Goal: Task Accomplishment & Management: Complete application form

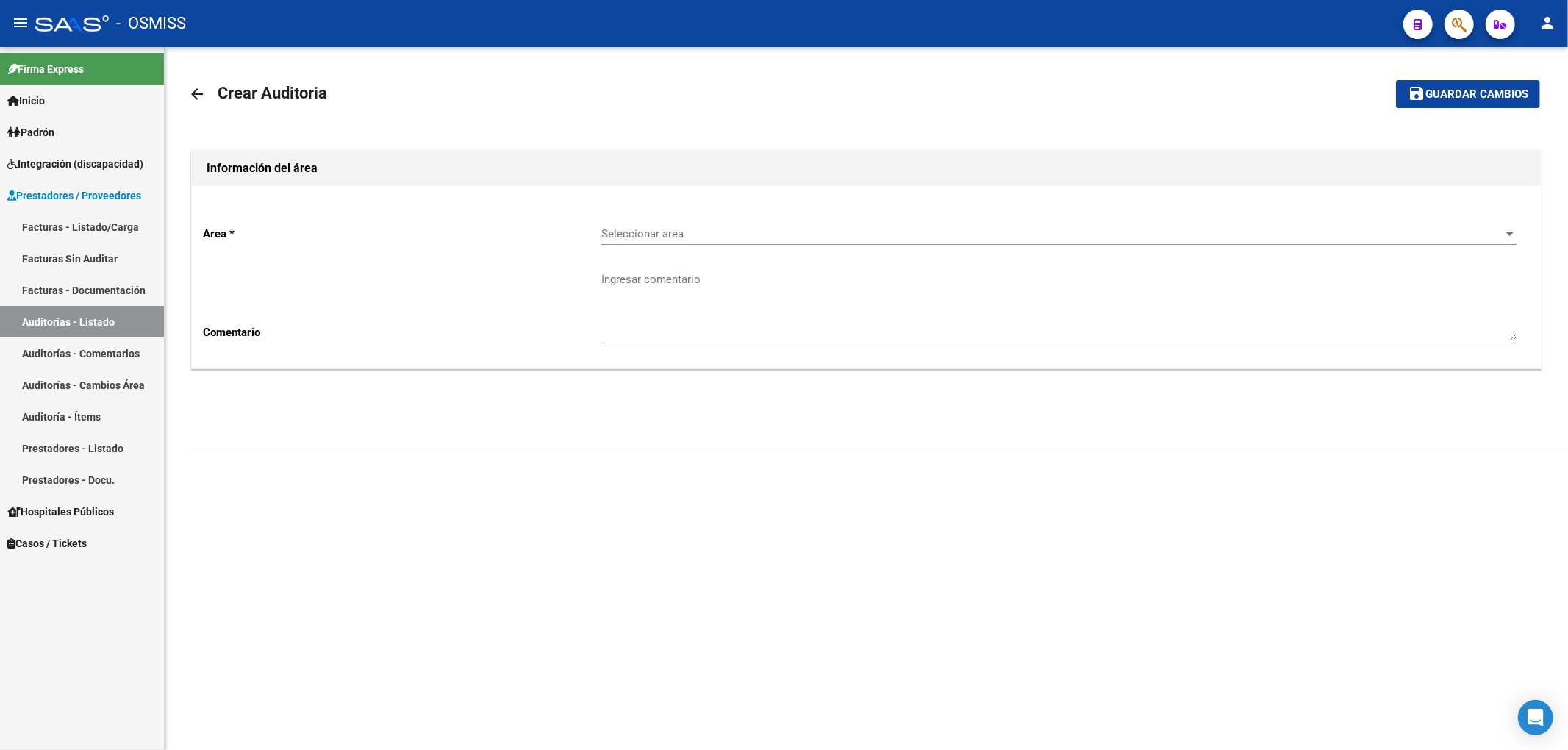
click at [691, 225] on div "Seleccionar area Seleccionar area" at bounding box center [1059, 229] width 915 height 31
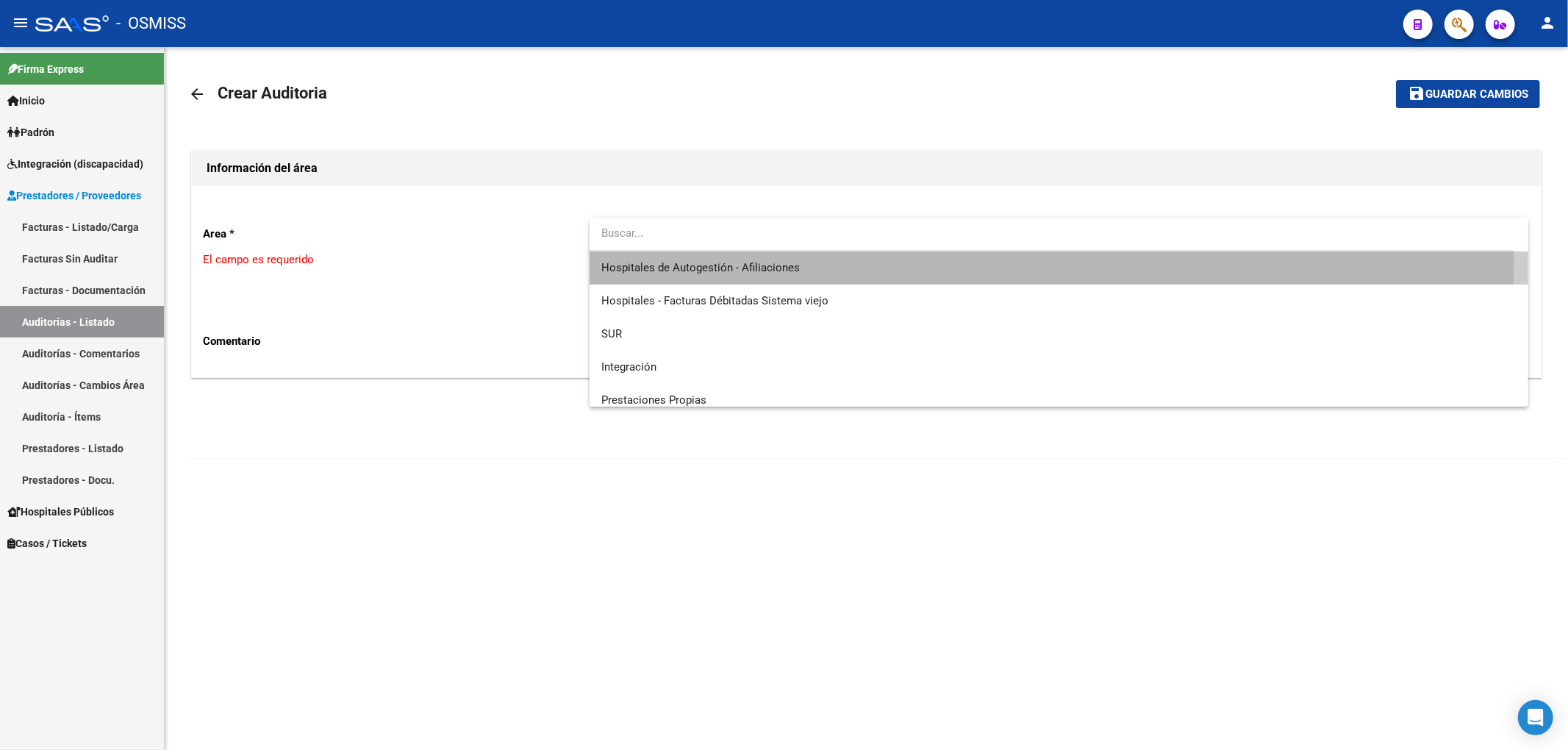
click at [731, 257] on span "Hospitales de Autogestión - Afiliaciones" at bounding box center [1059, 267] width 915 height 33
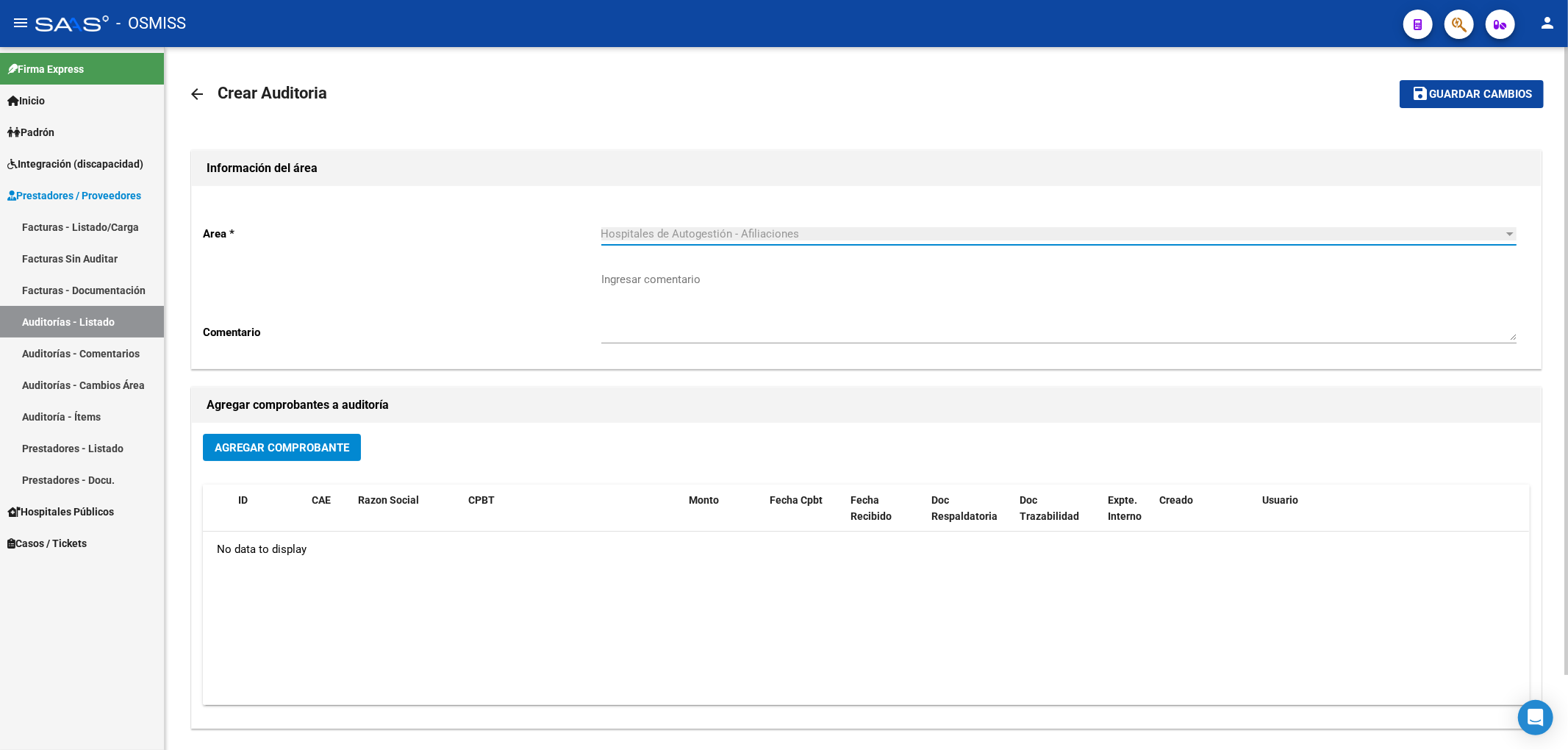
click at [328, 448] on span "Agregar Comprobante" at bounding box center [282, 448] width 135 height 13
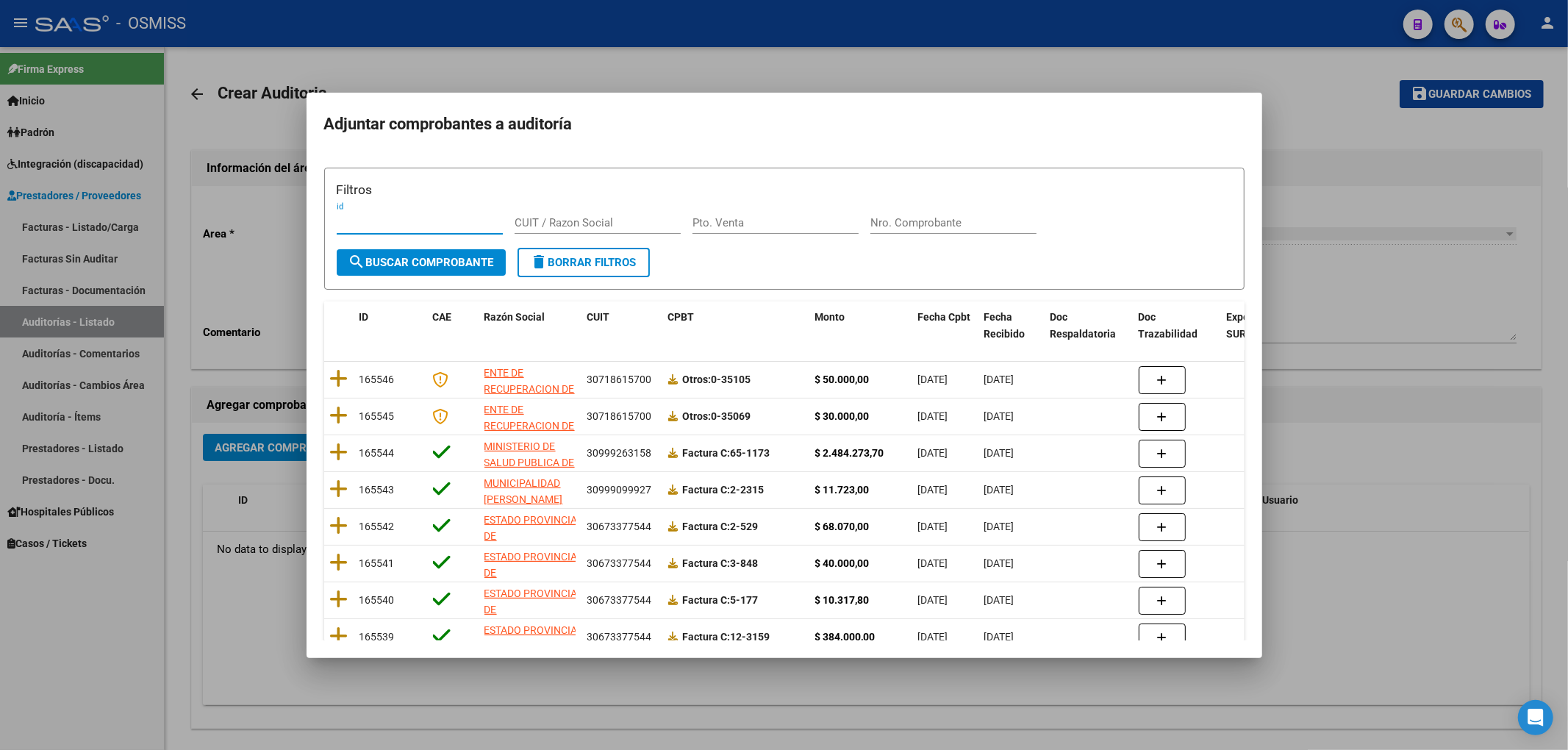
click at [921, 224] on input "Nro. Comprobante" at bounding box center [953, 222] width 166 height 13
type input "407"
click at [457, 256] on span "search Buscar Comprobante" at bounding box center [420, 262] width 145 height 13
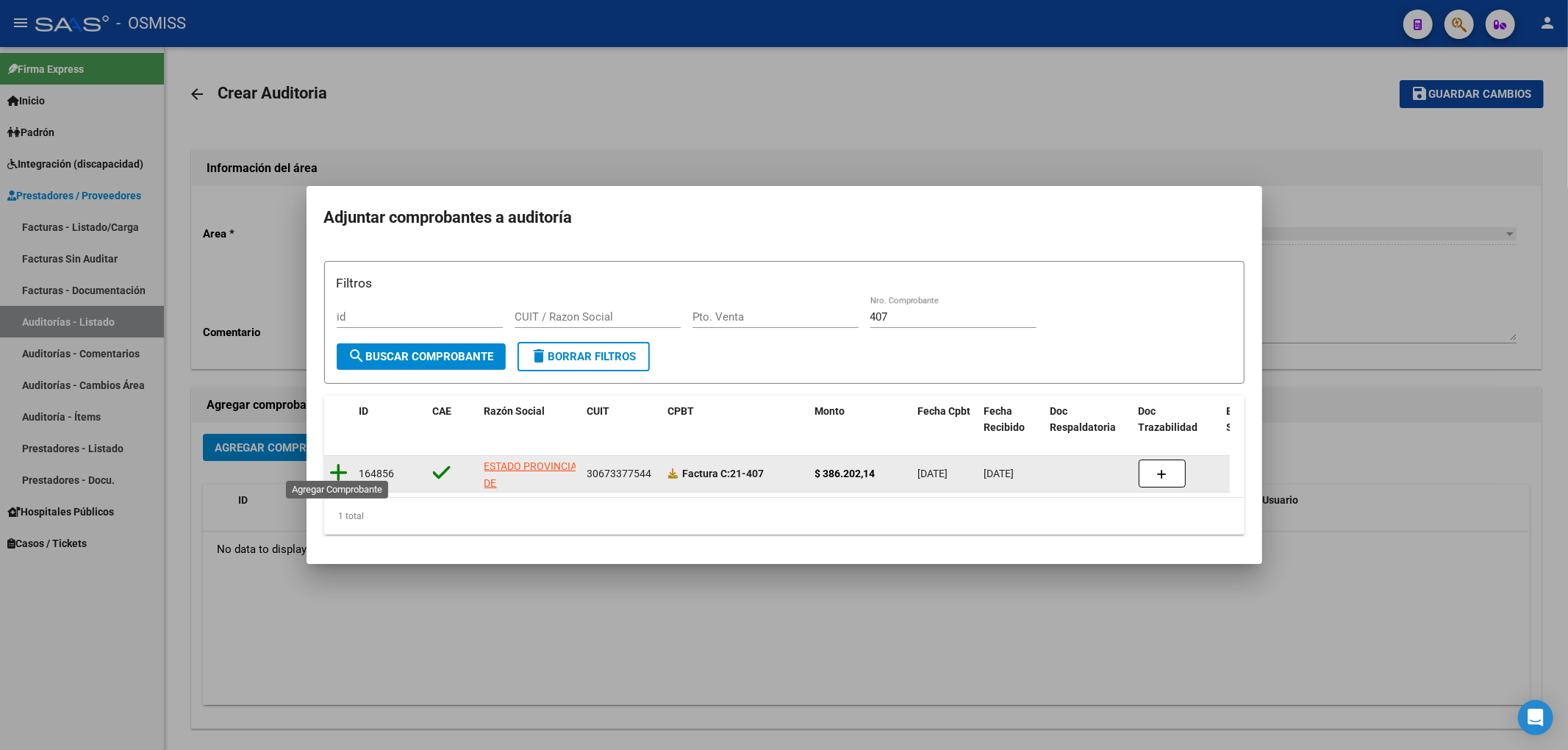
click at [341, 471] on icon at bounding box center [339, 472] width 18 height 21
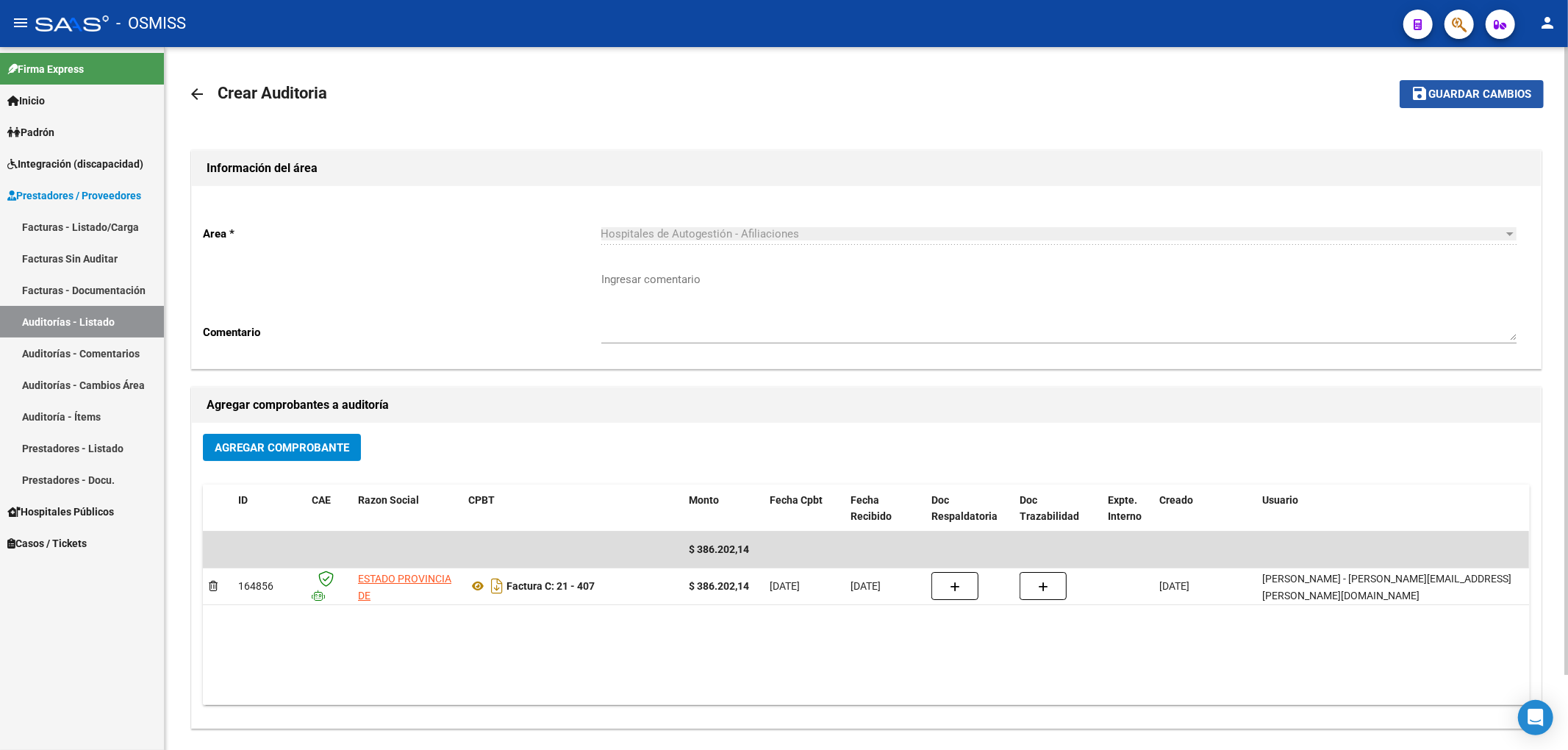
click at [1473, 100] on span "Guardar cambios" at bounding box center [1481, 95] width 103 height 13
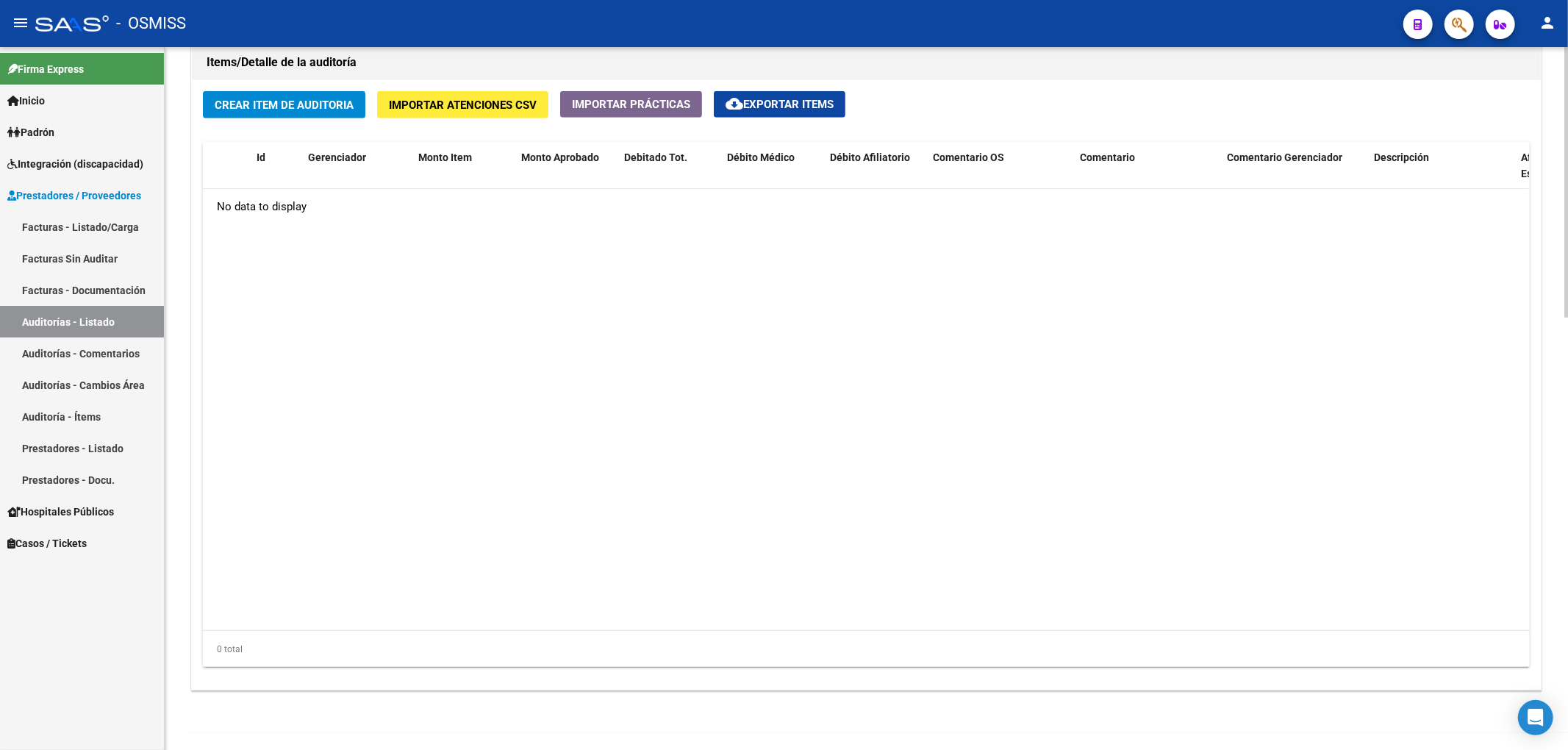
scroll to position [1078, 0]
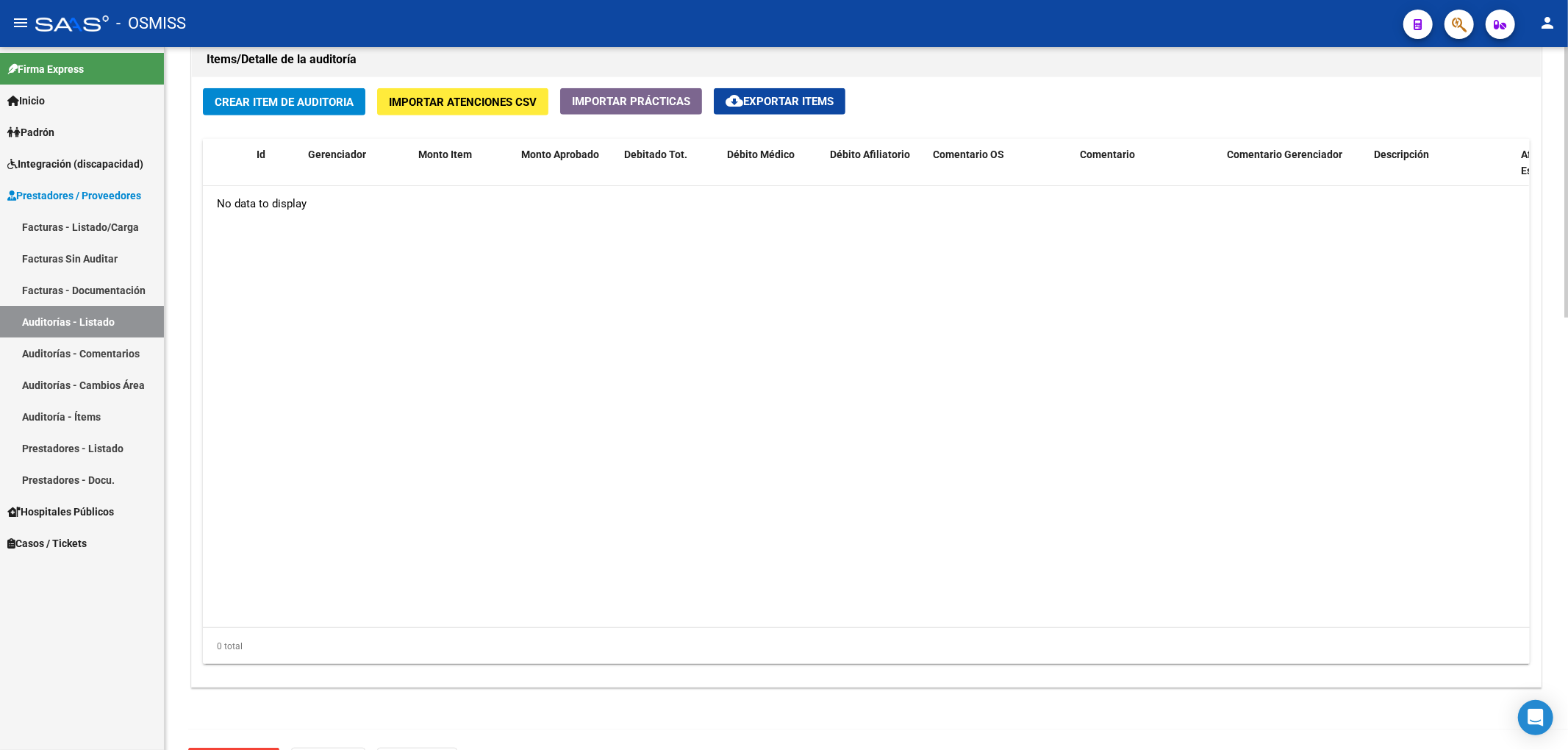
click at [307, 112] on button "Crear Item de Auditoria" at bounding box center [284, 102] width 163 height 27
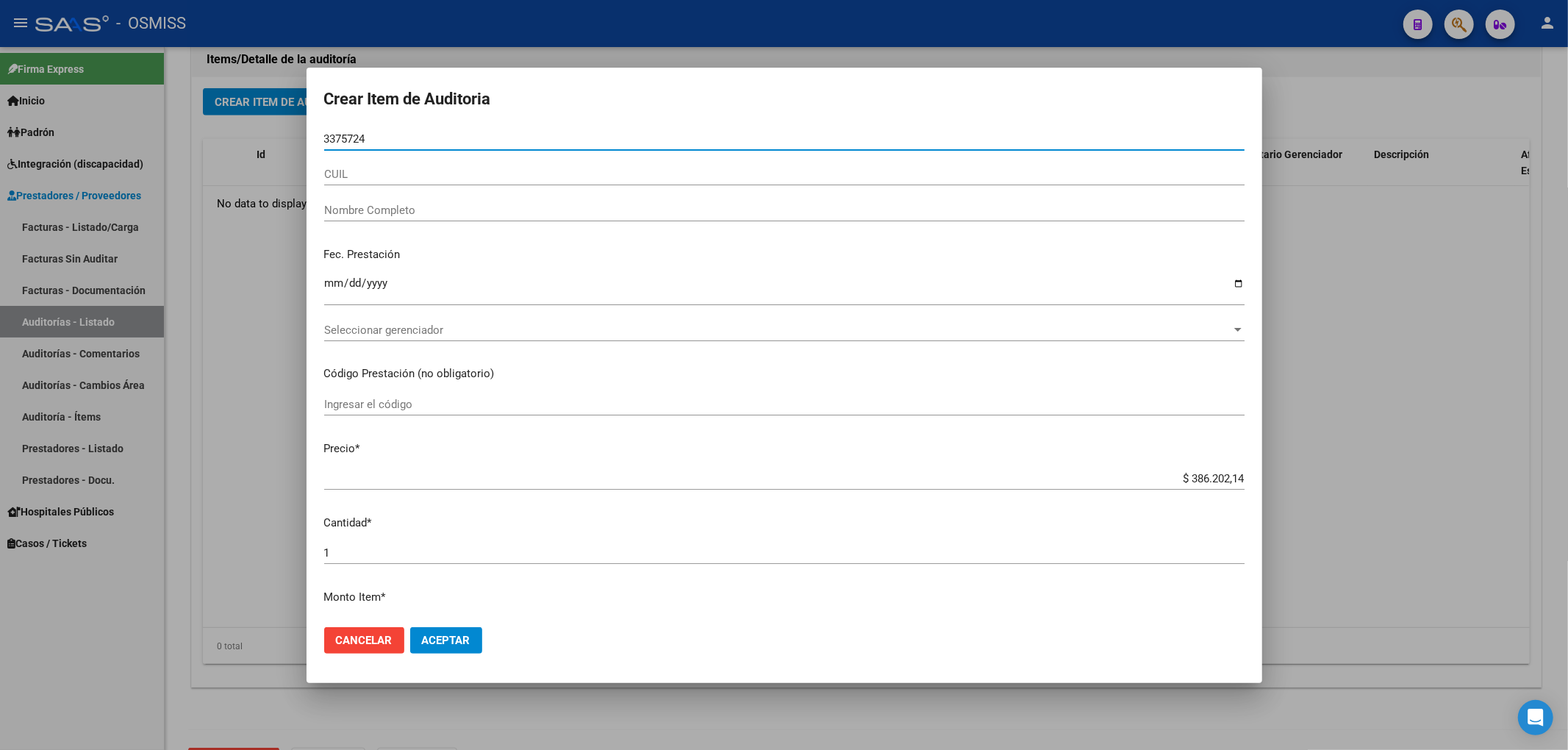
type input "33757247"
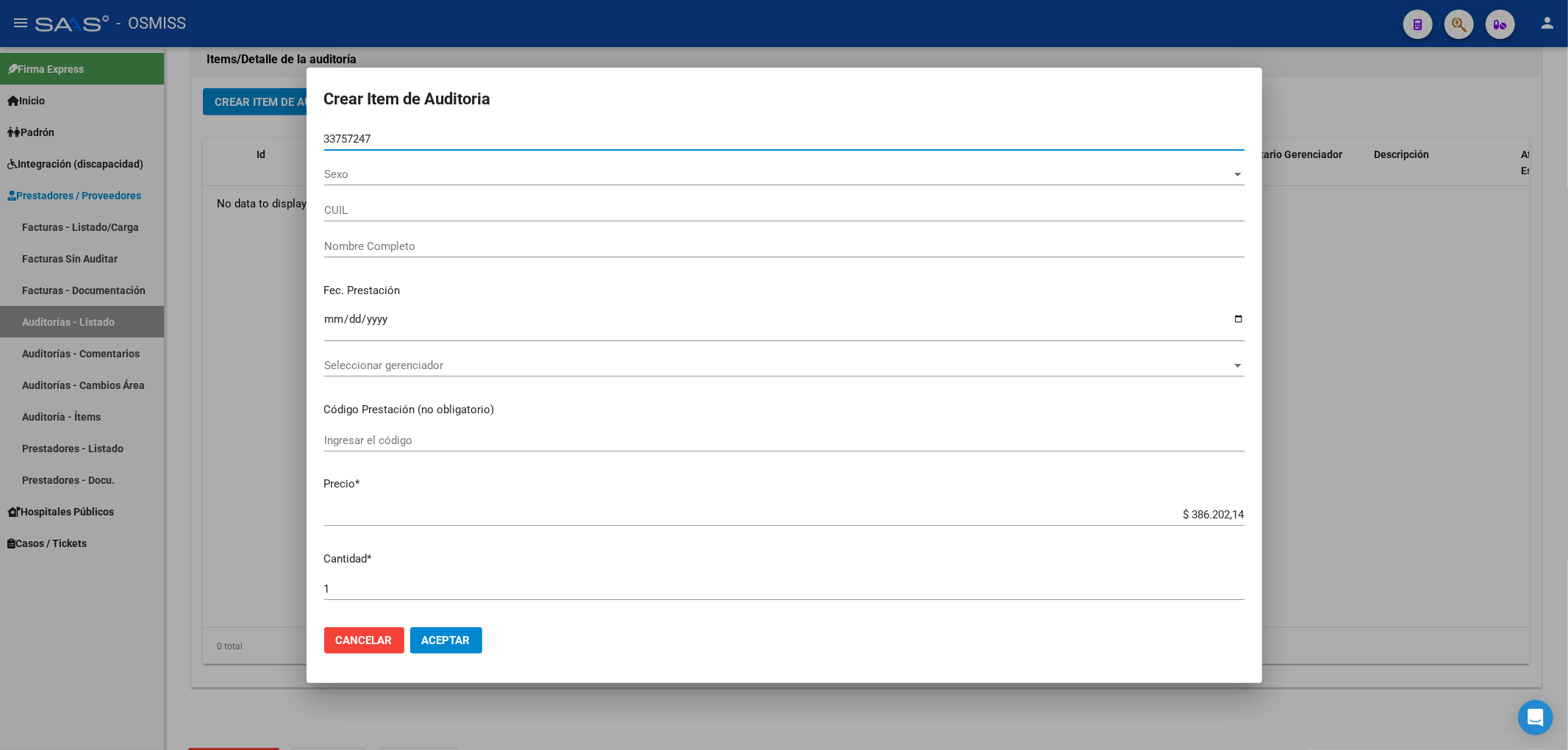
type input "27337572478"
type input "[PERSON_NAME]"
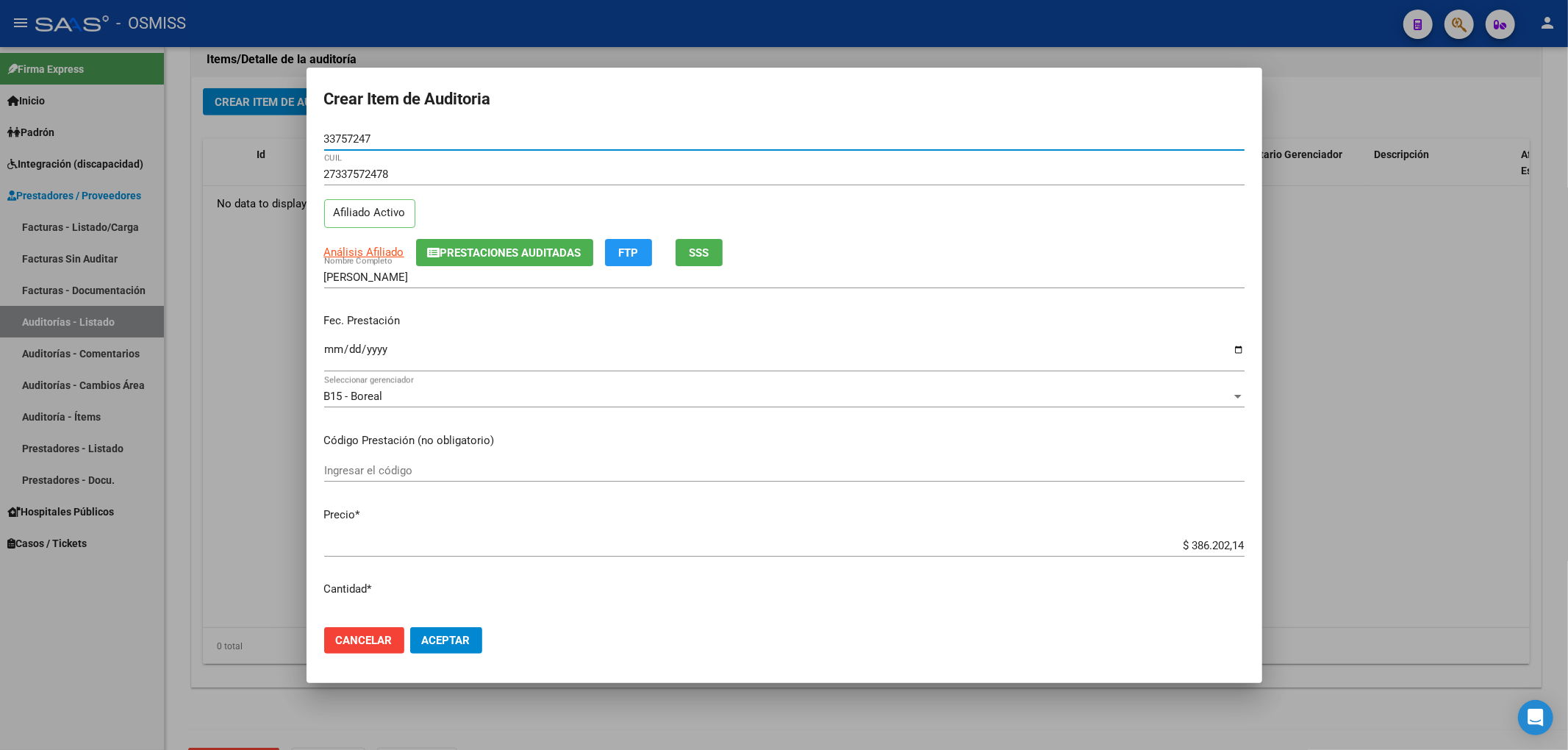
type input "33757247"
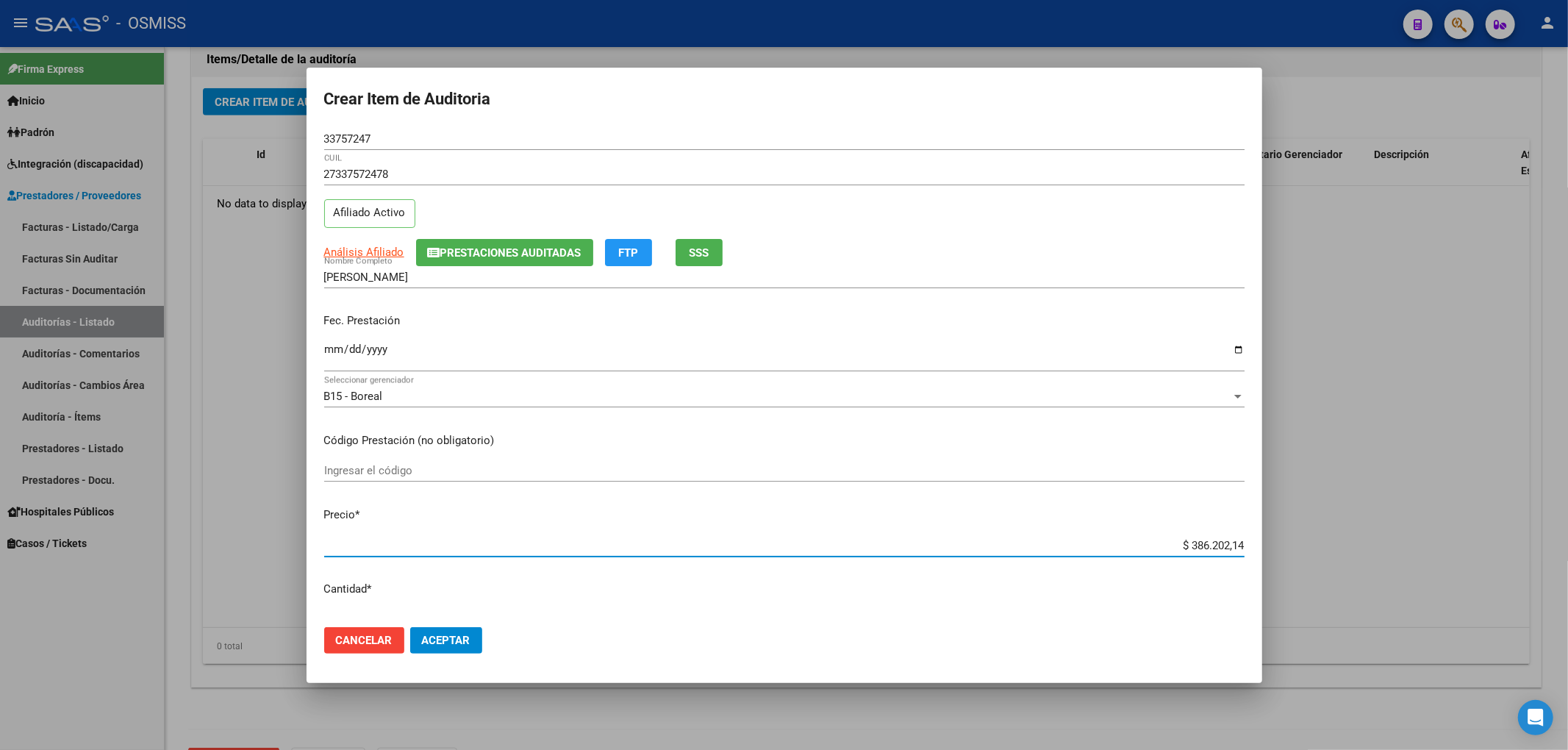
drag, startPoint x: 1161, startPoint y: 551, endPoint x: 1282, endPoint y: 537, distance: 121.8
click at [1282, 537] on div "Crear Item de Auditoria 33757247 Nro Documento 27337572478 CUIL Afiliado Activo…" at bounding box center [784, 375] width 1568 height 750
type input "$ 0,01"
type input "$ 0,15"
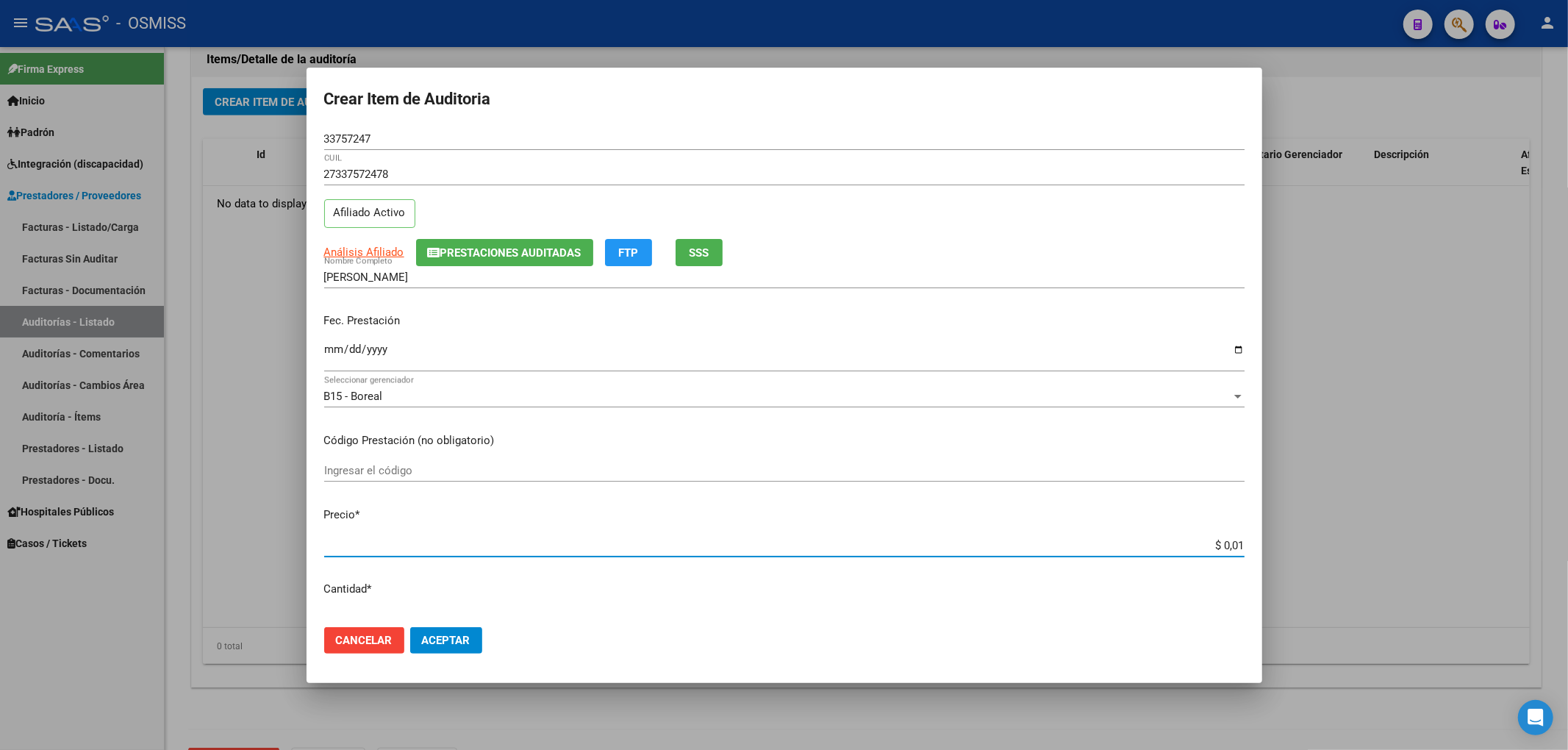
type input "$ 0,15"
type input "$ 1,54"
type input "$ 15,42"
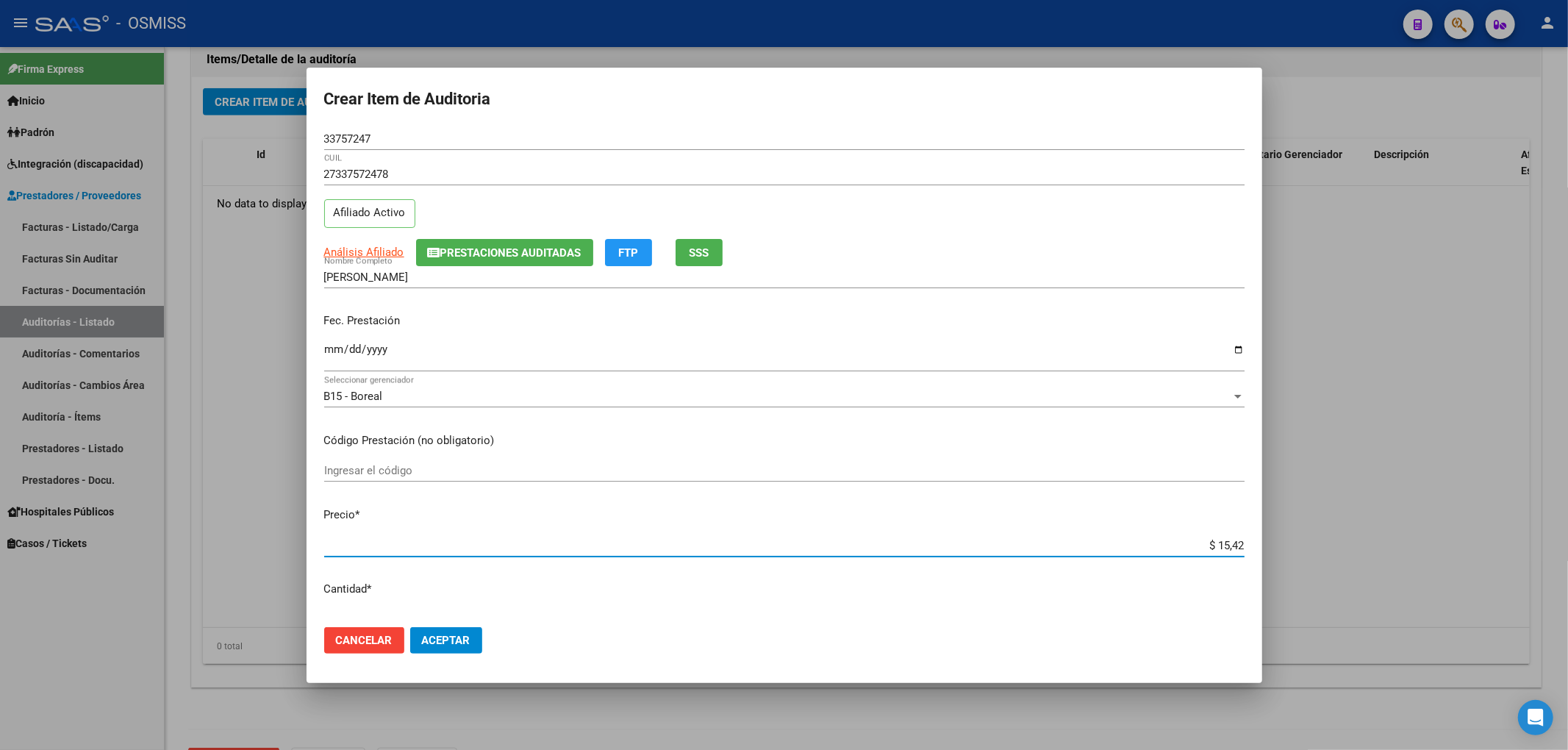
type input "$ 154,23"
type input "$ 1.542,36"
type input "$ 15.423,64"
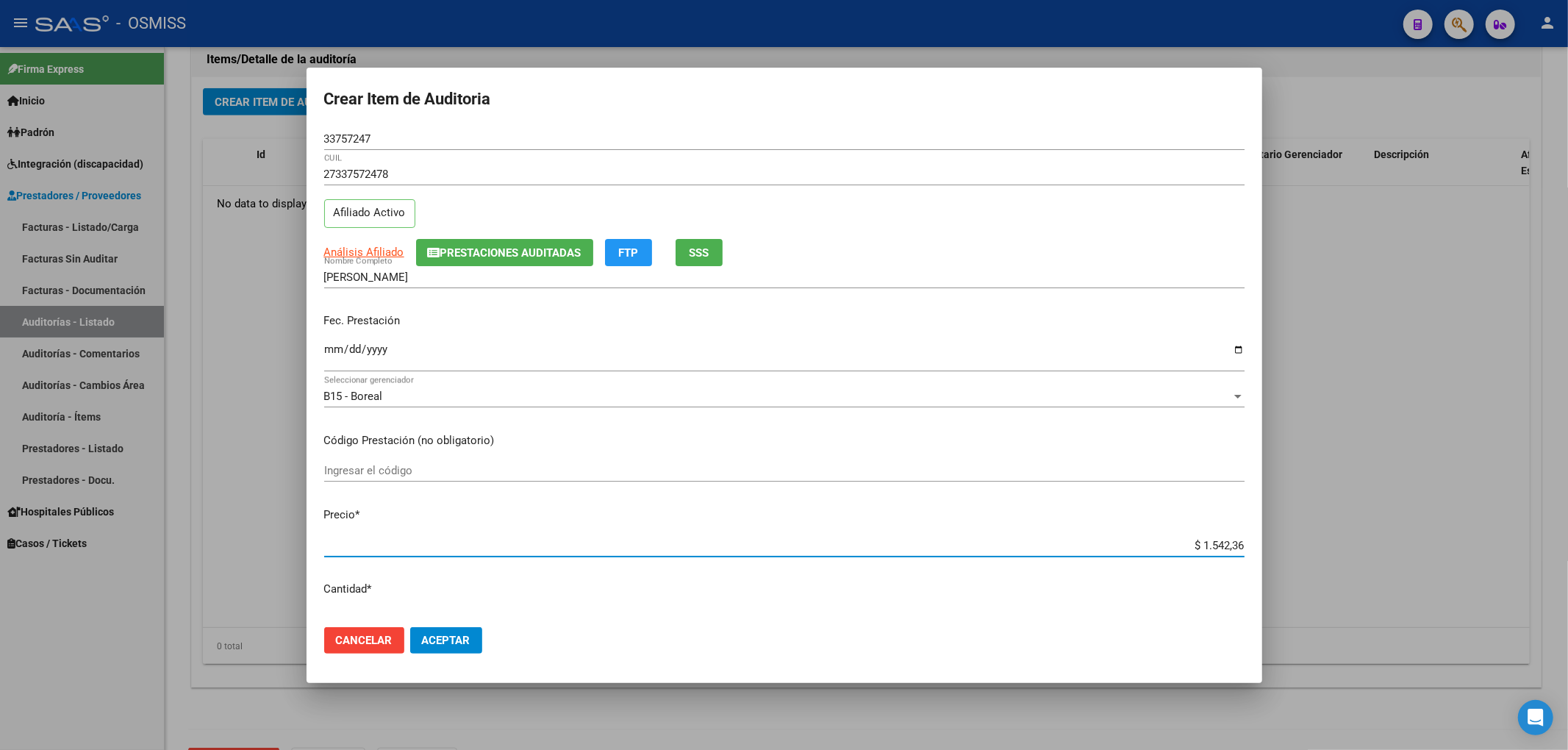
type input "$ 15.423,64"
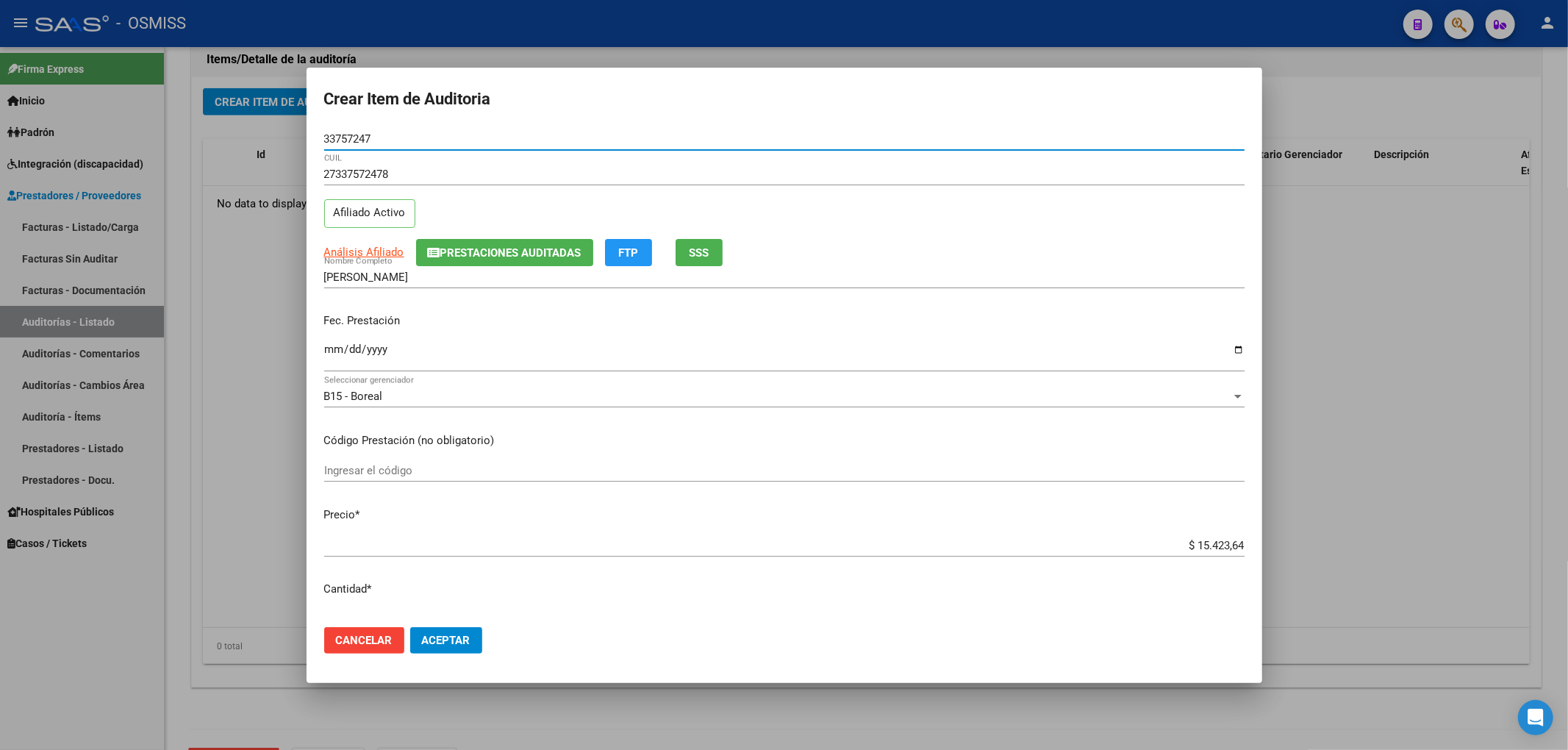
drag, startPoint x: 386, startPoint y: 136, endPoint x: 251, endPoint y: 132, distance: 135.1
click at [251, 133] on div "Crear Item de Auditoria 33757247 Nro Documento 27337572478 CUIL Afiliado Activo…" at bounding box center [784, 375] width 1568 height 750
click at [330, 350] on input "Ingresar la fecha" at bounding box center [784, 355] width 920 height 23
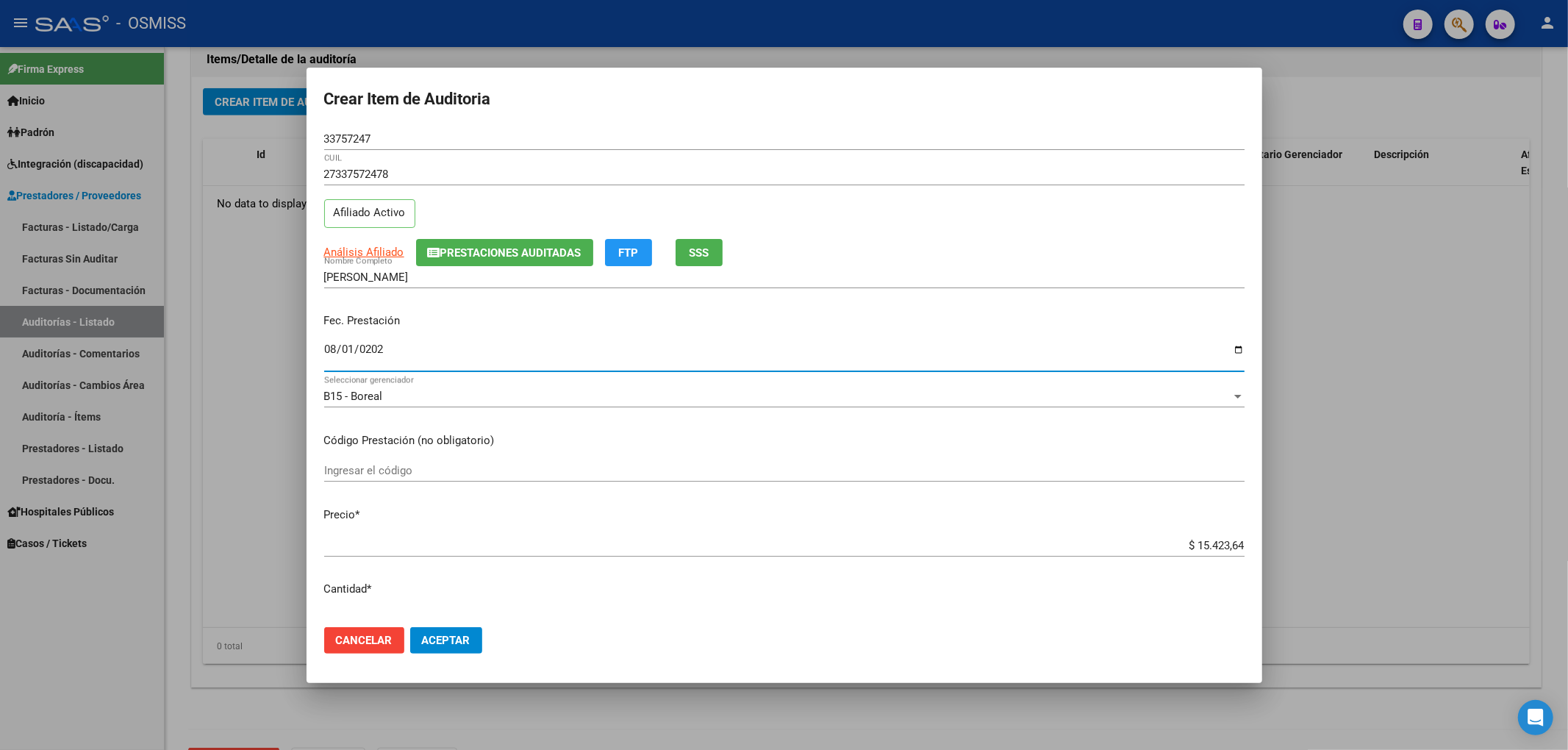
type input "[DATE]"
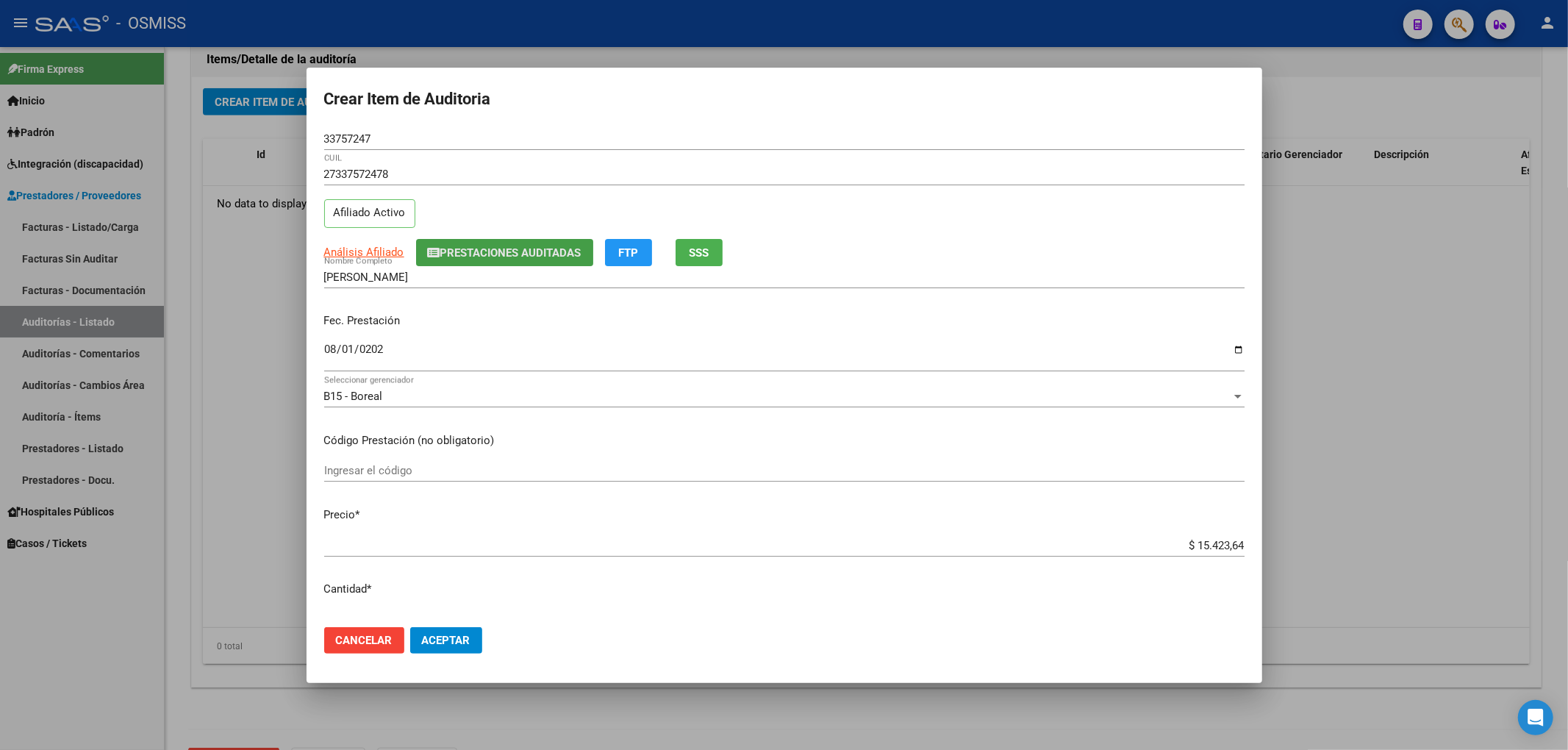
click at [486, 253] on span "Prestaciones Auditadas" at bounding box center [511, 253] width 141 height 13
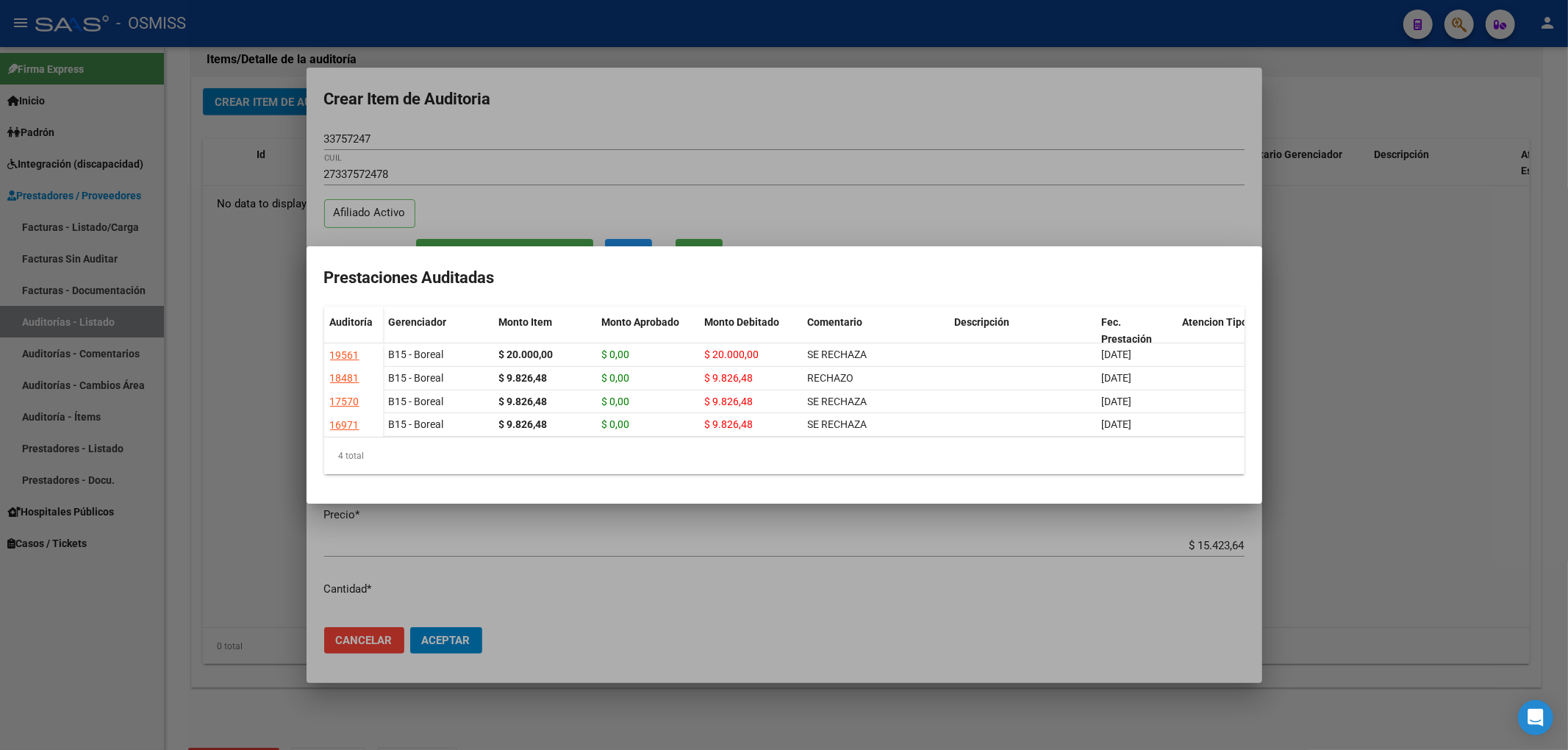
click at [471, 136] on div at bounding box center [784, 375] width 1568 height 750
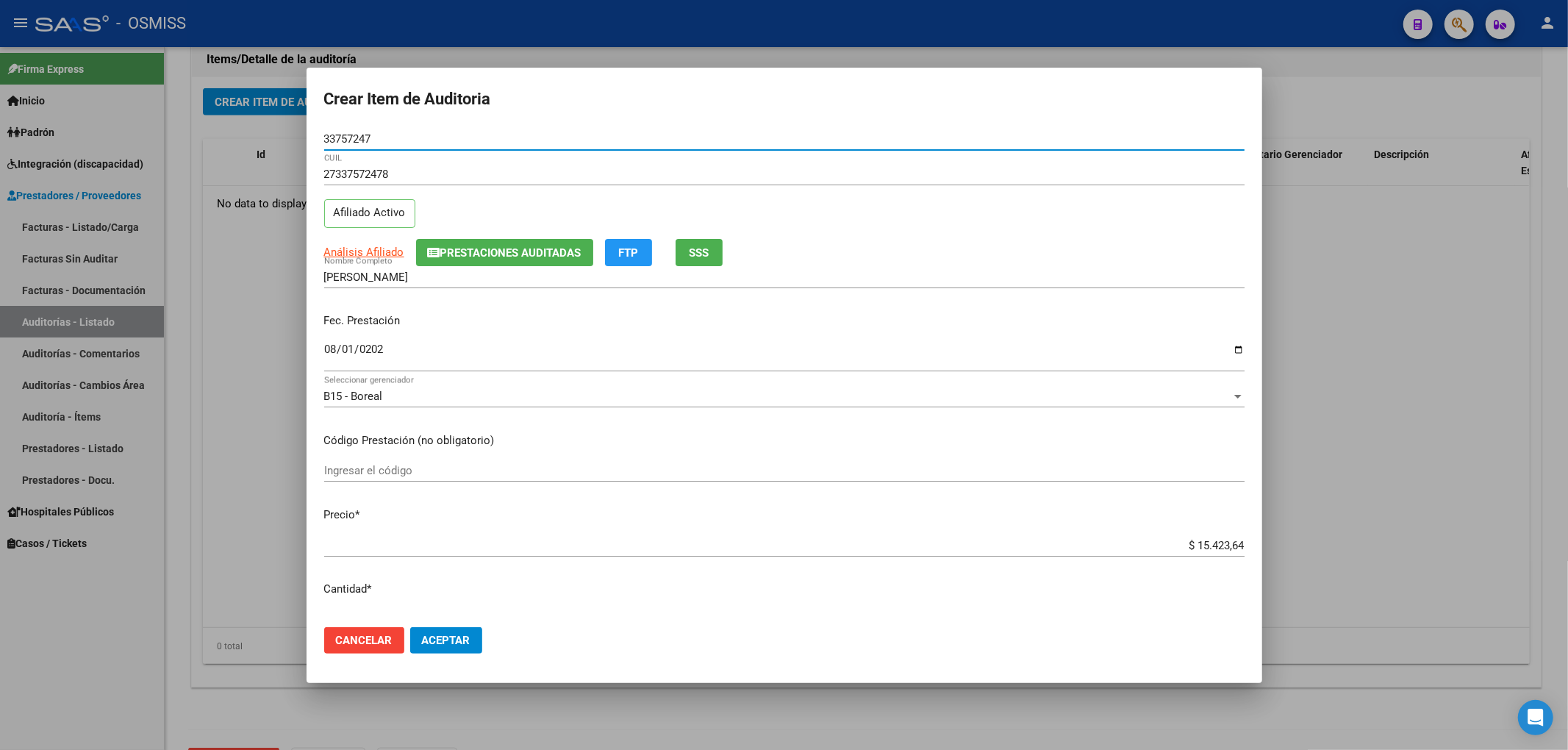
drag, startPoint x: 395, startPoint y: 134, endPoint x: 262, endPoint y: 122, distance: 133.5
click at [262, 122] on div "Crear Item de Auditoria 33757247 Nro Documento 27337572478 CUIL Afiliado Activo…" at bounding box center [784, 375] width 1568 height 750
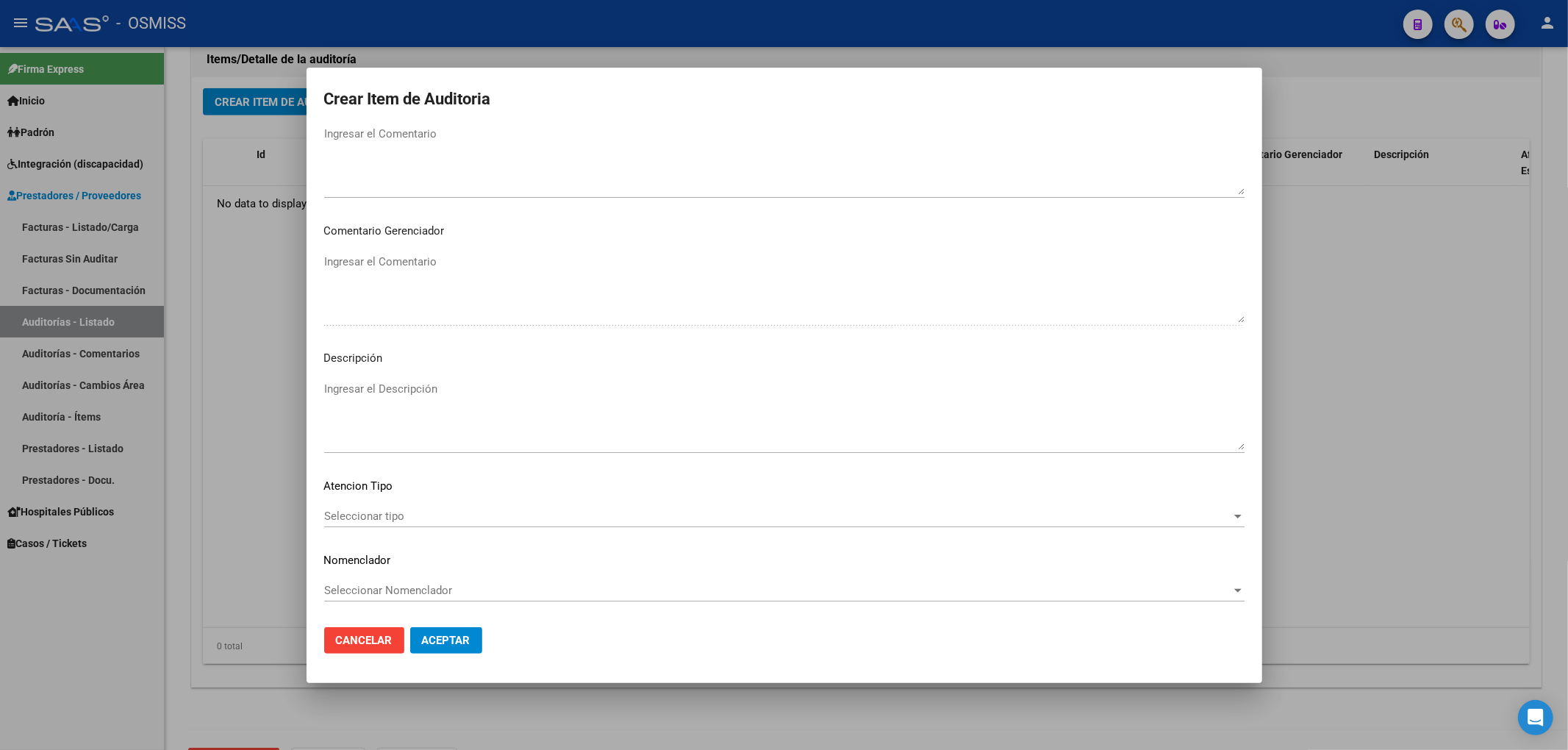
scroll to position [986, 0]
click at [392, 368] on mat-dialog-content "33757247 Nro Documento 27337572478 CUIL Afiliado Activo Análisis Afiliado Prest…" at bounding box center [784, 371] width 955 height 488
click at [400, 383] on textarea "Ingresar el Descripción" at bounding box center [784, 415] width 920 height 69
paste textarea "BAJA por finalización de la cobertura legal al ……. - Ley 23,660 art. 10 inc. A."
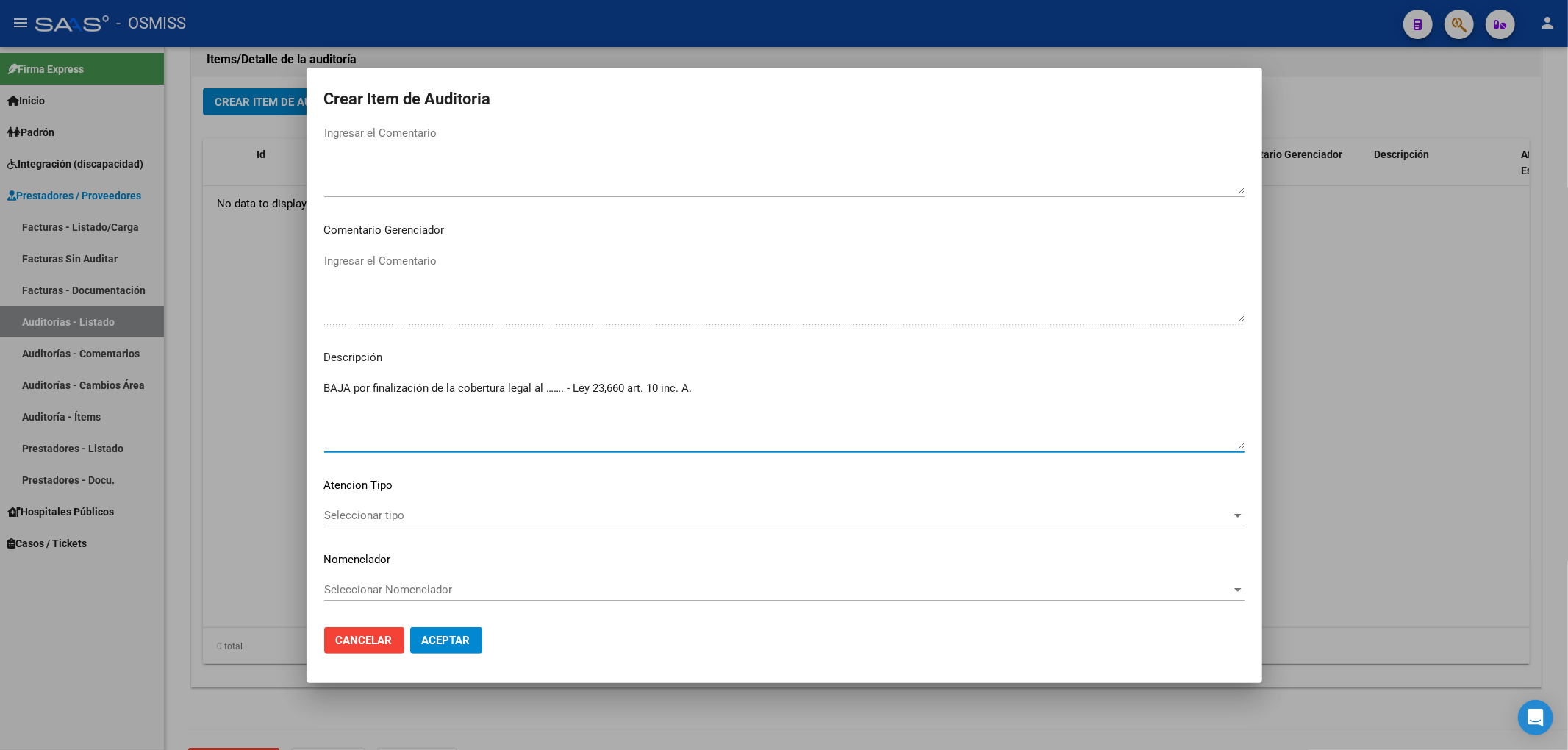
drag, startPoint x: 561, startPoint y: 385, endPoint x: 545, endPoint y: 388, distance: 16.3
click at [545, 388] on textarea "BAJA por finalización de la cobertura legal al ……. - Ley 23,660 art. 10 inc. A." at bounding box center [784, 415] width 920 height 69
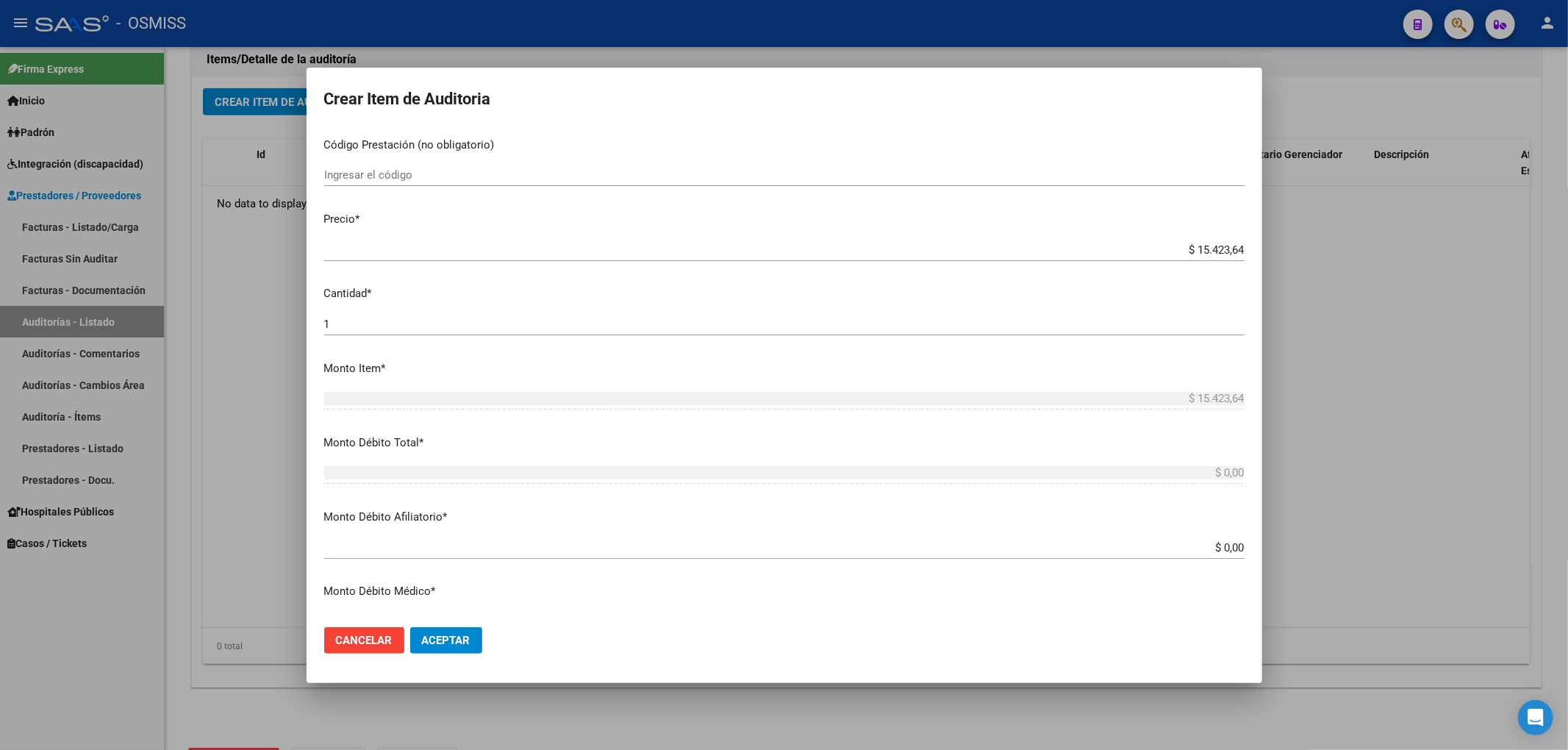
scroll to position [103, 0]
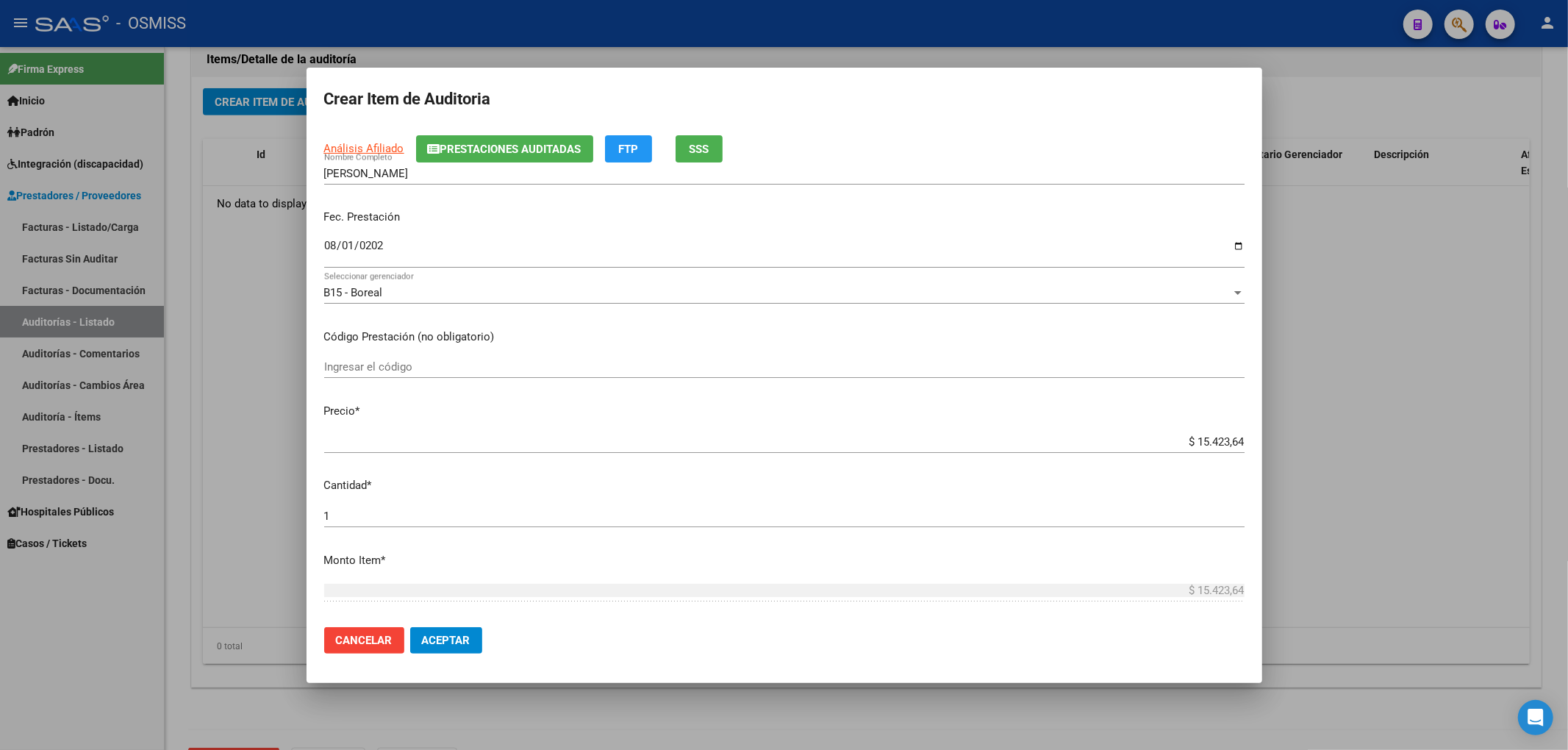
type textarea "BAJA por finalización de la cobertura legal al [DATE] - Ley 23,660 art. 10 inc.…"
click at [1176, 438] on input "$ 15.423,64" at bounding box center [784, 442] width 920 height 13
drag, startPoint x: 1171, startPoint y: 439, endPoint x: 1251, endPoint y: 439, distance: 80.0
click at [1251, 439] on mat-dialog-content "33757247 Nro Documento 27337572478 CUIL Afiliado Activo Análisis Afiliado Prest…" at bounding box center [784, 371] width 955 height 488
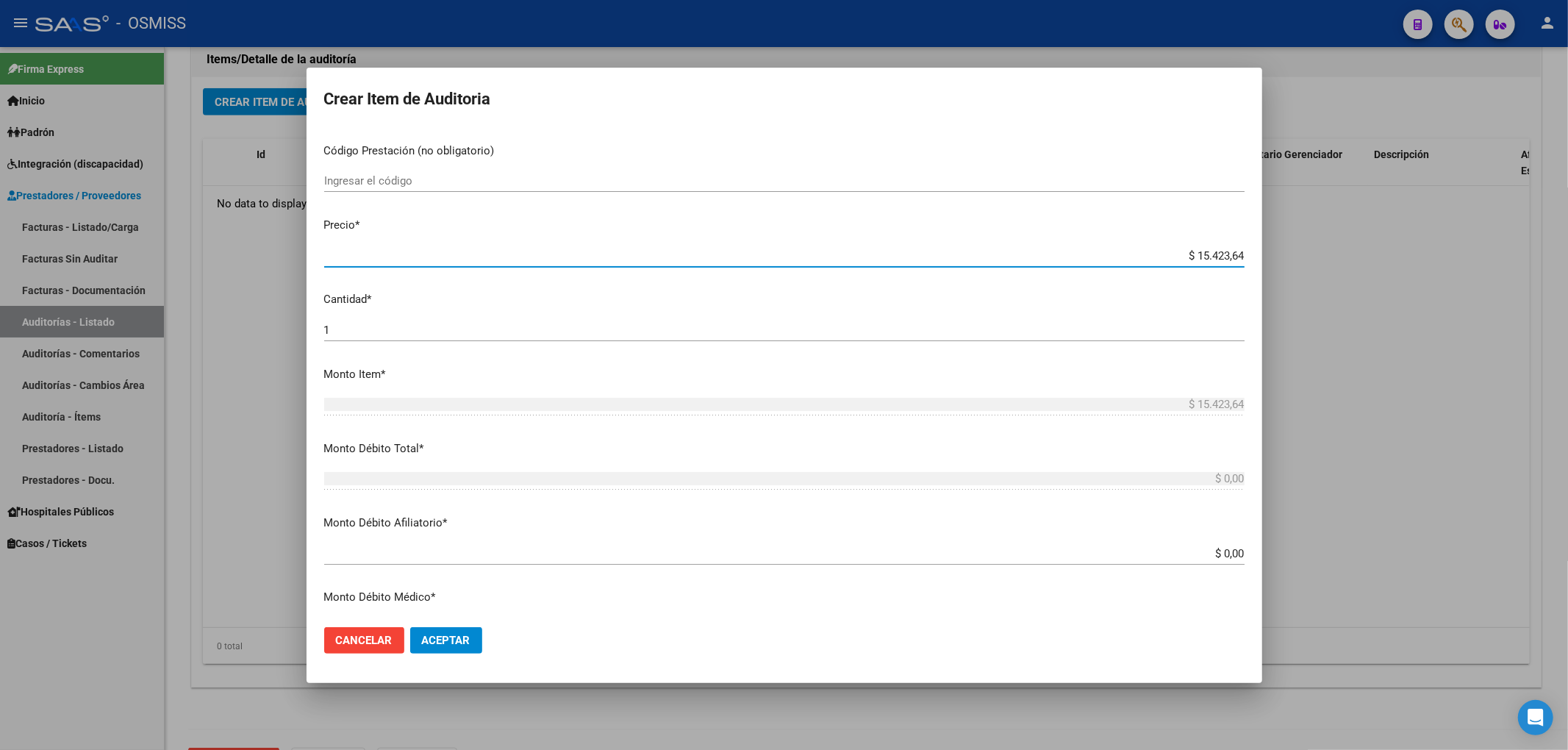
scroll to position [398, 0]
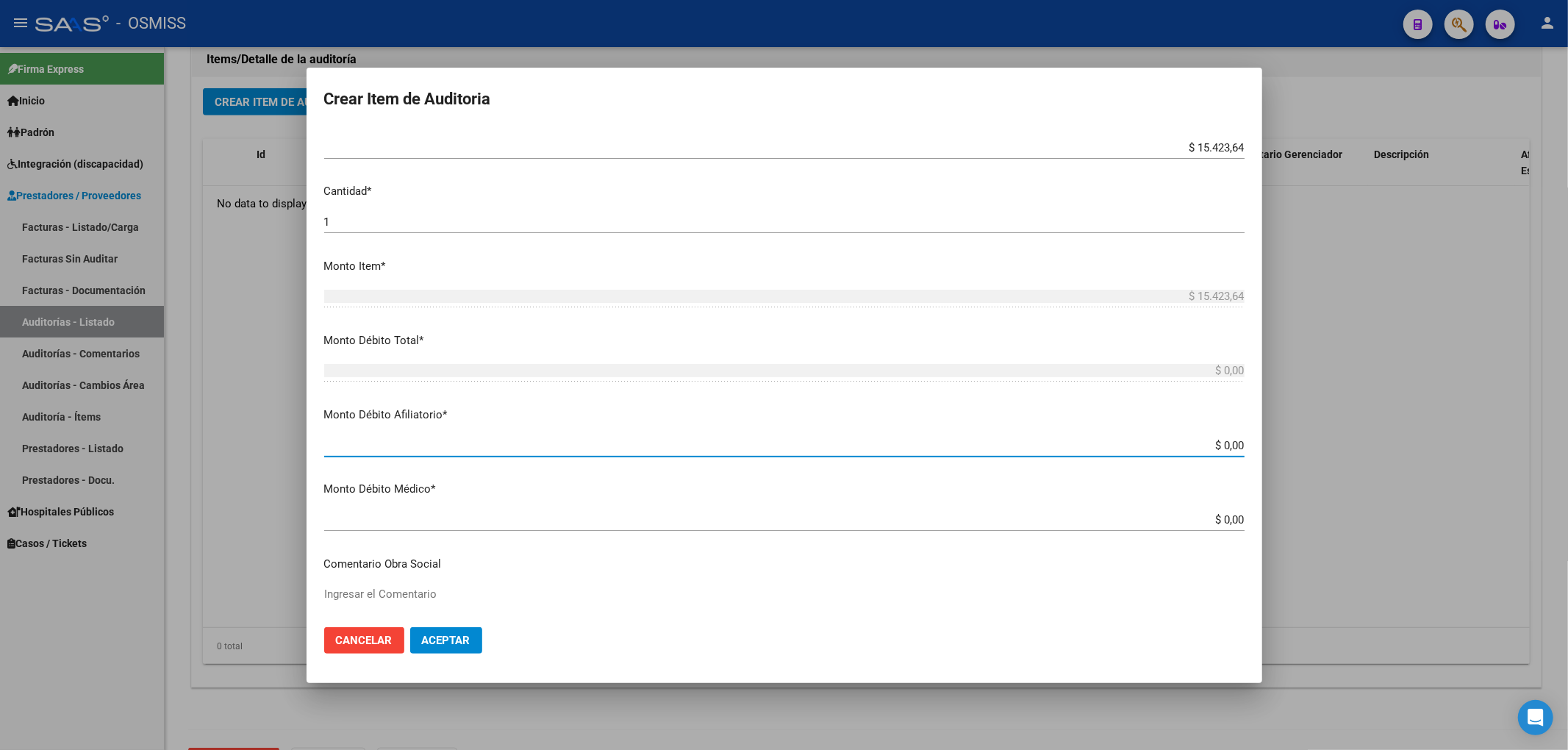
click at [1230, 444] on input "$ 0,00" at bounding box center [784, 445] width 920 height 13
paste input "$ 15.423,64"
type input "$ 0,00$ 15.423,64"
type input "$ 15.423,64"
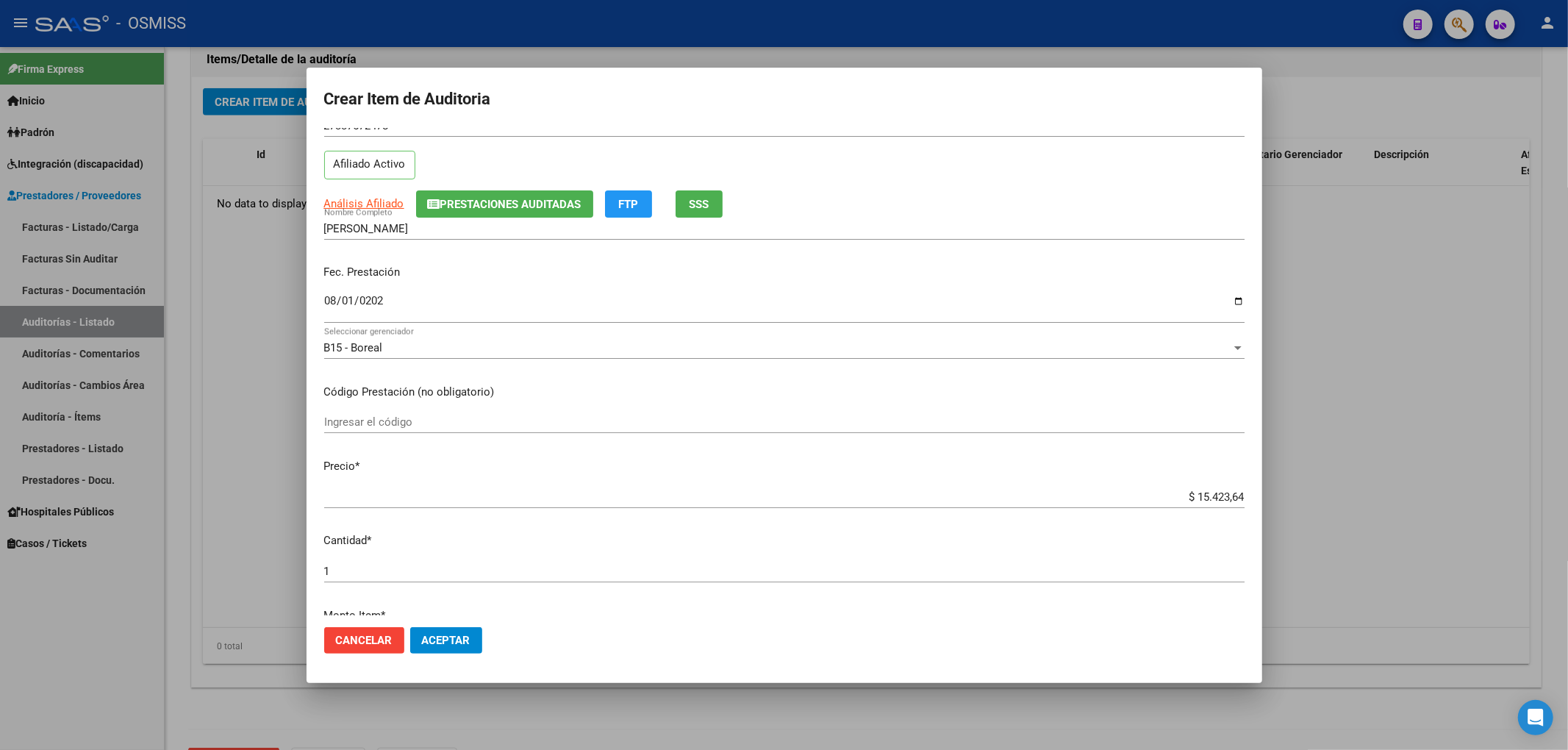
scroll to position [0, 0]
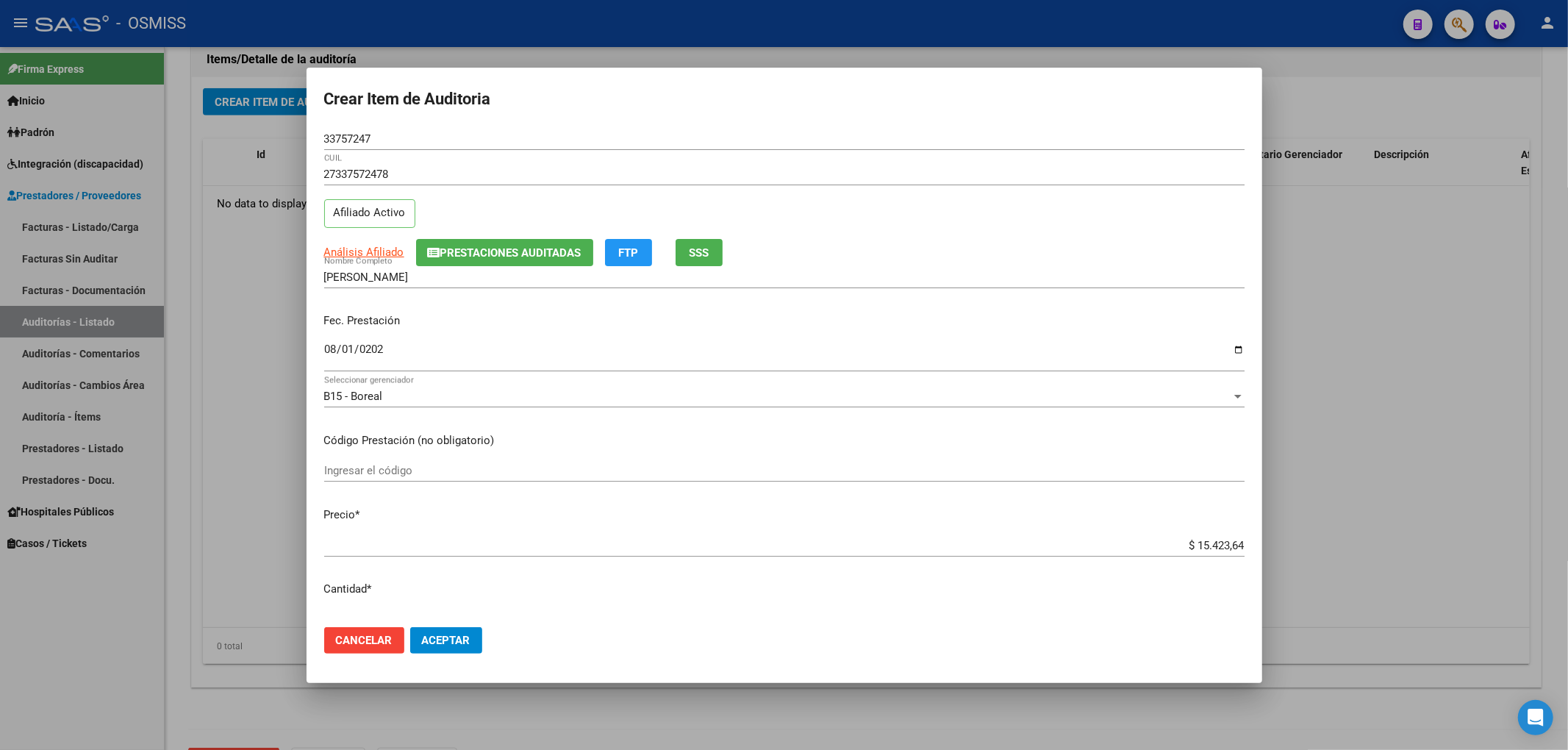
type input "$ 15.423,64"
drag, startPoint x: 383, startPoint y: 141, endPoint x: 288, endPoint y: 141, distance: 95.0
click at [291, 141] on div "Crear Item de Auditoria 33757247 Nro Documento 27337572478 CUIL Afiliado Activo…" at bounding box center [784, 375] width 1568 height 750
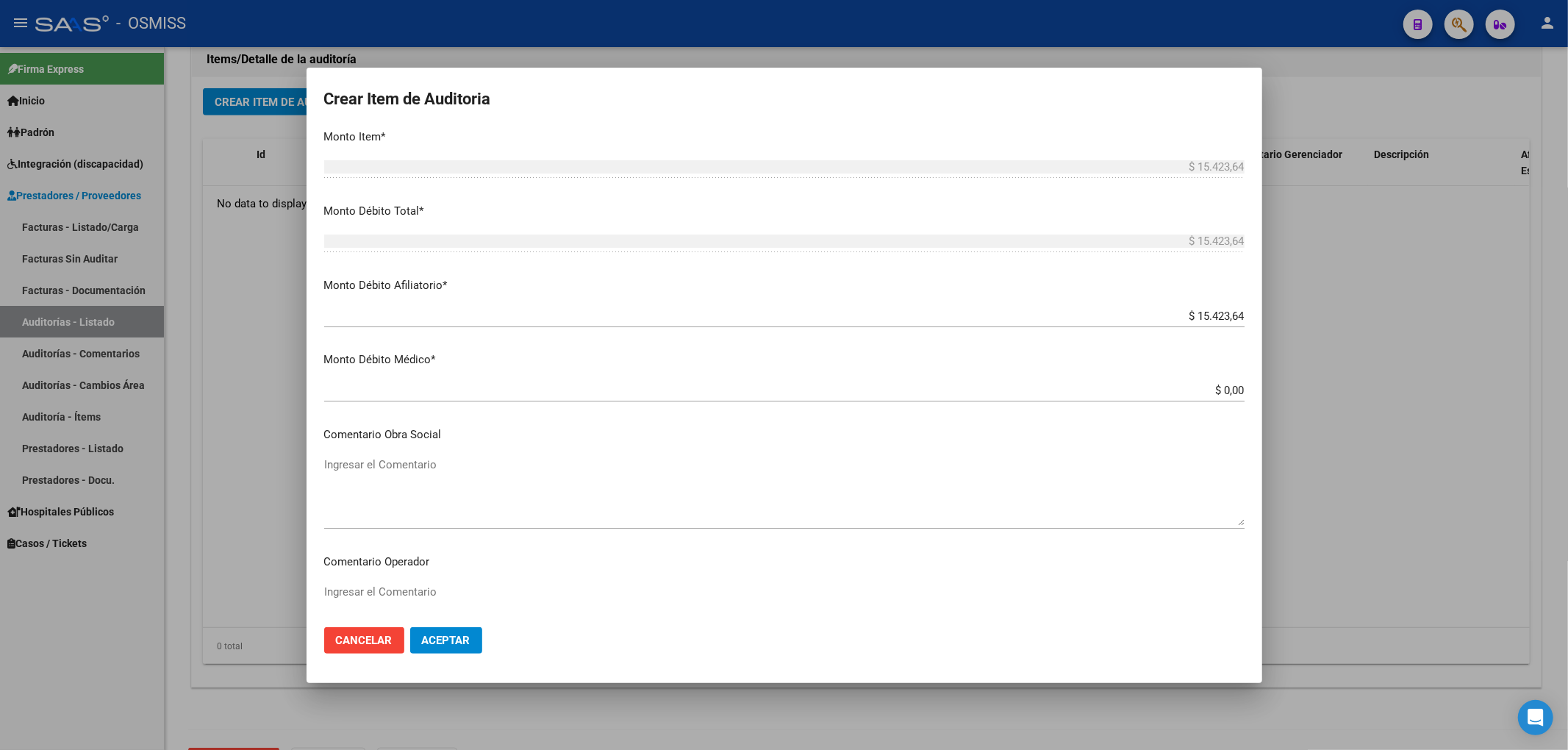
scroll to position [784, 0]
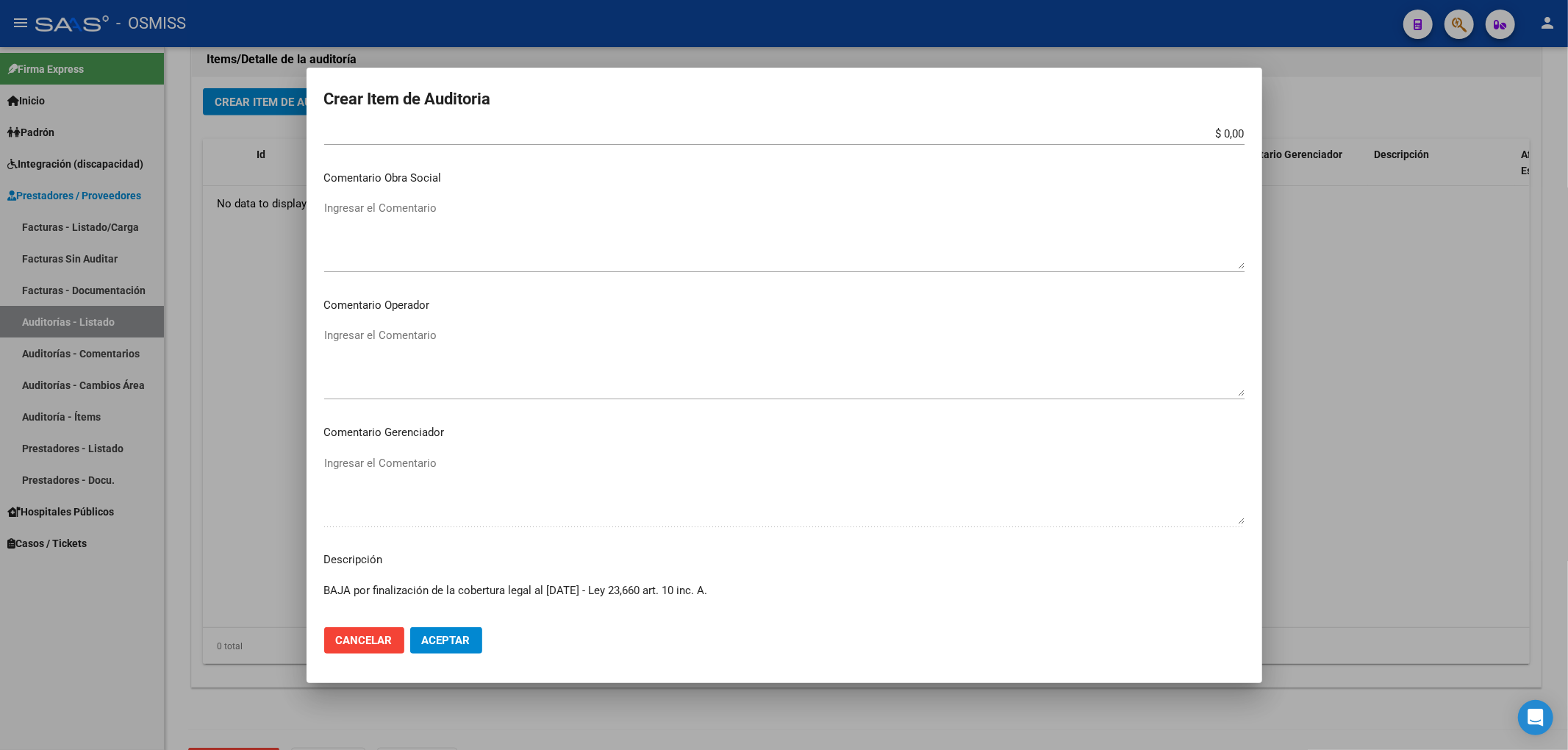
click at [601, 588] on textarea "BAJA por finalización de la cobertura legal al [DATE] - Ley 23,660 art. 10 inc.…" at bounding box center [784, 617] width 920 height 69
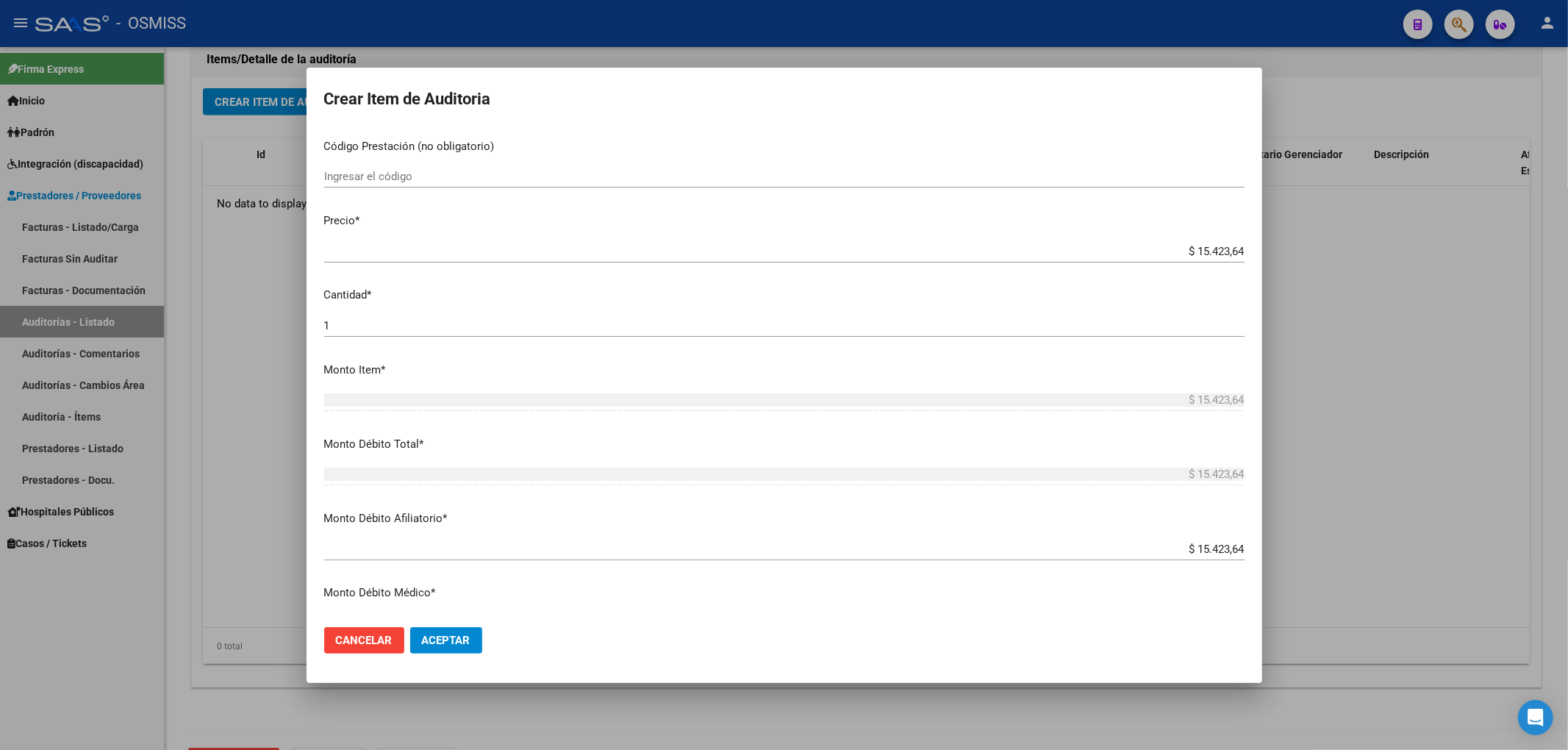
scroll to position [0, 0]
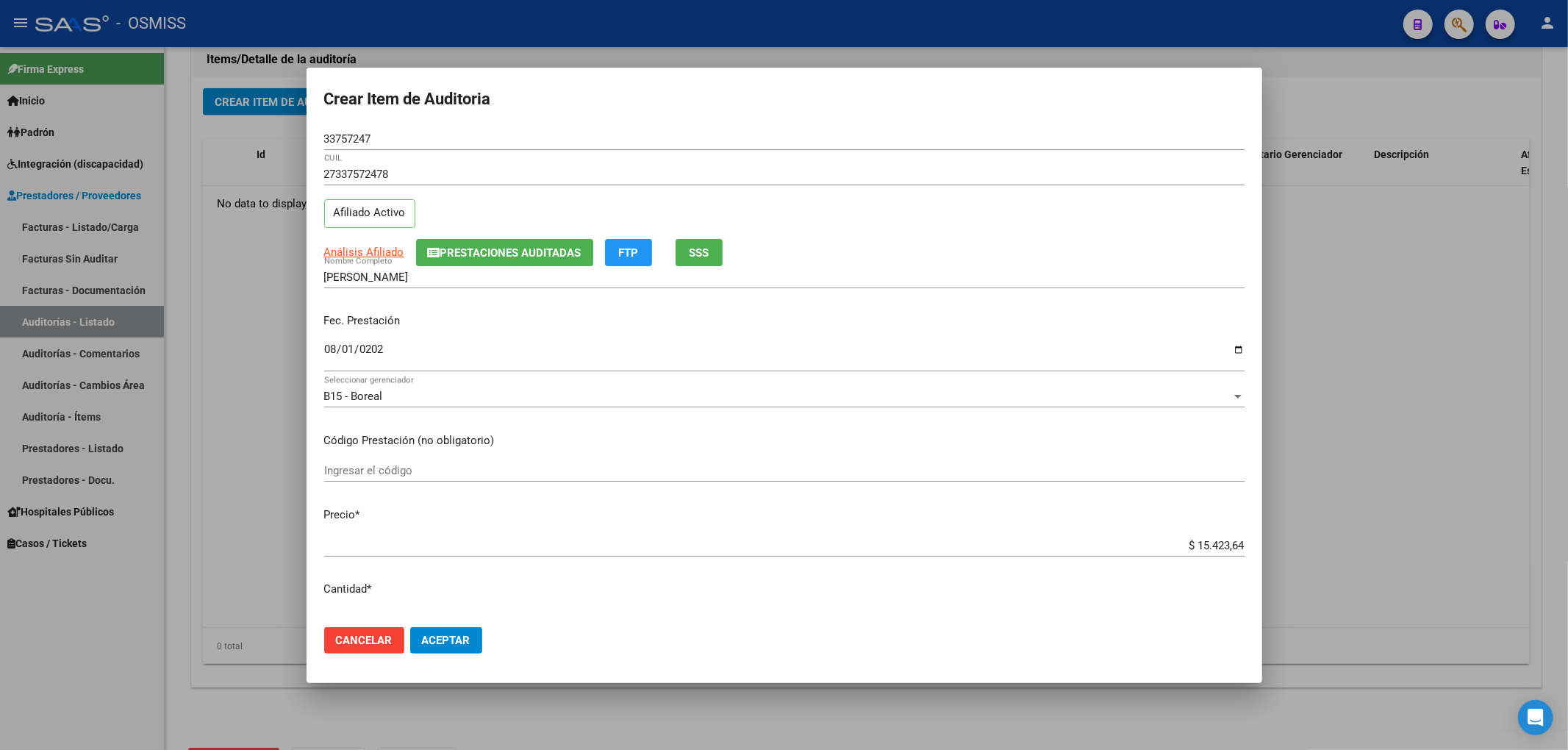
type textarea "BAJA por finalización de la cobertura legal al [DATE] - [GEOGRAPHIC_DATA] 23,66…"
click at [443, 637] on span "Aceptar" at bounding box center [446, 640] width 48 height 13
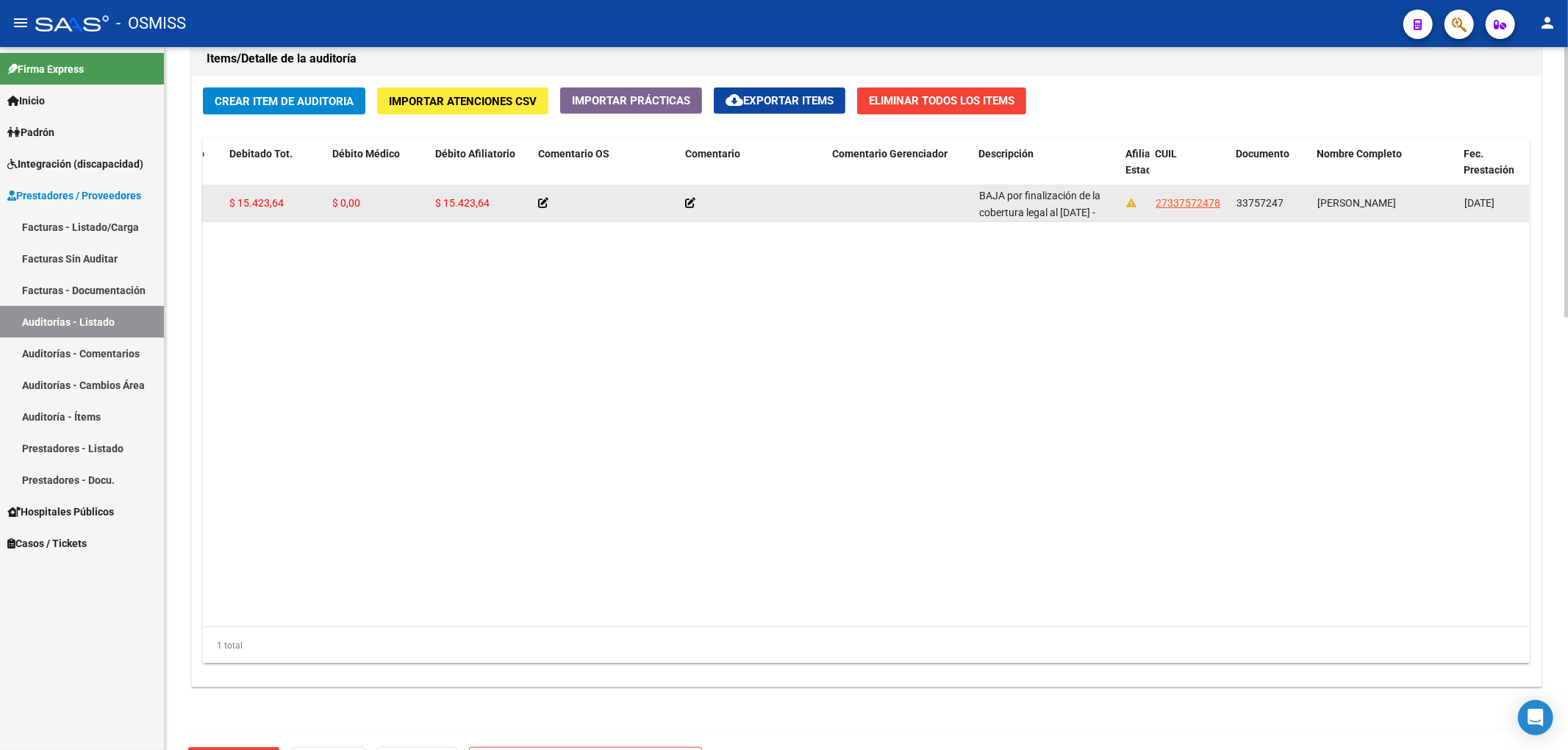
scroll to position [35, 0]
drag, startPoint x: 978, startPoint y: 192, endPoint x: 1051, endPoint y: 216, distance: 76.8
click at [1051, 216] on datatable-body-cell "BAJA por finalización de la cobertura legal al [DATE] - [GEOGRAPHIC_DATA] 23,66…" at bounding box center [1046, 203] width 147 height 36
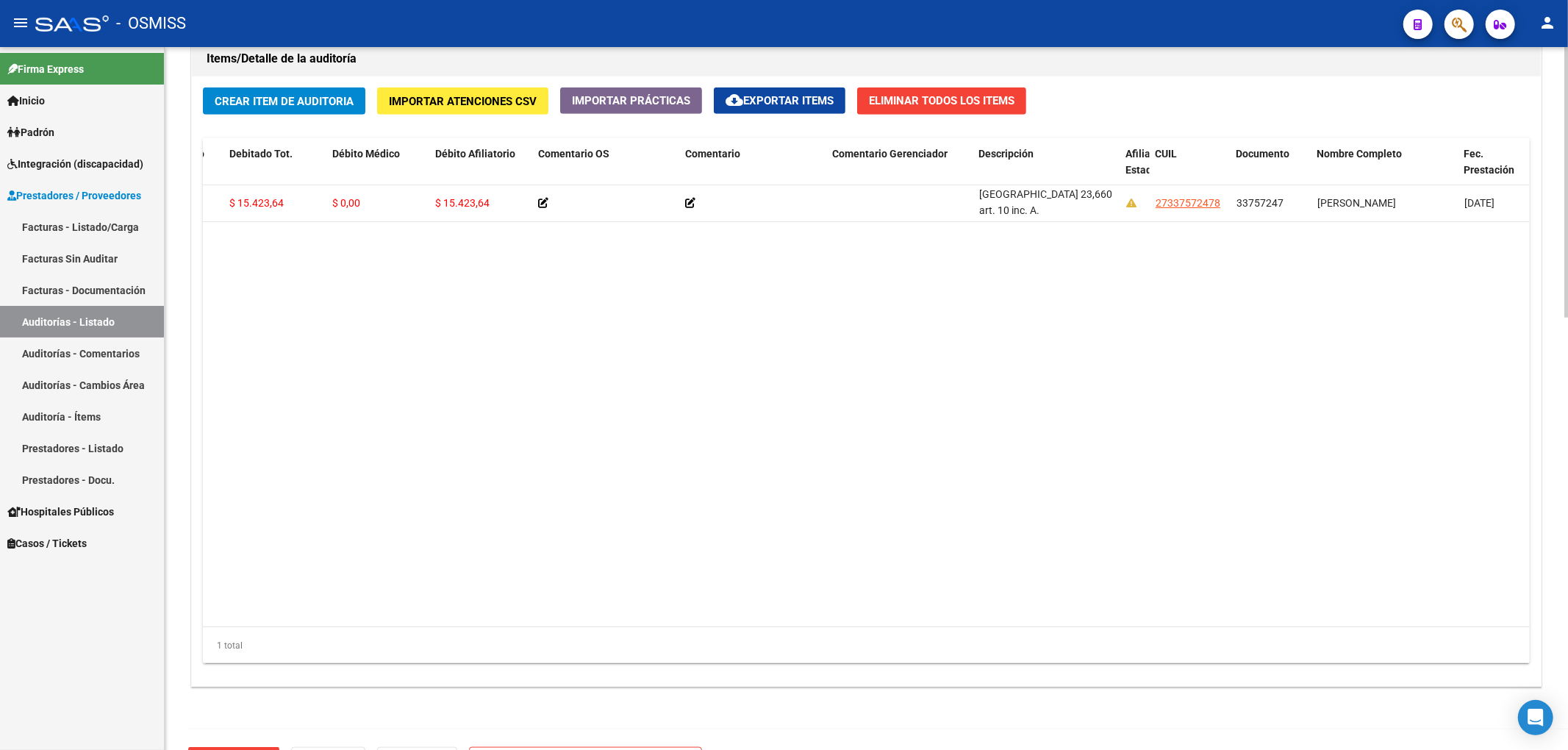
copy span "BAJA por finalización de la cobertura legal al [DATE] - [GEOGRAPHIC_DATA] 23,66…"
click at [321, 110] on button "Crear Item de Auditoria" at bounding box center [284, 101] width 163 height 27
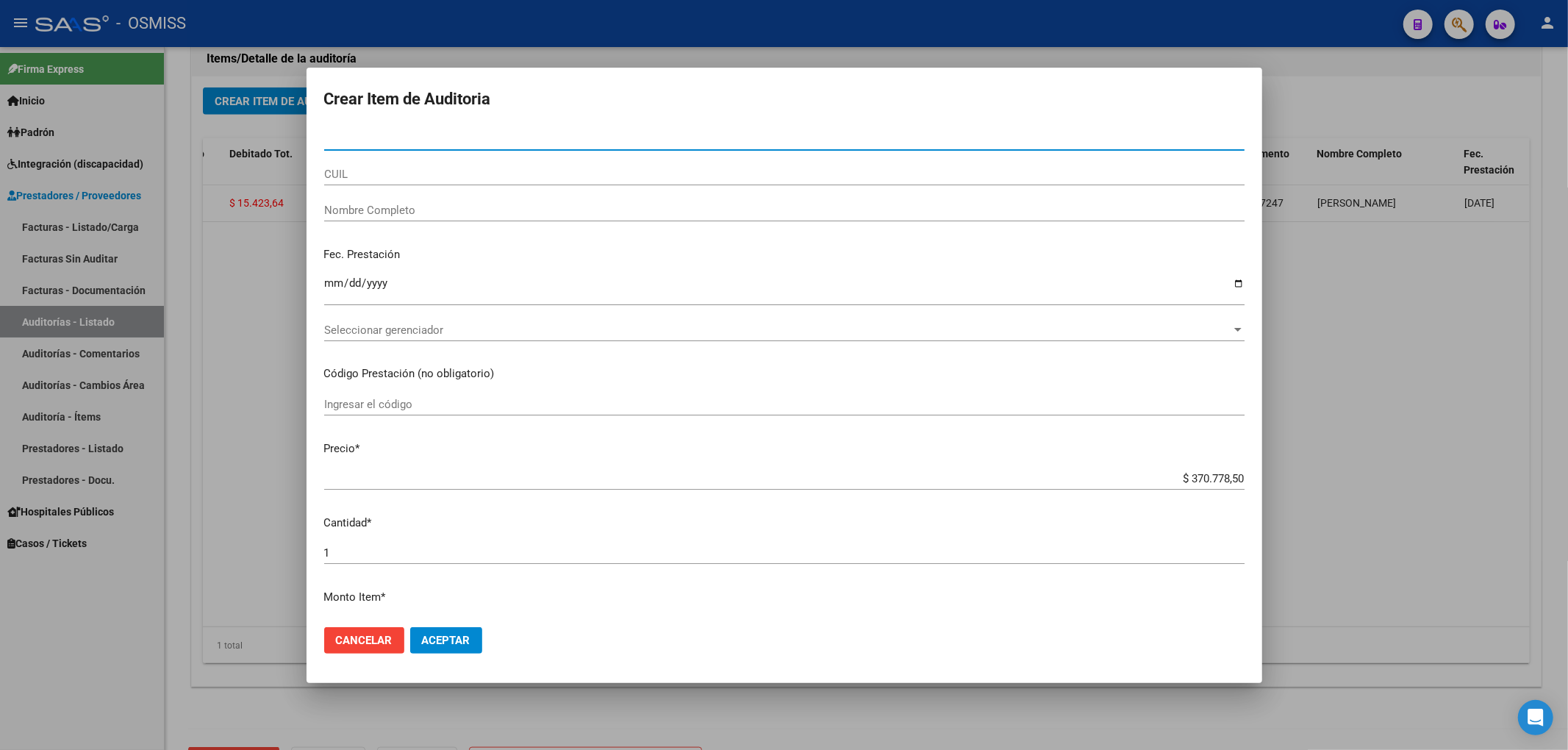
paste input "31979671"
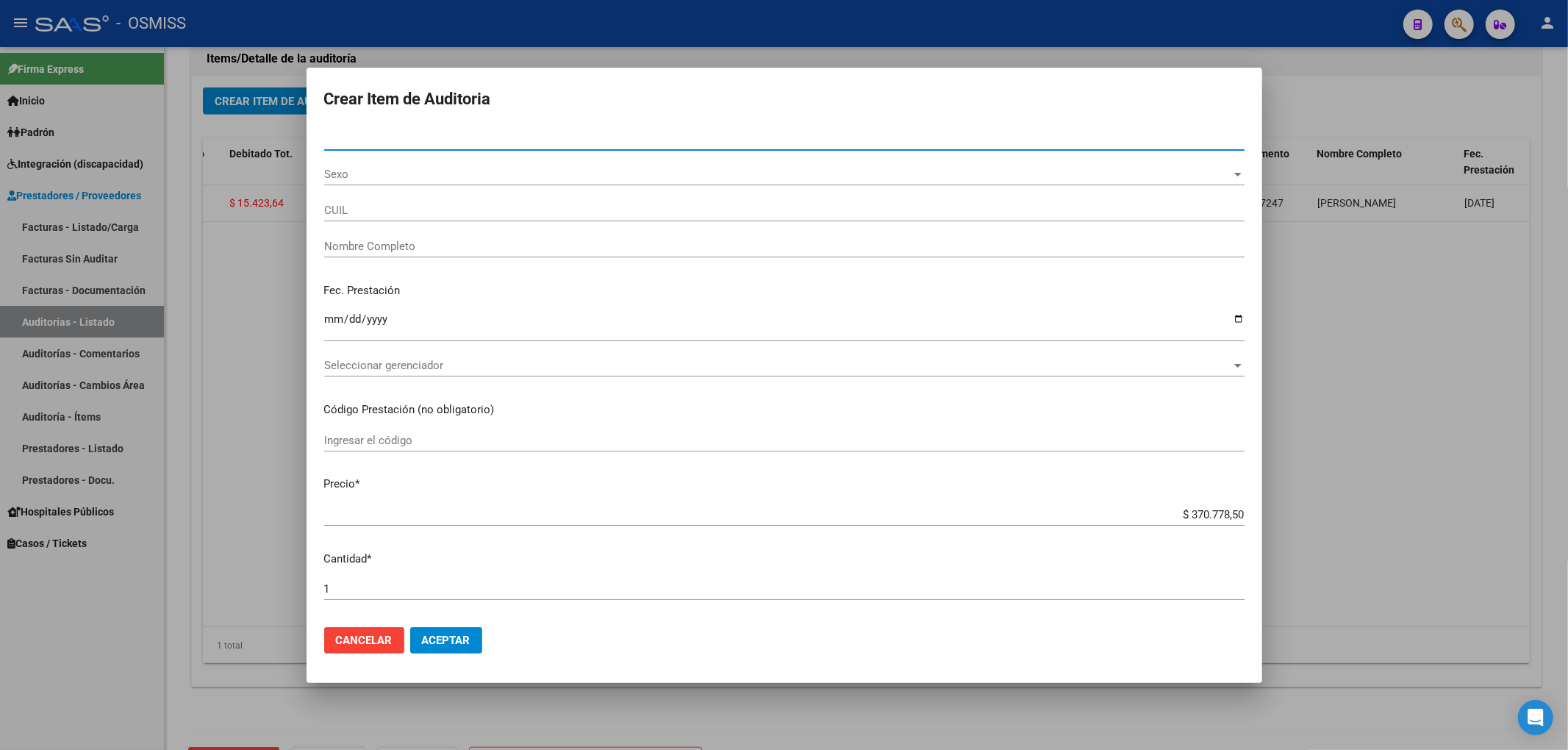
type input "31979671"
type input "20319796712"
type input "[PERSON_NAME] [PERSON_NAME]"
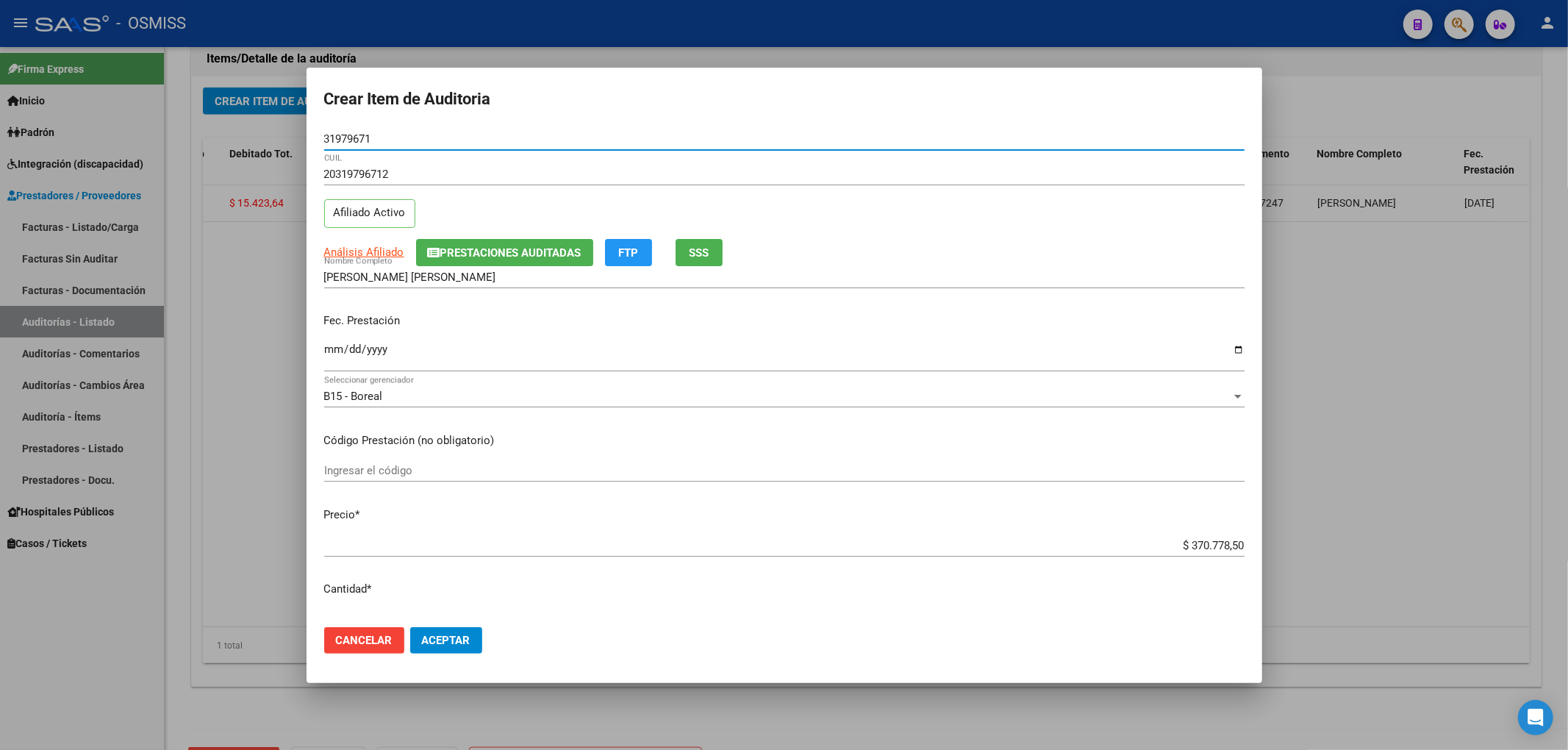
type input "31979671"
click at [506, 260] on button "Prestaciones Auditadas" at bounding box center [504, 253] width 177 height 27
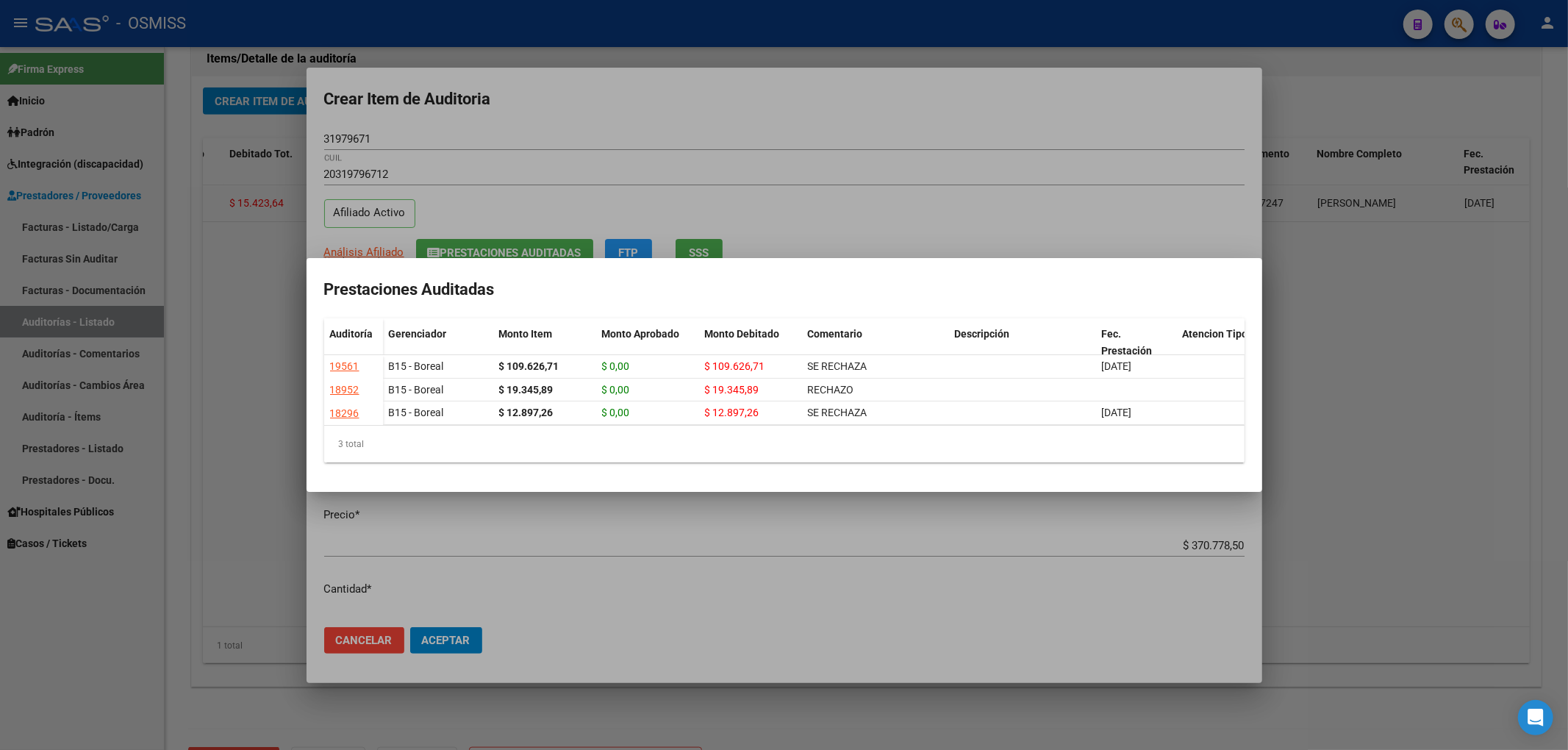
click at [518, 109] on div at bounding box center [784, 375] width 1568 height 750
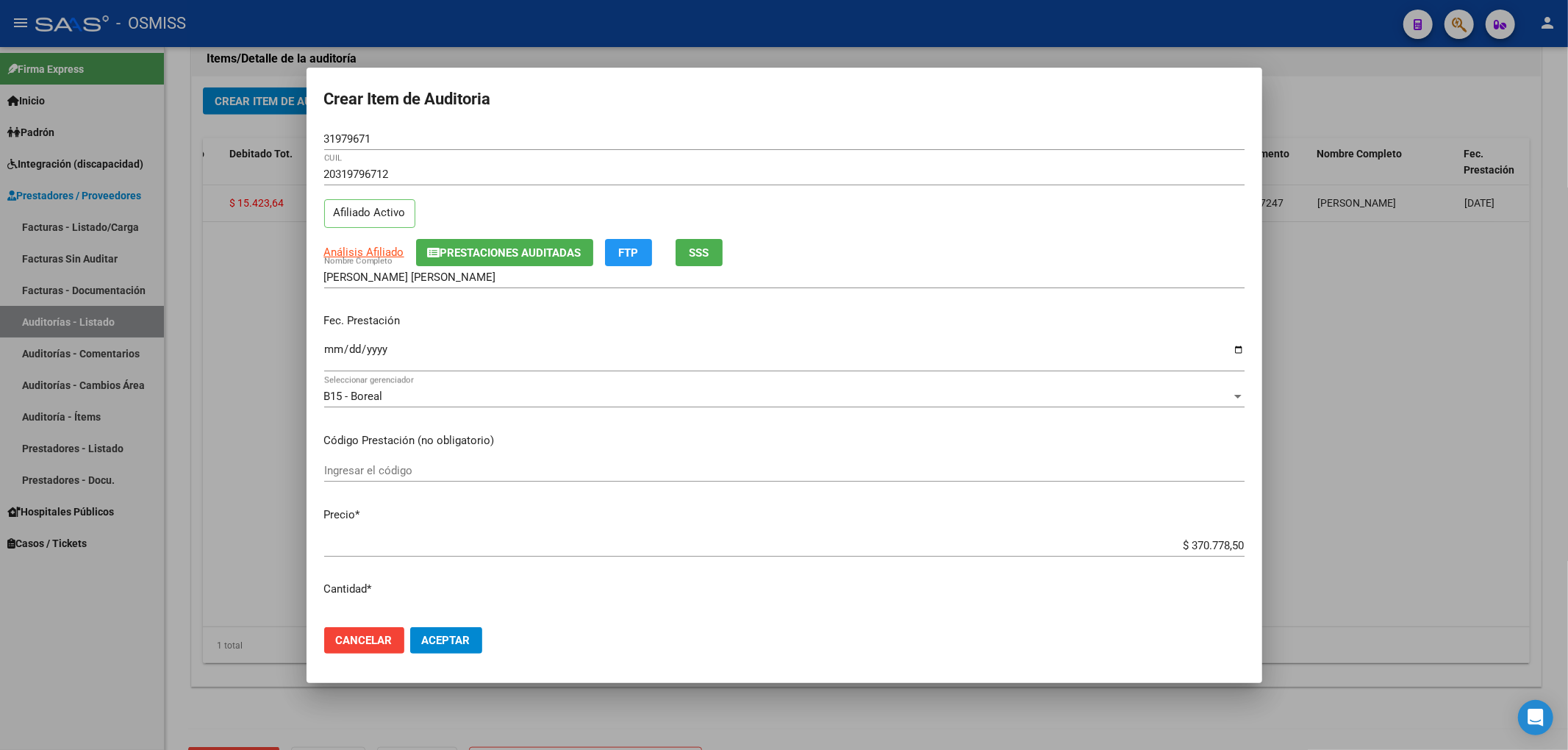
click at [968, 337] on div "Fec. Prestación Ingresar la fecha" at bounding box center [784, 343] width 920 height 83
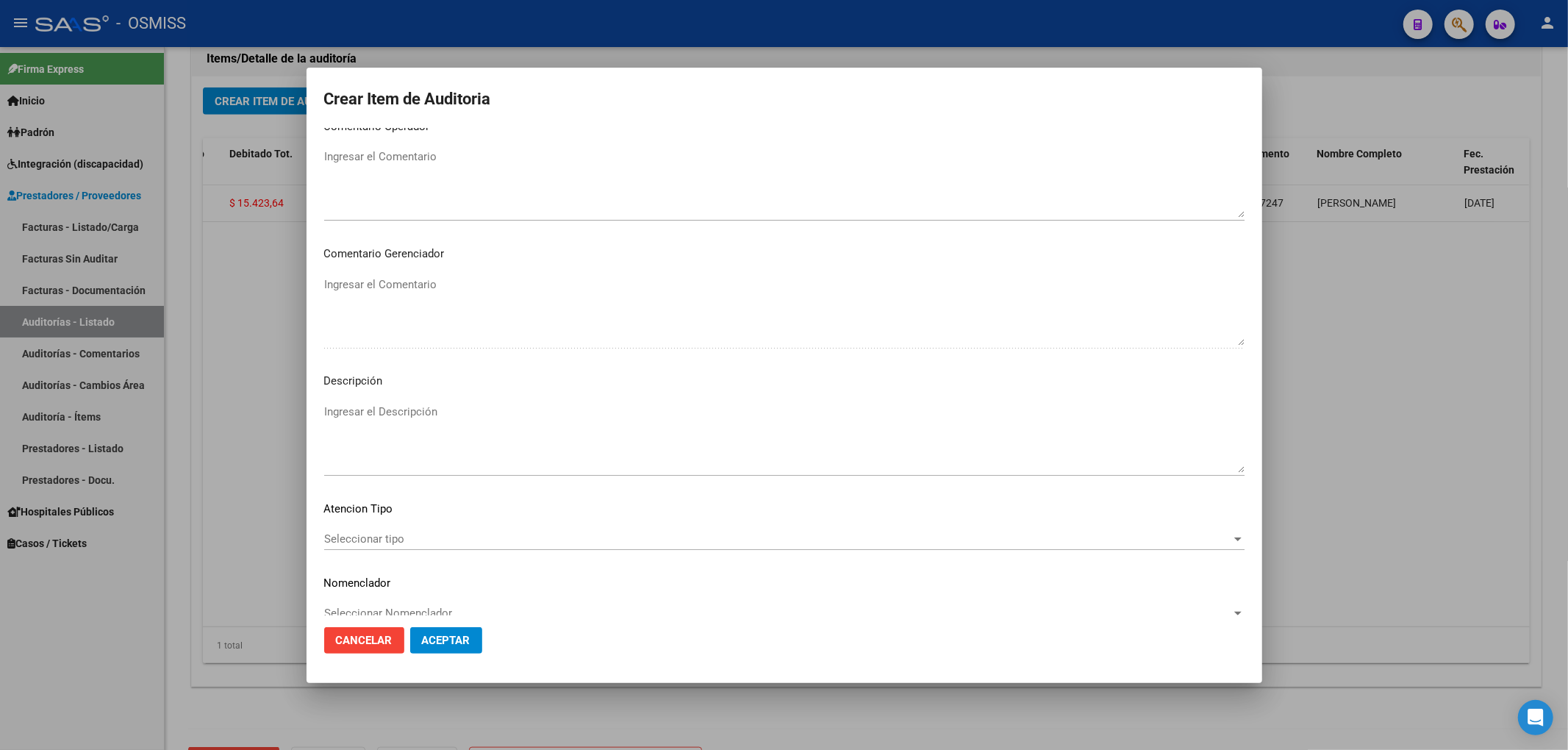
scroll to position [980, 0]
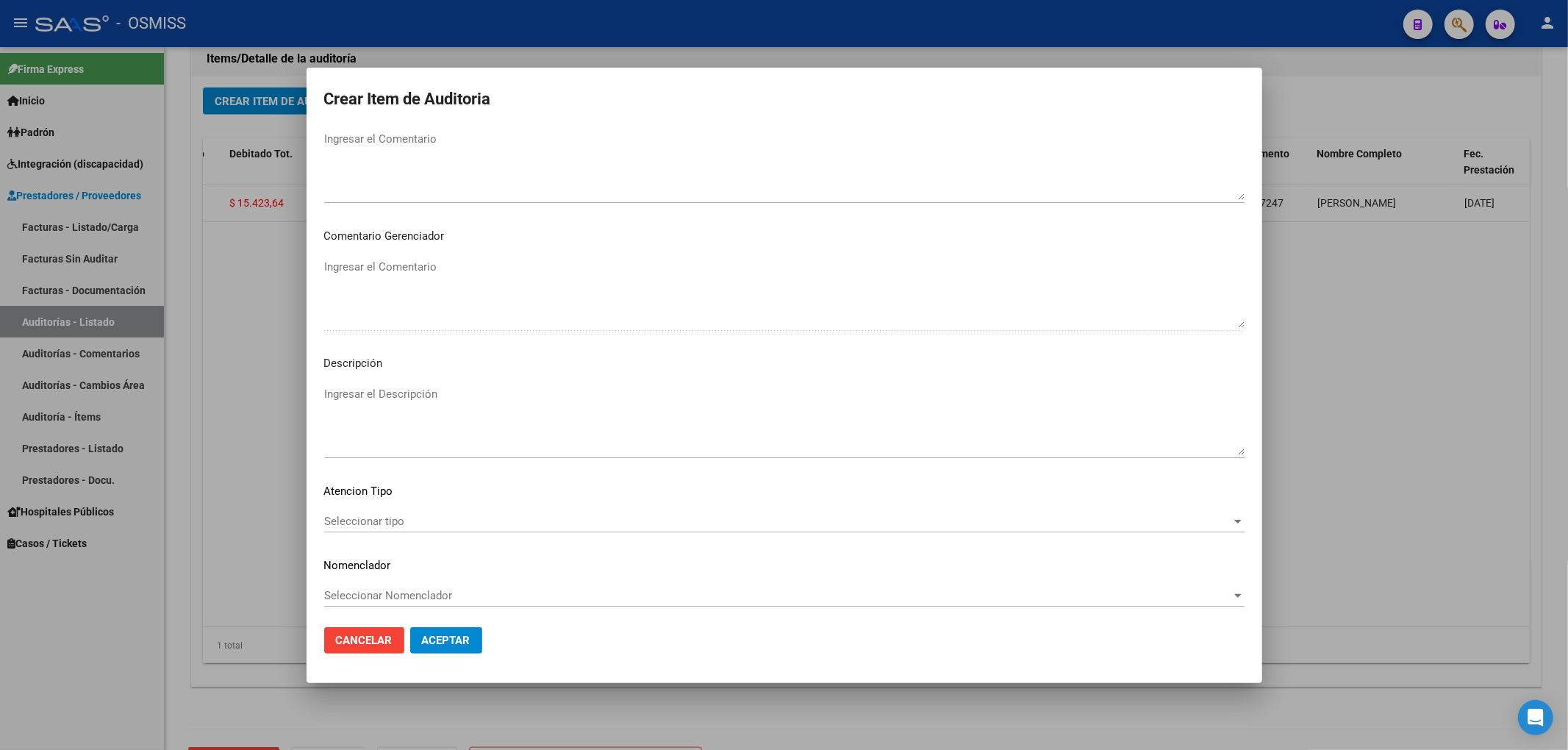
click at [383, 401] on textarea "Ingresar el Descripción" at bounding box center [784, 420] width 920 height 69
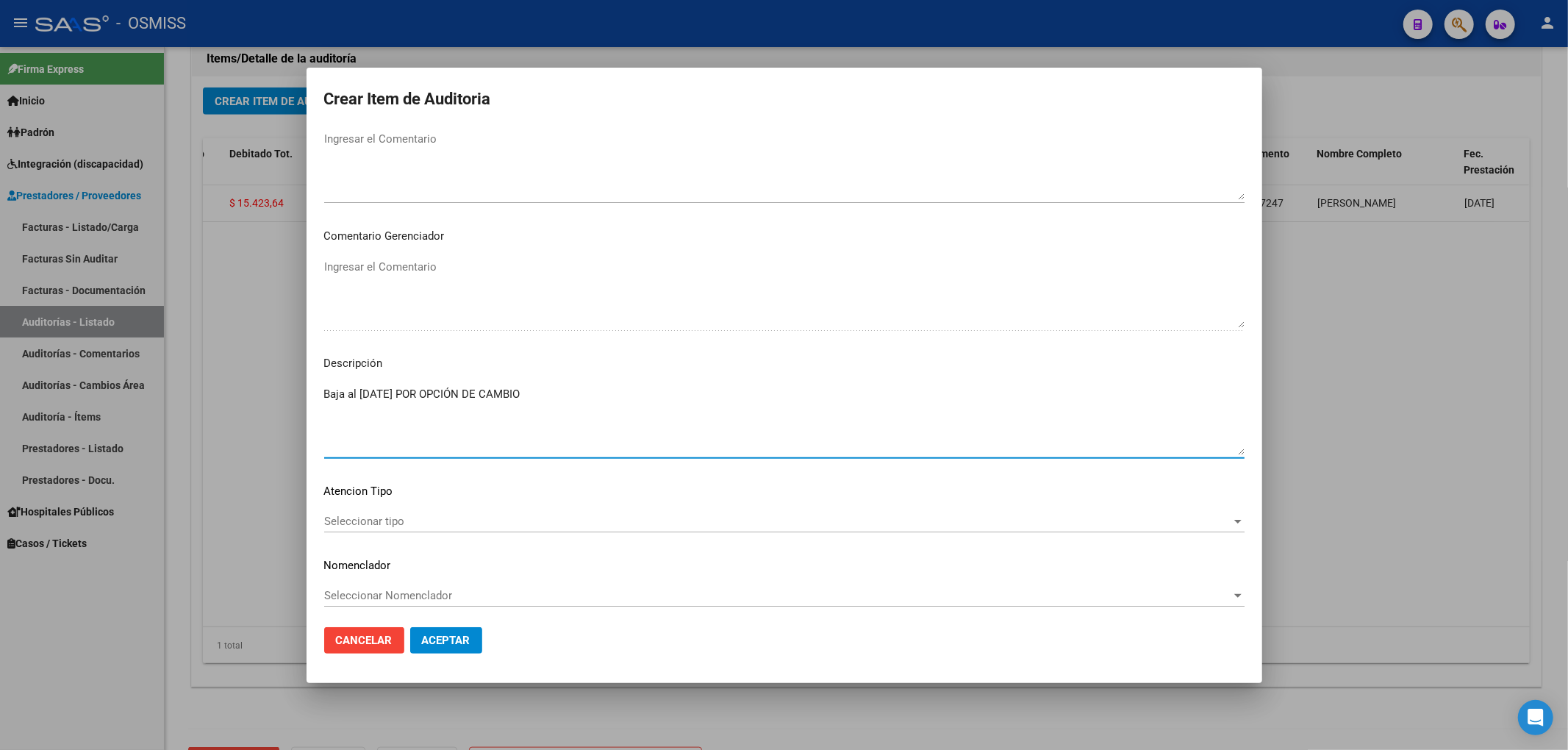
drag, startPoint x: 342, startPoint y: 395, endPoint x: 189, endPoint y: 385, distance: 153.3
click at [189, 385] on div "Crear Item de Auditoria 31979671 Nro Documento 20319796712 CUIL Afiliado Activo…" at bounding box center [784, 375] width 1568 height 750
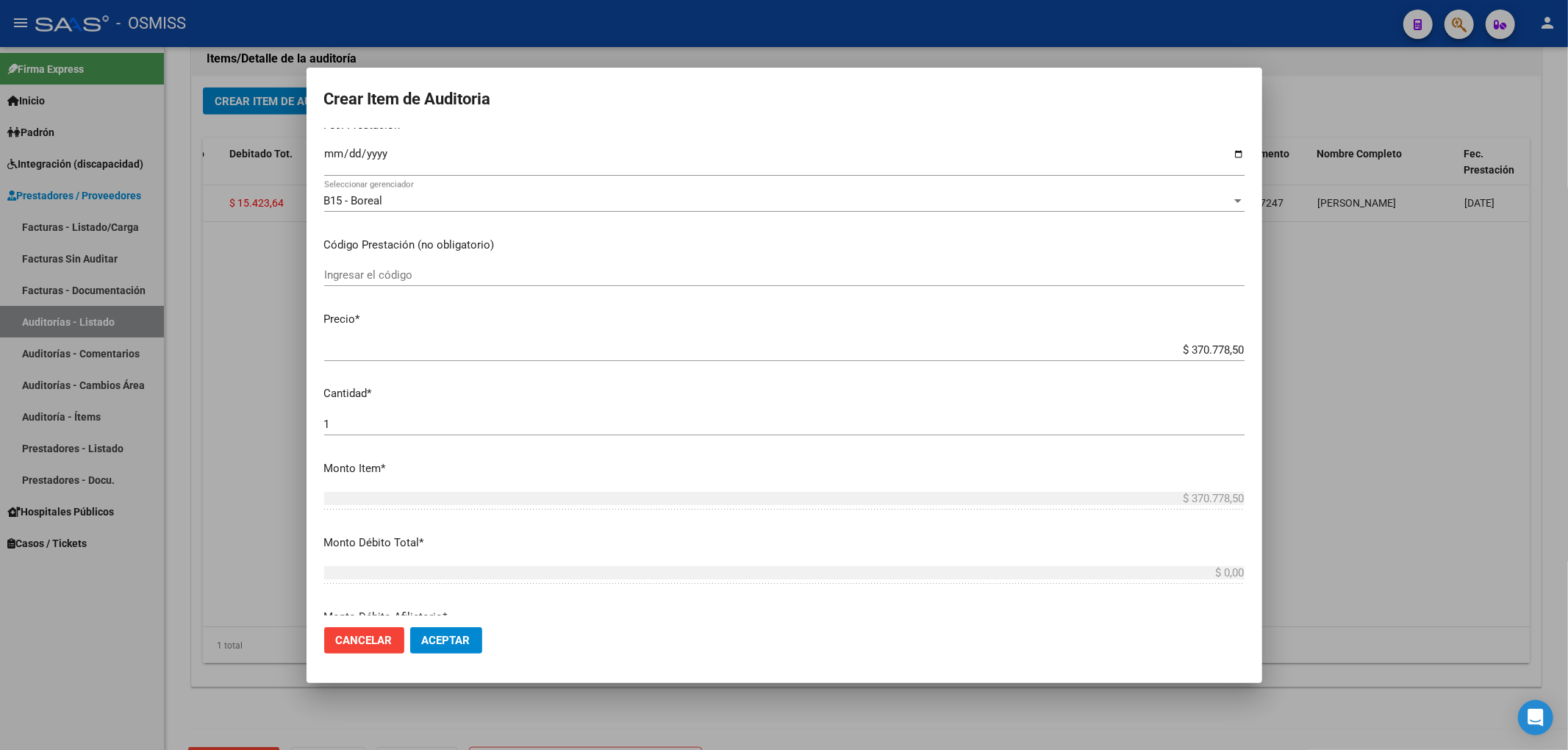
scroll to position [0, 0]
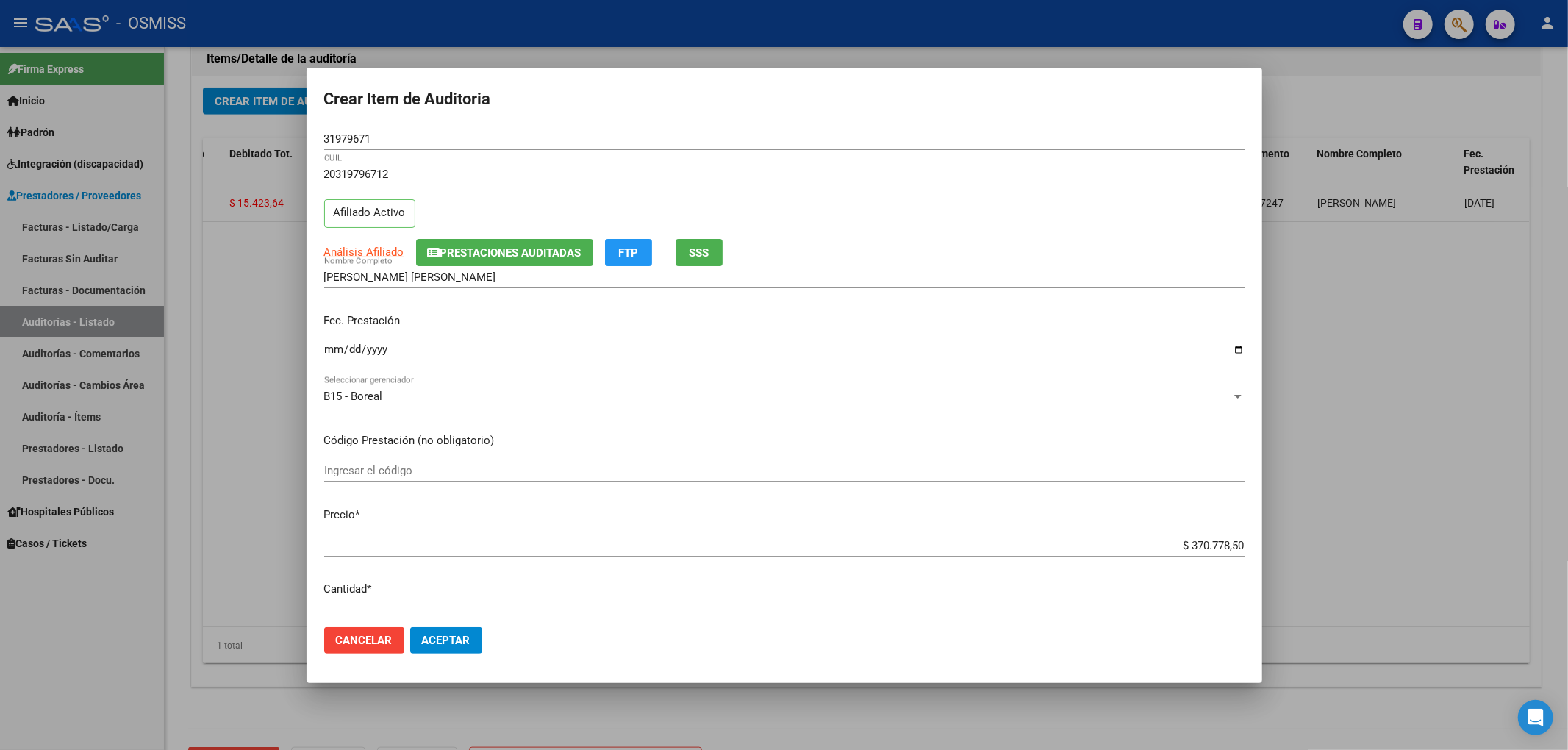
type textarea "BAJA AL [DATE] POR OPCIÓN DE CAMBIO"
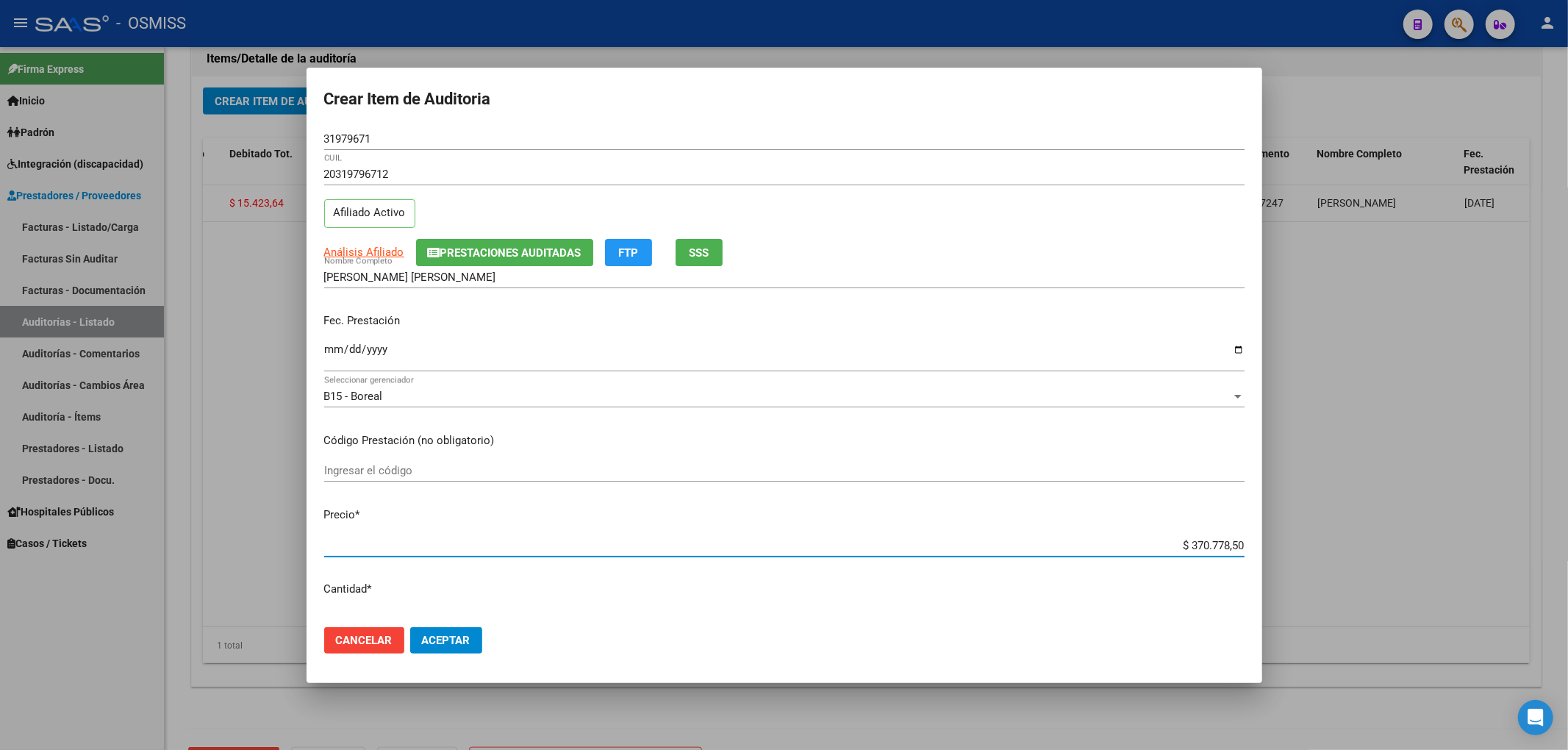
drag, startPoint x: 1156, startPoint y: 544, endPoint x: 1388, endPoint y: 557, distance: 232.4
click at [1388, 557] on div "Crear Item de Auditoria 31979671 Nro Documento 20319796712 CUIL Afiliado Activo…" at bounding box center [784, 375] width 1568 height 750
type input "$ 0,05"
type input "$ 0,58"
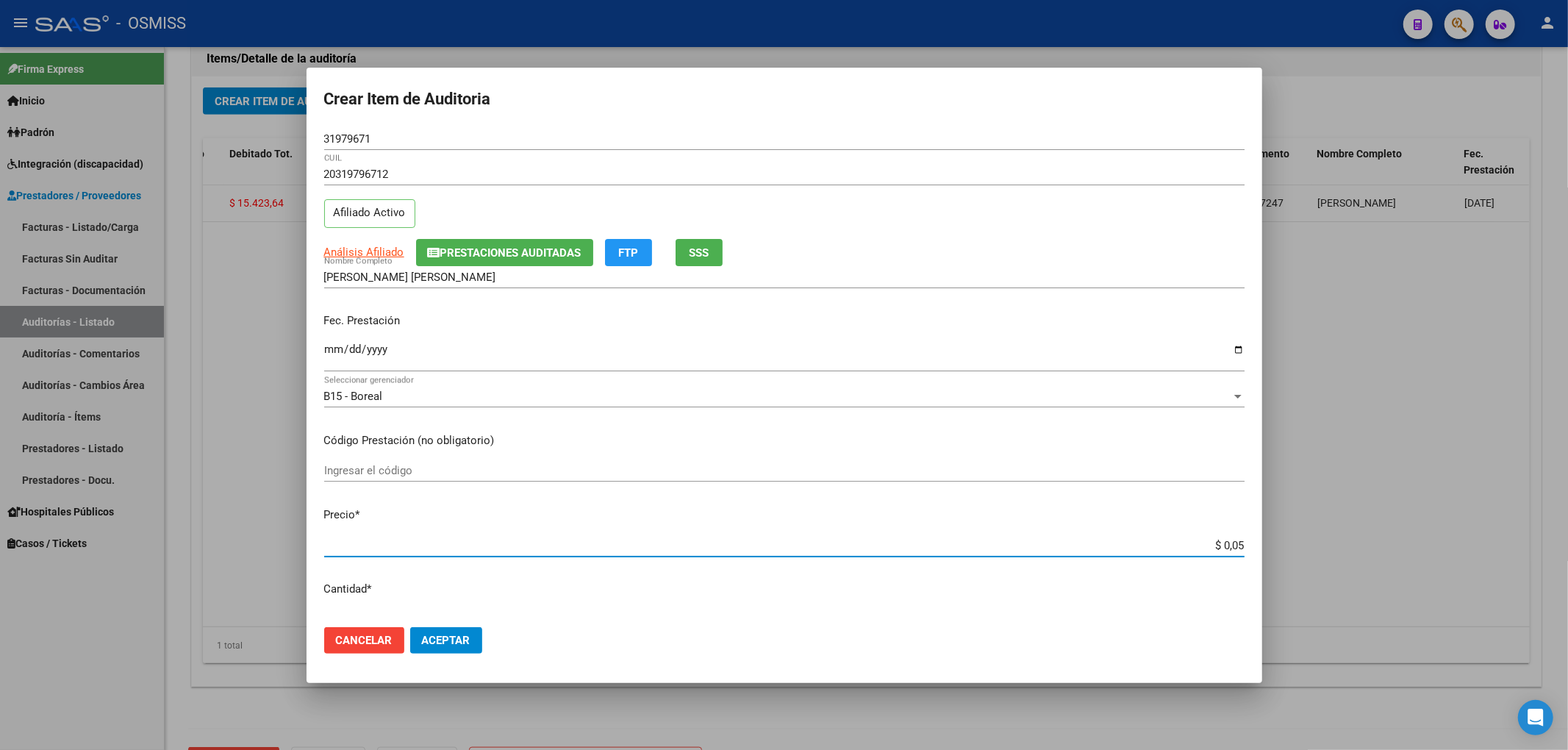
type input "$ 0,58"
type input "$ 5,80"
type input "$ 58,03"
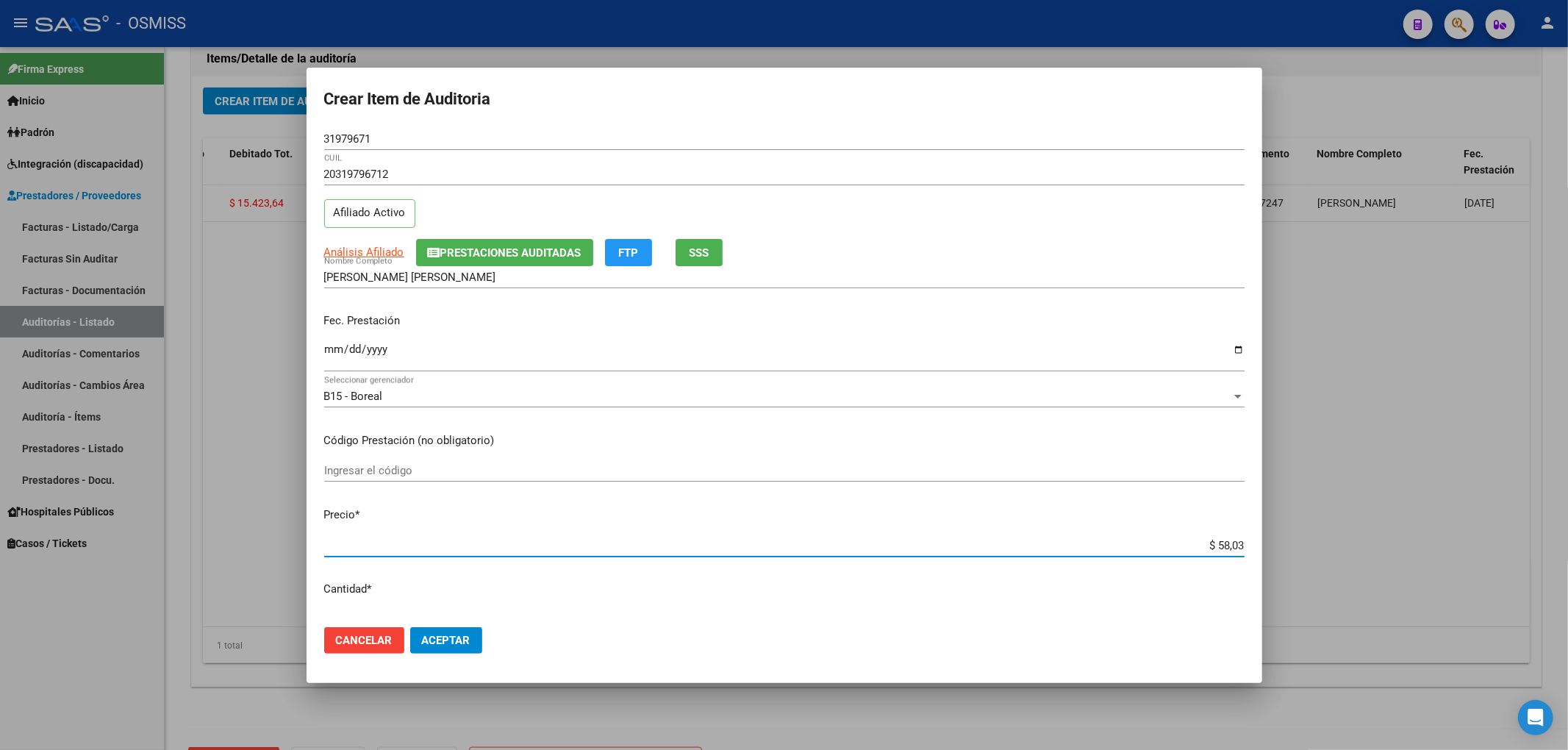
type input "$ 580,37"
type input "$ 5.803,76"
type input "$ 58.037,67"
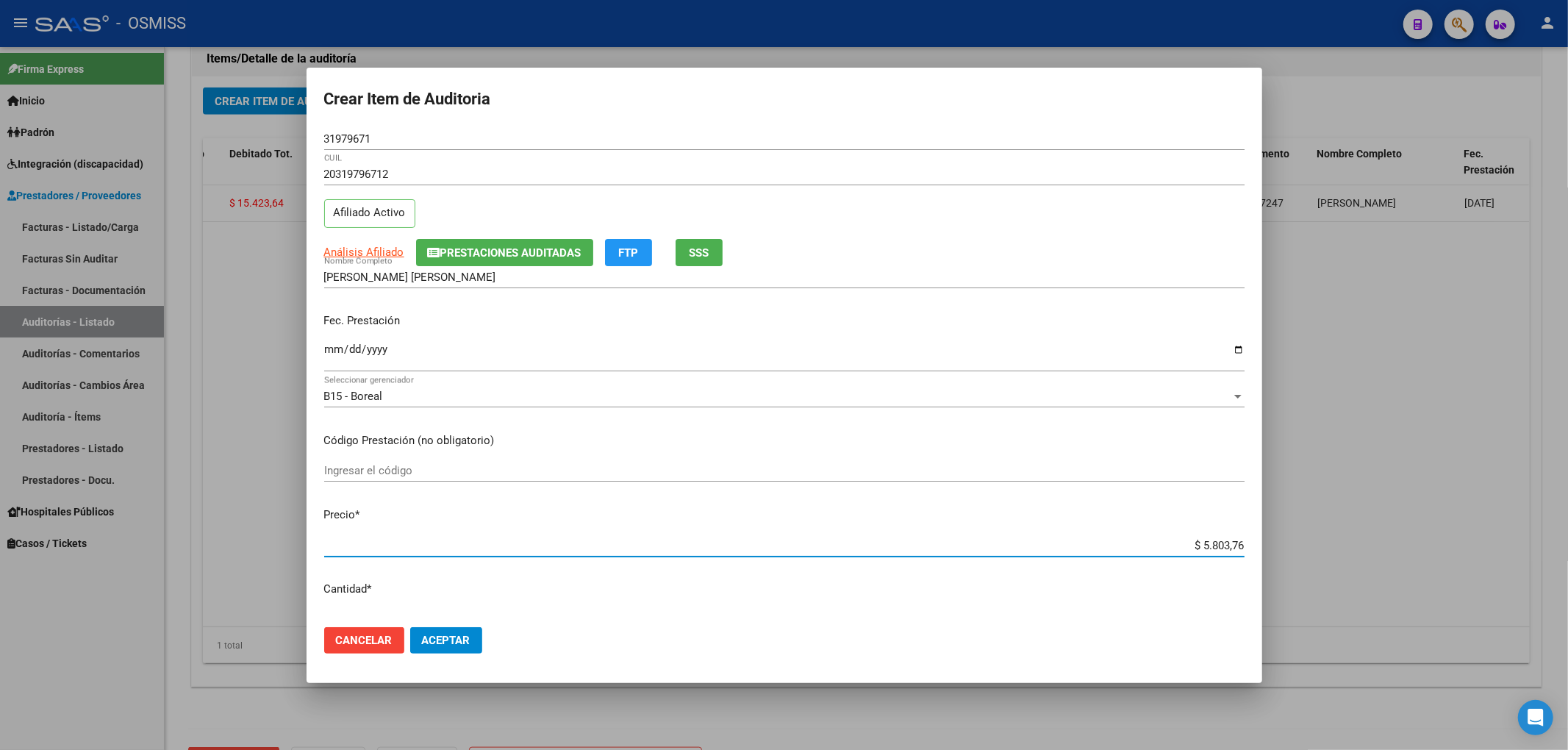
type input "$ 58.037,67"
drag, startPoint x: 1163, startPoint y: 547, endPoint x: 1294, endPoint y: 547, distance: 131.0
click at [1294, 547] on div "Crear Item de Auditoria 31979671 Nro Documento 20319796712 CUIL Afiliado Activo…" at bounding box center [784, 375] width 1568 height 750
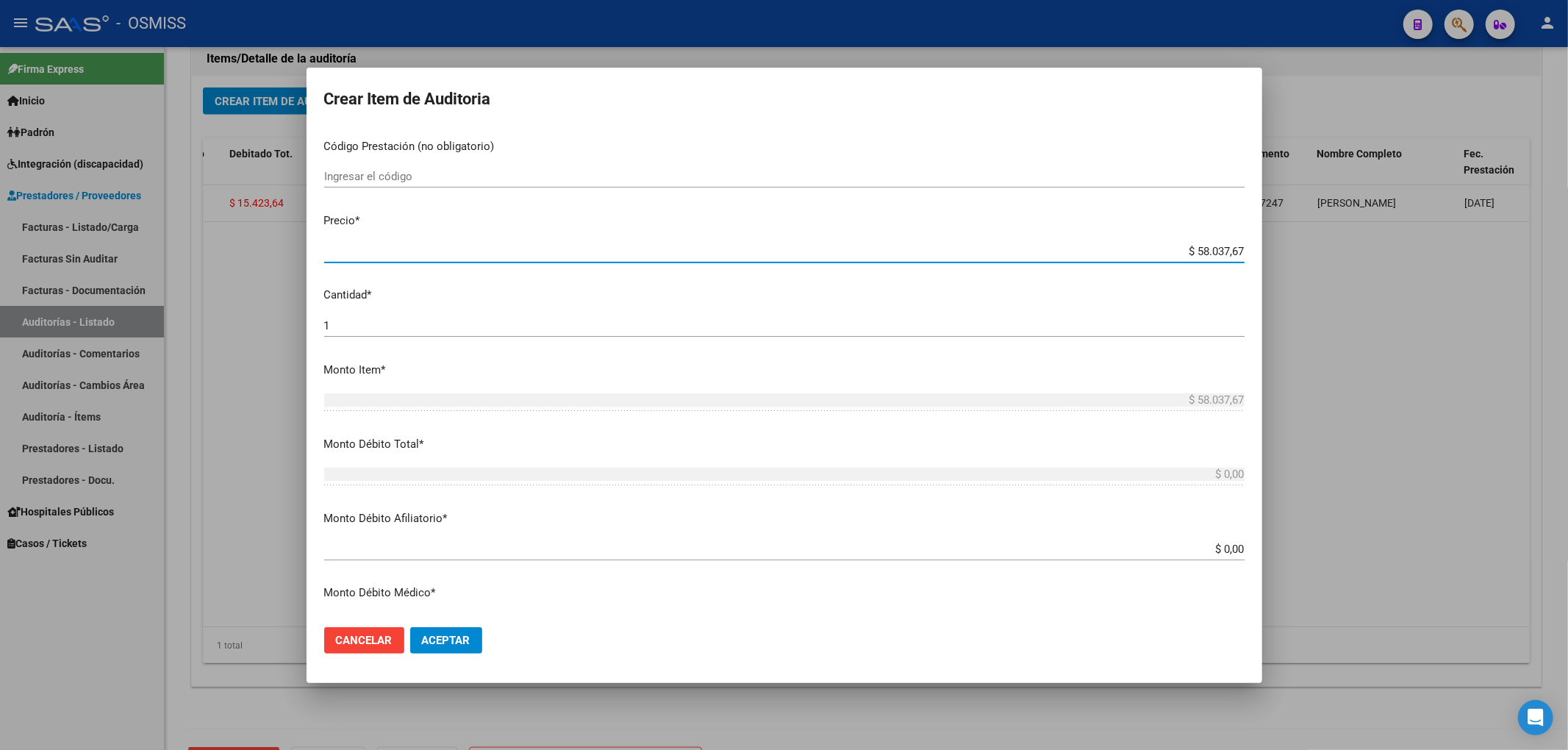
scroll to position [391, 0]
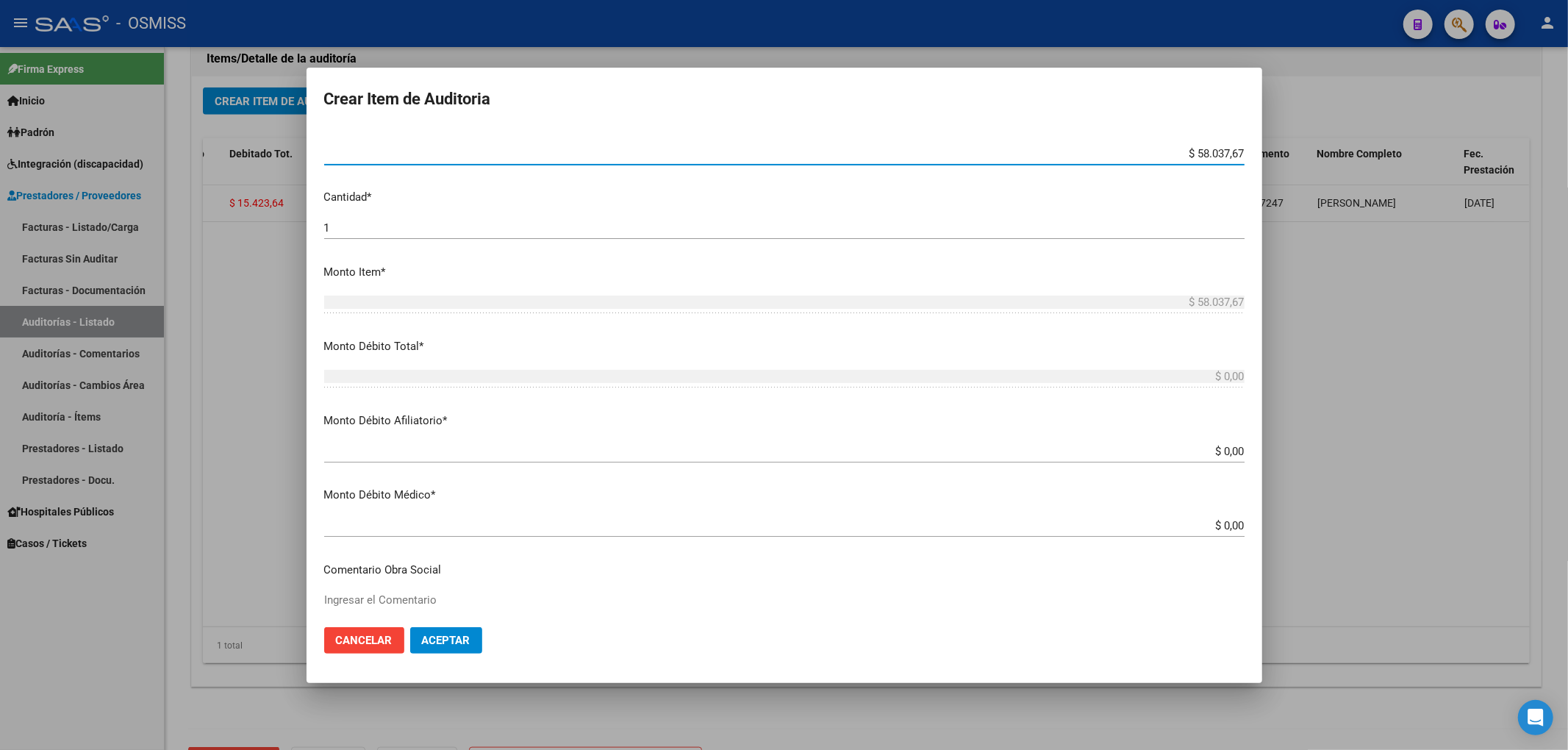
click at [1230, 452] on input "$ 0,00" at bounding box center [784, 451] width 920 height 13
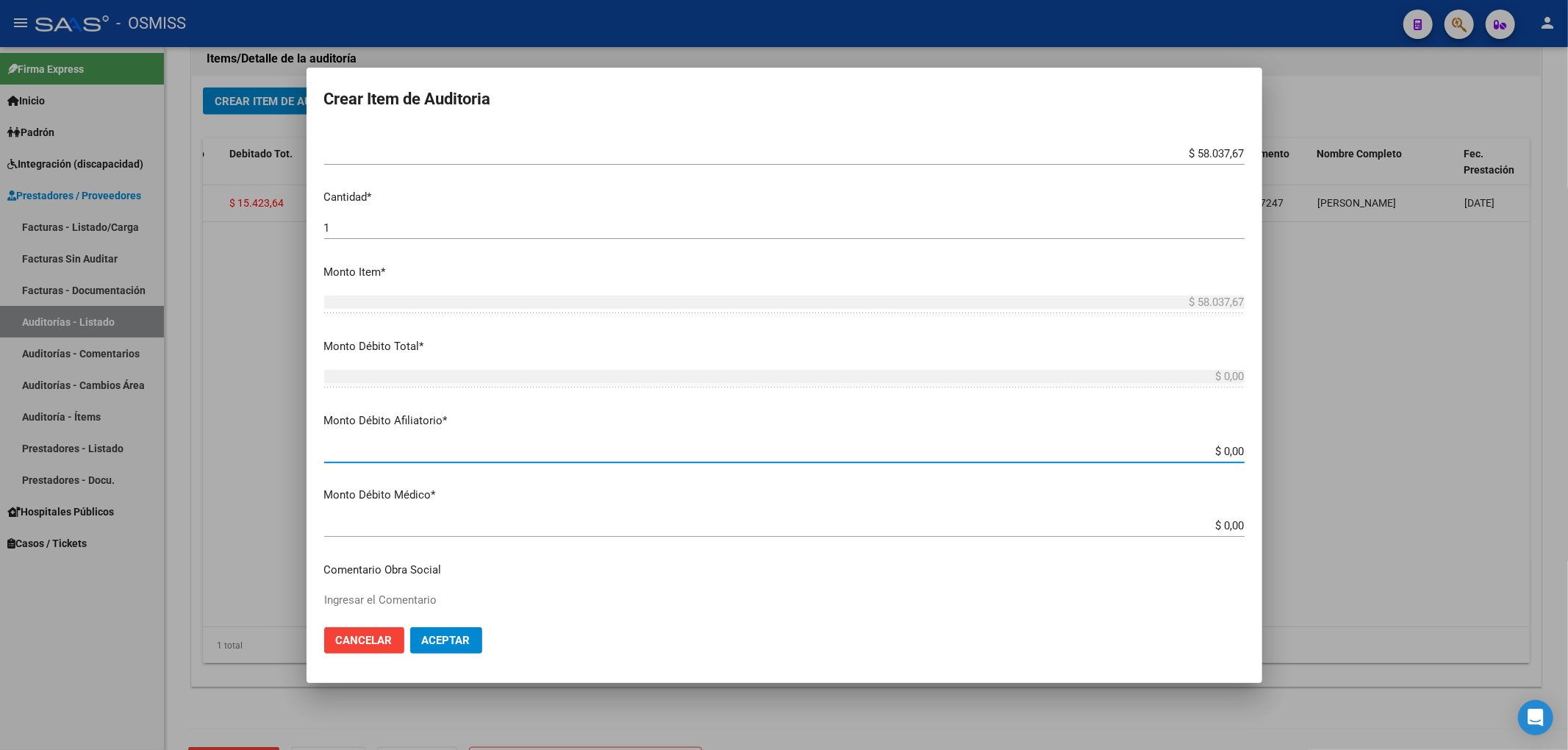
paste input "$ 58.037,67"
type input "$ 0,00$ 58.037,67"
type input "$ 58.037,67"
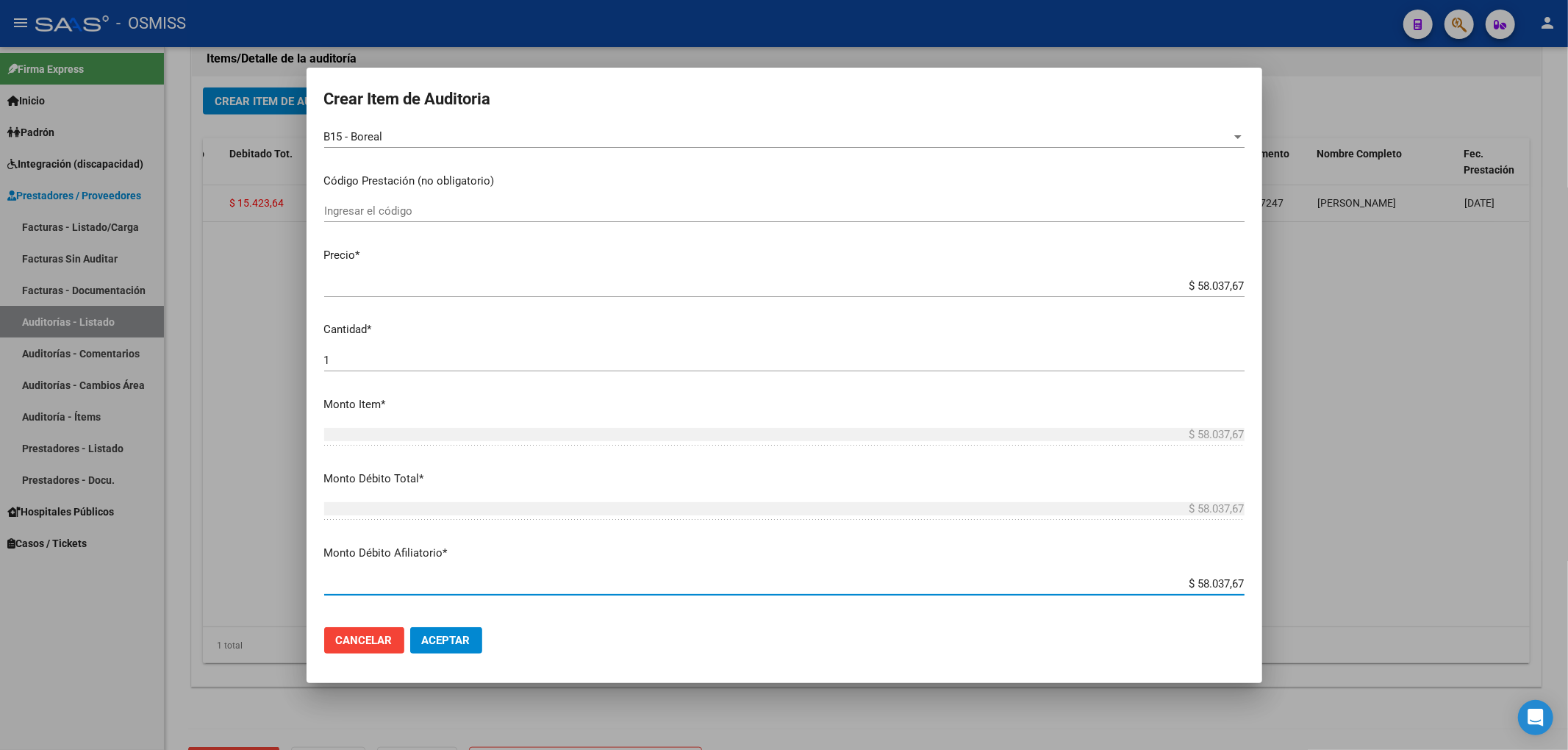
scroll to position [0, 0]
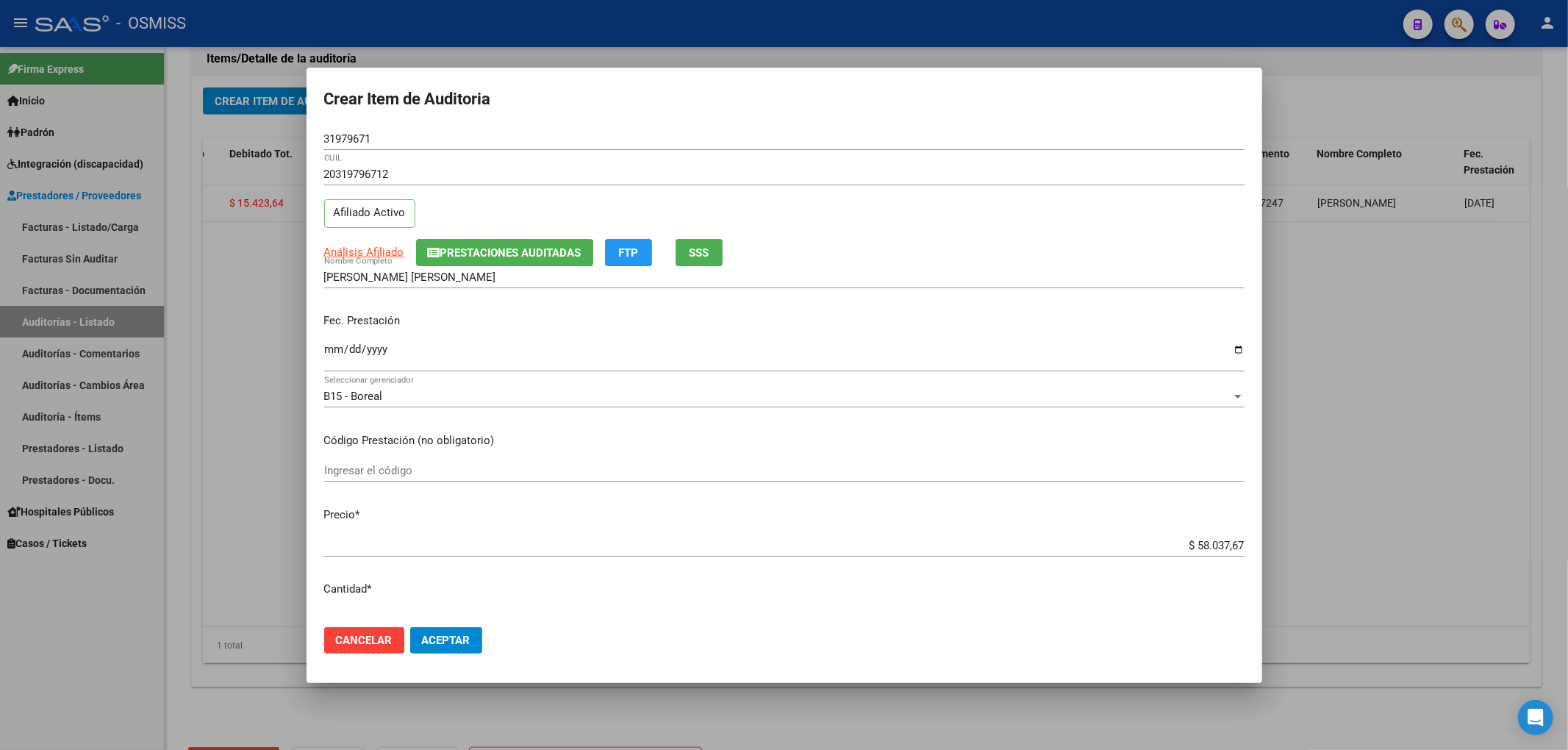
type input "$ 58.037,67"
click at [330, 348] on input "Ingresar la fecha" at bounding box center [784, 355] width 920 height 23
type input "[DATE]"
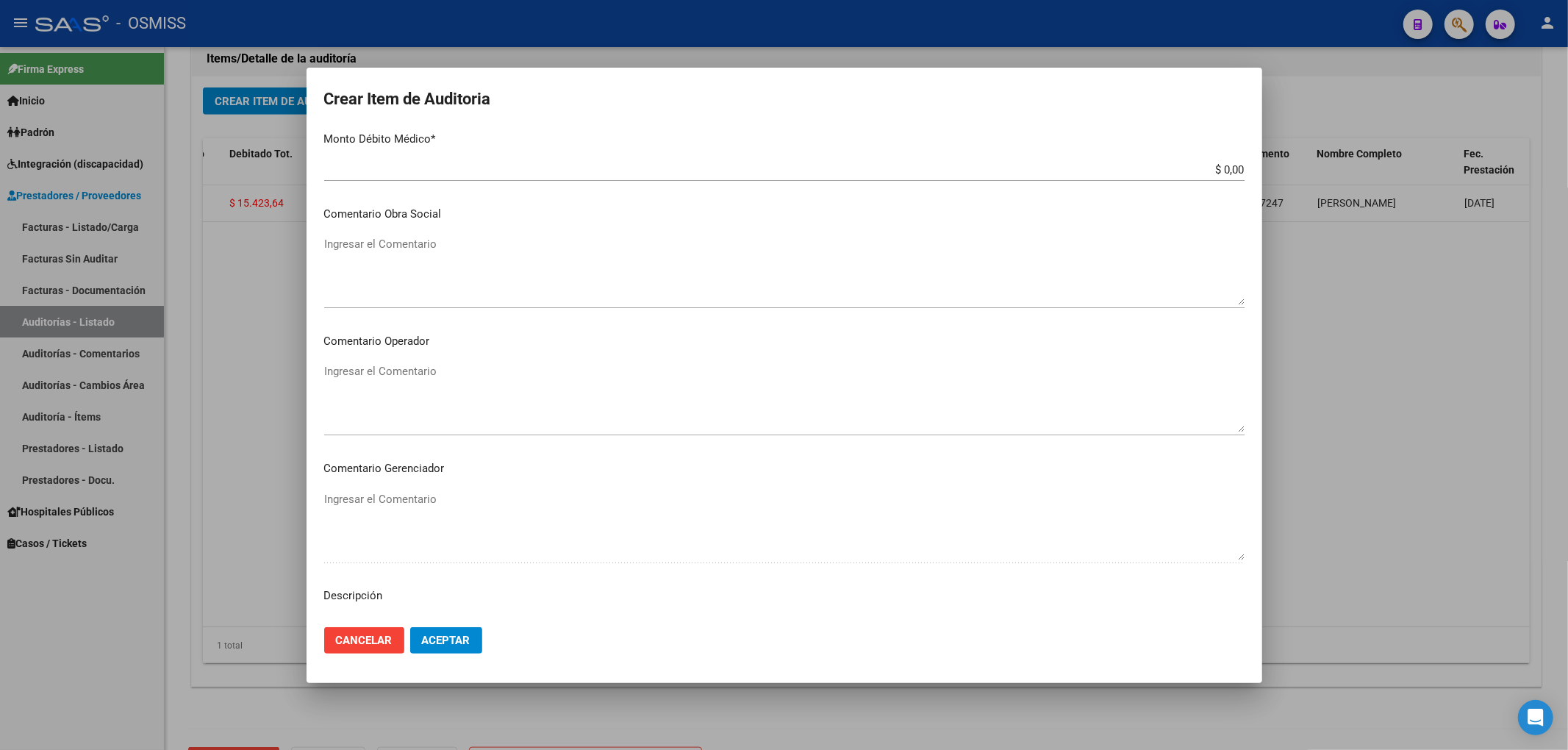
scroll to position [882, 0]
click at [348, 241] on textarea "Ingresar el Comentario" at bounding box center [784, 263] width 920 height 69
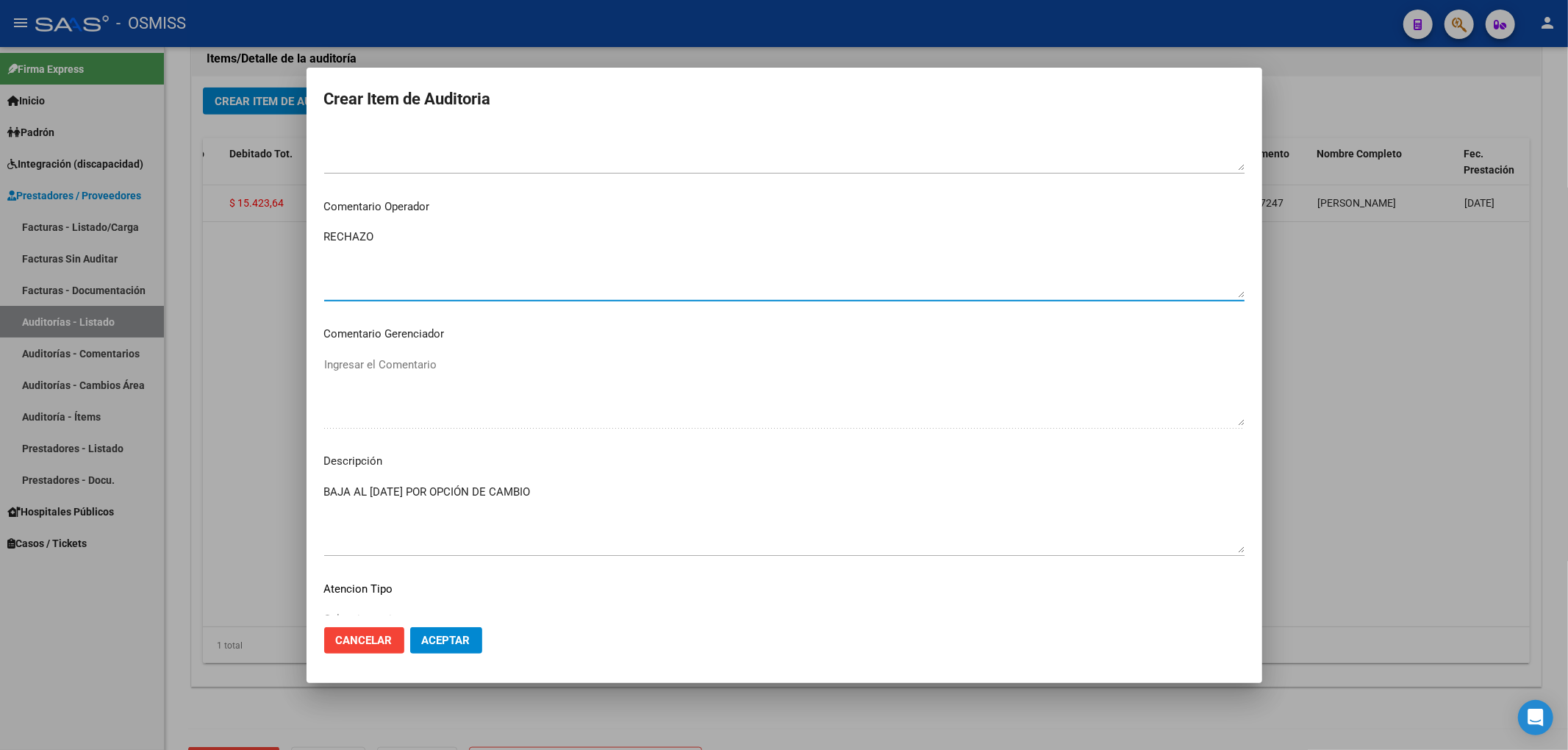
type textarea "RECHAZO"
click at [463, 641] on span "Aceptar" at bounding box center [446, 640] width 48 height 13
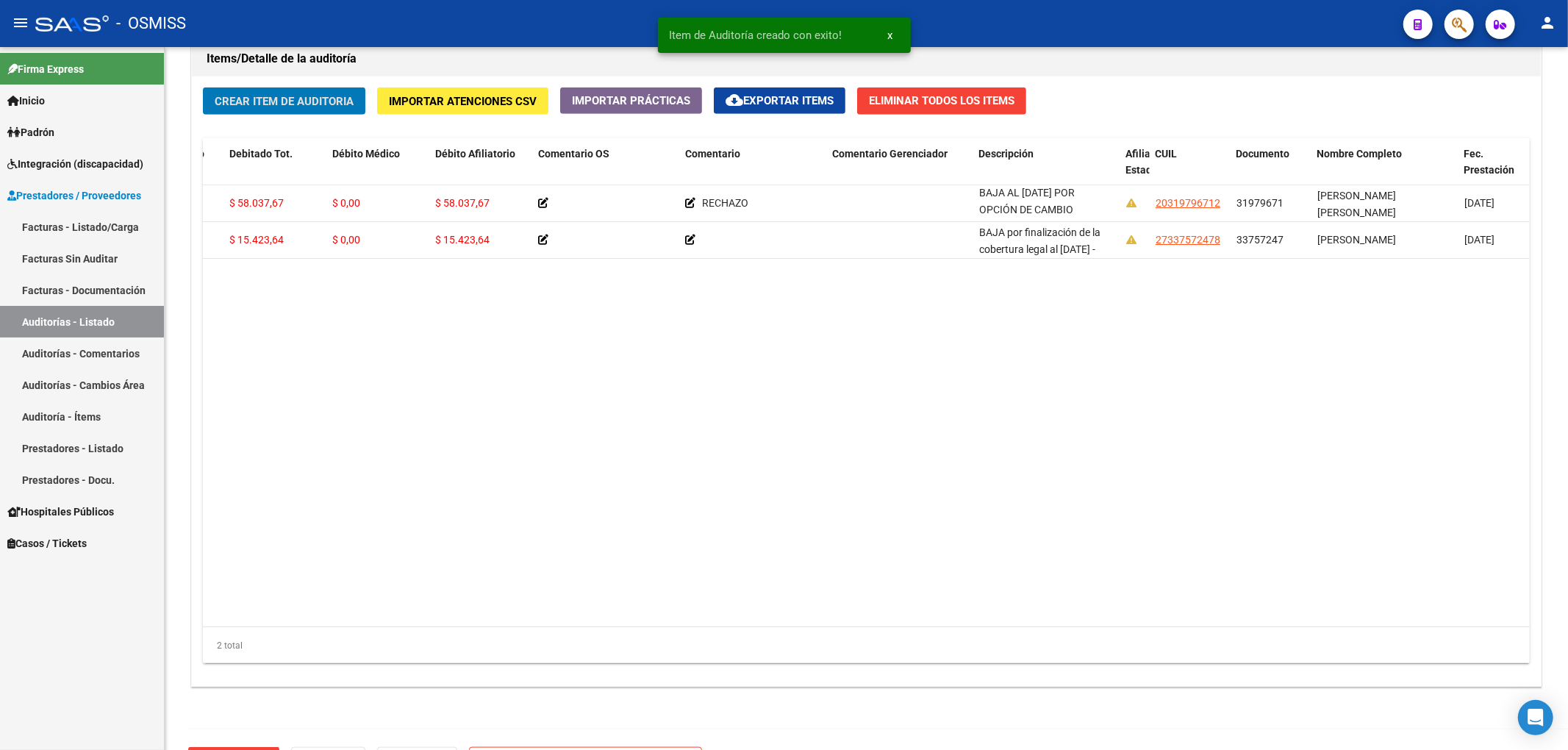
scroll to position [2, 0]
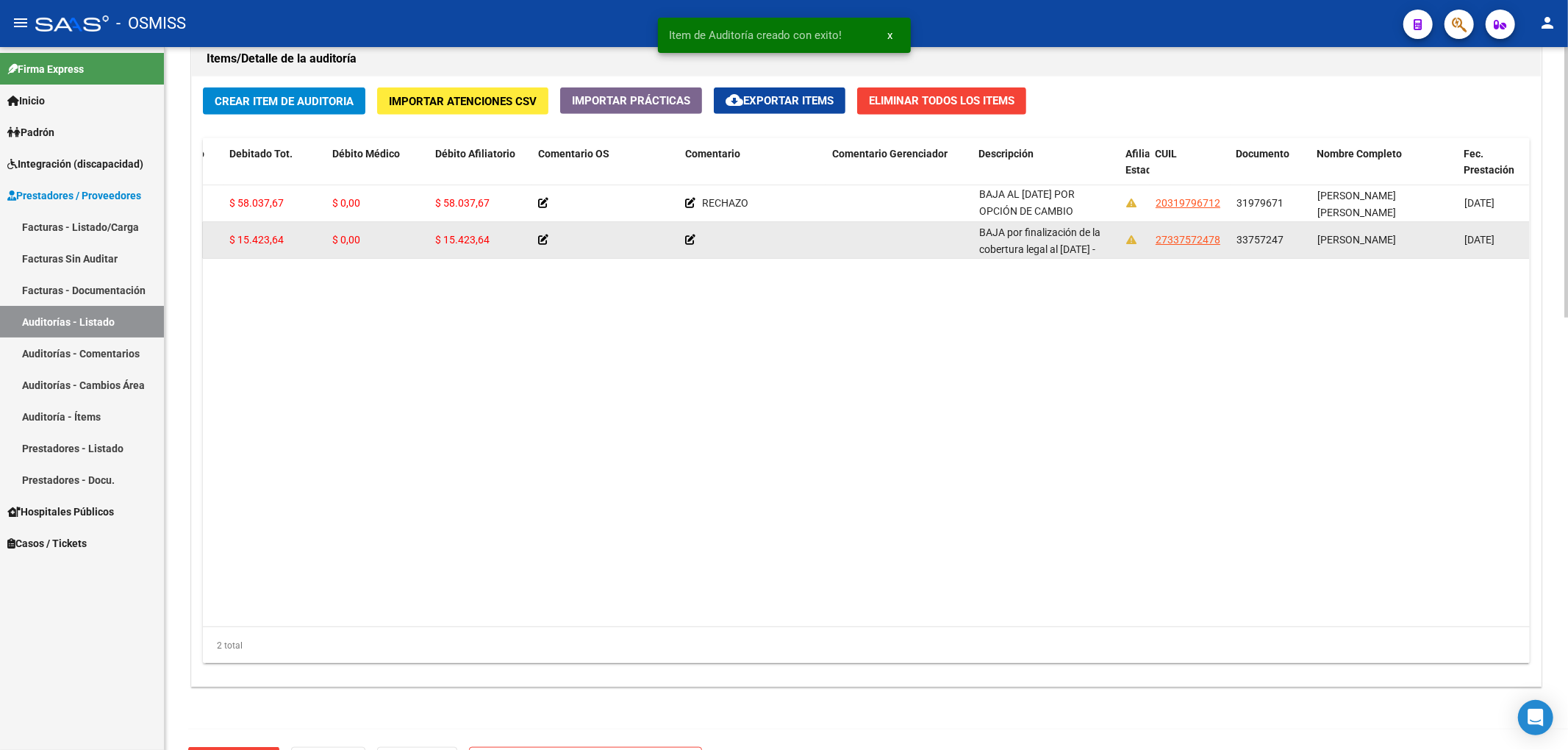
click at [689, 251] on datatable-body-cell at bounding box center [752, 240] width 147 height 36
click at [689, 244] on icon at bounding box center [690, 239] width 10 height 10
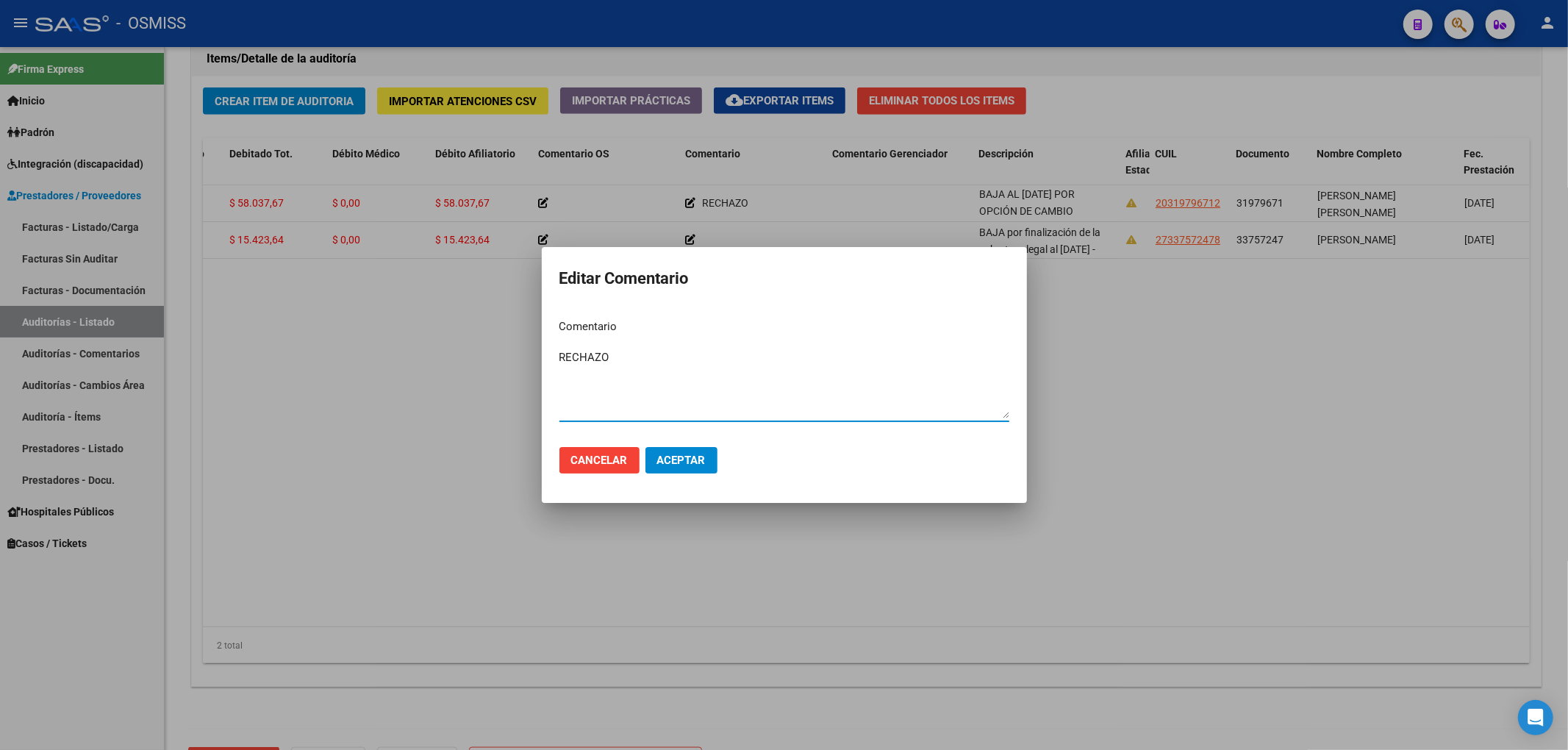
type textarea "RECHAZO"
click at [674, 456] on span "Aceptar" at bounding box center [681, 460] width 48 height 13
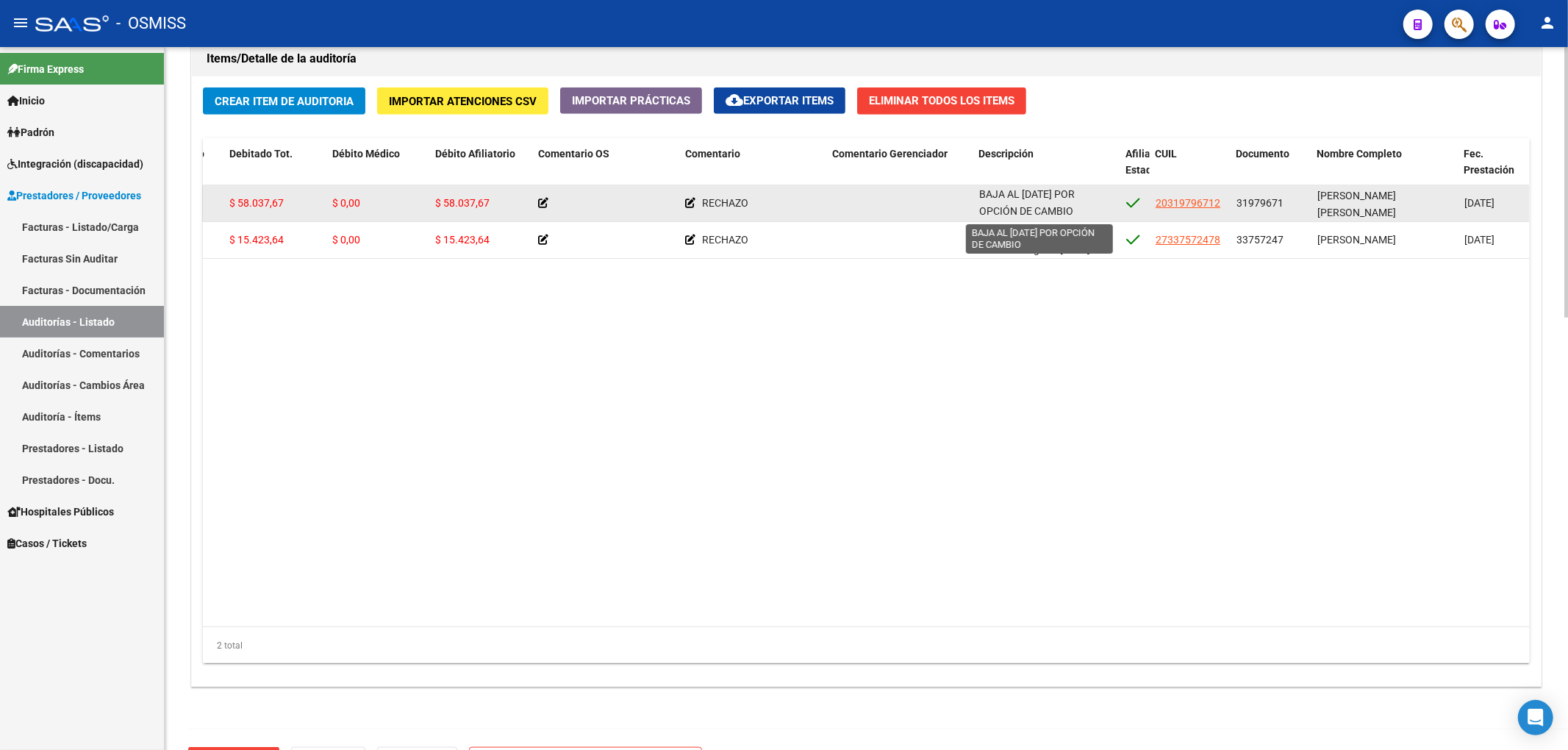
drag, startPoint x: 979, startPoint y: 195, endPoint x: 1072, endPoint y: 213, distance: 94.7
click at [1072, 213] on span "BAJA AL [DATE] POR OPCIÓN DE CAMBIO" at bounding box center [1027, 203] width 95 height 29
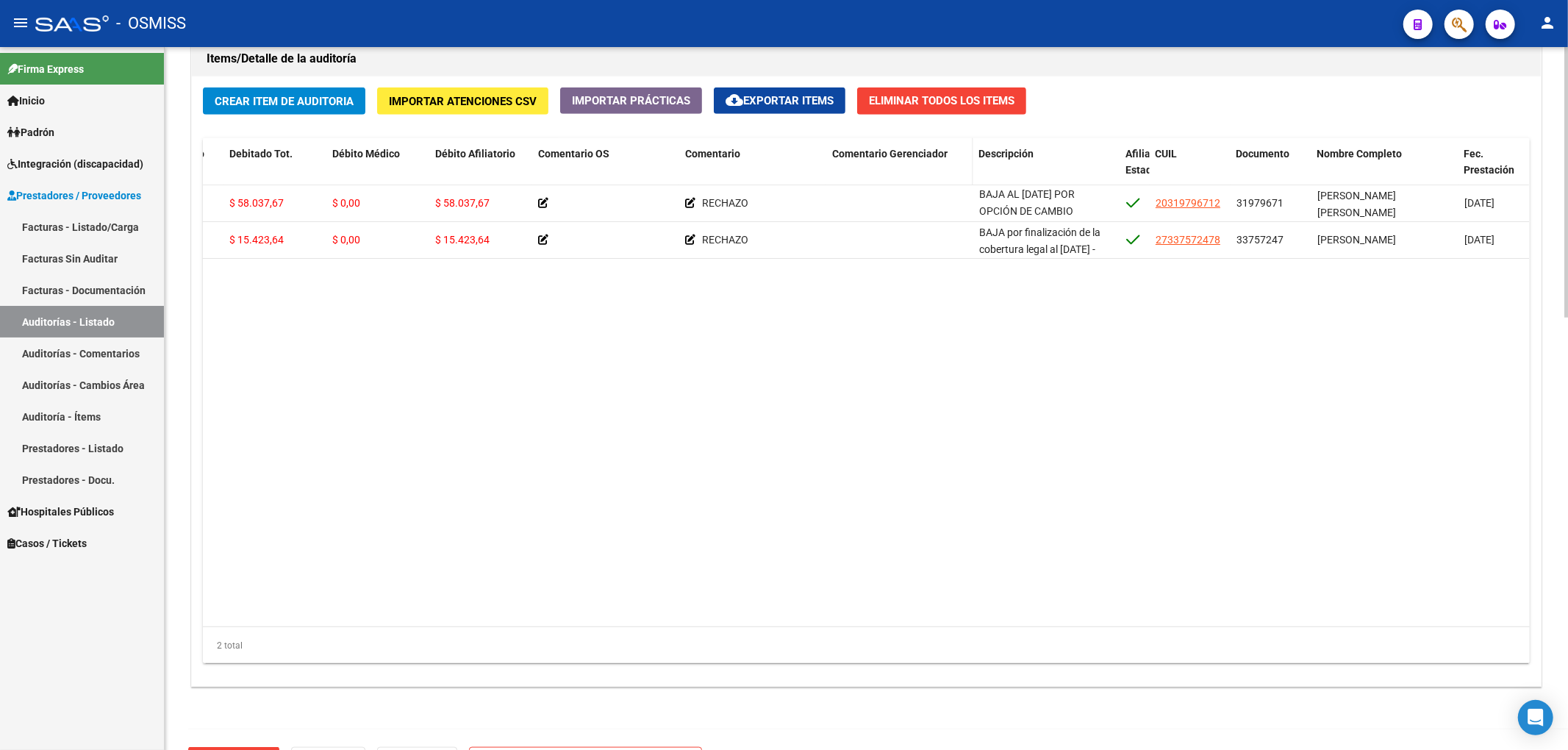
copy span "BAJA AL [DATE] POR OPCIÓN DE CAMBIO"
click at [372, 98] on div "Crear Item de Auditoria Importar Atenciones CSV Importar Prácticas cloud_downlo…" at bounding box center [866, 381] width 1349 height 610
click at [356, 99] on button "Crear Item de Auditoria" at bounding box center [284, 101] width 163 height 27
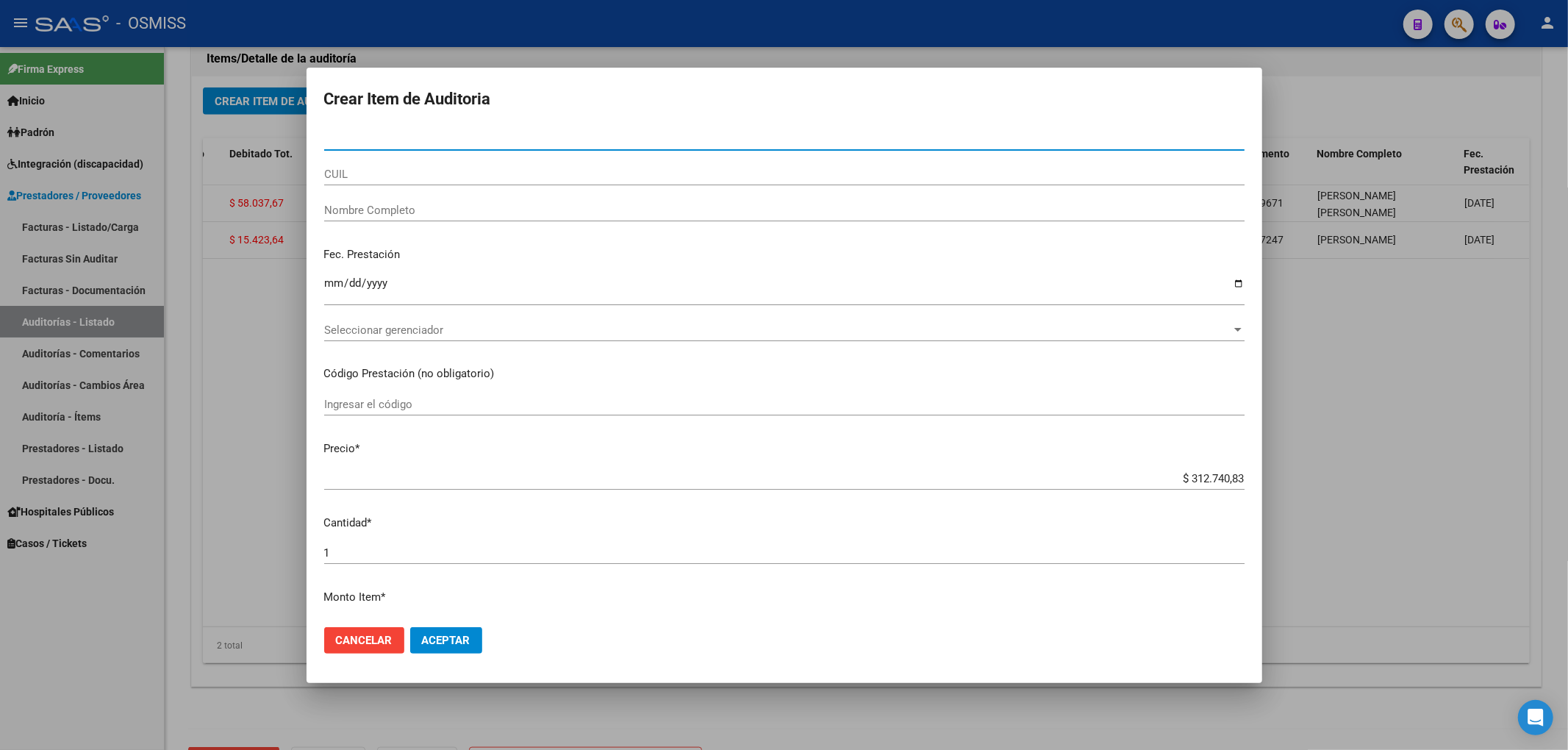
paste input "57733104"
type input "57733104"
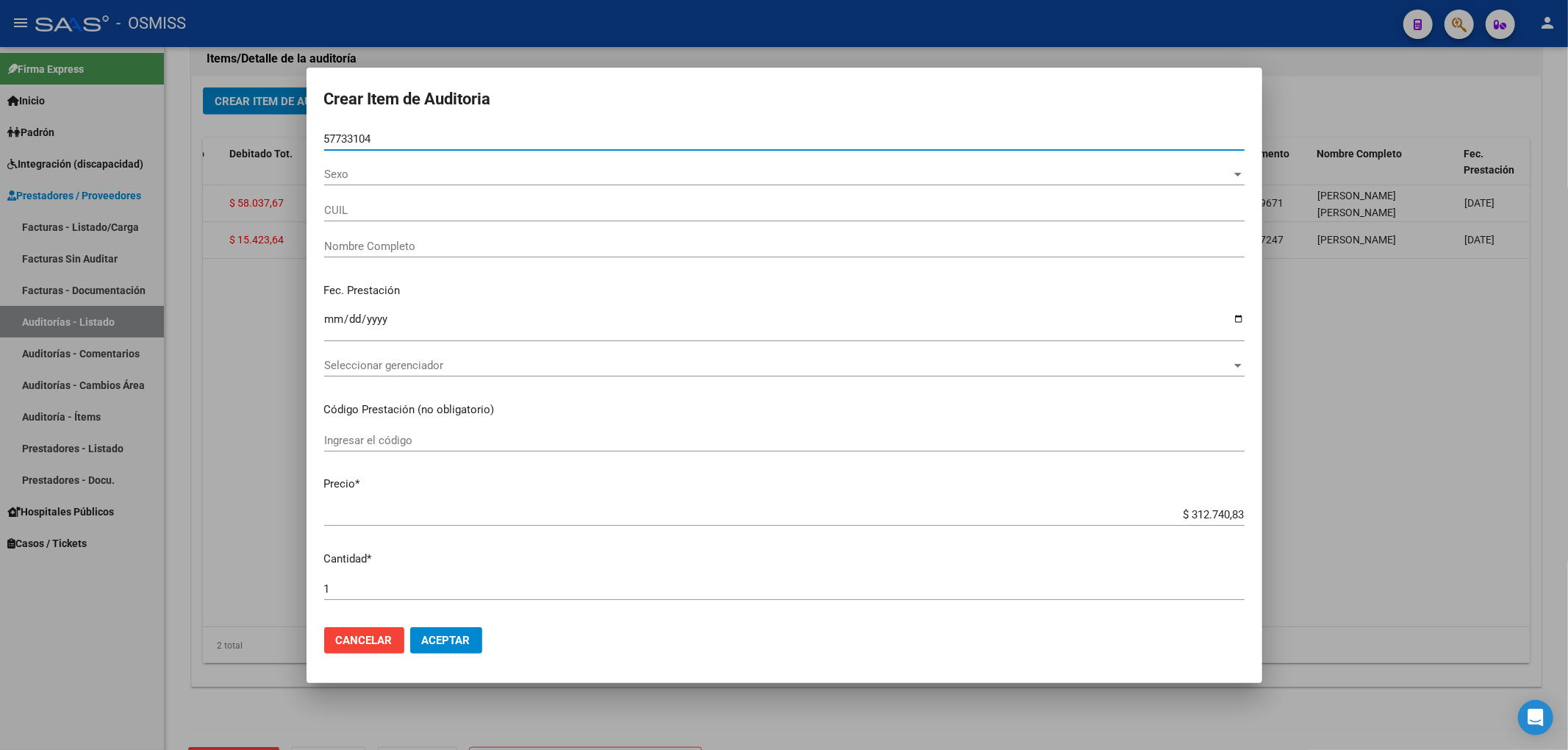
type input "23577331049"
type input "[PERSON_NAME]"
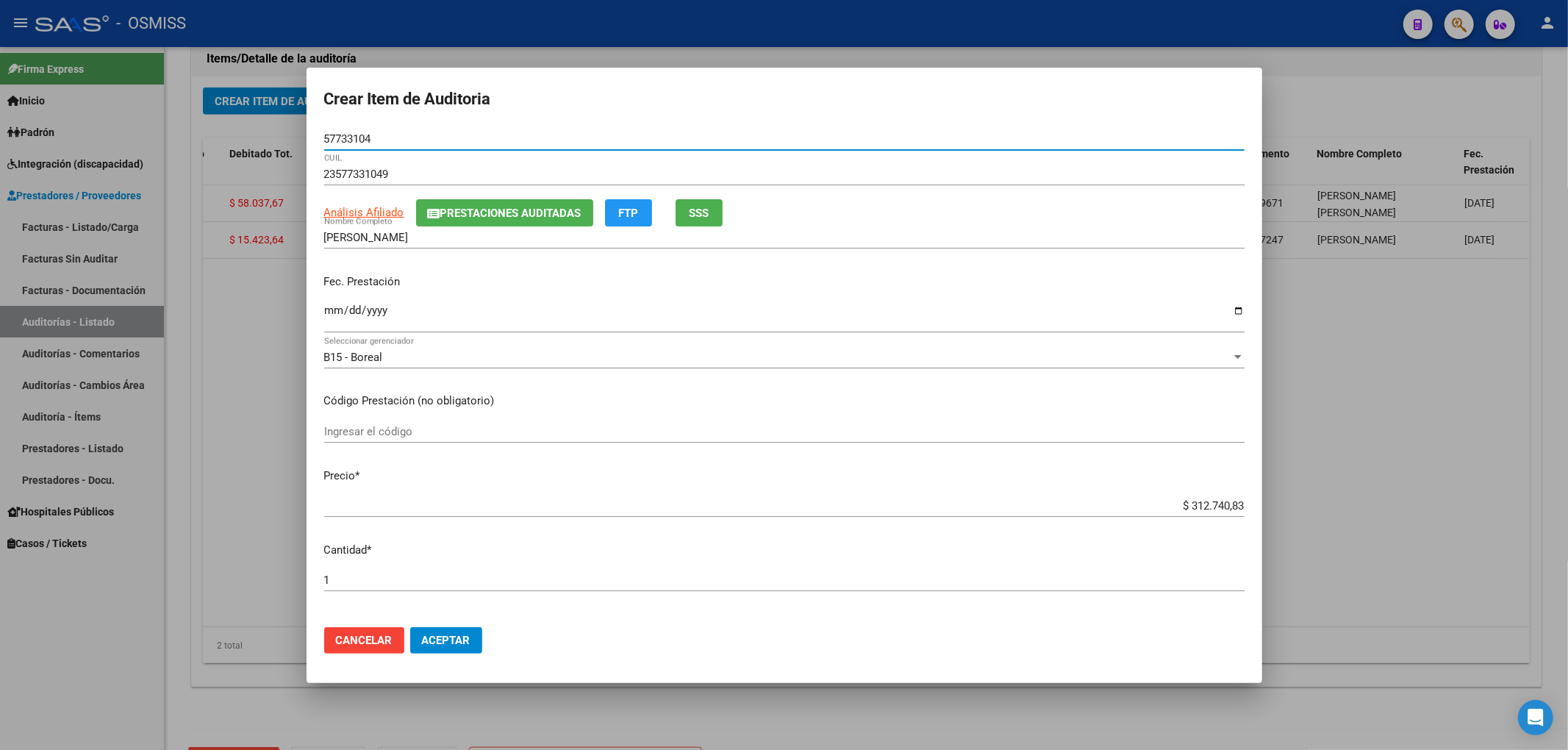
type input "57733104"
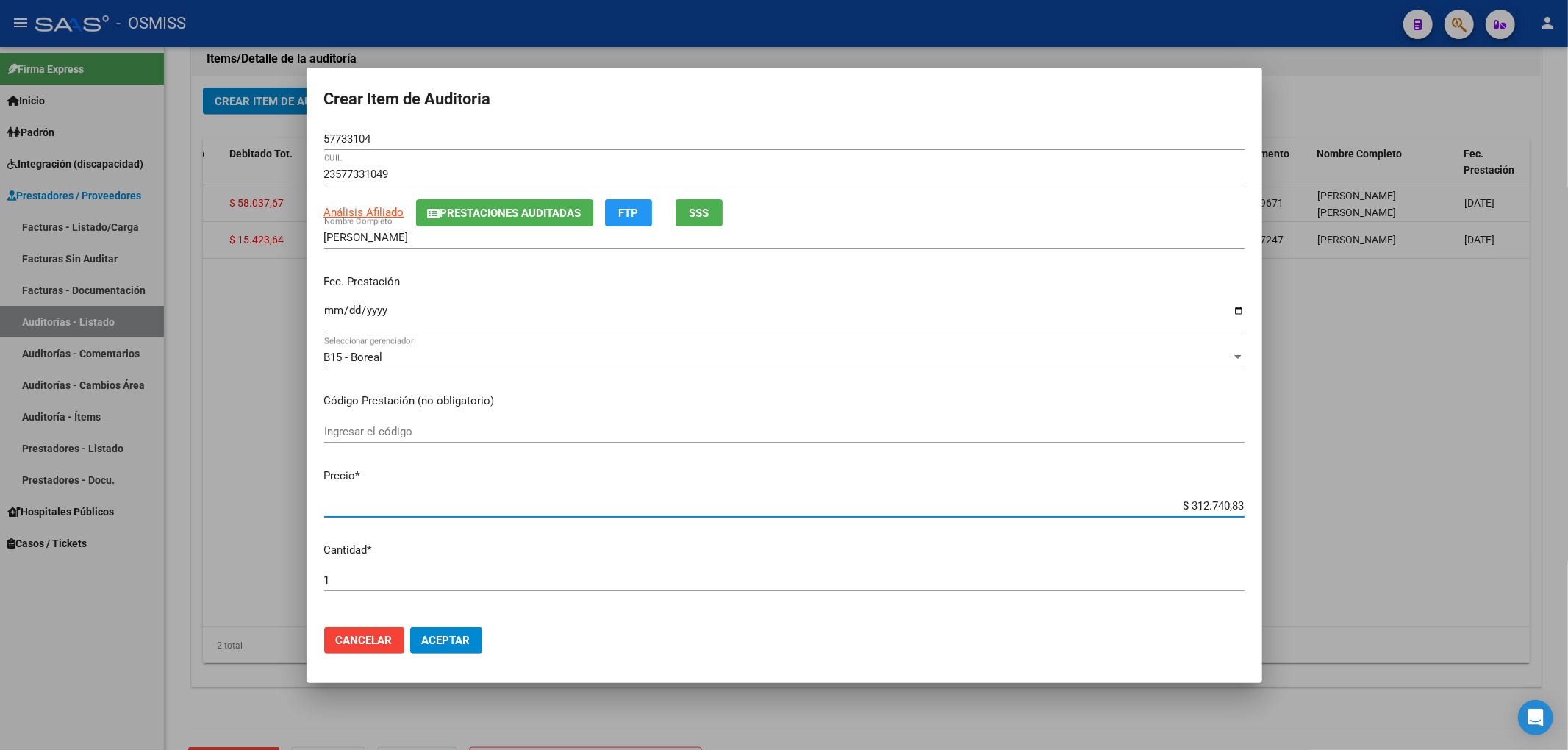
drag, startPoint x: 1175, startPoint y: 506, endPoint x: 1364, endPoint y: 531, distance: 190.6
click at [1339, 517] on div "Crear Item de Auditoria 57733104 Nro Documento 23577331049 CUIL Análisis Afilia…" at bounding box center [784, 375] width 1568 height 750
type input "$ 0,04"
type input "$ 0,44"
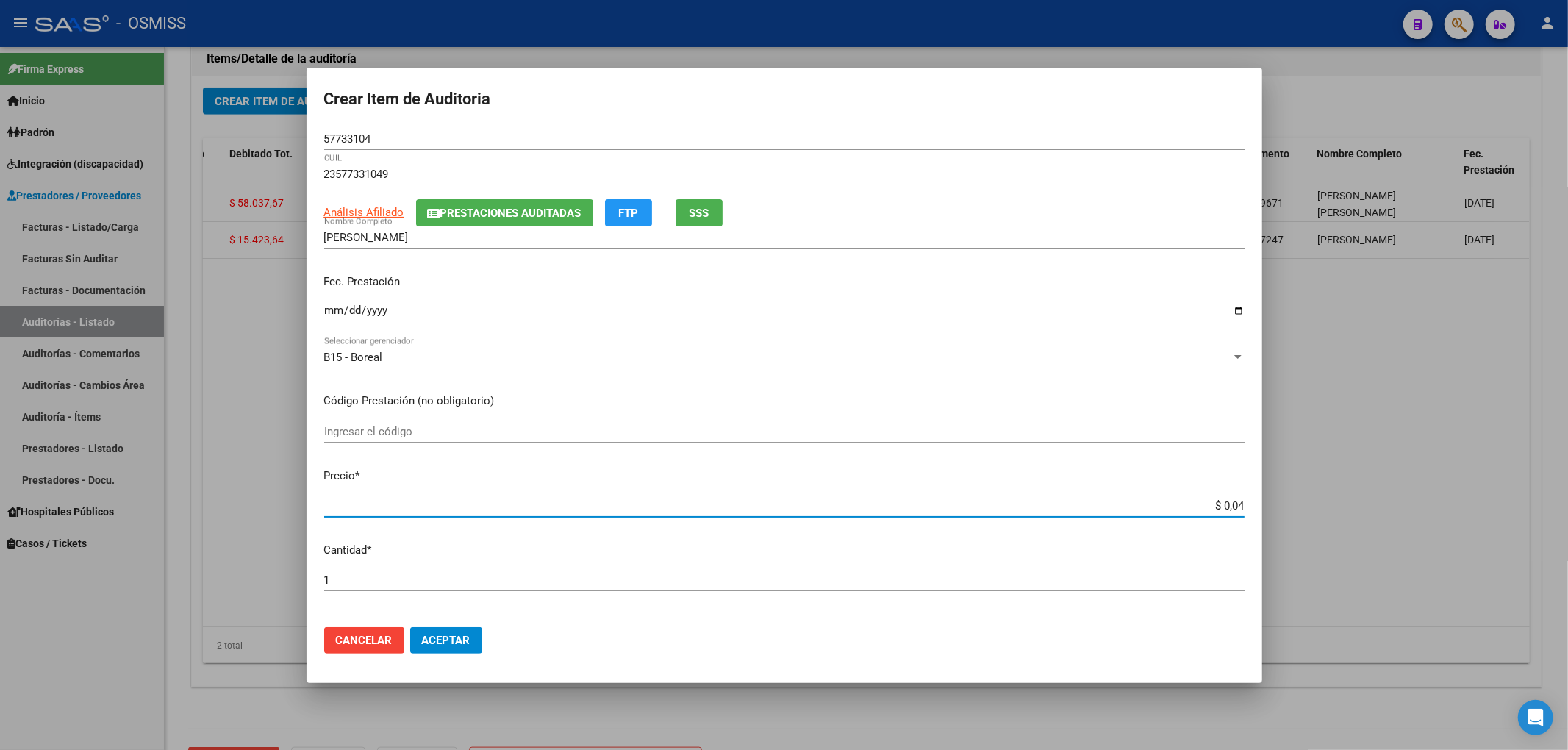
type input "$ 0,44"
type input "$ 4,40"
type input "$ 44,00"
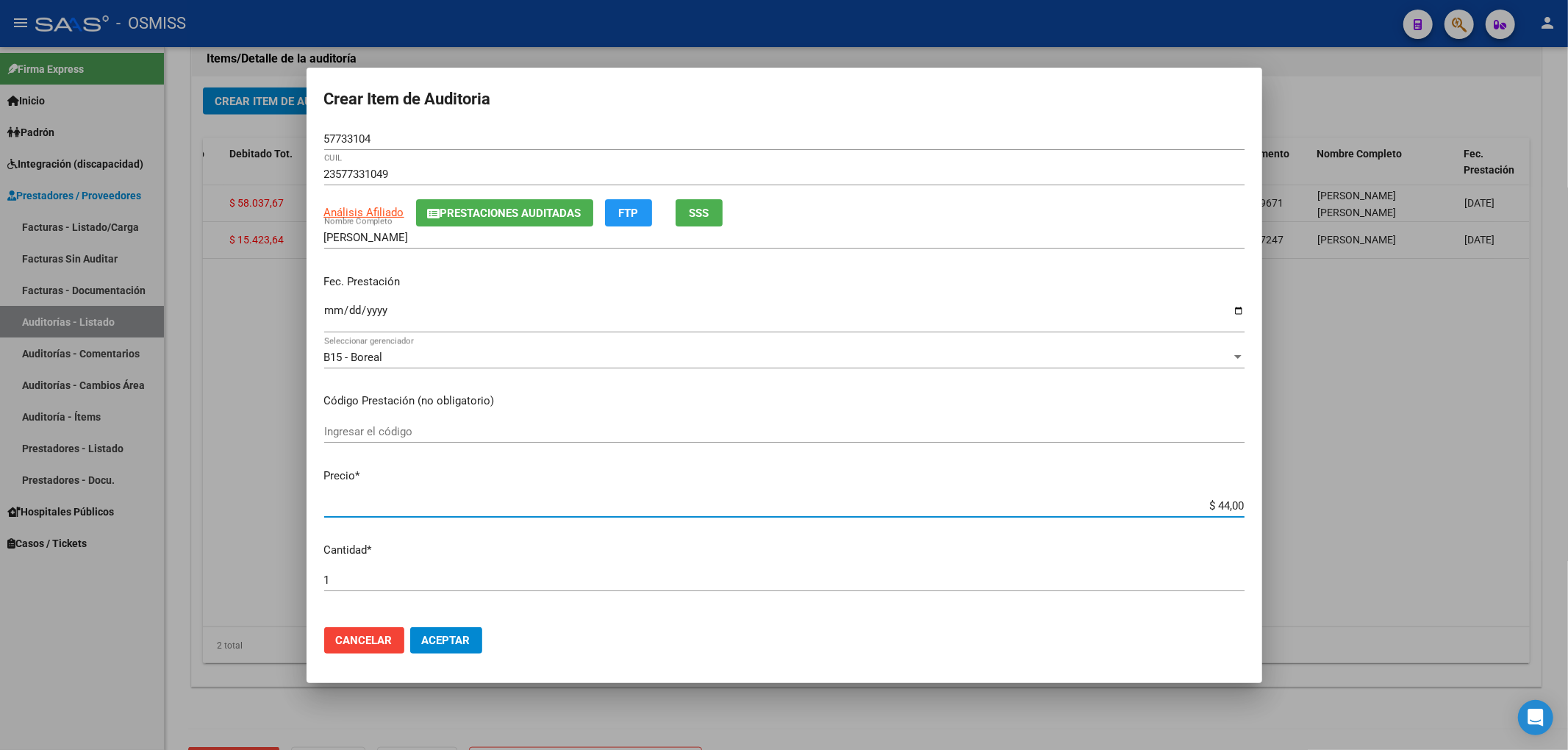
type input "$ 440,00"
type input "$ 4.400,00"
type input "$ 44.000,00"
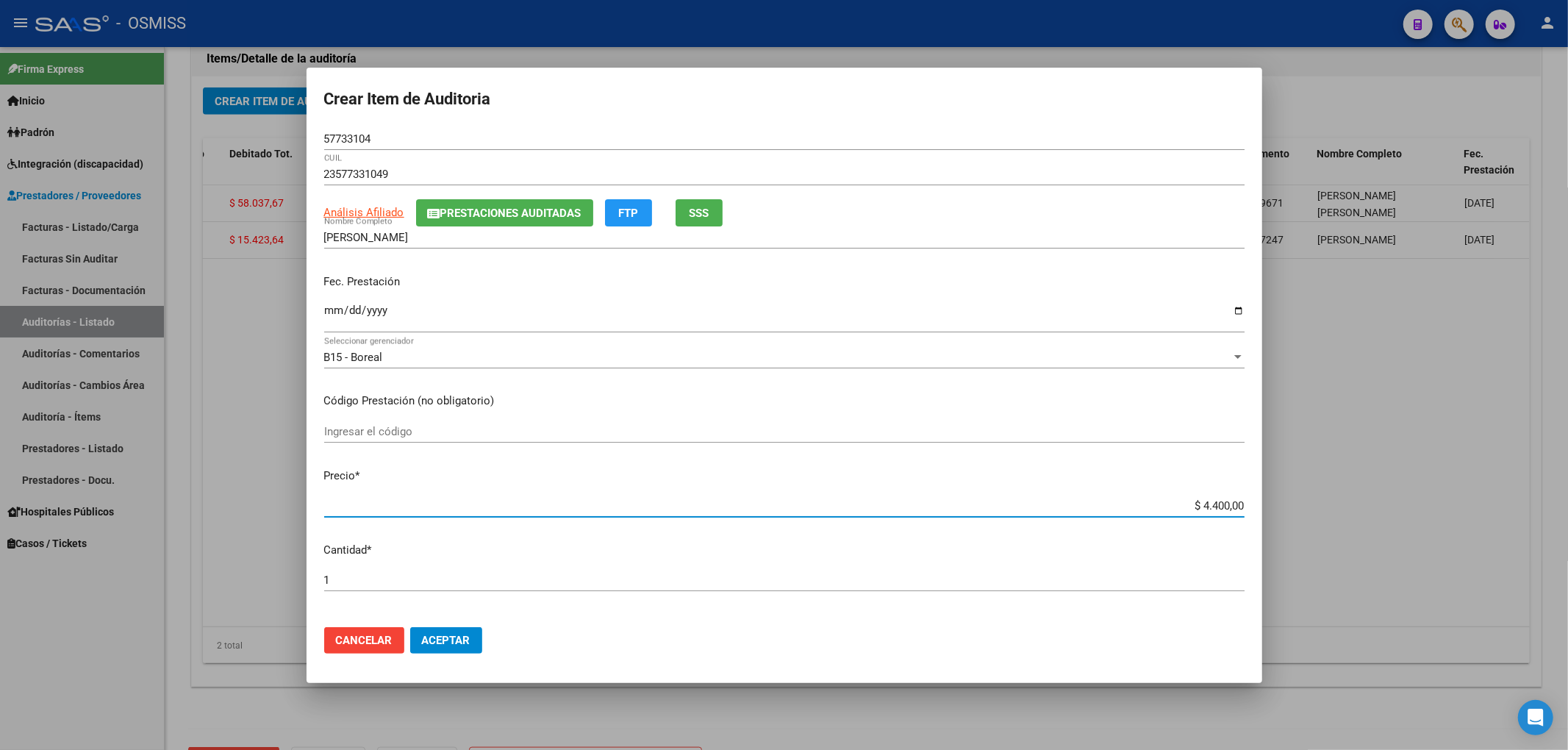
type input "$ 44.000,00"
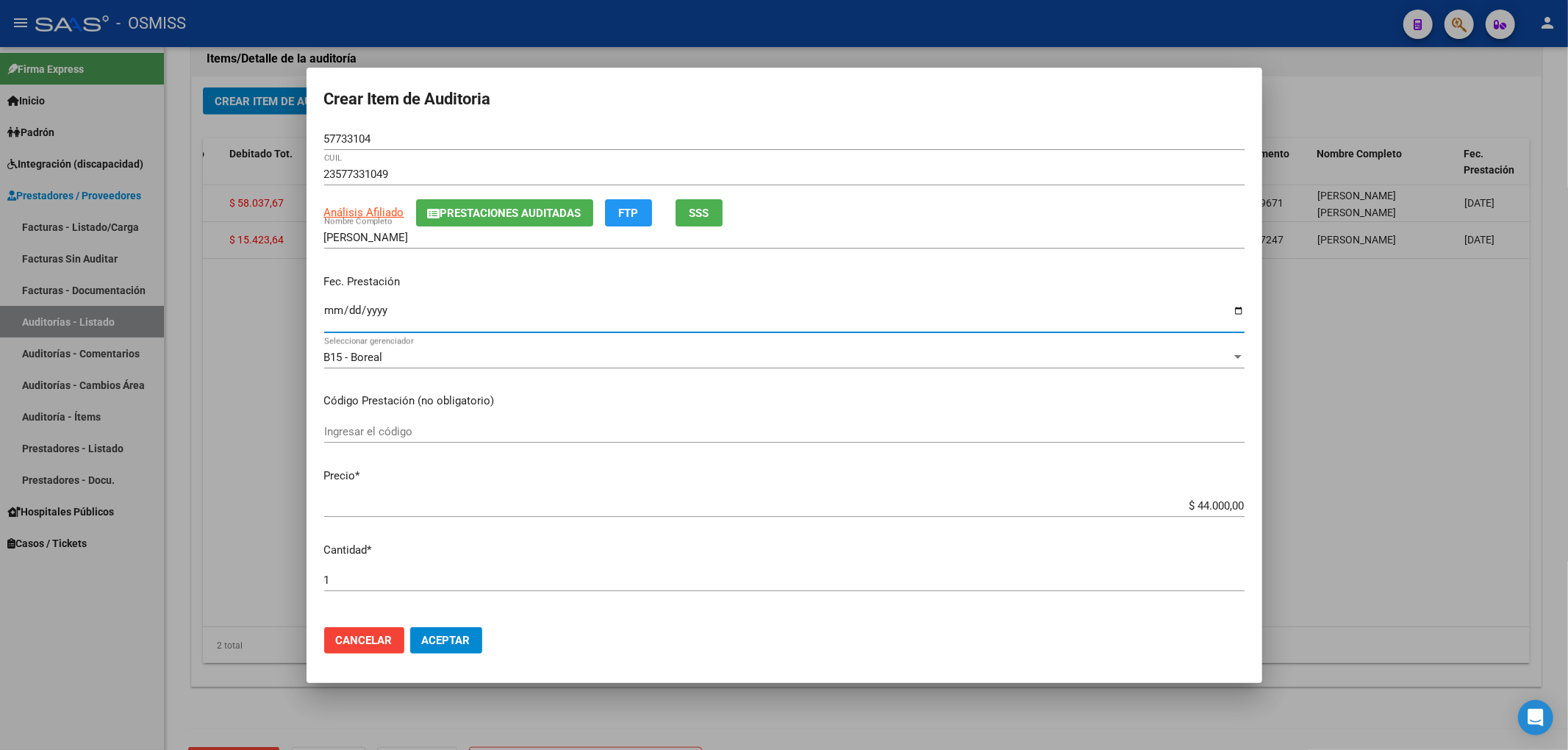
click at [328, 310] on input "Ingresar la fecha" at bounding box center [784, 315] width 920 height 23
type input "[DATE]"
click at [379, 142] on input "57733104" at bounding box center [784, 139] width 920 height 13
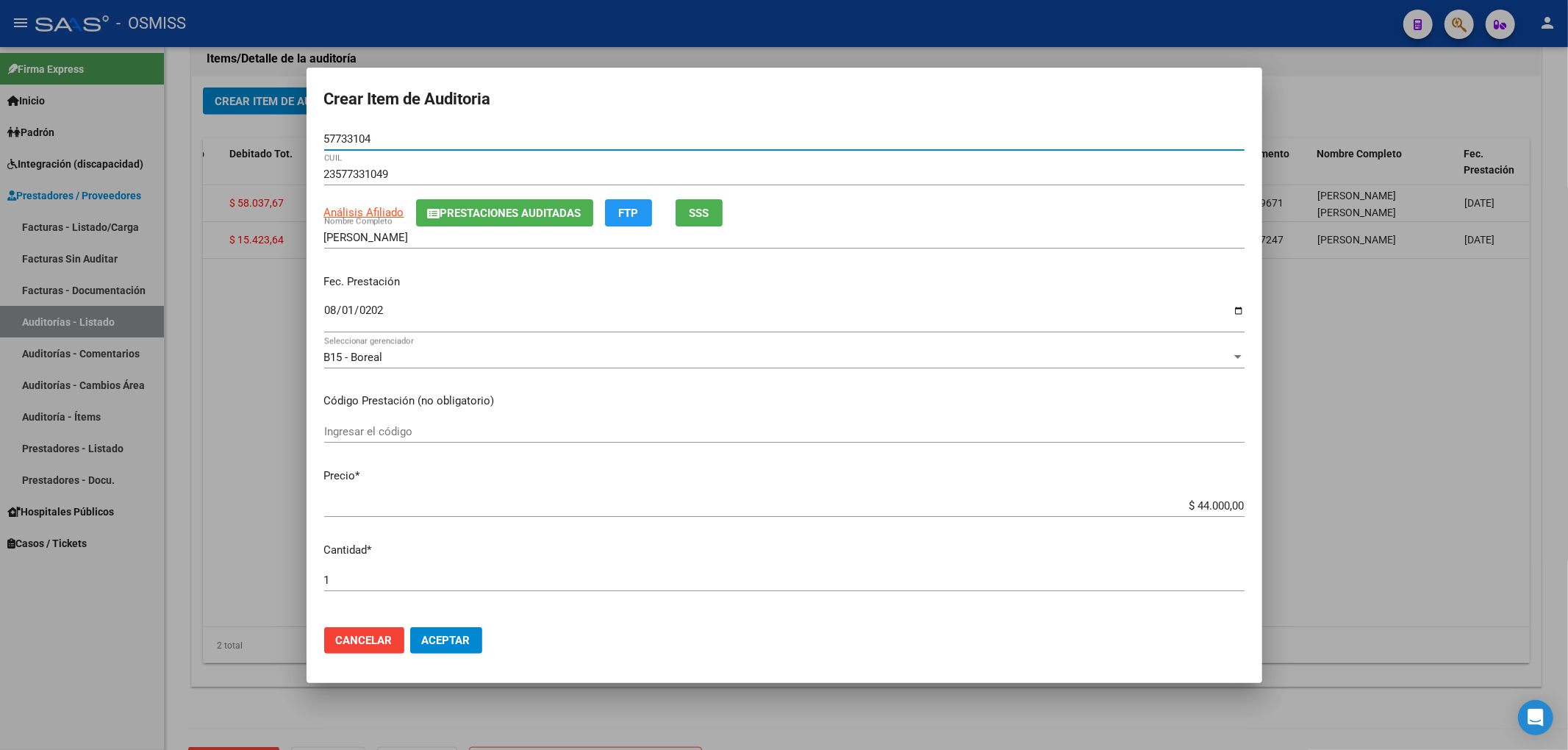
click at [471, 207] on span "Prestaciones Auditadas" at bounding box center [511, 213] width 141 height 13
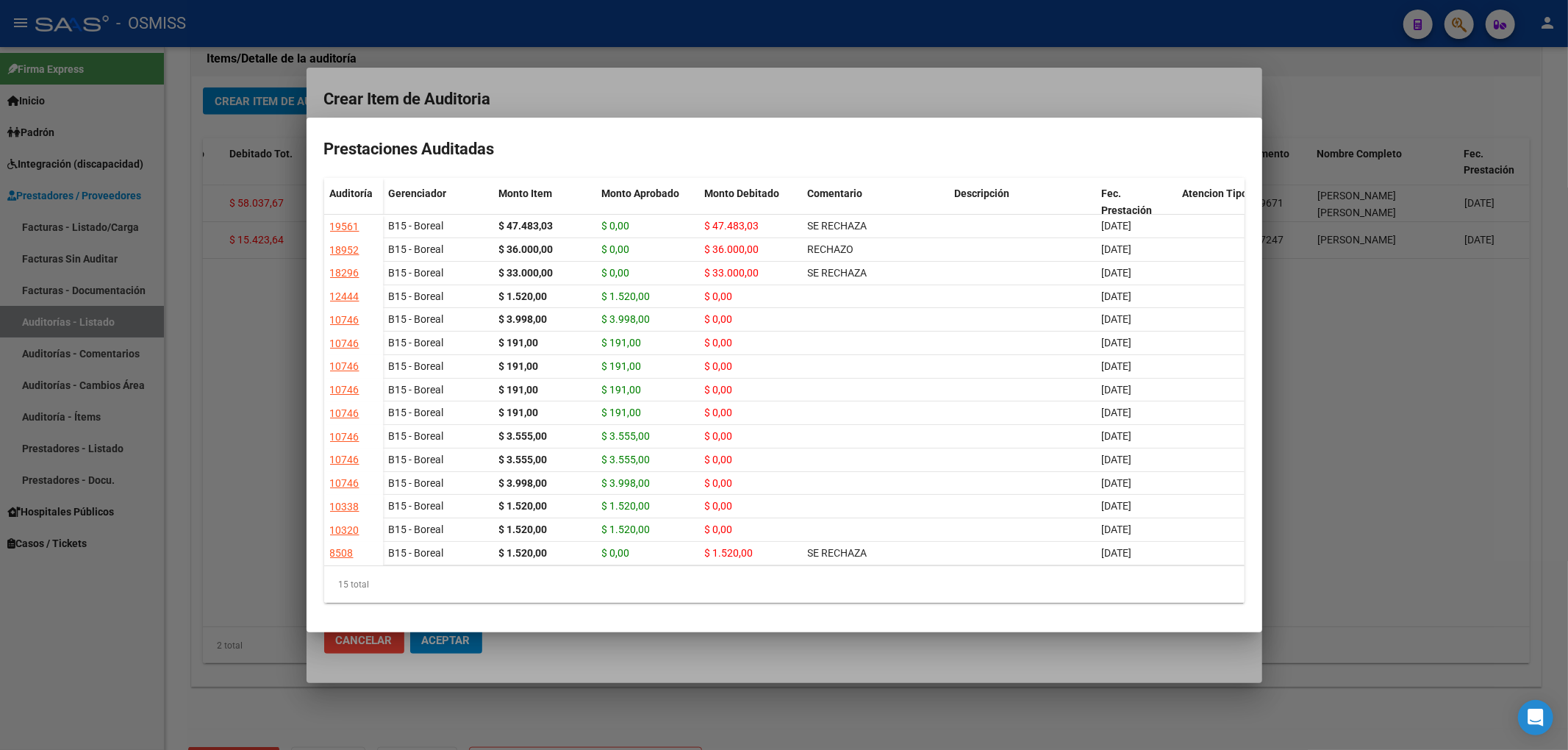
click at [537, 118] on mat-dialog-container "Prestaciones Auditadas Auditoría Gerenciador Monto Item Monto Aprobado Monto De…" at bounding box center [784, 375] width 955 height 514
click at [538, 101] on div at bounding box center [784, 375] width 1568 height 750
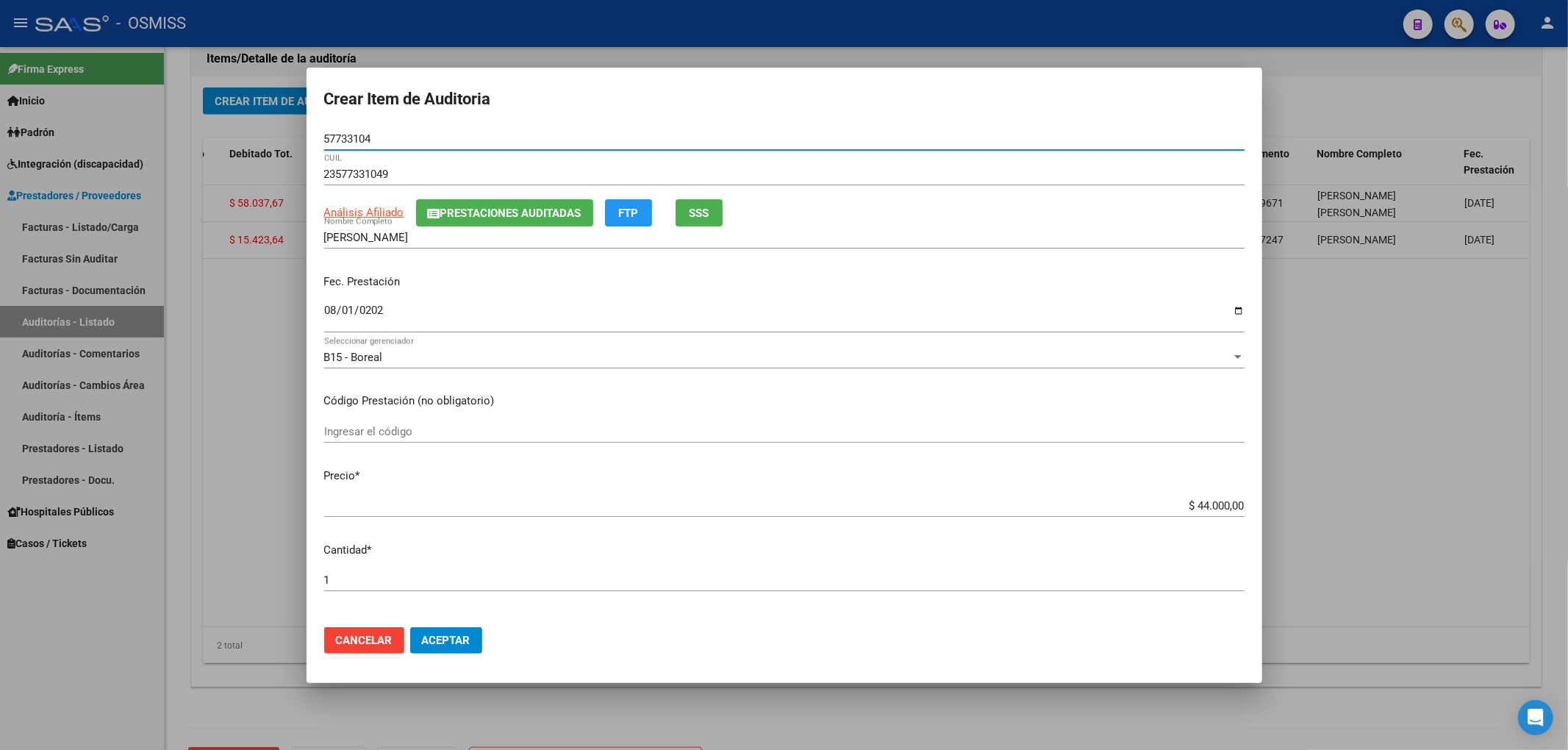
drag, startPoint x: 420, startPoint y: 134, endPoint x: 256, endPoint y: 139, distance: 164.1
click at [256, 139] on div "Crear Item de Auditoria 57733104 Nro Documento 23577331049 CUIL Análisis Afilia…" at bounding box center [784, 375] width 1568 height 750
click at [1060, 286] on p "Fec. Prestación" at bounding box center [784, 282] width 920 height 17
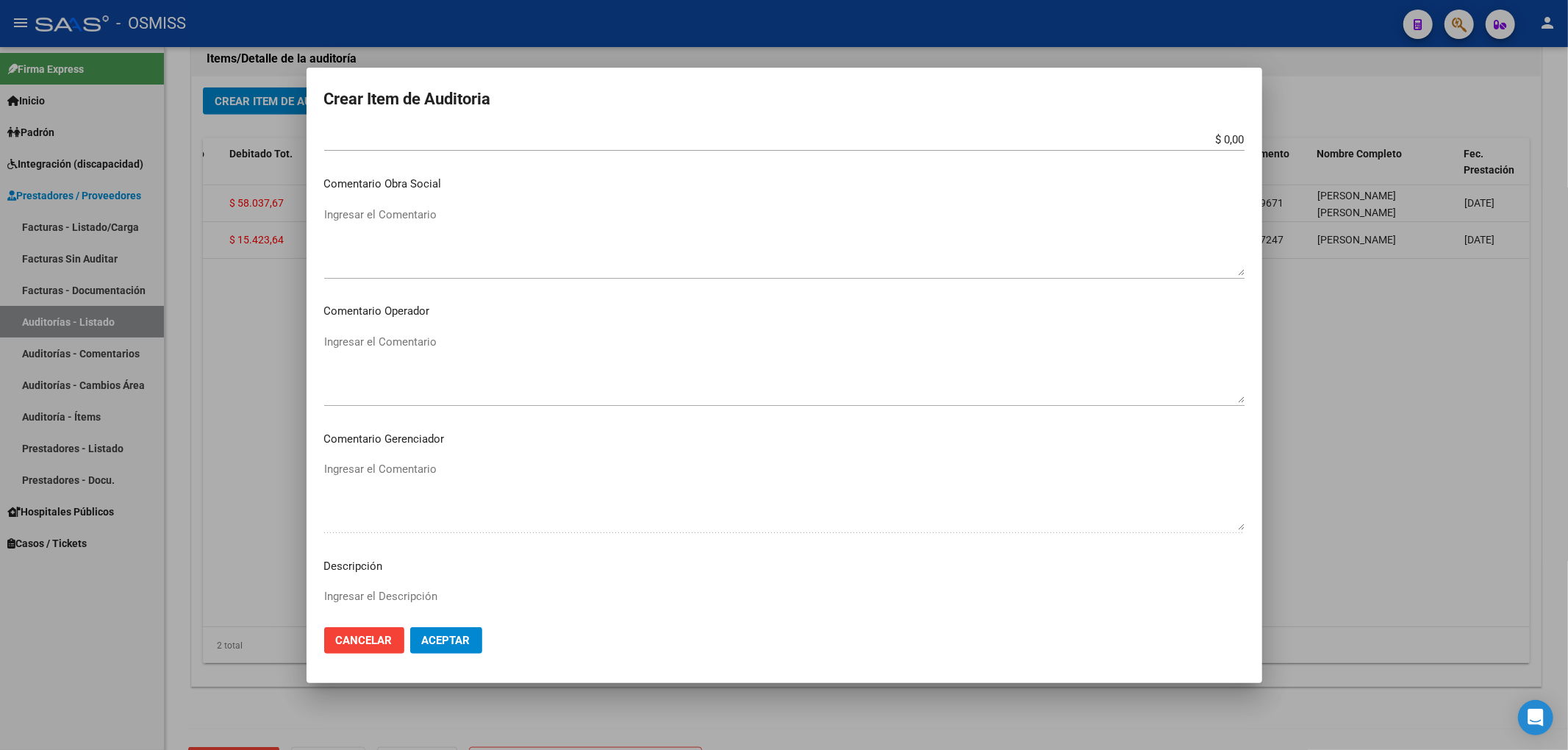
scroll to position [784, 0]
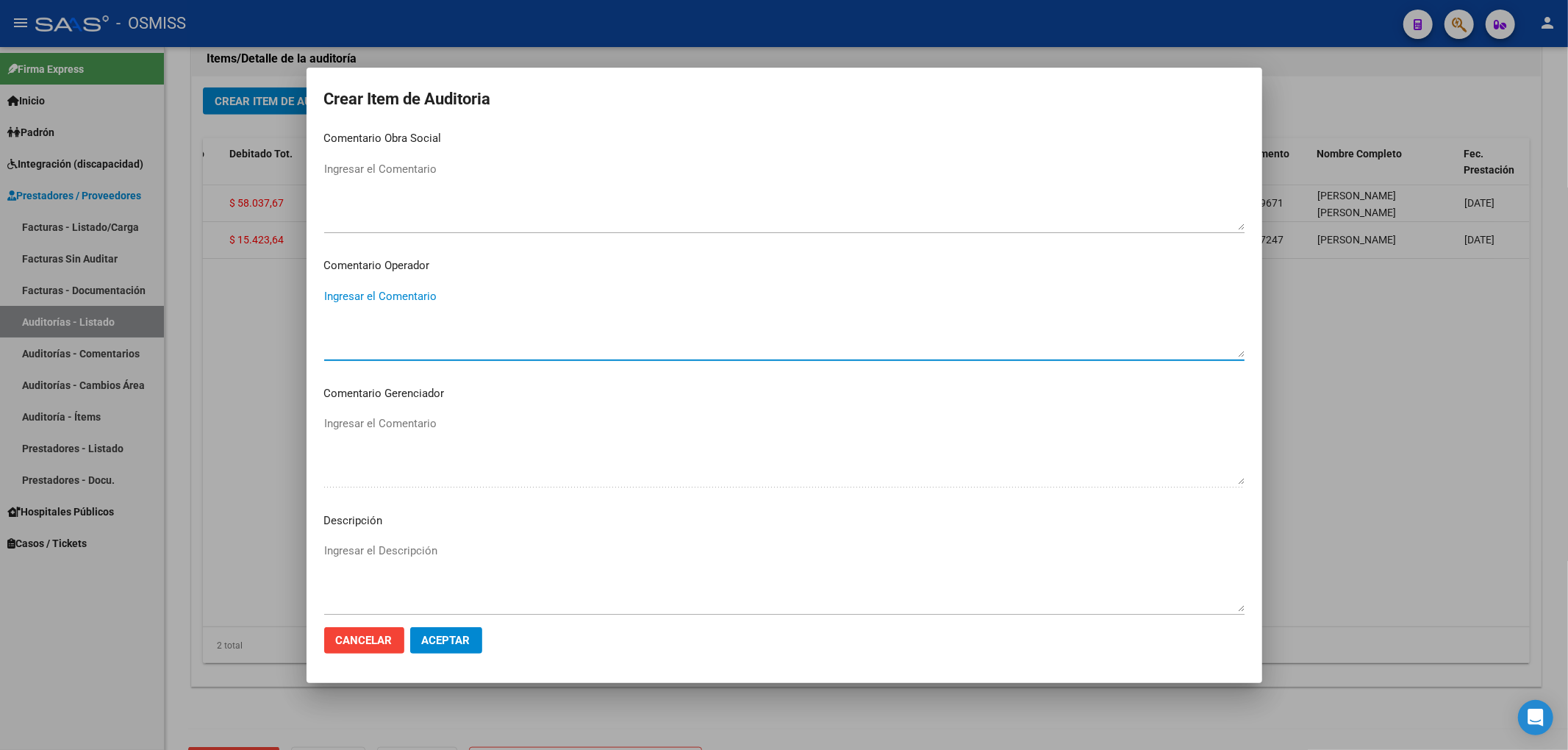
click at [423, 292] on textarea "Ingresar el Comentario" at bounding box center [784, 322] width 920 height 69
type textarea "RECHAZO"
click at [427, 542] on textarea "Ingresar el Descripción" at bounding box center [784, 577] width 920 height 69
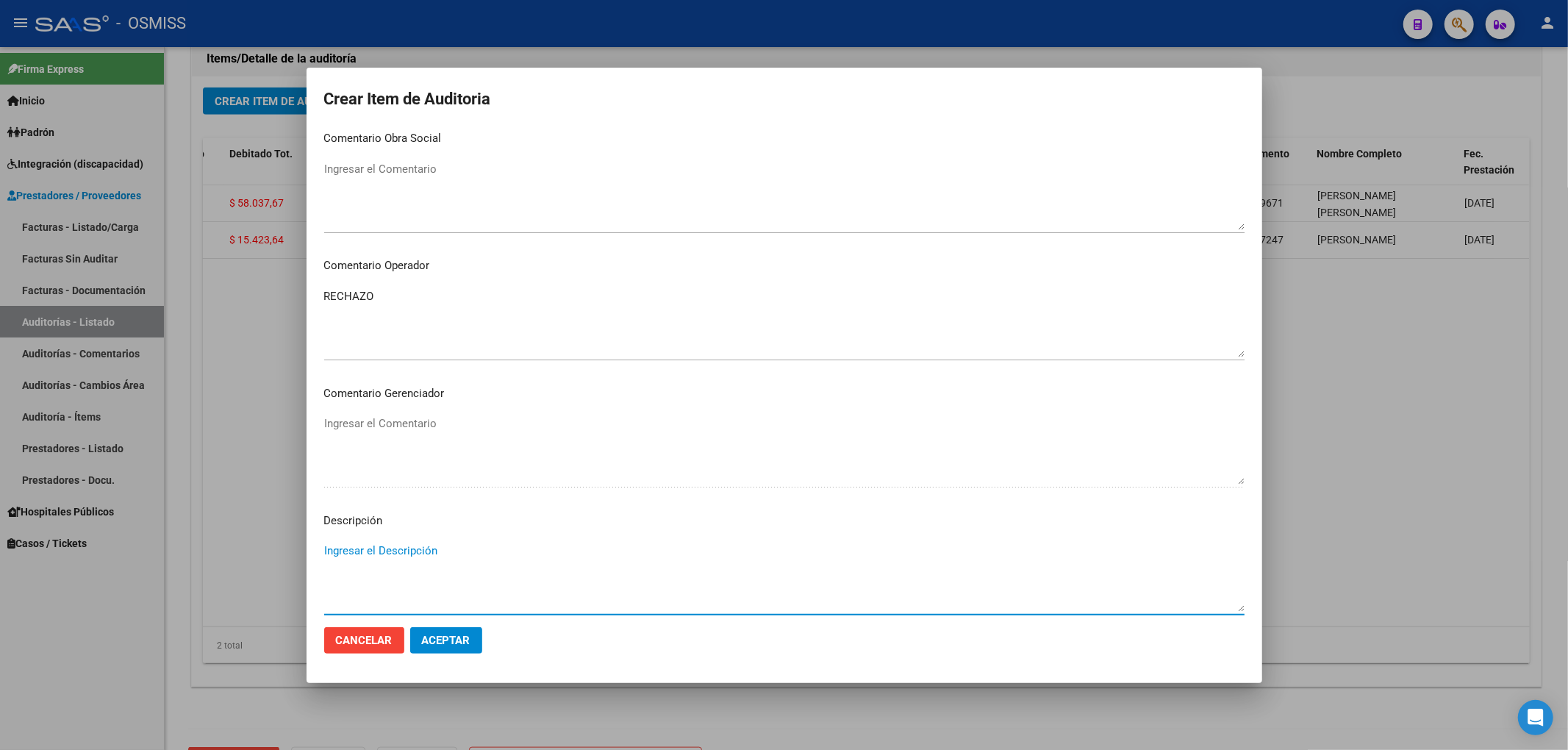
paste textarea "BAJA por finalización de la cobertura legal al ……. - Ley 23,660 art. 10 inc. A."
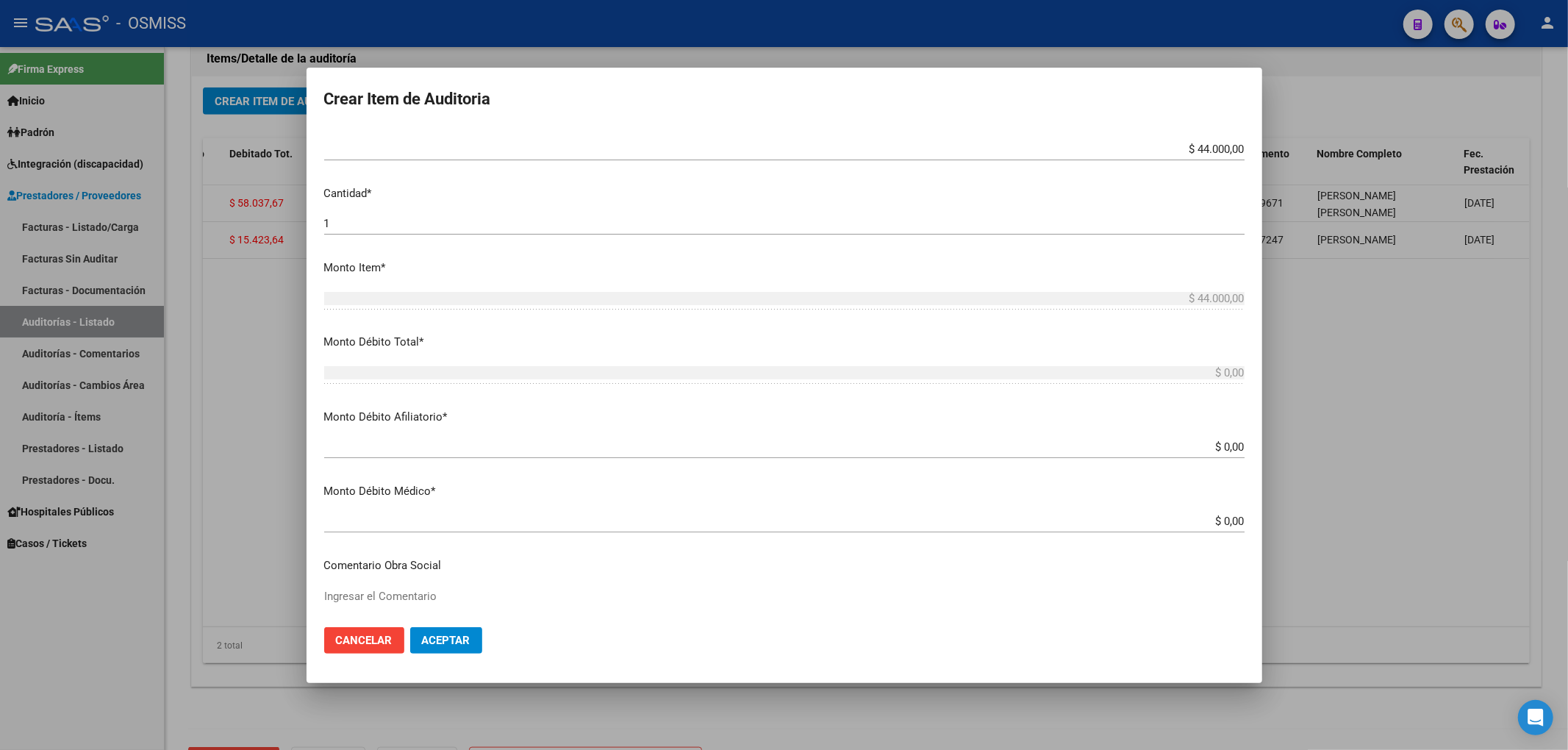
scroll to position [294, 0]
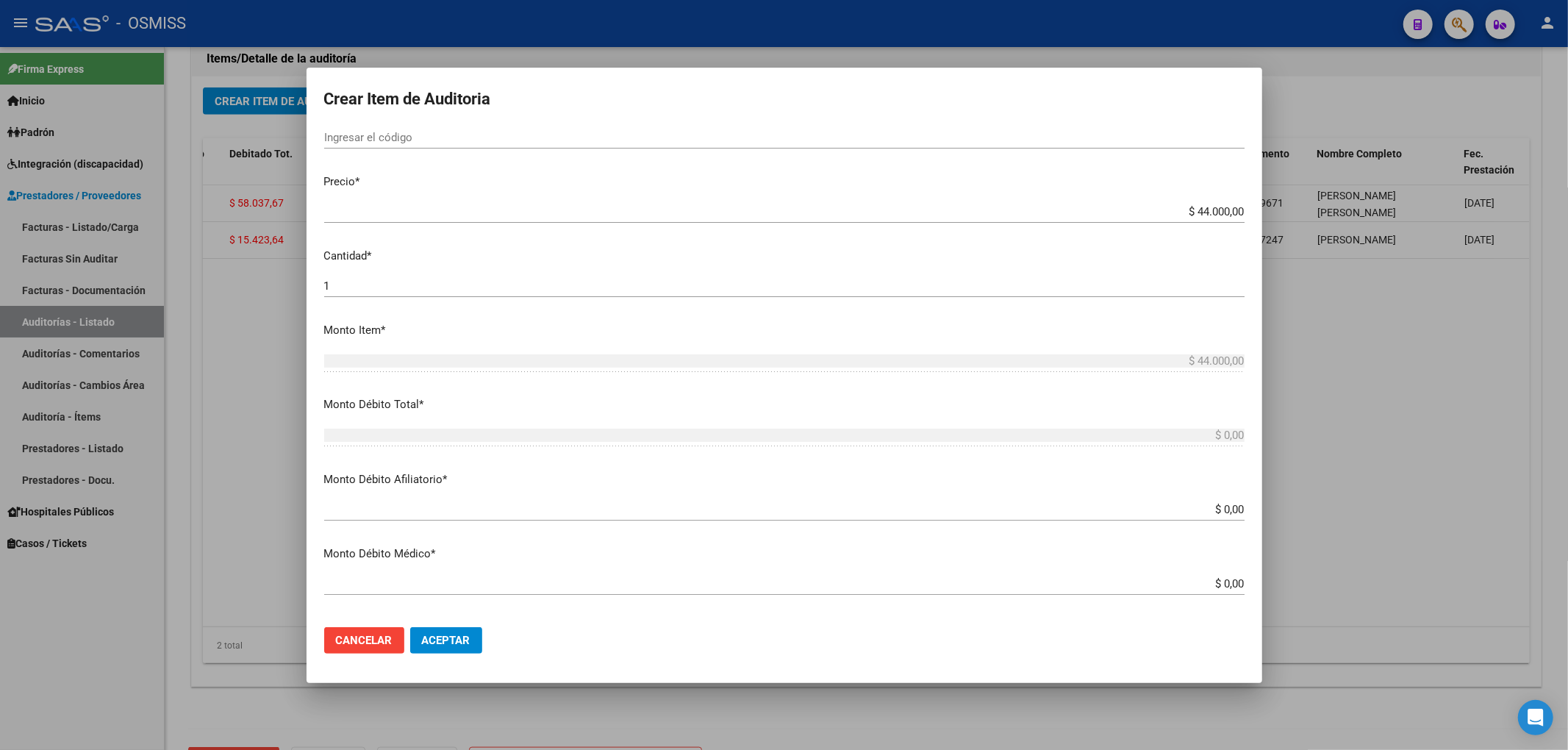
type textarea "BAJA por finalización de la cobertura legal al ……. - Ley 23,660 art. 10 inc. A."
drag, startPoint x: 1177, startPoint y: 216, endPoint x: 1248, endPoint y: 215, distance: 71.0
click at [1248, 215] on mat-dialog-content "57733104 Nro Documento 23577331049 CUIL Análisis Afiliado Prestaciones Auditada…" at bounding box center [784, 371] width 955 height 488
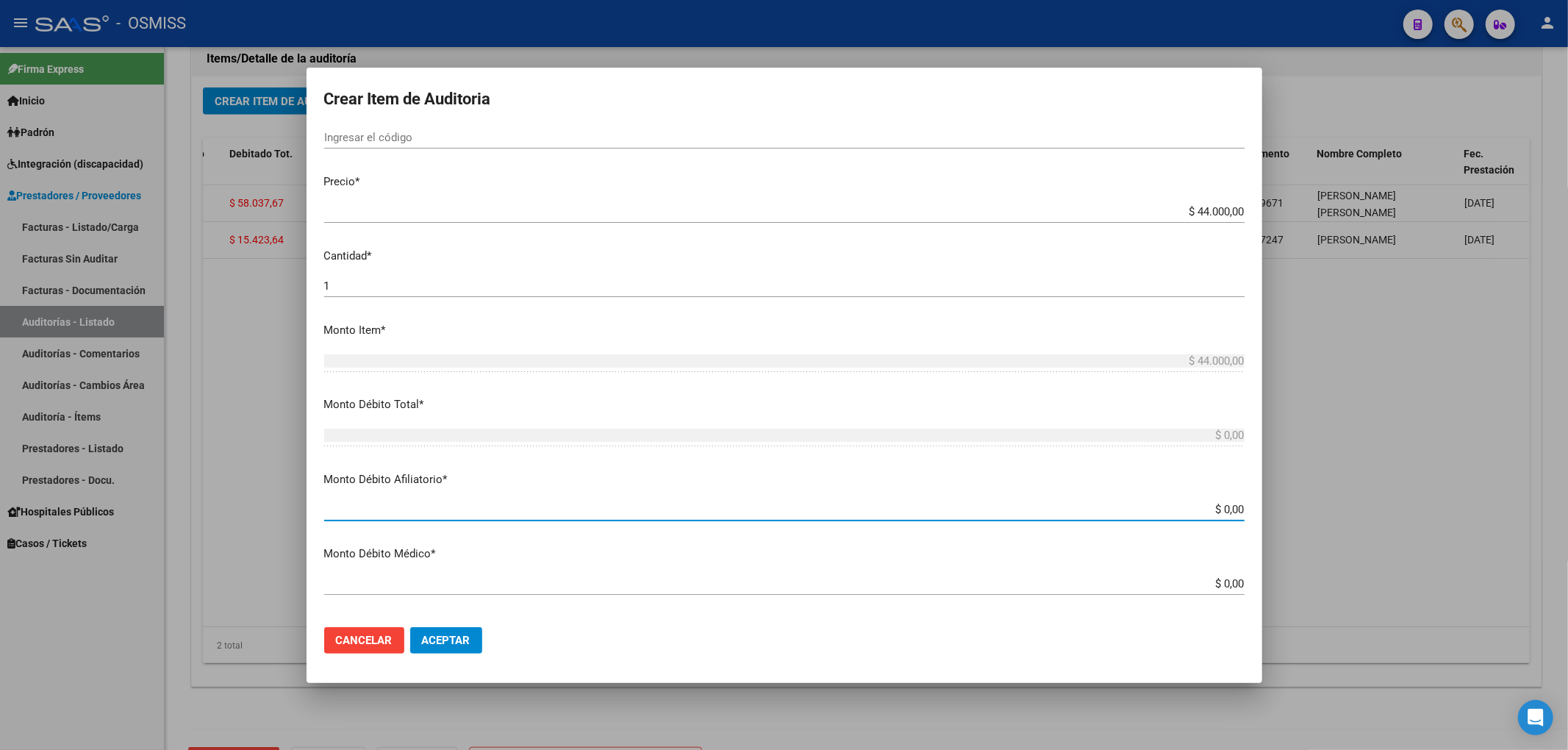
click at [1230, 507] on input "$ 0,00" at bounding box center [784, 509] width 920 height 13
paste input "$ 44.000,00"
type input "$ 0,00$ 44.000,00"
type input "$ 44.000,00"
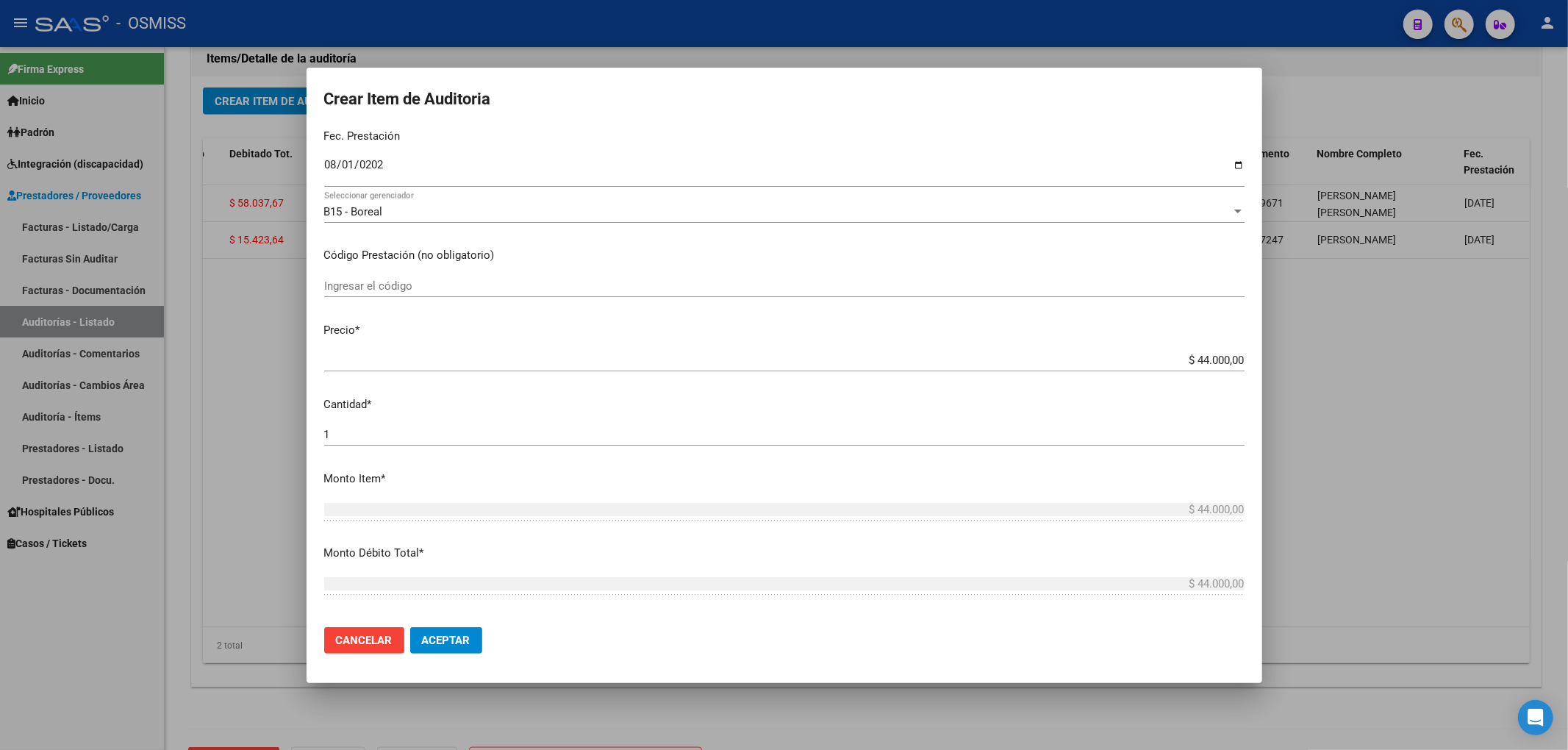
scroll to position [0, 0]
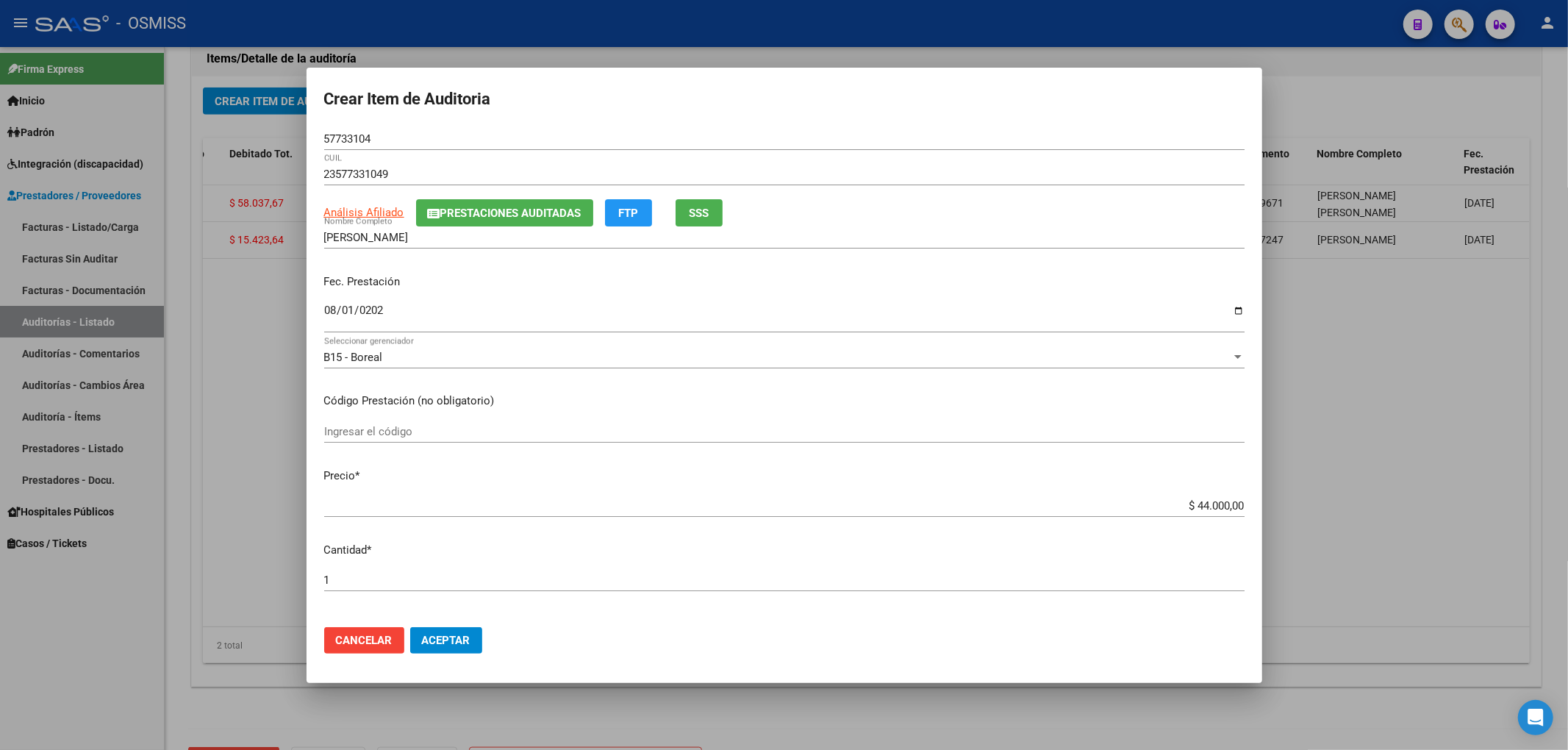
type input "$ 44.000,00"
drag, startPoint x: 377, startPoint y: 136, endPoint x: 286, endPoint y: 136, distance: 91.0
click at [286, 136] on div "Crear Item de Auditoria 57733104 Nro Documento 23577331049 CUIL Análisis Afilia…" at bounding box center [784, 375] width 1568 height 750
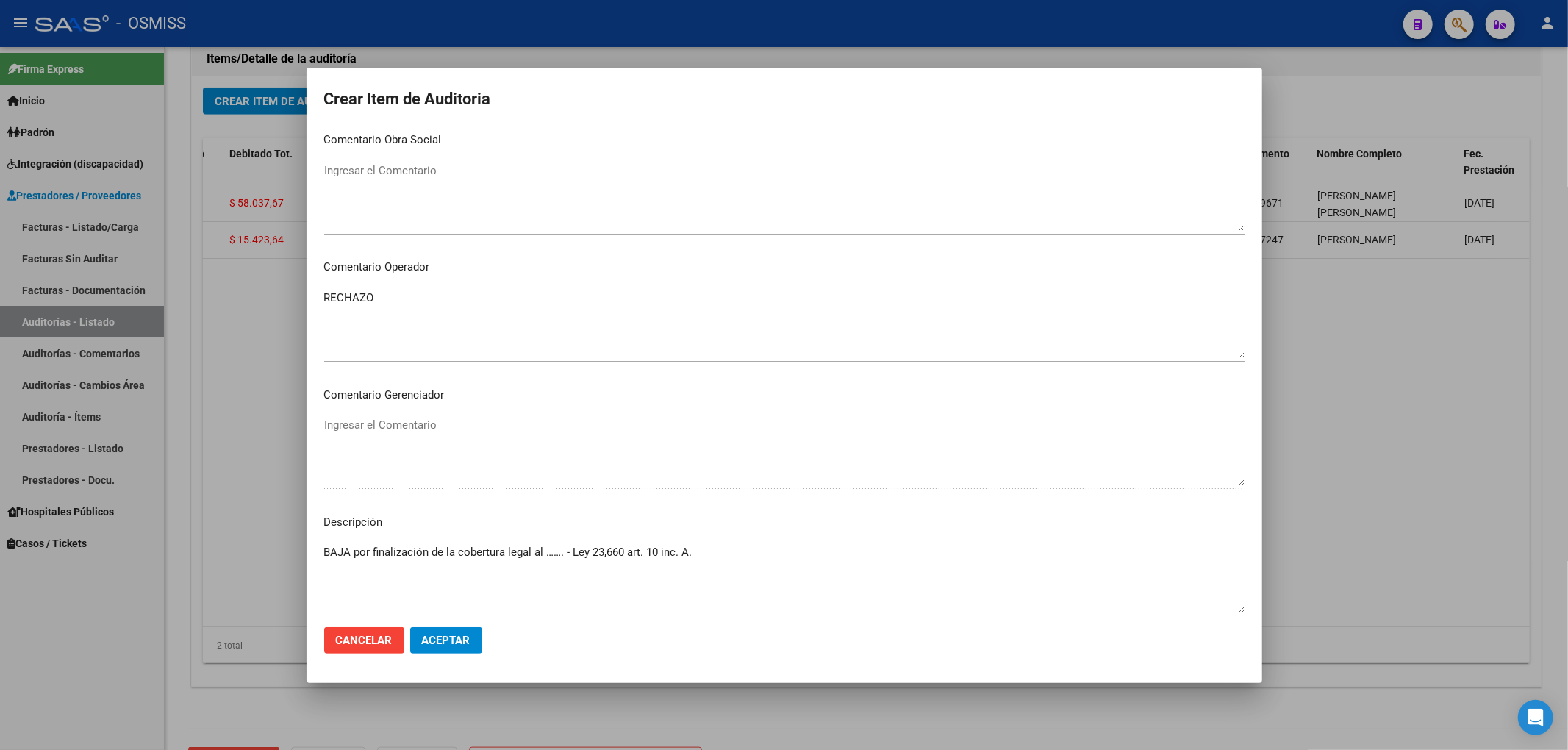
scroll to position [946, 0]
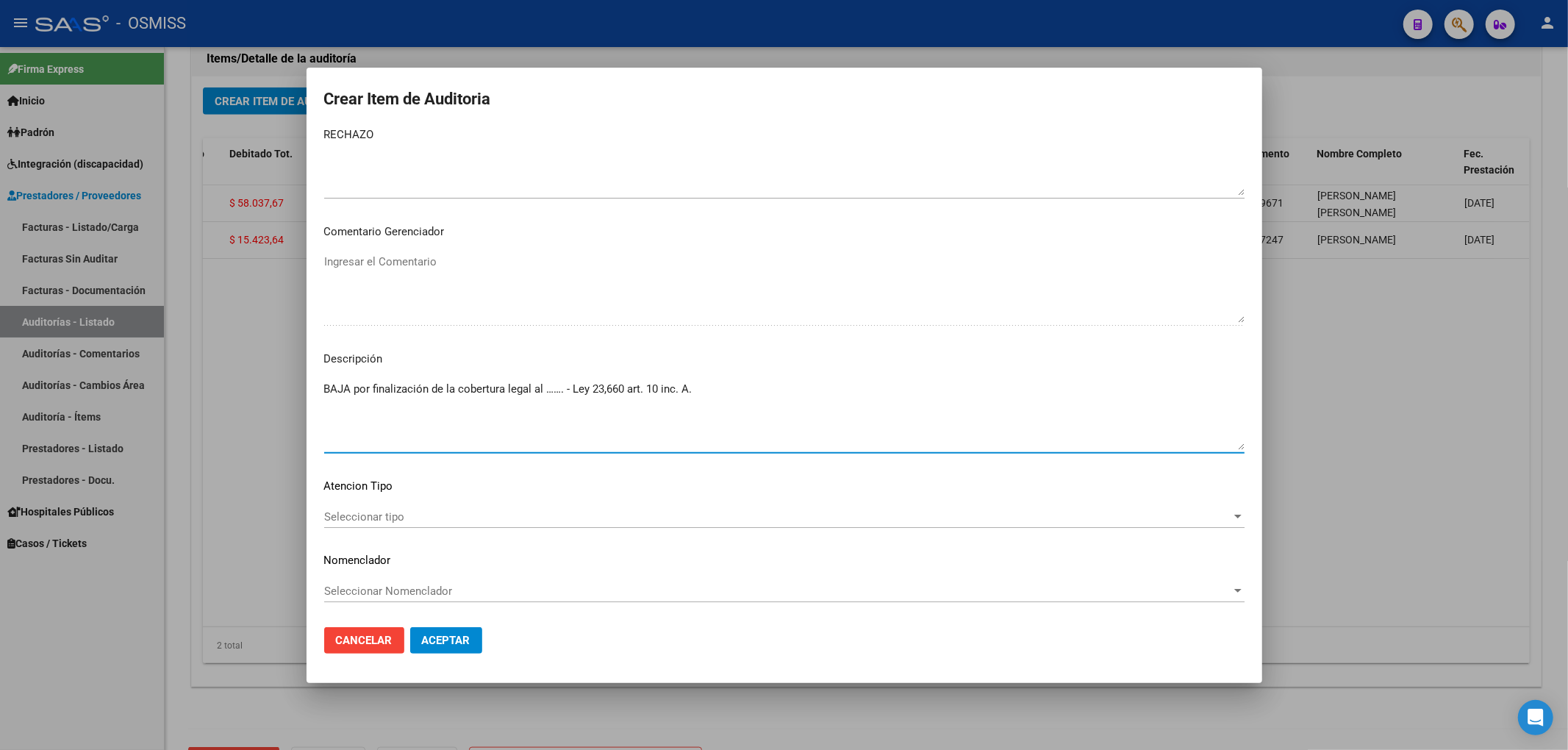
drag, startPoint x: 541, startPoint y: 391, endPoint x: 566, endPoint y: 390, distance: 25.0
click at [566, 390] on textarea "BAJA por finalización de la cobertura legal al ……. - Ley 23,660 art. 10 inc. A." at bounding box center [784, 416] width 920 height 69
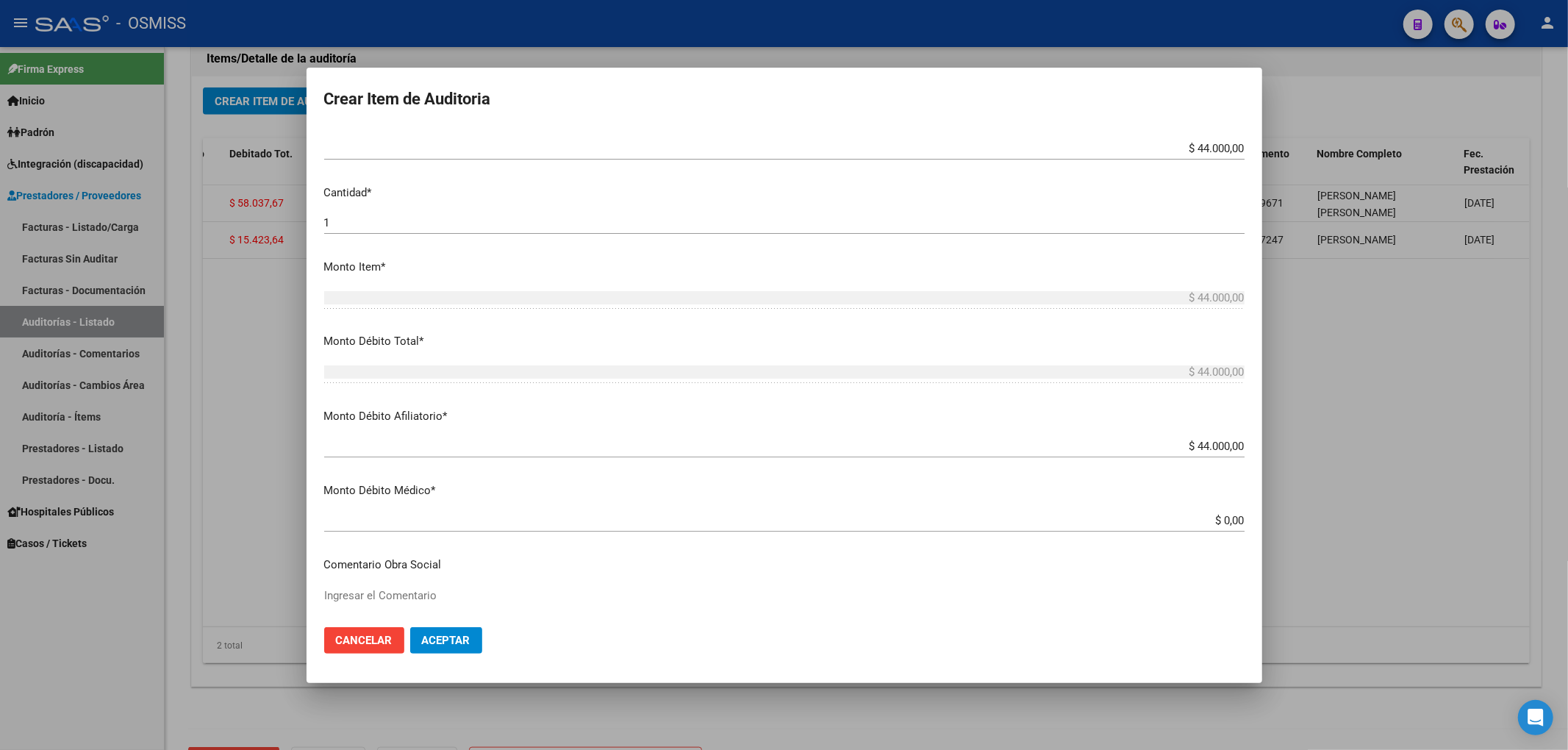
scroll to position [0, 0]
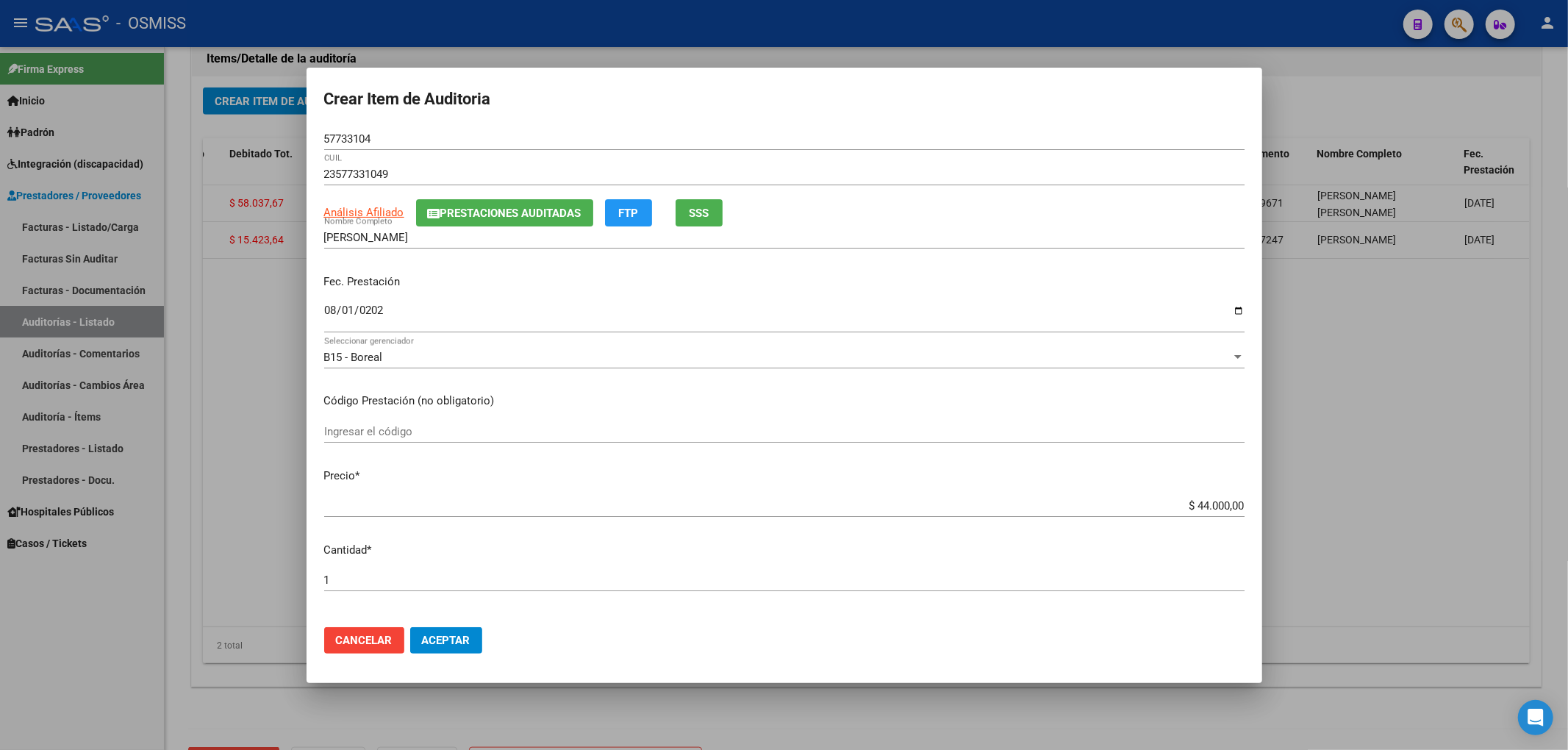
type textarea "BAJA por finalización de la cobertura legal al [DATE]- [GEOGRAPHIC_DATA] 23,660…"
drag, startPoint x: 383, startPoint y: 128, endPoint x: 341, endPoint y: 136, distance: 42.8
click at [341, 136] on div "57733104 Nro Documento" at bounding box center [784, 138] width 920 height 22
click at [930, 284] on p "Fec. Prestación" at bounding box center [784, 282] width 920 height 17
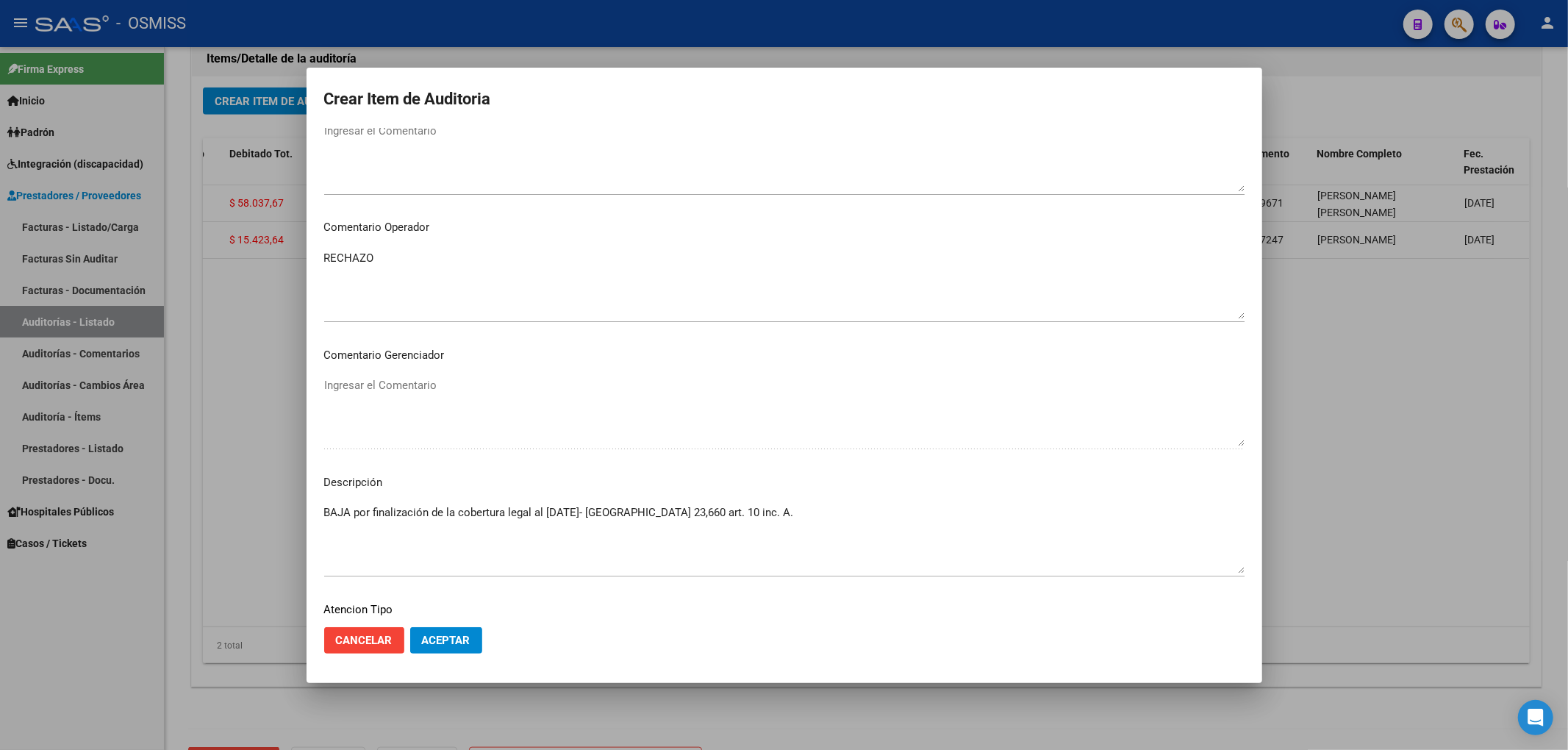
scroll to position [946, 0]
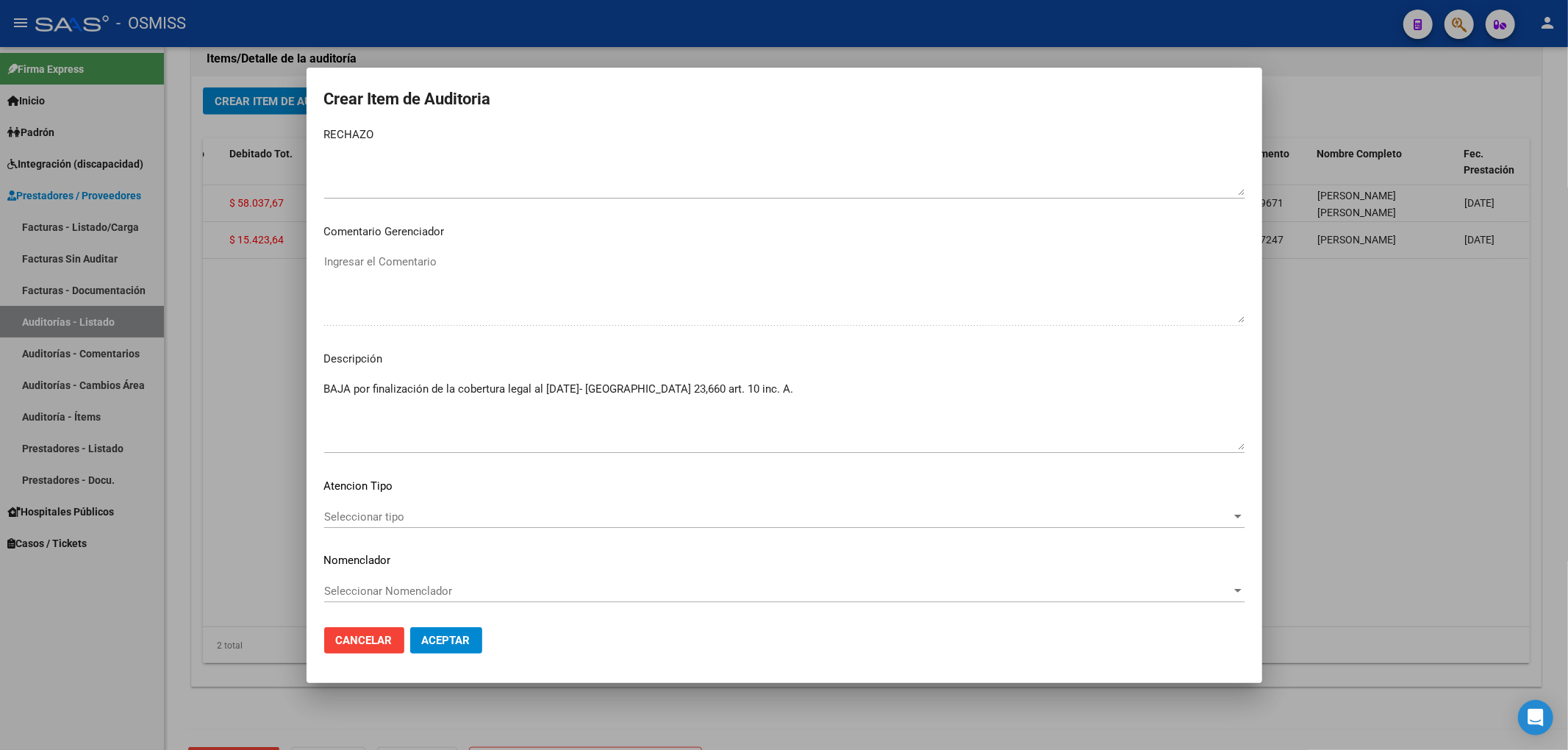
drag, startPoint x: 318, startPoint y: 385, endPoint x: 722, endPoint y: 388, distance: 404.0
click at [722, 388] on mat-dialog-content "57733104 Nro Documento 23577331049 CUIL Análisis Afiliado Prestaciones Auditada…" at bounding box center [784, 371] width 955 height 488
drag, startPoint x: 727, startPoint y: 385, endPoint x: 304, endPoint y: 378, distance: 423.1
click at [304, 378] on div "Crear Item de Auditoria 57733104 Nro Documento 23577331049 CUIL Análisis Afilia…" at bounding box center [784, 375] width 1568 height 750
click at [433, 637] on span "Aceptar" at bounding box center [446, 640] width 48 height 13
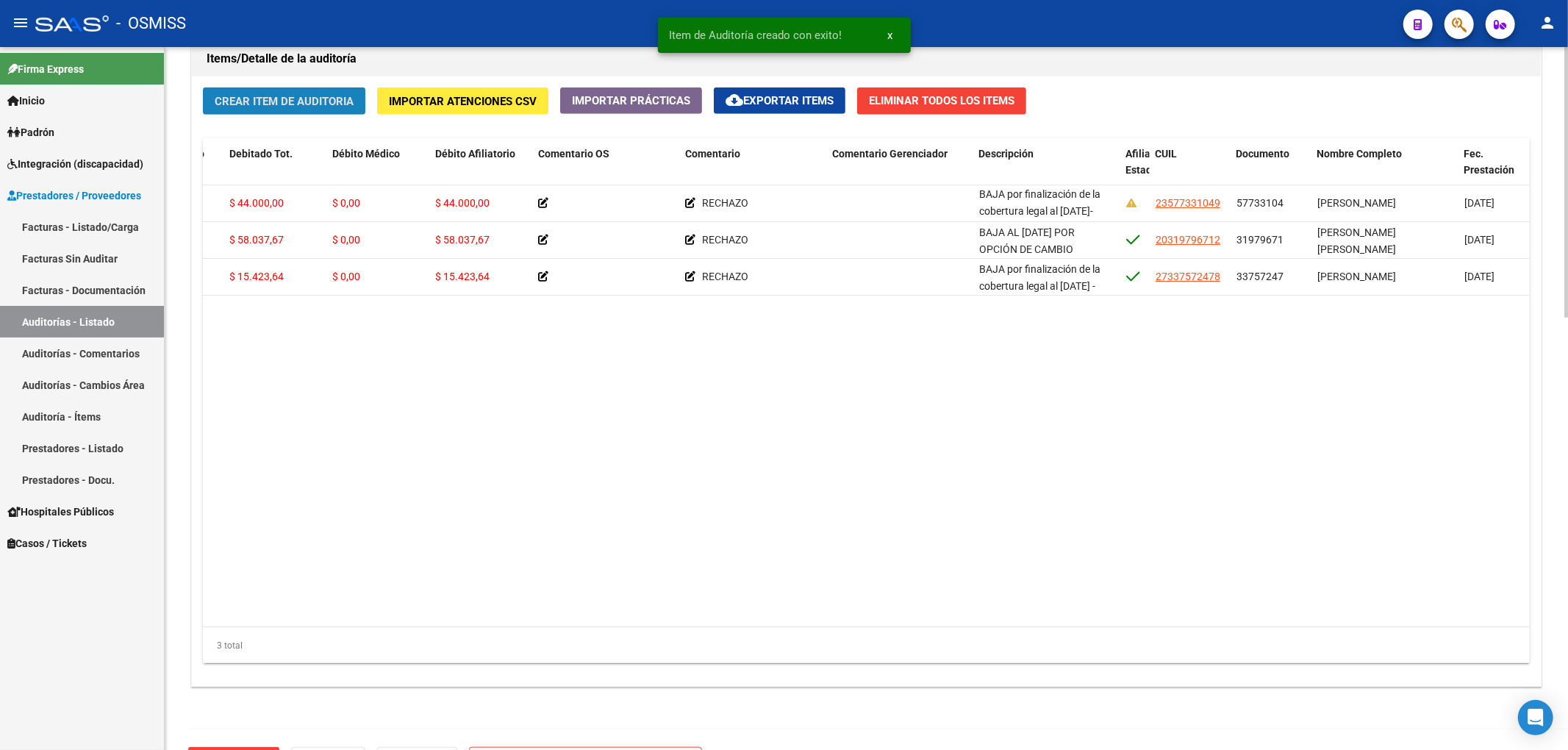
click at [291, 115] on button "Crear Item de Auditoria" at bounding box center [284, 101] width 163 height 27
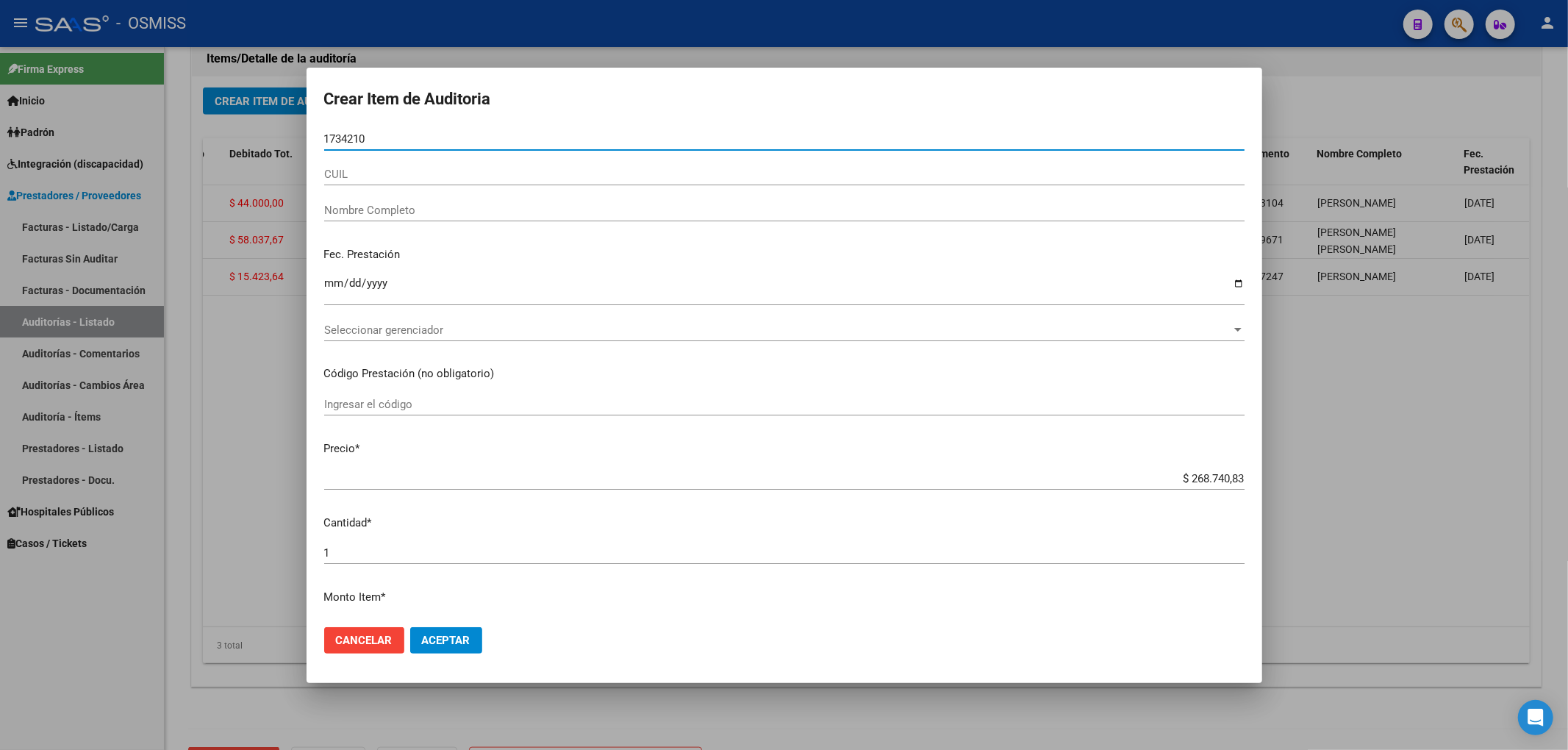
type input "17342106"
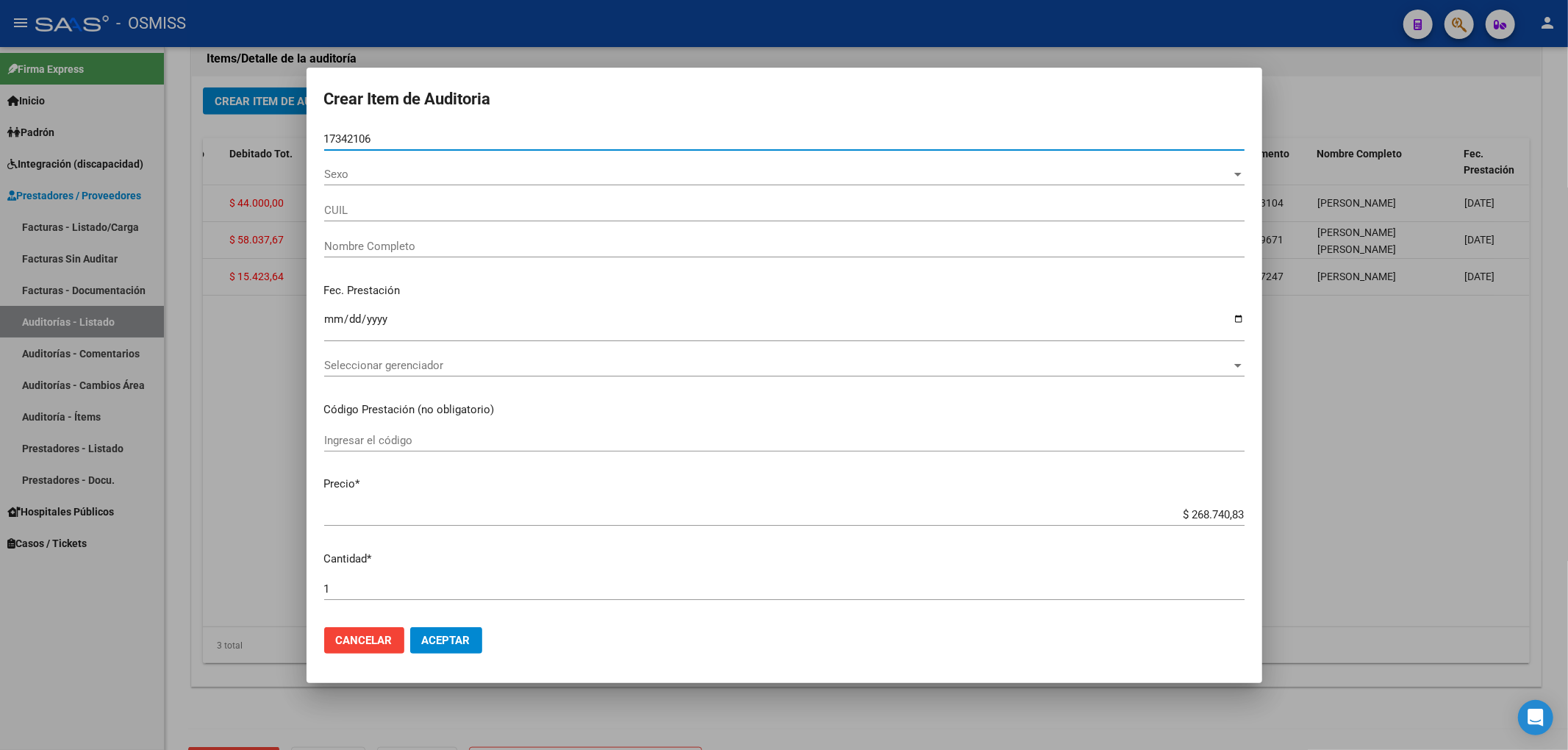
type input "20173421061"
type input "[PERSON_NAME]"
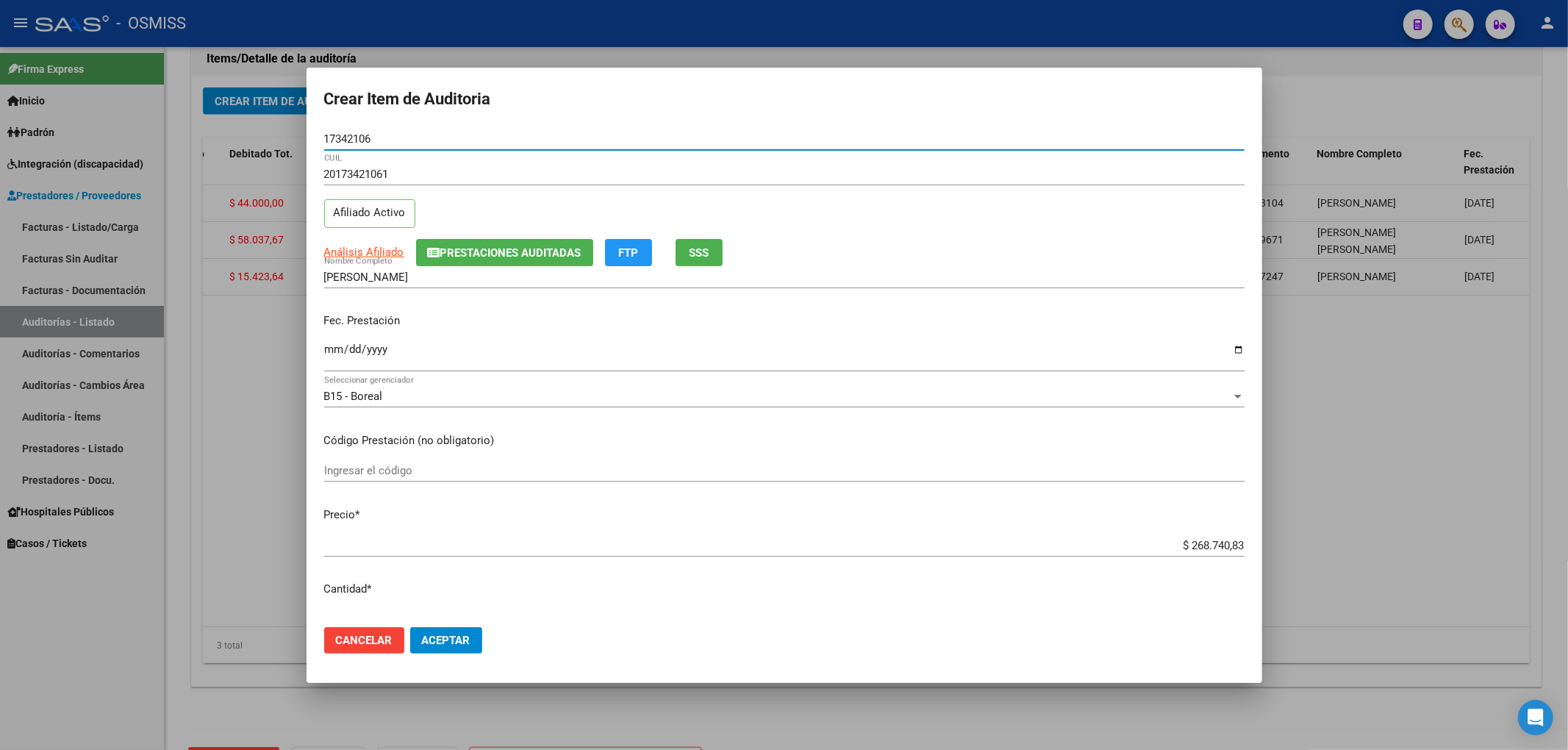
type input "17342106"
click at [454, 253] on span "Prestaciones Auditadas" at bounding box center [511, 253] width 141 height 13
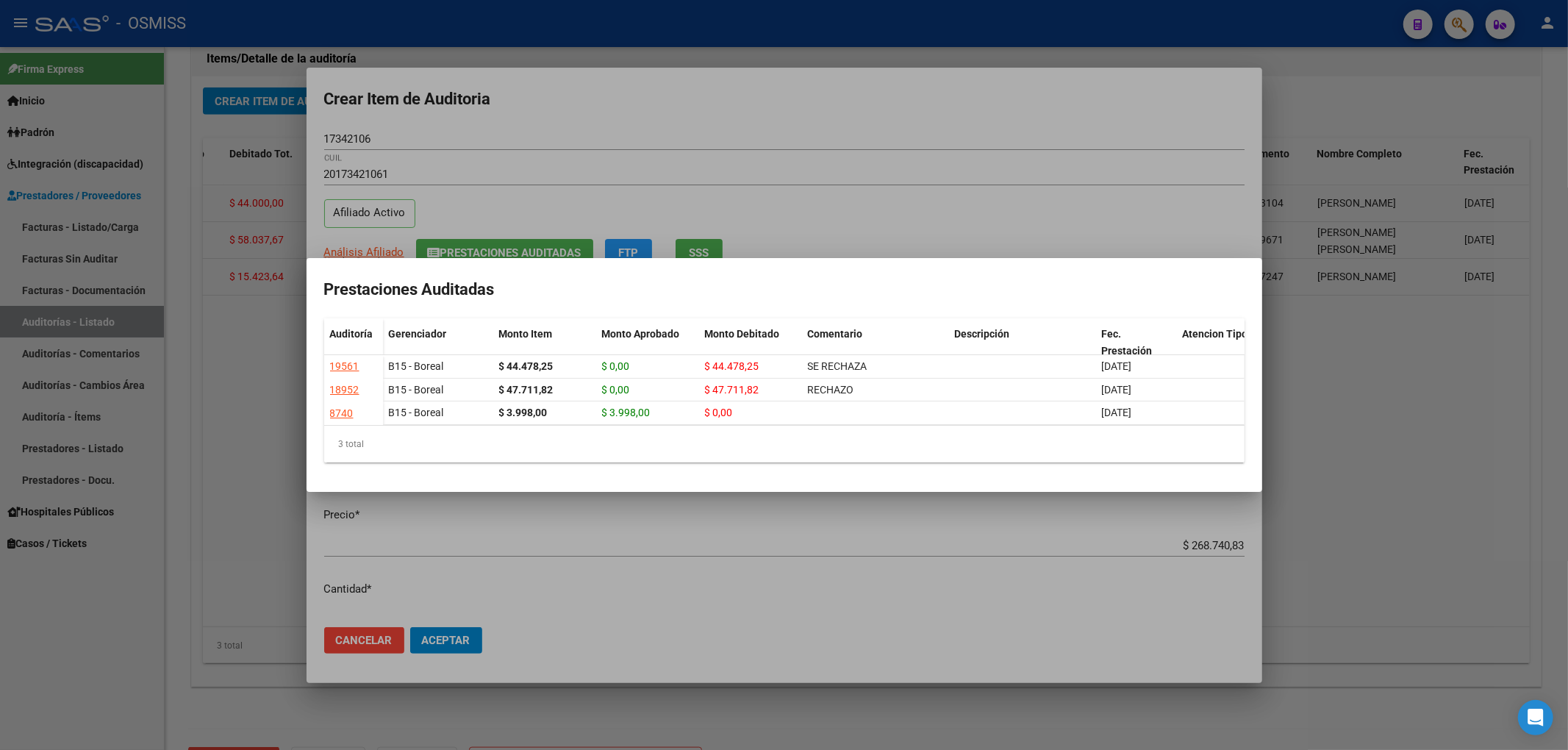
click at [553, 124] on div at bounding box center [784, 375] width 1568 height 750
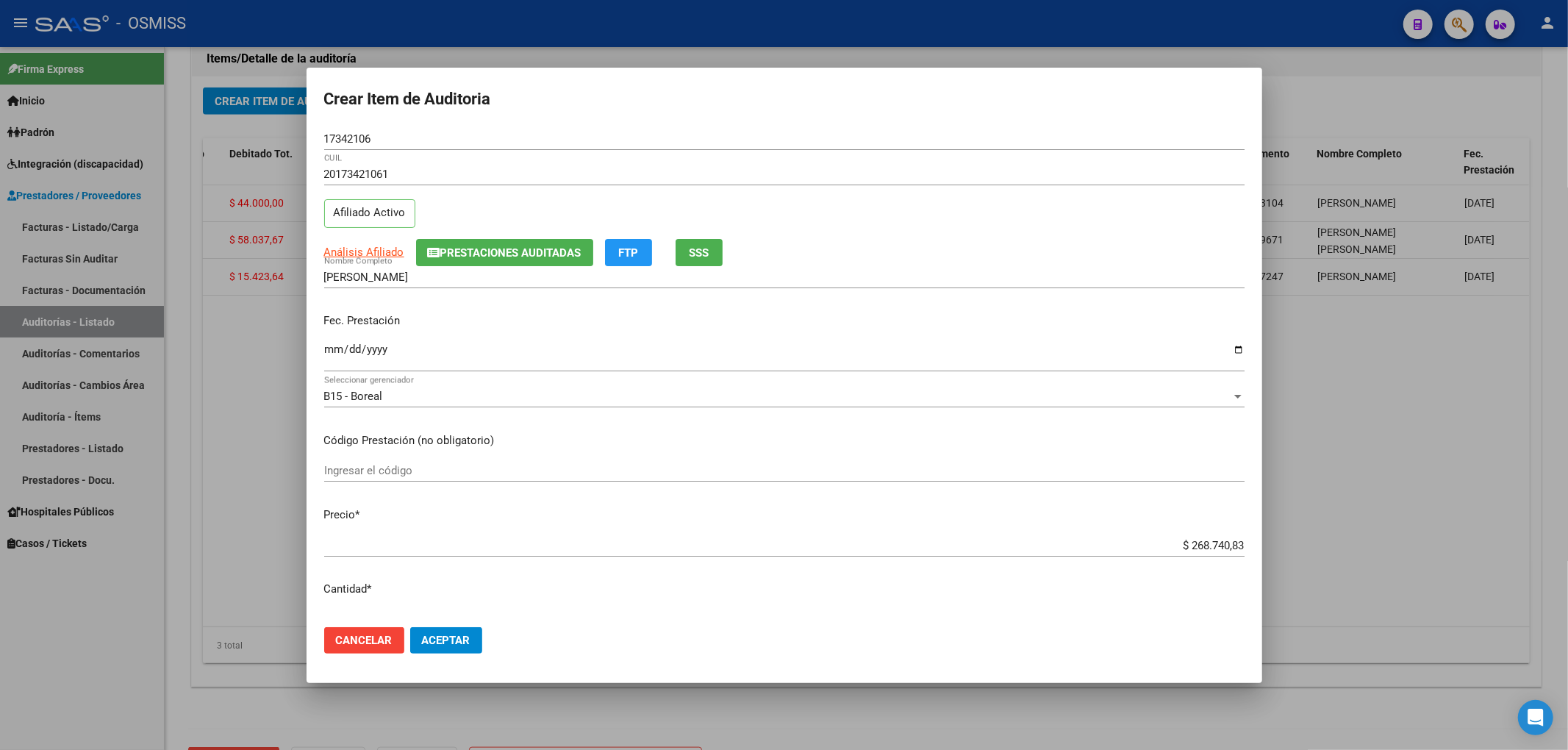
click at [332, 351] on input "Ingresar la fecha" at bounding box center [784, 355] width 920 height 23
type input "[DATE]"
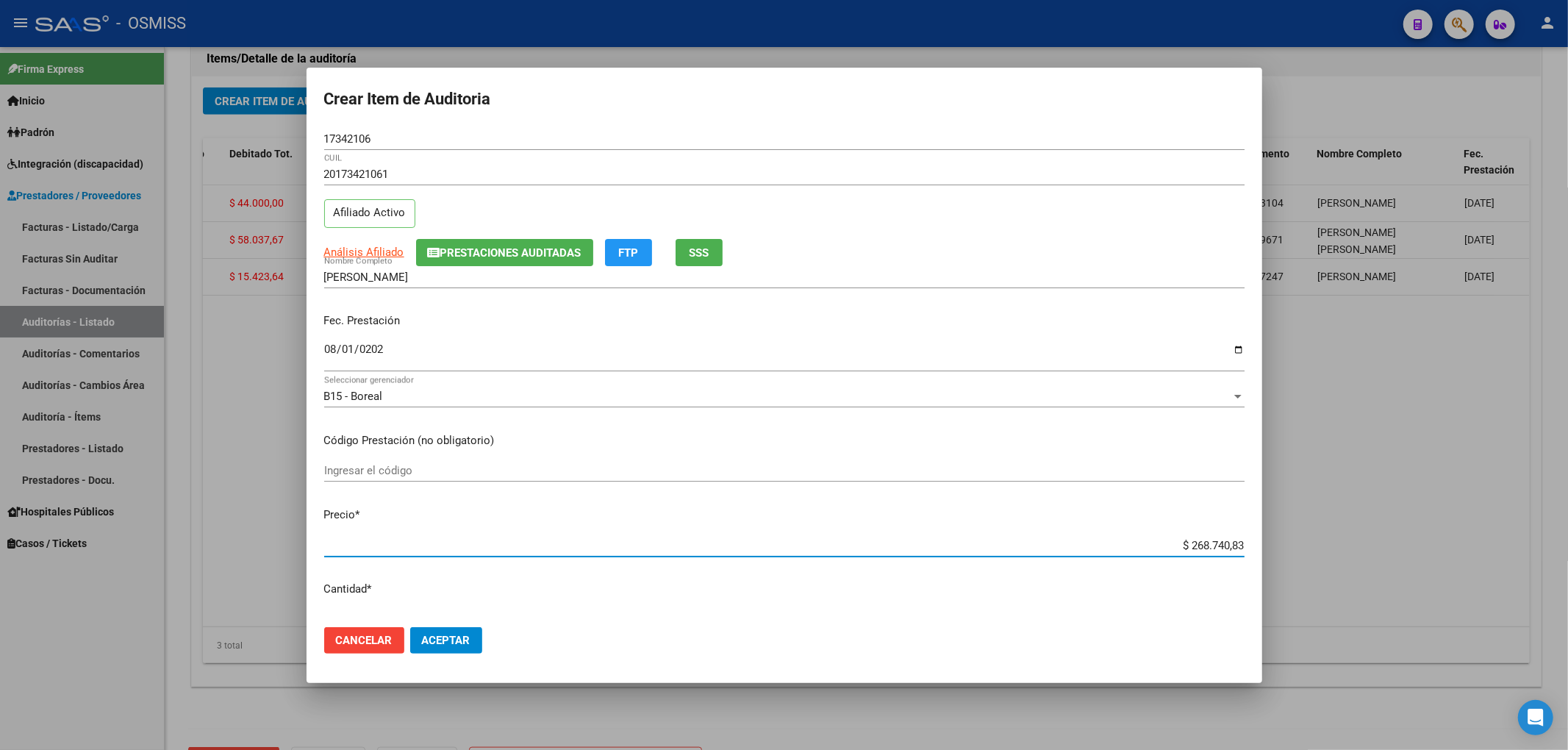
drag, startPoint x: 1171, startPoint y: 542, endPoint x: 1323, endPoint y: 531, distance: 152.4
click at [1325, 530] on div "Crear Item de Auditoria 17342106 Nro Documento 20173421061 CUIL Afiliado Activo…" at bounding box center [784, 375] width 1568 height 750
type input "$ 0,01"
type input "$ 0,15"
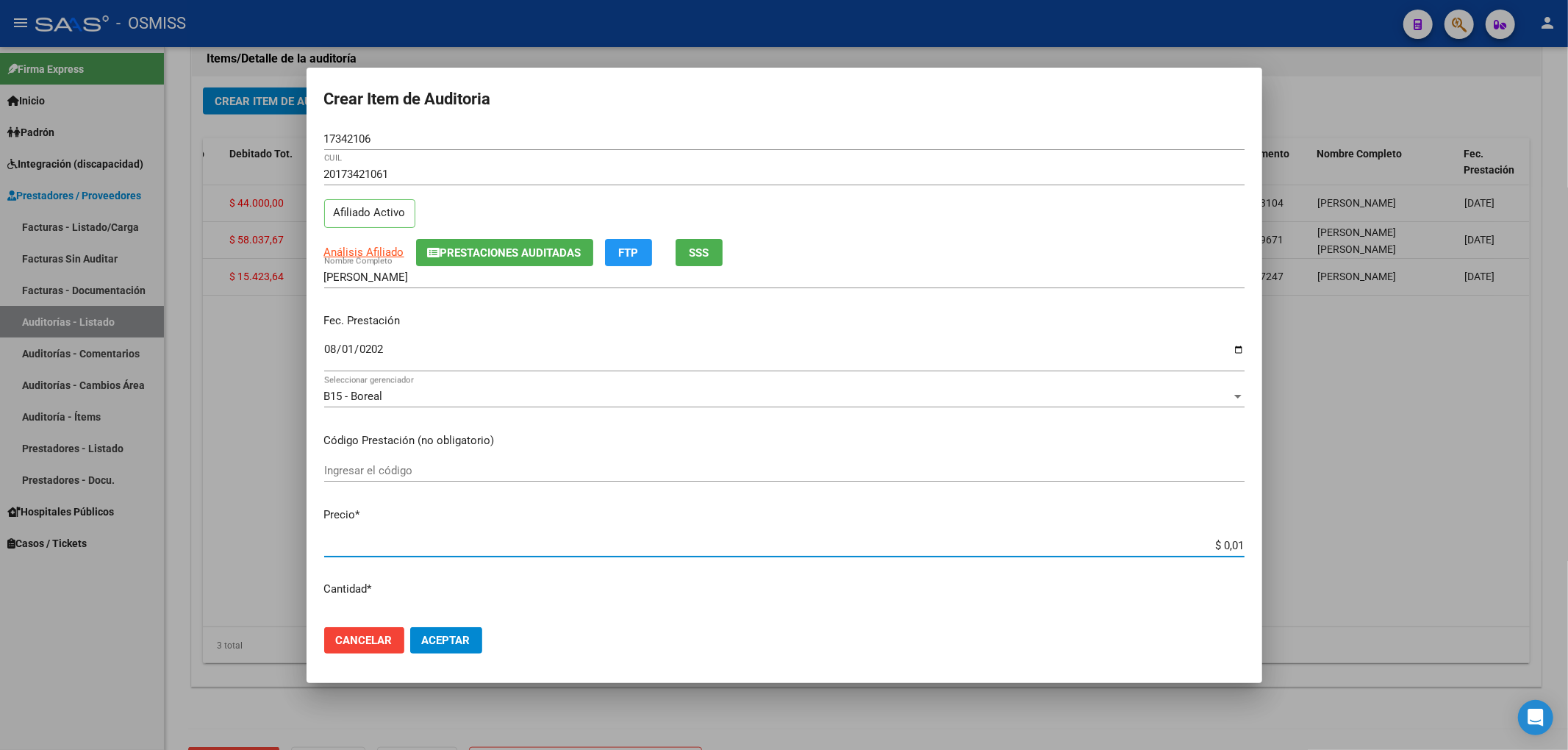
type input "$ 0,15"
type input "$ 1,50"
type input "$ 15,05"
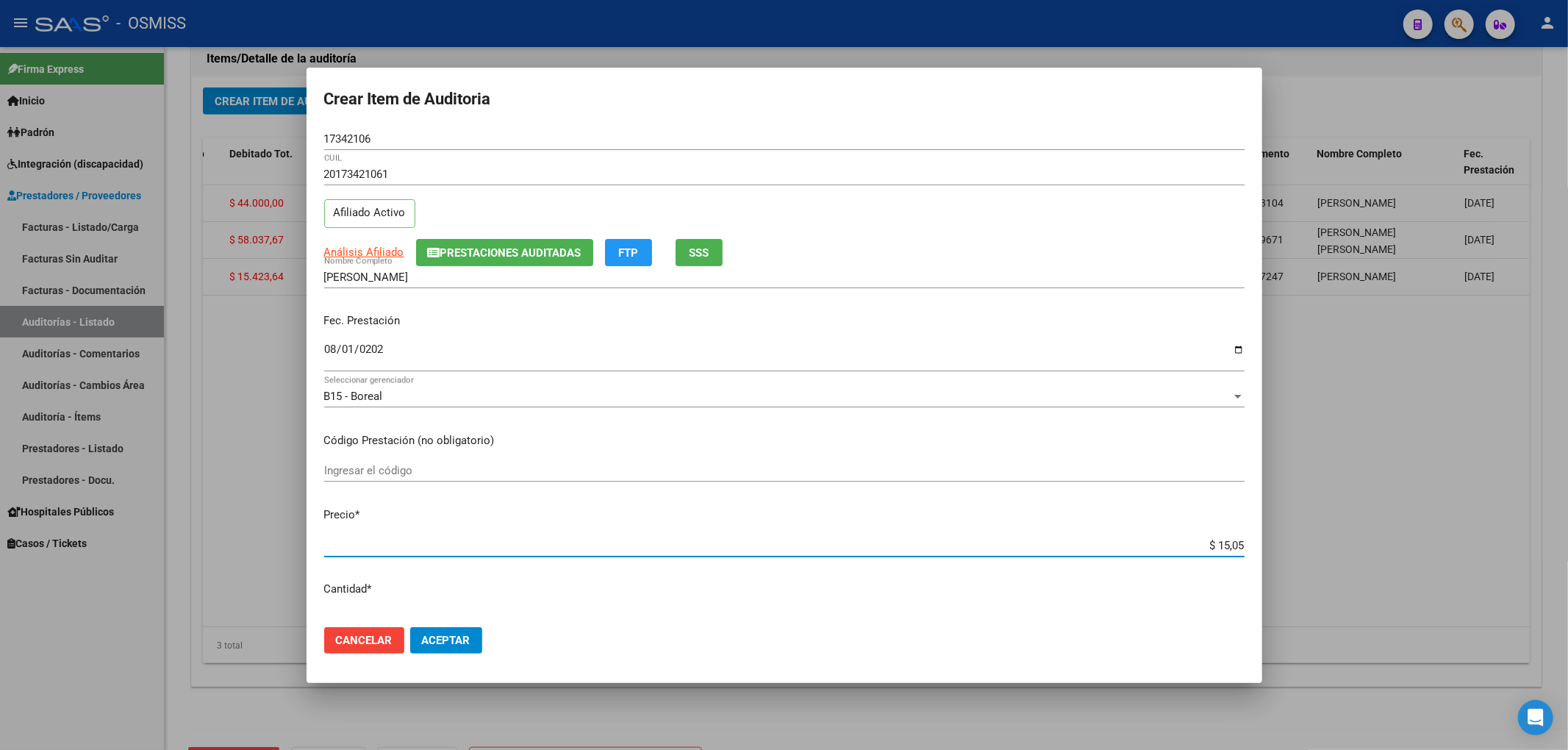
type input "$ 150,57"
type input "$ 1.505,79"
type input "$ 15.057,99"
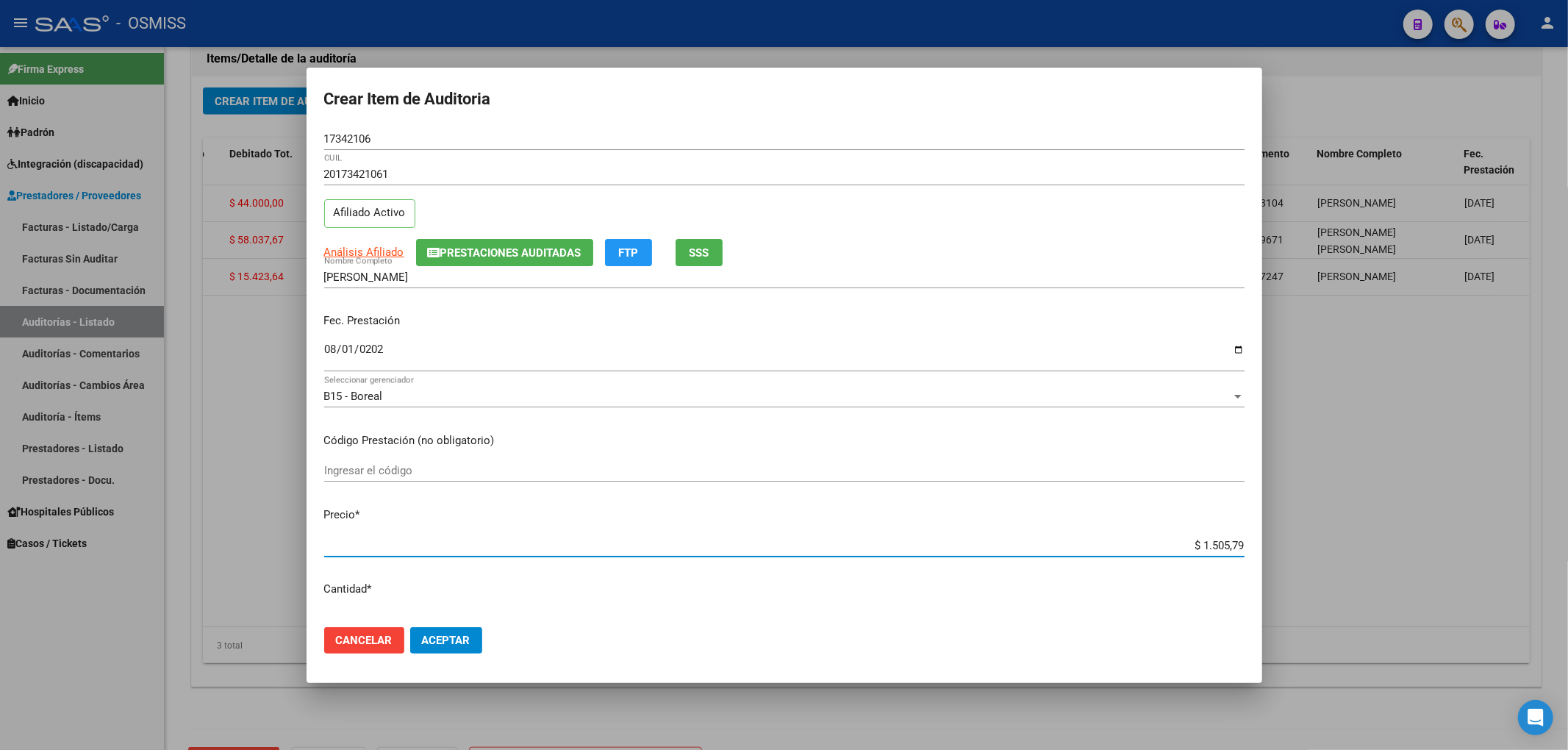
type input "$ 15.057,99"
type input "$ 150.579,92"
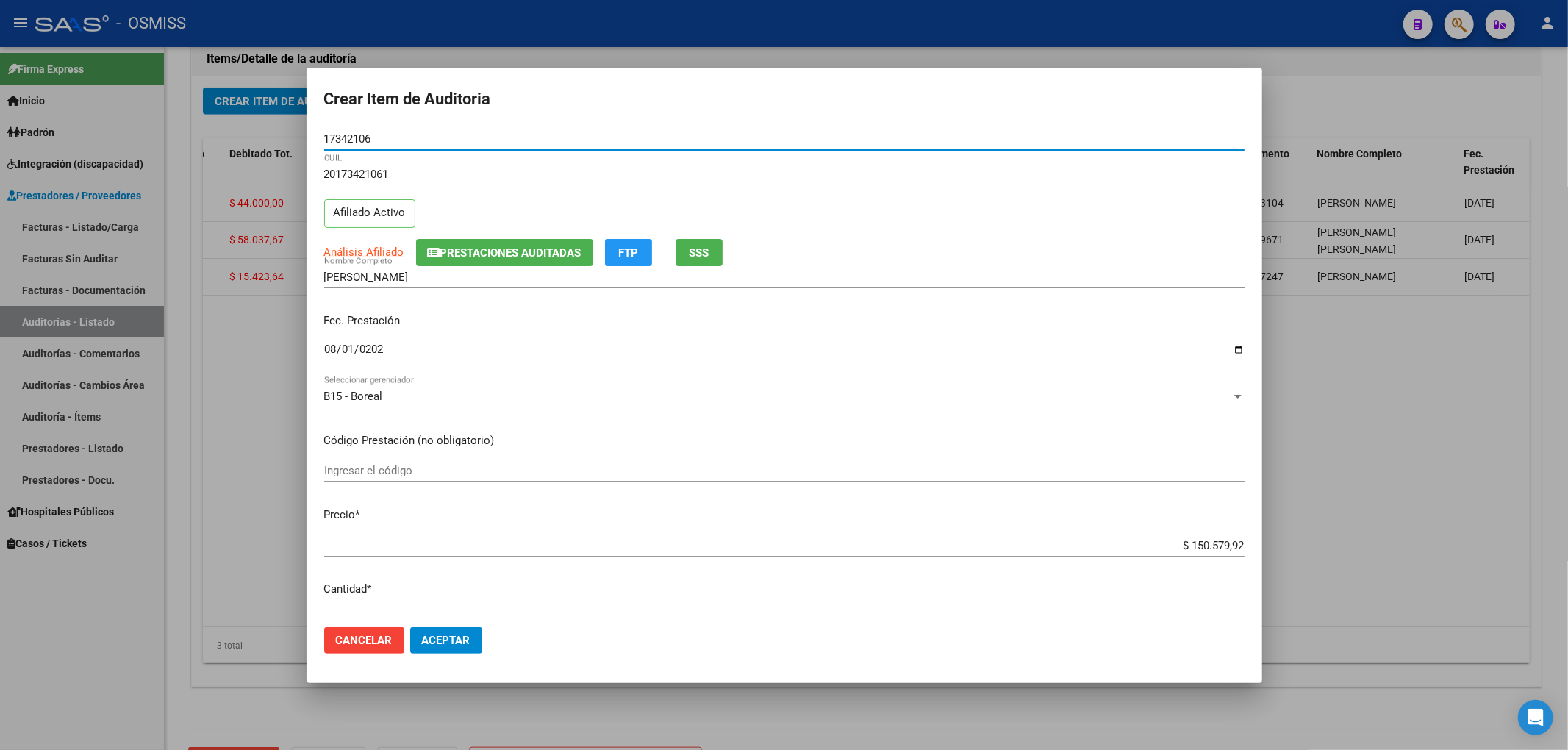
drag, startPoint x: 381, startPoint y: 143, endPoint x: 253, endPoint y: 156, distance: 128.7
click at [260, 136] on div "Crear Item de Auditoria 17342106 Nro Documento 20173421061 CUIL Afiliado Activo…" at bounding box center [784, 375] width 1568 height 750
click at [966, 242] on div "Análisis Afiliado Prestaciones Auditadas FTP SSS" at bounding box center [784, 253] width 920 height 27
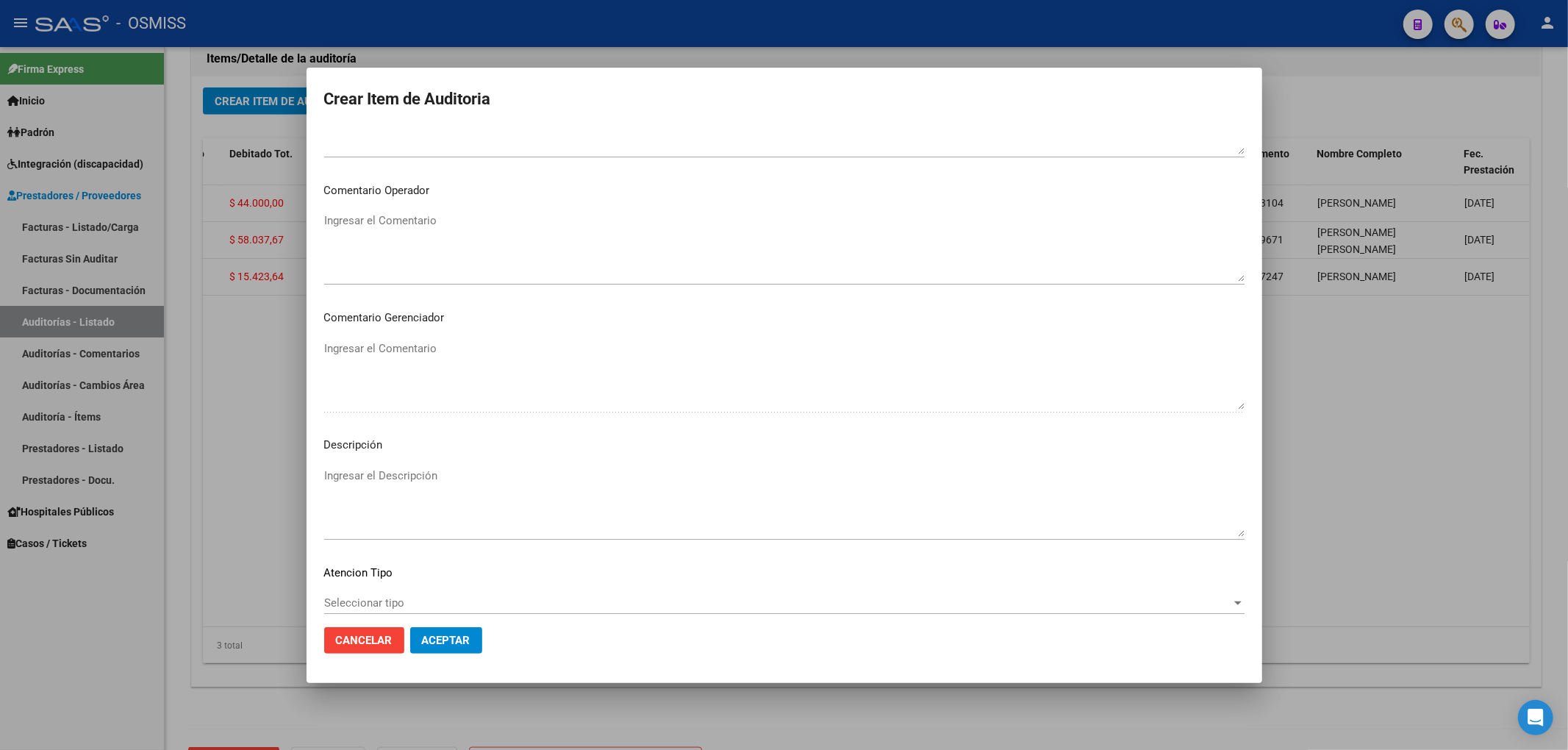
scroll to position [986, 0]
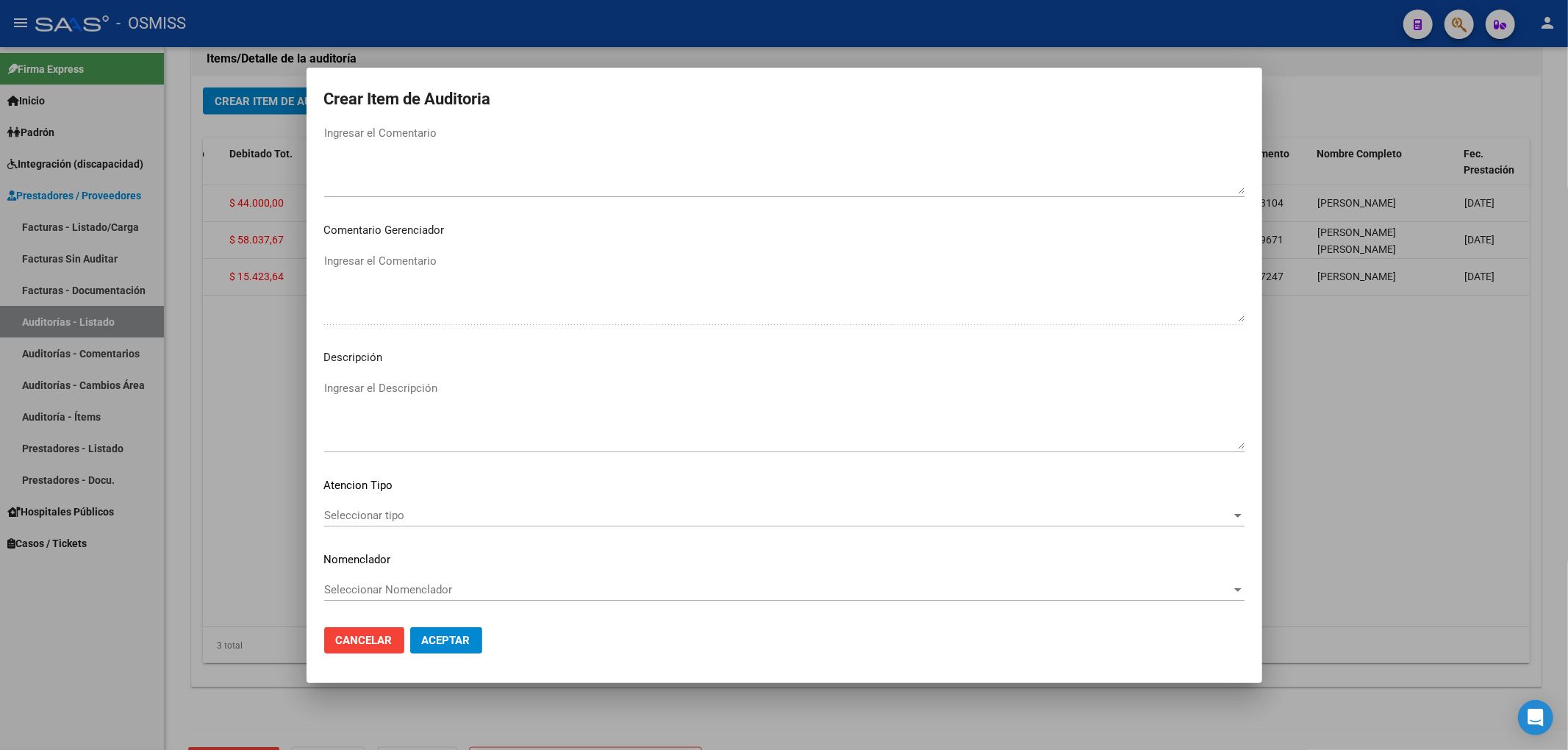
click at [469, 383] on textarea "Ingresar el Descripción" at bounding box center [784, 415] width 920 height 69
paste textarea "BAJA por finalización de la cobertura legal al ……. - Ley 23,660 art. 10 inc. A."
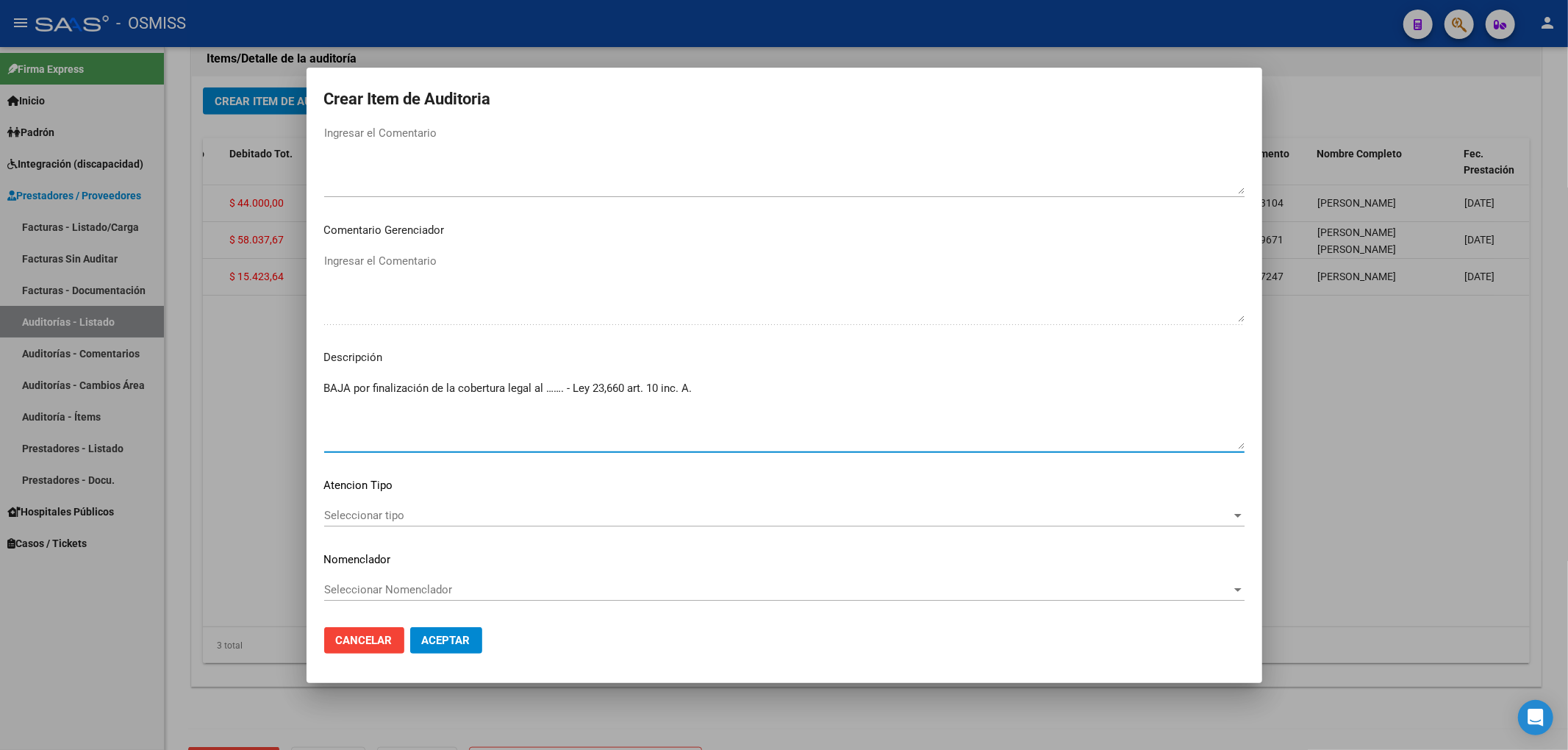
drag, startPoint x: 562, startPoint y: 389, endPoint x: 547, endPoint y: 390, distance: 15.0
click at [547, 390] on textarea "BAJA por finalización de la cobertura legal al ……. - Ley 23,660 art. 10 inc. A." at bounding box center [784, 415] width 920 height 69
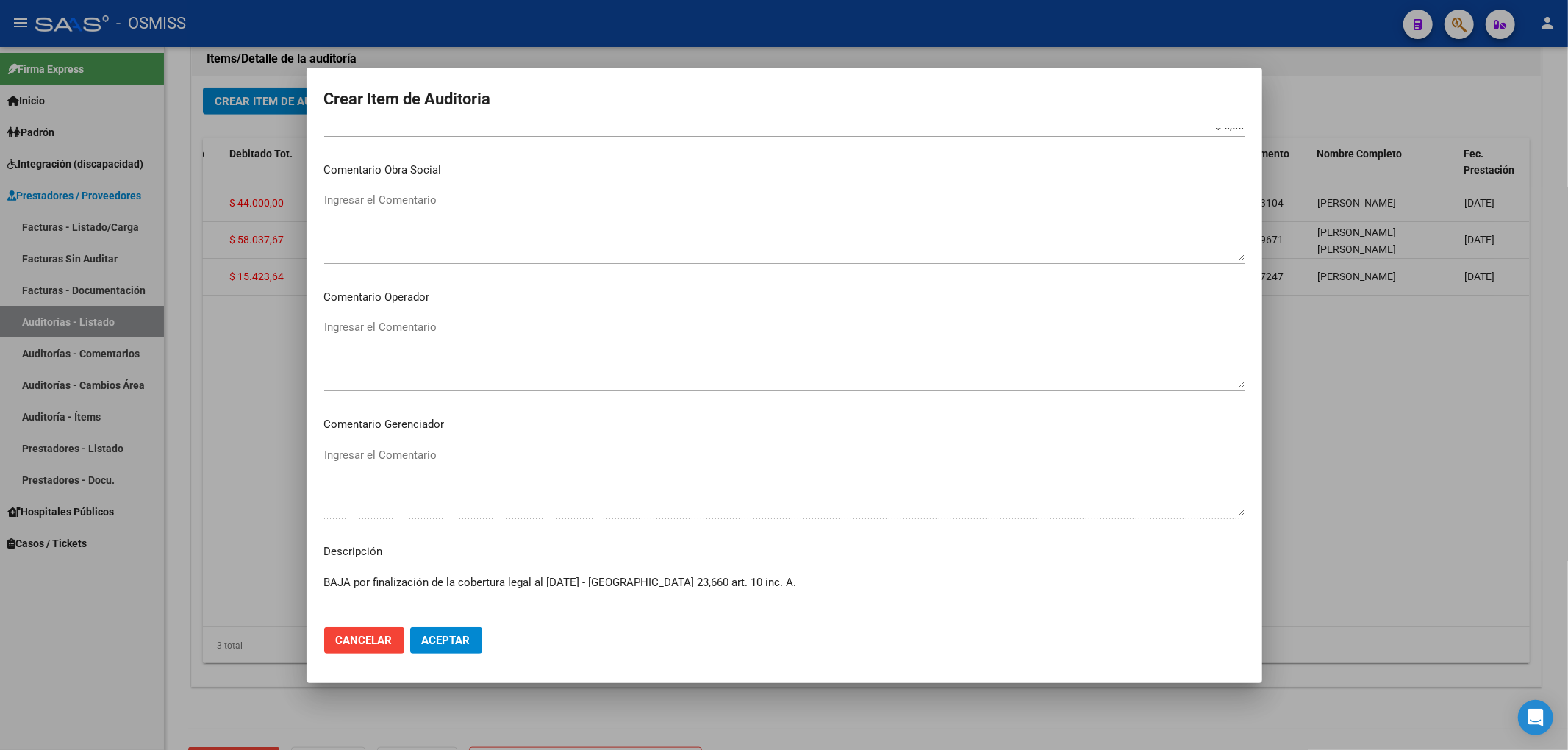
scroll to position [789, 0]
type textarea "BAJA por finalización de la cobertura legal al [DATE] - [GEOGRAPHIC_DATA] 23,66…"
click at [412, 336] on textarea "Ingresar el Comentario" at bounding box center [784, 356] width 920 height 69
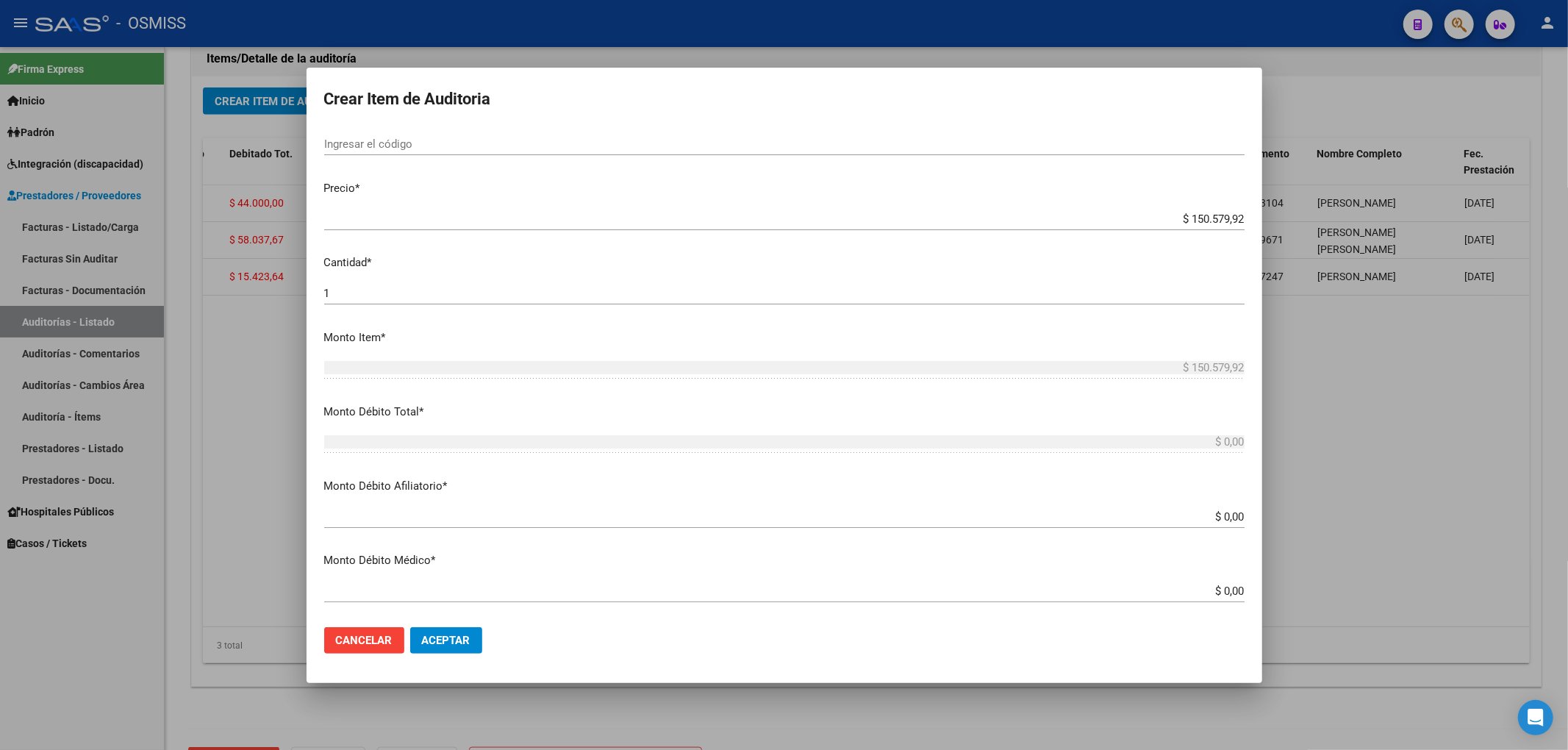
scroll to position [300, 0]
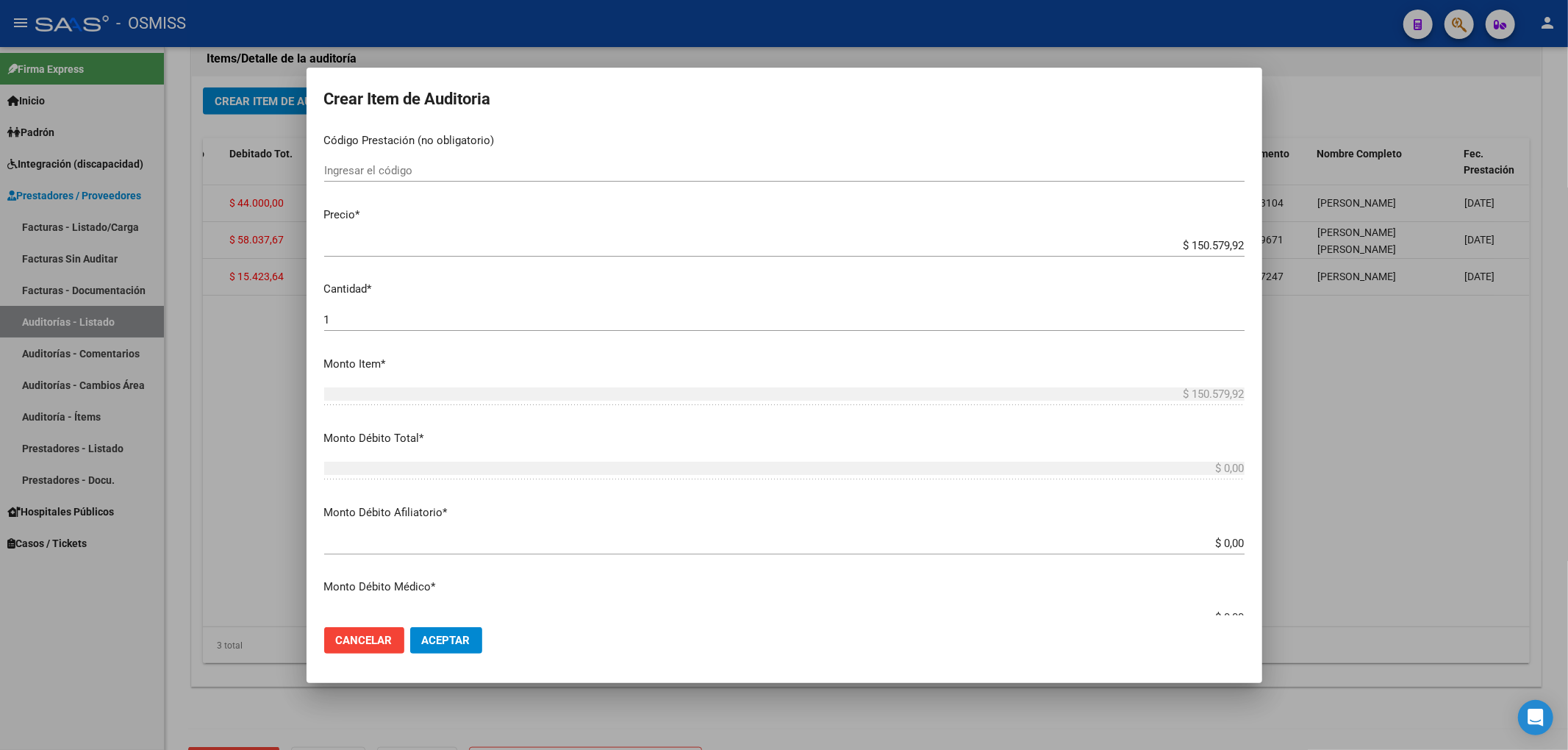
type textarea "RECHAZO"
drag, startPoint x: 1165, startPoint y: 245, endPoint x: 1255, endPoint y: 253, distance: 90.4
click at [1255, 253] on mat-dialog-content "17342106 Nro Documento 20173421061 CUIL Afiliado Activo Análisis Afiliado Prest…" at bounding box center [784, 371] width 955 height 488
click at [1234, 541] on app-form-text-field "Monto Débito Afiliatorio * $ 0,00 Ingresar el monto Afiliatorio" at bounding box center [790, 527] width 932 height 46
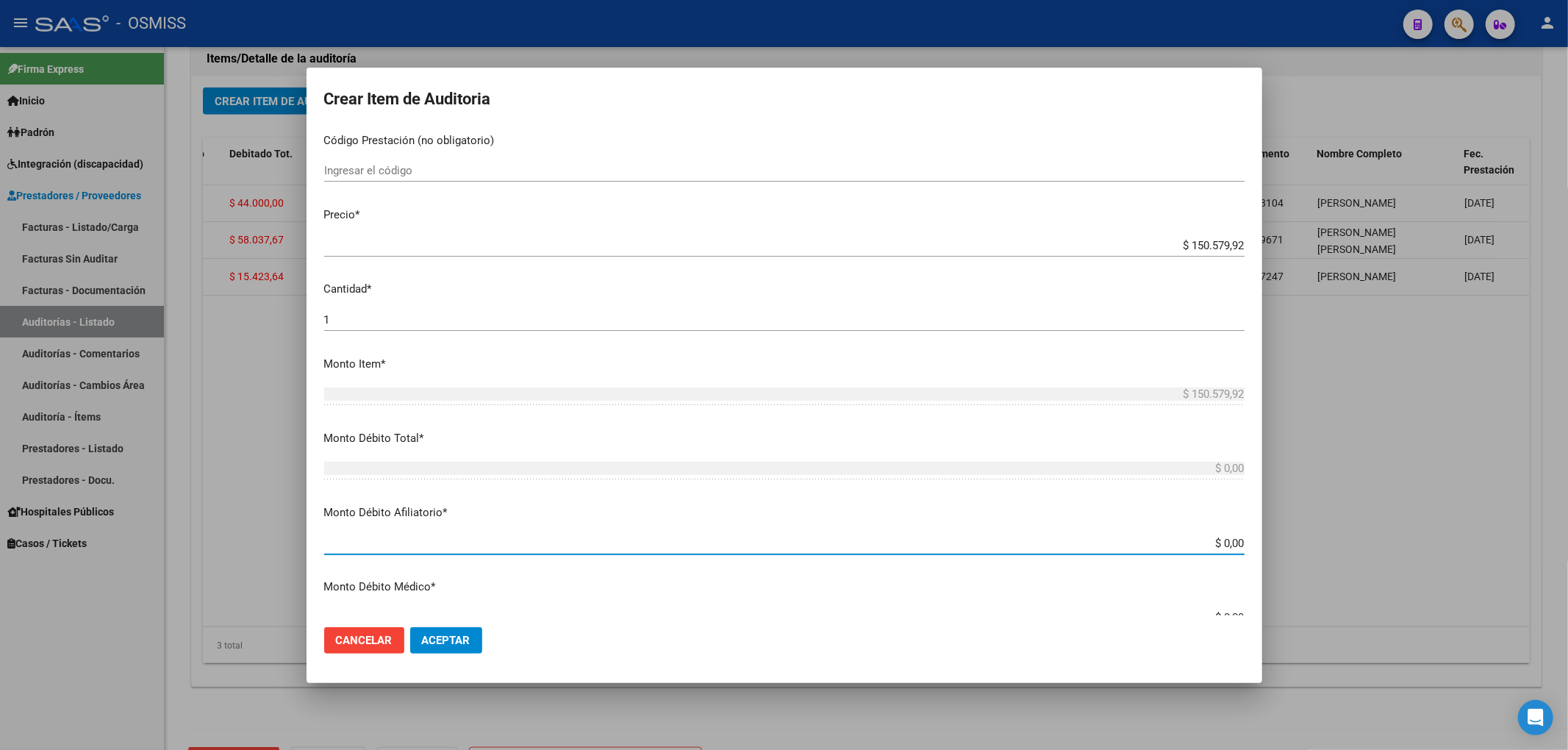
click at [1232, 541] on input "$ 0,00" at bounding box center [784, 543] width 920 height 13
paste input "$ 150.579,92"
type input "$ $ 150.579,92"
type input "$ 150.579,92"
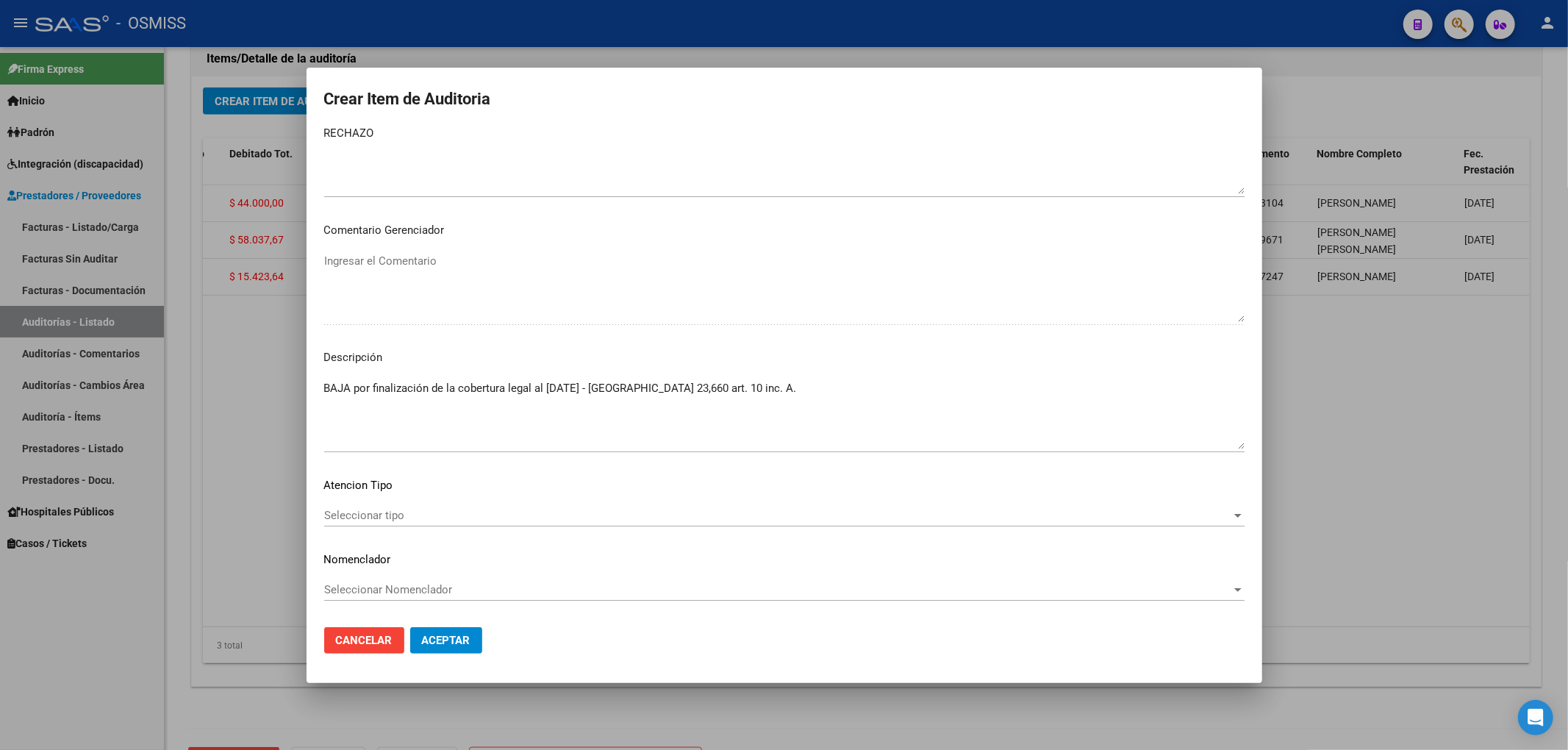
type input "$ 150.579,92"
drag, startPoint x: 321, startPoint y: 392, endPoint x: 741, endPoint y: 397, distance: 420.0
click at [741, 395] on mat-dialog-content "17342106 Nro Documento 20173421061 CUIL Afiliado Activo Análisis Afiliado Prest…" at bounding box center [784, 371] width 955 height 488
drag, startPoint x: 735, startPoint y: 391, endPoint x: 306, endPoint y: 387, distance: 429.0
click at [306, 387] on mat-dialog-content "17342106 Nro Documento 20173421061 CUIL Afiliado Activo Análisis Afiliado Prest…" at bounding box center [784, 371] width 955 height 488
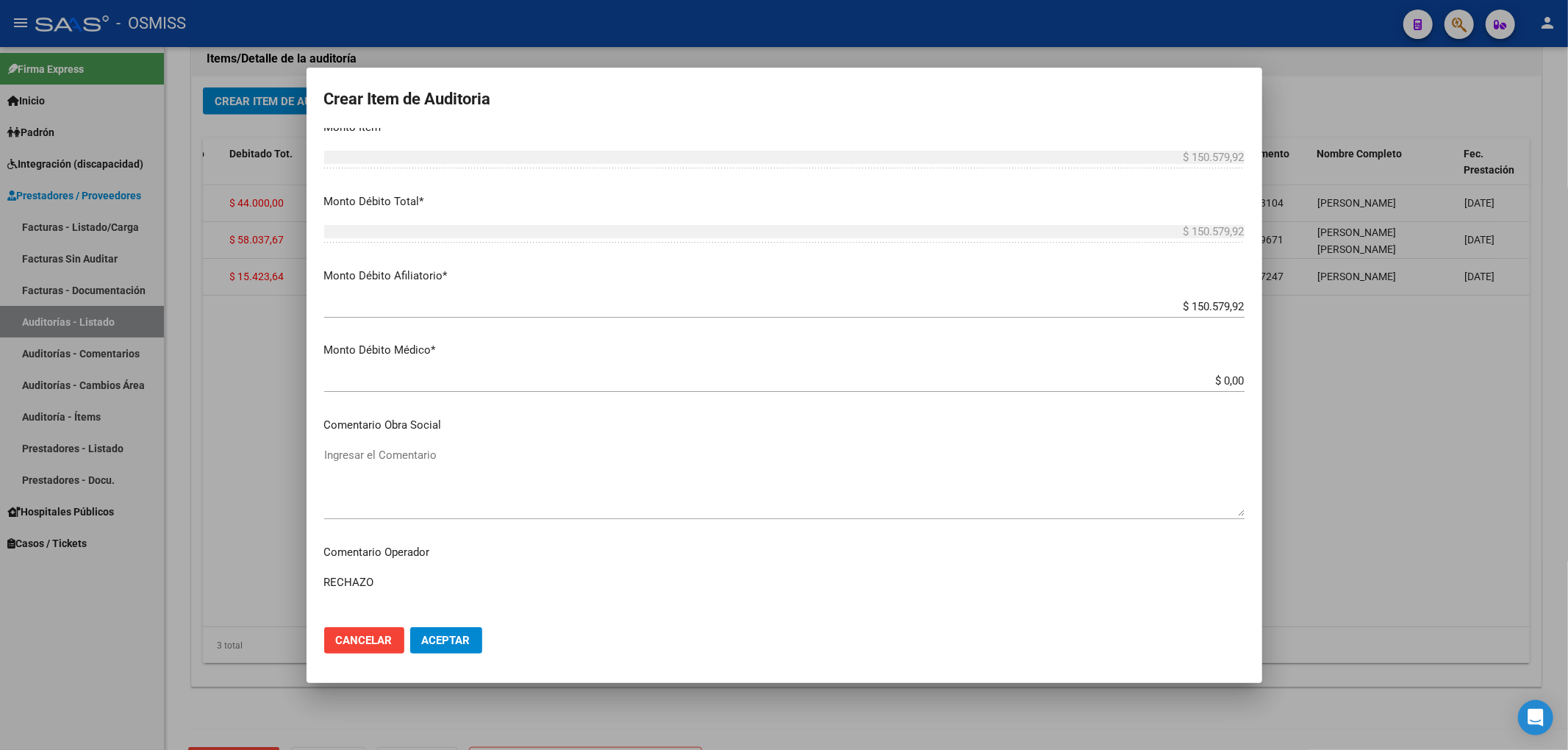
scroll to position [496, 0]
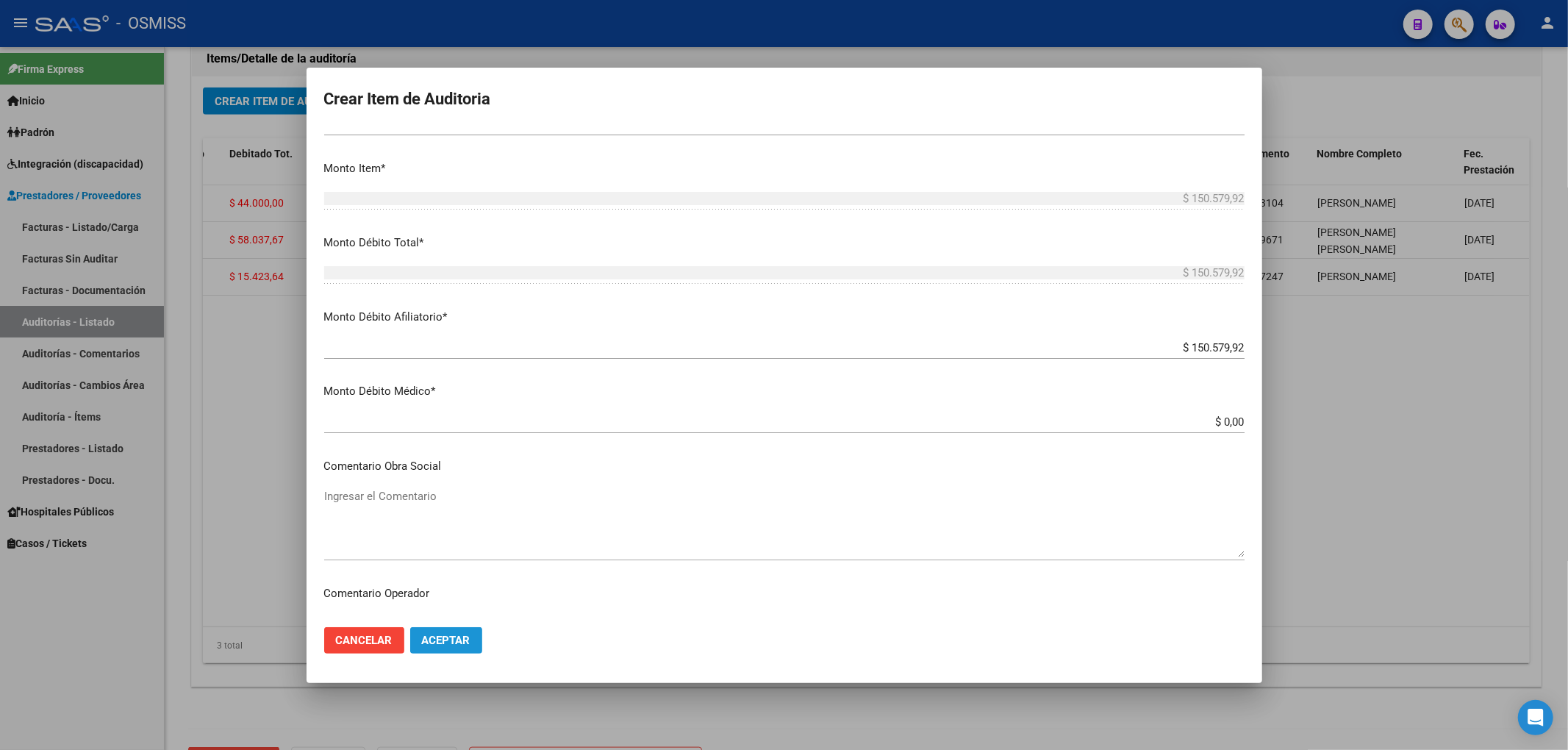
click at [464, 646] on span "Aceptar" at bounding box center [446, 640] width 48 height 13
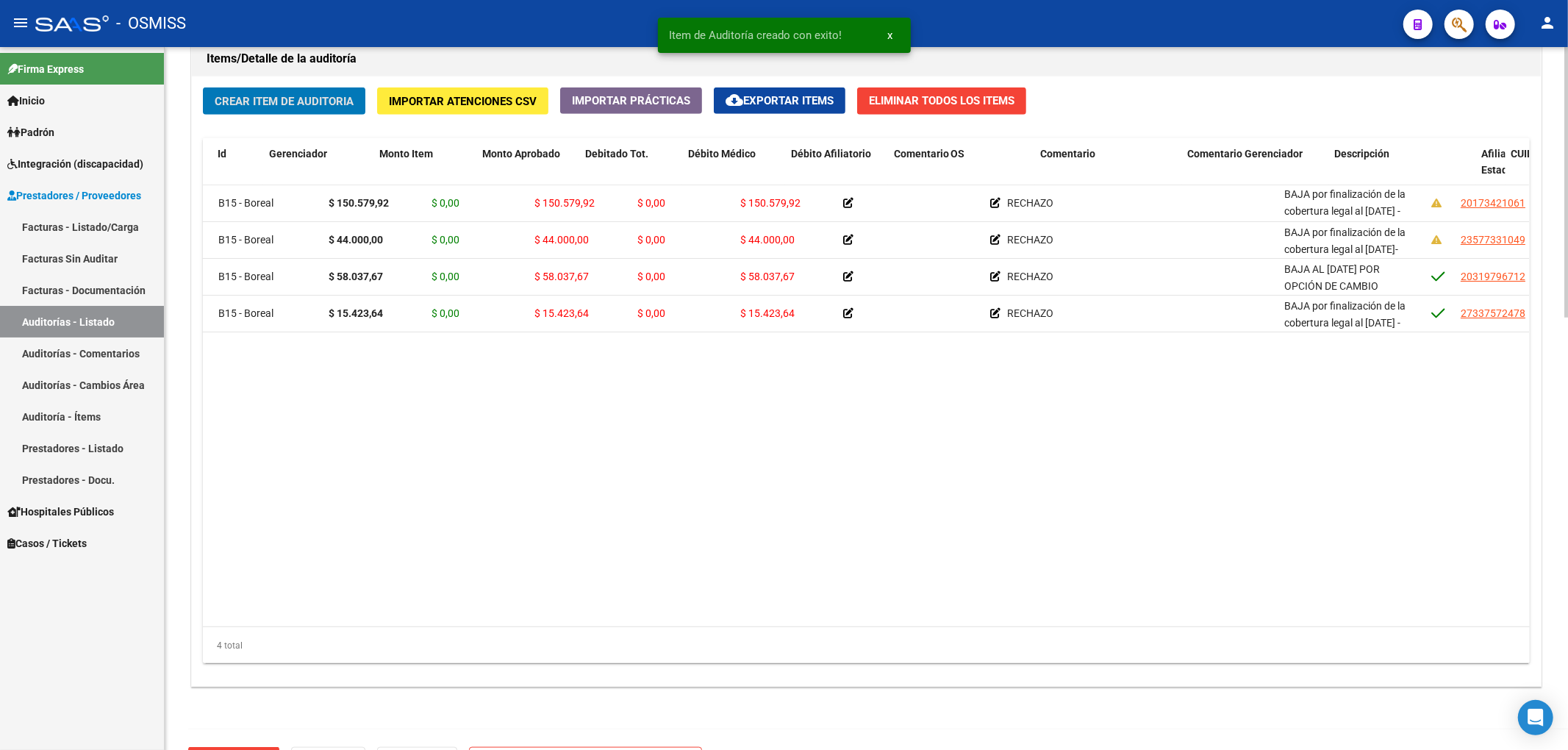
scroll to position [0, 0]
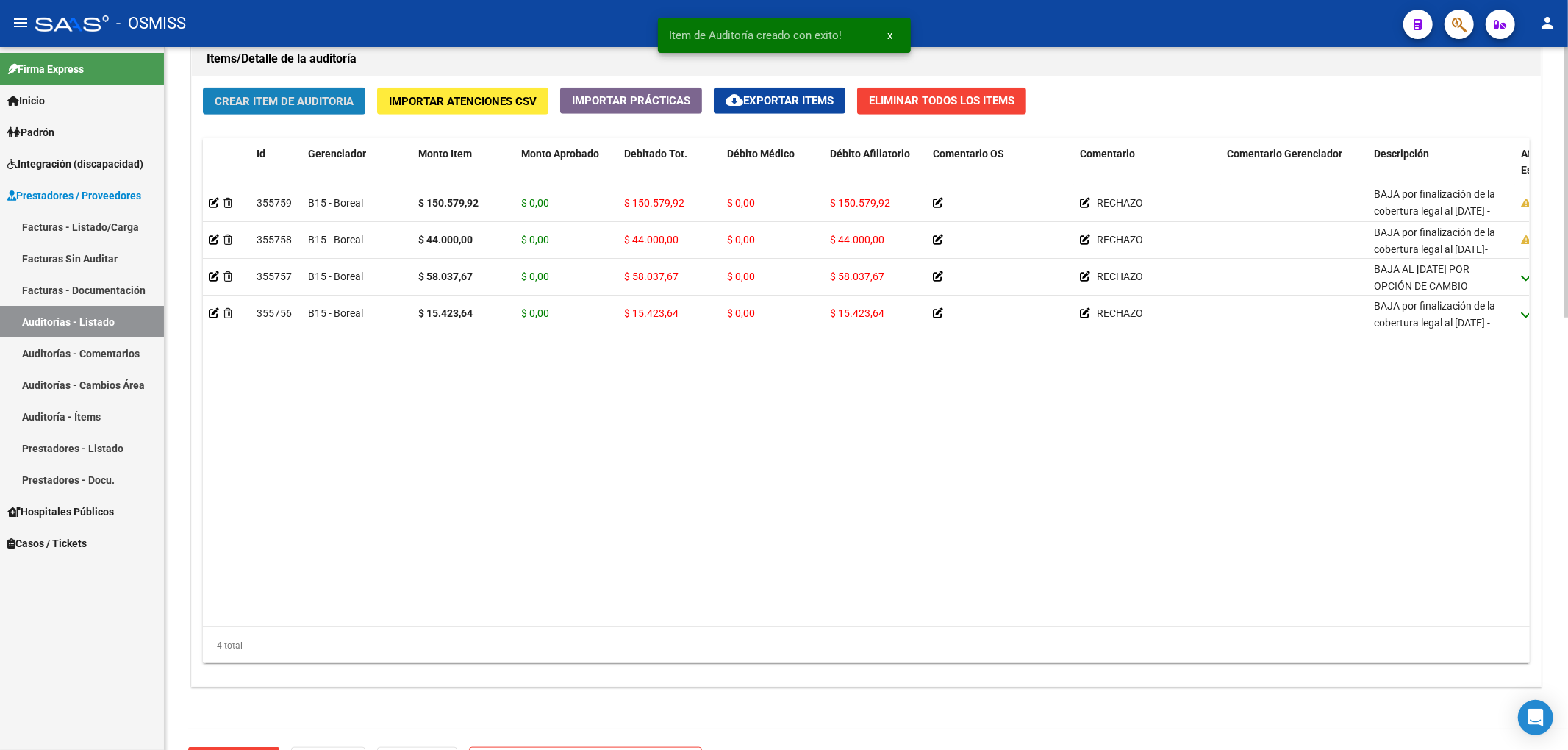
click at [288, 91] on button "Crear Item de Auditoria" at bounding box center [284, 101] width 163 height 27
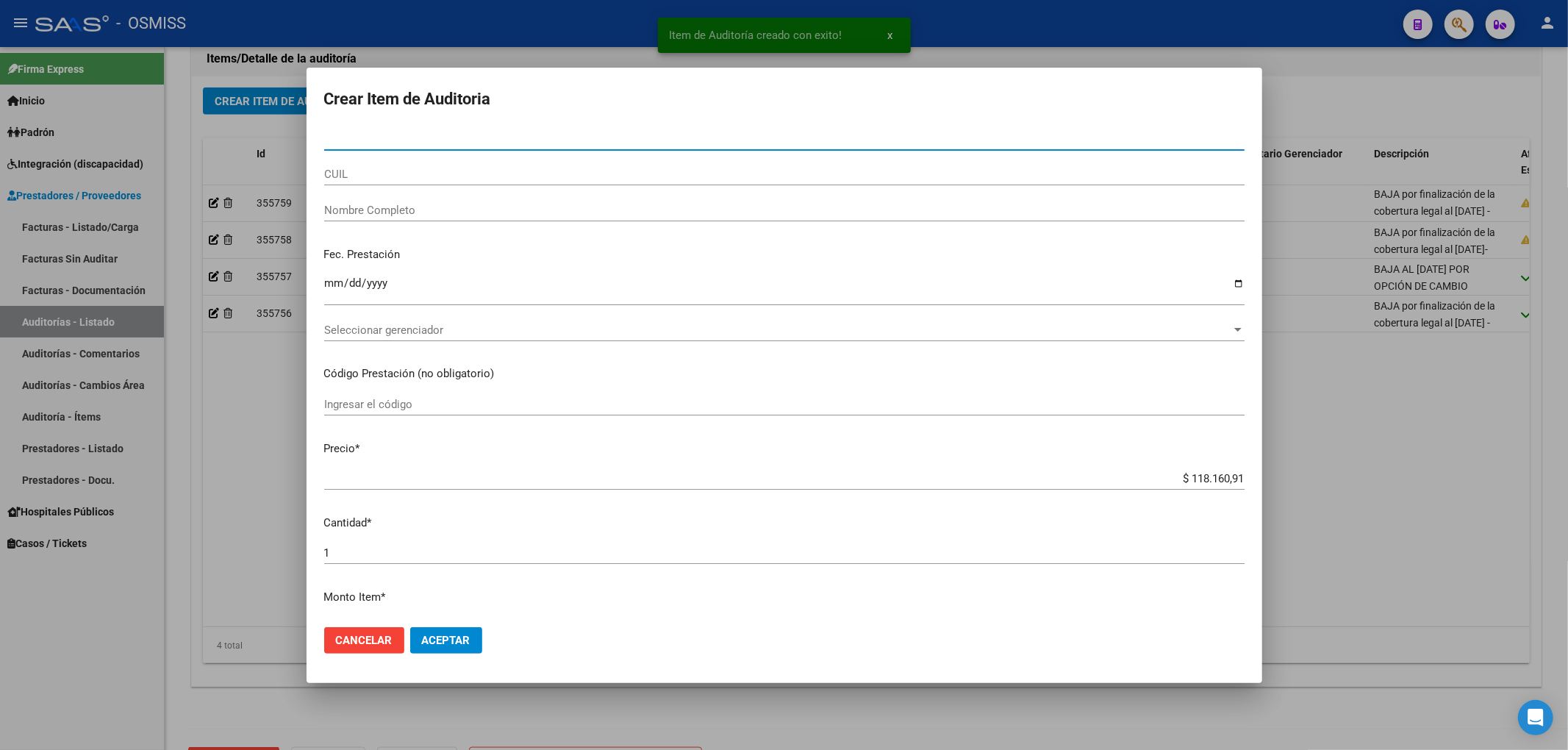
paste input "52555624"
type input "52555624"
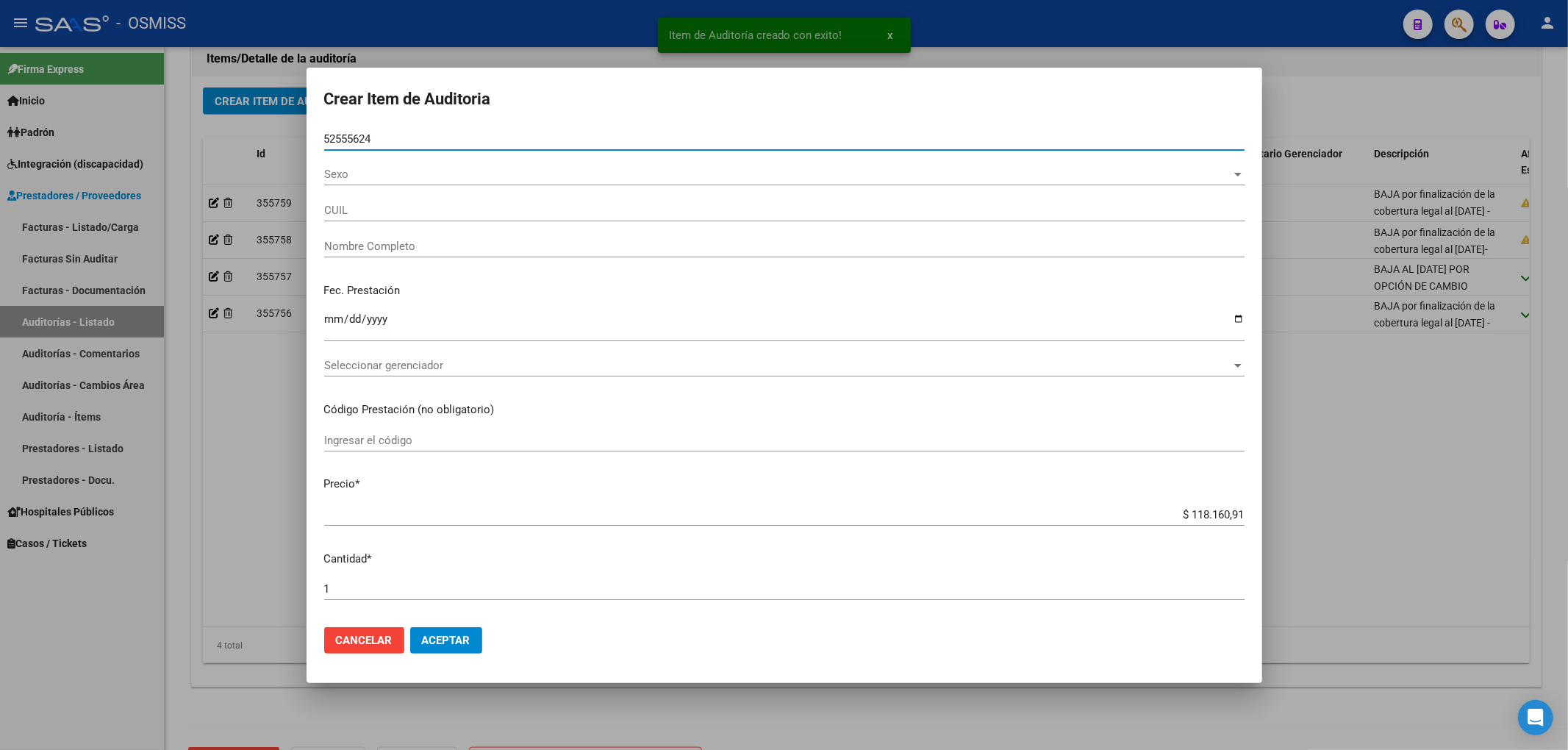
type input "20525556248"
type input "[PERSON_NAME]"
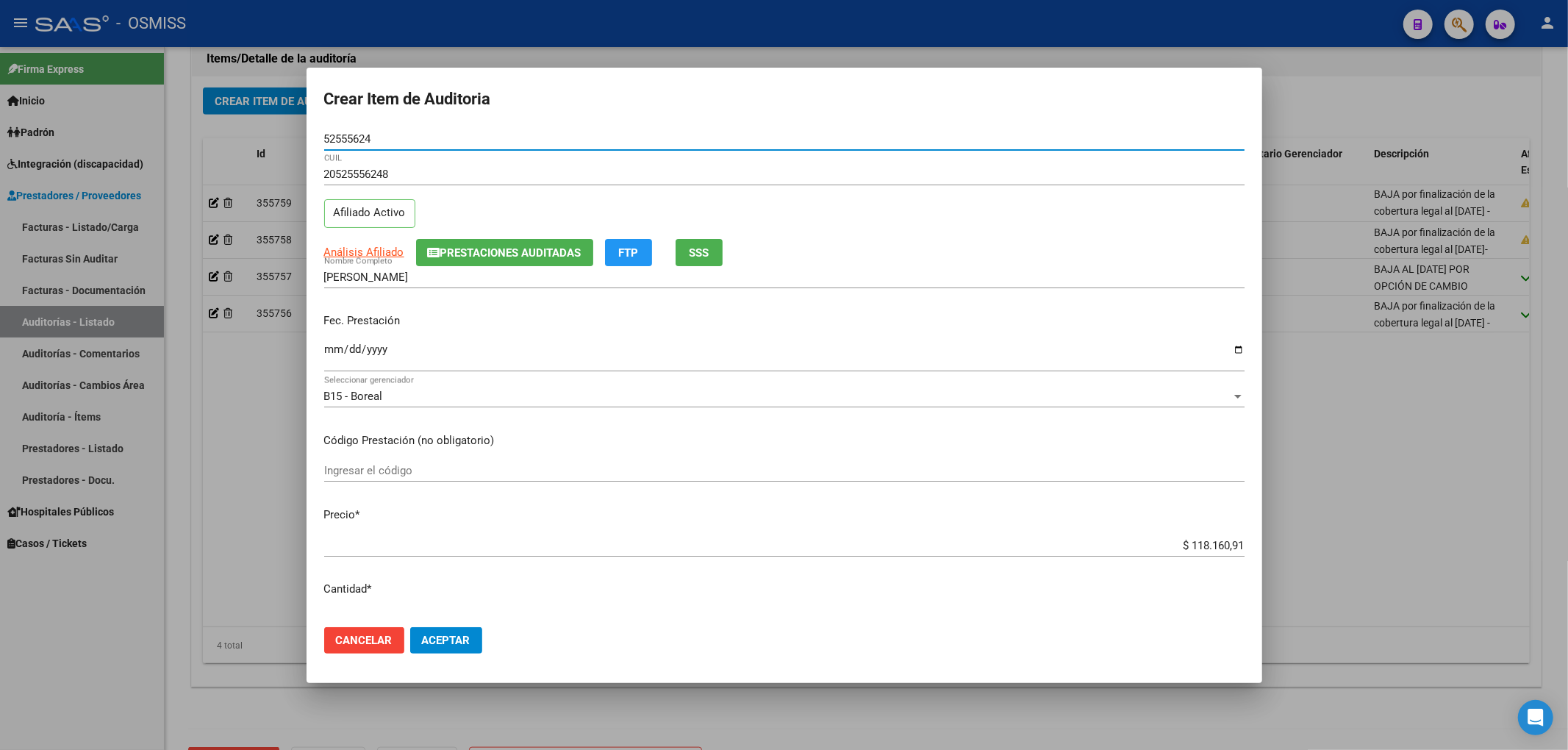
type input "52555624"
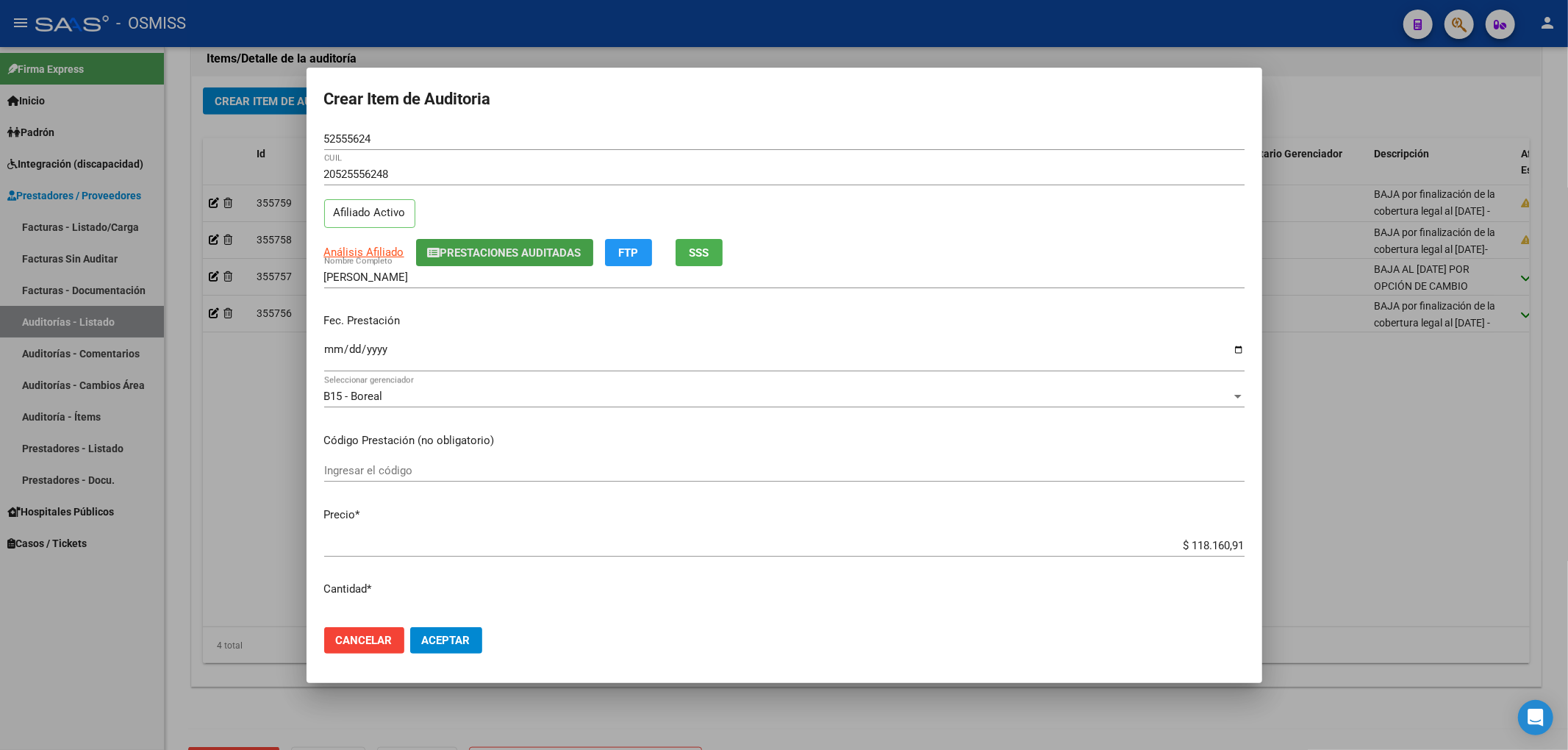
click at [500, 248] on span "Prestaciones Auditadas" at bounding box center [511, 253] width 141 height 13
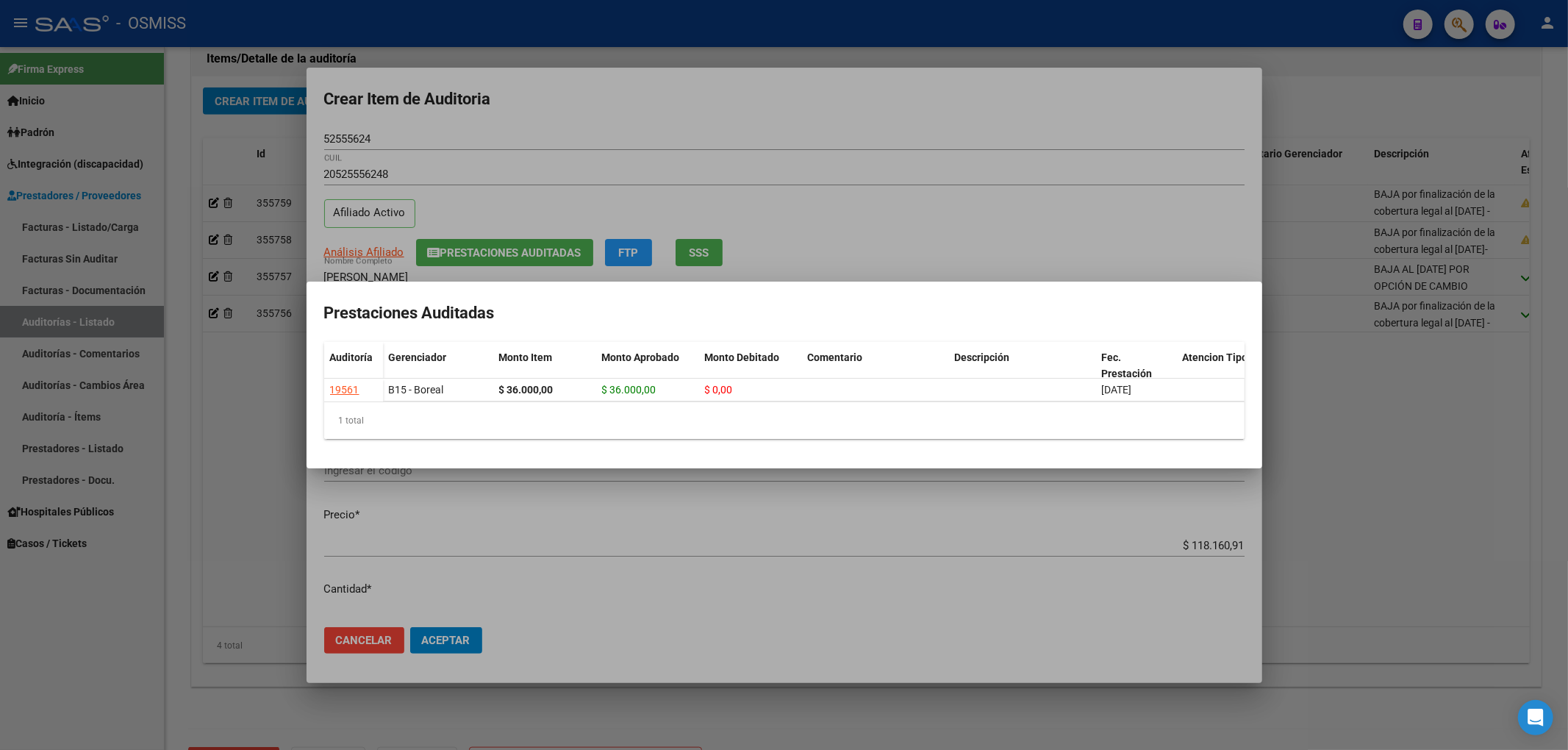
click at [553, 134] on div at bounding box center [784, 375] width 1568 height 750
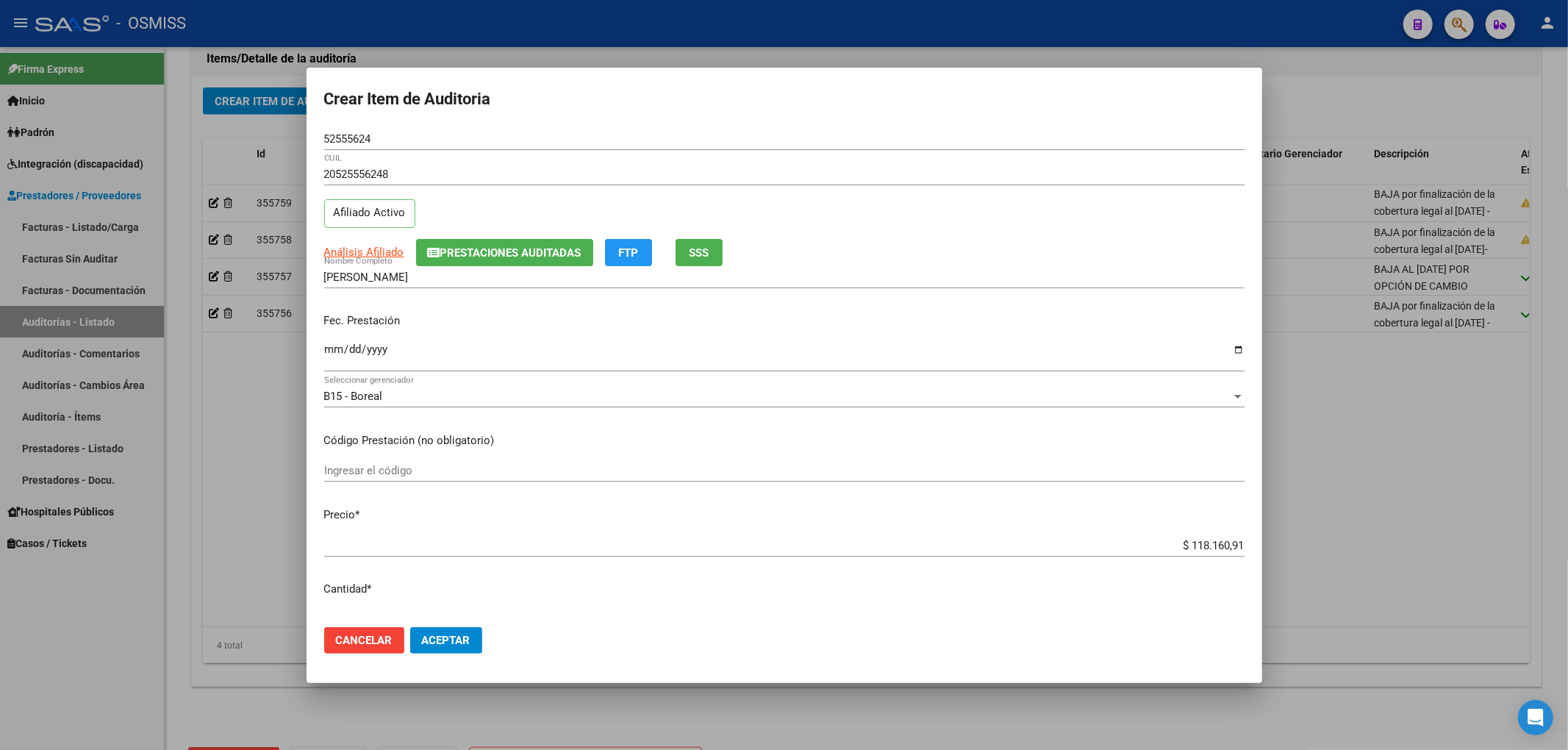
click at [337, 346] on input "Ingresar la fecha" at bounding box center [784, 355] width 920 height 23
type input "[DATE]"
click at [327, 348] on input "[DATE]" at bounding box center [784, 355] width 920 height 23
type input "[DATE]"
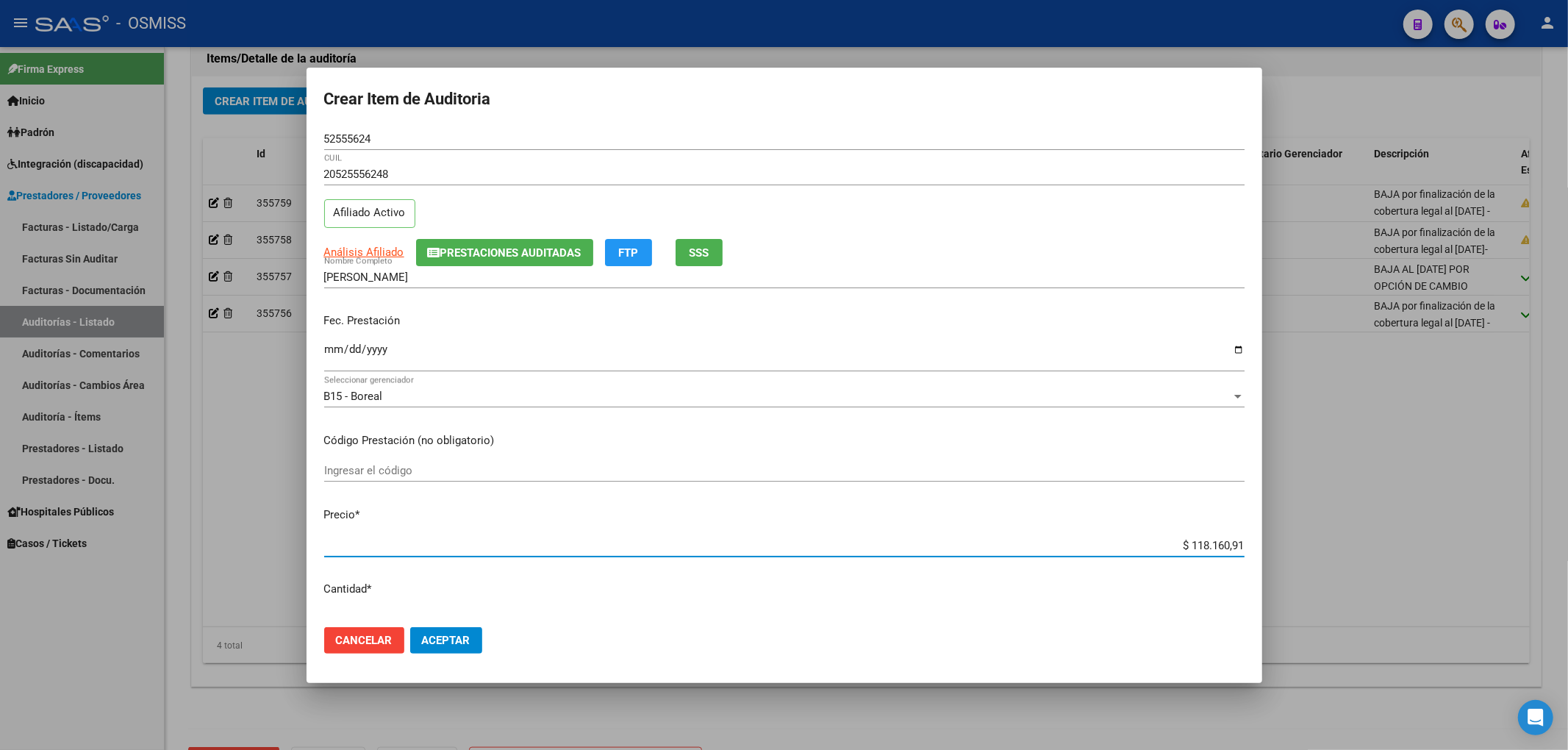
drag, startPoint x: 1170, startPoint y: 540, endPoint x: 1483, endPoint y: 565, distance: 314.0
click at [1479, 565] on div "Crear Item de Auditoria 52555624 Nro Documento 20525556248 CUIL Afiliado Activo…" at bounding box center [784, 375] width 1568 height 750
type input "$ 0,09"
type input "$ 0,90"
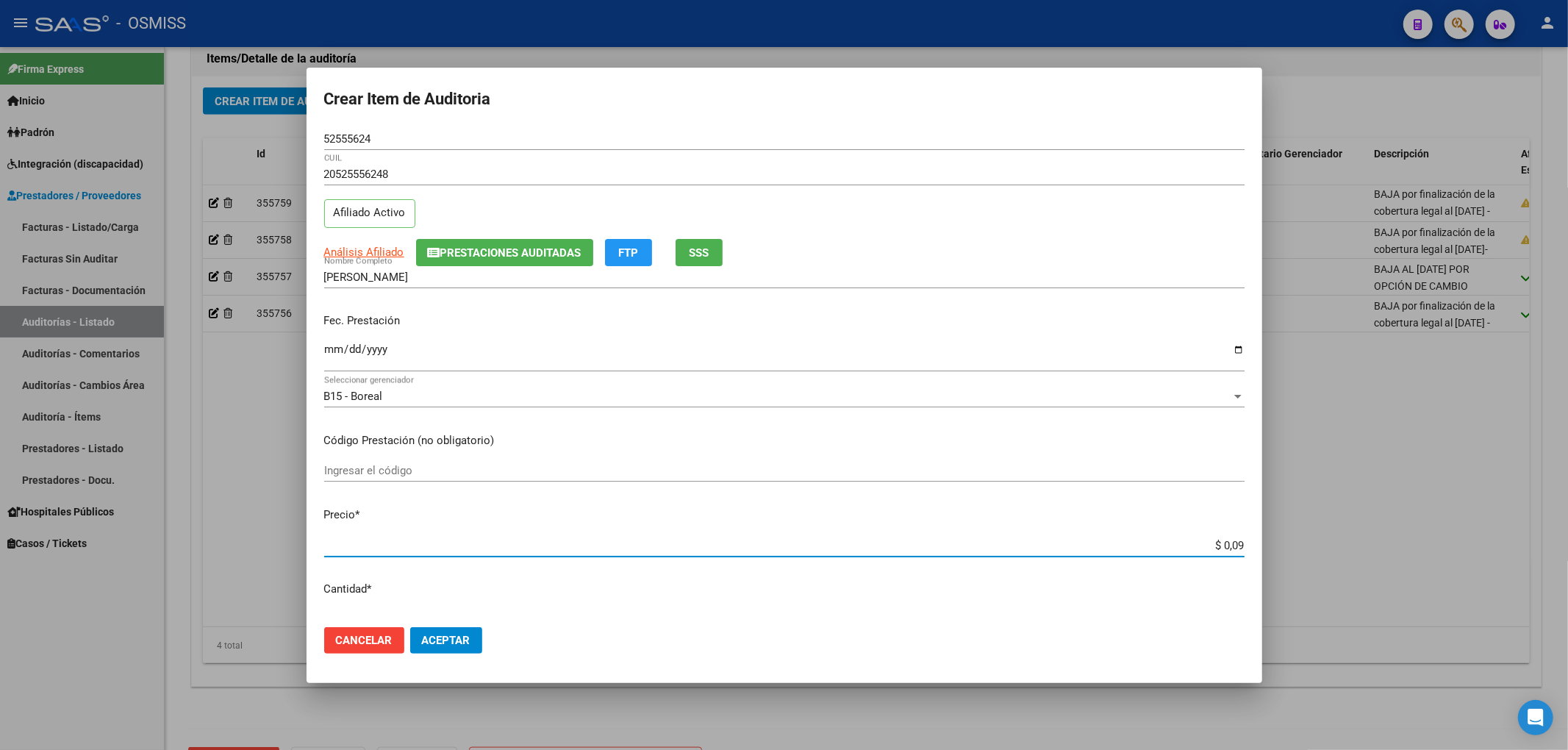
type input "$ 0,90"
type input "$ 9,04"
type input "$ 90,44"
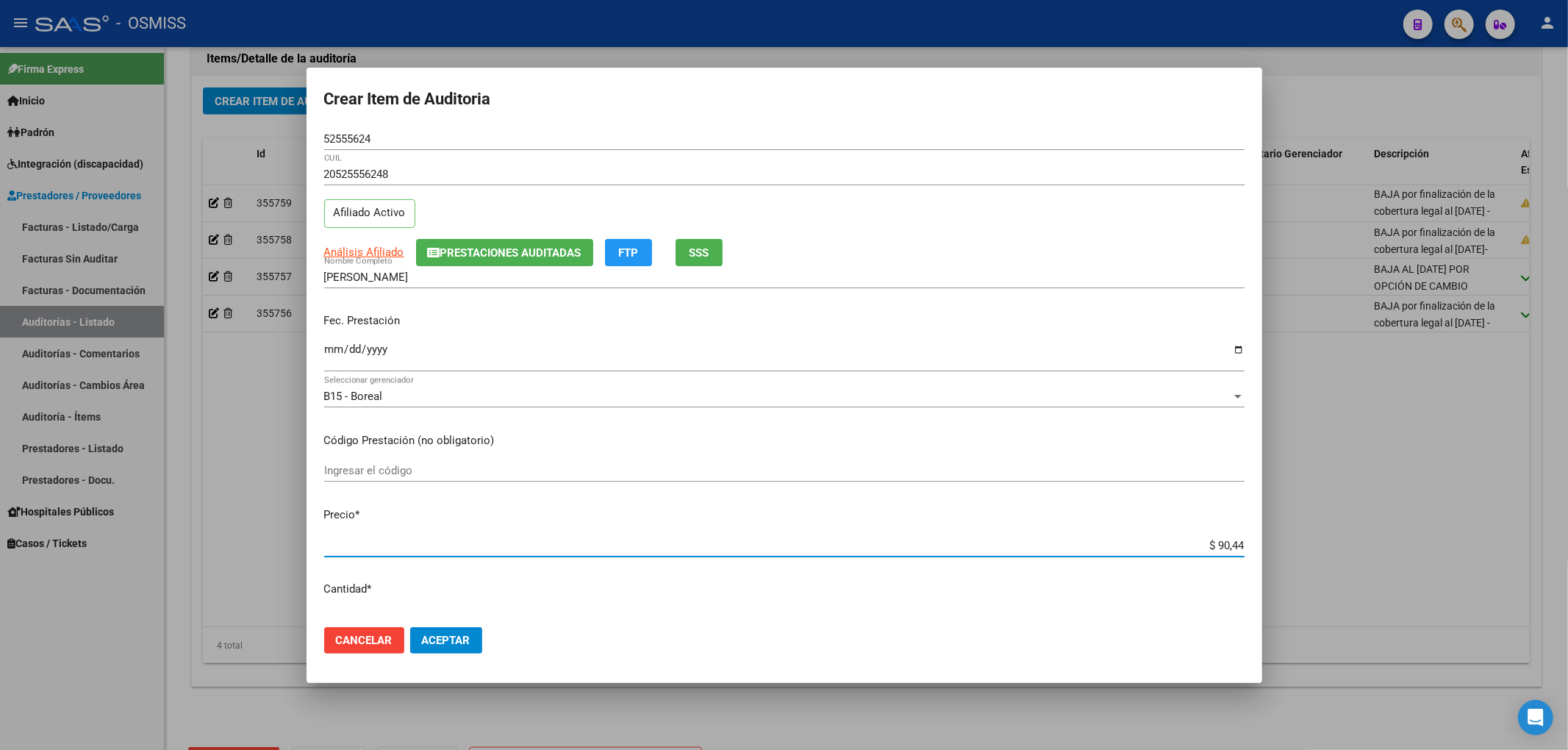
type input "$ 904,49"
type input "$ 9.044,90"
type input "$ 90.449,09"
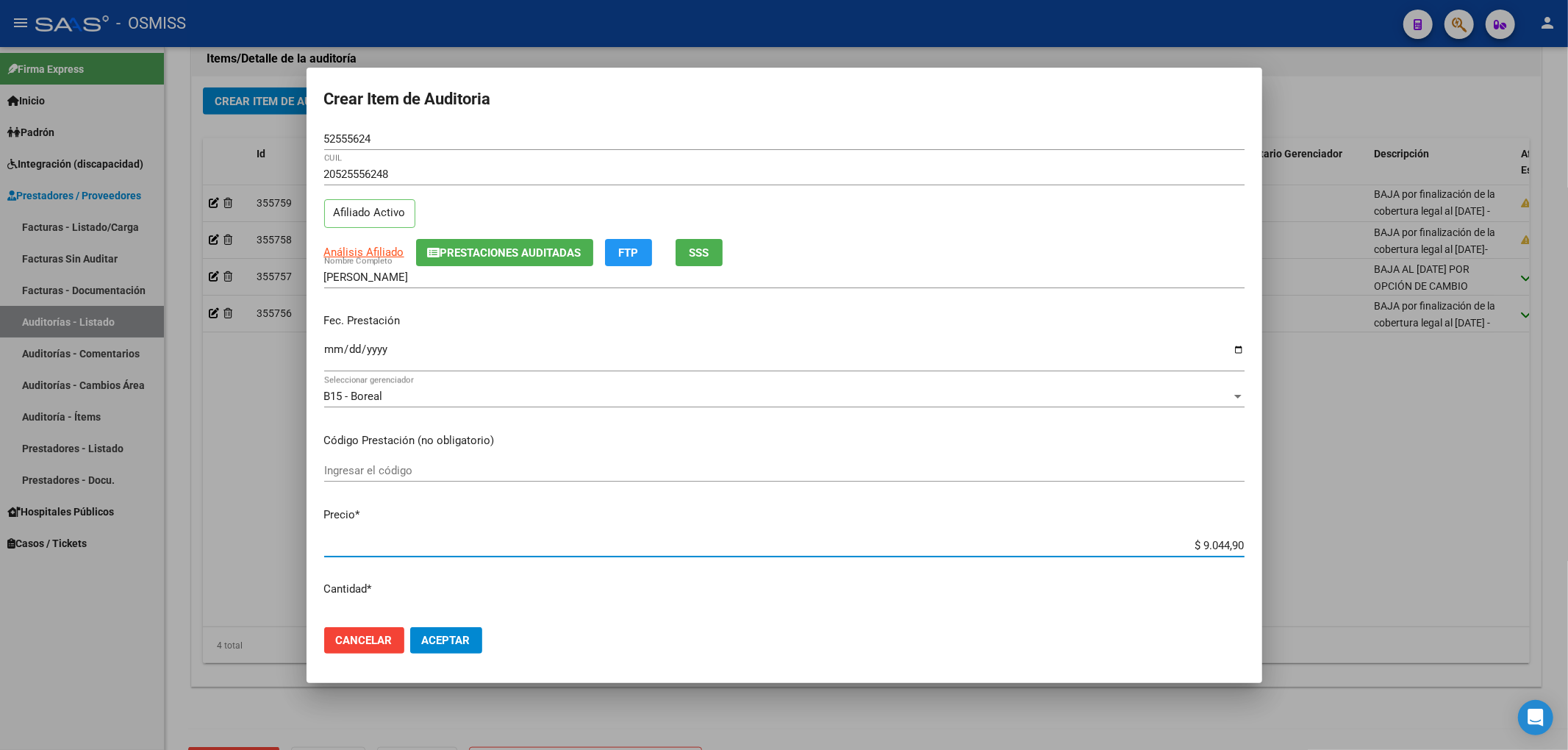
type input "$ 90.449,09"
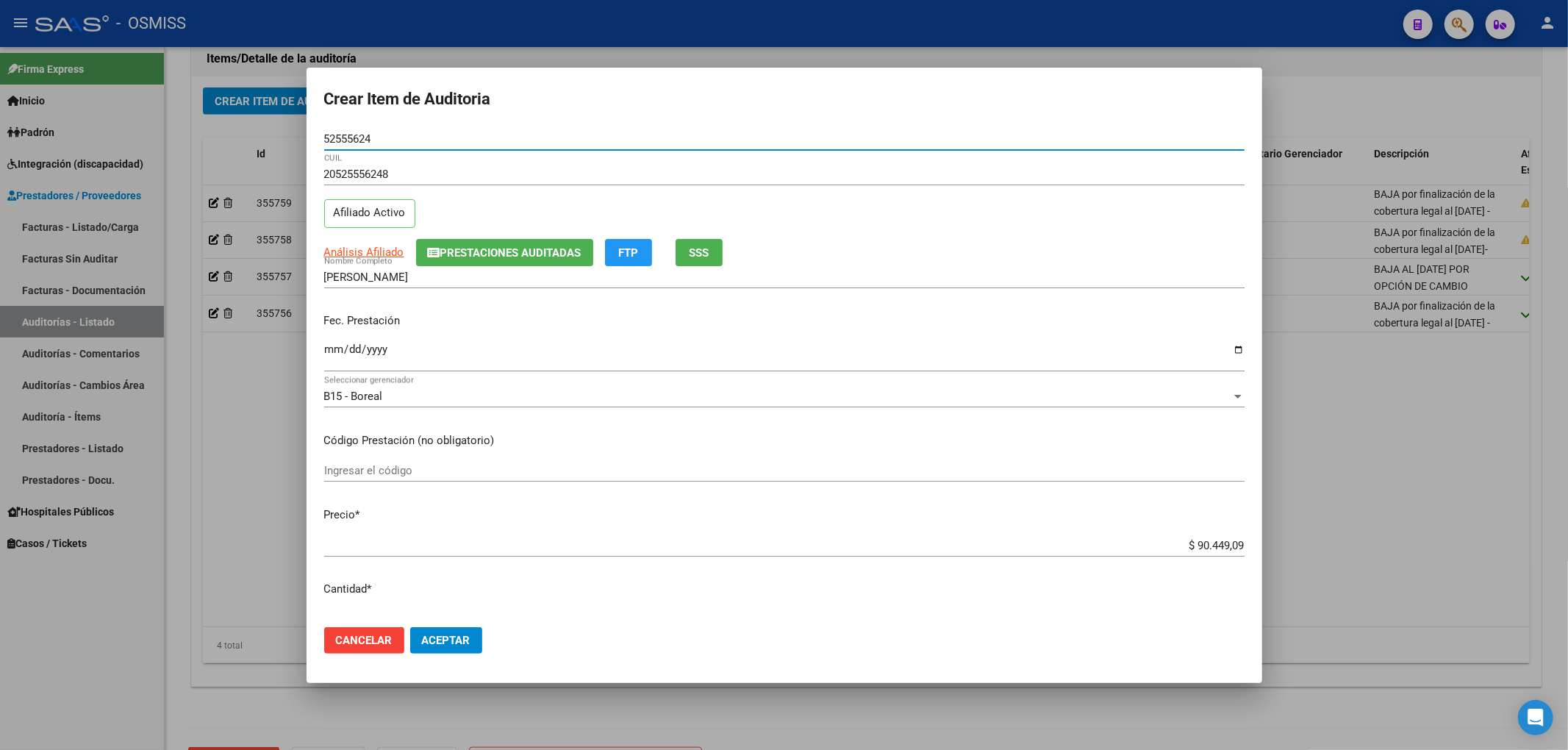
drag, startPoint x: 401, startPoint y: 132, endPoint x: 318, endPoint y: 139, distance: 83.3
click at [318, 139] on mat-dialog-content "52555624 Nro Documento 20525556248 CUIL Afiliado Activo Análisis Afiliado Prest…" at bounding box center [784, 371] width 955 height 488
click at [971, 348] on input "[DATE]" at bounding box center [784, 355] width 920 height 23
drag, startPoint x: 390, startPoint y: 136, endPoint x: 226, endPoint y: 133, distance: 164.0
click at [226, 133] on div "Crear Item de Auditoria 52555624 Nro Documento 20525556248 CUIL Afiliado Activo…" at bounding box center [784, 375] width 1568 height 750
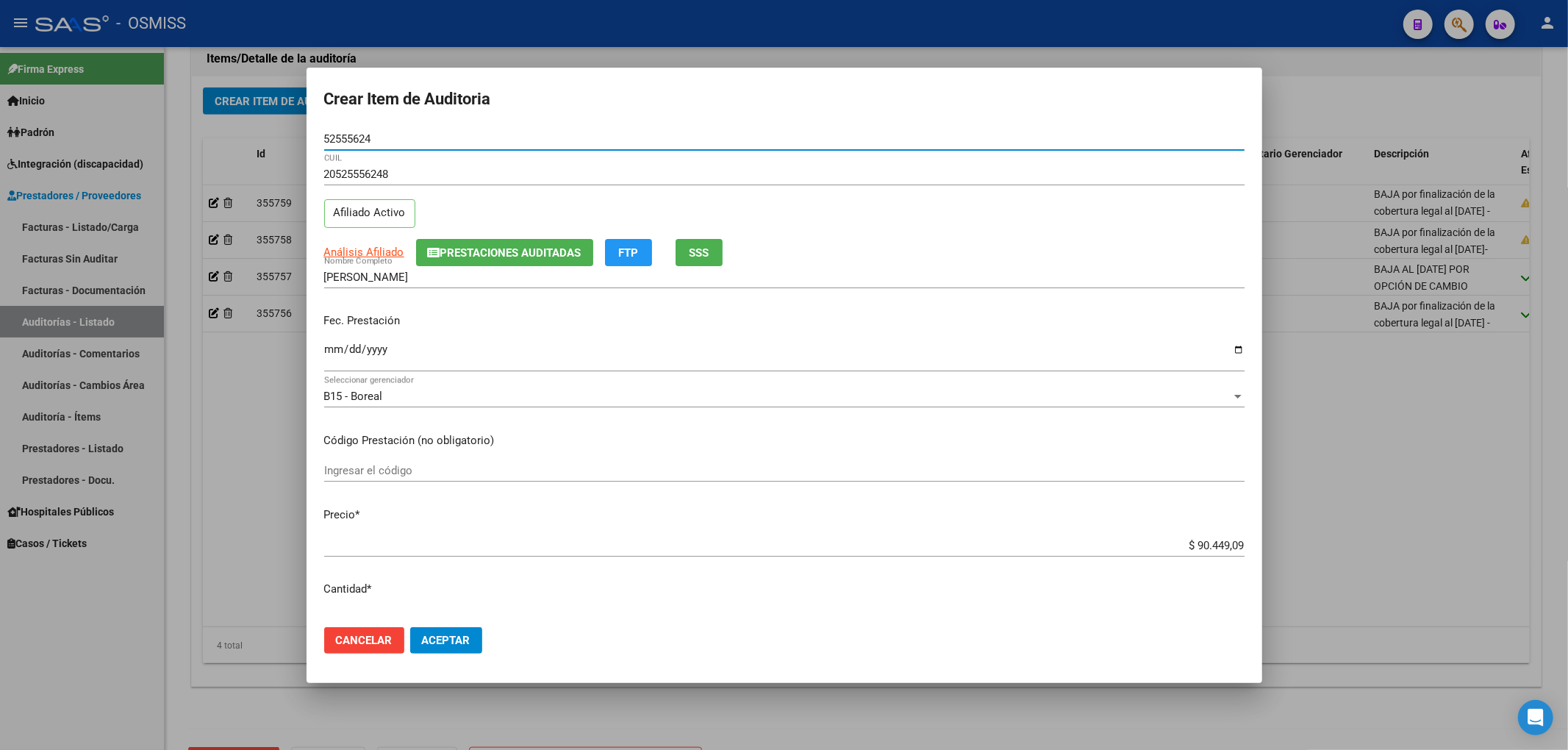
click at [453, 635] on span "Aceptar" at bounding box center [446, 640] width 48 height 13
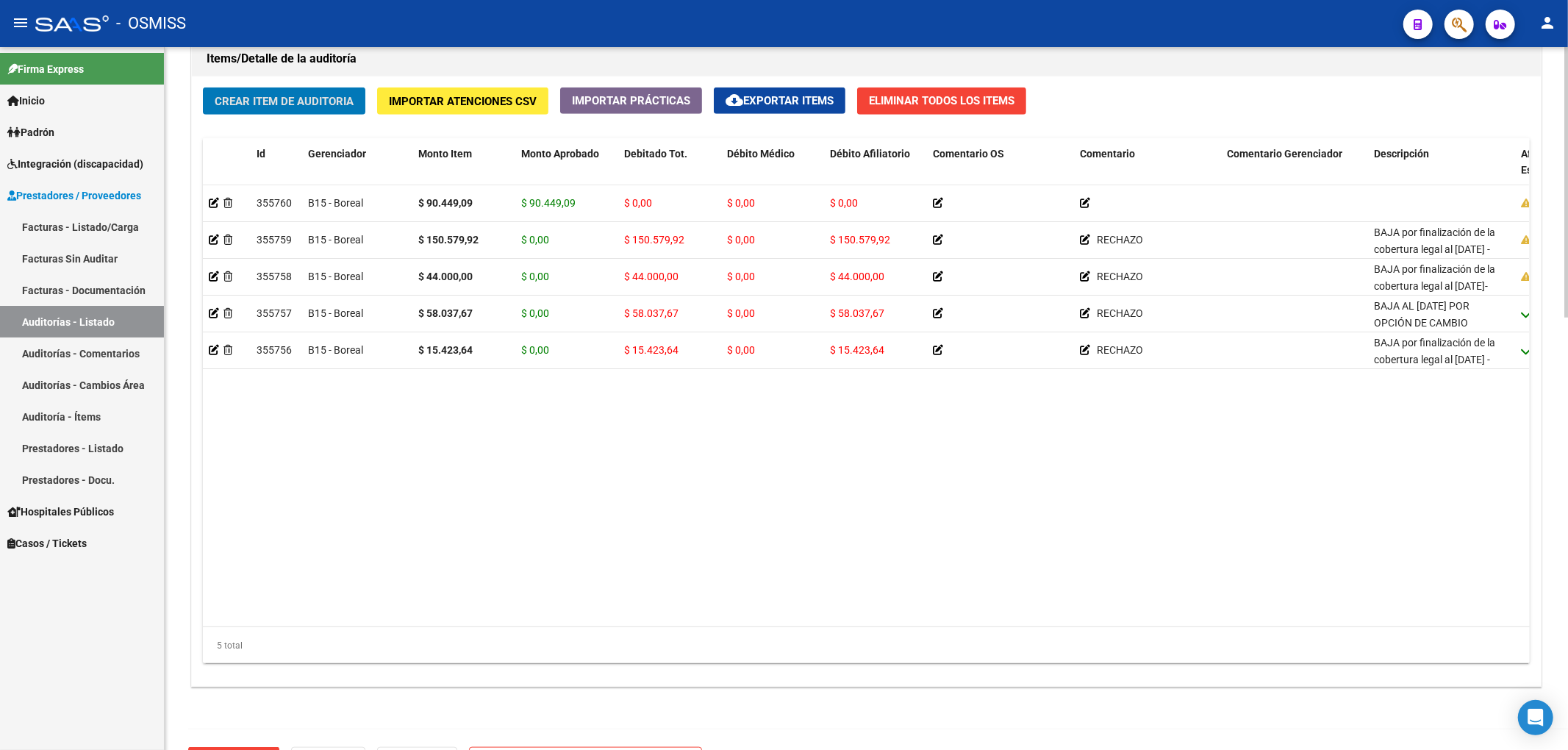
click at [306, 115] on button "Crear Item de Auditoria" at bounding box center [284, 101] width 163 height 27
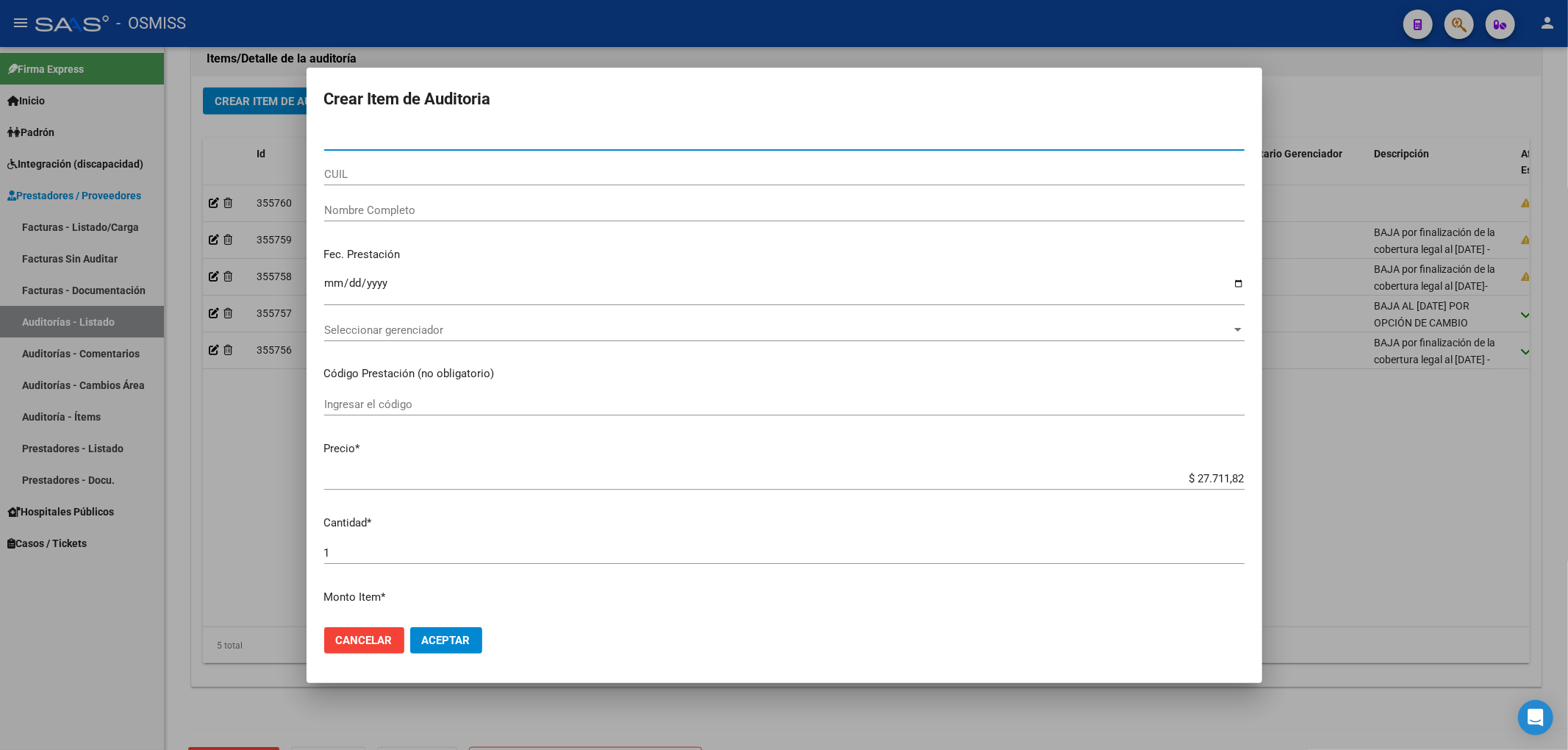
paste input "58785338"
type input "58785338"
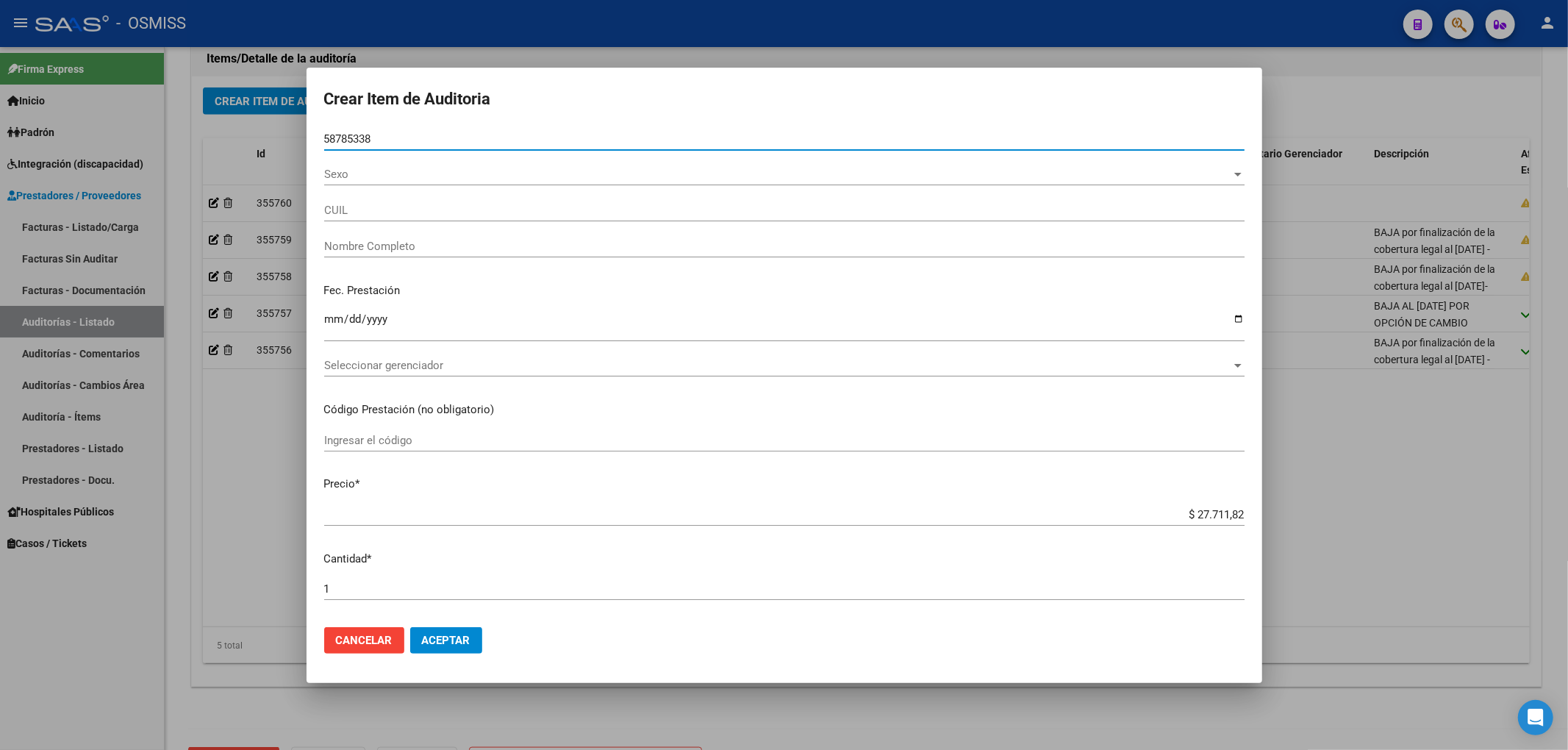
type input "27587853383"
type input "[US_STATE] [PERSON_NAME]"
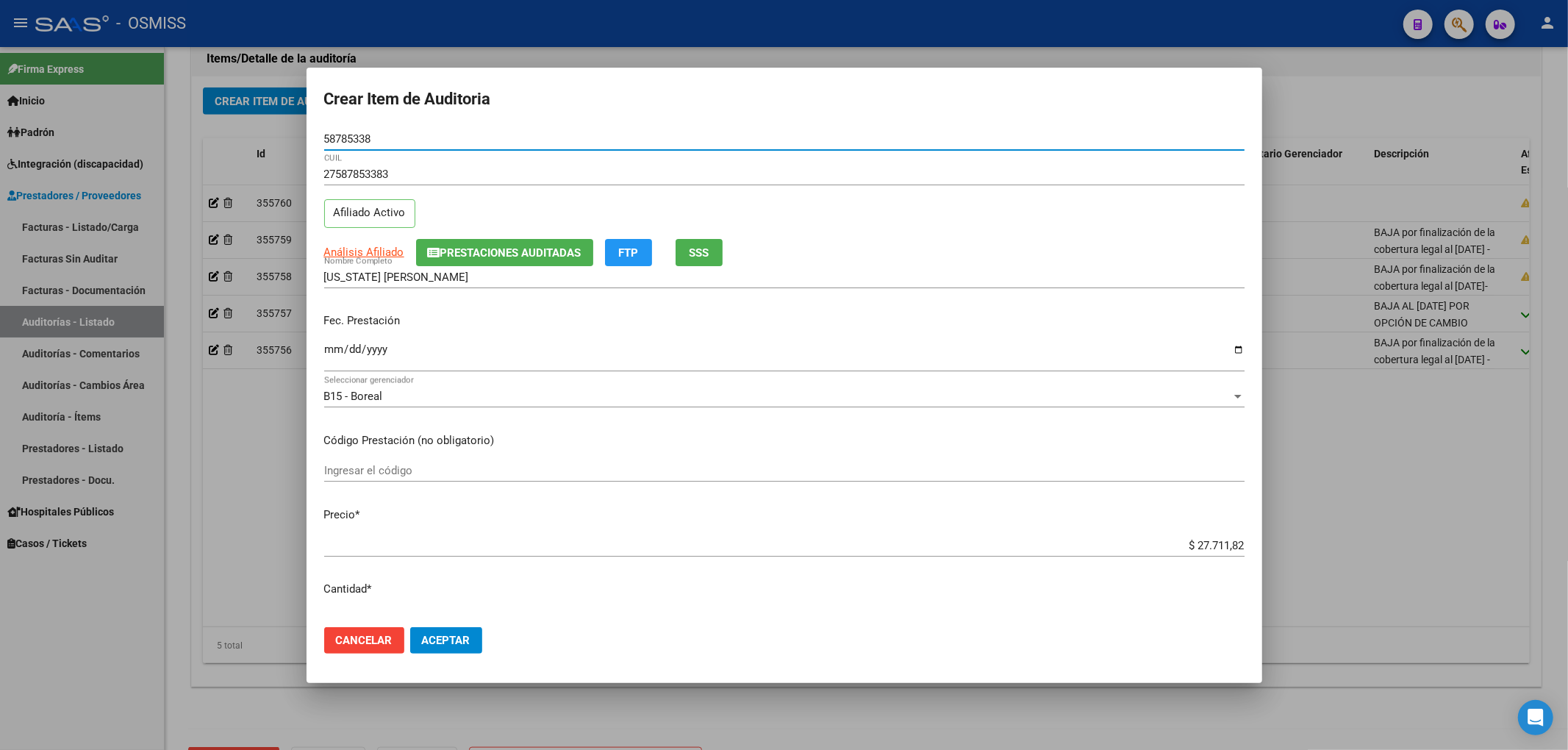
type input "58785338"
drag, startPoint x: 1177, startPoint y: 547, endPoint x: 1336, endPoint y: 545, distance: 159.0
click at [1336, 545] on div "Crear Item de Auditoria 58785338 Nro Documento 27587853383 CUIL Afiliado Activo…" at bounding box center [784, 375] width 1568 height 750
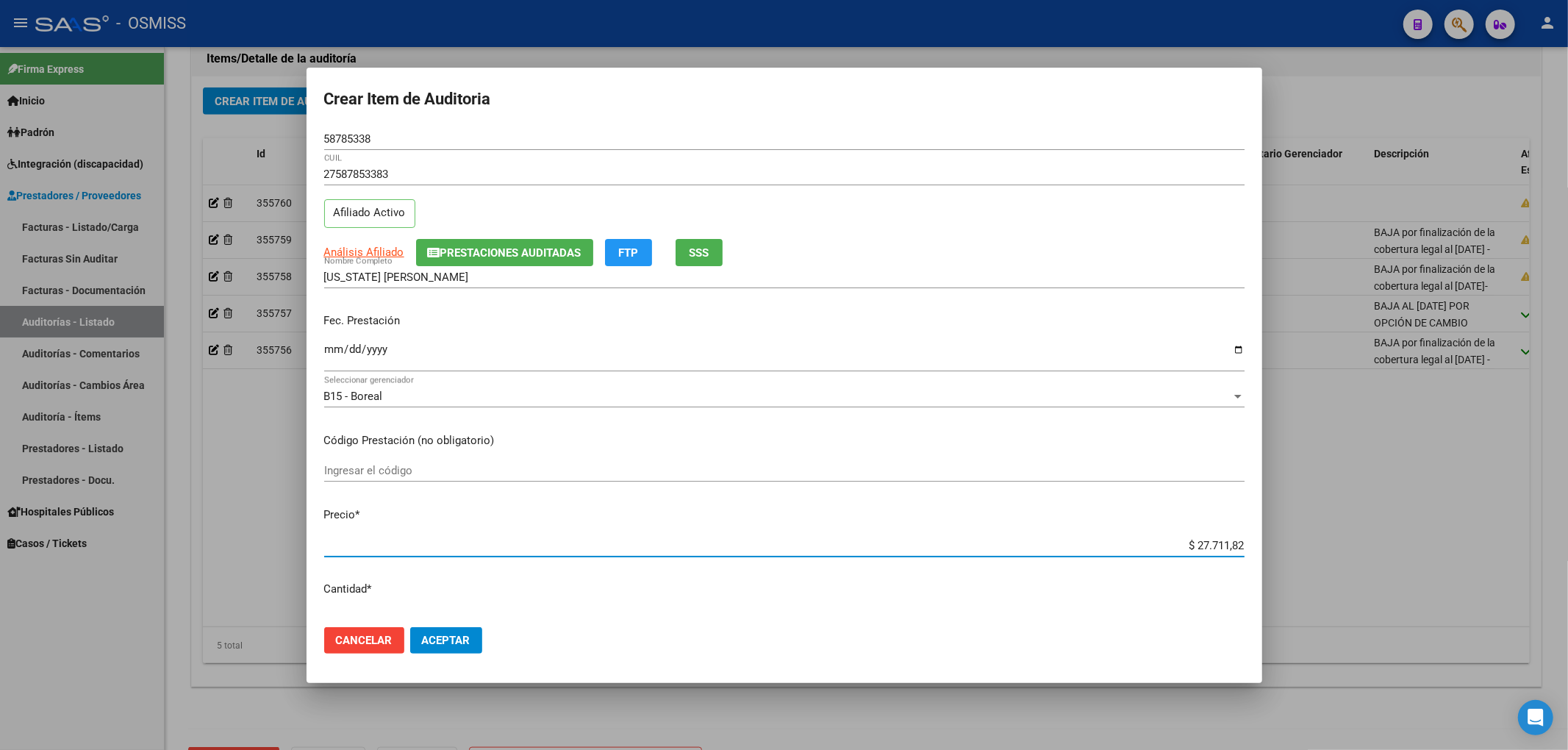
type input "$ 0,02"
type input "$ 0,20"
type input "$ 2,00"
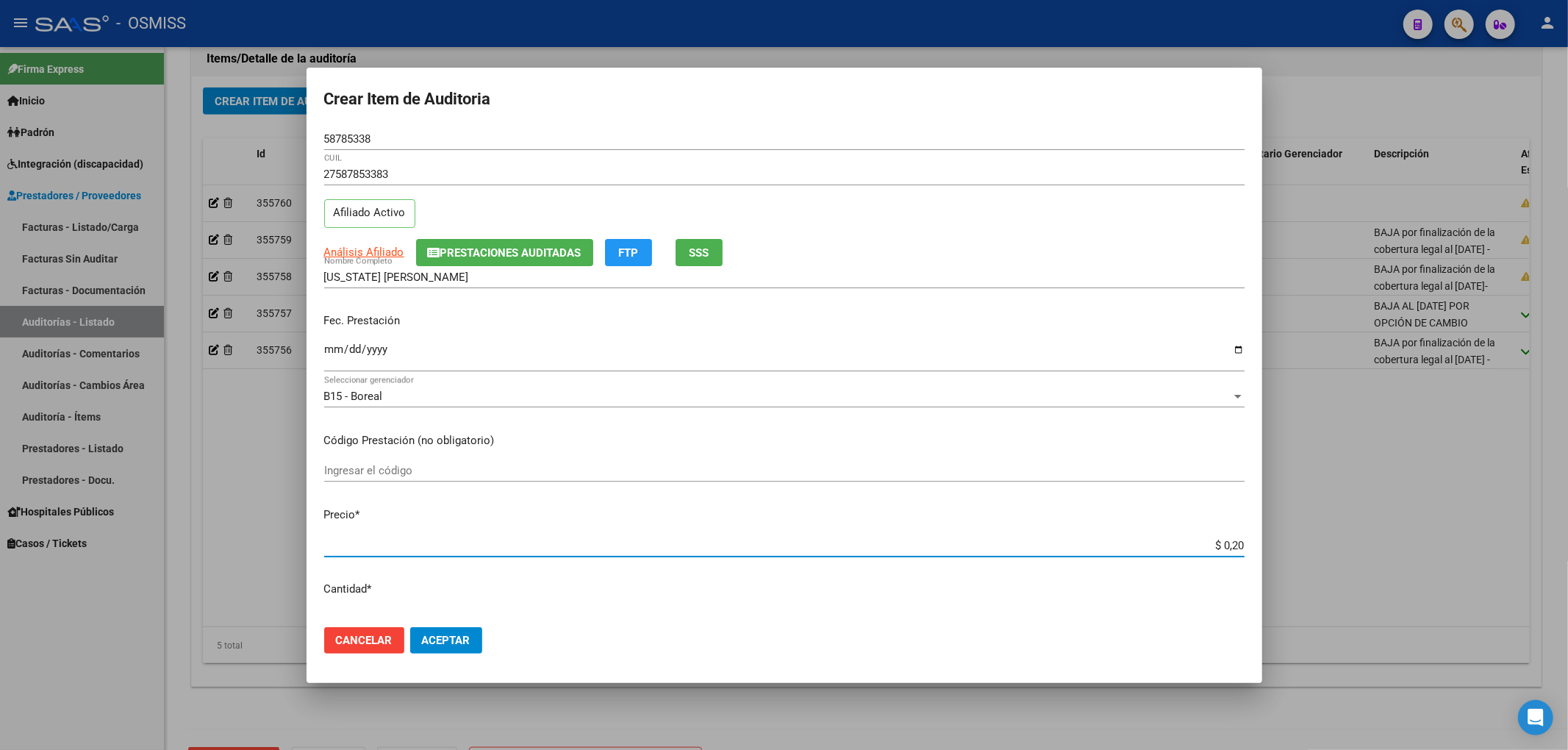
type input "$ 2,00"
type input "$ 20,00"
type input "$ 200,00"
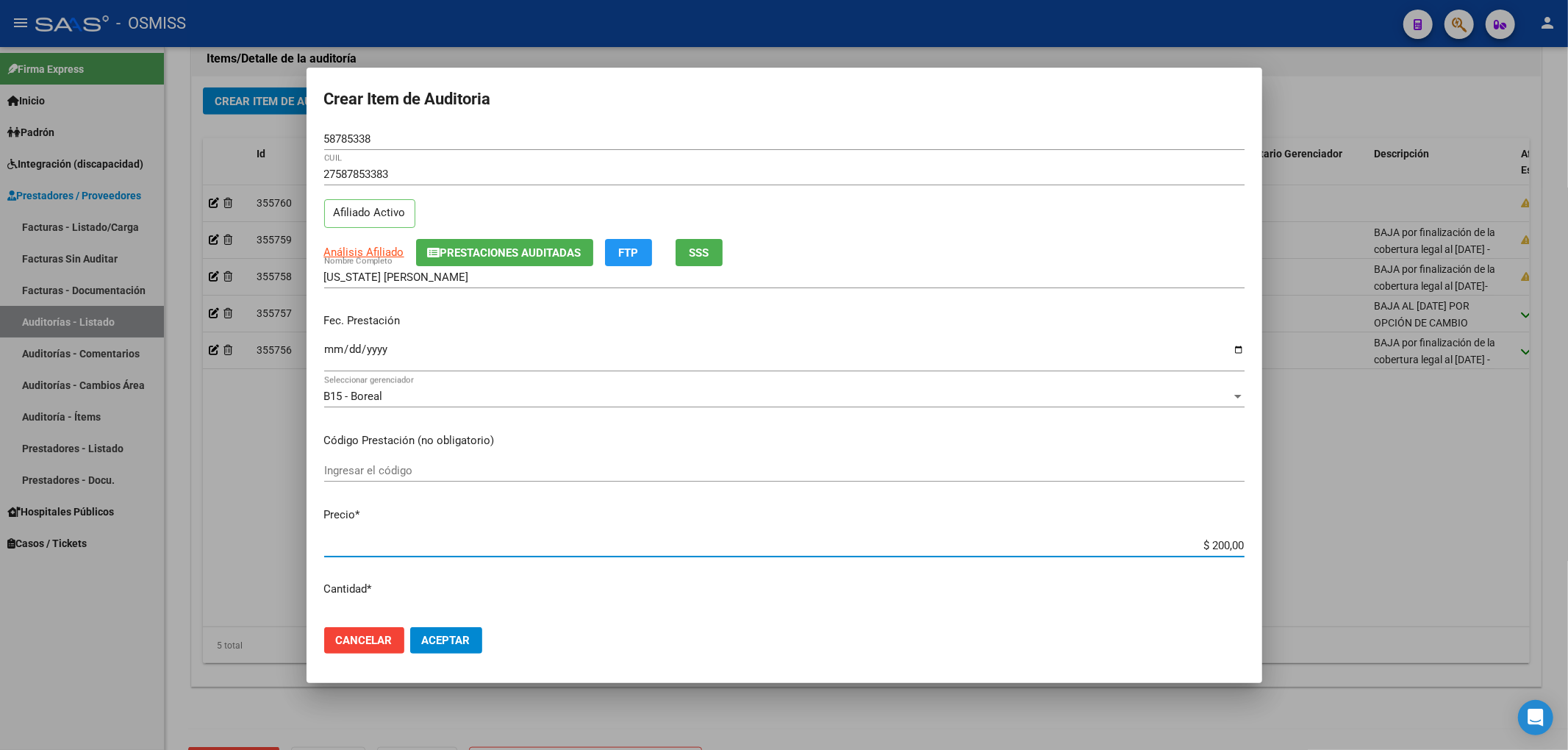
type input "$ 2.000,00"
type input "$ 20.000,00"
click at [318, 351] on mat-dialog-content "58785338 Nro Documento 27587853383 CUIL Afiliado Activo Análisis Afiliado Prest…" at bounding box center [784, 371] width 955 height 488
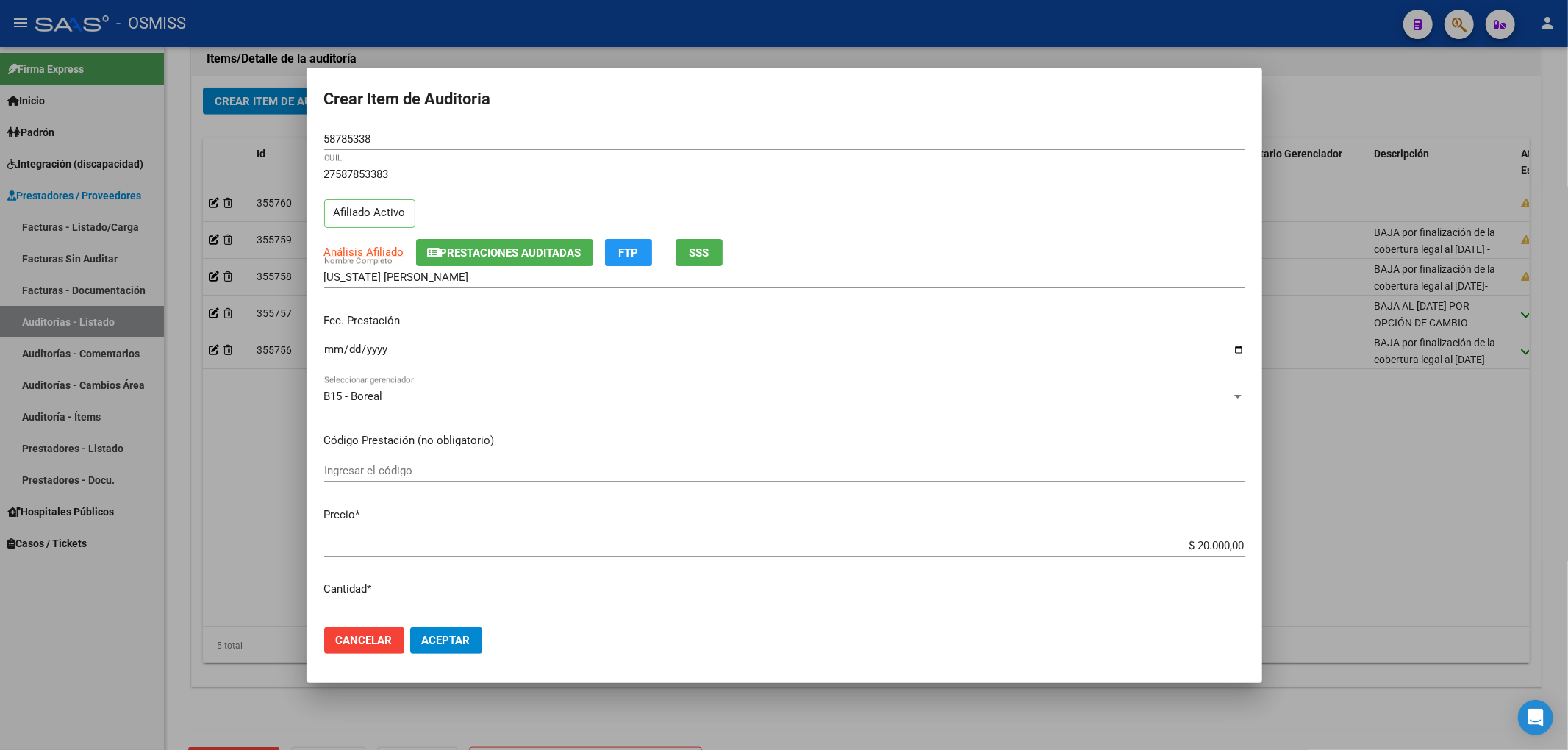
click at [328, 351] on input "Ingresar la fecha" at bounding box center [784, 355] width 920 height 23
type input "[DATE]"
drag, startPoint x: 375, startPoint y: 136, endPoint x: 266, endPoint y: 151, distance: 110.0
click at [268, 151] on div "Crear Item de Auditoria 58785338 Nro Documento 27587853383 CUIL Afiliado Activo…" at bounding box center [784, 375] width 1568 height 750
click at [497, 246] on span "Prestaciones Auditadas" at bounding box center [511, 253] width 141 height 13
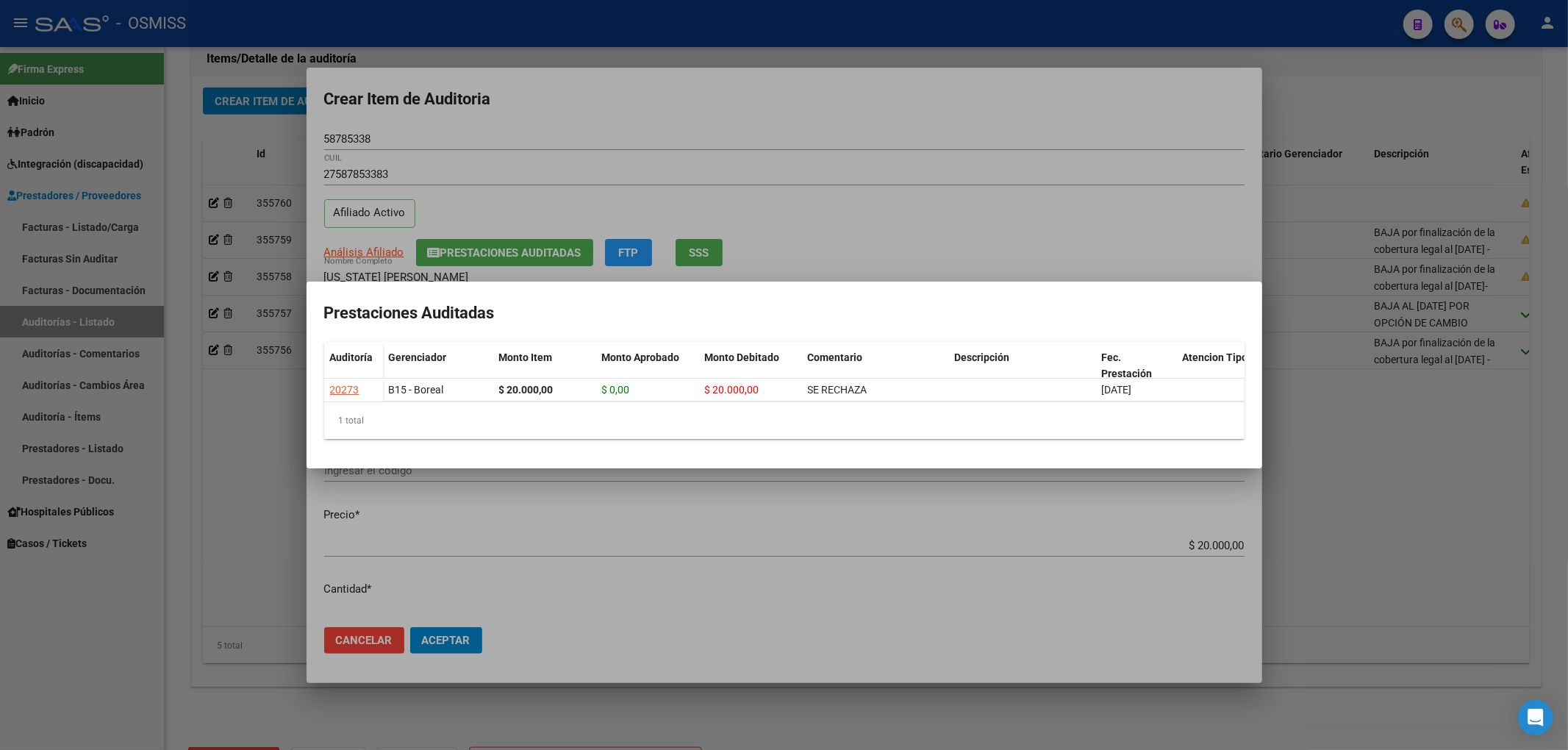
click at [650, 131] on div at bounding box center [784, 375] width 1568 height 750
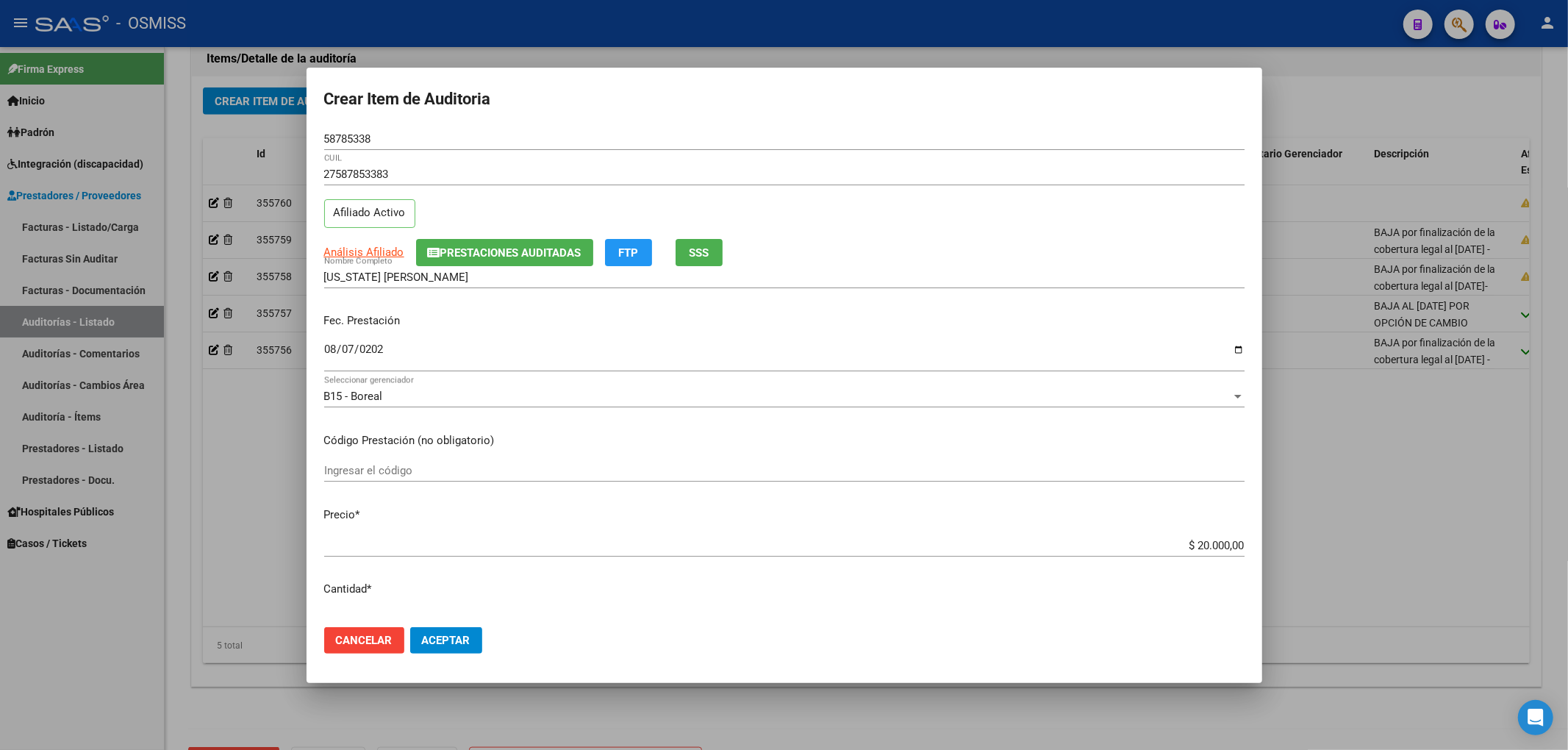
click at [1027, 233] on div "27587853383 CUIL Afiliado Activo" at bounding box center [784, 200] width 920 height 75
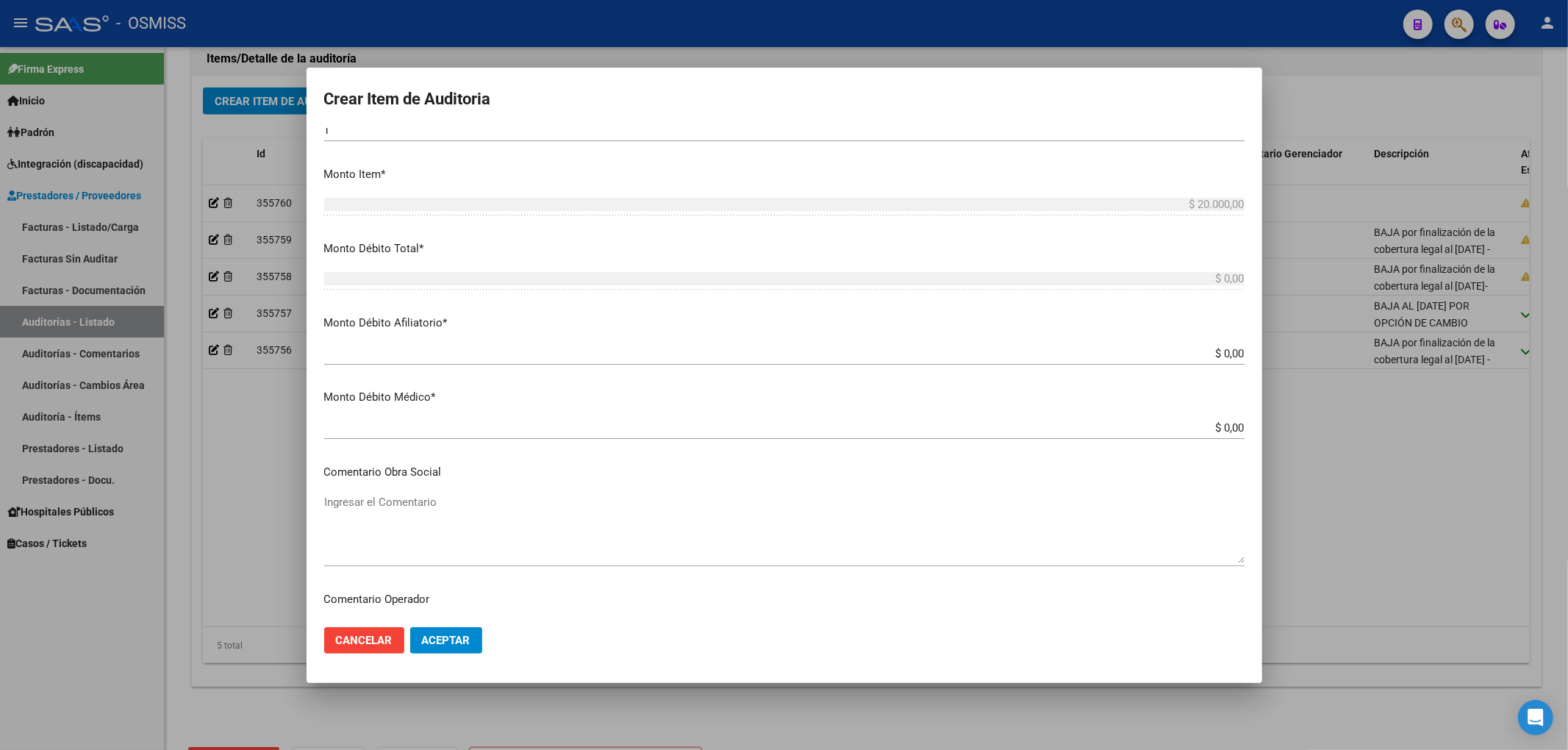
scroll to position [588, 0]
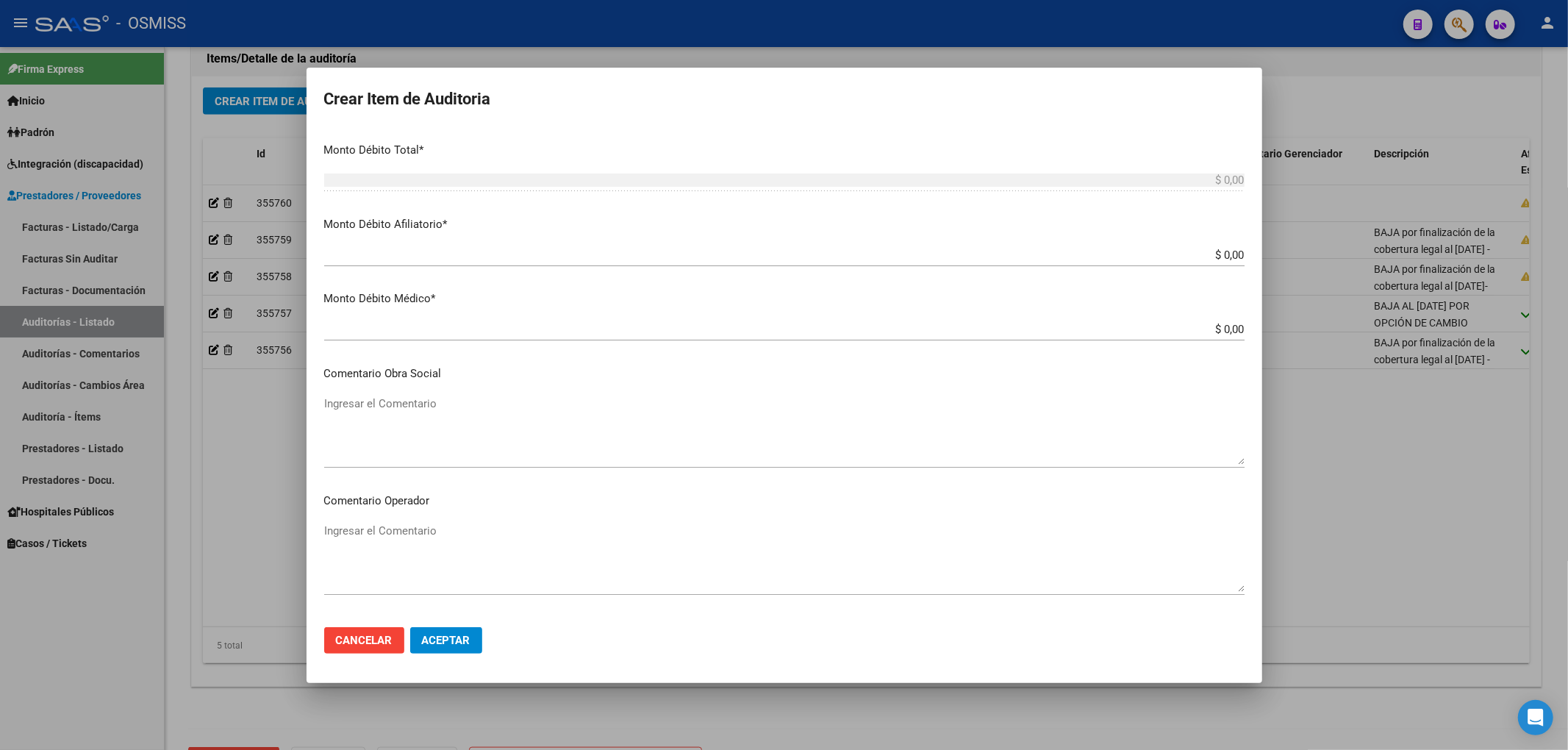
click at [432, 526] on textarea "Ingresar el Comentario" at bounding box center [784, 557] width 920 height 69
type textarea "RECHAZO"
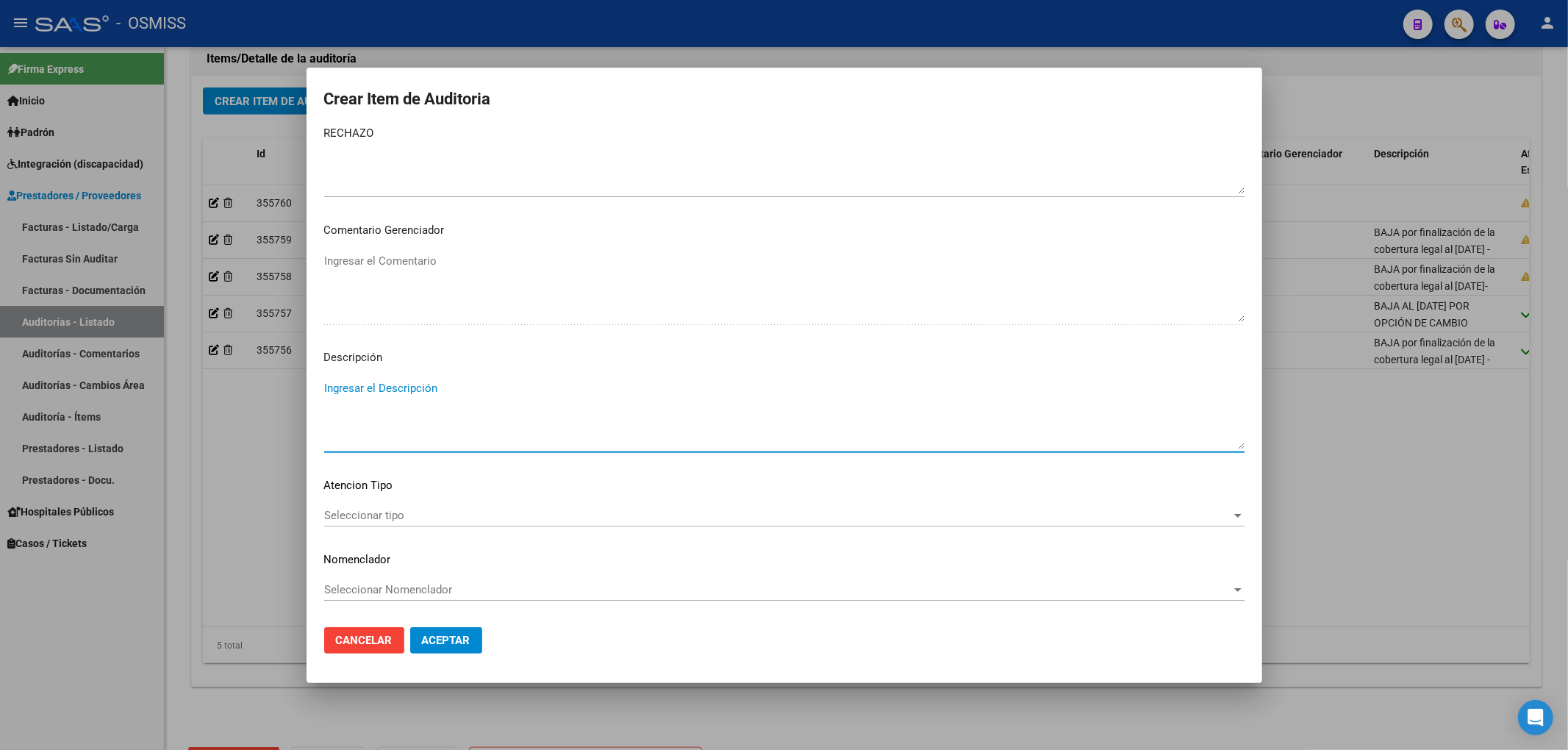
paste textarea "BAJA por finalización de la cobertura legal al ……. - Ley 23,660 art. 10 inc. A."
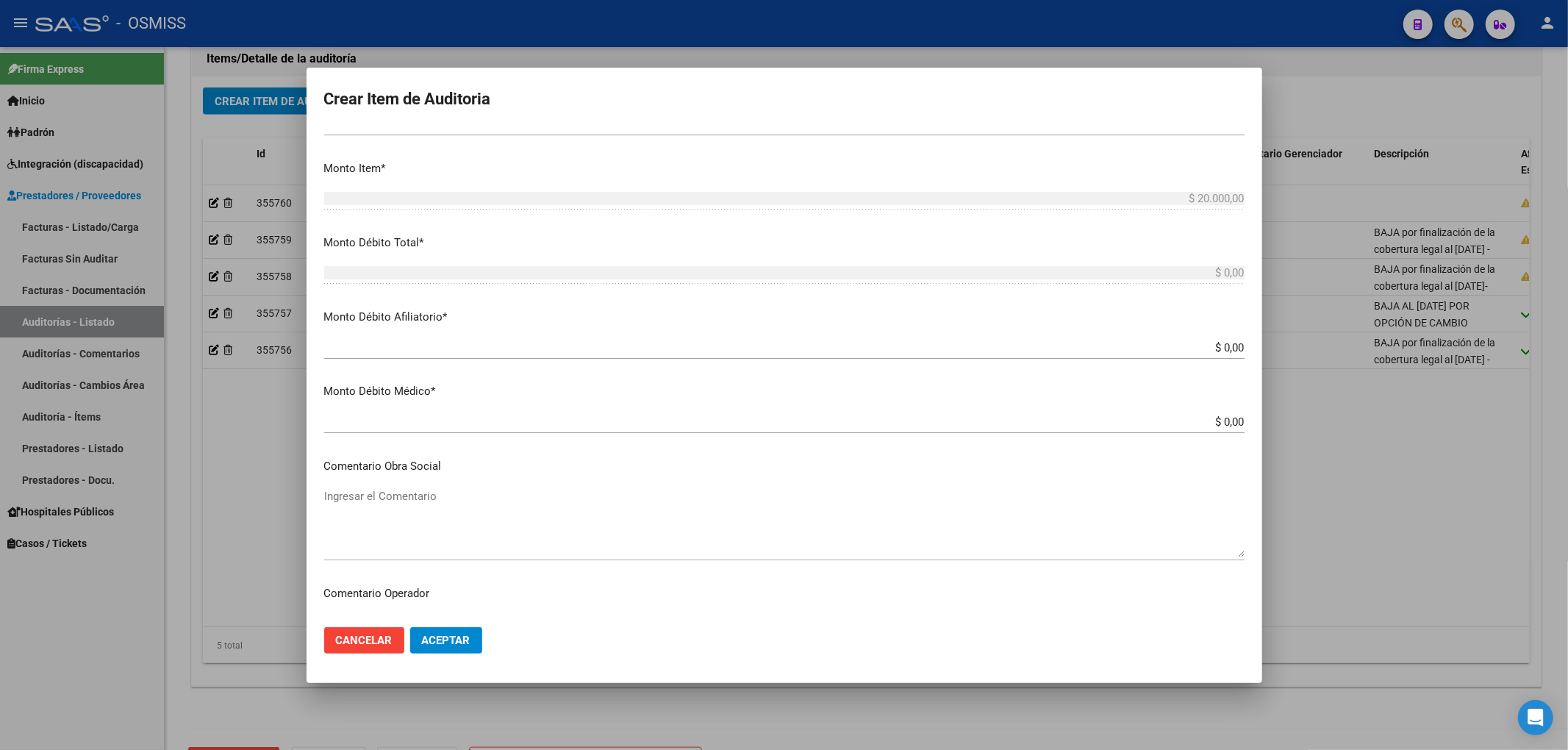
scroll to position [398, 0]
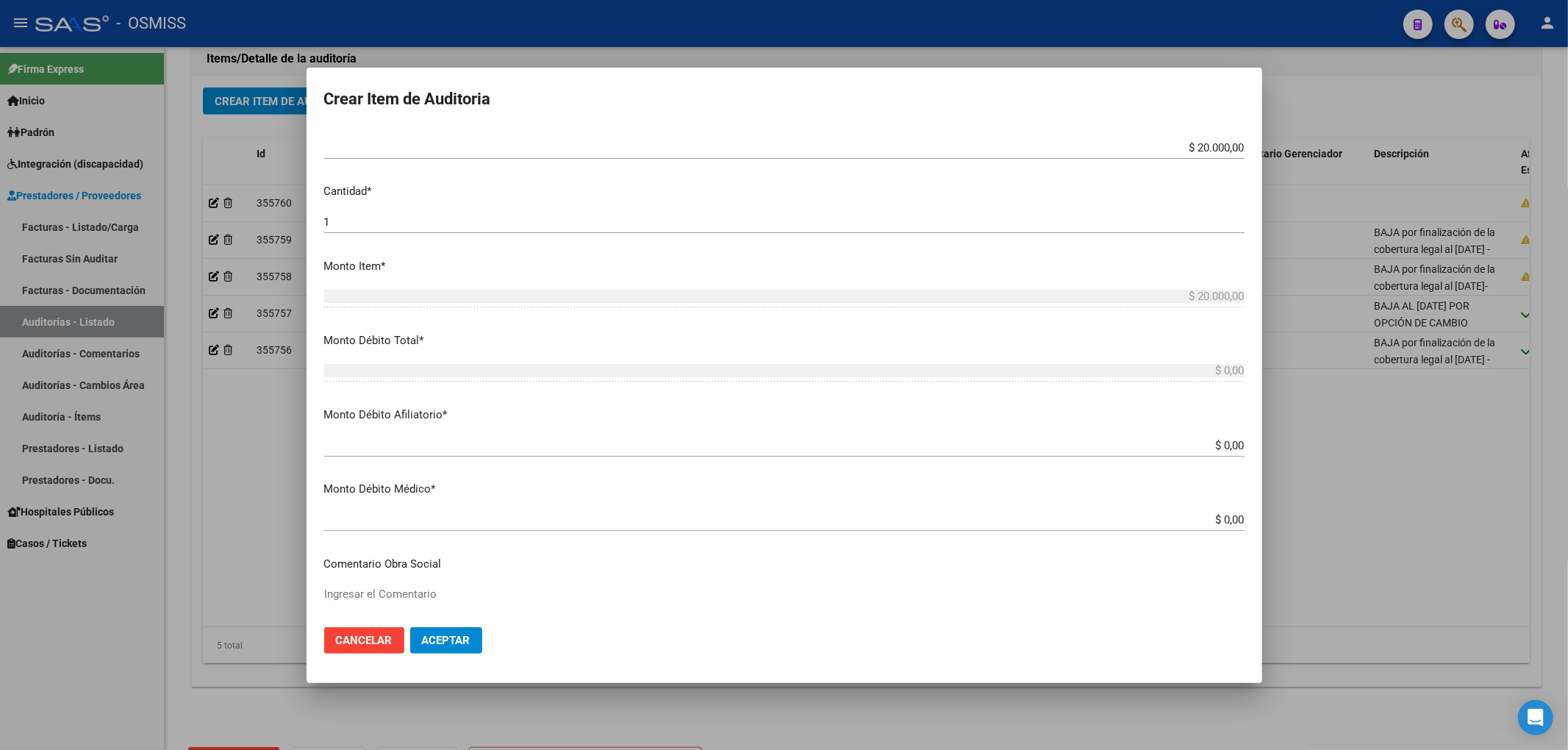
type textarea "BAJA por finalización de la cobertura legal al ……. - Ley 23,660 art. 10 inc. A."
drag, startPoint x: 1166, startPoint y: 145, endPoint x: 1254, endPoint y: 148, distance: 88.1
click at [1254, 148] on mat-dialog-content "58785338 Nro Documento 27587853383 CUIL Afiliado Activo Análisis Afiliado Prest…" at bounding box center [784, 371] width 955 height 488
click at [1232, 443] on input "$ 0,00" at bounding box center [784, 445] width 920 height 13
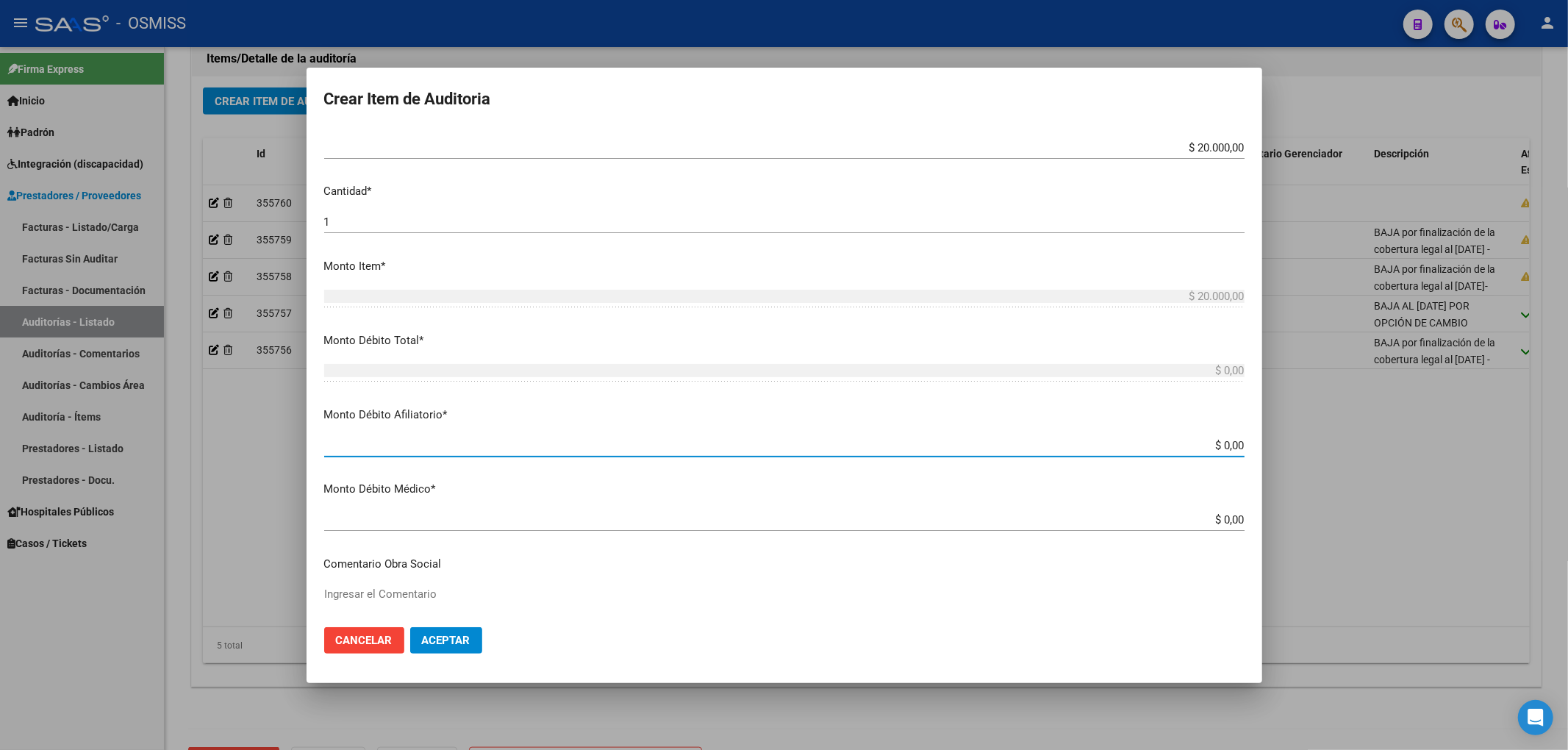
paste input "$ 20.000,00"
type input "$ 0,00$ 20.000,00"
type input "$ 20.000,00"
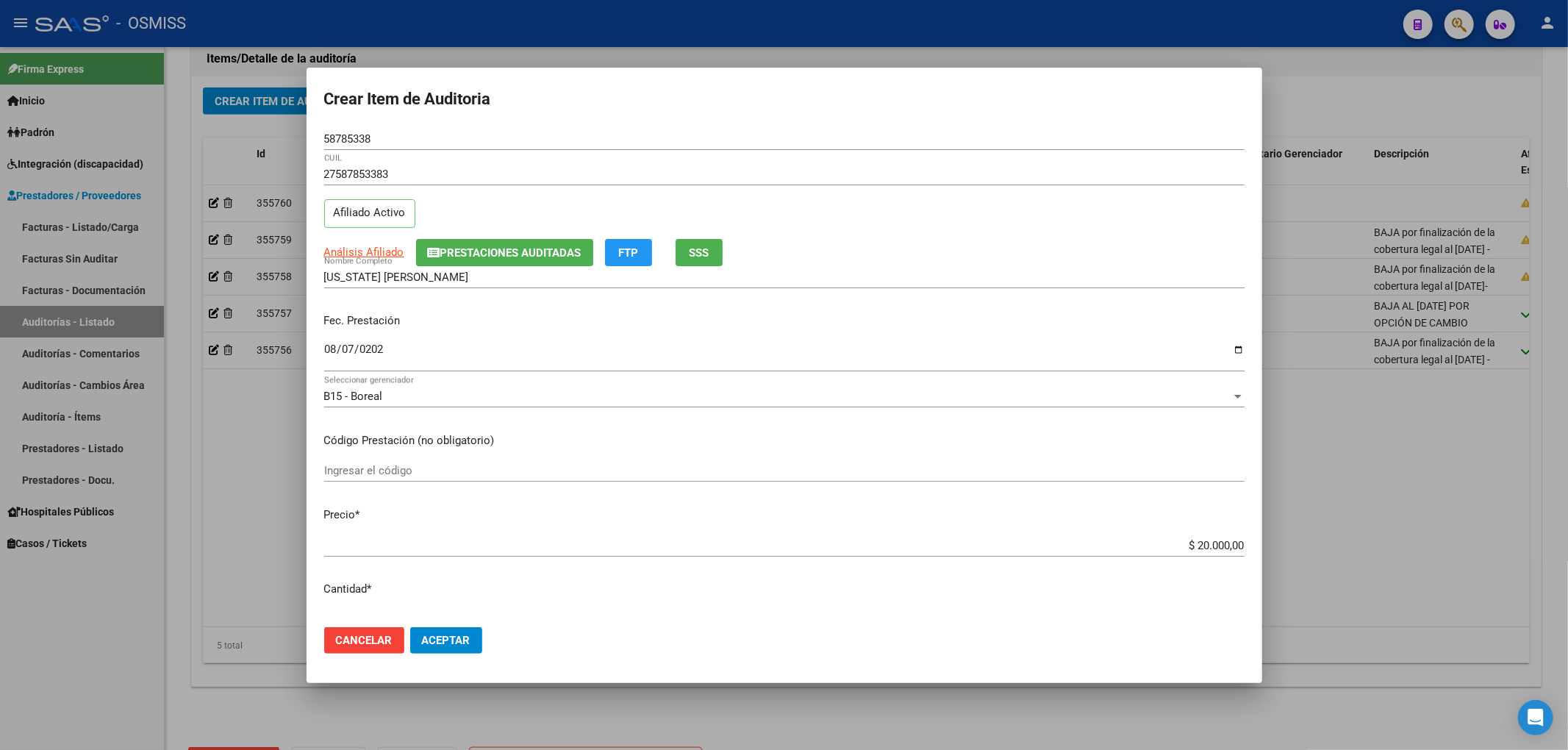
type input "$ 20.000,00"
drag, startPoint x: 366, startPoint y: 138, endPoint x: 271, endPoint y: 136, distance: 95.0
click at [271, 136] on div "Crear Item de Auditoria 58785338 Nro Documento 27587853383 CUIL Afiliado Activo…" at bounding box center [784, 375] width 1568 height 750
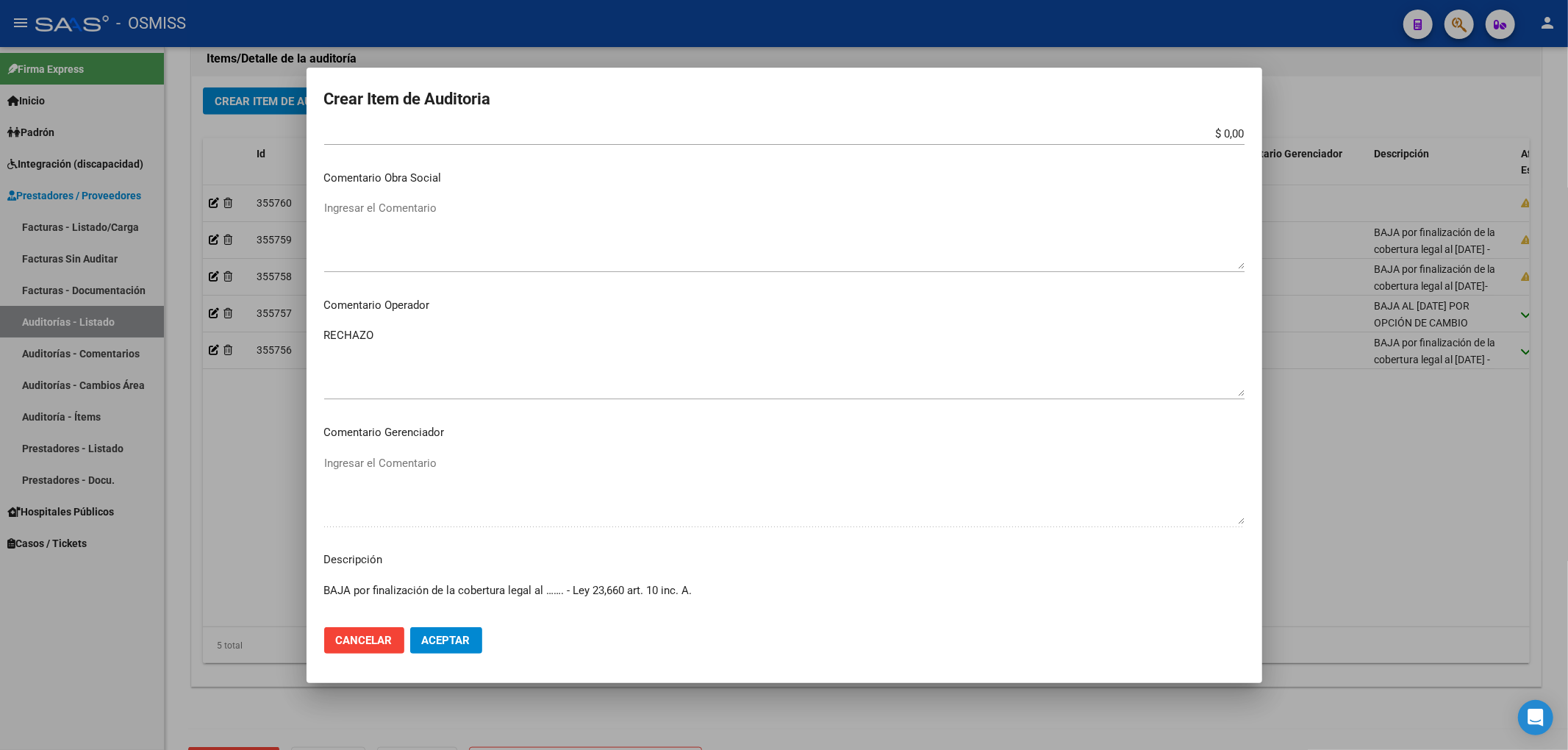
scroll to position [882, 0]
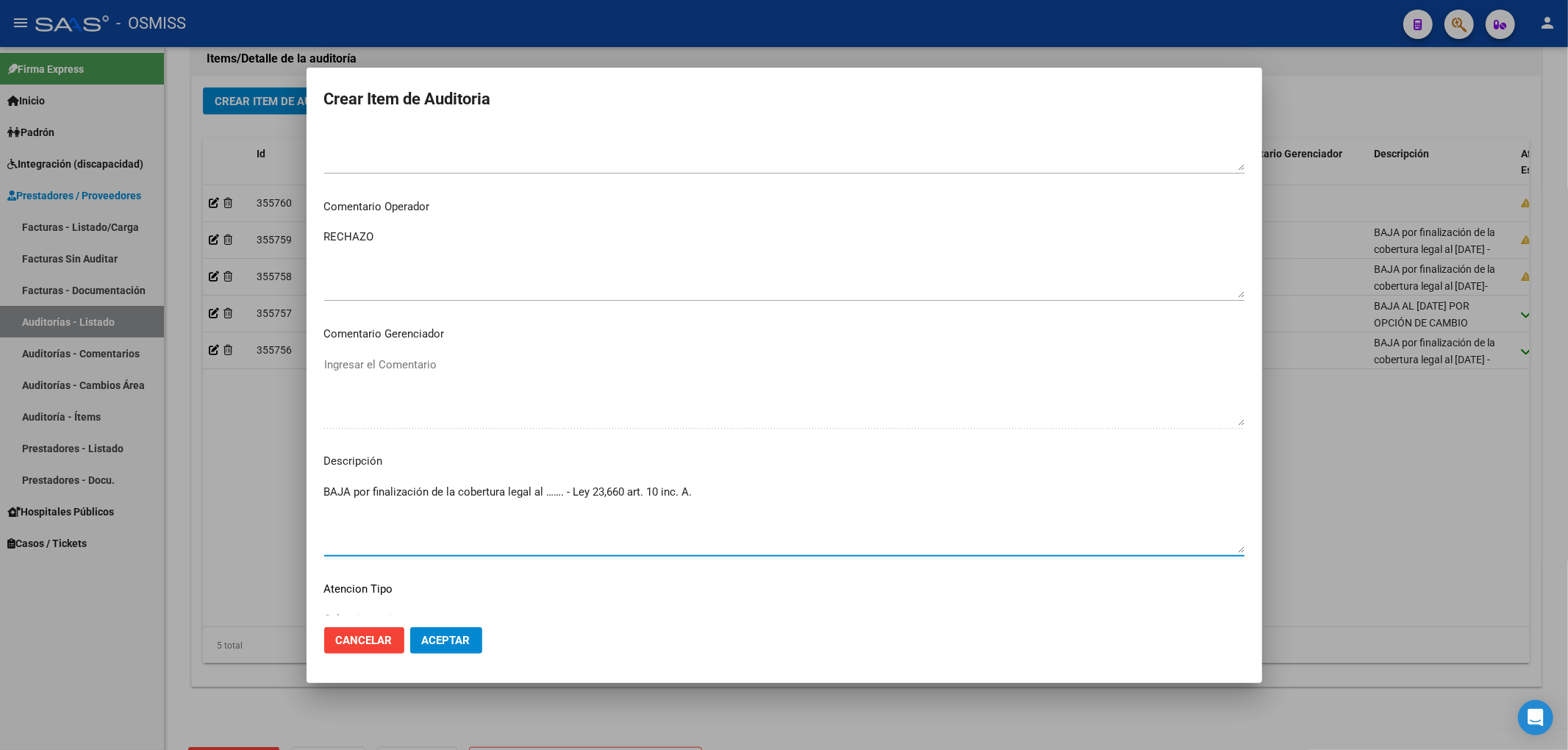
drag, startPoint x: 562, startPoint y: 495, endPoint x: 548, endPoint y: 501, distance: 15.2
click at [548, 501] on textarea "BAJA por finalización de la cobertura legal al ……. - Ley 23,660 art. 10 inc. A." at bounding box center [784, 518] width 920 height 69
type textarea "BAJA por finalización de la cobertura legal al [DATE] - Ley 23,660 art. 10 inc.…"
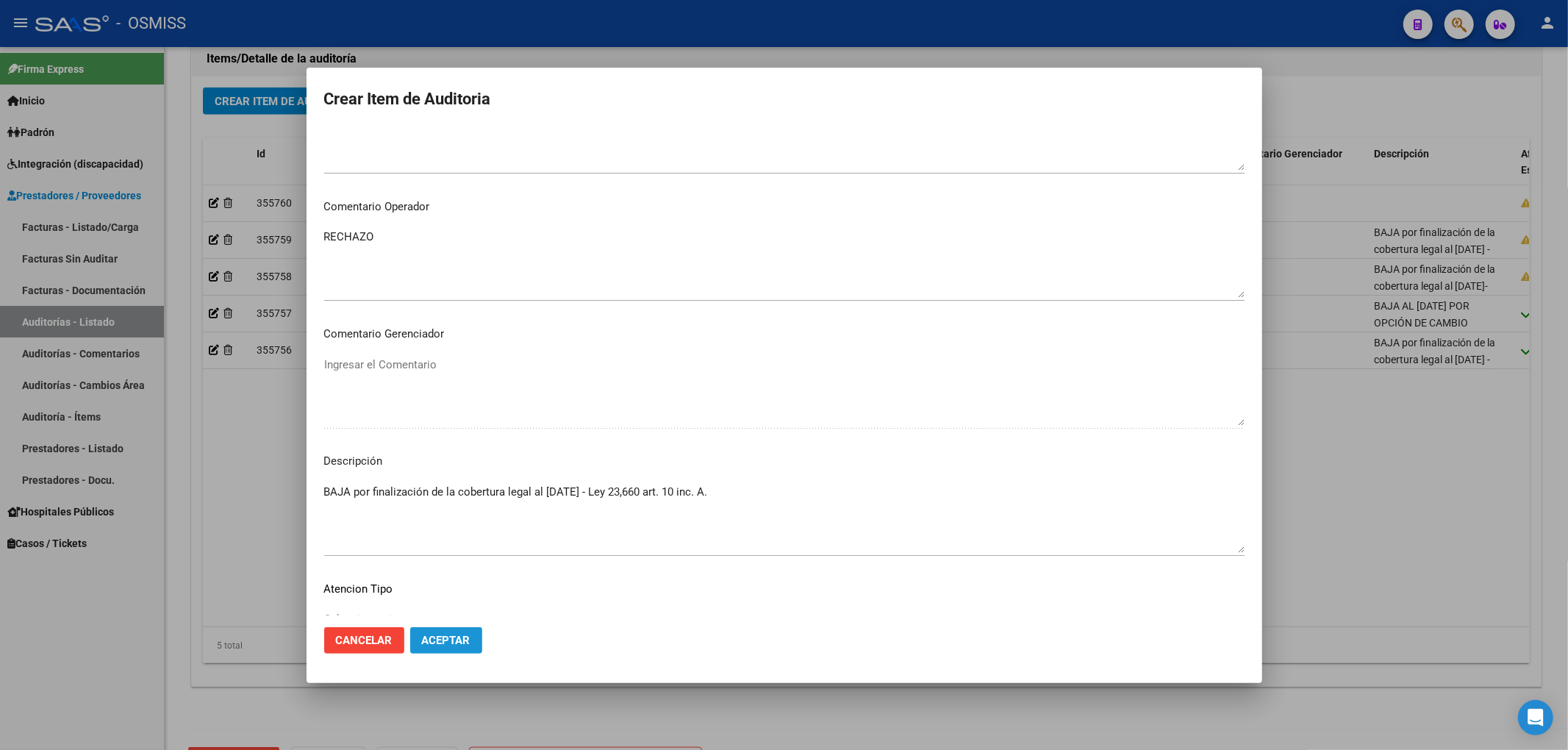
click at [480, 643] on button "Aceptar" at bounding box center [446, 640] width 72 height 26
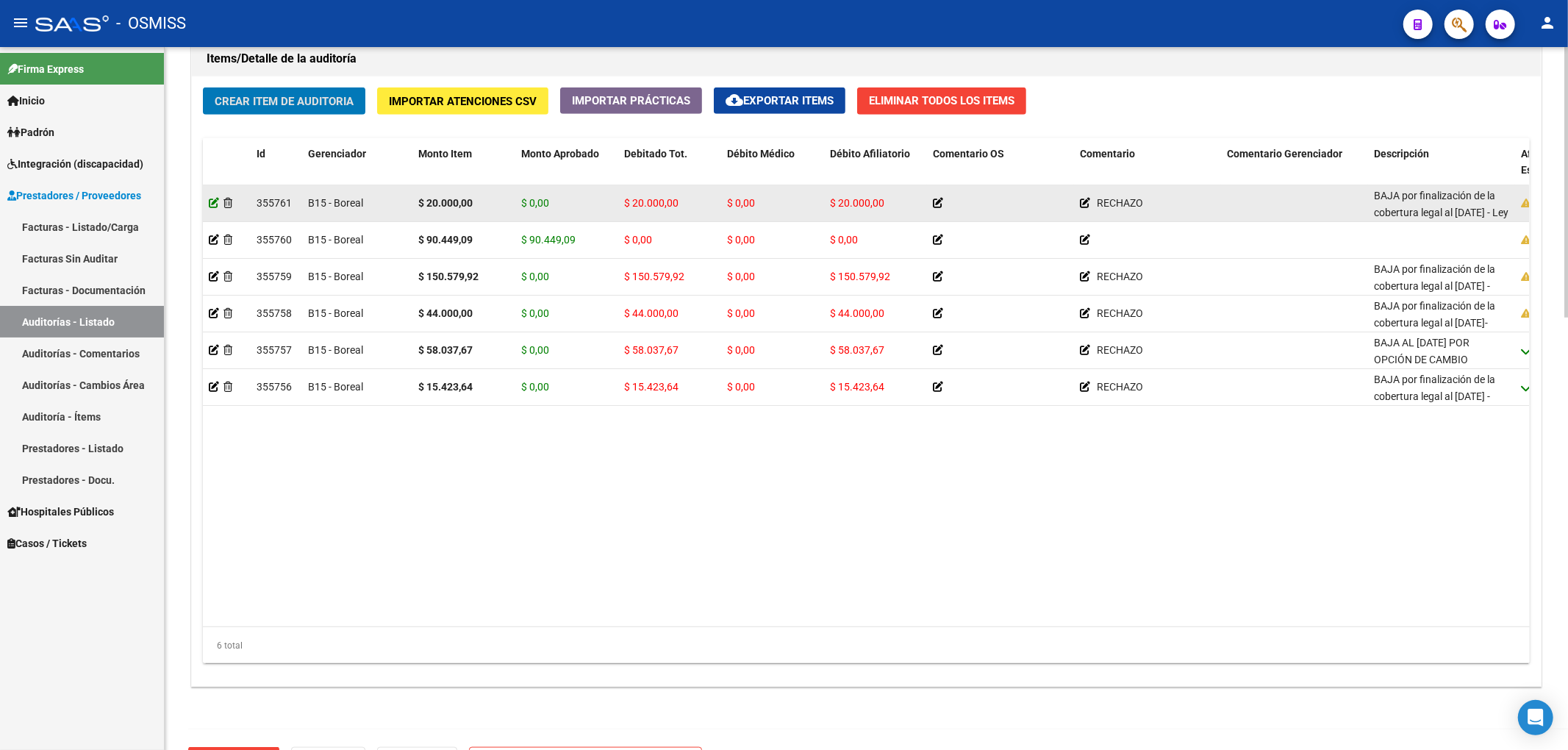
click at [209, 203] on icon at bounding box center [213, 203] width 10 height 10
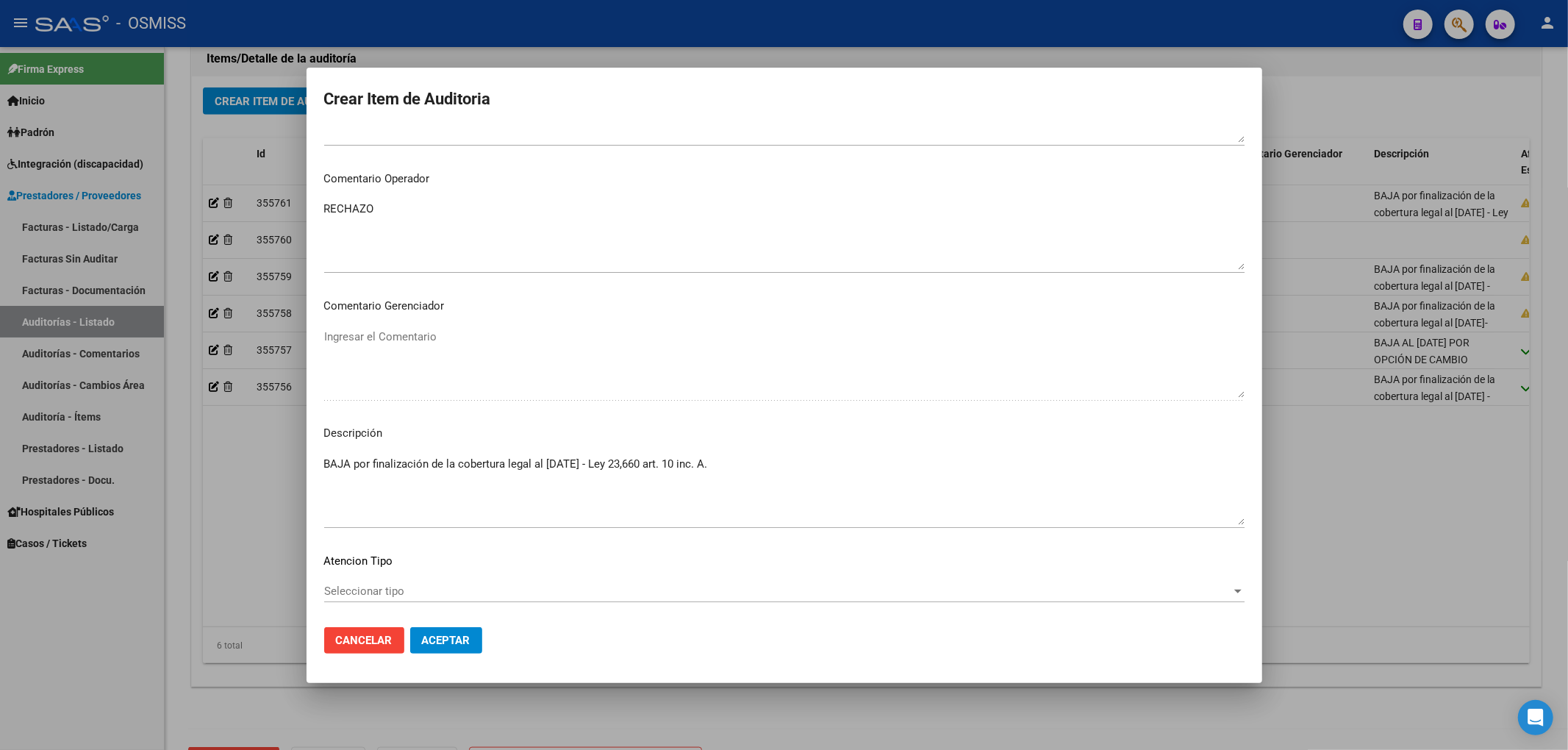
scroll to position [959, 0]
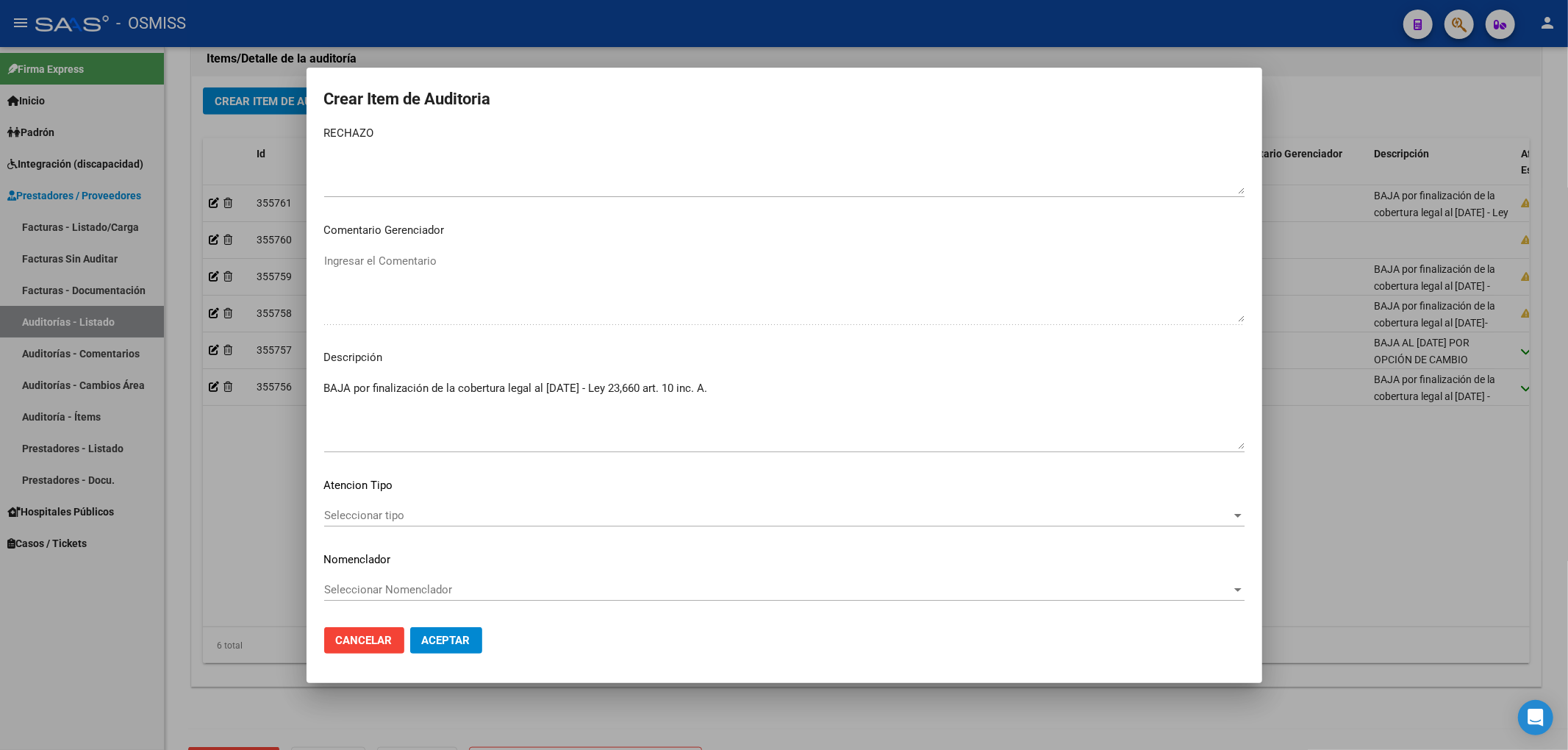
drag, startPoint x: 322, startPoint y: 392, endPoint x: 577, endPoint y: 403, distance: 255.2
click at [577, 403] on mat-dialog-content "58785338 Nro Documento 27587853383 CUIL Afiliado Activo [US_STATE] [PERSON_NAME…" at bounding box center [784, 371] width 955 height 488
drag, startPoint x: 727, startPoint y: 389, endPoint x: 302, endPoint y: 388, distance: 425.0
click at [302, 388] on div "Crear Item de Auditoria 58785338 Nro Documento 27587853383 CUIL Afiliado Activo…" at bounding box center [784, 375] width 1568 height 750
click at [473, 646] on button "Aceptar" at bounding box center [446, 640] width 72 height 26
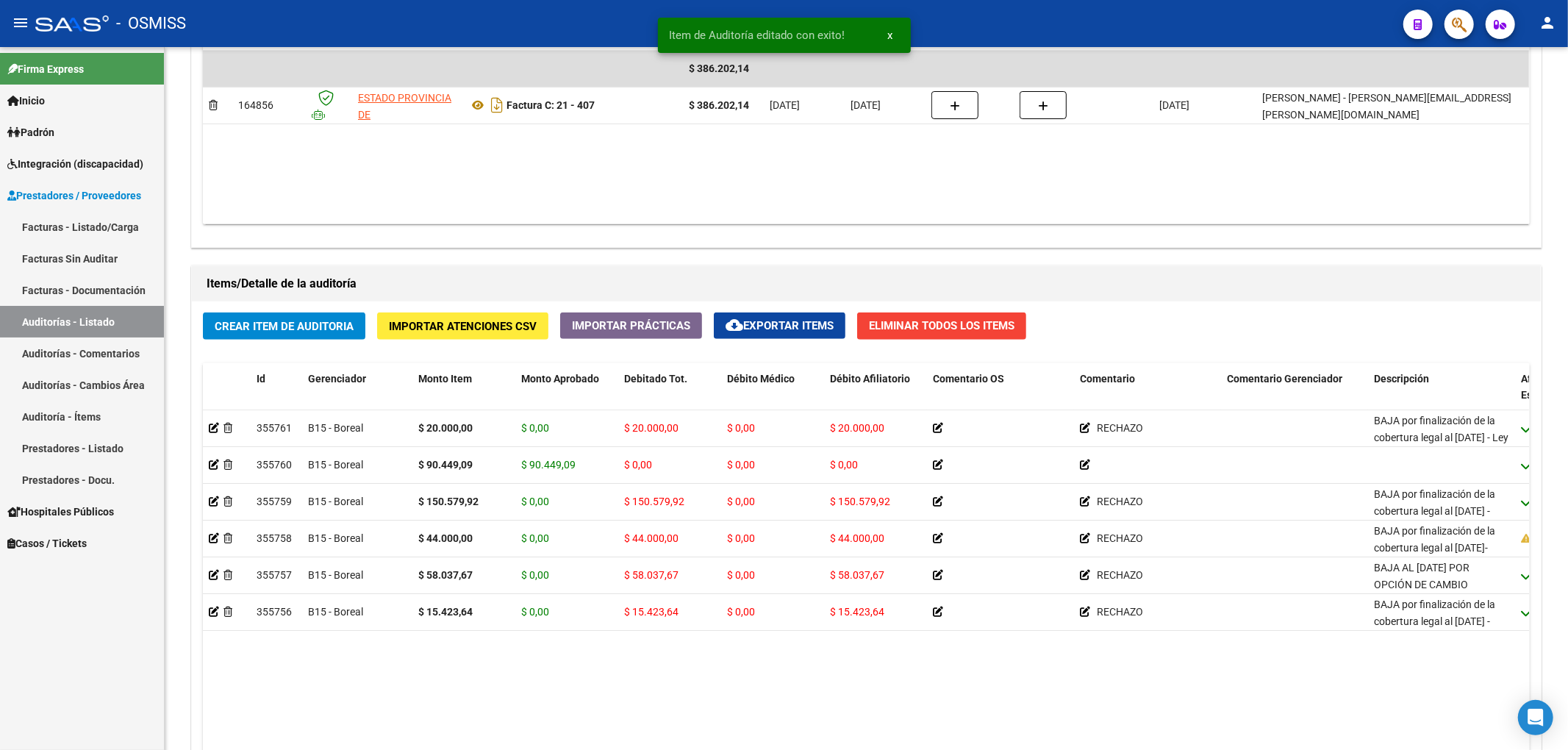
scroll to position [882, 0]
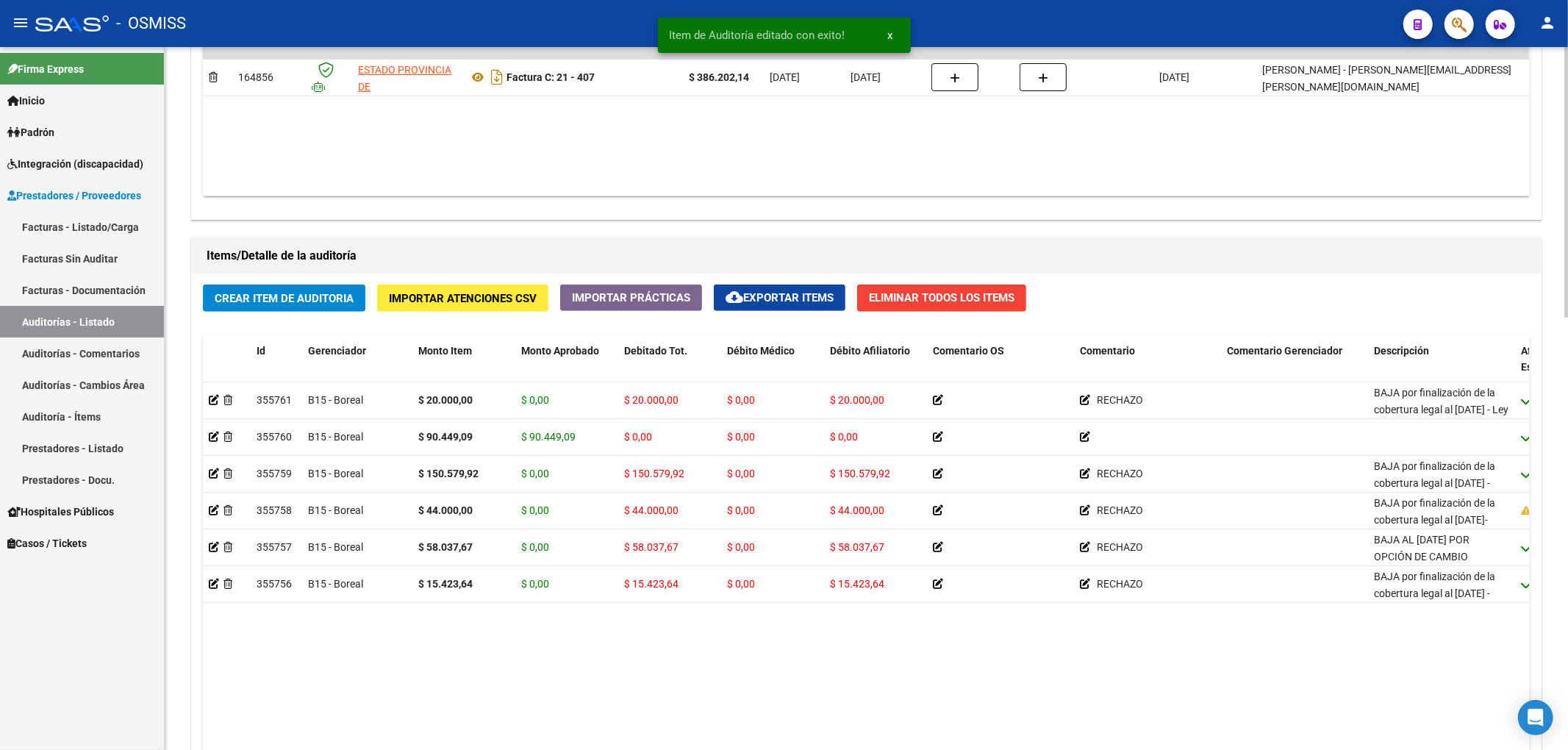
click at [330, 300] on span "Crear Item de Auditoria" at bounding box center [284, 298] width 139 height 13
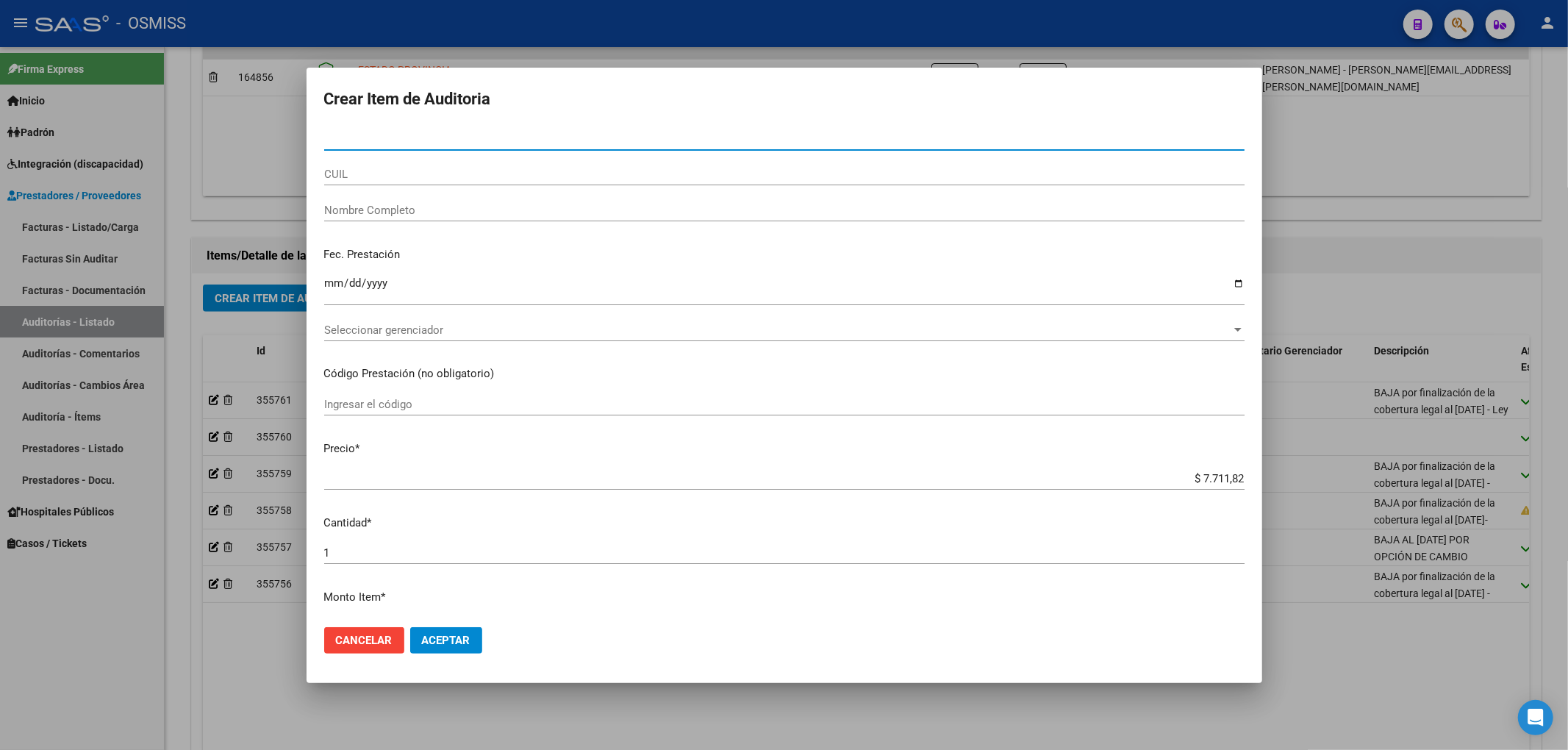
paste input "70389631"
type input "70389631"
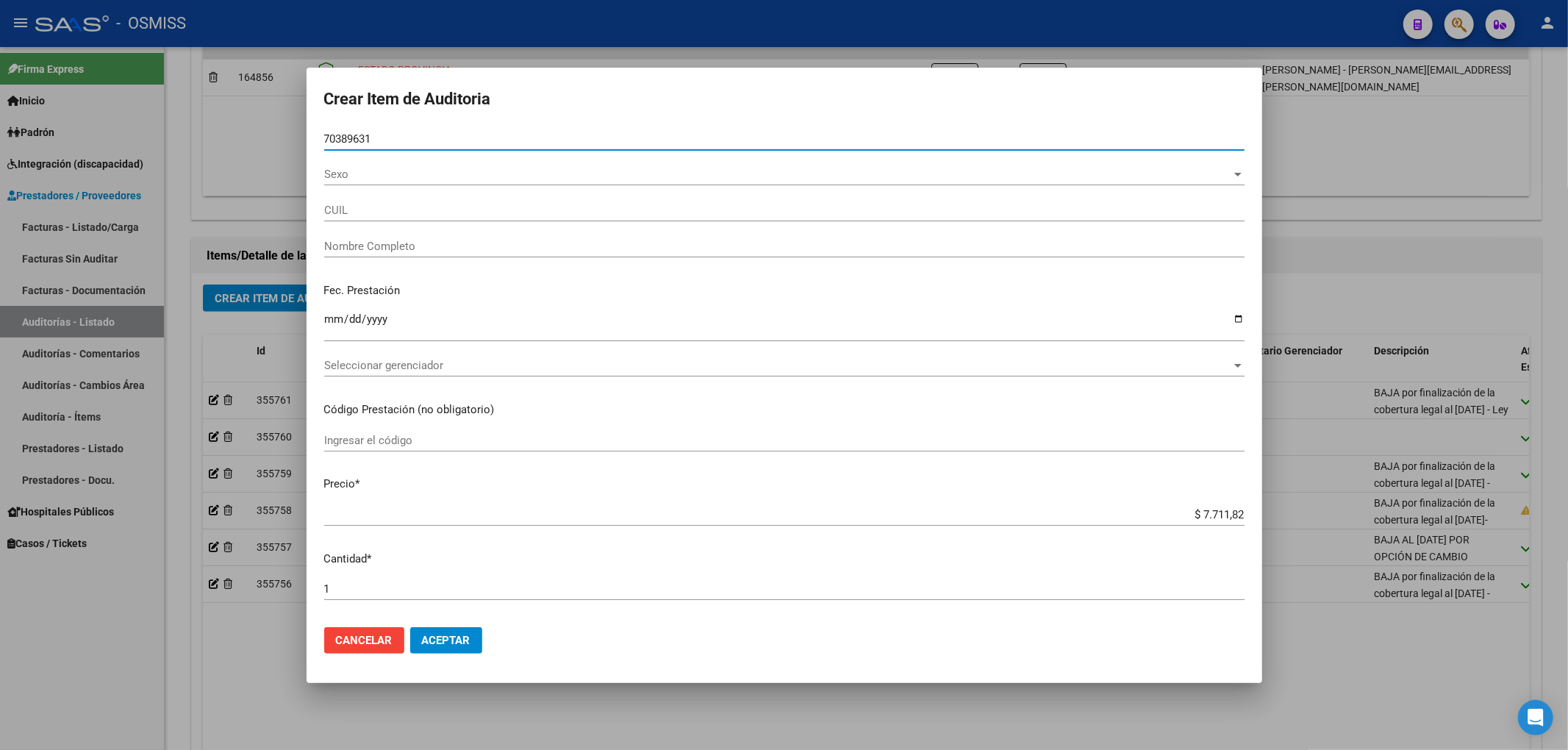
type input "20703896317"
type input "[PERSON_NAME]"
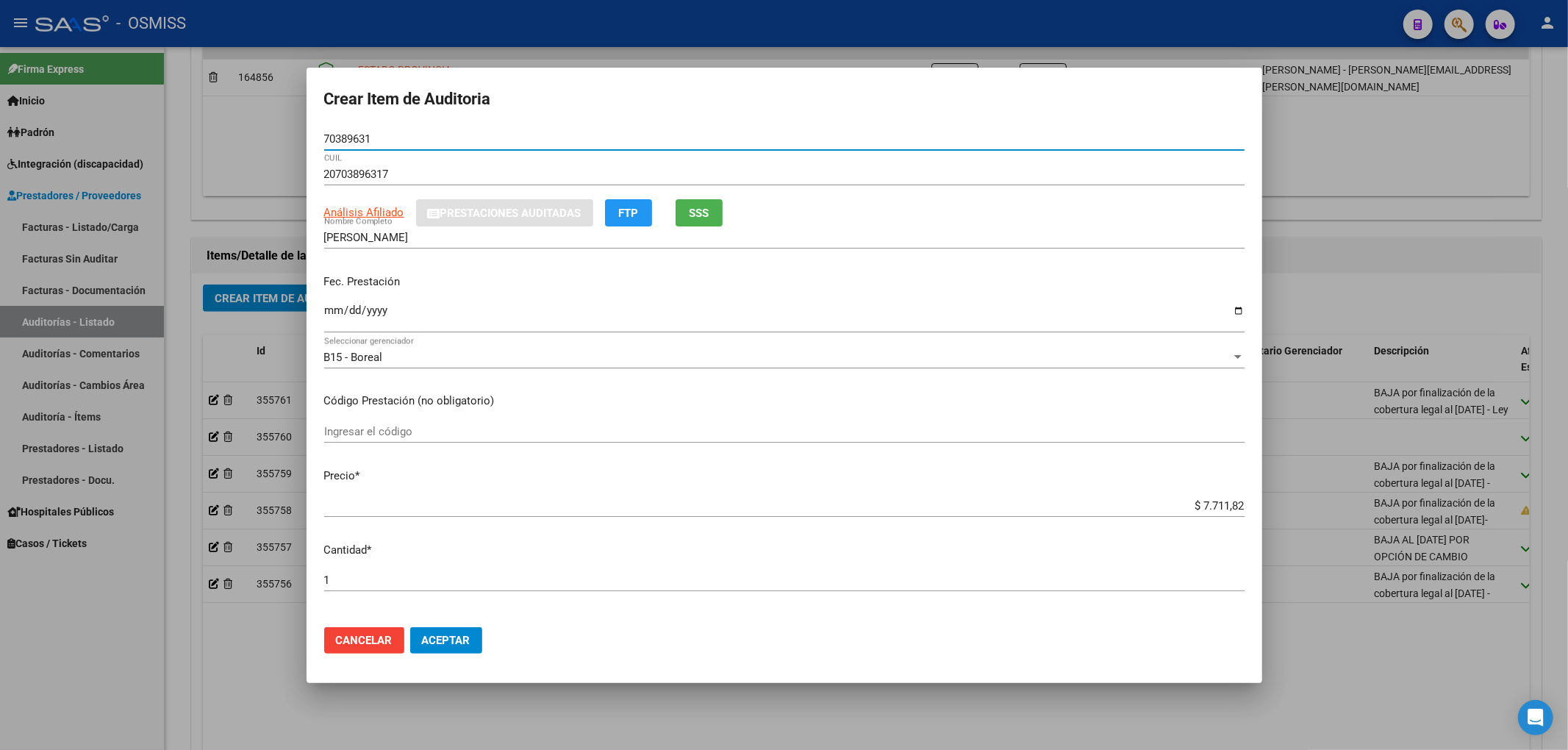
type input "70389631"
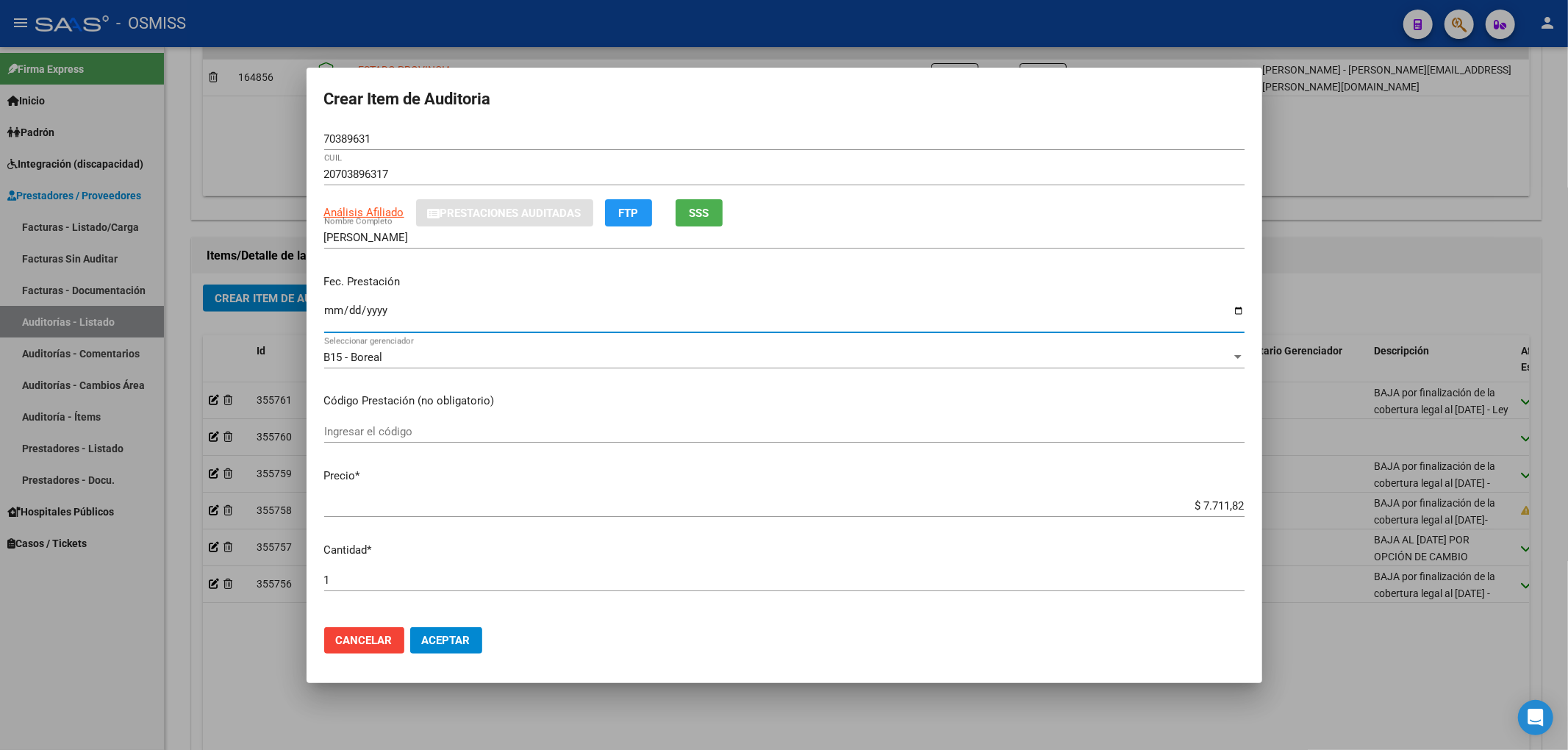
click at [338, 322] on input "Ingresar la fecha" at bounding box center [784, 315] width 920 height 23
type input "[DATE]"
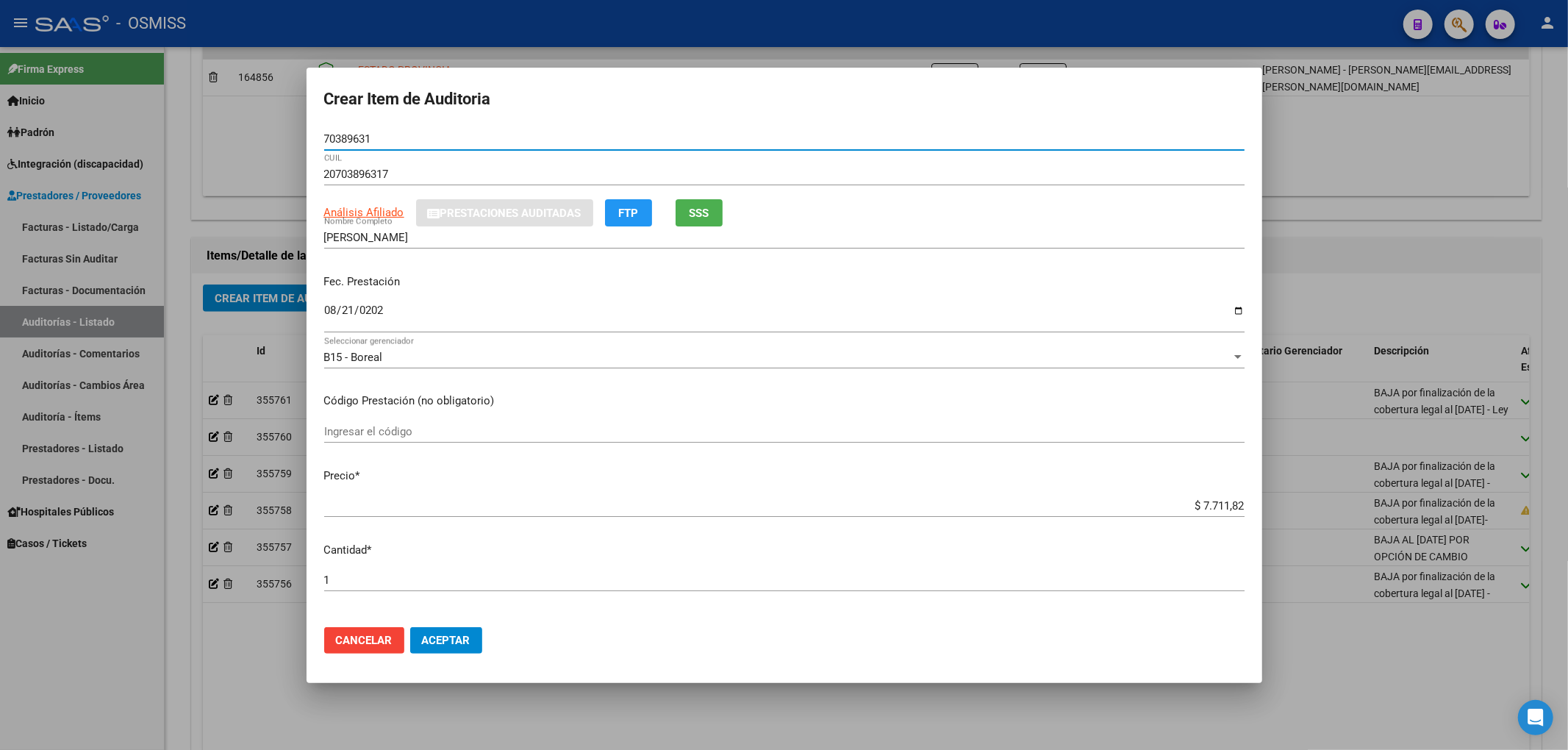
drag, startPoint x: 342, startPoint y: 136, endPoint x: 293, endPoint y: 134, distance: 49.0
click at [298, 134] on div "Crear Item de Auditoria 70389631 Nro Documento 20703896317 CUIL Análisis Afilia…" at bounding box center [784, 375] width 1568 height 750
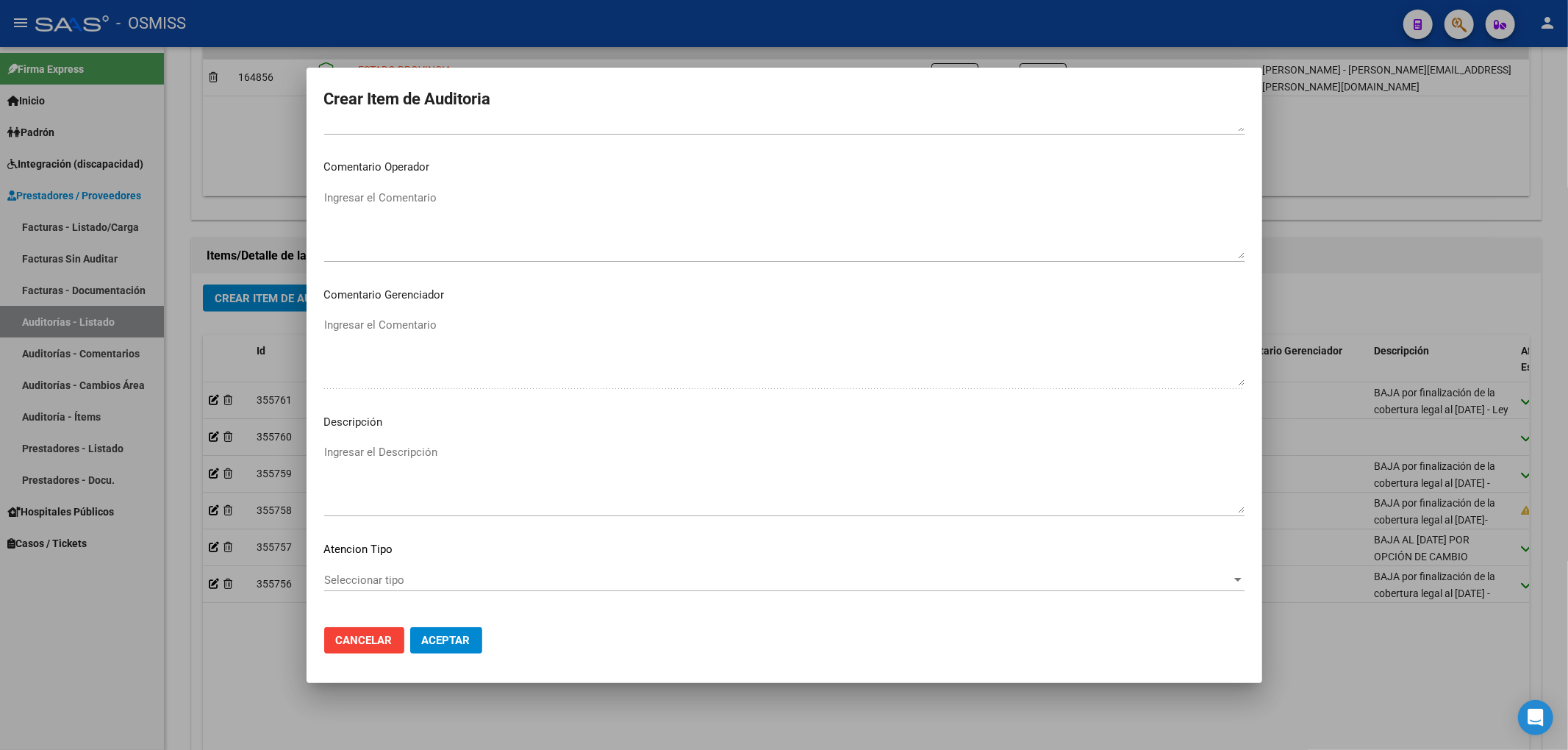
click at [436, 456] on textarea "Ingresar el Descripción" at bounding box center [784, 479] width 920 height 69
paste textarea "BAJA al ../../.. por finalizacion de la cobertura de Desempleo. Resolución Nº 1…"
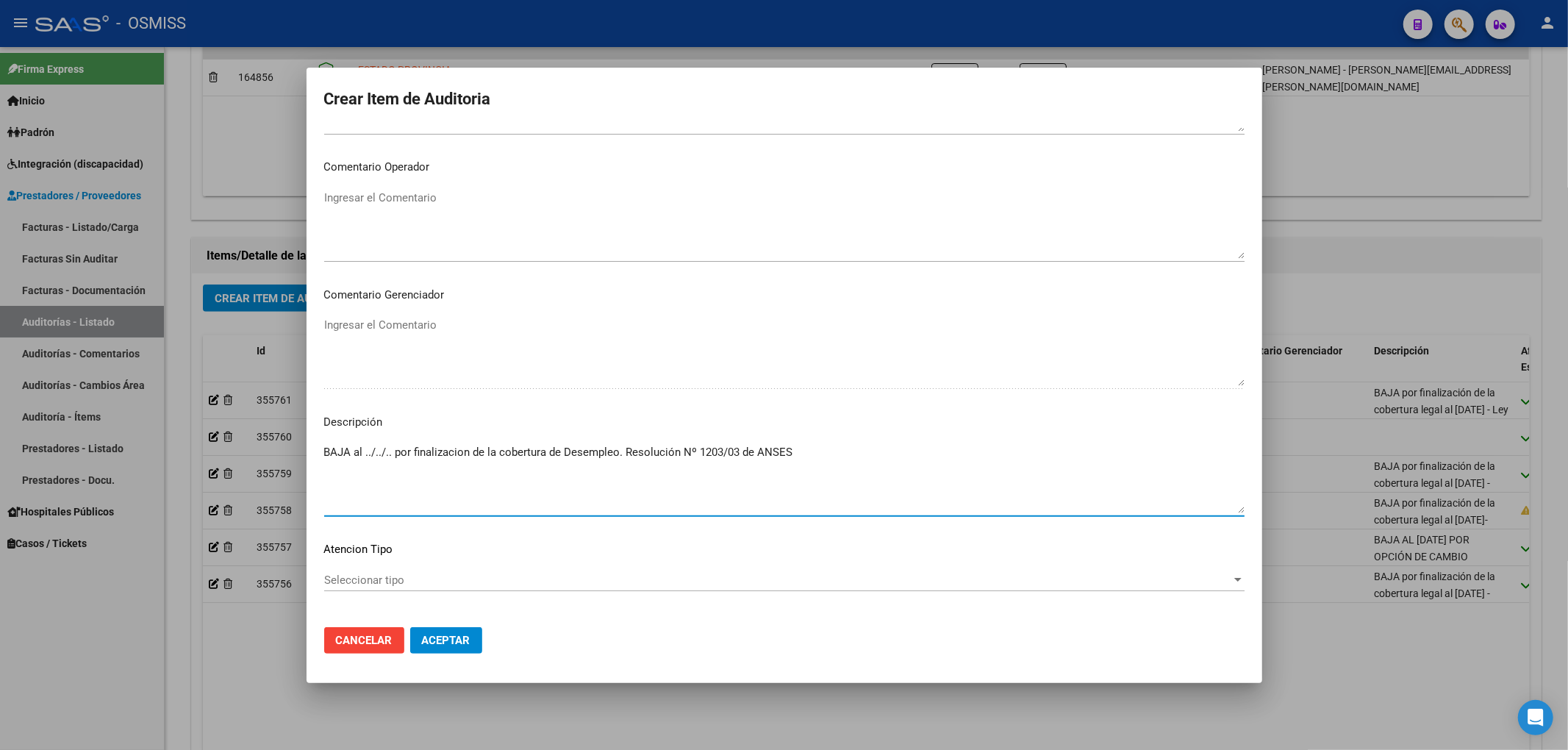
drag, startPoint x: 389, startPoint y: 453, endPoint x: 381, endPoint y: 454, distance: 8.1
click at [381, 454] on textarea "BAJA al ../../.. por finalizacion de la cobertura de Desempleo. Resolución Nº 1…" at bounding box center [784, 479] width 920 height 69
click at [391, 453] on textarea "BAJA al ../../.. por finalizacion de la cobertura de Desempleo. Resolución Nº 1…" at bounding box center [784, 479] width 920 height 69
drag, startPoint x: 392, startPoint y: 451, endPoint x: 365, endPoint y: 453, distance: 27.1
click at [365, 453] on textarea "BAJA al ../../.. por finalizacion de la cobertura de Desempleo. Resolución Nº 1…" at bounding box center [784, 479] width 920 height 69
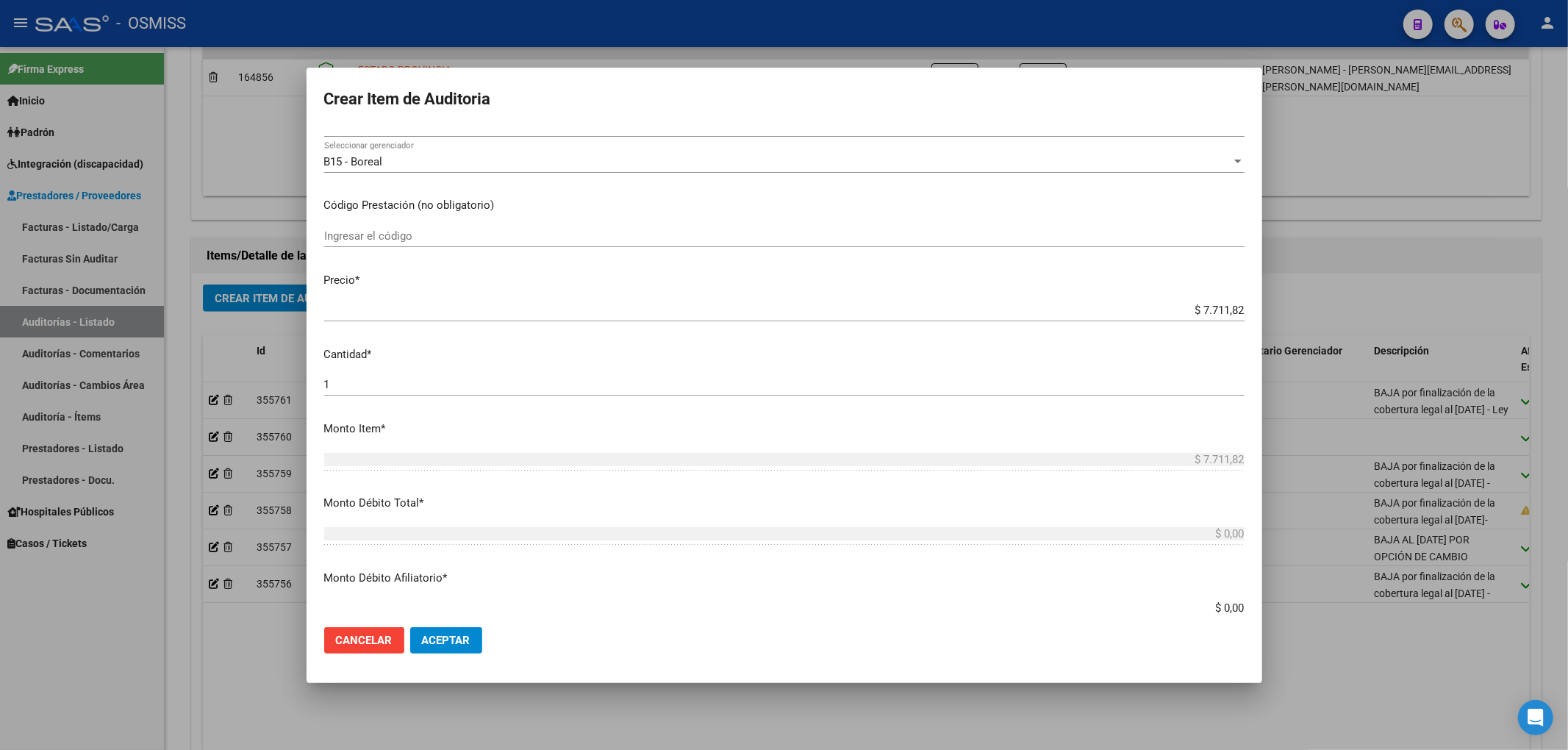
scroll to position [0, 0]
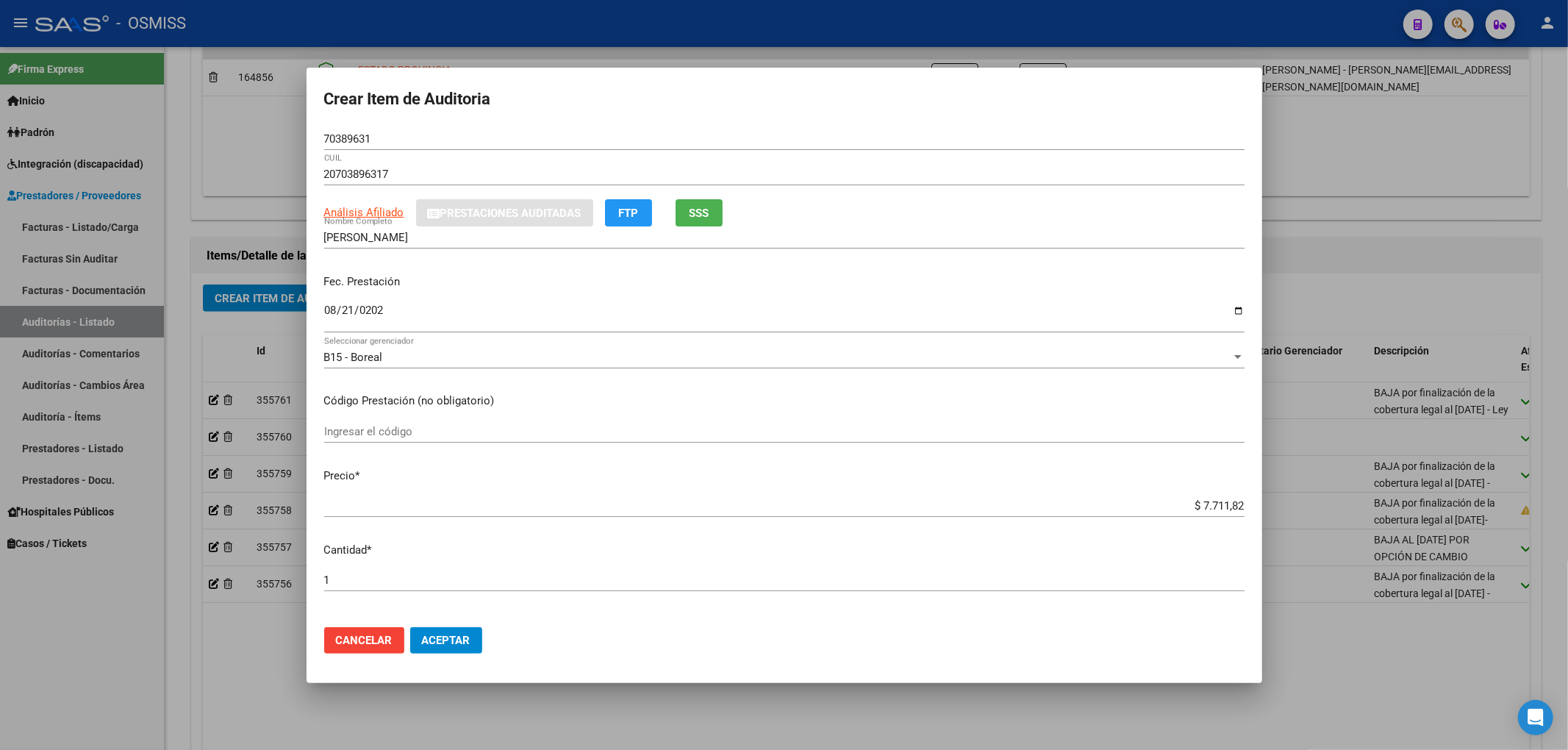
type textarea "BAJA al [DATE] por finalizacion de la cobertura de Desempleo. Resolución Nº 120…"
drag, startPoint x: 383, startPoint y: 140, endPoint x: 277, endPoint y: 132, distance: 106.3
click at [275, 128] on div "Crear Item de Auditoria 70389631 Nro Documento 20703896317 CUIL Análisis Afilia…" at bounding box center [784, 375] width 1568 height 750
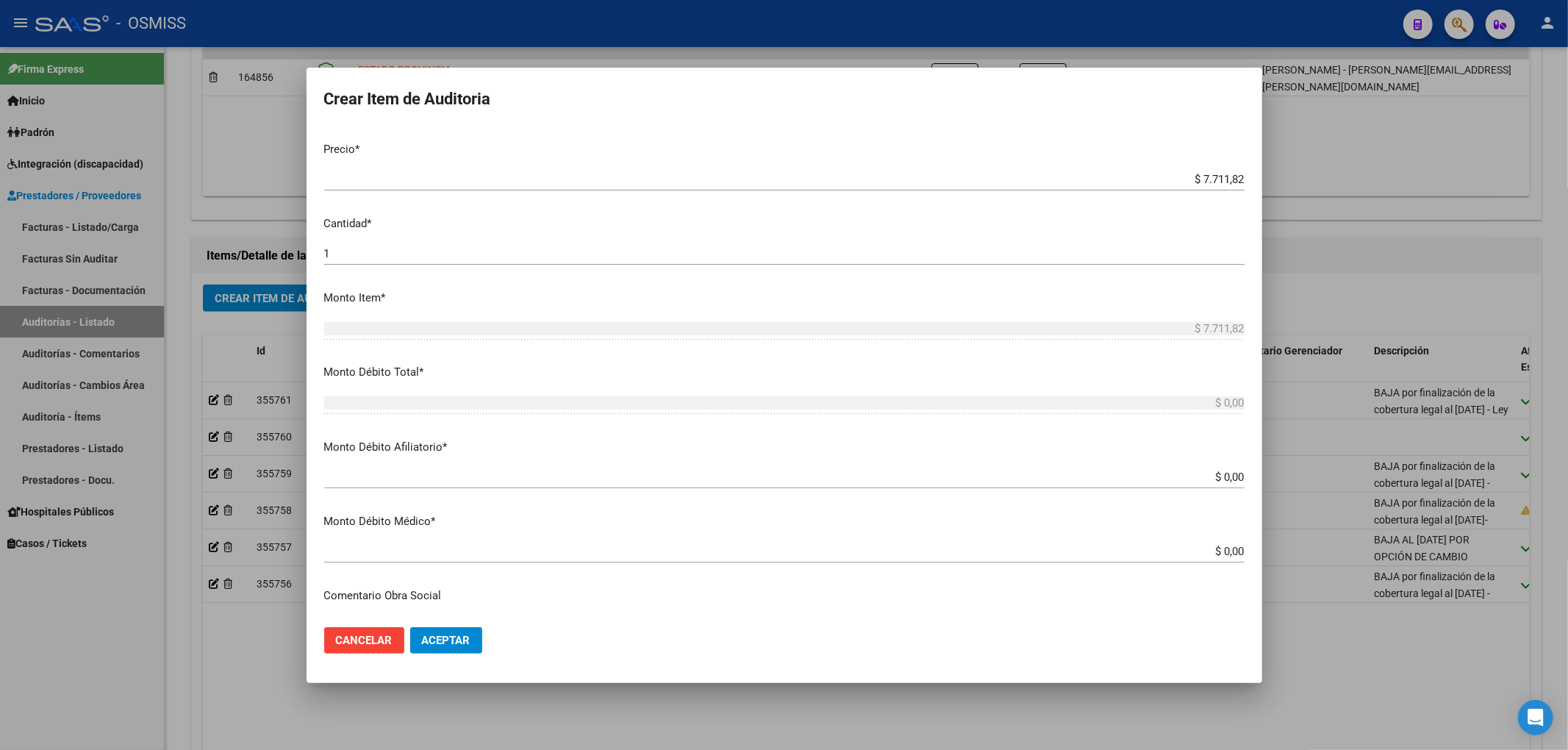
drag, startPoint x: 1192, startPoint y: 141, endPoint x: 1237, endPoint y: 142, distance: 45.0
click at [1237, 142] on mat-dialog-content "70389631 Nro Documento 20703896317 CUIL Análisis Afiliado Prestaciones Auditada…" at bounding box center [784, 371] width 955 height 488
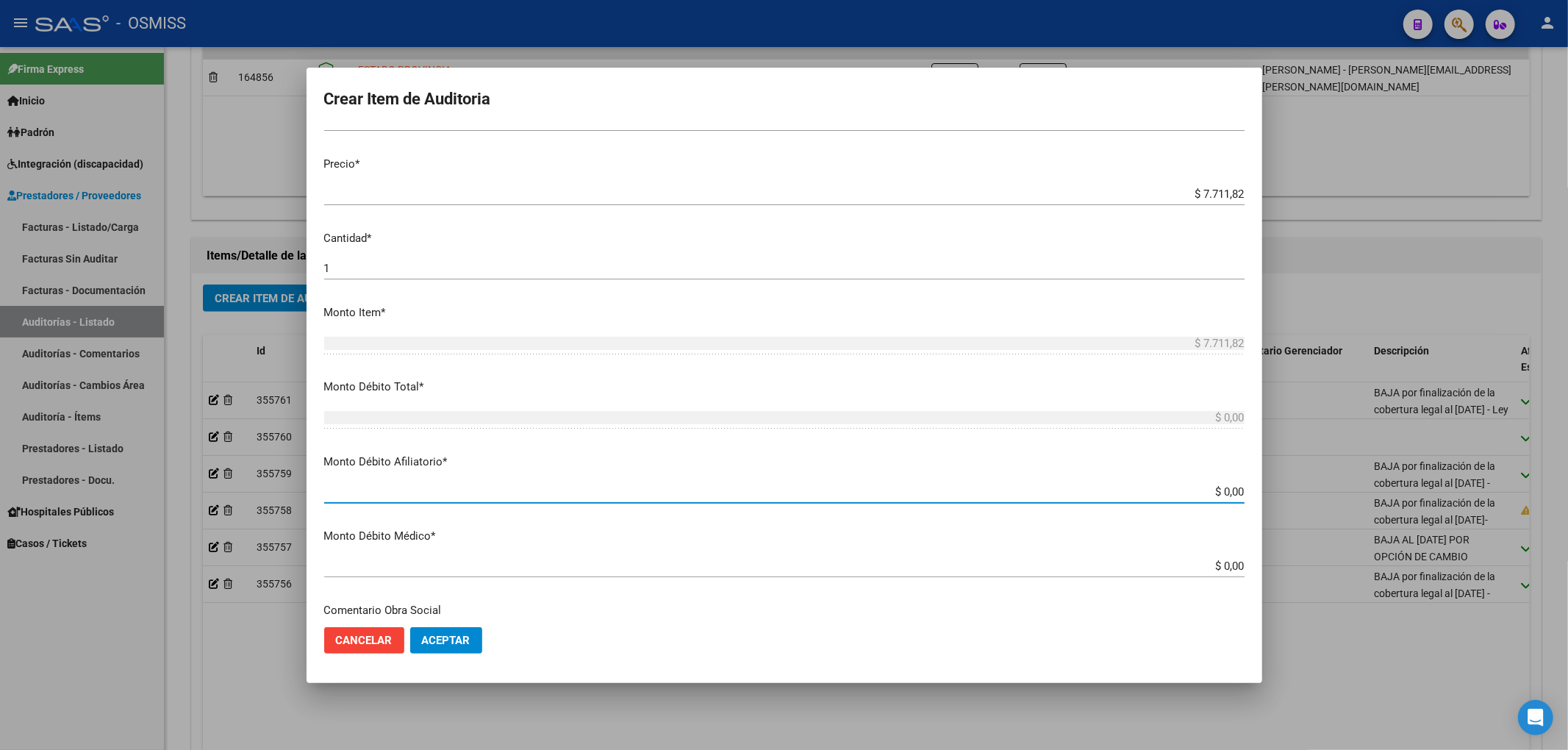
click at [1232, 491] on input "$ 0,00" at bounding box center [784, 492] width 920 height 13
paste input "$ 7.711,82"
type input "$ 0,00$ 7.711,82"
type input "$ 7.711,82"
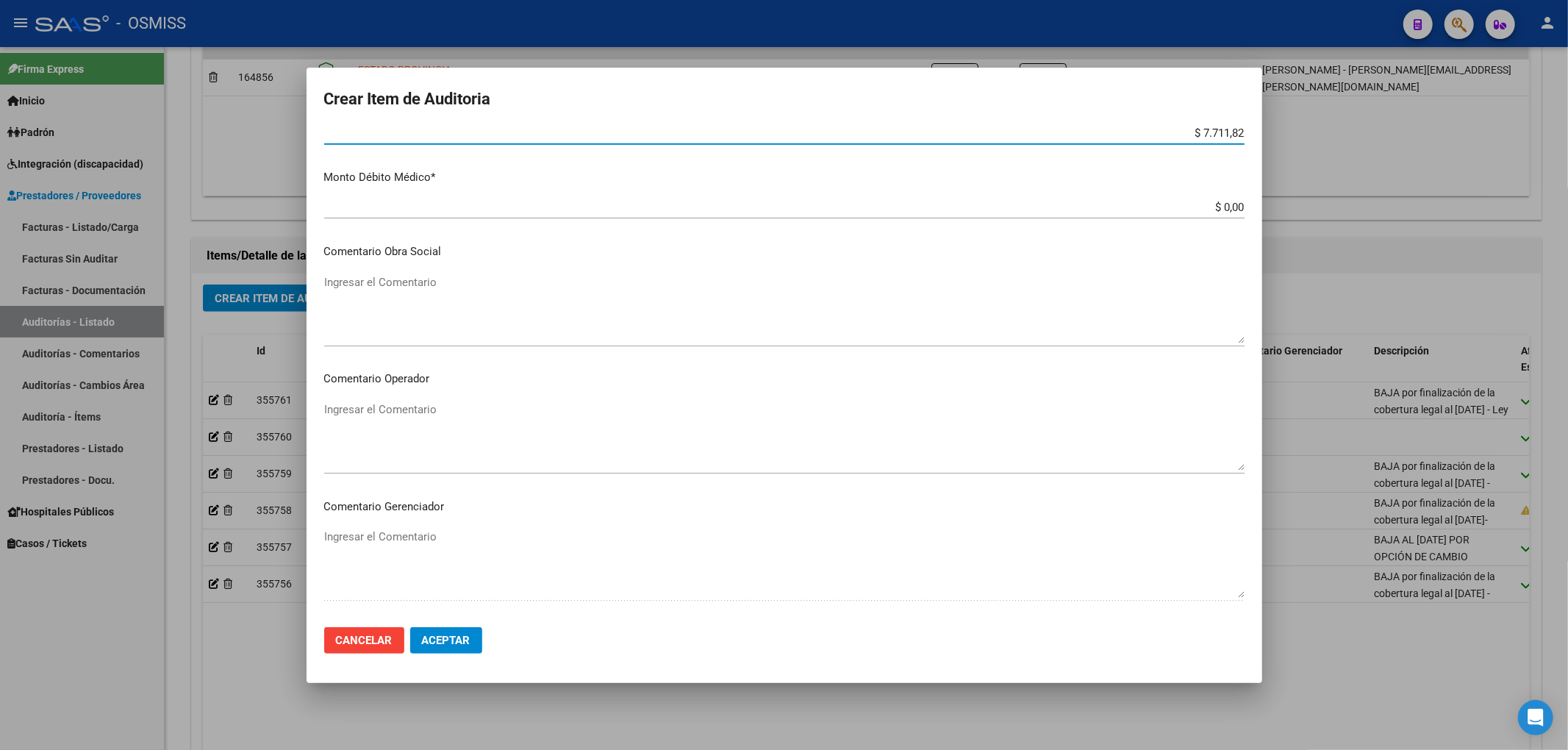
scroll to position [703, 0]
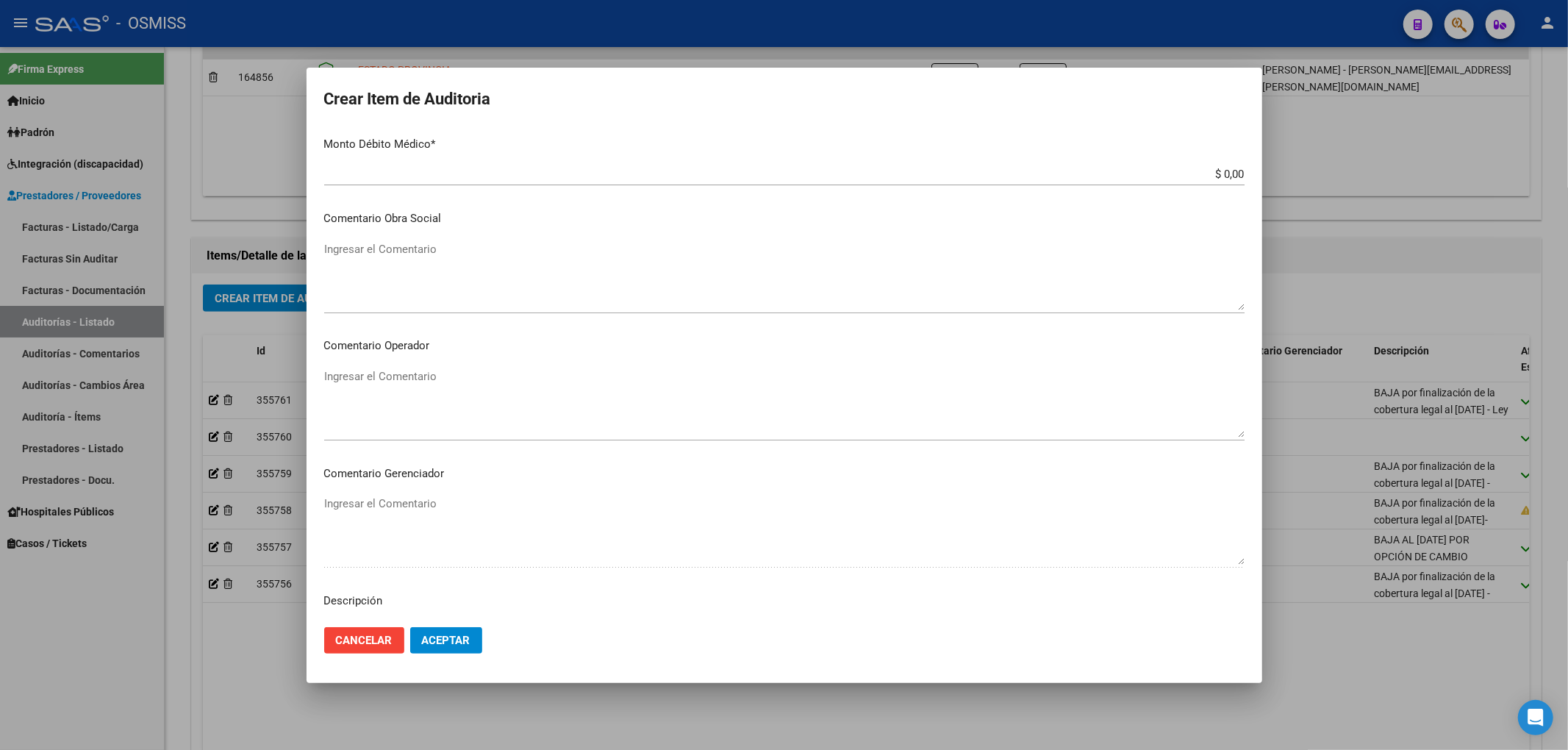
type input "$ 7.711,82"
click at [374, 365] on div "Ingresar el Comentario" at bounding box center [784, 402] width 920 height 75
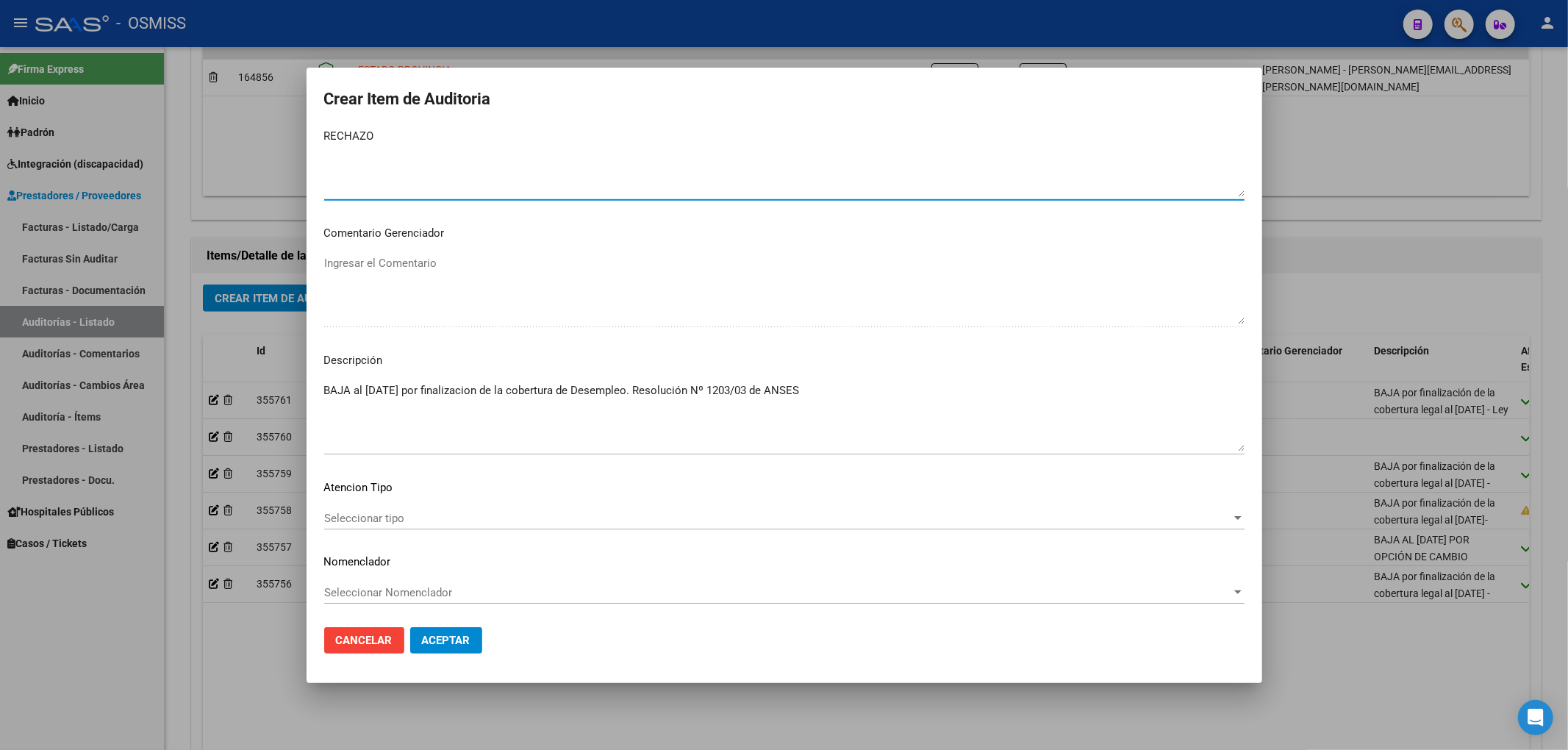
scroll to position [946, 0]
type textarea "RECHAZO"
drag, startPoint x: 321, startPoint y: 385, endPoint x: 715, endPoint y: 395, distance: 394.1
click at [715, 395] on mat-dialog-content "70389631 Nro Documento 20703896317 CUIL Análisis Afiliado Prestaciones Auditada…" at bounding box center [784, 371] width 955 height 488
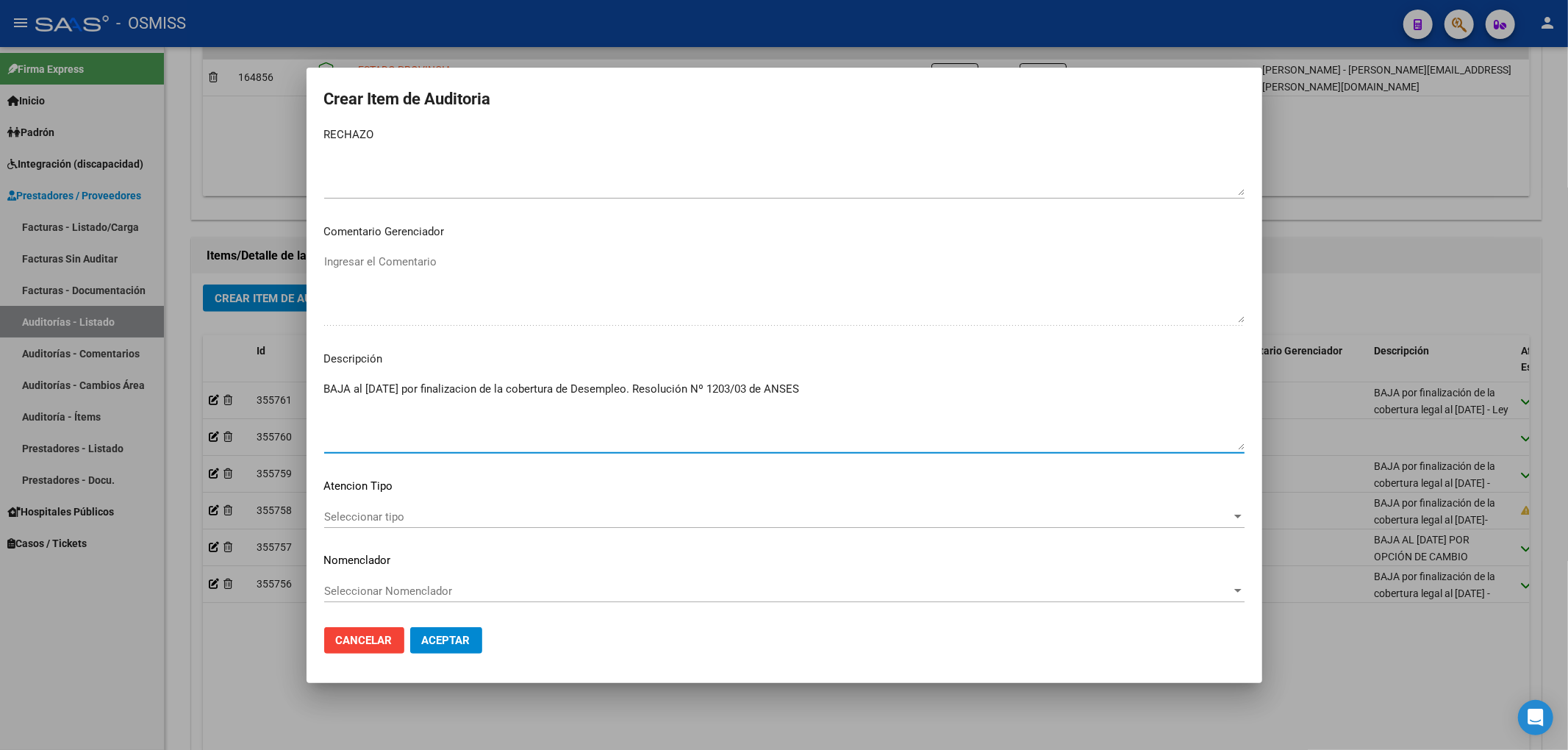
drag, startPoint x: 836, startPoint y: 385, endPoint x: 241, endPoint y: 359, distance: 595.6
click at [241, 359] on div "Crear Item de Auditoria 70389631 Nro Documento 20703896317 CUIL Análisis Afilia…" at bounding box center [784, 375] width 1568 height 750
click at [463, 644] on span "Aceptar" at bounding box center [446, 640] width 48 height 13
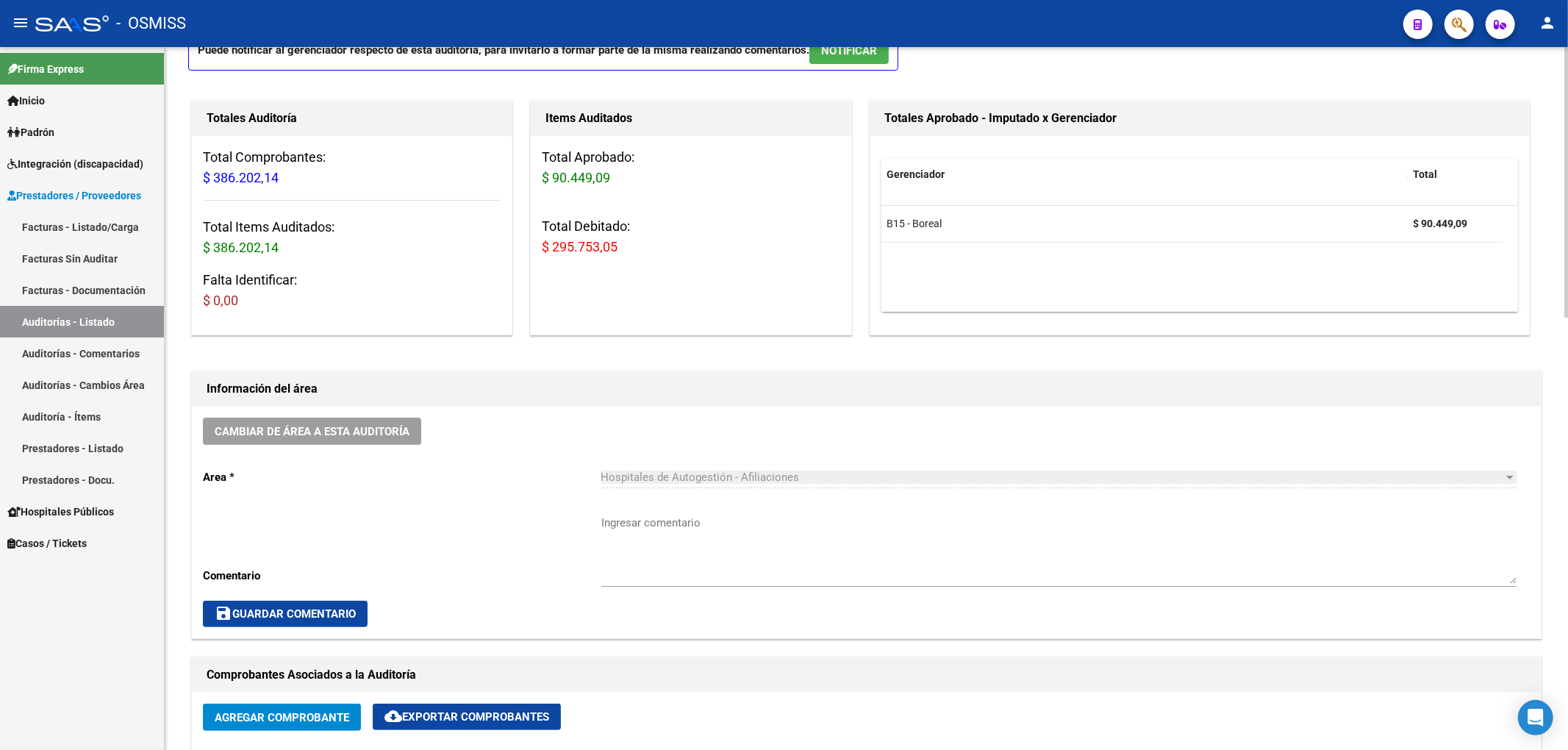
scroll to position [98, 0]
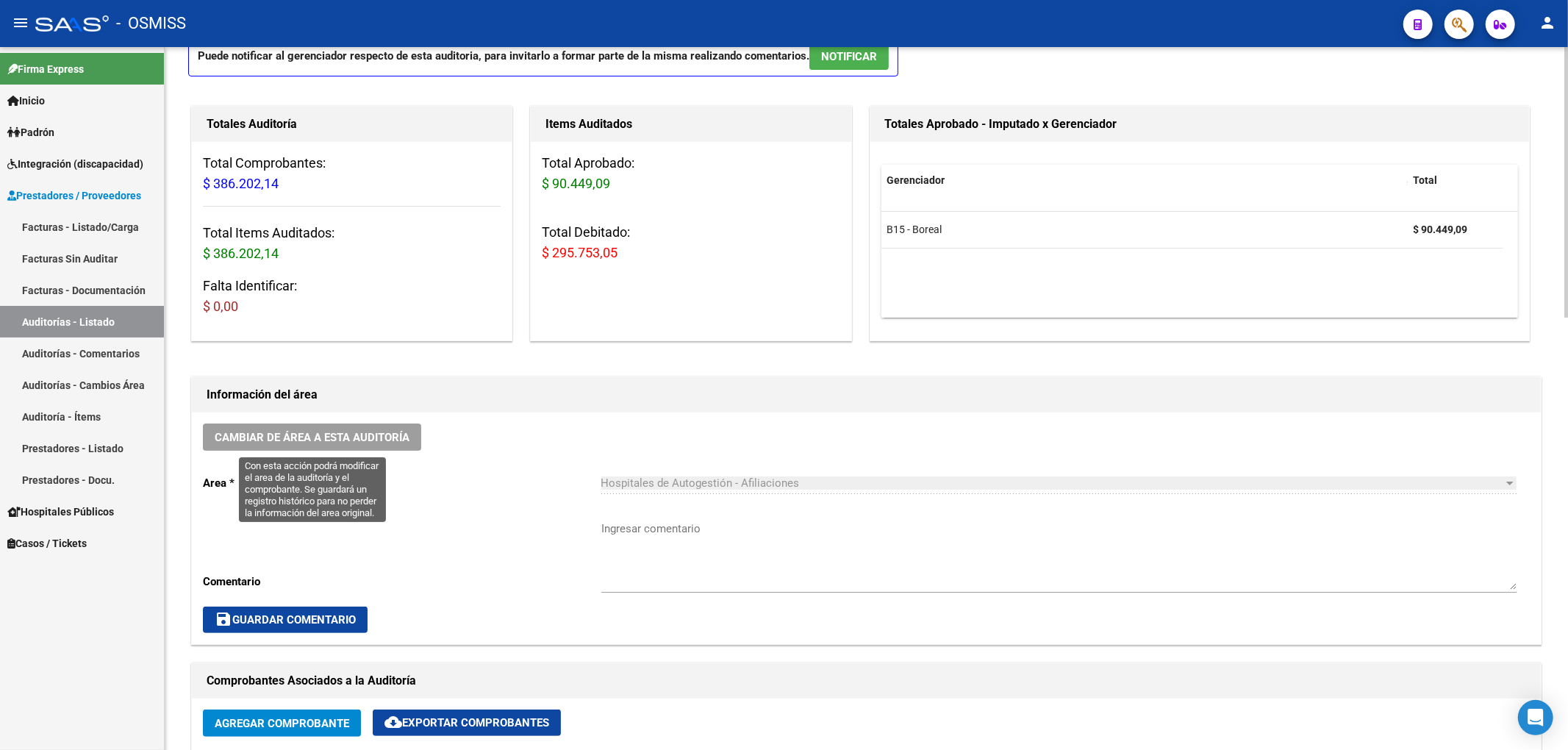
click at [377, 430] on span "Cambiar de área a esta auditoría" at bounding box center [312, 436] width 195 height 13
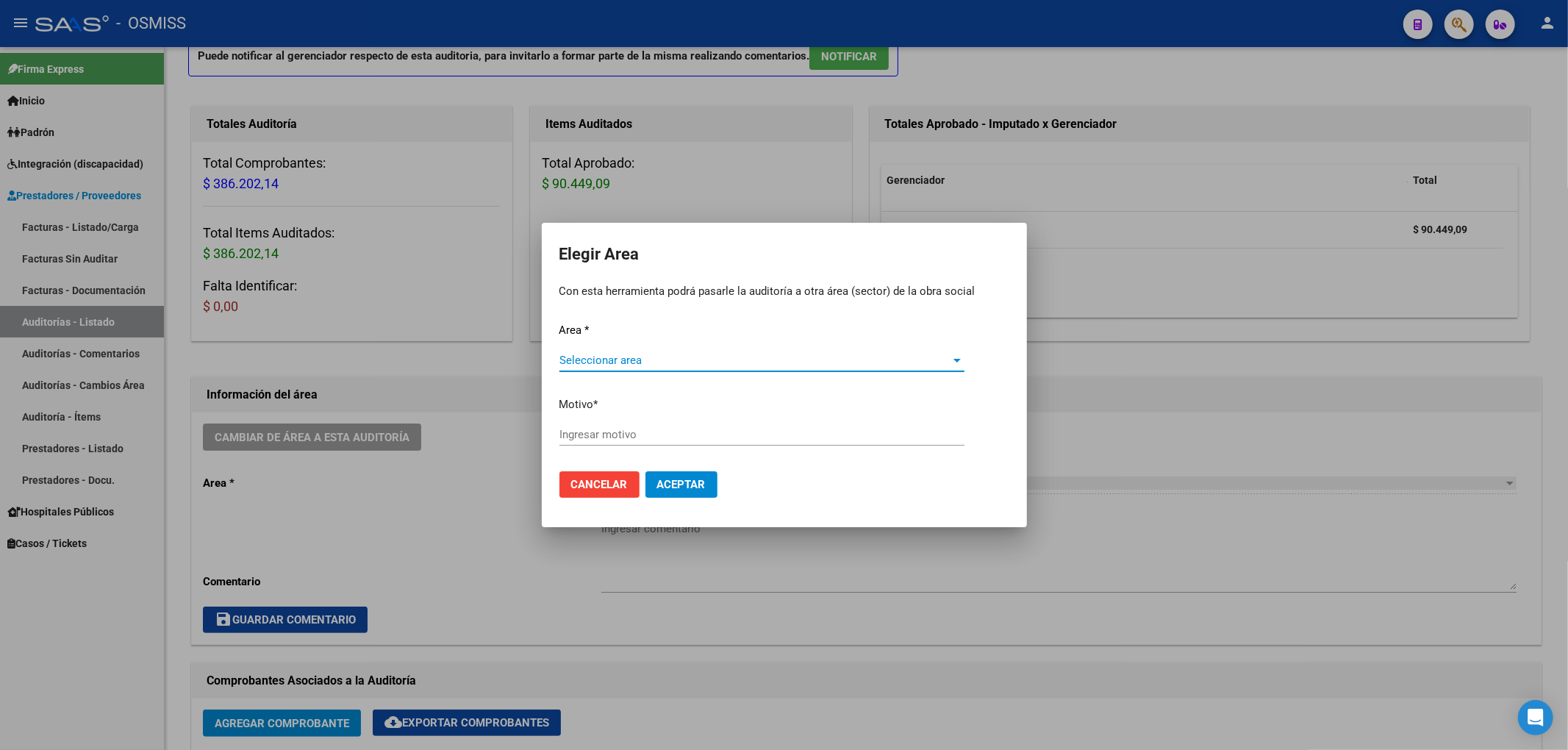
click at [612, 360] on span "Seleccionar area" at bounding box center [755, 360] width 391 height 13
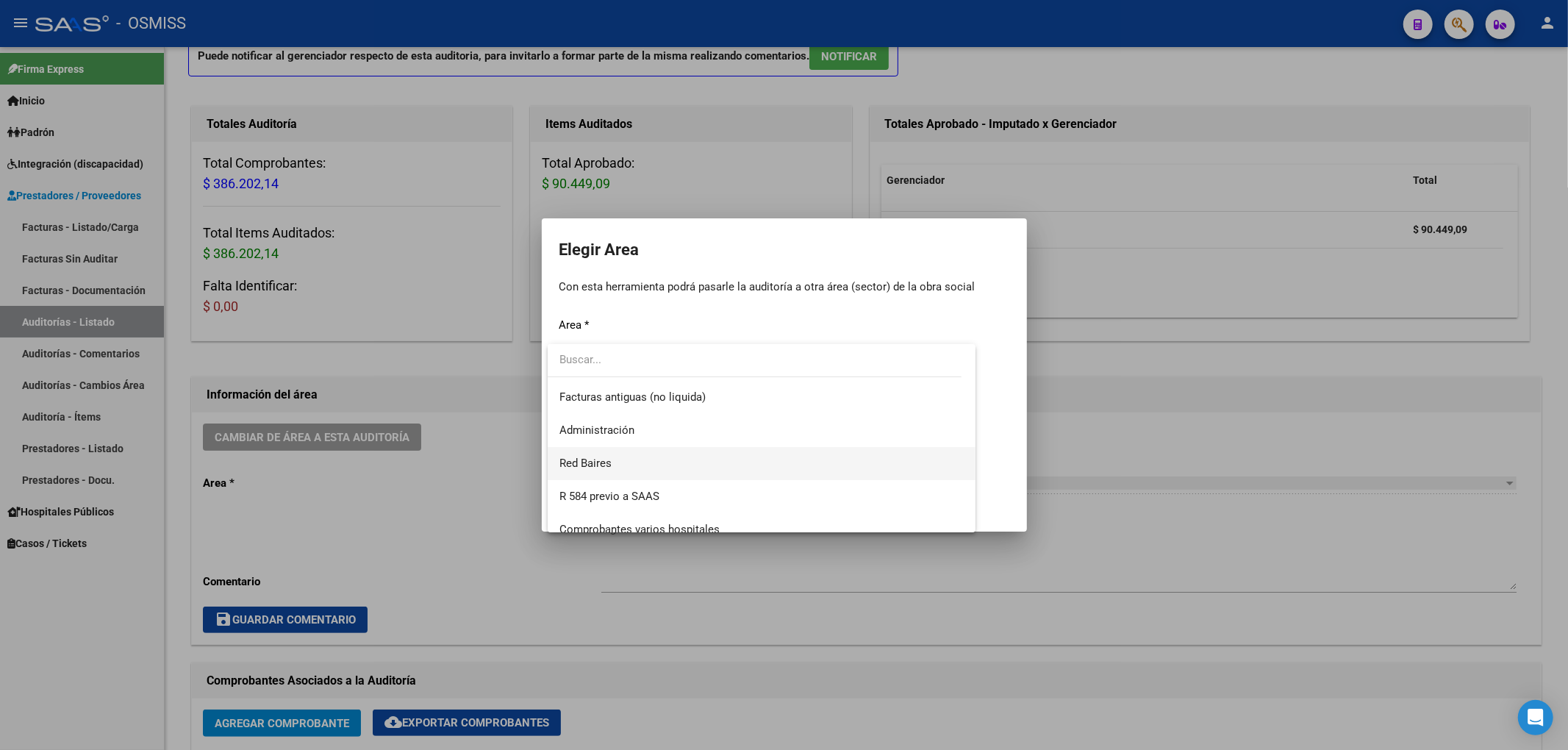
scroll to position [196, 0]
click at [618, 457] on span "Hospitales - Auditoría Médica" at bounding box center [632, 462] width 146 height 13
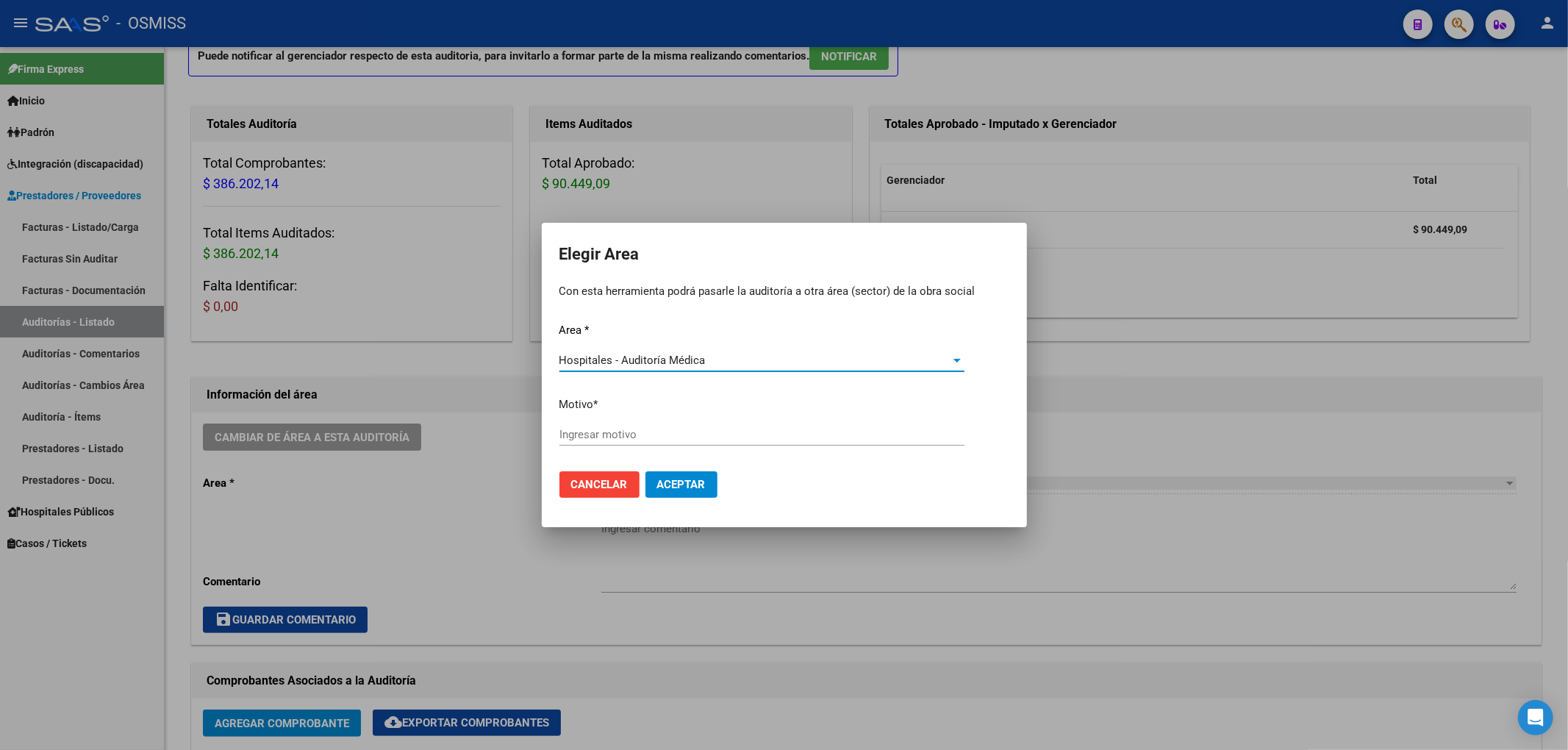
click at [603, 429] on input "Ingresar motivo" at bounding box center [761, 434] width 405 height 13
type input "AUDITADO"
click at [682, 478] on span "Aceptar" at bounding box center [681, 484] width 48 height 13
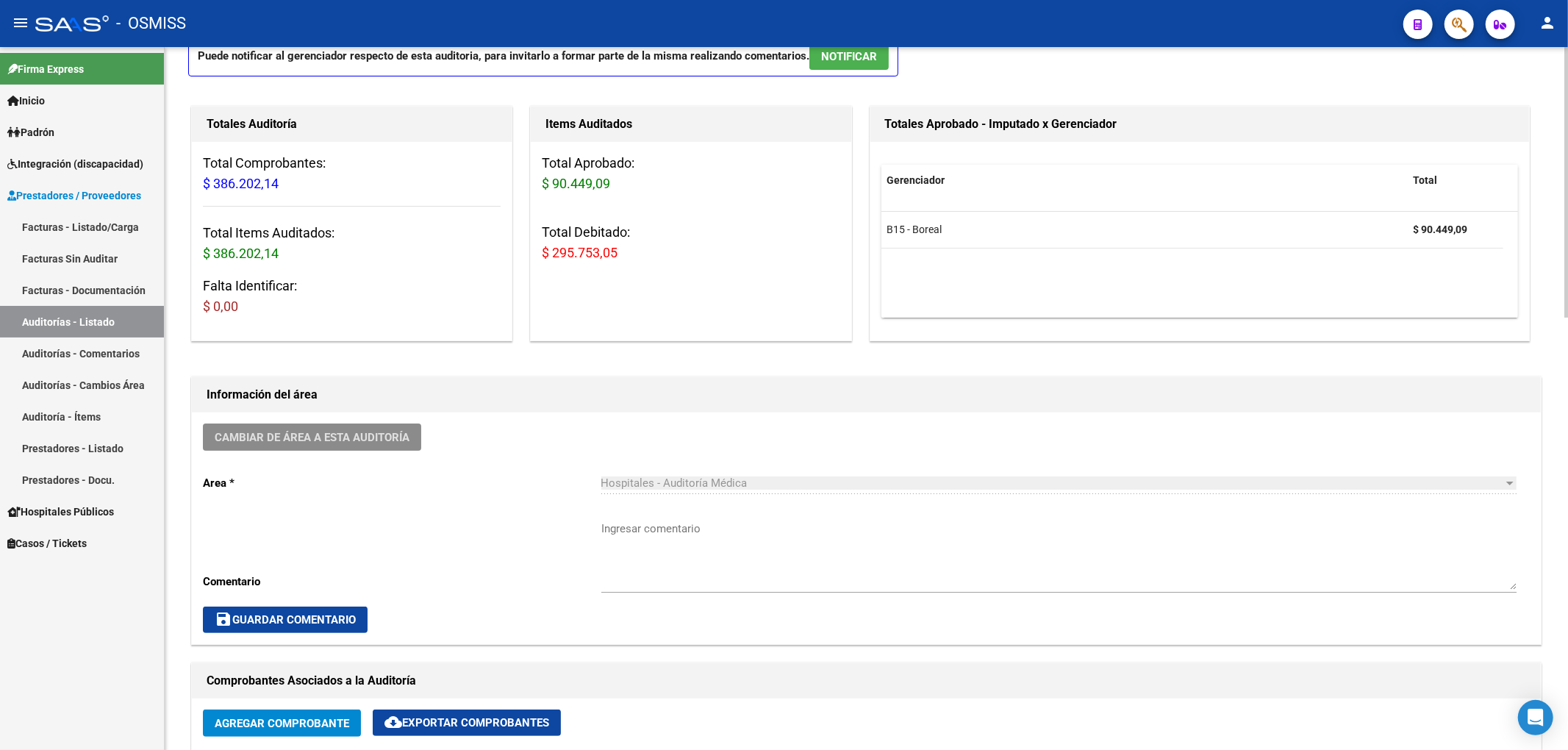
scroll to position [0, 0]
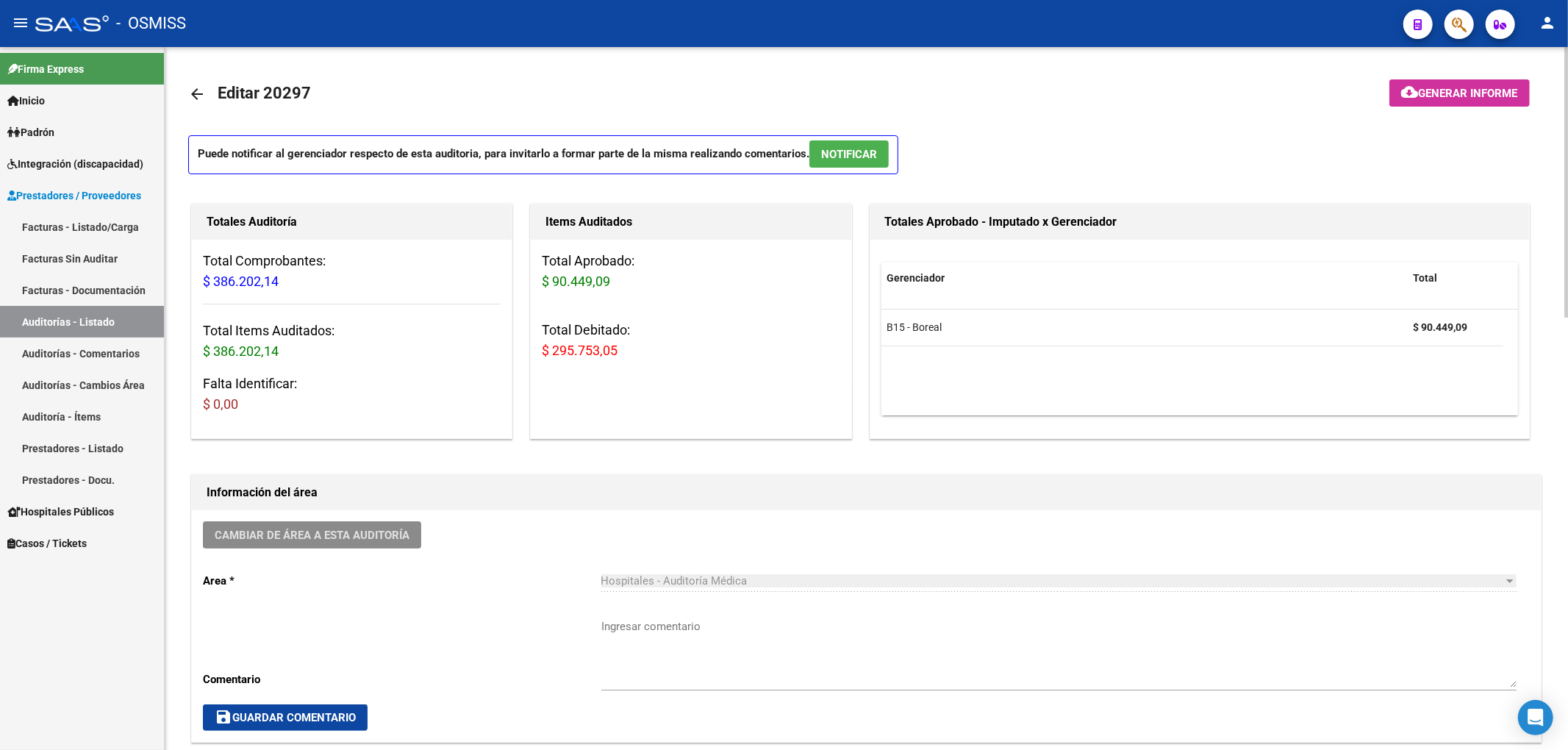
click at [195, 99] on mat-icon "arrow_back" at bounding box center [197, 94] width 18 height 18
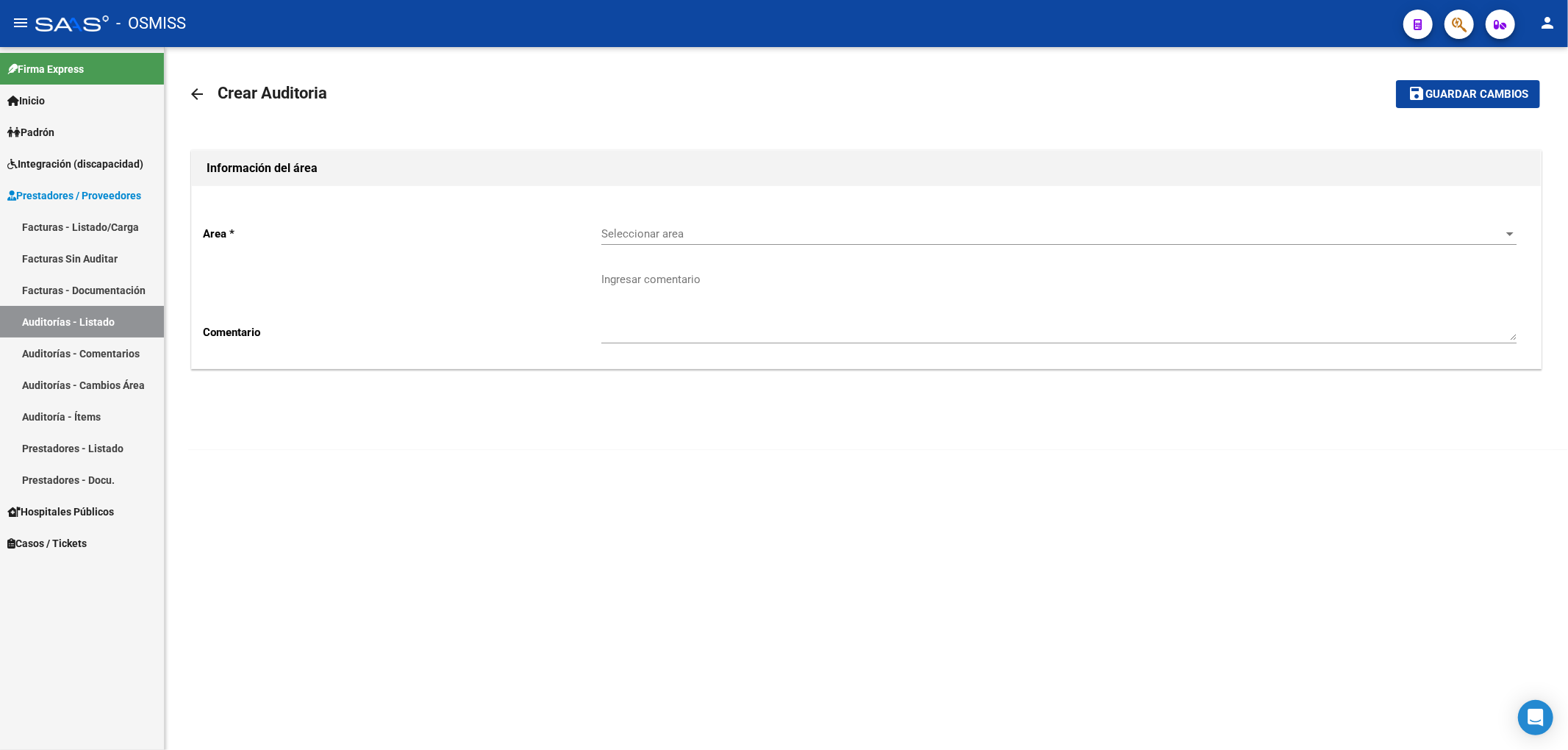
click at [736, 233] on span "Seleccionar area" at bounding box center [1052, 233] width 902 height 13
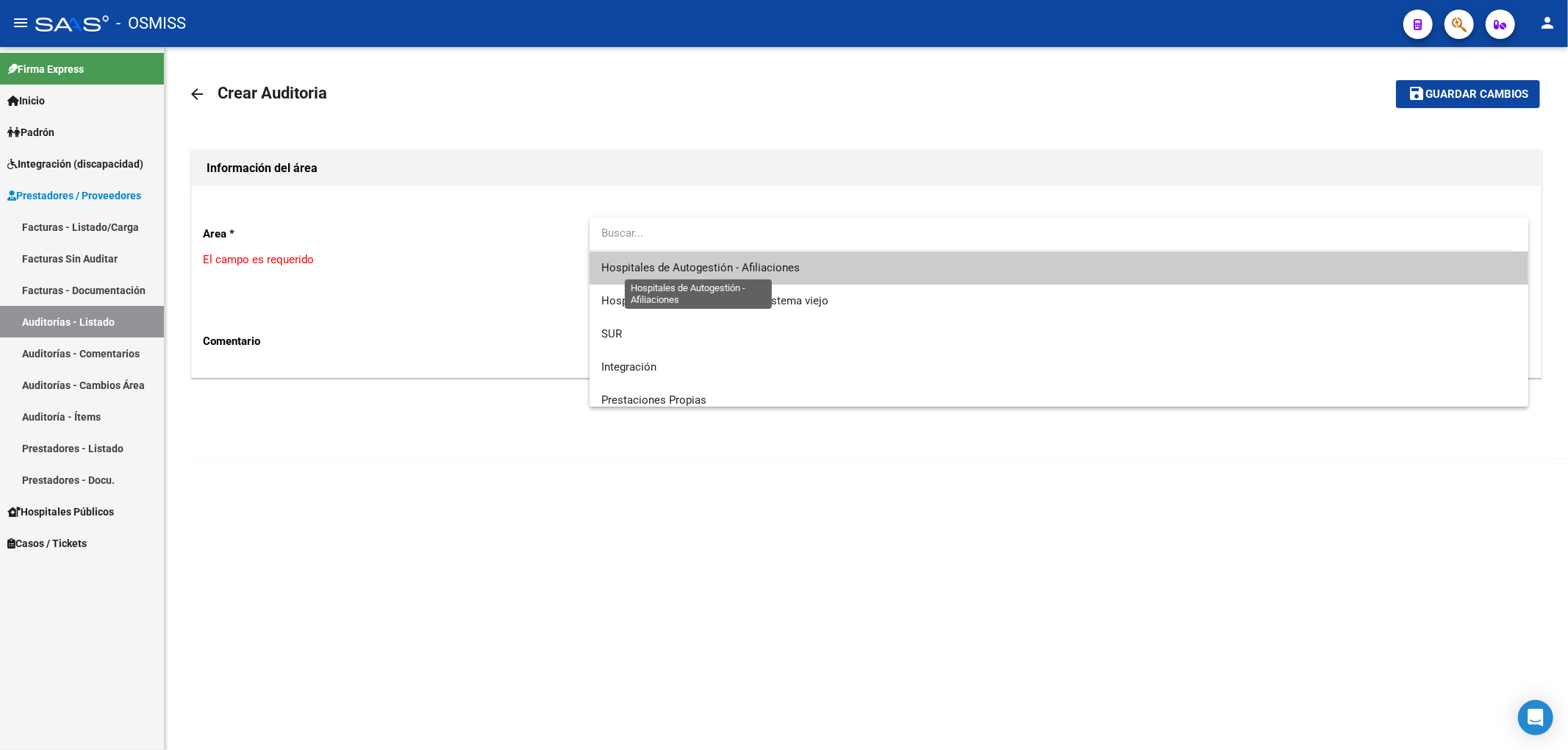
click at [676, 275] on span "Hospitales de Autogestión - Afiliaciones" at bounding box center [1059, 267] width 915 height 33
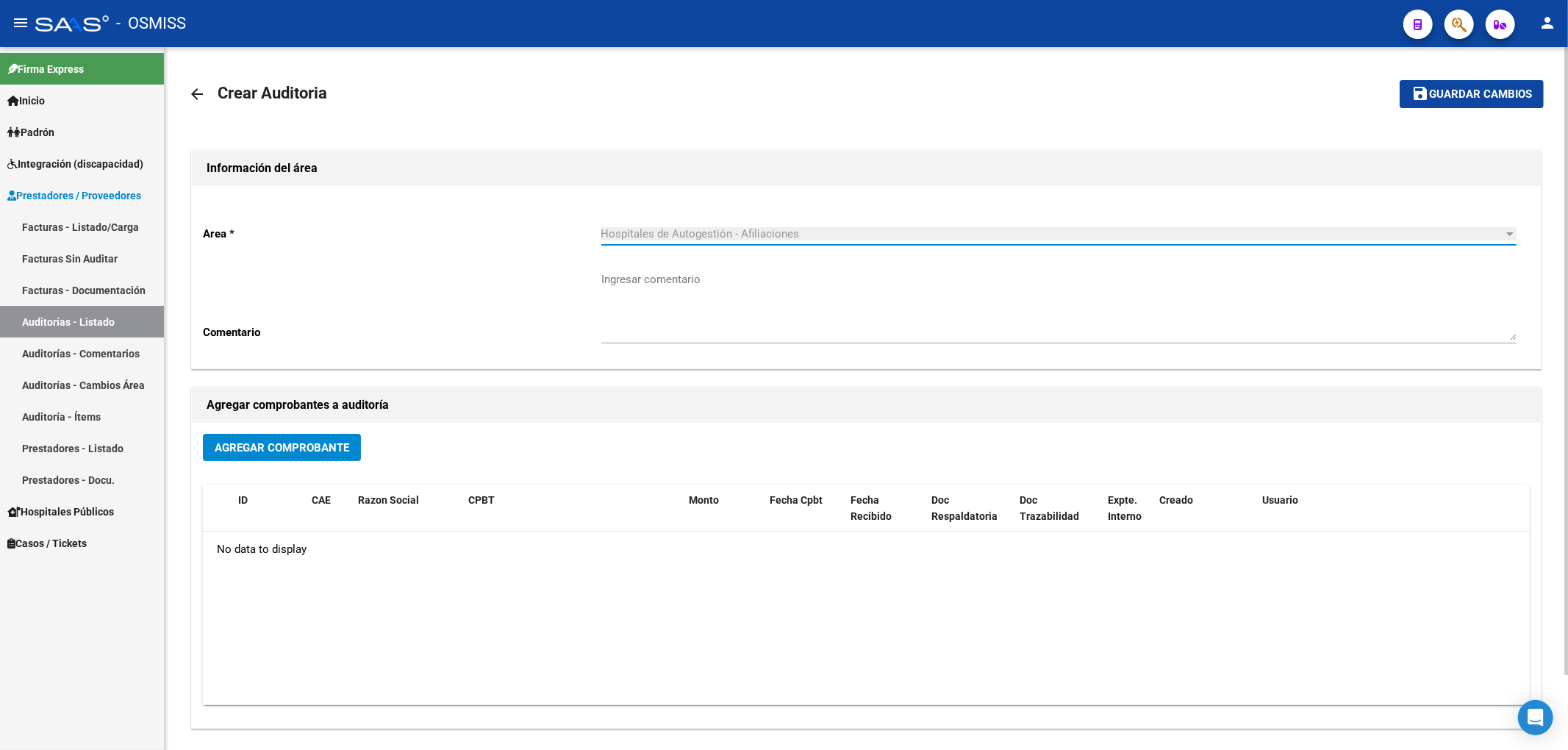
click at [363, 442] on div "Agregar Comprobante" at bounding box center [866, 453] width 1327 height 39
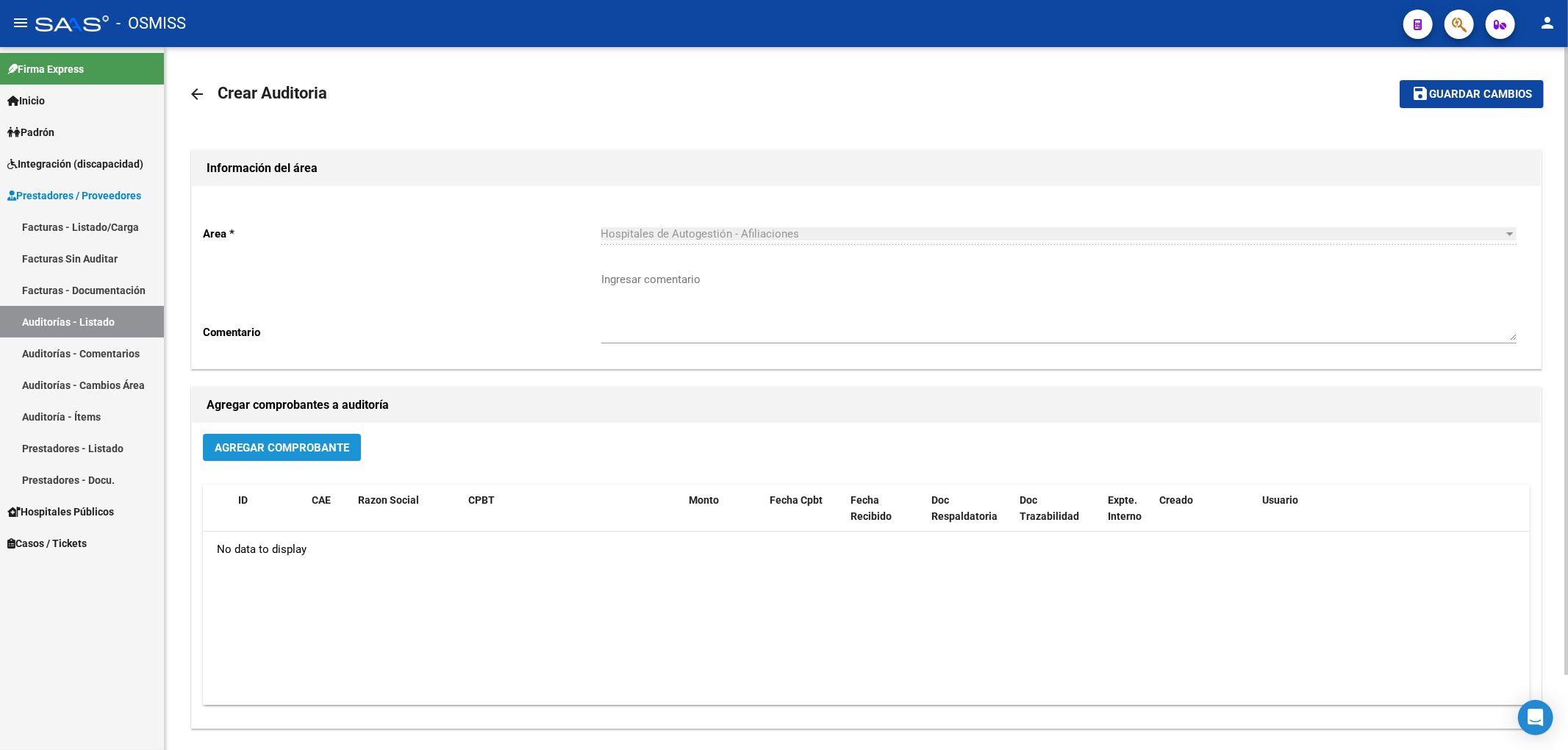
click at [341, 451] on span "Agregar Comprobante" at bounding box center [282, 448] width 135 height 13
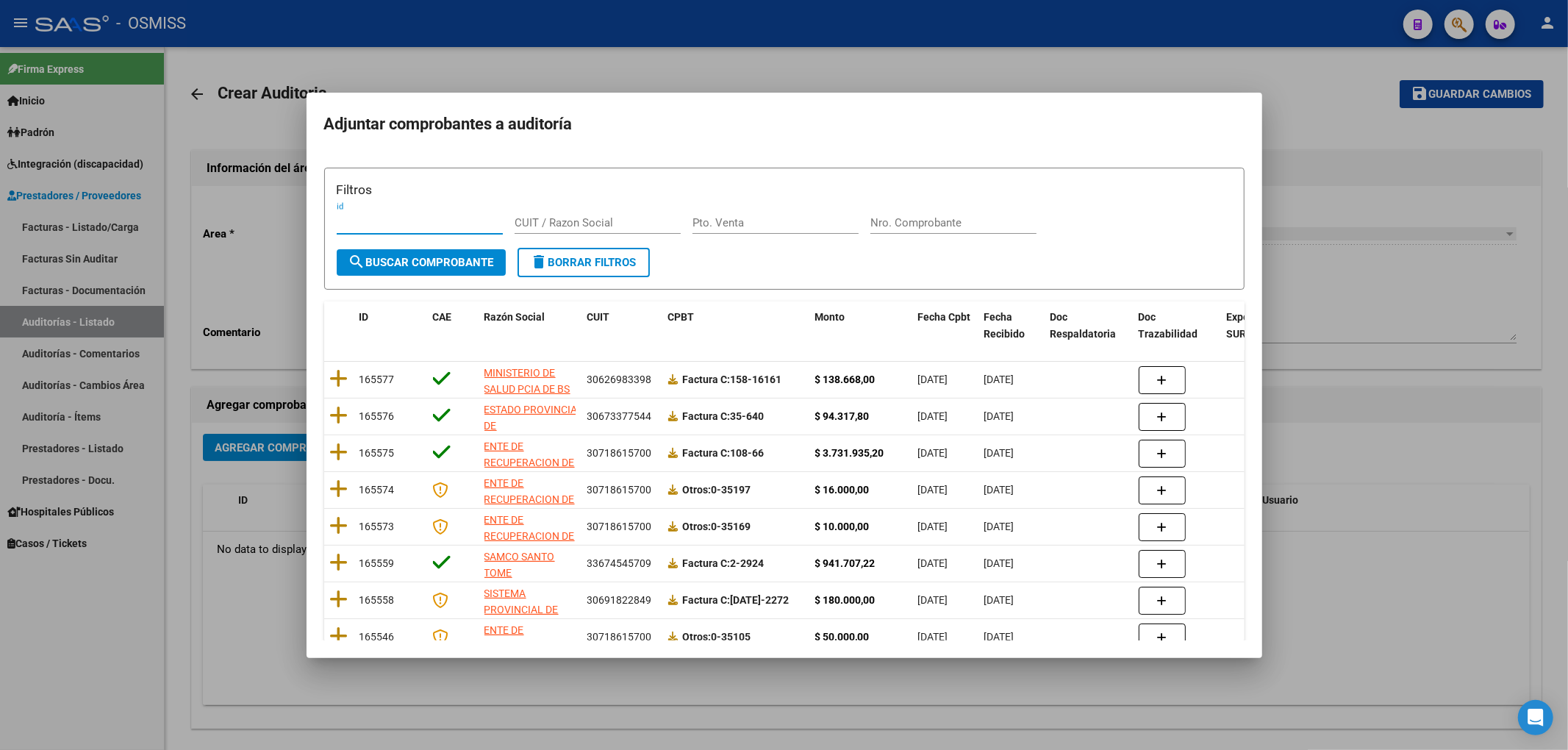
click at [897, 219] on input "Nro. Comprobante" at bounding box center [953, 222] width 166 height 13
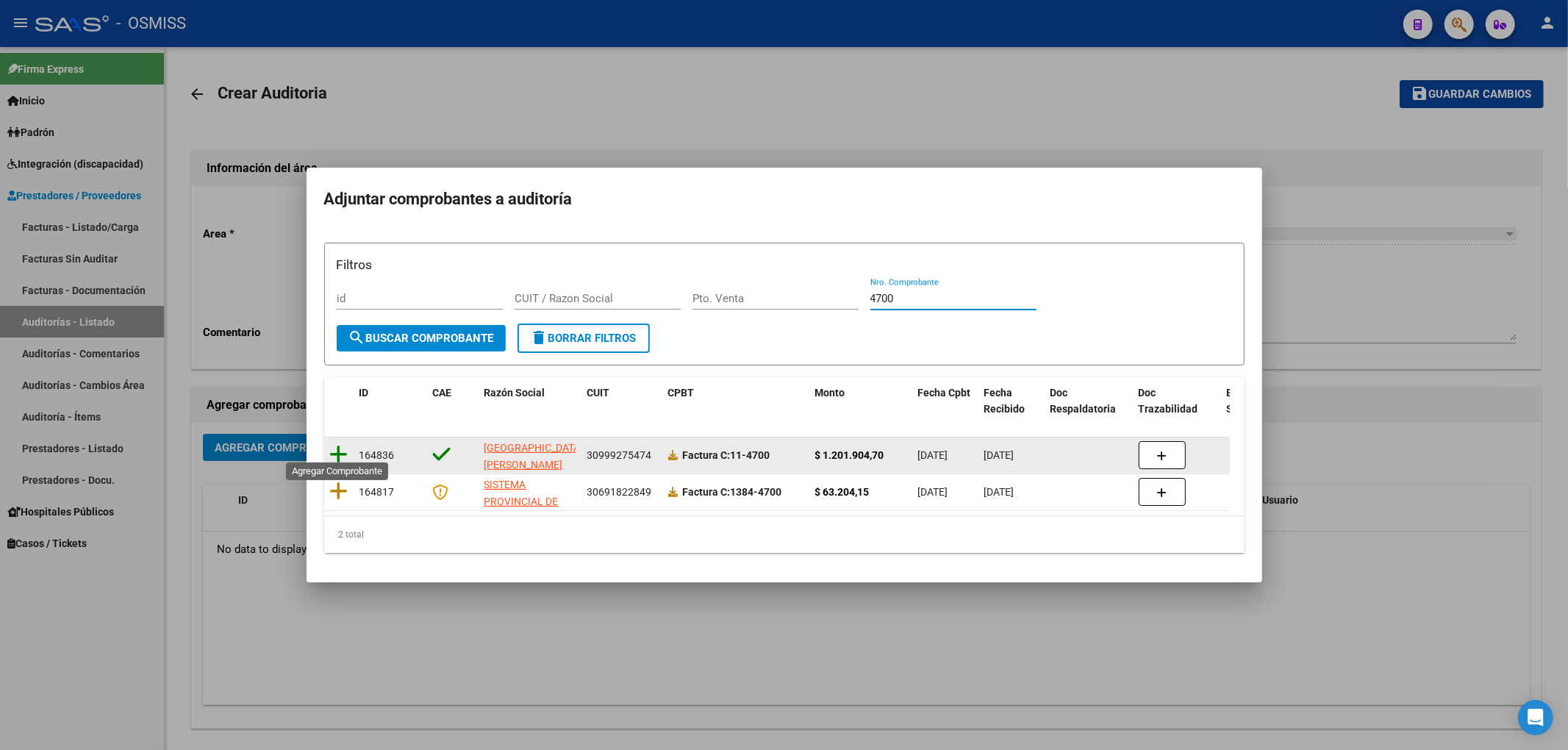
type input "4700"
click at [342, 444] on icon at bounding box center [339, 455] width 18 height 21
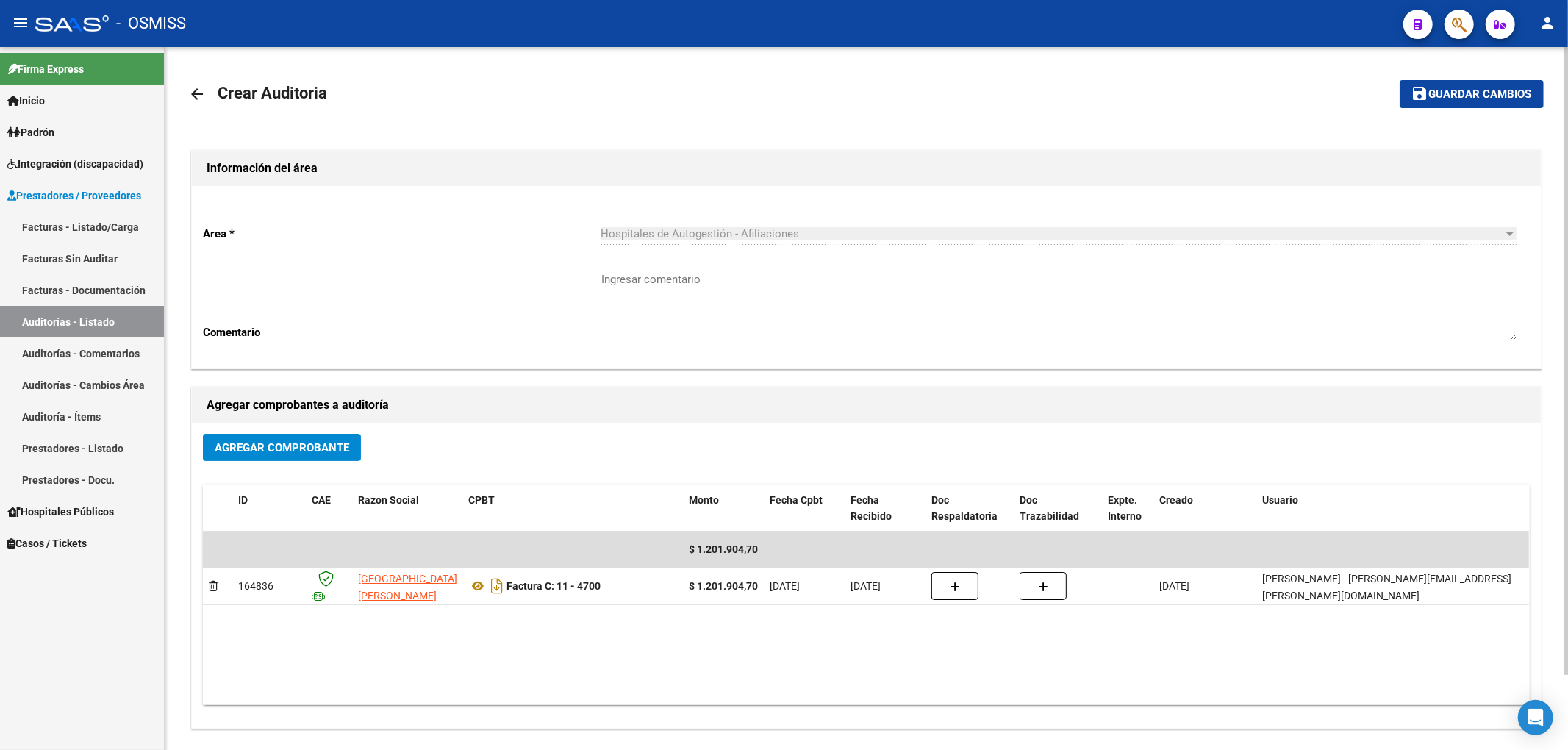
click at [1494, 78] on mat-toolbar-row "save Guardar cambios" at bounding box center [1403, 94] width 282 height 47
click at [1459, 98] on span "Guardar cambios" at bounding box center [1481, 95] width 103 height 13
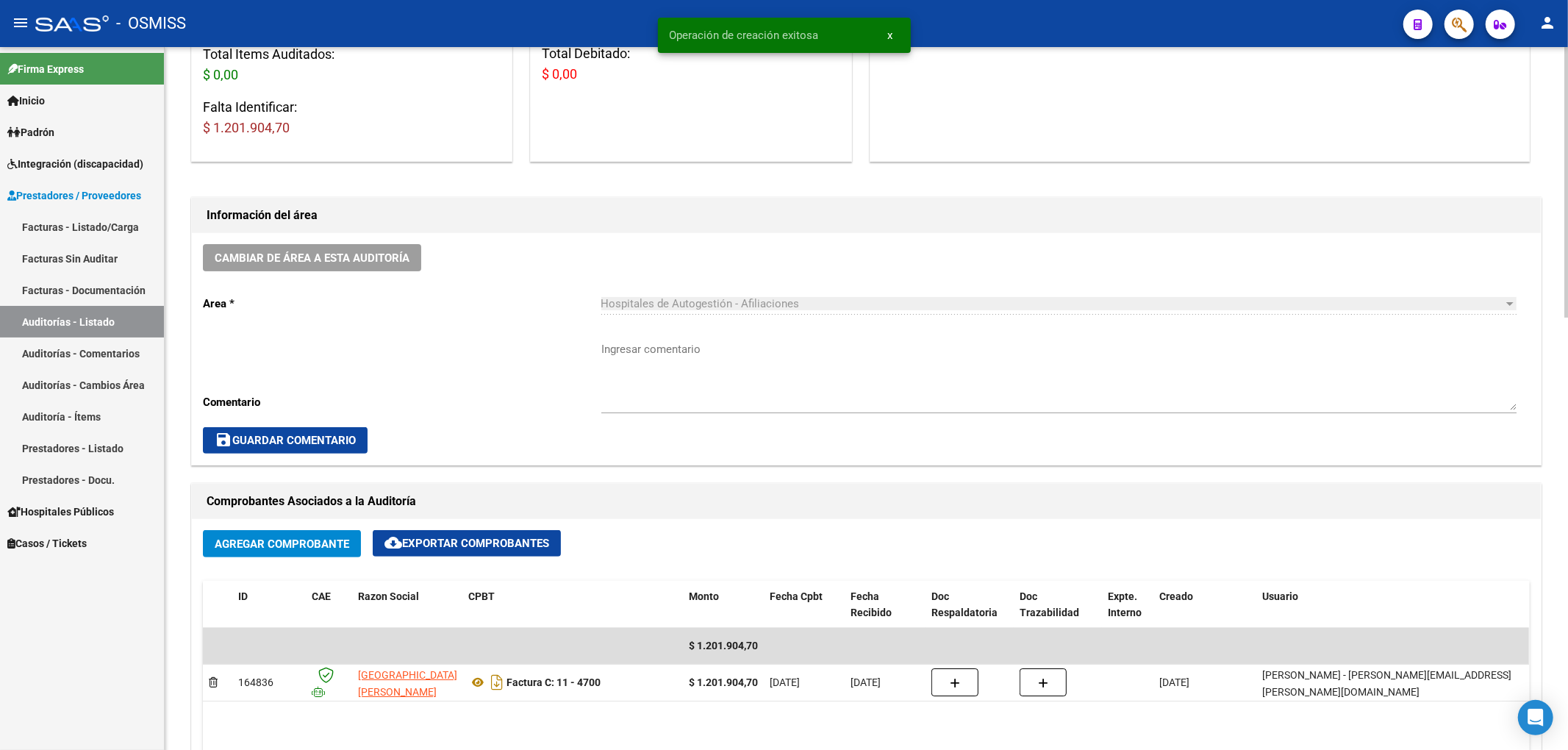
scroll to position [686, 0]
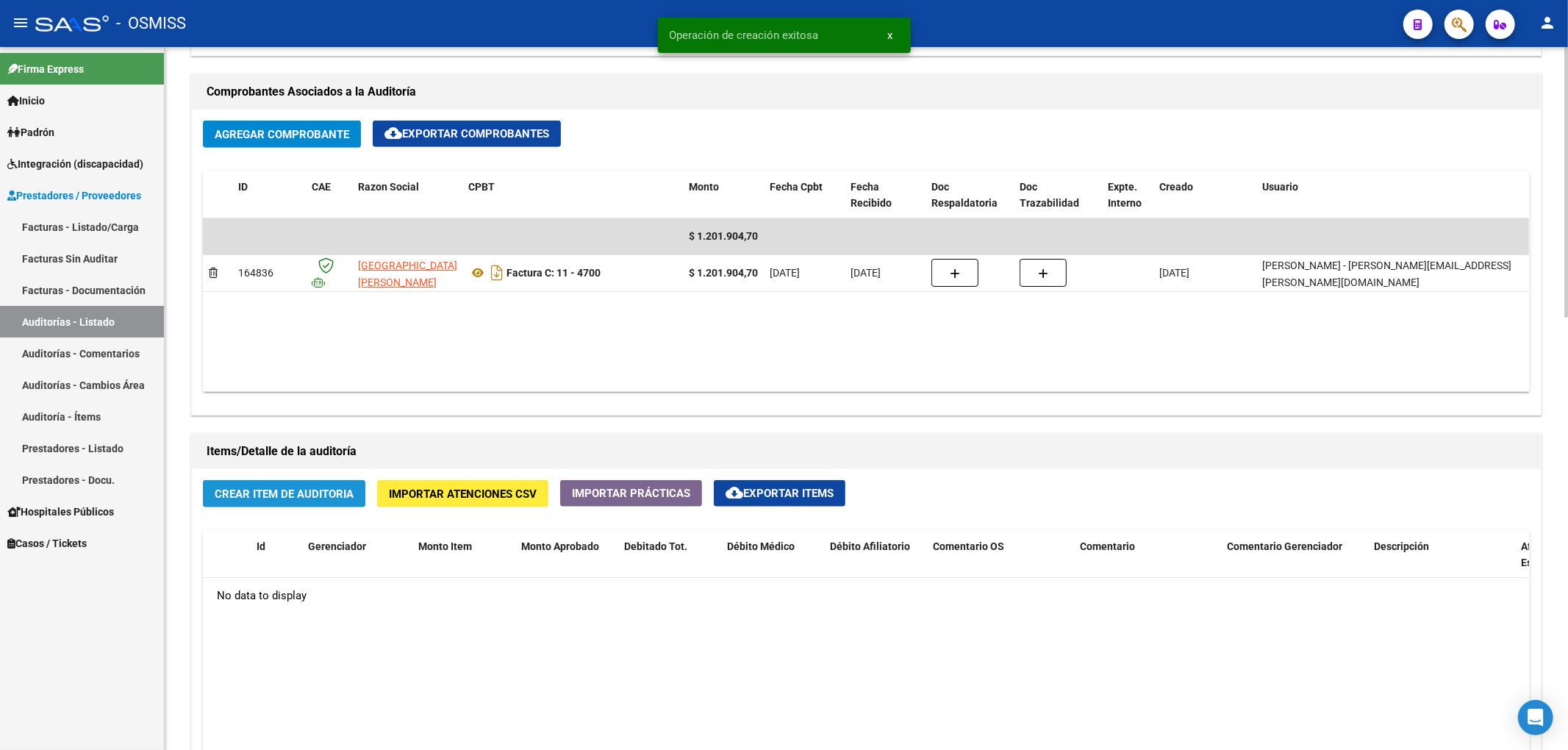
click at [212, 485] on button "Crear Item de Auditoria" at bounding box center [284, 493] width 163 height 27
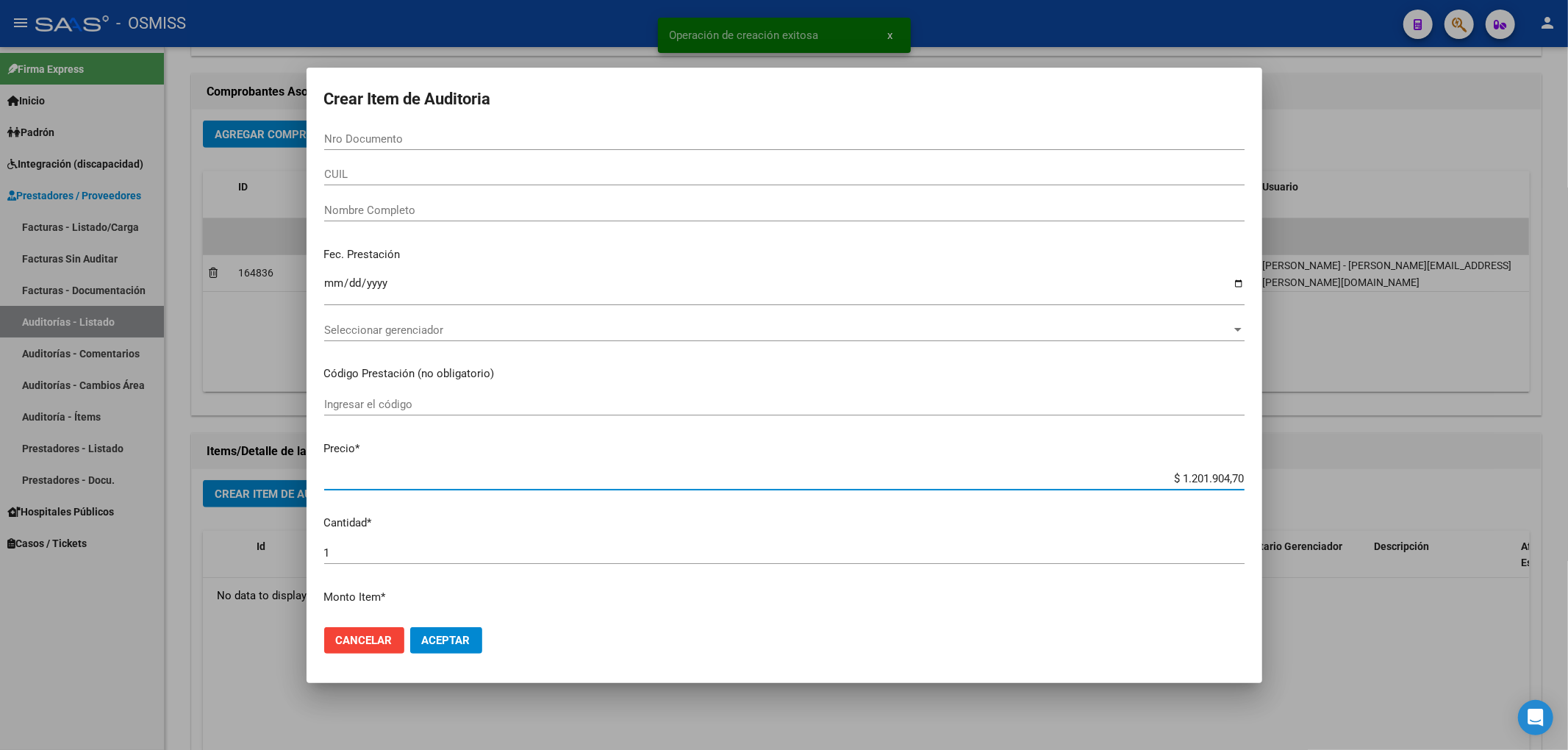
drag, startPoint x: 1165, startPoint y: 474, endPoint x: 1286, endPoint y: 456, distance: 122.3
click at [1279, 457] on div "Operación de creación exitosa x Crear Item de Auditoria Nro Documento CUIL Nomb…" at bounding box center [784, 375] width 1568 height 750
type input "$ 0,01"
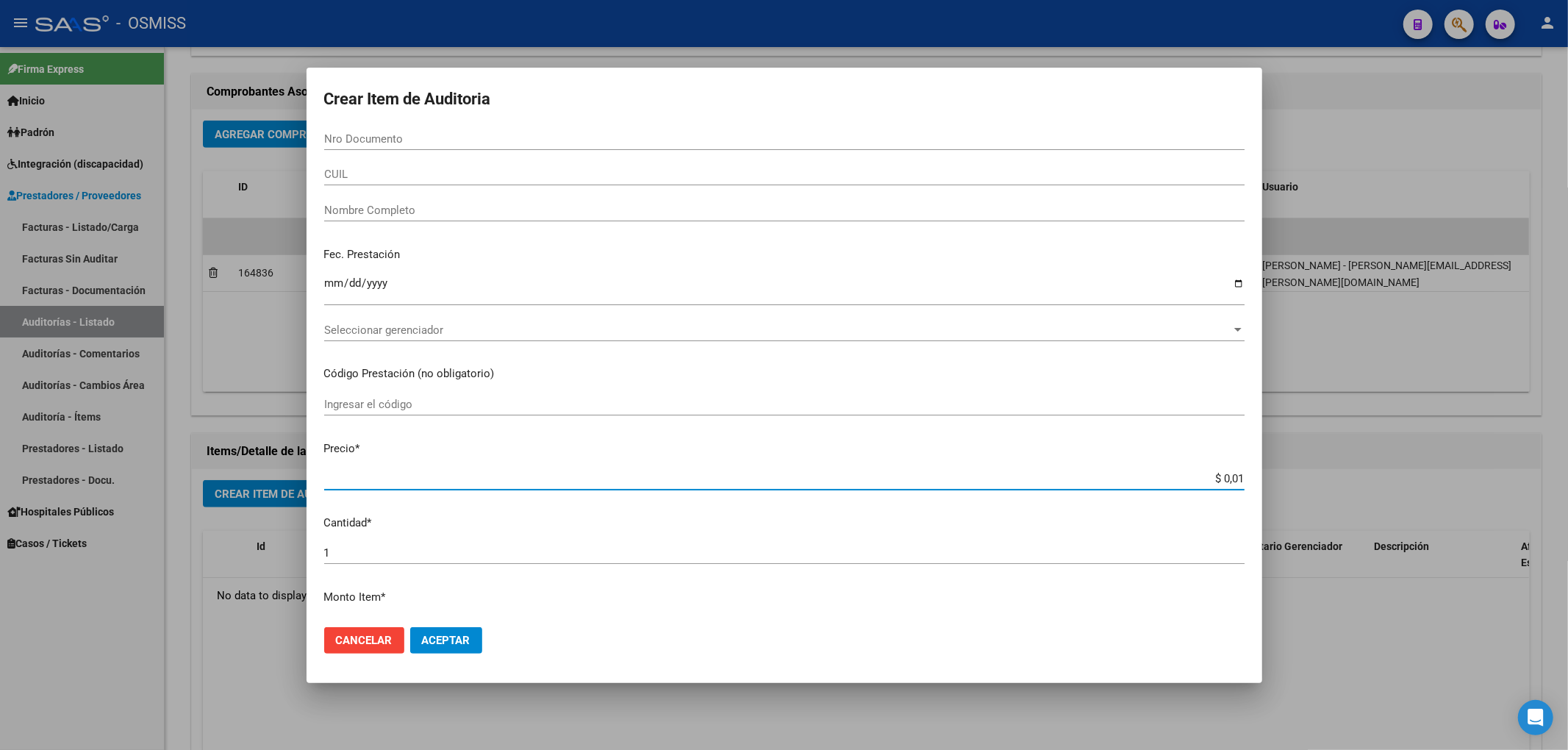
type input "$ 0,12"
type input "$ 1,29"
type input "$ 12,98"
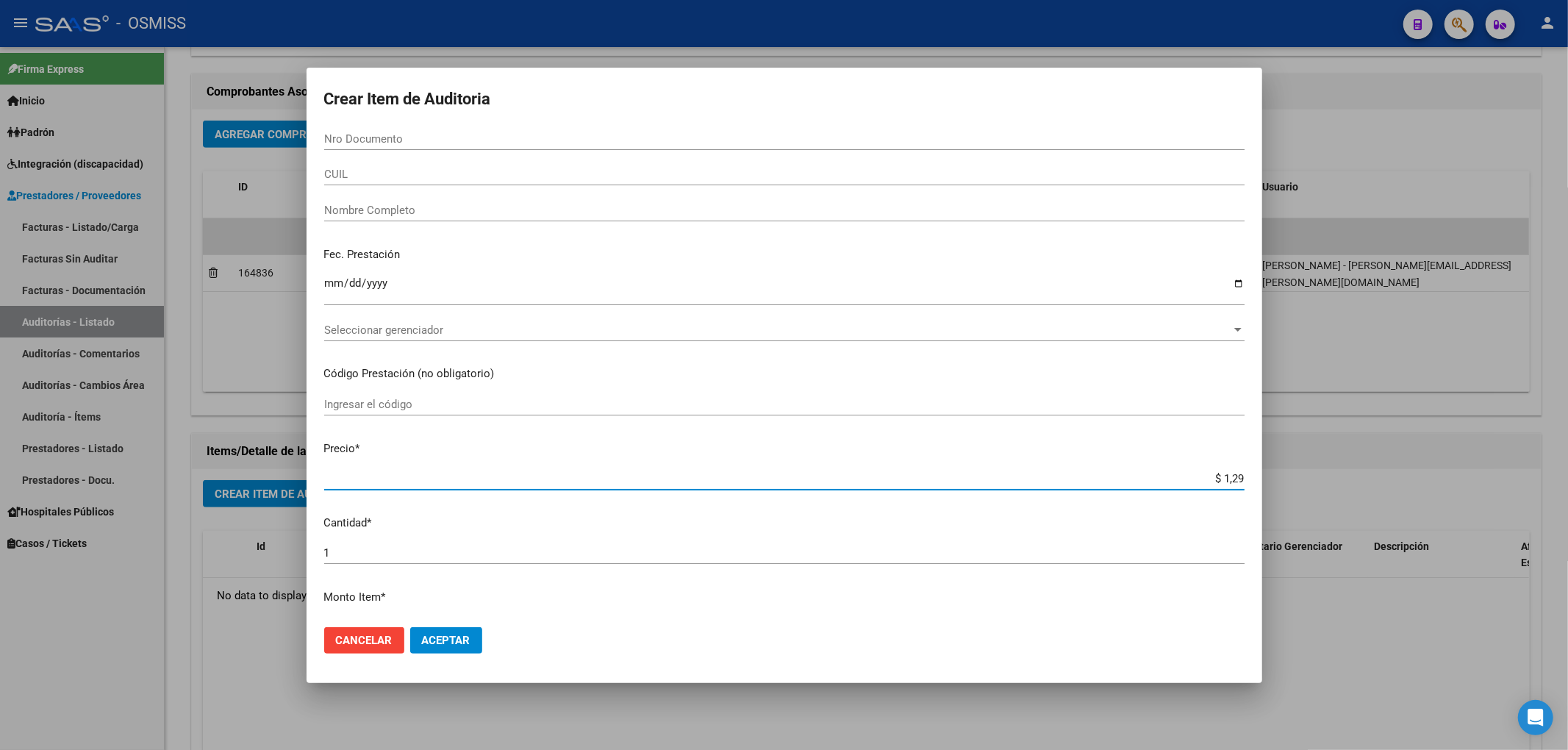
type input "$ 12,98"
type input "$ 129,89"
type input "$ 1.298,95"
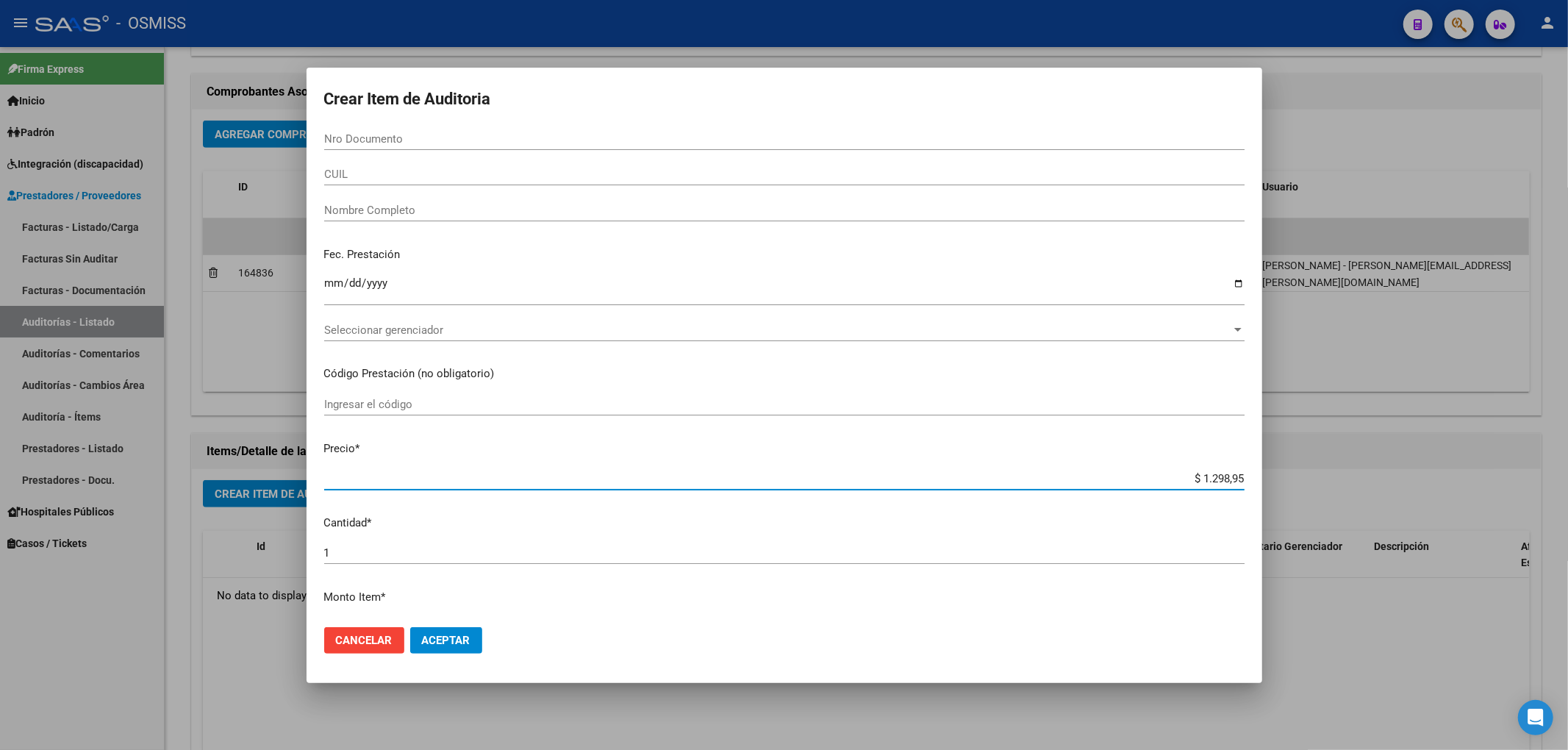
type input "$ 129,89"
type input "$ 1.298,96"
type input "$ 12.989,63"
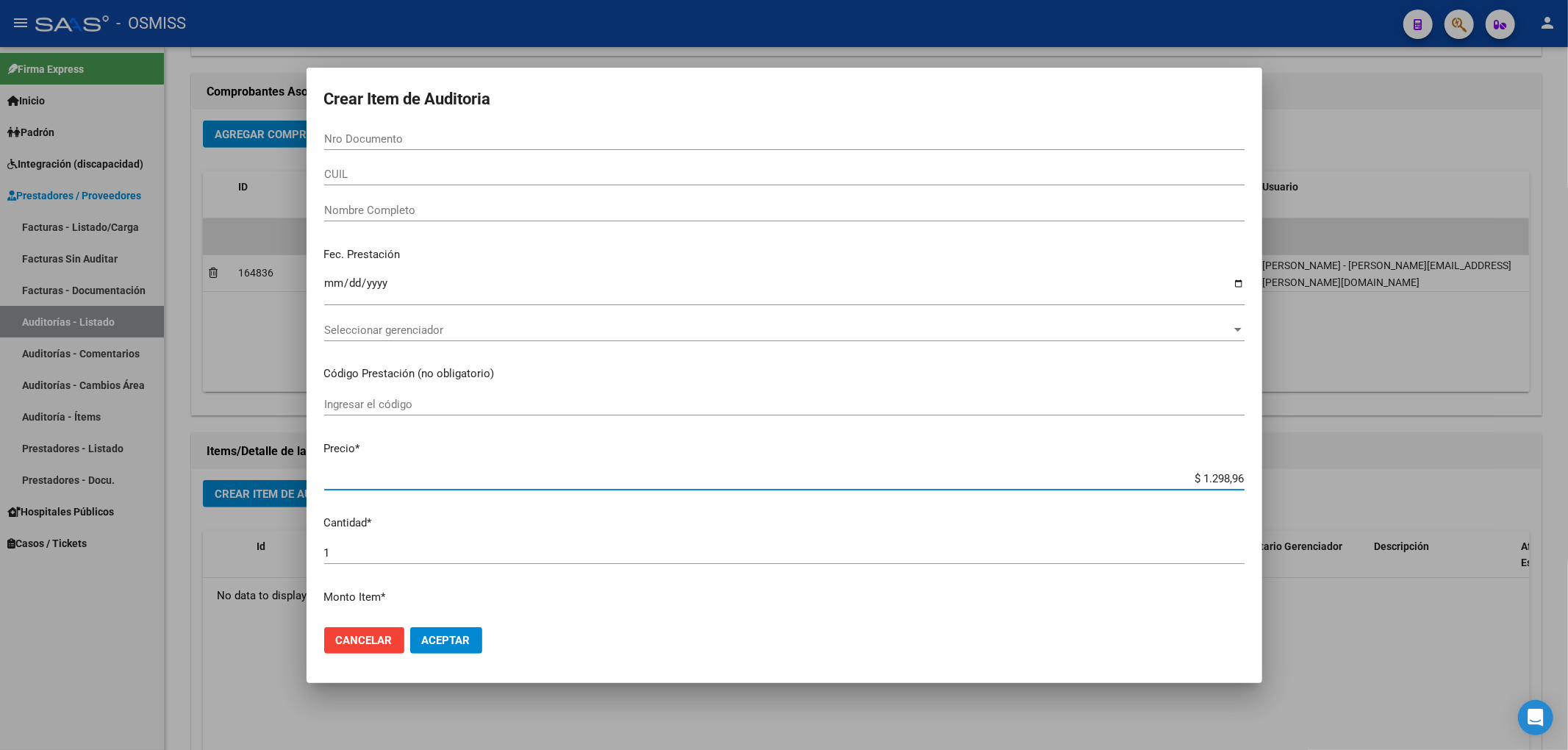
type input "$ 12.989,63"
type input "$ 129.896,38"
click at [466, 140] on input "Nro Documento" at bounding box center [784, 139] width 920 height 13
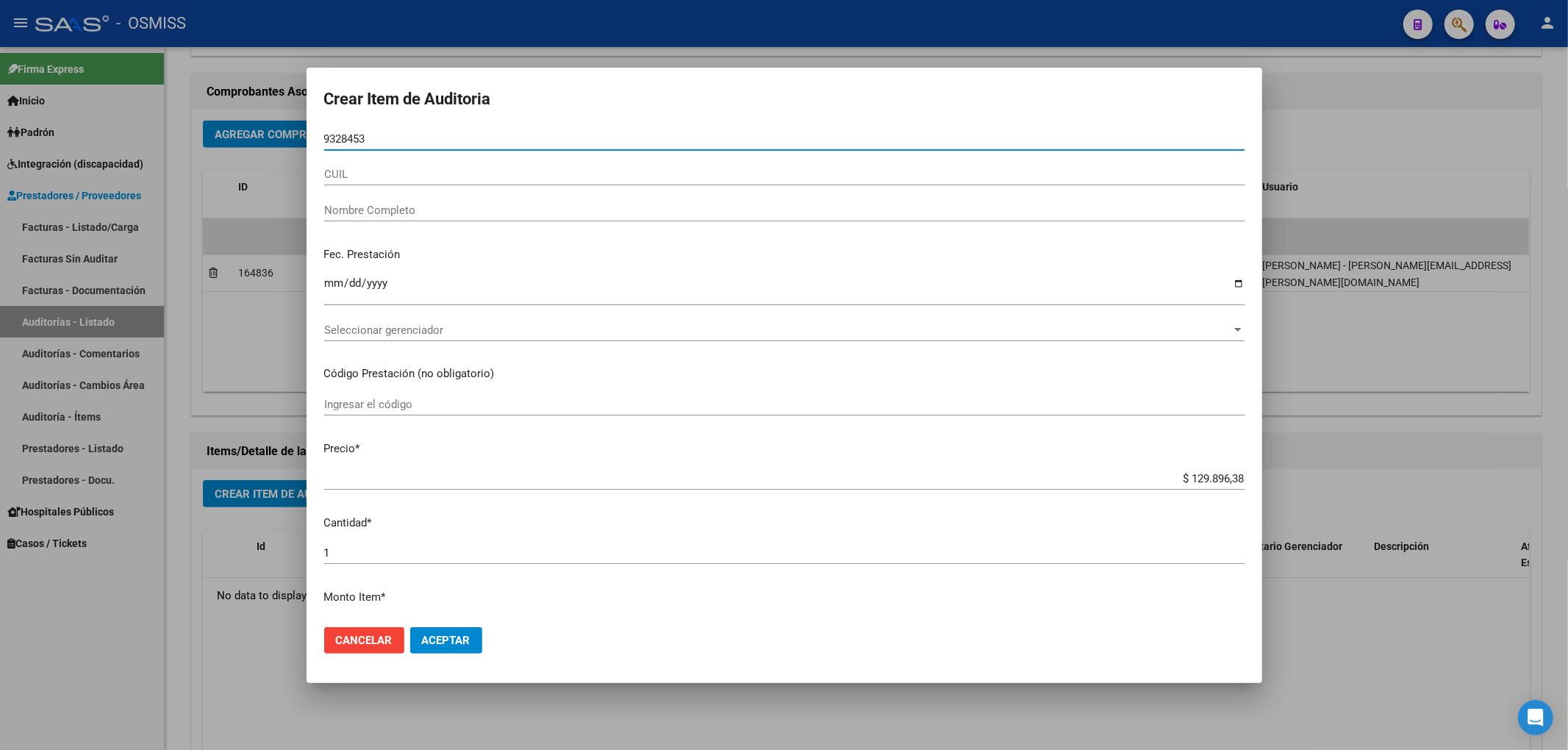
type input "93284535"
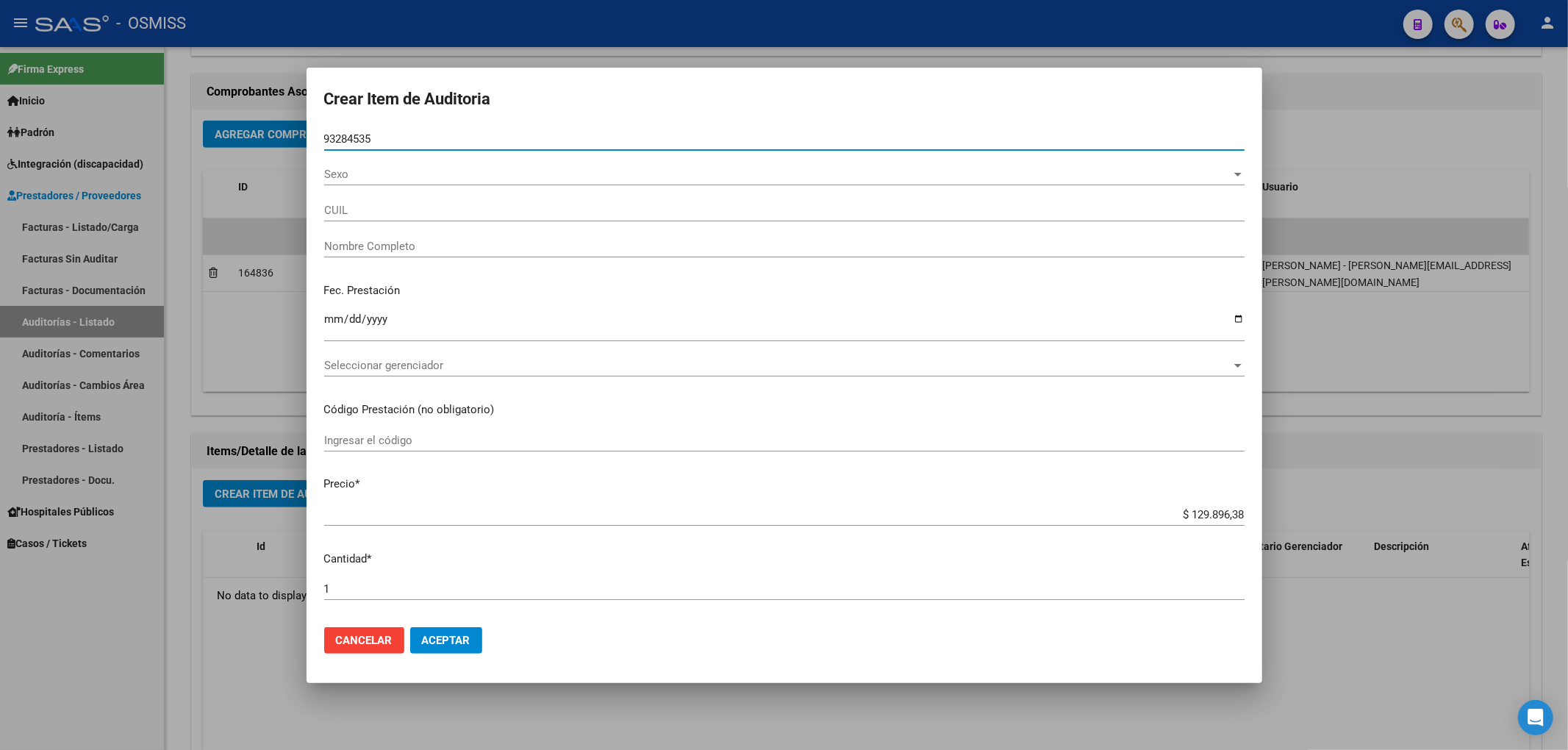
type input "27932845356"
type input "[PERSON_NAME]"
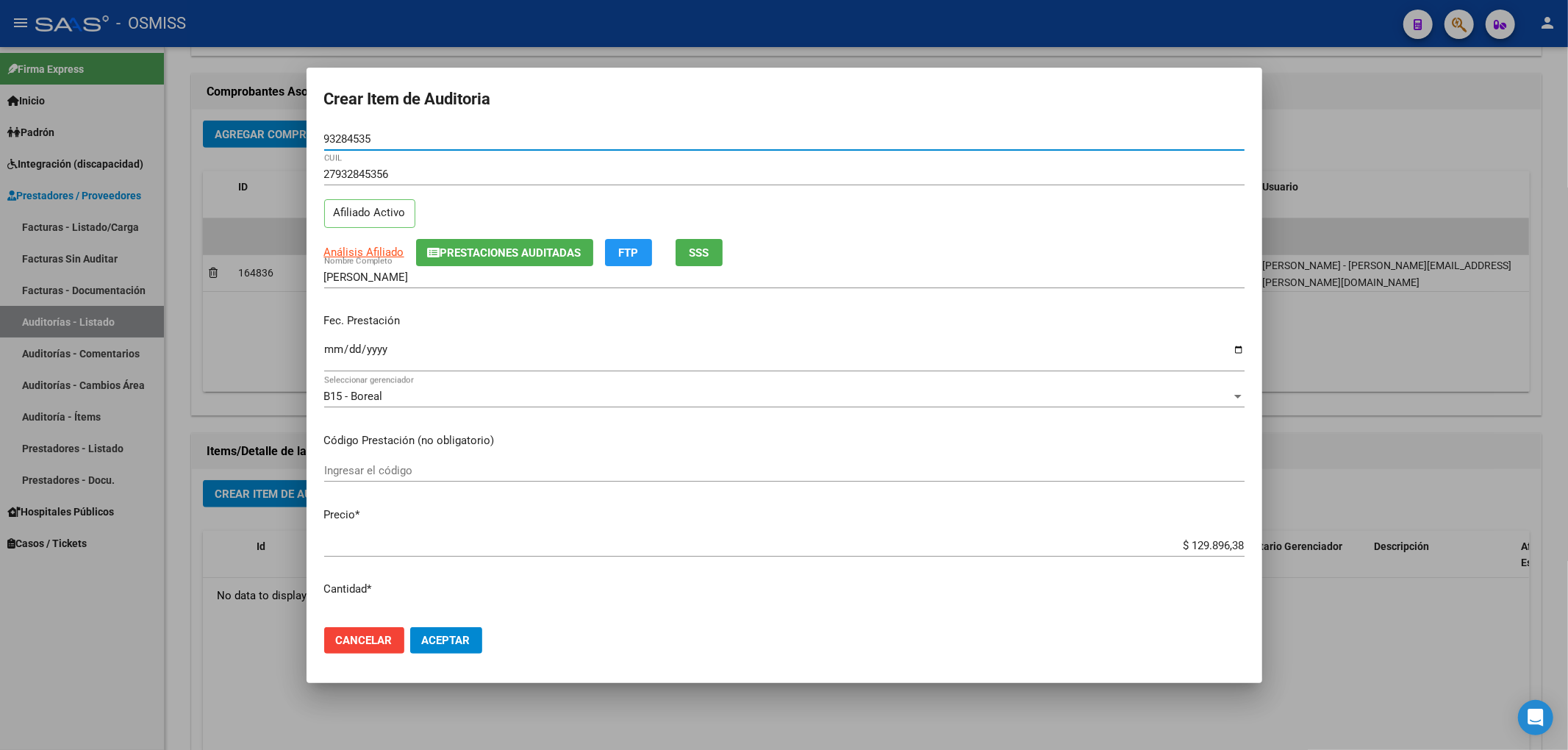
type input "93284535"
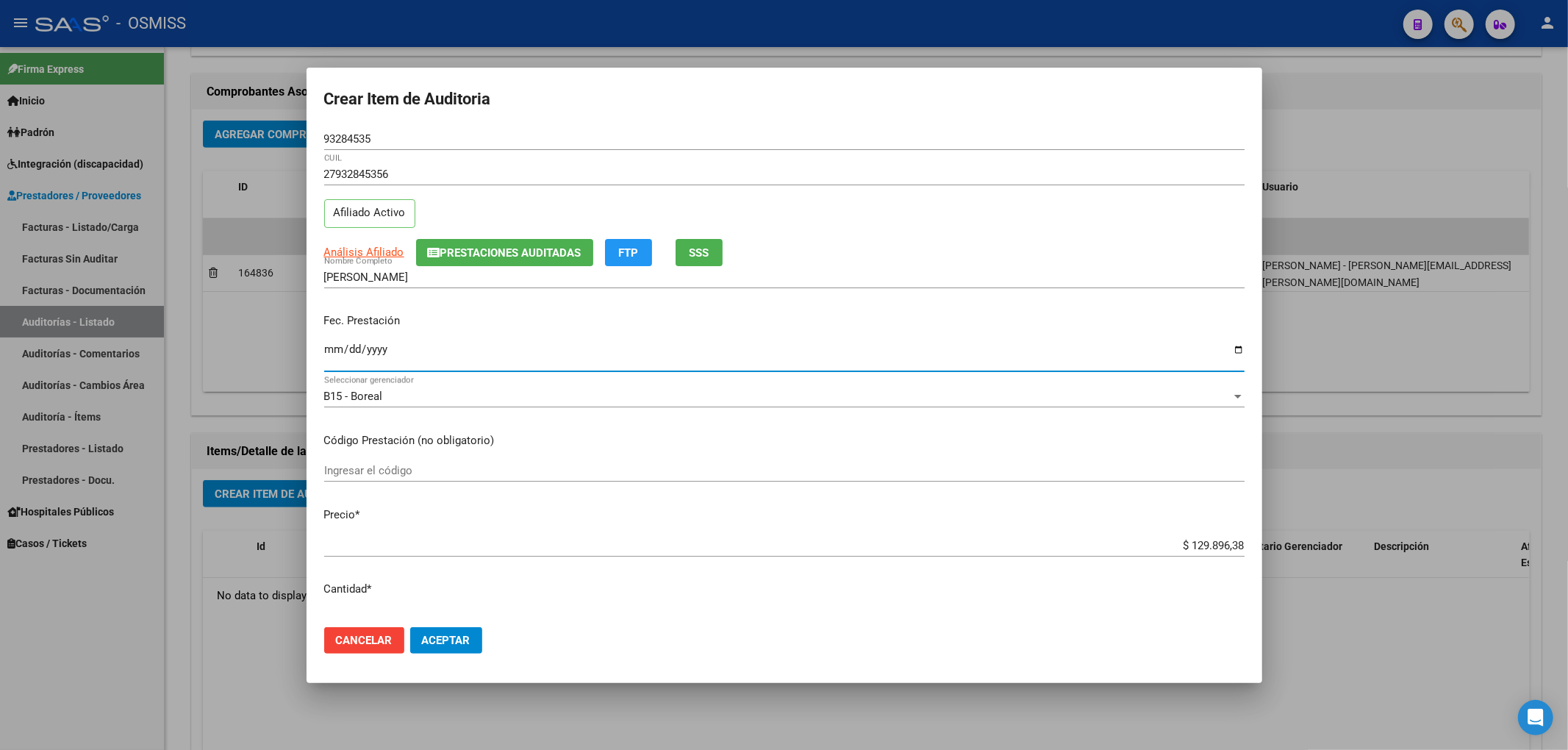
click at [336, 354] on input "Ingresar la fecha" at bounding box center [784, 355] width 920 height 23
type input "[DATE]"
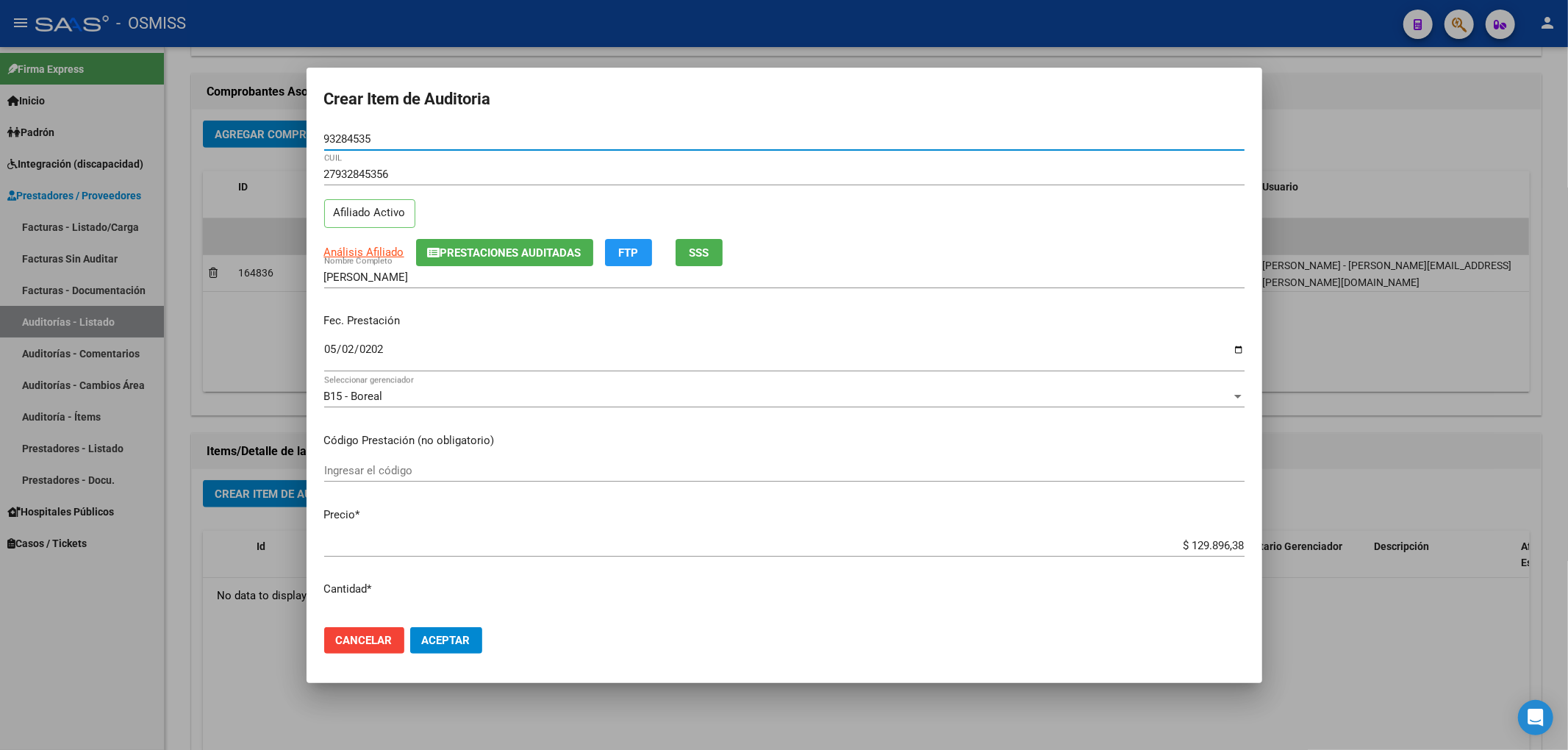
drag, startPoint x: 380, startPoint y: 144, endPoint x: 330, endPoint y: 136, distance: 50.6
click at [310, 132] on mat-dialog-content "93284535 Nro Documento 27932845356 CUIL Afiliado Activo Análisis Afiliado Prest…" at bounding box center [784, 371] width 955 height 488
click at [1126, 225] on div "27932845356 CUIL Afiliado Activo" at bounding box center [784, 200] width 920 height 75
click at [468, 646] on span "Aceptar" at bounding box center [446, 640] width 48 height 13
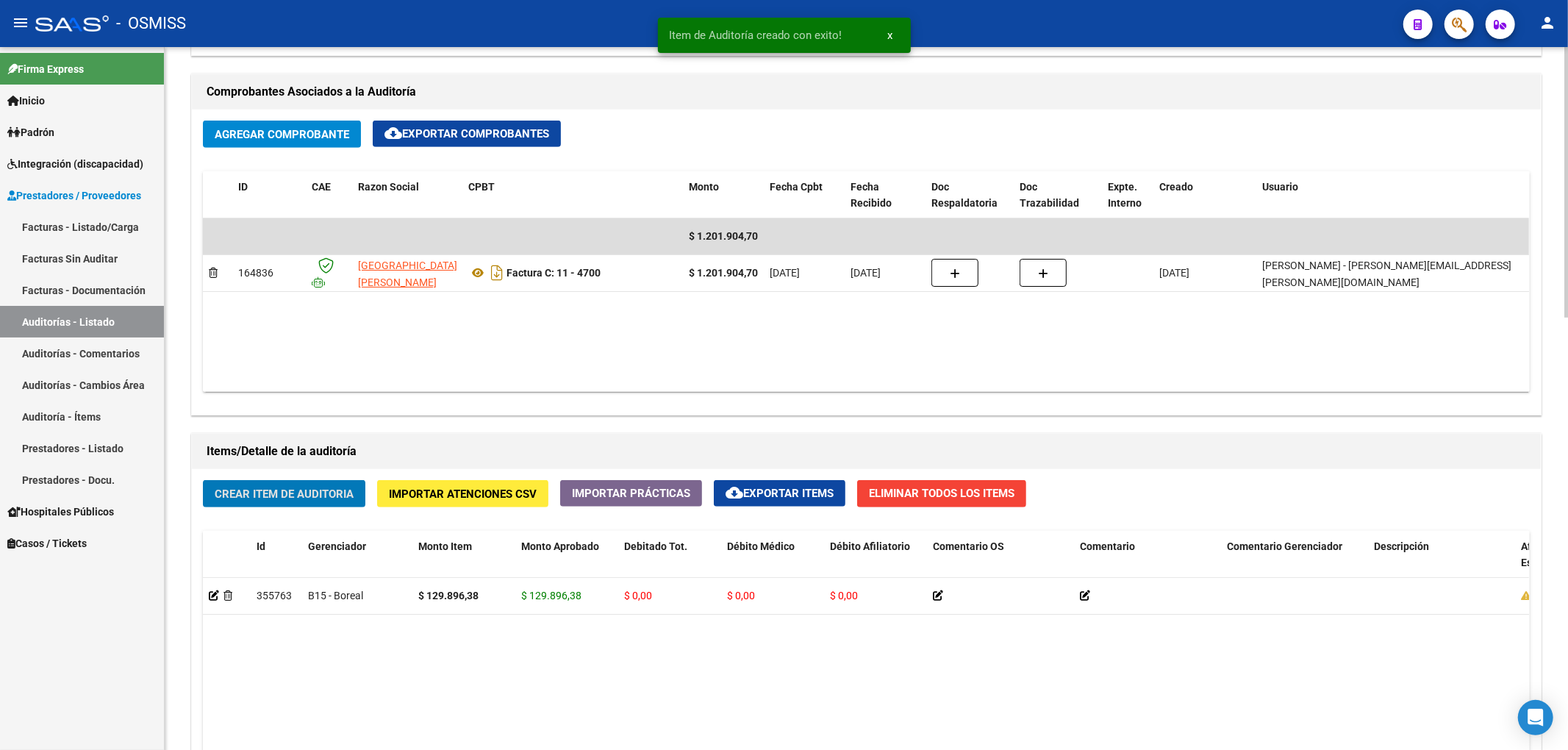
scroll to position [687, 0]
click at [318, 487] on span "Crear Item de Auditoria" at bounding box center [284, 493] width 139 height 13
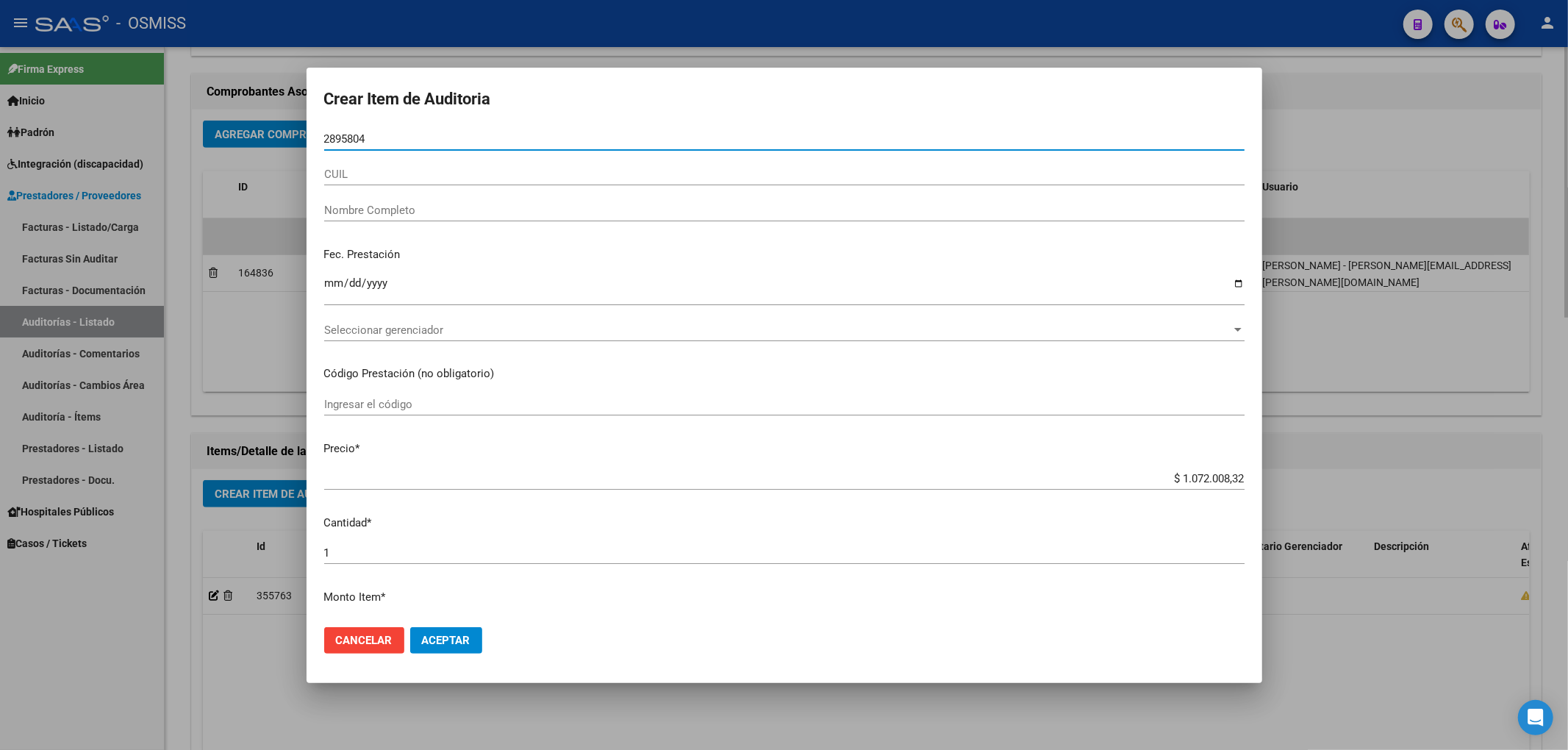
type input "28958044"
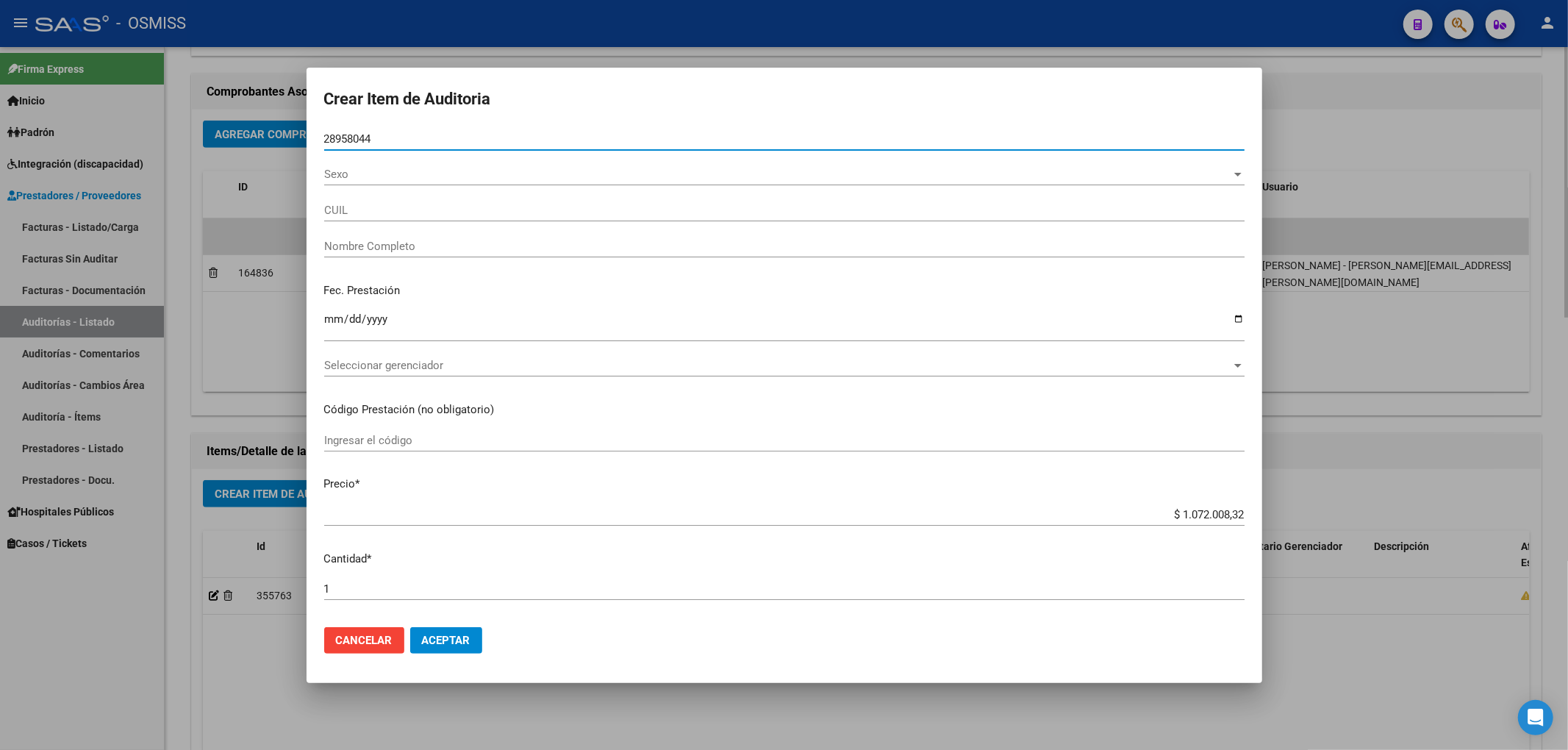
type input "27289580447"
type input "[PERSON_NAME] [PERSON_NAME]"
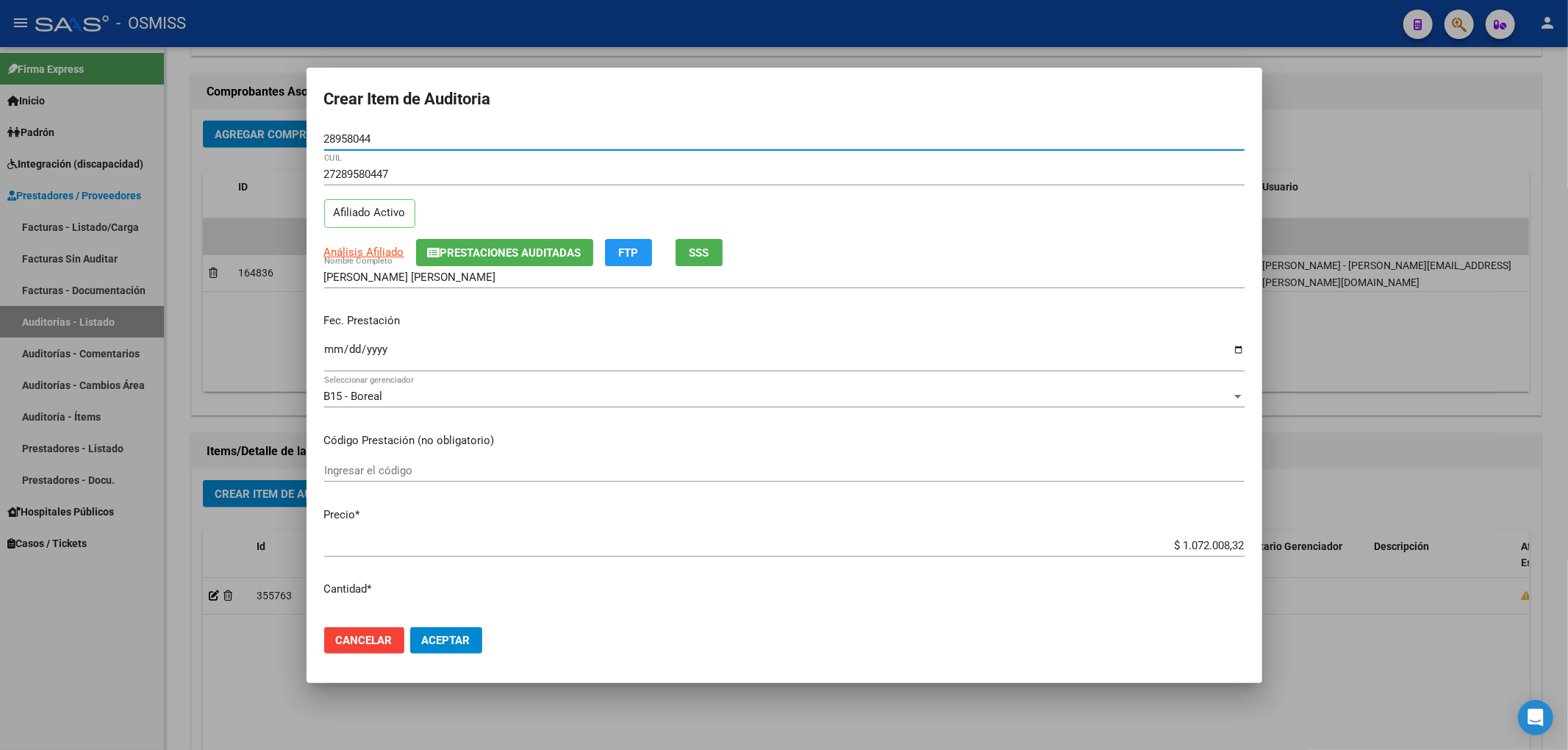
type input "28958044"
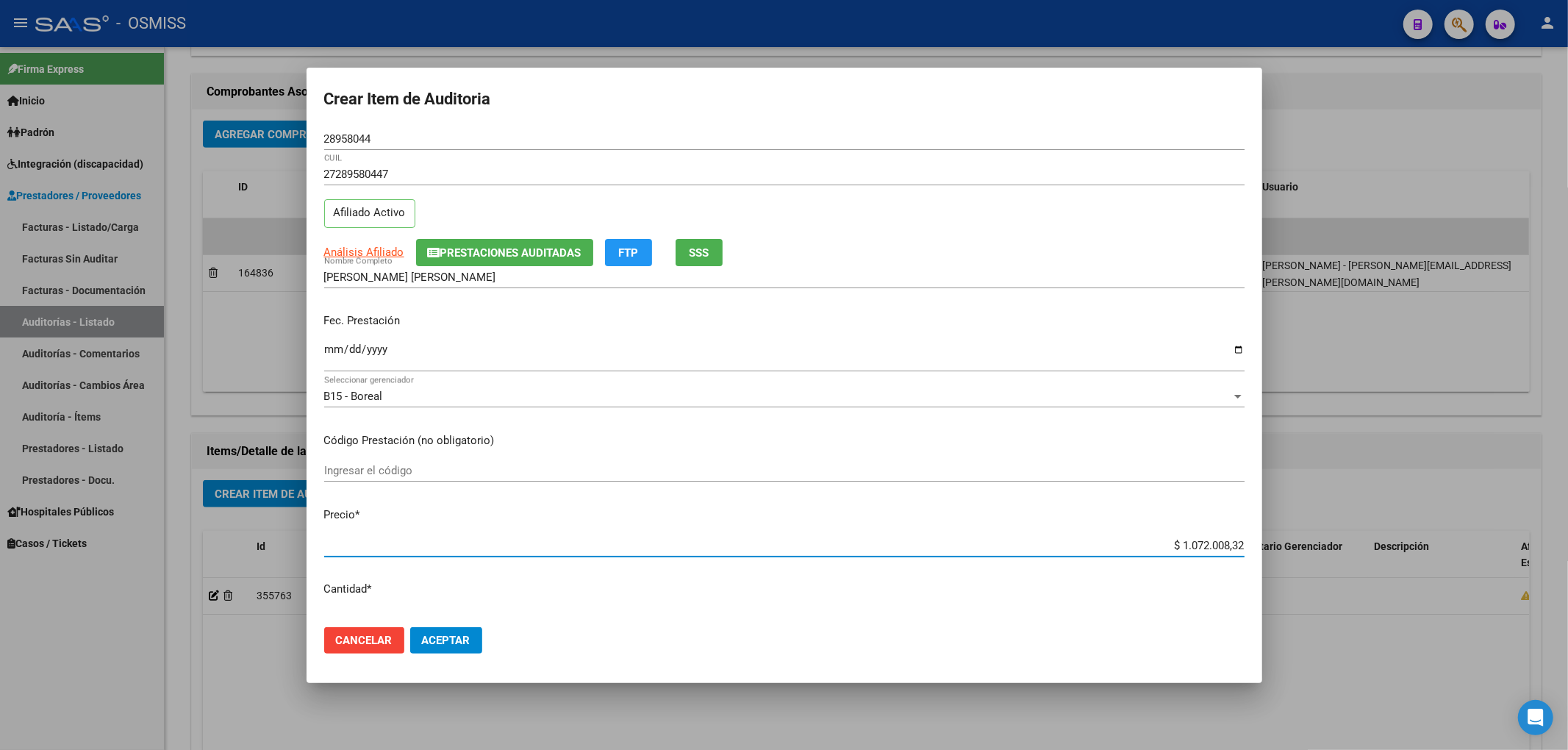
click at [1173, 541] on input "$ 1.072.008,32" at bounding box center [784, 545] width 920 height 13
drag, startPoint x: 1169, startPoint y: 544, endPoint x: 1310, endPoint y: 522, distance: 142.7
click at [1310, 522] on div "Crear Item de Auditoria 28958044 Nro Documento 27289580447 CUIL Afiliado Activo…" at bounding box center [784, 375] width 1568 height 750
type input "$ 0,04"
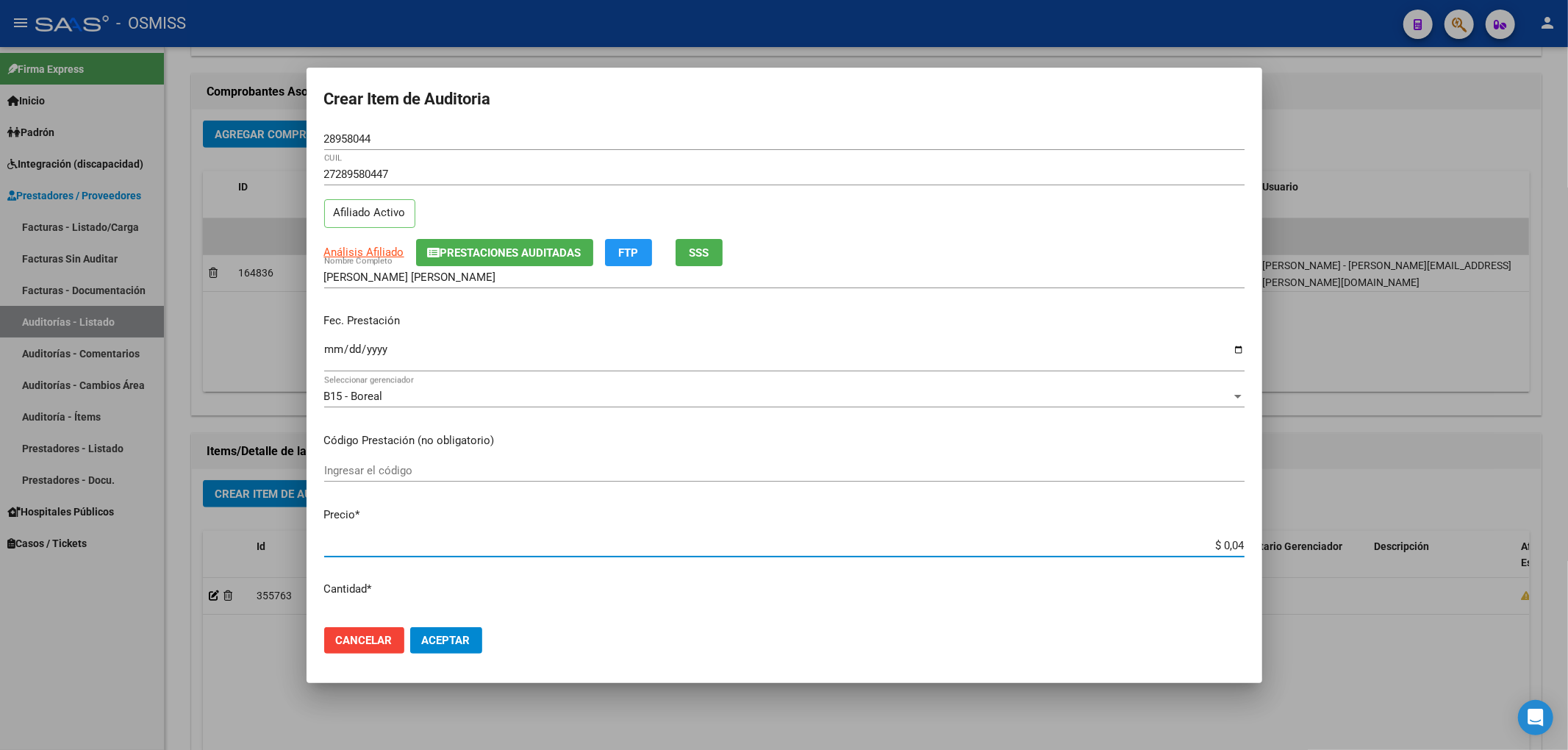
type input "$ 0,43"
type input "$ 4,30"
type input "$ 43,09"
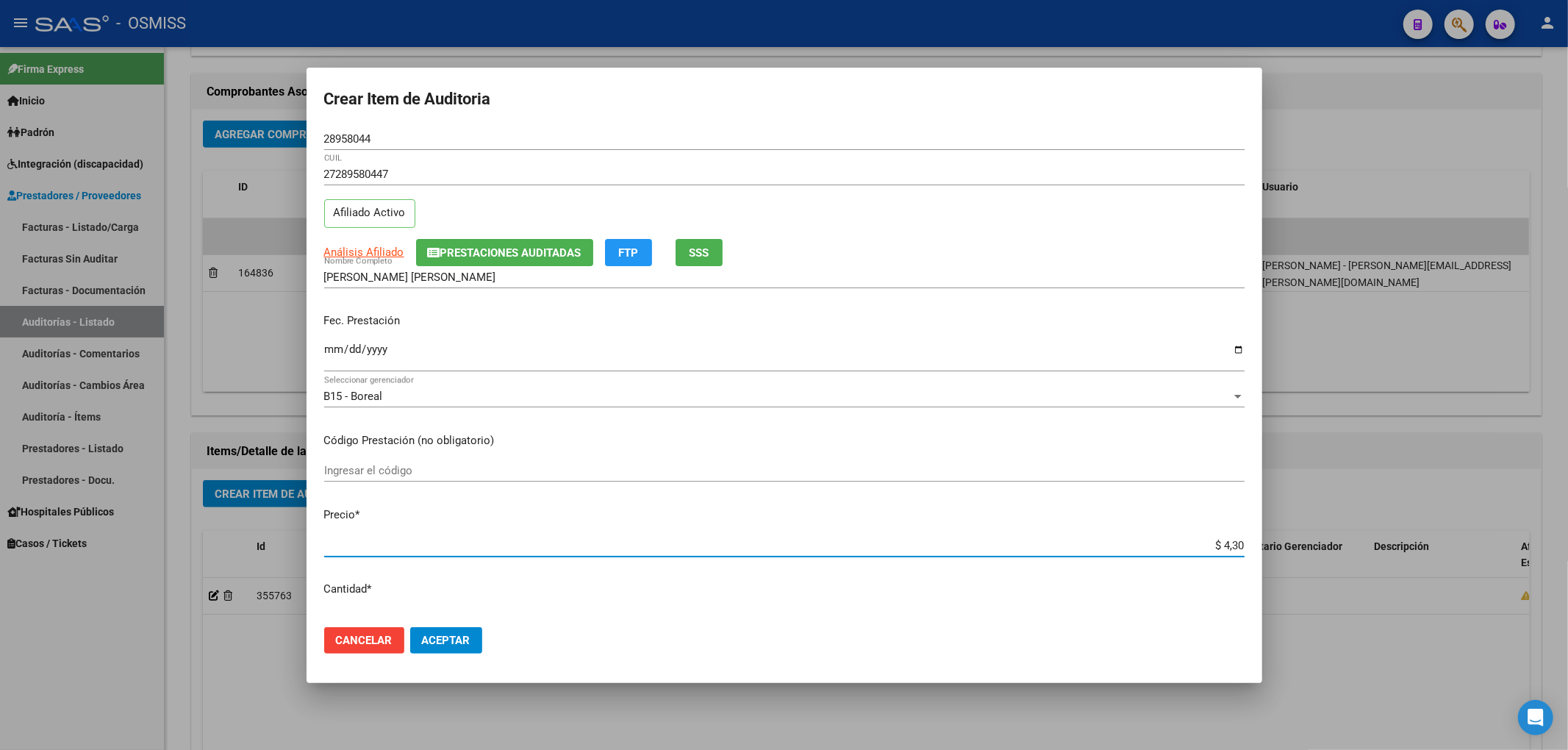
type input "$ 43,09"
type input "$ 430,91"
type input "$ 4.309,19"
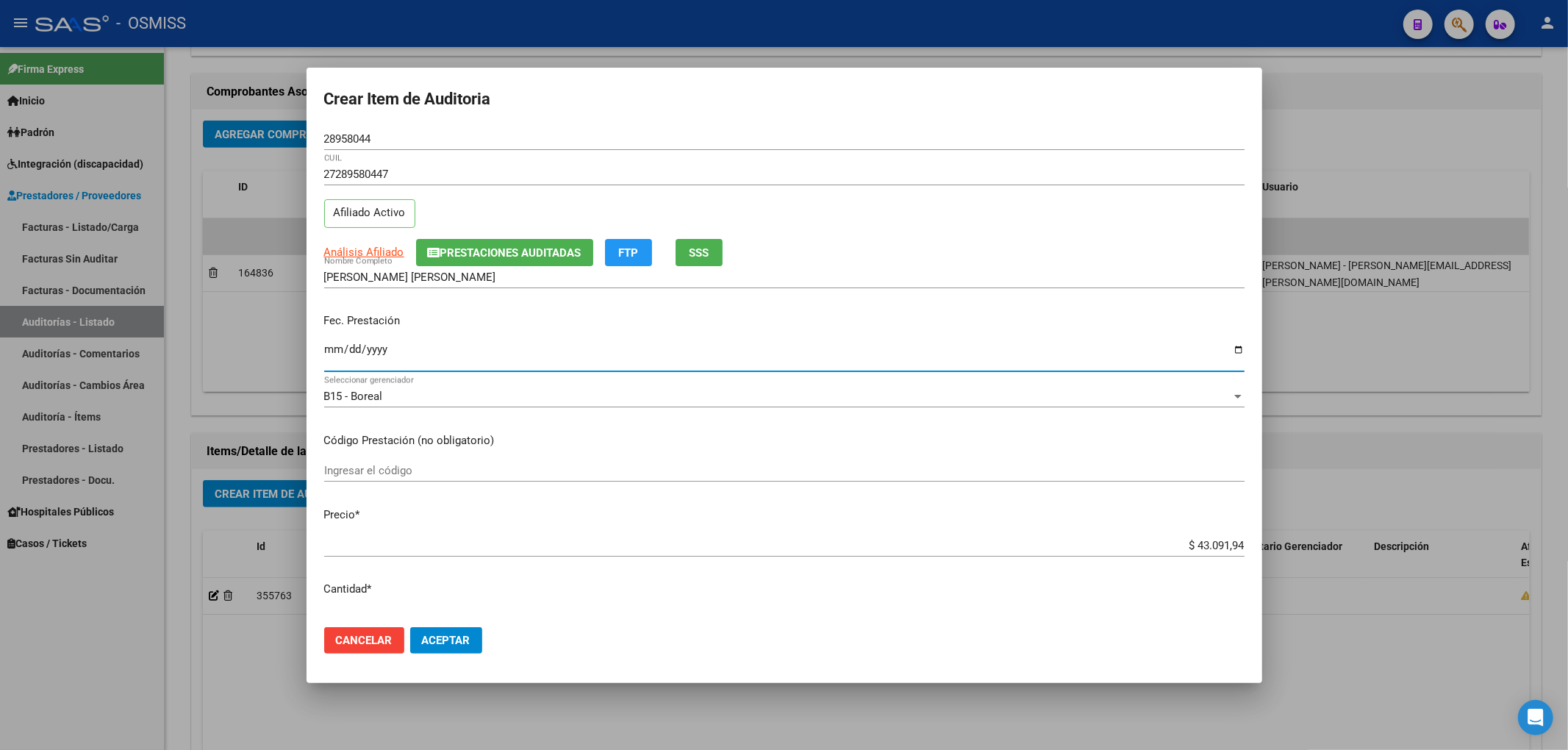
click at [334, 348] on input "Ingresar la fecha" at bounding box center [784, 355] width 920 height 23
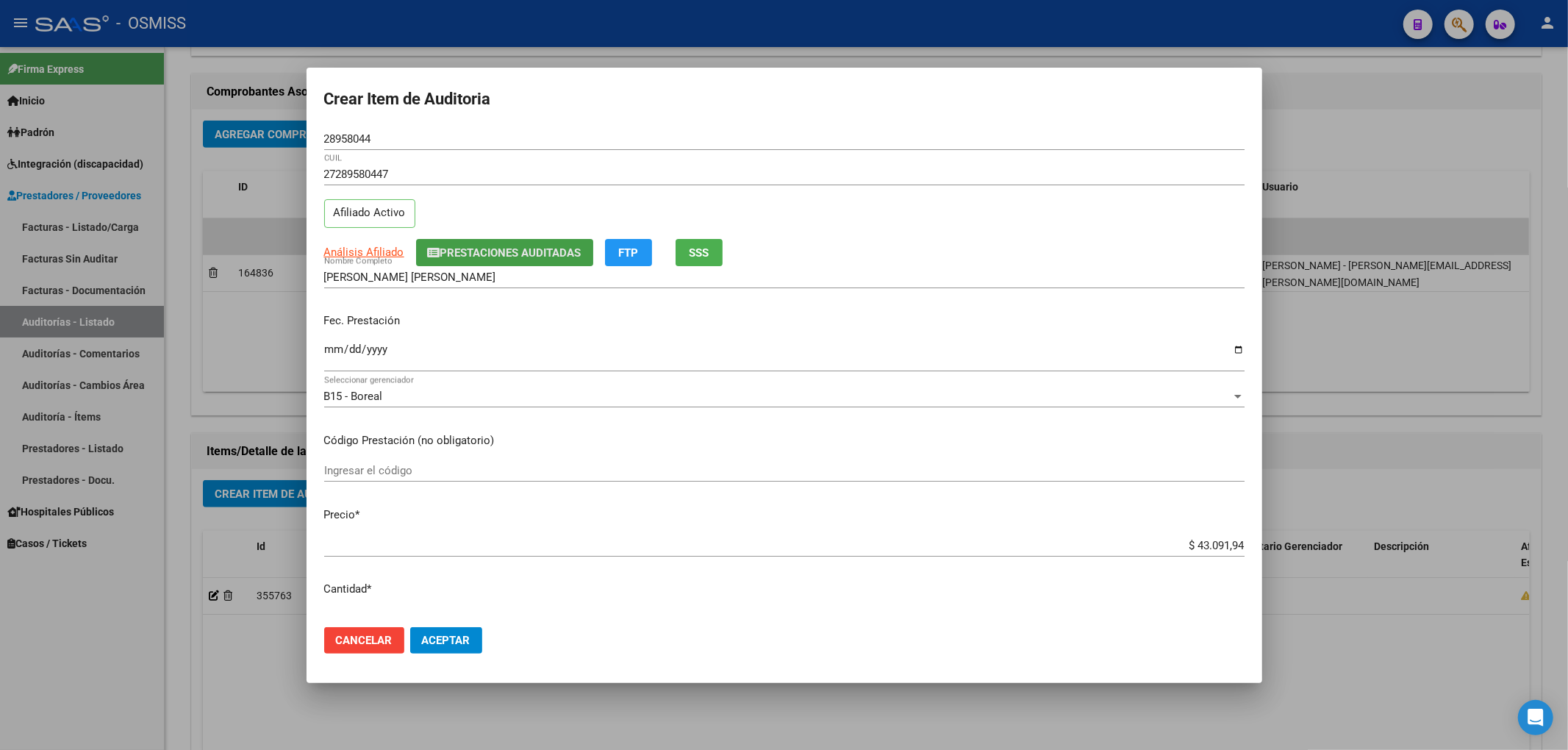
click at [484, 263] on button "Prestaciones Auditadas" at bounding box center [504, 253] width 177 height 27
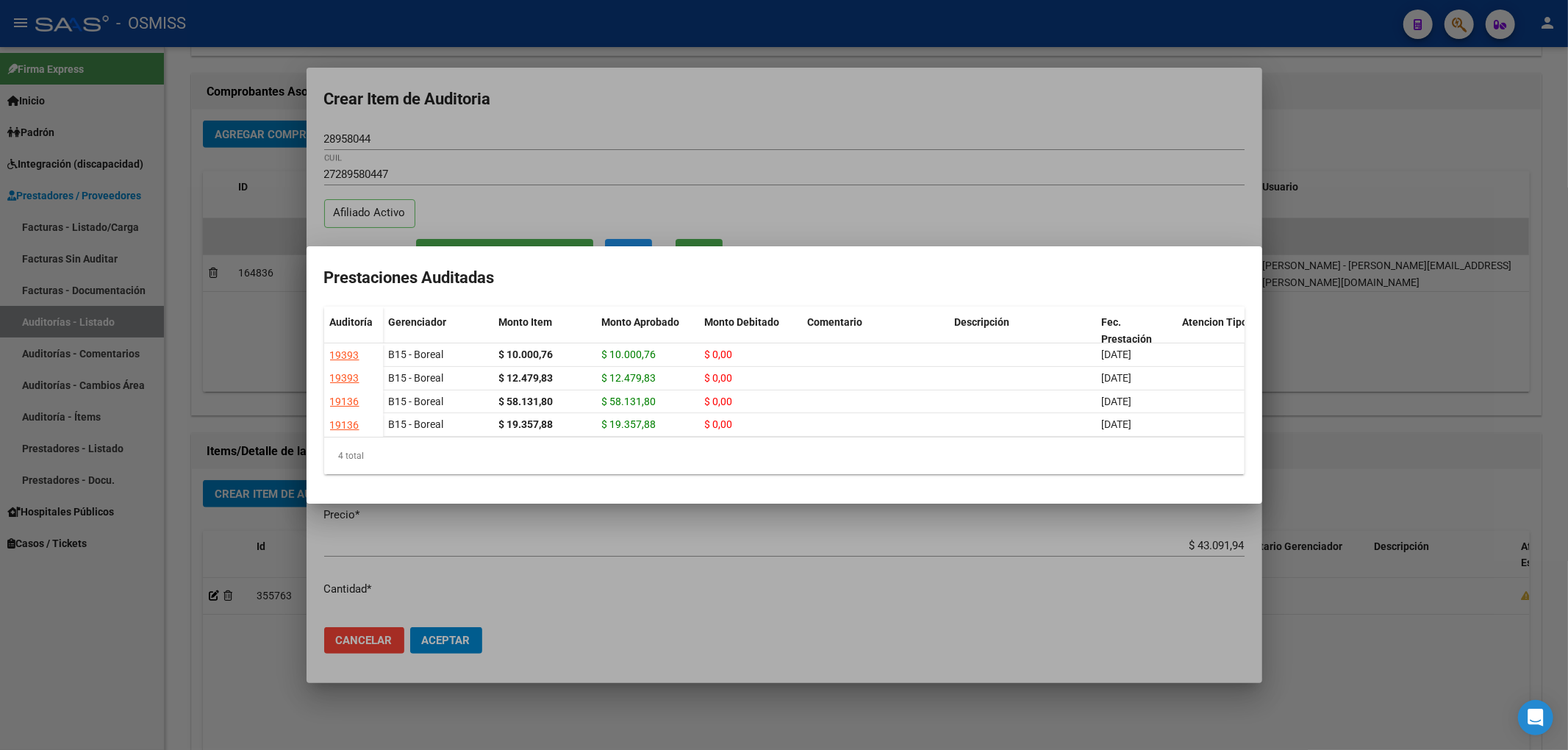
click at [448, 119] on div at bounding box center [784, 375] width 1568 height 750
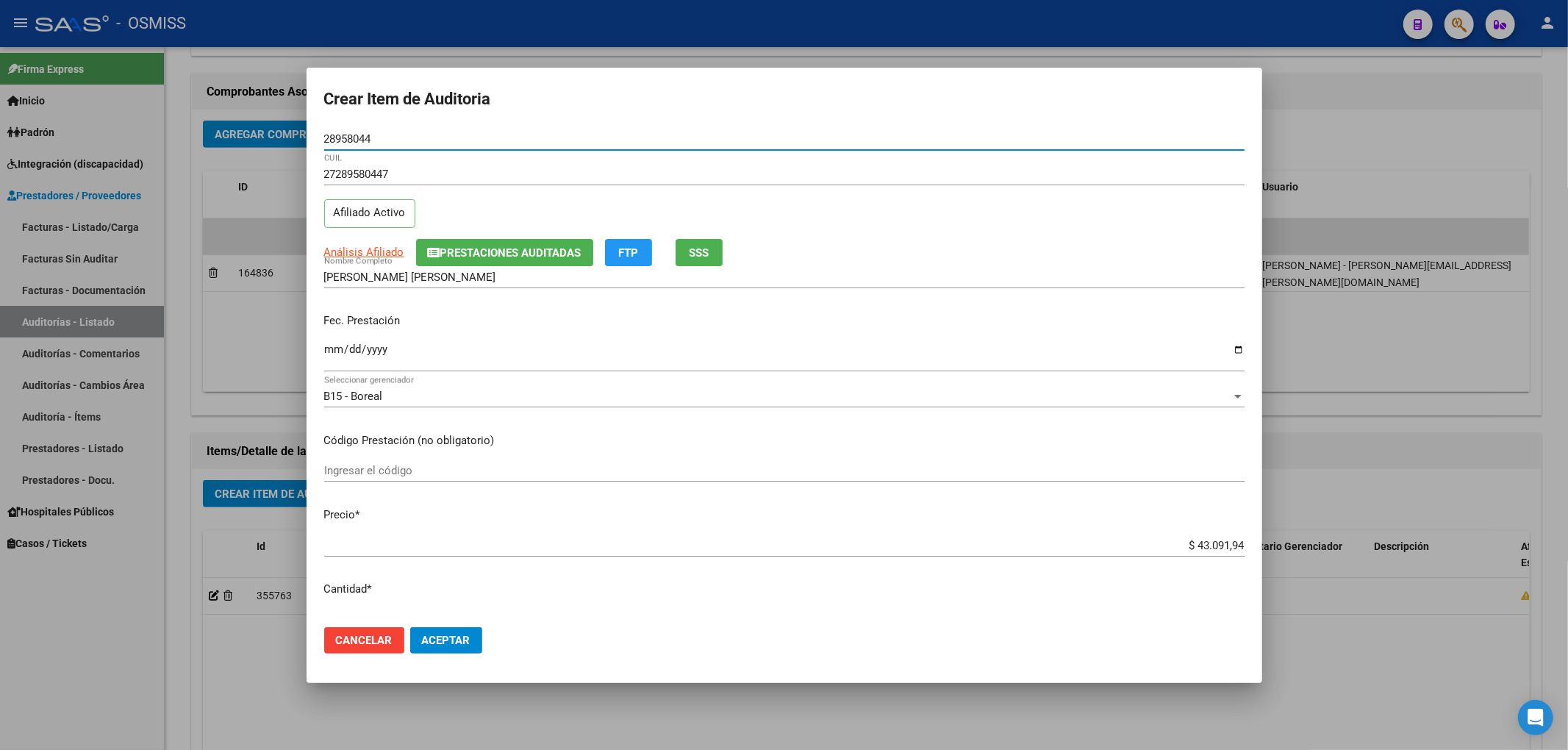
drag, startPoint x: 388, startPoint y: 136, endPoint x: 256, endPoint y: 127, distance: 132.3
click at [283, 129] on div "Crear Item de Auditoria 28958044 Nro Documento 27289580447 CUIL Afiliado Activo…" at bounding box center [784, 375] width 1568 height 750
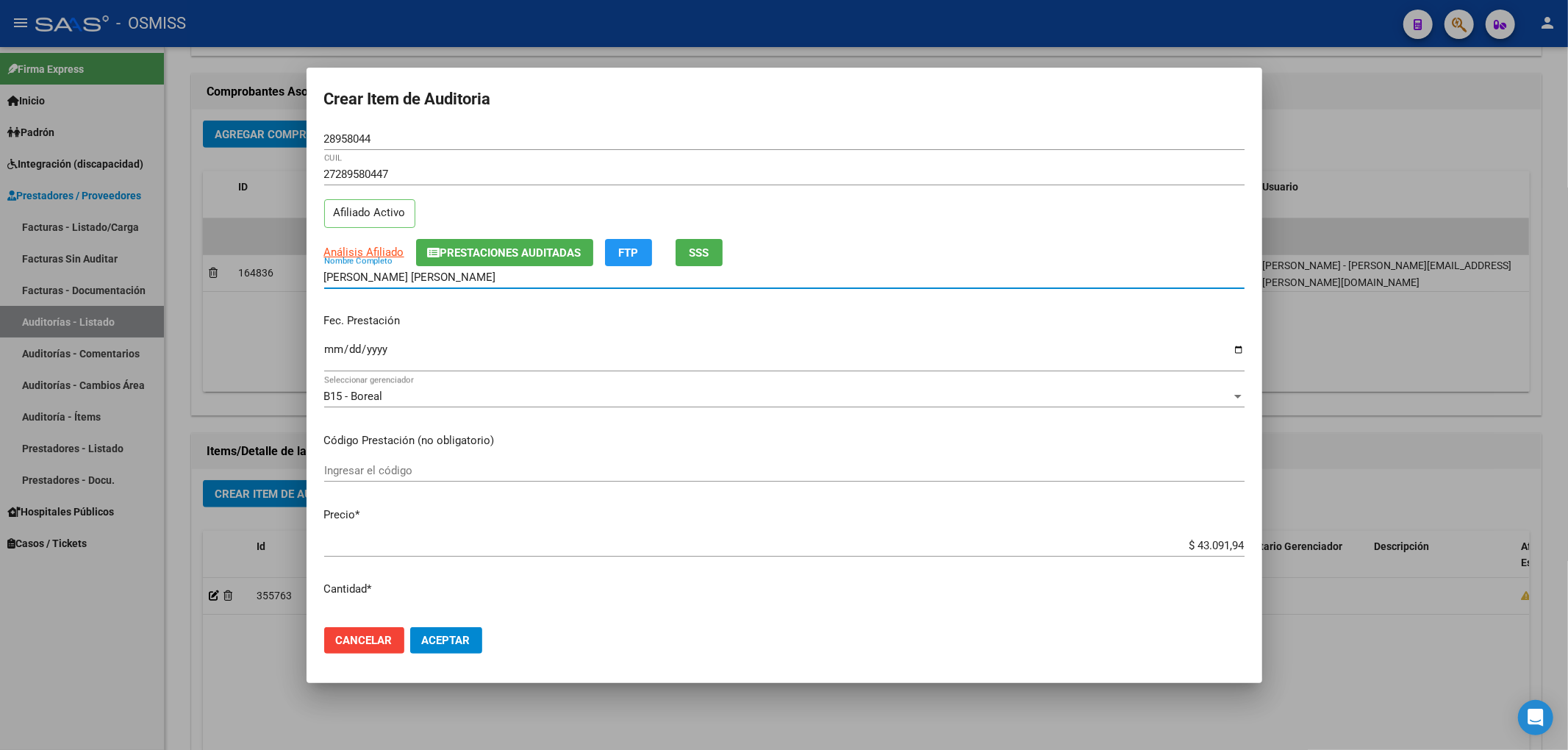
click at [1027, 274] on input "[PERSON_NAME] [PERSON_NAME]" at bounding box center [784, 277] width 920 height 13
click at [460, 646] on span "Aceptar" at bounding box center [446, 640] width 48 height 13
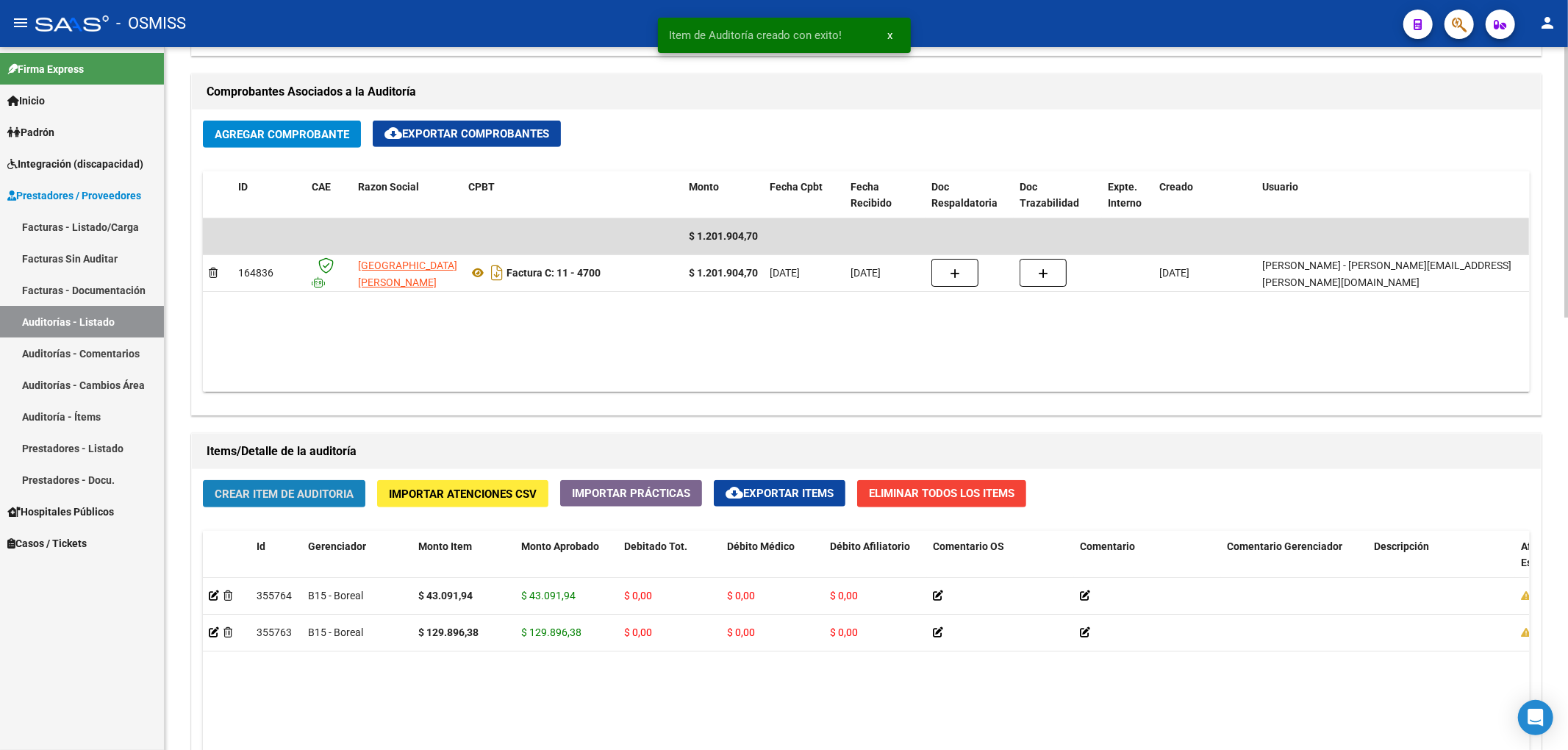
click at [348, 498] on span "Crear Item de Auditoria" at bounding box center [284, 494] width 139 height 13
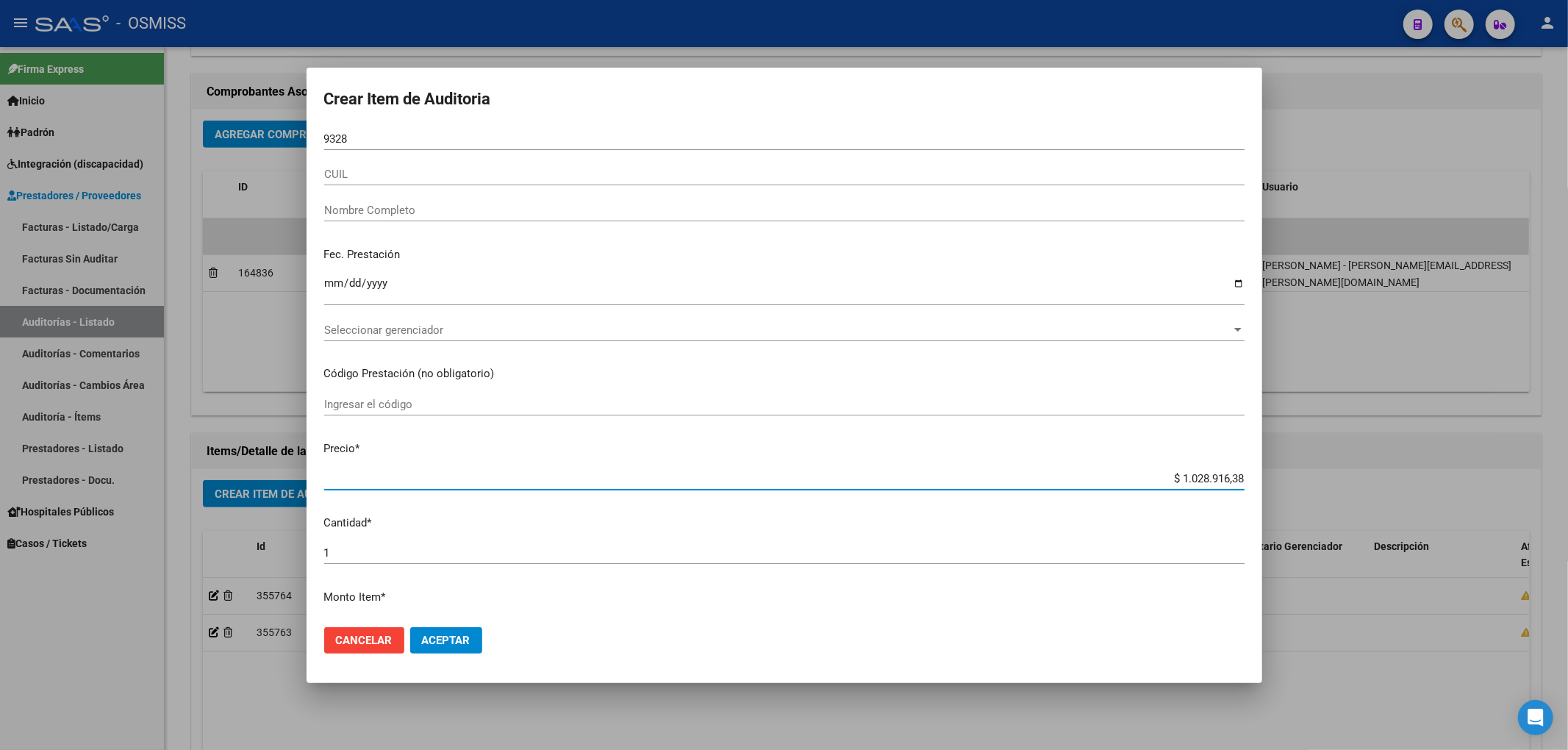
drag, startPoint x: 1166, startPoint y: 478, endPoint x: 1283, endPoint y: 473, distance: 117.1
click at [1283, 473] on div "Crear Item de Auditoria 9328 Nro Documento CUIL Nombre Completo Fec. Prestación…" at bounding box center [784, 375] width 1568 height 750
click at [372, 642] on span "Cancelar" at bounding box center [364, 640] width 57 height 13
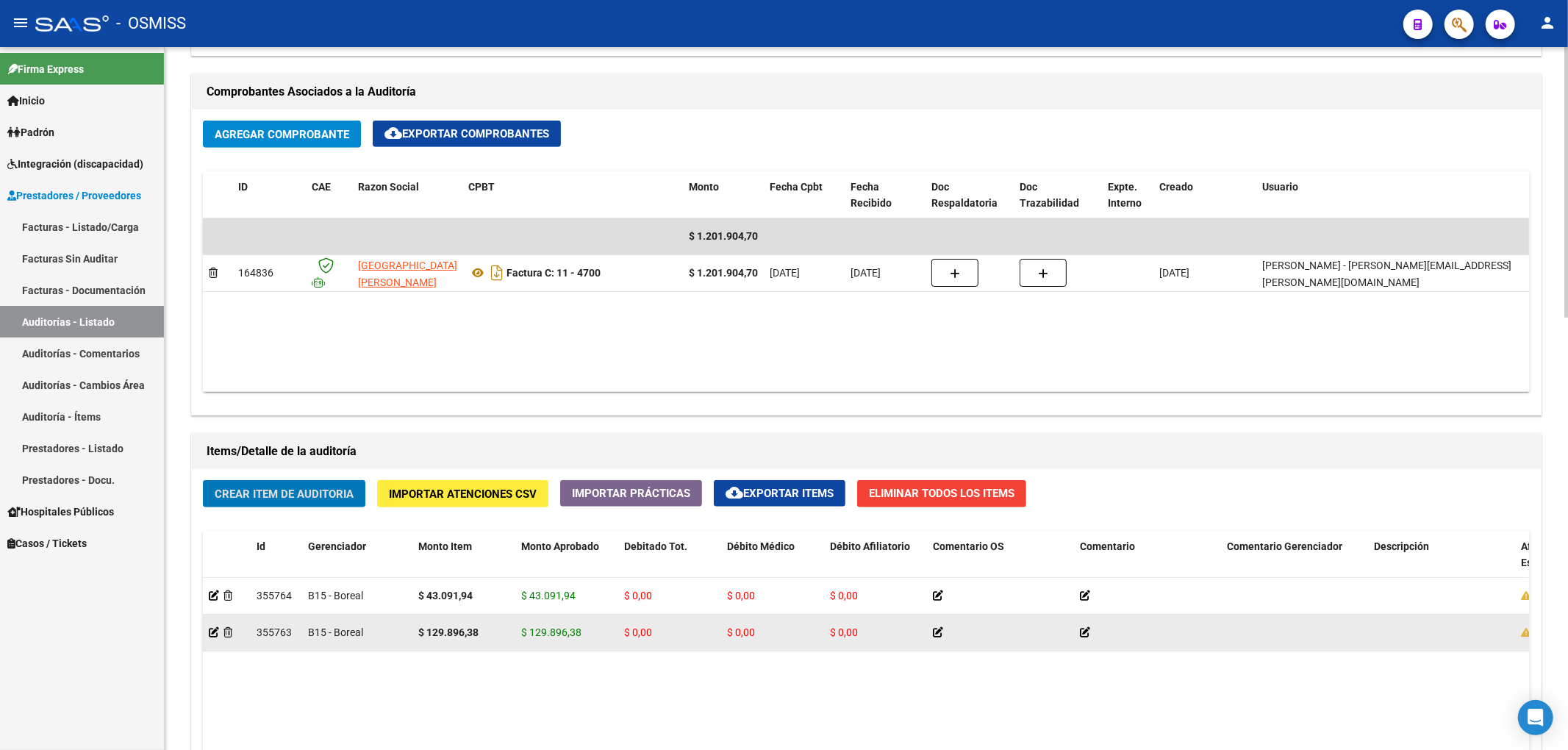
click at [207, 639] on datatable-body-cell at bounding box center [227, 632] width 48 height 36
click at [210, 636] on icon at bounding box center [213, 632] width 10 height 10
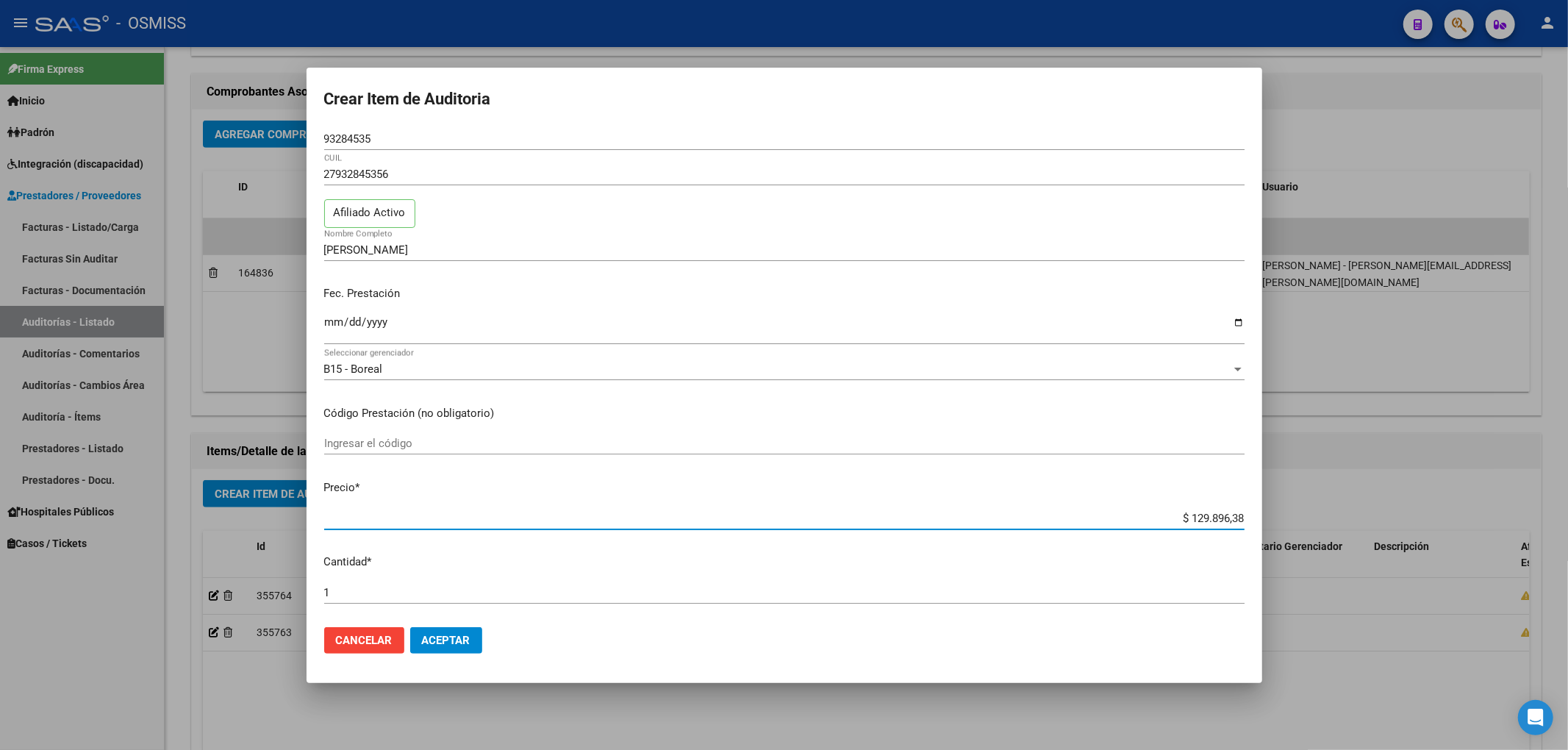
drag, startPoint x: 1172, startPoint y: 513, endPoint x: 1386, endPoint y: 515, distance: 214.0
click at [1386, 515] on div "Crear Item de Auditoria 93284535 Nro Documento 27932845356 CUIL Afiliado Activo…" at bounding box center [784, 375] width 1568 height 750
click at [454, 634] on span "Aceptar" at bounding box center [446, 640] width 48 height 13
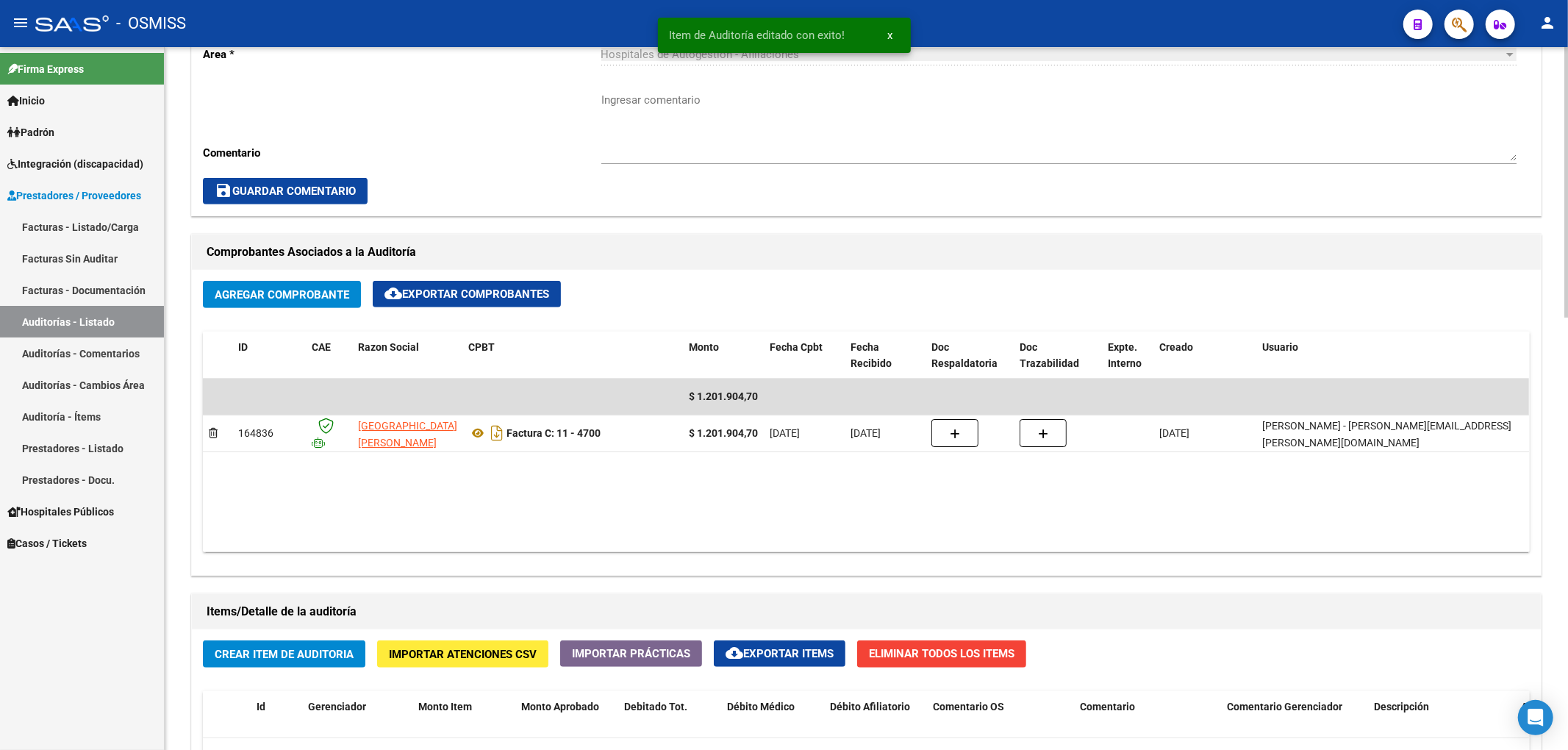
scroll to position [686, 0]
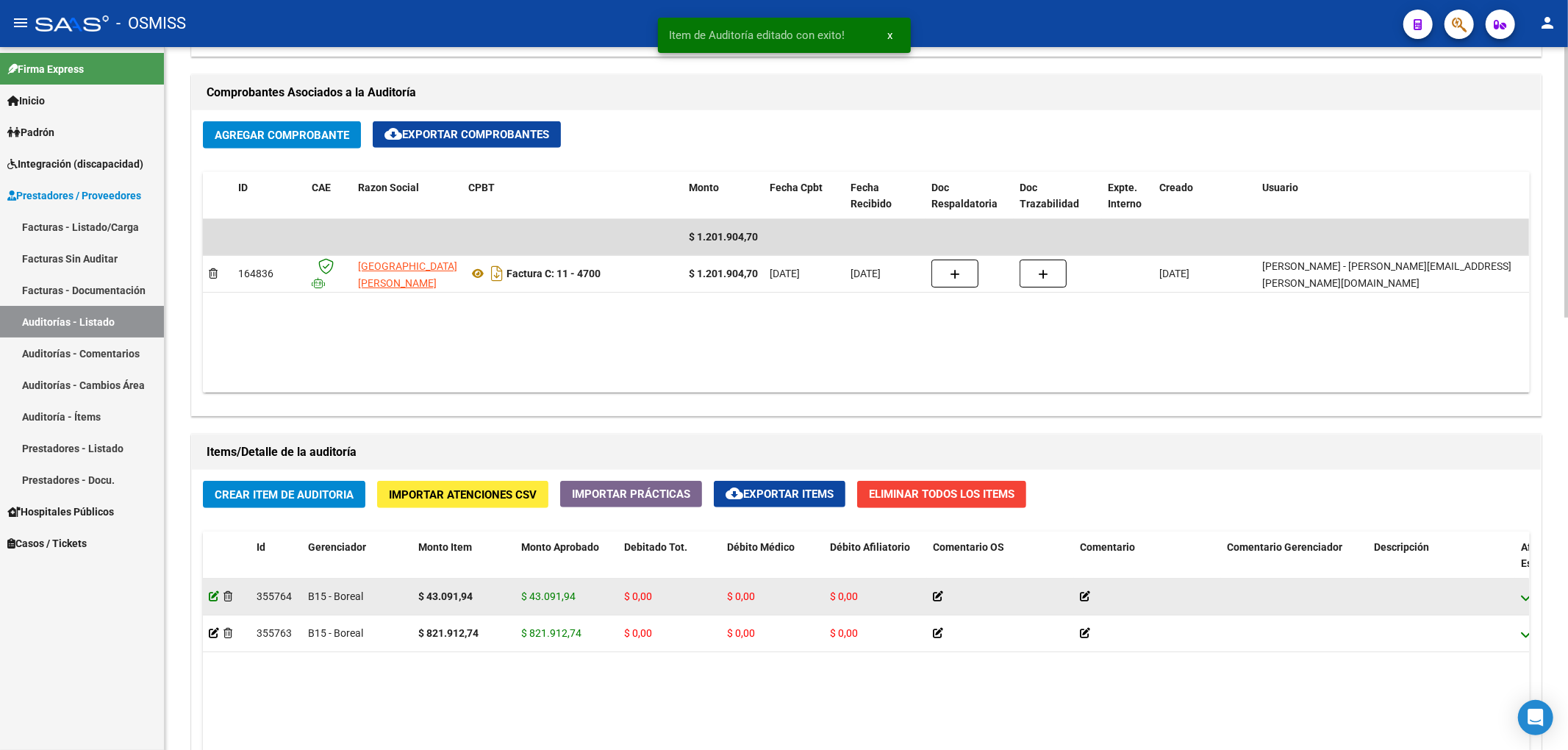
click at [215, 594] on icon at bounding box center [213, 596] width 10 height 10
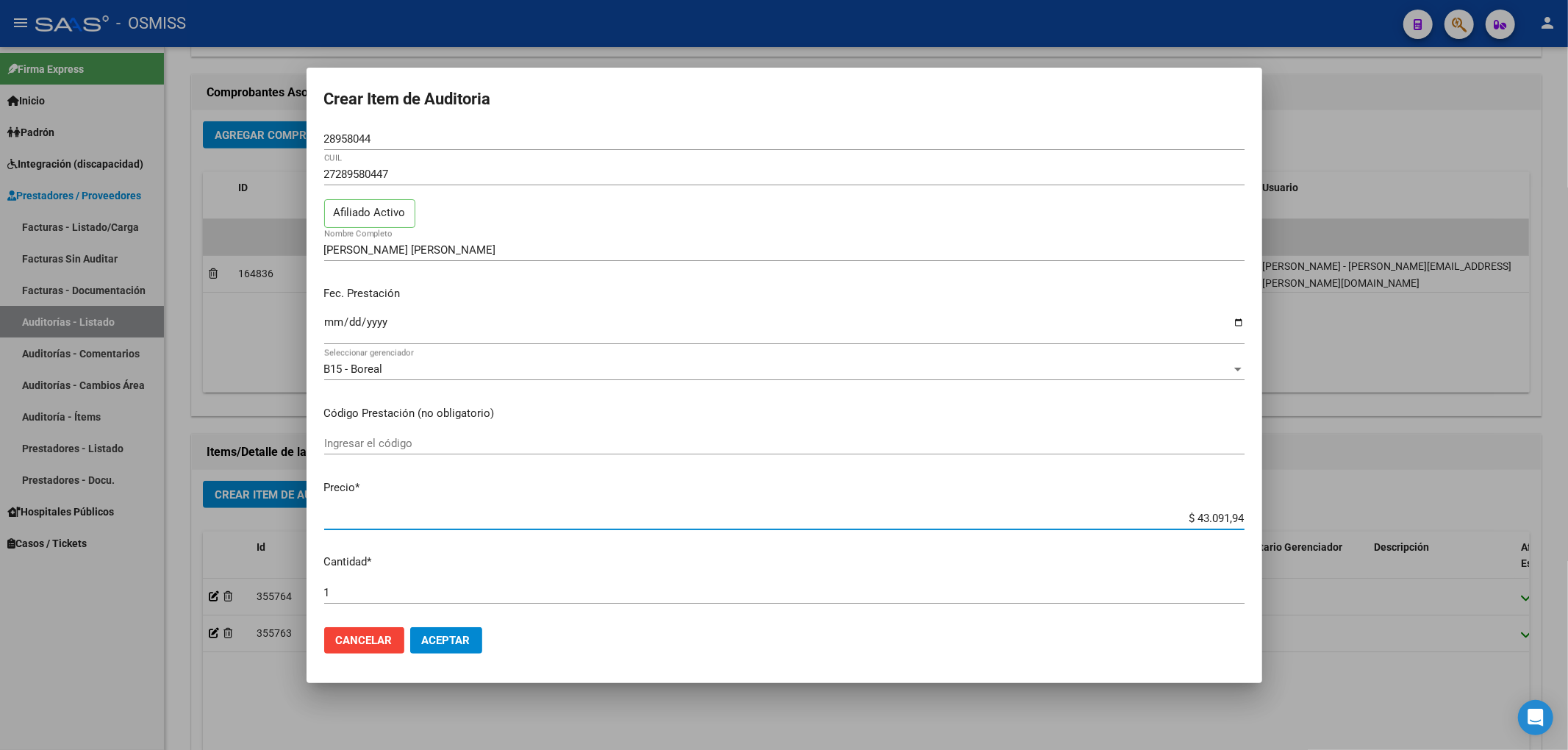
drag, startPoint x: 1180, startPoint y: 524, endPoint x: 1298, endPoint y: 515, distance: 118.3
click at [1298, 515] on div "Crear Item de Auditoria 28958044 Nro Documento 27289580447 CUIL Afiliado Activo…" at bounding box center [784, 375] width 1568 height 750
click at [473, 636] on button "Aceptar" at bounding box center [446, 640] width 72 height 26
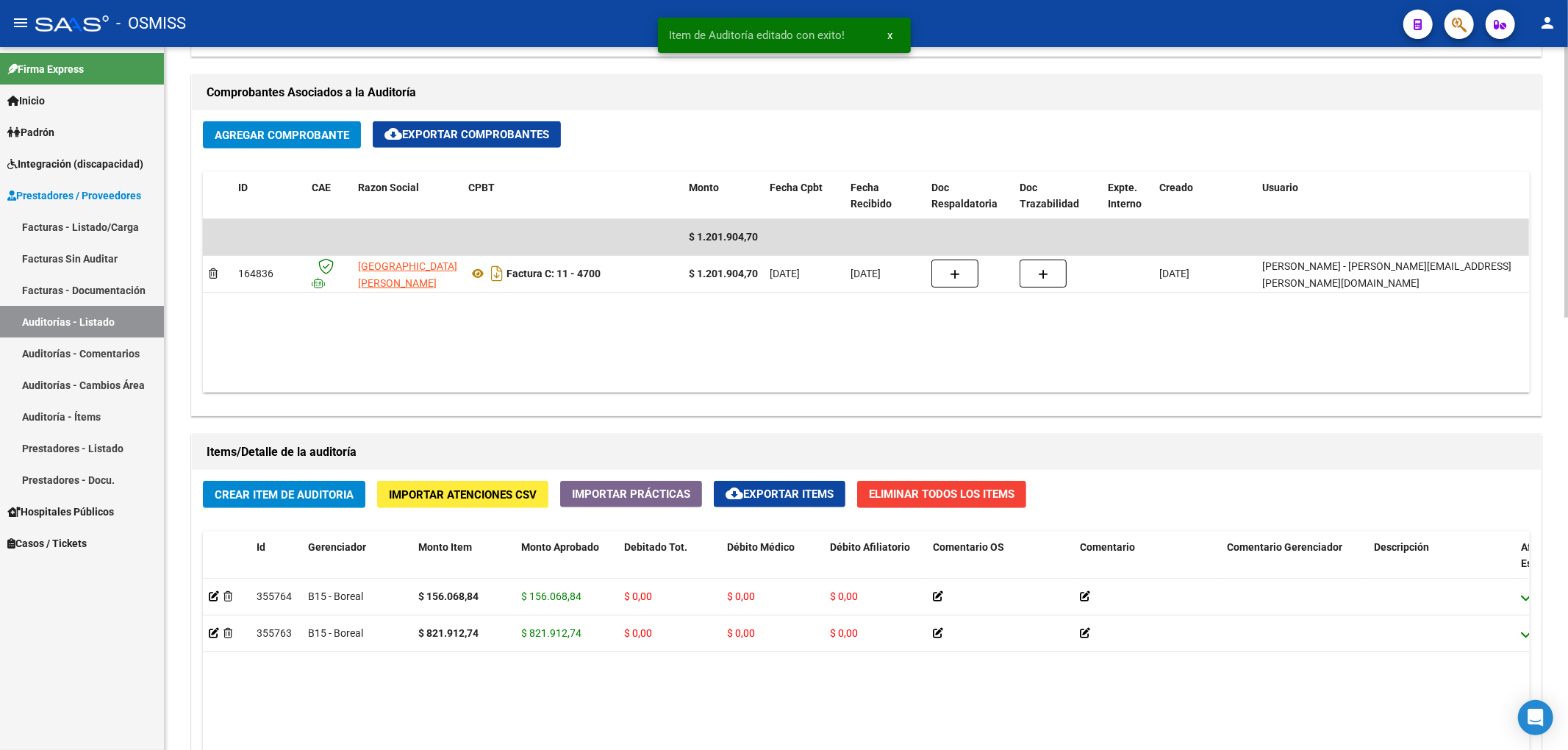
scroll to position [882, 0]
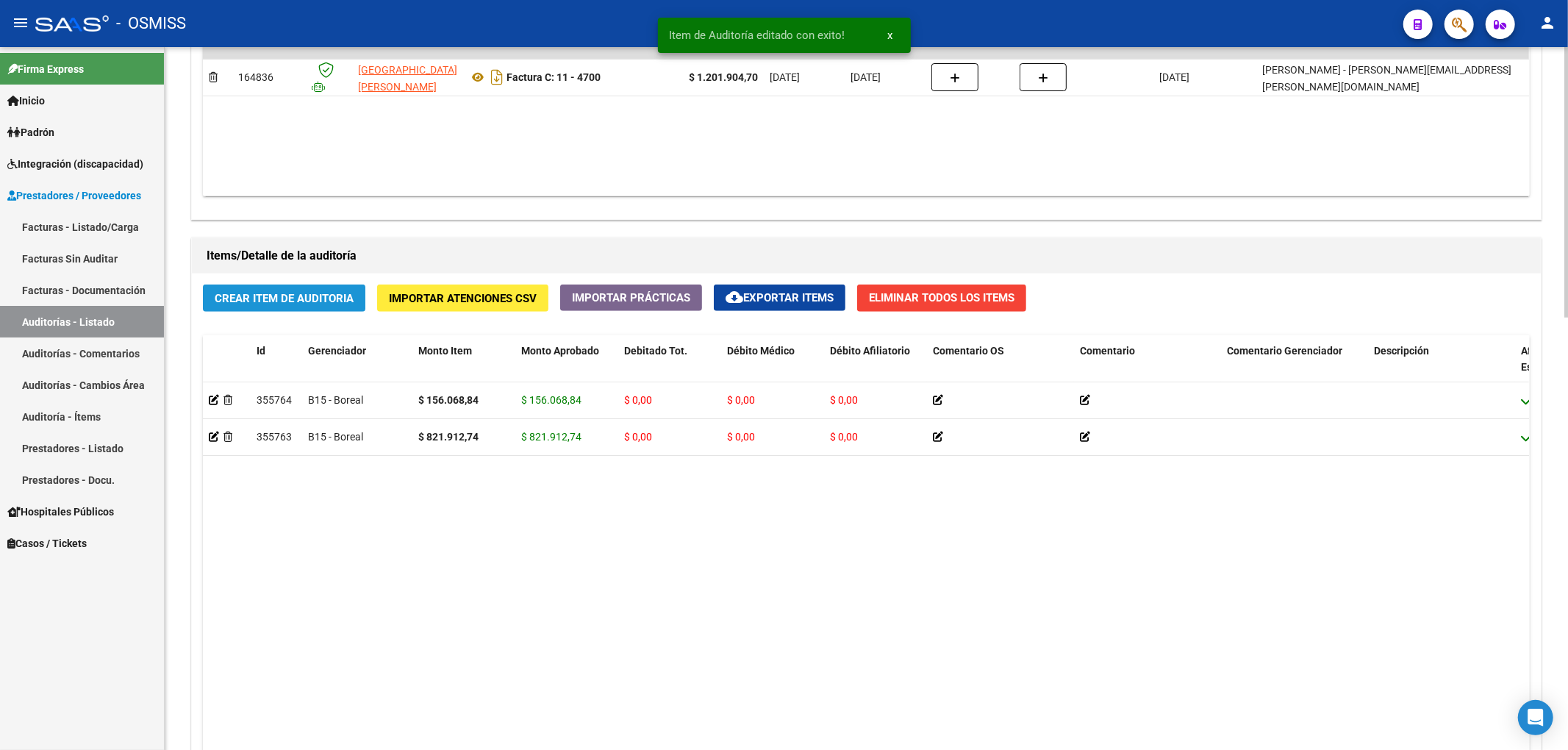
click at [289, 304] on span "Crear Item de Auditoria" at bounding box center [284, 298] width 139 height 13
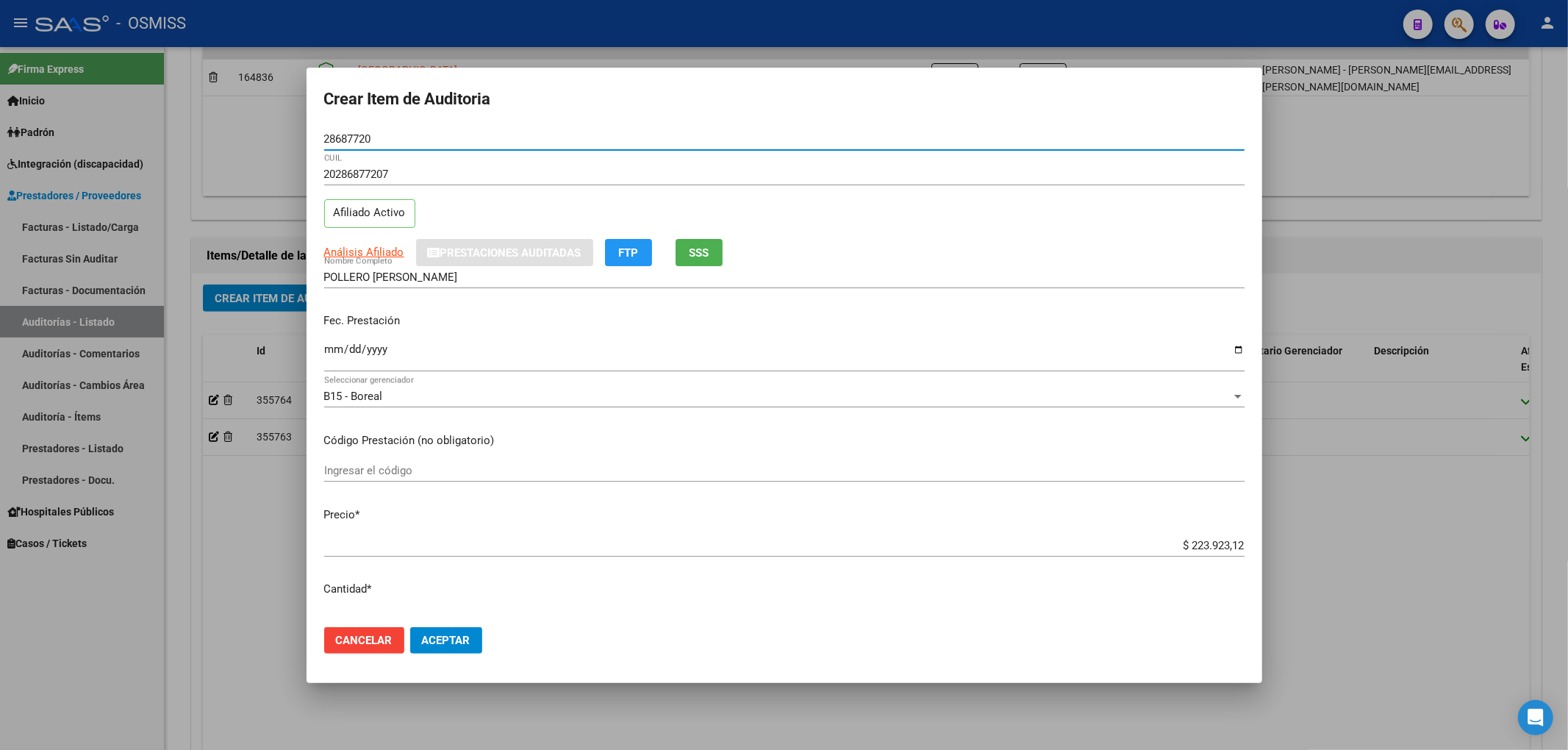
click at [330, 359] on input "Ingresar la fecha" at bounding box center [784, 355] width 920 height 23
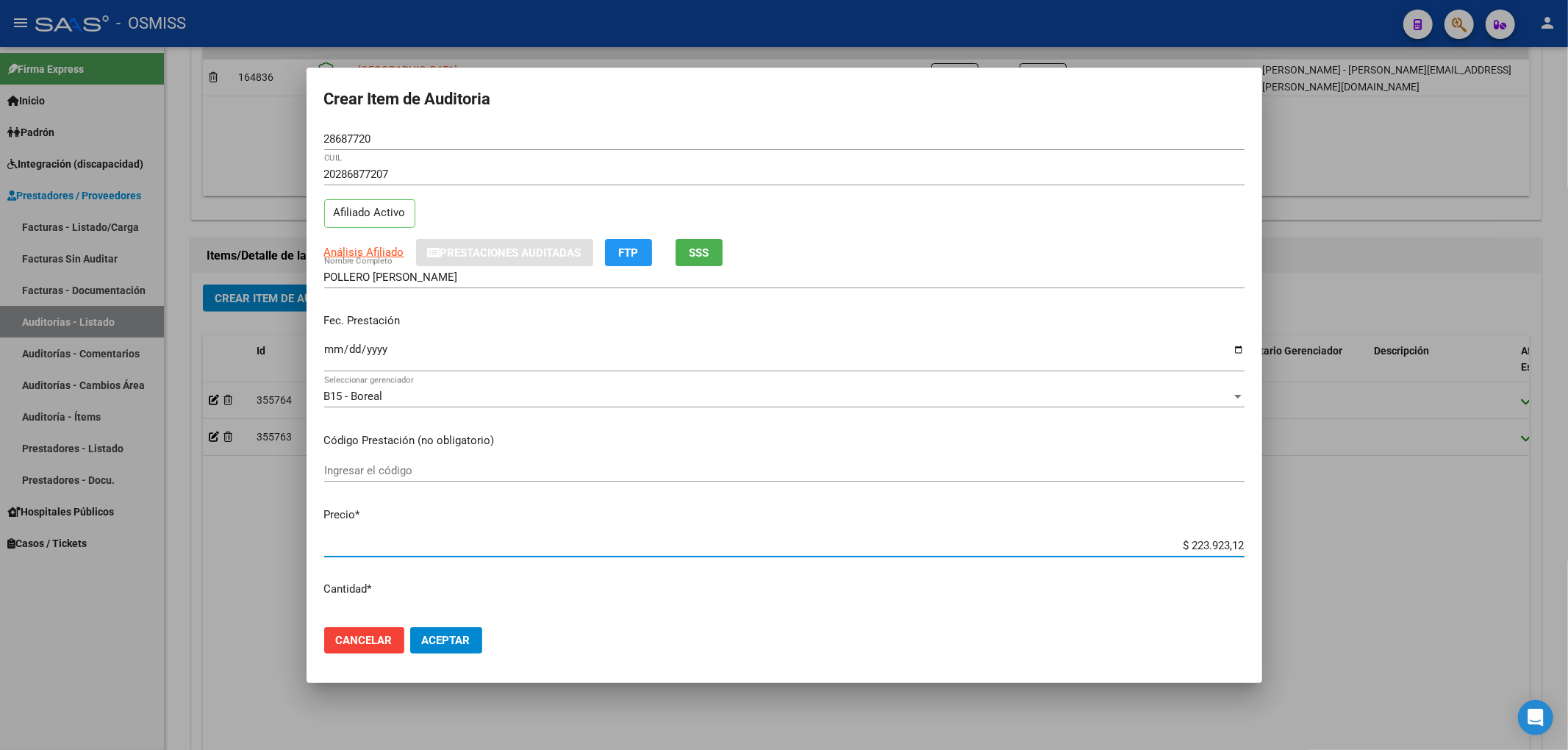
drag, startPoint x: 1177, startPoint y: 550, endPoint x: 1306, endPoint y: 539, distance: 129.5
click at [1306, 539] on div "Crear Item de Auditoria 28687720 Nro Documento 20286877207 CUIL Afiliado Activo…" at bounding box center [784, 375] width 1568 height 750
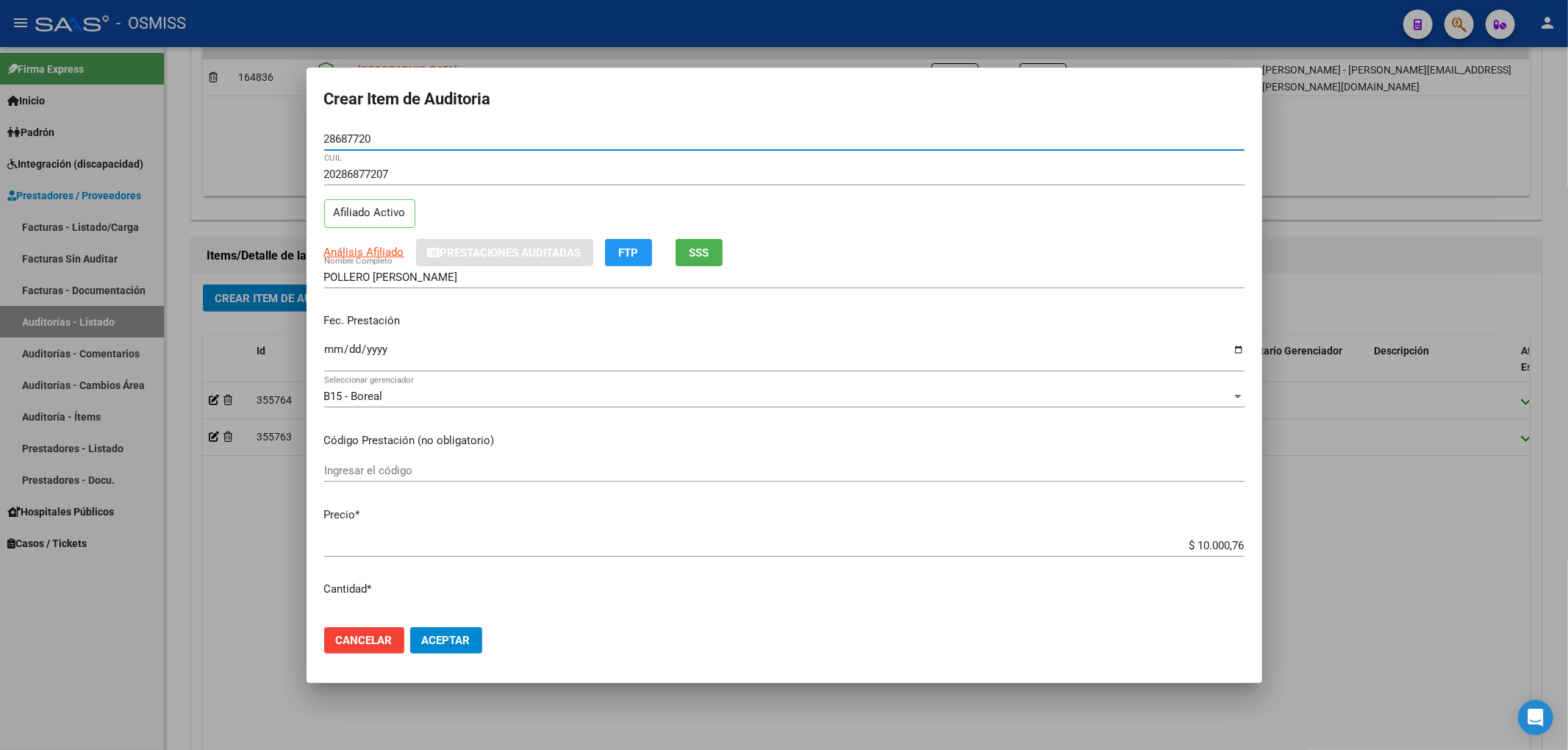
drag, startPoint x: 398, startPoint y: 140, endPoint x: 204, endPoint y: 128, distance: 194.4
click at [239, 115] on div "Crear Item de Auditoria 28687720 Nro Documento 20286877207 CUIL Afiliado Activo…" at bounding box center [784, 375] width 1568 height 750
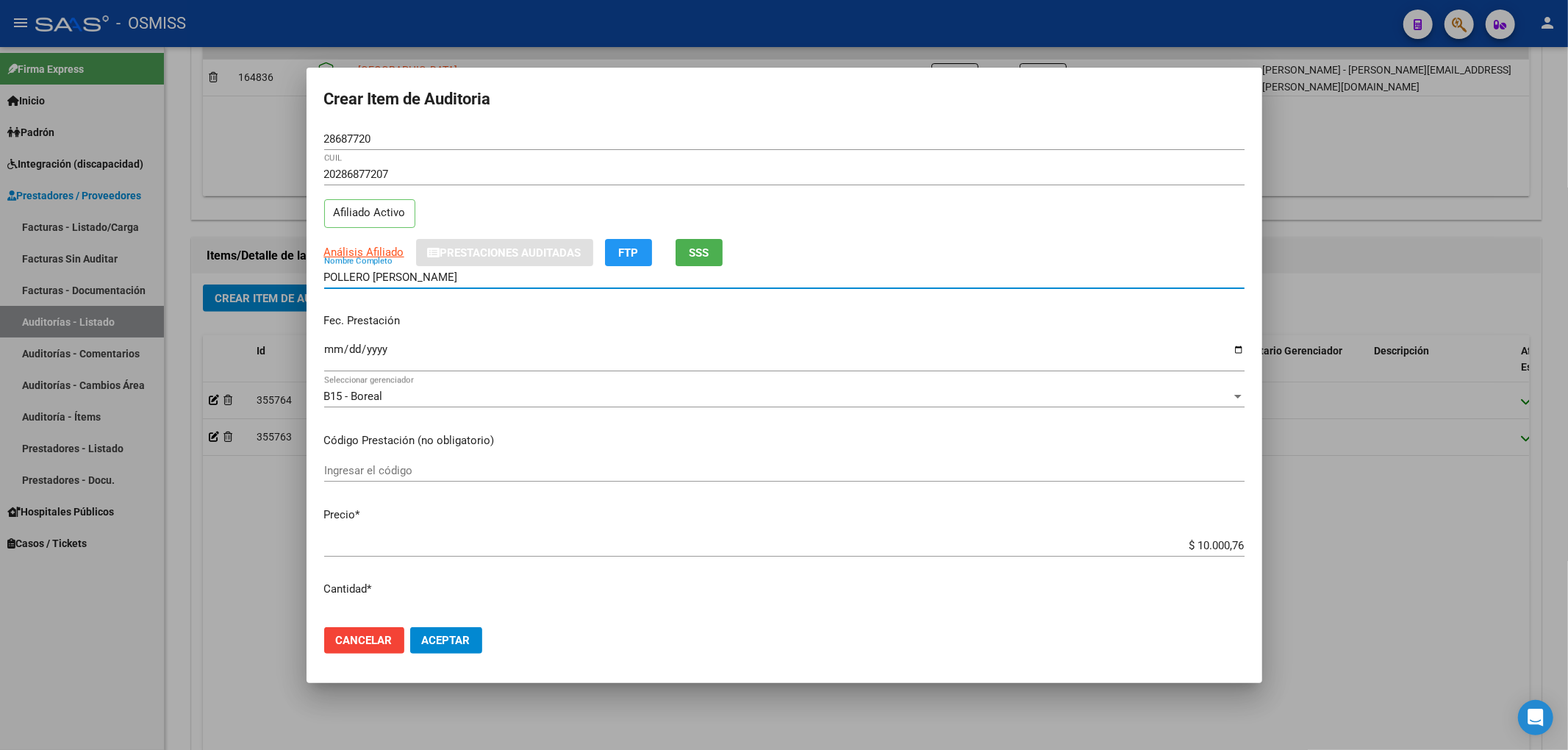
click at [1009, 271] on input "POLLERO [PERSON_NAME]" at bounding box center [784, 277] width 920 height 13
click at [465, 641] on span "Aceptar" at bounding box center [446, 640] width 48 height 13
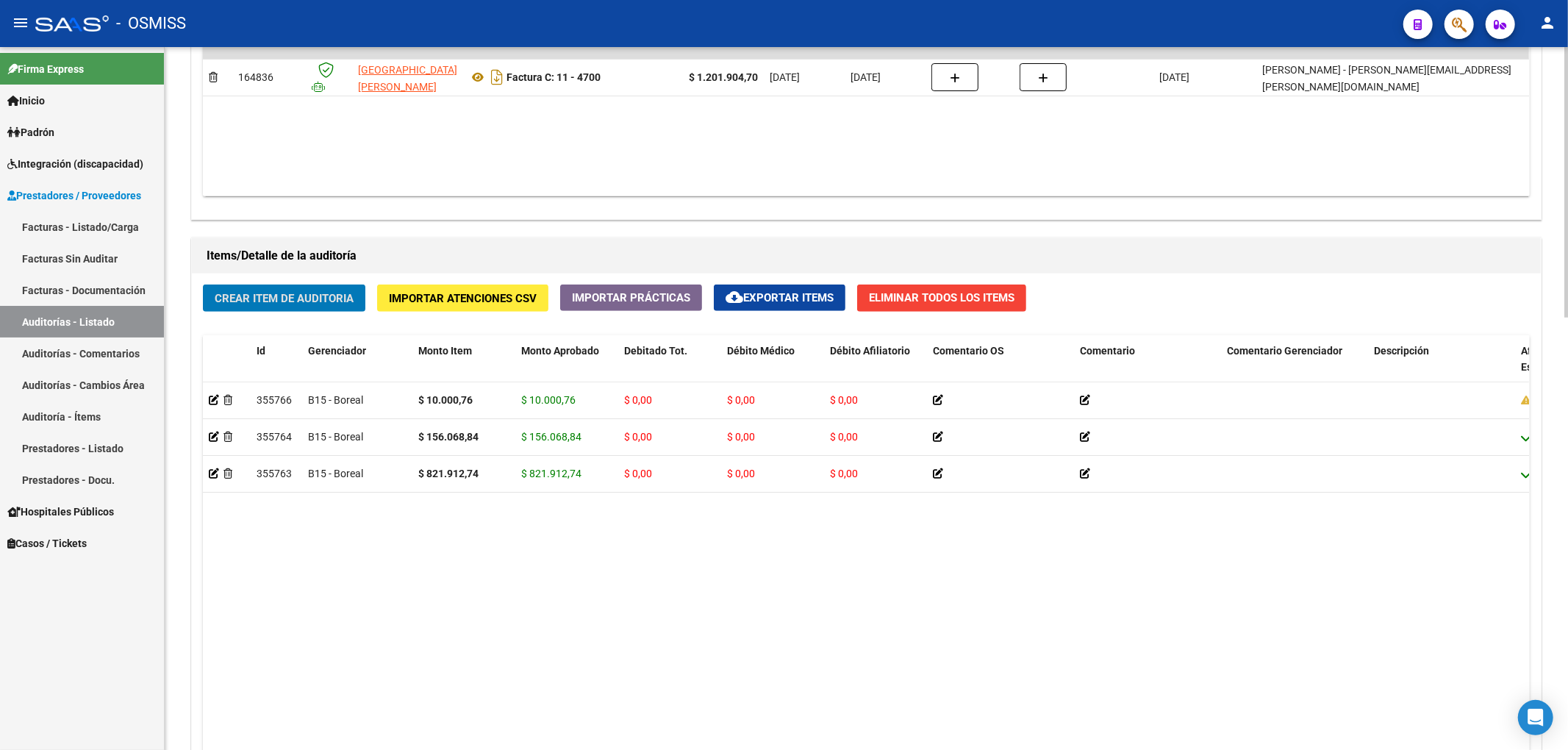
click at [257, 301] on span "Crear Item de Auditoria" at bounding box center [284, 298] width 139 height 13
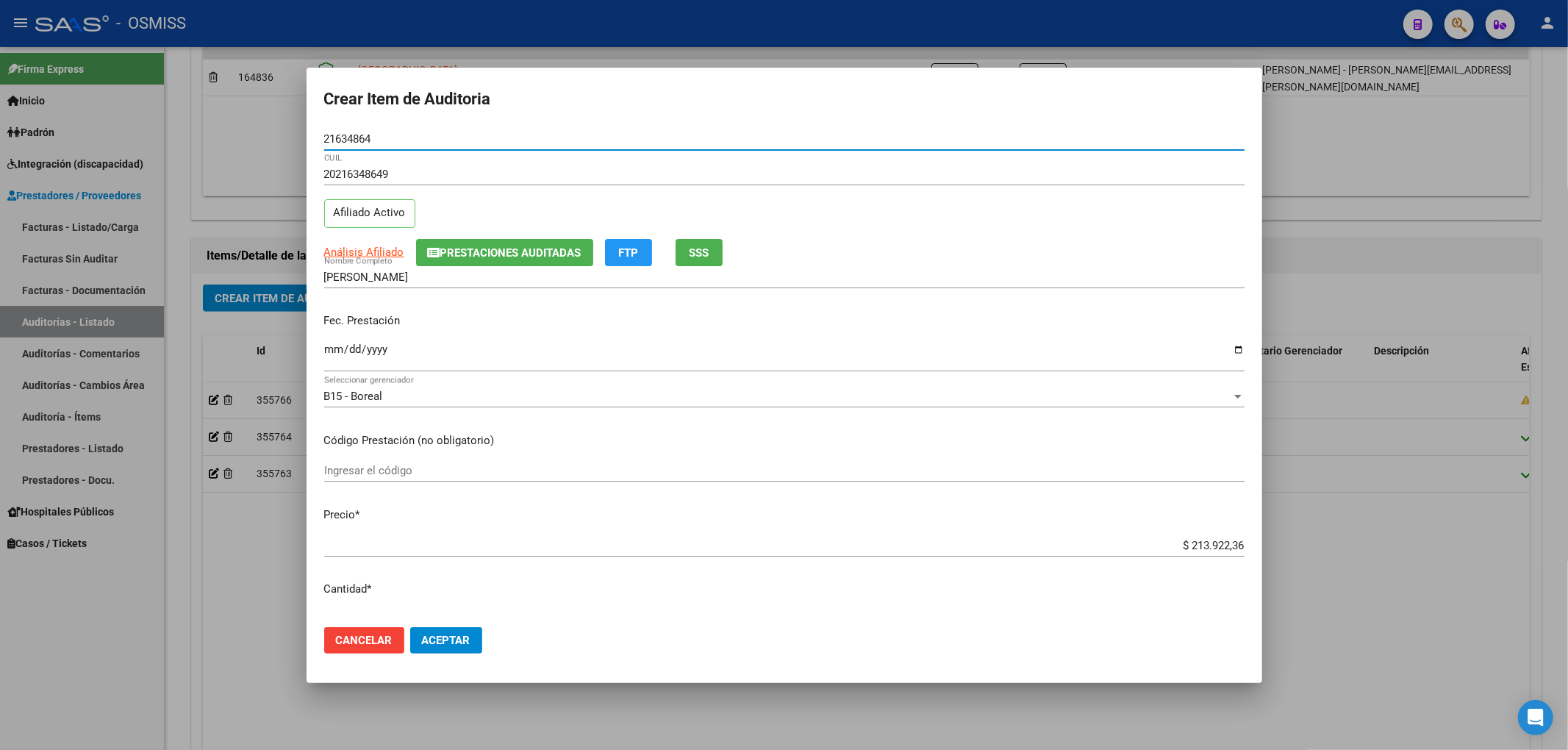
click at [466, 261] on button "Prestaciones Auditadas" at bounding box center [504, 253] width 177 height 27
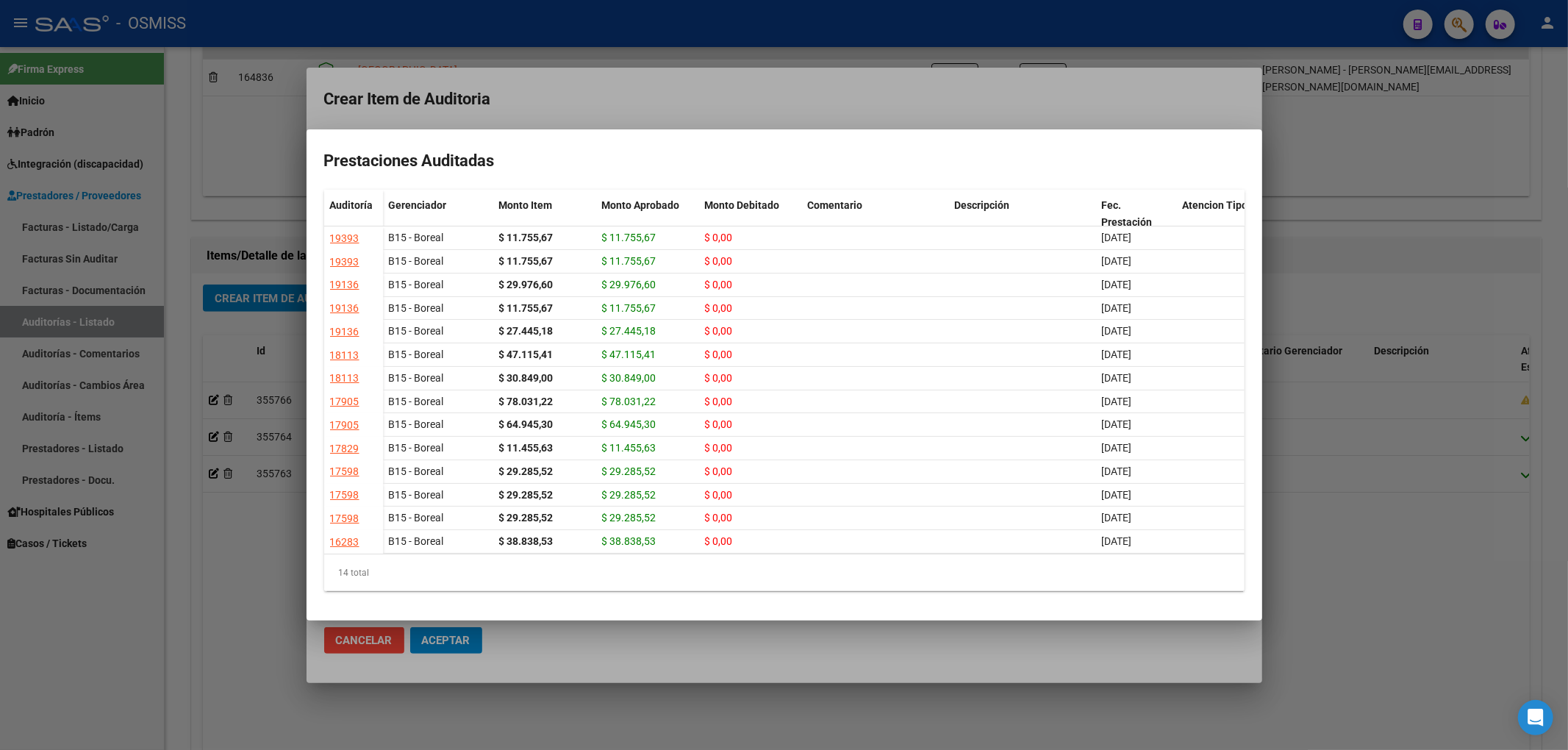
click at [585, 129] on mat-dialog-container "Prestaciones Auditadas Auditoría Gerenciador Monto Item Monto Aprobado Monto De…" at bounding box center [784, 375] width 955 height 491
click at [551, 106] on div at bounding box center [784, 375] width 1568 height 750
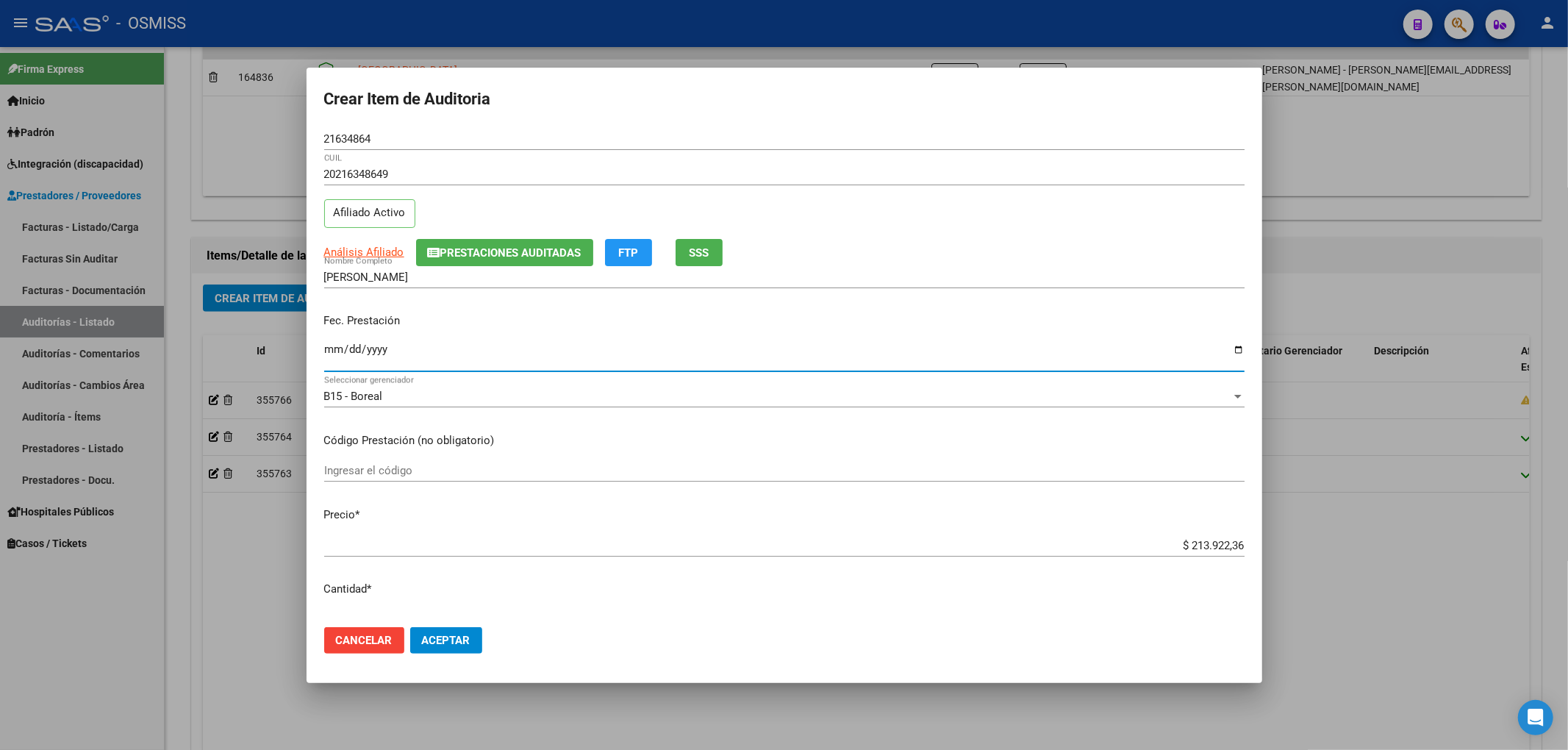
click at [330, 348] on input "Ingresar la fecha" at bounding box center [784, 355] width 920 height 23
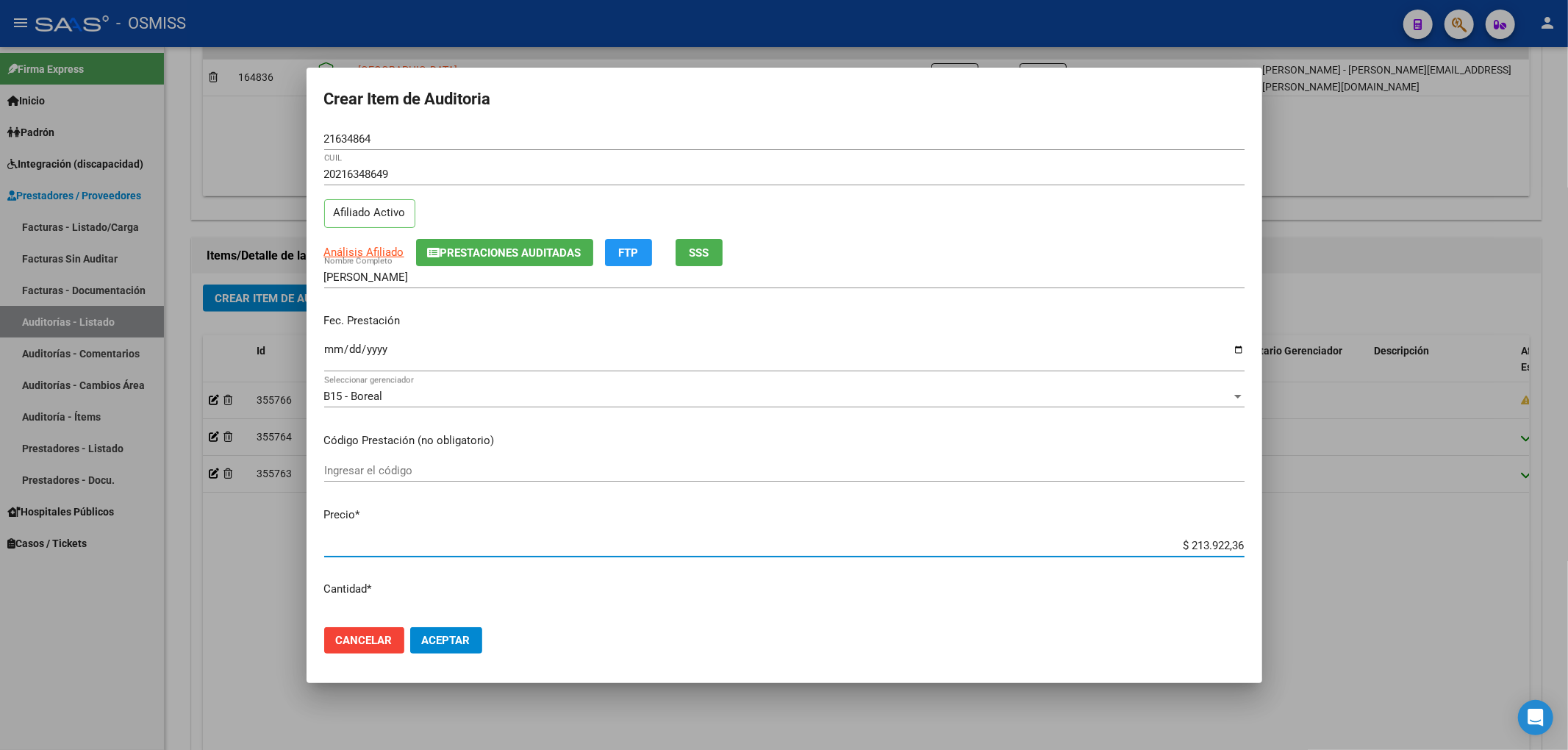
drag, startPoint x: 1174, startPoint y: 541, endPoint x: 1415, endPoint y: 572, distance: 243.0
click at [1415, 572] on div "Crear Item de Auditoria 21634864 Nro Documento 20216348649 CUIL Afiliado Activo…" at bounding box center [784, 375] width 1568 height 750
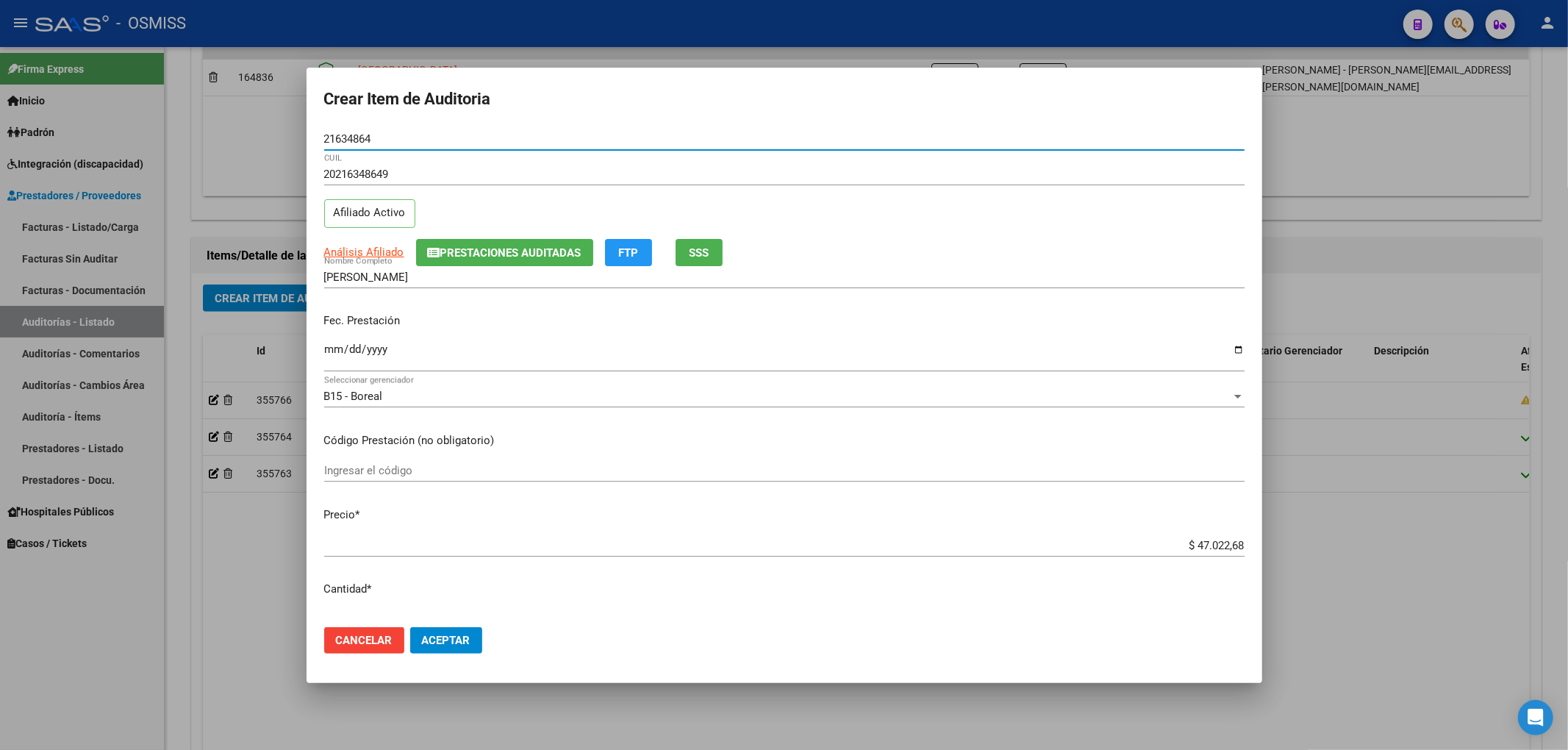
drag, startPoint x: 378, startPoint y: 136, endPoint x: 318, endPoint y: 138, distance: 60.0
click at [318, 138] on mat-dialog-content "21634864 Nro Documento 20216348649 CUIL Afiliado Activo Análisis Afiliado Prest…" at bounding box center [784, 371] width 955 height 488
click at [1012, 286] on div "[PERSON_NAME] Nombre Completo" at bounding box center [784, 277] width 920 height 22
click at [468, 641] on span "Aceptar" at bounding box center [446, 640] width 48 height 13
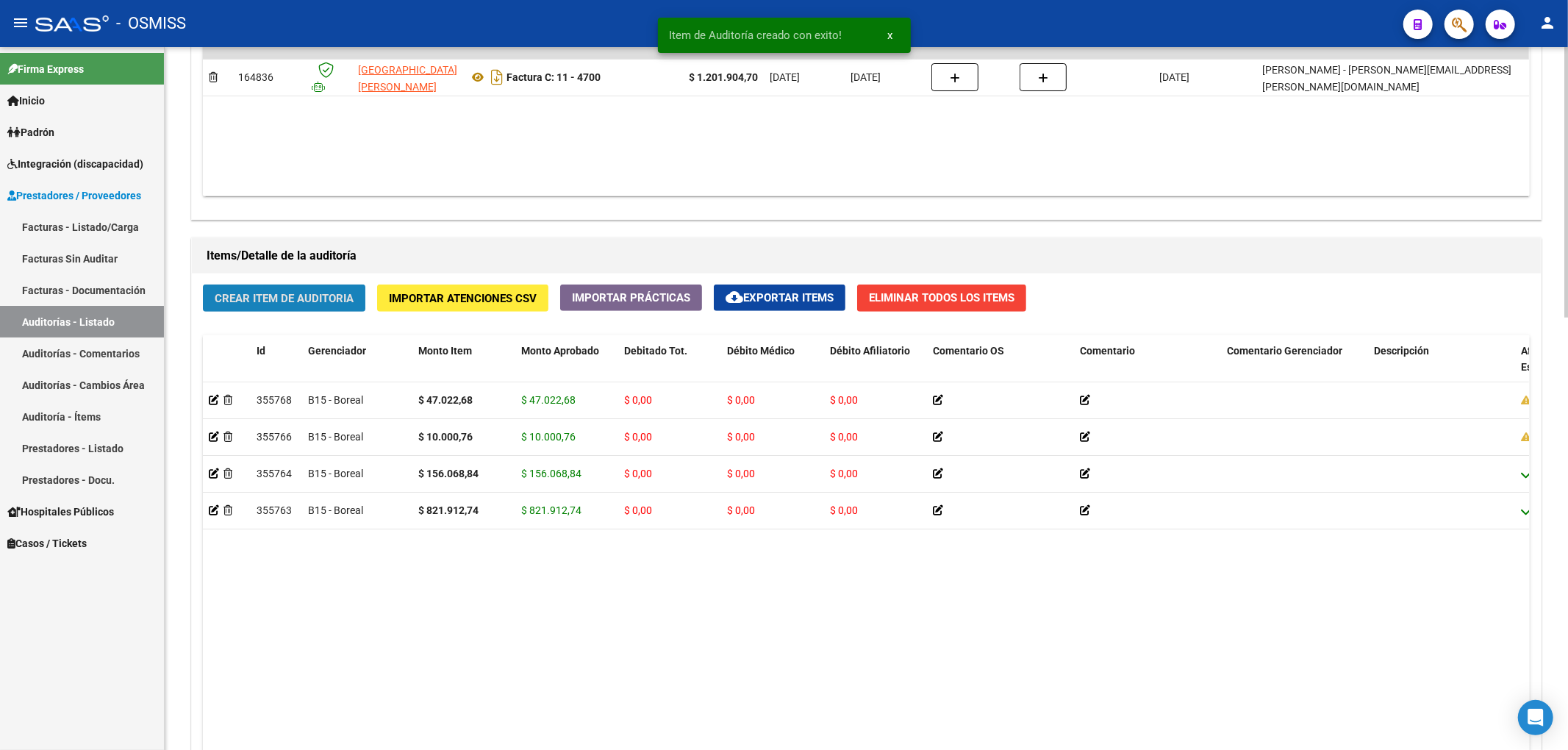
click at [257, 300] on span "Crear Item de Auditoria" at bounding box center [284, 298] width 139 height 13
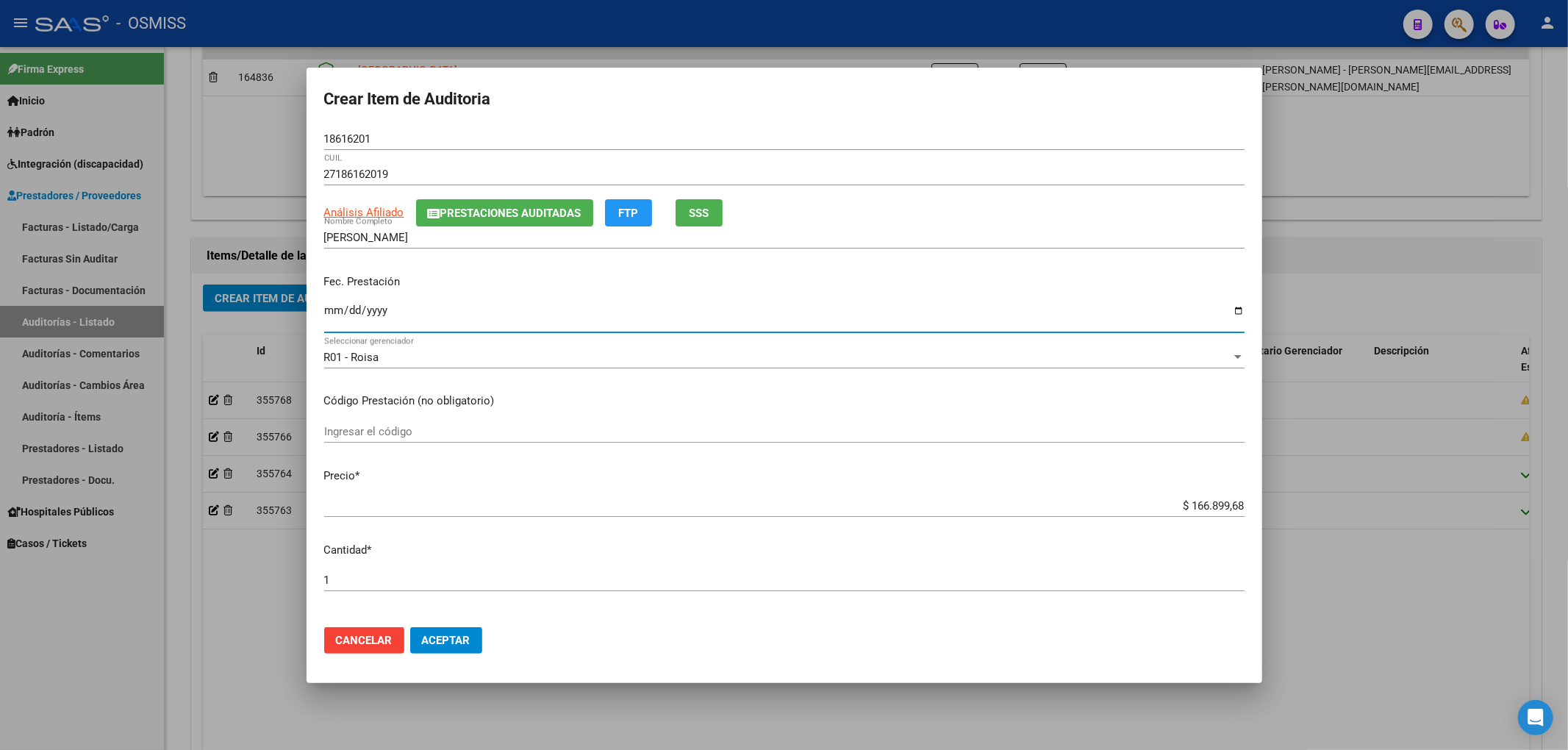
click at [335, 313] on input "Ingresar la fecha" at bounding box center [784, 315] width 920 height 23
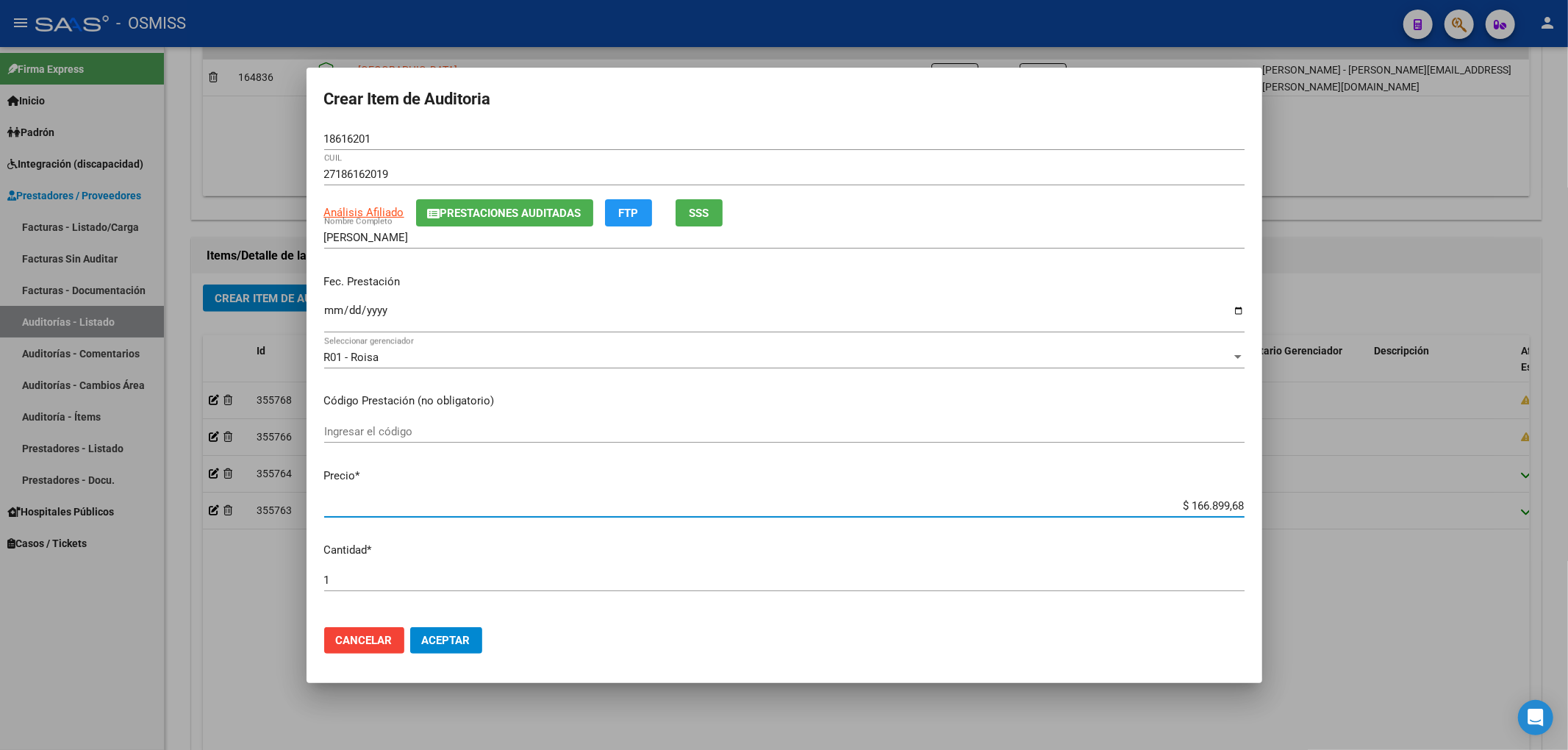
drag, startPoint x: 1172, startPoint y: 509, endPoint x: 1299, endPoint y: 505, distance: 127.1
click at [1299, 505] on div "Crear Item de Auditoria 18616201 Nro Documento 27186162019 CUIL Análisis Afilia…" at bounding box center [784, 375] width 1568 height 750
click at [477, 635] on button "Aceptar" at bounding box center [446, 640] width 72 height 26
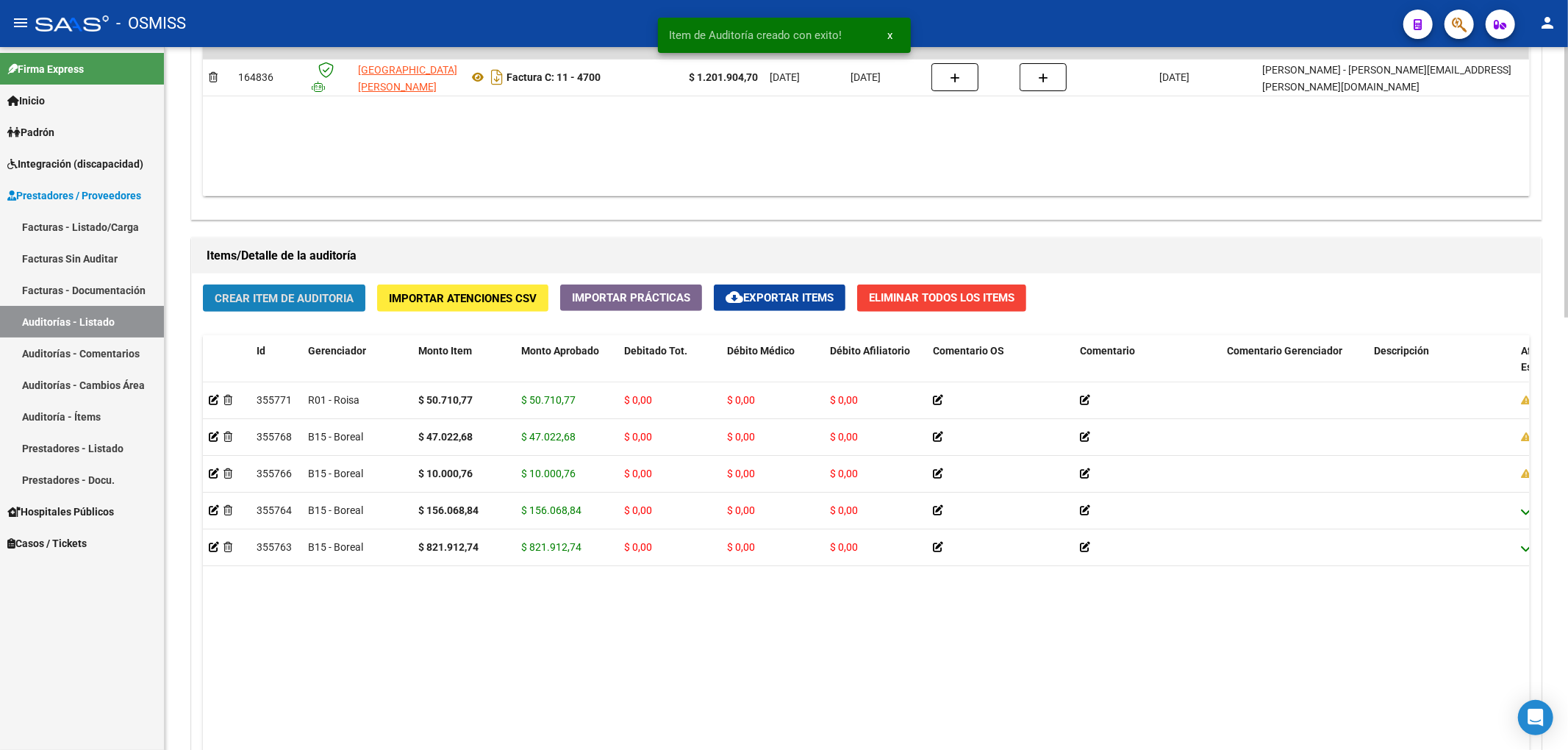
click at [286, 290] on button "Crear Item de Auditoria" at bounding box center [284, 298] width 163 height 27
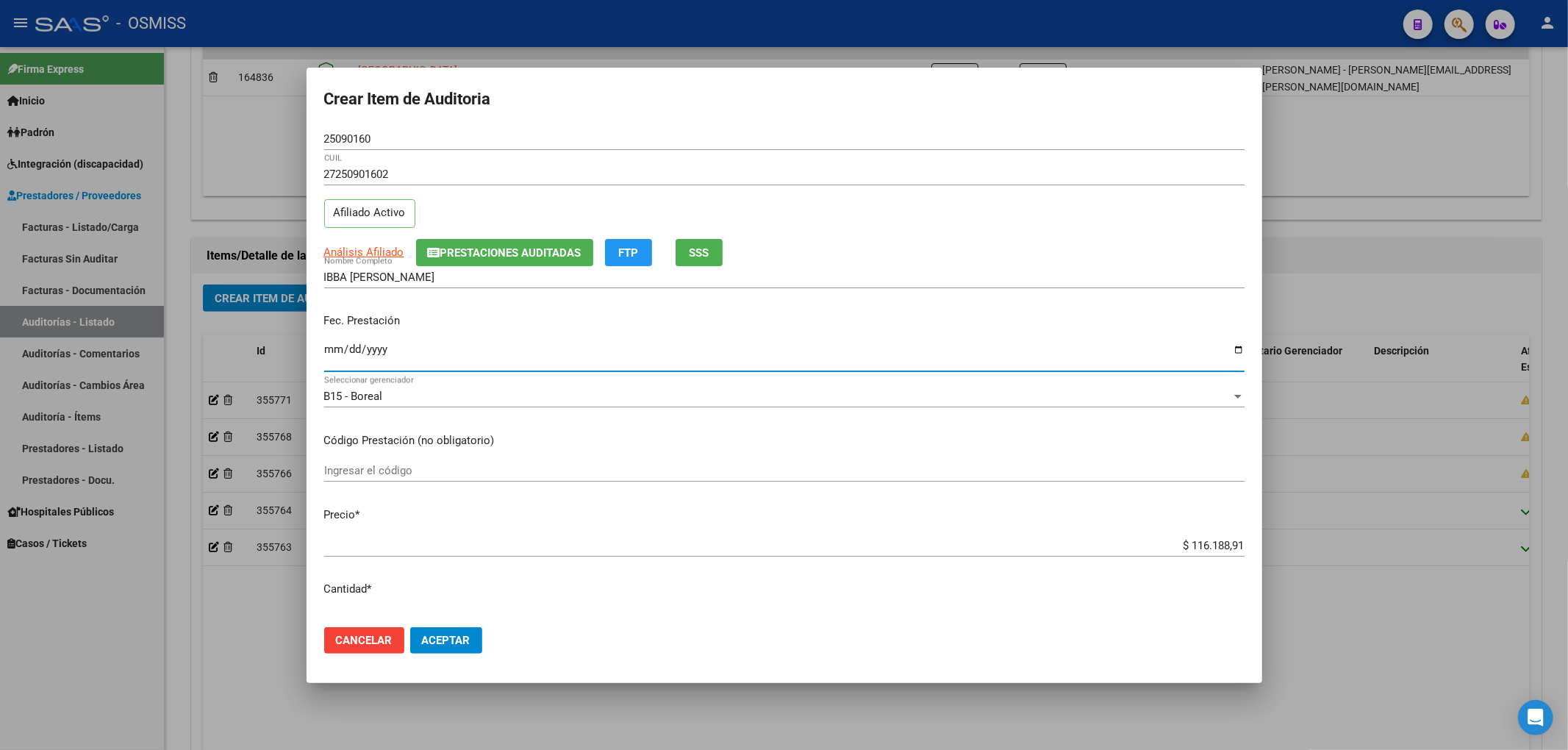
click at [332, 354] on input "Ingresar la fecha" at bounding box center [784, 355] width 920 height 23
click at [560, 246] on span "Prestaciones Auditadas" at bounding box center [511, 253] width 141 height 13
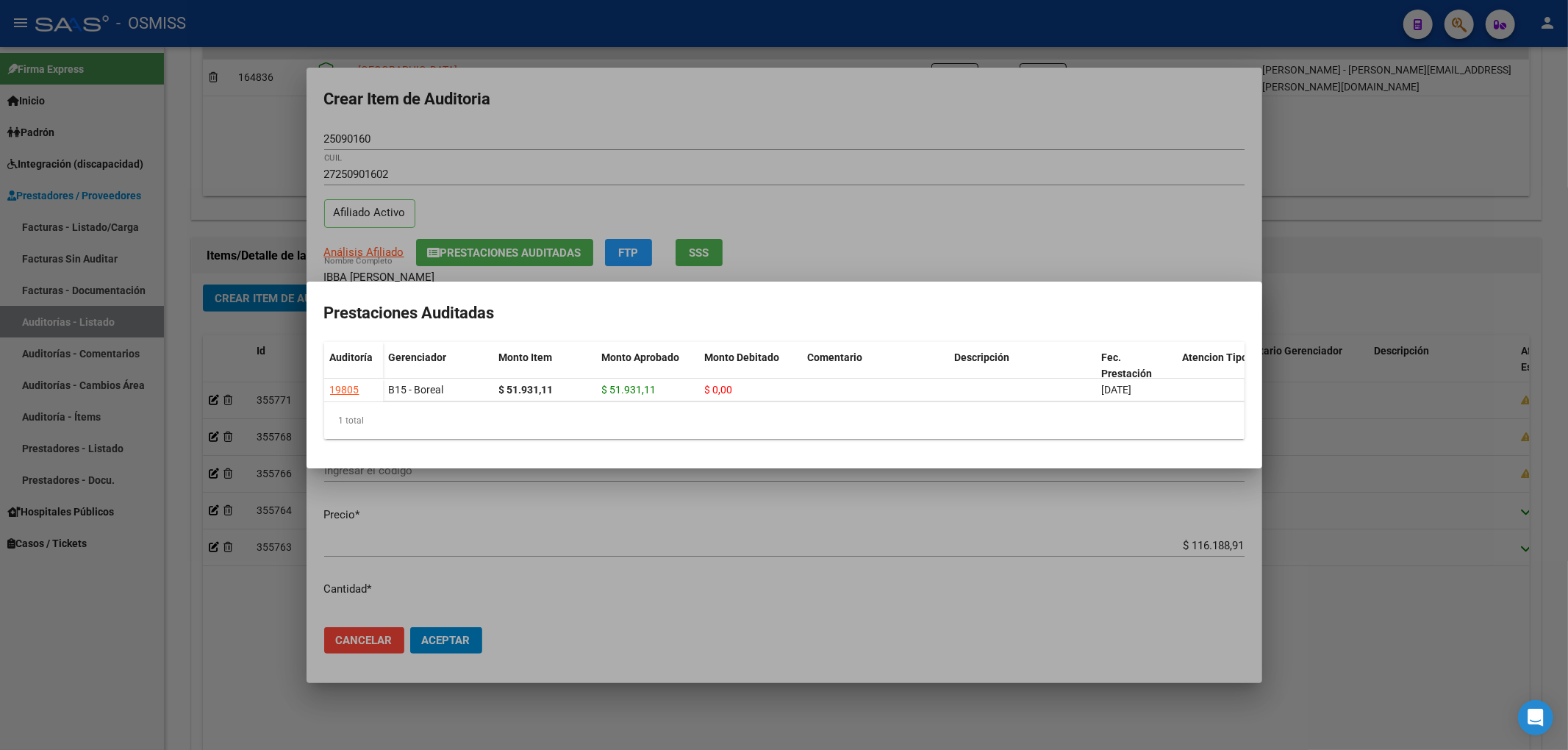
click at [638, 125] on div at bounding box center [784, 375] width 1568 height 750
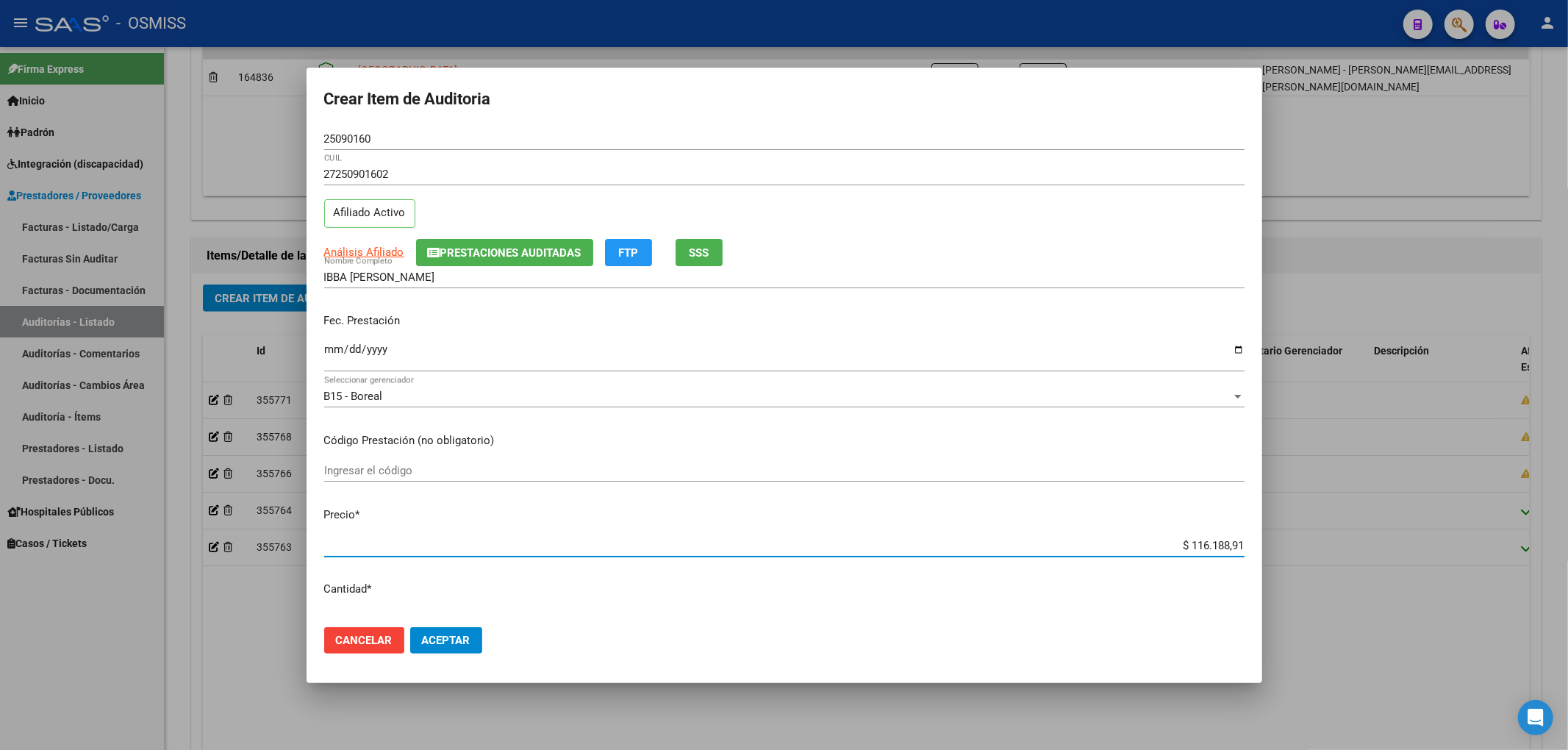
drag, startPoint x: 1180, startPoint y: 549, endPoint x: 1462, endPoint y: 484, distance: 289.4
click at [1462, 484] on div "Crear Item de Auditoria 25090160 Nro Documento 27250901602 CUIL Afiliado Activo…" at bounding box center [784, 375] width 1568 height 750
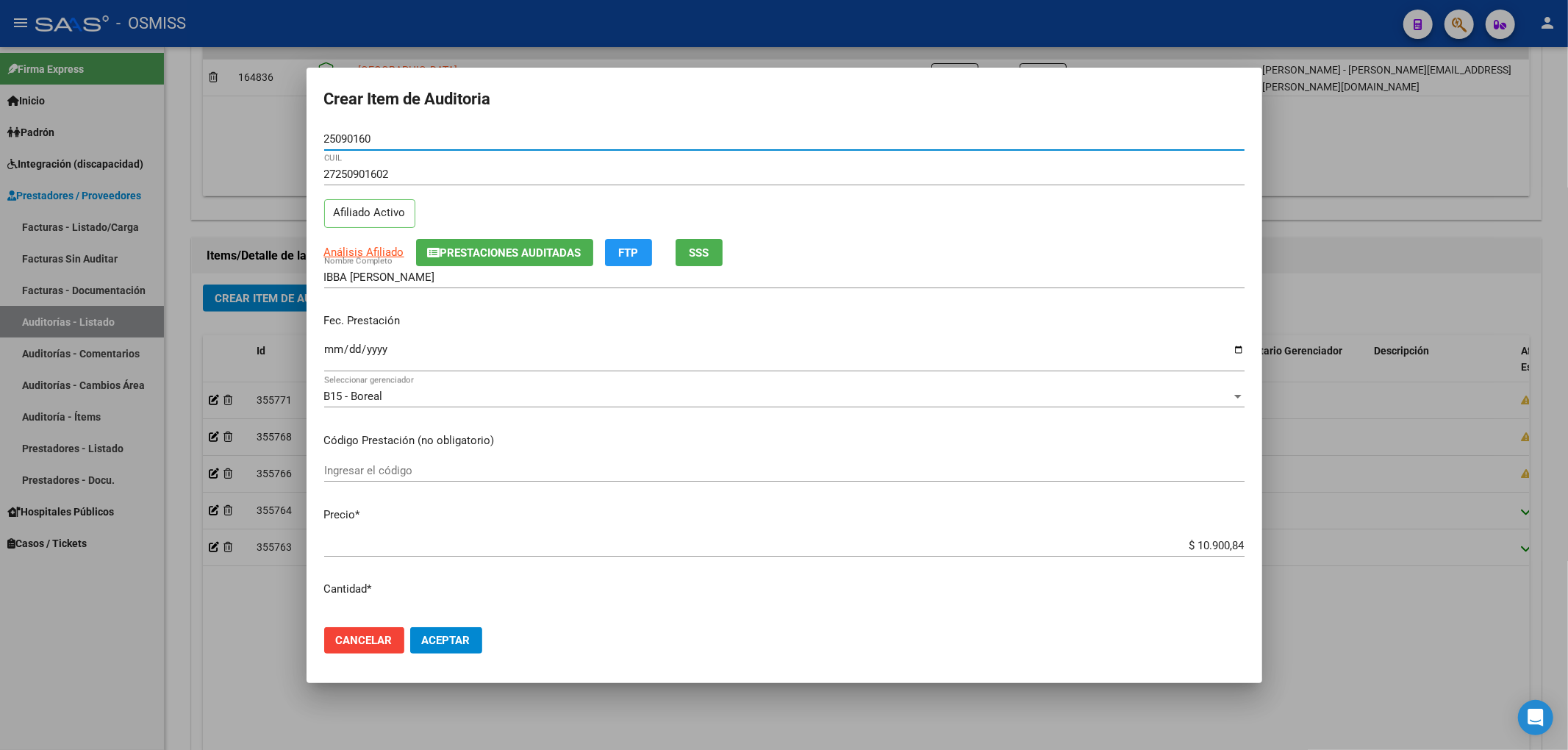
drag, startPoint x: 378, startPoint y: 138, endPoint x: 295, endPoint y: 145, distance: 83.3
click at [295, 145] on div "Crear Item de Auditoria 25090160 Nro Documento 27250901602 CUIL Afiliado Activo…" at bounding box center [784, 375] width 1568 height 750
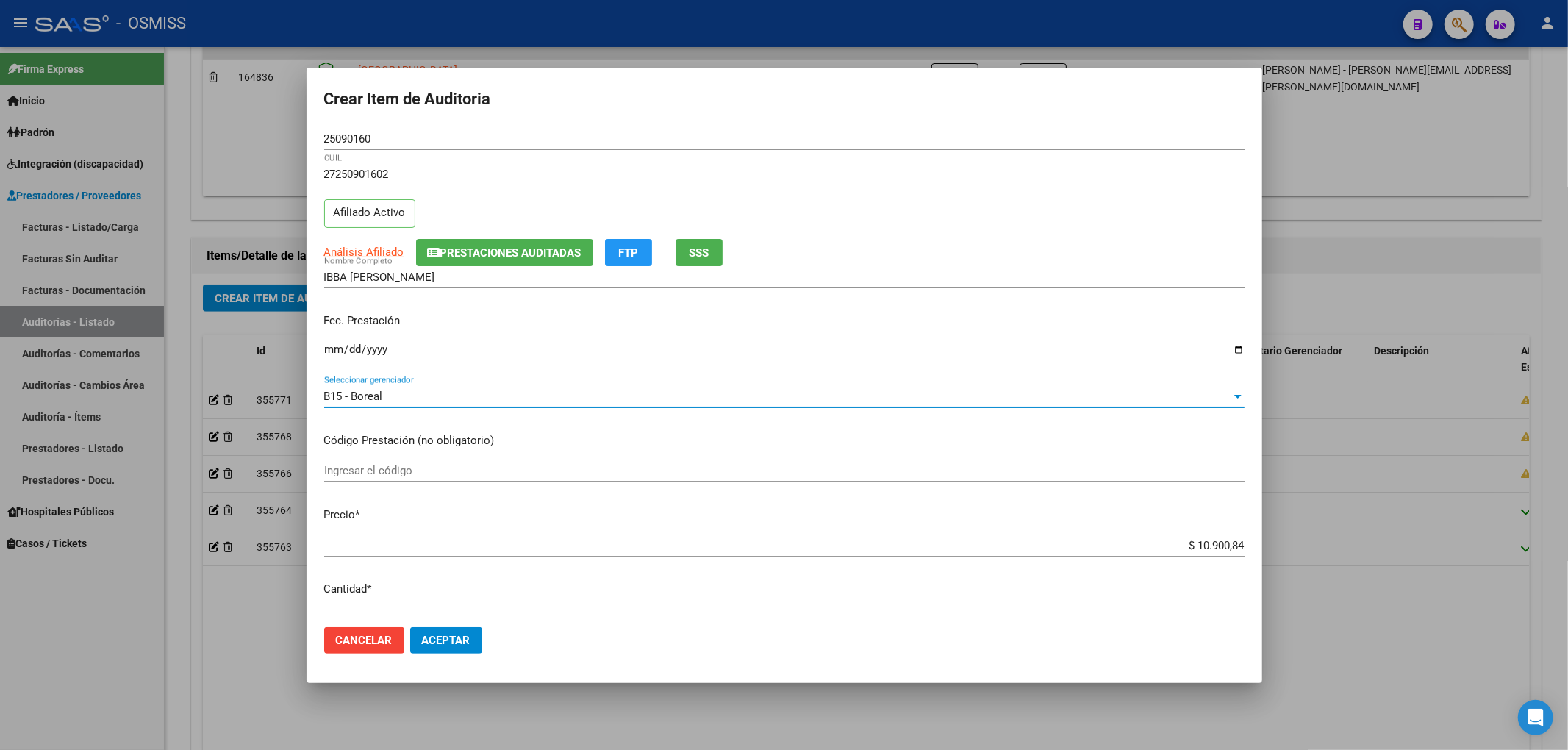
click at [1145, 391] on div "B15 - Boreal" at bounding box center [777, 396] width 907 height 13
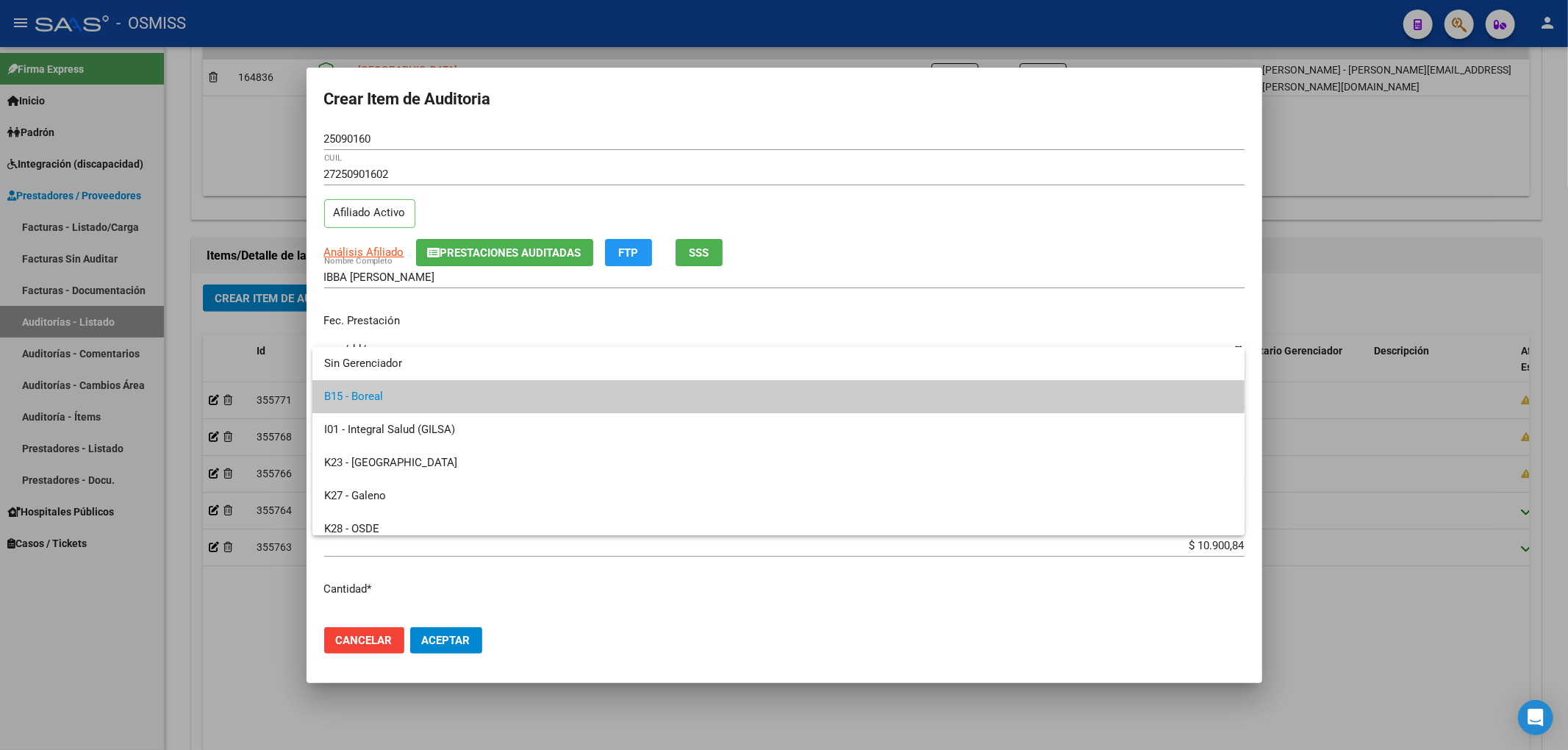
click at [918, 233] on div at bounding box center [784, 375] width 1568 height 750
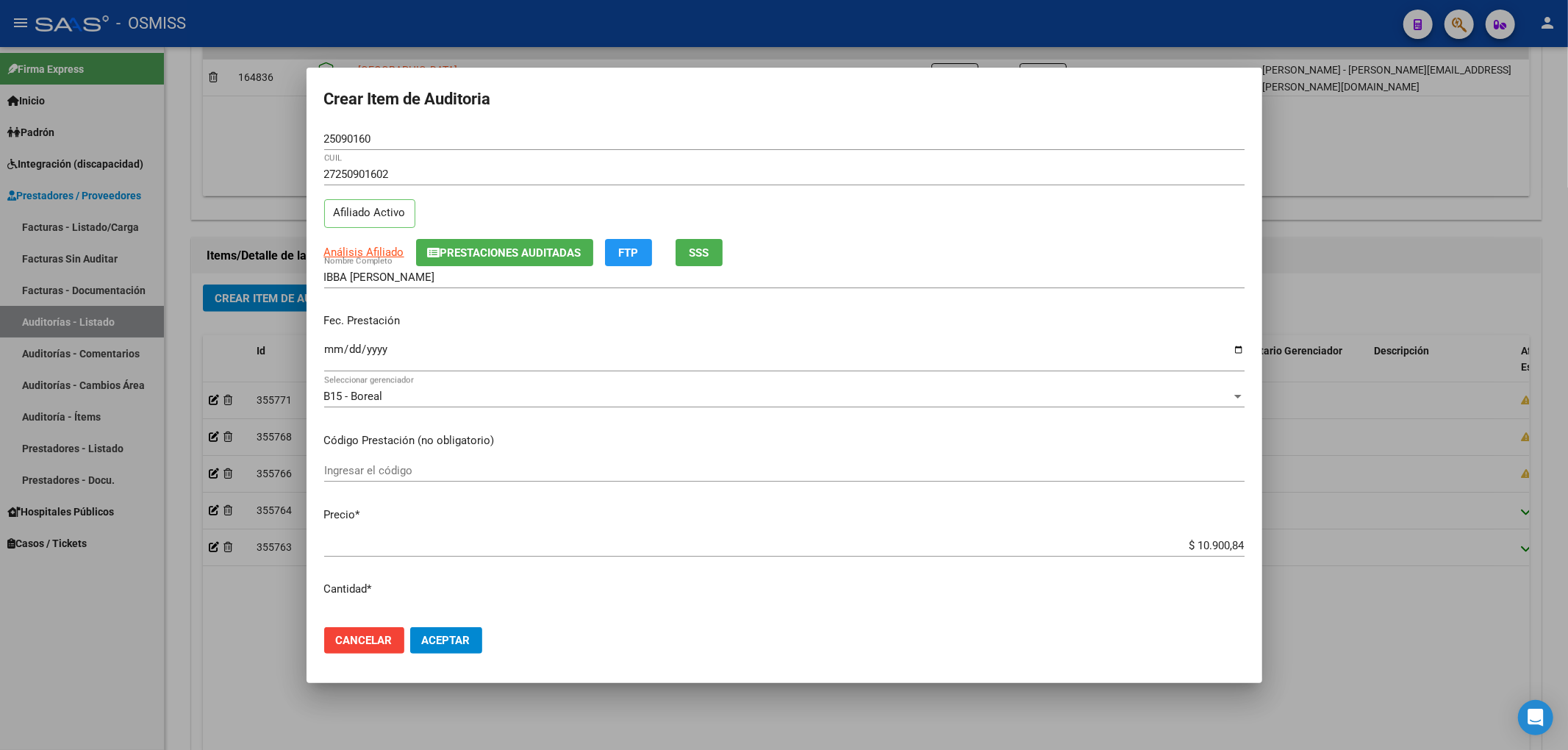
click at [484, 641] on mat-dialog-actions "Cancelar Aceptar" at bounding box center [784, 640] width 920 height 50
click at [475, 644] on button "Aceptar" at bounding box center [446, 640] width 72 height 26
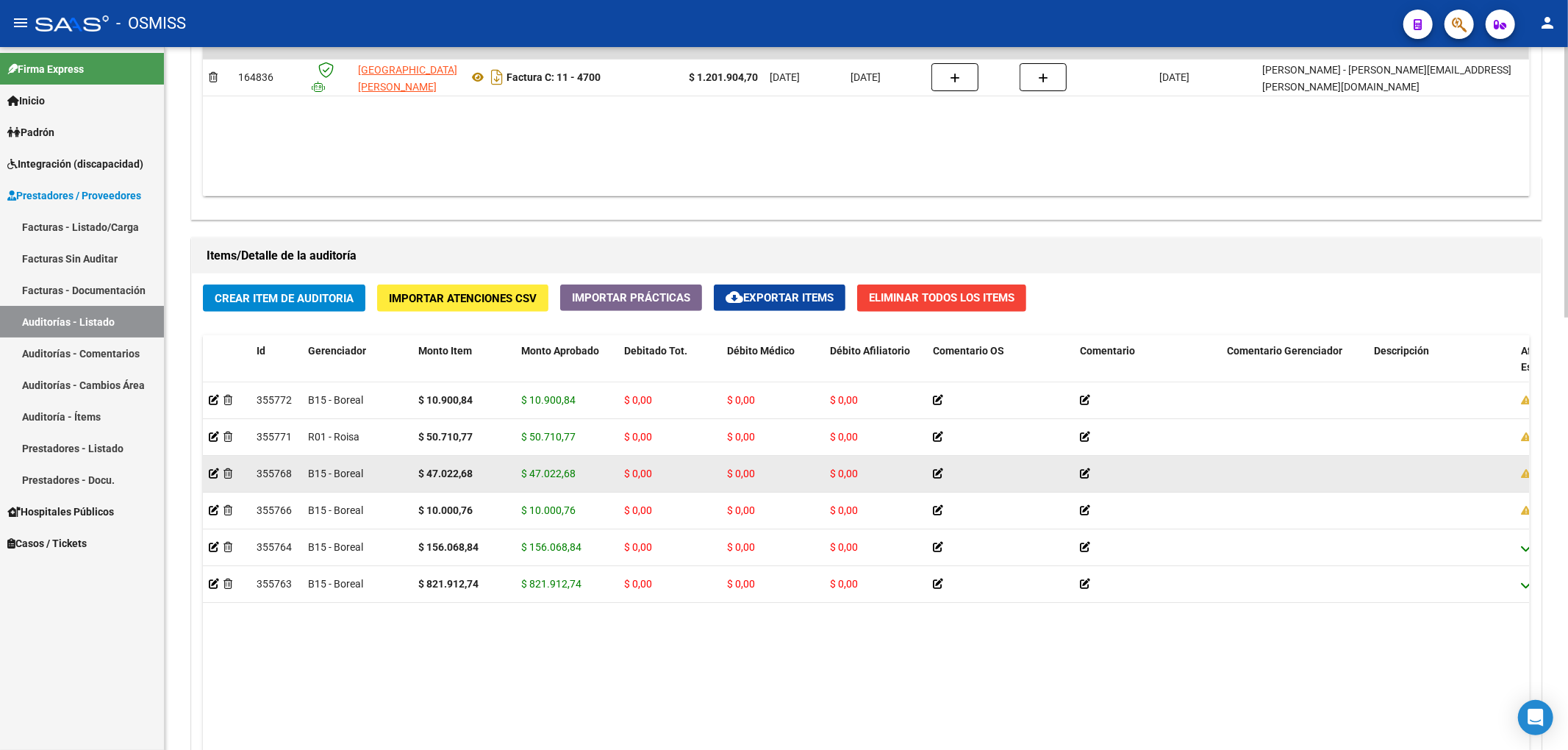
drag, startPoint x: 1145, startPoint y: 663, endPoint x: 792, endPoint y: 480, distance: 397.6
click at [1136, 646] on datatable-body "355772 B15 - Boreal $ 10.900,84 $ 10.900,84 $ 0,00 $ 0,00 $ 0,00 27250901602 25…" at bounding box center [865, 603] width 1326 height 441
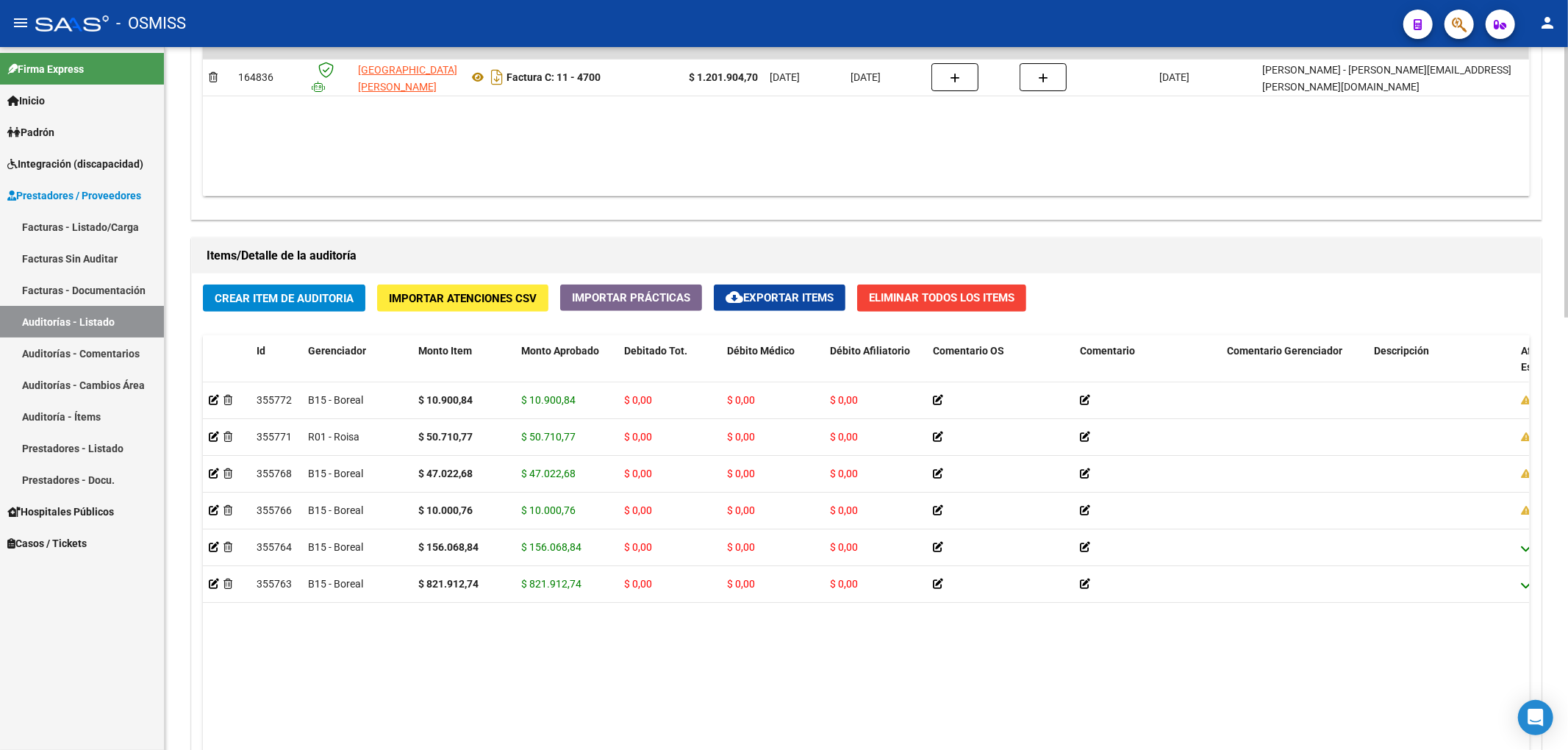
click at [326, 298] on span "Crear Item de Auditoria" at bounding box center [284, 298] width 139 height 13
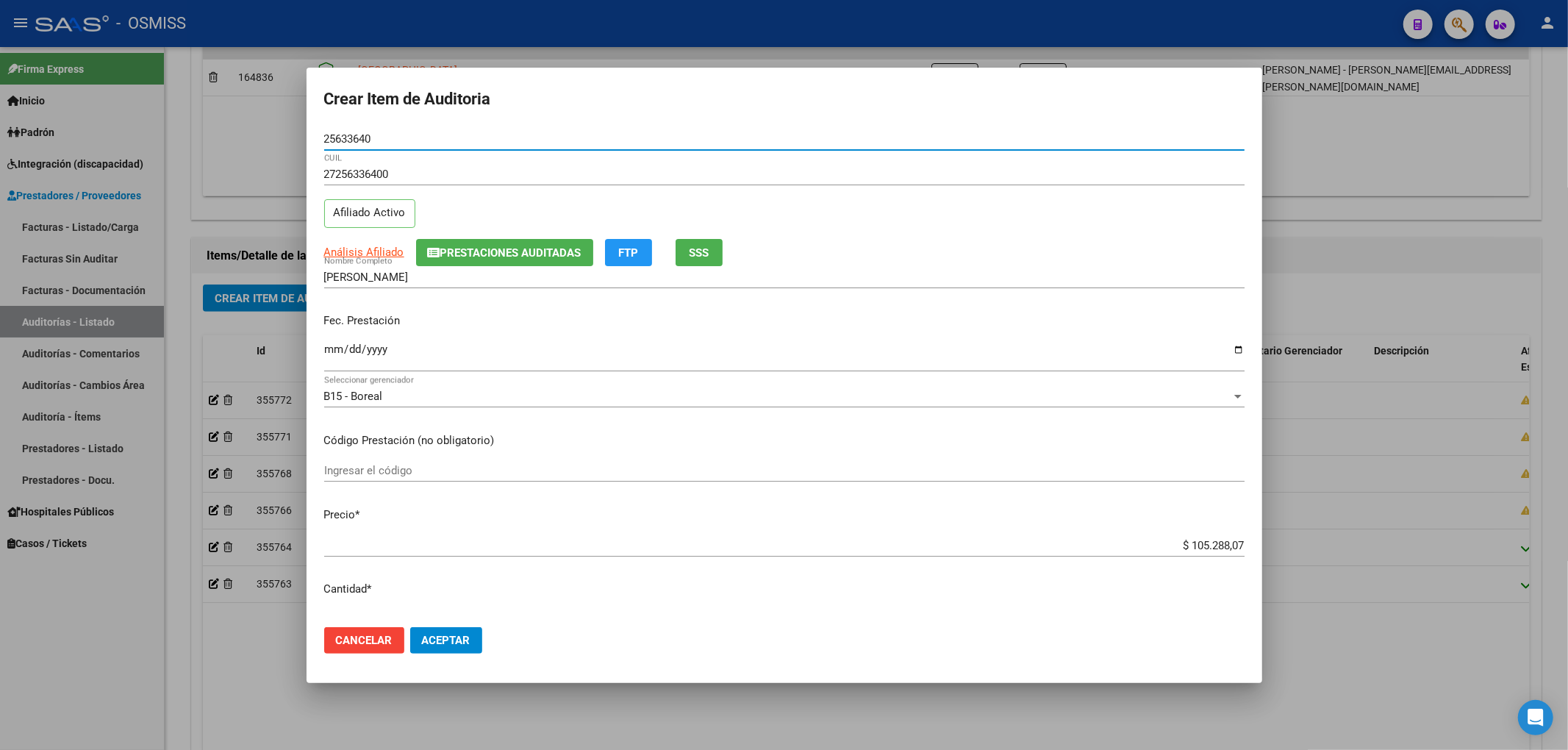
drag, startPoint x: 412, startPoint y: 133, endPoint x: 249, endPoint y: 147, distance: 163.6
click at [249, 147] on div "Crear Item de Auditoria 25633640 Nro Documento 27256336400 CUIL Afiliado Activo…" at bounding box center [784, 375] width 1568 height 750
click at [376, 637] on span "Cancelar" at bounding box center [364, 640] width 57 height 13
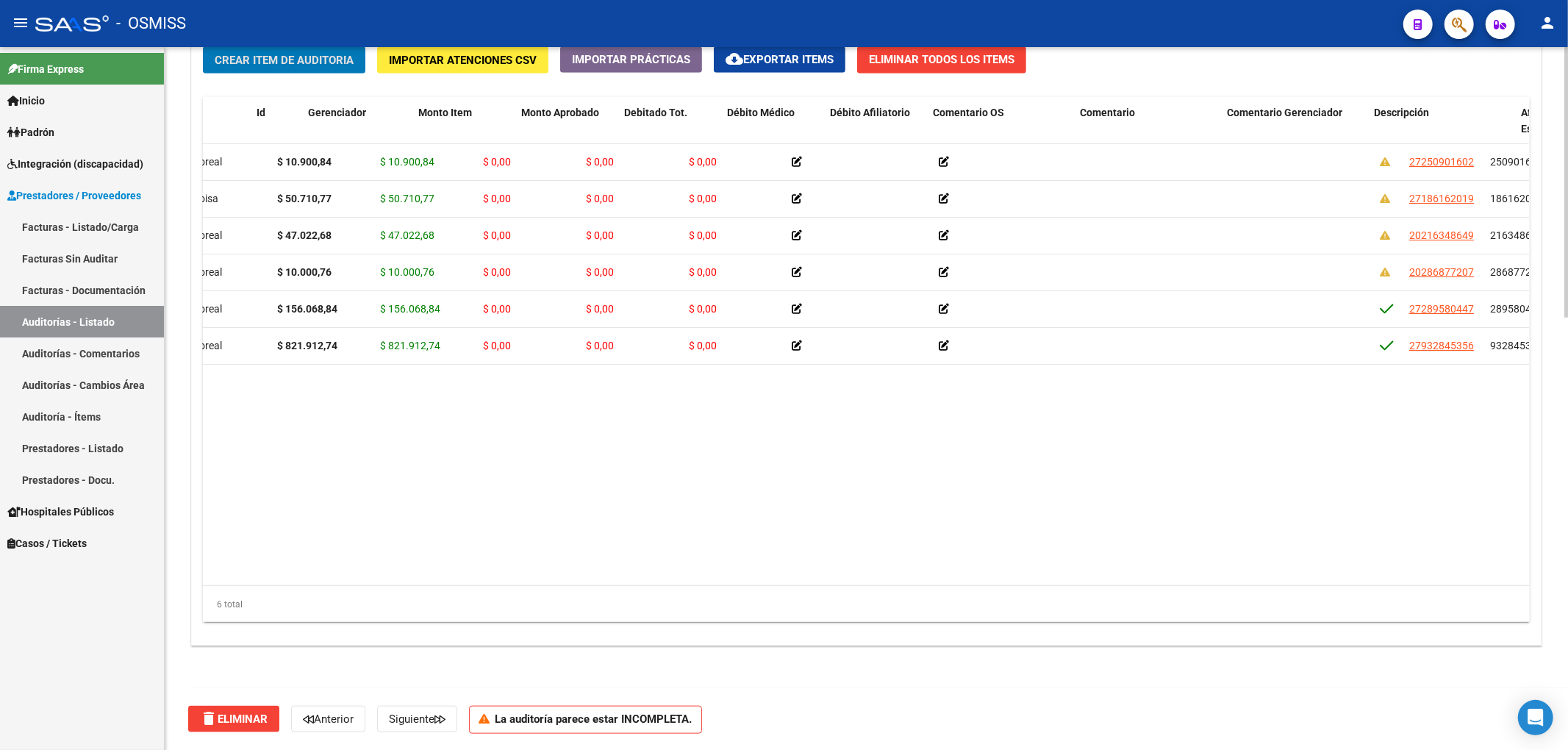
scroll to position [0, 0]
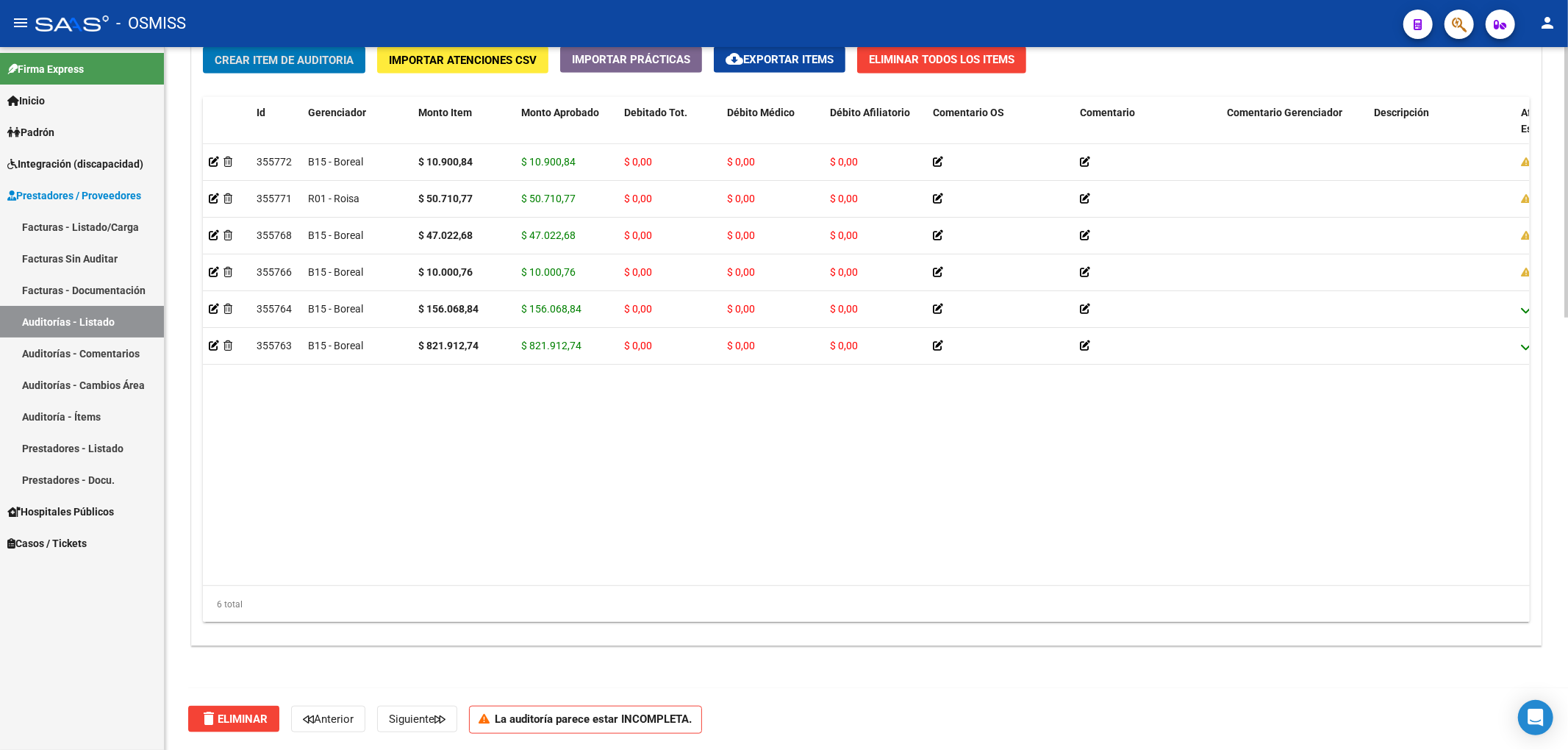
click at [269, 65] on span "Crear Item de Auditoria" at bounding box center [284, 60] width 139 height 13
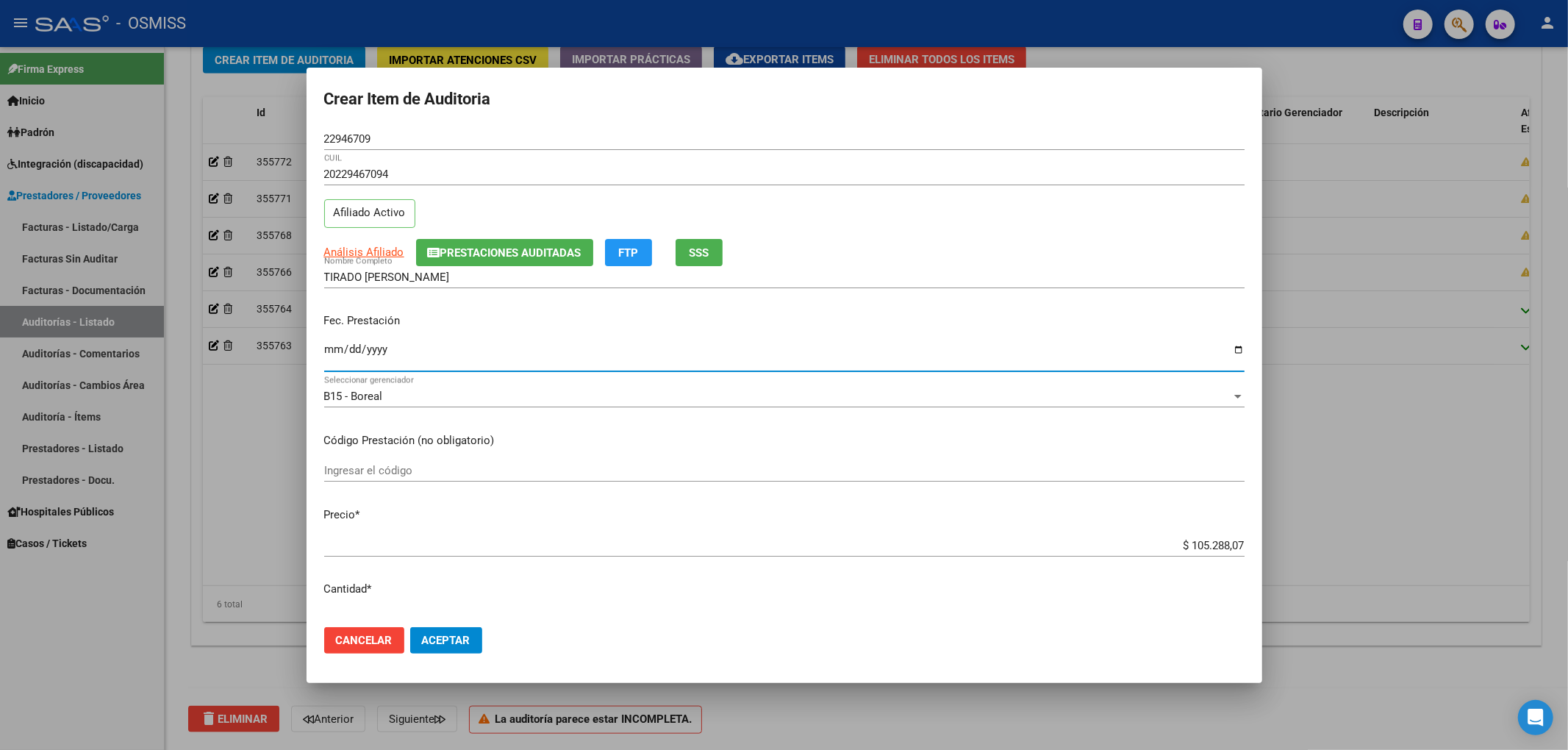
click at [332, 363] on input "Ingresar la fecha" at bounding box center [784, 355] width 920 height 23
click at [547, 265] on button "Prestaciones Auditadas" at bounding box center [504, 253] width 177 height 27
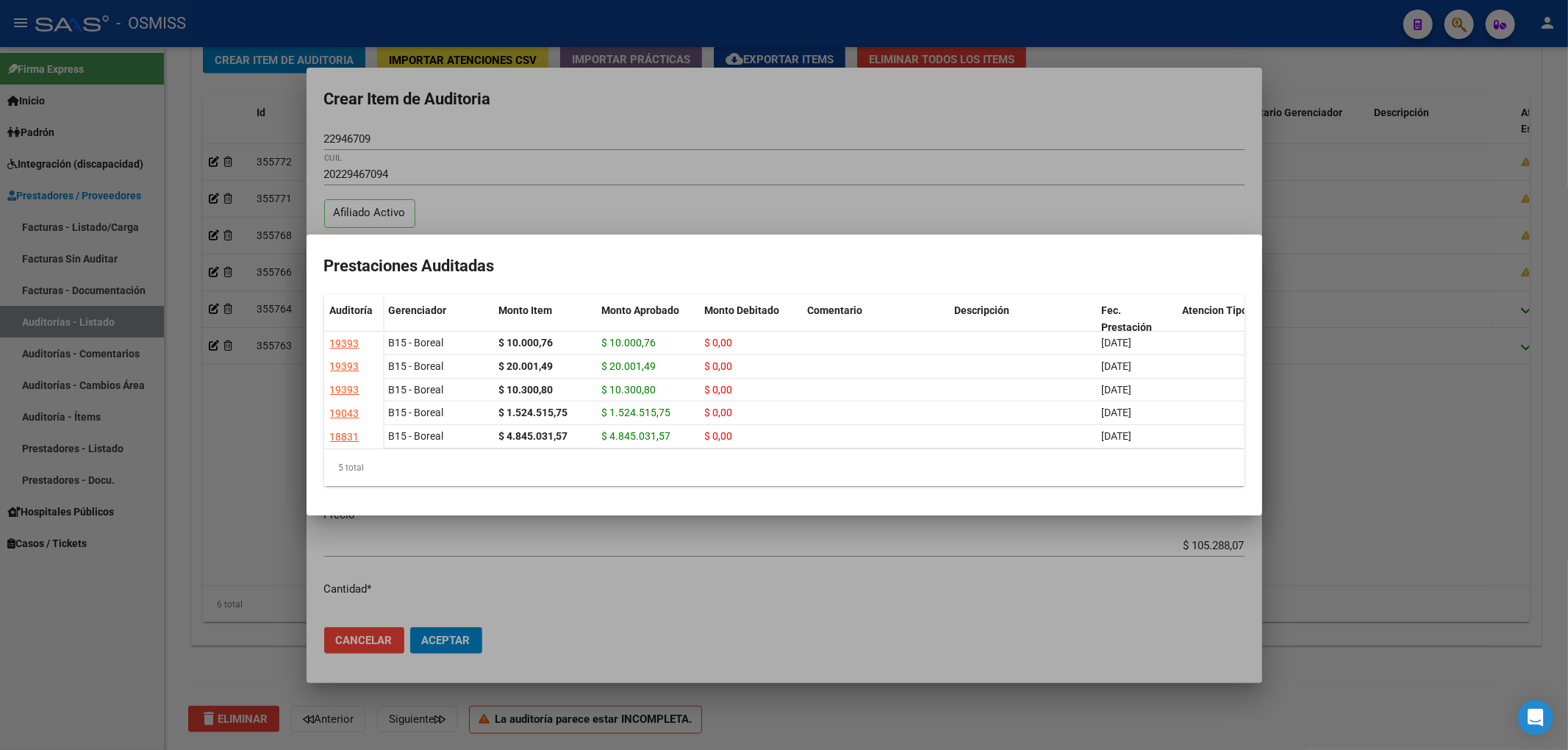
click at [763, 136] on div at bounding box center [784, 375] width 1568 height 750
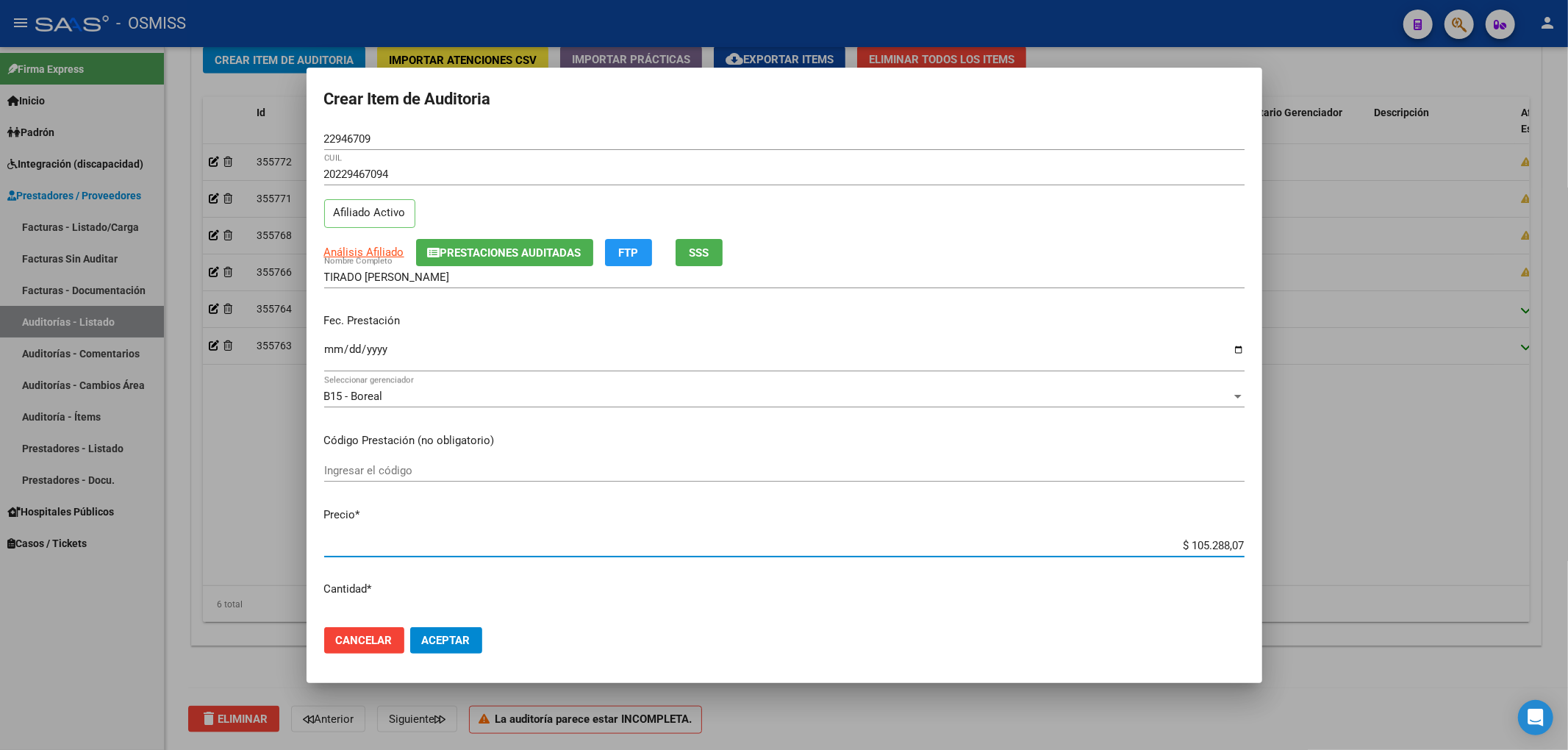
drag, startPoint x: 1173, startPoint y: 550, endPoint x: 1323, endPoint y: 551, distance: 150.0
click at [1323, 551] on div "Crear Item de Auditoria 22946709 Nro Documento 20229467094 CUIL Afiliado Activo…" at bounding box center [784, 375] width 1568 height 750
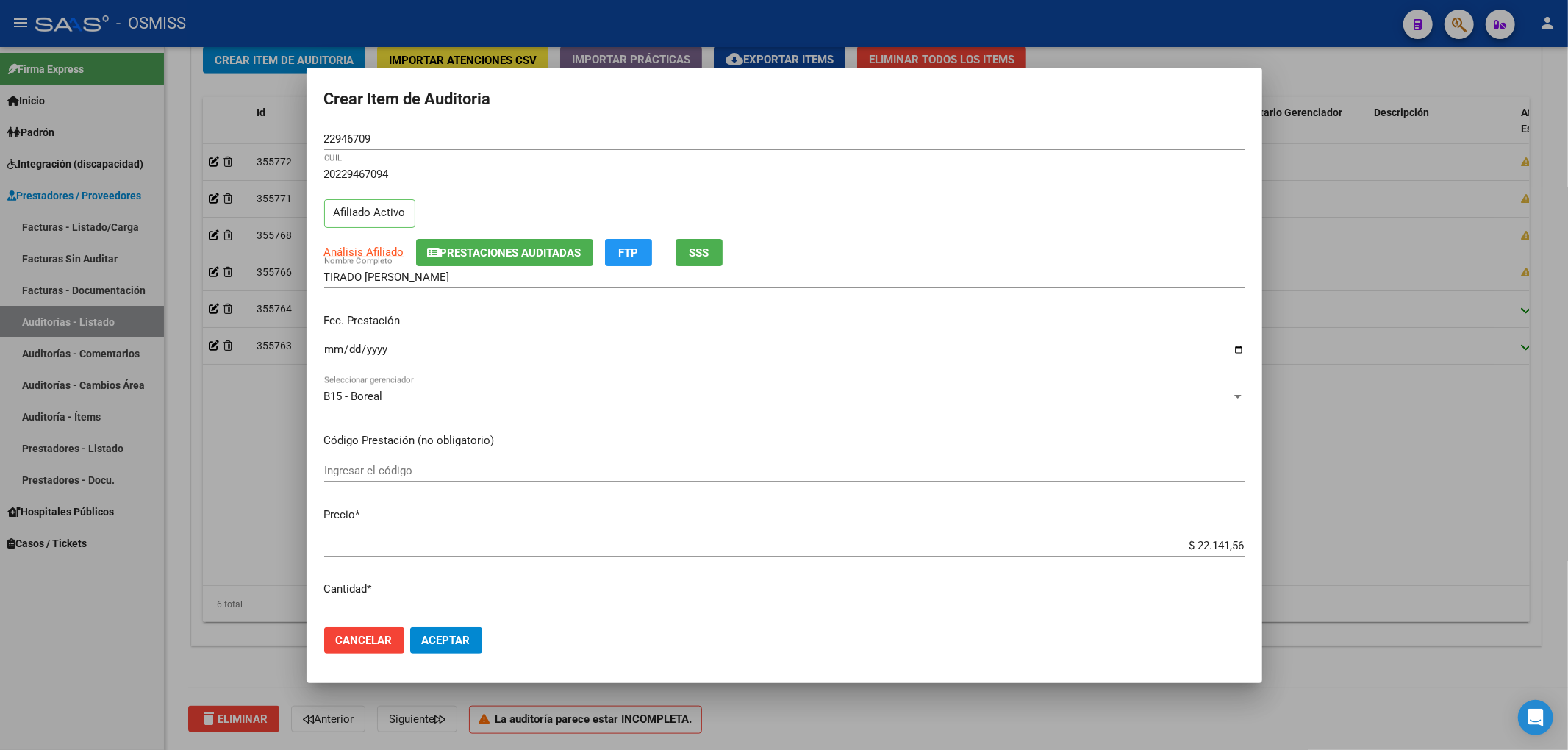
drag, startPoint x: 383, startPoint y: 148, endPoint x: 286, endPoint y: 141, distance: 97.3
click at [324, 138] on div "22946709 Nro Documento" at bounding box center [784, 138] width 920 height 22
click at [378, 142] on input "22946709" at bounding box center [784, 139] width 920 height 13
drag, startPoint x: 388, startPoint y: 141, endPoint x: 270, endPoint y: 136, distance: 118.1
click at [270, 136] on div "Crear Item de Auditoria 22946709 Nro Documento 20229467094 CUIL Afiliado Activo…" at bounding box center [784, 375] width 1568 height 750
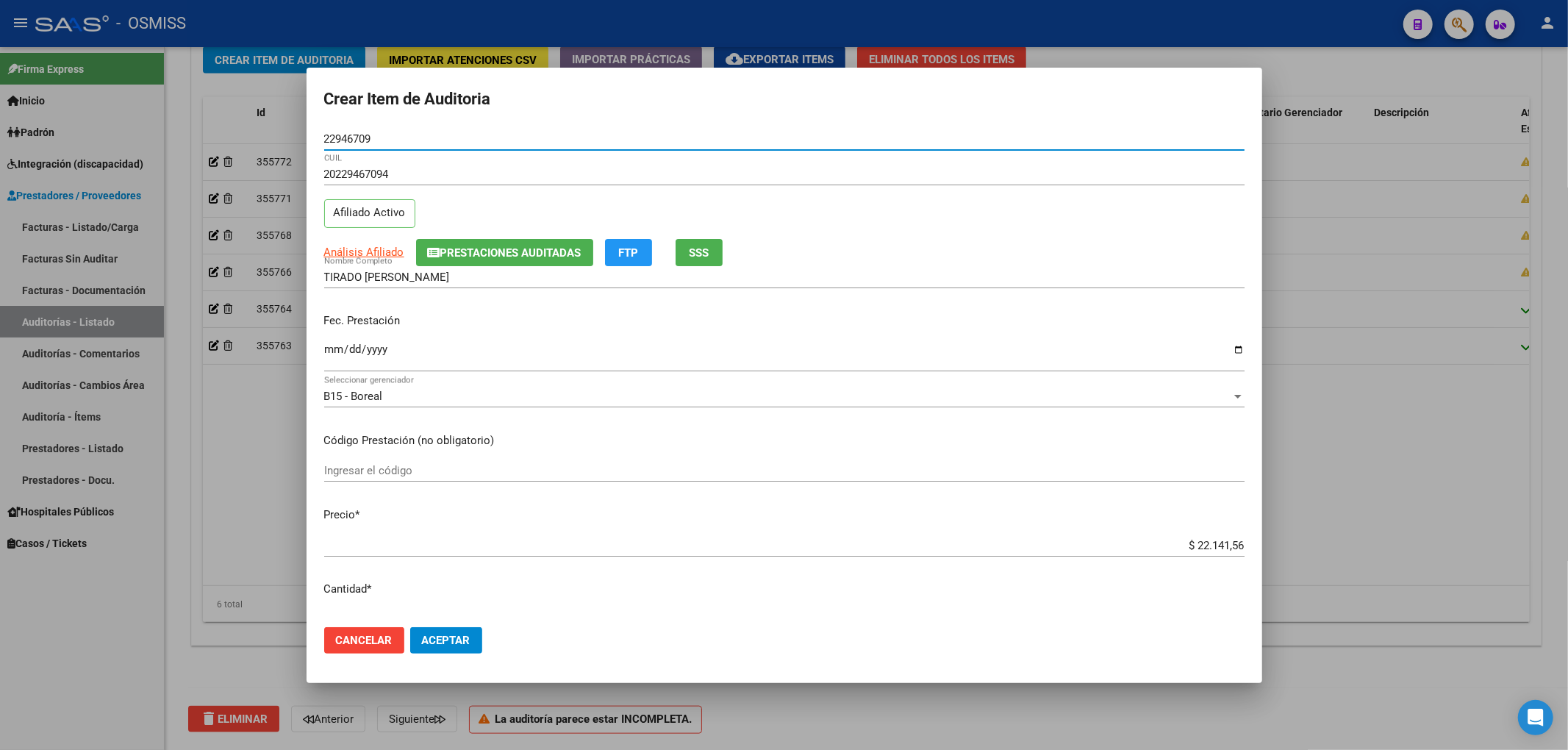
click at [454, 246] on span "Prestaciones Auditadas" at bounding box center [511, 253] width 141 height 13
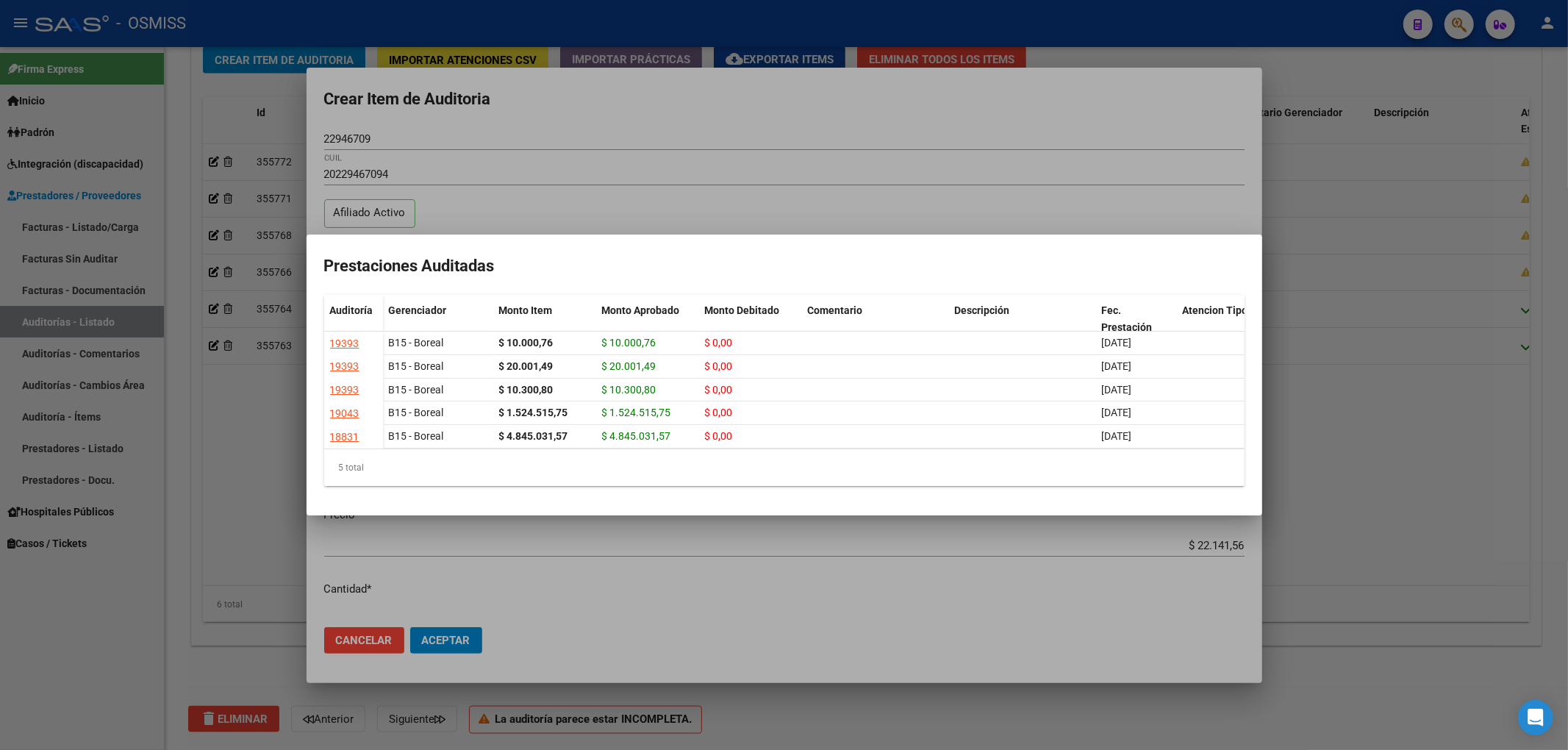
click at [901, 127] on div at bounding box center [784, 375] width 1568 height 750
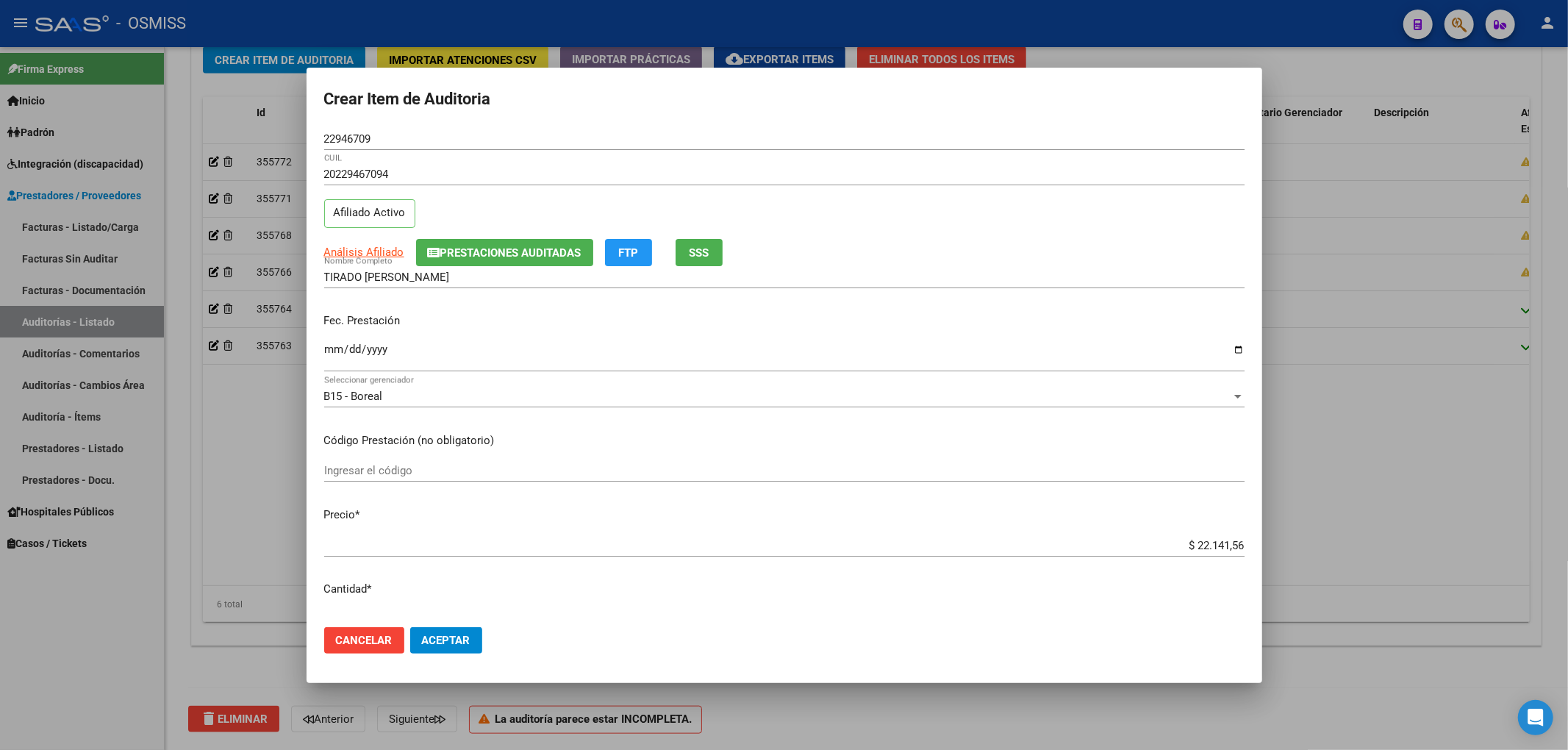
click at [999, 324] on p "Fec. Prestación" at bounding box center [784, 321] width 920 height 17
click at [453, 628] on button "Aceptar" at bounding box center [446, 640] width 72 height 26
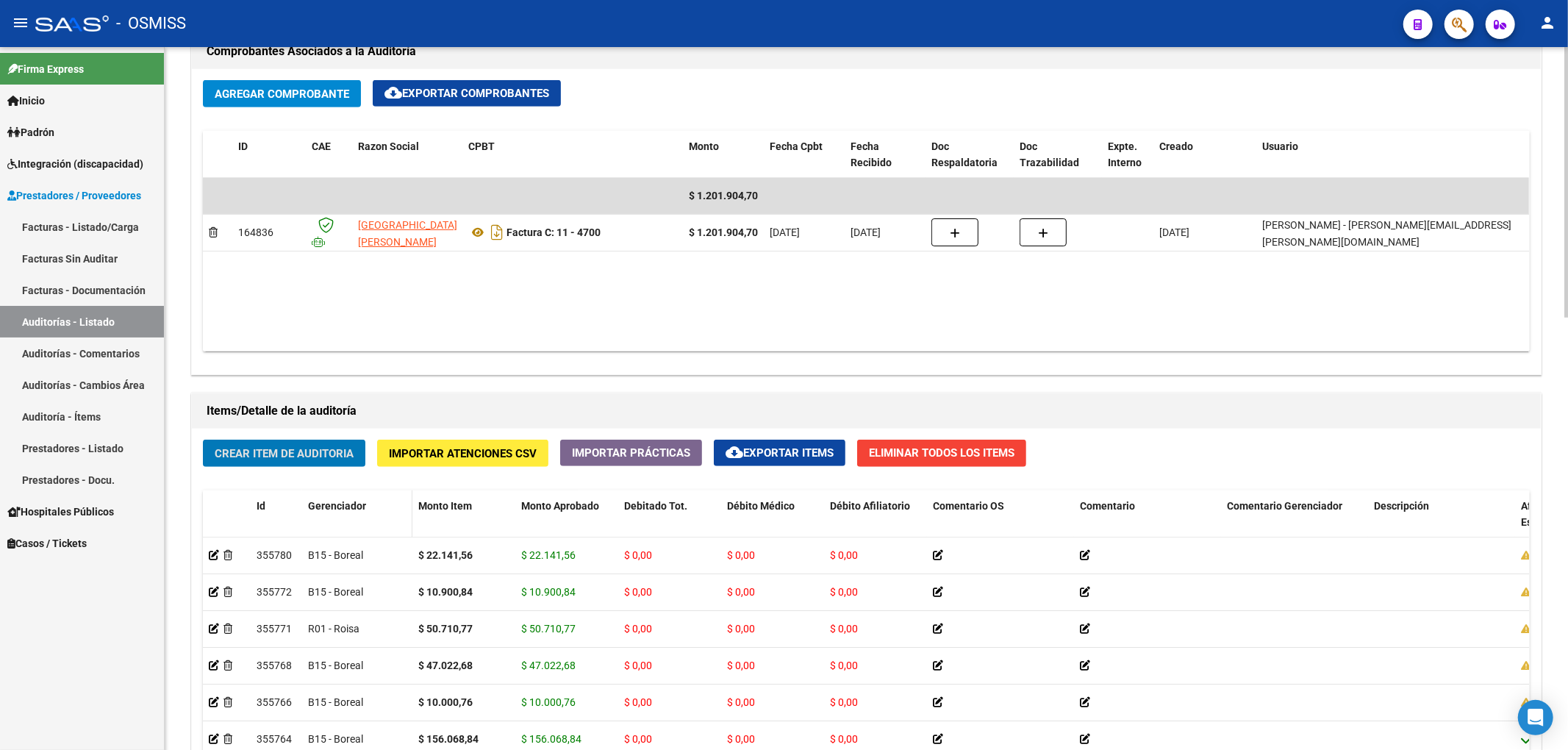
scroll to position [729, 0]
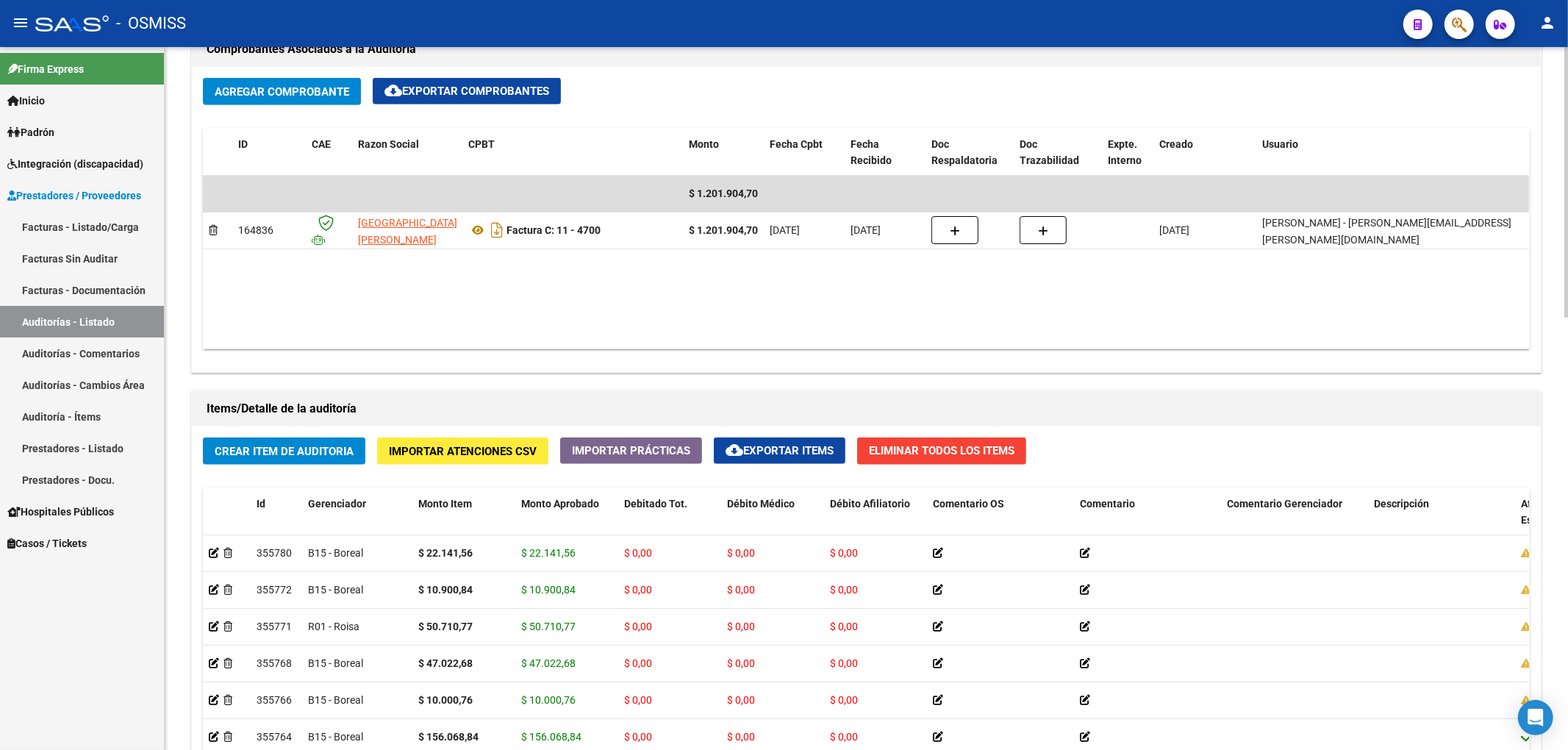
click at [303, 424] on div "Items/Detalle de la auditoría" at bounding box center [866, 409] width 1349 height 35
click at [337, 453] on span "Crear Item de Auditoria" at bounding box center [284, 451] width 139 height 13
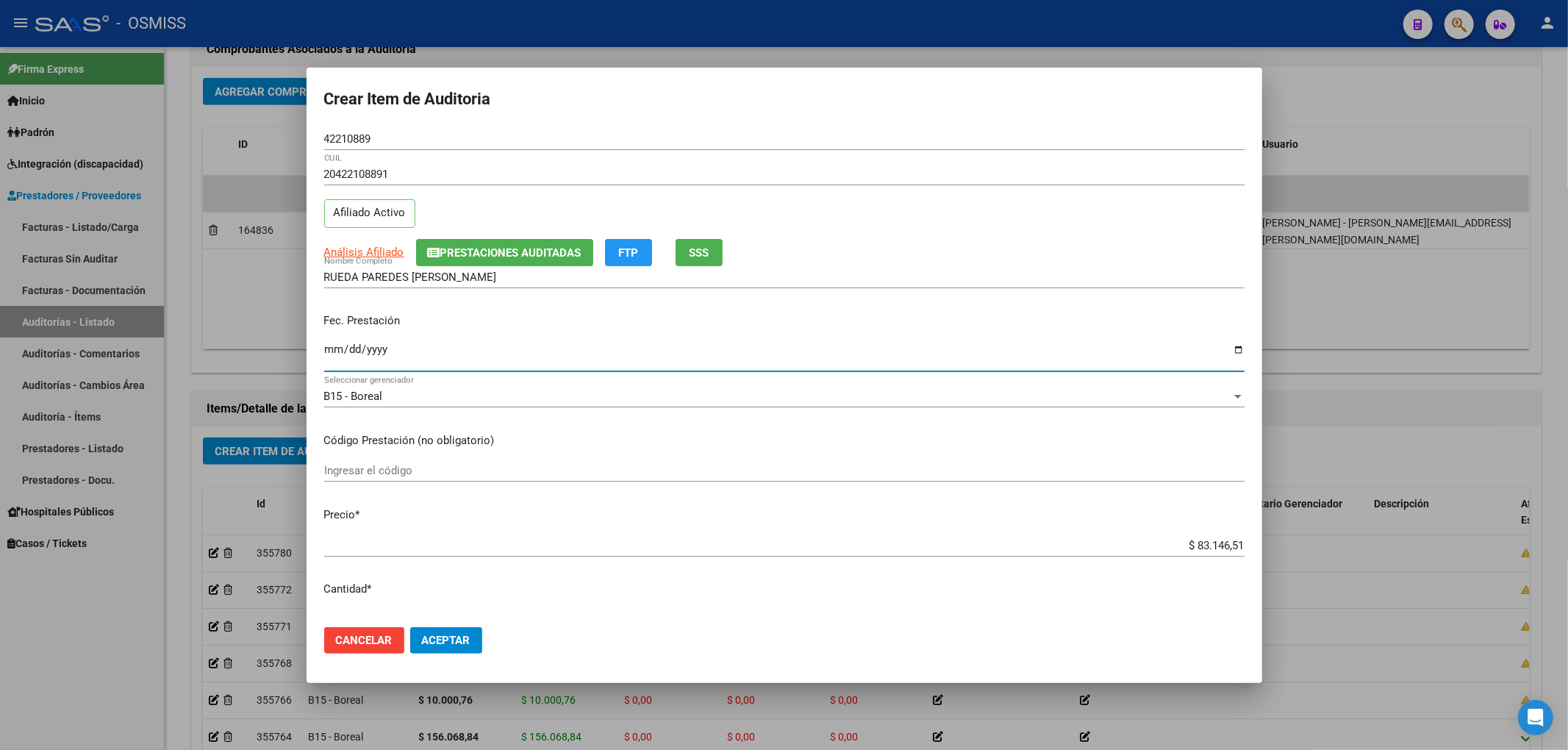
click at [324, 348] on input "Ingresar la fecha" at bounding box center [784, 355] width 920 height 23
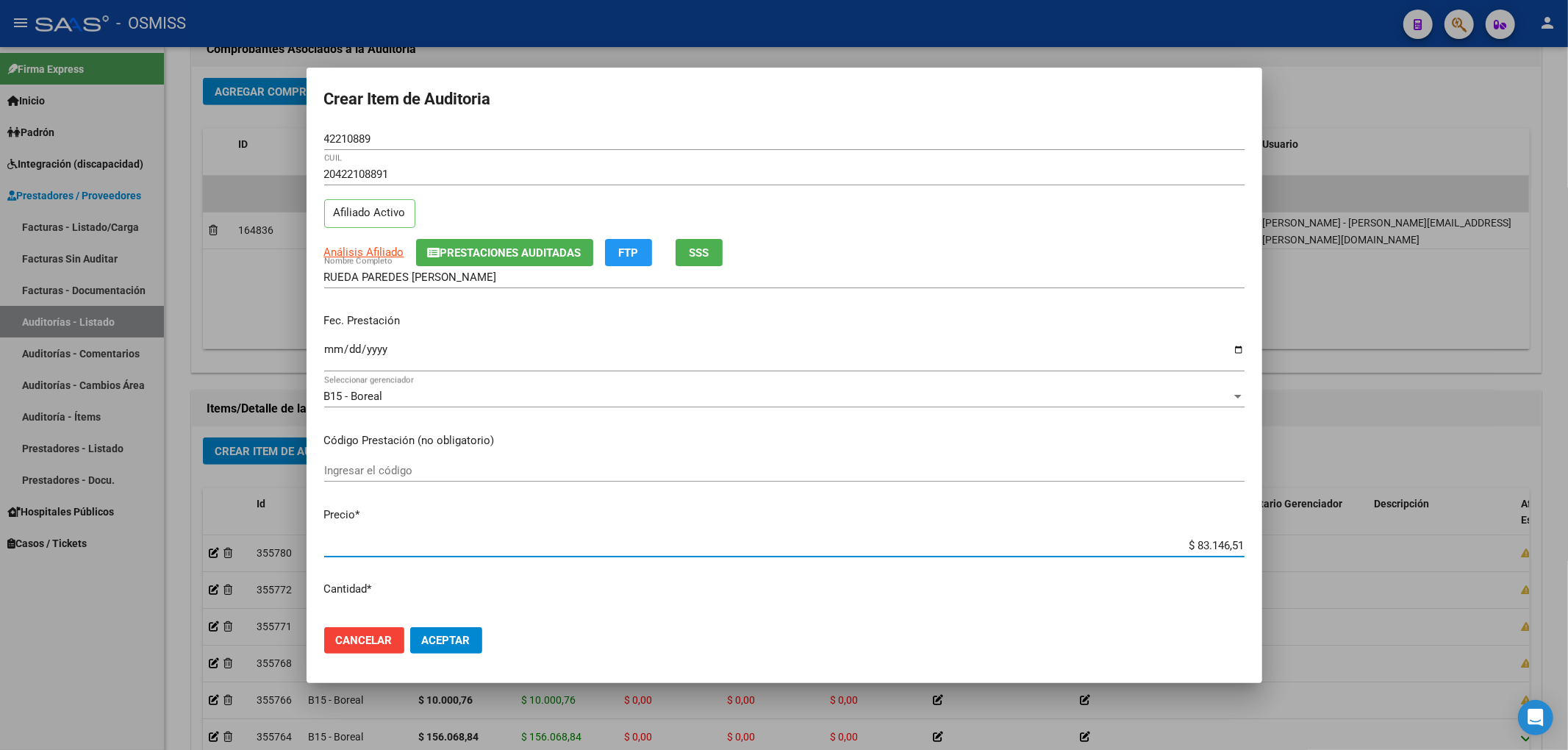
drag, startPoint x: 1176, startPoint y: 549, endPoint x: 1262, endPoint y: 542, distance: 86.3
click at [1262, 542] on div "Crear Item de Auditoria 42210889 Nro Documento 20422108891 CUIL Afiliado Activo…" at bounding box center [784, 375] width 1568 height 750
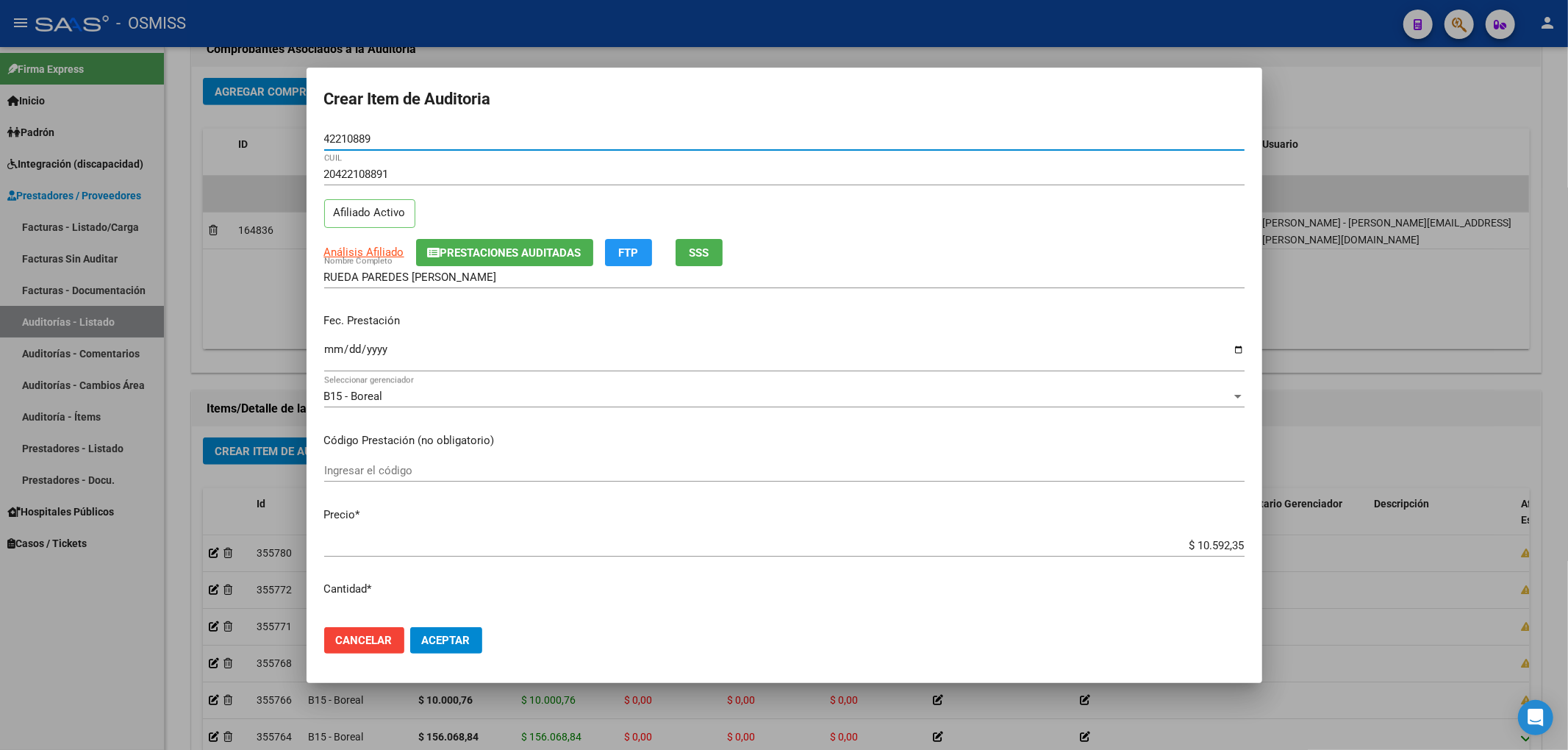
drag, startPoint x: 383, startPoint y: 143, endPoint x: 318, endPoint y: 133, distance: 65.8
click at [330, 128] on div "42210889 Nro Documento" at bounding box center [784, 138] width 920 height 22
click at [318, 133] on mat-dialog-content "42210889 Nro Documento 20422108891 CUIL Afiliado Activo Análisis Afiliado Prest…" at bounding box center [784, 371] width 955 height 488
drag, startPoint x: 318, startPoint y: 144, endPoint x: 383, endPoint y: 119, distance: 69.6
click at [383, 119] on form "Crear Item de Auditoria 42210889 Nro Documento 20422108891 CUIL Afiliado Activo…" at bounding box center [784, 375] width 920 height 580
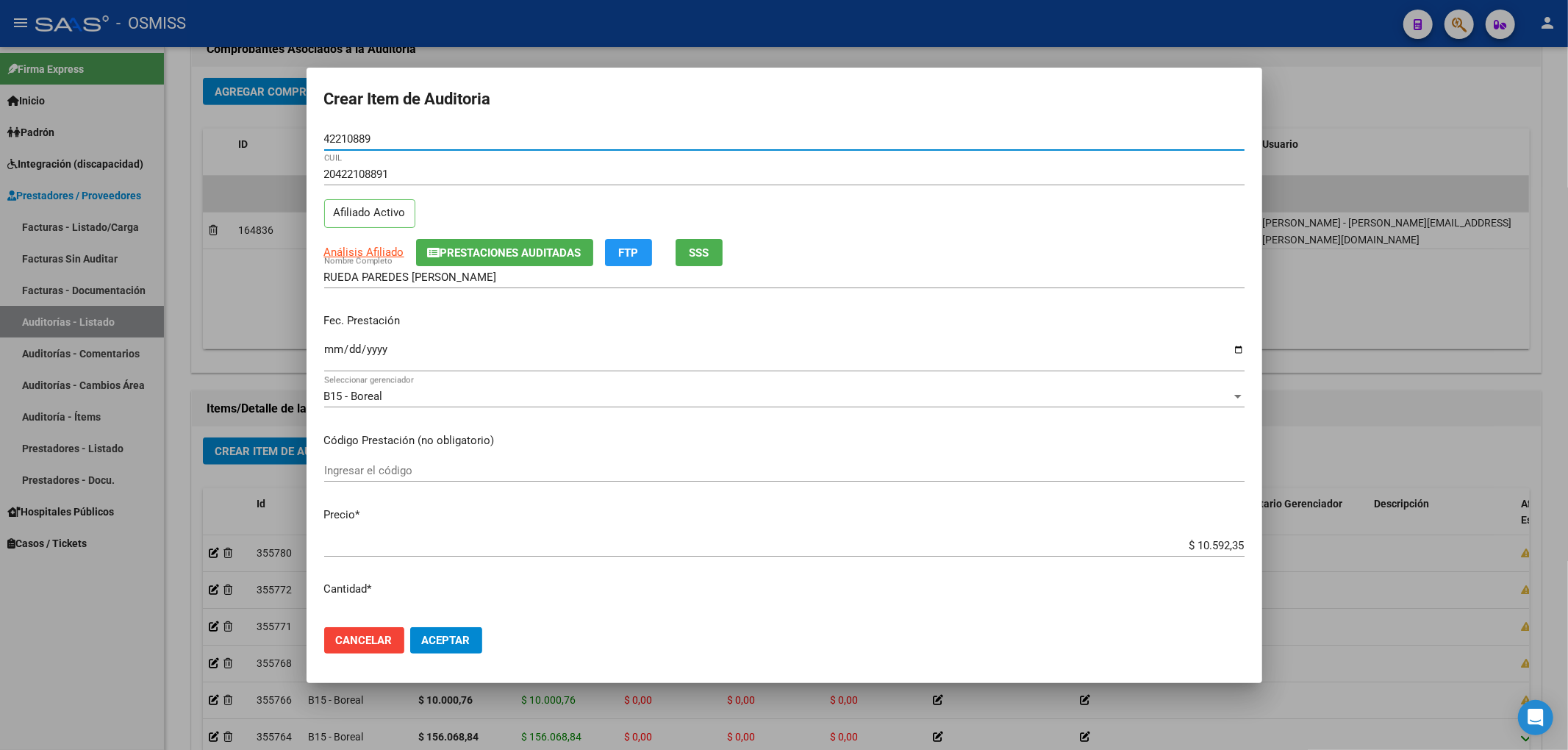
drag, startPoint x: 379, startPoint y: 141, endPoint x: 277, endPoint y: 141, distance: 102.0
click at [277, 141] on div "Crear Item de Auditoria 42210889 Nro Documento 20422108891 CUIL Afiliado Activo…" at bounding box center [784, 375] width 1568 height 750
click at [1025, 445] on p "Código Prestación (no obligatorio)" at bounding box center [784, 440] width 920 height 17
click at [448, 634] on span "Aceptar" at bounding box center [446, 640] width 48 height 13
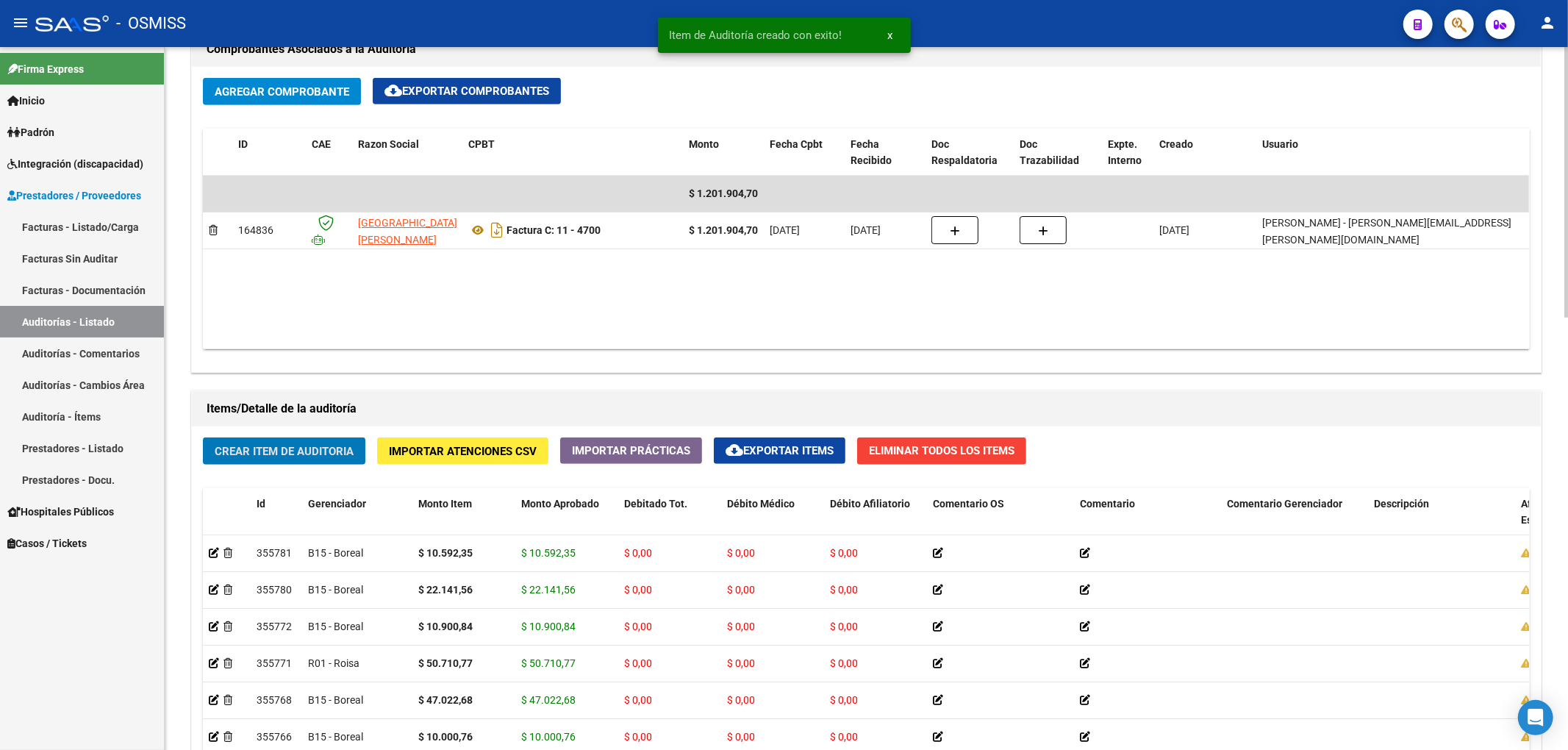
click at [256, 456] on span "Crear Item de Auditoria" at bounding box center [284, 451] width 139 height 13
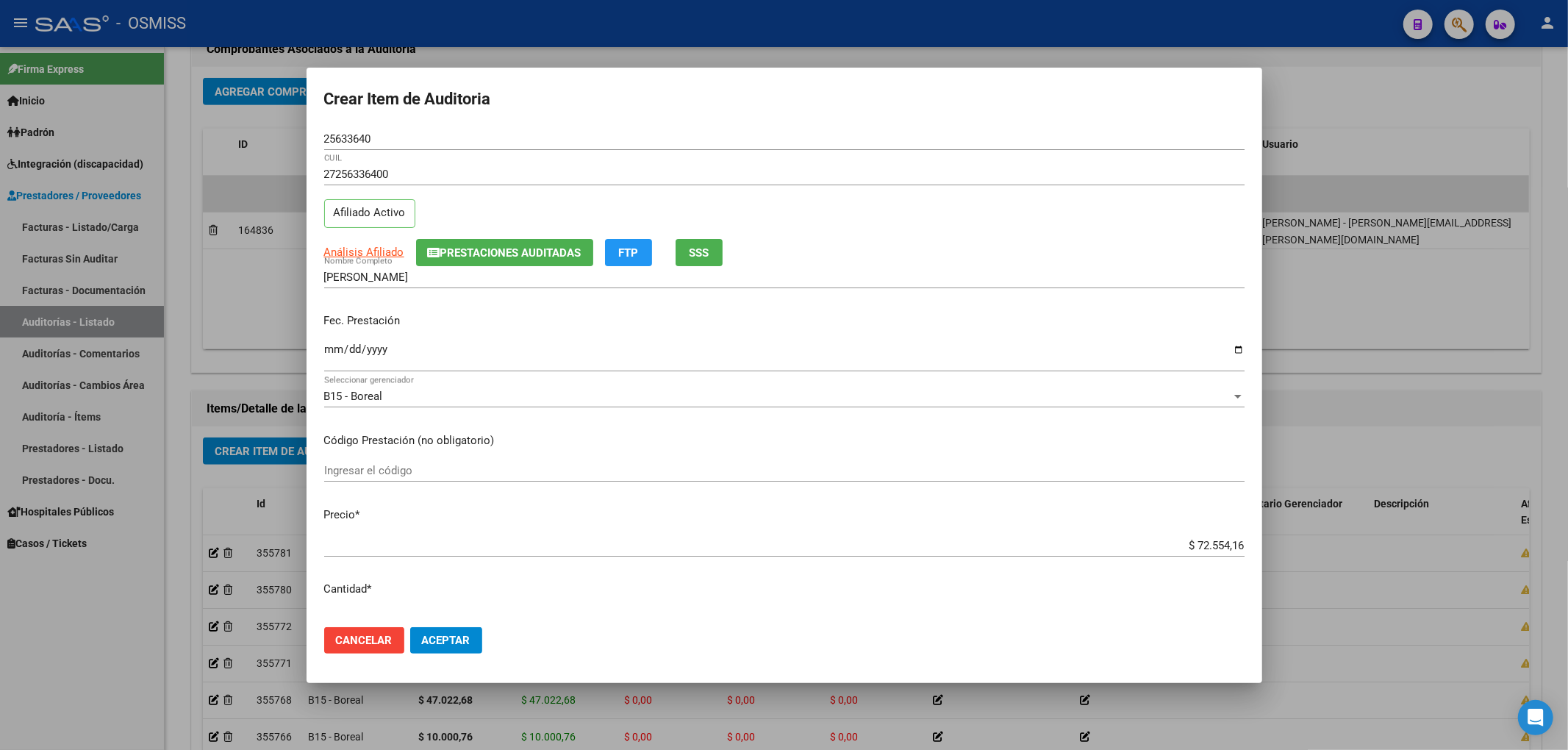
click at [324, 341] on div "Ingresar la fecha" at bounding box center [784, 355] width 920 height 31
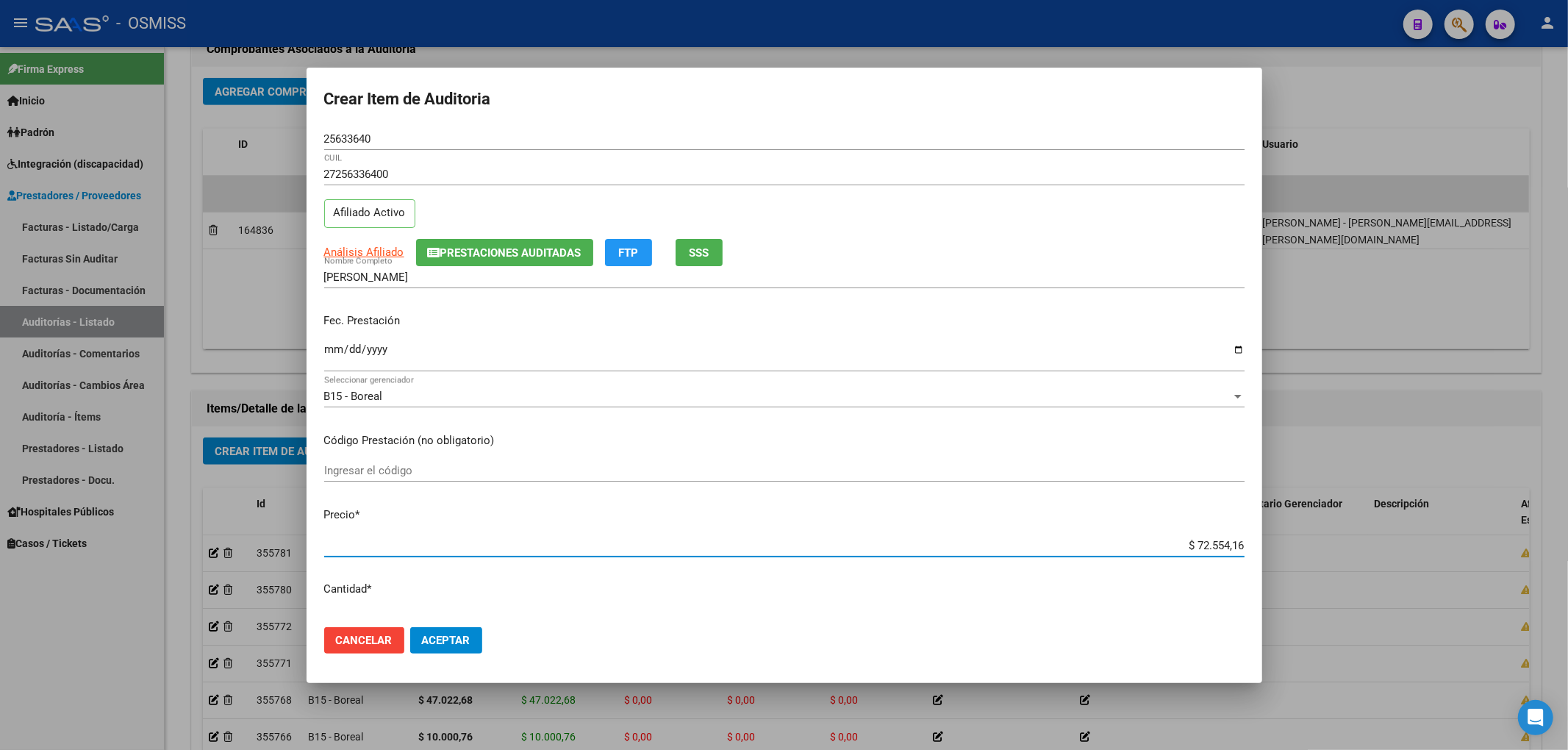
drag, startPoint x: 1160, startPoint y: 549, endPoint x: 1315, endPoint y: 535, distance: 155.6
click at [1290, 540] on div "Crear Item de Auditoria 25633640 Nro Documento 27256336400 CUIL Afiliado Activo…" at bounding box center [784, 375] width 1568 height 750
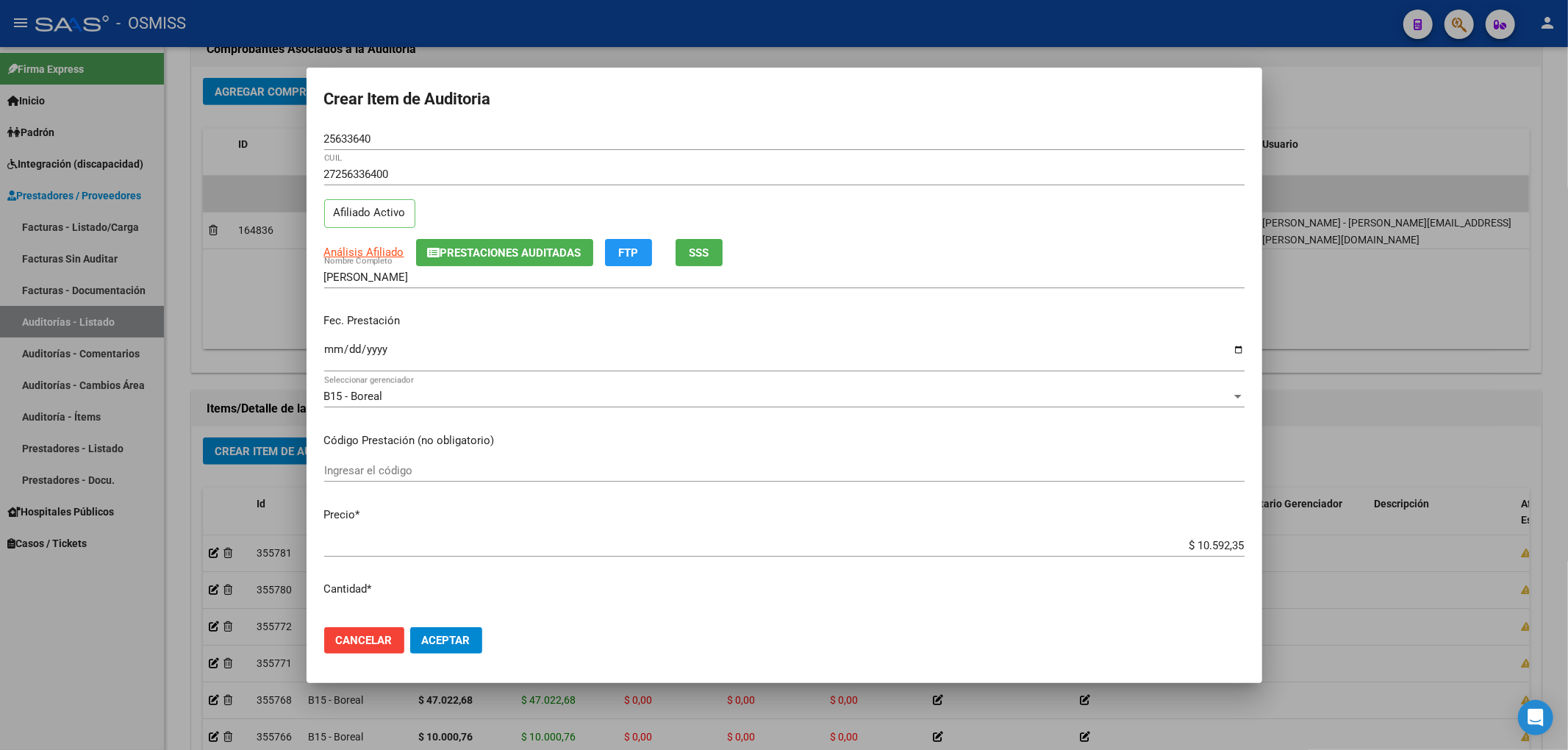
click at [1088, 353] on input "[DATE]" at bounding box center [784, 355] width 920 height 23
click at [1181, 262] on div "Análisis Afiliado Prestaciones Auditadas FTP SSS" at bounding box center [784, 253] width 920 height 27
drag, startPoint x: 378, startPoint y: 140, endPoint x: 233, endPoint y: 134, distance: 145.1
click at [233, 134] on div "Crear Item de Auditoria 25633640 Nro Documento 27256336400 CUIL Afiliado Activo…" at bounding box center [784, 375] width 1568 height 750
click at [930, 322] on p "Fec. Prestación" at bounding box center [784, 321] width 920 height 17
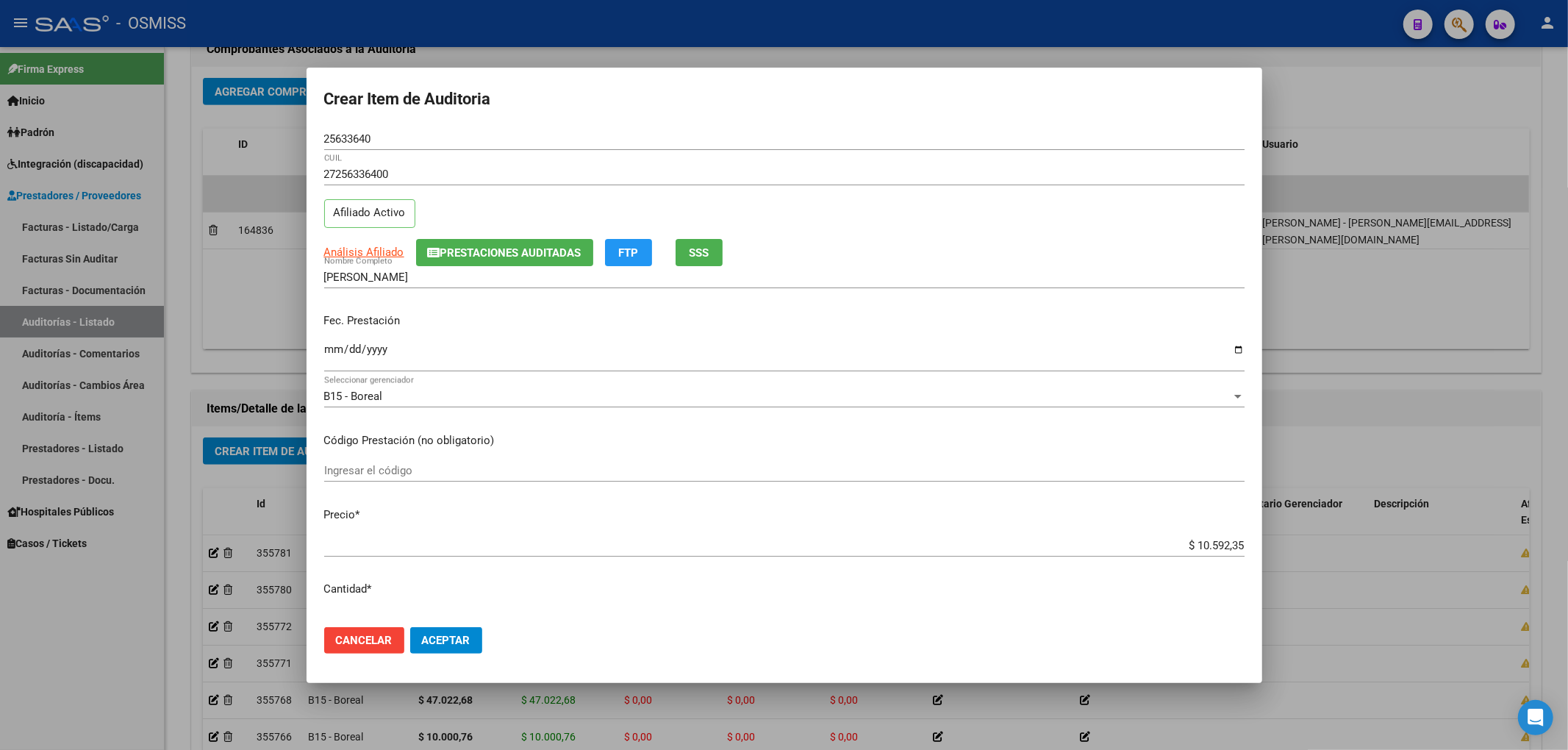
click at [542, 257] on span "Prestaciones Auditadas" at bounding box center [511, 253] width 141 height 13
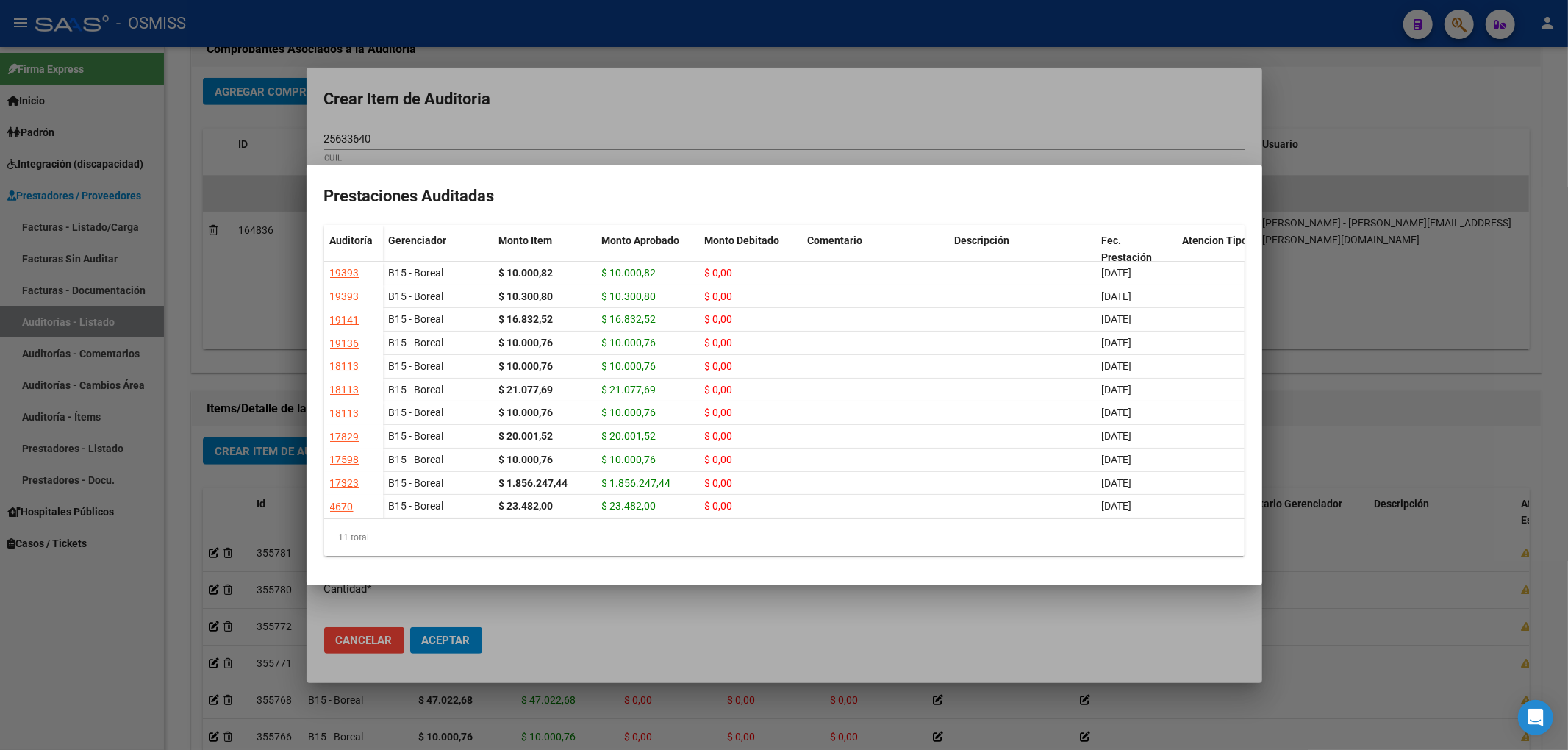
click at [622, 125] on div at bounding box center [784, 375] width 1568 height 750
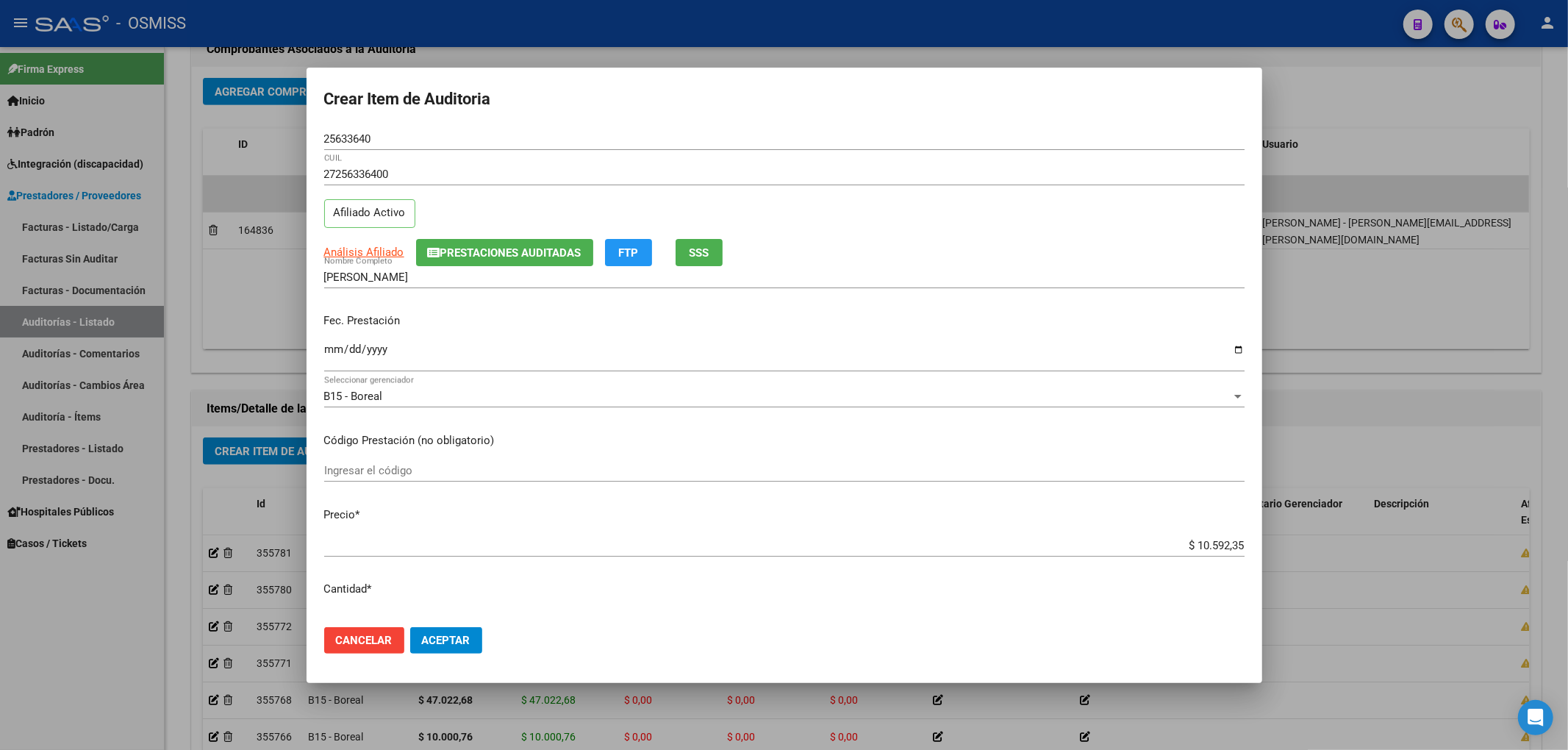
click at [457, 637] on span "Aceptar" at bounding box center [446, 640] width 48 height 13
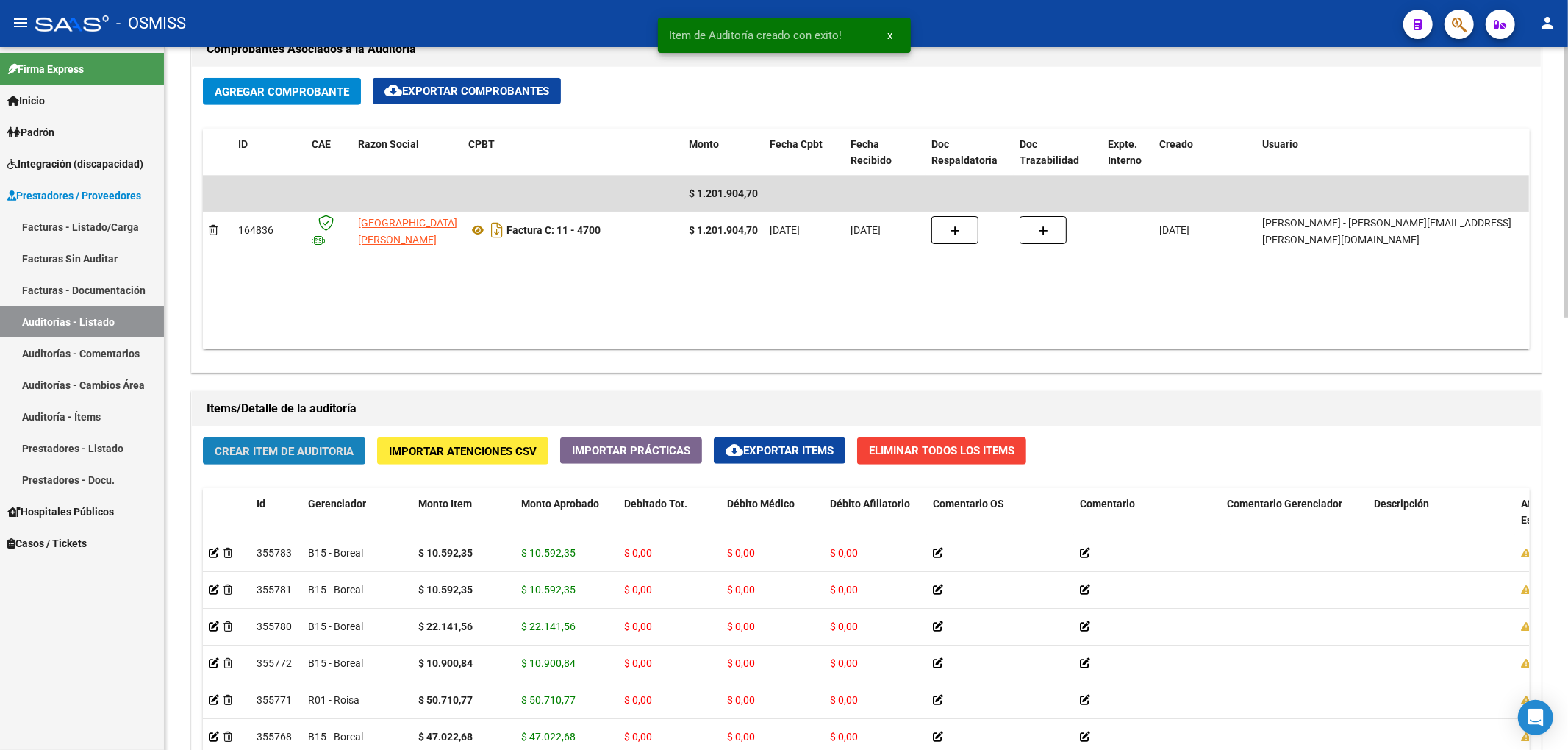
click at [322, 444] on span "Crear Item de Auditoria" at bounding box center [284, 451] width 139 height 13
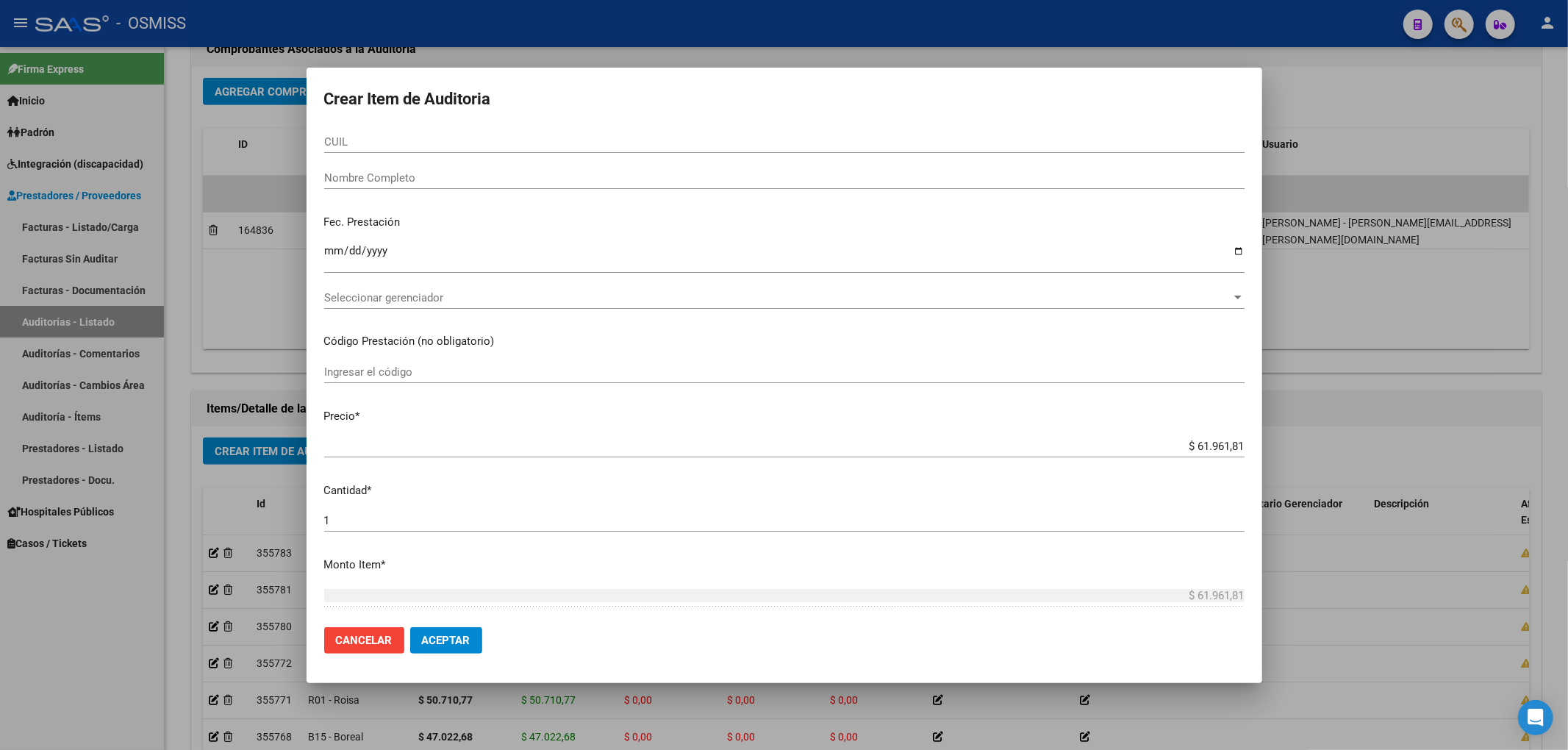
scroll to position [0, 0]
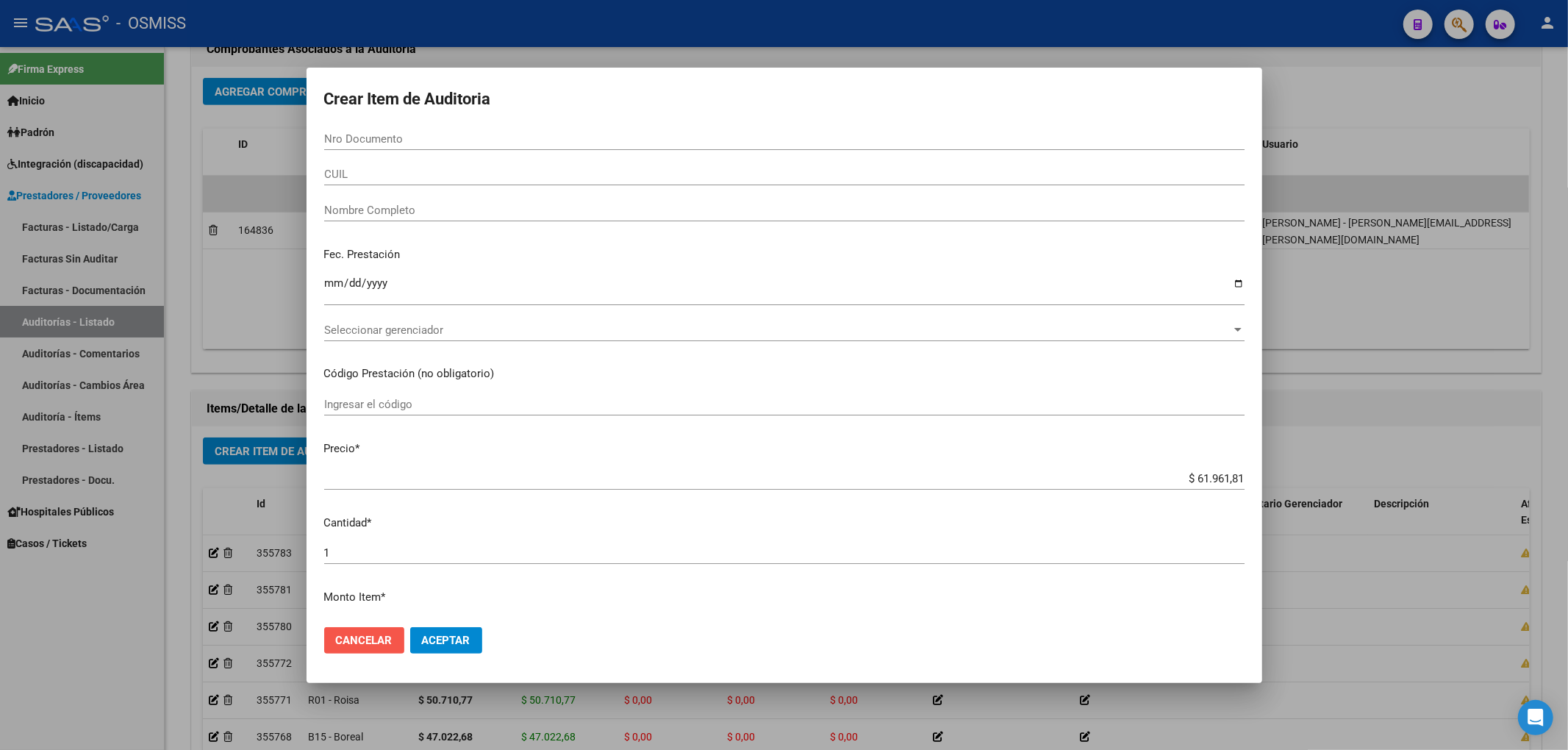
click at [367, 637] on span "Cancelar" at bounding box center [364, 640] width 57 height 13
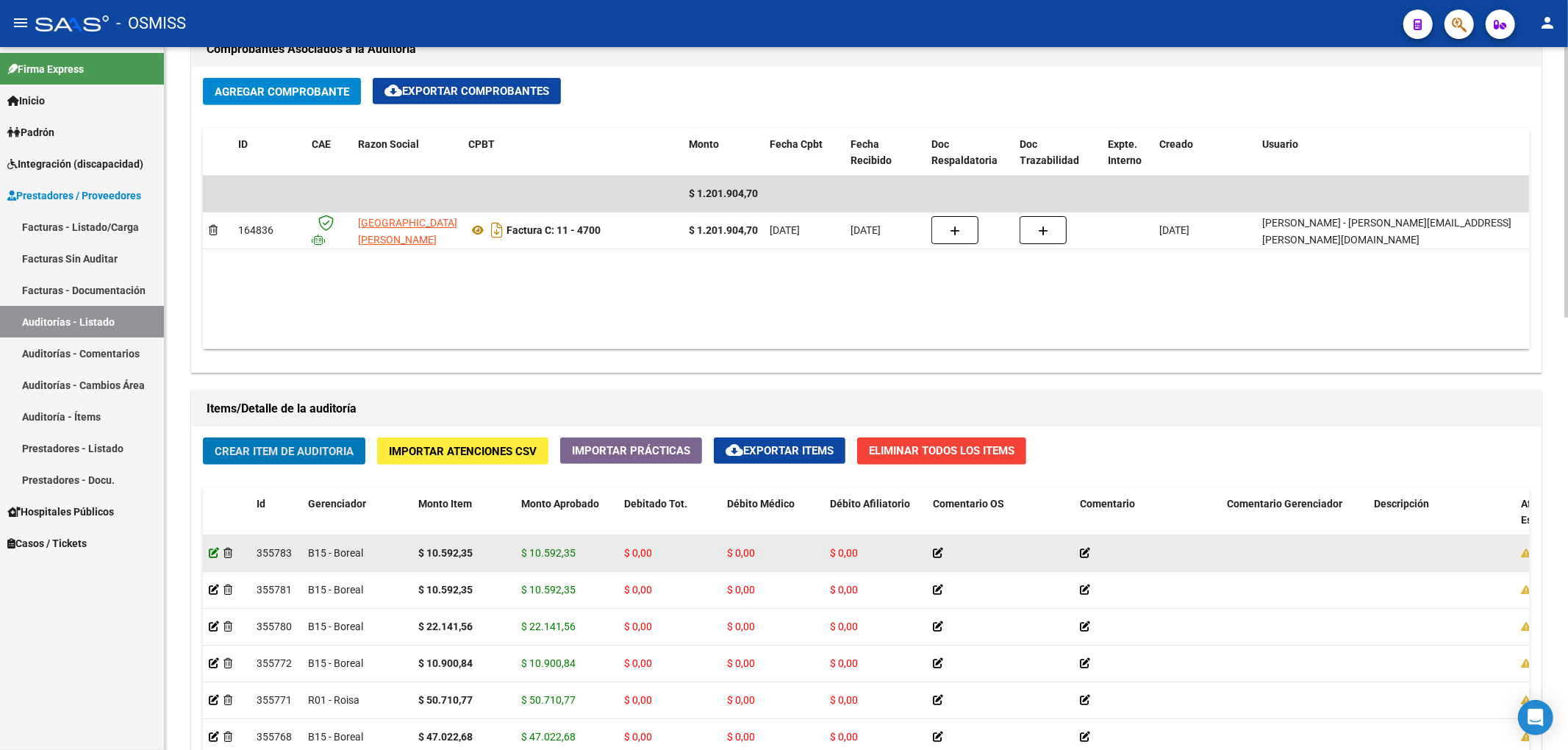
click at [213, 554] on icon at bounding box center [213, 553] width 10 height 10
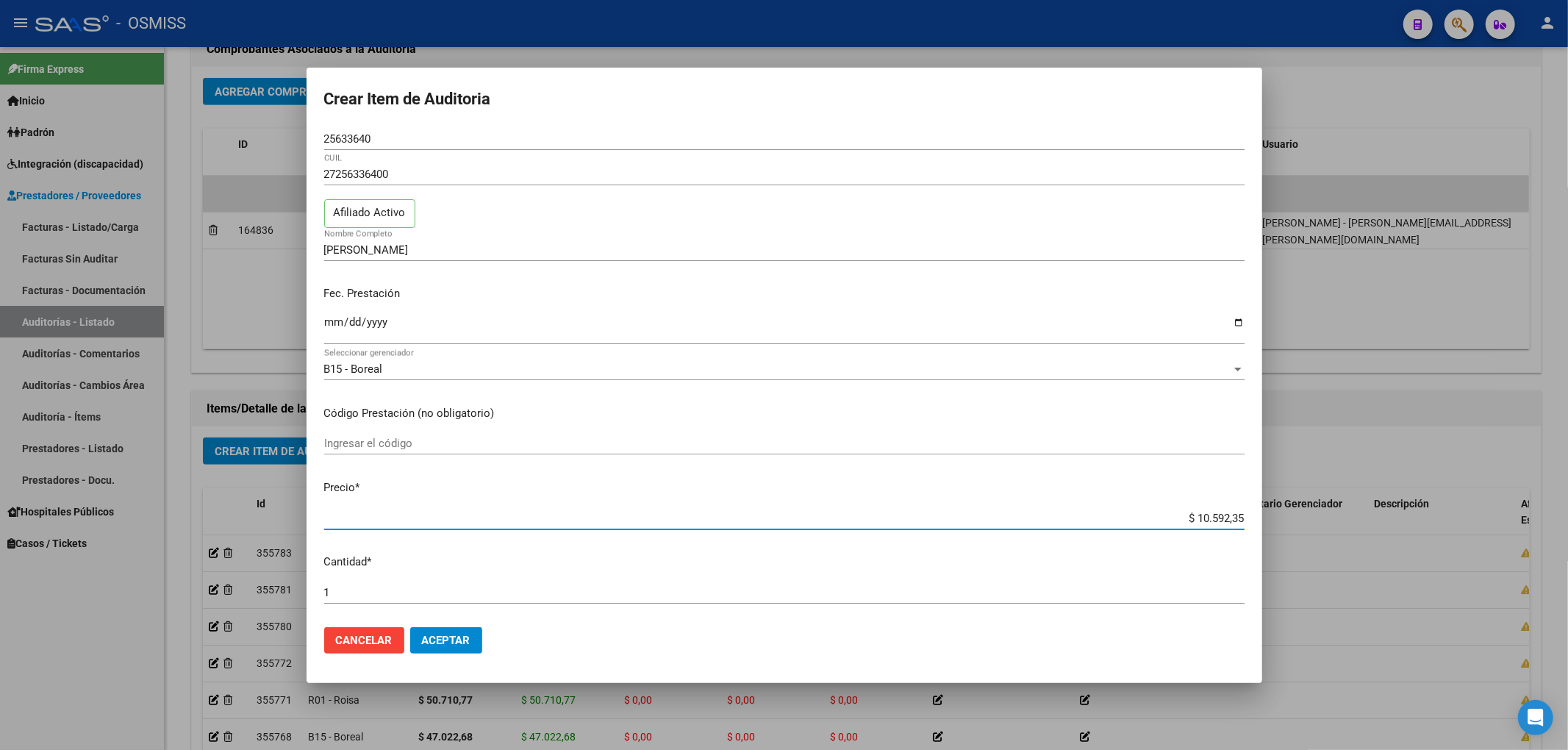
drag, startPoint x: 1179, startPoint y: 521, endPoint x: 1268, endPoint y: 521, distance: 89.0
click at [1268, 521] on div "Crear Item de Auditoria 25633640 Nro Documento 27256336400 CUIL Afiliado Activo…" at bounding box center [784, 375] width 1568 height 750
click at [459, 645] on span "Aceptar" at bounding box center [446, 640] width 48 height 13
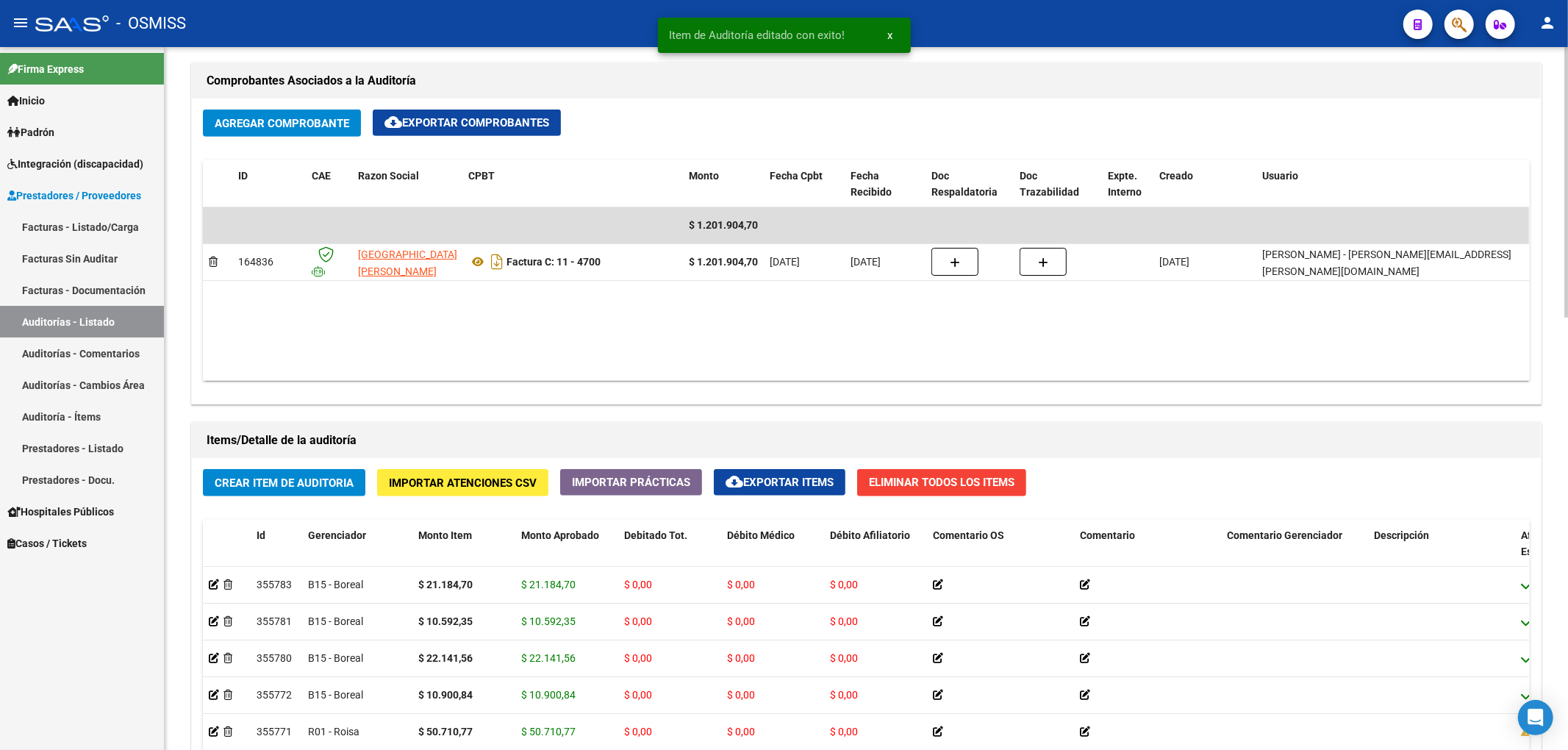
scroll to position [882, 0]
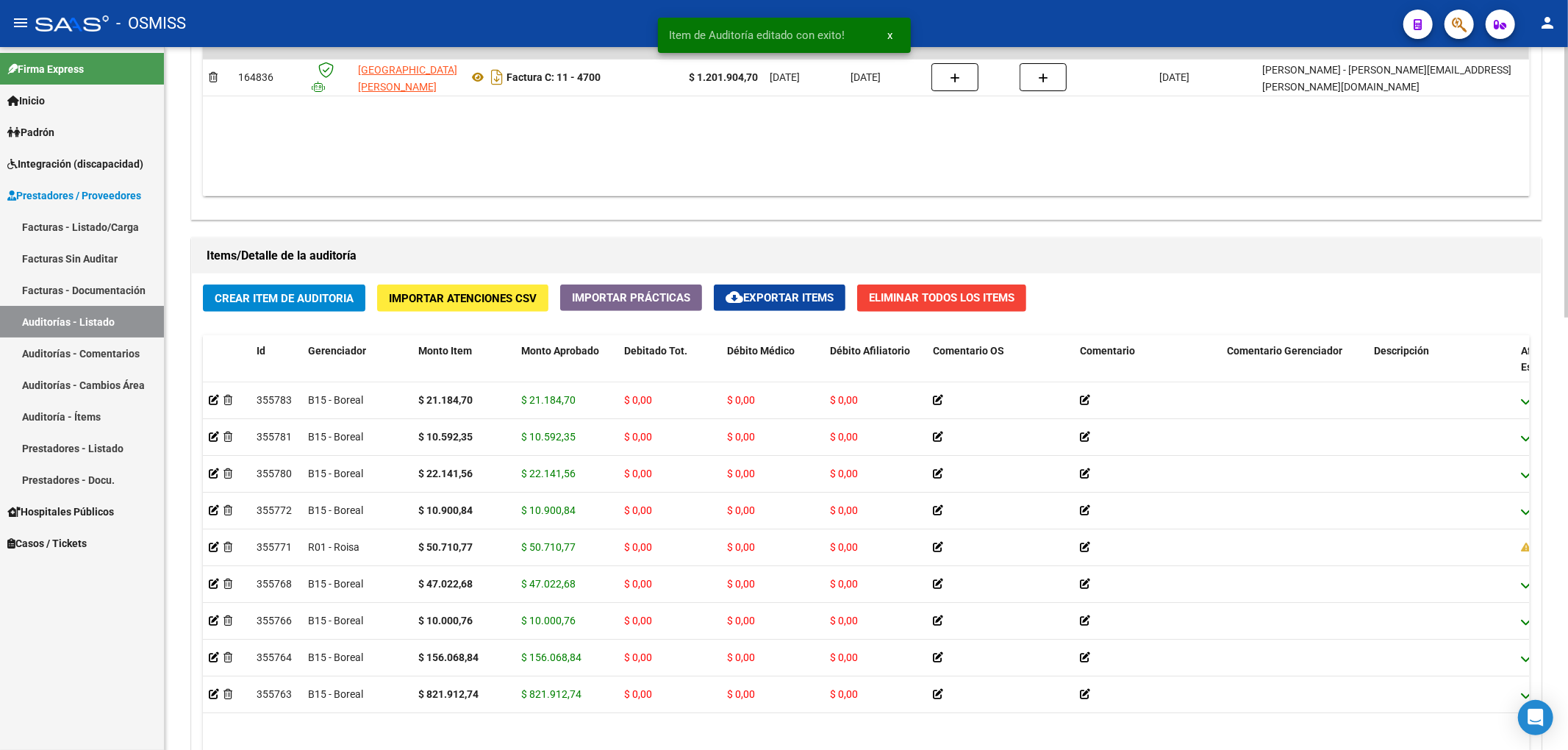
click at [341, 304] on span "Crear Item de Auditoria" at bounding box center [284, 298] width 139 height 13
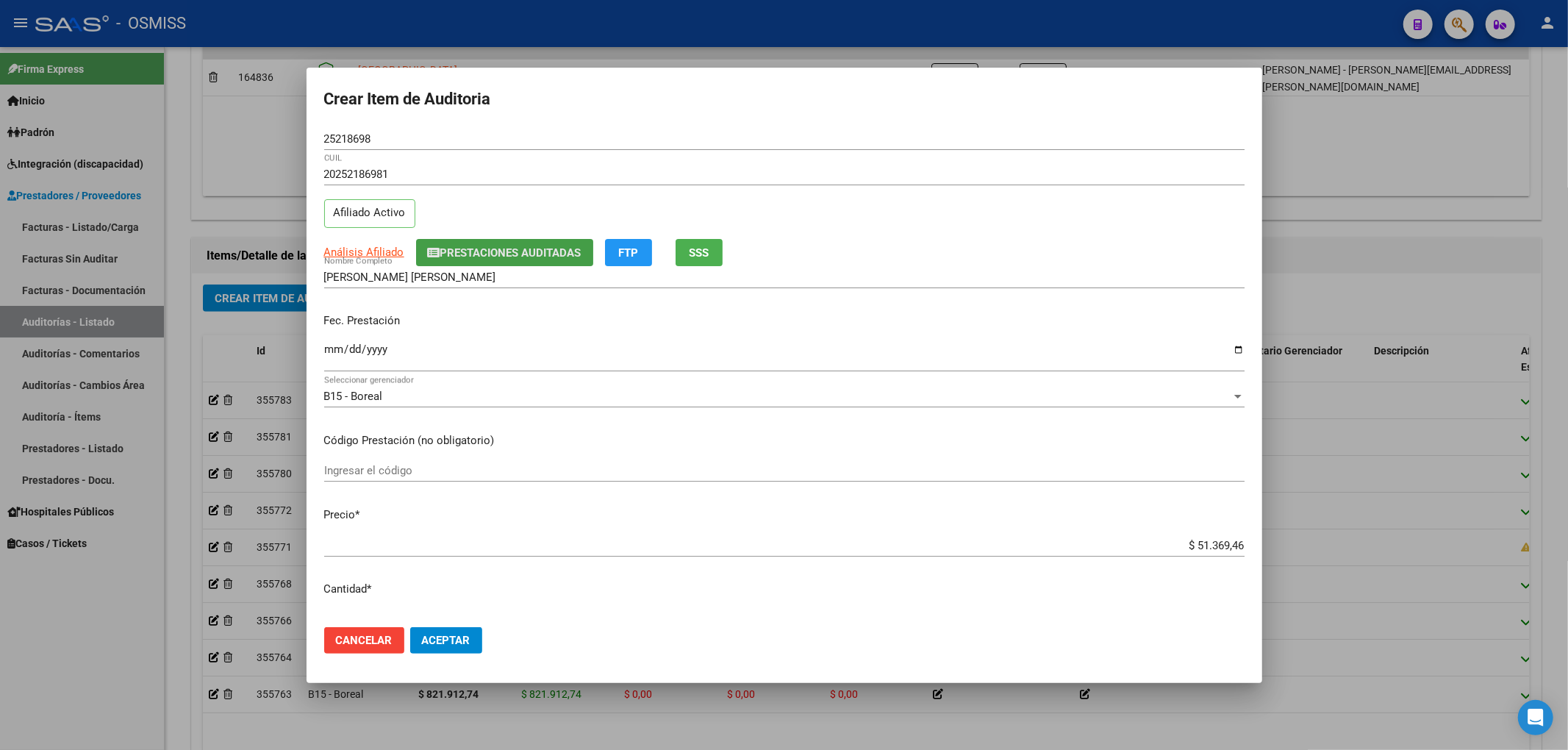
click at [468, 259] on span "Prestaciones Auditadas" at bounding box center [511, 253] width 141 height 13
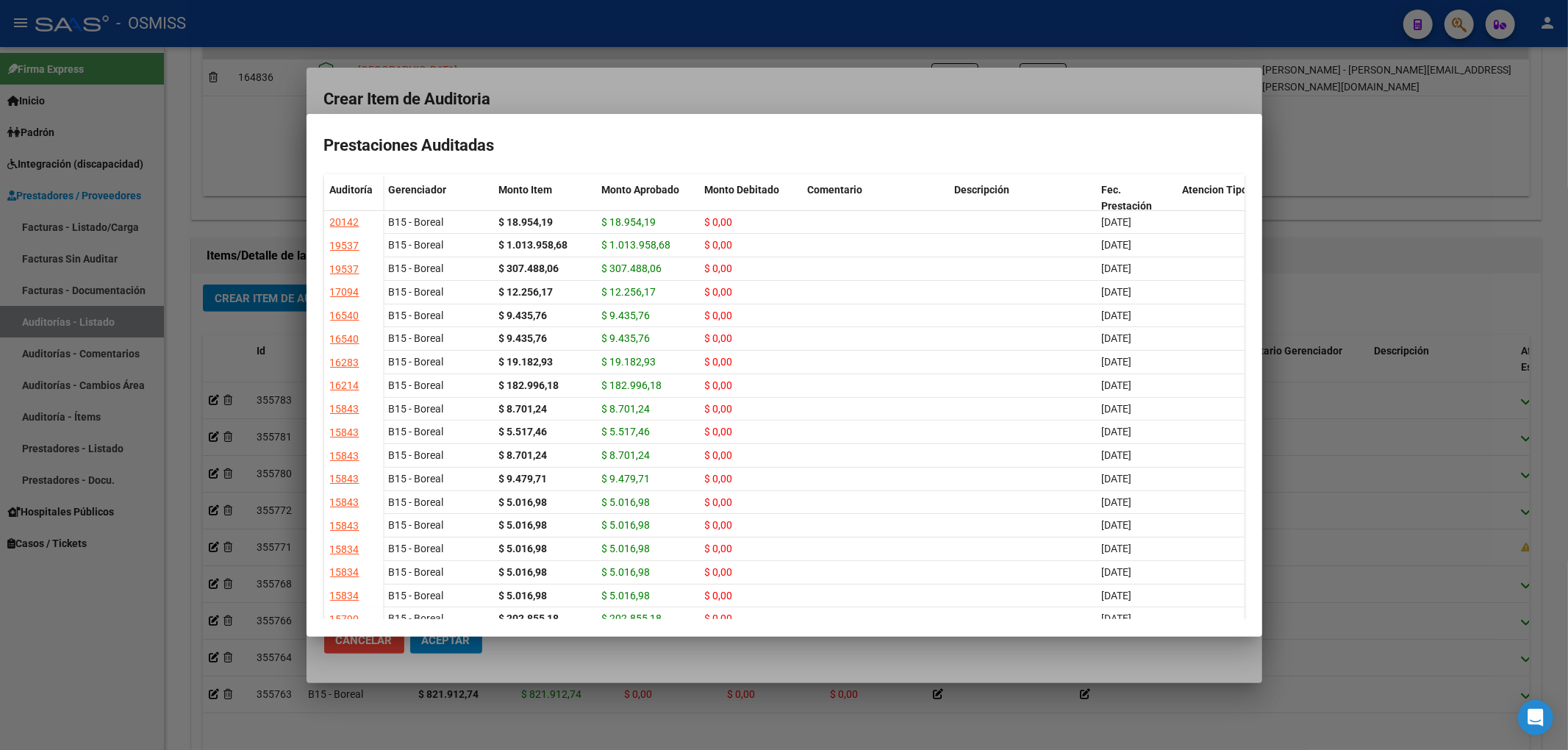
click at [644, 101] on div at bounding box center [784, 375] width 1568 height 750
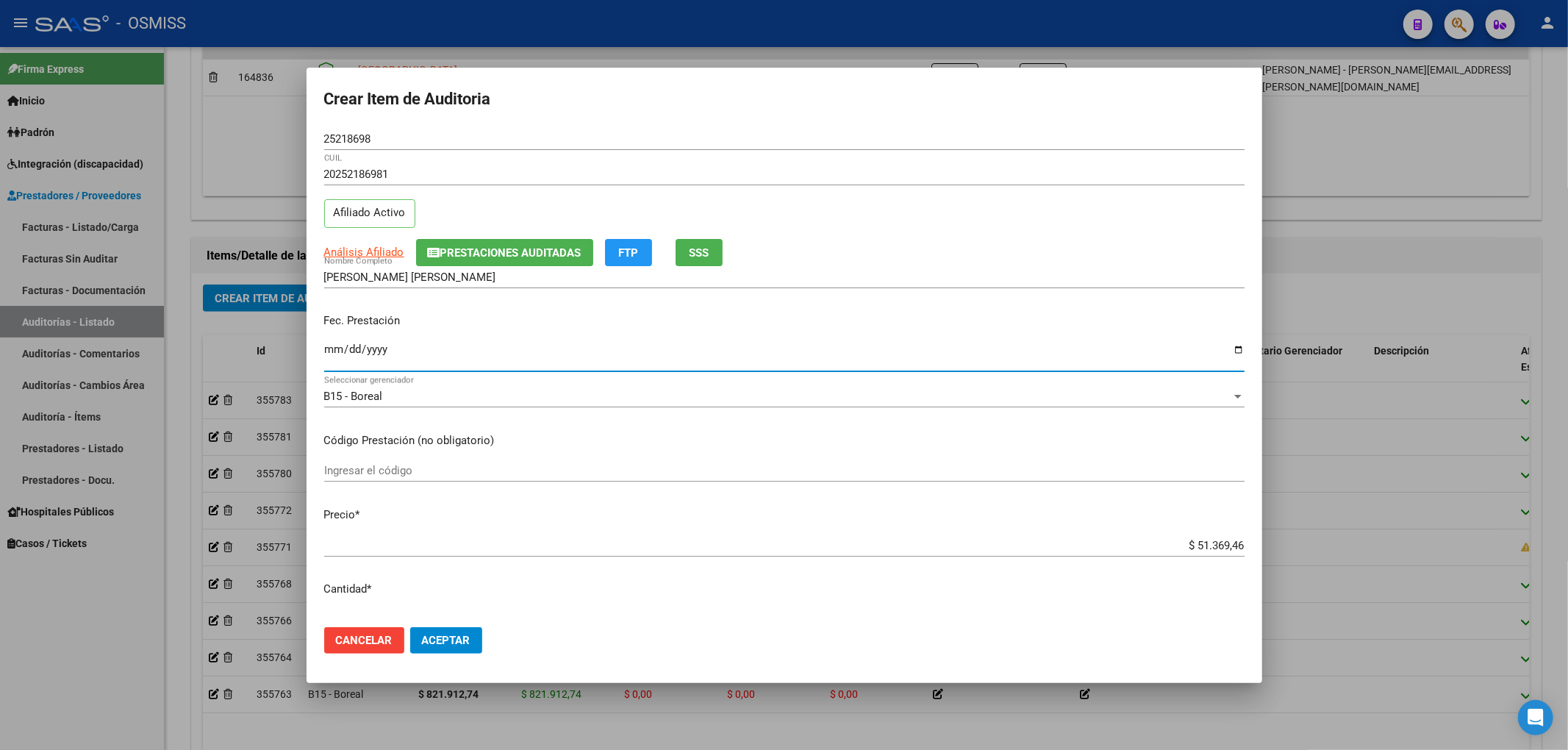
click at [327, 353] on input "Ingresar la fecha" at bounding box center [784, 355] width 920 height 23
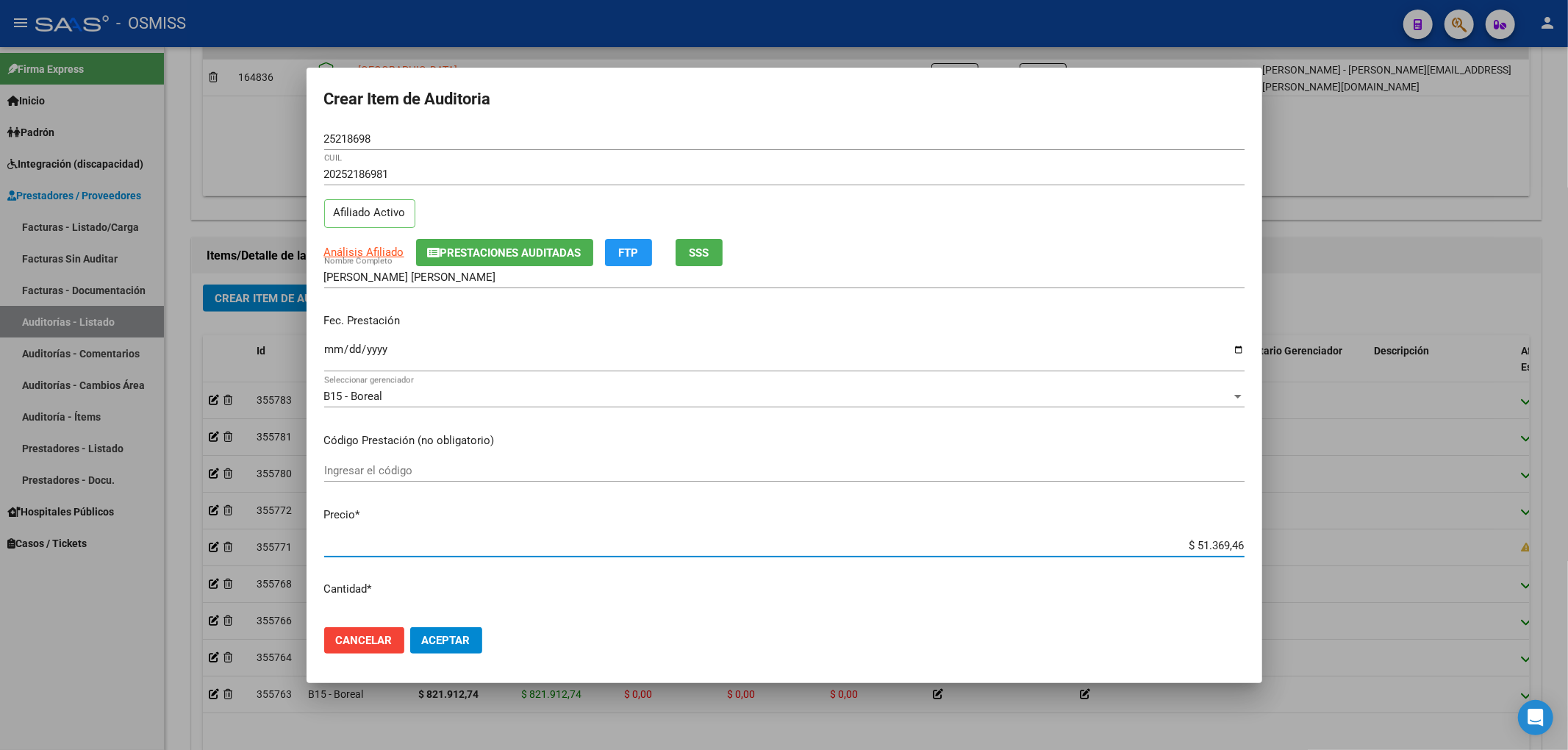
drag, startPoint x: 1167, startPoint y: 547, endPoint x: 1290, endPoint y: 548, distance: 123.0
click at [1290, 548] on div "Crear Item de Auditoria 25218698 Nro Documento 20252186981 CUIL Afiliado Activo…" at bounding box center [784, 375] width 1568 height 750
drag, startPoint x: 381, startPoint y: 136, endPoint x: 198, endPoint y: 133, distance: 183.0
click at [201, 133] on div "Crear Item de Auditoria 25218698 Nro Documento 20252186981 CUIL Afiliado Activo…" at bounding box center [784, 375] width 1568 height 750
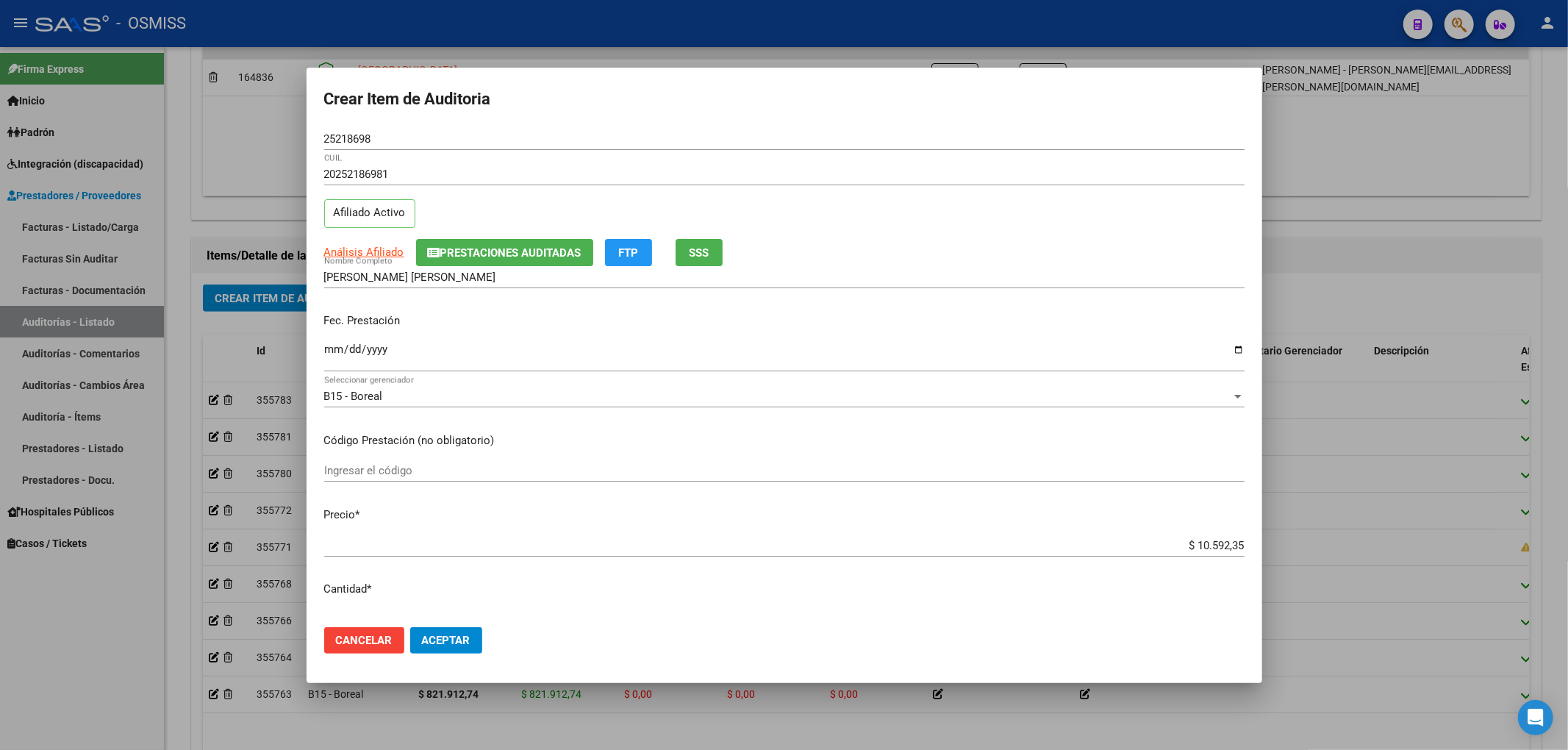
click at [1003, 266] on div "[PERSON_NAME] [PERSON_NAME] Nombre Completo" at bounding box center [784, 277] width 920 height 22
click at [459, 637] on span "Aceptar" at bounding box center [446, 640] width 48 height 13
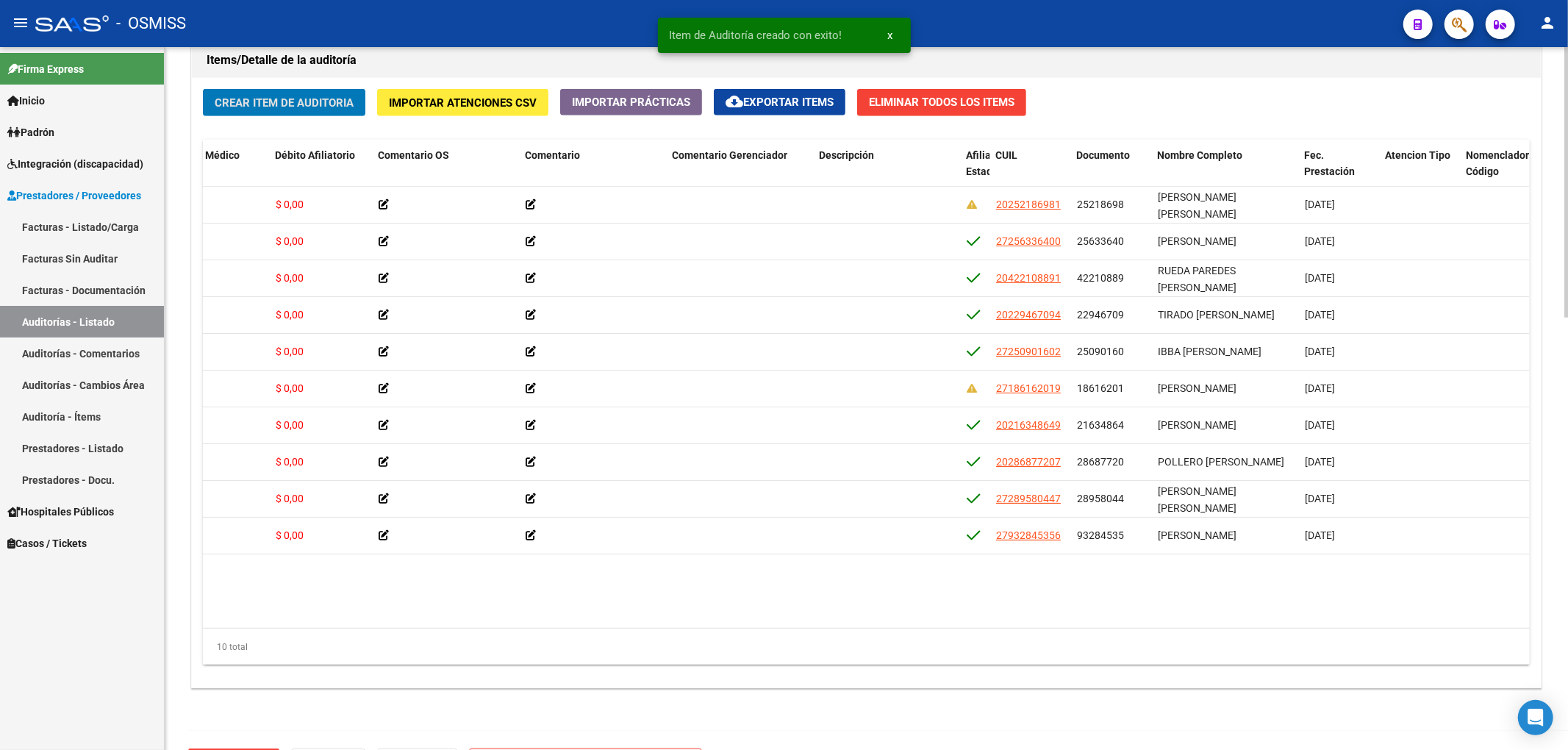
scroll to position [0, 0]
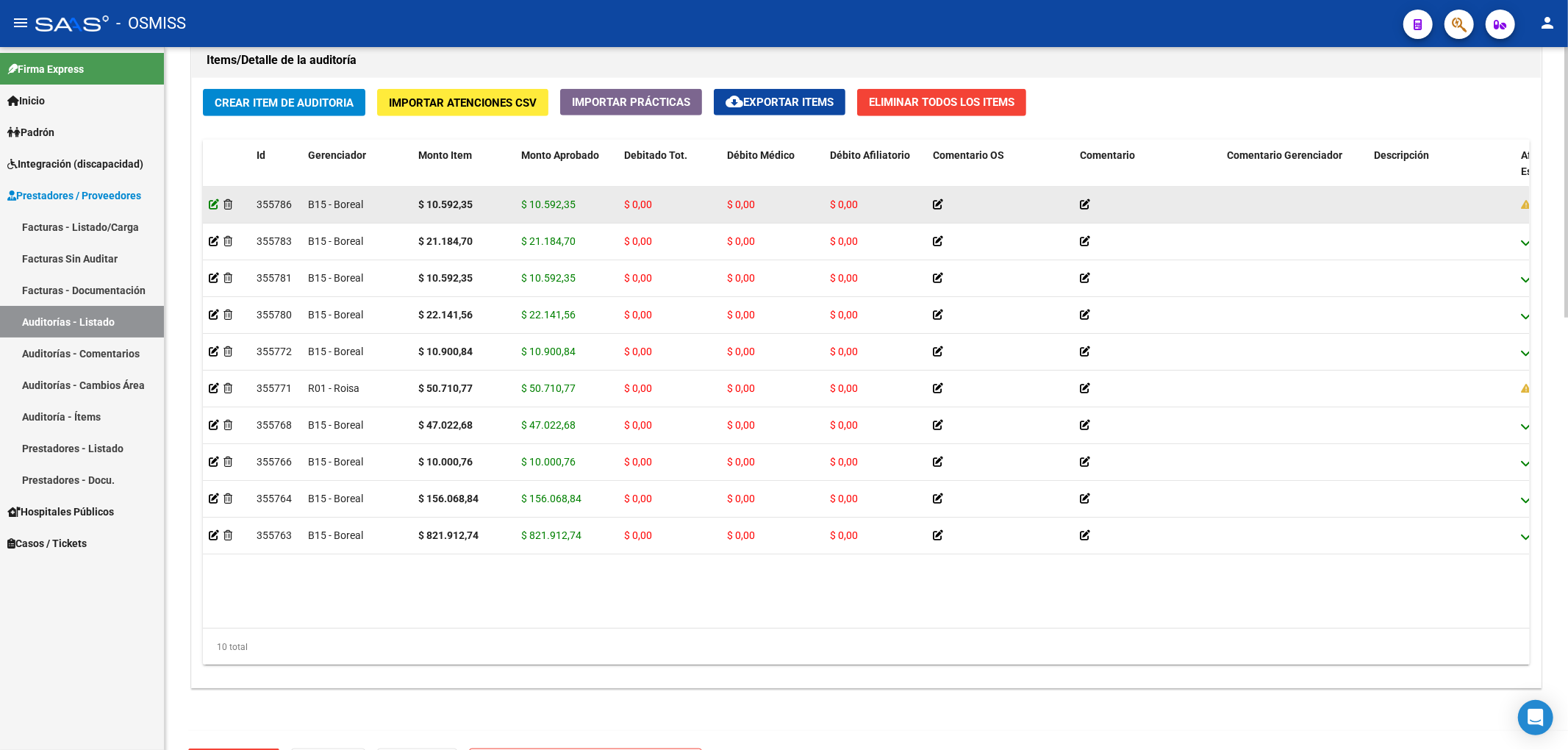
click at [209, 209] on icon at bounding box center [213, 204] width 10 height 10
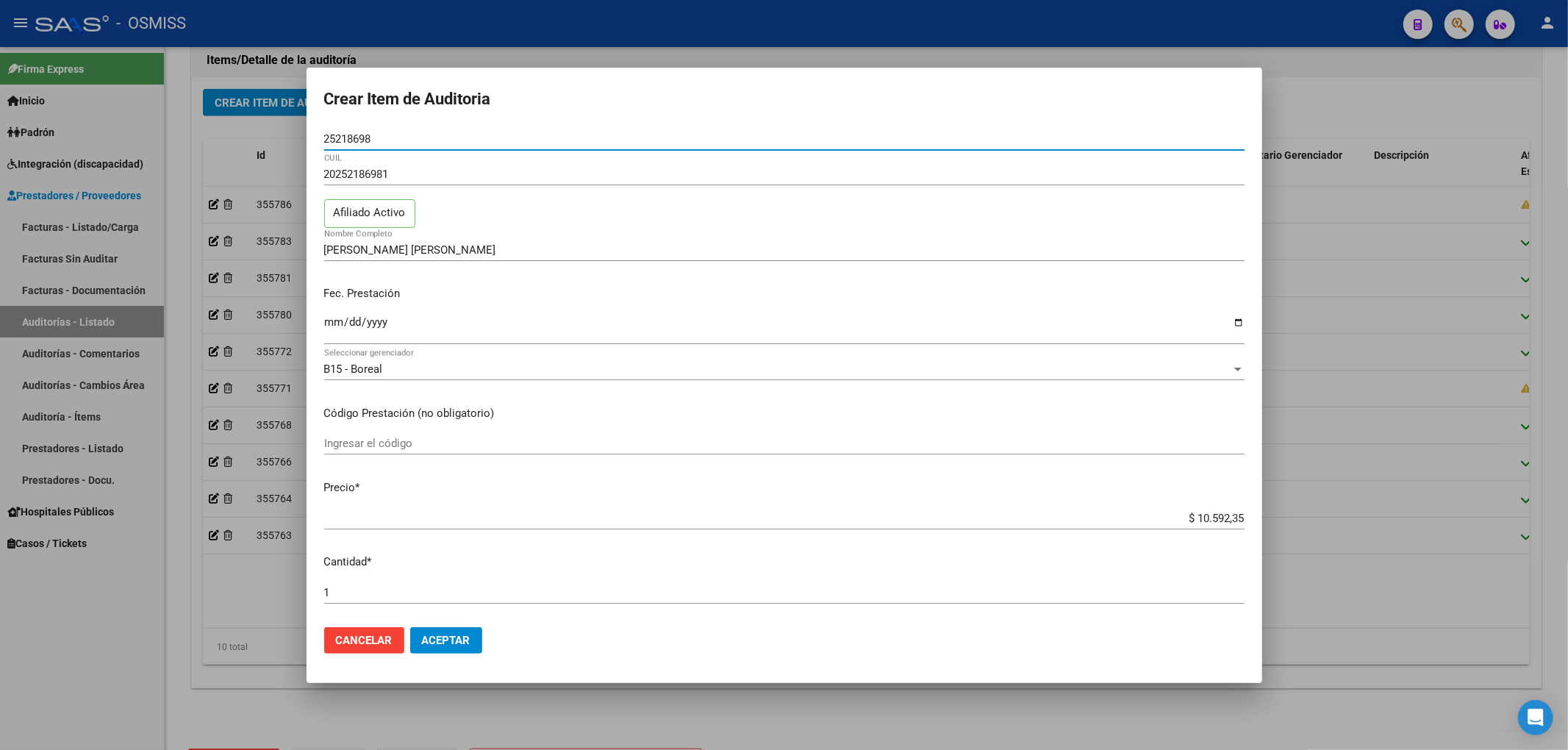
click at [452, 651] on button "Aceptar" at bounding box center [446, 640] width 72 height 26
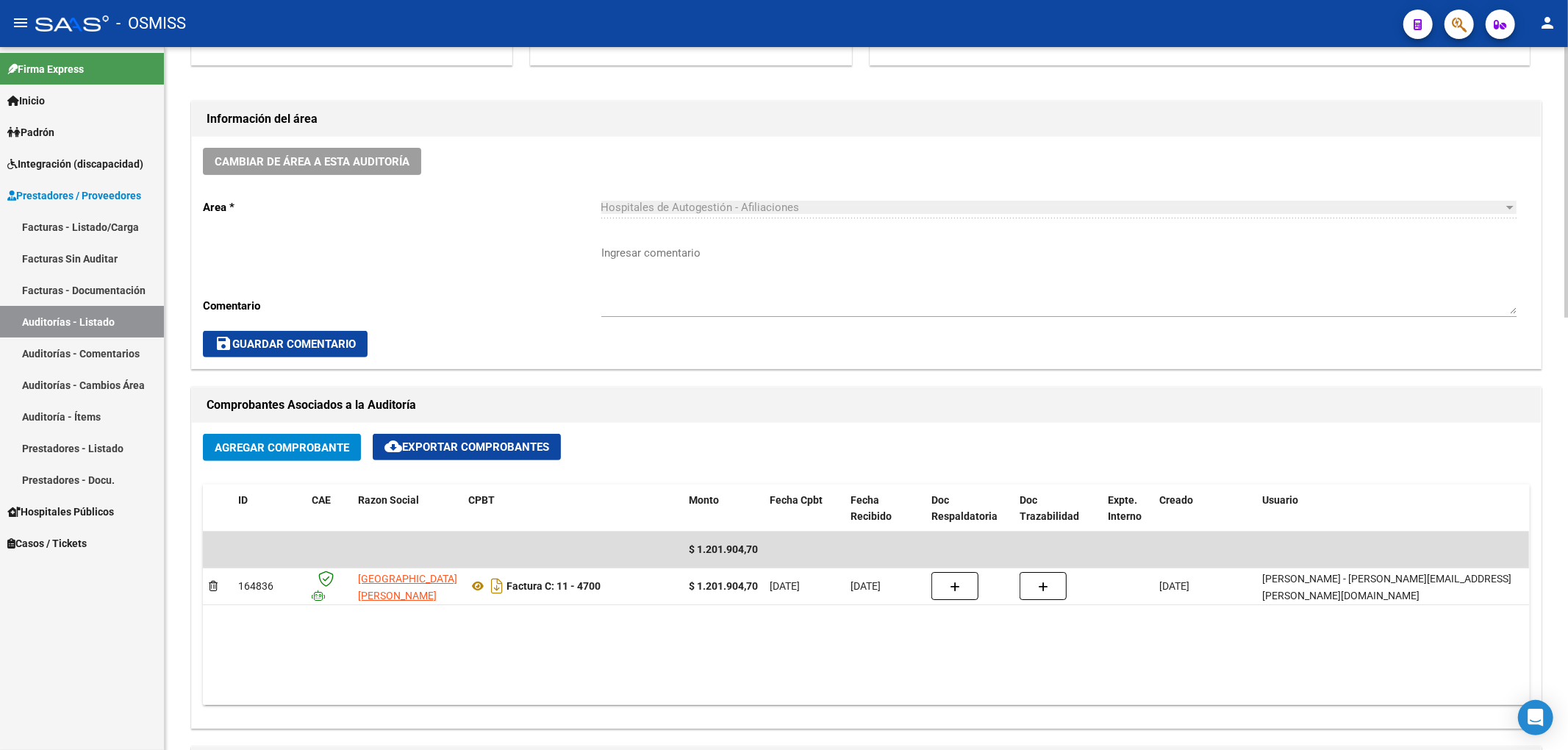
scroll to position [391, 0]
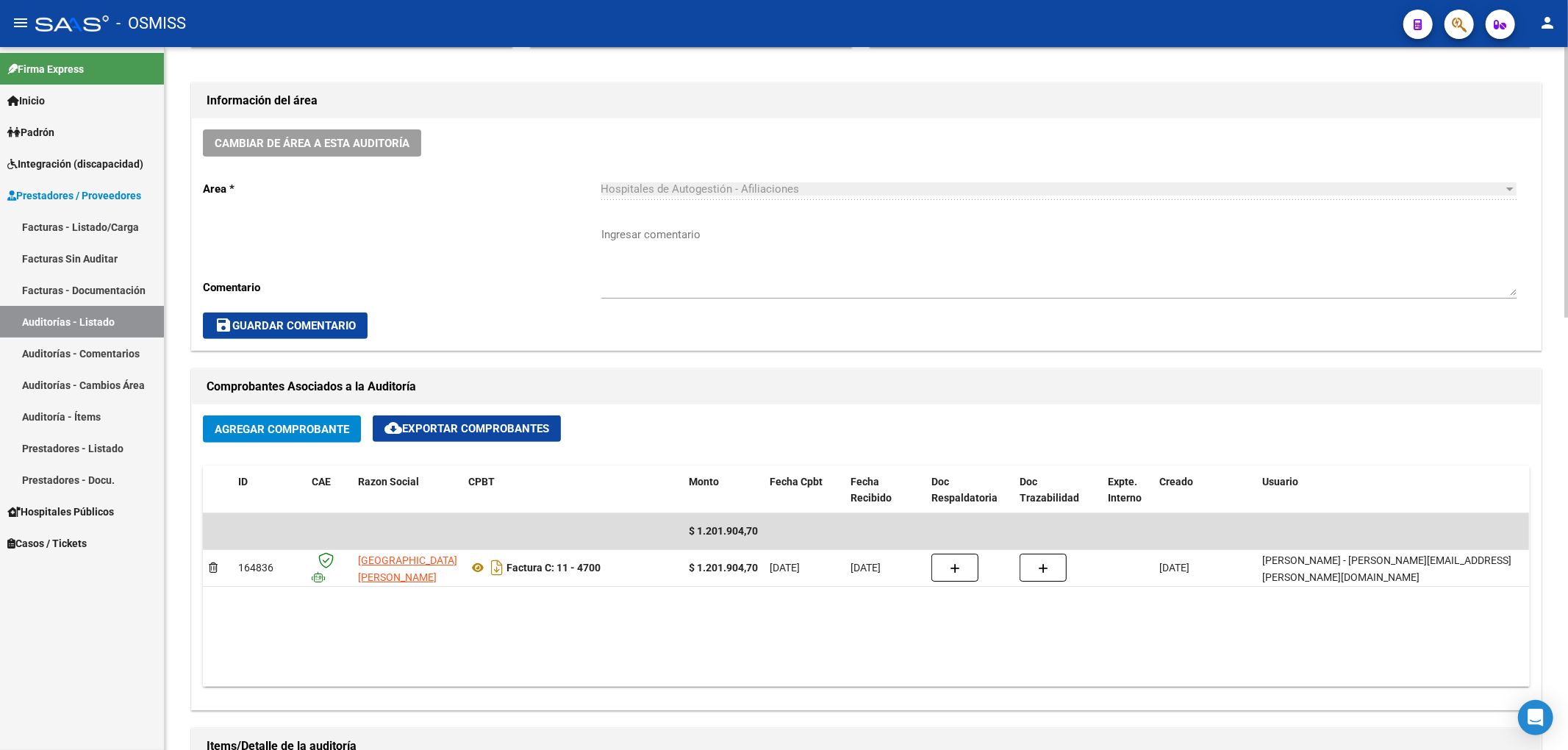
click at [330, 429] on span "Agregar Comprobante" at bounding box center [282, 429] width 135 height 13
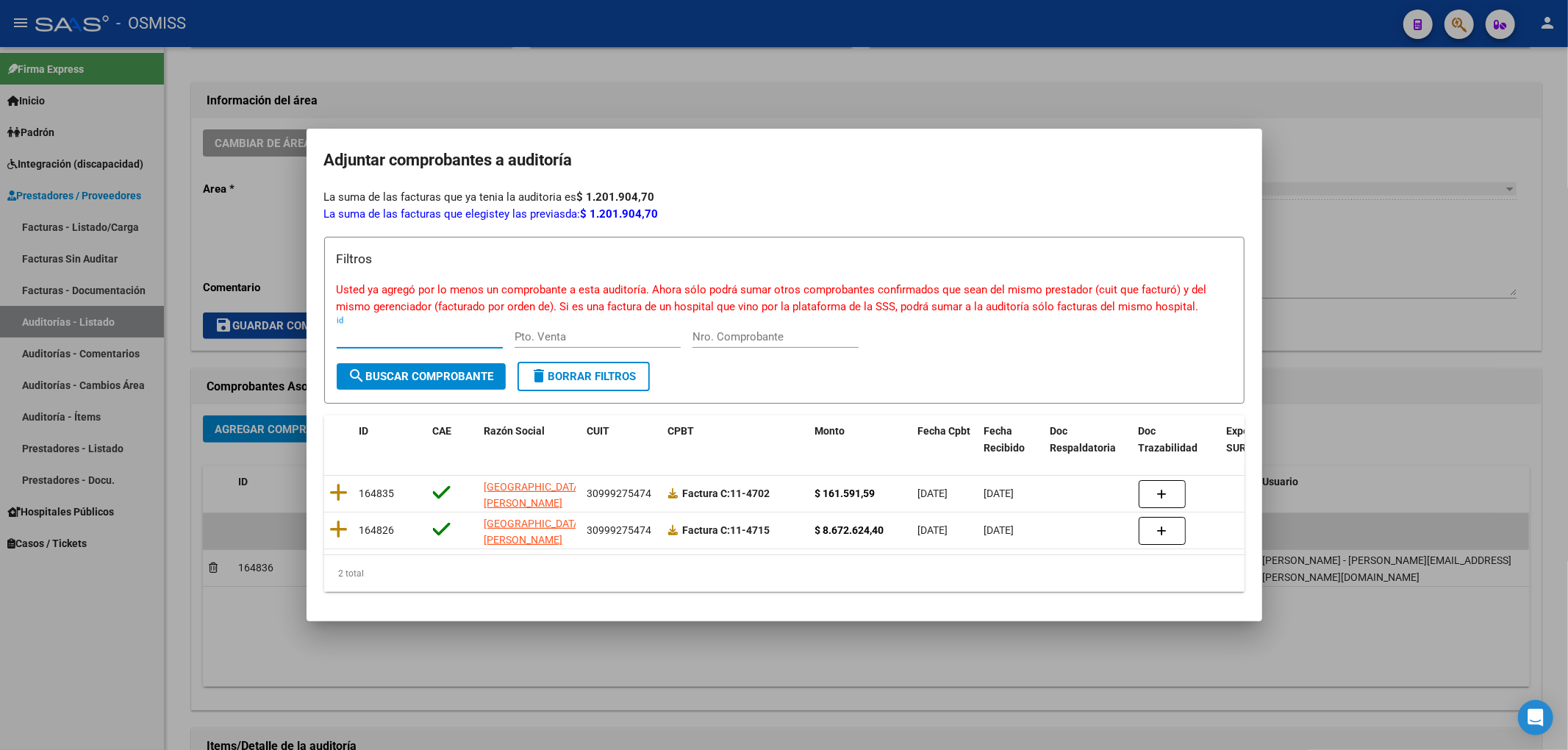
click at [210, 545] on div at bounding box center [784, 375] width 1568 height 750
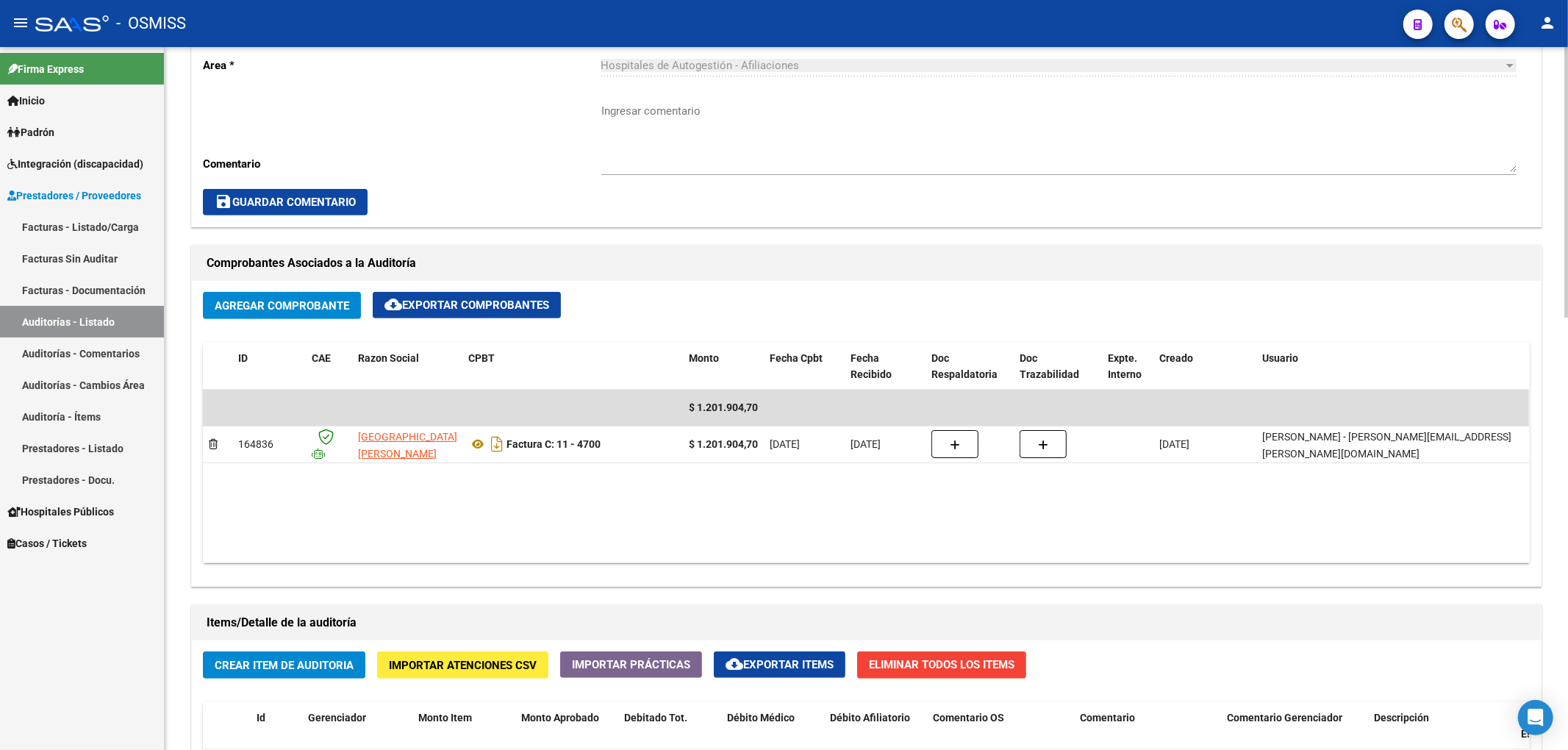
scroll to position [686, 0]
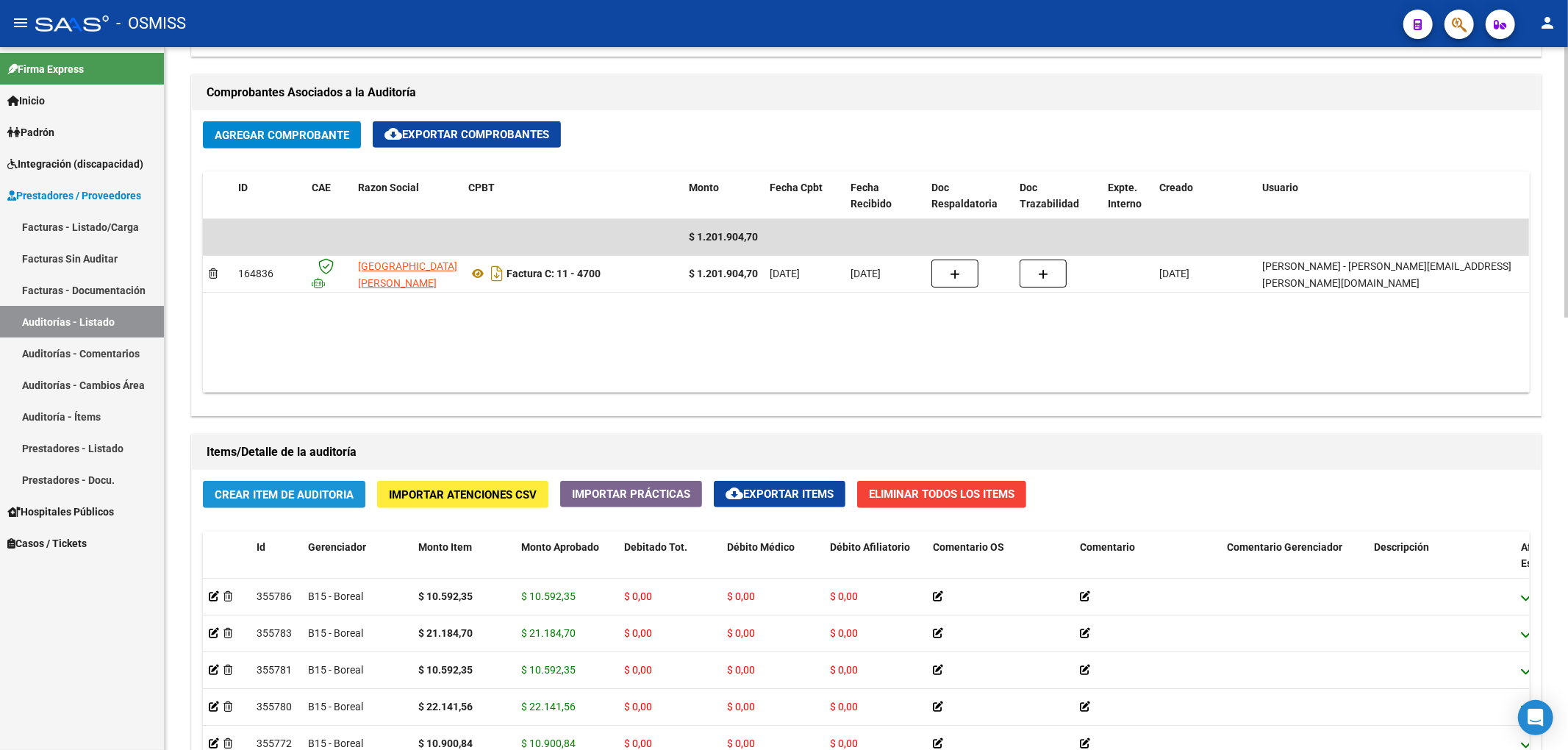
click at [314, 489] on span "Crear Item de Auditoria" at bounding box center [284, 495] width 139 height 13
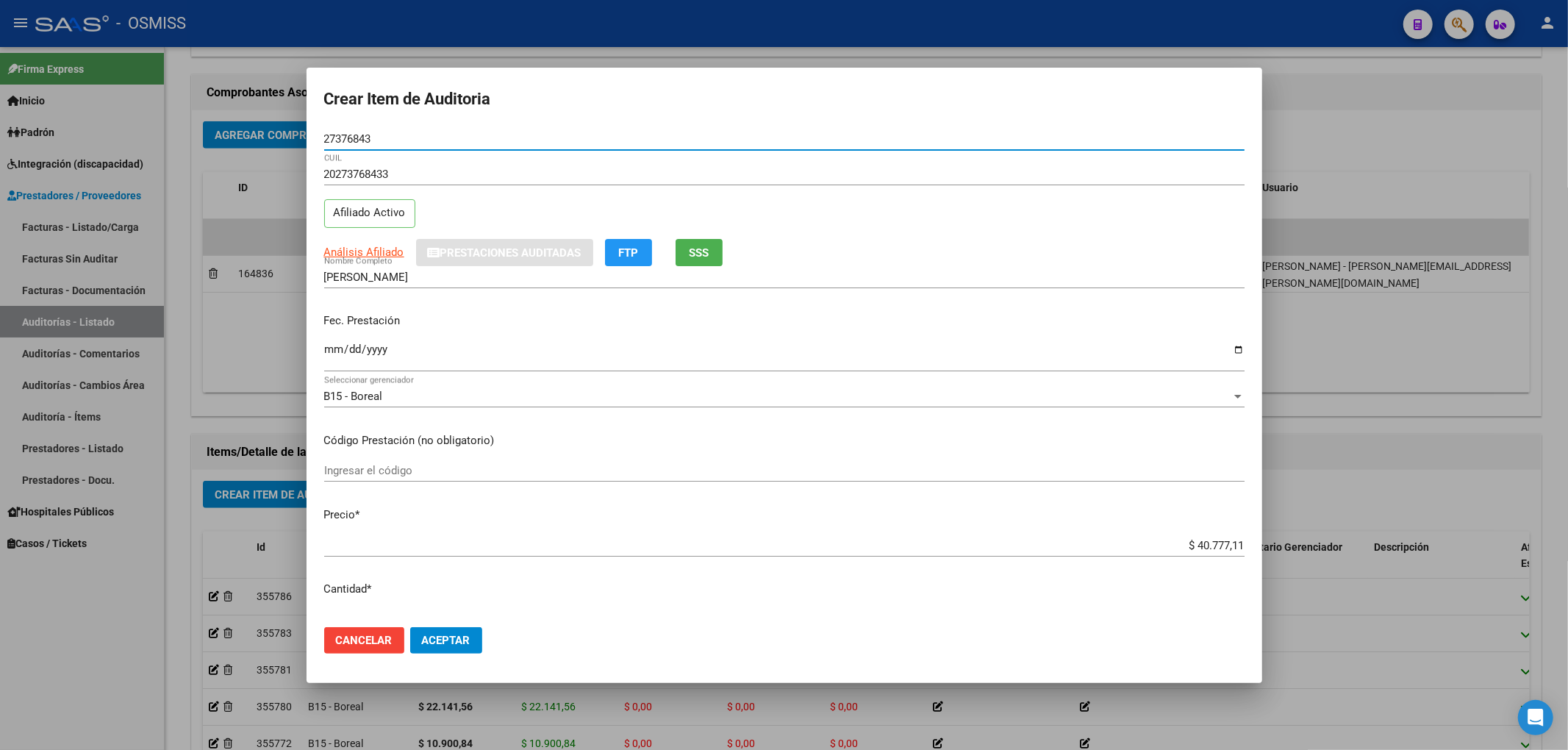
click at [330, 353] on input "Ingresar la fecha" at bounding box center [784, 355] width 920 height 23
drag, startPoint x: 1168, startPoint y: 535, endPoint x: 1280, endPoint y: 550, distance: 113.0
click at [1280, 550] on div "Crear Item de Auditoria 27376843 Nro Documento 20273768433 CUIL Afiliado Activo…" at bounding box center [784, 375] width 1568 height 750
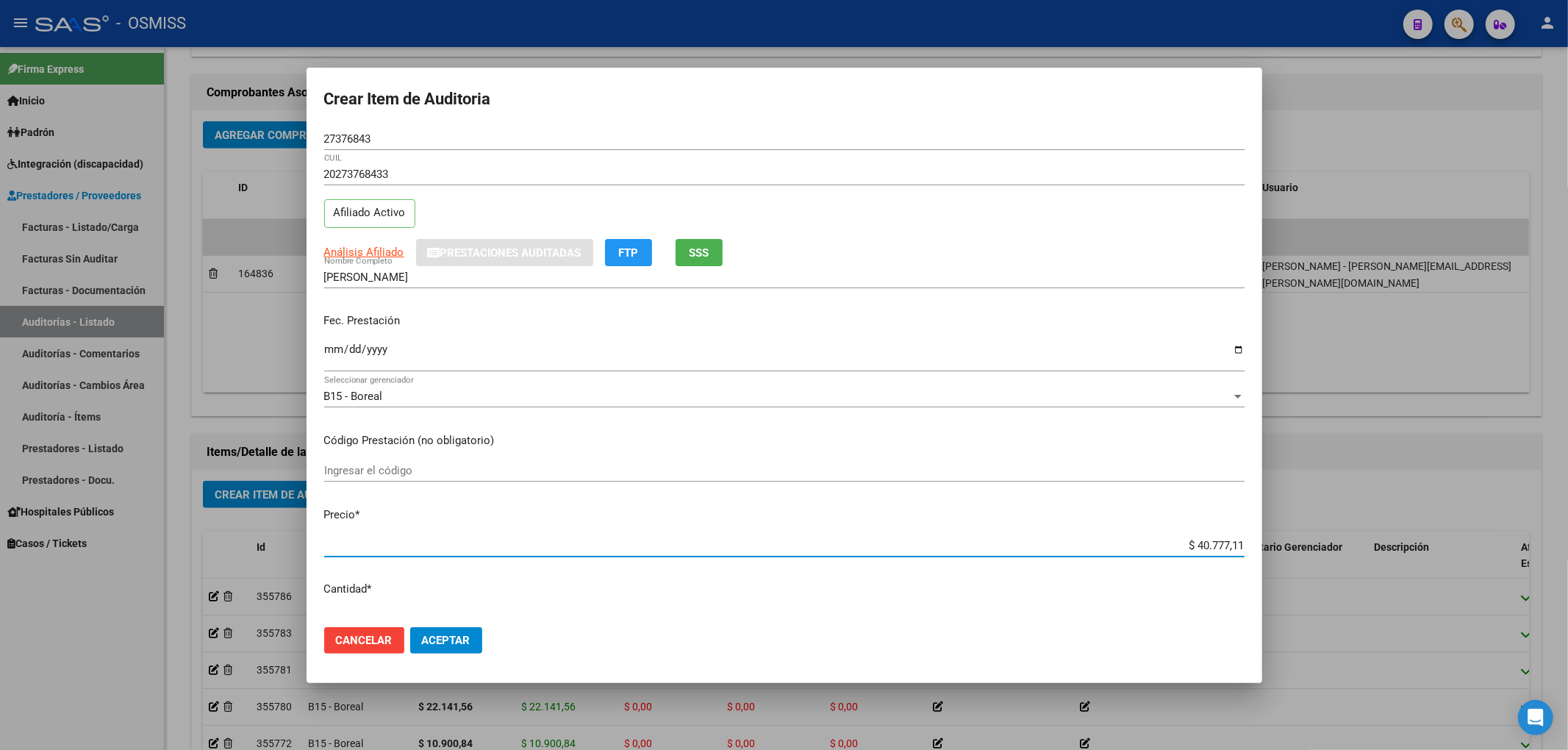
click at [1209, 544] on input "$ 40.777,11" at bounding box center [784, 545] width 920 height 13
drag, startPoint x: 1172, startPoint y: 545, endPoint x: 1257, endPoint y: 547, distance: 85.0
click at [1257, 547] on mat-dialog-content "27376843 Nro Documento 20273768433 CUIL Afiliado Activo Análisis Afiliado Prest…" at bounding box center [784, 371] width 955 height 488
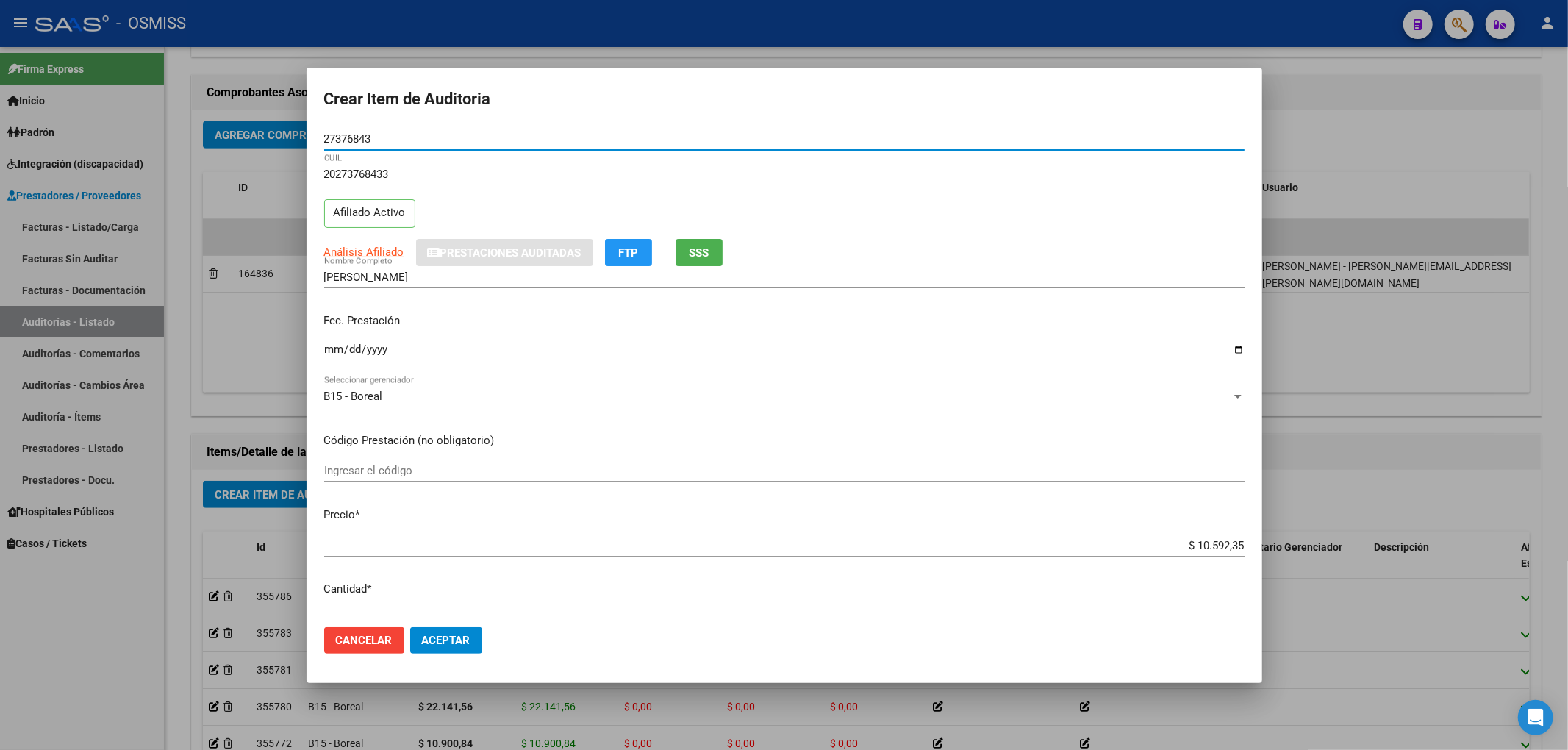
drag, startPoint x: 378, startPoint y: 139, endPoint x: 165, endPoint y: 130, distance: 213.2
click at [165, 130] on div "Crear Item de Auditoria 27376843 Nro Documento 20273768433 CUIL Afiliado Activo…" at bounding box center [784, 375] width 1568 height 750
click at [927, 330] on div "Fec. Prestación [DATE] Ingresar la fecha" at bounding box center [784, 343] width 920 height 83
click at [466, 639] on span "Aceptar" at bounding box center [446, 640] width 48 height 13
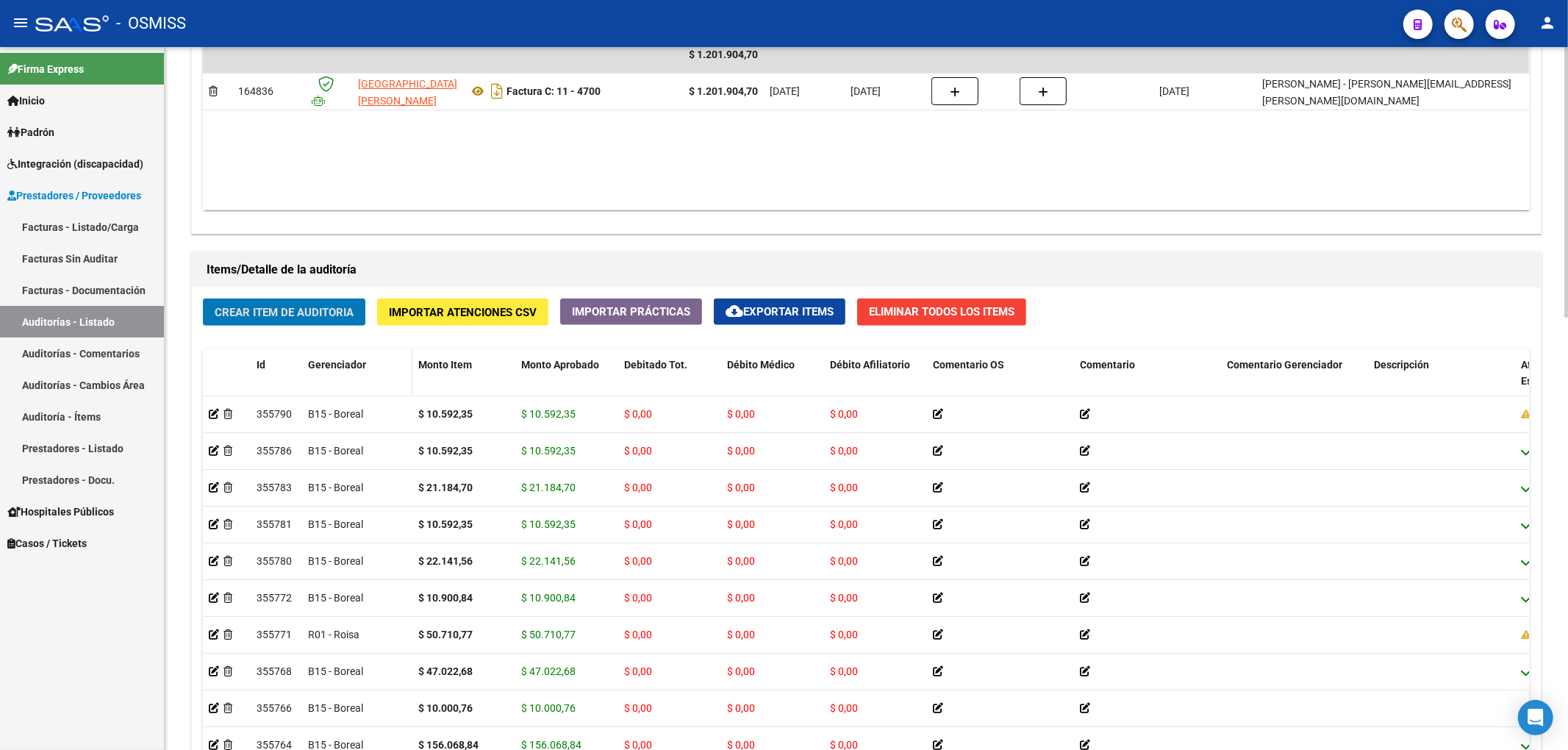
scroll to position [828, 0]
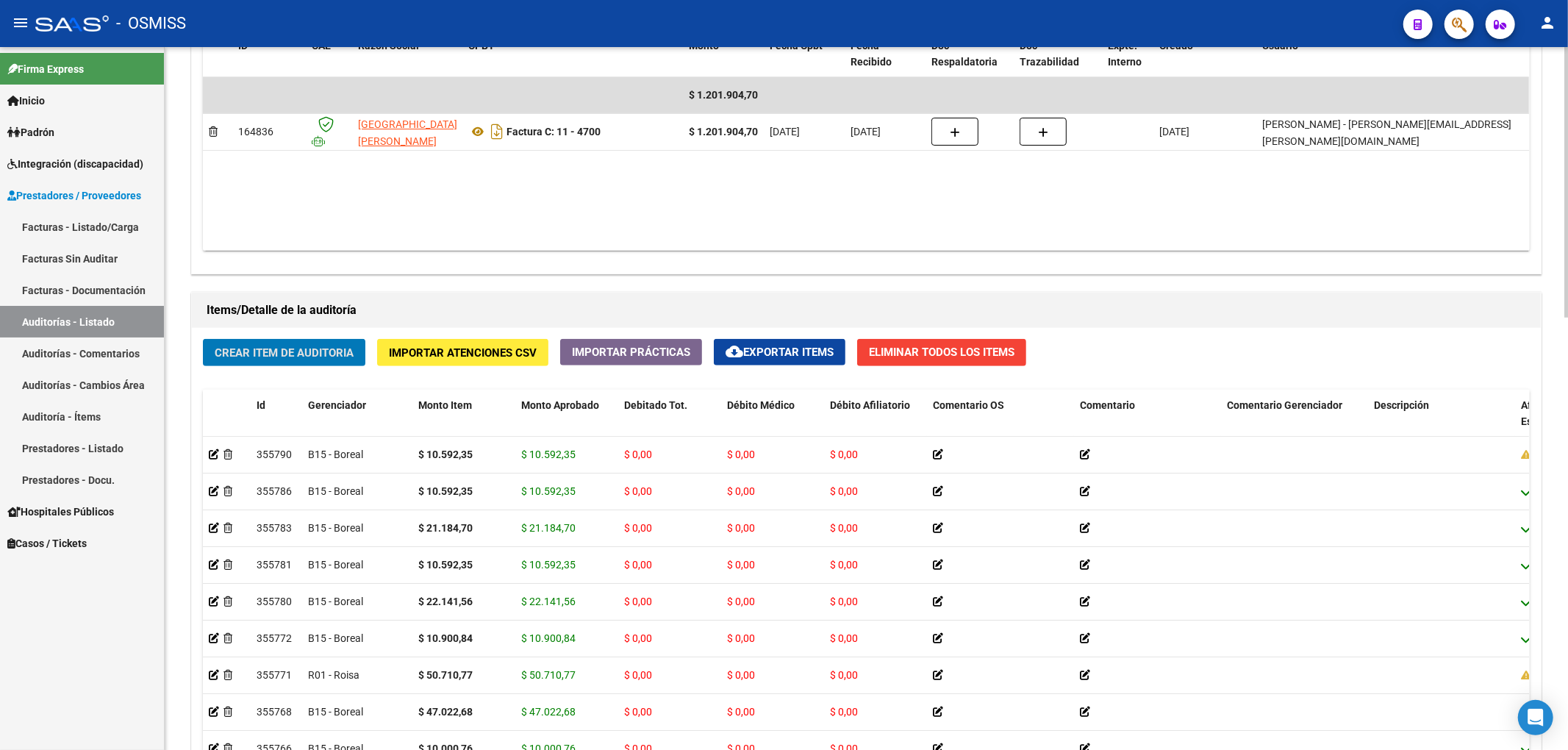
click at [324, 344] on button "Crear Item de Auditoria" at bounding box center [284, 353] width 163 height 27
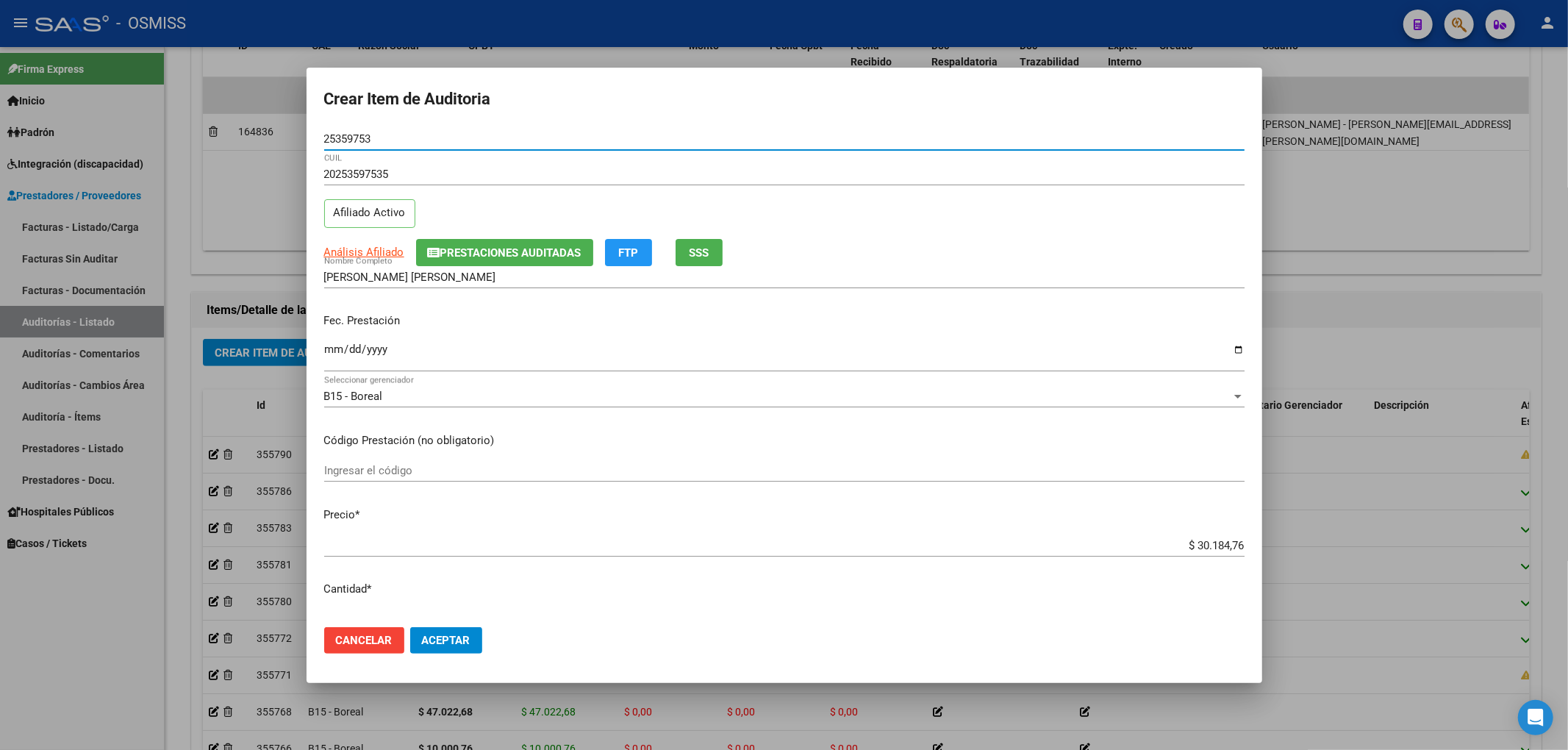
click at [336, 365] on input "Ingresar la fecha" at bounding box center [784, 355] width 920 height 23
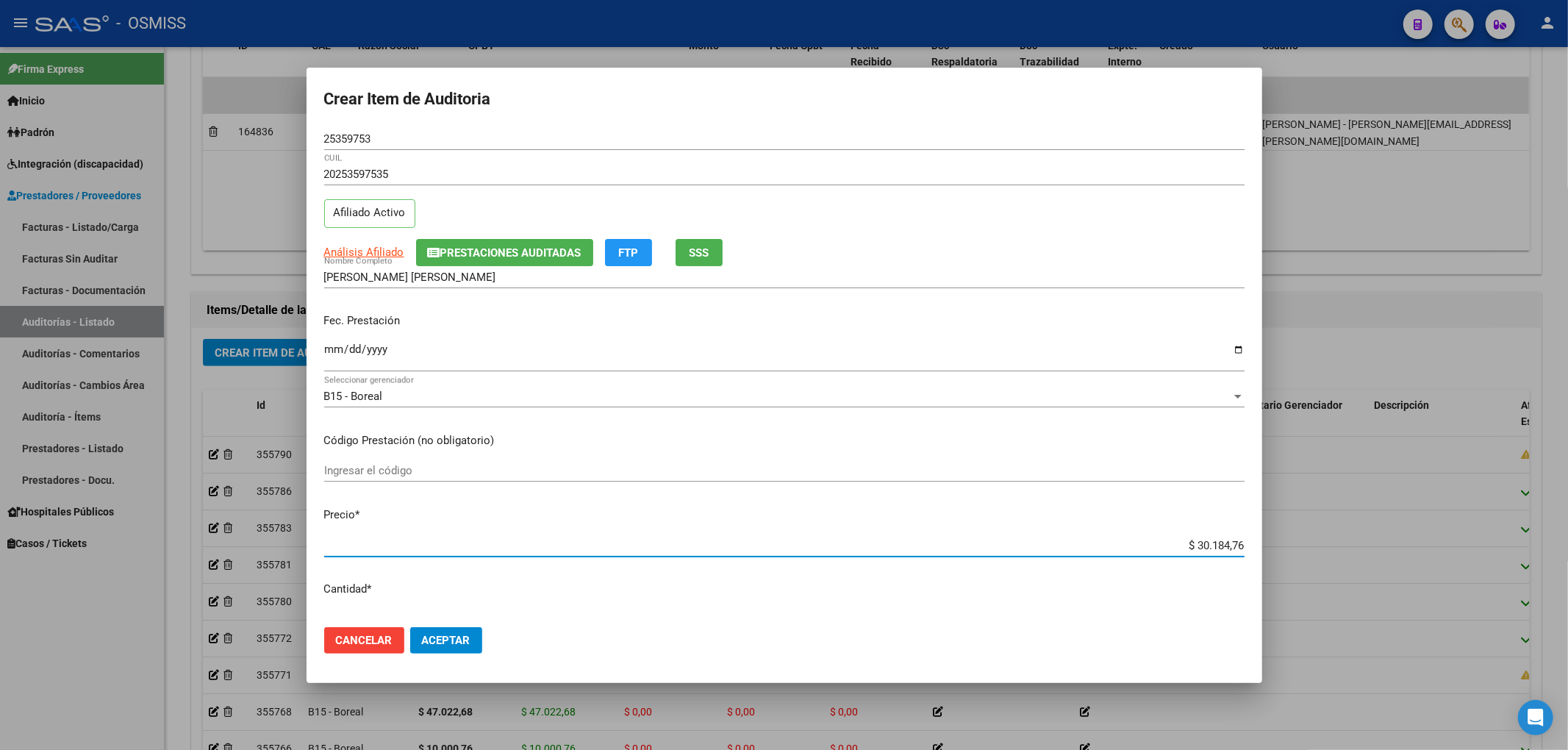
drag, startPoint x: 1174, startPoint y: 541, endPoint x: 1283, endPoint y: 533, distance: 109.3
click at [1282, 533] on div "Crear Item de Auditoria 25359753 Nro Documento 20253597535 CUIL Afiliado Activo…" at bounding box center [784, 375] width 1568 height 750
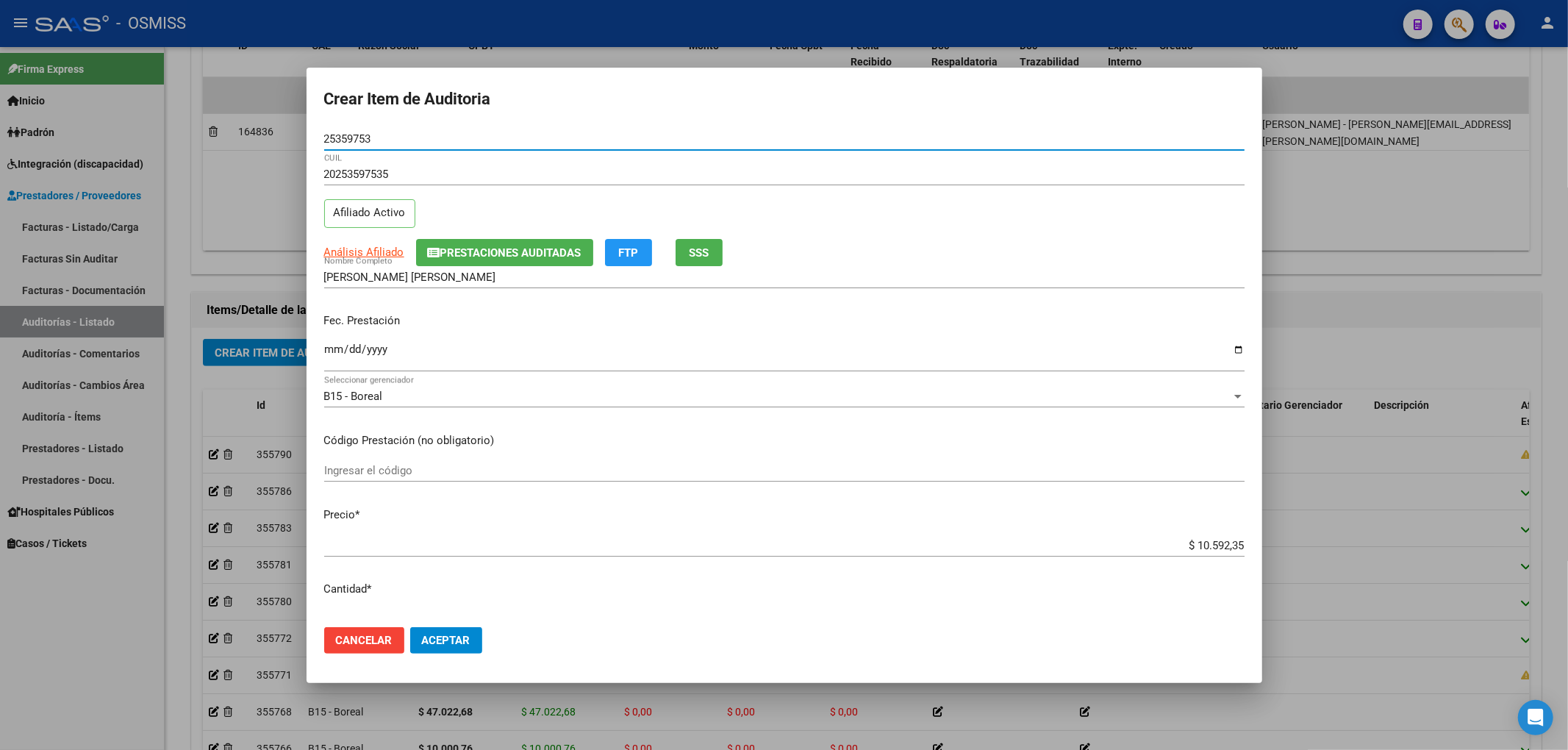
drag, startPoint x: 377, startPoint y: 142, endPoint x: 224, endPoint y: 128, distance: 153.6
click at [225, 128] on div "Crear Item de Auditoria 25359753 Nro Documento 20253597535 CUIL Afiliado Activo…" at bounding box center [784, 375] width 1568 height 750
click at [1133, 394] on div "B15 - Boreal" at bounding box center [777, 396] width 907 height 13
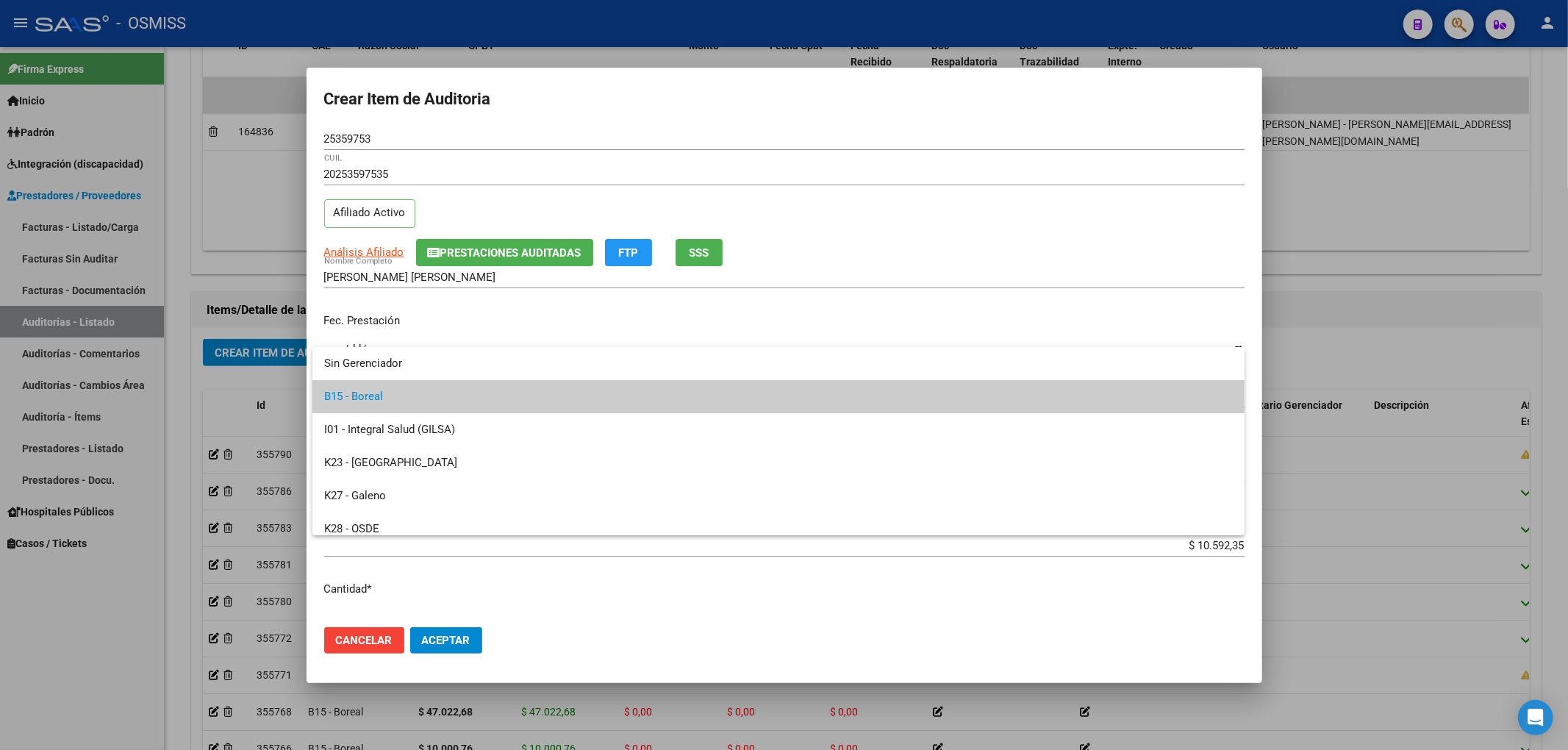
click at [633, 637] on div at bounding box center [784, 375] width 1568 height 750
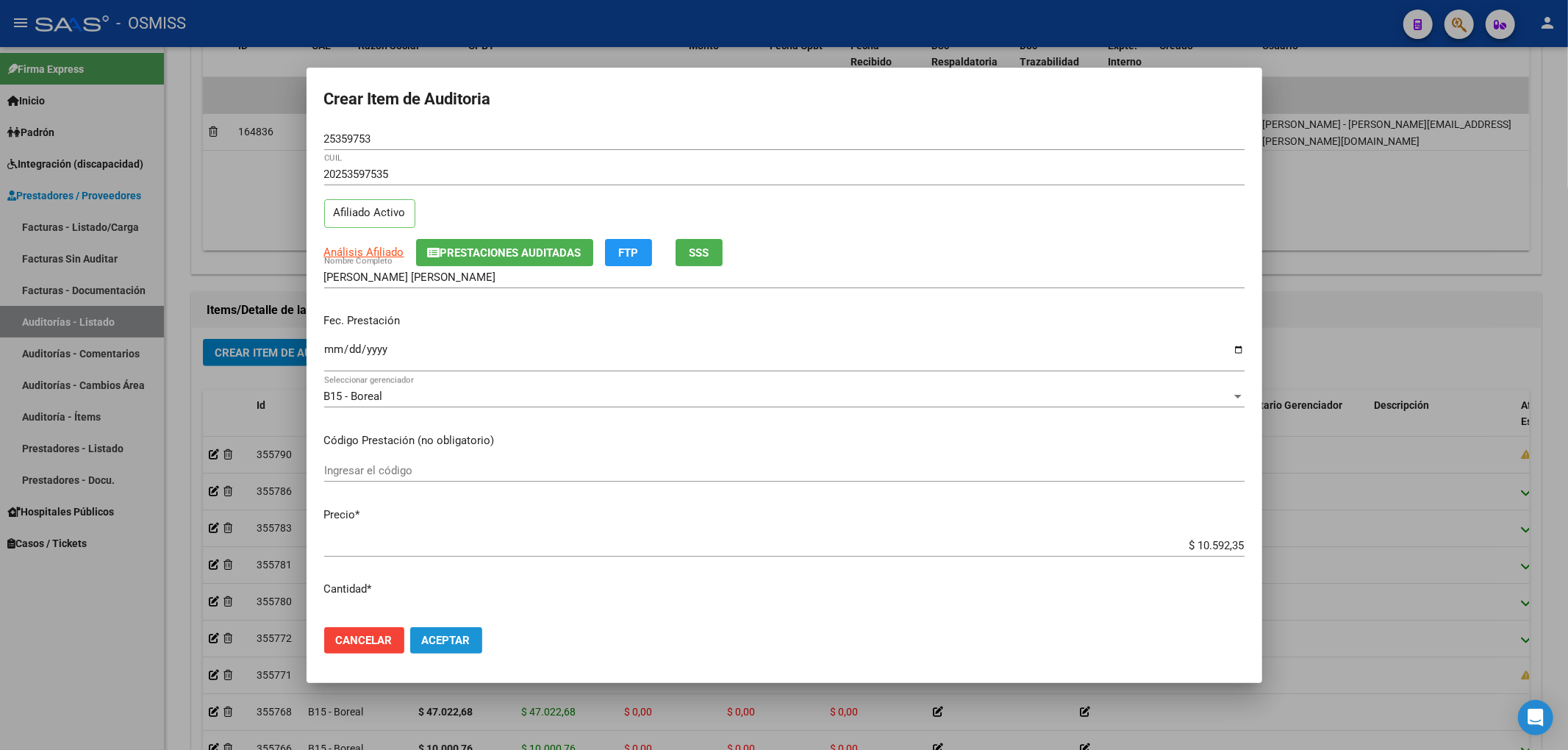
click at [448, 630] on button "Aceptar" at bounding box center [446, 640] width 72 height 26
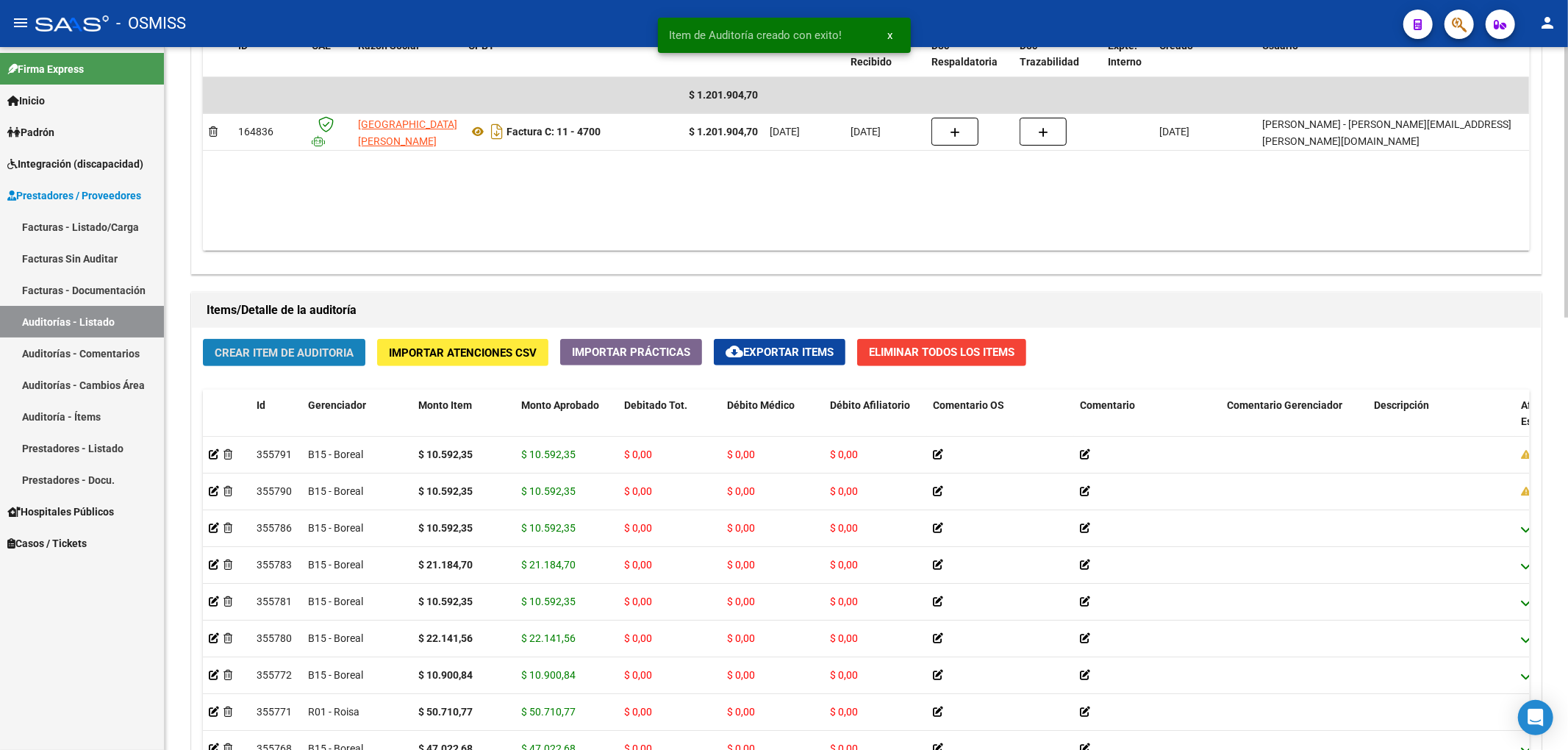
click at [279, 354] on span "Crear Item de Auditoria" at bounding box center [284, 353] width 139 height 13
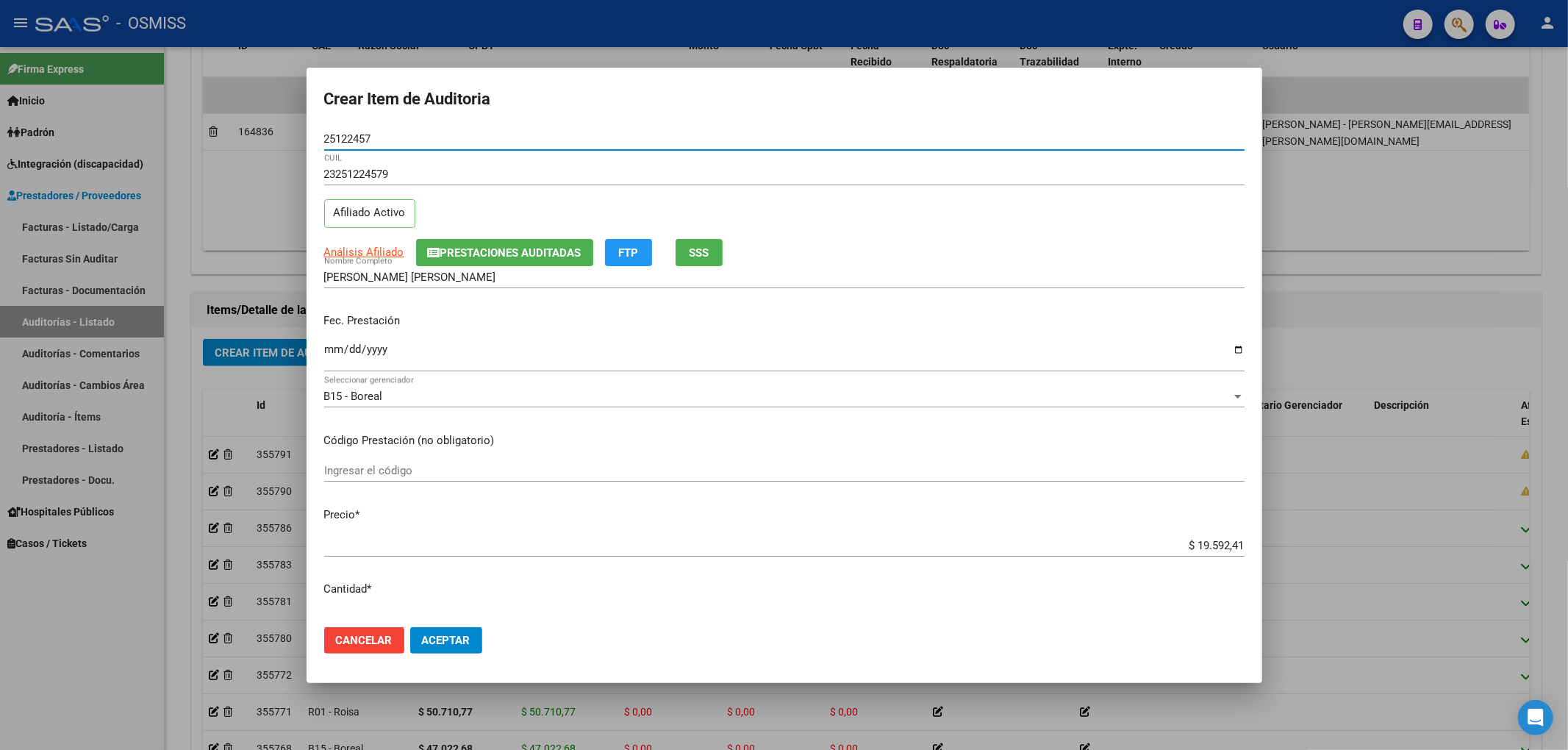
click at [453, 253] on span "Prestaciones Auditadas" at bounding box center [511, 253] width 141 height 13
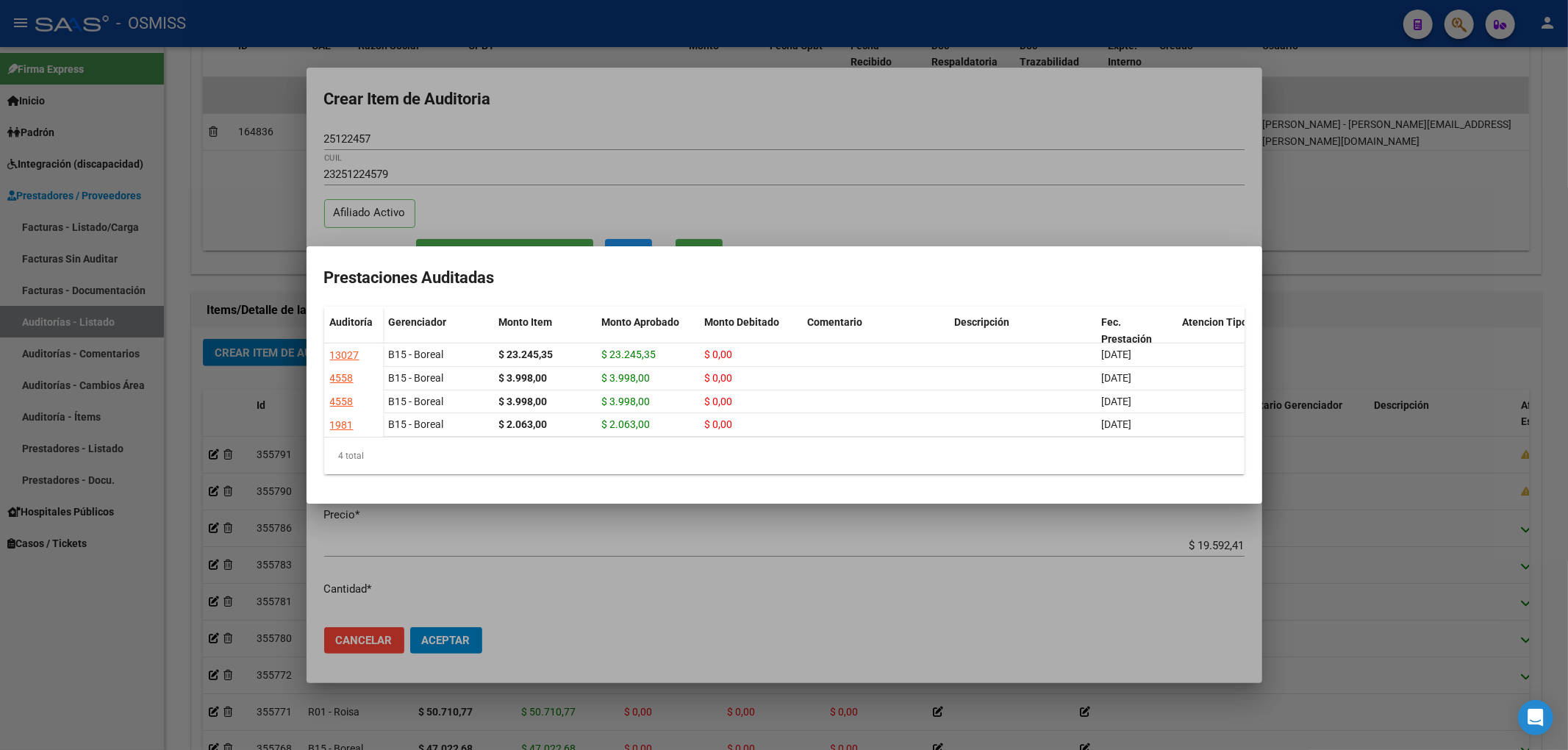
click at [533, 110] on div at bounding box center [784, 375] width 1568 height 750
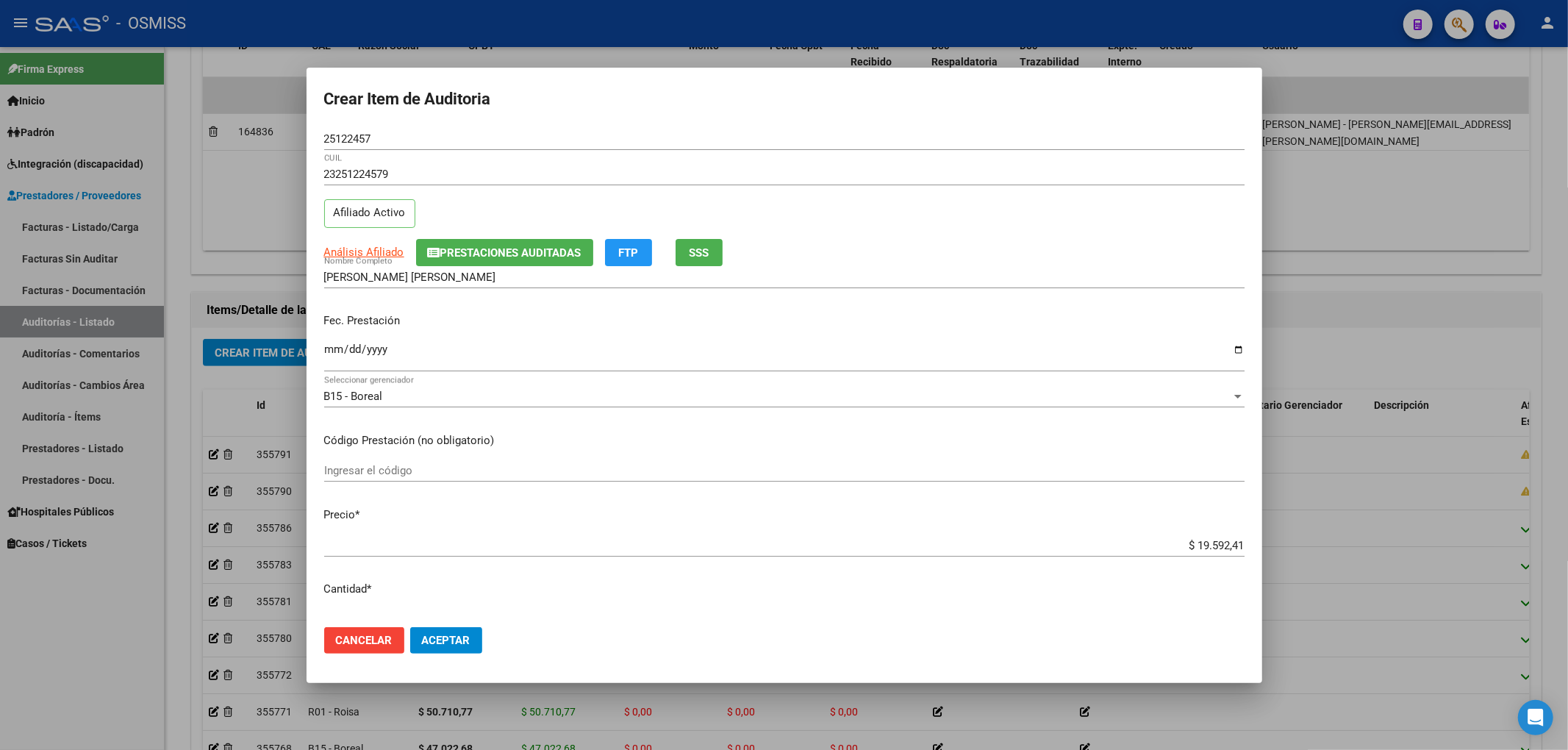
click at [335, 356] on input "Ingresar la fecha" at bounding box center [784, 355] width 920 height 23
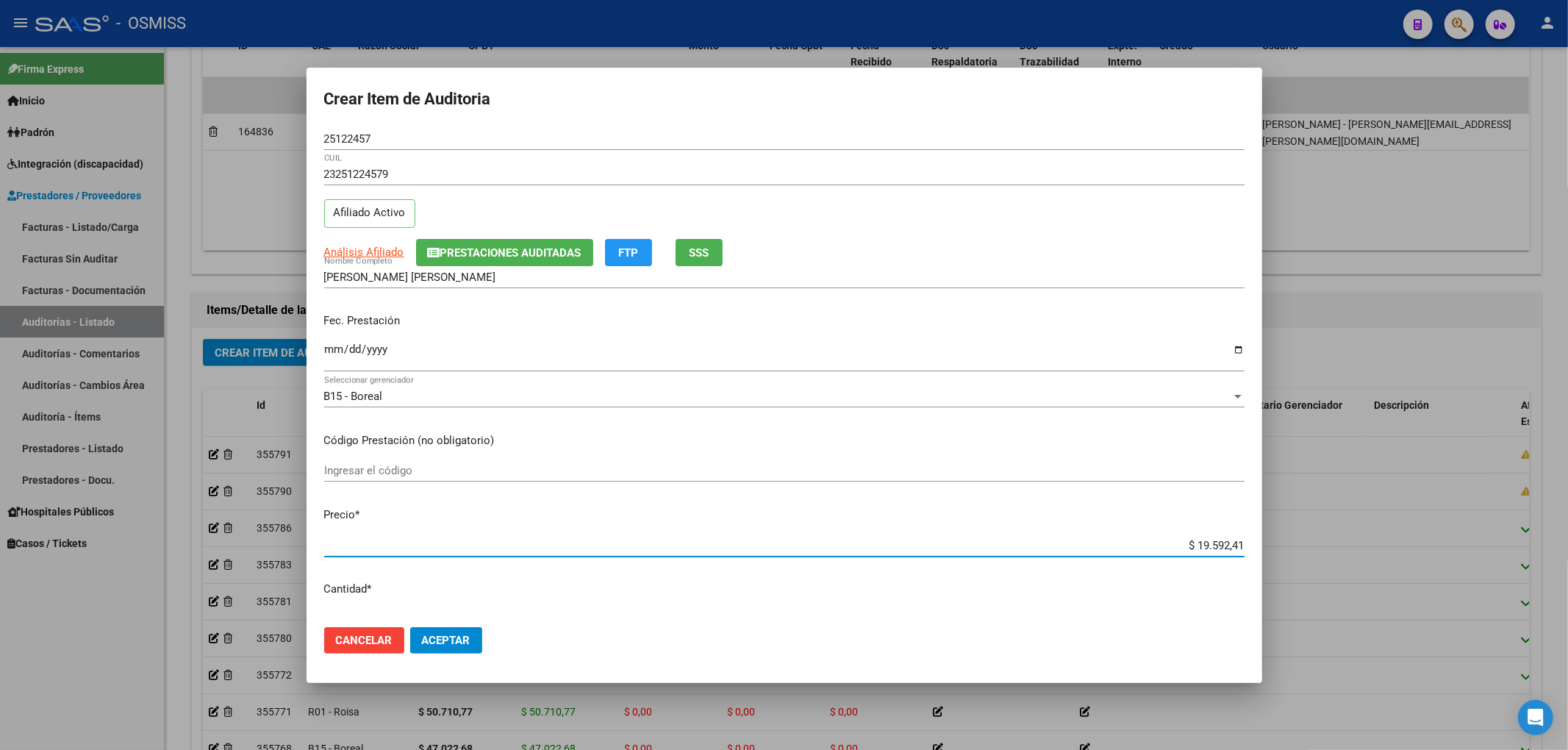
drag, startPoint x: 1183, startPoint y: 541, endPoint x: 1310, endPoint y: 549, distance: 127.3
click at [1310, 549] on div "Crear Item de Auditoria 25122457 Nro Documento 23251224579 CUIL Afiliado Activo…" at bounding box center [784, 375] width 1568 height 750
drag, startPoint x: 372, startPoint y: 139, endPoint x: 94, endPoint y: 119, distance: 278.7
click at [229, 116] on div "Crear Item de Auditoria 25122457 Nro Documento 23251224579 CUIL Afiliado Activo…" at bounding box center [784, 375] width 1568 height 750
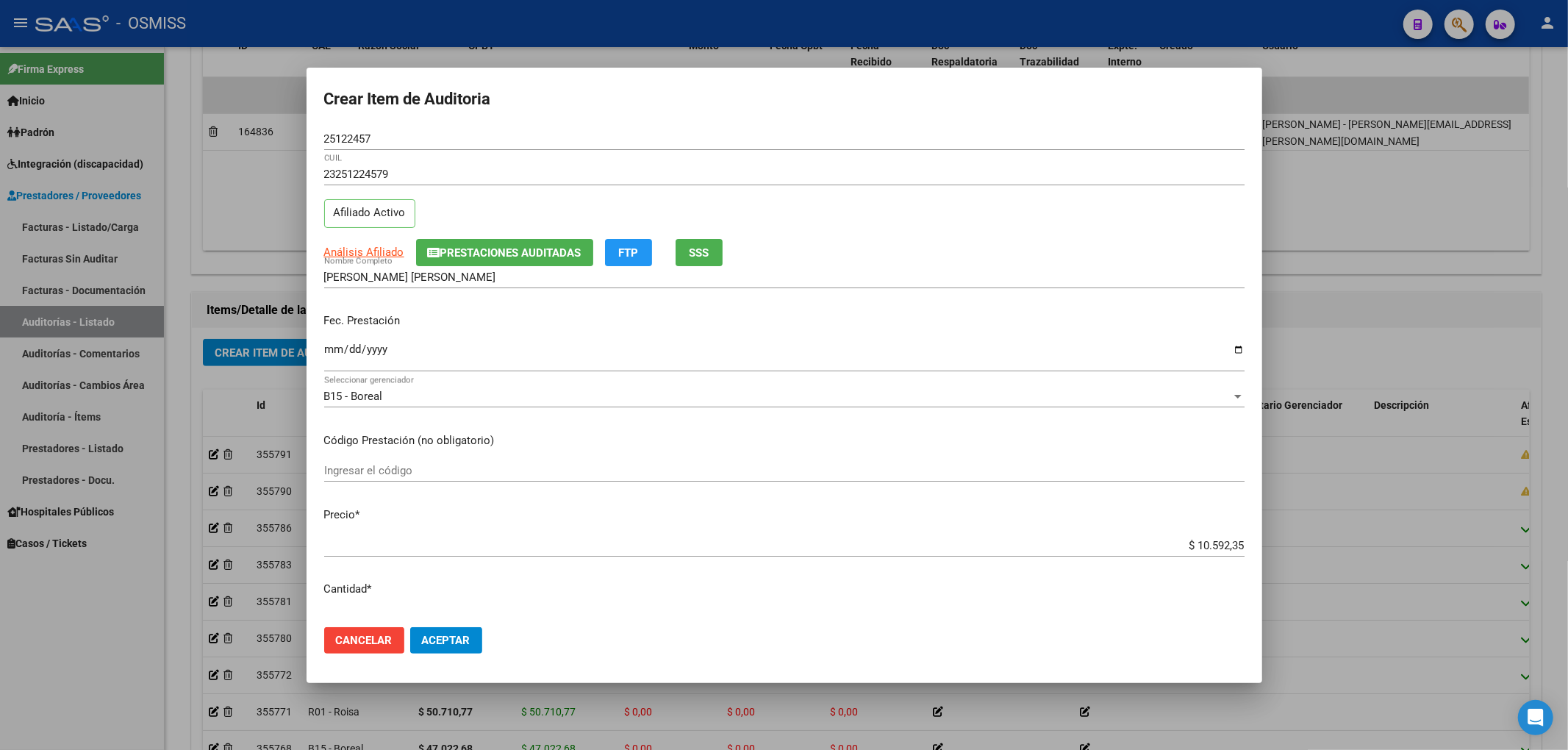
click at [1015, 348] on input "[DATE]" at bounding box center [784, 355] width 920 height 23
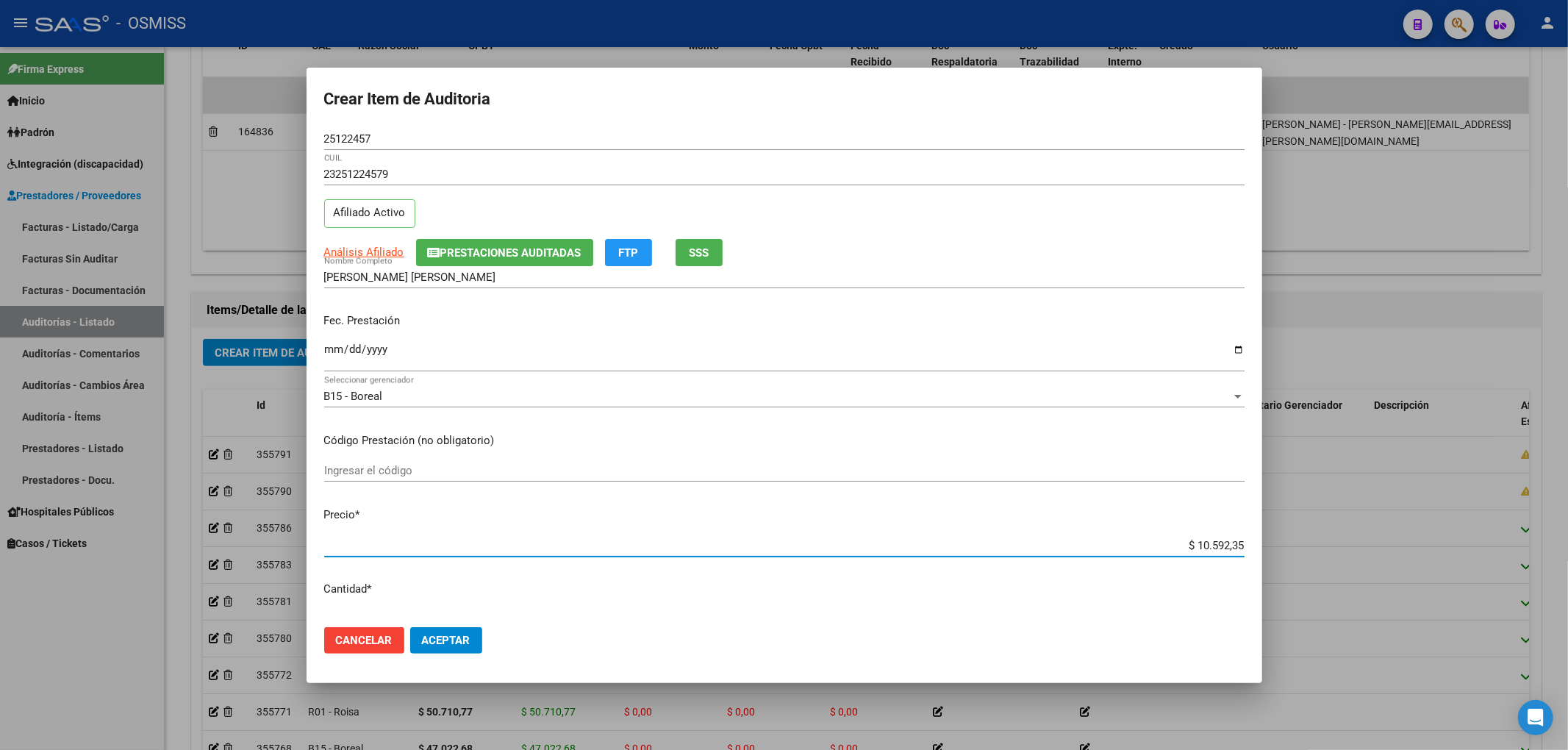
drag, startPoint x: 1162, startPoint y: 547, endPoint x: 1283, endPoint y: 557, distance: 121.4
click at [1283, 557] on div "Crear Item de Auditoria 25122457 Nro Documento 23251224579 CUIL Afiliado Activo…" at bounding box center [784, 375] width 1568 height 750
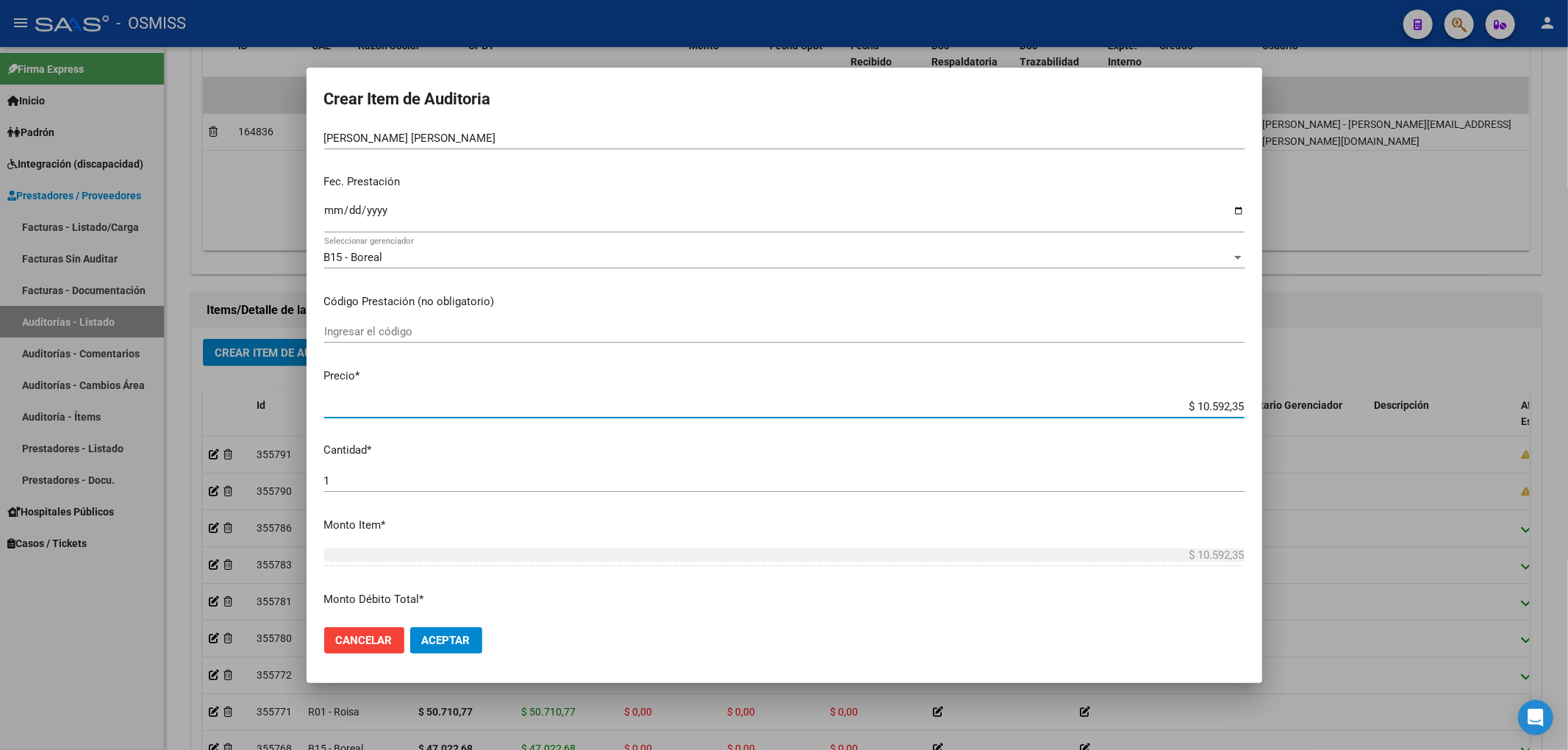
scroll to position [294, 0]
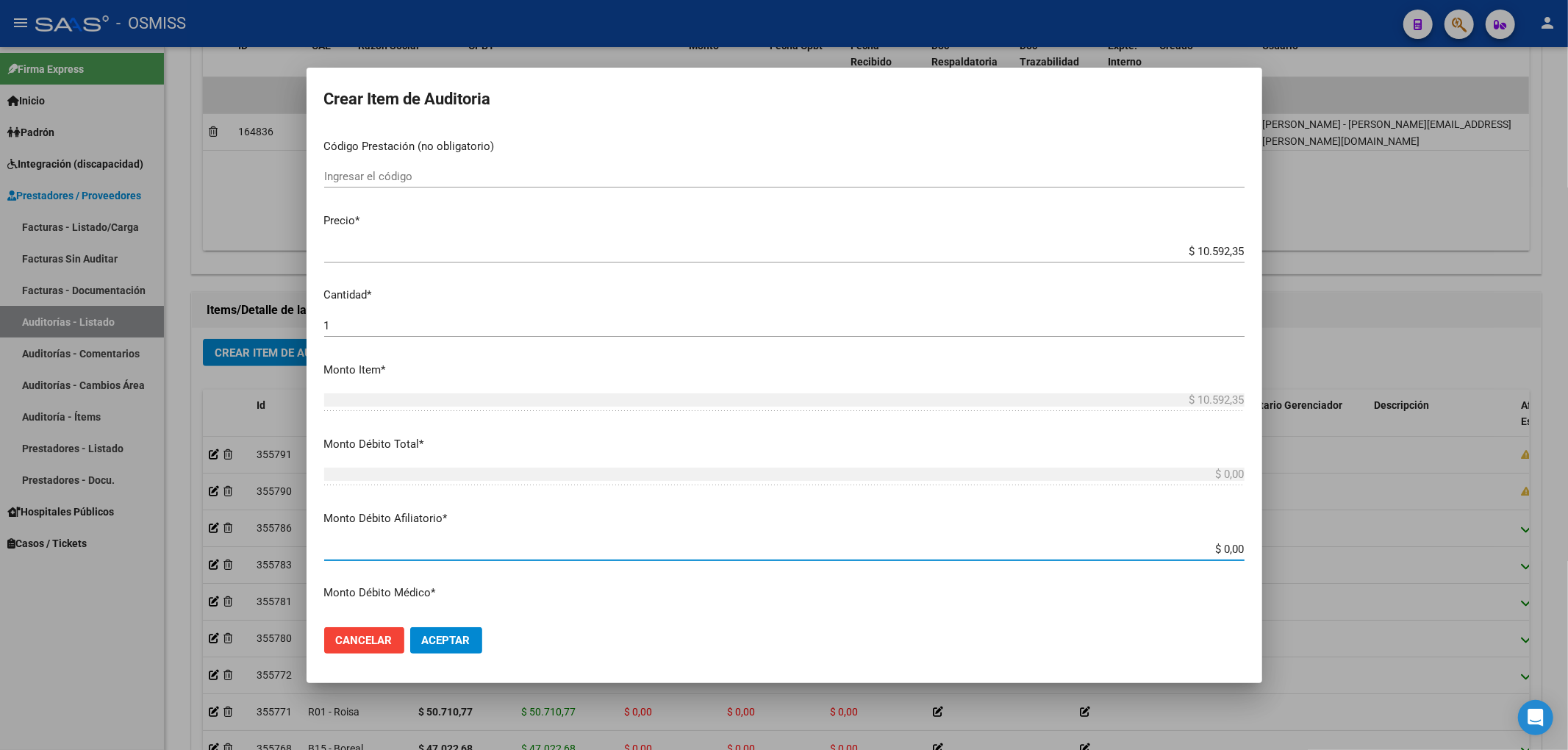
click at [1230, 553] on input "$ 0,00" at bounding box center [784, 549] width 920 height 13
paste input "$ 10.592,35"
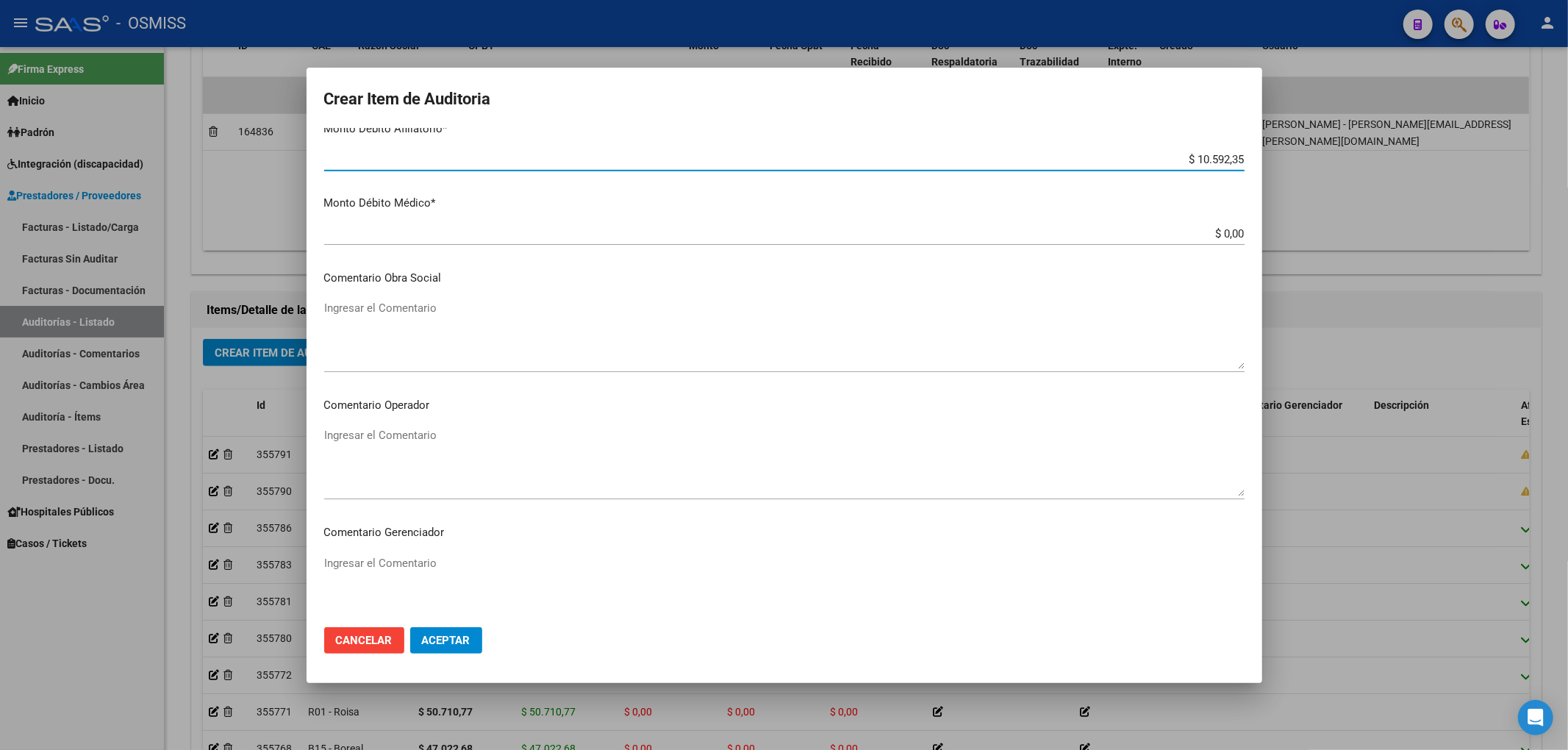
scroll to position [686, 0]
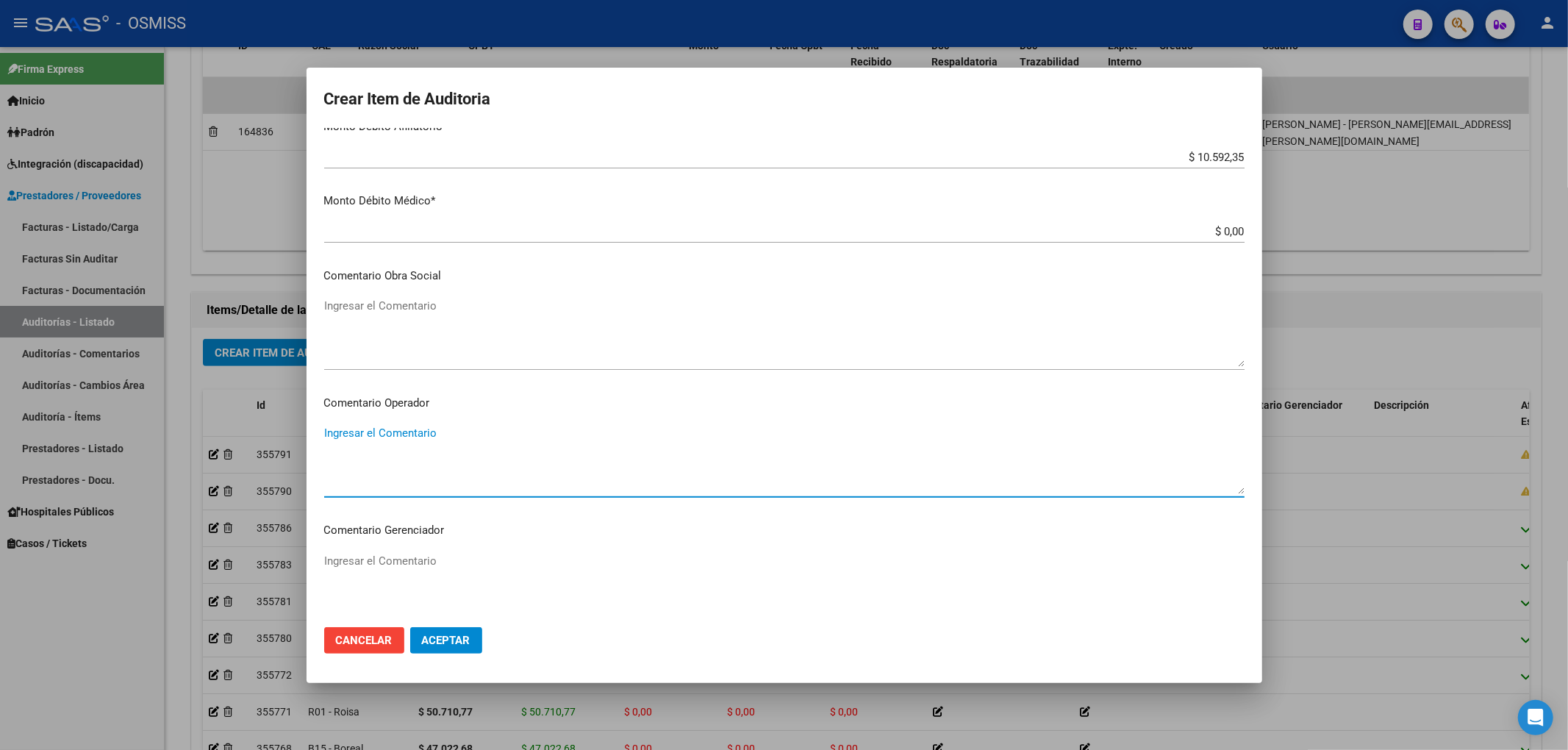
click at [383, 439] on textarea "Ingresar el Comentario" at bounding box center [784, 460] width 920 height 69
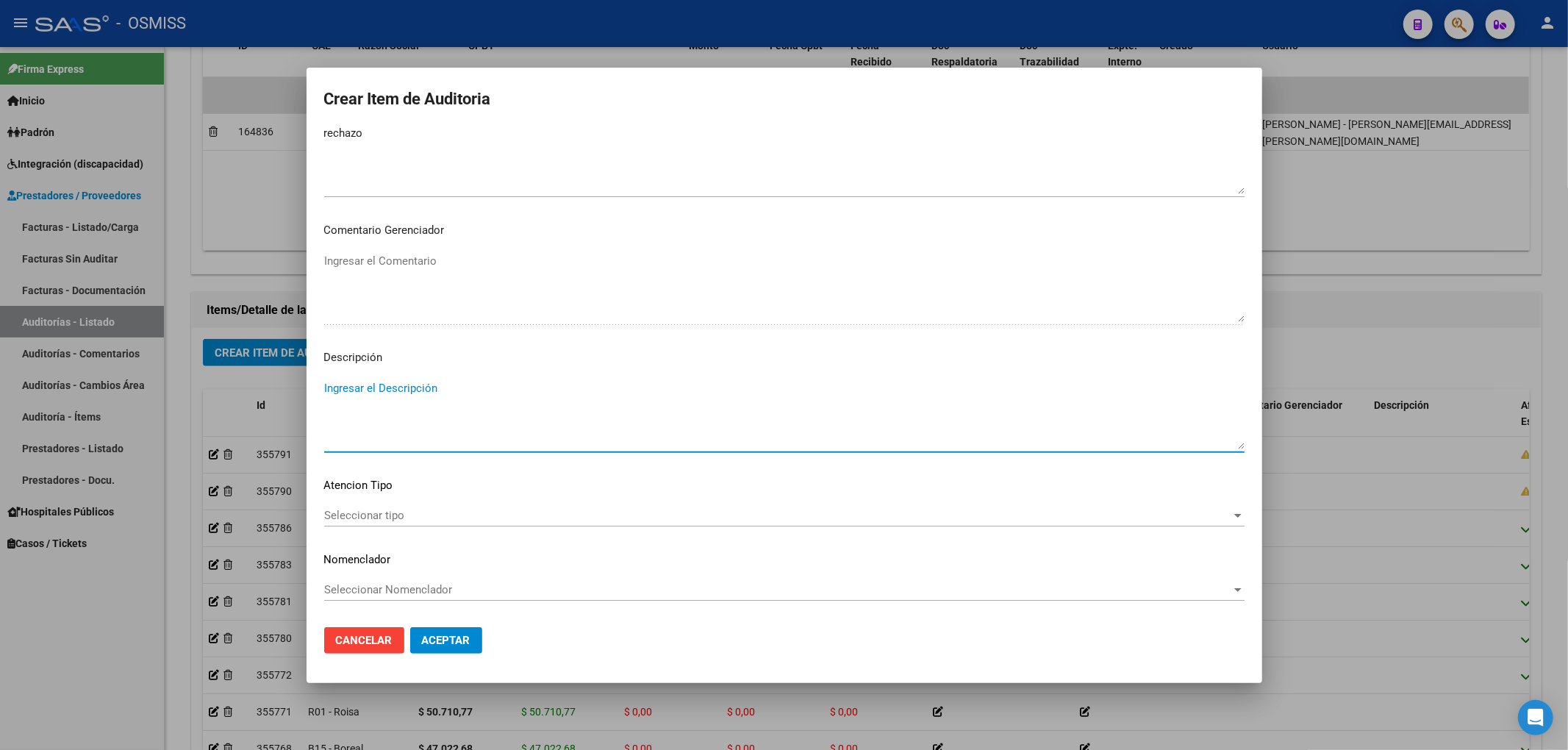
scroll to position [953, 0]
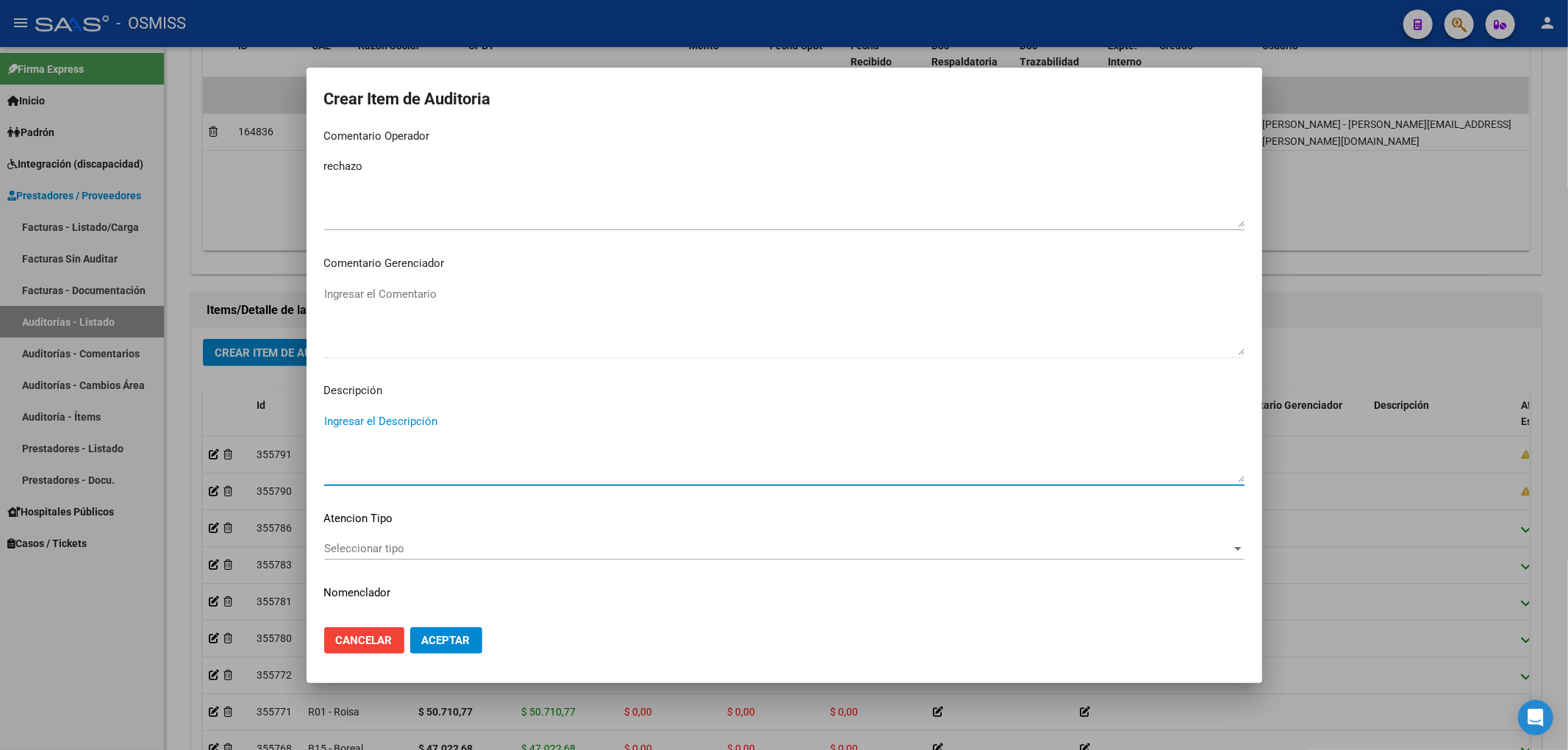
drag, startPoint x: 383, startPoint y: 147, endPoint x: 111, endPoint y: 142, distance: 272.0
click at [111, 142] on div "Crear Item de Auditoria 25122457 Nro Documento 23251224579 CUIL Afiliado Activo…" at bounding box center [784, 375] width 1568 height 750
click at [1044, 391] on p "Descripción" at bounding box center [784, 391] width 920 height 17
click at [359, 424] on textarea "Ingresar el Descripción" at bounding box center [784, 448] width 920 height 69
paste textarea "Según el art. 10 inc. A de la ley 23660, no se cumple con la minima continuidad…"
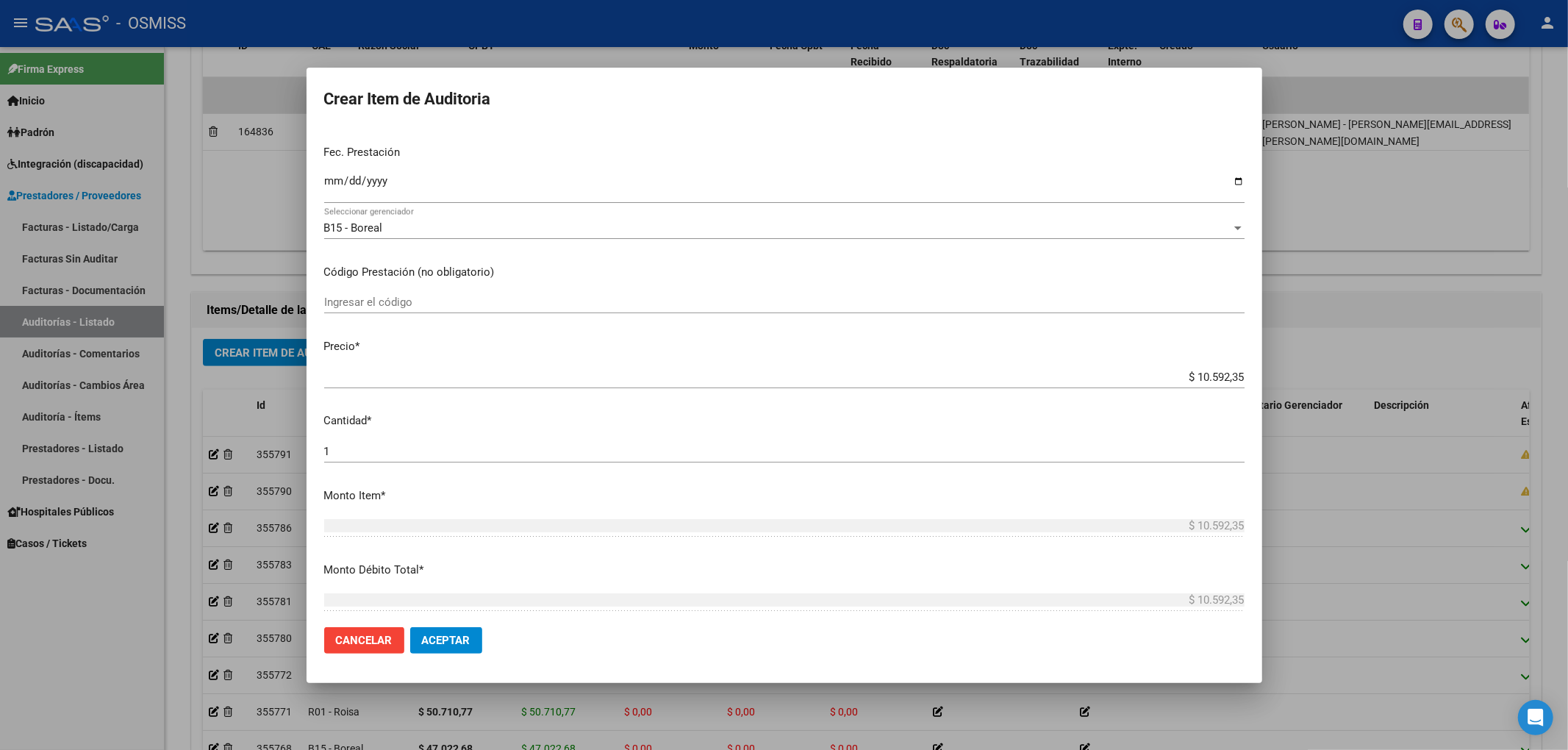
scroll to position [0, 0]
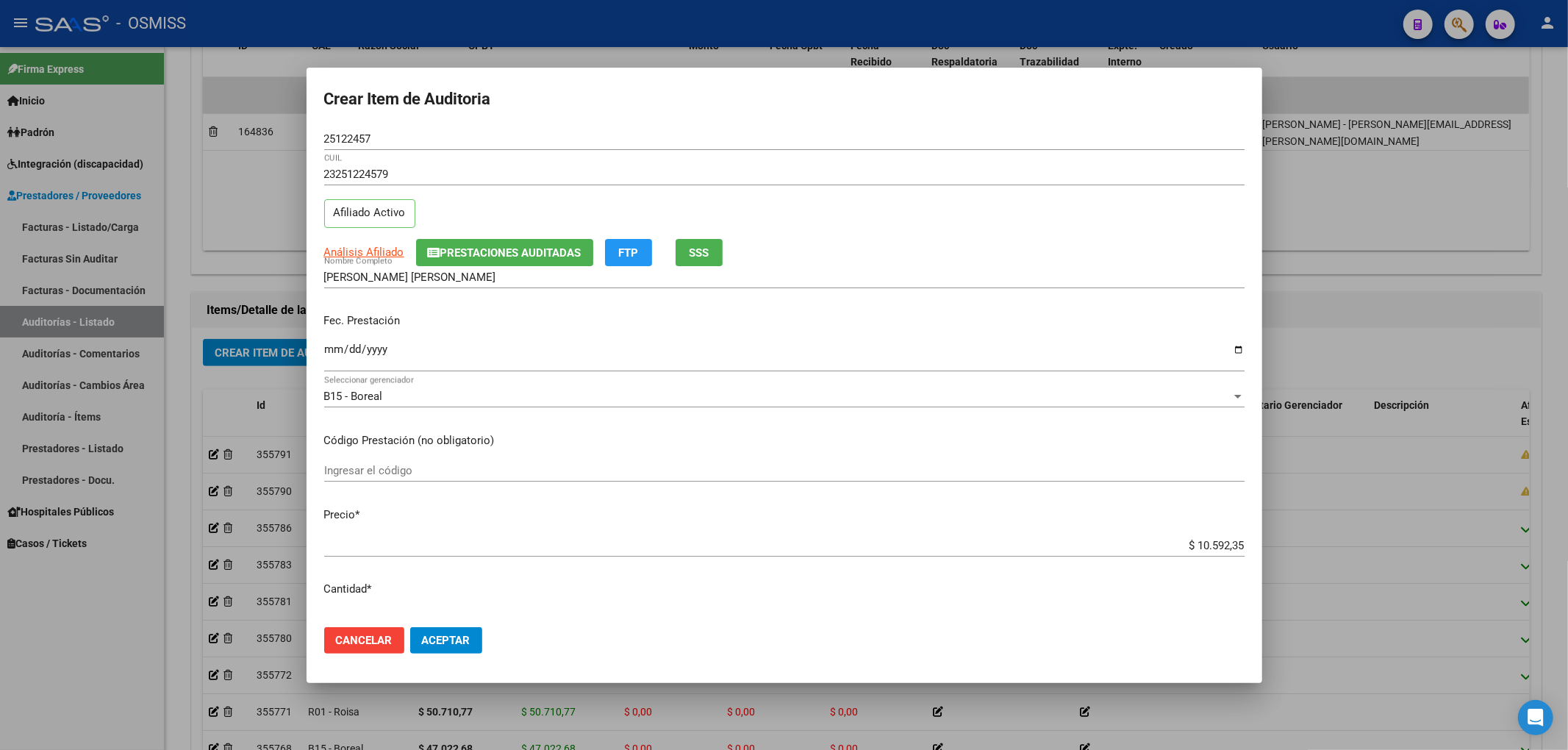
drag, startPoint x: 383, startPoint y: 130, endPoint x: 313, endPoint y: 136, distance: 70.3
click at [313, 136] on mat-dialog-content "25122457 Nro Documento 23251224579 CUIL Afiliado Activo Análisis Afiliado Prest…" at bounding box center [784, 371] width 955 height 488
drag, startPoint x: 375, startPoint y: 143, endPoint x: 306, endPoint y: 142, distance: 69.0
click at [306, 142] on mat-dialog-content "25122457 Nro Documento 23251224579 CUIL Afiliado Activo Análisis Afiliado Prest…" at bounding box center [784, 371] width 955 height 488
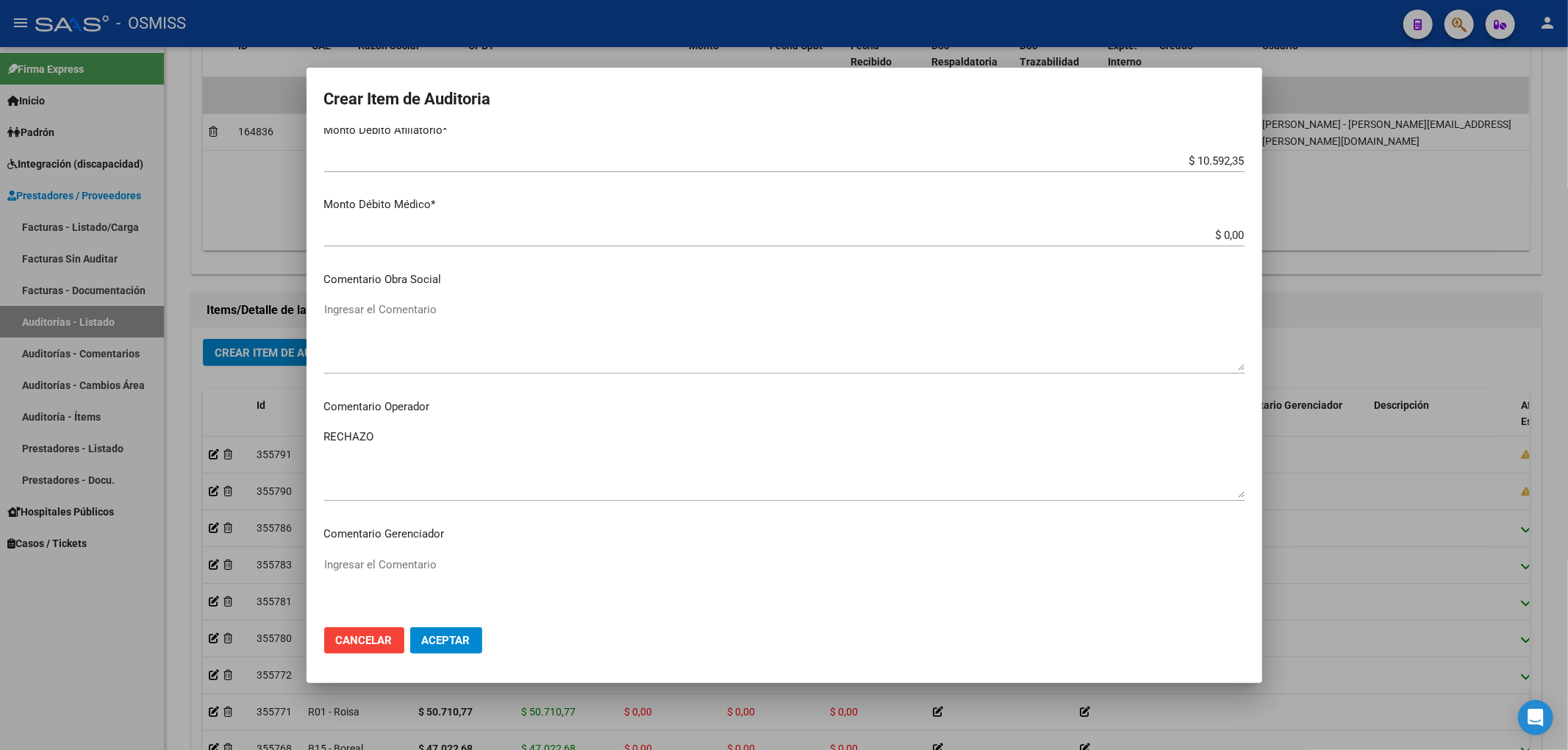
scroll to position [882, 0]
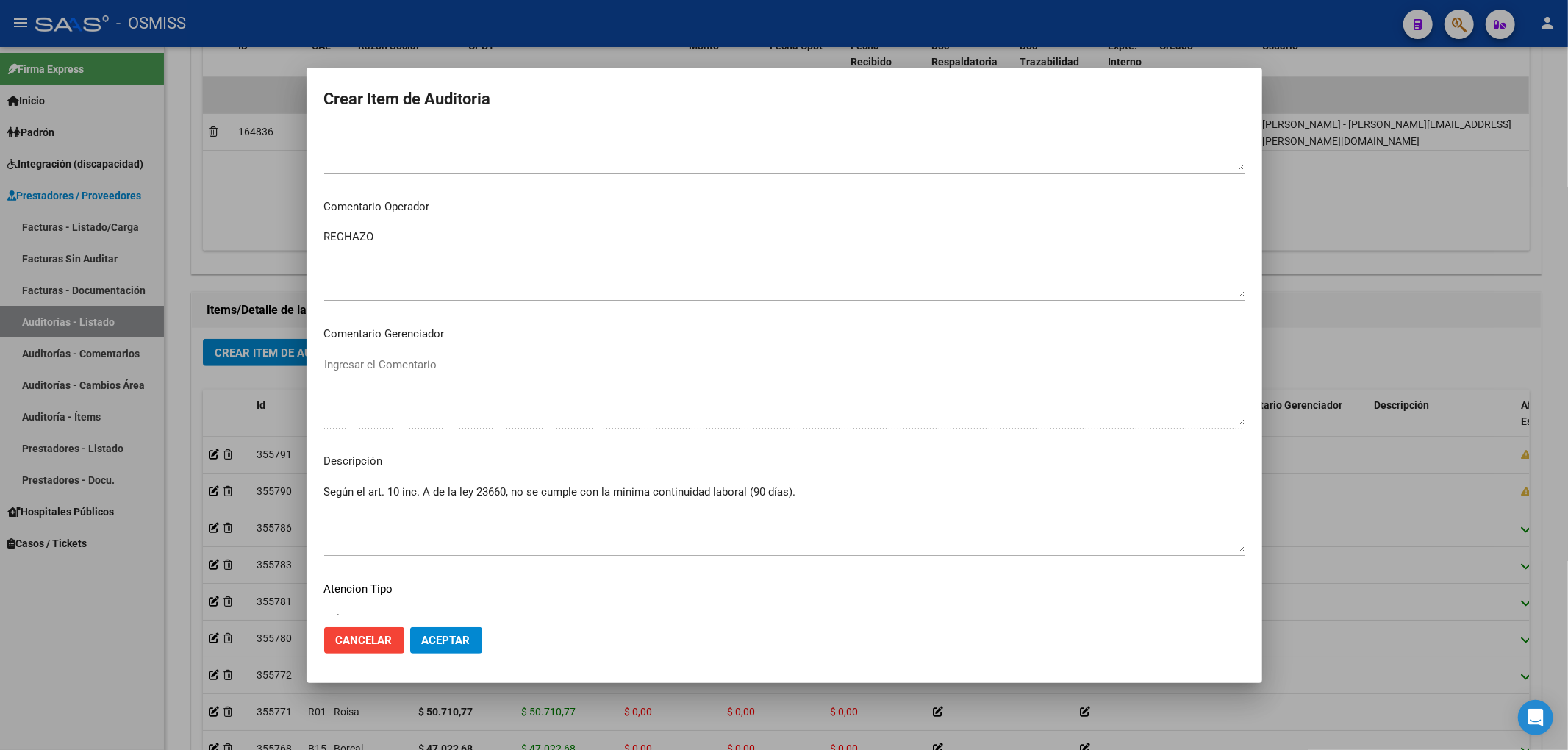
click at [819, 492] on textarea "Según el art. 10 inc. A de la ley 23660, no se cumple con la minima continuidad…" at bounding box center [784, 518] width 920 height 69
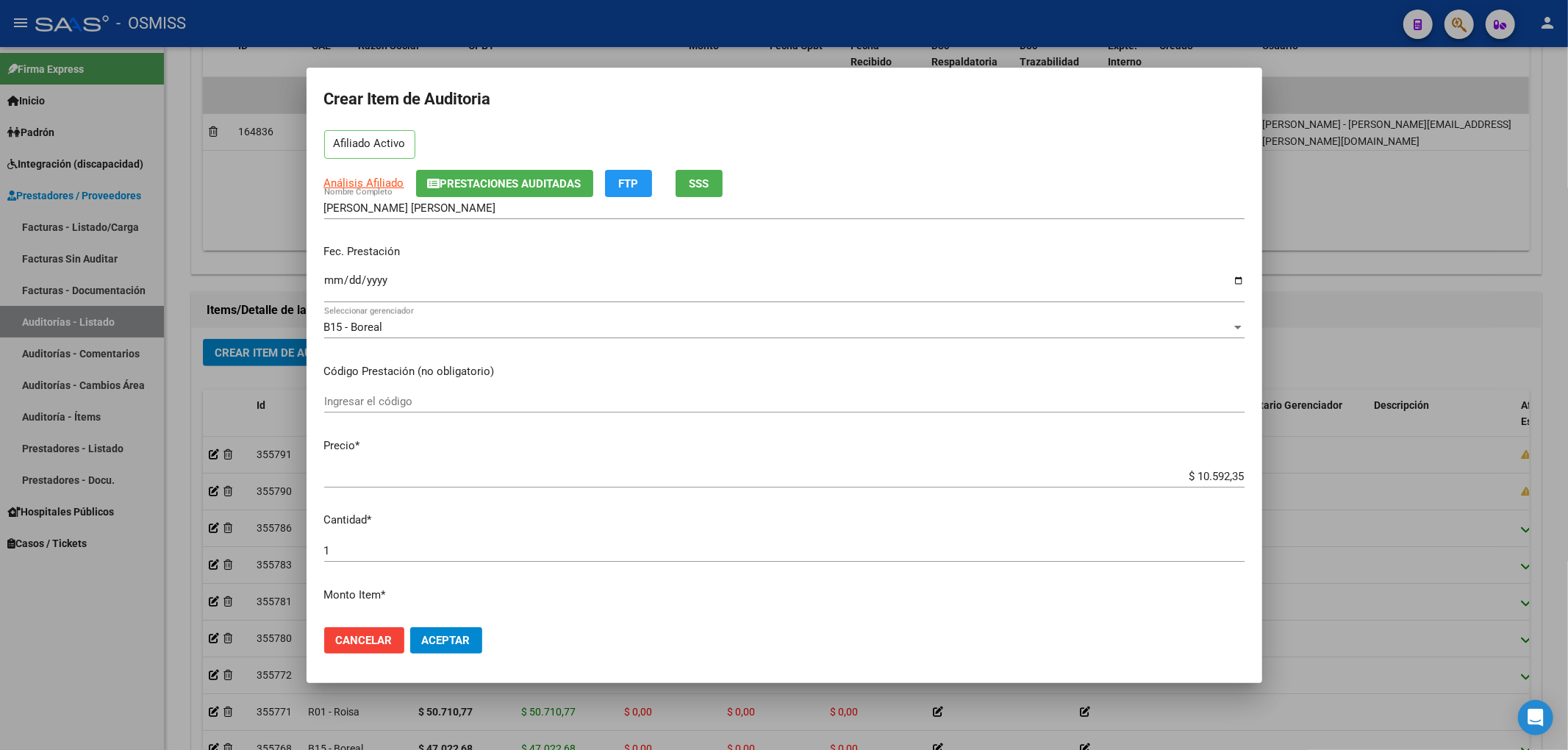
scroll to position [0, 0]
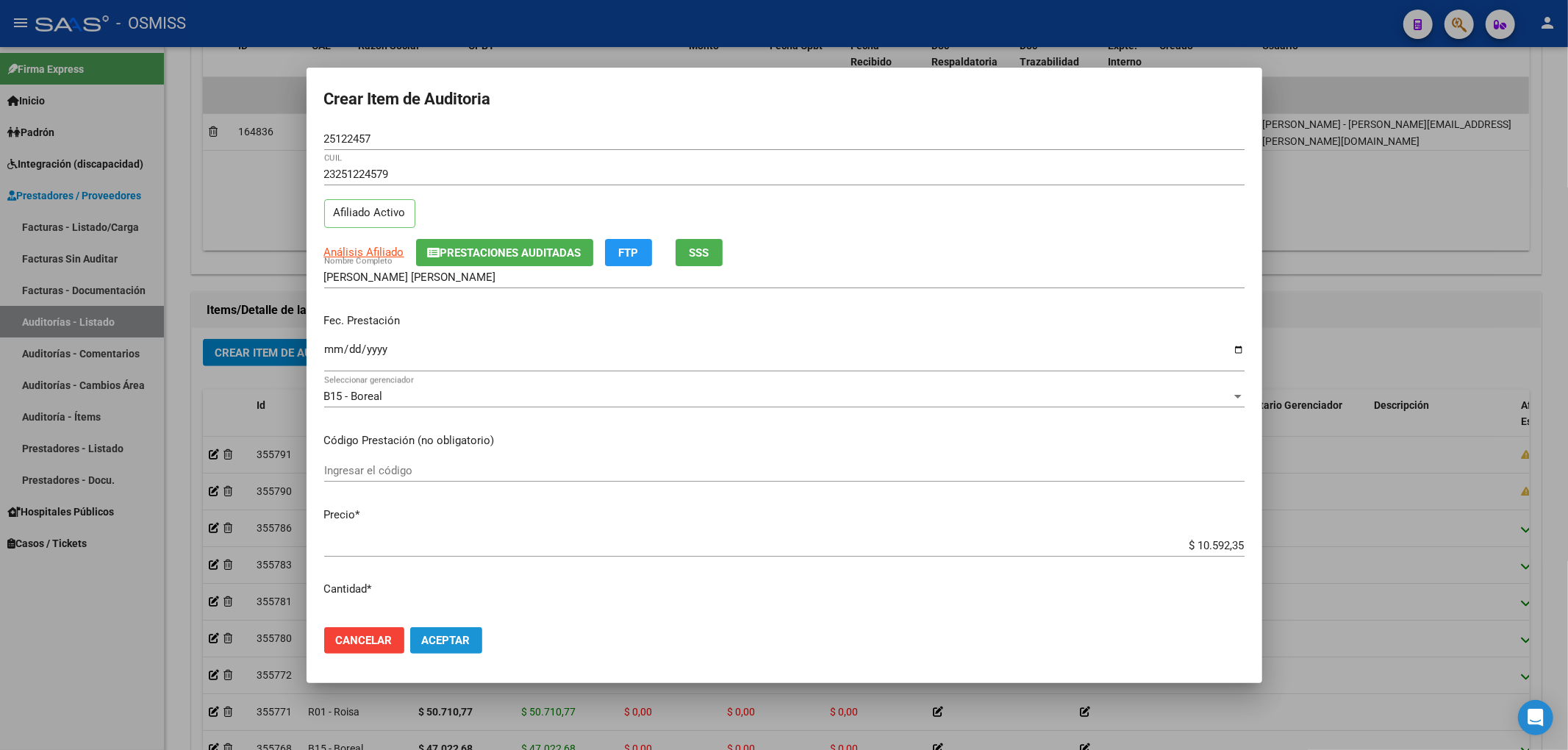
click at [480, 653] on button "Aceptar" at bounding box center [446, 640] width 72 height 26
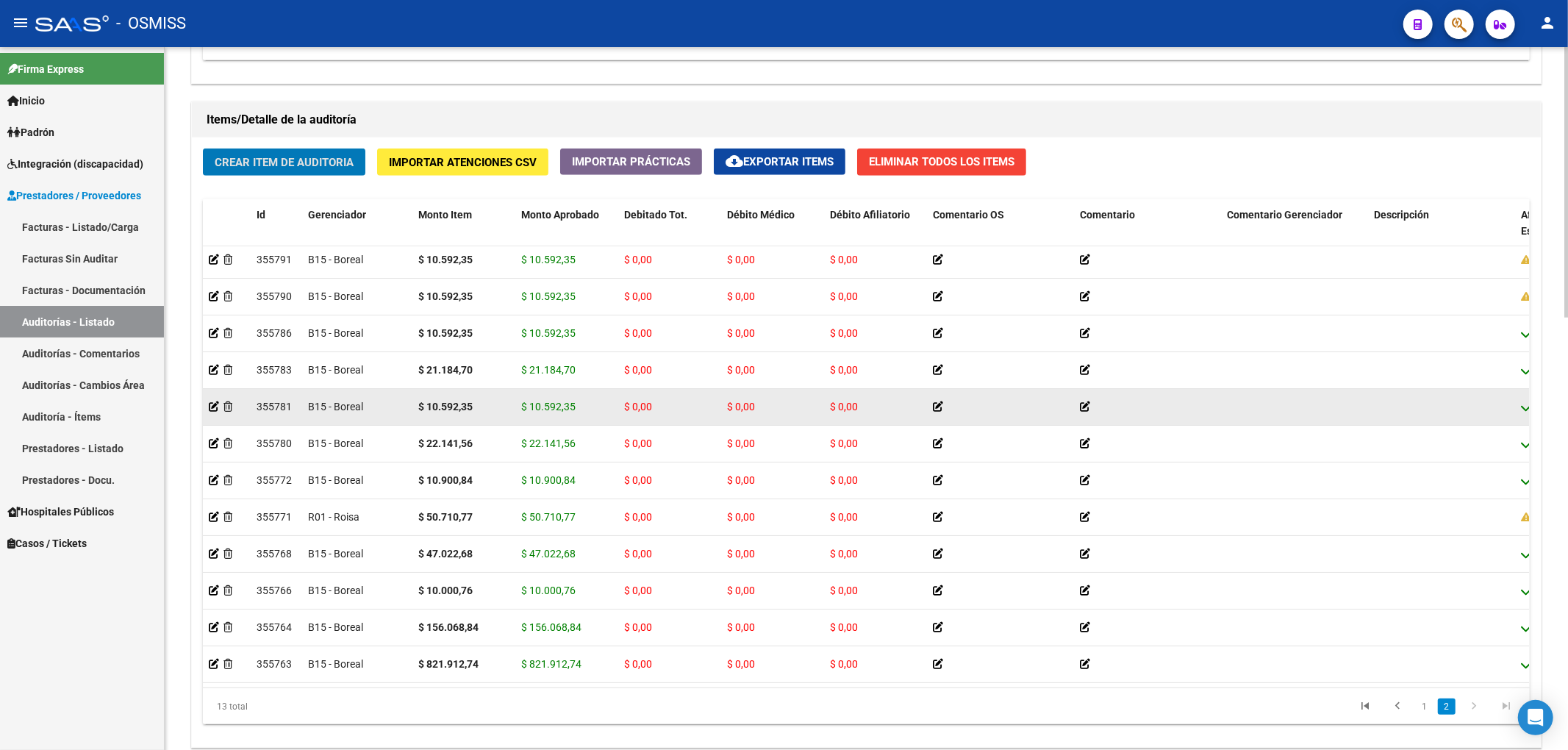
scroll to position [1024, 0]
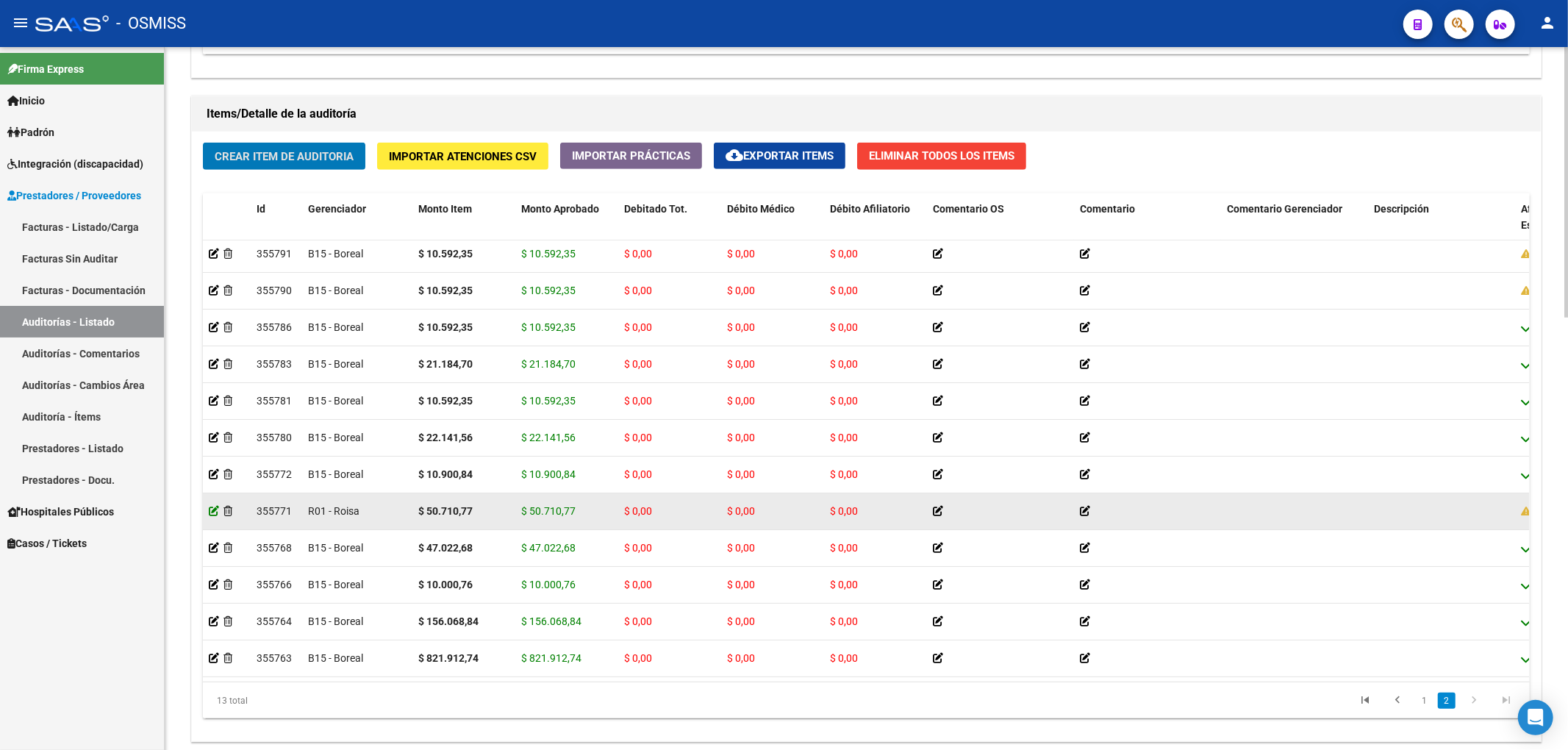
click at [213, 506] on icon at bounding box center [213, 511] width 10 height 10
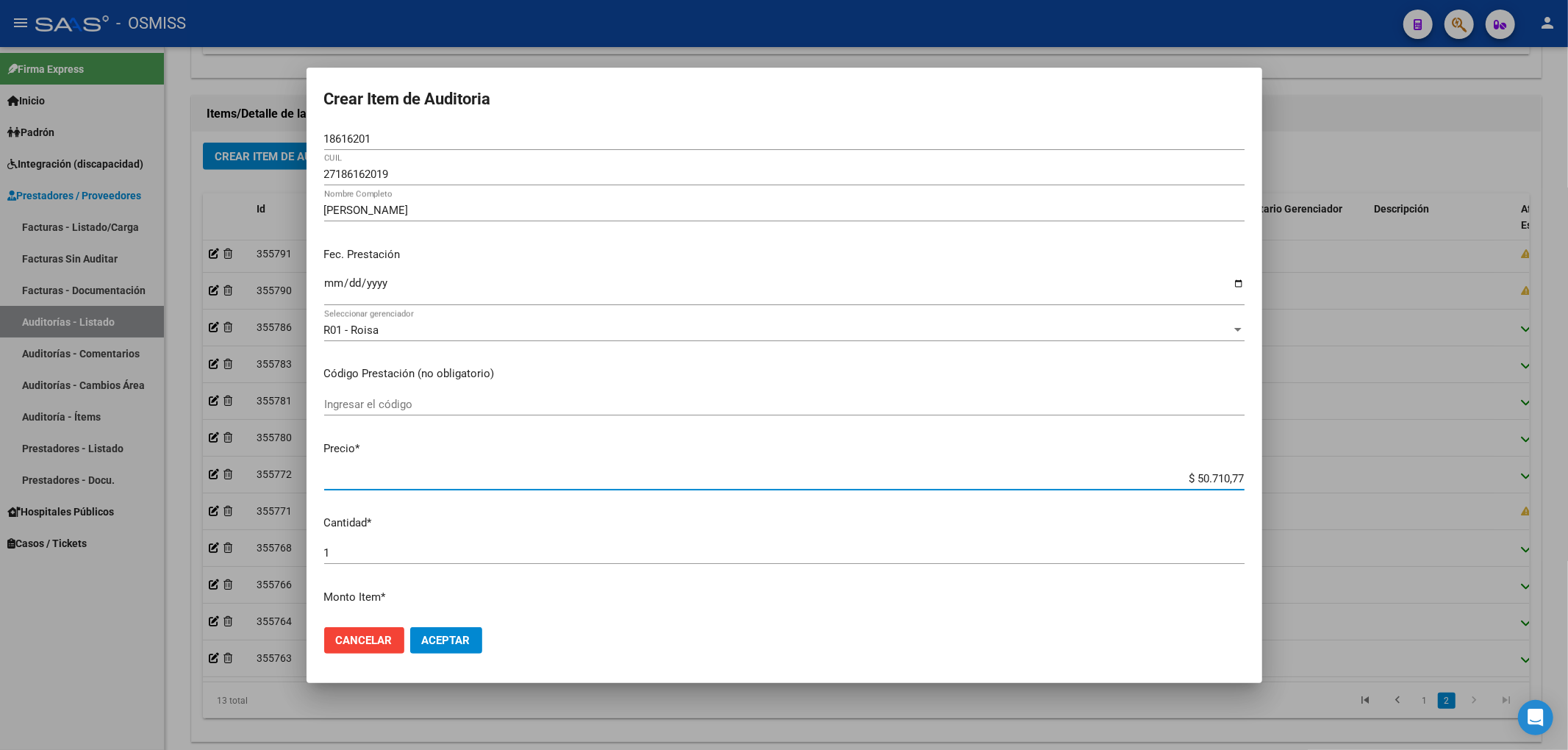
drag, startPoint x: 1181, startPoint y: 476, endPoint x: 1253, endPoint y: 597, distance: 140.8
click at [1322, 480] on div "Crear Item de Auditoria 18616201 Nro Documento 27186162019 [PERSON_NAME] Nombre…" at bounding box center [784, 375] width 1568 height 750
click at [440, 642] on span "Aceptar" at bounding box center [446, 640] width 48 height 13
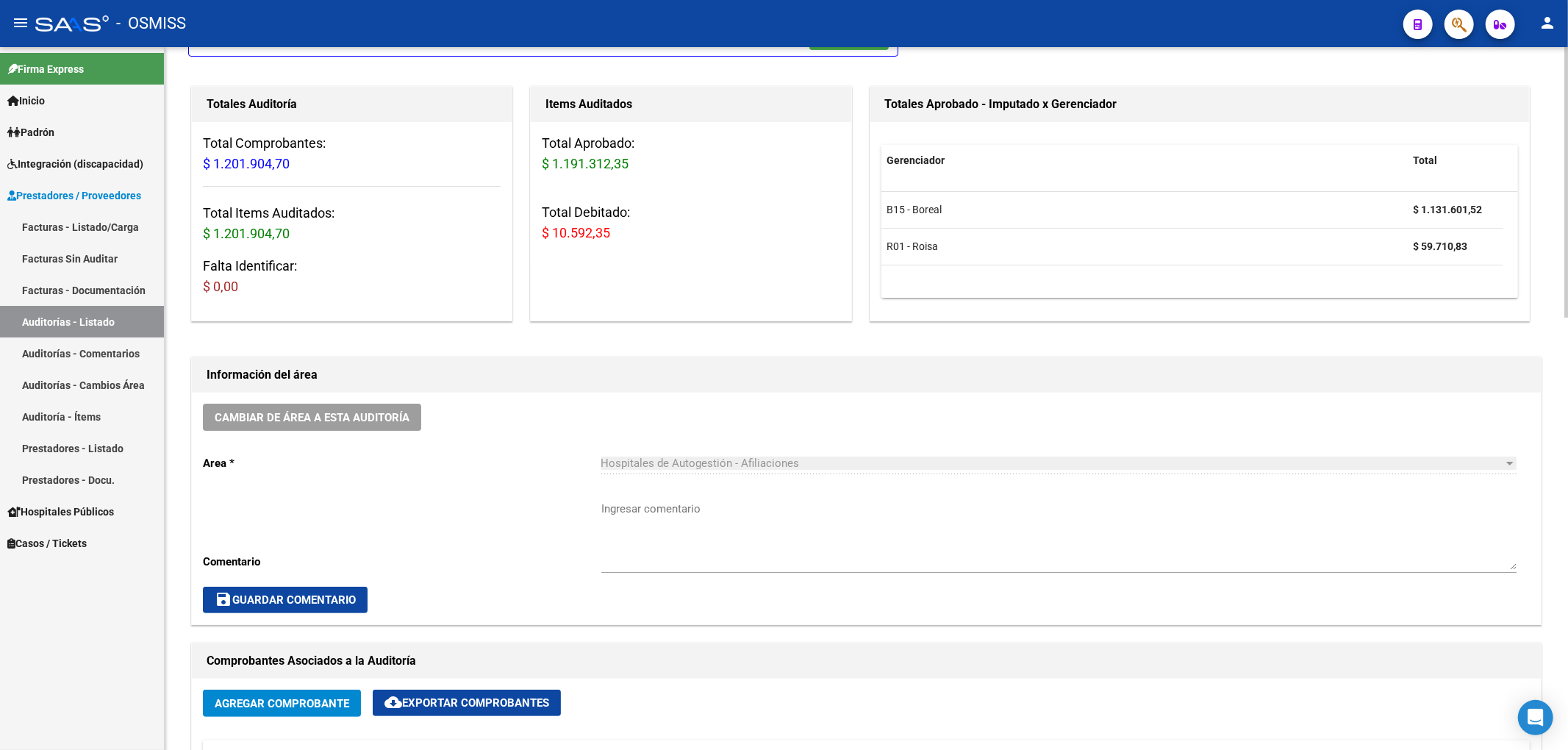
scroll to position [0, 0]
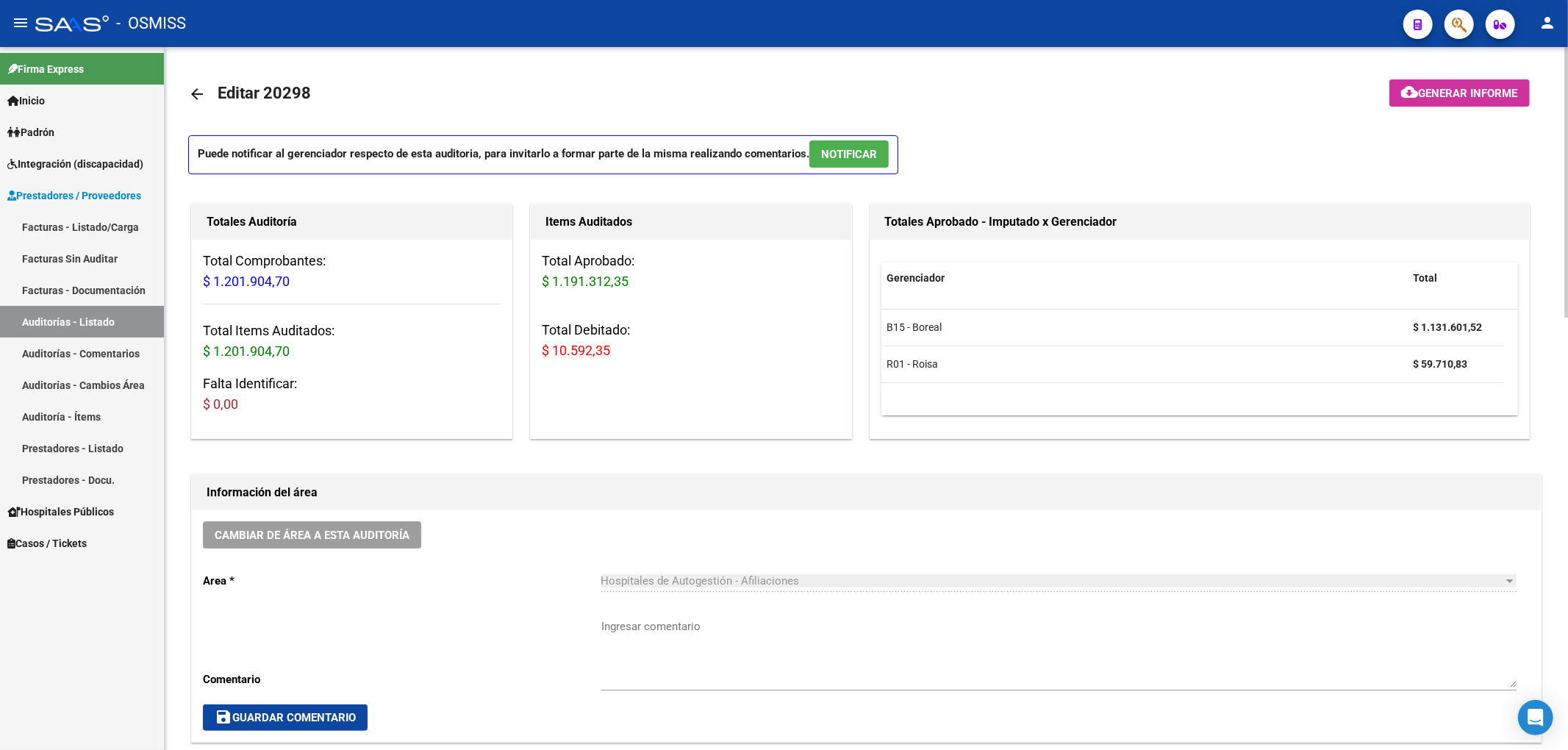
click at [1401, 95] on mat-icon "cloud_download" at bounding box center [1410, 92] width 18 height 18
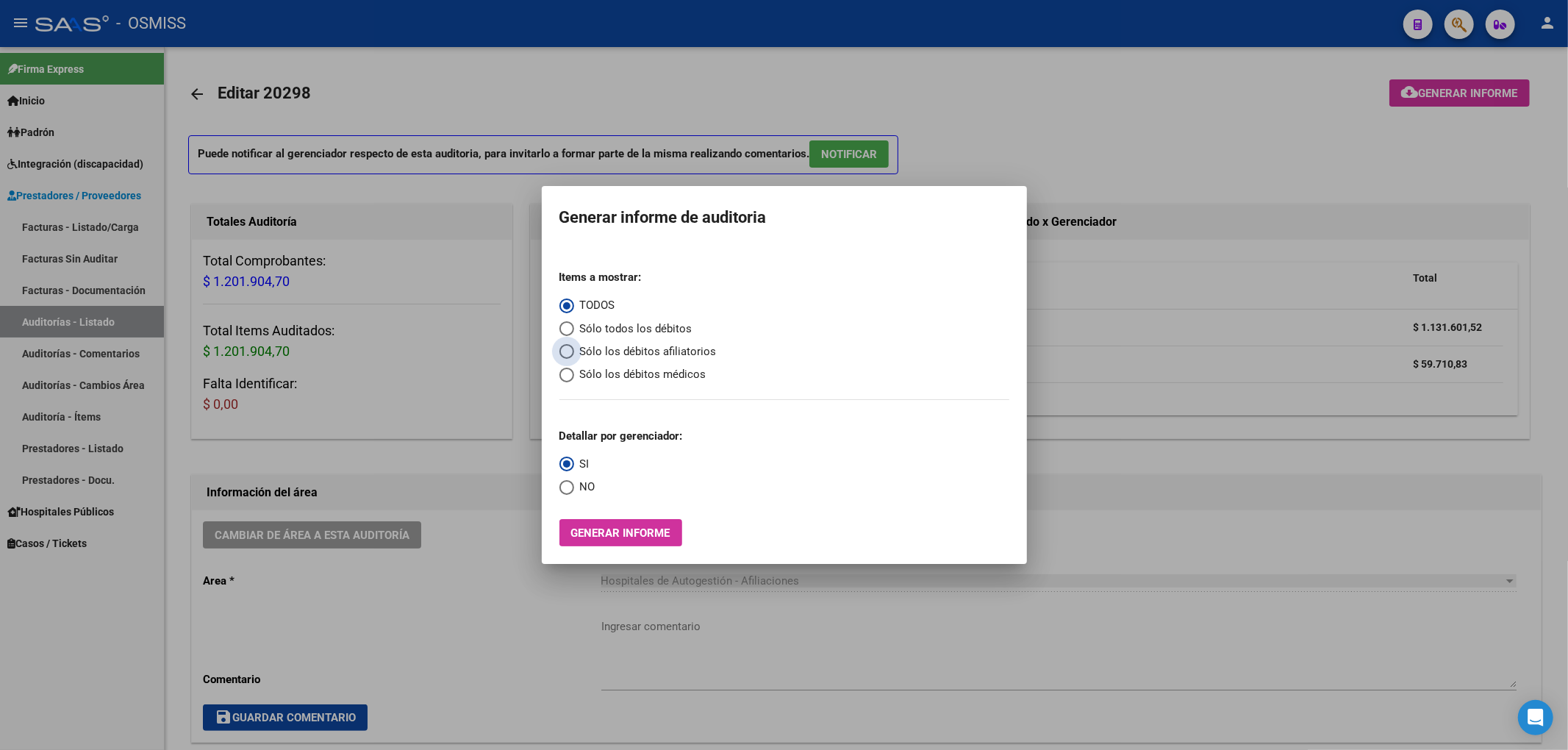
click at [683, 351] on span "Sólo los débitos afiliatorios" at bounding box center [646, 351] width 143 height 17
click at [574, 351] on input "Sólo los débitos afiliatorios" at bounding box center [566, 351] width 14 height 14
click at [585, 489] on span "NO" at bounding box center [585, 487] width 22 height 17
click at [574, 489] on input "NO" at bounding box center [566, 487] width 14 height 14
click at [603, 531] on span "Generar informe" at bounding box center [621, 533] width 99 height 13
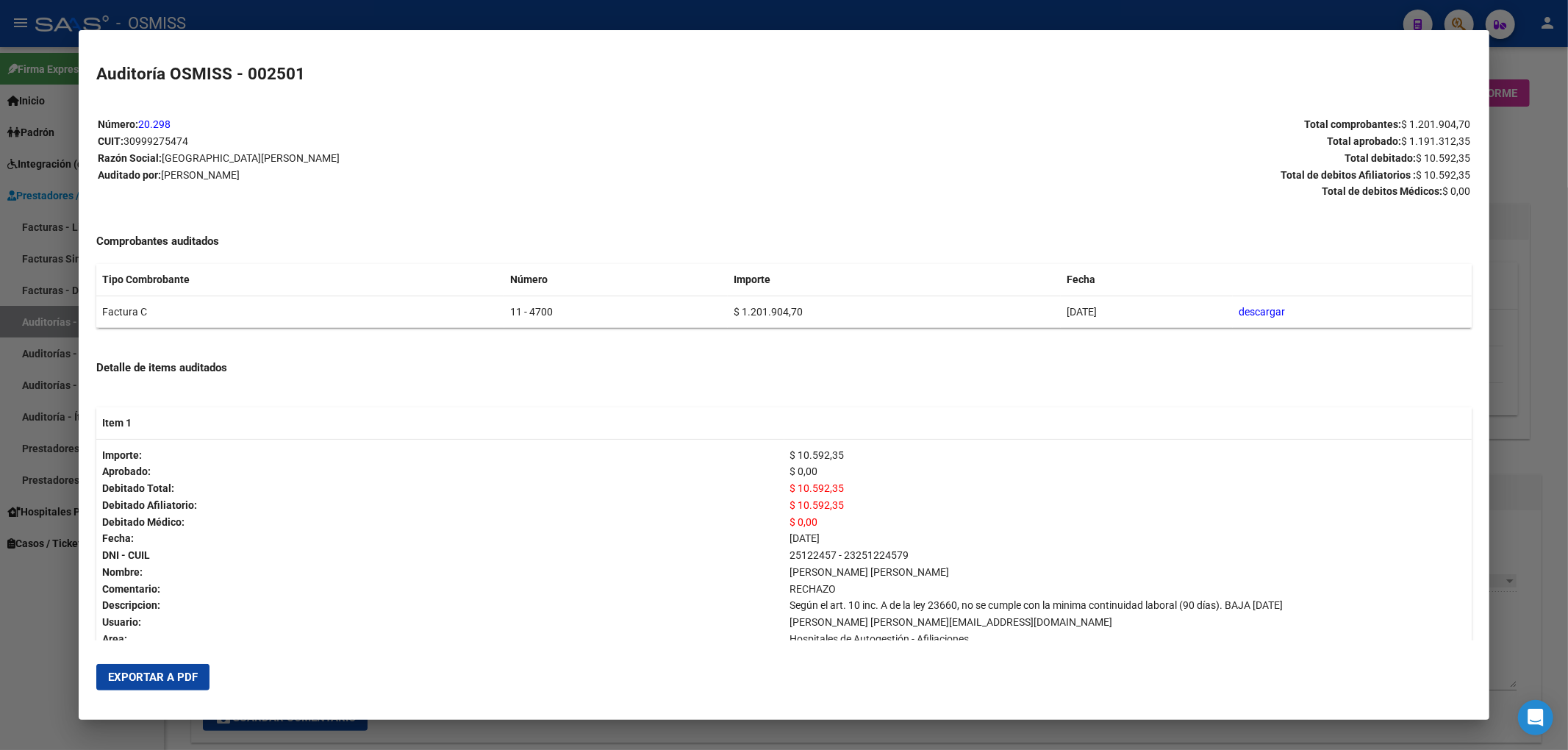
click at [187, 674] on span "Exportar a PDF" at bounding box center [153, 677] width 90 height 13
click at [180, 666] on button "Exportar a PDF" at bounding box center [152, 677] width 113 height 26
click at [1532, 177] on div at bounding box center [784, 375] width 1568 height 750
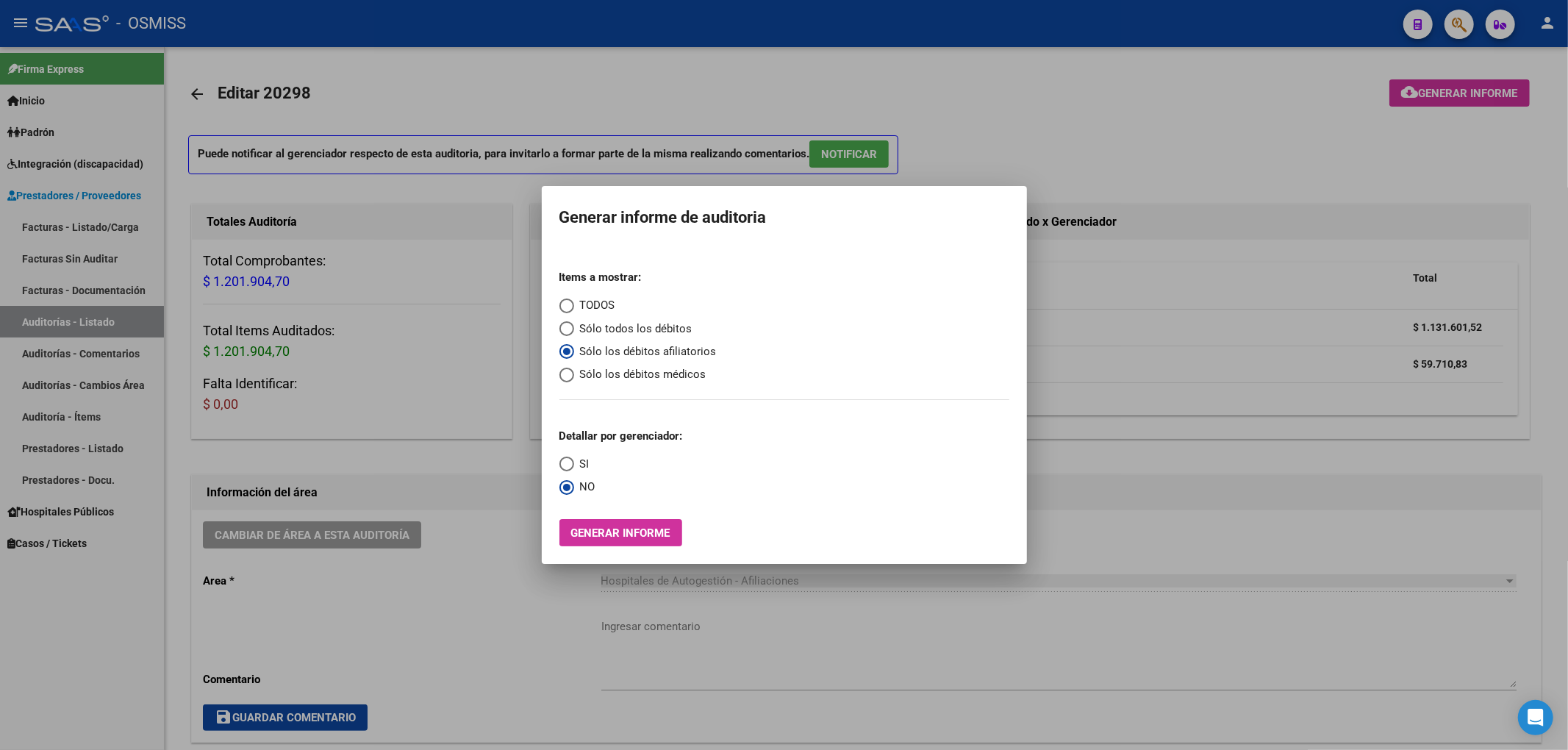
click at [1097, 97] on div at bounding box center [784, 375] width 1568 height 750
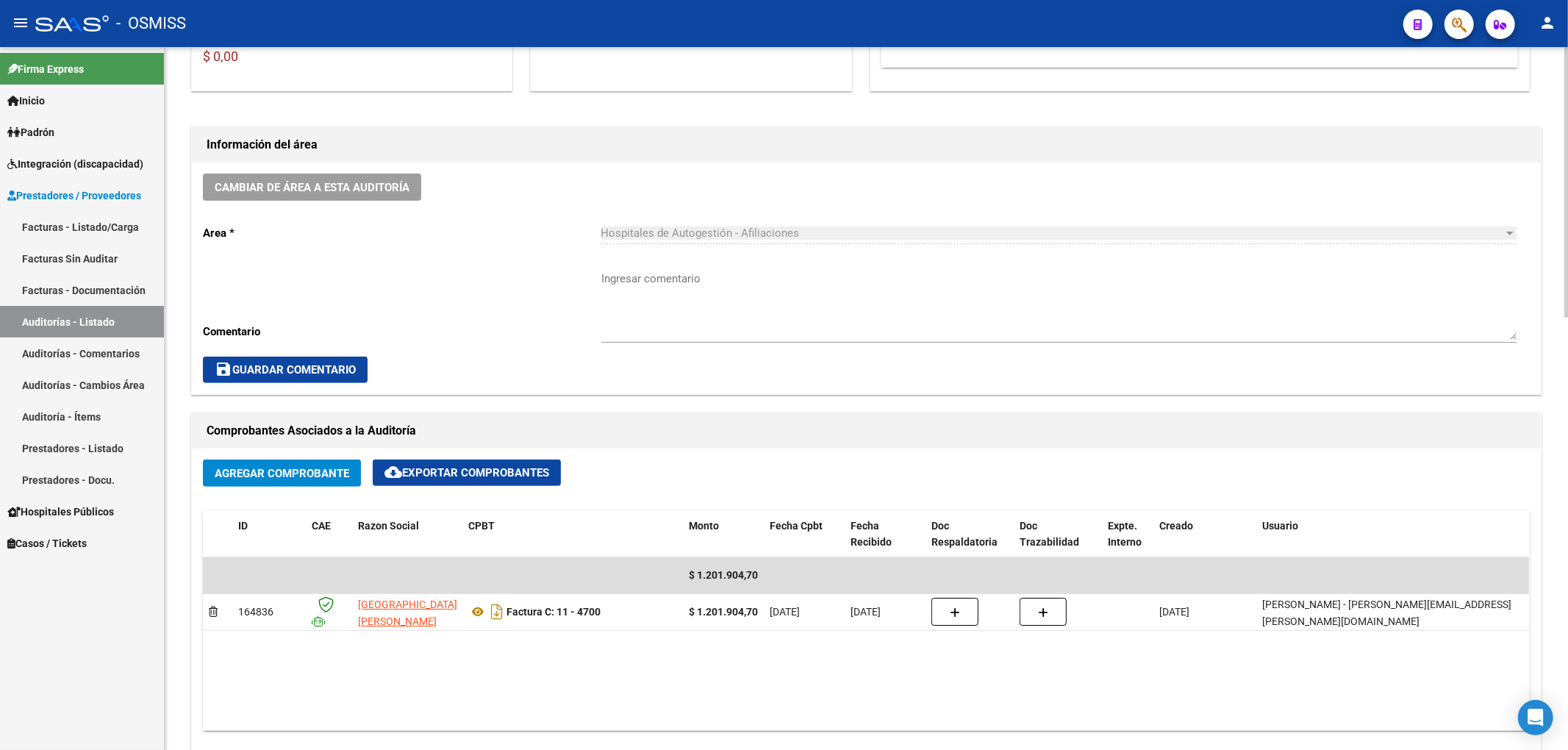
scroll to position [339, 0]
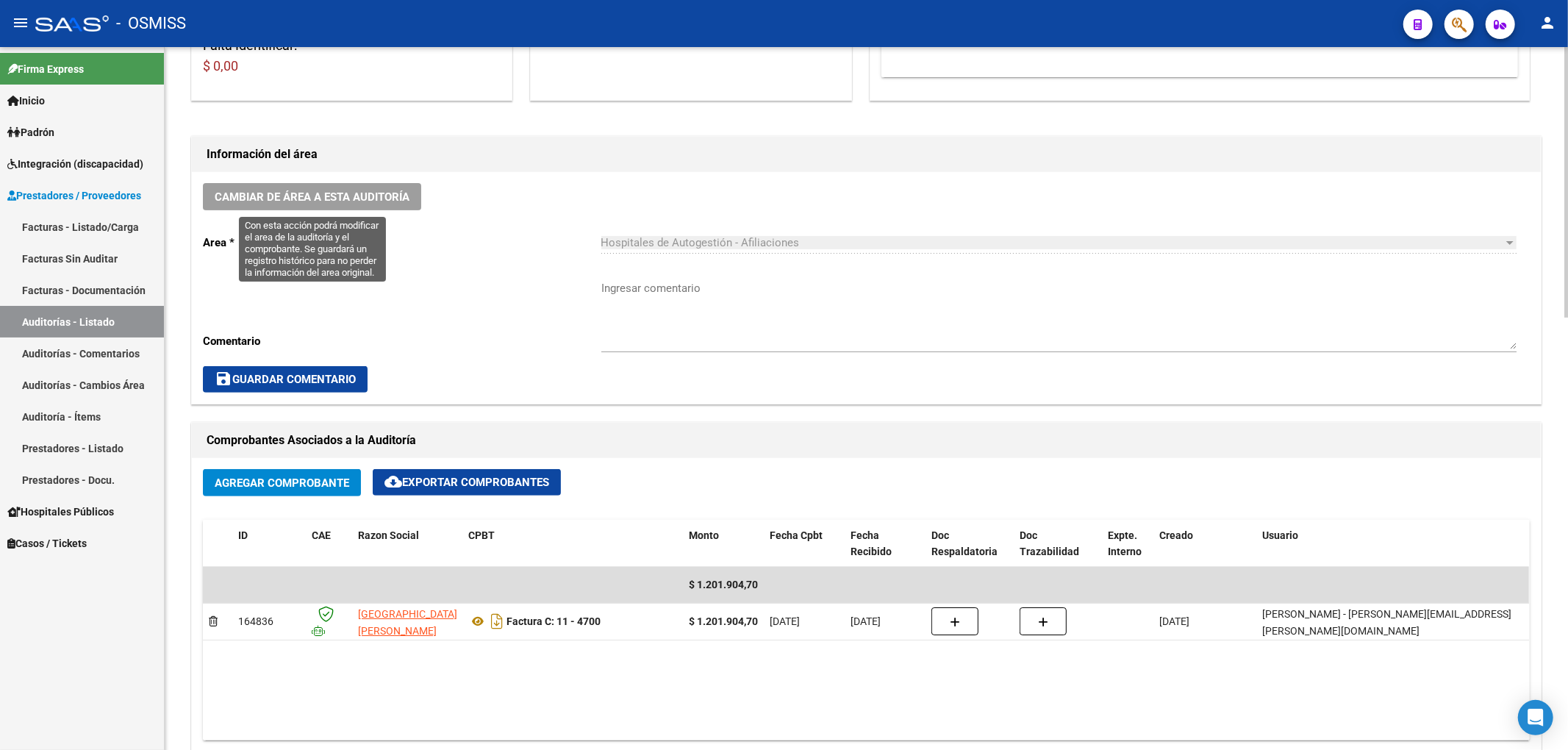
click at [395, 192] on span "Cambiar de área a esta auditoría" at bounding box center [312, 197] width 195 height 13
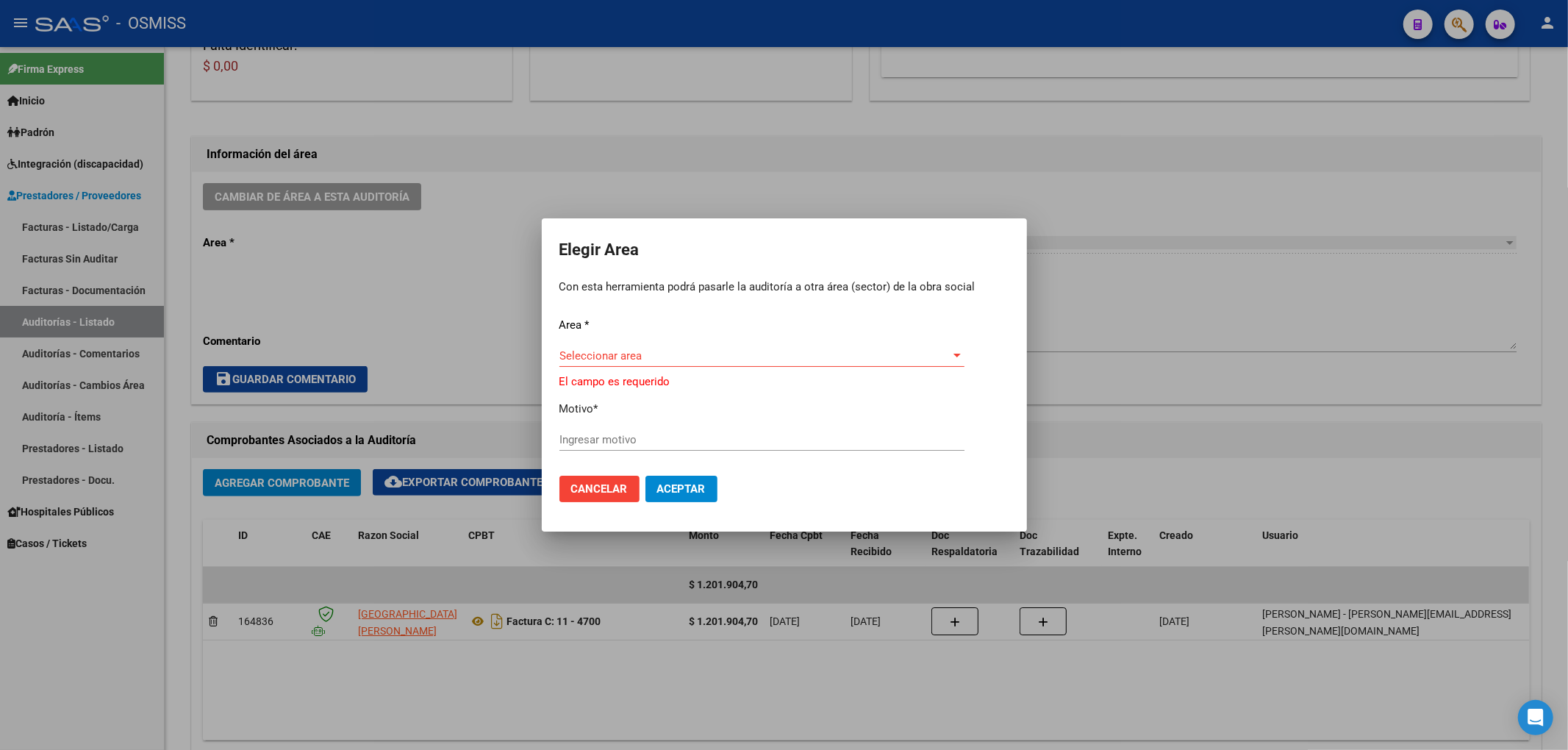
click at [627, 350] on div "Seleccionar area Seleccionar area" at bounding box center [761, 355] width 405 height 22
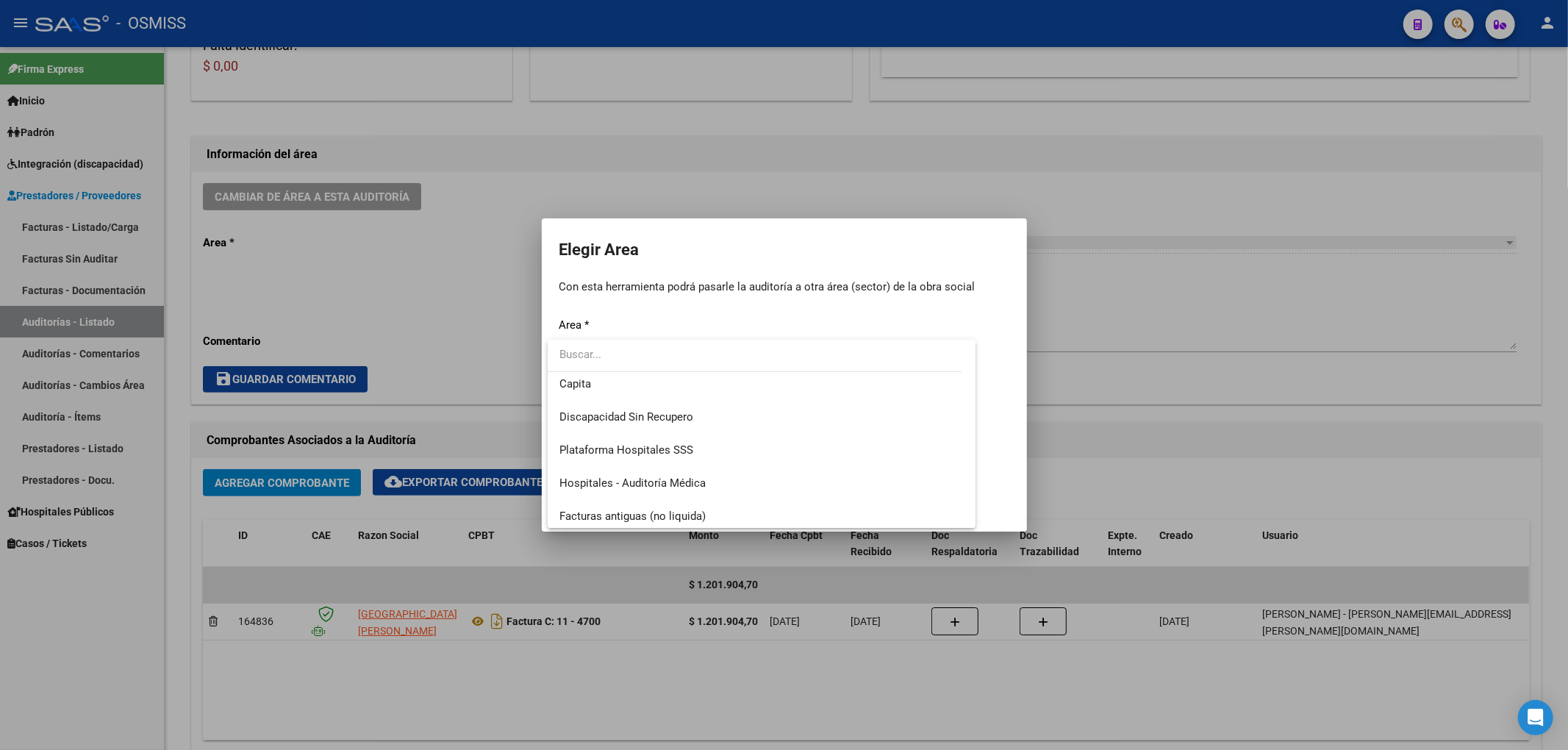
scroll to position [196, 0]
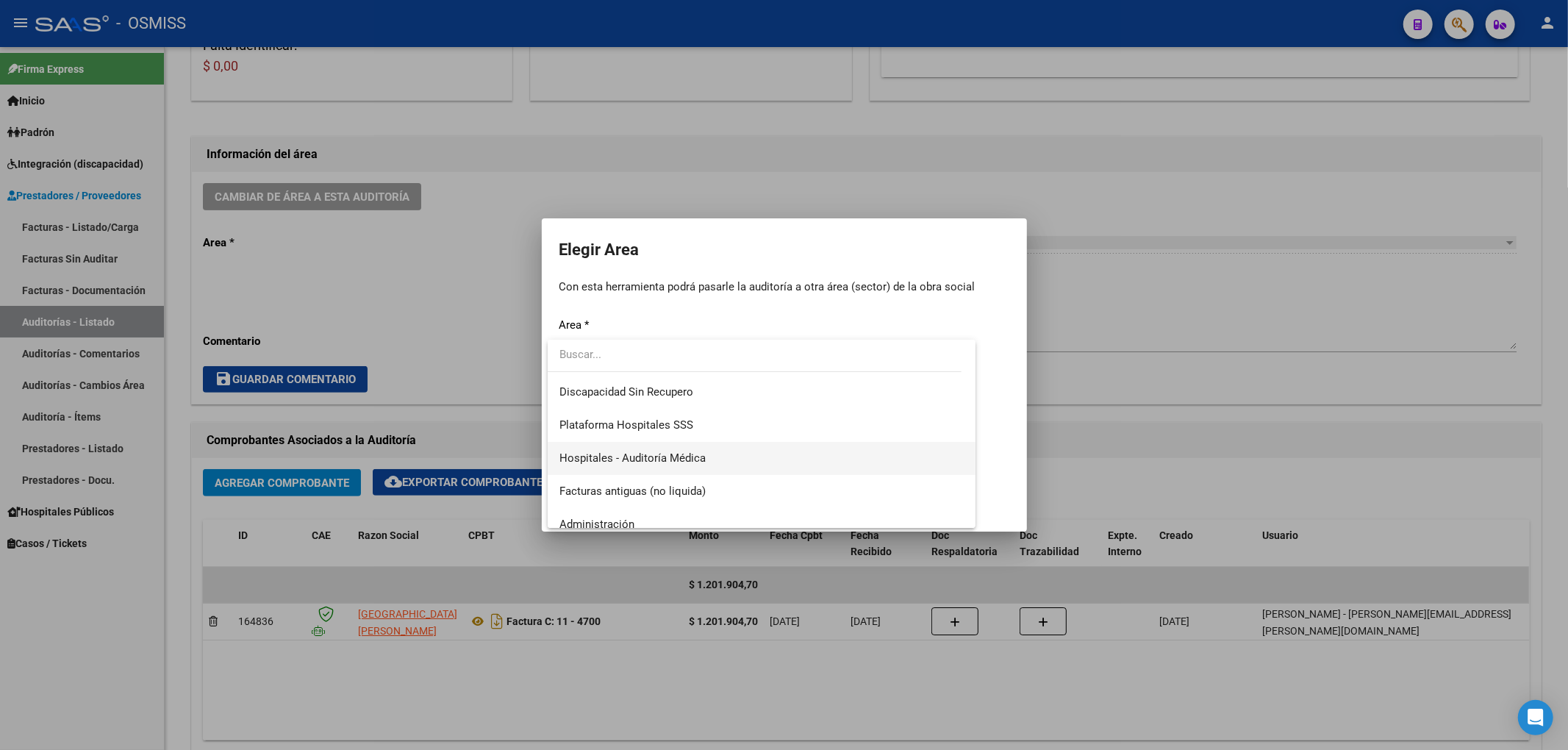
click at [621, 445] on span "Hospitales - Auditoría Médica" at bounding box center [761, 458] width 405 height 33
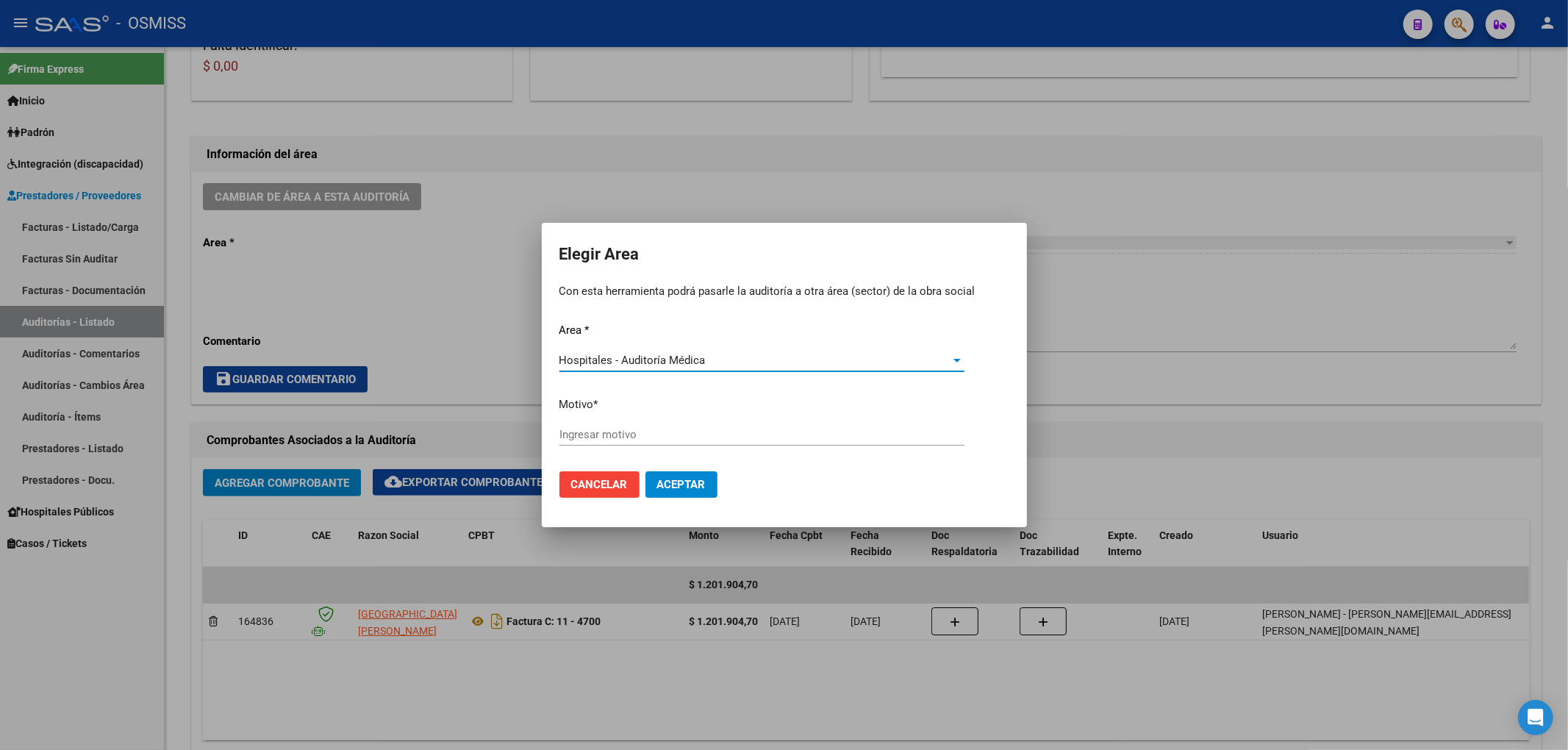
click at [607, 430] on input "Ingresar motivo" at bounding box center [761, 434] width 405 height 13
click at [708, 480] on button "Aceptar" at bounding box center [682, 484] width 72 height 26
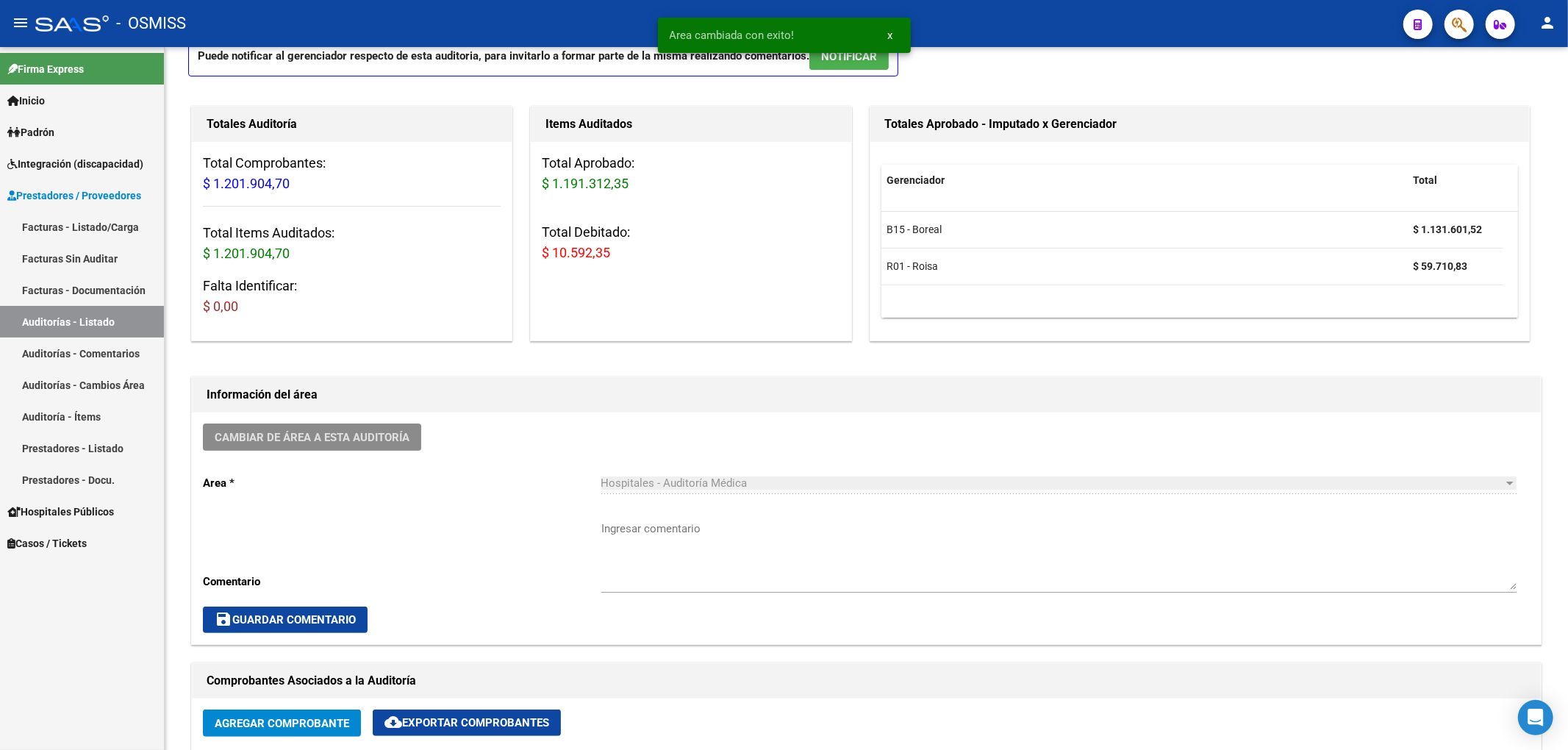
scroll to position [0, 0]
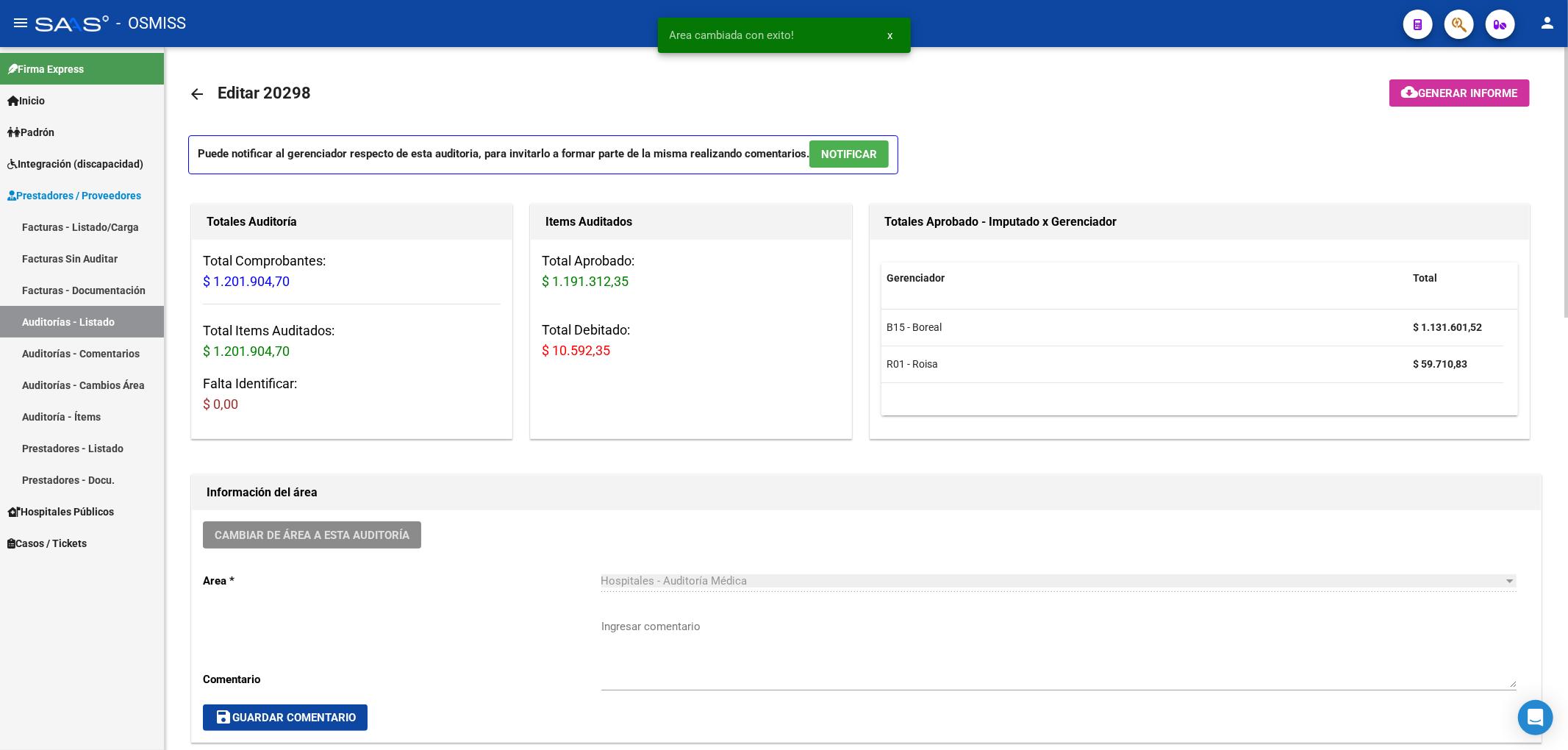
click at [203, 92] on mat-icon "arrow_back" at bounding box center [197, 94] width 18 height 18
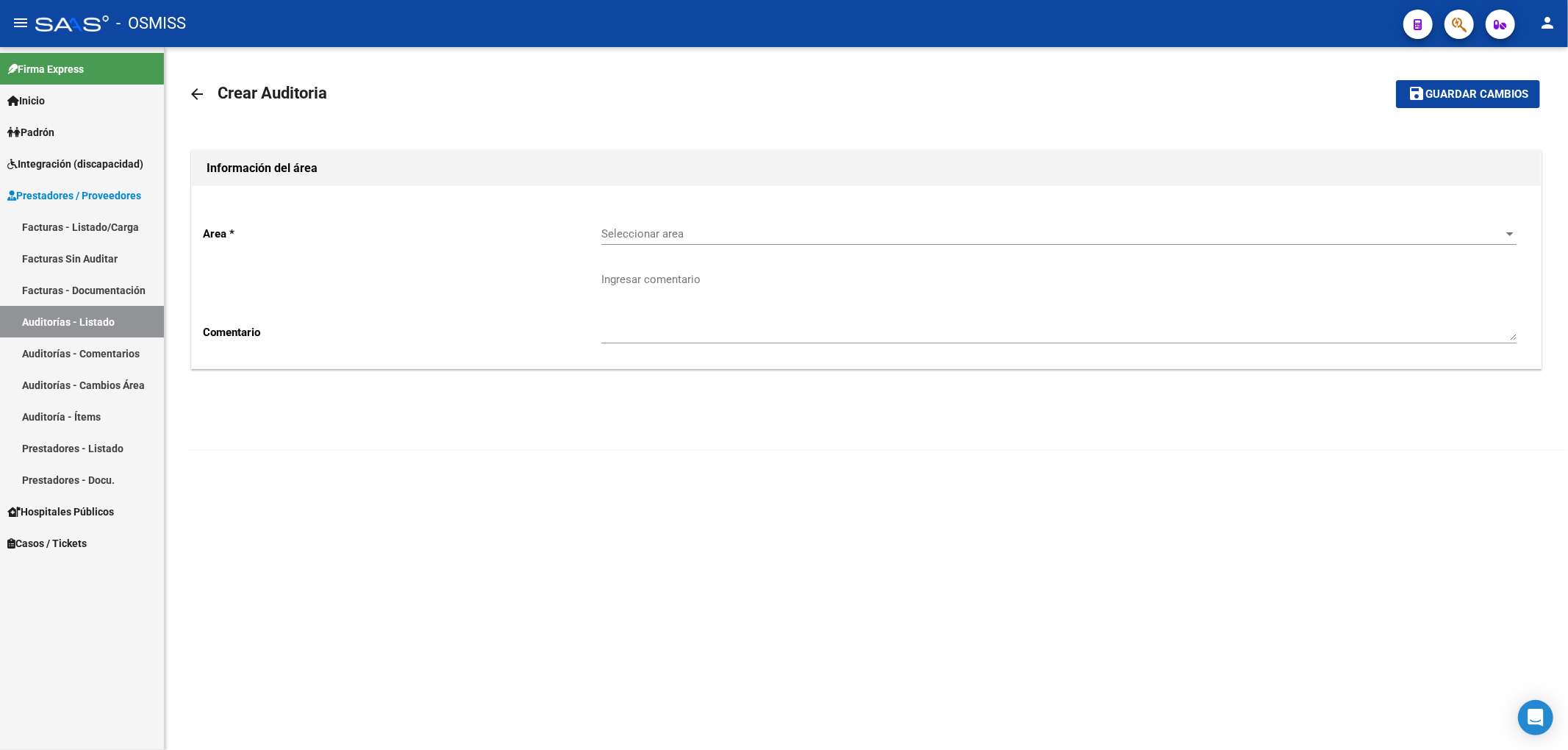
click at [722, 231] on span "Seleccionar area" at bounding box center [1052, 233] width 902 height 13
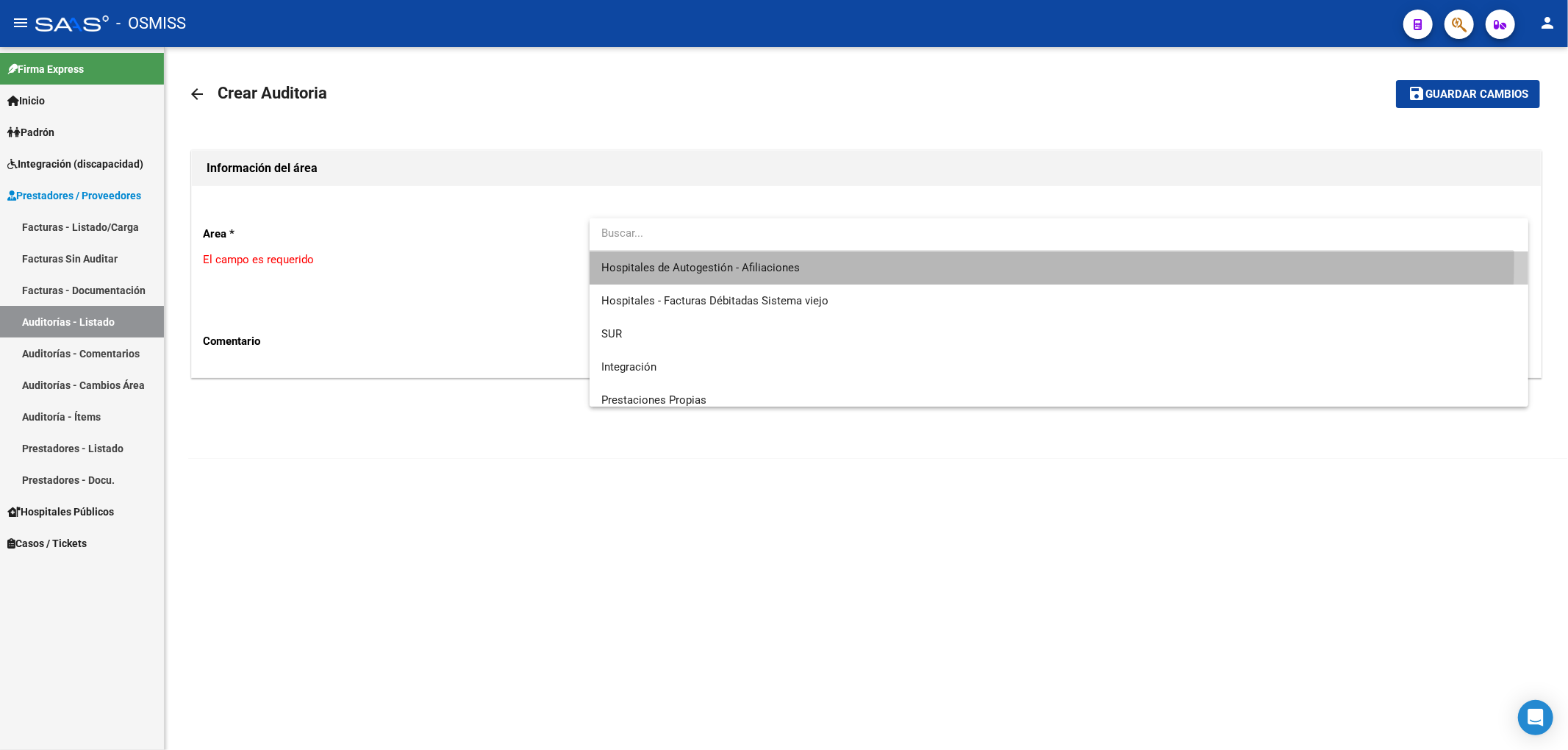
click at [727, 254] on span "Hospitales de Autogestión - Afiliaciones" at bounding box center [1059, 267] width 915 height 33
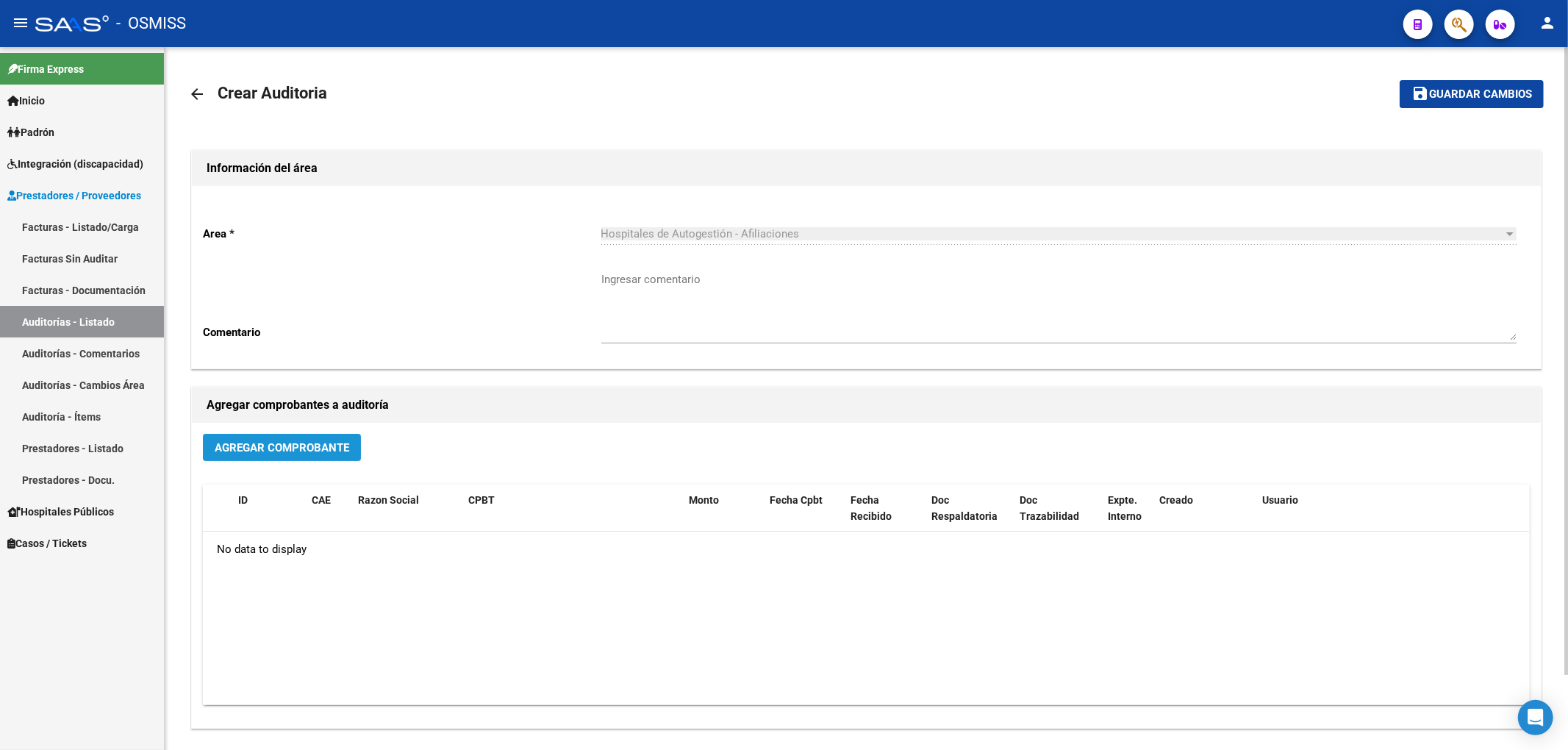
drag, startPoint x: 297, startPoint y: 441, endPoint x: 306, endPoint y: 438, distance: 9.5
click at [306, 438] on button "Agregar Comprobante" at bounding box center [282, 448] width 158 height 27
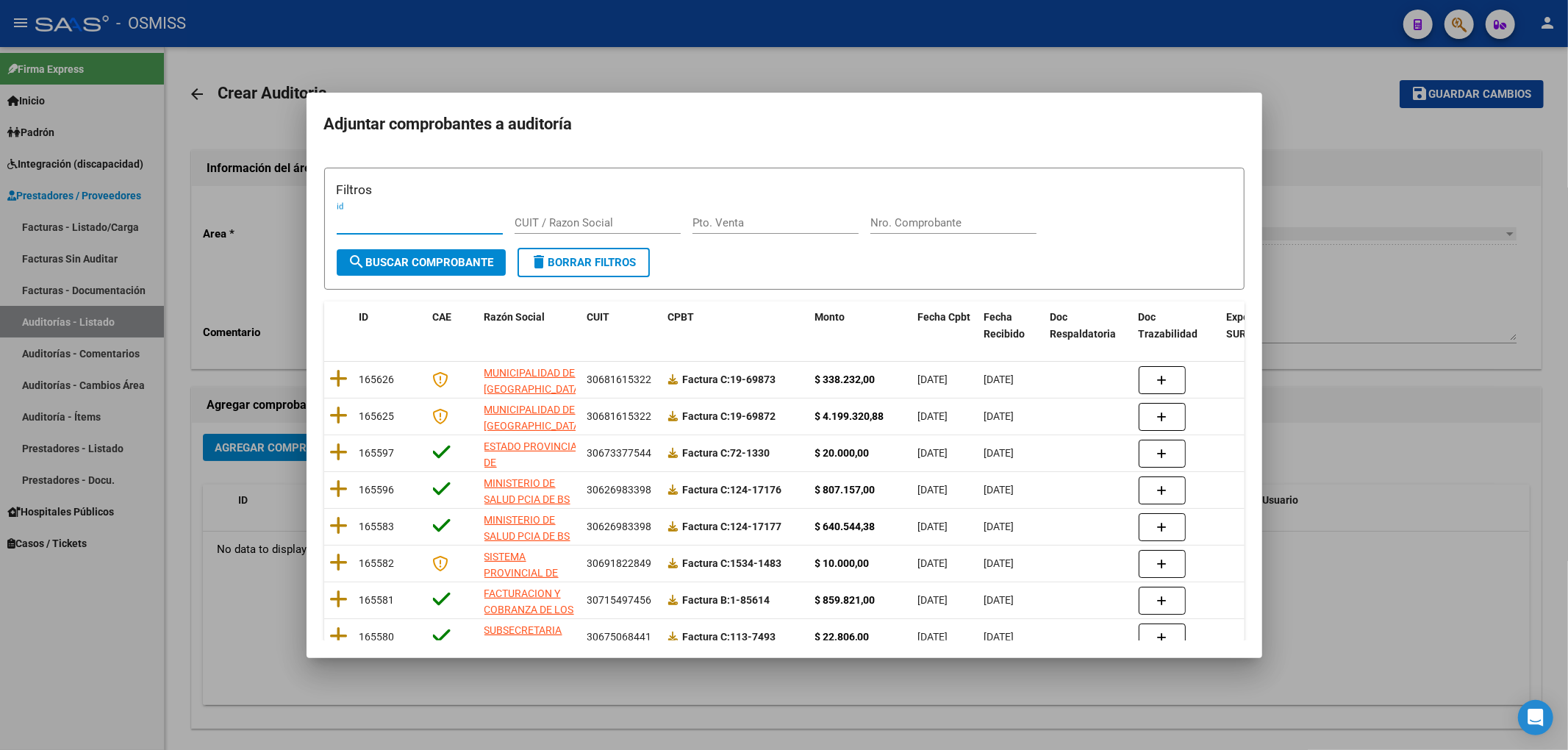
click at [911, 221] on input "Nro. Comprobante" at bounding box center [953, 222] width 166 height 13
click at [460, 247] on div "id" at bounding box center [419, 229] width 166 height 36
click at [464, 249] on button "search Buscar Comprobante" at bounding box center [421, 262] width 169 height 26
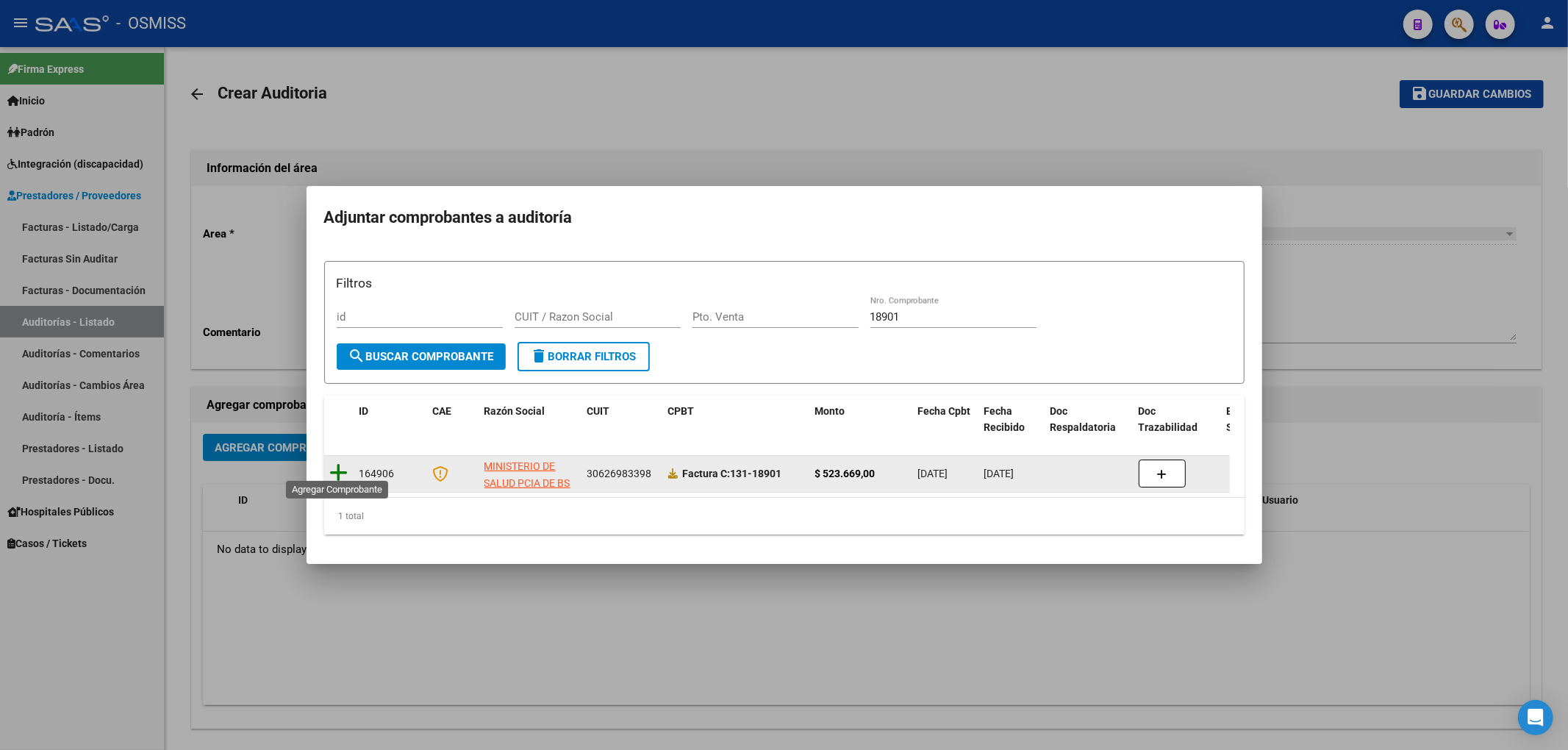
click at [345, 462] on icon at bounding box center [339, 472] width 18 height 21
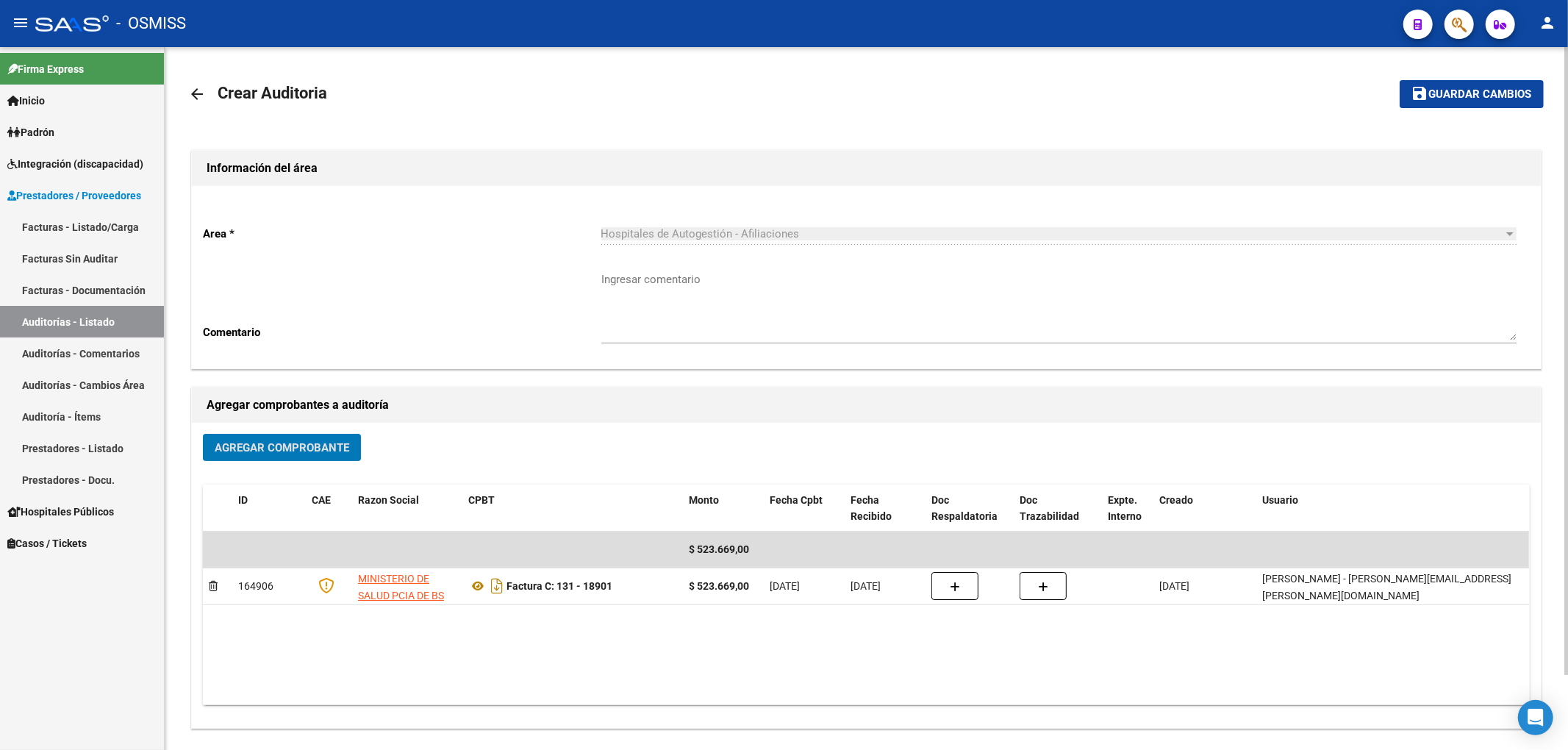
click at [1440, 92] on span "Guardar cambios" at bounding box center [1481, 95] width 103 height 13
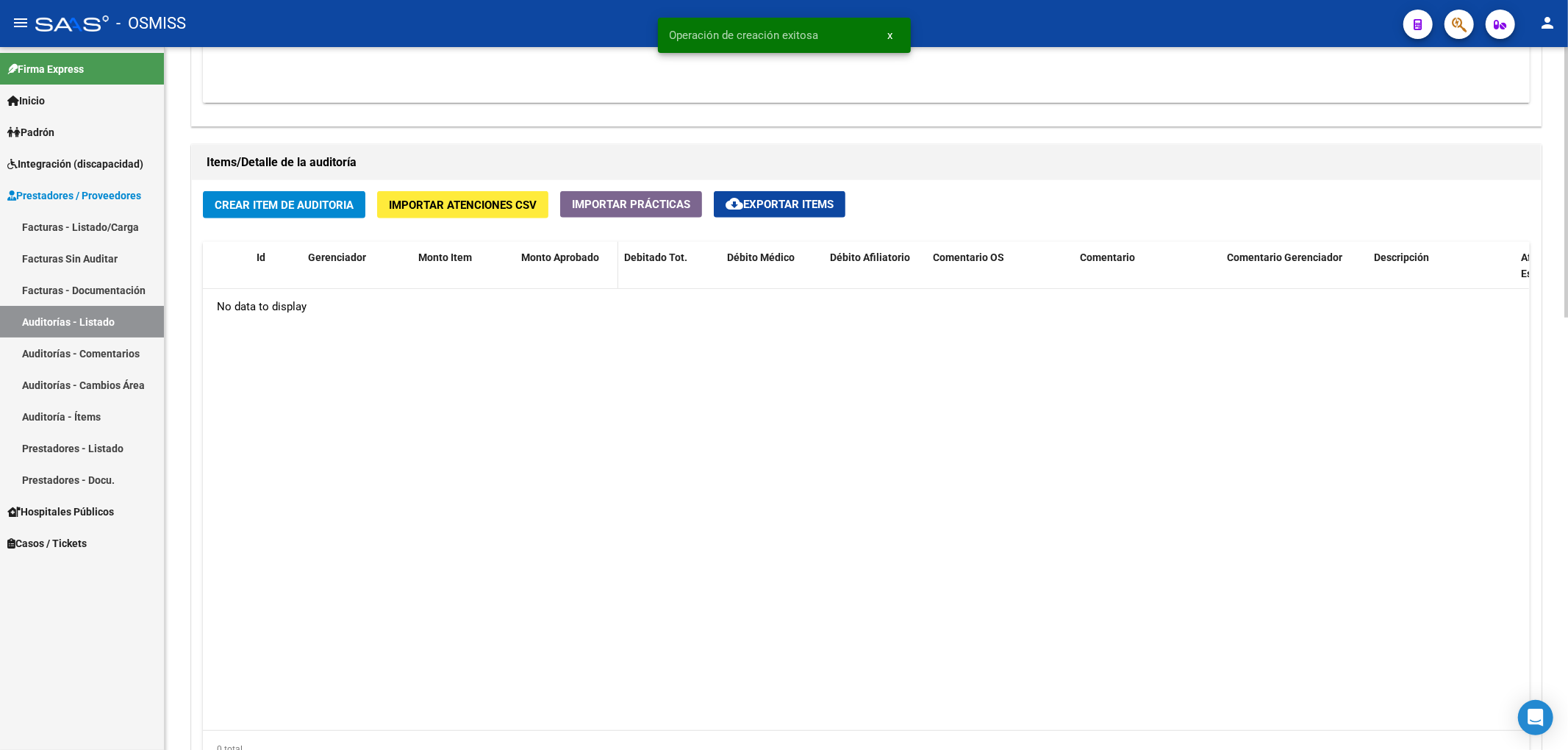
scroll to position [980, 0]
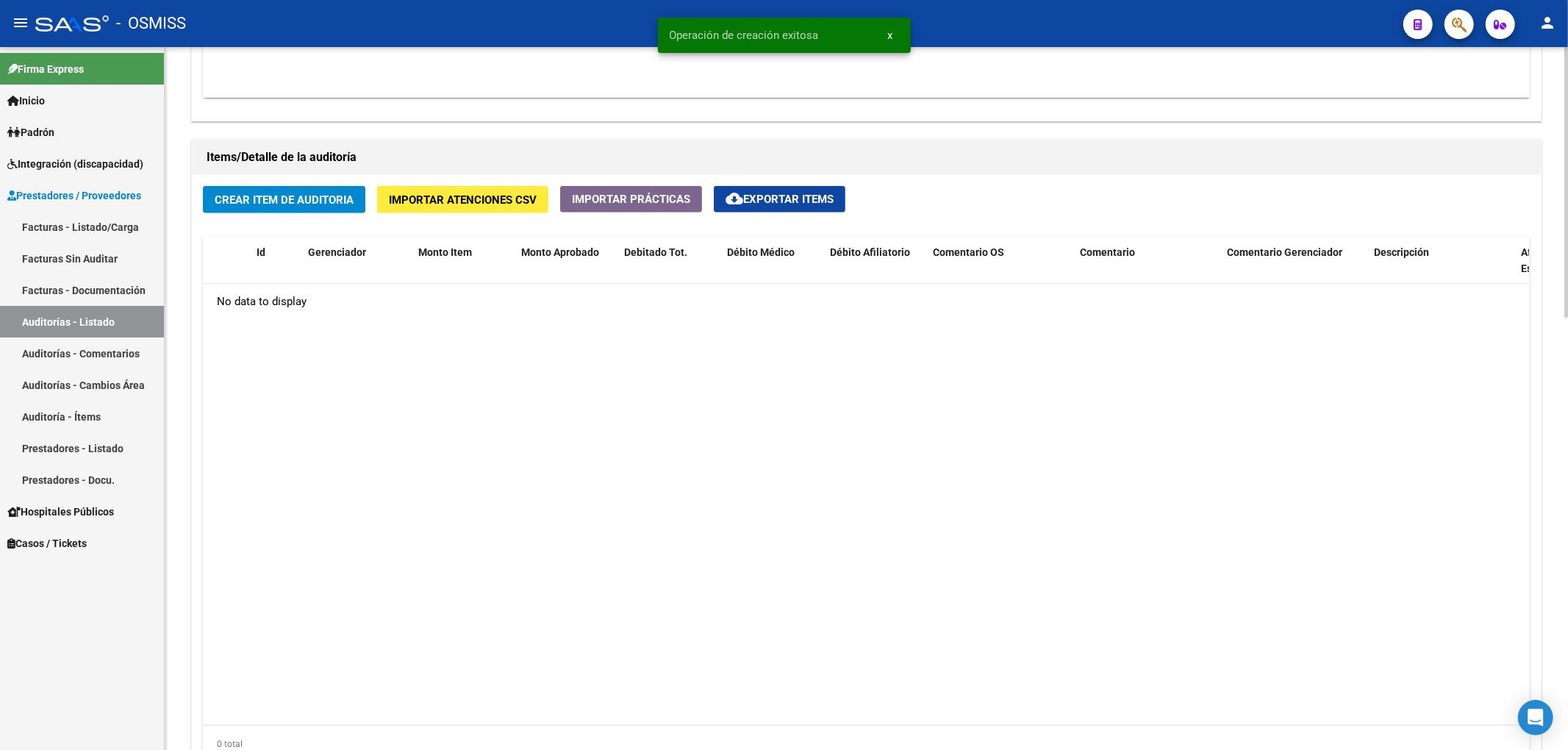
click at [339, 206] on span "Crear Item de Auditoria" at bounding box center [284, 200] width 139 height 13
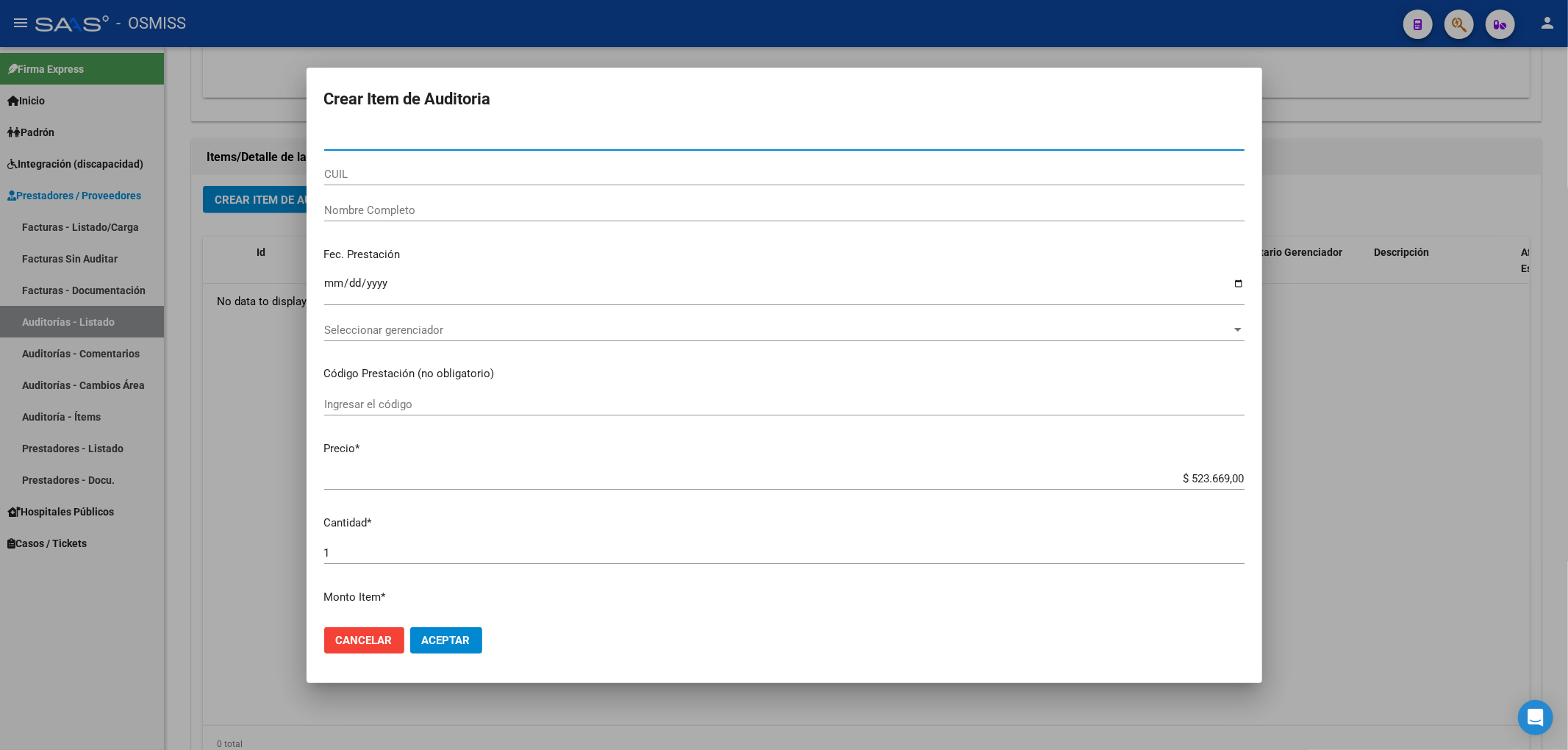
click at [400, 141] on input "Nro Documento" at bounding box center [784, 139] width 920 height 13
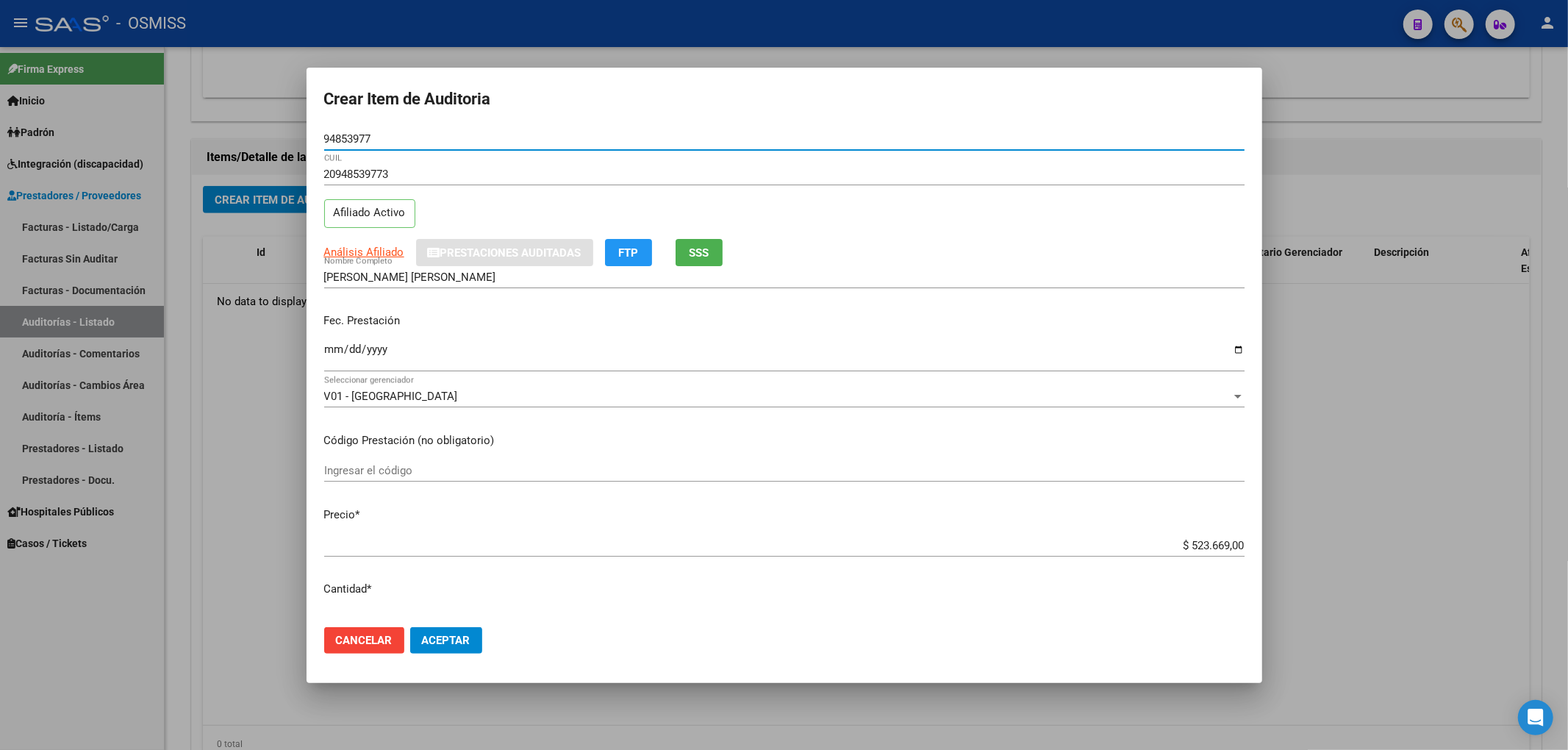
click at [327, 347] on input "Ingresar la fecha" at bounding box center [784, 355] width 920 height 23
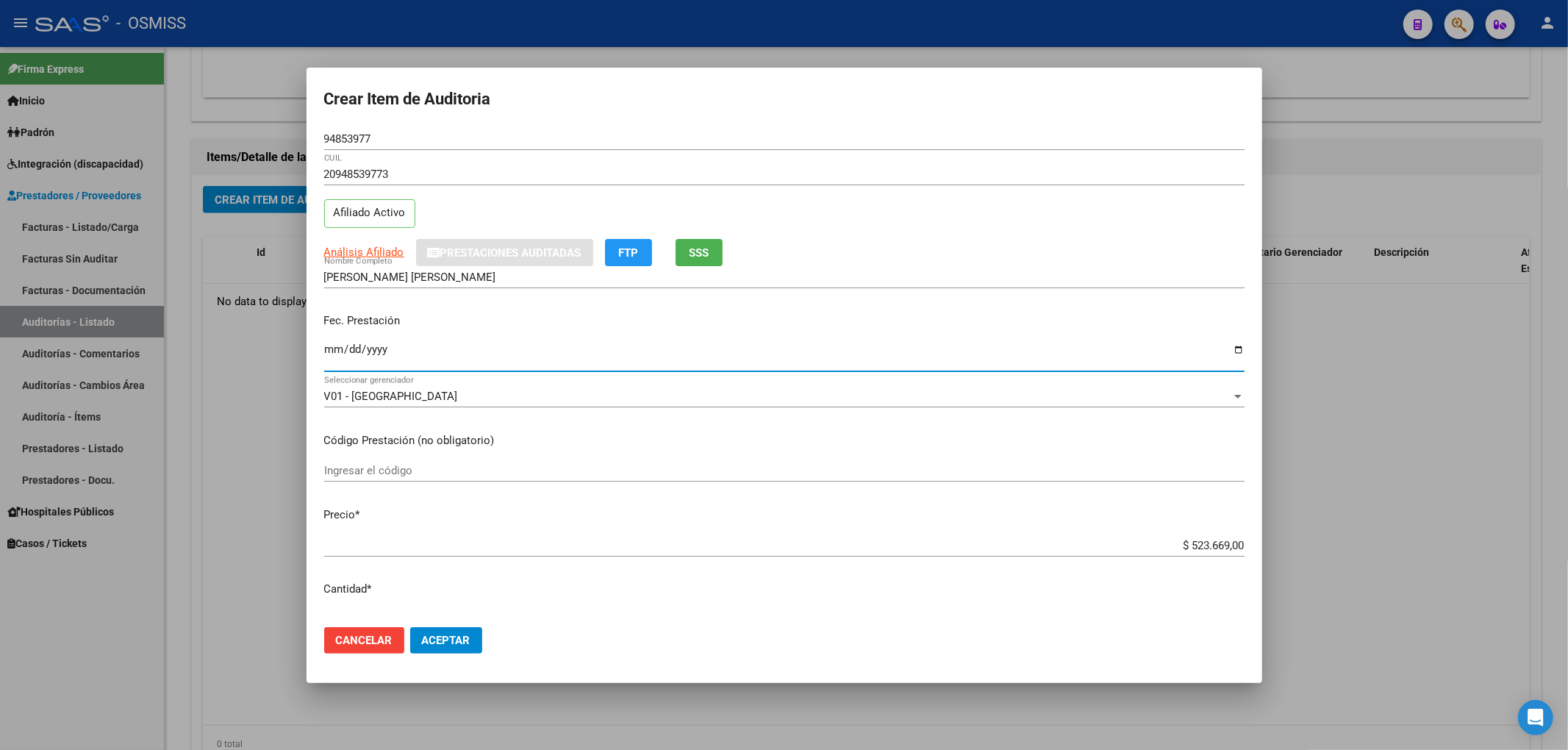
drag, startPoint x: 1172, startPoint y: 542, endPoint x: 1352, endPoint y: 537, distance: 180.1
click at [1352, 537] on div "Crear Item de Auditoria 94853977 Nro Documento 20948539773 CUIL Afiliado Activo…" at bounding box center [784, 375] width 1568 height 750
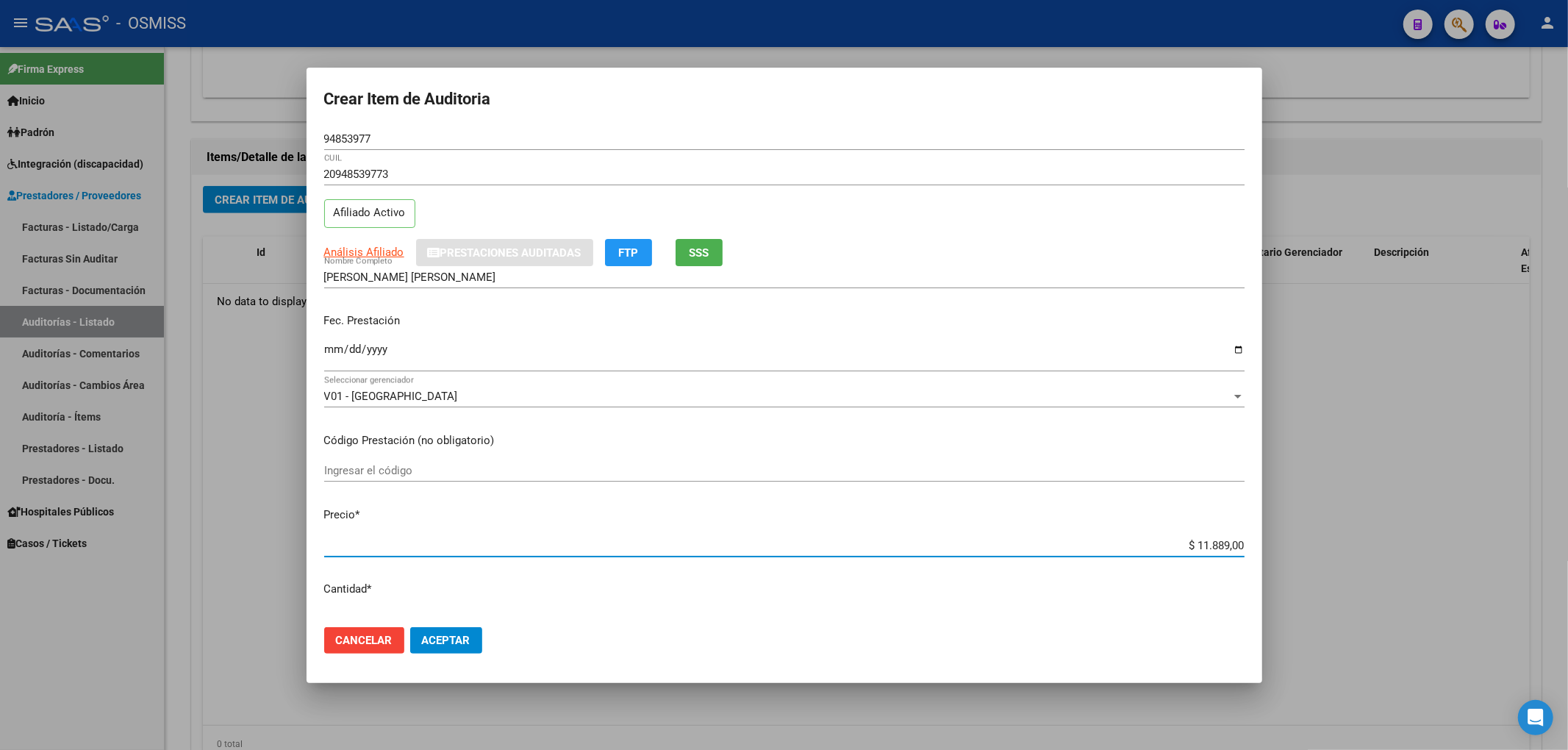
click at [273, 134] on div "Crear Item de Auditoria 94853977 Nro Documento 20948539773 CUIL Afiliado Activo…" at bounding box center [784, 375] width 1568 height 750
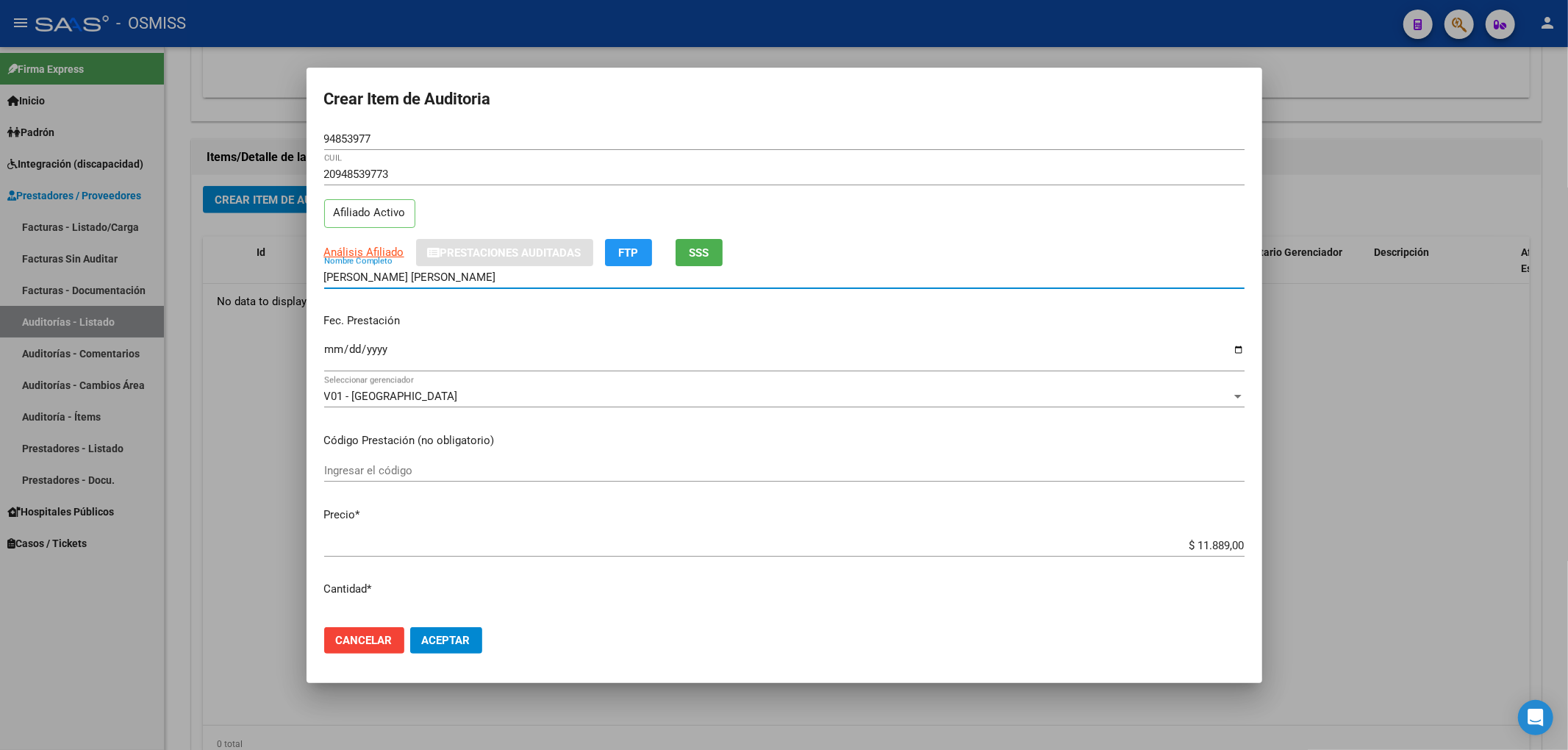
click at [1141, 270] on input "[PERSON_NAME] [PERSON_NAME]" at bounding box center [784, 277] width 920 height 13
click at [464, 641] on span "Aceptar" at bounding box center [446, 640] width 48 height 13
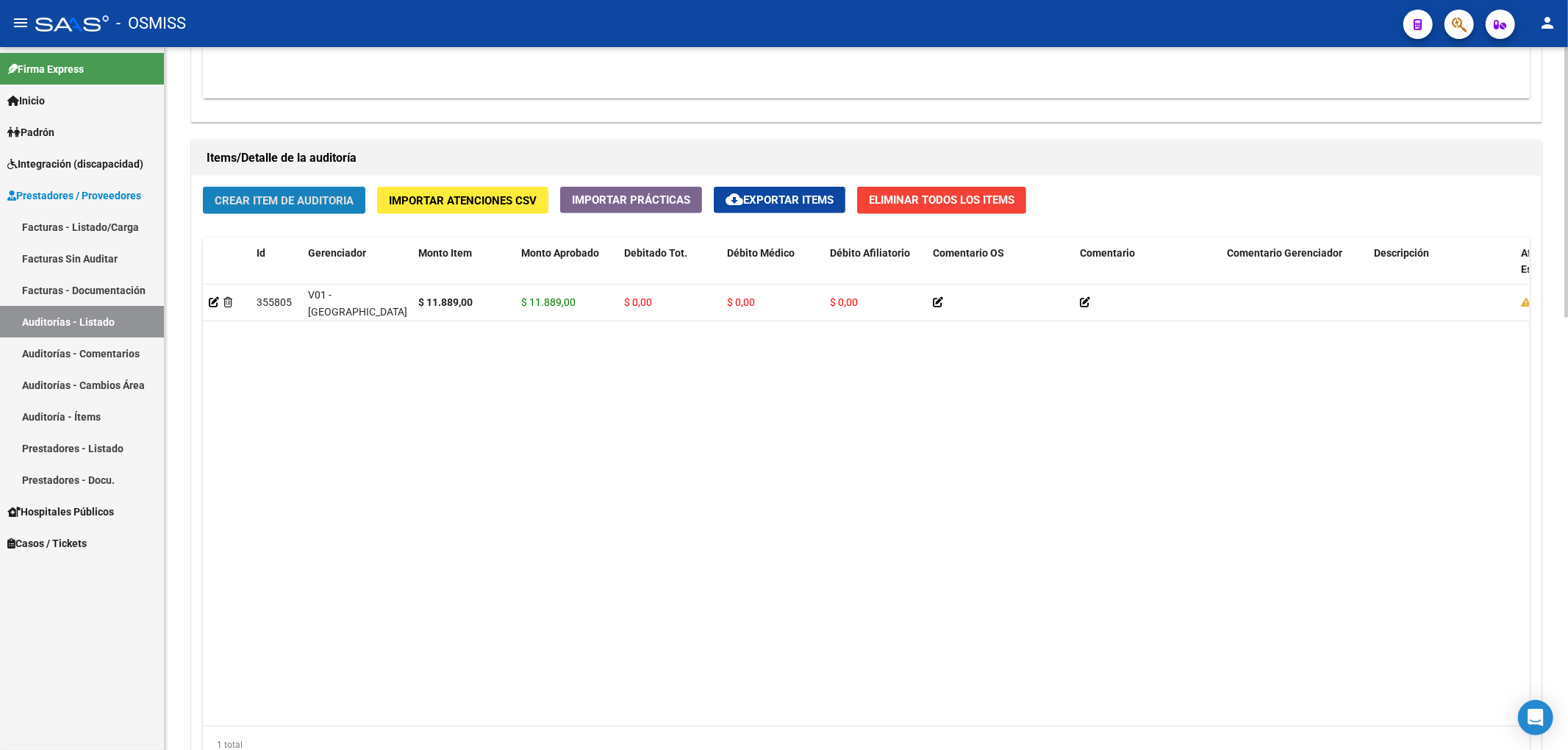
click at [297, 213] on button "Crear Item de Auditoria" at bounding box center [284, 201] width 163 height 27
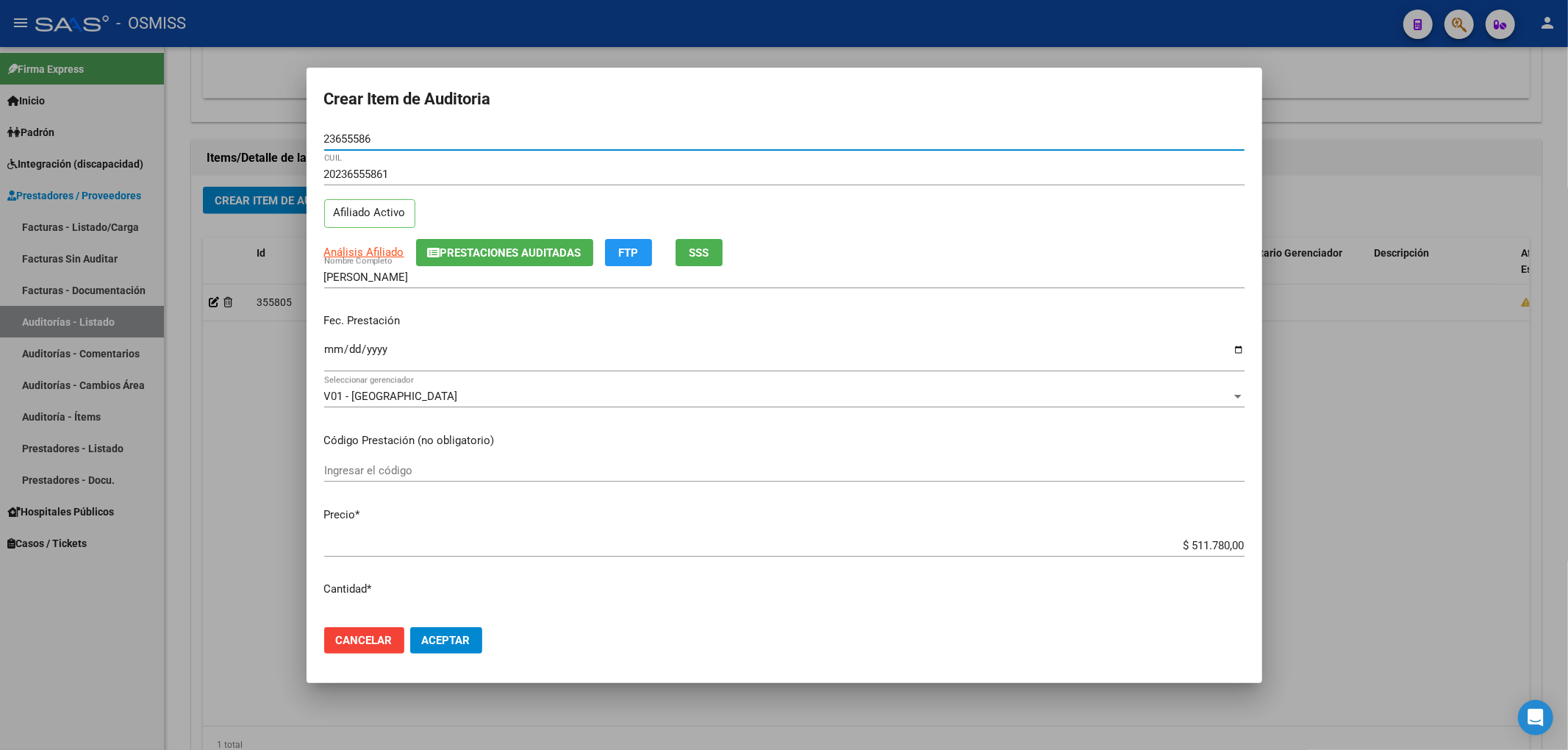
click at [441, 253] on span "Prestaciones Auditadas" at bounding box center [511, 253] width 141 height 13
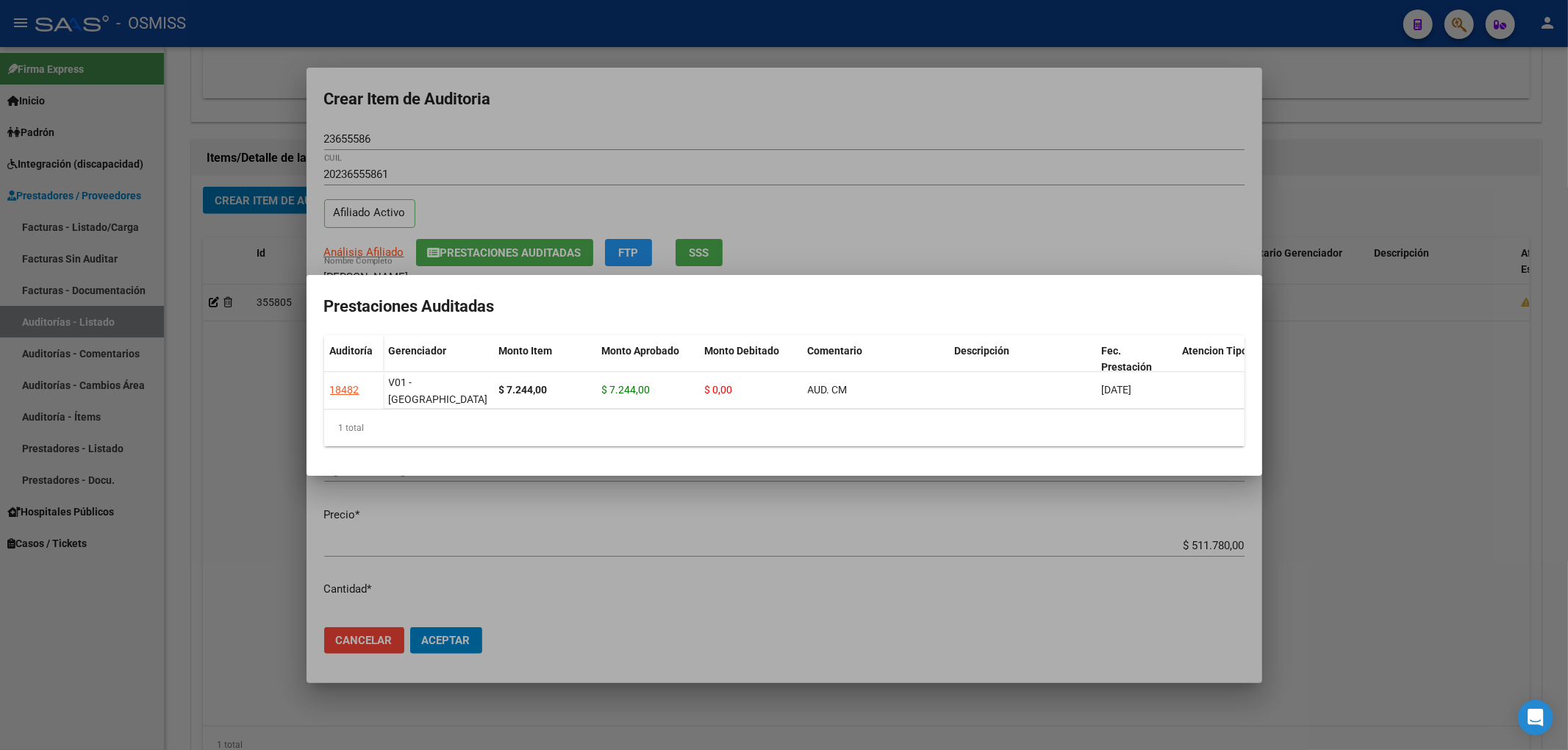
click at [809, 160] on div at bounding box center [784, 375] width 1568 height 750
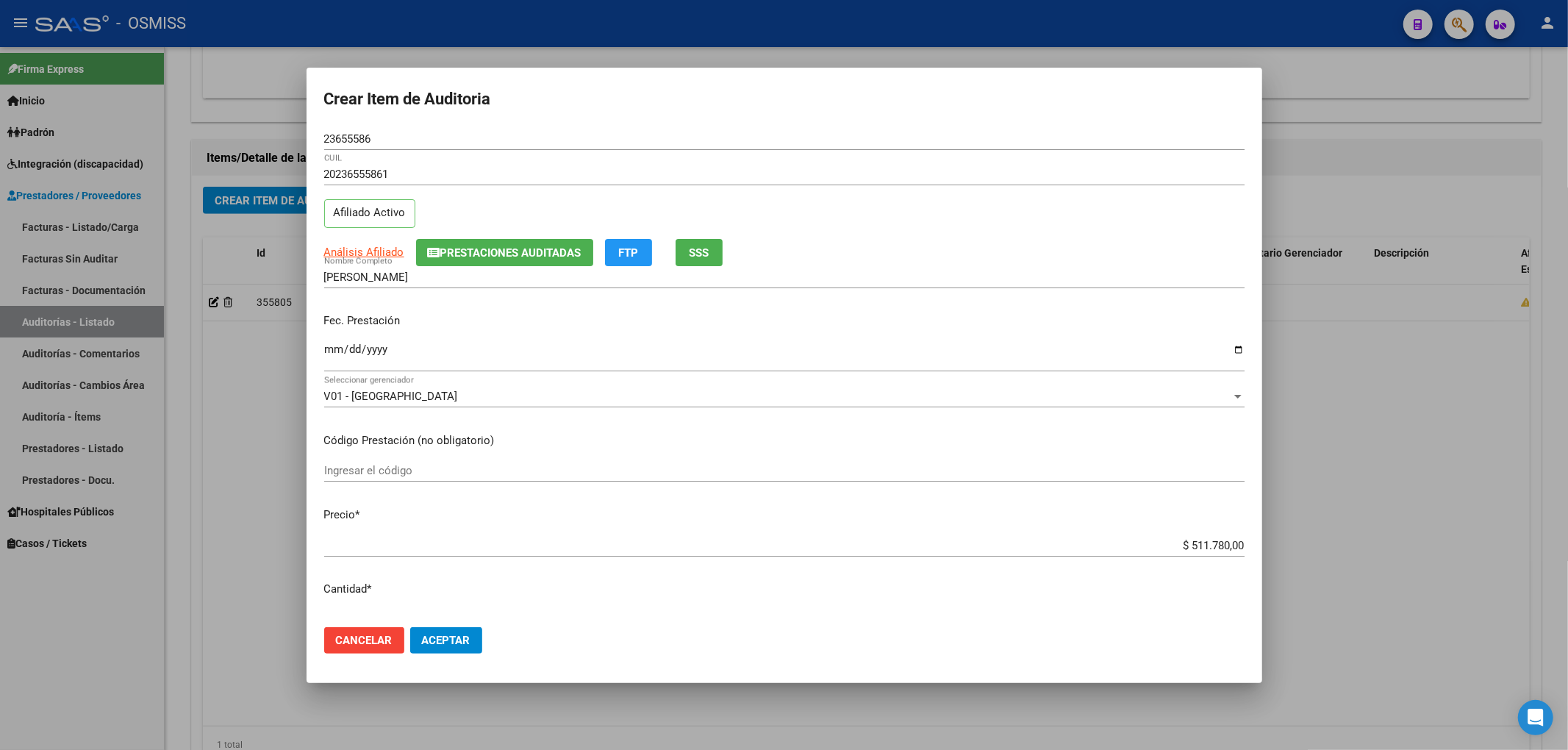
click at [332, 351] on input "Ingresar la fecha" at bounding box center [784, 355] width 920 height 23
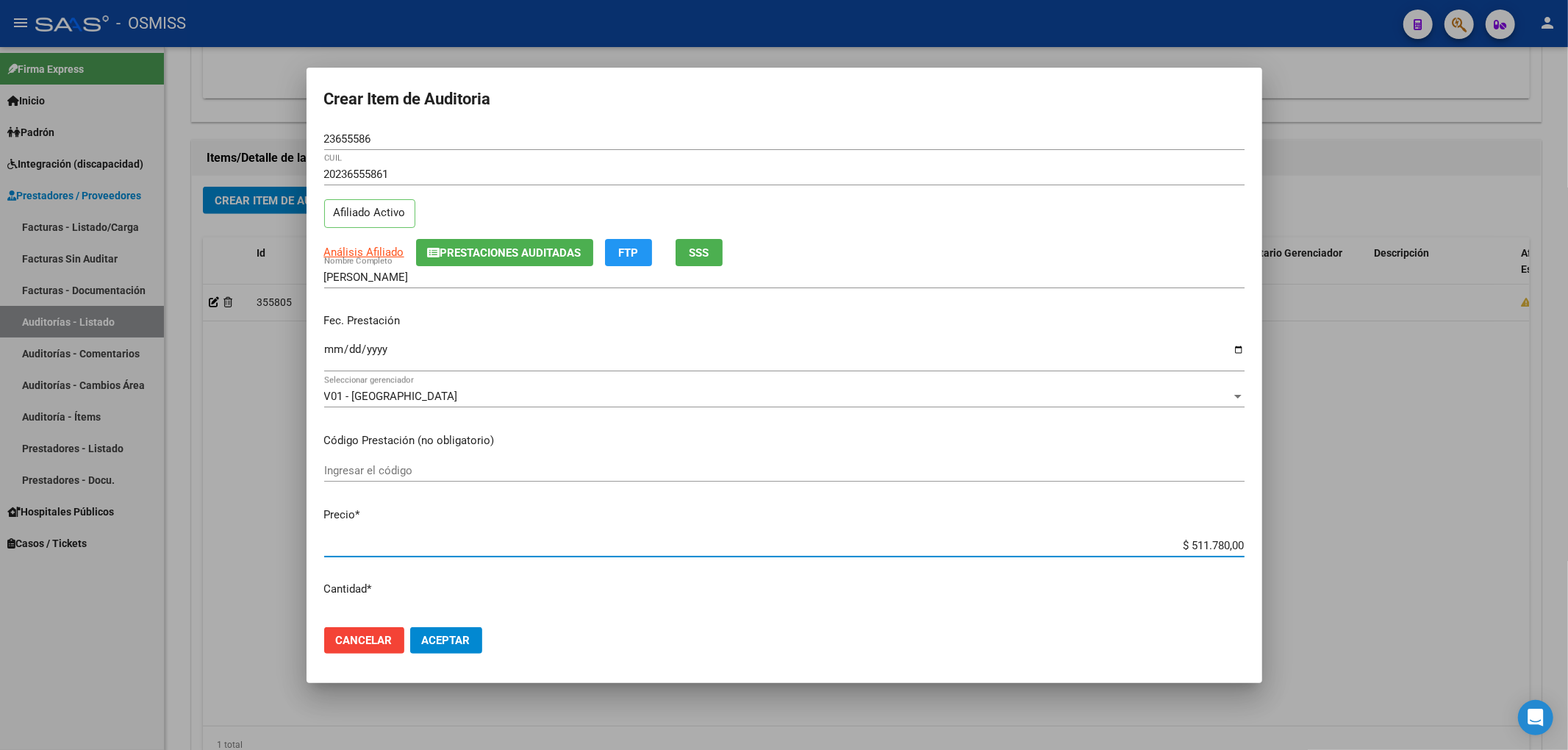
drag, startPoint x: 1166, startPoint y: 541, endPoint x: 1338, endPoint y: 526, distance: 172.7
click at [1338, 526] on div "Crear Item de Auditoria 23655586 Nro Documento 20236555861 CUIL Afiliado Activo…" at bounding box center [784, 375] width 1568 height 750
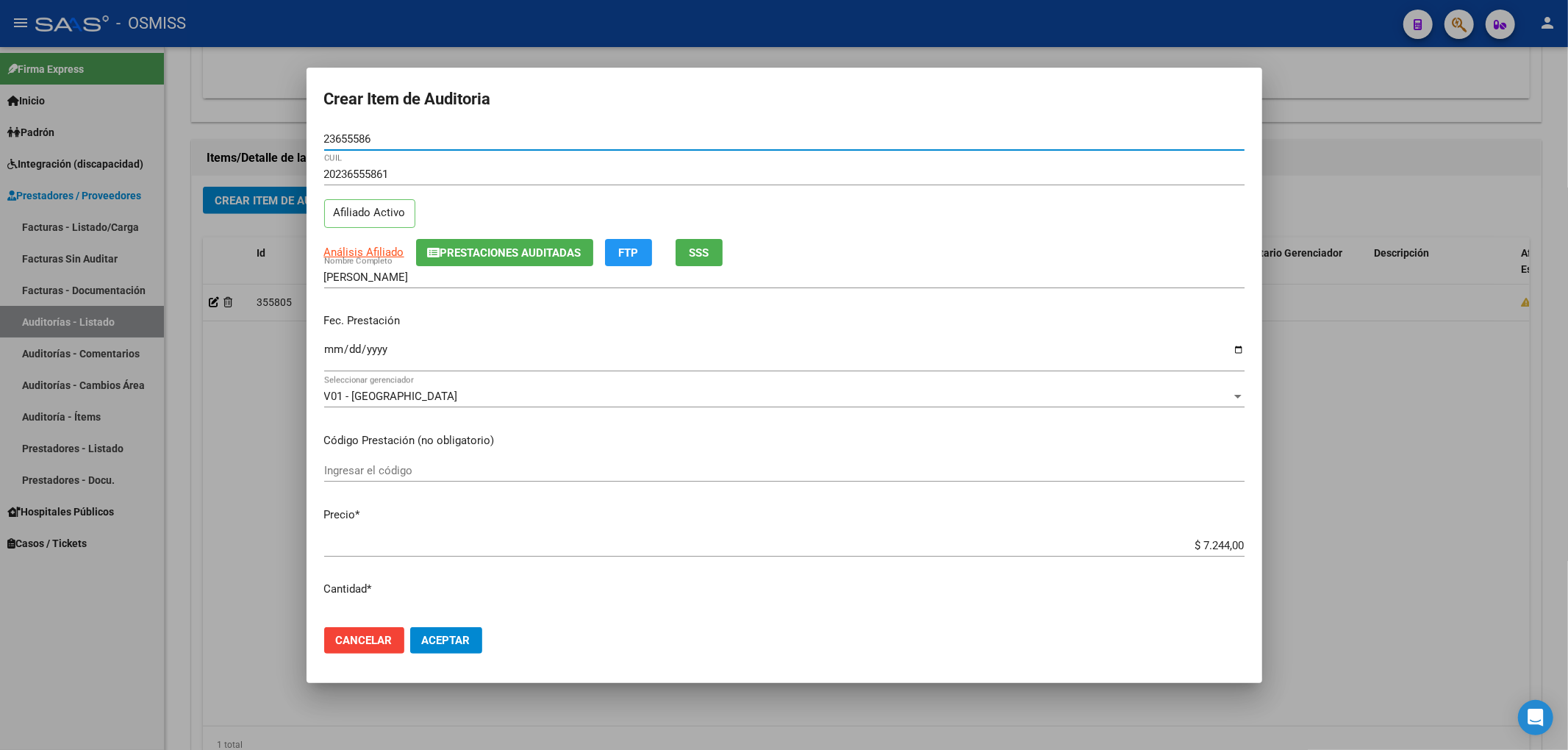
drag, startPoint x: 286, startPoint y: 138, endPoint x: 192, endPoint y: 176, distance: 101.4
click at [221, 145] on div "Crear Item de Auditoria 23655586 Nro Documento 20236555861 CUIL Afiliado Activo…" at bounding box center [784, 375] width 1568 height 750
click at [972, 226] on div "20236555861 CUIL Afiliado Activo" at bounding box center [784, 200] width 920 height 75
click at [480, 637] on button "Aceptar" at bounding box center [446, 640] width 72 height 26
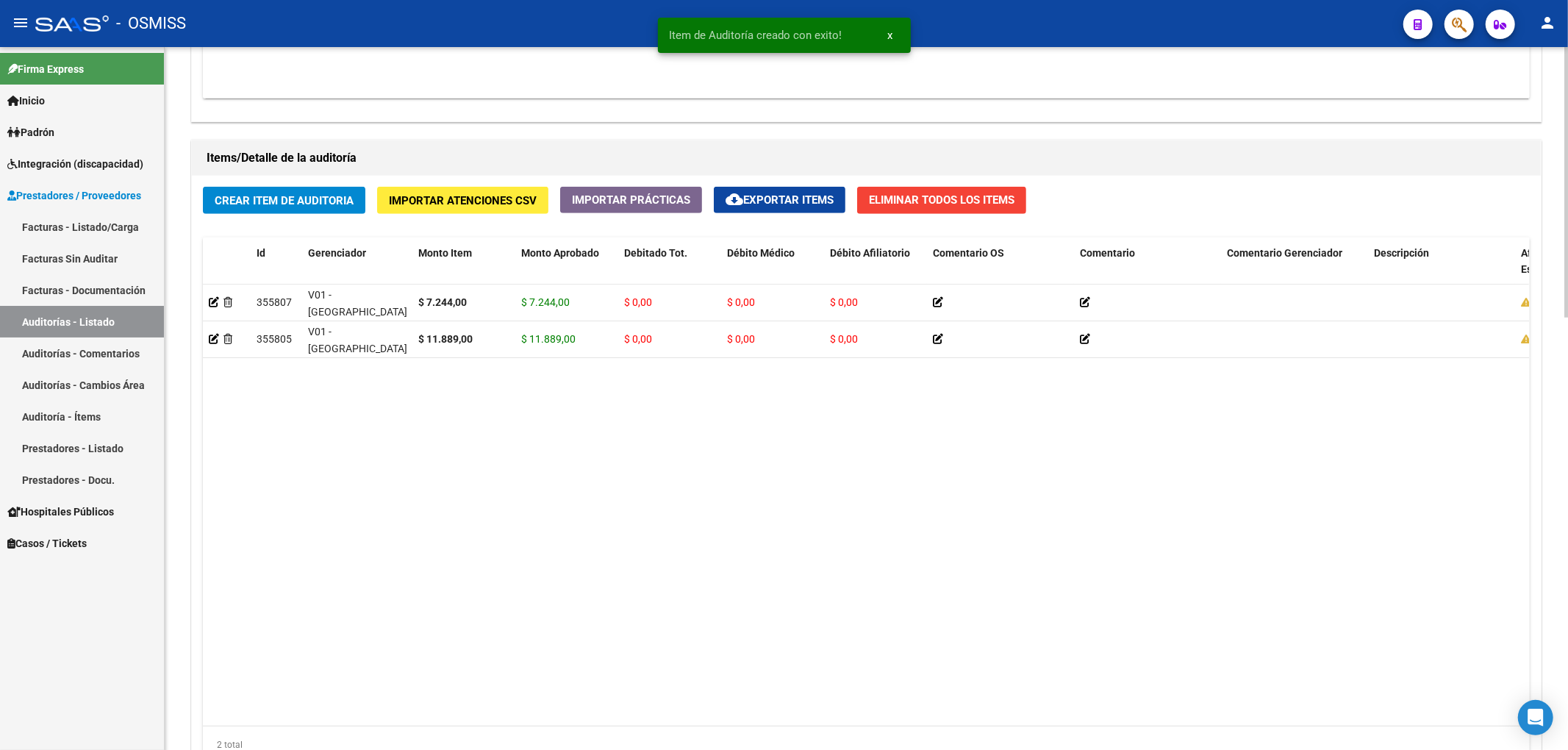
click at [1123, 416] on datatable-body "355807 V01 - [PERSON_NAME] $ 7.244,00 $ 7.244,00 $ 0,00 $ 0,00 $ 0,00 202365558…" at bounding box center [865, 505] width 1326 height 441
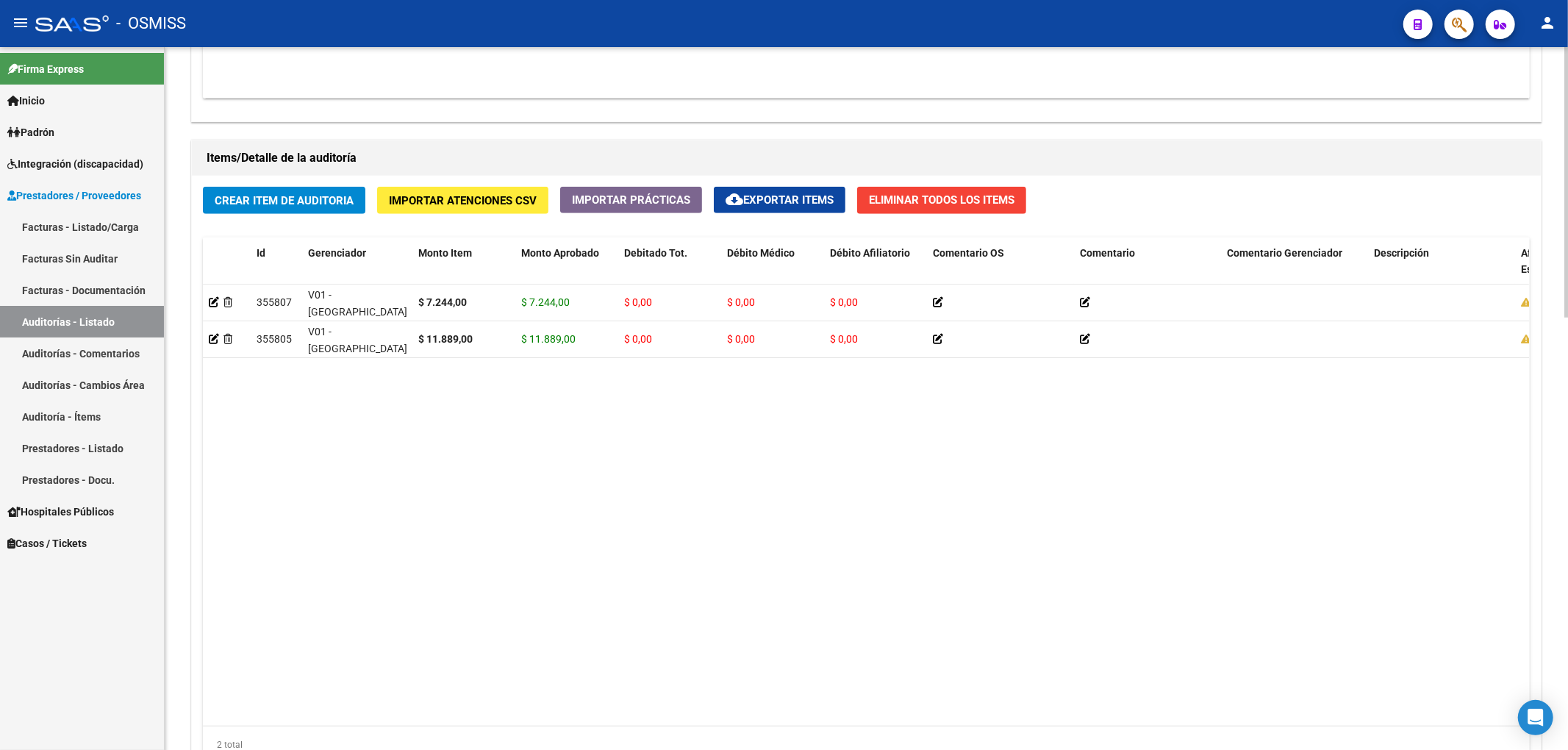
click at [322, 216] on div "Crear Item de Auditoria Importar Atenciones CSV Importar Prácticas cloud_downlo…" at bounding box center [866, 480] width 1349 height 610
click at [321, 209] on button "Crear Item de Auditoria" at bounding box center [284, 201] width 163 height 27
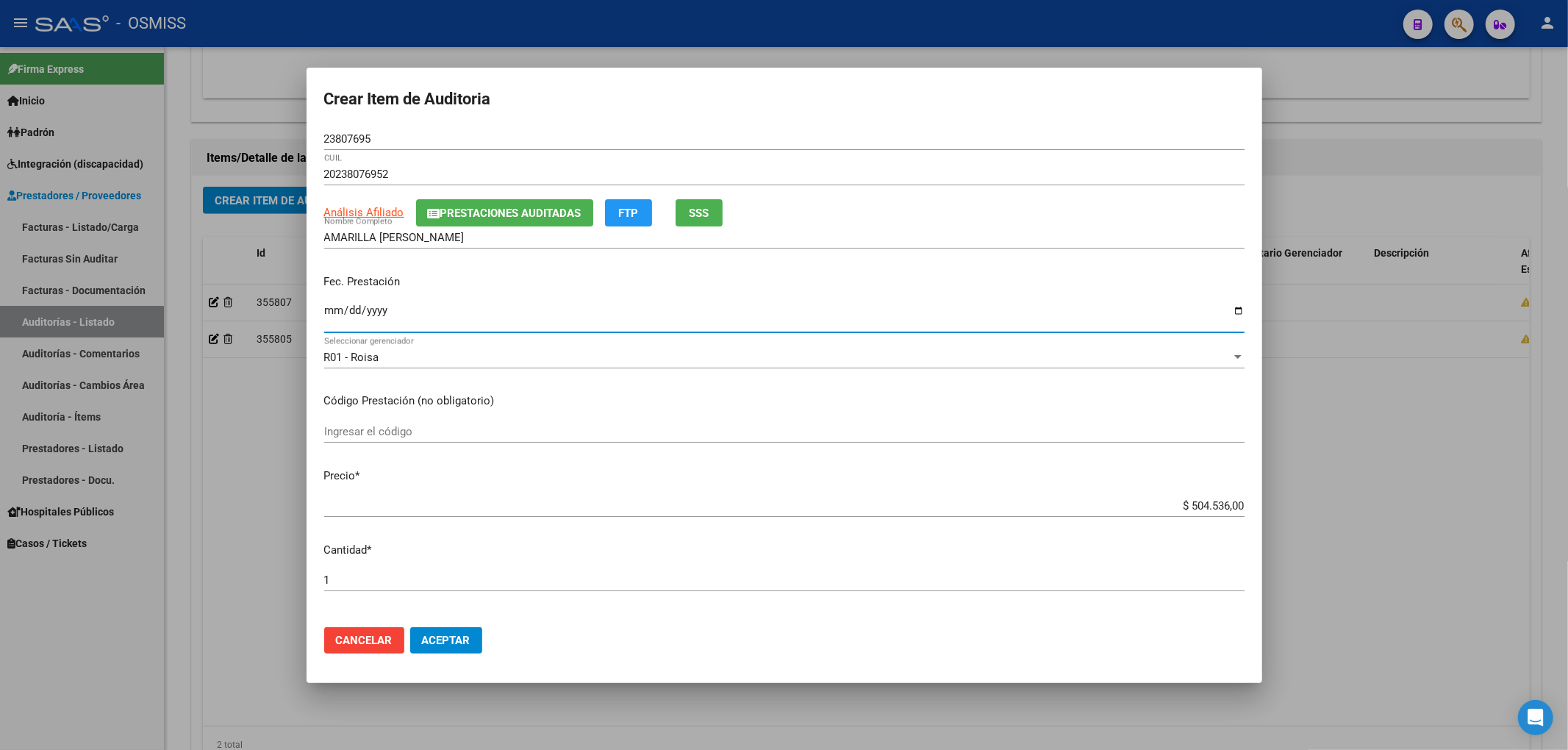
click at [330, 313] on input "Ingresar la fecha" at bounding box center [784, 315] width 920 height 23
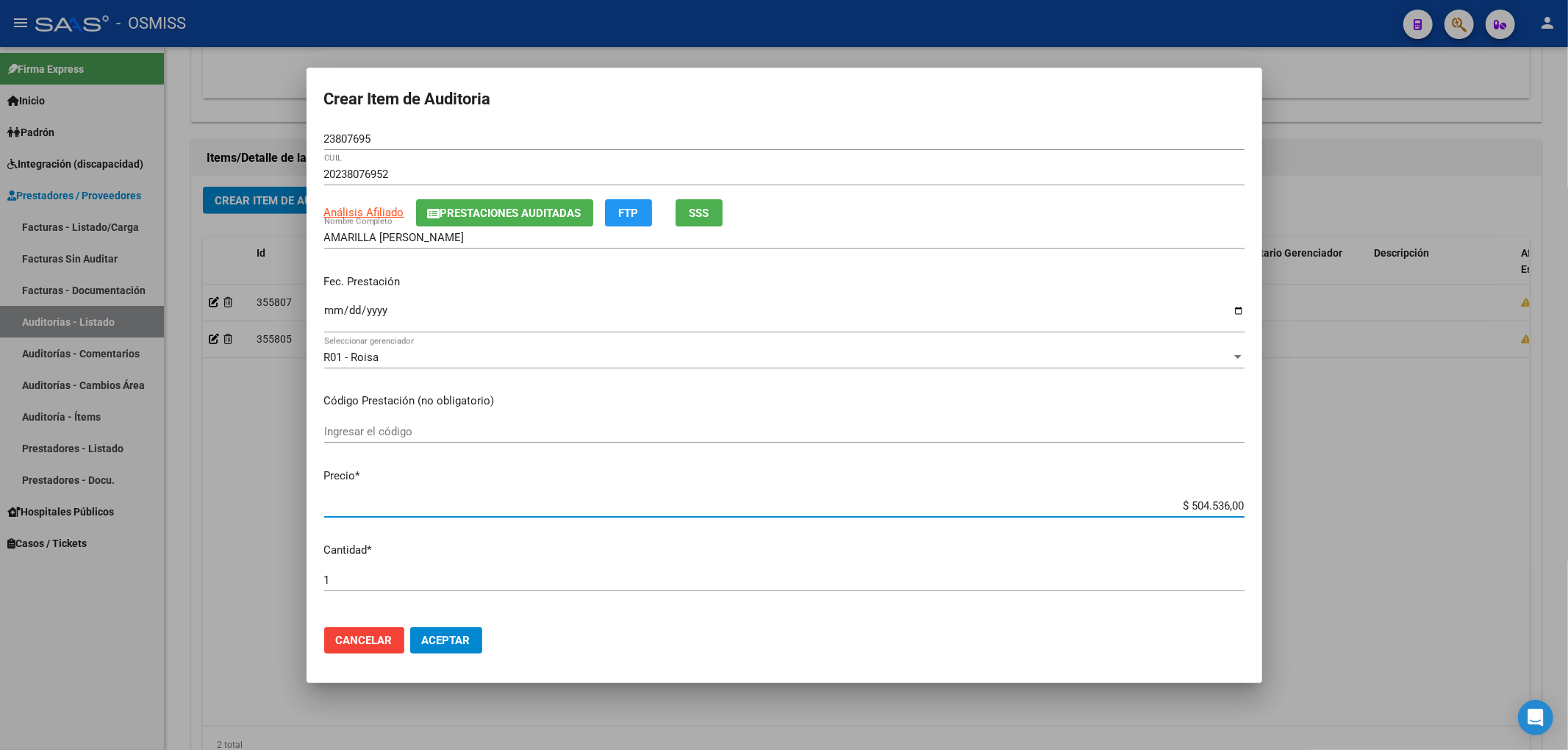
drag, startPoint x: 1271, startPoint y: 506, endPoint x: 1344, endPoint y: 506, distance: 73.0
click at [1362, 504] on div "Crear Item de Auditoria 23807695 Nro Documento 20238076952 CUIL Análisis Afilia…" at bounding box center [784, 375] width 1568 height 750
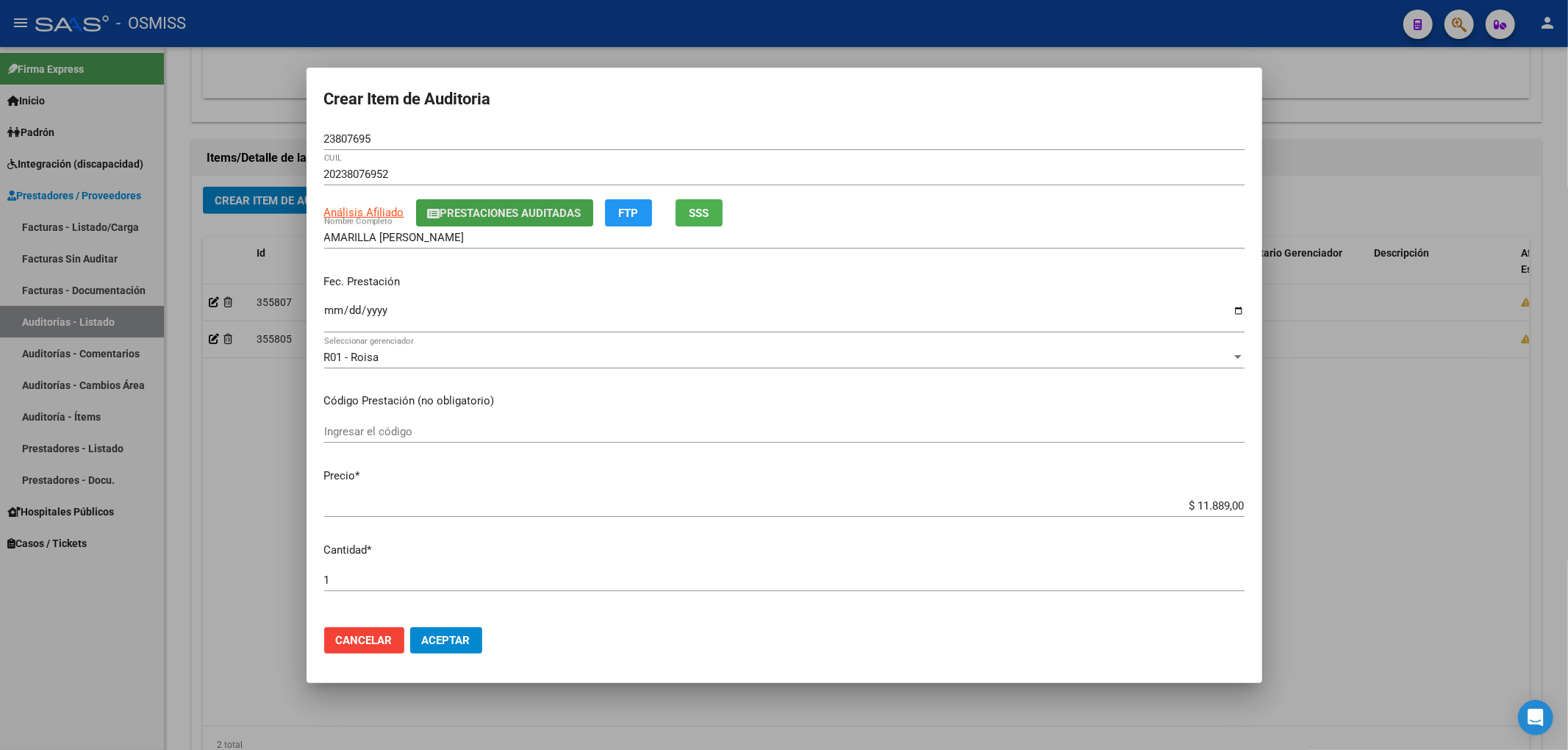
click at [480, 213] on span "Prestaciones Auditadas" at bounding box center [511, 213] width 141 height 13
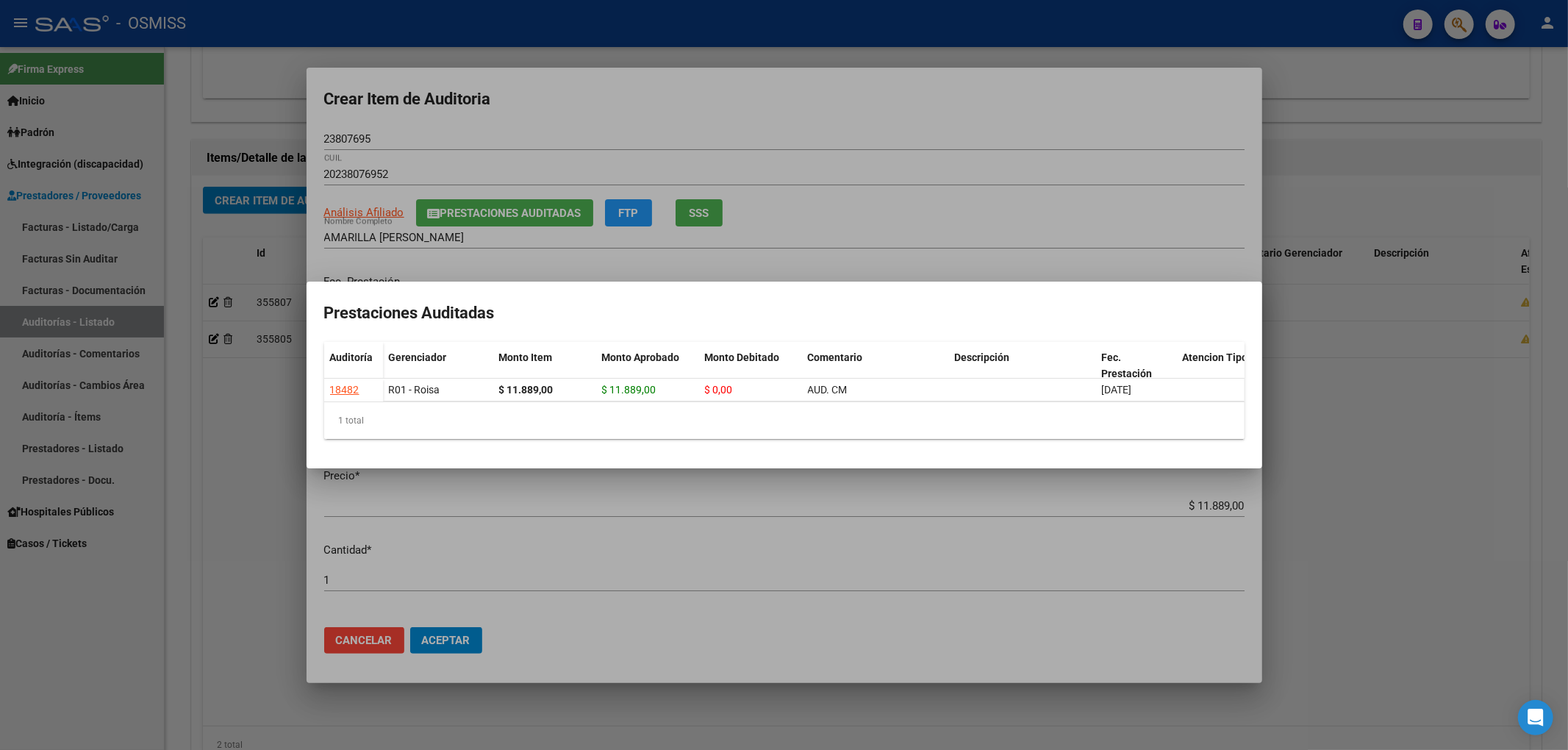
click at [544, 140] on div at bounding box center [784, 375] width 1568 height 750
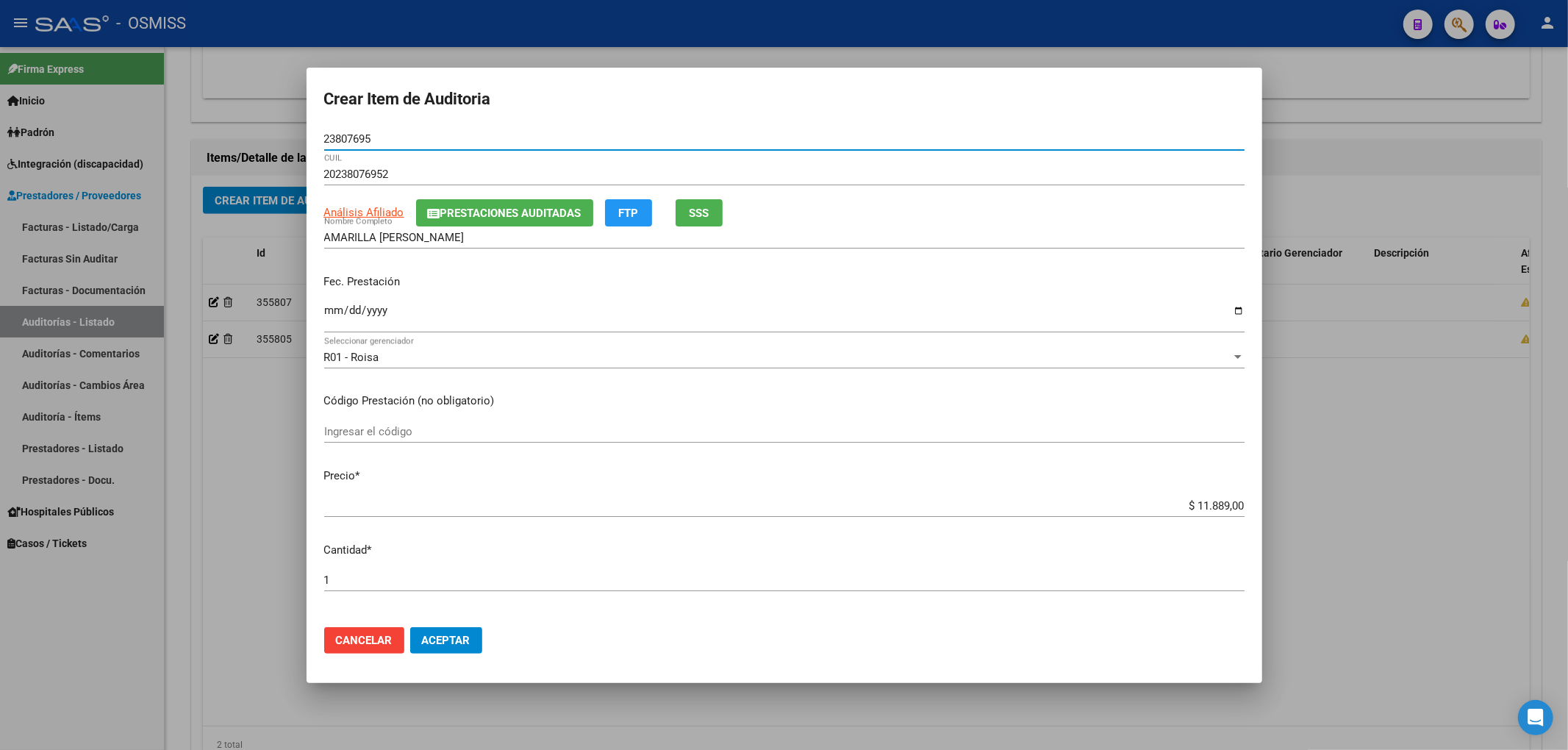
drag, startPoint x: 280, startPoint y: 129, endPoint x: 184, endPoint y: 153, distance: 99.0
click at [189, 142] on div "Crear Item de Auditoria 23807695 Nro Documento 20238076952 CUIL Análisis Afilia…" at bounding box center [784, 375] width 1568 height 750
drag, startPoint x: 995, startPoint y: 301, endPoint x: 1003, endPoint y: 304, distance: 8.5
click at [995, 301] on div "[DATE] Ingresar la fecha" at bounding box center [784, 316] width 920 height 31
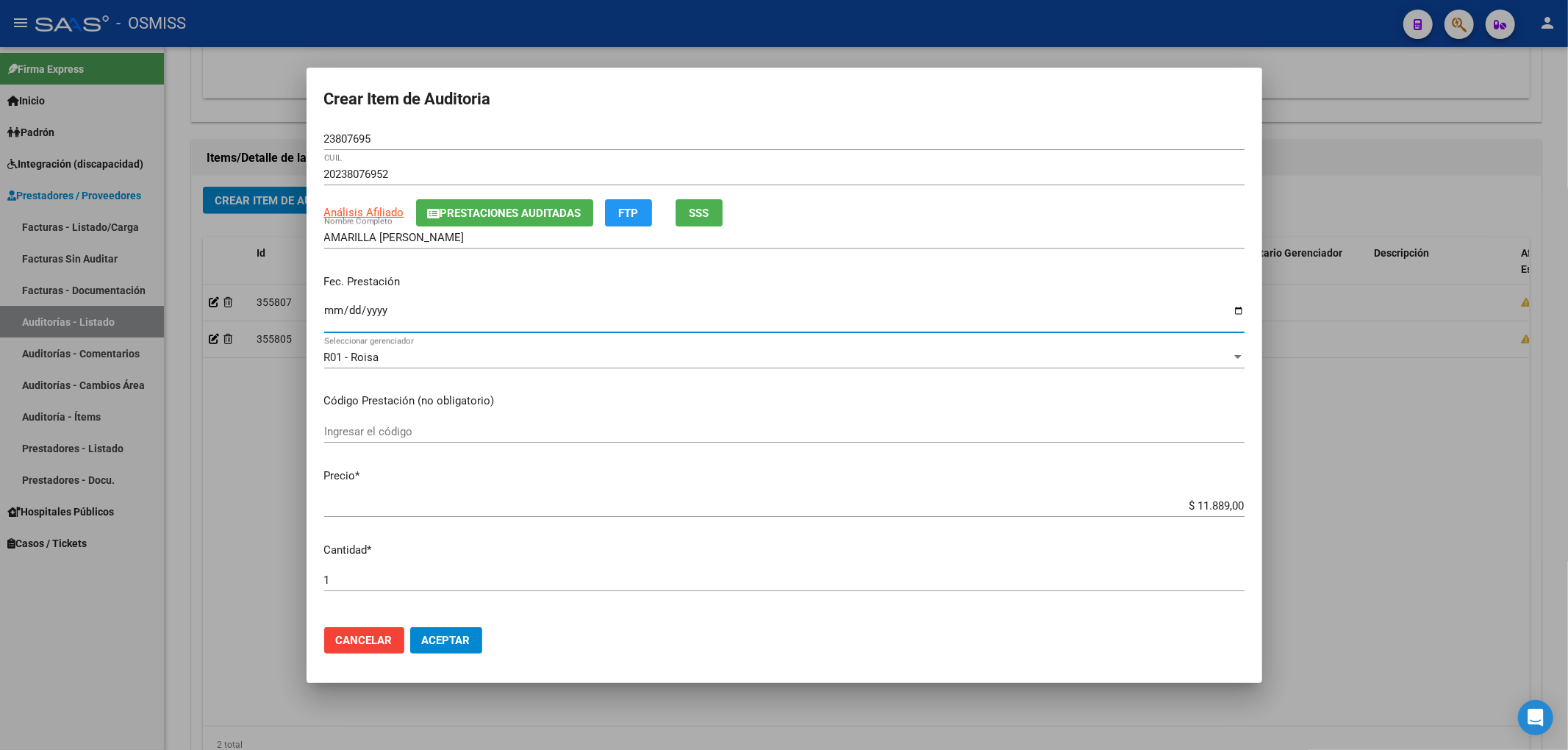
click at [474, 633] on button "Aceptar" at bounding box center [446, 640] width 72 height 26
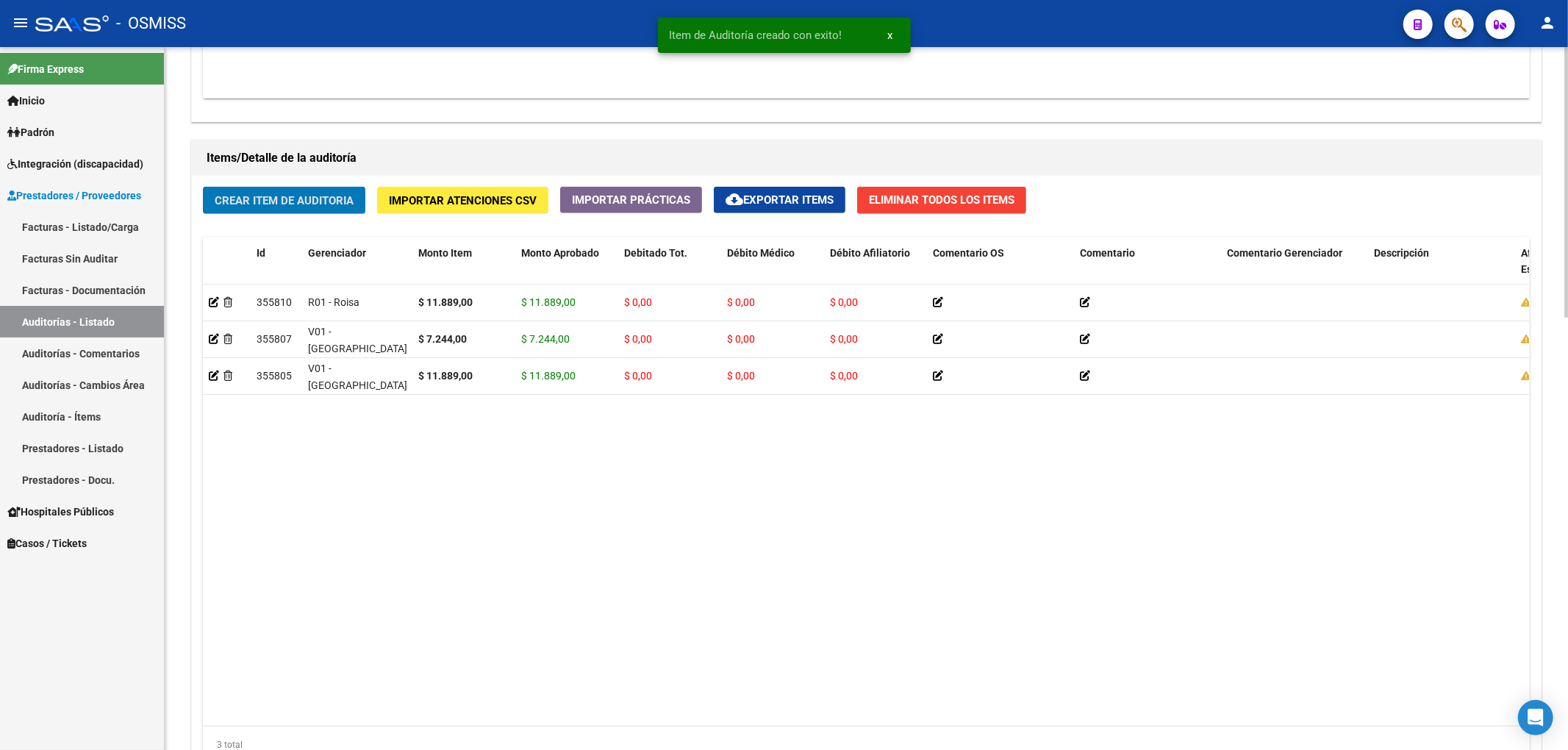
click at [314, 210] on button "Crear Item de Auditoria" at bounding box center [284, 201] width 163 height 27
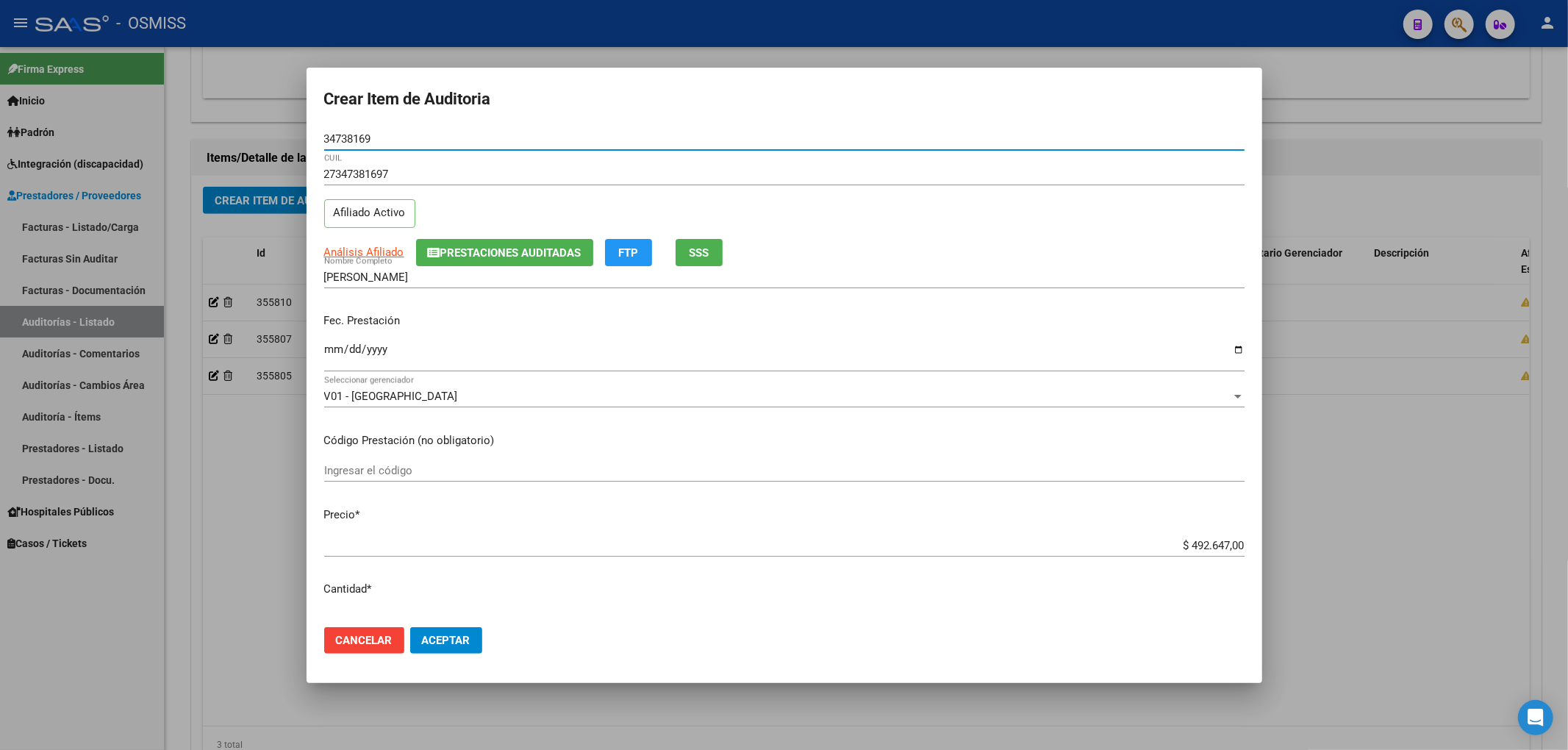
click at [337, 345] on input "Ingresar la fecha" at bounding box center [784, 355] width 920 height 23
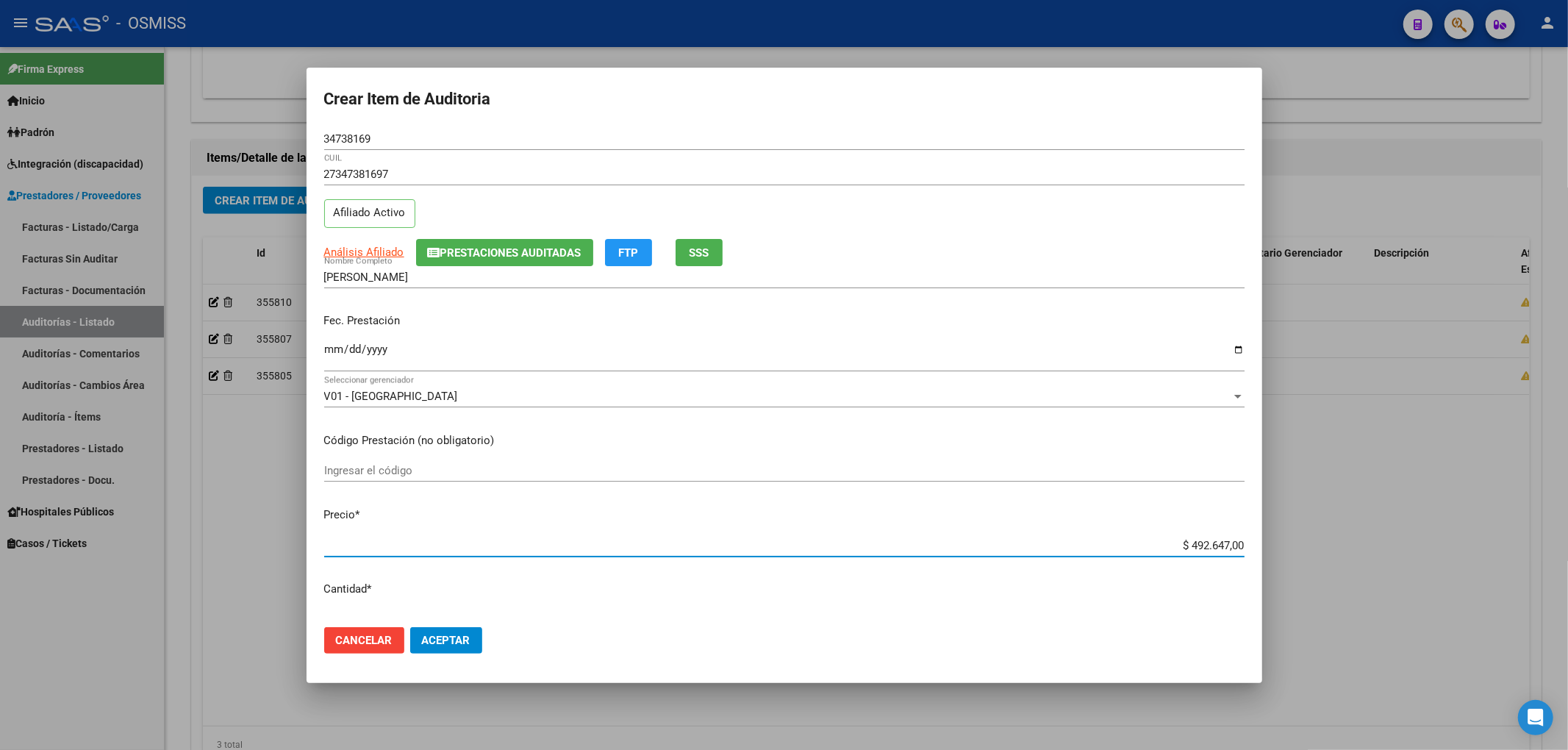
drag, startPoint x: 1166, startPoint y: 545, endPoint x: 1274, endPoint y: 545, distance: 108.0
click at [1273, 545] on div "Crear Item de Auditoria 34738169 Nro Documento 27347381697 CUIL Afiliado Activo…" at bounding box center [784, 375] width 1568 height 750
click at [512, 261] on button "Prestaciones Auditadas" at bounding box center [504, 253] width 177 height 27
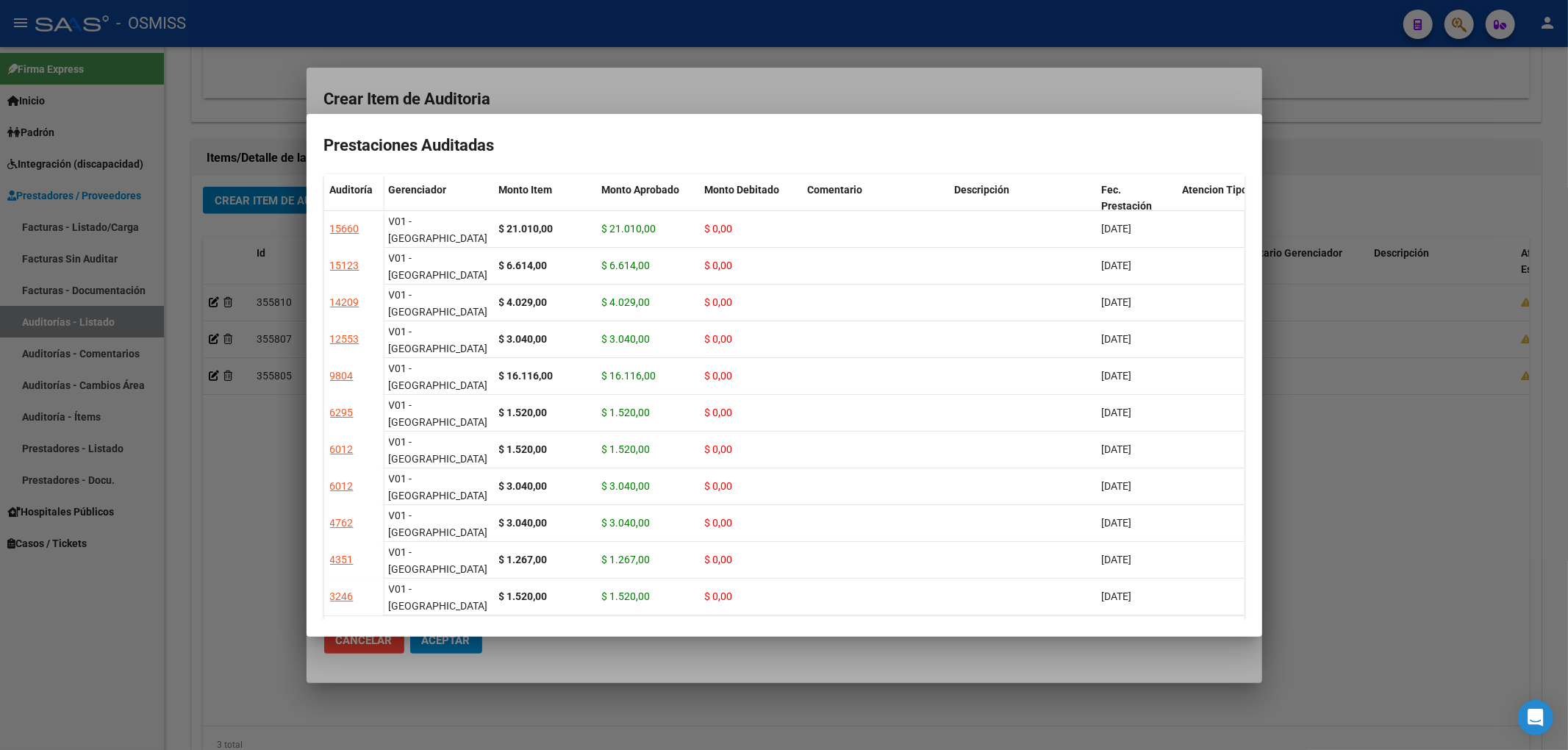
click at [575, 127] on div at bounding box center [784, 375] width 1568 height 750
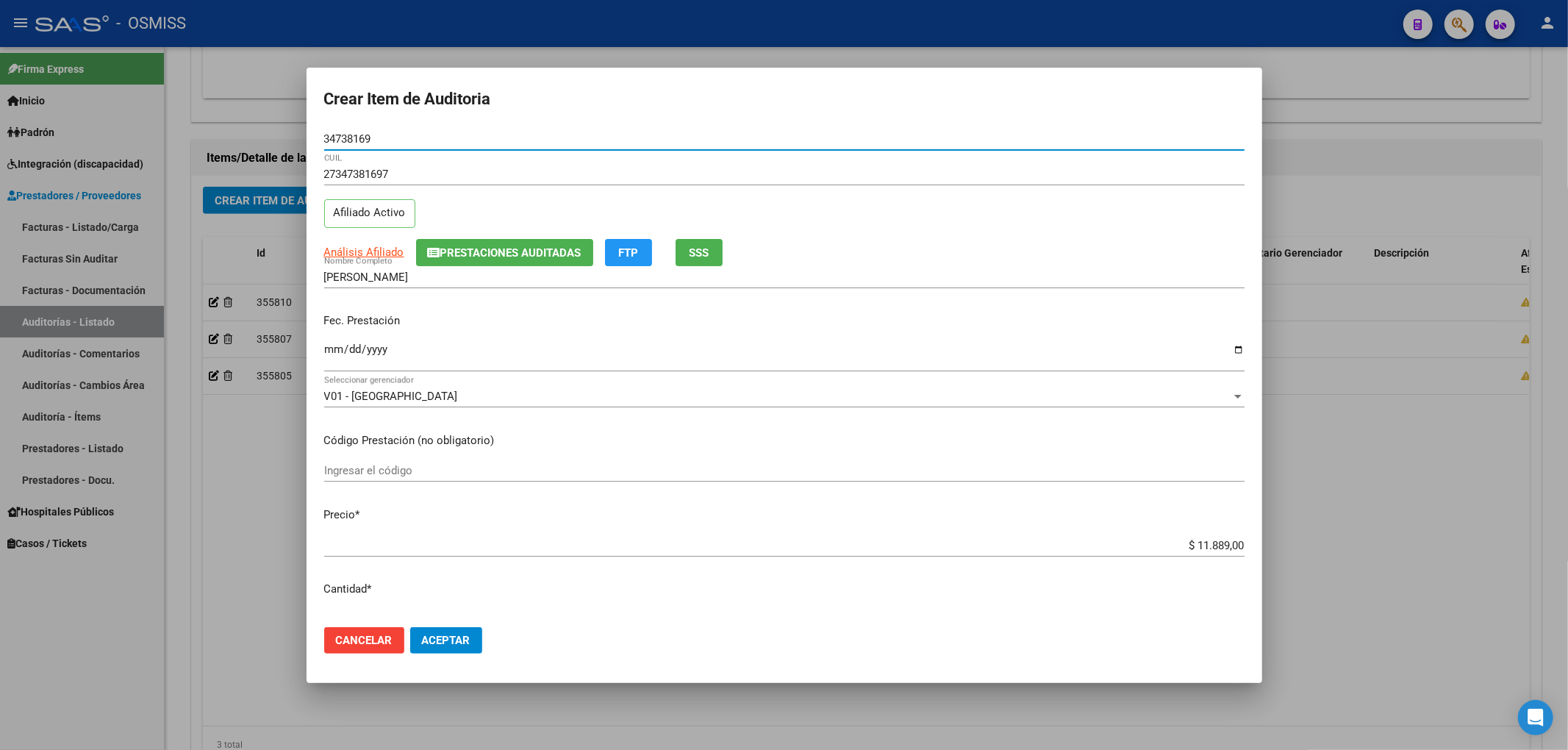
drag, startPoint x: 387, startPoint y: 138, endPoint x: 115, endPoint y: 151, distance: 272.3
click at [216, 143] on div "Crear Item de Auditoria 34738169 Nro Documento 27347381697 CUIL Afiliado Activo…" at bounding box center [784, 375] width 1568 height 750
click at [1073, 233] on div "27347381697 CUIL Afiliado Activo" at bounding box center [784, 200] width 920 height 75
click at [466, 643] on span "Aceptar" at bounding box center [446, 640] width 48 height 13
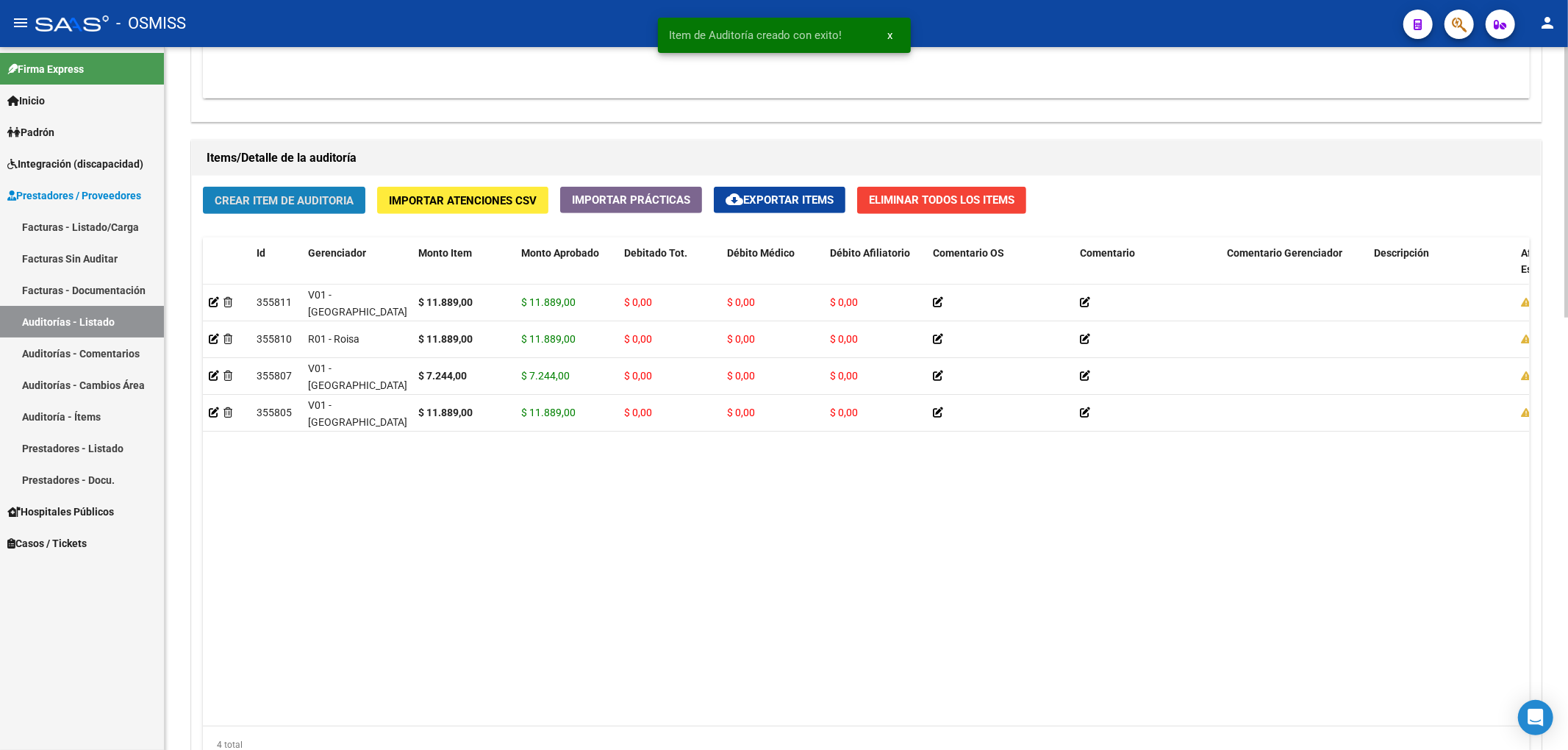
click at [289, 196] on span "Crear Item de Auditoria" at bounding box center [284, 201] width 139 height 13
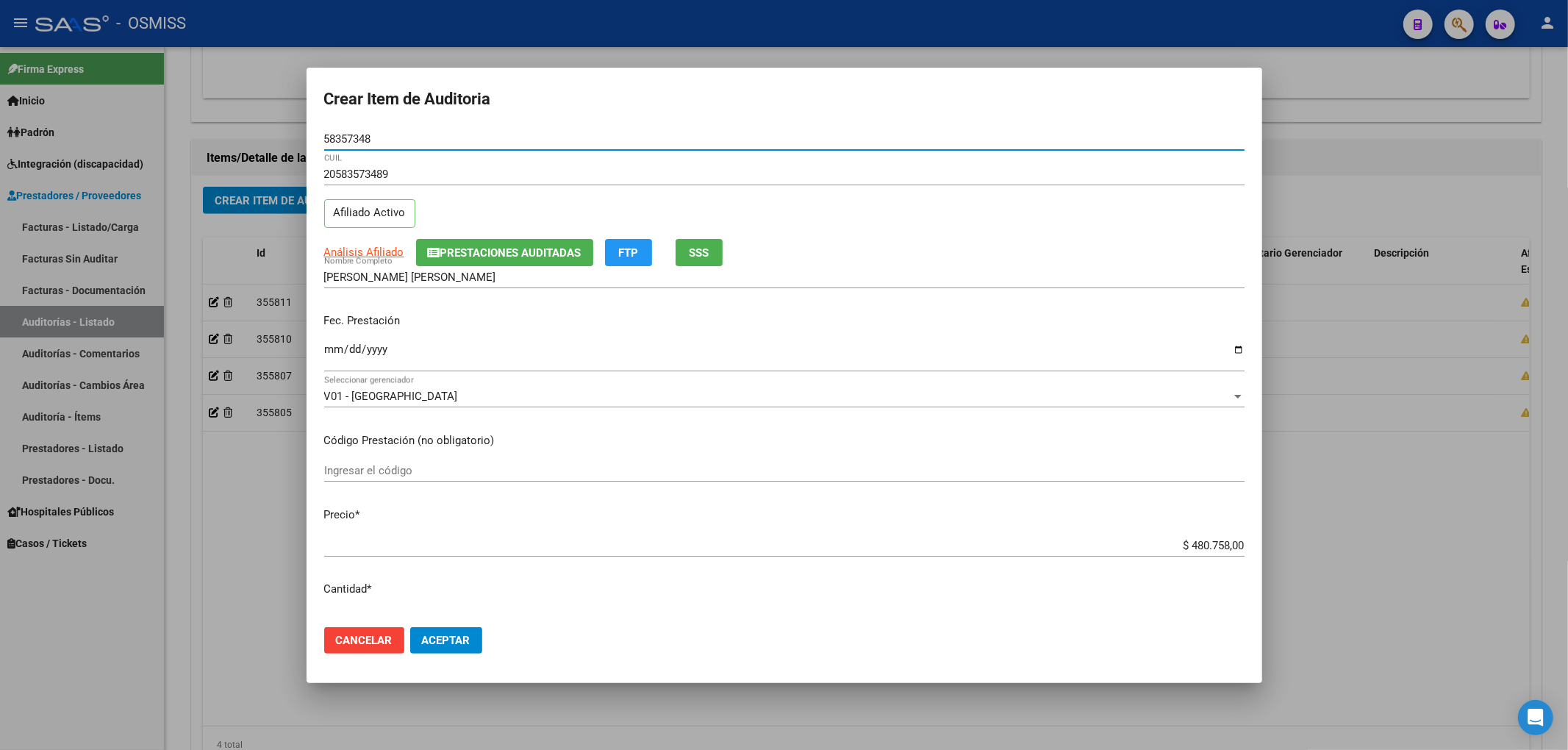
click at [478, 251] on span "Prestaciones Auditadas" at bounding box center [511, 253] width 141 height 13
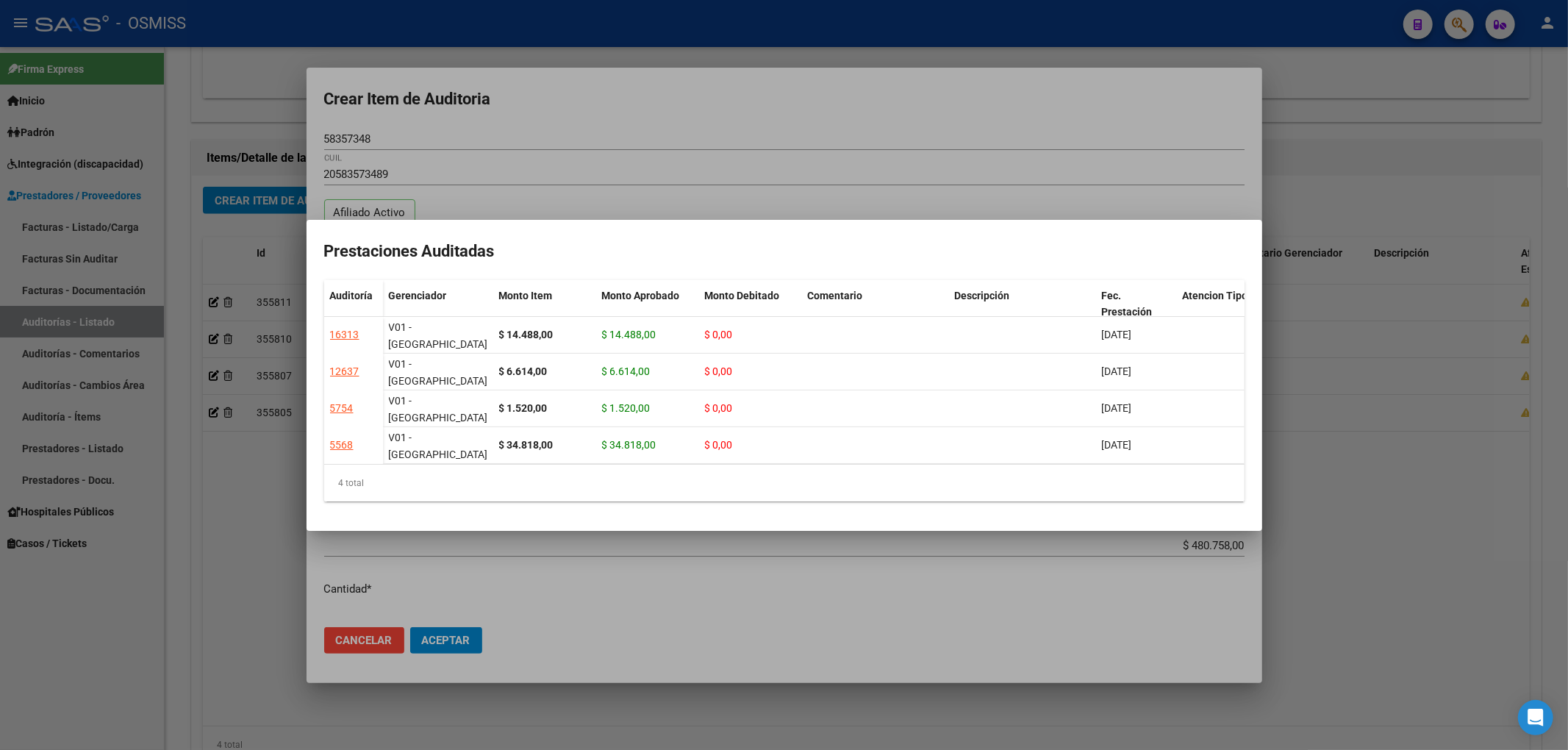
click at [656, 120] on div at bounding box center [784, 375] width 1568 height 750
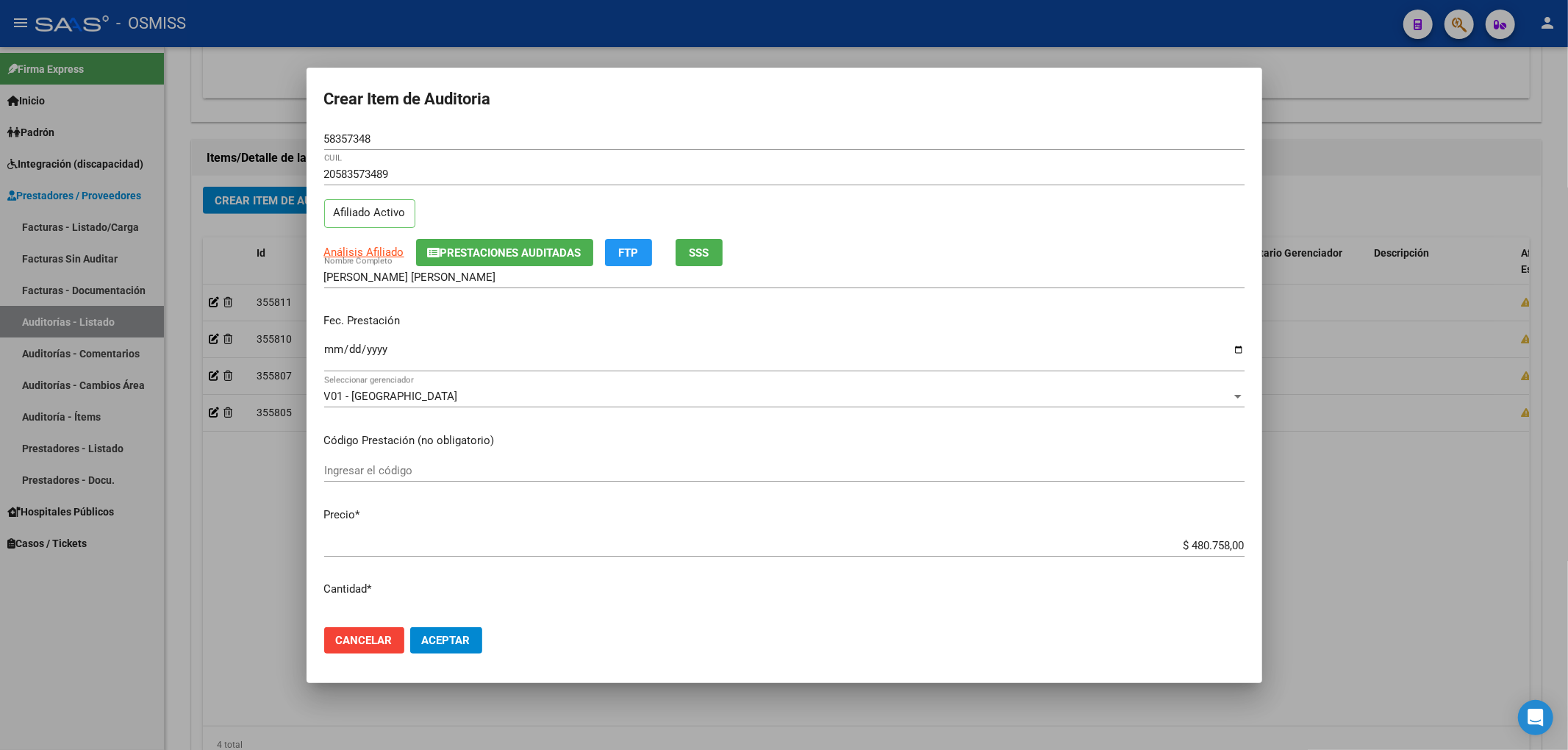
click at [330, 353] on input "Ingresar la fecha" at bounding box center [784, 355] width 920 height 23
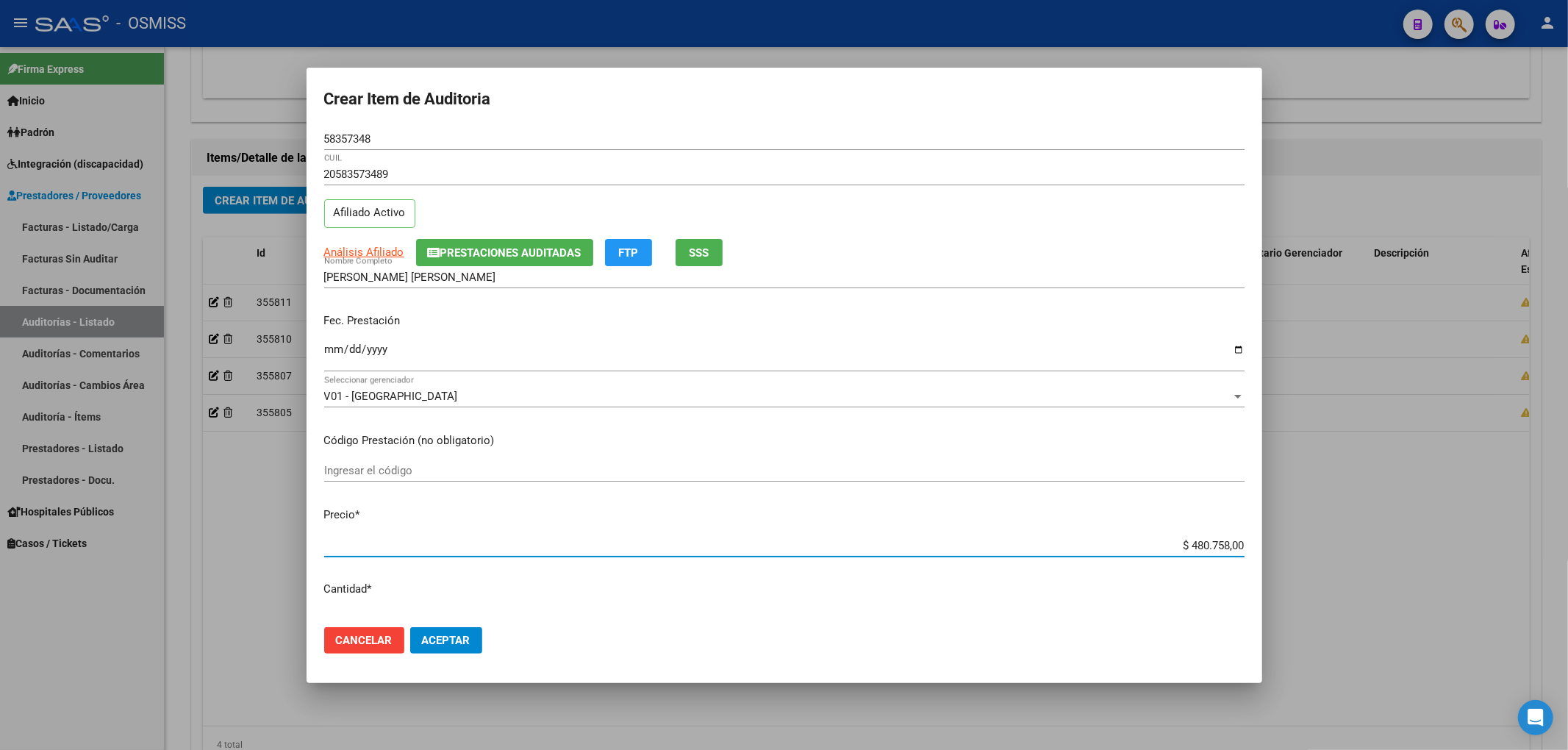
drag, startPoint x: 1161, startPoint y: 539, endPoint x: 1288, endPoint y: 521, distance: 128.3
click at [1278, 524] on div "Crear Item de Auditoria 58357348 Nro Documento 20583573489 CUIL Afiliado Activo…" at bounding box center [784, 375] width 1568 height 750
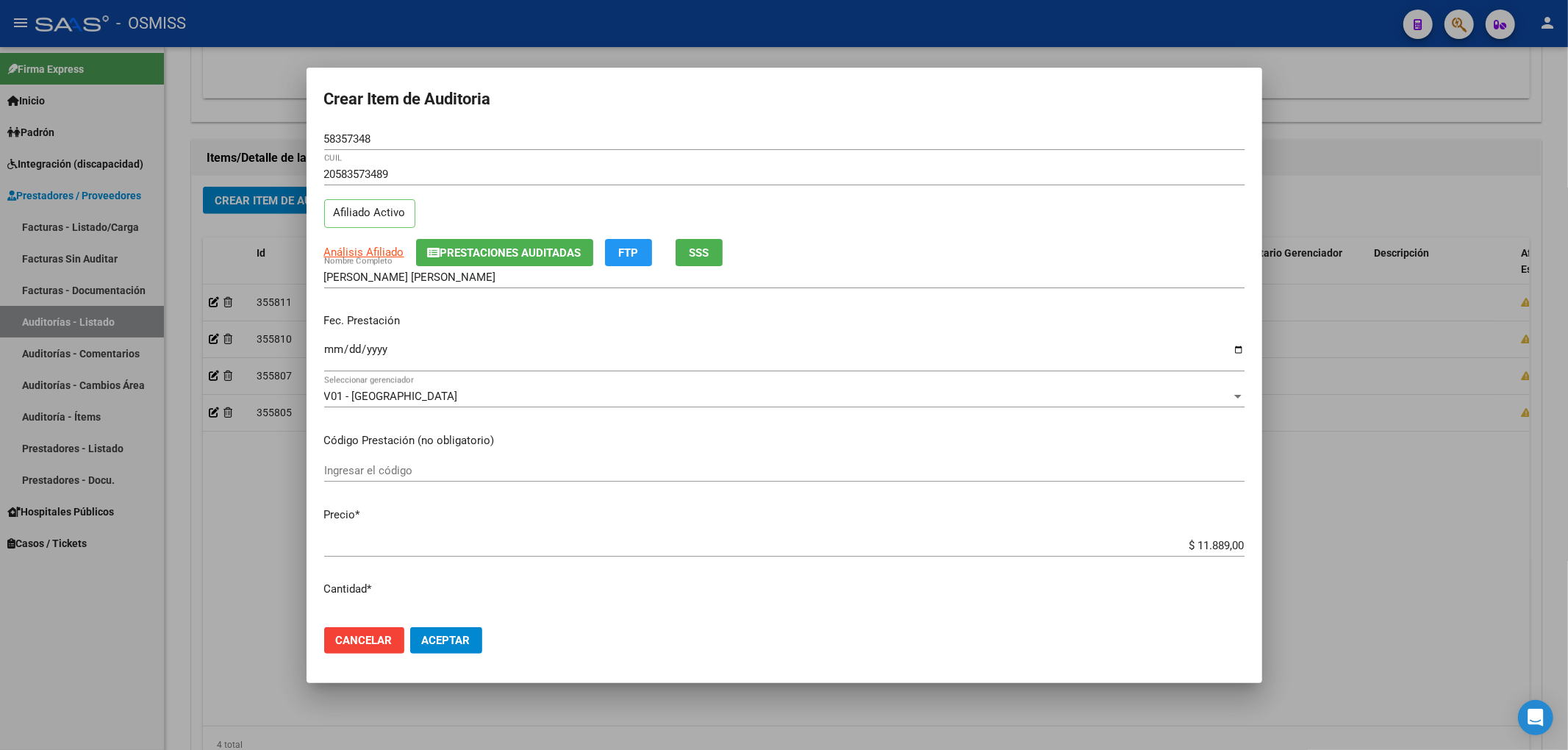
click at [369, 136] on div "58357348 Nro Documento" at bounding box center [784, 138] width 920 height 22
drag, startPoint x: 375, startPoint y: 136, endPoint x: 198, endPoint y: 119, distance: 177.8
click at [274, 118] on div "Crear Item de Auditoria 58357348 Nro Documento 20583573489 CUIL Afiliado Activo…" at bounding box center [784, 375] width 1568 height 750
click at [1013, 270] on input "[PERSON_NAME] [PERSON_NAME]" at bounding box center [784, 277] width 920 height 13
click at [468, 634] on span "Aceptar" at bounding box center [446, 640] width 48 height 13
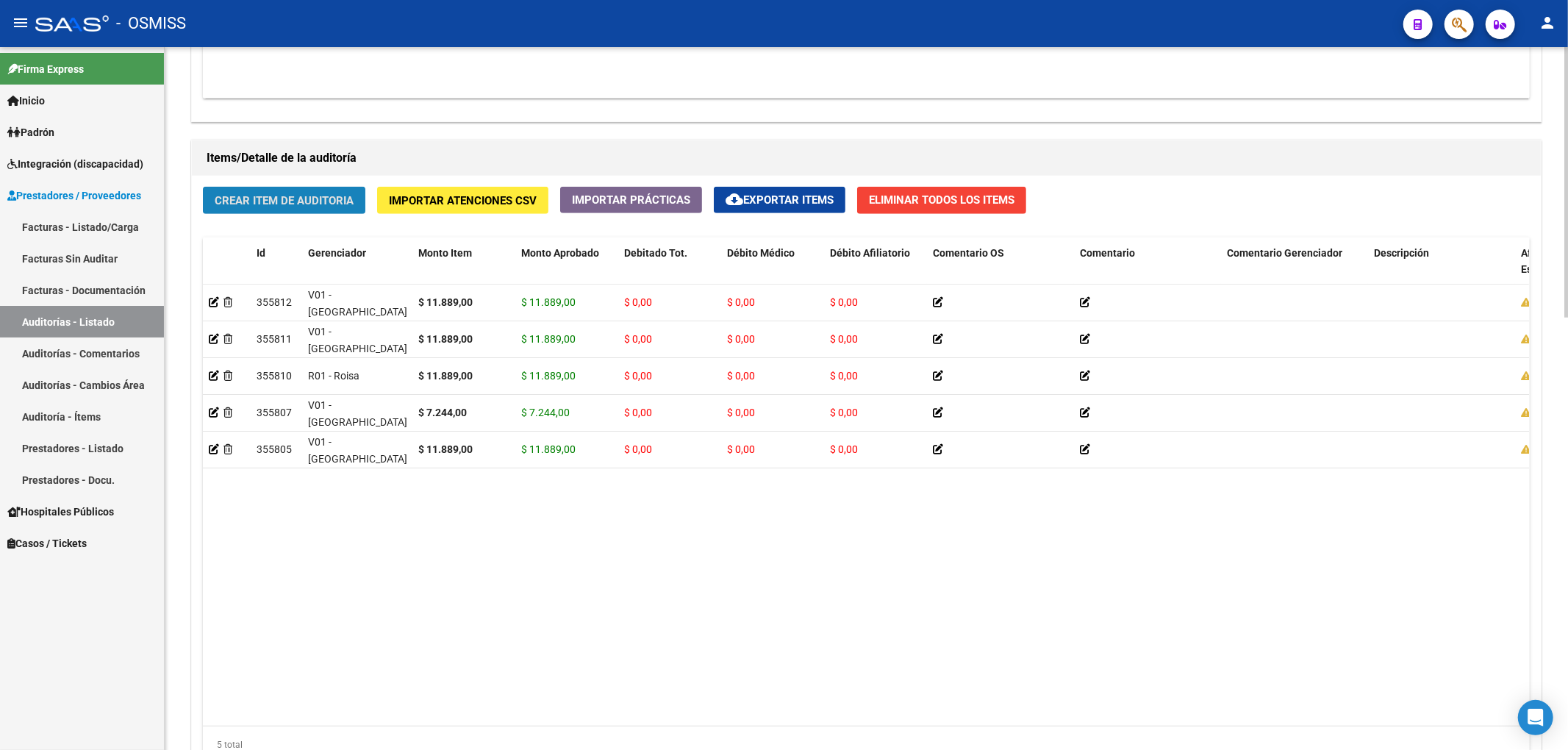
click at [325, 194] on span "Crear Item de Auditoria" at bounding box center [284, 201] width 139 height 13
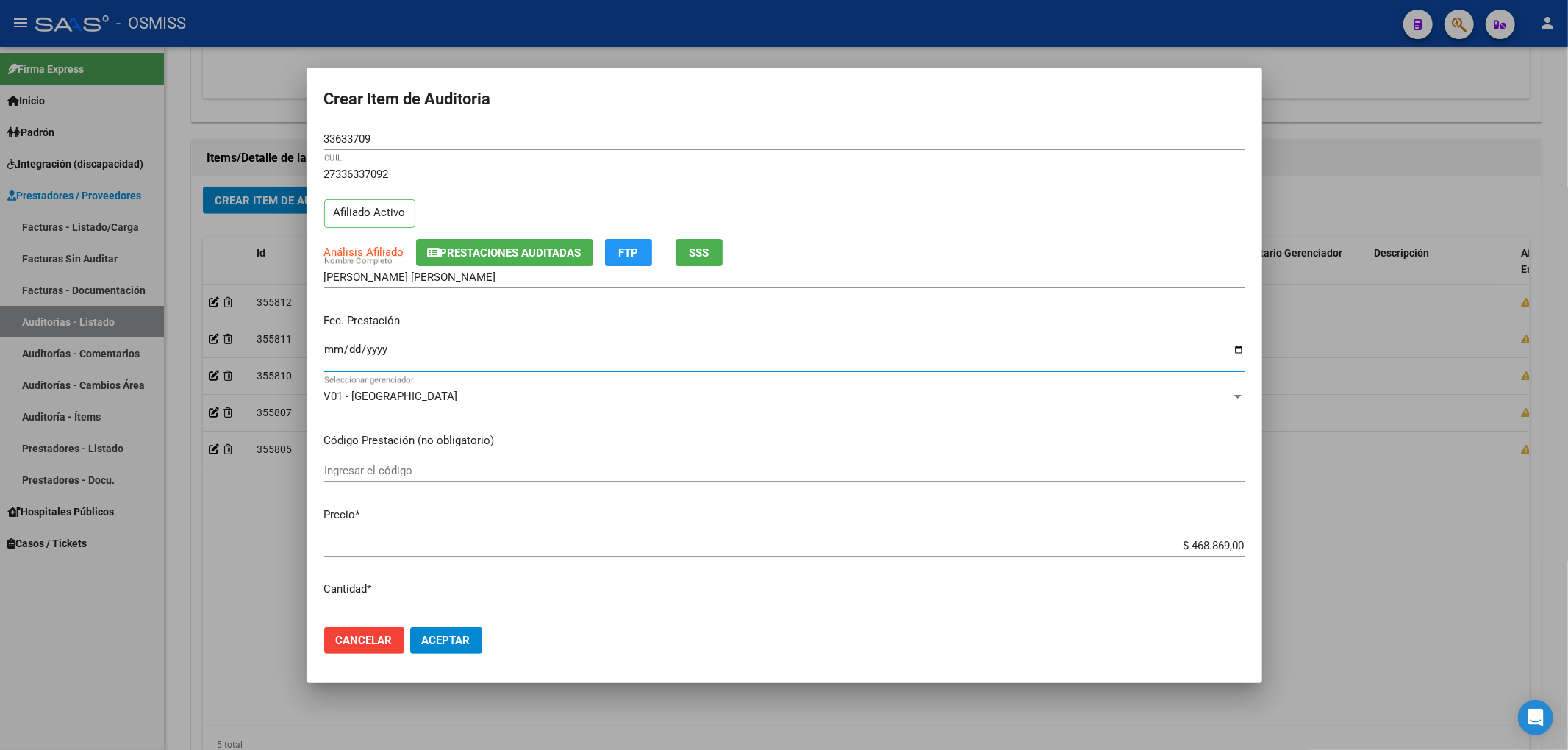
click at [337, 356] on input "Ingresar la fecha" at bounding box center [784, 355] width 920 height 23
drag, startPoint x: 1177, startPoint y: 547, endPoint x: 1401, endPoint y: 533, distance: 224.4
click at [1400, 535] on div "Crear Item de Auditoria 33633709 Nro Documento 27336337092 CUIL Afiliado Activo…" at bounding box center [784, 375] width 1568 height 750
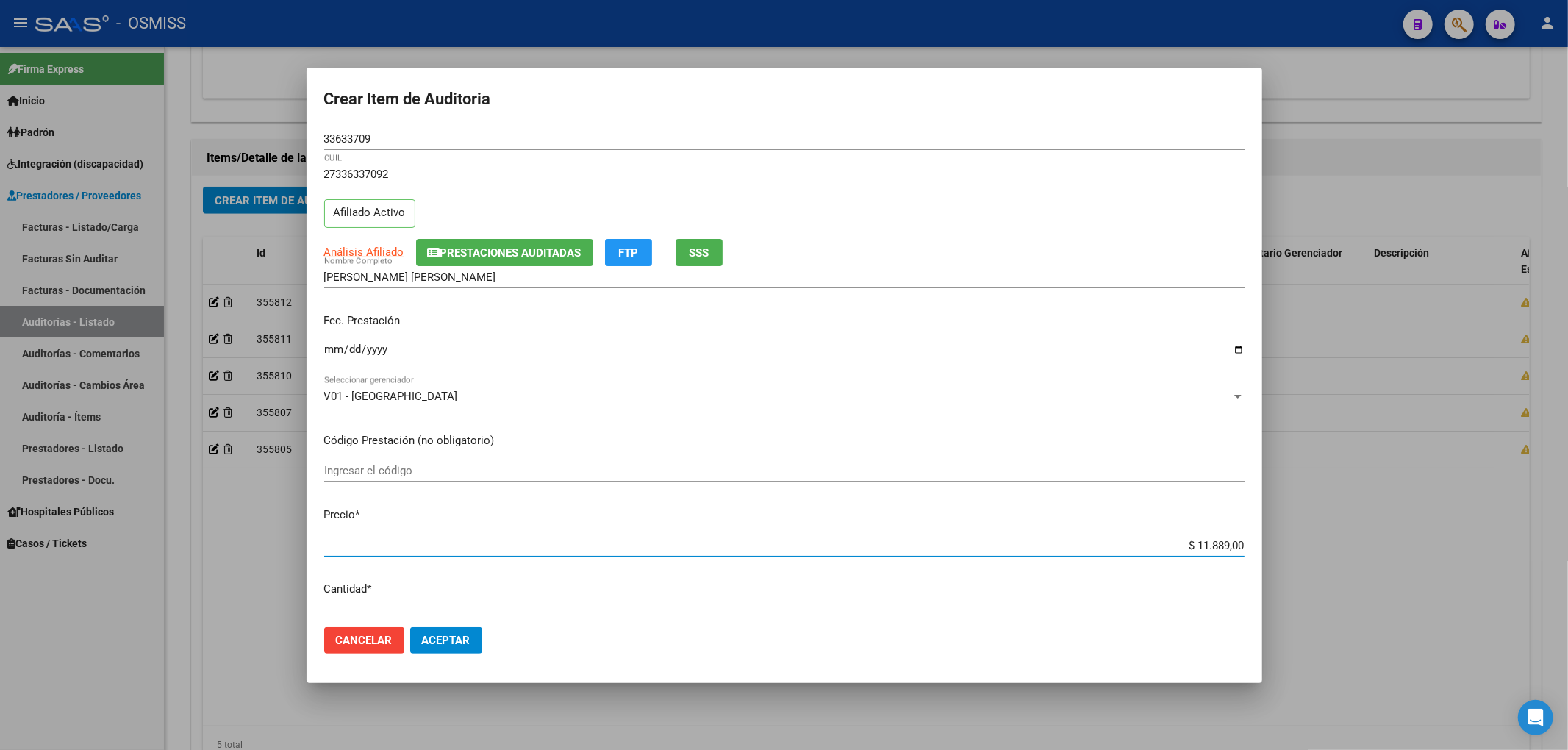
drag, startPoint x: 391, startPoint y: 136, endPoint x: 442, endPoint y: 168, distance: 60.2
click at [200, 139] on div "Crear Item de Auditoria 33633709 Nro Documento 27336337092 CUIL Afiliado Activo…" at bounding box center [784, 375] width 1568 height 750
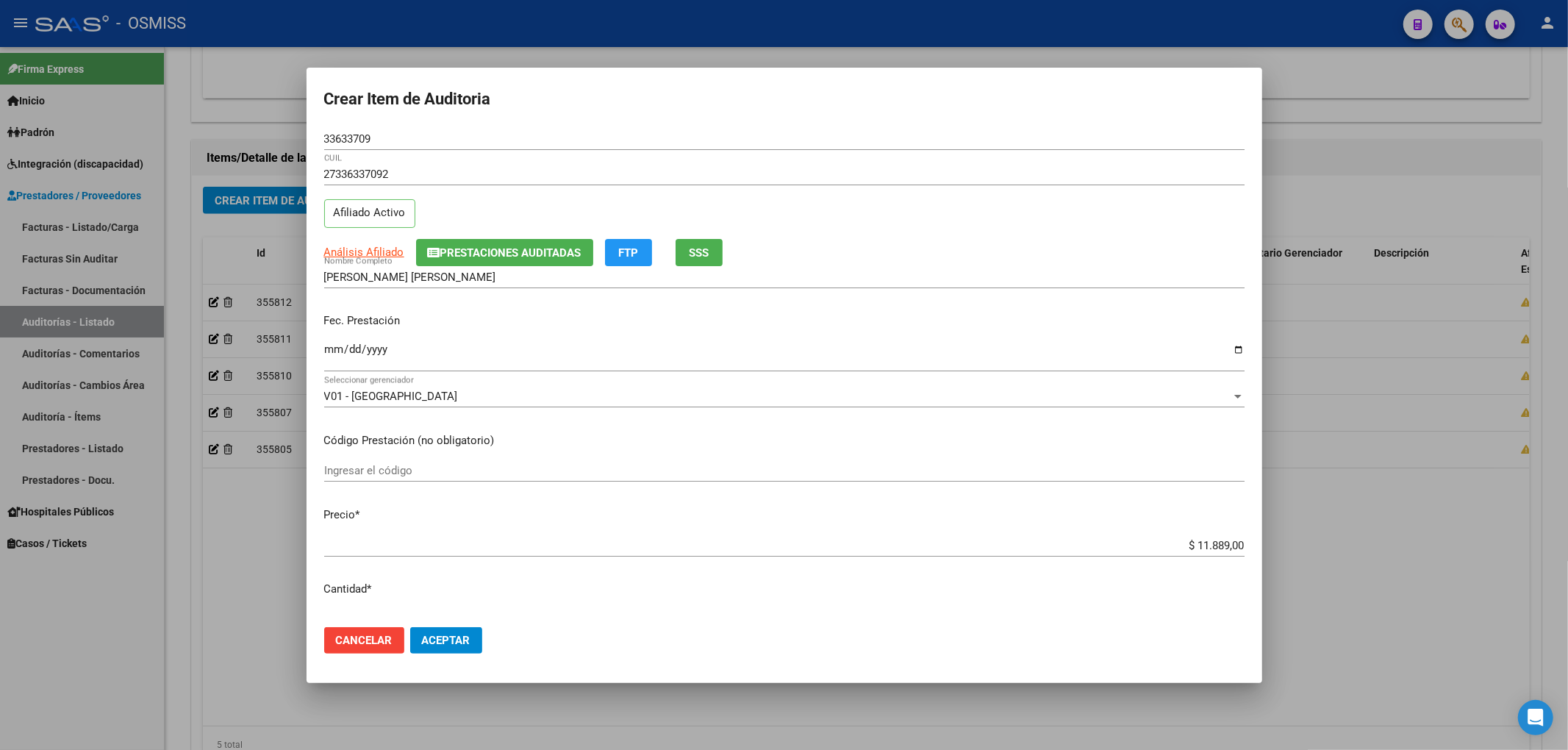
click at [1048, 288] on div "[PERSON_NAME] [PERSON_NAME] Nombre Completo" at bounding box center [784, 284] width 920 height 36
drag, startPoint x: 386, startPoint y: 139, endPoint x: 253, endPoint y: 136, distance: 133.0
click at [261, 138] on div "Crear Item de Auditoria 33633709 Nro Documento 27336337092 CUIL Afiliado Activo…" at bounding box center [784, 375] width 1568 height 750
click at [995, 247] on div "Análisis Afiliado Prestaciones Auditadas FTP SSS" at bounding box center [784, 253] width 920 height 27
click at [457, 634] on span "Aceptar" at bounding box center [446, 640] width 48 height 13
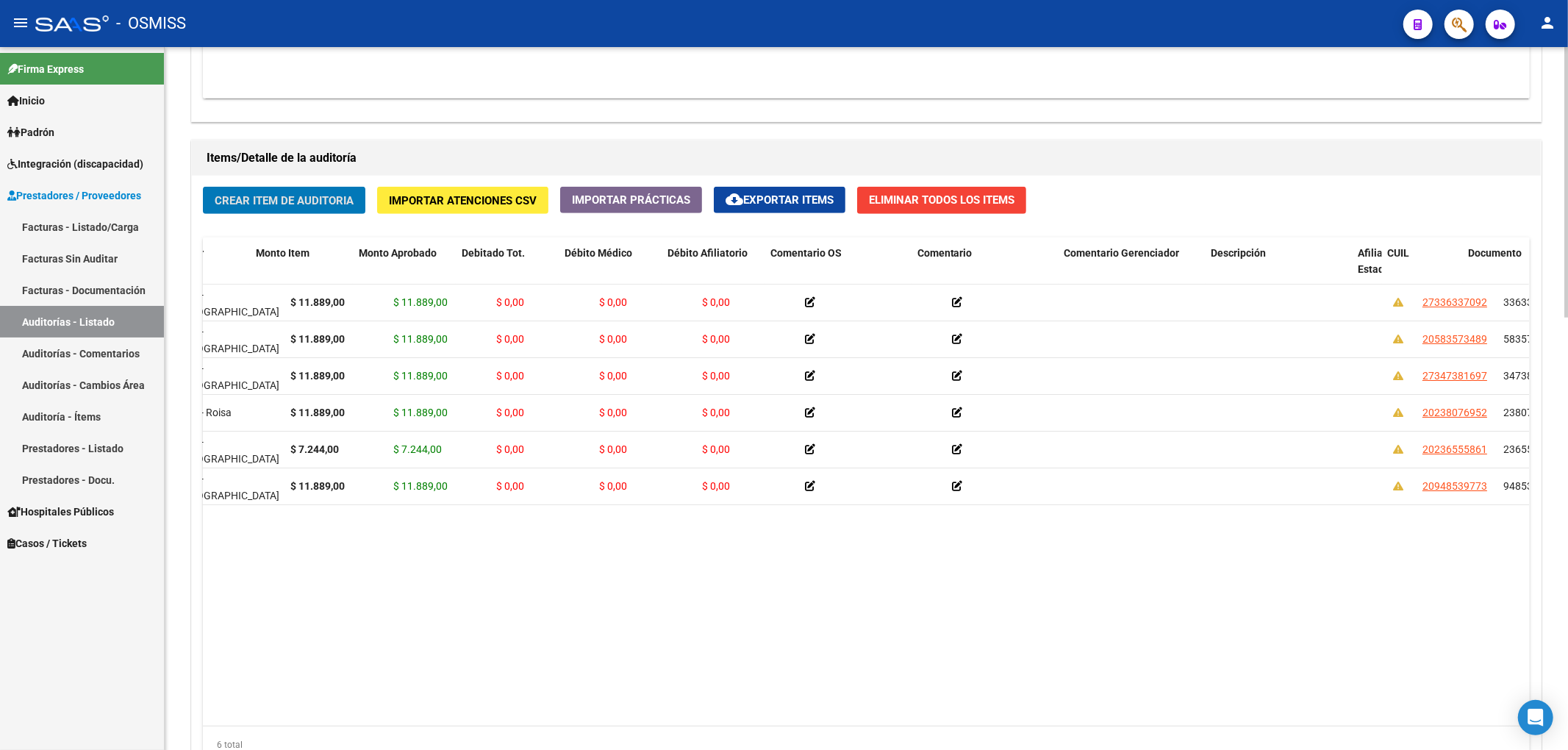
scroll to position [0, 0]
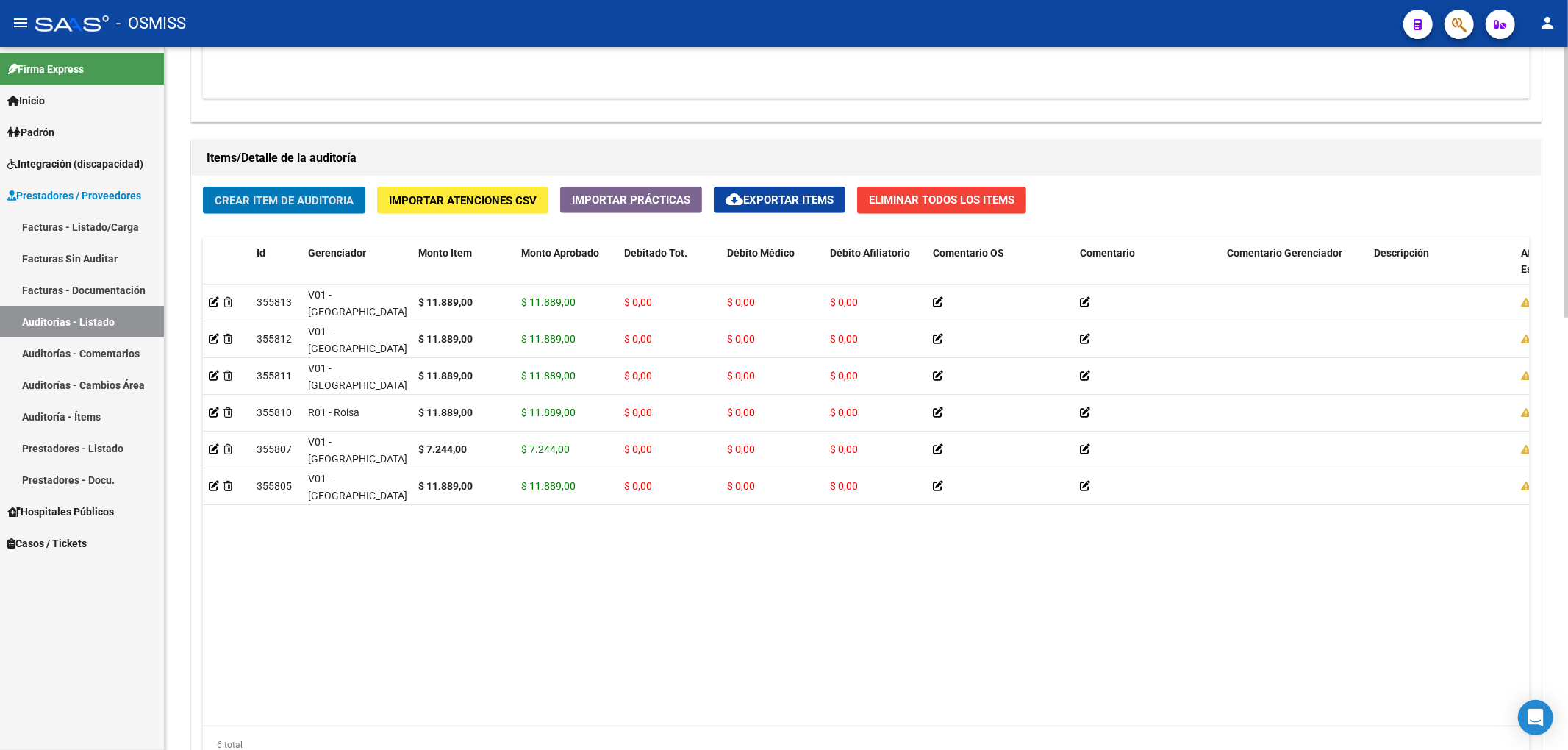
click at [275, 201] on span "Crear Item de Auditoria" at bounding box center [284, 201] width 139 height 13
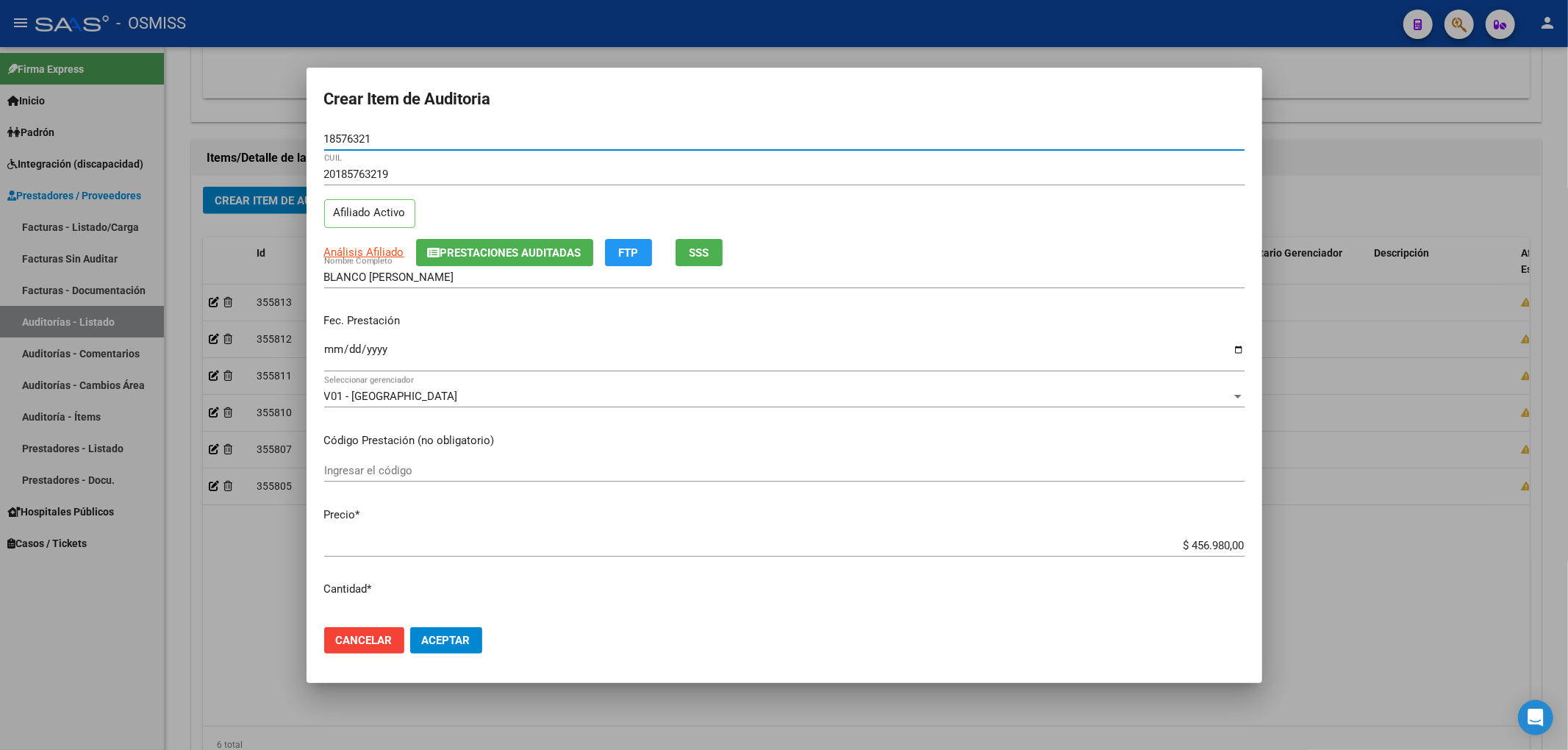
click at [506, 241] on button "Prestaciones Auditadas" at bounding box center [504, 253] width 177 height 27
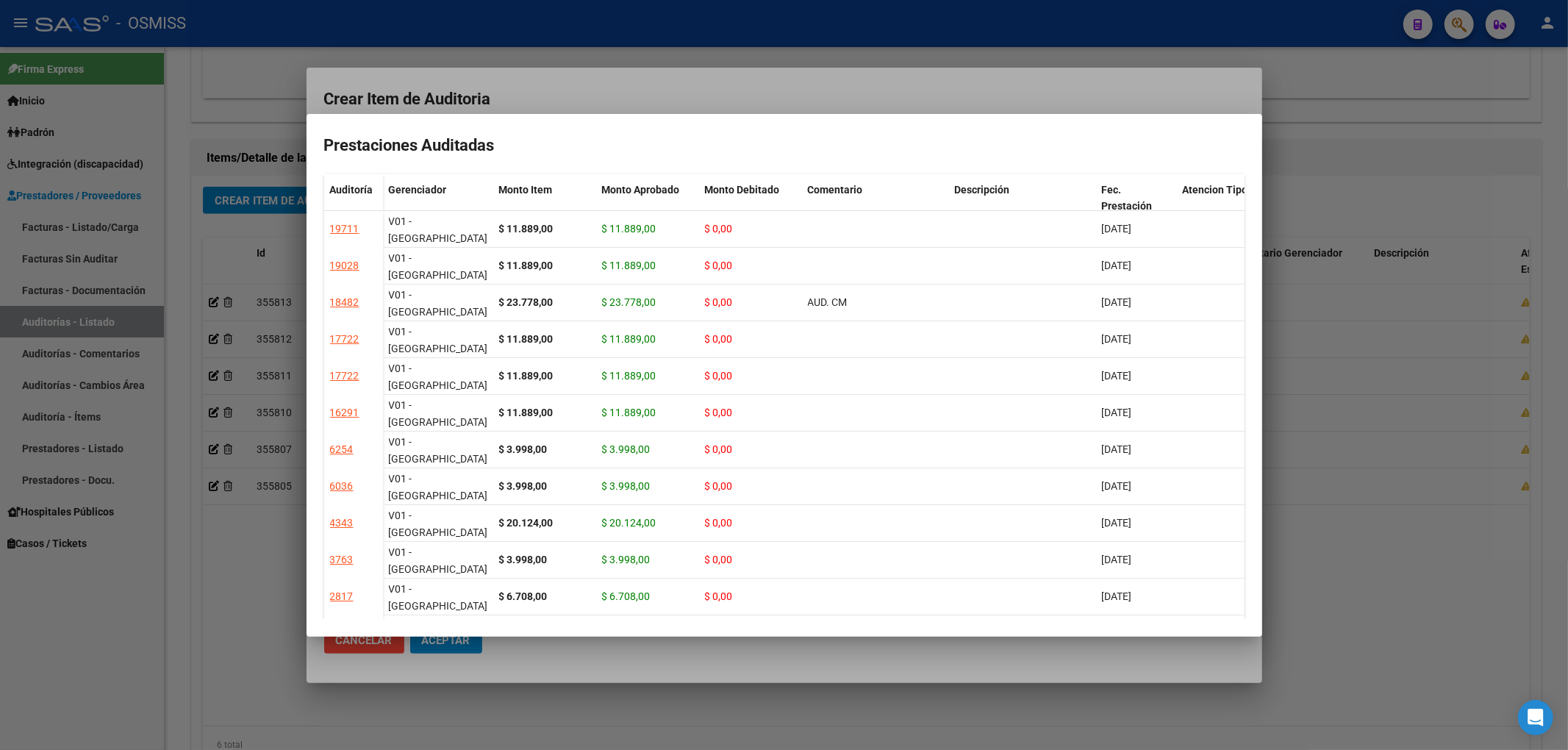
click at [598, 98] on div at bounding box center [784, 375] width 1568 height 750
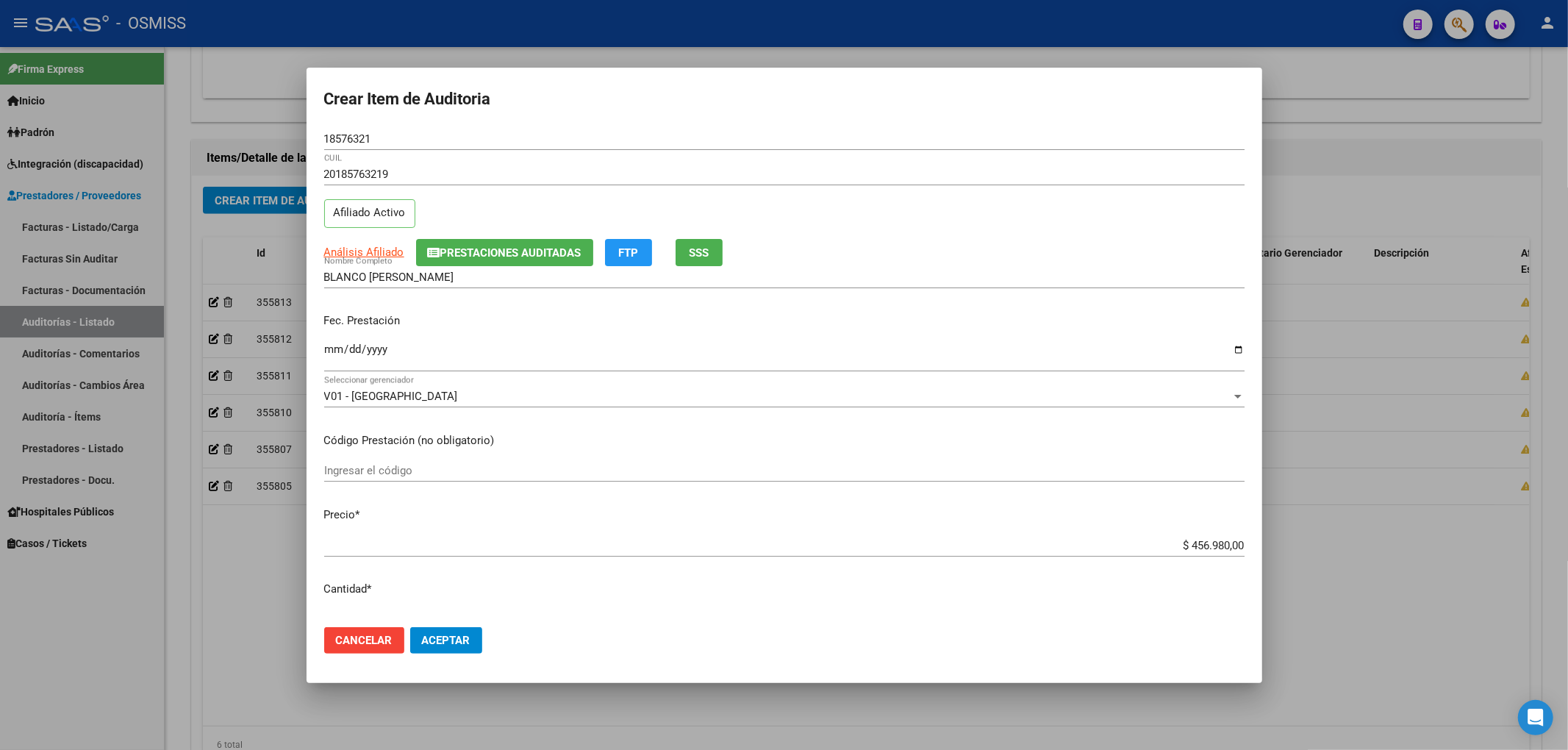
click at [337, 343] on input "Ingresar la fecha" at bounding box center [784, 355] width 920 height 23
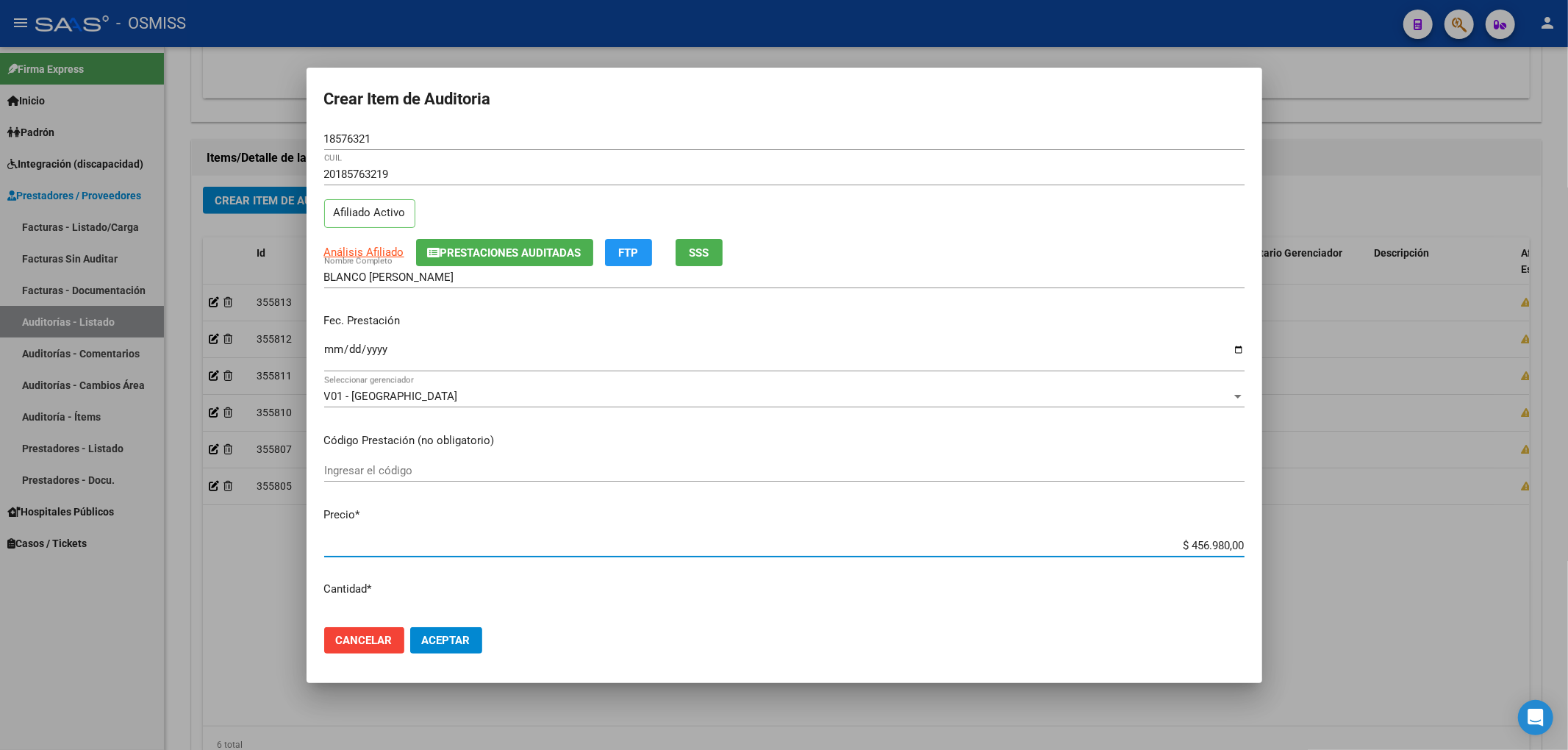
drag, startPoint x: 1165, startPoint y: 540, endPoint x: 1298, endPoint y: 553, distance: 133.6
click at [1298, 553] on div "Crear Item de Auditoria 18576321 Nro Documento 20185763219 CUIL Afiliado Activo…" at bounding box center [784, 375] width 1568 height 750
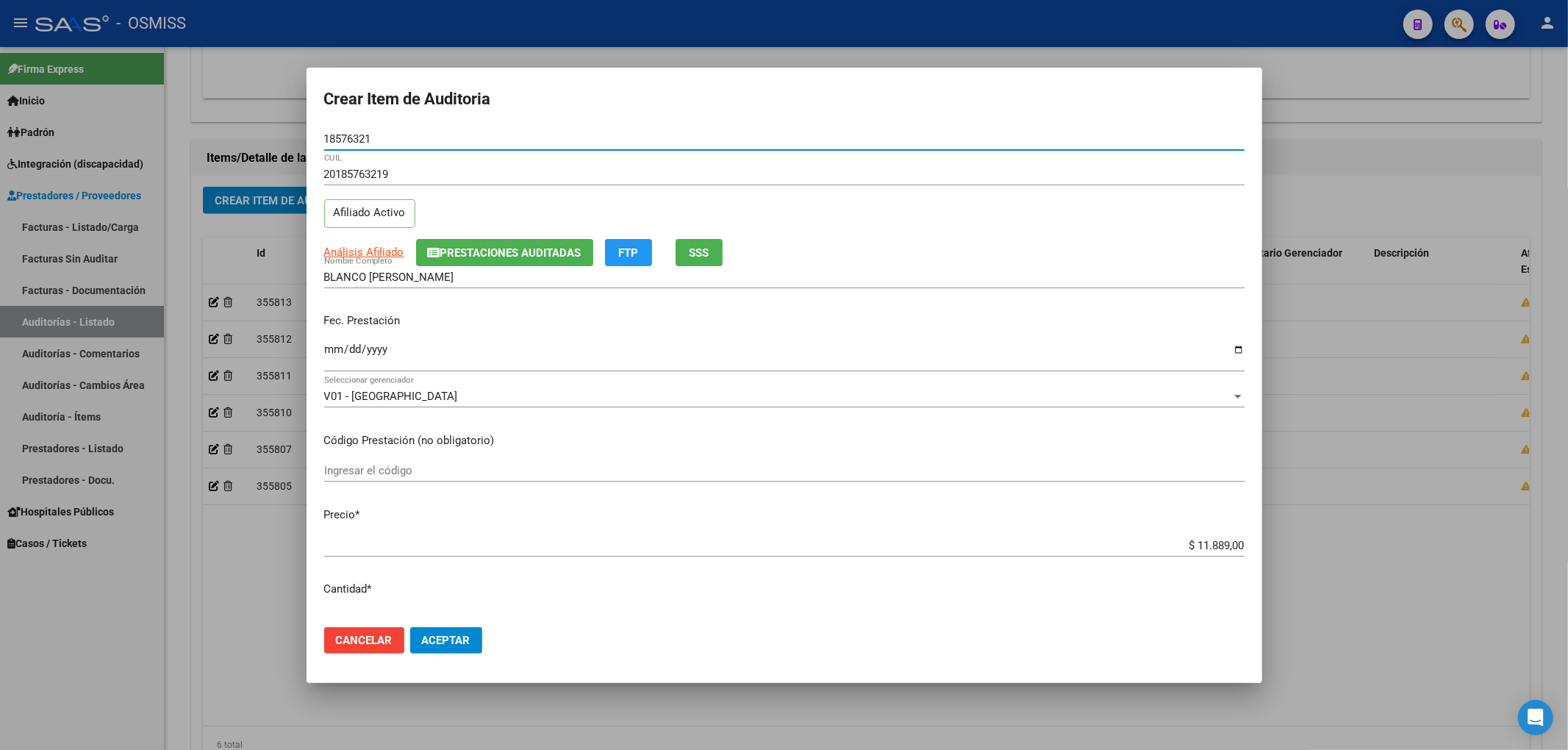
drag, startPoint x: 310, startPoint y: 132, endPoint x: 189, endPoint y: 143, distance: 121.5
click at [194, 131] on div "Crear Item de Auditoria 18576321 Nro Documento 20185763219 CUIL Afiliado Activo…" at bounding box center [784, 375] width 1568 height 750
click at [1027, 239] on div "Análisis Afiliado Prestaciones Auditadas FTP SSS" at bounding box center [784, 253] width 920 height 27
click at [463, 621] on mat-dialog-actions "Cancelar Aceptar" at bounding box center [784, 640] width 920 height 50
click at [443, 628] on button "Aceptar" at bounding box center [446, 640] width 72 height 26
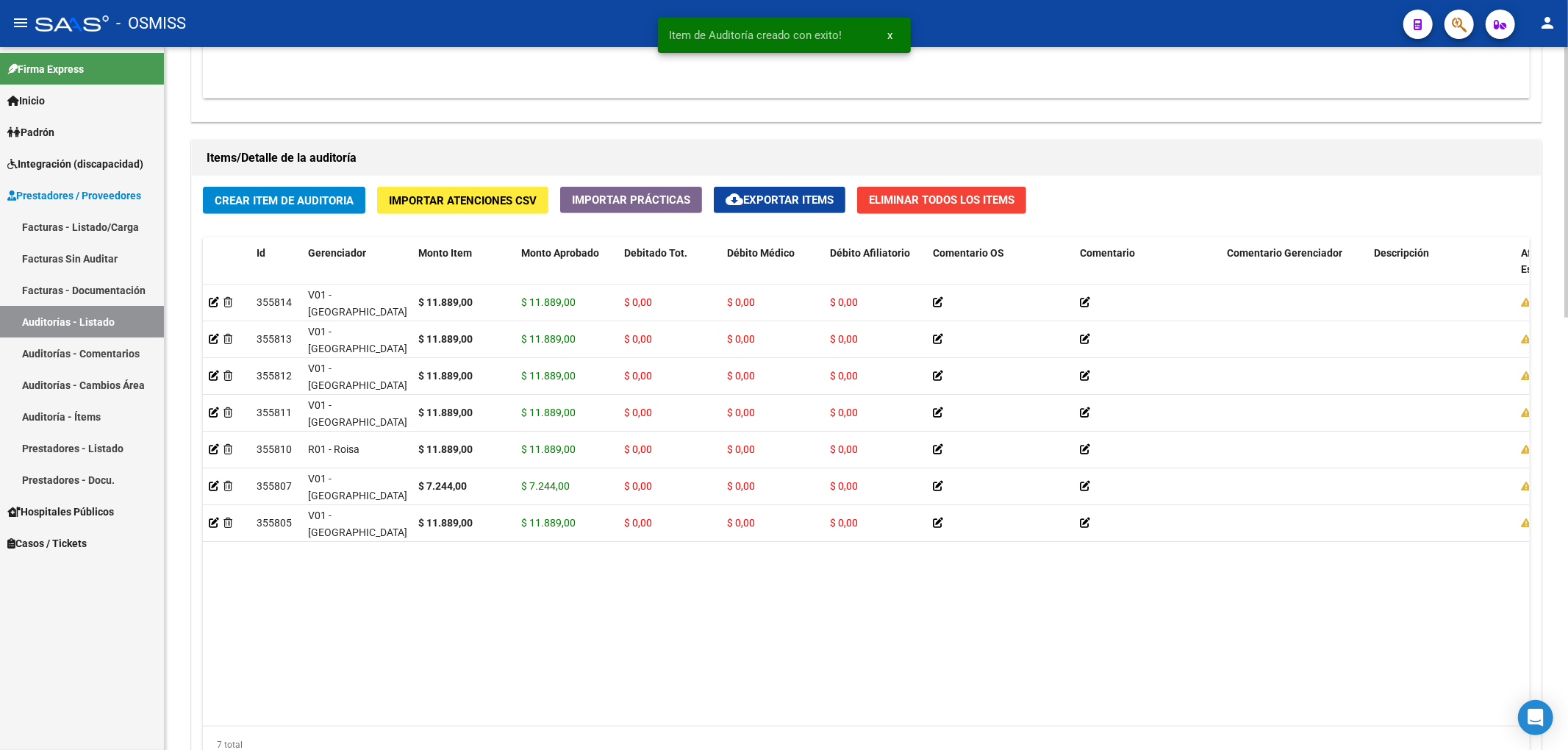
click at [306, 216] on div "Crear Item de Auditoria Importar Atenciones CSV Importar Prácticas cloud_downlo…" at bounding box center [866, 480] width 1349 height 610
click at [310, 209] on button "Crear Item de Auditoria" at bounding box center [284, 201] width 163 height 27
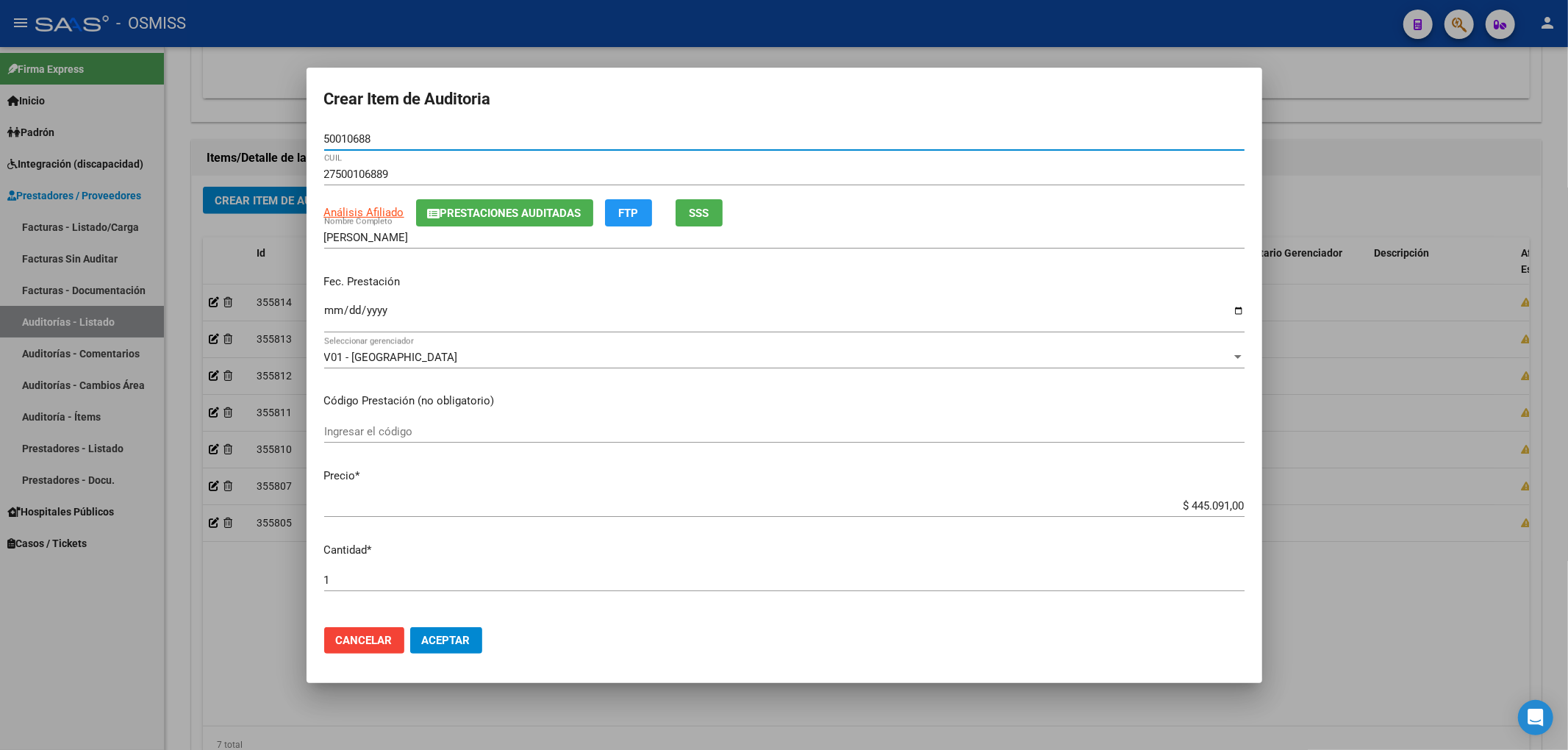
click at [334, 304] on input "Ingresar la fecha" at bounding box center [784, 315] width 920 height 23
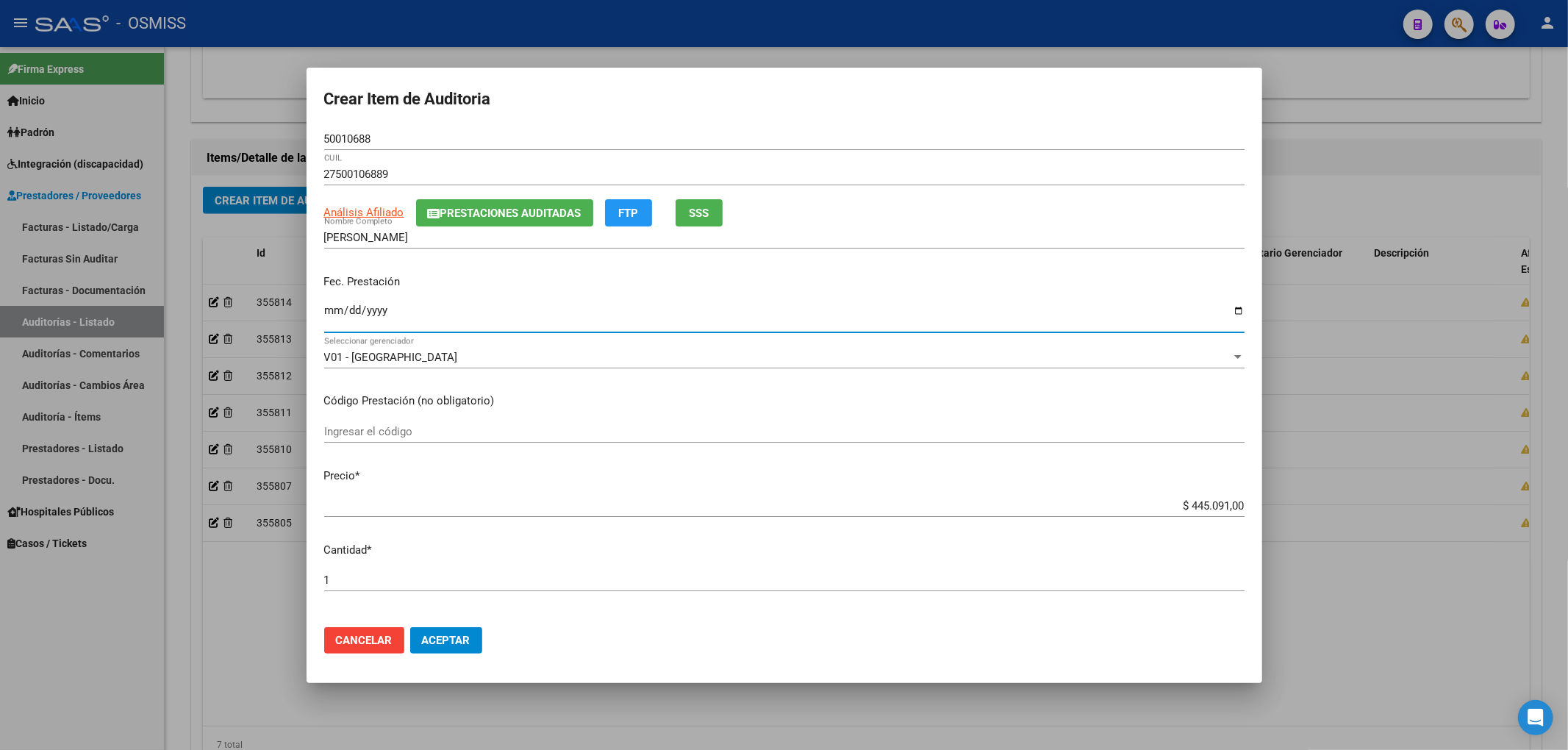
click at [778, 301] on div "[DATE] Ingresar la fecha" at bounding box center [784, 316] width 920 height 31
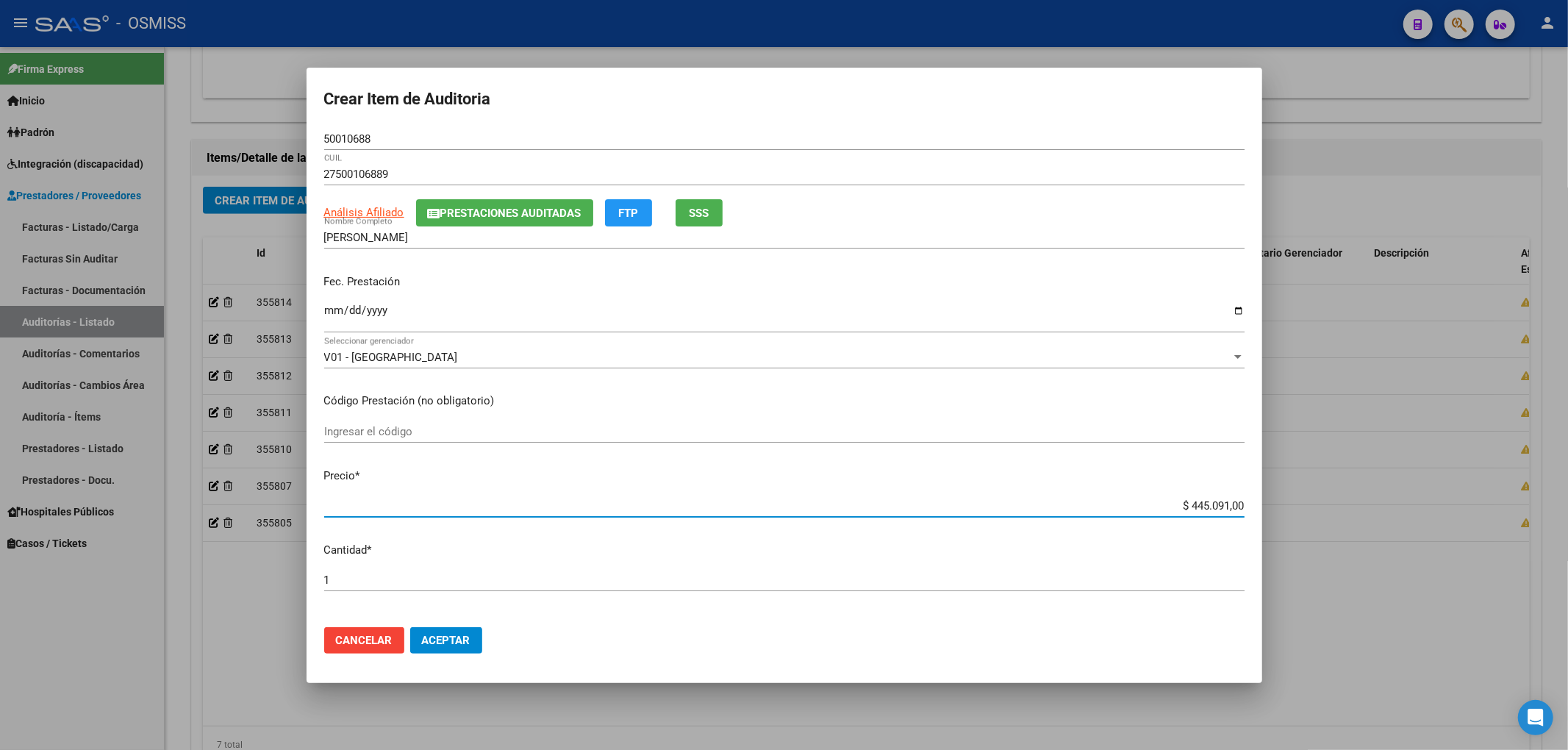
drag, startPoint x: 1179, startPoint y: 505, endPoint x: 1269, endPoint y: 512, distance: 90.3
click at [1267, 512] on div "Crear Item de Auditoria 50010688 Nro Documento 27500106889 CUIL Análisis Afilia…" at bounding box center [784, 375] width 1568 height 750
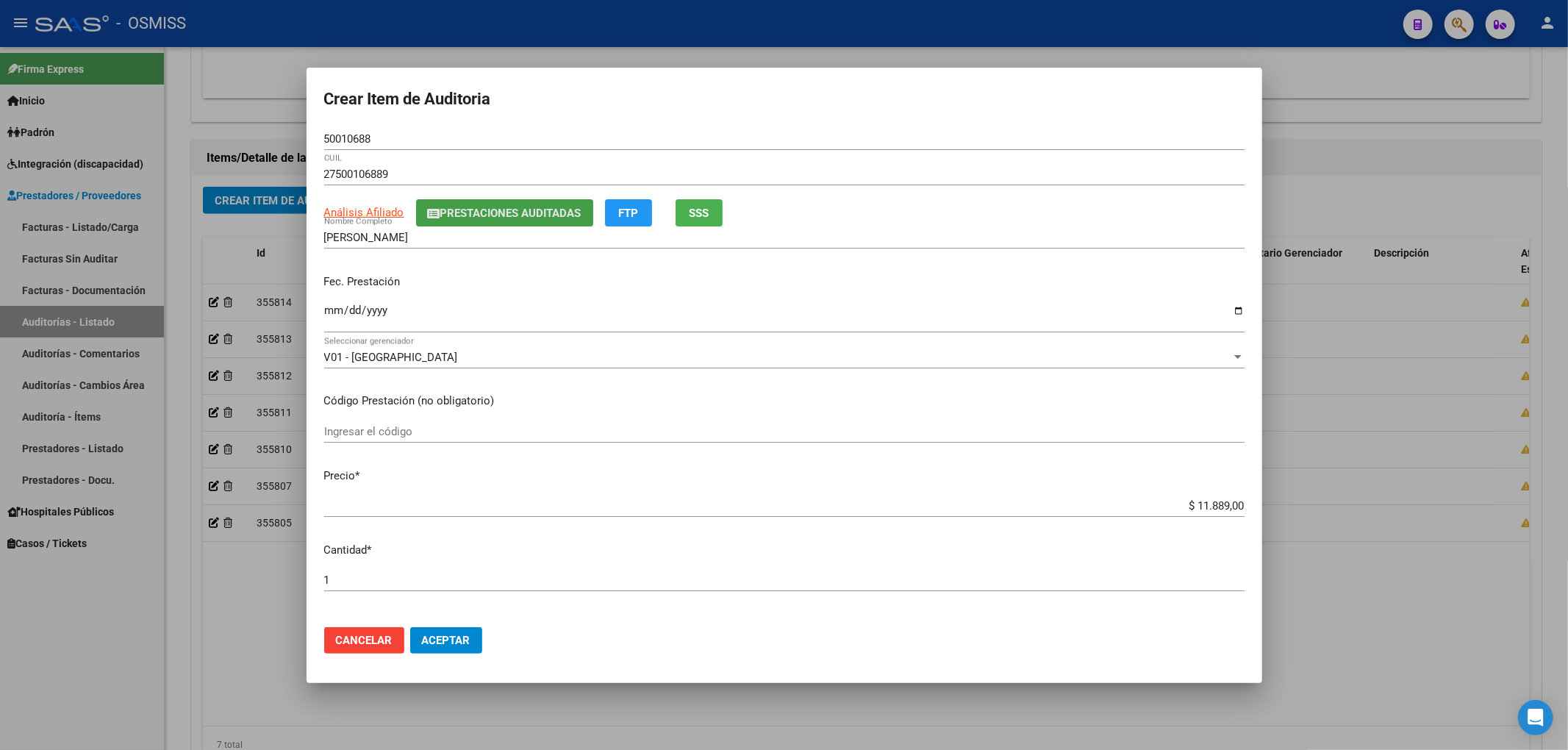
click at [466, 201] on button "Prestaciones Auditadas" at bounding box center [504, 213] width 177 height 27
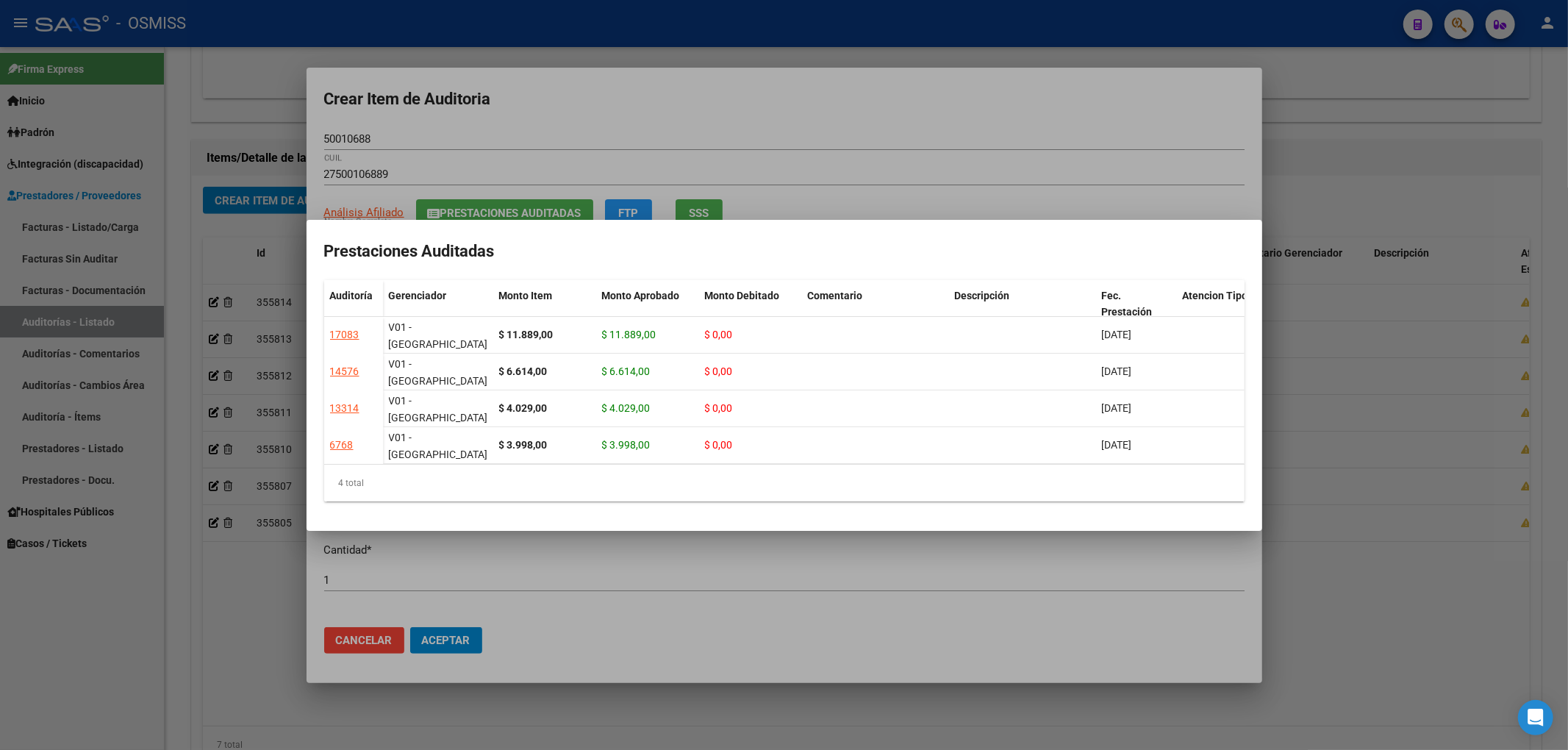
click at [427, 128] on div at bounding box center [784, 375] width 1568 height 750
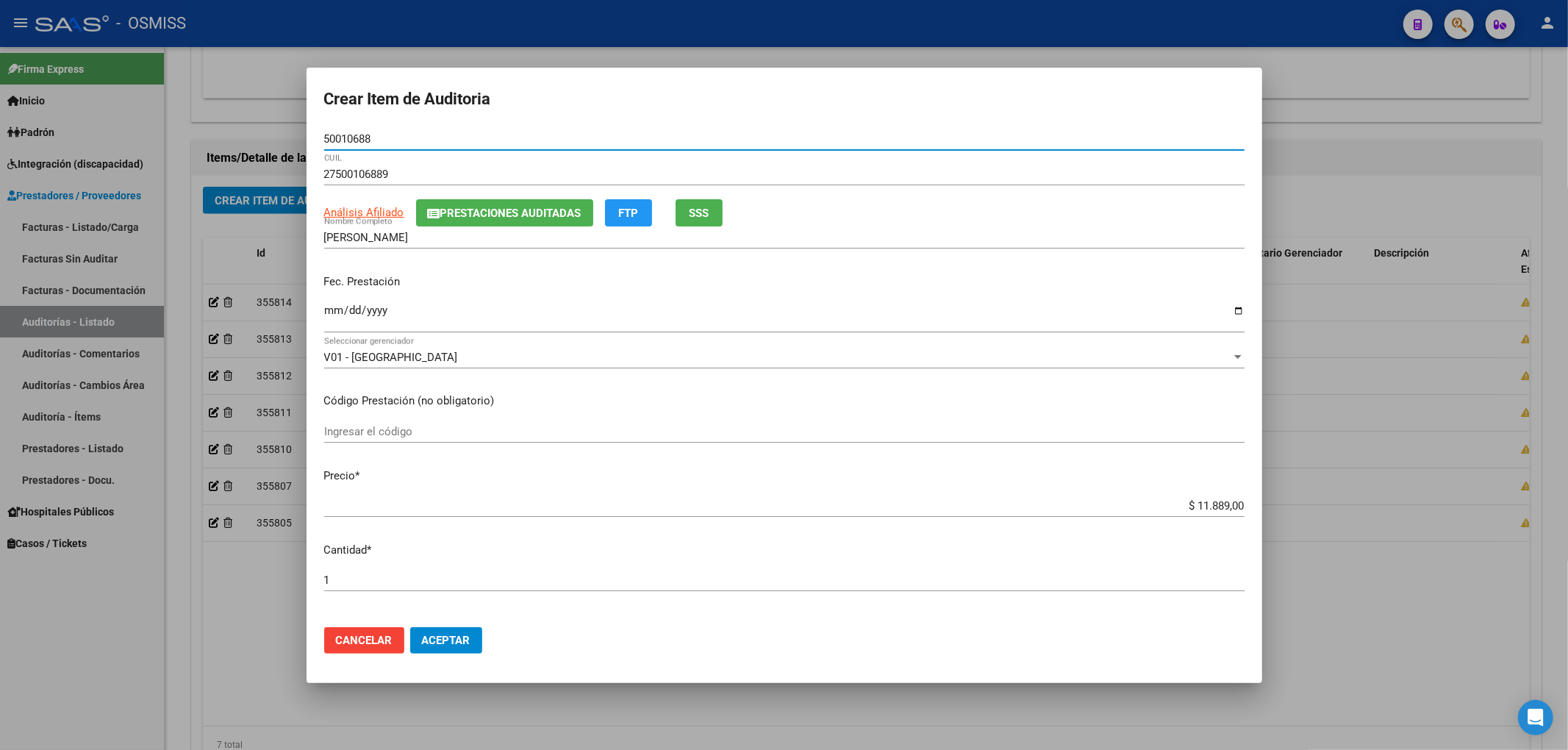
drag, startPoint x: 395, startPoint y: 145, endPoint x: 309, endPoint y: 133, distance: 86.8
click at [309, 133] on mat-dialog-content "50010688 Nro Documento 27500106889 CUIL Análisis Afiliado Prestaciones Auditada…" at bounding box center [784, 371] width 955 height 488
click at [1010, 219] on div "Análisis Afiliado Prestaciones Auditadas FTP SSS" at bounding box center [784, 213] width 920 height 27
click at [457, 642] on span "Aceptar" at bounding box center [446, 640] width 48 height 13
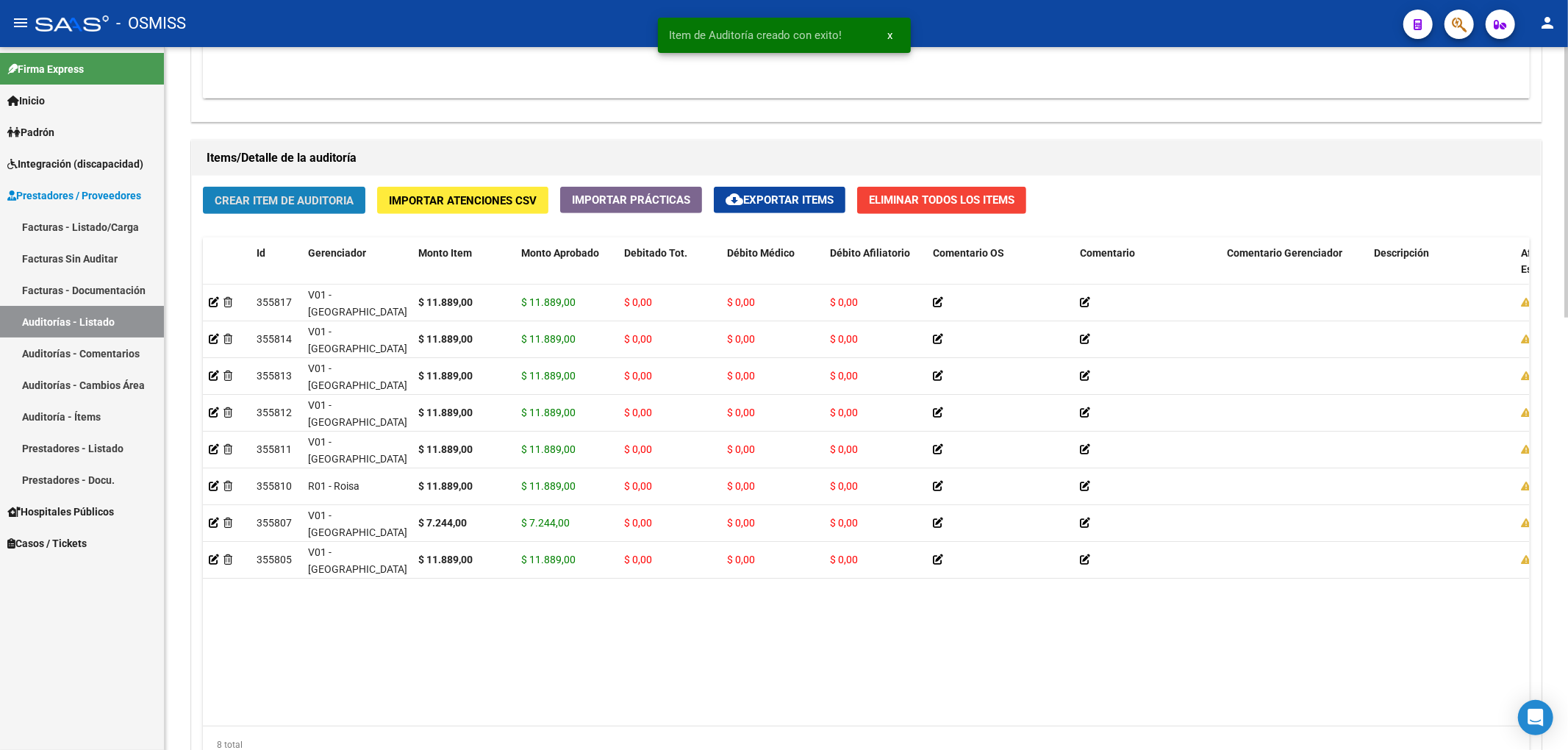
click at [270, 197] on span "Crear Item de Auditoria" at bounding box center [284, 201] width 139 height 13
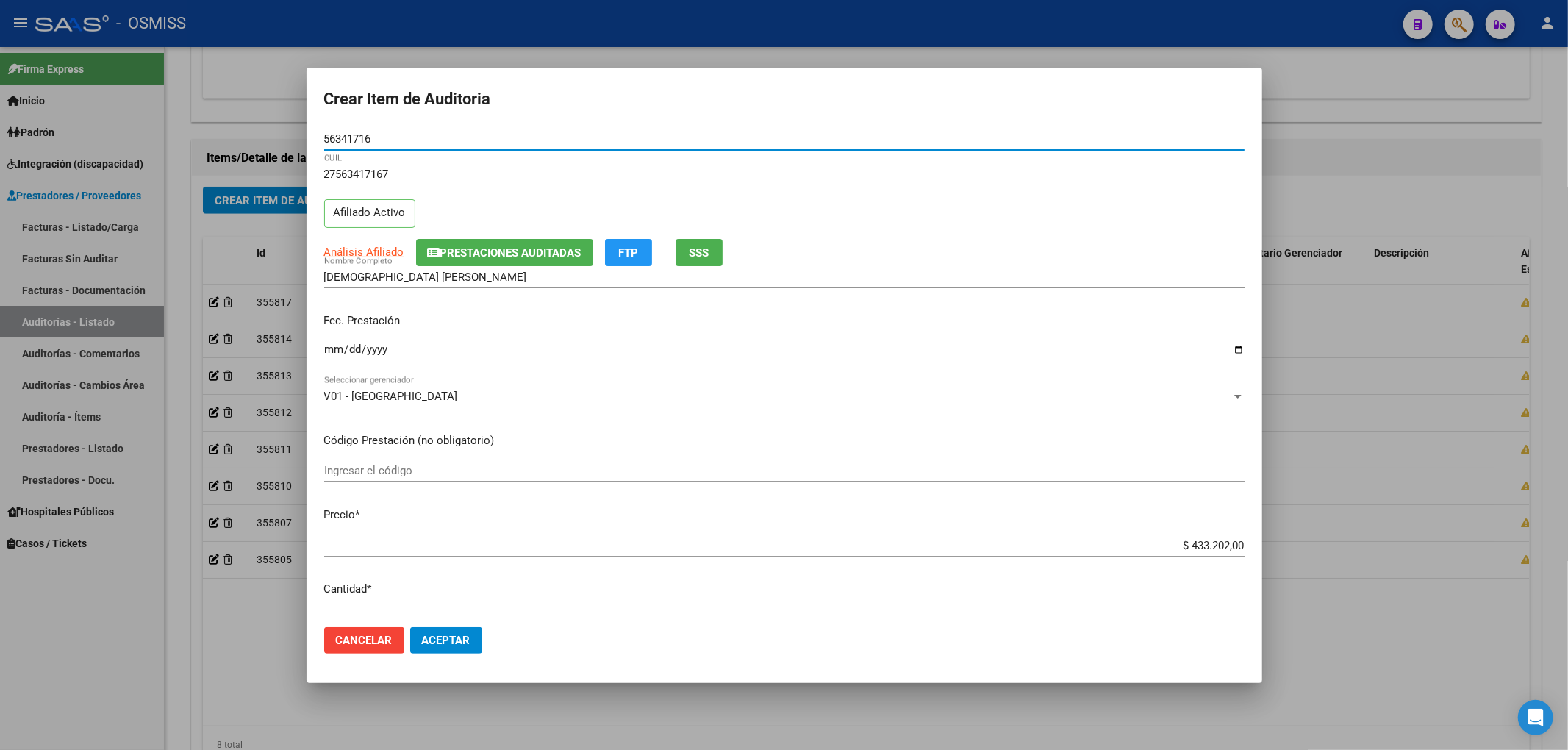
click at [325, 355] on input "Ingresar la fecha" at bounding box center [784, 355] width 920 height 23
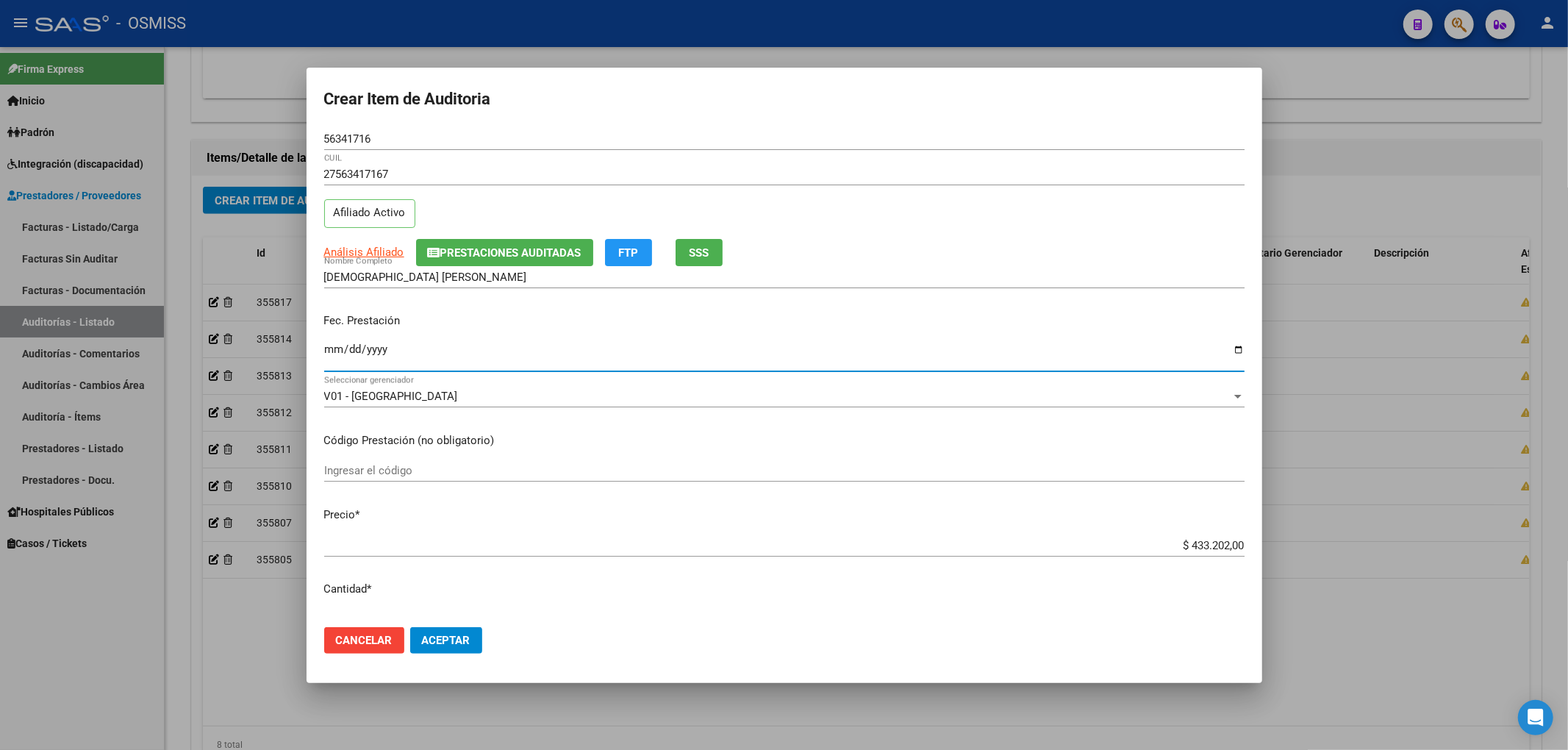
drag, startPoint x: 375, startPoint y: 147, endPoint x: 304, endPoint y: 148, distance: 71.0
click at [304, 148] on div "Crear Item de Auditoria 56341716 Nro Documento 27563417167 CUIL Afiliado Activo…" at bounding box center [784, 375] width 1568 height 750
click at [429, 150] on div "56341716 Nro Documento" at bounding box center [784, 145] width 920 height 36
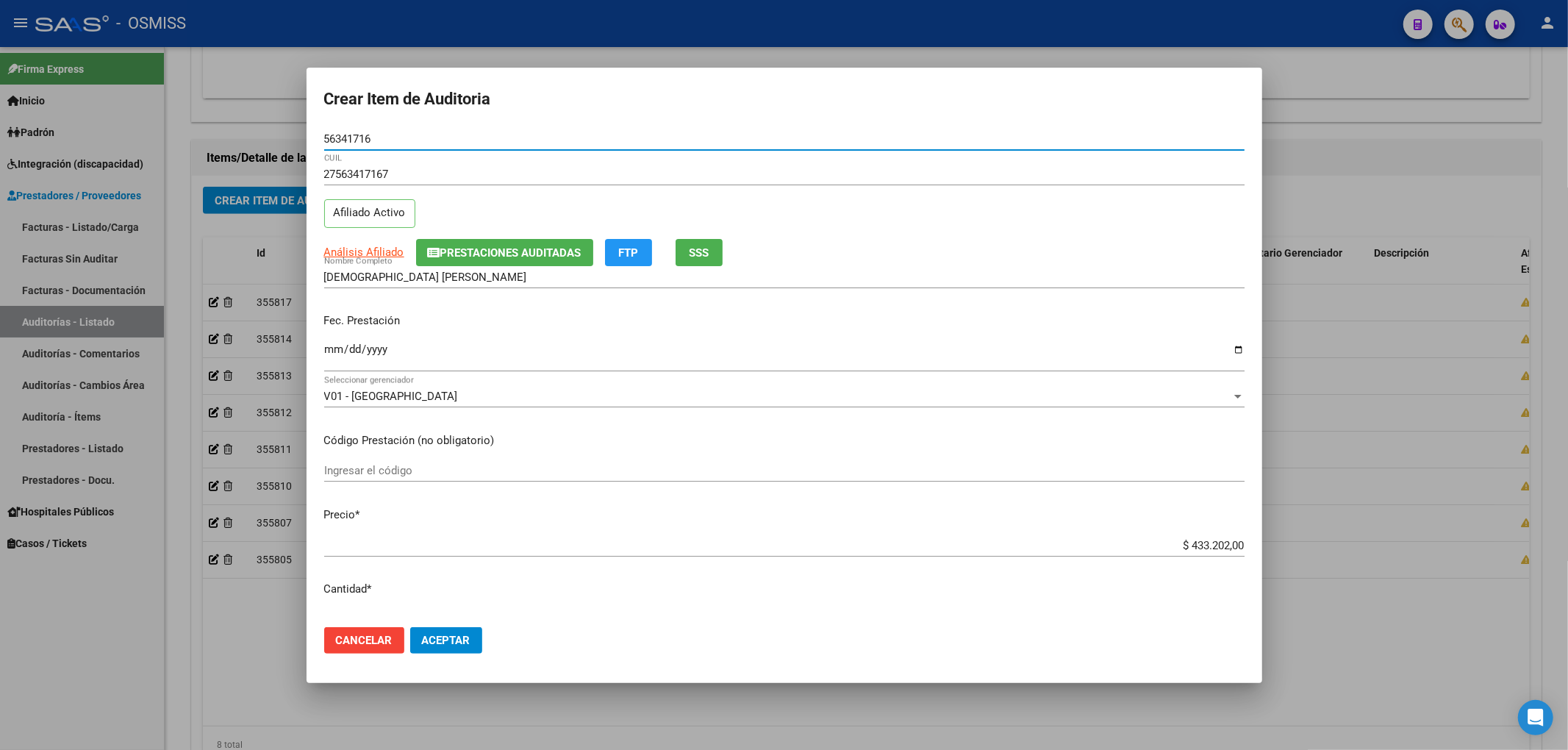
drag, startPoint x: 400, startPoint y: 142, endPoint x: 241, endPoint y: 139, distance: 159.0
click at [244, 138] on div "Crear Item de Auditoria 56341716 Nro Documento 27563417167 CUIL Afiliado Activo…" at bounding box center [784, 375] width 1568 height 750
click at [915, 222] on div "27563417167 CUIL Afiliado Activo" at bounding box center [784, 200] width 920 height 75
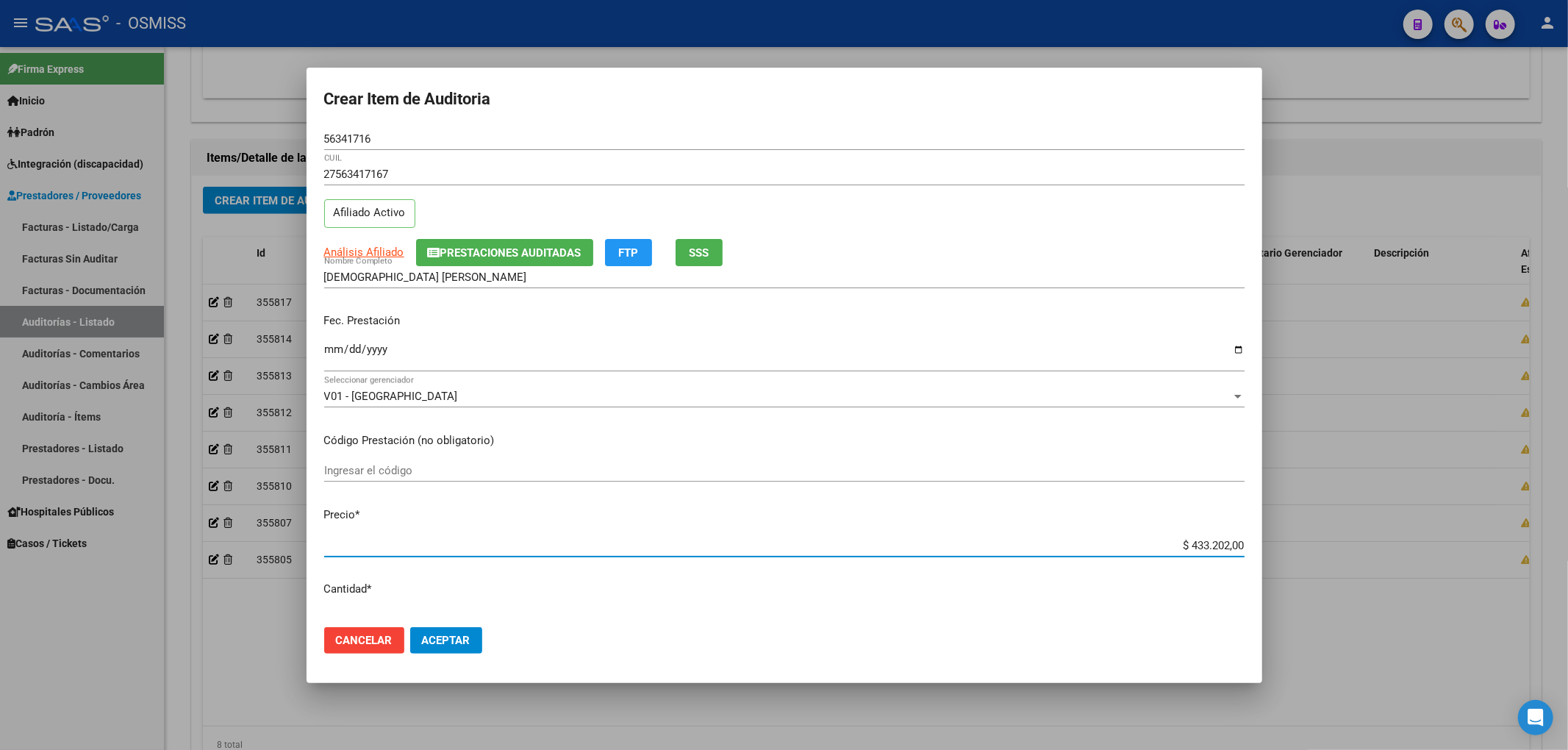
drag, startPoint x: 1158, startPoint y: 541, endPoint x: 1412, endPoint y: 549, distance: 254.1
click at [1416, 550] on div "Crear Item de Auditoria 56341716 Nro Documento 27563417167 CUIL Afiliado Activo…" at bounding box center [784, 375] width 1568 height 750
click at [472, 642] on button "Aceptar" at bounding box center [446, 640] width 72 height 26
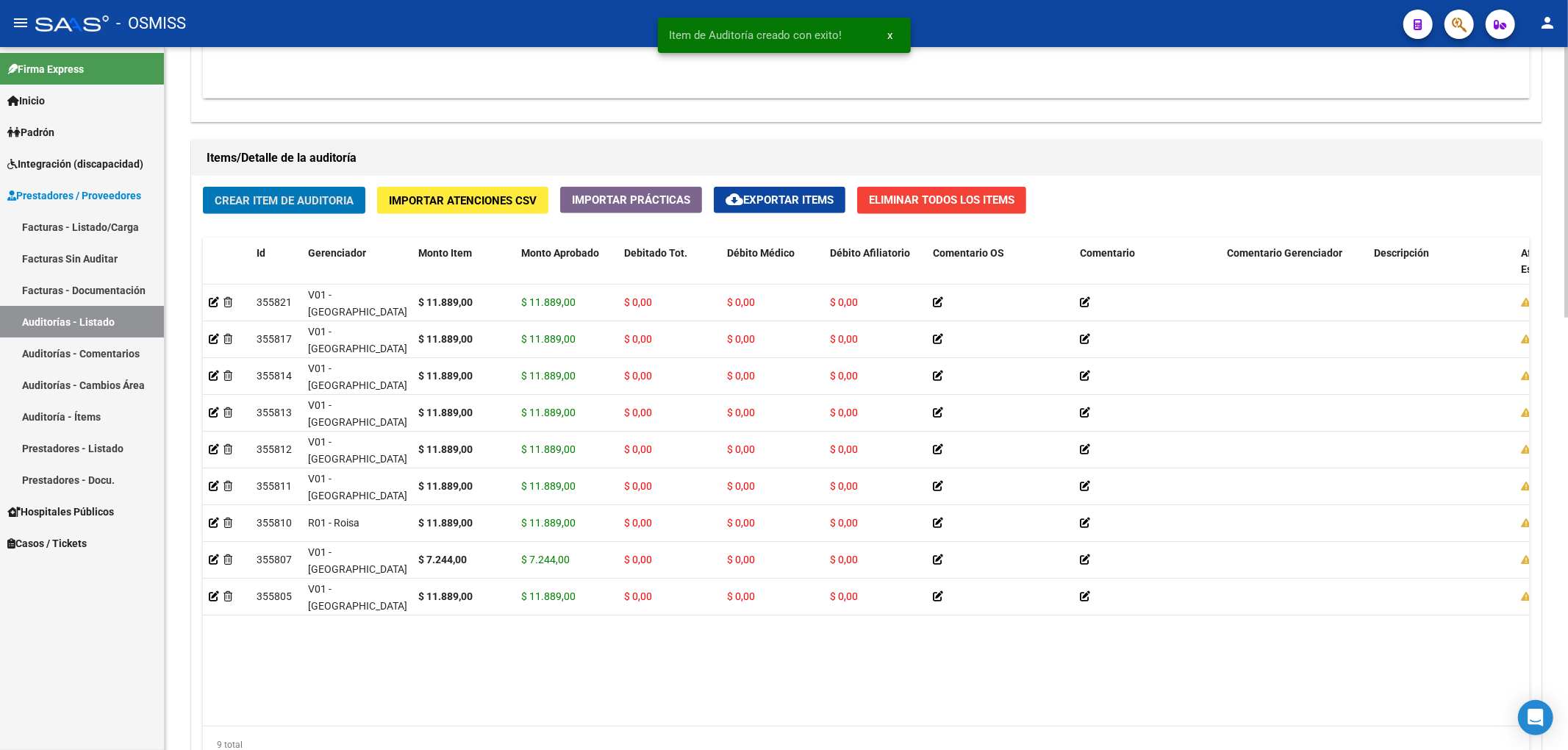
click at [284, 207] on span "Crear Item de Auditoria" at bounding box center [284, 201] width 139 height 13
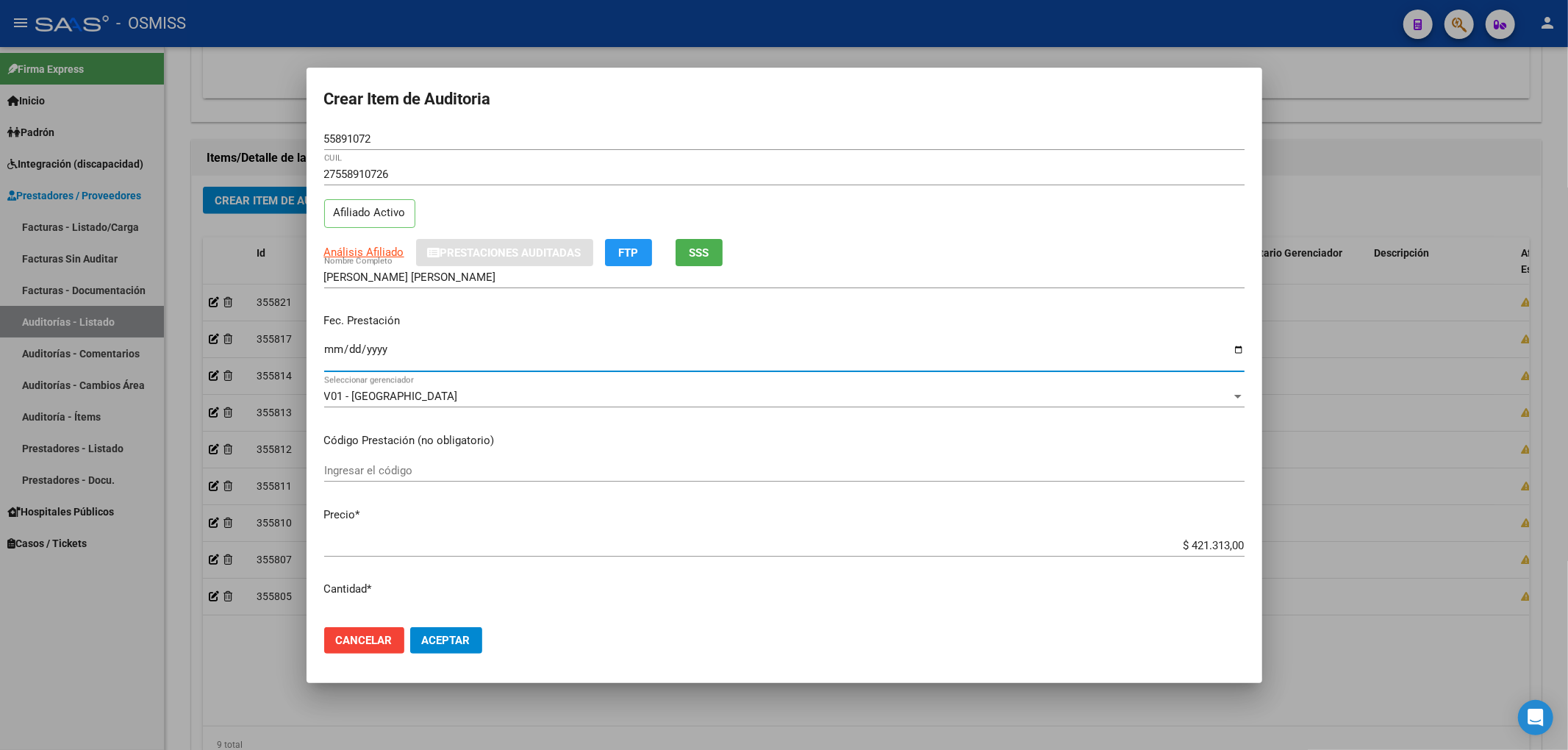
click at [335, 354] on input "Ingresar la fecha" at bounding box center [784, 355] width 920 height 23
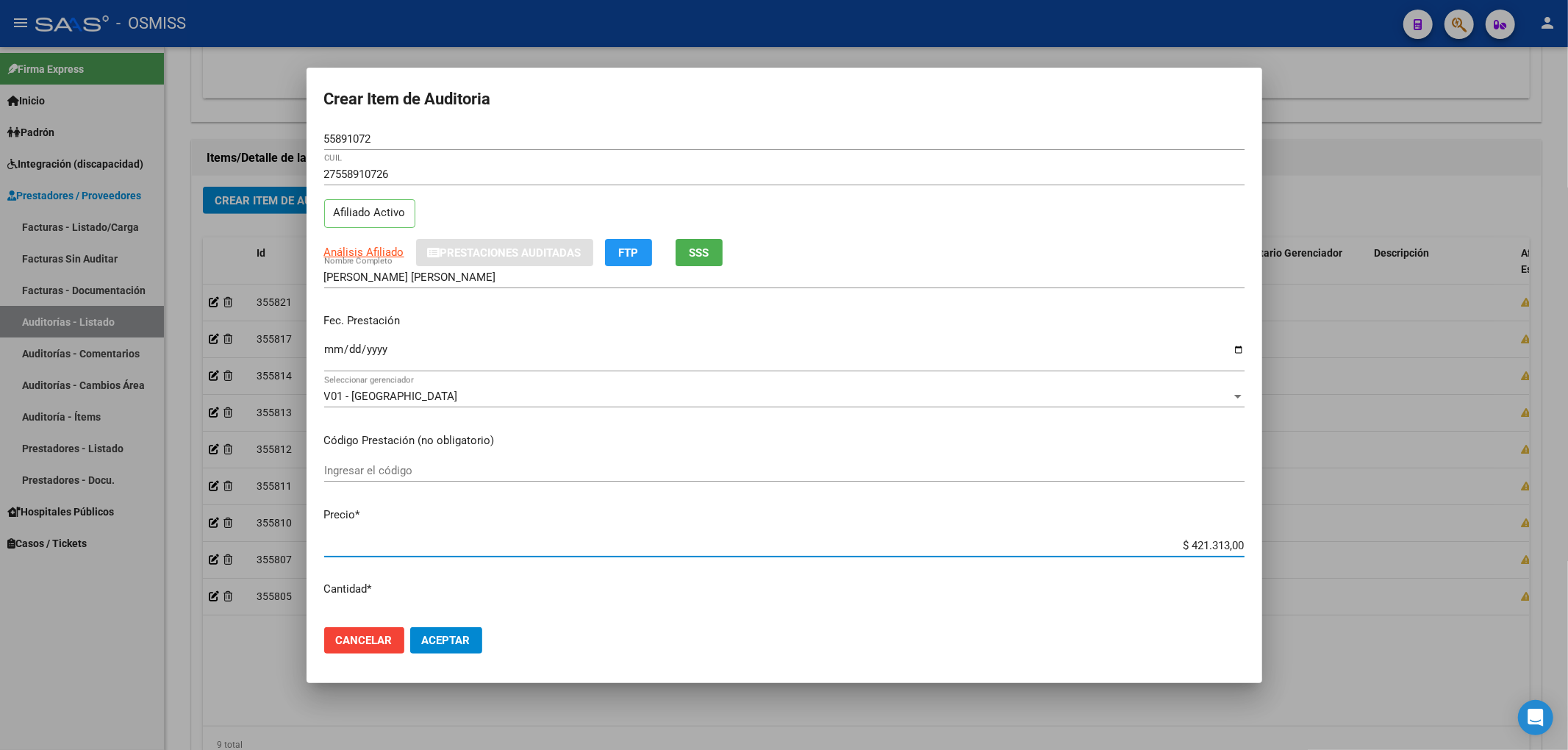
drag, startPoint x: 1174, startPoint y: 551, endPoint x: 1336, endPoint y: 545, distance: 162.1
click at [1350, 545] on div "Crear Item de Auditoria 55891072 Nro Documento 27558910726 CUIL Afiliado Activo…" at bounding box center [784, 375] width 1568 height 750
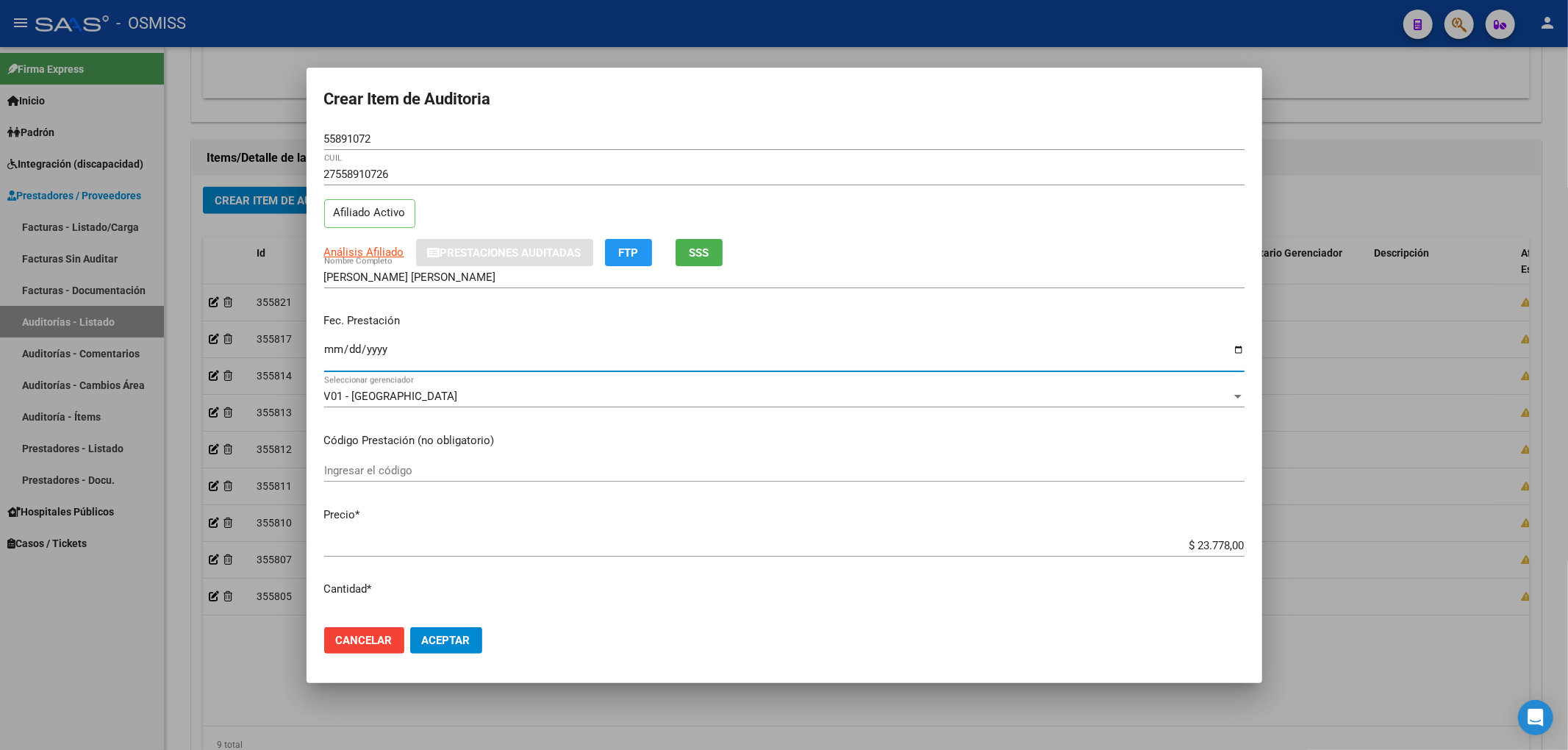
click at [330, 356] on input "Ingresar la fecha" at bounding box center [784, 355] width 920 height 23
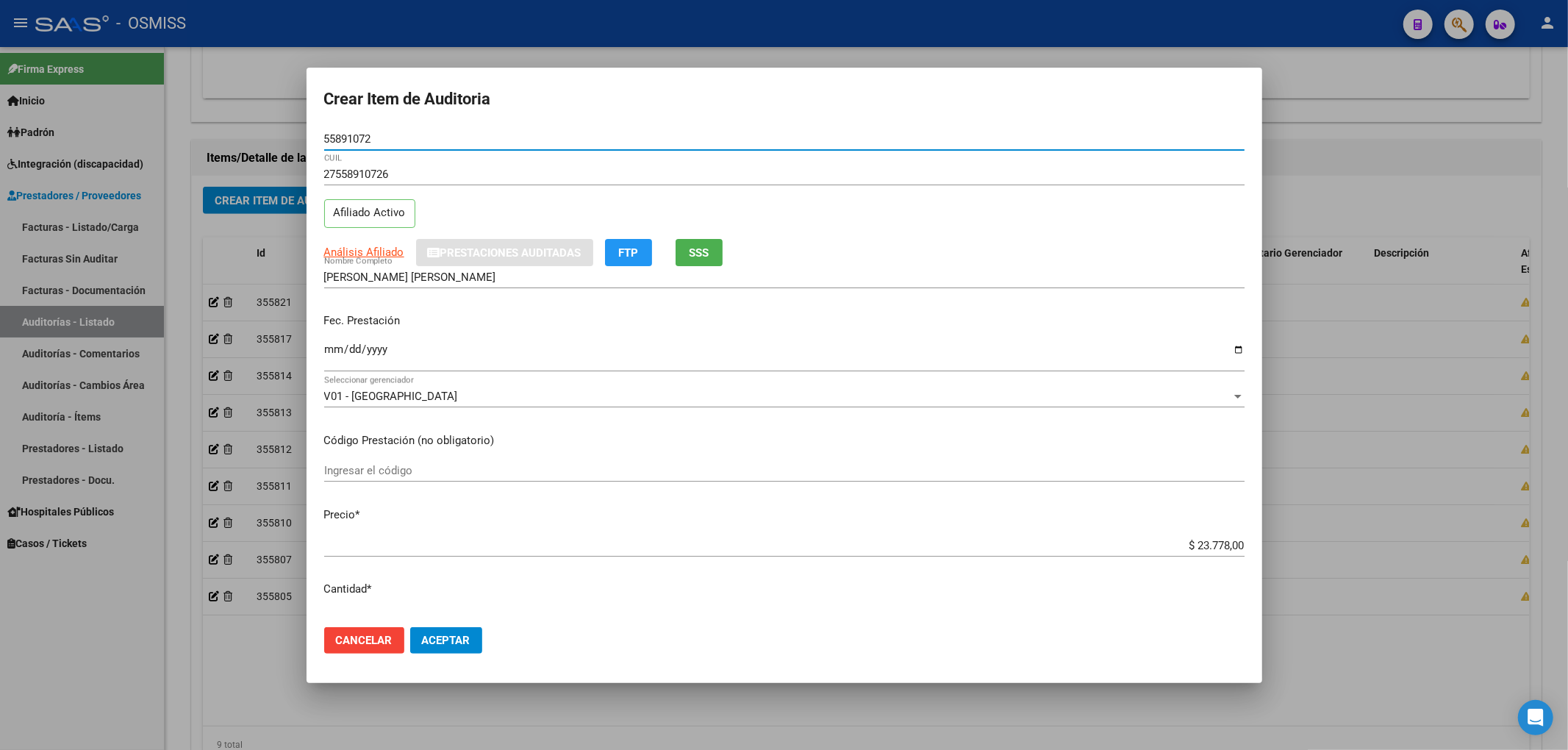
drag, startPoint x: 386, startPoint y: 145, endPoint x: 6, endPoint y: 150, distance: 380.0
click at [18, 124] on div "Crear Item de Auditoria 55891072 Nro Documento 27558910726 CUIL Afiliado Activo…" at bounding box center [784, 375] width 1568 height 750
click at [1025, 245] on div "Análisis Afiliado Prestaciones Auditadas FTP SSS" at bounding box center [784, 253] width 920 height 27
click at [462, 636] on span "Aceptar" at bounding box center [446, 640] width 48 height 13
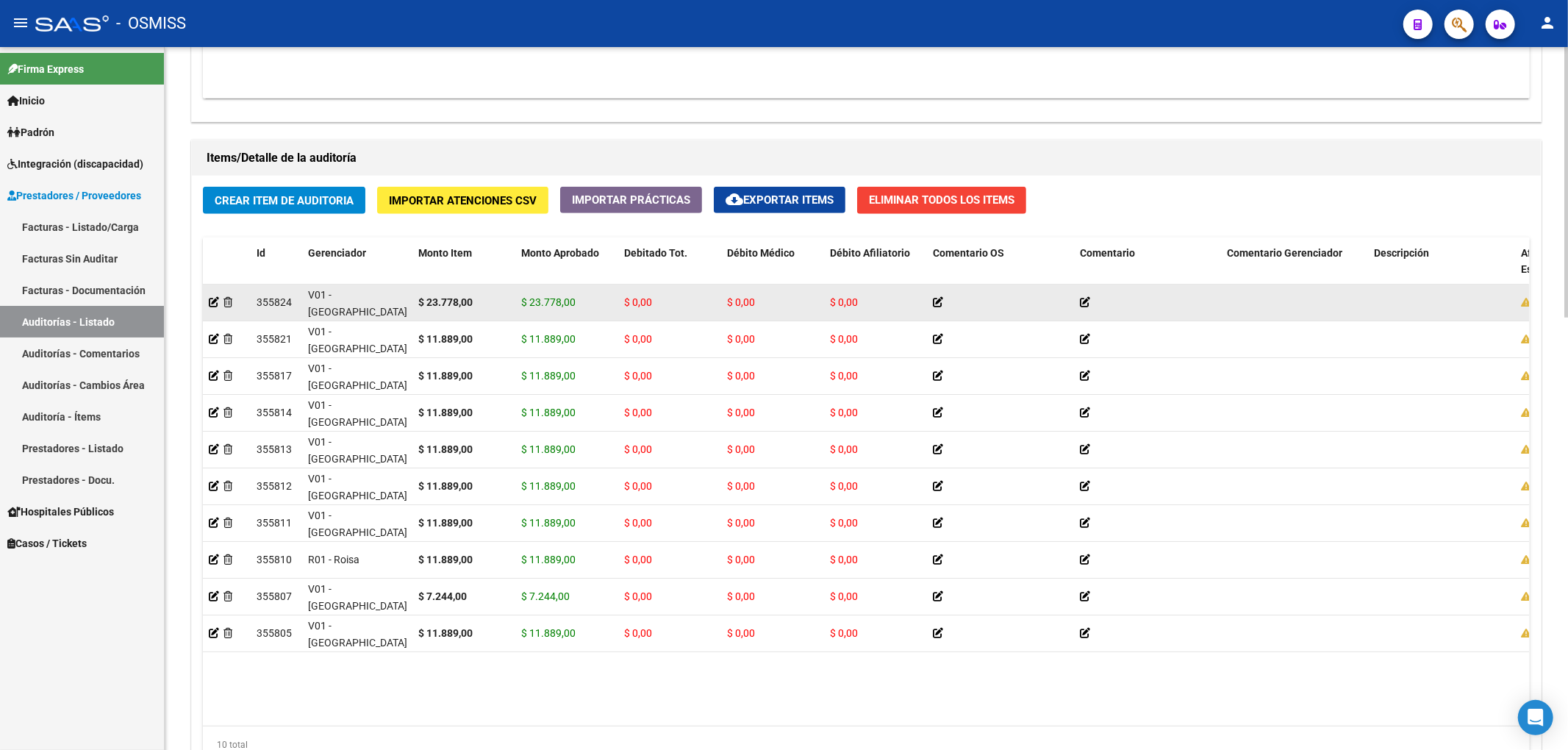
drag, startPoint x: 527, startPoint y: 302, endPoint x: 577, endPoint y: 306, distance: 50.2
click at [577, 306] on div "$ 23.778,00" at bounding box center [567, 302] width 91 height 17
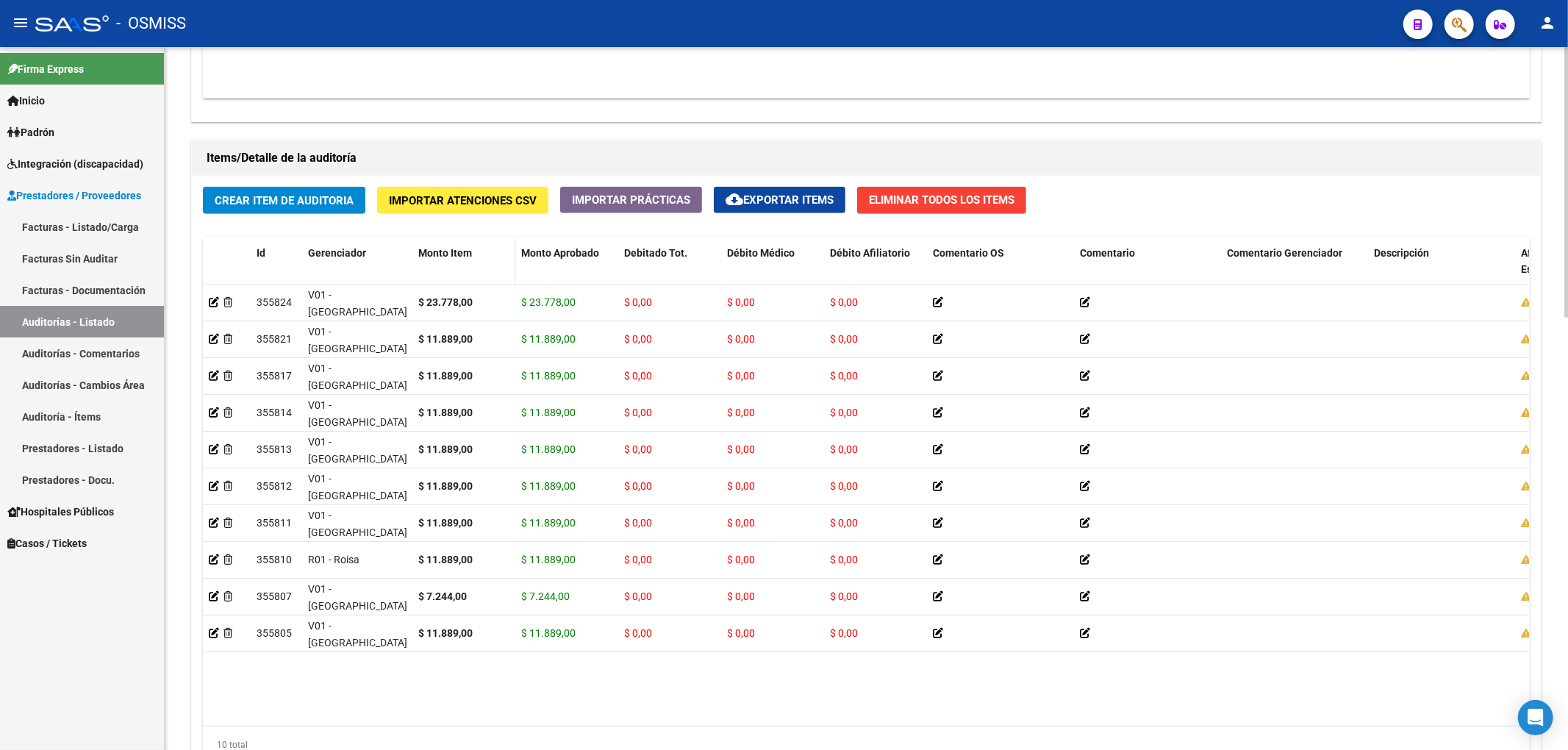
copy span "23.778,00"
click at [271, 205] on span "Crear Item de Auditoria" at bounding box center [284, 201] width 139 height 13
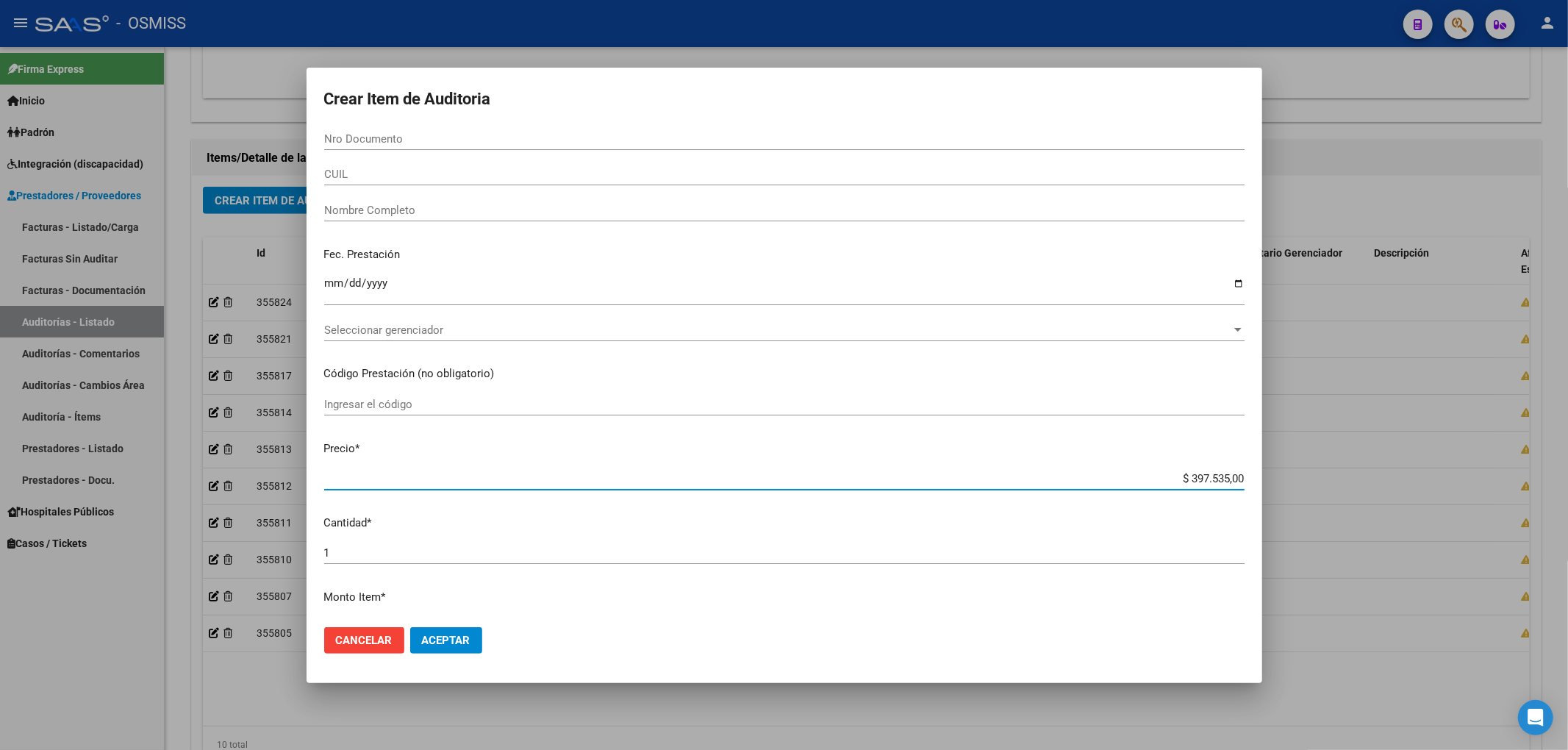
drag, startPoint x: 1169, startPoint y: 480, endPoint x: 1292, endPoint y: 465, distance: 123.9
click at [1274, 471] on div "Crear Item de Auditoria Nro Documento CUIL Nombre Completo Fec. Prestación Ingr…" at bounding box center [784, 375] width 1568 height 750
paste input "23.778"
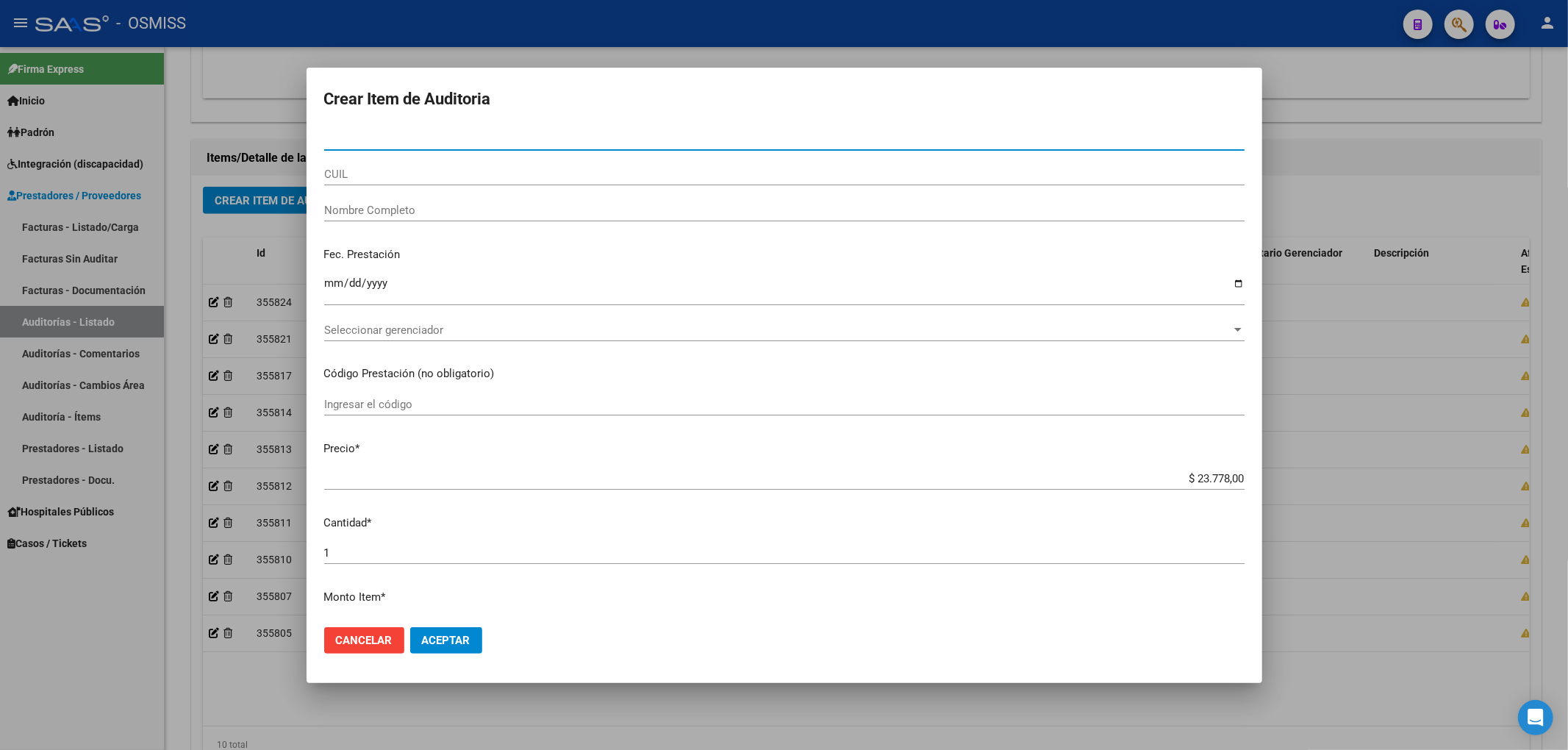
click at [383, 143] on input "Nro Documento" at bounding box center [784, 139] width 920 height 13
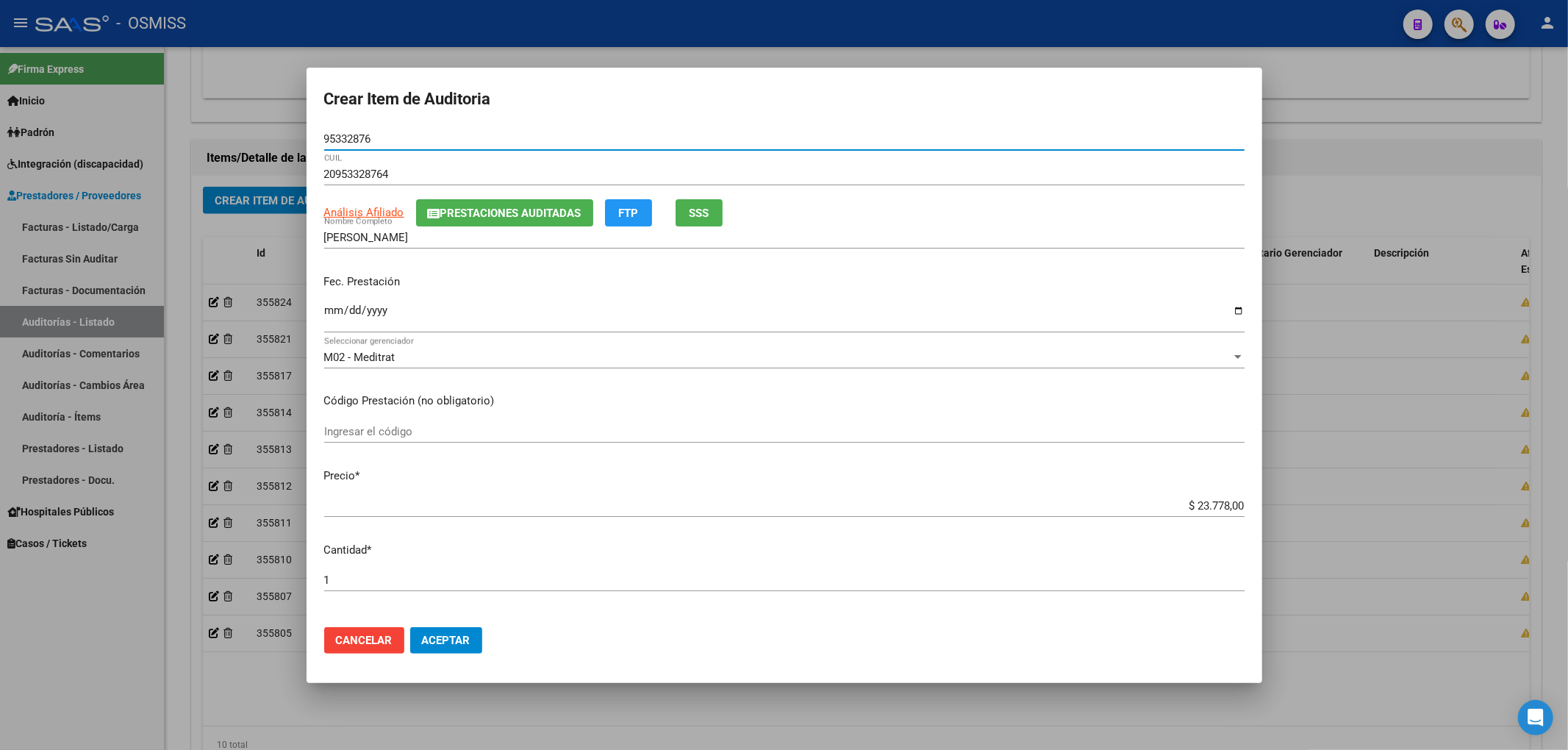
click at [341, 304] on input "Ingresar la fecha" at bounding box center [784, 315] width 920 height 23
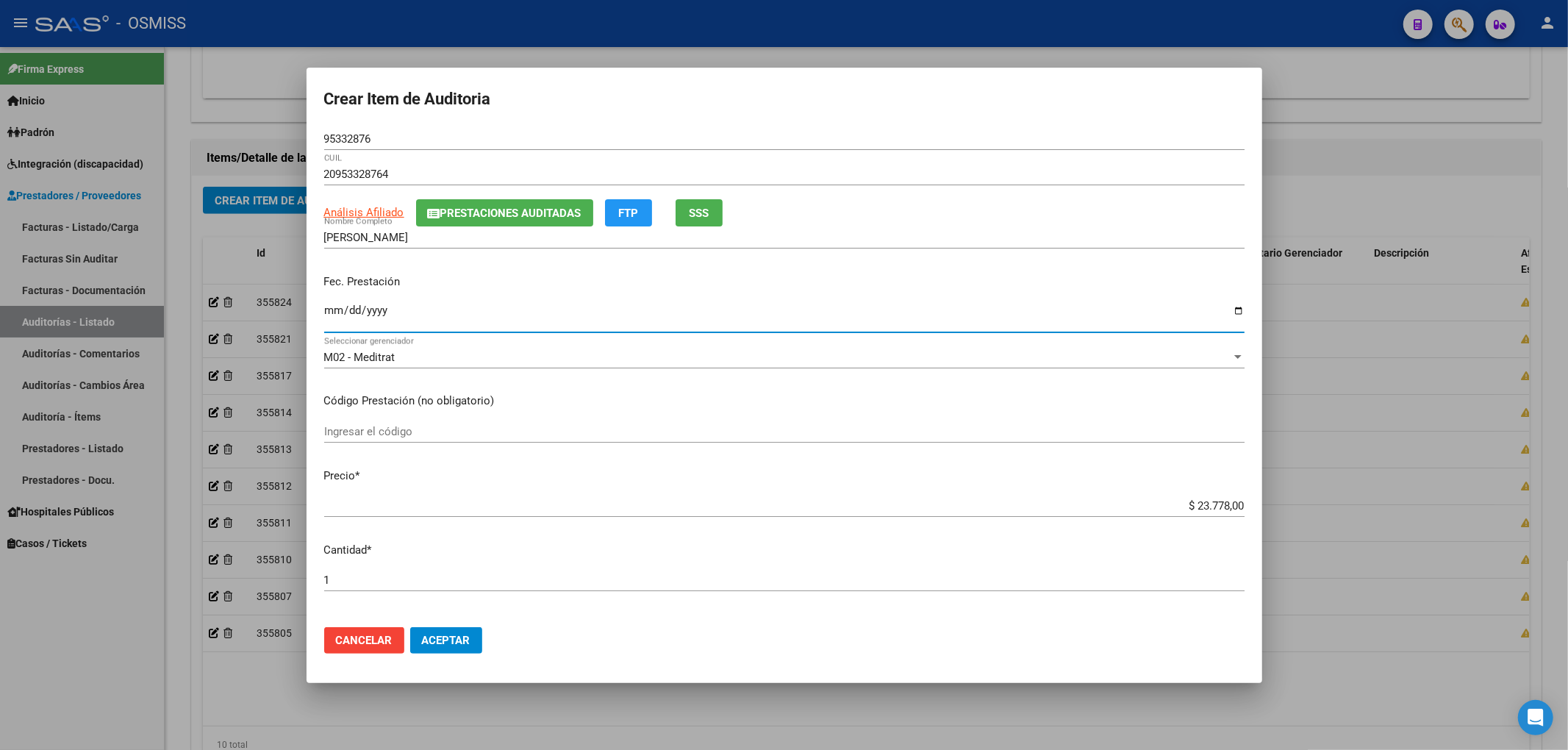
click at [374, 136] on input "95332876" at bounding box center [784, 139] width 920 height 13
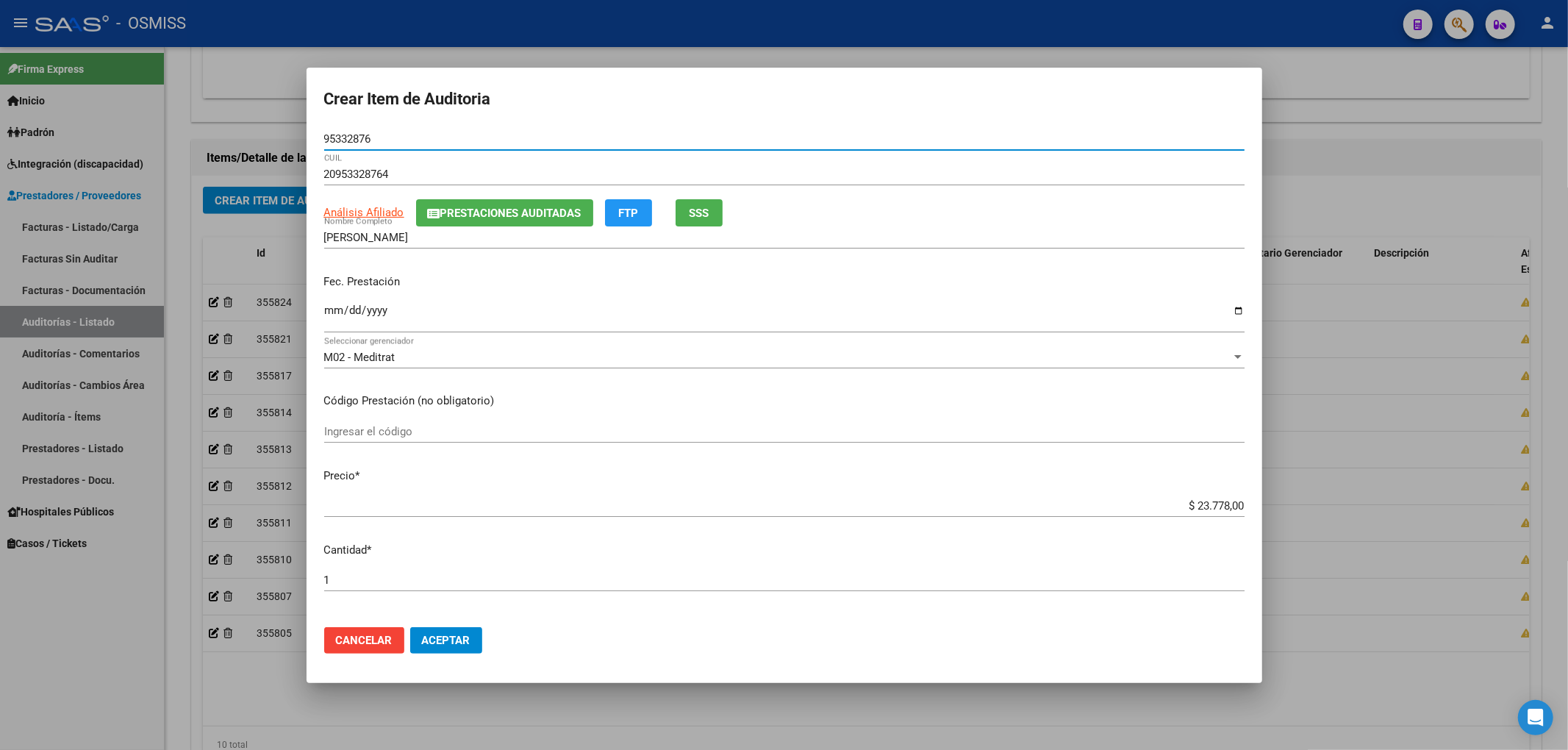
drag, startPoint x: 342, startPoint y: 140, endPoint x: 297, endPoint y: 140, distance: 45.0
click at [298, 140] on div "Crear Item de Auditoria 95332876 Nro Documento 20953328764 CUIL Análisis Afilia…" at bounding box center [784, 375] width 1568 height 750
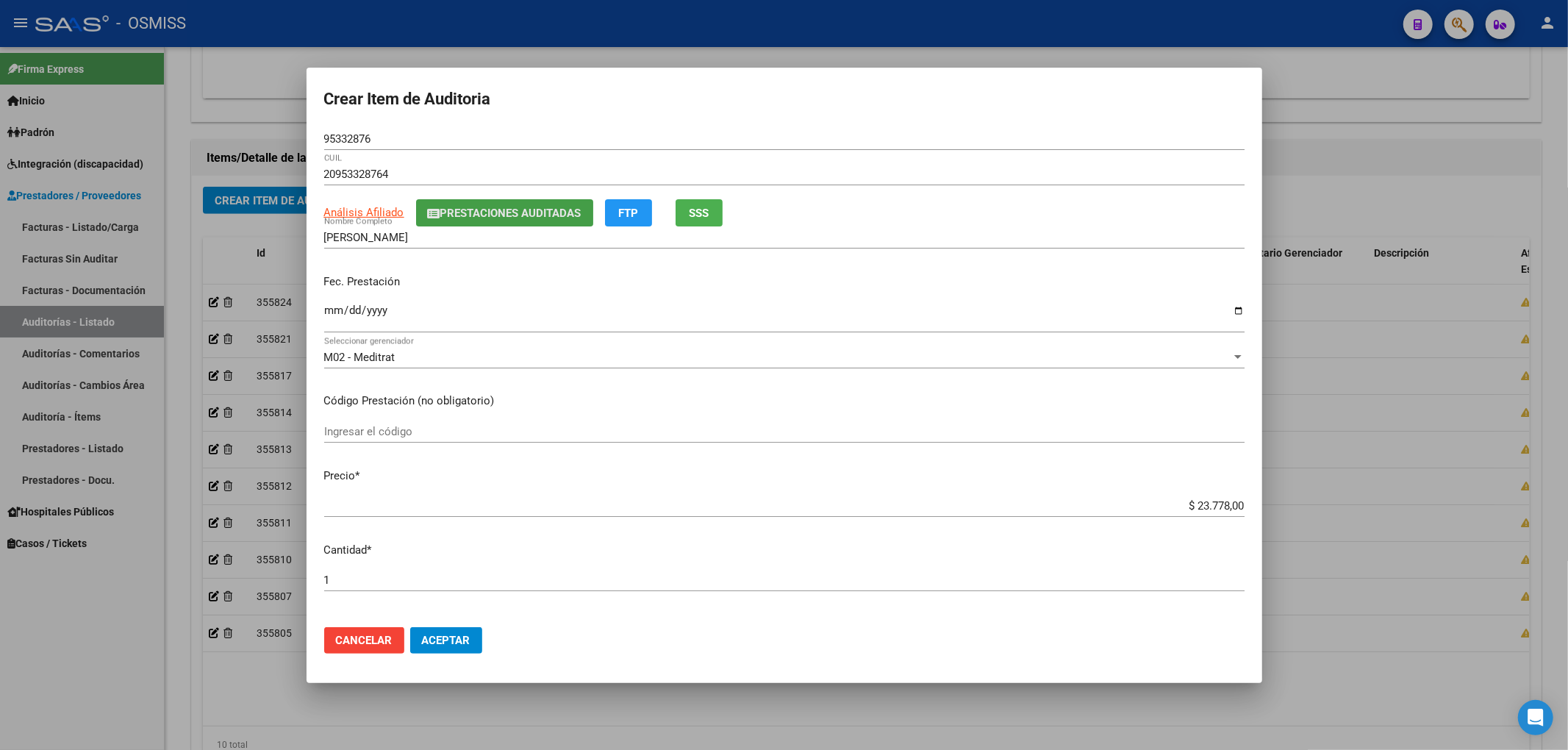
click at [529, 213] on span "Prestaciones Auditadas" at bounding box center [511, 213] width 141 height 13
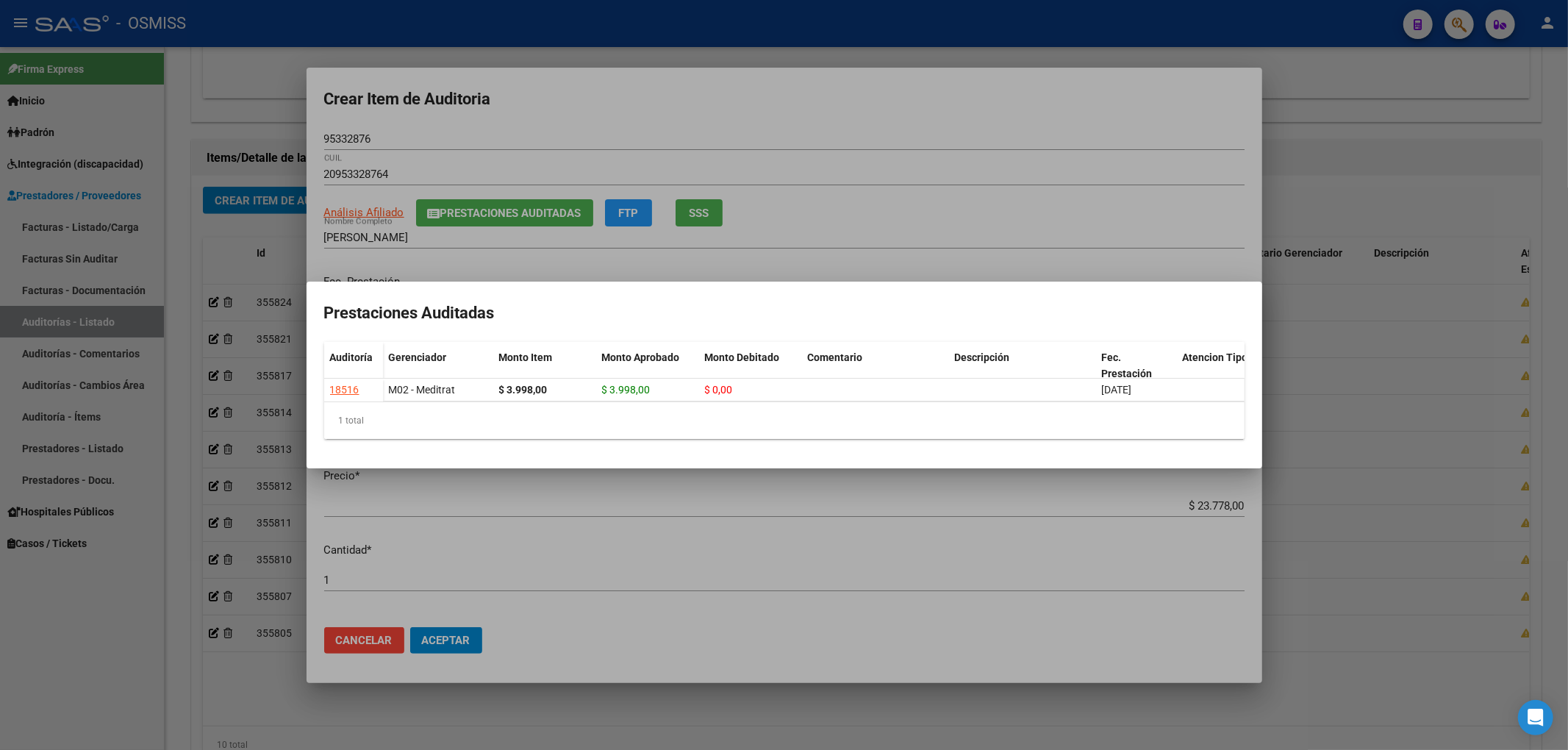
click at [849, 104] on div at bounding box center [784, 375] width 1568 height 750
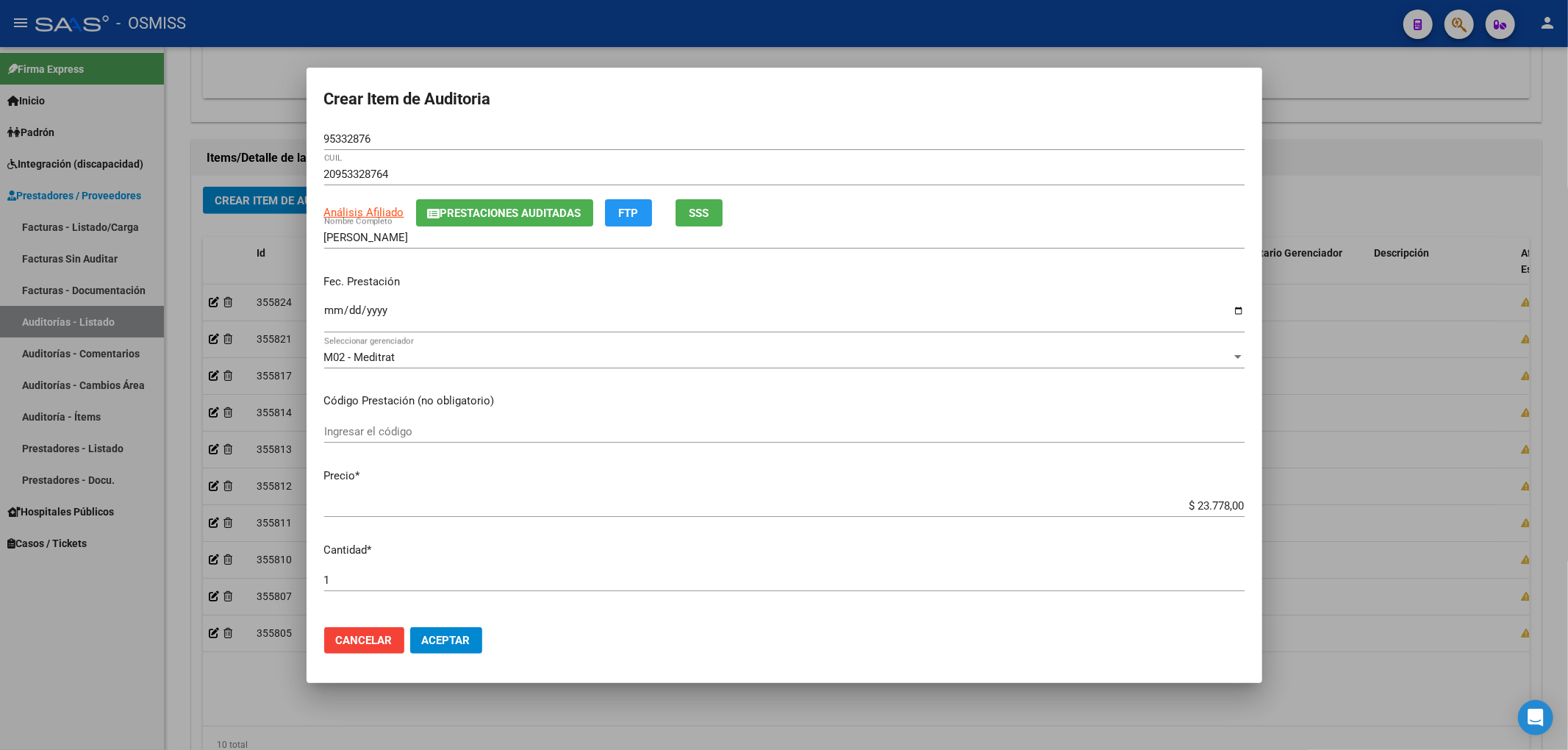
click at [987, 301] on div "[DATE] Ingresar la fecha" at bounding box center [784, 316] width 920 height 31
click at [497, 209] on span "Prestaciones Auditadas" at bounding box center [511, 213] width 141 height 13
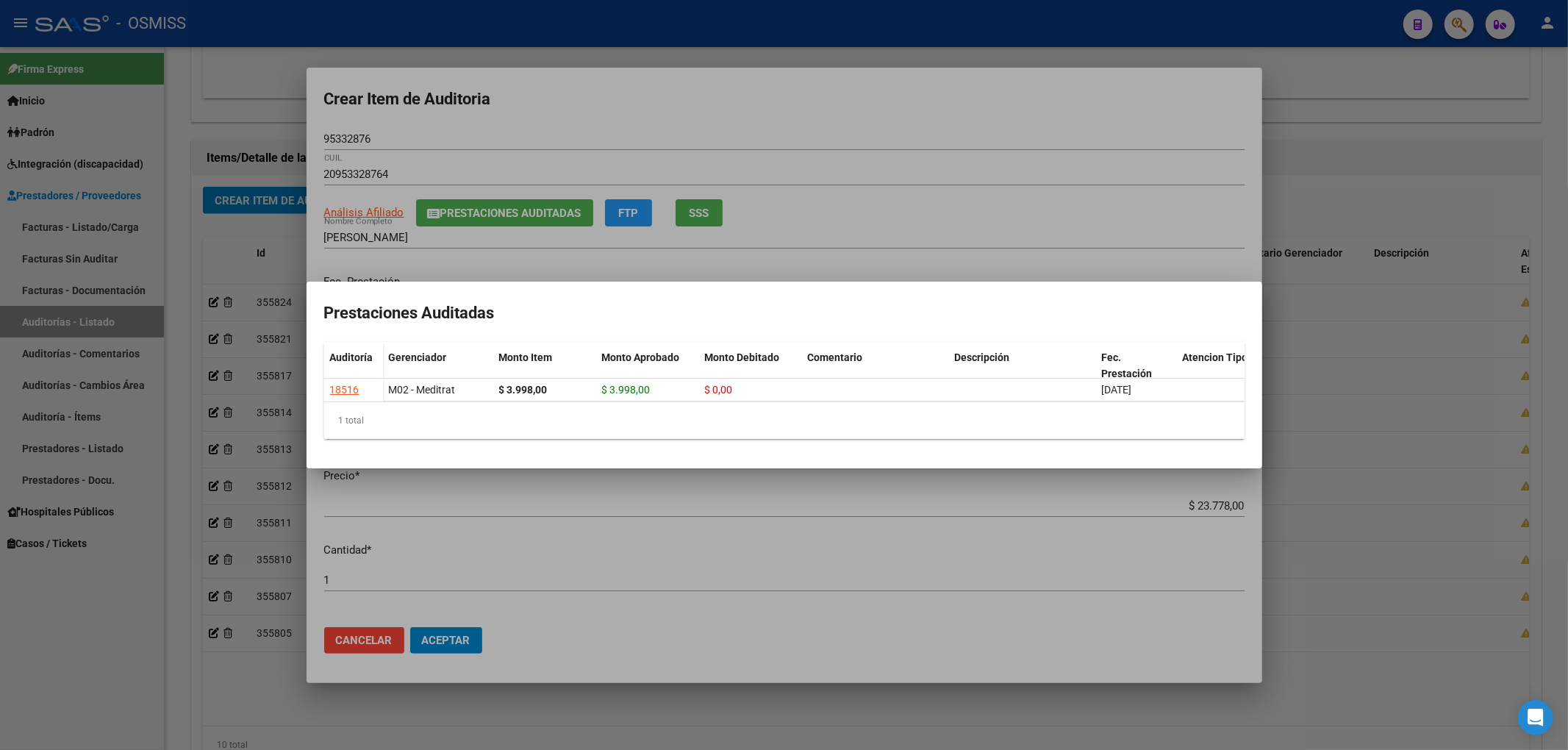
click at [678, 125] on div at bounding box center [784, 375] width 1568 height 750
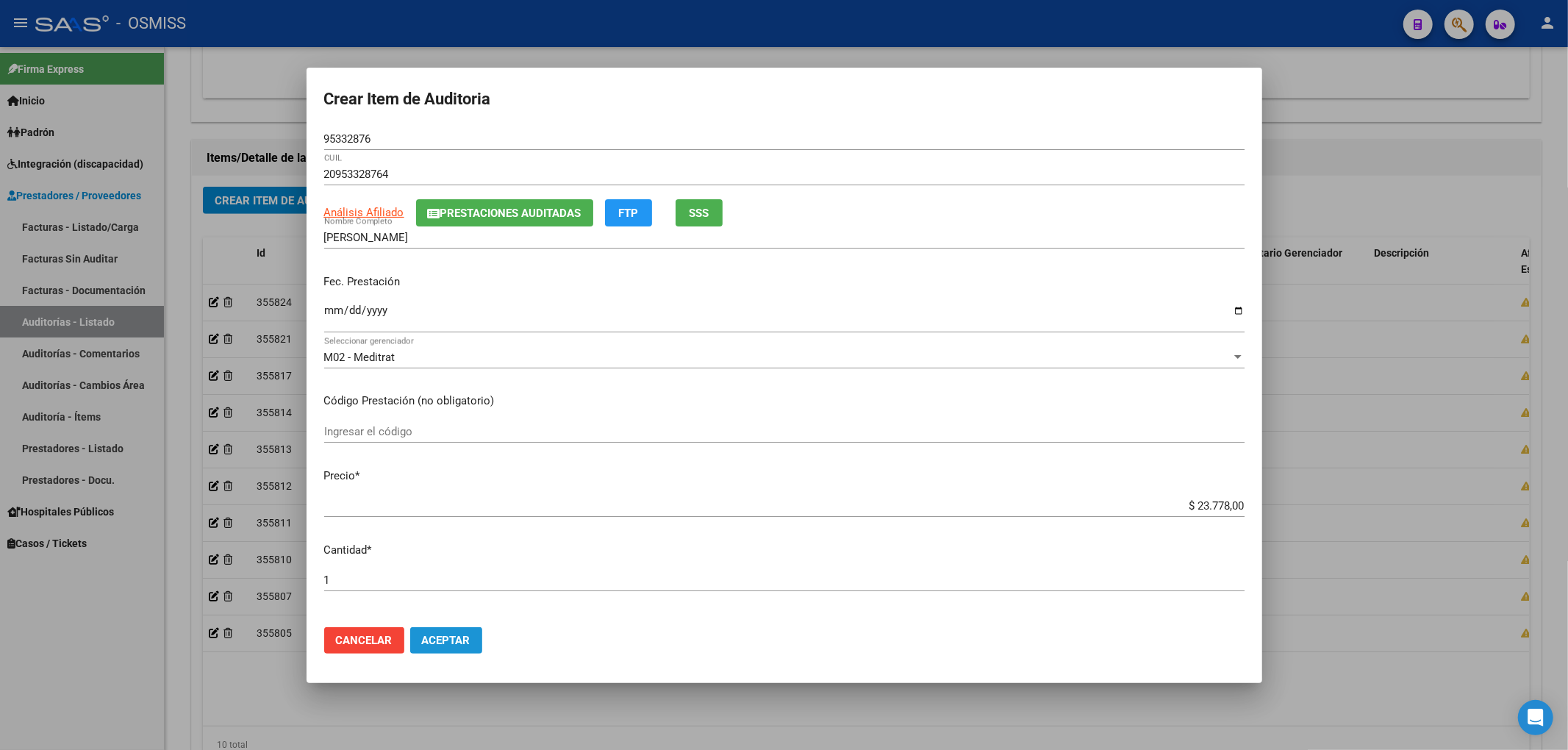
drag, startPoint x: 459, startPoint y: 644, endPoint x: 453, endPoint y: 635, distance: 10.8
click at [457, 644] on span "Aceptar" at bounding box center [446, 640] width 48 height 13
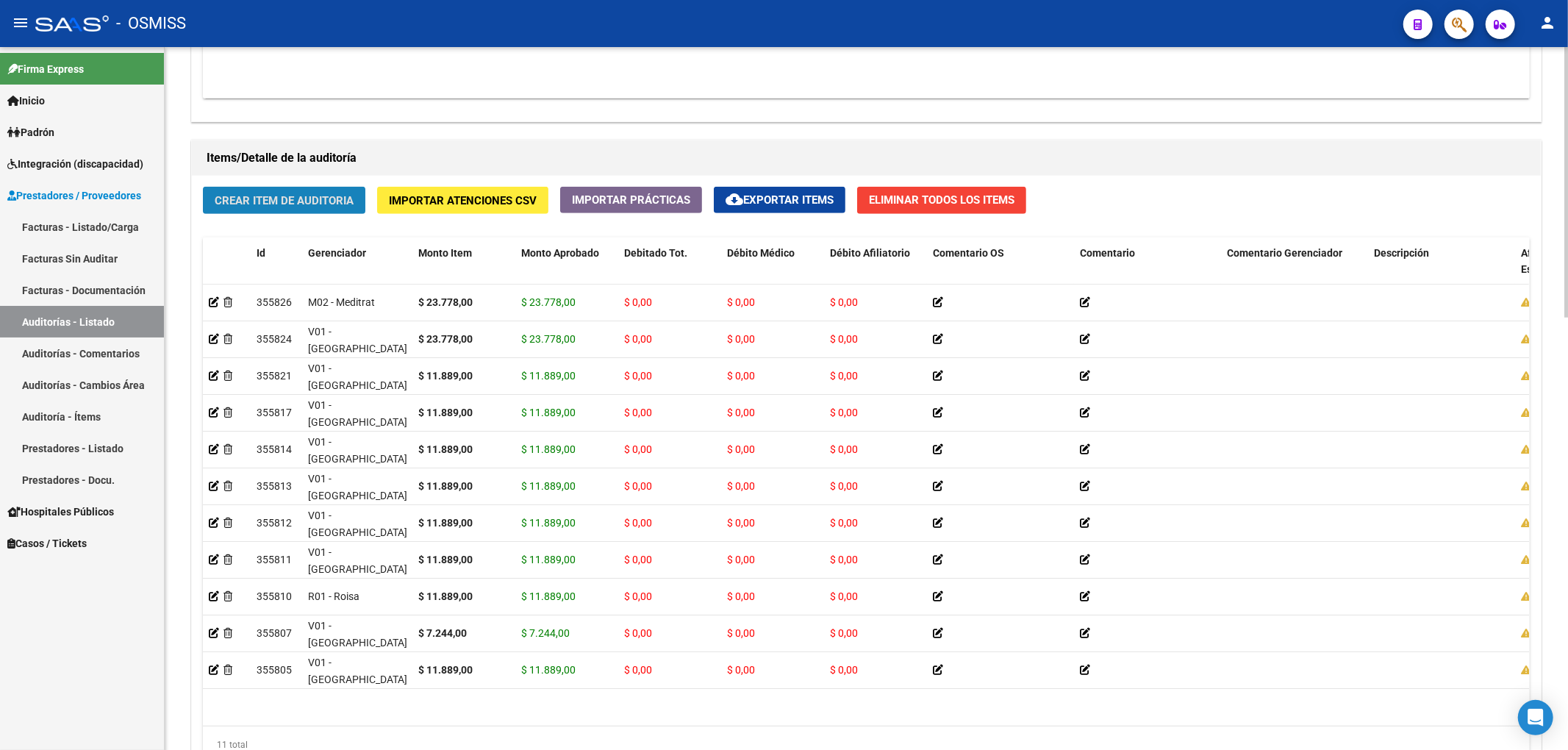
click at [269, 205] on span "Crear Item de Auditoria" at bounding box center [284, 201] width 139 height 13
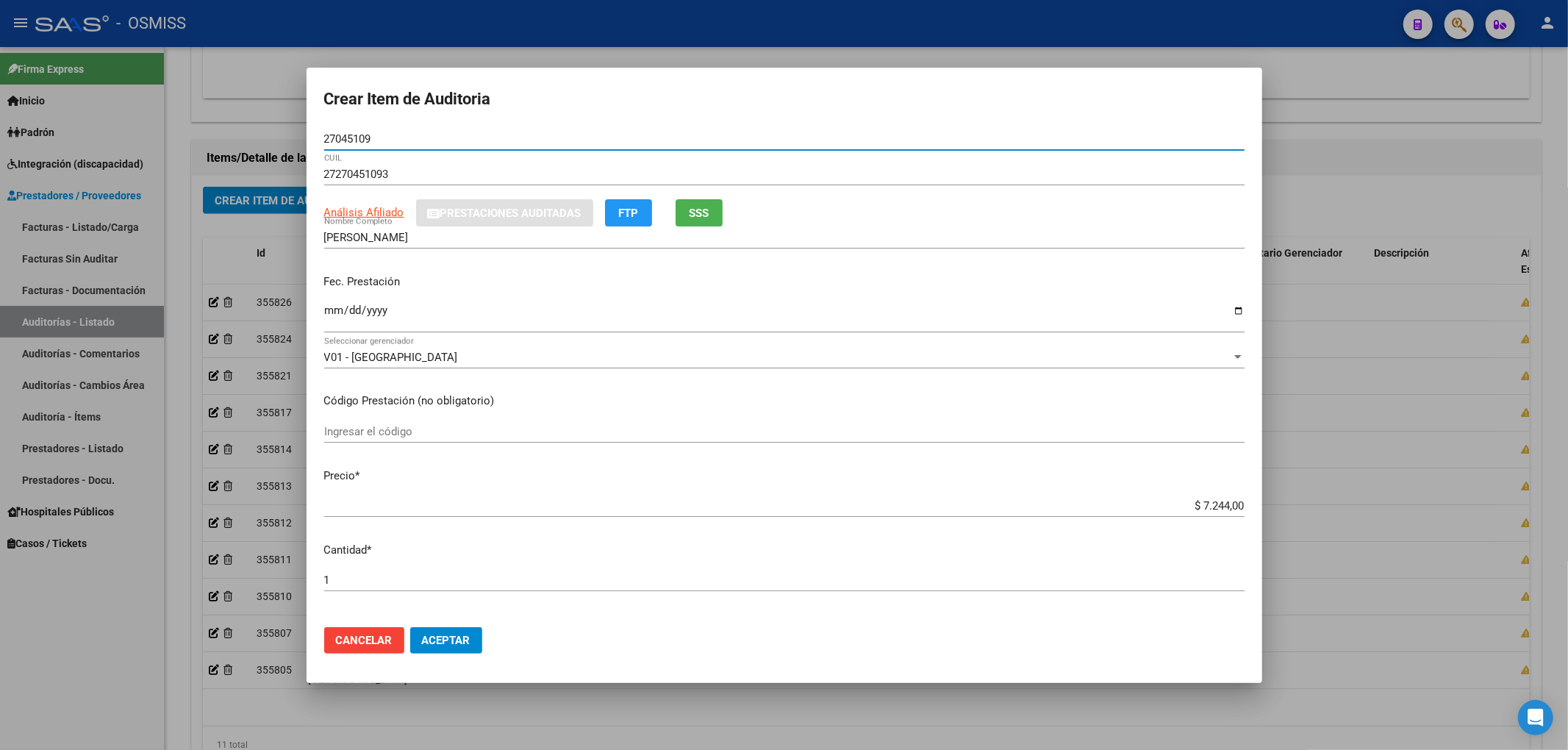
drag, startPoint x: 369, startPoint y: 140, endPoint x: 286, endPoint y: 142, distance: 83.0
click at [286, 142] on div "Crear Item de Auditoria 27045109 Nro Documento 27270451093 CUIL Análisis Afilia…" at bounding box center [784, 375] width 1568 height 750
click at [1117, 420] on div "Ingresar el código" at bounding box center [784, 431] width 920 height 22
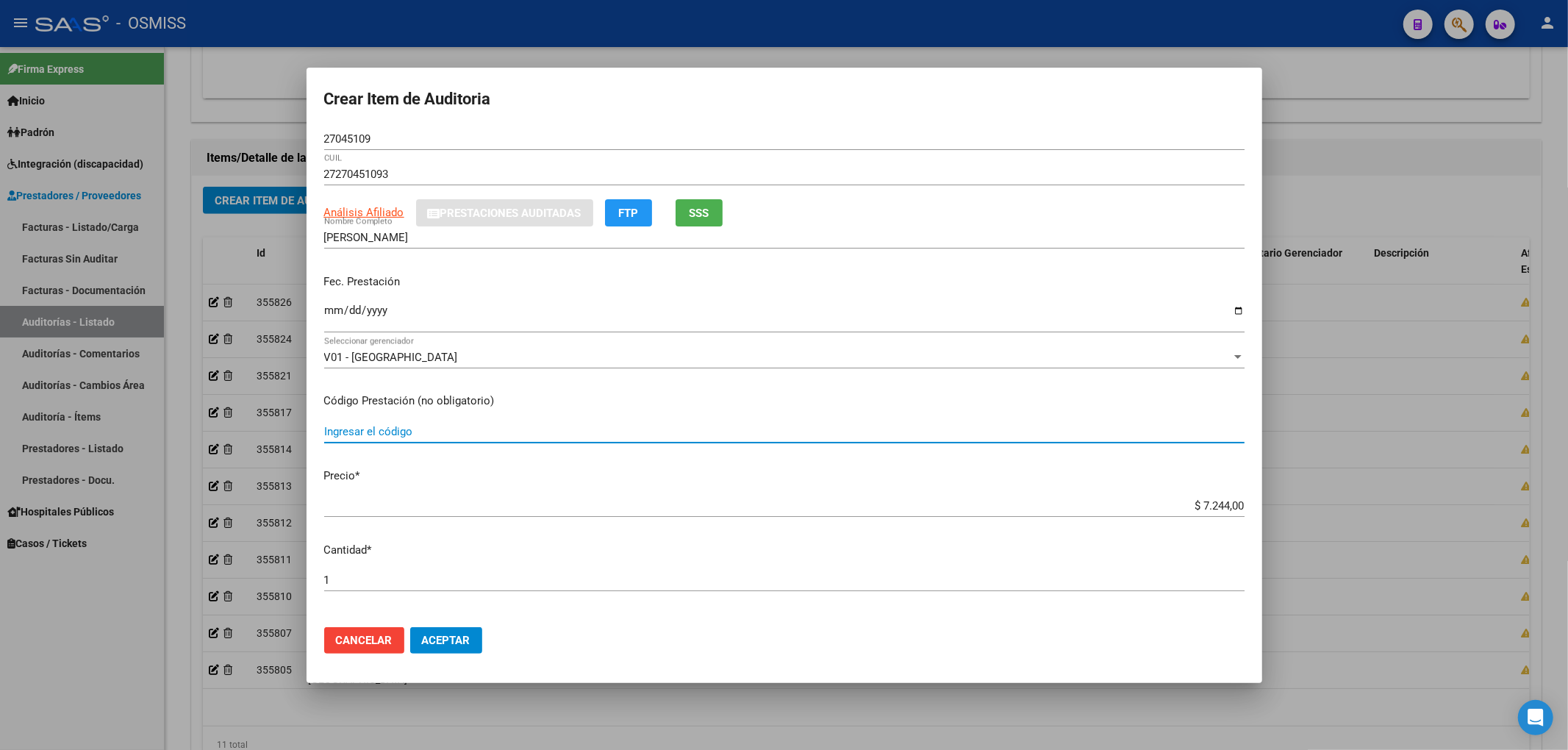
click at [456, 639] on span "Aceptar" at bounding box center [446, 640] width 48 height 13
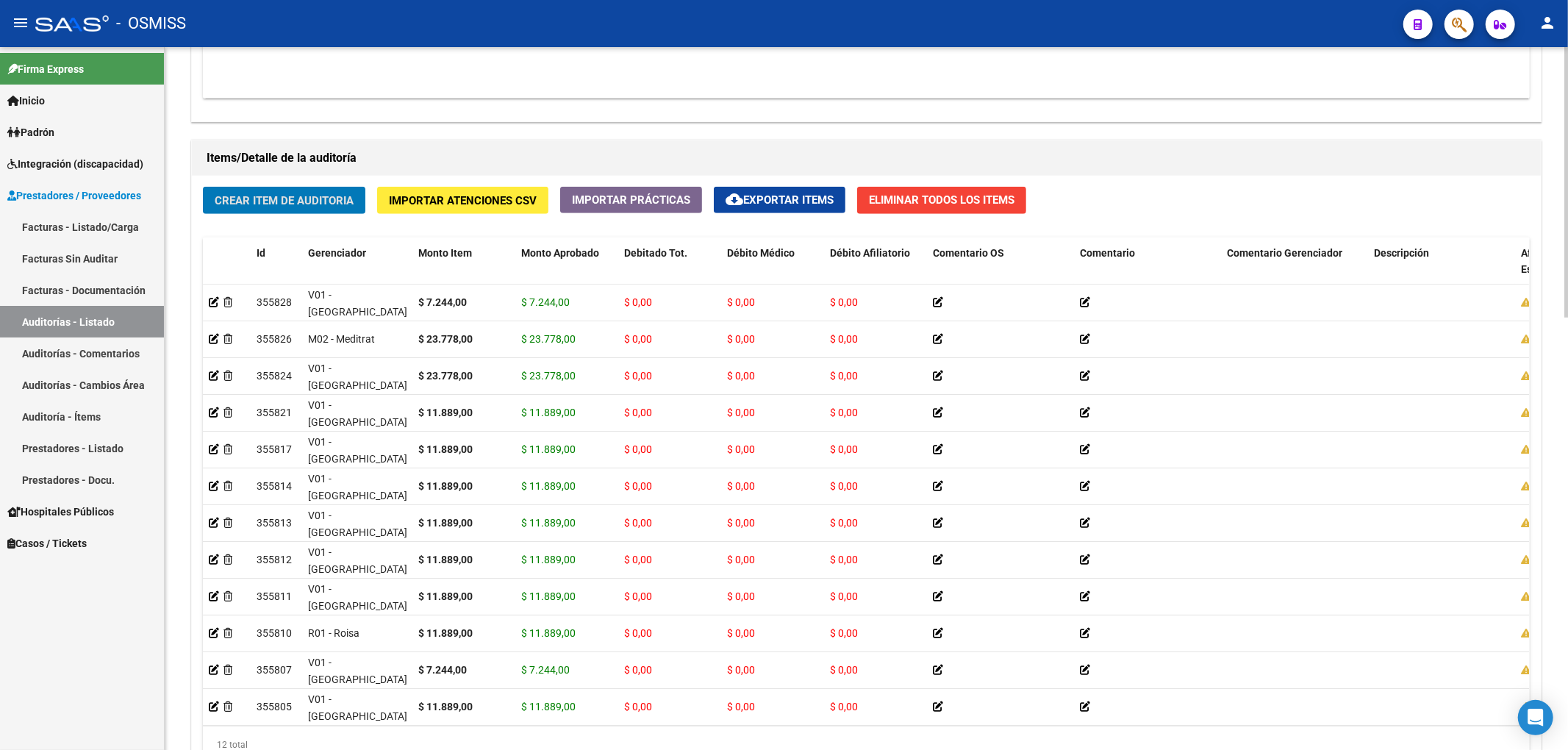
click at [330, 207] on span "Crear Item de Auditoria" at bounding box center [284, 201] width 139 height 13
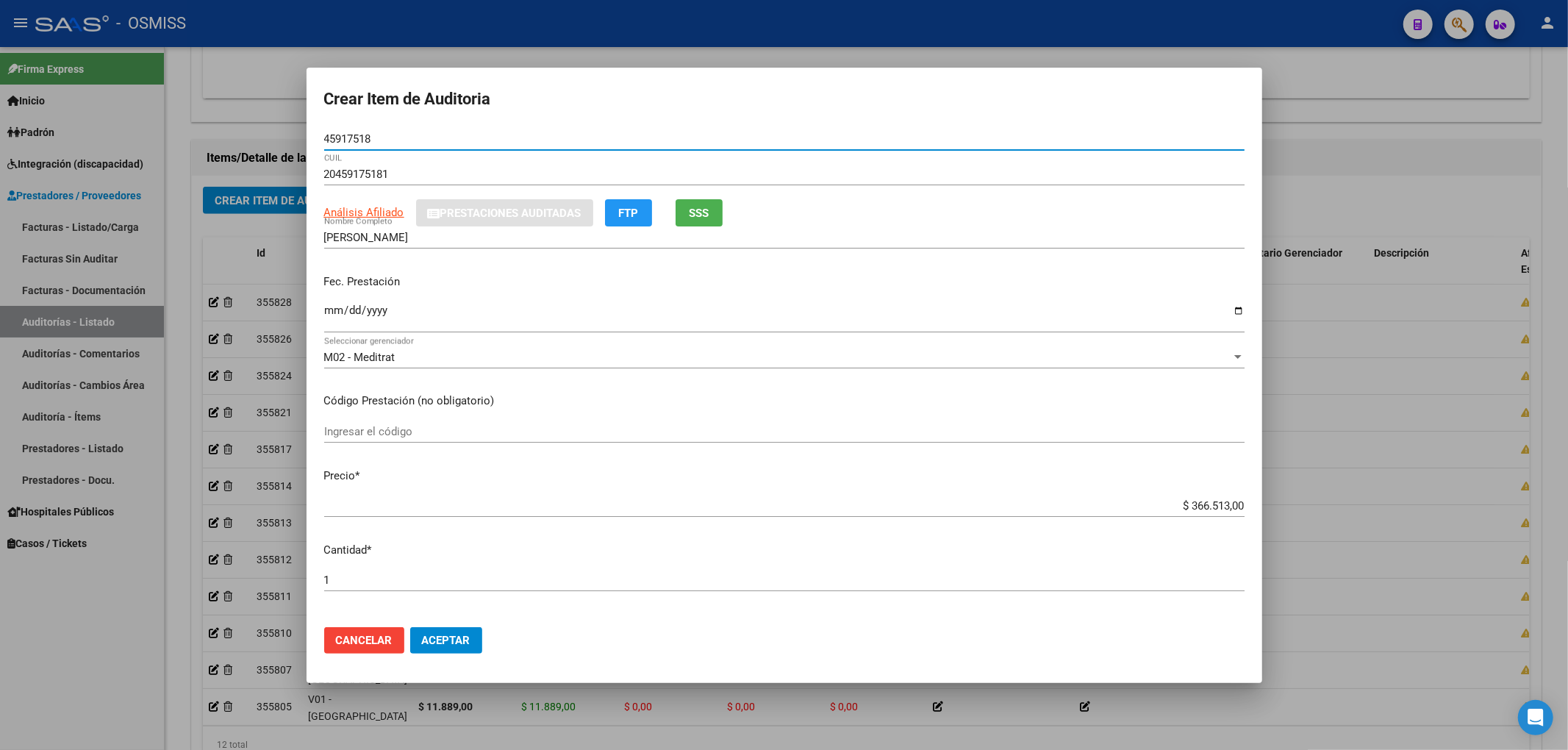
click at [324, 310] on input "Ingresar la fecha" at bounding box center [784, 315] width 920 height 23
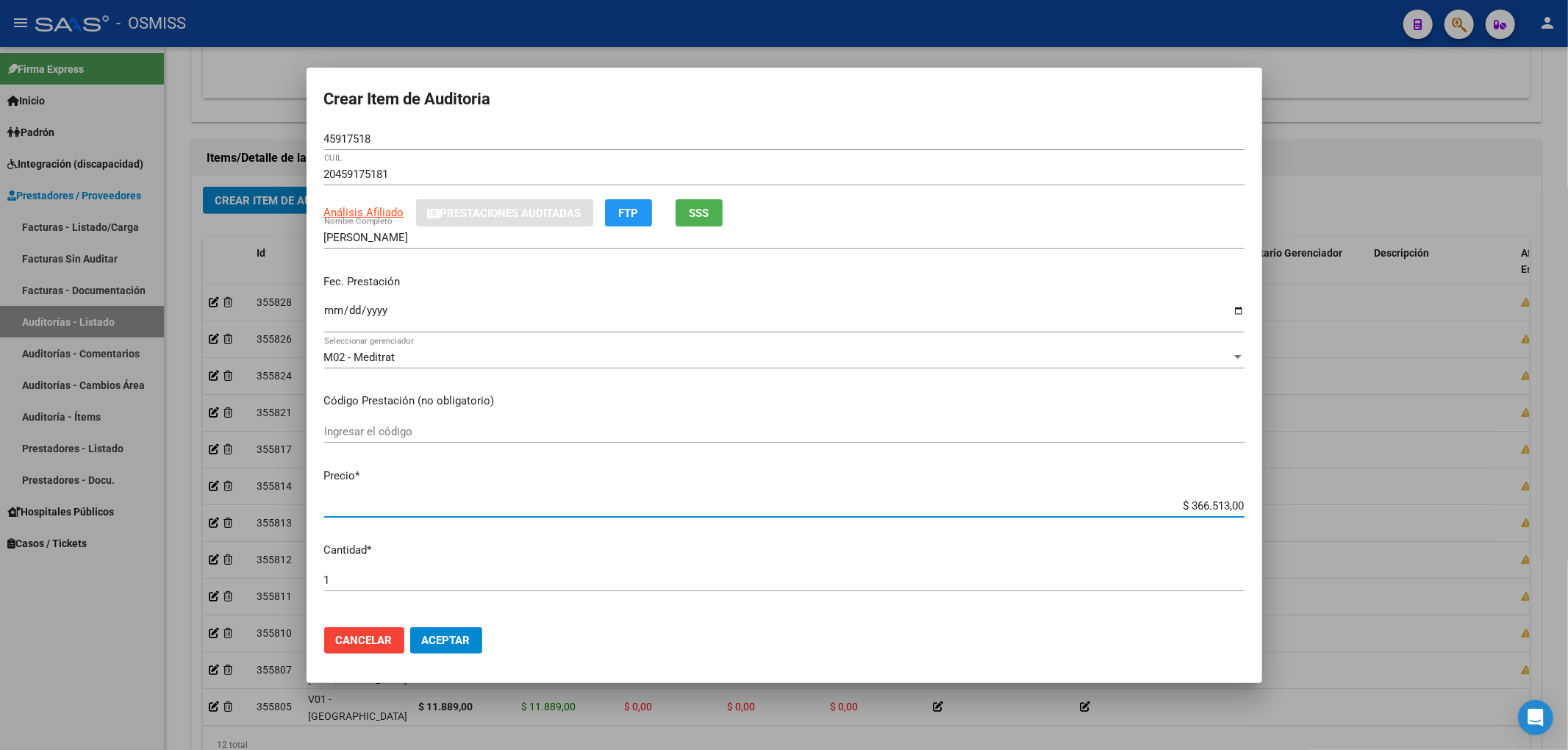
drag, startPoint x: 1172, startPoint y: 501, endPoint x: 1471, endPoint y: 477, distance: 300.0
click at [1457, 480] on div "Crear Item de Auditoria 45917518 Nro Documento 20459175181 CUIL Análisis Afilia…" at bounding box center [784, 375] width 1568 height 750
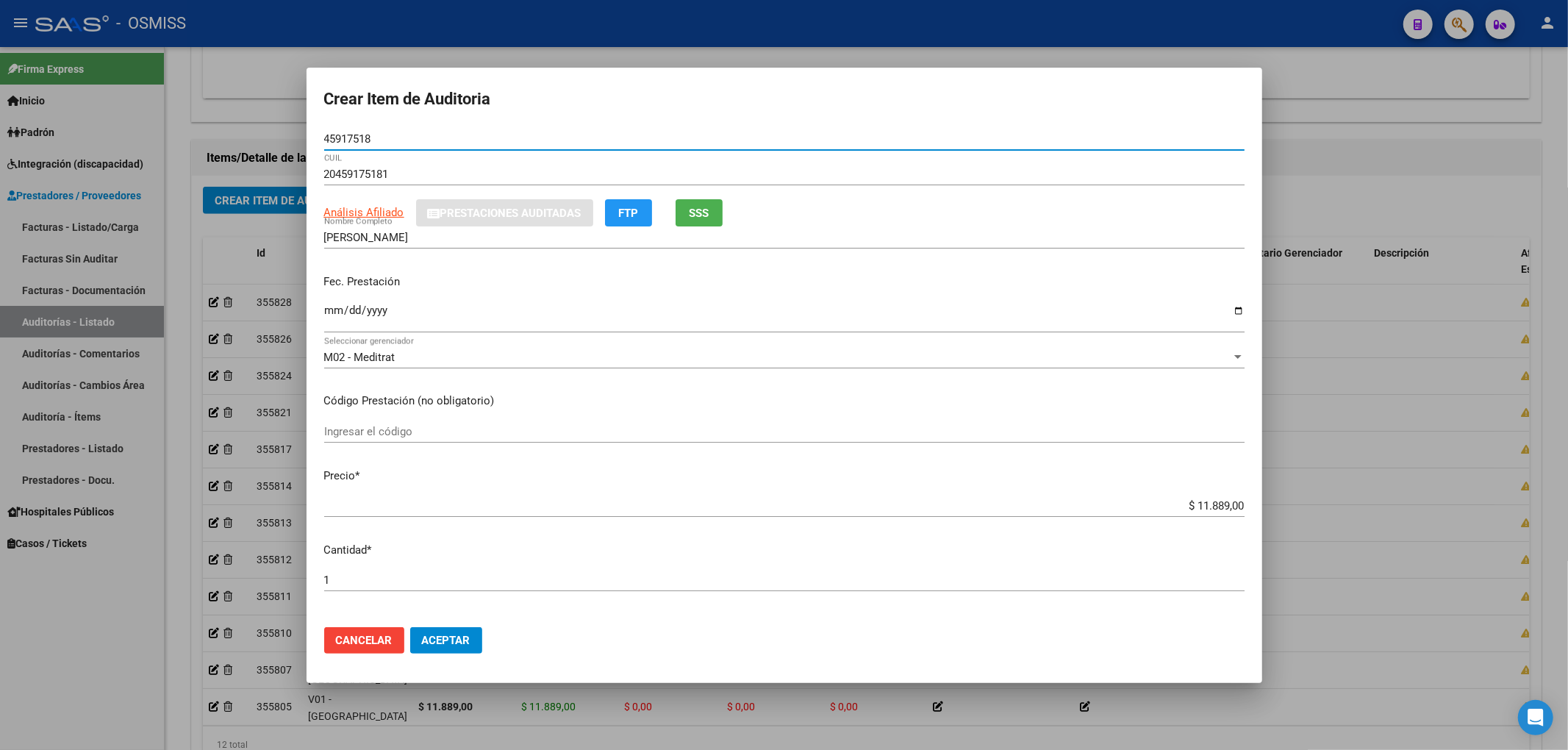
drag, startPoint x: 371, startPoint y: 144, endPoint x: 360, endPoint y: 144, distance: 11.0
click at [360, 144] on input "45917518" at bounding box center [784, 139] width 920 height 13
click at [395, 128] on div "45917518 Nro Documento" at bounding box center [784, 138] width 920 height 22
click at [366, 136] on input "45917518" at bounding box center [784, 139] width 920 height 13
drag, startPoint x: 375, startPoint y: 141, endPoint x: 235, endPoint y: 139, distance: 140.0
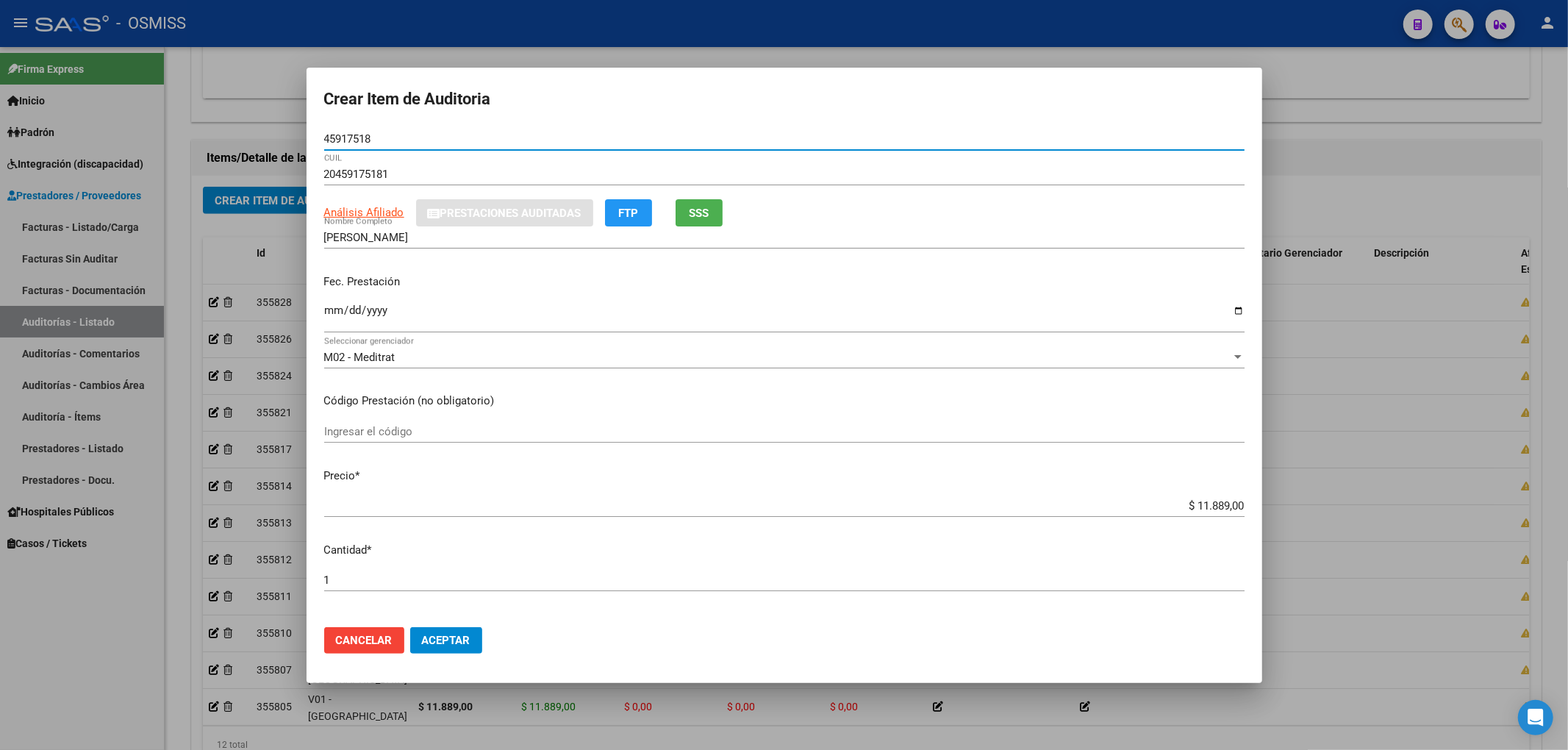
click at [235, 139] on div "Crear Item de Auditoria 45917518 Nro Documento 20459175181 CUIL Análisis Afilia…" at bounding box center [784, 375] width 1568 height 750
click at [958, 281] on p "Fec. Prestación" at bounding box center [784, 282] width 920 height 17
click at [462, 639] on span "Aceptar" at bounding box center [446, 640] width 48 height 13
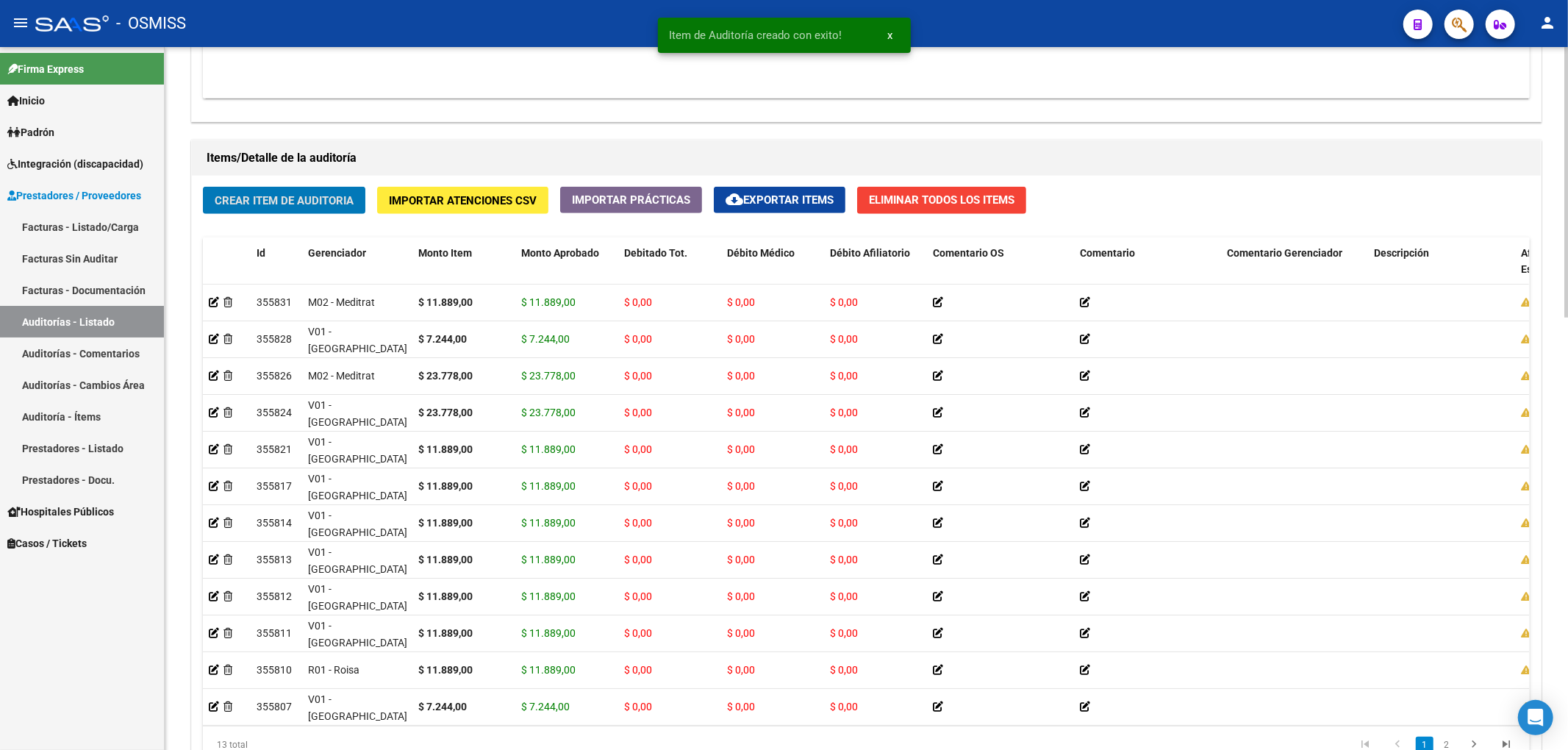
click at [269, 205] on span "Crear Item de Auditoria" at bounding box center [284, 201] width 139 height 13
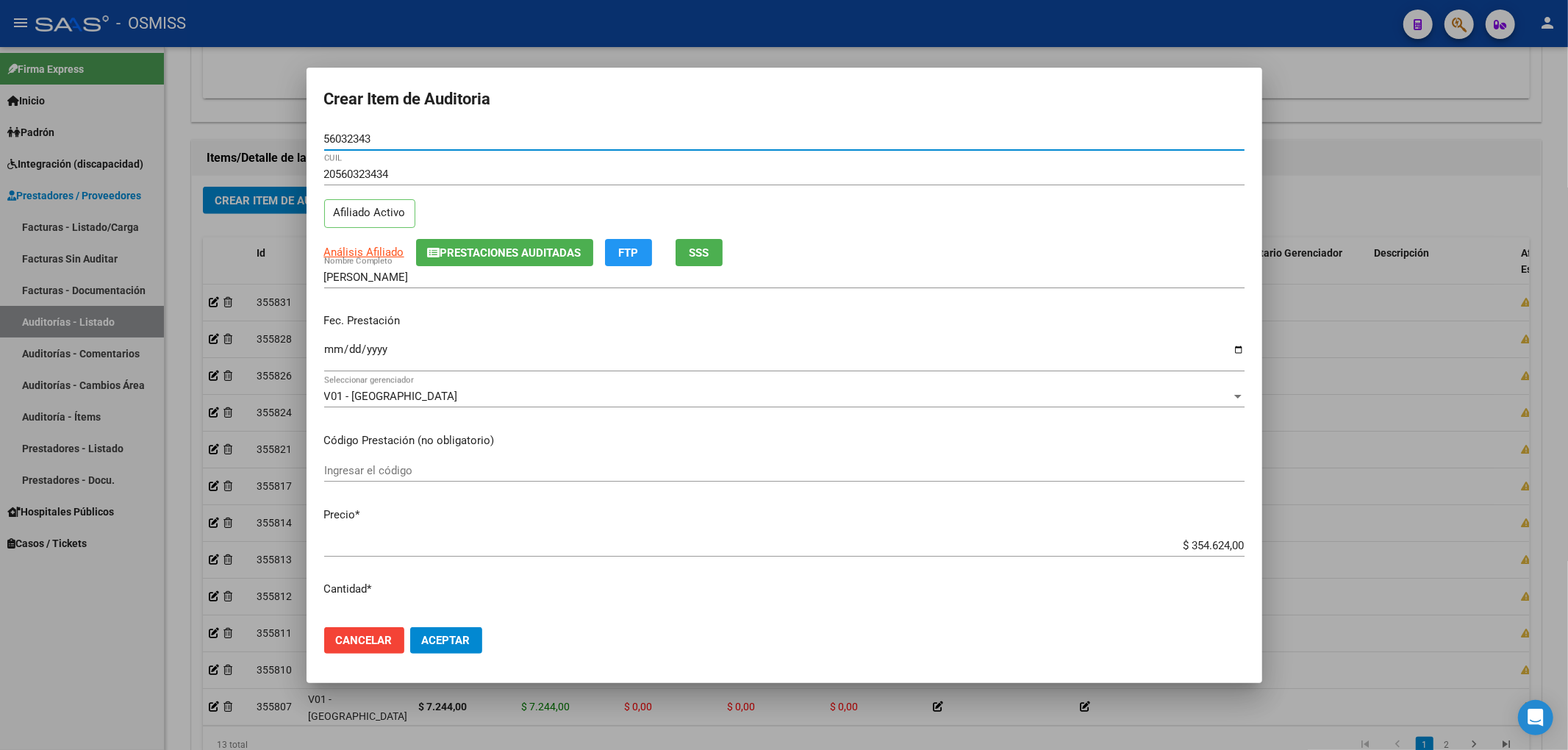
click at [450, 263] on button "Prestaciones Auditadas" at bounding box center [504, 253] width 177 height 27
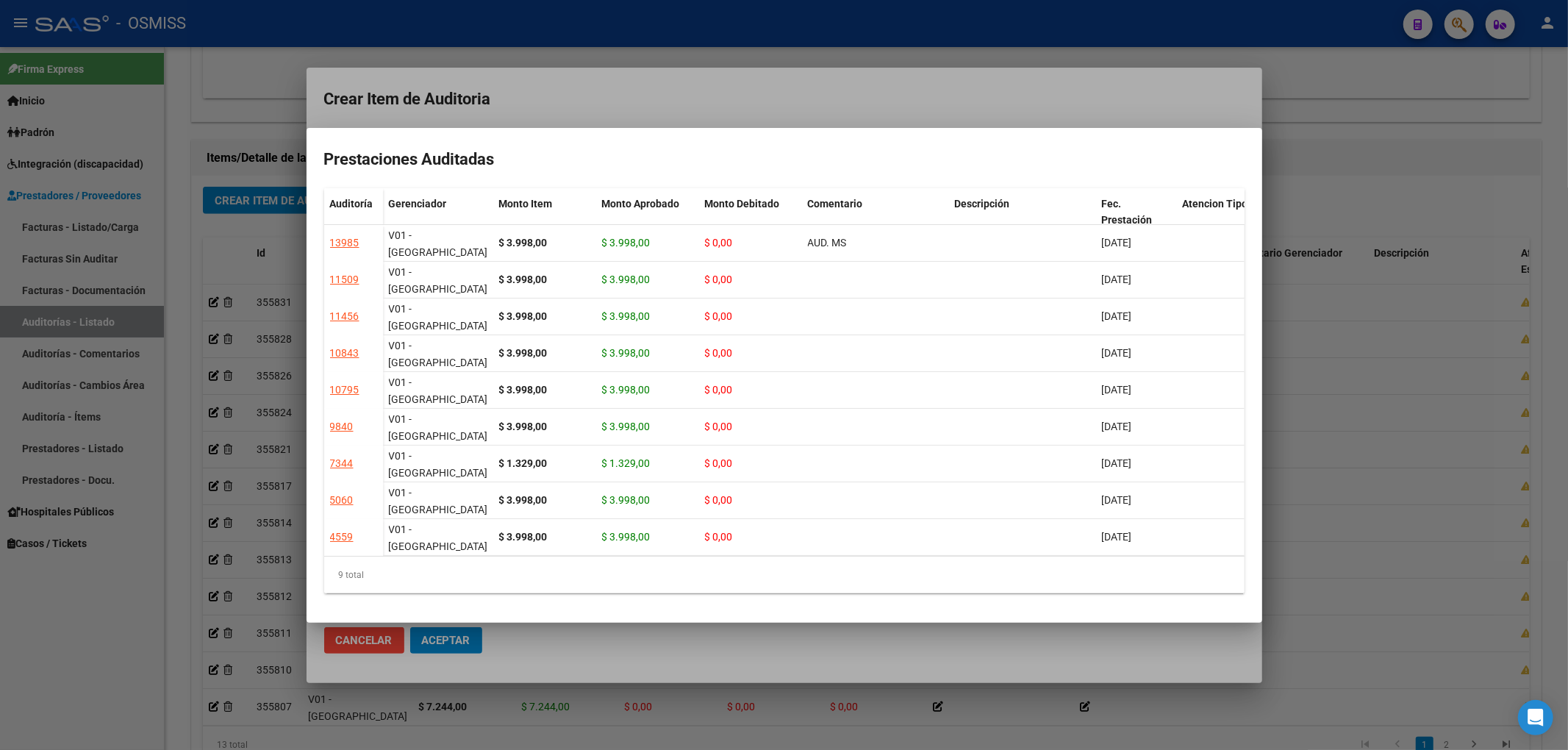
click at [594, 120] on div at bounding box center [784, 375] width 1568 height 750
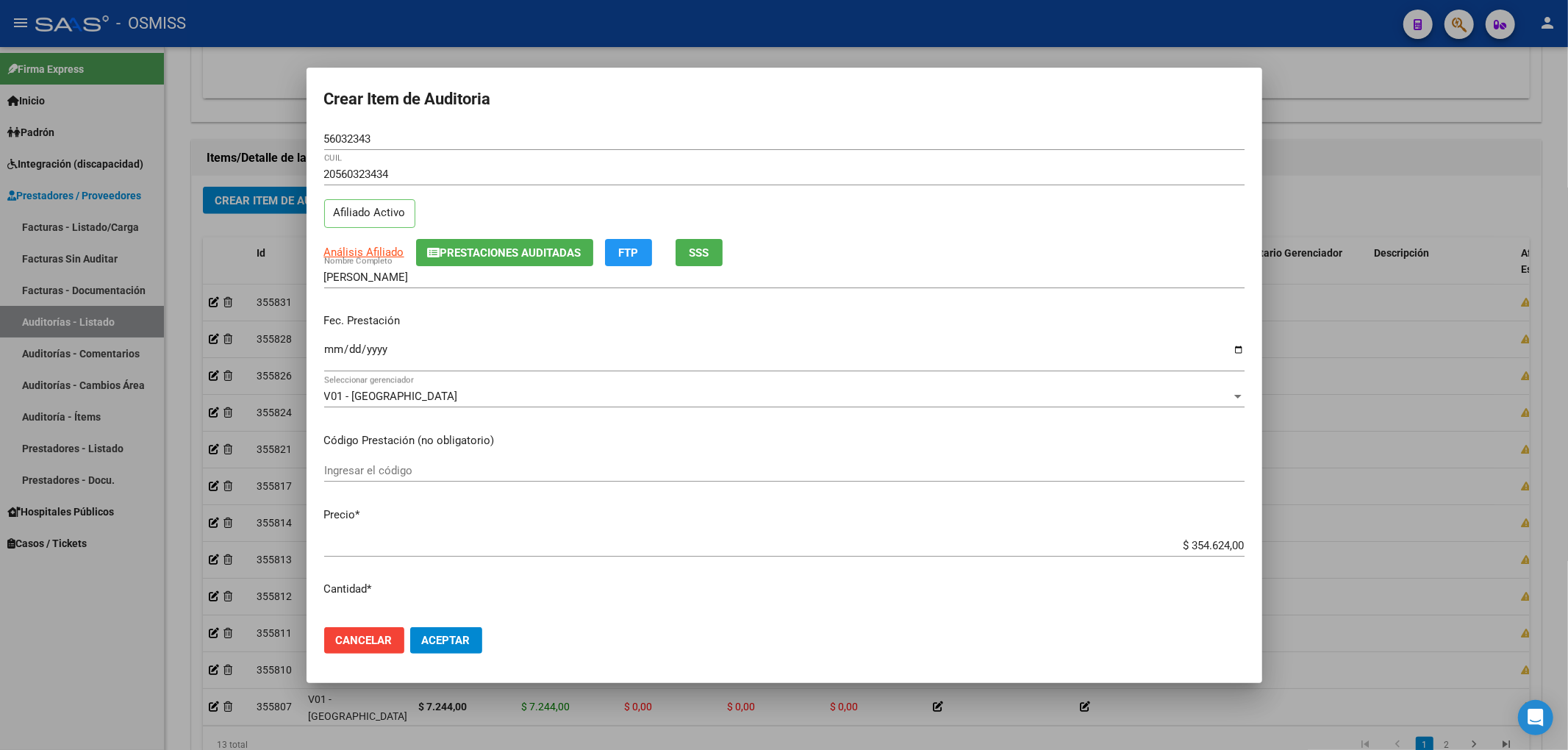
click at [330, 351] on input "Ingresar la fecha" at bounding box center [784, 355] width 920 height 23
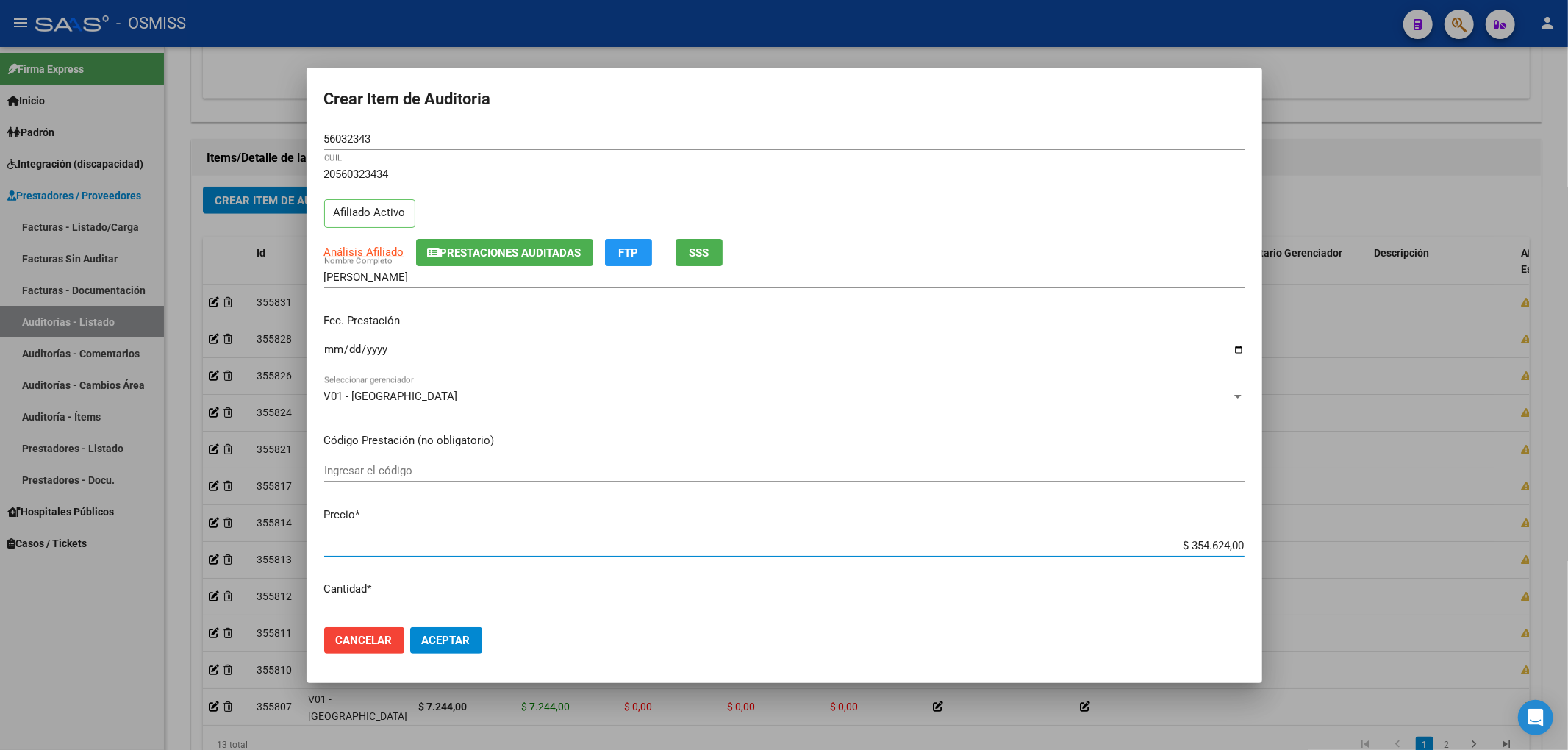
drag, startPoint x: 1174, startPoint y: 542, endPoint x: 1318, endPoint y: 545, distance: 144.0
click at [1315, 545] on div "Crear Item de Auditoria 56032343 Nro Documento 20560323434 CUIL Afiliado Activo…" at bounding box center [784, 375] width 1568 height 750
drag, startPoint x: 385, startPoint y: 142, endPoint x: 205, endPoint y: 142, distance: 180.0
click at [205, 142] on div "Crear Item de Auditoria 56032343 Nro Documento 20560323434 CUIL Afiliado Activo…" at bounding box center [784, 375] width 1568 height 750
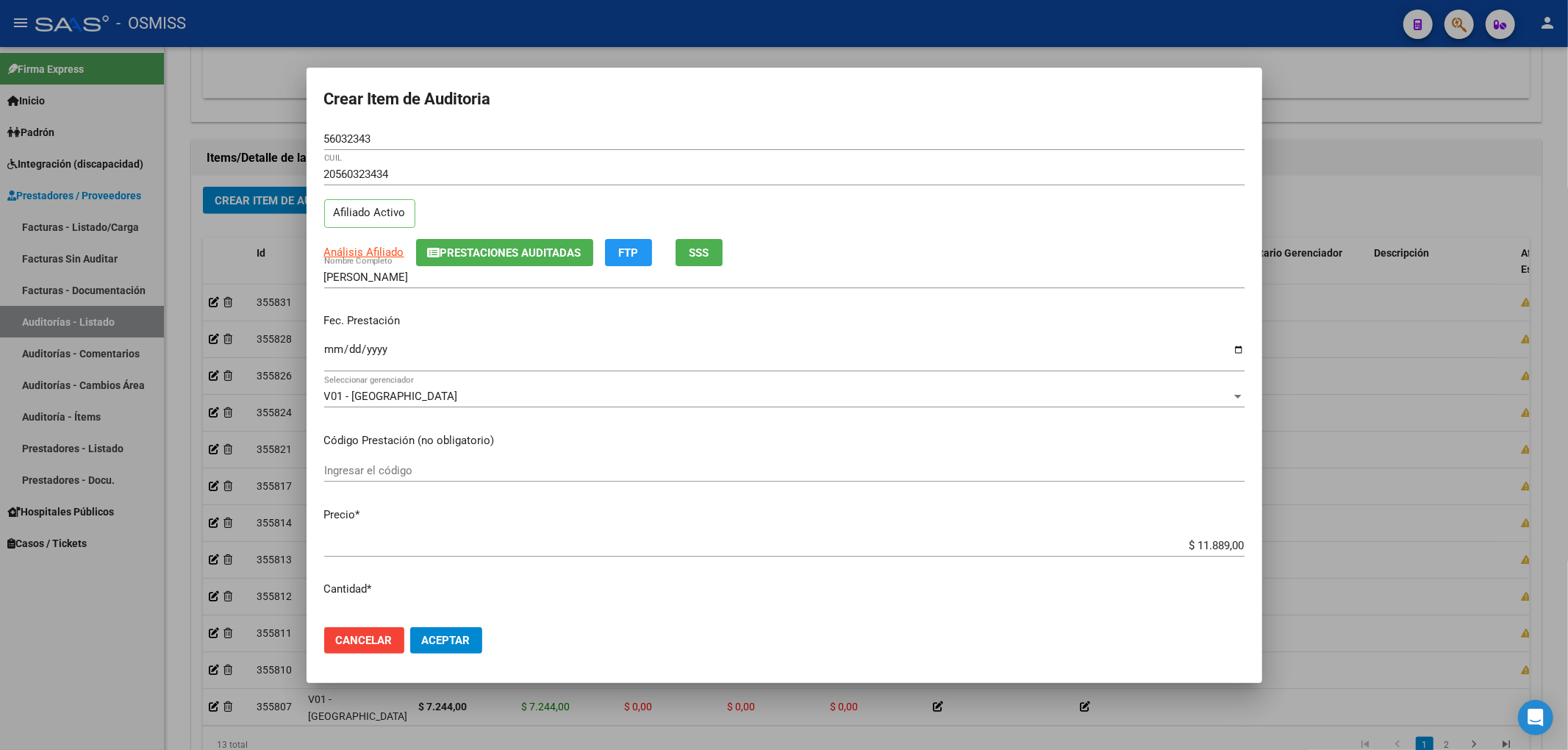
drag, startPoint x: 1241, startPoint y: 302, endPoint x: 1087, endPoint y: 343, distance: 159.4
click at [1241, 302] on mat-dialog-content "56032343 Nro Documento 20560323434 CUIL Afiliado Activo Análisis Afiliado Prest…" at bounding box center [784, 371] width 955 height 488
click at [457, 634] on span "Aceptar" at bounding box center [446, 640] width 48 height 13
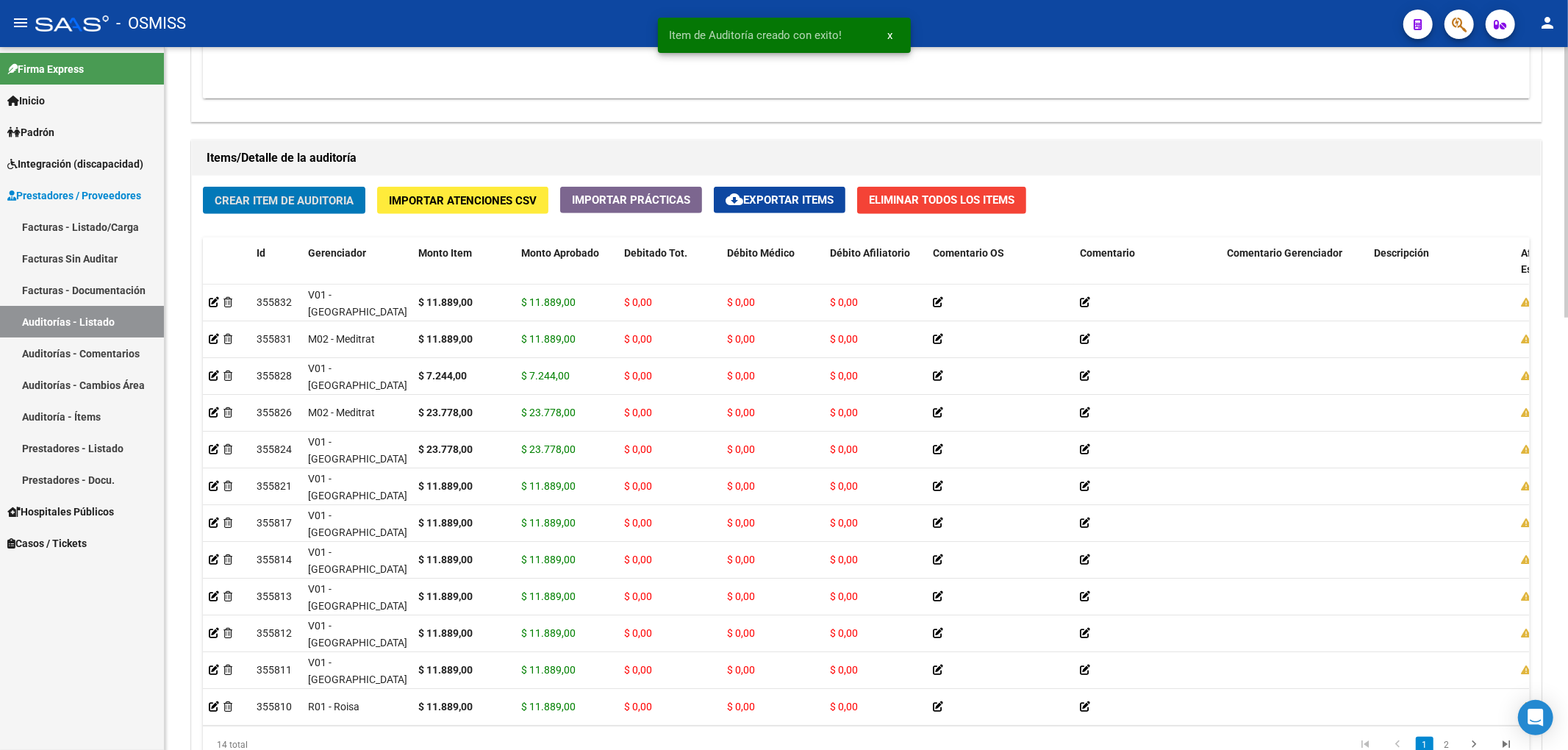
click at [295, 213] on button "Crear Item de Auditoria" at bounding box center [284, 201] width 163 height 27
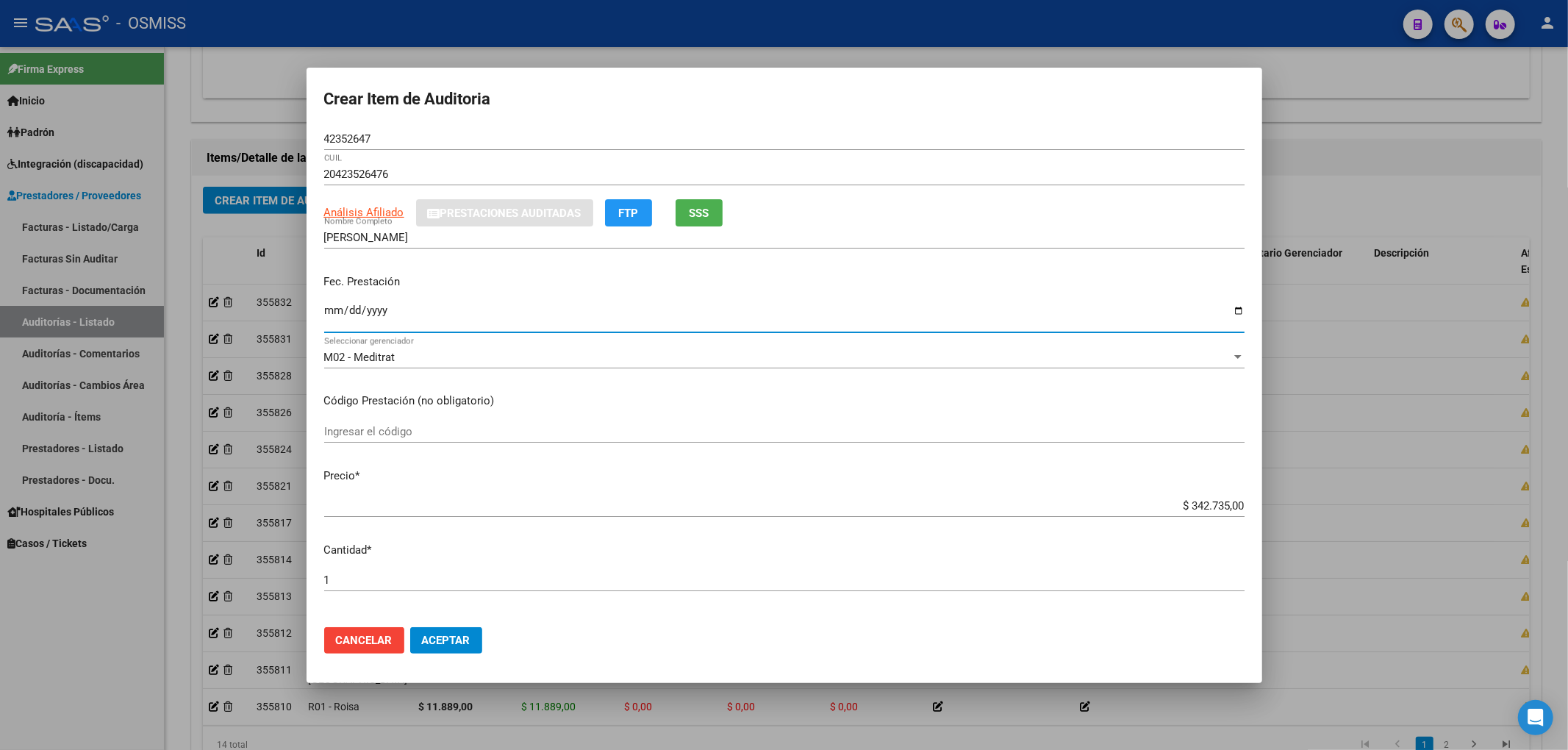
click at [336, 312] on input "Ingresar la fecha" at bounding box center [784, 315] width 920 height 23
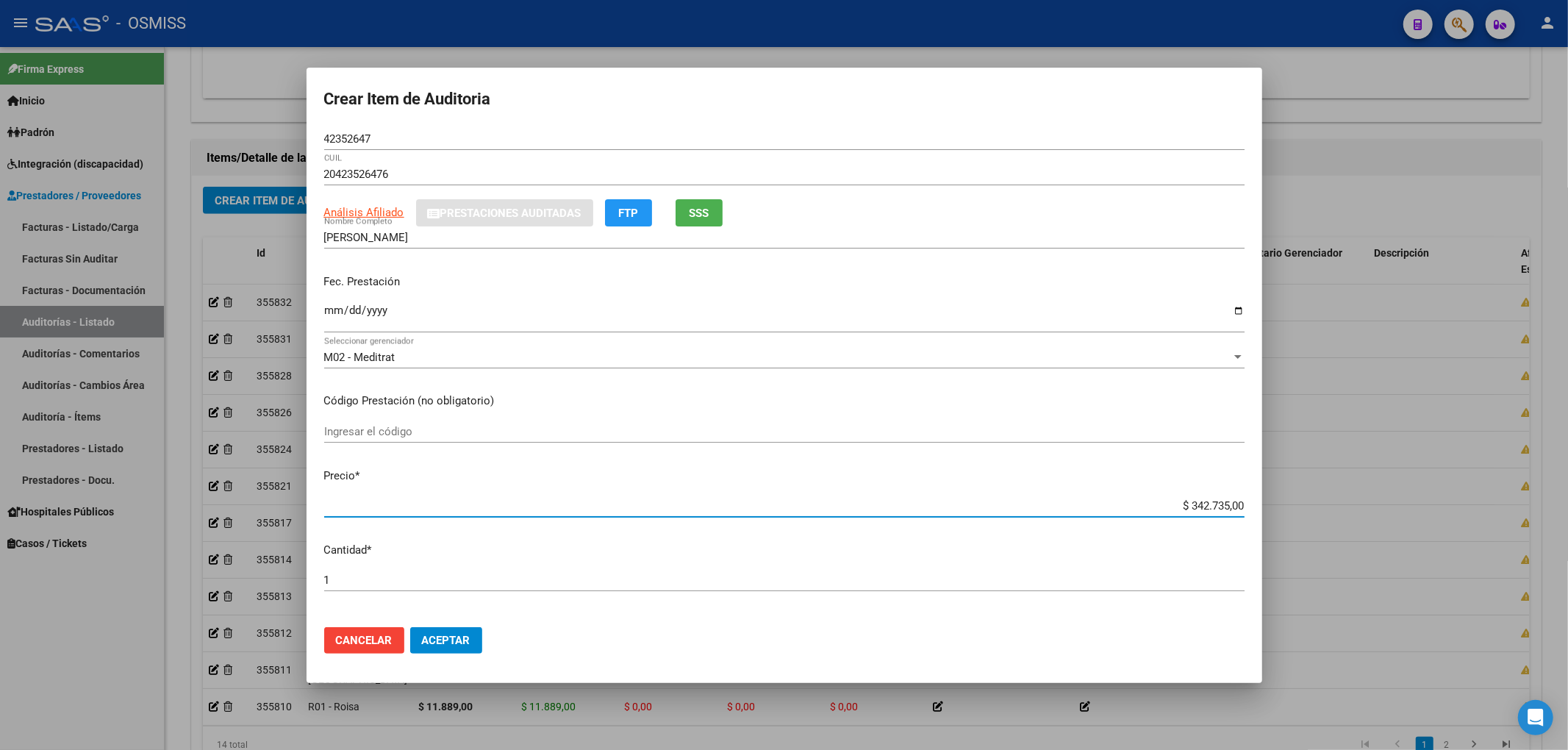
drag, startPoint x: 1186, startPoint y: 503, endPoint x: 1319, endPoint y: 535, distance: 136.8
click at [1319, 535] on div "Crear Item de Auditoria 42352647 Nro Documento 20423526476 CUIL Análisis Afilia…" at bounding box center [784, 375] width 1568 height 750
drag, startPoint x: 380, startPoint y: 130, endPoint x: 71, endPoint y: 157, distance: 310.2
click at [313, 131] on mat-dialog-content "42352647 Nro Documento 20423526476 CUIL Análisis Afiliado Prestaciones Auditada…" at bounding box center [784, 371] width 955 height 488
drag, startPoint x: 322, startPoint y: 136, endPoint x: 292, endPoint y: 136, distance: 30.0
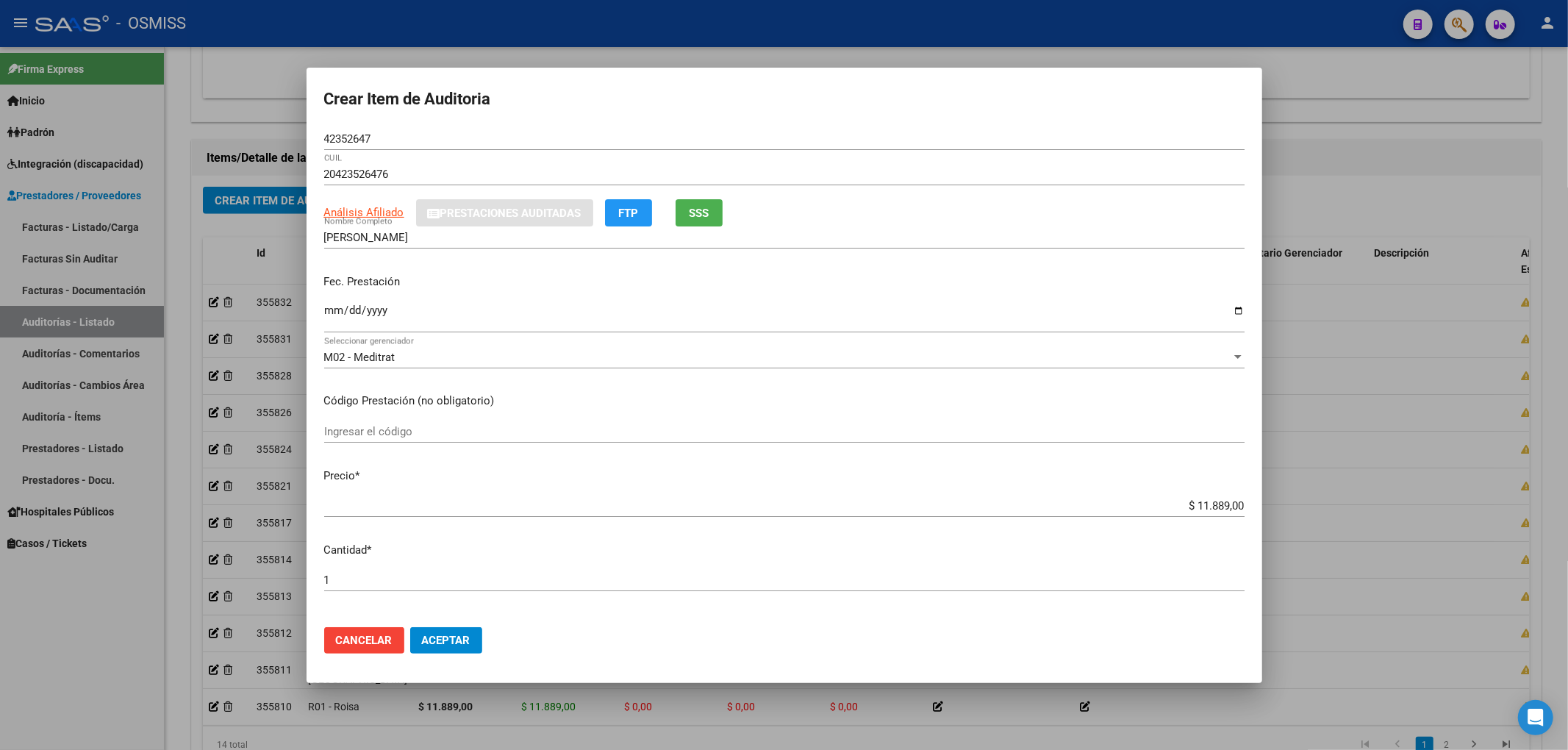
click at [295, 136] on div "Crear Item de Auditoria 42352647 Nro Documento 20423526476 CUIL Análisis Afilia…" at bounding box center [784, 375] width 1568 height 750
click at [1100, 362] on div "M02 - Meditrat" at bounding box center [777, 357] width 907 height 13
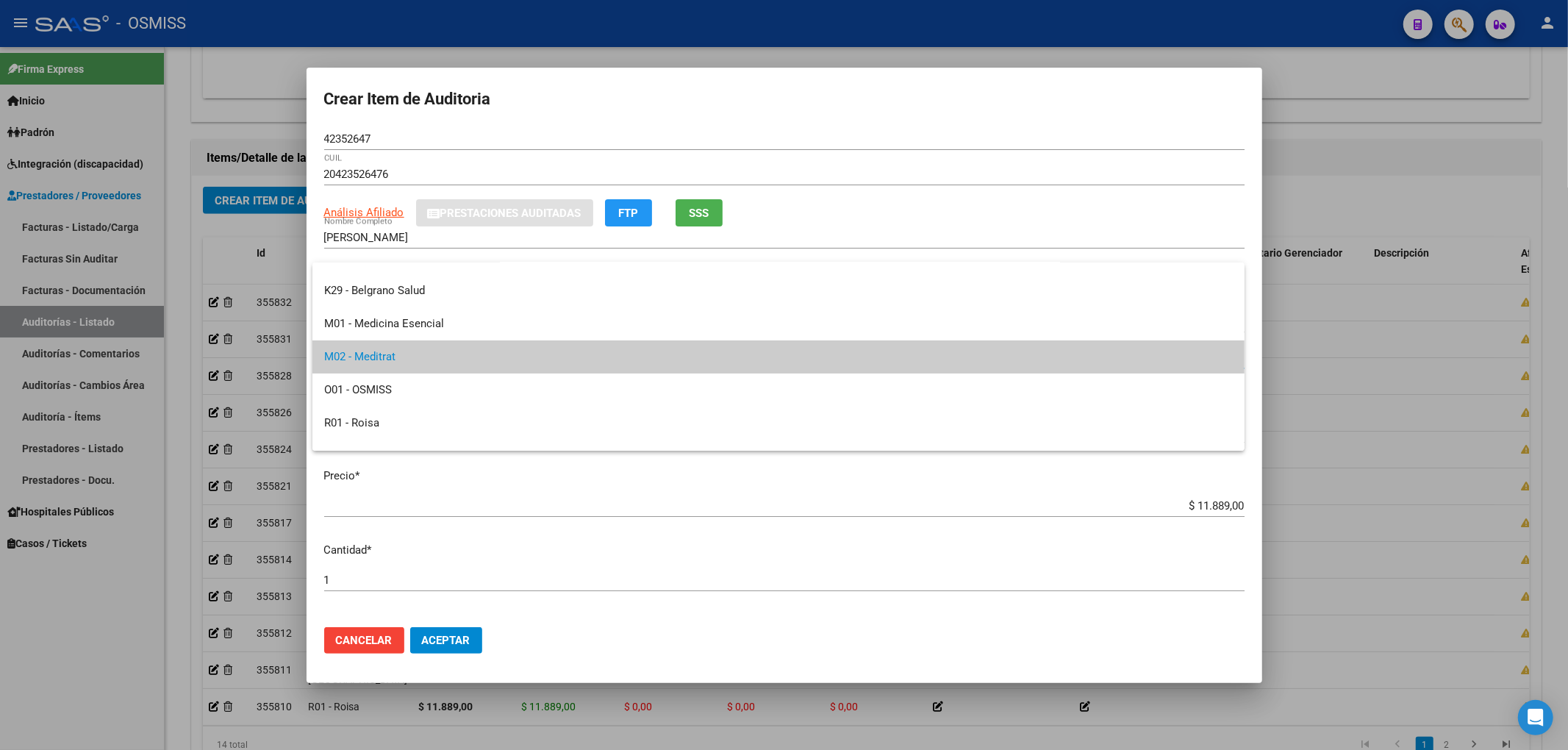
click at [453, 639] on div at bounding box center [784, 375] width 1568 height 750
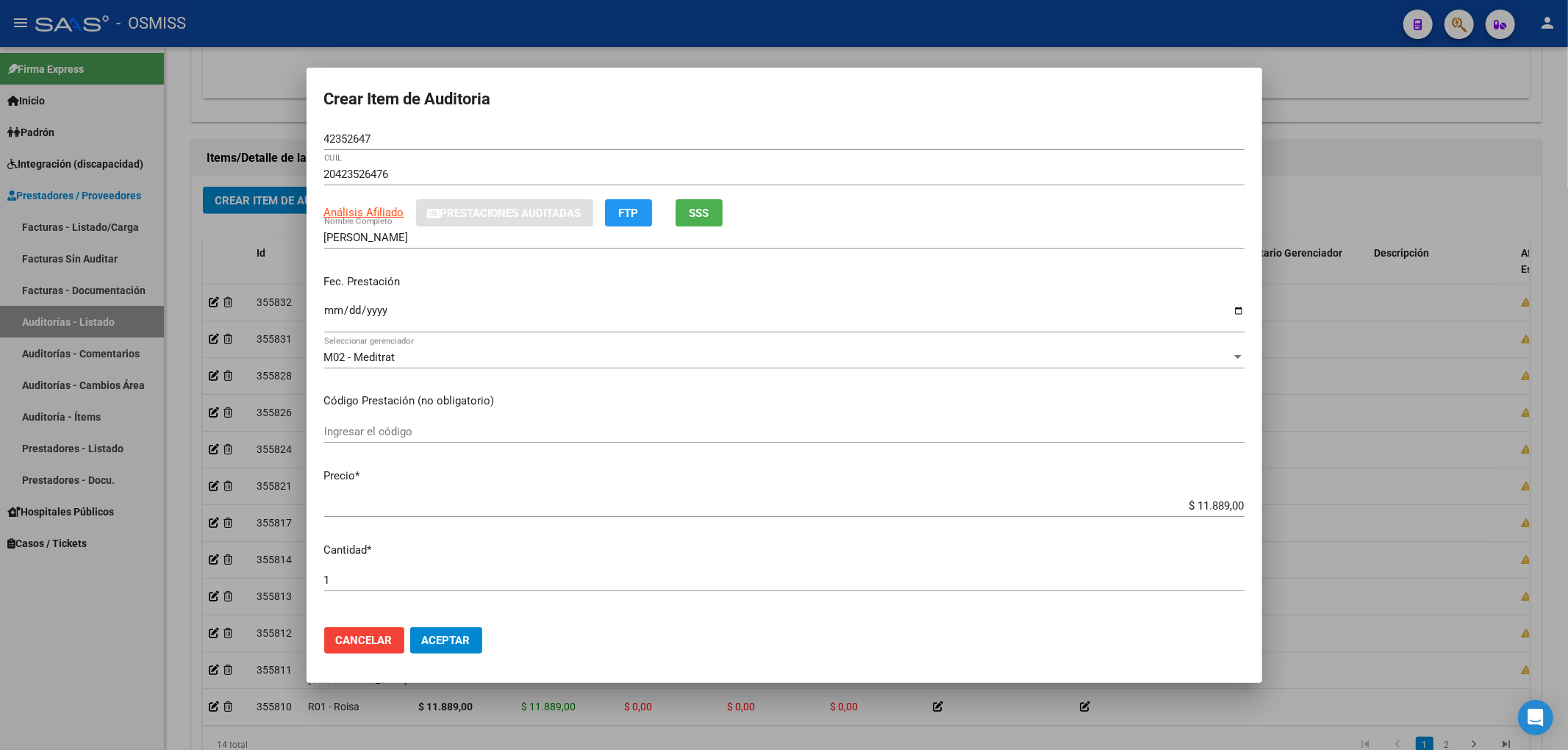
click at [456, 639] on span "Aceptar" at bounding box center [446, 640] width 48 height 13
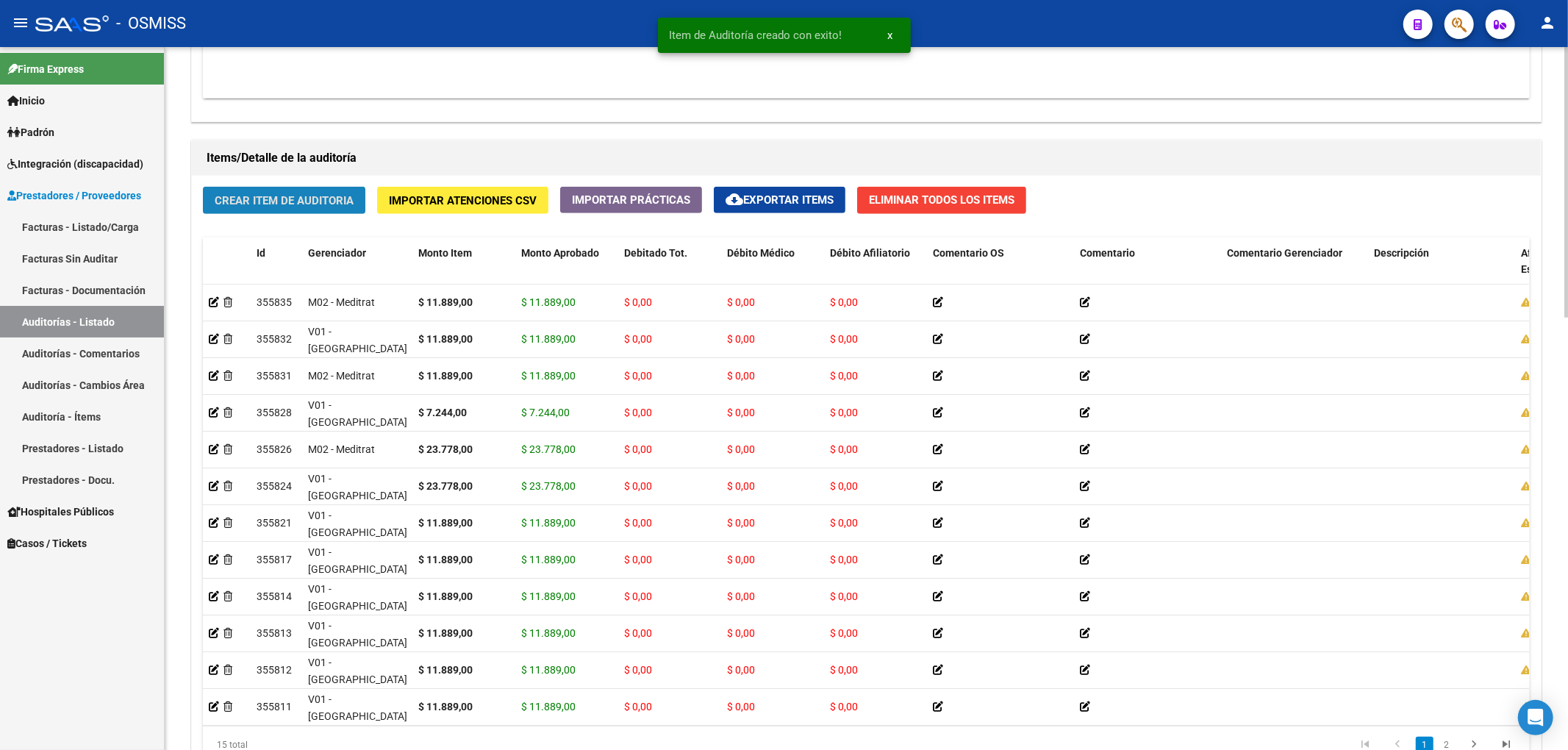
click at [312, 203] on span "Crear Item de Auditoria" at bounding box center [284, 201] width 139 height 13
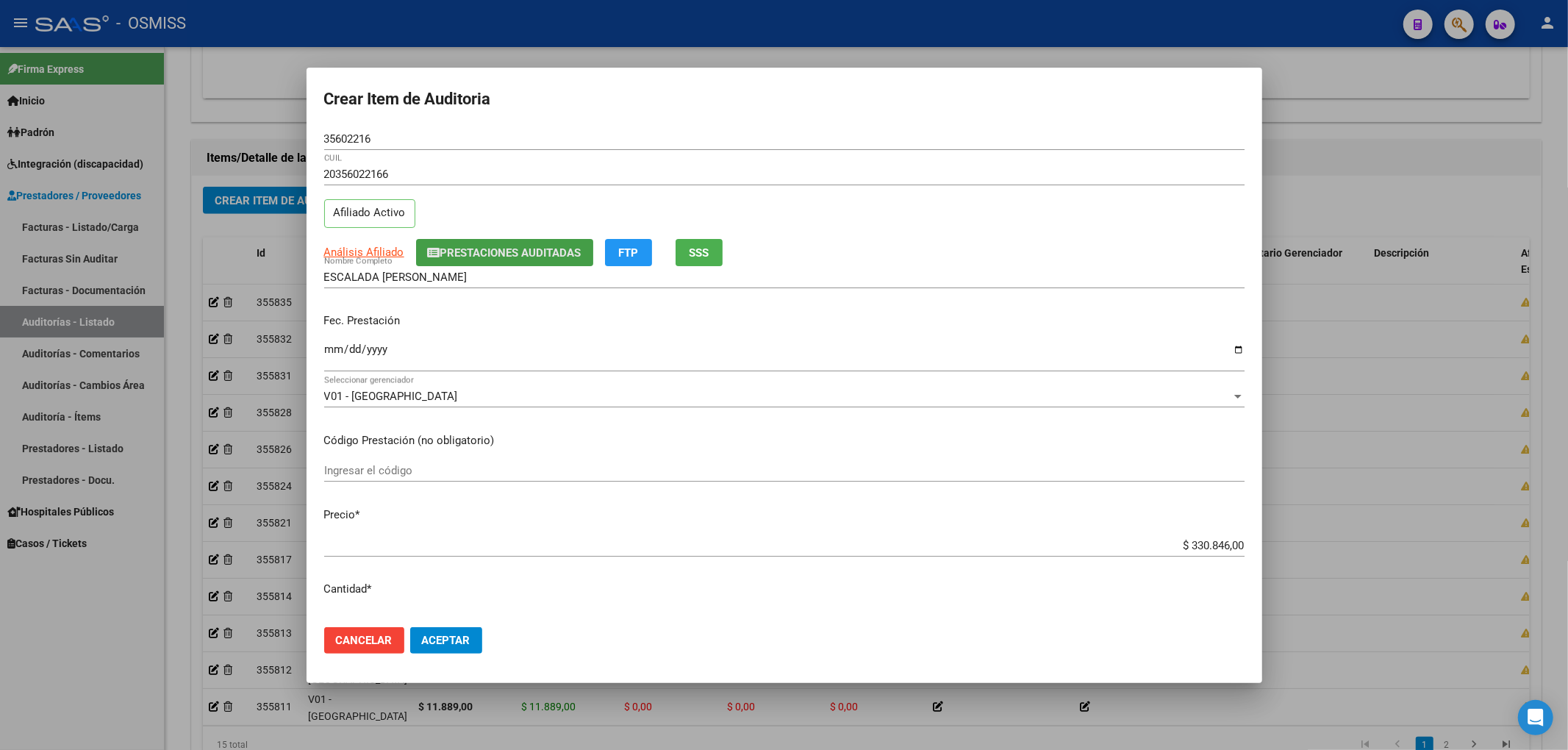
click at [463, 260] on button "Prestaciones Auditadas" at bounding box center [504, 253] width 177 height 27
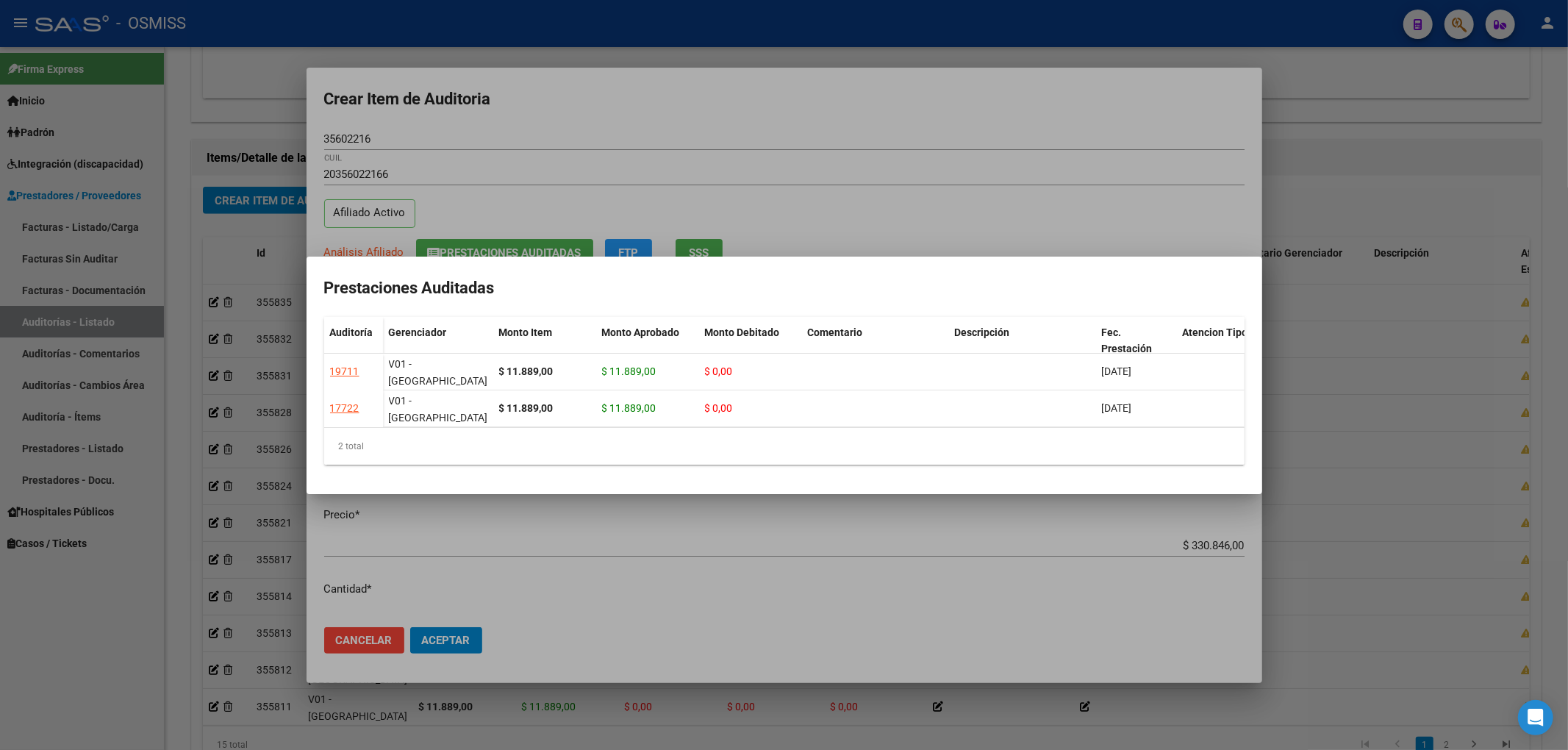
click at [654, 103] on div at bounding box center [784, 375] width 1568 height 750
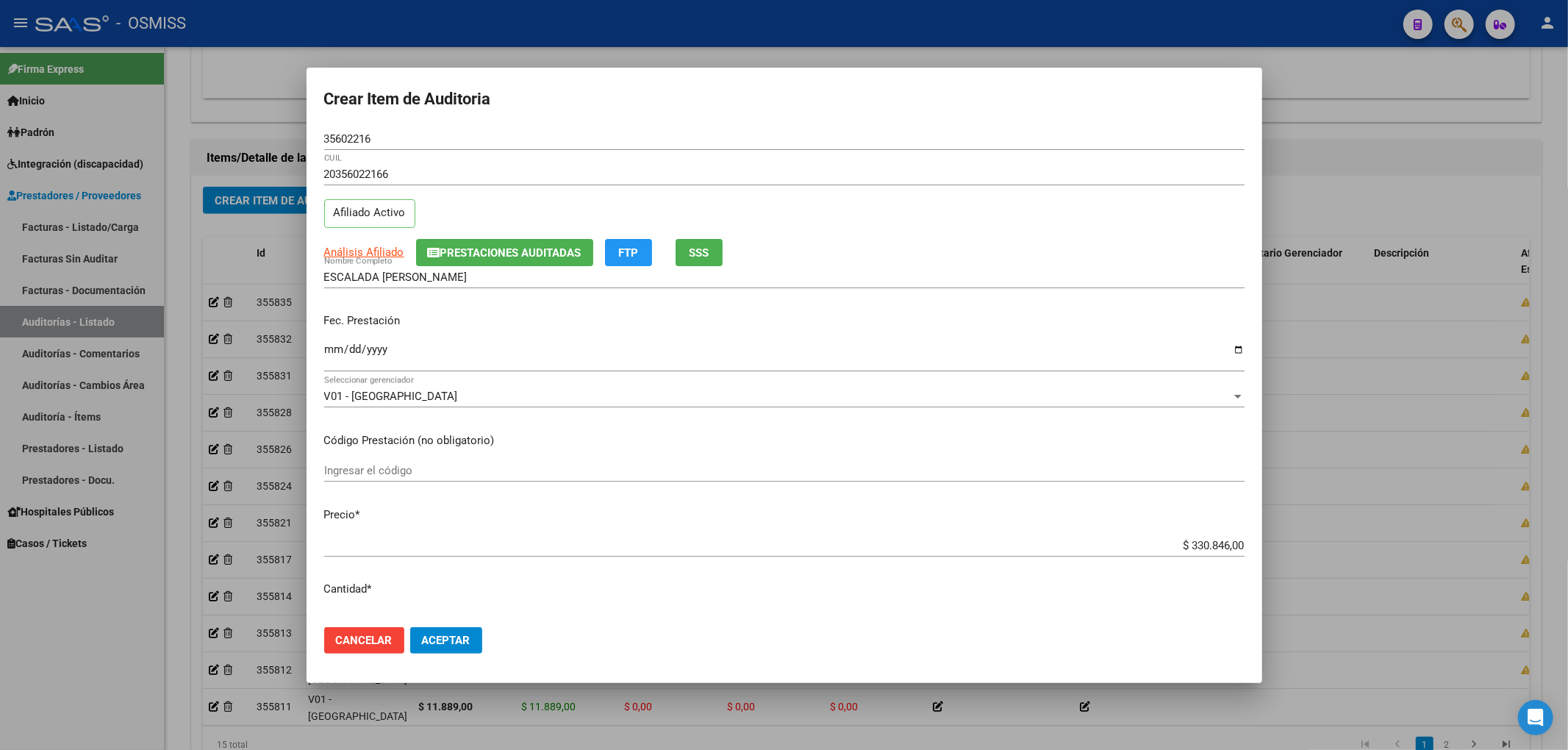
click at [327, 345] on input "Ingresar la fecha" at bounding box center [784, 355] width 920 height 23
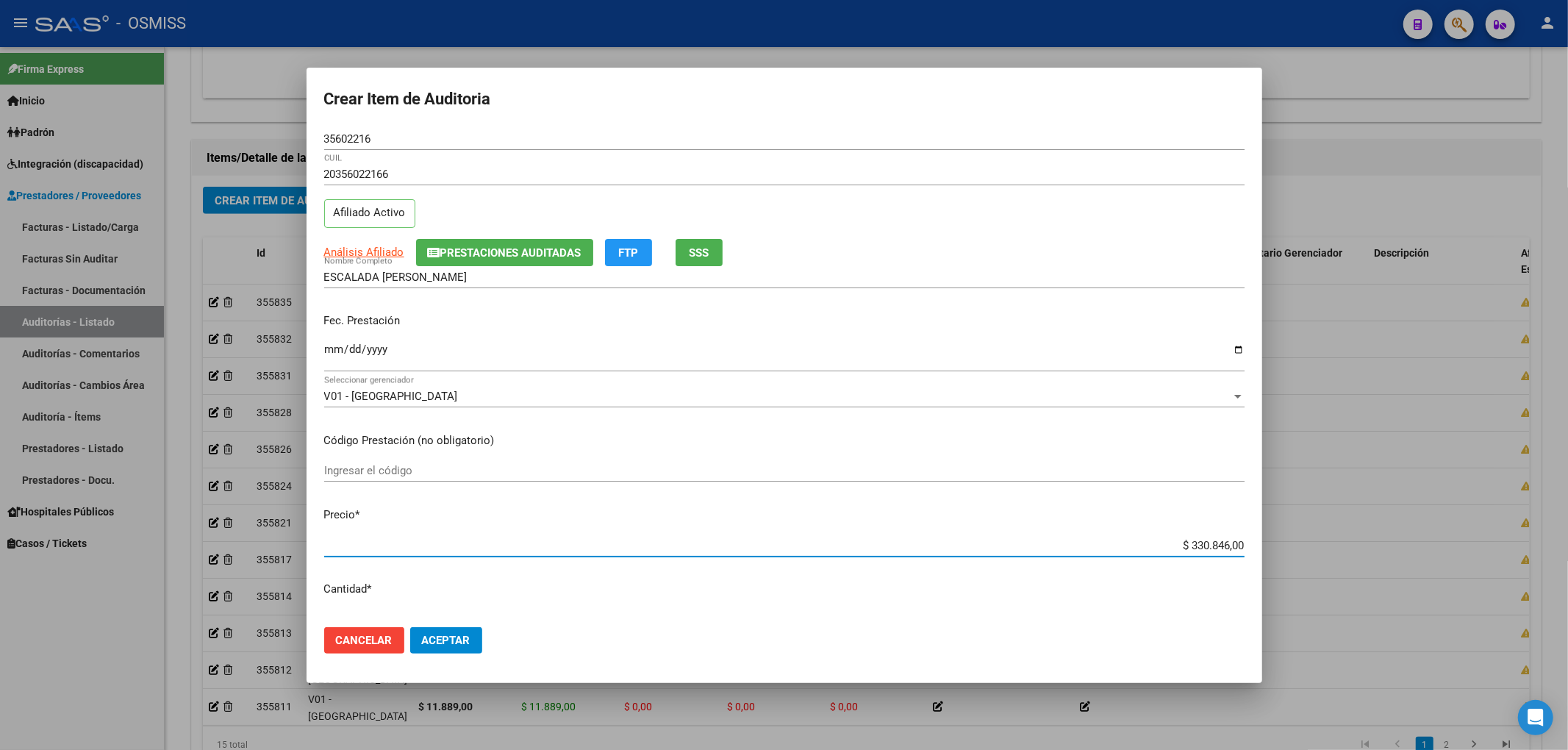
drag, startPoint x: 1202, startPoint y: 548, endPoint x: 1273, endPoint y: 537, distance: 71.8
click at [1258, 540] on mat-dialog-content "35602216 Nro Documento 20356022166 CUIL Afiliado Activo Análisis Afiliado Prest…" at bounding box center [784, 371] width 955 height 488
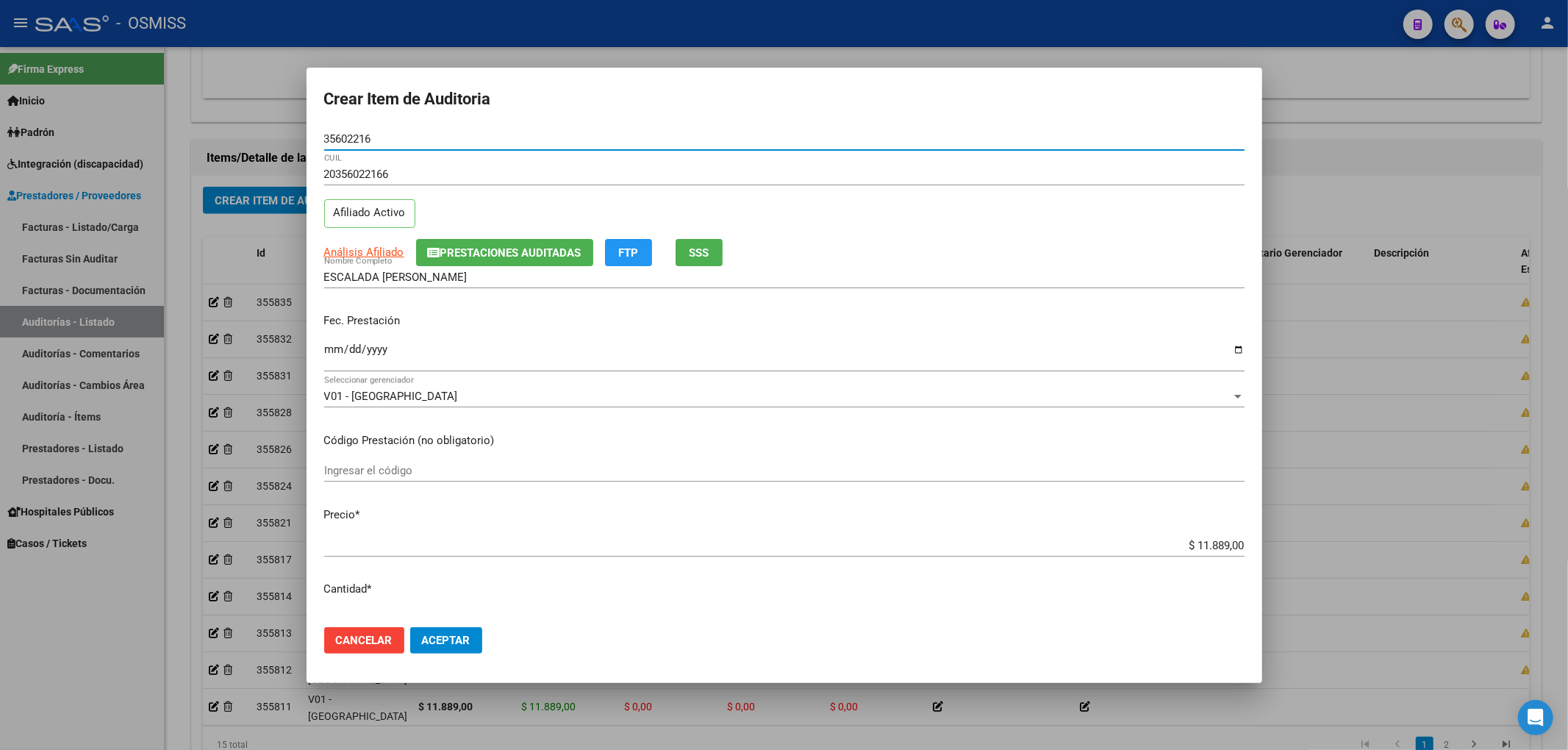
drag, startPoint x: 387, startPoint y: 140, endPoint x: 260, endPoint y: 140, distance: 127.0
click at [261, 140] on div "Crear Item de Auditoria 35602216 Nro Documento 20356022166 CUIL Afiliado Activo…" at bounding box center [784, 375] width 1568 height 750
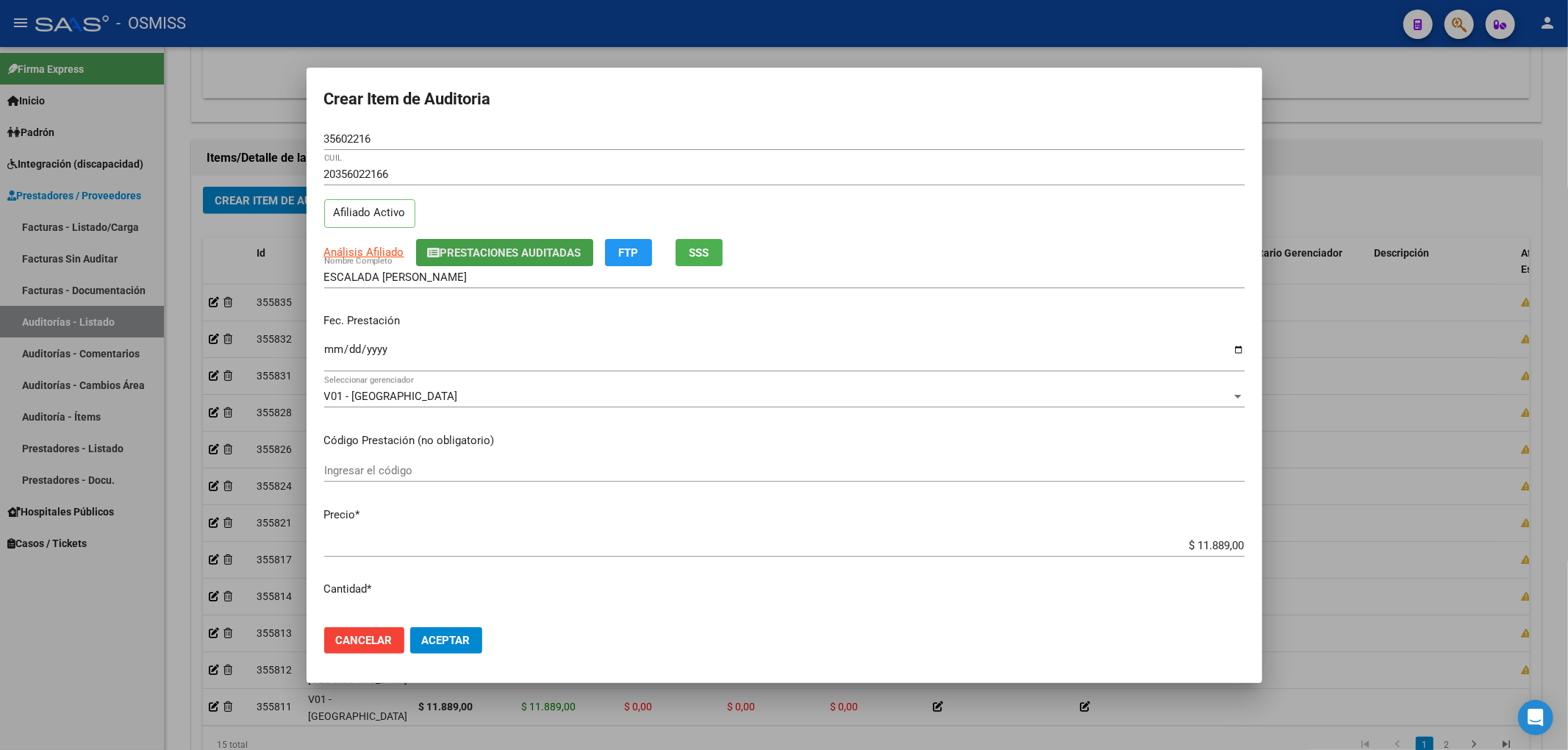
click at [513, 260] on button "Prestaciones Auditadas" at bounding box center [504, 253] width 177 height 27
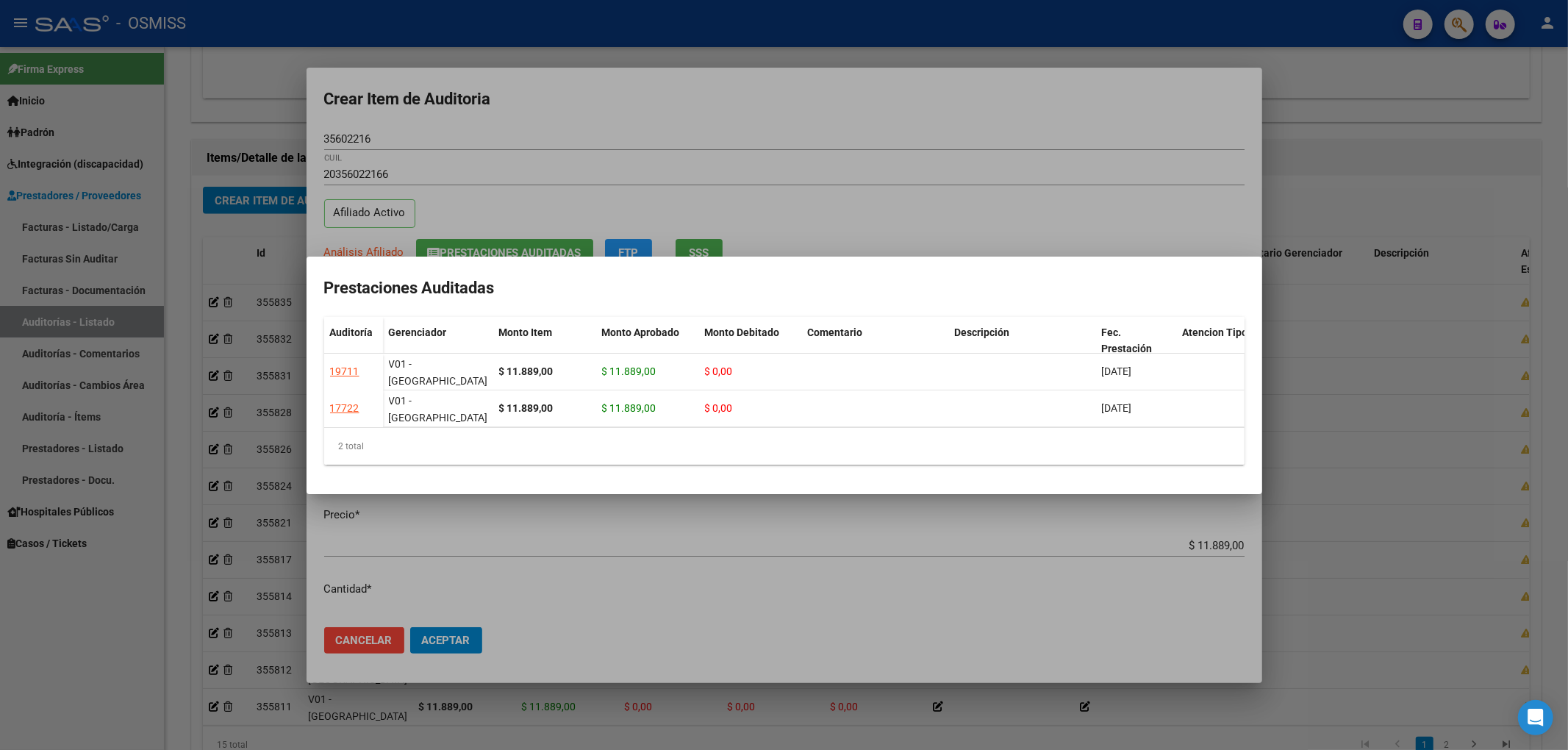
click at [497, 136] on div at bounding box center [784, 375] width 1568 height 750
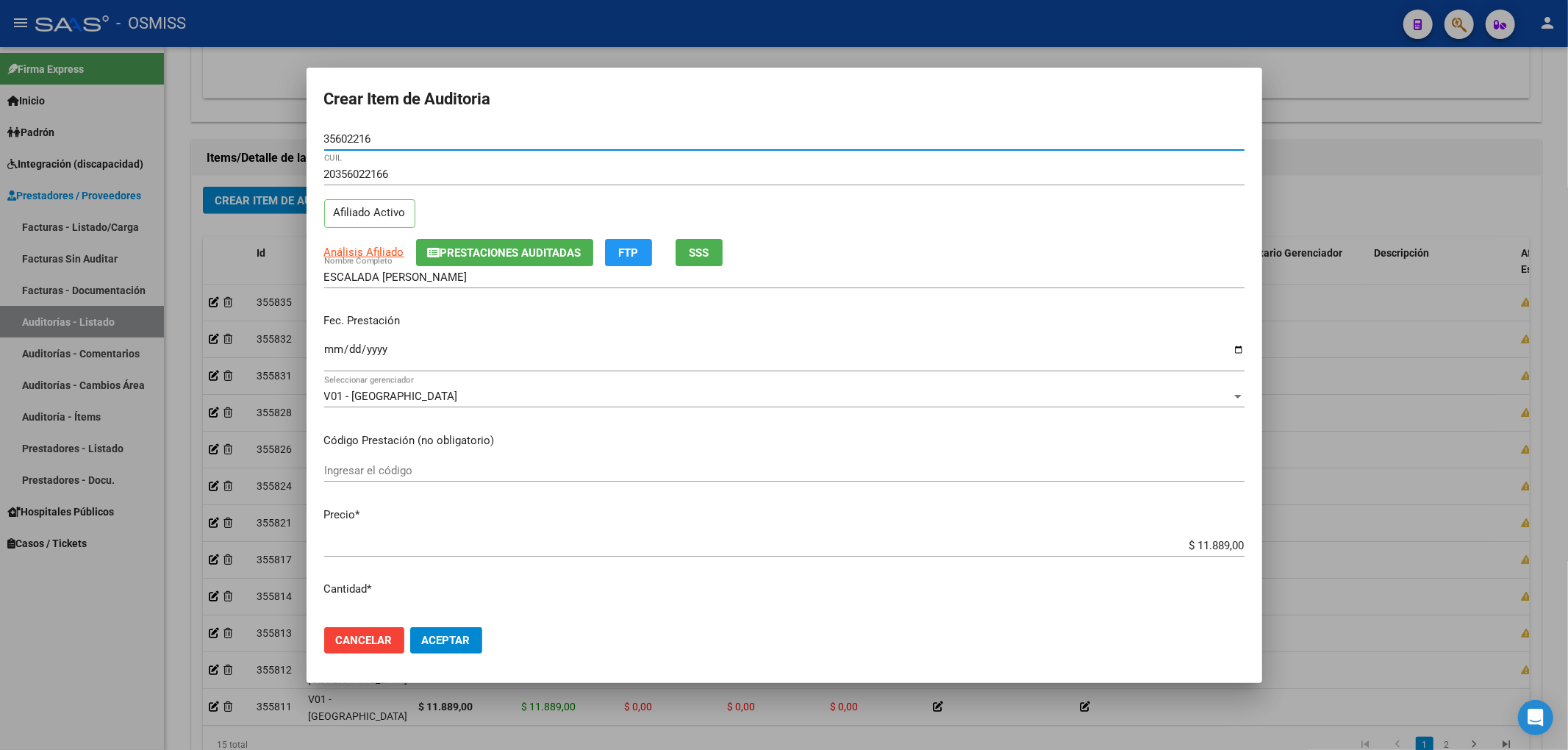
drag, startPoint x: 383, startPoint y: 140, endPoint x: 227, endPoint y: 136, distance: 156.1
click at [227, 136] on div "Crear Item de Auditoria 35602216 Nro Documento 20356022166 CUIL Afiliado Activo…" at bounding box center [784, 375] width 1568 height 750
drag, startPoint x: 1003, startPoint y: 360, endPoint x: 820, endPoint y: 395, distance: 186.3
click at [1003, 360] on input "[DATE]" at bounding box center [784, 355] width 920 height 23
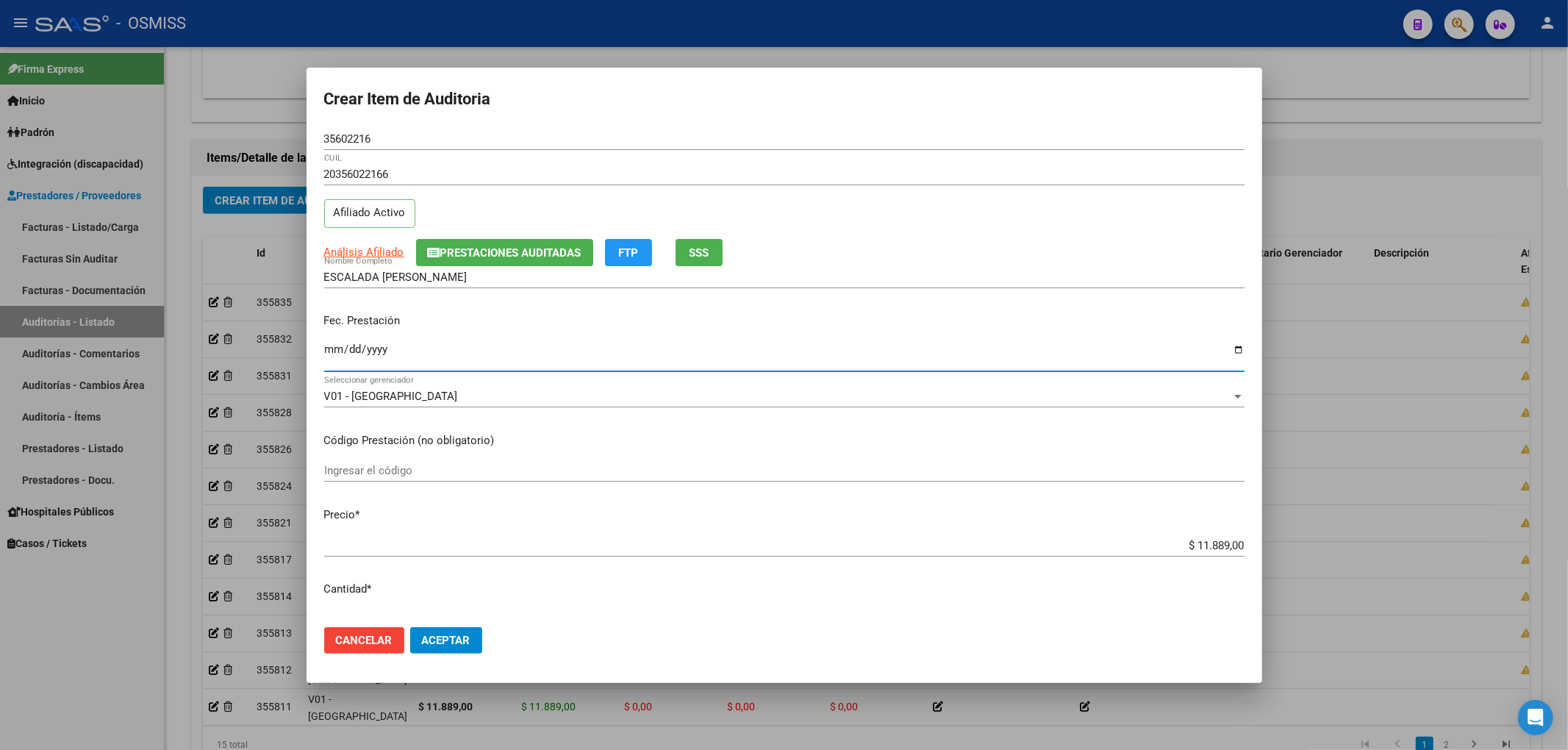
click at [448, 628] on button "Aceptar" at bounding box center [446, 640] width 72 height 26
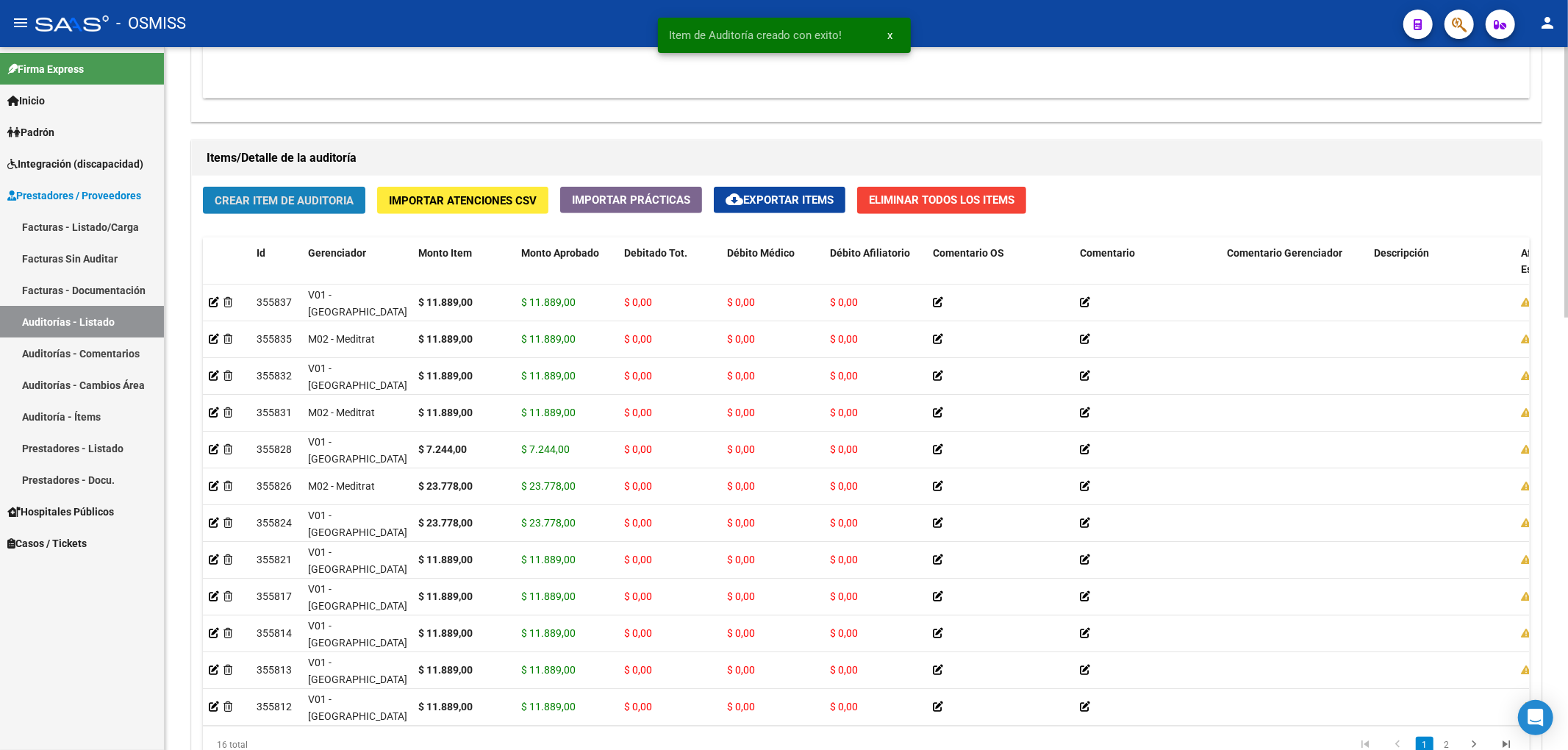
click at [323, 201] on span "Crear Item de Auditoria" at bounding box center [284, 201] width 139 height 13
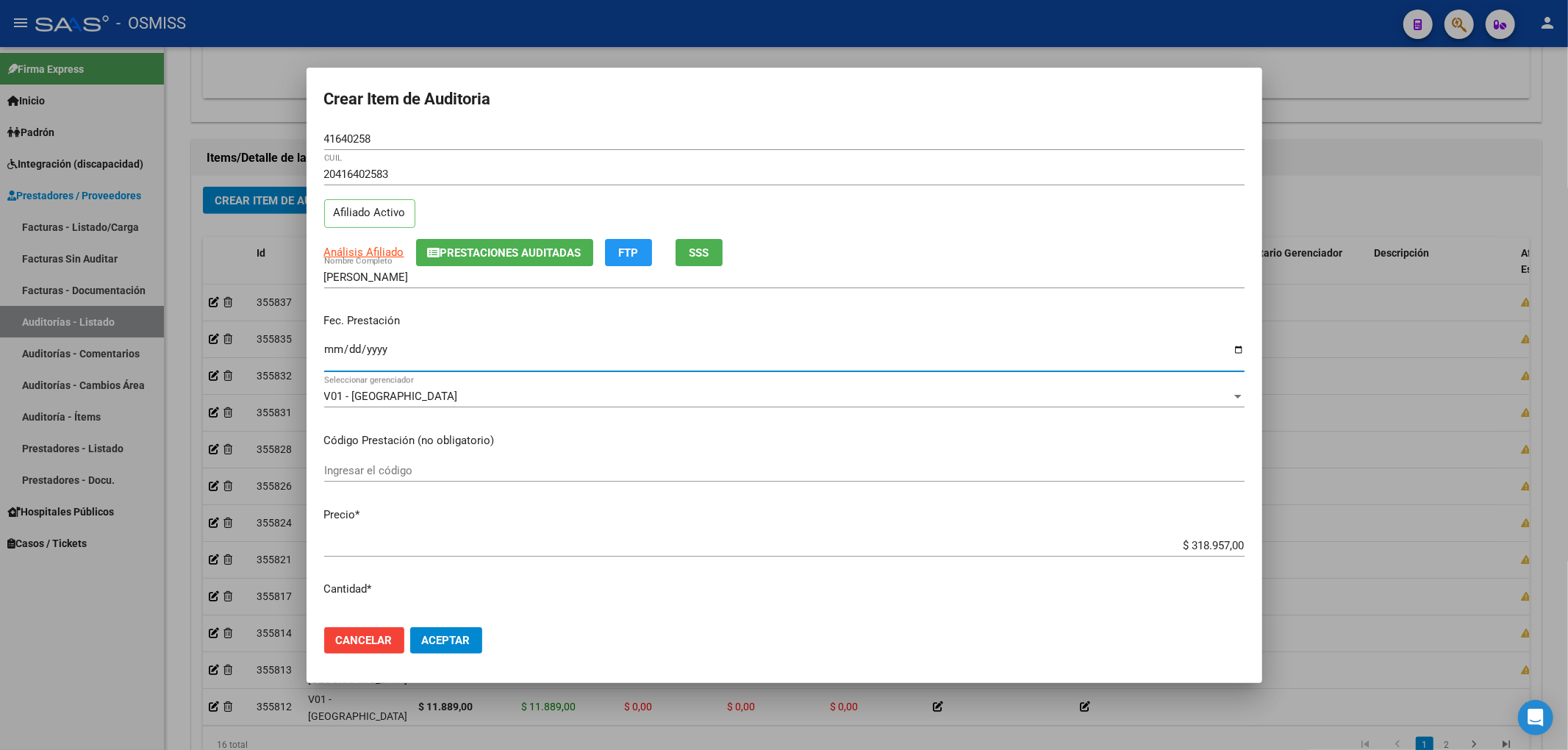
click at [335, 356] on input "Ingresar la fecha" at bounding box center [784, 355] width 920 height 23
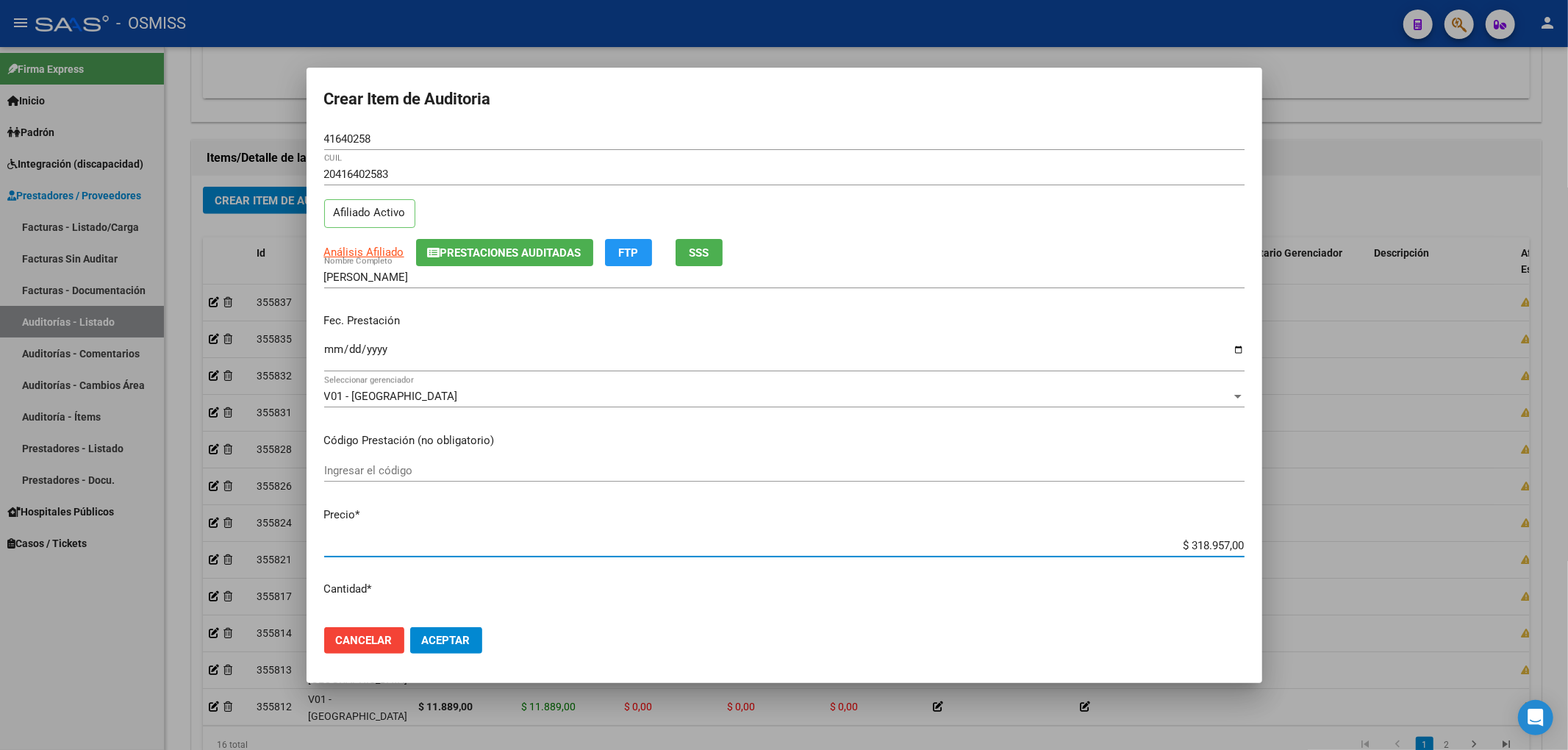
drag, startPoint x: 1168, startPoint y: 545, endPoint x: 1309, endPoint y: 551, distance: 141.1
click at [1309, 551] on div "Crear Item de Auditoria 41640258 Nro Documento 20416402583 CUIL Afiliado Activo…" at bounding box center [784, 375] width 1568 height 750
click at [221, 133] on div "Crear Item de Auditoria 41640258 Nro Documento 20416402583 CUIL Afiliado Activo…" at bounding box center [784, 375] width 1568 height 750
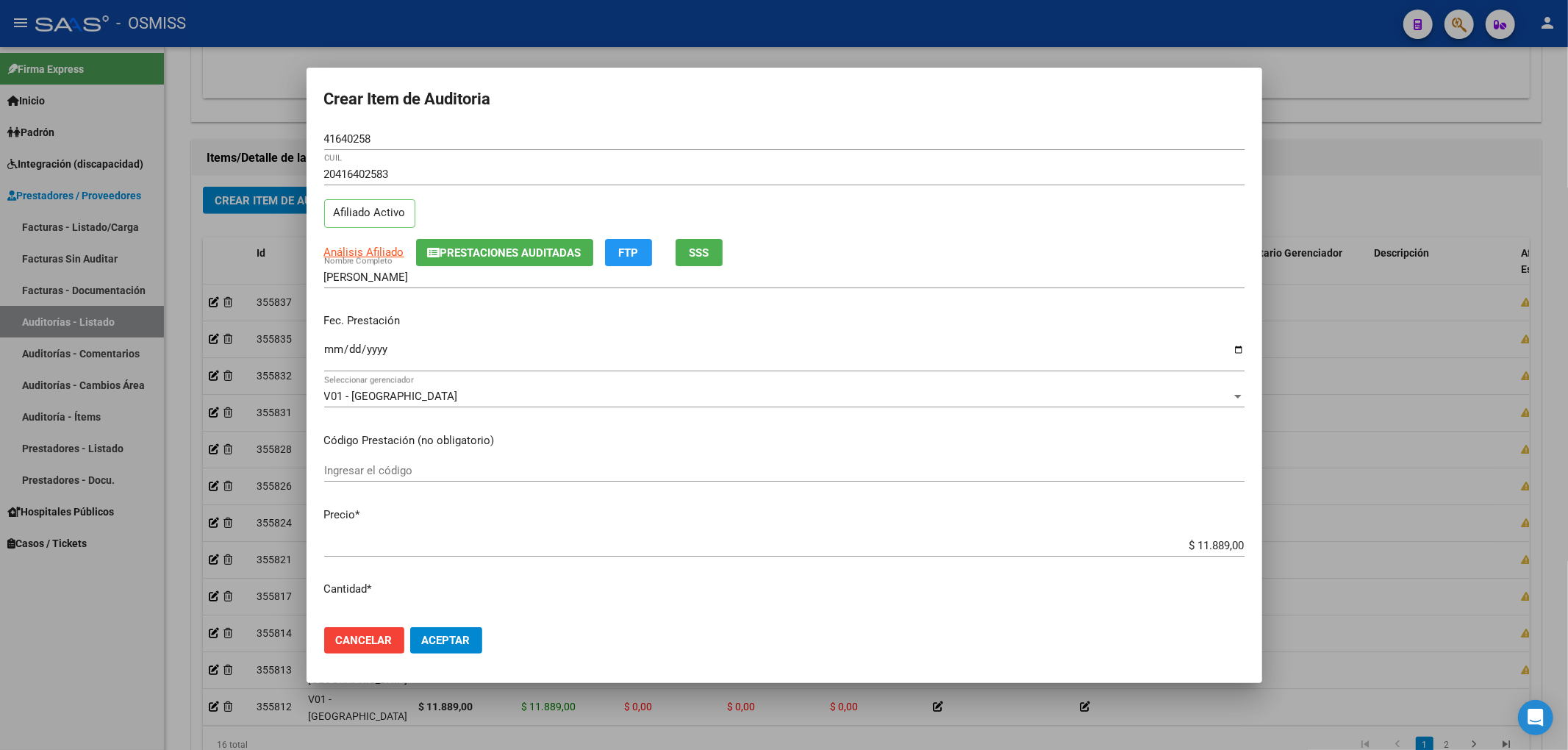
click at [1148, 307] on div "Fec. Prestación [DATE] Ingresar la fecha" at bounding box center [784, 343] width 920 height 83
click at [460, 634] on span "Aceptar" at bounding box center [446, 640] width 48 height 13
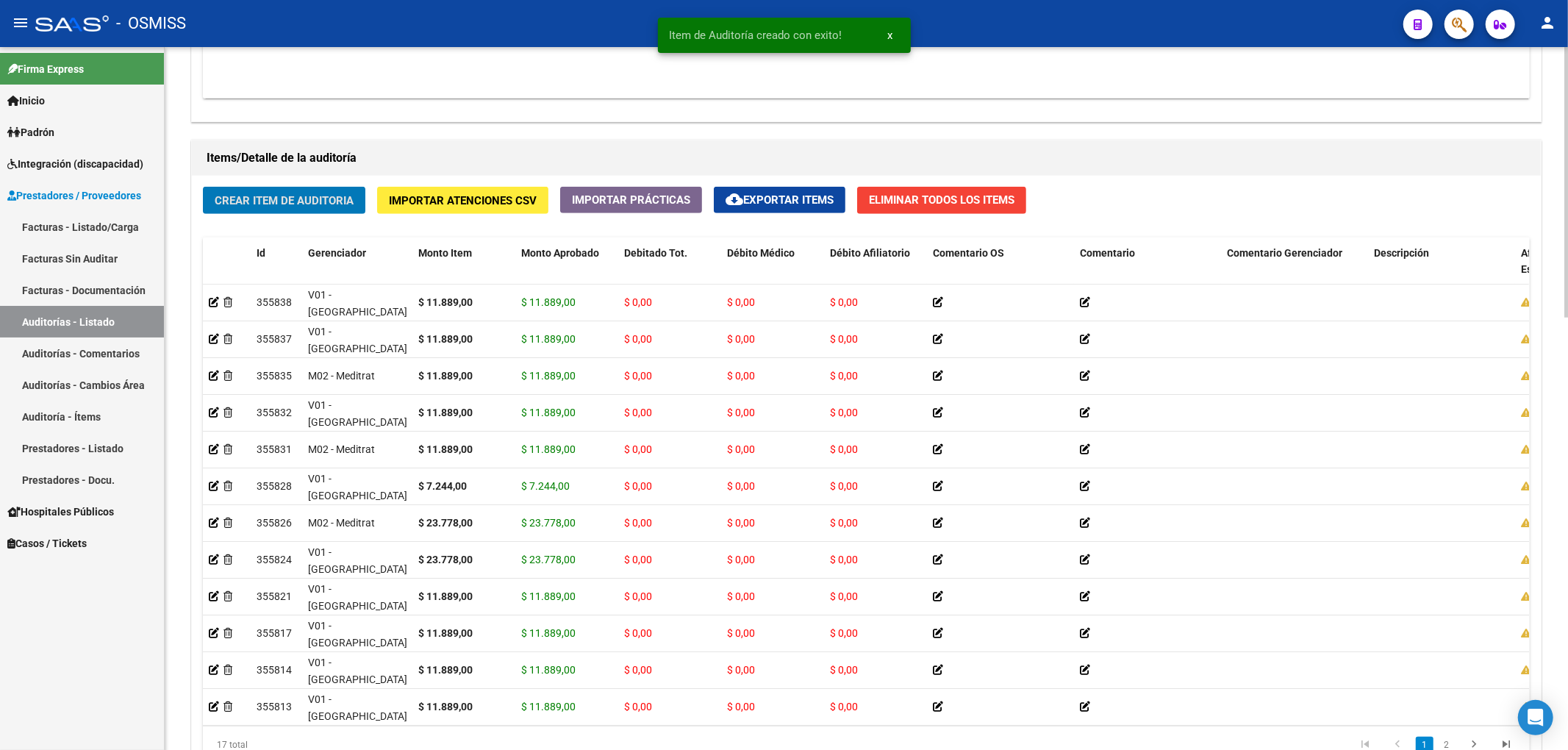
click at [290, 200] on span "Crear Item de Auditoria" at bounding box center [284, 201] width 139 height 13
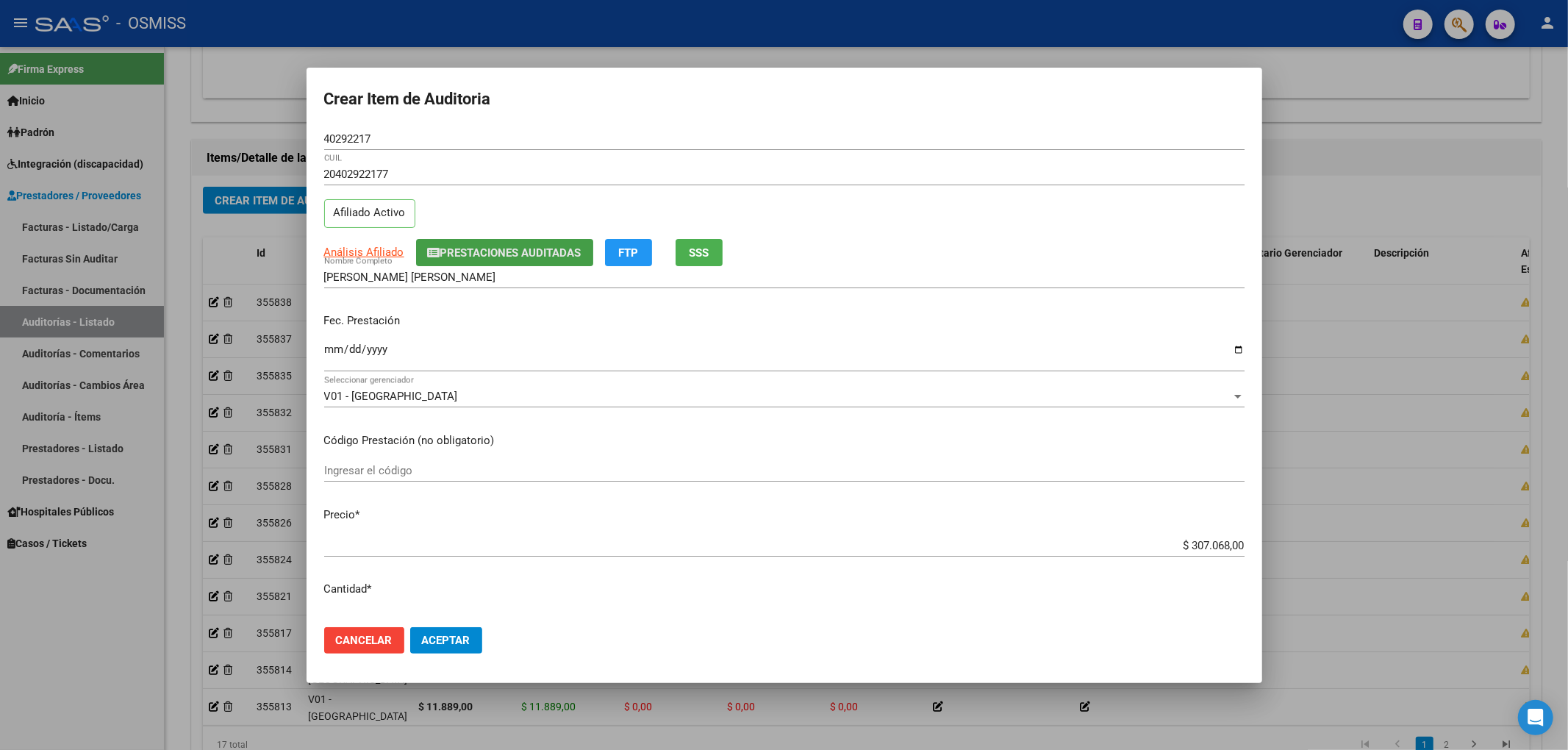
click at [538, 246] on span "Prestaciones Auditadas" at bounding box center [511, 253] width 141 height 13
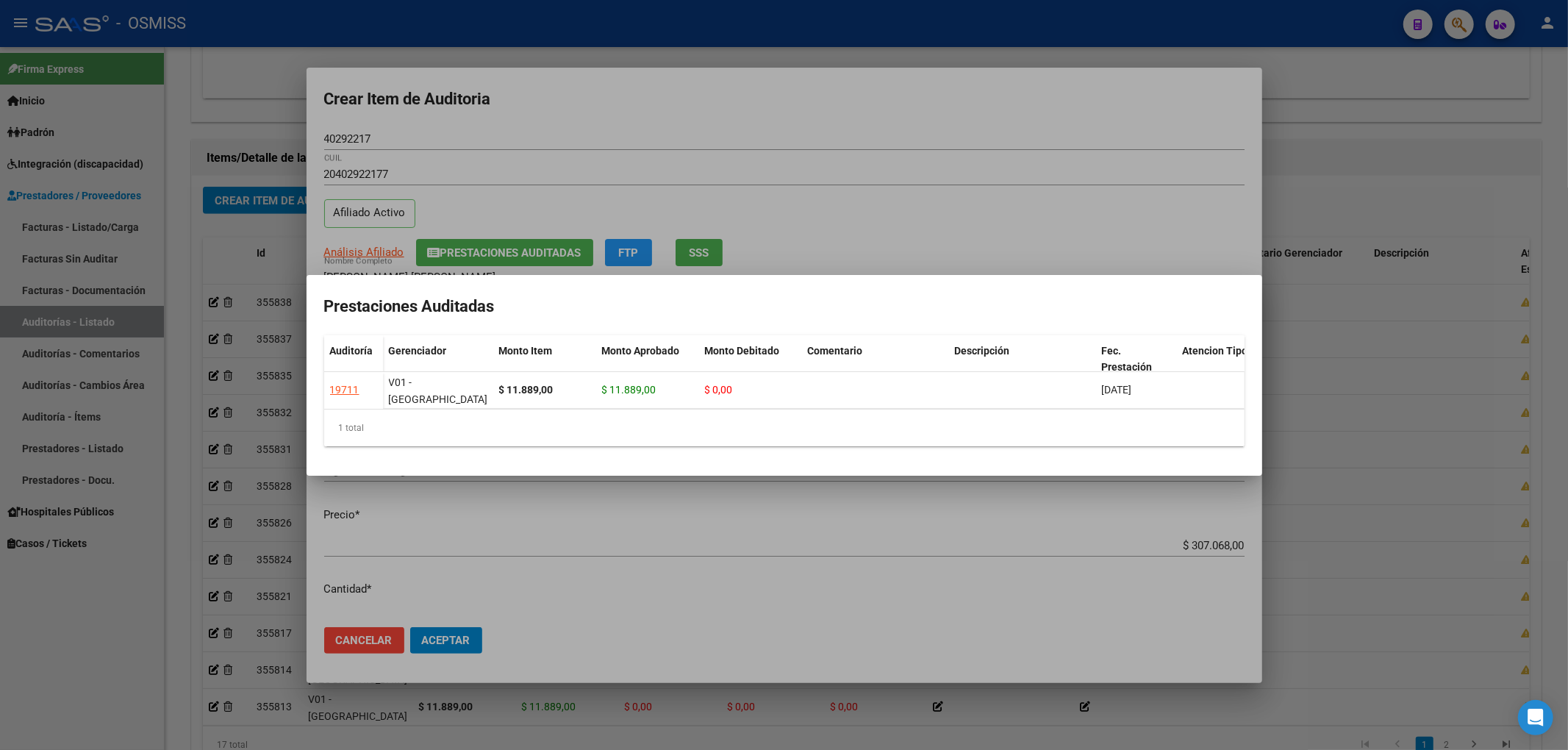
click at [644, 118] on div at bounding box center [784, 375] width 1568 height 750
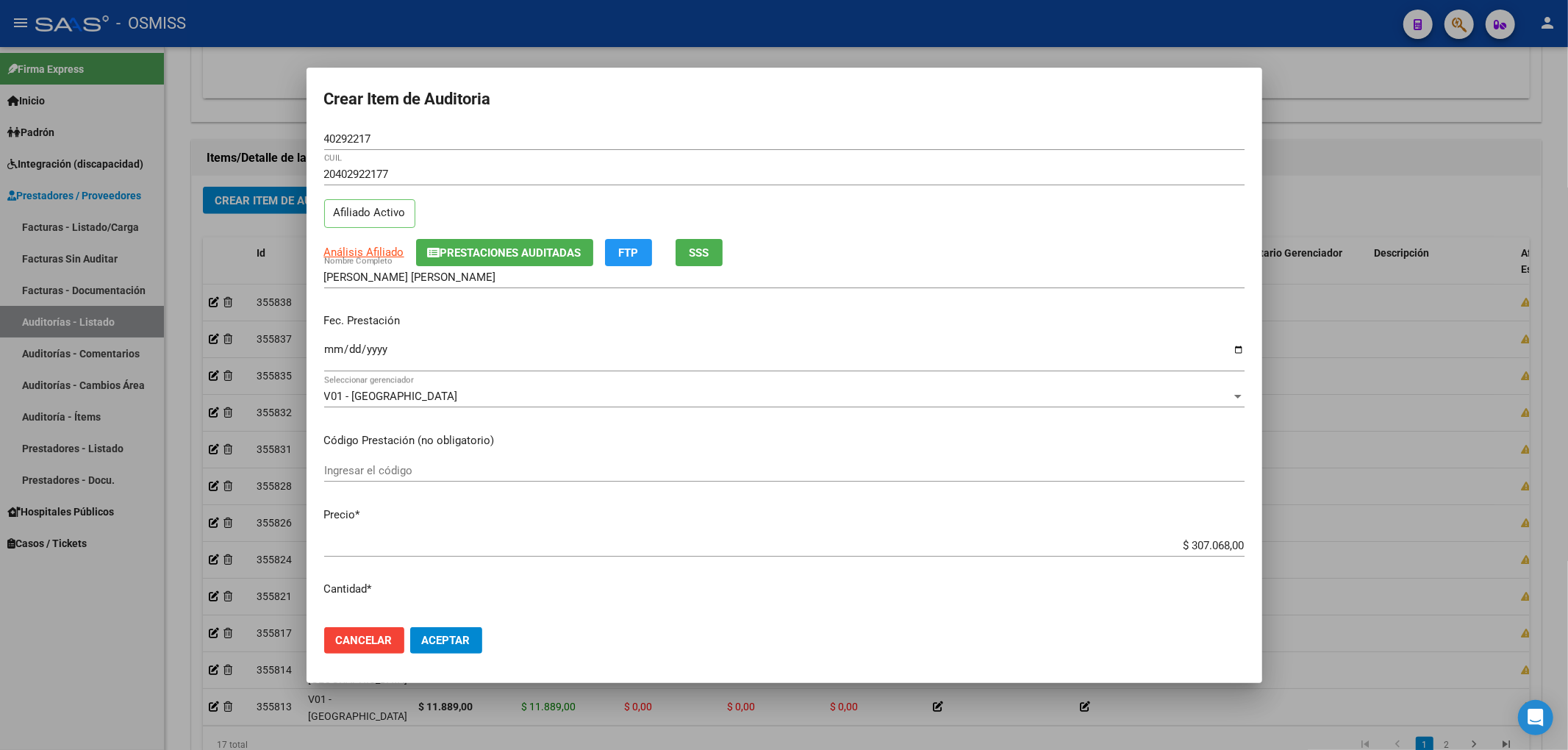
click at [337, 357] on input "Ingresar la fecha" at bounding box center [784, 355] width 920 height 23
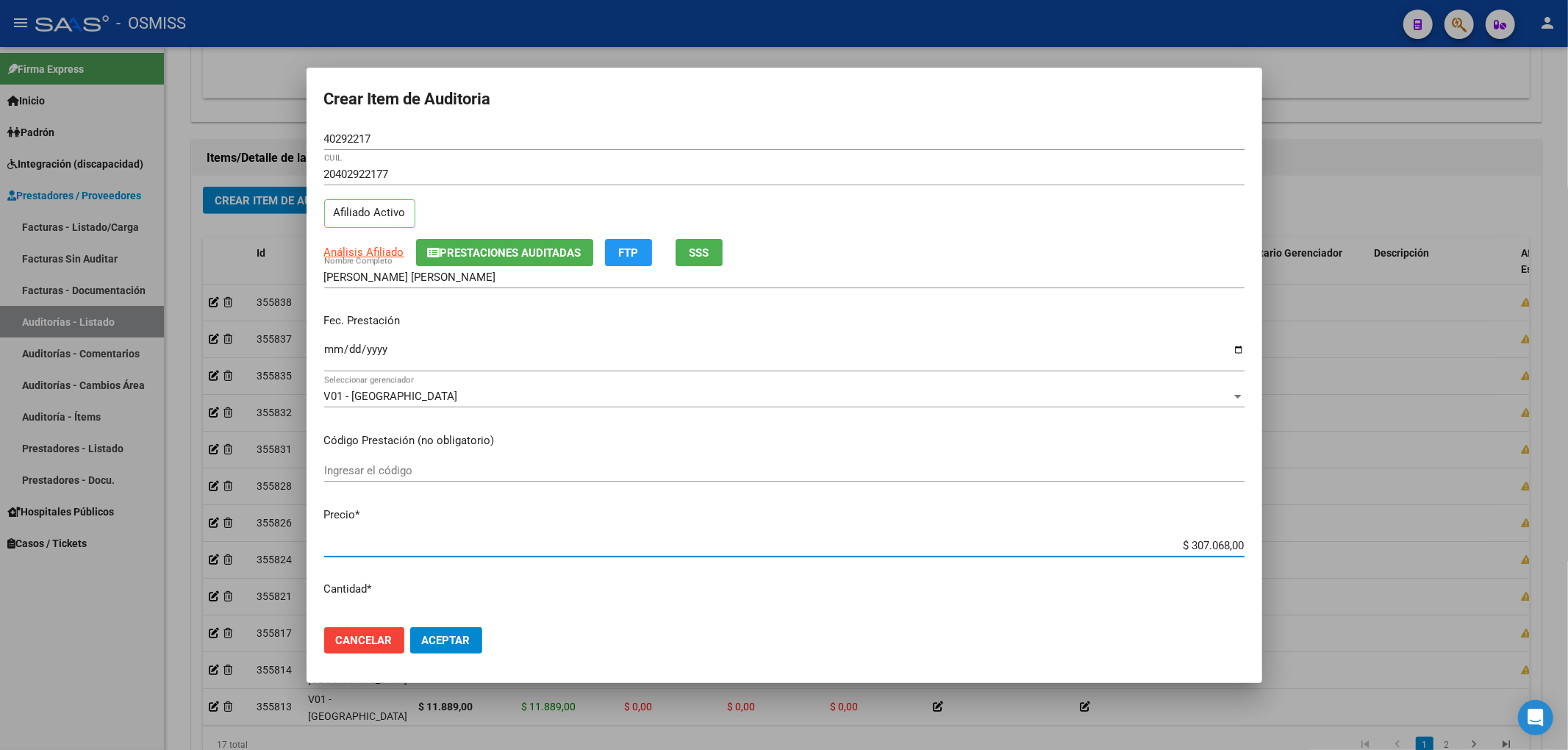
drag, startPoint x: 1167, startPoint y: 542, endPoint x: 1325, endPoint y: 545, distance: 158.0
click at [1321, 545] on div "Crear Item de Auditoria 40292217 Nro Documento 20402922177 CUIL Afiliado Activo…" at bounding box center [784, 375] width 1568 height 750
click at [304, 139] on div "Crear Item de Auditoria 40292217 Nro Documento 20402922177 CUIL Afiliado Activo…" at bounding box center [784, 375] width 1568 height 750
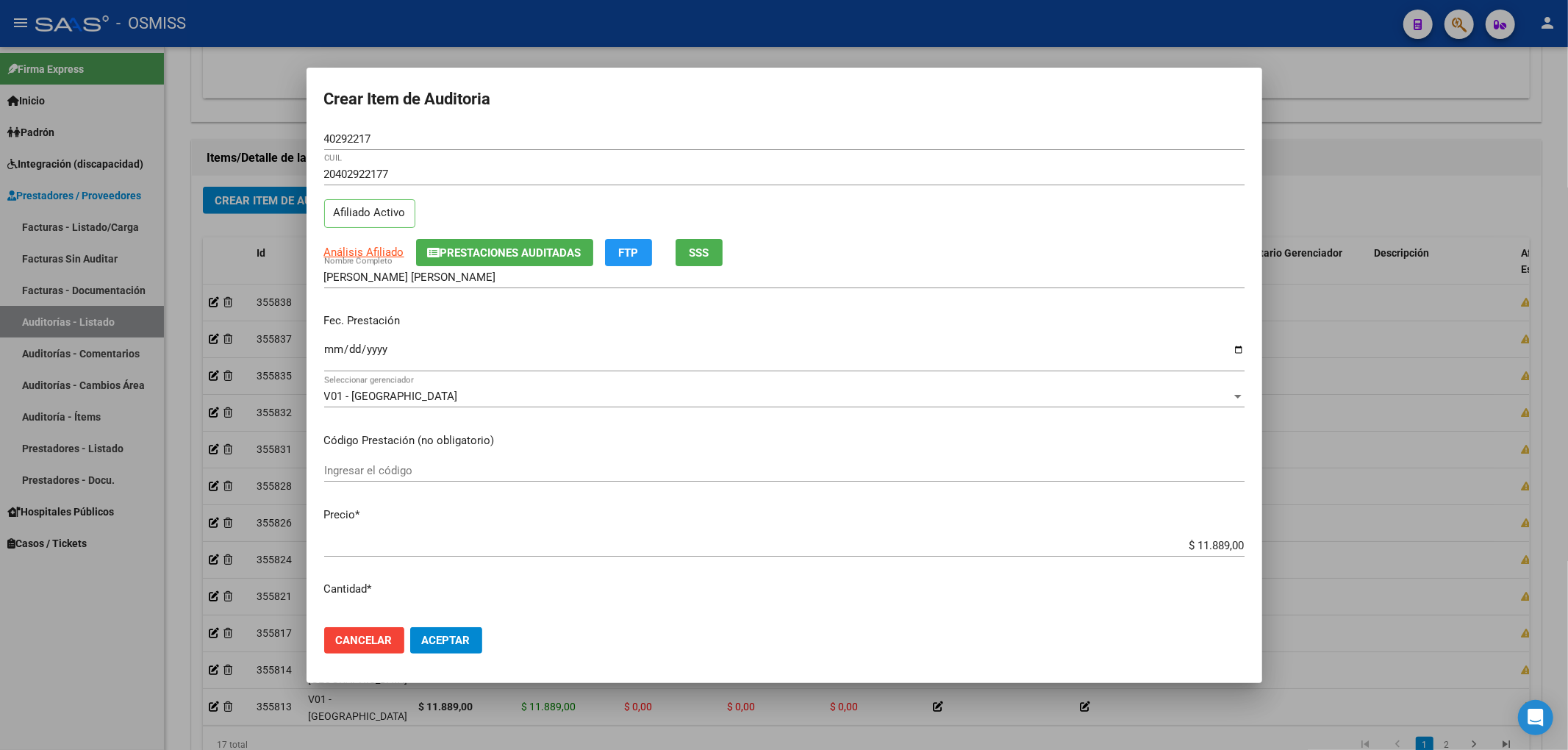
click at [1074, 251] on div "Análisis Afiliado Prestaciones Auditadas FTP SSS" at bounding box center [784, 253] width 920 height 27
click at [464, 639] on span "Aceptar" at bounding box center [446, 640] width 48 height 13
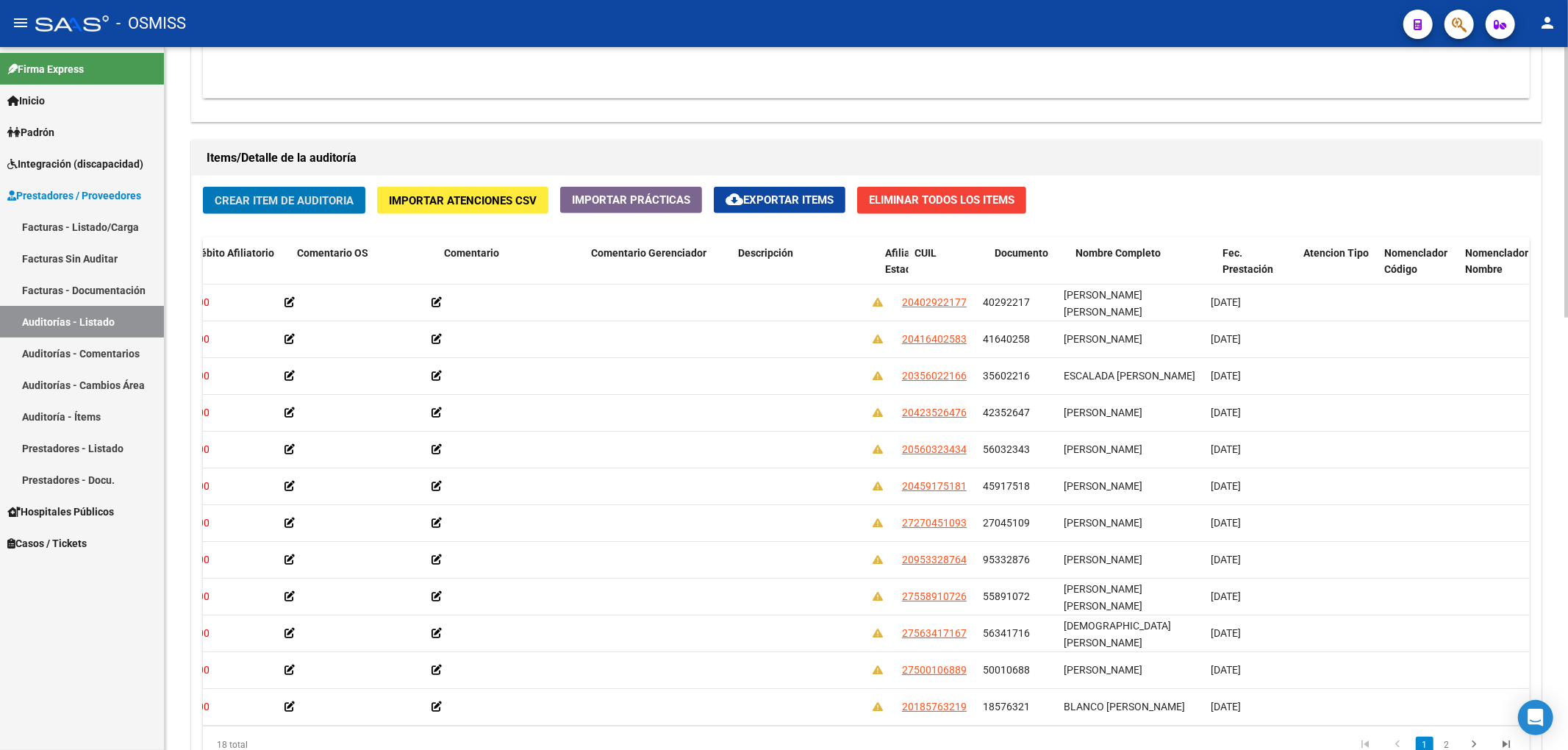
scroll to position [0, 0]
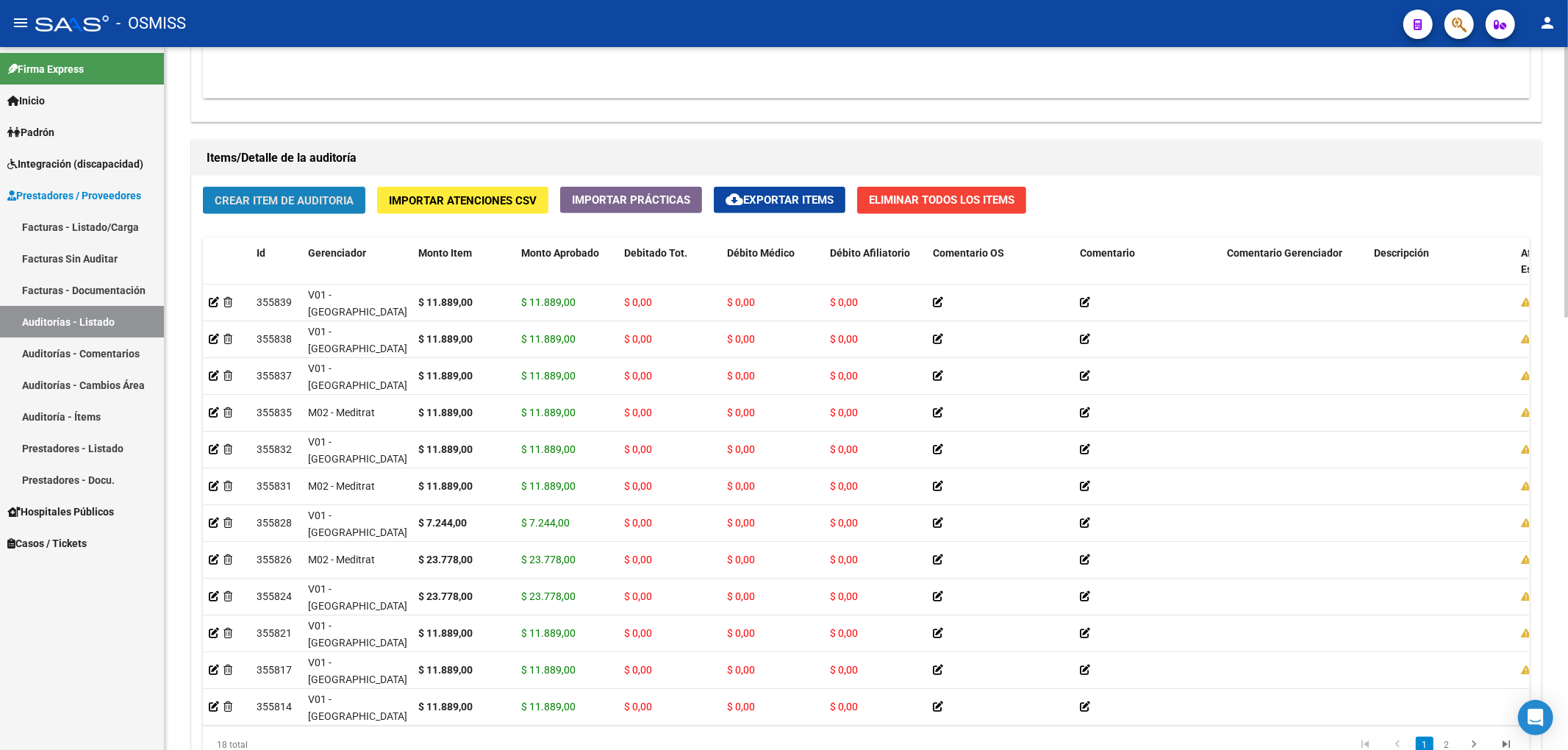
click at [322, 204] on span "Crear Item de Auditoria" at bounding box center [284, 201] width 139 height 13
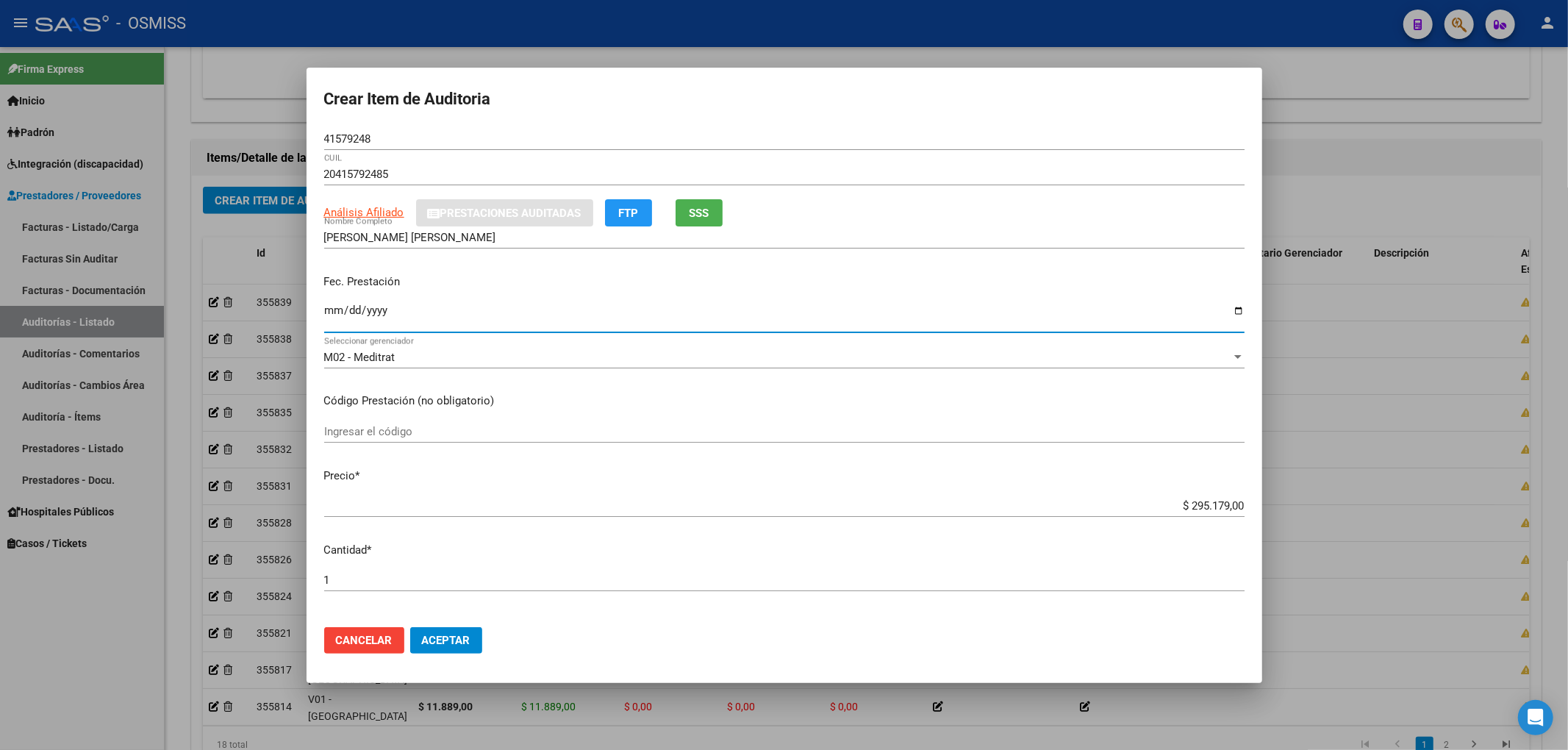
click at [337, 314] on input "Ingresar la fecha" at bounding box center [784, 315] width 920 height 23
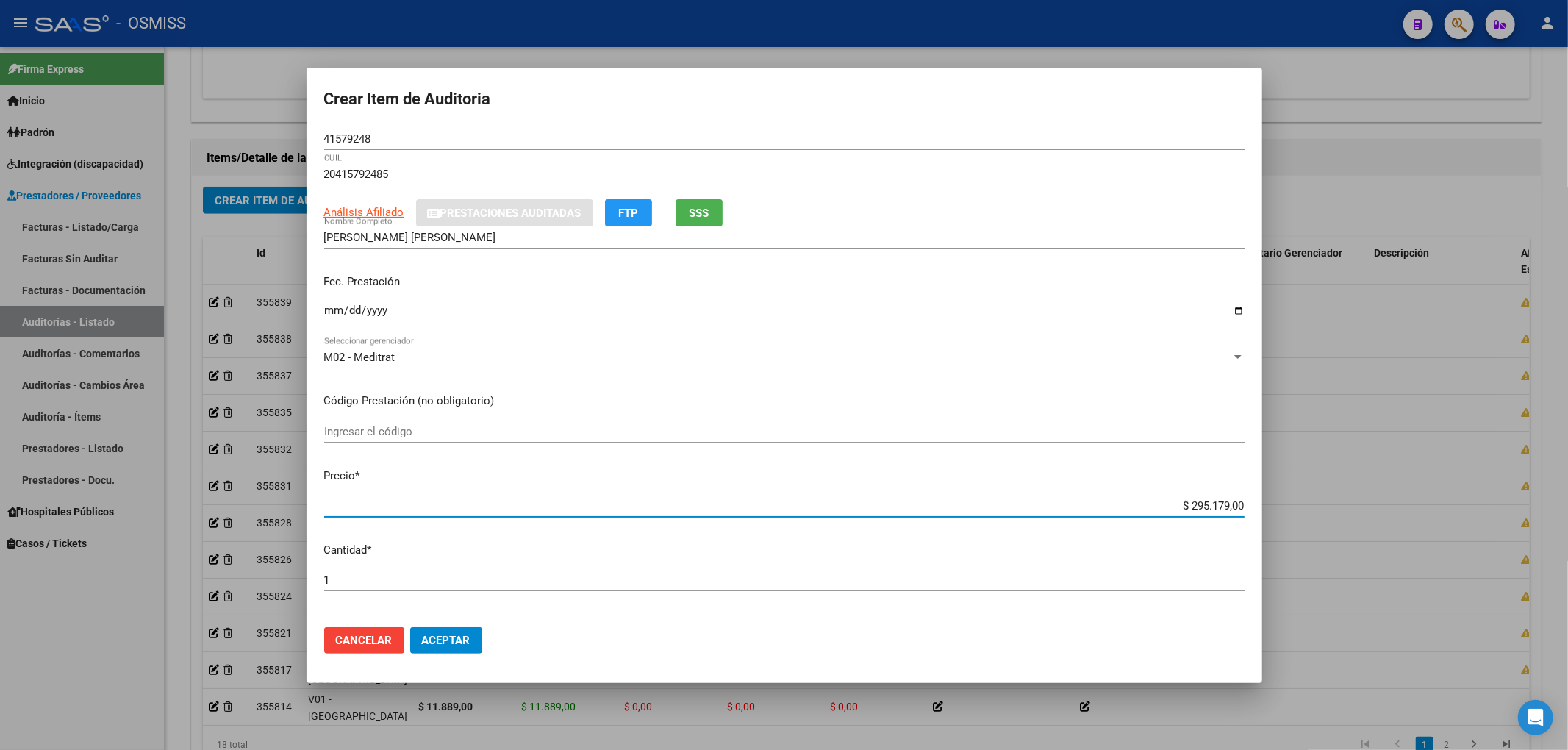
drag, startPoint x: 1166, startPoint y: 506, endPoint x: 1259, endPoint y: 507, distance: 93.0
click at [1246, 509] on mat-dialog-content "41579248 Nro Documento 20415792485 CUIL Análisis Afiliado Prestaciones Auditada…" at bounding box center [784, 371] width 955 height 488
drag, startPoint x: 371, startPoint y: 139, endPoint x: 281, endPoint y: 138, distance: 90.0
click at [286, 139] on div "Crear Item de Auditoria 41579248 Nro Documento 20415792485 CUIL Análisis Afilia…" at bounding box center [784, 375] width 1568 height 750
click at [991, 293] on div "Fec. Prestación [DATE] Ingresar la fecha" at bounding box center [784, 304] width 920 height 83
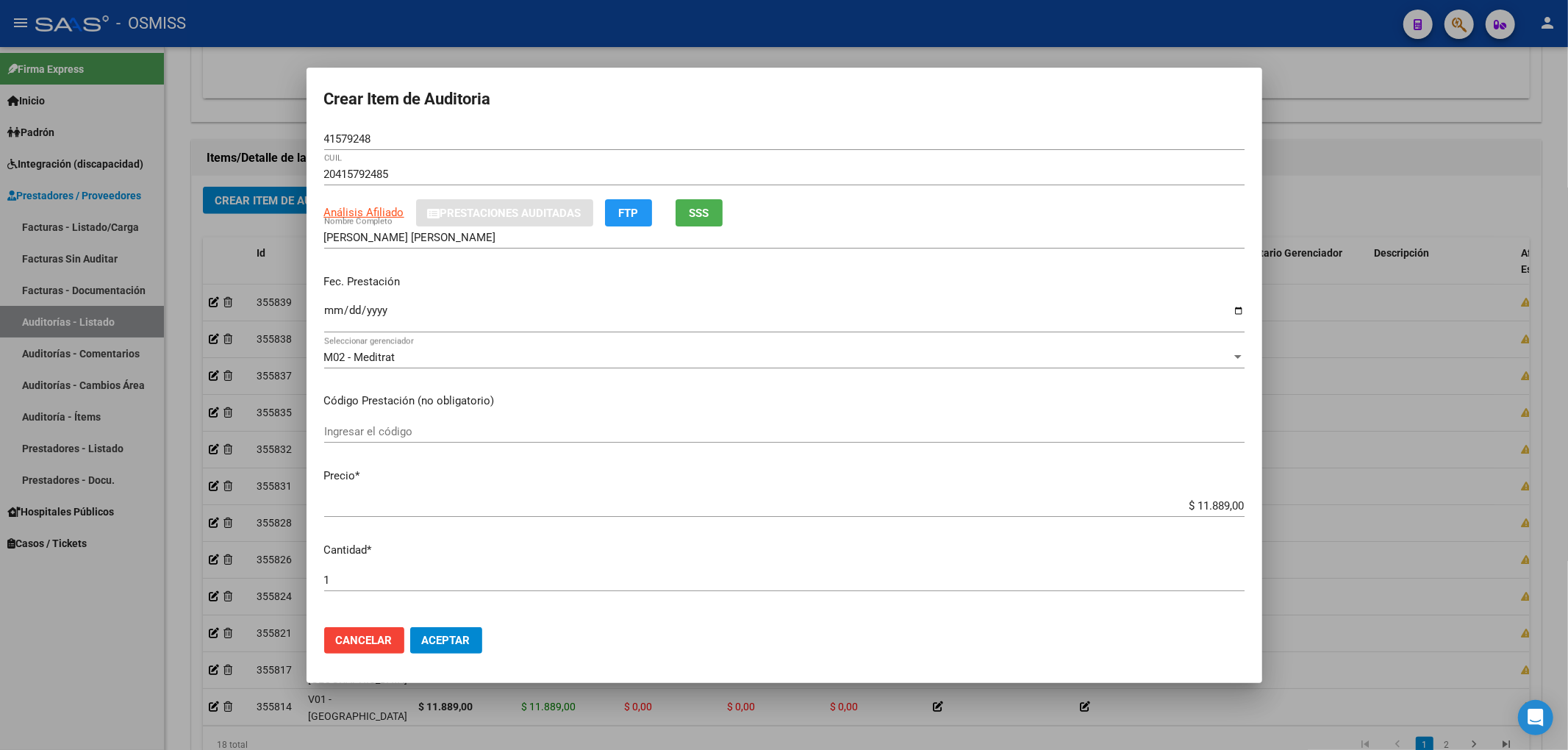
click at [444, 642] on span "Aceptar" at bounding box center [446, 640] width 48 height 13
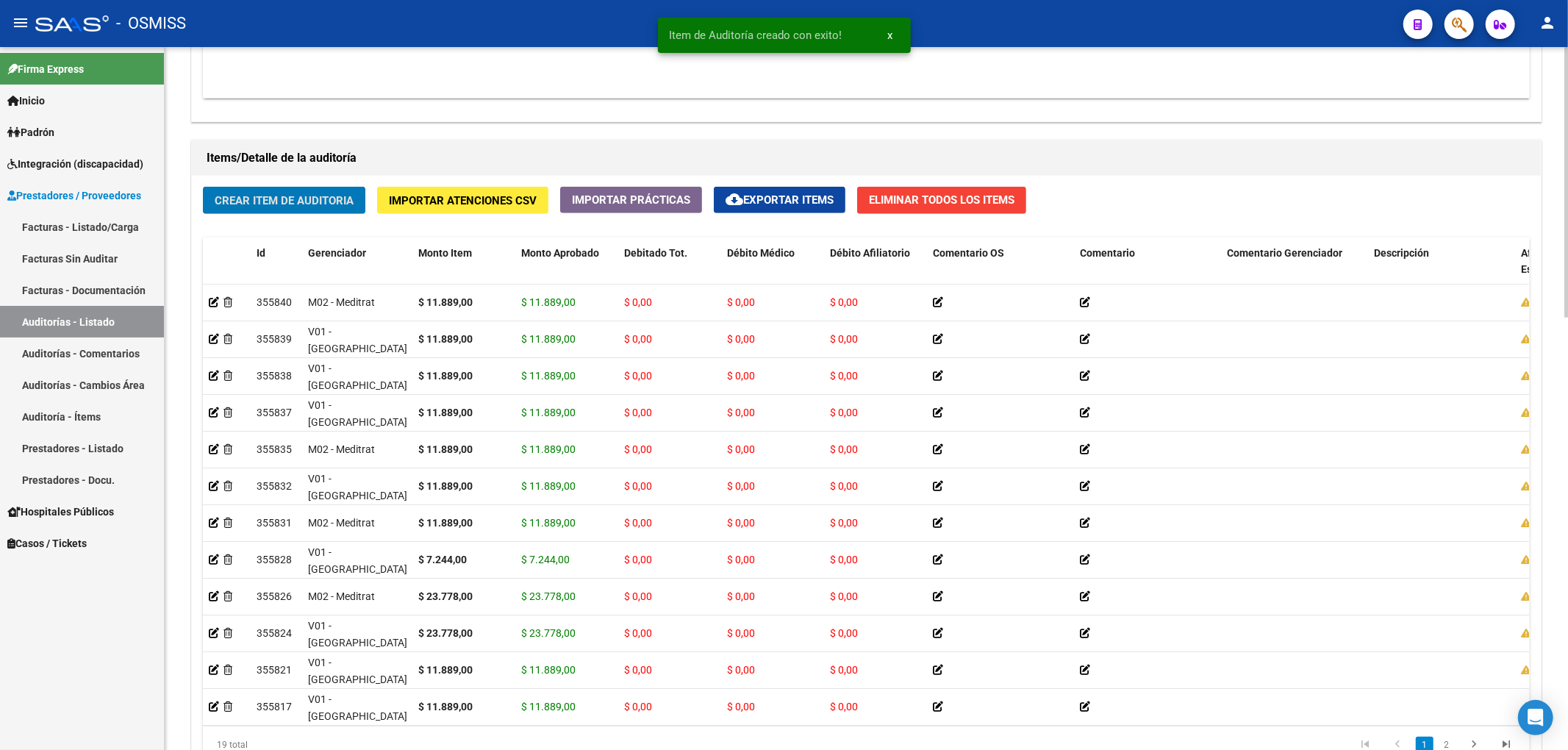
click at [278, 206] on span "Crear Item de Auditoria" at bounding box center [284, 201] width 139 height 13
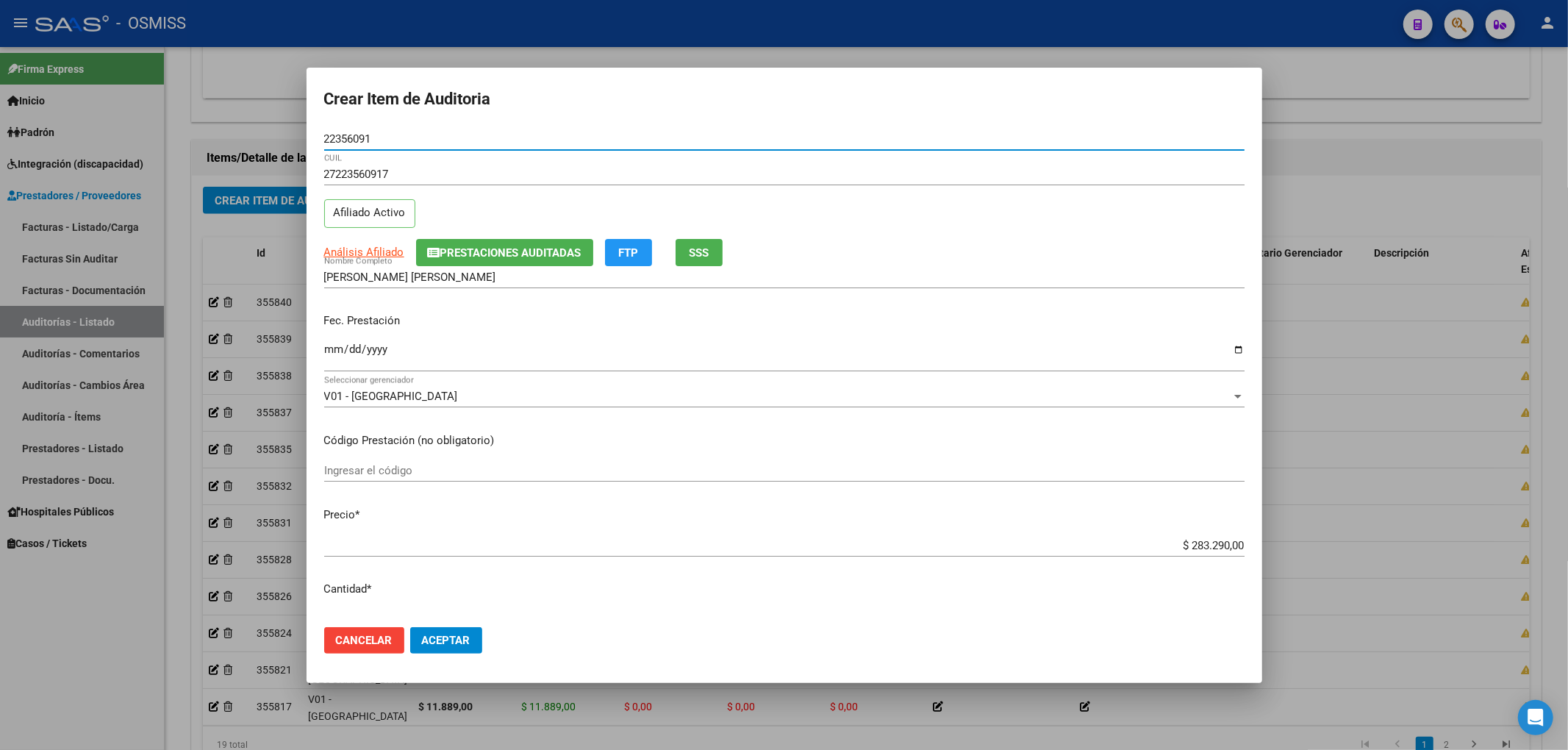
click at [453, 249] on span "Prestaciones Auditadas" at bounding box center [511, 253] width 141 height 13
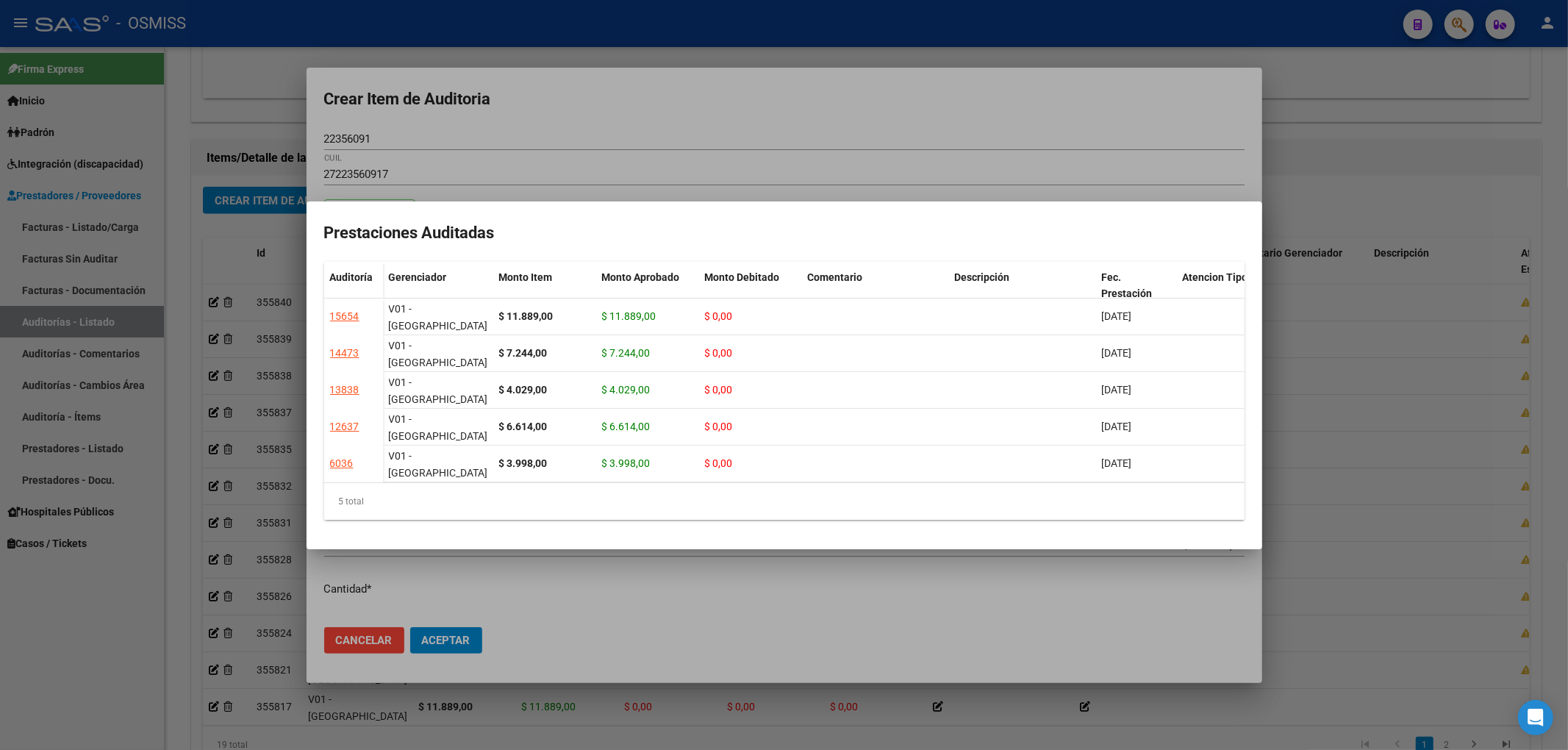
click at [635, 125] on div at bounding box center [784, 375] width 1568 height 750
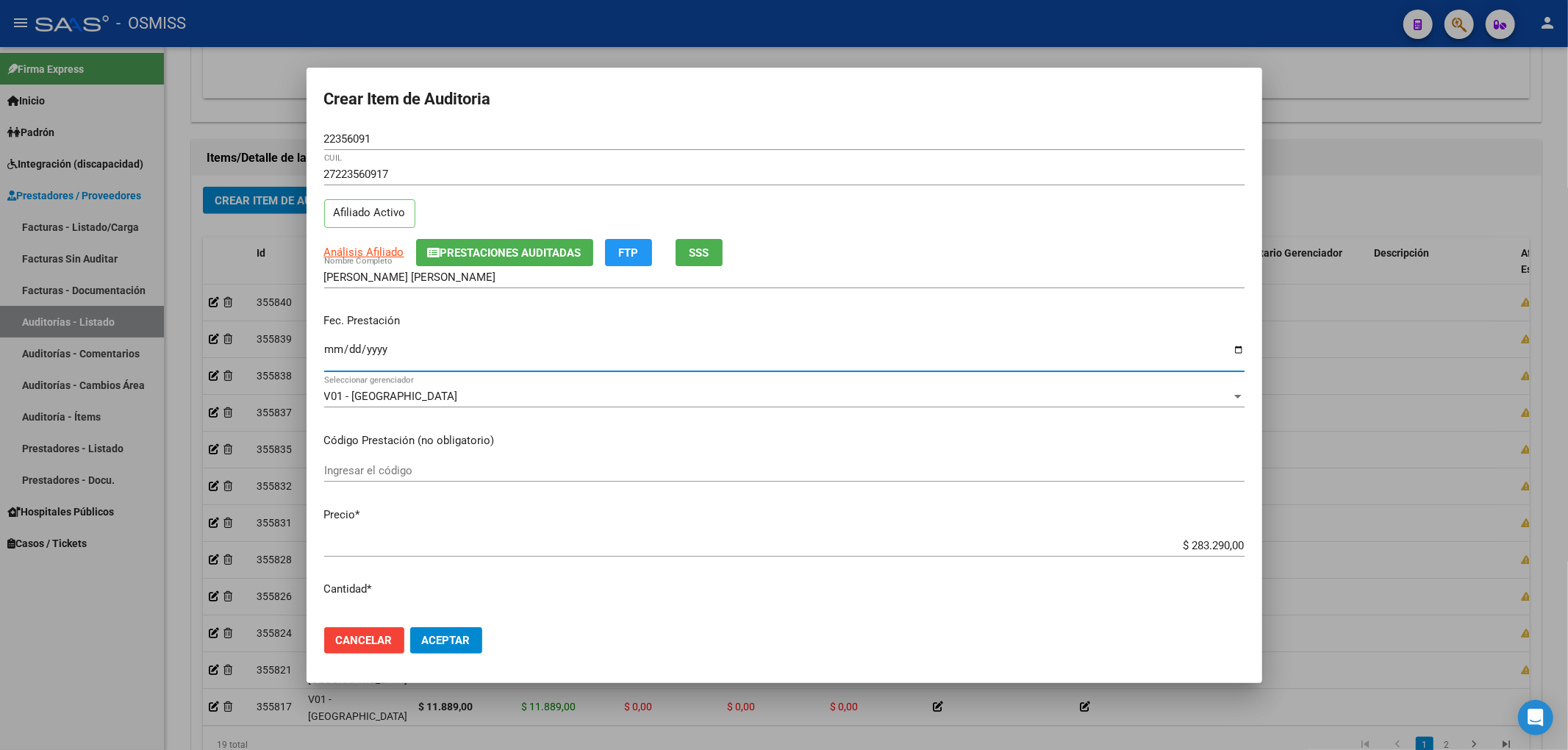
click at [332, 356] on input "Ingresar la fecha" at bounding box center [784, 355] width 920 height 23
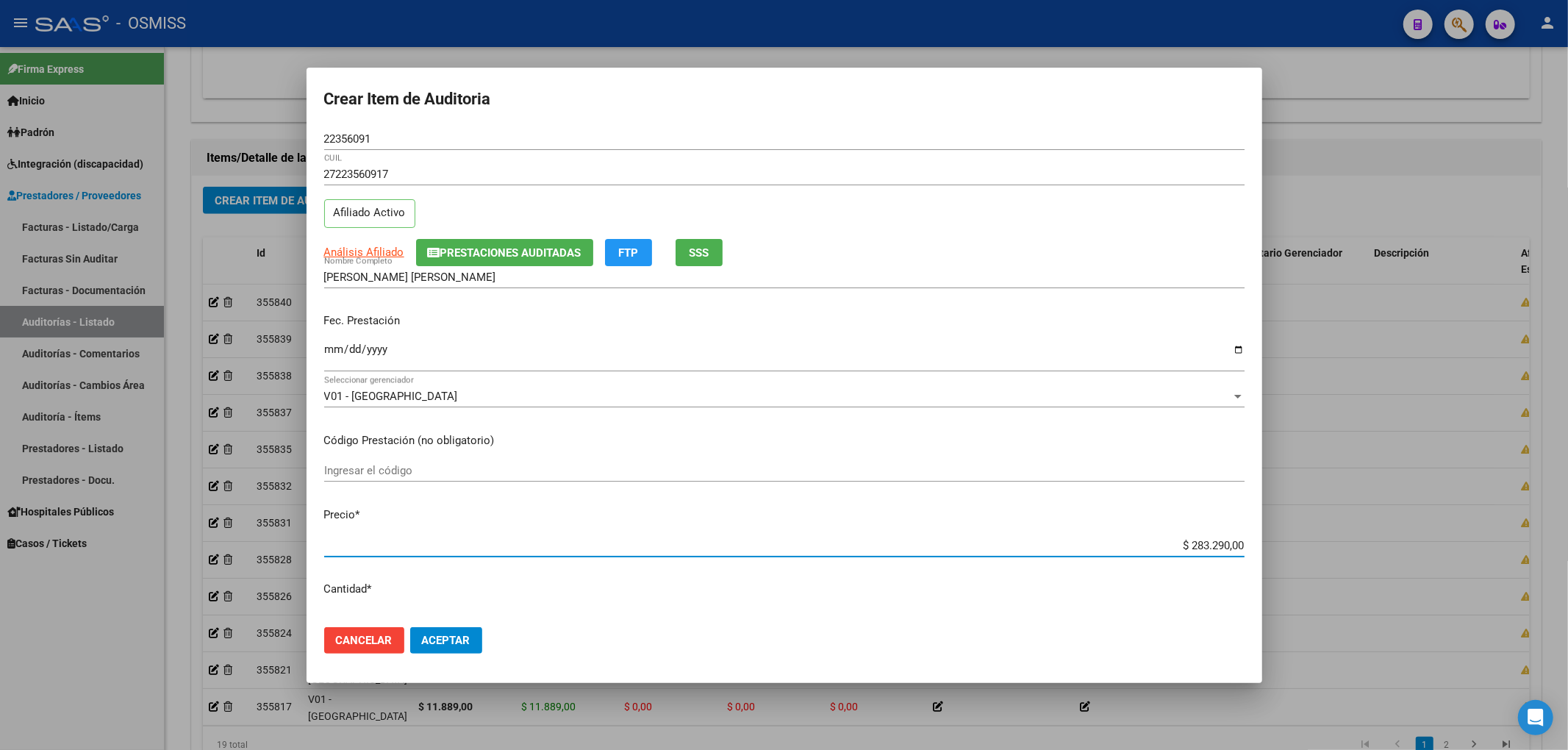
drag, startPoint x: 1166, startPoint y: 550, endPoint x: 1383, endPoint y: 550, distance: 217.0
click at [1370, 553] on div "Crear Item de Auditoria 22356091 Nro Documento 27223560917 CUIL Afiliado Activo…" at bounding box center [784, 375] width 1568 height 750
drag, startPoint x: 388, startPoint y: 141, endPoint x: 229, endPoint y: 165, distance: 160.8
click at [245, 141] on div "Crear Item de Auditoria 22356091 Nro Documento 27223560917 CUIL Afiliado Activo…" at bounding box center [784, 375] width 1568 height 750
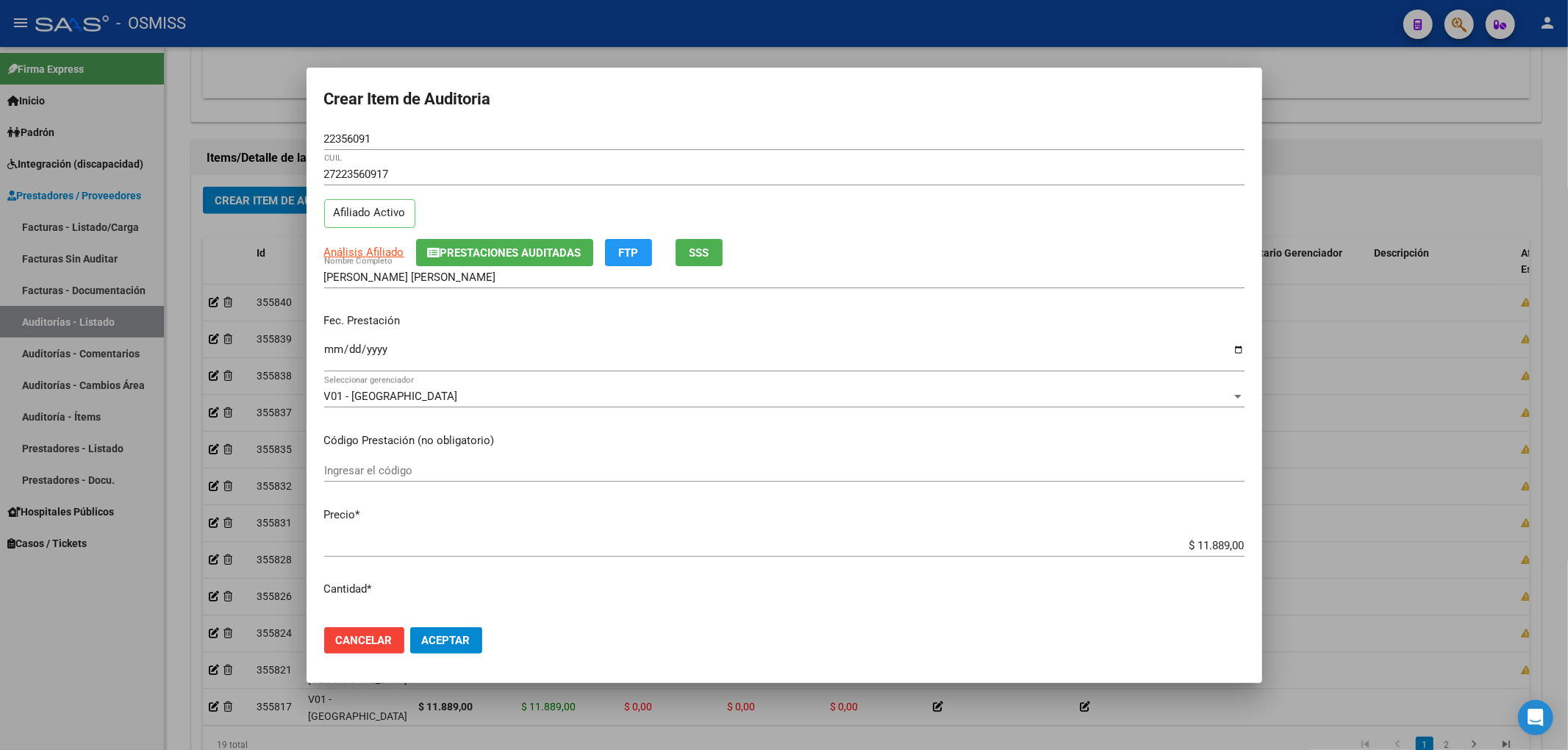
click at [1027, 213] on div "27223560917 CUIL Afiliado Activo" at bounding box center [784, 200] width 920 height 75
drag, startPoint x: 1088, startPoint y: 298, endPoint x: 1020, endPoint y: 351, distance: 86.2
click at [1088, 298] on div "[PERSON_NAME] [PERSON_NAME] Nombre Completo" at bounding box center [784, 284] width 920 height 36
click at [462, 648] on button "Aceptar" at bounding box center [446, 640] width 72 height 26
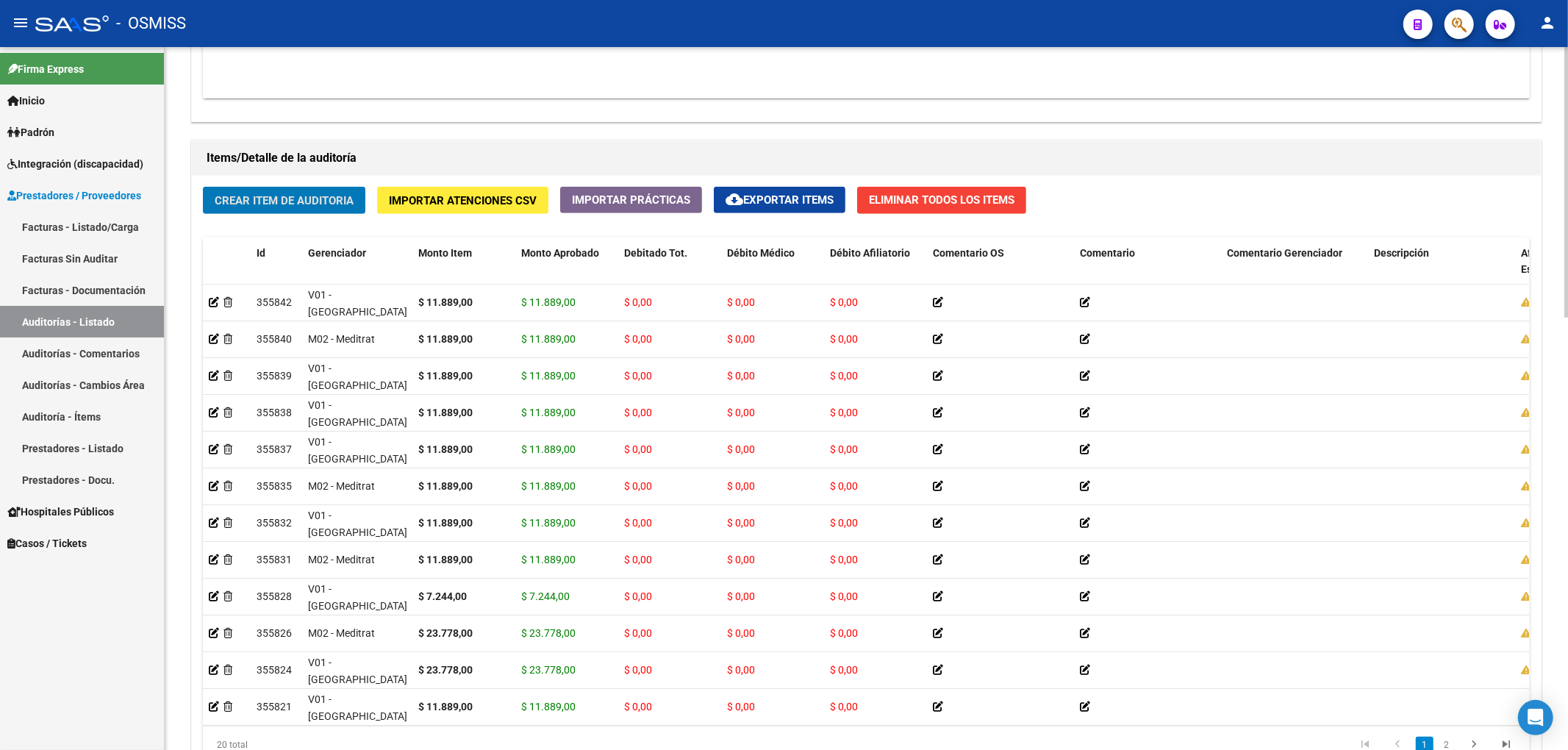
click at [310, 207] on span "Crear Item de Auditoria" at bounding box center [284, 201] width 139 height 13
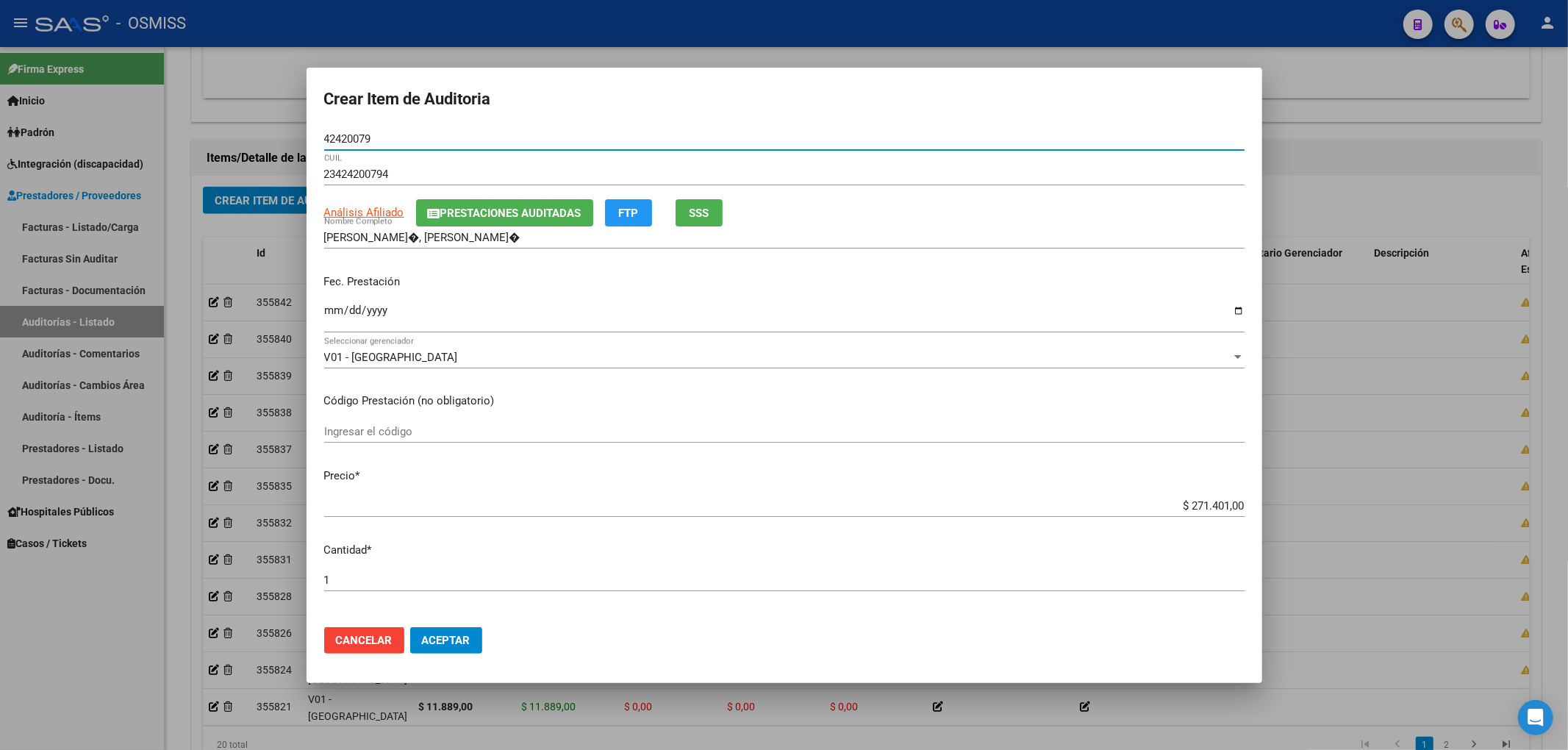
drag, startPoint x: 394, startPoint y: 141, endPoint x: 195, endPoint y: 141, distance: 199.0
click at [289, 112] on div "Crear Item de Auditoria 42420079 Nro Documento 23424200794 CUIL Análisis Afilia…" at bounding box center [784, 375] width 1568 height 750
click at [332, 310] on input "Ingresar la fecha" at bounding box center [784, 315] width 920 height 23
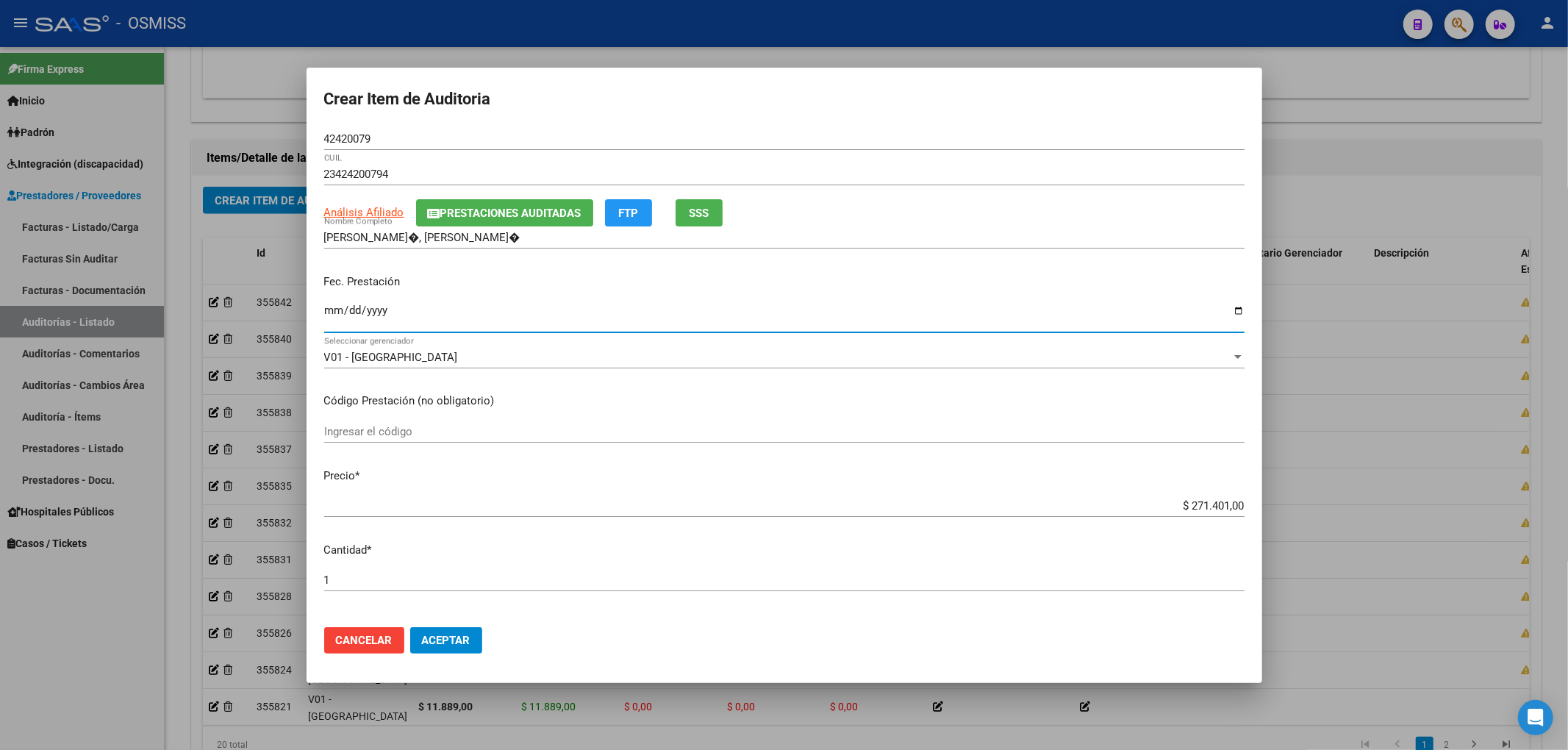
drag, startPoint x: 1160, startPoint y: 507, endPoint x: 1553, endPoint y: 505, distance: 393.0
click at [1546, 505] on div "Crear Item de Auditoria 42420079 Nro Documento 23424200794 CUIL Análisis Afilia…" at bounding box center [784, 375] width 1568 height 750
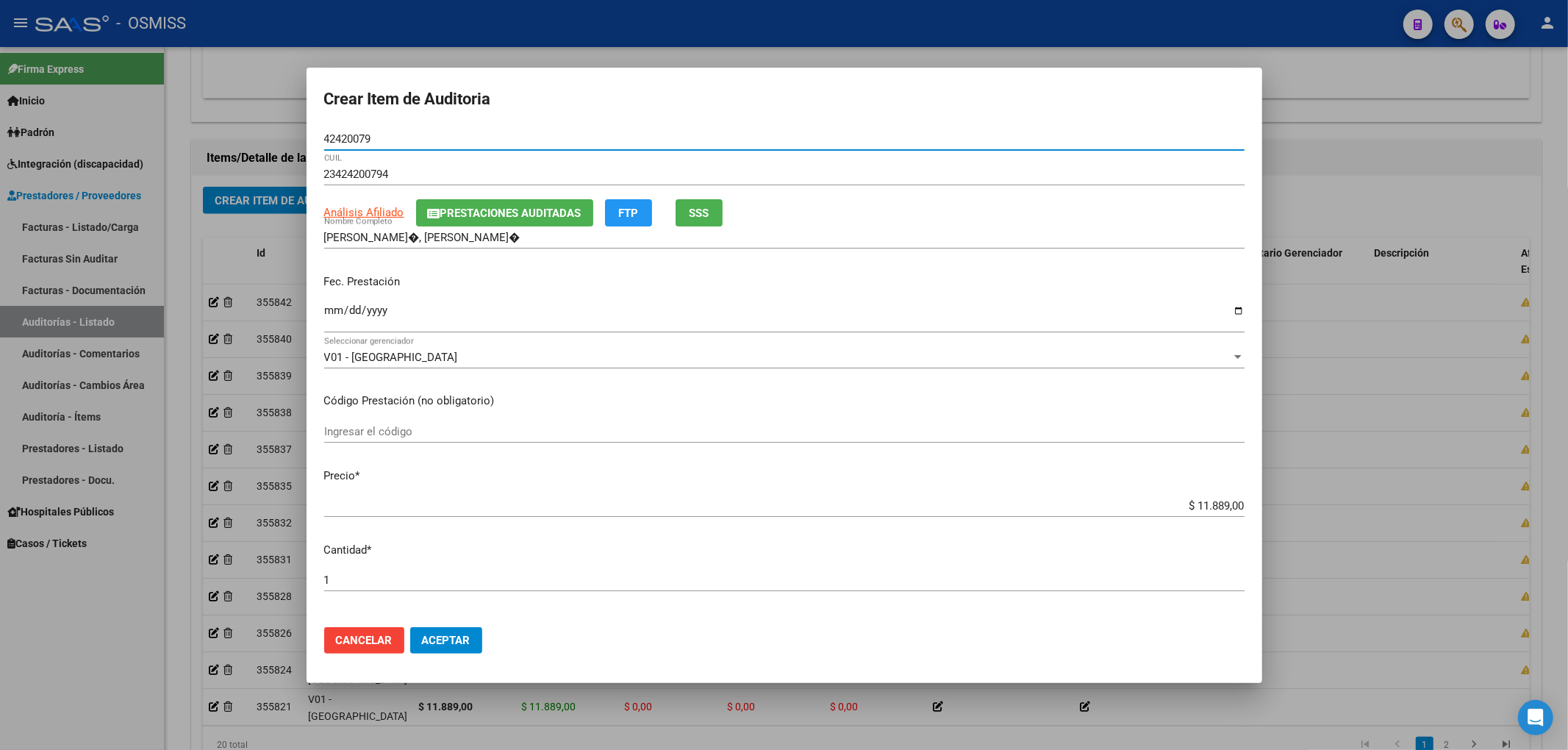
drag, startPoint x: 383, startPoint y: 139, endPoint x: 177, endPoint y: 133, distance: 206.1
click at [136, 119] on div "Crear Item de Auditoria 42420079 Nro Documento 23424200794 CUIL Análisis Afilia…" at bounding box center [784, 375] width 1568 height 750
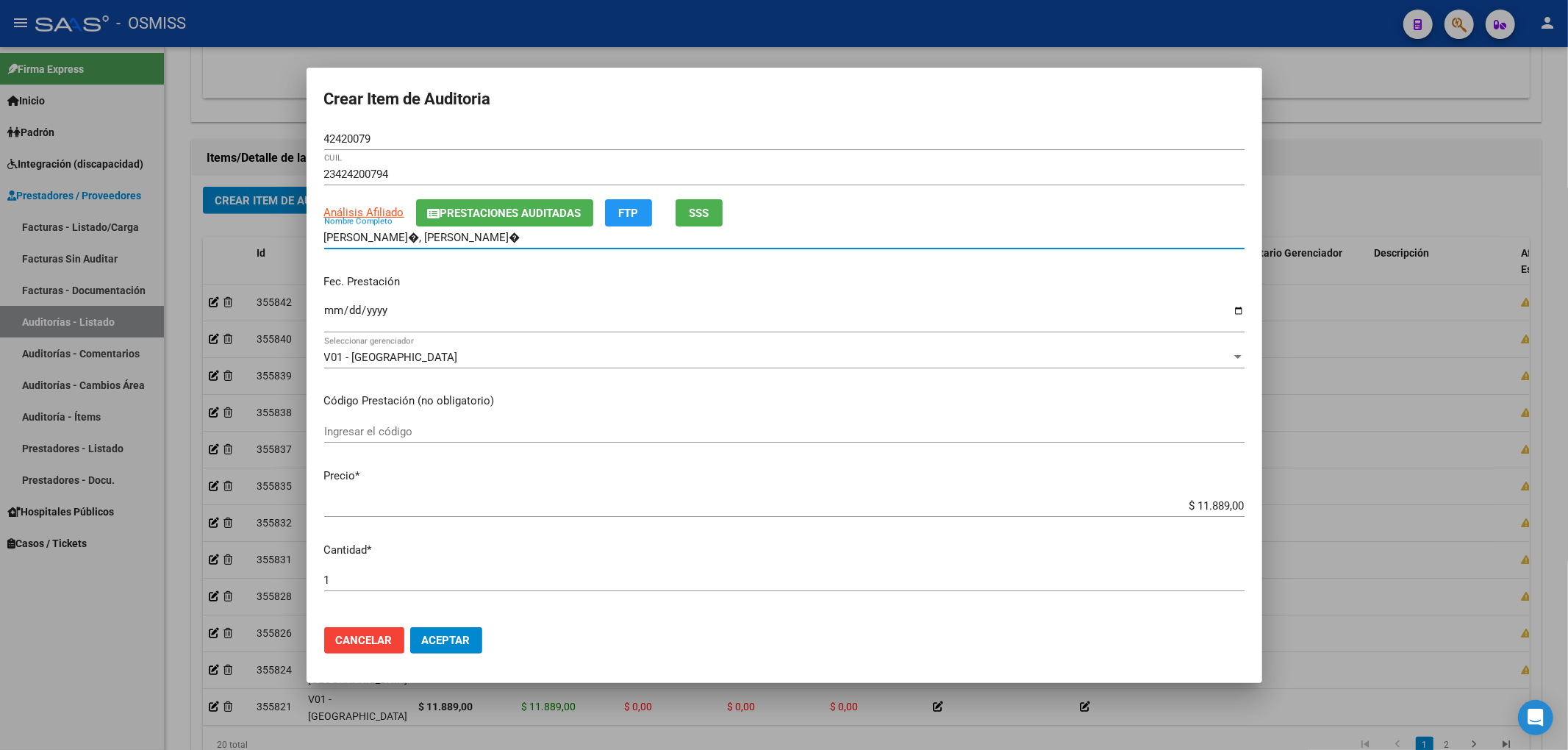
click at [892, 231] on input "[PERSON_NAME]�, [PERSON_NAME]�" at bounding box center [784, 237] width 920 height 13
click at [445, 647] on button "Aceptar" at bounding box center [446, 640] width 72 height 26
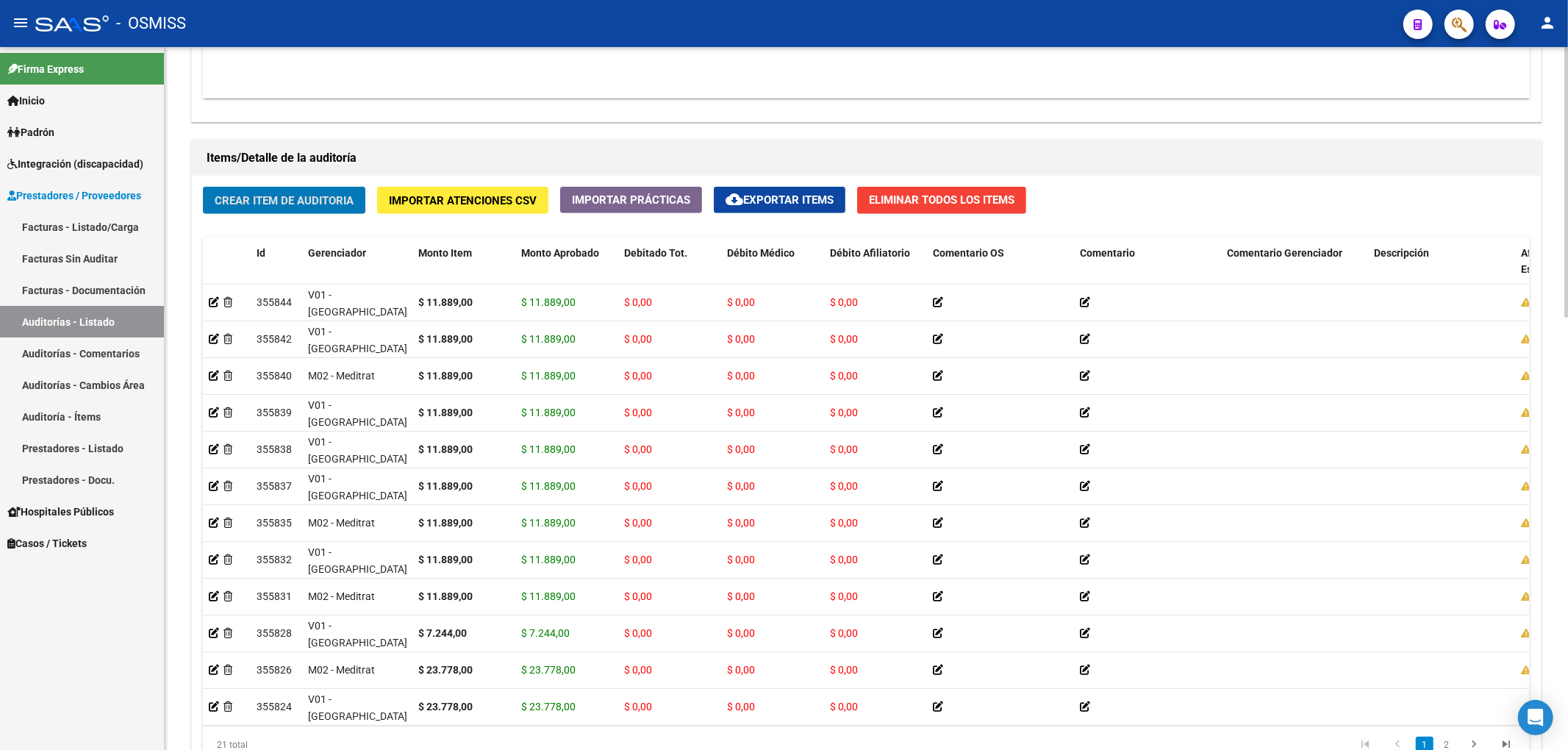
click at [290, 213] on button "Crear Item de Auditoria" at bounding box center [284, 201] width 163 height 27
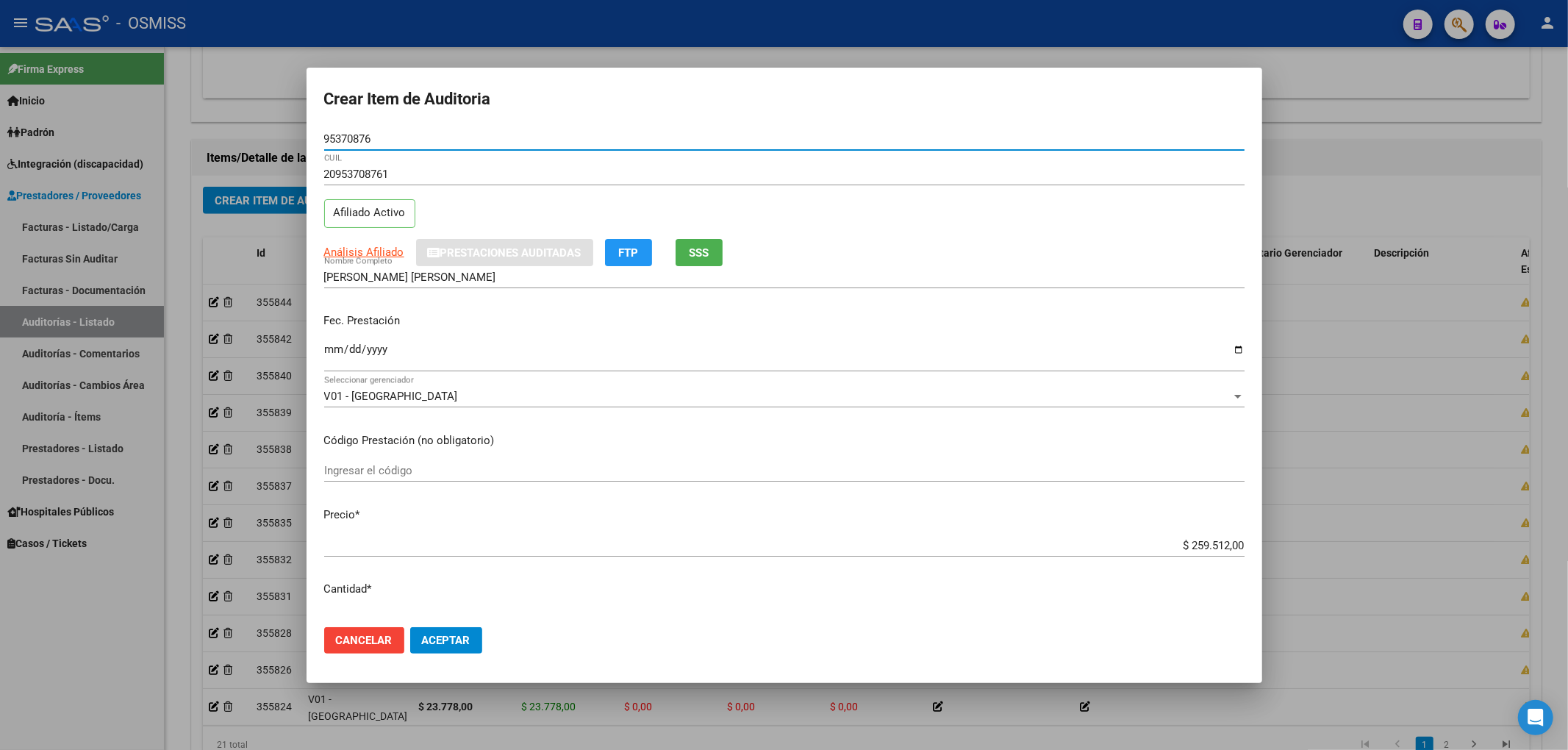
click at [336, 354] on input "Ingresar la fecha" at bounding box center [784, 355] width 920 height 23
drag, startPoint x: 1158, startPoint y: 554, endPoint x: 1300, endPoint y: 541, distance: 142.6
click at [1300, 541] on div "Crear Item de Auditoria 95370876 Nro Documento 20953708761 CUIL Afiliado Activo…" at bounding box center [784, 375] width 1568 height 750
click at [1241, 545] on app-form-text-field "Precio * $ 259.512,00 Ingresar el precio" at bounding box center [790, 529] width 932 height 46
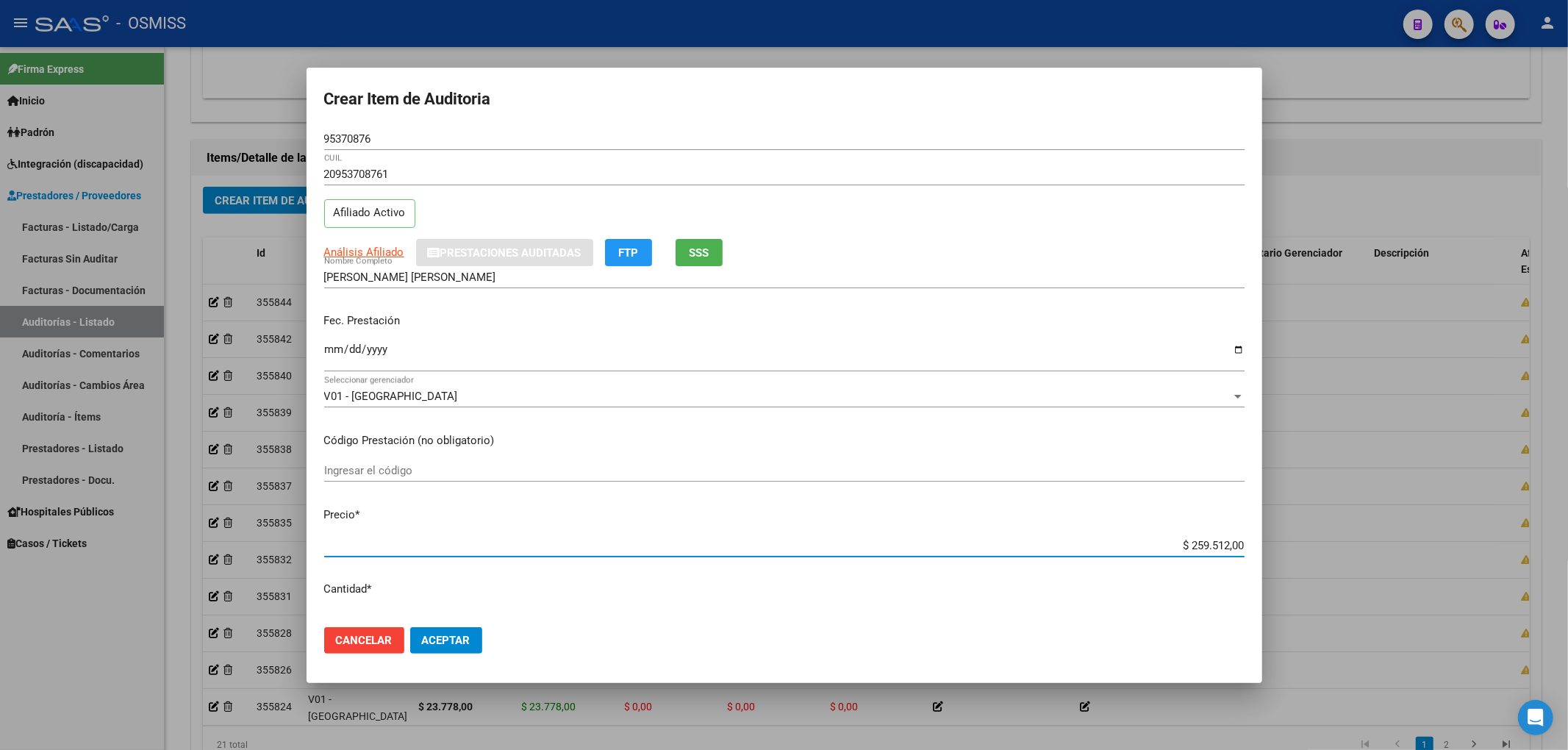
drag, startPoint x: 1168, startPoint y: 541, endPoint x: 1265, endPoint y: 537, distance: 97.1
click at [1263, 539] on div "Crear Item de Auditoria 95370876 Nro Documento 20953708761 CUIL Afiliado Activo…" at bounding box center [784, 375] width 1568 height 750
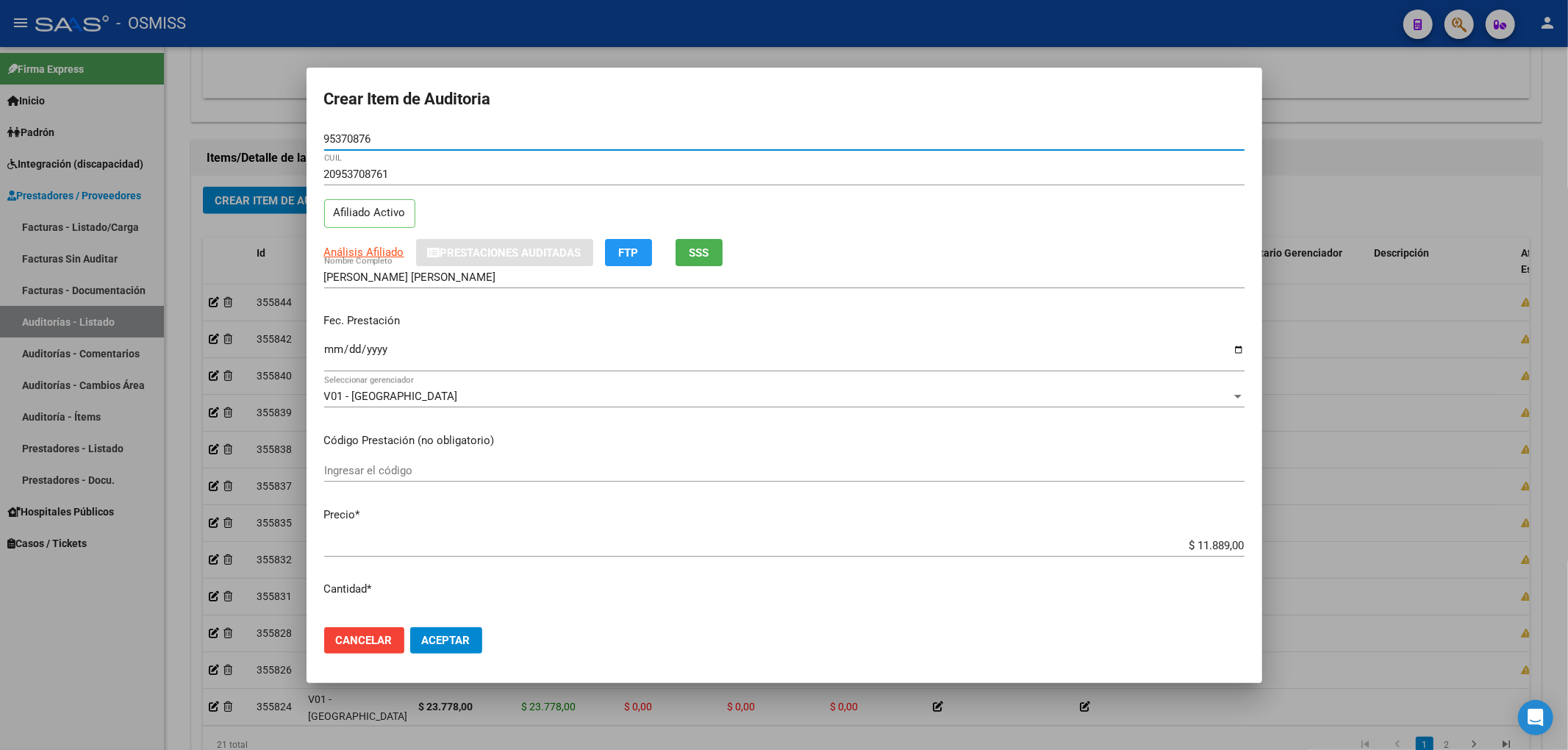
drag, startPoint x: 391, startPoint y: 144, endPoint x: 251, endPoint y: 151, distance: 140.2
click at [251, 151] on div "Crear Item de Auditoria 95370876 Nro Documento 20953708761 CUIL Afiliado Activo…" at bounding box center [784, 375] width 1568 height 750
click at [1060, 239] on div "Análisis Afiliado Prestaciones Auditadas FTP SSS" at bounding box center [784, 253] width 920 height 27
click at [415, 628] on button "Aceptar" at bounding box center [446, 640] width 72 height 26
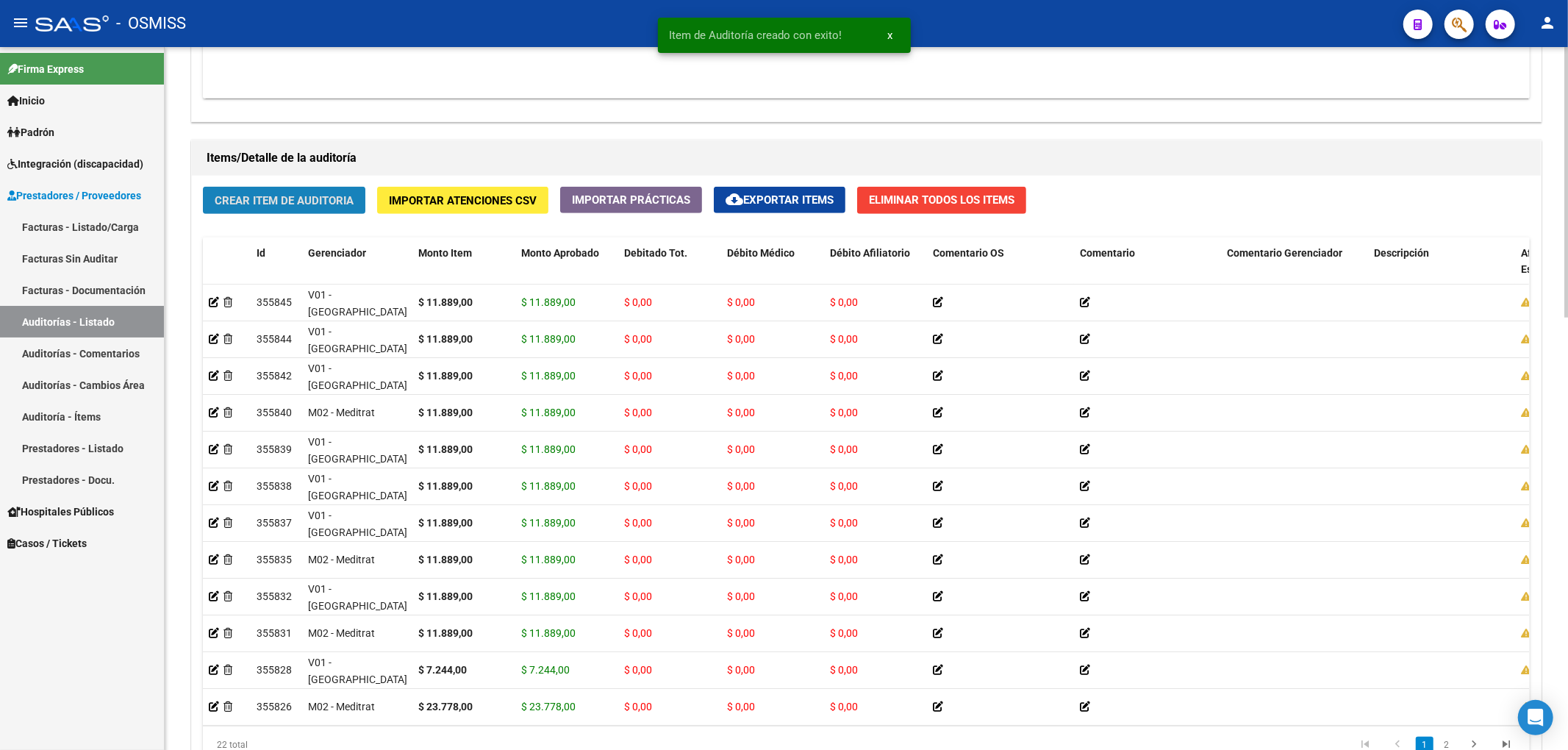
click at [290, 209] on button "Crear Item de Auditoria" at bounding box center [284, 201] width 163 height 27
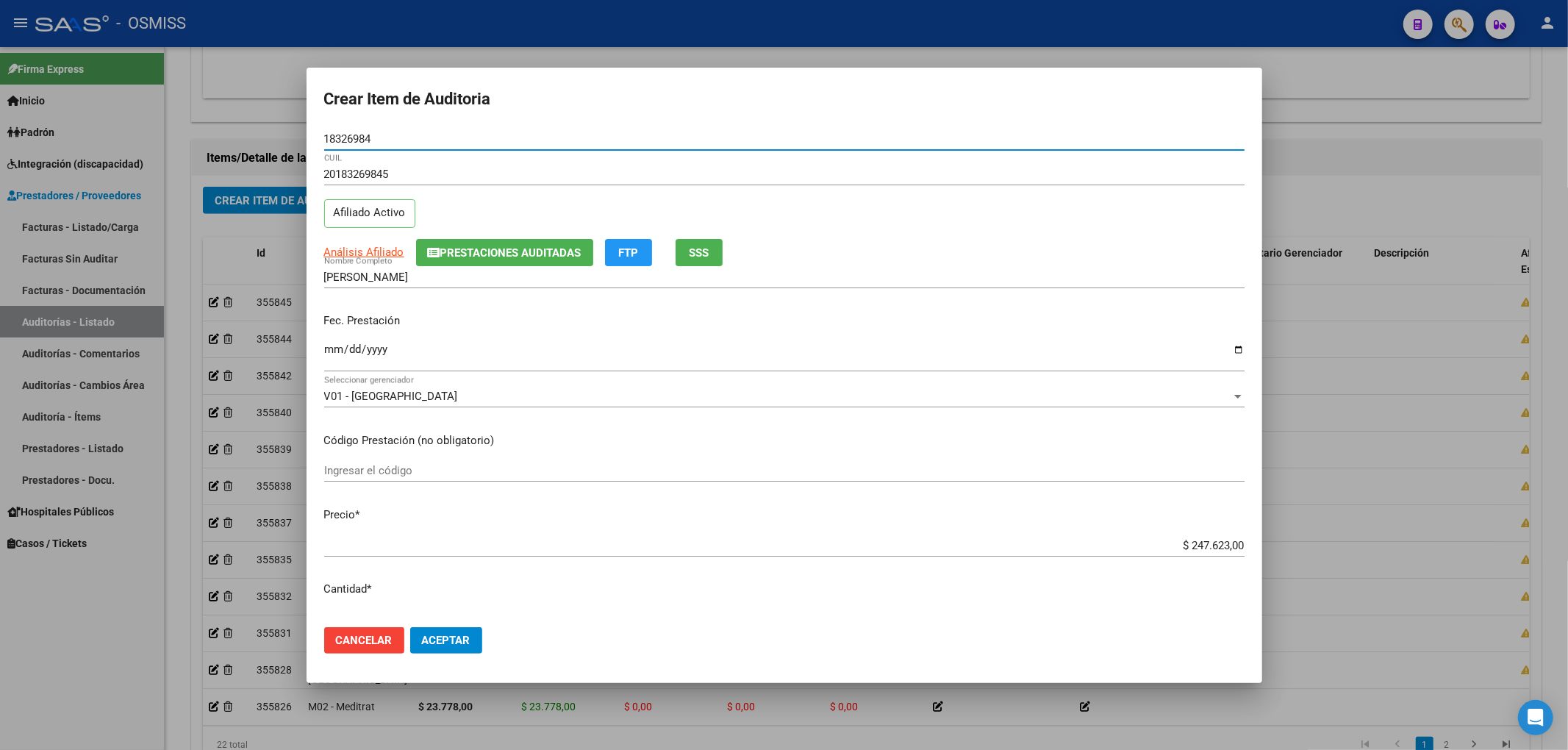
click at [440, 248] on span "Prestaciones Auditadas" at bounding box center [511, 253] width 141 height 13
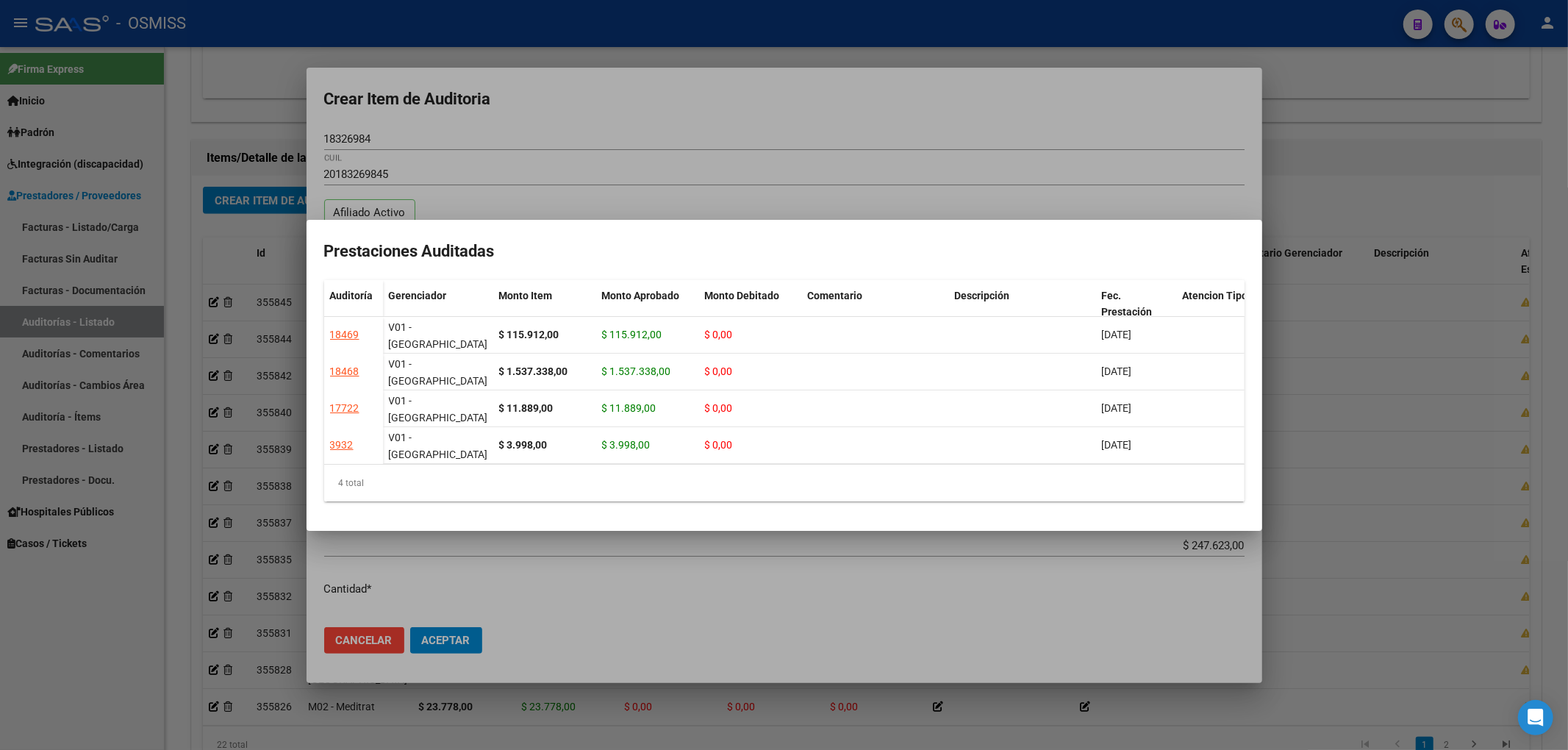
click at [498, 129] on div at bounding box center [784, 375] width 1568 height 750
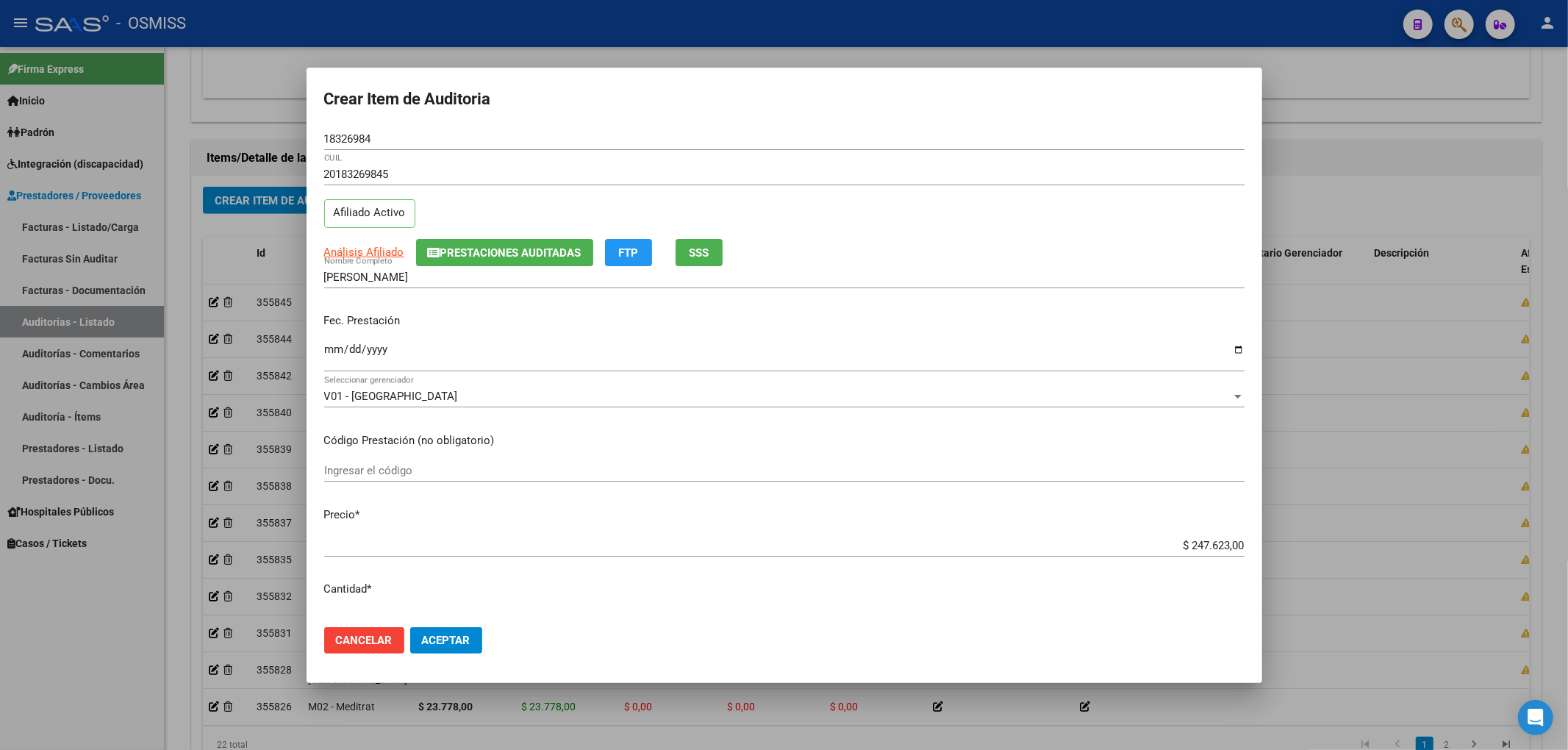
click at [330, 351] on input "Ingresar la fecha" at bounding box center [784, 355] width 920 height 23
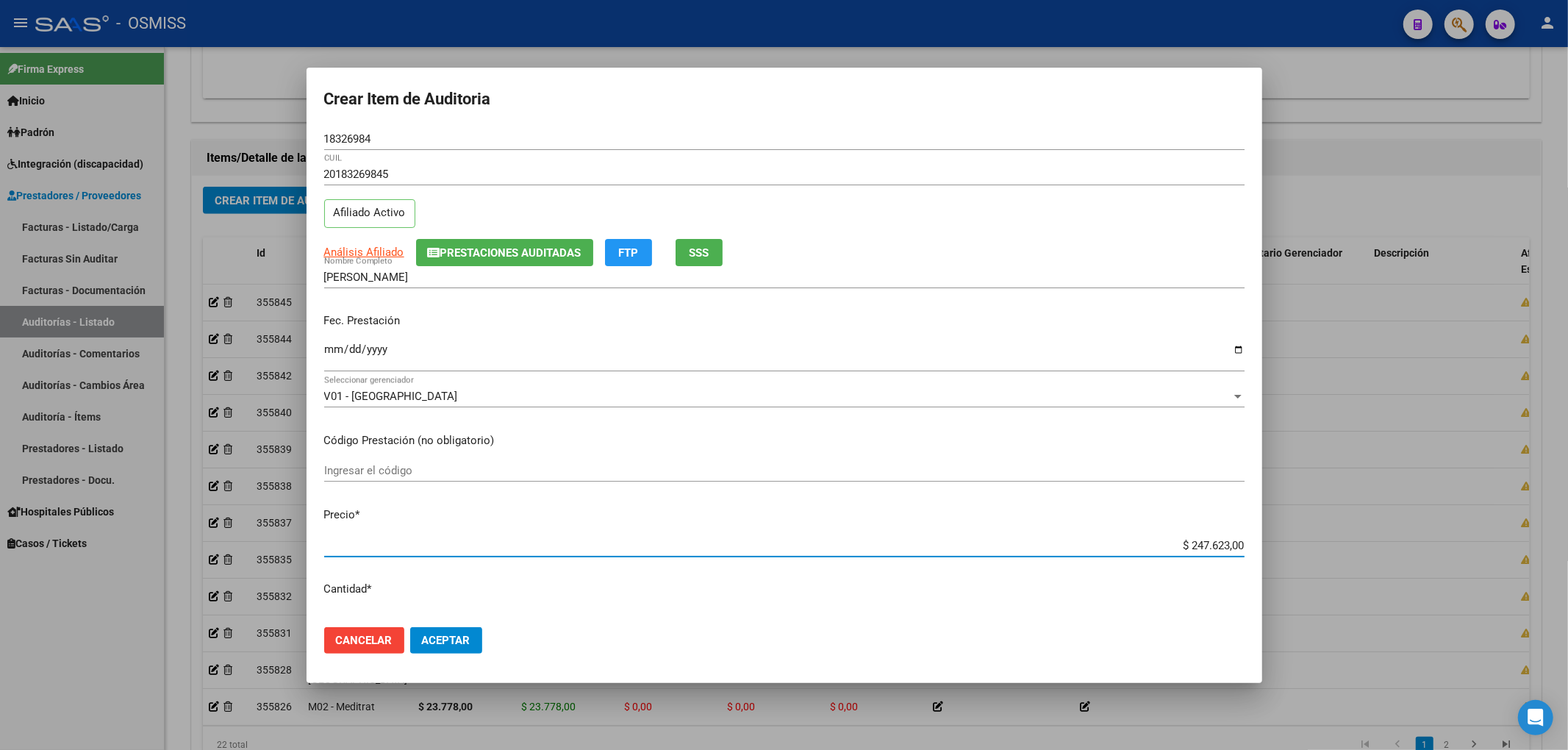
drag, startPoint x: 1168, startPoint y: 545, endPoint x: 1276, endPoint y: 539, distance: 108.2
click at [1276, 539] on div "Crear Item de Auditoria 18326984 Nro Documento 20183269845 CUIL Afiliado Activo…" at bounding box center [784, 375] width 1568 height 750
click at [375, 144] on div "18326984 Nro Documento" at bounding box center [784, 138] width 920 height 22
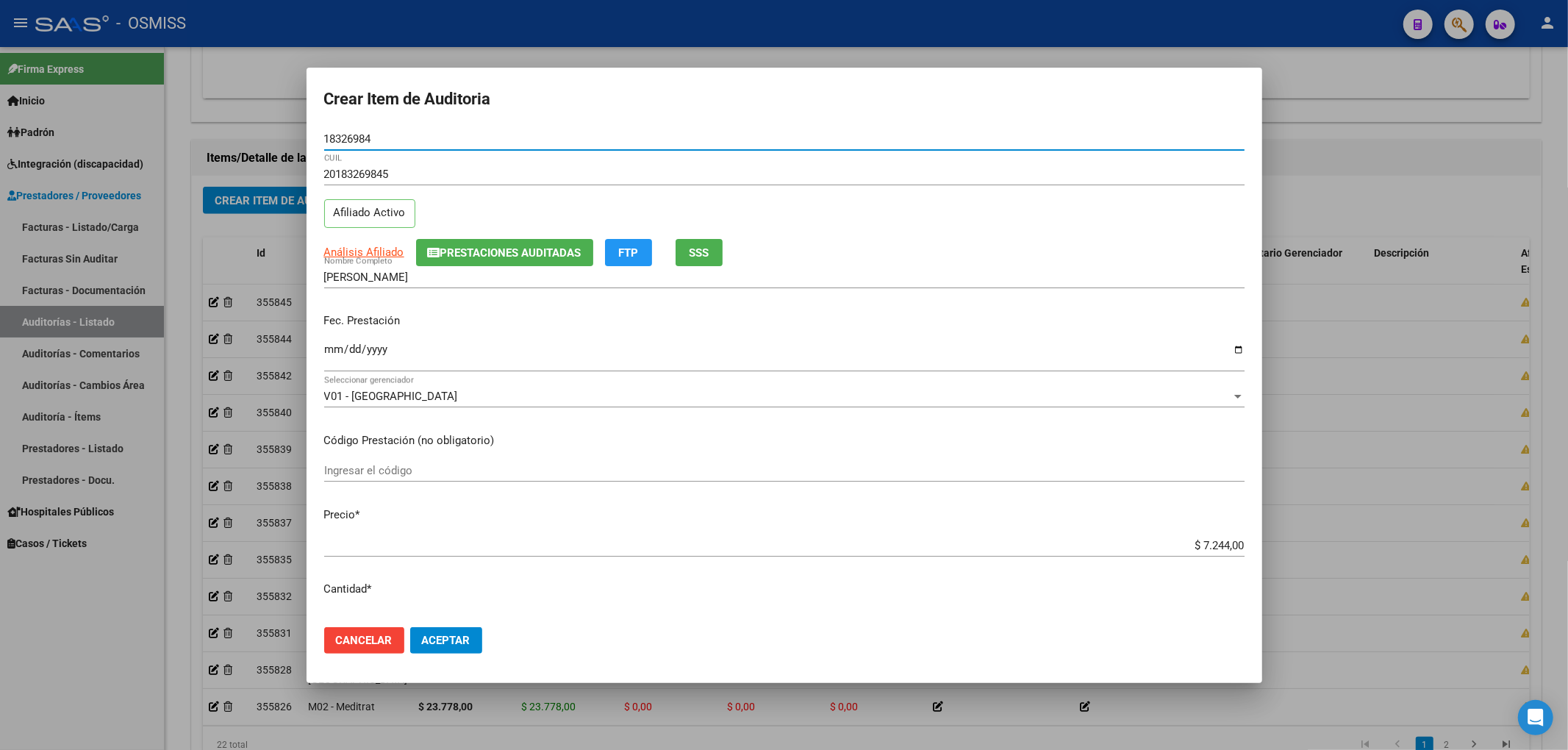
drag, startPoint x: 392, startPoint y: 138, endPoint x: 286, endPoint y: 145, distance: 106.2
click at [286, 145] on div "Crear Item de Auditoria 18326984 Nro Documento 20183269845 CUIL Afiliado Activo…" at bounding box center [784, 375] width 1568 height 750
click at [953, 281] on input "[PERSON_NAME]" at bounding box center [784, 277] width 920 height 13
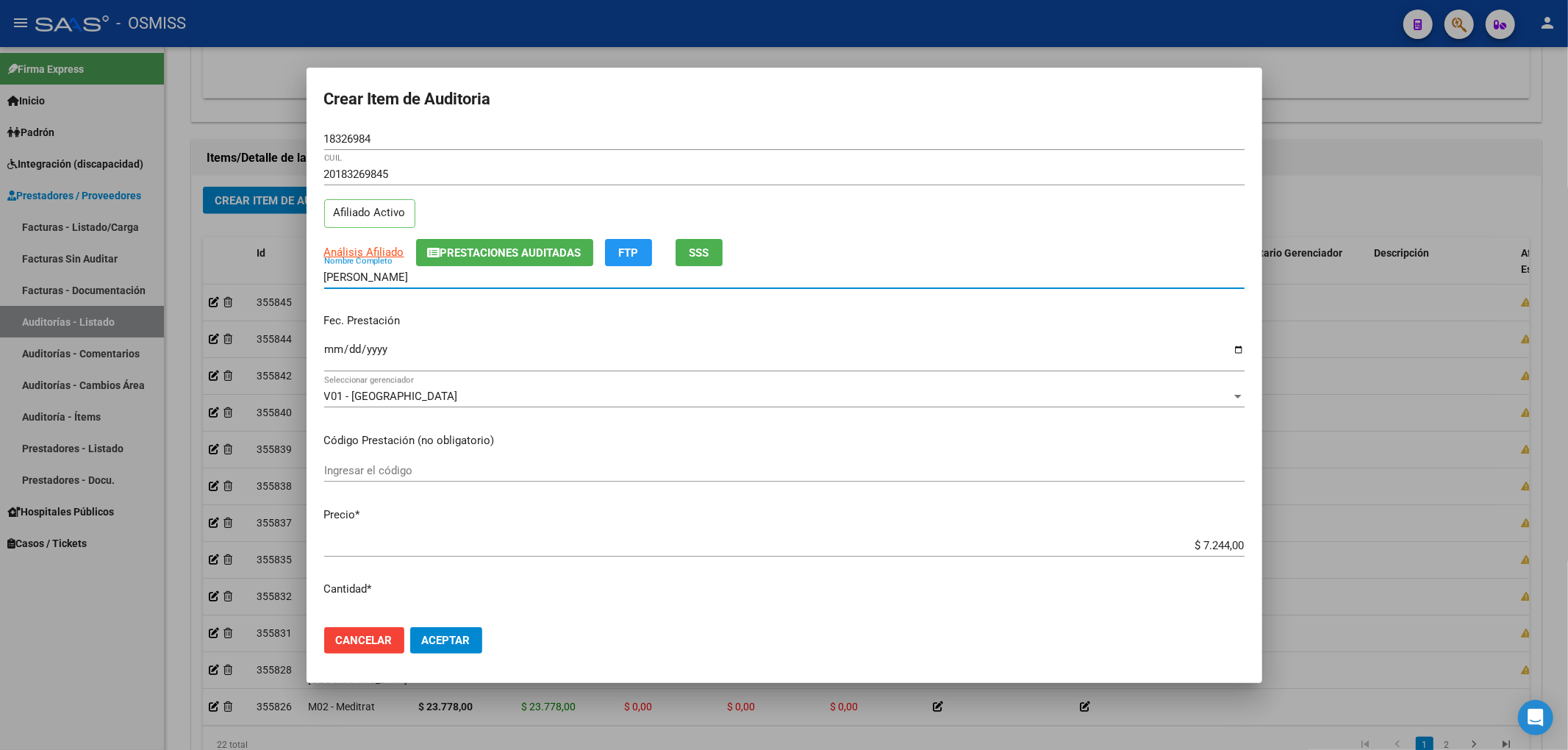
click at [451, 643] on span "Aceptar" at bounding box center [446, 640] width 48 height 13
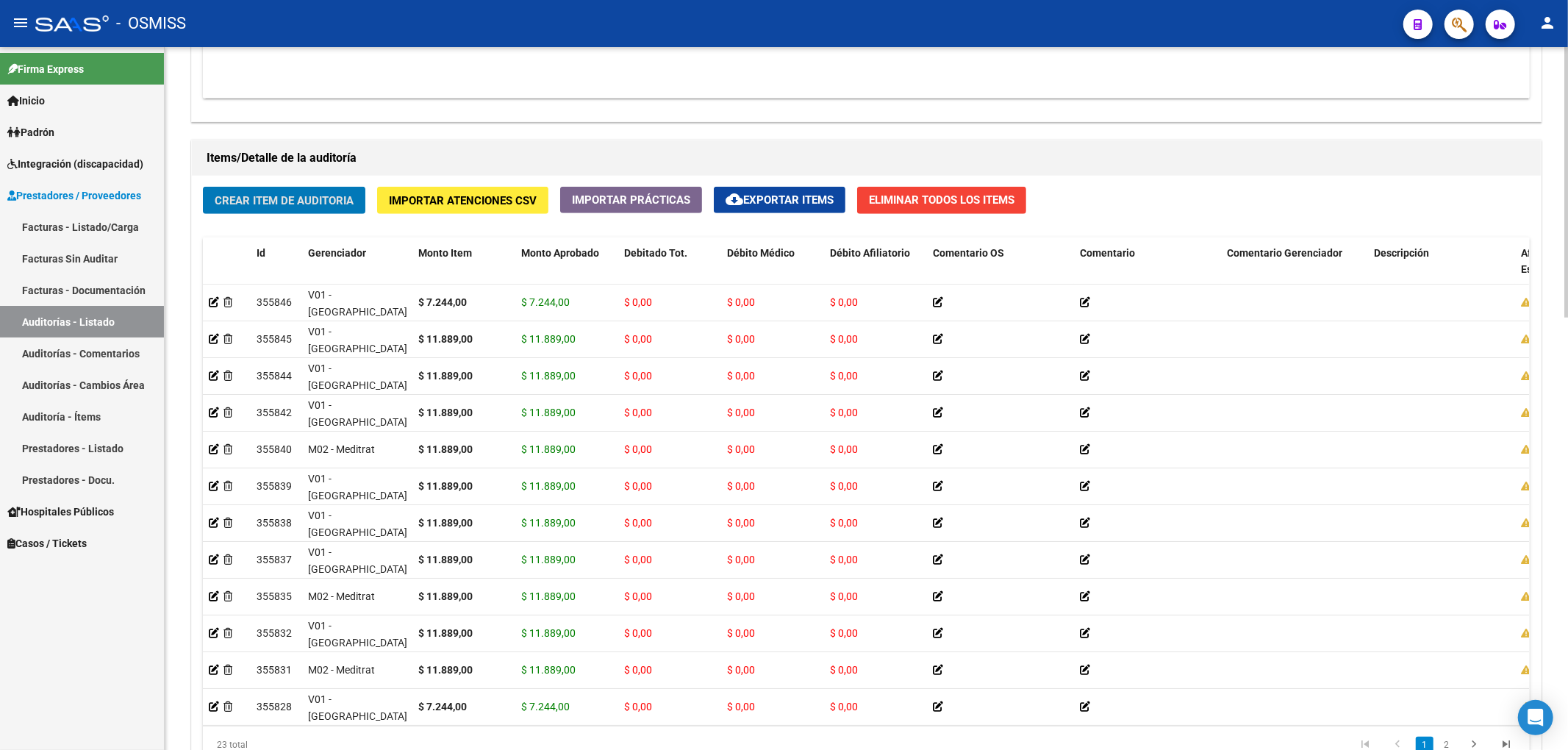
click at [271, 201] on span "Crear Item de Auditoria" at bounding box center [284, 201] width 139 height 13
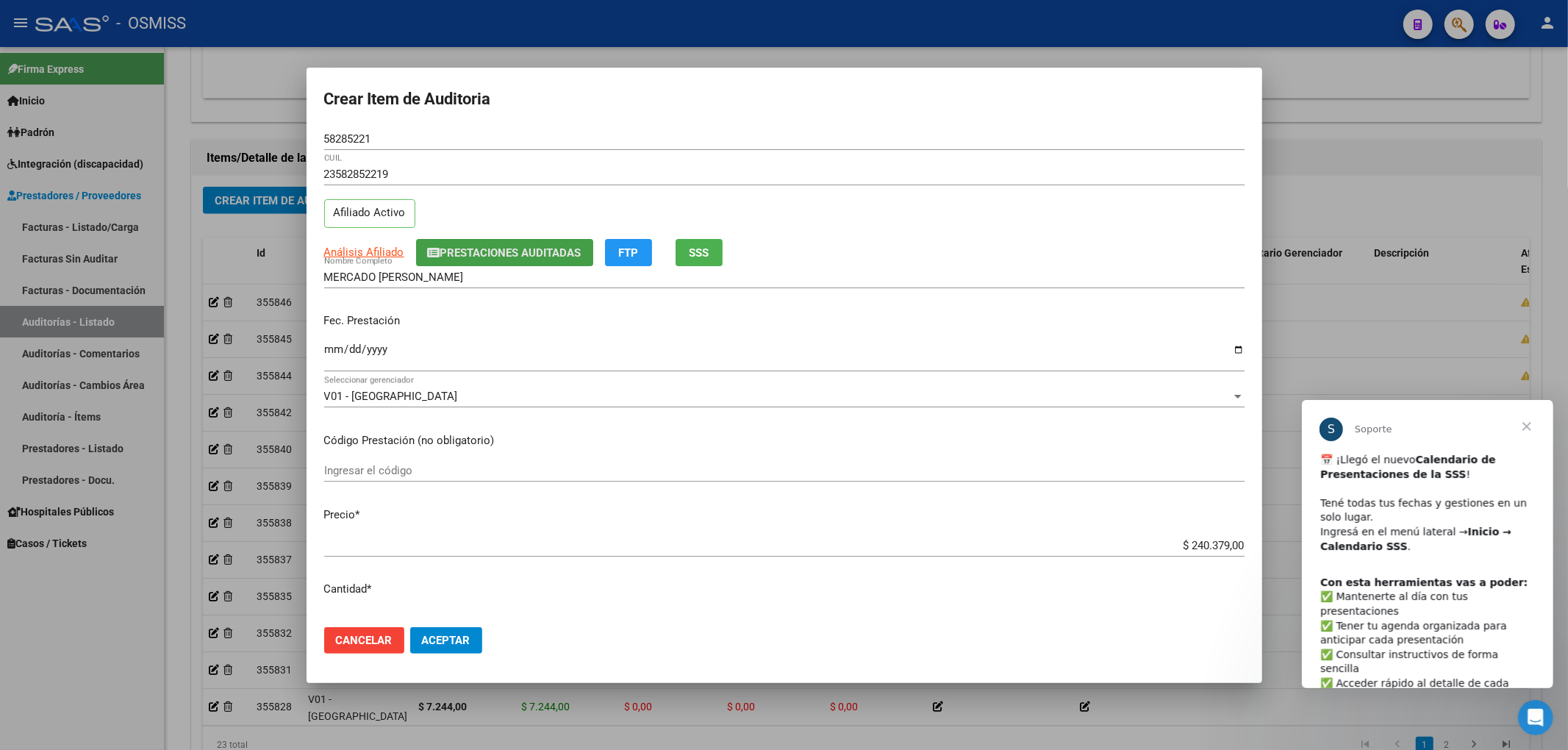
click at [473, 248] on span "Prestaciones Auditadas" at bounding box center [511, 253] width 141 height 13
click at [515, 116] on form "Crear Item de Auditoria 58285221 Nro Documento 23582852219 CUIL Afiliado Activo…" at bounding box center [784, 375] width 920 height 580
click at [330, 359] on input "Ingresar la fecha" at bounding box center [784, 355] width 920 height 23
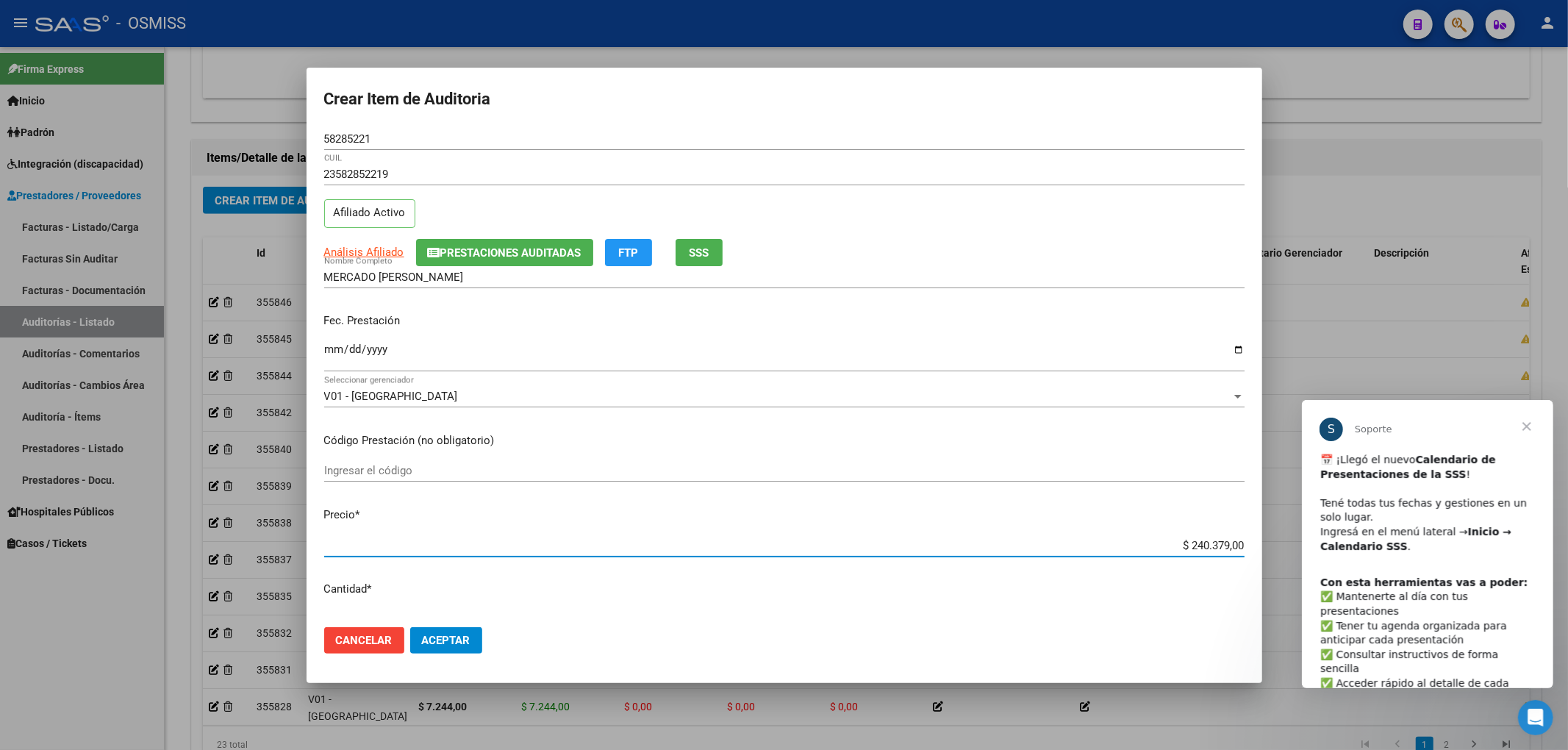
drag, startPoint x: 2473, startPoint y: 939, endPoint x: 1332, endPoint y: 547, distance: 1206.5
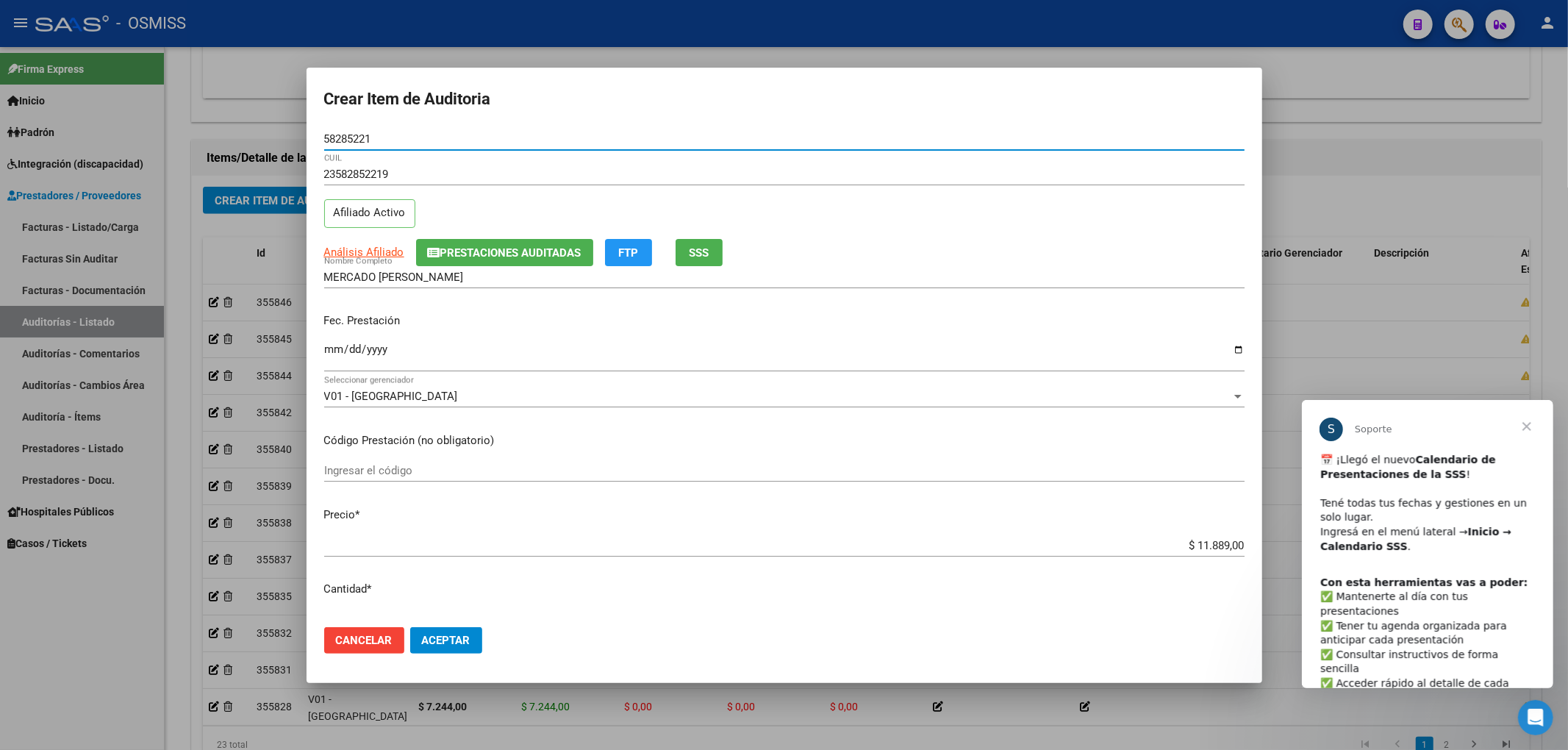
drag, startPoint x: 374, startPoint y: 133, endPoint x: 172, endPoint y: 136, distance: 202.0
click at [172, 136] on div "Crear Item de Auditoria 58285221 Nro Documento 23582852219 CUIL Afiliado Activo…" at bounding box center [784, 375] width 1568 height 750
click at [982, 189] on div "23582852219 CUIL" at bounding box center [784, 180] width 920 height 36
click at [471, 625] on mat-dialog-actions "Cancelar Aceptar" at bounding box center [784, 640] width 920 height 50
click at [468, 628] on button "Aceptar" at bounding box center [446, 640] width 72 height 26
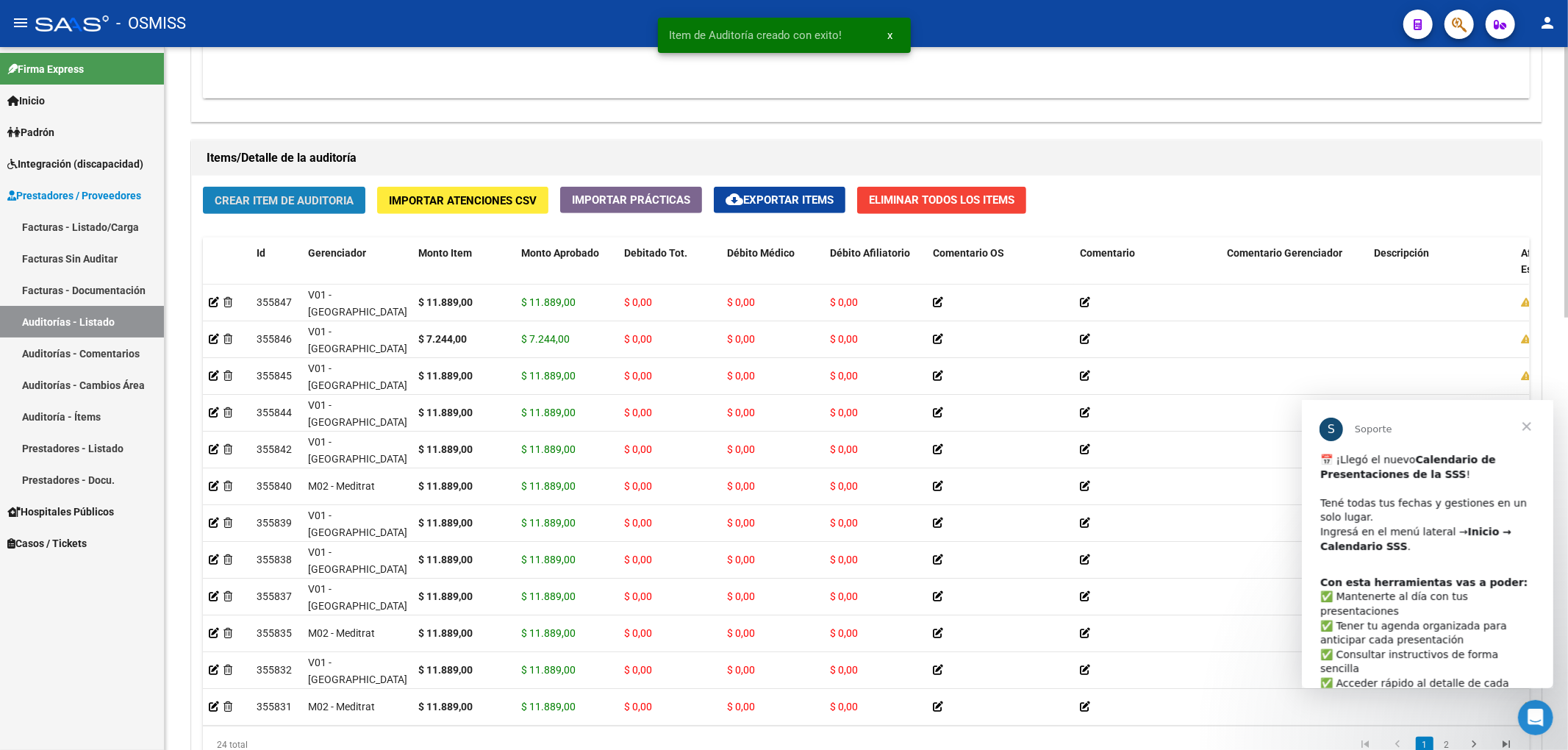
click at [309, 205] on span "Crear Item de Auditoria" at bounding box center [284, 201] width 139 height 13
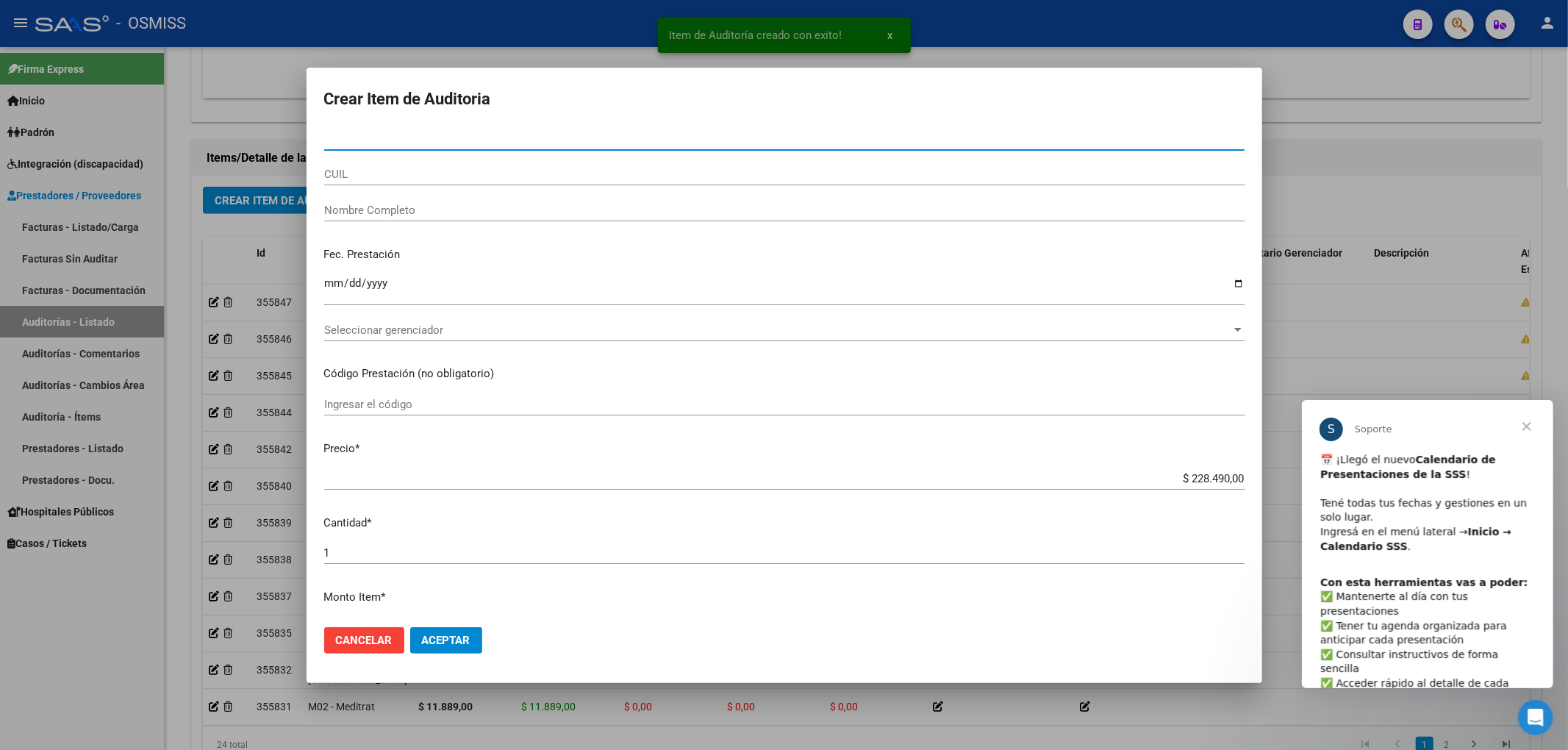
click at [1527, 427] on span "Cerrar" at bounding box center [1526, 426] width 53 height 53
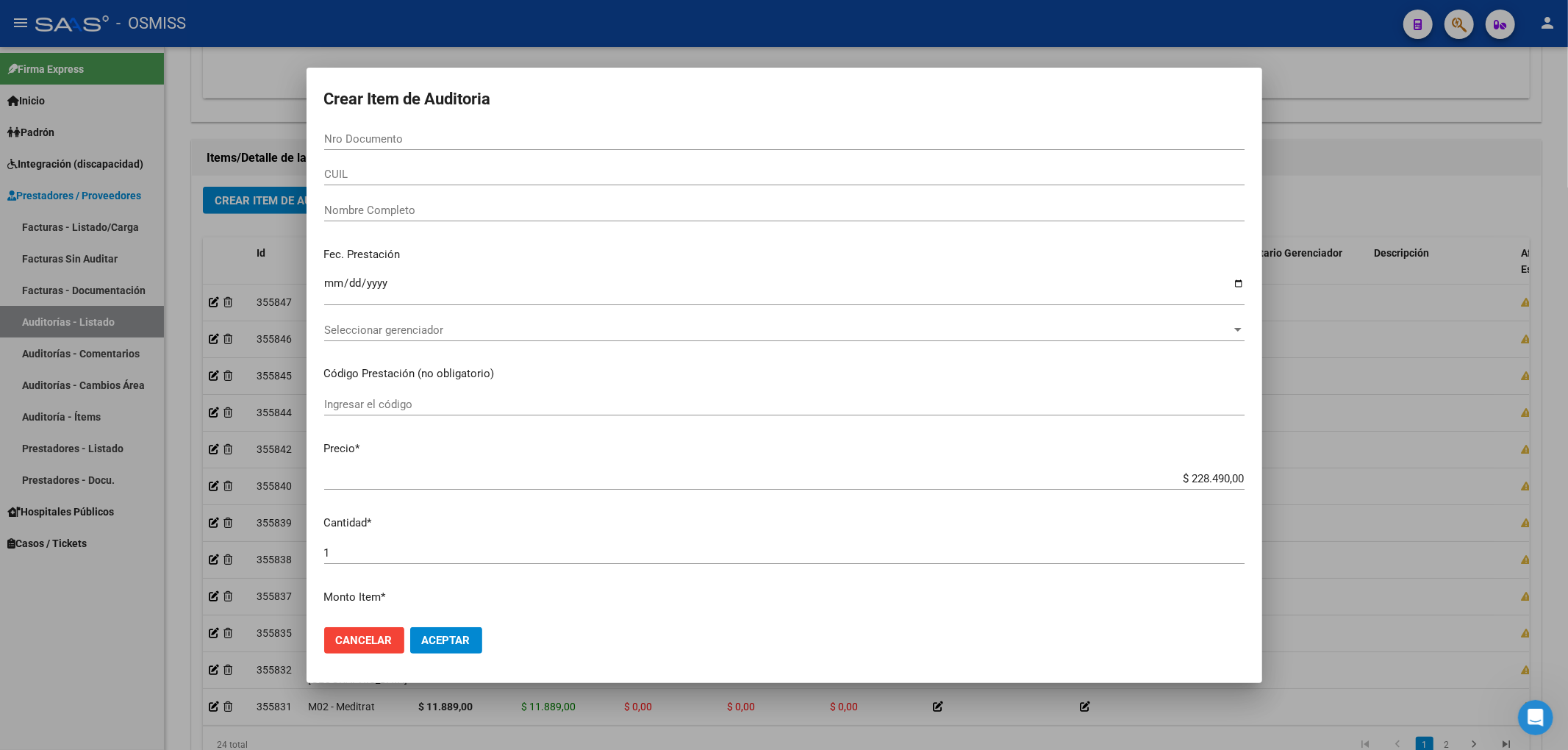
click at [400, 129] on div "Nro Documento" at bounding box center [784, 138] width 920 height 22
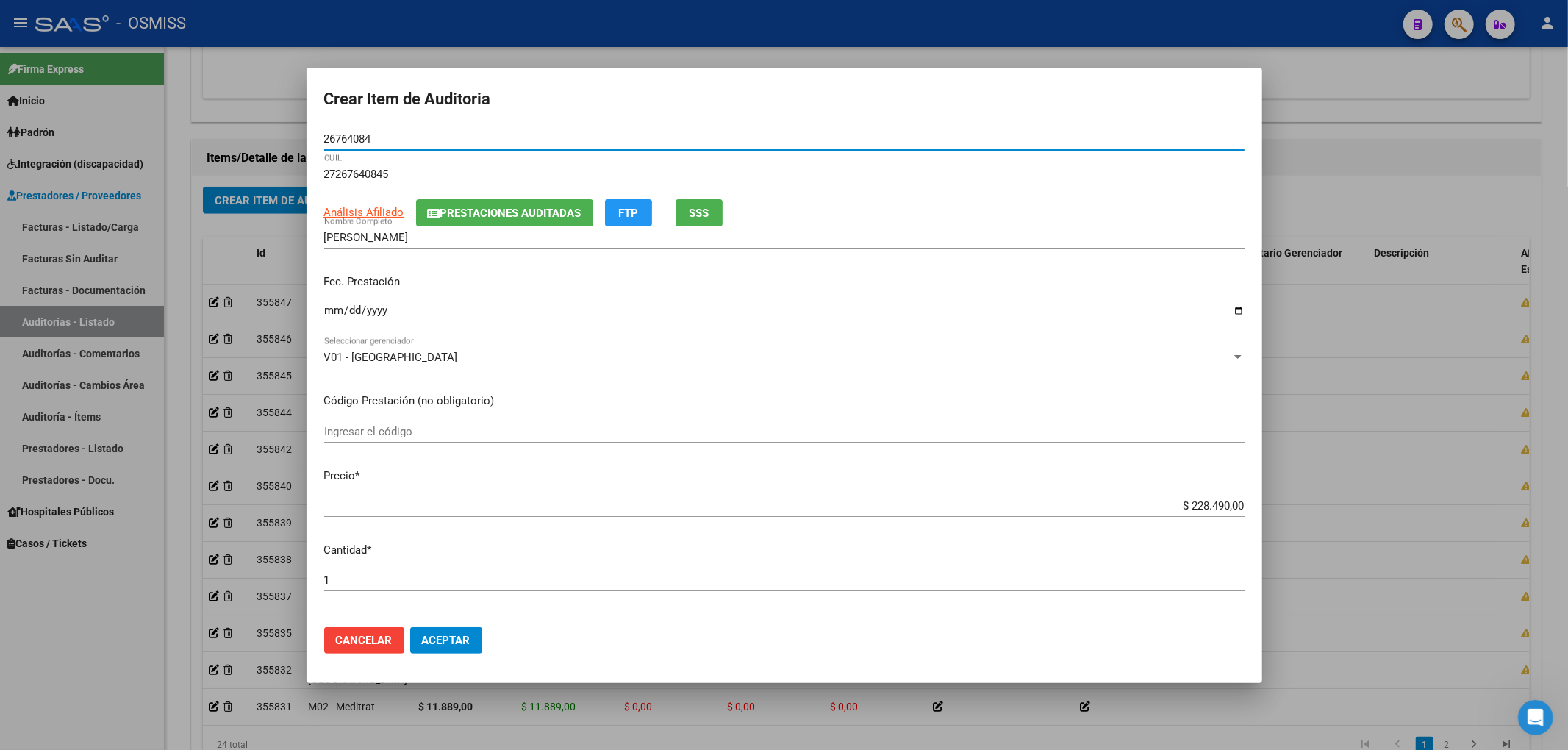
click at [471, 226] on div "[PERSON_NAME] Nombre Completo" at bounding box center [784, 237] width 920 height 22
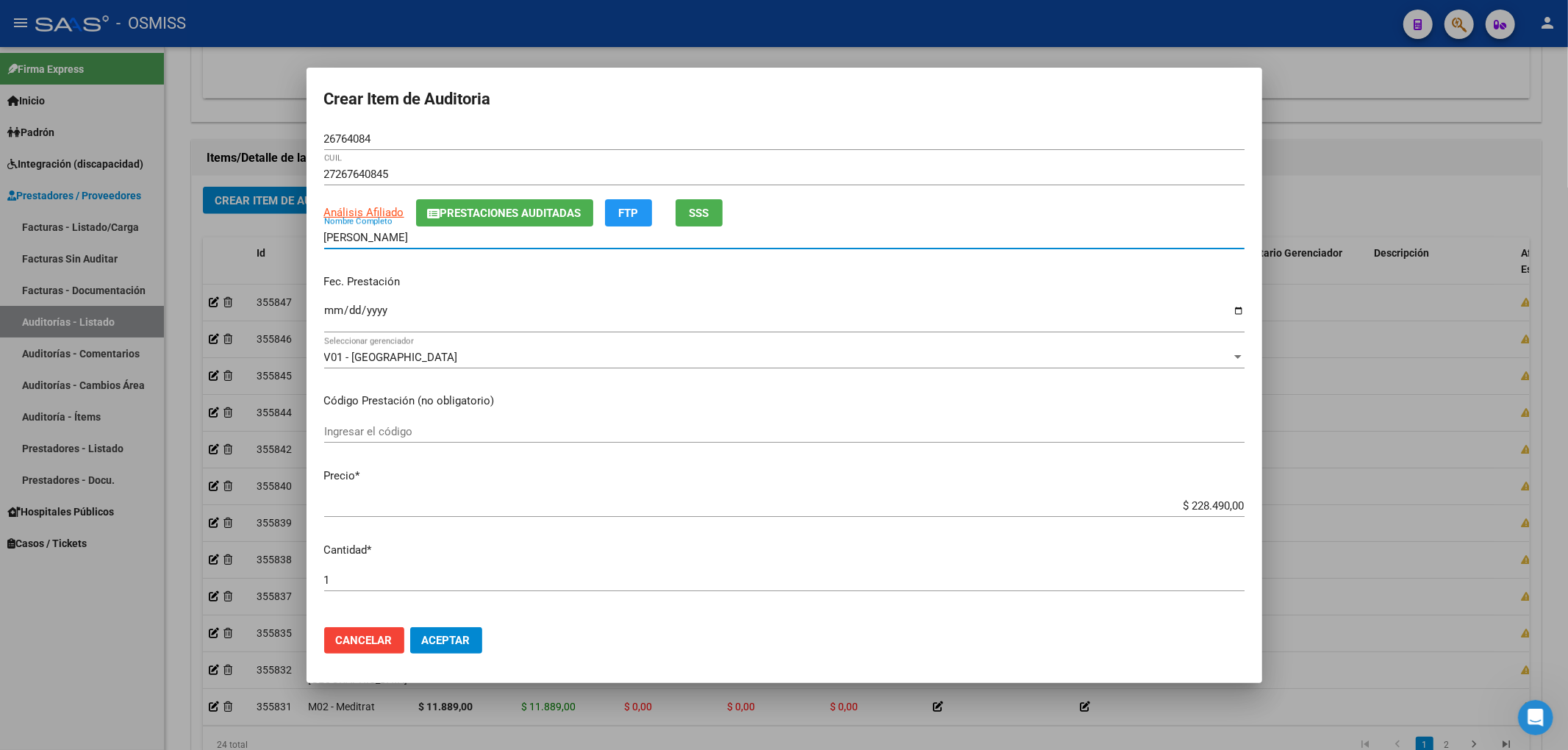
click at [466, 219] on span "Prestaciones Auditadas" at bounding box center [511, 213] width 141 height 13
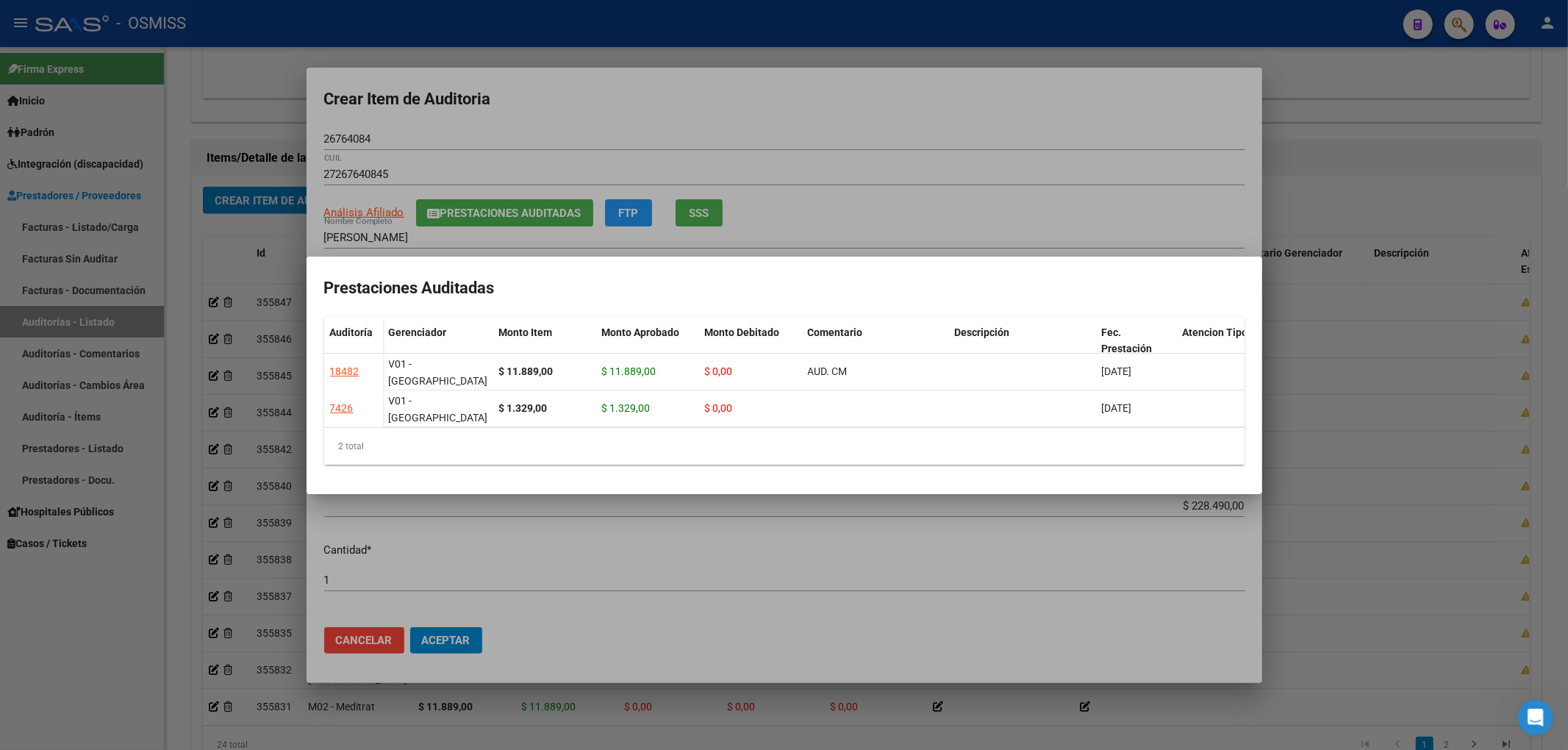
click at [612, 148] on div at bounding box center [784, 375] width 1568 height 750
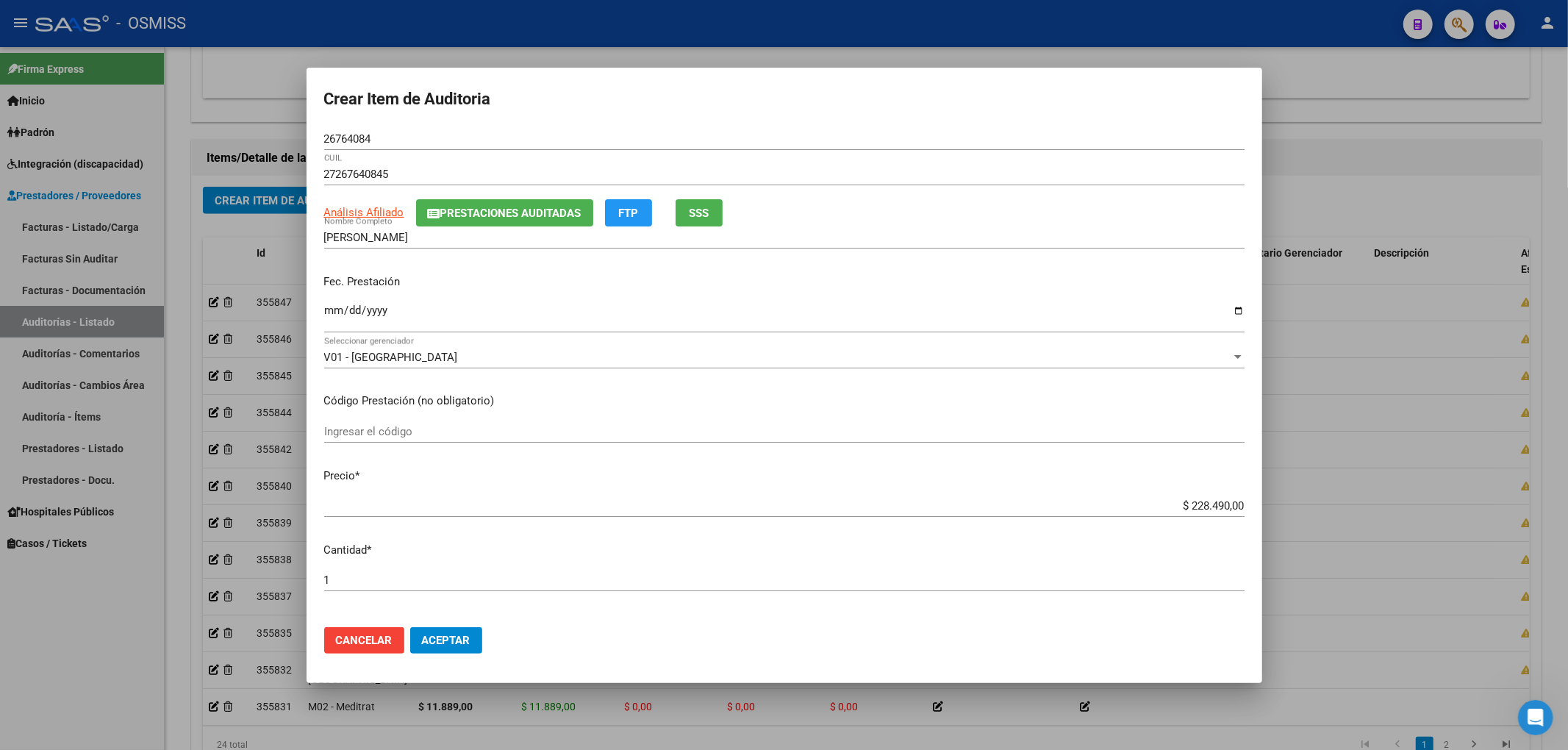
click at [344, 302] on div "Ingresar la fecha" at bounding box center [784, 316] width 920 height 31
drag, startPoint x: 1138, startPoint y: 513, endPoint x: 1286, endPoint y: 505, distance: 148.2
click at [1295, 500] on div "Crear Item de Auditoria 26764084 Nro Documento 27267640845 CUIL Análisis Afilia…" at bounding box center [784, 375] width 1568 height 750
drag, startPoint x: 1084, startPoint y: 509, endPoint x: 1153, endPoint y: 518, distance: 69.6
click at [1088, 509] on input "$ 228.490,00" at bounding box center [784, 505] width 920 height 13
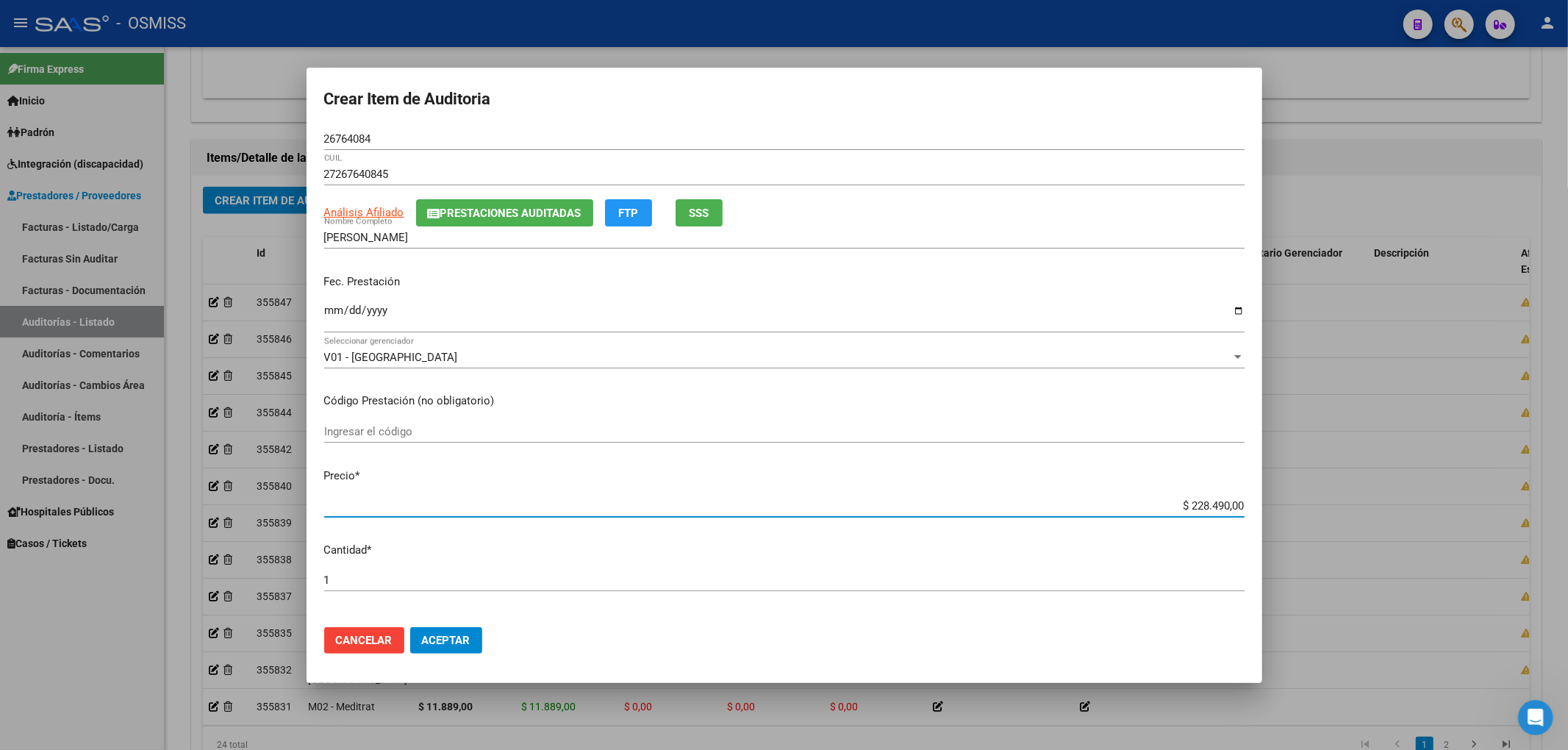
drag, startPoint x: 1167, startPoint y: 504, endPoint x: 1310, endPoint y: 495, distance: 143.3
click at [1310, 495] on div "Crear Item de Auditoria 26764084 Nro Documento 27267640845 CUIL Análisis Afilia…" at bounding box center [784, 375] width 1568 height 750
drag, startPoint x: 325, startPoint y: 144, endPoint x: 107, endPoint y: 151, distance: 218.1
click at [180, 151] on div "Crear Item de Auditoria 26764084 Nro Documento 27267640845 CUIL Análisis Afilia…" at bounding box center [784, 375] width 1568 height 750
click at [1035, 262] on div "Fec. Prestación [DATE] Ingresar la fecha" at bounding box center [784, 304] width 920 height 83
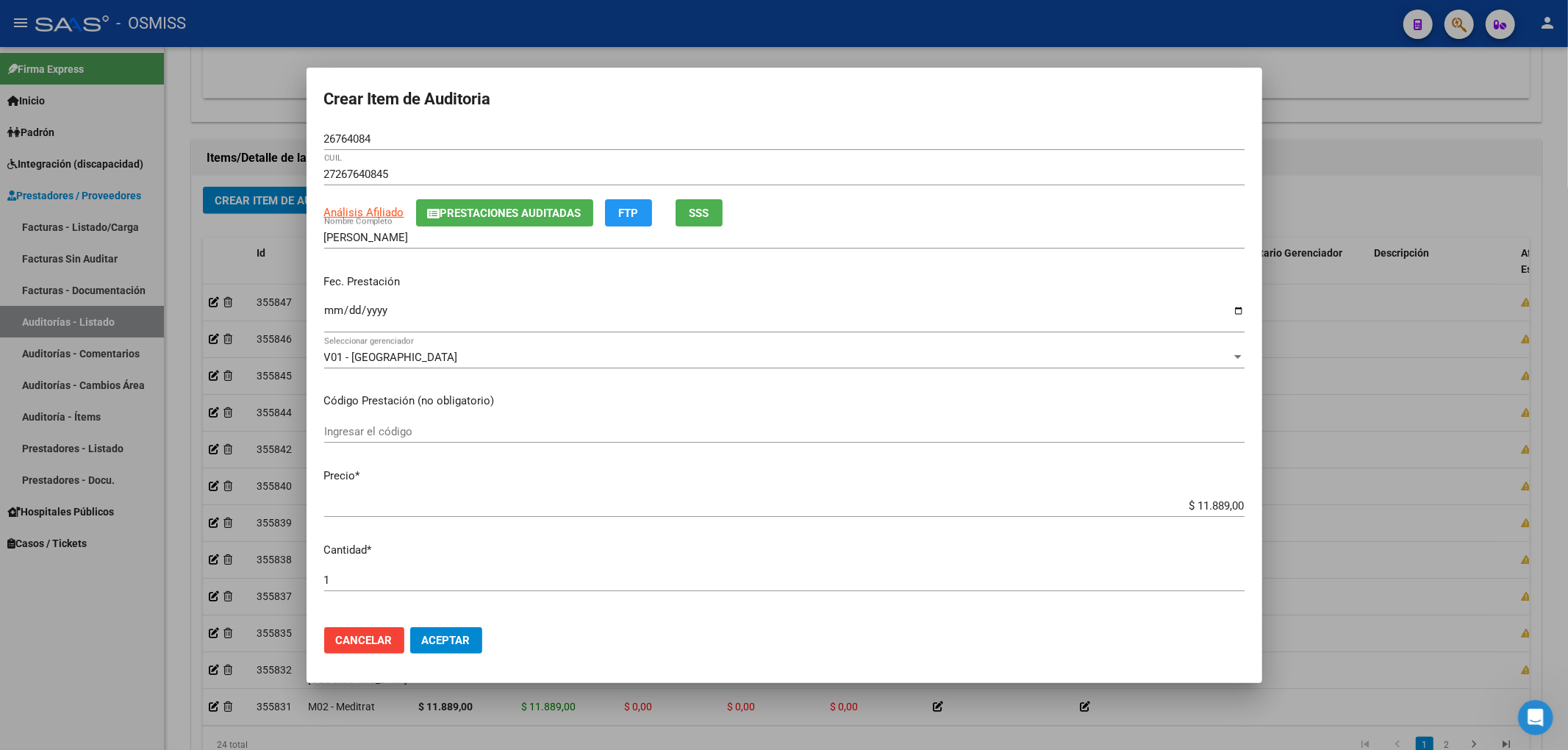
click at [468, 639] on span "Aceptar" at bounding box center [446, 640] width 48 height 13
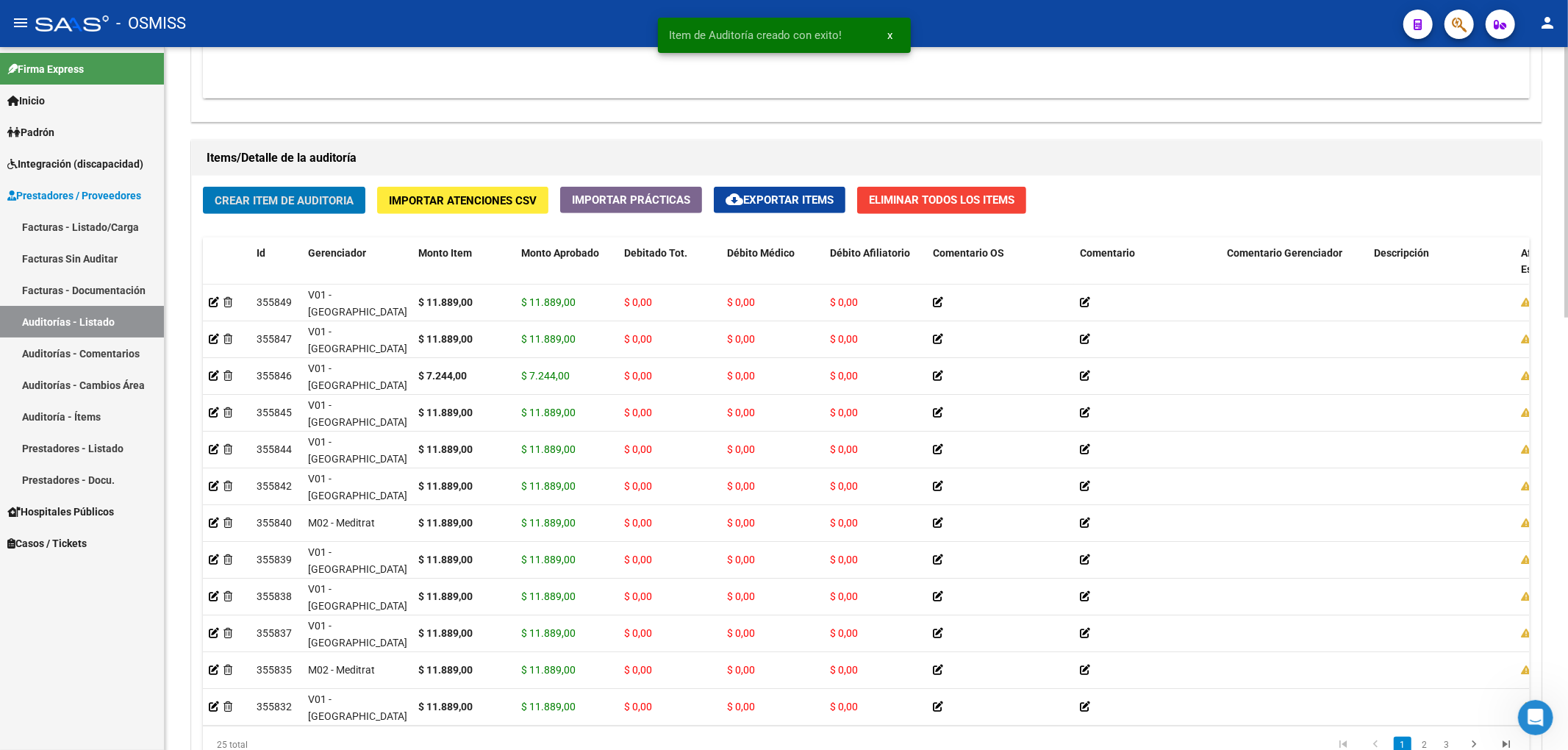
click at [295, 205] on span "Crear Item de Auditoria" at bounding box center [284, 201] width 139 height 13
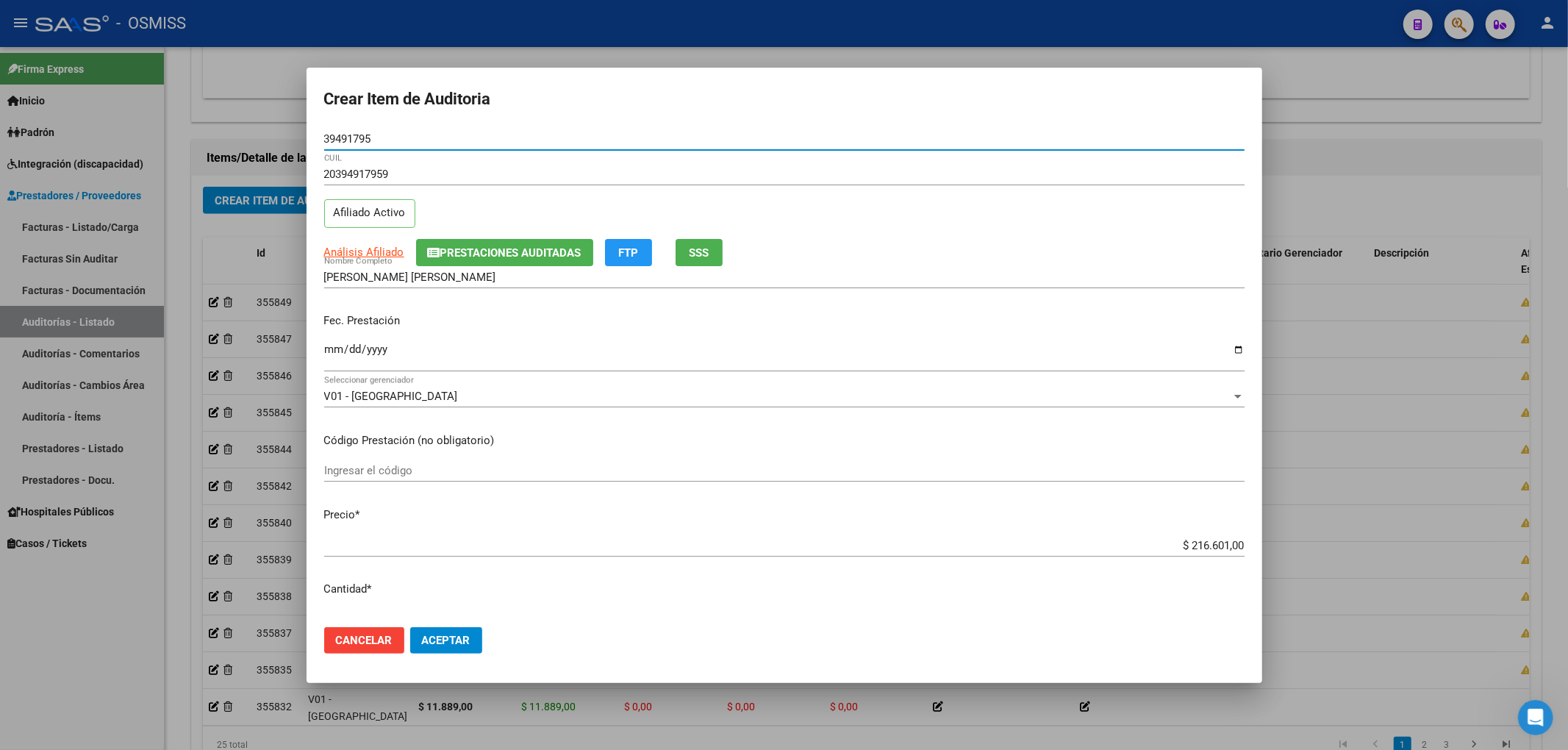
click at [486, 248] on span "Prestaciones Auditadas" at bounding box center [511, 253] width 141 height 13
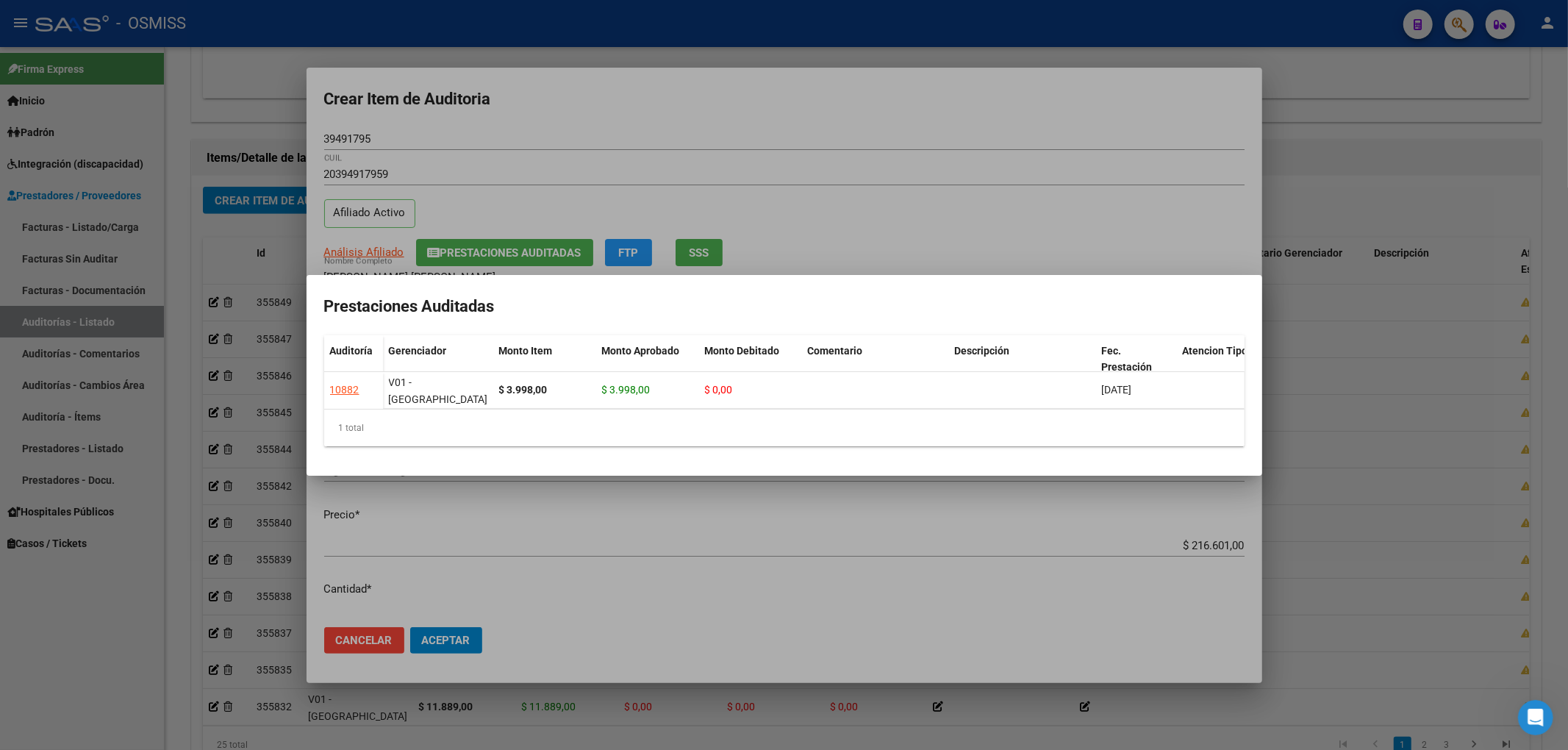
click at [647, 103] on div at bounding box center [784, 375] width 1568 height 750
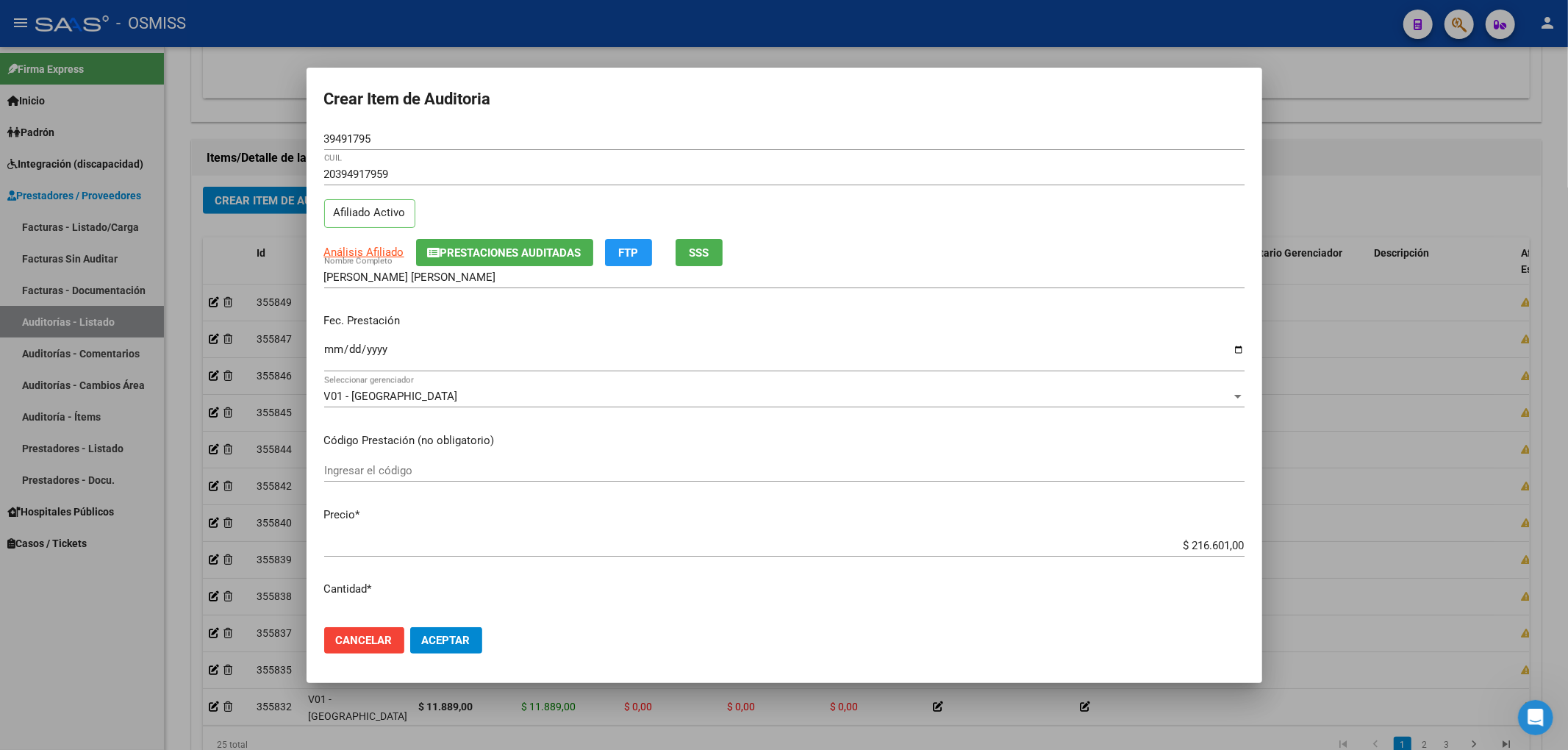
click at [330, 351] on input "Ingresar la fecha" at bounding box center [784, 355] width 920 height 23
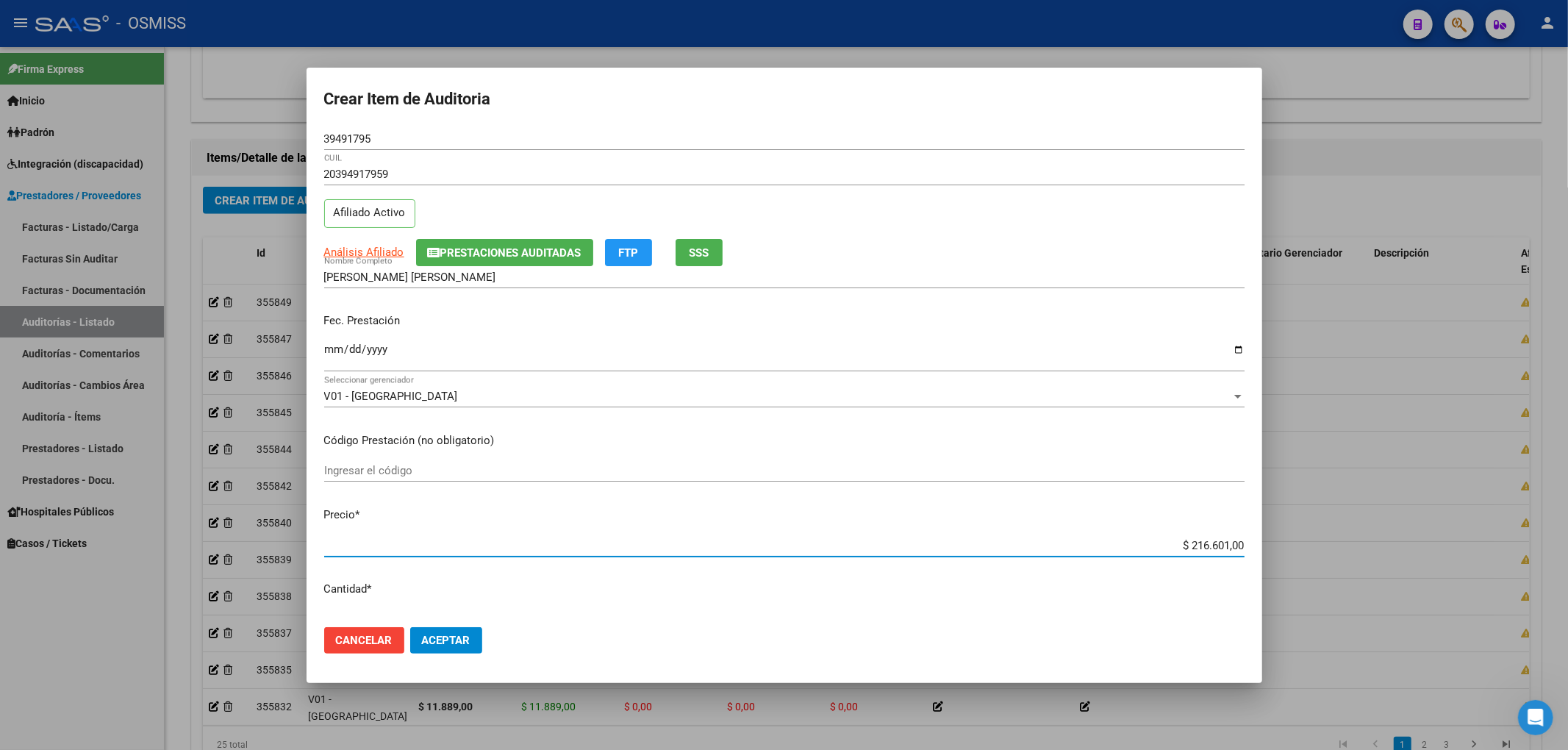
drag, startPoint x: 1168, startPoint y: 545, endPoint x: 1281, endPoint y: 541, distance: 113.1
click at [1256, 544] on mat-dialog-content "39491795 Nro Documento 20394917959 CUIL Afiliado Activo Análisis Afiliado Prest…" at bounding box center [784, 371] width 955 height 488
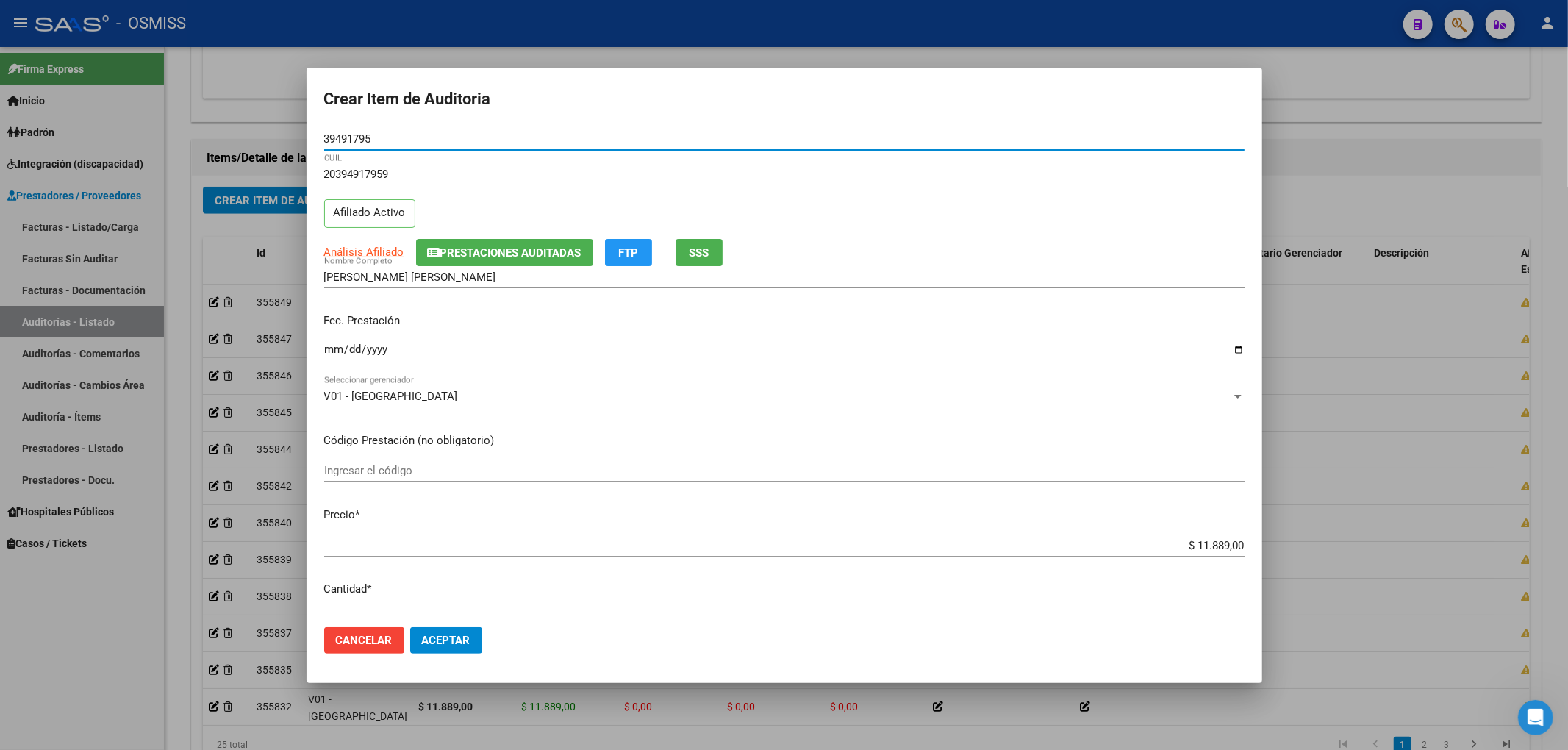
drag, startPoint x: 380, startPoint y: 141, endPoint x: 221, endPoint y: 116, distance: 161.0
click at [245, 111] on div "Crear Item de Auditoria 39491795 Nro Documento 20394917959 CUIL Afiliado Activo…" at bounding box center [784, 375] width 1568 height 750
click at [1070, 237] on div "20394917959 CUIL Afiliado Activo" at bounding box center [784, 200] width 920 height 75
click at [438, 641] on span "Aceptar" at bounding box center [446, 640] width 48 height 13
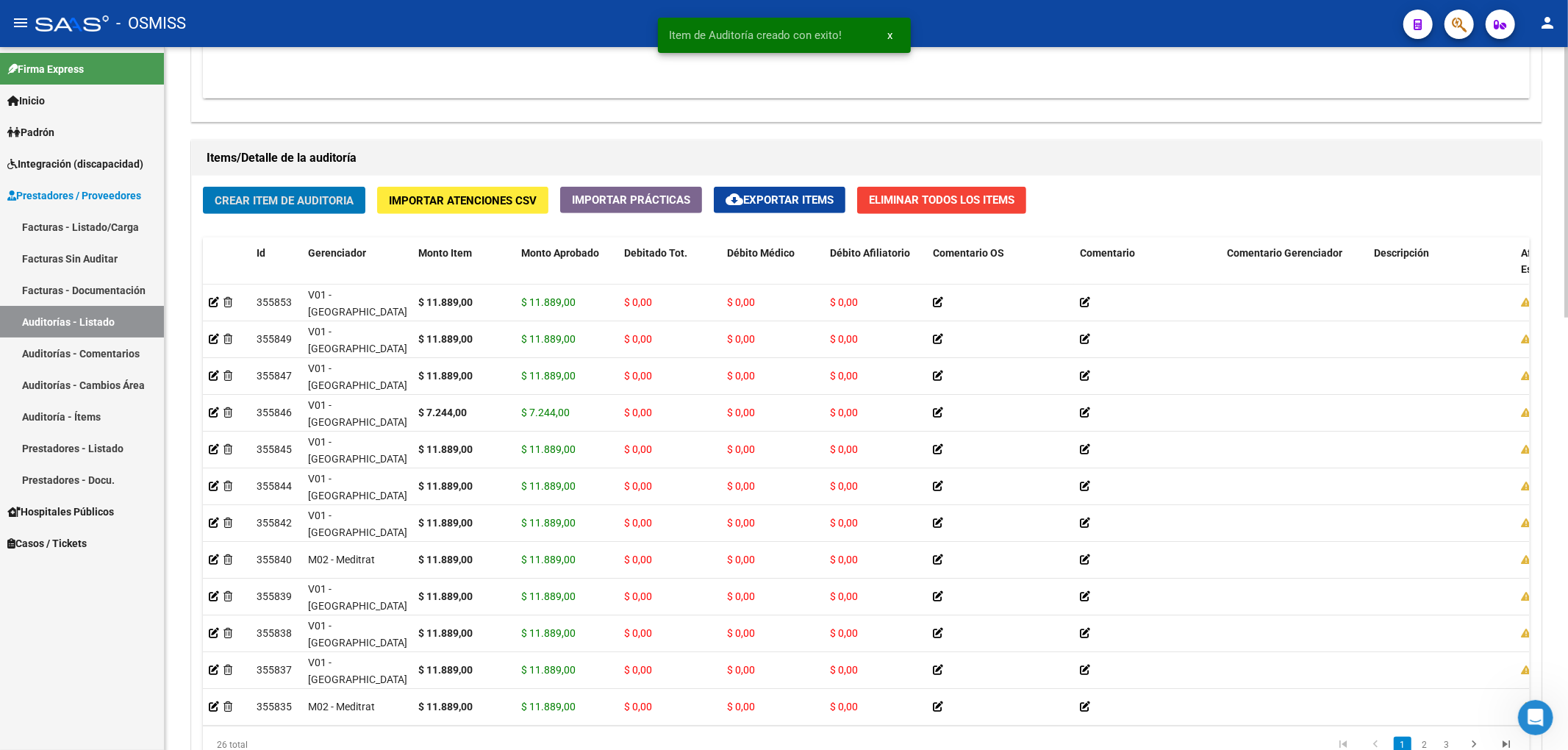
click at [310, 195] on span "Crear Item de Auditoria" at bounding box center [284, 201] width 139 height 13
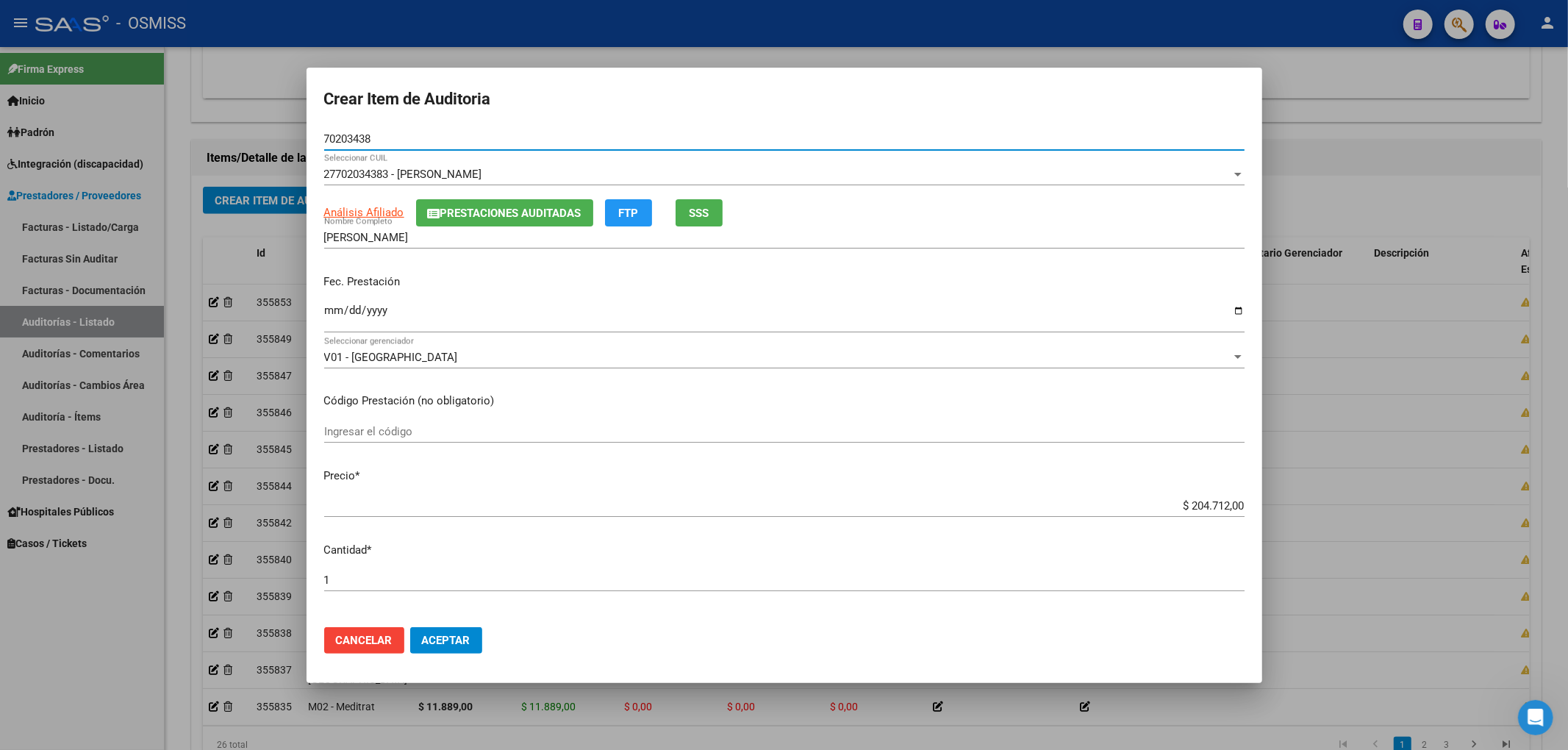
click at [326, 316] on input "Ingresar la fecha" at bounding box center [784, 315] width 920 height 23
drag, startPoint x: 1218, startPoint y: 497, endPoint x: 1371, endPoint y: 524, distance: 155.4
click at [1333, 513] on div "Crear Item de Auditoria 70203438 Nro Documento 27702034383 - [PERSON_NAME] Sele…" at bounding box center [784, 375] width 1568 height 750
click at [1151, 524] on div "$ 204.712,00 Ingresar el precio" at bounding box center [784, 513] width 920 height 36
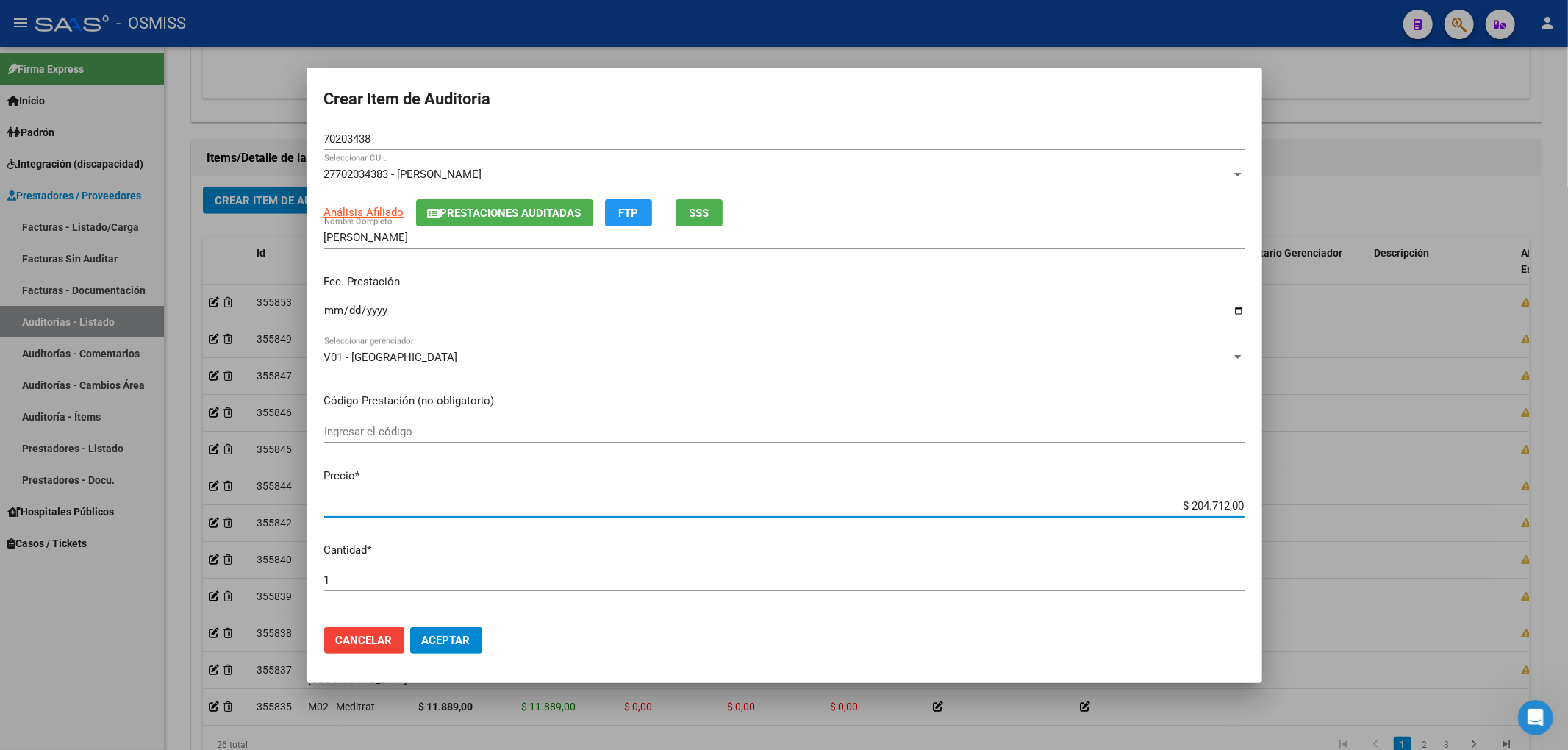
drag, startPoint x: 1159, startPoint y: 506, endPoint x: 1476, endPoint y: 540, distance: 318.8
click at [1421, 513] on div "Crear Item de Auditoria 70203438 Nro Documento 27702034383 - [PERSON_NAME] Sele…" at bounding box center [784, 375] width 1568 height 750
drag, startPoint x: 386, startPoint y: 140, endPoint x: 297, endPoint y: 133, distance: 89.3
click at [297, 133] on div "Crear Item de Auditoria 70203438 Nro Documento 27702034383 - [PERSON_NAME] Sele…" at bounding box center [784, 375] width 1568 height 750
click at [922, 275] on p "Fec. Prestación" at bounding box center [784, 282] width 920 height 17
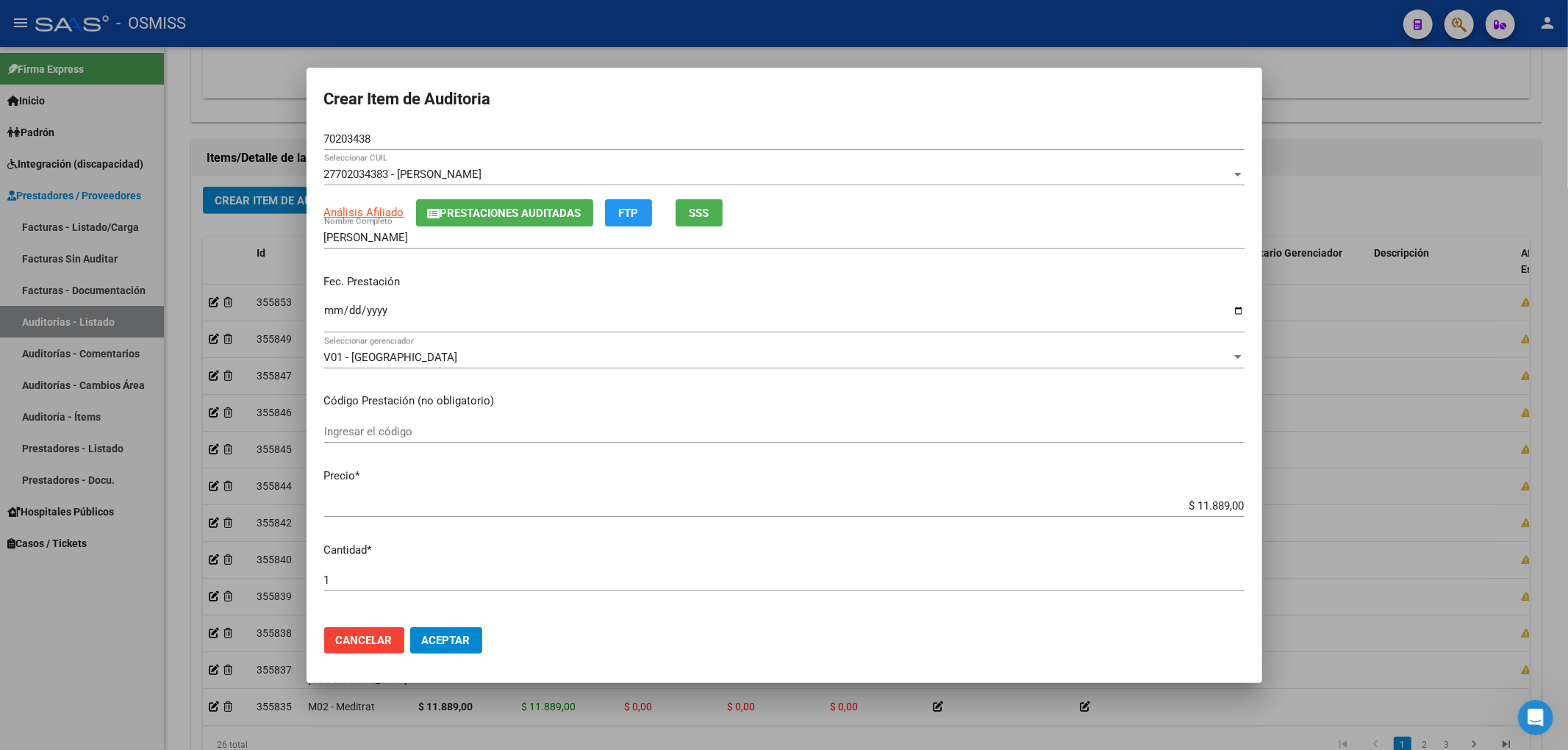
click at [460, 630] on button "Aceptar" at bounding box center [446, 640] width 72 height 26
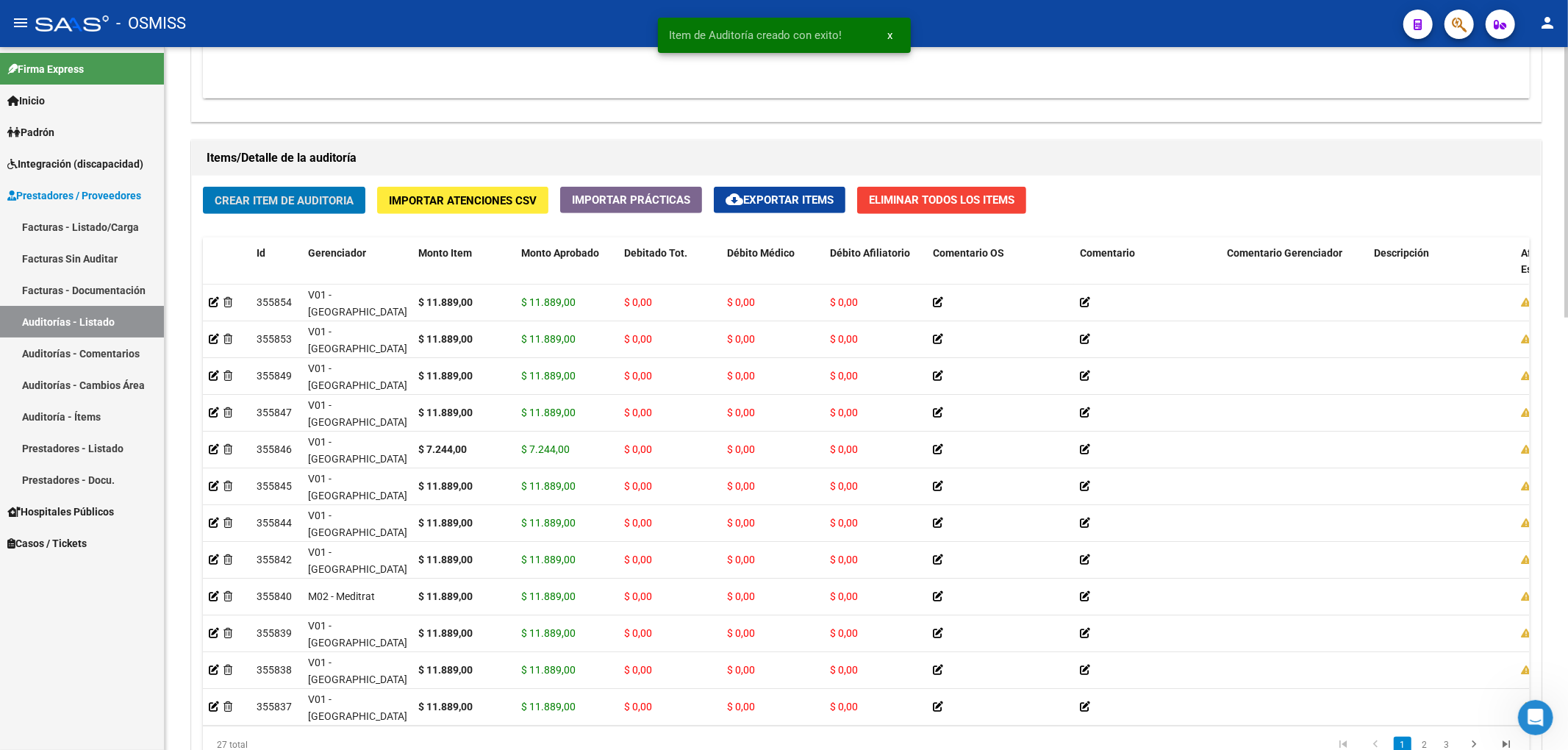
click at [312, 194] on span "Crear Item de Auditoria" at bounding box center [284, 201] width 139 height 13
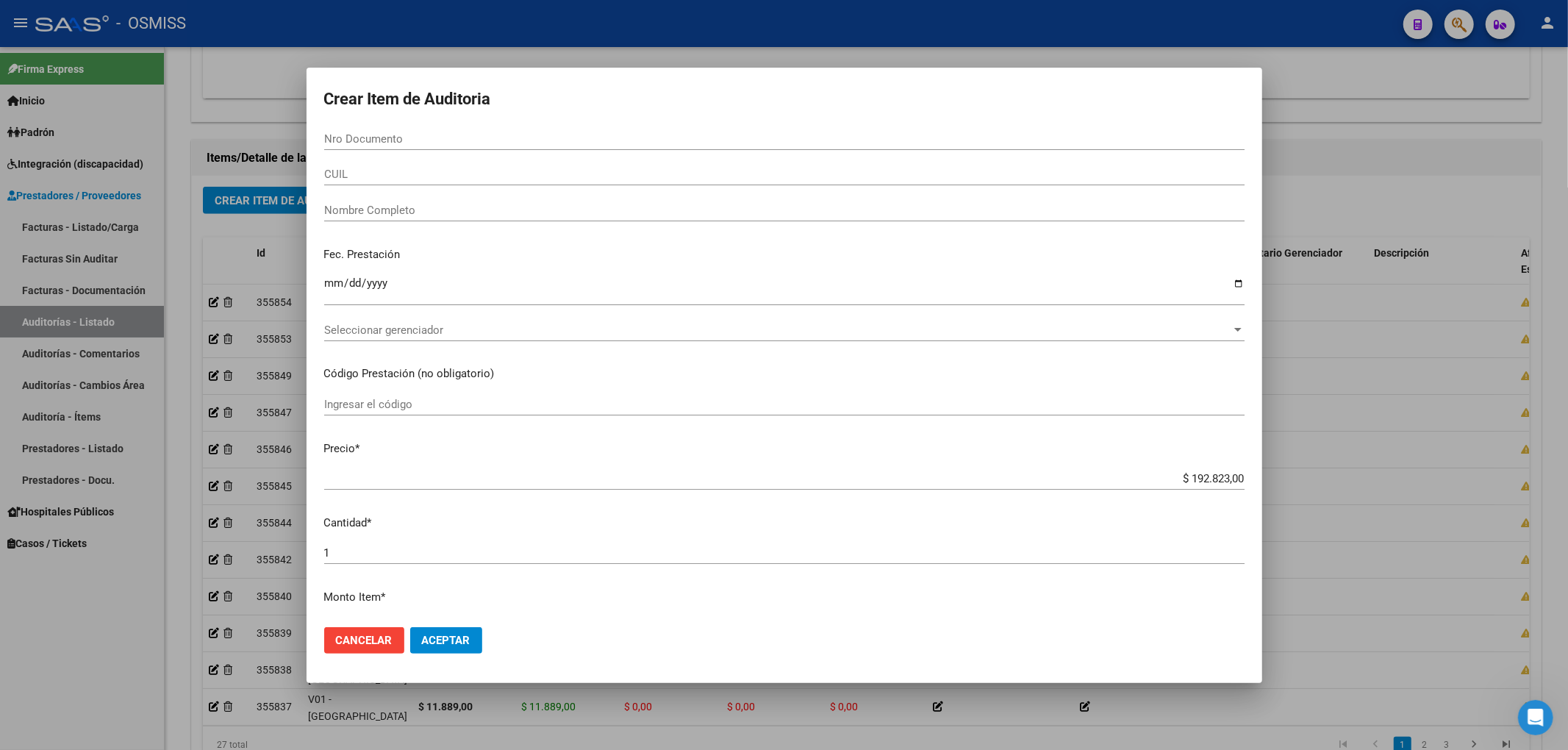
click at [1165, 388] on mat-dialog-content "Nro Documento CUIL Nombre Completo Fec. Prestación Ingresar la fecha Selecciona…" at bounding box center [784, 371] width 955 height 488
click at [415, 150] on div "Nro Documento" at bounding box center [784, 145] width 920 height 36
click at [409, 145] on input "Nro Documento" at bounding box center [784, 139] width 920 height 13
drag, startPoint x: 1167, startPoint y: 468, endPoint x: 1221, endPoint y: 472, distance: 54.1
click at [1221, 472] on div "$ 192.823,00 Ingresar el precio" at bounding box center [784, 478] width 920 height 22
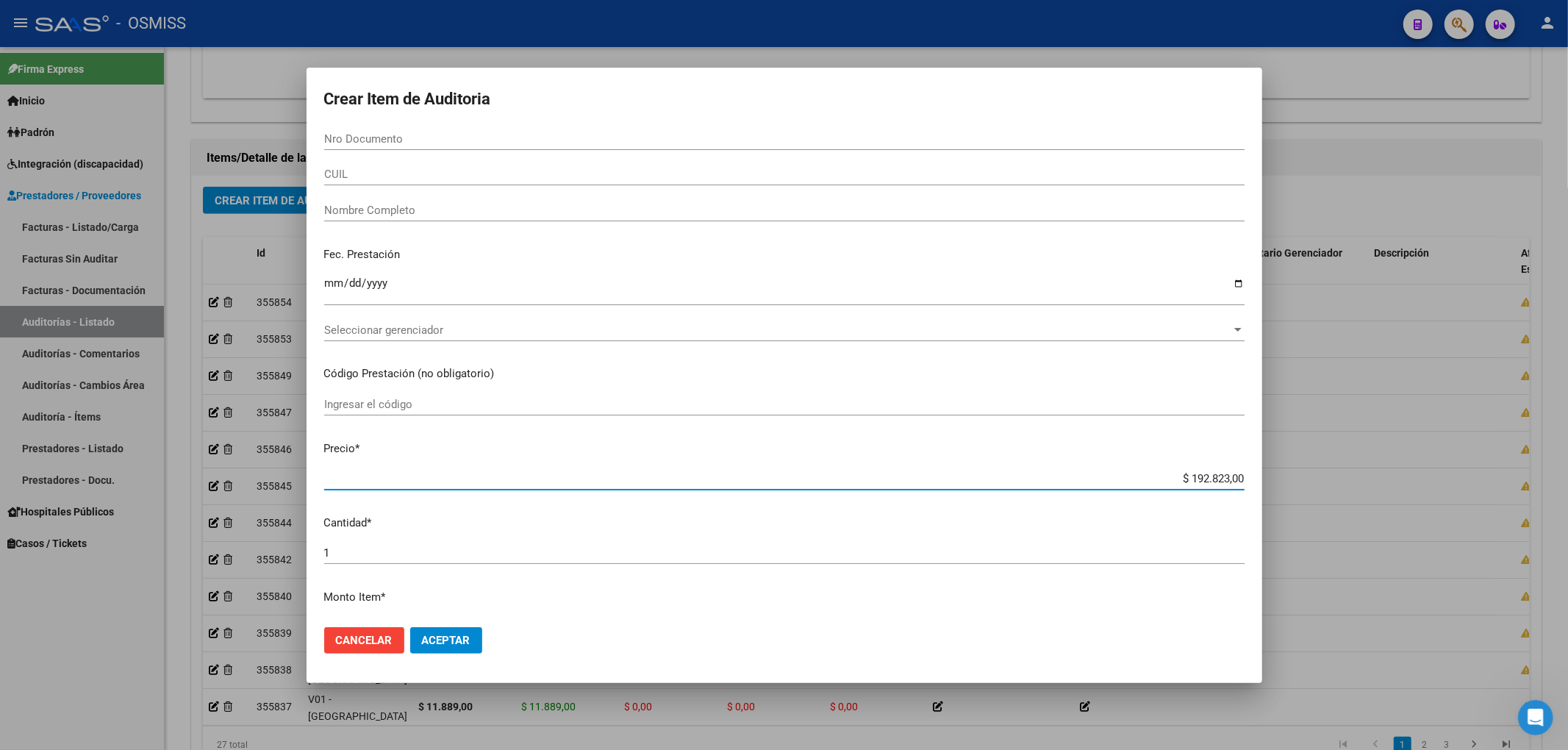
drag, startPoint x: 1165, startPoint y: 476, endPoint x: 1292, endPoint y: 504, distance: 130.0
click at [1286, 497] on div "Crear Item de Auditoria Nro Documento CUIL Nombre Completo Fec. Prestación Ingr…" at bounding box center [784, 375] width 1568 height 750
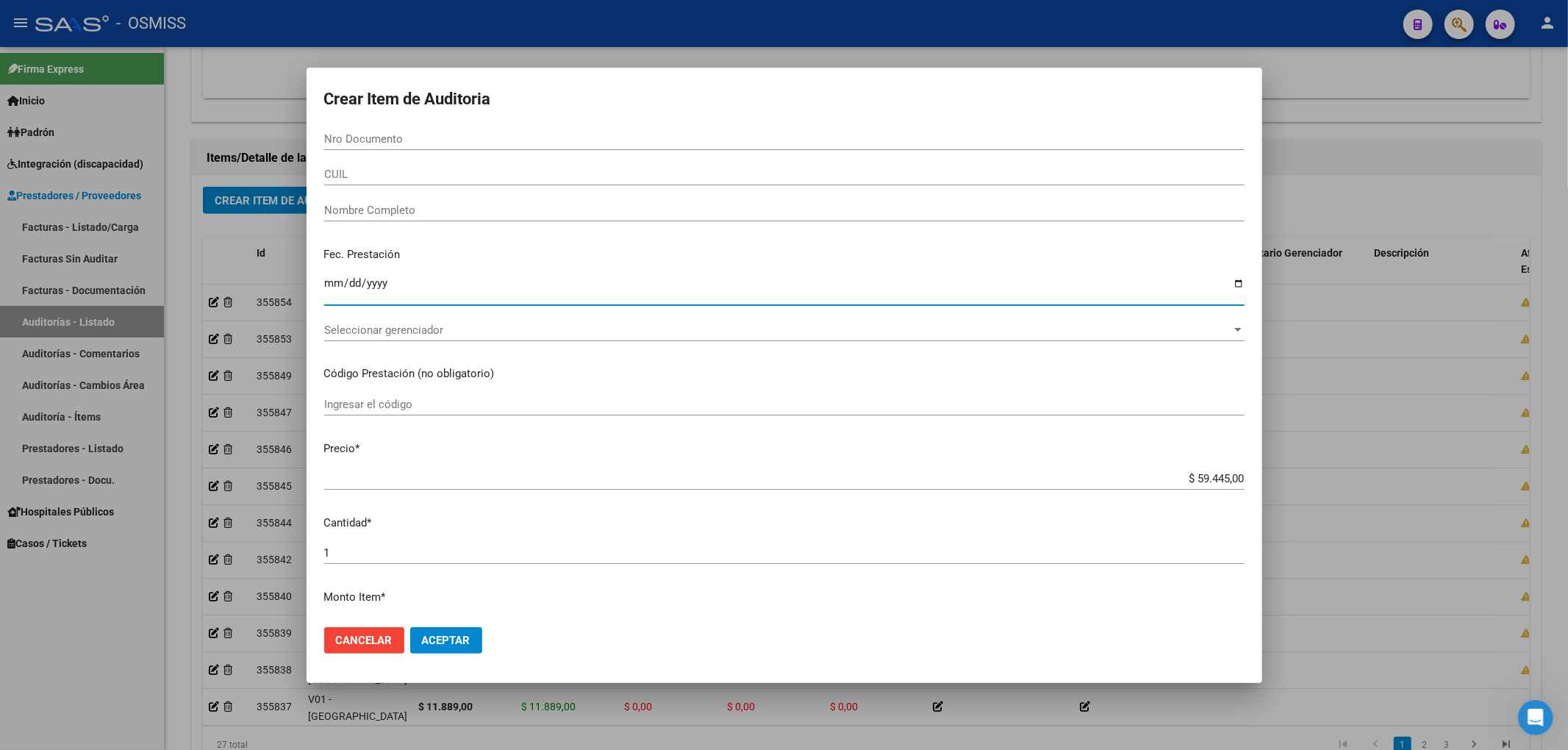
click at [335, 280] on input "Ingresar la fecha" at bounding box center [784, 289] width 920 height 23
click at [359, 147] on div "Nro Documento" at bounding box center [784, 138] width 920 height 22
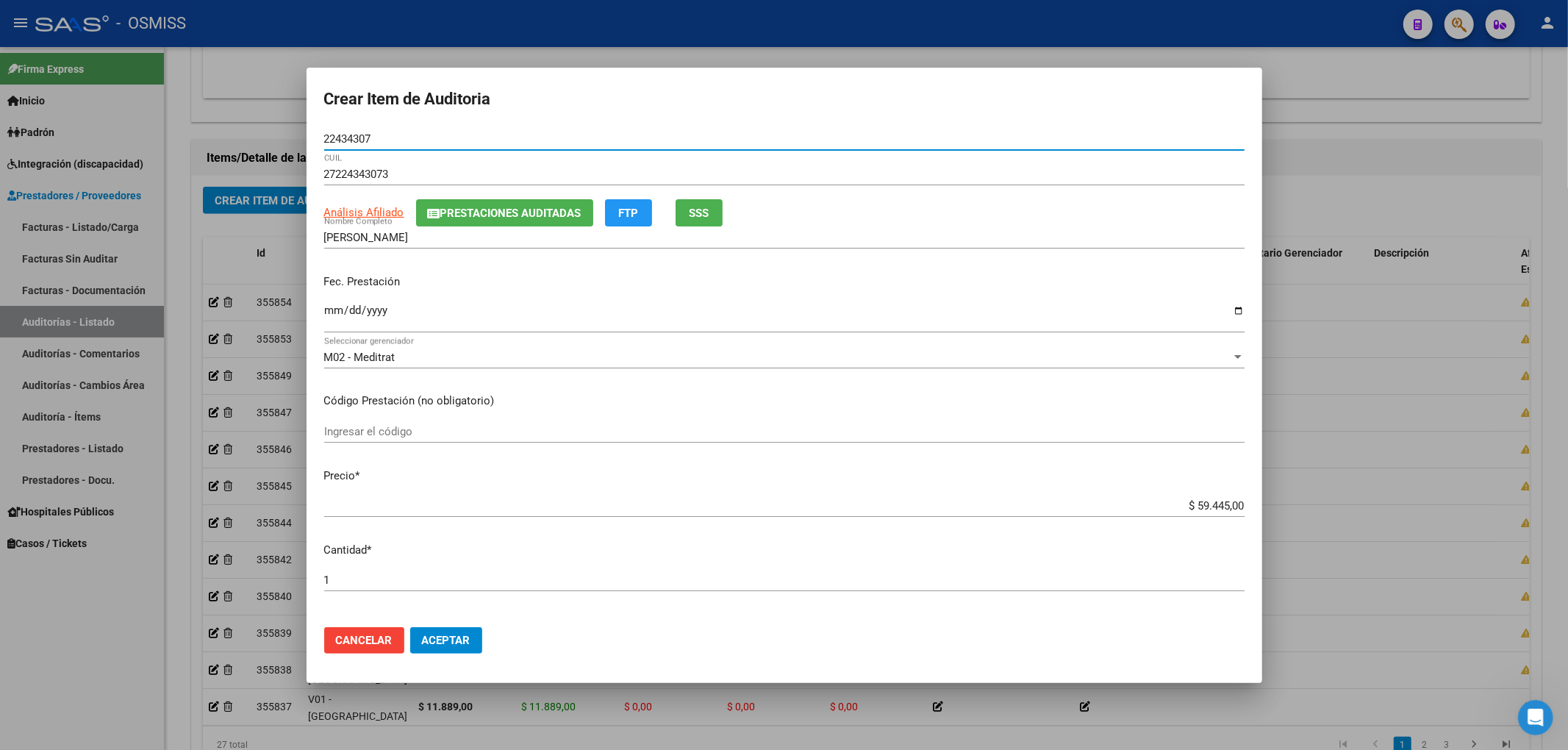
click at [375, 144] on input "22434307" at bounding box center [784, 139] width 920 height 13
drag, startPoint x: 377, startPoint y: 138, endPoint x: 195, endPoint y: 136, distance: 182.0
click at [207, 136] on div "Crear Item de Auditoria 22434307 Nro Documento 27224343073 CUIL Análisis Afilia…" at bounding box center [784, 375] width 1568 height 750
click at [495, 207] on span "Prestaciones Auditadas" at bounding box center [511, 213] width 141 height 13
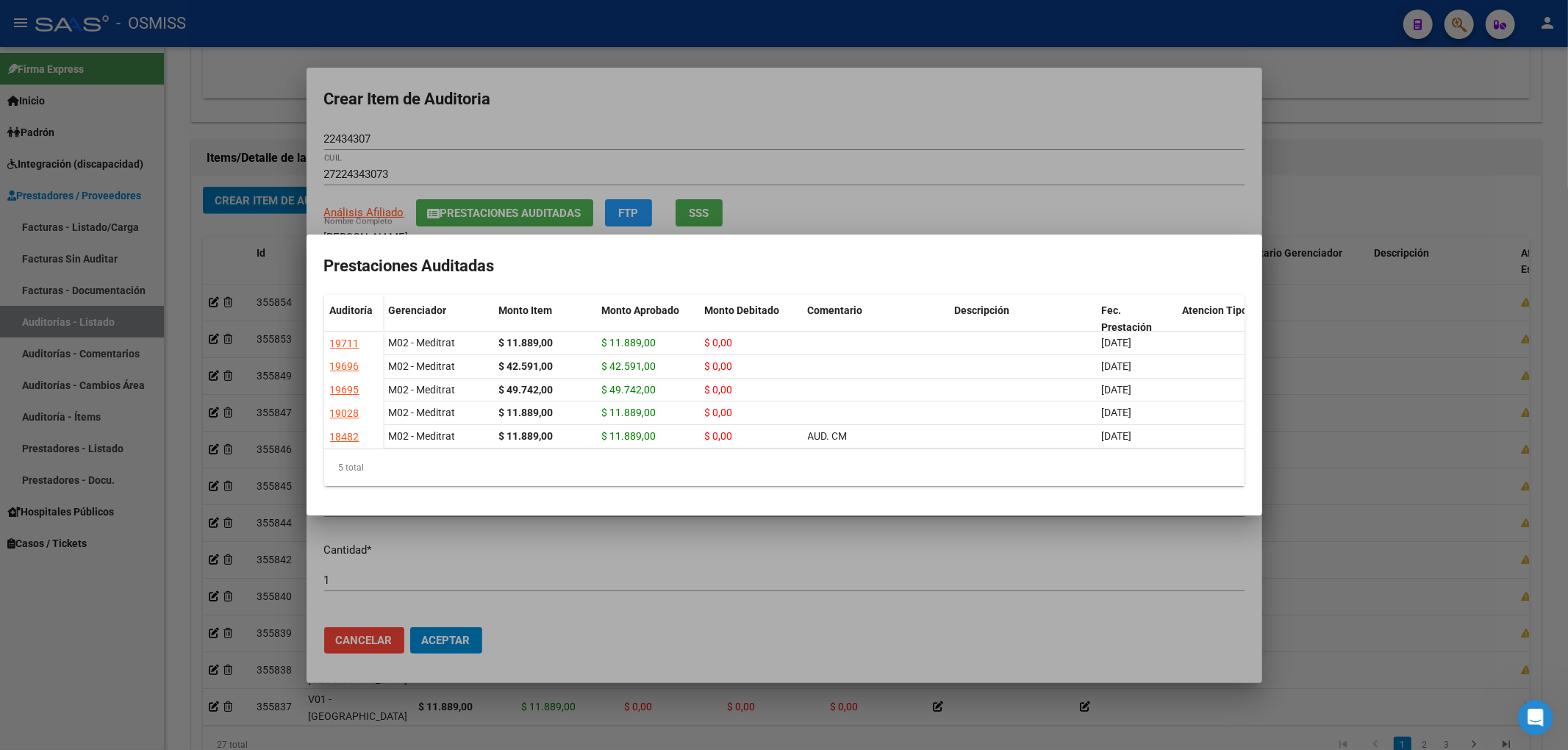
click at [571, 122] on div at bounding box center [784, 375] width 1568 height 750
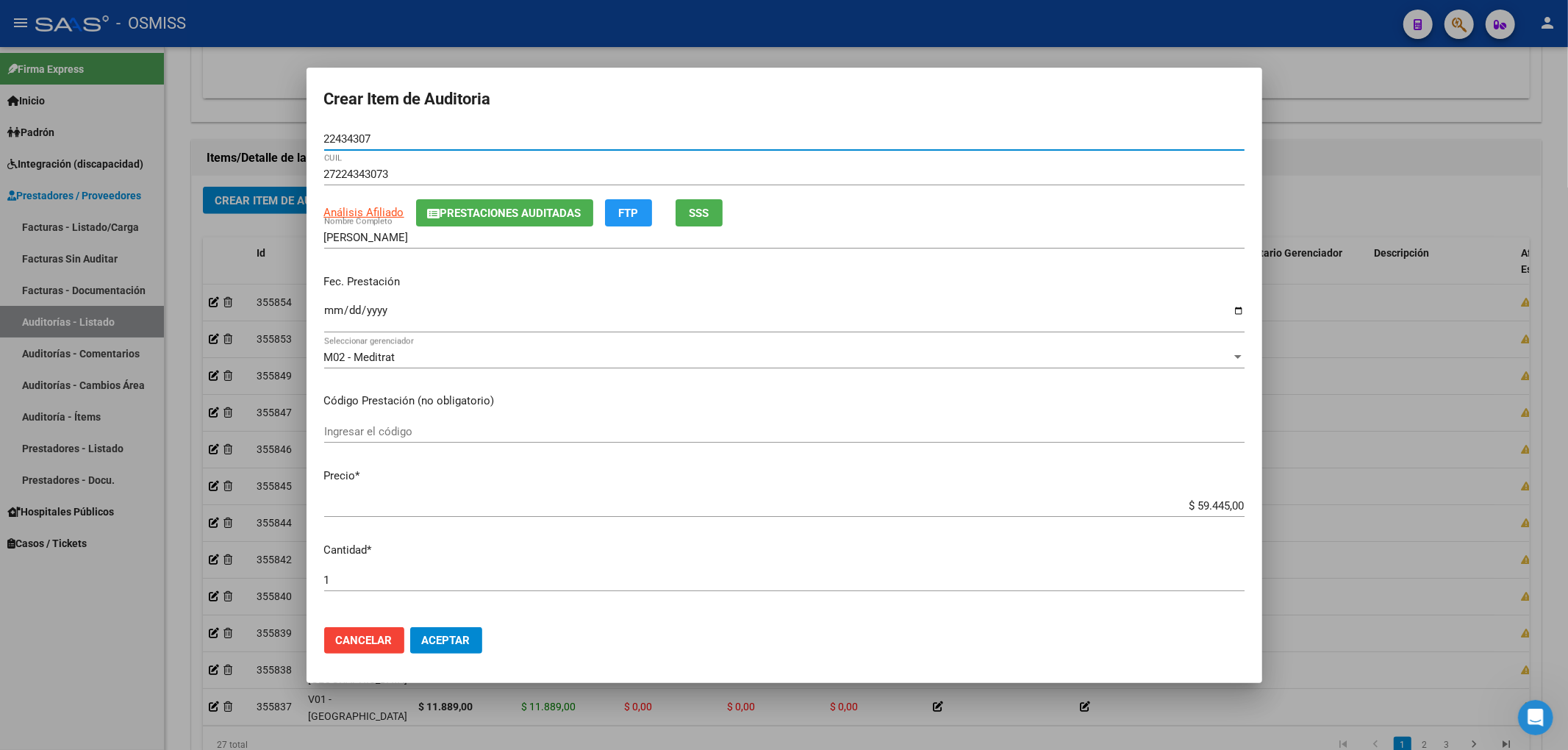
drag, startPoint x: 381, startPoint y: 139, endPoint x: 245, endPoint y: 125, distance: 136.7
click at [270, 130] on div "Crear Item de Auditoria 22434307 Nro Documento 27224343073 CUIL Análisis Afilia…" at bounding box center [784, 375] width 1568 height 750
click at [1092, 292] on div "Fec. Prestación Ingresar la fecha" at bounding box center [784, 304] width 920 height 83
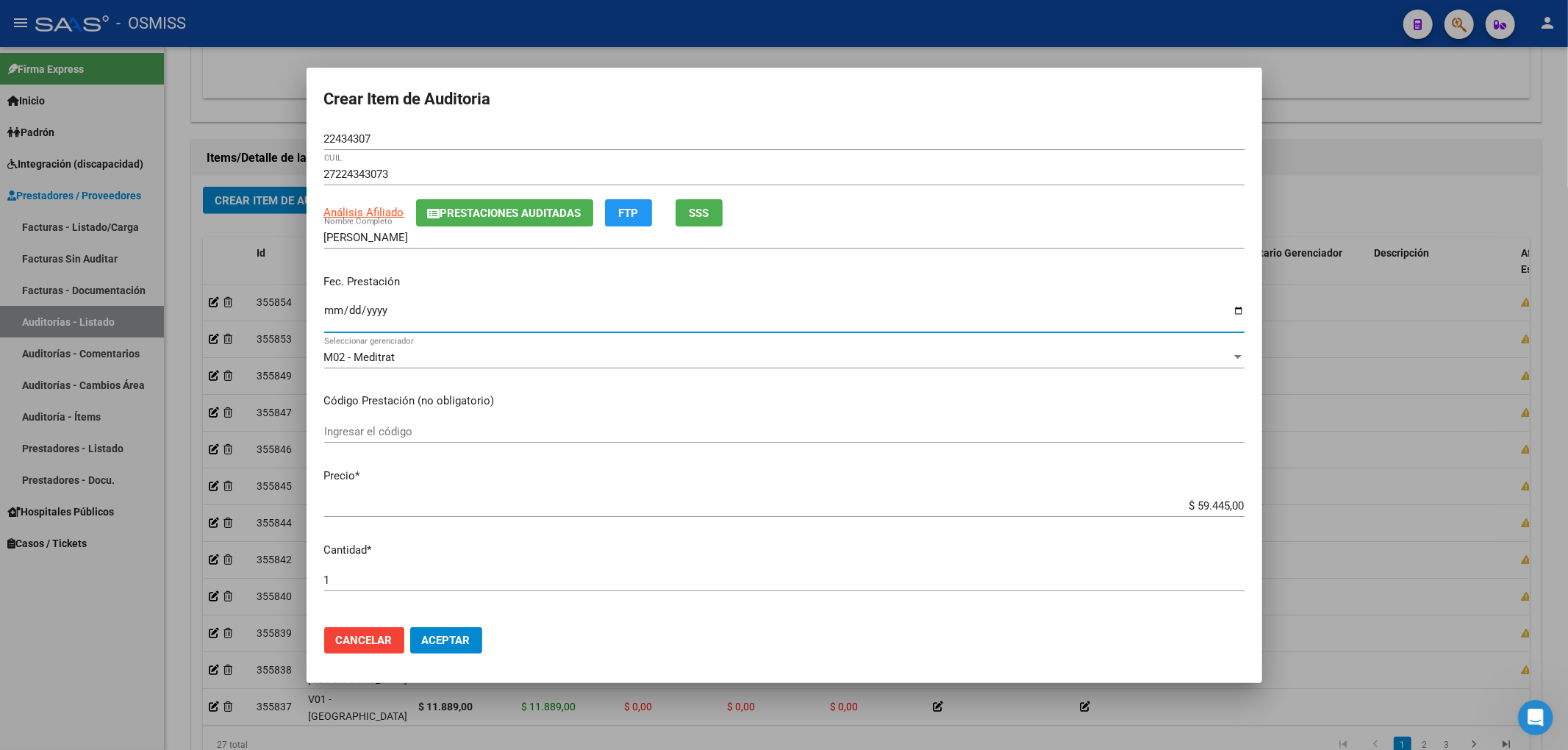
click at [333, 310] on input "Ingresar la fecha" at bounding box center [784, 315] width 920 height 23
click at [1023, 291] on div "Fec. Prestación [DATE] Ingresar la fecha" at bounding box center [784, 304] width 920 height 83
click at [460, 635] on span "Aceptar" at bounding box center [446, 640] width 48 height 13
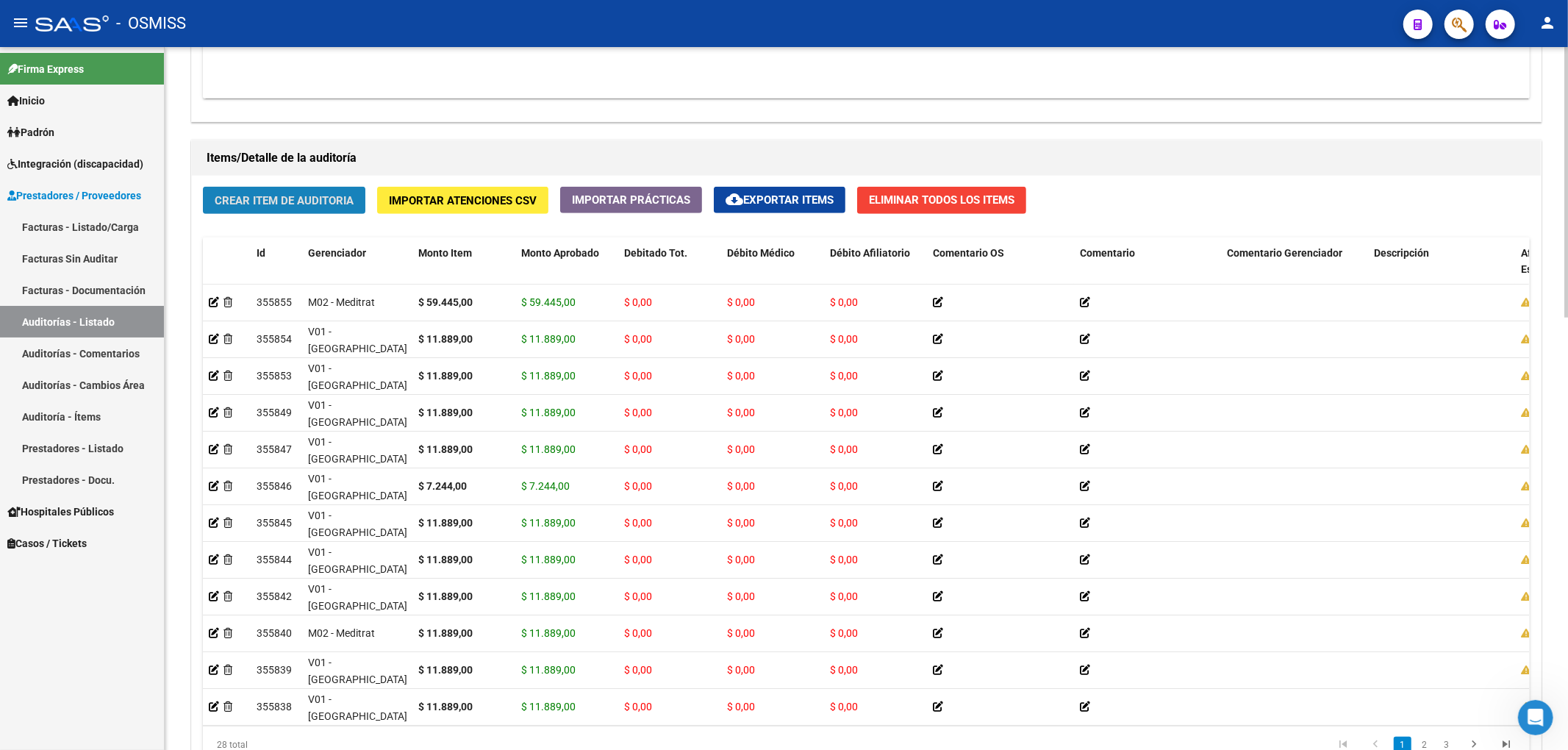
click at [307, 209] on button "Crear Item de Auditoria" at bounding box center [284, 201] width 163 height 27
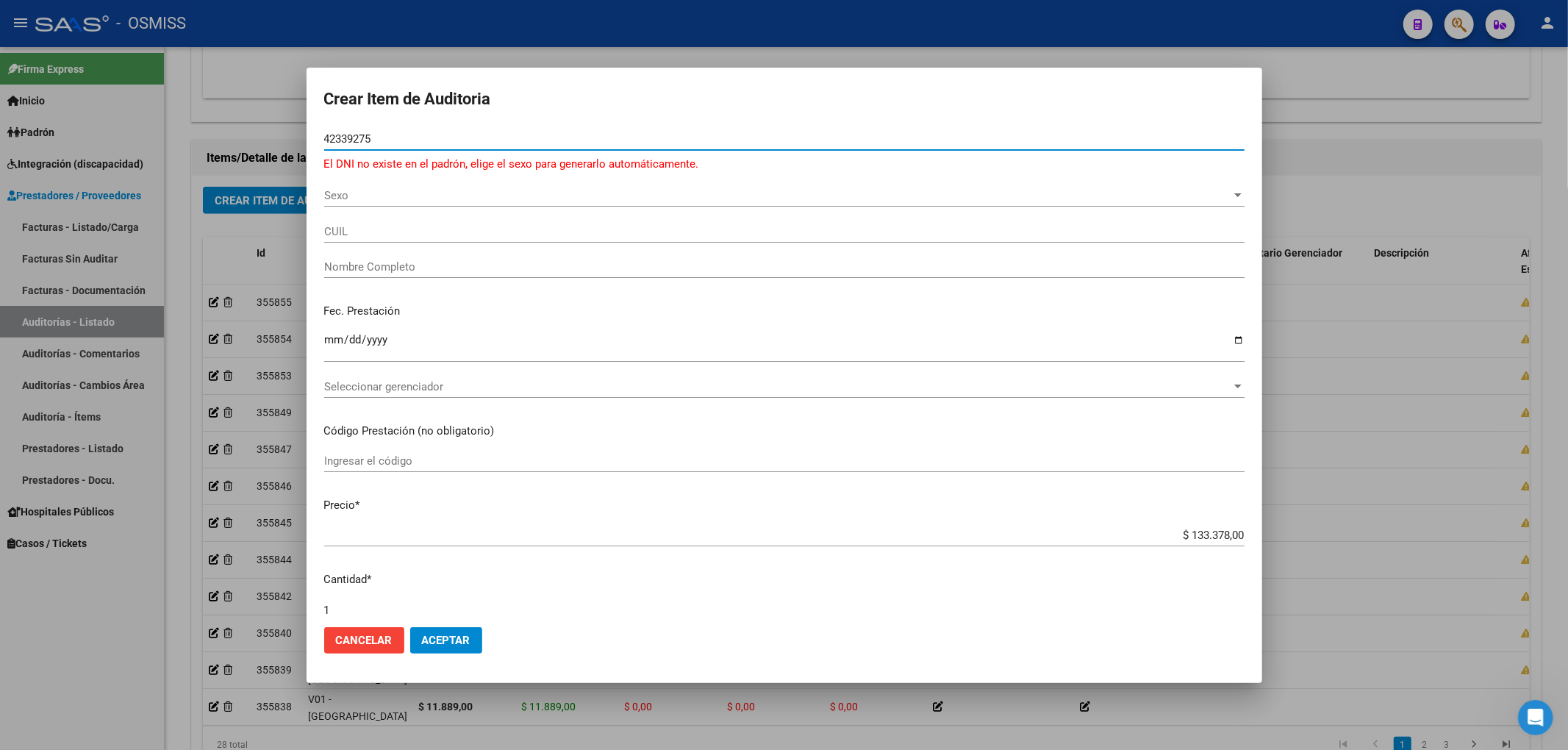
click at [347, 136] on input "42339275" at bounding box center [784, 139] width 920 height 13
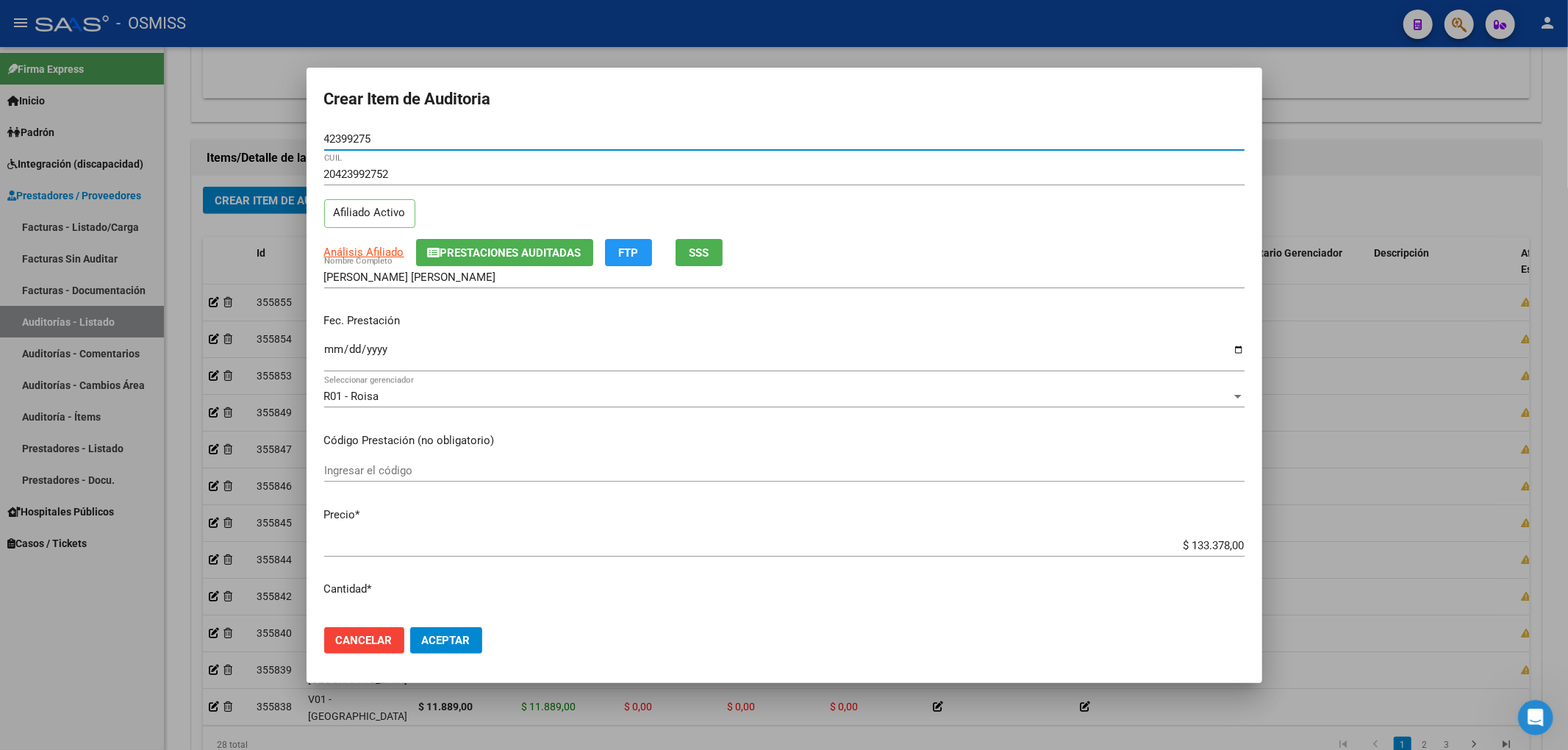
click at [468, 245] on span "Prestaciones Auditadas" at bounding box center [504, 252] width 154 height 13
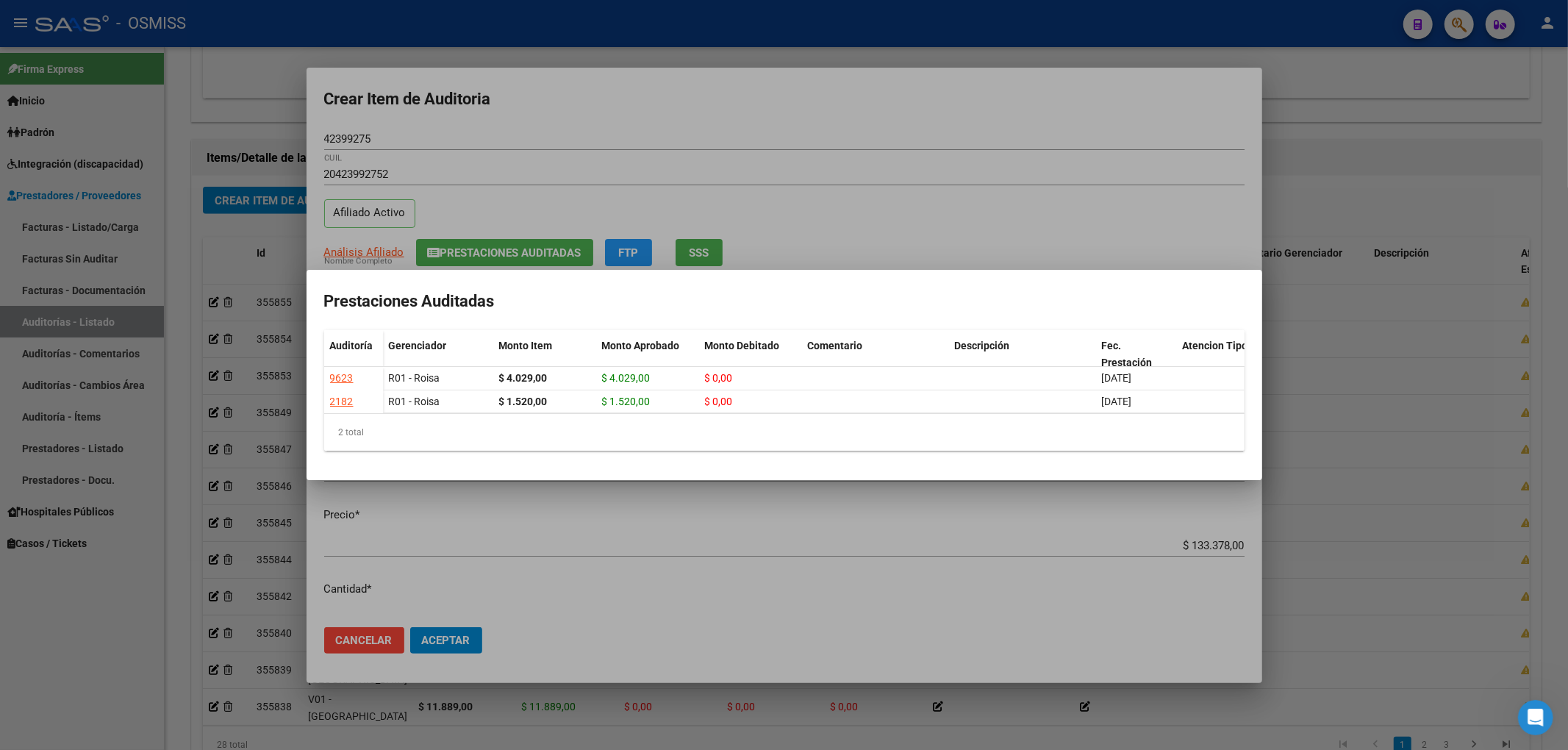
click at [707, 83] on div at bounding box center [784, 375] width 1568 height 750
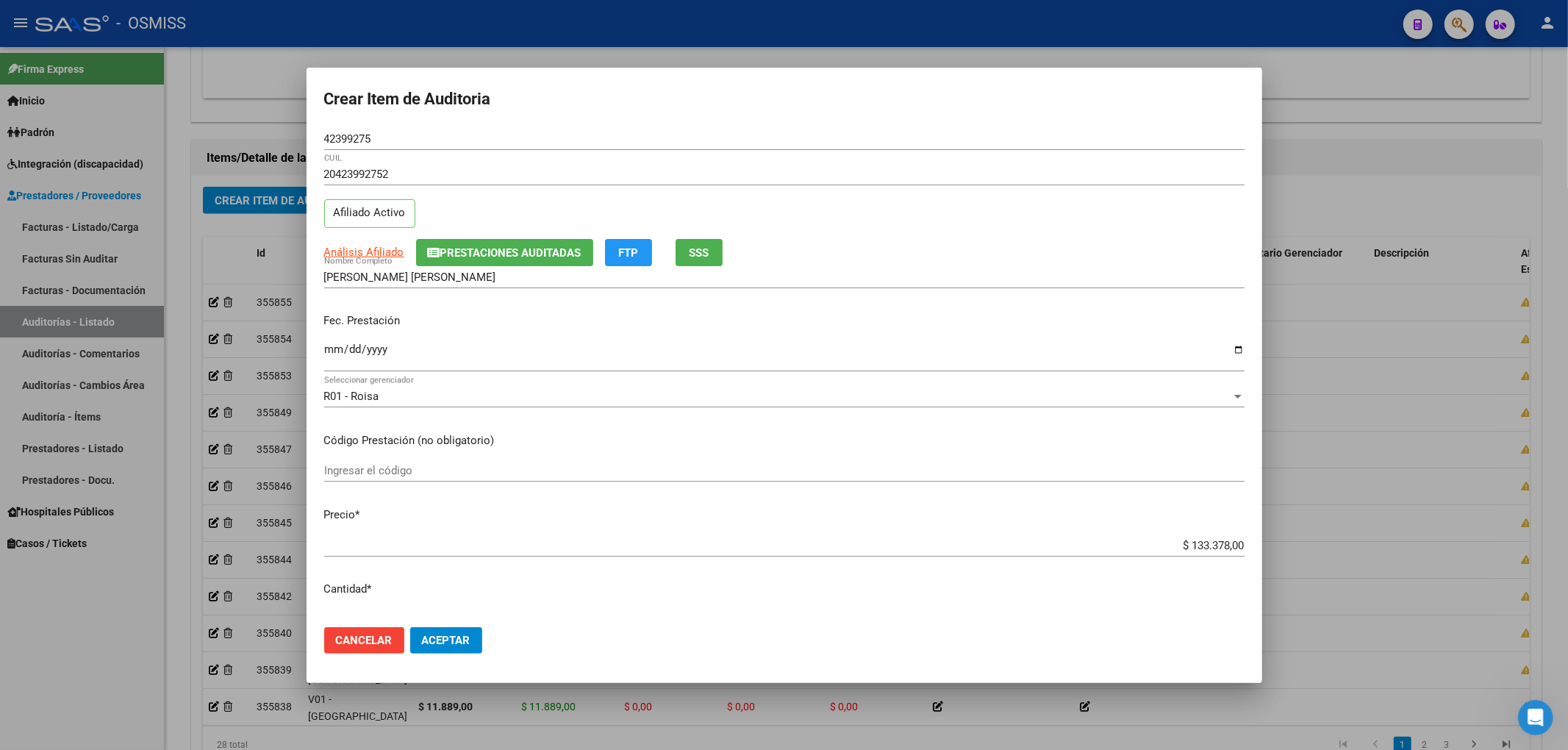
click at [339, 354] on input "Ingresar la fecha" at bounding box center [784, 355] width 920 height 23
drag, startPoint x: 1218, startPoint y: 544, endPoint x: 1403, endPoint y: 561, distance: 185.8
click at [1403, 557] on div "Crear Item de Auditoria 42399275 Nro Documento 20423992752 CUIL Afiliado Activo…" at bounding box center [784, 375] width 1568 height 750
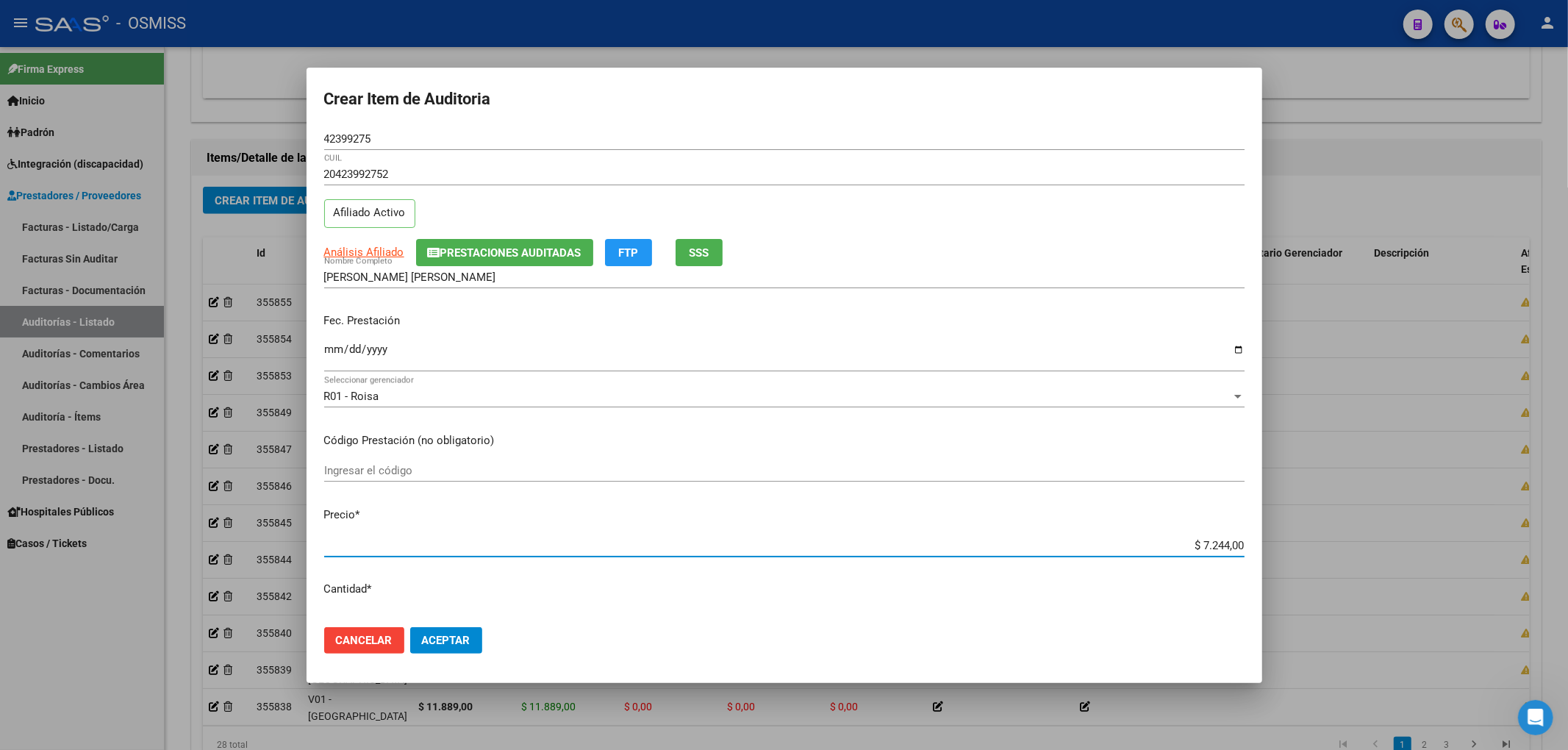
click at [265, 142] on div "Crear Item de Auditoria 42399275 Nro Documento 20423992752 CUIL Afiliado Activo…" at bounding box center [784, 375] width 1568 height 750
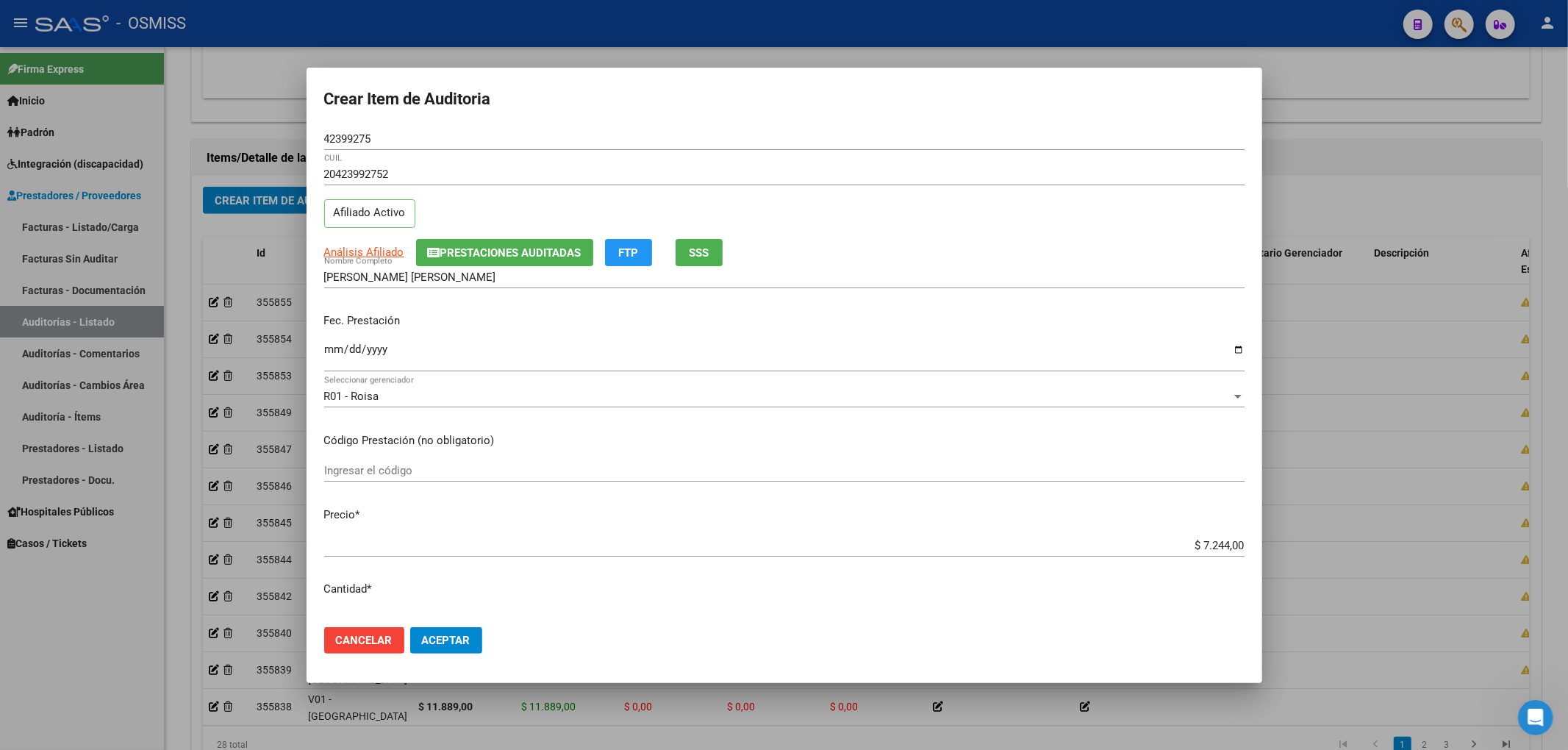
click at [386, 145] on div "42399275 Nro Documento" at bounding box center [784, 145] width 920 height 36
drag, startPoint x: 359, startPoint y: 145, endPoint x: 227, endPoint y: 138, distance: 132.2
click at [297, 142] on div "Crear Item de Auditoria 42399275 Nro Documento 20423992752 CUIL Afiliado Activo…" at bounding box center [784, 375] width 1568 height 750
click at [1031, 313] on p "Fec. Prestación" at bounding box center [784, 321] width 920 height 17
drag, startPoint x: 383, startPoint y: 139, endPoint x: 297, endPoint y: 152, distance: 87.0
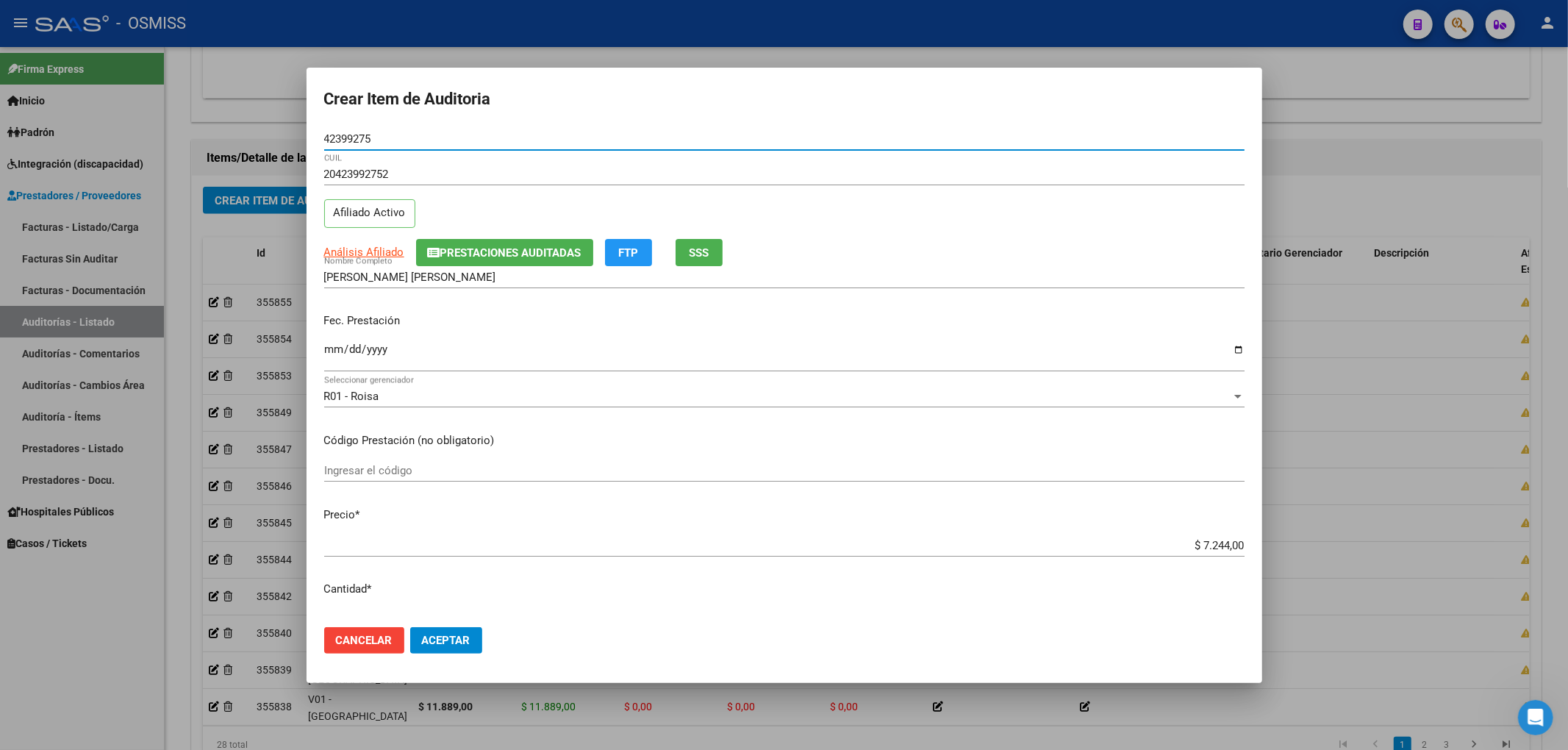
click at [300, 148] on div "Crear Item de Auditoria 42399275 Nro Documento 20423992752 CUIL Afiliado Activo…" at bounding box center [784, 375] width 1568 height 750
click at [1033, 253] on div "Análisis Afiliado Prestaciones Auditadas FTP SSS" at bounding box center [784, 253] width 920 height 27
click at [433, 639] on span "Aceptar" at bounding box center [446, 640] width 48 height 13
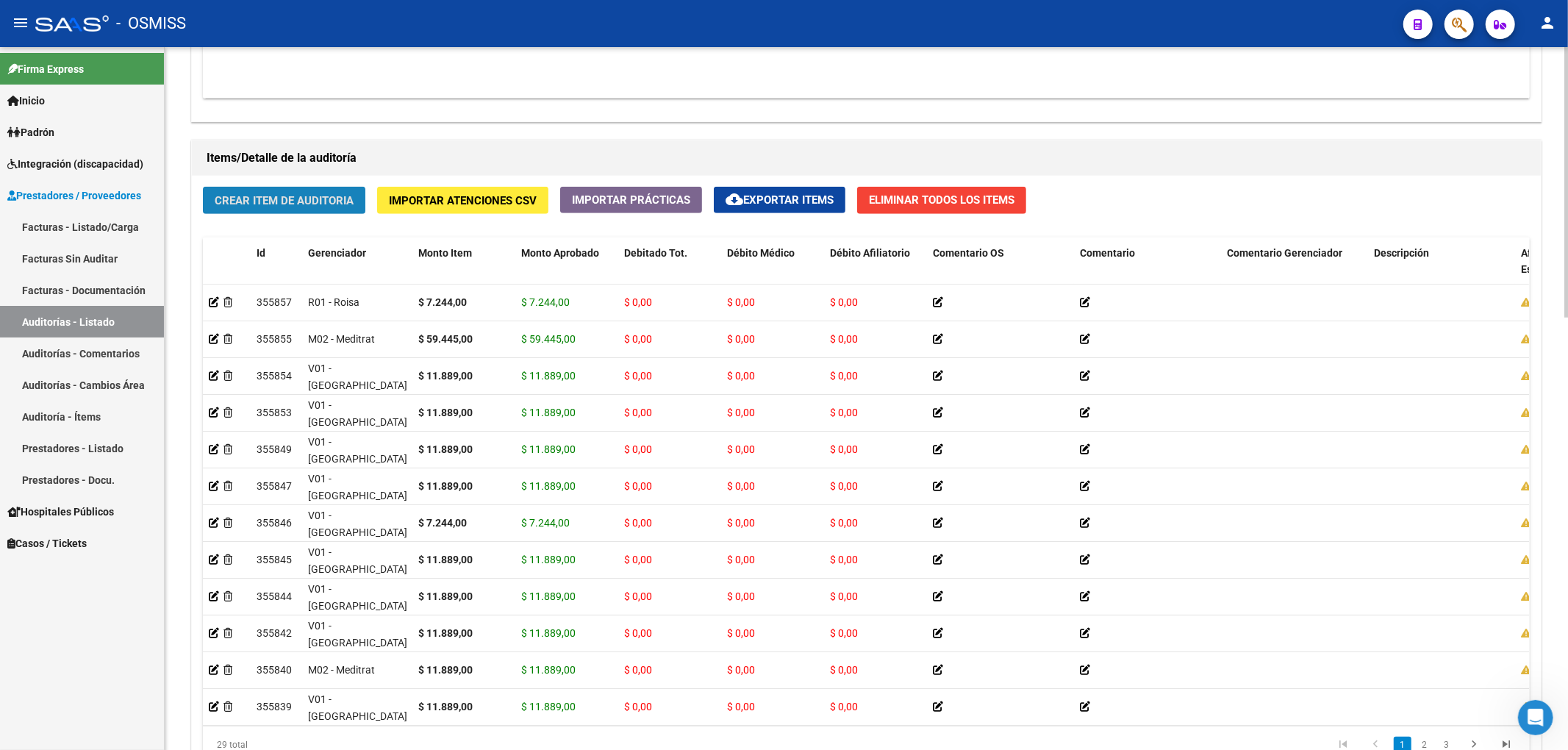
click at [330, 209] on button "Crear Item de Auditoria" at bounding box center [284, 201] width 163 height 27
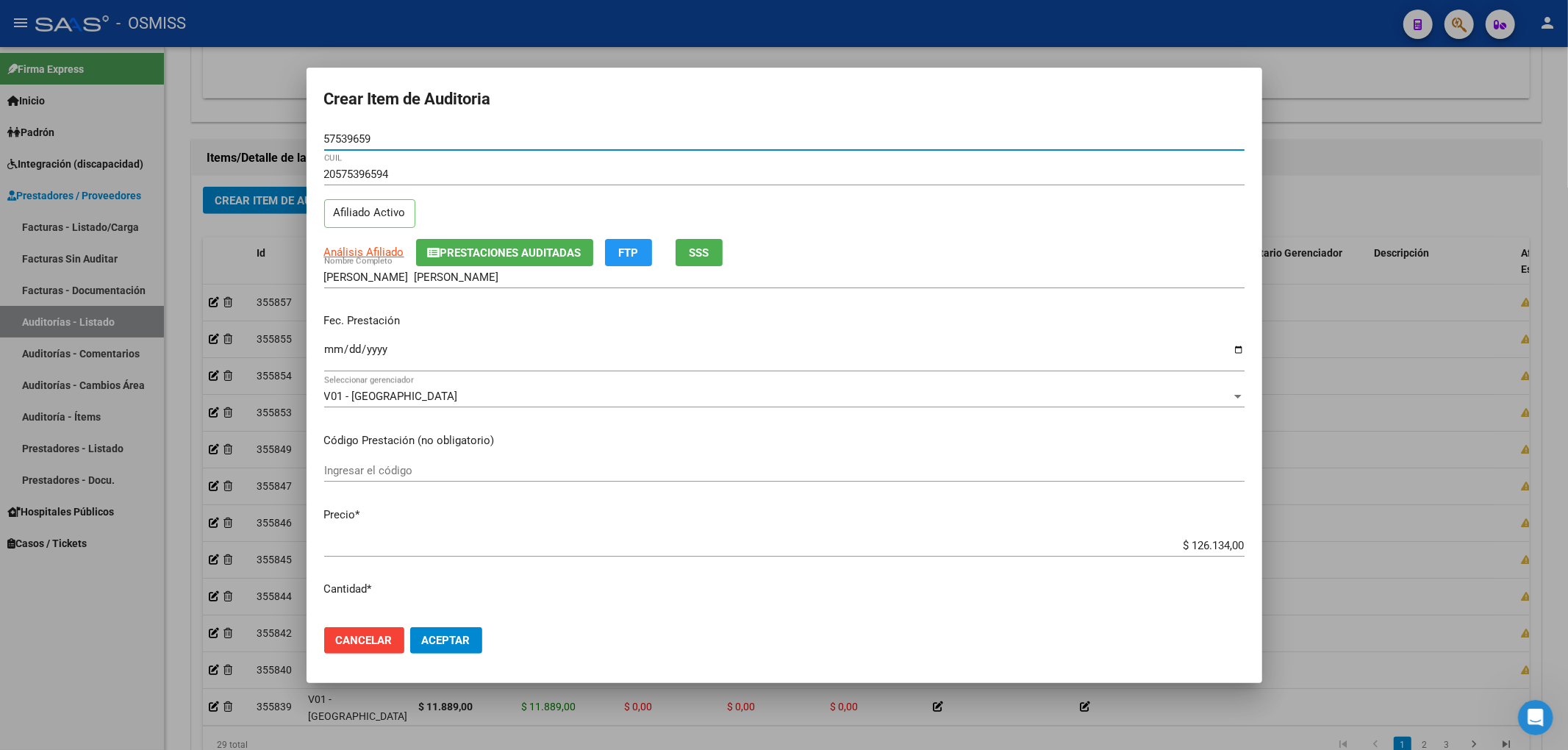
drag, startPoint x: 374, startPoint y: 136, endPoint x: 253, endPoint y: 159, distance: 123.2
click at [253, 144] on div "Crear Item de Auditoria 57539659 Nro Documento 20575396594 CUIL Afiliado Activo…" at bounding box center [784, 375] width 1568 height 750
click at [336, 357] on input "Ingresar la fecha" at bounding box center [784, 355] width 920 height 23
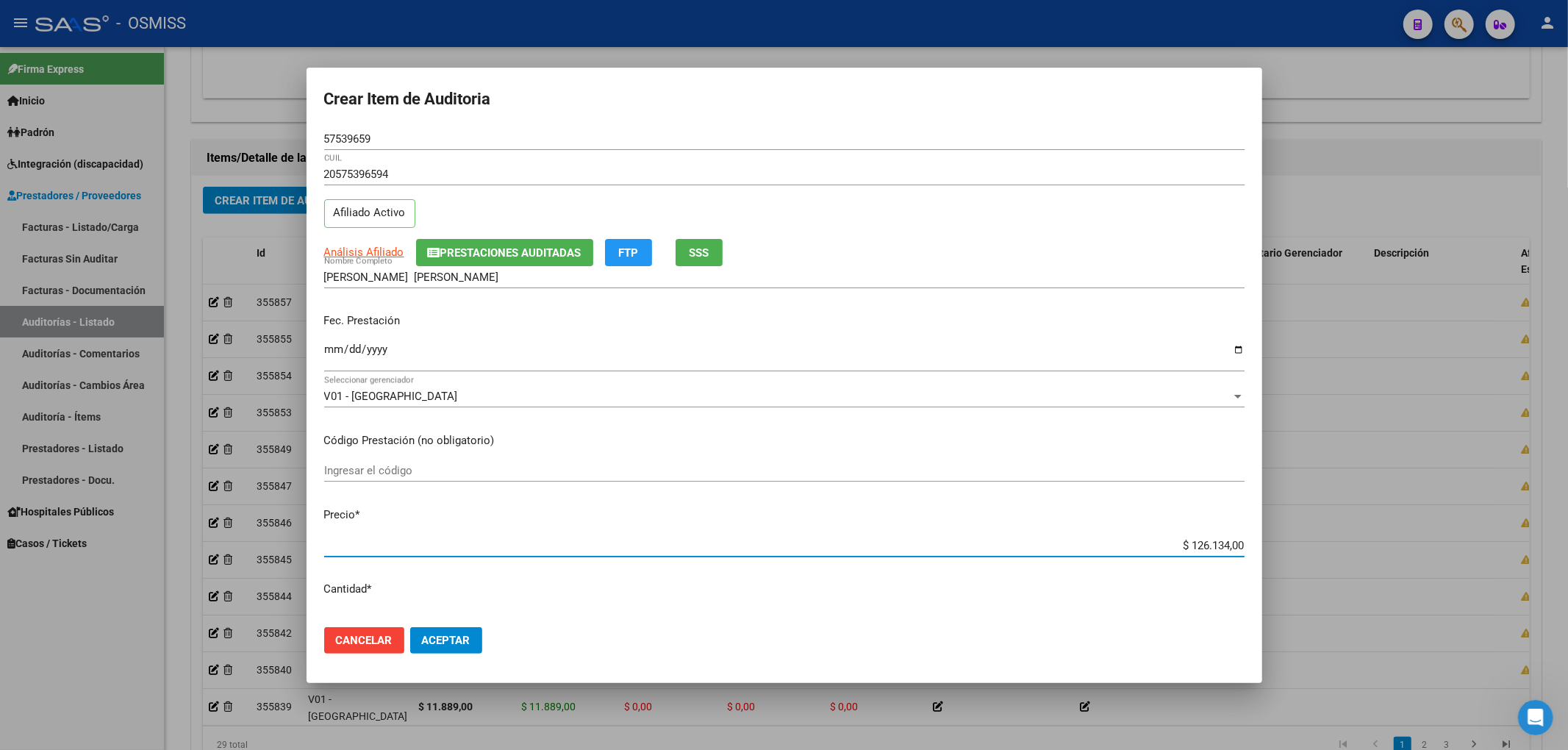
drag, startPoint x: 1149, startPoint y: 539, endPoint x: 1289, endPoint y: 539, distance: 140.0
click at [1288, 539] on div "Crear Item de Auditoria 57539659 Nro Documento 20575396594 CUIL Afiliado Activo…" at bounding box center [784, 375] width 1568 height 750
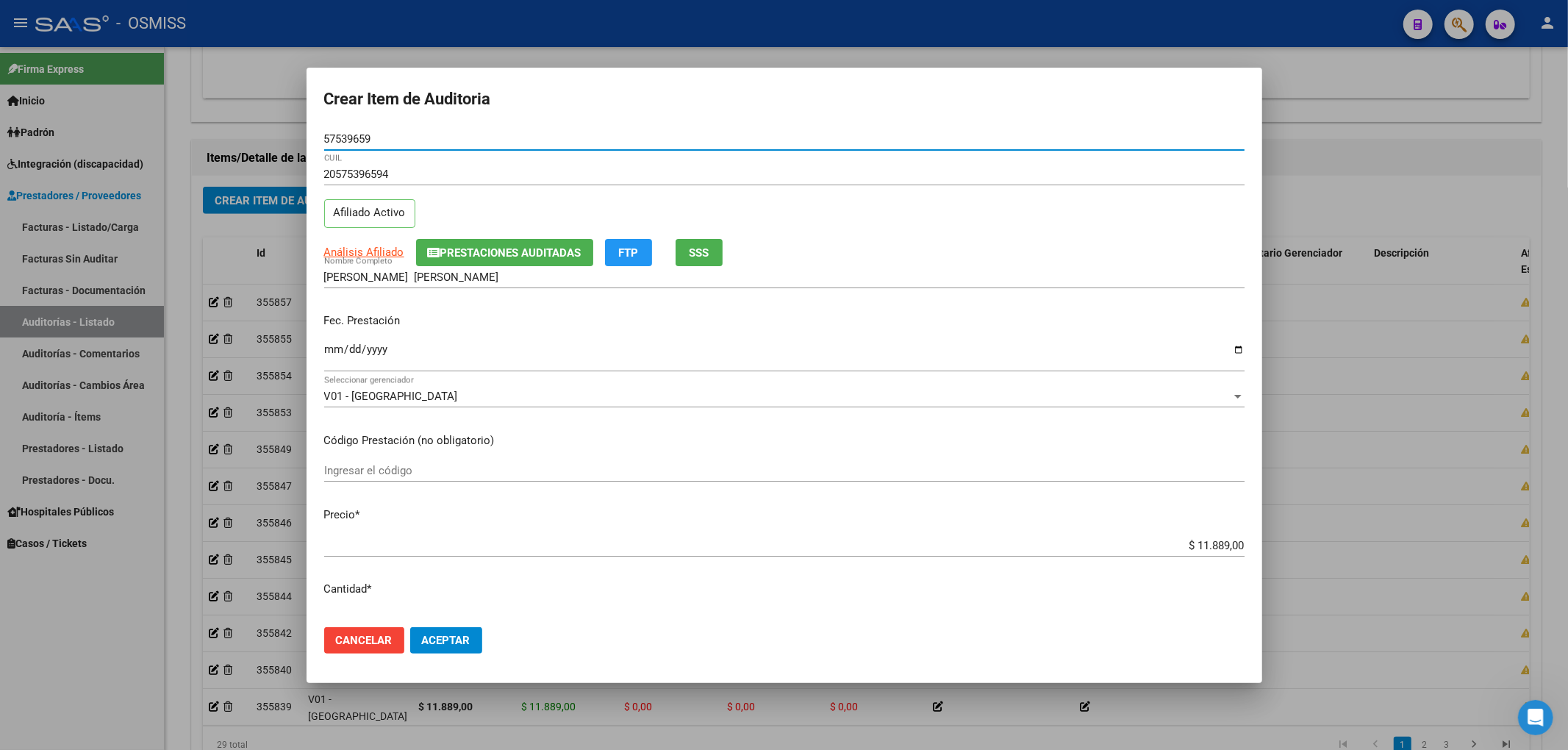
drag, startPoint x: 378, startPoint y: 142, endPoint x: 194, endPoint y: 198, distance: 192.3
click at [171, 124] on div "Crear Item de Auditoria 57539659 Nro Documento 20575396594 CUIL Afiliado Activo…" at bounding box center [784, 375] width 1568 height 750
click at [442, 639] on span "Aceptar" at bounding box center [446, 640] width 48 height 13
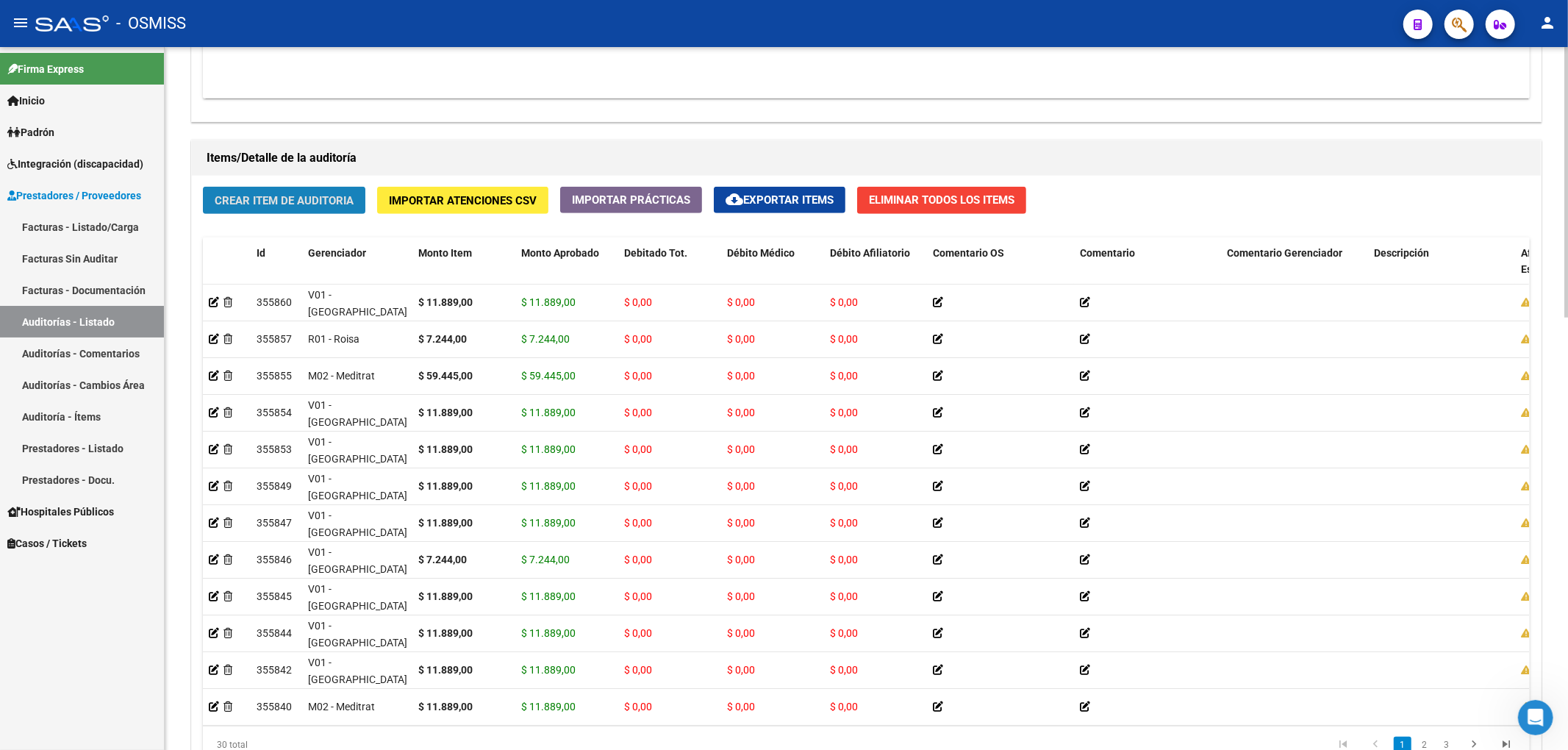
click at [257, 209] on button "Crear Item de Auditoria" at bounding box center [284, 201] width 163 height 27
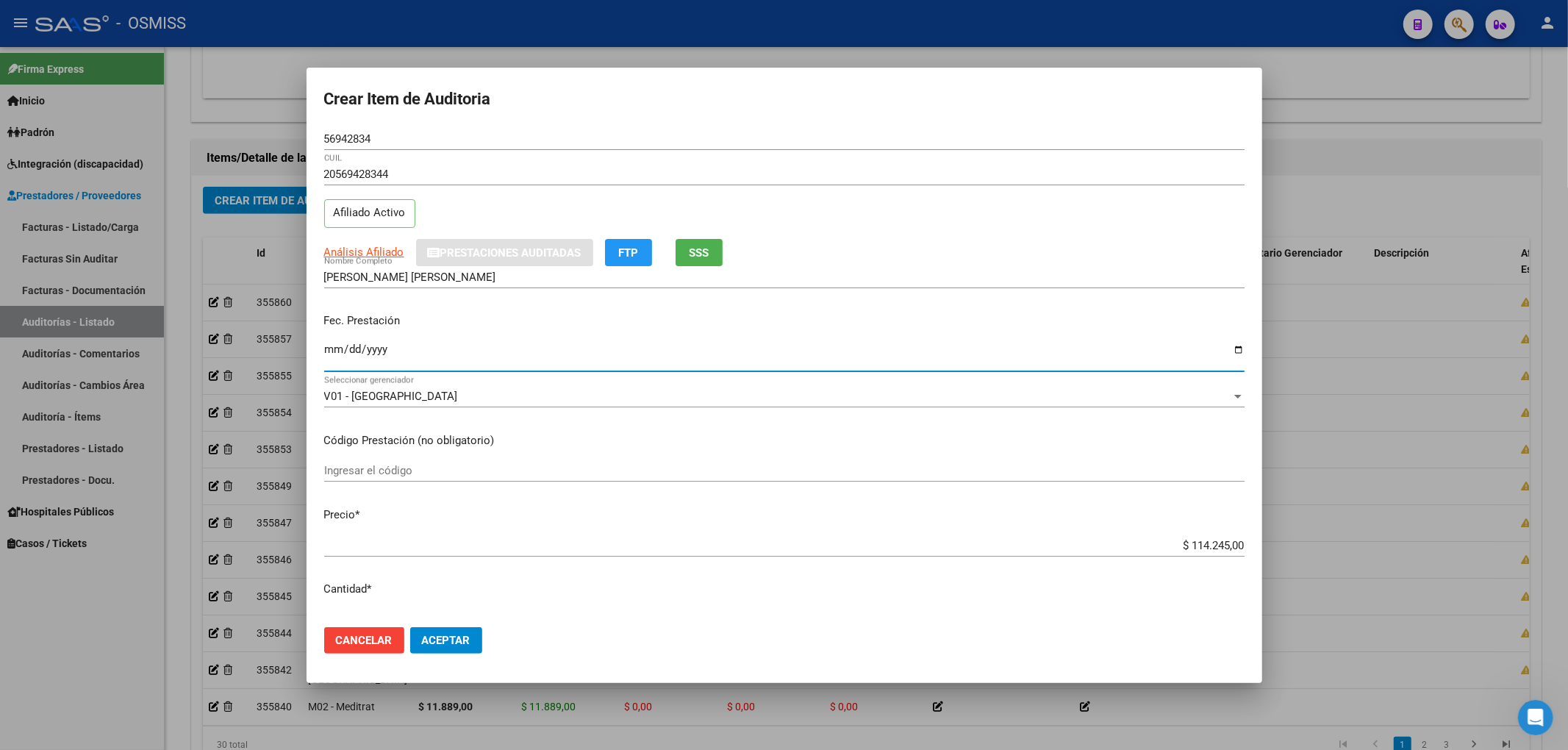
click at [328, 355] on input "Ingresar la fecha" at bounding box center [784, 355] width 920 height 23
drag, startPoint x: 1161, startPoint y: 538, endPoint x: 1324, endPoint y: 537, distance: 163.0
click at [1228, 539] on input "$ 114.245,00" at bounding box center [784, 545] width 920 height 13
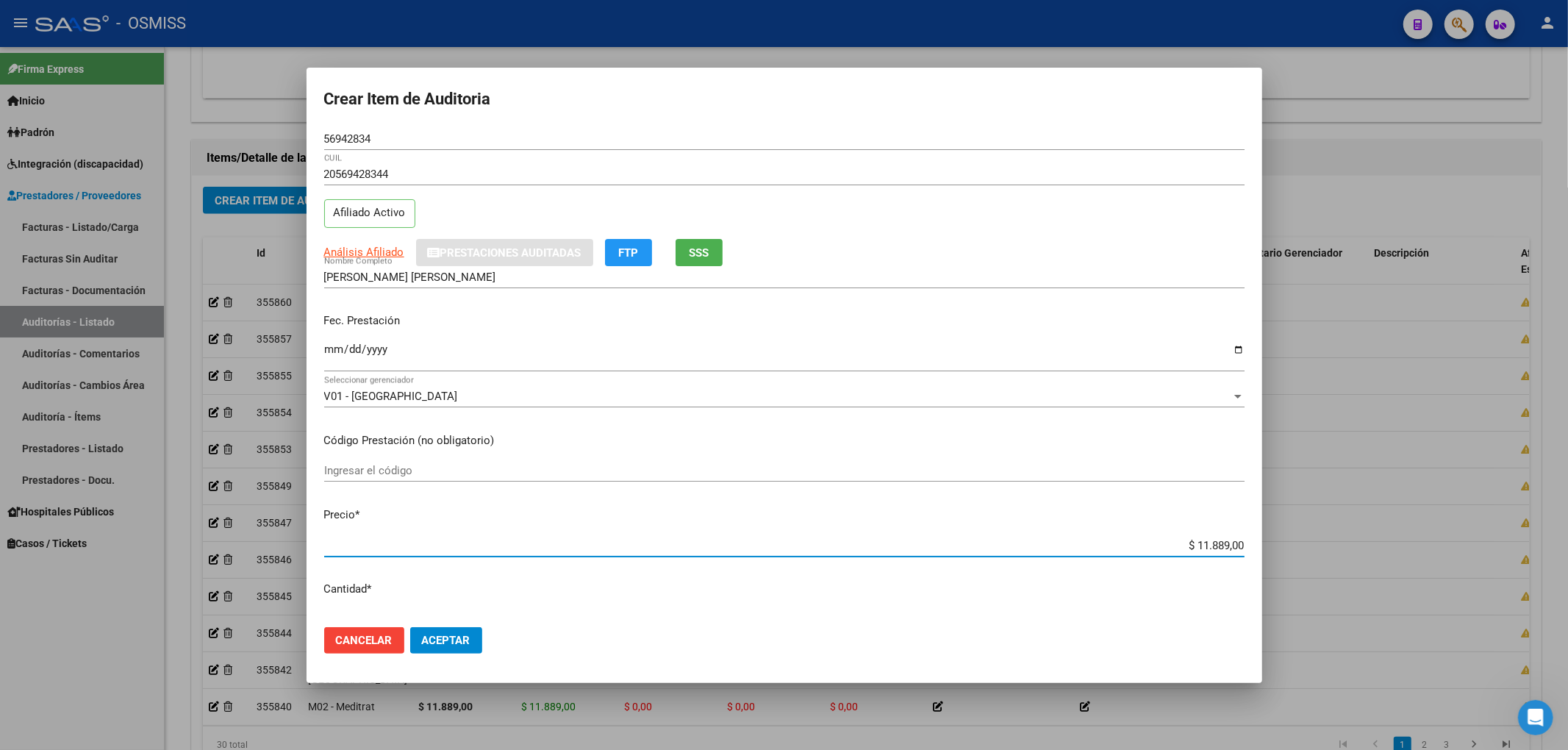
drag, startPoint x: 383, startPoint y: 140, endPoint x: 260, endPoint y: 142, distance: 123.0
click at [268, 143] on div "Crear Item de Auditoria 56942834 Nro Documento 20569428344 CUIL Afiliado Activo…" at bounding box center [784, 375] width 1568 height 750
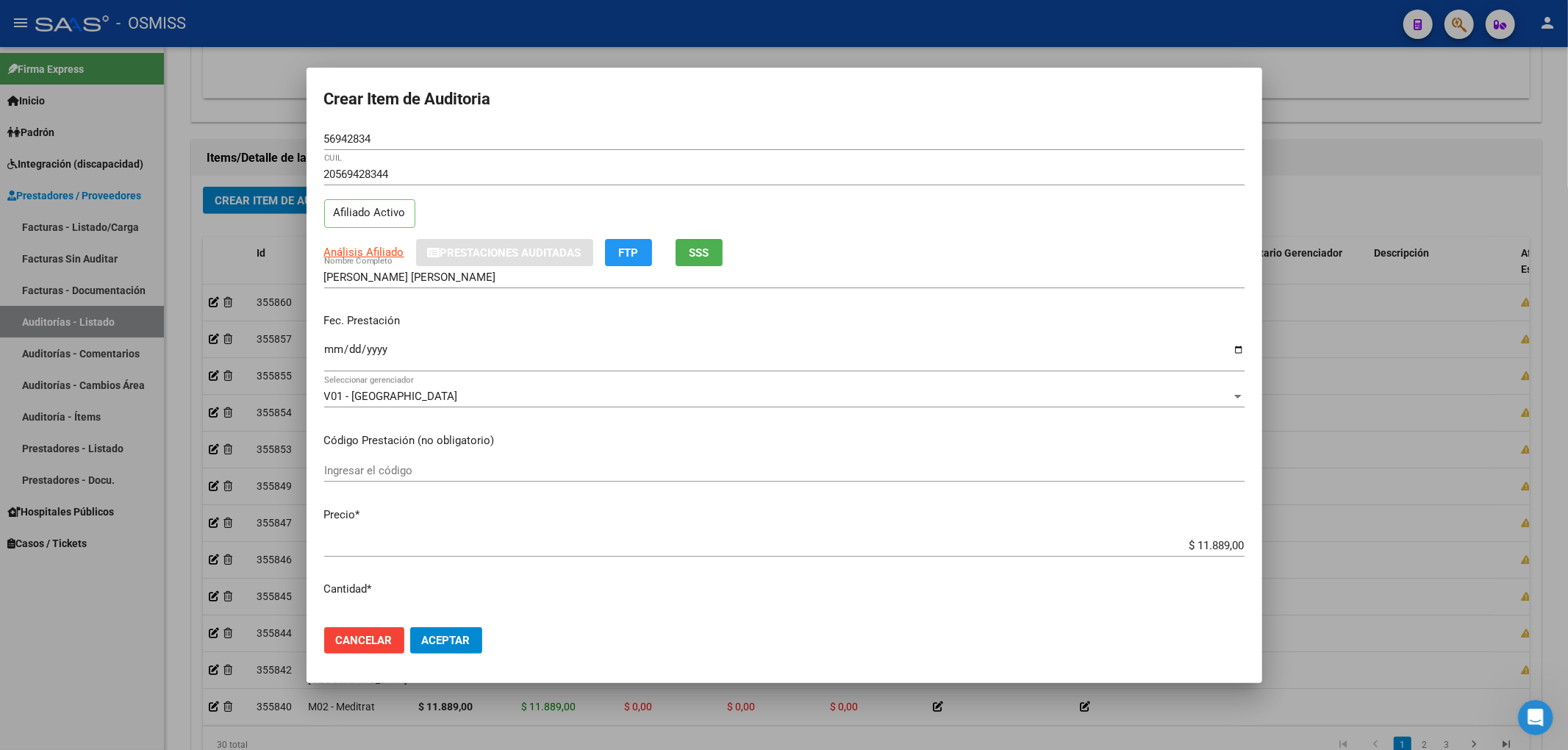
drag, startPoint x: 1126, startPoint y: 251, endPoint x: 1136, endPoint y: 251, distance: 10.0
click at [1126, 251] on div "Análisis Afiliado Prestaciones Auditadas FTP SSS" at bounding box center [784, 253] width 920 height 27
click at [423, 644] on span "Aceptar" at bounding box center [446, 640] width 48 height 13
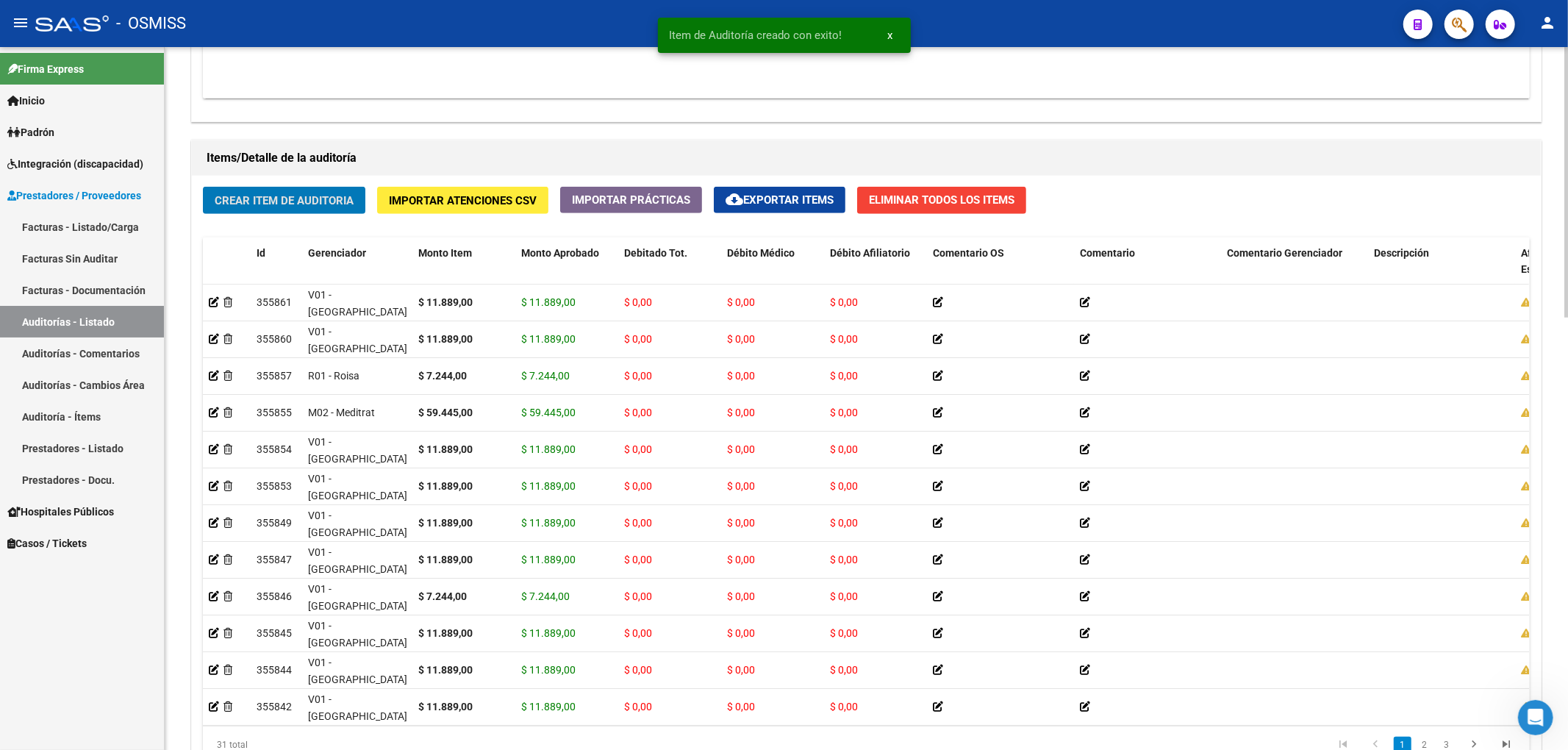
click at [279, 201] on span "Crear Item de Auditoria" at bounding box center [284, 201] width 139 height 13
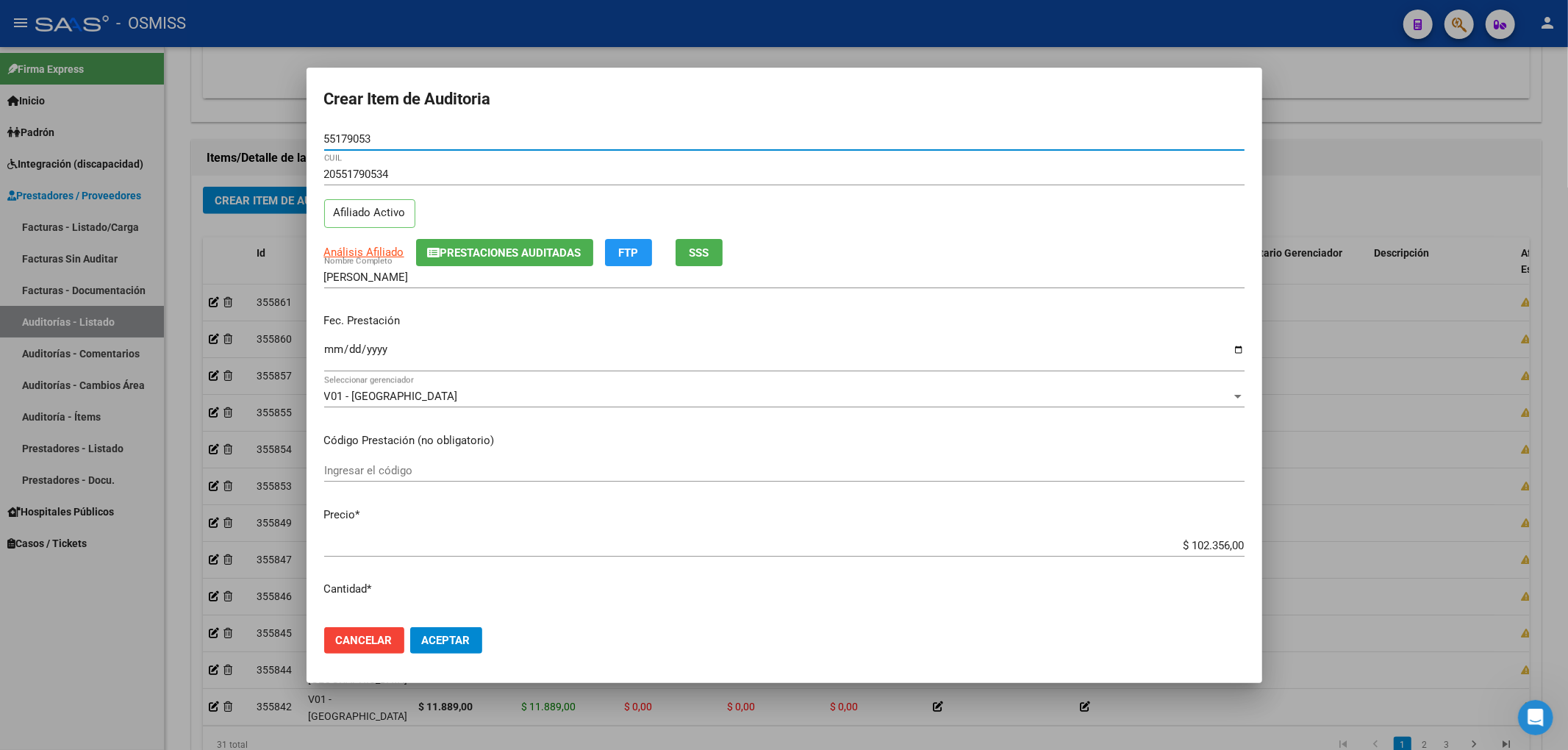
click at [436, 251] on icon "button" at bounding box center [434, 253] width 13 height 11
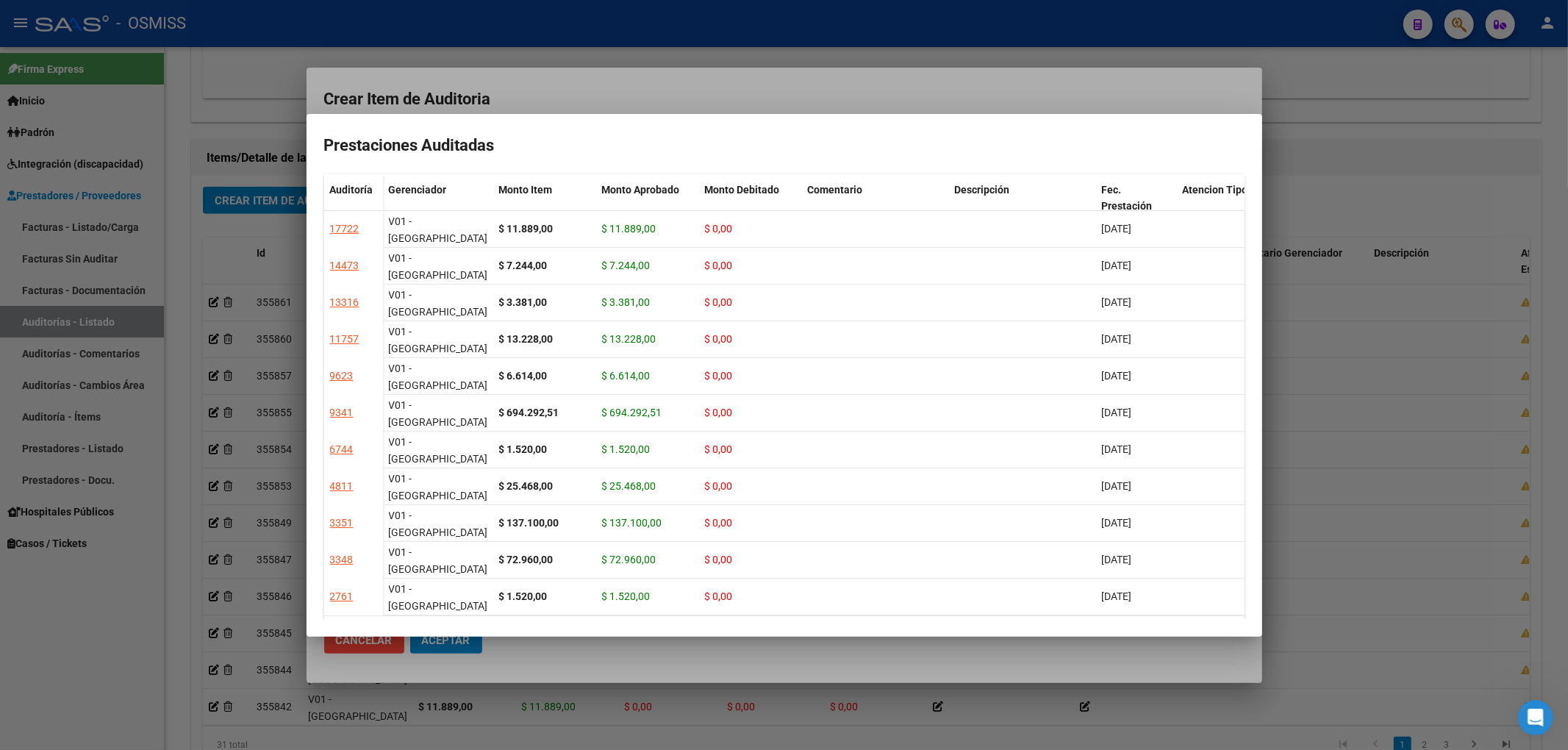
click at [542, 120] on div at bounding box center [784, 375] width 1568 height 750
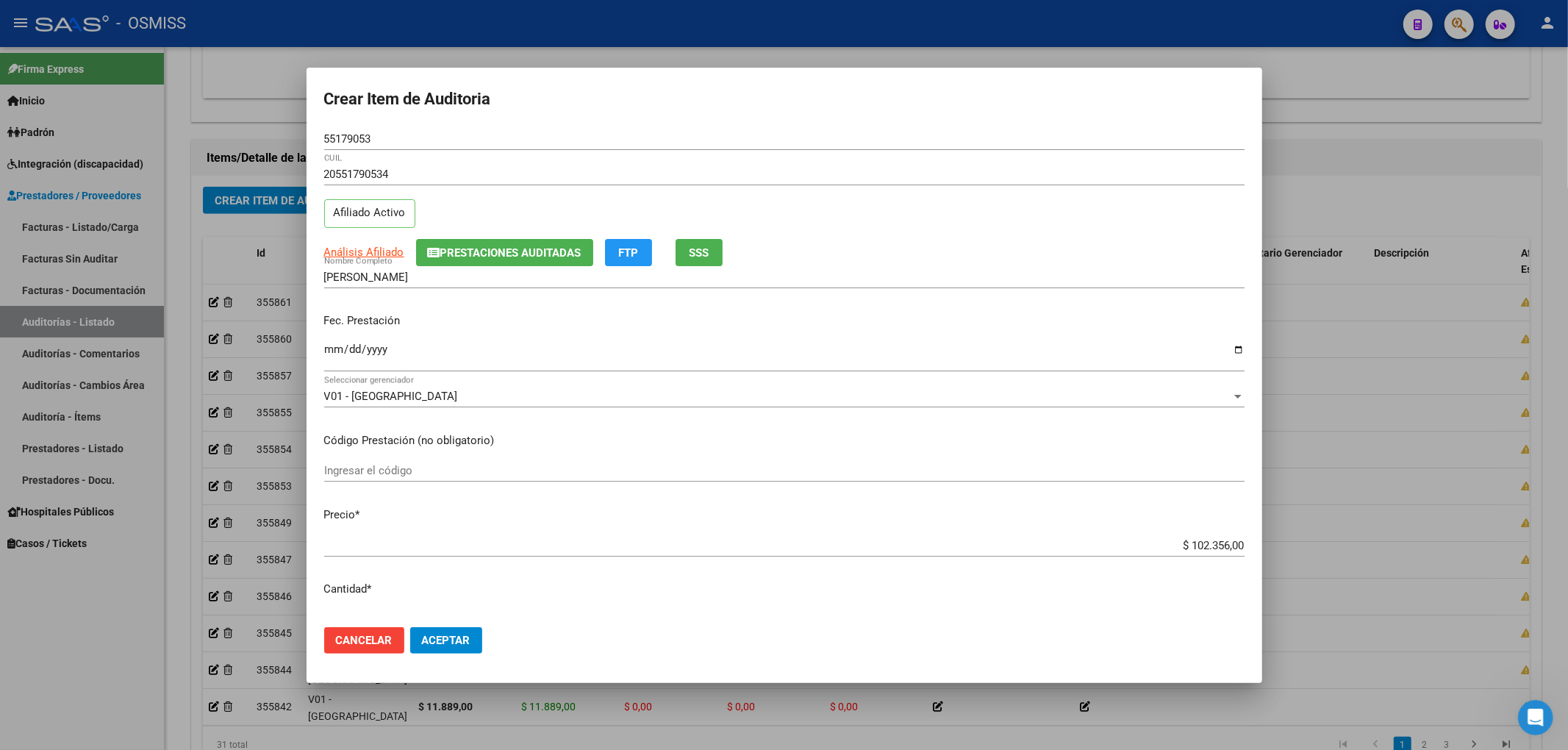
click at [338, 351] on input "Ingresar la fecha" at bounding box center [784, 355] width 920 height 23
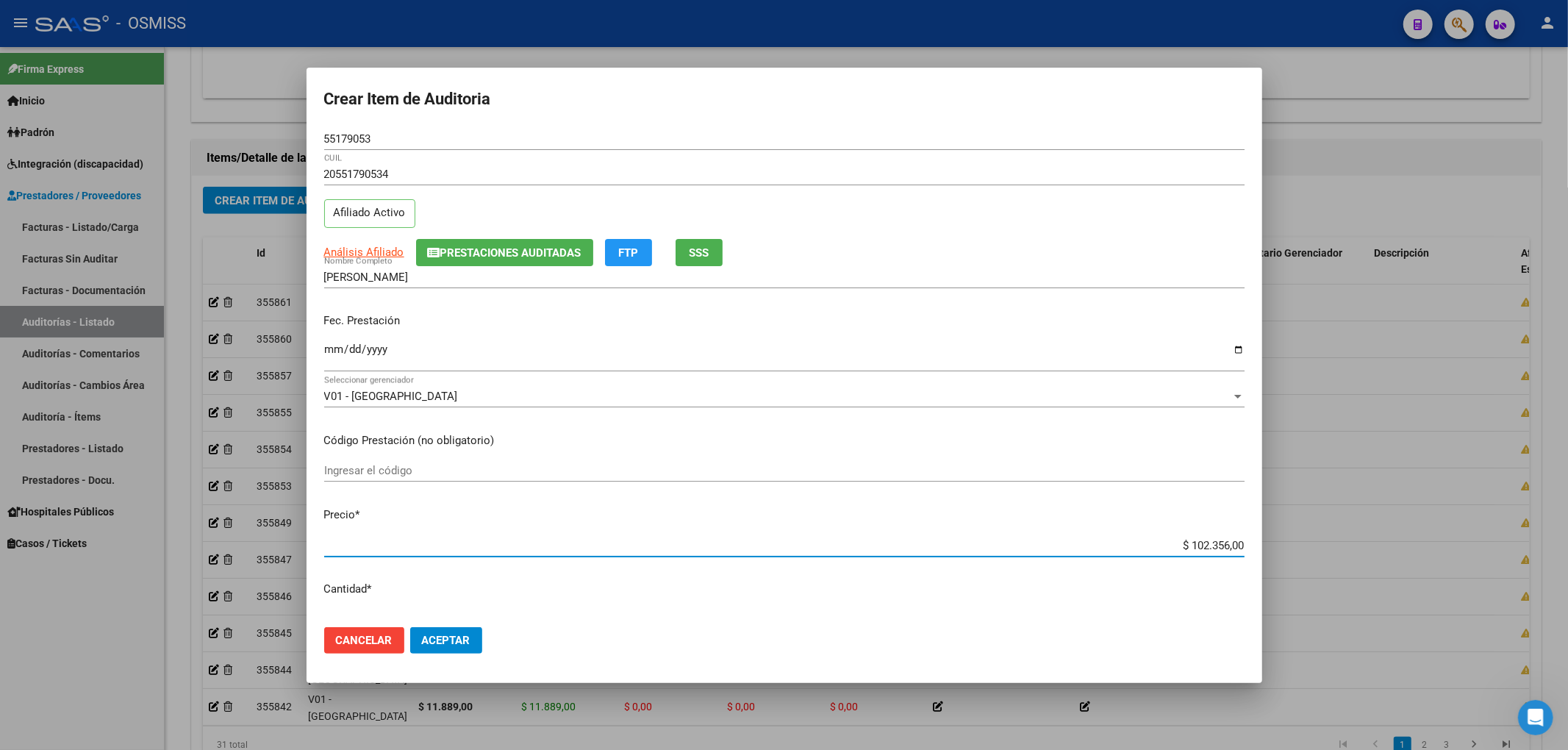
drag, startPoint x: 1163, startPoint y: 539, endPoint x: 1373, endPoint y: 545, distance: 210.1
click at [1348, 545] on div "Crear Item de Auditoria 55179053 Nro Documento 20551790534 CUIL Afiliado Activo…" at bounding box center [784, 375] width 1568 height 750
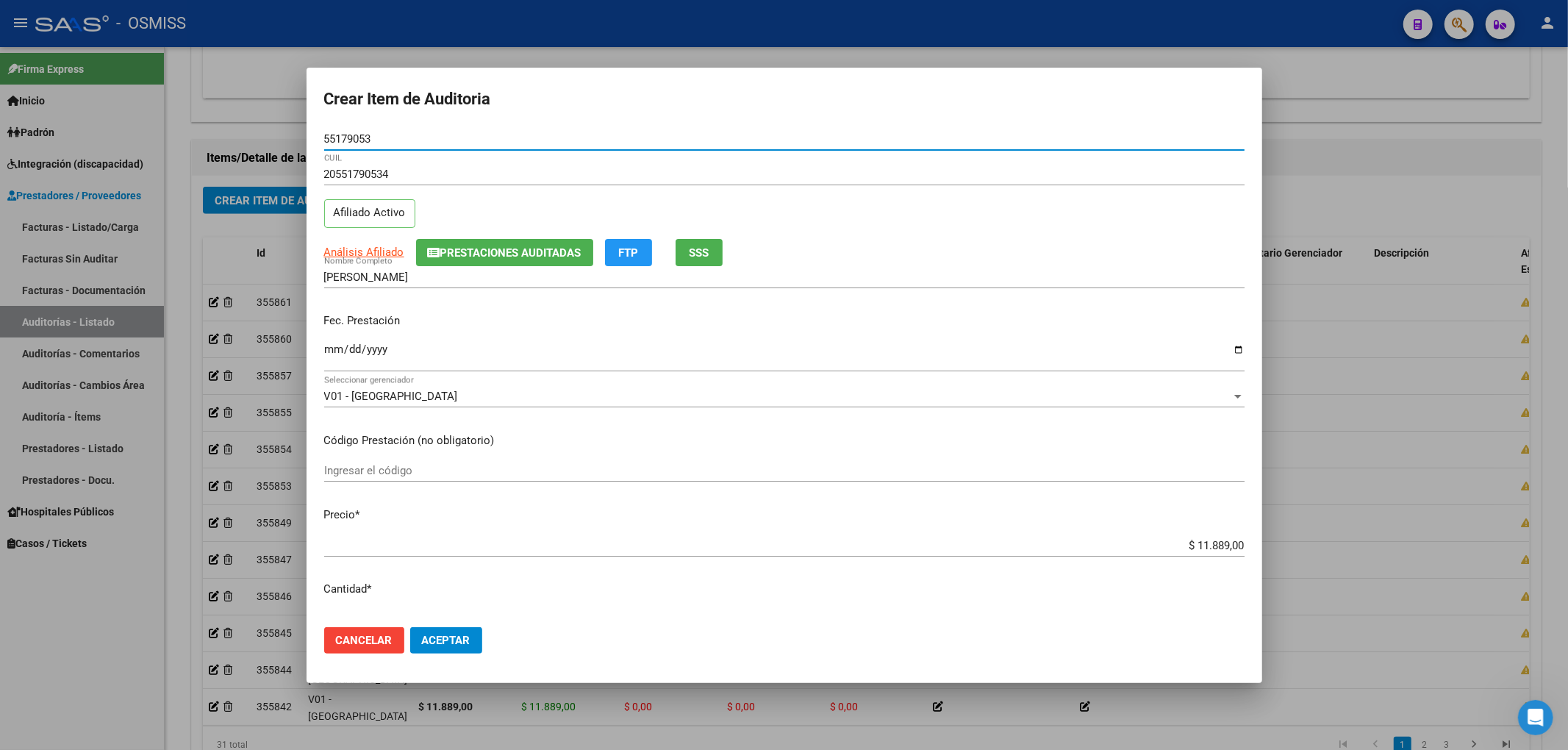
drag, startPoint x: 383, startPoint y: 134, endPoint x: 180, endPoint y: 124, distance: 203.2
click at [187, 125] on div "Crear Item de Auditoria 55179053 Nro Documento 20551790534 CUIL Afiliado Activo…" at bounding box center [784, 375] width 1568 height 750
click at [968, 216] on div "20551790534 CUIL Afiliado Activo" at bounding box center [784, 200] width 920 height 75
click at [445, 636] on span "Aceptar" at bounding box center [446, 640] width 48 height 13
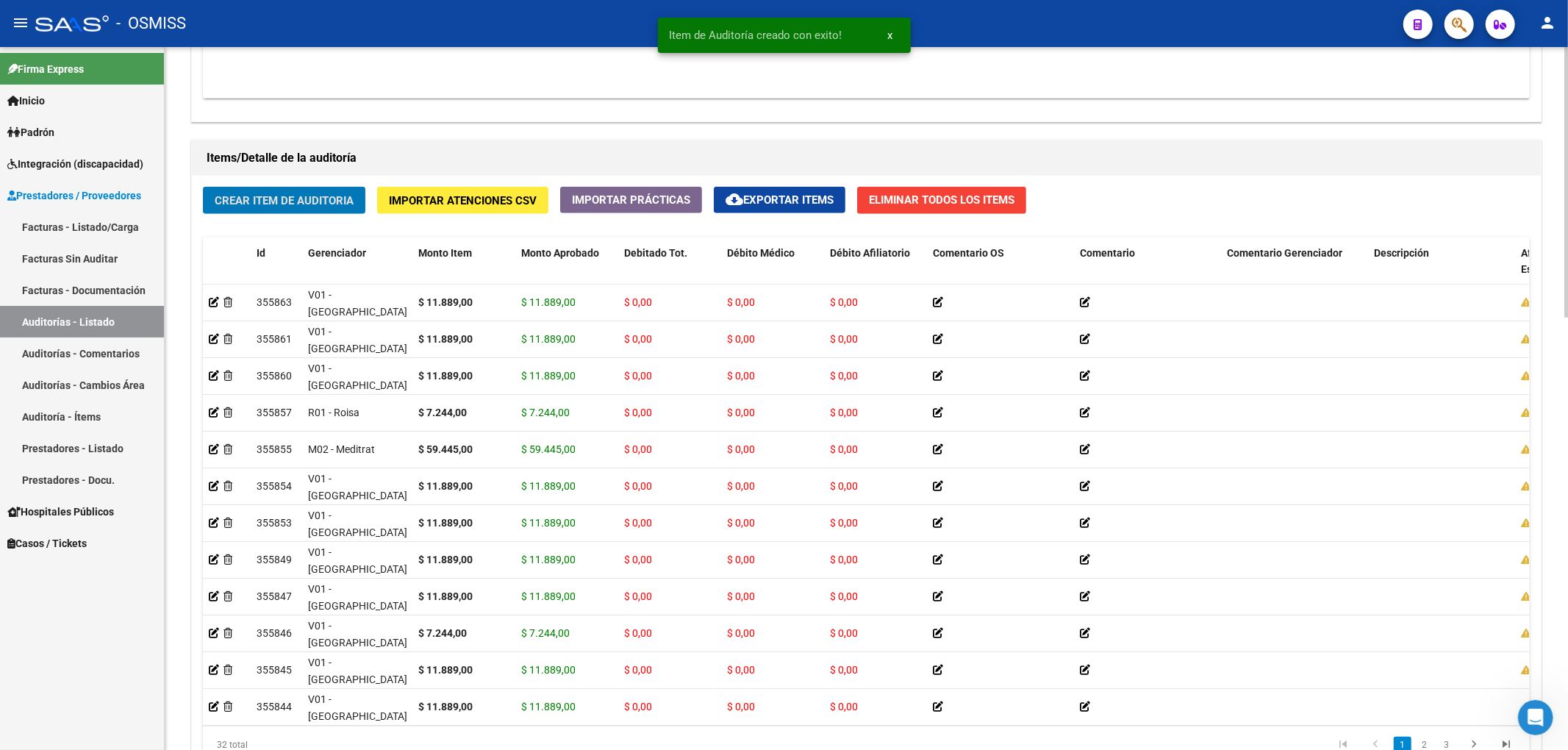
click at [289, 201] on span "Crear Item de Auditoria" at bounding box center [284, 201] width 139 height 13
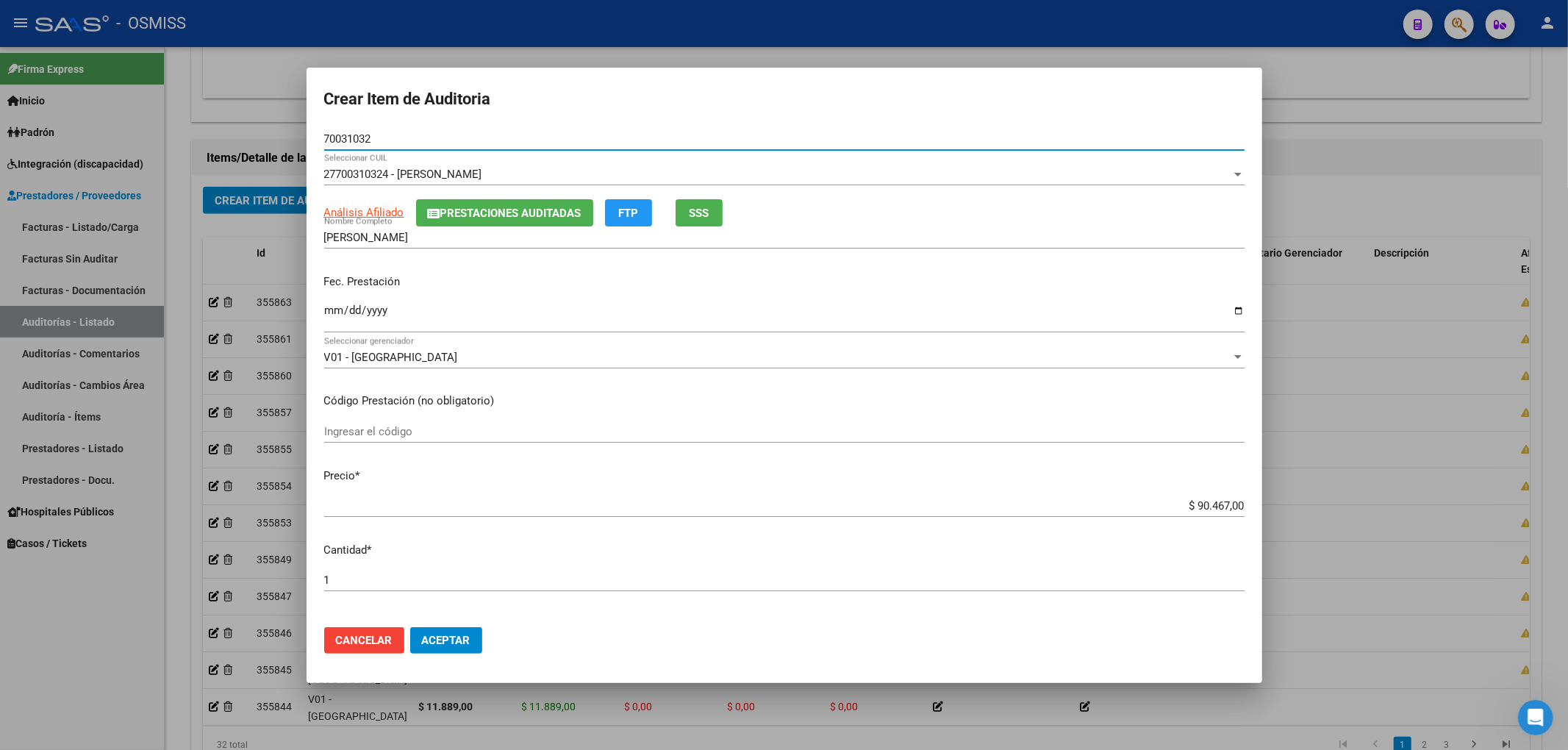
click at [506, 228] on div "[PERSON_NAME] Nombre Completo" at bounding box center [784, 237] width 920 height 22
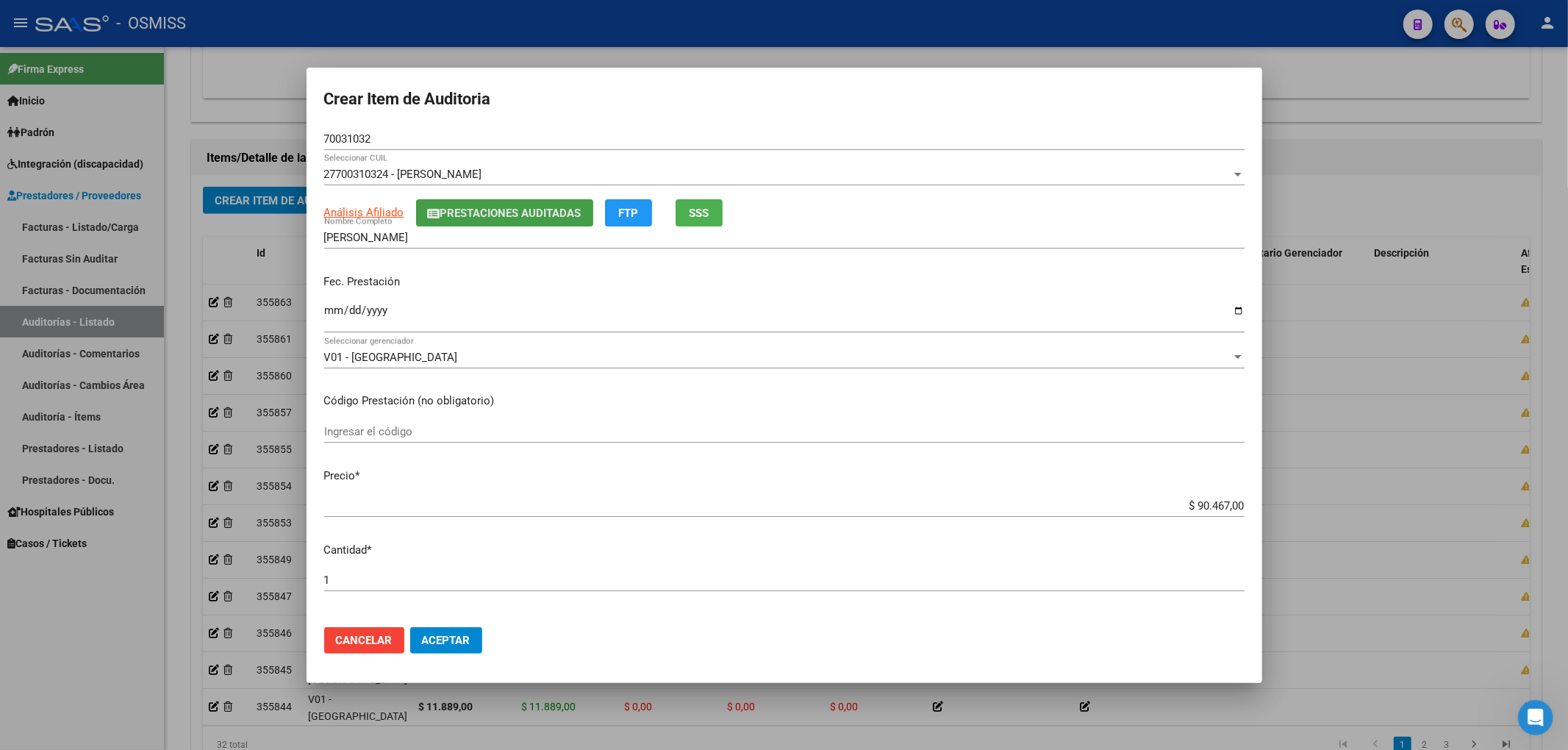
click at [507, 216] on span "Prestaciones Auditadas" at bounding box center [511, 213] width 141 height 13
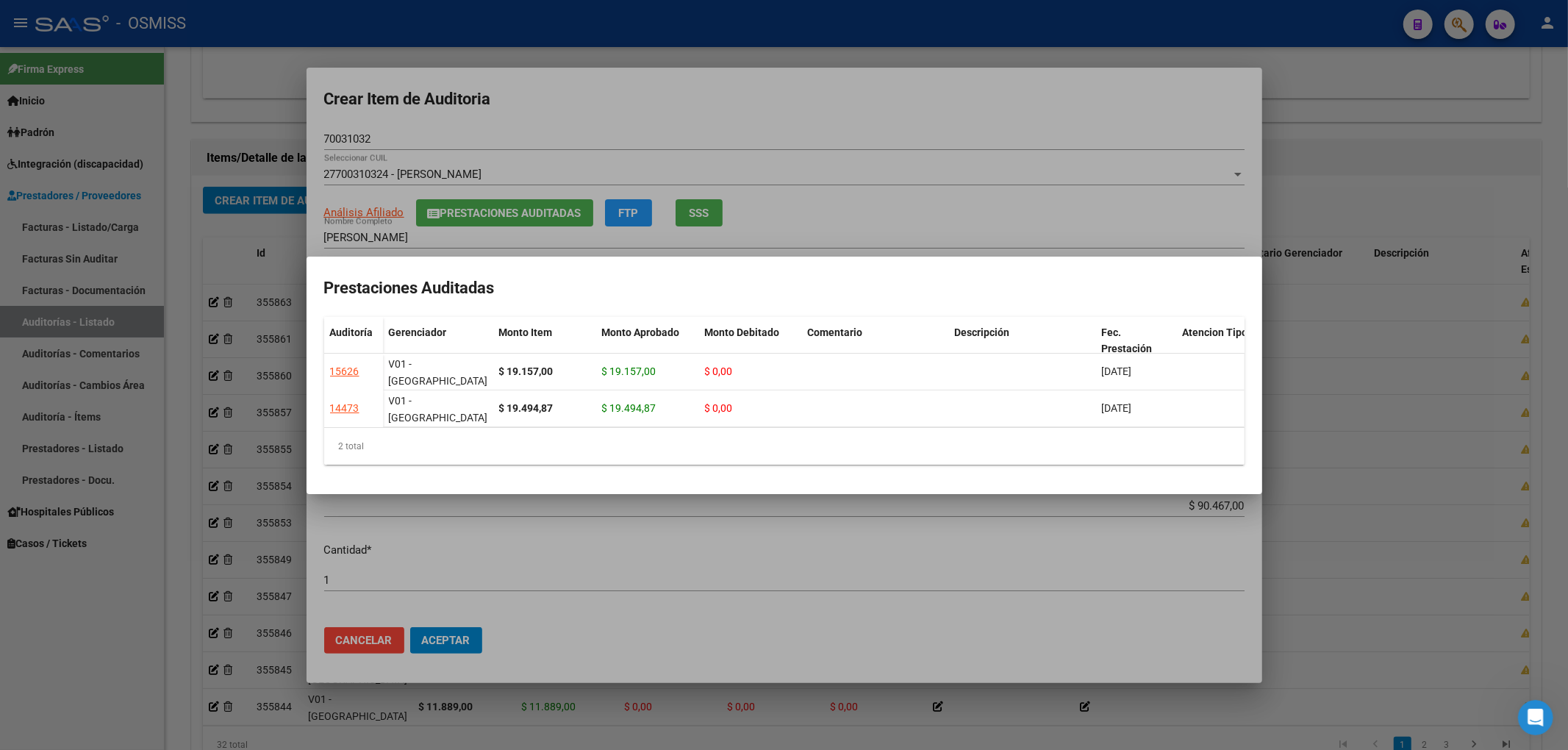
click at [688, 141] on div at bounding box center [784, 375] width 1568 height 750
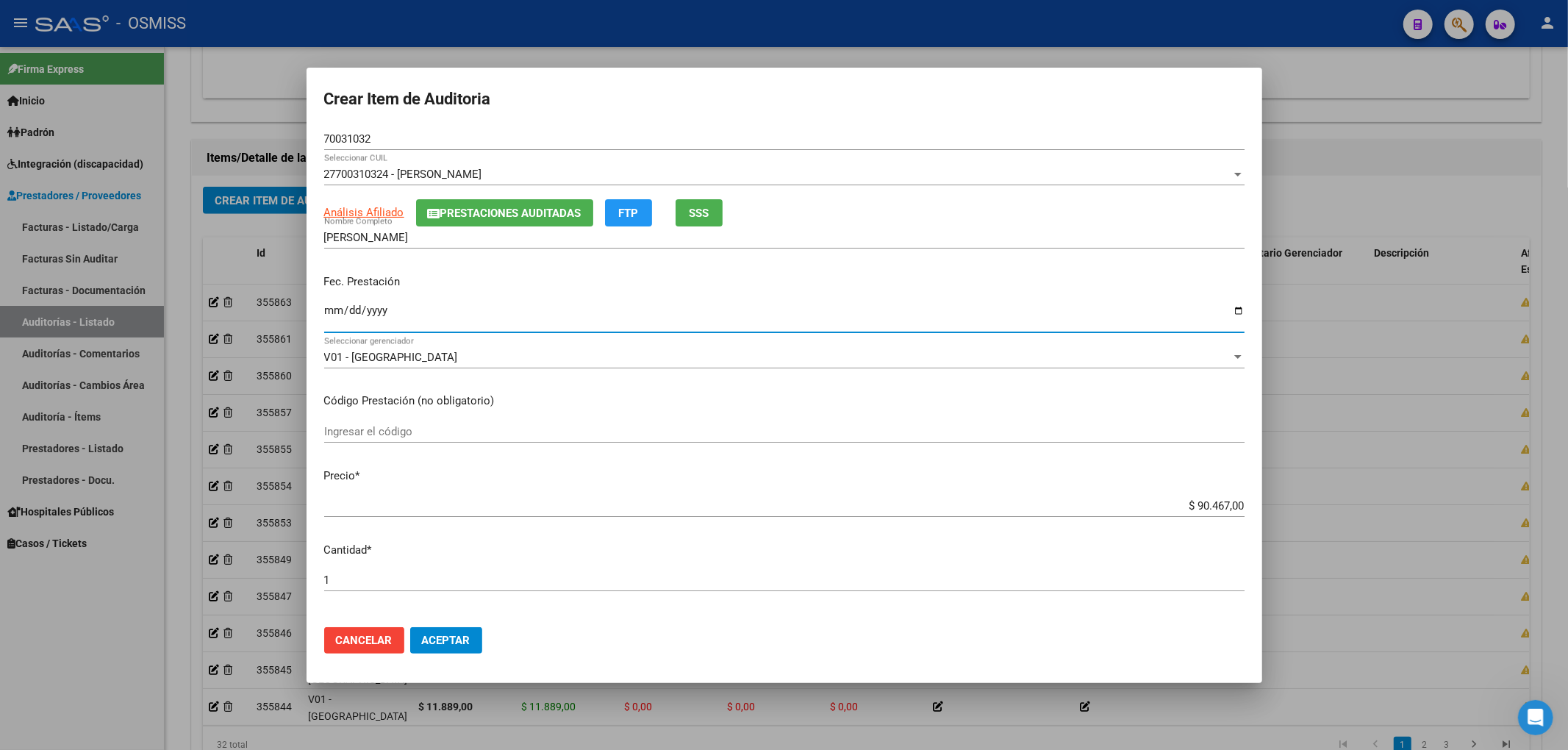
click at [337, 310] on input "Ingresar la fecha" at bounding box center [784, 315] width 920 height 23
drag, startPoint x: 1214, startPoint y: 498, endPoint x: 1430, endPoint y: 509, distance: 216.3
click at [1350, 512] on div "Crear Item de Auditoria 70031032 Nro Documento 27700310324 - [PERSON_NAME] CUIL…" at bounding box center [784, 375] width 1568 height 750
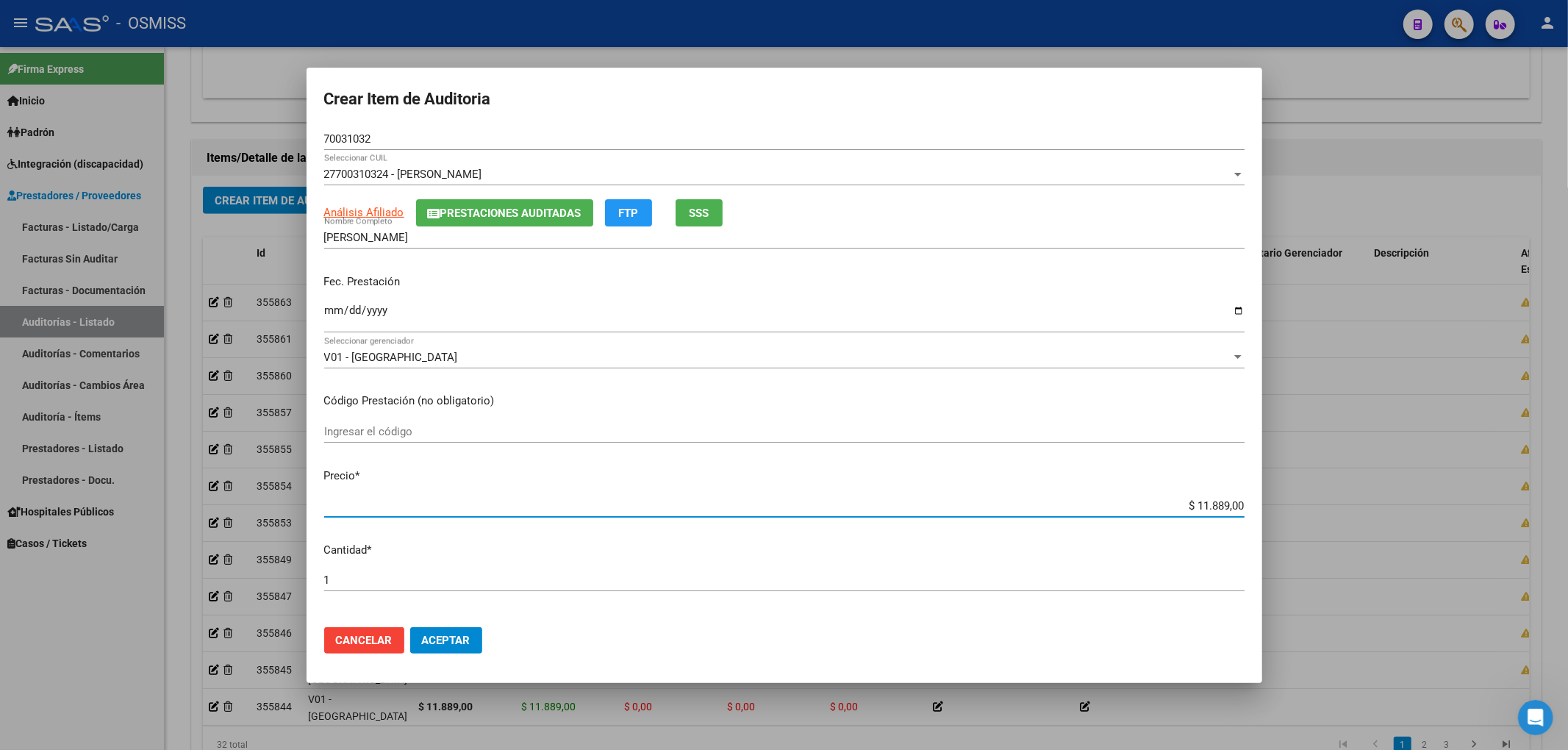
click at [251, 136] on div "Crear Item de Auditoria 70031032 Nro Documento 27700310324 - [PERSON_NAME] CUIL…" at bounding box center [784, 375] width 1568 height 750
click at [1062, 295] on div "Fec. Prestación [DATE] Ingresar la fecha" at bounding box center [784, 304] width 920 height 83
click at [441, 642] on span "Aceptar" at bounding box center [446, 640] width 48 height 13
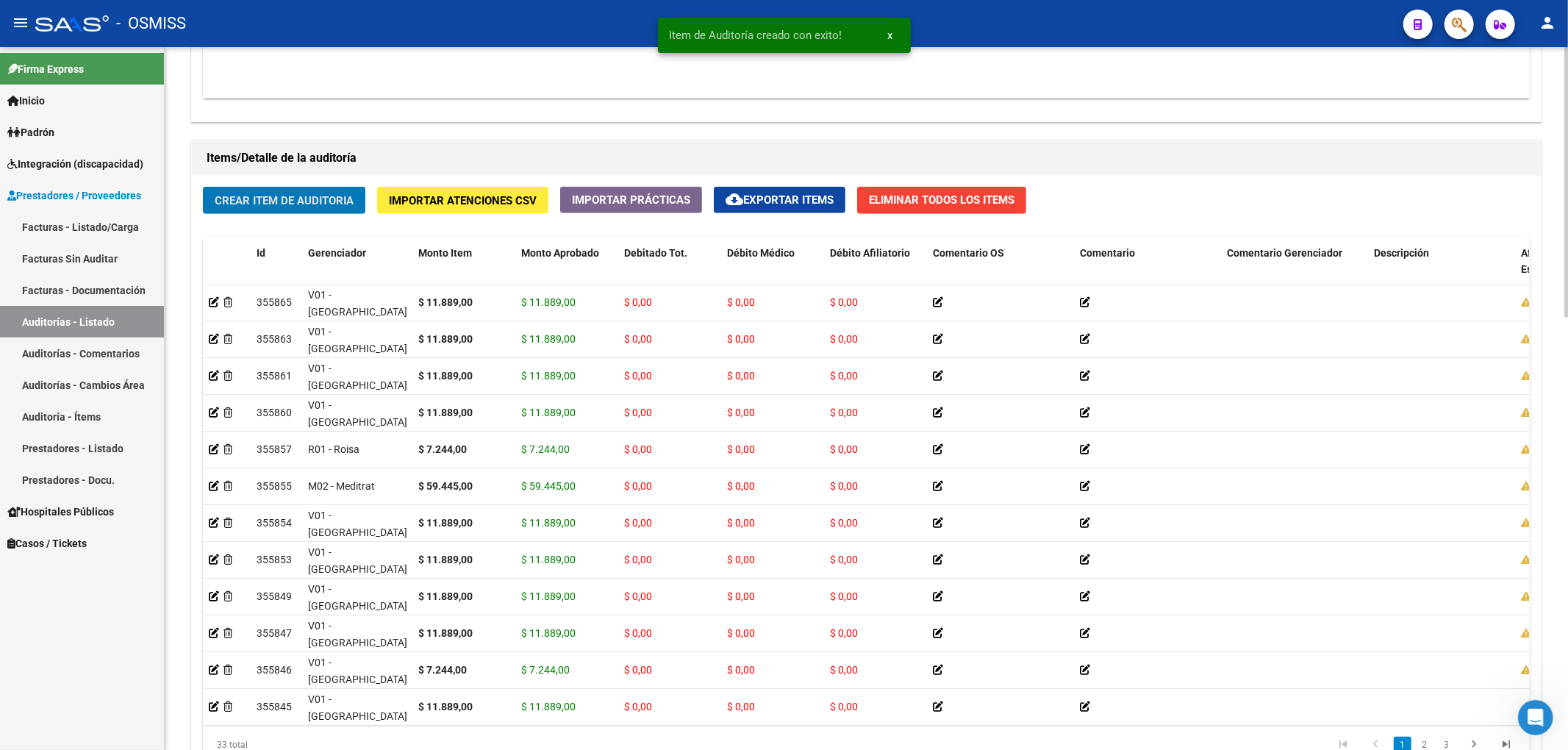
click at [240, 201] on span "Crear Item de Auditoria" at bounding box center [284, 201] width 139 height 13
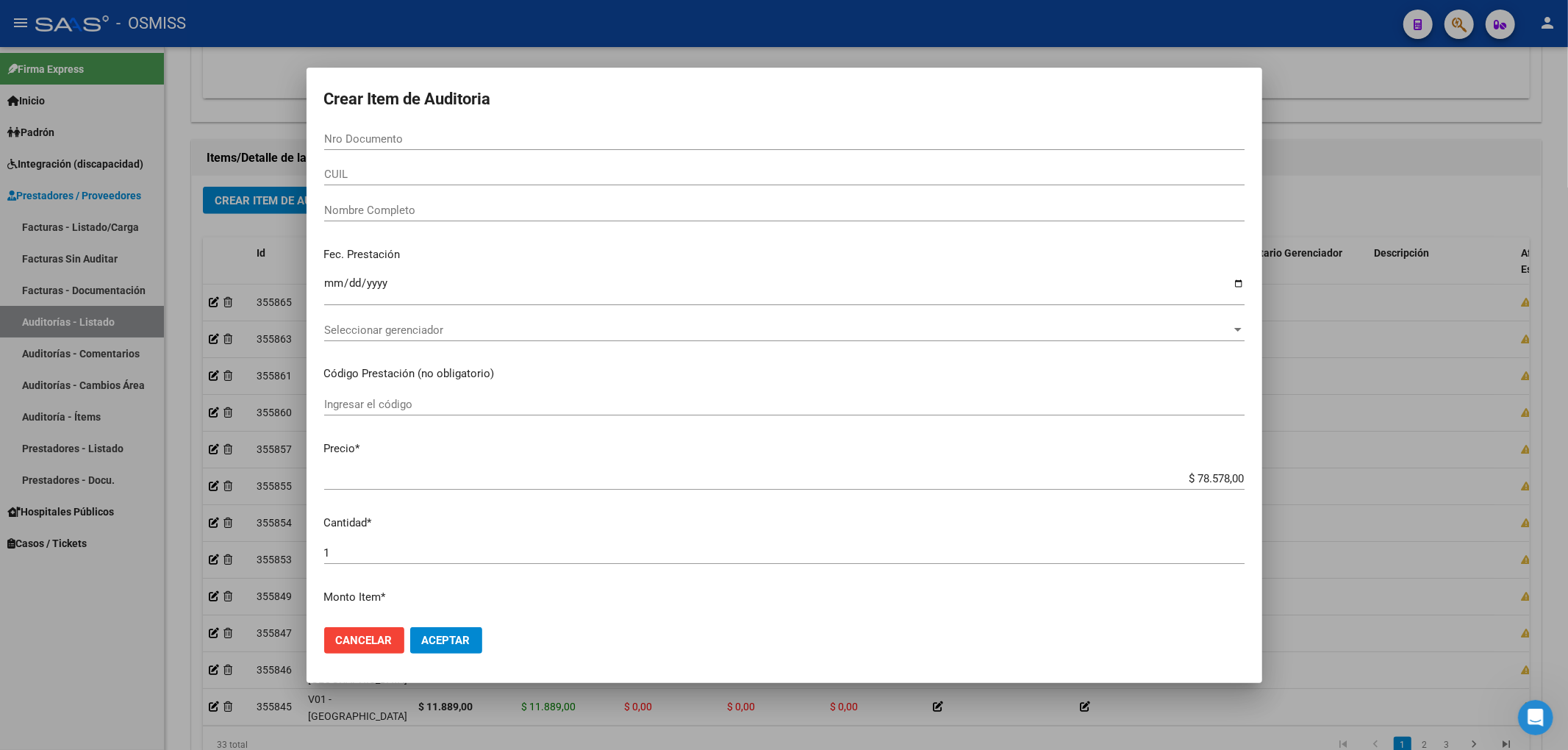
click at [1165, 389] on mat-dialog-content "Nro Documento CUIL Nombre Completo Fec. Prestación Ingresar la fecha Selecciona…" at bounding box center [784, 371] width 955 height 488
click at [434, 132] on input "Nro Documento" at bounding box center [784, 139] width 920 height 13
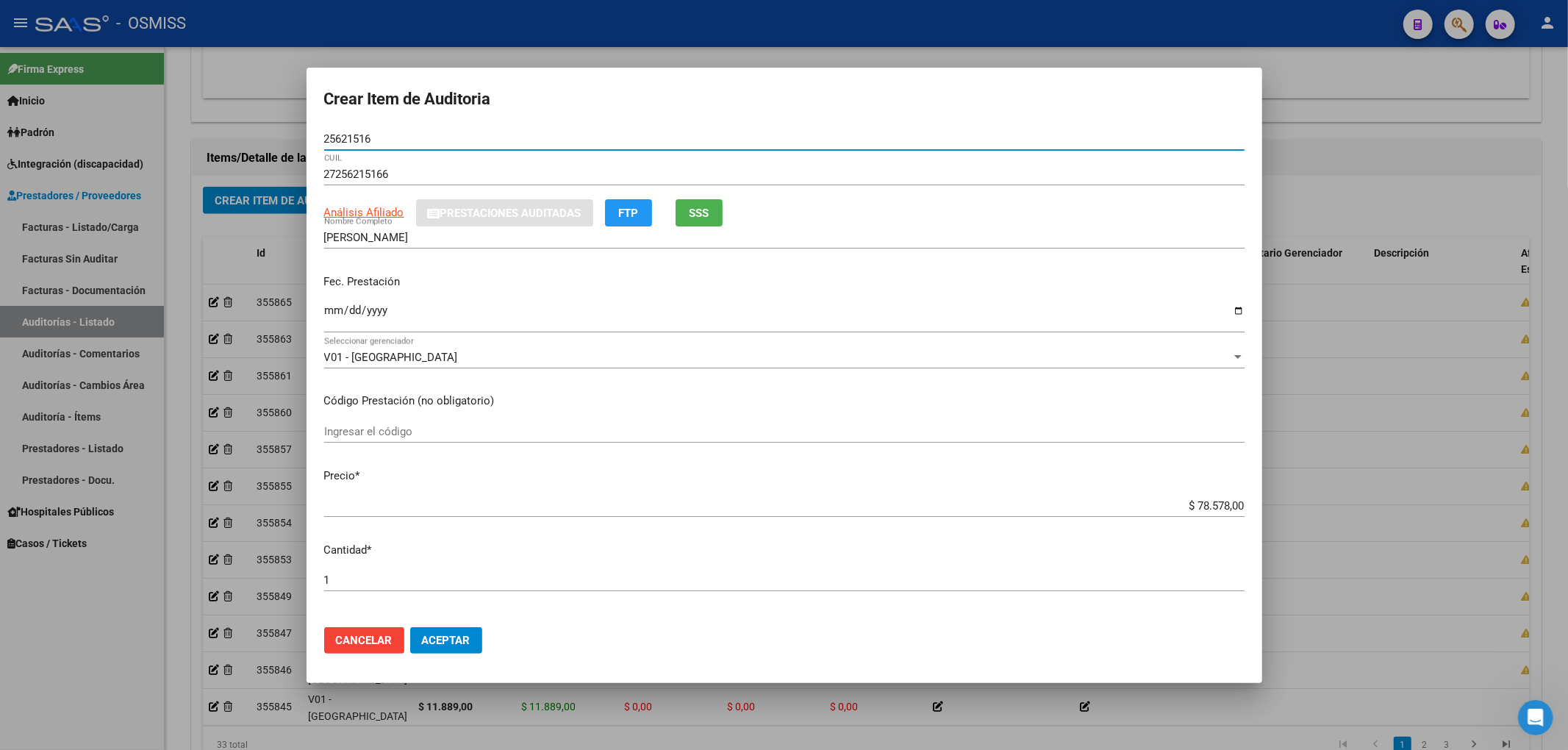
click at [330, 310] on input "Ingresar la fecha" at bounding box center [784, 315] width 920 height 23
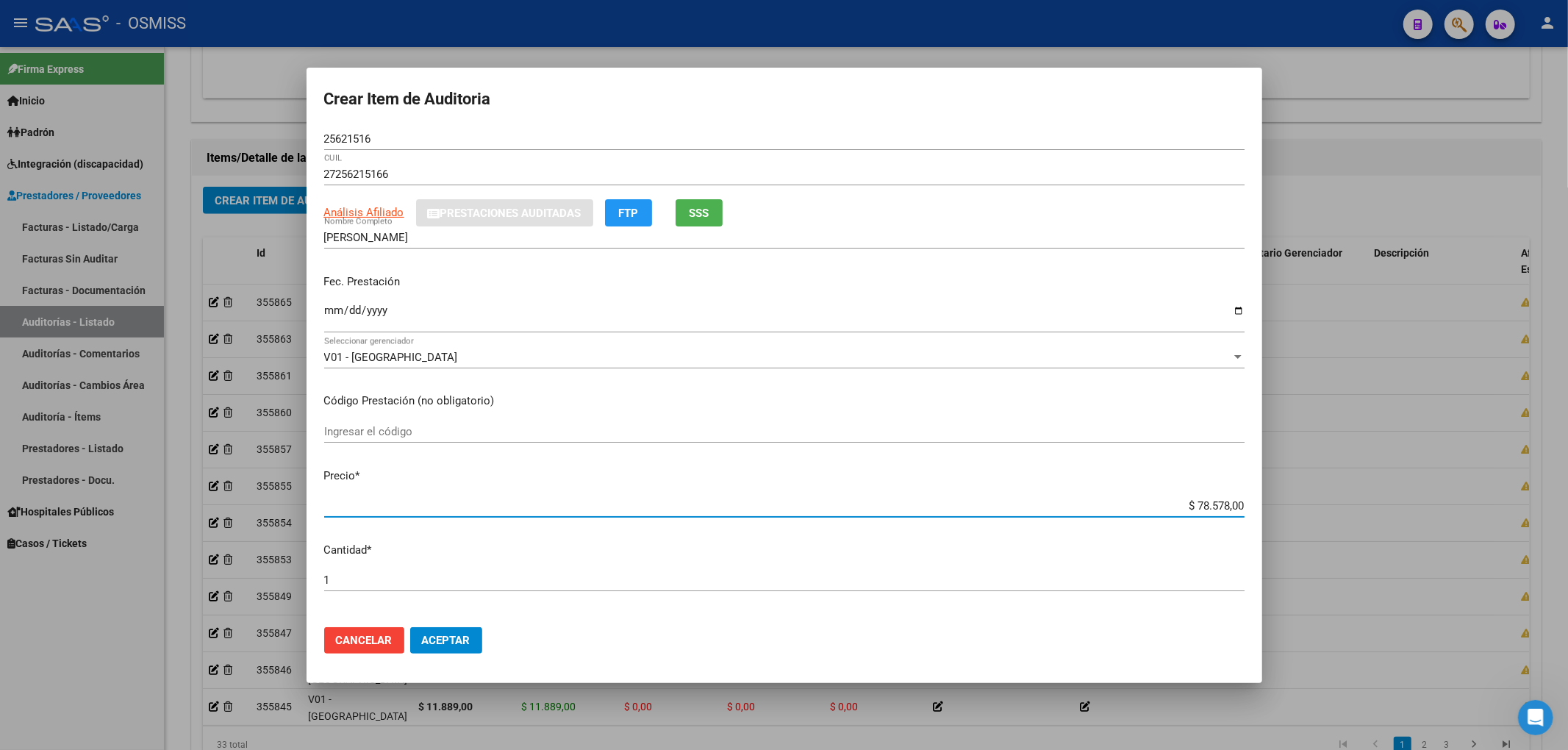
drag, startPoint x: 1165, startPoint y: 506, endPoint x: 1291, endPoint y: 512, distance: 126.1
click at [1292, 509] on div "Crear Item de Auditoria 25621516 Nro Documento 27256215166 CUIL Análisis Afilia…" at bounding box center [784, 375] width 1568 height 750
drag, startPoint x: 374, startPoint y: 131, endPoint x: 154, endPoint y: 166, distance: 222.8
click at [263, 131] on div "Crear Item de Auditoria 25621516 Nro Documento 27256215166 CUIL Análisis Afilia…" at bounding box center [784, 375] width 1568 height 750
click at [1068, 295] on div "Fec. Prestación [DATE] Ingresar la fecha" at bounding box center [784, 304] width 920 height 83
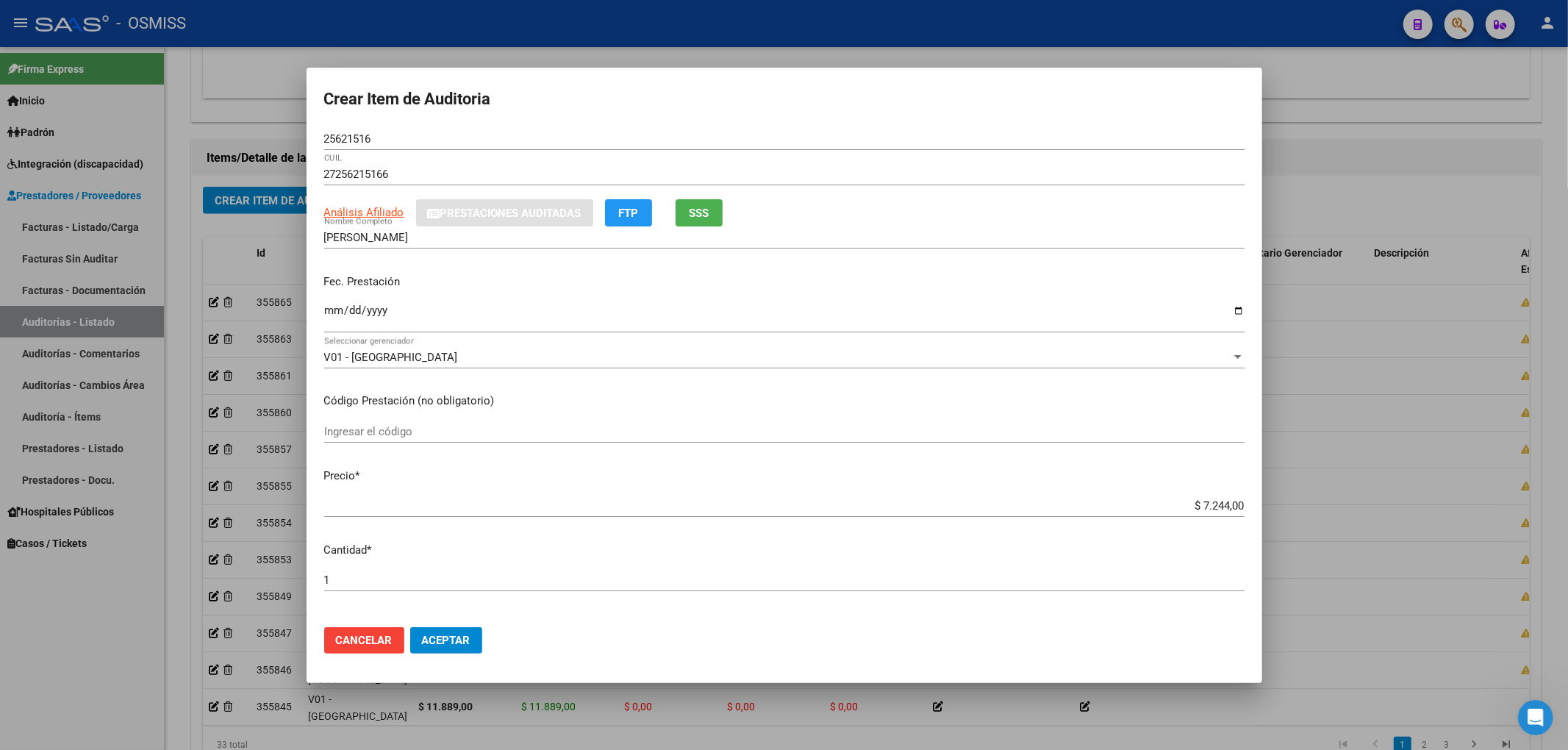
click at [445, 647] on button "Aceptar" at bounding box center [446, 640] width 72 height 26
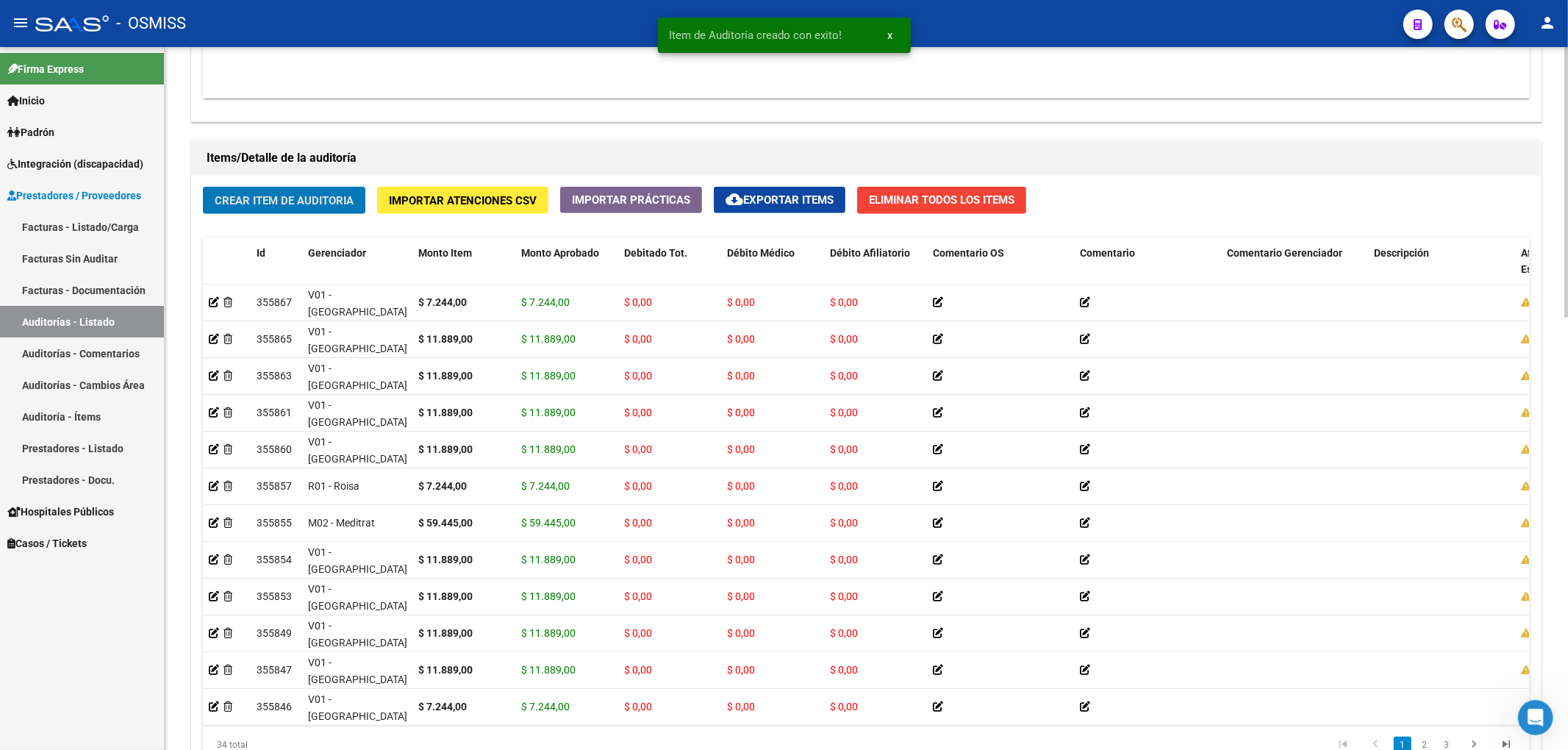
click at [257, 201] on span "Crear Item de Auditoria" at bounding box center [284, 201] width 139 height 13
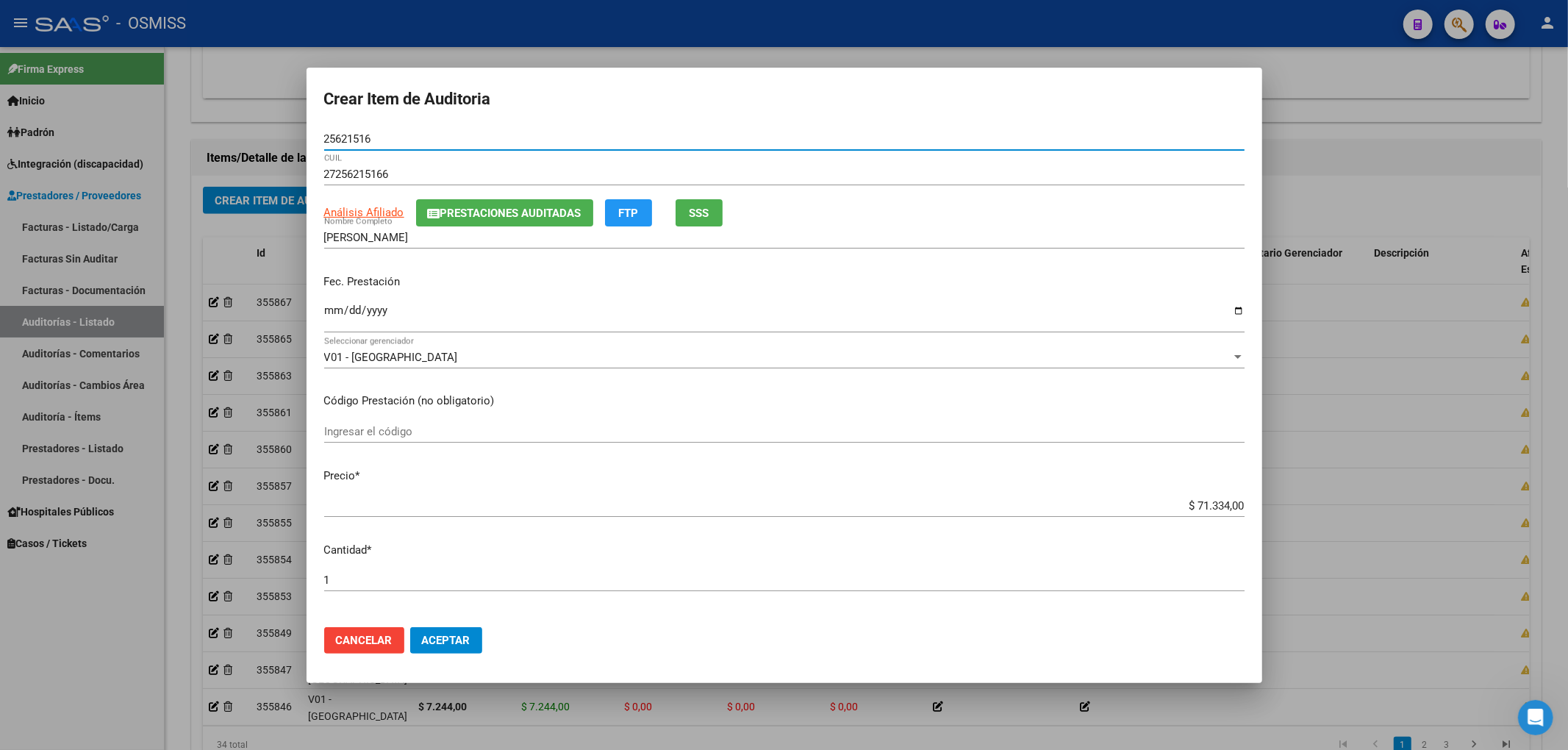
click at [468, 221] on button "Prestaciones Auditadas" at bounding box center [504, 213] width 177 height 27
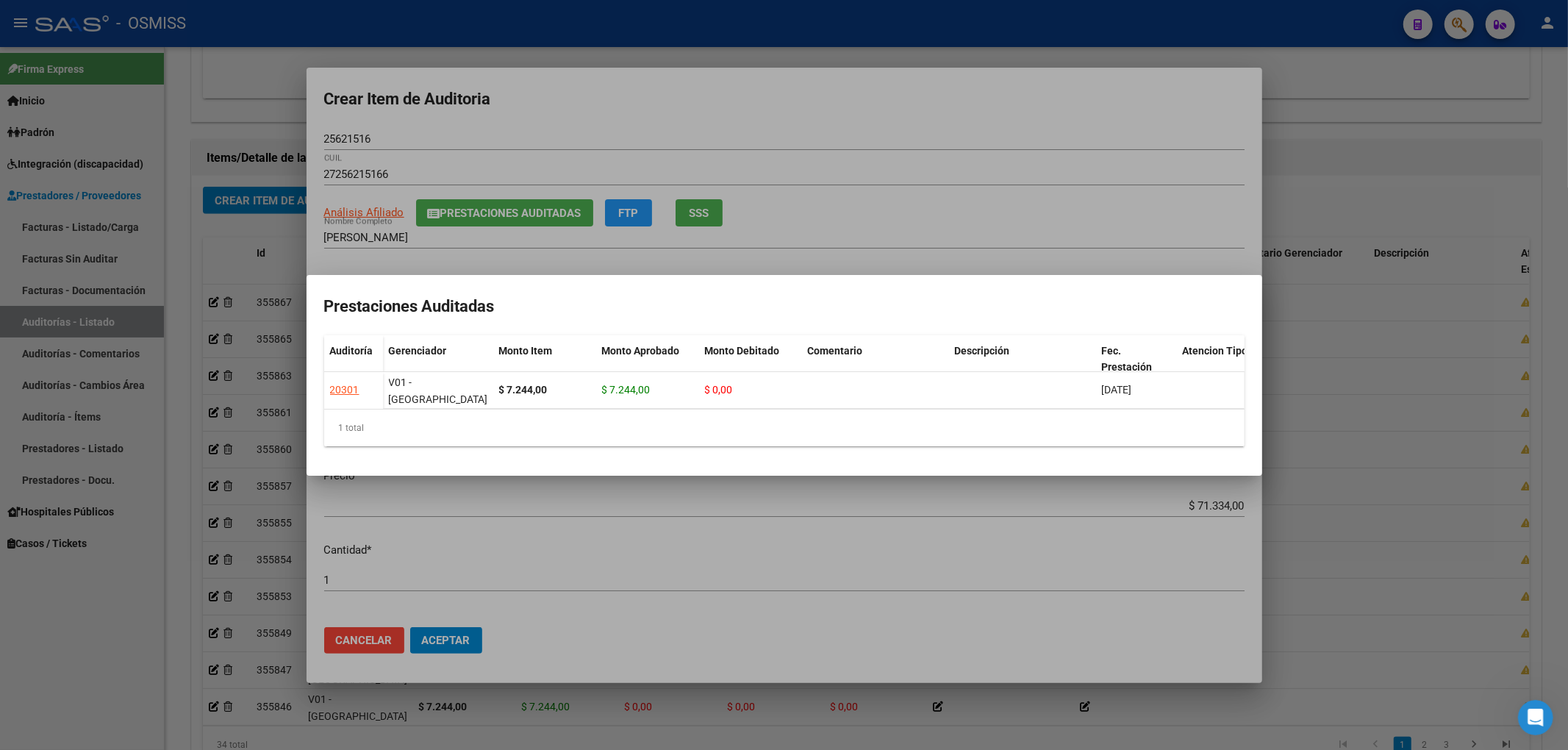
click at [557, 95] on div at bounding box center [784, 375] width 1568 height 750
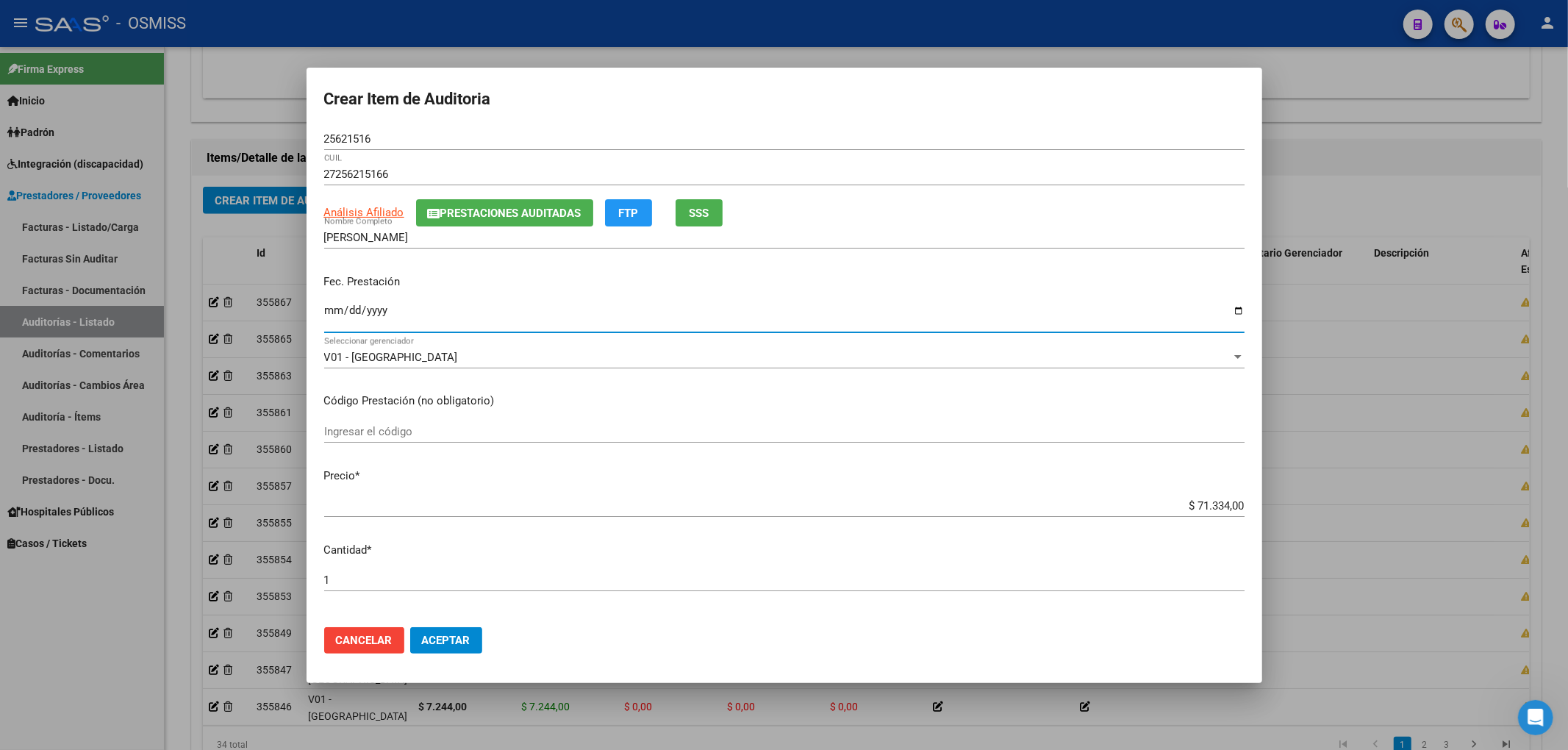
click at [330, 309] on input "Ingresar la fecha" at bounding box center [784, 315] width 920 height 23
click at [535, 203] on button "Prestaciones Auditadas" at bounding box center [504, 213] width 177 height 27
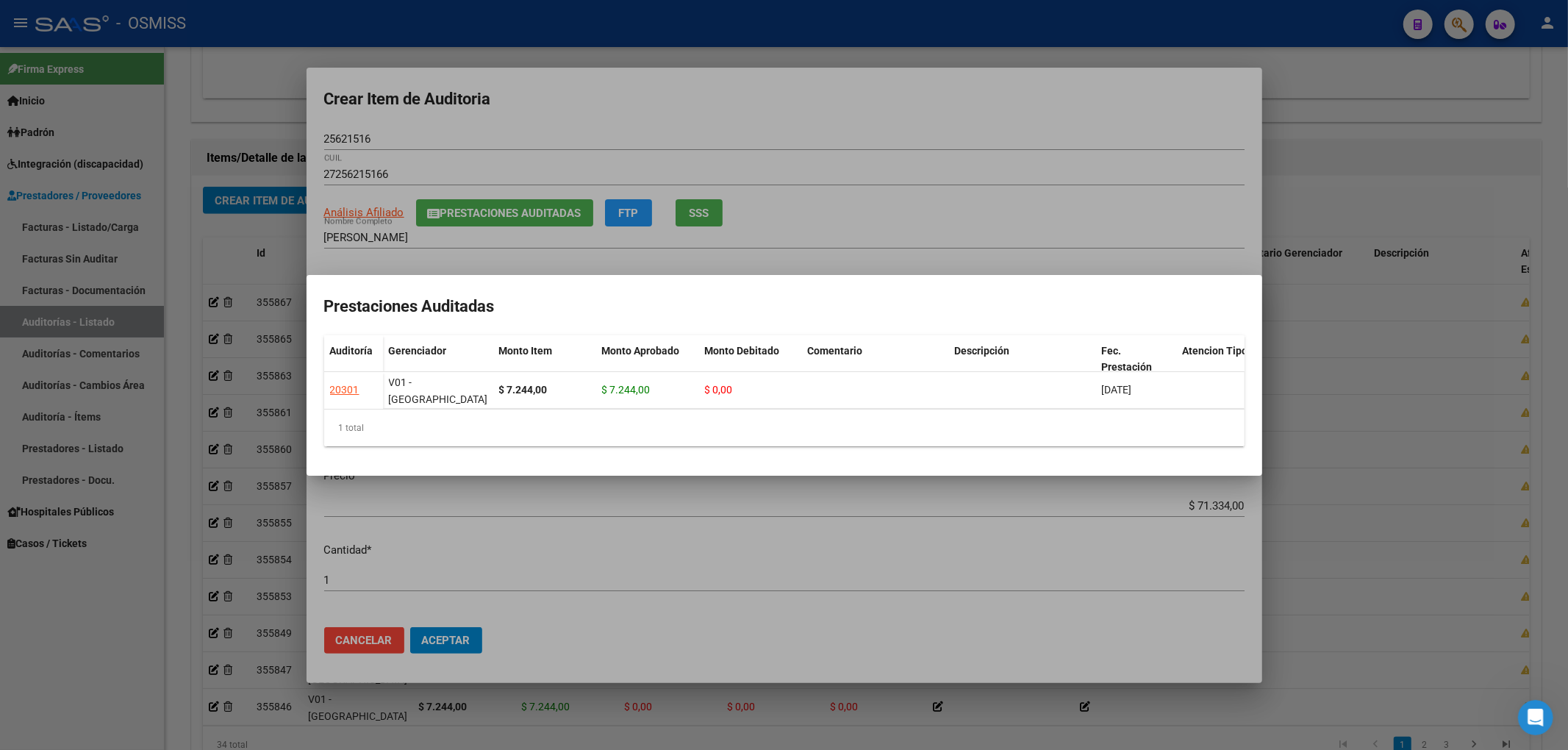
click at [365, 645] on div at bounding box center [784, 375] width 1568 height 750
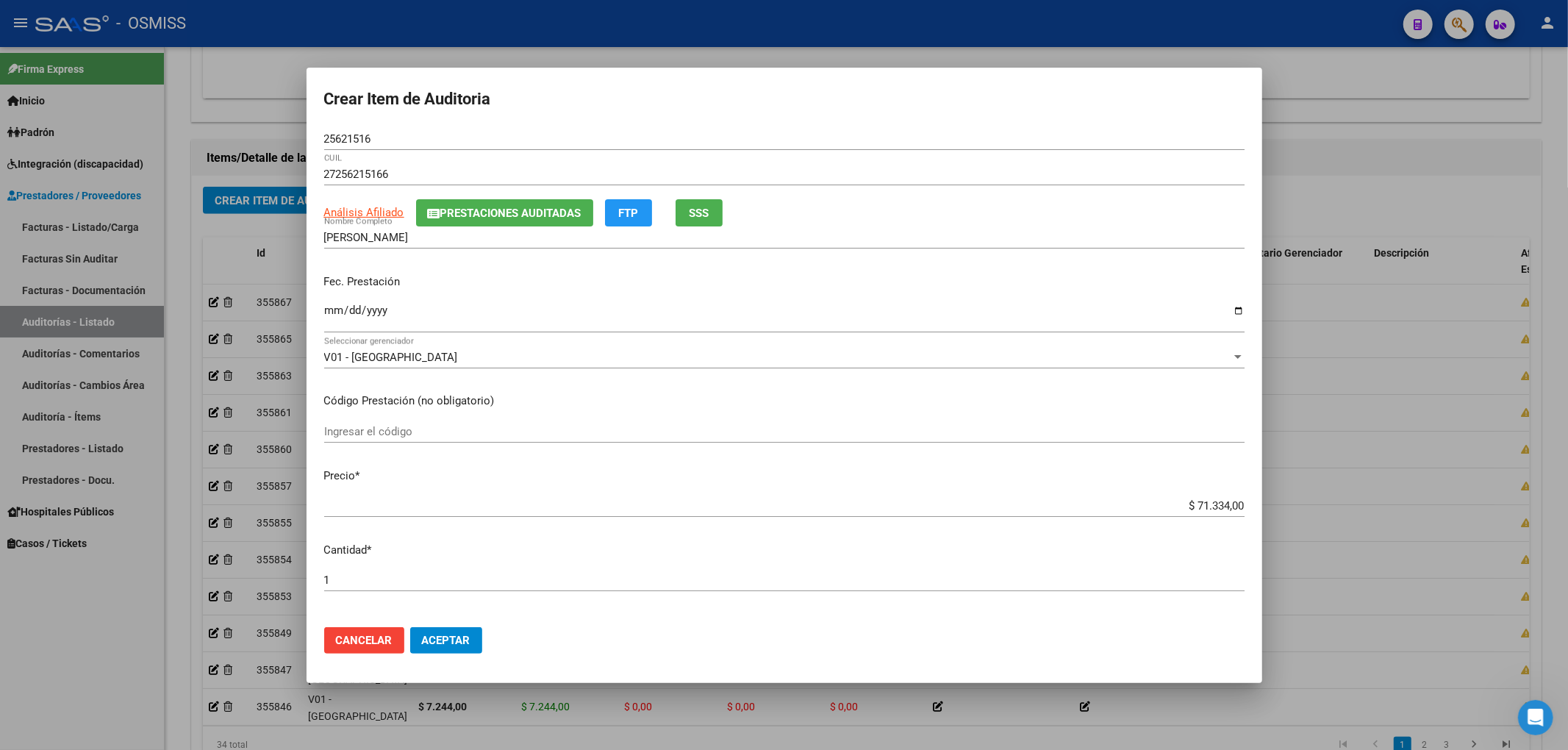
click at [391, 642] on span "Cancelar" at bounding box center [364, 640] width 57 height 13
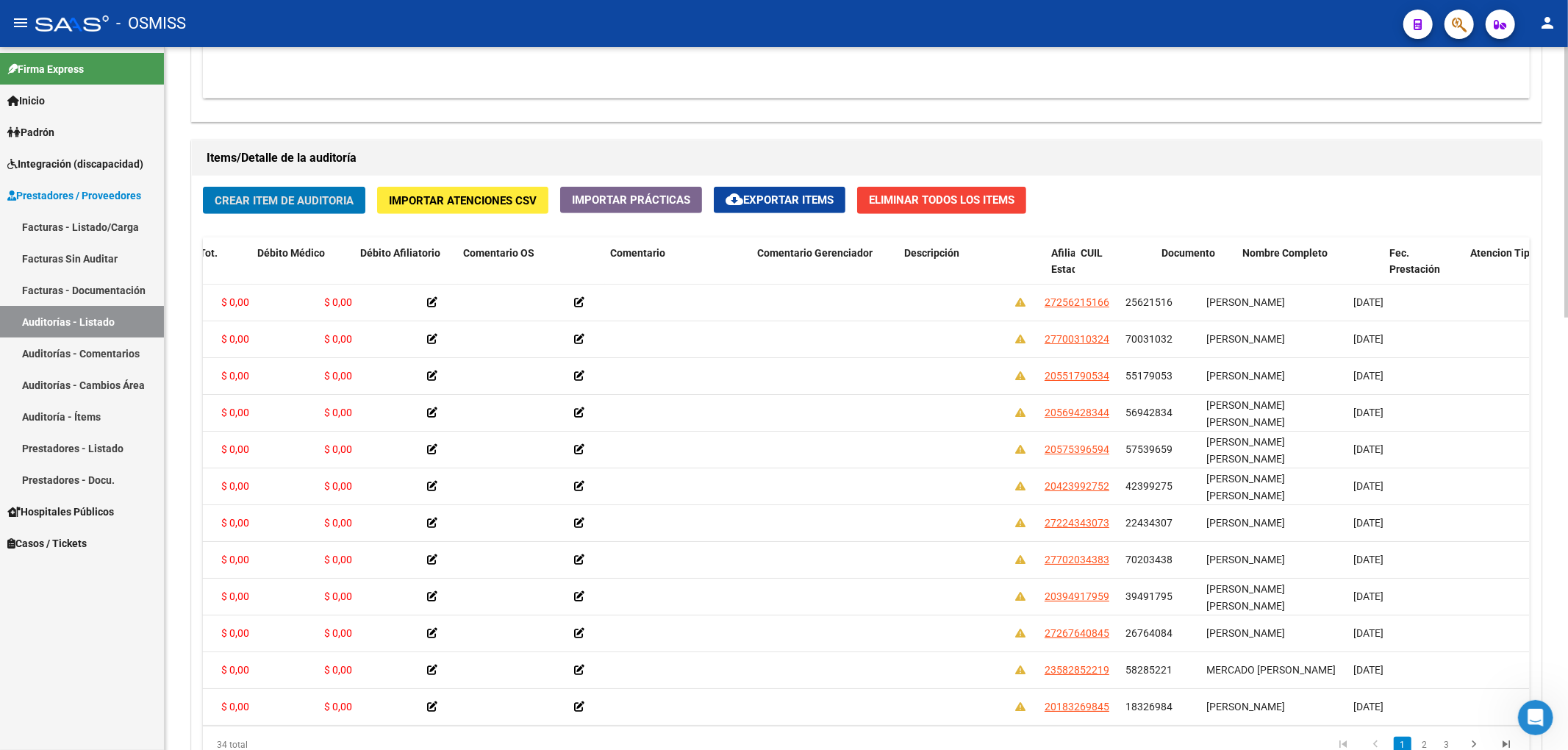
scroll to position [0, 516]
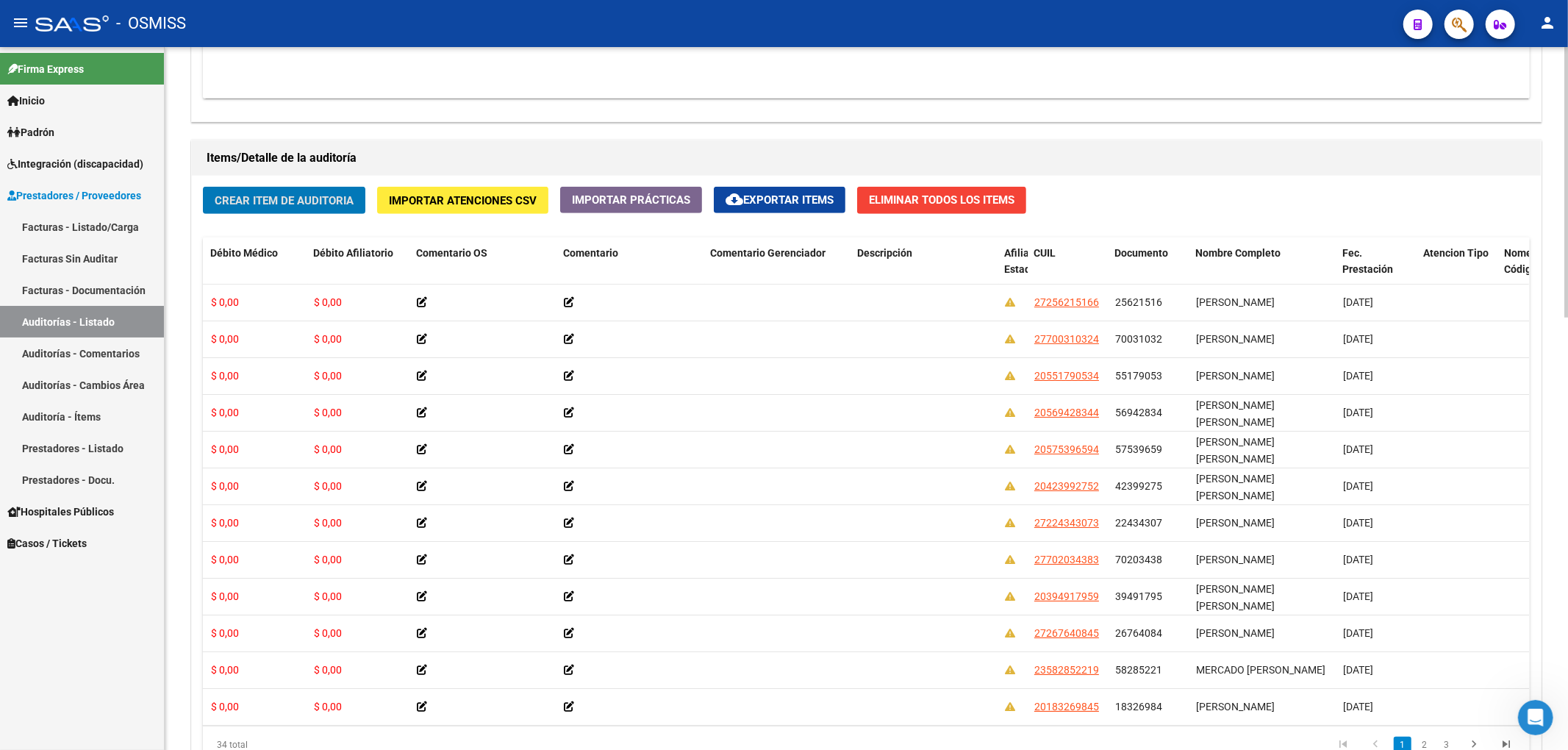
click at [273, 195] on span "Crear Item de Auditoria" at bounding box center [284, 201] width 139 height 13
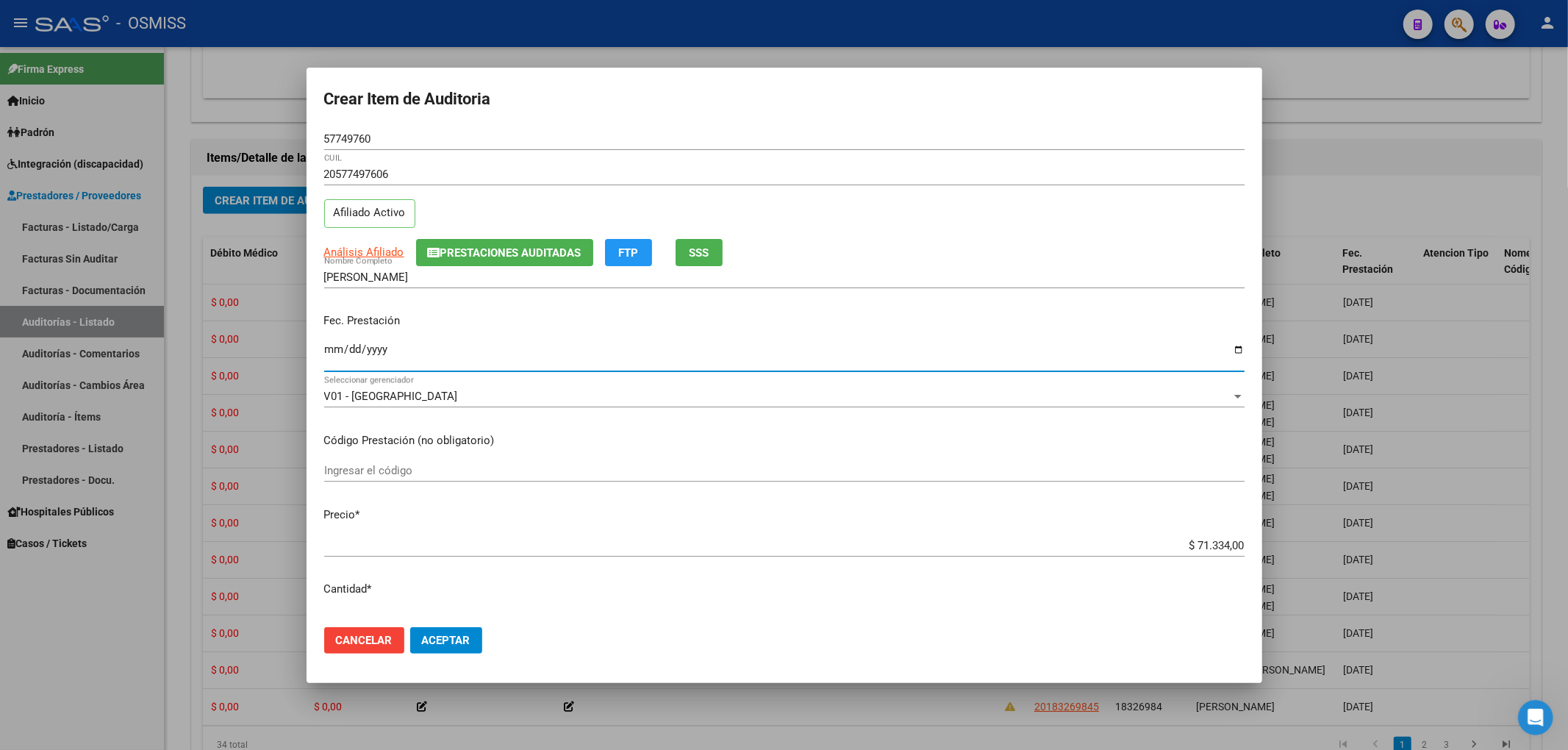
click at [334, 351] on input "Ingresar la fecha" at bounding box center [784, 355] width 920 height 23
drag, startPoint x: 1167, startPoint y: 547, endPoint x: 1347, endPoint y: 541, distance: 180.1
click at [1332, 545] on div "Crear Item de Auditoria 57749760 Nro Documento 20577497606 CUIL Afiliado Activo…" at bounding box center [784, 375] width 1568 height 750
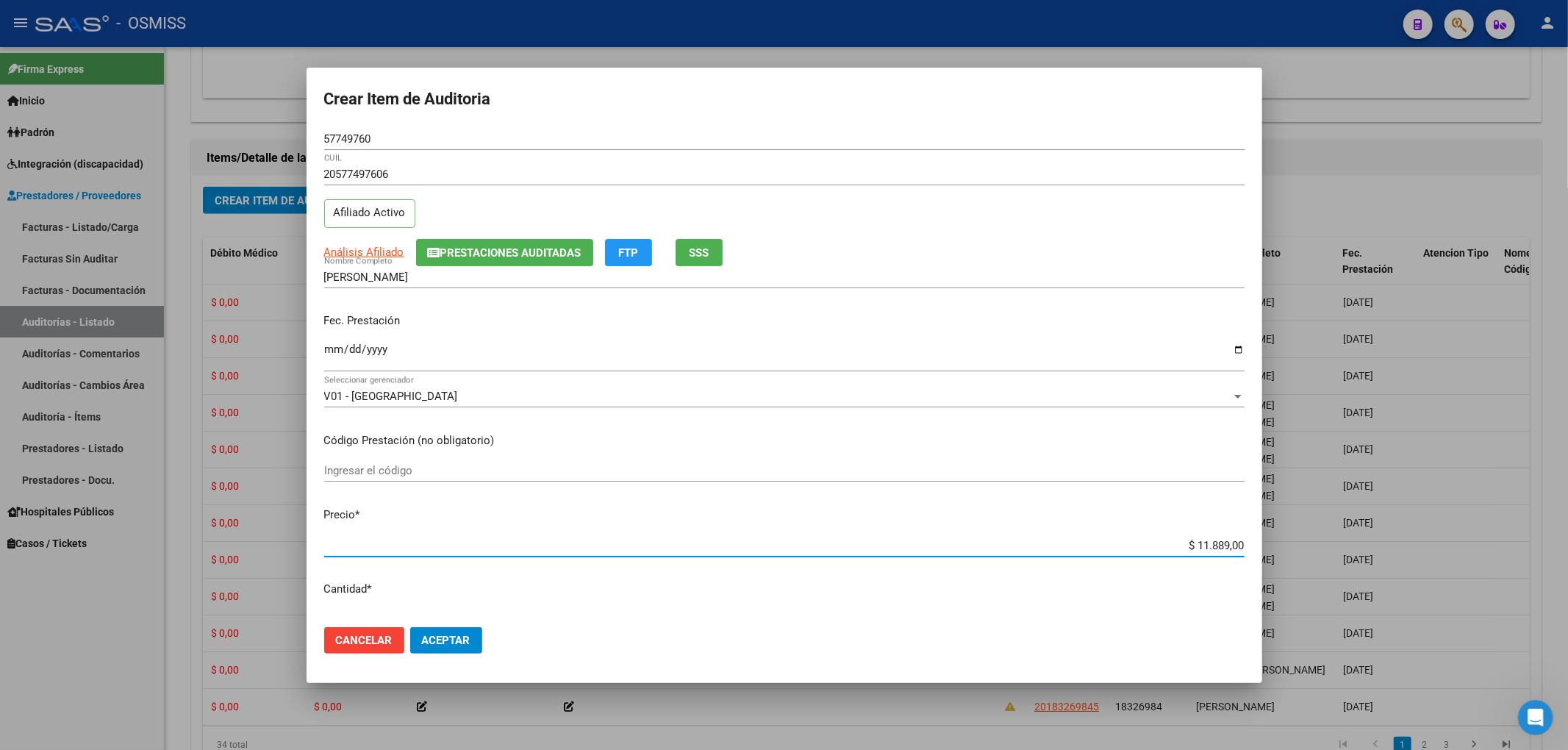
drag, startPoint x: 357, startPoint y: 140, endPoint x: 245, endPoint y: 132, distance: 112.3
click at [253, 132] on div "Crear Item de Auditoria 57749760 Nro Documento 20577497606 CUIL Afiliado Activo…" at bounding box center [784, 375] width 1568 height 750
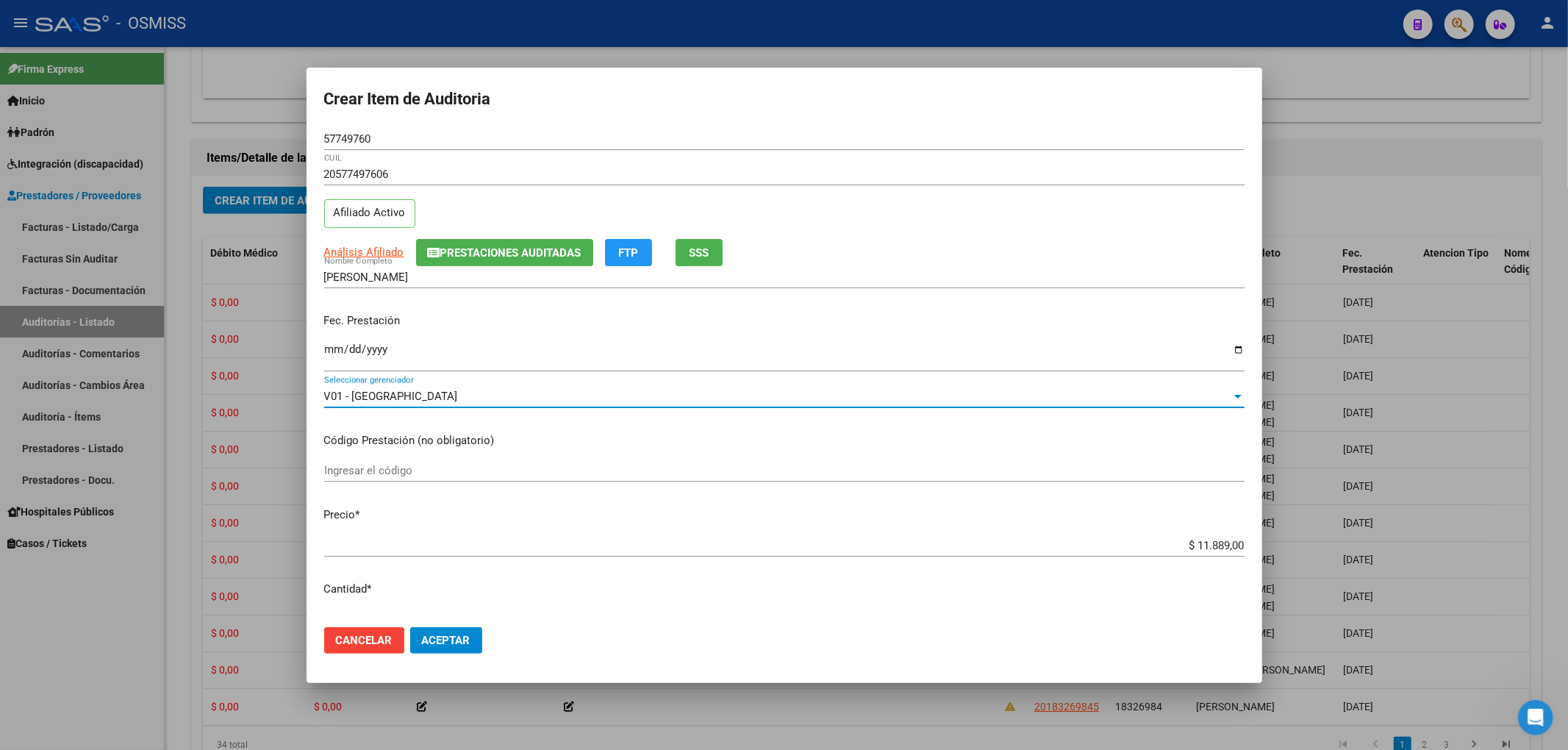
click at [1023, 395] on div "V01 - [GEOGRAPHIC_DATA]" at bounding box center [777, 396] width 907 height 13
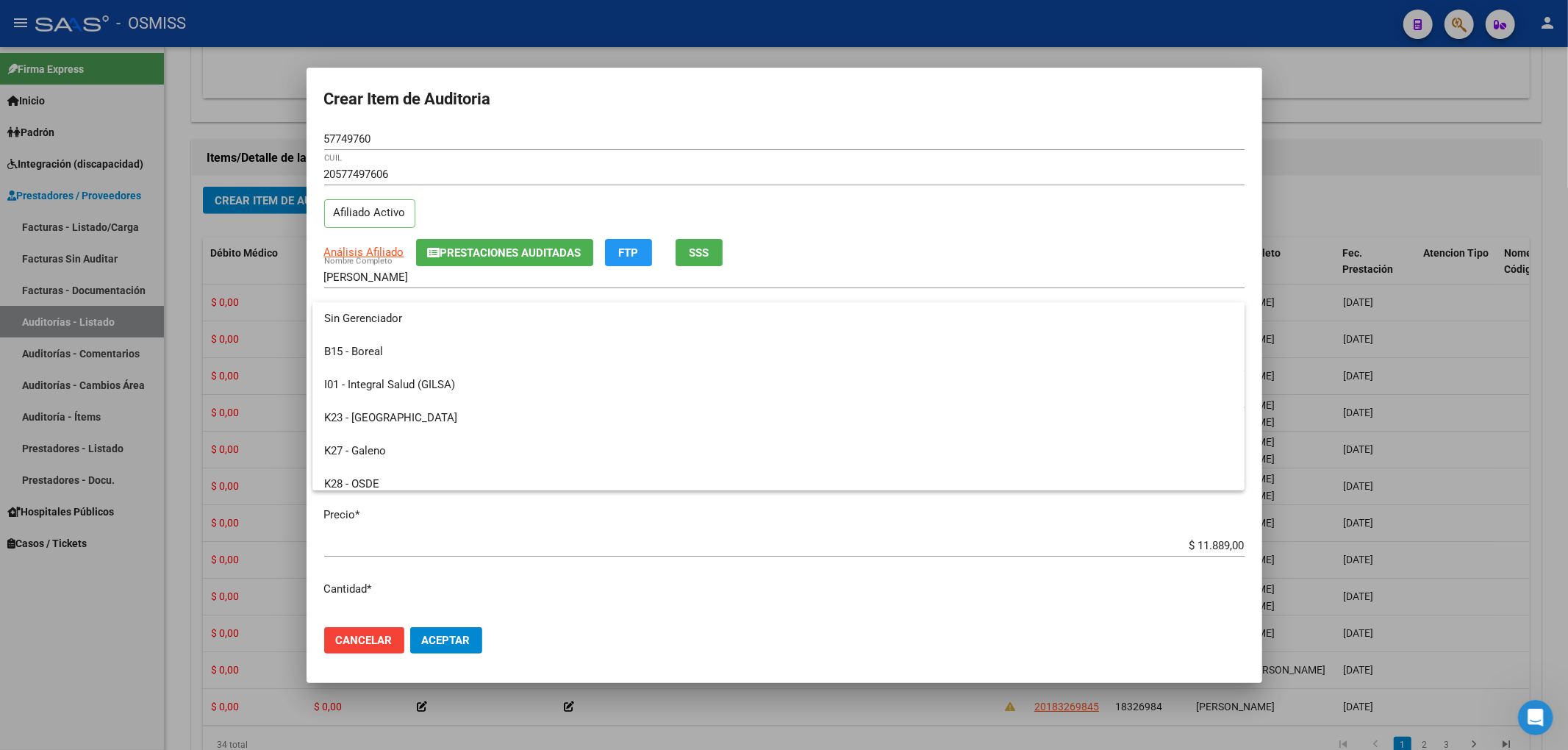
scroll to position [353, 0]
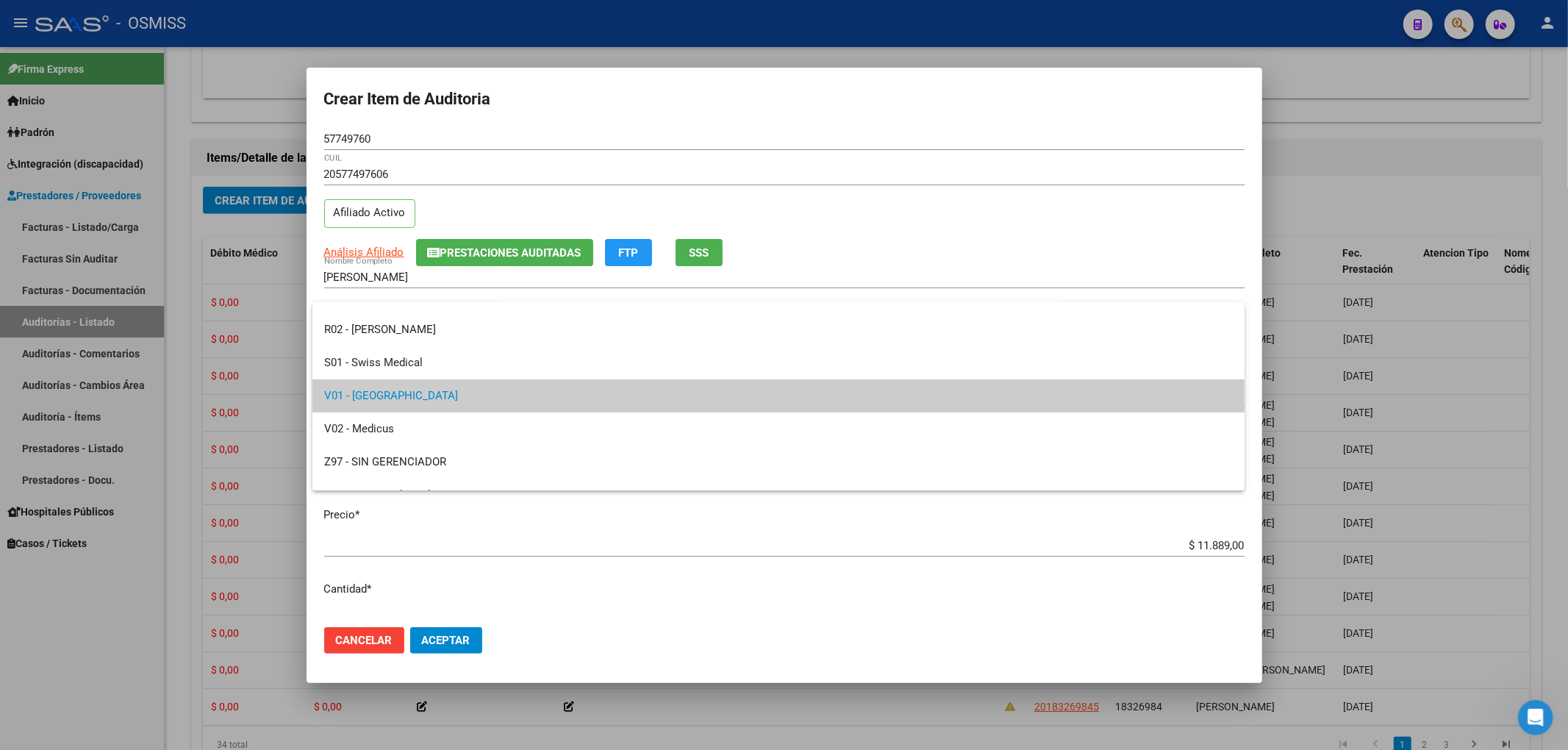
click at [657, 610] on div at bounding box center [784, 375] width 1568 height 750
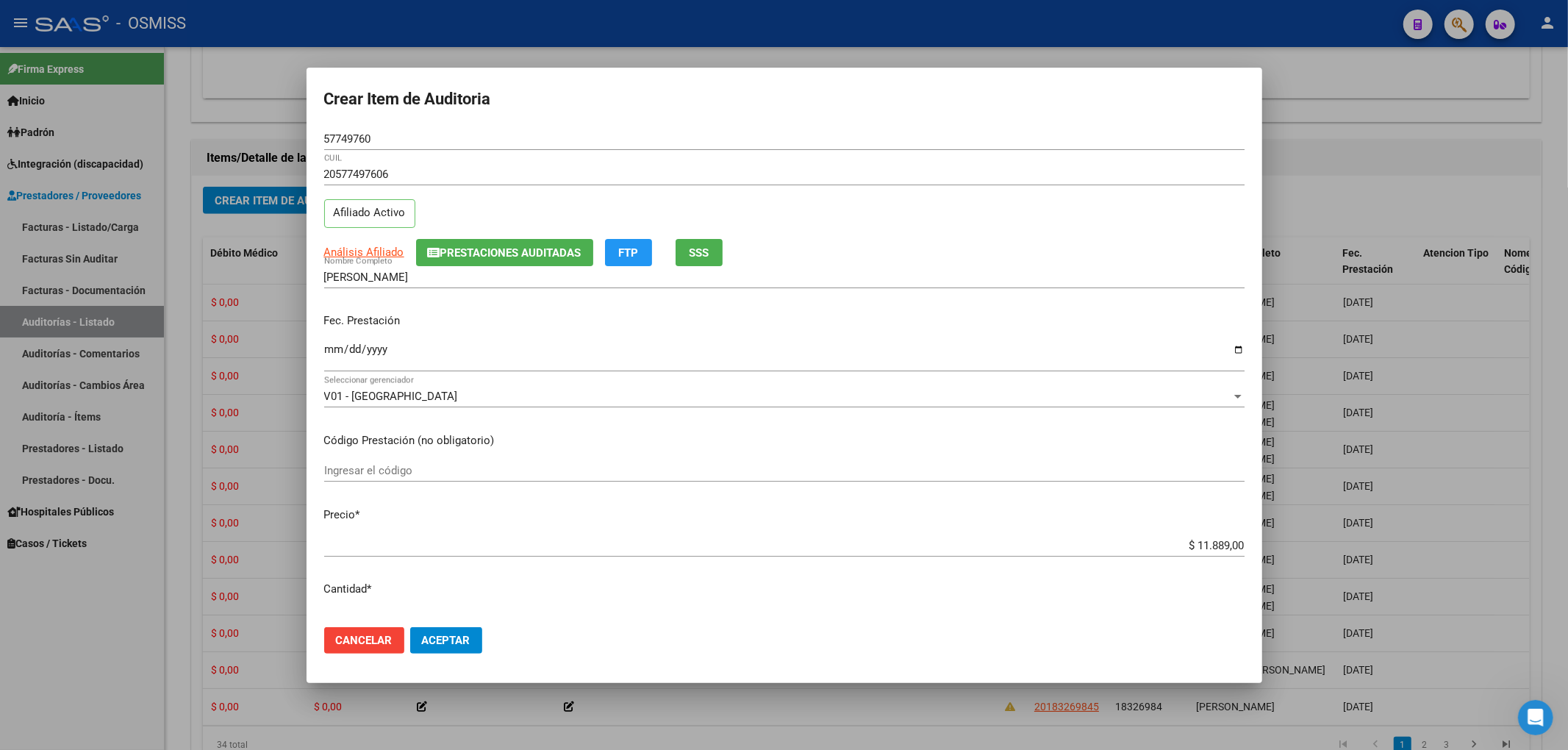
click at [442, 646] on span "Aceptar" at bounding box center [446, 640] width 48 height 13
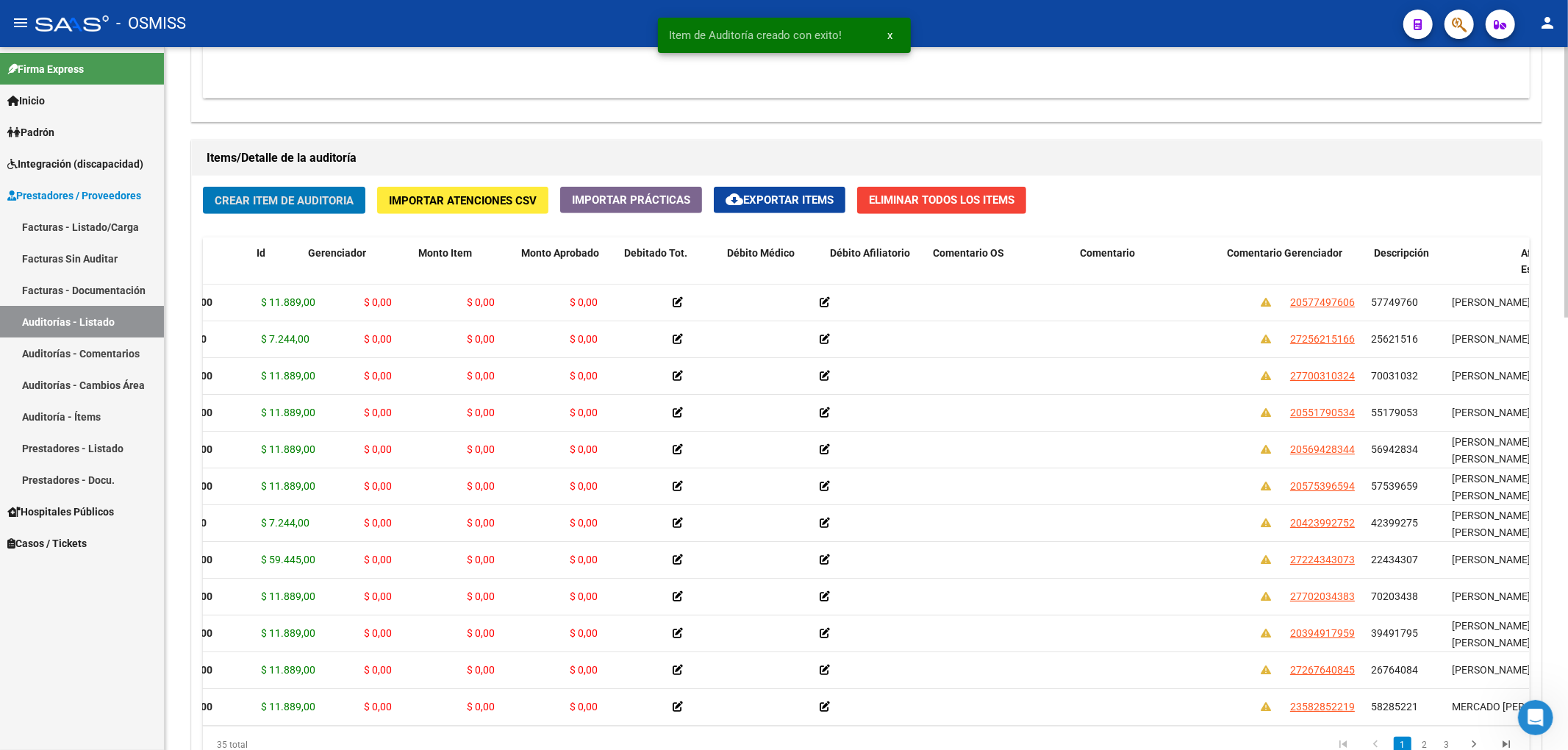
scroll to position [0, 0]
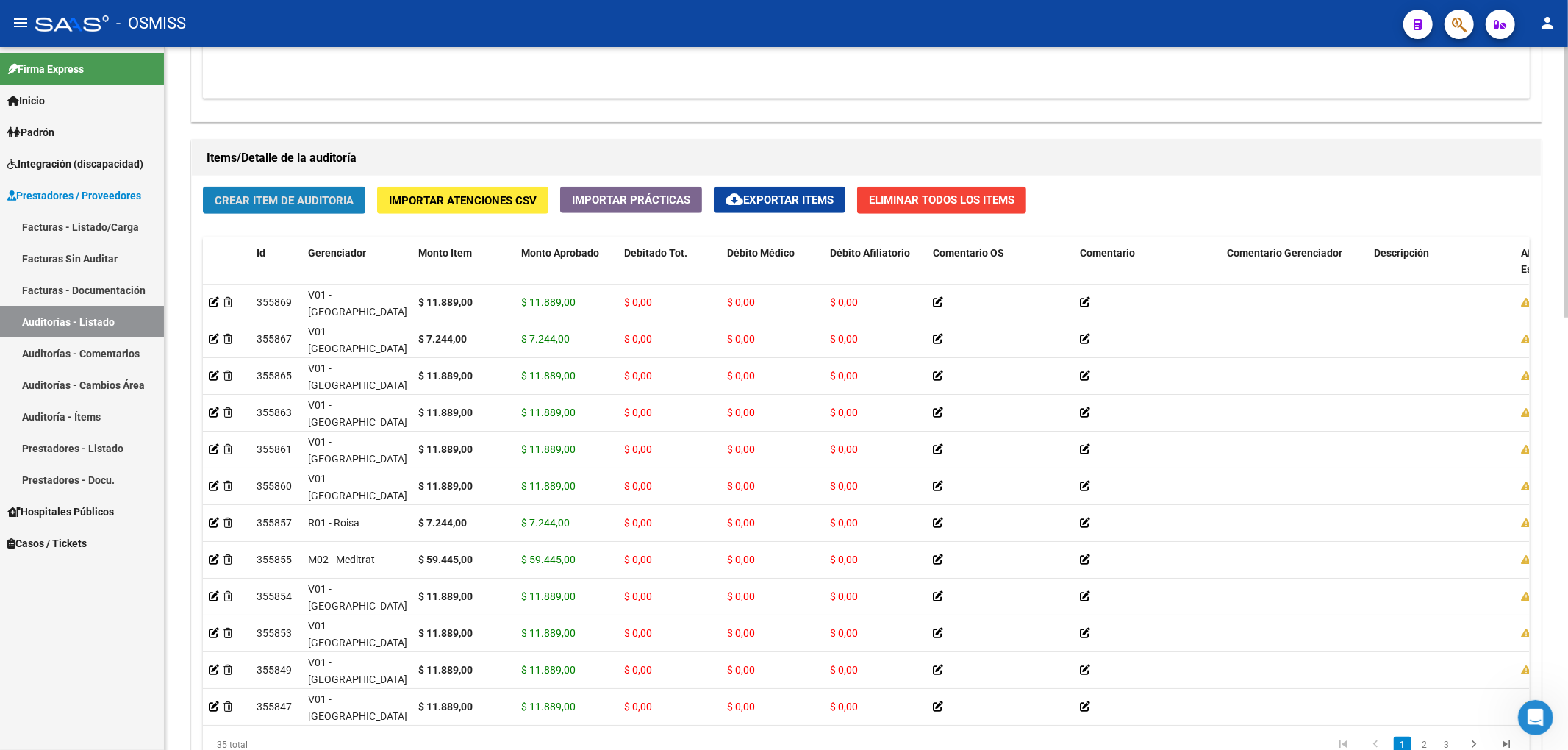
click at [294, 209] on button "Crear Item de Auditoria" at bounding box center [284, 201] width 163 height 27
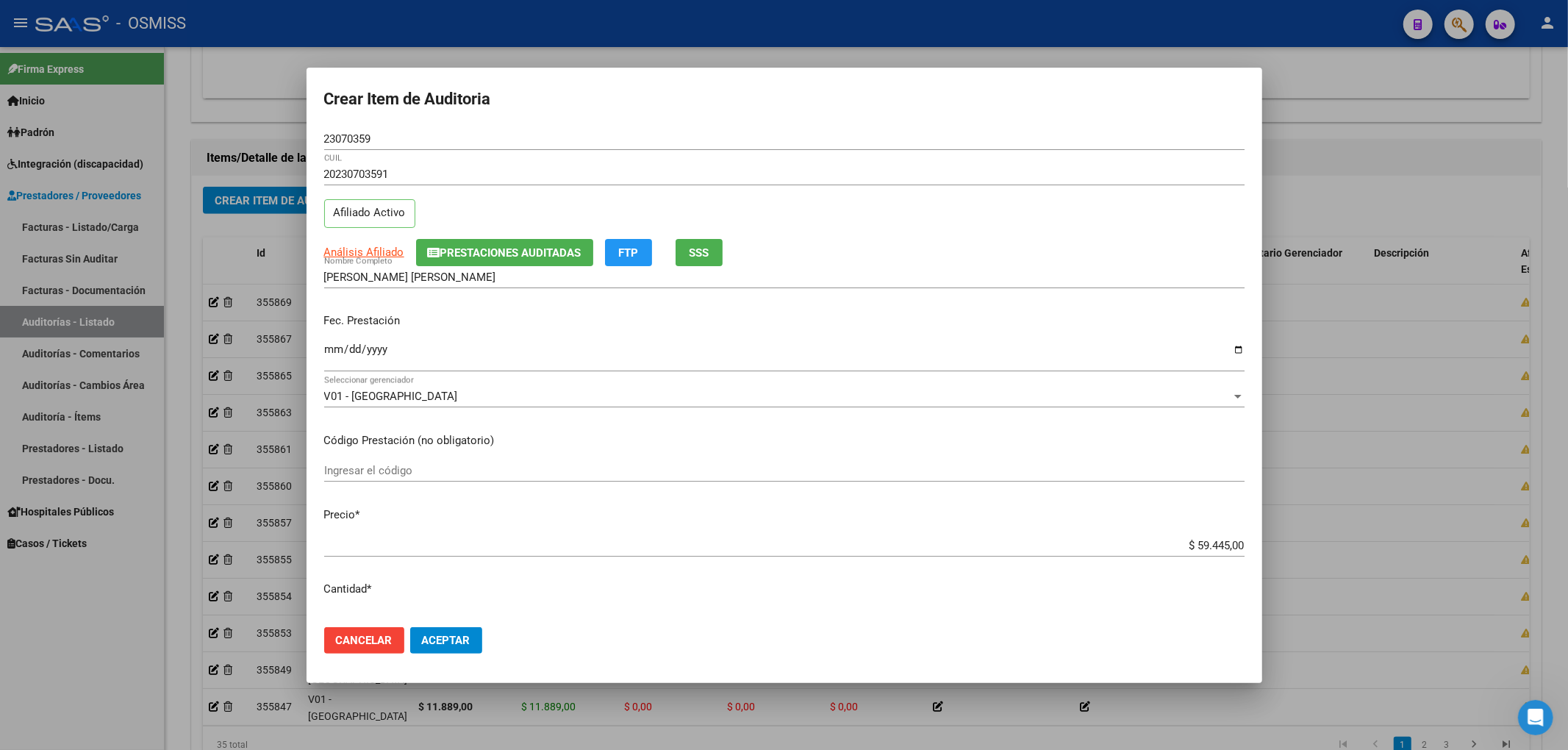
click at [494, 268] on div "[PERSON_NAME] [PERSON_NAME] Nombre Completo" at bounding box center [784, 277] width 920 height 22
click at [496, 260] on button "Prestaciones Auditadas" at bounding box center [504, 253] width 177 height 27
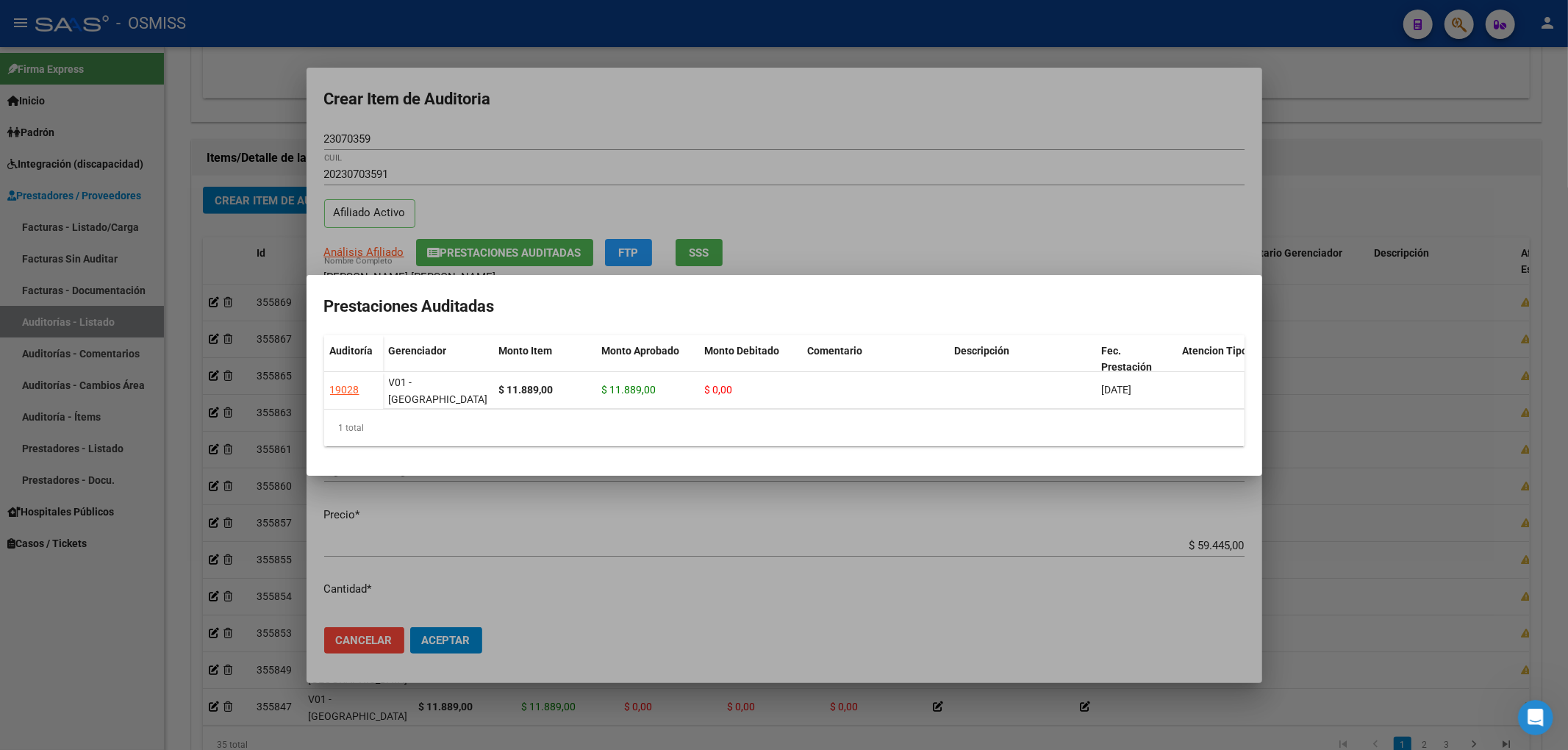
click at [630, 103] on div at bounding box center [784, 375] width 1568 height 750
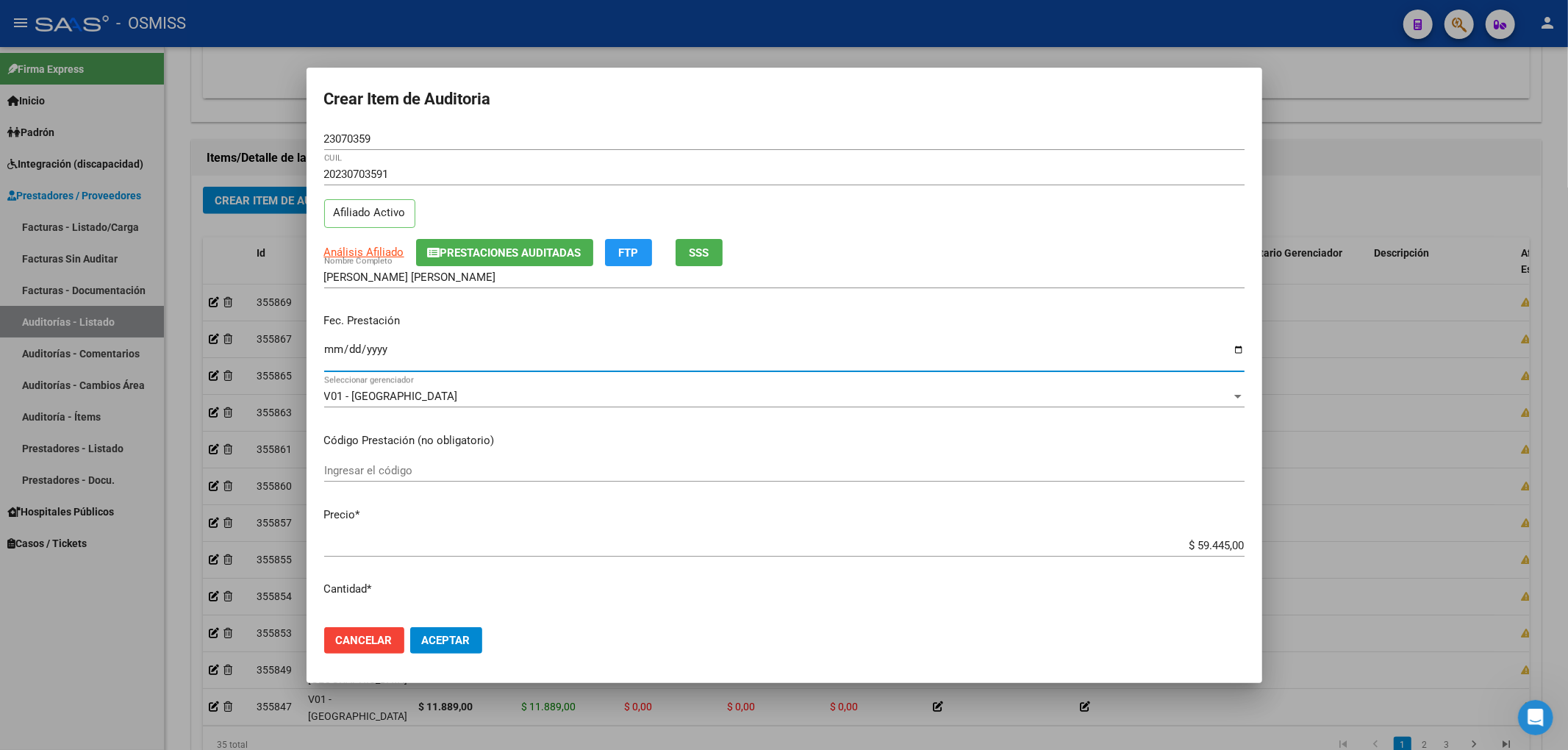
click at [337, 356] on input "Ingresar la fecha" at bounding box center [784, 355] width 920 height 23
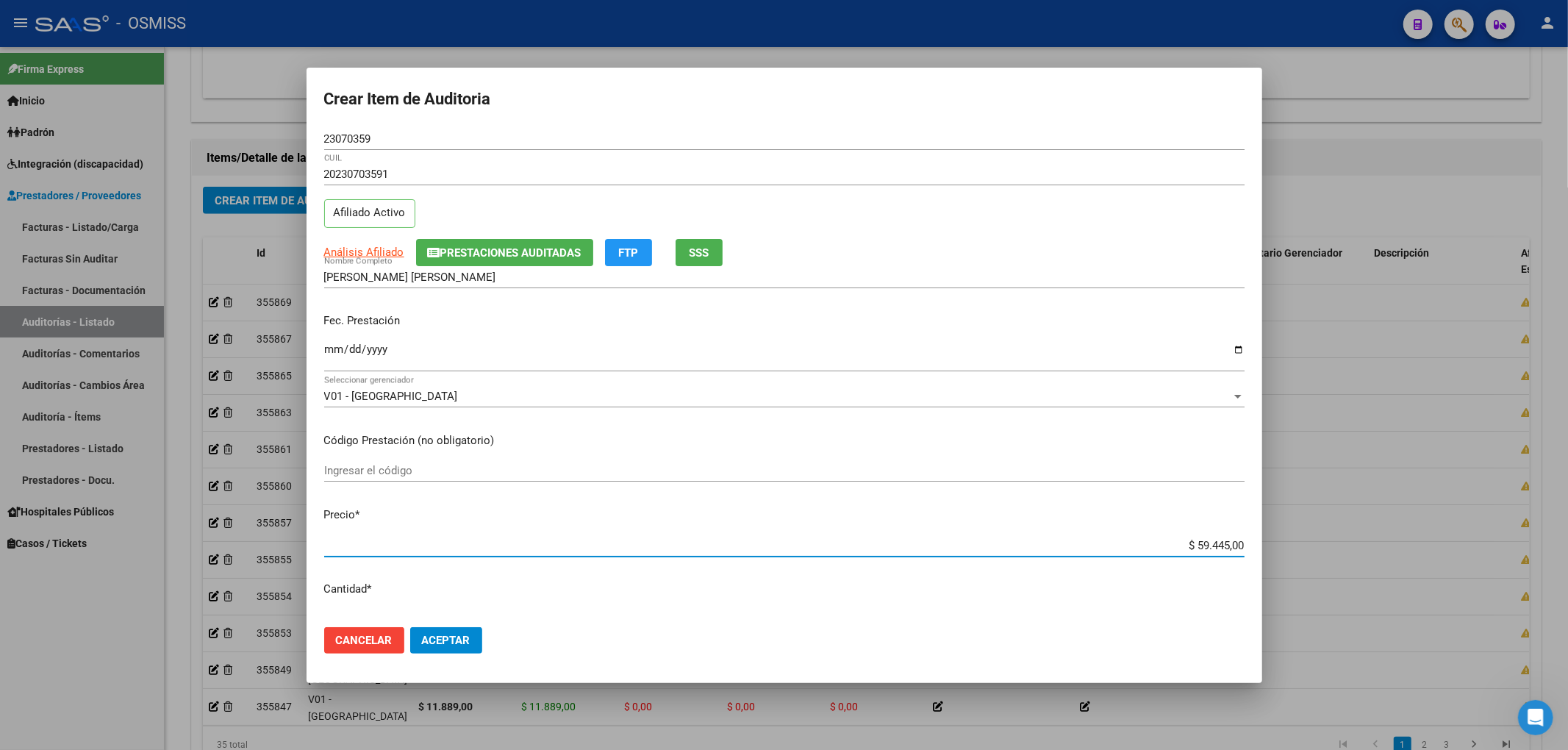
drag, startPoint x: 1176, startPoint y: 549, endPoint x: 1335, endPoint y: 550, distance: 159.0
click at [1335, 550] on div "Crear Item de Auditoria 23070359 Nro Documento 20230703591 CUIL Afiliado Activo…" at bounding box center [784, 375] width 1568 height 750
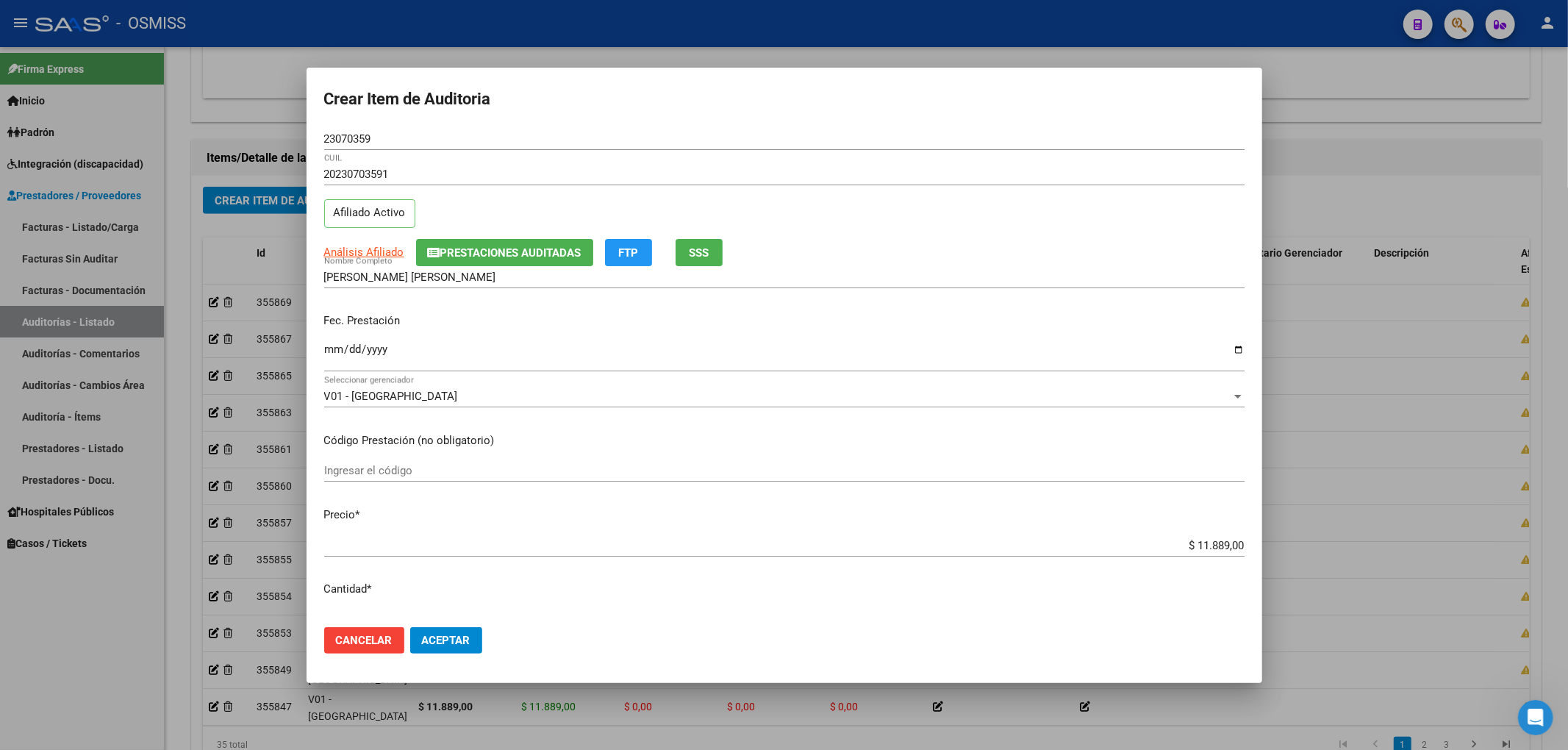
drag, startPoint x: 395, startPoint y: 145, endPoint x: 383, endPoint y: 144, distance: 12.0
click at [383, 144] on div "23070359 Nro Documento" at bounding box center [784, 138] width 920 height 22
drag, startPoint x: 394, startPoint y: 136, endPoint x: 261, endPoint y: 131, distance: 133.1
click at [261, 131] on div "Crear Item de Auditoria 23070359 Nro Documento 20230703591 CUIL Afiliado Activo…" at bounding box center [784, 375] width 1568 height 750
drag, startPoint x: 1116, startPoint y: 248, endPoint x: 1116, endPoint y: 257, distance: 9.0
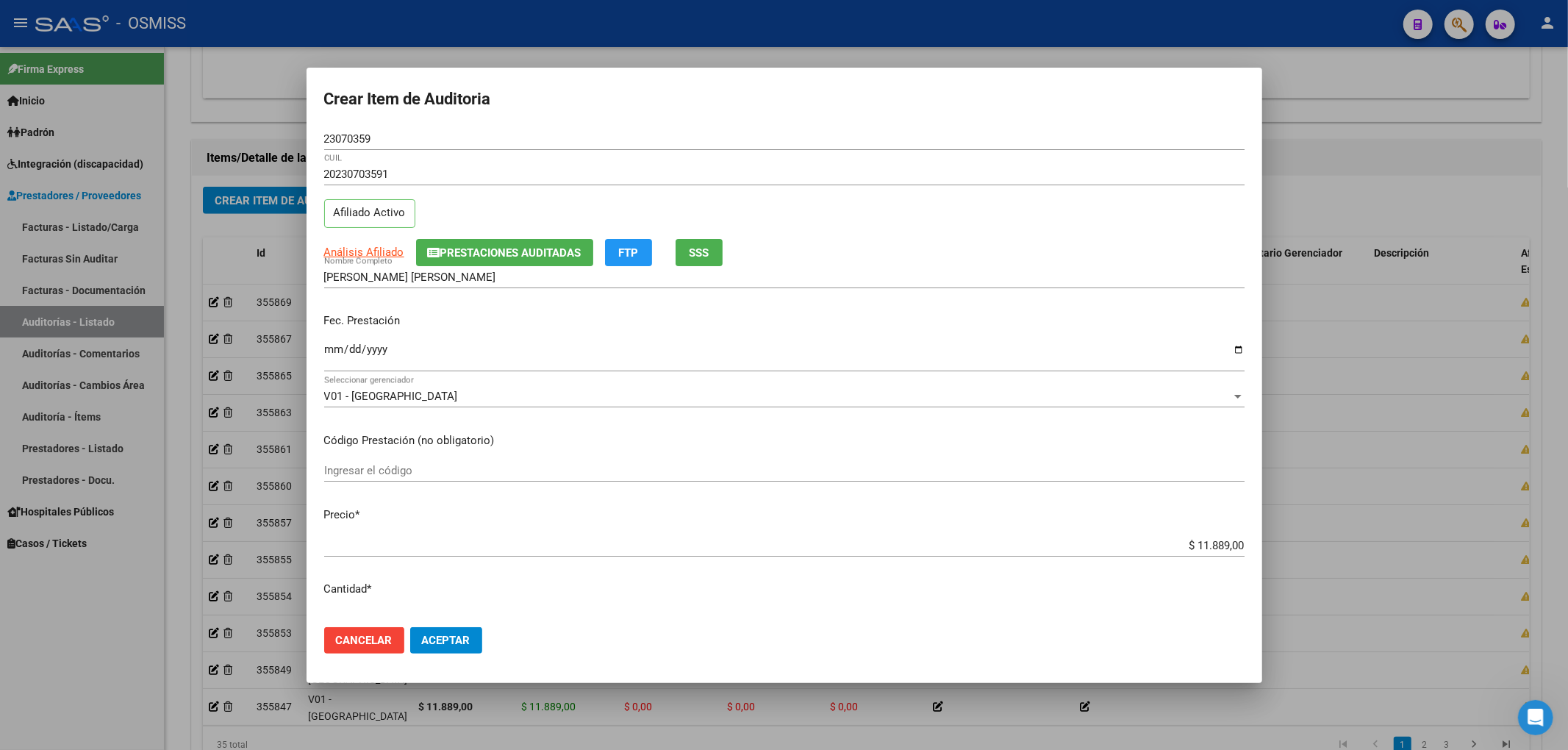
click at [1116, 248] on div "Análisis Afiliado Prestaciones Auditadas FTP SSS" at bounding box center [784, 253] width 920 height 27
click at [444, 648] on button "Aceptar" at bounding box center [446, 640] width 72 height 26
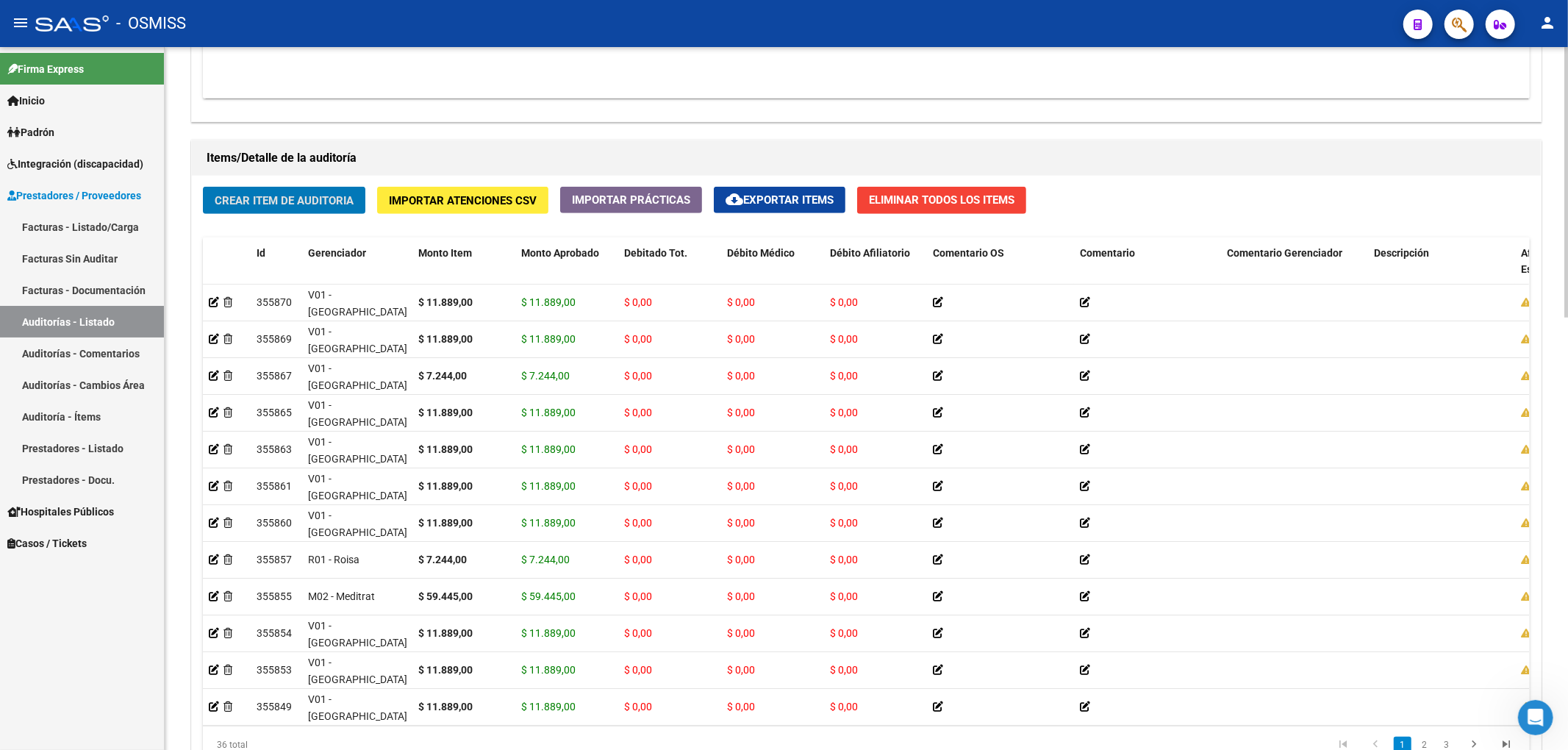
click at [330, 198] on span "Crear Item de Auditoria" at bounding box center [284, 201] width 139 height 13
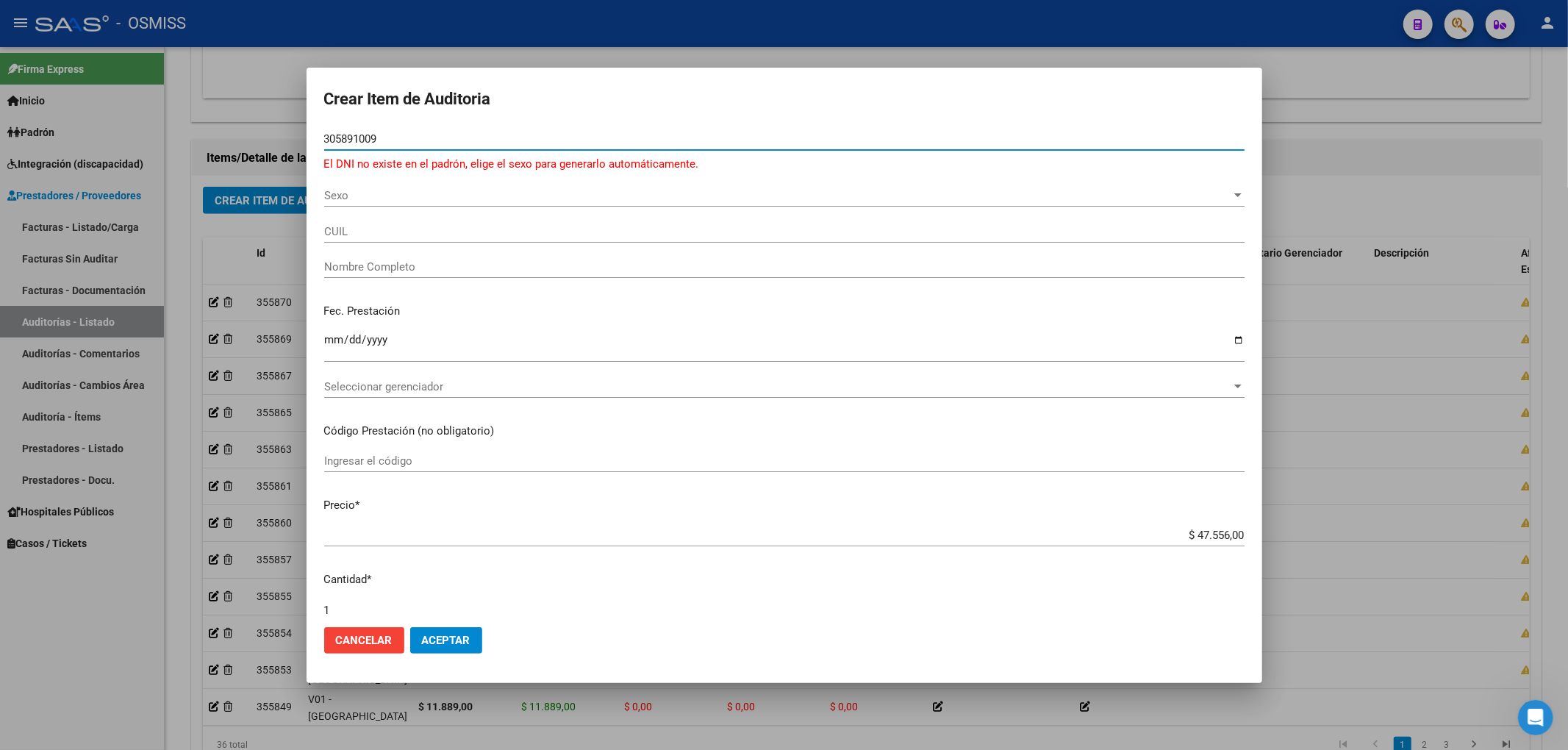
click at [375, 136] on input "305891009" at bounding box center [784, 139] width 920 height 13
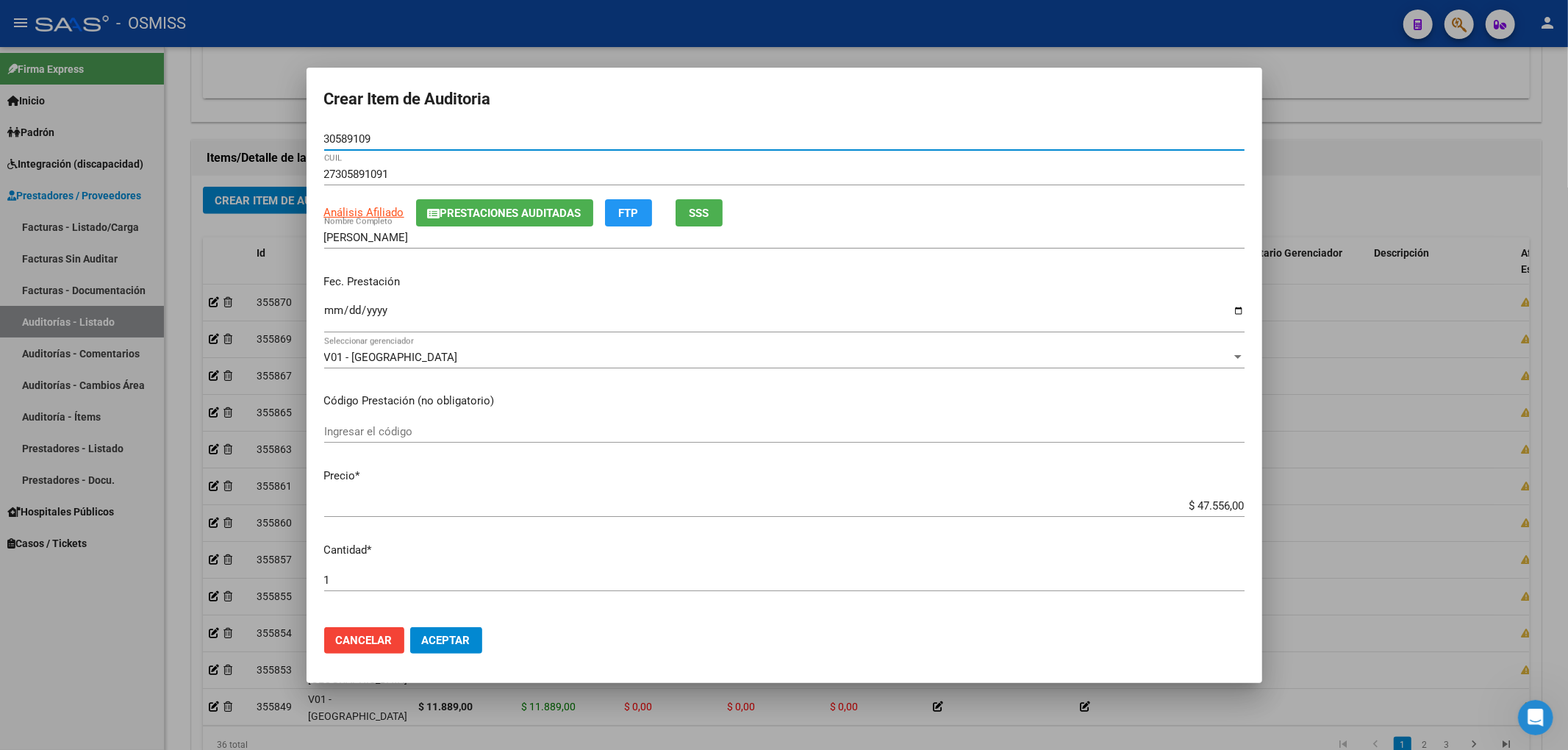
click at [450, 215] on span "Prestaciones Auditadas" at bounding box center [511, 213] width 141 height 13
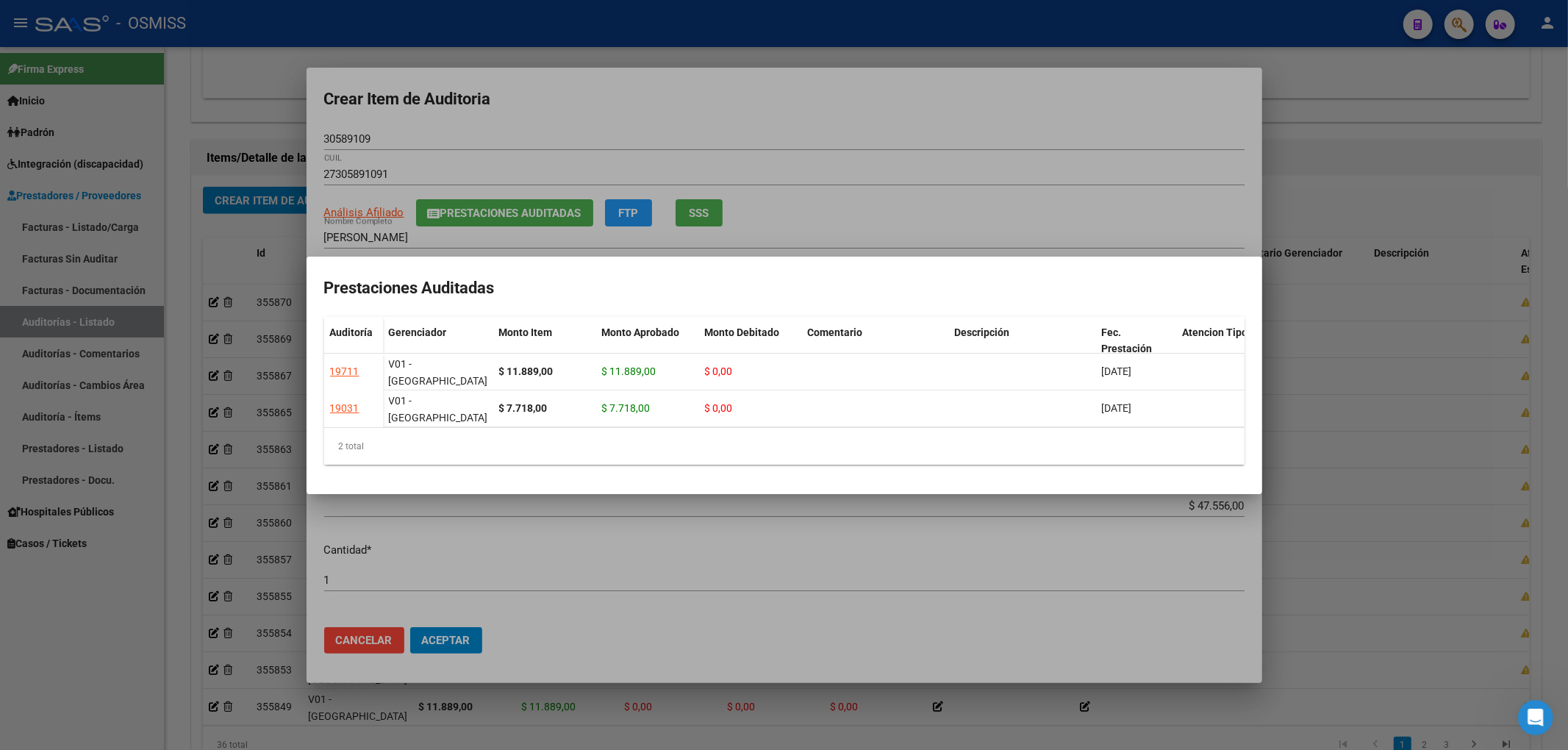
scroll to position [0, 286]
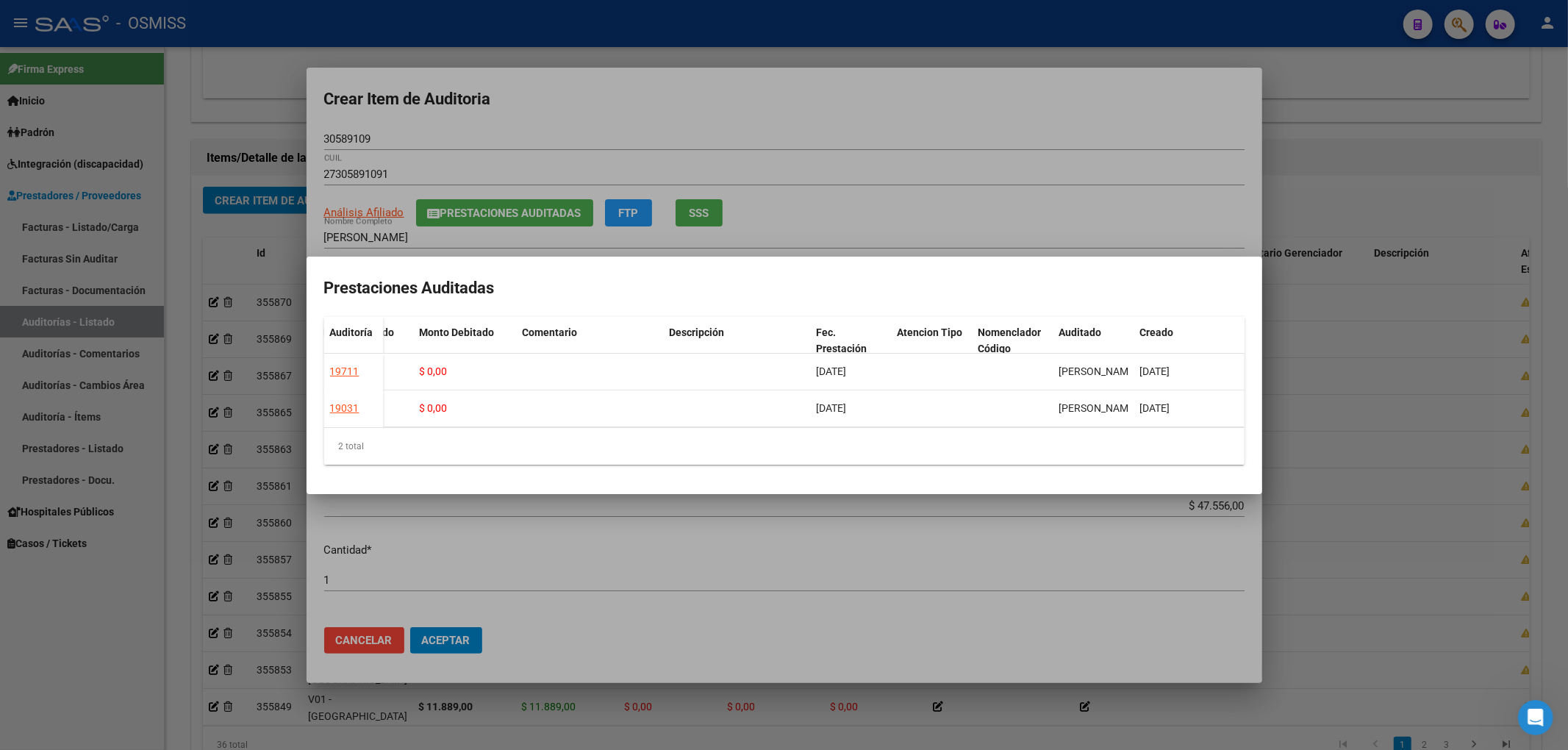
click at [830, 116] on div at bounding box center [784, 375] width 1568 height 750
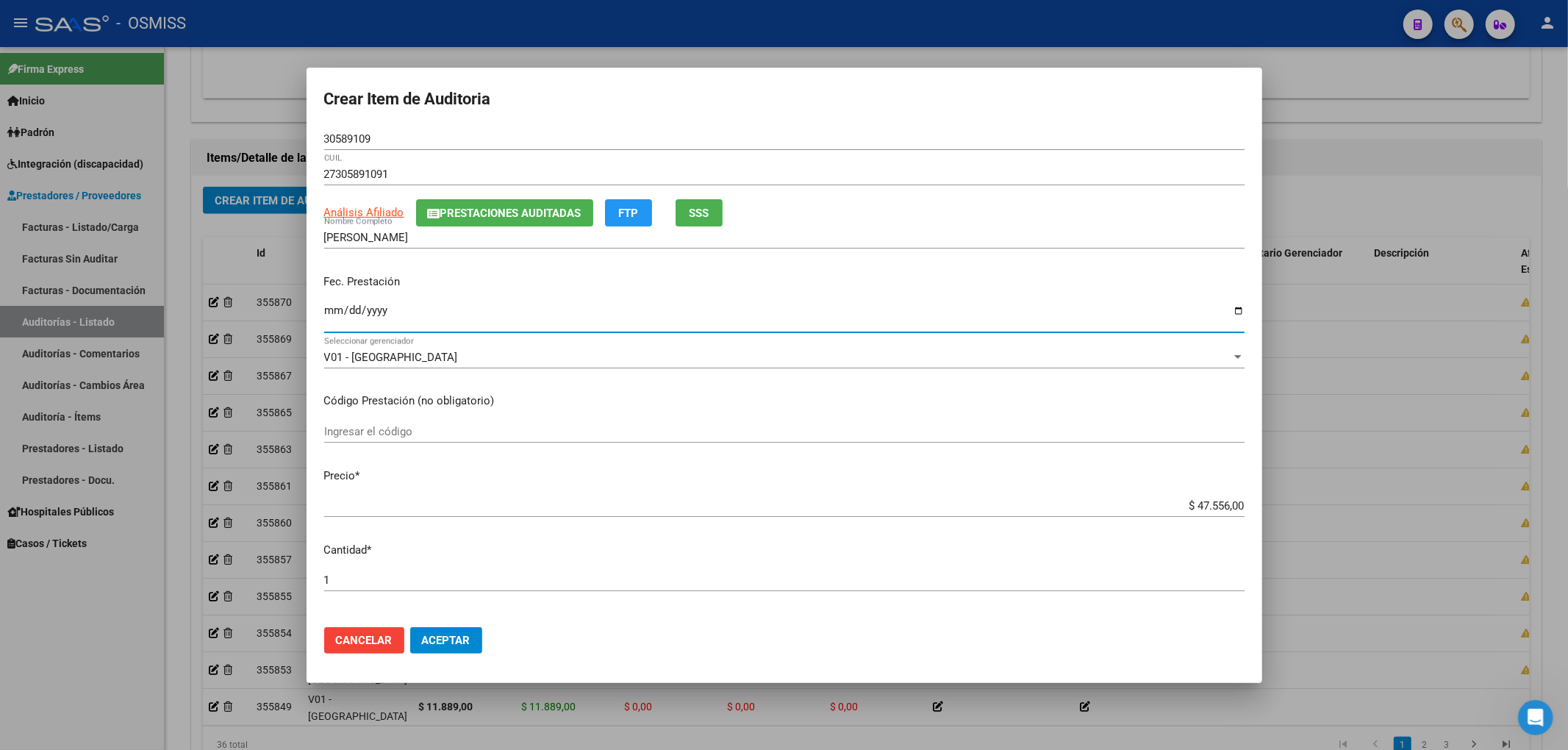
click at [332, 310] on input "Ingresar la fecha" at bounding box center [784, 315] width 920 height 23
drag, startPoint x: 347, startPoint y: 136, endPoint x: 298, endPoint y: 134, distance: 49.0
click at [307, 134] on mat-dialog-content "30589109 Nro Documento 27305891091 CUIL Análisis Afiliado Prestaciones Auditada…" at bounding box center [784, 371] width 955 height 488
click at [1051, 297] on div "Fec. Prestación [DATE] Ingresar la fecha" at bounding box center [784, 304] width 920 height 83
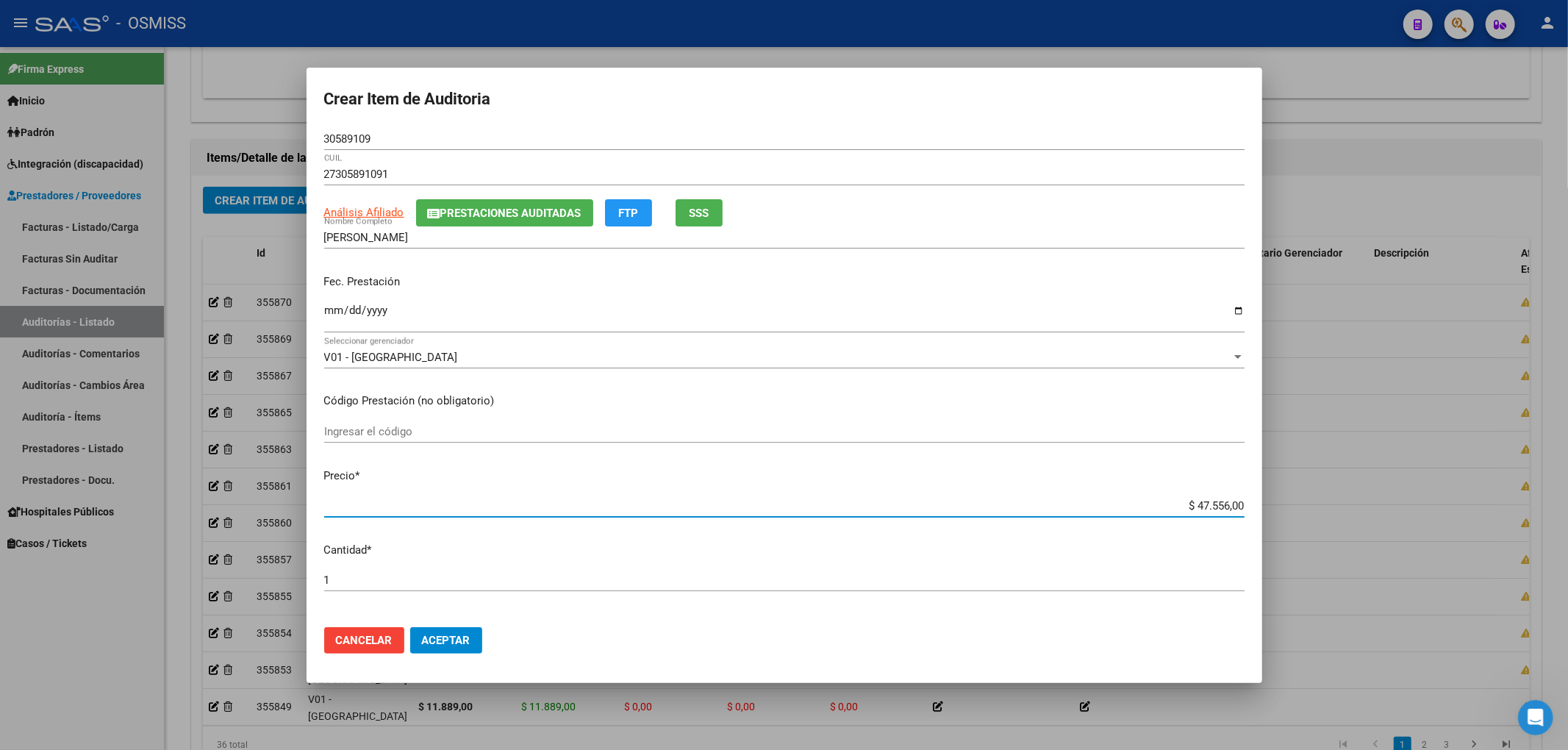
drag, startPoint x: 1209, startPoint y: 501, endPoint x: 1410, endPoint y: 498, distance: 201.0
click at [1395, 498] on div "Crear Item de Auditoria 30589109 Nro Documento 27305891091 CUIL Análisis Afilia…" at bounding box center [784, 375] width 1568 height 750
click at [462, 639] on span "Aceptar" at bounding box center [446, 640] width 48 height 13
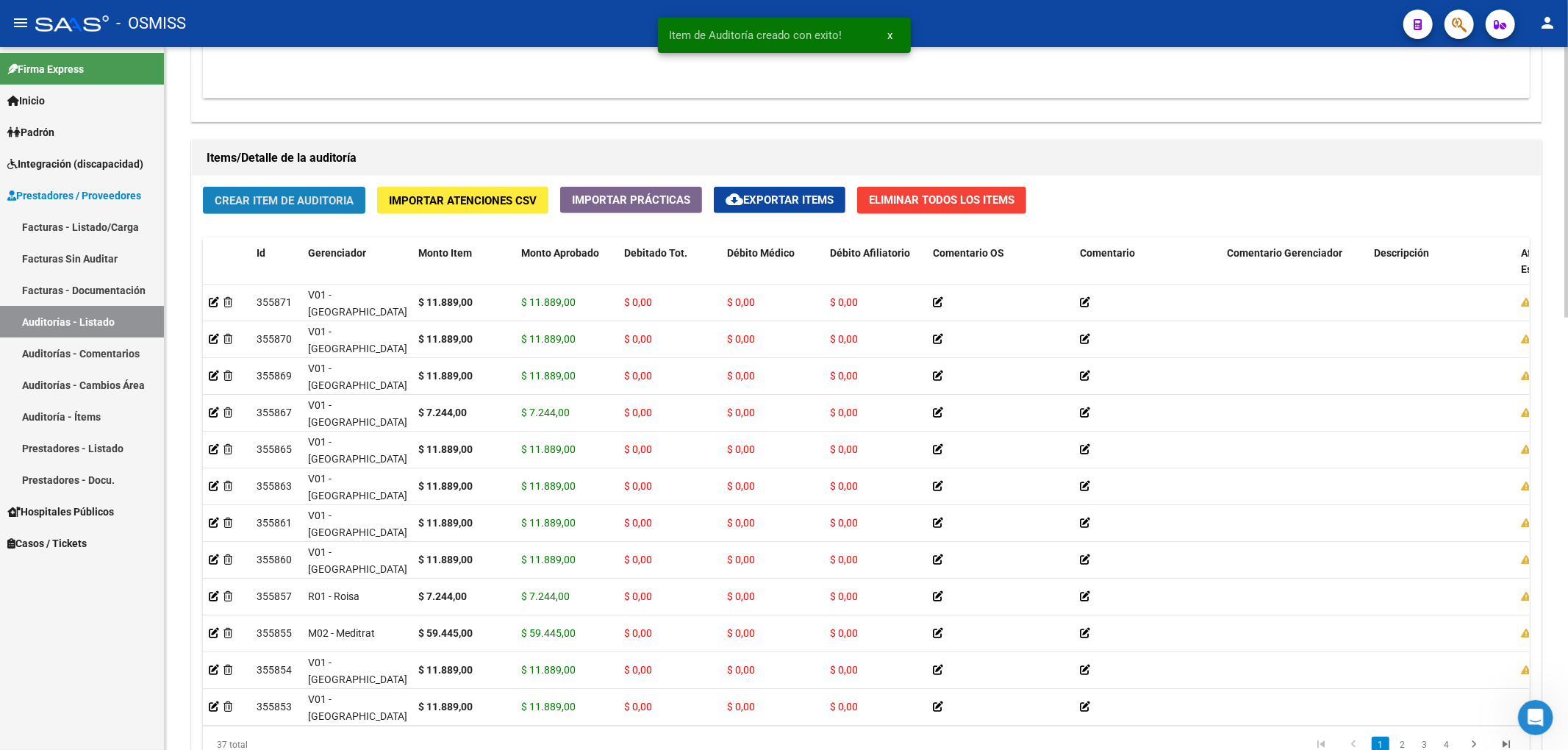
click at [298, 187] on button "Crear Item de Auditoria" at bounding box center [284, 201] width 163 height 27
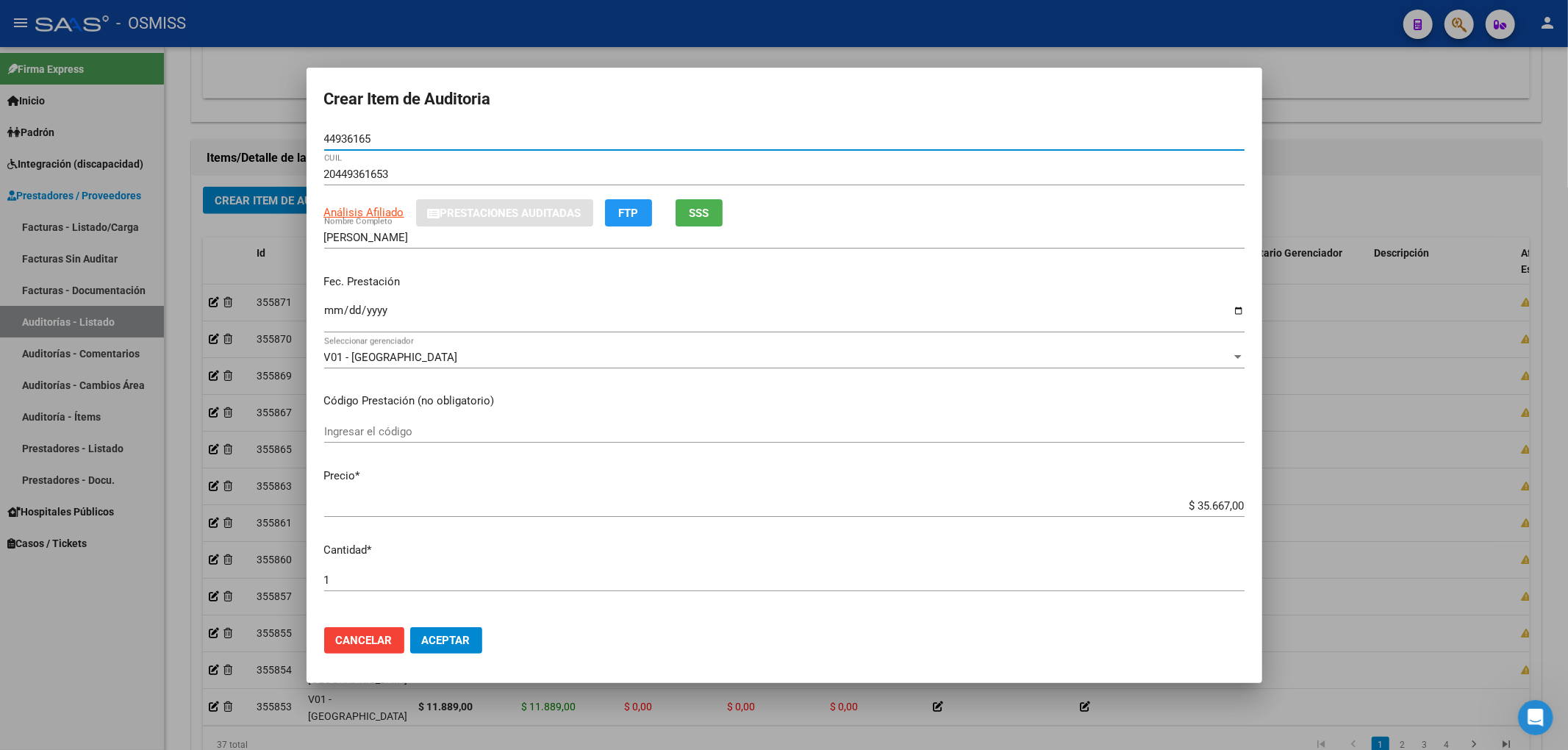
click at [327, 310] on input "Ingresar la fecha" at bounding box center [784, 315] width 920 height 23
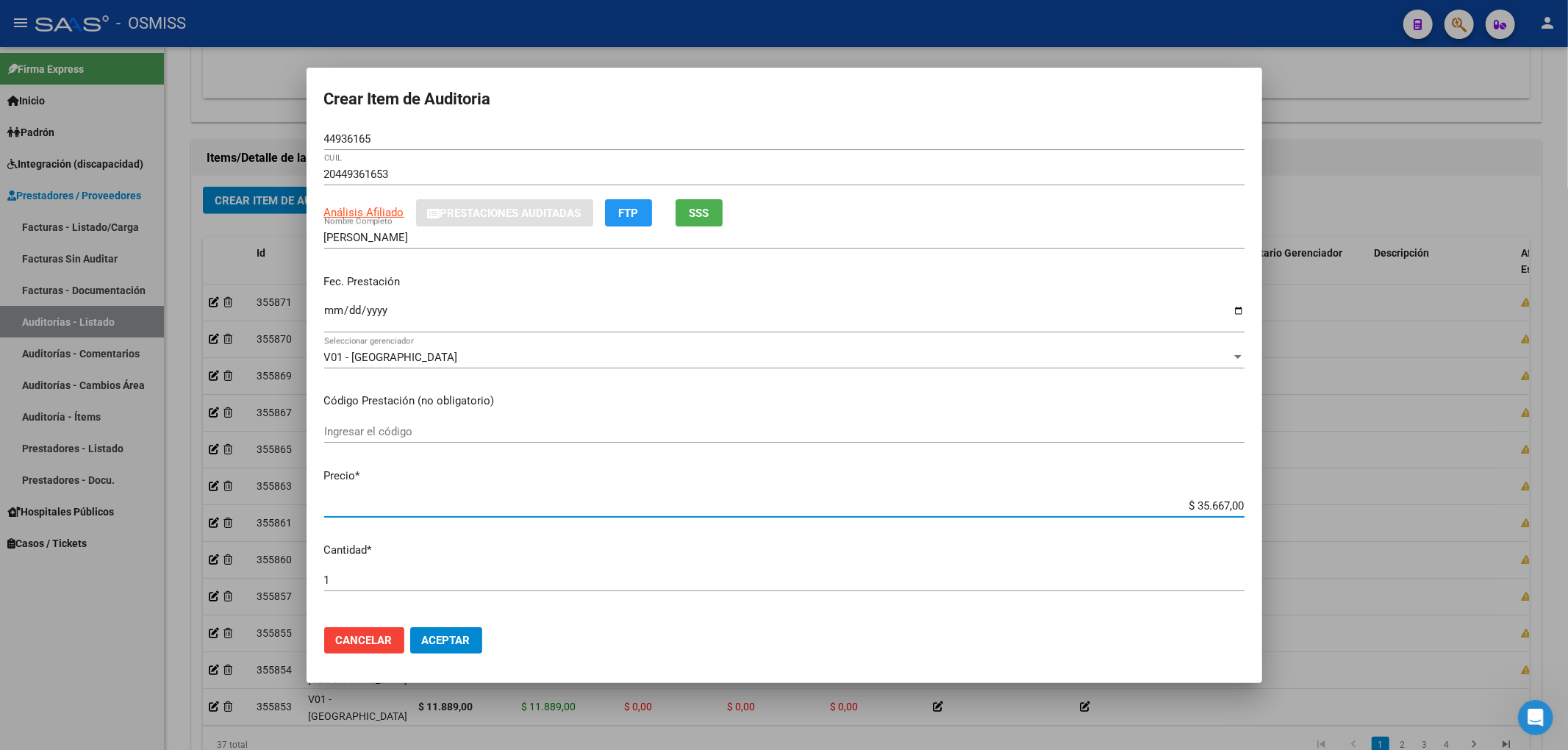
drag, startPoint x: 1177, startPoint y: 505, endPoint x: 1380, endPoint y: 496, distance: 203.2
click at [1375, 498] on div "Crear Item de Auditoria 44936165 Nro Documento 20449361653 CUIL Análisis Afilia…" at bounding box center [784, 375] width 1568 height 750
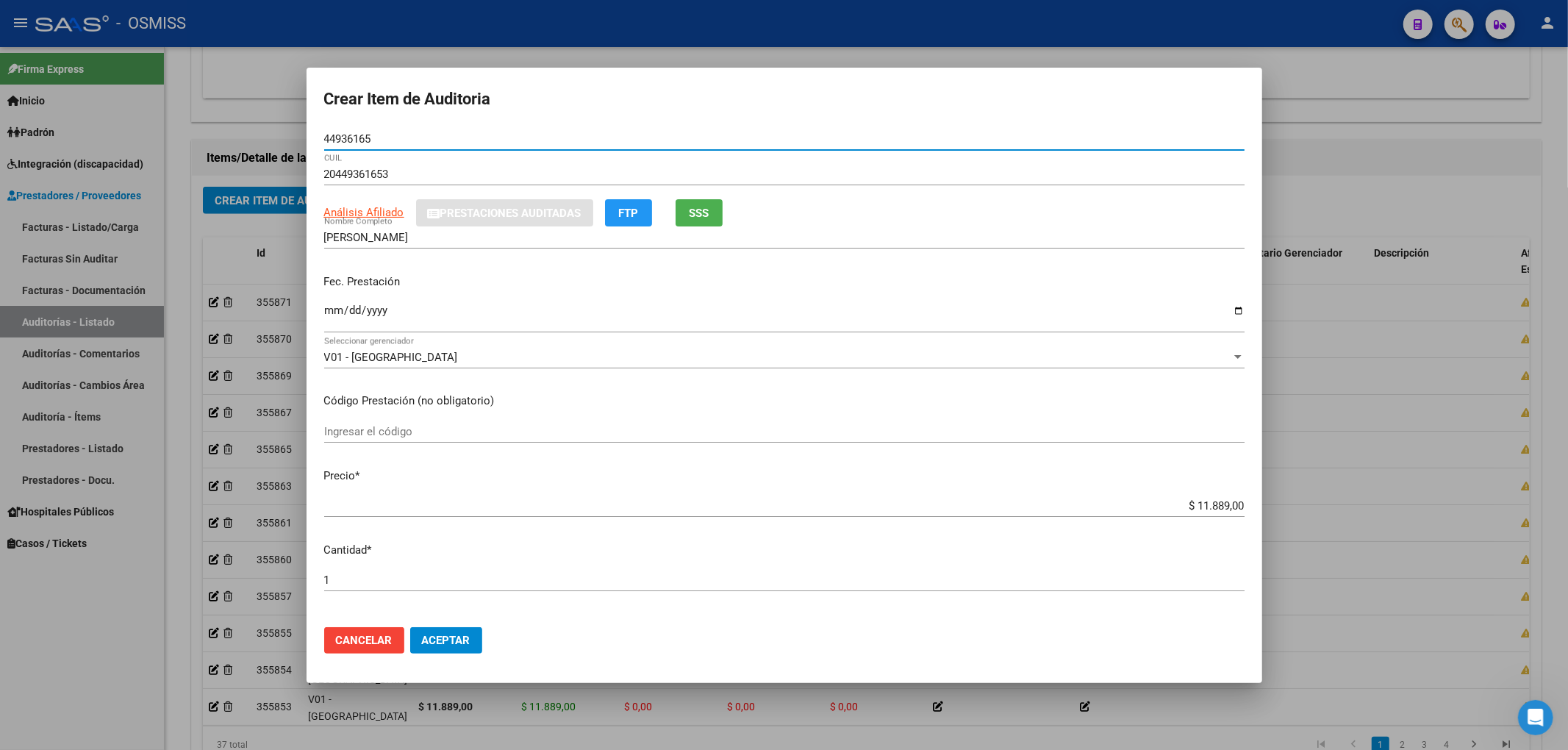
drag, startPoint x: 380, startPoint y: 139, endPoint x: 231, endPoint y: 131, distance: 149.2
click at [231, 131] on div "Crear Item de Auditoria 44936165 Nro Documento 20449361653 CUIL Análisis Afilia…" at bounding box center [784, 375] width 1568 height 750
click at [1031, 295] on div "Fec. Prestación [DATE] Ingresar la fecha" at bounding box center [784, 304] width 920 height 83
click at [327, 306] on input "[DATE]" at bounding box center [784, 315] width 920 height 23
click at [466, 646] on span "Aceptar" at bounding box center [446, 640] width 48 height 13
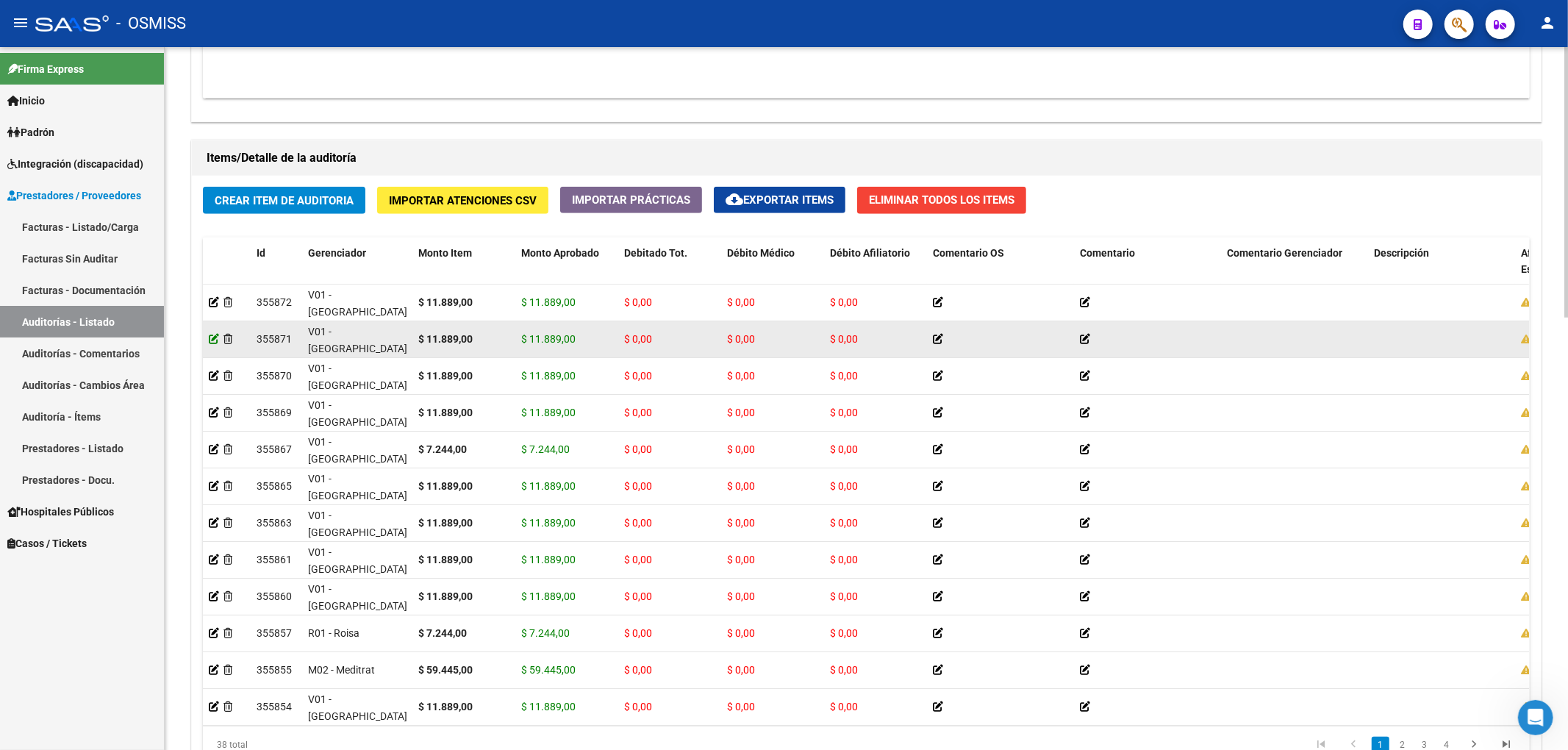
click at [212, 341] on icon at bounding box center [213, 339] width 10 height 10
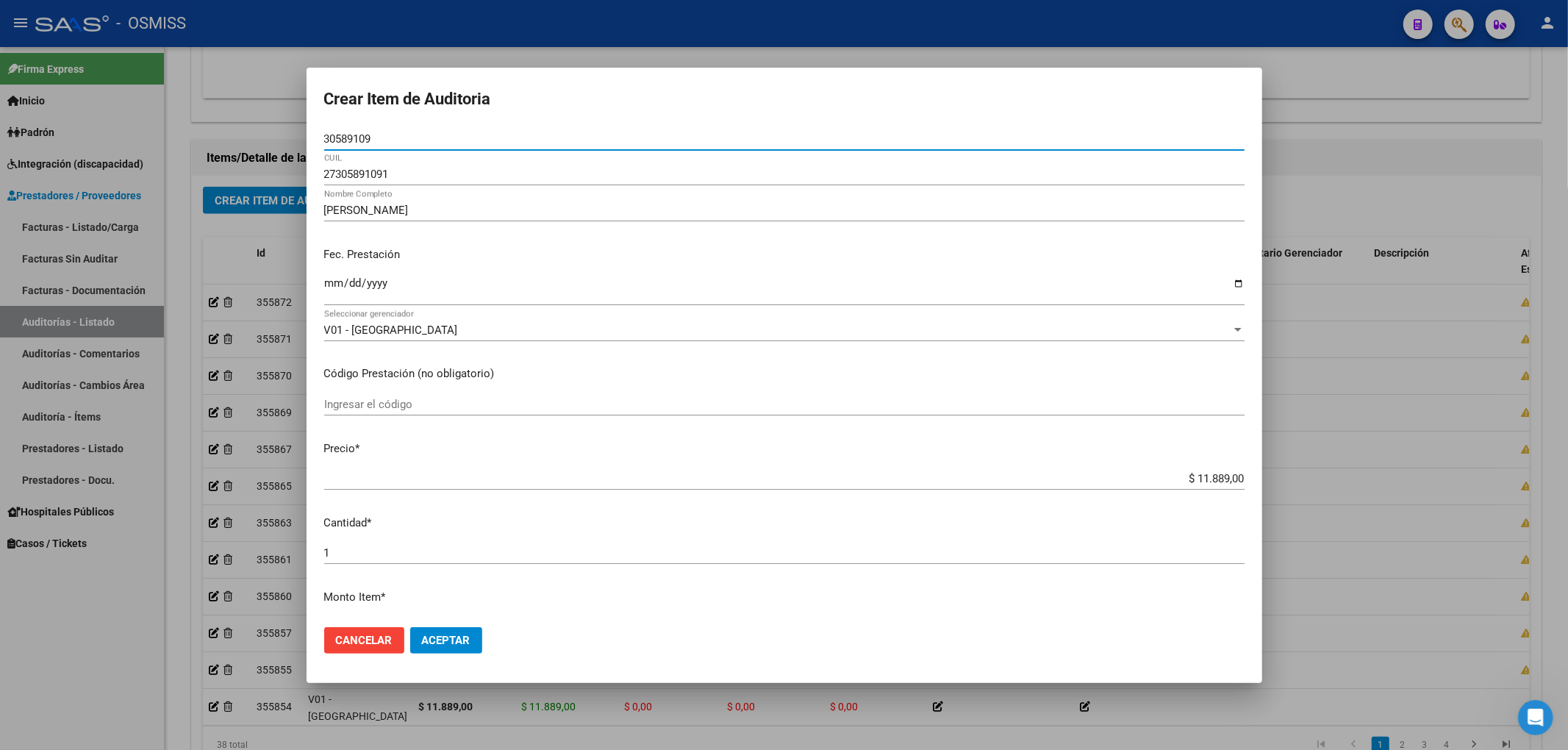
drag, startPoint x: 385, startPoint y: 136, endPoint x: 254, endPoint y: 131, distance: 131.1
click at [257, 131] on div "Crear Item de Auditoria 30589109 Nro Documento 27305891091 CUIL [PERSON_NAME] N…" at bounding box center [784, 375] width 1568 height 750
drag, startPoint x: 1091, startPoint y: 286, endPoint x: 1083, endPoint y: 312, distance: 27.2
click at [1091, 286] on input "[DATE]" at bounding box center [784, 289] width 920 height 23
click at [459, 639] on span "Aceptar" at bounding box center [446, 640] width 48 height 13
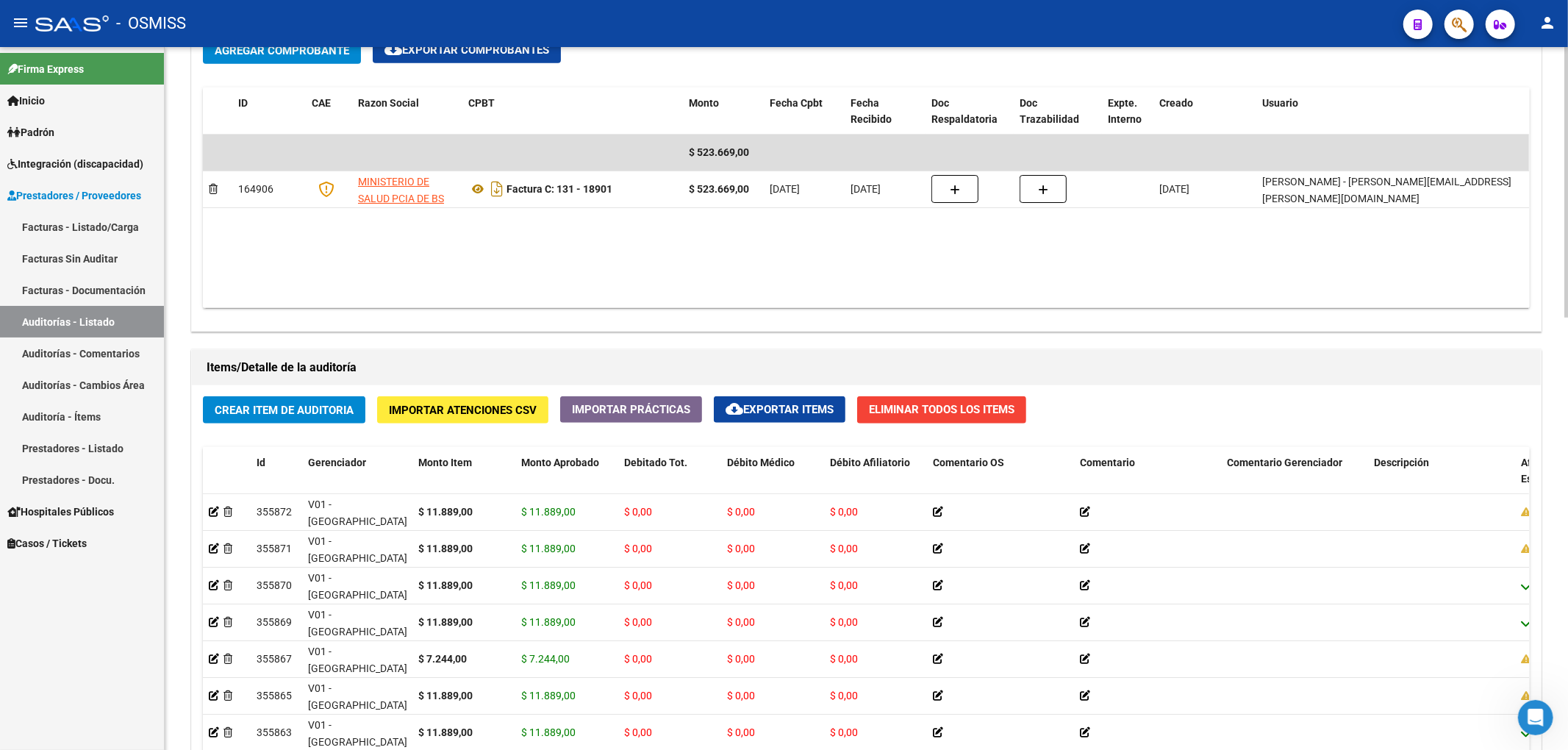
scroll to position [926, 0]
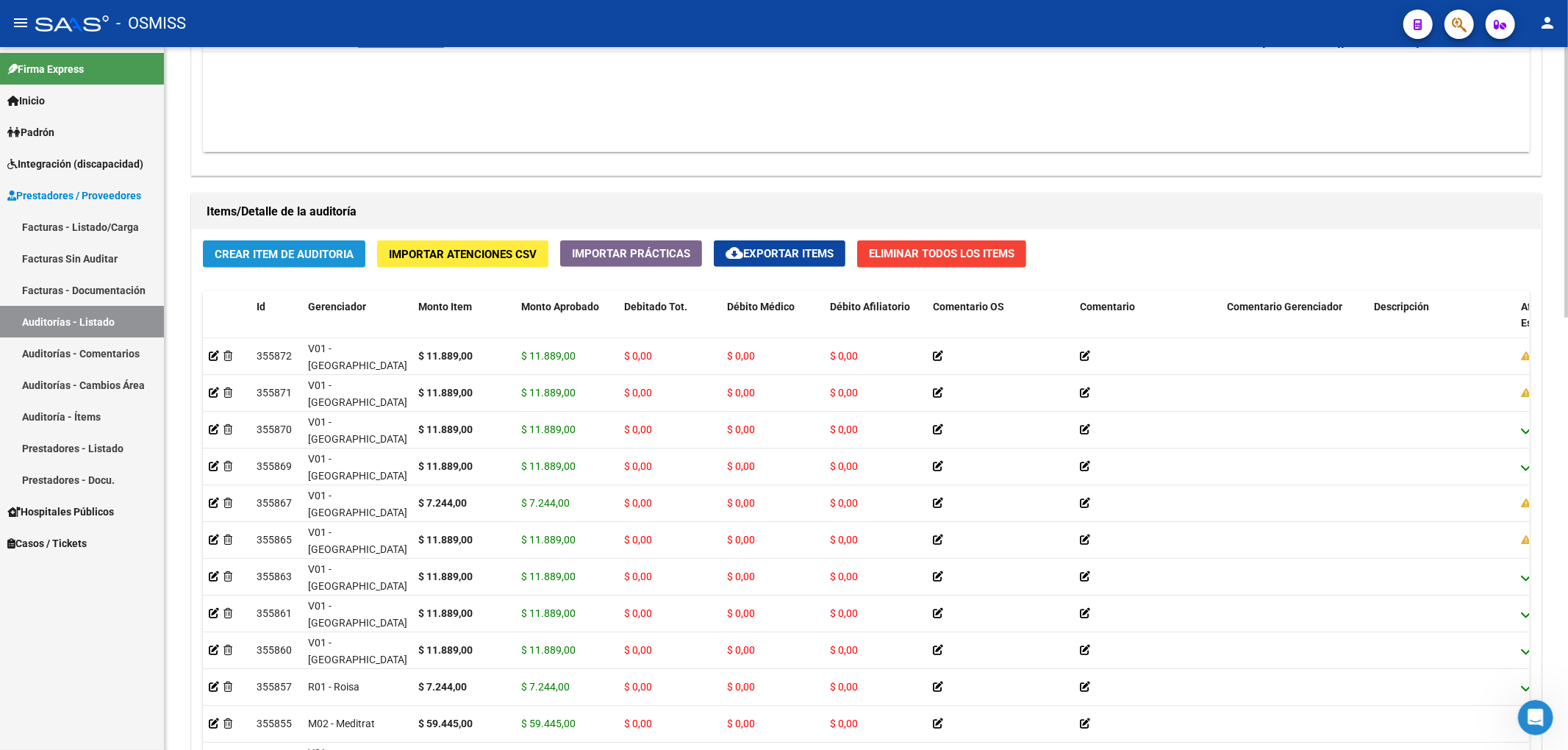
click at [303, 249] on span "Crear Item de Auditoria" at bounding box center [284, 254] width 139 height 13
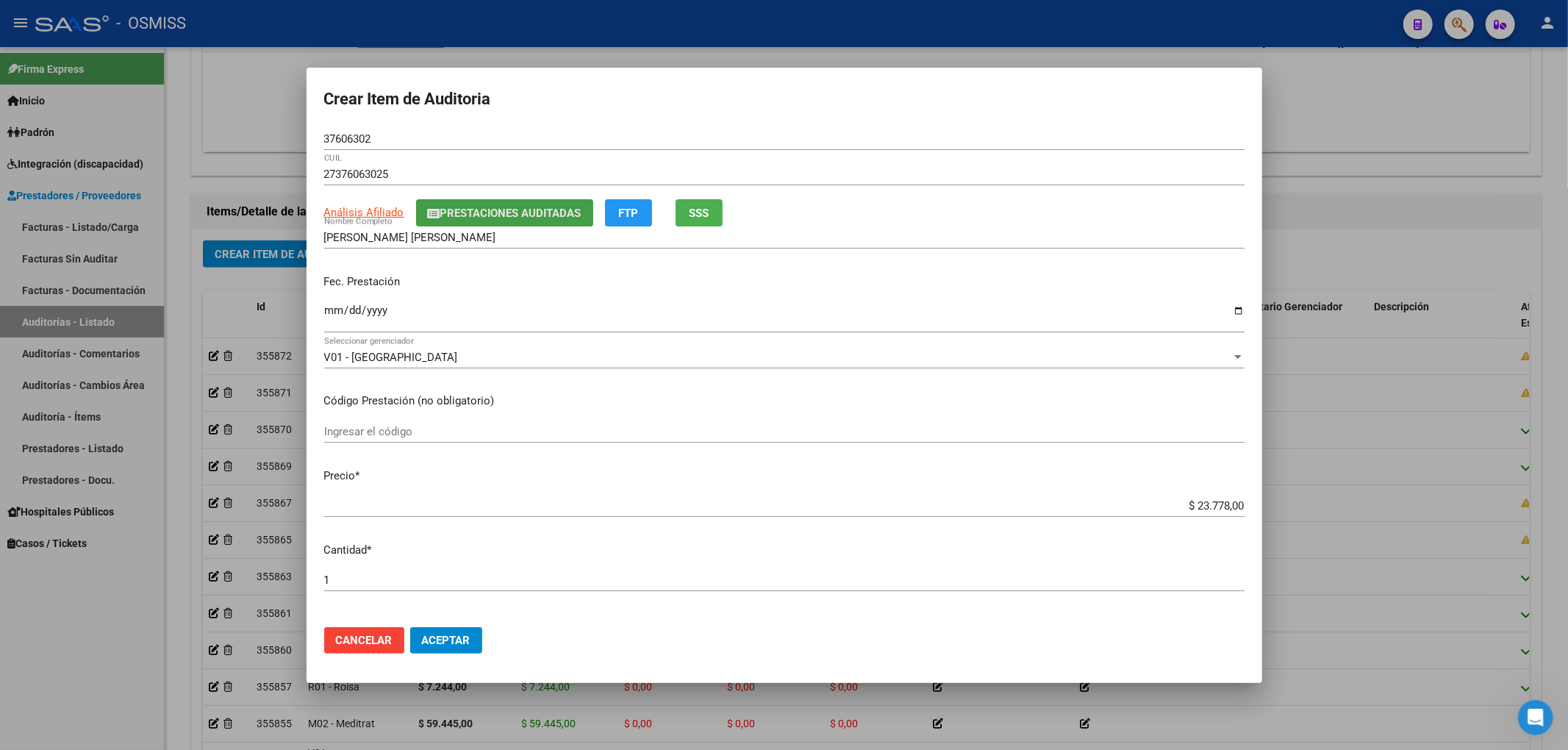
click at [452, 217] on span "Prestaciones Auditadas" at bounding box center [511, 213] width 141 height 13
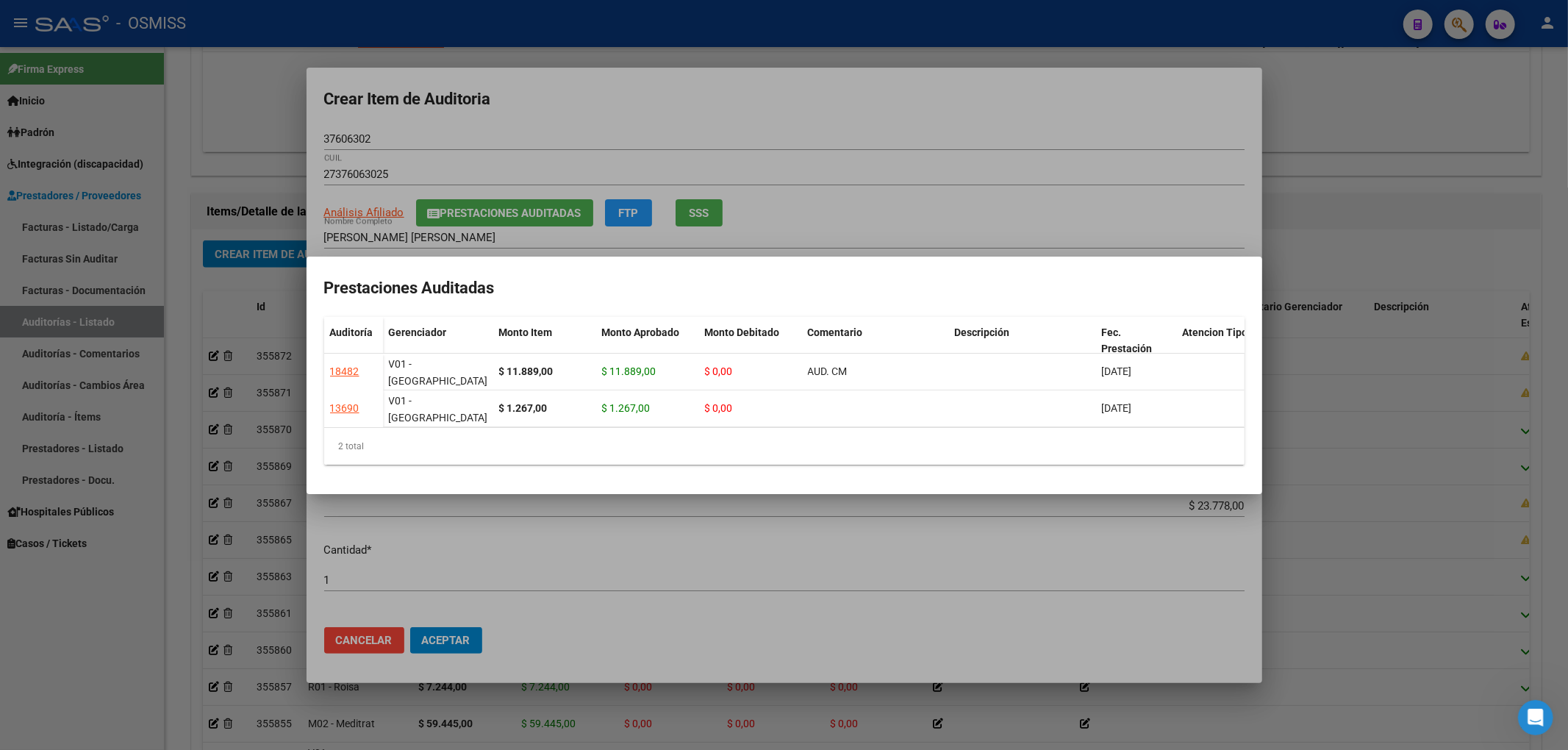
click at [771, 97] on div at bounding box center [784, 375] width 1568 height 750
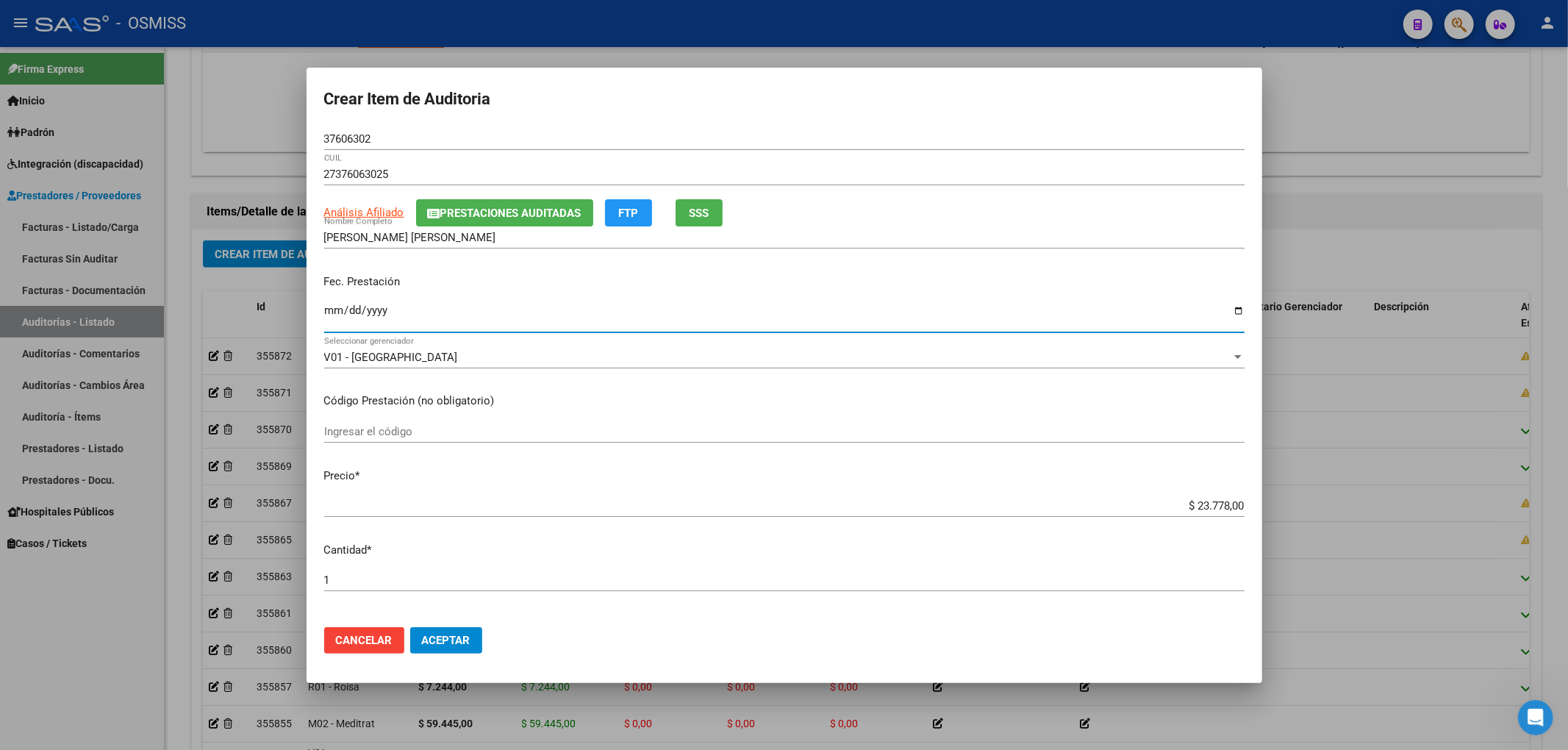
click at [337, 312] on input "Ingresar la fecha" at bounding box center [784, 315] width 920 height 23
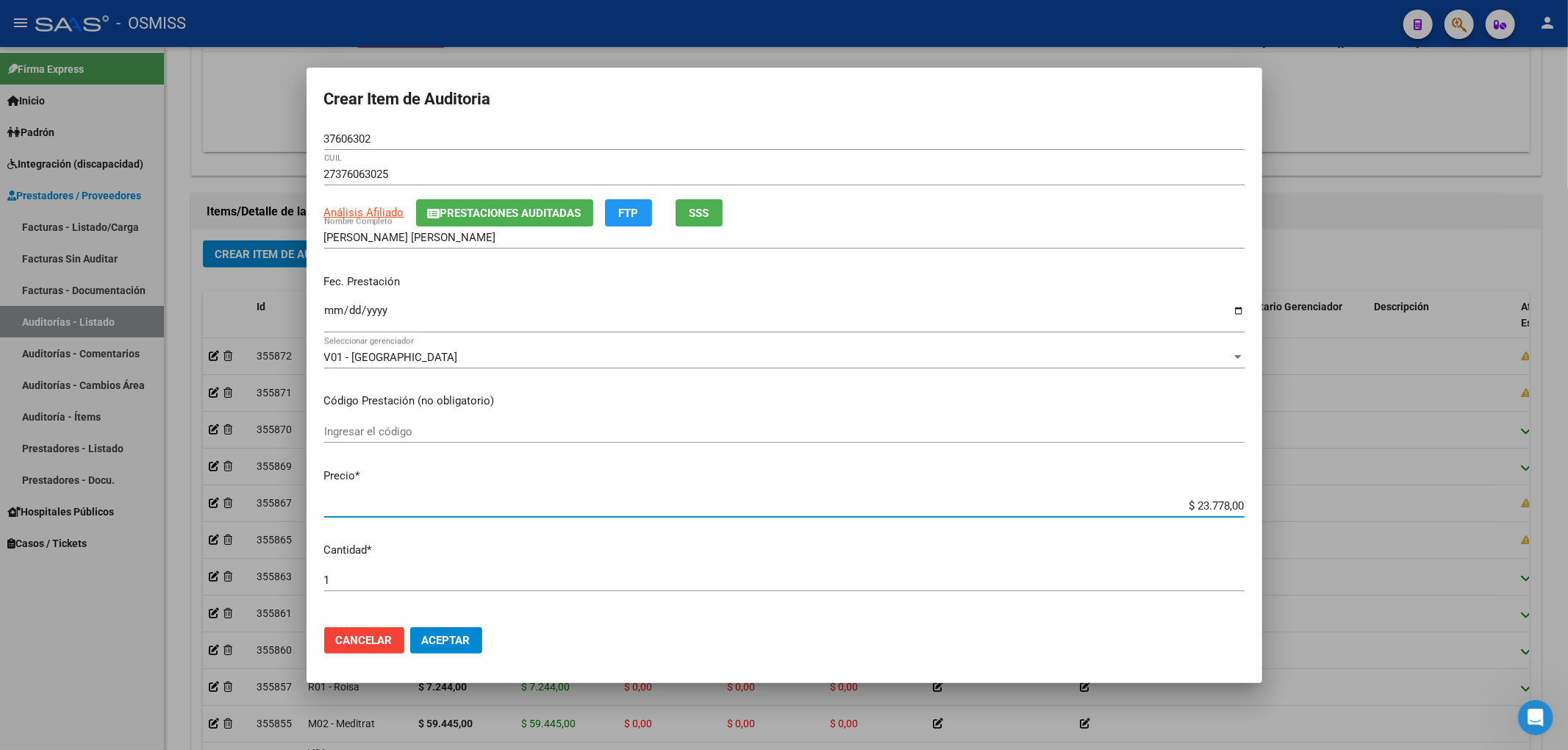
drag, startPoint x: 1157, startPoint y: 504, endPoint x: 1463, endPoint y: 512, distance: 306.1
click at [1459, 512] on div "Crear Item de Auditoria 37606302 Nro Documento 27376063025 CUIL Análisis Afilia…" at bounding box center [784, 375] width 1568 height 750
drag, startPoint x: 383, startPoint y: 136, endPoint x: 216, endPoint y: 110, distance: 169.0
click at [283, 122] on div "Crear Item de Auditoria 37606302 Nro Documento 27376063025 CUIL Análisis Afilia…" at bounding box center [784, 375] width 1568 height 750
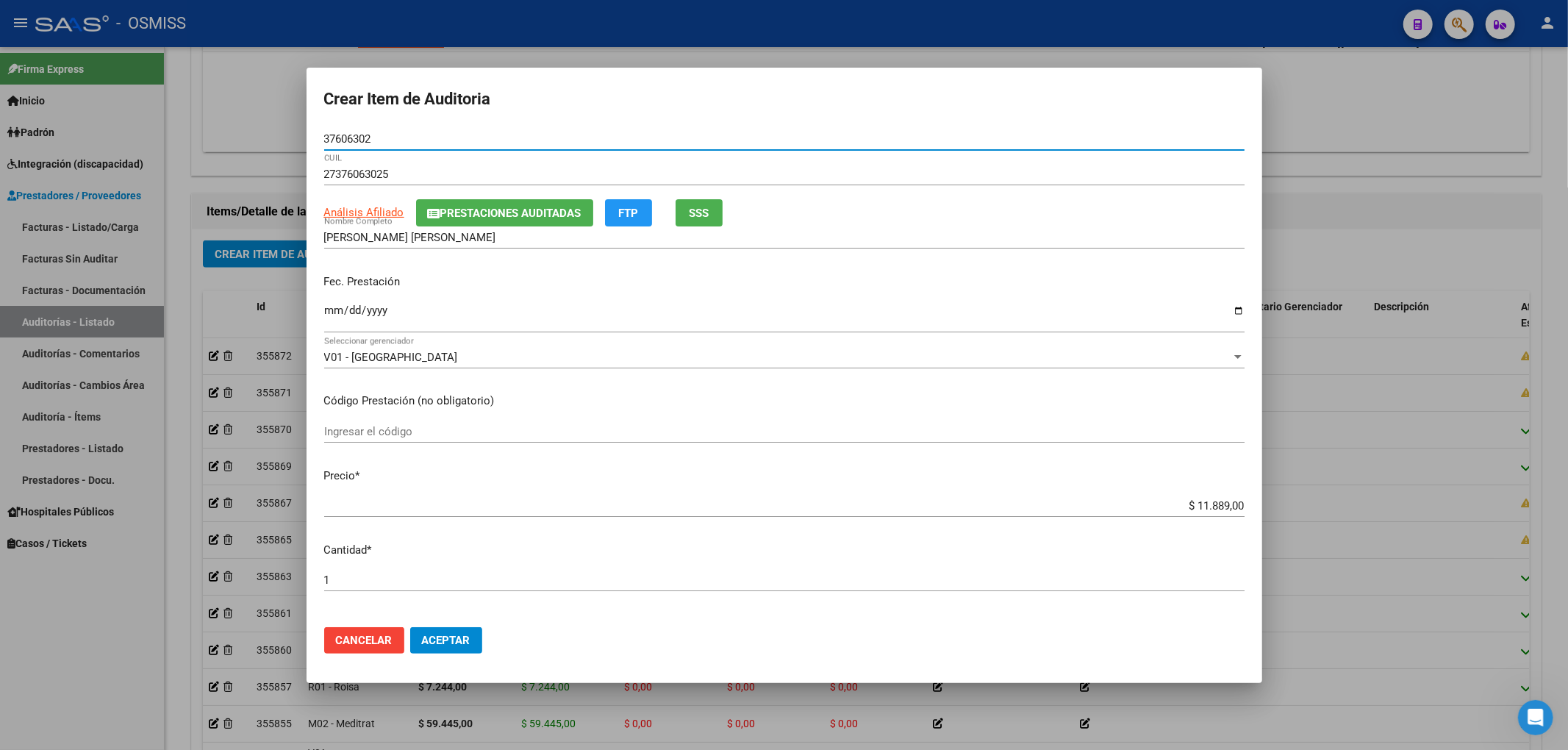
click at [521, 215] on span "Prestaciones Auditadas" at bounding box center [511, 213] width 141 height 13
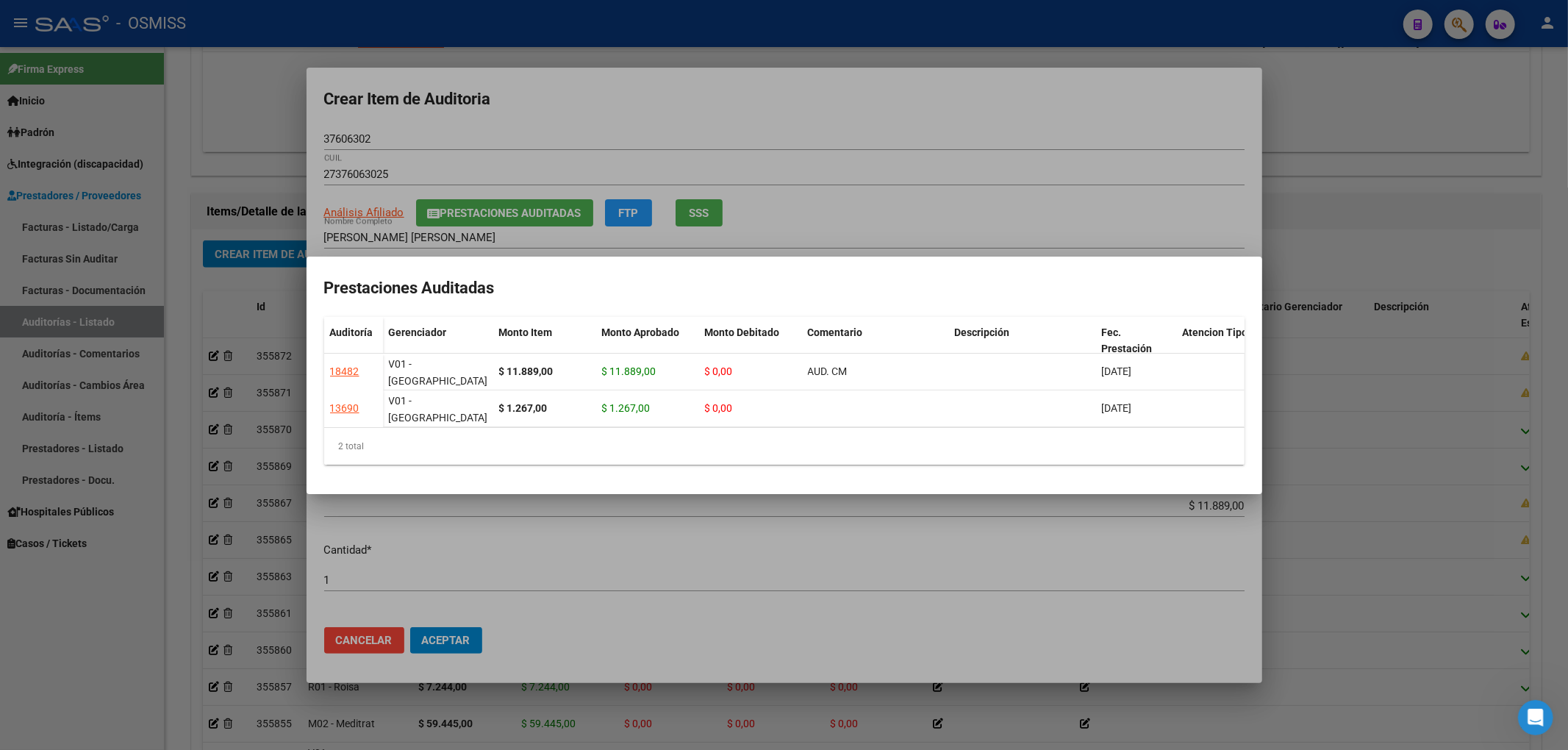
click at [632, 104] on div at bounding box center [784, 375] width 1568 height 750
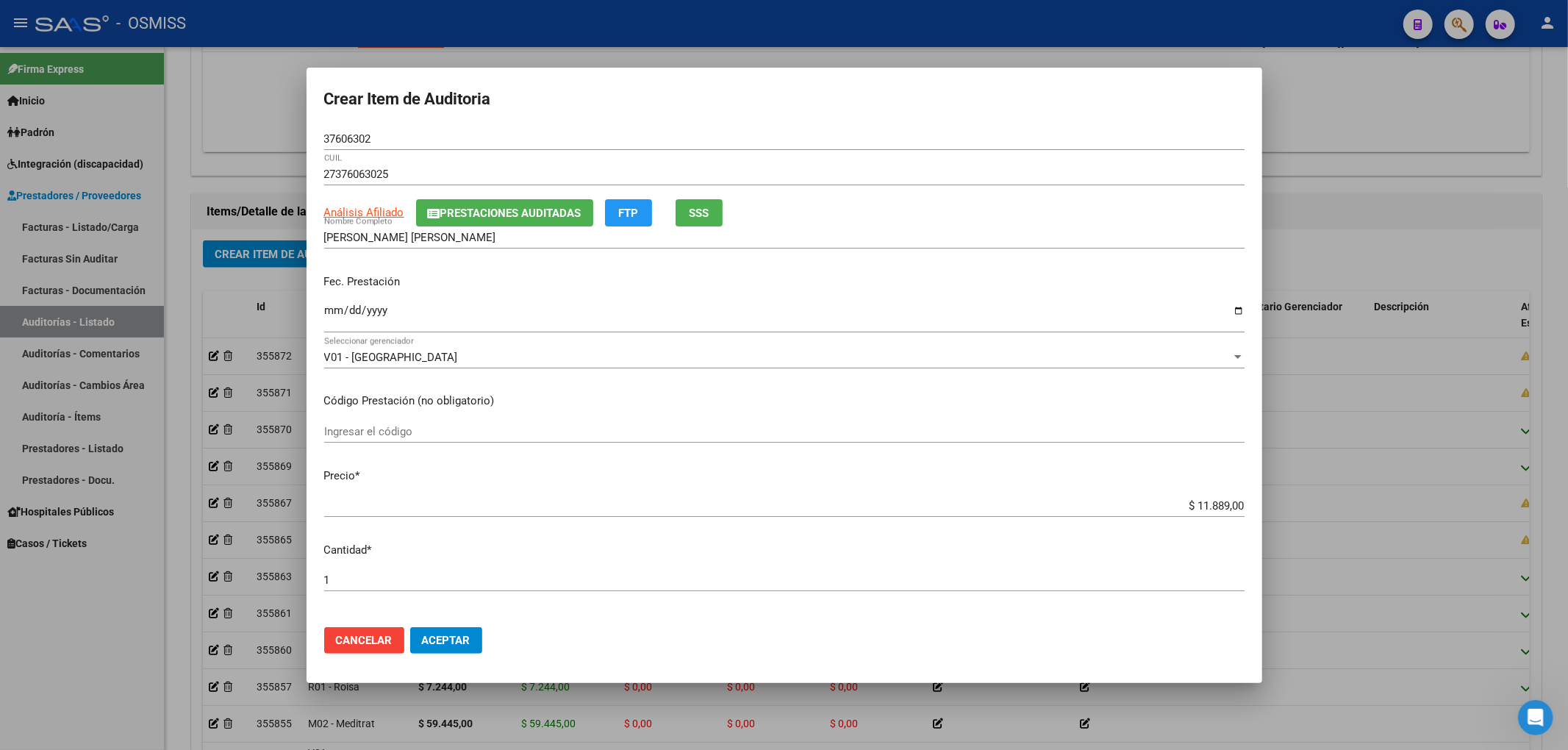
click at [448, 650] on button "Aceptar" at bounding box center [446, 640] width 72 height 26
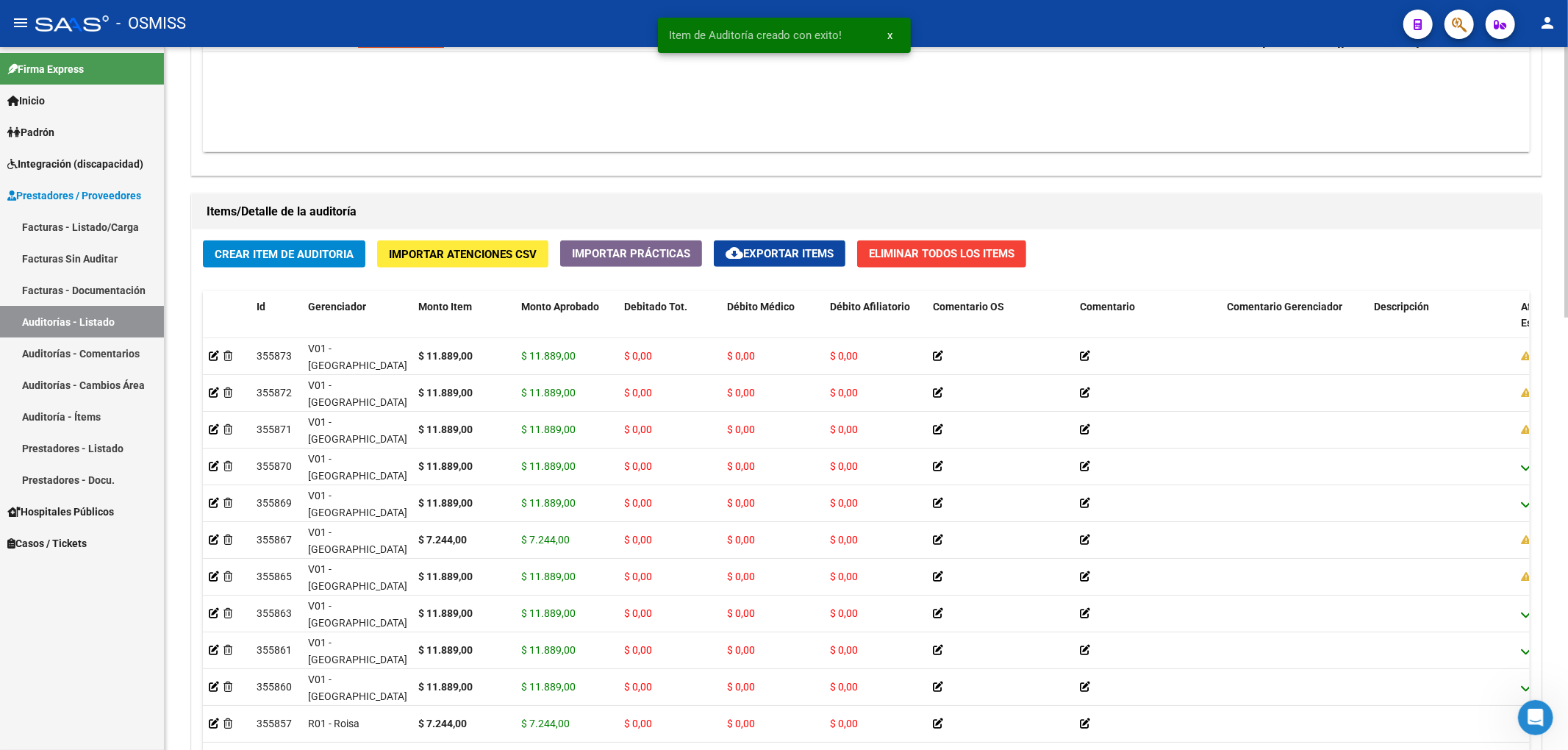
click at [342, 237] on div "Crear Item de Auditoria Importar Atenciones CSV Importar Prácticas cloud_downlo…" at bounding box center [866, 534] width 1349 height 610
click at [339, 261] on span "Crear Item de Auditoria" at bounding box center [284, 254] width 139 height 13
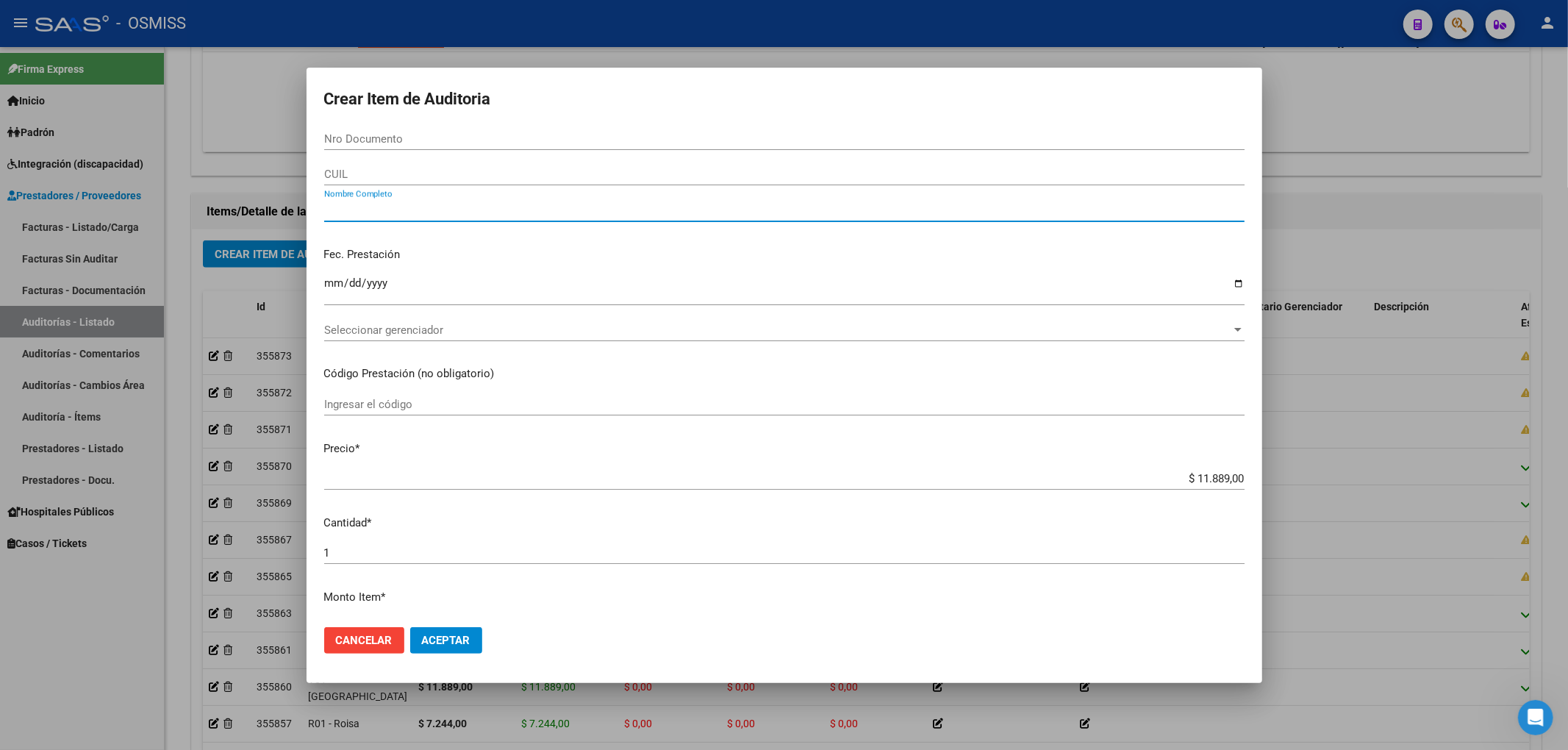
click at [1043, 212] on input "Nombre Completo" at bounding box center [784, 210] width 920 height 13
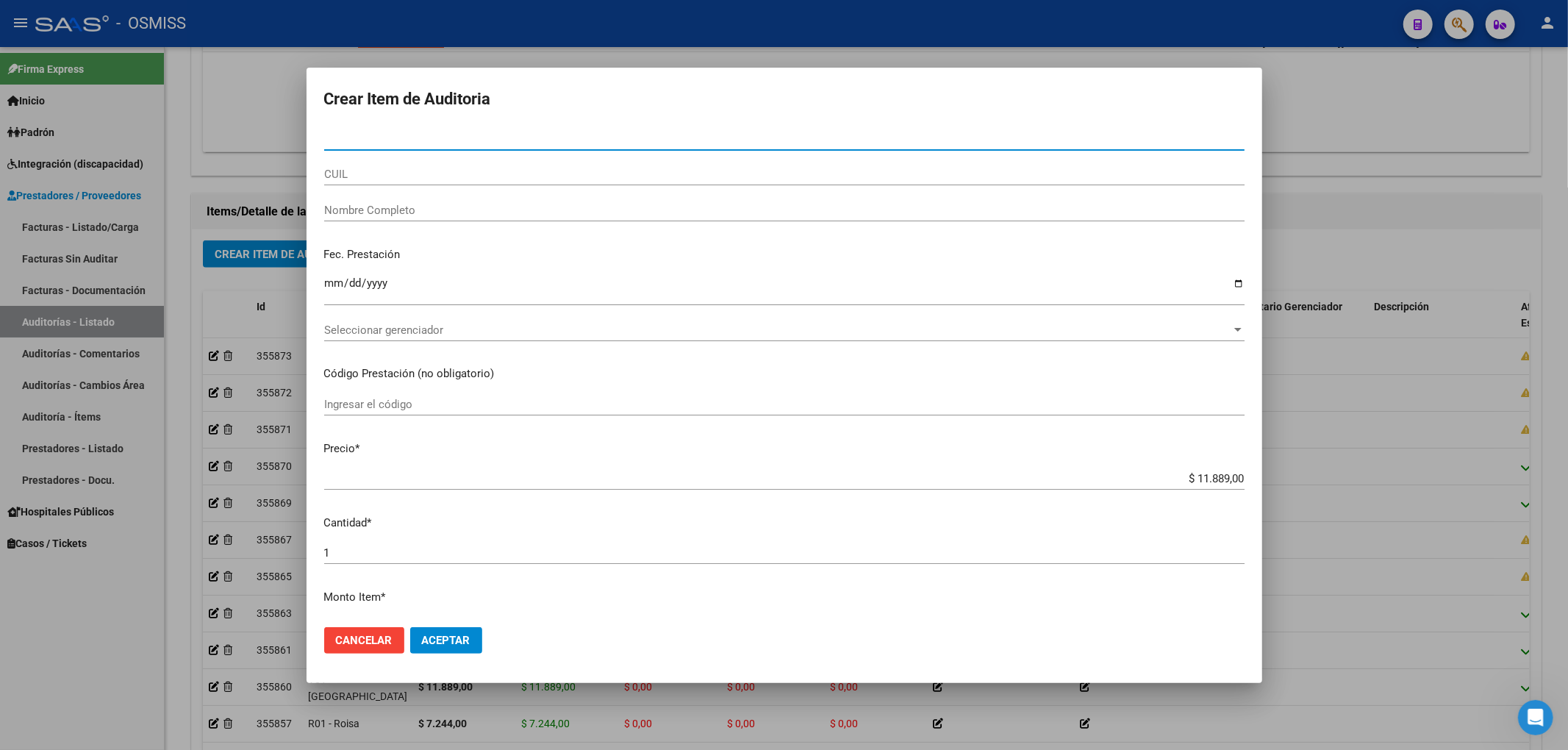
click at [381, 144] on input "Nro Documento" at bounding box center [784, 139] width 920 height 13
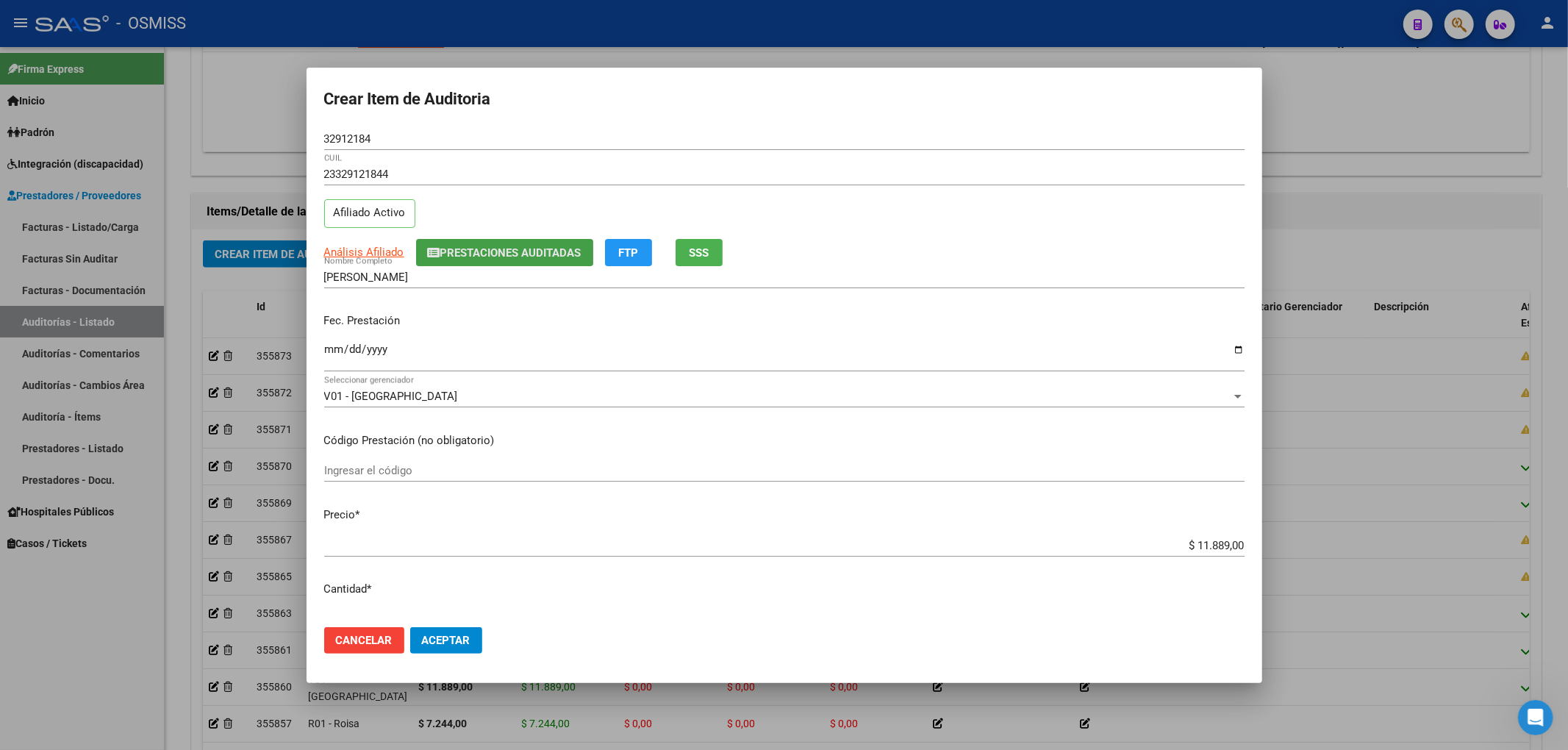
click at [494, 247] on span "Prestaciones Auditadas" at bounding box center [511, 253] width 141 height 13
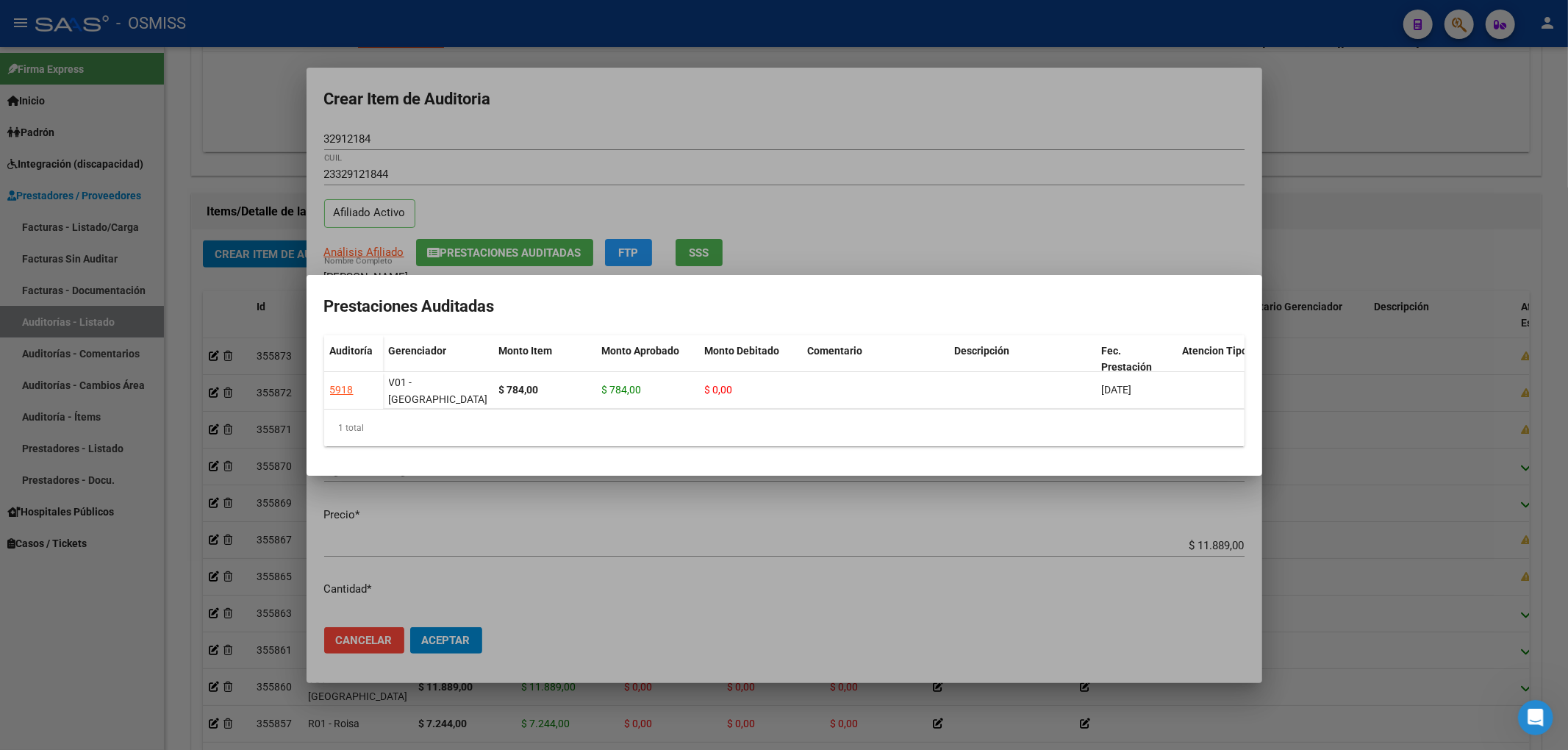
click at [615, 116] on div at bounding box center [784, 375] width 1568 height 750
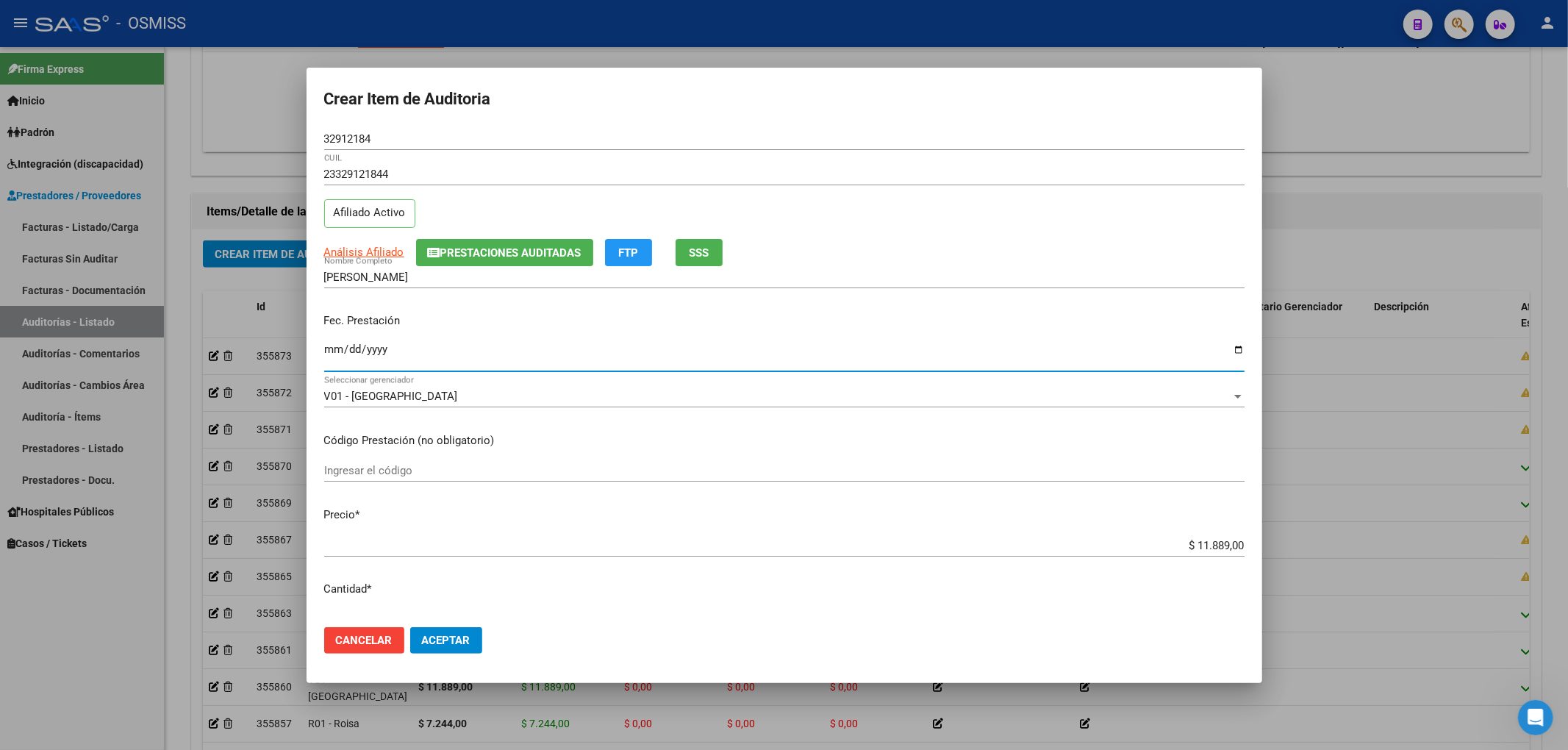
click at [332, 346] on input "Ingresar la fecha" at bounding box center [784, 355] width 920 height 23
drag, startPoint x: 378, startPoint y: 136, endPoint x: 189, endPoint y: 124, distance: 189.4
click at [212, 124] on div "Crear Item de Auditoria 32912184 Nro Documento 23329121844 CUIL Afiliado Activo…" at bounding box center [784, 375] width 1568 height 750
click at [1027, 345] on input "[DATE]" at bounding box center [784, 355] width 920 height 23
click at [474, 633] on button "Aceptar" at bounding box center [446, 640] width 72 height 26
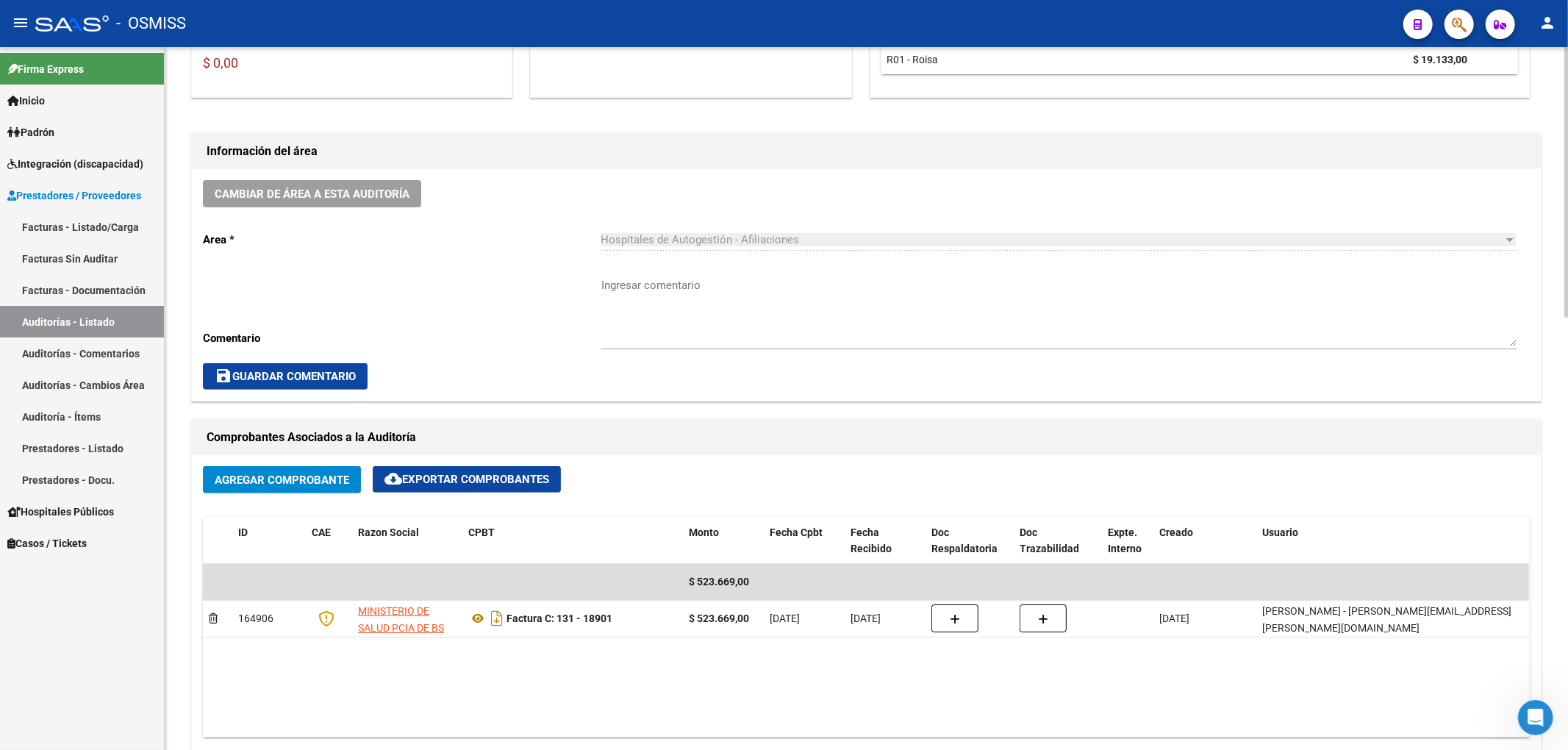
scroll to position [339, 0]
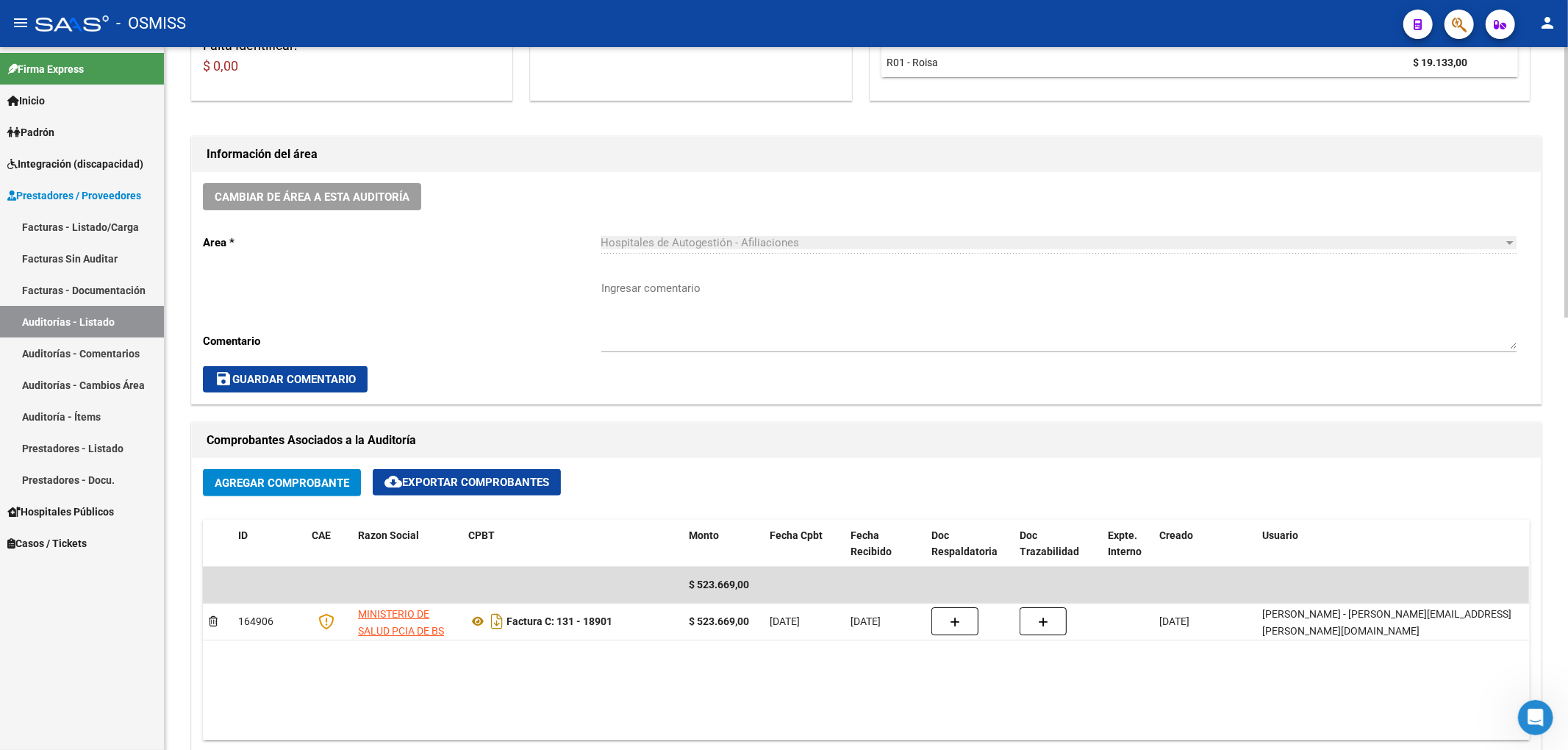
click at [401, 191] on span "Cambiar de área a esta auditoría" at bounding box center [312, 197] width 195 height 13
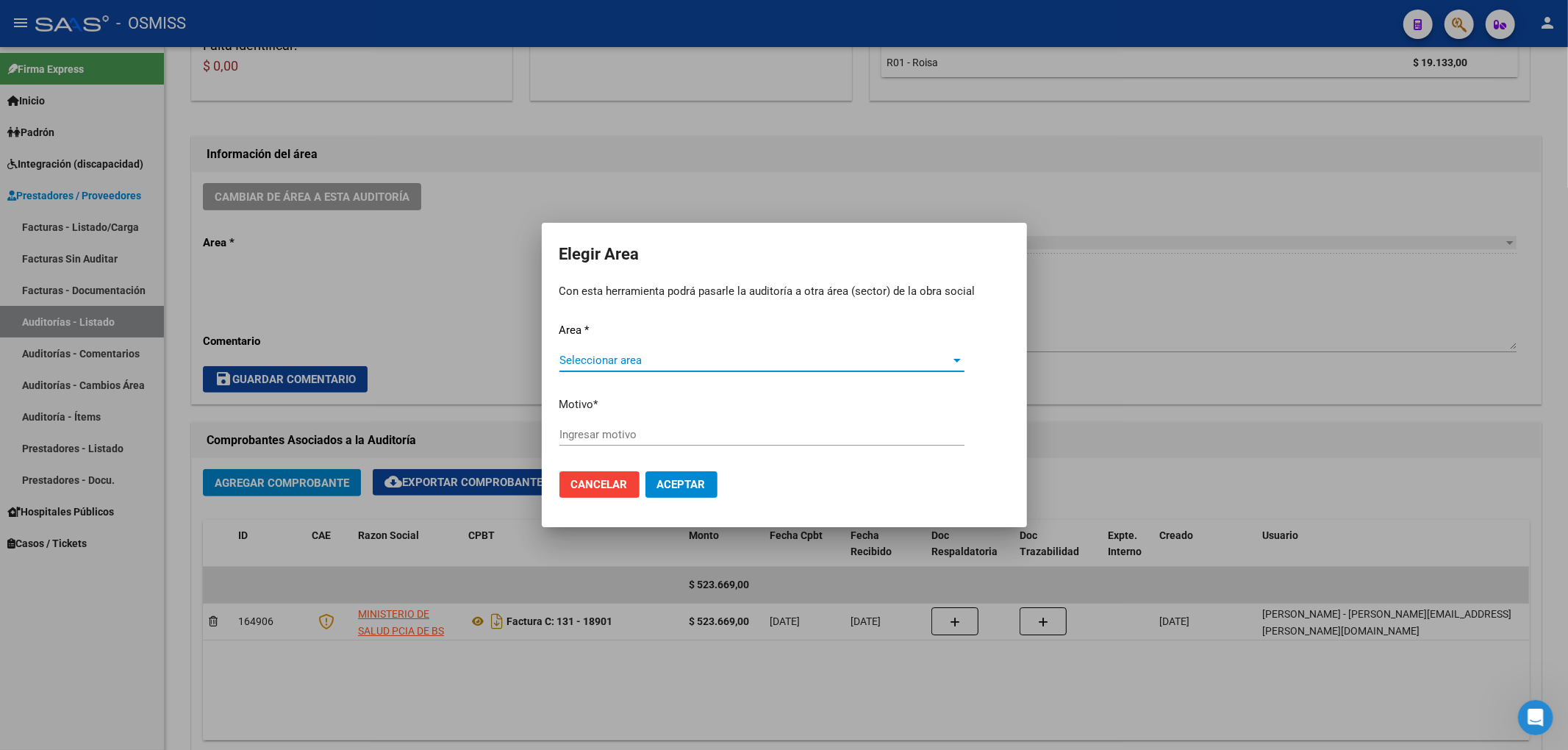
click at [674, 365] on span "Seleccionar area" at bounding box center [755, 360] width 391 height 13
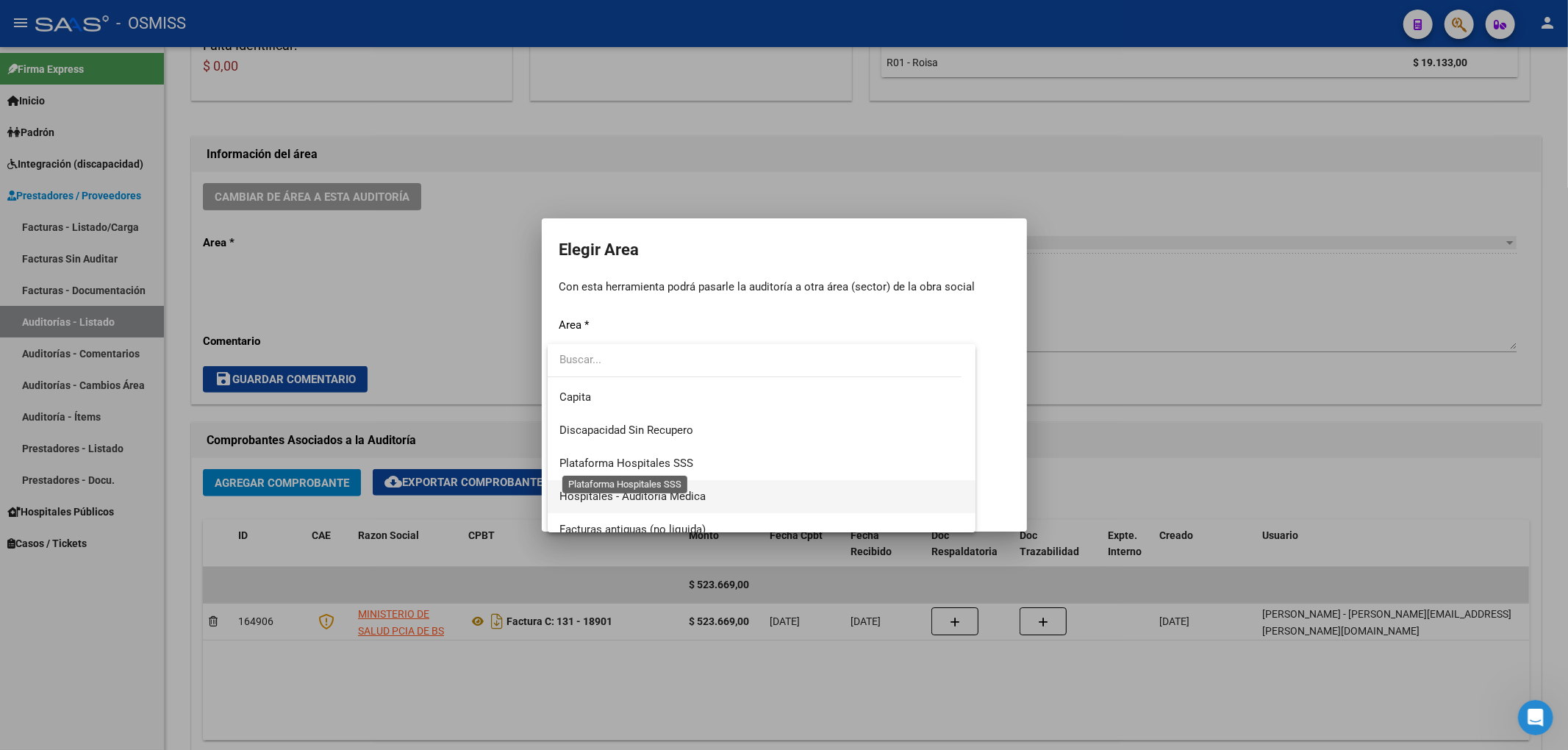
scroll to position [196, 0]
click at [678, 465] on span "Hospitales - Auditoría Médica" at bounding box center [632, 462] width 146 height 13
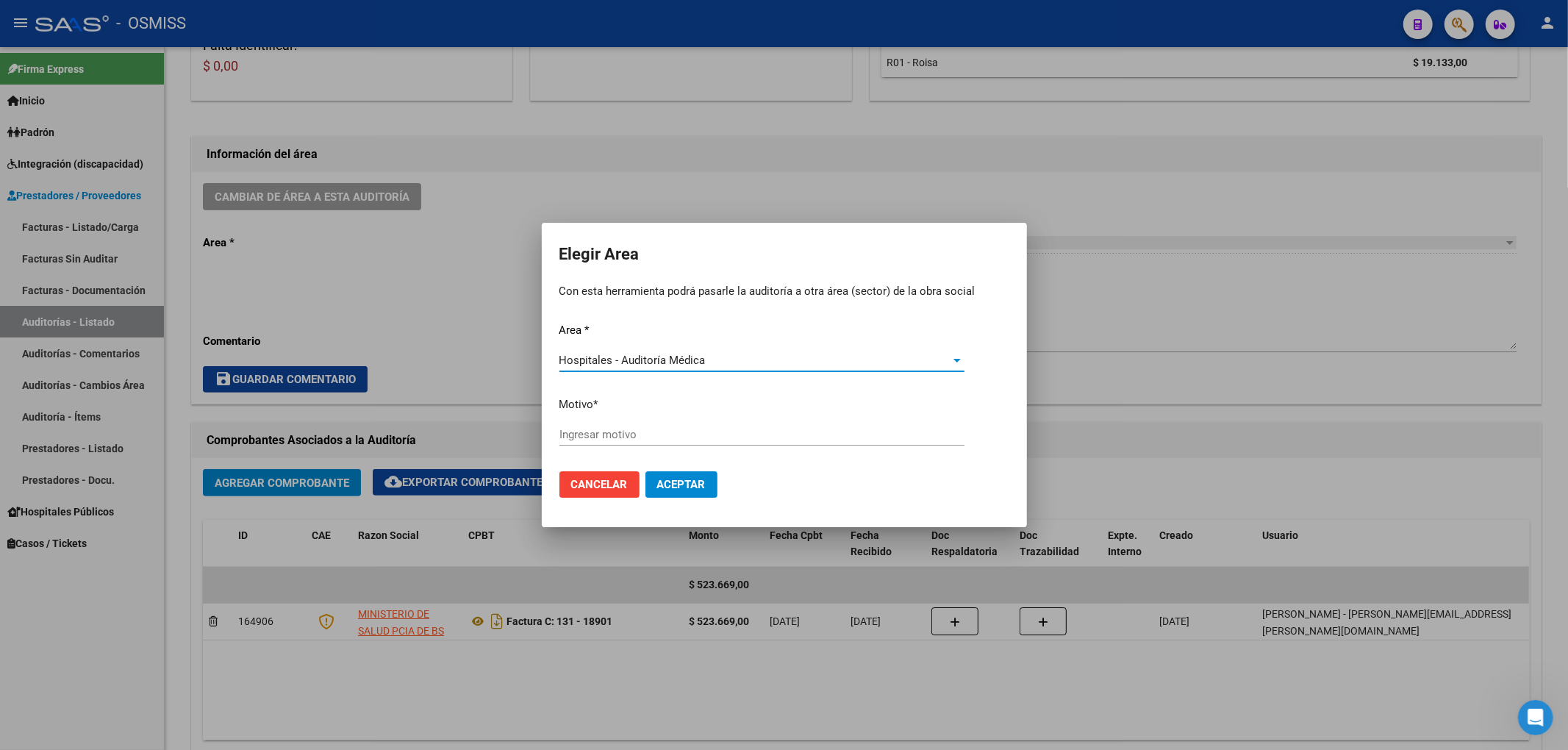
click at [586, 438] on input "Ingresar motivo" at bounding box center [761, 434] width 405 height 13
click at [674, 493] on button "Aceptar" at bounding box center [682, 484] width 72 height 26
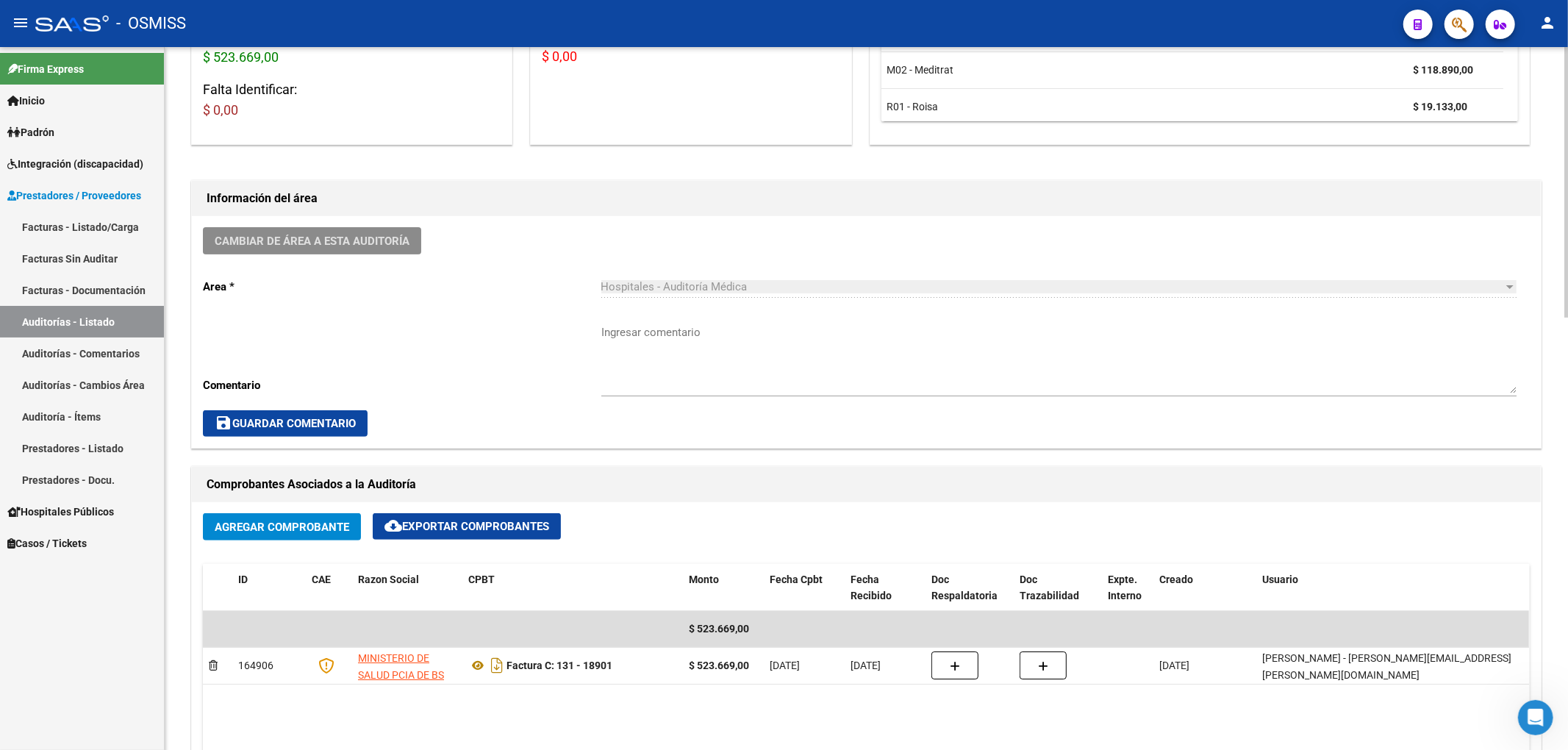
scroll to position [0, 0]
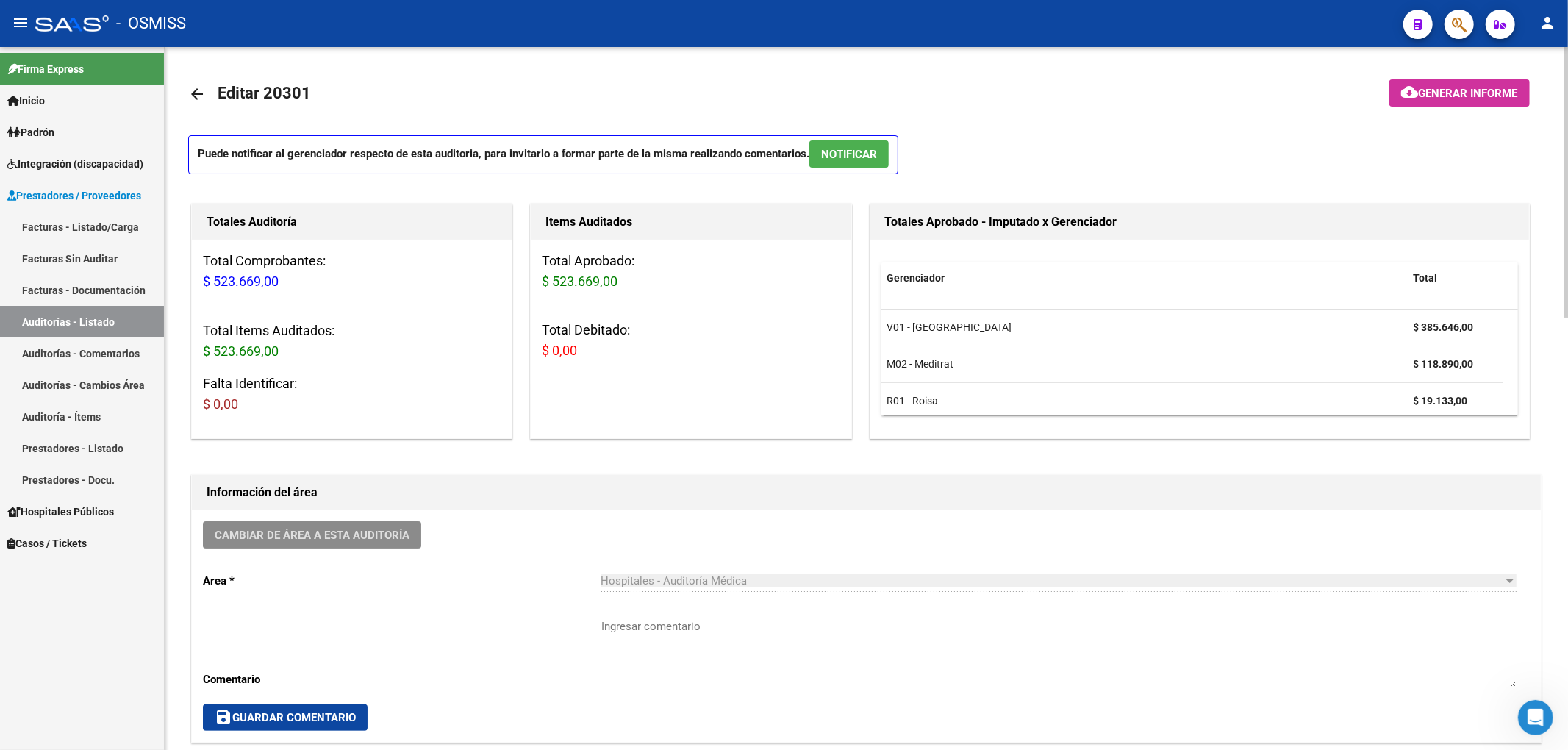
click at [198, 94] on mat-icon "arrow_back" at bounding box center [197, 94] width 18 height 18
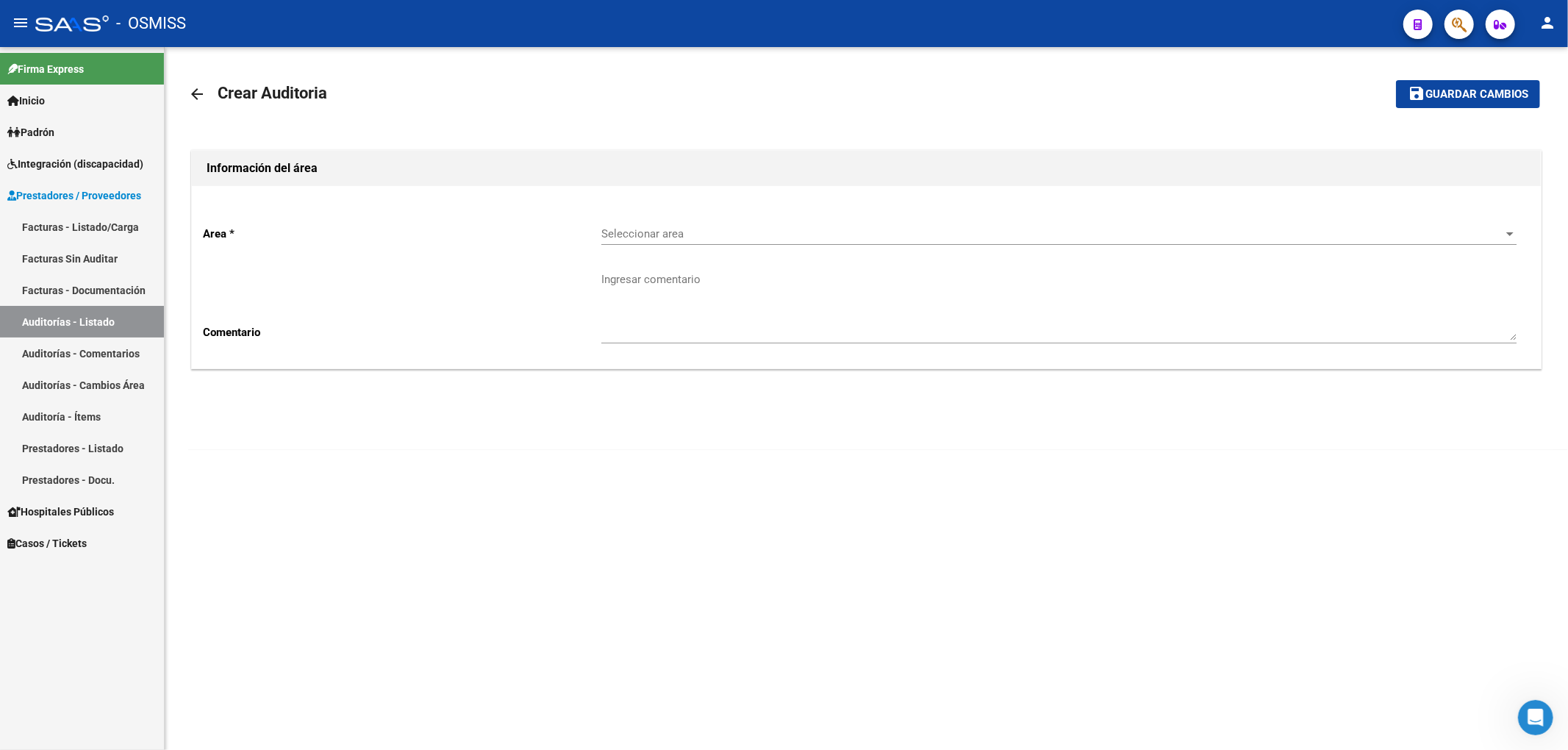
click at [666, 233] on span "Seleccionar area" at bounding box center [1052, 233] width 902 height 13
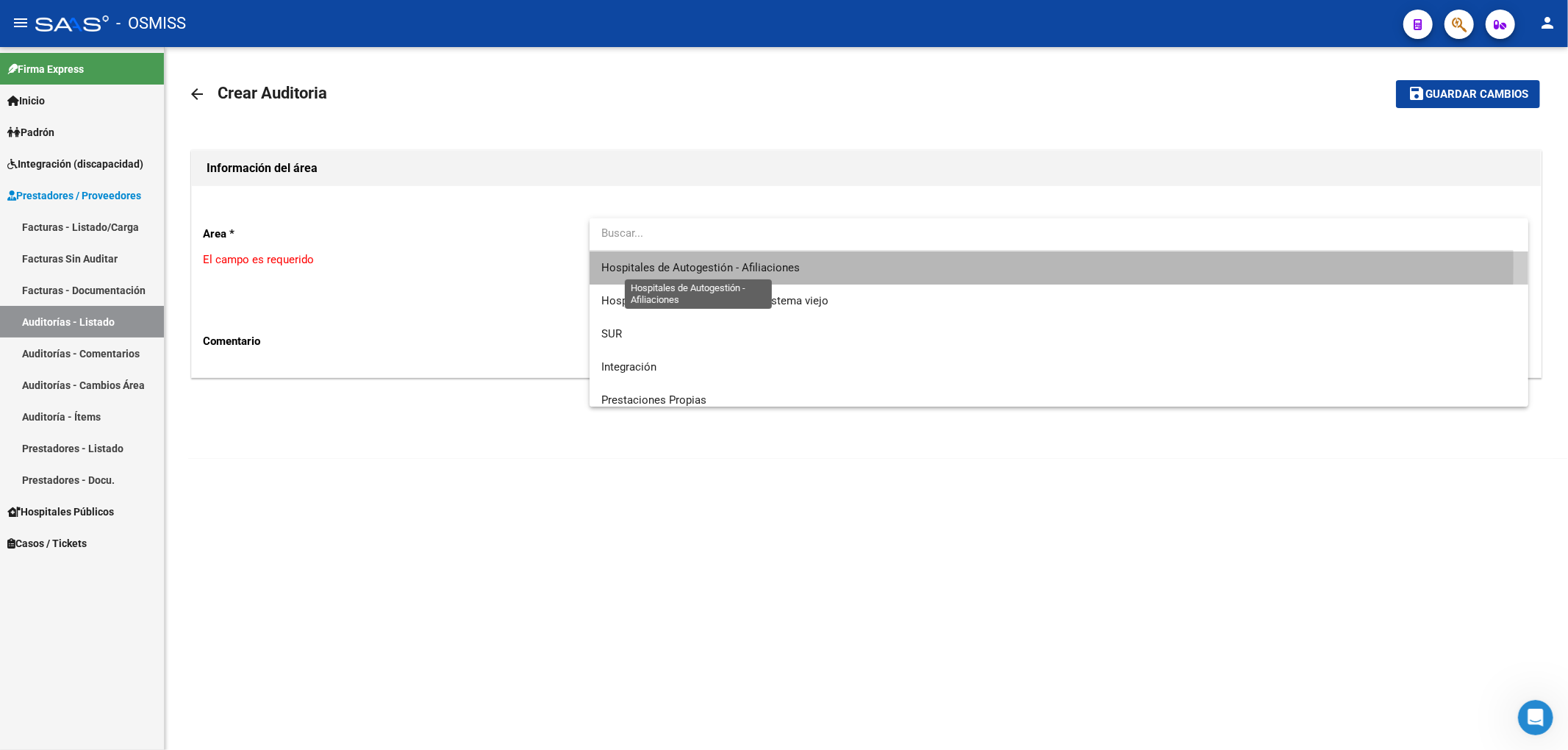
click at [683, 263] on span "Hospitales de Autogestión - Afiliaciones" at bounding box center [700, 267] width 198 height 13
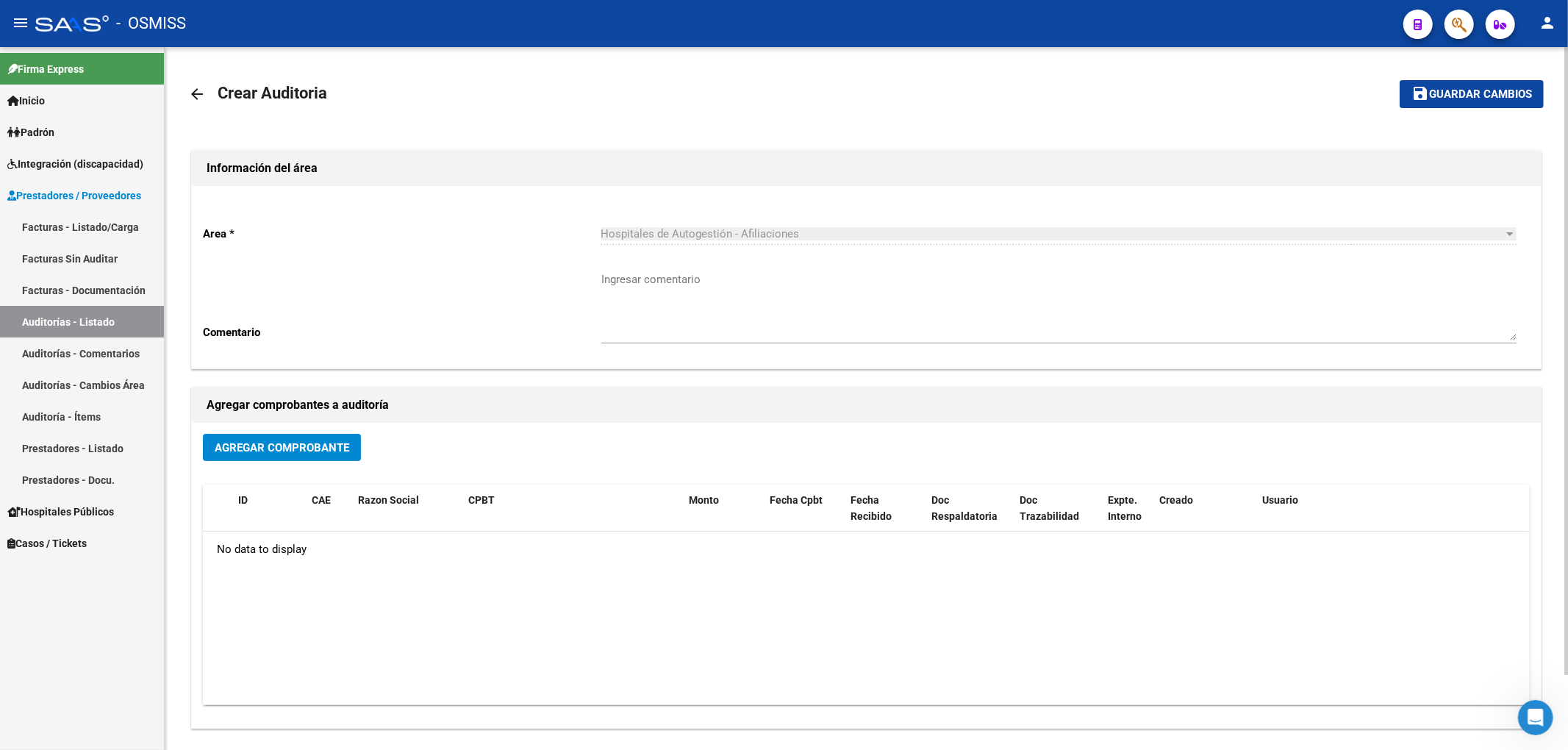
click at [363, 436] on div "Agregar Comprobante" at bounding box center [866, 453] width 1327 height 39
click at [353, 453] on button "Agregar Comprobante" at bounding box center [282, 448] width 158 height 27
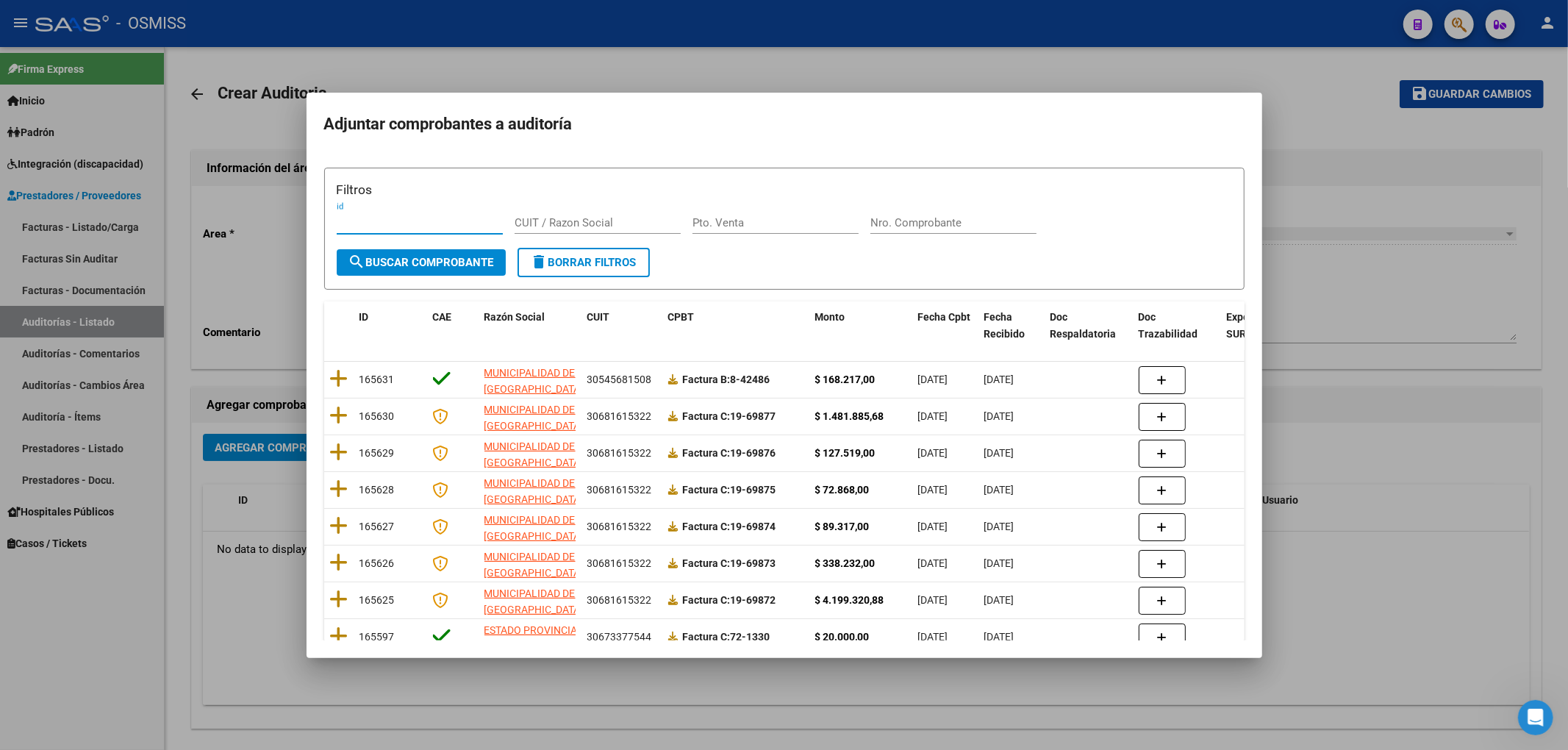
click at [901, 209] on div "Filtros id CUIT / Razon Social Pto. Venta Nro. Comprobante" at bounding box center [784, 214] width 895 height 68
click at [921, 224] on input "Nro. Comprobante" at bounding box center [953, 222] width 166 height 13
click at [778, 218] on input "Pto. Venta" at bounding box center [775, 222] width 166 height 13
click at [469, 260] on span "search Buscar Comprobante" at bounding box center [420, 262] width 145 height 13
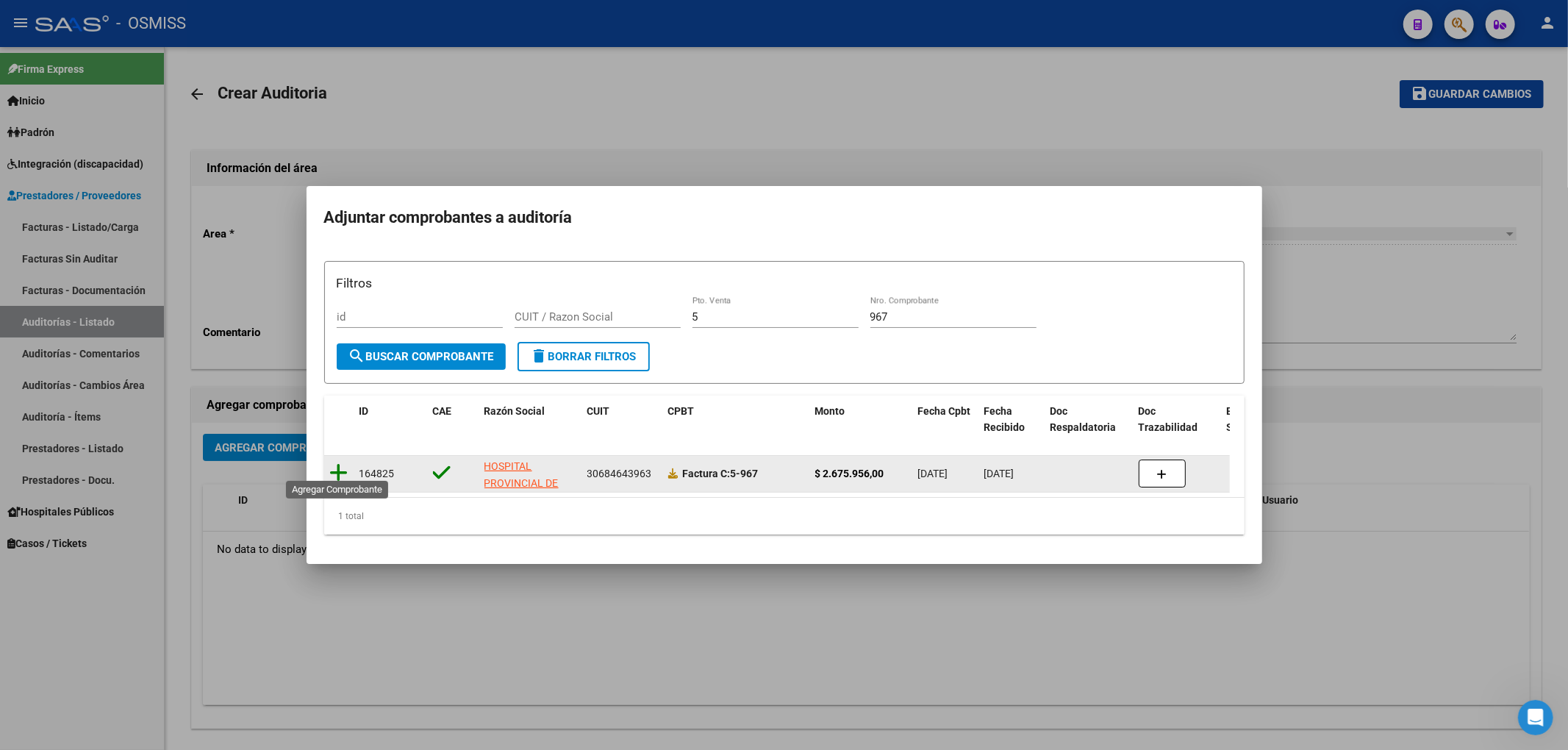
click at [341, 466] on icon at bounding box center [339, 472] width 18 height 21
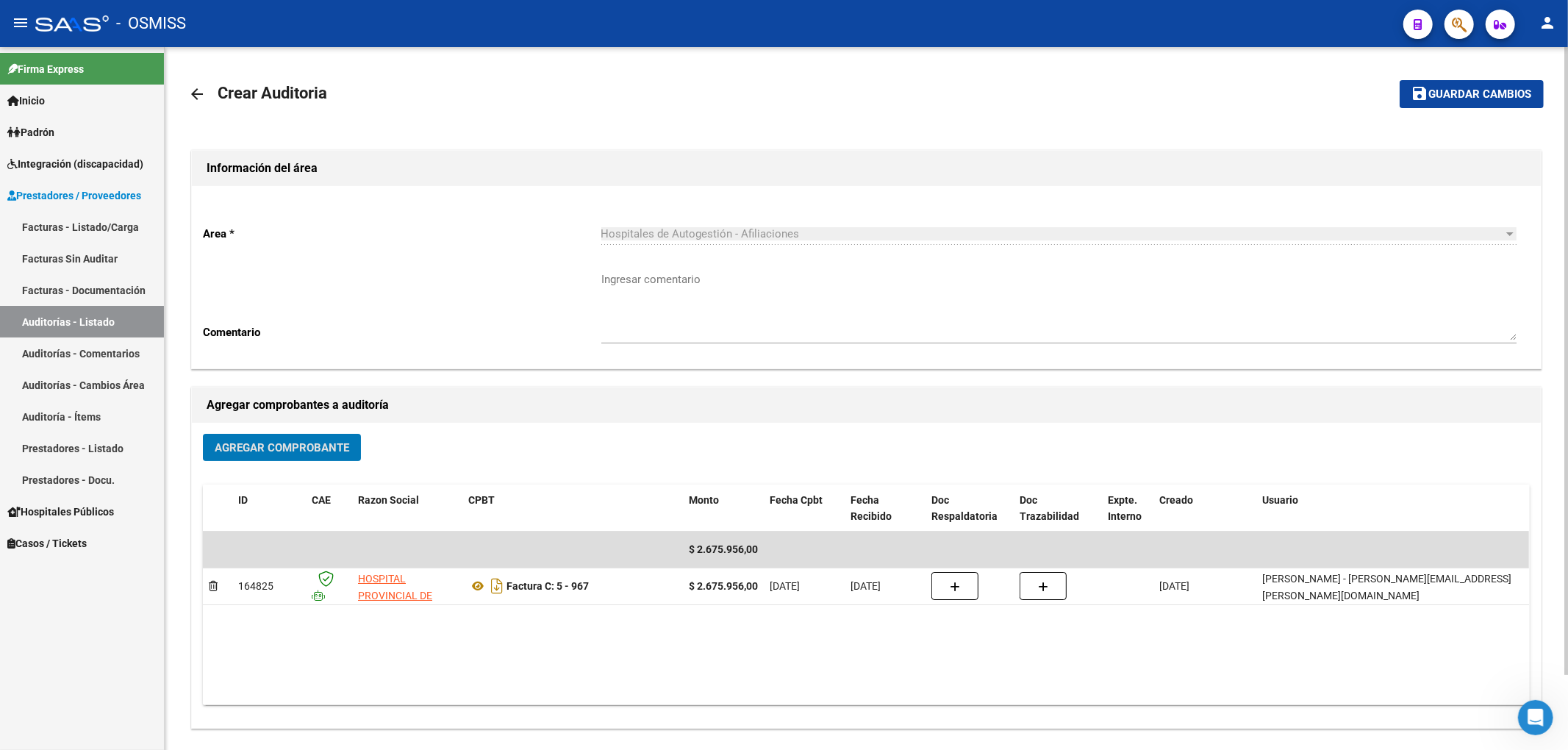
click at [1534, 100] on button "save Guardar cambios" at bounding box center [1472, 94] width 144 height 27
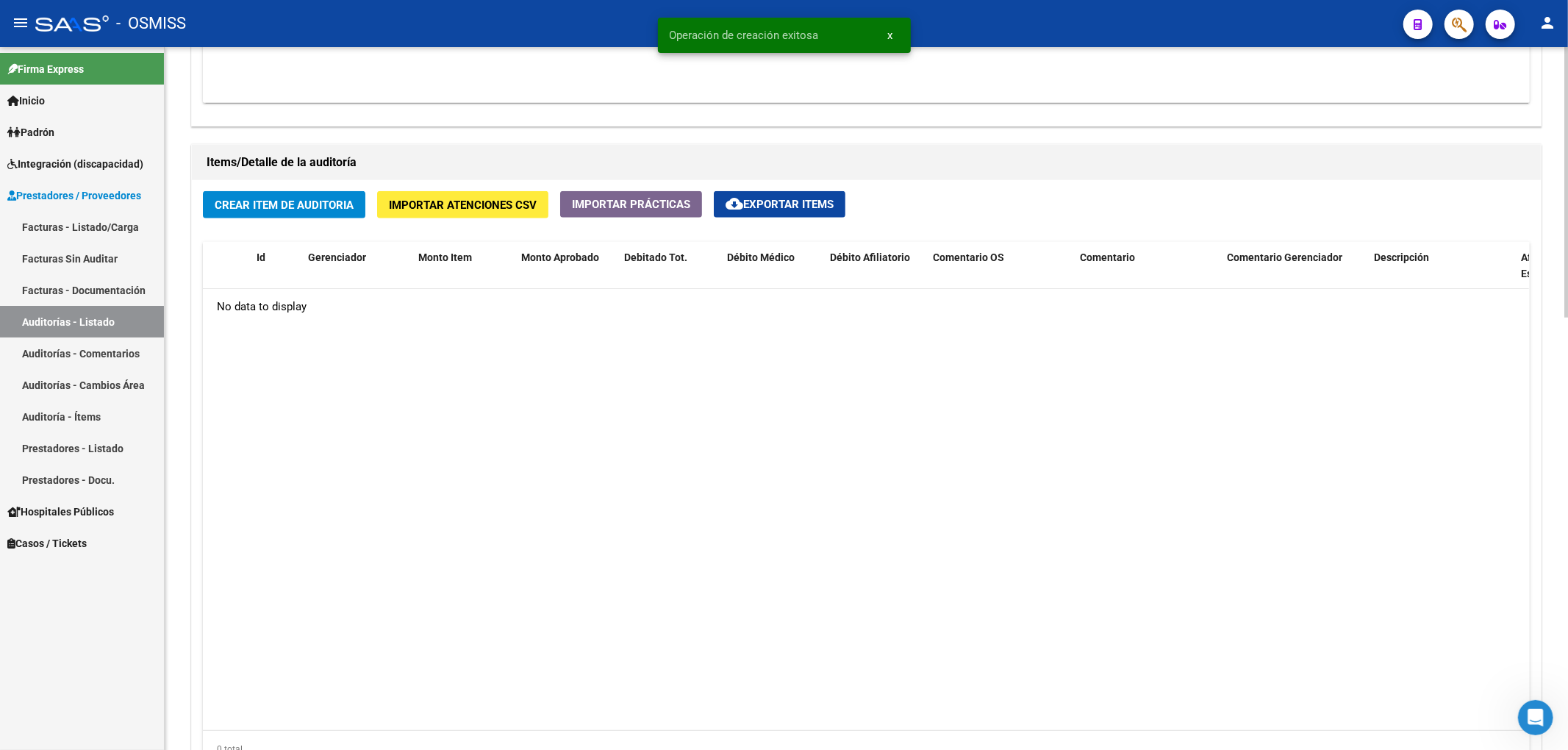
scroll to position [980, 0]
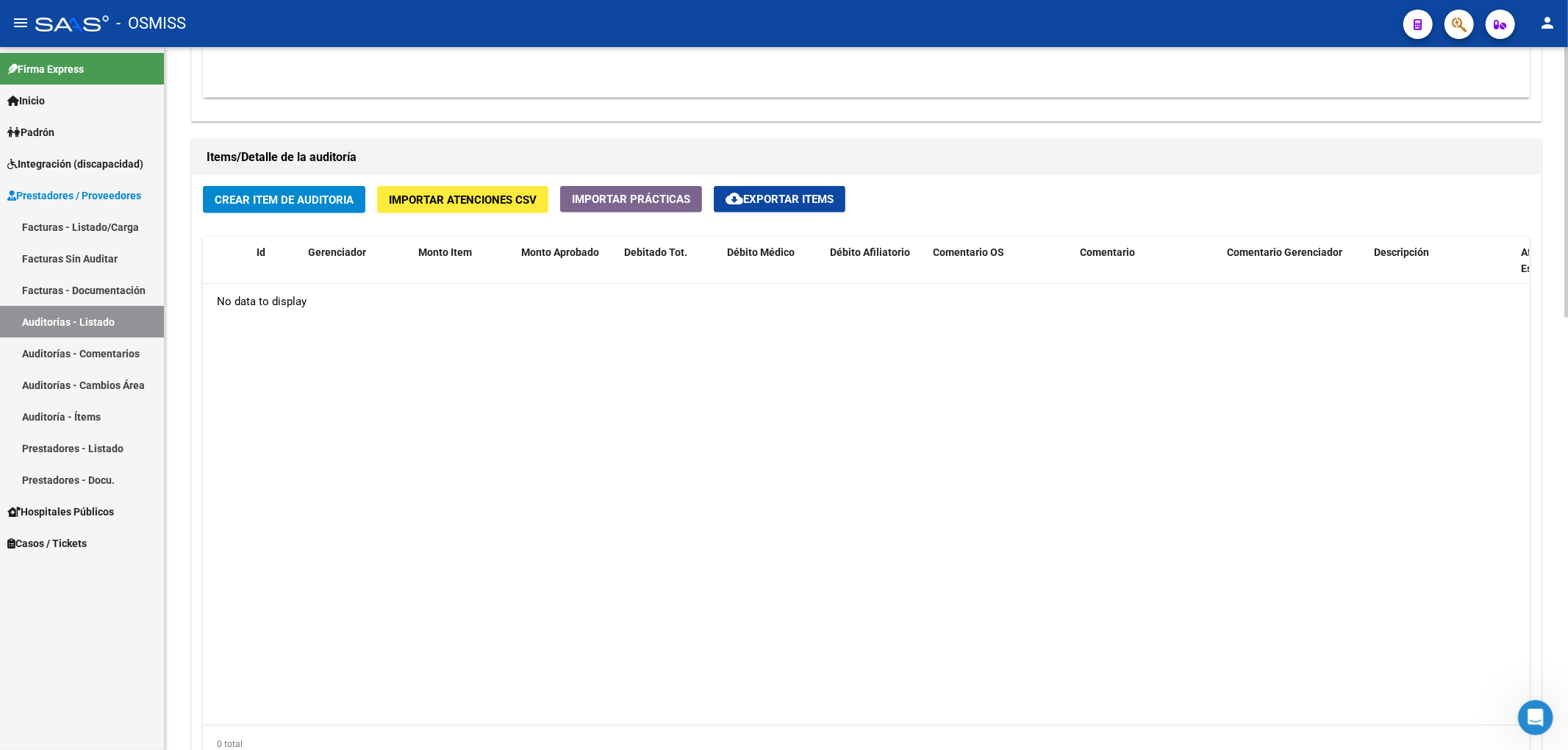
click at [286, 198] on span "Crear Item de Auditoria" at bounding box center [284, 200] width 139 height 13
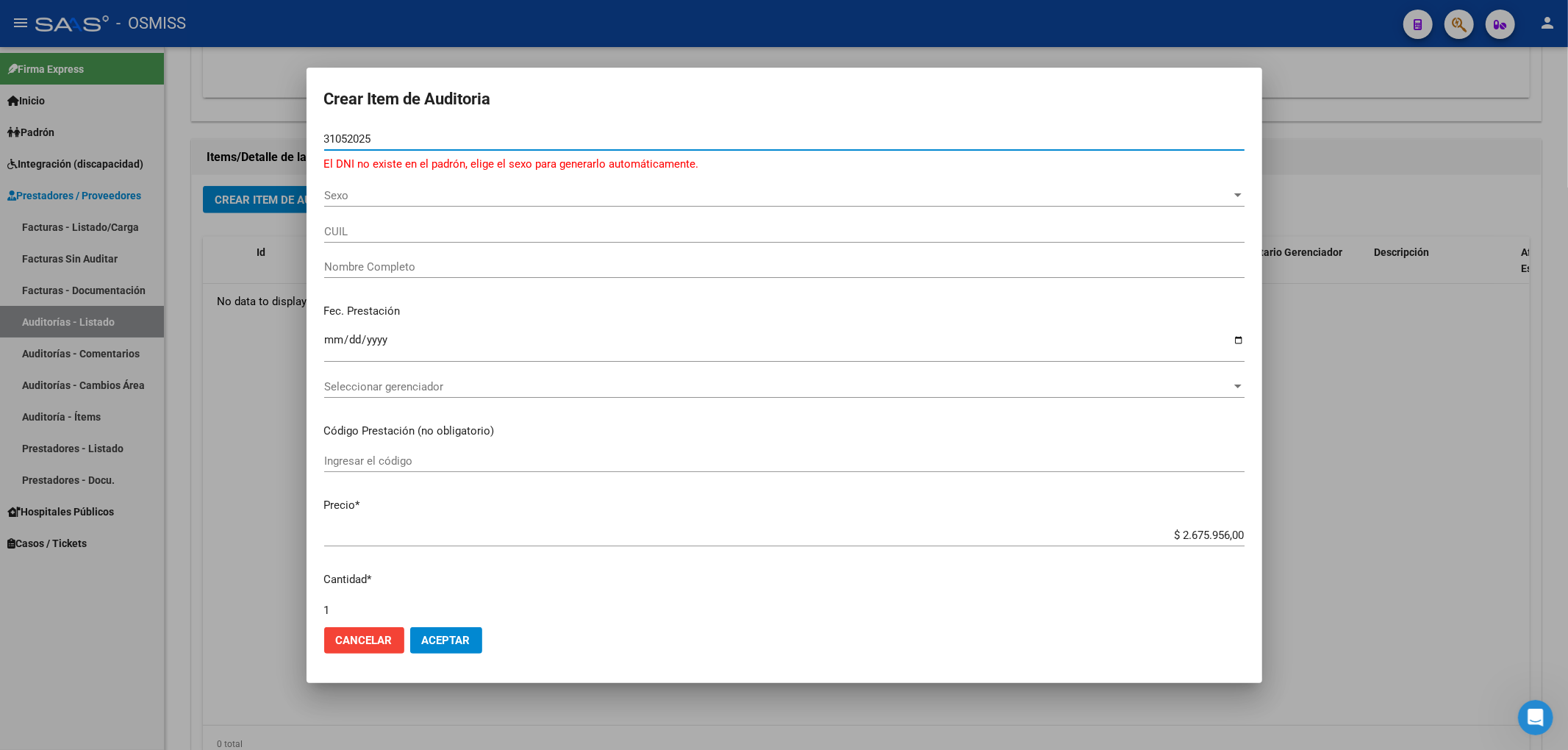
drag, startPoint x: 381, startPoint y: 136, endPoint x: 177, endPoint y: 109, distance: 205.8
click at [204, 107] on div "Crear Item de Auditoria 31052025 Nro Documento El DNI no existe en el padrón, e…" at bounding box center [784, 375] width 1568 height 750
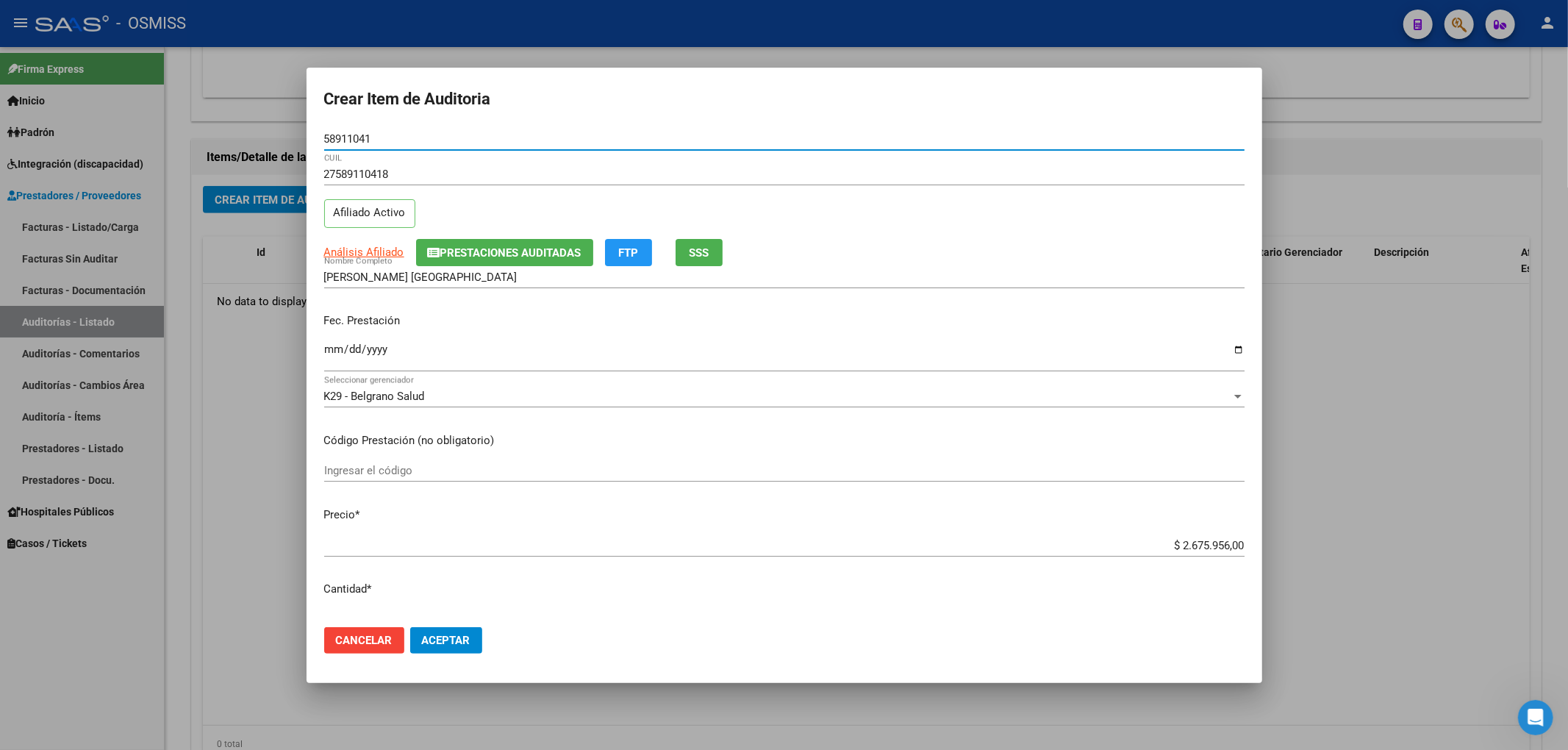
click at [444, 250] on span "Prestaciones Auditadas" at bounding box center [511, 253] width 141 height 13
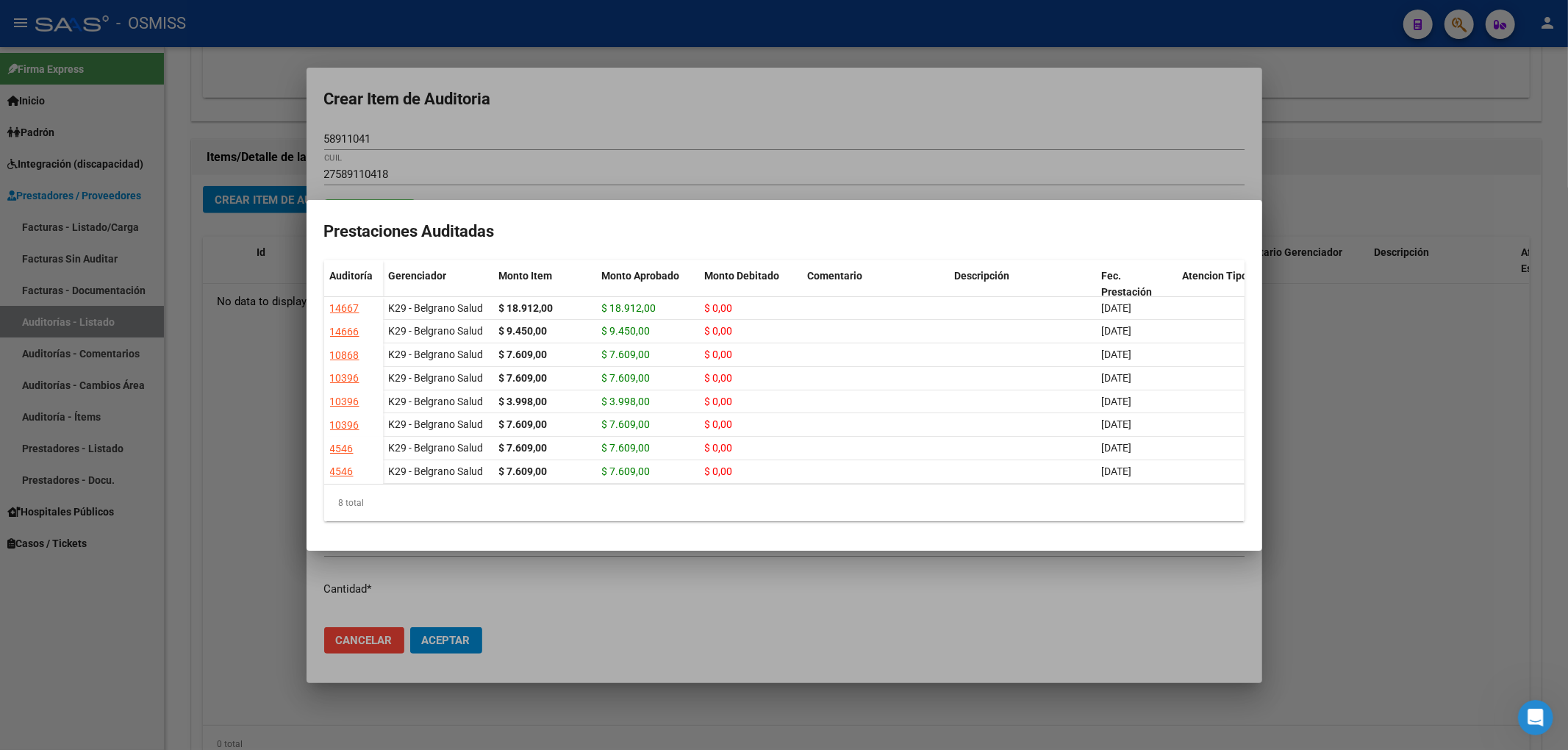
click at [679, 131] on div at bounding box center [784, 375] width 1568 height 750
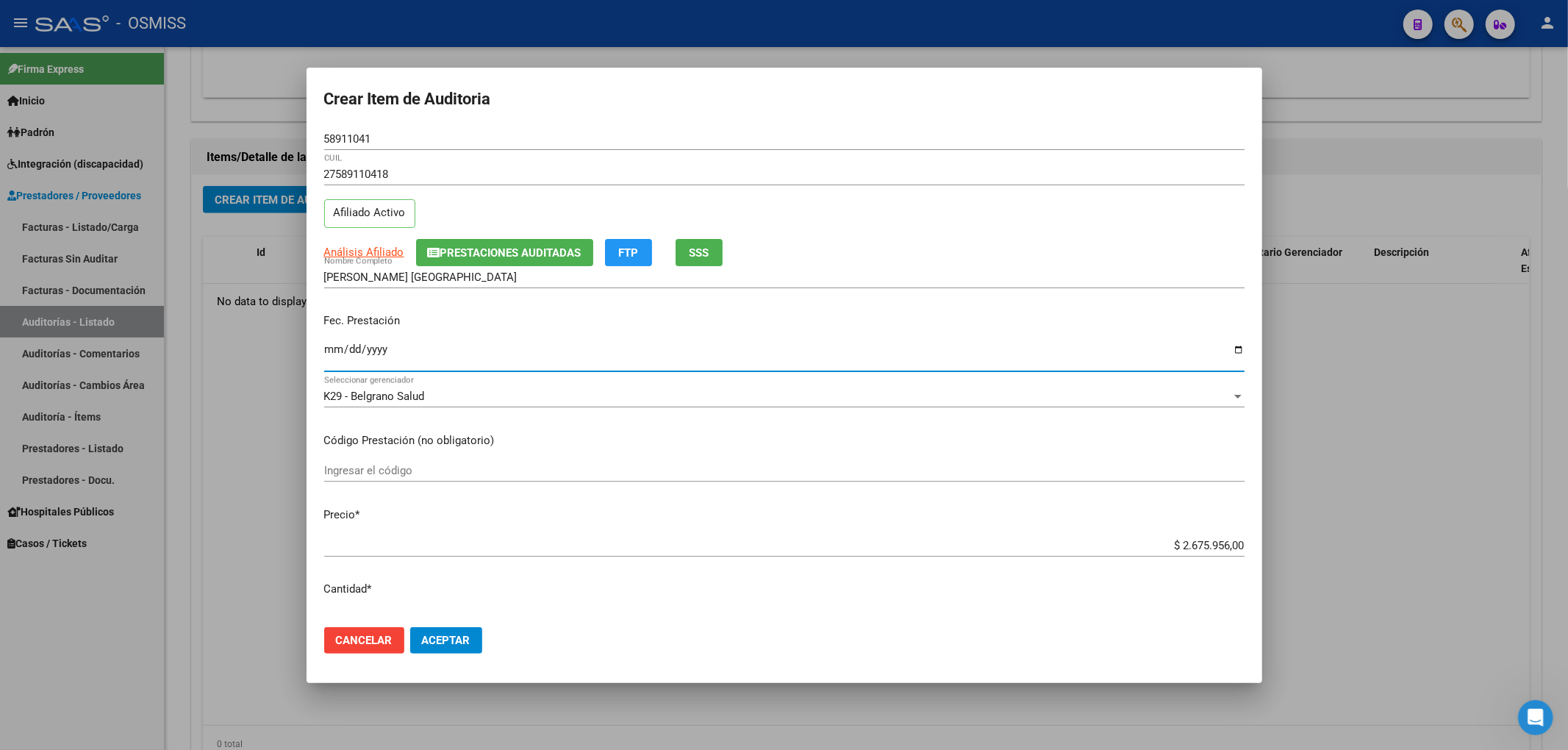
click at [332, 355] on input "Ingresar la fecha" at bounding box center [784, 355] width 920 height 23
drag, startPoint x: 1162, startPoint y: 537, endPoint x: 1323, endPoint y: 526, distance: 161.4
click at [1323, 527] on div "Crear Item de Auditoria 58911041 Nro Documento 27589110418 CUIL Afiliado Activo…" at bounding box center [784, 375] width 1568 height 750
click at [1197, 549] on input "$ 2.675.956,00" at bounding box center [784, 545] width 920 height 13
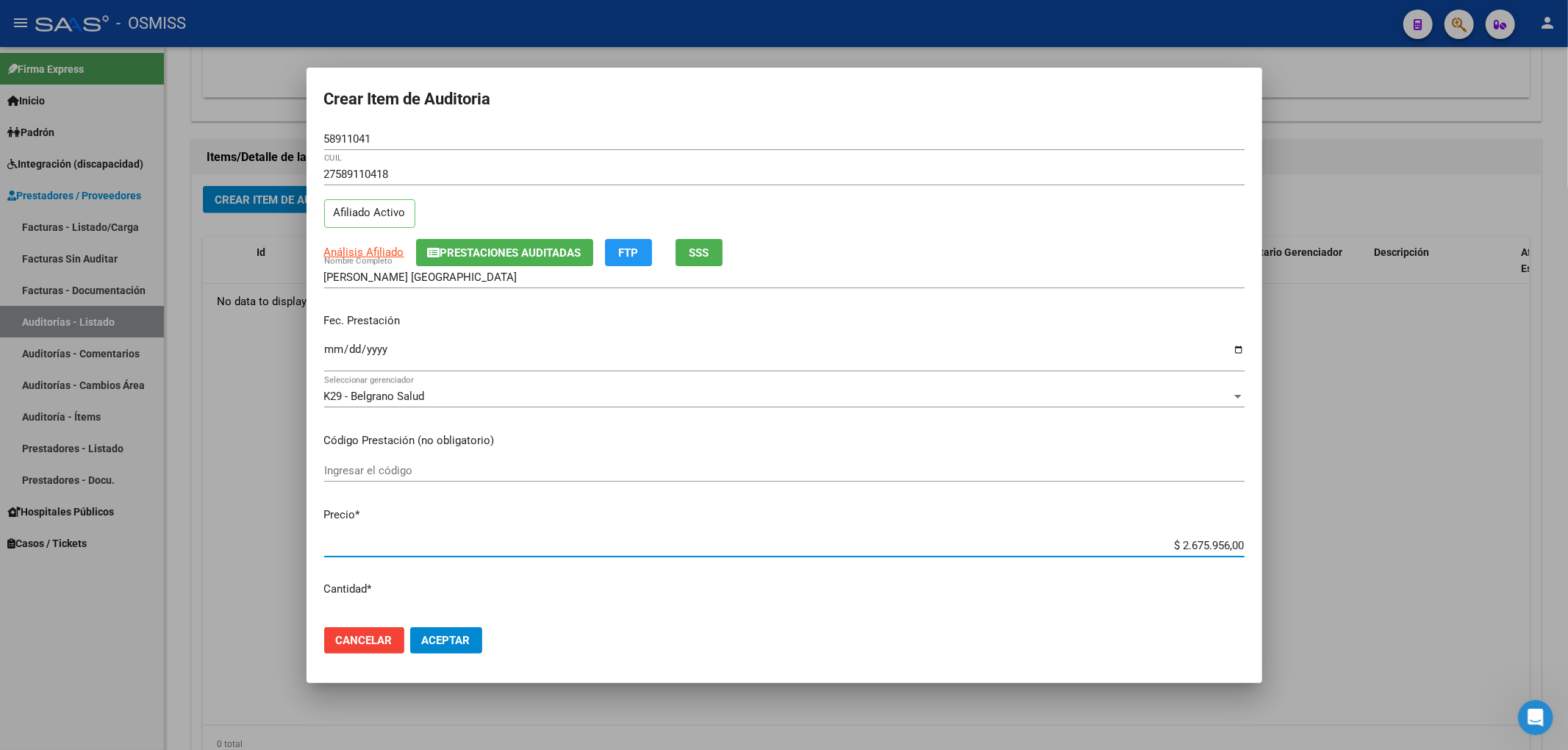
drag, startPoint x: 1160, startPoint y: 541, endPoint x: 1303, endPoint y: 541, distance: 143.0
click at [1297, 541] on div "Crear Item de Auditoria 58911041 Nro Documento 27589110418 CUIL Afiliado Activo…" at bounding box center [784, 375] width 1568 height 750
click at [480, 133] on input "58911041" at bounding box center [784, 139] width 920 height 13
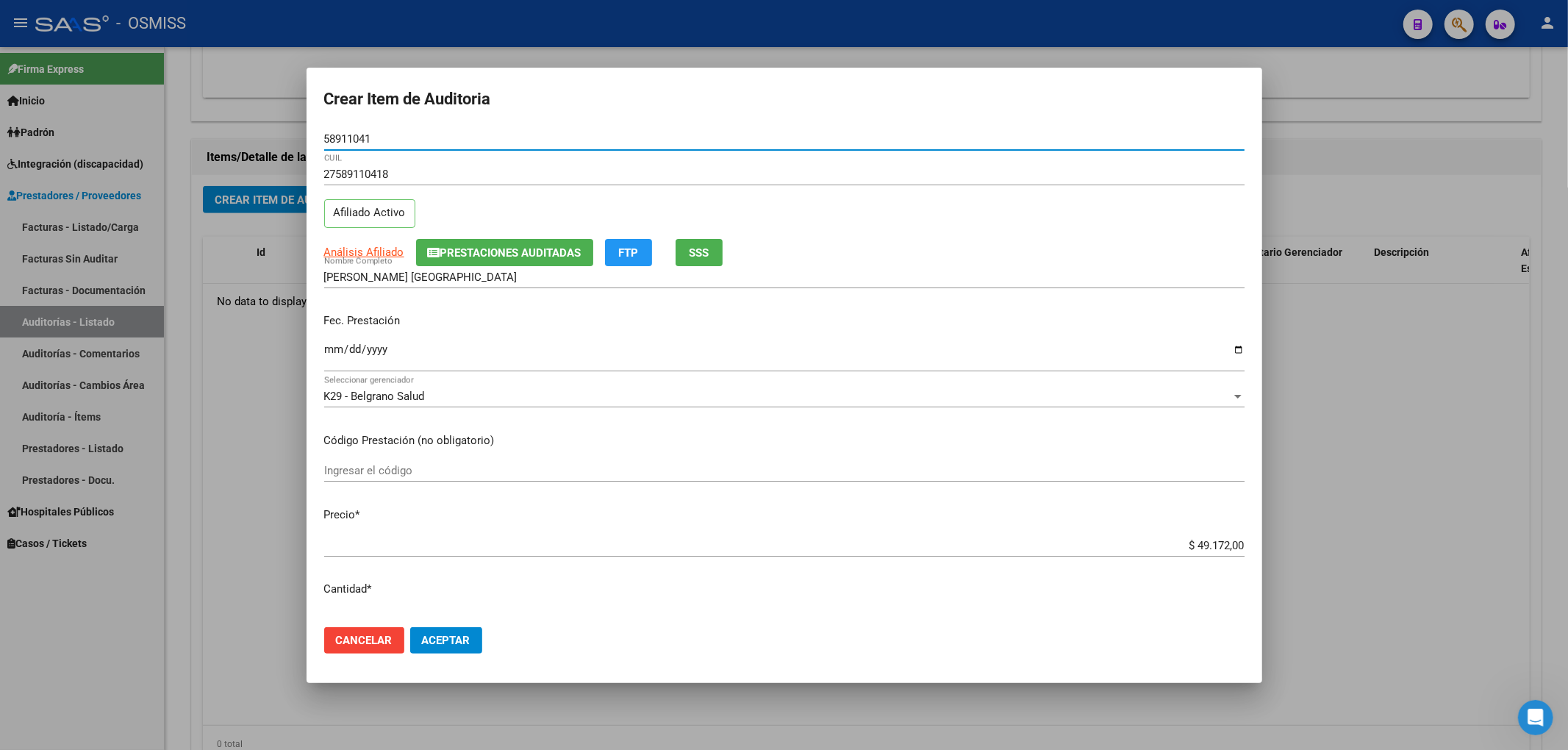
drag, startPoint x: 383, startPoint y: 136, endPoint x: 4, endPoint y: 173, distance: 380.8
click at [0, 154] on div "Crear Item de Auditoria 58911041 Nro Documento 27589110418 CUIL Afiliado Activo…" at bounding box center [784, 375] width 1568 height 750
click at [907, 225] on div "27589110418 CUIL Afiliado Activo" at bounding box center [784, 200] width 920 height 75
click at [992, 247] on div "Análisis Afiliado Prestaciones Auditadas FTP SSS" at bounding box center [784, 253] width 920 height 27
click at [456, 642] on span "Aceptar" at bounding box center [446, 640] width 48 height 13
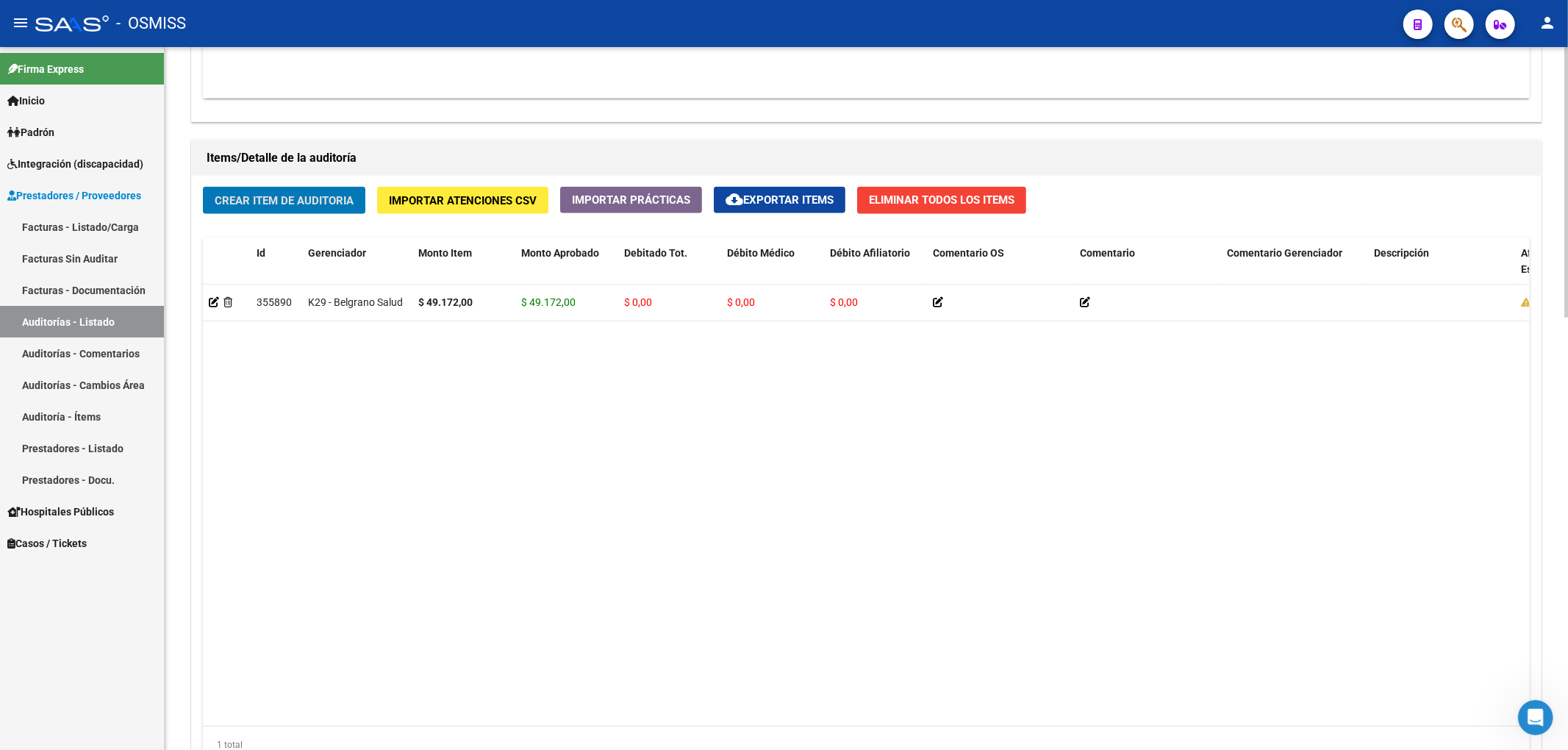
click at [278, 205] on span "Crear Item de Auditoria" at bounding box center [284, 201] width 139 height 13
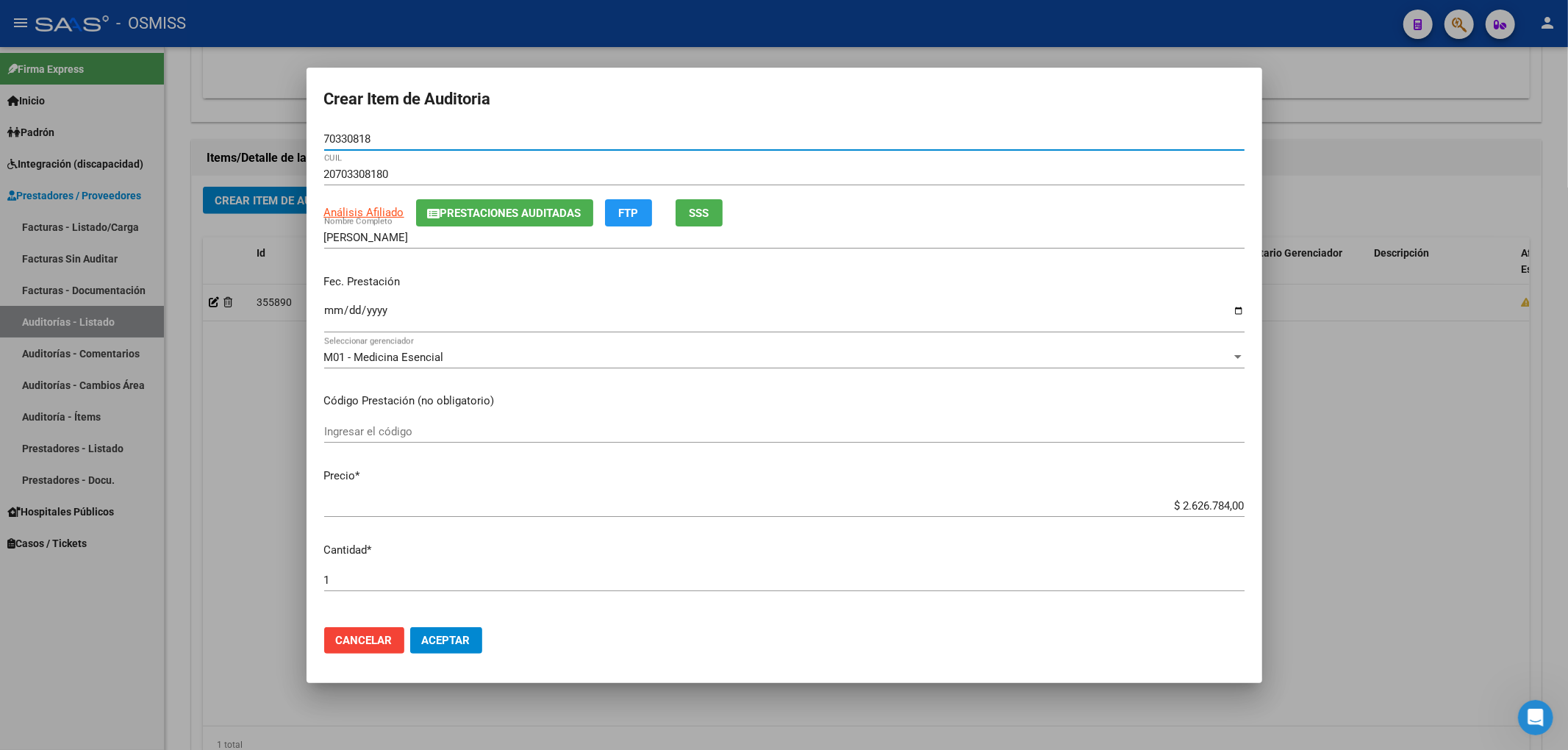
click at [330, 310] on input "Ingresar la fecha" at bounding box center [784, 315] width 920 height 23
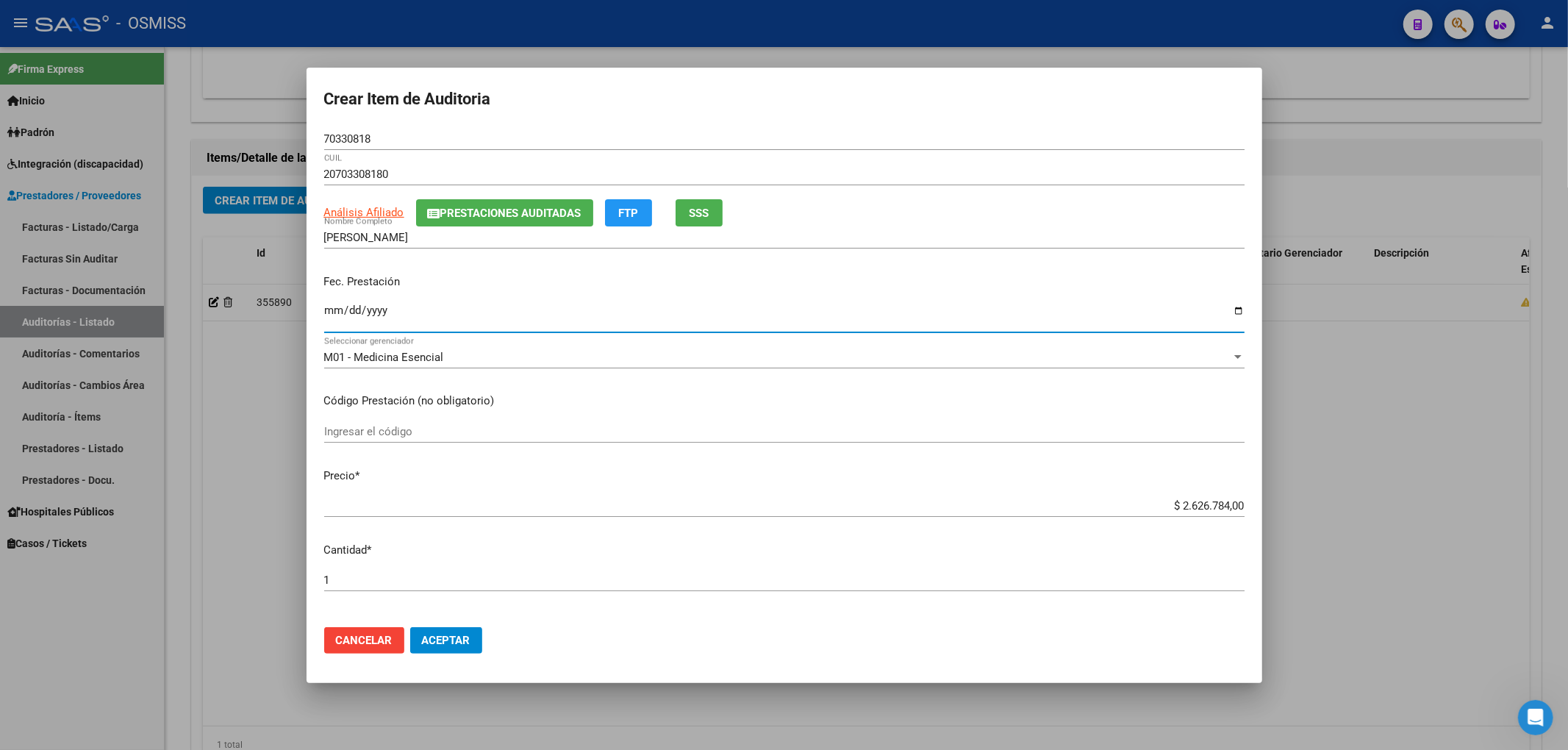
click at [1171, 506] on input "$ 2.626.784,00" at bounding box center [784, 505] width 920 height 13
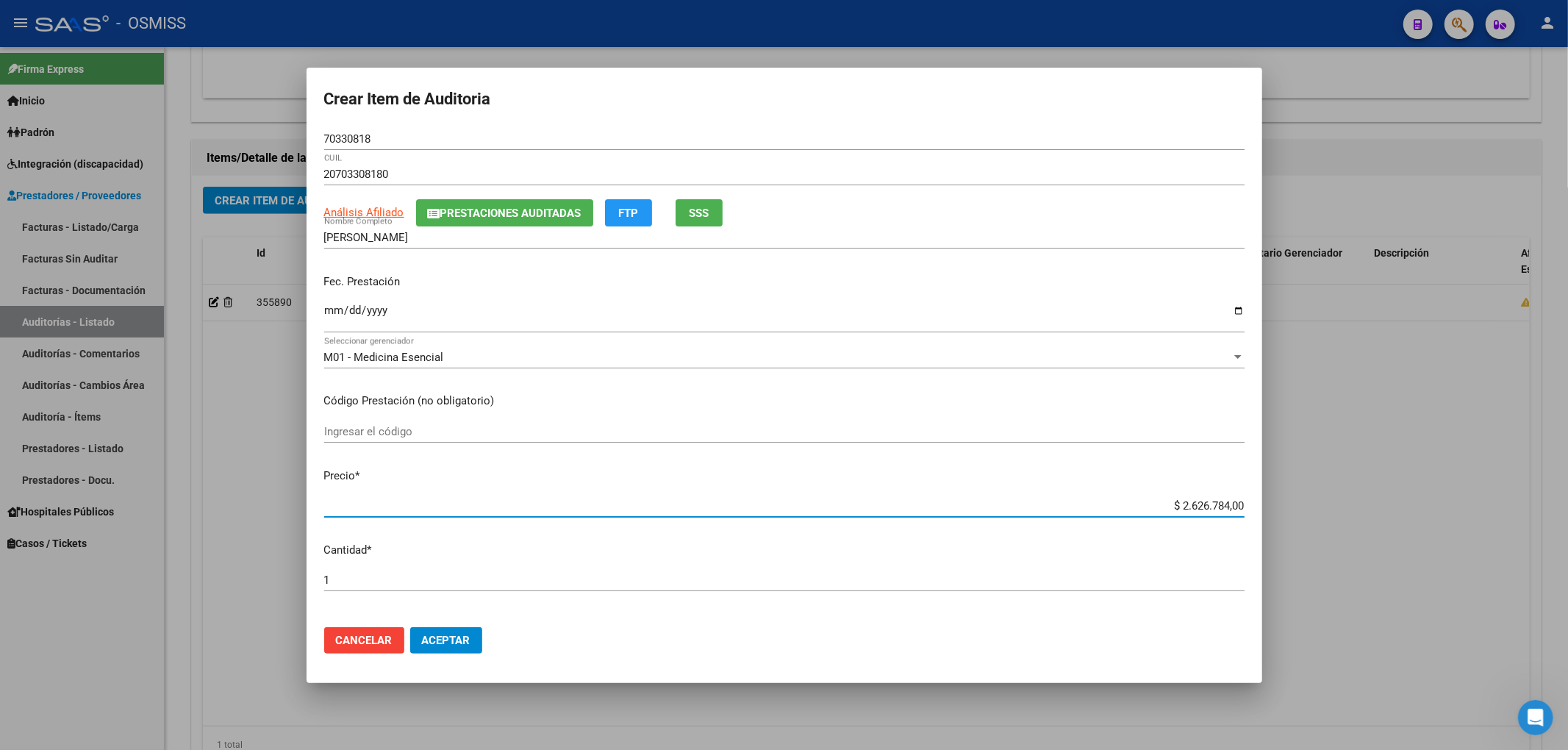
drag, startPoint x: 1170, startPoint y: 506, endPoint x: 1308, endPoint y: 505, distance: 138.0
click at [1308, 505] on div "Crear Item de Auditoria 70330818 Nro Documento 20703308180 CUIL Análisis Afilia…" at bounding box center [784, 375] width 1568 height 750
click at [488, 212] on span "Prestaciones Auditadas" at bounding box center [511, 213] width 141 height 13
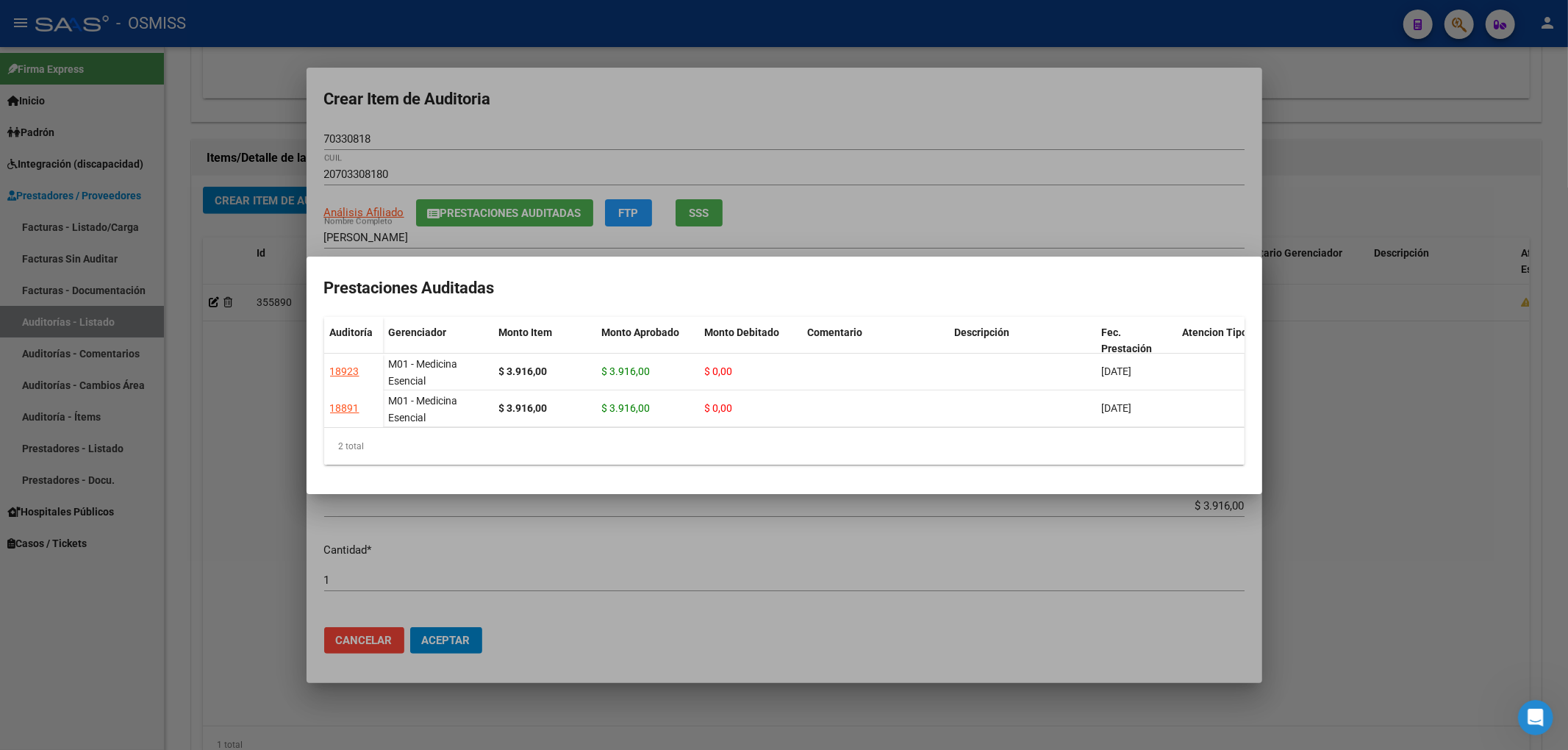
click at [720, 95] on div at bounding box center [784, 375] width 1568 height 750
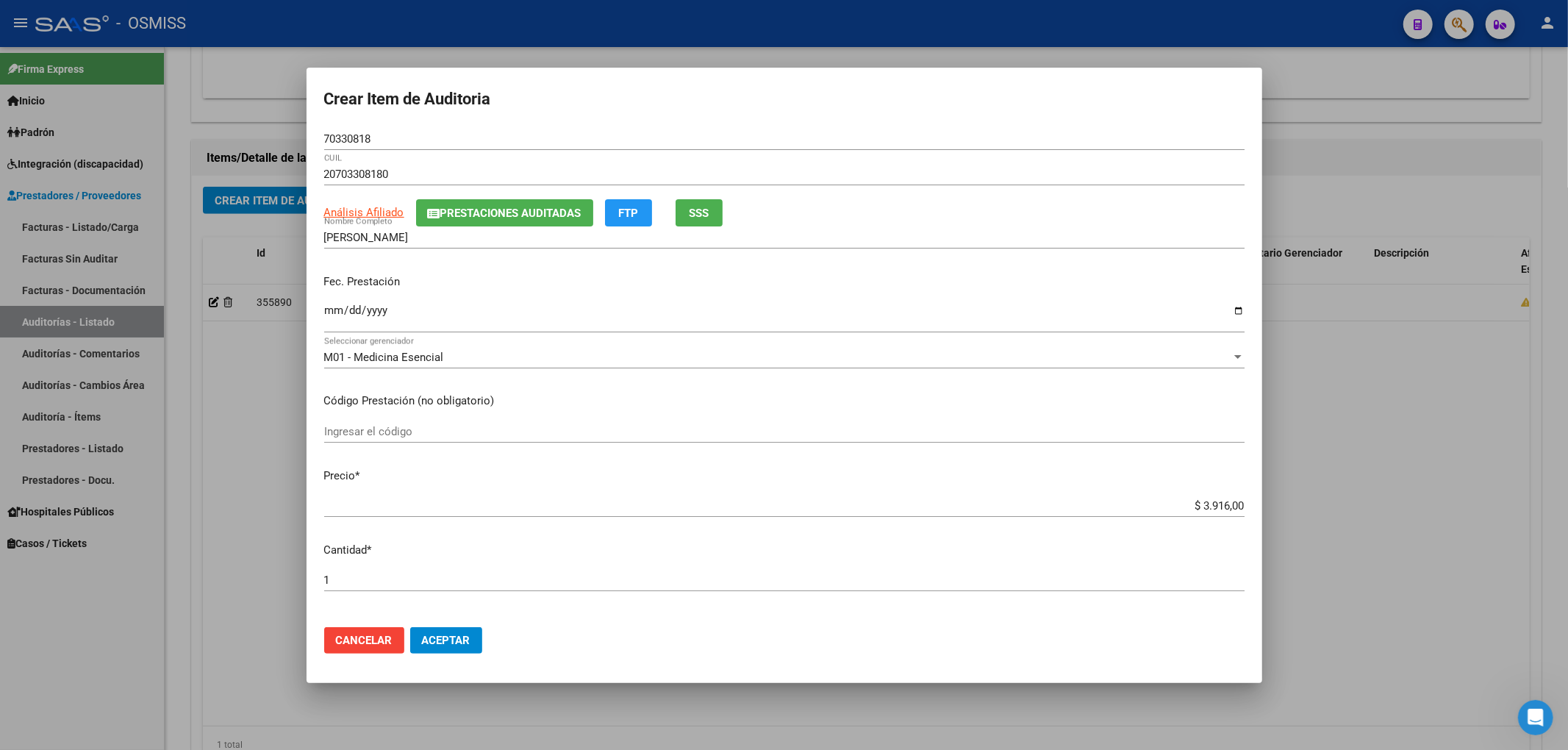
drag, startPoint x: 313, startPoint y: 141, endPoint x: 260, endPoint y: 144, distance: 53.1
click at [278, 141] on div "Crear Item de Auditoria 70330818 Nro Documento 20703308180 CUIL Análisis Afilia…" at bounding box center [784, 375] width 1568 height 750
click at [897, 279] on p "Fec. Prestación" at bounding box center [784, 282] width 920 height 17
click at [971, 304] on input "[DATE]" at bounding box center [784, 315] width 920 height 23
click at [699, 459] on mat-dialog-content "70330818 Nro Documento 20703308180 CUIL Análisis Afiliado Prestaciones Auditada…" at bounding box center [784, 371] width 955 height 488
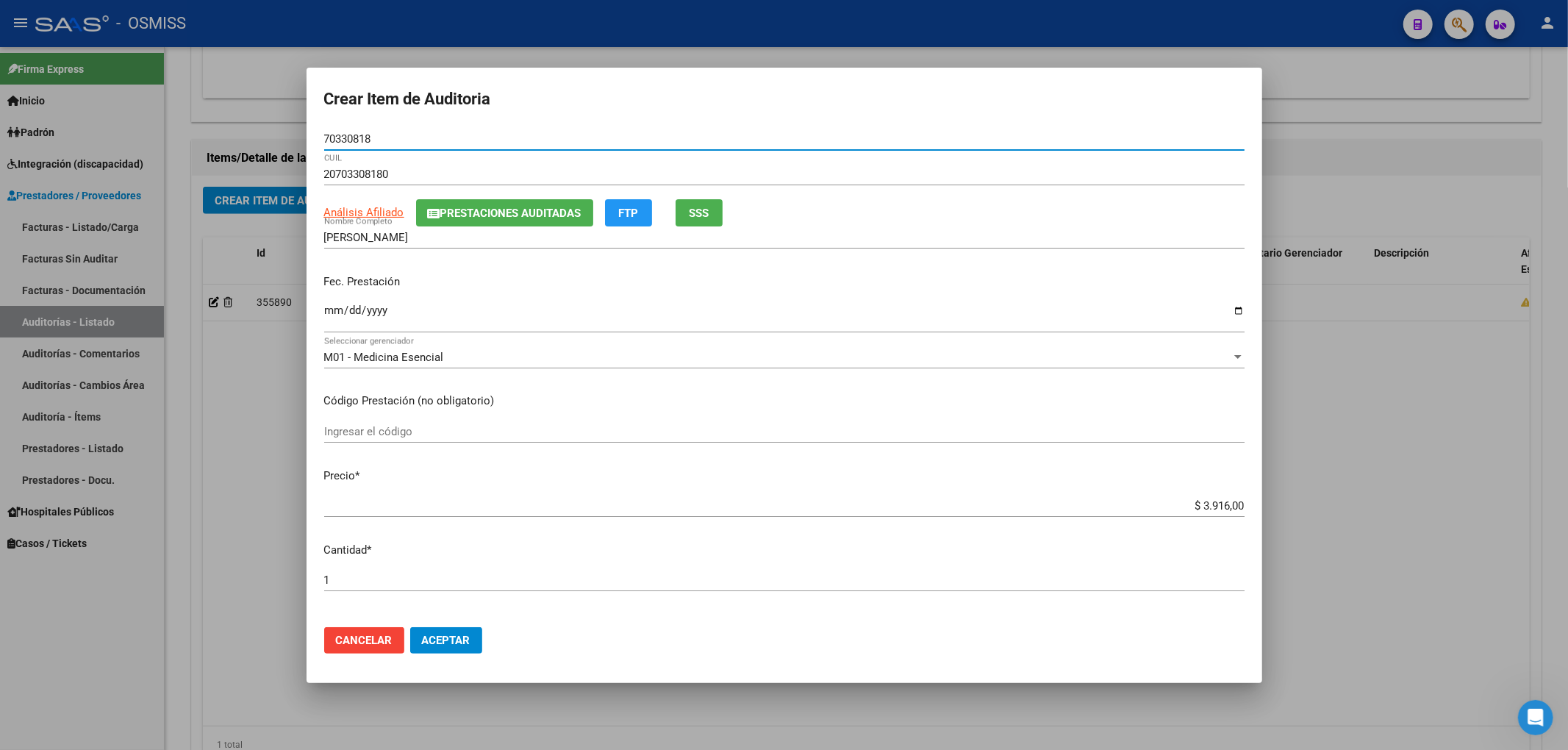
drag, startPoint x: 388, startPoint y: 136, endPoint x: 165, endPoint y: 132, distance: 223.0
click at [165, 130] on div "Crear Item de Auditoria 70330818 Nro Documento 20703308180 CUIL Análisis Afilia…" at bounding box center [784, 375] width 1568 height 750
click at [1088, 289] on p "Fec. Prestación" at bounding box center [784, 282] width 920 height 17
click at [468, 642] on span "Aceptar" at bounding box center [446, 640] width 48 height 13
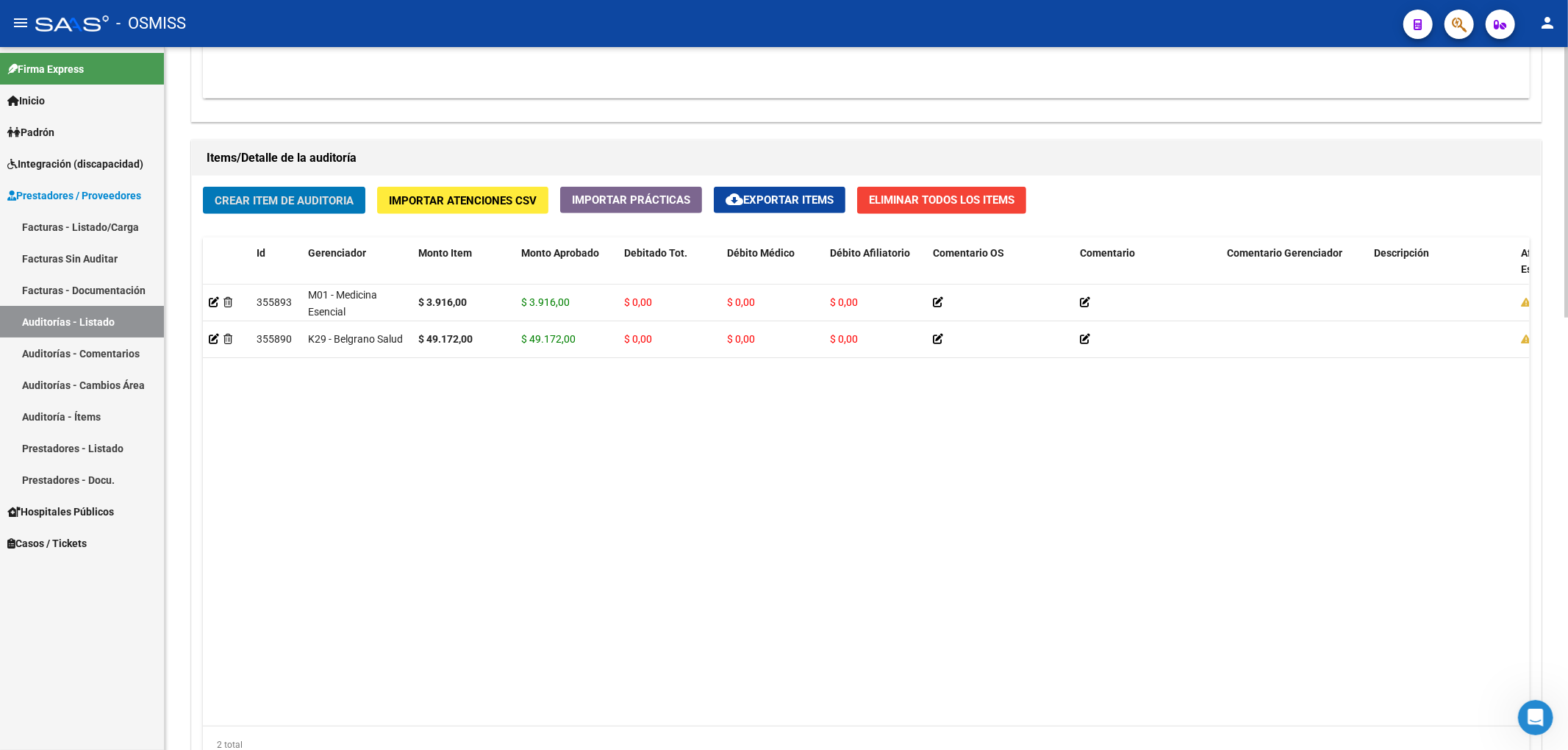
click at [336, 209] on button "Crear Item de Auditoria" at bounding box center [284, 201] width 163 height 27
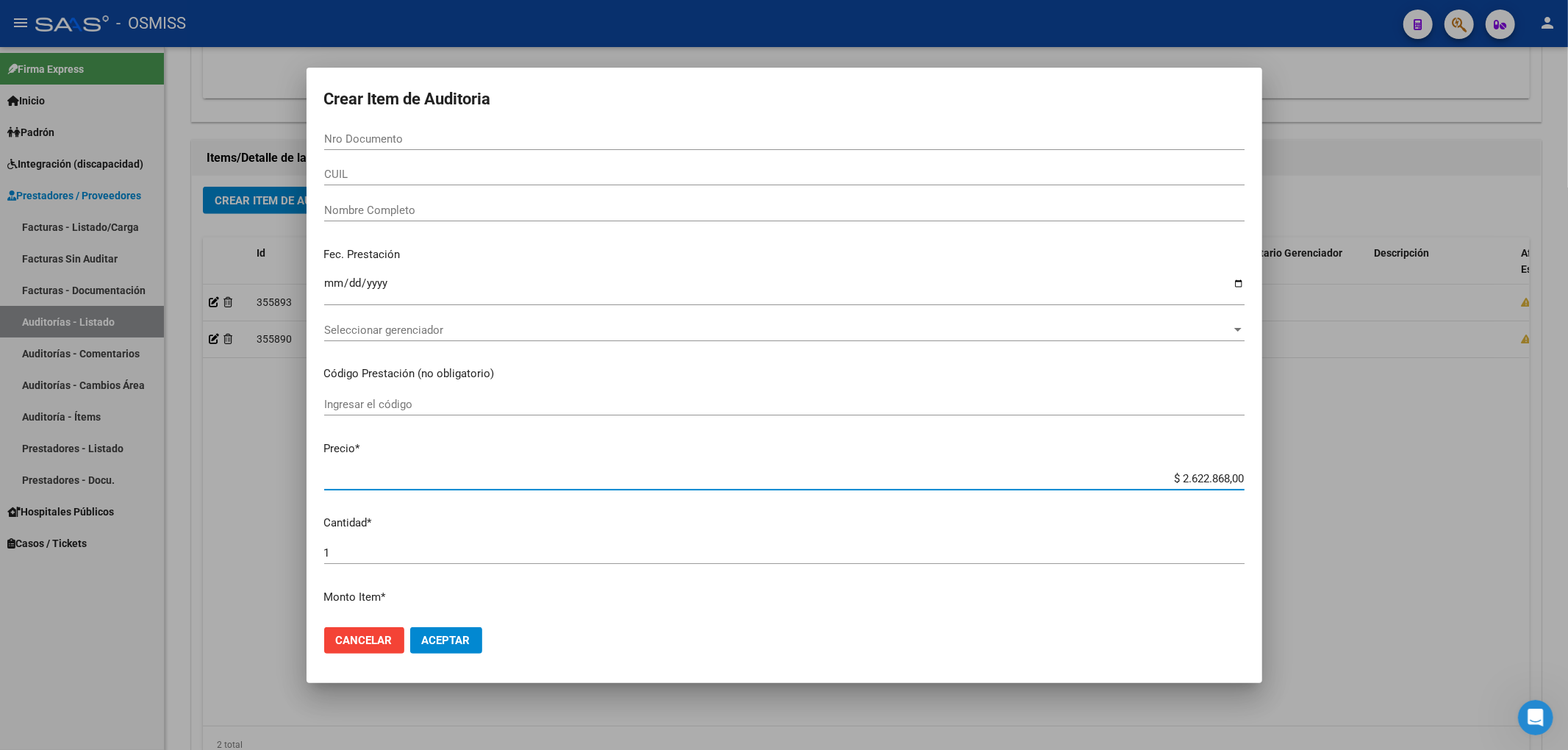
drag, startPoint x: 1153, startPoint y: 480, endPoint x: 1430, endPoint y: 486, distance: 277.1
click at [1430, 486] on div "Crear Item de Auditoria Nro Documento CUIL Nombre Completo Fec. Prestación Ingr…" at bounding box center [784, 375] width 1568 height 750
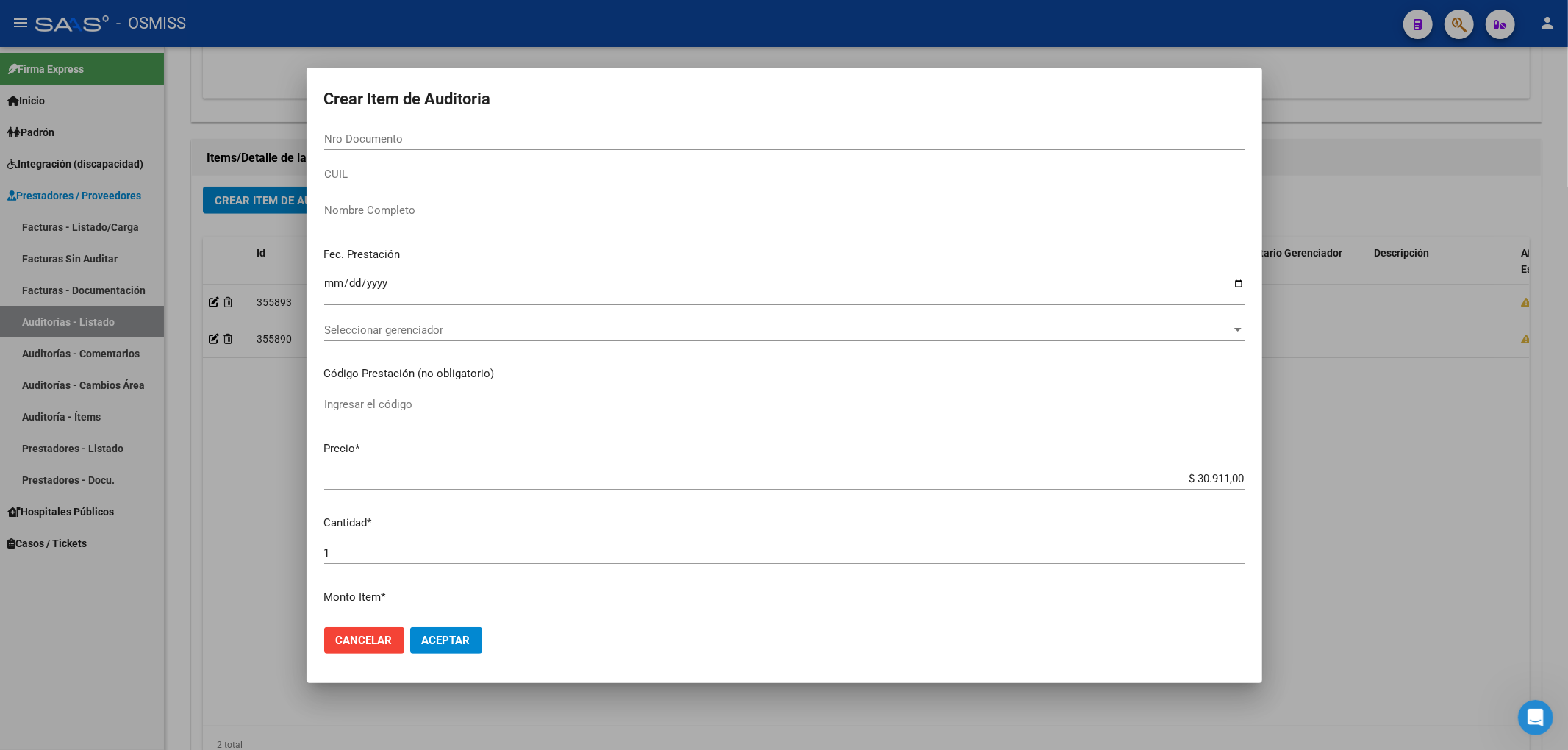
click at [409, 130] on div "Nro Documento" at bounding box center [784, 138] width 920 height 22
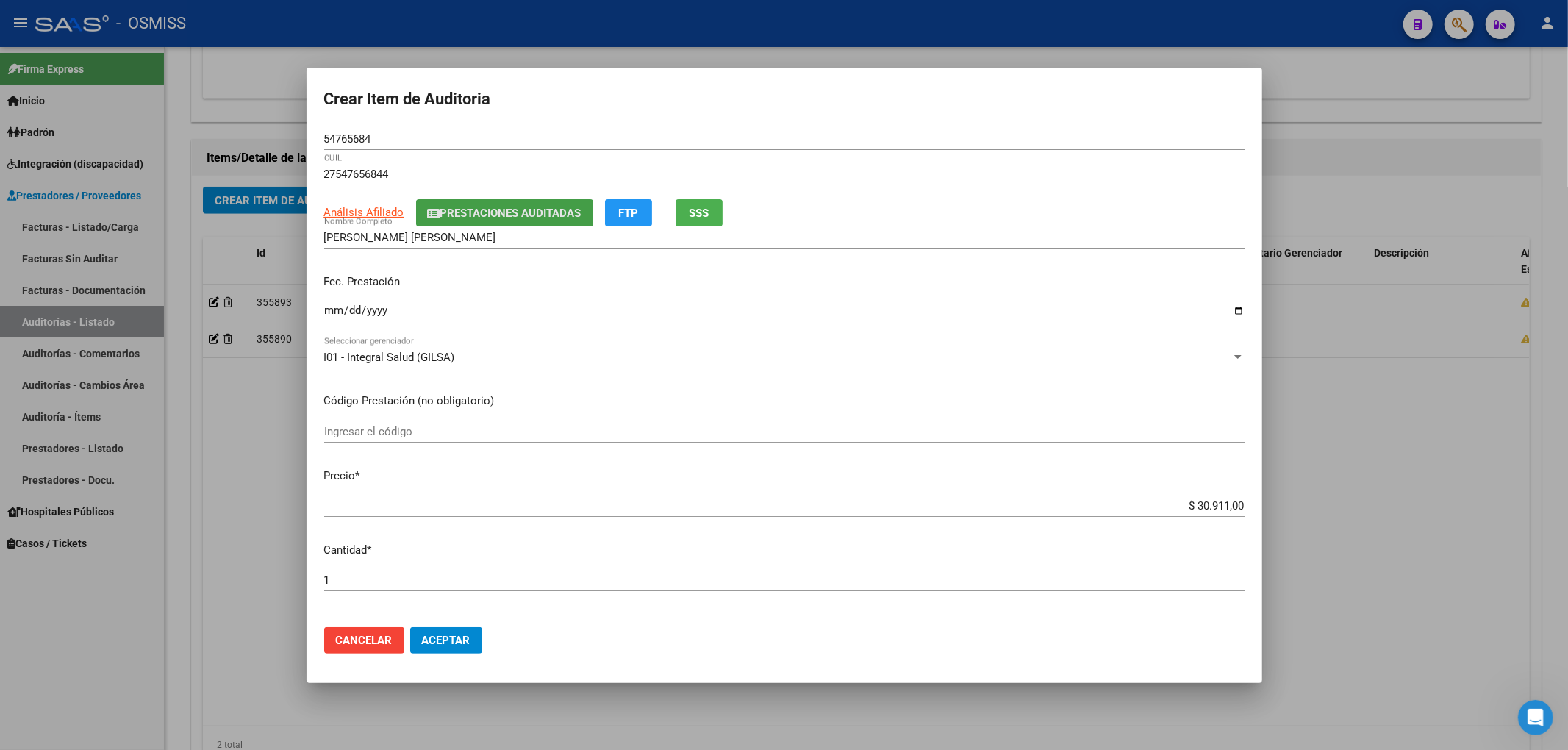
click at [462, 216] on span "Prestaciones Auditadas" at bounding box center [511, 213] width 141 height 13
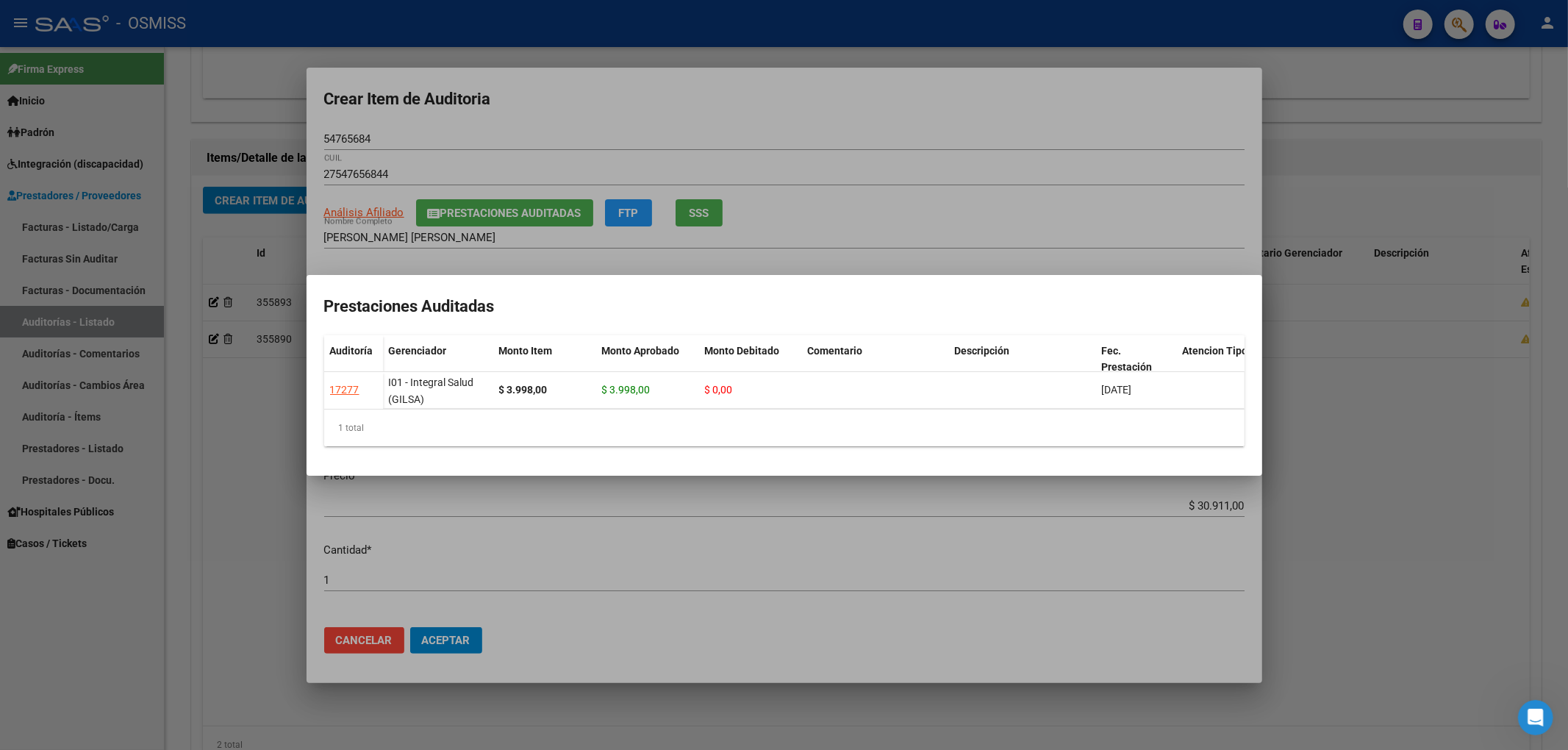
click at [743, 127] on div at bounding box center [784, 375] width 1568 height 750
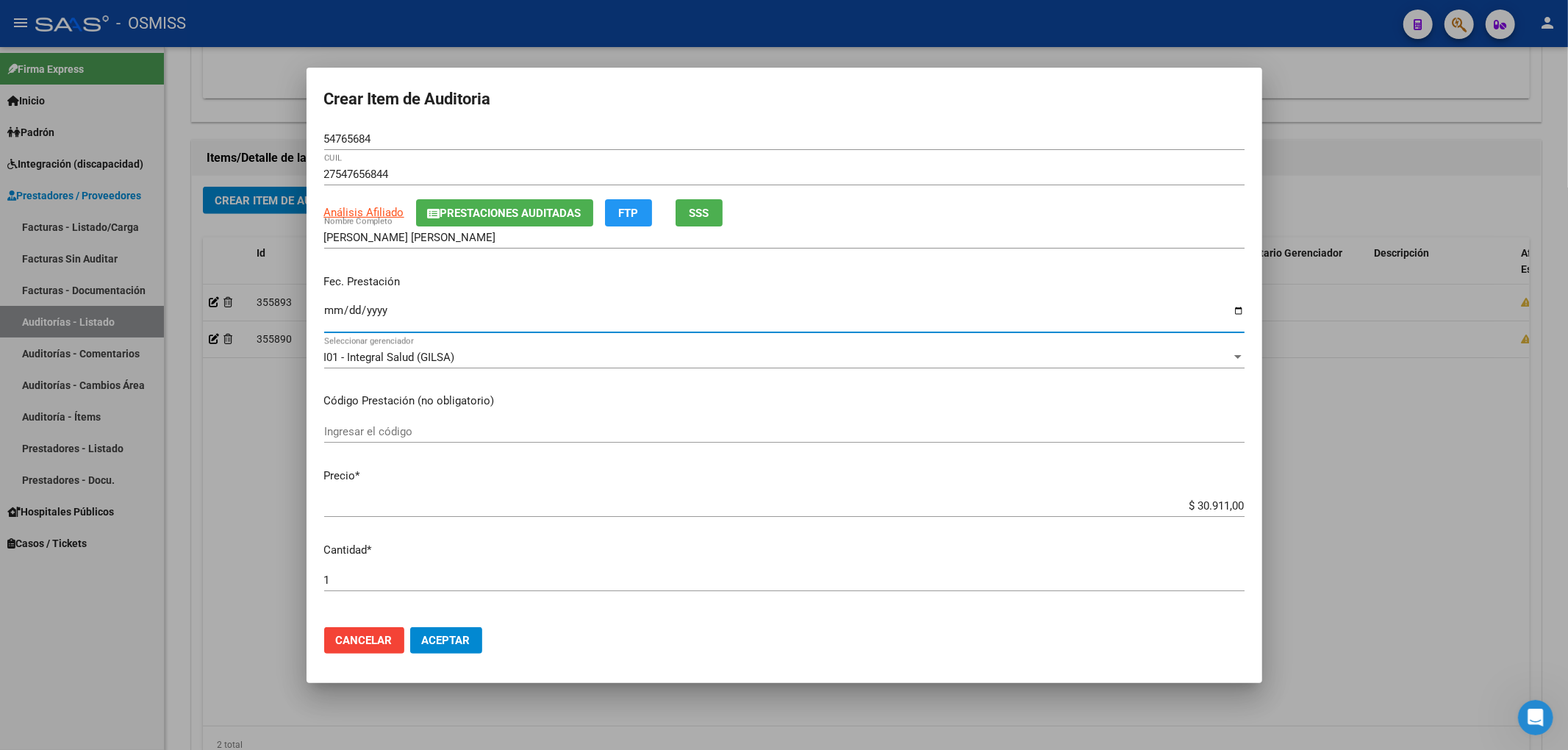
click at [330, 318] on input "Ingresar la fecha" at bounding box center [784, 315] width 920 height 23
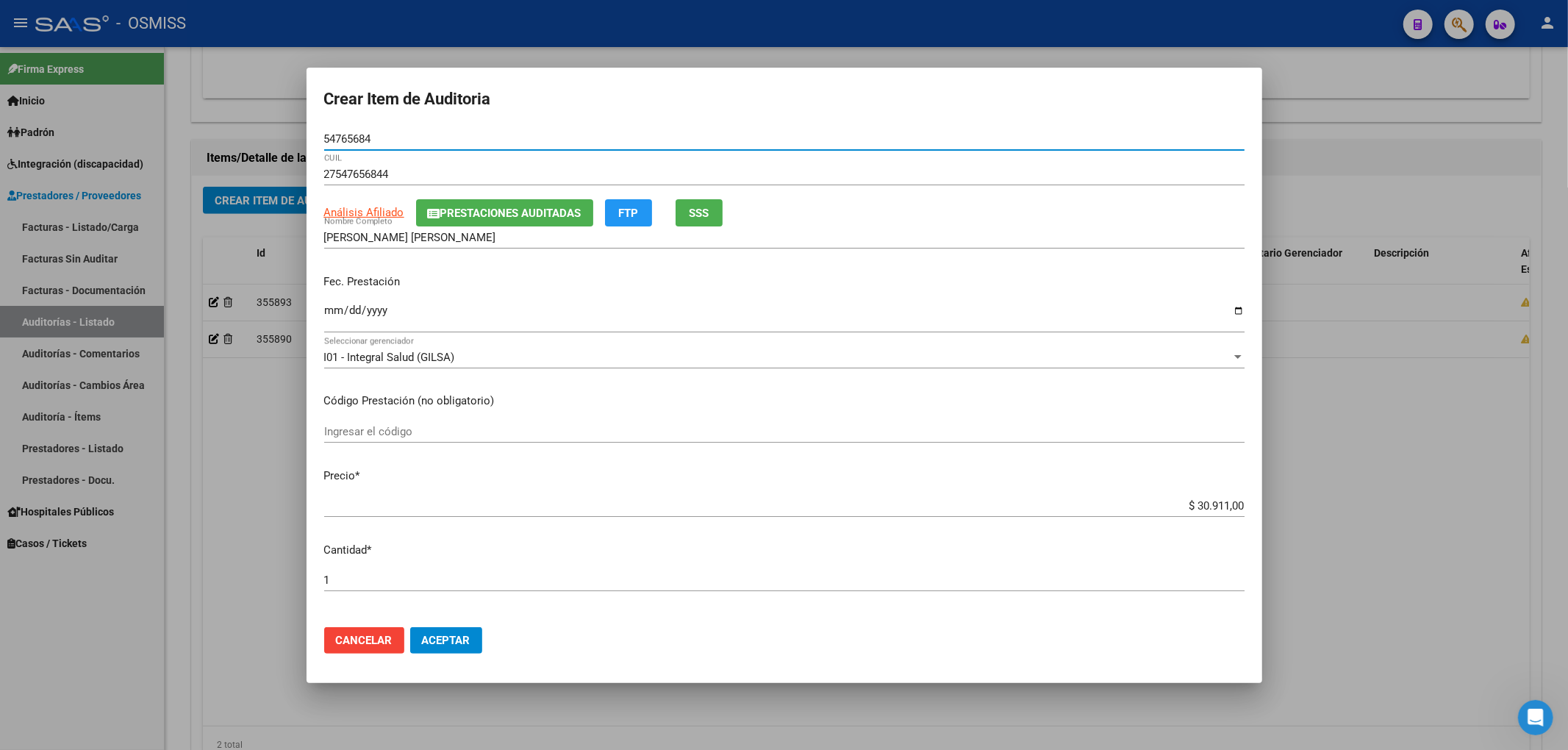
drag, startPoint x: 365, startPoint y: 150, endPoint x: 222, endPoint y: 116, distance: 147.0
click at [222, 116] on div "Crear Item de Auditoria 54765684 Nro Documento 27547656844 CUIL Análisis Afilia…" at bounding box center [784, 375] width 1568 height 750
click at [1080, 362] on div "I01 - Integral Salud (GILSA)" at bounding box center [777, 357] width 907 height 13
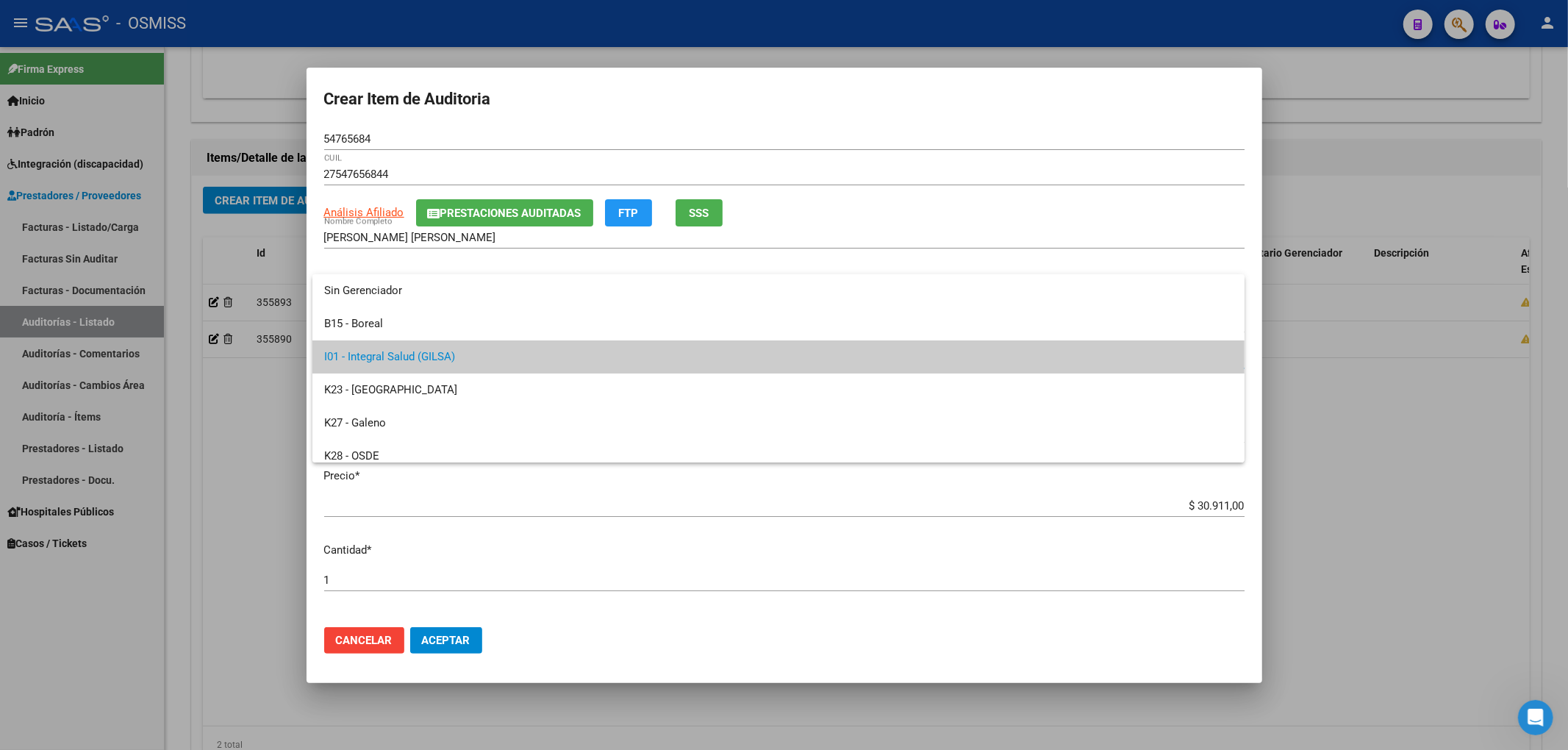
click at [622, 497] on div at bounding box center [784, 375] width 1568 height 750
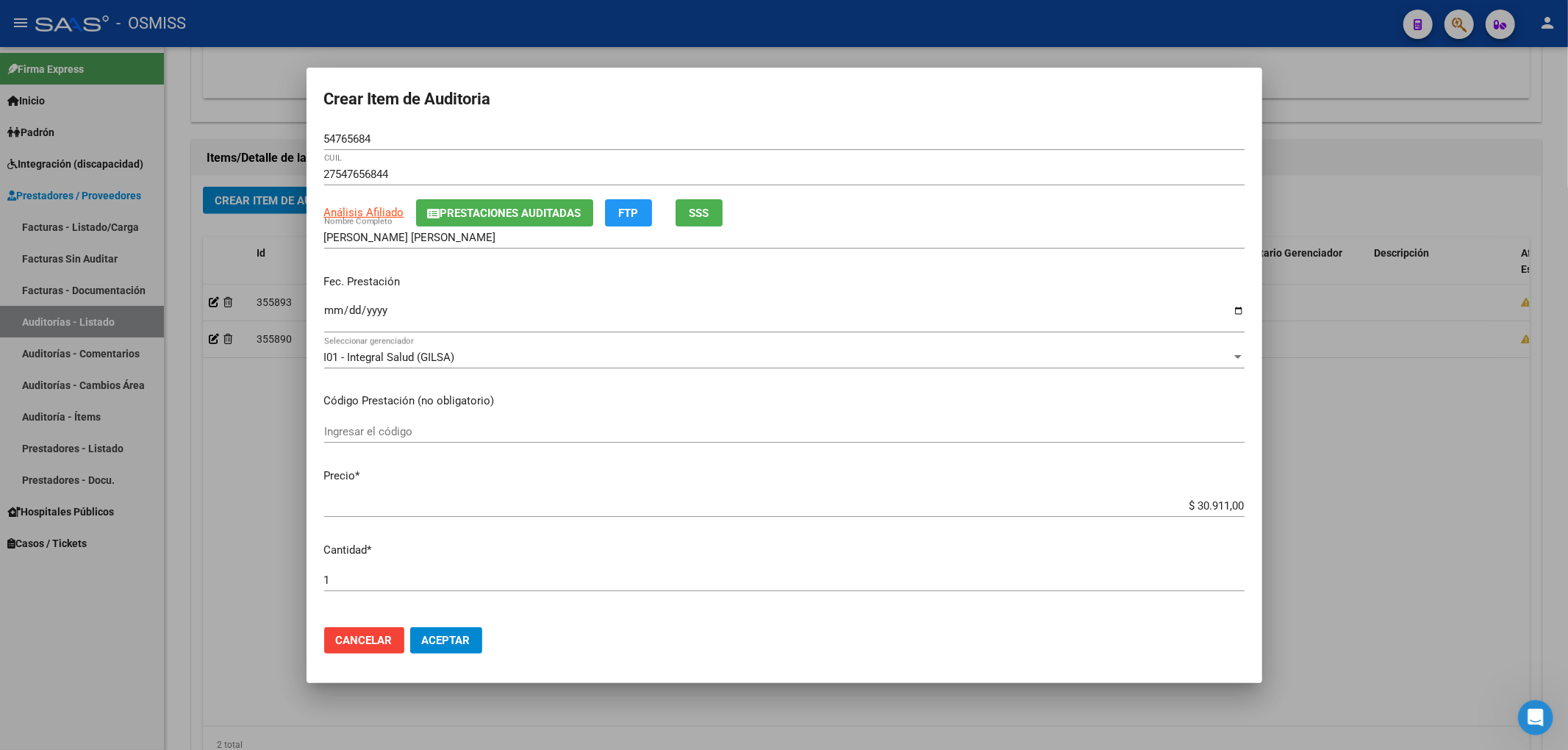
click at [326, 310] on input "Ingresar la fecha" at bounding box center [784, 315] width 920 height 23
click at [463, 642] on span "Aceptar" at bounding box center [446, 640] width 48 height 13
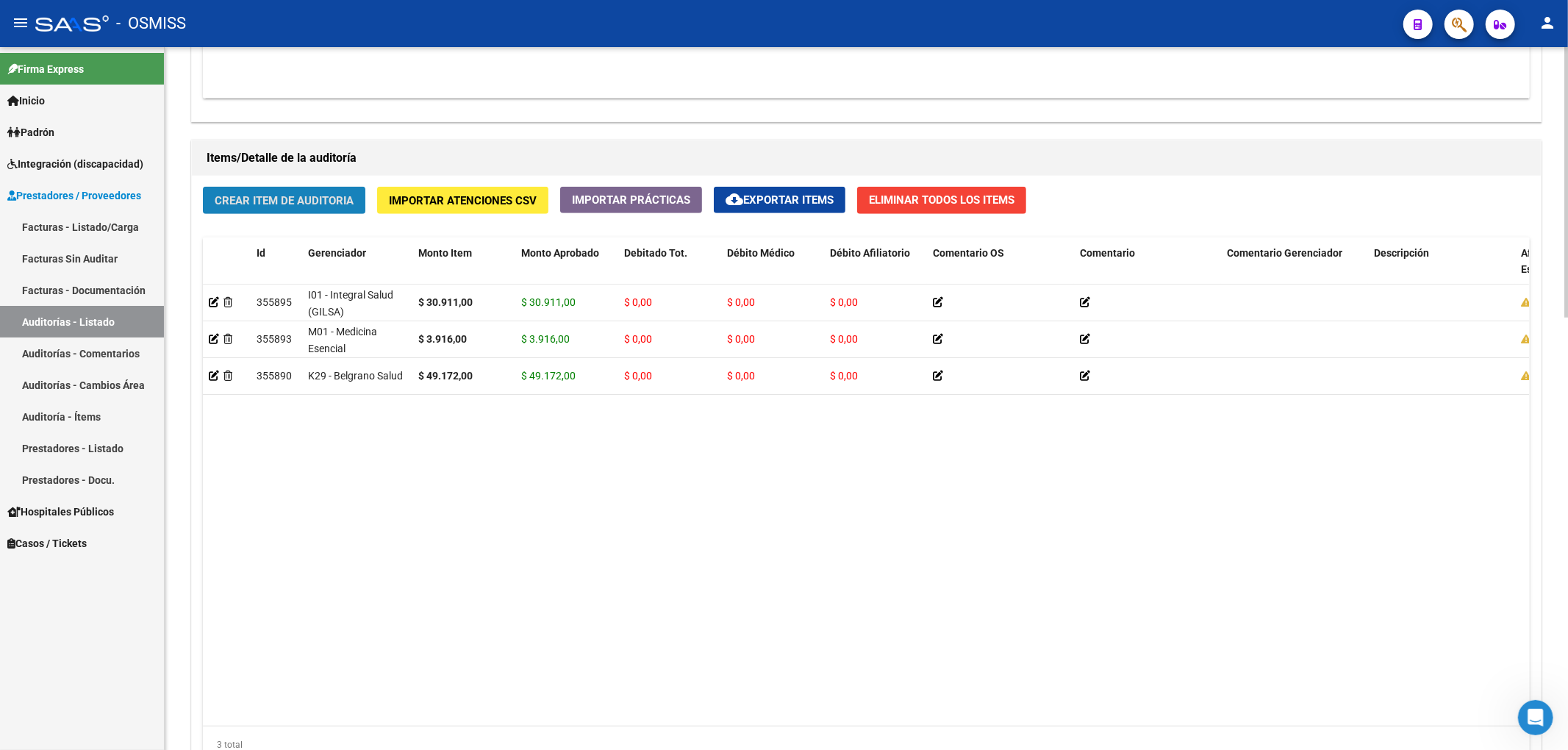
click at [295, 206] on span "Crear Item de Auditoria" at bounding box center [284, 201] width 139 height 13
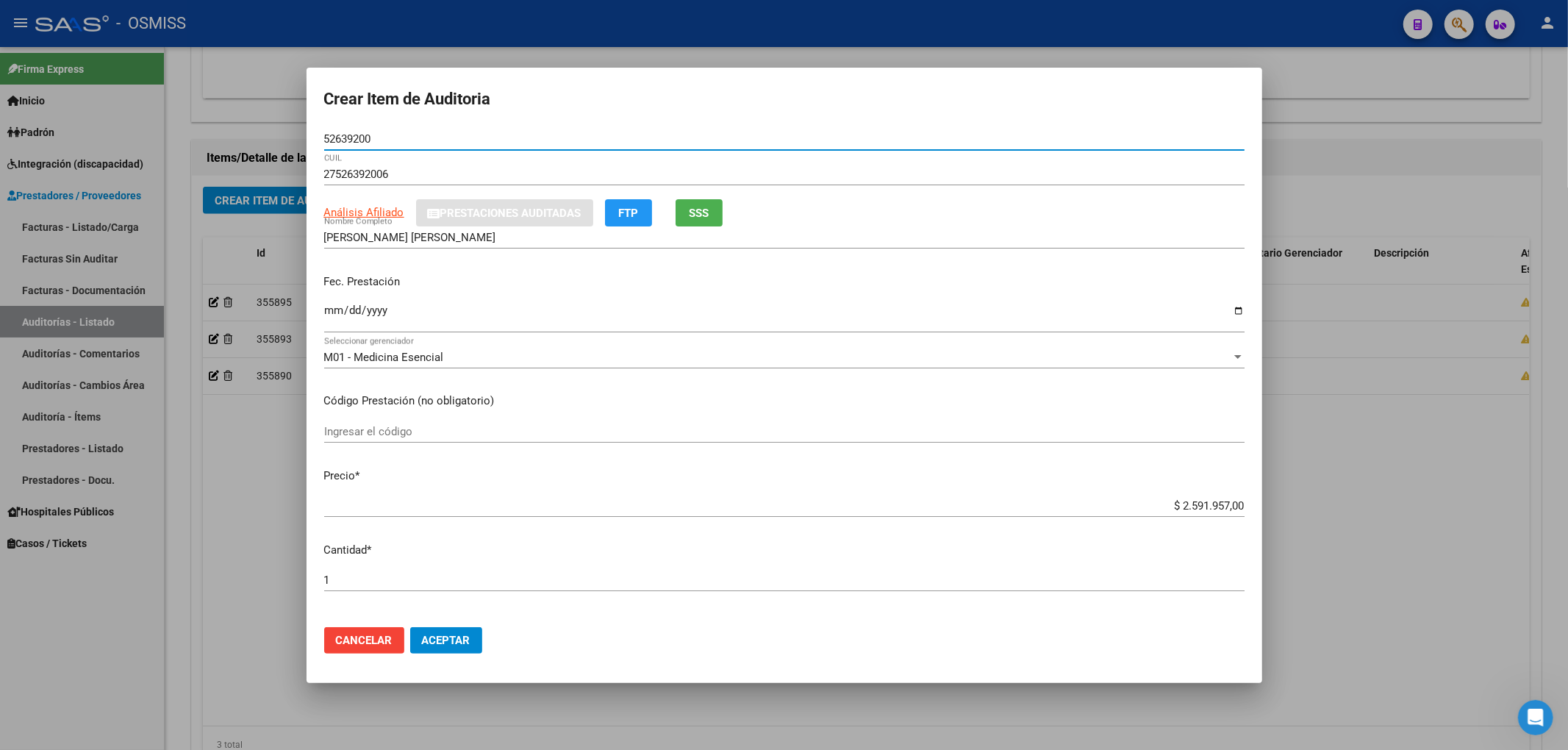
click at [335, 313] on input "Ingresar la fecha" at bounding box center [784, 315] width 920 height 23
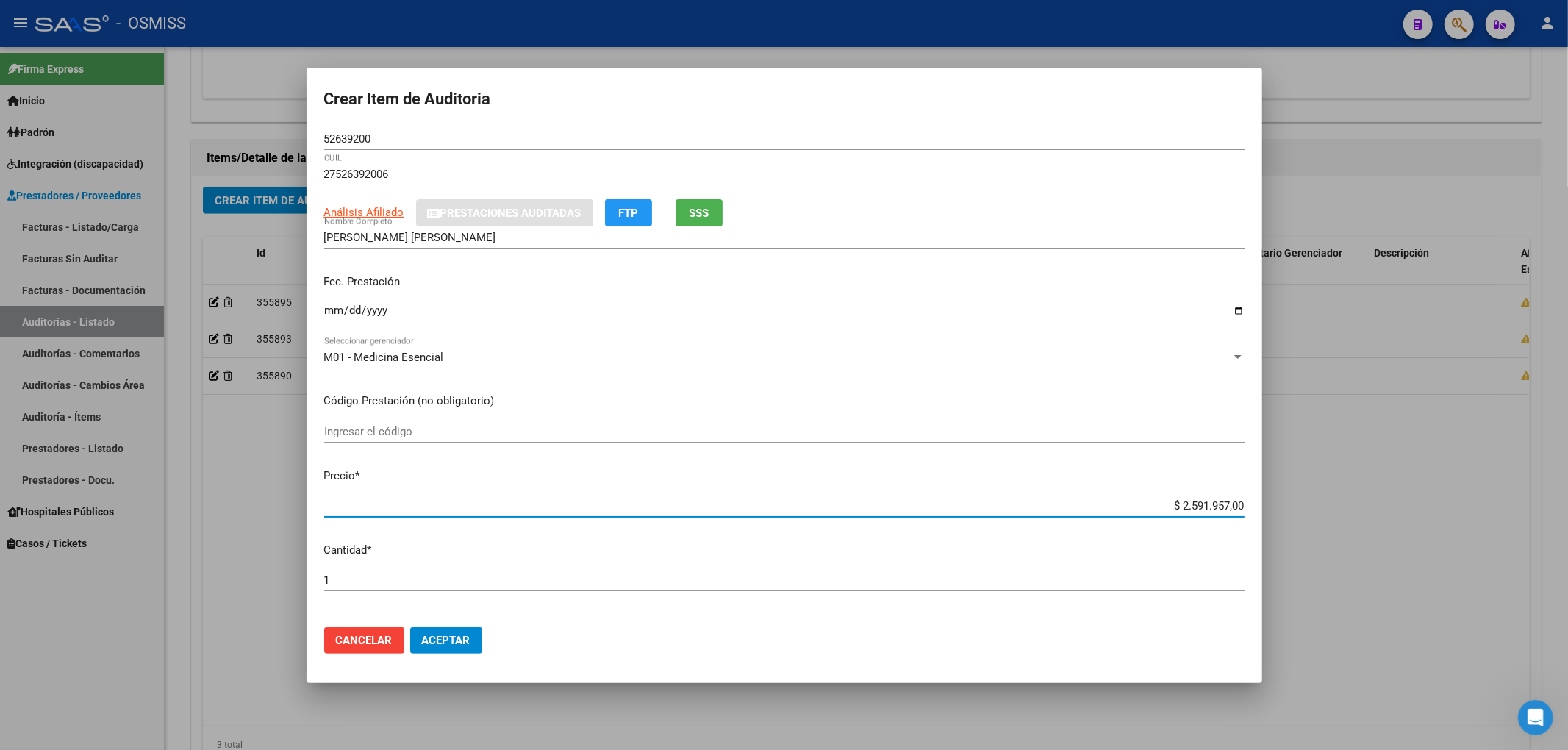
drag, startPoint x: 1150, startPoint y: 504, endPoint x: 1271, endPoint y: 494, distance: 121.4
click at [1271, 494] on div "Crear Item de Auditoria 52639200 Nro Documento 27526392006 CUIL Análisis Afilia…" at bounding box center [784, 375] width 1568 height 750
drag, startPoint x: 389, startPoint y: 139, endPoint x: 168, endPoint y: 136, distance: 221.0
click at [168, 136] on div "Crear Item de Auditoria 52639200 Nro Documento 27526392006 CUIL Análisis Afilia…" at bounding box center [784, 375] width 1568 height 750
click at [1131, 347] on div "M01 - Medicina Esencial Seleccionar gerenciador" at bounding box center [784, 357] width 920 height 22
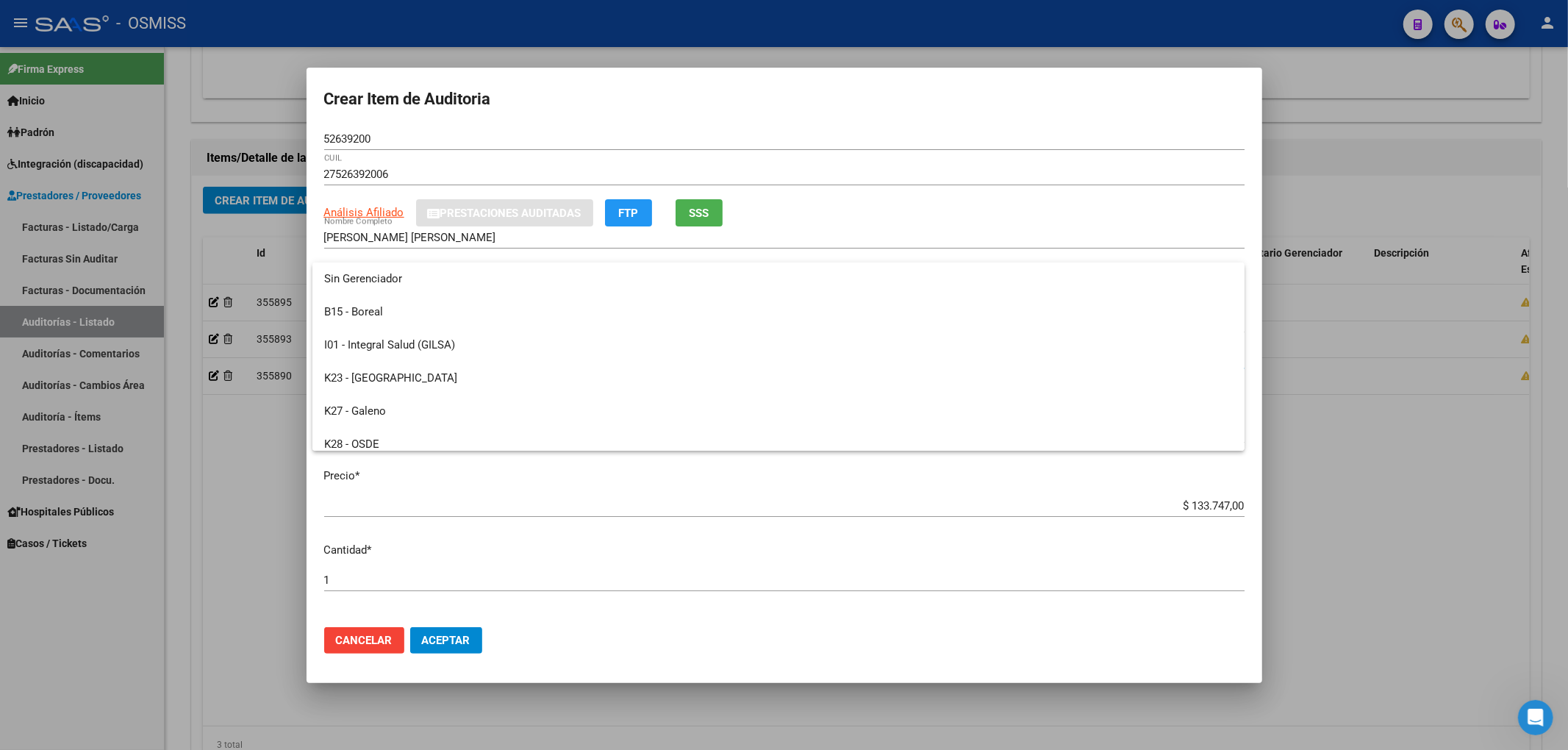
scroll to position [154, 0]
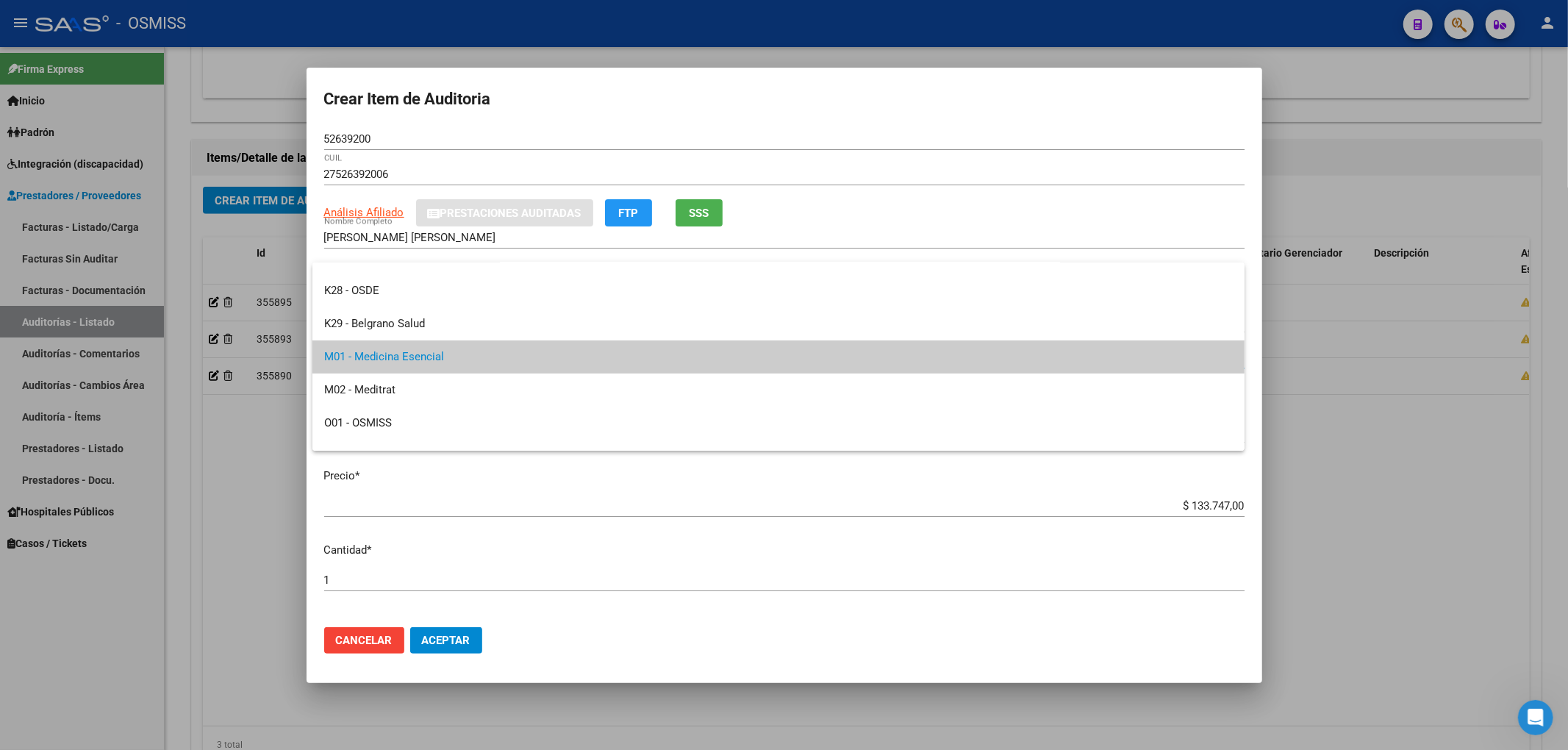
click at [837, 492] on div at bounding box center [784, 375] width 1568 height 750
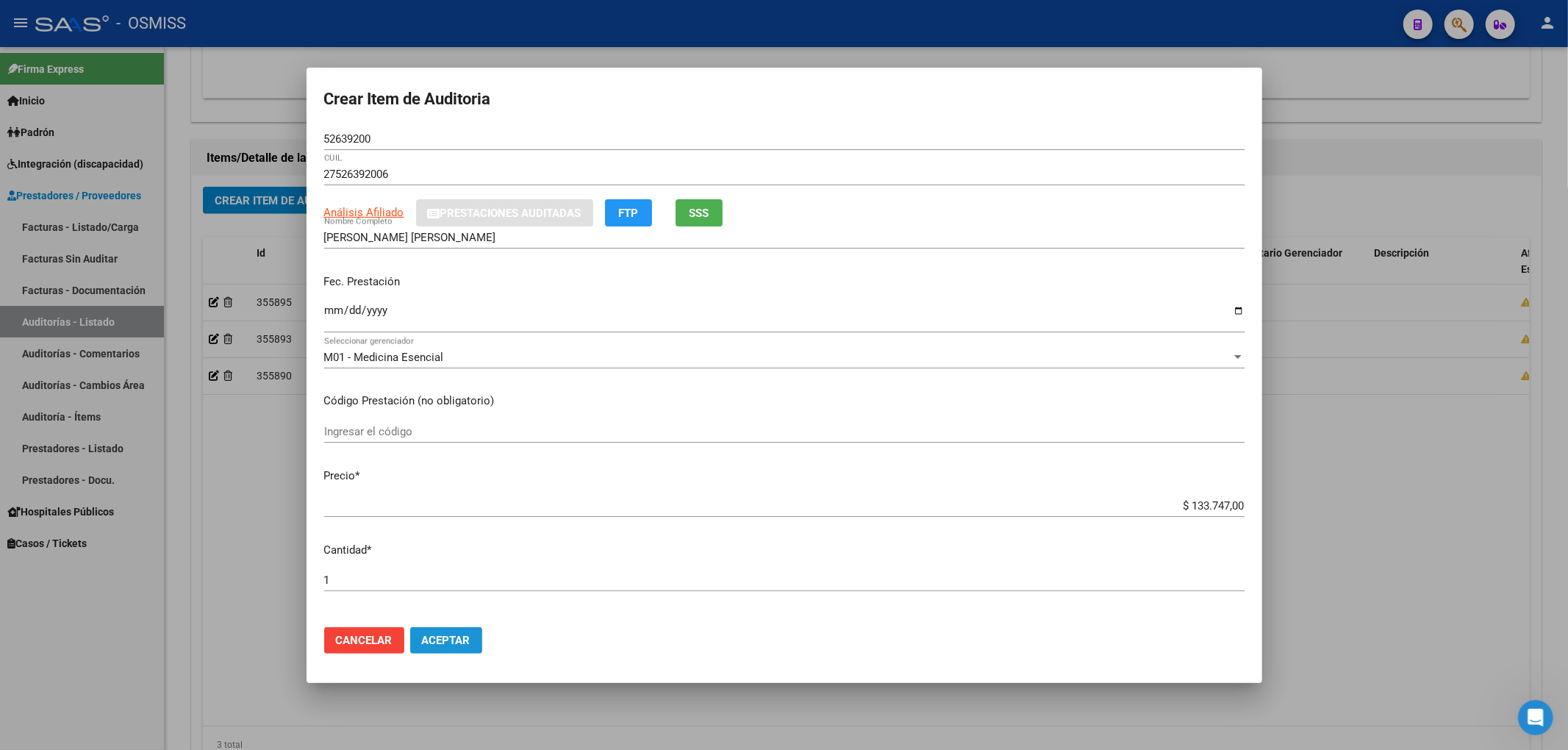
click at [451, 639] on span "Aceptar" at bounding box center [446, 640] width 48 height 13
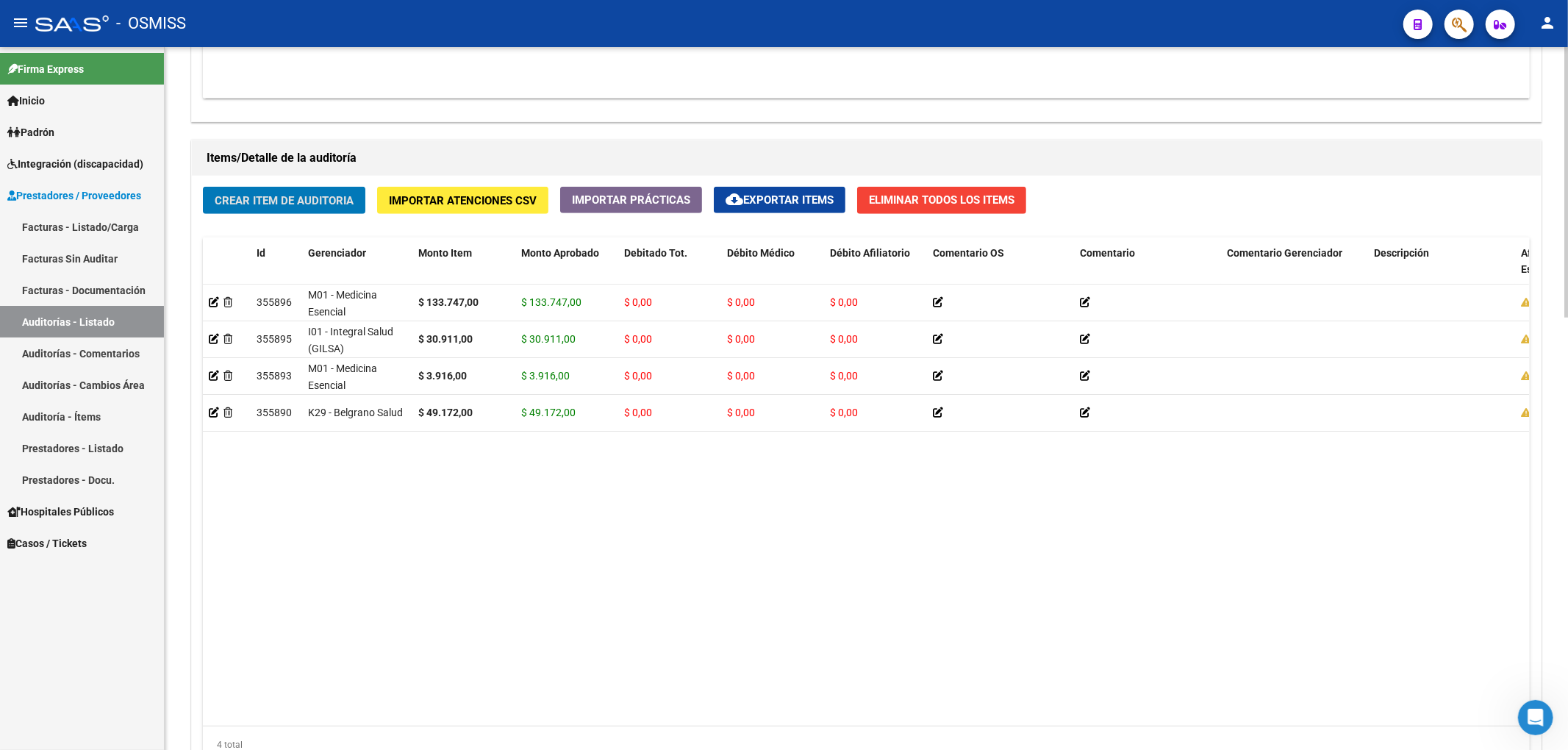
click at [462, 619] on datatable-body "355896 M01 - Medicina Esencial $ 133.747,00 $ 133.747,00 $ 0,00 $ 0,00 $ 0,00 2…" at bounding box center [865, 505] width 1326 height 441
click at [310, 225] on div "Crear Item de Auditoria Importar Atenciones CSV Importar Prácticas cloud_downlo…" at bounding box center [866, 480] width 1349 height 610
click at [297, 213] on button "Crear Item de Auditoria" at bounding box center [284, 201] width 163 height 27
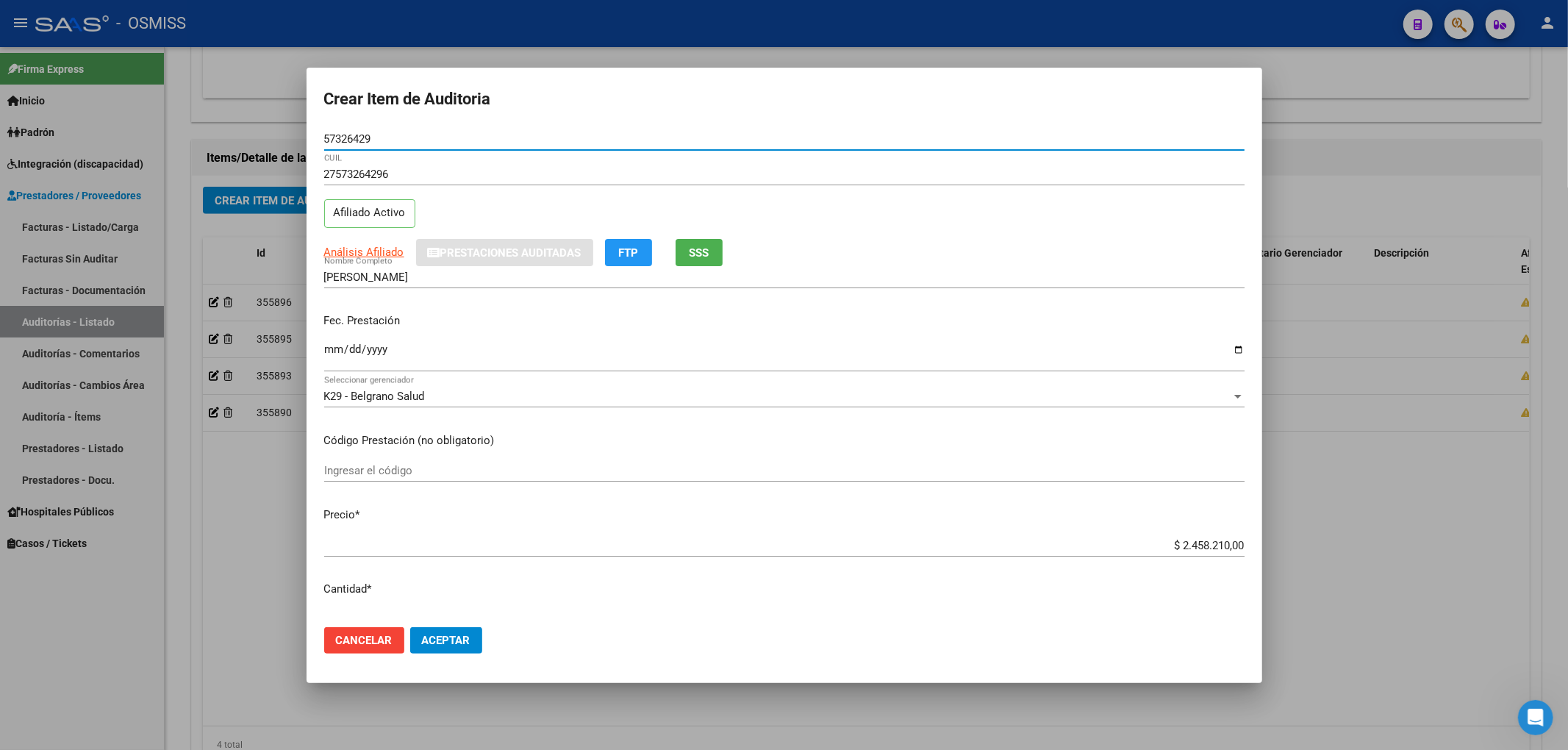
click at [336, 350] on input "Ingresar la fecha" at bounding box center [784, 355] width 920 height 23
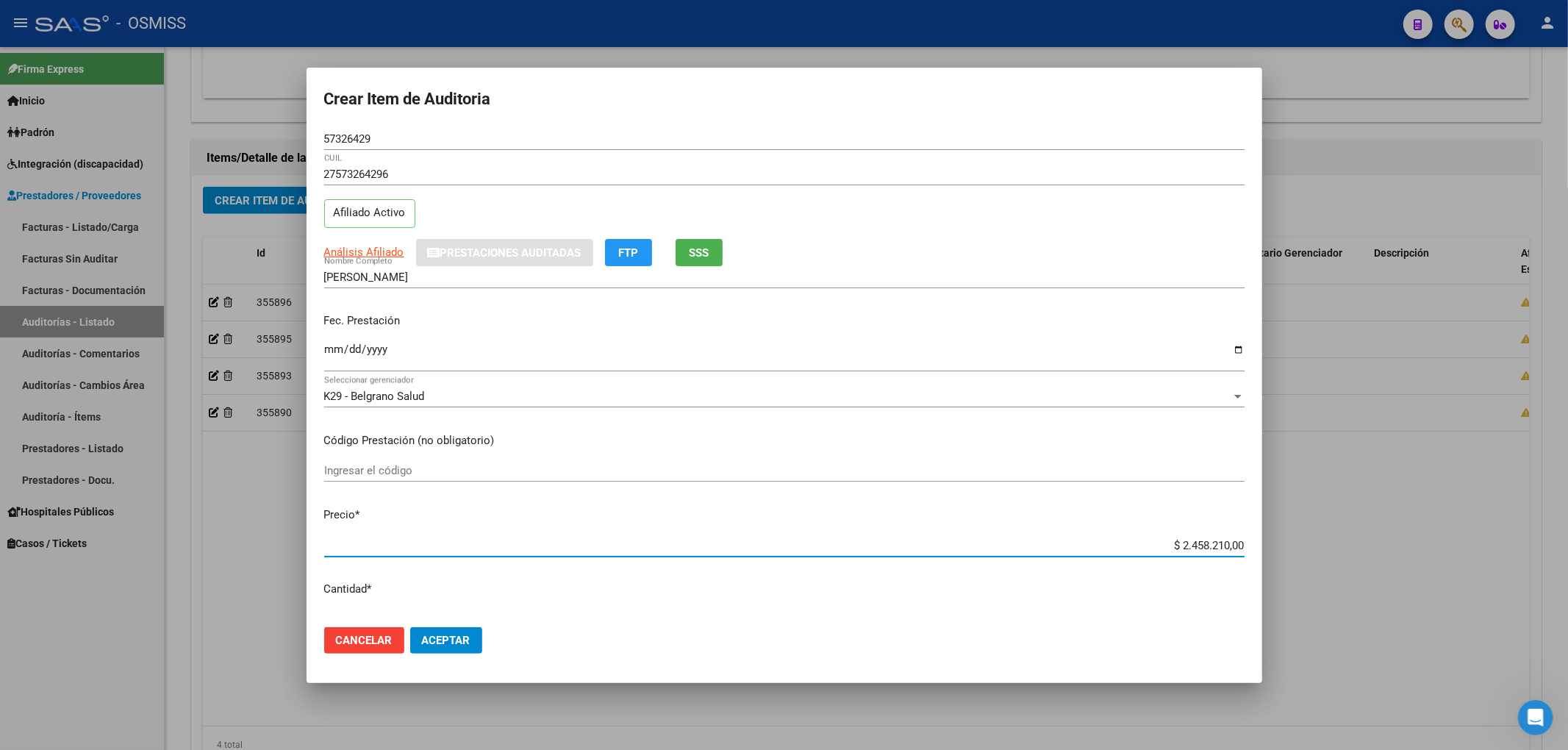
drag, startPoint x: 1166, startPoint y: 550, endPoint x: 1320, endPoint y: 550, distance: 154.0
click at [1320, 550] on div "Crear Item de Auditoria 57326429 Nro Documento 27573264296 CUIL Afiliado Activo…" at bounding box center [784, 375] width 1568 height 750
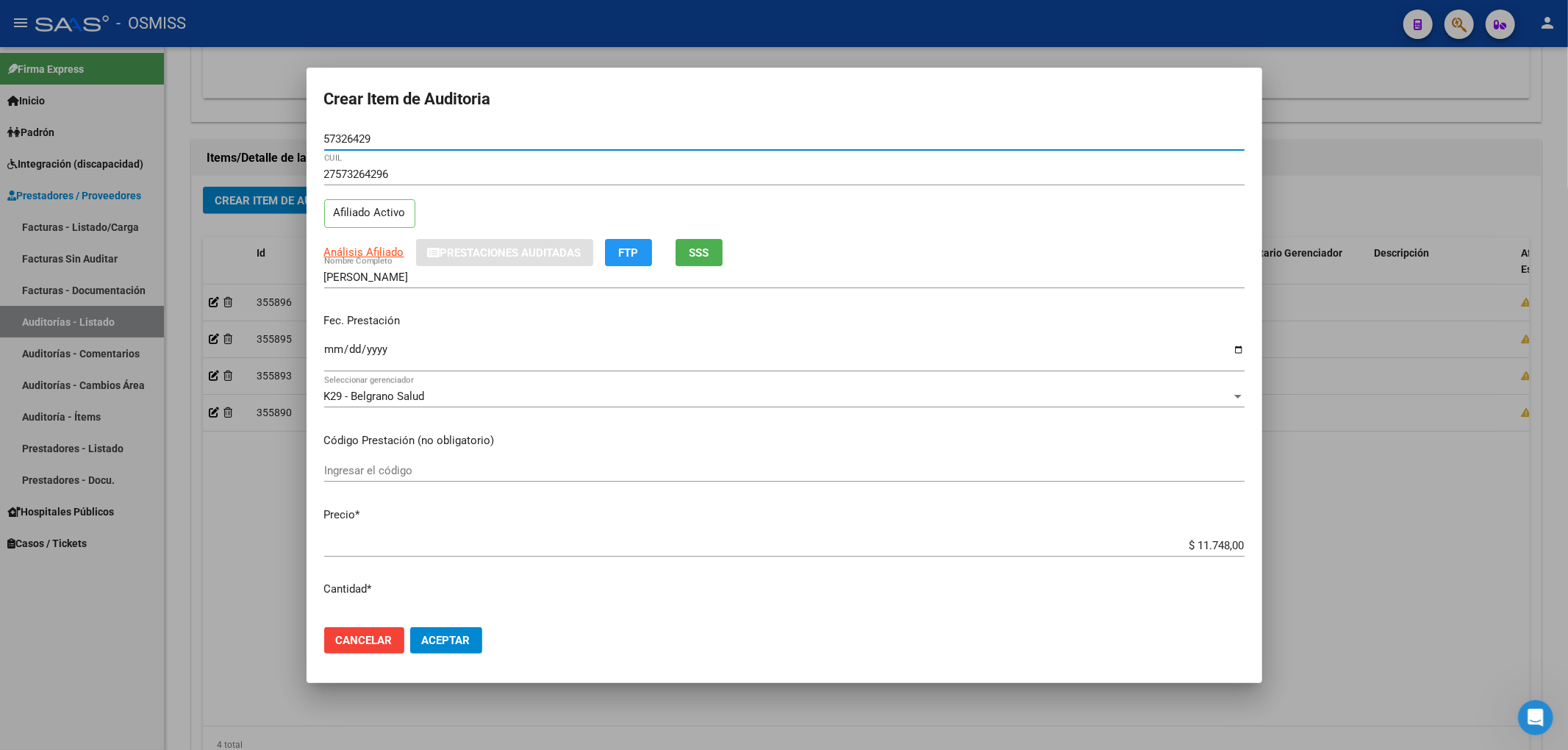
drag, startPoint x: 377, startPoint y: 143, endPoint x: 278, endPoint y: 148, distance: 99.1
click at [278, 148] on div "Crear Item de Auditoria 57326429 Nro Documento 27573264296 CUIL Afiliado Activo…" at bounding box center [784, 375] width 1568 height 750
click at [1112, 313] on p "Fec. Prestación" at bounding box center [784, 321] width 920 height 17
click at [448, 655] on mat-dialog-actions "Cancelar Aceptar" at bounding box center [784, 640] width 920 height 50
click at [445, 647] on button "Aceptar" at bounding box center [446, 640] width 72 height 26
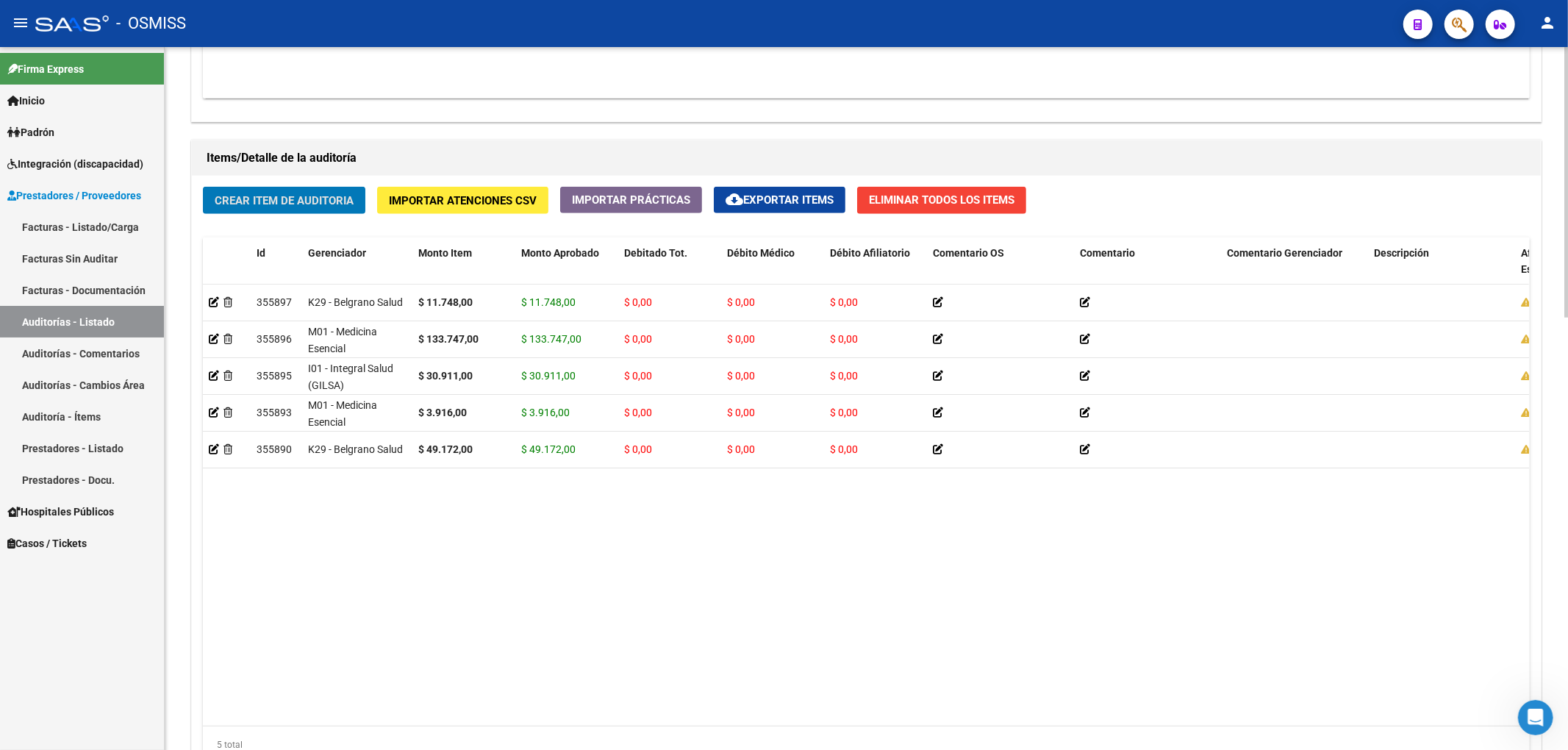
click at [351, 198] on span "Crear Item de Auditoria" at bounding box center [284, 201] width 139 height 13
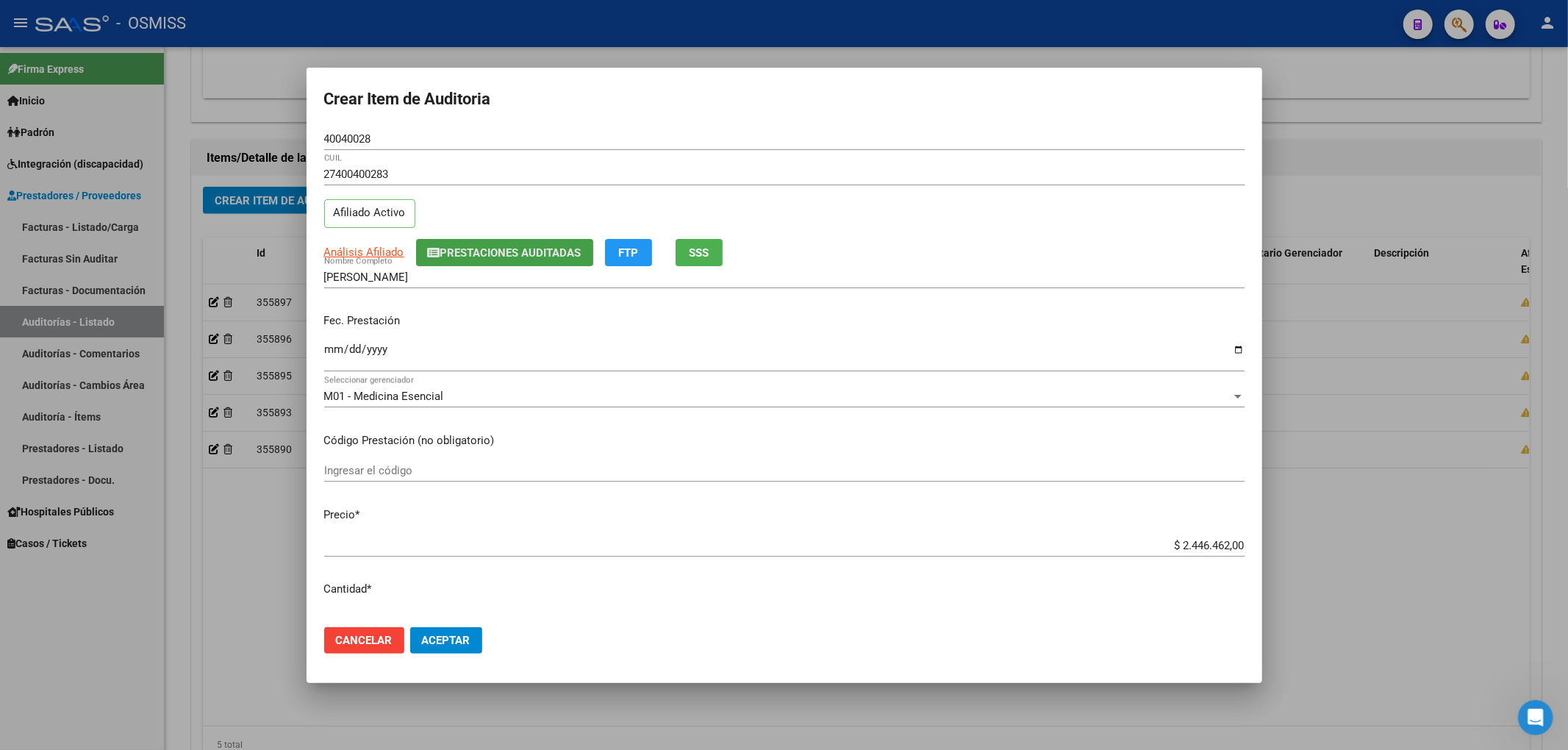
click at [473, 246] on span "Prestaciones Auditadas" at bounding box center [511, 253] width 141 height 13
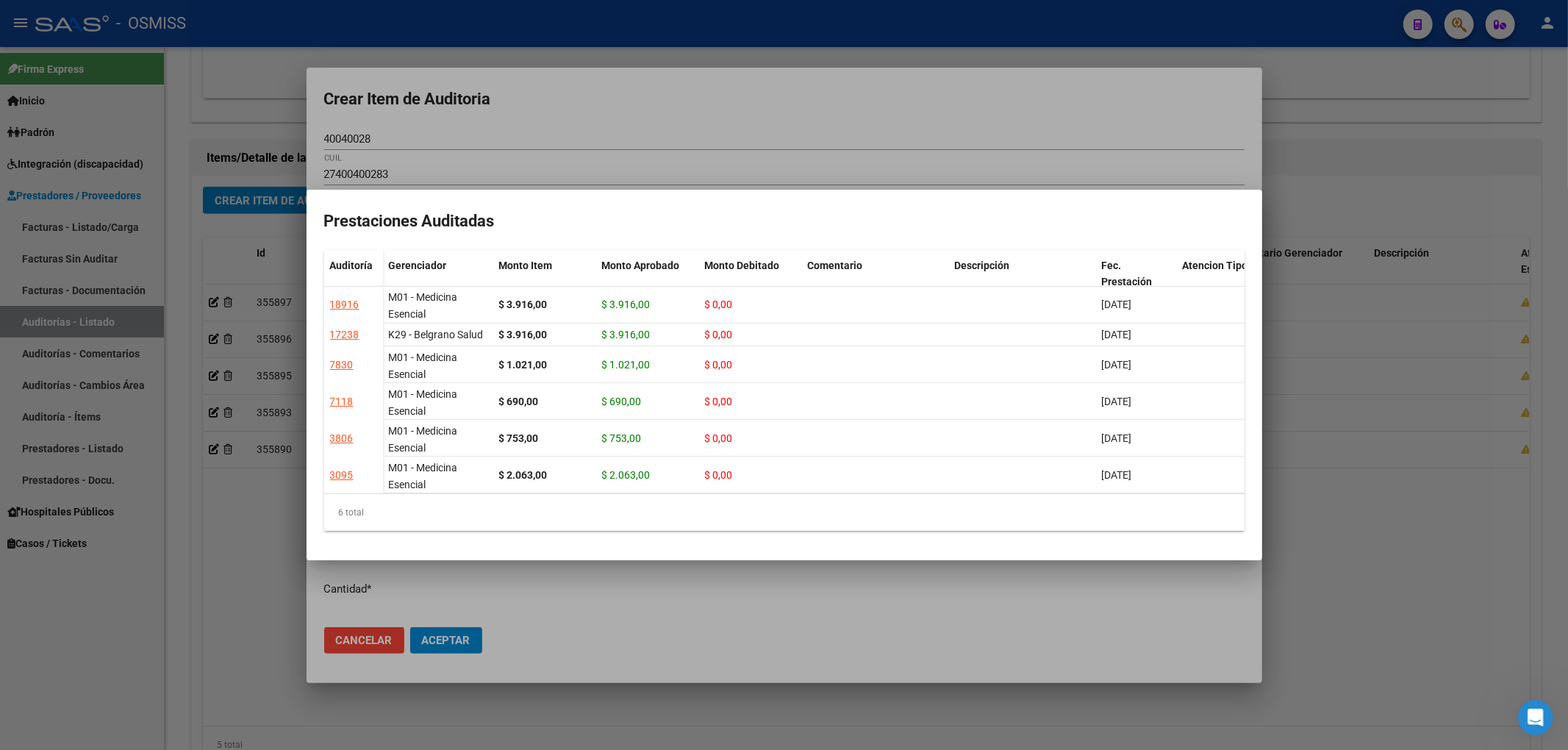
click at [639, 125] on div at bounding box center [784, 375] width 1568 height 750
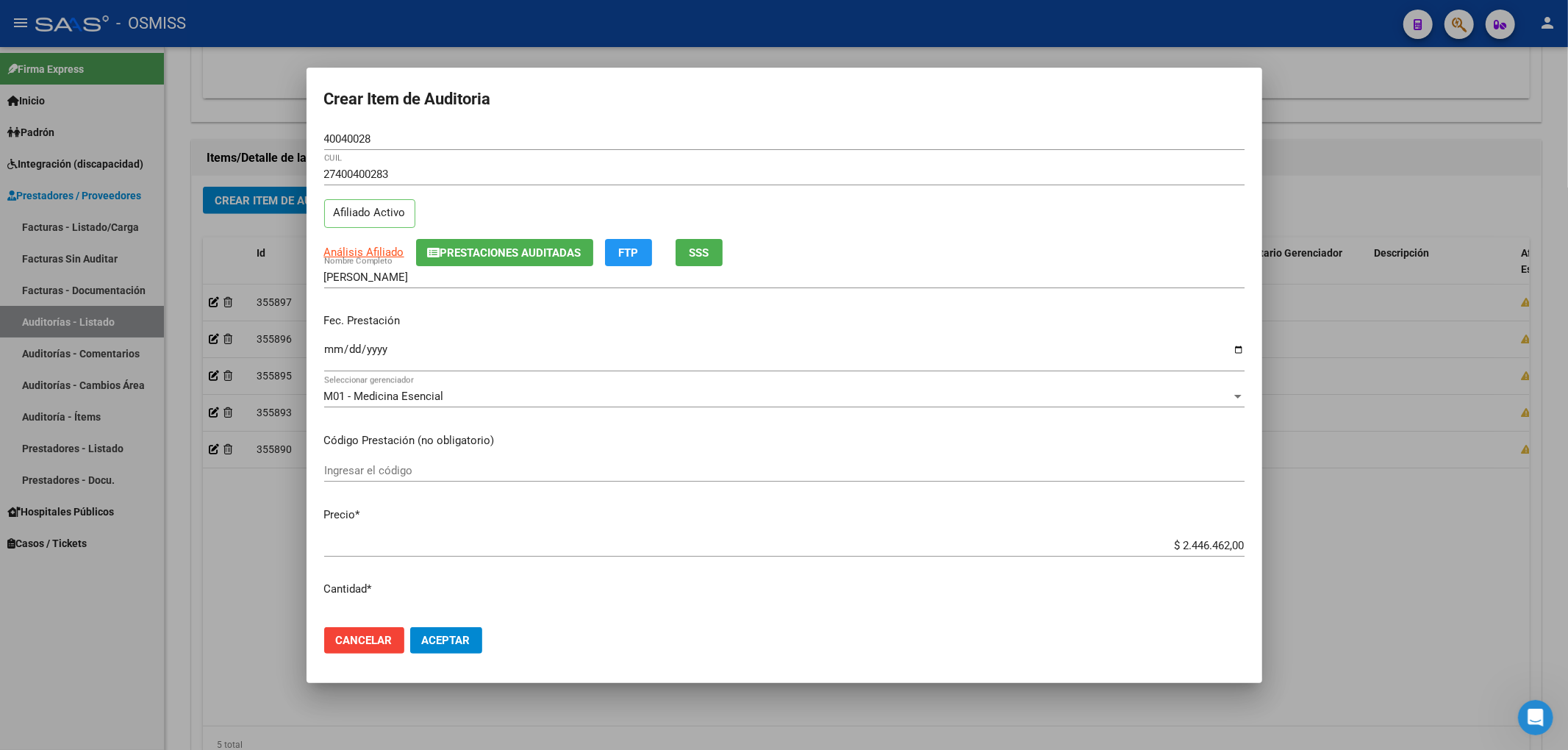
click at [335, 351] on input "Ingresar la fecha" at bounding box center [784, 355] width 920 height 23
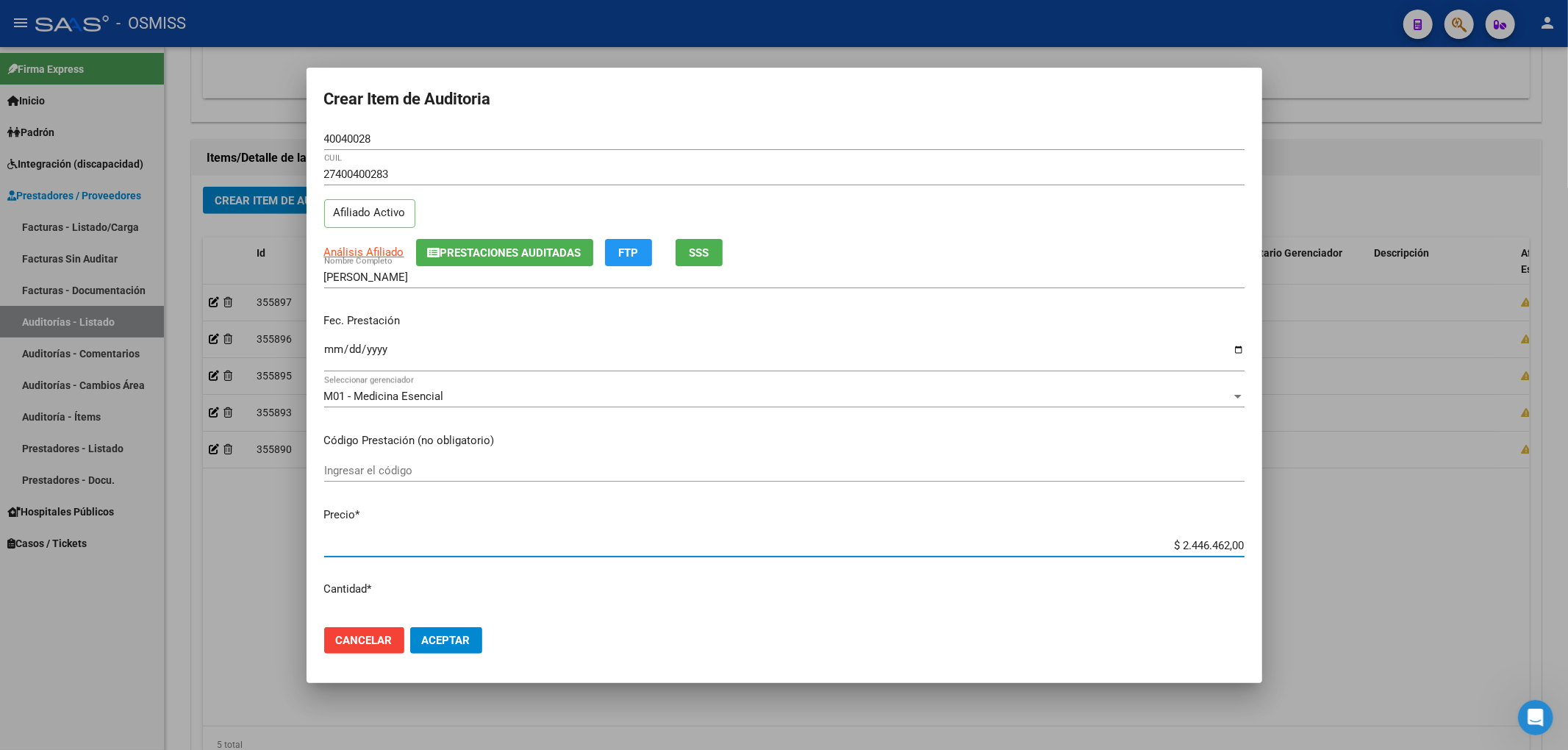
drag, startPoint x: 1159, startPoint y: 549, endPoint x: 1267, endPoint y: 503, distance: 117.4
click at [1260, 504] on mat-dialog-content "40040028 Nro Documento 27400400283 CUIL Afiliado Activo Análisis Afiliado Prest…" at bounding box center [784, 371] width 955 height 488
drag, startPoint x: 374, startPoint y: 136, endPoint x: 269, endPoint y: 136, distance: 105.0
click at [298, 136] on div "Crear Item de Auditoria 40040028 Nro Documento 27400400283 CUIL Afiliado Activo…" at bounding box center [784, 375] width 1568 height 750
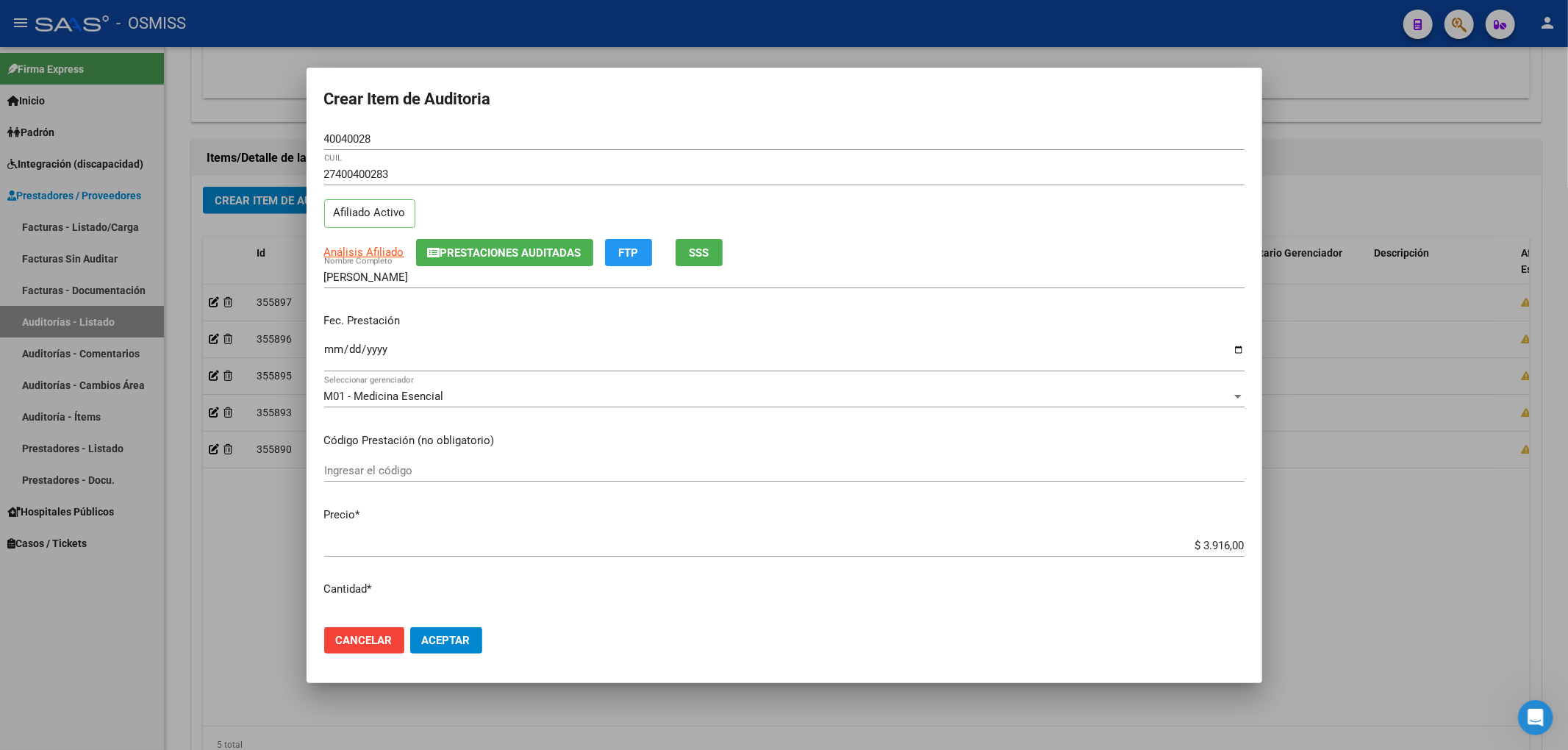
click at [1006, 257] on div "Análisis Afiliado Prestaciones Auditadas FTP SSS" at bounding box center [784, 253] width 920 height 27
click at [468, 651] on button "Aceptar" at bounding box center [446, 640] width 72 height 26
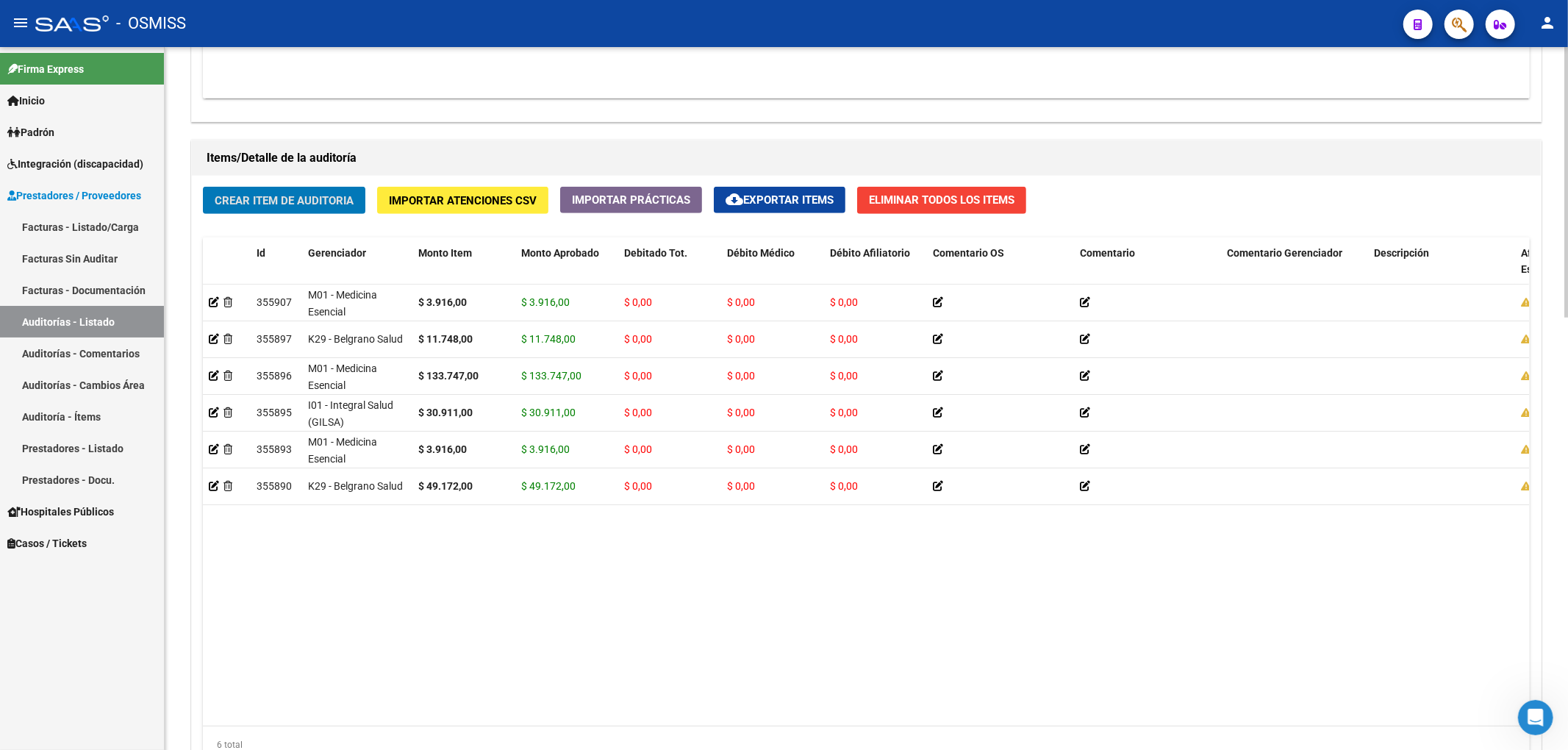
click at [286, 205] on span "Crear Item de Auditoria" at bounding box center [284, 201] width 139 height 13
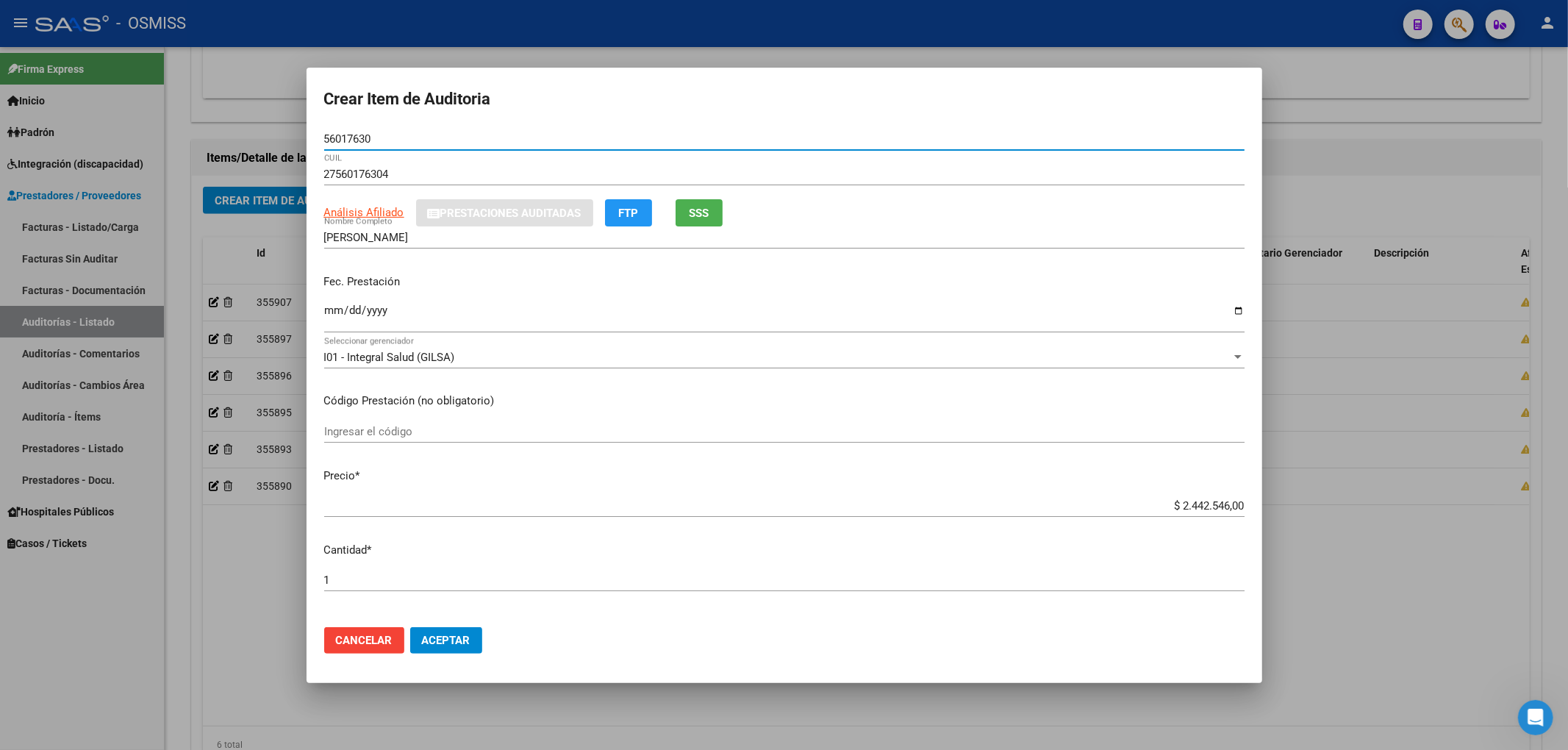
click at [318, 310] on mat-dialog-content "56017630 Nro Documento 27560176304 CUIL Análisis Afiliado Prestaciones Auditada…" at bounding box center [784, 371] width 955 height 488
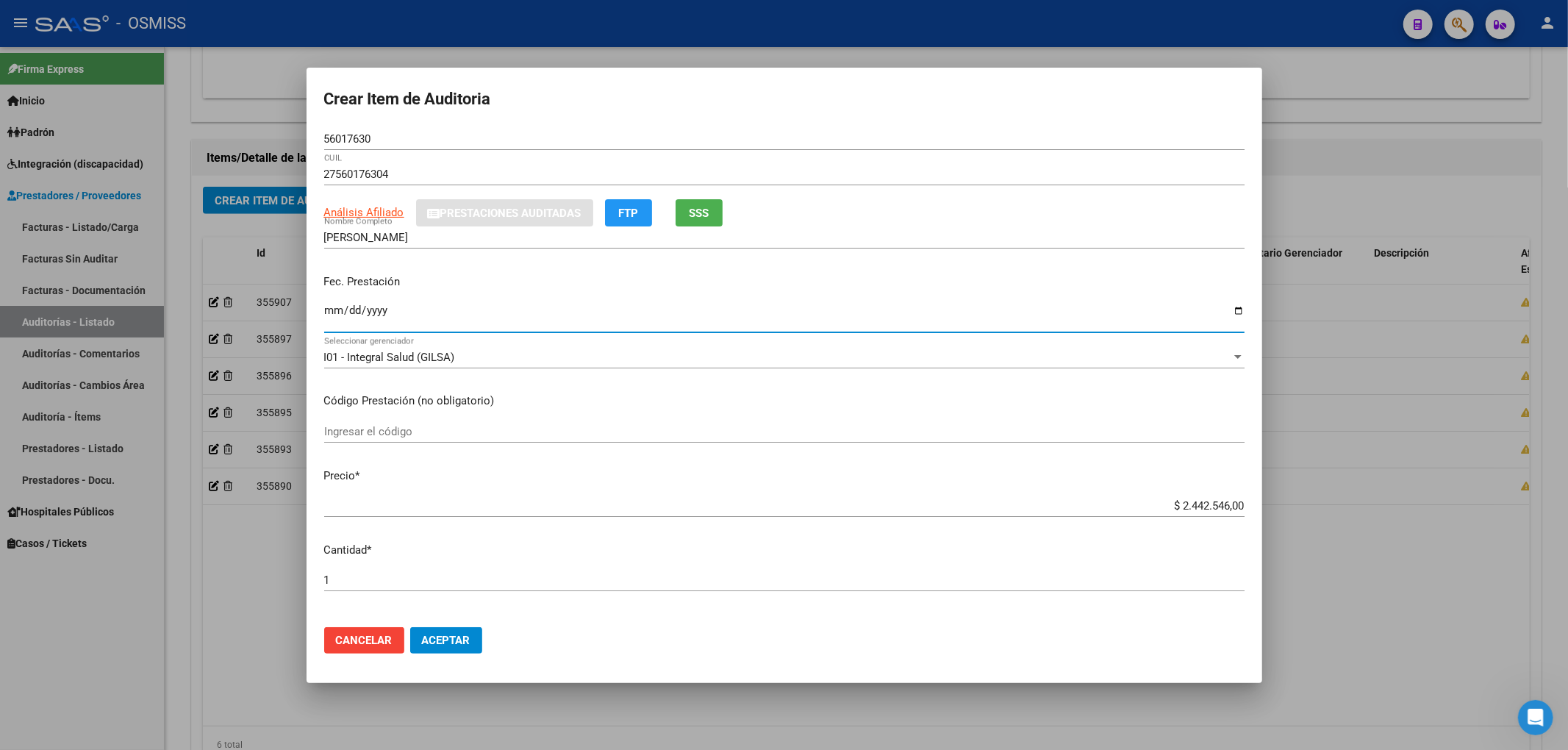
click at [327, 307] on input "Ingresar la fecha" at bounding box center [784, 315] width 920 height 23
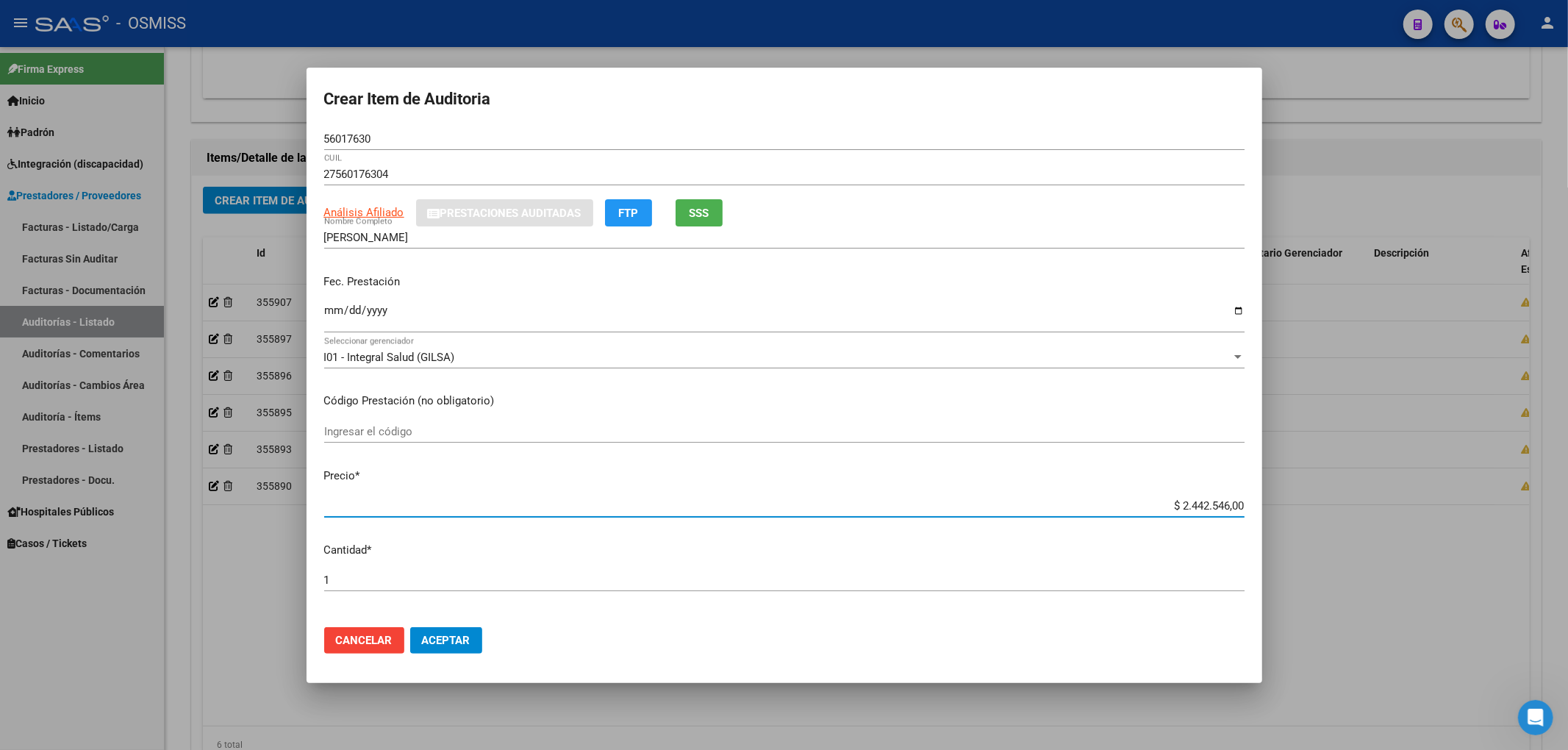
drag, startPoint x: 1153, startPoint y: 504, endPoint x: 1321, endPoint y: 492, distance: 168.4
click at [1317, 492] on div "Crear Item de Auditoria 56017630 Nro Documento 27560176304 CUIL Análisis Afilia…" at bounding box center [784, 375] width 1568 height 750
drag, startPoint x: 380, startPoint y: 139, endPoint x: 294, endPoint y: 133, distance: 86.2
click at [294, 133] on div "Crear Item de Auditoria 56017630 Nro Documento 27560176304 CUIL Análisis Afilia…" at bounding box center [784, 375] width 1568 height 750
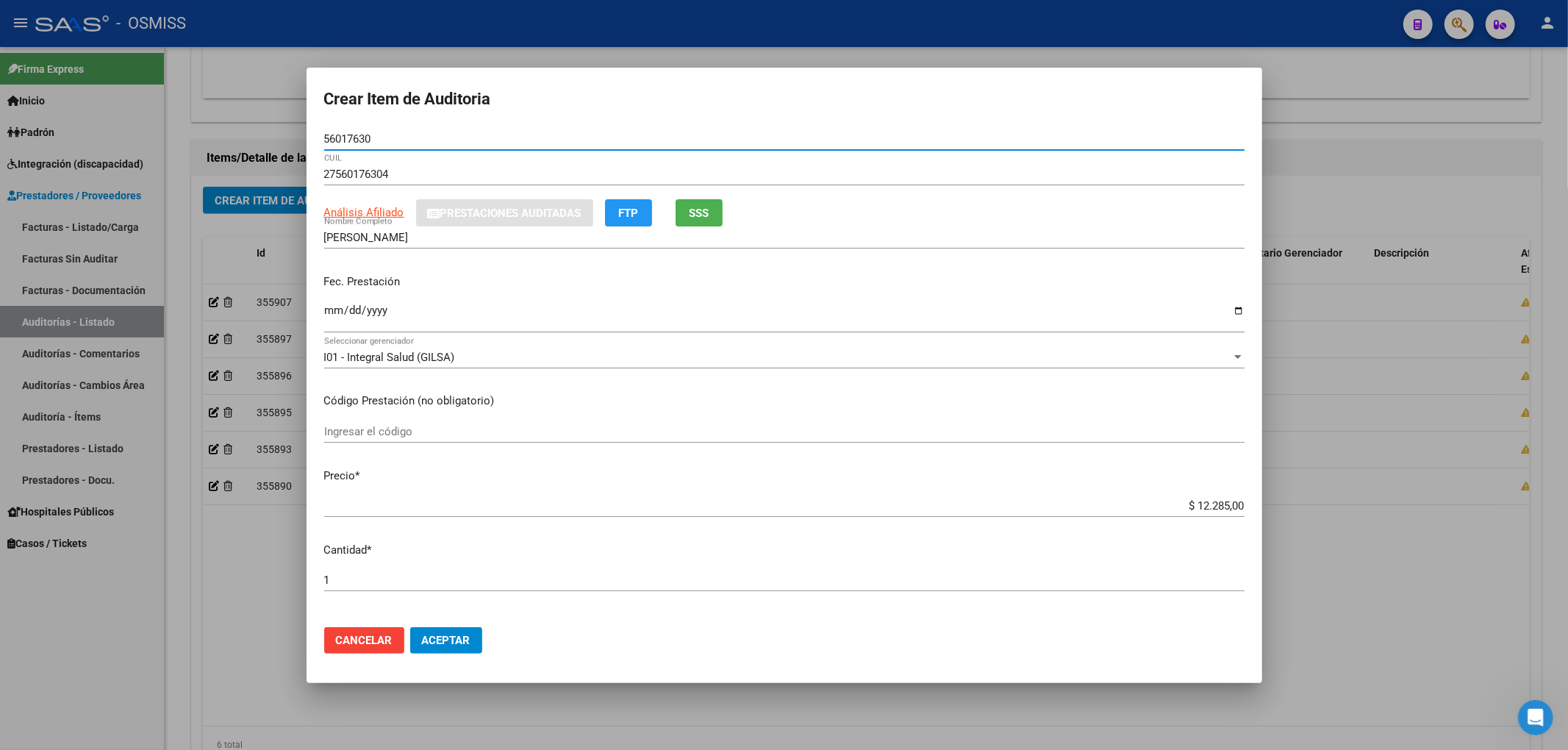
drag, startPoint x: 375, startPoint y: 141, endPoint x: 263, endPoint y: 130, distance: 112.5
click at [263, 130] on div "Crear Item de Auditoria 56017630 Nro Documento 27560176304 CUIL Análisis Afilia…" at bounding box center [784, 375] width 1568 height 750
click at [1042, 304] on input "[DATE]" at bounding box center [784, 315] width 920 height 23
click at [448, 646] on span "Aceptar" at bounding box center [446, 640] width 48 height 13
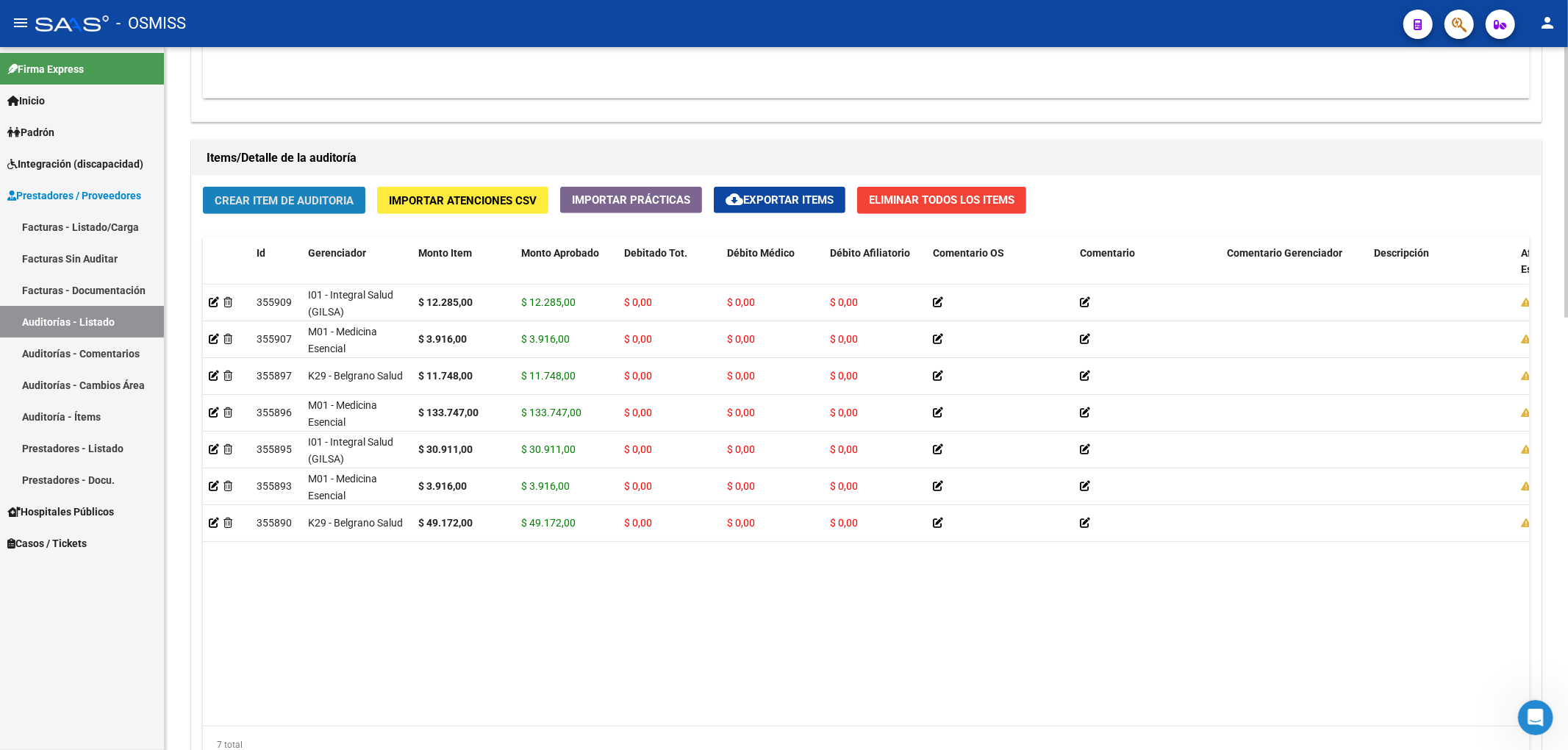
click at [275, 206] on span "Crear Item de Auditoria" at bounding box center [284, 201] width 139 height 13
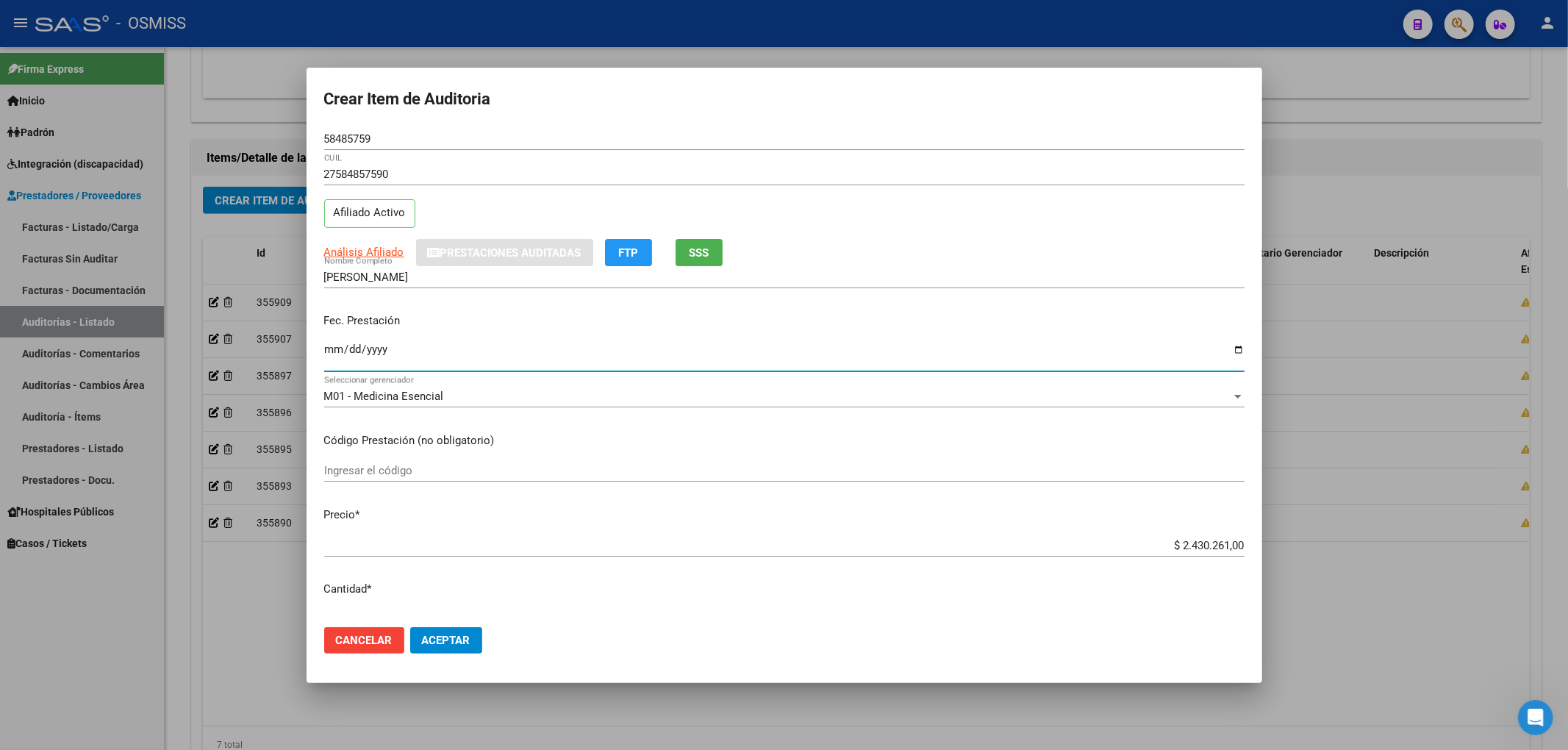
click at [330, 356] on input "Ingresar la fecha" at bounding box center [784, 355] width 920 height 23
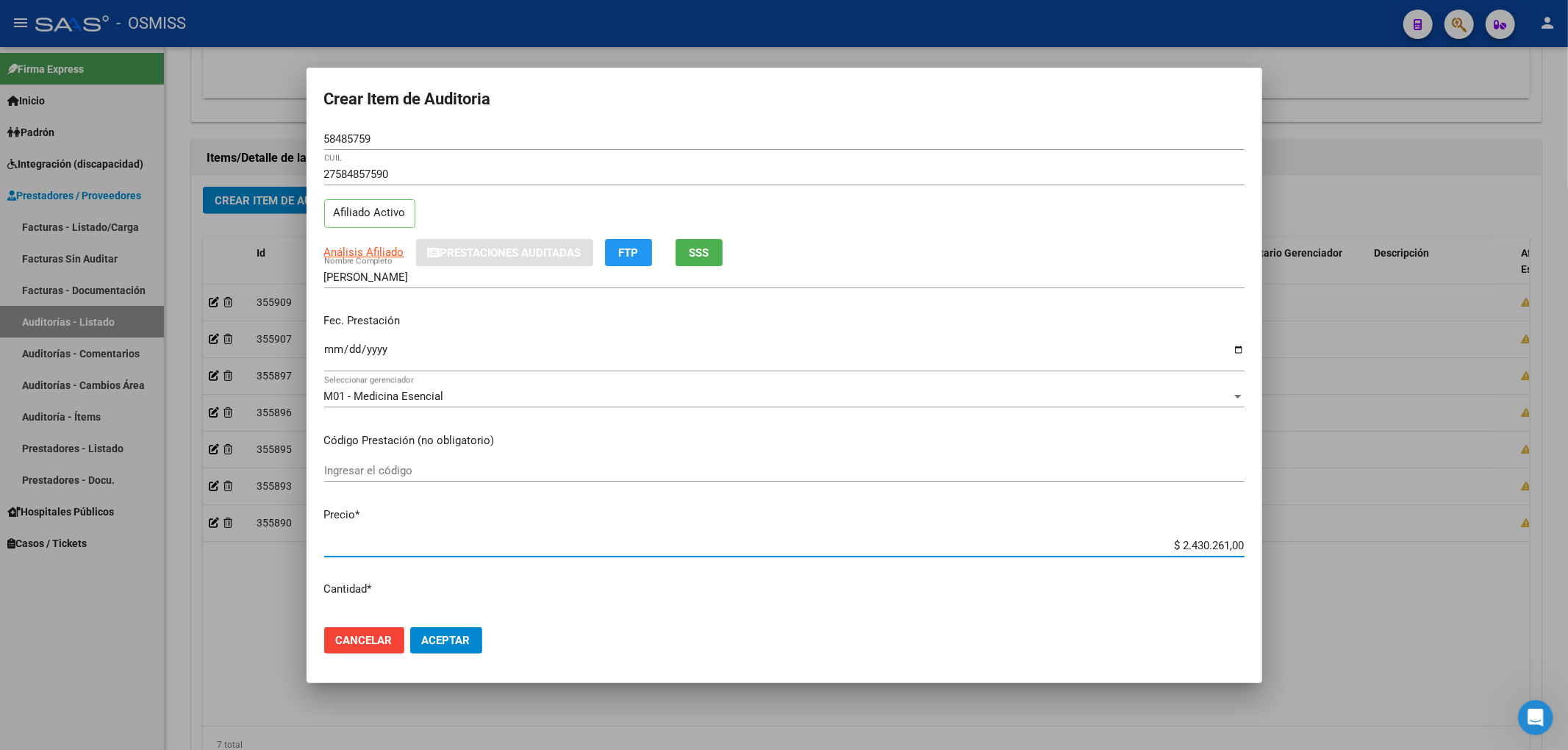
drag, startPoint x: 1156, startPoint y: 541, endPoint x: 1389, endPoint y: 568, distance: 234.6
click at [1384, 568] on div "Crear Item de Auditoria 58485759 Nro Documento 27584857590 CUIL Afiliado Activo…" at bounding box center [784, 375] width 1568 height 750
drag, startPoint x: 383, startPoint y: 140, endPoint x: 209, endPoint y: 156, distance: 174.7
click at [237, 148] on div "Crear Item de Auditoria 58485759 Nro Documento 27584857590 CUIL Afiliado Activo…" at bounding box center [784, 375] width 1568 height 750
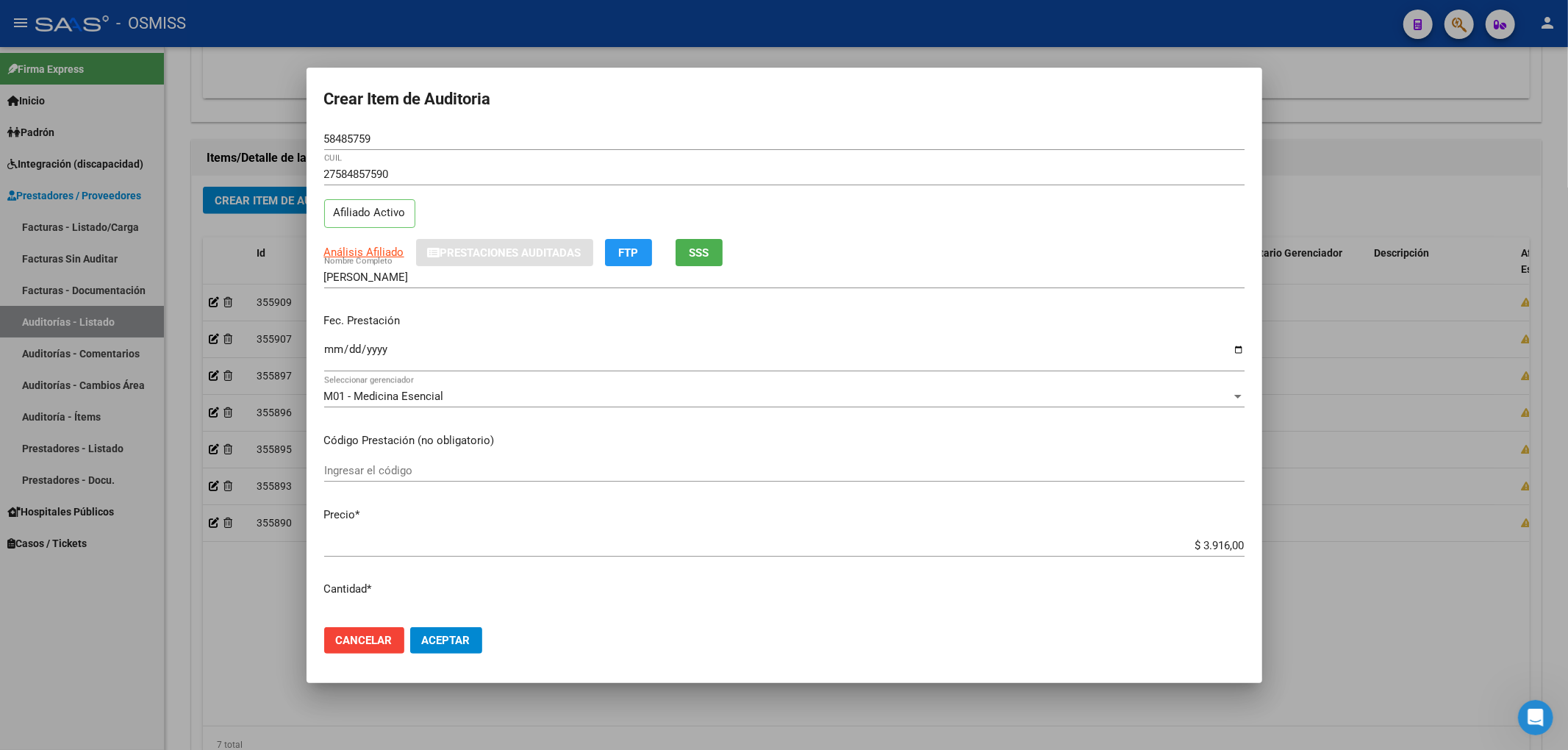
drag, startPoint x: 1027, startPoint y: 238, endPoint x: 1021, endPoint y: 250, distance: 13.4
click at [1027, 239] on div "Análisis Afiliado Prestaciones Auditadas FTP SSS" at bounding box center [784, 253] width 920 height 27
click at [469, 639] on span "Aceptar" at bounding box center [446, 640] width 48 height 13
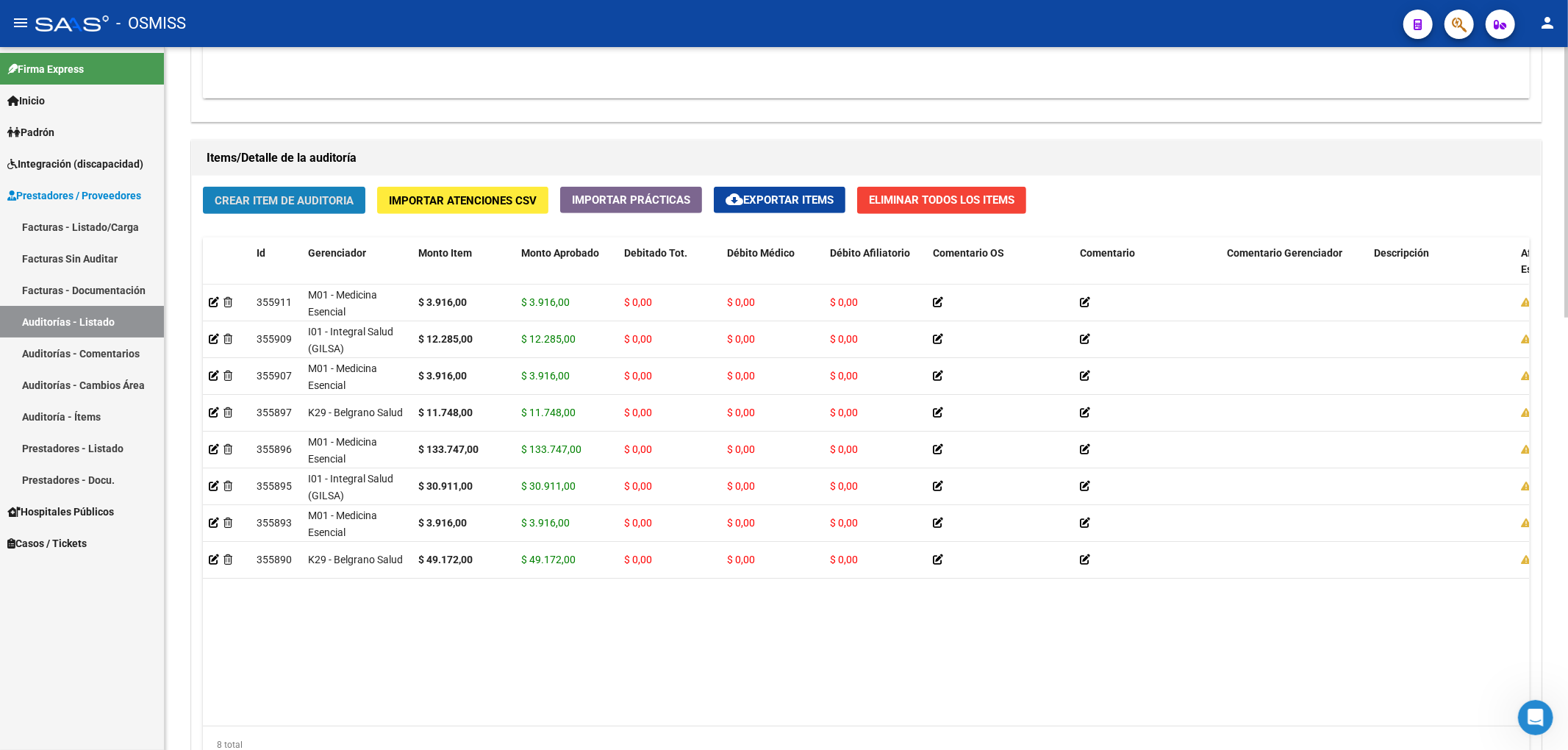
click at [302, 212] on button "Crear Item de Auditoria" at bounding box center [284, 201] width 163 height 27
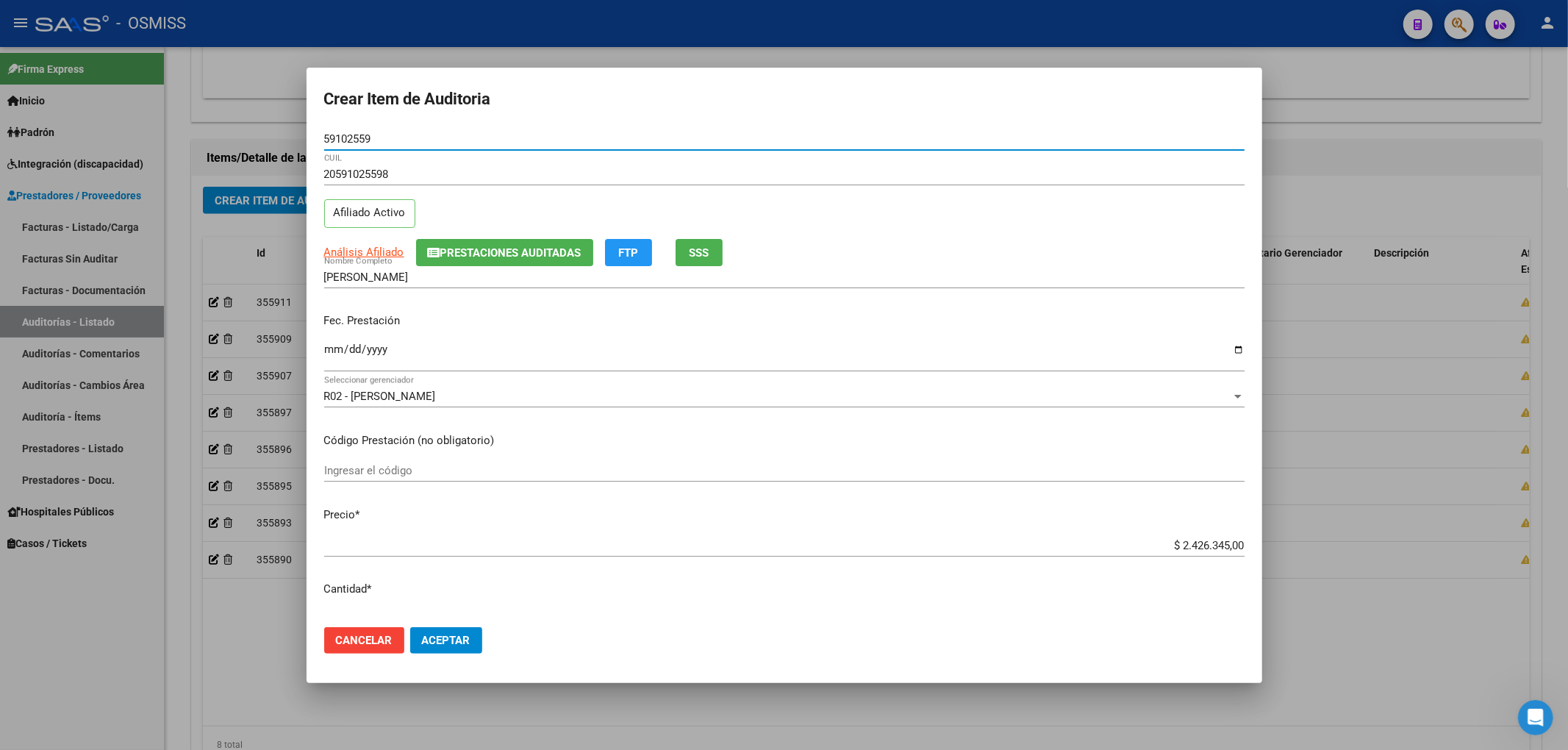
click at [480, 251] on span "Prestaciones Auditadas" at bounding box center [511, 253] width 141 height 13
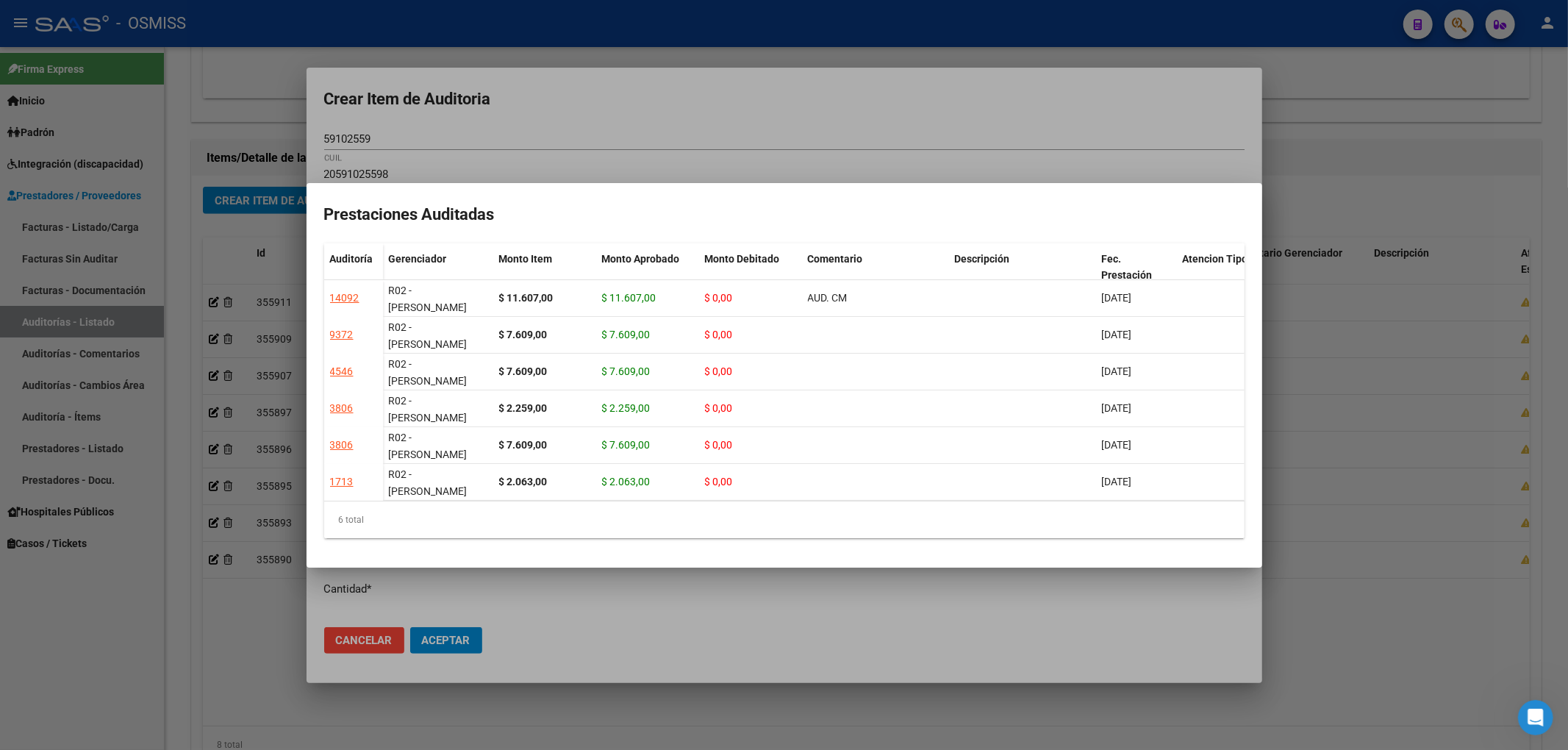
click at [630, 90] on div at bounding box center [784, 375] width 1568 height 750
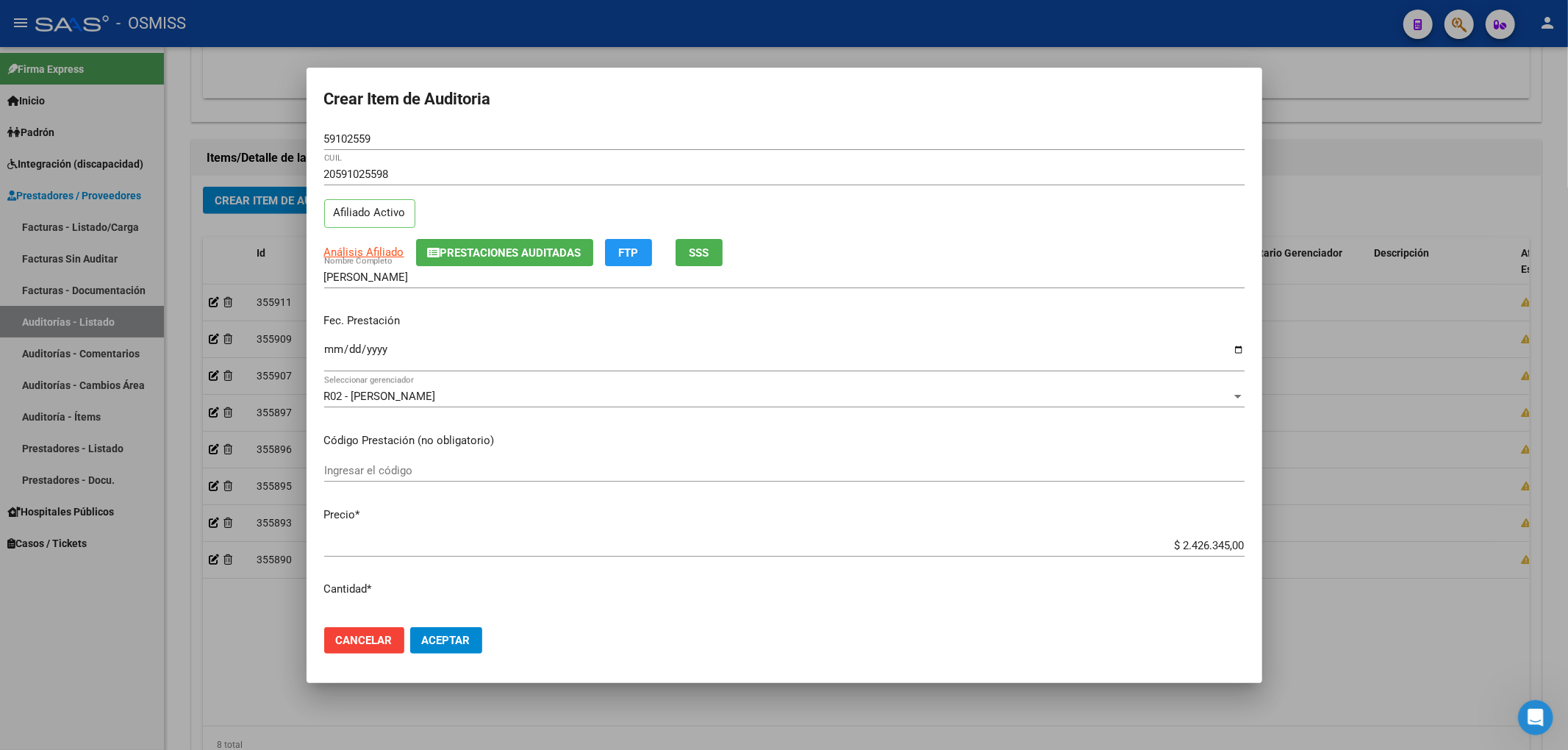
click at [332, 356] on input "Ingresar la fecha" at bounding box center [784, 355] width 920 height 23
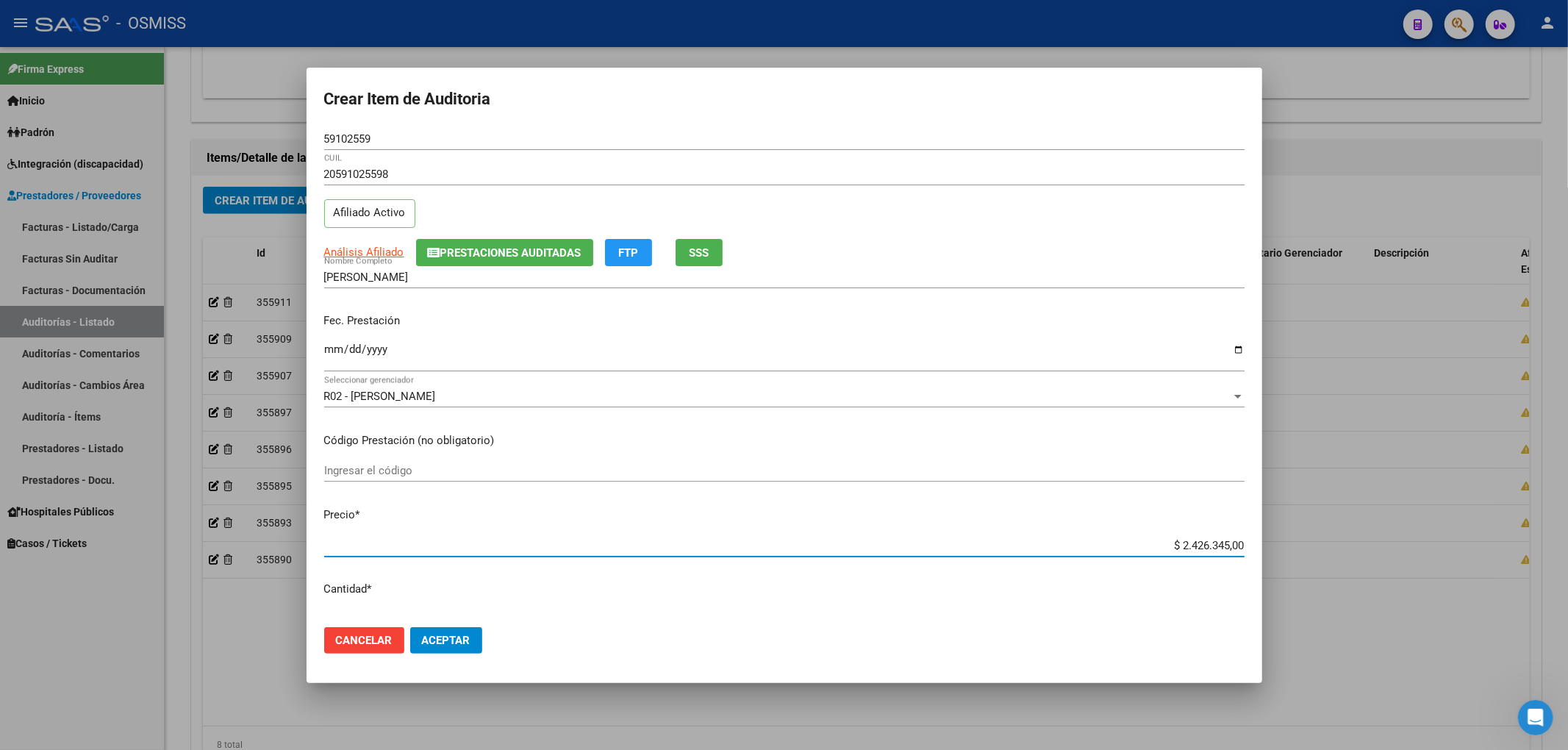
drag, startPoint x: 1221, startPoint y: 538, endPoint x: 1376, endPoint y: 556, distance: 156.0
click at [1316, 548] on div "Crear Item de Auditoria 59102559 Nro Documento 20591025598 CUIL Afiliado Activo…" at bounding box center [784, 375] width 1568 height 750
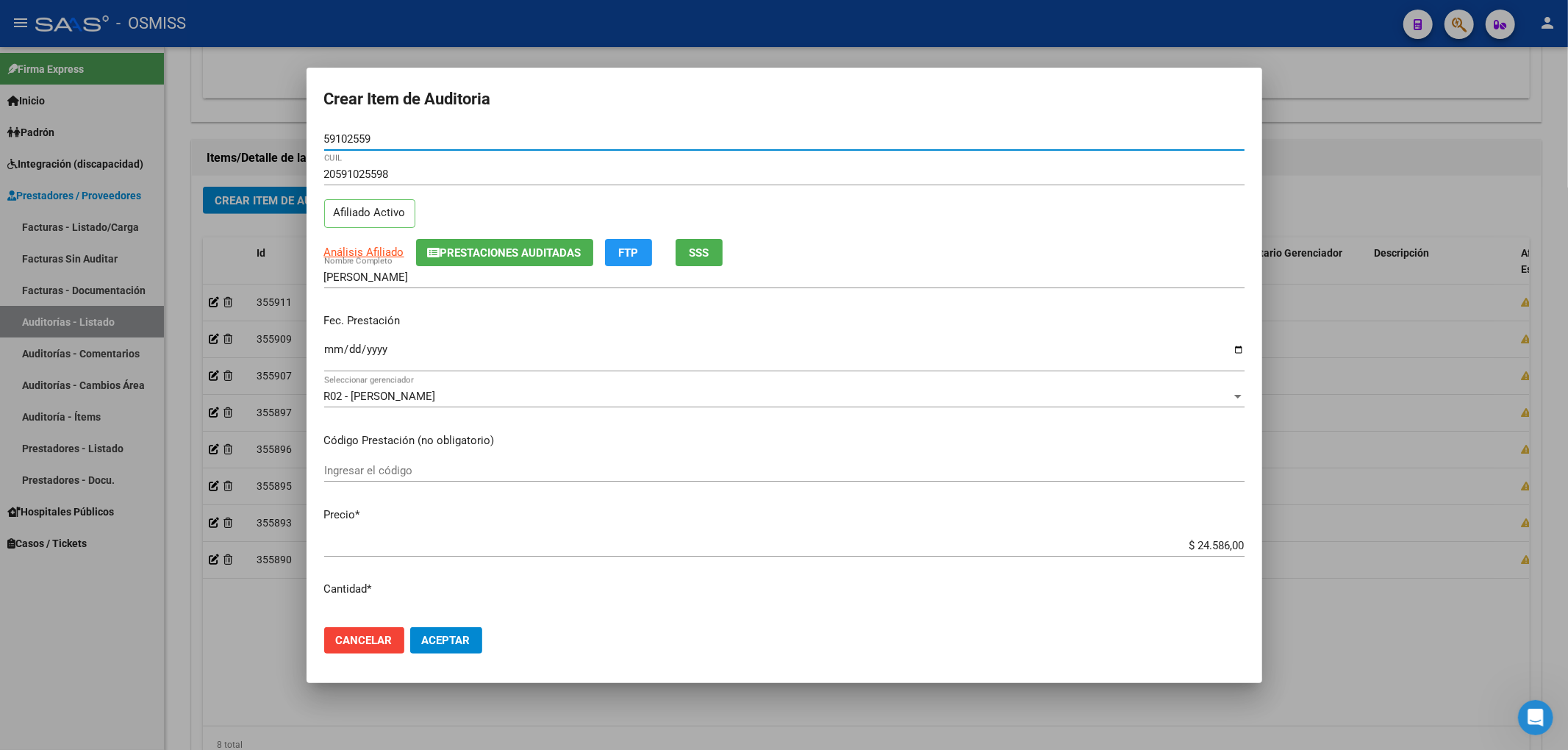
drag, startPoint x: 379, startPoint y: 140, endPoint x: 81, endPoint y: 136, distance: 298.0
click at [100, 132] on div "Crear Item de Auditoria 59102559 Nro Documento 20591025598 CUIL Afiliado Activo…" at bounding box center [784, 375] width 1568 height 750
drag, startPoint x: 1094, startPoint y: 249, endPoint x: 1021, endPoint y: 278, distance: 78.5
click at [1094, 249] on div "Análisis Afiliado Prestaciones Auditadas FTP SSS" at bounding box center [784, 253] width 920 height 27
click at [436, 642] on span "Aceptar" at bounding box center [446, 640] width 48 height 13
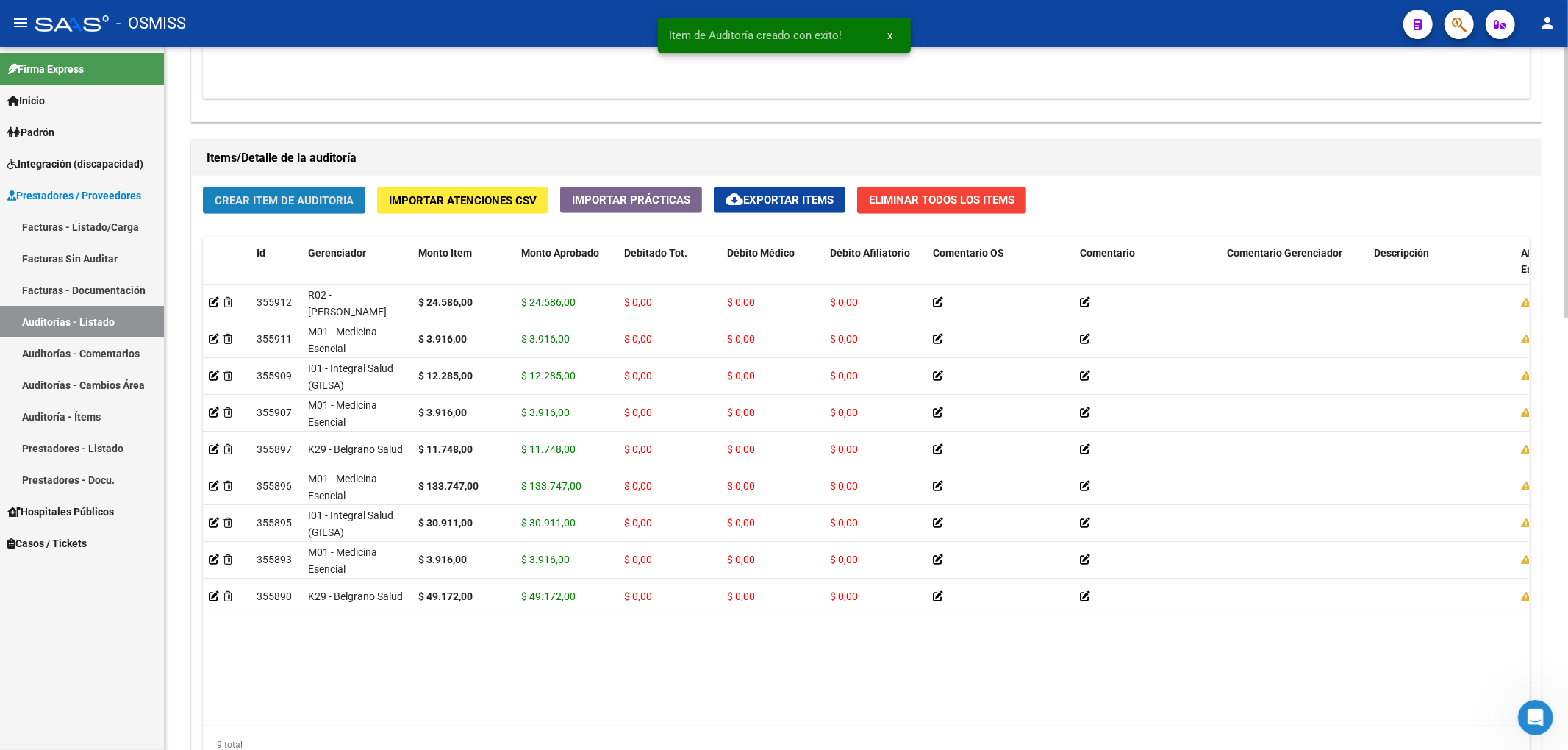
click at [310, 205] on span "Crear Item de Auditoria" at bounding box center [284, 201] width 139 height 13
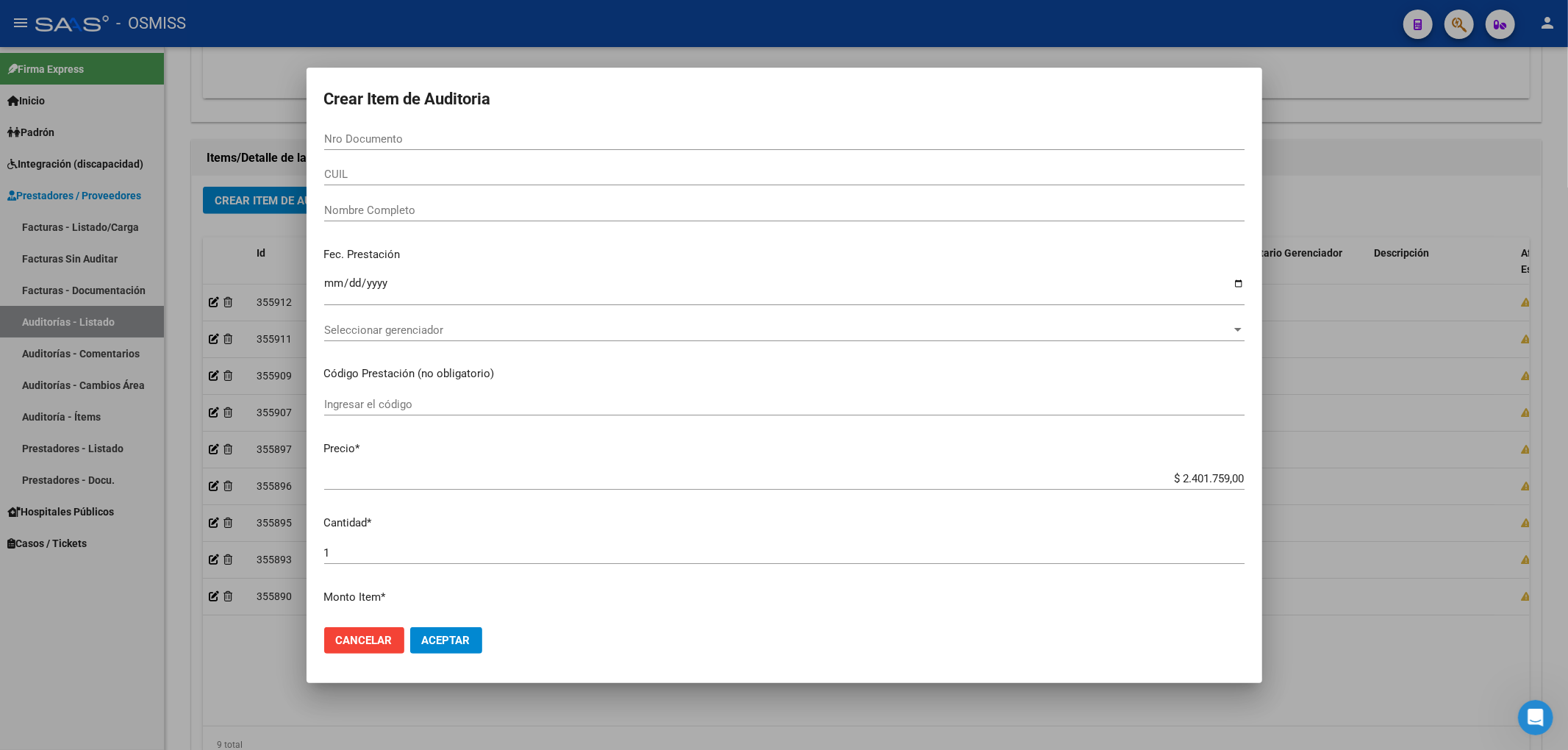
click at [225, 678] on div at bounding box center [784, 375] width 1568 height 750
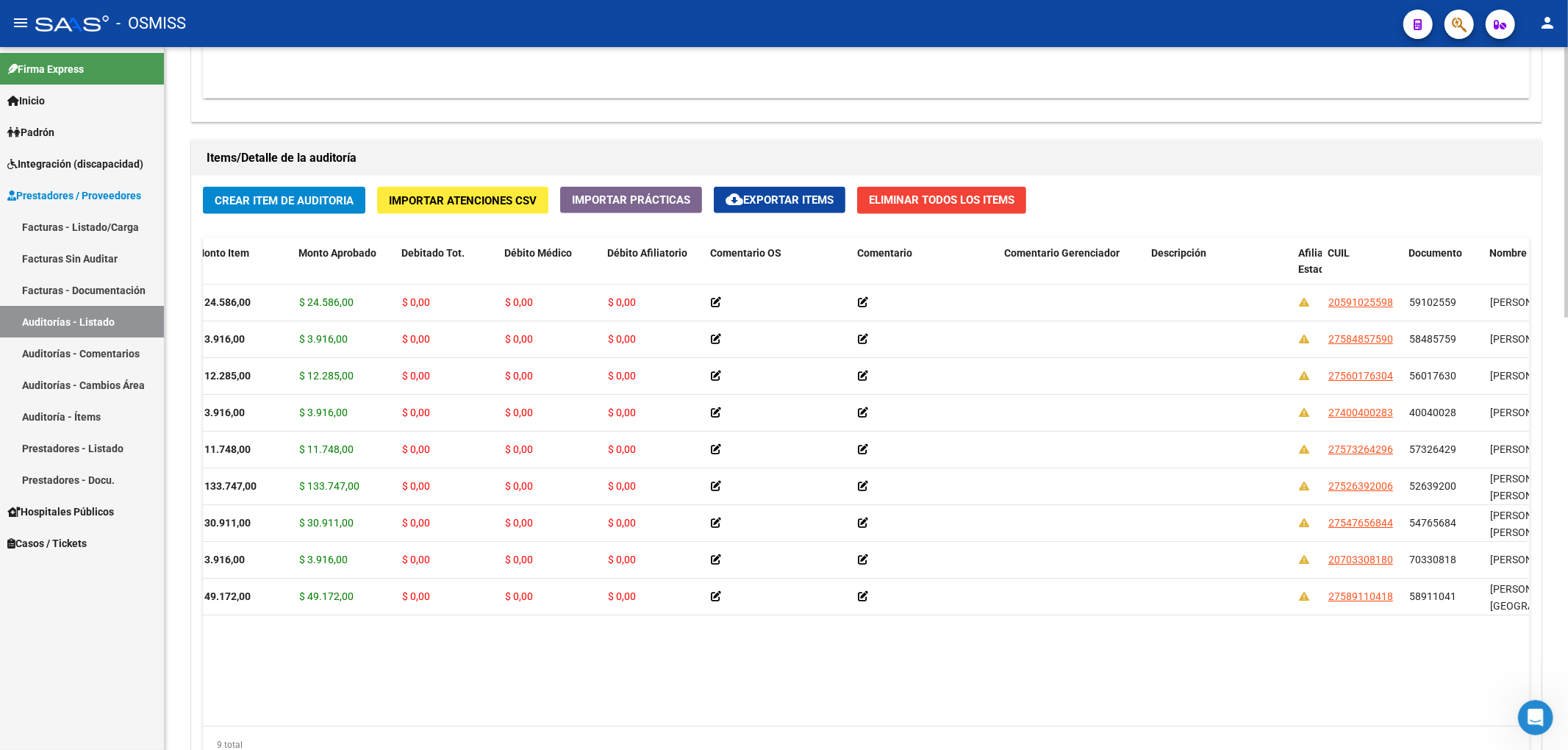
scroll to position [0, 0]
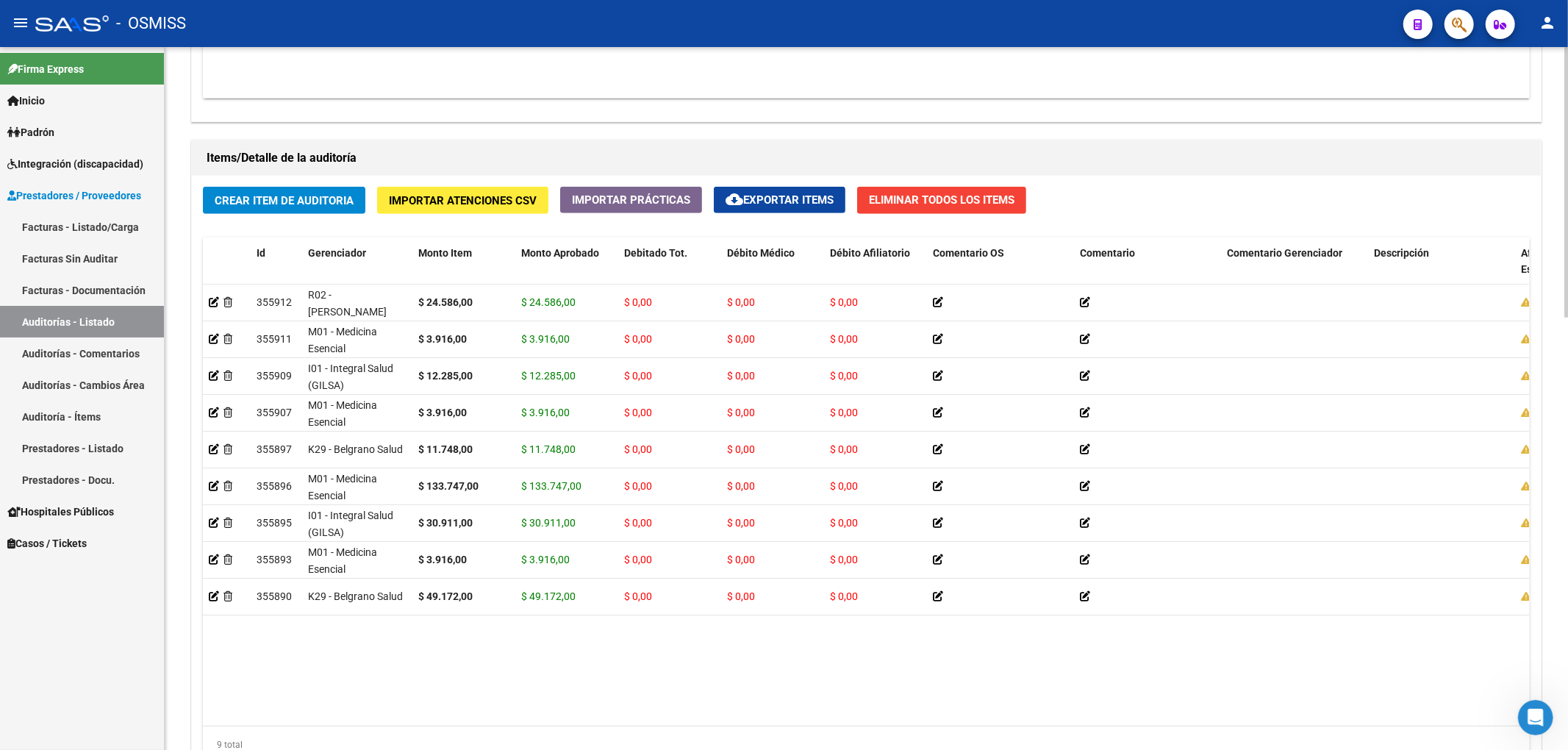
click at [318, 217] on div "Crear Item de Auditoria Importar Atenciones CSV Importar Prácticas cloud_downlo…" at bounding box center [866, 480] width 1349 height 610
click at [325, 209] on button "Crear Item de Auditoria" at bounding box center [284, 201] width 163 height 27
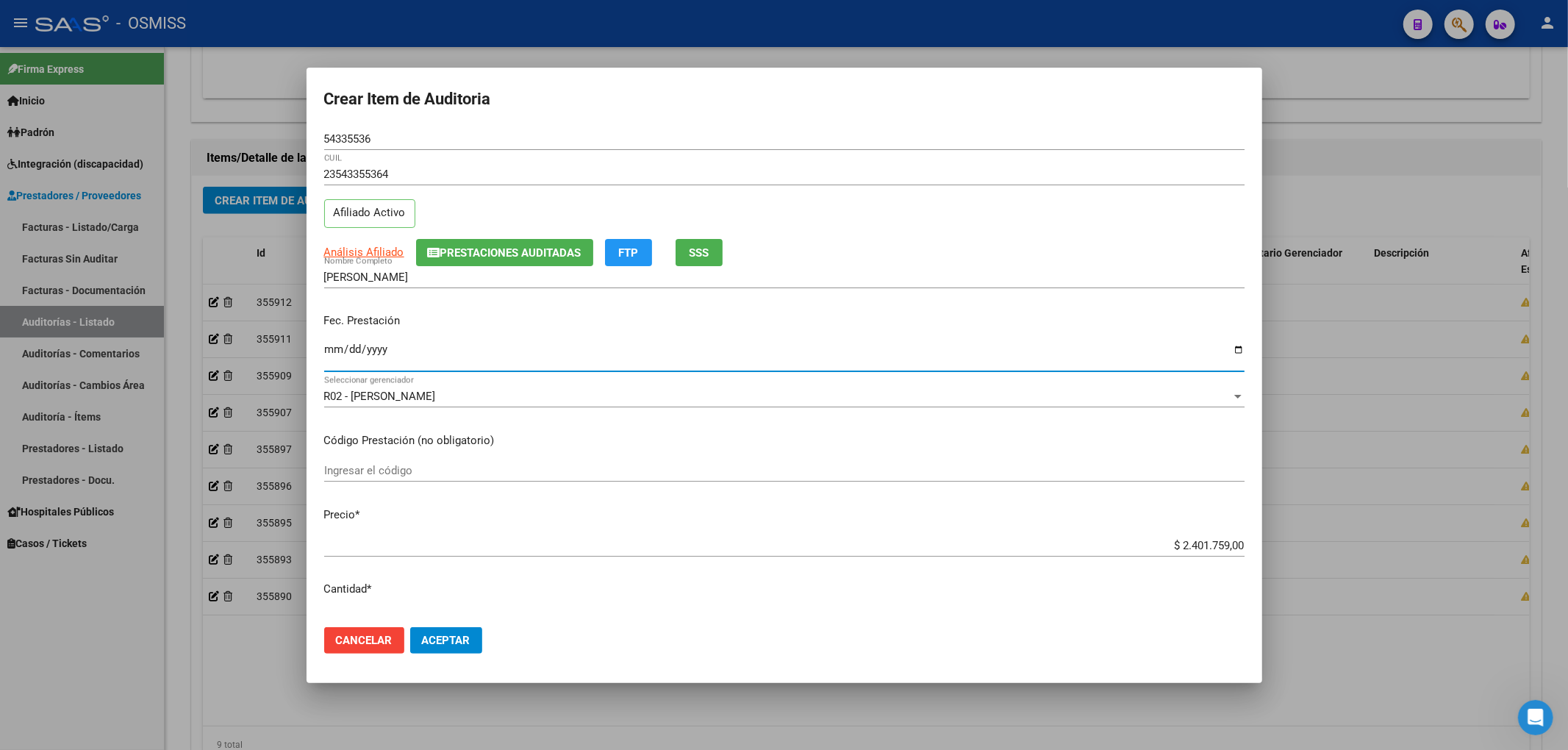
click at [330, 356] on input "Ingresar la fecha" at bounding box center [784, 355] width 920 height 23
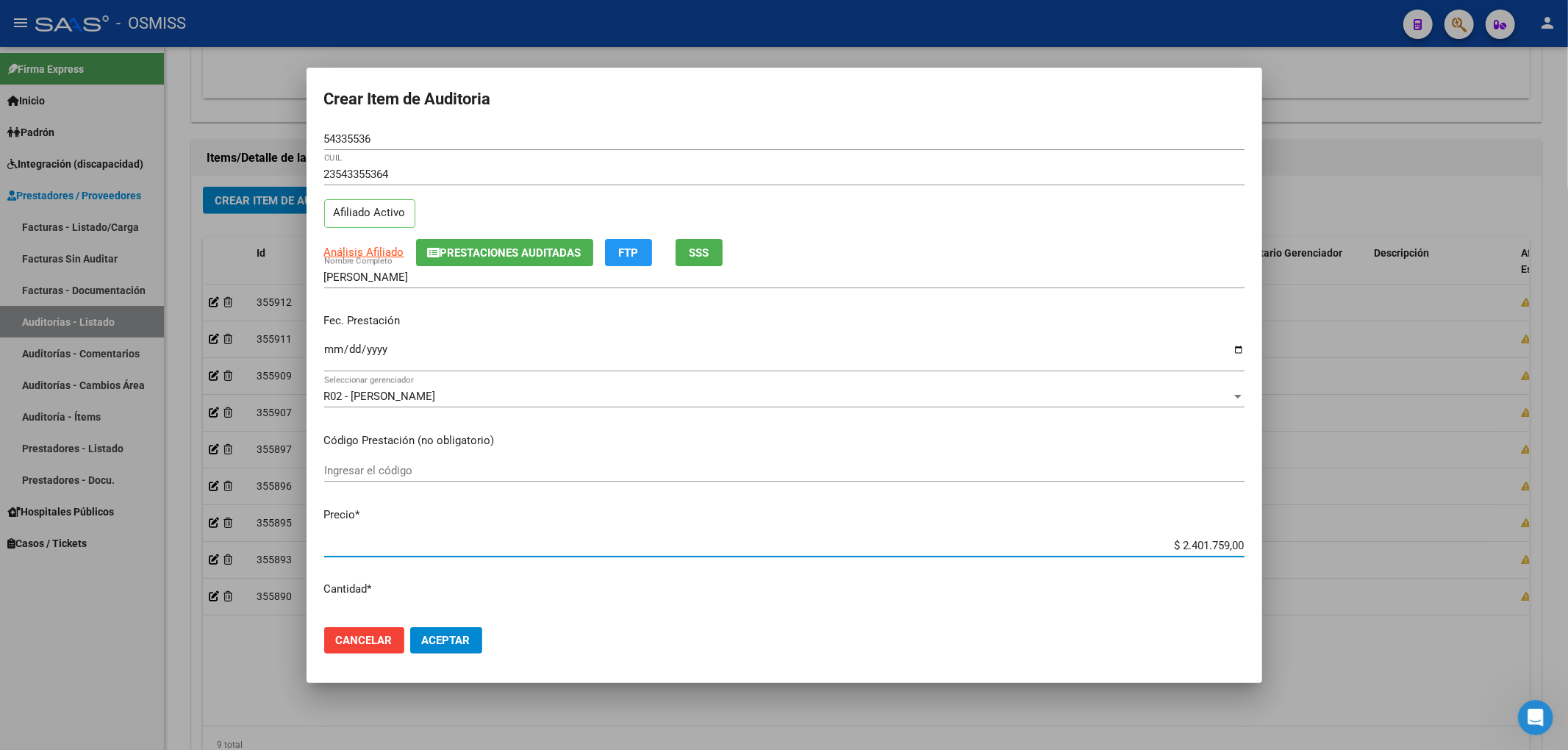
drag, startPoint x: 1147, startPoint y: 553, endPoint x: 1256, endPoint y: 547, distance: 109.2
click at [1246, 547] on mat-dialog-content "54335536 Nro Documento 23543355364 CUIL Afiliado Activo Análisis Afiliado Prest…" at bounding box center [784, 371] width 955 height 488
drag, startPoint x: 1218, startPoint y: 553, endPoint x: 1343, endPoint y: 566, distance: 125.7
click at [1338, 566] on div "Crear Item de Auditoria 54335536 Nro Documento 23543355364 CUIL Afiliado Activo…" at bounding box center [784, 375] width 1568 height 750
click at [463, 642] on span "Aceptar" at bounding box center [446, 640] width 48 height 13
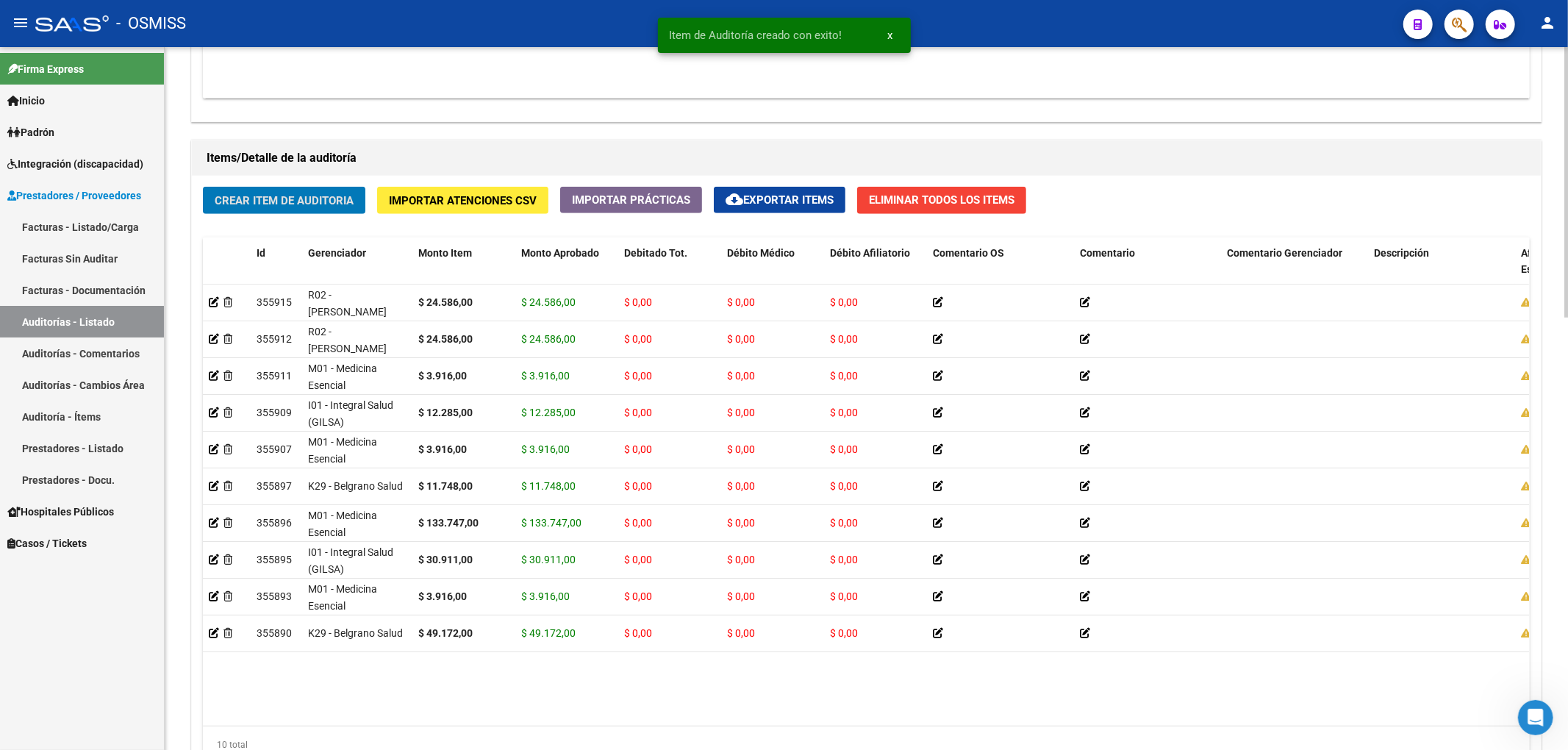
click at [300, 213] on button "Crear Item de Auditoria" at bounding box center [284, 201] width 163 height 27
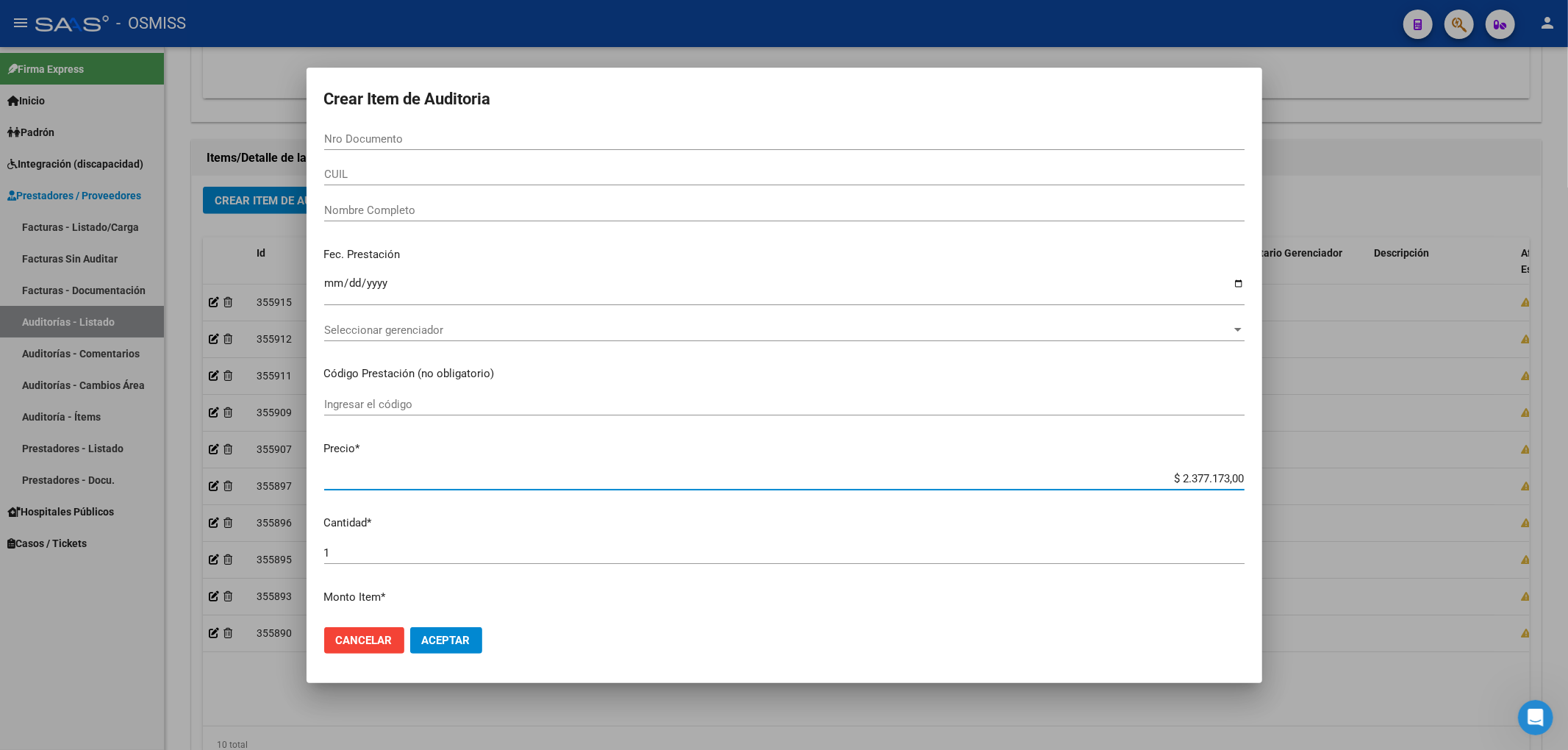
drag, startPoint x: 1182, startPoint y: 474, endPoint x: 1396, endPoint y: 504, distance: 216.1
click at [1395, 504] on div "Crear Item de Auditoria Nro Documento CUIL Nombre Completo Fec. Prestación Ingr…" at bounding box center [784, 375] width 1568 height 750
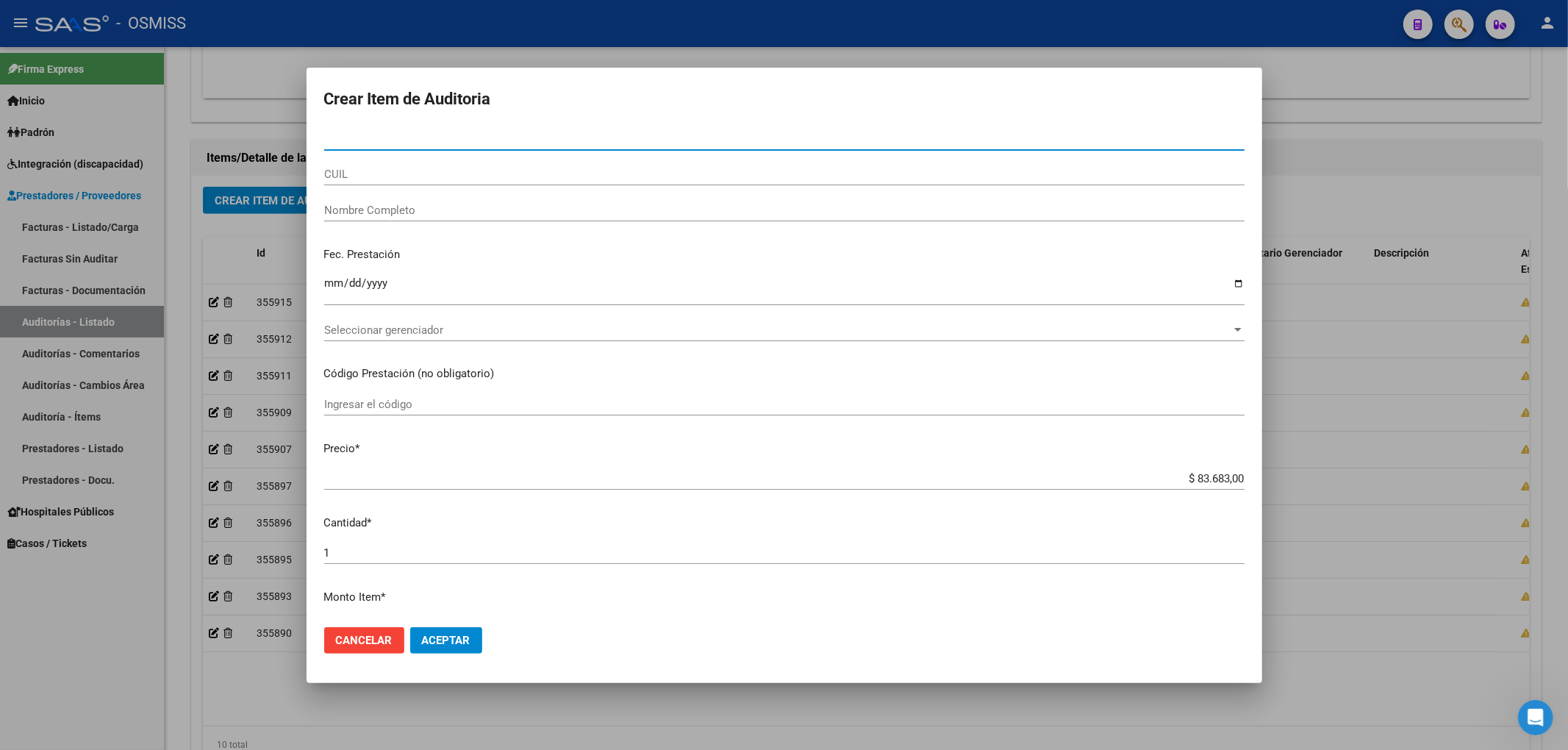
click at [342, 132] on input "Nro Documento" at bounding box center [784, 139] width 920 height 13
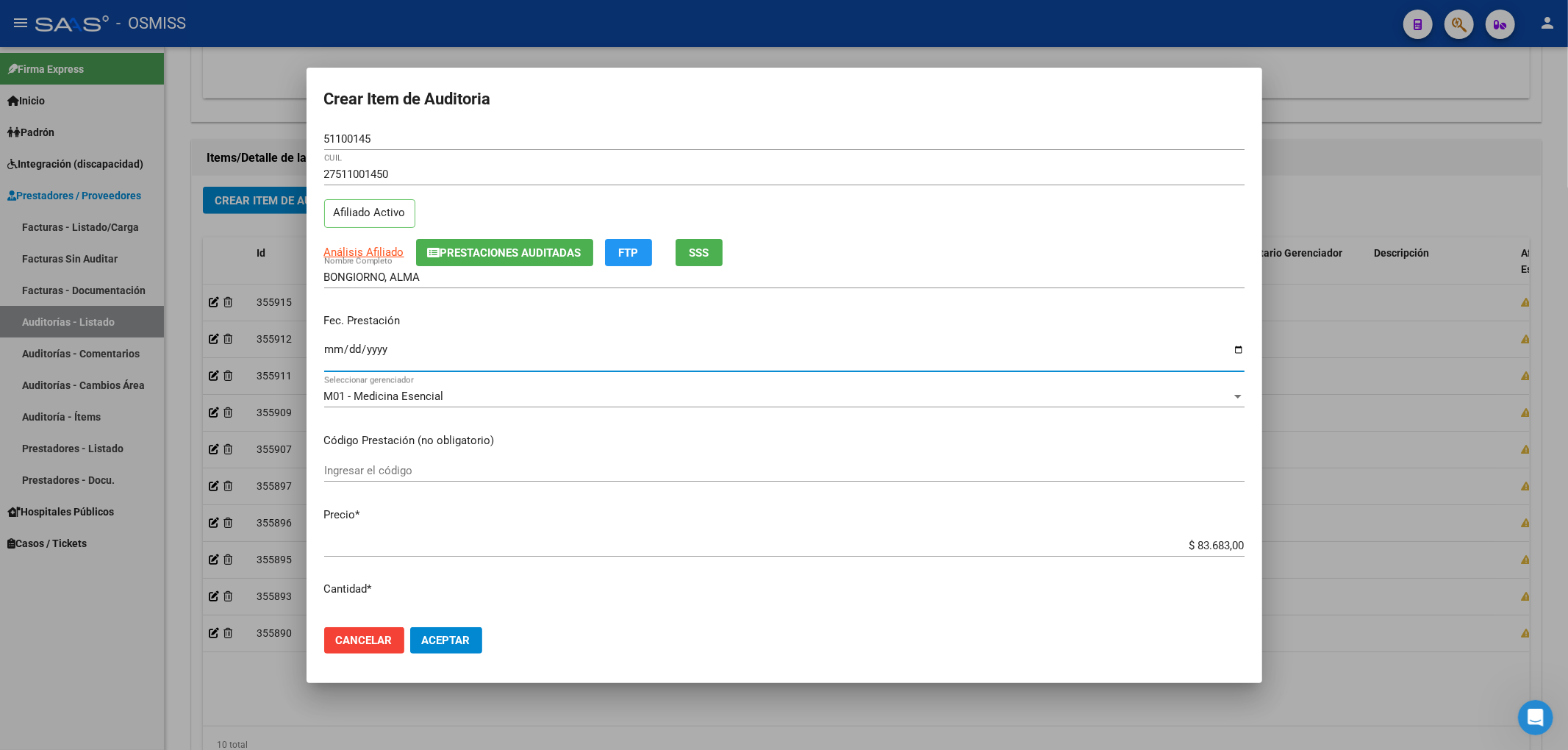
click at [330, 351] on input "Ingresar la fecha" at bounding box center [784, 355] width 920 height 23
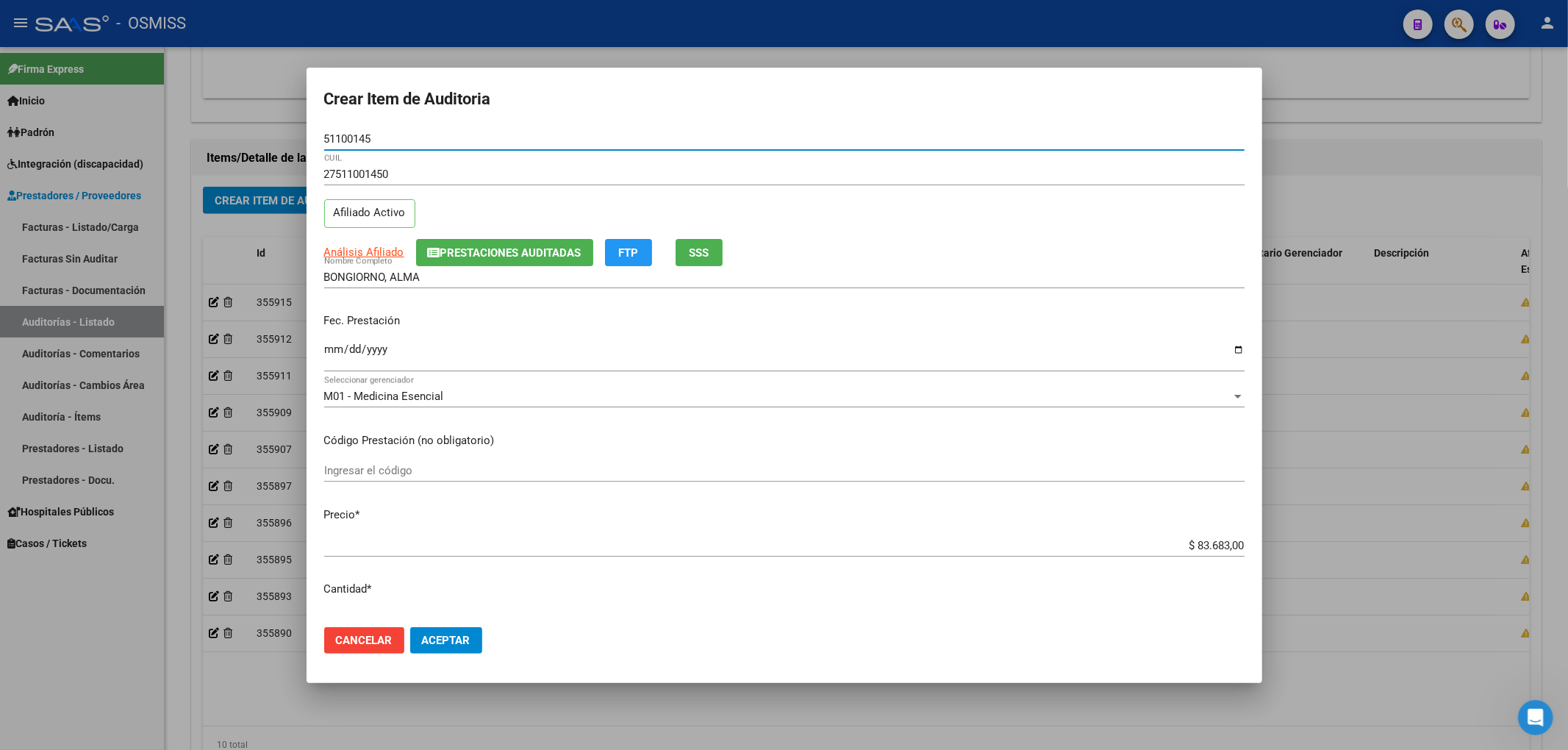
drag, startPoint x: 378, startPoint y: 138, endPoint x: 260, endPoint y: 139, distance: 118.0
click at [260, 139] on div "Crear Item de Auditoria 51100145 Nro Documento 27511001450 CUIL Afiliado Activo…" at bounding box center [784, 375] width 1568 height 750
click at [983, 327] on p "Fec. Prestación" at bounding box center [784, 321] width 920 height 17
click at [456, 627] on button "Aceptar" at bounding box center [446, 640] width 72 height 26
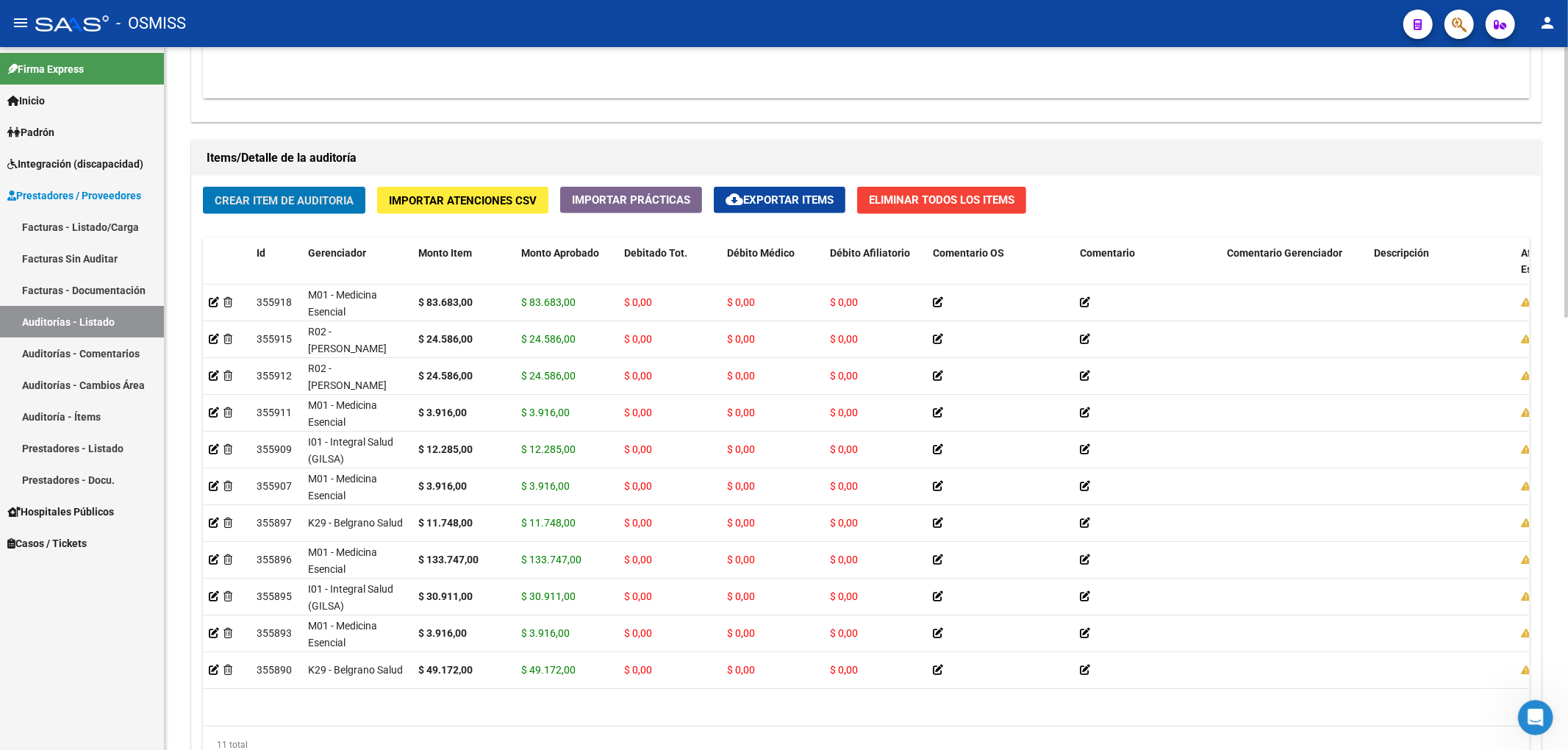
click at [326, 197] on span "Crear Item de Auditoria" at bounding box center [284, 201] width 139 height 13
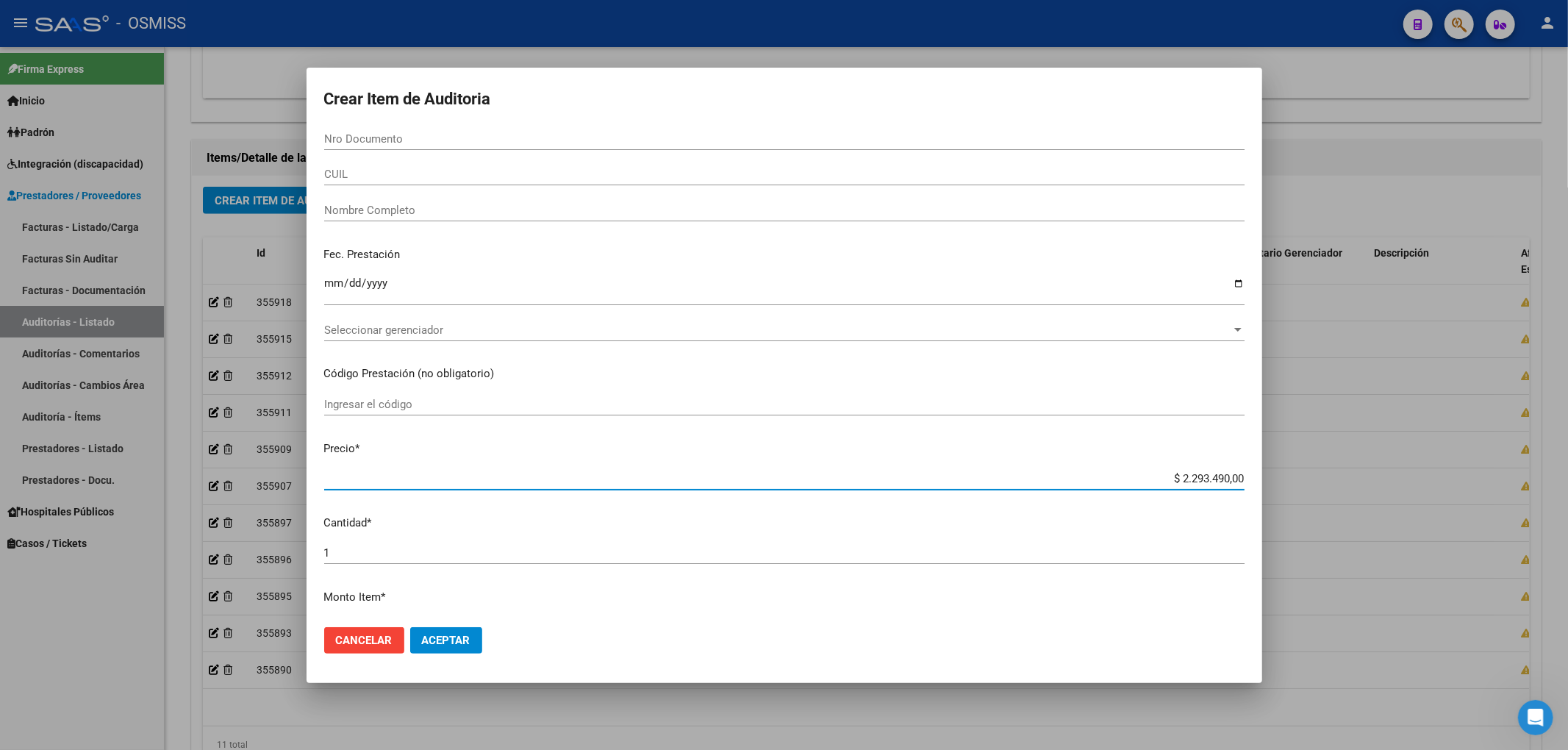
drag, startPoint x: 1156, startPoint y: 480, endPoint x: 1355, endPoint y: 485, distance: 199.1
click at [1347, 487] on div "Crear Item de Auditoria Nro Documento CUIL Nombre Completo Fec. Prestación Ingr…" at bounding box center [784, 375] width 1568 height 750
click at [424, 139] on input "Nro Documento" at bounding box center [784, 139] width 920 height 13
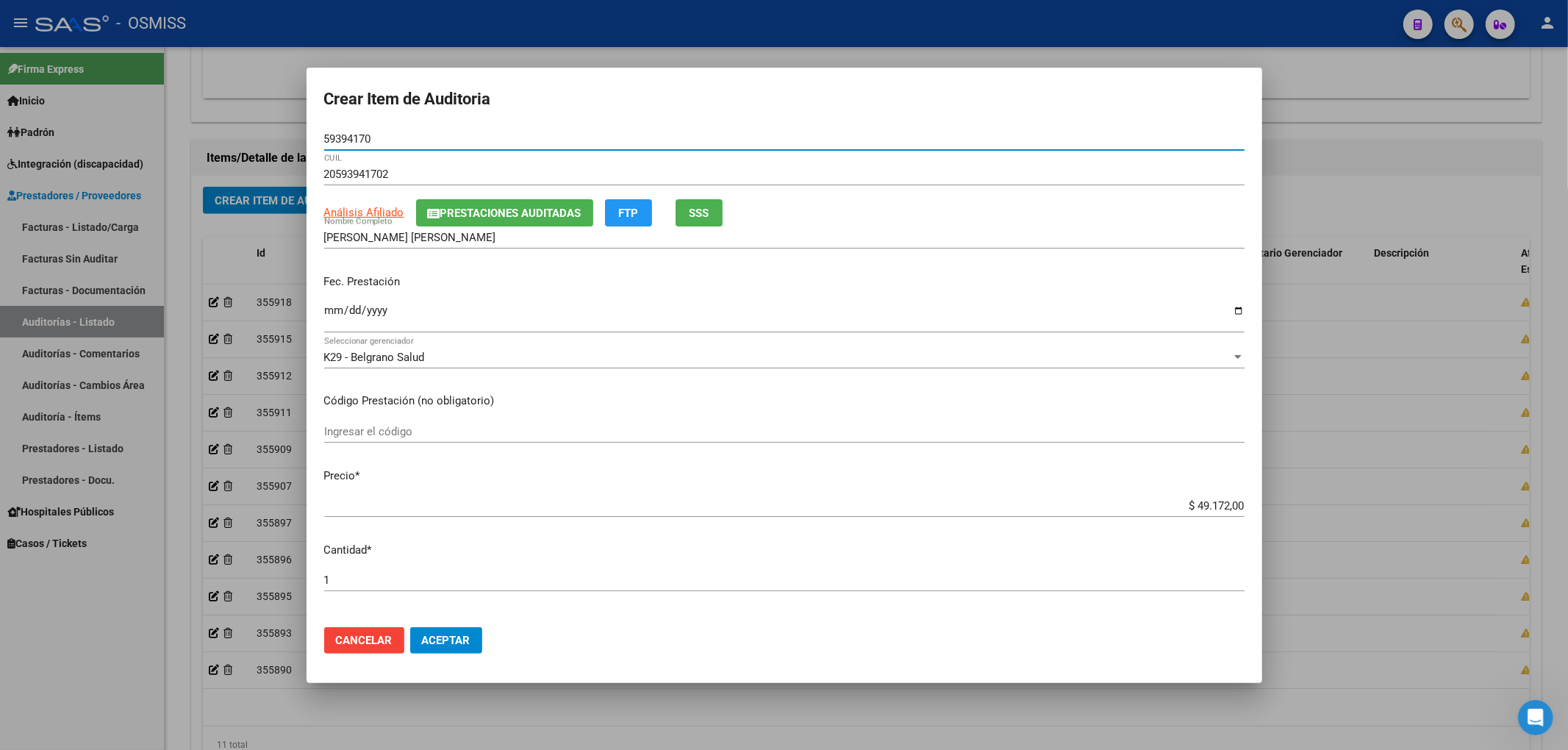
click at [325, 313] on input "Ingresar la fecha" at bounding box center [784, 315] width 920 height 23
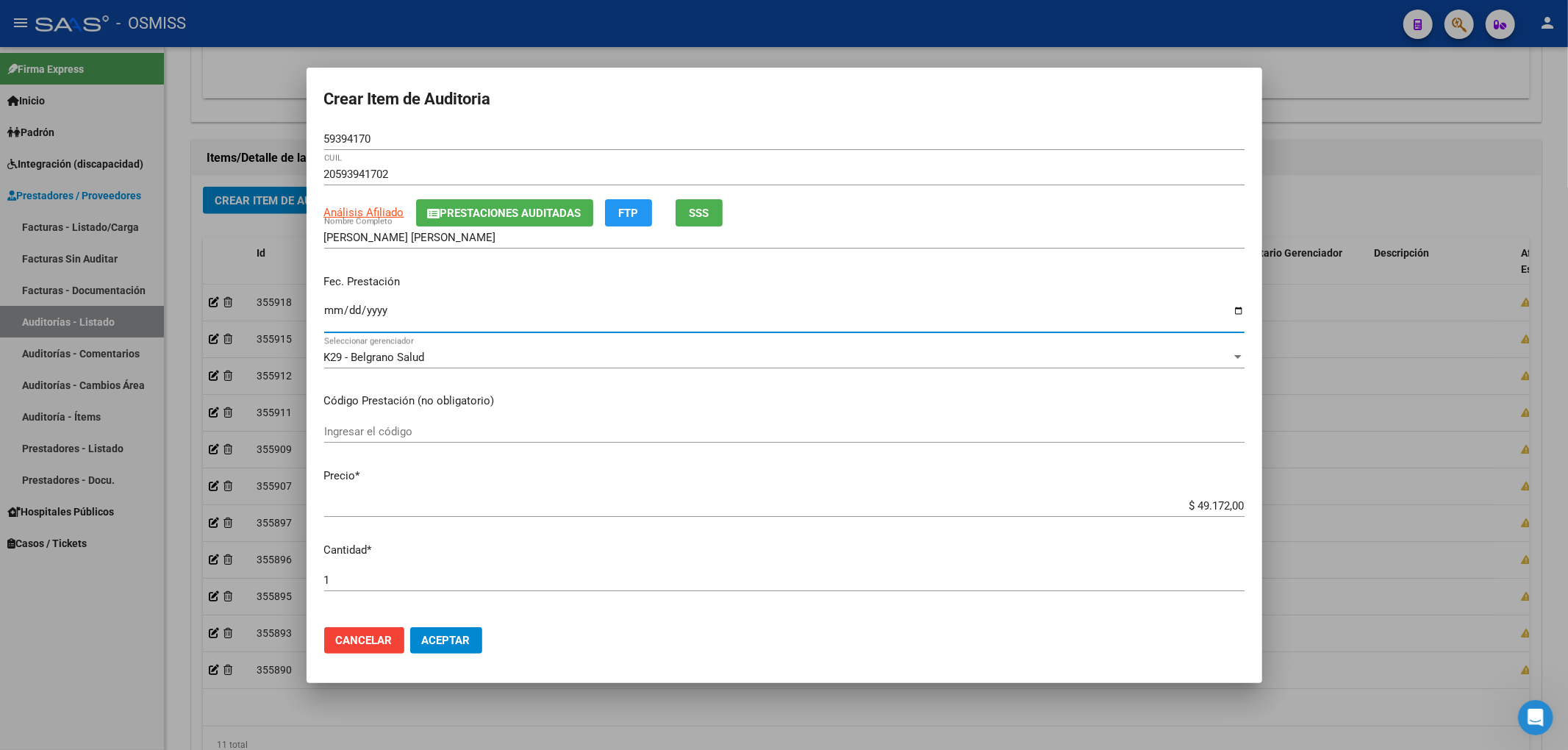
drag, startPoint x: 312, startPoint y: 134, endPoint x: 224, endPoint y: 136, distance: 88.0
click at [249, 131] on div "Crear Item de Auditoria 59394170 Nro Documento 20593941702 CUIL Análisis Afilia…" at bounding box center [784, 375] width 1568 height 750
click at [365, 136] on input "59394170" at bounding box center [784, 139] width 920 height 13
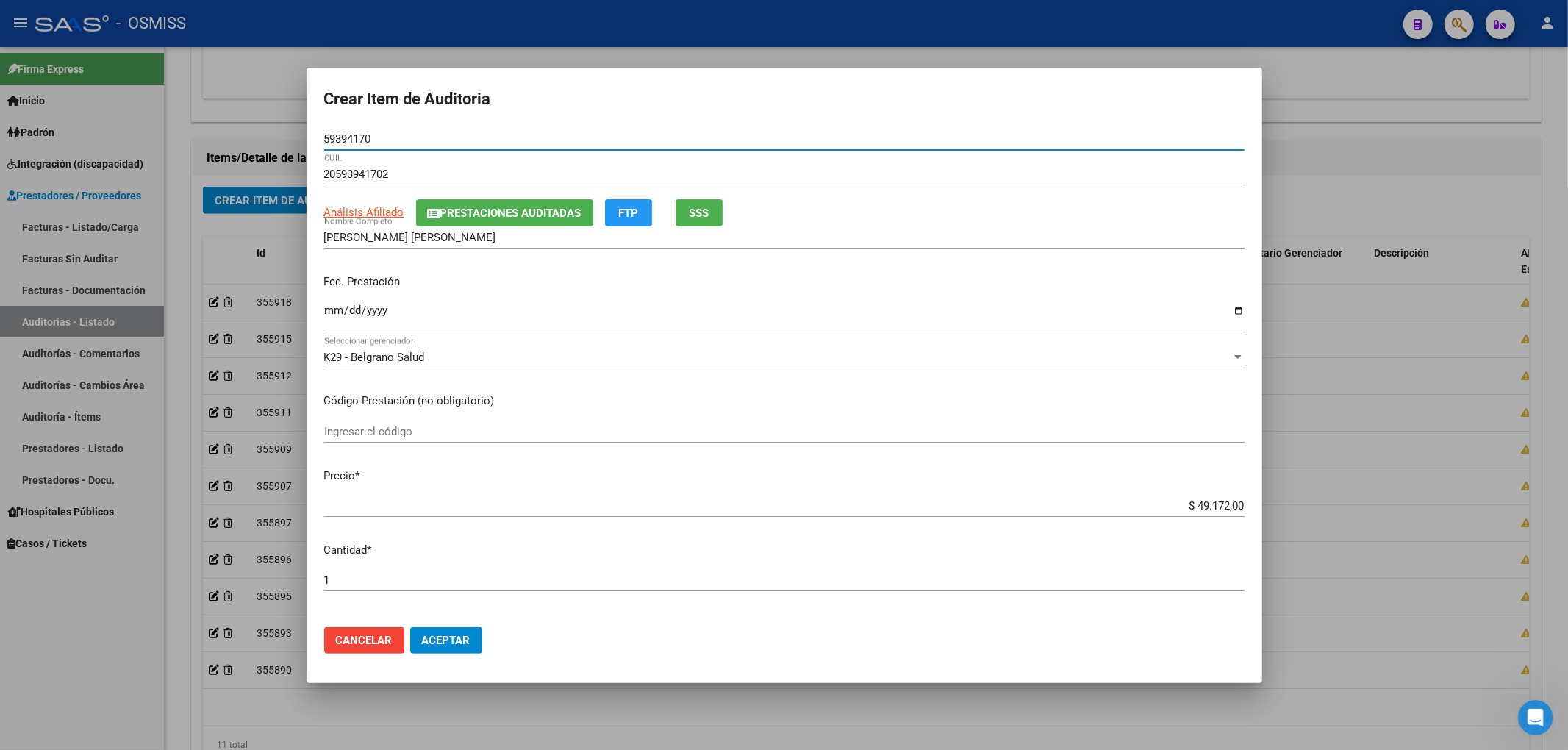
drag, startPoint x: 383, startPoint y: 139, endPoint x: 152, endPoint y: 147, distance: 231.1
click at [207, 138] on div "Crear Item de Auditoria 59394170 Nro Documento 20593941702 CUIL Análisis Afilia…" at bounding box center [784, 375] width 1568 height 750
click at [477, 213] on span "Prestaciones Auditadas" at bounding box center [511, 213] width 141 height 13
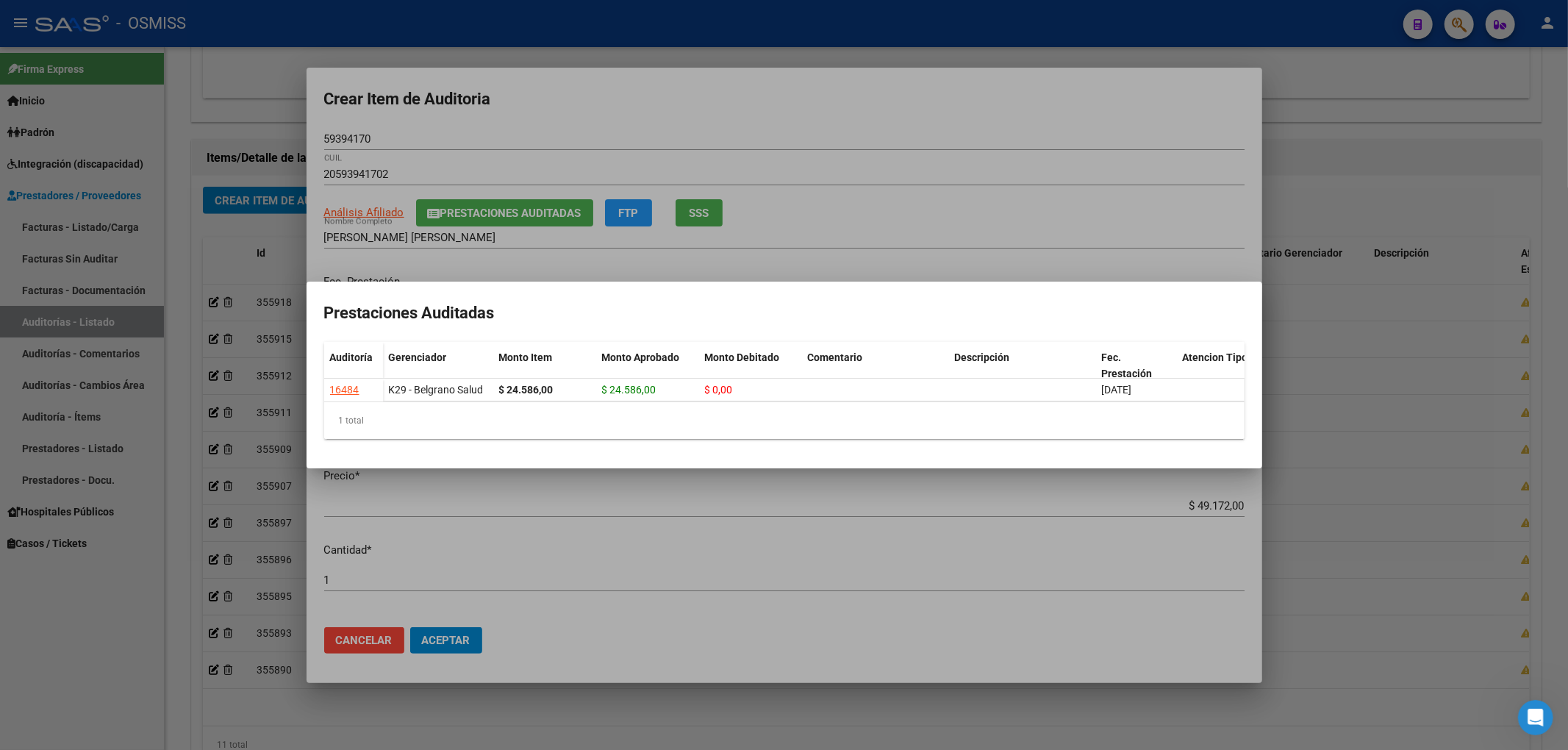
click at [1008, 101] on div at bounding box center [784, 375] width 1568 height 750
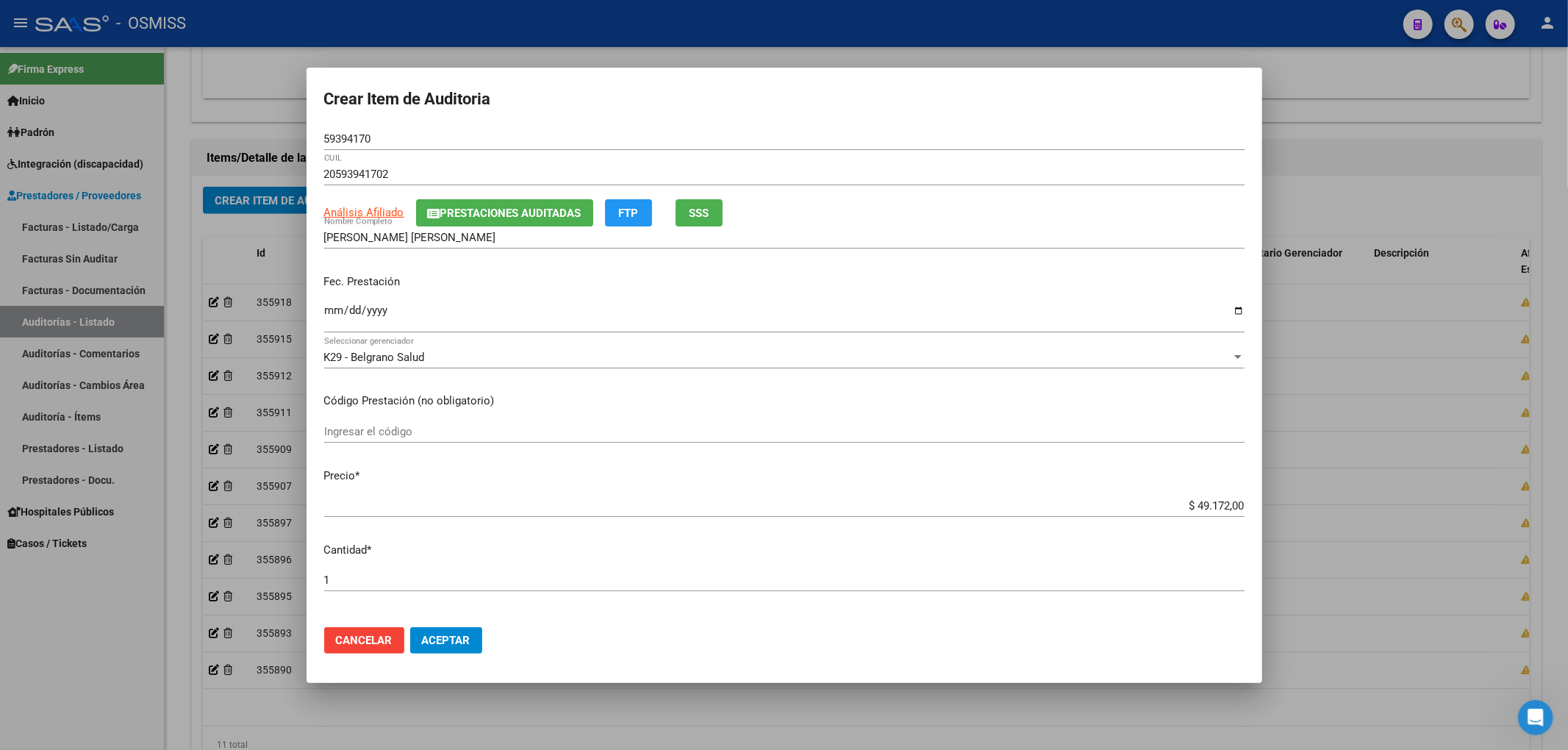
click at [451, 644] on span "Aceptar" at bounding box center [446, 640] width 48 height 13
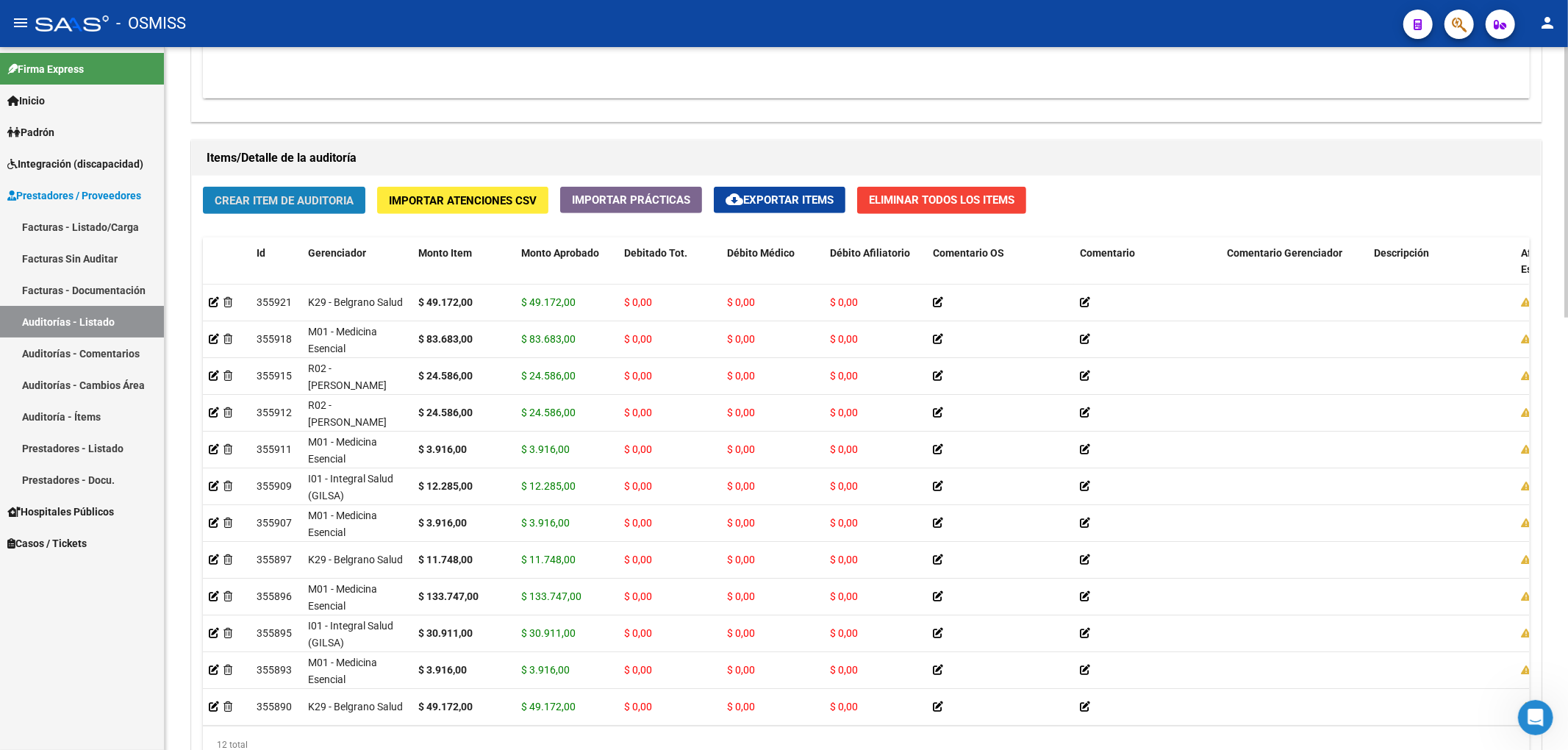
click at [253, 201] on span "Crear Item de Auditoria" at bounding box center [284, 201] width 139 height 13
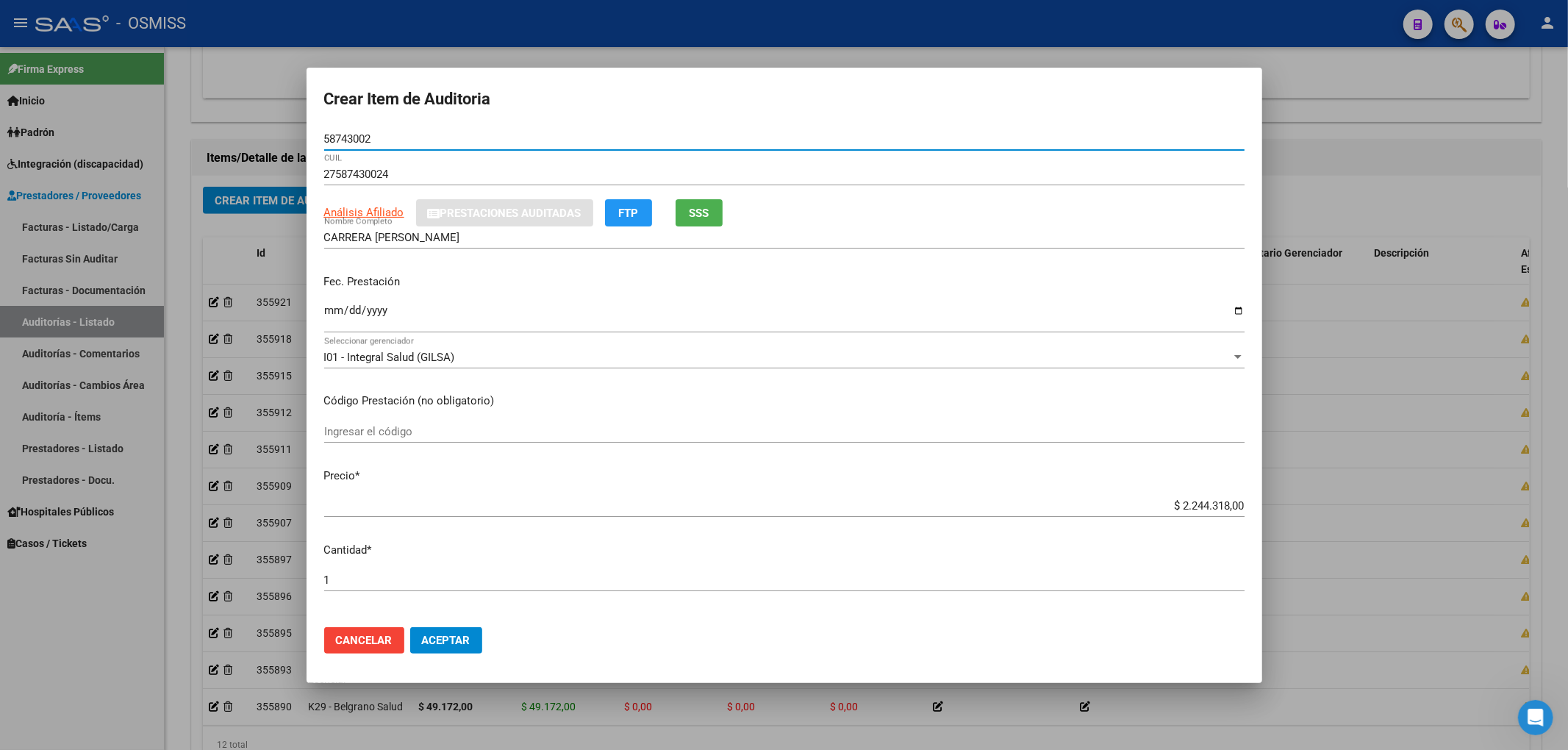
click at [334, 310] on input "Ingresar la fecha" at bounding box center [784, 315] width 920 height 23
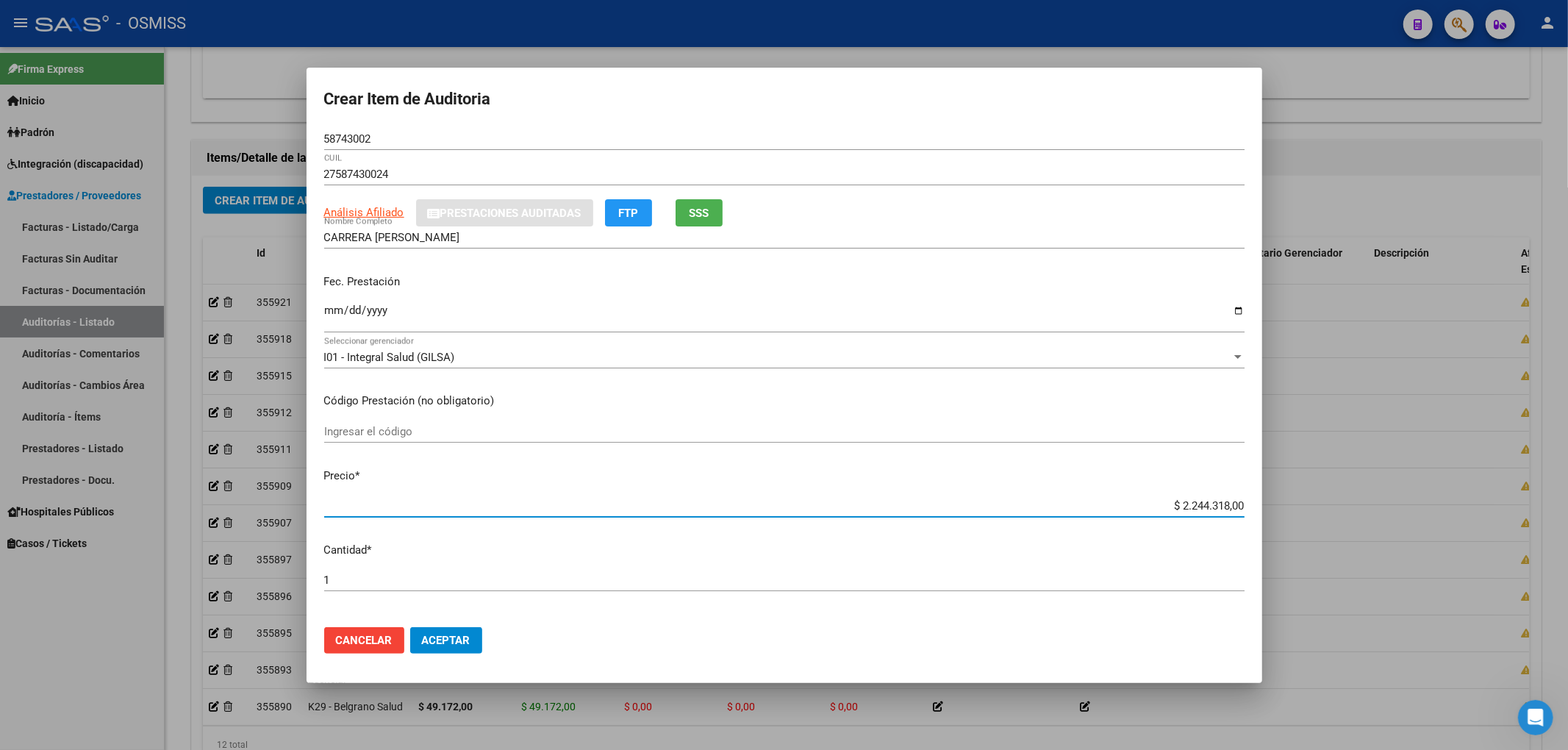
drag, startPoint x: 1145, startPoint y: 505, endPoint x: 1334, endPoint y: 509, distance: 189.0
click at [1352, 509] on div "Crear Item de Auditoria 58743002 Nro Documento 27587430024 CUIL Análisis Afilia…" at bounding box center [784, 375] width 1568 height 750
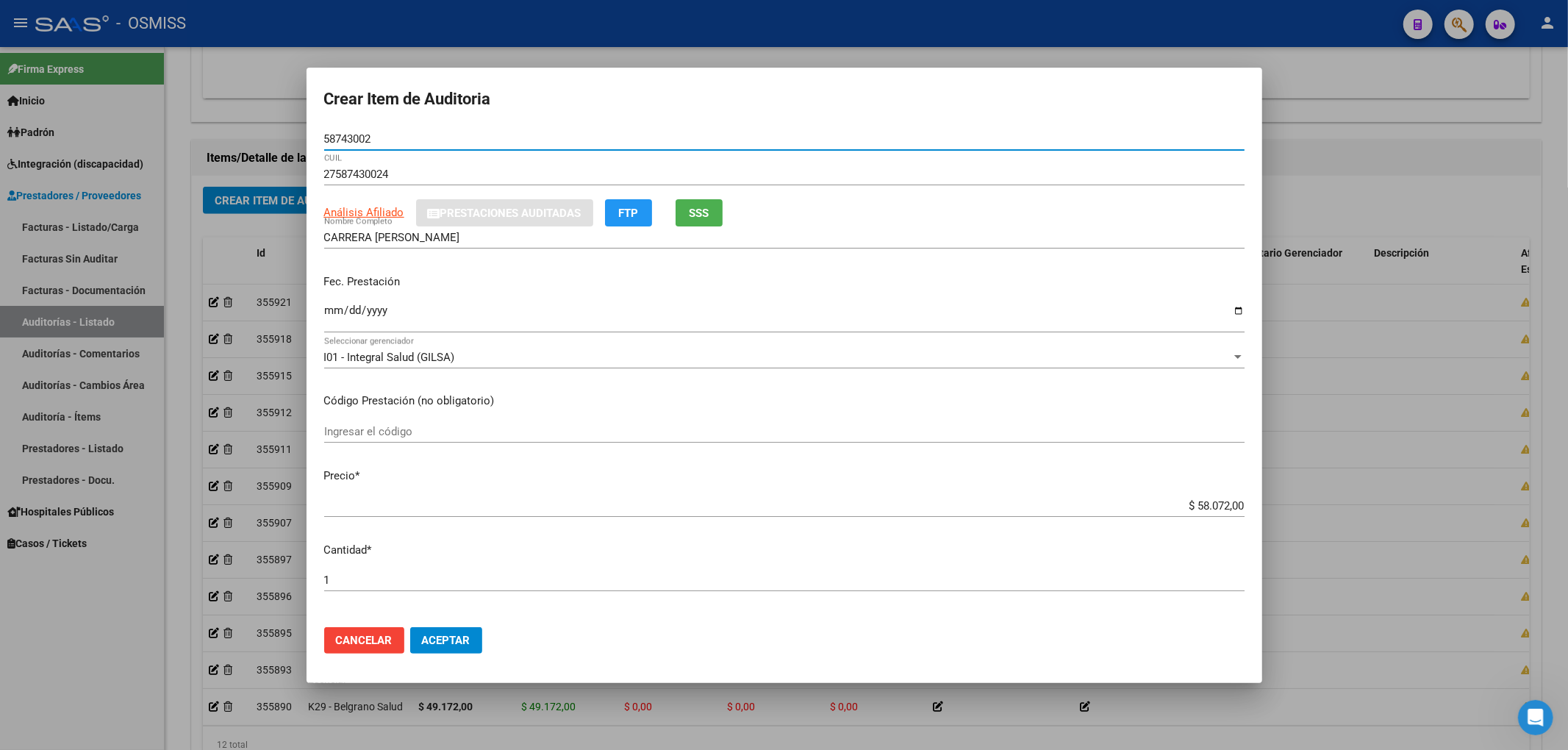
drag, startPoint x: 374, startPoint y: 145, endPoint x: 278, endPoint y: 151, distance: 96.2
click at [278, 151] on div "Crear Item de Auditoria 58743002 Nro Documento 27587430024 CUIL Análisis Afilia…" at bounding box center [784, 375] width 1568 height 750
click at [1096, 347] on div "I01 - Integral Salud (GILSA) Seleccionar gerenciador" at bounding box center [784, 357] width 920 height 22
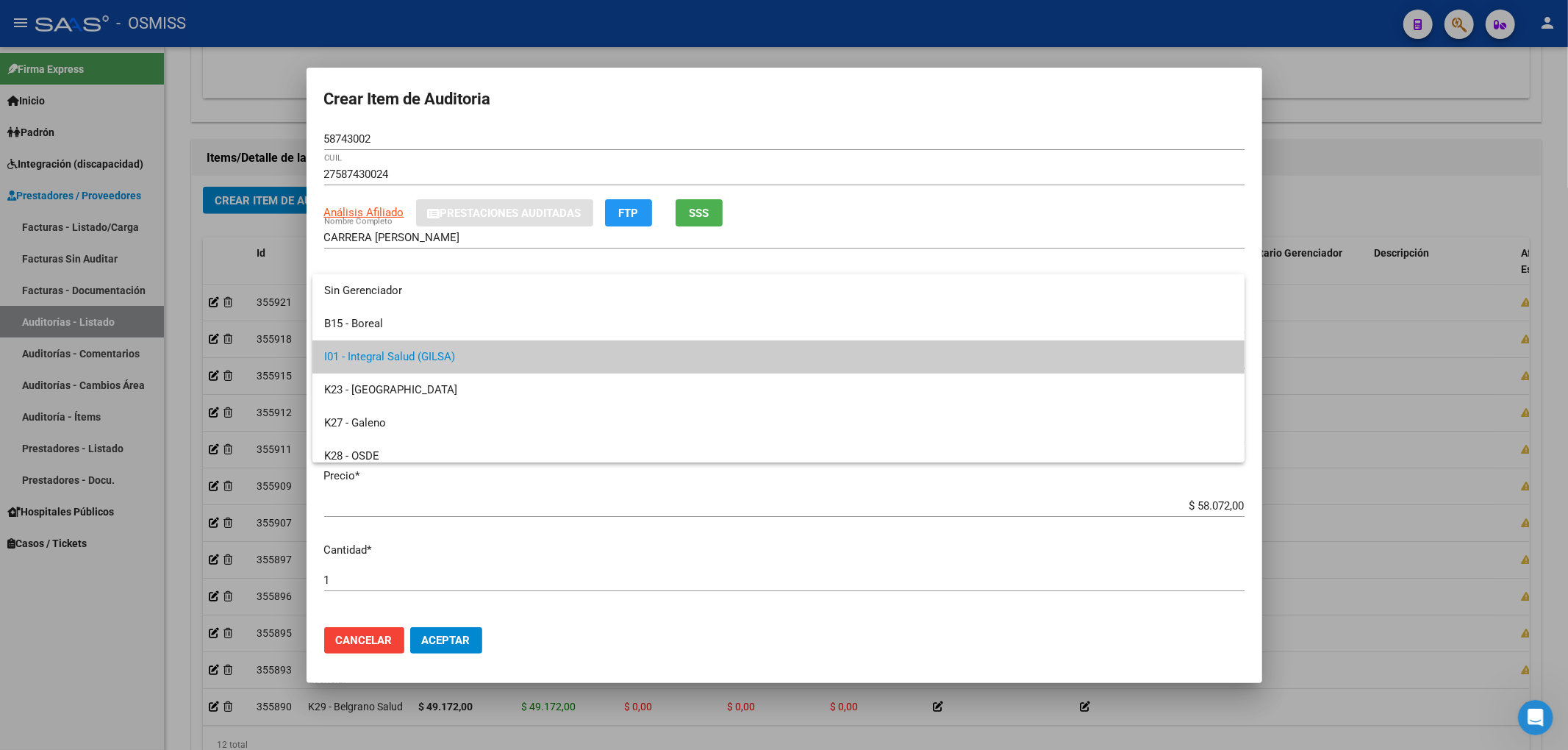
click at [462, 639] on div at bounding box center [784, 375] width 1568 height 750
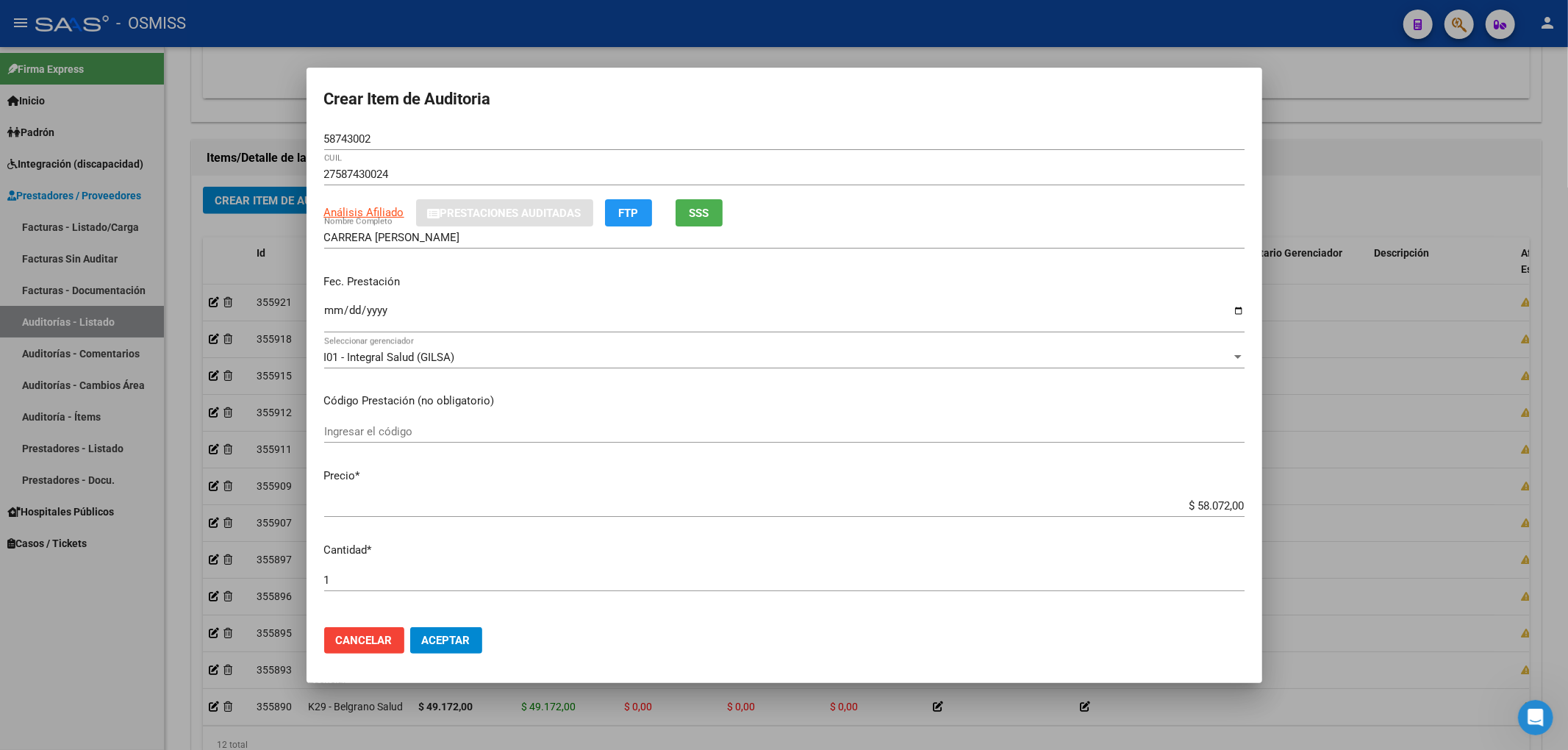
click at [471, 641] on button "Aceptar" at bounding box center [446, 640] width 72 height 26
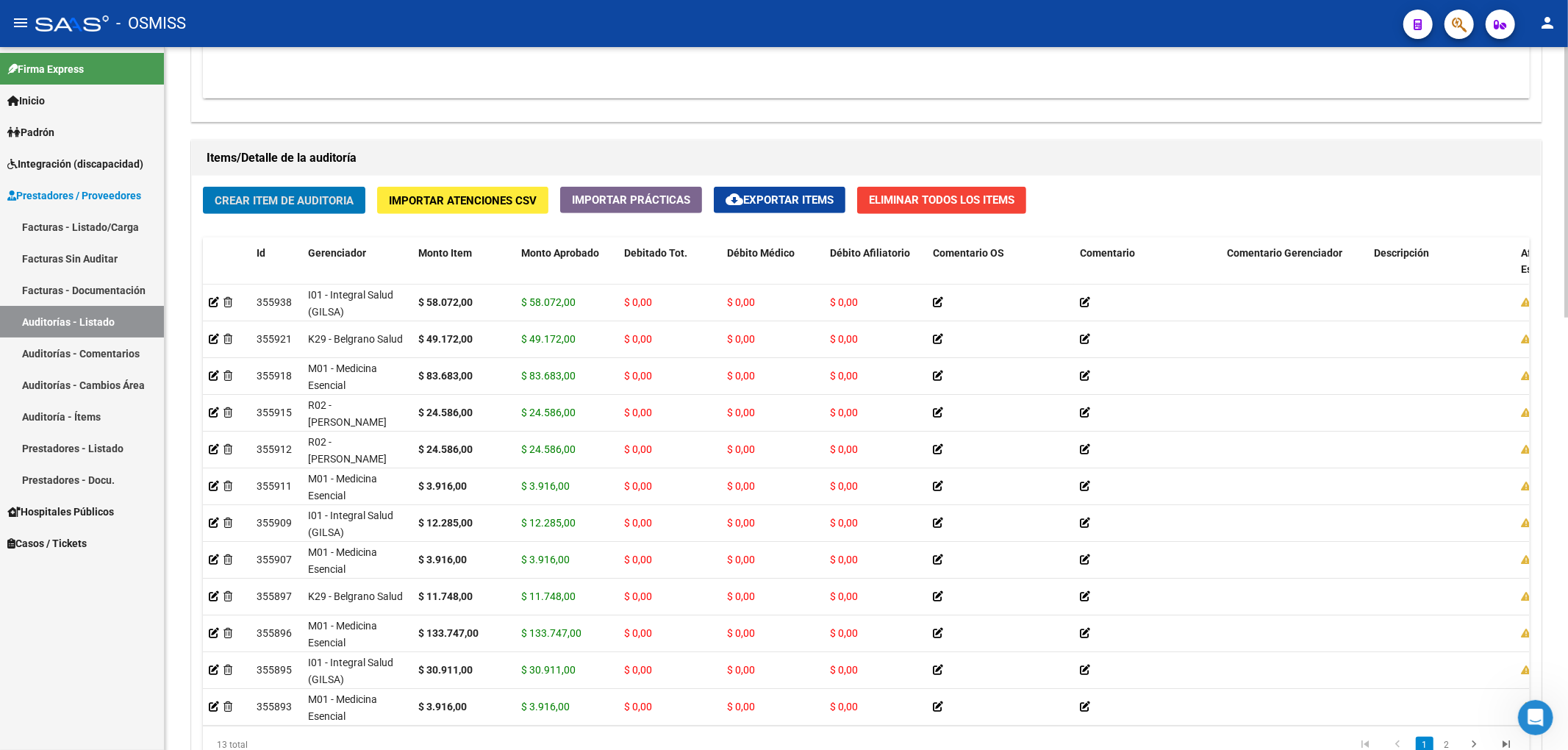
click at [378, 196] on button "Importar Atenciones CSV" at bounding box center [463, 201] width 172 height 27
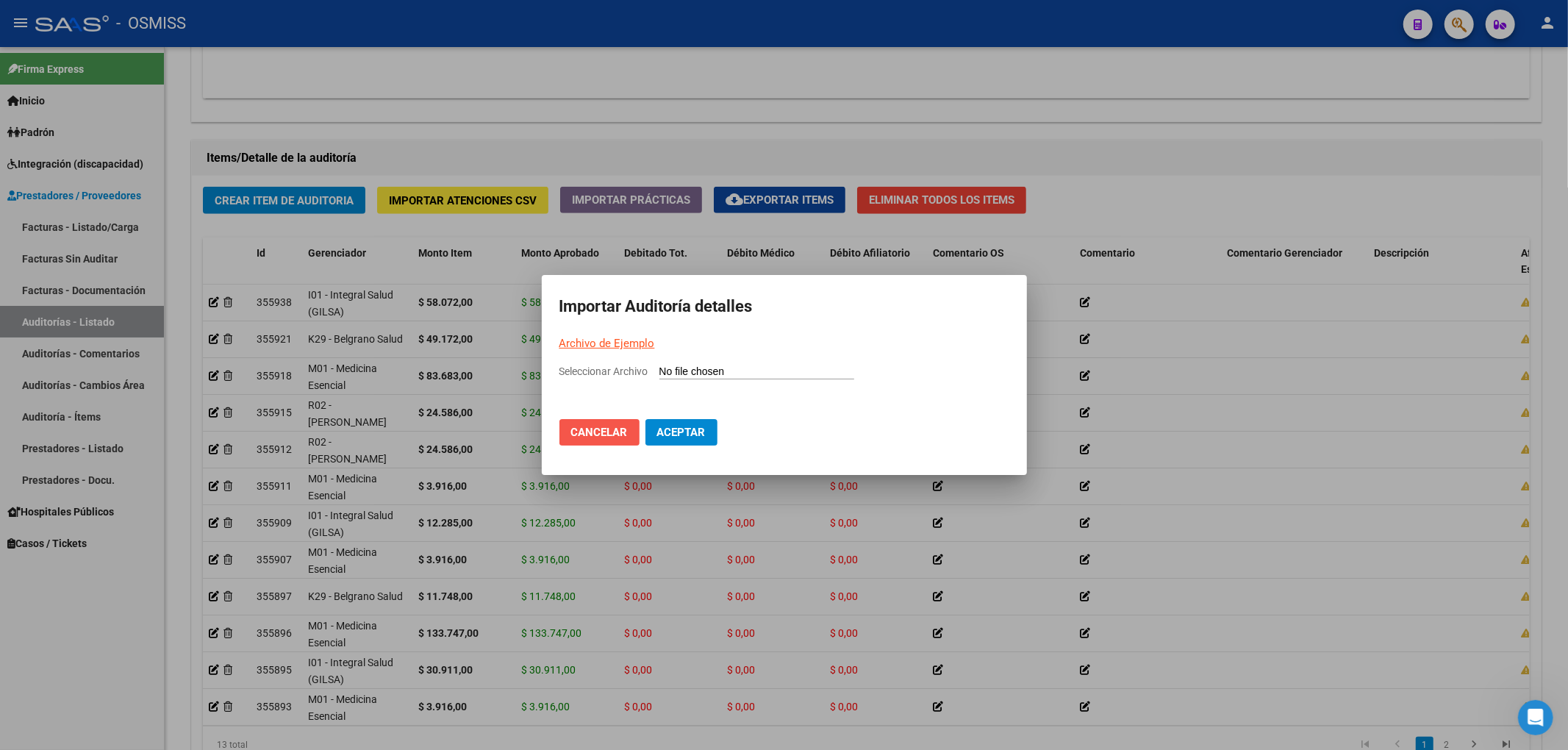
click at [612, 422] on button "Cancelar" at bounding box center [599, 432] width 80 height 26
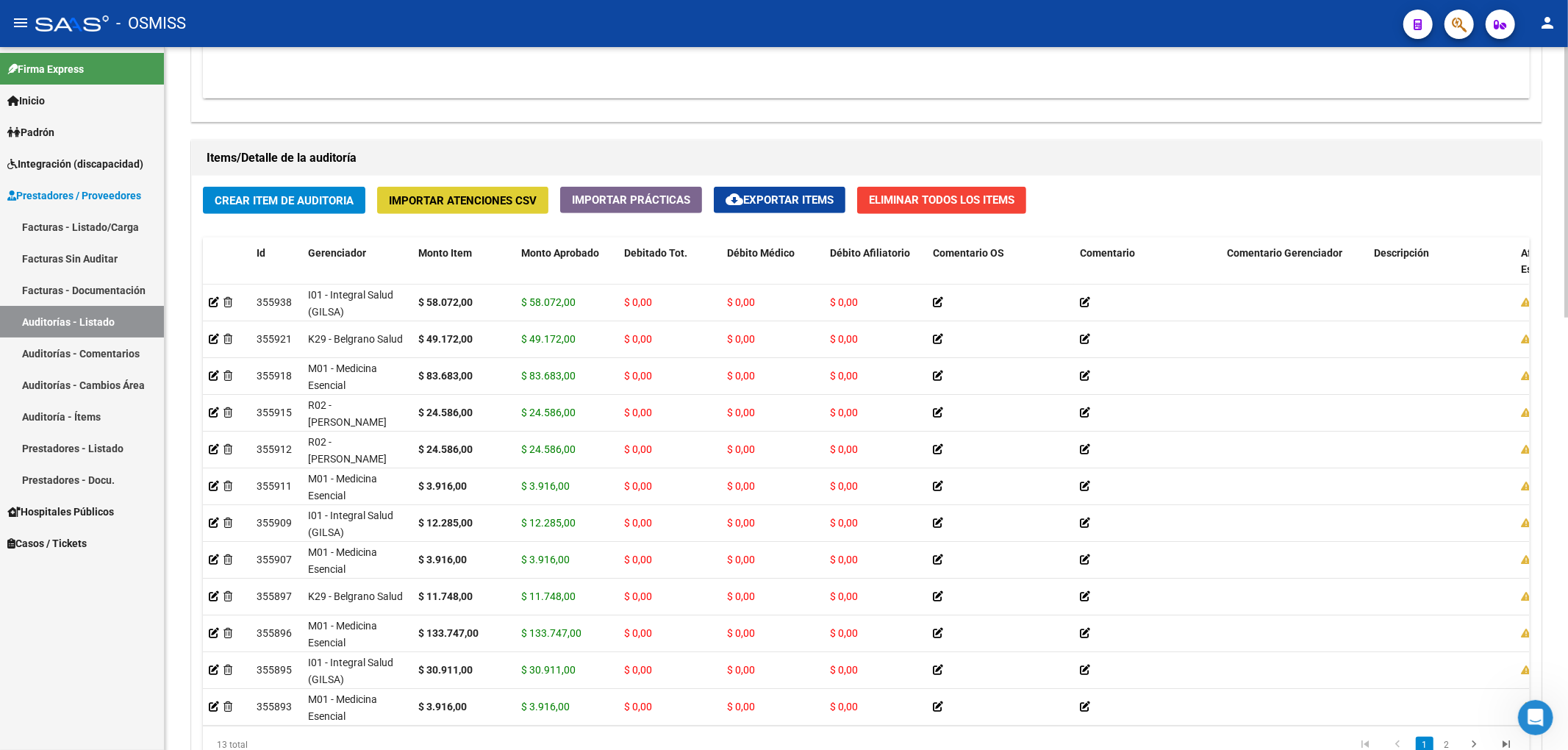
click at [318, 201] on span "Crear Item de Auditoria" at bounding box center [284, 201] width 139 height 13
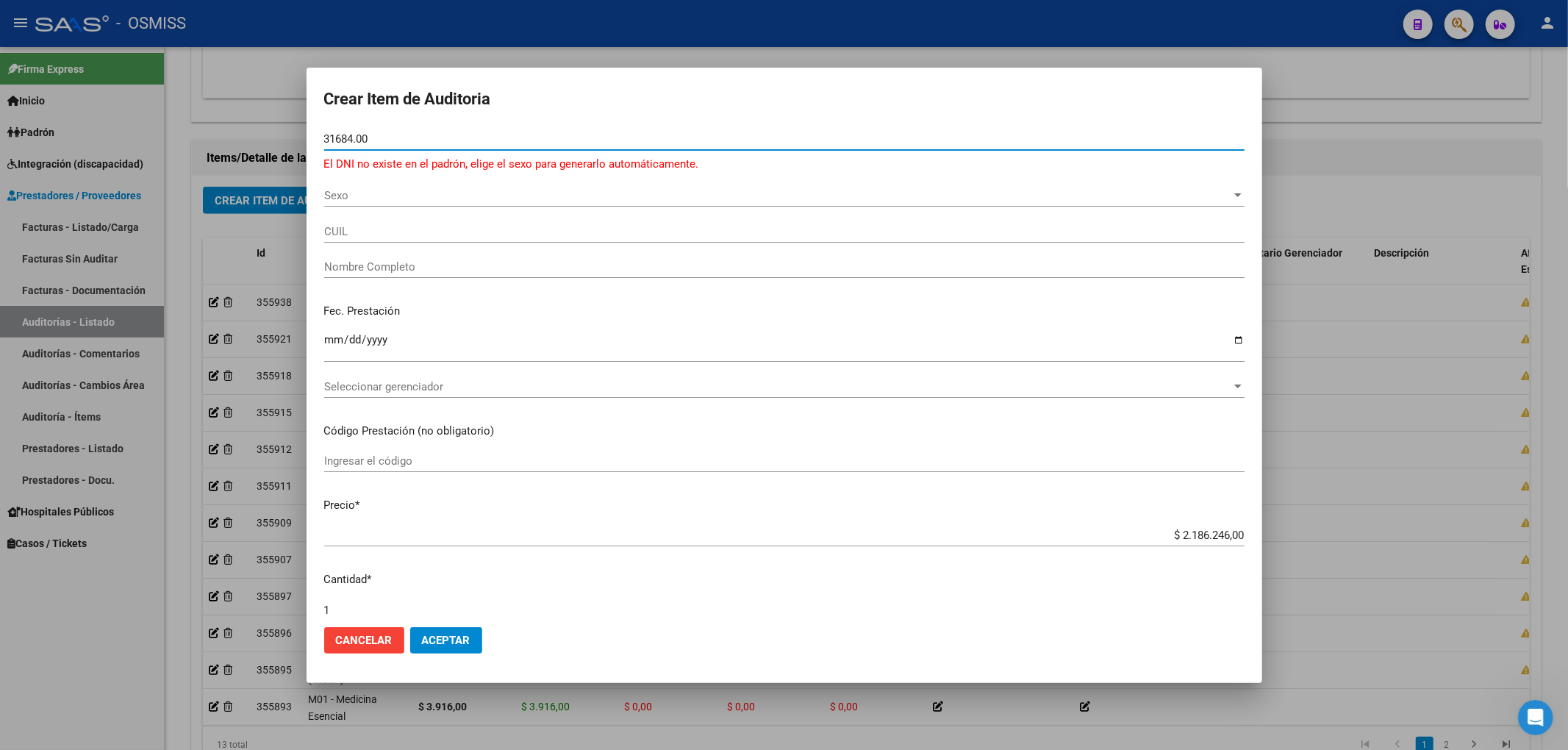
drag, startPoint x: 380, startPoint y: 138, endPoint x: 238, endPoint y: 131, distance: 142.2
click at [241, 131] on div "Crear Item de Auditoria 31684.00 Nro Documento El DNI no existe en el padrón, e…" at bounding box center [784, 375] width 1568 height 750
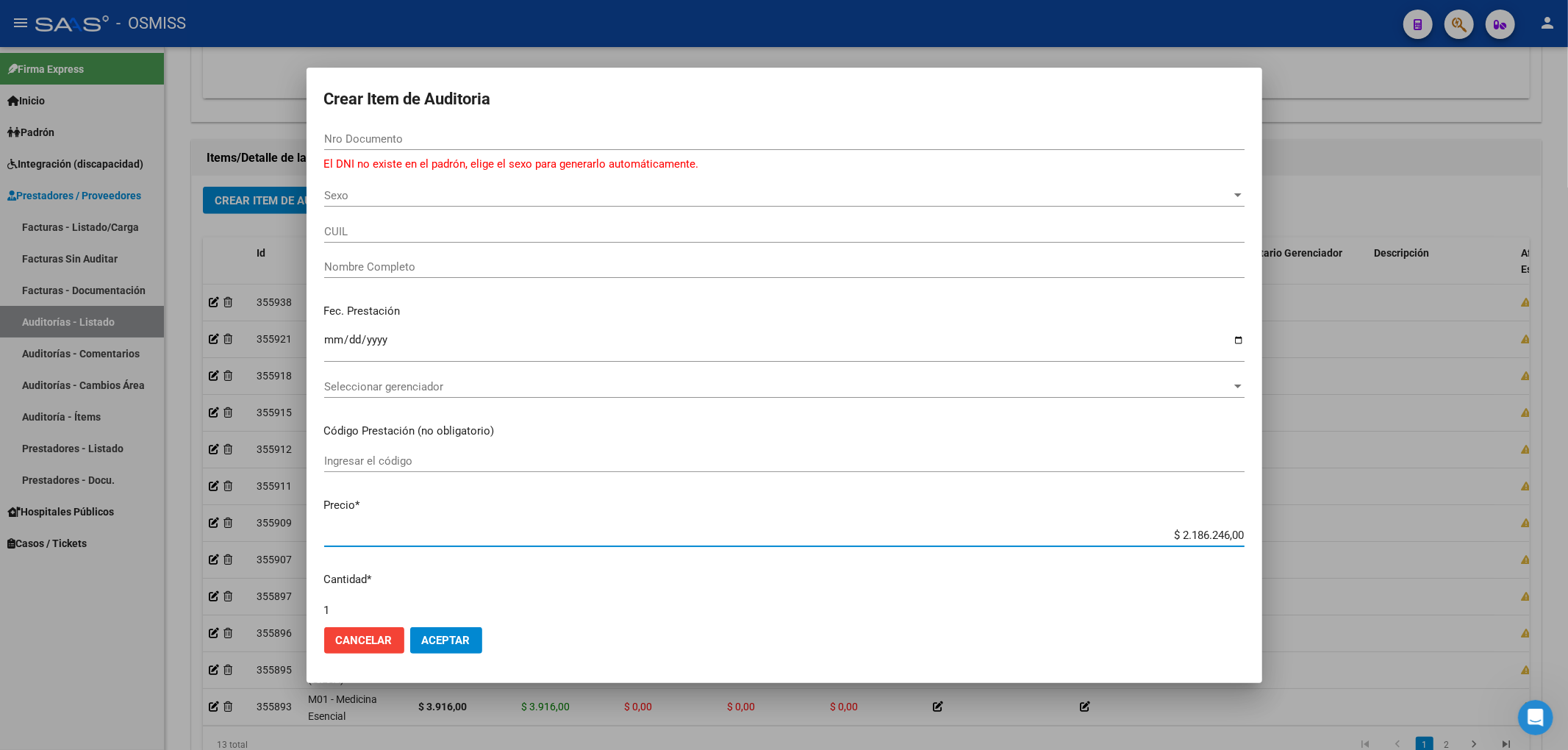
drag, startPoint x: 1163, startPoint y: 533, endPoint x: 1262, endPoint y: 526, distance: 99.2
click at [1258, 527] on mat-dialog-content "Nro Documento El DNI no existe en el padrón, elige el sexo para generarlo autom…" at bounding box center [784, 371] width 955 height 488
paste input "31684."
click at [383, 136] on input "Nro Documento" at bounding box center [784, 139] width 920 height 13
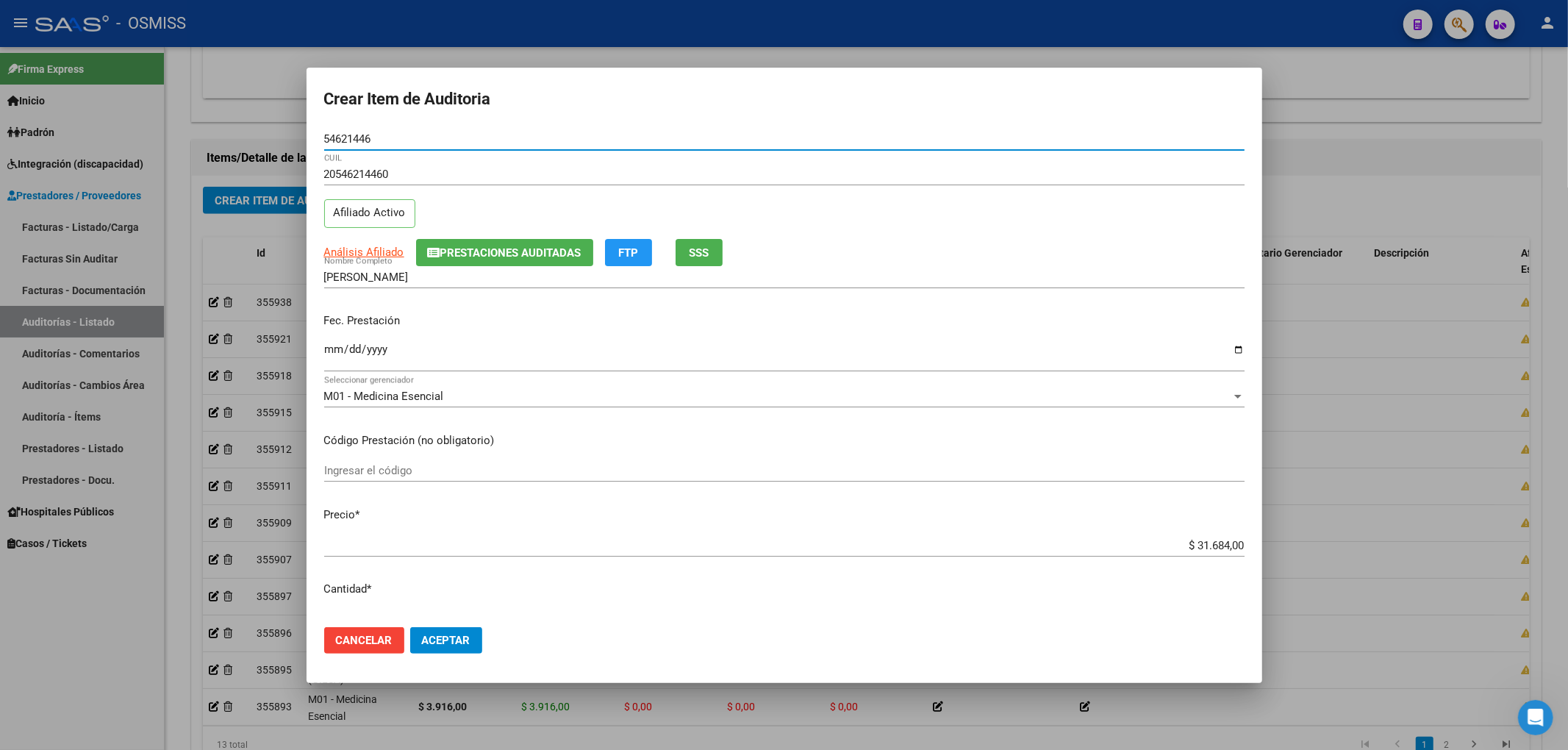
drag, startPoint x: 383, startPoint y: 136, endPoint x: 165, endPoint y: 136, distance: 218.0
click at [165, 136] on div "Crear Item de Auditoria 54621446 Nro Documento 20546214460 CUIL Afiliado Activo…" at bounding box center [784, 375] width 1568 height 750
click at [1039, 222] on div "20546214460 CUIL Afiliado Activo" at bounding box center [784, 200] width 920 height 75
click at [324, 351] on input "Ingresar la fecha" at bounding box center [784, 355] width 920 height 23
click at [1003, 225] on div "20546214460 CUIL Afiliado Activo" at bounding box center [784, 200] width 920 height 75
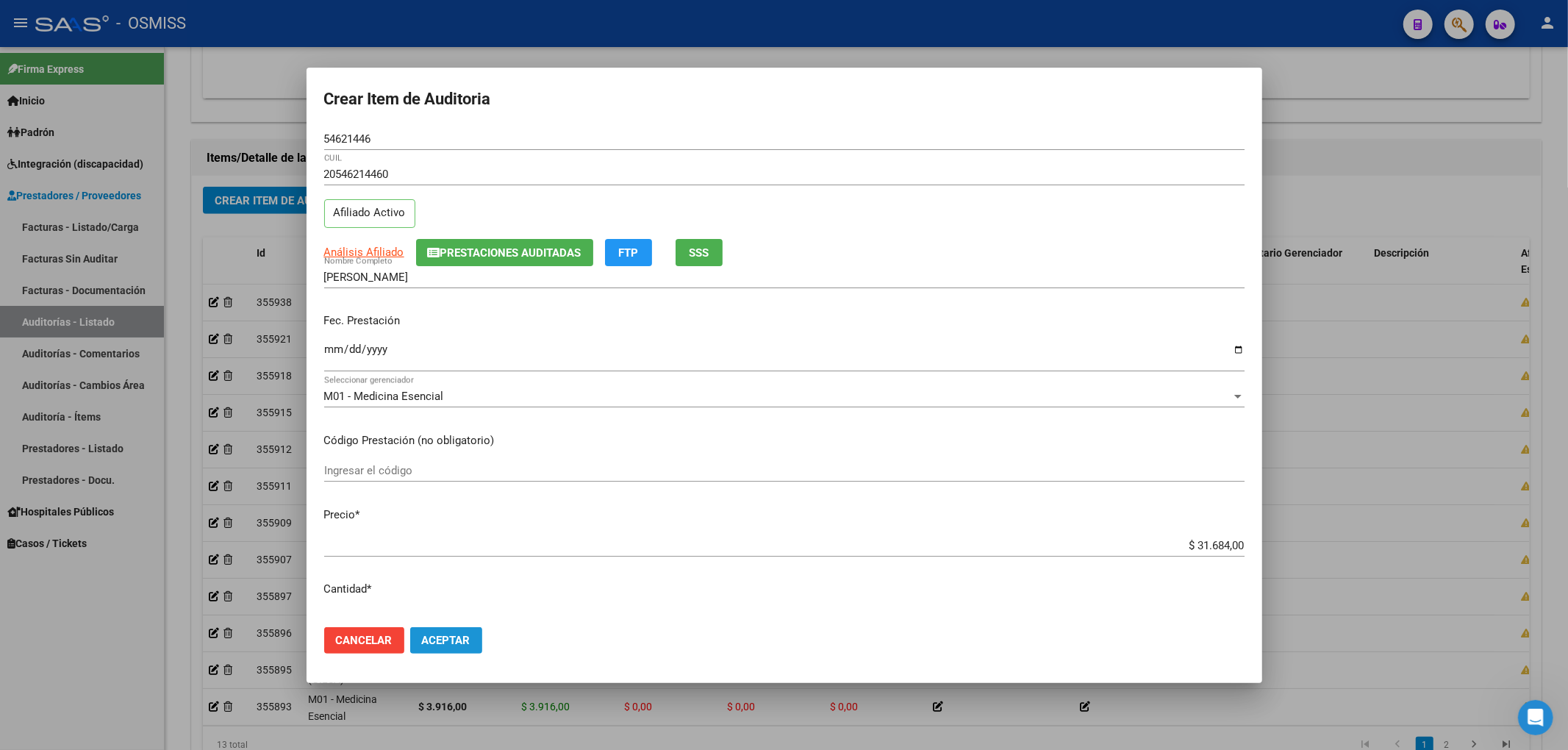
click at [460, 639] on span "Aceptar" at bounding box center [446, 640] width 48 height 13
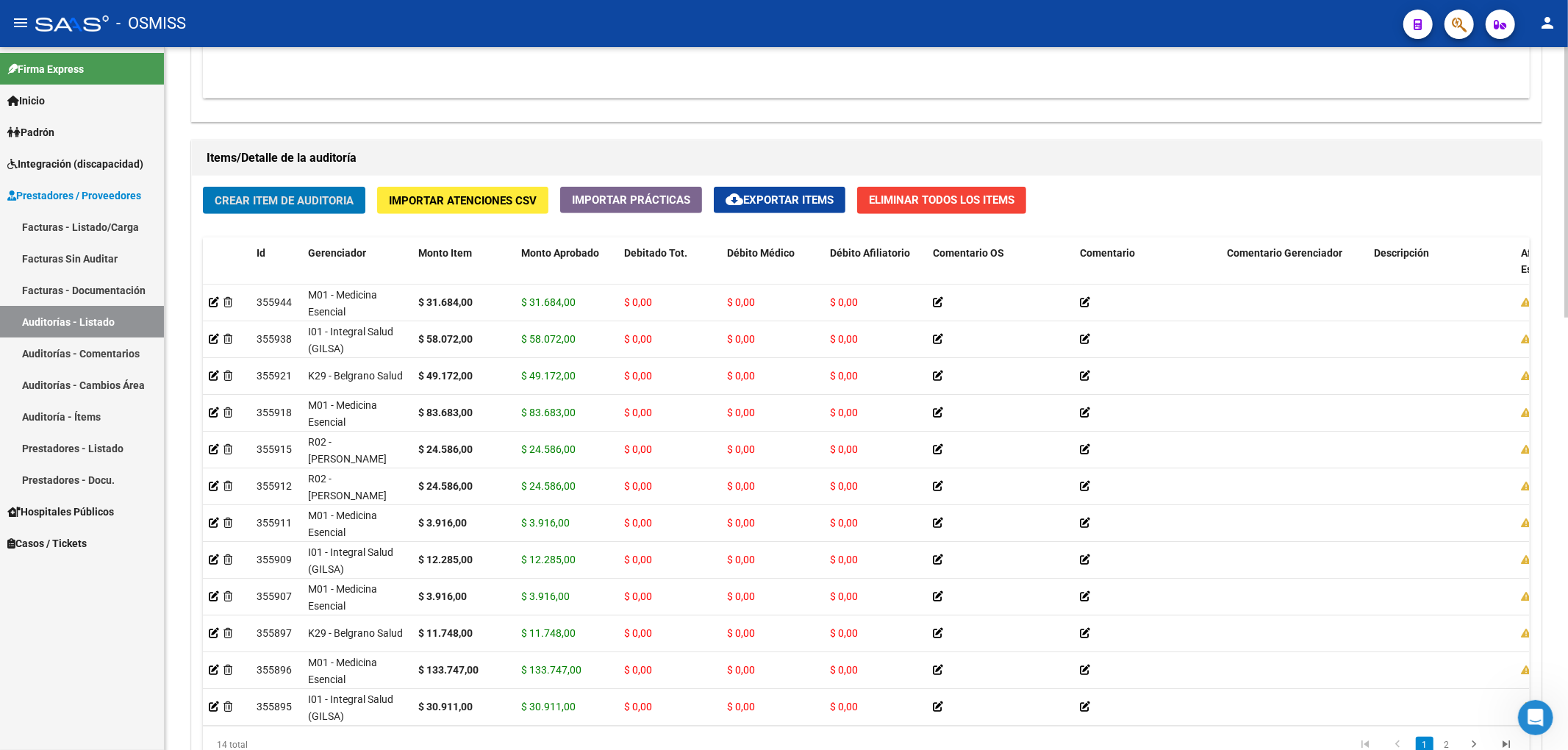
click at [324, 195] on span "Crear Item de Auditoria" at bounding box center [284, 201] width 139 height 13
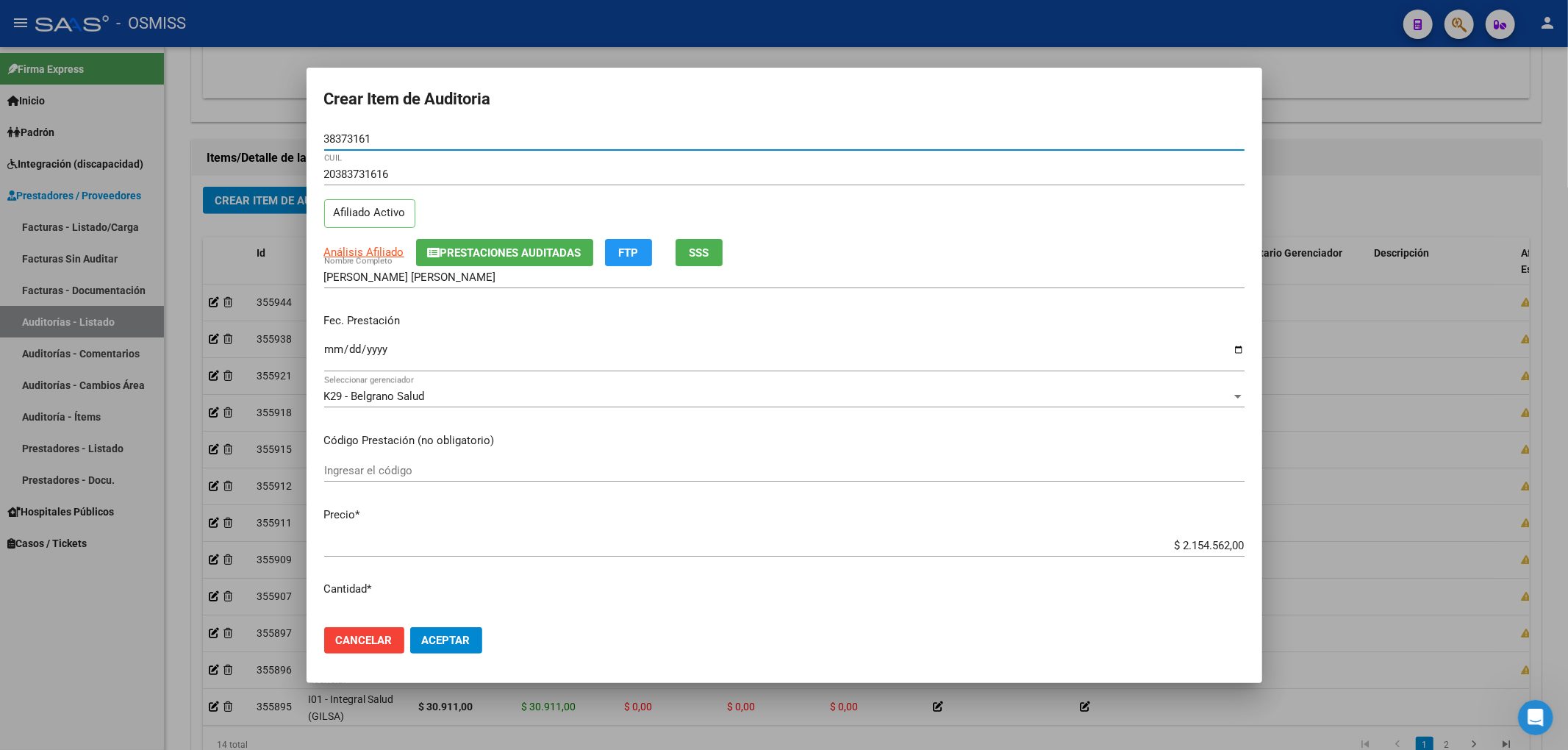
click at [469, 247] on span "Prestaciones Auditadas" at bounding box center [511, 253] width 141 height 13
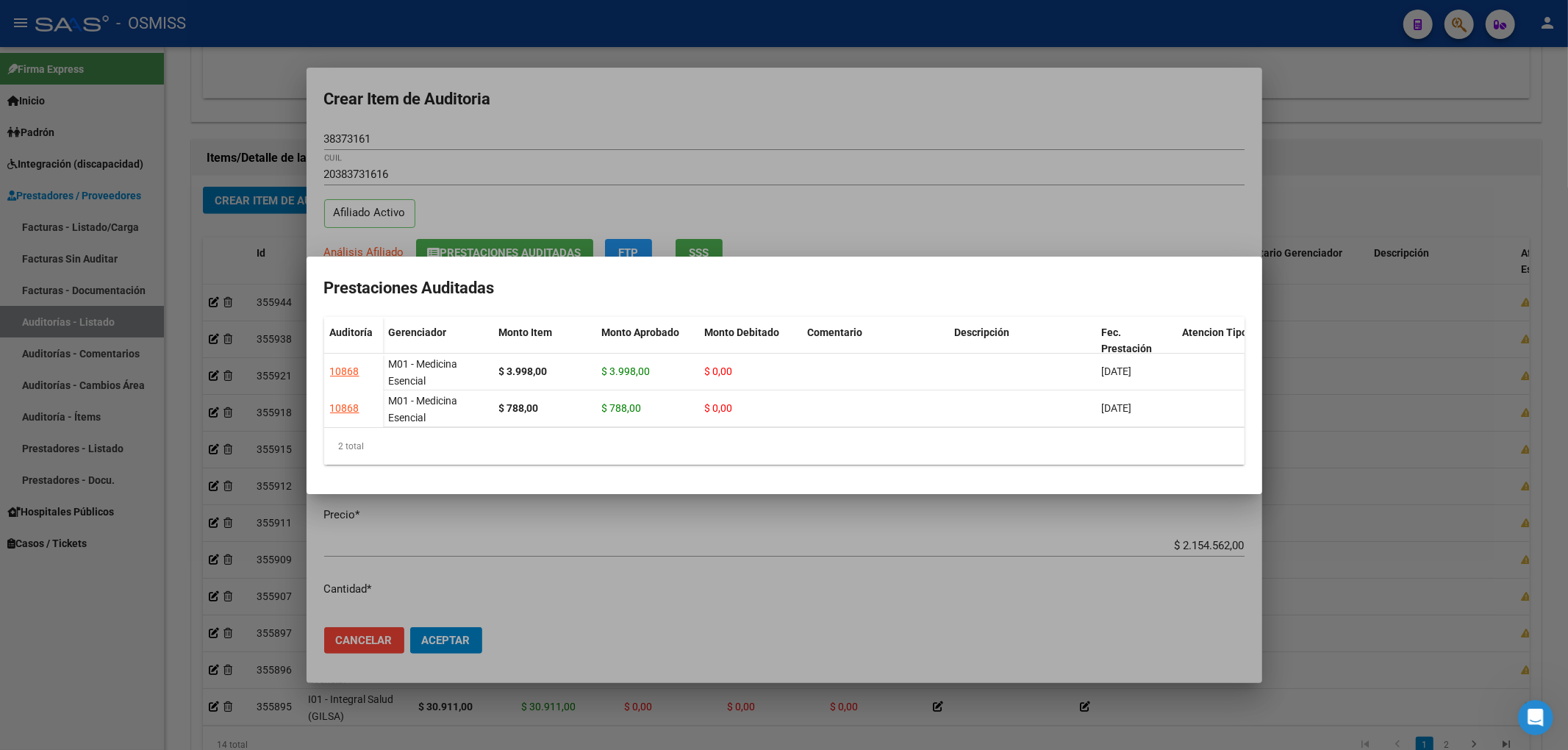
click at [571, 116] on div at bounding box center [784, 375] width 1568 height 750
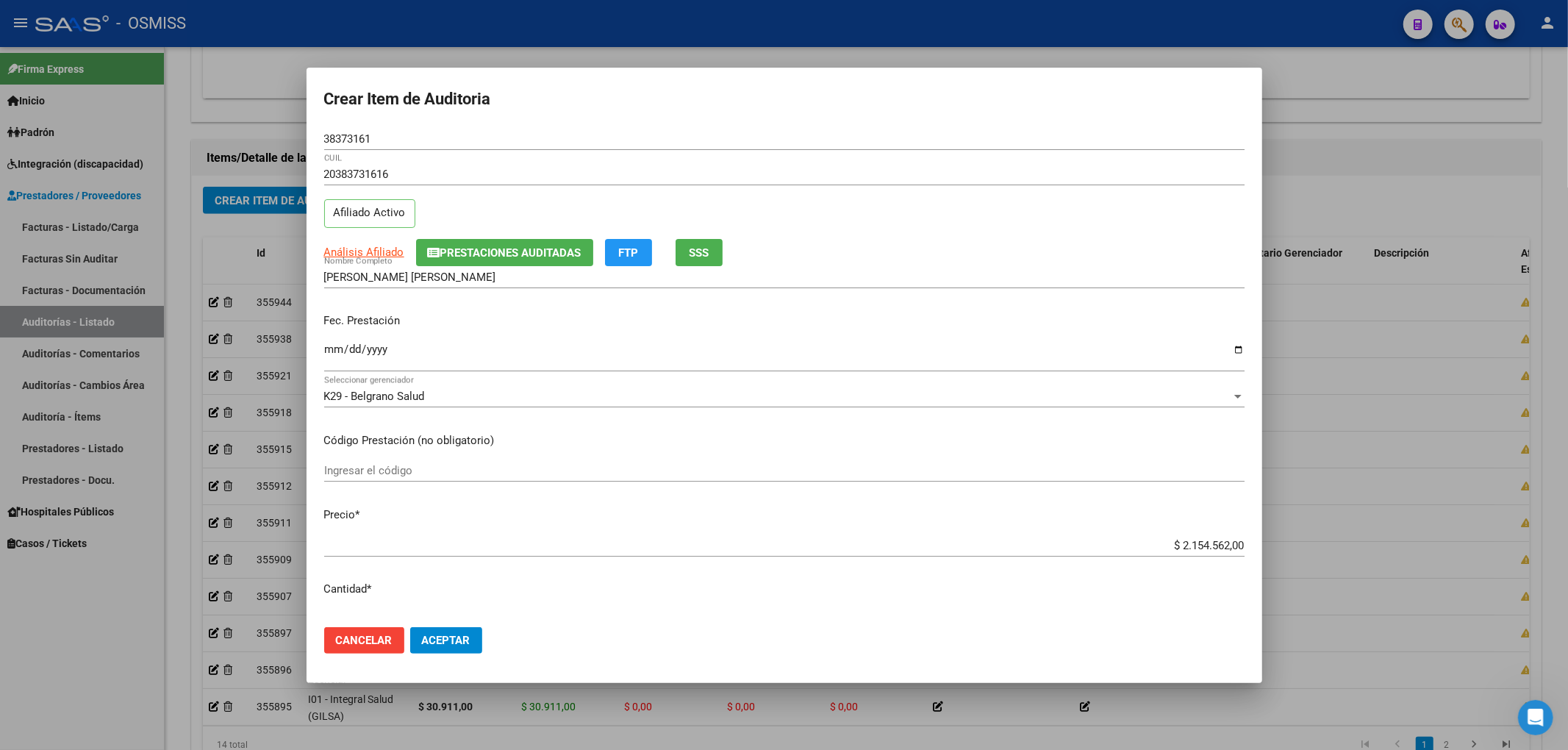
click at [328, 355] on input "Ingresar la fecha" at bounding box center [784, 355] width 920 height 23
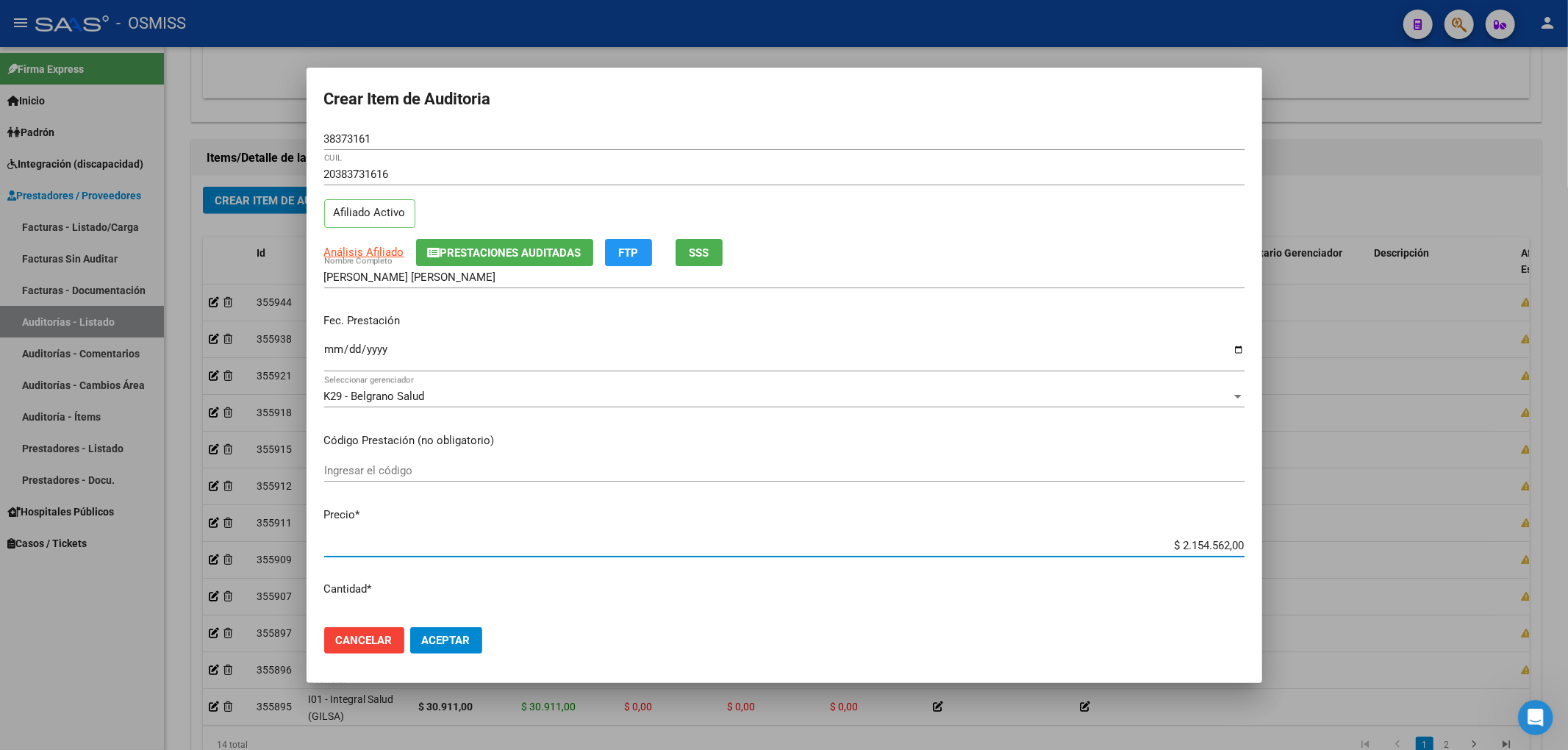
drag, startPoint x: 1149, startPoint y: 545, endPoint x: 1353, endPoint y: 553, distance: 204.2
click at [1347, 556] on div "Crear Item de Auditoria 38373161 Nro Documento 20383731616 CUIL Afiliado Activo…" at bounding box center [784, 375] width 1568 height 750
drag, startPoint x: 1161, startPoint y: 545, endPoint x: 1380, endPoint y: 559, distance: 219.4
click at [1374, 559] on div "Crear Item de Auditoria 38373161 Nro Documento 20383731616 CUIL Afiliado Activo…" at bounding box center [784, 375] width 1568 height 750
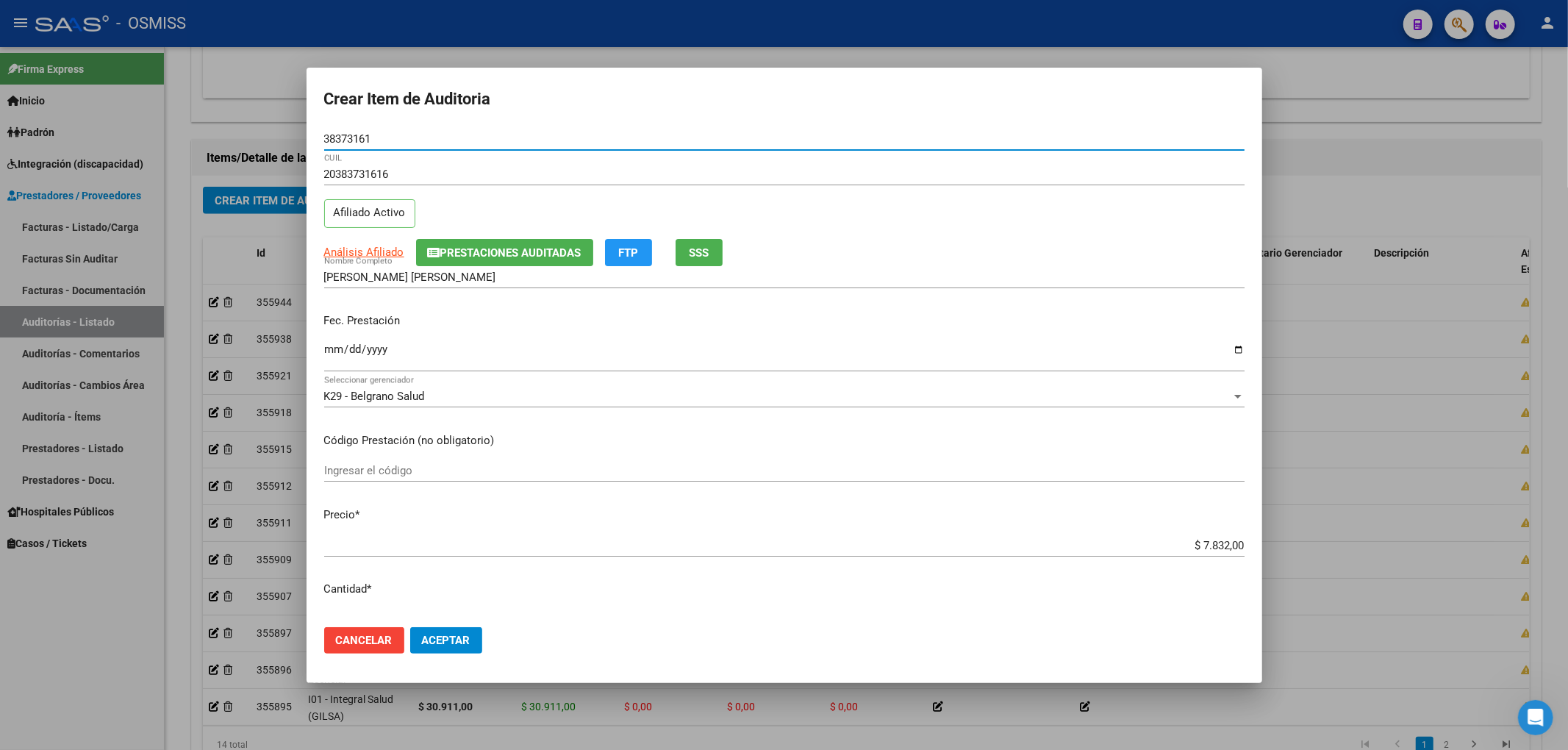
drag, startPoint x: 375, startPoint y: 141, endPoint x: 213, endPoint y: 163, distance: 163.5
click at [235, 130] on div "Crear Item de Auditoria 38373161 Nro Documento 20383731616 CUIL Afiliado Activo…" at bounding box center [784, 375] width 1568 height 750
click at [1022, 229] on div "20383731616 CUIL Afiliado Activo" at bounding box center [784, 200] width 920 height 75
click at [451, 650] on button "Aceptar" at bounding box center [446, 640] width 72 height 26
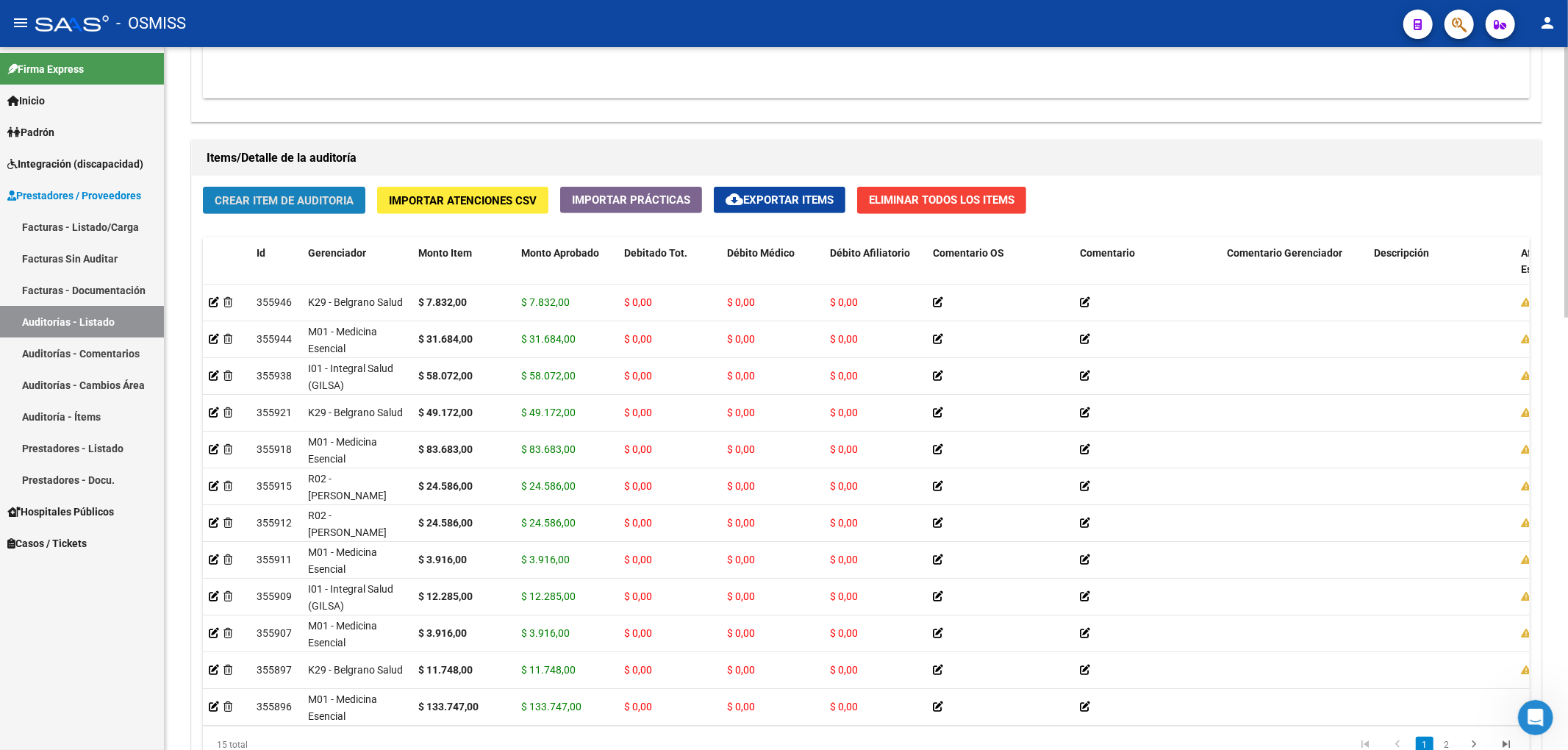
click at [341, 193] on span "Crear Item de Auditoria" at bounding box center [284, 200] width 139 height 13
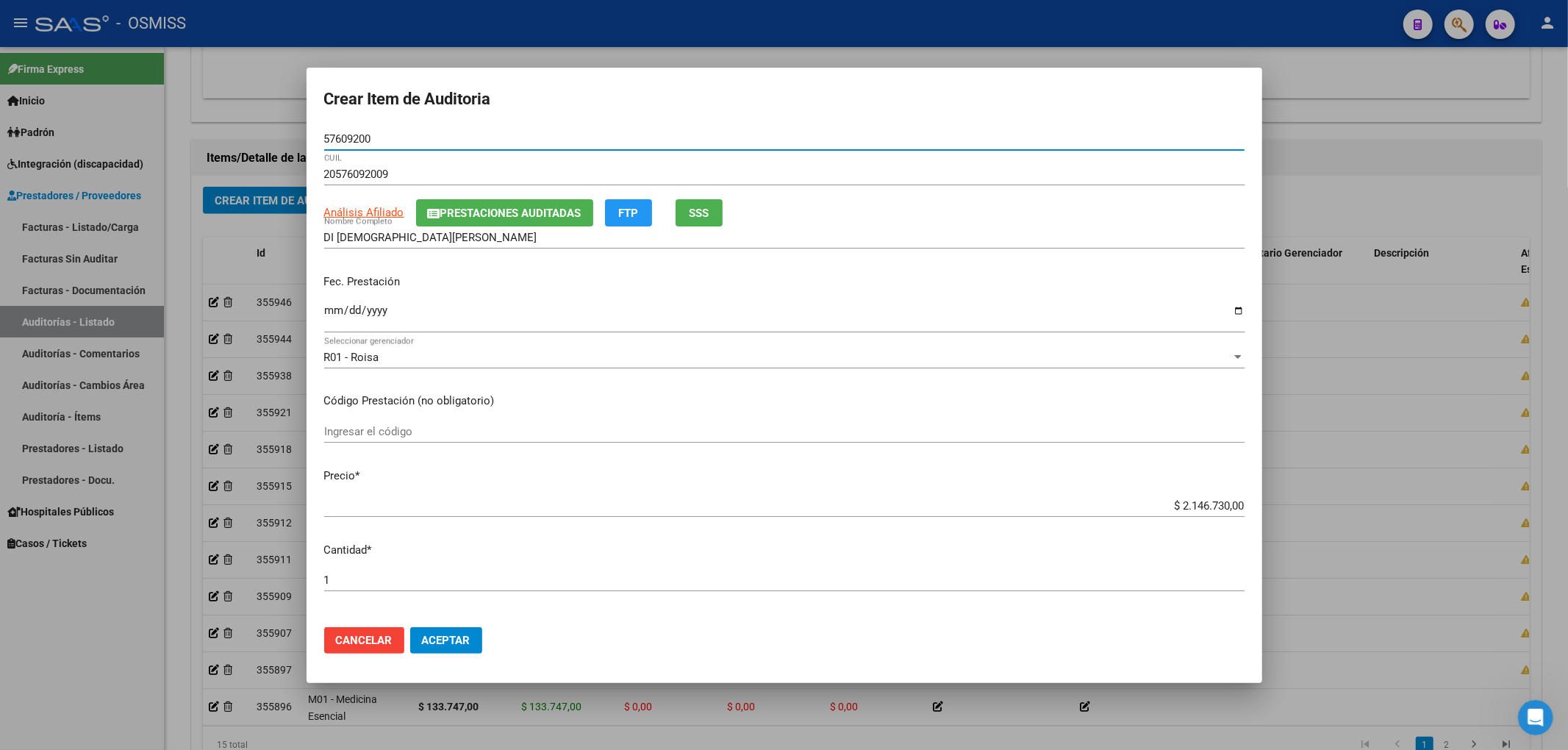
click at [456, 216] on span "Prestaciones Auditadas" at bounding box center [511, 213] width 141 height 13
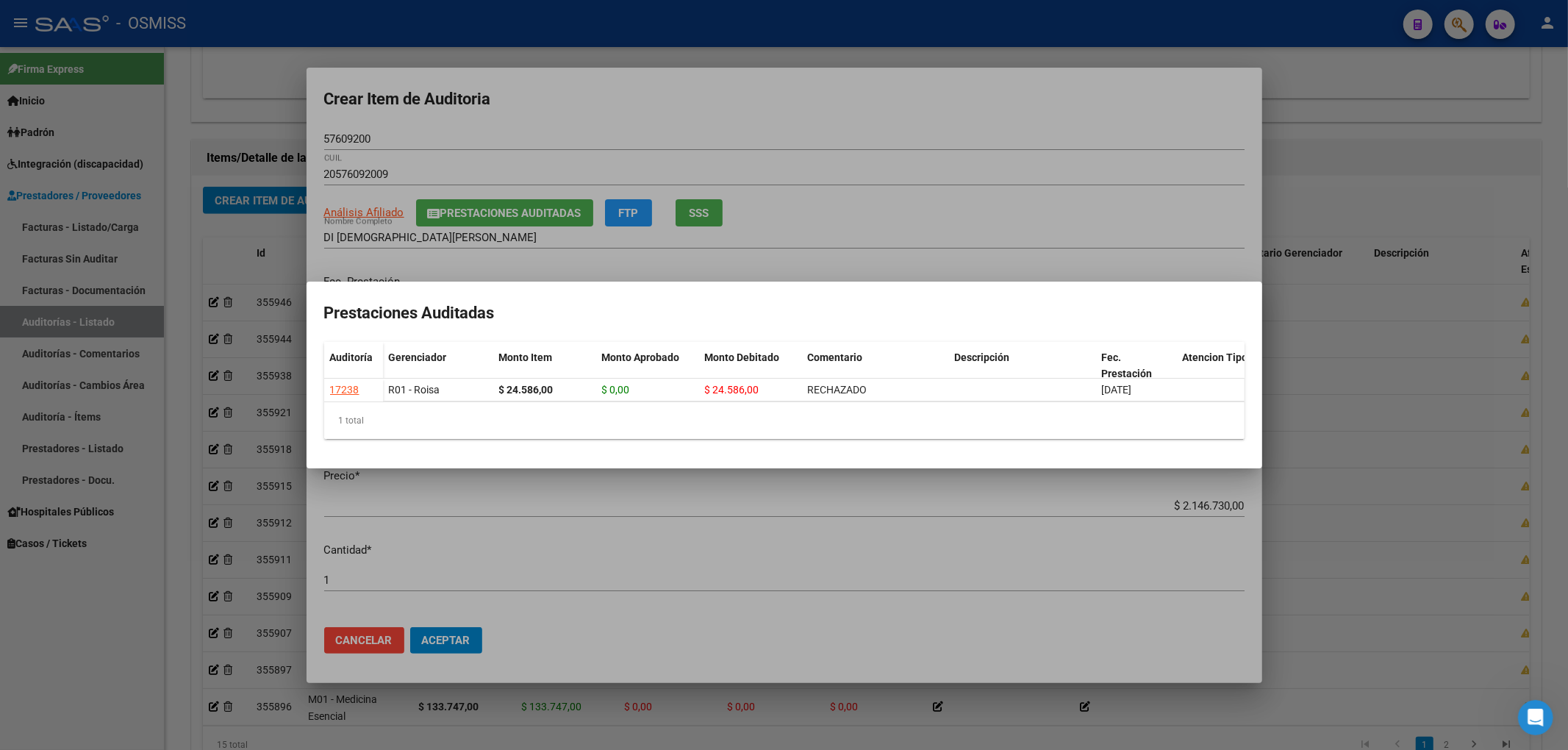
click at [572, 143] on div at bounding box center [784, 375] width 1568 height 750
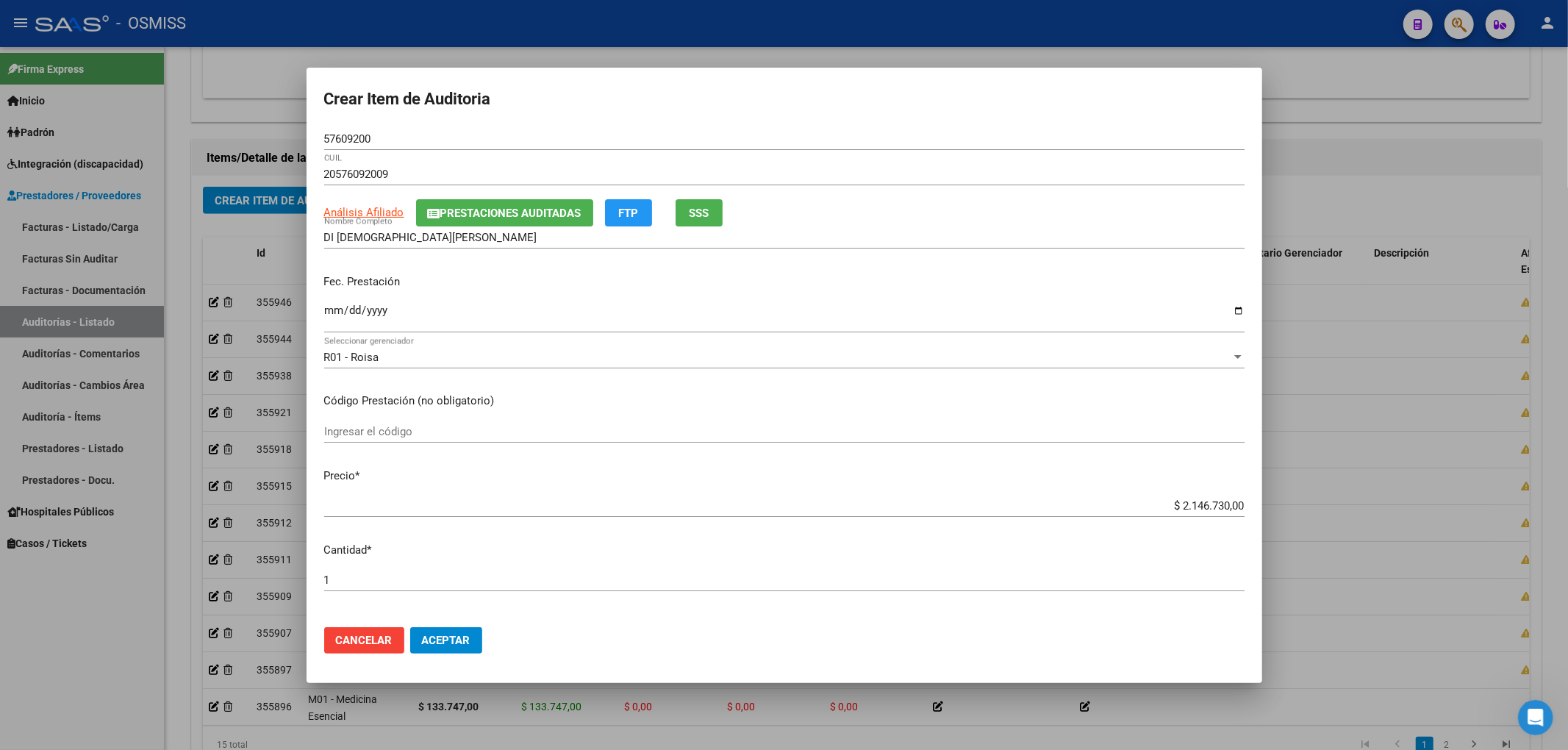
click at [332, 314] on input "Ingresar la fecha" at bounding box center [784, 315] width 920 height 23
drag, startPoint x: 1149, startPoint y: 506, endPoint x: 1301, endPoint y: 506, distance: 152.0
click at [1301, 506] on div "Crear Item de Auditoria 57609200 Nro Documento 20576092009 CUIL Análisis Afilia…" at bounding box center [784, 375] width 1568 height 750
drag, startPoint x: 379, startPoint y: 138, endPoint x: 260, endPoint y: 134, distance: 119.1
click at [262, 132] on div "Crear Item de Auditoria 57609200 Nro Documento 20576092009 CUIL Análisis Afilia…" at bounding box center [784, 375] width 1568 height 750
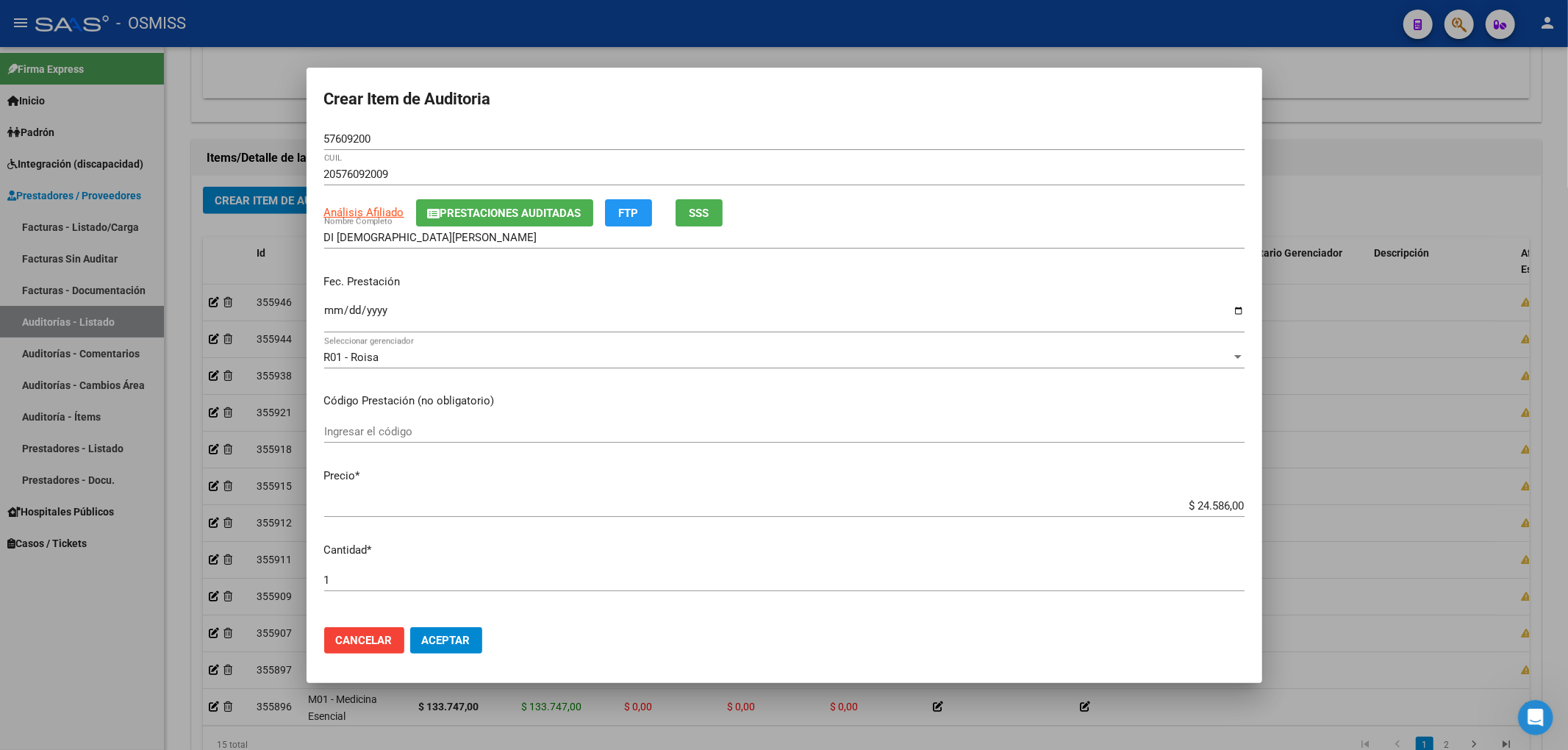
click at [976, 288] on p "Fec. Prestación" at bounding box center [784, 282] width 920 height 17
click at [1087, 318] on input "[DATE]" at bounding box center [784, 315] width 920 height 23
click at [447, 639] on span "Aceptar" at bounding box center [446, 640] width 48 height 13
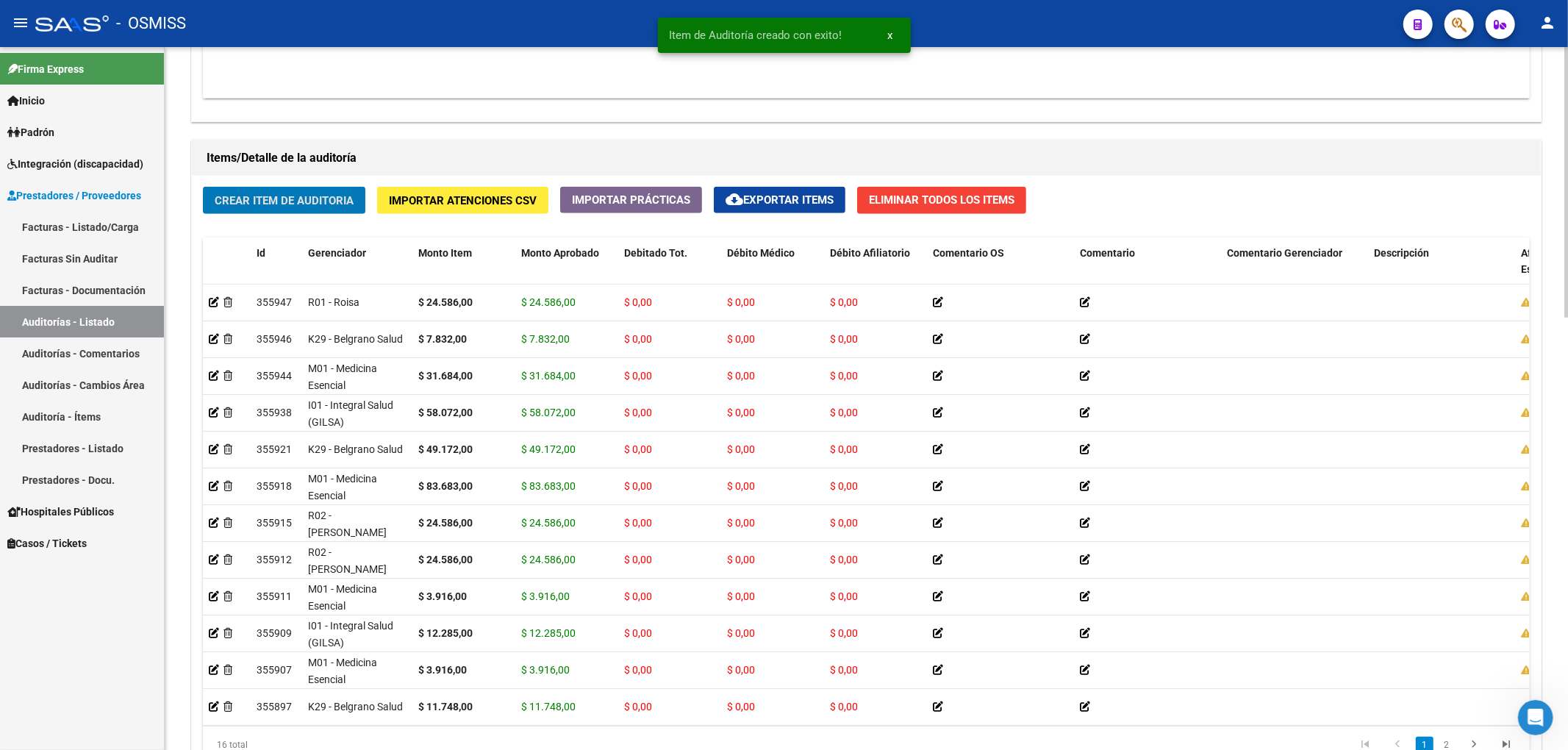
click at [295, 198] on span "Crear Item de Auditoria" at bounding box center [284, 201] width 139 height 13
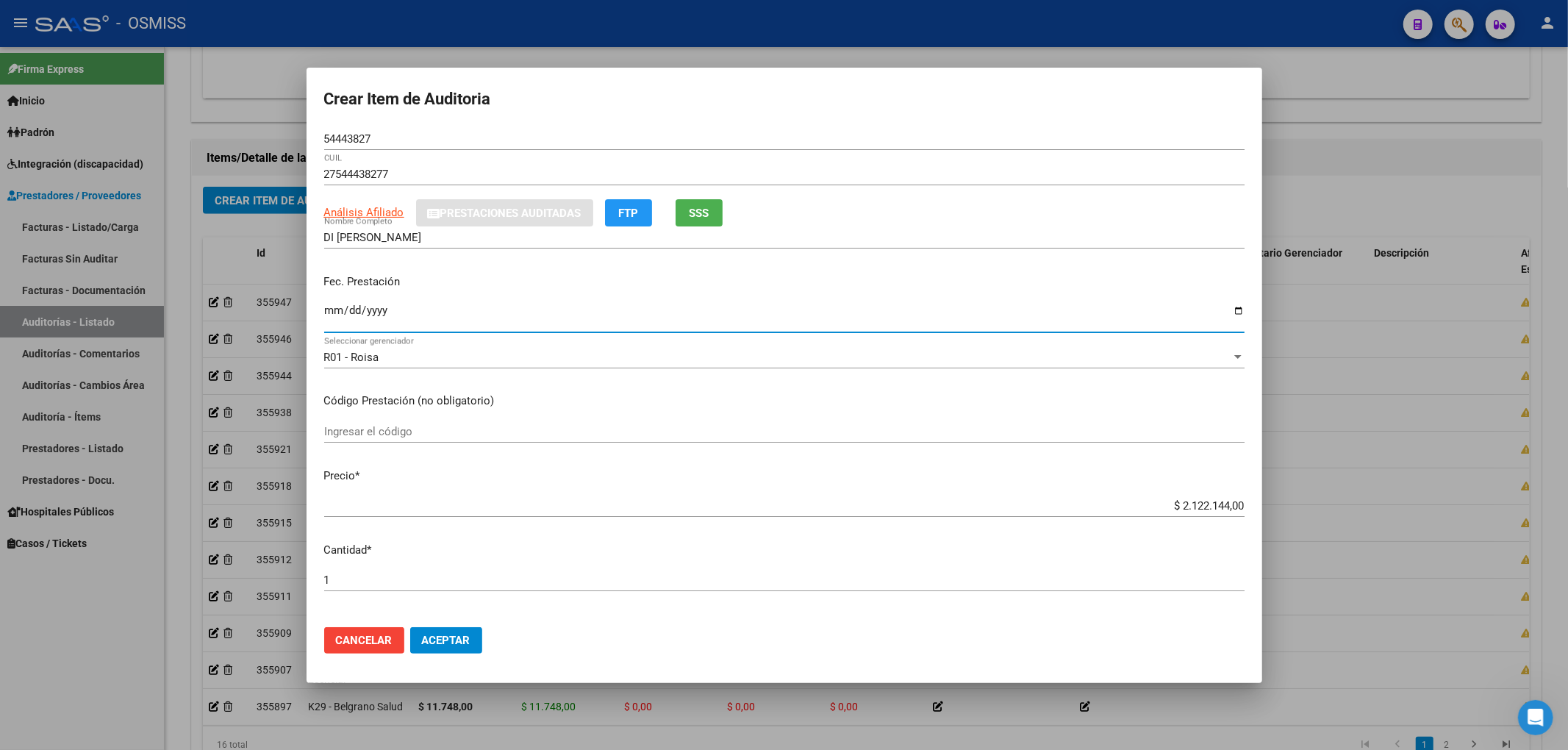
click at [328, 312] on input "Ingresar la fecha" at bounding box center [784, 315] width 920 height 23
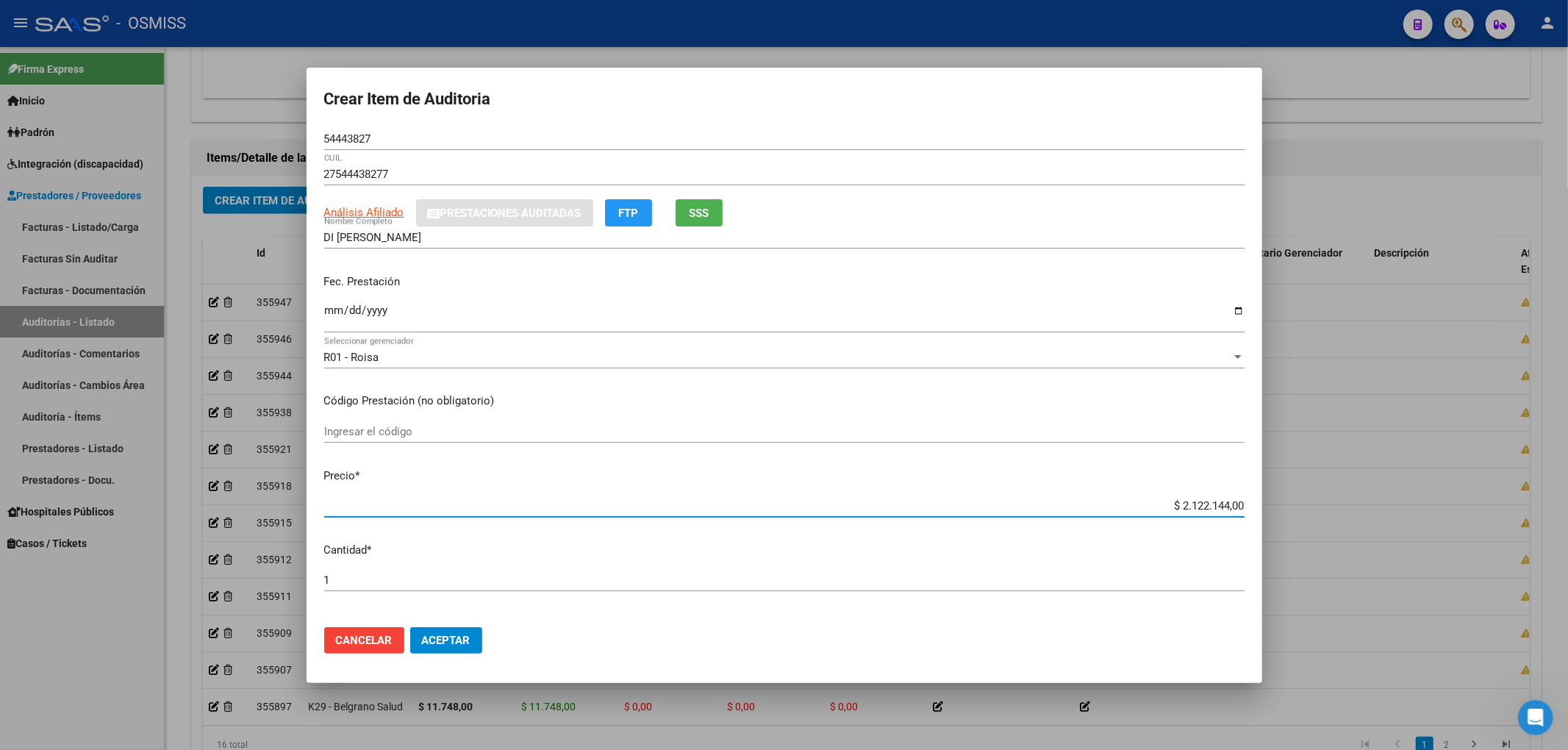
drag, startPoint x: 1185, startPoint y: 506, endPoint x: 1266, endPoint y: 513, distance: 81.3
click at [1268, 512] on div "Crear Item de Auditoria 54443827 Nro Documento 27544438277 CUIL Análisis Afilia…" at bounding box center [784, 375] width 1568 height 750
click at [459, 645] on span "Aceptar" at bounding box center [446, 640] width 48 height 13
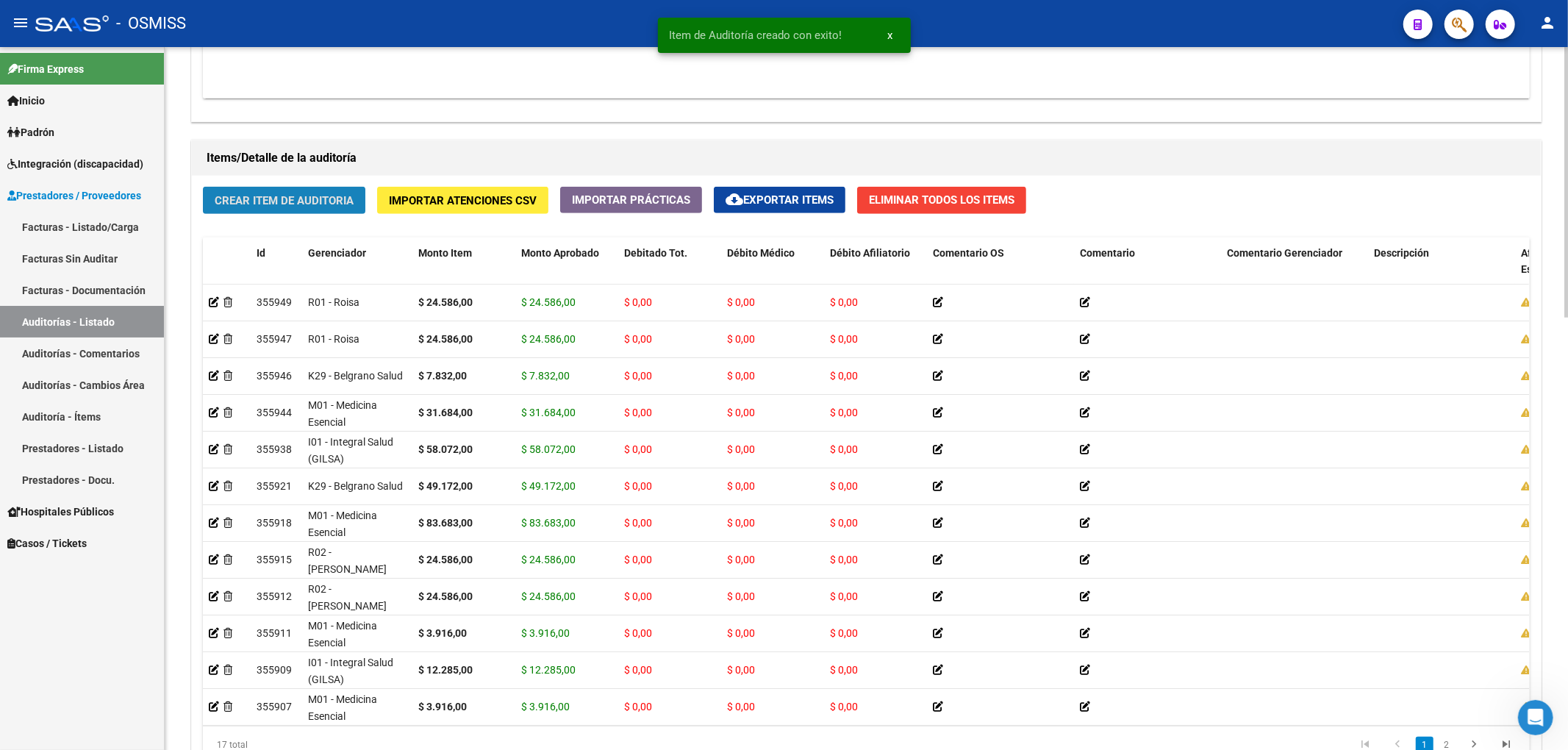
click at [321, 198] on span "Crear Item de Auditoria" at bounding box center [284, 201] width 139 height 13
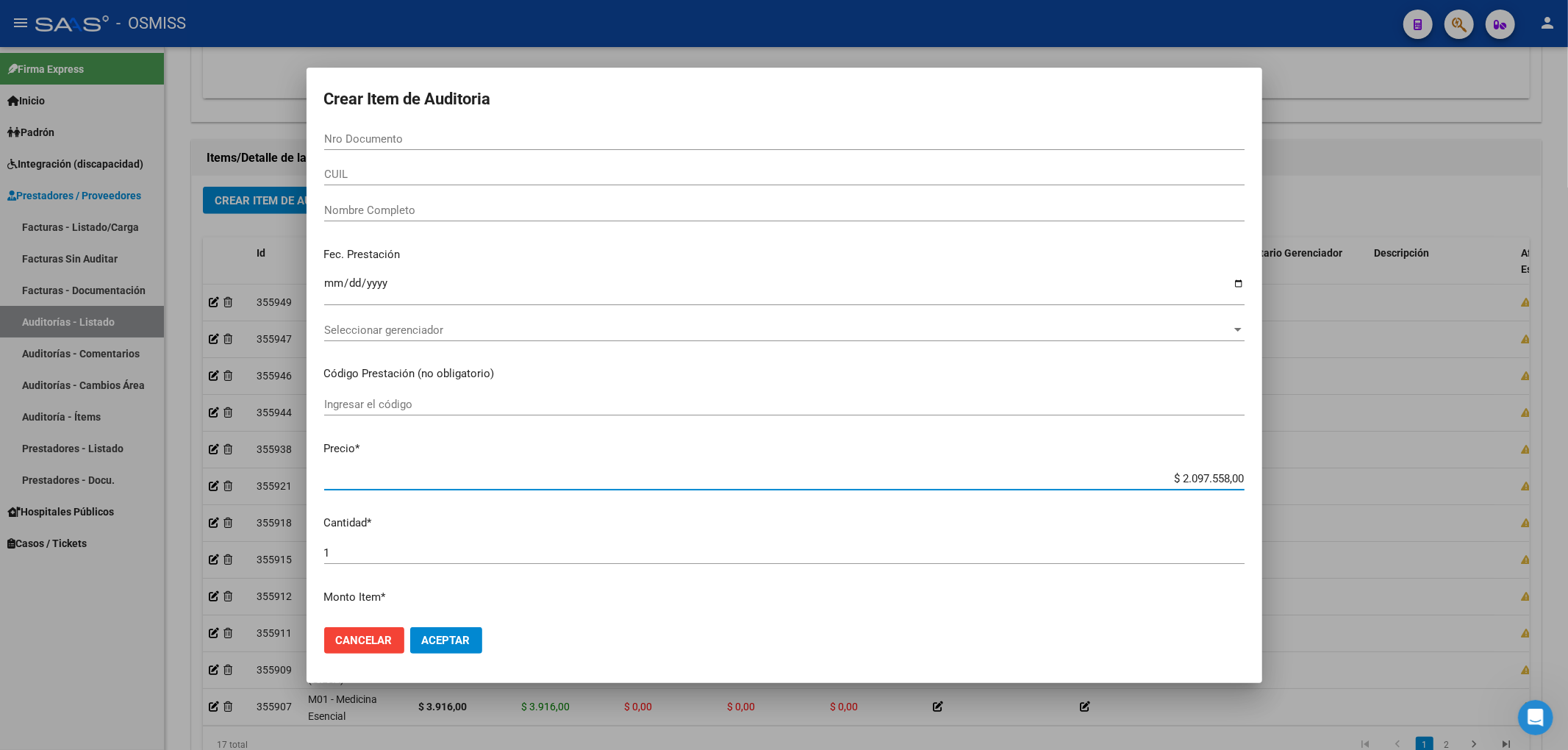
drag, startPoint x: 1158, startPoint y: 483, endPoint x: 1254, endPoint y: 486, distance: 96.0
click at [1254, 486] on mat-dialog-content "Nro Documento CUIL Nombre Completo Fec. Prestación Ingresar la fecha Selecciona…" at bounding box center [784, 371] width 955 height 488
click at [365, 129] on div "Nro Documento" at bounding box center [784, 138] width 920 height 22
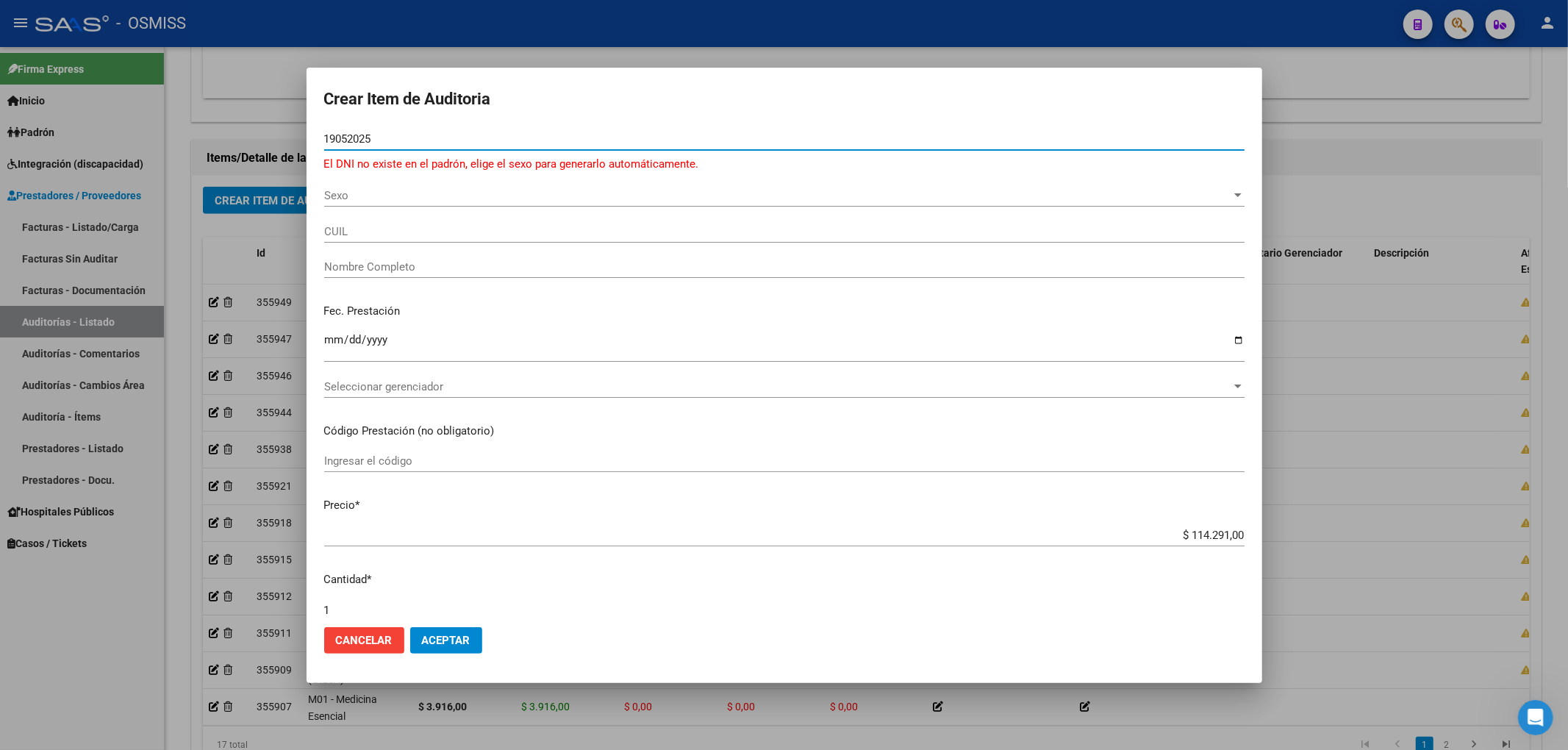
drag, startPoint x: 198, startPoint y: 116, endPoint x: 57, endPoint y: 156, distance: 146.6
click at [48, 109] on div "Crear Item de Auditoria 19052025 Nro Documento El DNI no existe en el padrón, e…" at bounding box center [784, 375] width 1568 height 750
drag, startPoint x: 321, startPoint y: 337, endPoint x: 348, endPoint y: 345, distance: 28.2
click at [328, 337] on mat-dialog-content "Nro Documento El DNI no existe en el padrón, elige el sexo para generarlo autom…" at bounding box center [784, 371] width 955 height 488
click at [335, 343] on input "Ingresar la fecha" at bounding box center [784, 345] width 920 height 23
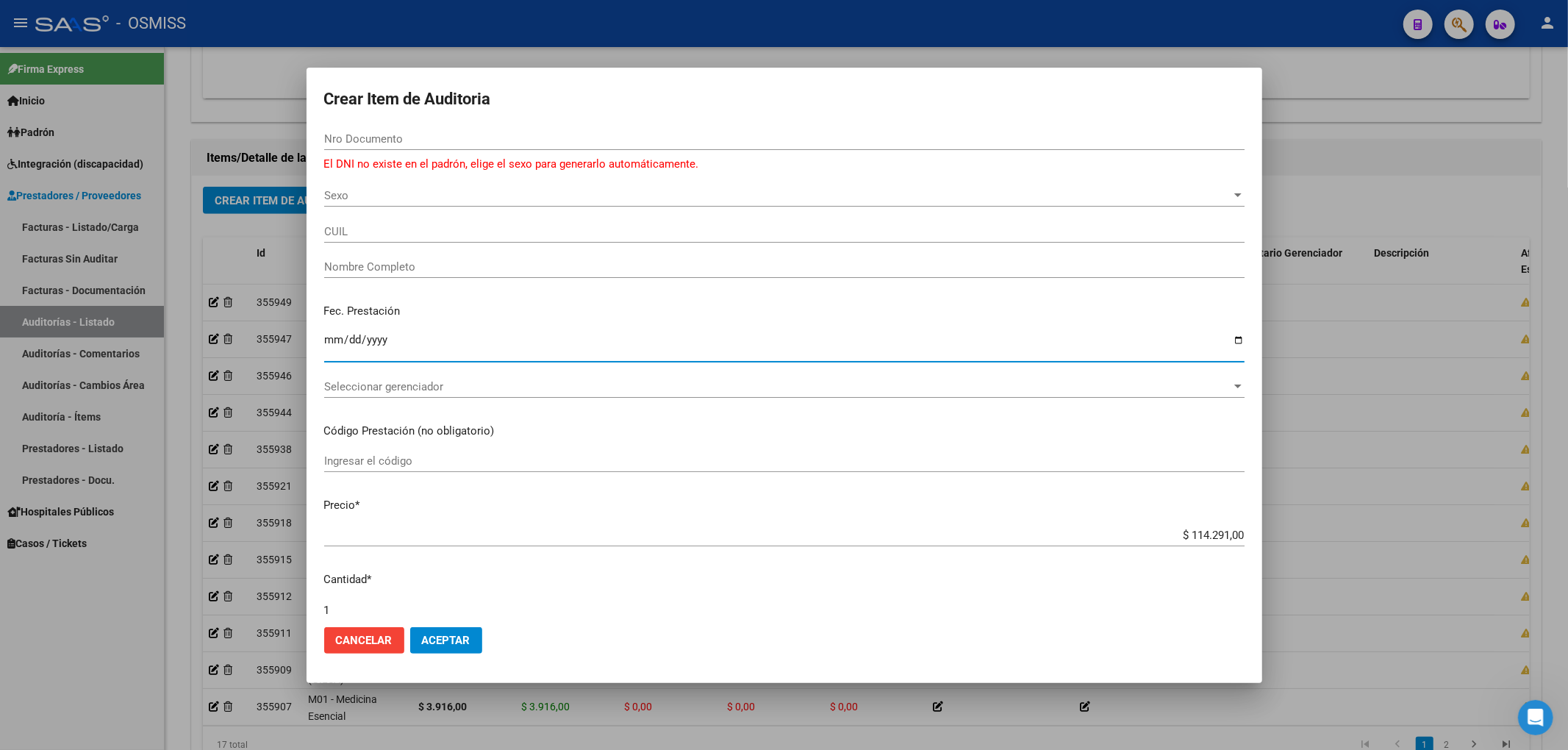
click at [333, 128] on form "Crear Item de Auditoria Nro Documento El DNI no existe en el padrón, elige el s…" at bounding box center [784, 375] width 920 height 580
click at [339, 136] on input "Nro Documento" at bounding box center [784, 139] width 920 height 13
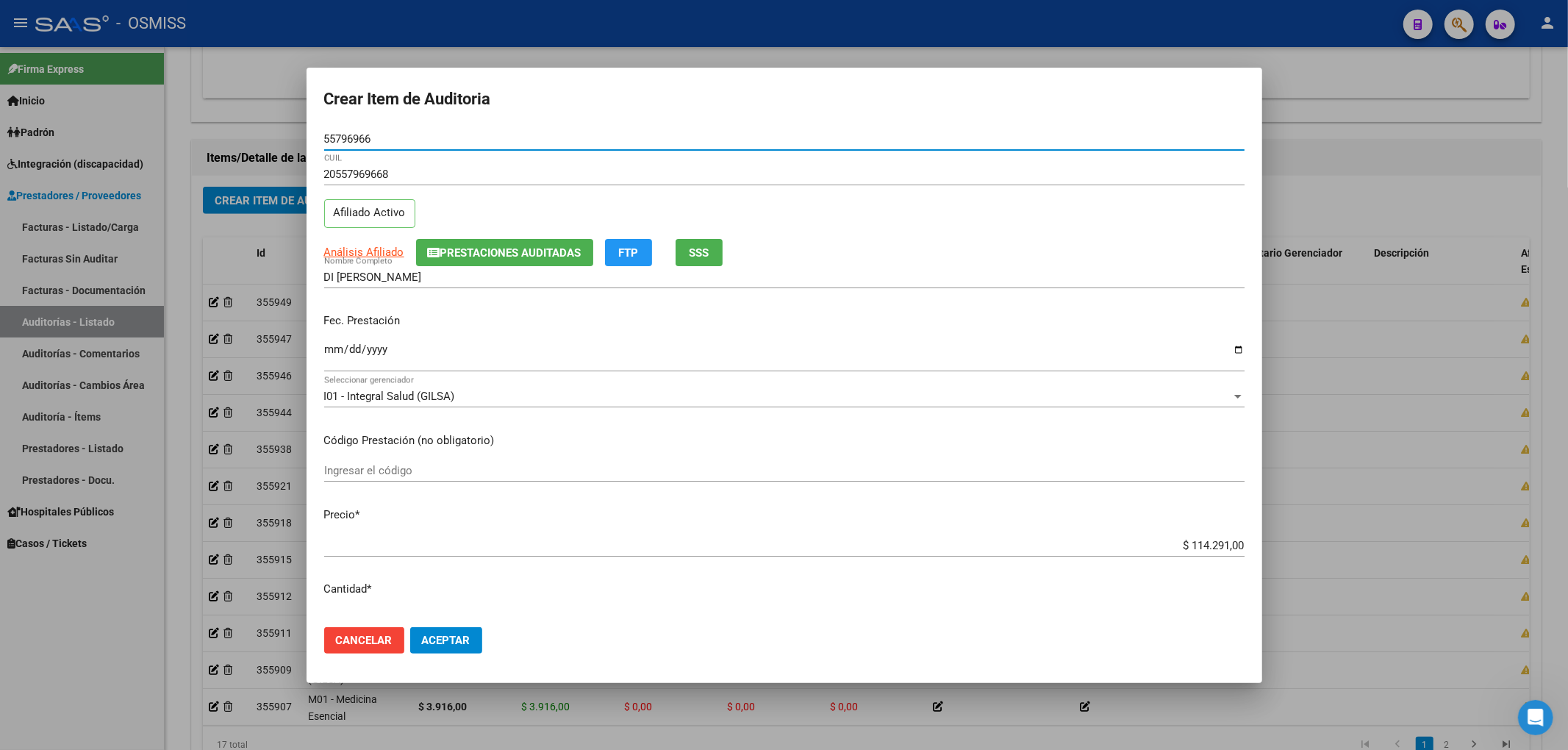
click at [480, 259] on span "Prestaciones Auditadas" at bounding box center [511, 253] width 141 height 13
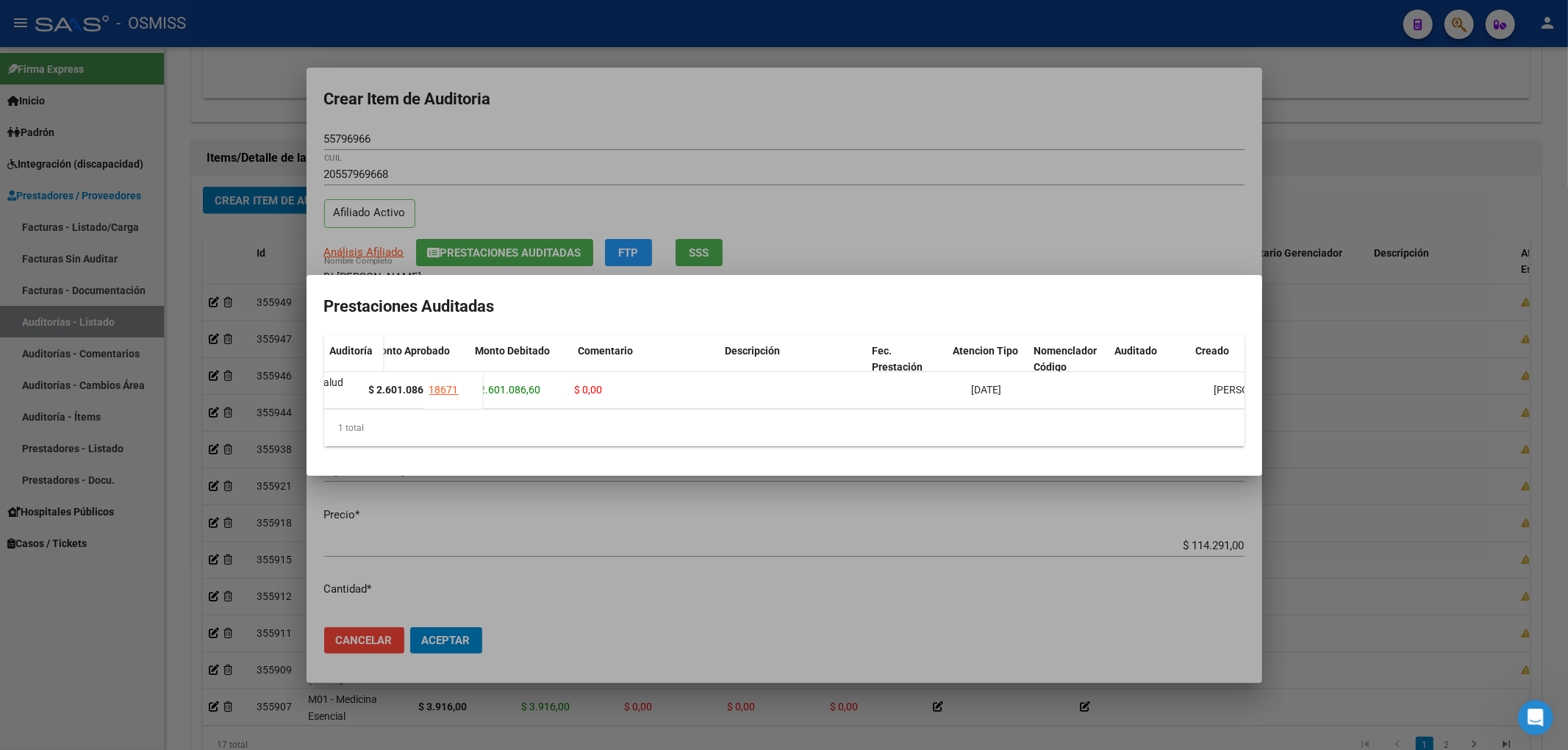
scroll to position [0, 286]
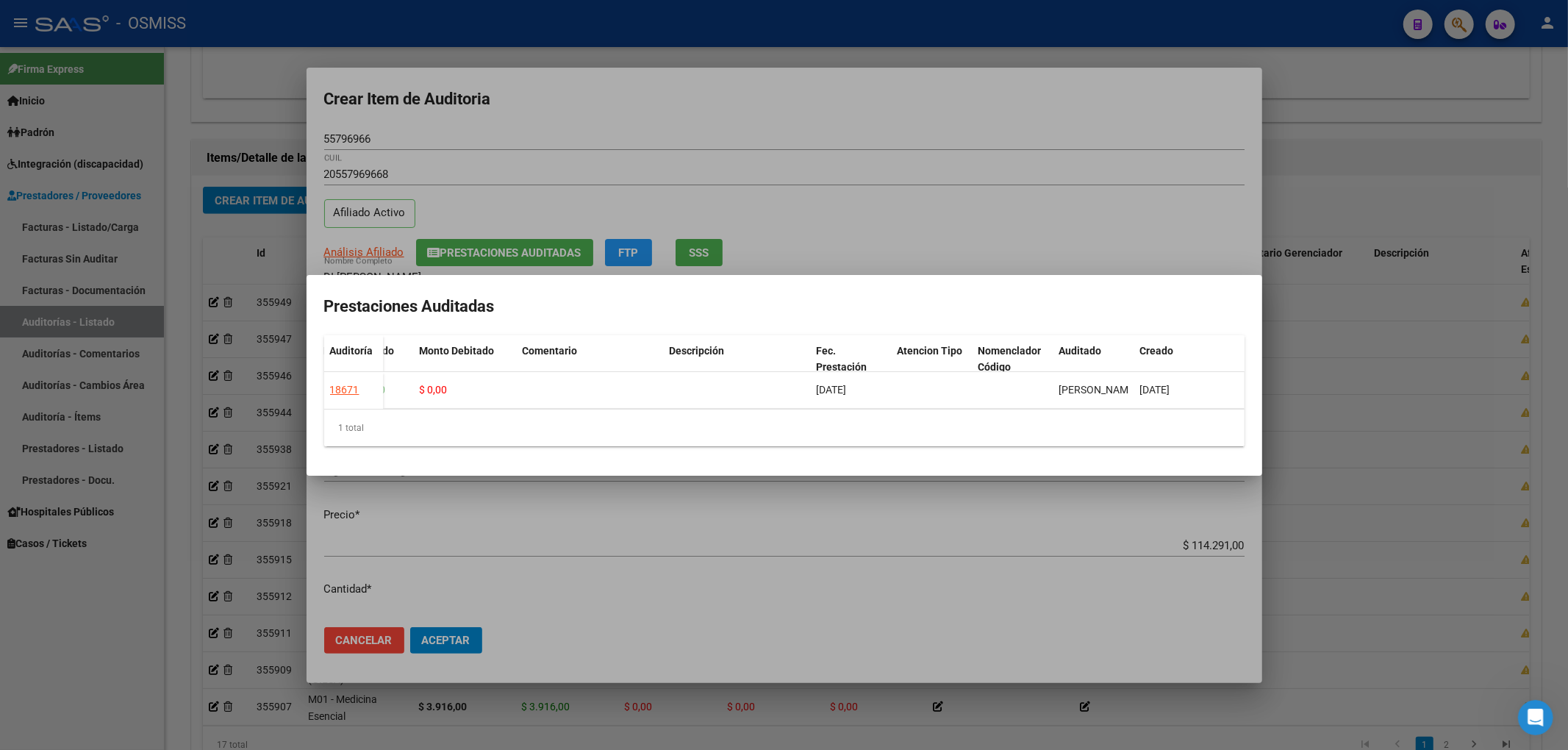
click at [662, 106] on div at bounding box center [784, 375] width 1568 height 750
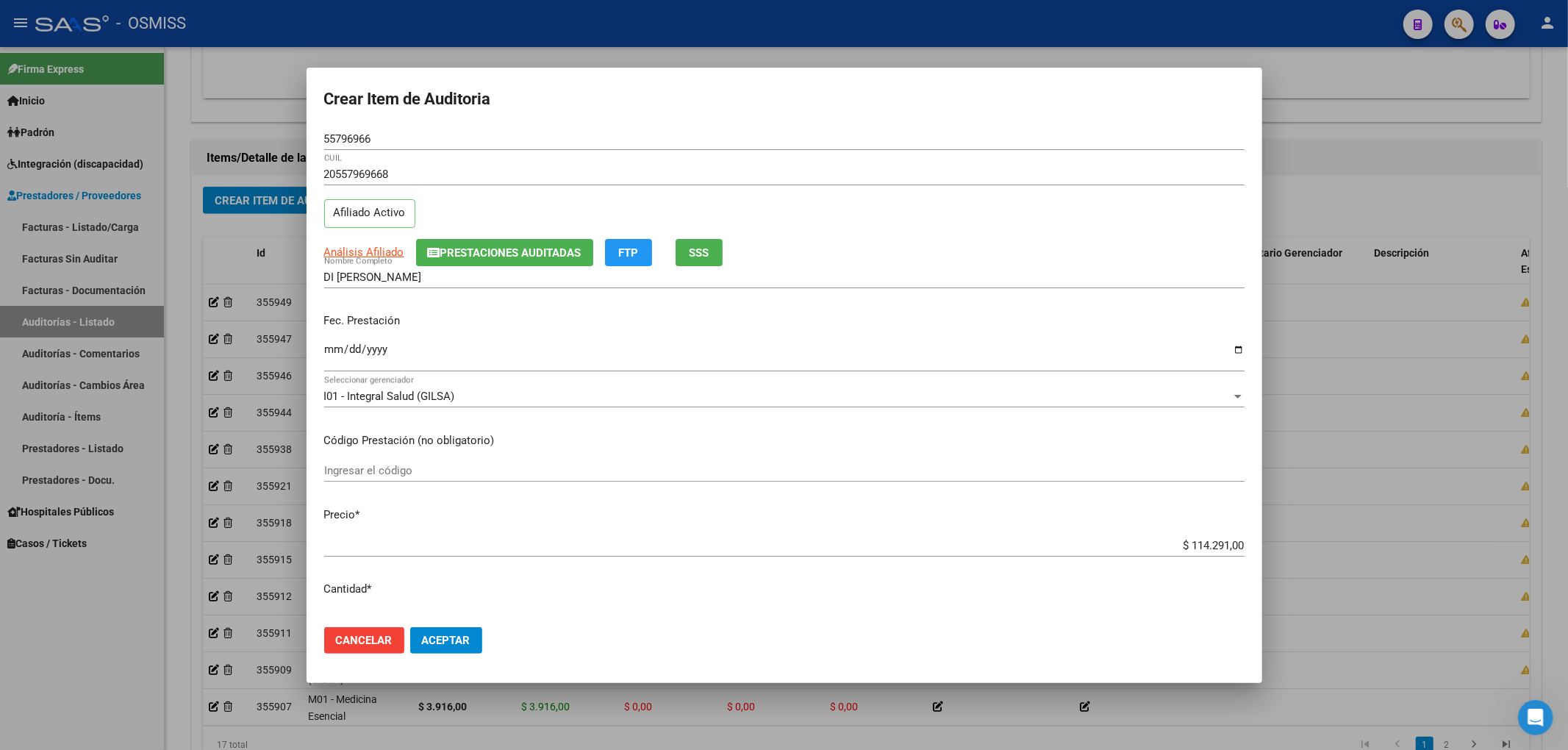
drag, startPoint x: 462, startPoint y: 635, endPoint x: 497, endPoint y: 619, distance: 38.5
click at [460, 635] on span "Aceptar" at bounding box center [446, 640] width 48 height 13
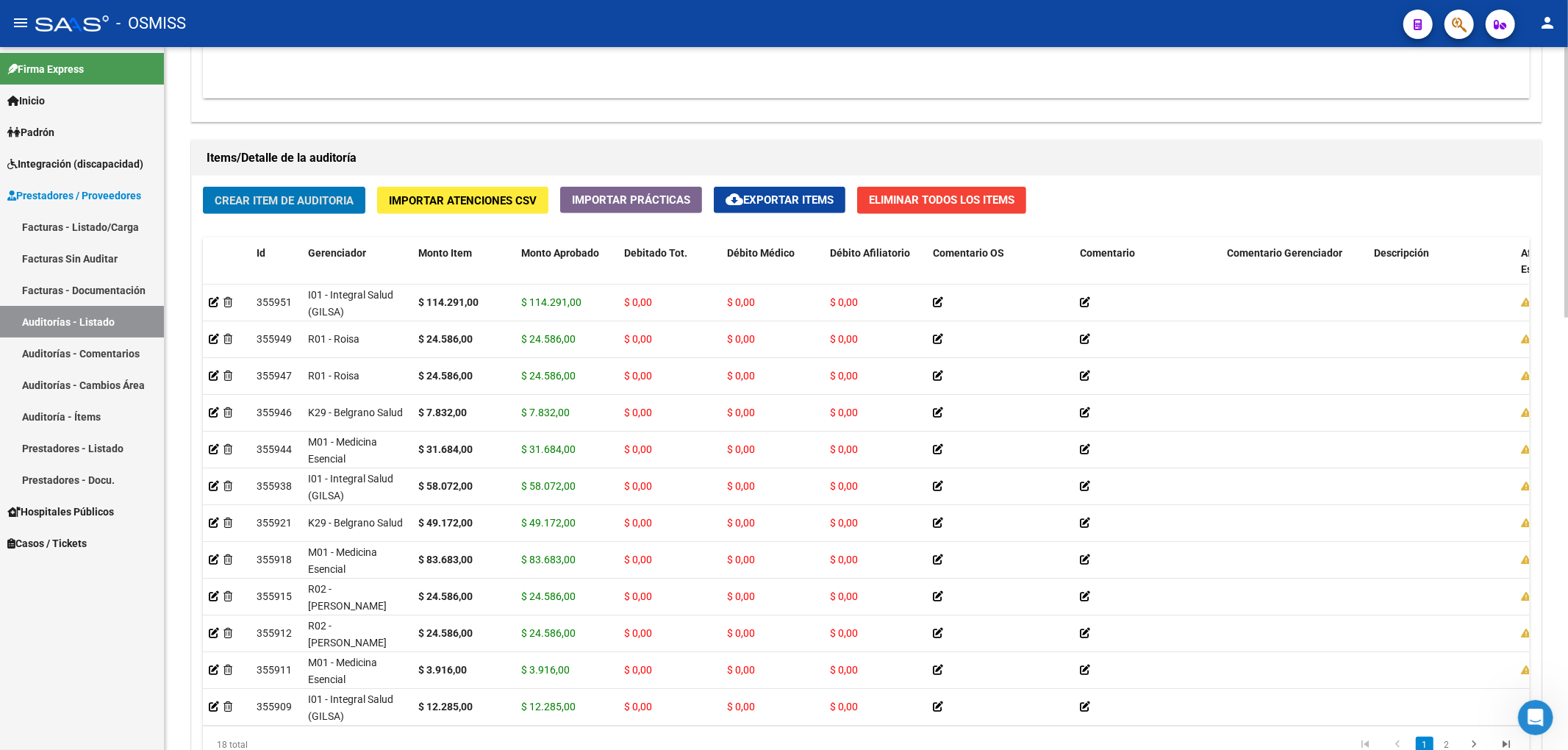
click at [254, 203] on span "Crear Item de Auditoria" at bounding box center [284, 201] width 139 height 13
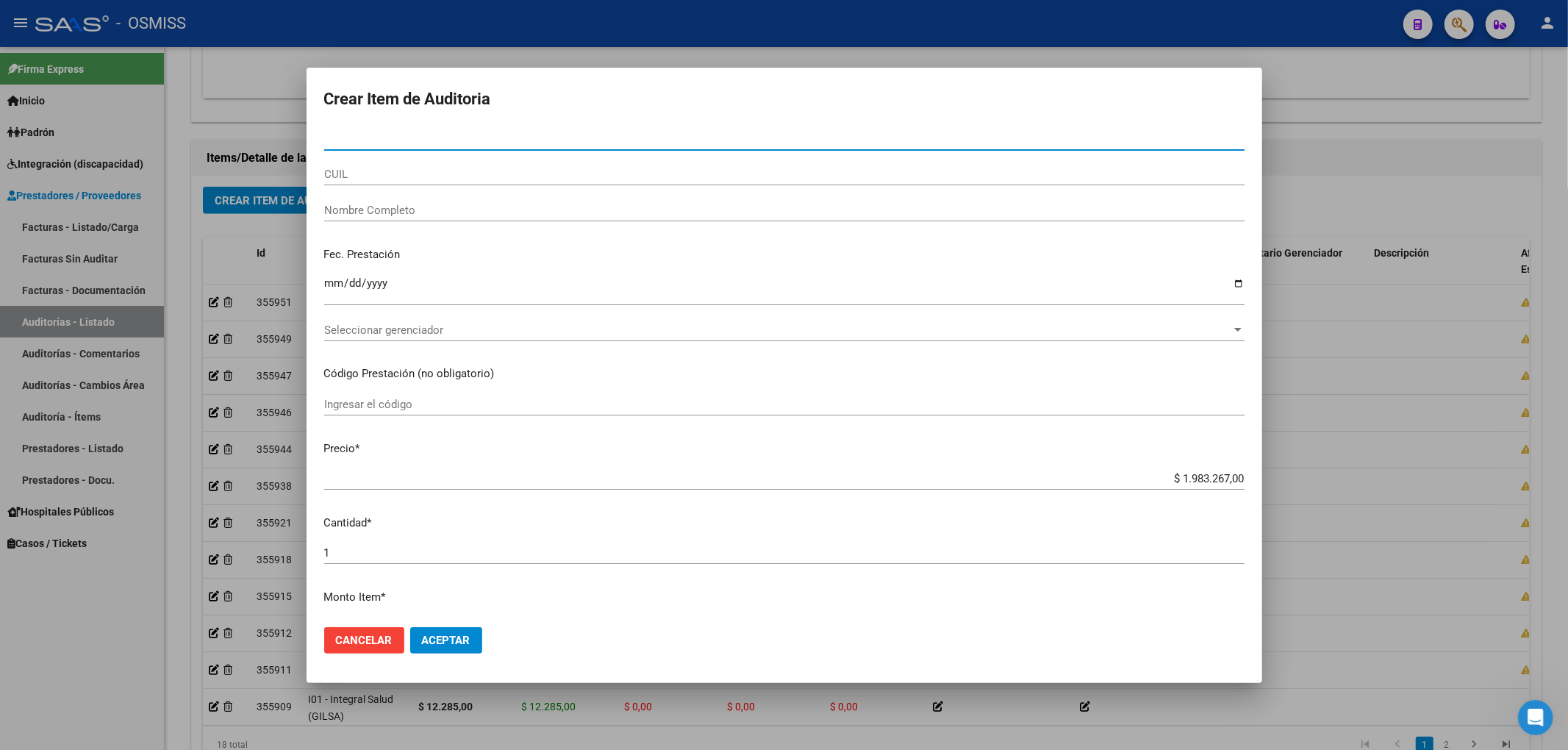
click at [348, 142] on input "Nro Documento" at bounding box center [784, 139] width 920 height 13
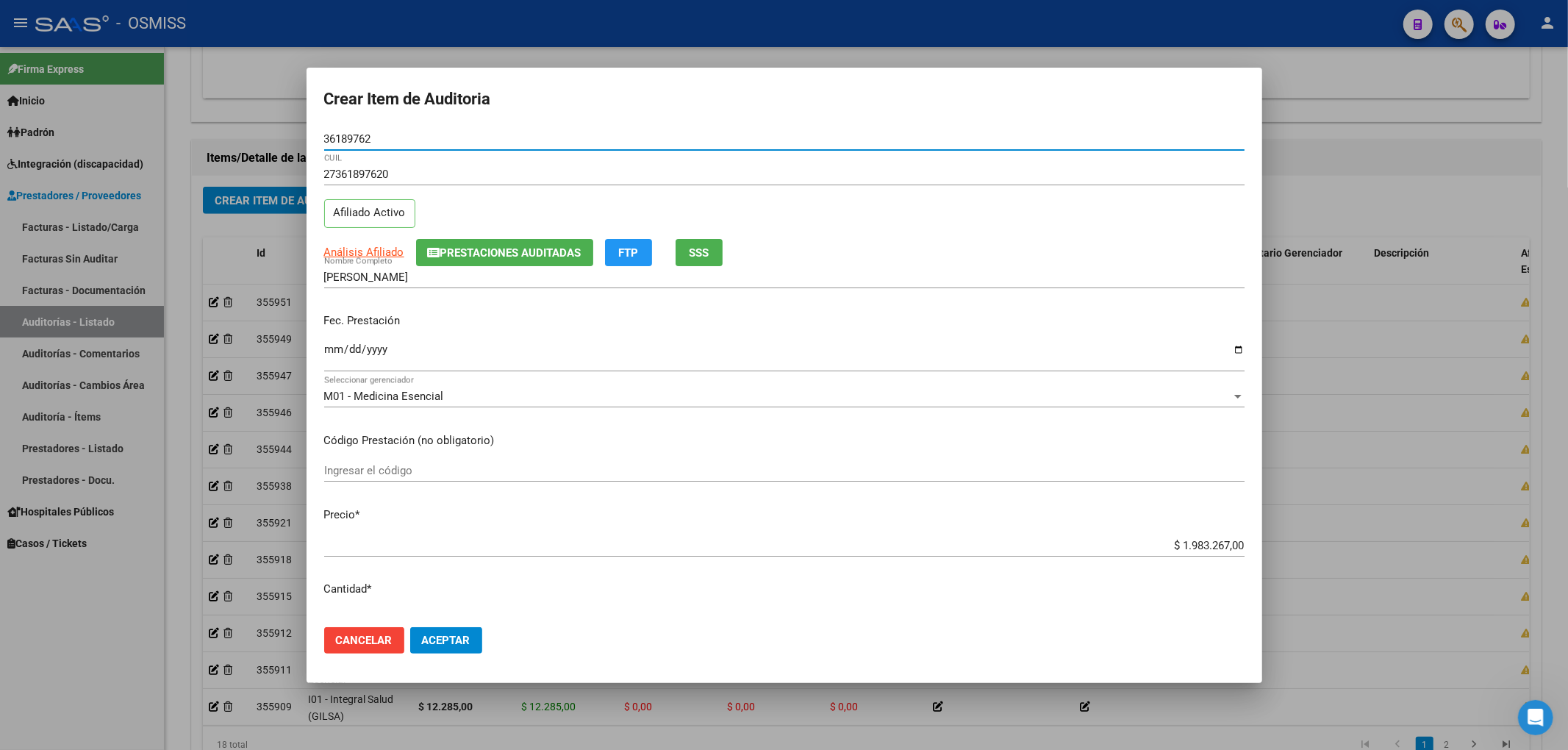
click at [328, 356] on input "Ingresar la fecha" at bounding box center [784, 355] width 920 height 23
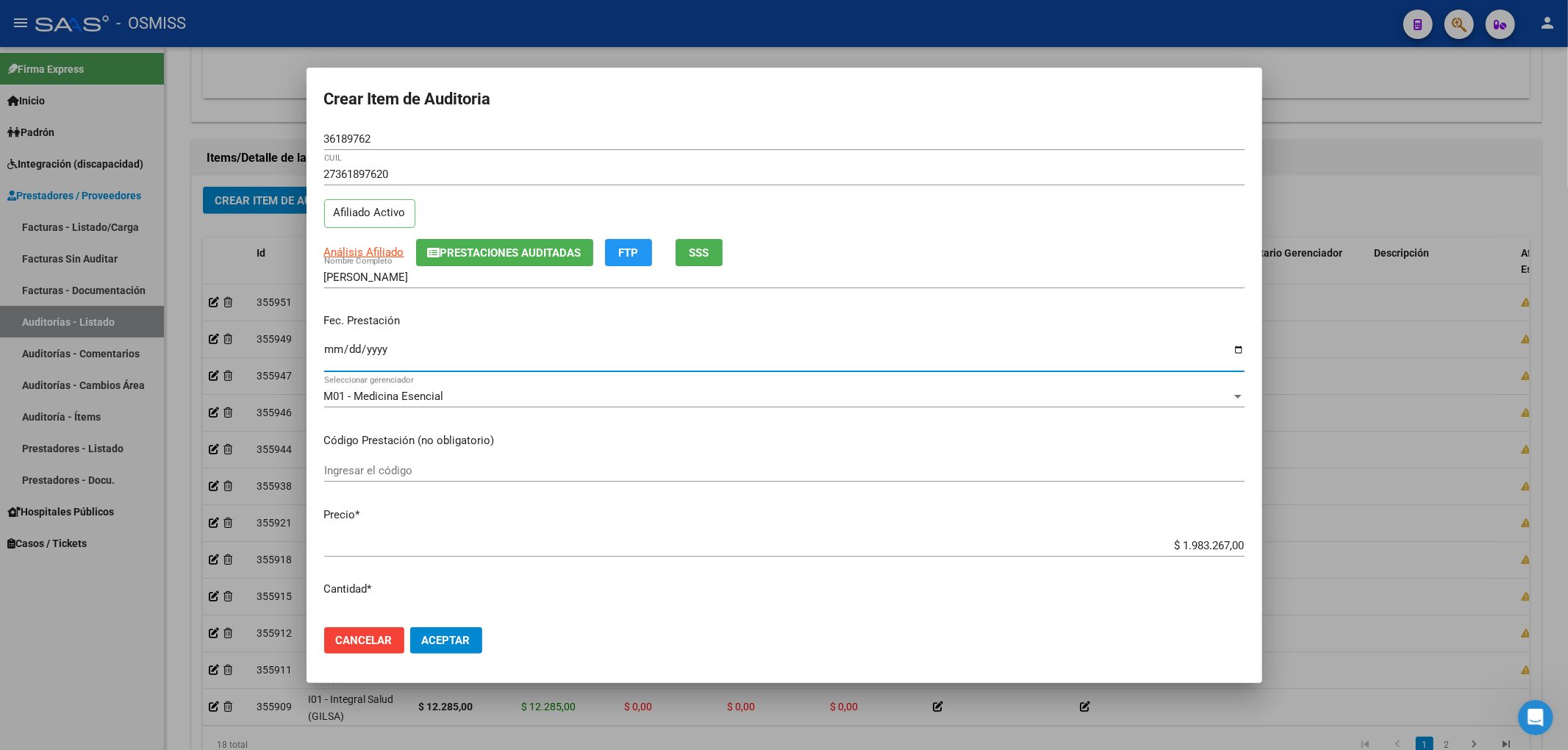
drag, startPoint x: 1270, startPoint y: 537, endPoint x: 1295, endPoint y: 536, distance: 25.0
click at [1295, 536] on div "Crear Item de Auditoria 36189762 Nro Documento 27361897620 CUIL Afiliado Activo…" at bounding box center [784, 375] width 1568 height 750
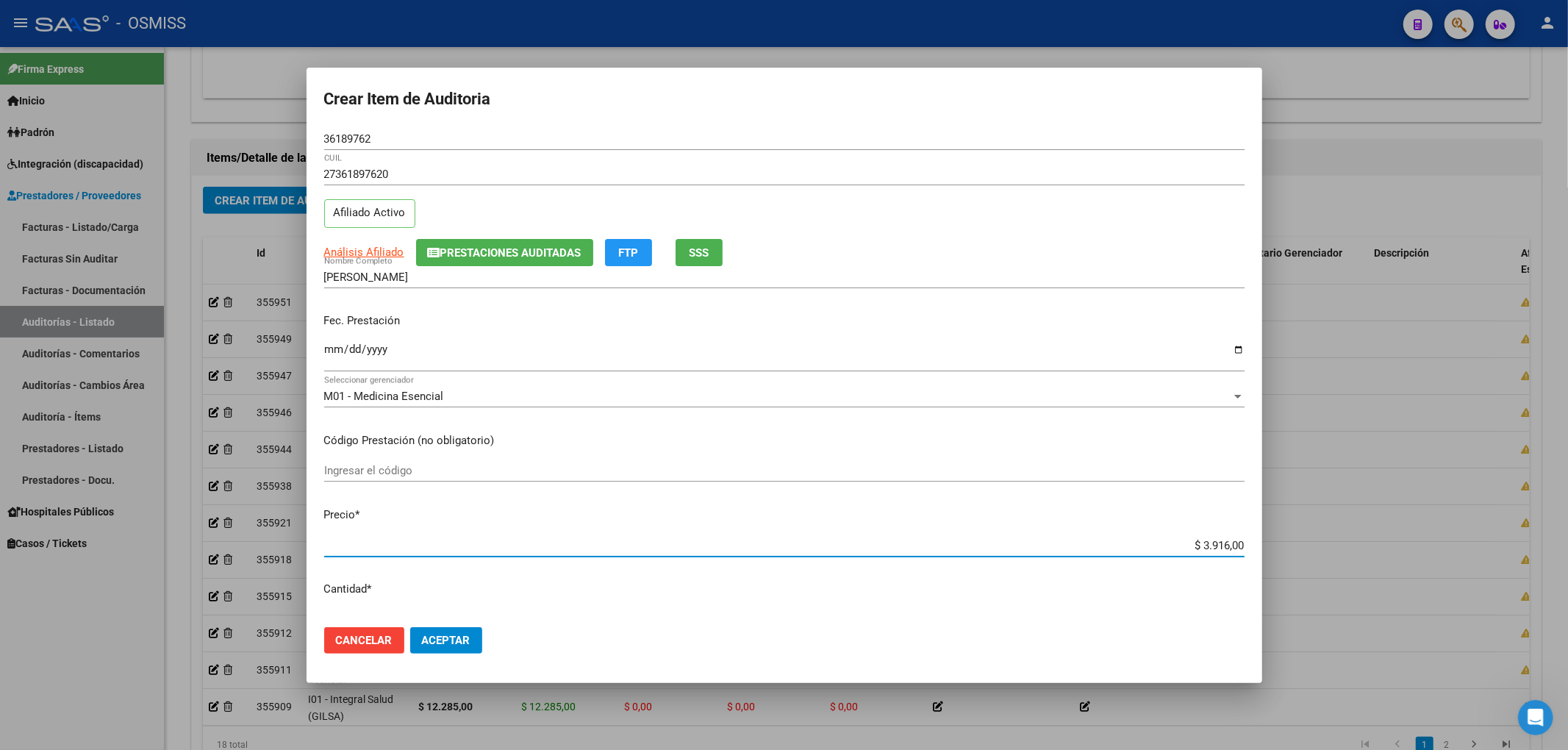
drag, startPoint x: 339, startPoint y: 150, endPoint x: 88, endPoint y: 134, distance: 251.5
click at [150, 136] on div "Crear Item de Auditoria 36189762 Nro Documento 27361897620 CUIL Afiliado Activo…" at bounding box center [784, 375] width 1568 height 750
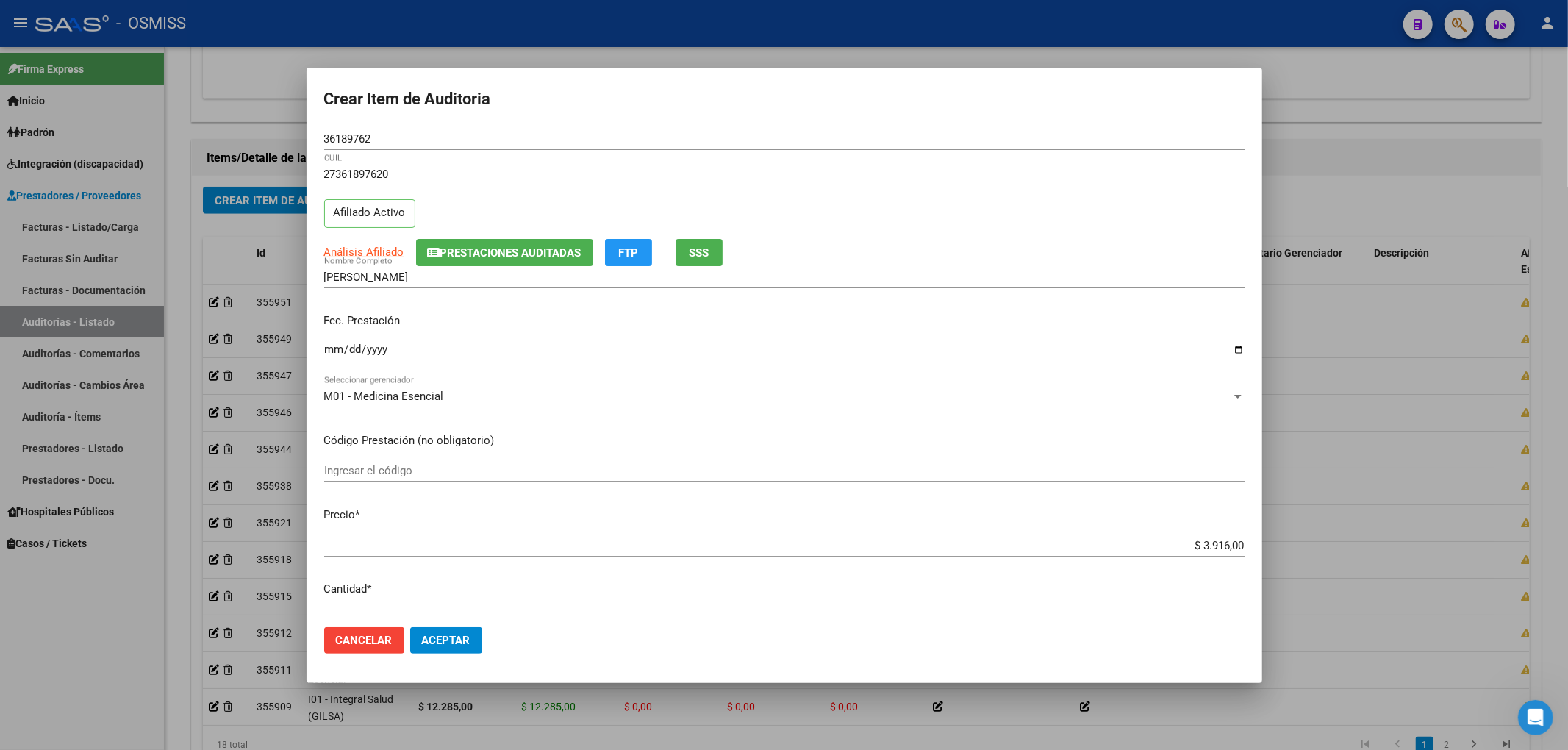
click at [1059, 250] on div "Análisis Afiliado Prestaciones Auditadas FTP SSS" at bounding box center [784, 253] width 920 height 27
click at [460, 627] on button "Aceptar" at bounding box center [446, 640] width 72 height 26
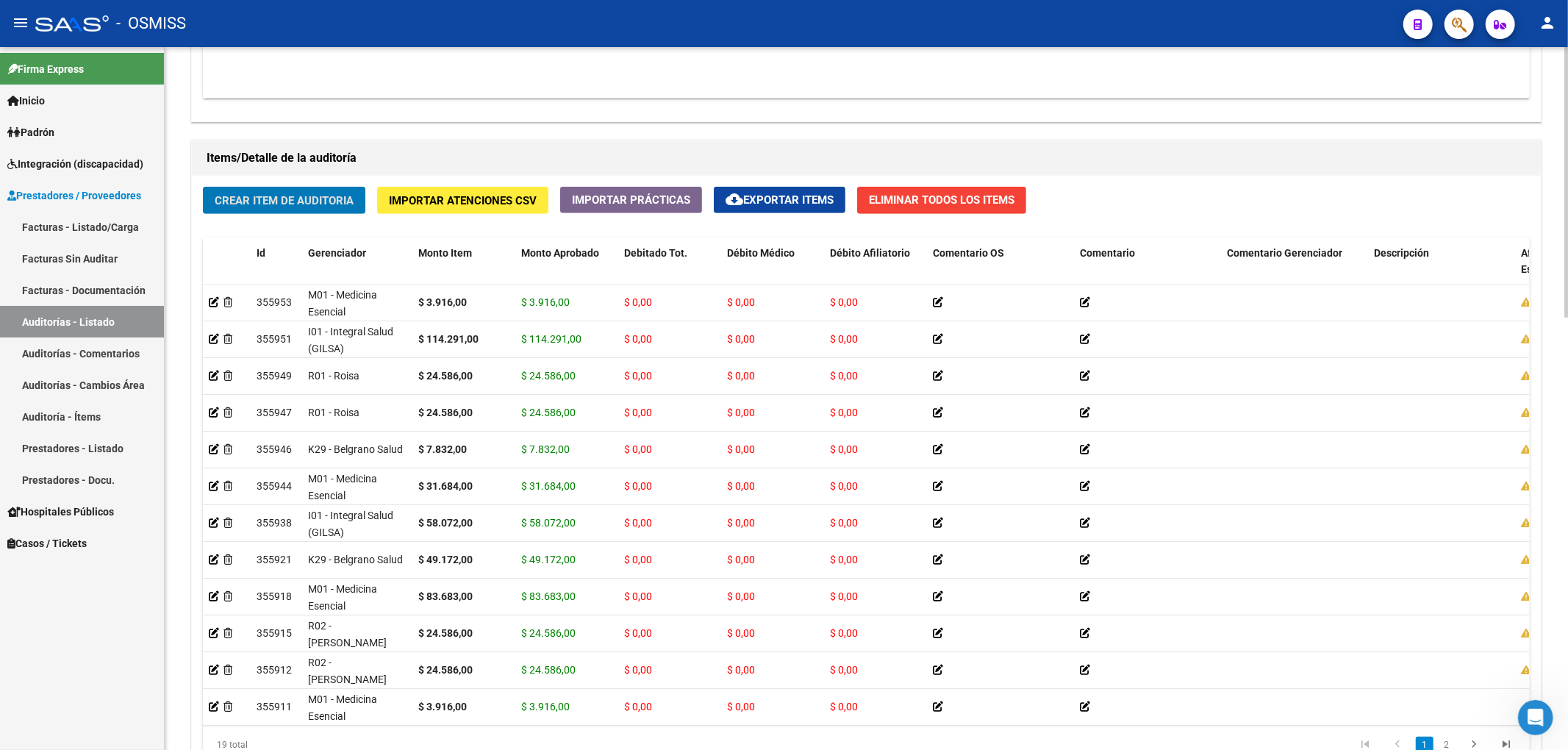
click at [310, 198] on span "Crear Item de Auditoria" at bounding box center [284, 201] width 139 height 13
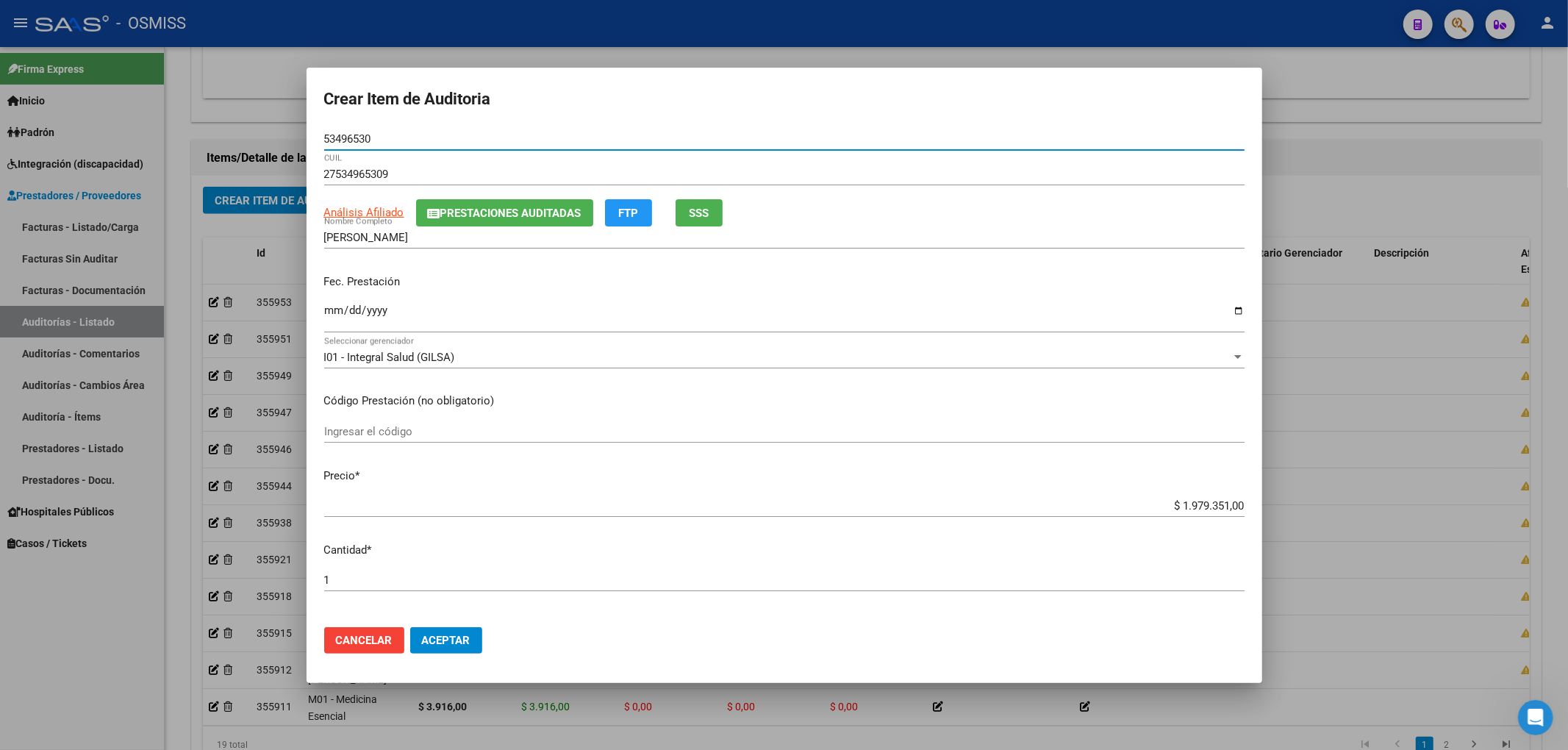
click at [474, 224] on button "Prestaciones Auditadas" at bounding box center [504, 213] width 177 height 27
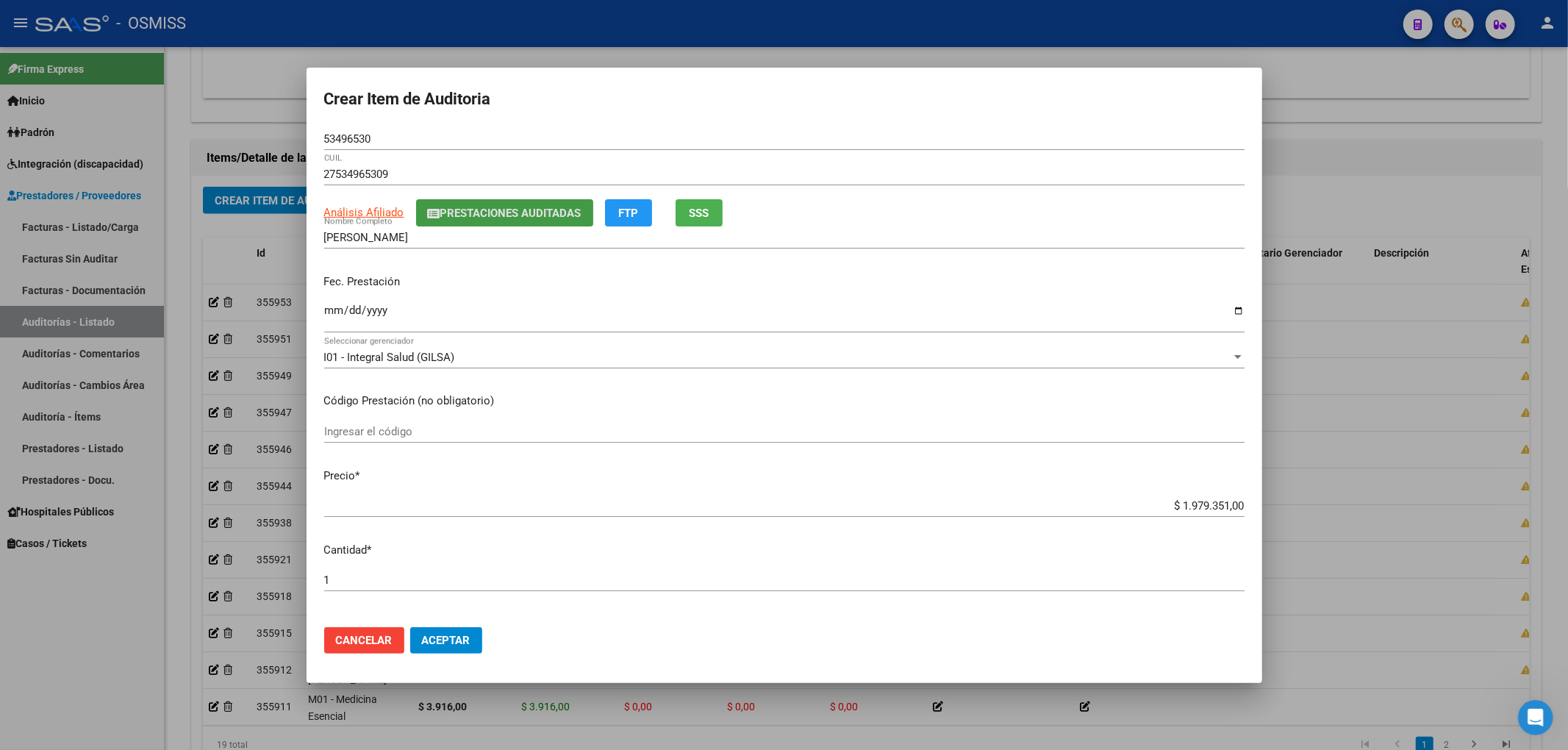
click at [330, 313] on input "Ingresar la fecha" at bounding box center [784, 315] width 920 height 23
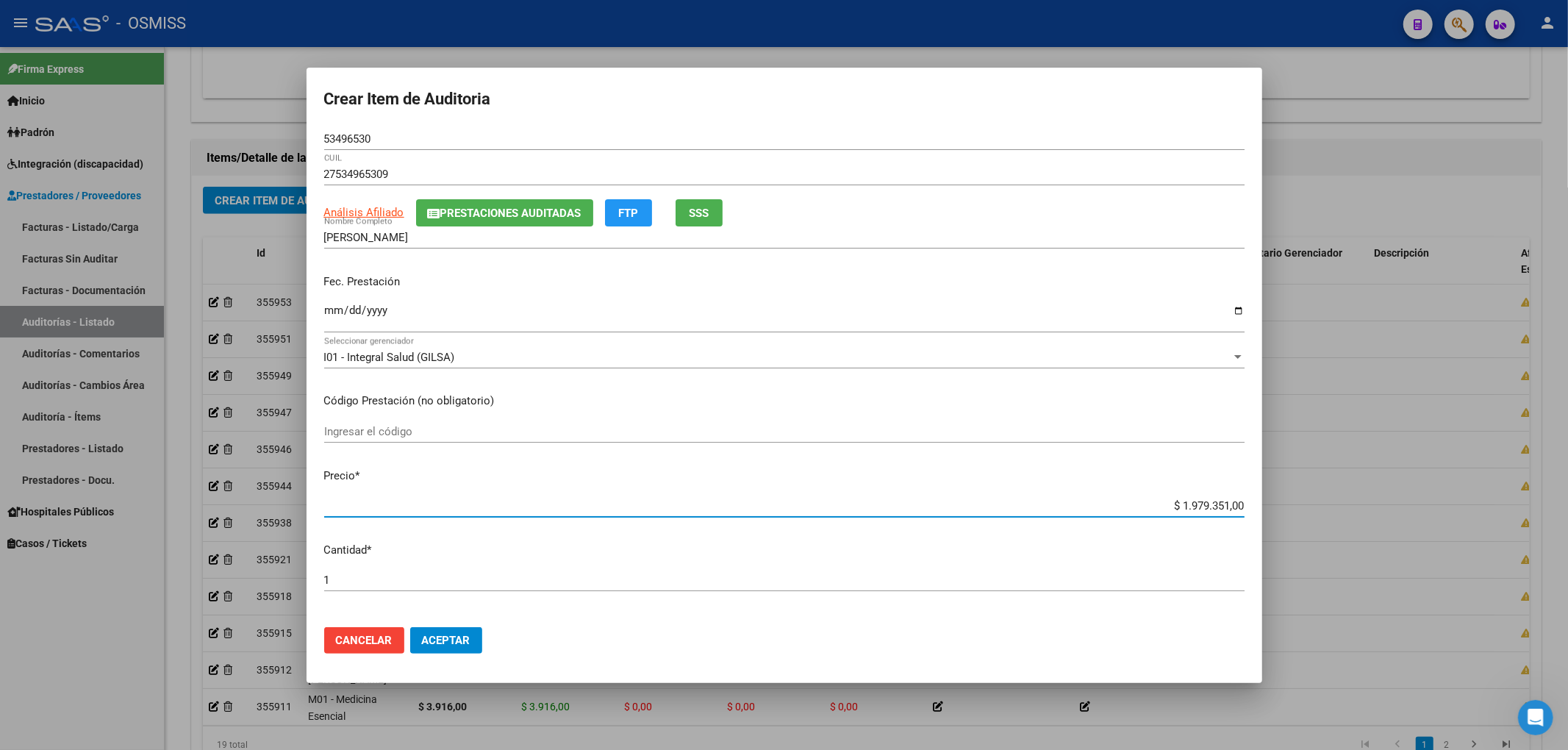
drag, startPoint x: 1168, startPoint y: 507, endPoint x: 1483, endPoint y: 497, distance: 315.2
click at [1483, 497] on div "Crear Item de Auditoria 53496530 Nro Documento 27534965309 CUIL Análisis Afilia…" at bounding box center [784, 375] width 1568 height 750
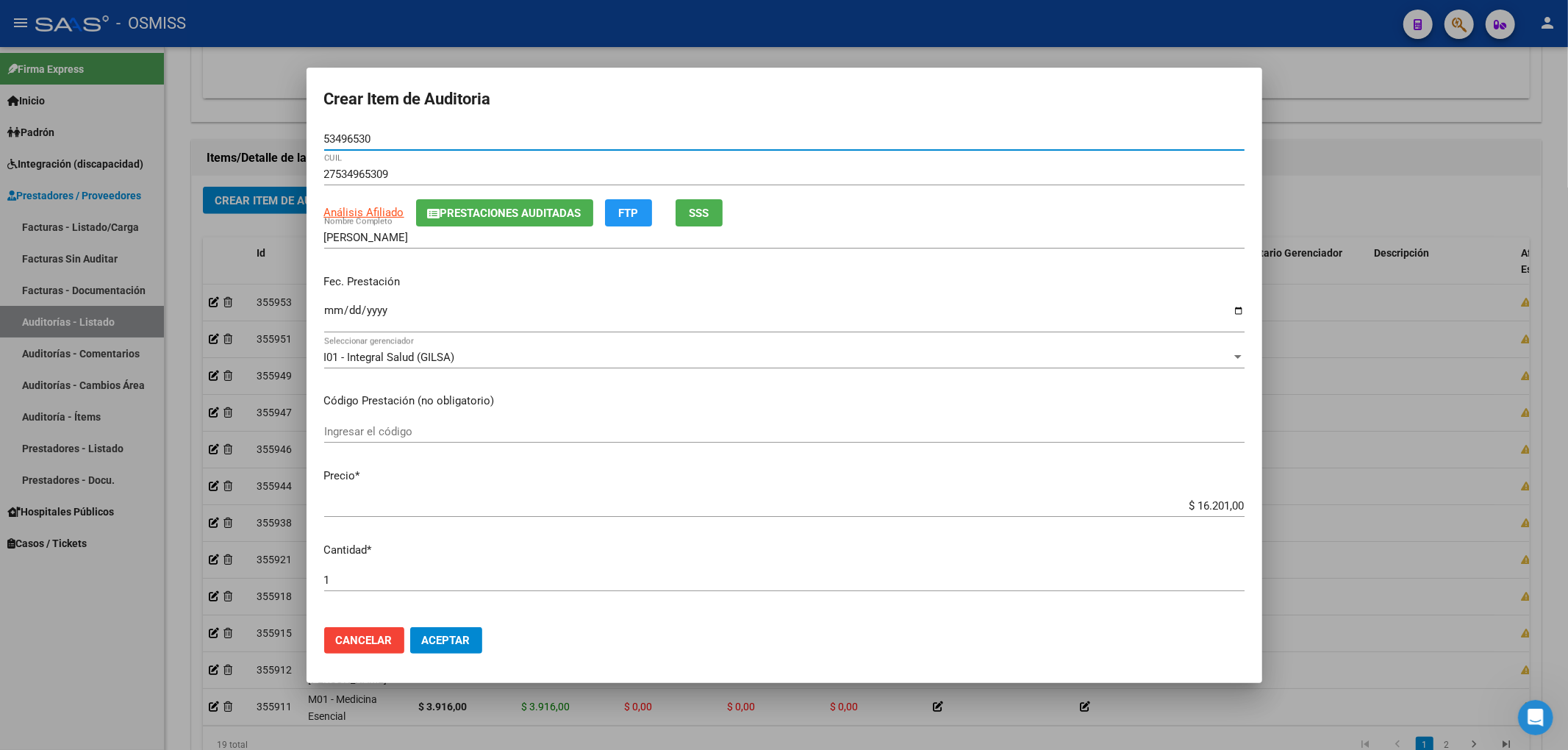
drag, startPoint x: 395, startPoint y: 134, endPoint x: 229, endPoint y: 136, distance: 166.0
click at [233, 133] on div "Crear Item de Auditoria 53496530 Nro Documento 27534965309 CUIL Análisis Afilia…" at bounding box center [784, 375] width 1568 height 750
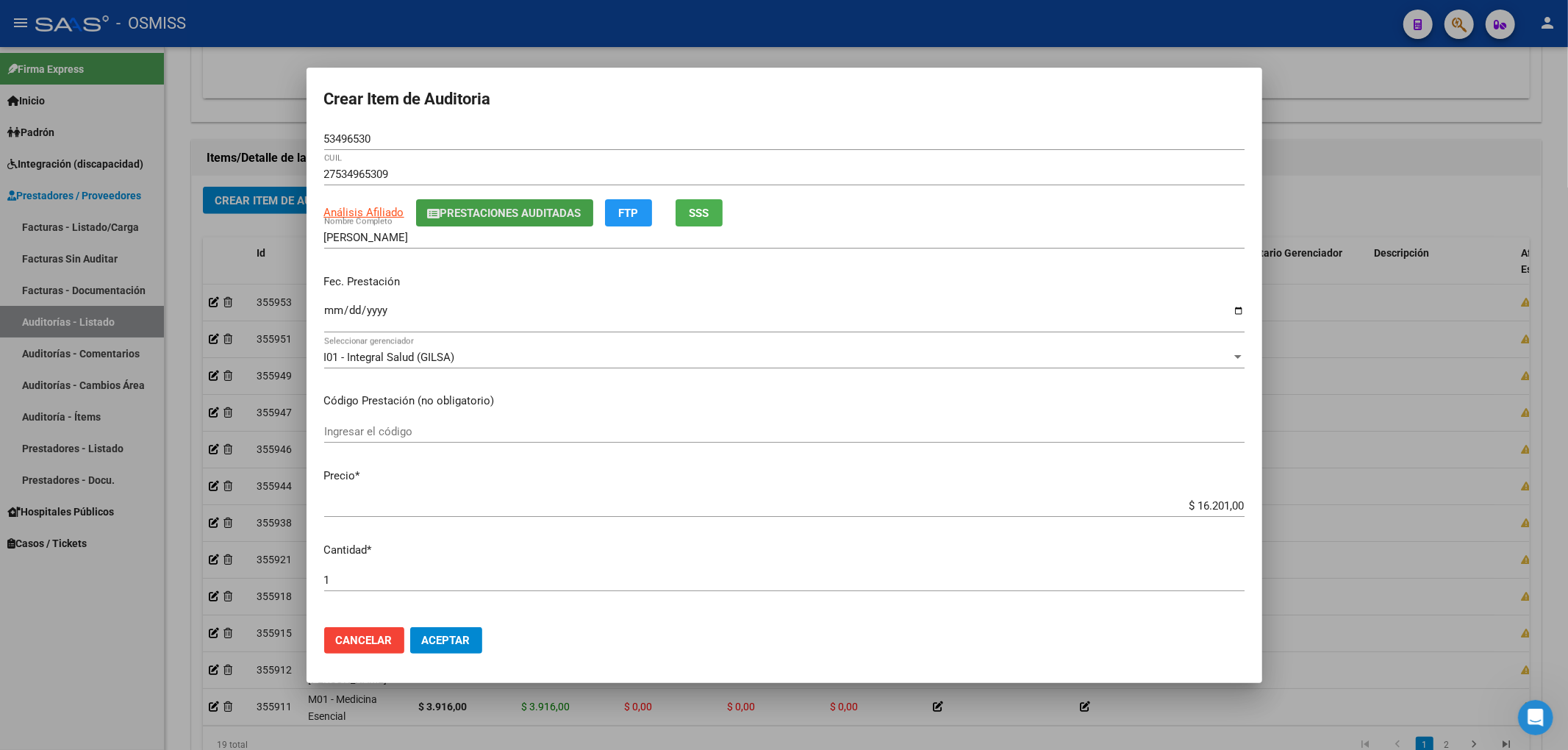
click at [451, 209] on span "Prestaciones Auditadas" at bounding box center [511, 213] width 141 height 13
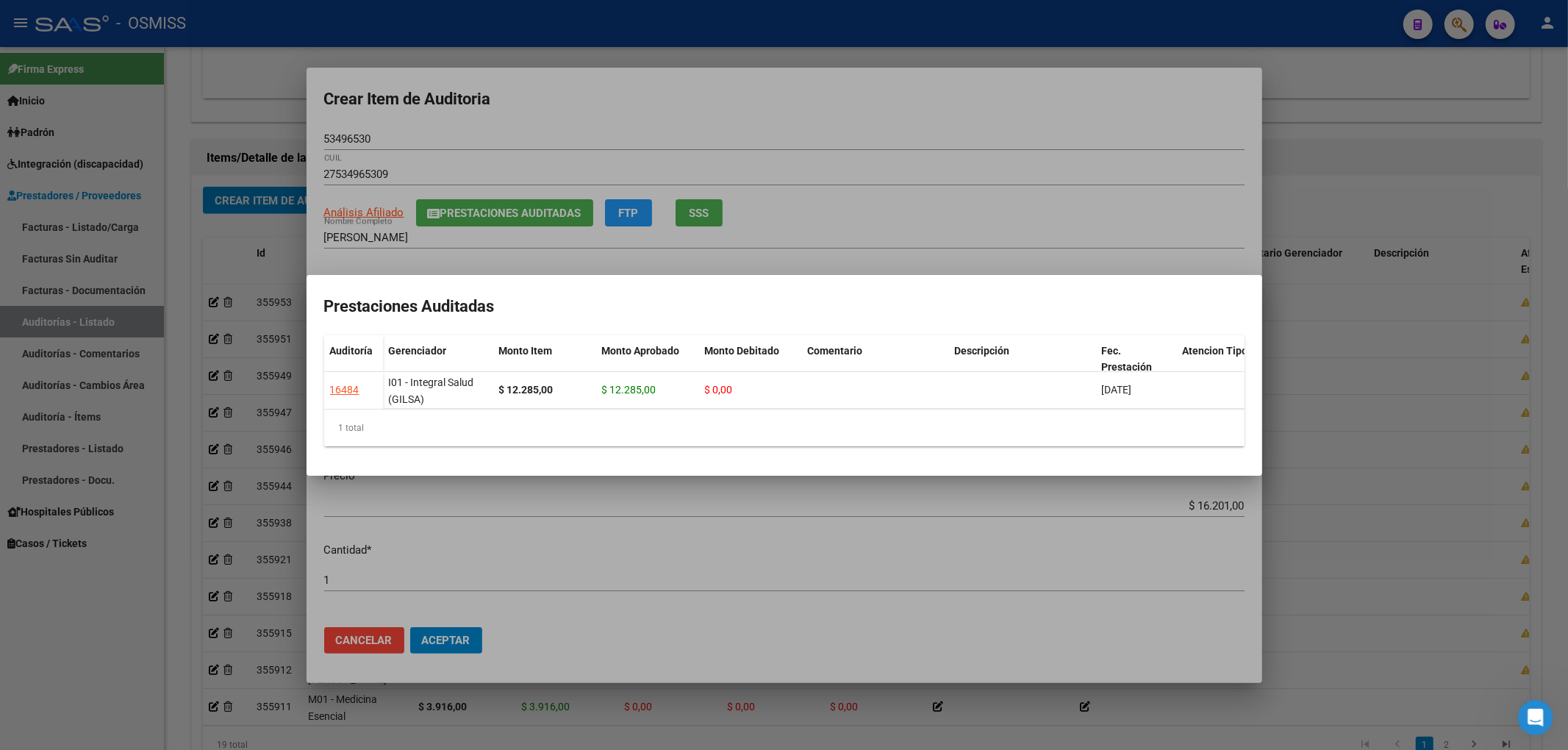
click at [521, 132] on div at bounding box center [784, 375] width 1568 height 750
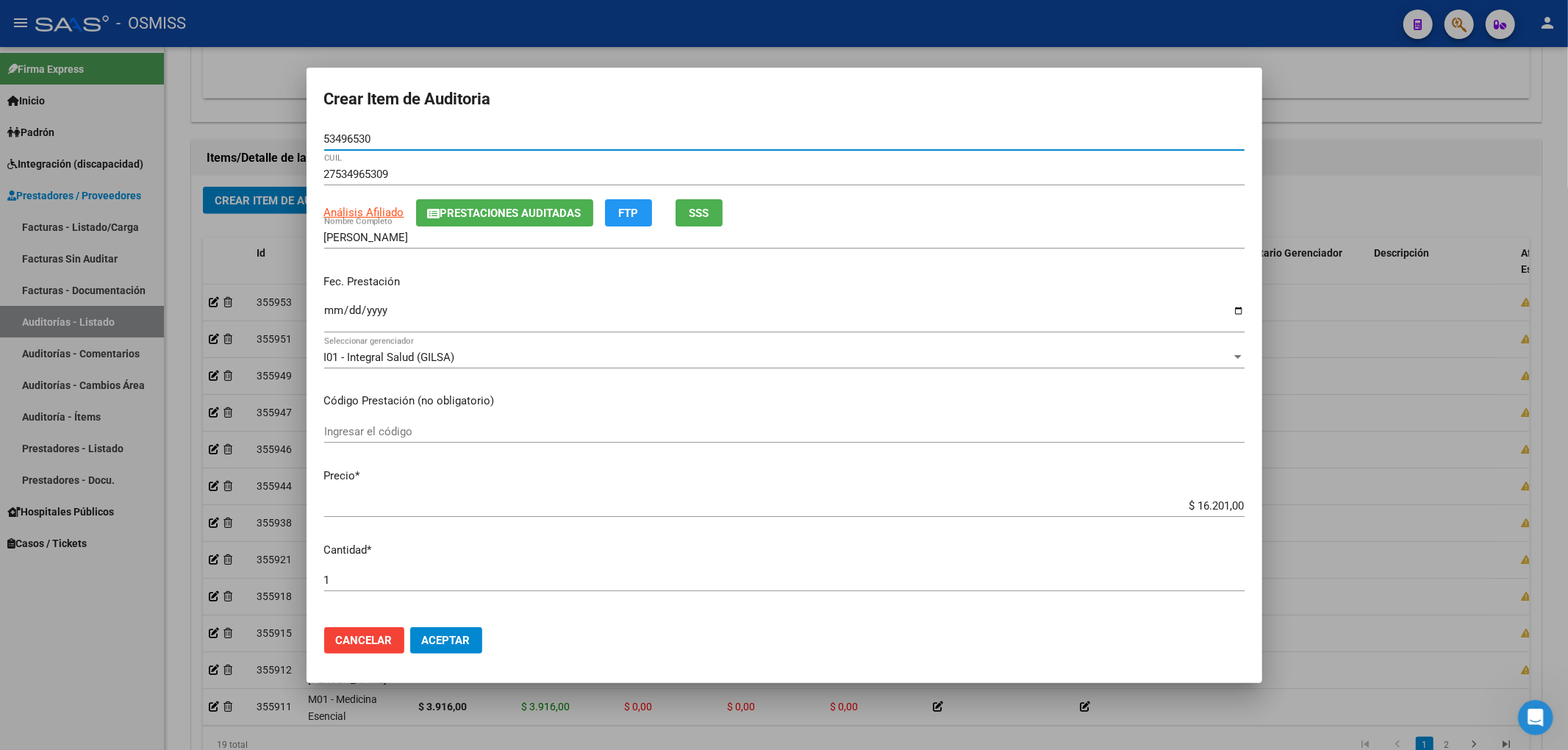
drag, startPoint x: 379, startPoint y: 141, endPoint x: 213, endPoint y: 130, distance: 166.4
click at [248, 125] on div "Crear Item de Auditoria 53496530 Nro Documento 27534965309 CUIL Análisis Afilia…" at bounding box center [784, 375] width 1568 height 750
click at [1001, 310] on input "[DATE]" at bounding box center [784, 315] width 920 height 23
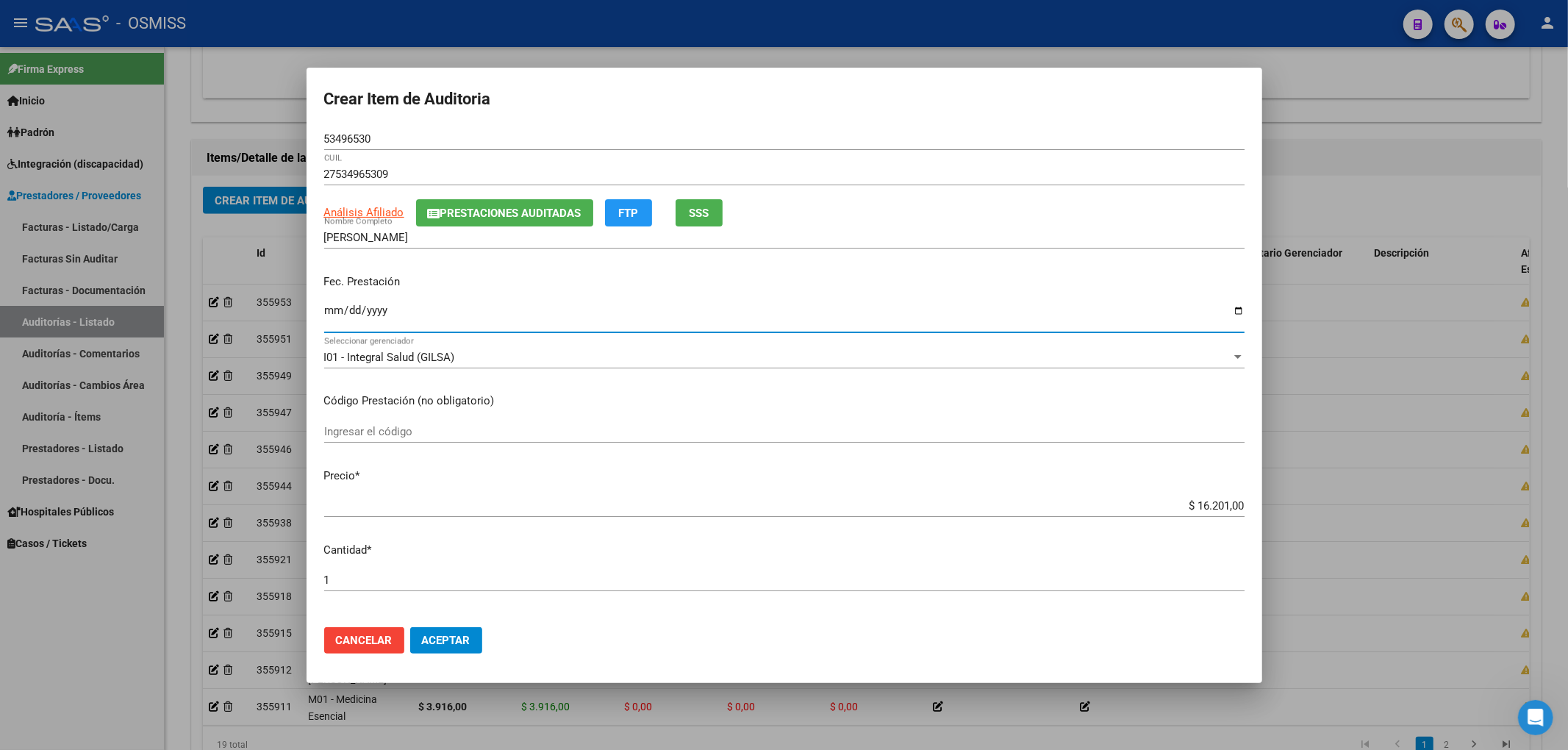
click at [452, 651] on button "Aceptar" at bounding box center [446, 640] width 72 height 26
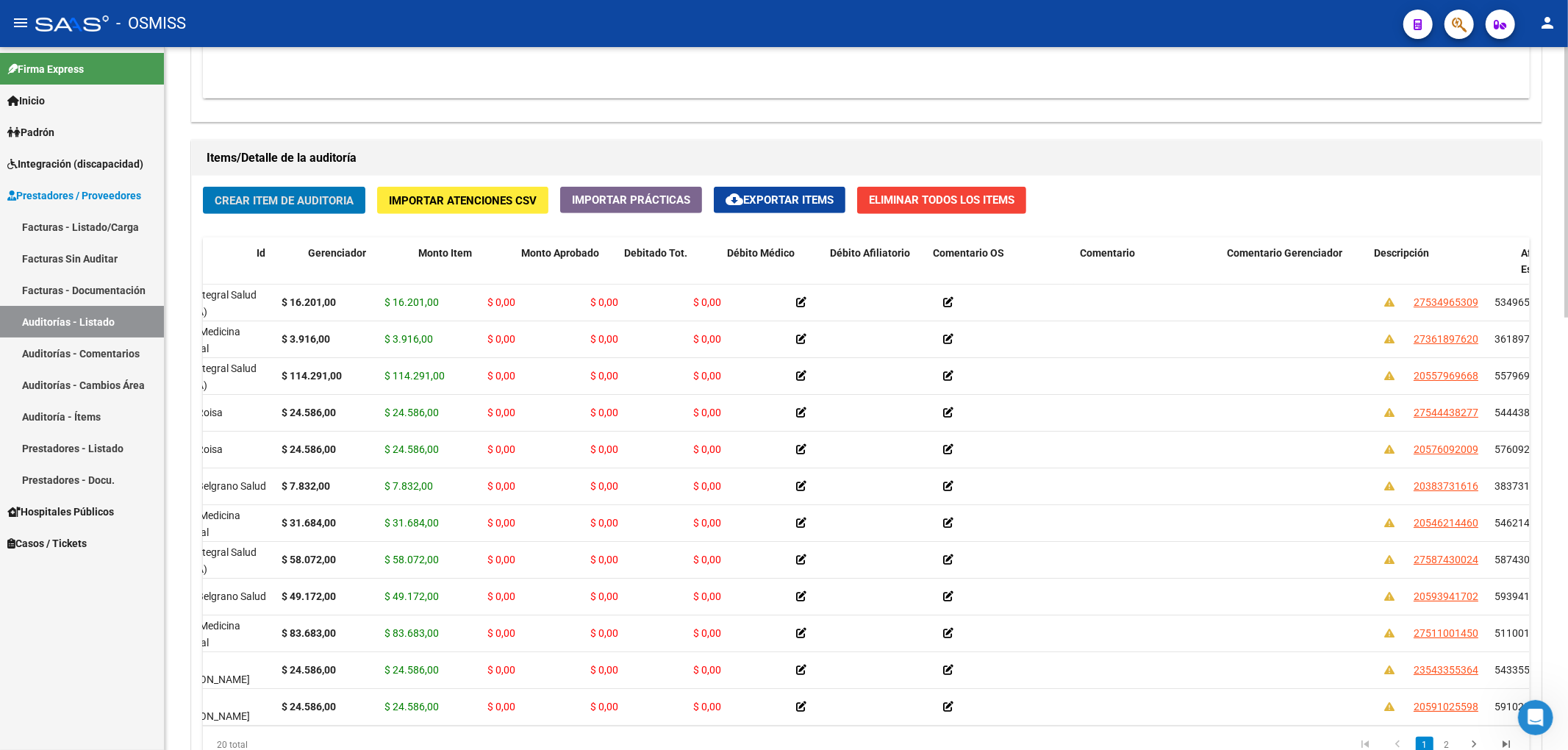
scroll to position [0, 0]
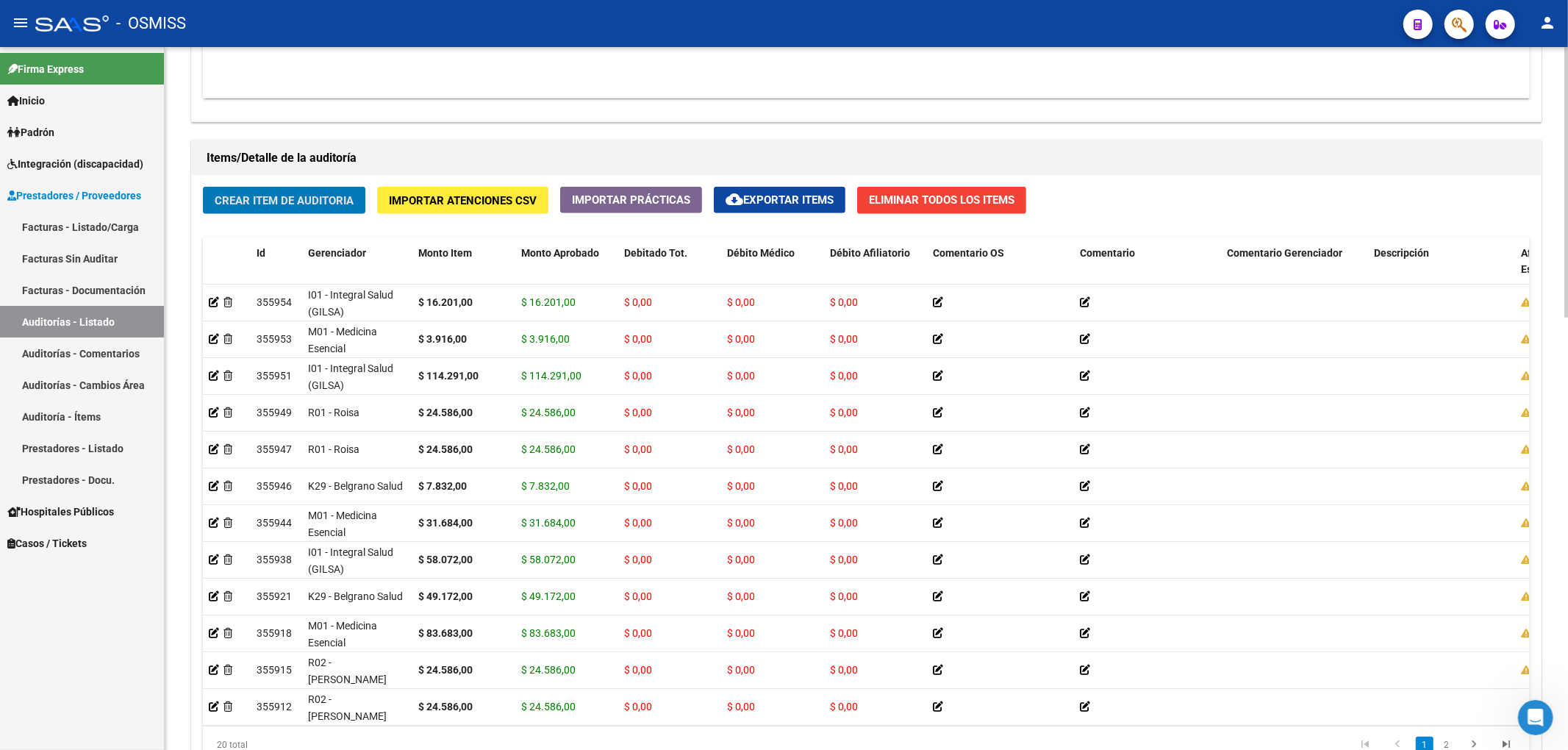
click at [295, 206] on span "Crear Item de Auditoria" at bounding box center [284, 201] width 139 height 13
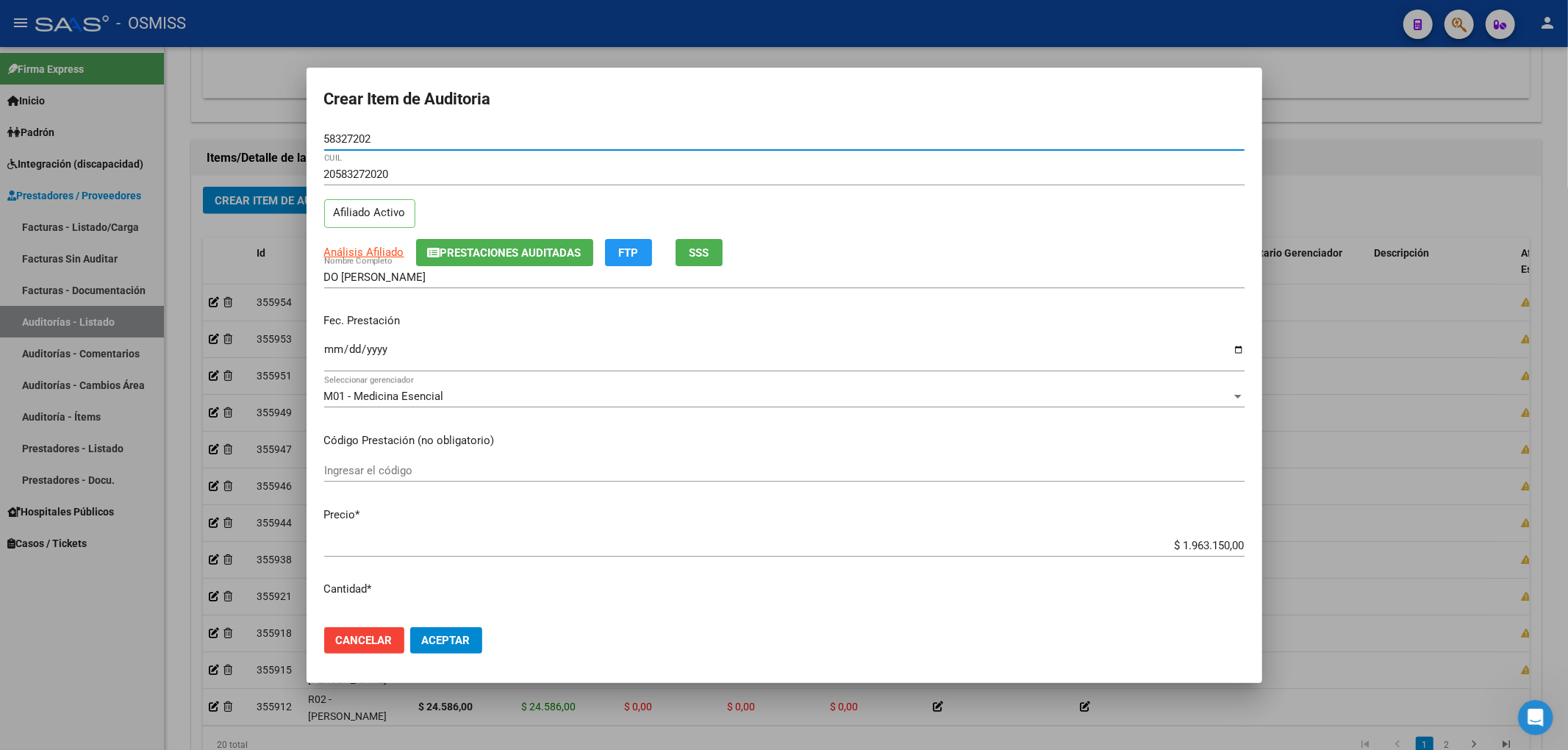
click at [482, 259] on span "Prestaciones Auditadas" at bounding box center [511, 253] width 141 height 13
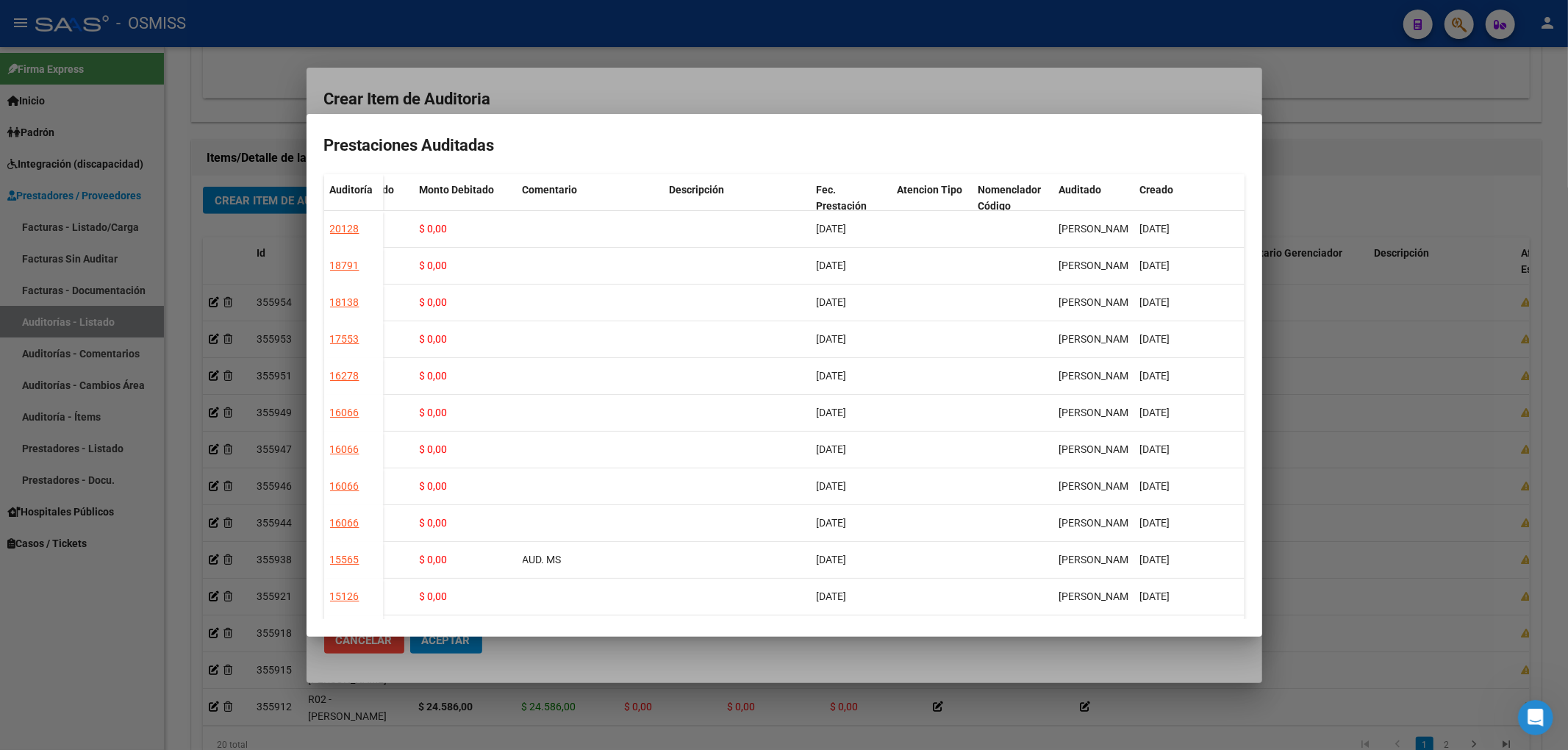
click at [638, 95] on div at bounding box center [784, 375] width 1568 height 750
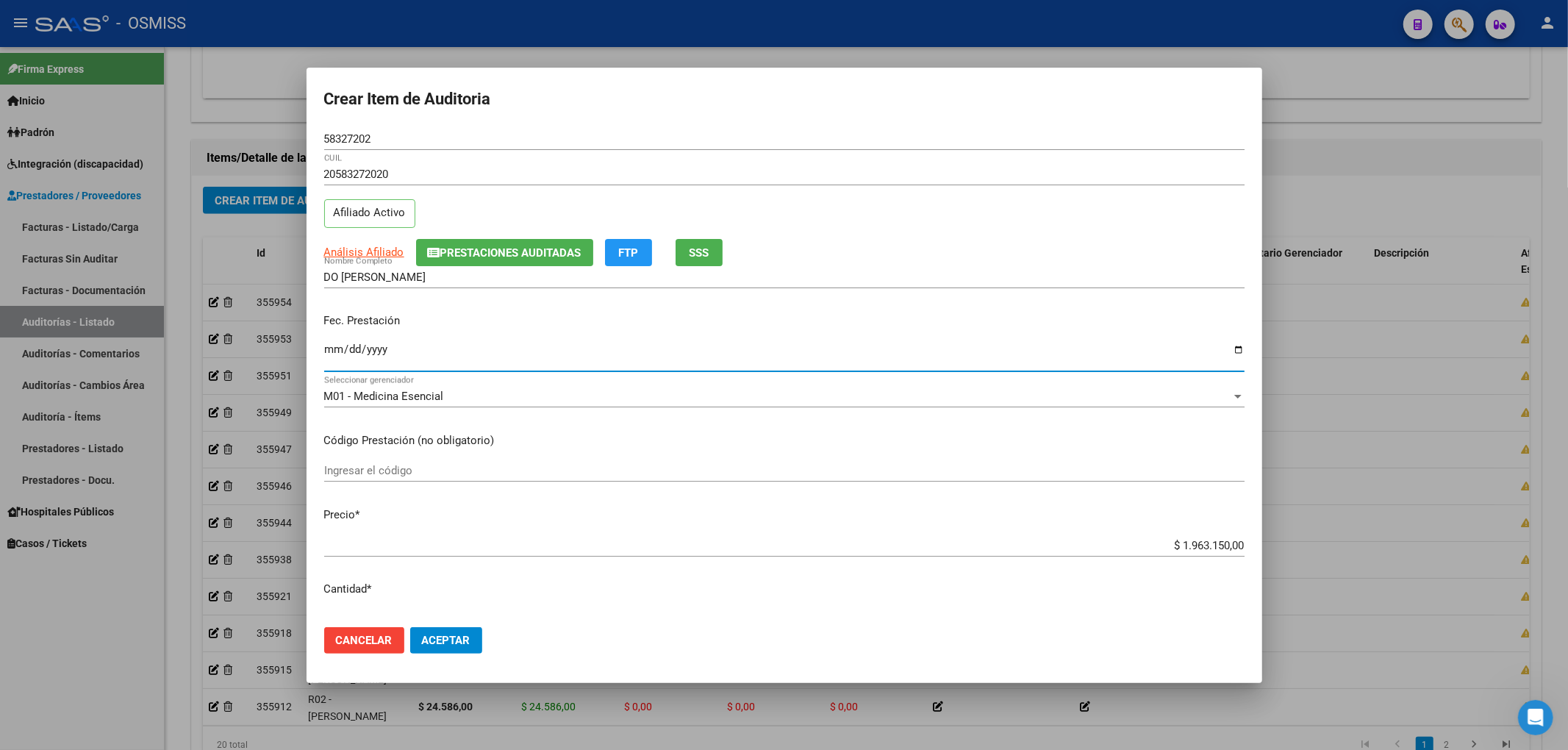
click at [325, 348] on input "Ingresar la fecha" at bounding box center [784, 355] width 920 height 23
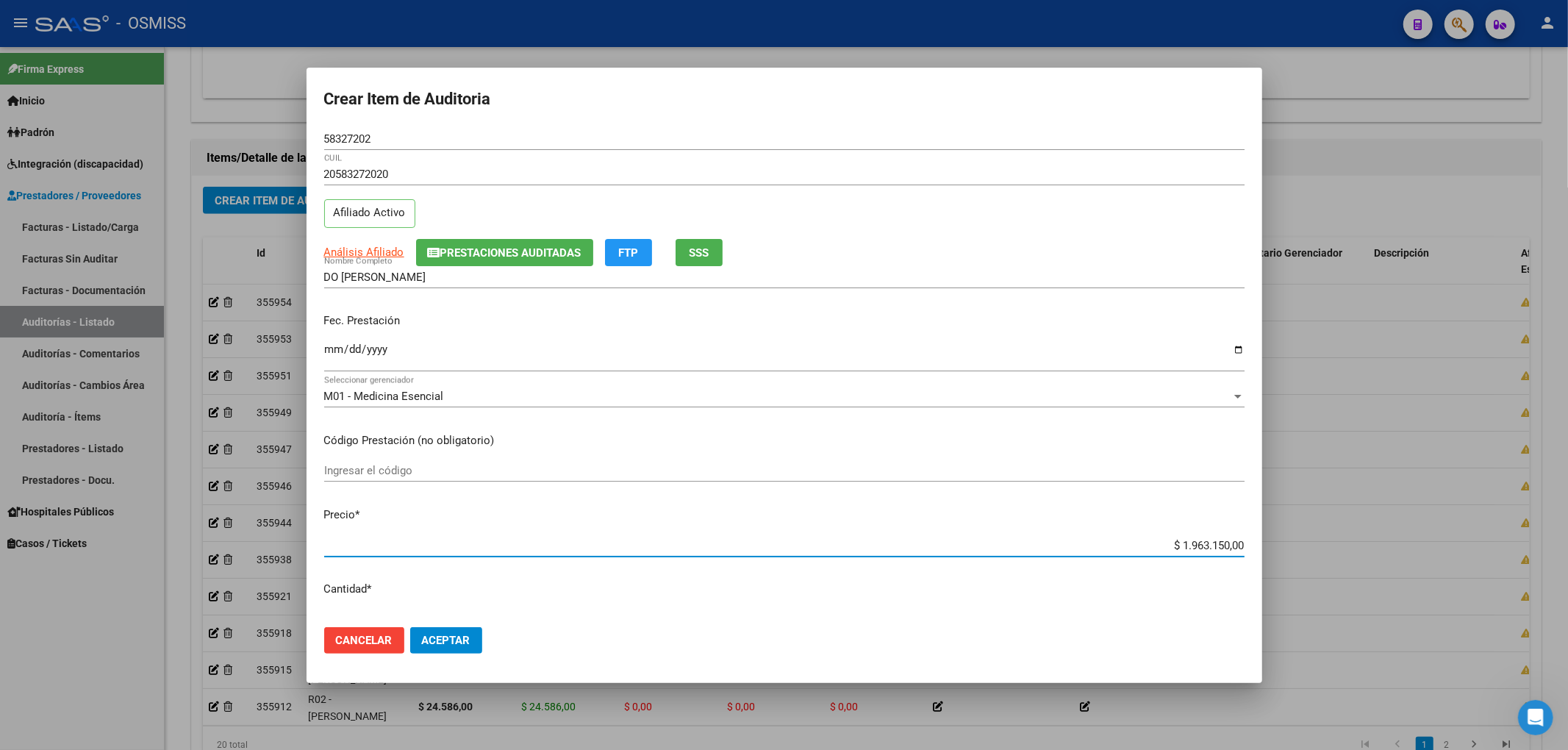
drag, startPoint x: 1128, startPoint y: 542, endPoint x: 1377, endPoint y: 556, distance: 249.4
click at [1371, 556] on div "Crear Item de Auditoria 58327202 Nro Documento 20583272020 CUIL Afiliado Activo…" at bounding box center [784, 375] width 1568 height 750
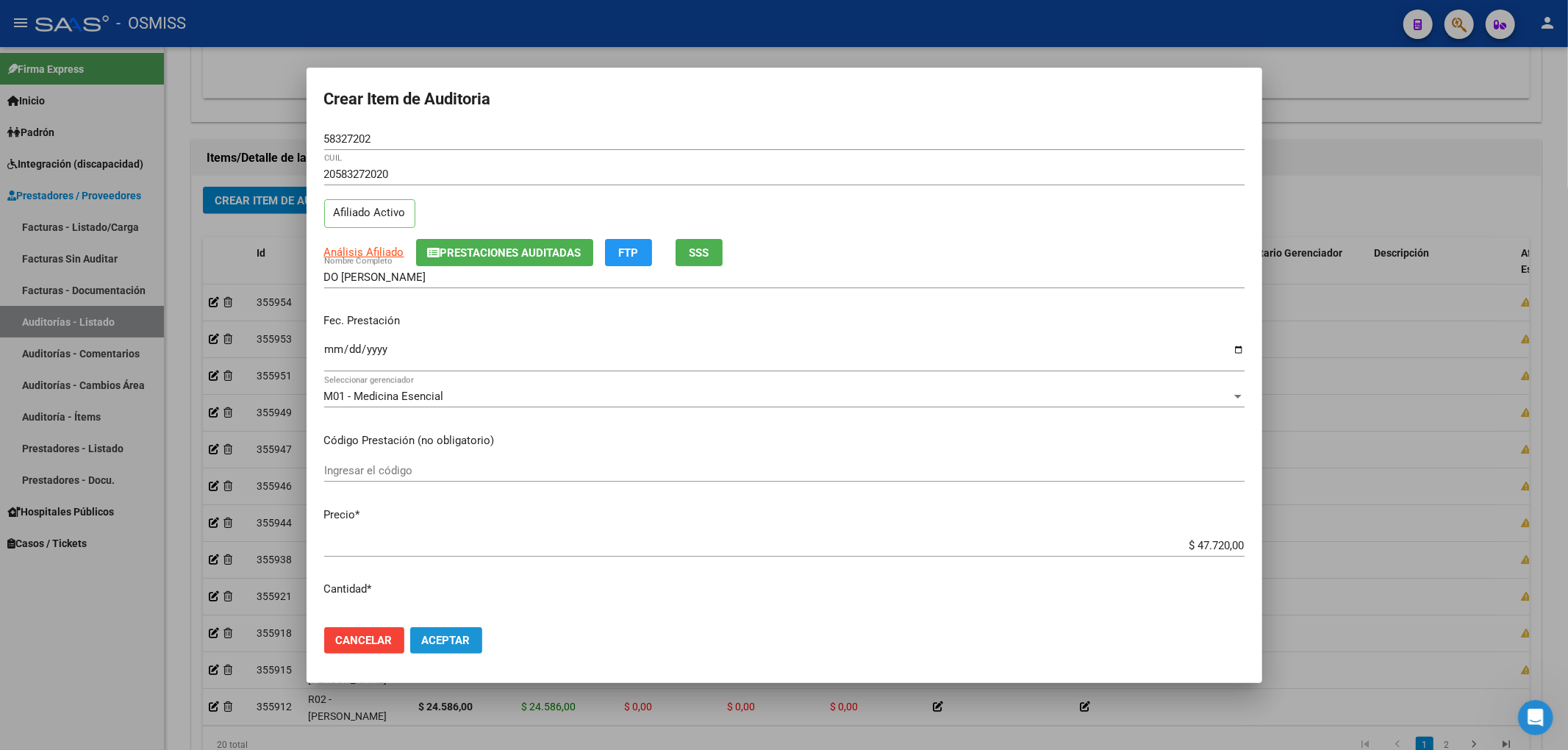
click at [474, 648] on button "Aceptar" at bounding box center [446, 640] width 72 height 26
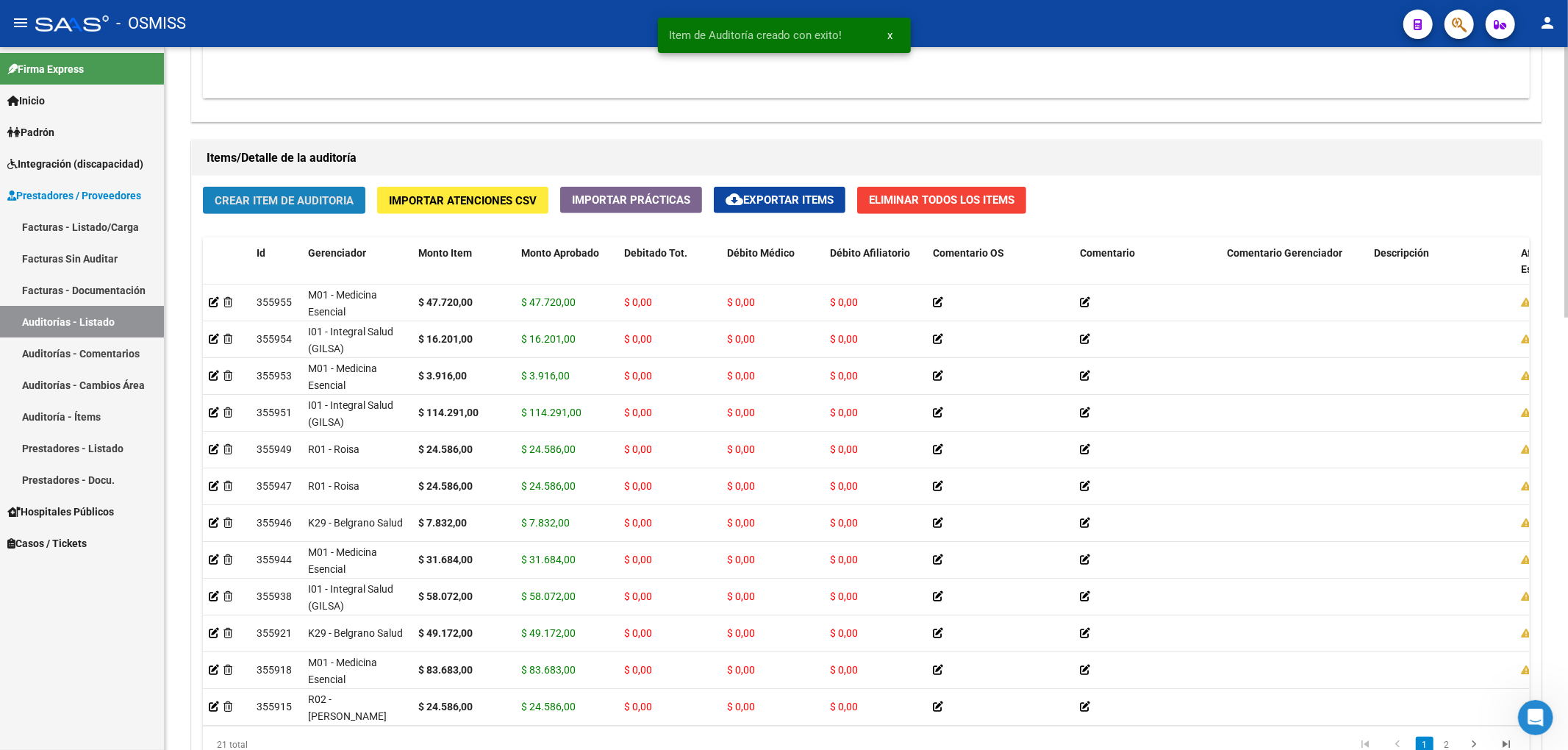
click at [325, 198] on span "Crear Item de Auditoria" at bounding box center [284, 201] width 139 height 13
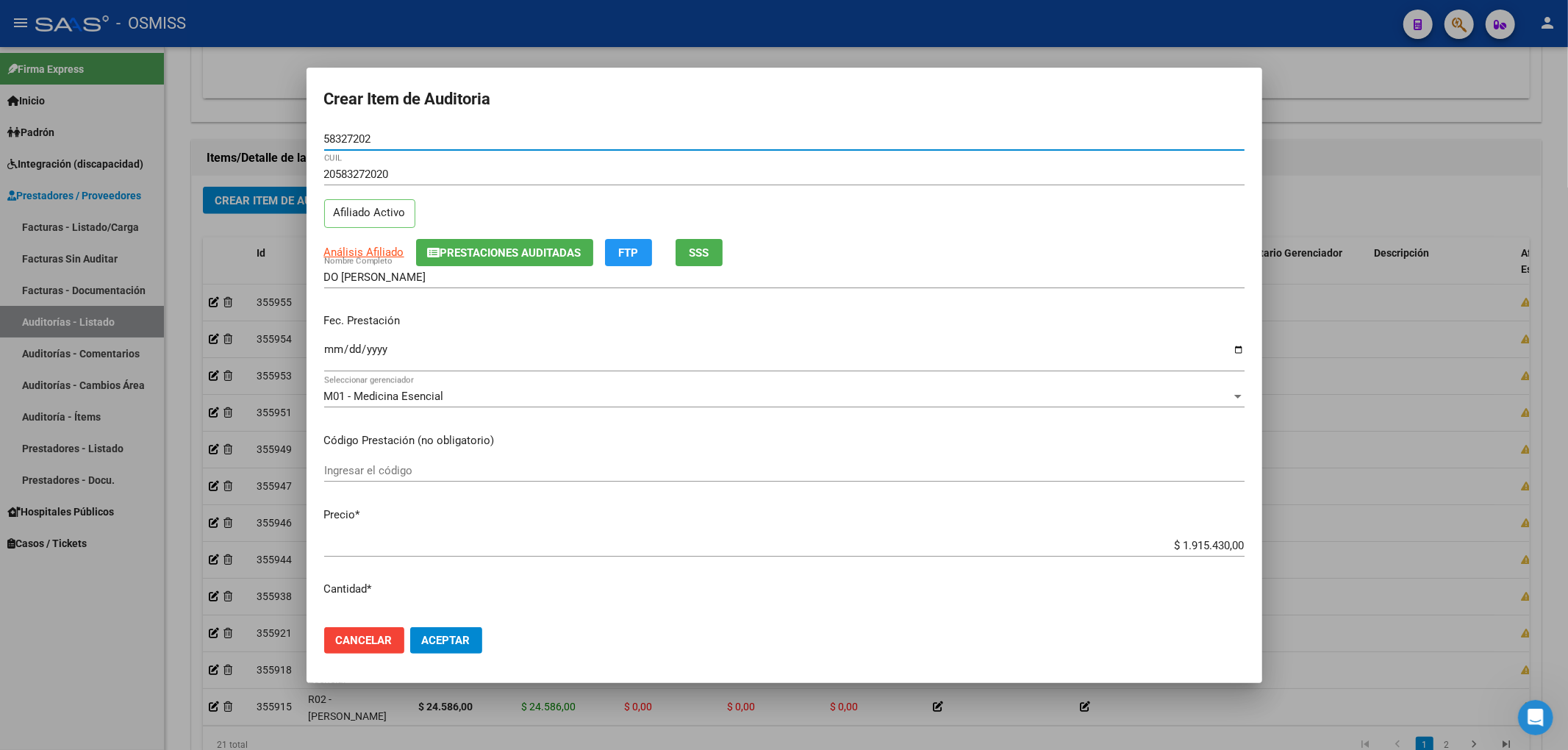
click at [444, 253] on span "Prestaciones Auditadas" at bounding box center [511, 253] width 141 height 13
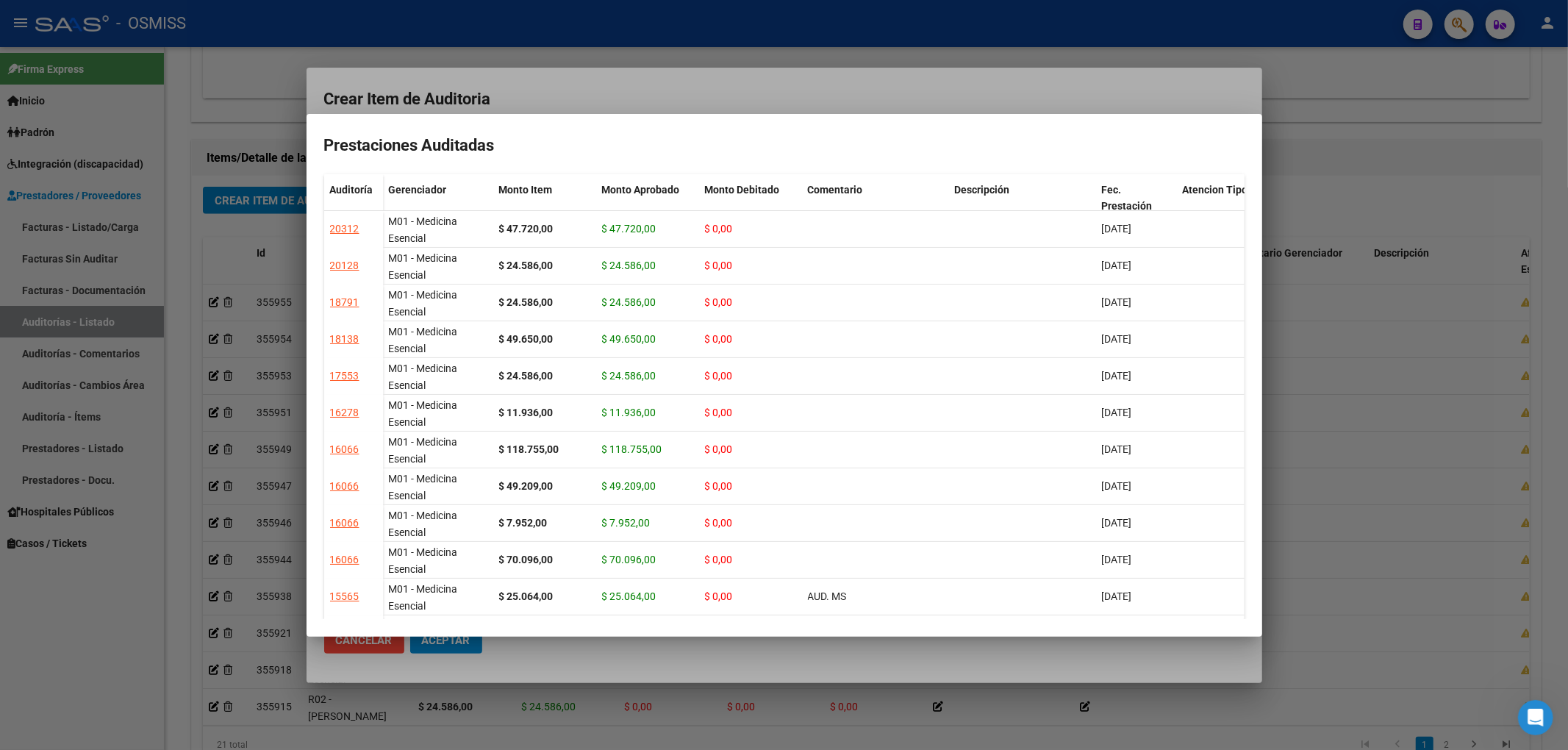
click at [751, 94] on div at bounding box center [784, 375] width 1568 height 750
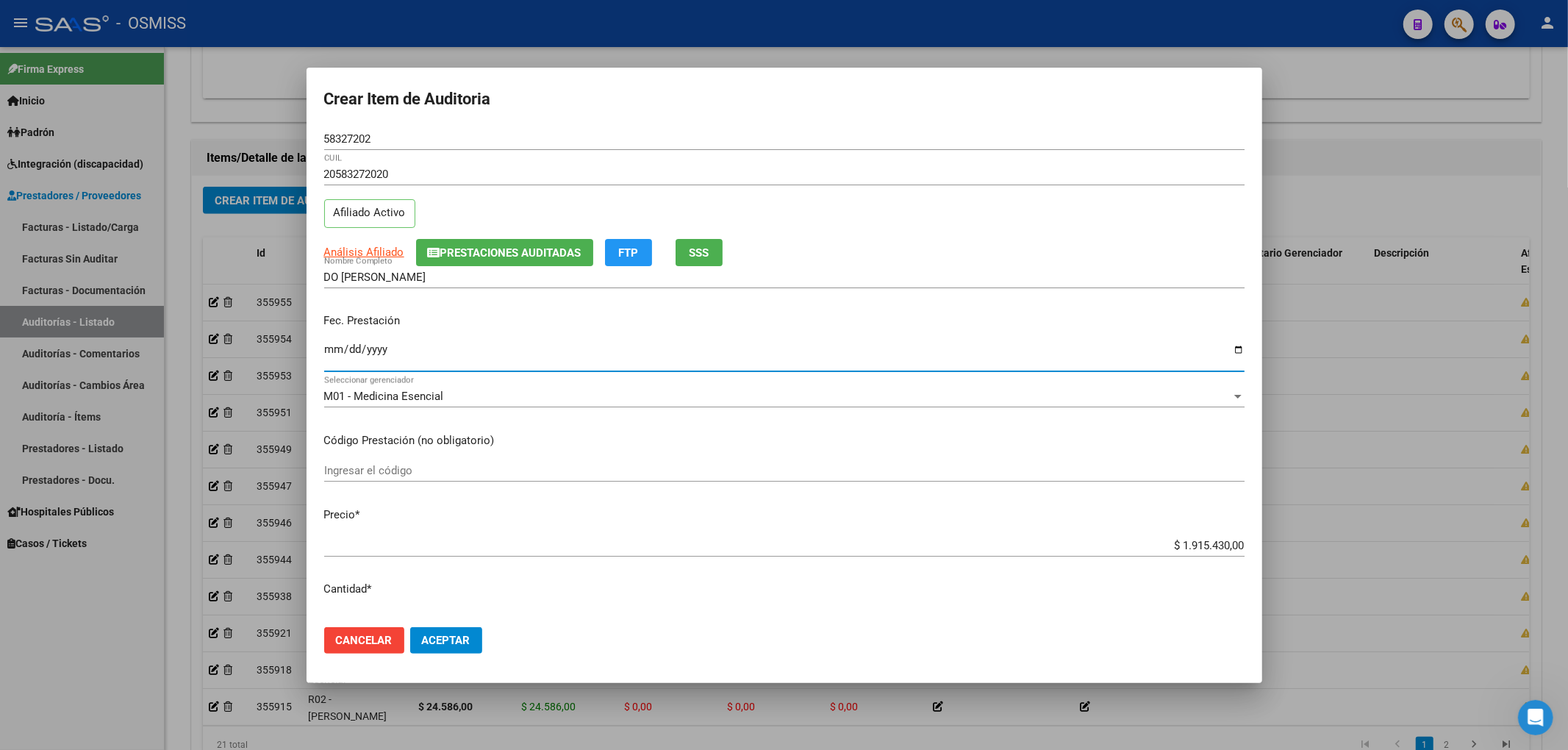
click at [333, 351] on input "Ingresar la fecha" at bounding box center [784, 355] width 920 height 23
click at [324, 350] on input "7202-08-05" at bounding box center [784, 355] width 920 height 23
click at [336, 348] on input "7202-08-05" at bounding box center [784, 355] width 920 height 23
click at [500, 259] on span "Prestaciones Auditadas" at bounding box center [511, 253] width 141 height 13
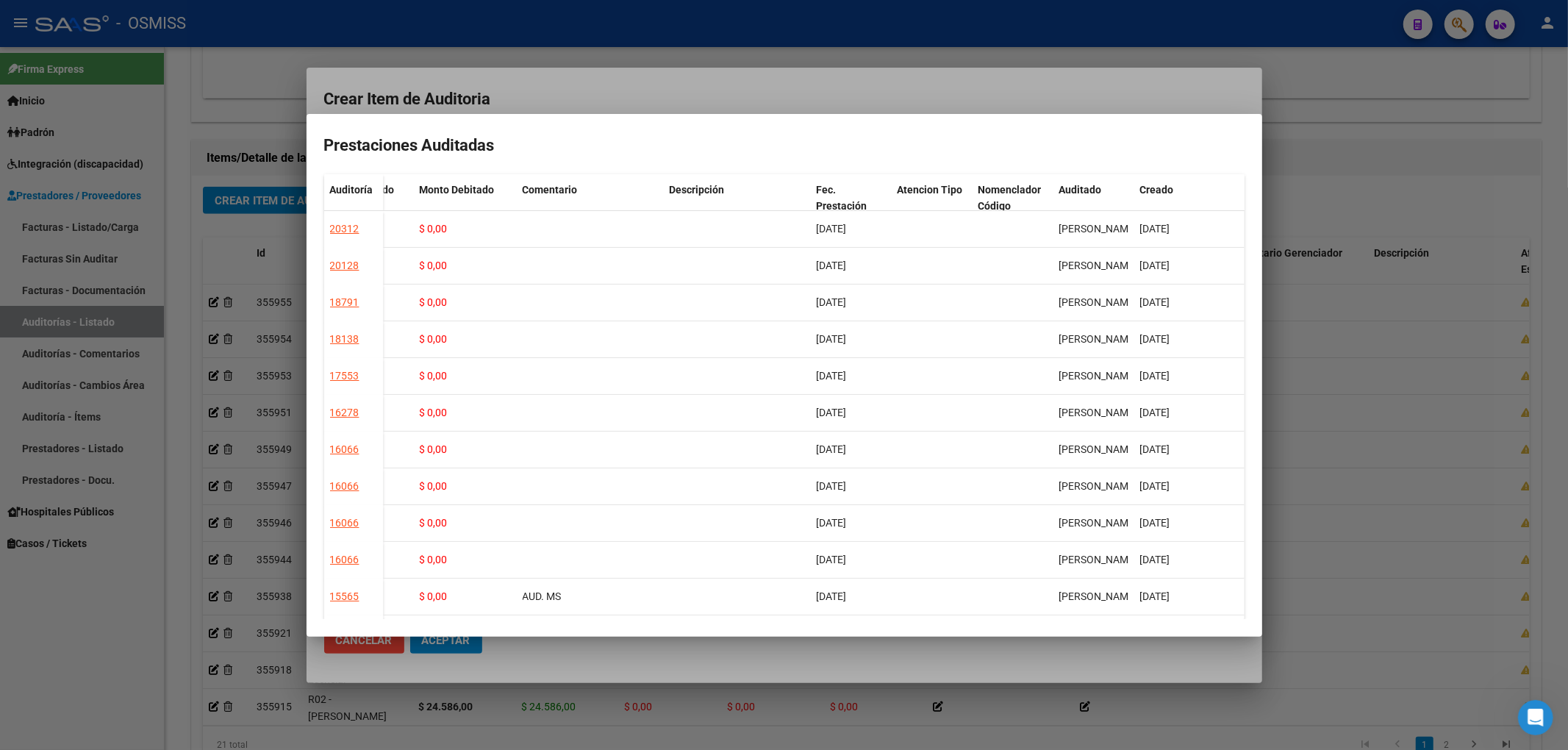
click at [703, 86] on div at bounding box center [784, 375] width 1568 height 750
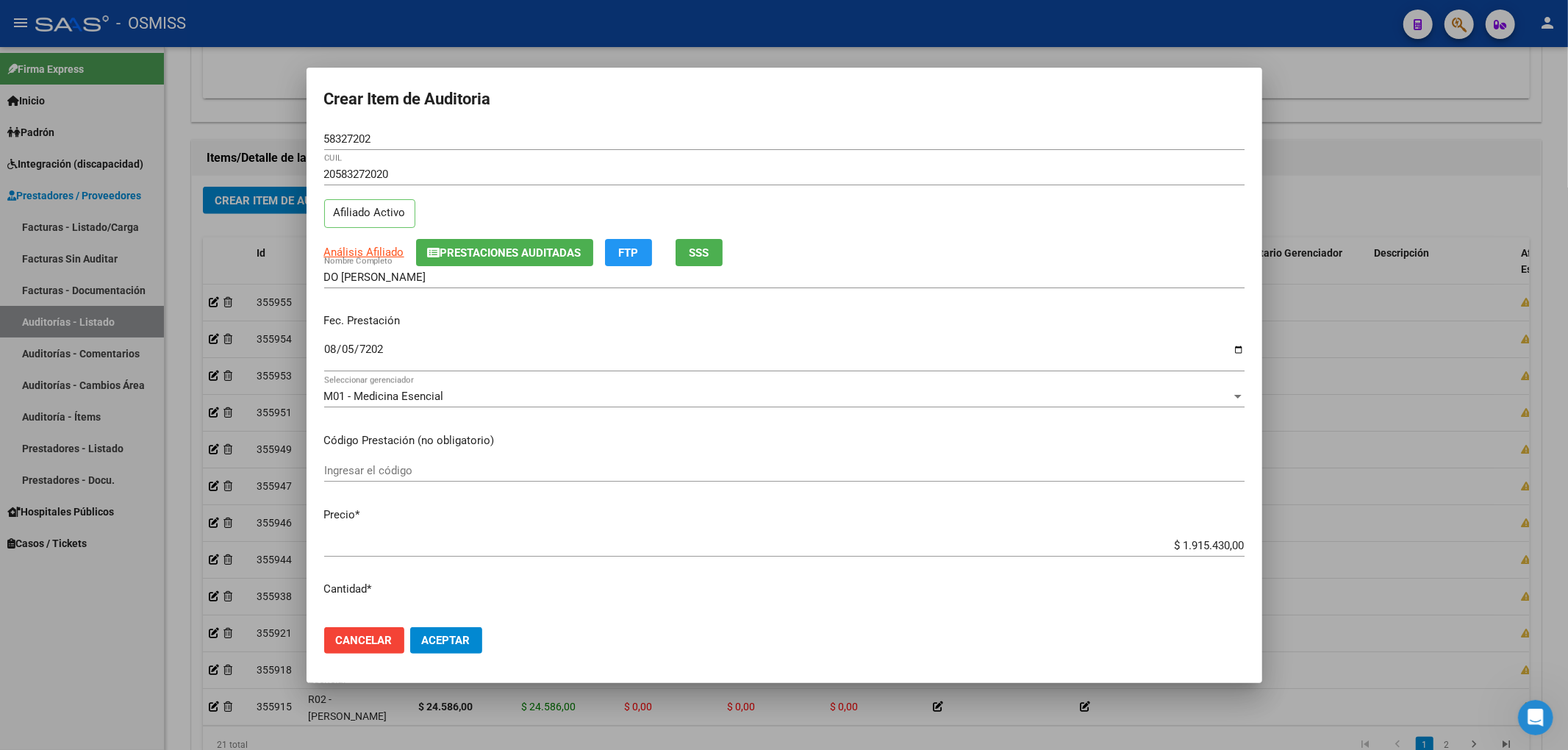
click at [368, 634] on span "Cancelar" at bounding box center [364, 640] width 57 height 13
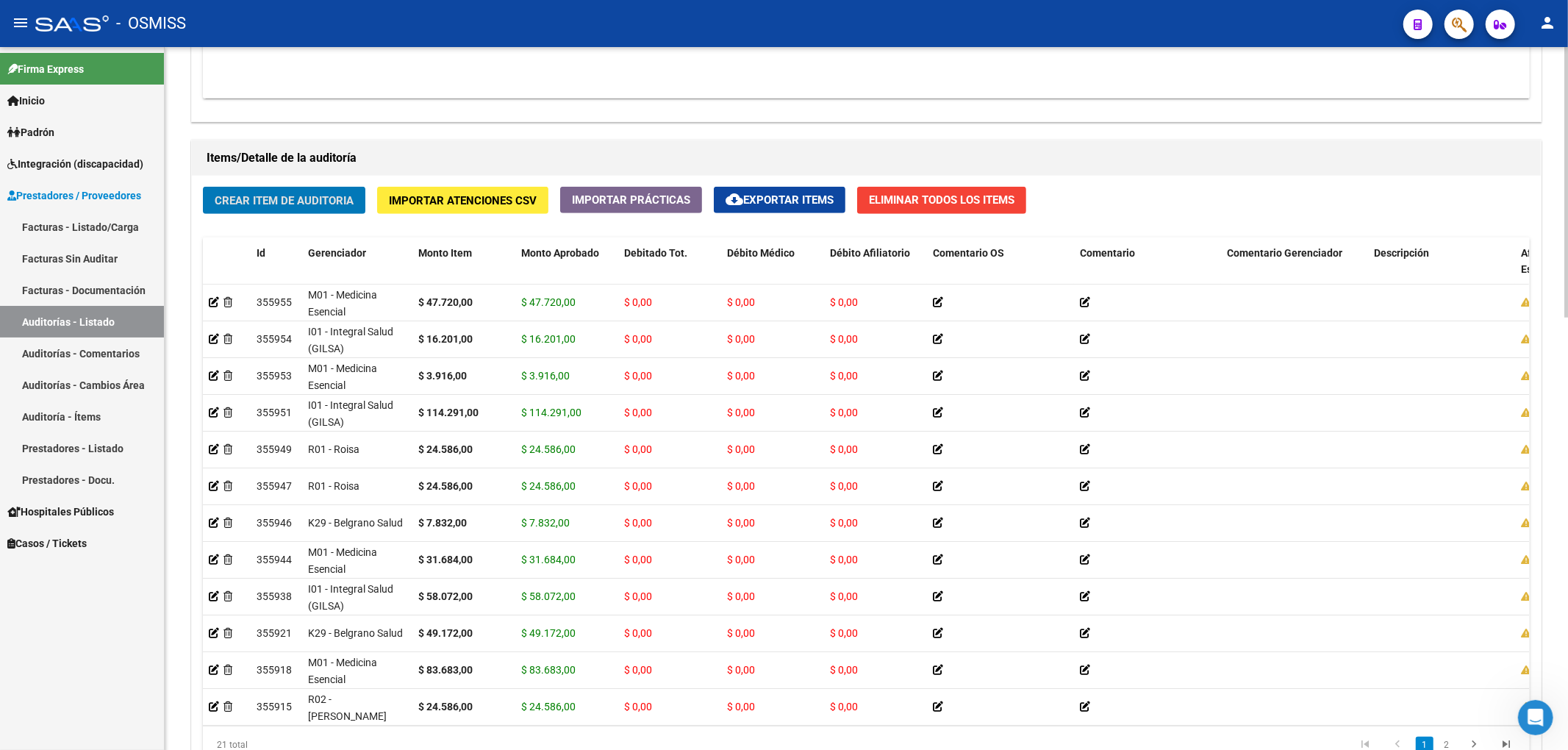
click at [328, 198] on span "Crear Item de Auditoria" at bounding box center [284, 201] width 139 height 13
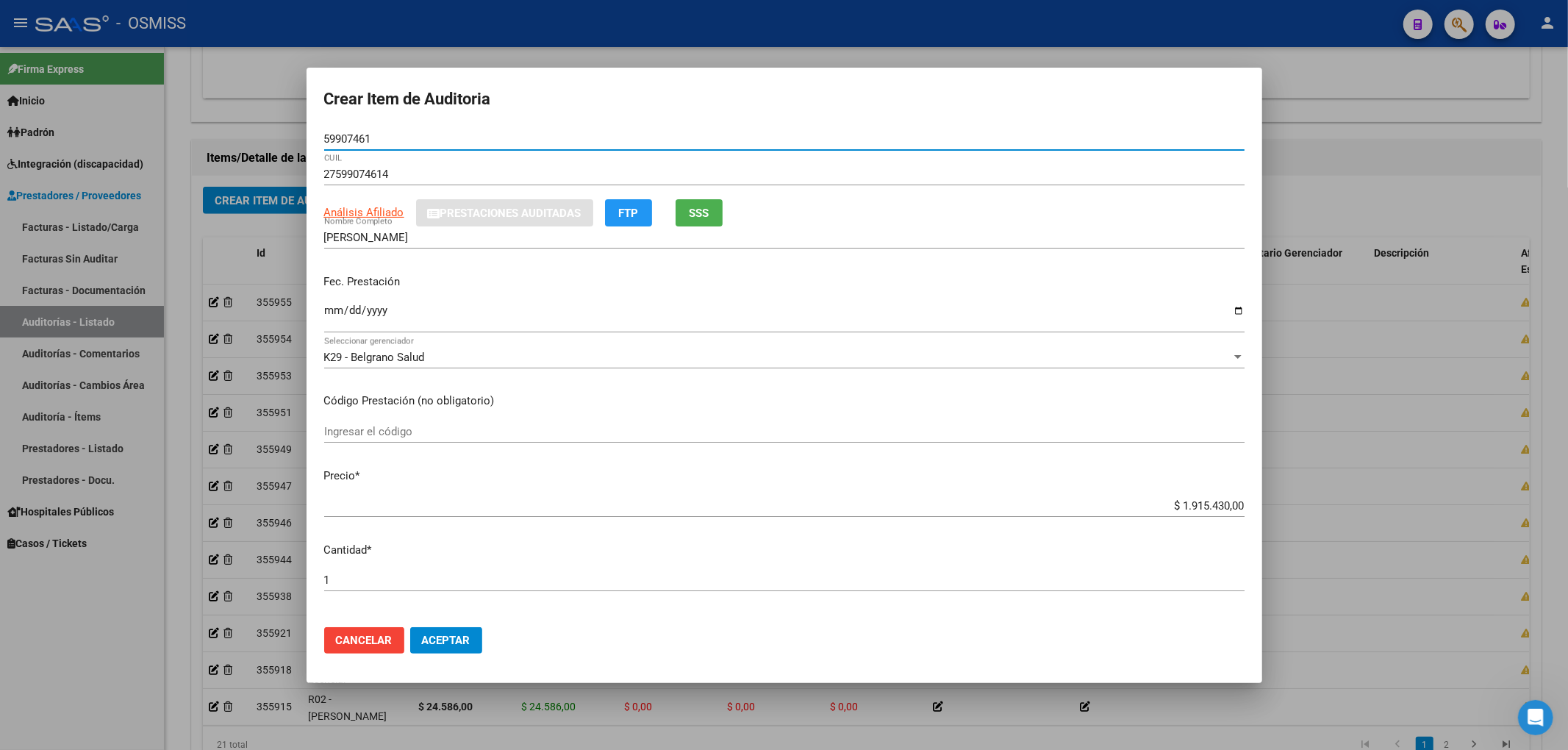
click at [337, 303] on div "Ingresar la fecha" at bounding box center [784, 316] width 920 height 31
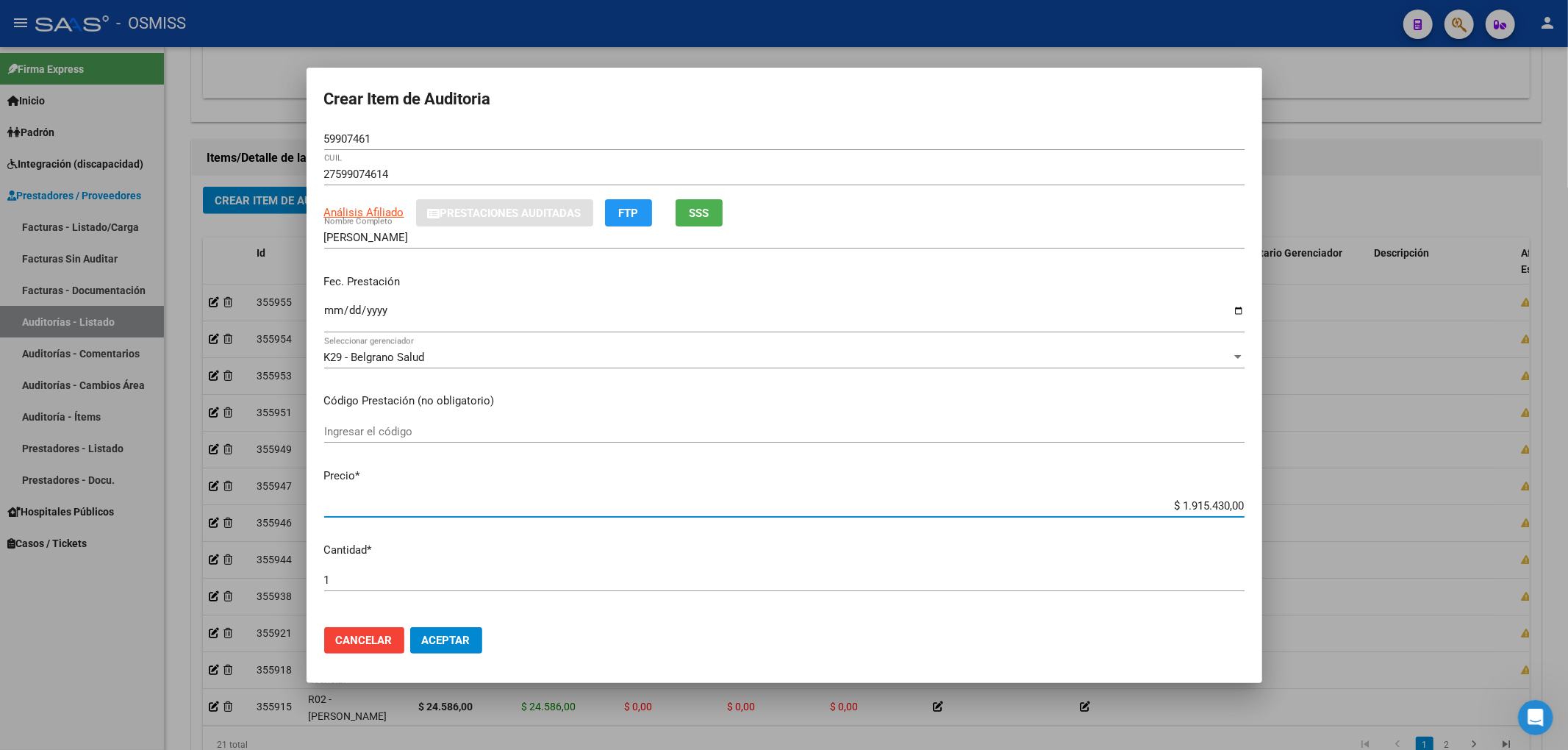
drag, startPoint x: 1175, startPoint y: 506, endPoint x: 1327, endPoint y: 506, distance: 152.0
click at [1326, 506] on div "Crear Item de Auditoria 59907461 Nro Documento 27599074614 CUIL Análisis Afilia…" at bounding box center [784, 375] width 1568 height 750
drag, startPoint x: 303, startPoint y: 120, endPoint x: 225, endPoint y: 118, distance: 78.0
click at [225, 118] on div "Crear Item de Auditoria 59907461 Nro Documento 27599074614 CUIL Análisis Afilia…" at bounding box center [784, 375] width 1568 height 750
click at [982, 293] on div "Fec. Prestación [DATE] Ingresar la fecha" at bounding box center [784, 304] width 920 height 83
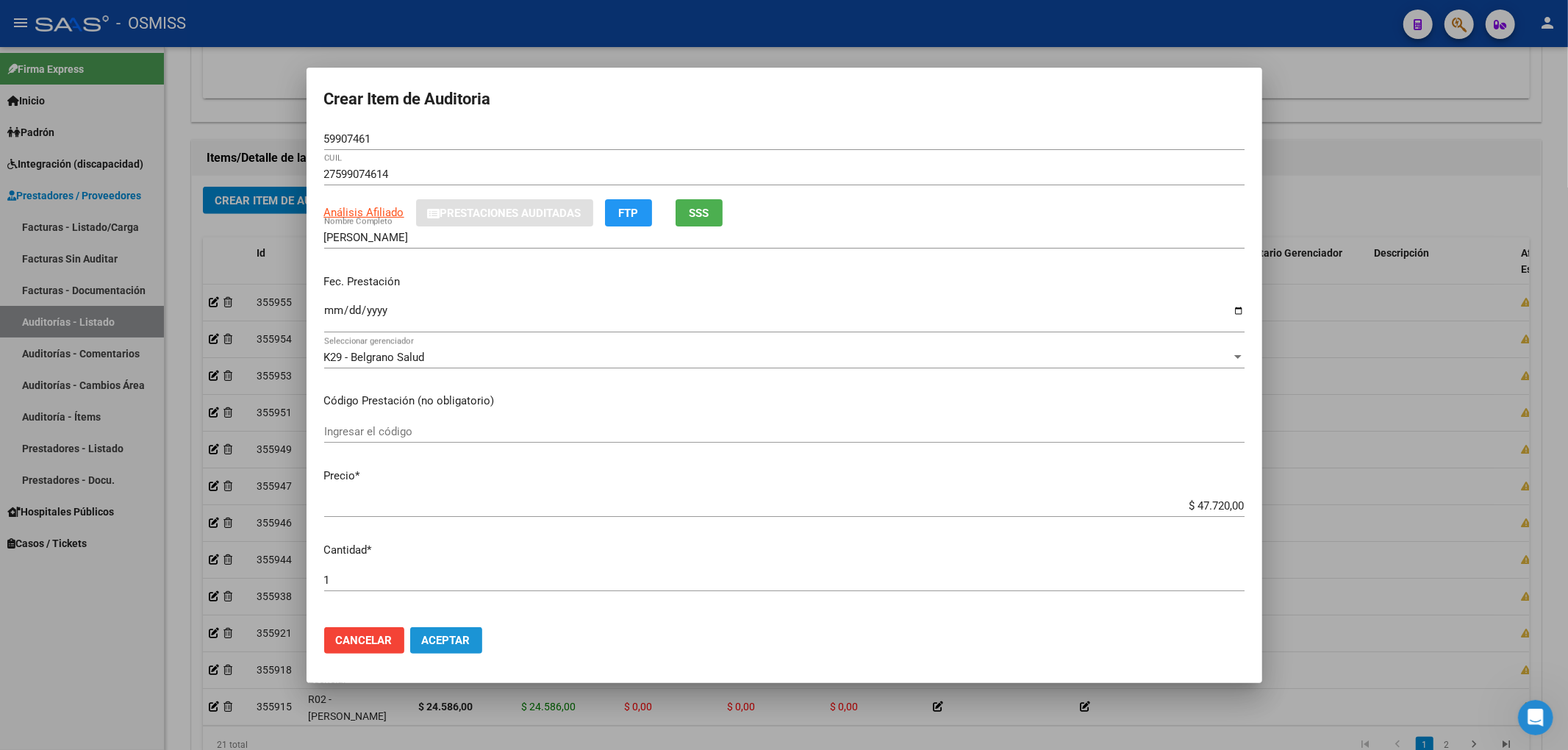
click at [436, 637] on span "Aceptar" at bounding box center [446, 640] width 48 height 13
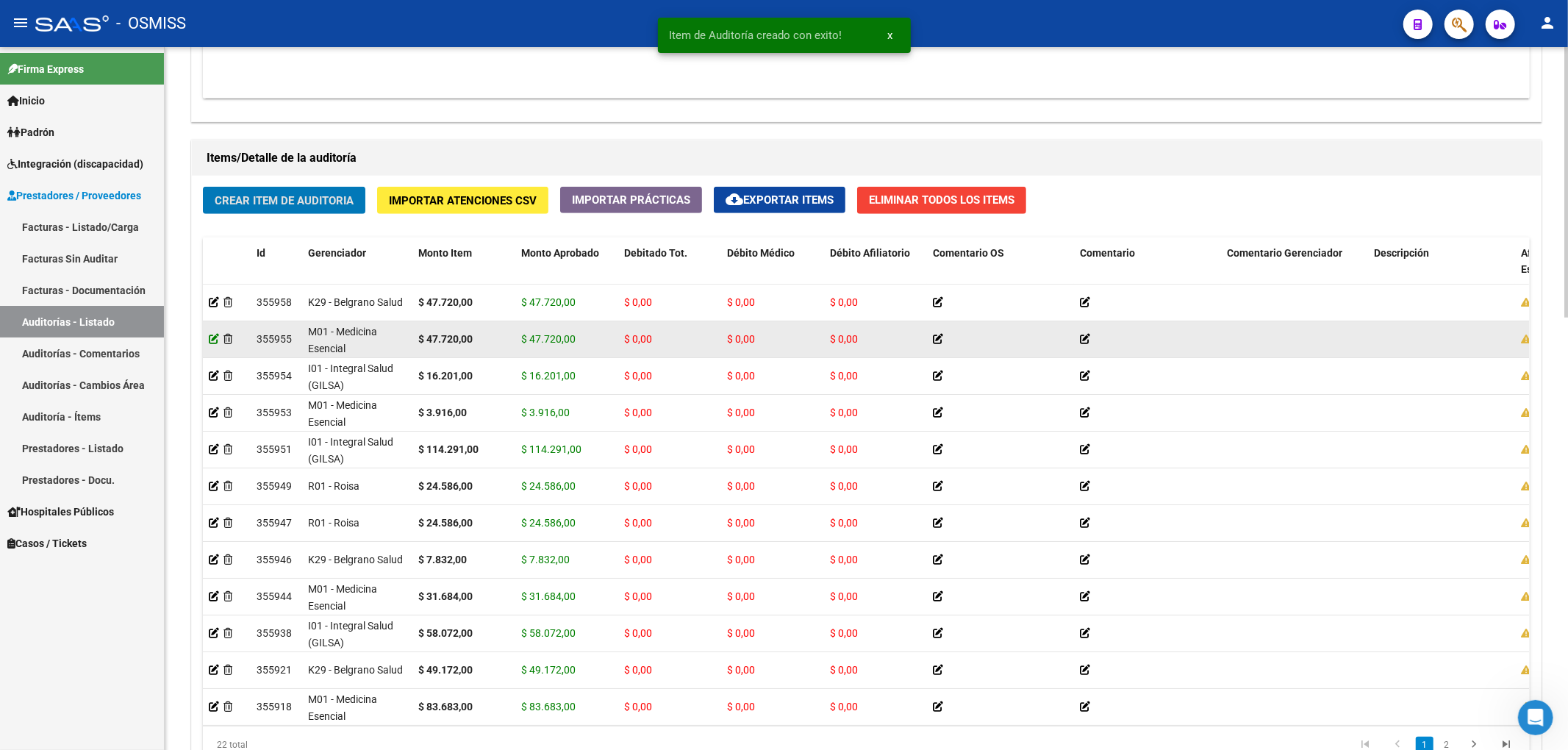
click at [213, 339] on icon at bounding box center [213, 339] width 10 height 10
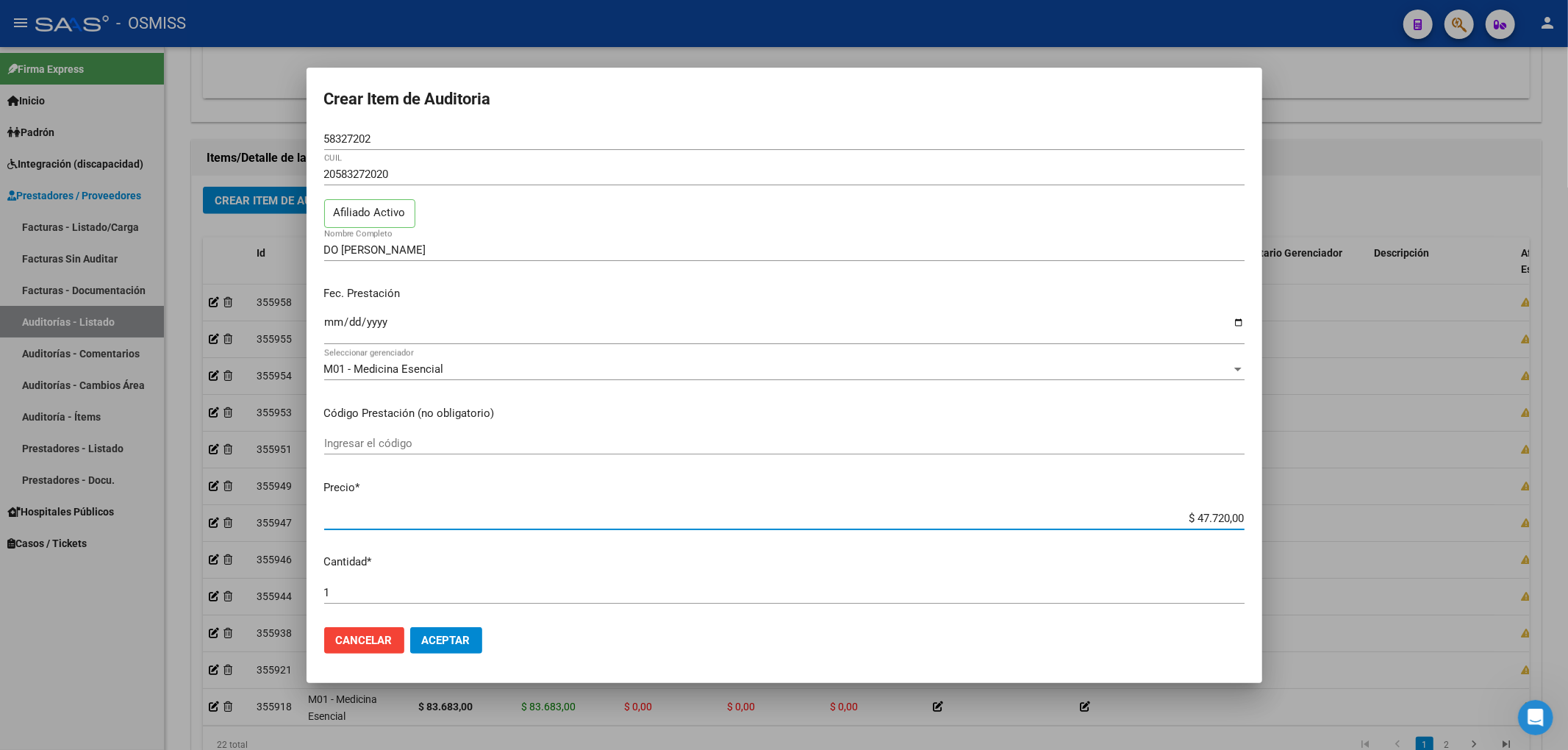
drag, startPoint x: 1267, startPoint y: 524, endPoint x: 1363, endPoint y: 524, distance: 96.0
click at [1363, 524] on div "Crear Item de Auditoria 58327202 Nro Documento 20583272020 CUIL Afiliado Activo…" at bounding box center [784, 375] width 1568 height 750
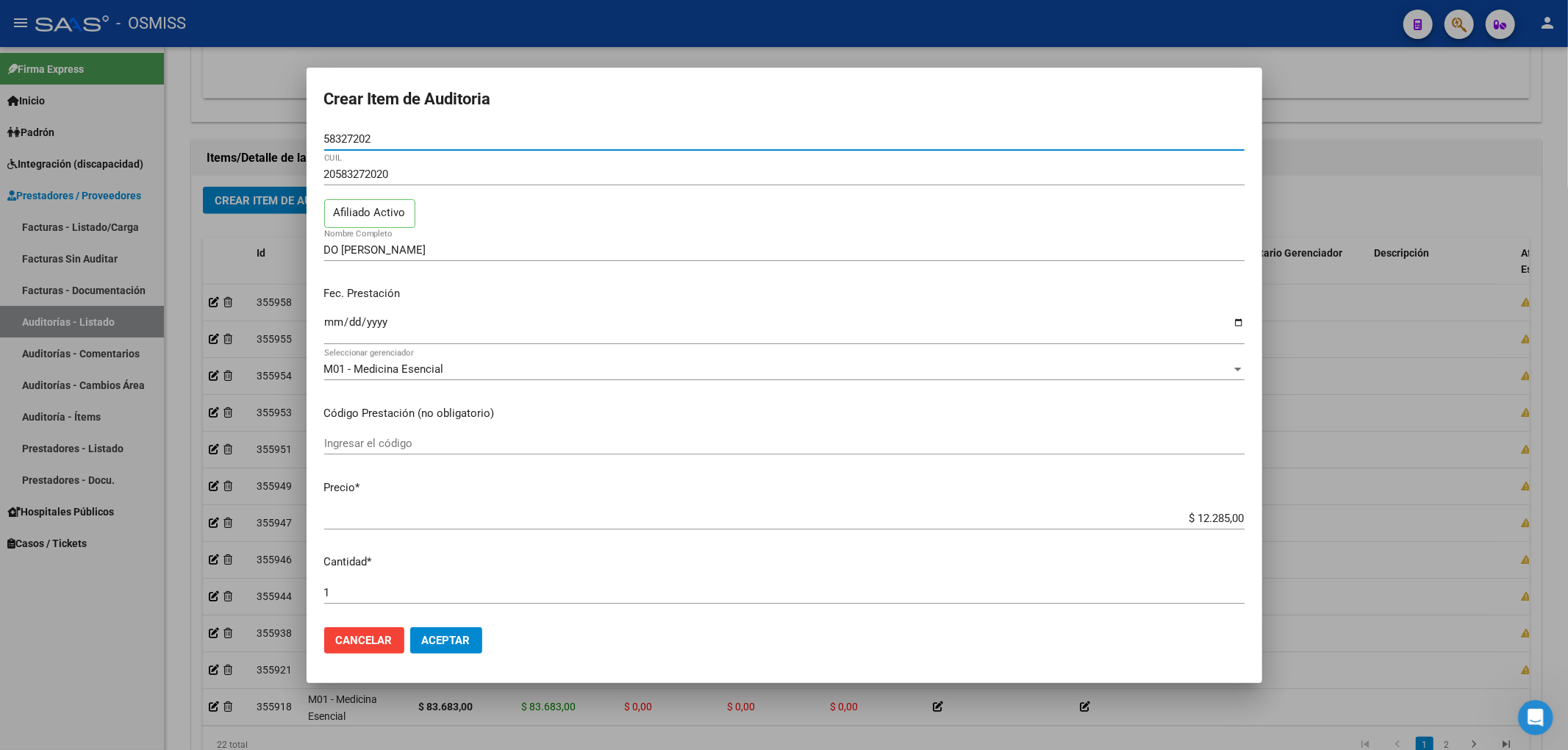
drag, startPoint x: 376, startPoint y: 132, endPoint x: 250, endPoint y: 172, distance: 132.2
click at [259, 150] on div "Crear Item de Auditoria 58327202 Nro Documento 20583272020 CUIL Afiliado Activo…" at bounding box center [784, 375] width 1568 height 750
click at [1022, 304] on div "Fec. Prestación [DATE] Ingresar la fecha" at bounding box center [784, 316] width 920 height 83
click at [1047, 322] on input "[DATE]" at bounding box center [784, 327] width 920 height 23
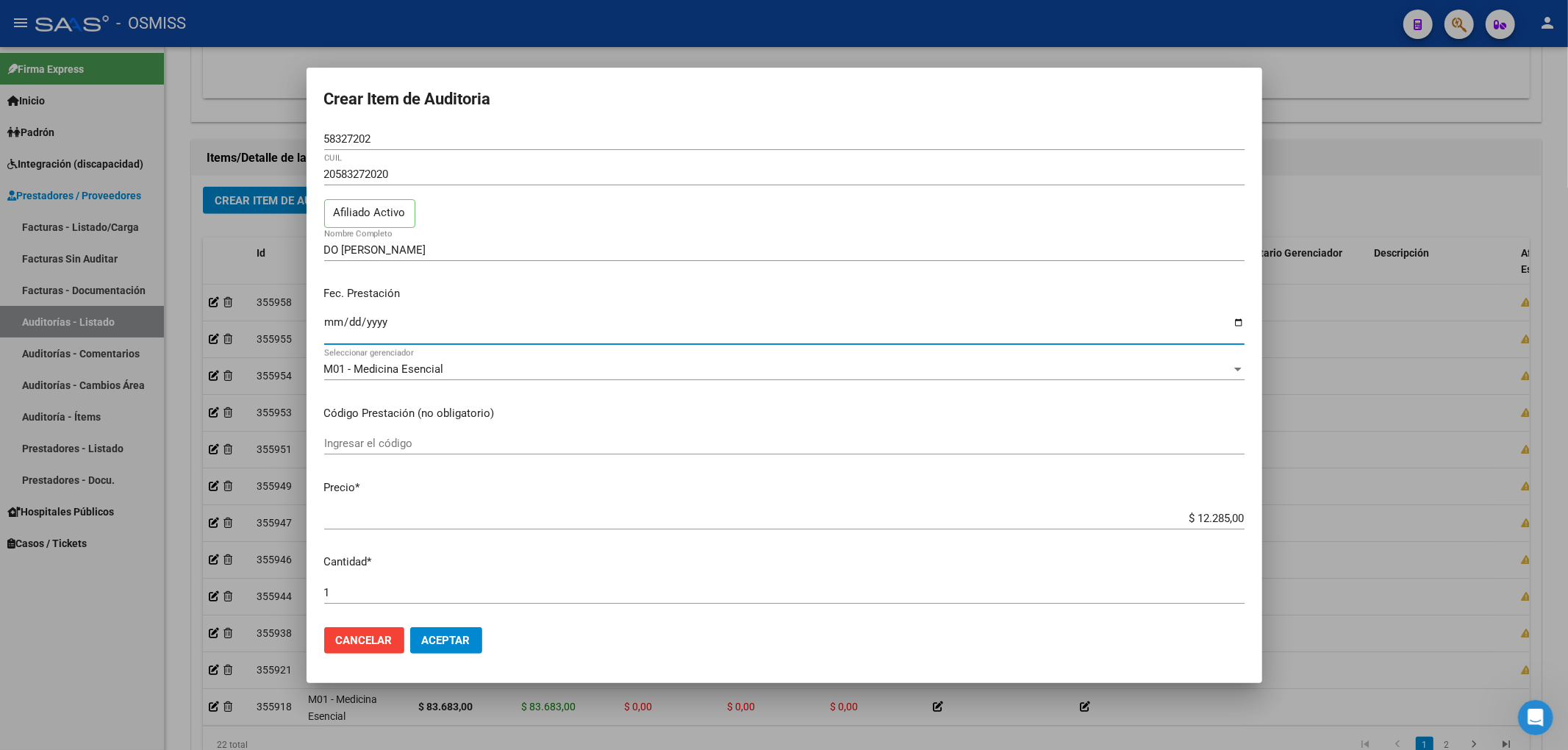
click at [448, 630] on button "Aceptar" at bounding box center [446, 640] width 72 height 26
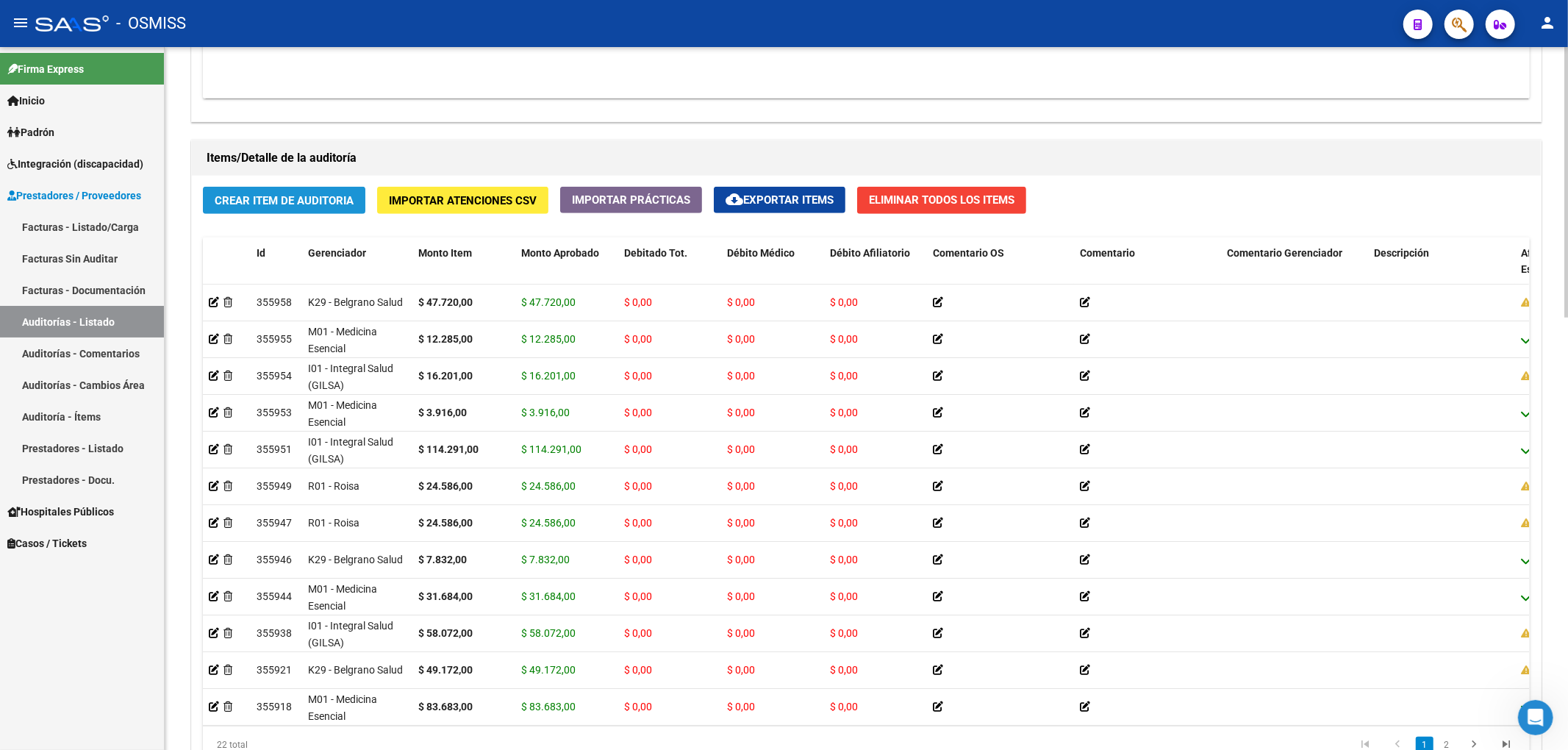
click at [333, 198] on span "Crear Item de Auditoria" at bounding box center [284, 201] width 139 height 13
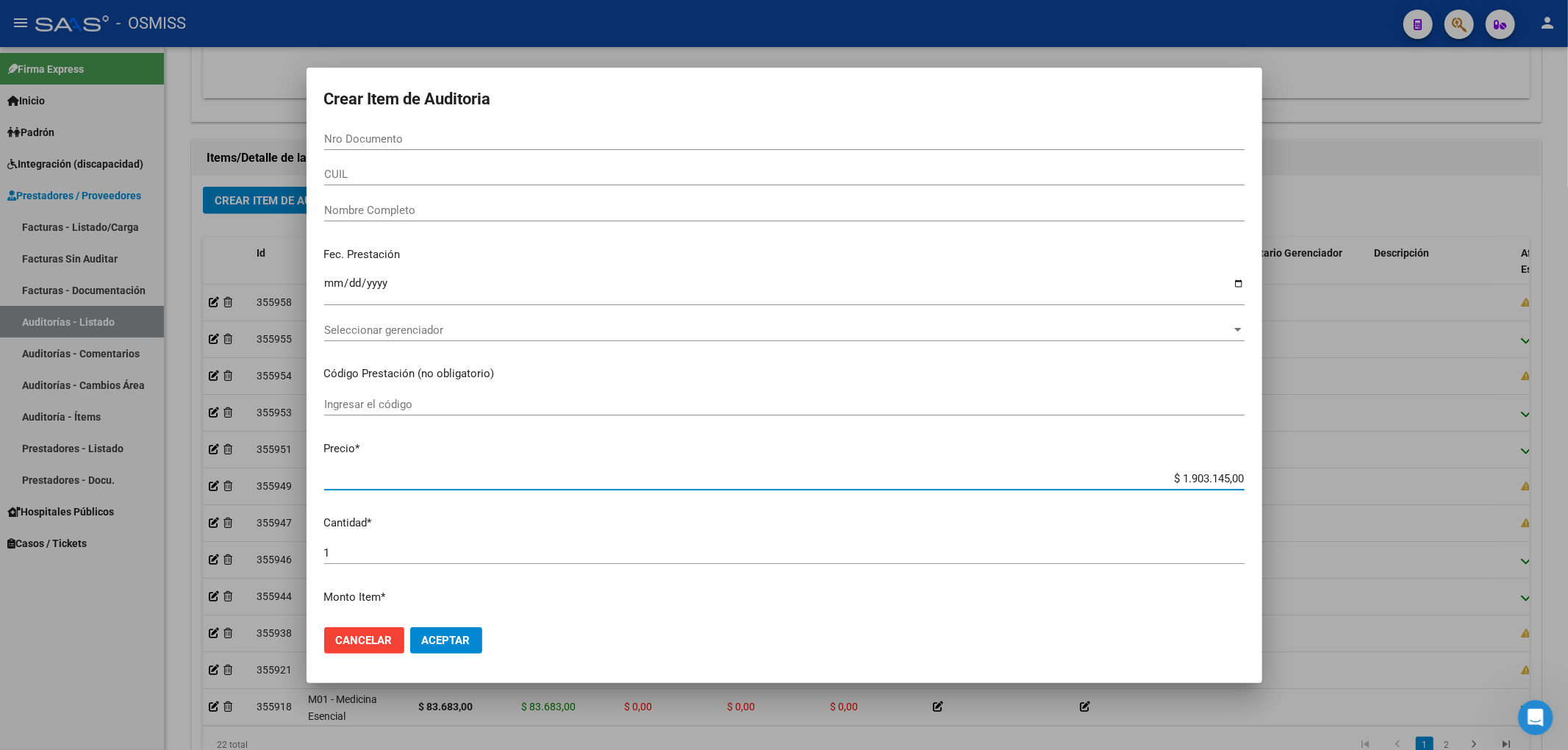
drag, startPoint x: 1162, startPoint y: 480, endPoint x: 1394, endPoint y: 497, distance: 232.6
click at [1359, 473] on div "Crear Item de Auditoria Nro Documento CUIL Nombre Completo Fec. Prestación Ingr…" at bounding box center [784, 375] width 1568 height 750
click at [347, 134] on input "Nro Documento" at bounding box center [784, 139] width 920 height 13
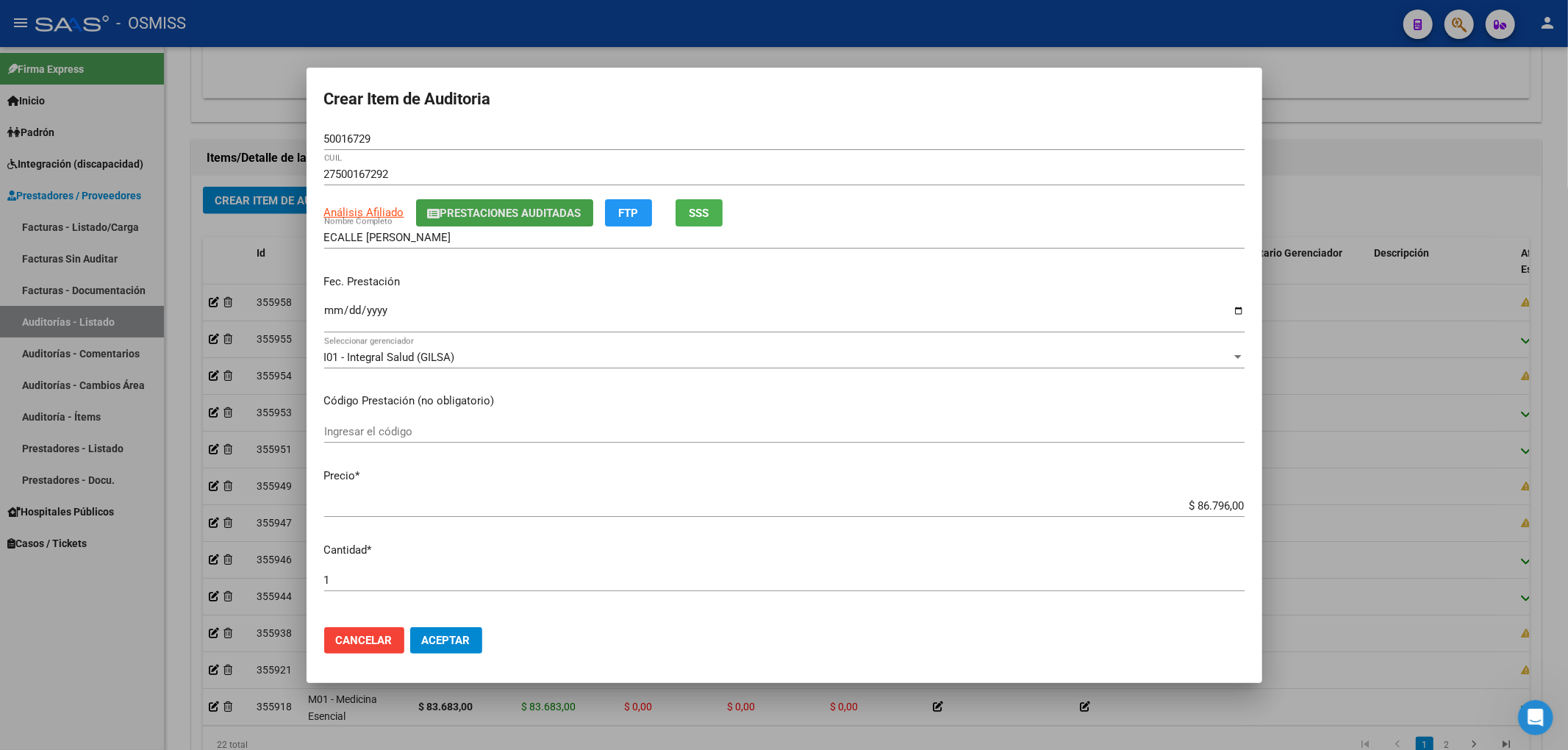
click at [457, 213] on span "Prestaciones Auditadas" at bounding box center [511, 213] width 141 height 13
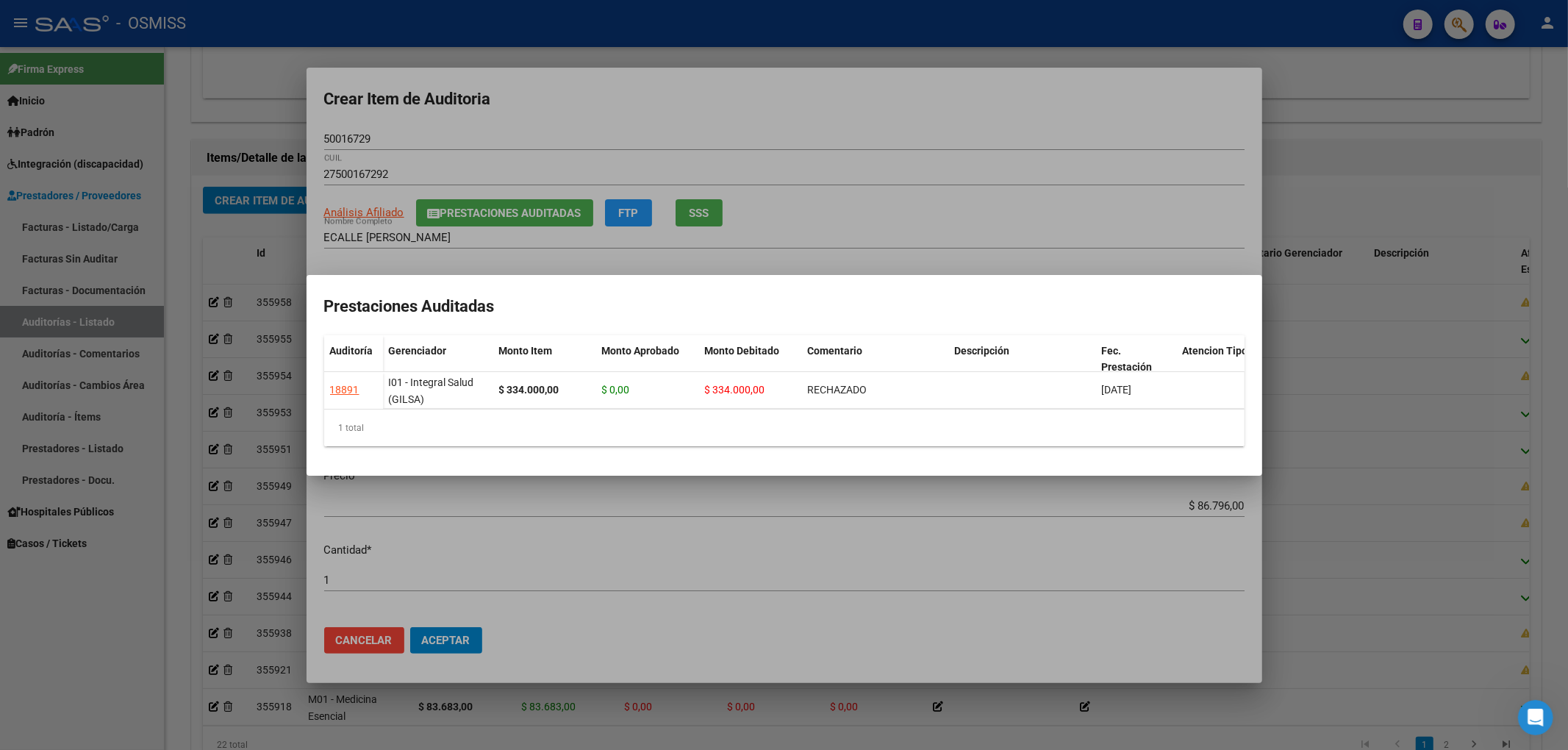
drag, startPoint x: 488, startPoint y: 107, endPoint x: 512, endPoint y: 124, distance: 29.4
click at [492, 107] on div at bounding box center [784, 375] width 1568 height 750
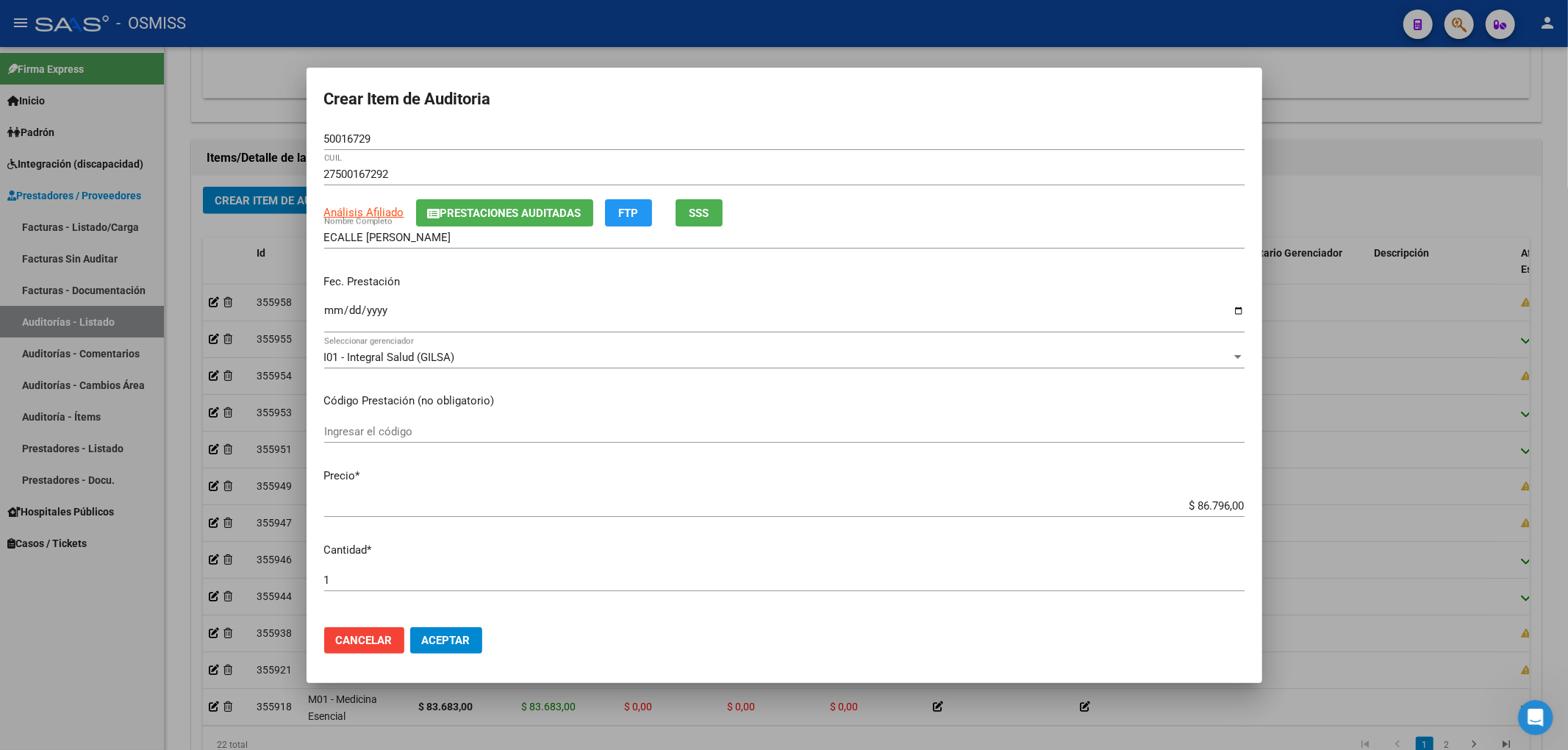
click at [326, 314] on input "Ingresar la fecha" at bounding box center [784, 315] width 920 height 23
drag, startPoint x: 383, startPoint y: 138, endPoint x: 177, endPoint y: 154, distance: 206.6
click at [244, 130] on div "Crear Item de Auditoria 50016729 Nro Documento 27500167292 CUIL Análisis Afilia…" at bounding box center [784, 375] width 1568 height 750
click at [512, 207] on span "Prestaciones Auditadas" at bounding box center [511, 213] width 141 height 13
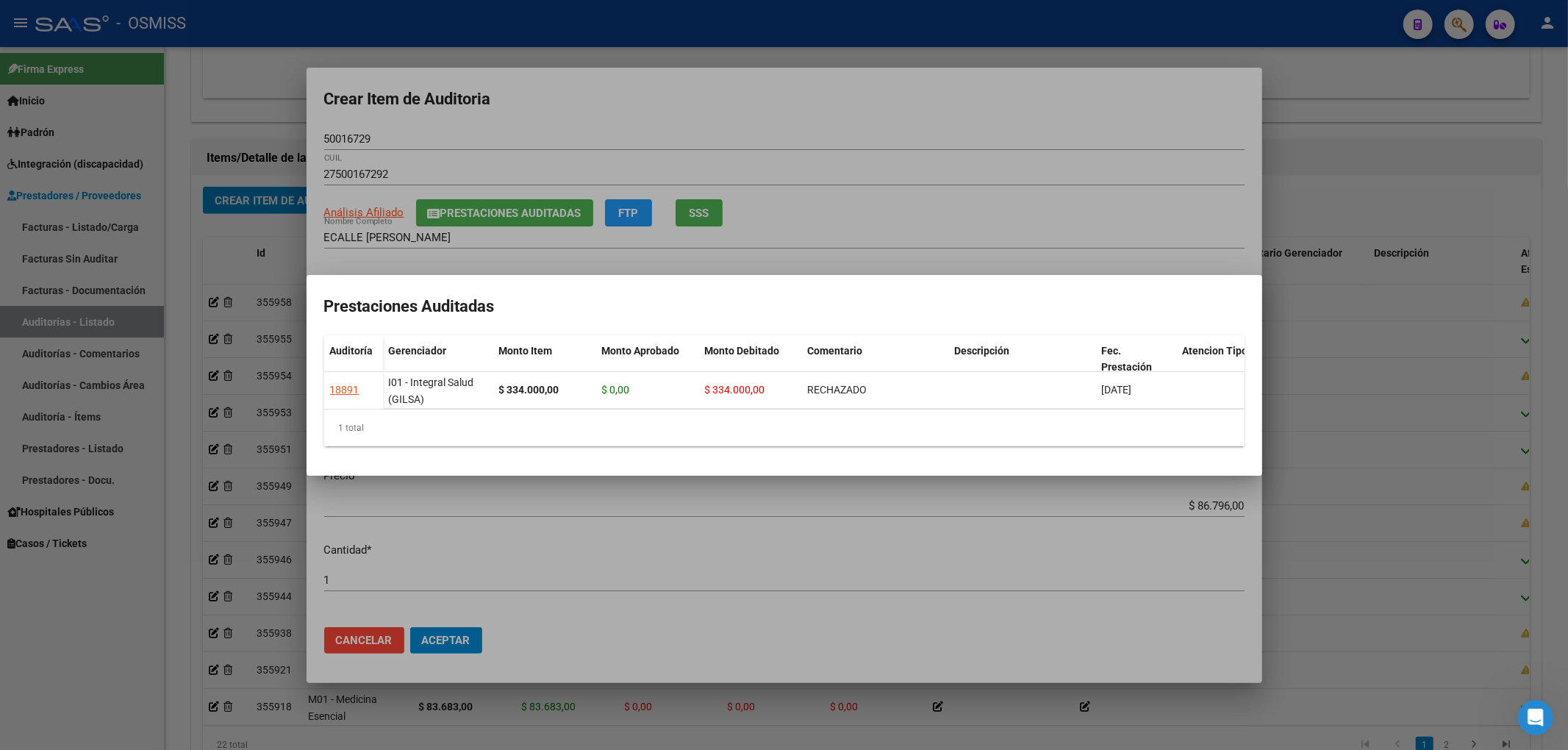
click at [613, 118] on div at bounding box center [784, 375] width 1568 height 750
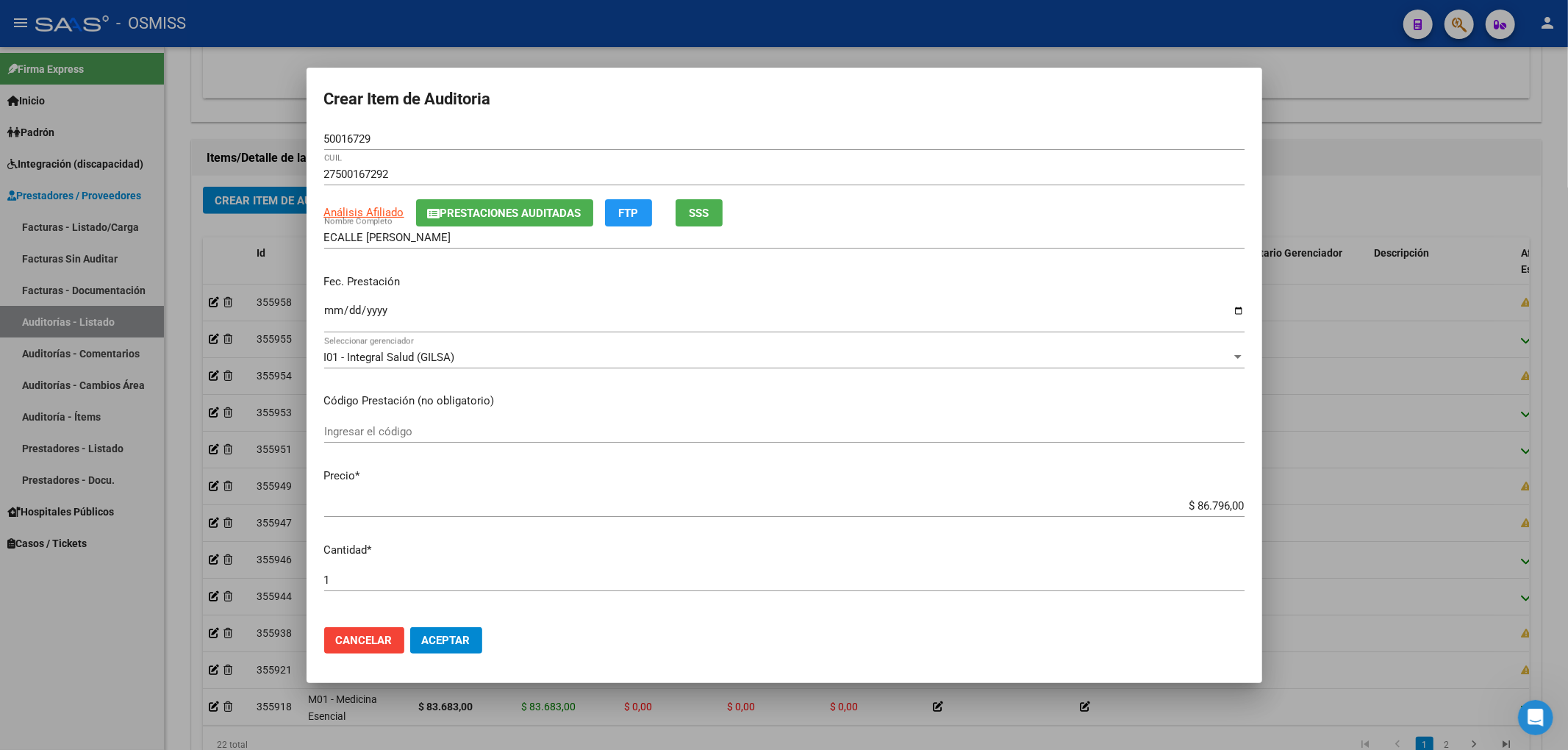
click at [991, 277] on p "Fec. Prestación" at bounding box center [784, 282] width 920 height 17
click at [462, 645] on span "Aceptar" at bounding box center [446, 640] width 48 height 13
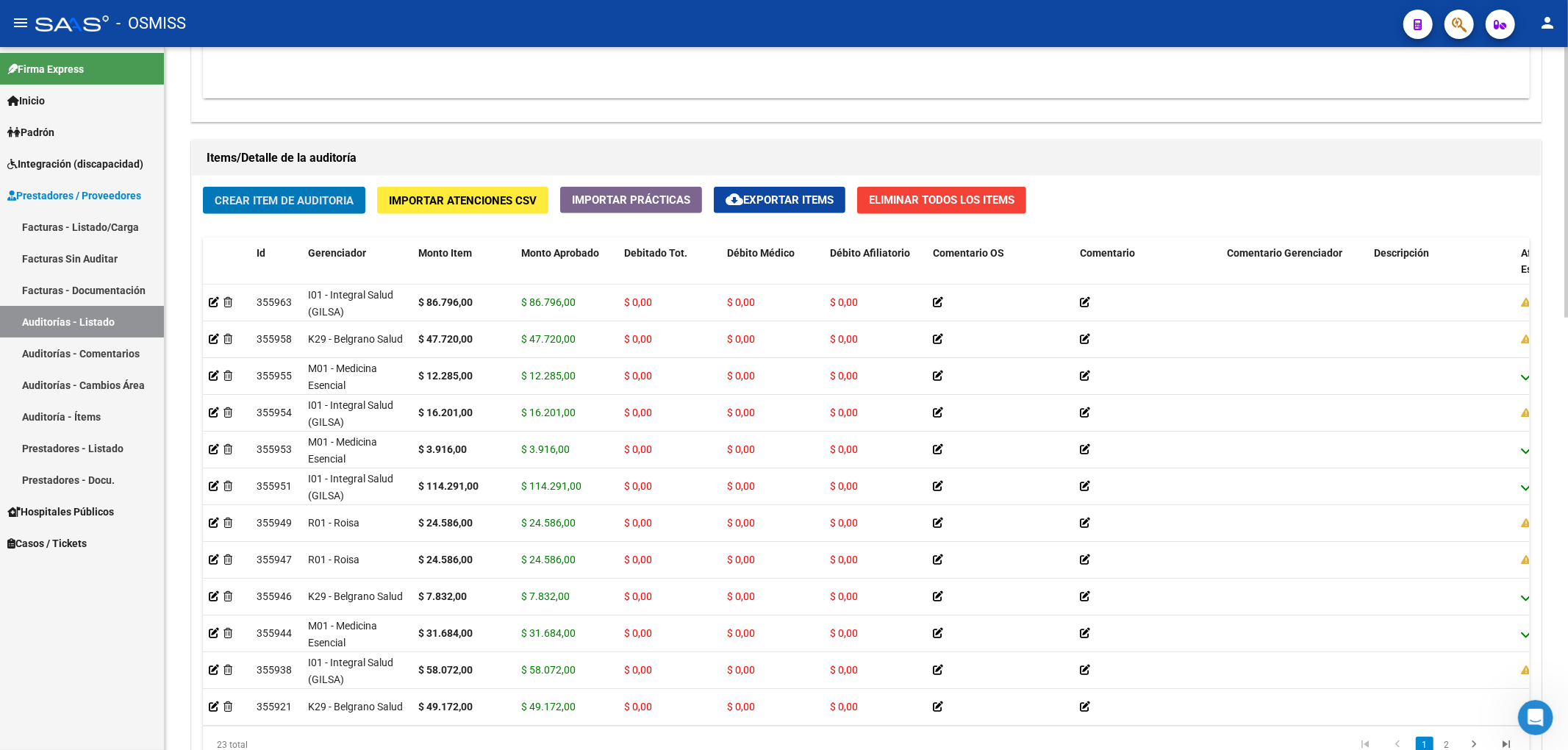
click at [336, 204] on span "Crear Item de Auditoria" at bounding box center [284, 201] width 139 height 13
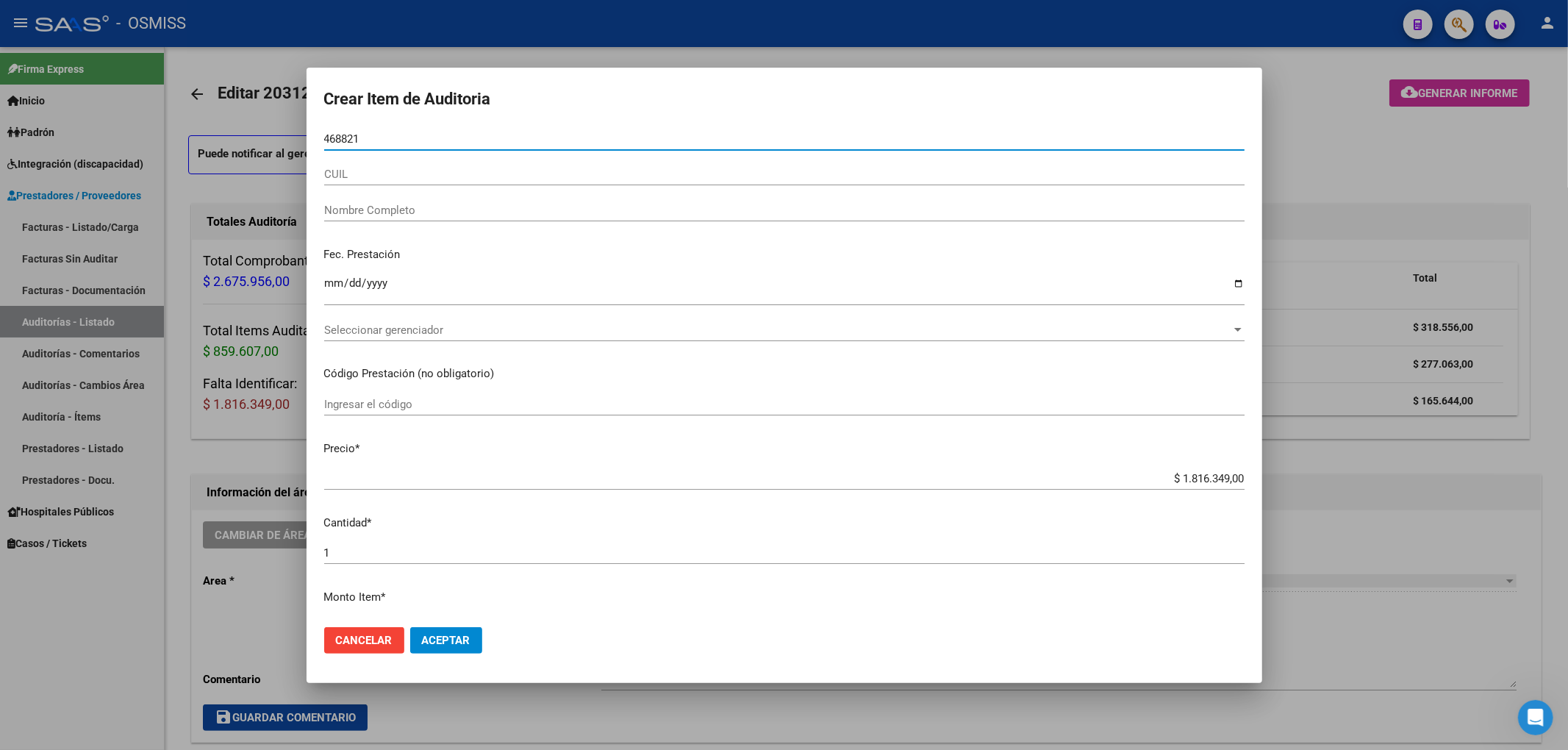
scroll to position [980, 0]
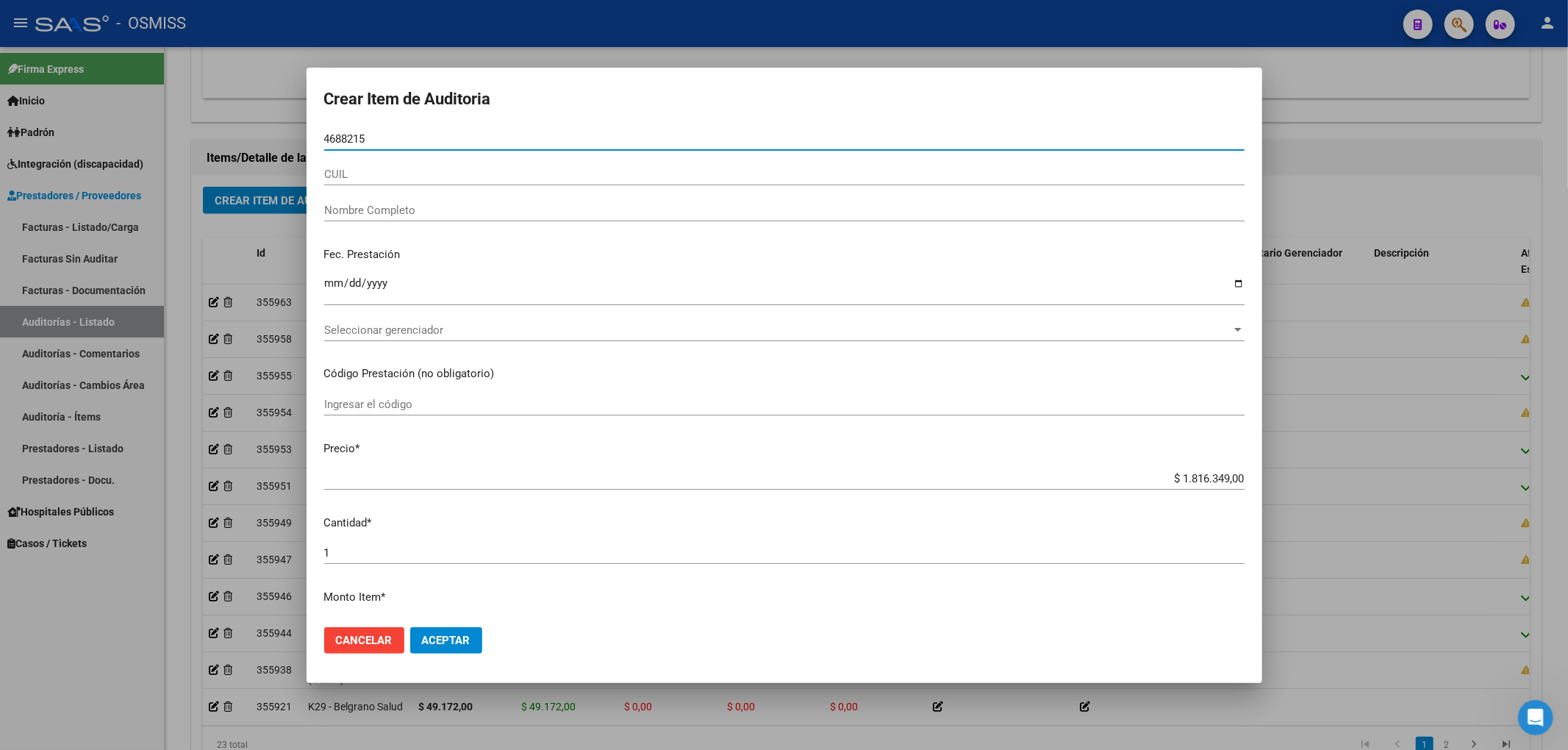
type input "46882156"
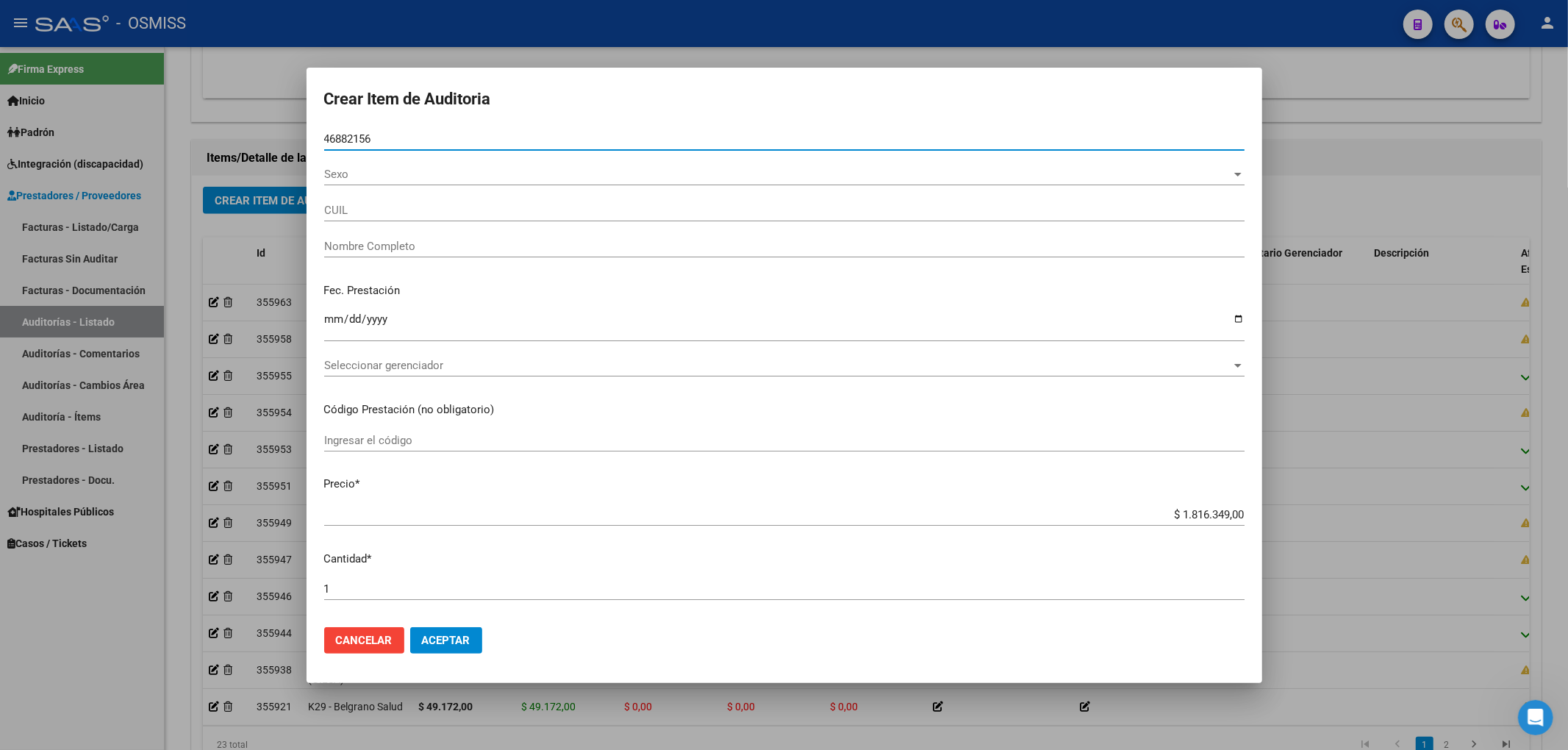
type input "20468821568"
type input "ECALLE JOAQUIN EZEQUIEL"
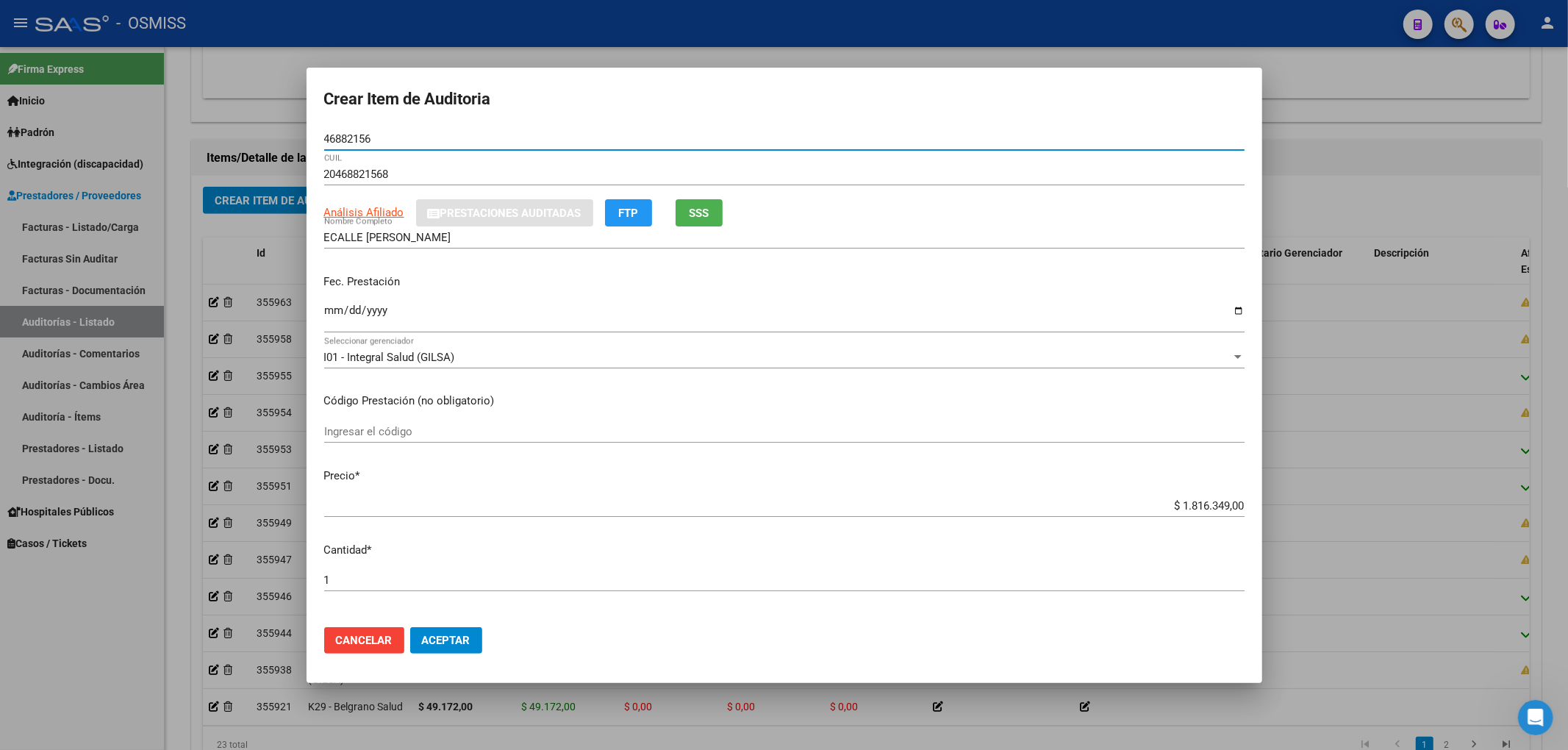
type input "46882156"
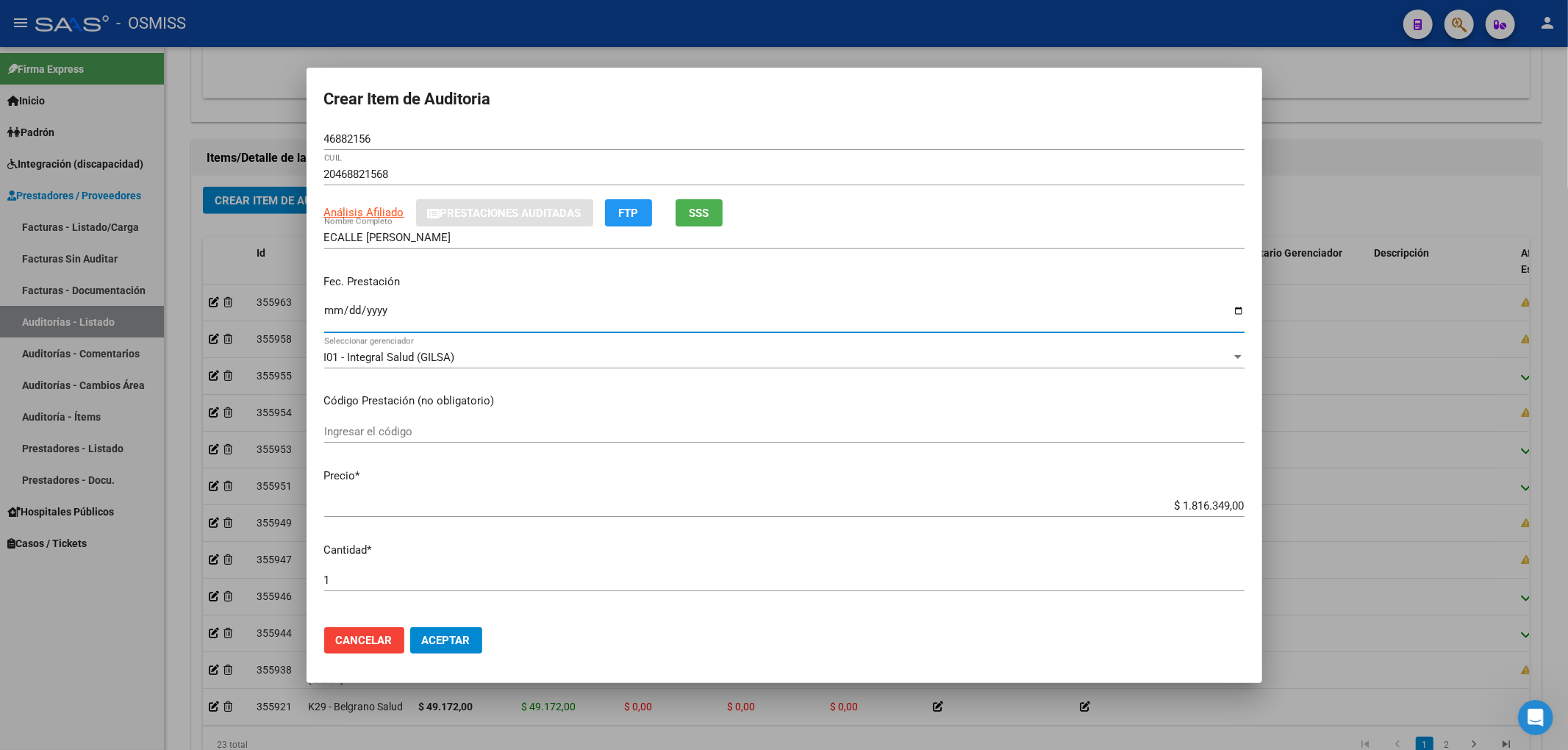
click at [339, 310] on input "Ingresar la fecha" at bounding box center [784, 315] width 920 height 23
type input "[DATE]"
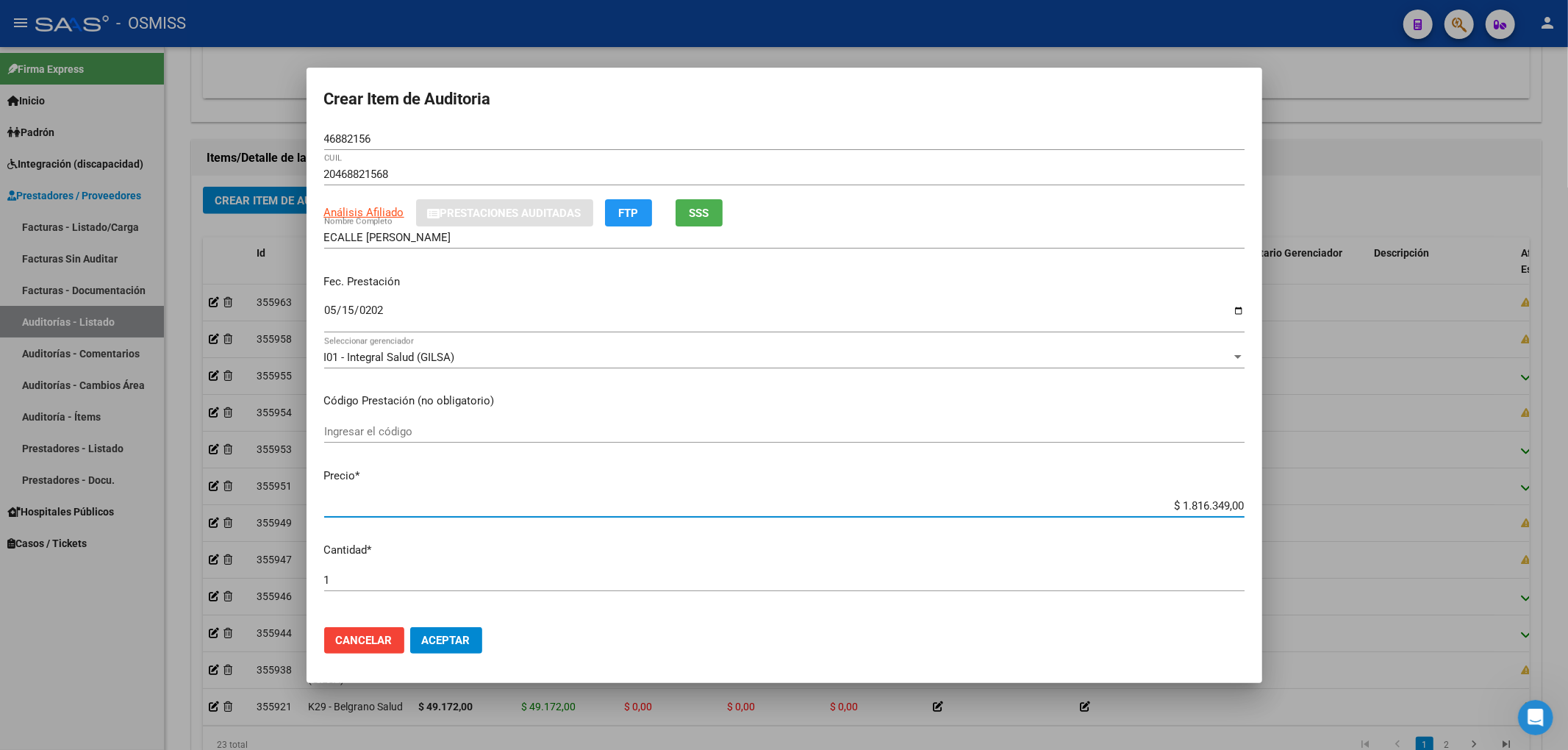
drag, startPoint x: 1228, startPoint y: 504, endPoint x: 1442, endPoint y: 541, distance: 217.2
click at [1465, 524] on div "Crear Item de Auditoria 46882156 Nro Documento 20468821568 CUIL Análisis Afilia…" at bounding box center [784, 375] width 1568 height 750
type input "$ 0,01"
type input "$ 0,17"
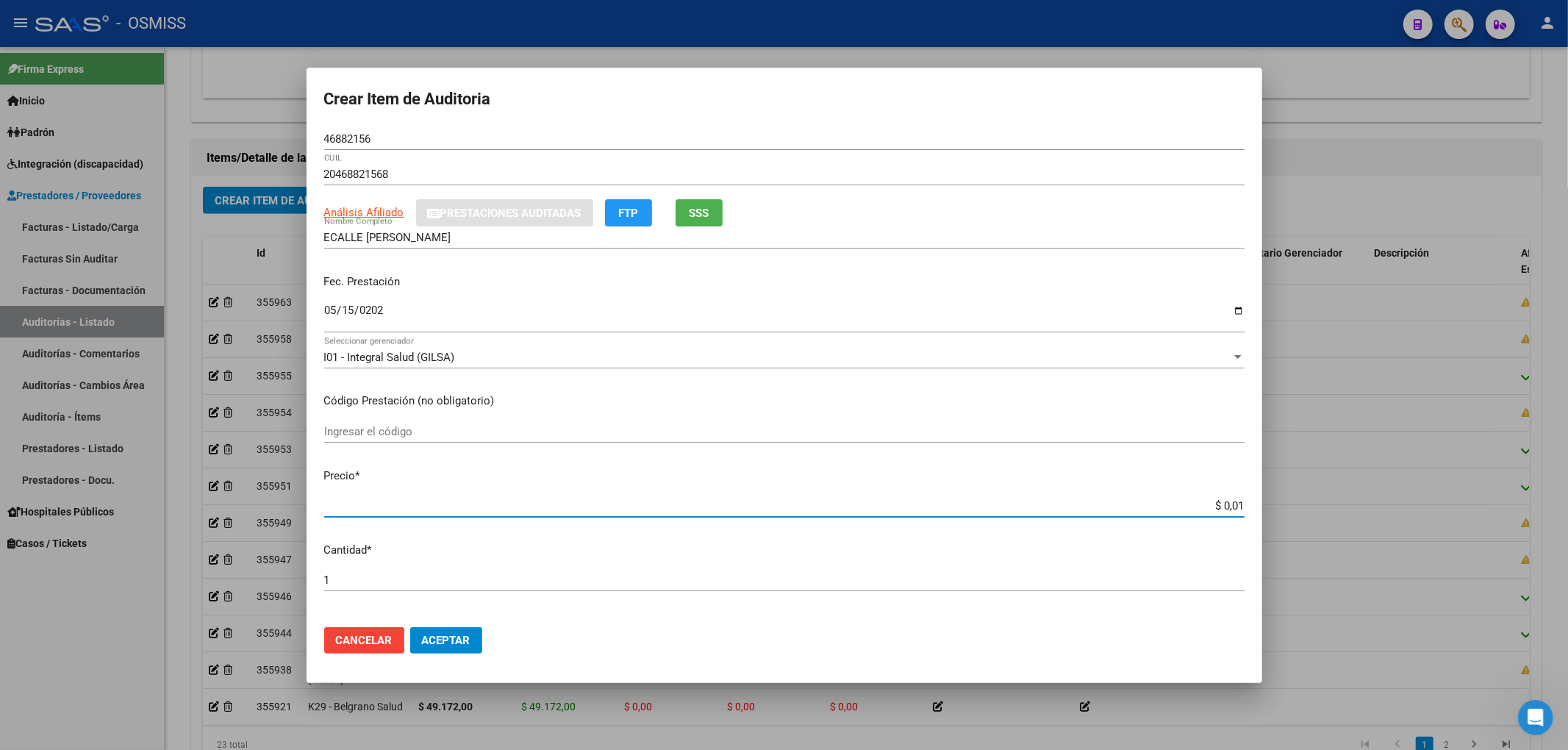
type input "$ 0,17"
type input "$ 1,78"
type input "$ 17,80"
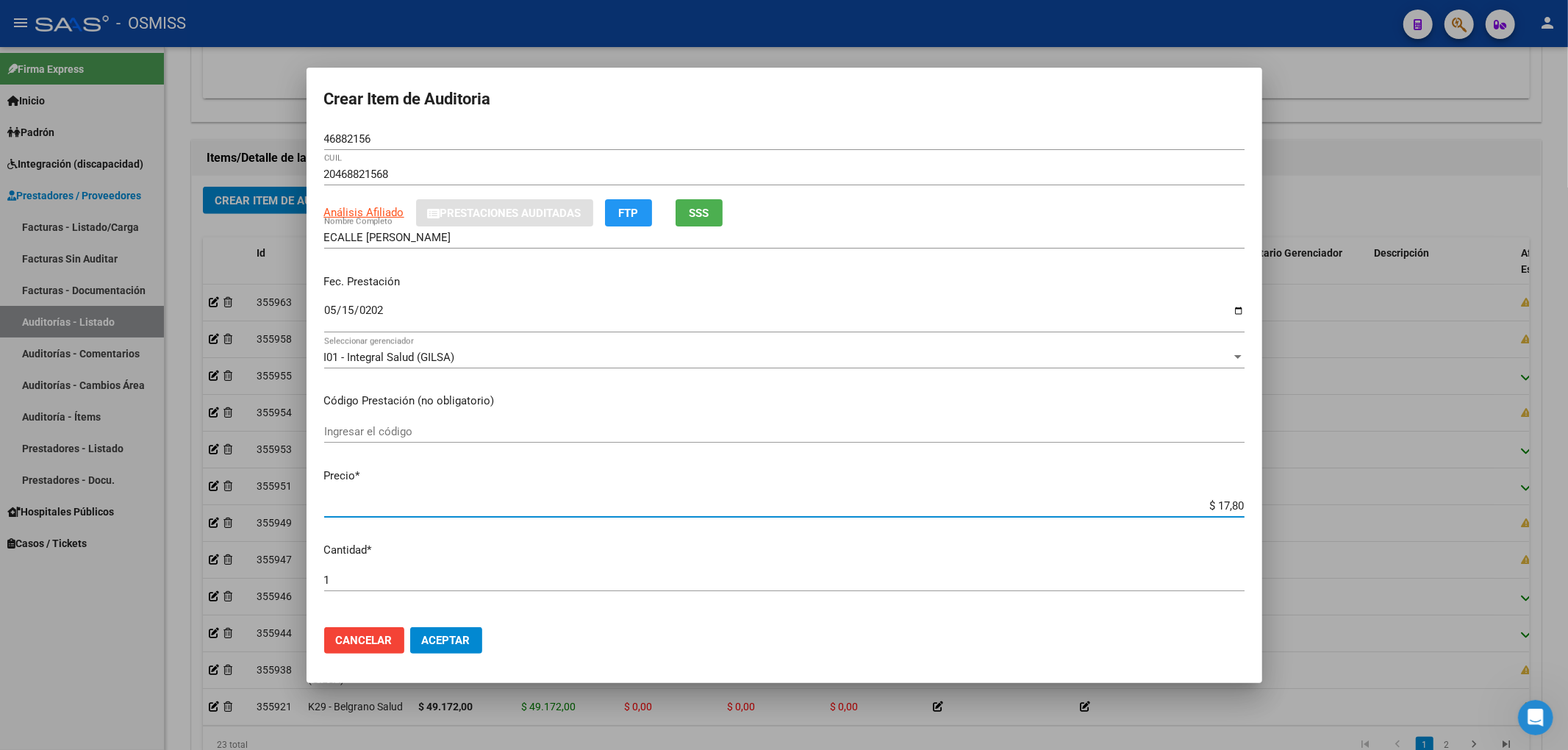
type input "$ 178,00"
type input "$ 1.780,00"
type input "$ 17.800,00"
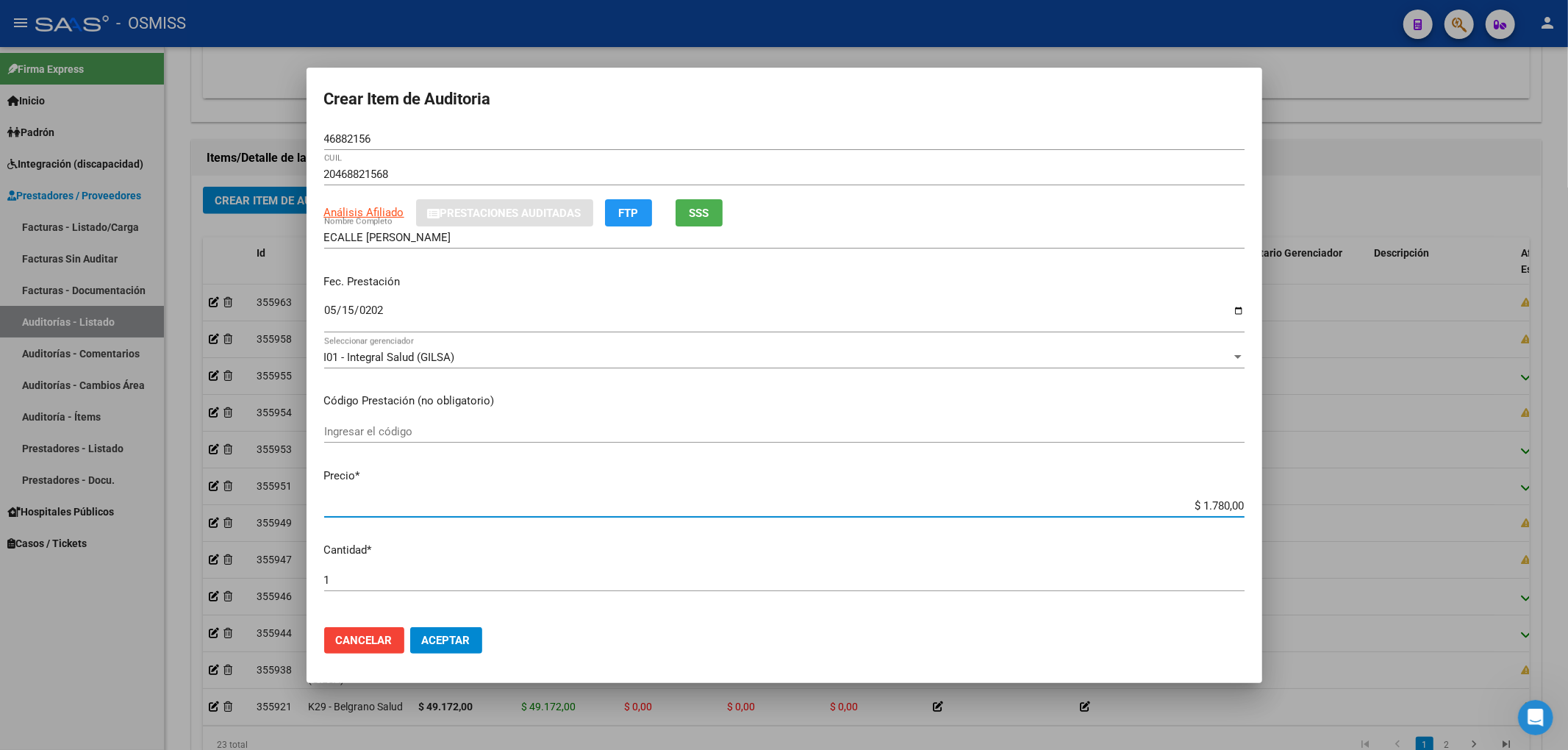
type input "$ 17.800,00"
click at [1027, 295] on div "Fec. Prestación 2025-05-15 Ingresar la fecha" at bounding box center [784, 304] width 920 height 83
click at [462, 634] on span "Aceptar" at bounding box center [446, 640] width 48 height 13
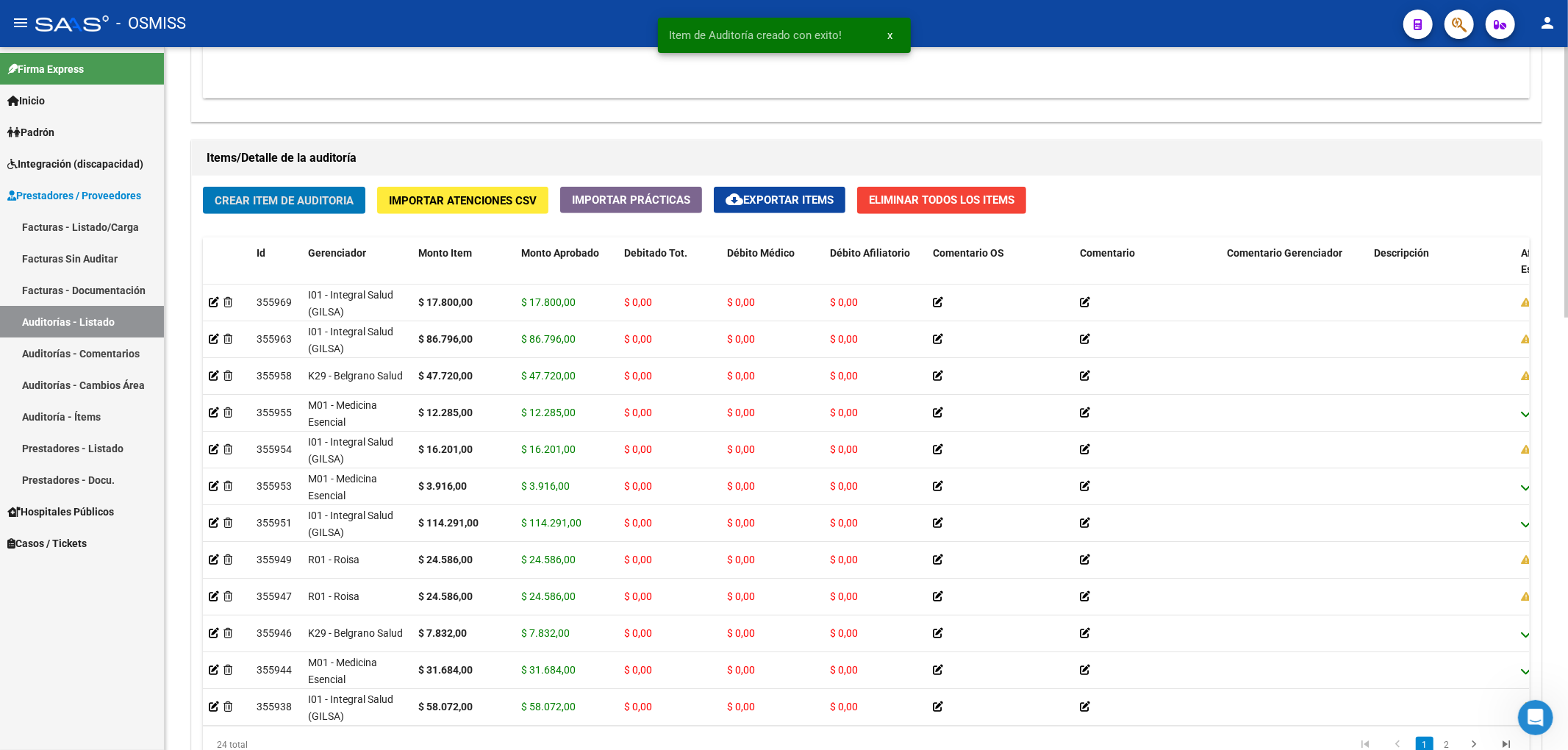
click at [347, 201] on span "Crear Item de Auditoria" at bounding box center [284, 201] width 139 height 13
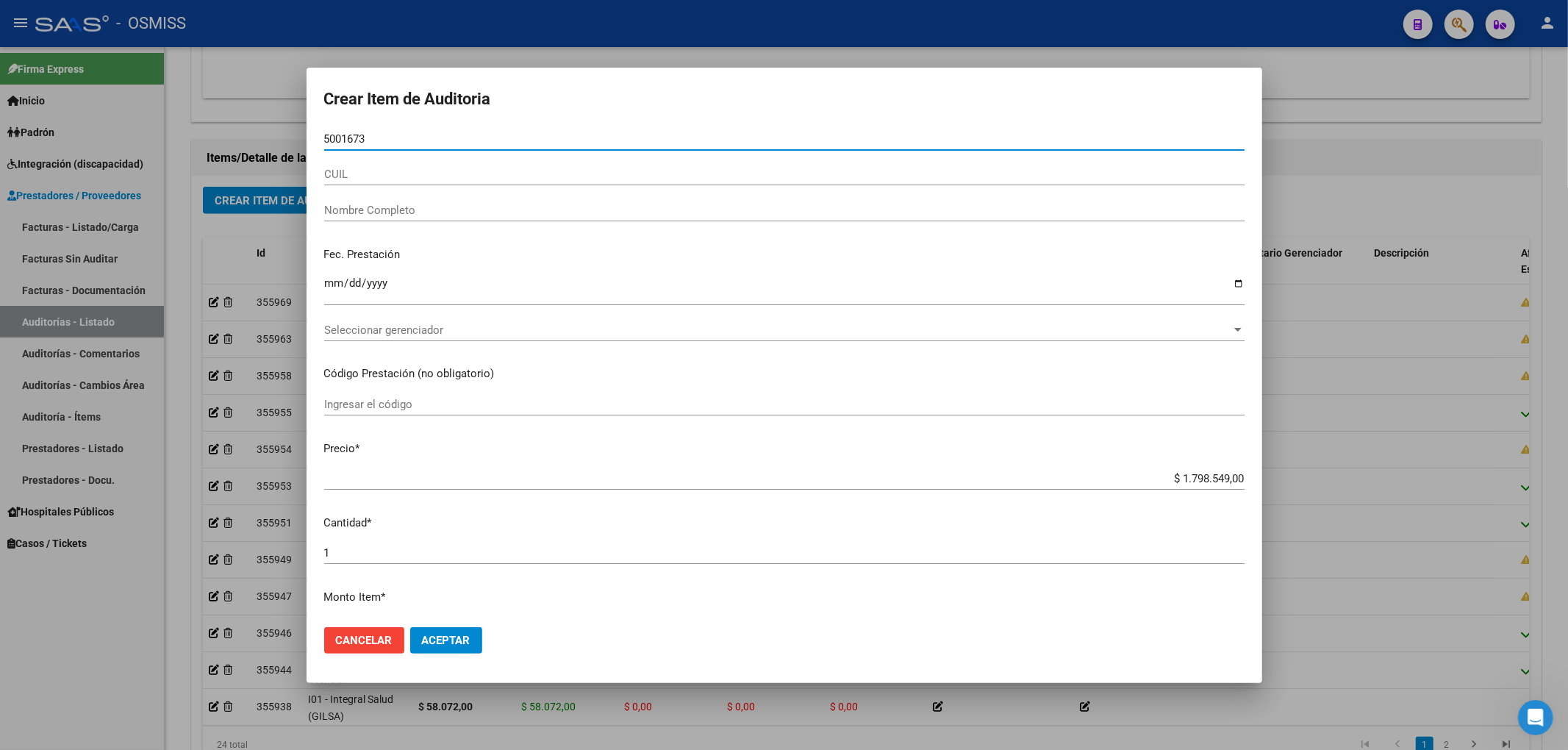
type input "50016730"
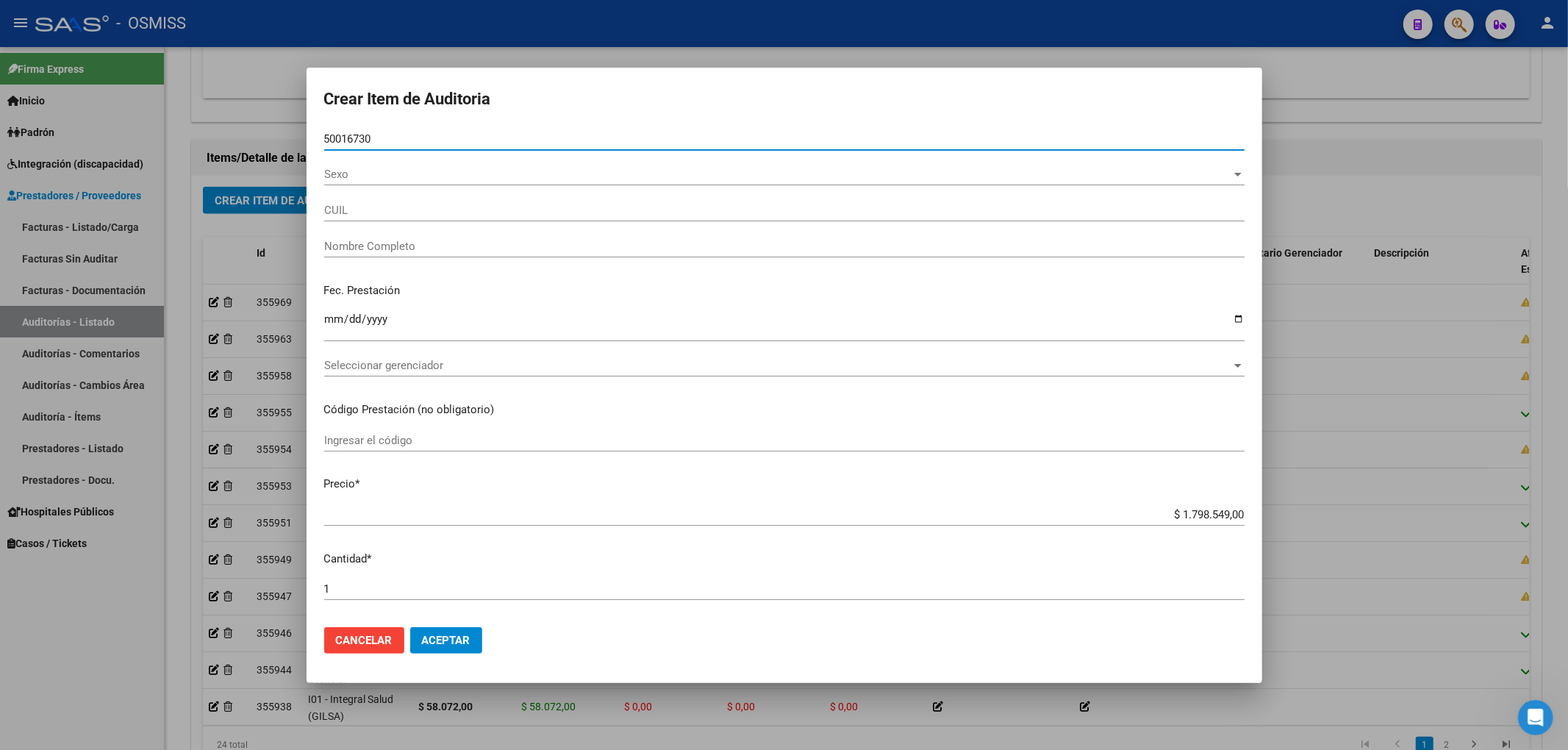
type input "27500167306"
type input "ECALLE MELANI AYLEN"
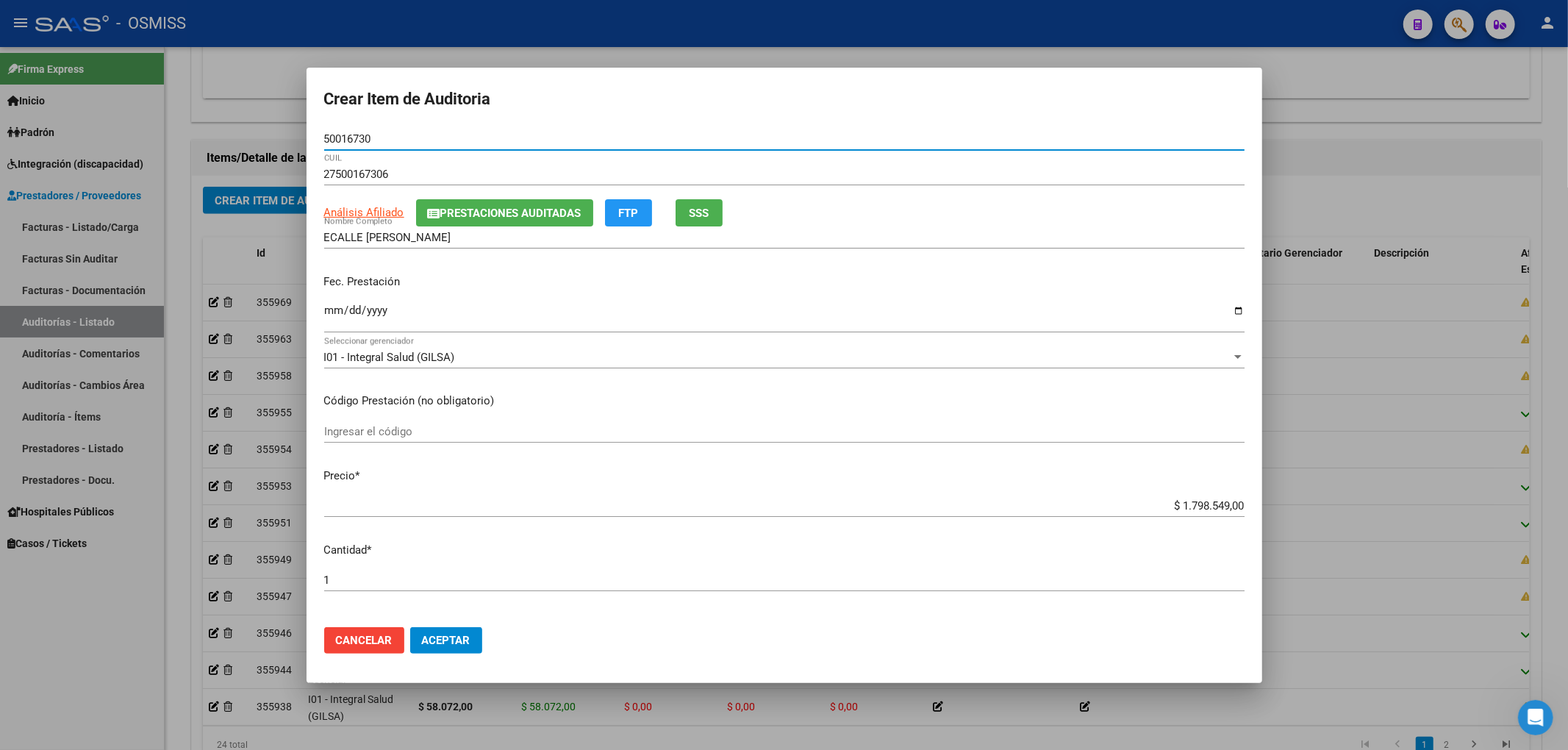
type input "50016730"
click at [453, 217] on span "Prestaciones Auditadas" at bounding box center [511, 213] width 141 height 13
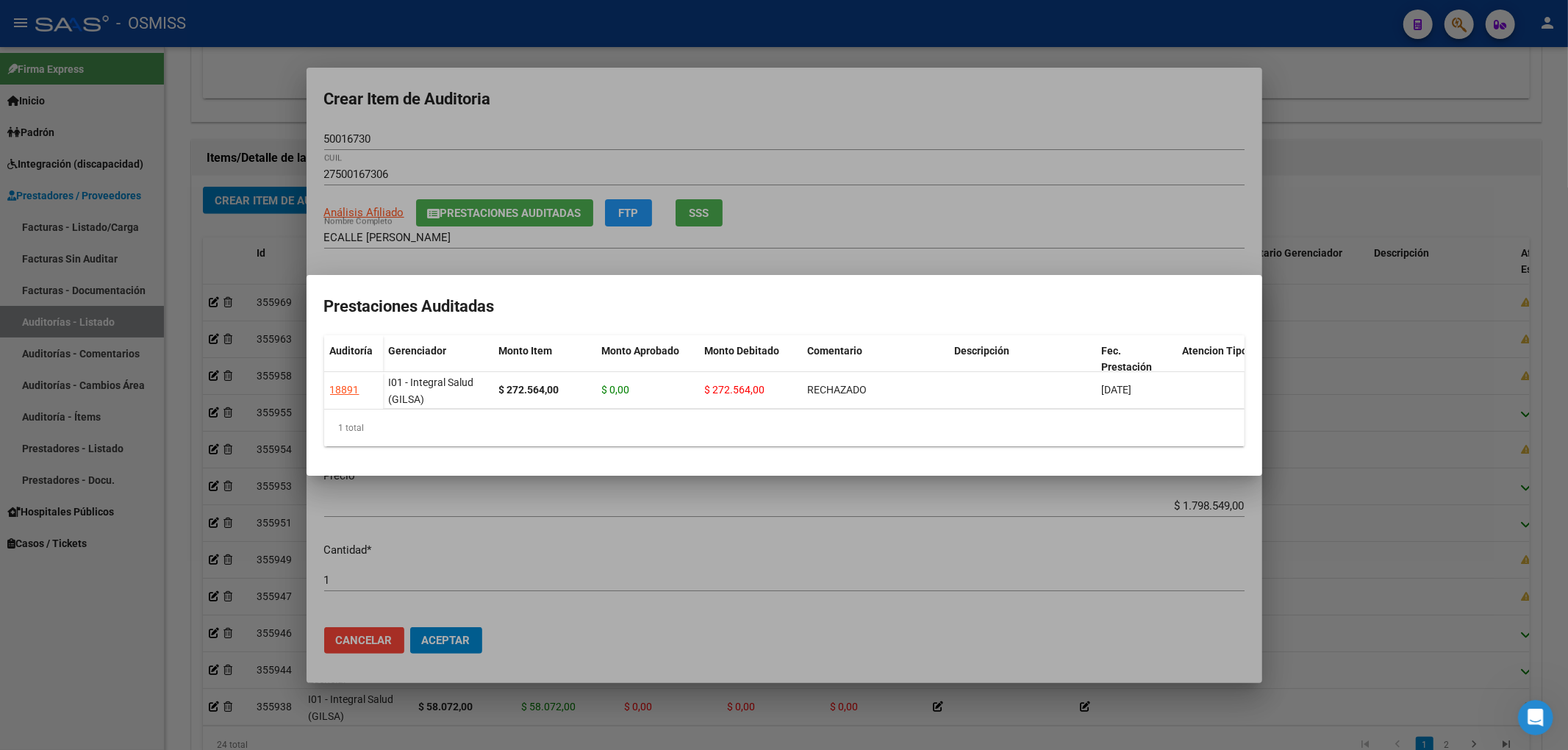
click at [760, 107] on div at bounding box center [784, 375] width 1568 height 750
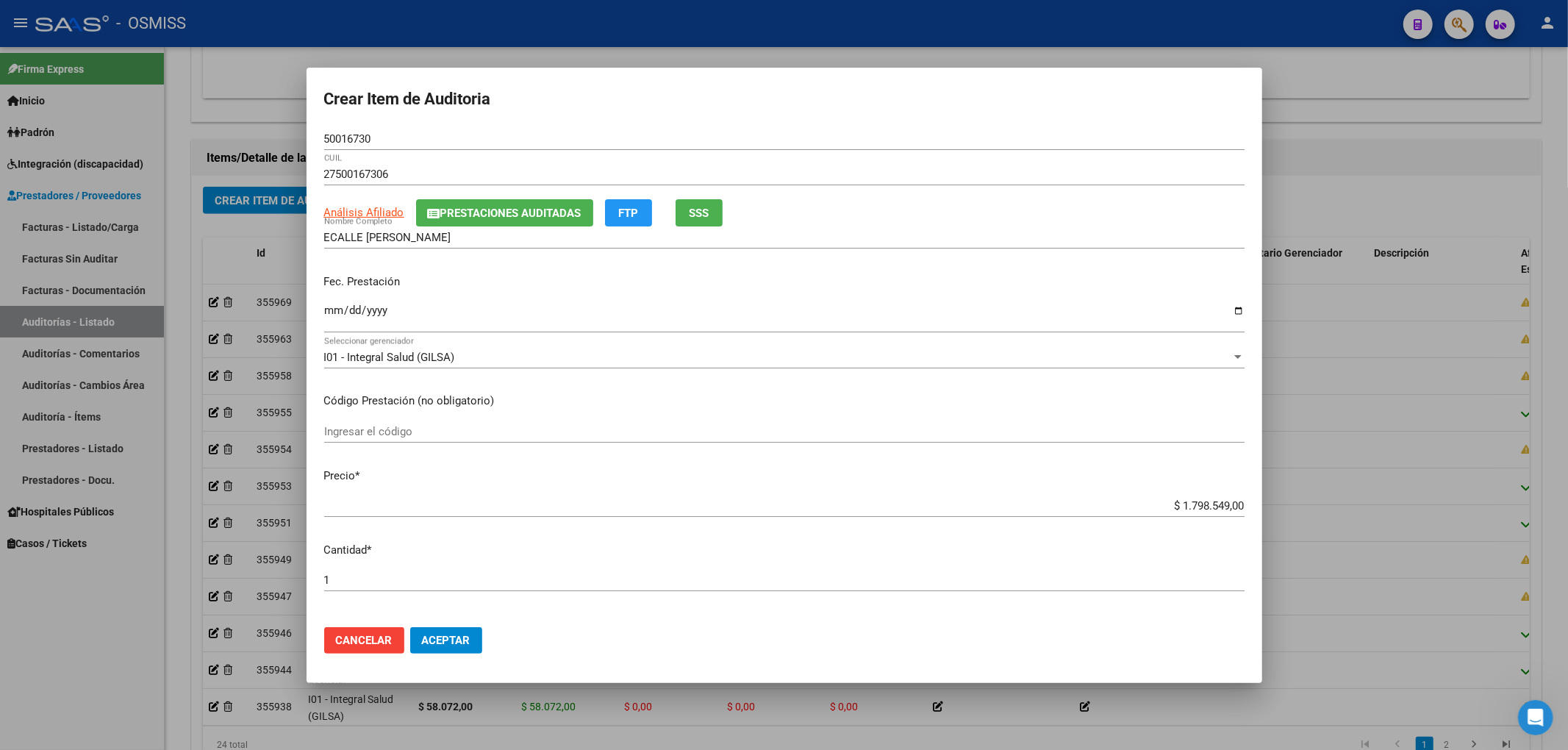
click at [1070, 145] on div "50016730 Nro Documento" at bounding box center [784, 138] width 920 height 22
click at [330, 313] on input "Ingresar la fecha" at bounding box center [784, 315] width 920 height 23
type input "2025-04-14"
drag, startPoint x: 1141, startPoint y: 506, endPoint x: 1274, endPoint y: 509, distance: 133.0
click at [1265, 509] on div "Crear Item de Auditoria 50016730 Nro Documento 27500167306 CUIL Análisis Afilia…" at bounding box center [784, 375] width 1568 height 750
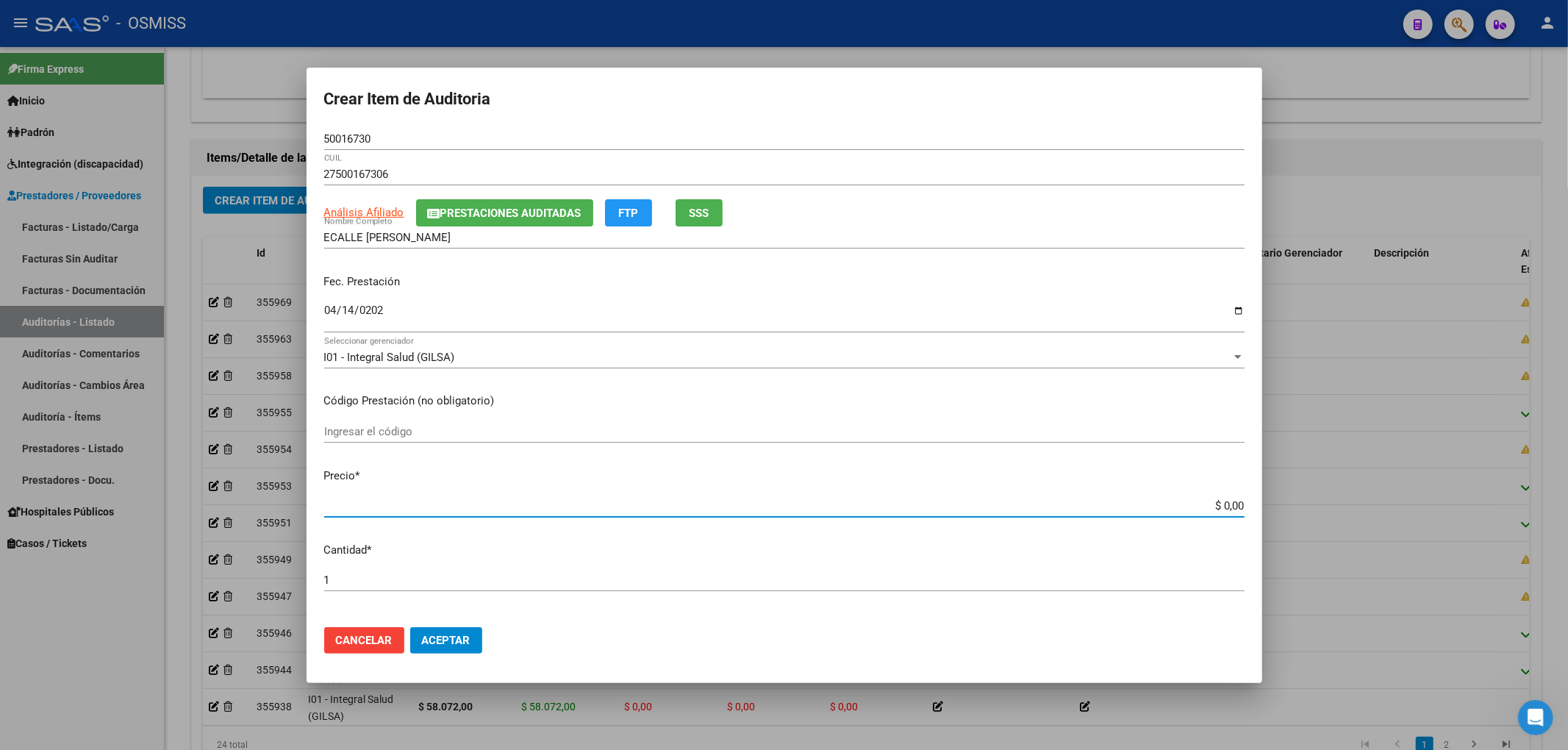
type input "$ 0,08"
type input "$ 0,86"
type input "$ 8,67"
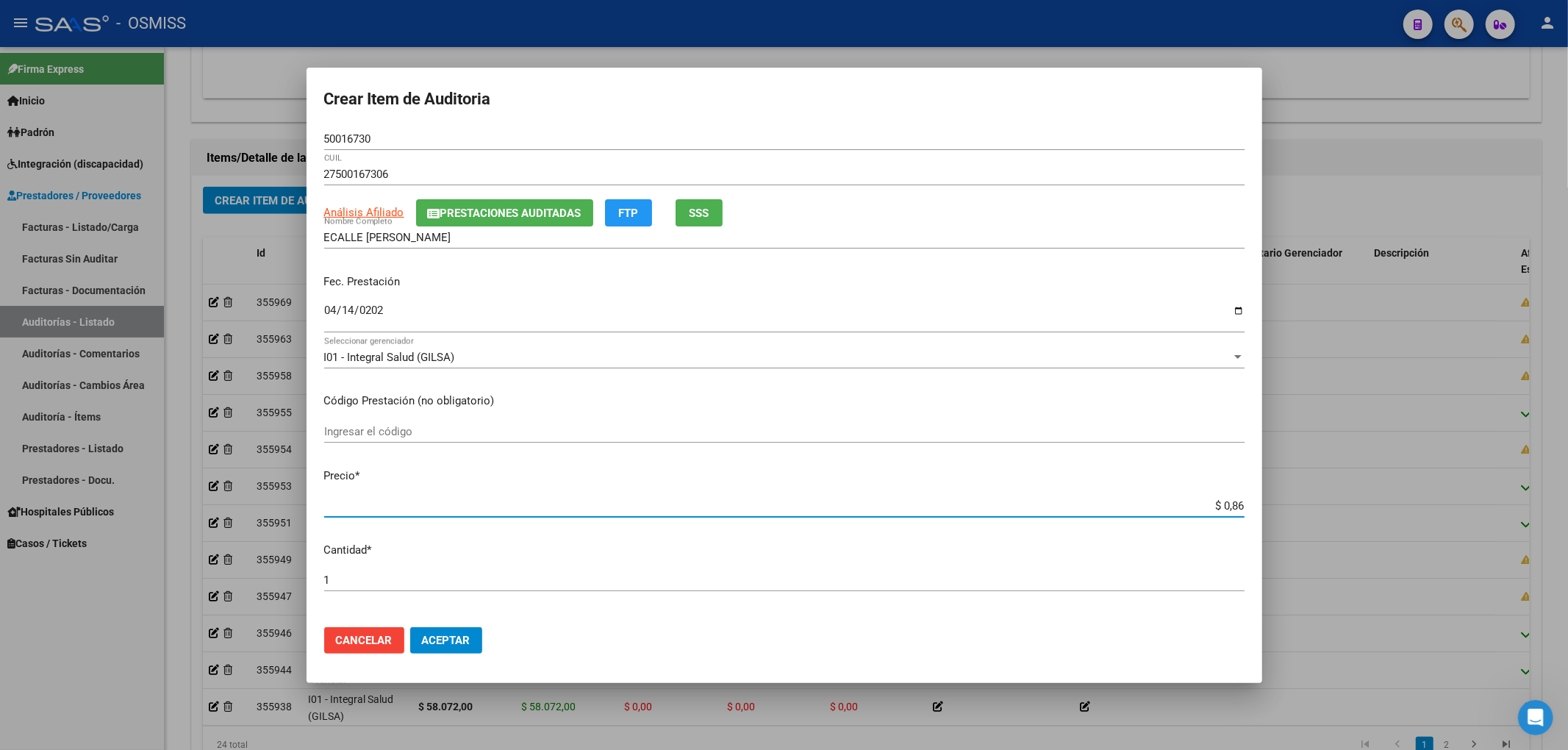
type input "$ 8,67"
type input "$ 86,79"
type input "$ 867,96"
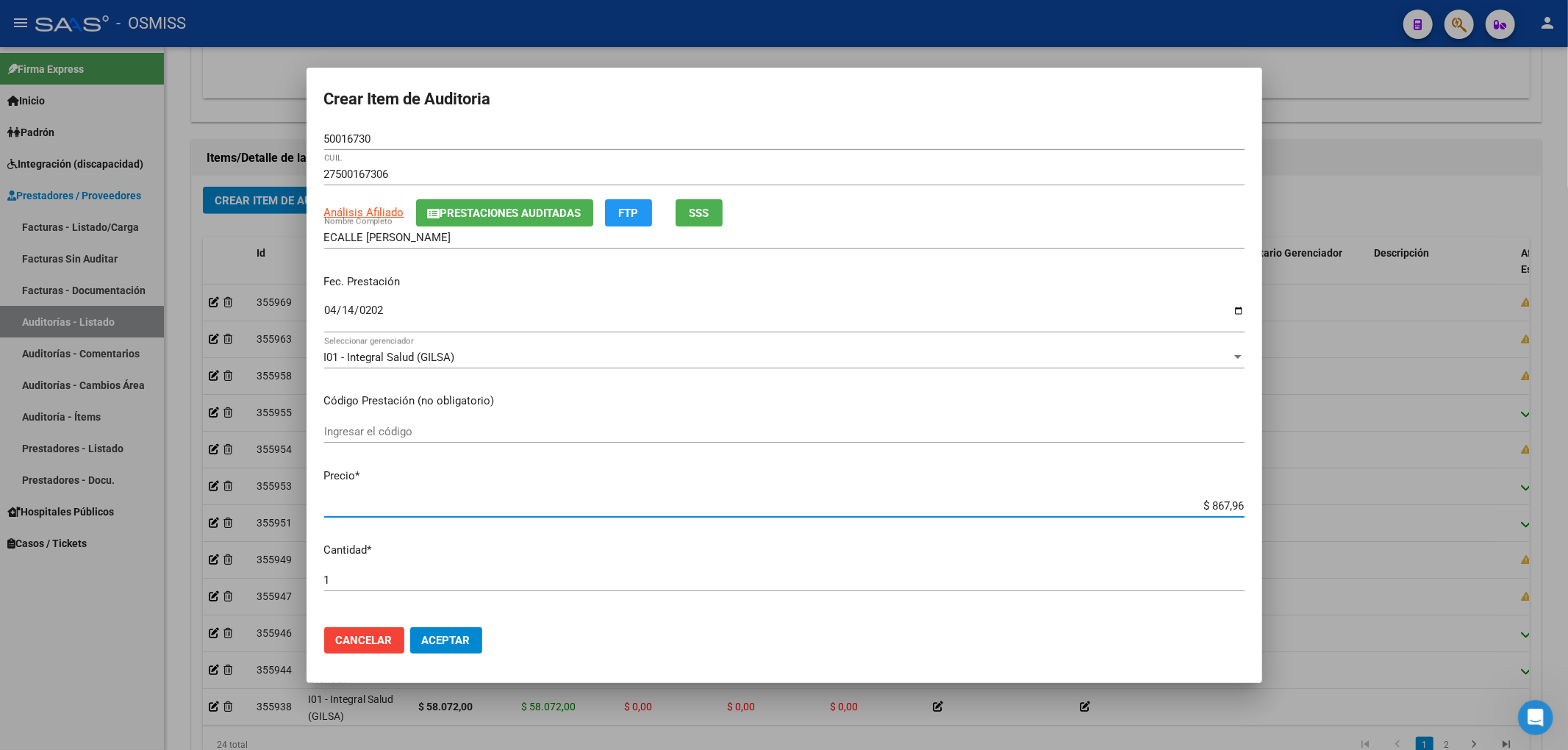
type input "$ 8.679,60"
type input "$ 86.796,00"
click at [436, 650] on button "Aceptar" at bounding box center [446, 640] width 72 height 26
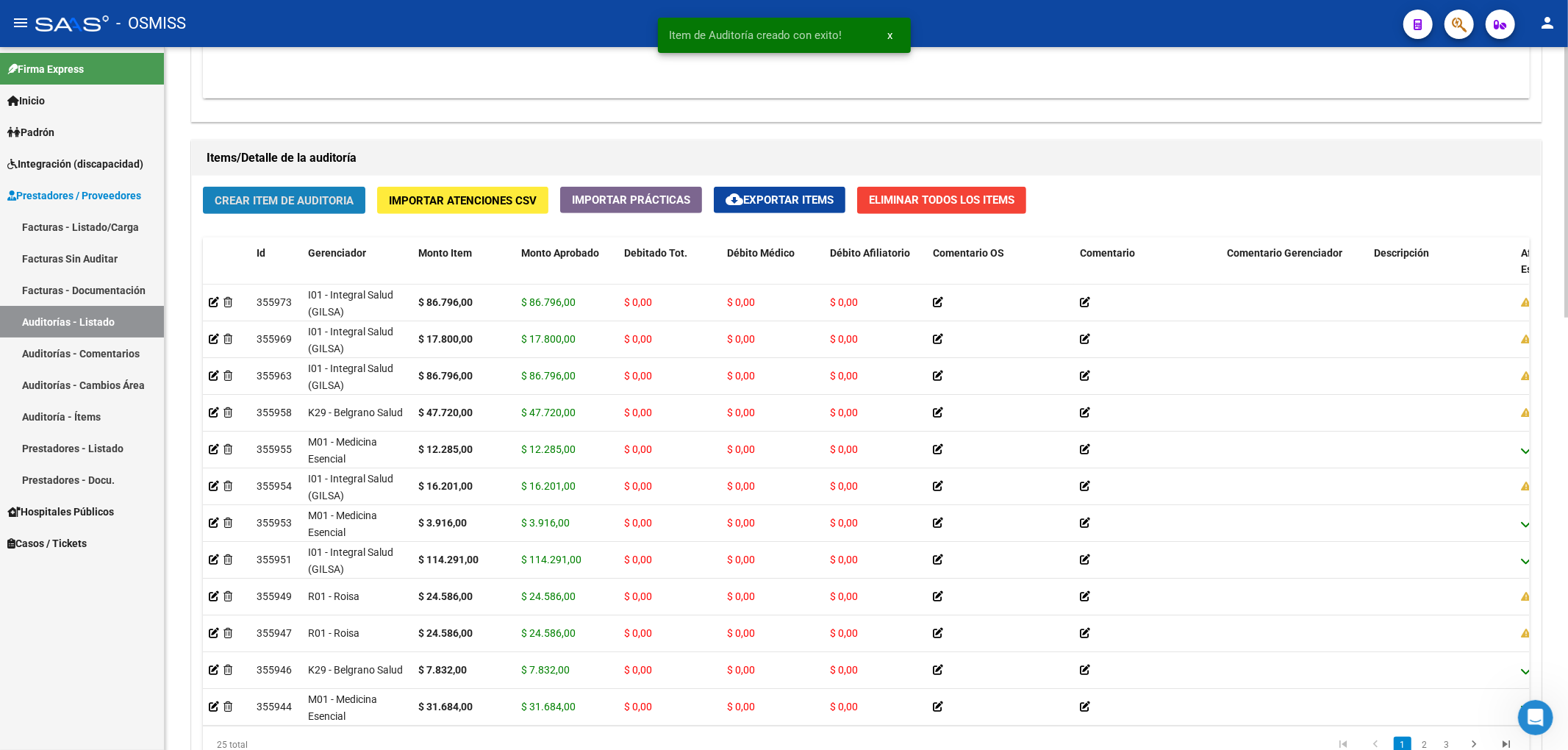
click at [335, 214] on button "Crear Item de Auditoria" at bounding box center [284, 201] width 163 height 27
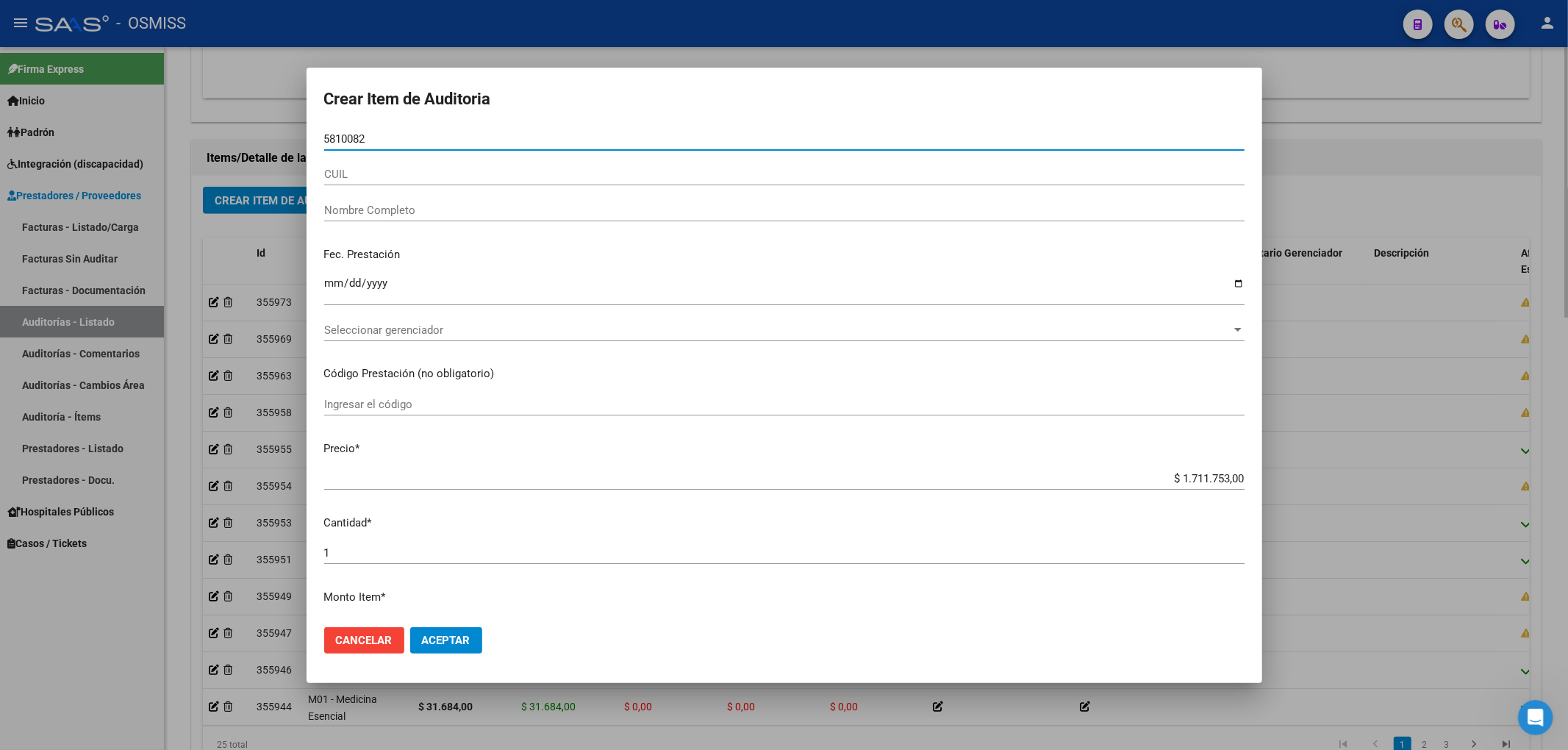
type input "58100826"
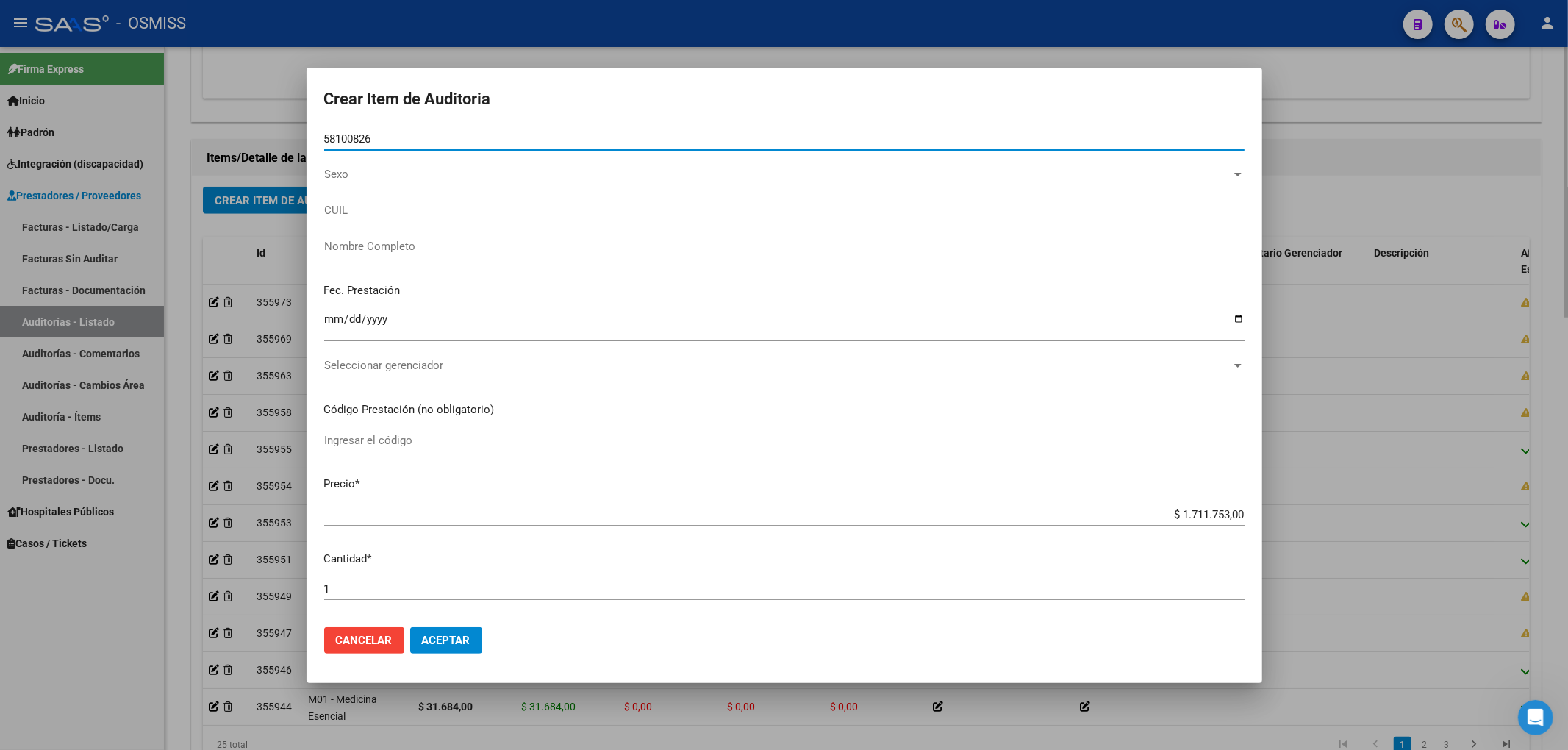
type input "27581008266"
type input "ESCOBAR MAGUIE"
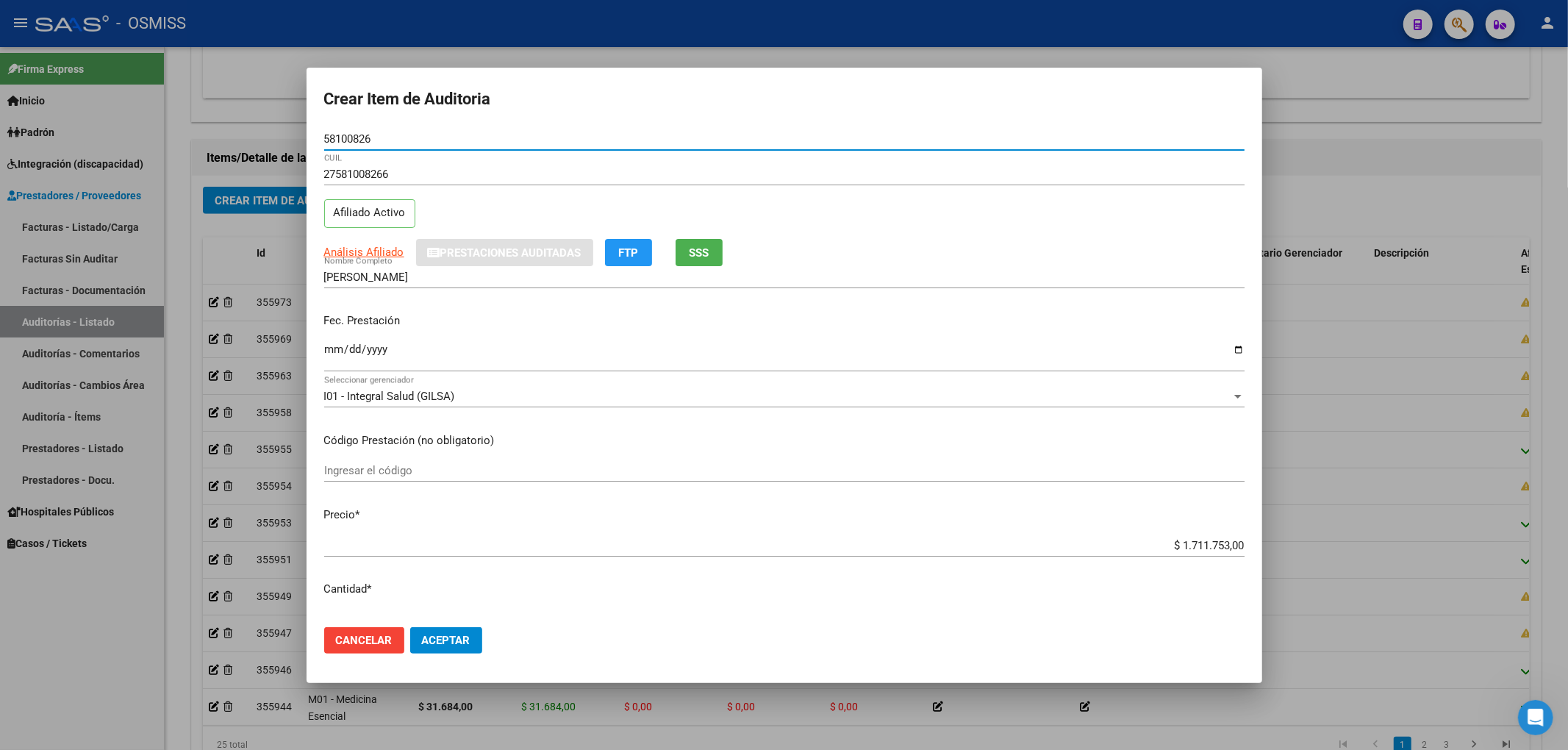
type input "58100826"
click at [324, 342] on div "Ingresar la fecha" at bounding box center [784, 355] width 920 height 31
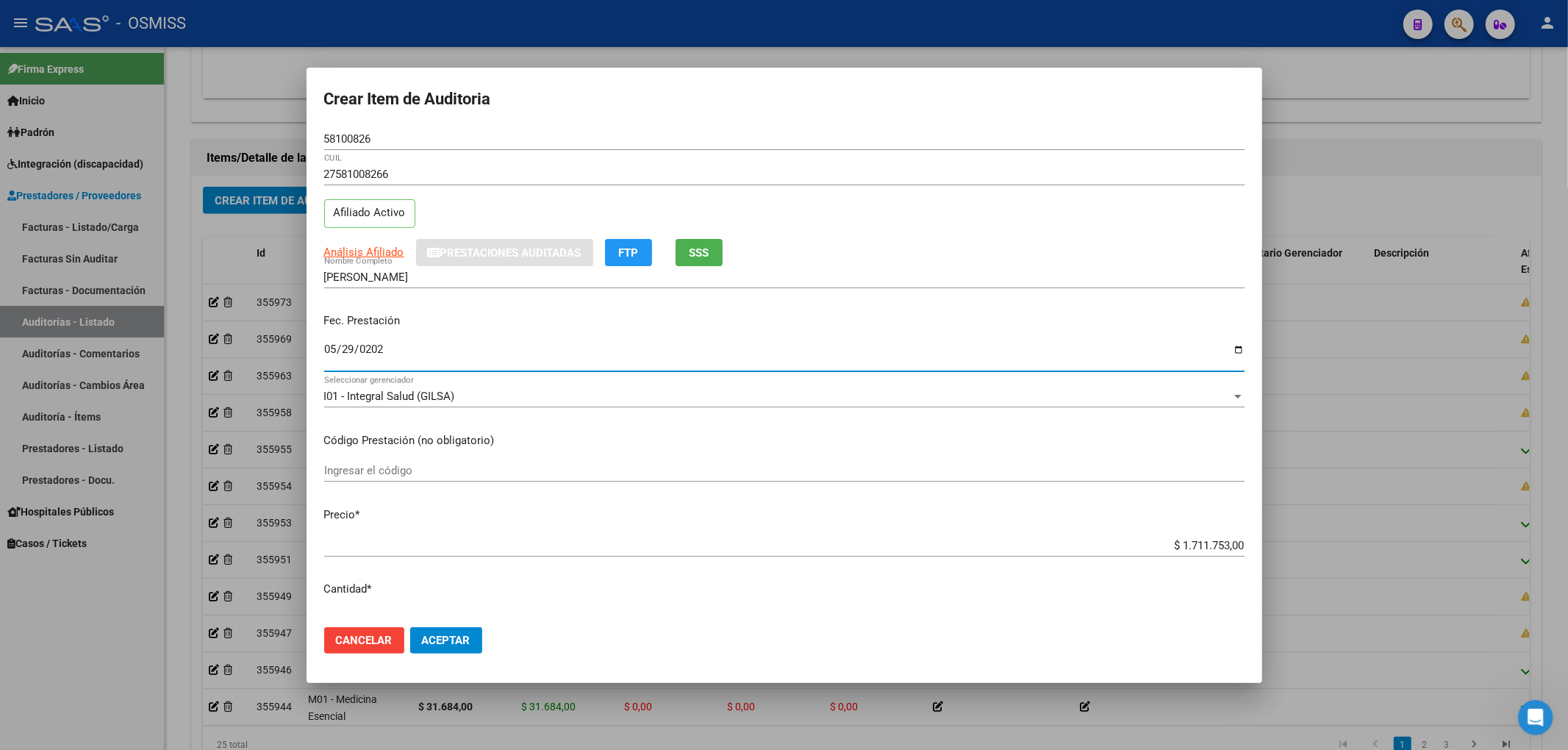
type input "2025-05-29"
drag, startPoint x: 1147, startPoint y: 545, endPoint x: 1493, endPoint y: 533, distance: 346.2
click at [1489, 533] on div "Crear Item de Auditoria 58100826 Nro Documento 27581008266 CUIL Afiliado Activo…" at bounding box center [784, 375] width 1568 height 750
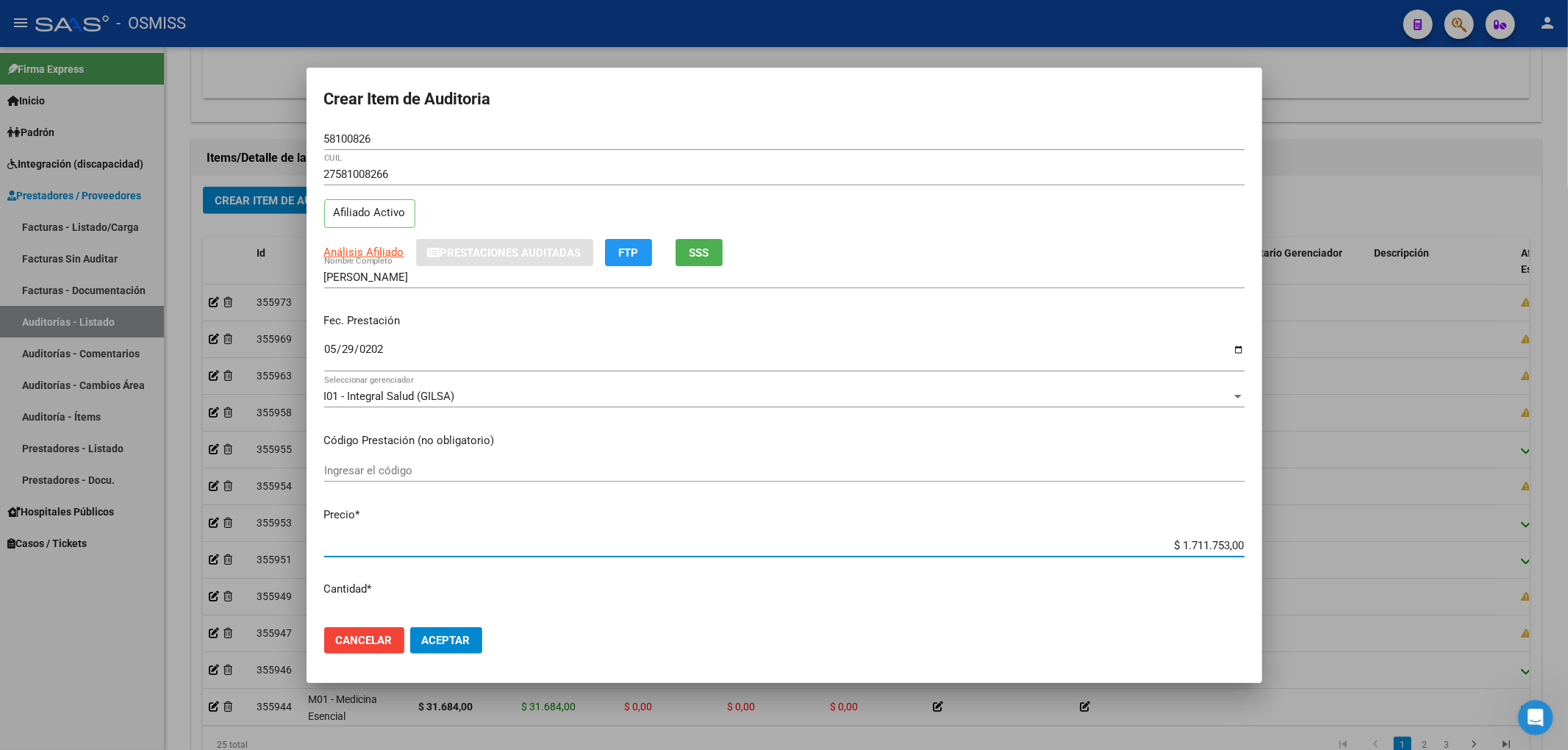
type input "$ 0,05"
type input "$ 0,02"
type input "$ 0,25"
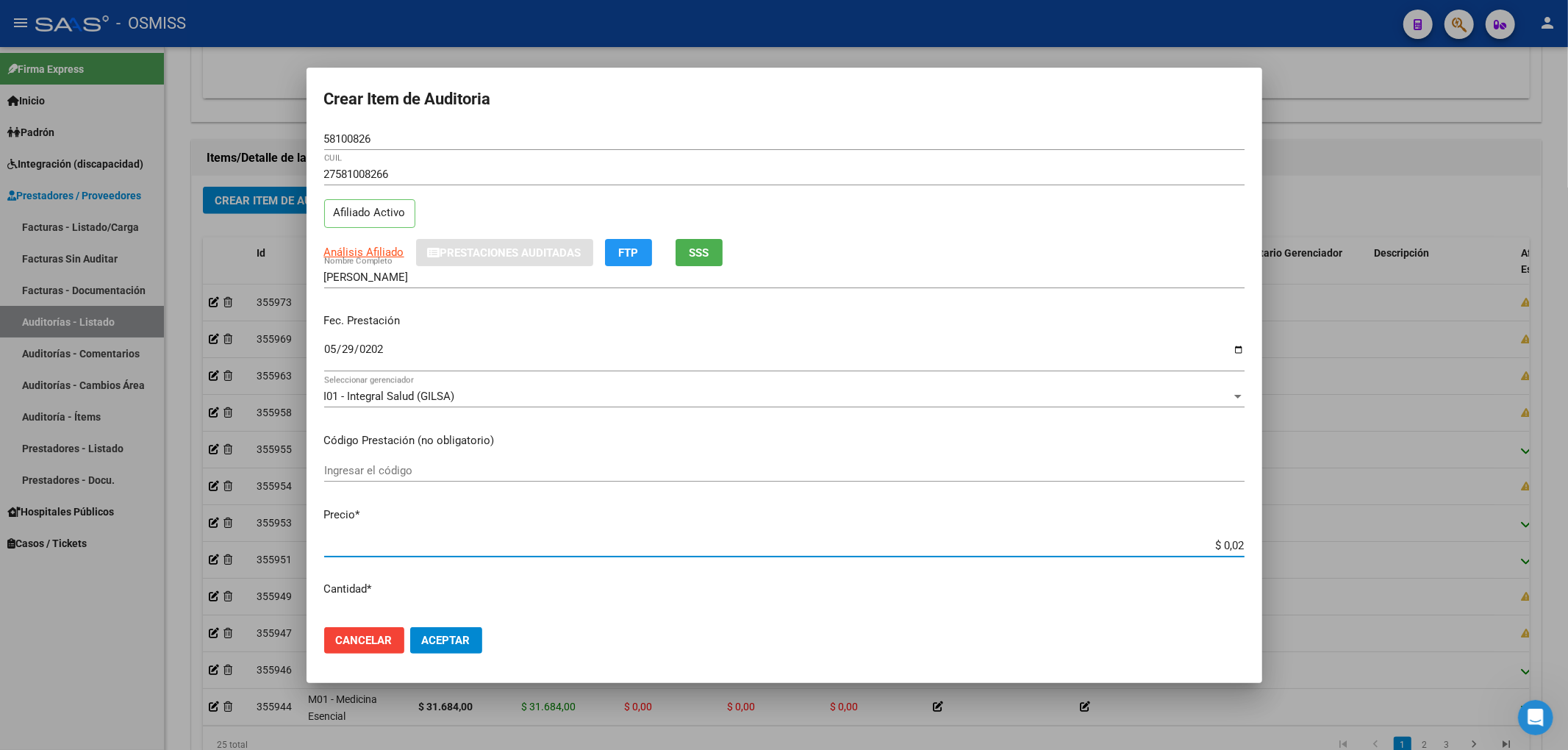
type input "$ 0,25"
type input "$ 2,50"
type input "$ 25,06"
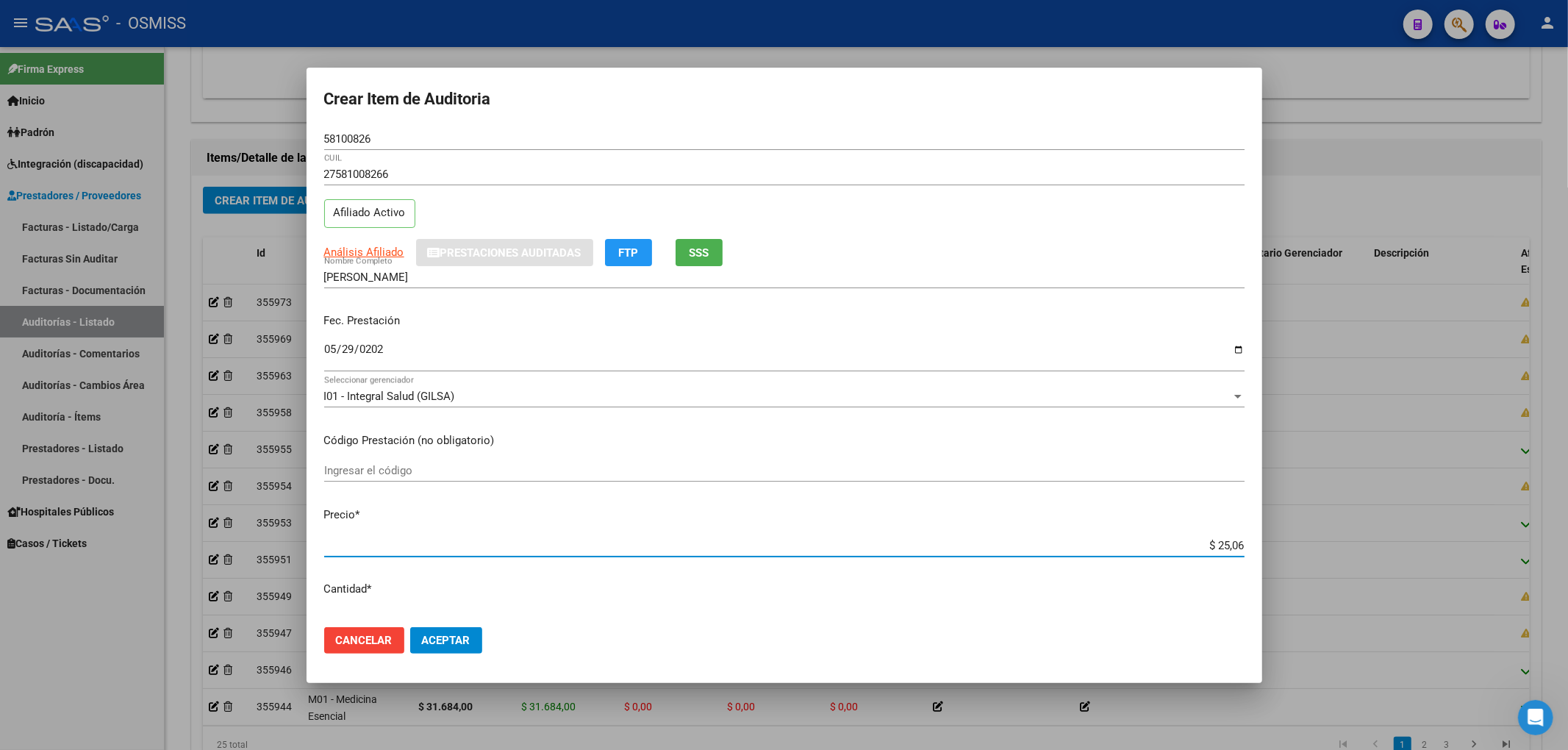
type input "$ 250,64"
type input "$ 2.506,40"
type input "$ 25.064,00"
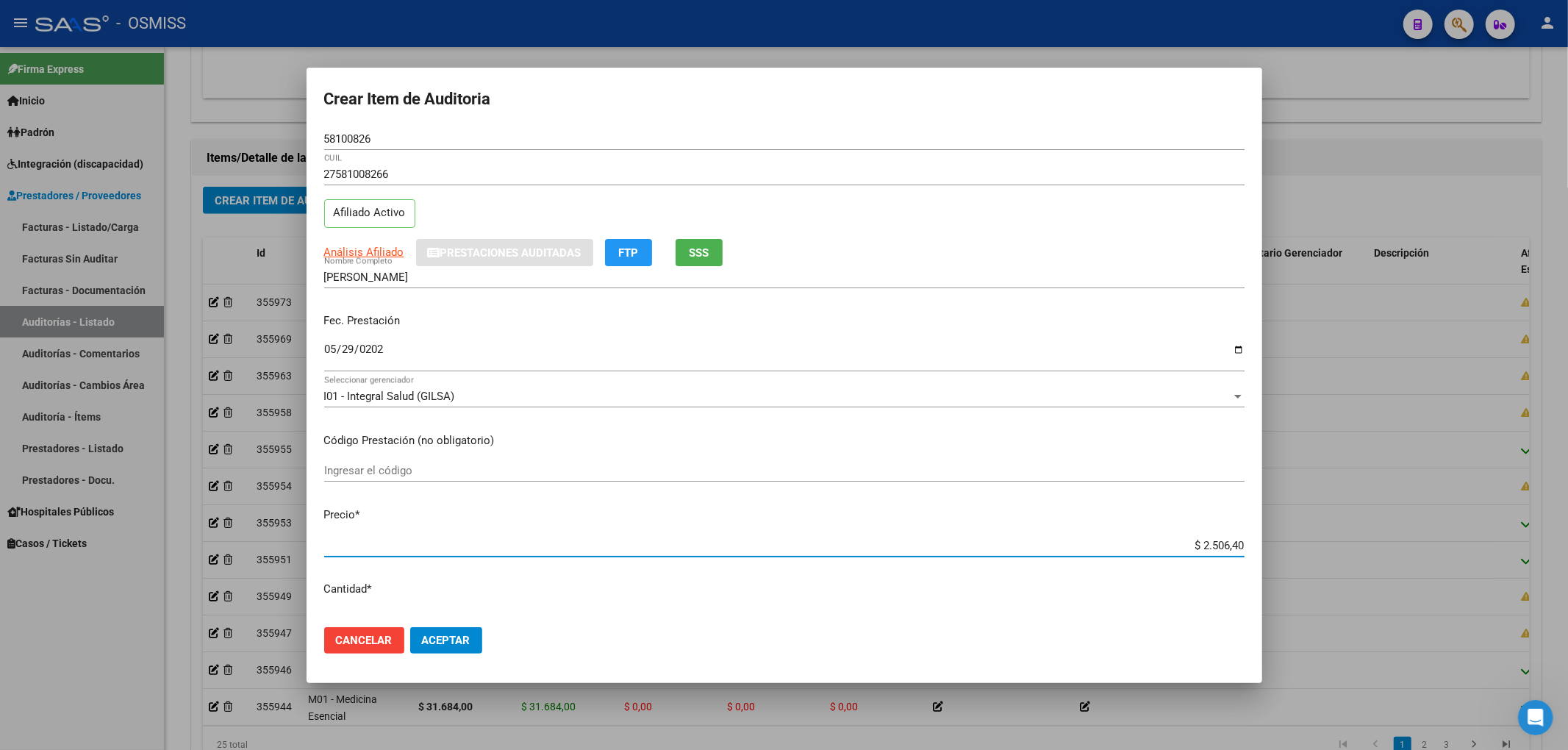
type input "$ 25.064,00"
drag, startPoint x: 391, startPoint y: 136, endPoint x: 185, endPoint y: 165, distance: 208.0
click at [295, 133] on div "Crear Item de Auditoria 58100826 Nro Documento 27581008266 CUIL Afiliado Activo…" at bounding box center [784, 375] width 1568 height 750
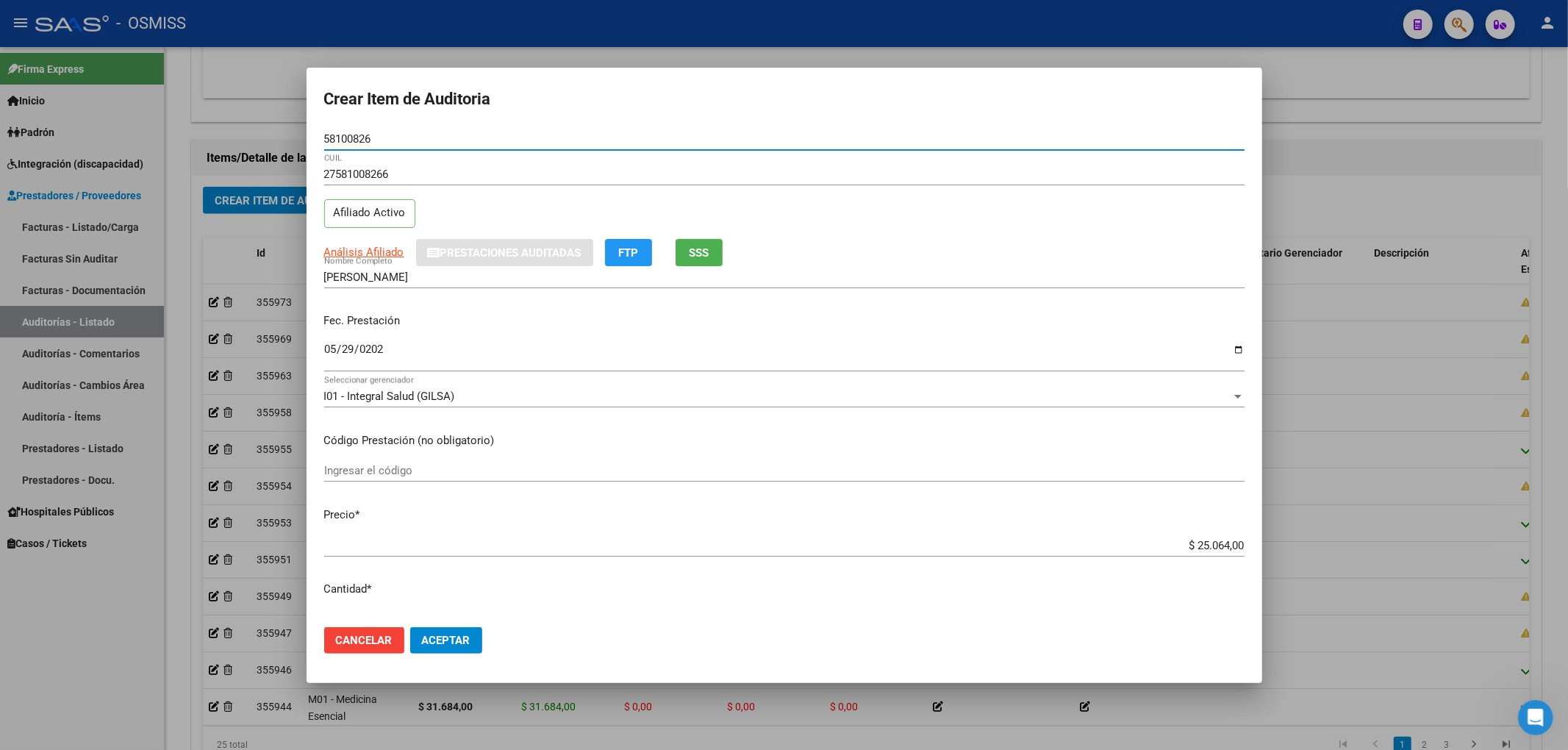
drag, startPoint x: 371, startPoint y: 136, endPoint x: 300, endPoint y: 136, distance: 71.0
click at [300, 136] on div "Crear Item de Auditoria 58100826 Nro Documento 27581008266 CUIL Afiliado Activo…" at bounding box center [784, 375] width 1568 height 750
drag, startPoint x: 1004, startPoint y: 228, endPoint x: 1023, endPoint y: 282, distance: 57.2
click at [1004, 228] on div "27581008266 CUIL Afiliado Activo" at bounding box center [784, 200] width 920 height 75
click at [451, 639] on span "Aceptar" at bounding box center [446, 640] width 48 height 13
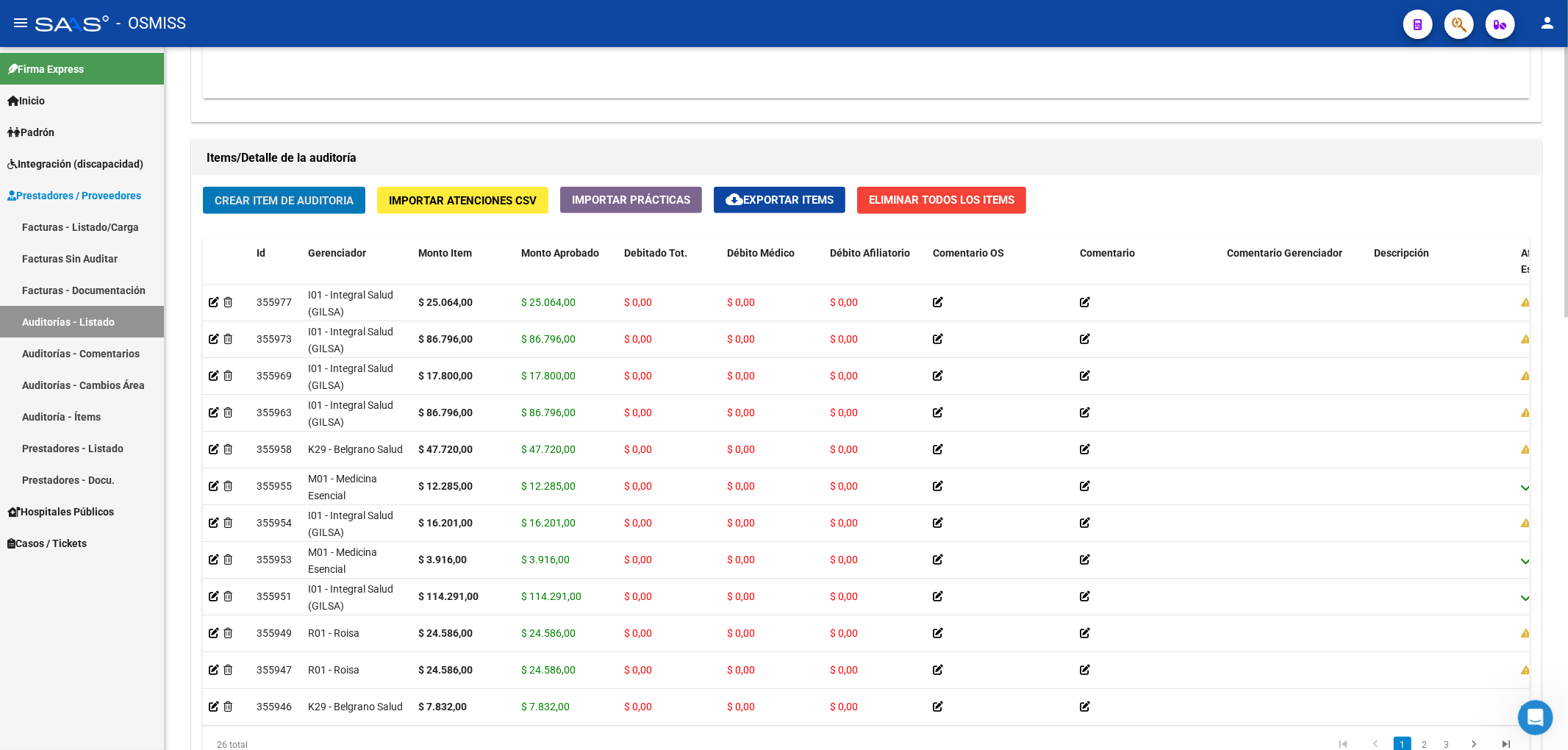
click at [286, 201] on span "Crear Item de Auditoria" at bounding box center [284, 201] width 139 height 13
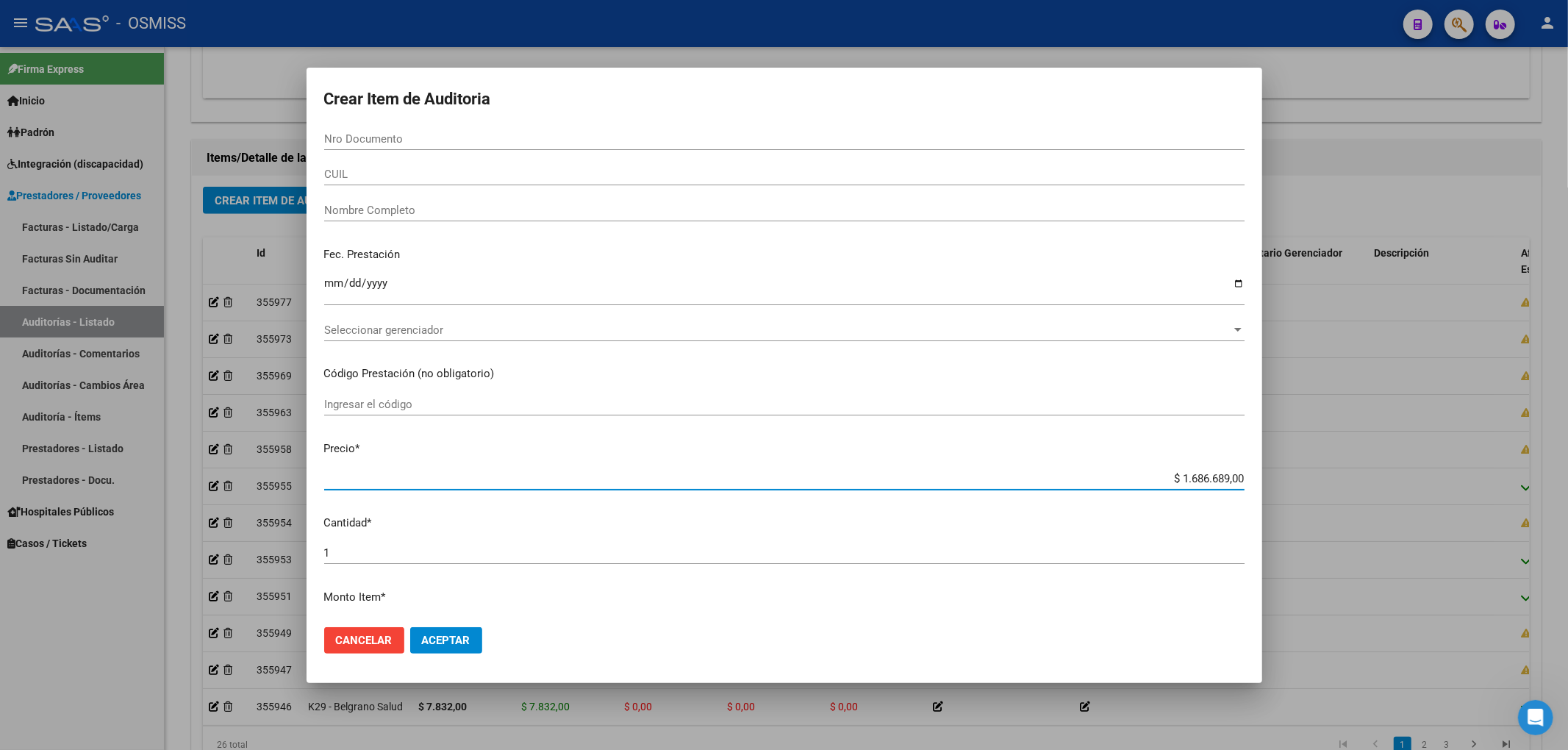
drag, startPoint x: 1151, startPoint y: 476, endPoint x: 1379, endPoint y: 469, distance: 228.1
click at [1379, 469] on div "Crear Item de Auditoria Nro Documento CUIL Nombre Completo Fec. Prestación Ingr…" at bounding box center [784, 375] width 1568 height 750
type input "$ 0,05"
type input "$ 0,53"
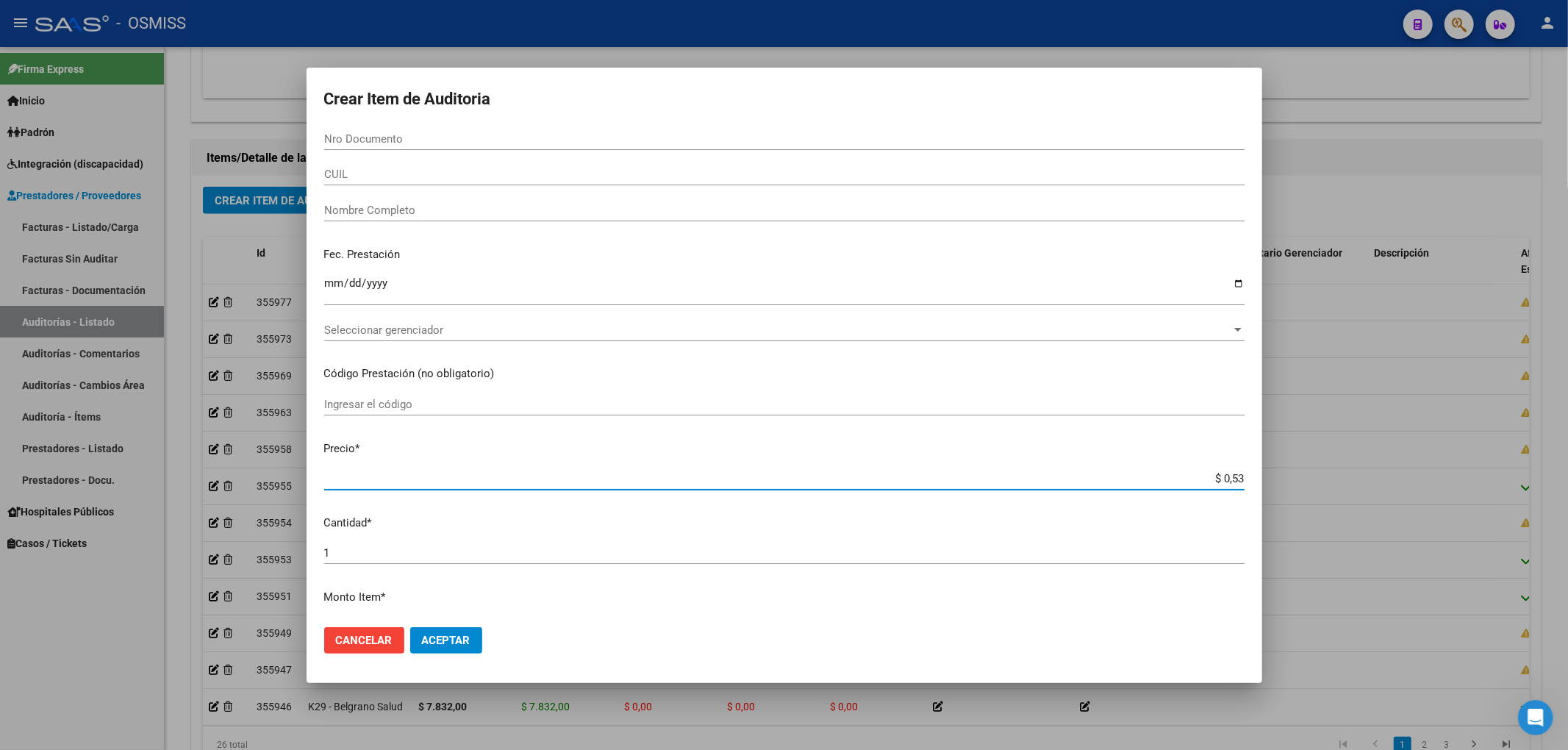
type input "$ 0,53"
type input "$ 5,38"
type input "$ 53,87"
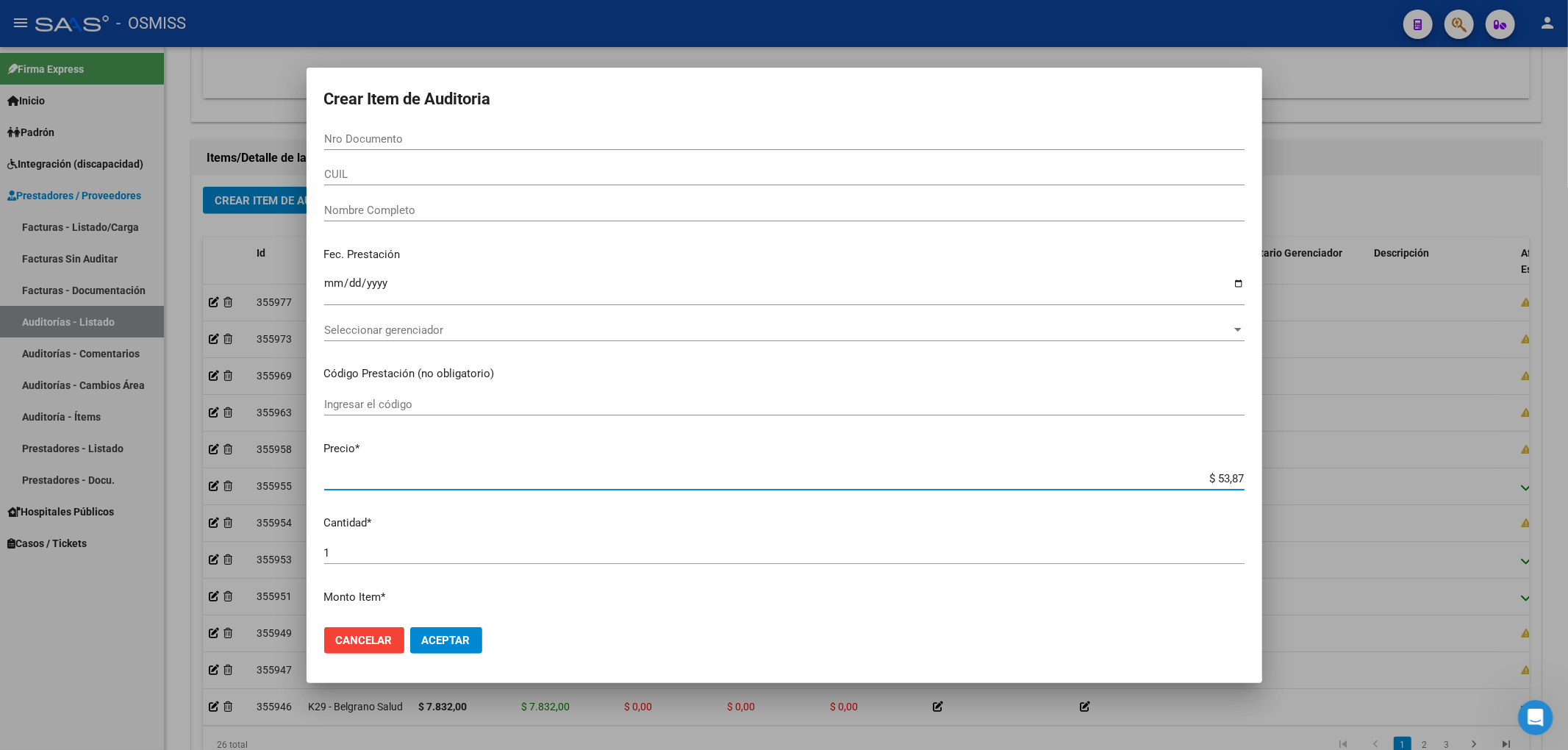
type input "$ 538,78"
type input "$ 5.387,80"
type input "$ 53.878,00"
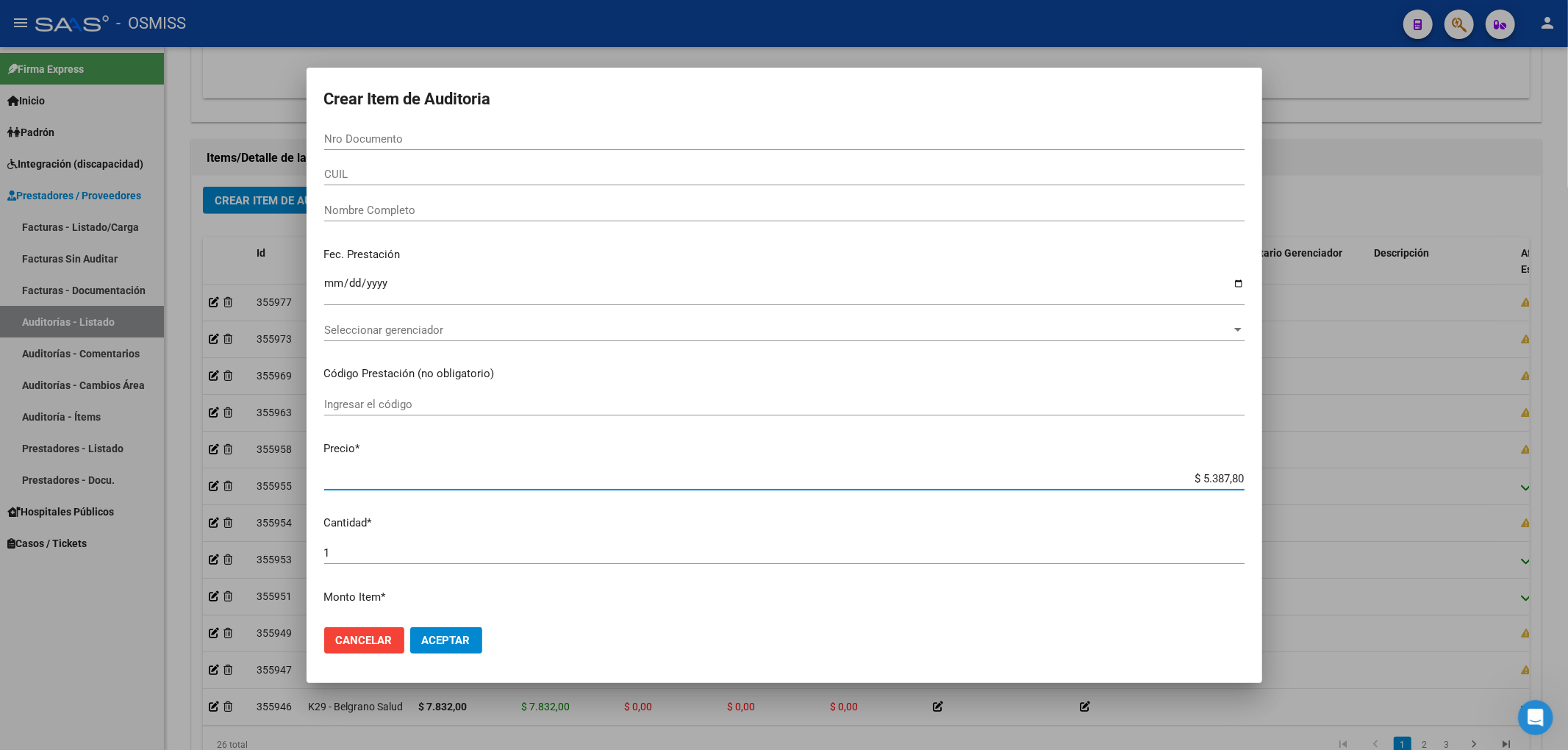
type input "$ 53.878,00"
click at [330, 133] on input "Nro Documento" at bounding box center [784, 139] width 920 height 13
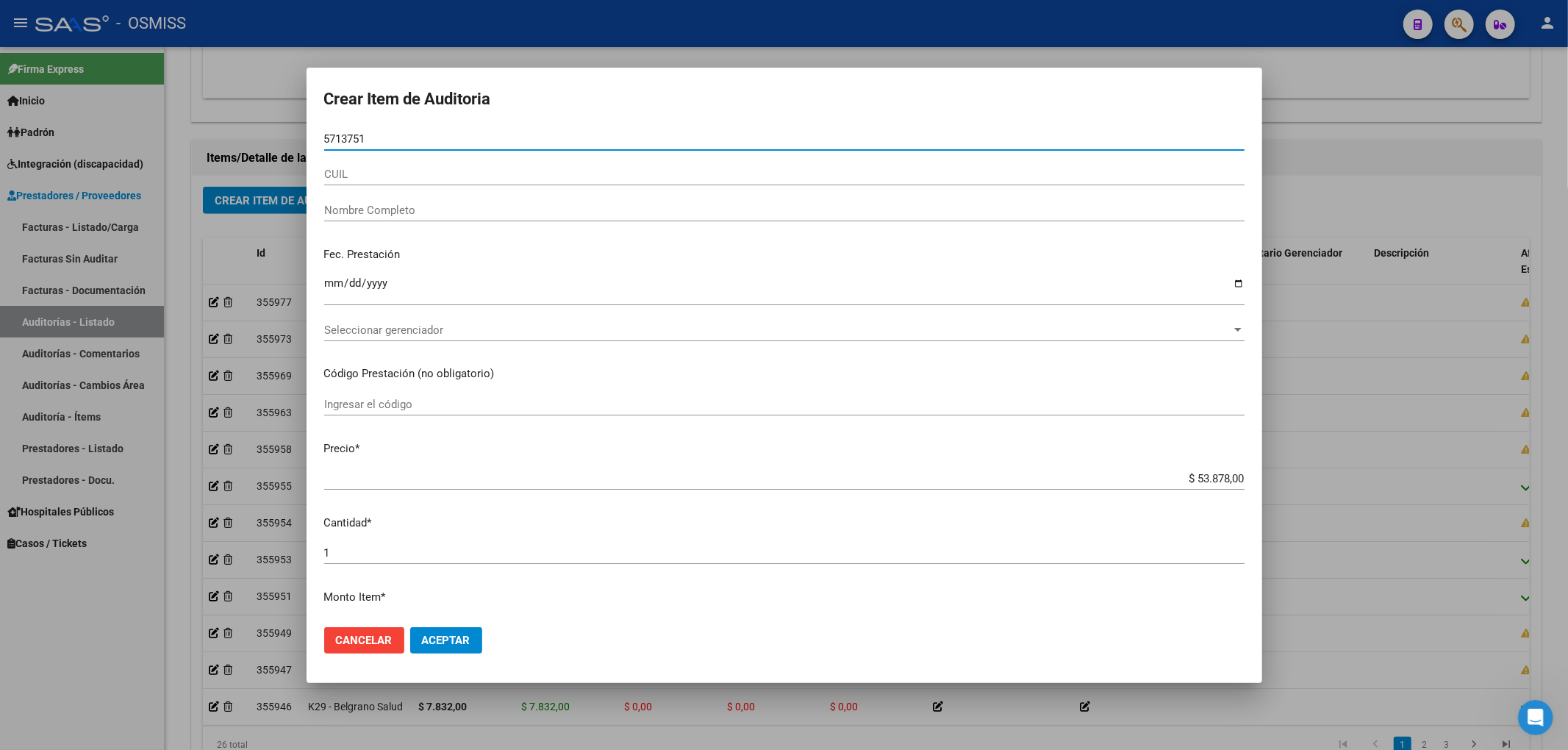
type input "57137510"
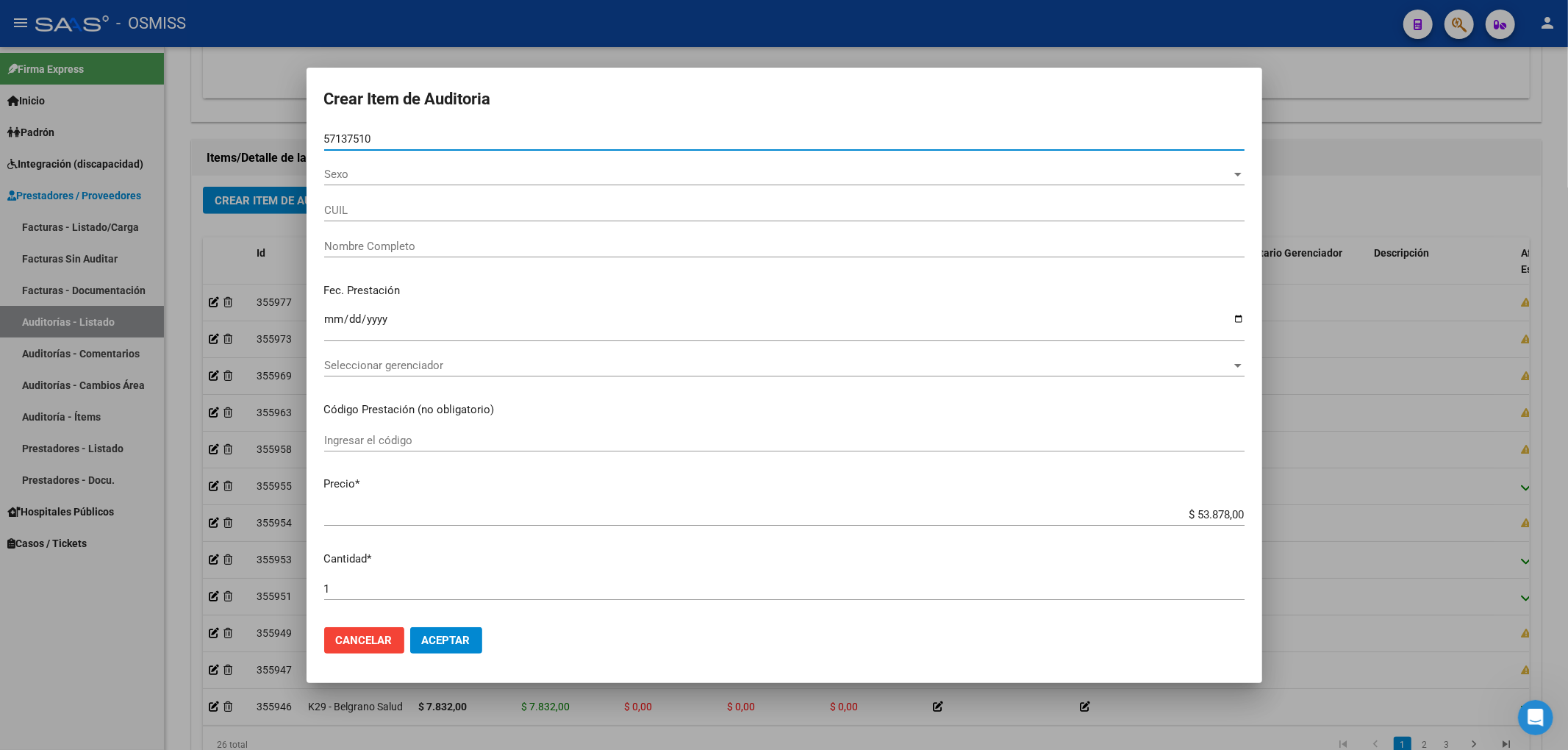
type input "27571375104"
type input "FERNANDEZ ZOE CATALINA"
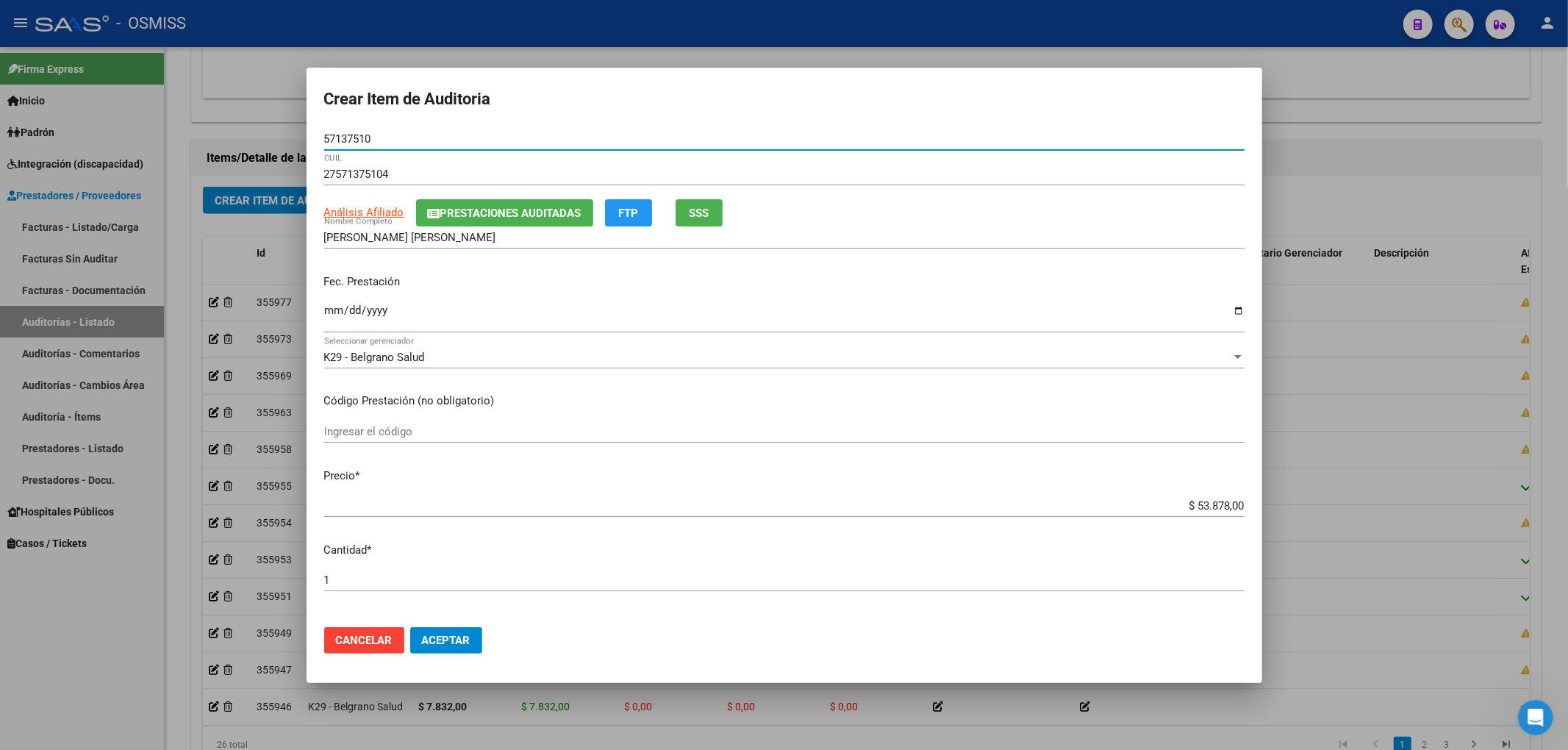
type input "57137510"
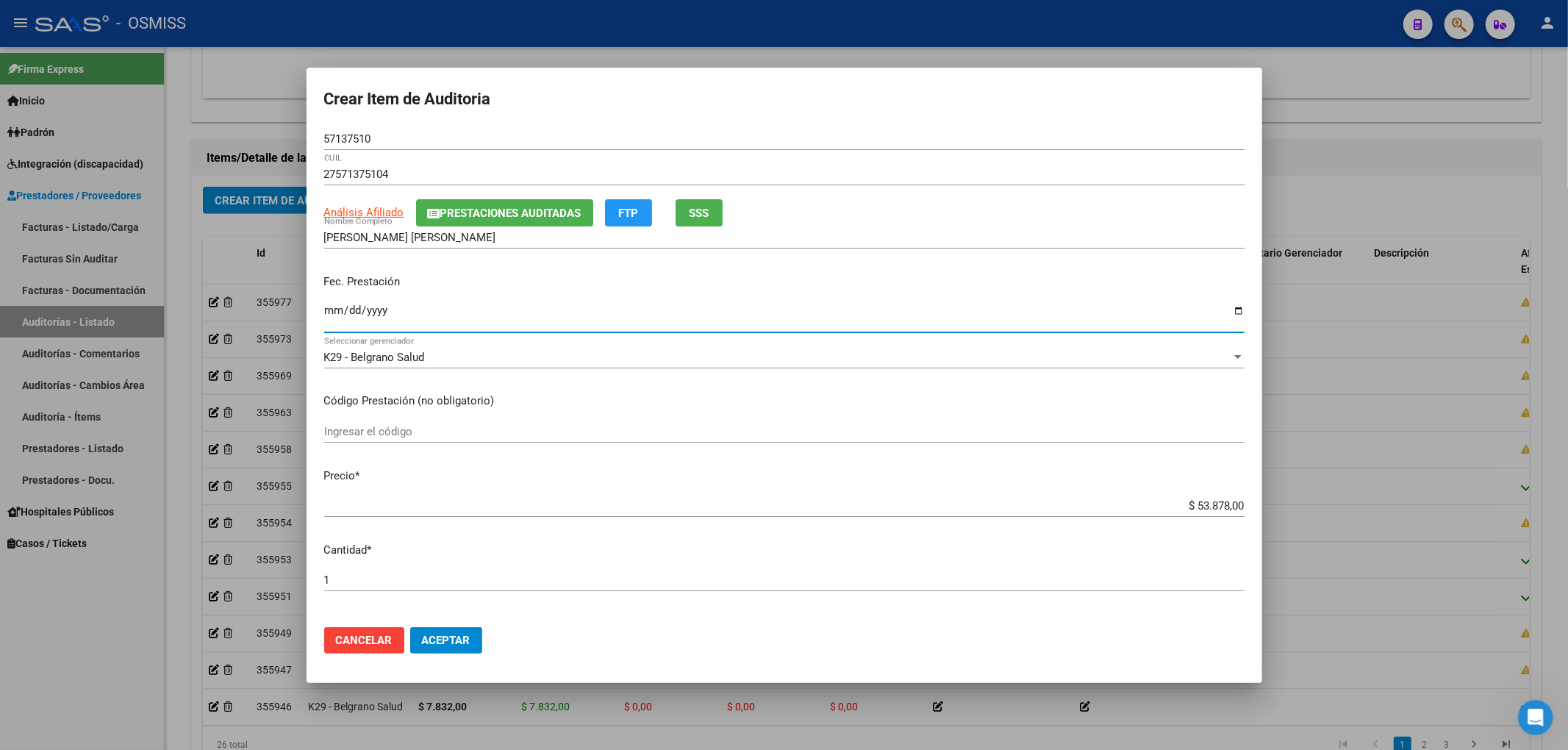
click at [326, 304] on input "Ingresar la fecha" at bounding box center [784, 315] width 920 height 23
type input "[DATE]"
drag, startPoint x: 381, startPoint y: 141, endPoint x: 221, endPoint y: 134, distance: 160.2
click at [244, 134] on div "Crear Item de Auditoria 57137510 Nro Documento 27571375104 CUIL Análisis Afilia…" at bounding box center [784, 375] width 1568 height 750
click at [1094, 298] on div "Fec. Prestación 2025-05-21 Ingresar la fecha" at bounding box center [784, 304] width 920 height 83
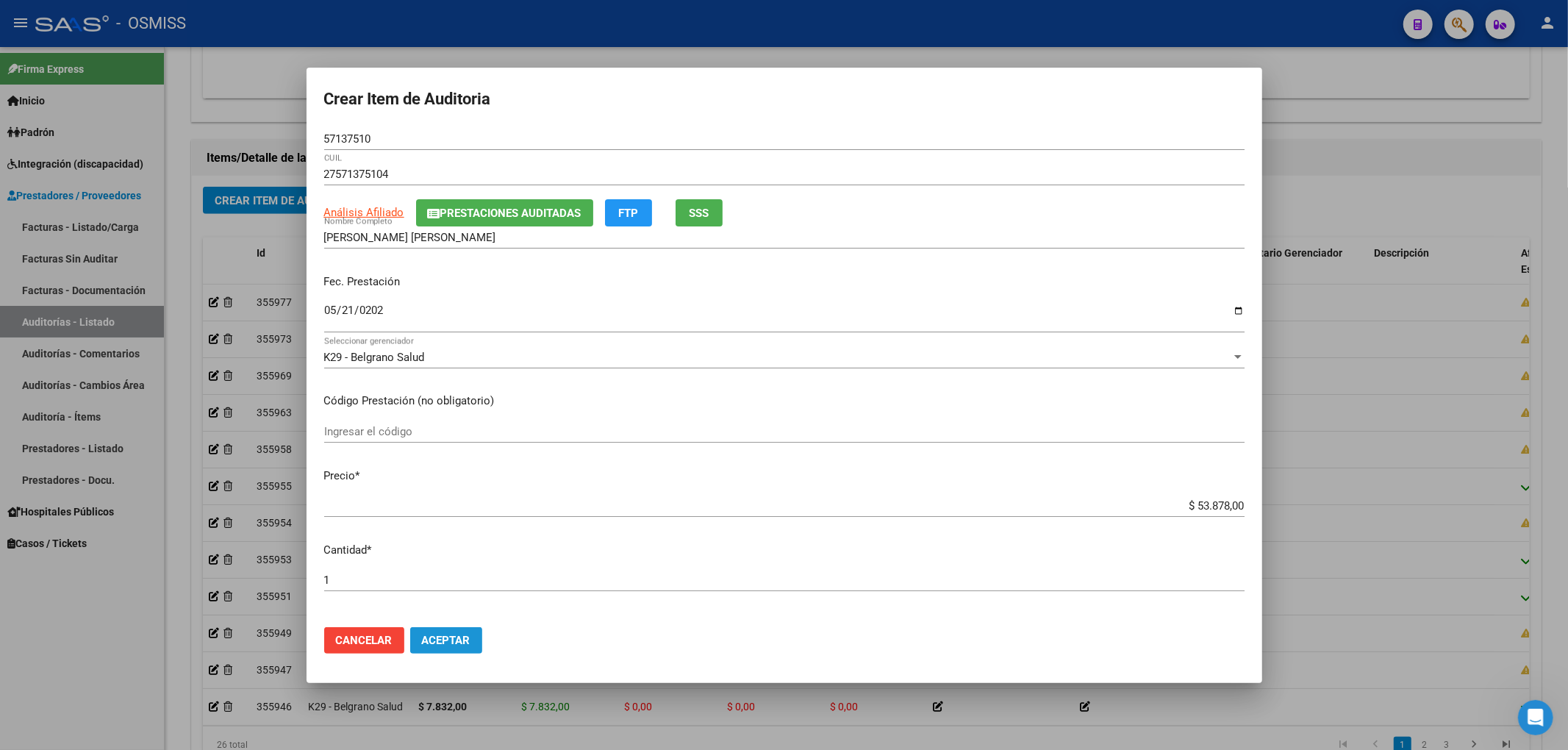
click at [474, 643] on button "Aceptar" at bounding box center [446, 640] width 72 height 26
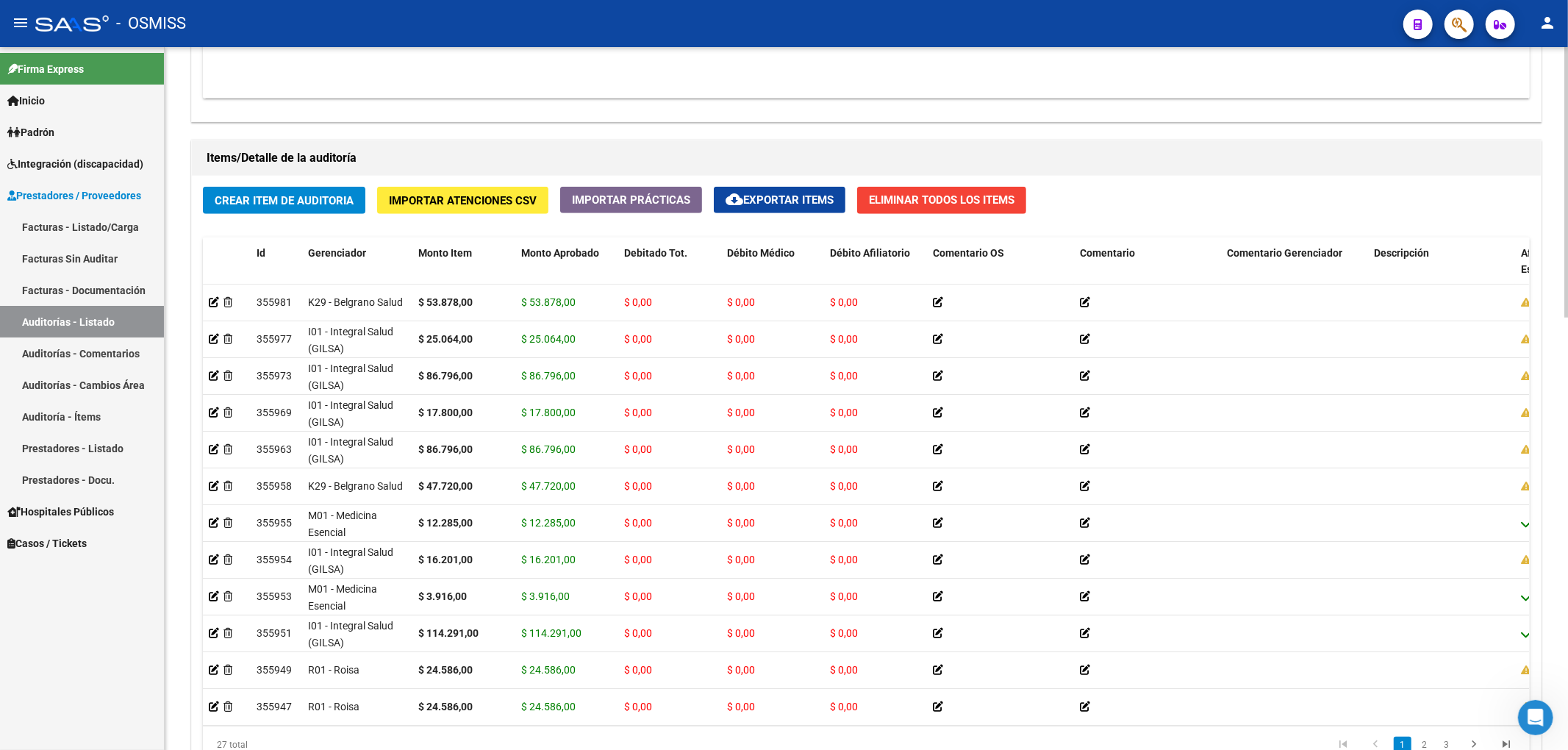
click at [1221, 185] on div "Crear Item de Auditoria Importar Atenciones CSV Importar Prácticas cloud_downlo…" at bounding box center [866, 480] width 1349 height 610
click at [330, 204] on span "Crear Item de Auditoria" at bounding box center [284, 201] width 139 height 13
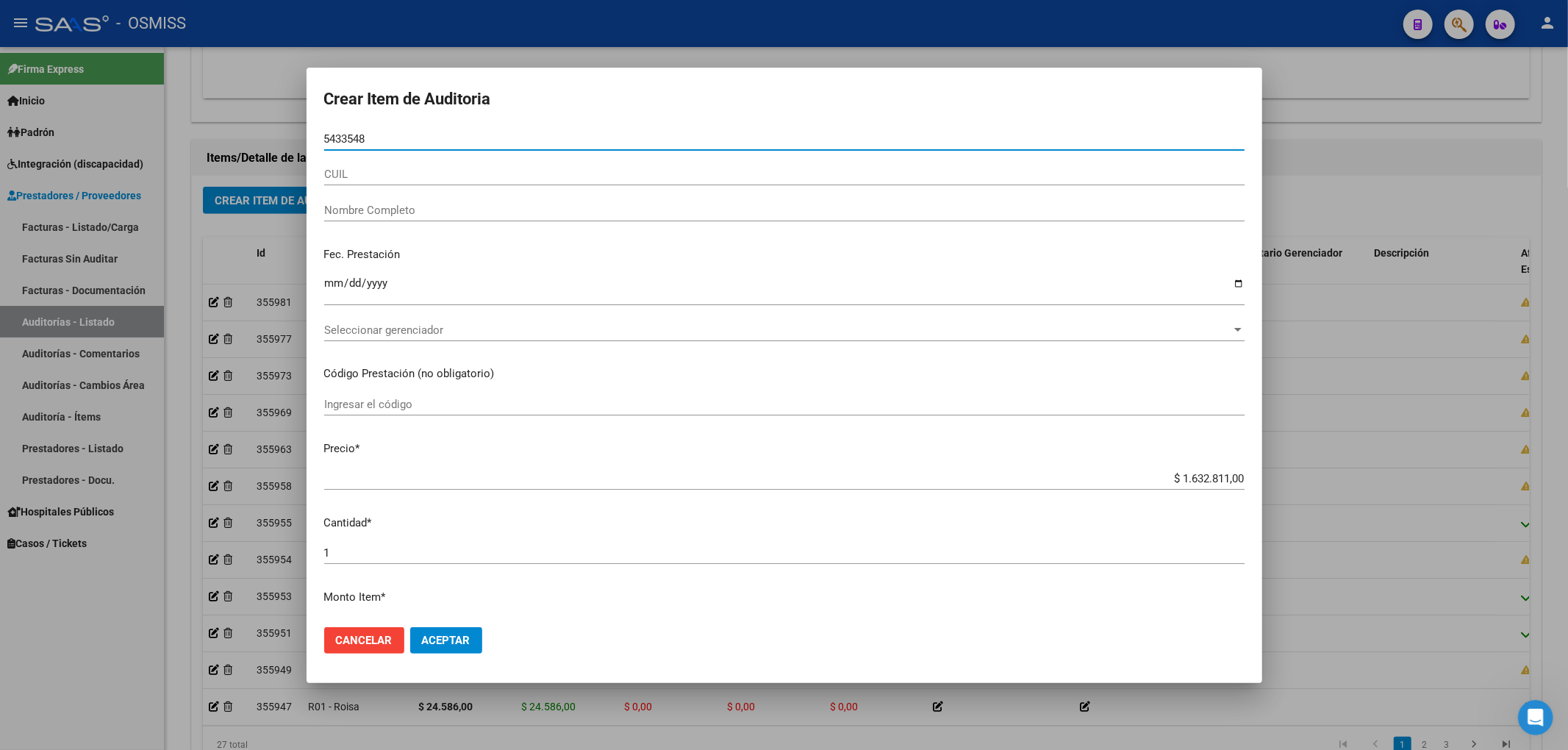
type input "54335489"
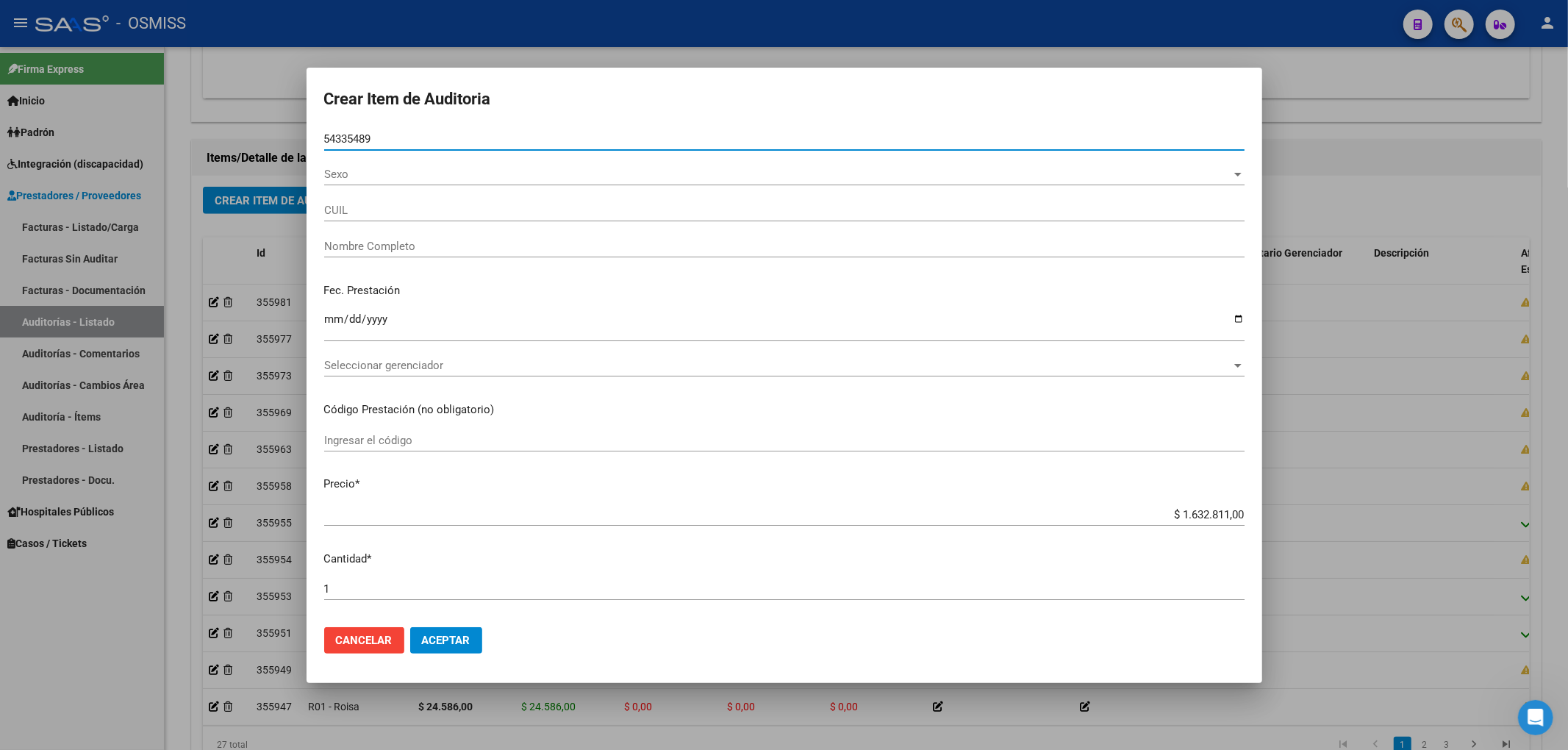
type input "23543354899"
type input "FIERRO FRANCISCO"
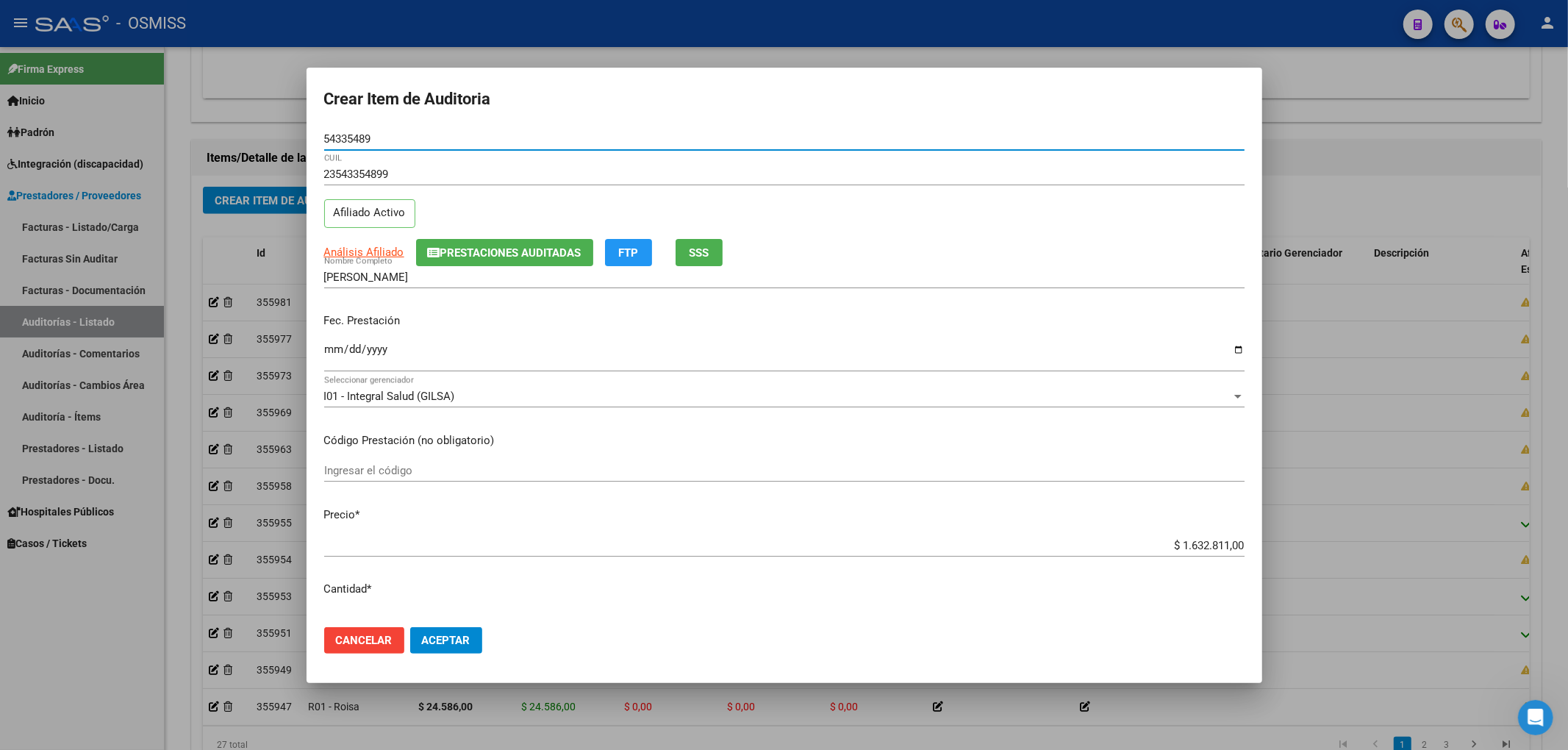
type input "54335489"
click at [450, 256] on span "Prestaciones Auditadas" at bounding box center [511, 253] width 141 height 13
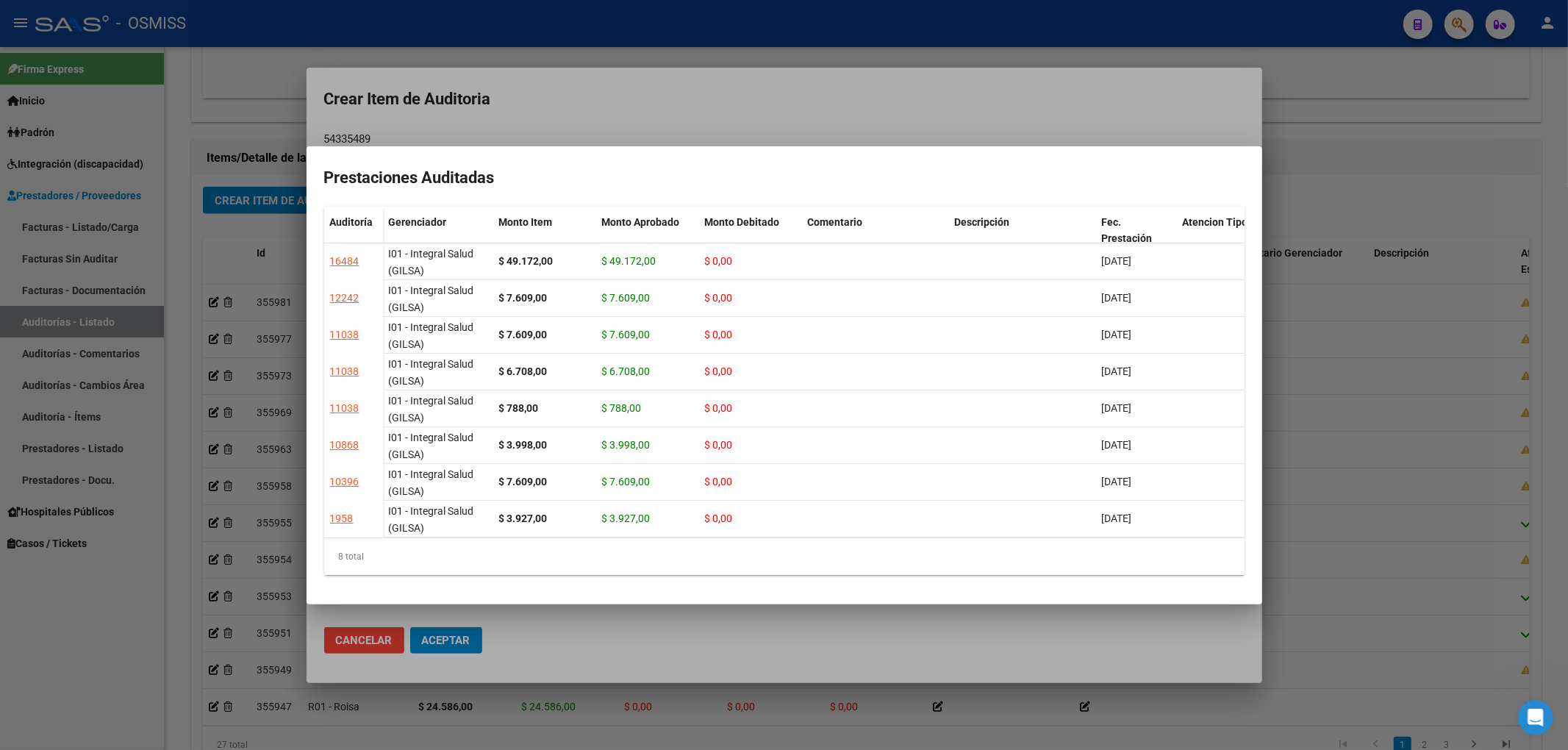
click at [524, 112] on div at bounding box center [784, 375] width 1568 height 750
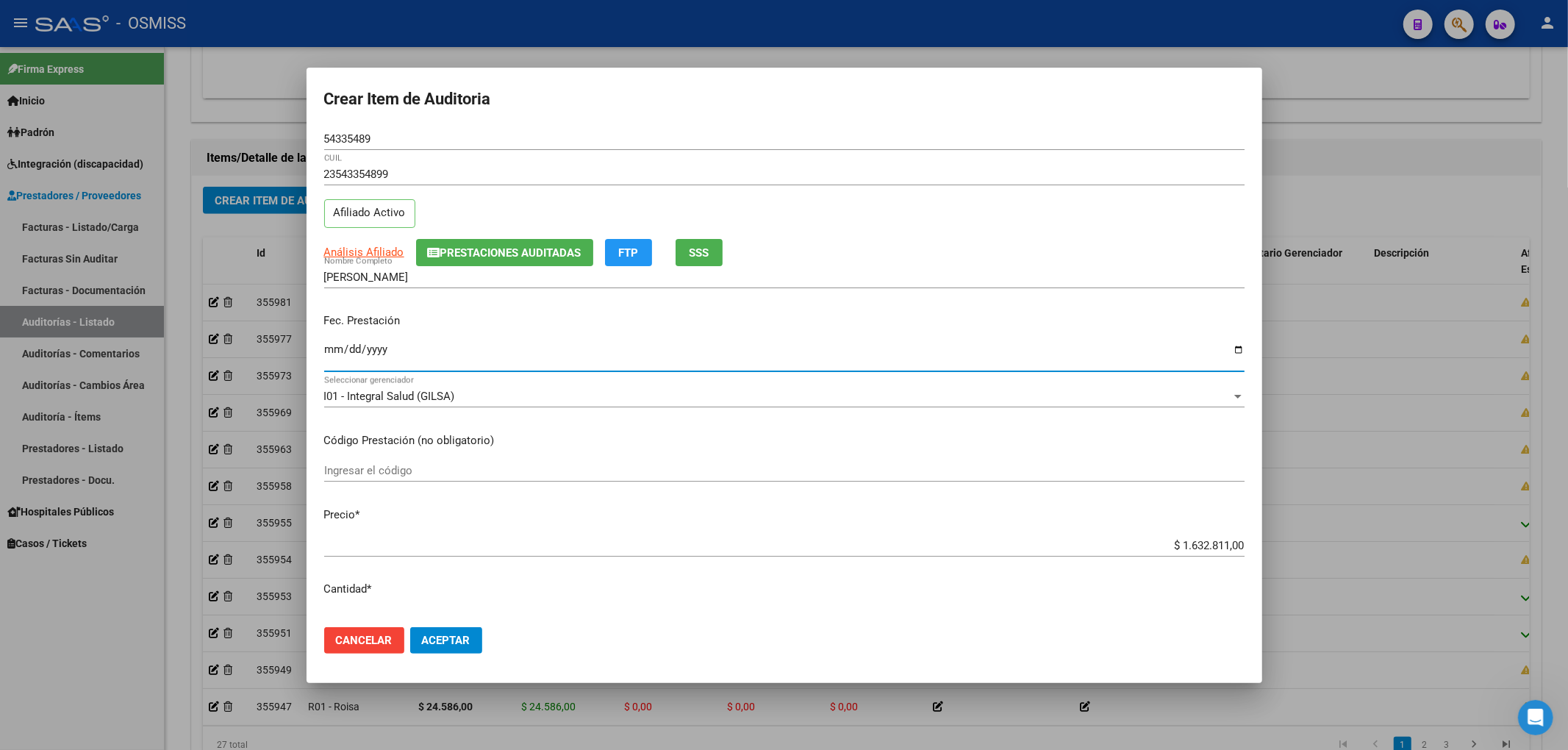
click at [330, 351] on input "Ingresar la fecha" at bounding box center [784, 355] width 920 height 23
type input "[DATE]"
drag, startPoint x: 1161, startPoint y: 533, endPoint x: 1298, endPoint y: 542, distance: 137.3
click at [1292, 542] on div "Crear Item de Auditoria 54335489 Nro Documento 23543354899 CUIL Afiliado Activo…" at bounding box center [784, 375] width 1568 height 750
click at [1189, 553] on div "$ 1.632.811,00 Ingresar el precio" at bounding box center [784, 545] width 920 height 22
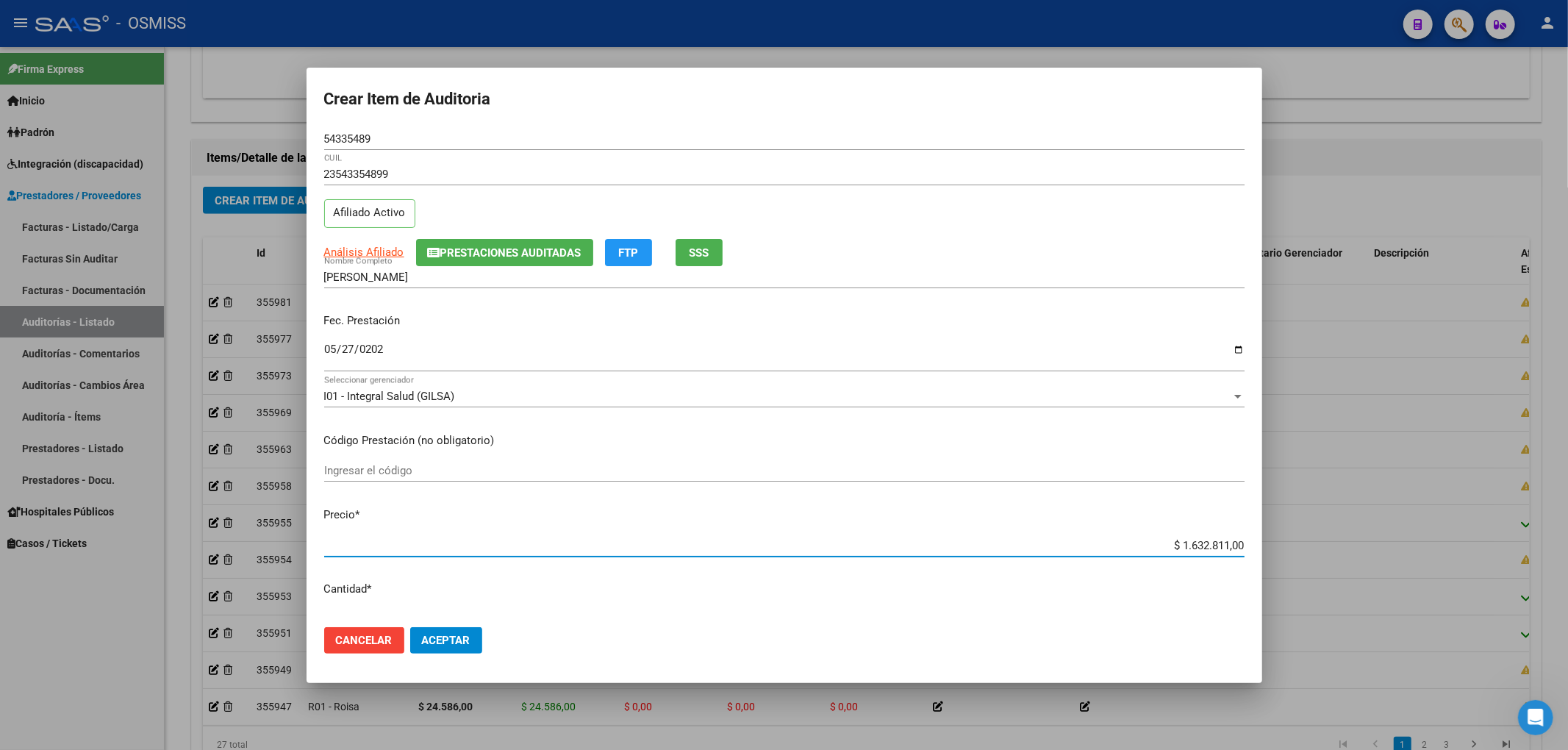
drag, startPoint x: 1153, startPoint y: 544, endPoint x: 1290, endPoint y: 550, distance: 137.1
click at [1295, 548] on div "Crear Item de Auditoria 54335489 Nro Documento 23543354899 CUIL Afiliado Activo…" at bounding box center [784, 375] width 1568 height 750
type input "$ 0,04"
type input "$ 0,47"
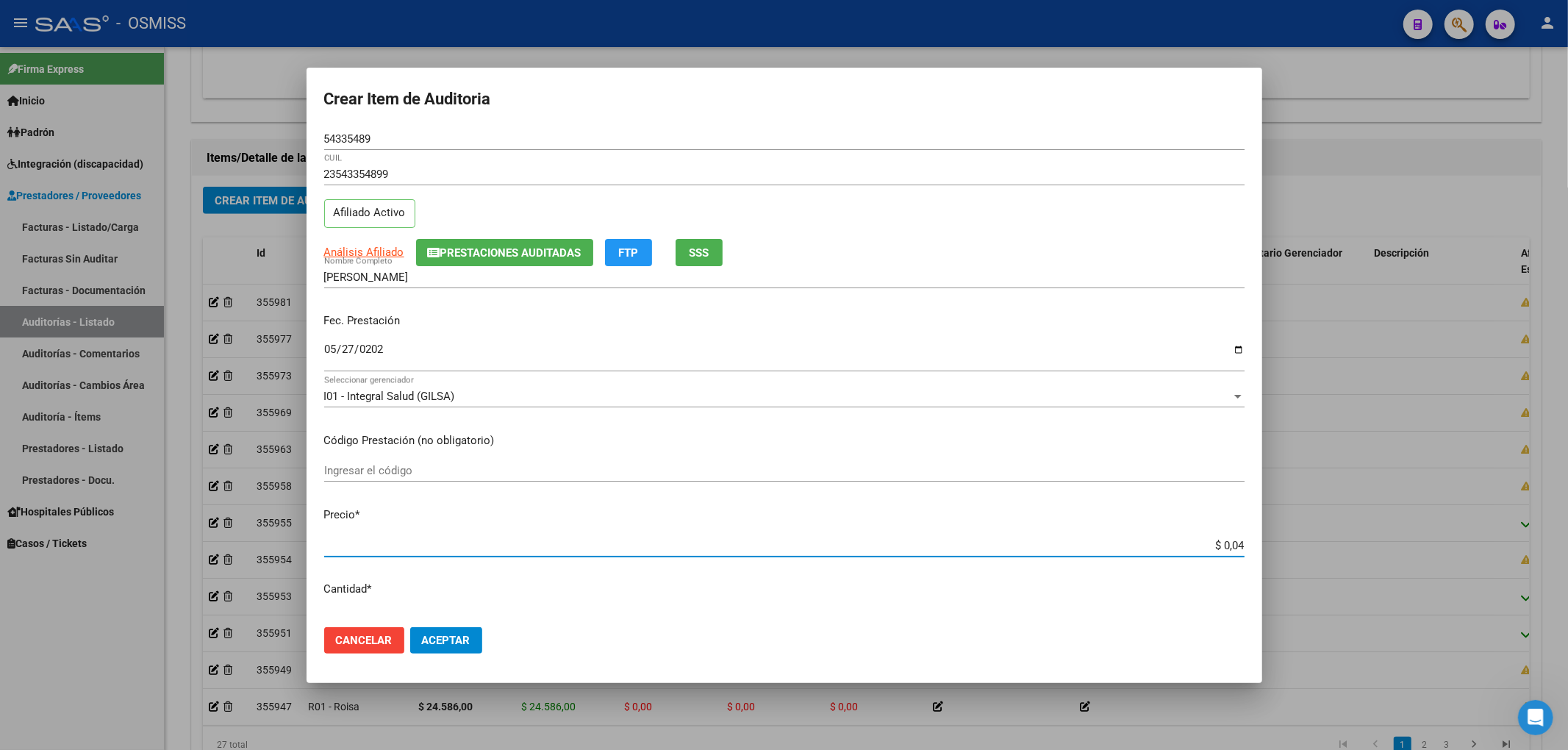
type input "$ 0,47"
type input "$ 4,77"
type input "$ 47,72"
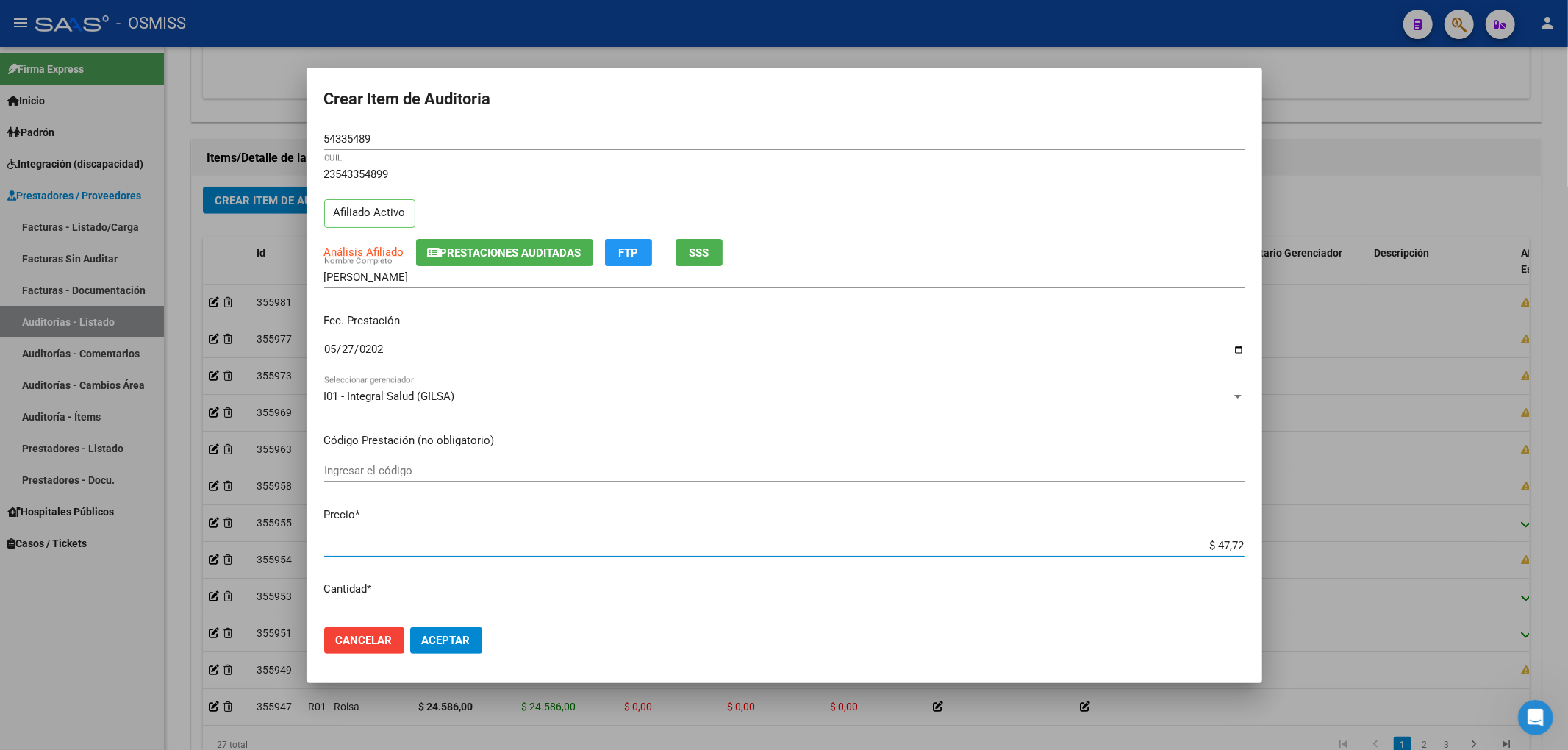
type input "$ 477,20"
type input "$ 4.772,00"
type input "$ 47.720,00"
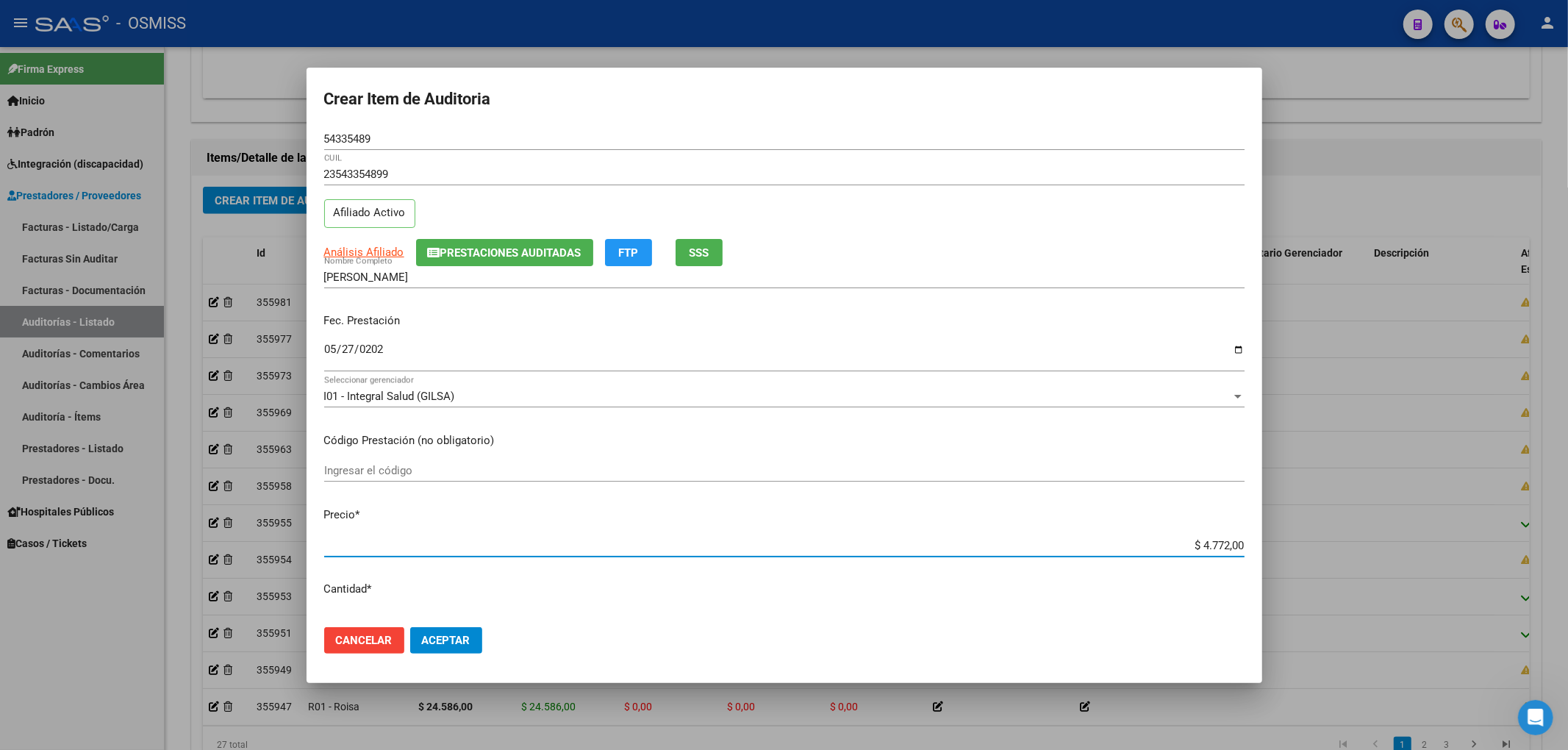
type input "$ 47.720,00"
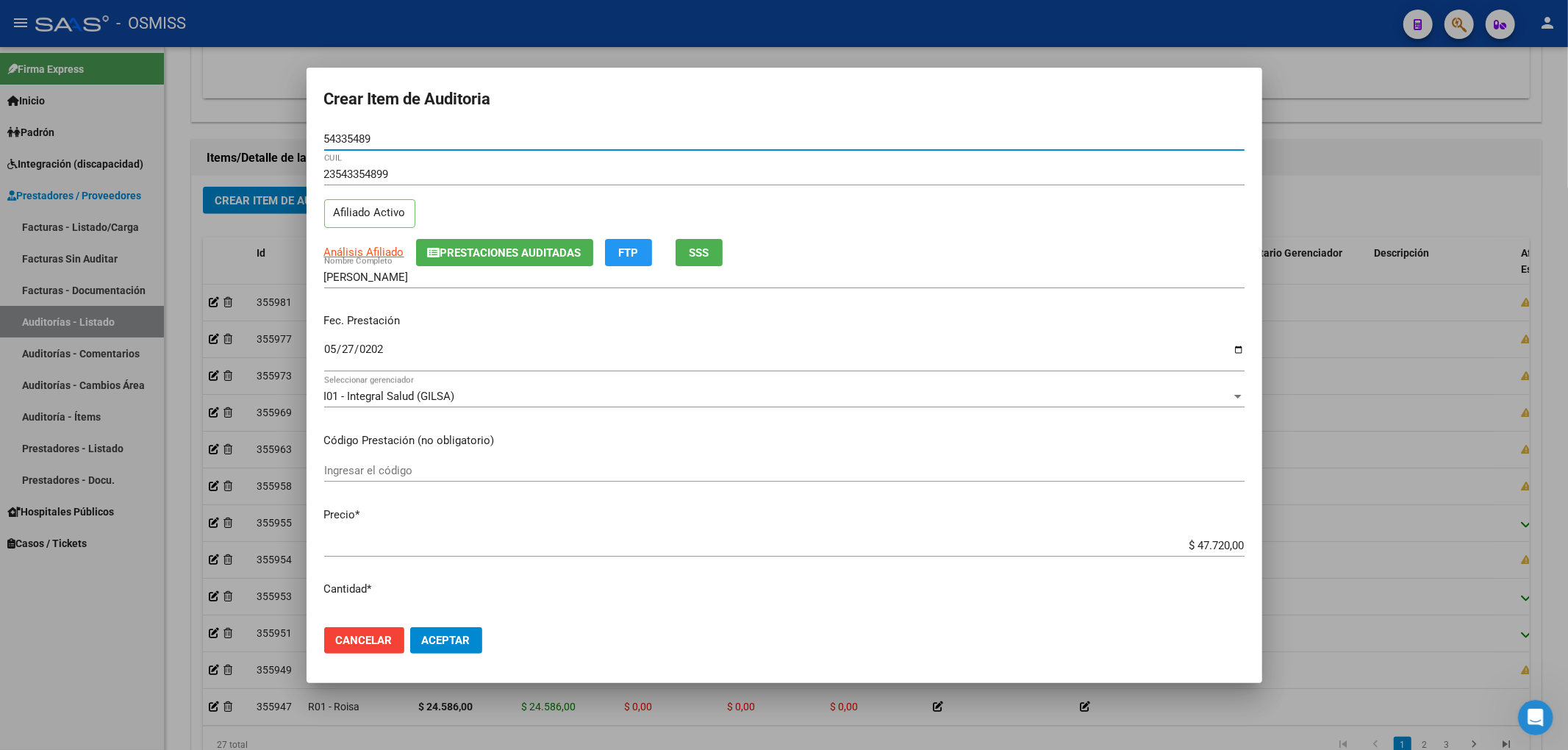
drag, startPoint x: 383, startPoint y: 136, endPoint x: 238, endPoint y: 129, distance: 145.2
click at [238, 129] on div "Crear Item de Auditoria 54335489 Nro Documento 23543354899 CUIL Afiliado Activo…" at bounding box center [784, 375] width 1568 height 750
click at [998, 239] on div "Análisis Afiliado Prestaciones Auditadas FTP SSS" at bounding box center [784, 253] width 920 height 27
click at [999, 251] on div "Análisis Afiliado Prestaciones Auditadas FTP SSS" at bounding box center [784, 253] width 920 height 27
click at [462, 641] on span "Aceptar" at bounding box center [446, 640] width 48 height 13
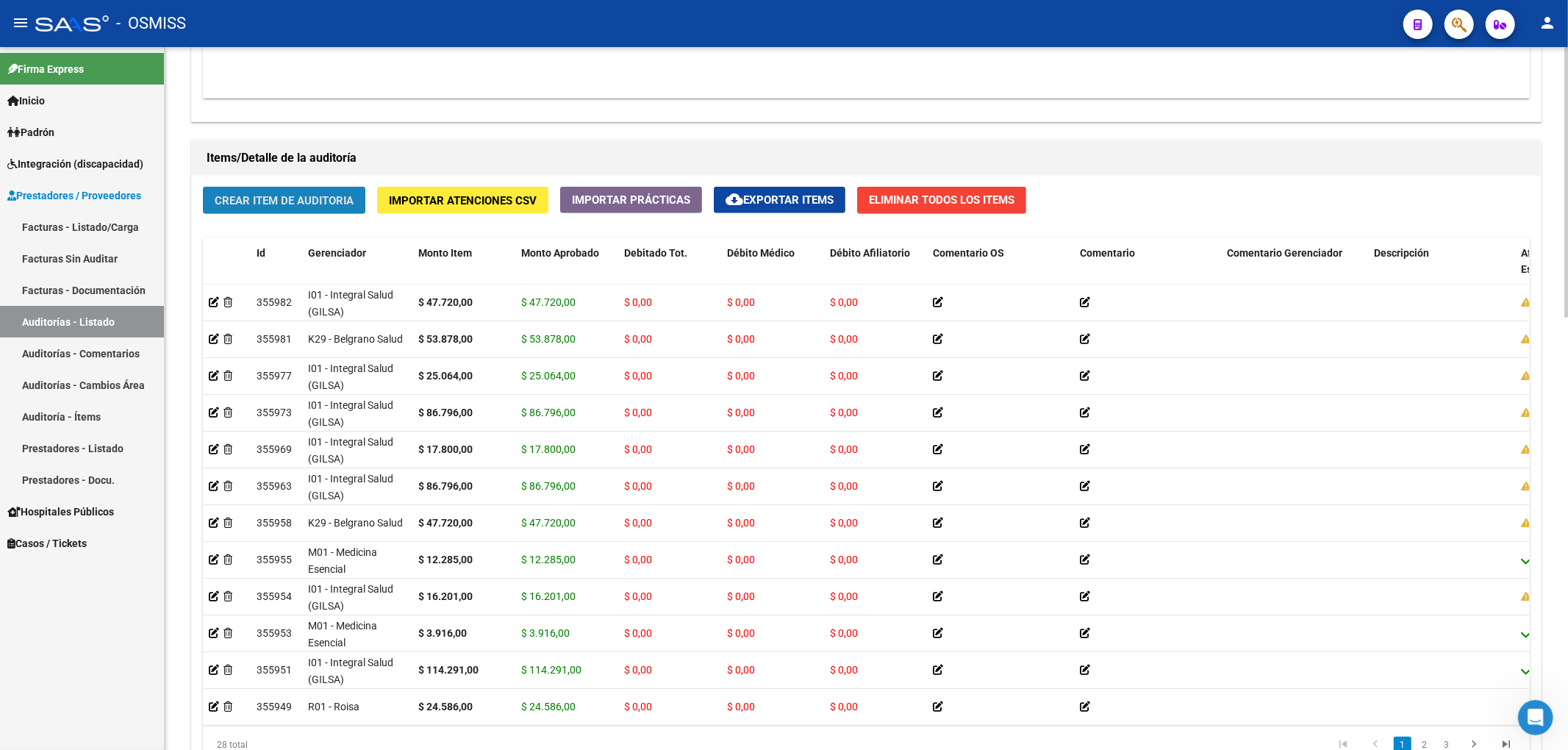
click at [346, 200] on span "Crear Item de Auditoria" at bounding box center [284, 201] width 139 height 13
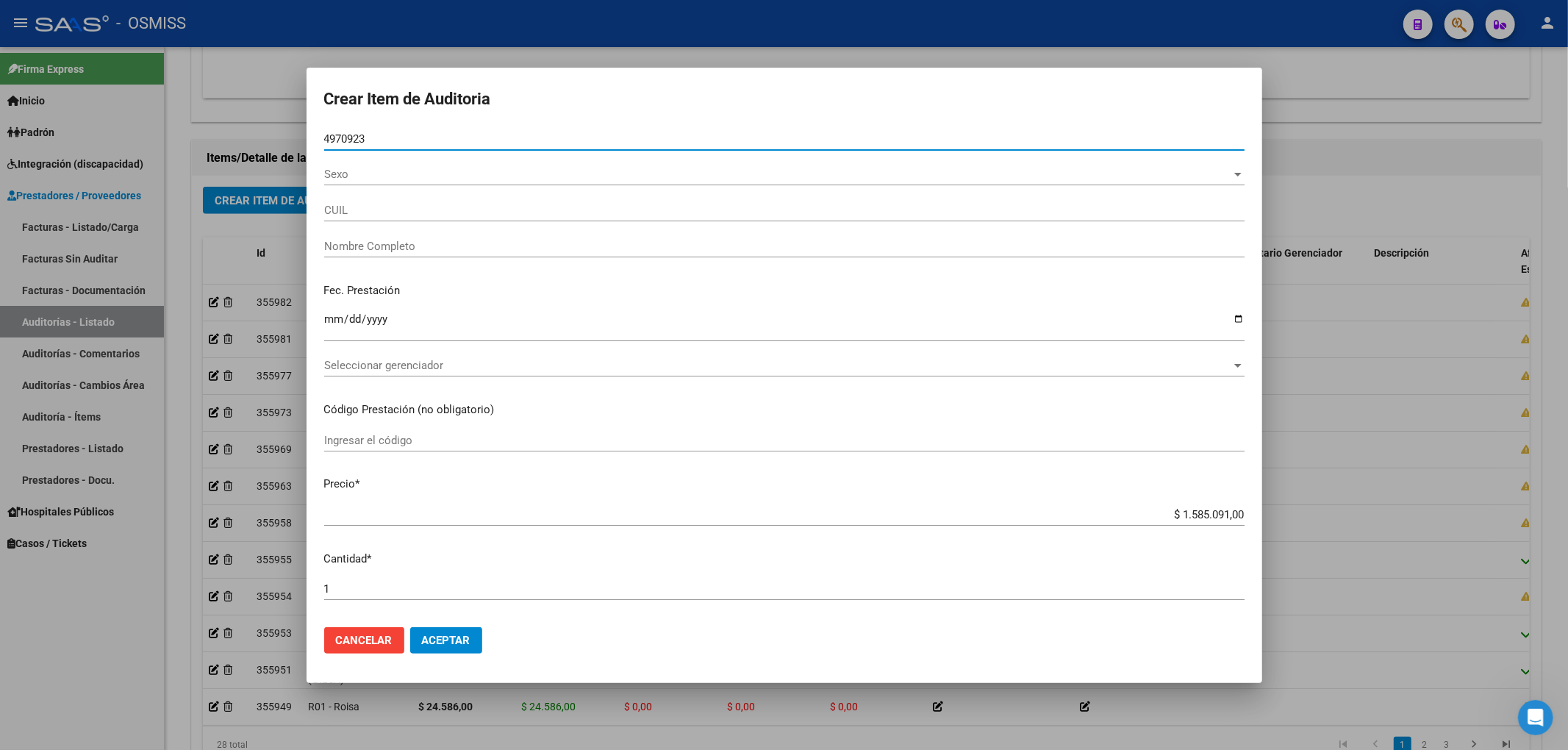
type input "49709230"
type input "27497092308"
type input "FLEITA FLORENCIA LUCIA"
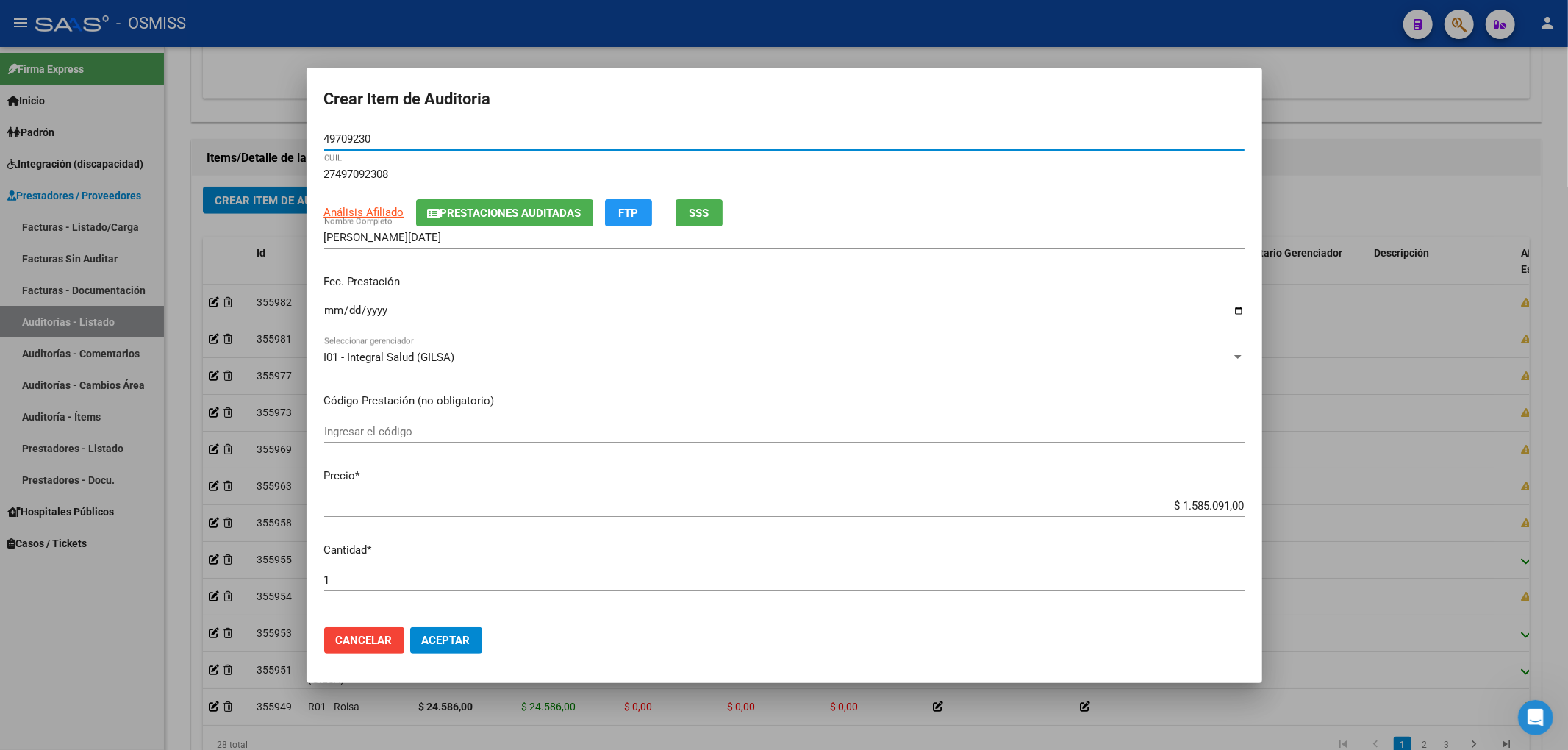
type input "49709230"
click at [332, 321] on input "Ingresar la fecha" at bounding box center [784, 315] width 920 height 23
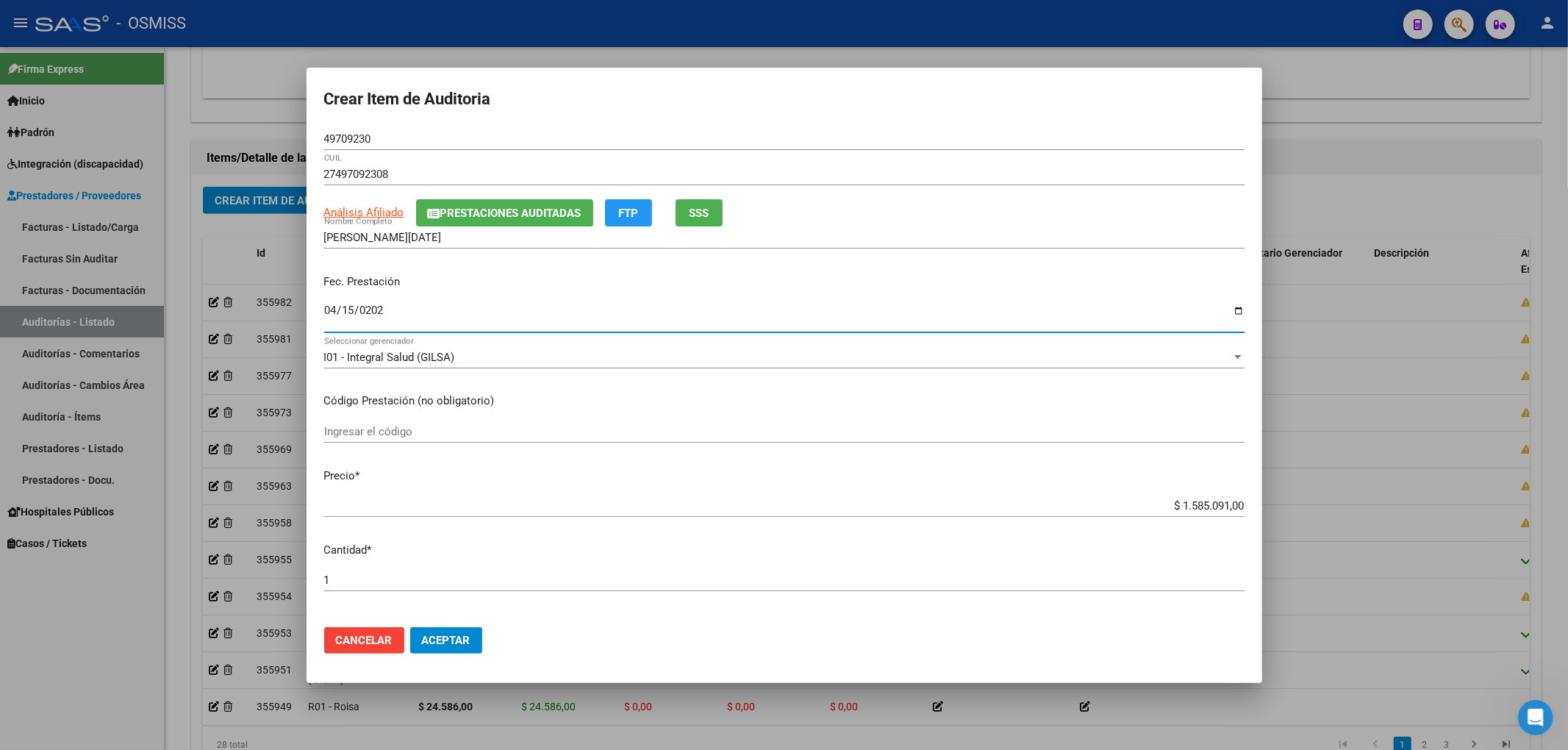
type input "2025-04-15"
click at [1323, 436] on div "Crear Item de Auditoria 49709230 Nro Documento 27497092308 CUIL Análisis Afilia…" at bounding box center [784, 375] width 1568 height 750
click at [1078, 291] on div "Fec. Prestación 2025-04-15 Ingresar la fecha" at bounding box center [784, 304] width 920 height 83
click at [703, 394] on p "Código Prestación (no obligatorio)" at bounding box center [784, 400] width 920 height 17
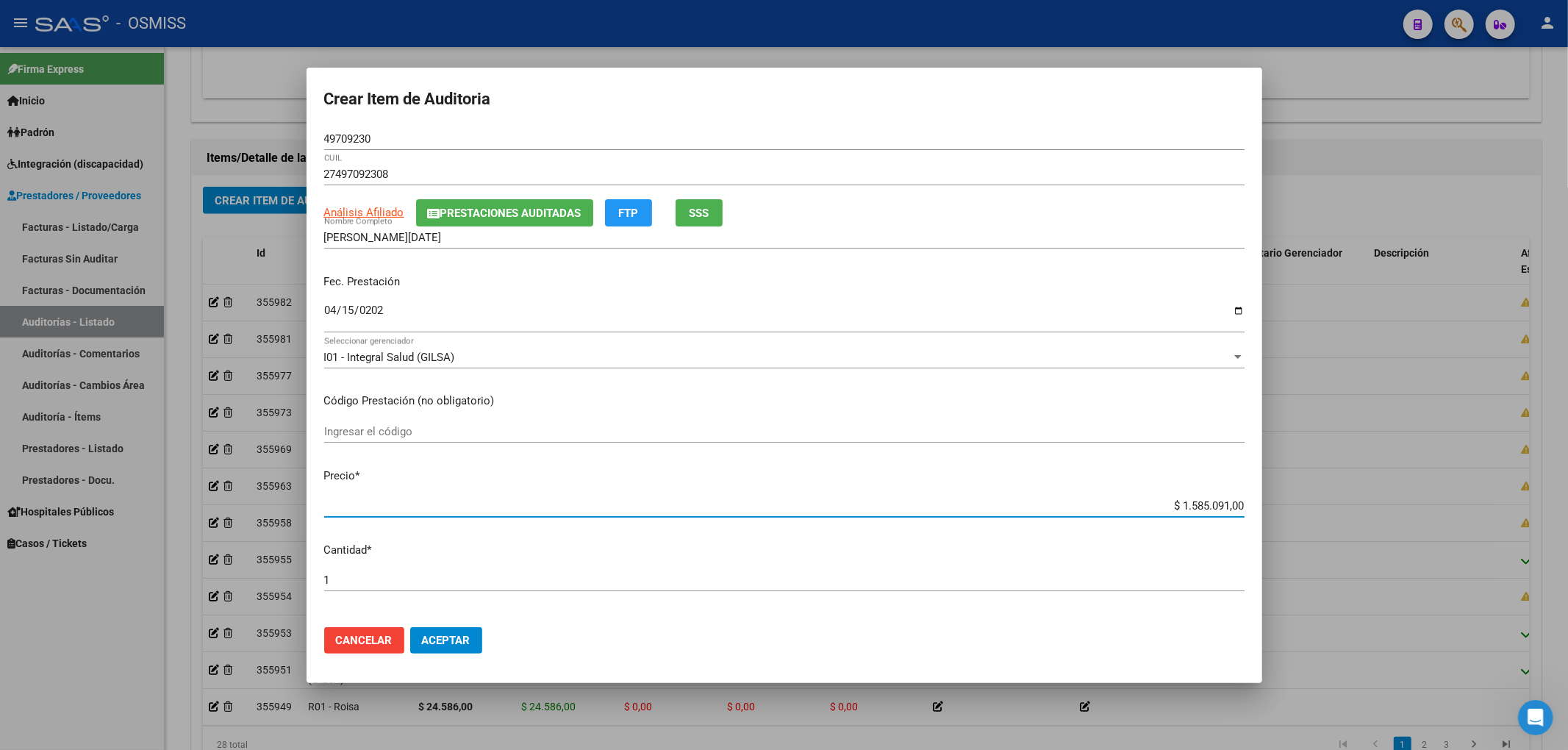
drag, startPoint x: 1159, startPoint y: 505, endPoint x: 1315, endPoint y: 495, distance: 156.3
click at [1313, 497] on div "Crear Item de Auditoria 49709230 Nro Documento 27497092308 CUIL Análisis Afilia…" at bounding box center [784, 375] width 1568 height 750
type input "$ 0,04"
type input "$ 0,47"
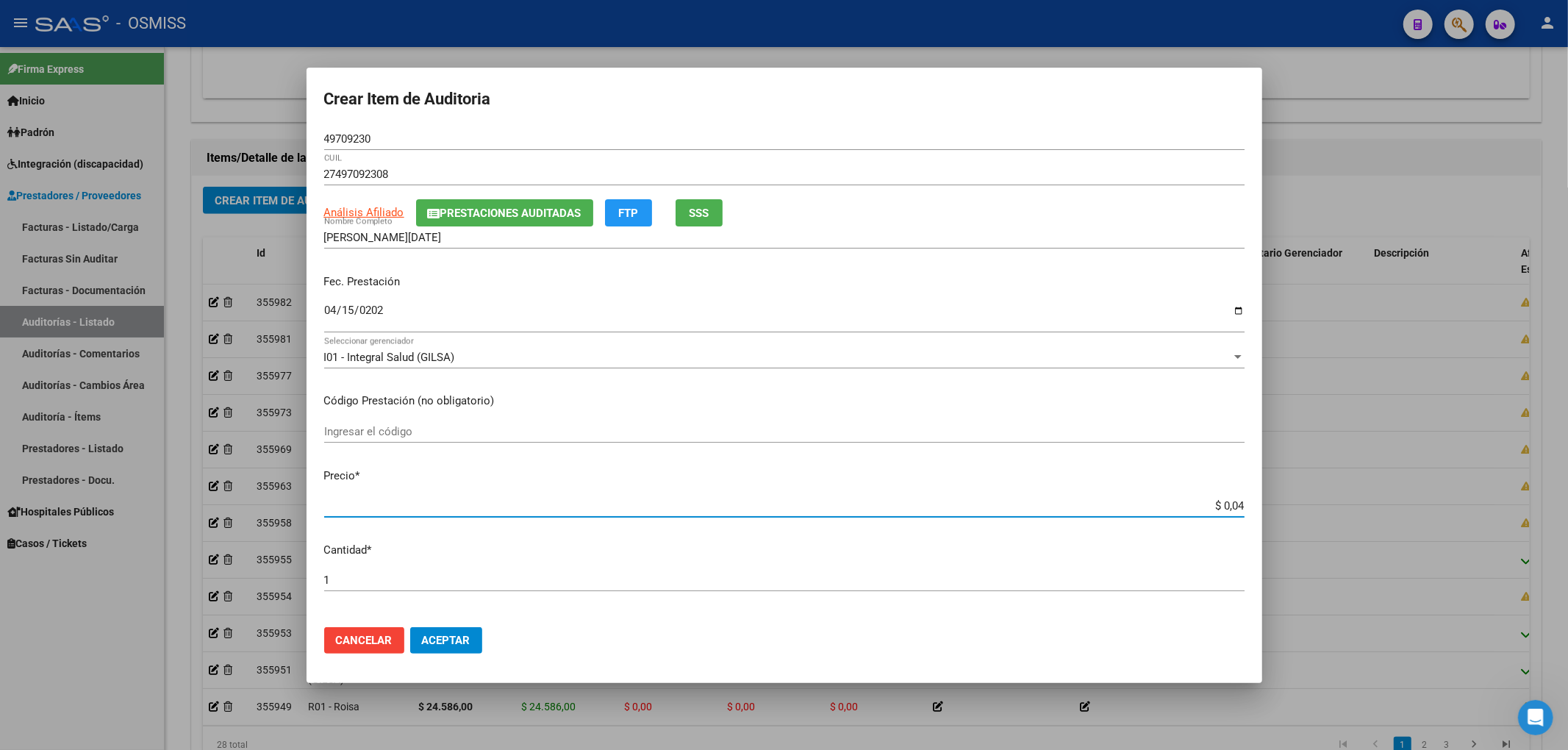
type input "$ 0,47"
type input "$ 4,77"
type input "$ 47,72"
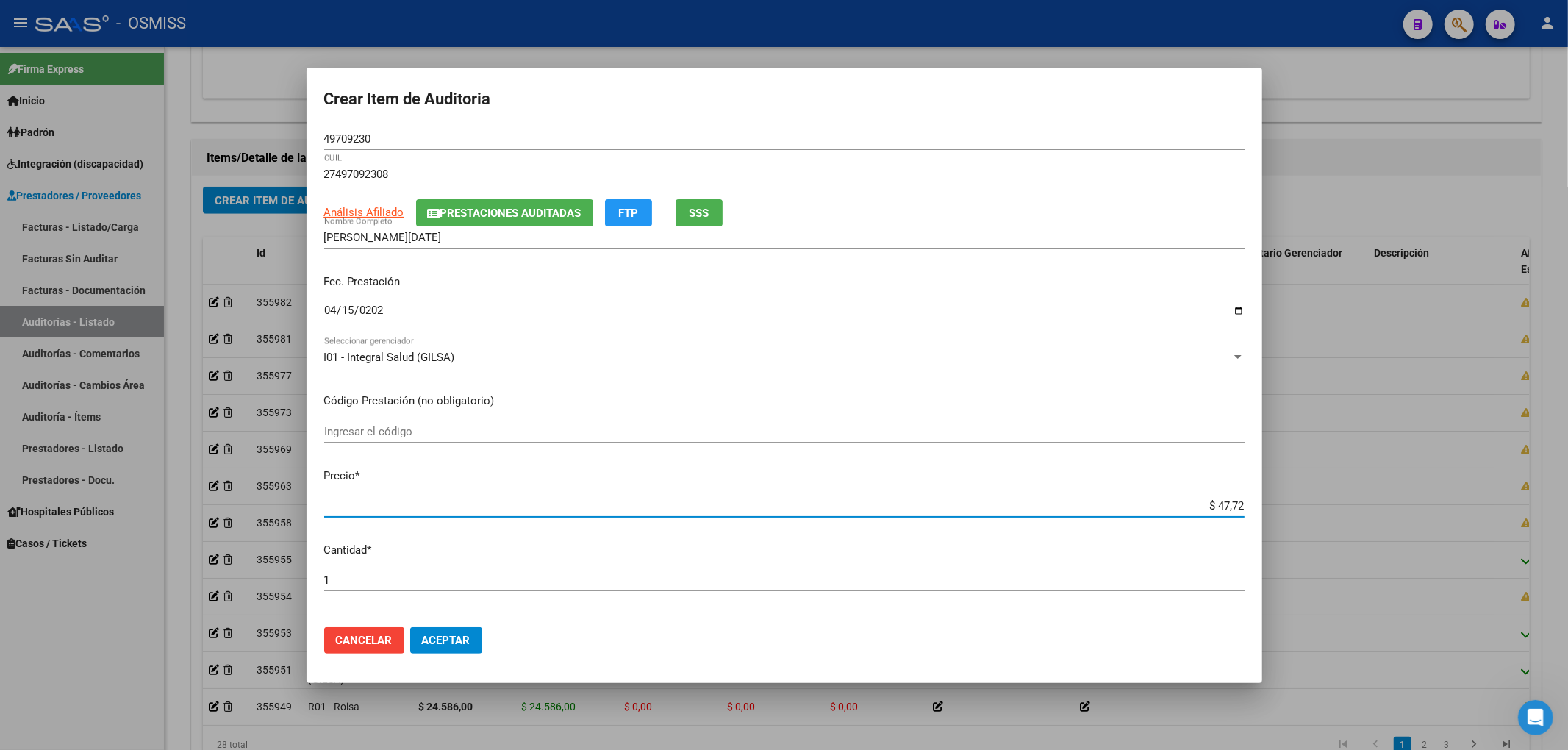
type input "$ 477,20"
type input "$ 4.772,00"
type input "$ 47.720,00"
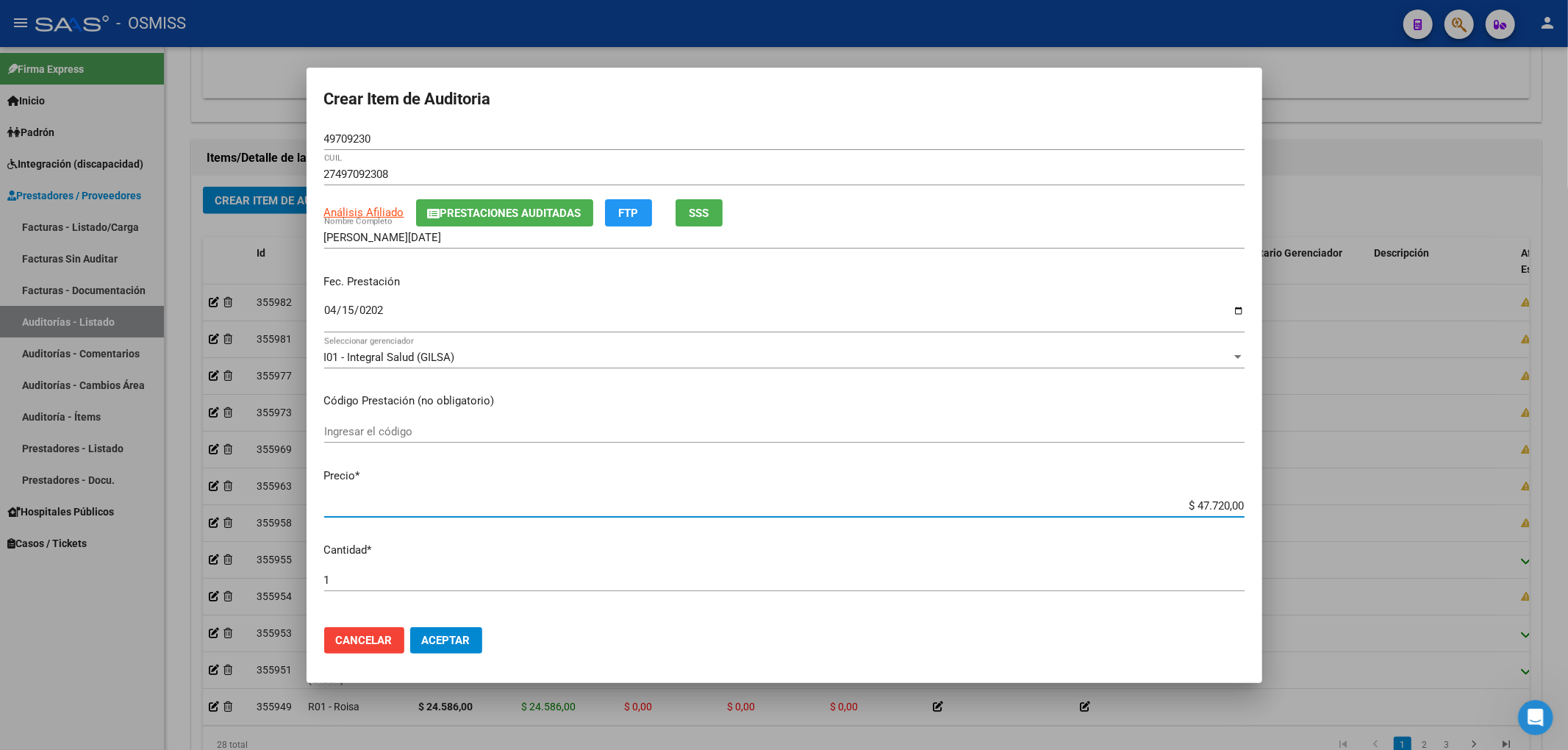
type input "$ 47.720,00"
click at [336, 642] on span "Cancelar" at bounding box center [364, 640] width 57 height 13
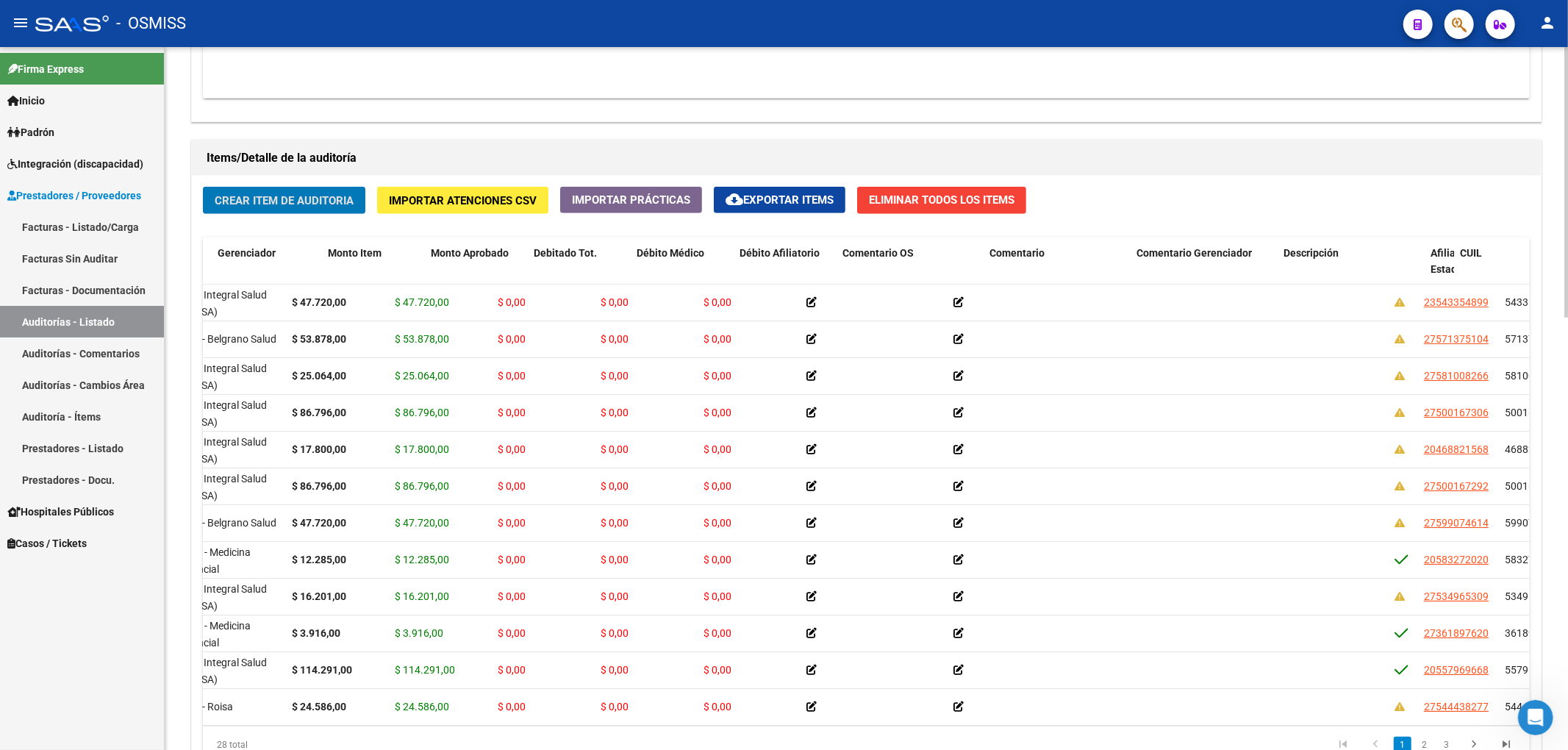
scroll to position [0, 0]
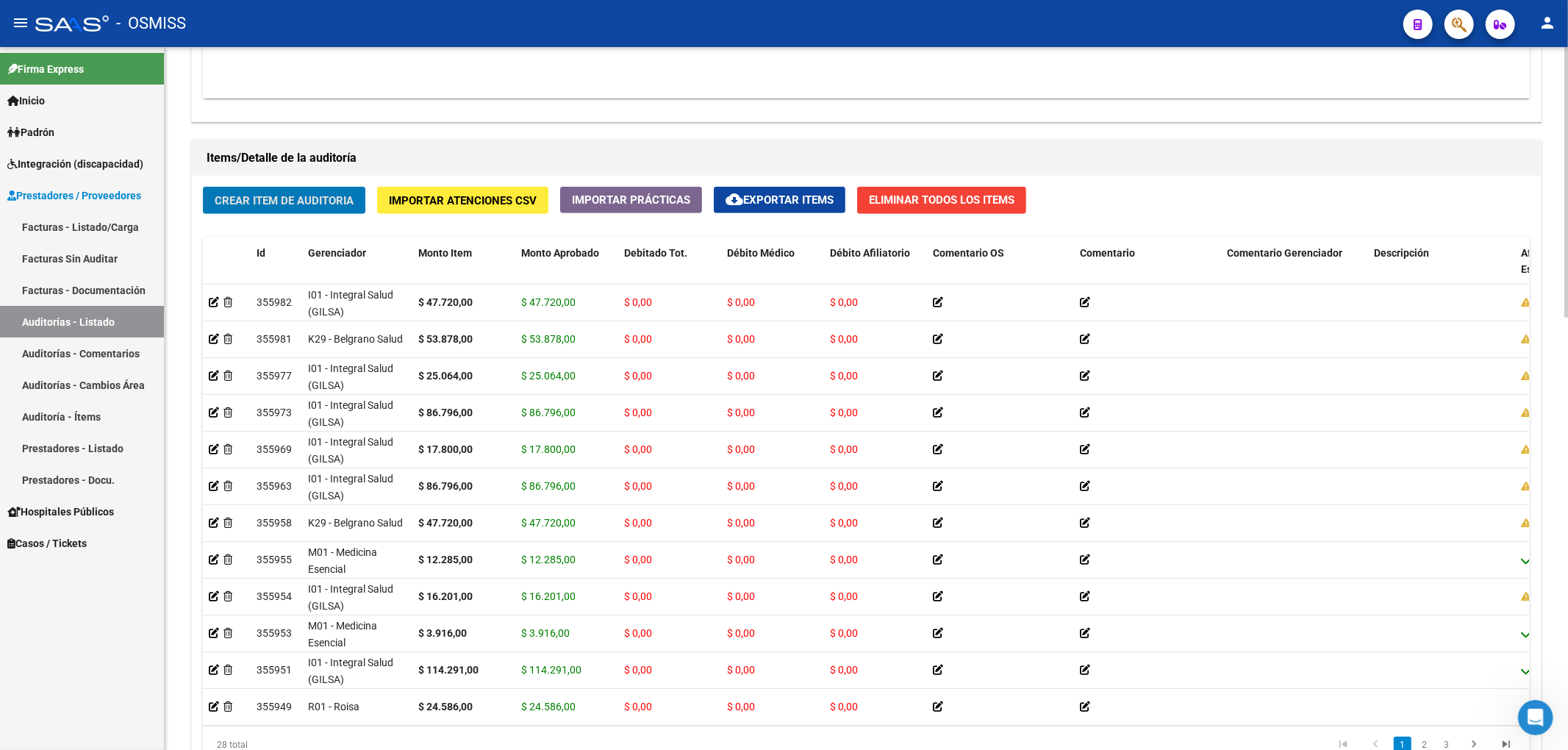
click at [286, 204] on span "Crear Item de Auditoria" at bounding box center [284, 201] width 139 height 13
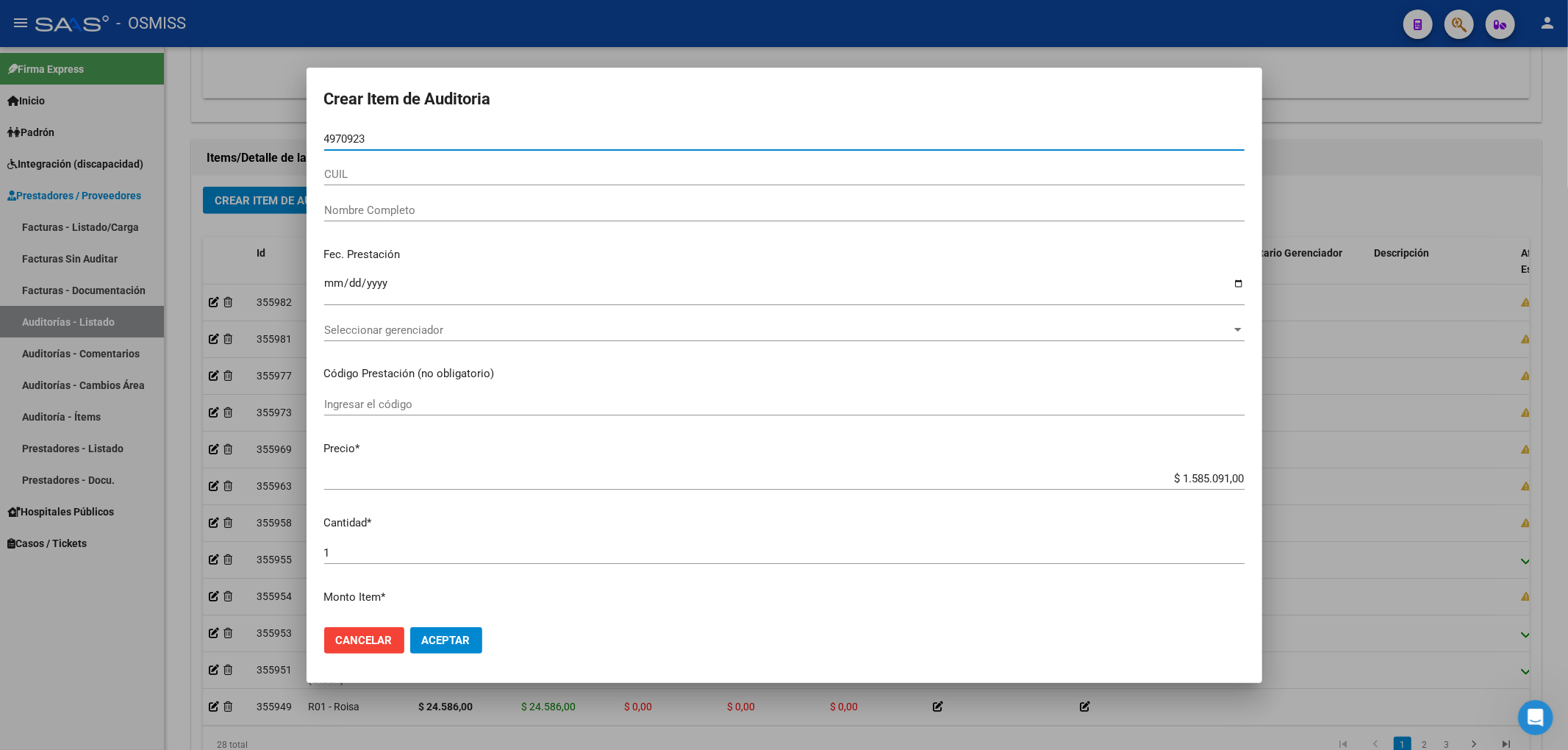
type input "49709230"
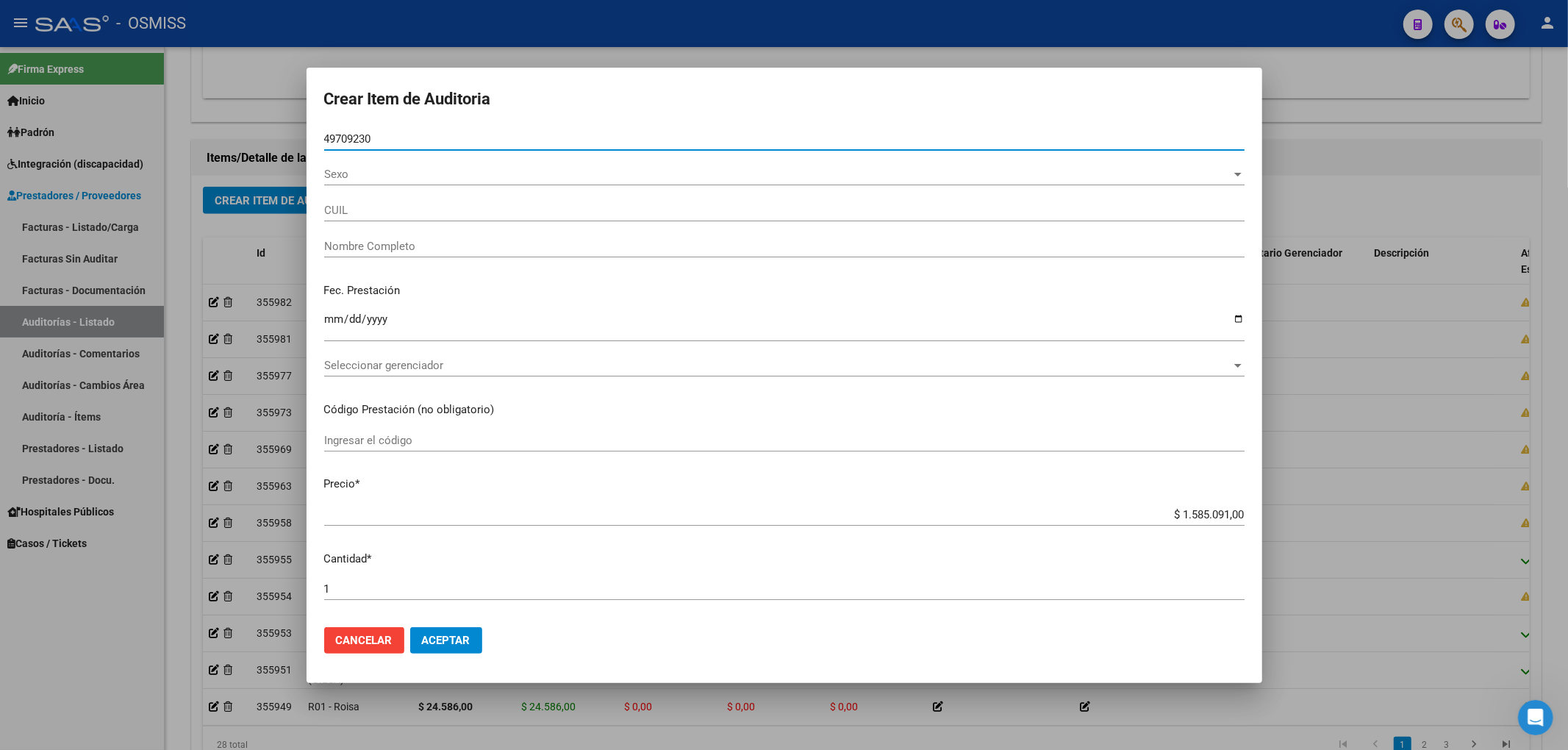
type input "27497092308"
type input "FLEITA FLORENCIA LUCIA"
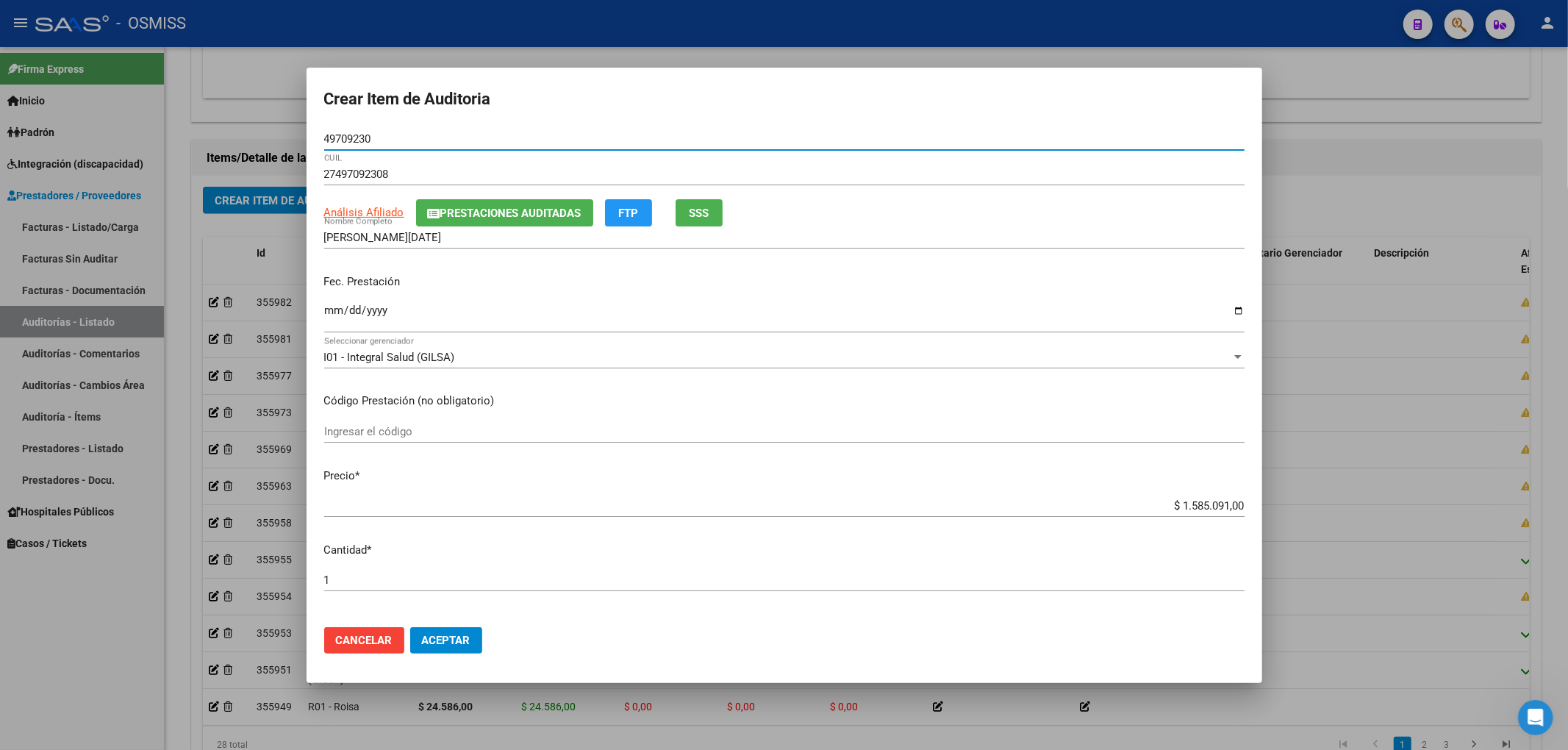
type input "49709230"
click at [512, 222] on button "Prestaciones Auditadas" at bounding box center [504, 213] width 177 height 27
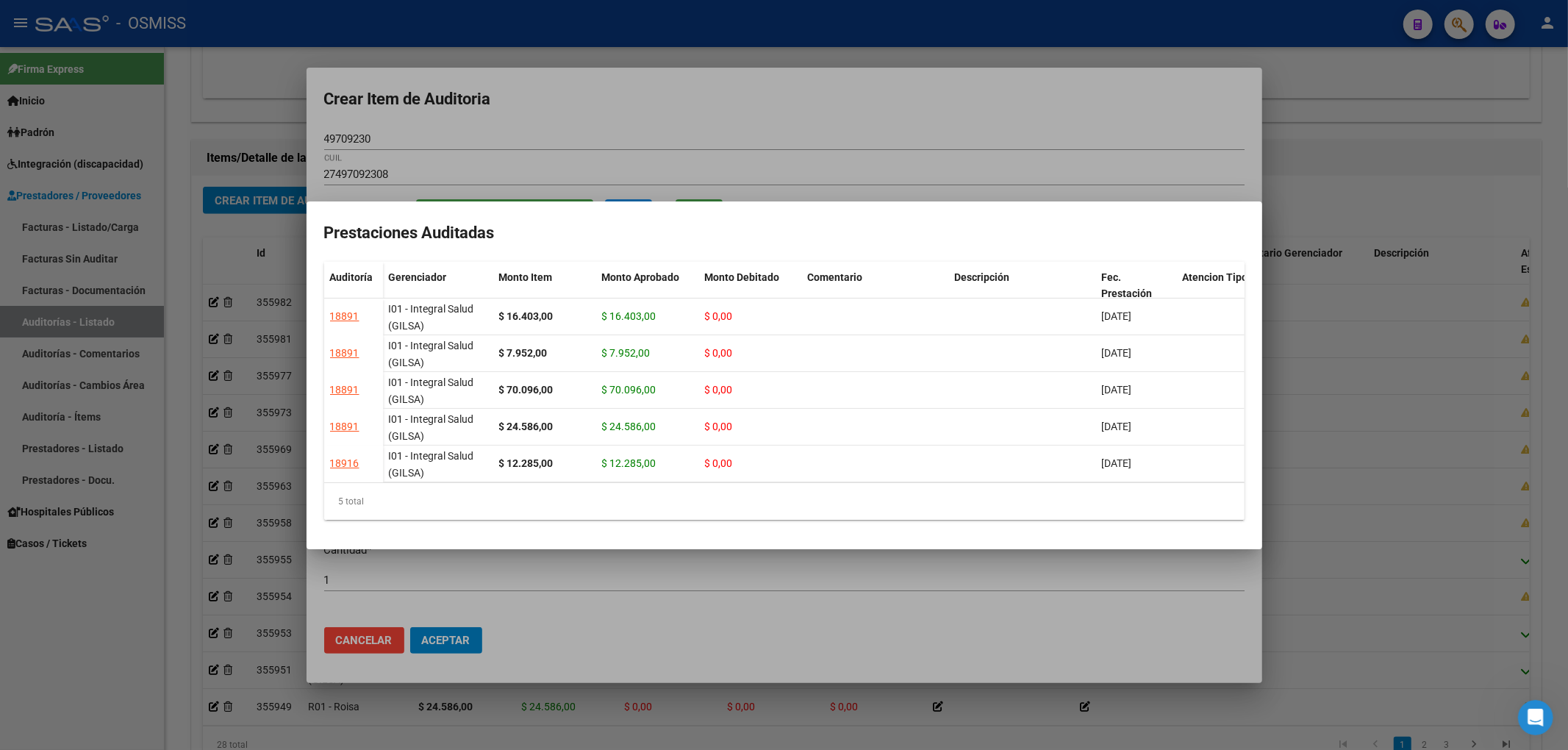
click at [591, 124] on div at bounding box center [784, 375] width 1568 height 750
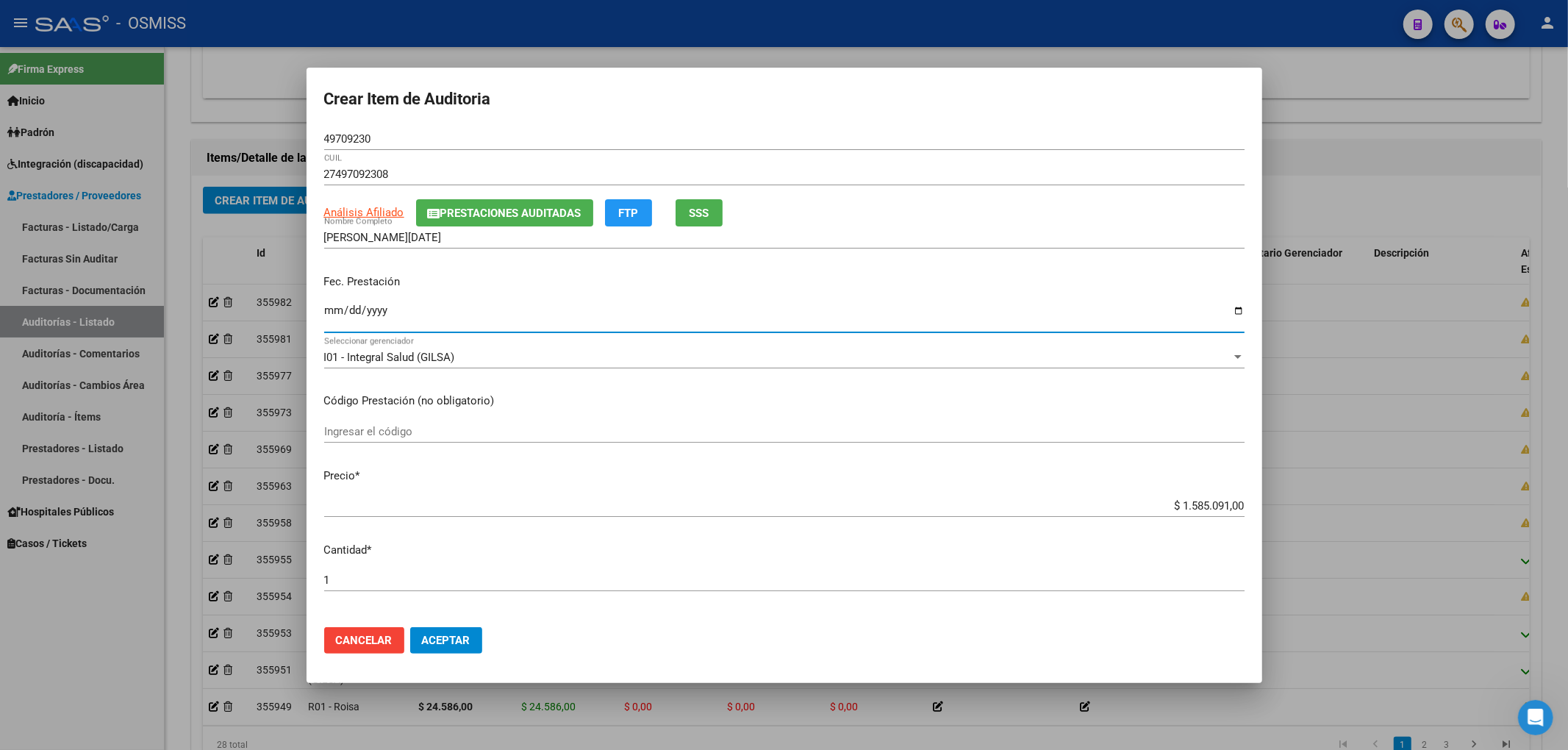
click at [332, 313] on input "Ingresar la fecha" at bounding box center [784, 315] width 920 height 23
type input "2025-04-15"
drag, startPoint x: 1160, startPoint y: 510, endPoint x: 1482, endPoint y: 527, distance: 322.4
click at [1482, 527] on div "Crear Item de Auditoria 49709230 Nro Documento 27497092308 CUIL Análisis Afilia…" at bounding box center [784, 375] width 1568 height 750
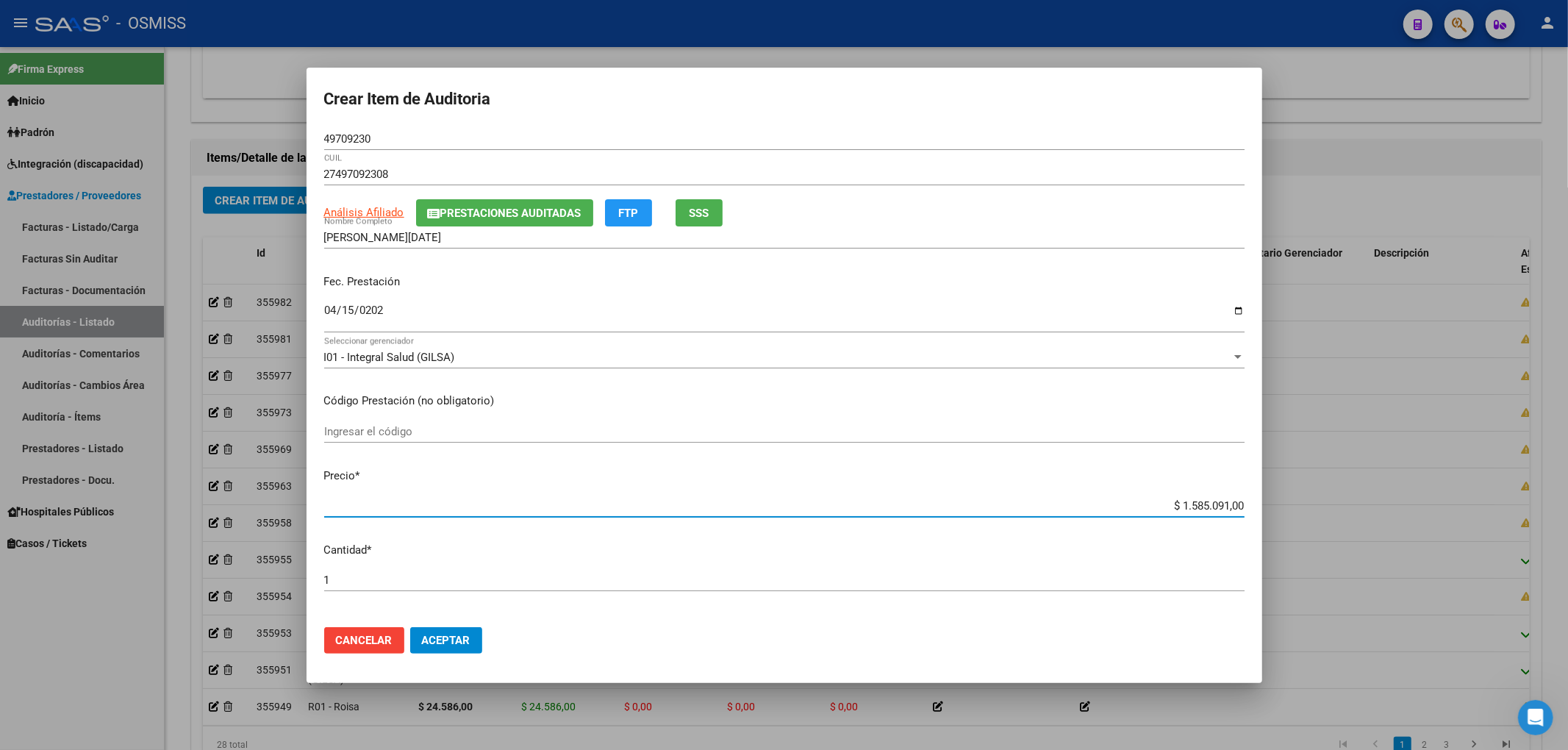
type input "$ 0,01"
type input "$ 0,12"
type input "$ 1,22"
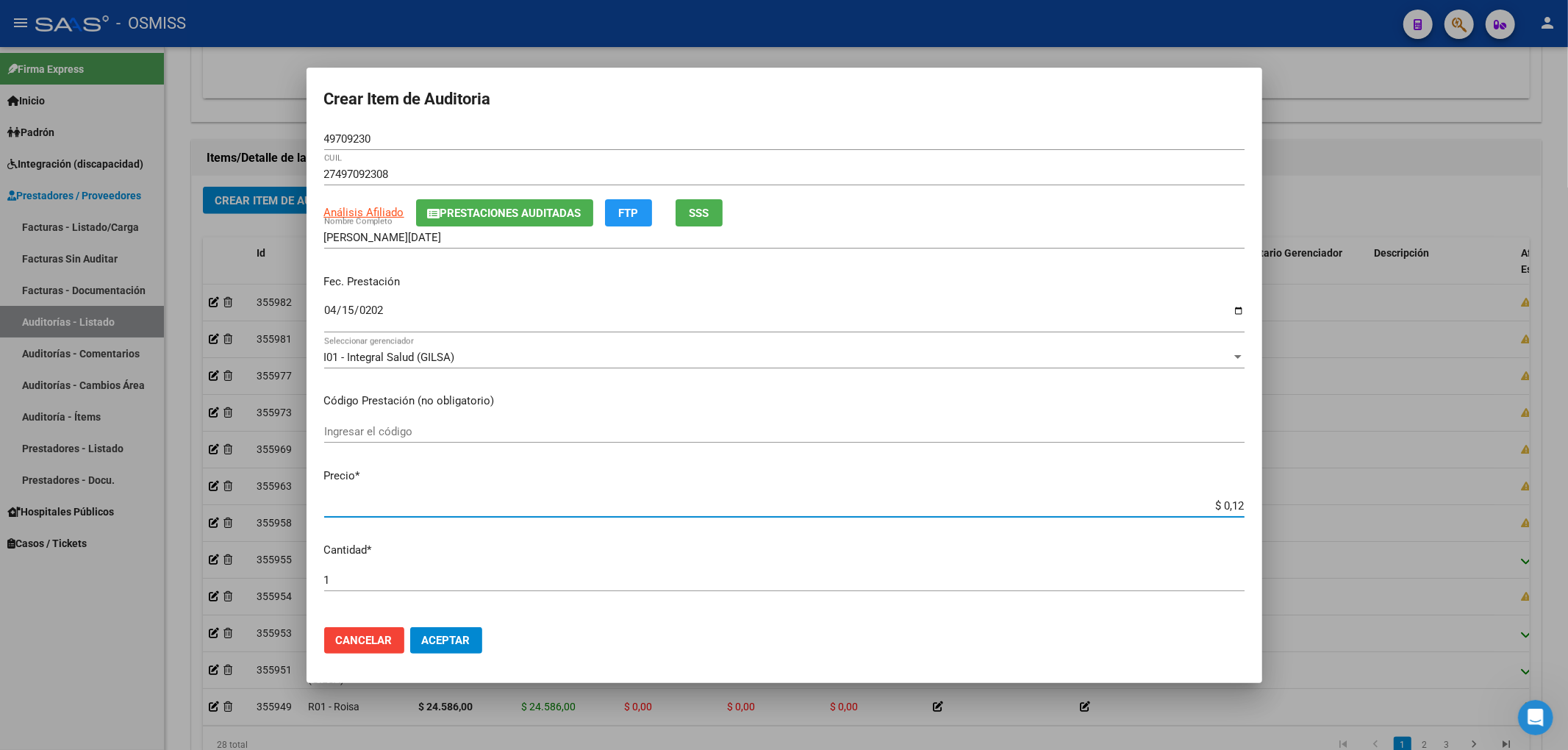
type input "$ 1,22"
type input "$ 12,28"
type input "$ 122,82"
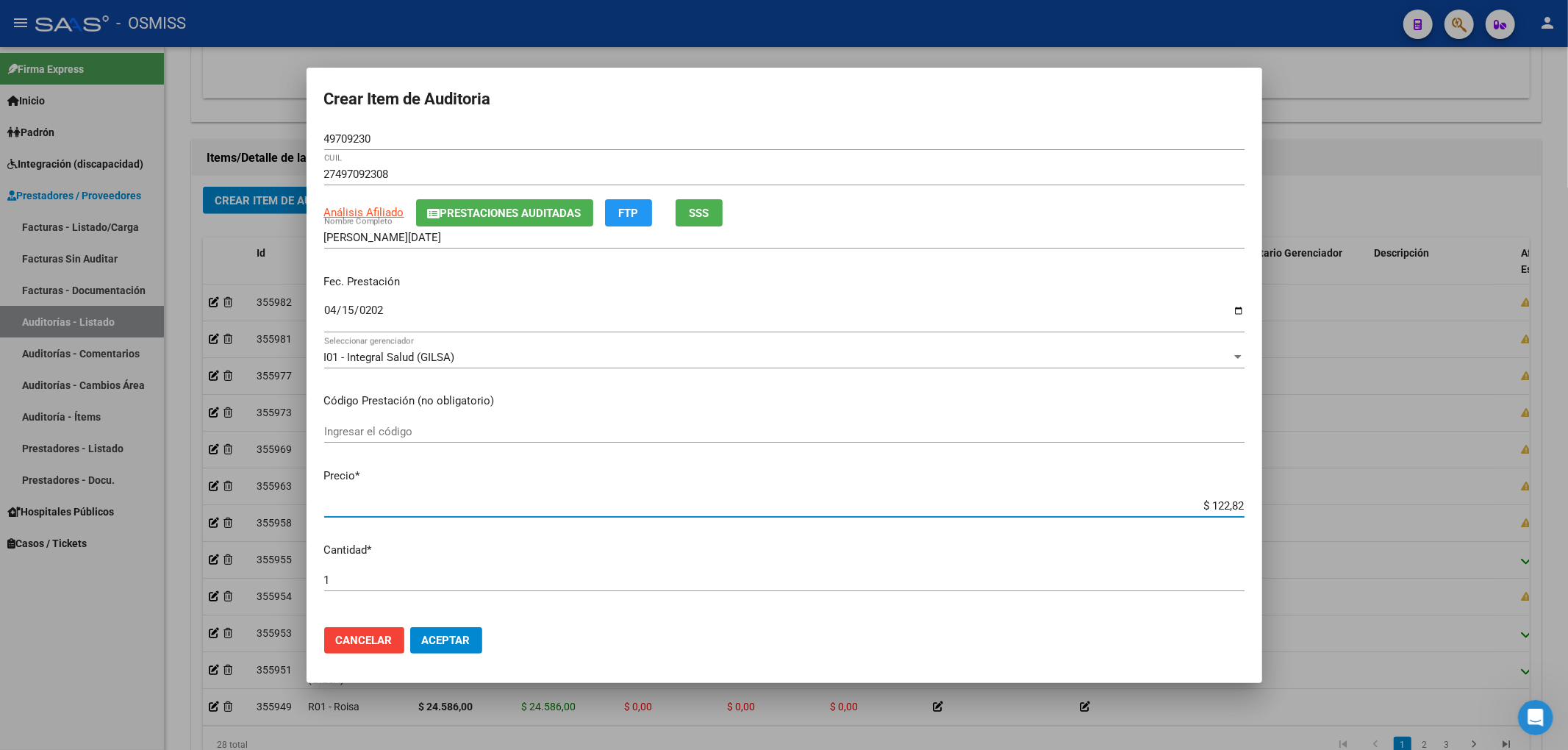
type input "$ 12,28"
type input "$ 122,85"
type input "$ 1.228,50"
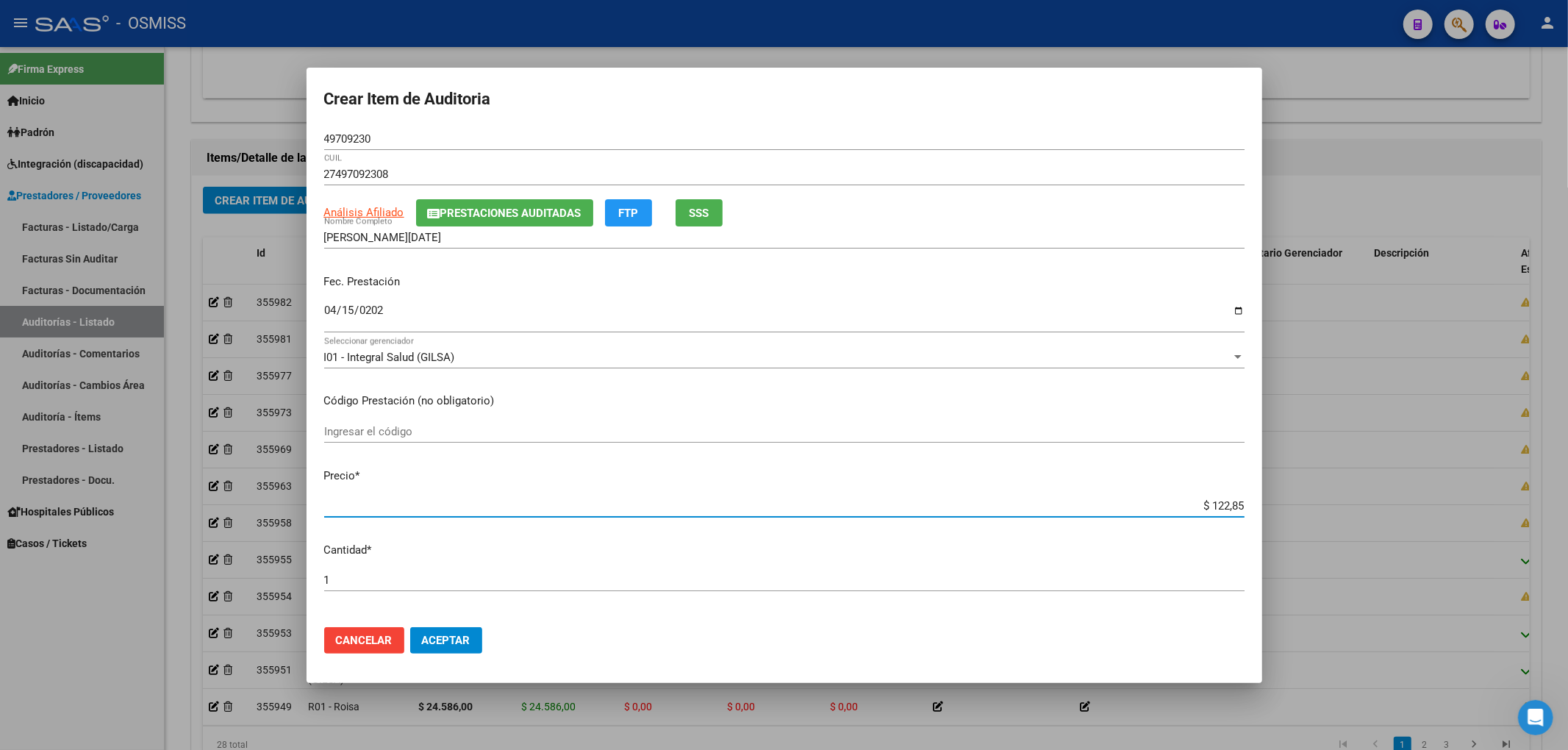
type input "$ 1.228,50"
type input "$ 12.285,00"
drag, startPoint x: 401, startPoint y: 136, endPoint x: 97, endPoint y: 136, distance: 304.0
click at [116, 136] on div "Crear Item de Auditoria 49709230 Nro Documento 27497092308 CUIL Análisis Afilia…" at bounding box center [784, 375] width 1568 height 750
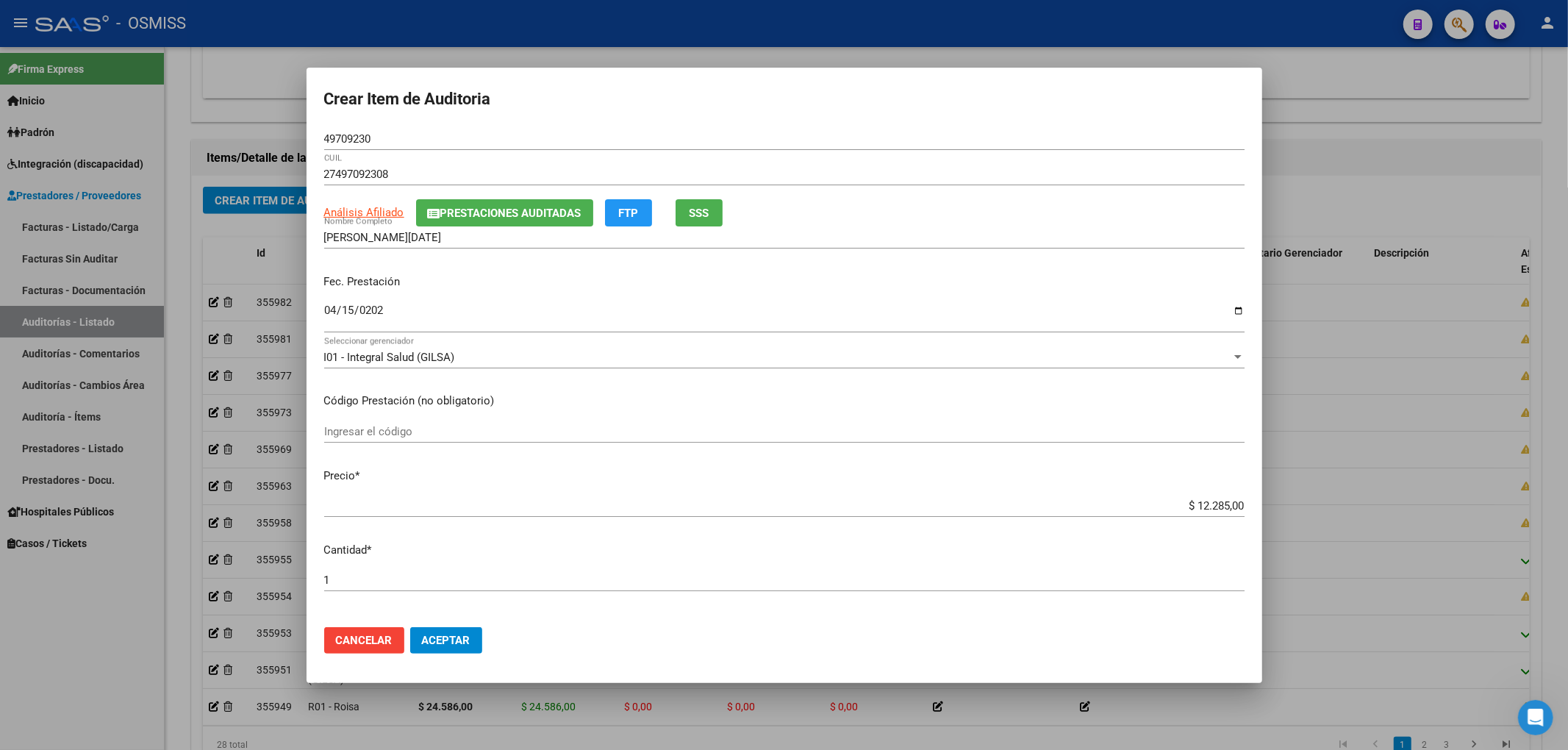
click at [1003, 229] on div "FLEITA FLORENCIA LUCIA Nombre Completo" at bounding box center [784, 237] width 920 height 22
click at [465, 639] on span "Aceptar" at bounding box center [446, 640] width 48 height 13
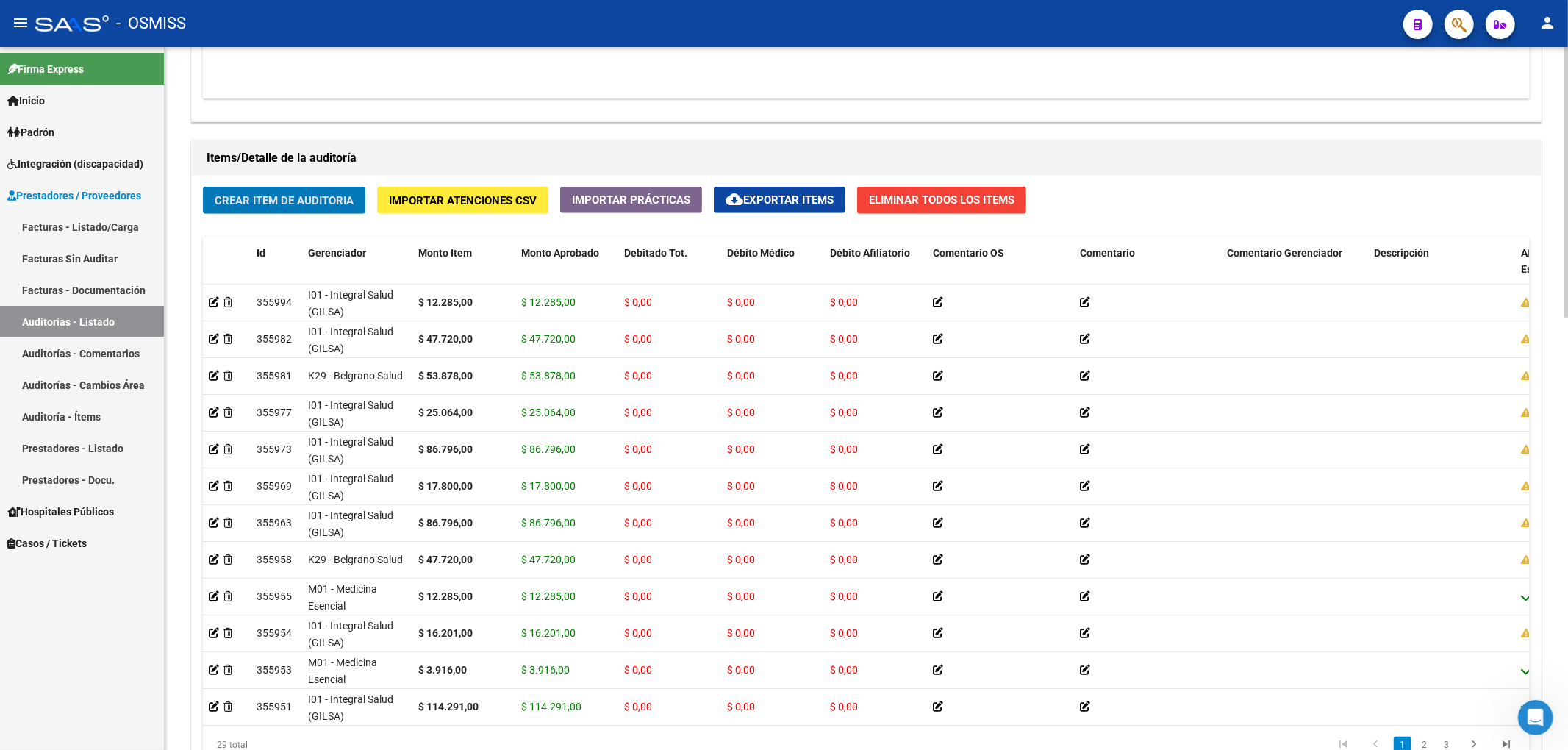
click at [306, 198] on span "Crear Item de Auditoria" at bounding box center [284, 201] width 139 height 13
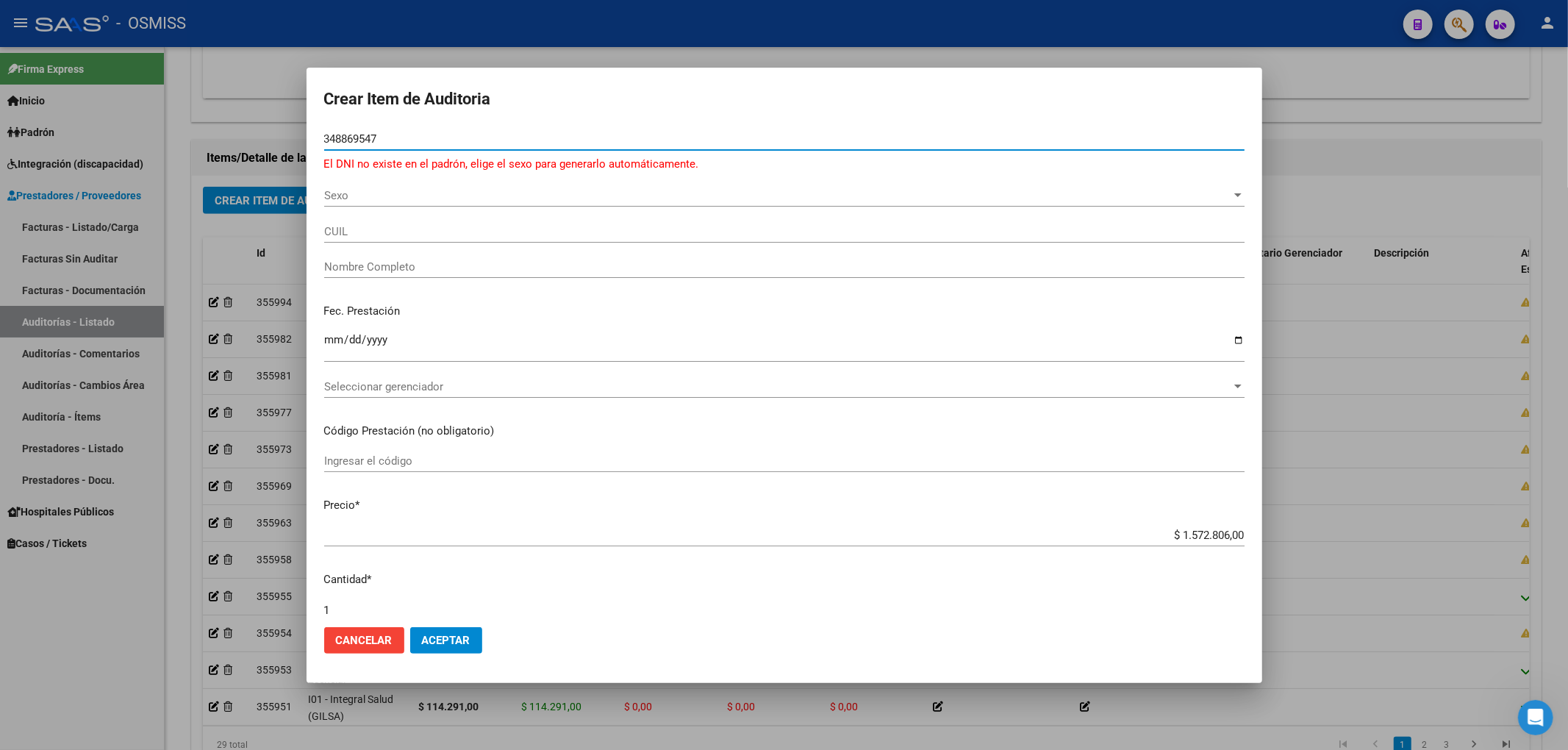
drag, startPoint x: 390, startPoint y: 142, endPoint x: 86, endPoint y: 175, distance: 305.8
click at [185, 129] on div "Crear Item de Auditoria 348869547 Nro Documento El DNI no existe en el padrón, …" at bounding box center [784, 375] width 1568 height 750
type input "34889547"
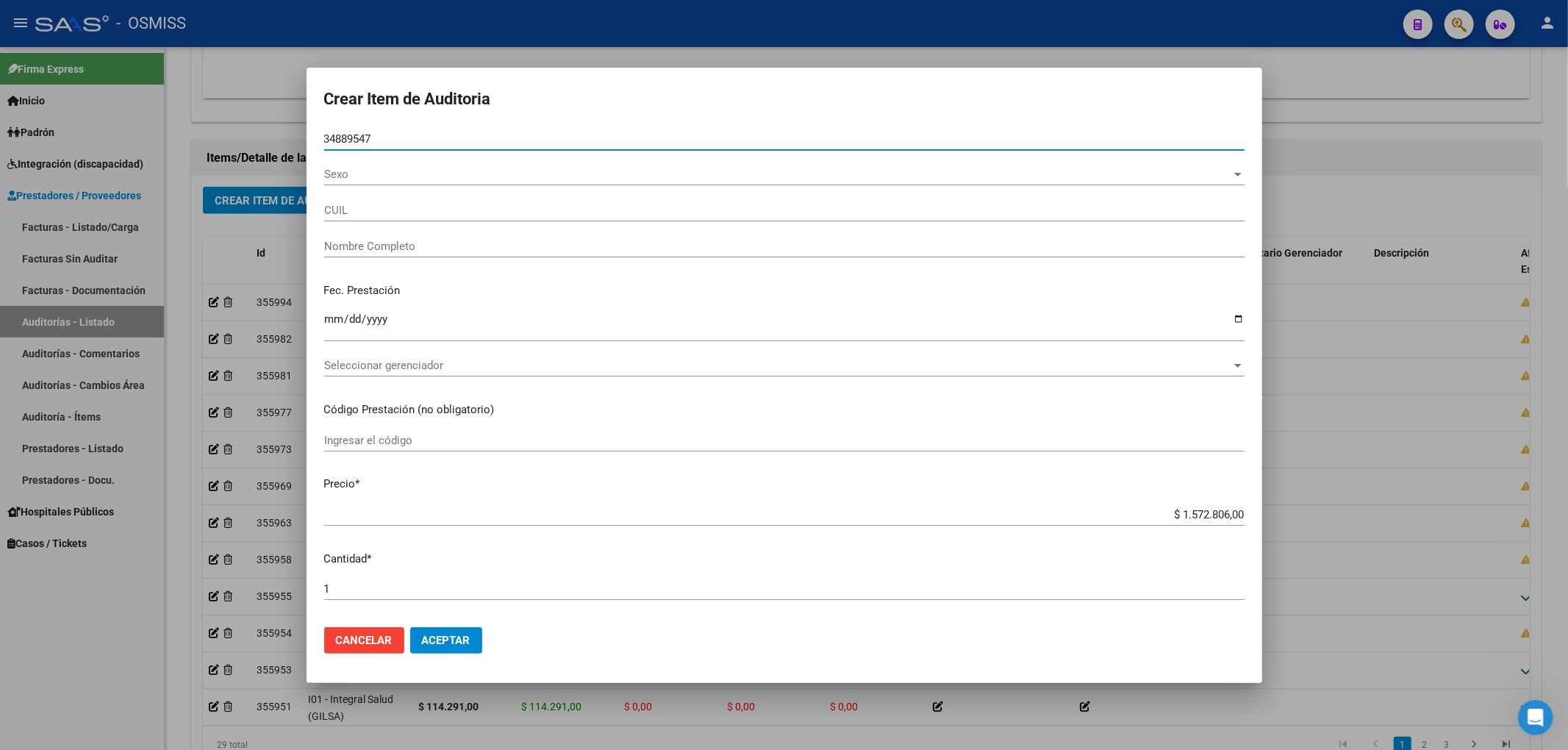
type input "20348895479"
type input "GAGLIARDI EMILIANO"
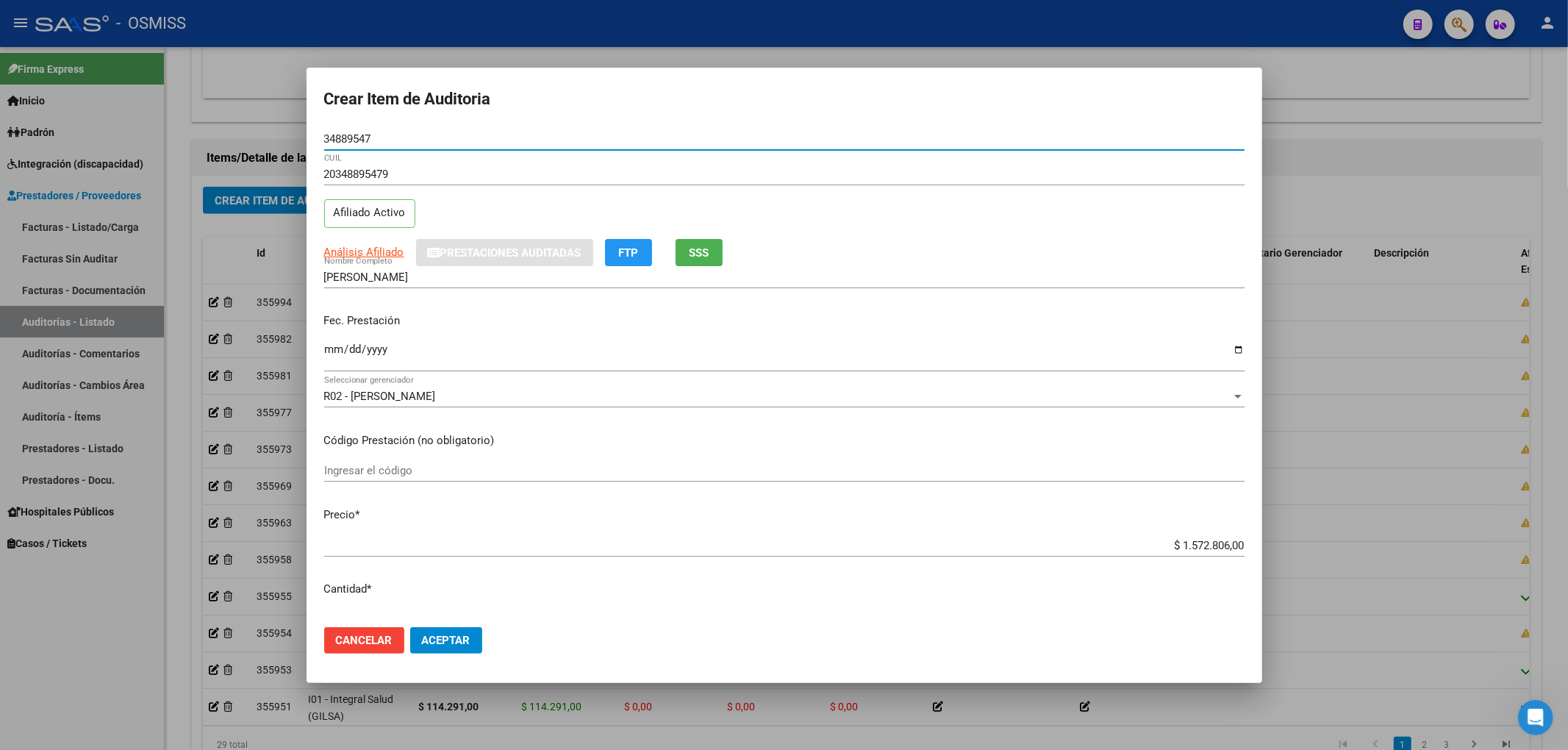
type input "34889547"
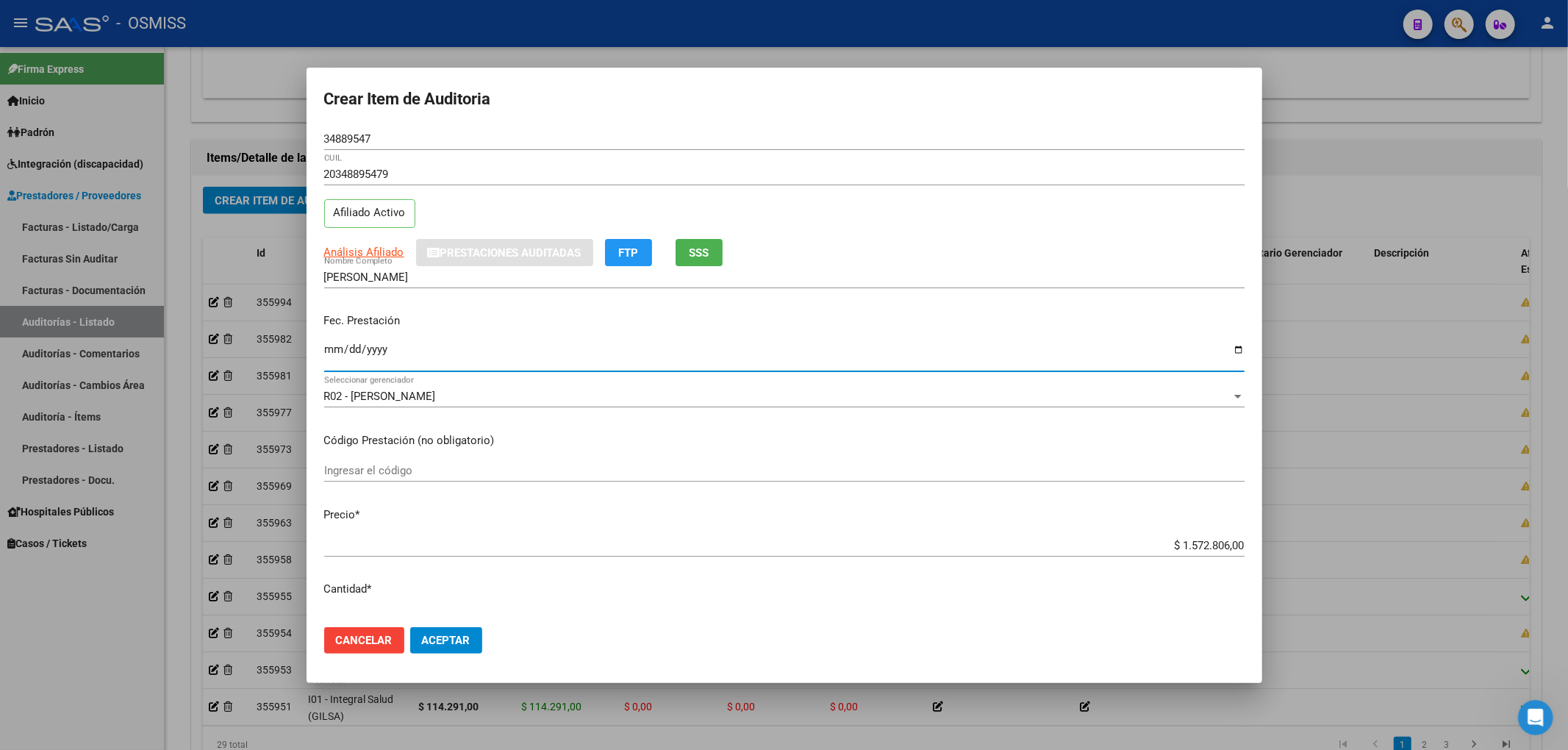
click at [326, 356] on input "Ingresar la fecha" at bounding box center [784, 355] width 920 height 23
type input "[DATE]"
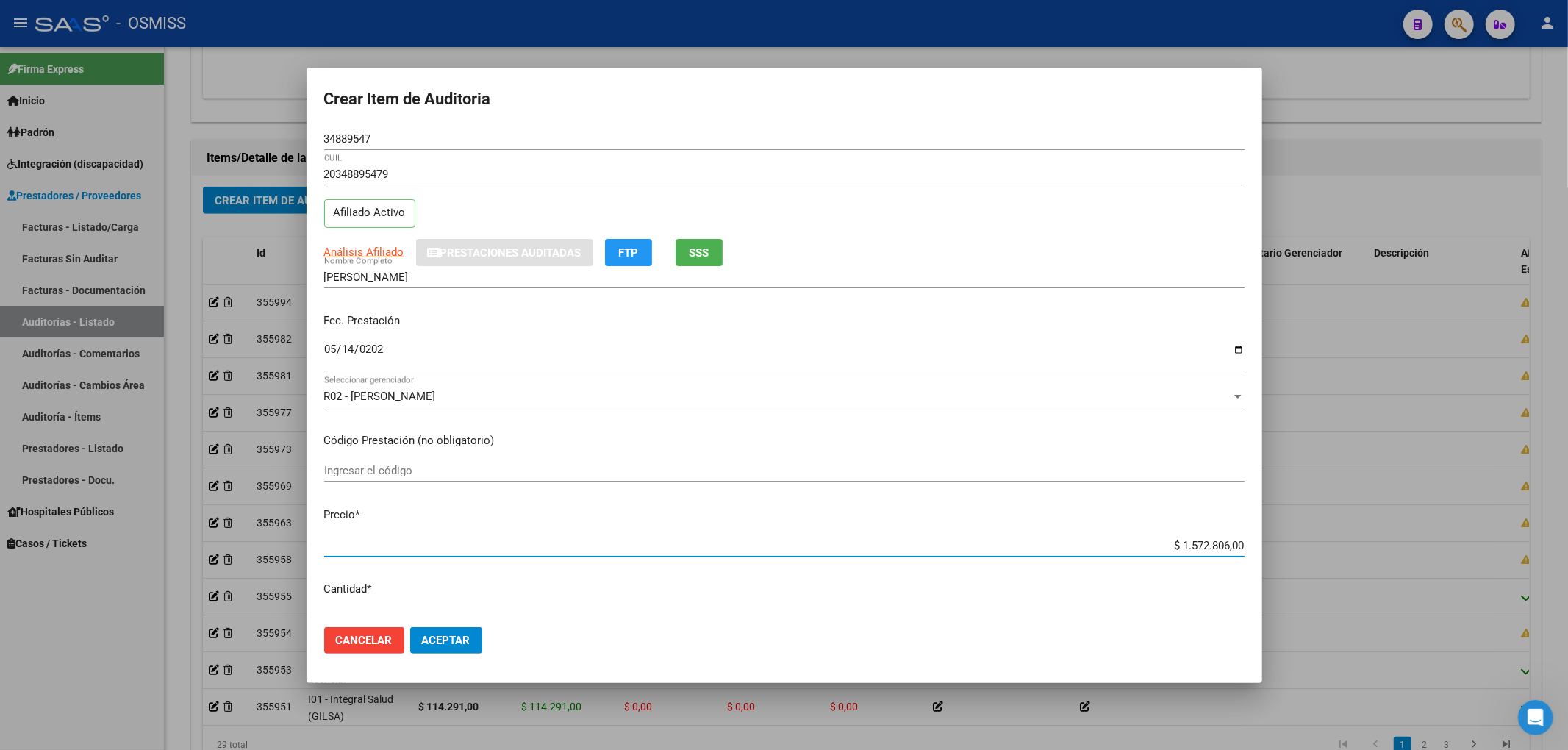
drag, startPoint x: 1145, startPoint y: 545, endPoint x: 1321, endPoint y: 545, distance: 176.0
click at [1300, 541] on div "Crear Item de Auditoria 34889547 Nro Documento 20348895479 CUIL Afiliado Activo…" at bounding box center [784, 375] width 1568 height 750
type input "$ 0,07"
type input "$ 0,78"
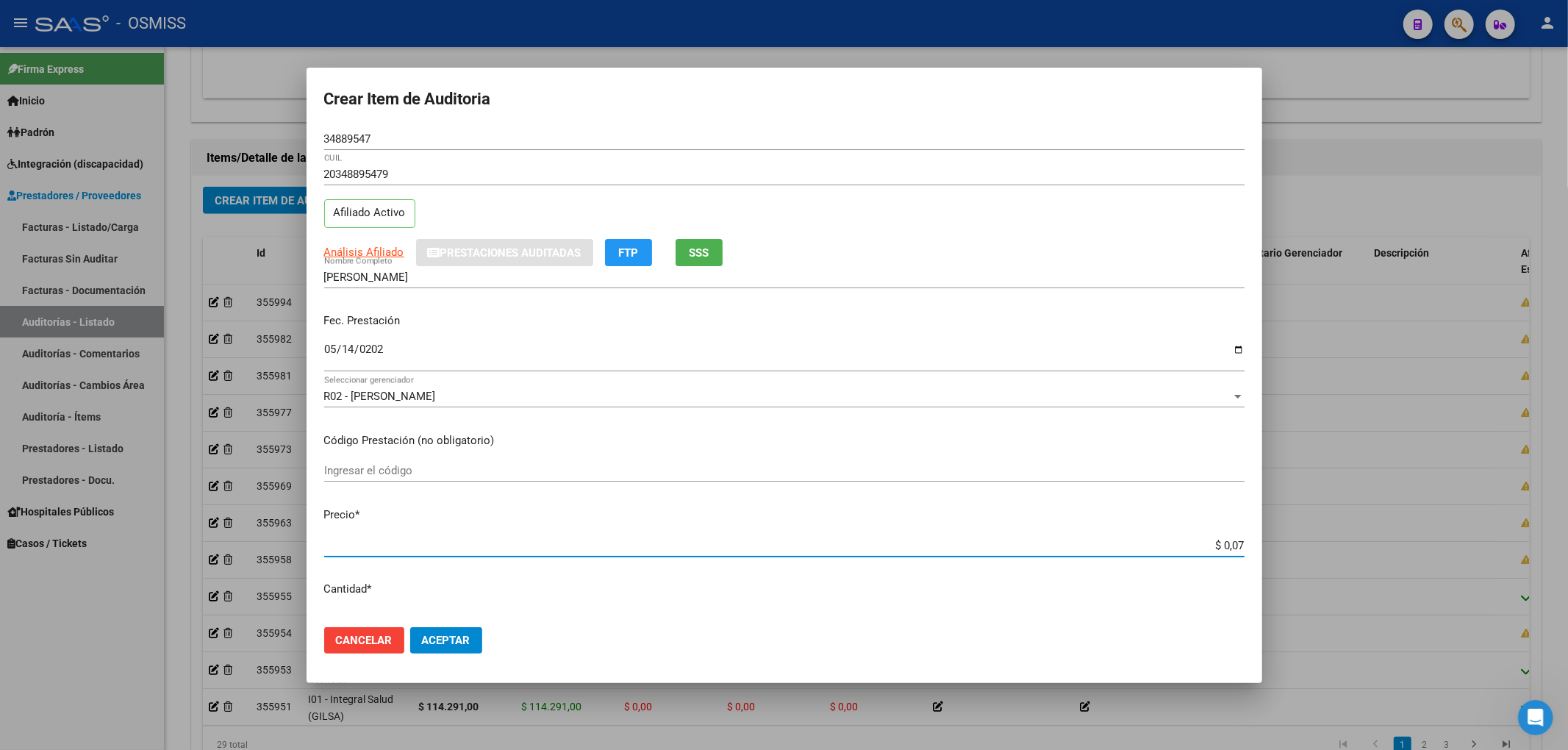
type input "$ 0,78"
type input "$ 7,83"
type input "$ 78,32"
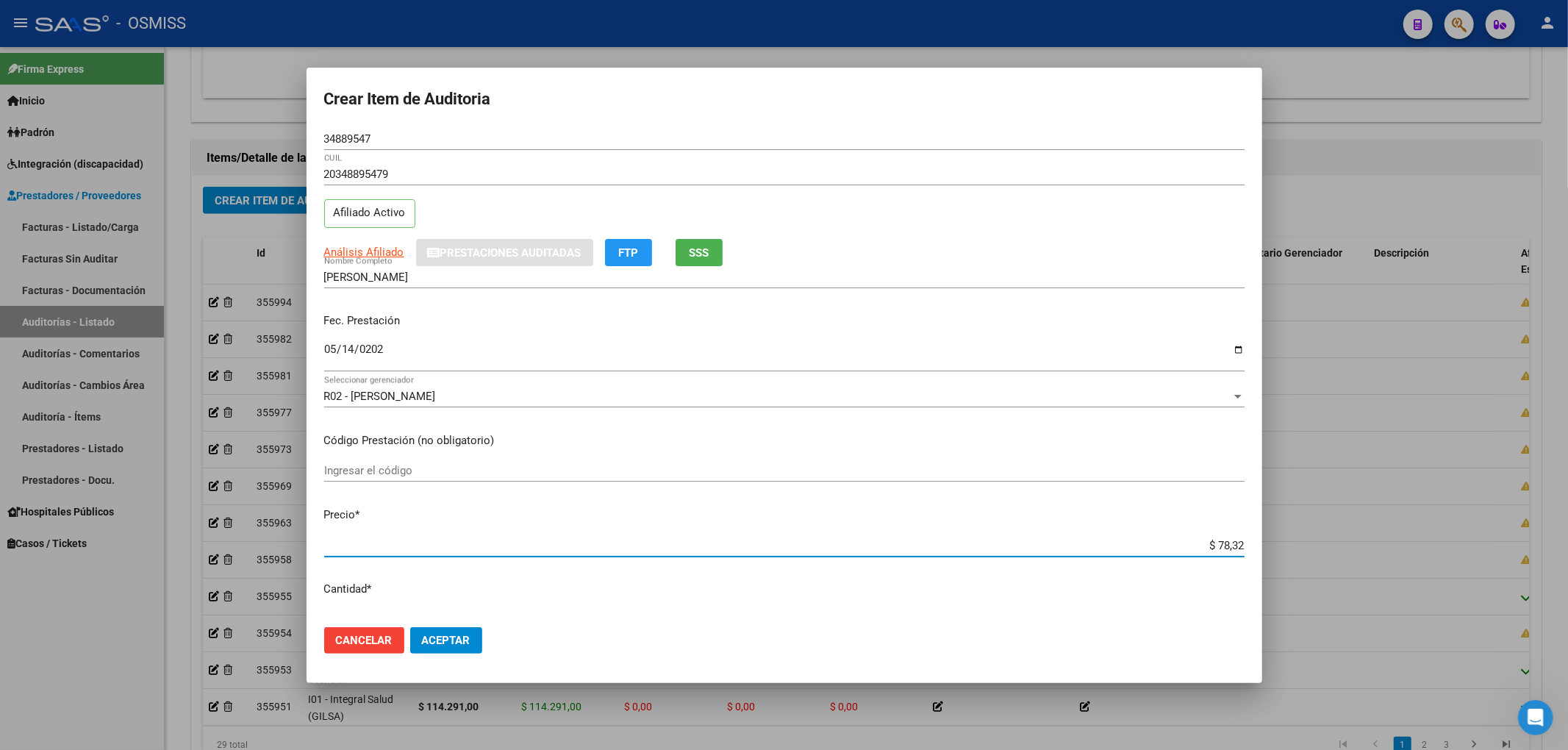
type input "$ 783,20"
type input "$ 7.832,00"
click at [478, 345] on input "[DATE]" at bounding box center [784, 355] width 920 height 23
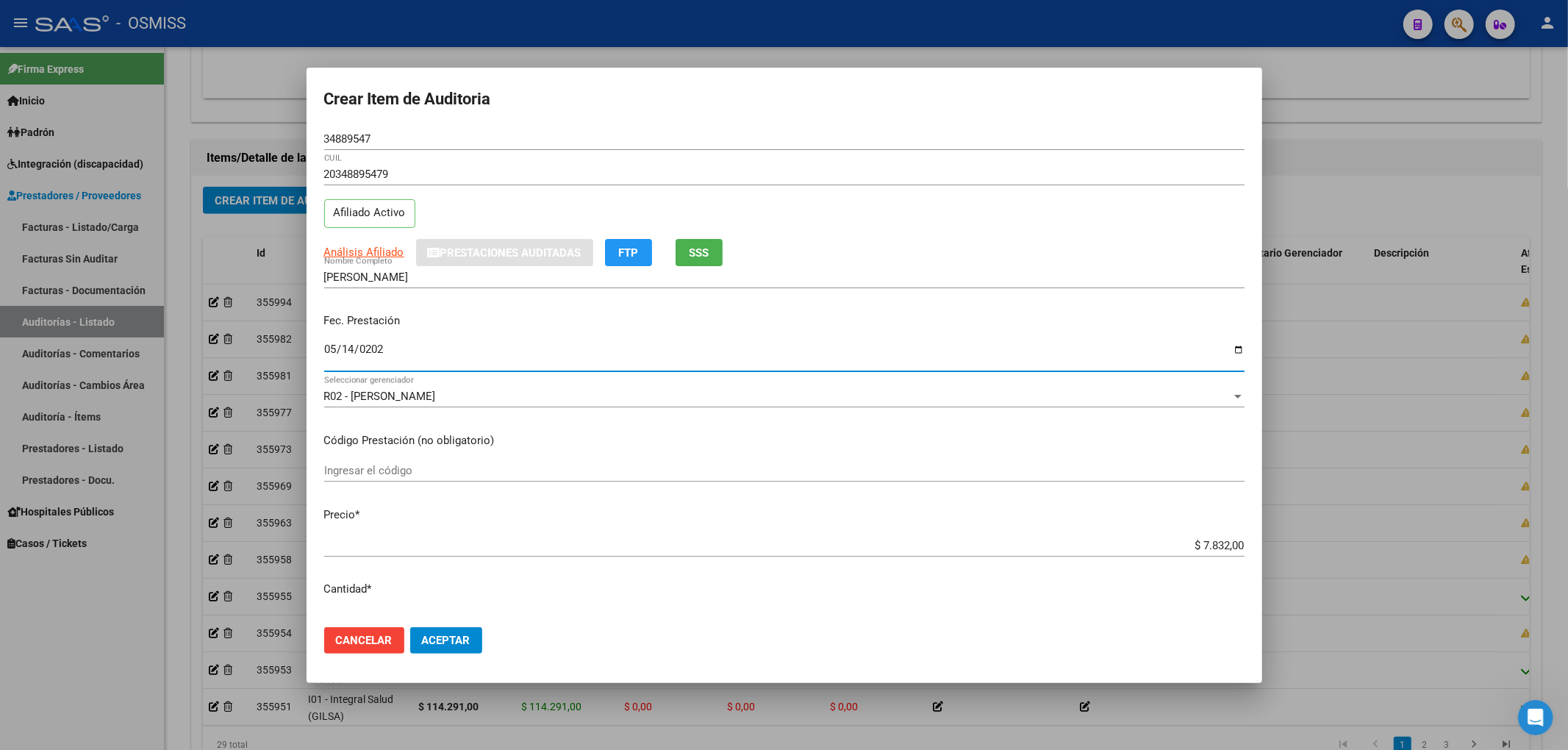
drag, startPoint x: 274, startPoint y: 136, endPoint x: 227, endPoint y: 163, distance: 54.2
click at [257, 139] on div "Crear Item de Auditoria 34889547 Nro Documento 20348895479 CUIL Afiliado Activo…" at bounding box center [784, 375] width 1568 height 750
click at [980, 261] on div "Análisis Afiliado Prestaciones Auditadas FTP SSS" at bounding box center [784, 253] width 920 height 27
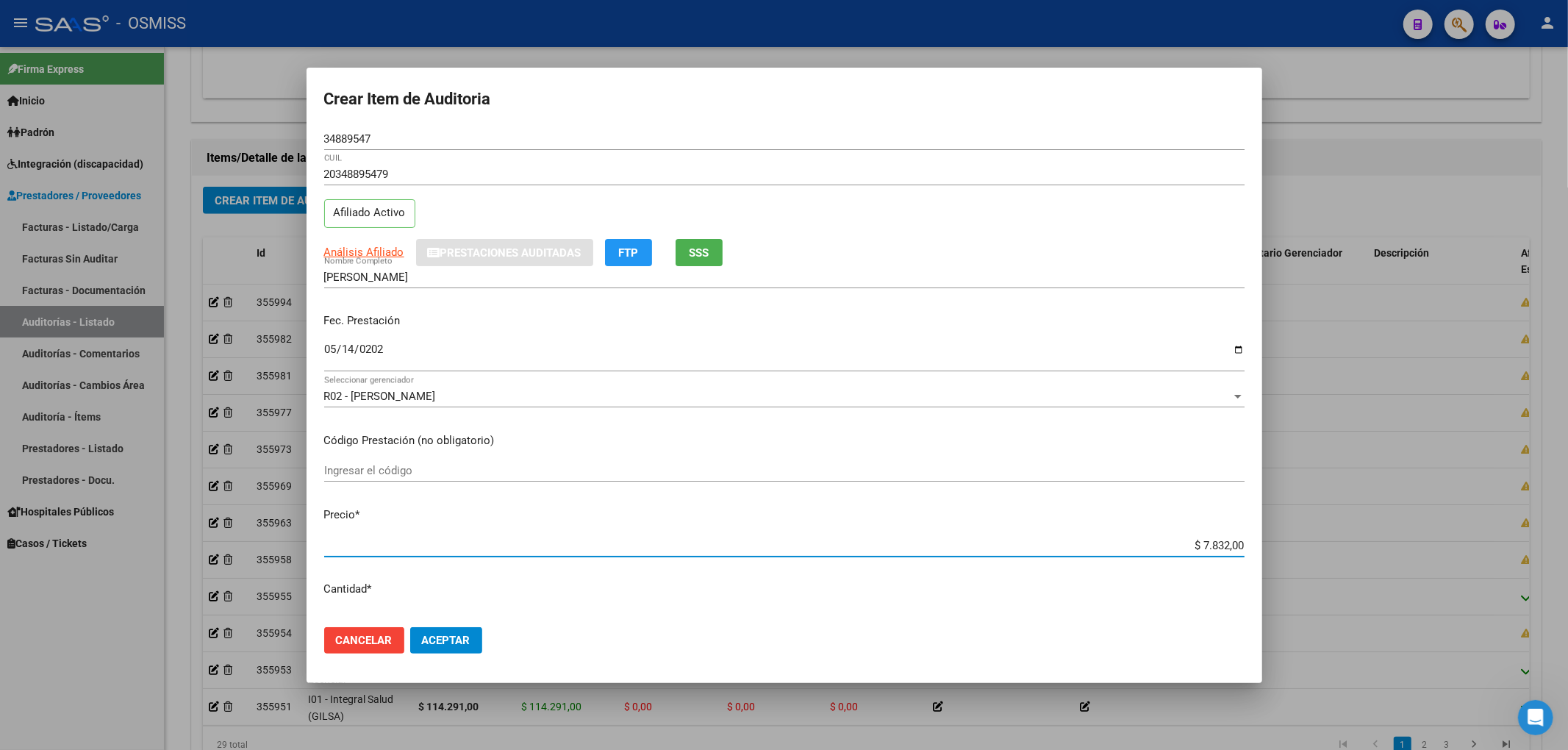
drag, startPoint x: 1165, startPoint y: 540, endPoint x: 1258, endPoint y: 542, distance: 93.0
click at [1258, 542] on mat-dialog-content "34889547 Nro Documento 20348895479 CUIL Afiliado Activo Análisis Afiliado Prest…" at bounding box center [784, 371] width 955 height 488
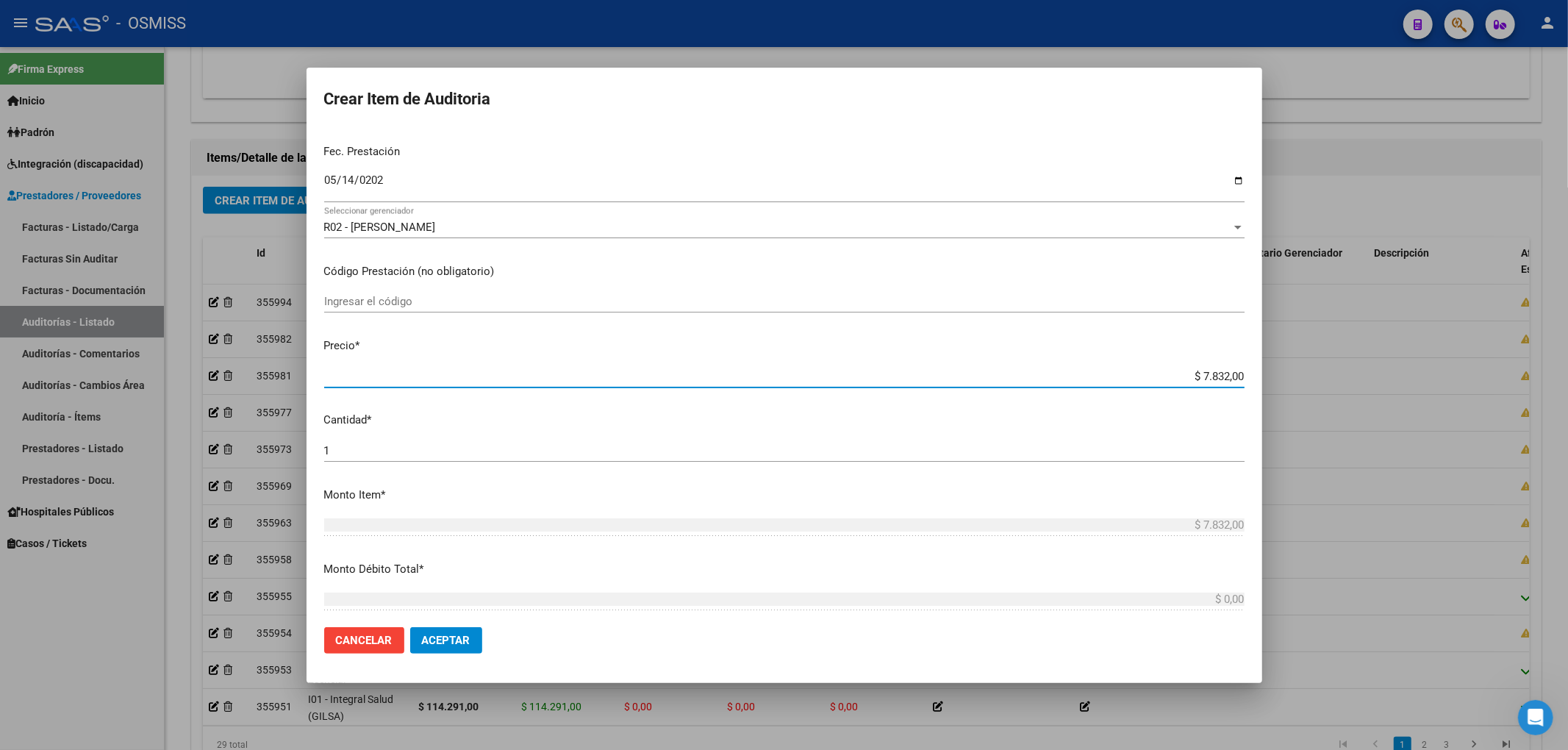
scroll to position [391, 0]
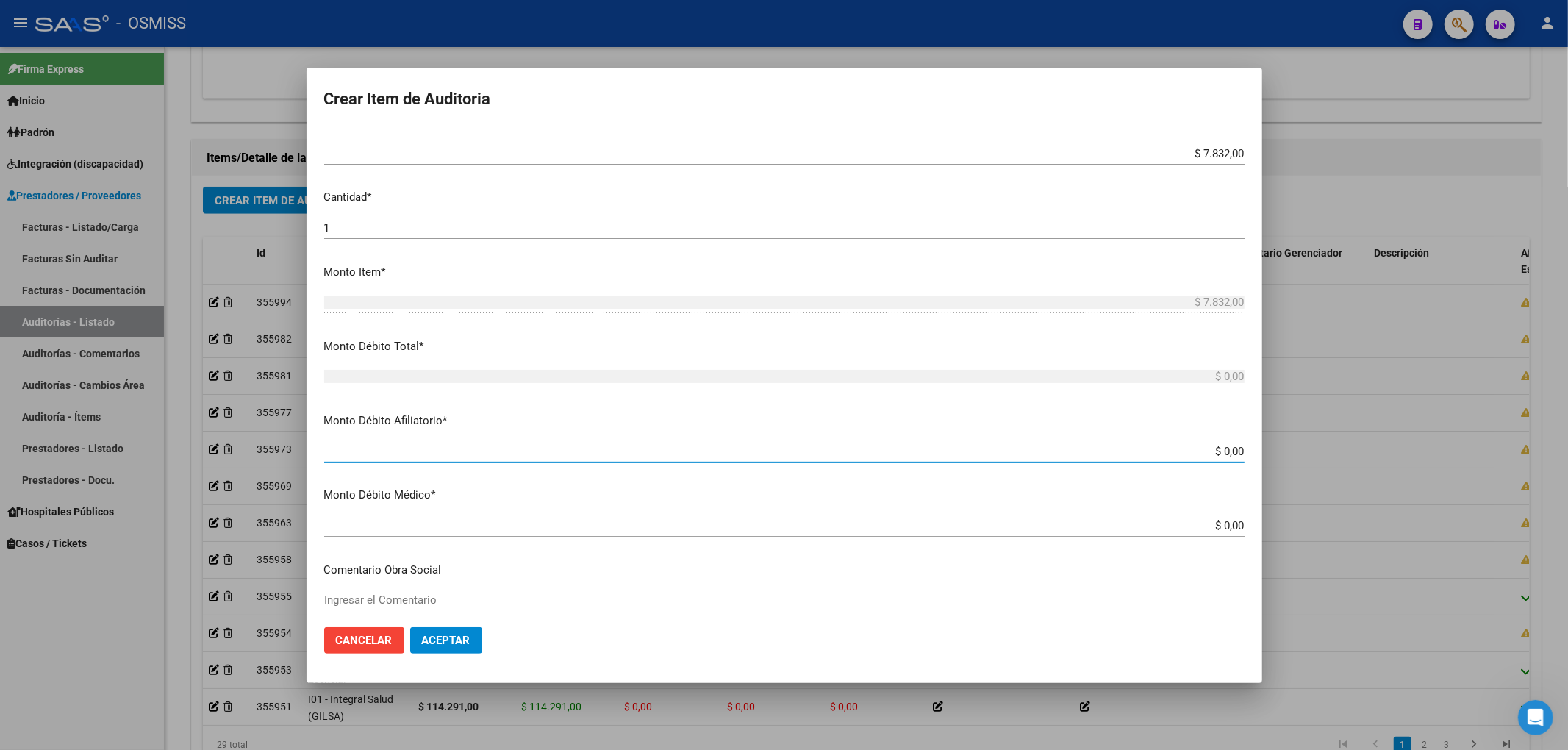
click at [1229, 451] on input "$ 0,00" at bounding box center [784, 451] width 920 height 13
click at [1232, 448] on input "$ 0,00" at bounding box center [784, 451] width 920 height 13
paste input "$ 7.832,00"
type input "$ 0,00$ 7.832,00"
type input "$ 7.832,00"
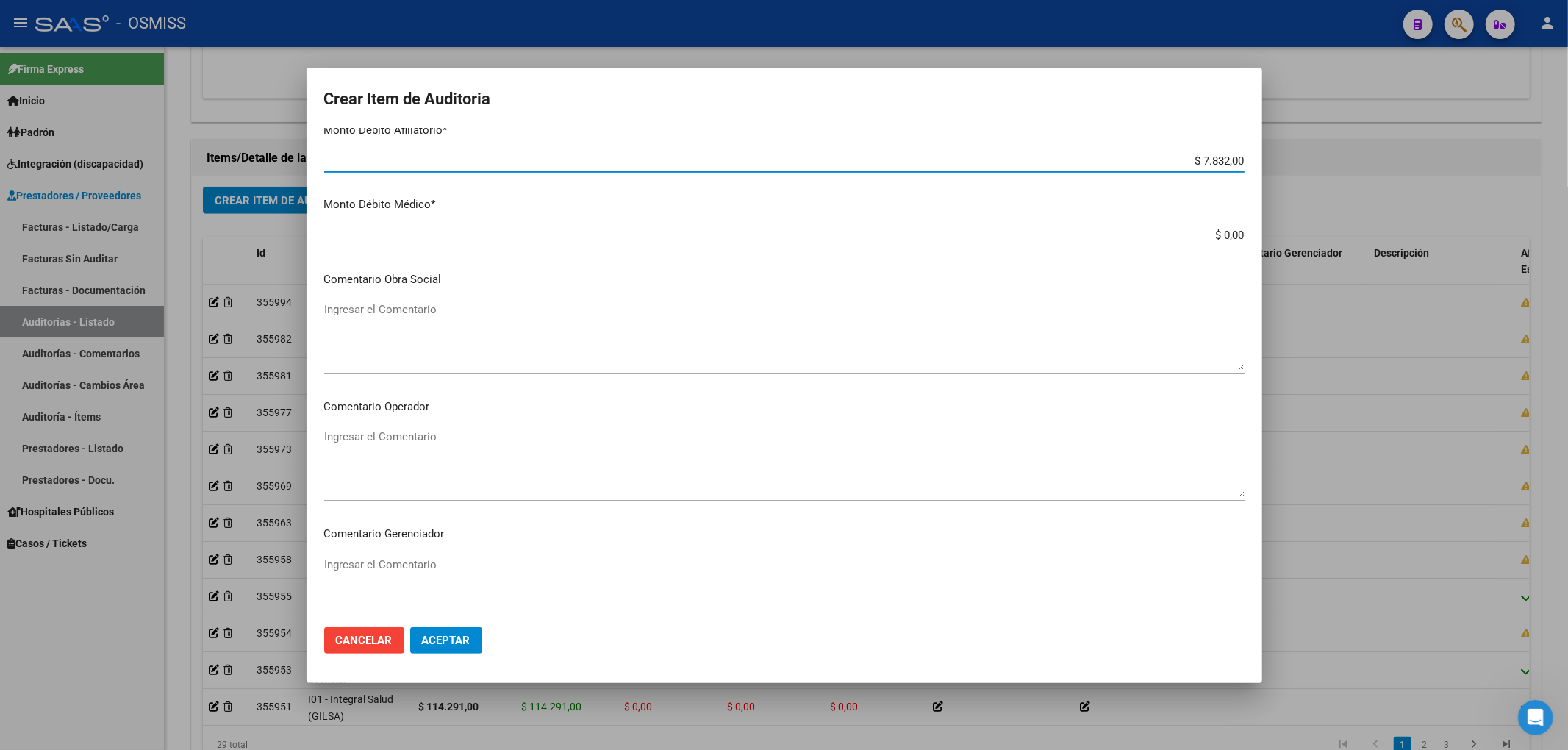
scroll to position [686, 0]
type input "$ 7.832,00"
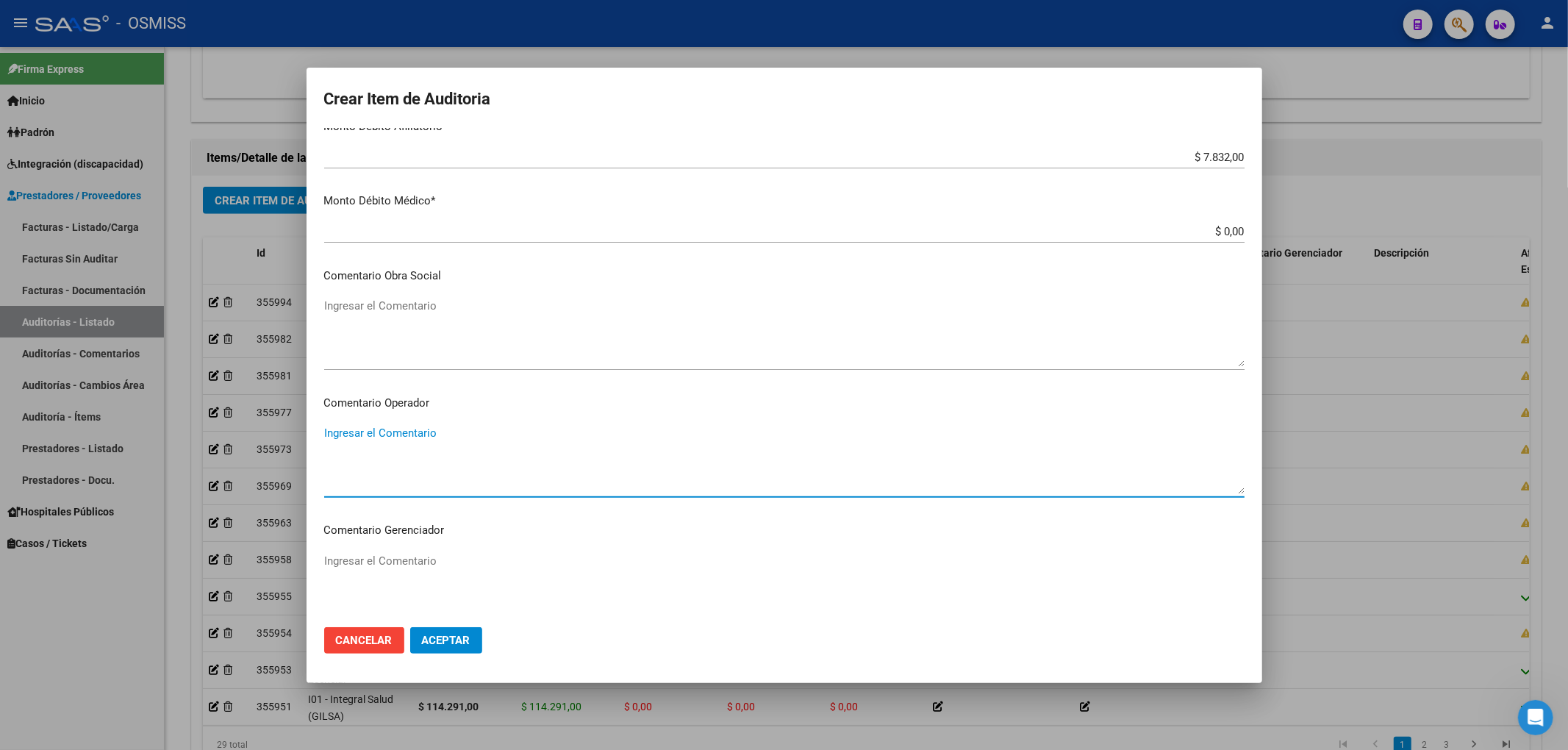
click at [448, 429] on textarea "Ingresar el Comentario" at bounding box center [784, 460] width 920 height 69
type textarea "r"
type textarea "RECHAZO"
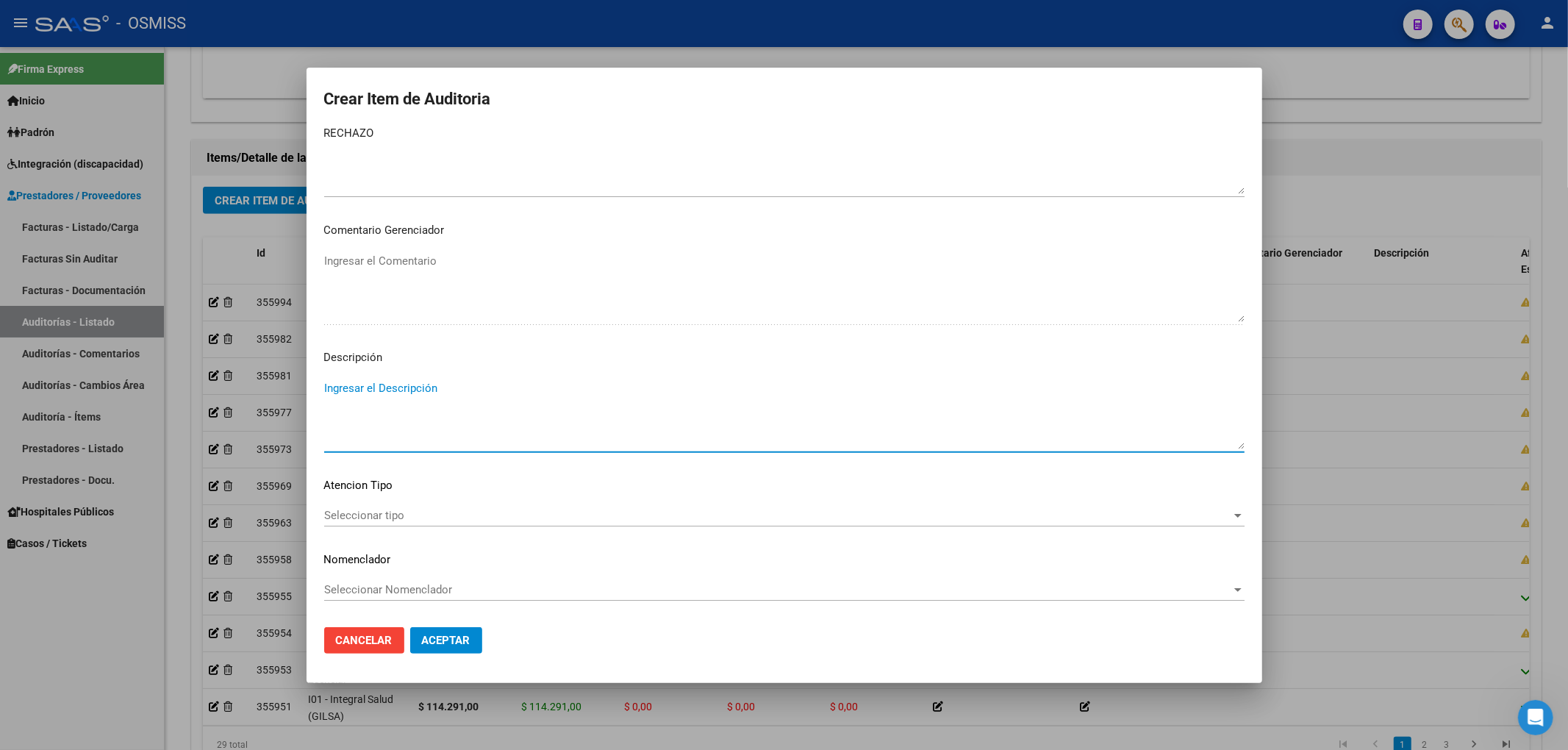
paste textarea "BAJA por finalización de la cobertura legal al ……. - Ley 23,660 art. 10 inc. A."
drag, startPoint x: 566, startPoint y: 383, endPoint x: 548, endPoint y: 385, distance: 18.1
click at [548, 385] on textarea "BAJA por finalización de la cobertura legal al ……. - Ley 23,660 art. 10 inc. A." at bounding box center [784, 415] width 920 height 69
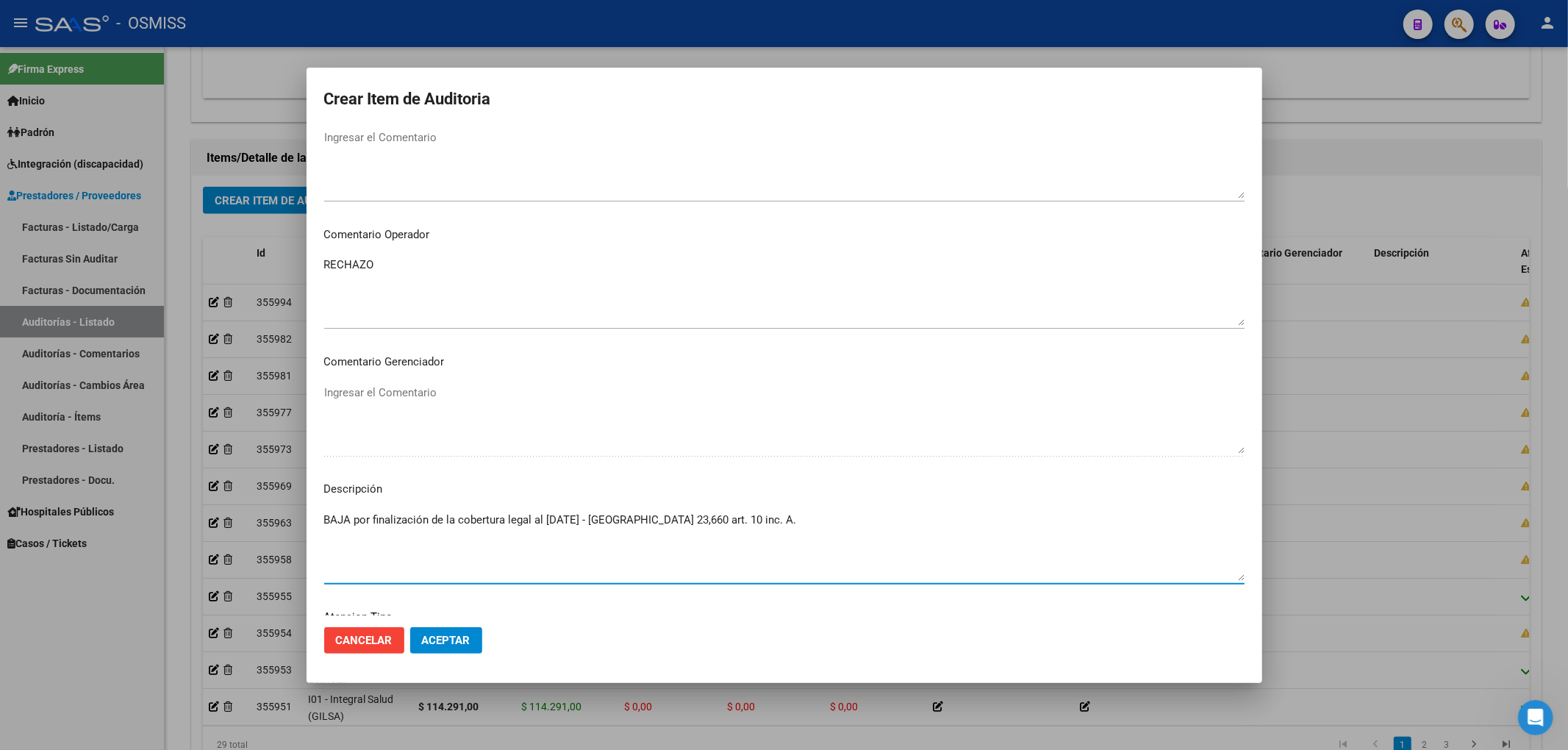
scroll to position [789, 0]
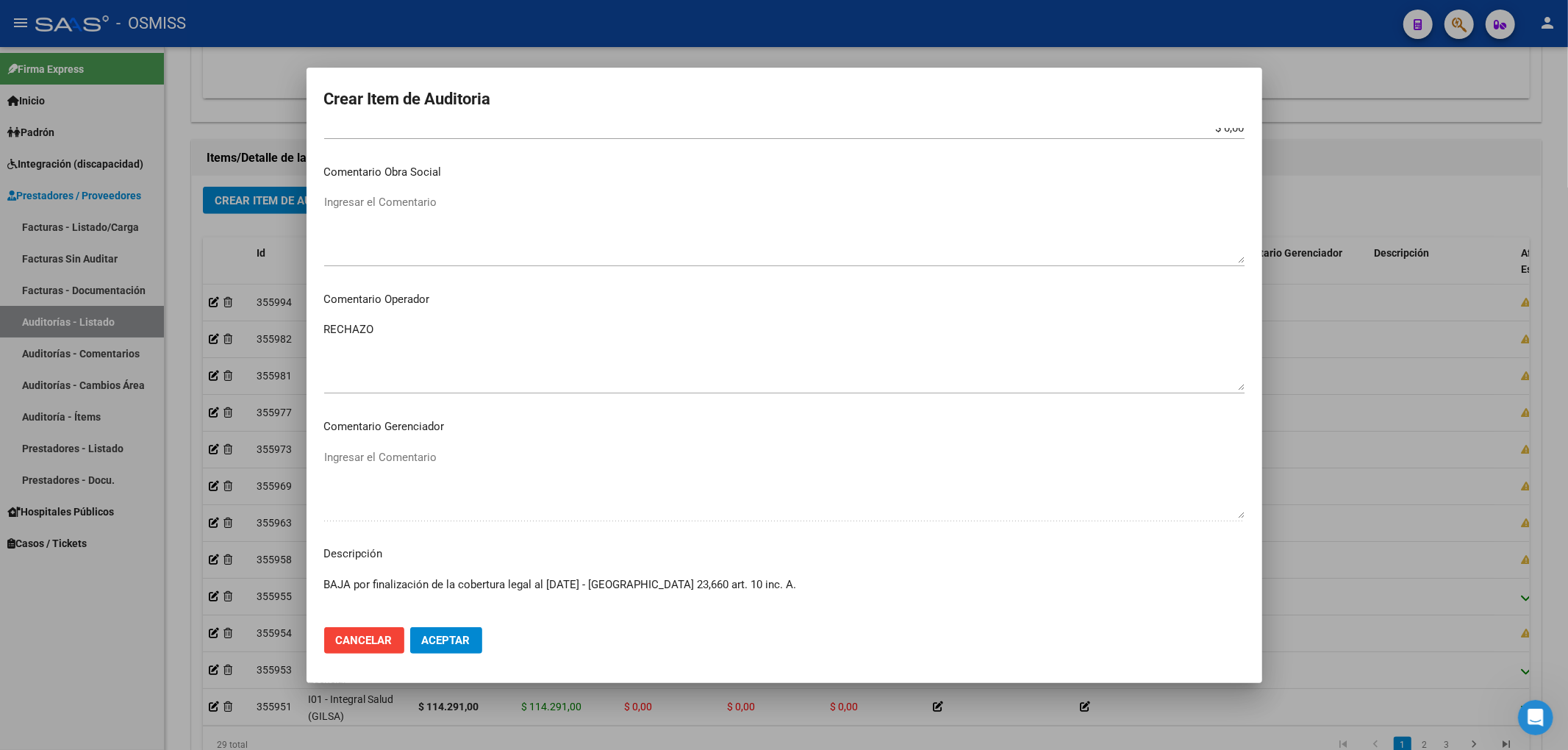
type textarea "BAJA por finalización de la cobertura legal al 28/09/2024 - Ley 23,660 art. 10 …"
click at [409, 339] on textarea "RECHAZO" at bounding box center [784, 356] width 920 height 69
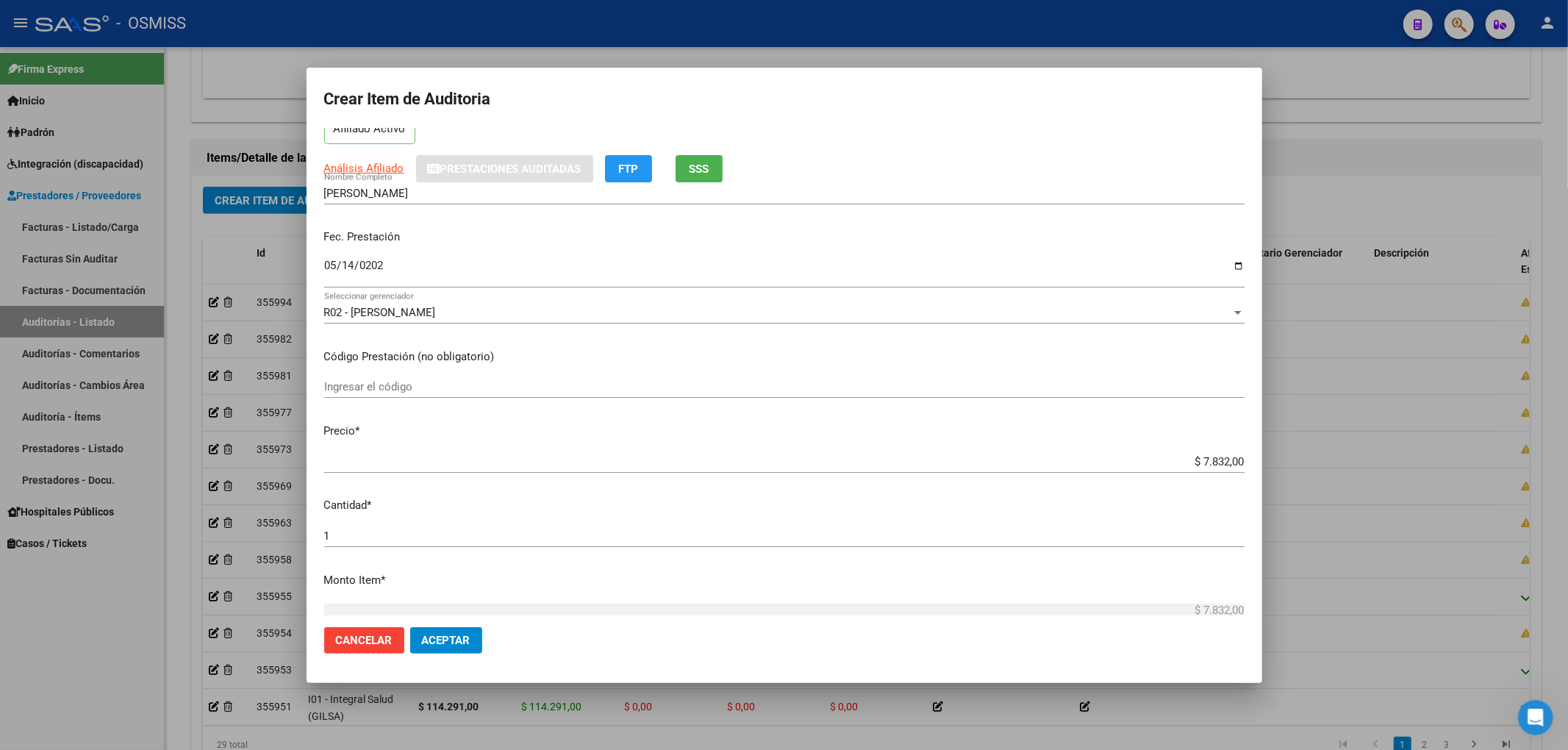
scroll to position [0, 0]
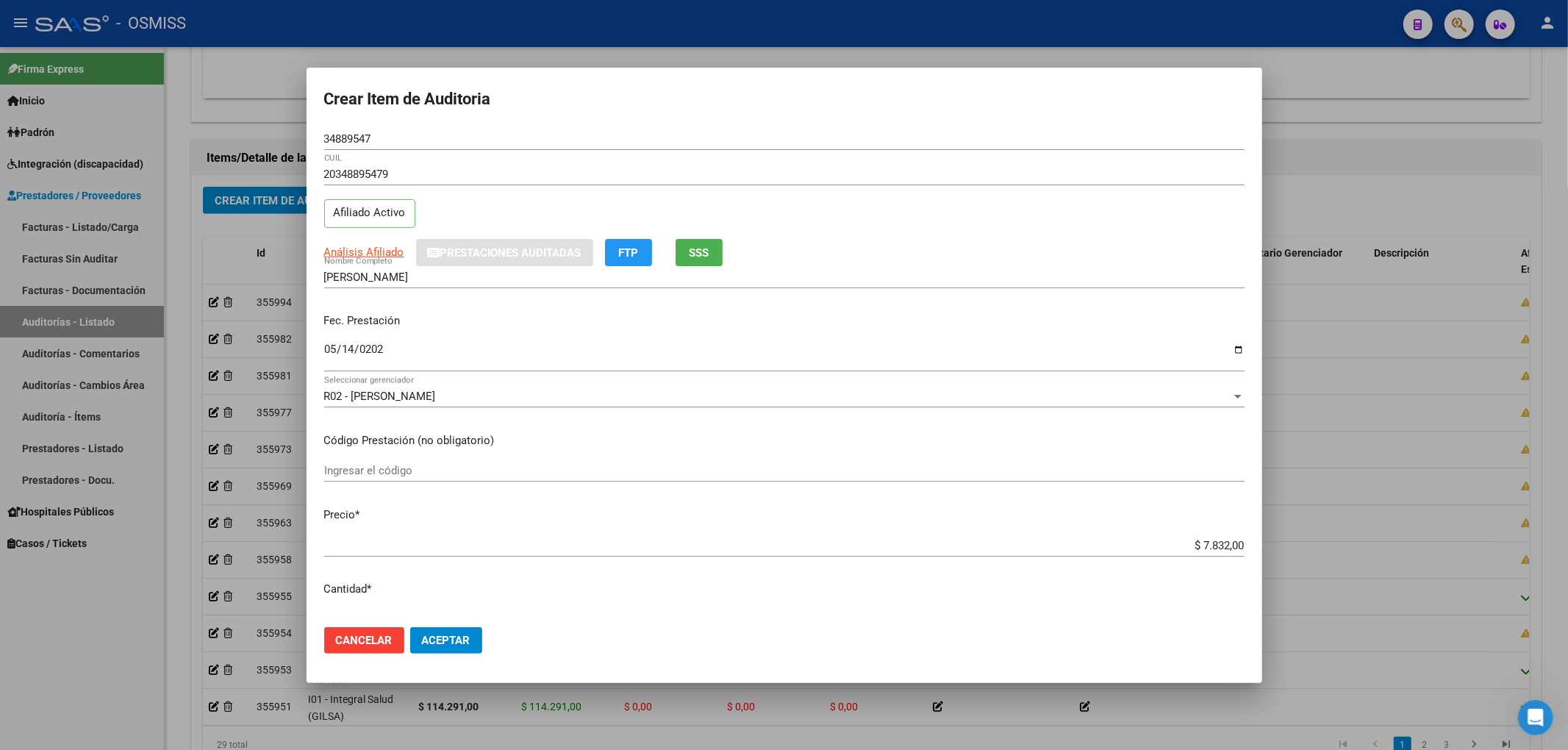
type textarea "RECHAZO. EL REINICIO DE LA COBERTURA FUE 01/06/2025"
drag, startPoint x: 377, startPoint y: 139, endPoint x: 201, endPoint y: 138, distance: 176.0
click at [224, 136] on div "Crear Item de Auditoria 34889547 Nro Documento 20348895479 CUIL Afiliado Activo…" at bounding box center [784, 375] width 1568 height 750
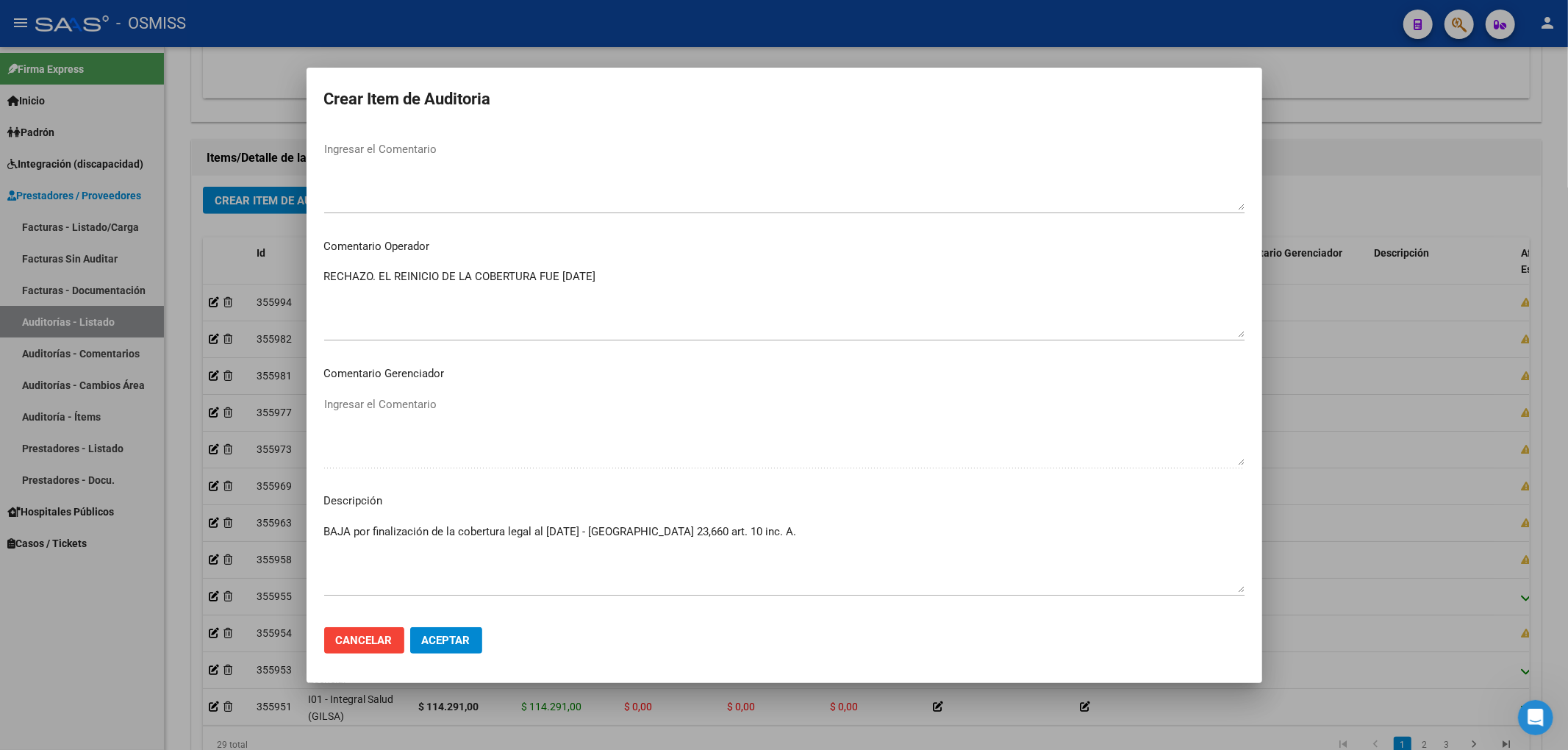
scroll to position [986, 0]
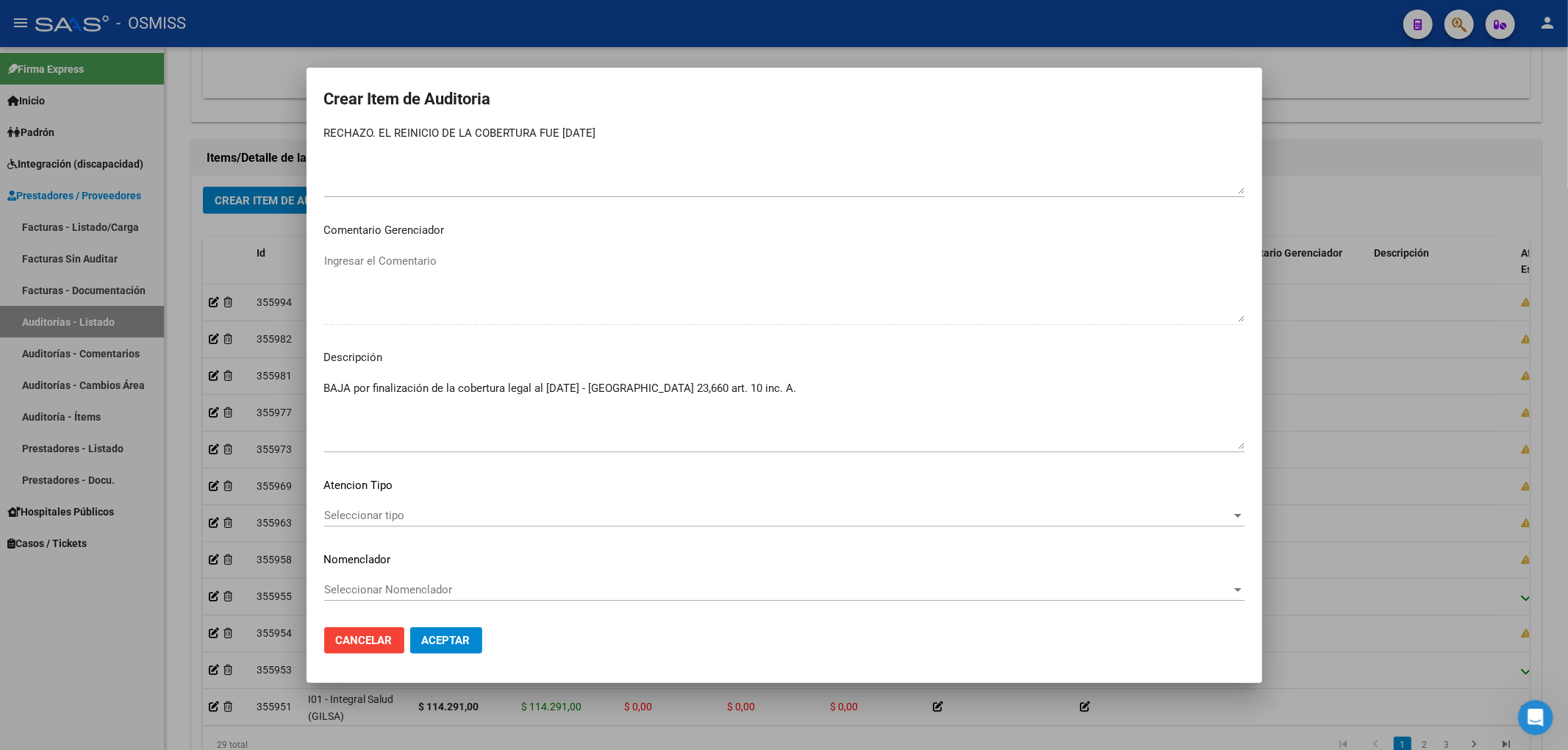
drag, startPoint x: 321, startPoint y: 385, endPoint x: 725, endPoint y: 391, distance: 404.0
click at [725, 391] on mat-dialog-content "34889547 Nro Documento 20348895479 CUIL Afiliado Activo Análisis Afiliado Prest…" at bounding box center [784, 371] width 955 height 488
drag, startPoint x: 735, startPoint y: 388, endPoint x: 306, endPoint y: 383, distance: 429.0
click at [306, 383] on mat-dialog-content "34889547 Nro Documento 20348895479 CUIL Afiliado Activo Análisis Afiliado Prest…" at bounding box center [784, 371] width 955 height 488
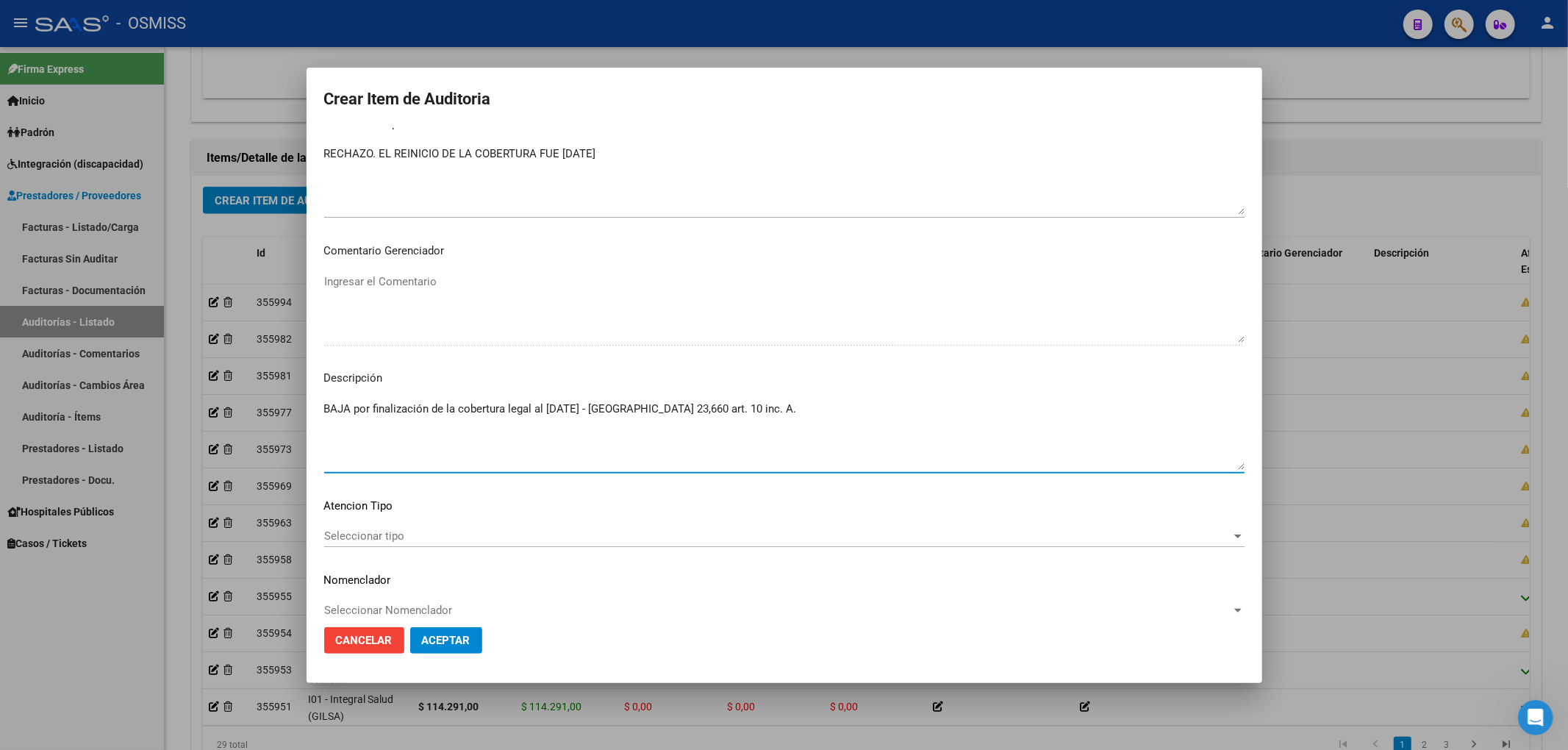
scroll to position [980, 0]
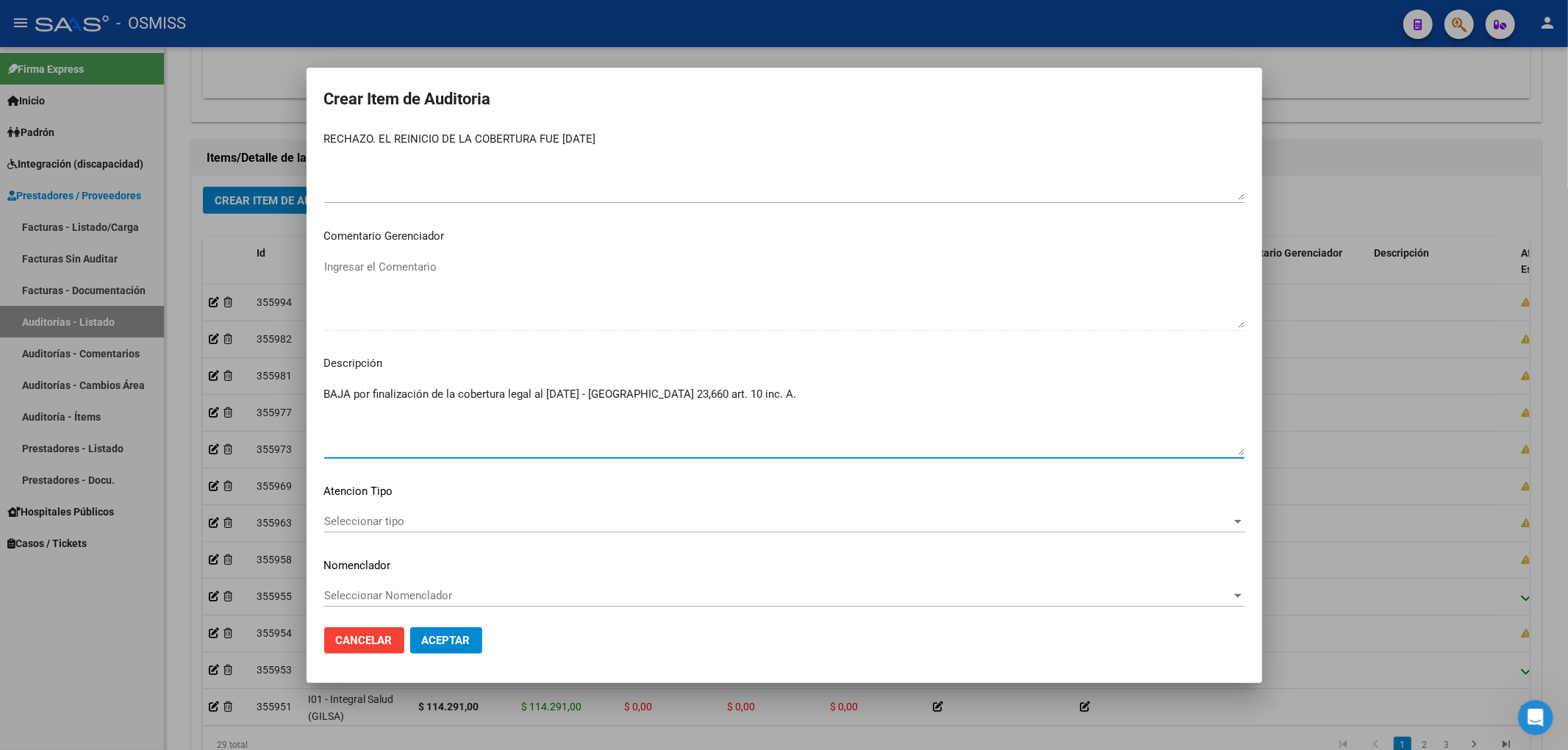
click at [557, 427] on textarea "BAJA por finalización de la cobertura legal al 28/09/2024 - Ley 23,660 art. 10 …" at bounding box center [784, 420] width 920 height 69
click at [447, 643] on span "Aceptar" at bounding box center [446, 640] width 48 height 13
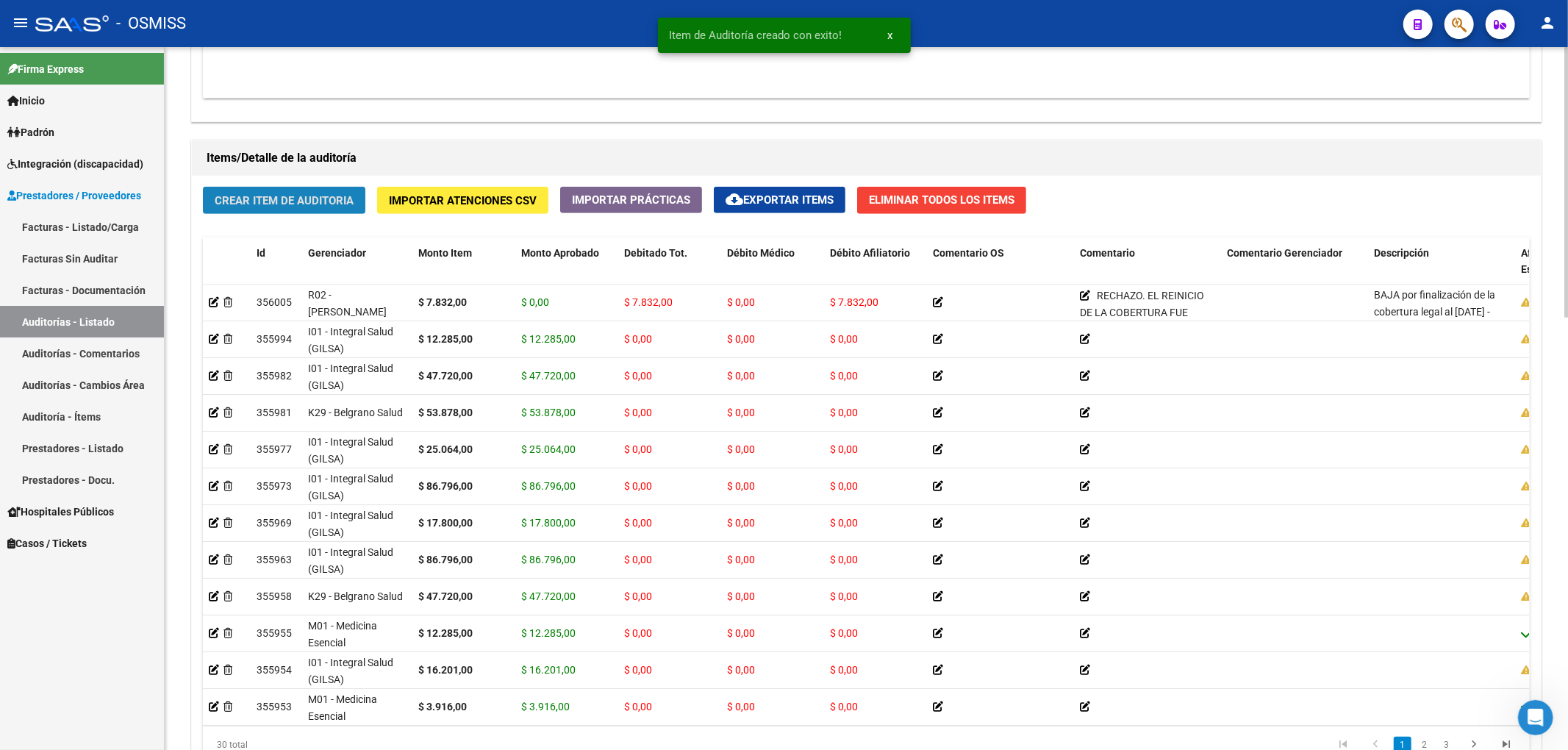
click at [344, 213] on button "Crear Item de Auditoria" at bounding box center [284, 201] width 163 height 27
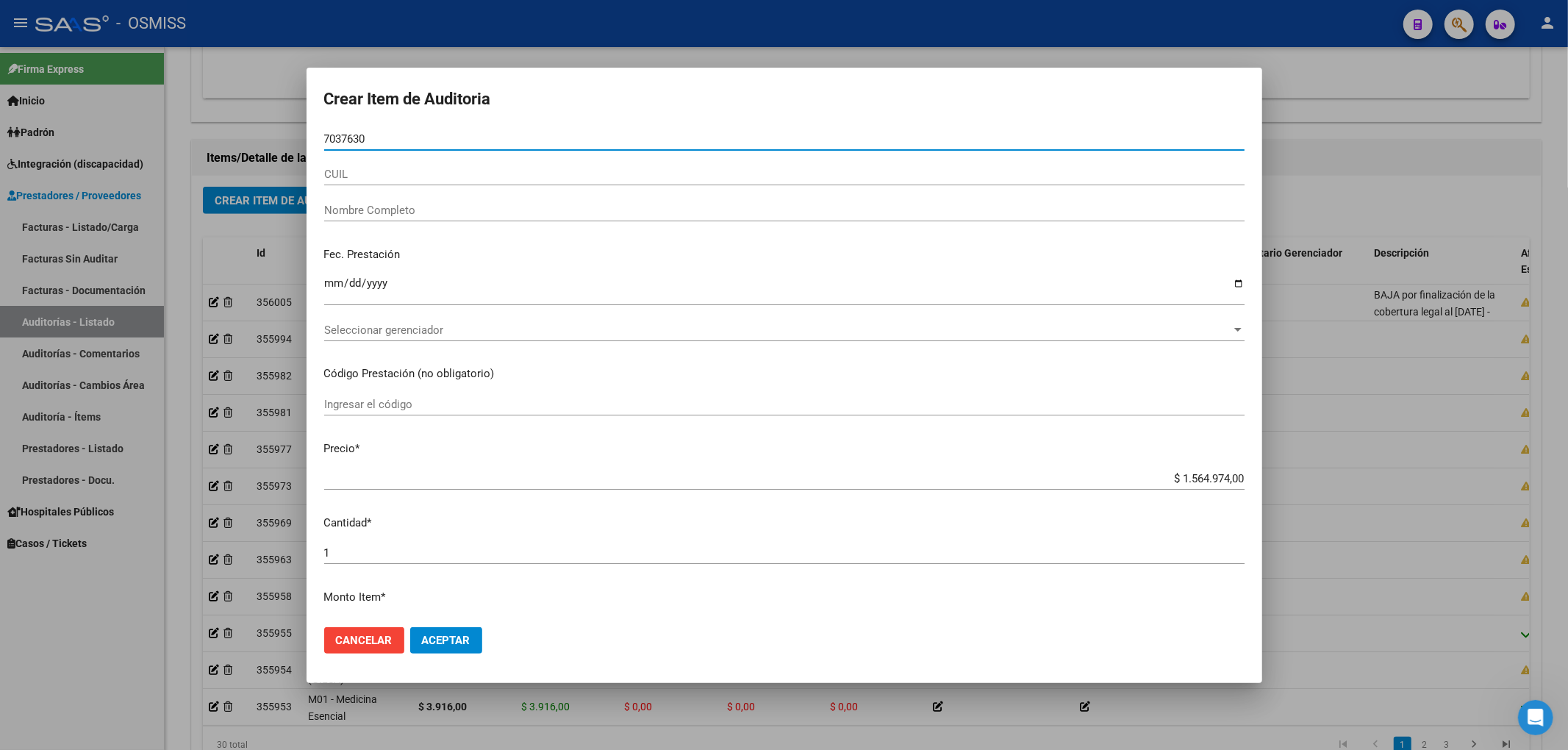
type input "70376300"
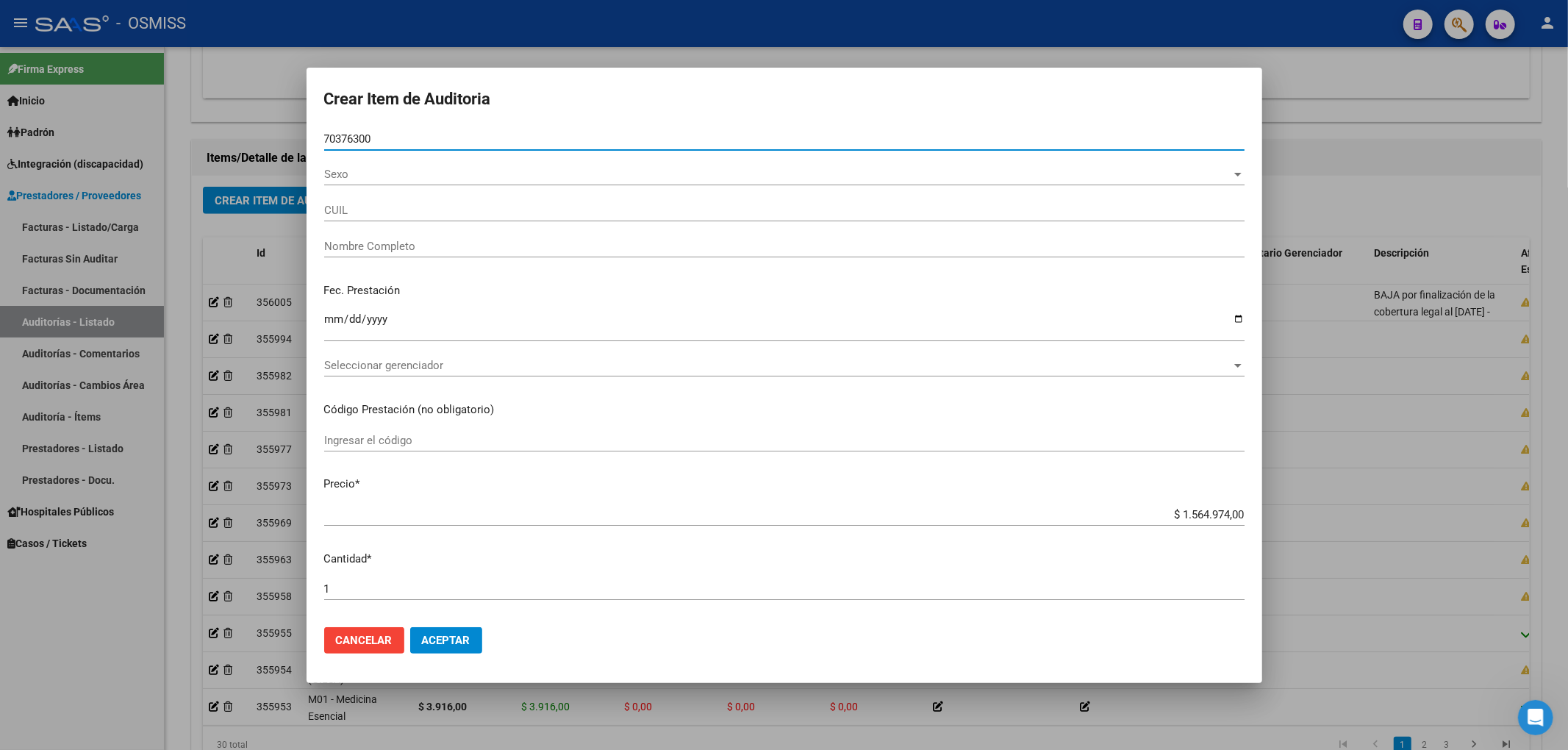
type input "20703763007"
type input "GALARZA OWEN BAUTISTA"
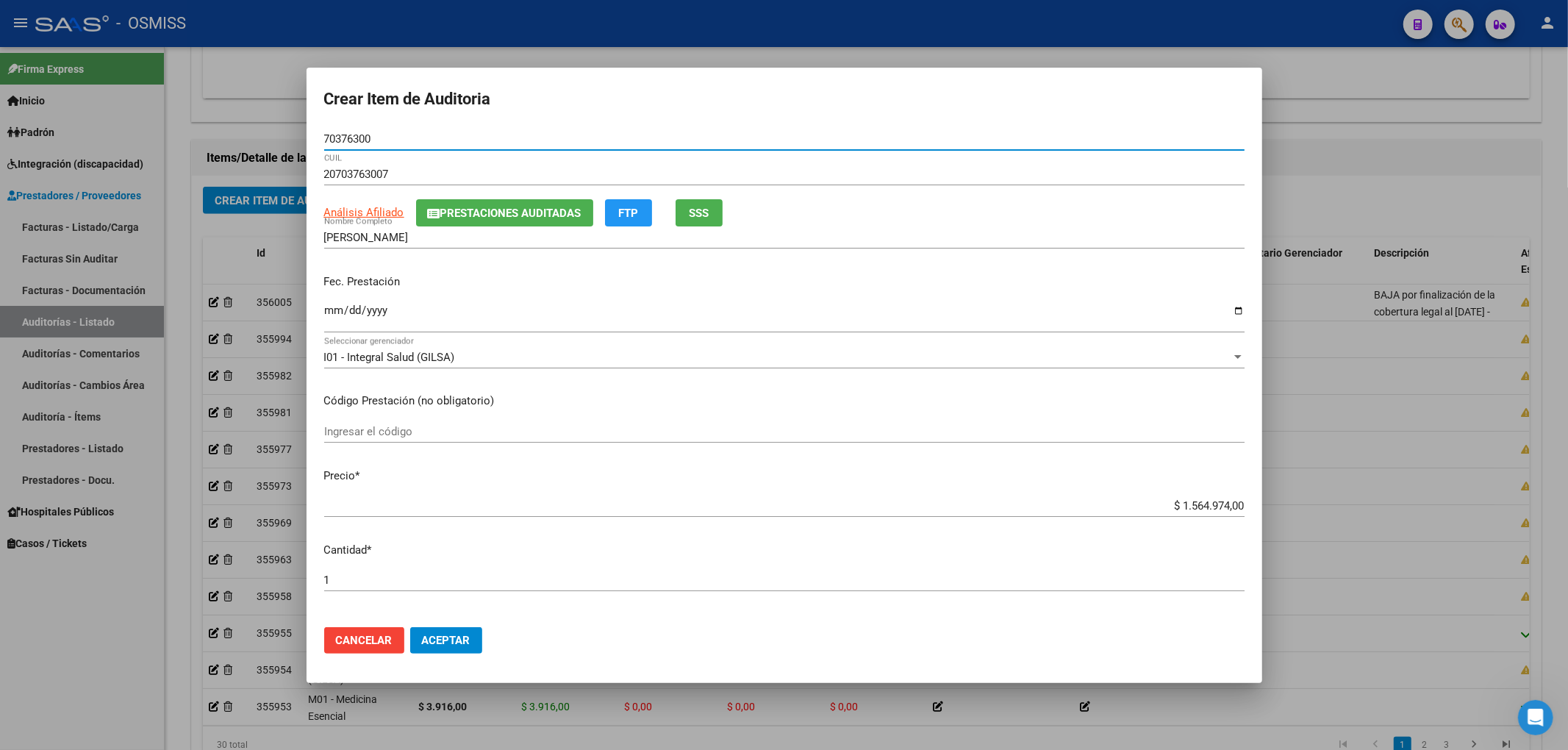
type input "70376300"
click at [492, 204] on button "Prestaciones Auditadas" at bounding box center [504, 213] width 177 height 27
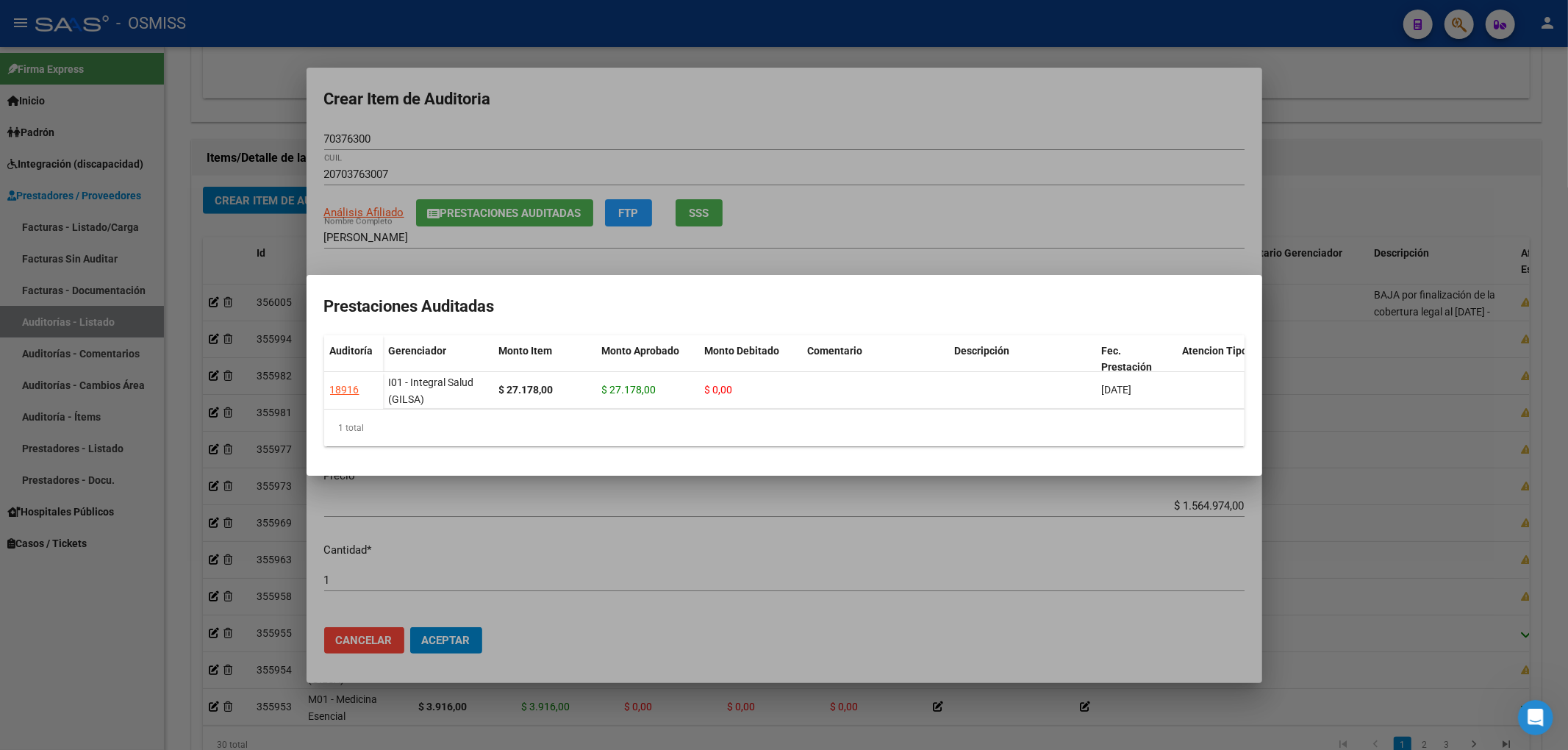
click at [598, 132] on div at bounding box center [784, 375] width 1568 height 750
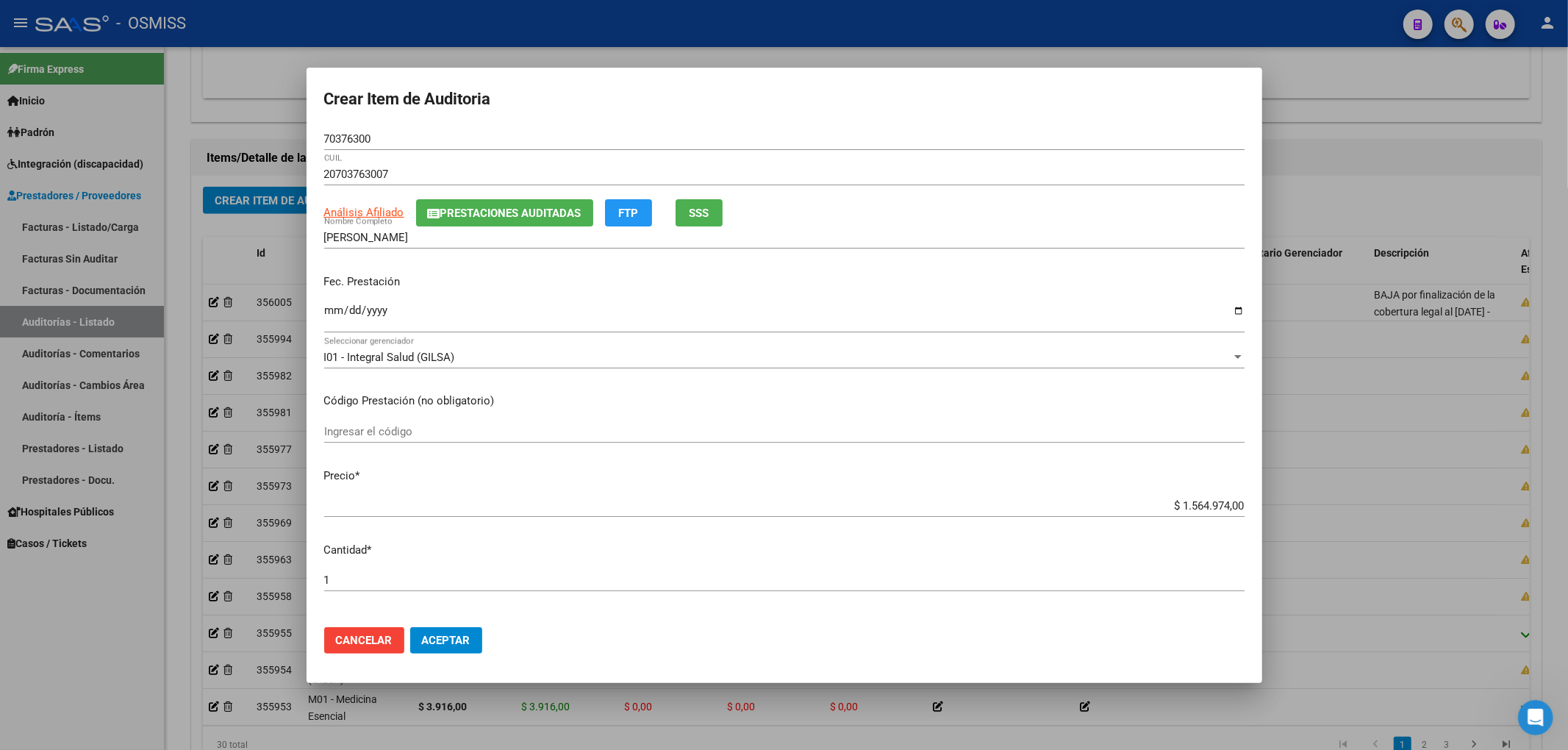
click at [327, 303] on div "Ingresar la fecha" at bounding box center [784, 316] width 920 height 31
type input "[DATE]"
drag, startPoint x: 1170, startPoint y: 506, endPoint x: 1321, endPoint y: 524, distance: 152.1
click at [1315, 521] on div "Crear Item de Auditoria 70376300 Nro Documento 20703763007 CUIL Análisis Afilia…" at bounding box center [784, 375] width 1568 height 750
type input "$ 0,01"
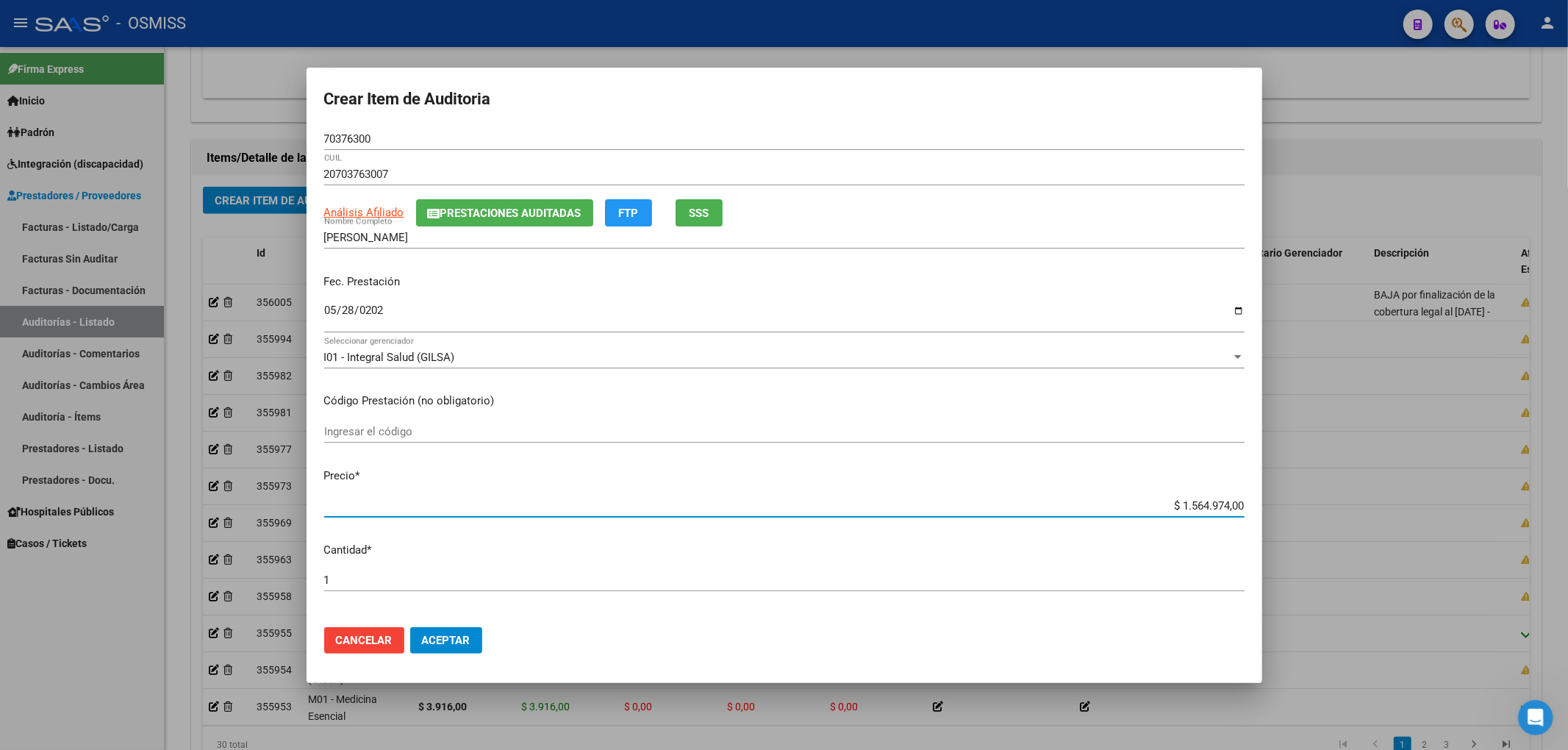
type input "$ 0,01"
type input "$ 0,12"
type input "$ 1,22"
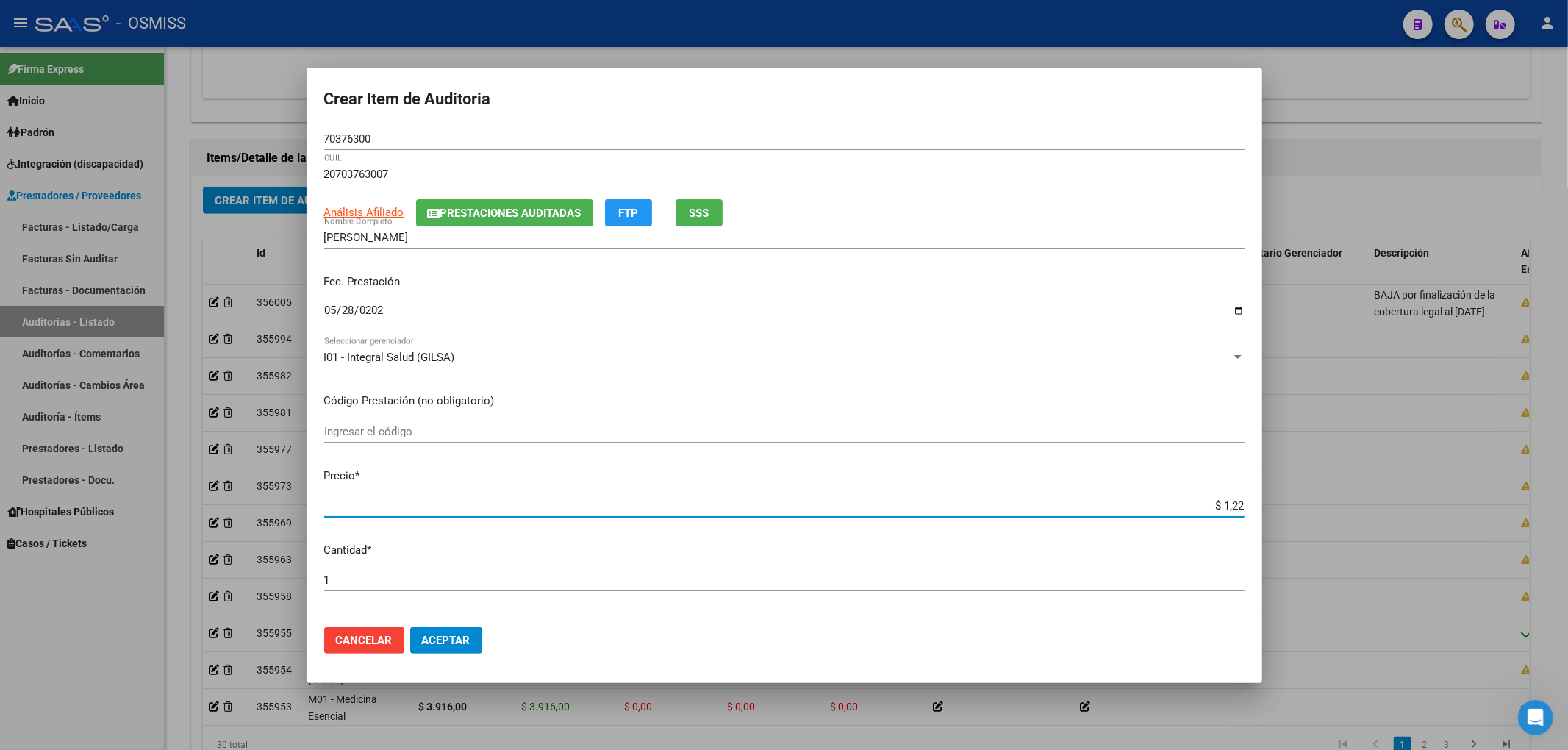
type input "$ 12,28"
type input "$ 122,85"
type input "$ 1.228,50"
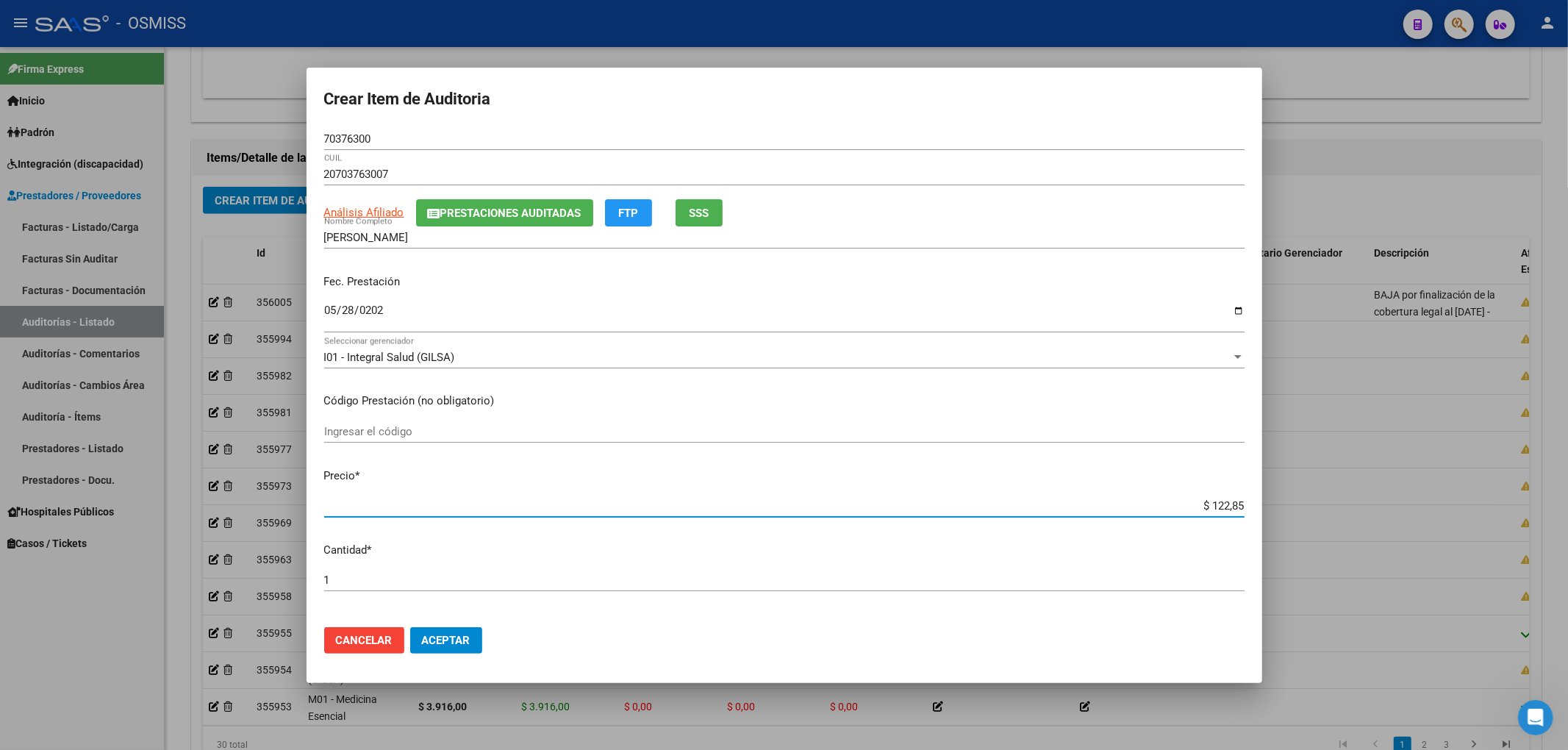
type input "$ 1.228,50"
type input "$ 12.285,00"
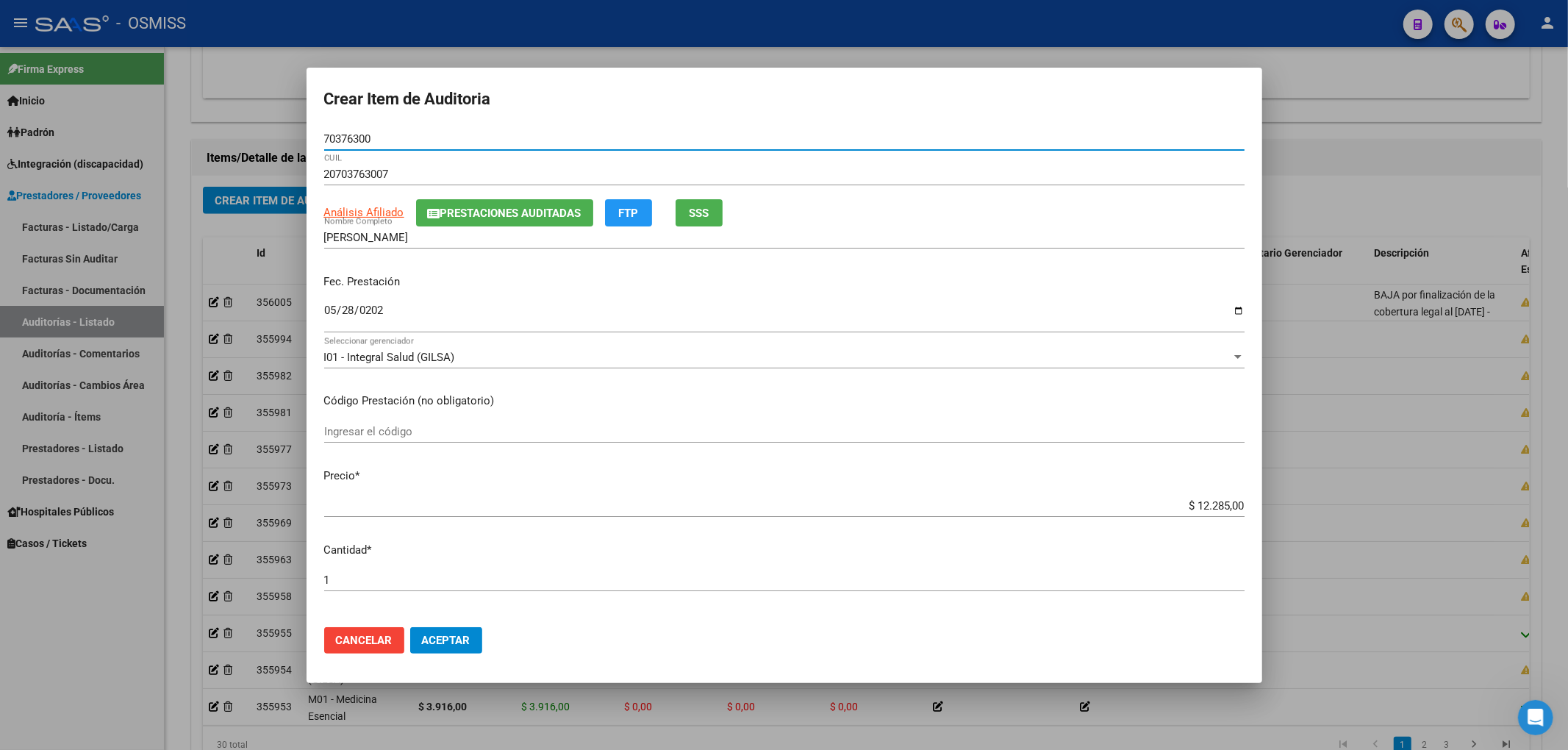
drag, startPoint x: 386, startPoint y: 145, endPoint x: 203, endPoint y: 148, distance: 183.0
click at [195, 134] on div "Crear Item de Auditoria 70376300 Nro Documento 20703763007 CUIL Análisis Afilia…" at bounding box center [784, 375] width 1568 height 750
click at [472, 209] on span "Prestaciones Auditadas" at bounding box center [511, 213] width 141 height 13
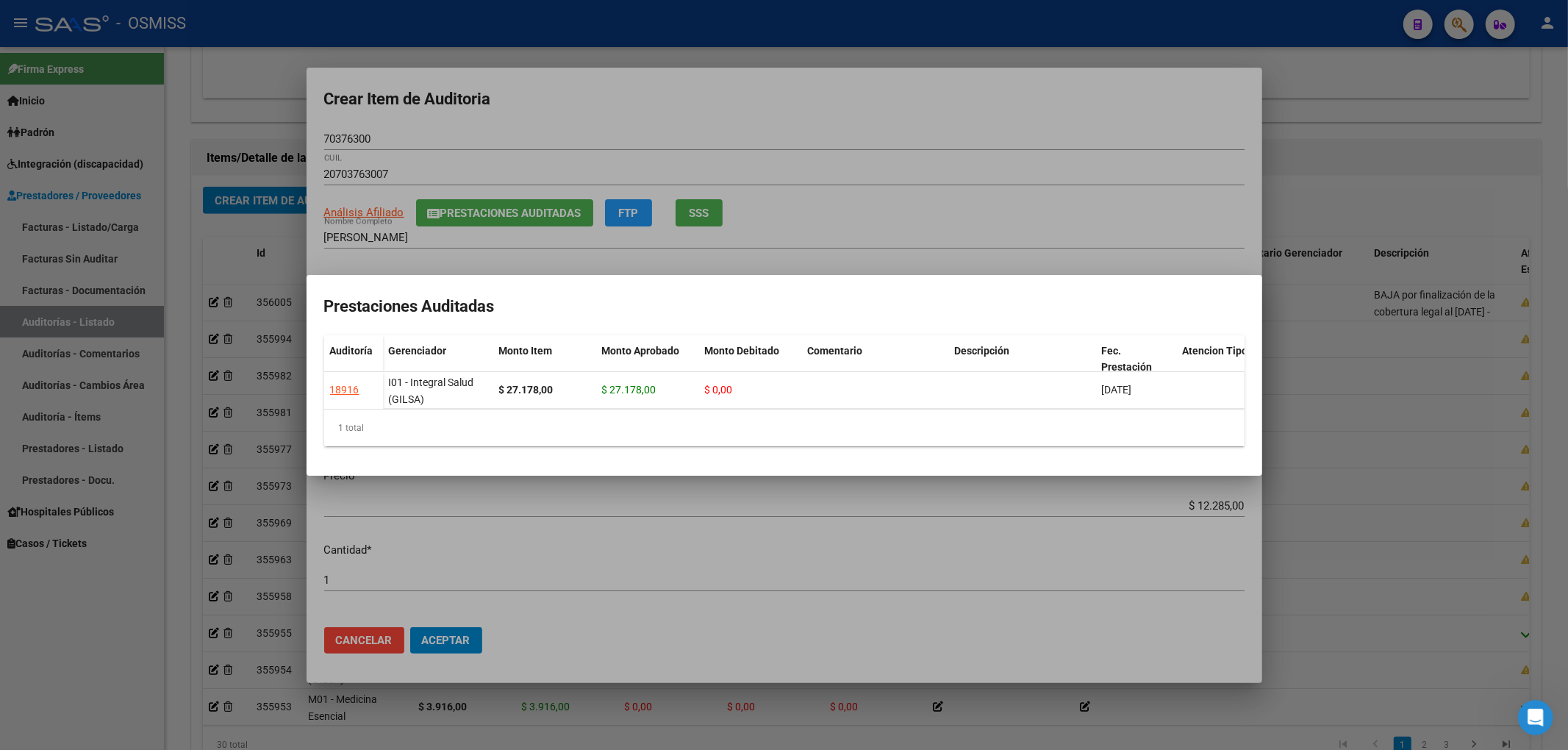
click at [794, 120] on div at bounding box center [784, 375] width 1568 height 750
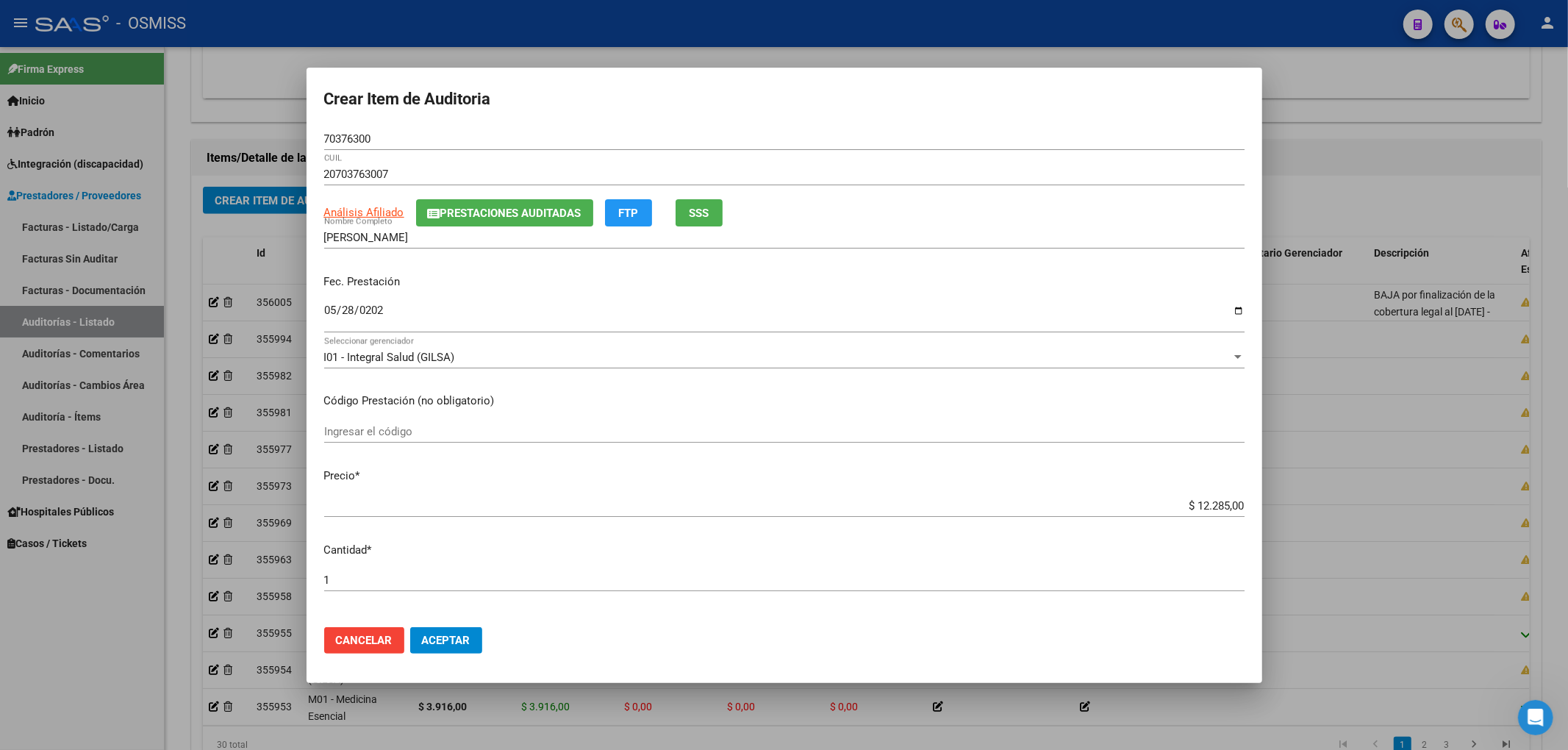
click at [983, 316] on input "[DATE]" at bounding box center [784, 315] width 920 height 23
click at [1132, 270] on div "Fec. Prestación 2025-05-28 Ingresar la fecha" at bounding box center [784, 304] width 920 height 83
click at [468, 642] on span "Aceptar" at bounding box center [446, 640] width 48 height 13
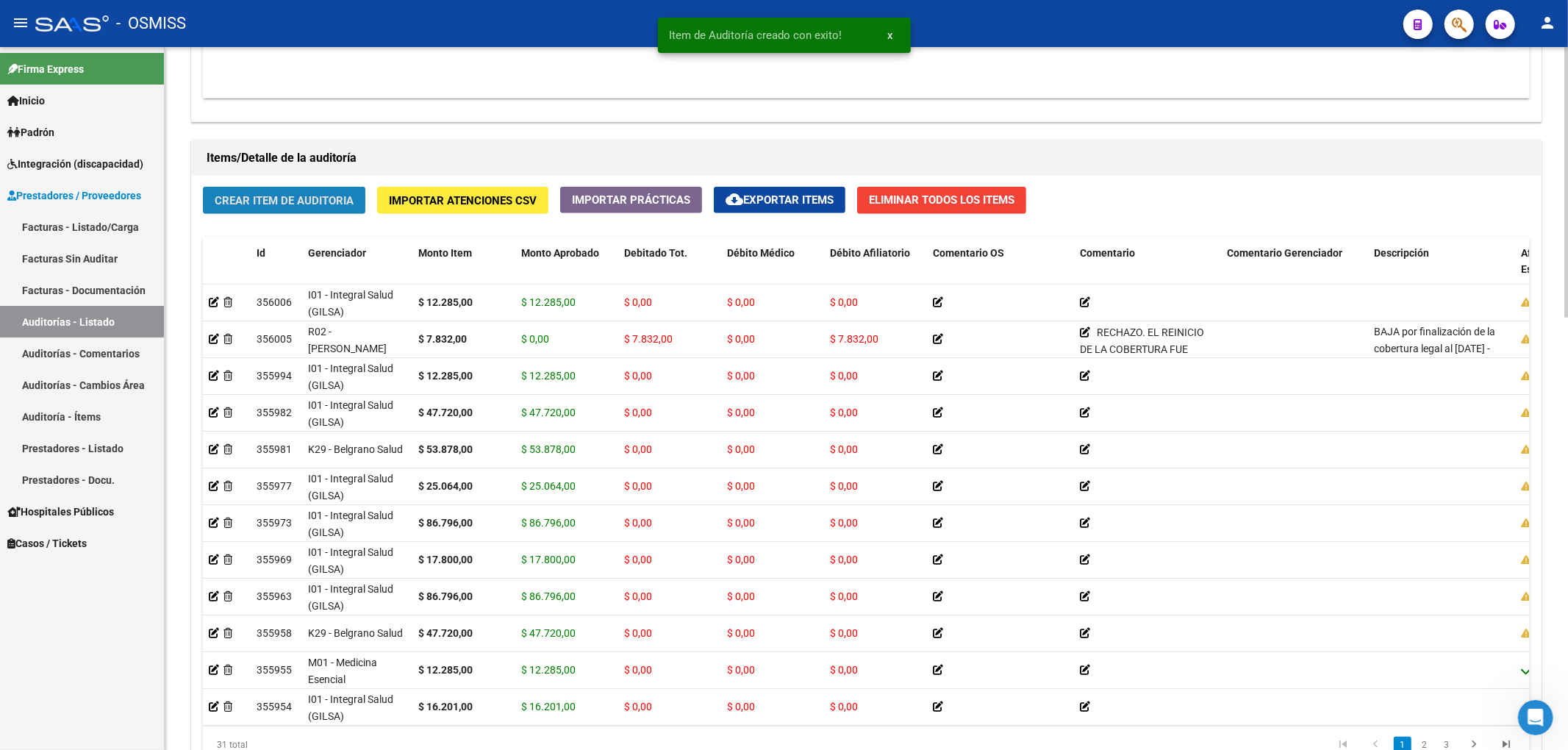
click at [333, 201] on span "Crear Item de Auditoria" at bounding box center [284, 201] width 139 height 13
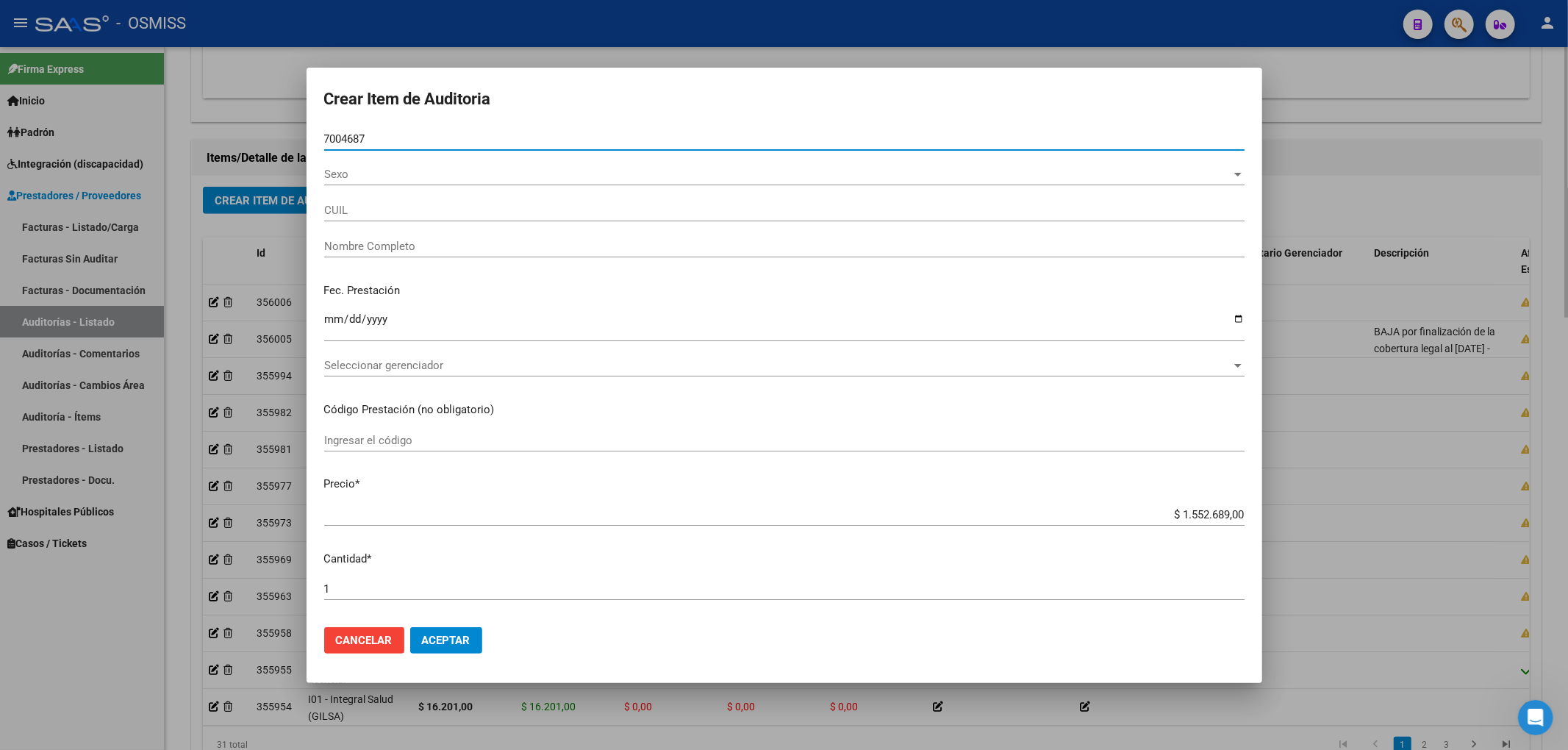
type input "70046870"
type input "20700468705"
type input "GARCIA LUCIO"
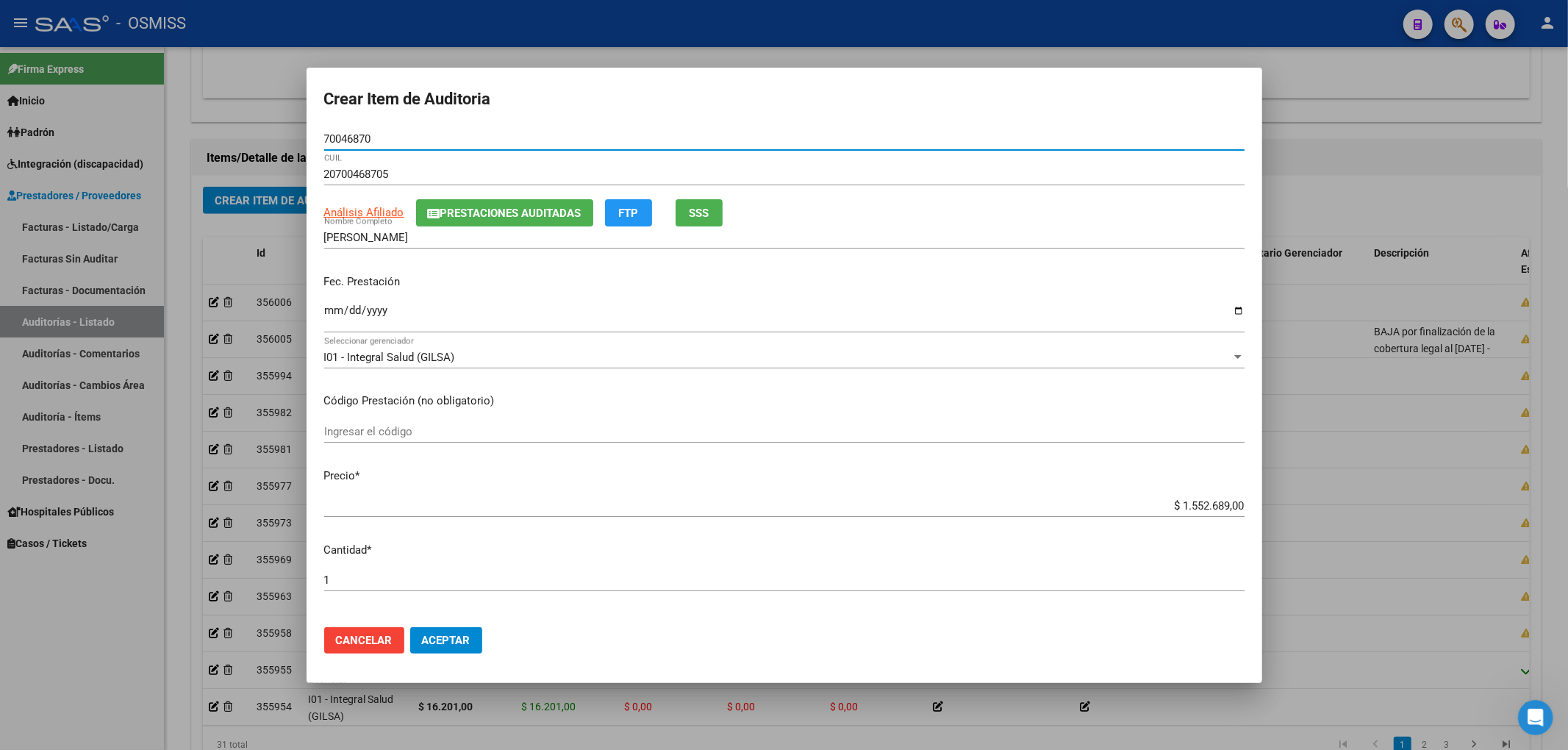
type input "70046870"
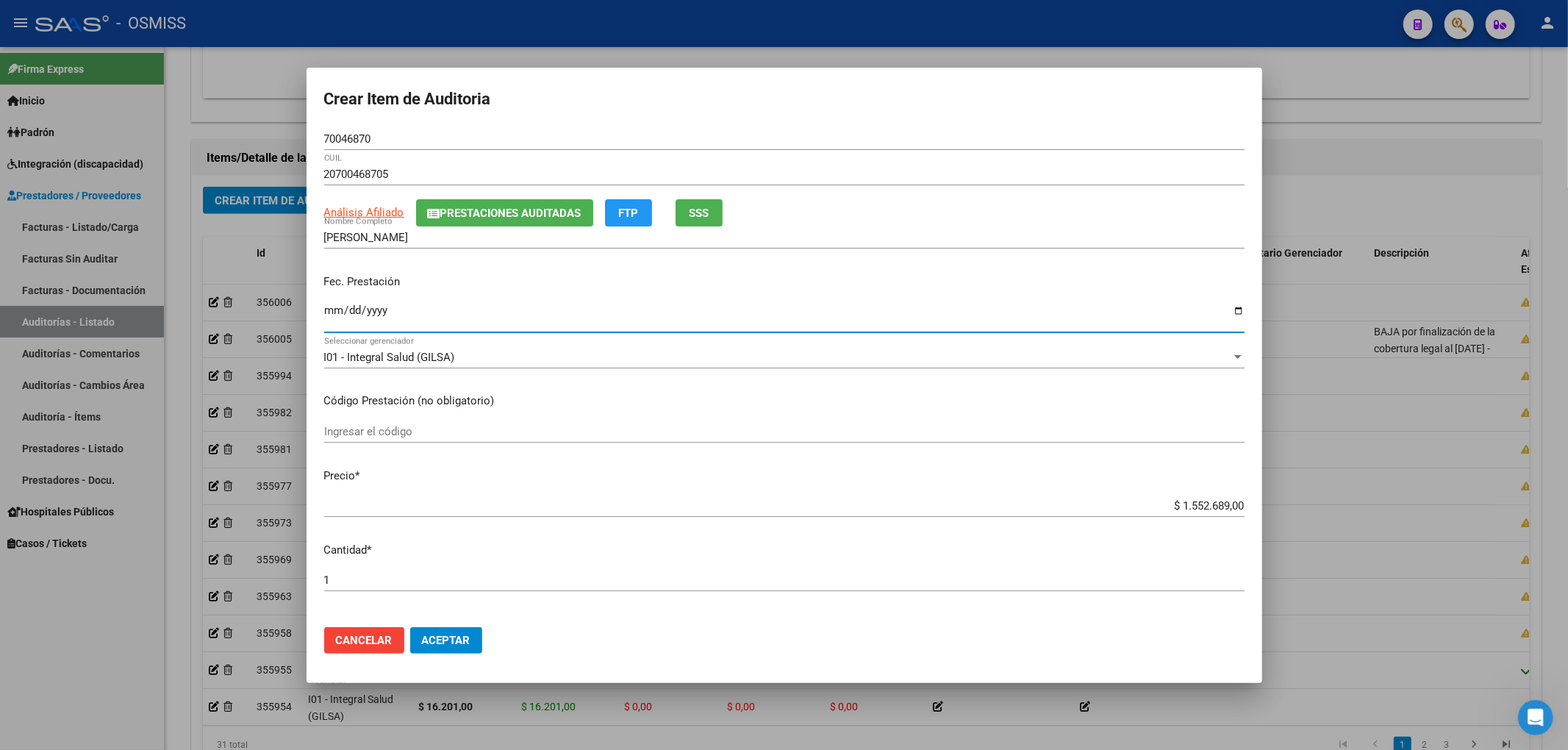
click at [330, 310] on input "Ingresar la fecha" at bounding box center [784, 315] width 920 height 23
click at [477, 204] on button "Prestaciones Auditadas" at bounding box center [504, 213] width 177 height 27
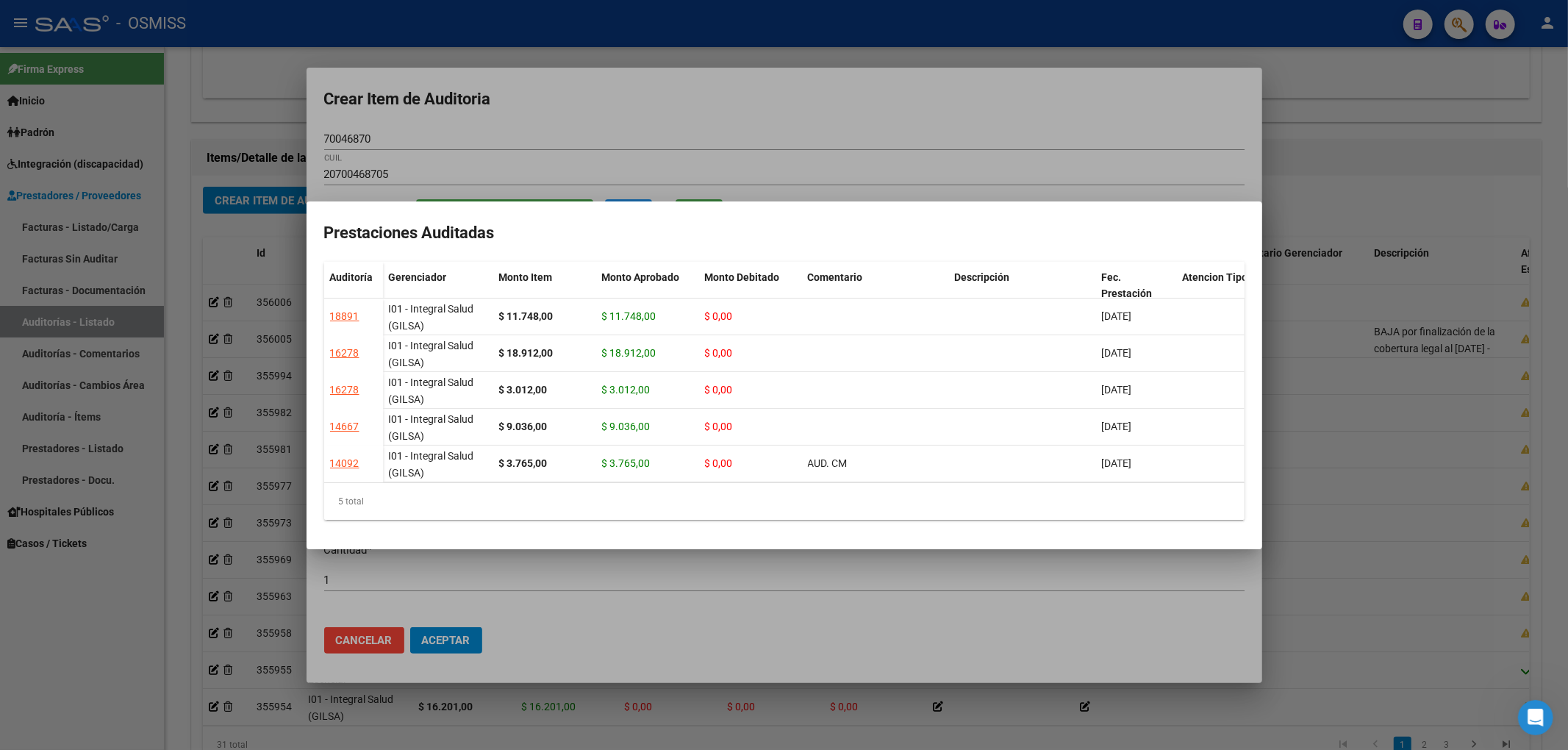
click at [580, 92] on div at bounding box center [784, 375] width 1568 height 750
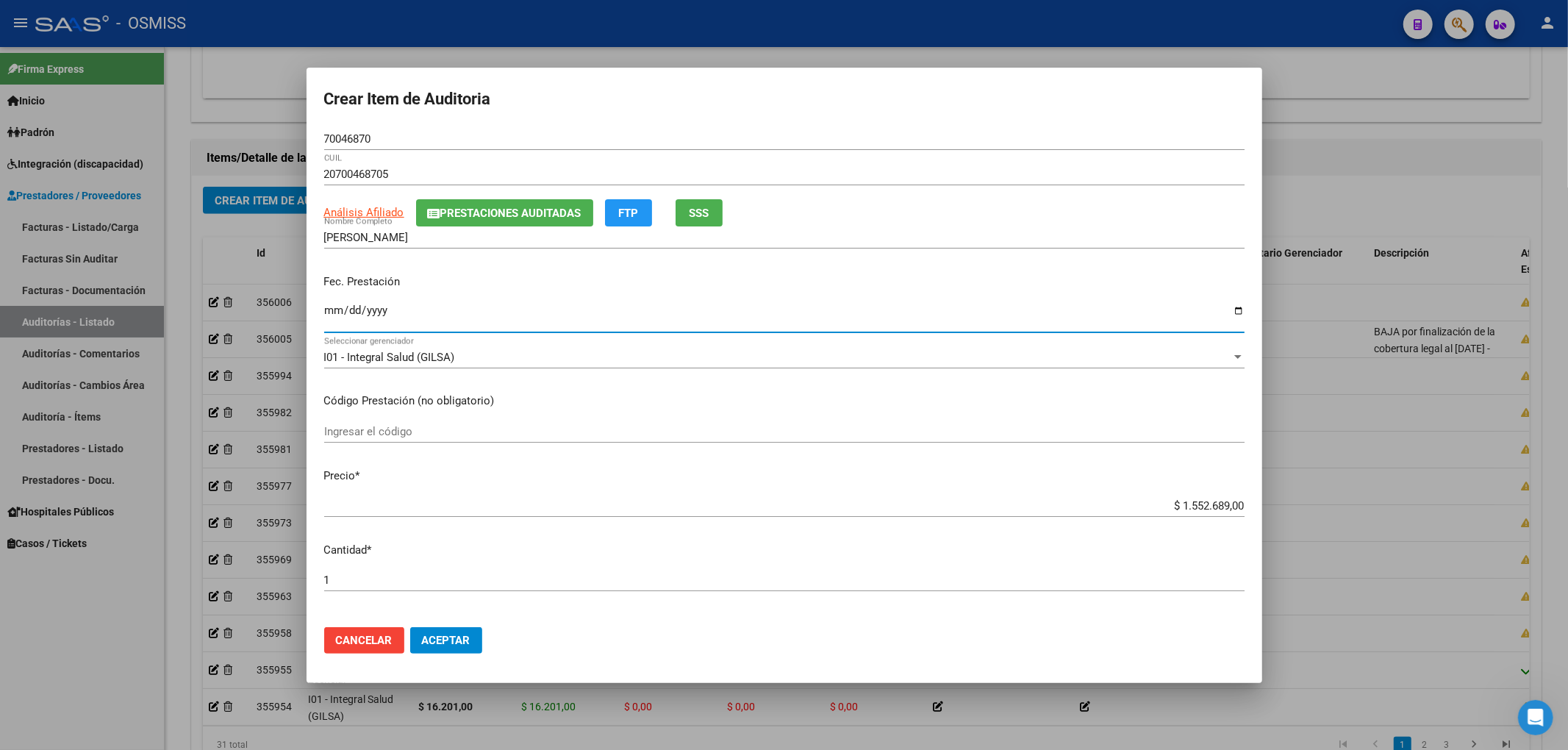
click at [330, 309] on input "Ingresar la fecha" at bounding box center [784, 315] width 920 height 23
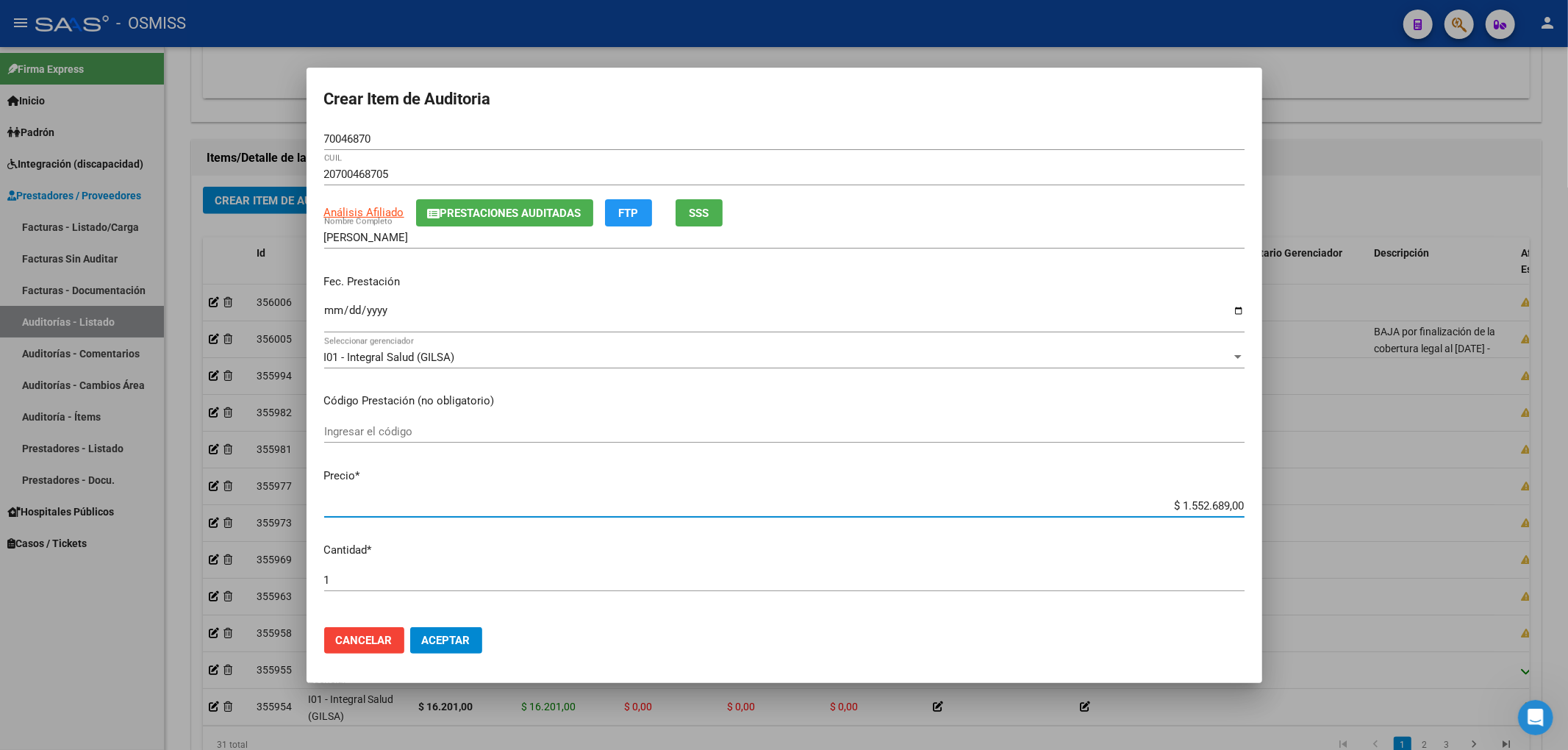
drag, startPoint x: 1149, startPoint y: 509, endPoint x: 1427, endPoint y: 497, distance: 278.3
click at [1427, 497] on div "Crear Item de Auditoria 70046870 Nro Documento 20700468705 CUIL Análisis Afilia…" at bounding box center [784, 375] width 1568 height 750
click at [330, 306] on input "[DATE]" at bounding box center [784, 315] width 920 height 23
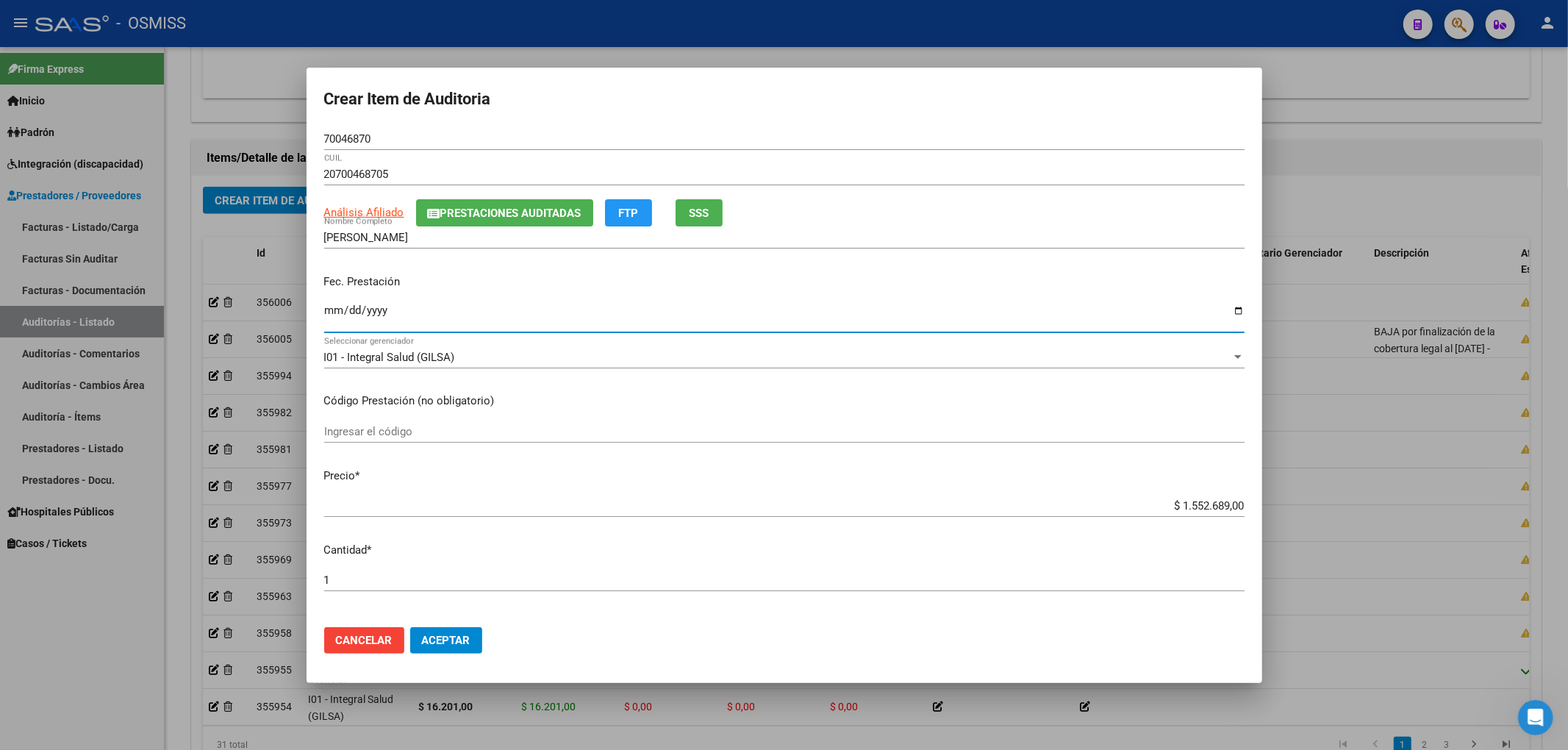
type input "[DATE]"
drag, startPoint x: 1163, startPoint y: 509, endPoint x: 1343, endPoint y: 487, distance: 181.3
click at [1343, 487] on div "Crear Item de Auditoria 70046870 Nro Documento 20700468705 CUIL Análisis Afilia…" at bounding box center [784, 375] width 1568 height 750
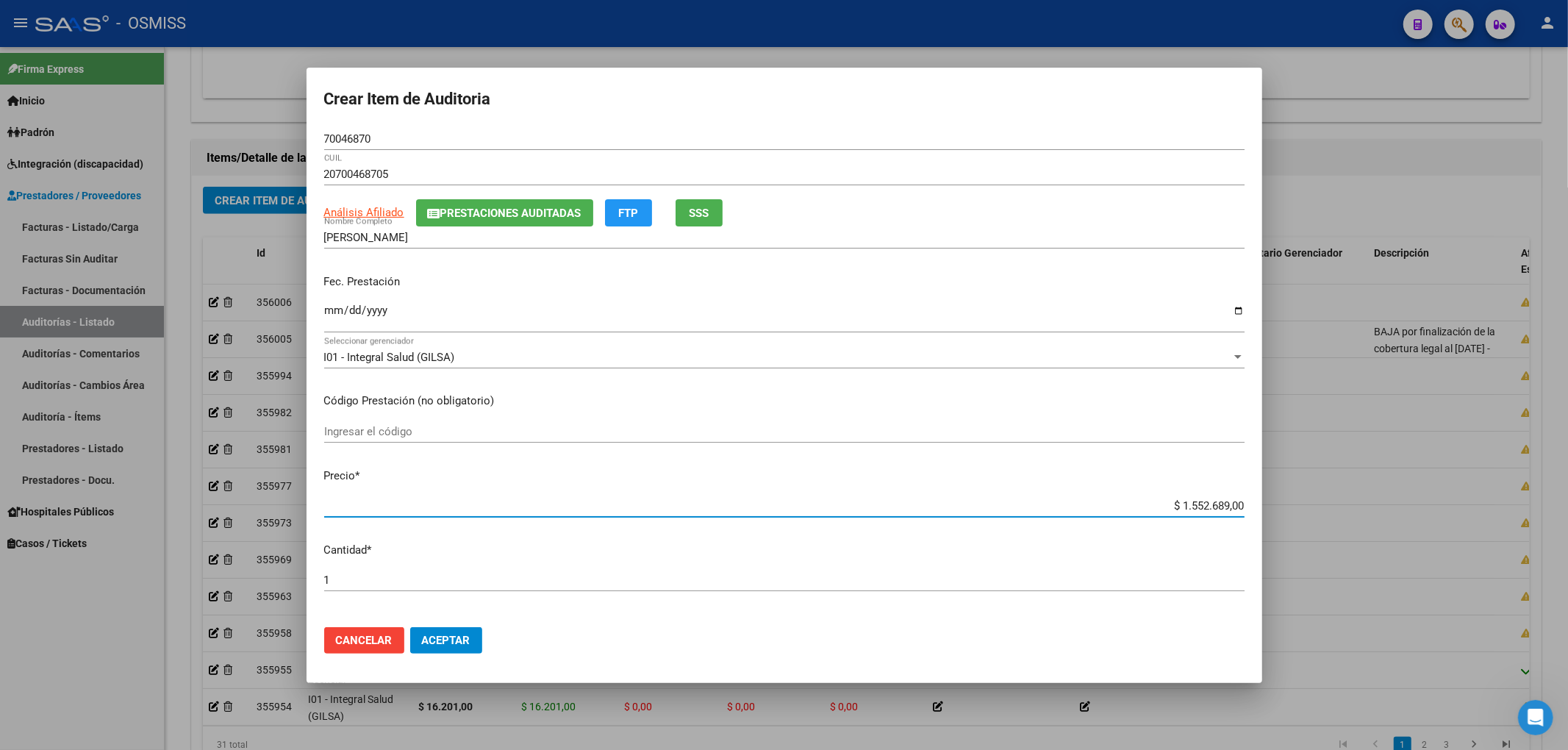
type input "$ 0,04"
type input "$ 0,47"
type input "$ 4,77"
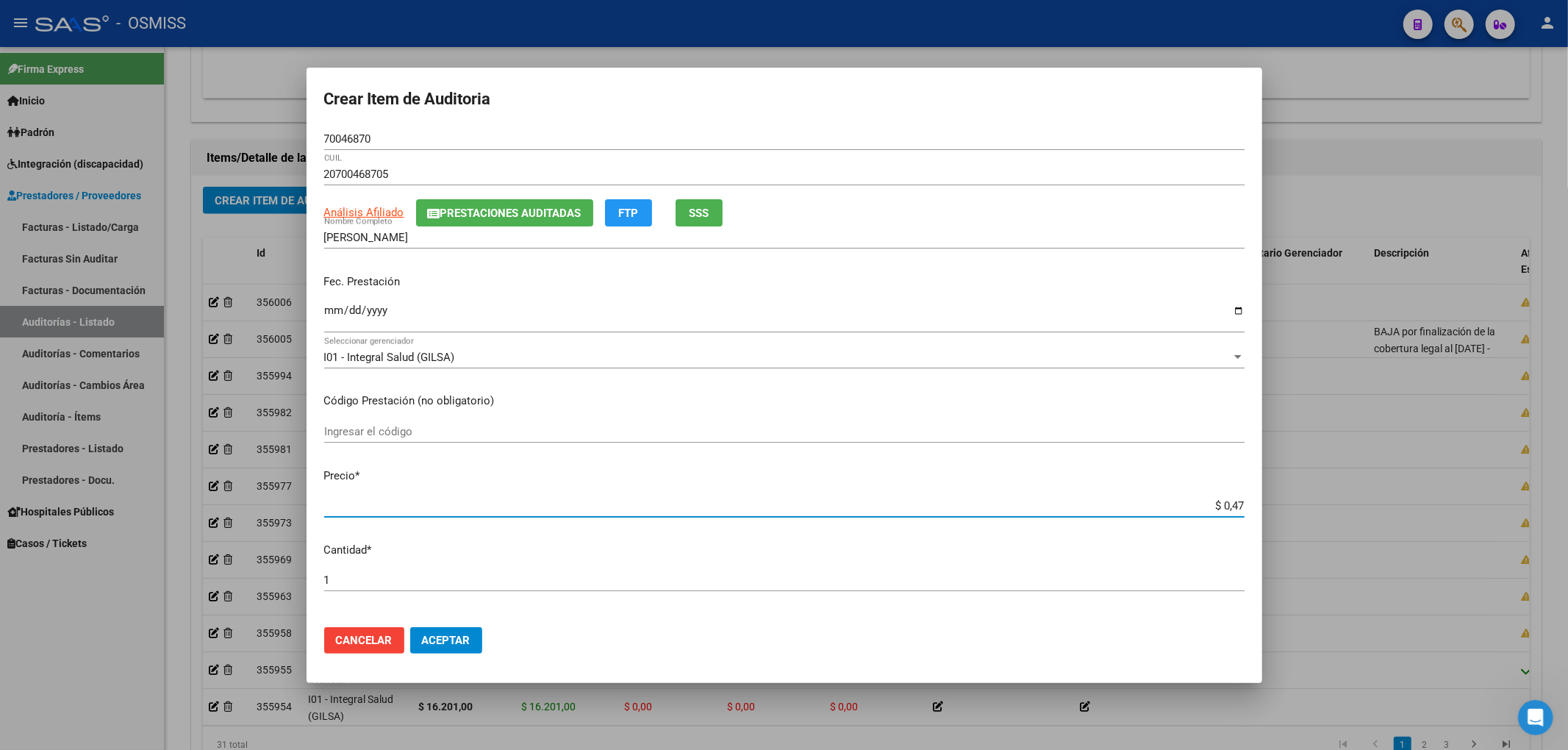
type input "$ 4,77"
type input "$ 47,72"
type input "$ 477,20"
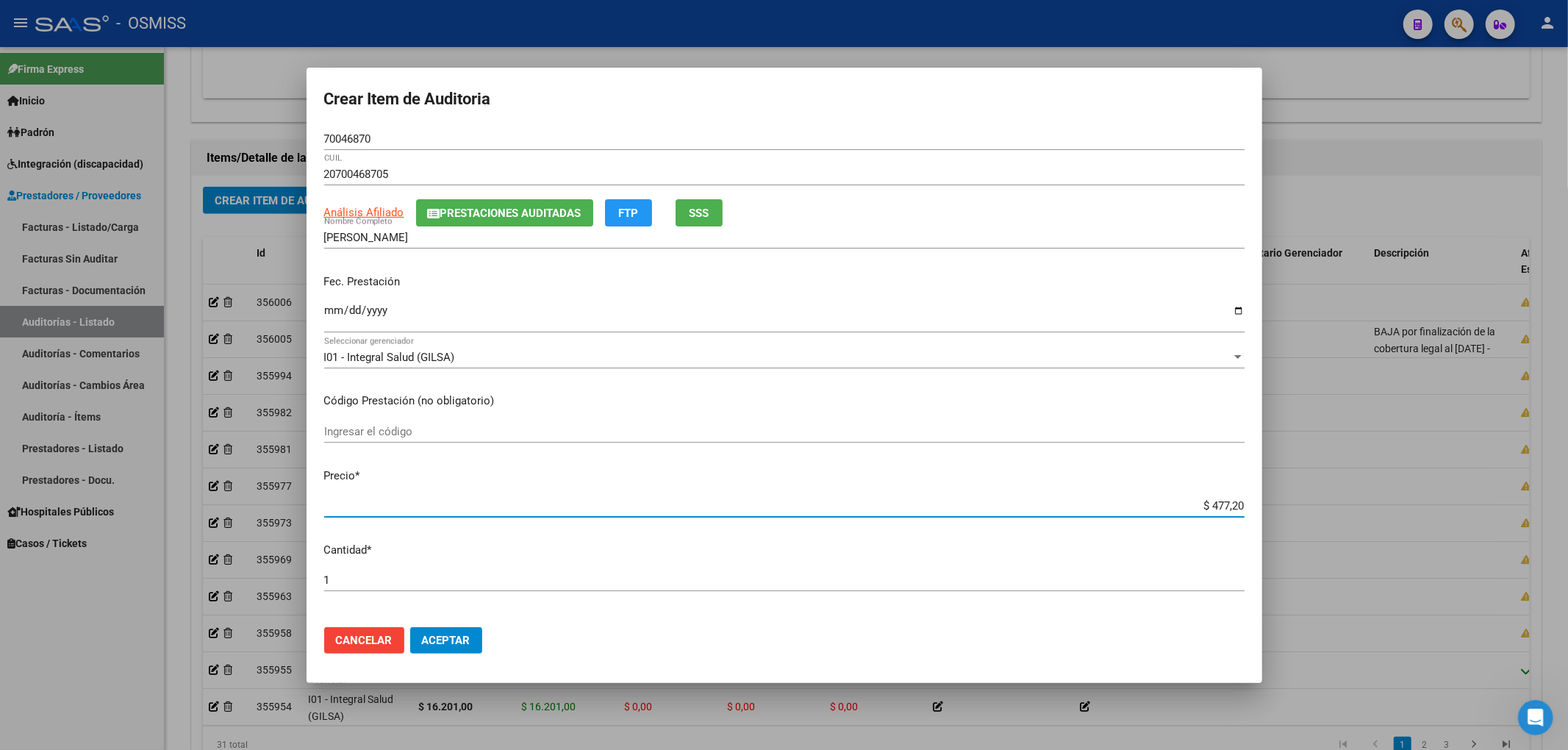
type input "$ 4.772,00"
type input "$ 47.720,00"
click at [453, 634] on span "Aceptar" at bounding box center [446, 640] width 48 height 13
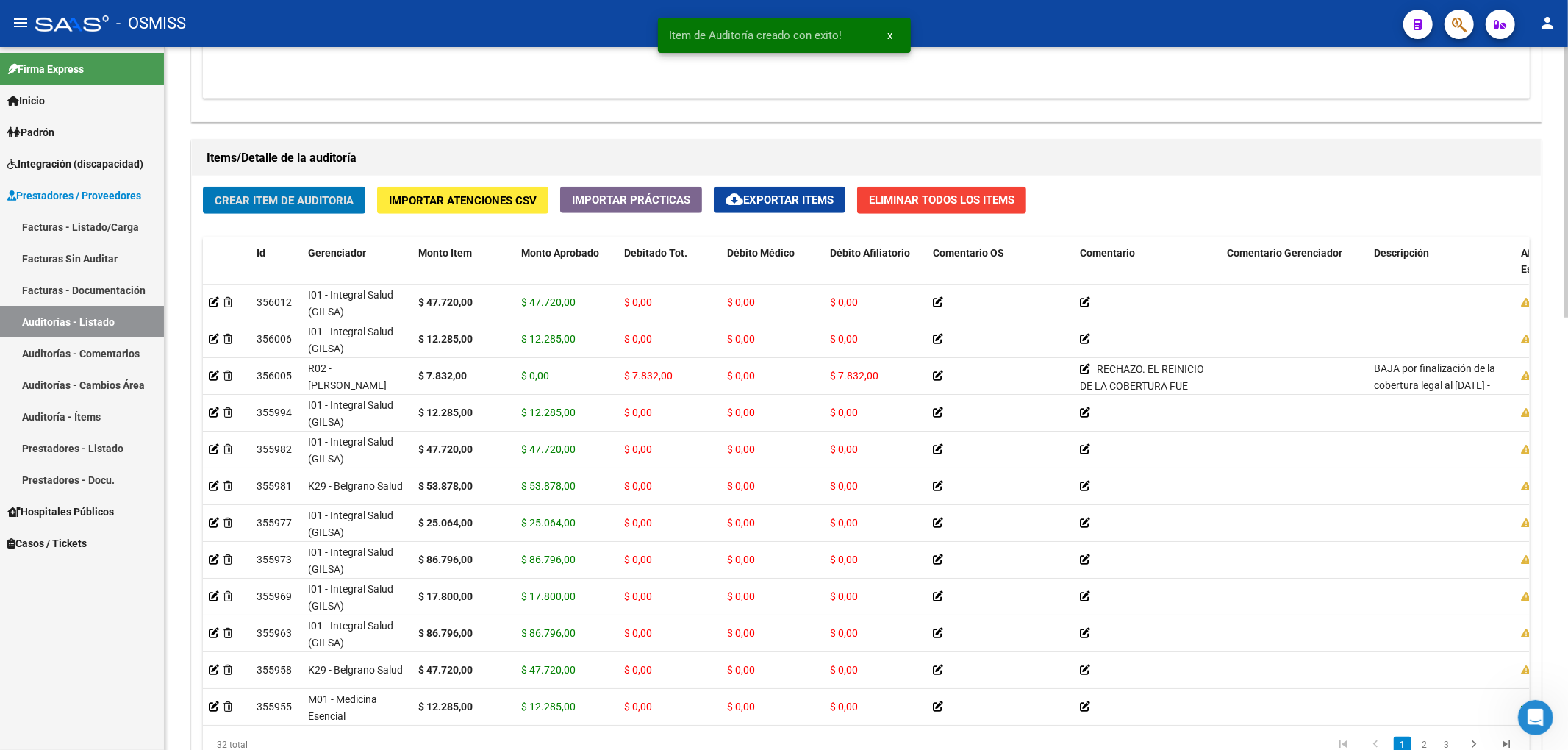
click at [294, 198] on span "Crear Item de Auditoria" at bounding box center [284, 201] width 139 height 13
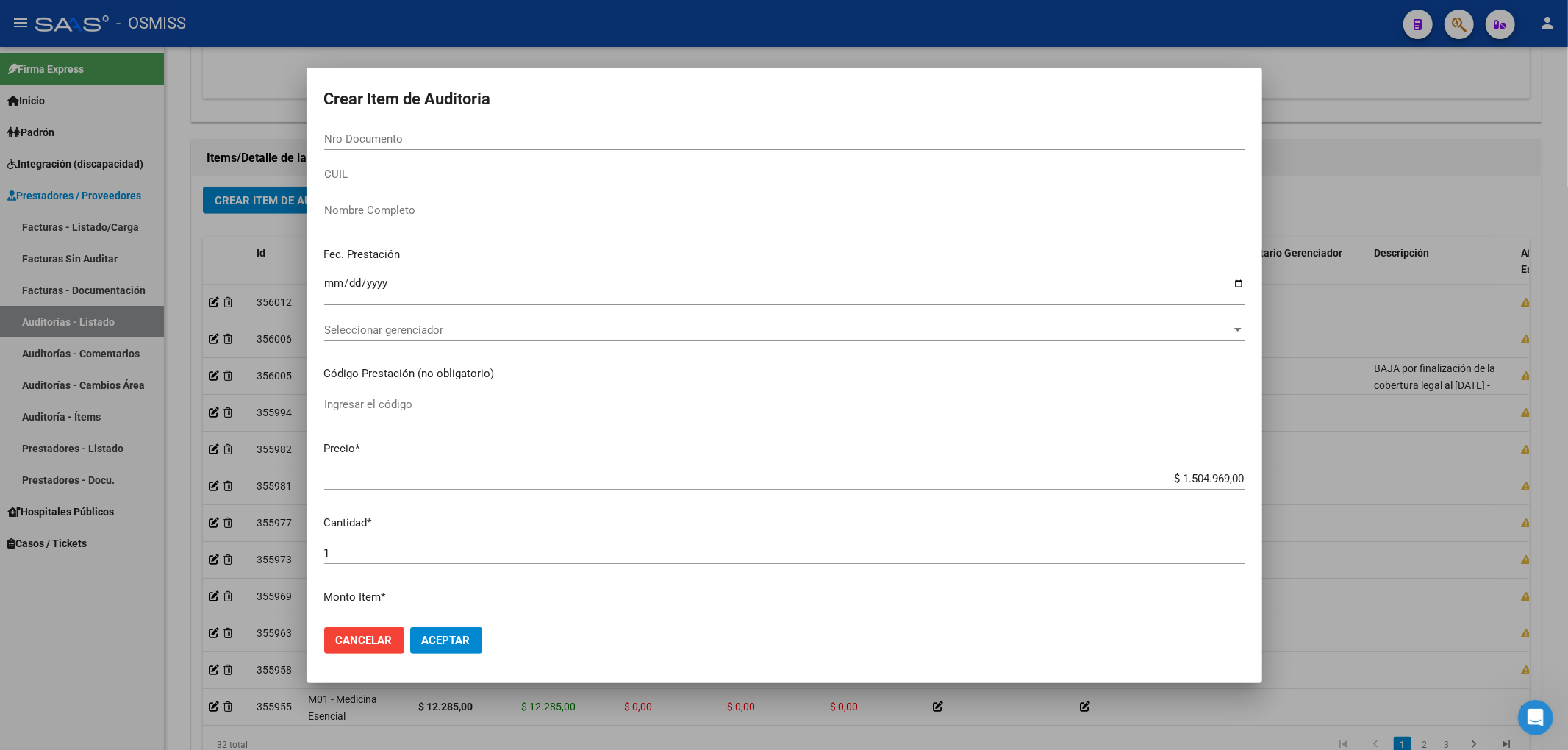
click at [1012, 367] on p "Código Prestación (no obligatorio)" at bounding box center [784, 373] width 920 height 17
click at [359, 138] on input "Nro Documento" at bounding box center [784, 139] width 920 height 13
click at [1364, 192] on div at bounding box center [784, 375] width 1568 height 750
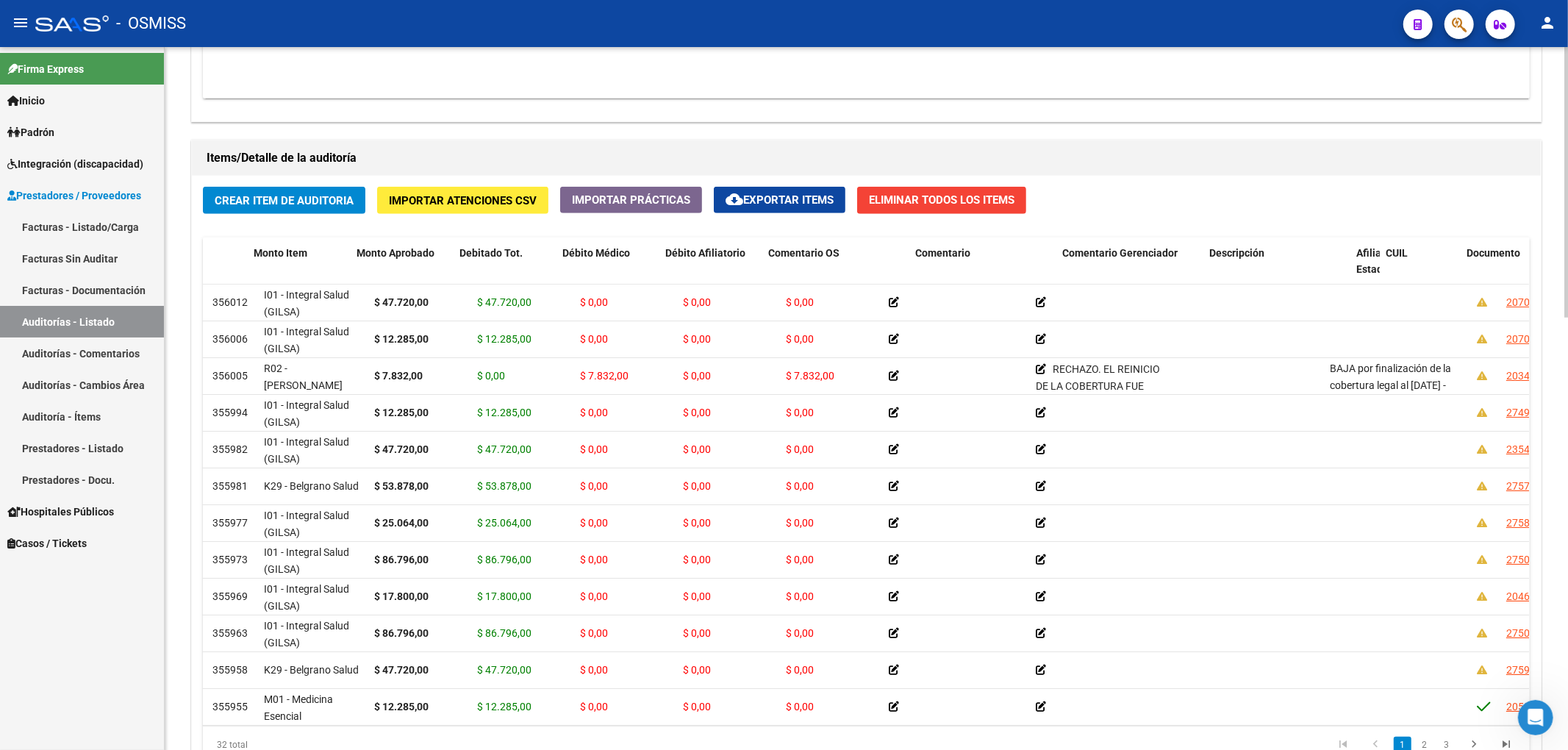
scroll to position [0, 0]
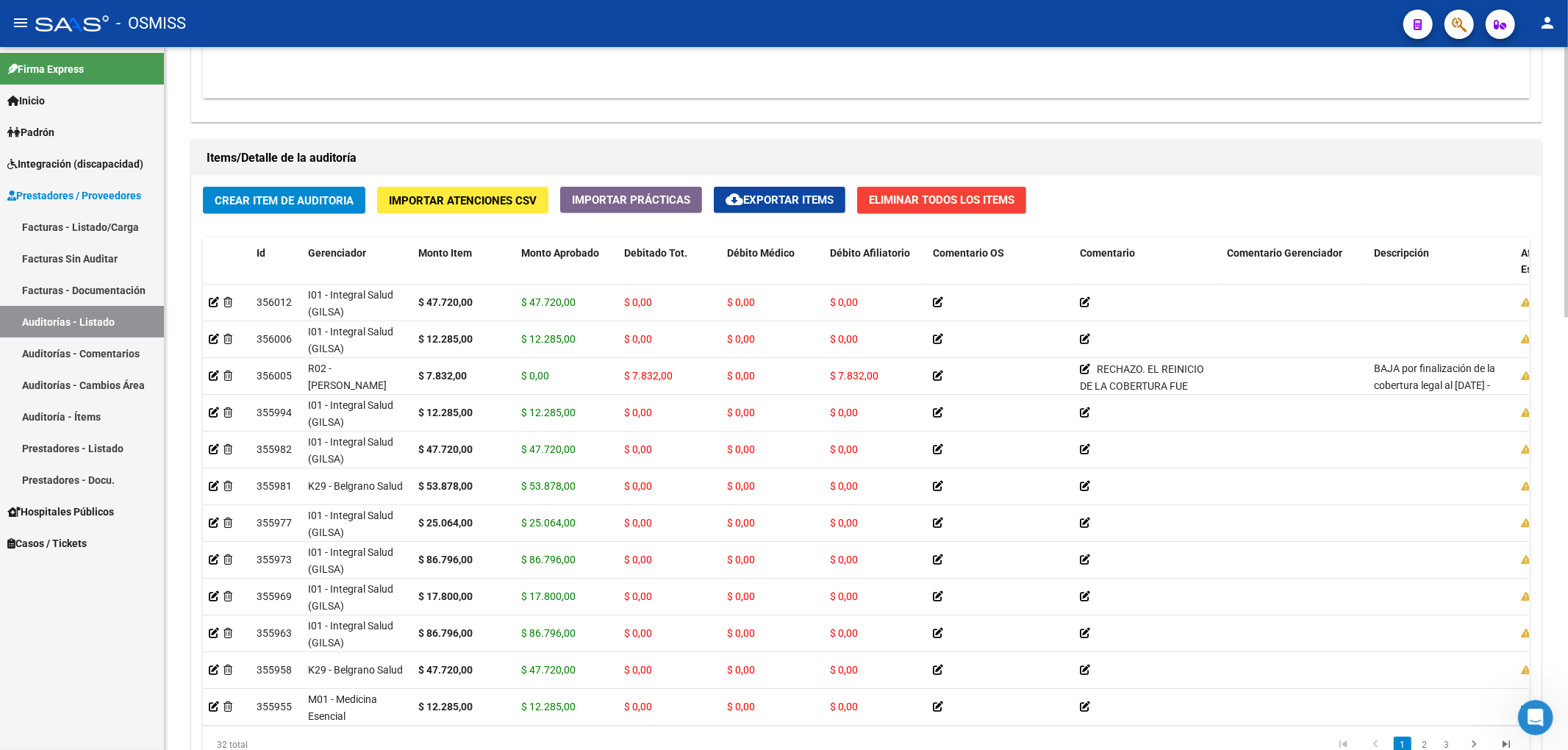
click at [1256, 192] on div "Crear Item de Auditoria Importar Atenciones CSV Importar Prácticas cloud_downlo…" at bounding box center [866, 480] width 1349 height 610
click at [316, 197] on span "Crear Item de Auditoria" at bounding box center [284, 201] width 139 height 13
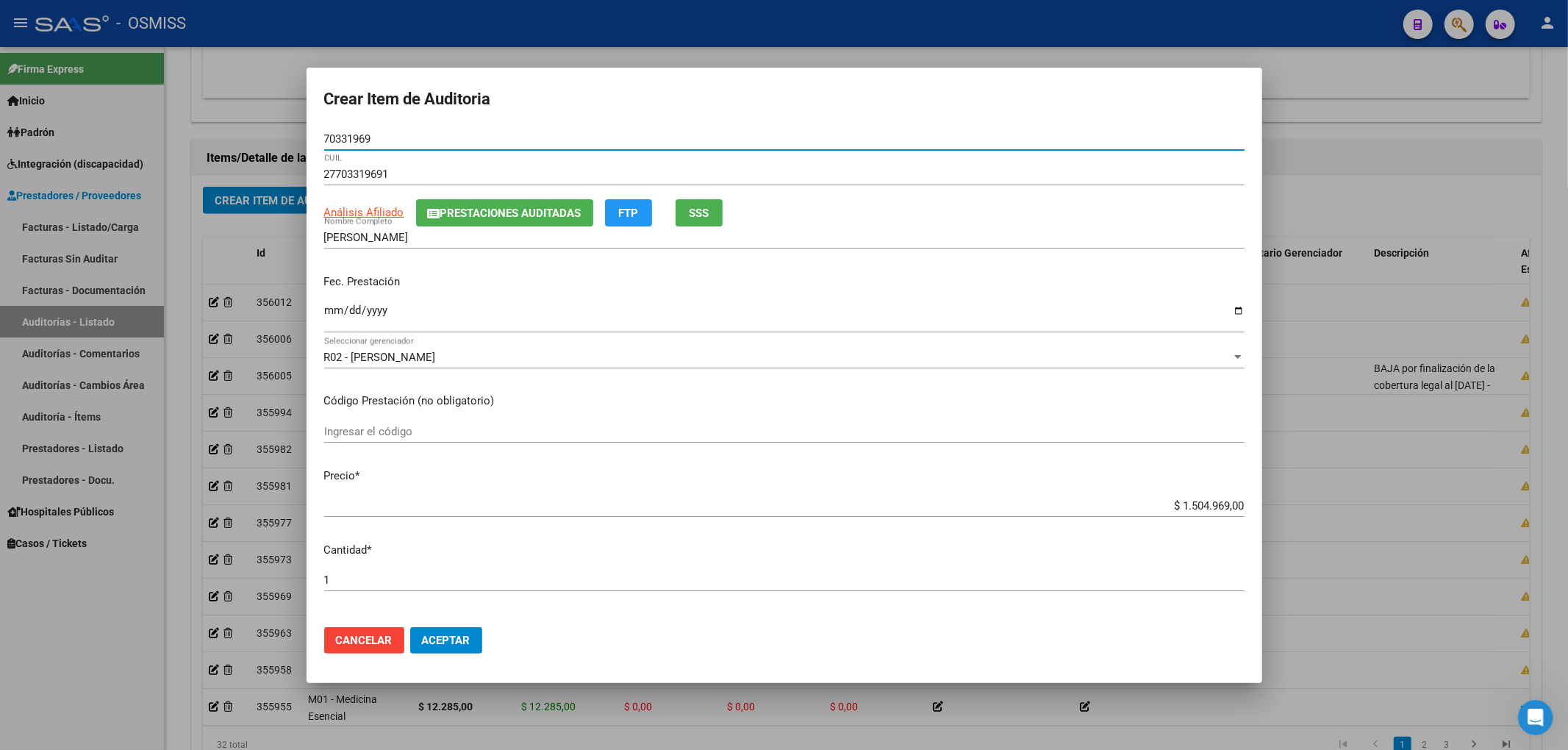
click at [448, 218] on span "Prestaciones Auditadas" at bounding box center [511, 213] width 141 height 13
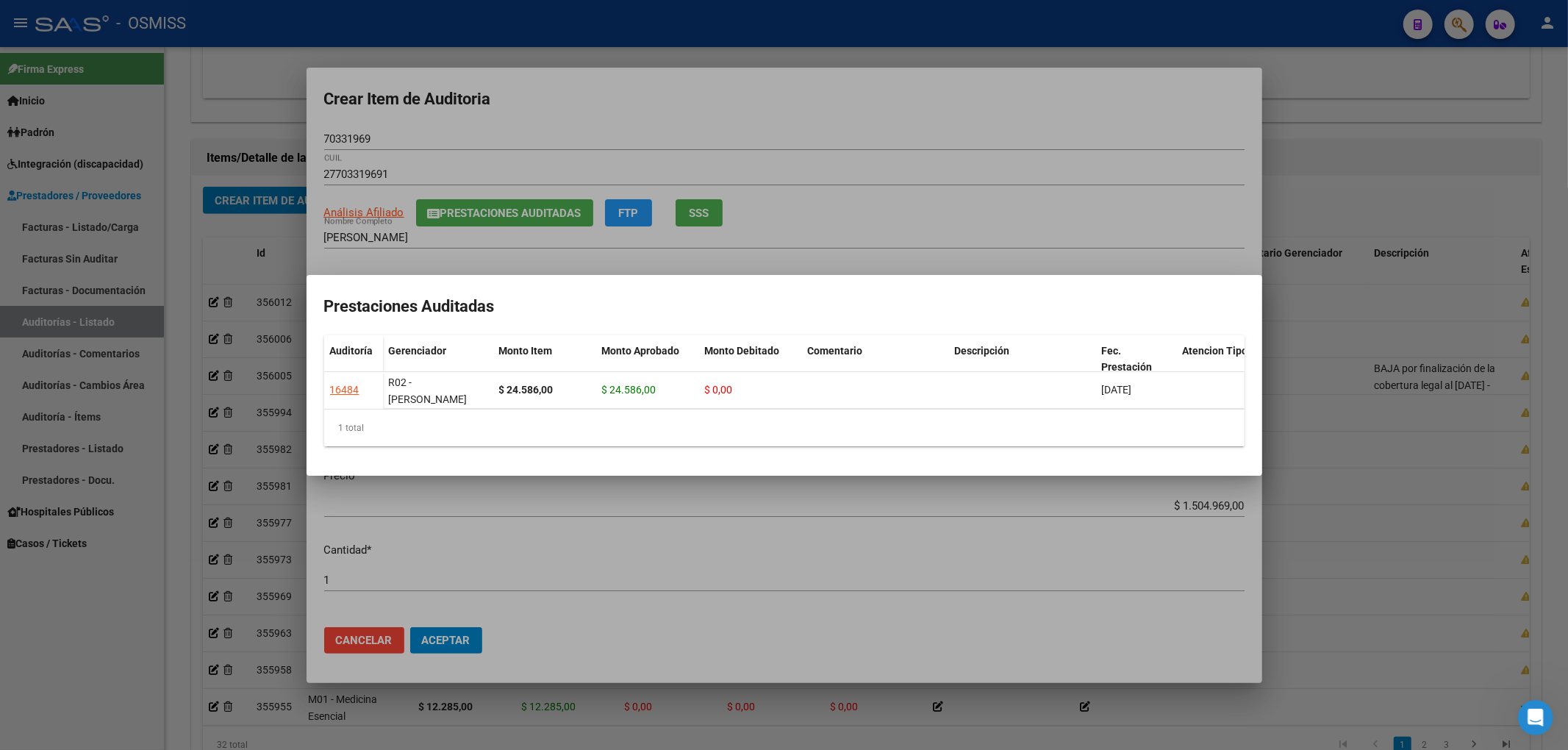
click at [729, 104] on div at bounding box center [784, 375] width 1568 height 750
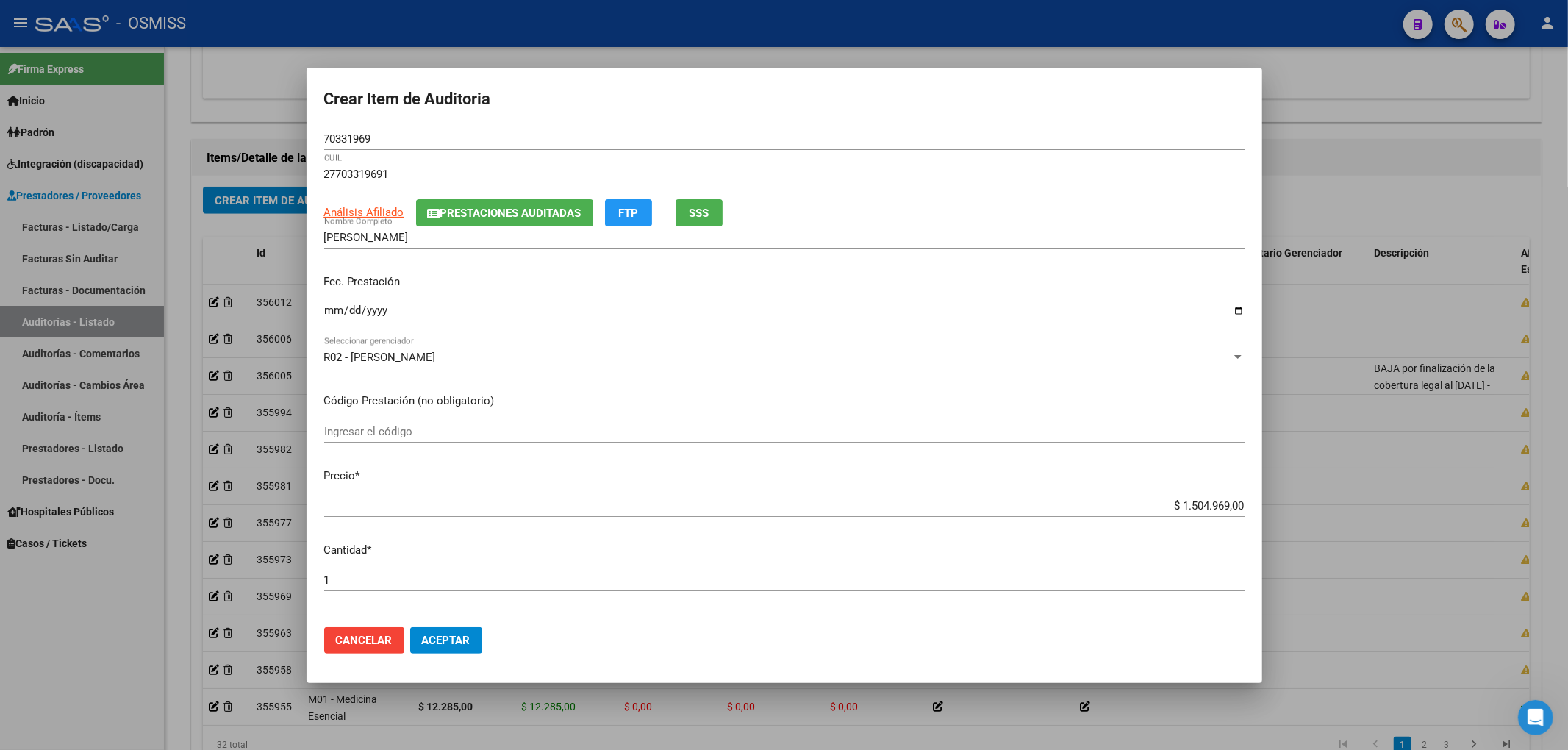
click at [322, 309] on mat-dialog-content "70331969 Nro Documento 27703319691 CUIL Análisis Afiliado Prestaciones Auditada…" at bounding box center [784, 371] width 955 height 488
click at [330, 306] on input "Ingresar la fecha" at bounding box center [784, 315] width 920 height 23
drag, startPoint x: 1150, startPoint y: 509, endPoint x: 1335, endPoint y: 498, distance: 185.3
click at [1331, 498] on div "Crear Item de Auditoria 70331969 Nro Documento 27703319691 CUIL Análisis Afilia…" at bounding box center [784, 375] width 1568 height 750
click at [469, 639] on span "Aceptar" at bounding box center [446, 640] width 48 height 13
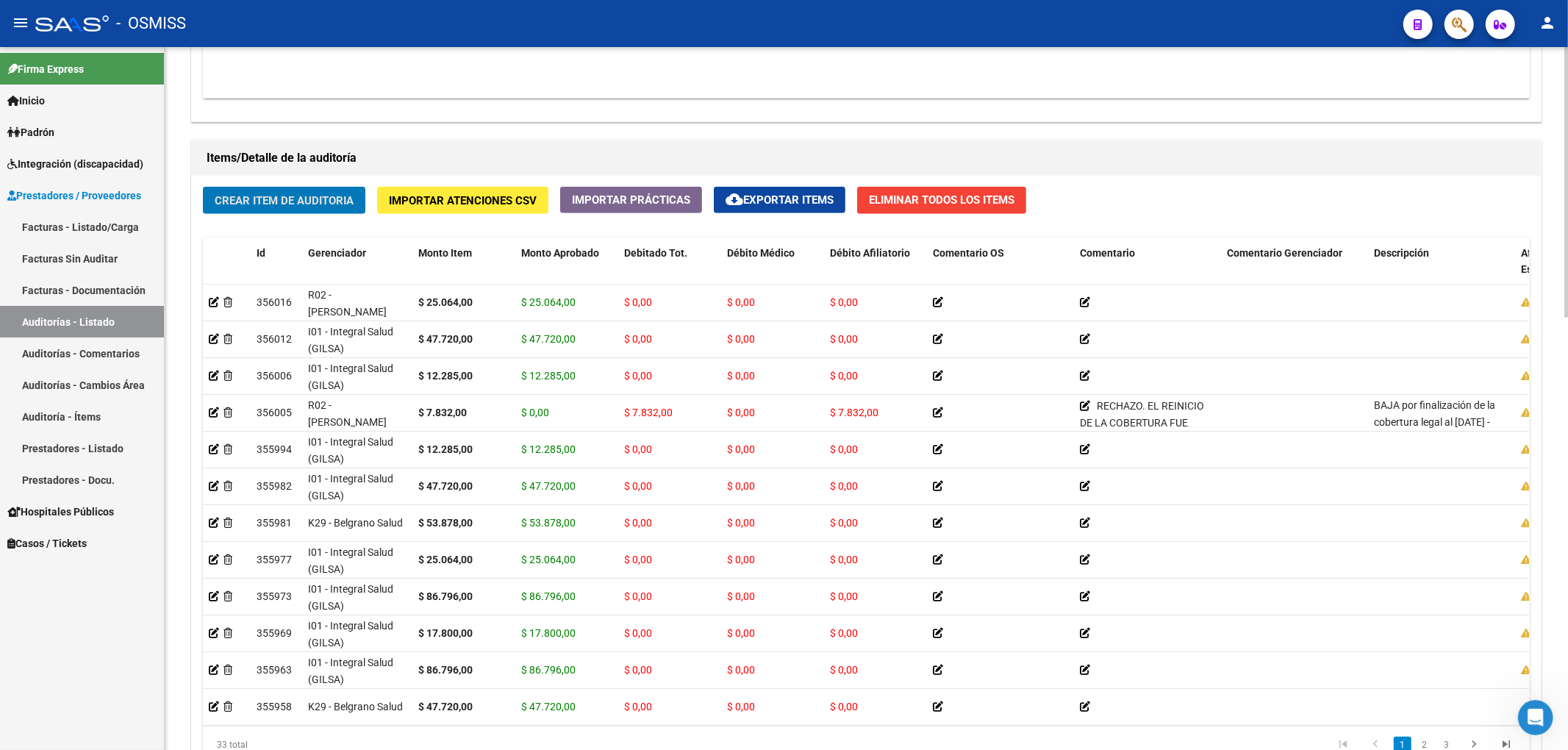
click at [348, 209] on button "Crear Item de Auditoria" at bounding box center [284, 201] width 163 height 27
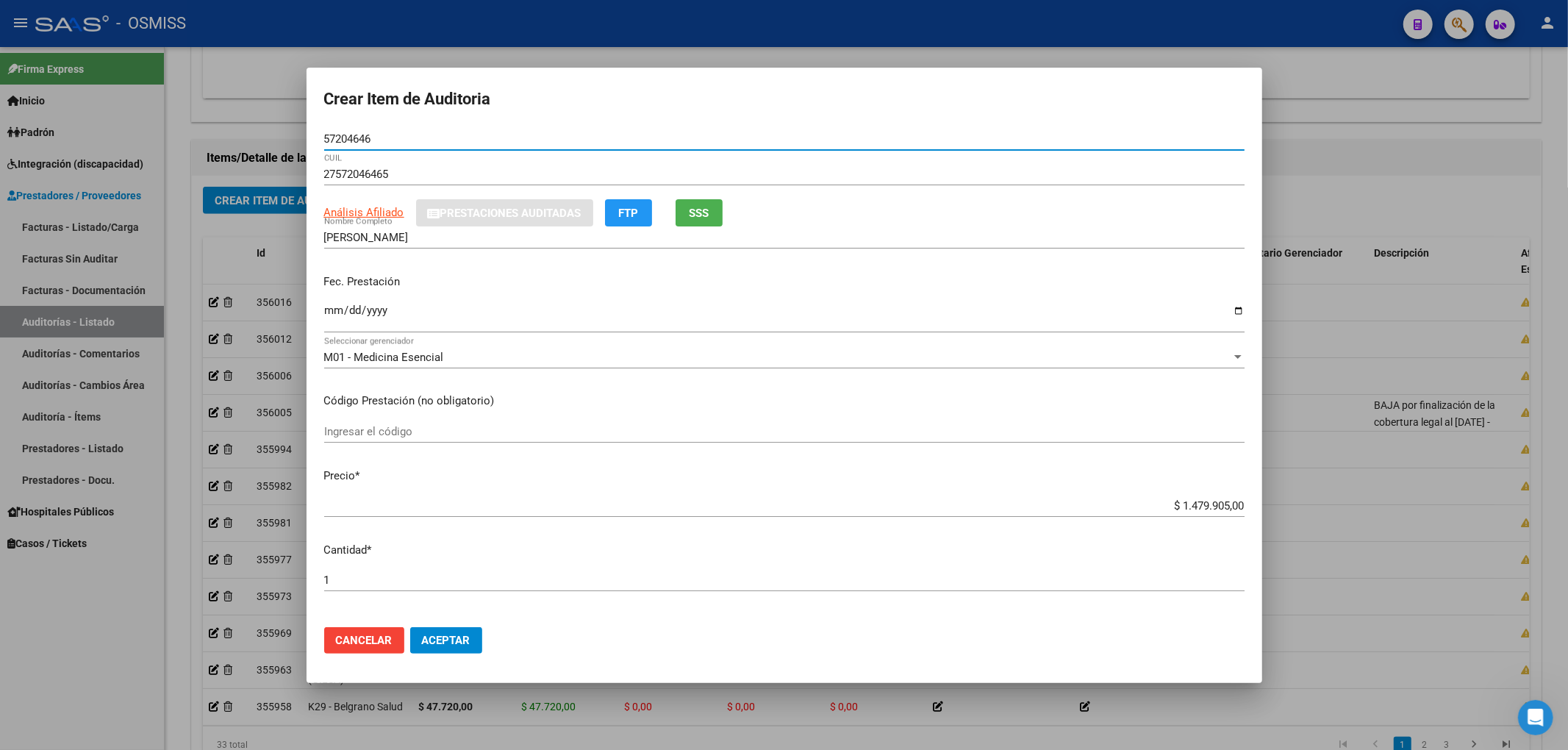
click at [330, 323] on input "Ingresar la fecha" at bounding box center [784, 315] width 920 height 23
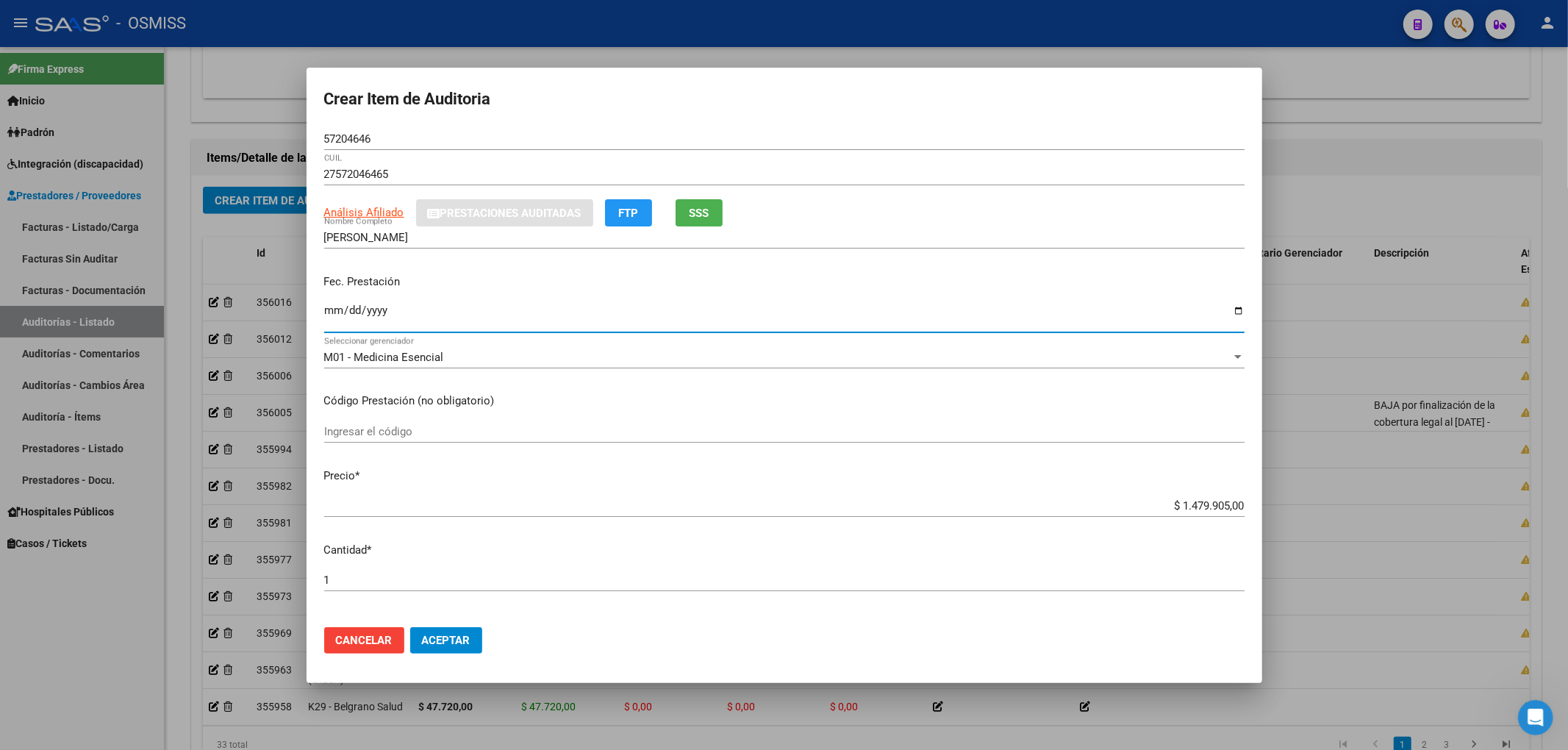
click at [401, 145] on input "57204646" at bounding box center [784, 139] width 920 height 13
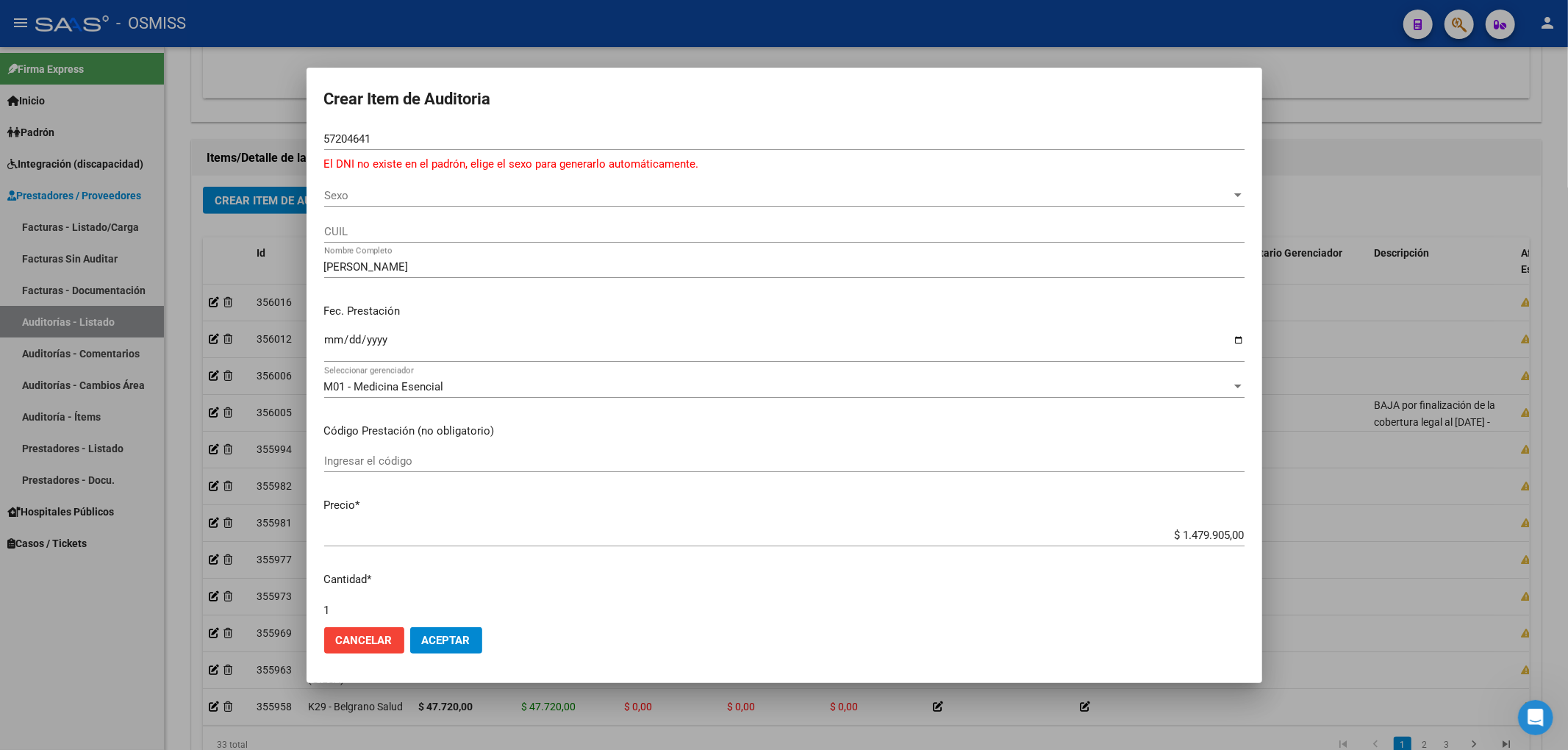
click at [369, 654] on mat-dialog-actions "Cancelar Aceptar" at bounding box center [784, 640] width 920 height 50
click at [363, 628] on button "Cancelar" at bounding box center [364, 640] width 80 height 26
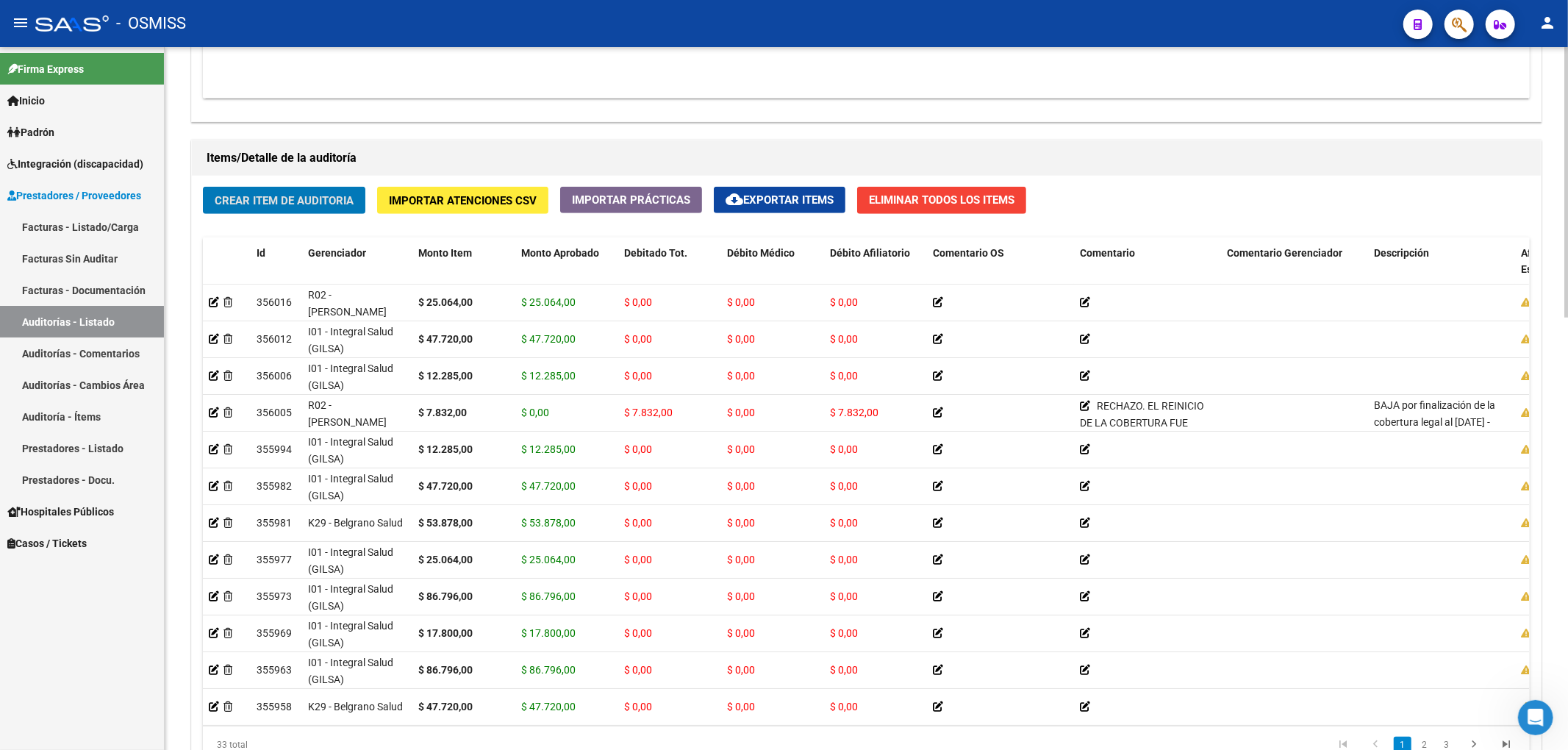
click at [233, 203] on span "Crear Item de Auditoria" at bounding box center [284, 201] width 139 height 13
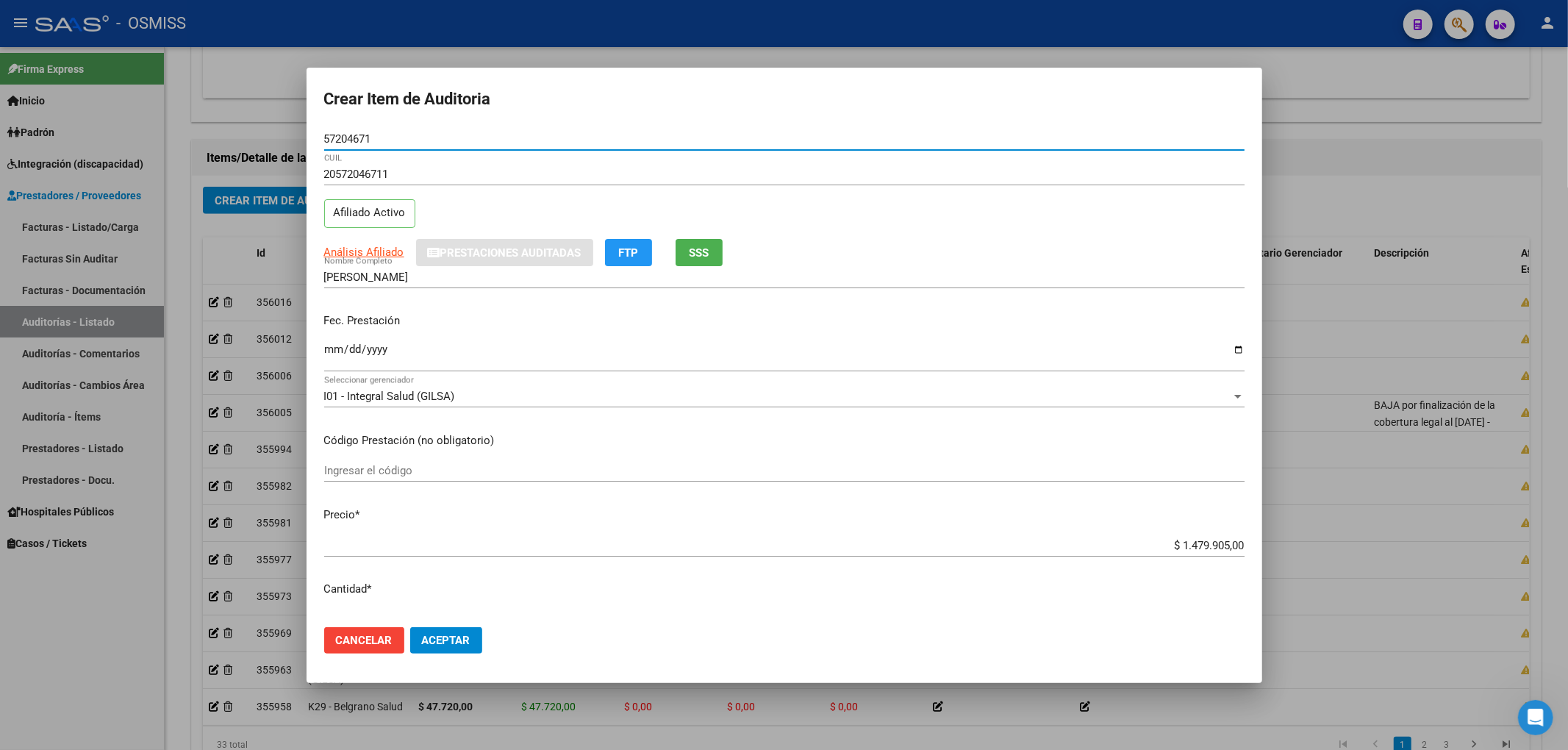
click at [330, 351] on input "Ingresar la fecha" at bounding box center [784, 355] width 920 height 23
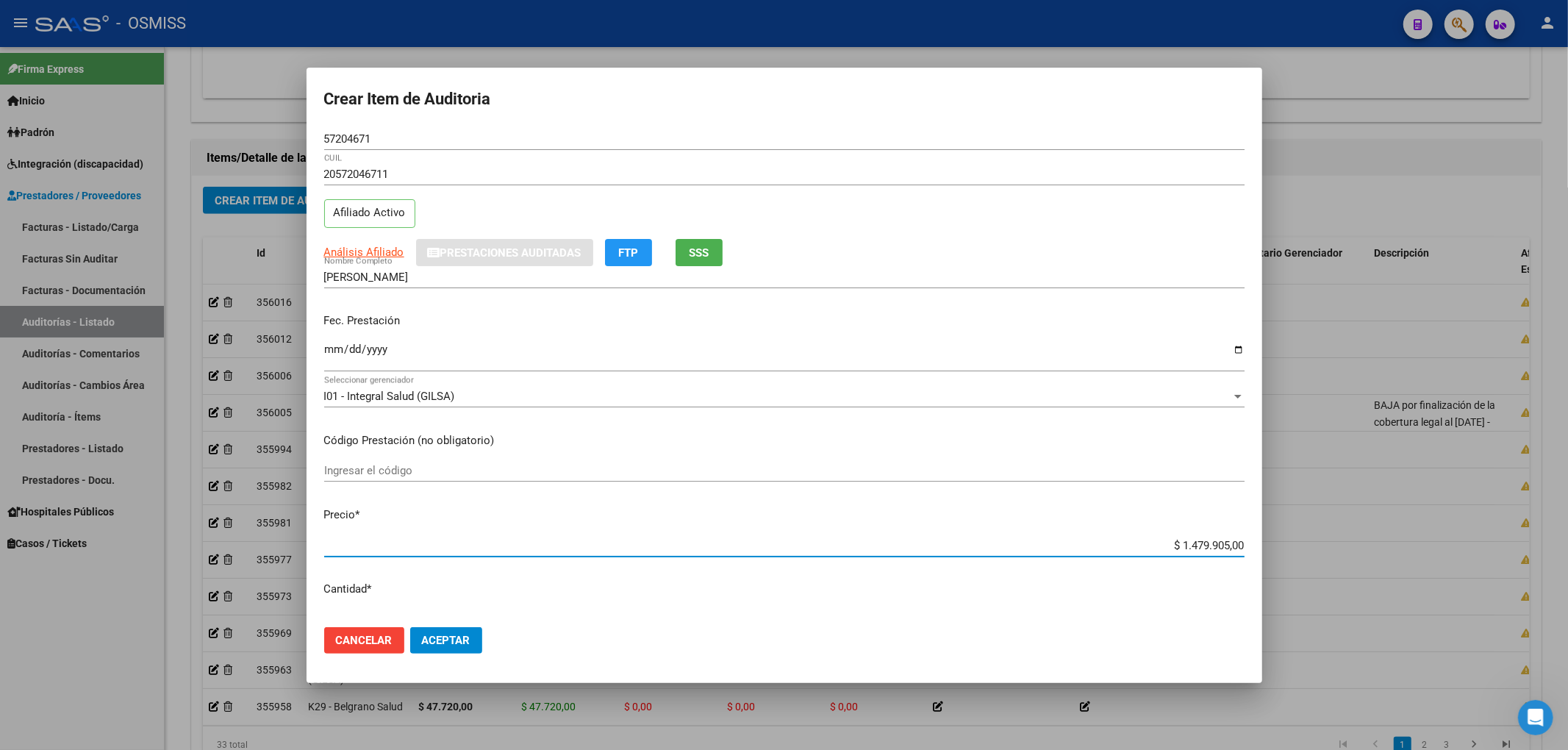
drag, startPoint x: 1165, startPoint y: 538, endPoint x: 1373, endPoint y: 561, distance: 209.3
click at [1377, 556] on div "Crear Item de Auditoria 57204671 Nro Documento 20572046711 CUIL Afiliado Activo…" at bounding box center [784, 375] width 1568 height 750
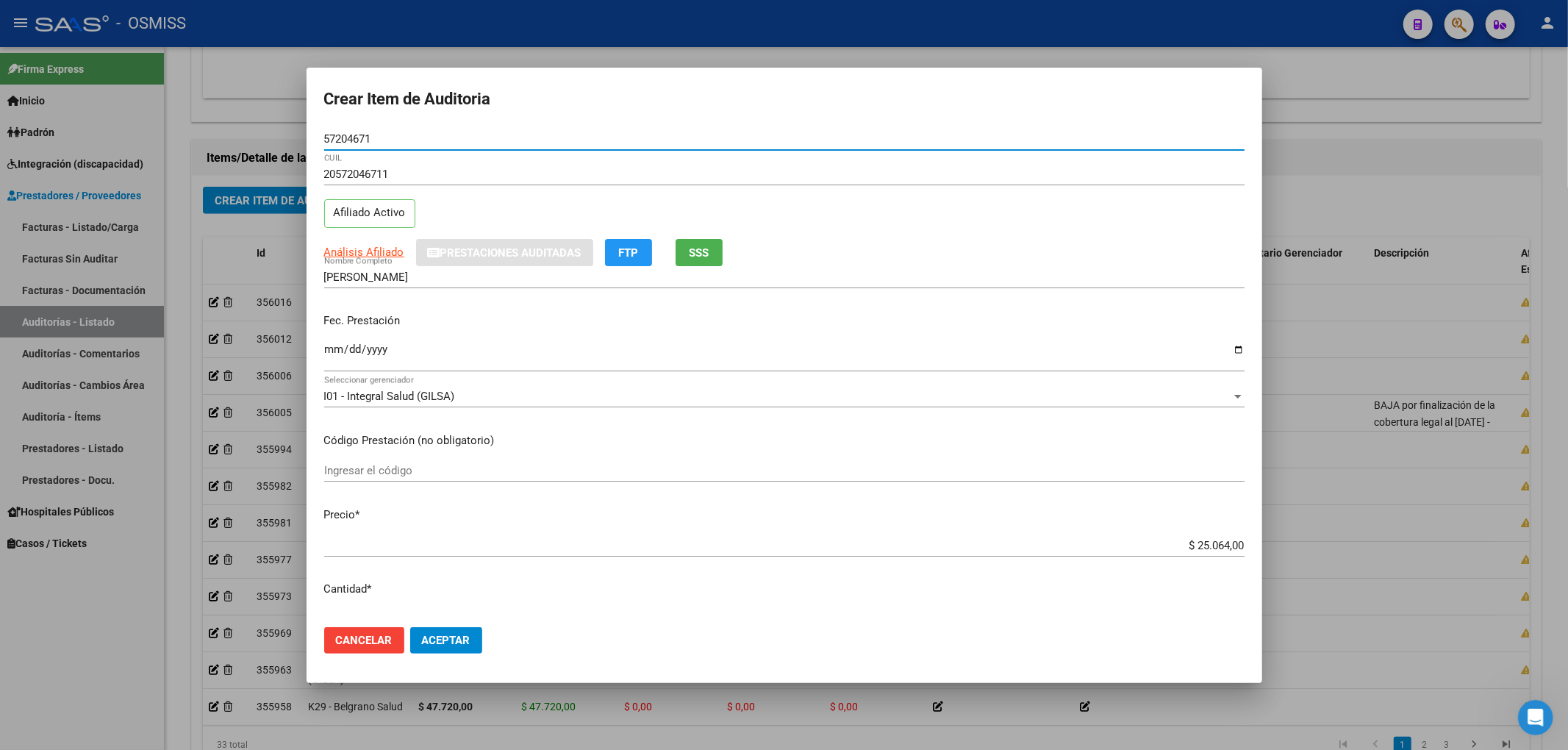
drag, startPoint x: 385, startPoint y: 139, endPoint x: 157, endPoint y: 186, distance: 232.8
click at [249, 157] on div "Crear Item de Auditoria 57204671 Nro Documento 20572046711 CUIL Afiliado Activo…" at bounding box center [784, 375] width 1568 height 750
click at [973, 314] on p "Fec. Prestación" at bounding box center [784, 321] width 920 height 17
click at [460, 637] on span "Aceptar" at bounding box center [446, 640] width 48 height 13
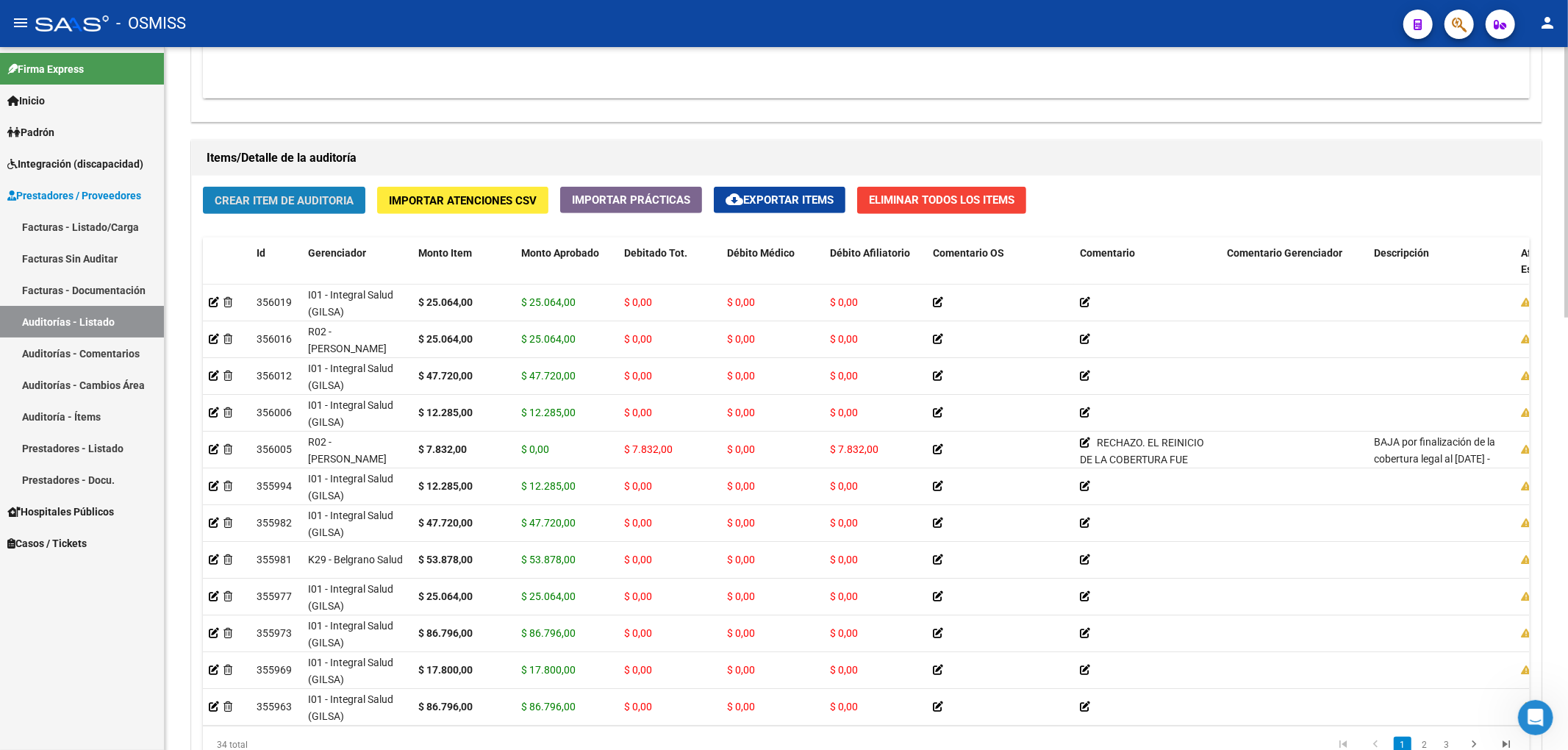
click at [289, 204] on span "Crear Item de Auditoria" at bounding box center [284, 201] width 139 height 13
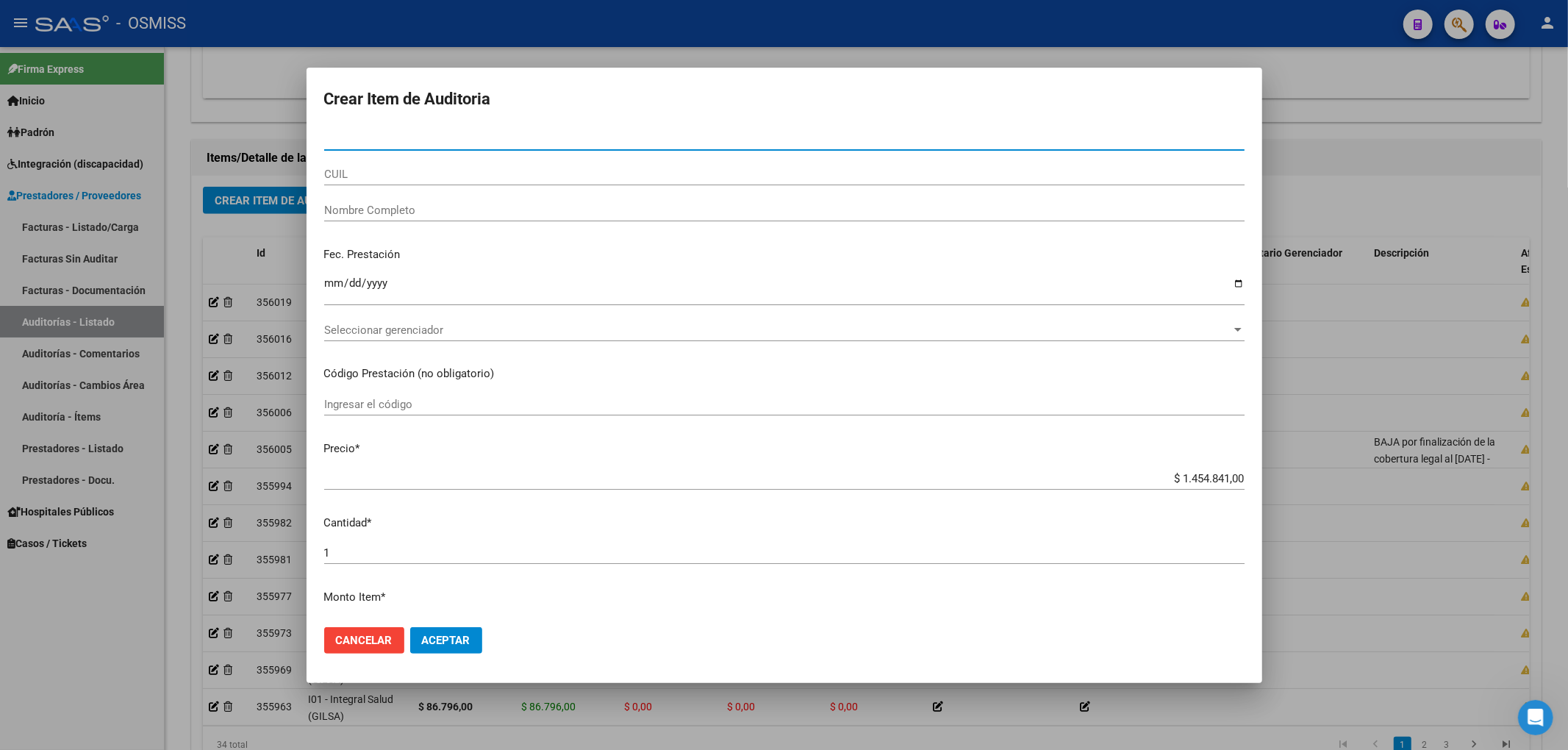
click at [1151, 486] on div "$ 1.454.841,00 Ingresar el precio" at bounding box center [784, 478] width 920 height 22
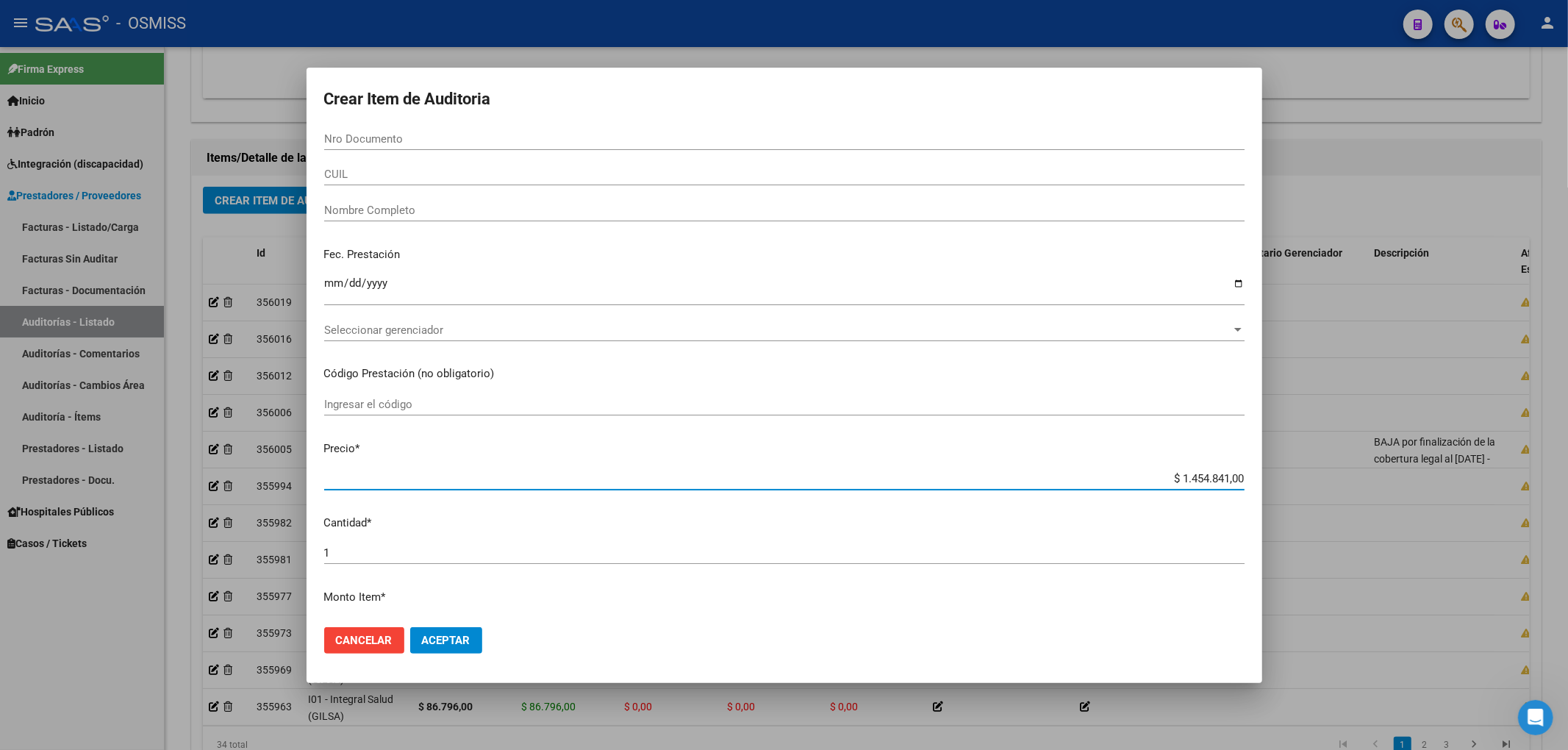
drag, startPoint x: 1153, startPoint y: 482, endPoint x: 1274, endPoint y: 471, distance: 121.5
click at [1274, 471] on div "Crear Item de Auditoria Nro Documento CUIL Nombre Completo Fec. Prestación Ingr…" at bounding box center [784, 375] width 1568 height 750
click at [345, 139] on input "Nro Documento" at bounding box center [784, 139] width 920 height 13
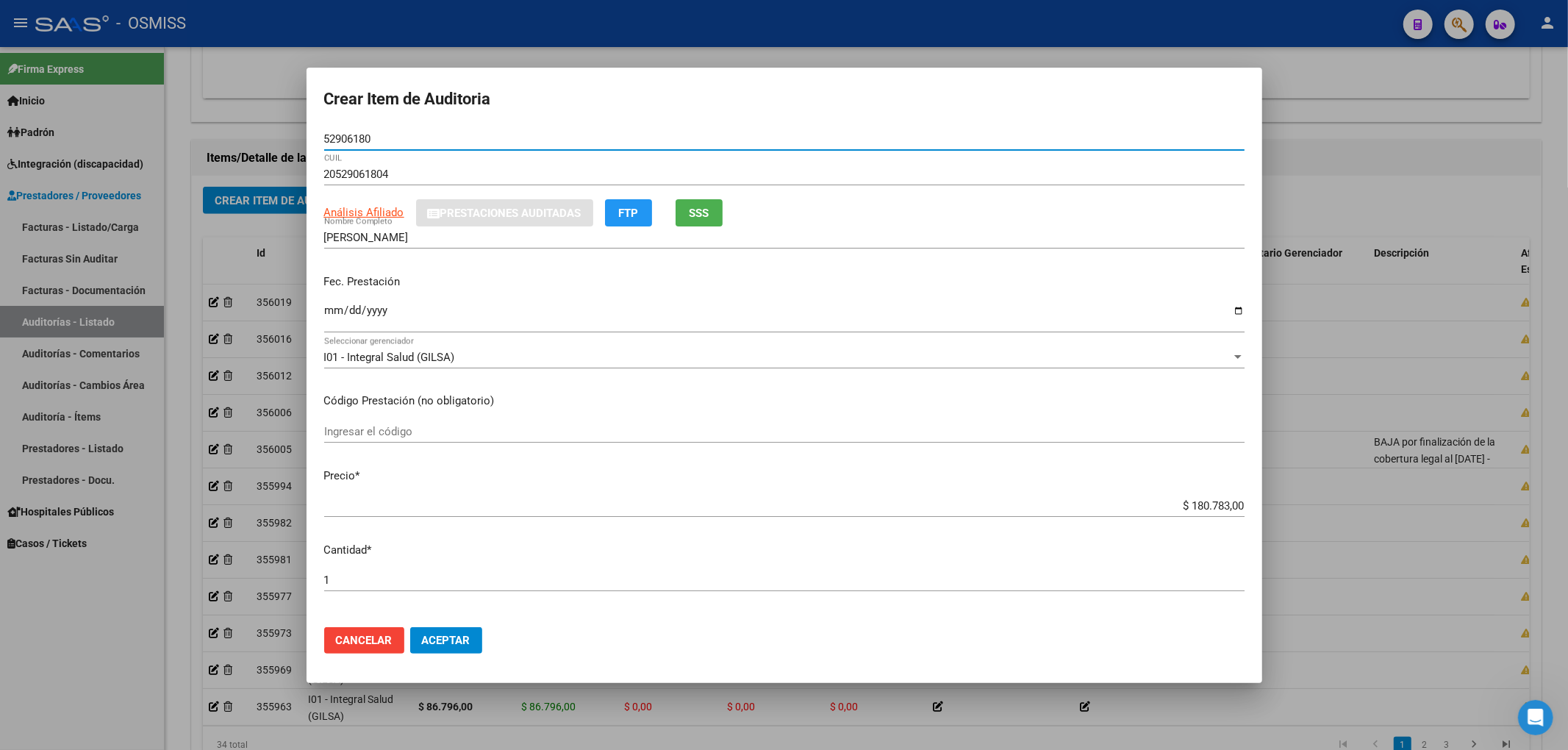
click at [330, 313] on input "Ingresar la fecha" at bounding box center [784, 315] width 920 height 23
drag, startPoint x: 288, startPoint y: 136, endPoint x: 288, endPoint y: 166, distance: 30.0
click at [270, 136] on div "Crear Item de Auditoria 52906180 Nro Documento 20529061804 CUIL Análisis Afilia…" at bounding box center [784, 375] width 1568 height 750
click at [934, 378] on div "I01 - Integral Salud (GILSA) Seleccionar gerenciador" at bounding box center [784, 364] width 920 height 36
click at [462, 635] on span "Aceptar" at bounding box center [446, 640] width 48 height 13
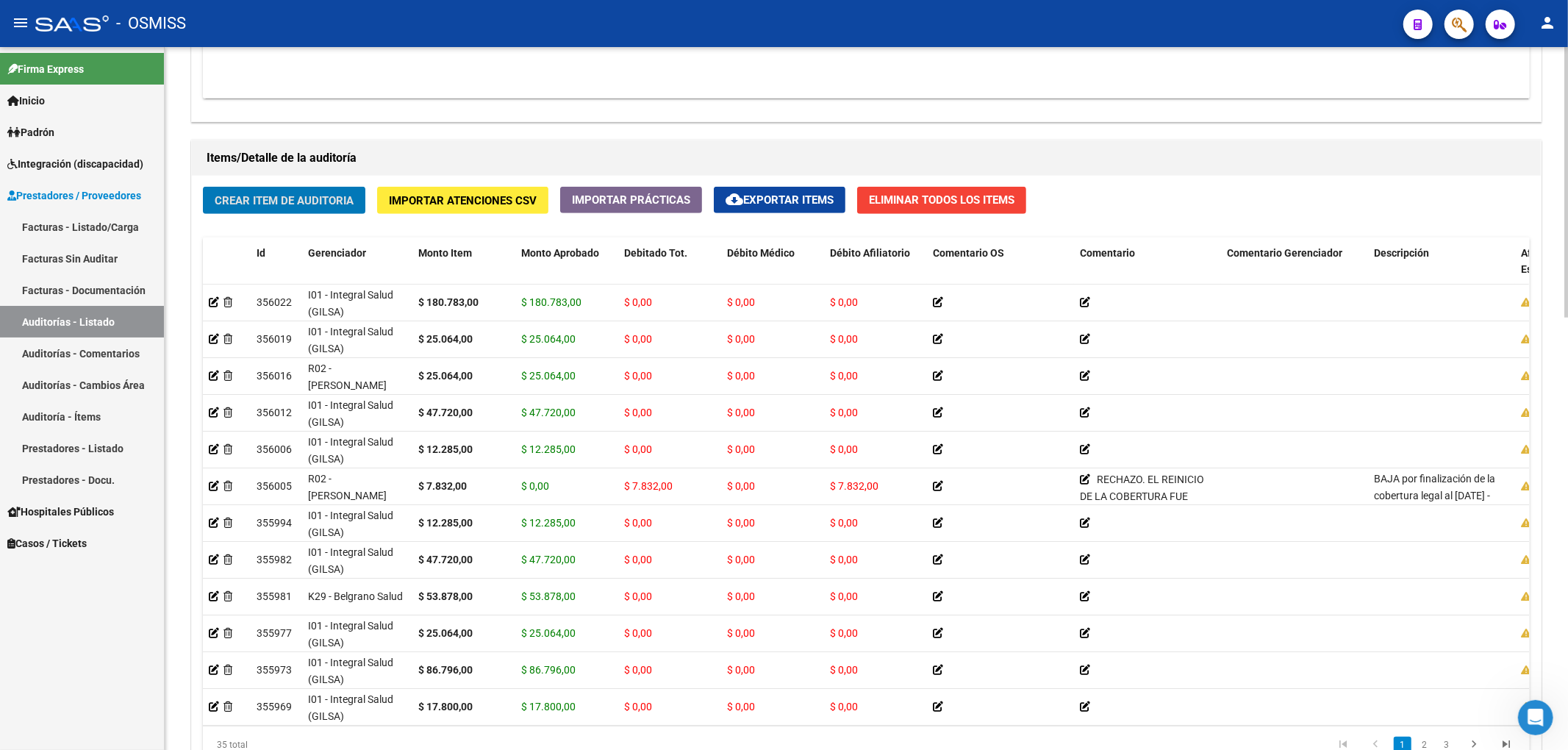
click at [339, 194] on span "Crear Item de Auditoria" at bounding box center [284, 201] width 139 height 13
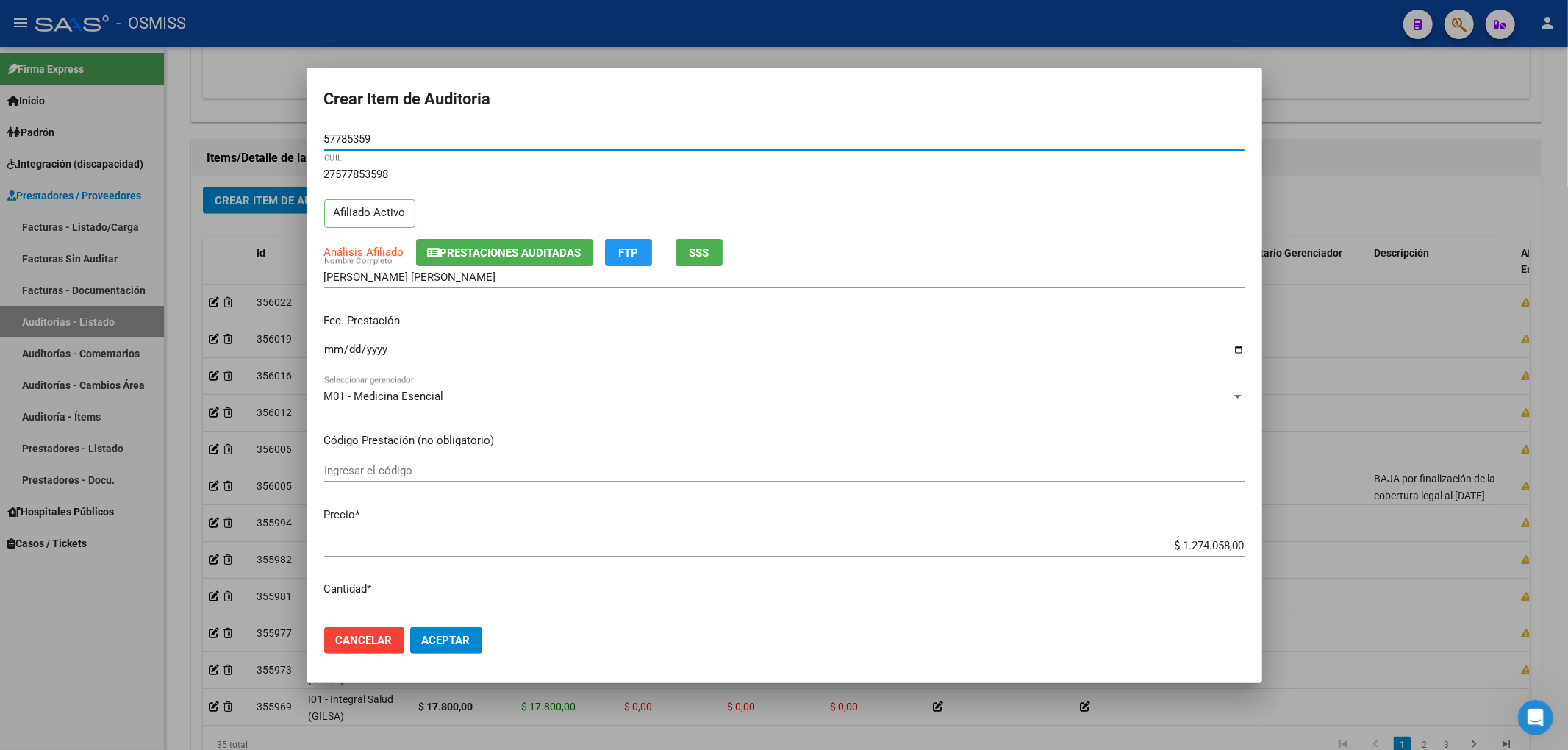
click at [468, 240] on button "Prestaciones Auditadas" at bounding box center [504, 253] width 177 height 27
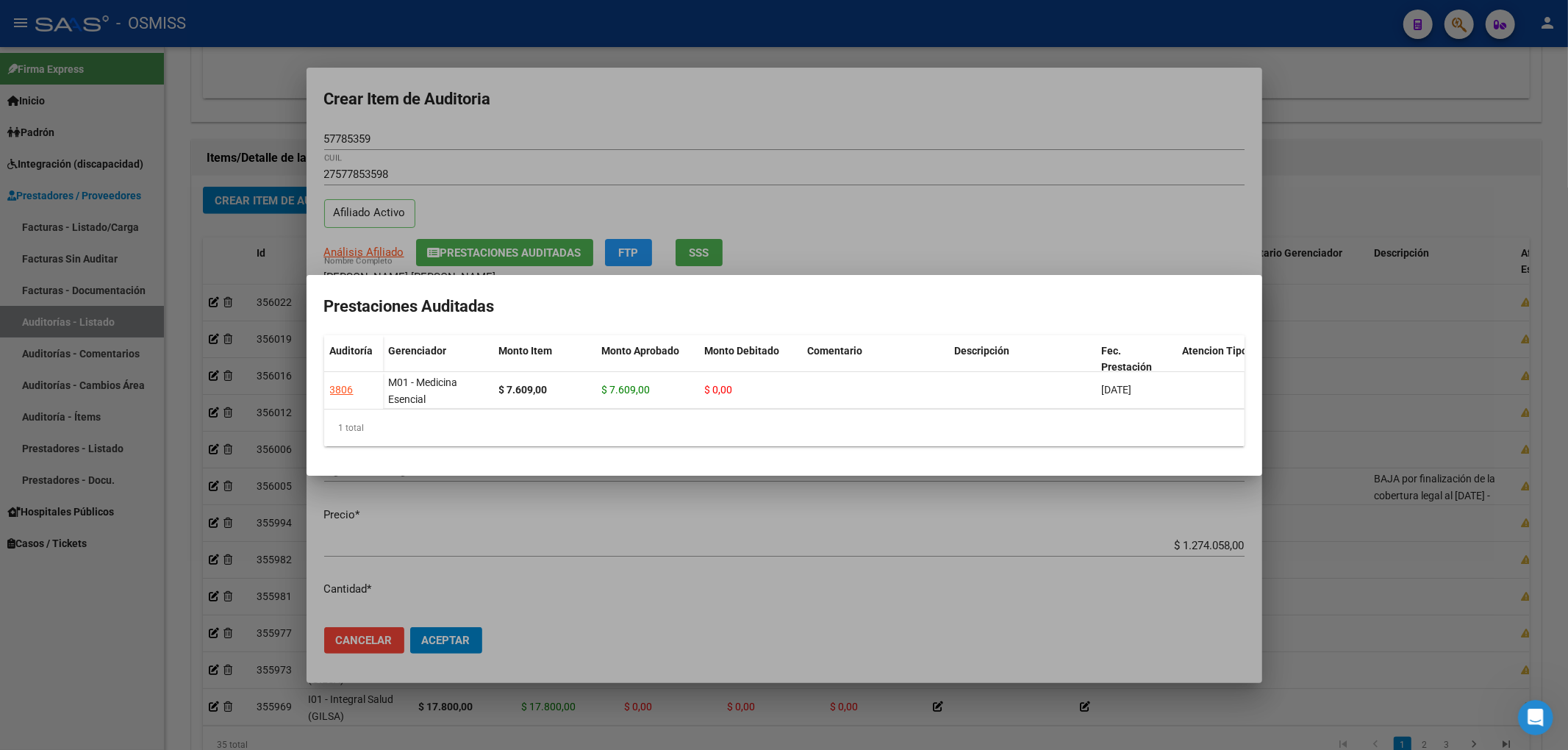
click at [606, 125] on div at bounding box center [784, 375] width 1568 height 750
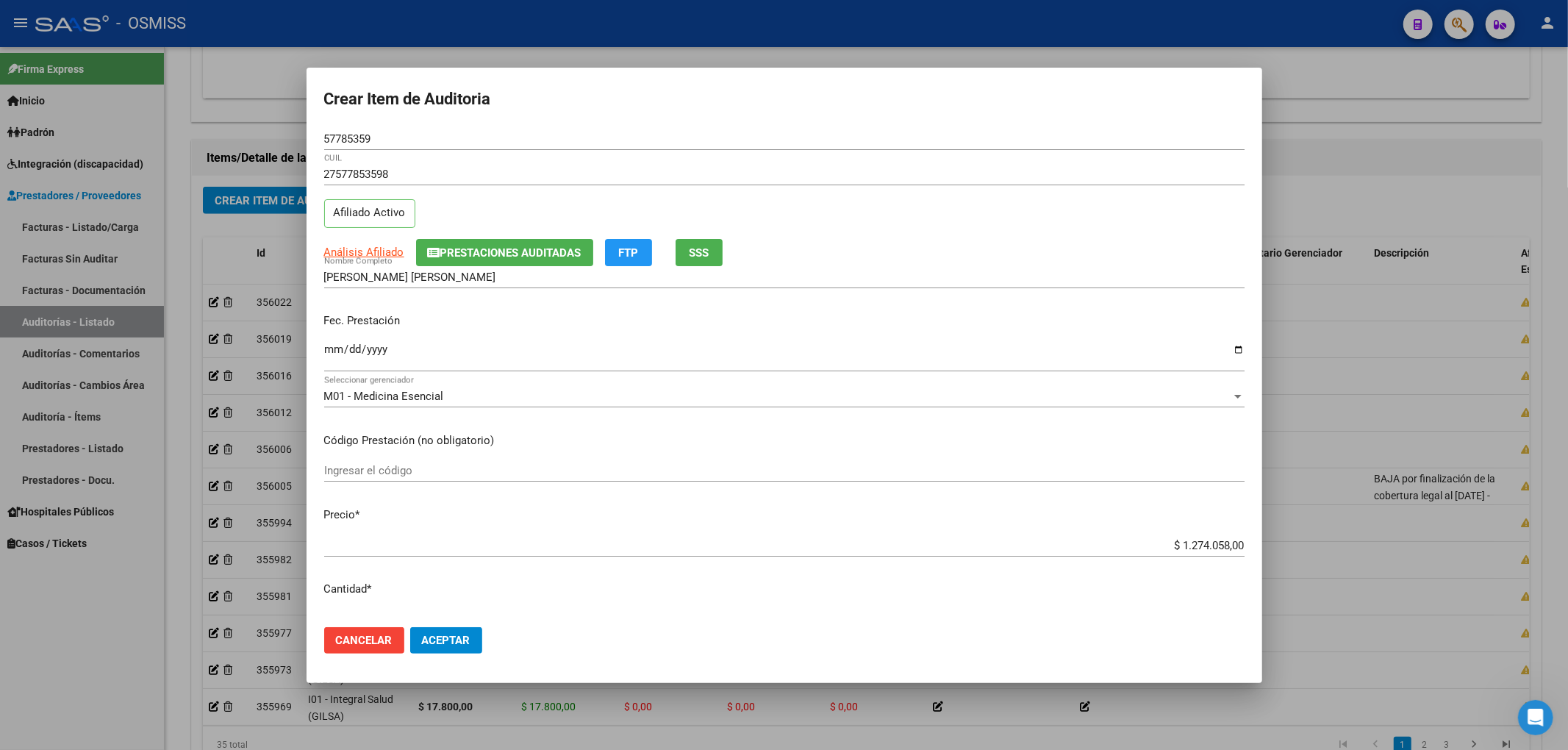
click at [316, 348] on mat-dialog-content "57785359 Nro Documento 27577853598 CUIL Afiliado Activo Análisis Afiliado Prest…" at bounding box center [784, 371] width 955 height 488
drag, startPoint x: 326, startPoint y: 351, endPoint x: 334, endPoint y: 347, distance: 8.9
click at [328, 350] on input "Ingresar la fecha" at bounding box center [784, 355] width 920 height 23
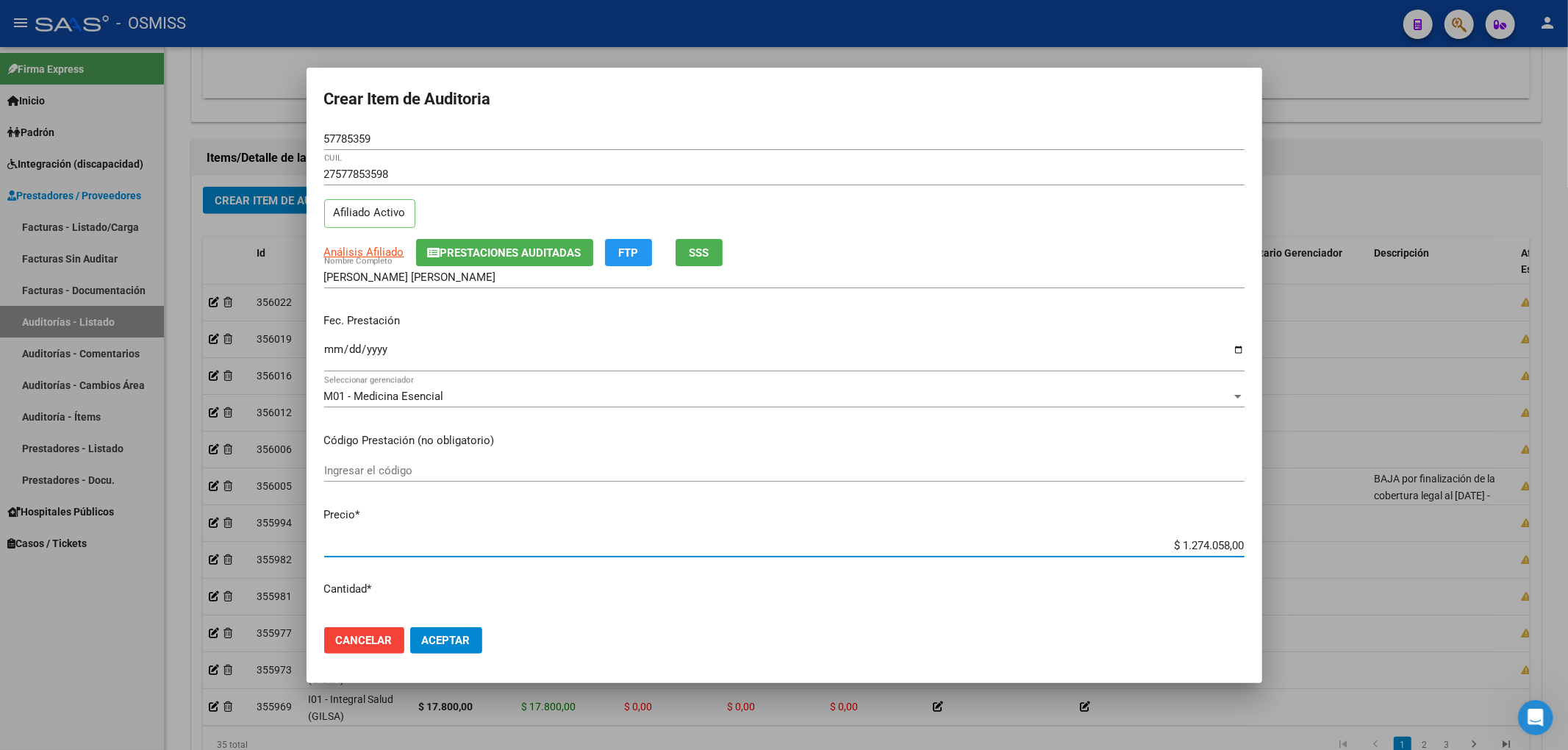
drag, startPoint x: 1157, startPoint y: 541, endPoint x: 1365, endPoint y: 557, distance: 208.6
click at [1364, 559] on div "Crear Item de Auditoria 57785359 Nro Documento 27577853598 CUIL Afiliado Activo…" at bounding box center [784, 375] width 1568 height 750
click at [512, 249] on span "Prestaciones Auditadas" at bounding box center [511, 253] width 141 height 13
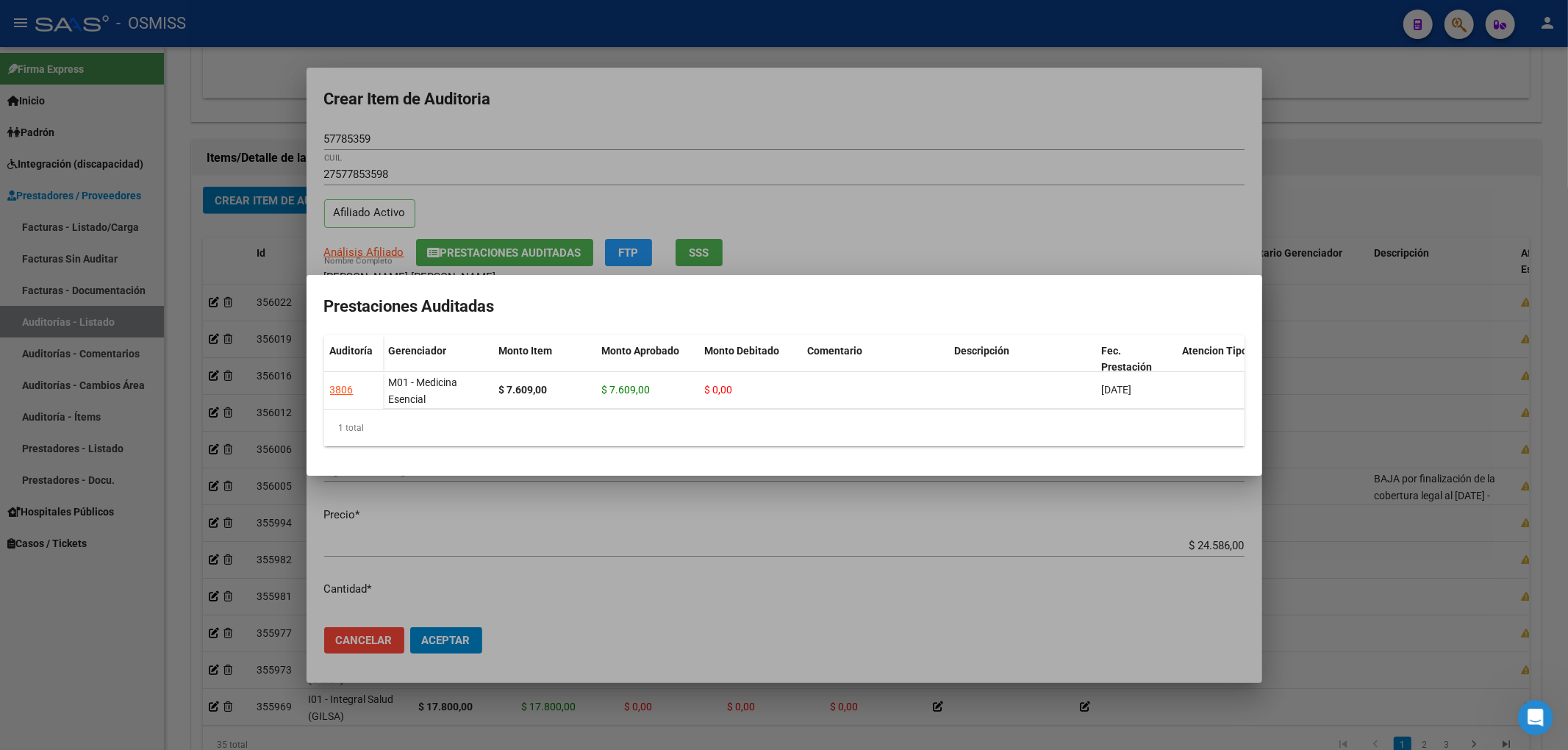
click at [577, 136] on div at bounding box center [784, 375] width 1568 height 750
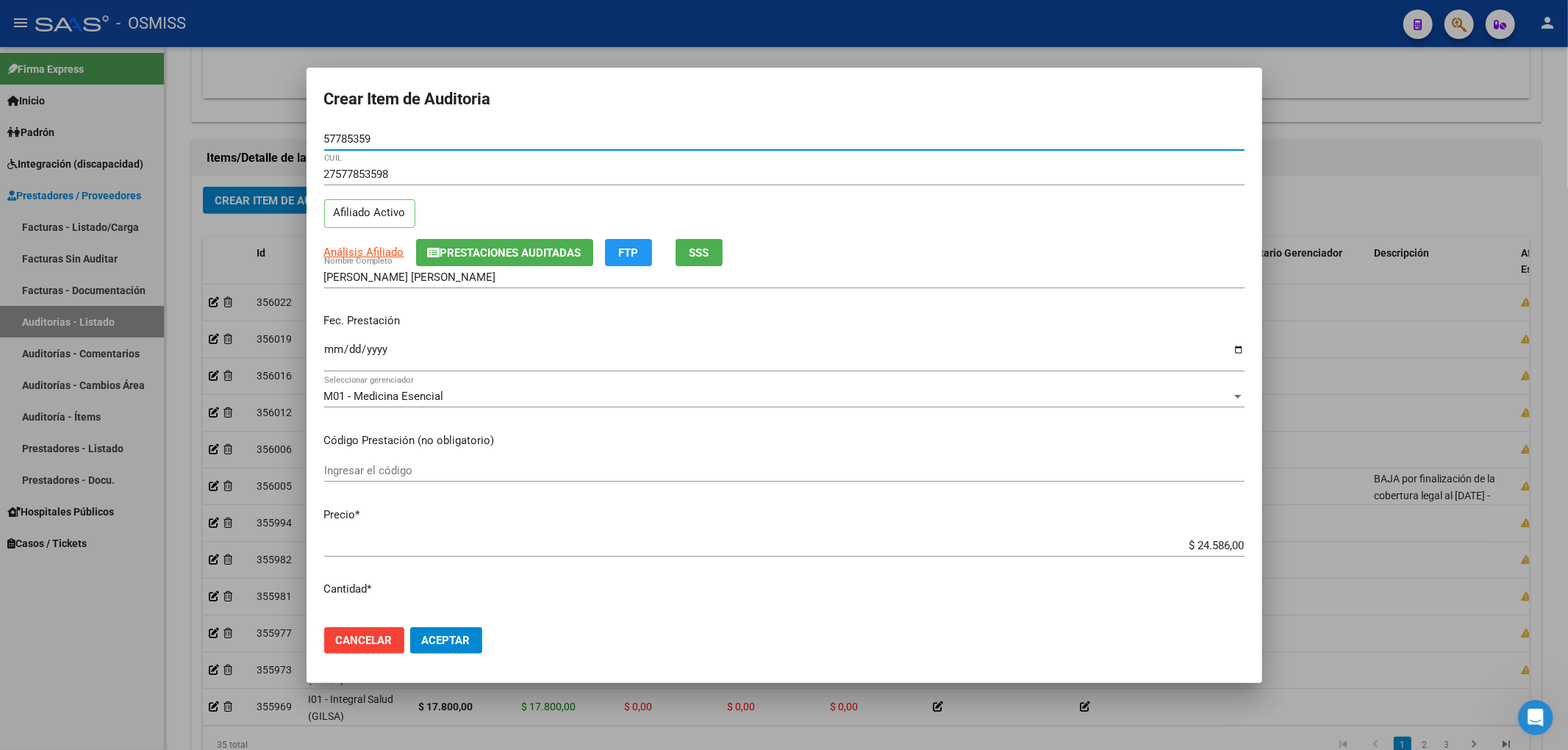
drag, startPoint x: 275, startPoint y: 154, endPoint x: 180, endPoint y: 154, distance: 95.0
click at [200, 154] on div "Crear Item de Auditoria 57785359 Nro Documento 27577853598 CUIL Afiliado Activo…" at bounding box center [784, 375] width 1568 height 750
click at [973, 432] on p "Código Prestación (no obligatorio)" at bounding box center [784, 440] width 920 height 17
click at [445, 639] on span "Aceptar" at bounding box center [446, 640] width 48 height 13
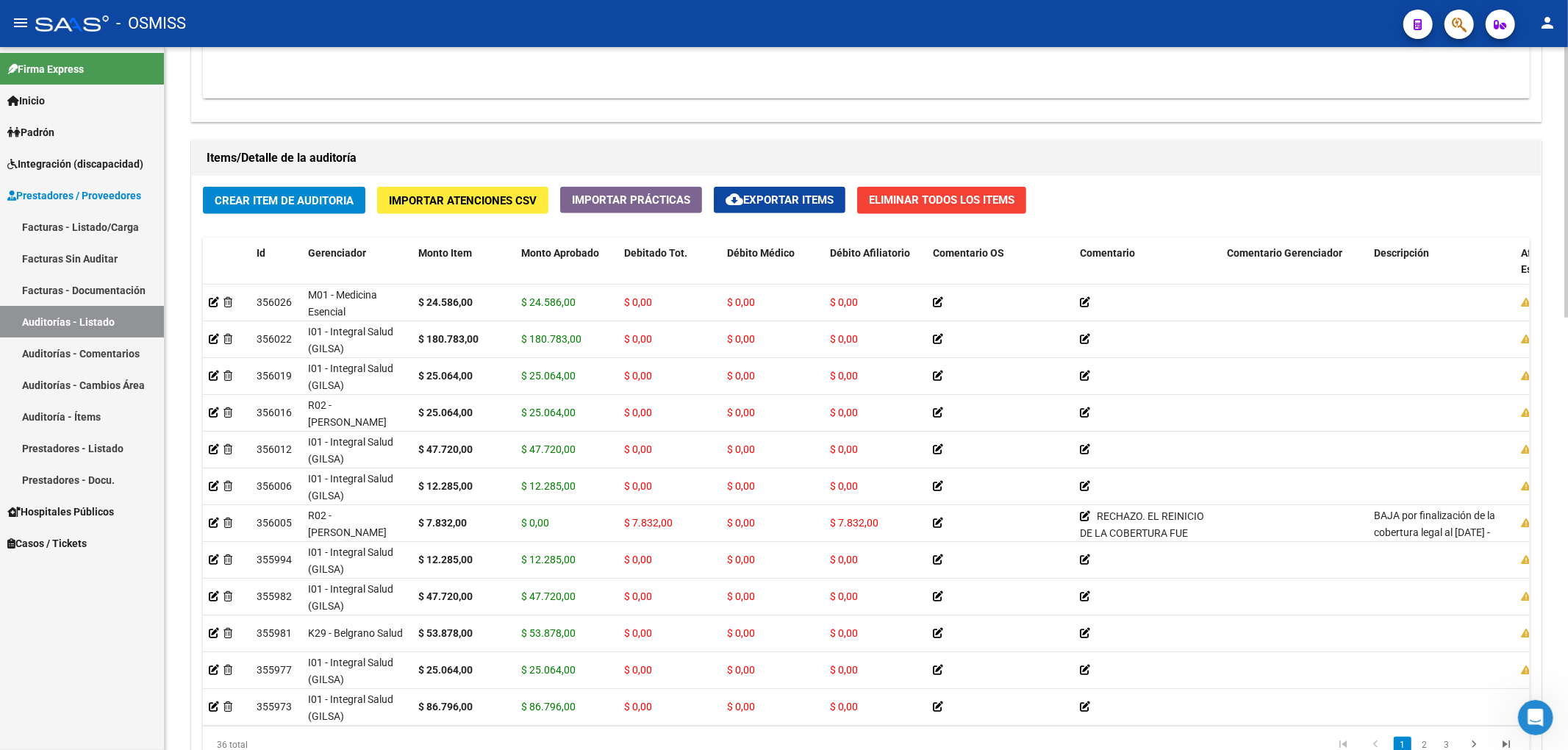
click at [1167, 196] on div "Crear Item de Auditoria Importar Atenciones CSV Importar Prácticas cloud_downlo…" at bounding box center [866, 480] width 1349 height 610
click at [318, 194] on span "Crear Item de Auditoria" at bounding box center [284, 201] width 139 height 13
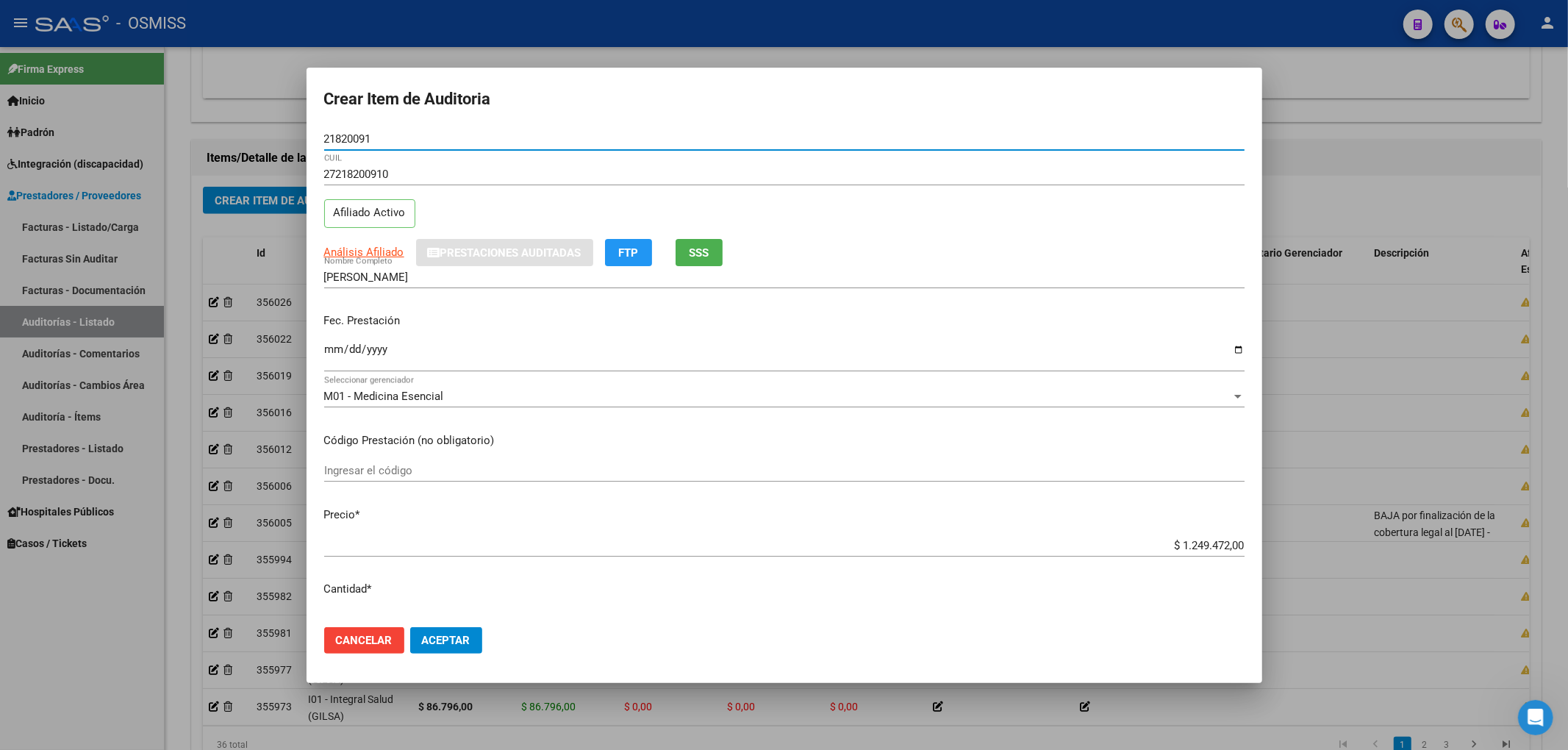
click at [330, 355] on input "Ingresar la fecha" at bounding box center [784, 355] width 920 height 23
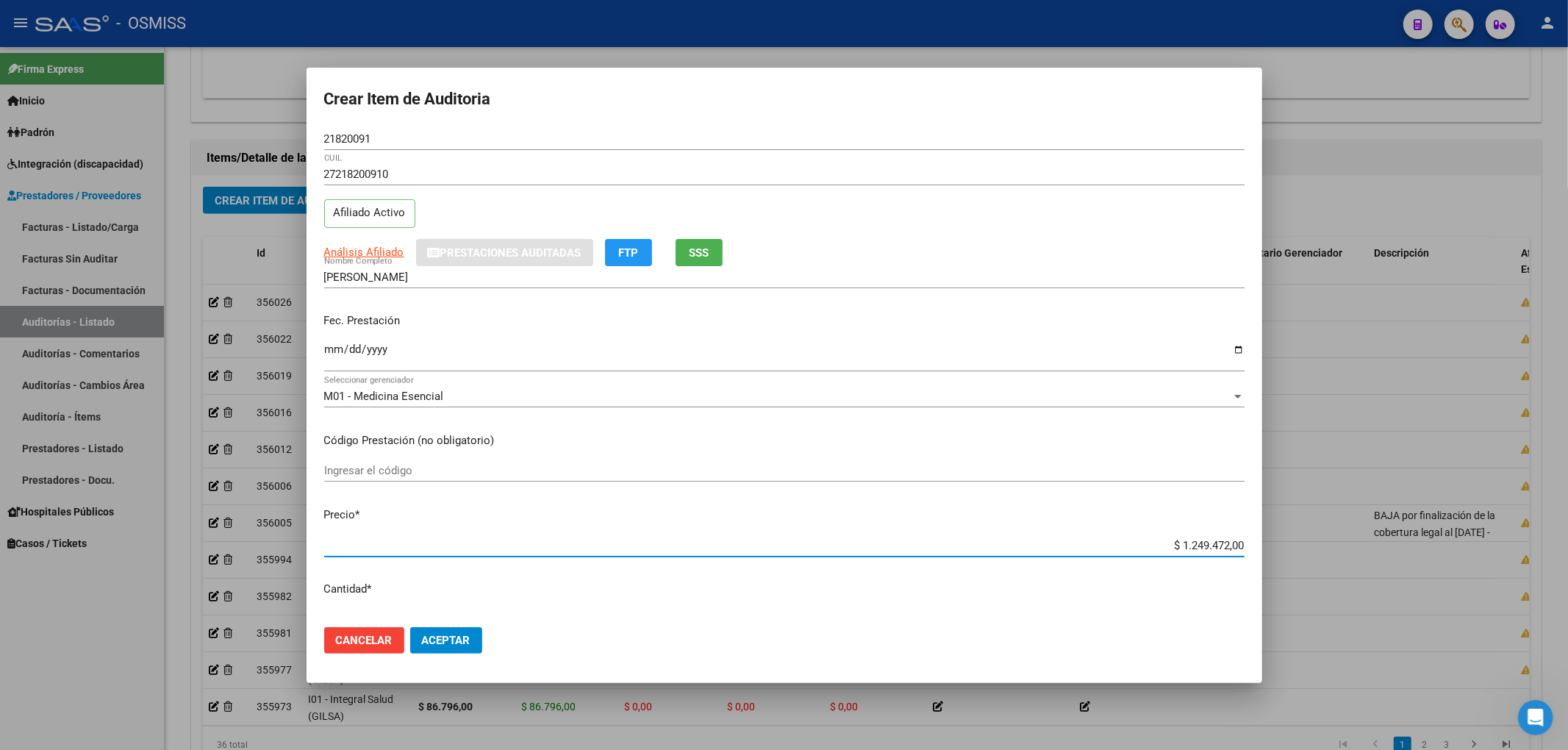
drag, startPoint x: 1157, startPoint y: 544, endPoint x: 1352, endPoint y: 545, distance: 195.0
click at [1352, 545] on div "Crear Item de Auditoria 21820091 Nro Documento 27218200910 CUIL Afiliado Activo…" at bounding box center [784, 375] width 1568 height 750
drag, startPoint x: 397, startPoint y: 142, endPoint x: 250, endPoint y: 151, distance: 147.3
click at [278, 138] on div "Crear Item de Auditoria 21820091 Nro Documento 27218200910 CUIL Afiliado Activo…" at bounding box center [784, 375] width 1568 height 750
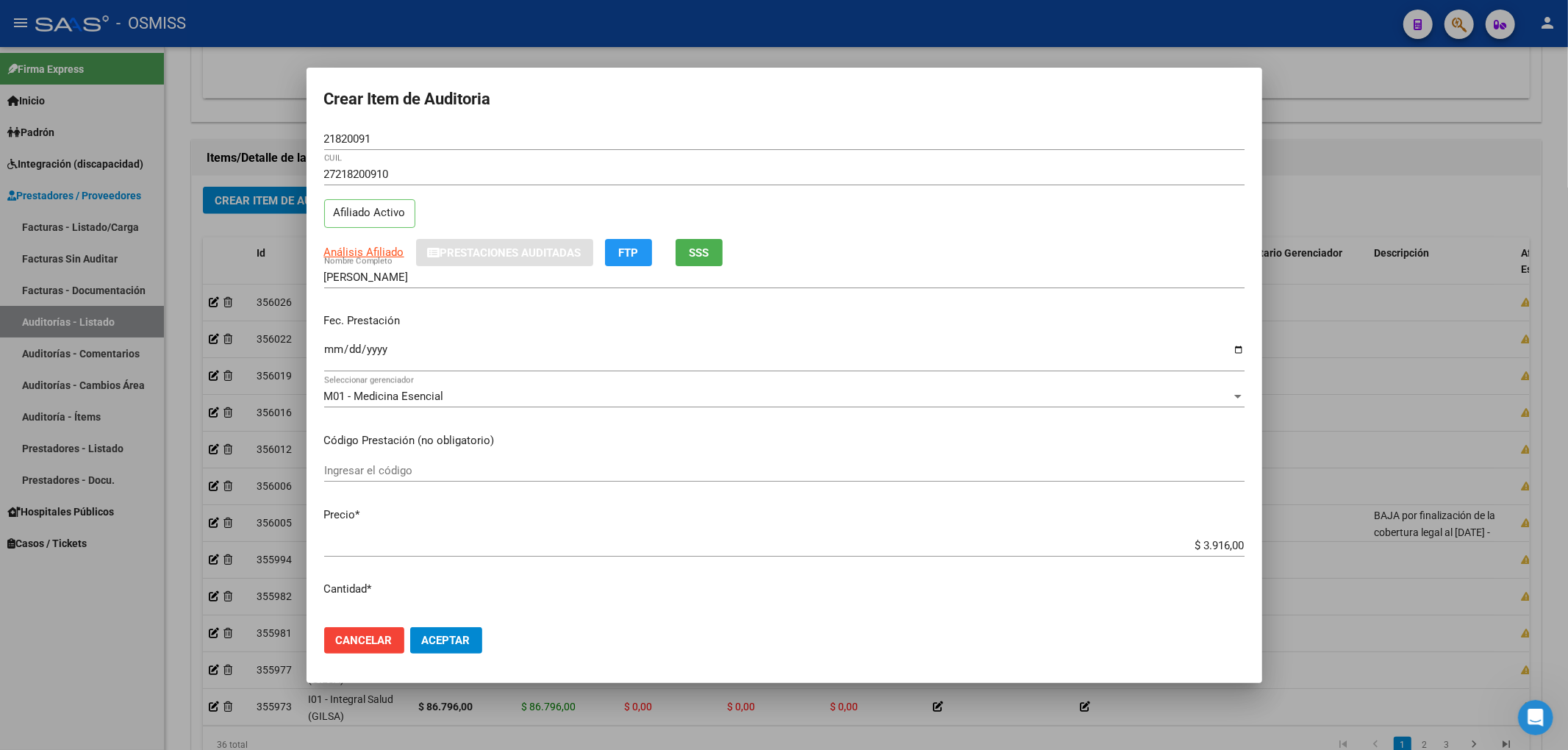
click at [962, 406] on div "M01 - Medicina Esencial Seleccionar gerenciador" at bounding box center [784, 395] width 920 height 22
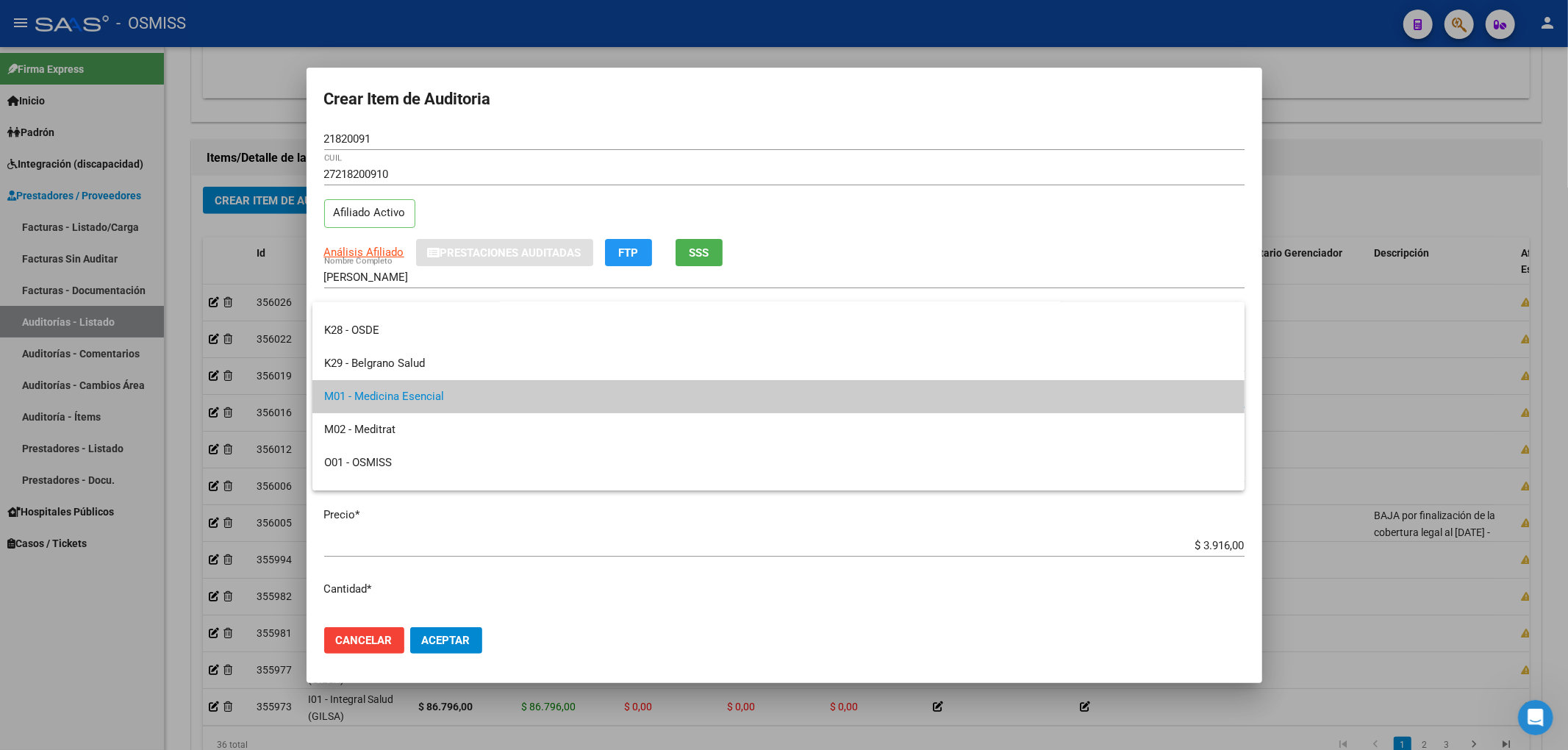
click at [612, 549] on div at bounding box center [784, 375] width 1568 height 750
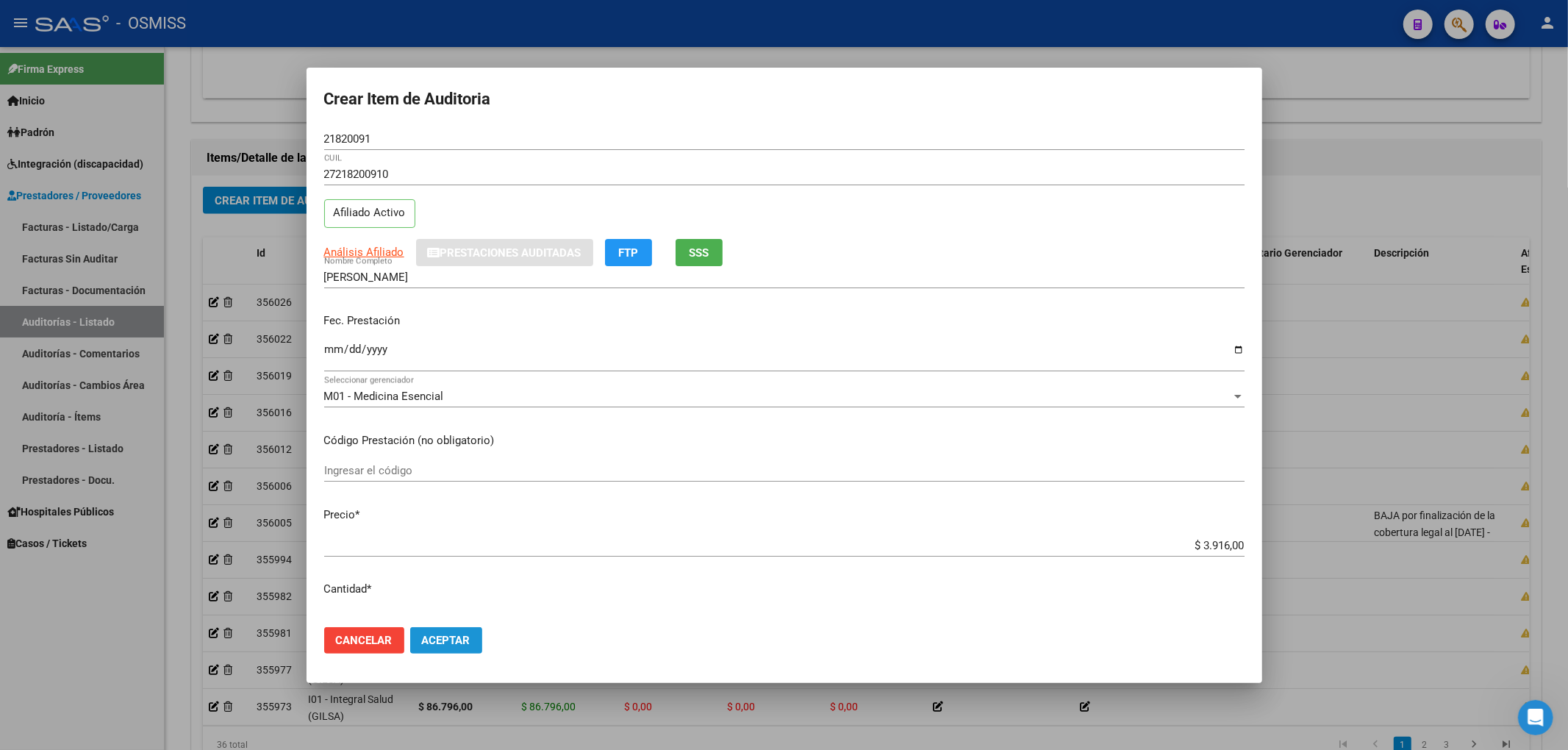
click at [456, 642] on span "Aceptar" at bounding box center [446, 640] width 48 height 13
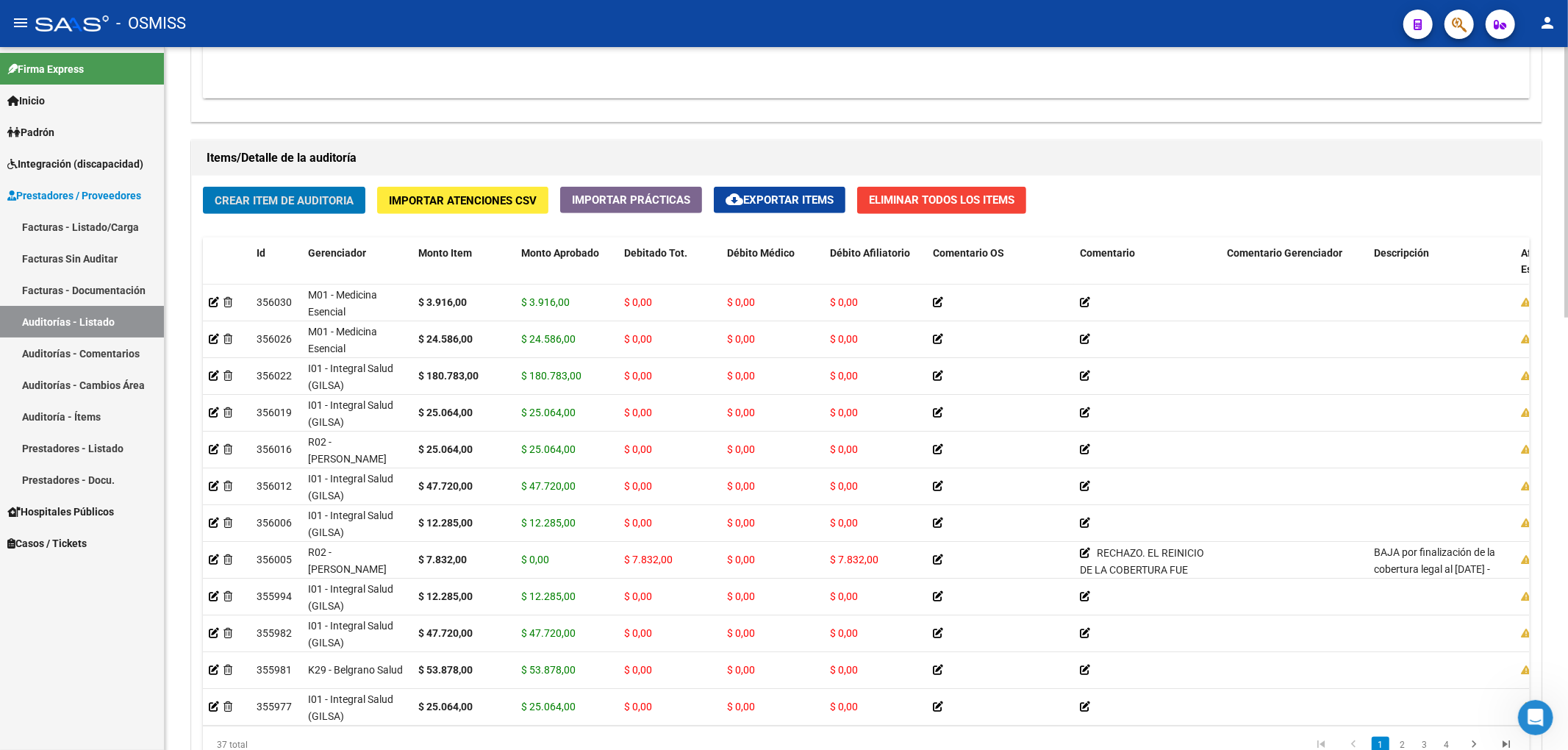
click at [326, 189] on button "Crear Item de Auditoria" at bounding box center [284, 201] width 163 height 27
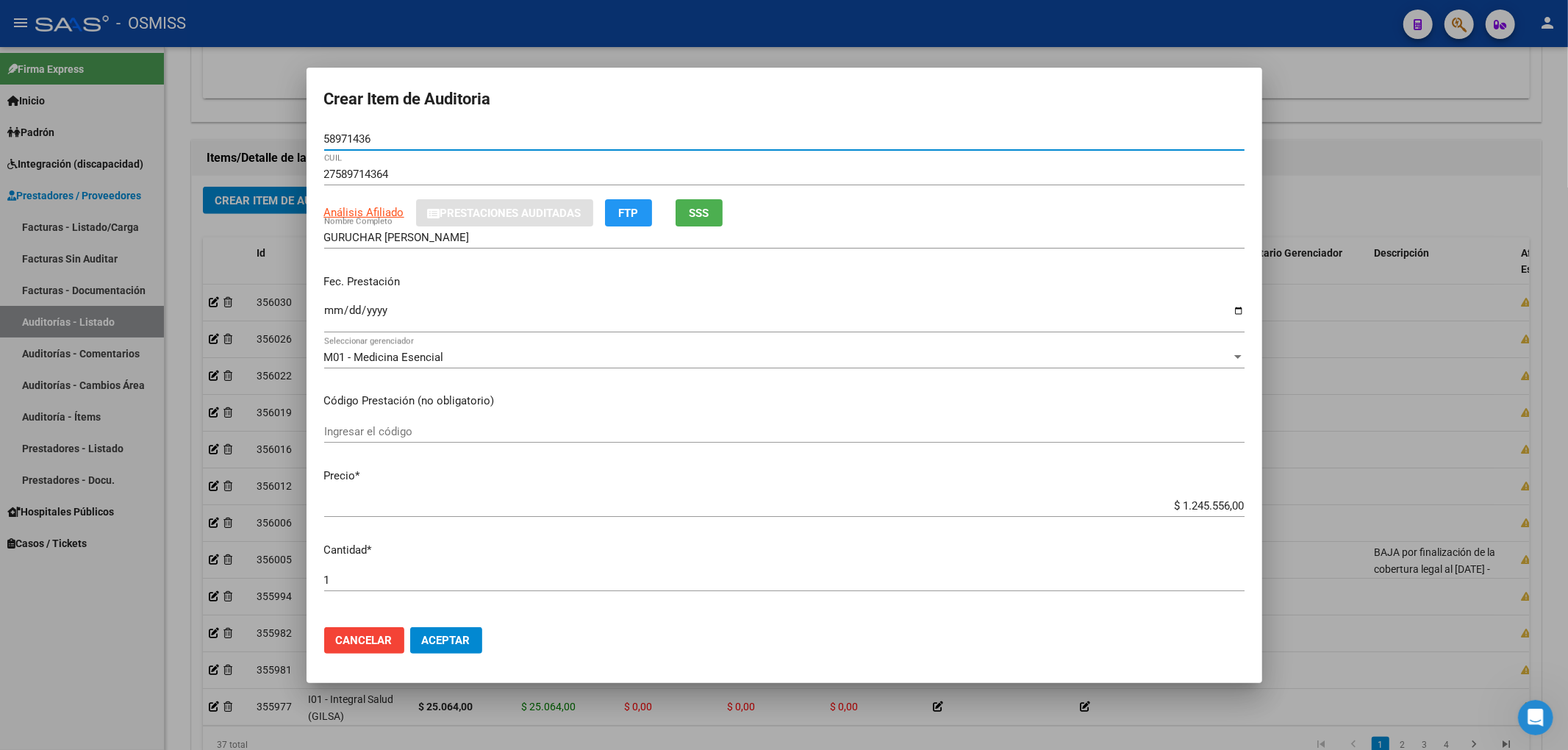
click at [333, 314] on input "Ingresar la fecha" at bounding box center [784, 315] width 920 height 23
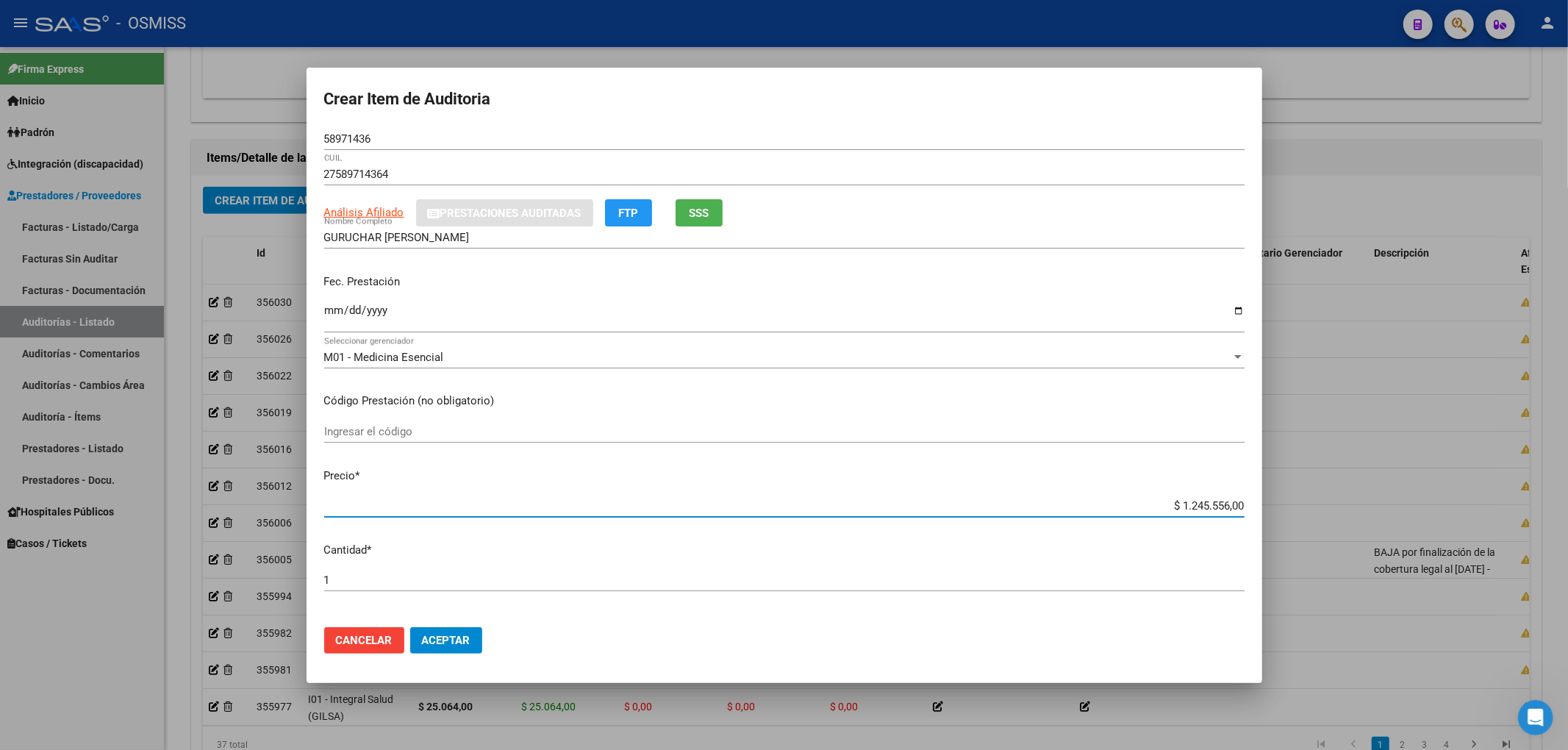
drag, startPoint x: 1156, startPoint y: 506, endPoint x: 1330, endPoint y: 497, distance: 174.2
click at [1321, 506] on div "Crear Item de Auditoria 58971436 Nro Documento 27589714364 CUIL Análisis Afilia…" at bounding box center [784, 375] width 1568 height 750
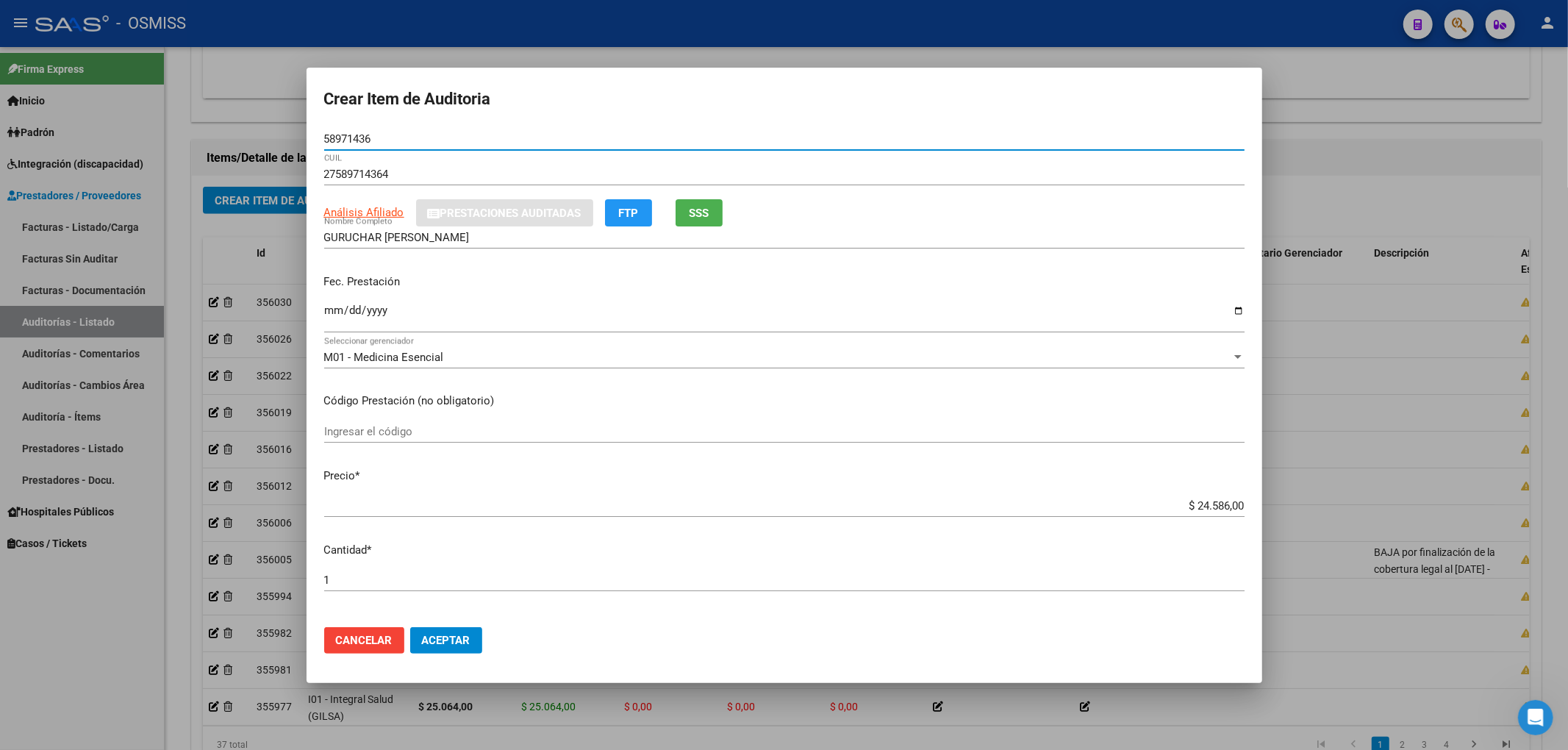
drag, startPoint x: 403, startPoint y: 142, endPoint x: 254, endPoint y: 129, distance: 149.6
click at [244, 119] on div "Crear Item de Auditoria 58971436 Nro Documento 27589714364 CUIL Análisis Afilia…" at bounding box center [784, 375] width 1568 height 750
click at [1050, 374] on div "M01 - Medicina Esencial Seleccionar gerenciador" at bounding box center [784, 364] width 920 height 36
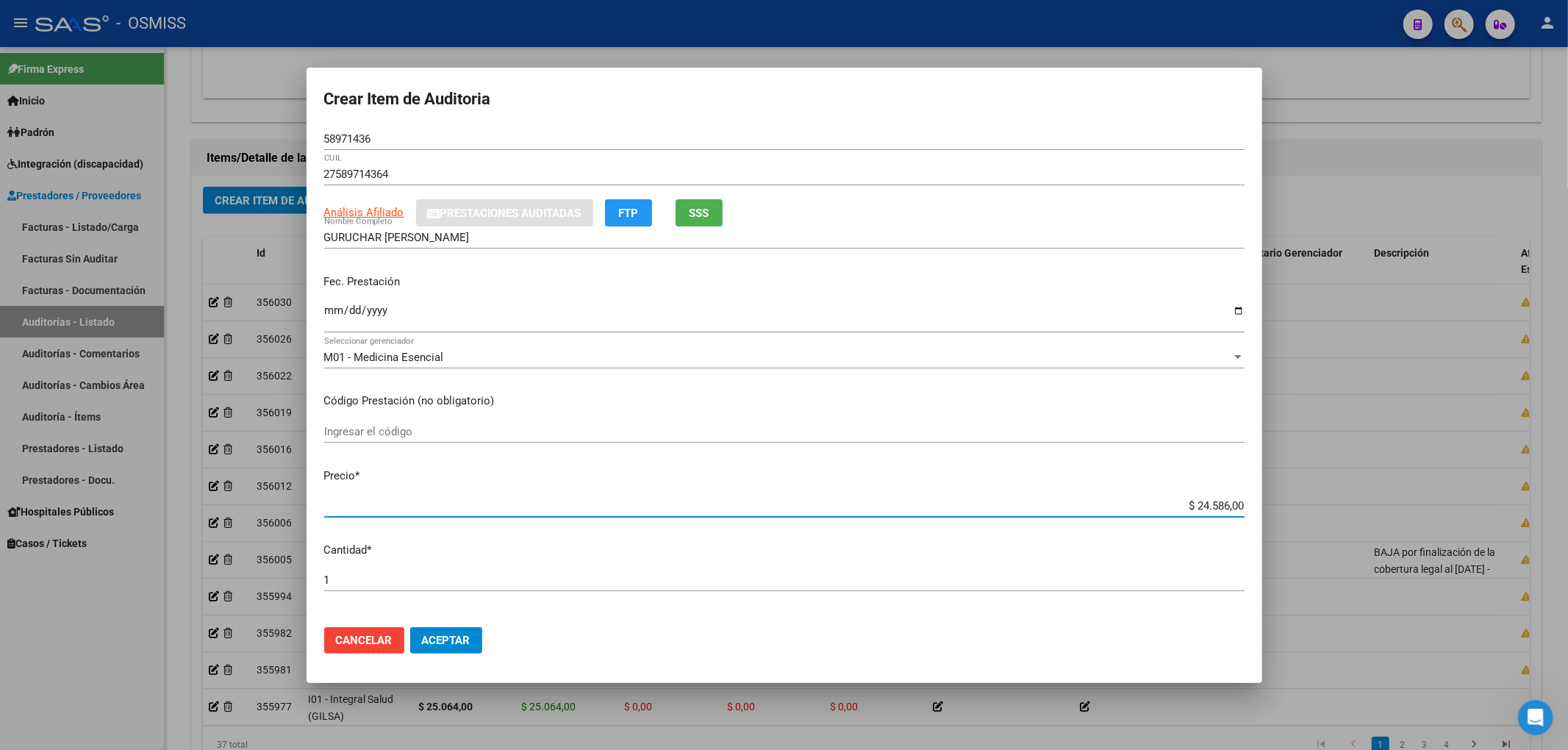
drag, startPoint x: 1157, startPoint y: 501, endPoint x: 1282, endPoint y: 513, distance: 125.6
click at [1282, 513] on div "Crear Item de Auditoria 58971436 Nro Documento 27589714364 CUIL Análisis Afilia…" at bounding box center [784, 375] width 1568 height 750
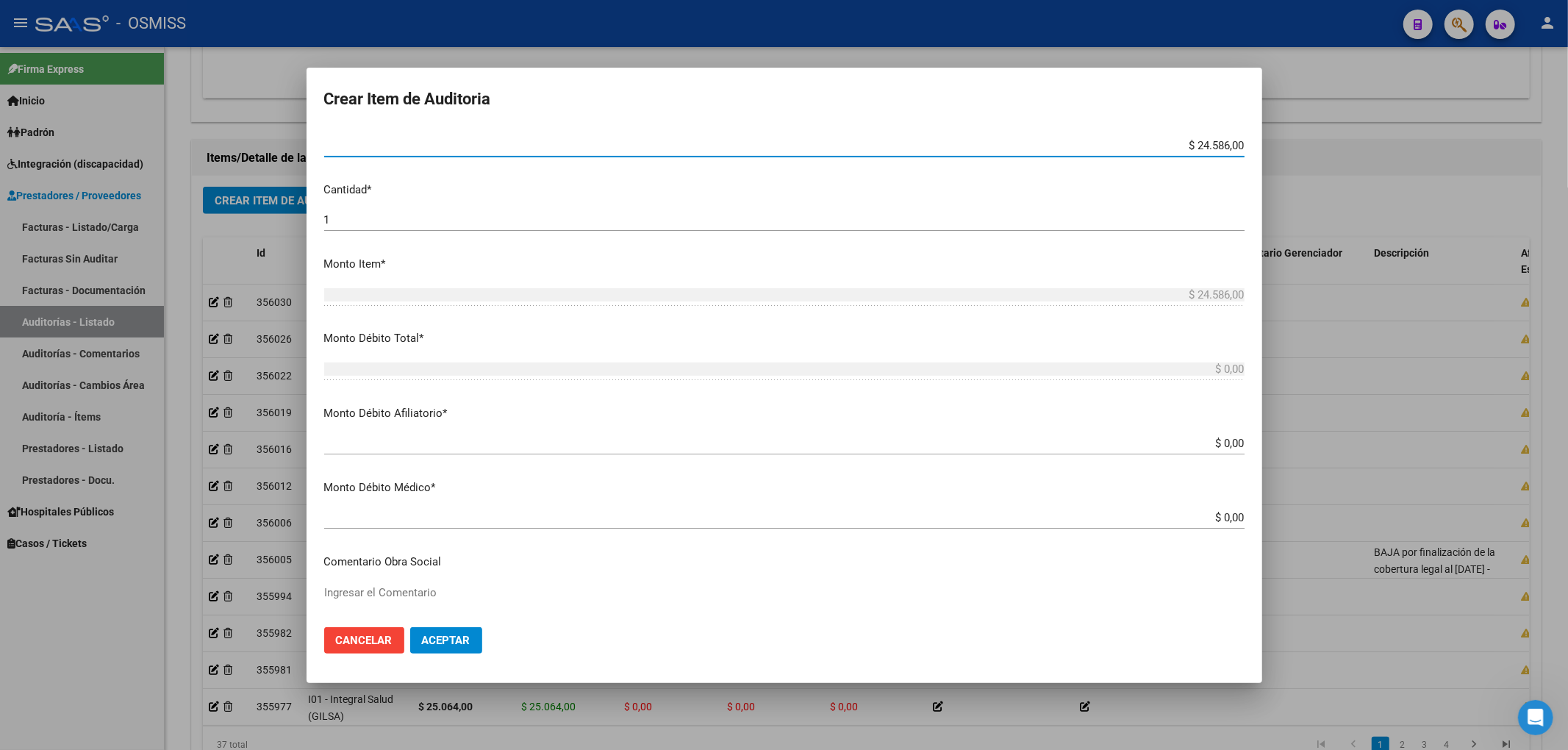
scroll to position [260, 0]
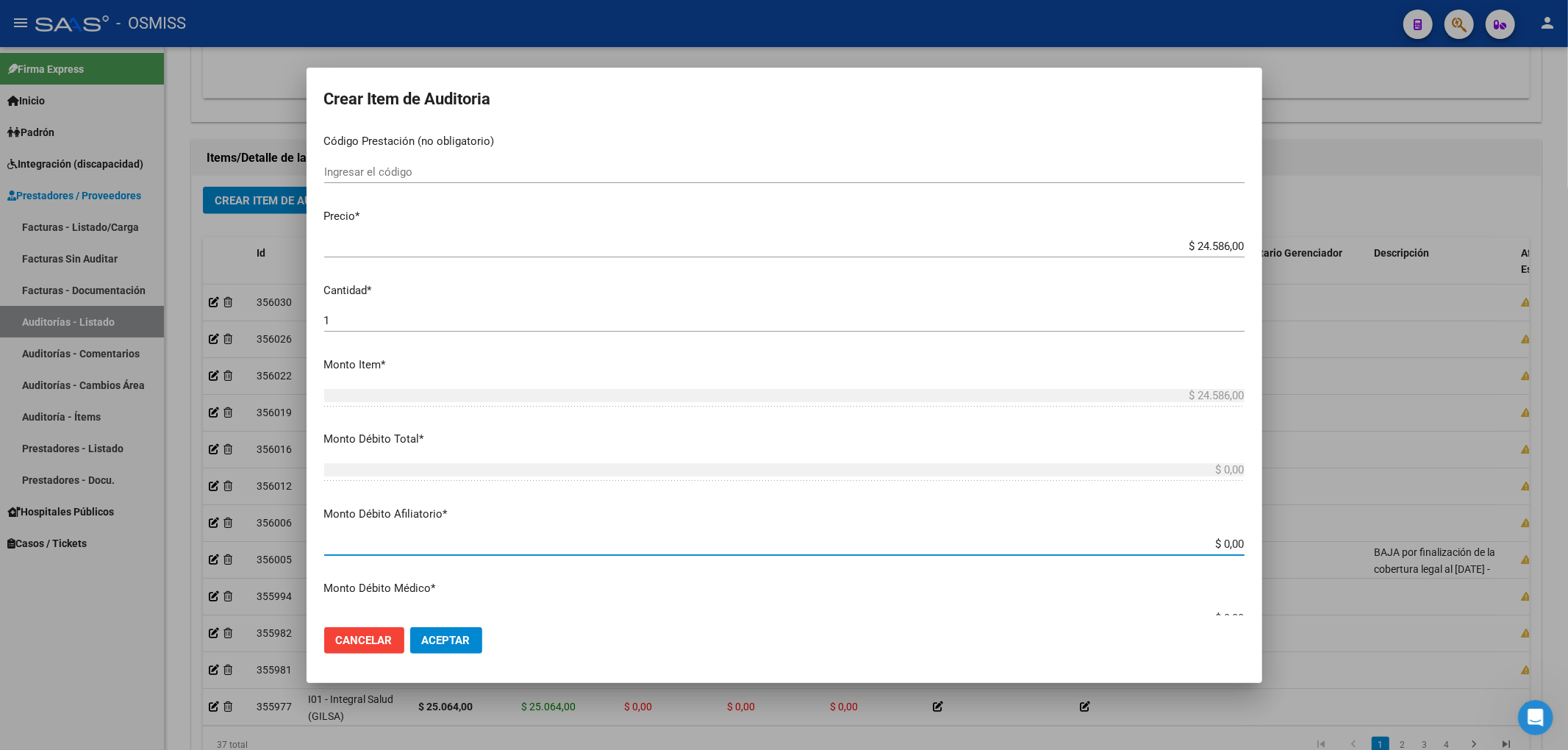
click at [1230, 544] on input "$ 0,00" at bounding box center [784, 544] width 920 height 13
paste input "$ 24.586,00"
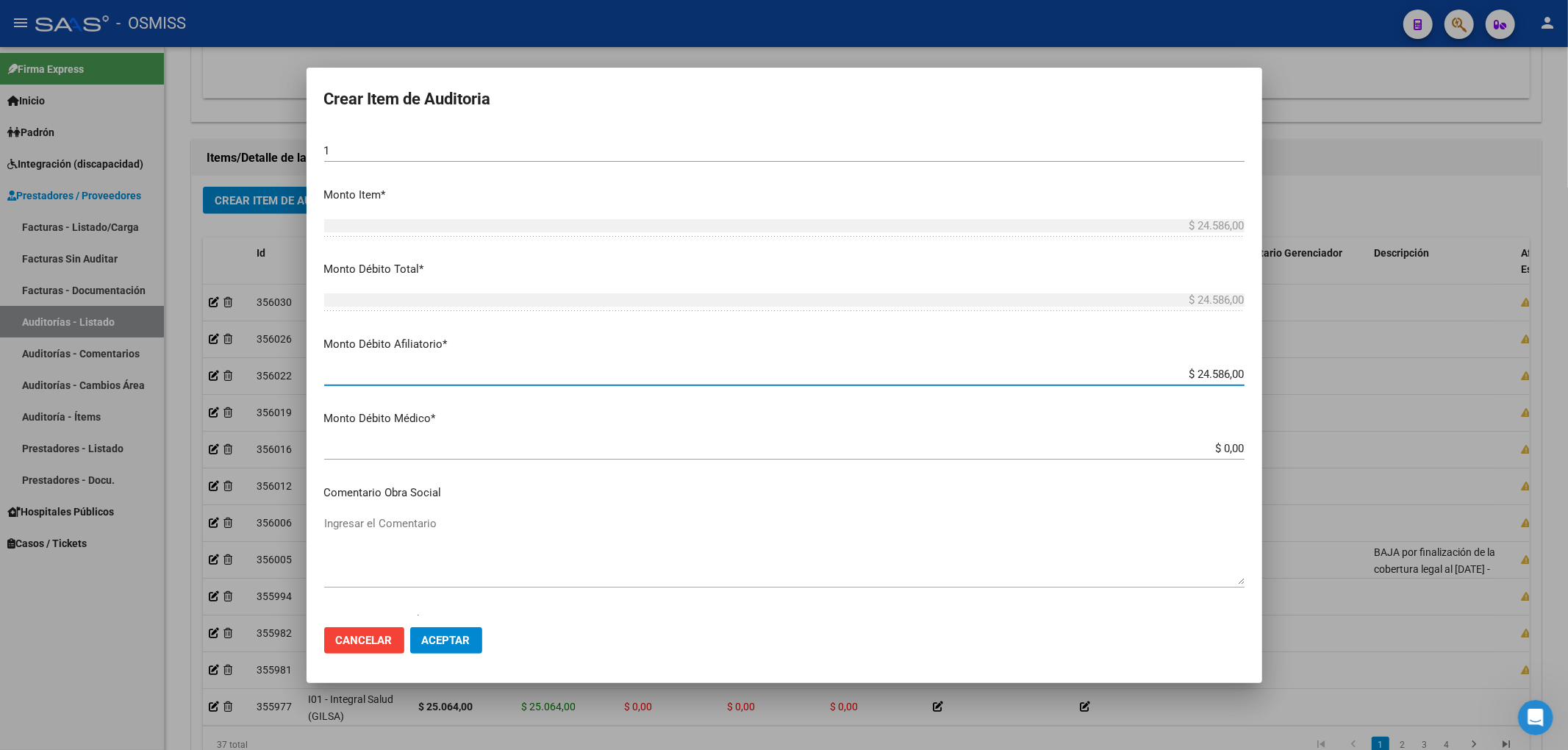
scroll to position [456, 0]
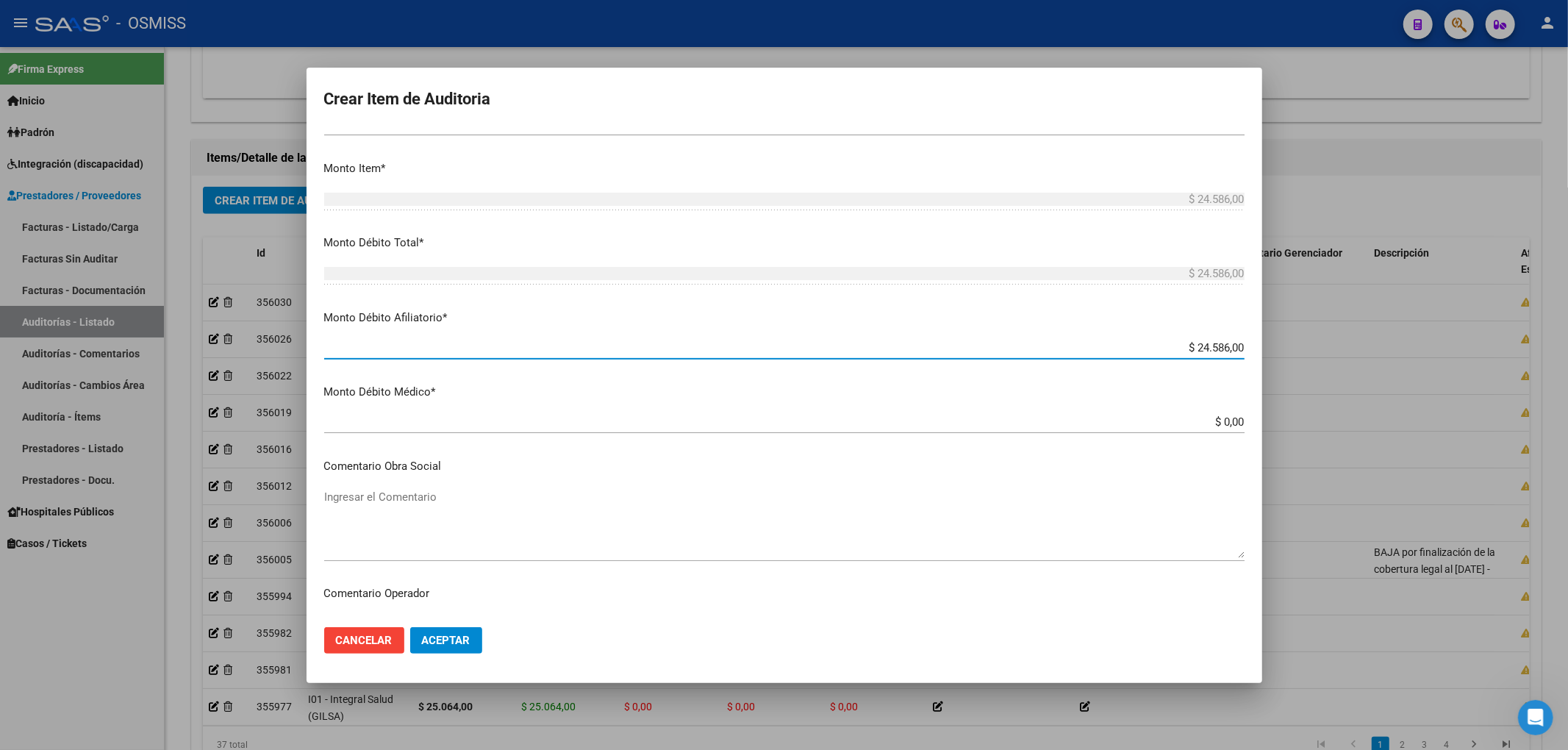
click at [397, 503] on textarea "Ingresar el Comentario" at bounding box center [784, 523] width 920 height 69
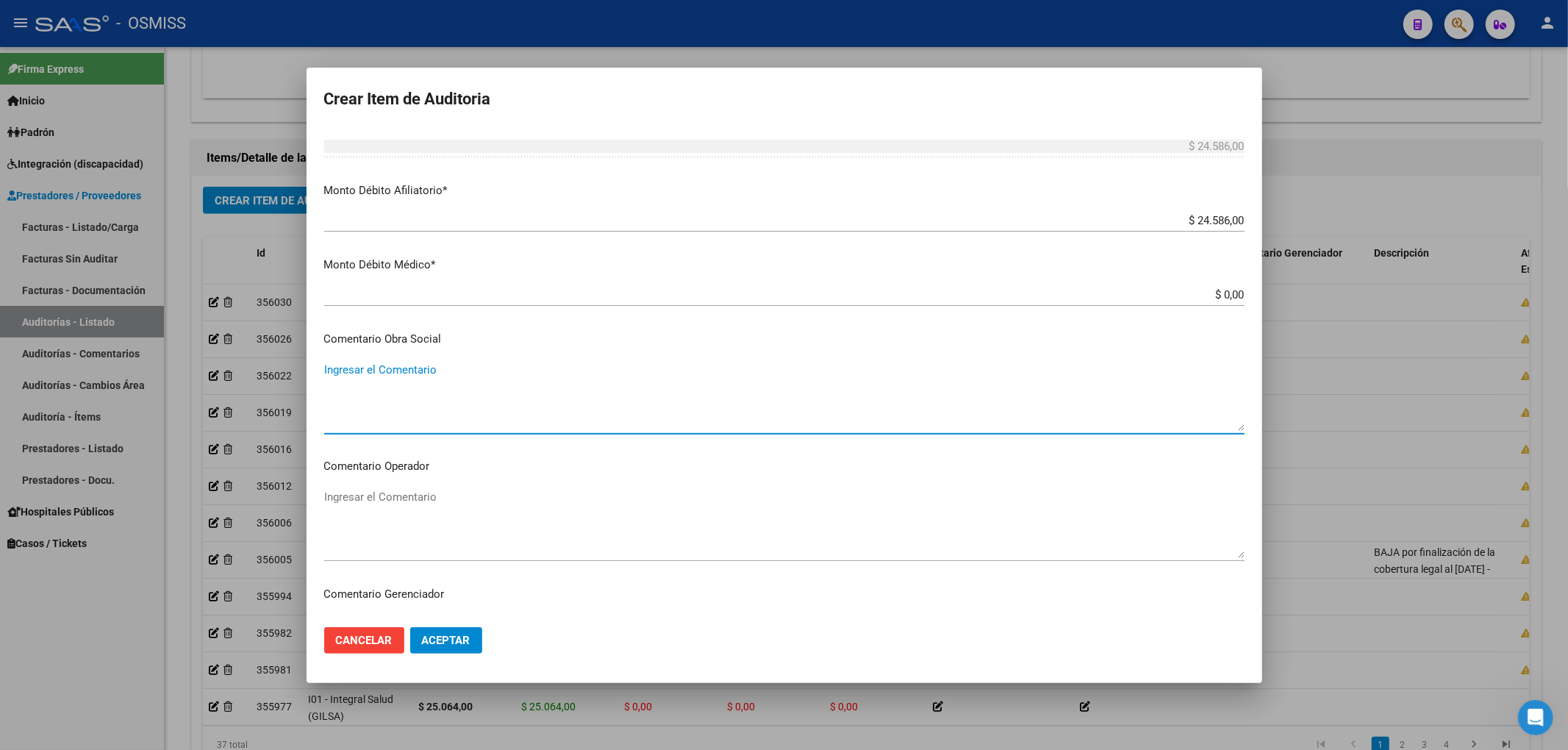
scroll to position [651, 0]
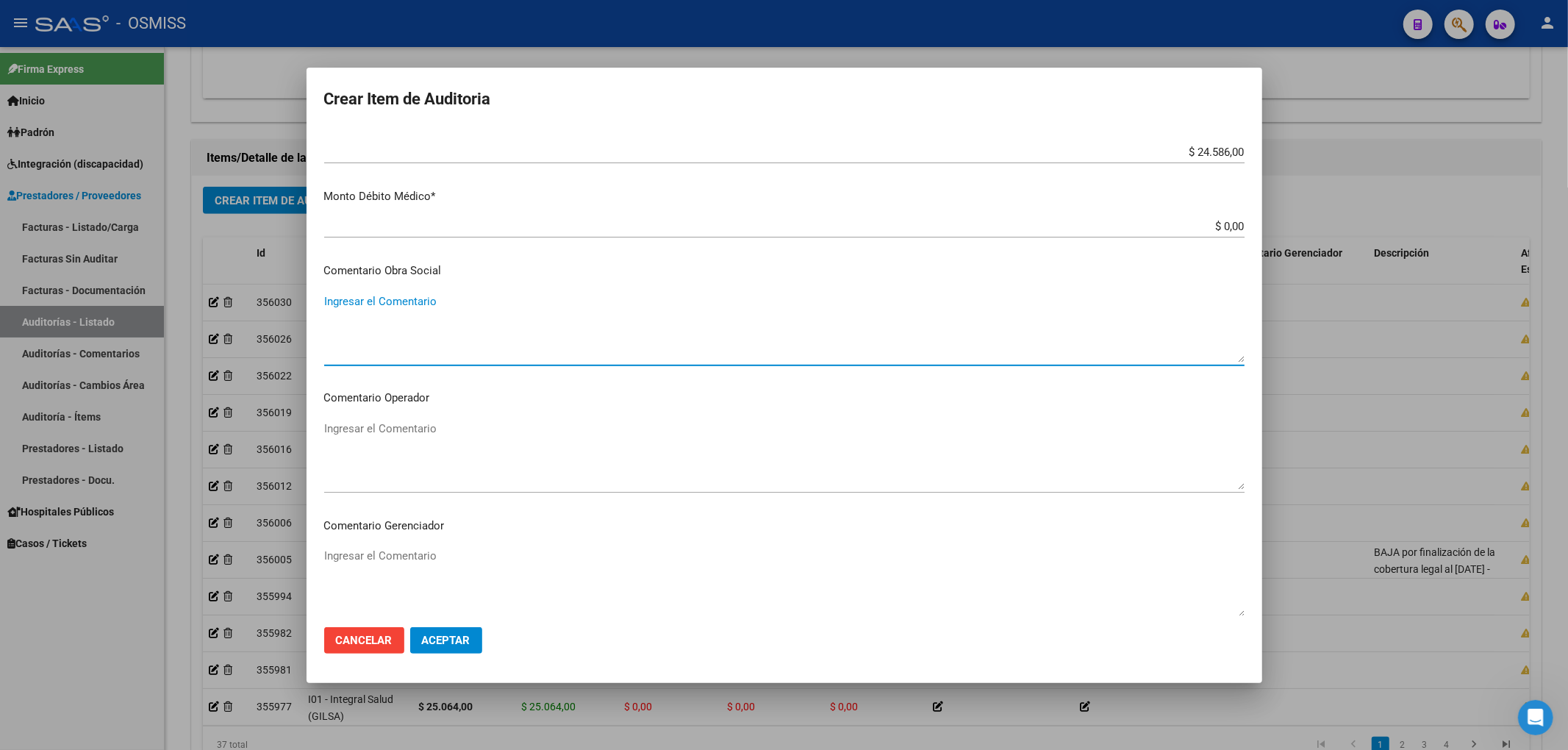
click at [410, 436] on textarea "Ingresar el Comentario" at bounding box center [784, 455] width 920 height 69
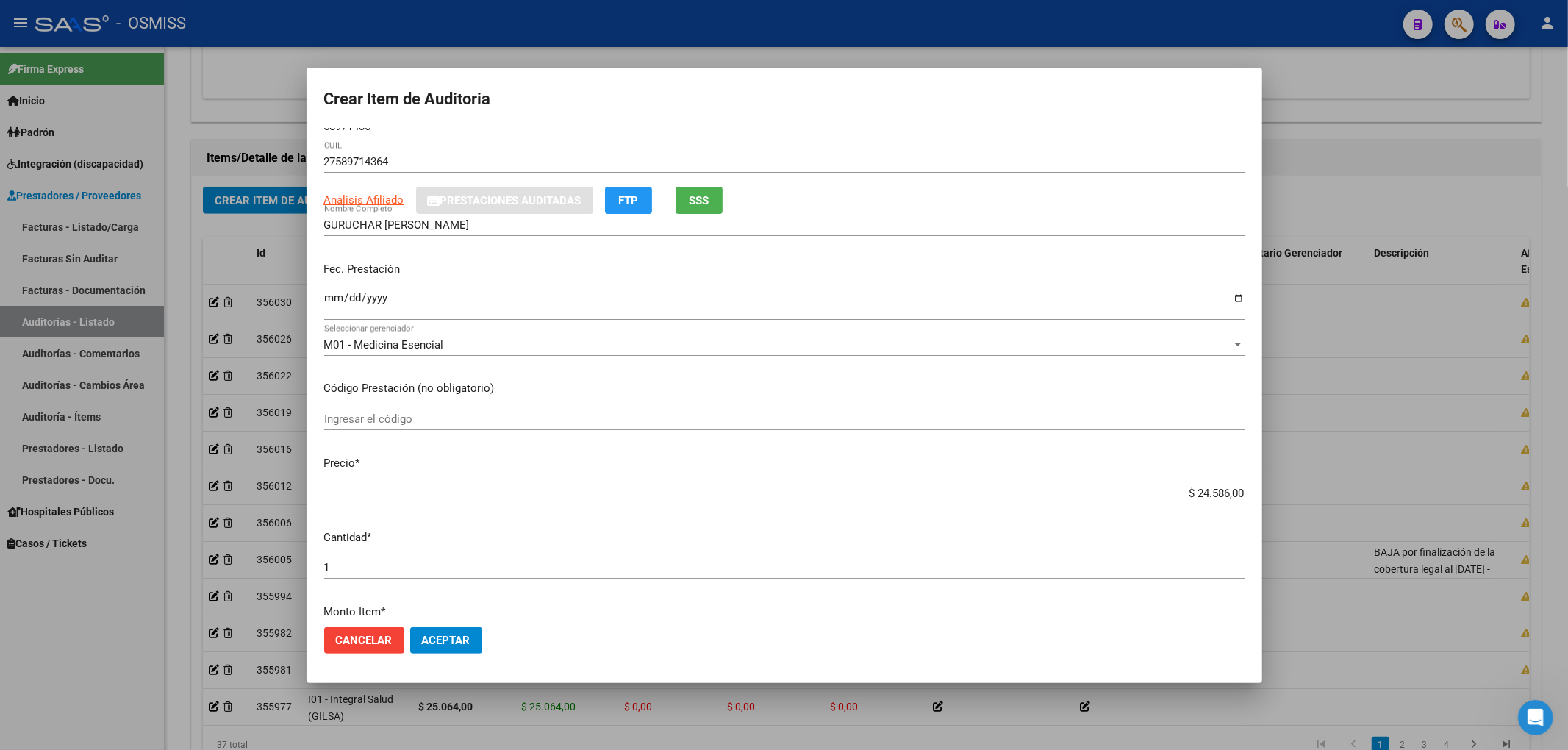
scroll to position [0, 0]
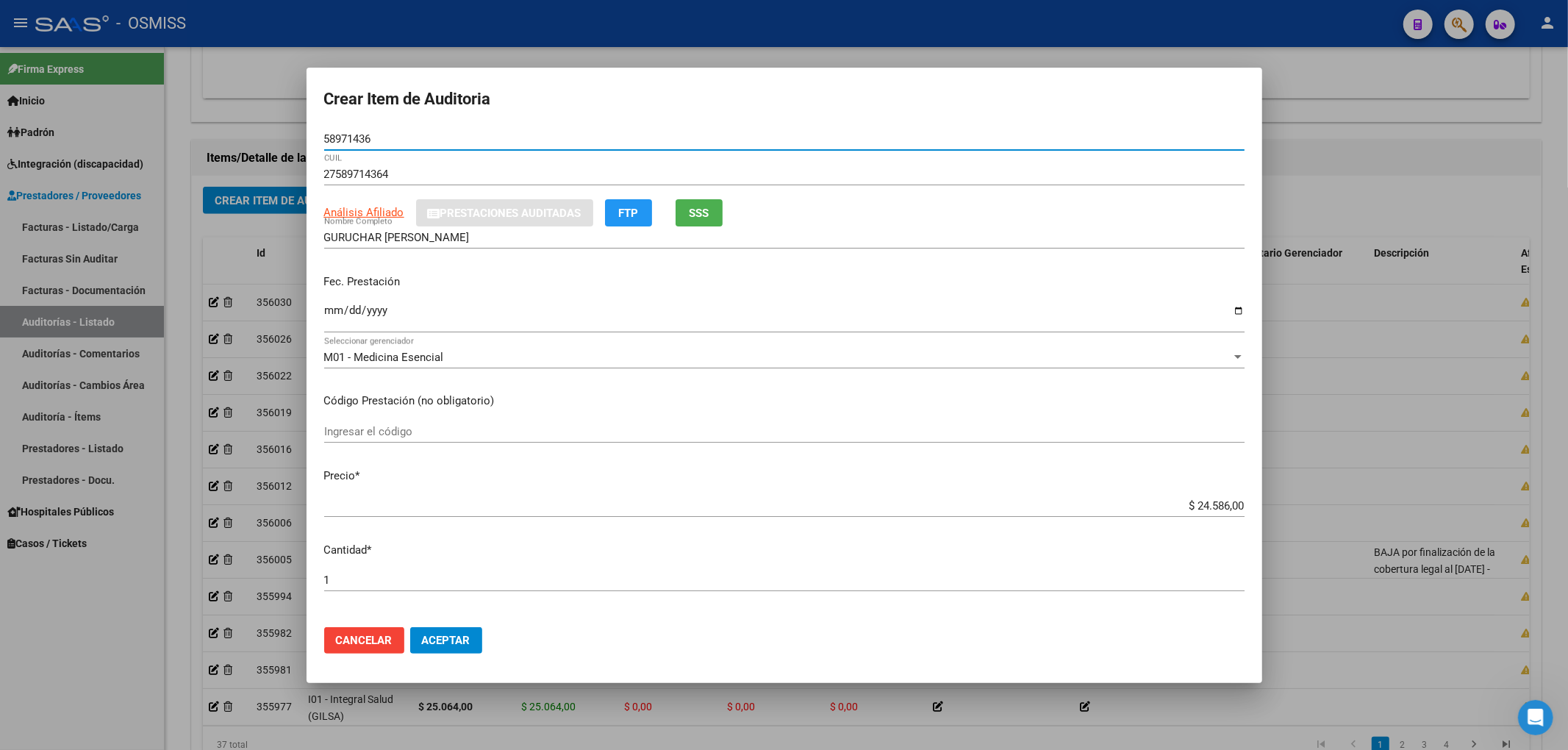
drag, startPoint x: 376, startPoint y: 136, endPoint x: 241, endPoint y: 133, distance: 135.0
click at [242, 133] on div "Crear Item de Auditoria 58971436 Nro Documento 27589714364 CUIL Análisis Afilia…" at bounding box center [784, 375] width 1568 height 750
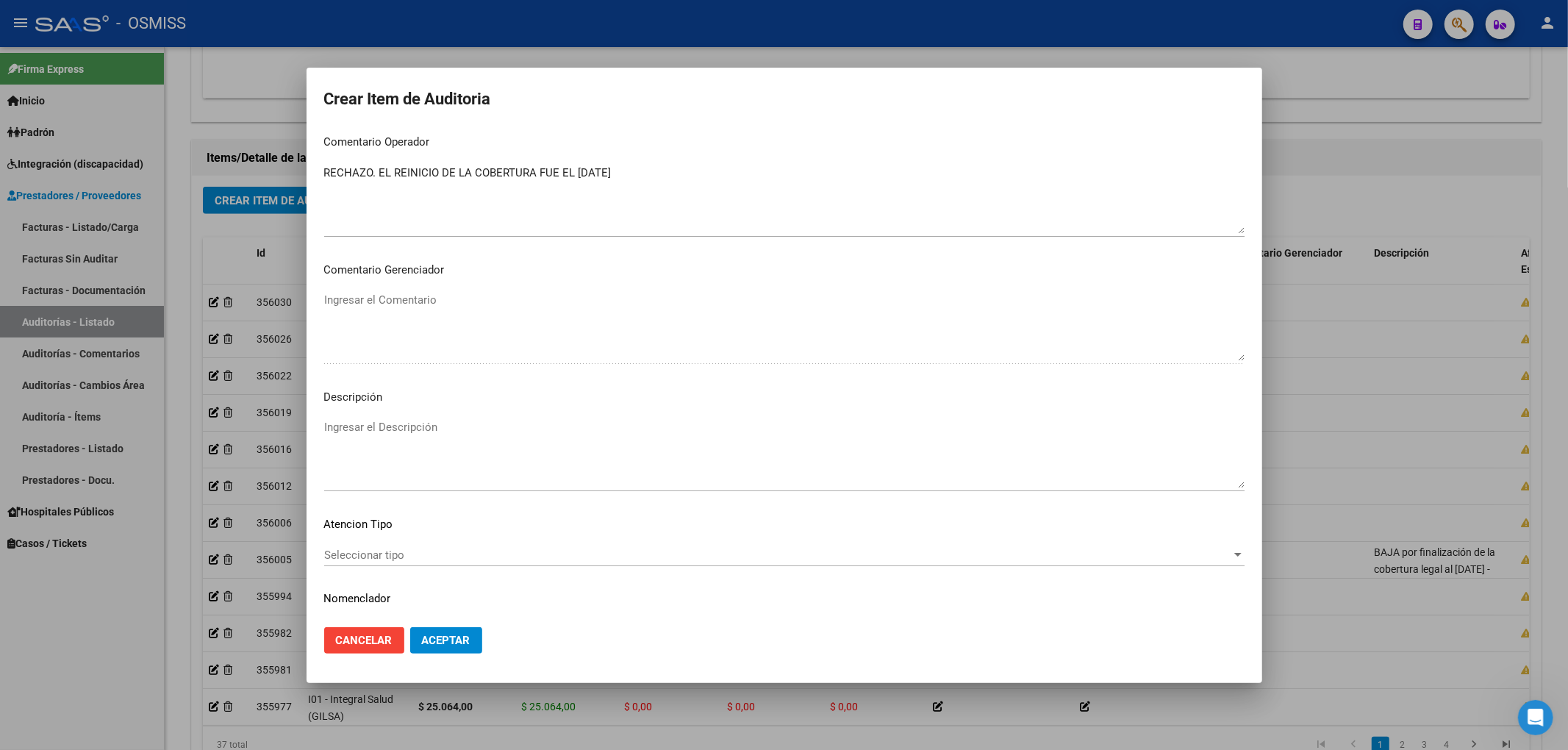
scroll to position [946, 0]
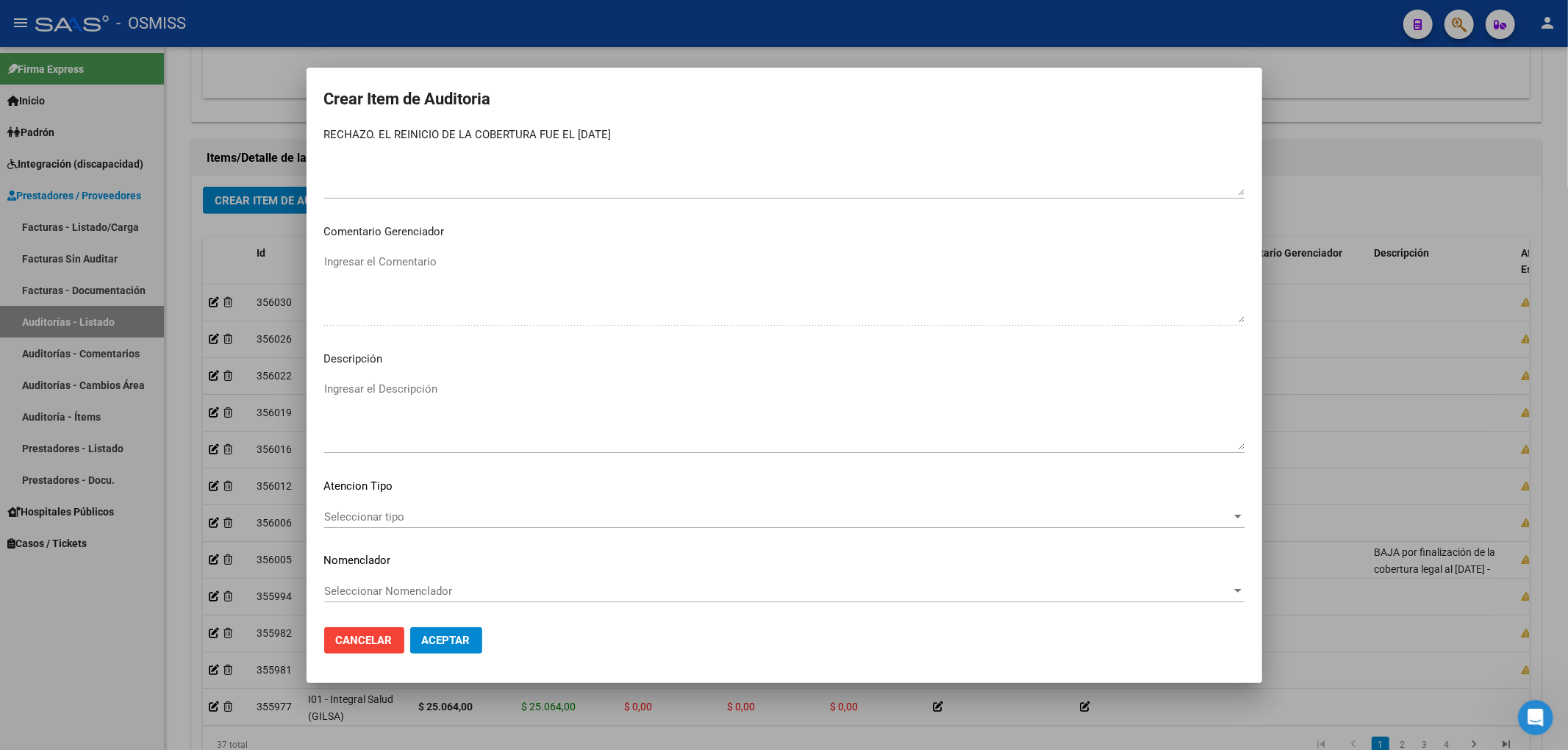
click at [412, 389] on textarea "Ingresar el Descripción" at bounding box center [784, 416] width 920 height 69
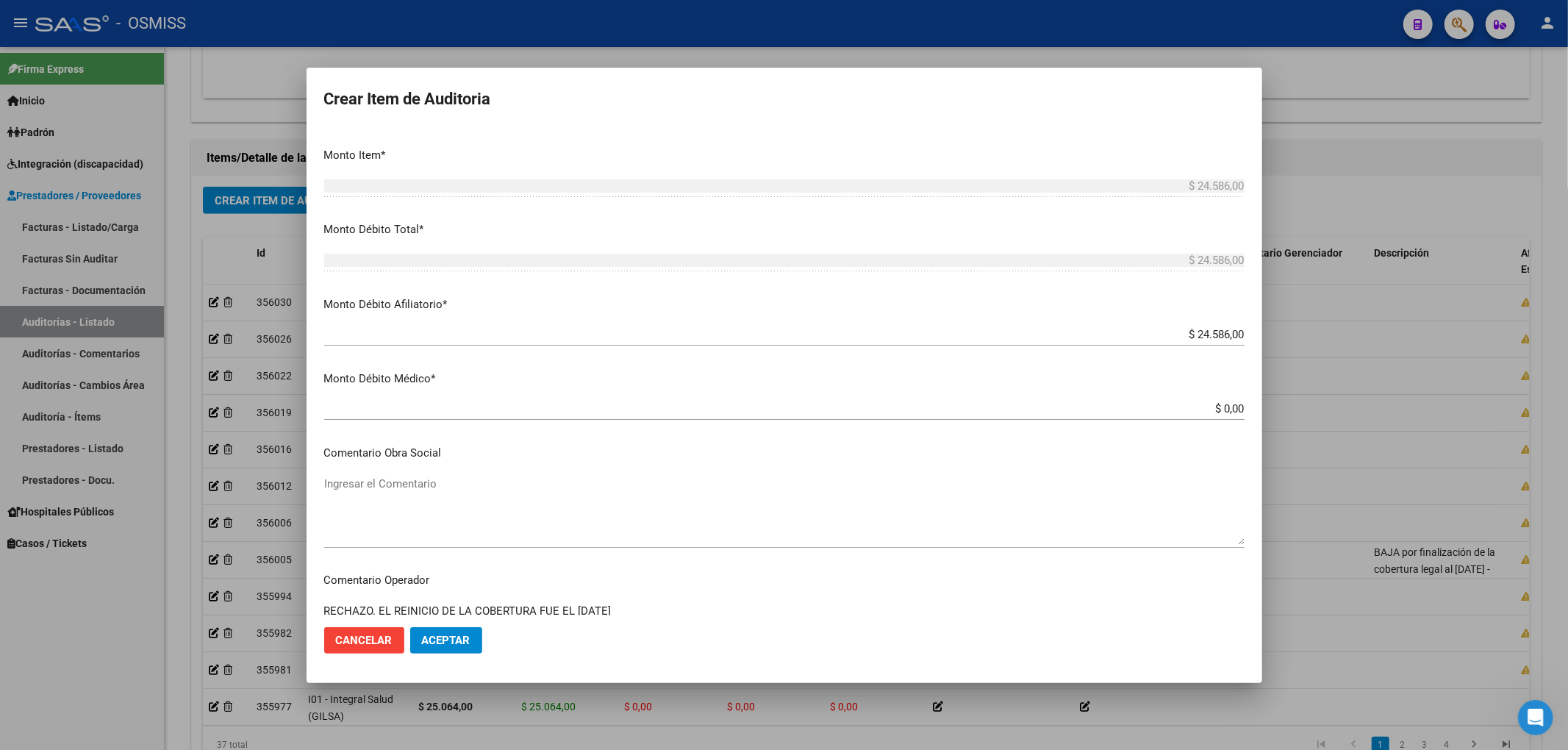
drag, startPoint x: 645, startPoint y: 134, endPoint x: 454, endPoint y: 141, distance: 191.1
click at [454, 141] on mat-dialog-content "58971436 Nro Documento 27589714364 CUIL Análisis Afiliado Prestaciones Auditada…" at bounding box center [784, 371] width 955 height 488
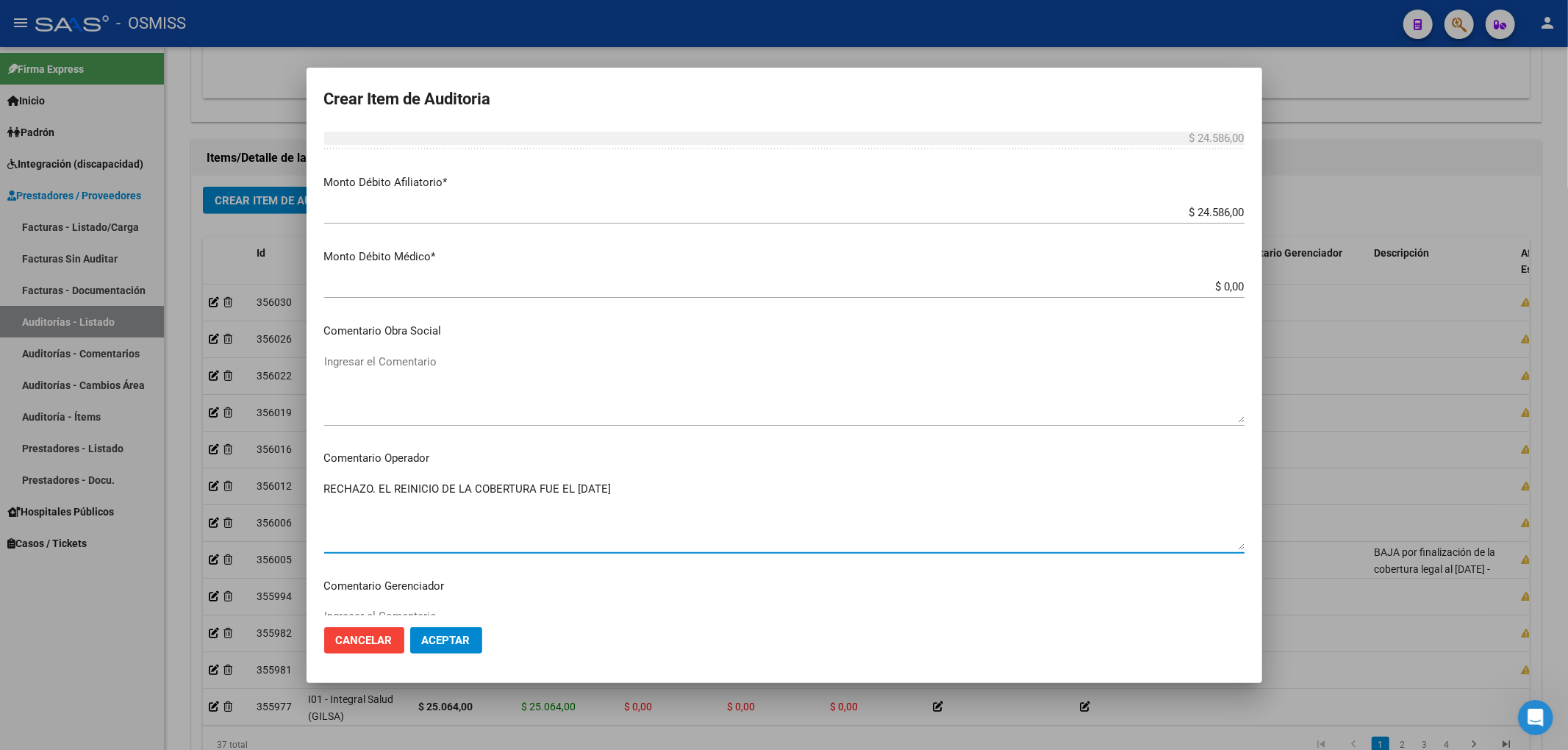
scroll to position [842, 0]
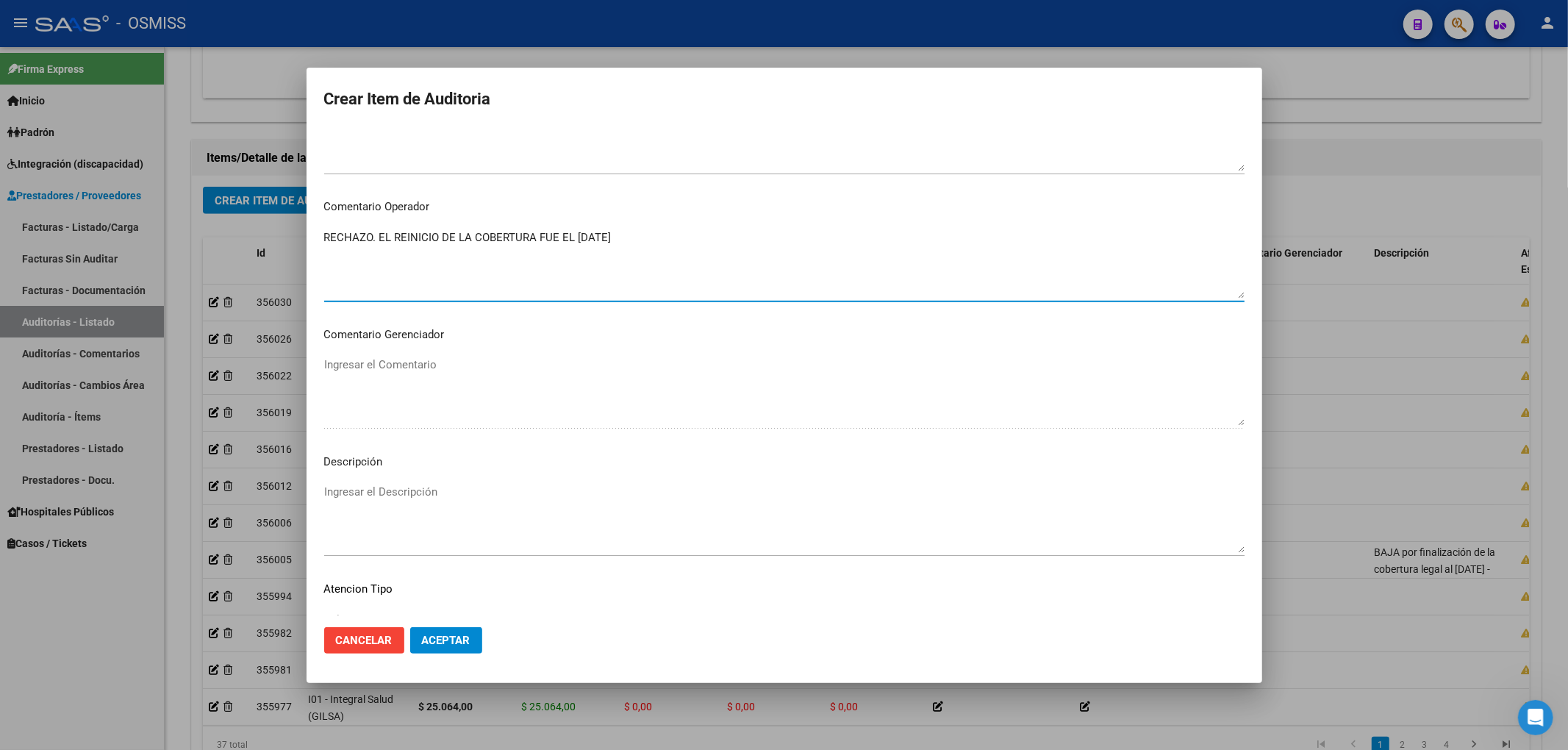
click at [584, 261] on textarea "RECHAZO. EL REINICIO DE LA COBERTURA FUE EL 01/05/2025" at bounding box center [784, 264] width 920 height 69
click at [630, 242] on textarea "RECHAZO. EL REINICIO DE LA COBERTURA FUE EL 01/05/2025" at bounding box center [784, 264] width 920 height 69
drag, startPoint x: 638, startPoint y: 237, endPoint x: 374, endPoint y: 250, distance: 264.3
click at [377, 237] on textarea "RECHAZO. EL REINICIO DE LA COBERTURA FUE EL 01/05/2025" at bounding box center [784, 264] width 920 height 69
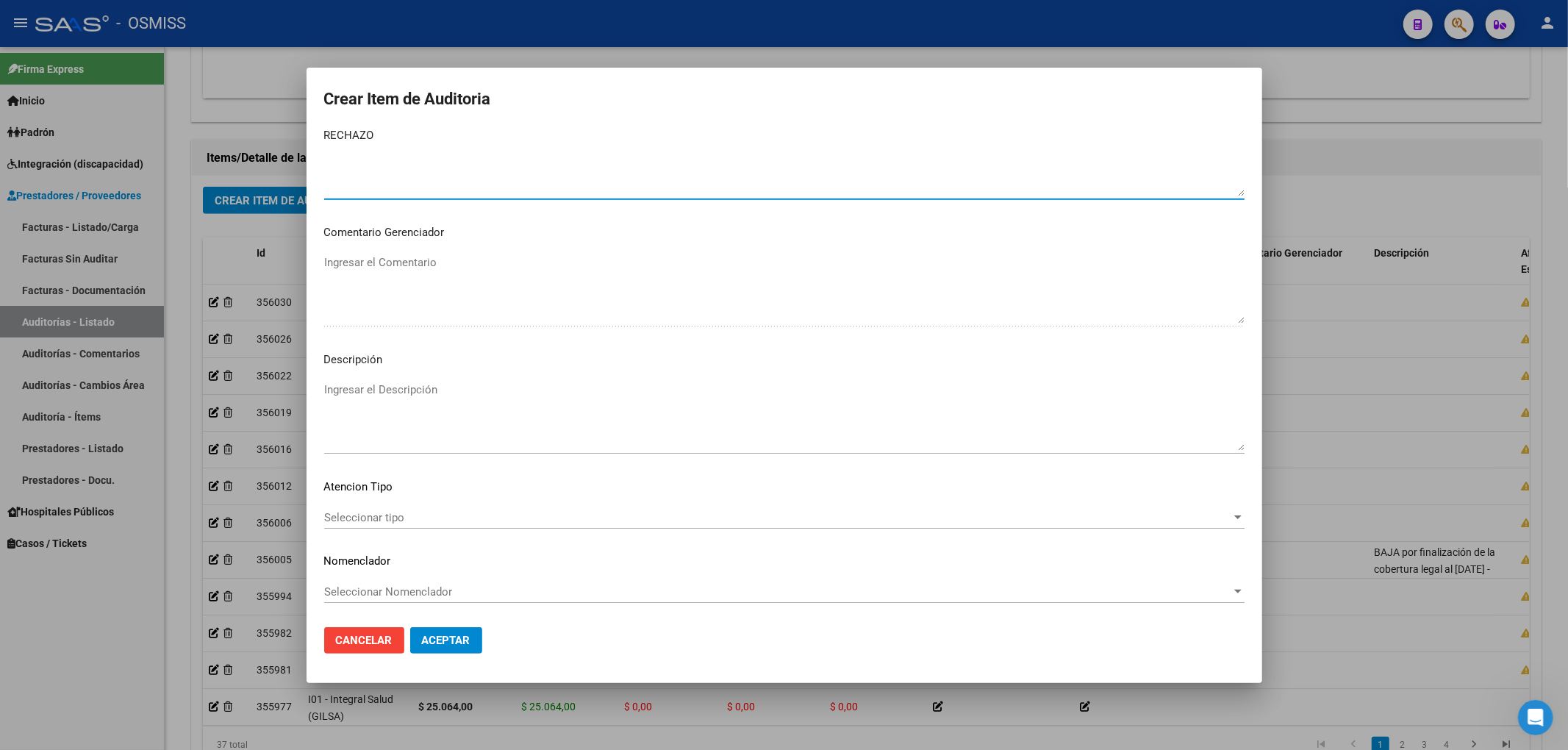
scroll to position [946, 0]
click at [469, 394] on textarea "Ingresar el Descripción" at bounding box center [784, 416] width 920 height 69
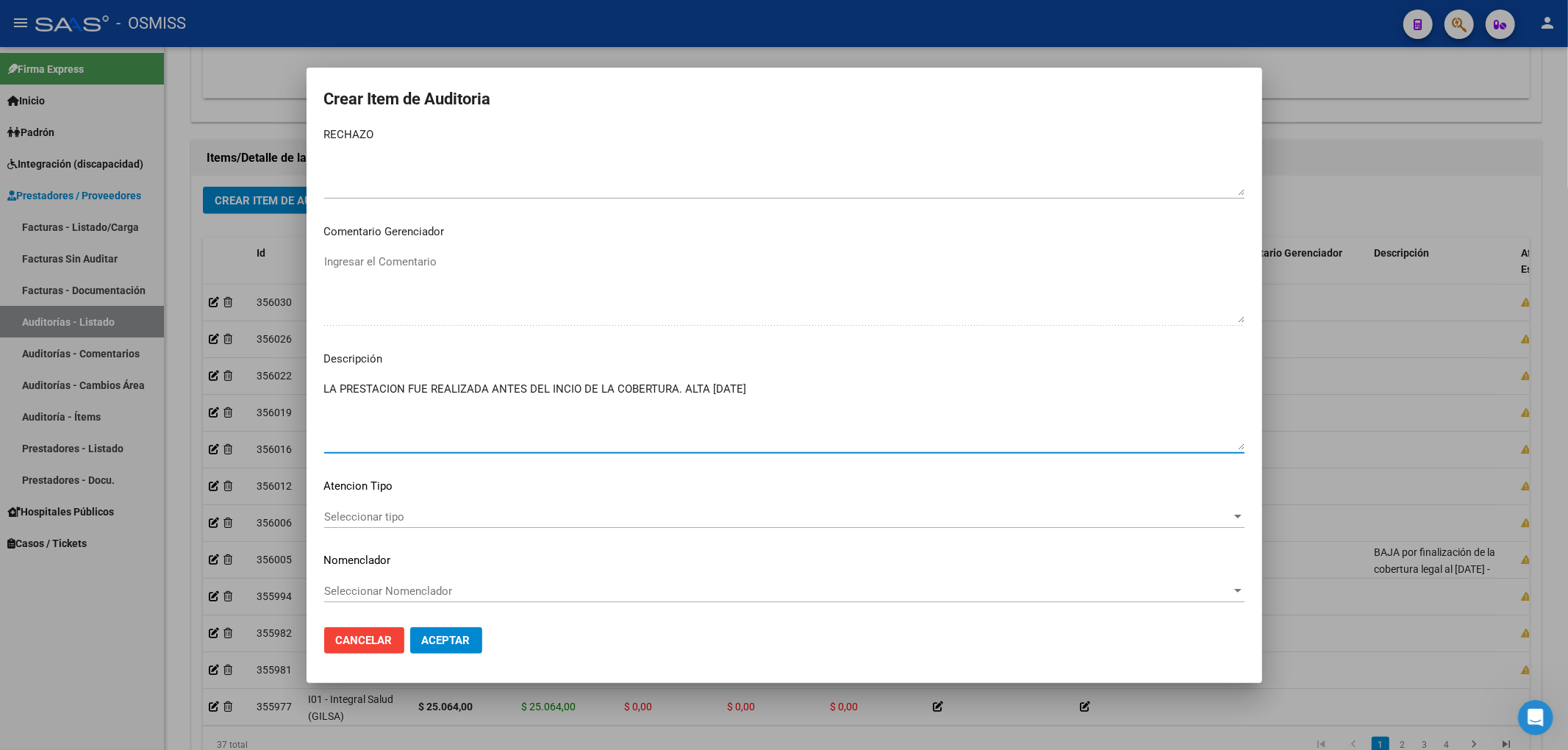
click at [707, 390] on textarea "LA PRESTACION FUE REALIZADA ANTES DEL INCIO DE LA COBERTURA. ALTA 01/05/2025" at bounding box center [784, 416] width 920 height 69
paste textarea "-0250-10"
click at [751, 389] on textarea "LA PRESTACION FUE REALIZADA ANTES DEL INCIO DE LA COBERTURA. ALTA EN RNAS 0-025…" at bounding box center [784, 416] width 920 height 69
click at [803, 389] on textarea "LA PRESTACION FUE REALIZADA ANTES DEL INCIO DE LA COBERTURA. ALTA EN RNOS 0-025…" at bounding box center [784, 416] width 920 height 69
drag, startPoint x: 819, startPoint y: 385, endPoint x: 718, endPoint y: 403, distance: 102.6
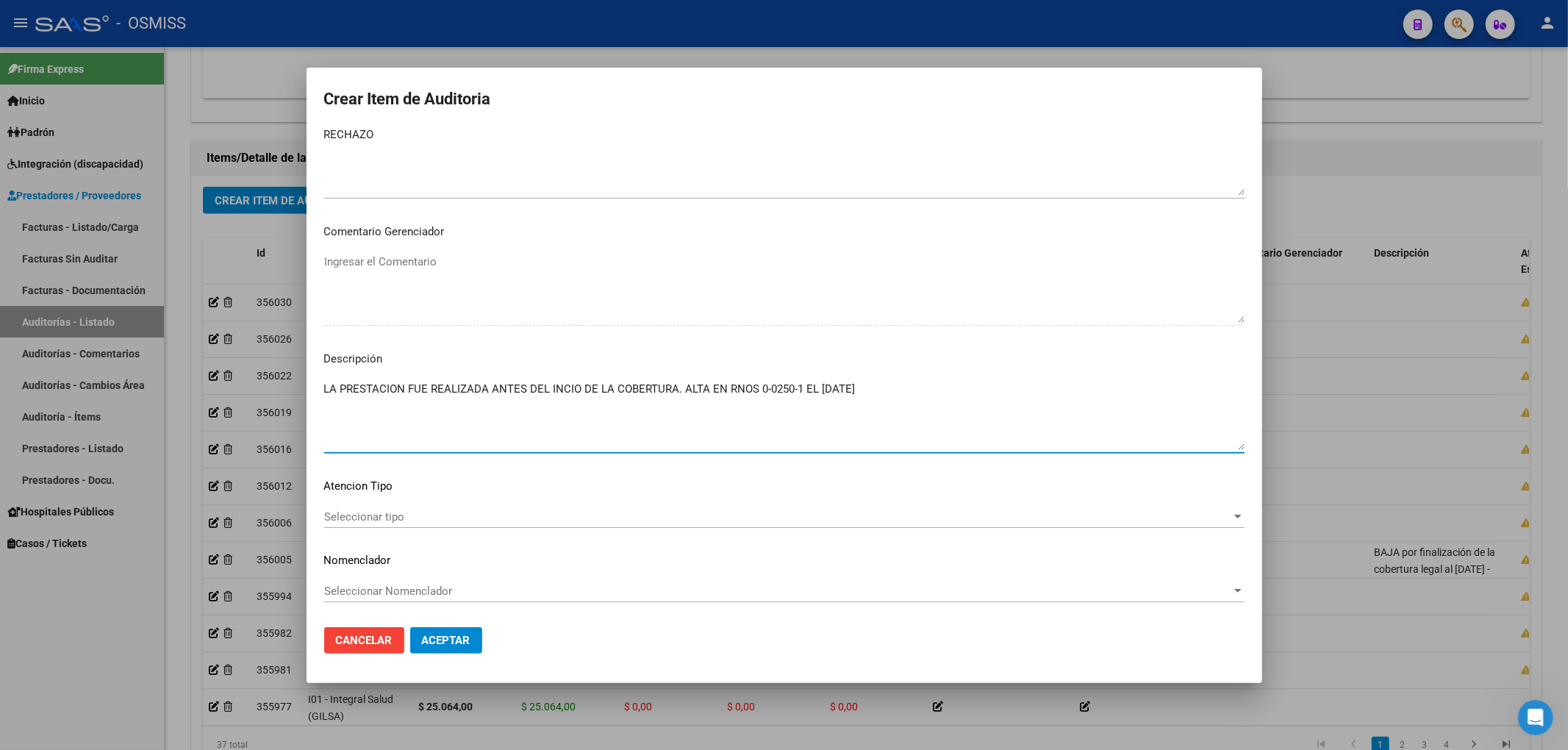
click at [712, 390] on textarea "LA PRESTACION FUE REALIZADA ANTES DEL INCIO DE LA COBERTURA. ALTA EN RNOS 0-025…" at bounding box center [784, 416] width 920 height 69
click at [695, 427] on textarea "LA PRESTACION FUE REALIZADA ANTES DEL INCIO DE LA COBERTURA. ALTA 01/05/2025" at bounding box center [784, 416] width 920 height 69
click at [425, 441] on textarea "LA PRESTACION FUE REALIZADA ANTES DEL INCIO DE LA COBERTURA. ALTA 01/05/2025" at bounding box center [784, 416] width 920 height 69
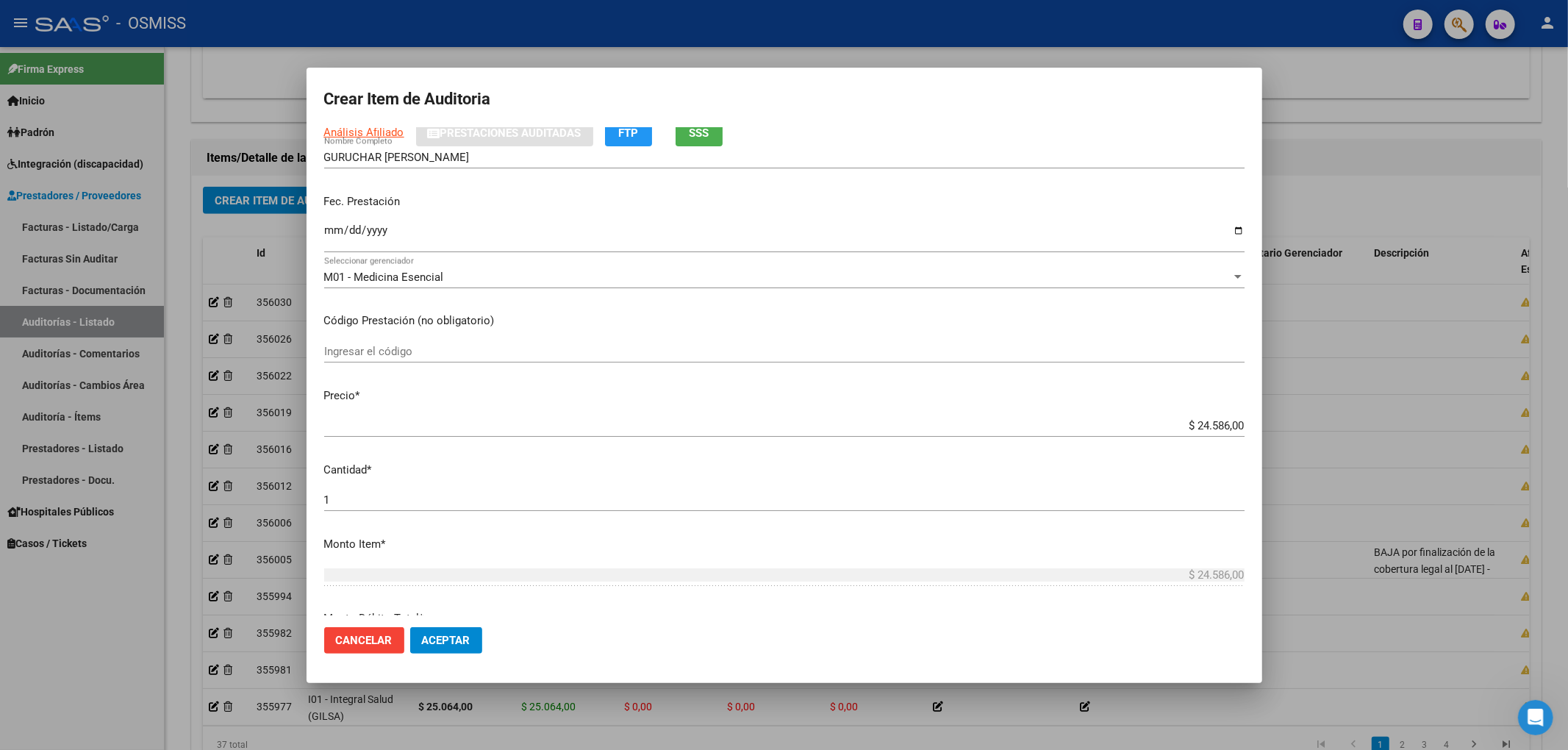
scroll to position [0, 0]
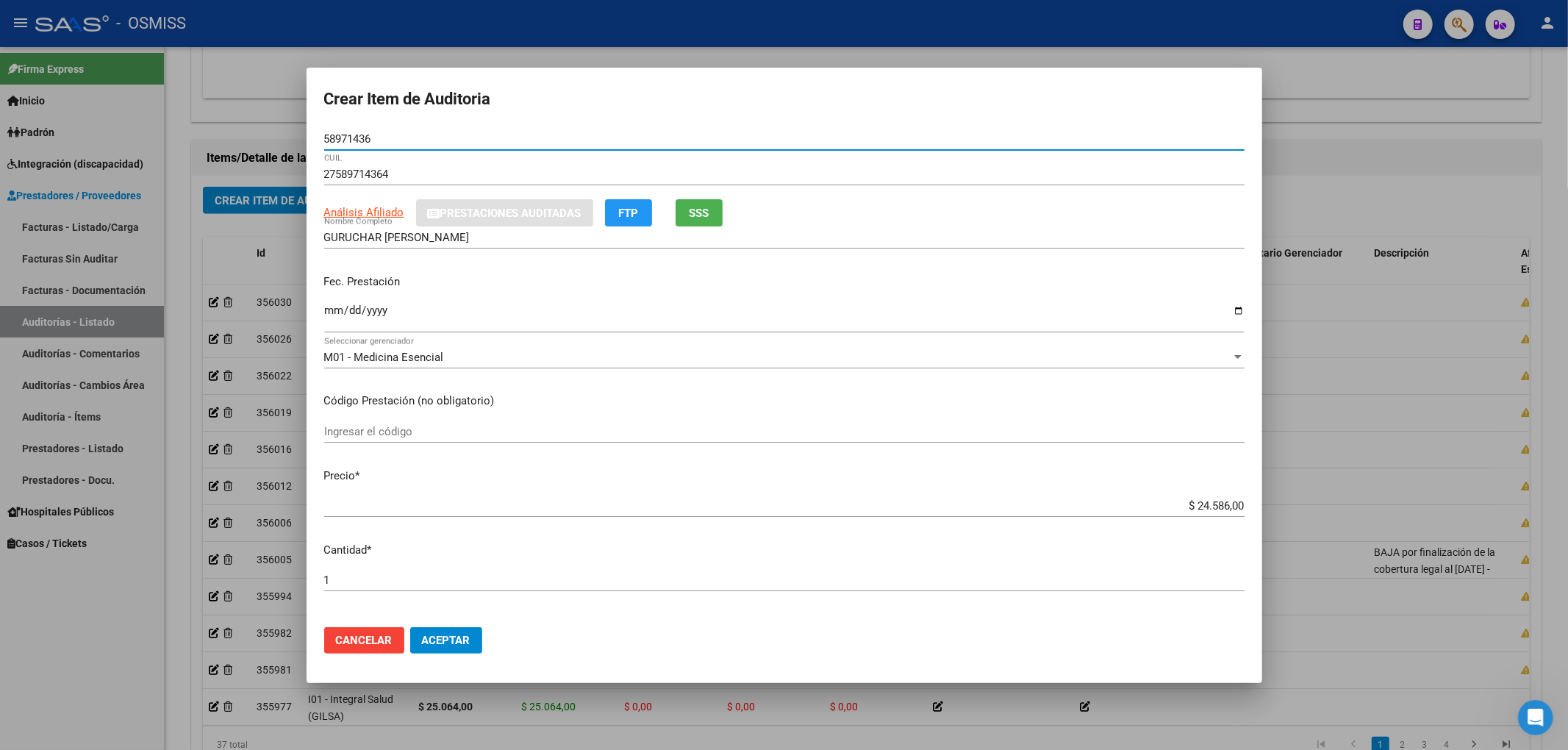
drag, startPoint x: 348, startPoint y: 136, endPoint x: 180, endPoint y: 138, distance: 168.0
click at [213, 138] on div "Crear Item de Auditoria 58971436 Nro Documento 27589714364 CUIL Análisis Afilia…" at bounding box center [784, 375] width 1568 height 750
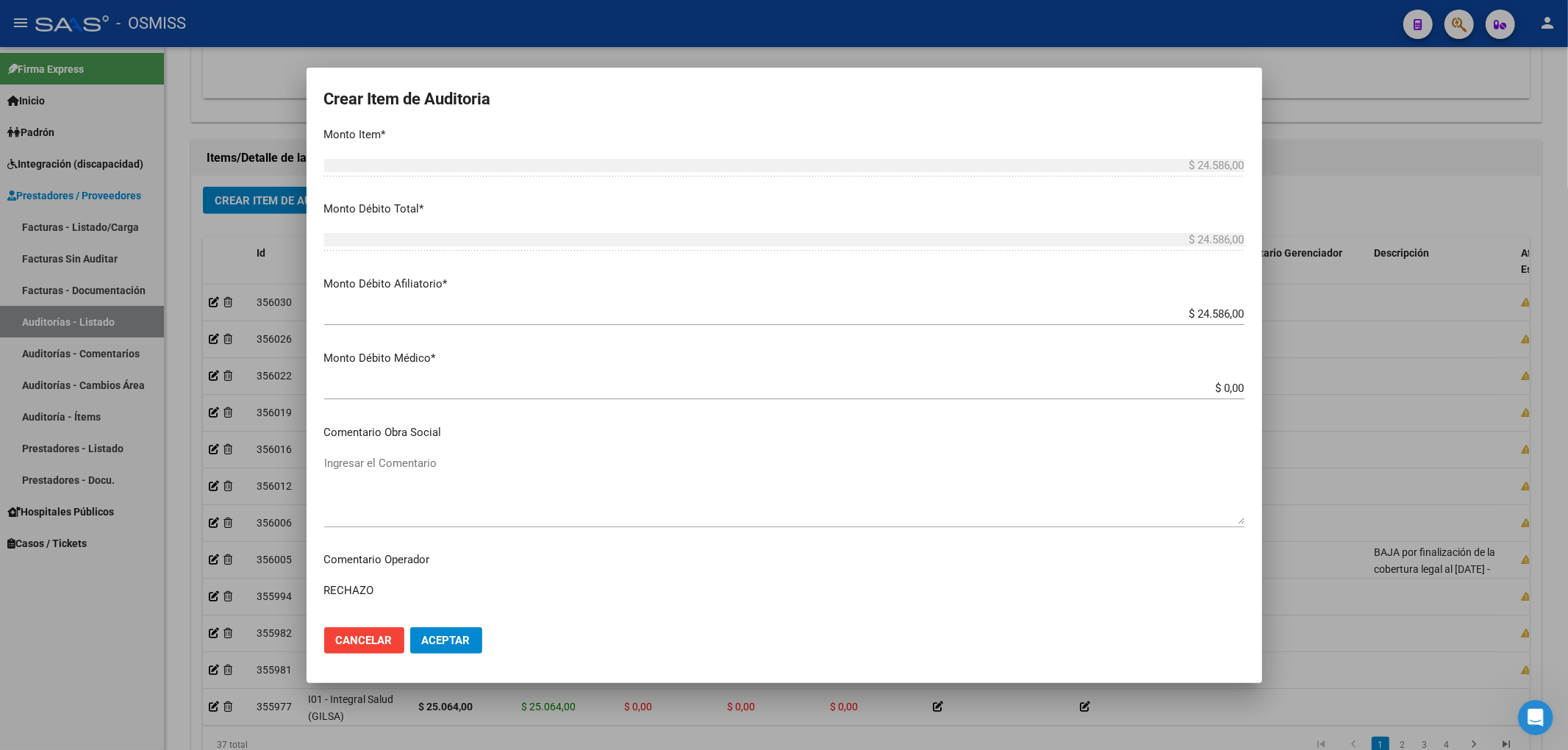
scroll to position [946, 0]
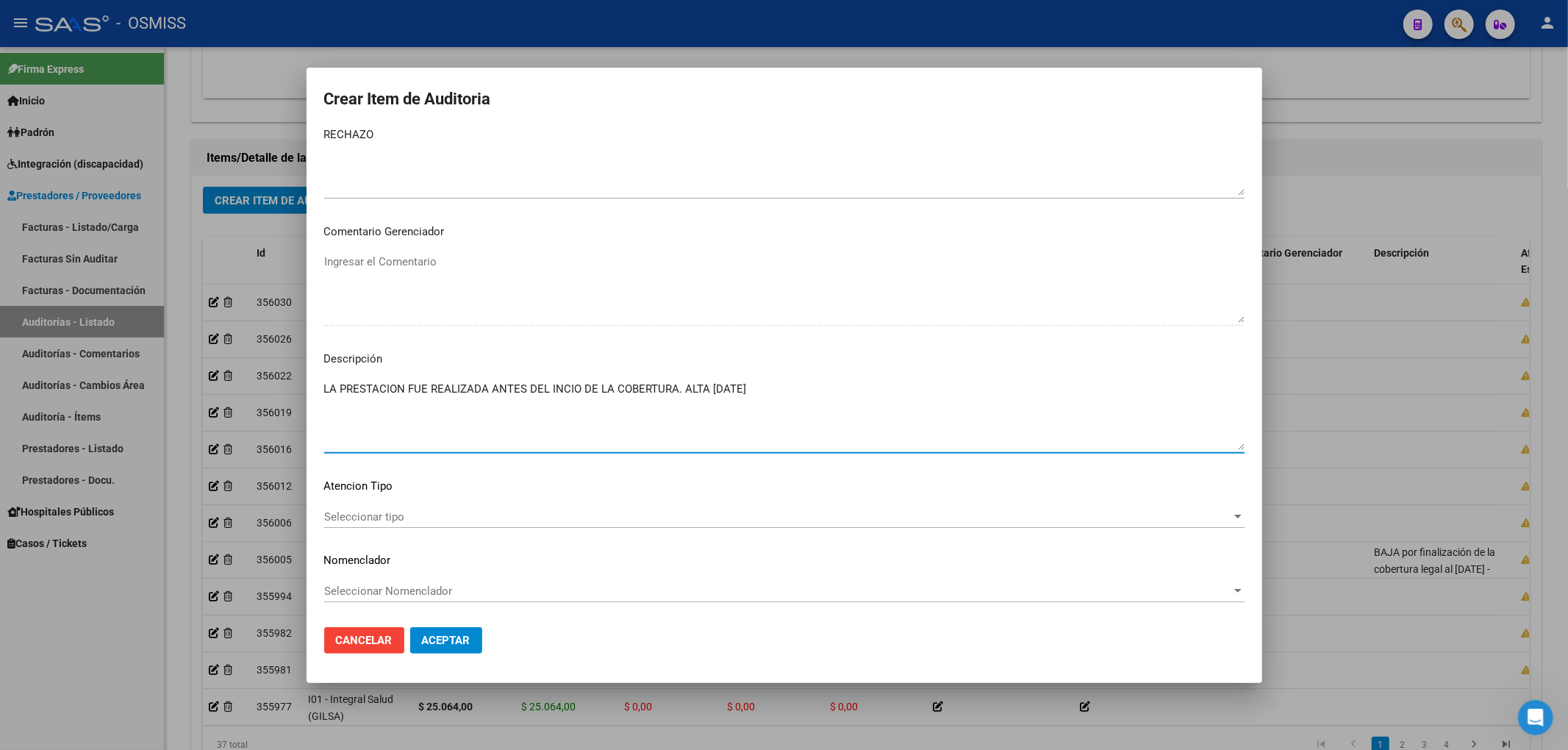
drag, startPoint x: 785, startPoint y: 386, endPoint x: 297, endPoint y: 390, distance: 488.0
click at [297, 390] on div "Crear Item de Auditoria 58971436 Nro Documento 27589714364 CUIL Análisis Afilia…" at bounding box center [784, 375] width 1568 height 750
click at [441, 647] on button "Aceptar" at bounding box center [446, 640] width 72 height 26
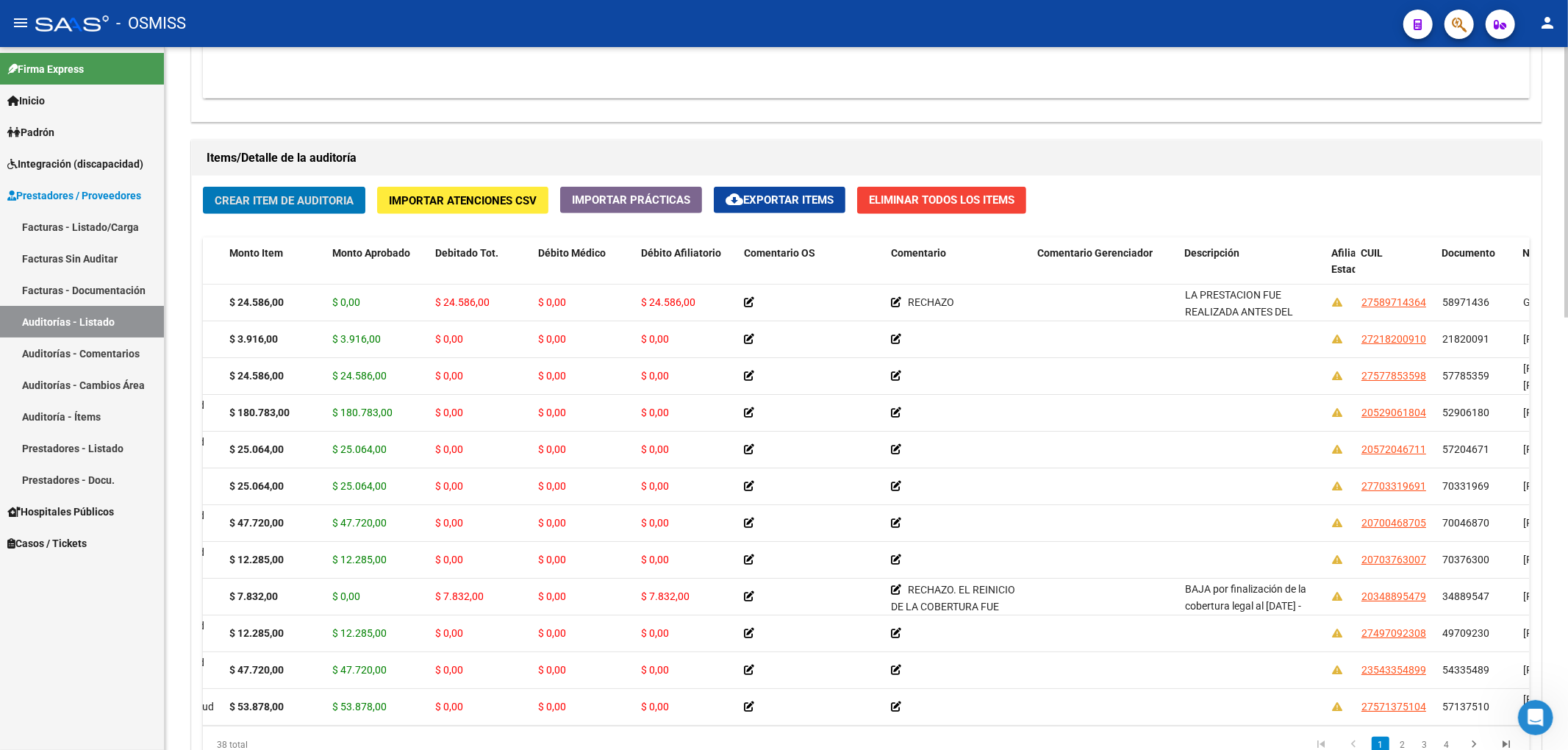
scroll to position [0, 0]
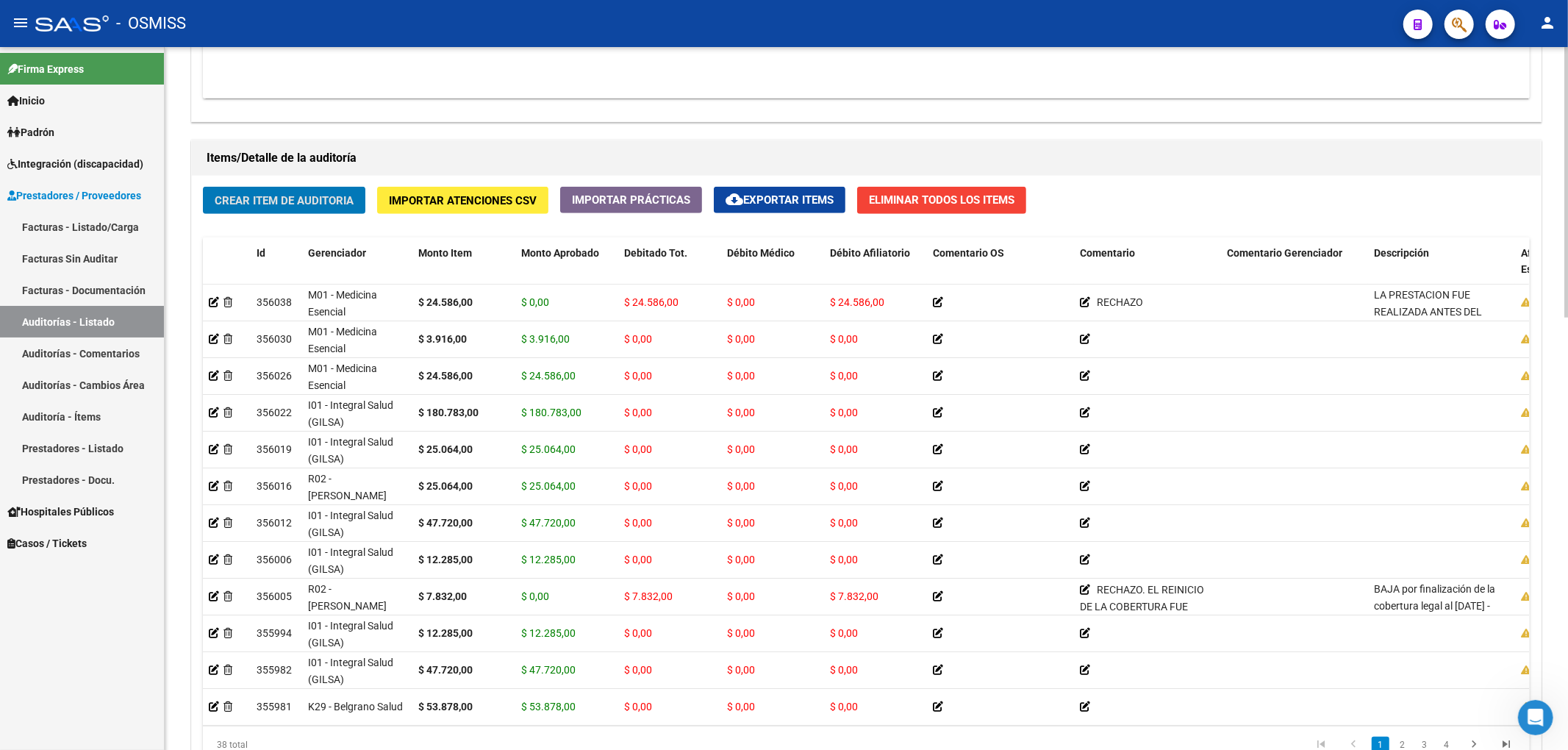
click at [300, 213] on button "Crear Item de Auditoria" at bounding box center [284, 201] width 163 height 27
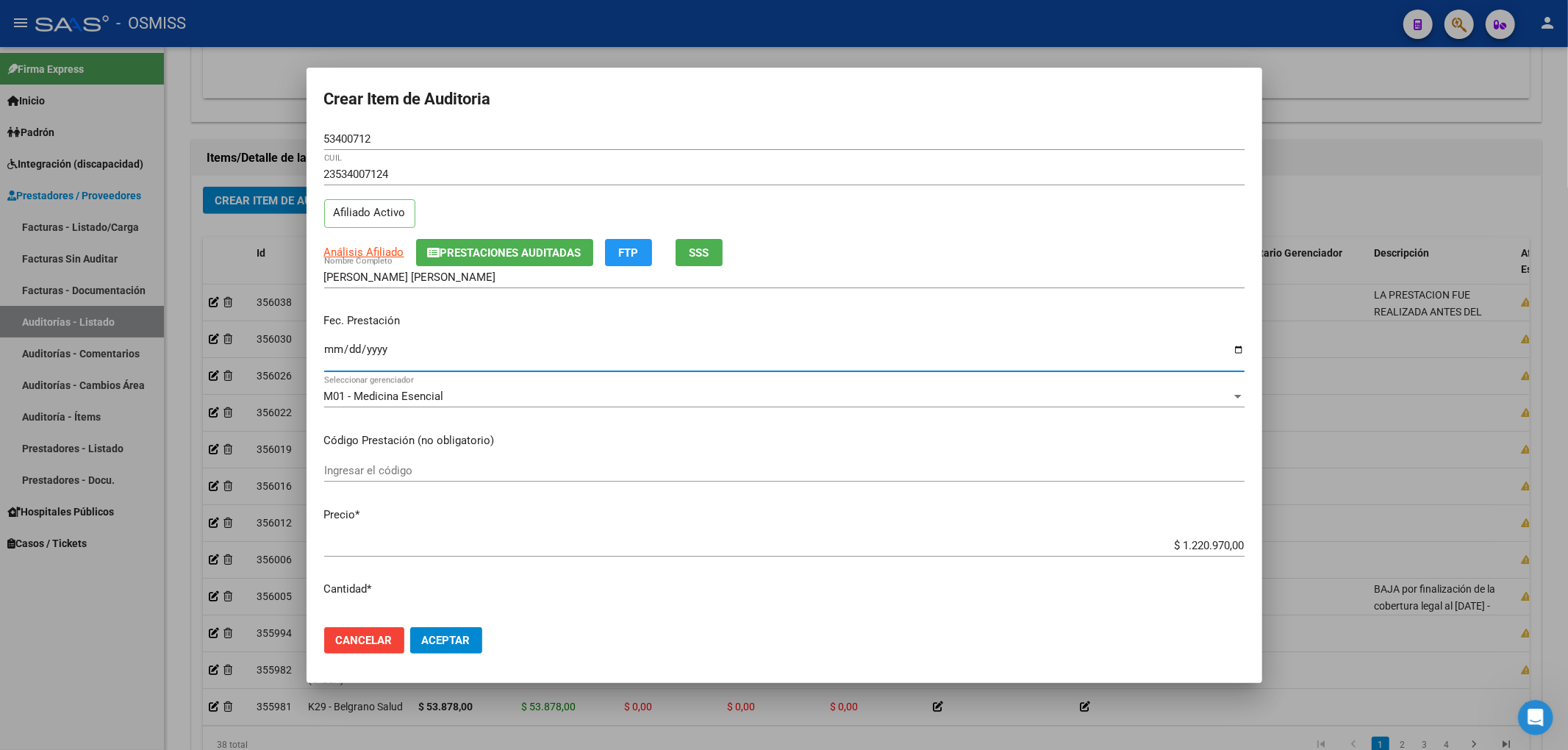
click at [334, 353] on input "Ingresar la fecha" at bounding box center [784, 355] width 920 height 23
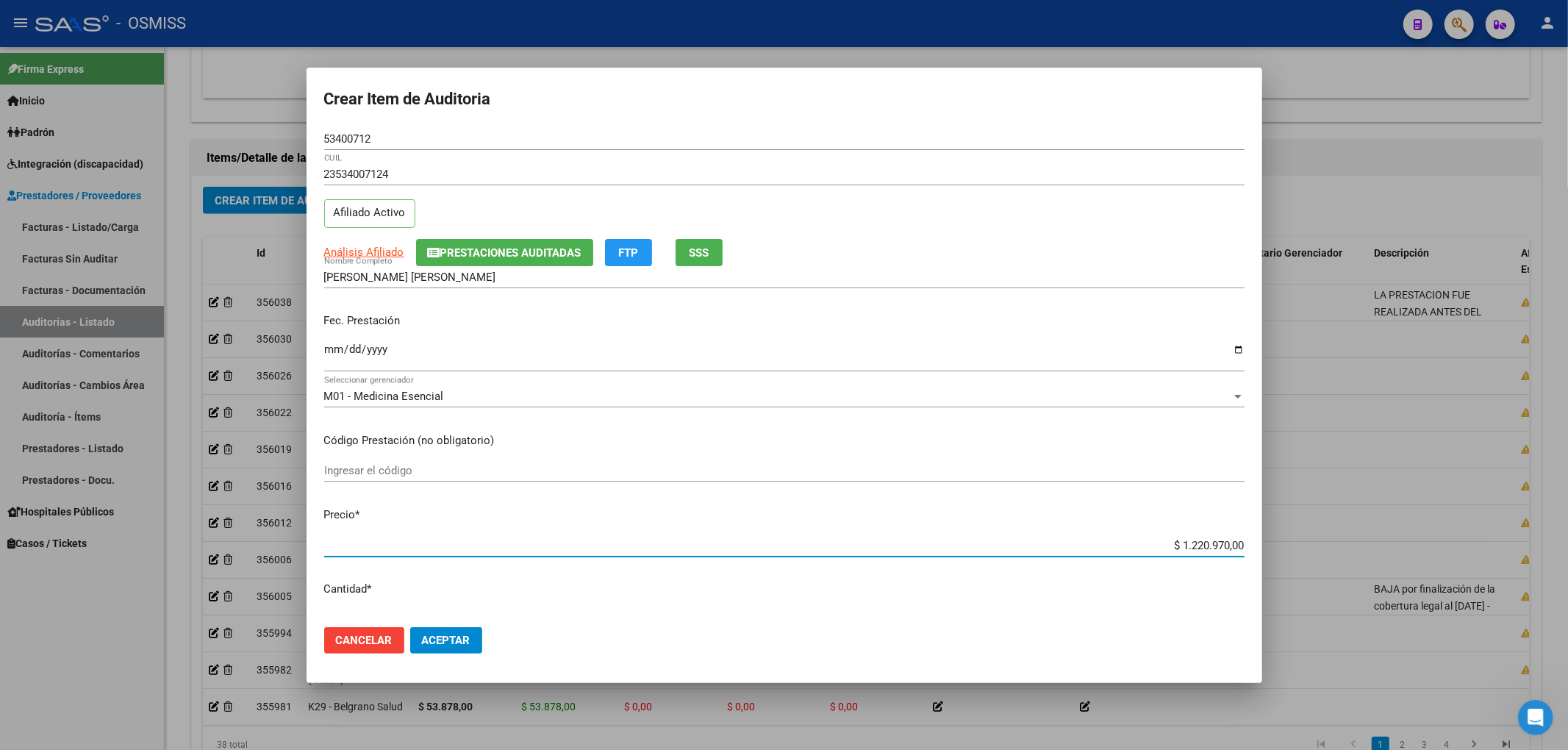
drag, startPoint x: 1153, startPoint y: 547, endPoint x: 1348, endPoint y: 551, distance: 195.0
click at [1348, 551] on div "Crear Item de Auditoria 53400712 Nro Documento 23534007124 CUIL Afiliado Activo…" at bounding box center [784, 375] width 1568 height 750
drag, startPoint x: 395, startPoint y: 139, endPoint x: 262, endPoint y: 128, distance: 133.5
click at [286, 128] on div "Crear Item de Auditoria 53400712 Nro Documento 23534007124 CUIL Afiliado Activo…" at bounding box center [784, 375] width 1568 height 750
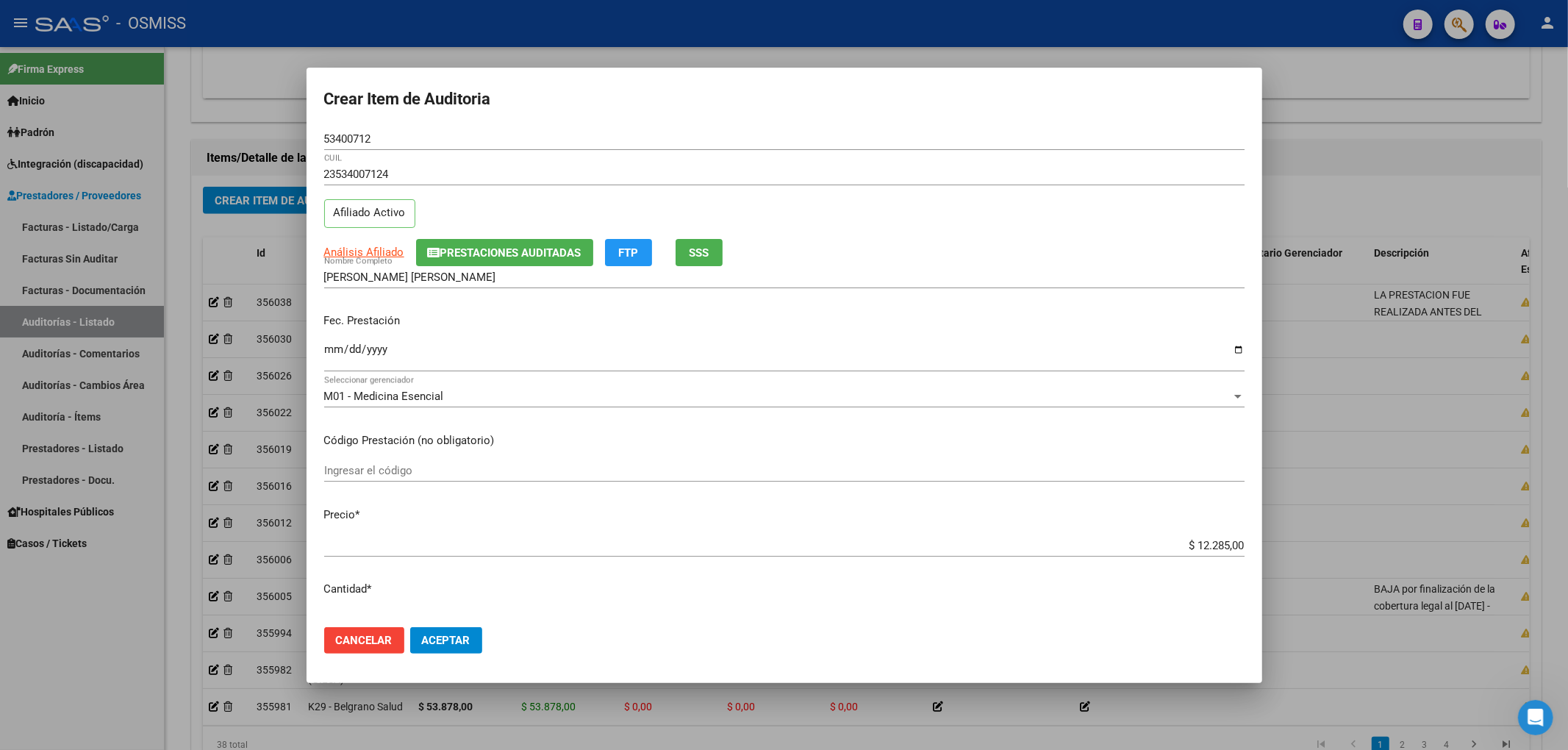
click at [999, 350] on input "[DATE]" at bounding box center [784, 355] width 920 height 23
click at [471, 643] on span "Aceptar" at bounding box center [446, 640] width 48 height 13
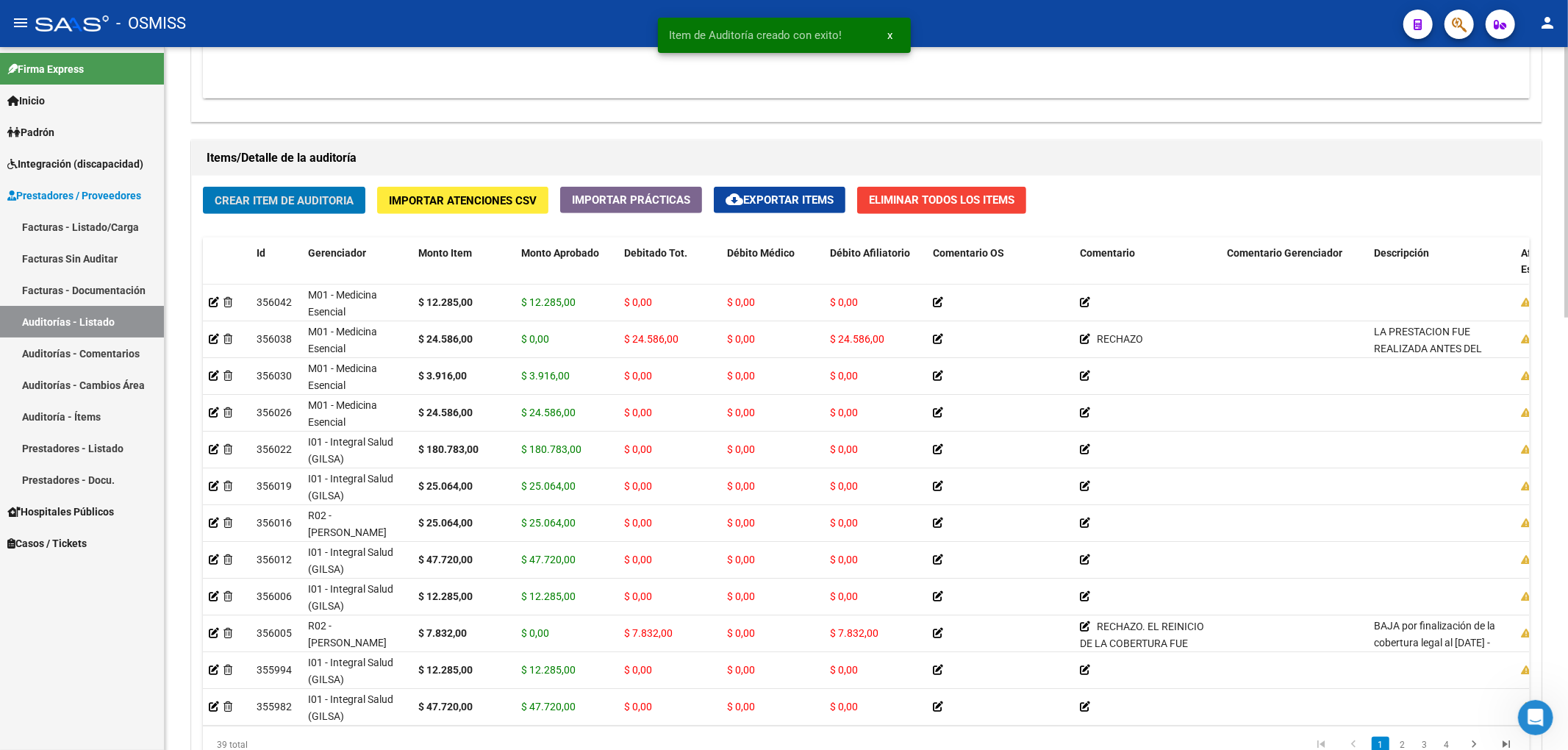
click at [286, 207] on span "Crear Item de Auditoria" at bounding box center [284, 201] width 139 height 13
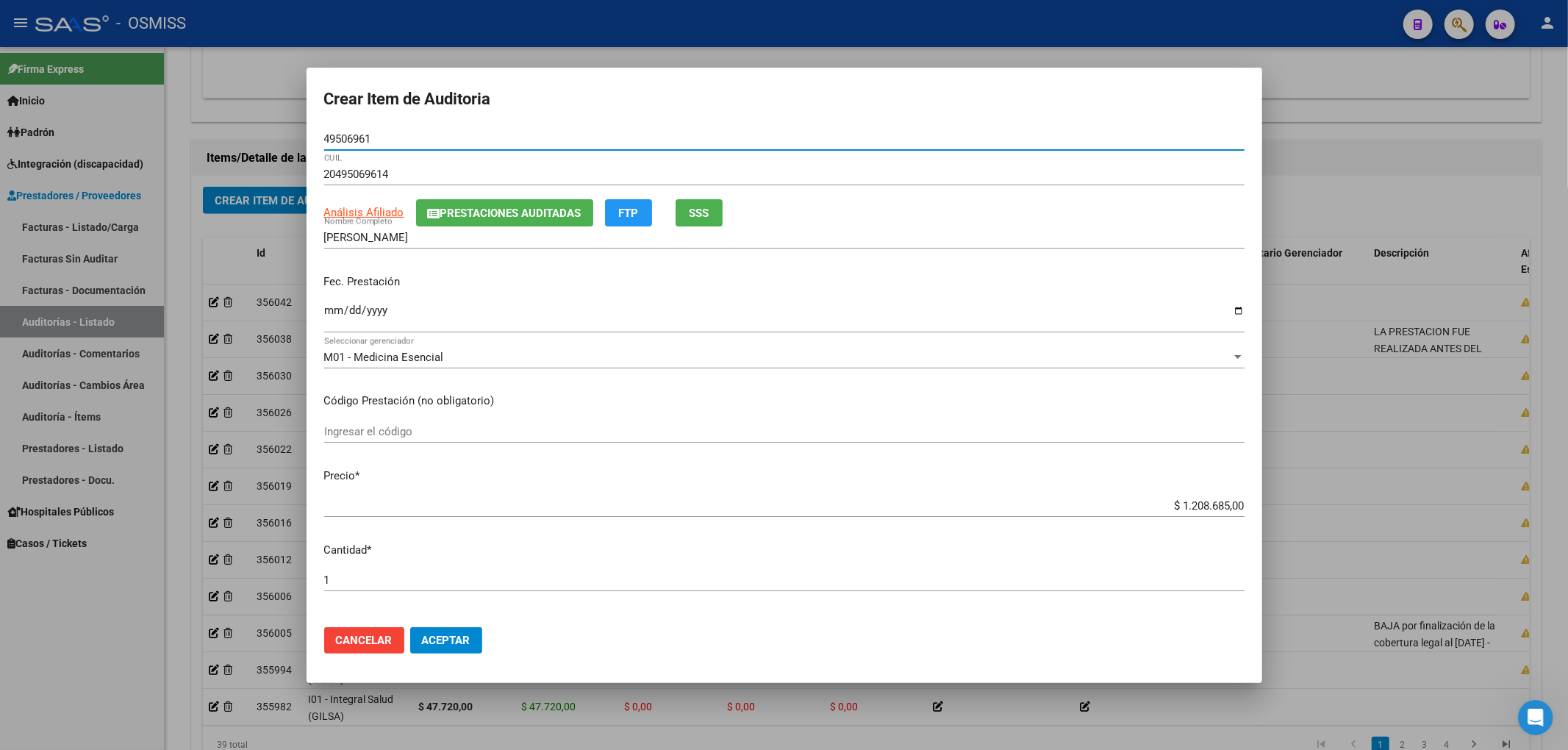
click at [476, 219] on span "Prestaciones Auditadas" at bounding box center [511, 213] width 141 height 13
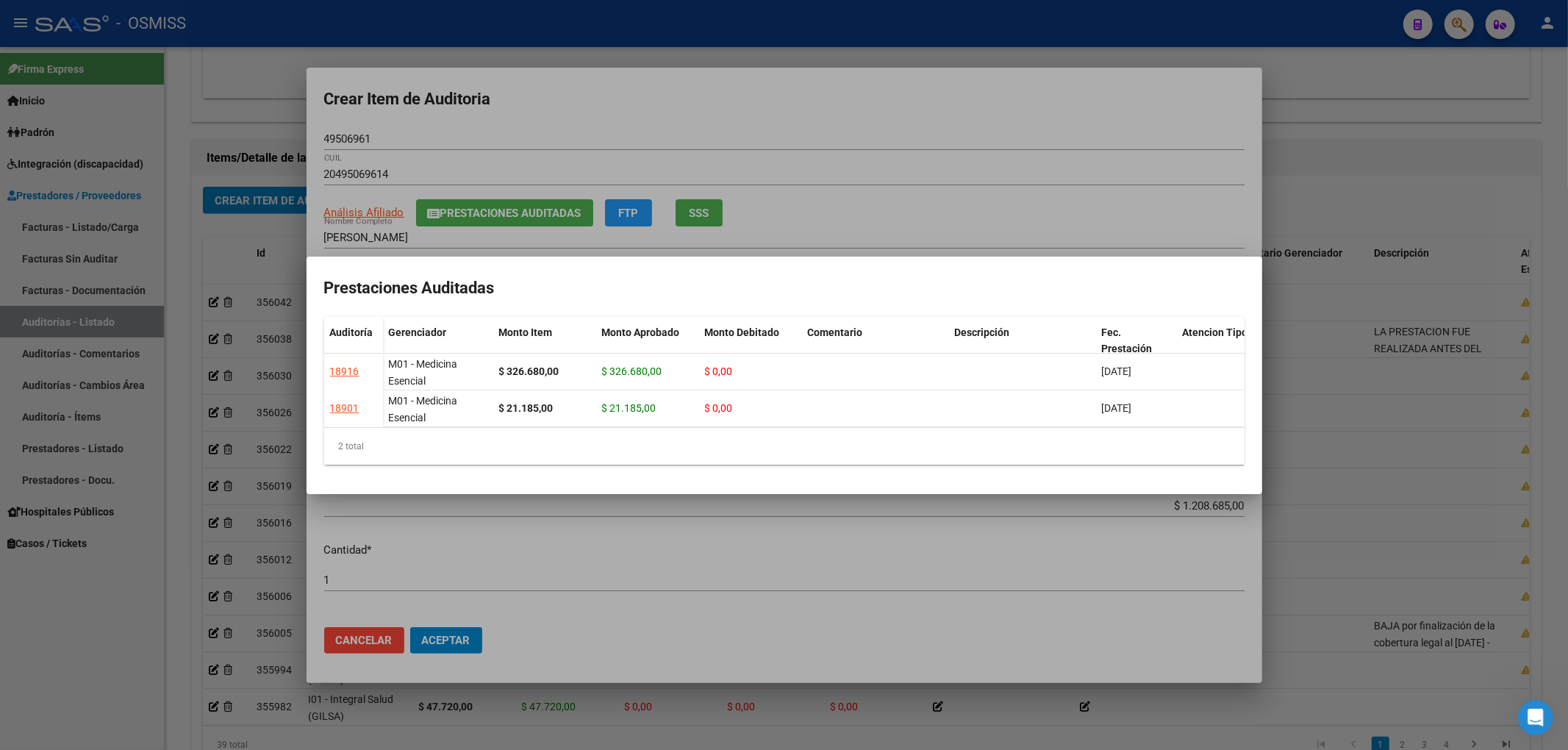
click at [715, 116] on div at bounding box center [784, 375] width 1568 height 750
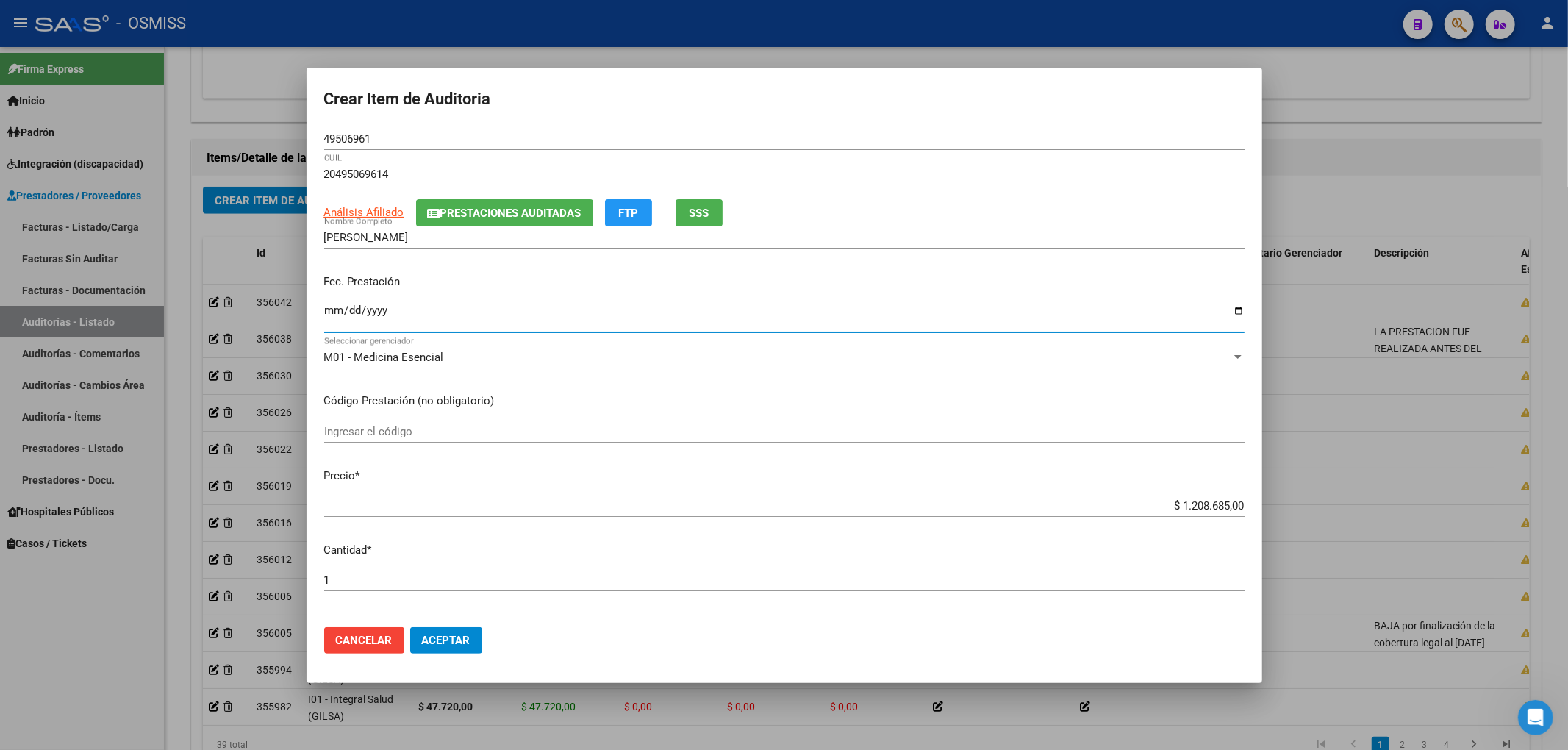
click at [327, 313] on input "Ingresar la fecha" at bounding box center [784, 315] width 920 height 23
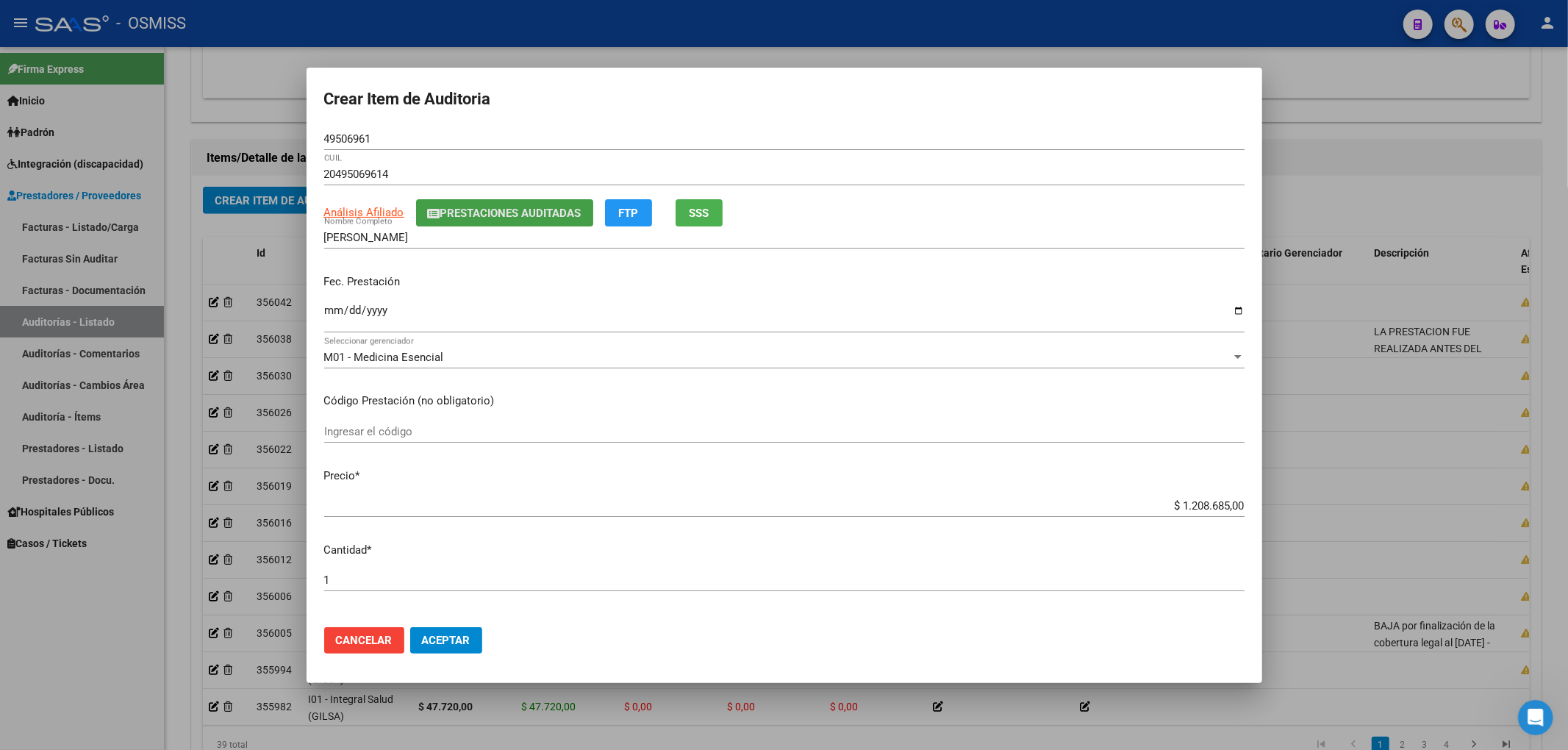
click at [553, 207] on span "Prestaciones Auditadas" at bounding box center [511, 213] width 141 height 13
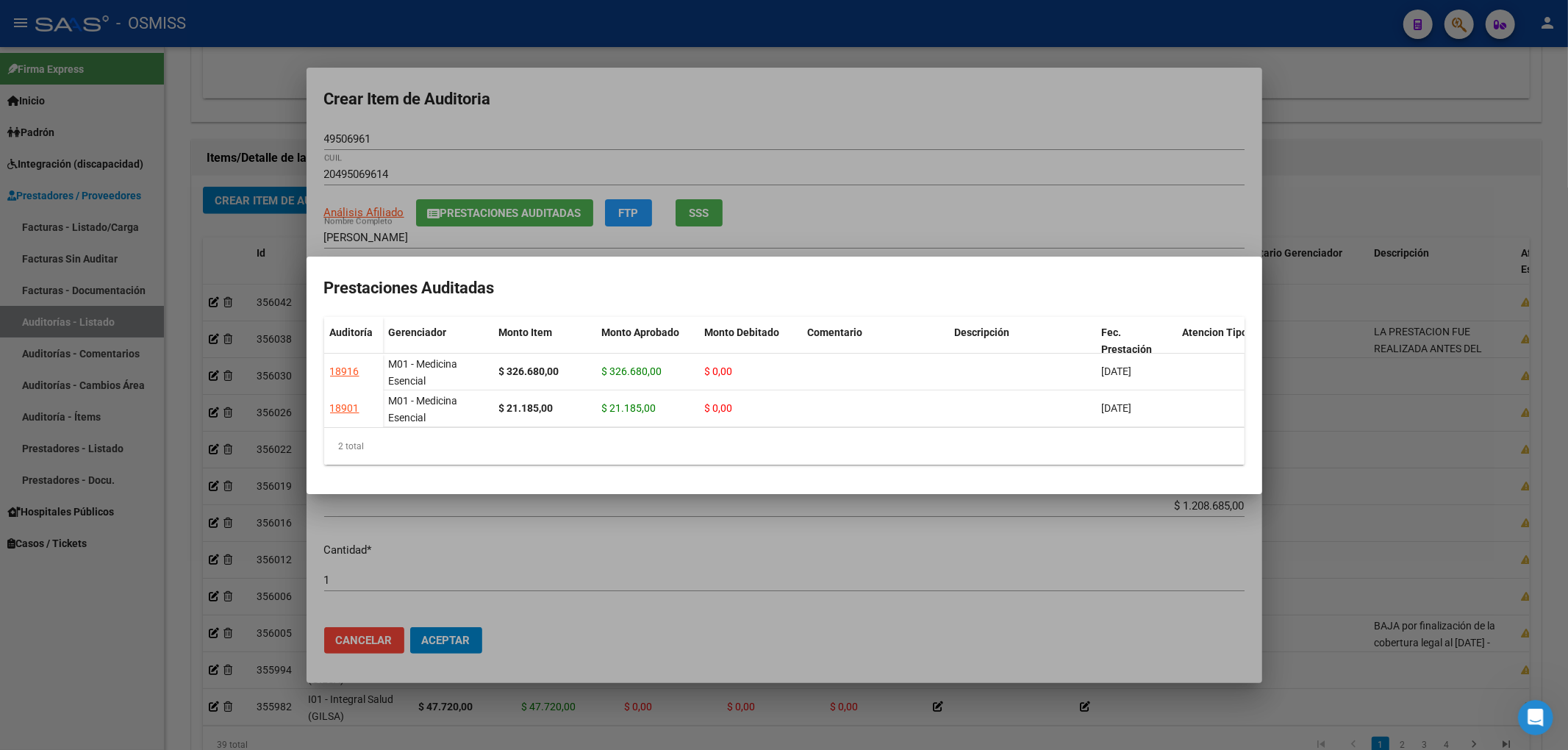
click at [907, 131] on div at bounding box center [784, 375] width 1568 height 750
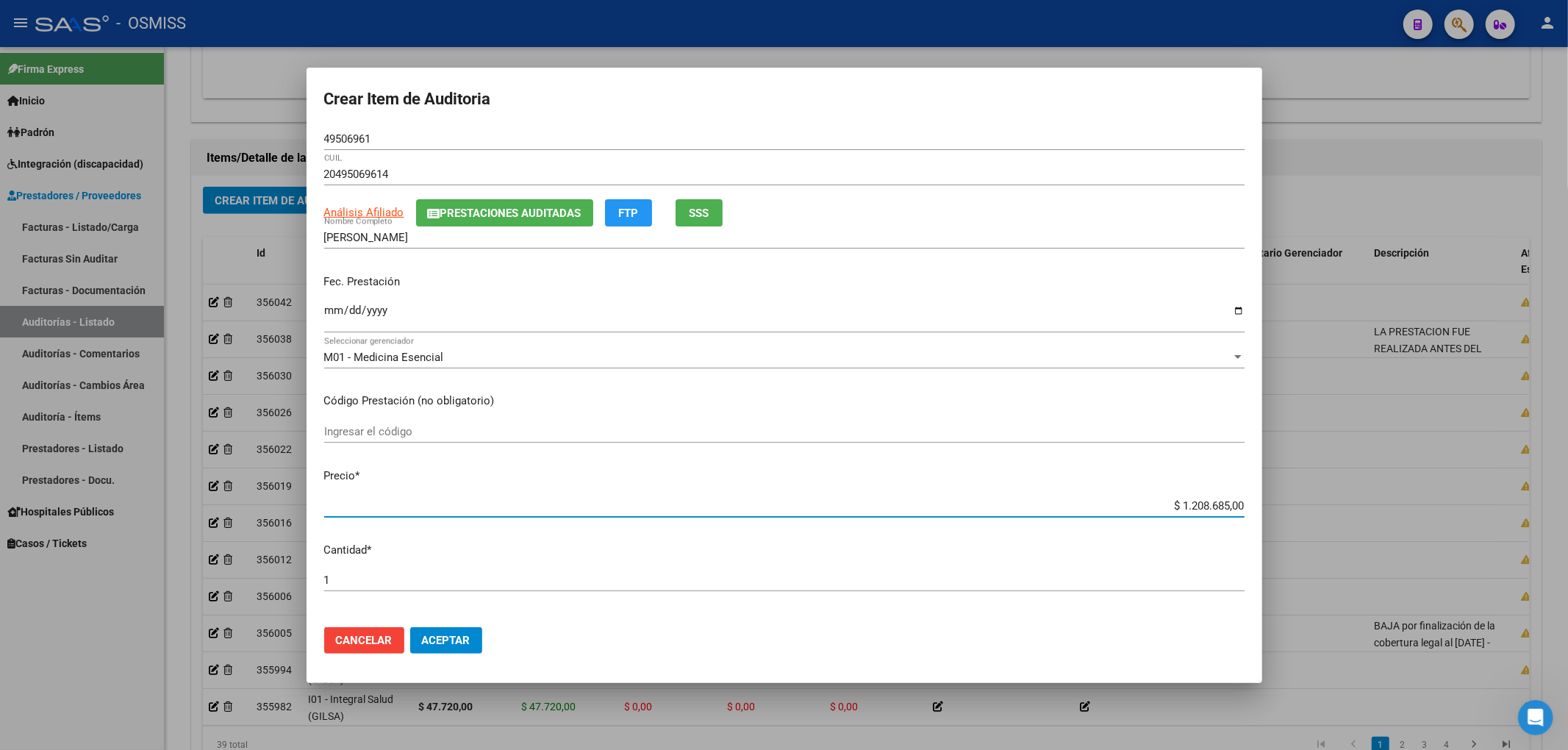
drag, startPoint x: 1189, startPoint y: 507, endPoint x: 1351, endPoint y: 521, distance: 162.6
click at [1348, 522] on div "Crear Item de Auditoria 49506961 Nro Documento 20495069614 CUIL Análisis Afilia…" at bounding box center [784, 375] width 1568 height 750
click at [466, 636] on span "Aceptar" at bounding box center [446, 640] width 48 height 13
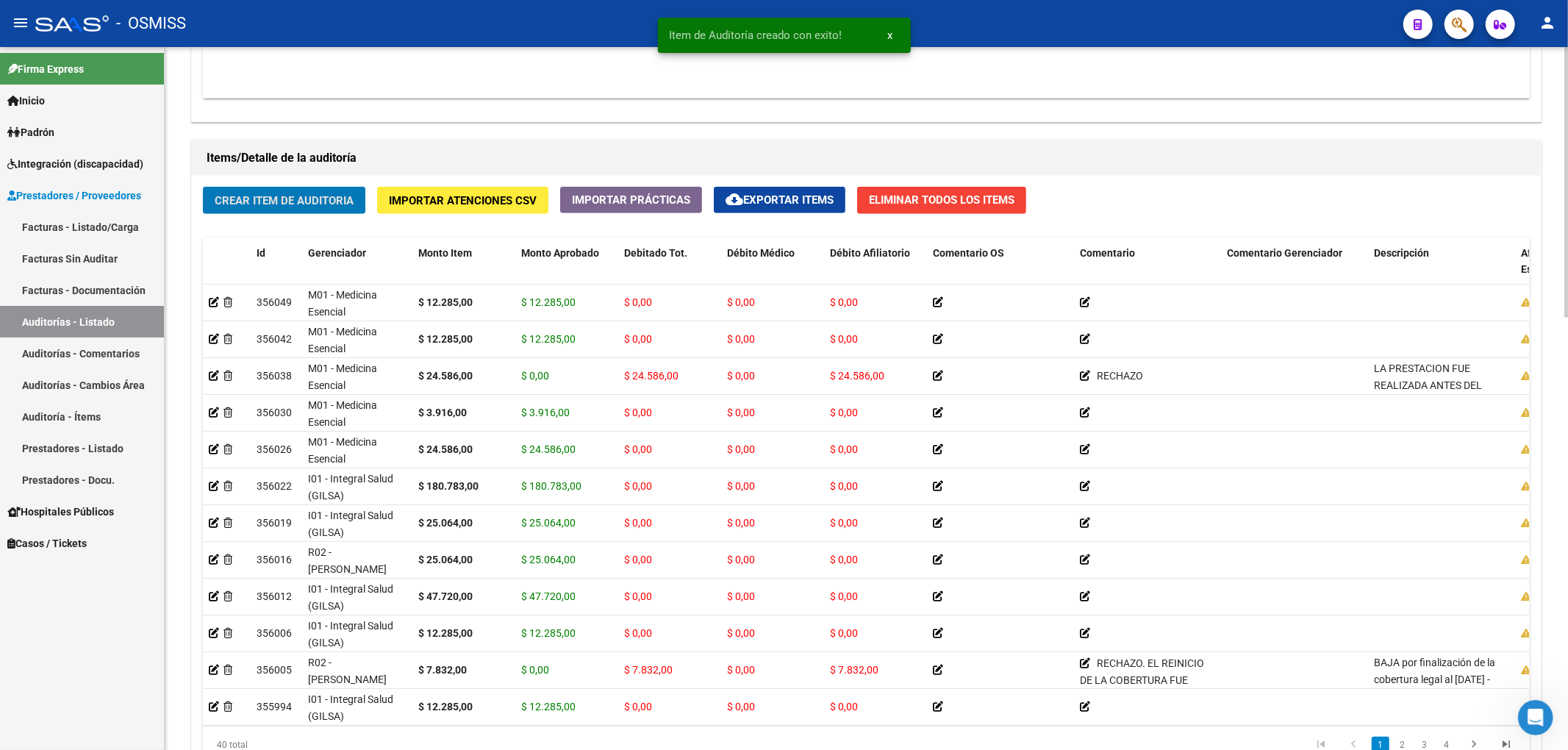
click at [326, 204] on span "Crear Item de Auditoria" at bounding box center [284, 201] width 139 height 13
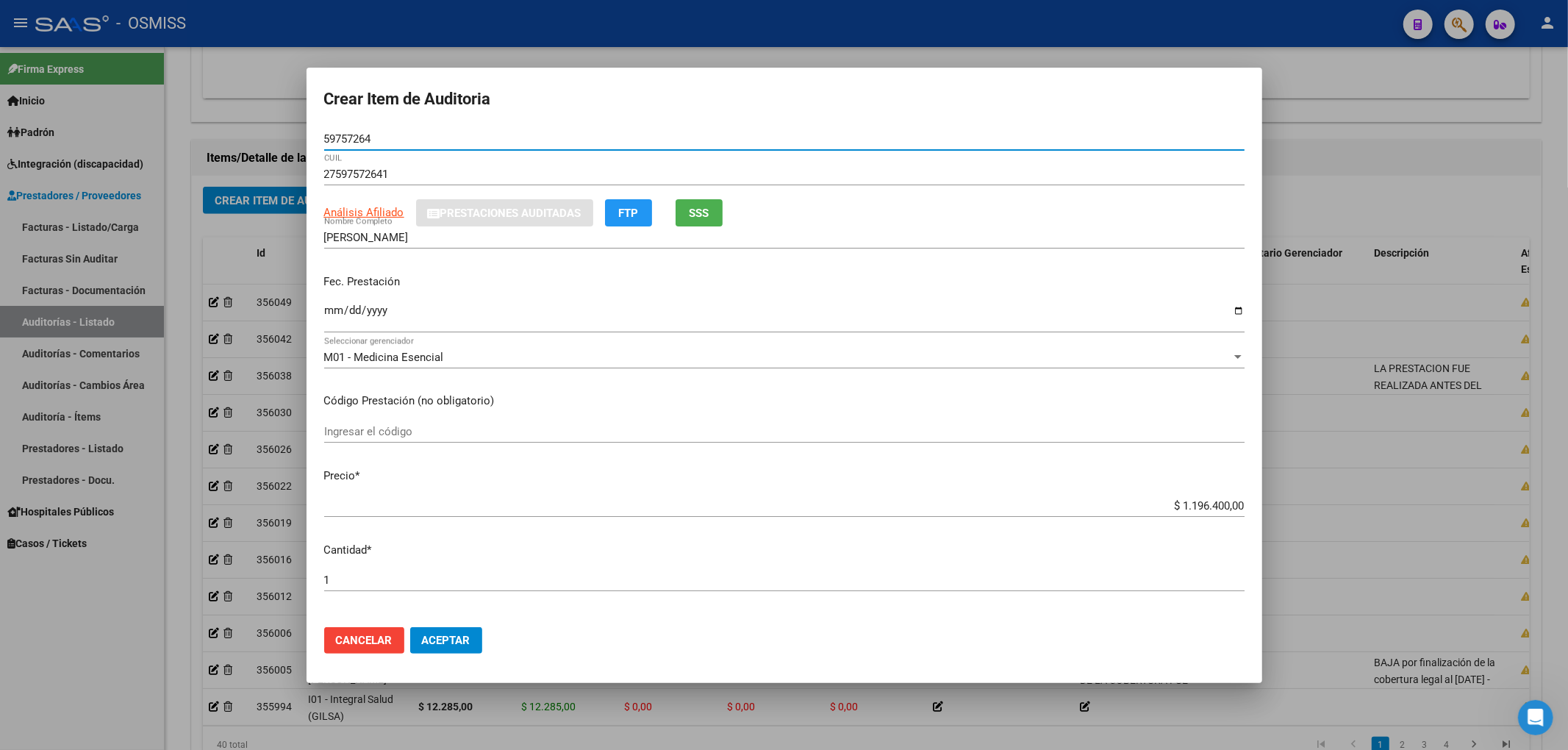
click at [326, 314] on input "Ingresar la fecha" at bounding box center [784, 315] width 920 height 23
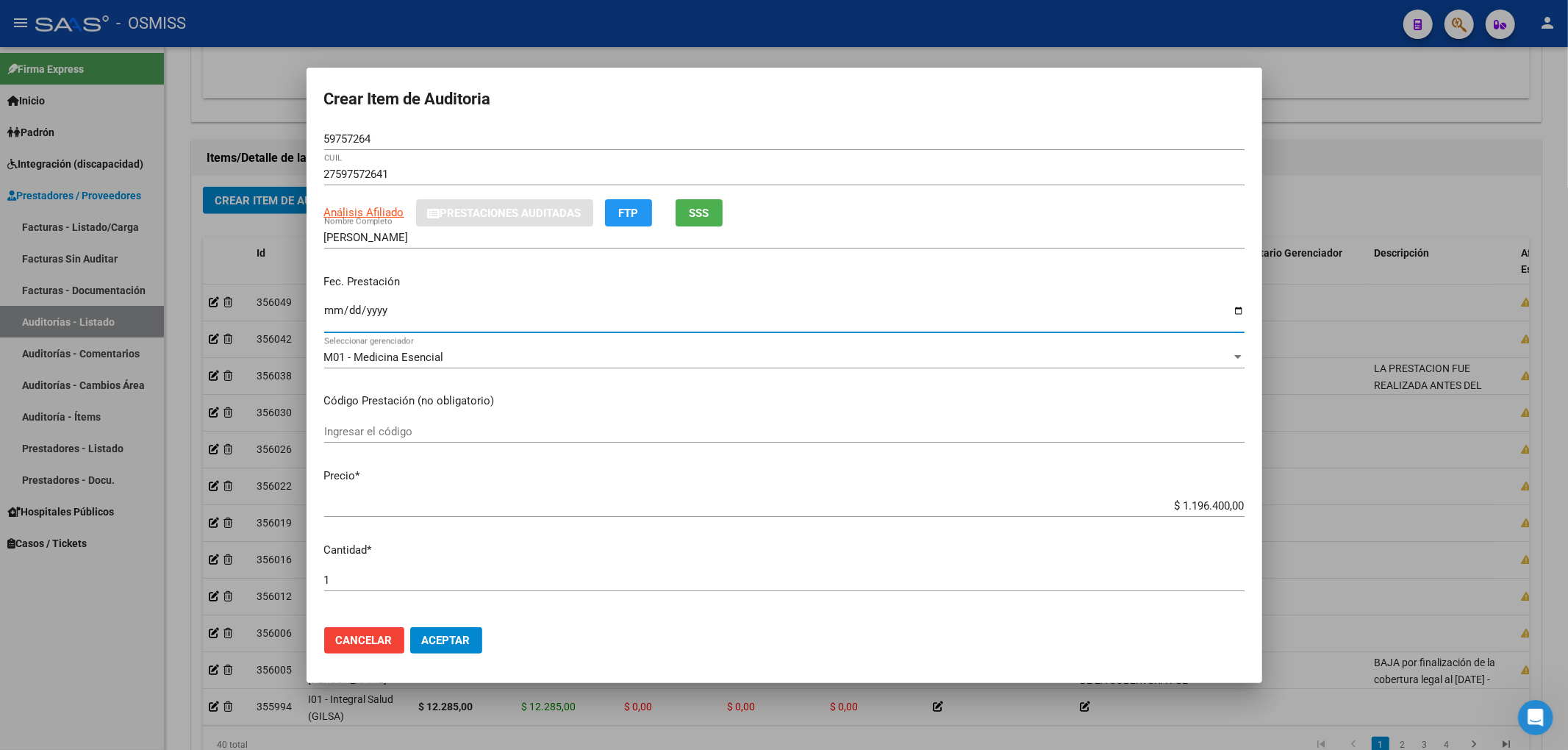
drag, startPoint x: 1170, startPoint y: 504, endPoint x: 1562, endPoint y: 495, distance: 392.1
click at [1562, 496] on div "Crear Item de Auditoria 59757264 Nro Documento 27597572641 CUIL Análisis Afilia…" at bounding box center [784, 375] width 1568 height 750
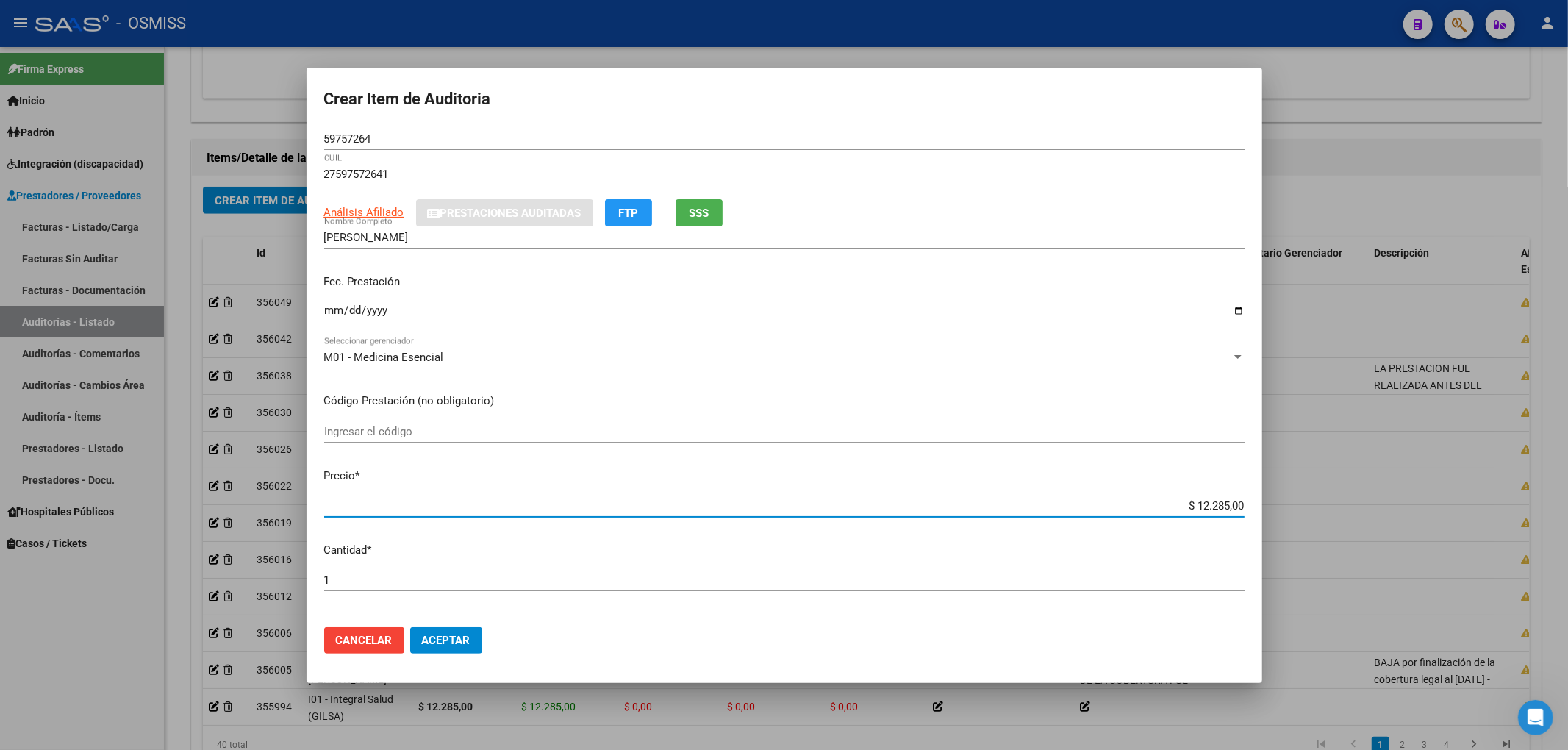
drag, startPoint x: 380, startPoint y: 139, endPoint x: 91, endPoint y: 148, distance: 289.1
click at [206, 128] on div "Crear Item de Auditoria 59757264 Nro Documento 27597572641 CUIL Análisis Afilia…" at bounding box center [784, 375] width 1568 height 750
click at [969, 286] on p "Fec. Prestación" at bounding box center [784, 282] width 920 height 17
click at [454, 647] on button "Aceptar" at bounding box center [446, 640] width 72 height 26
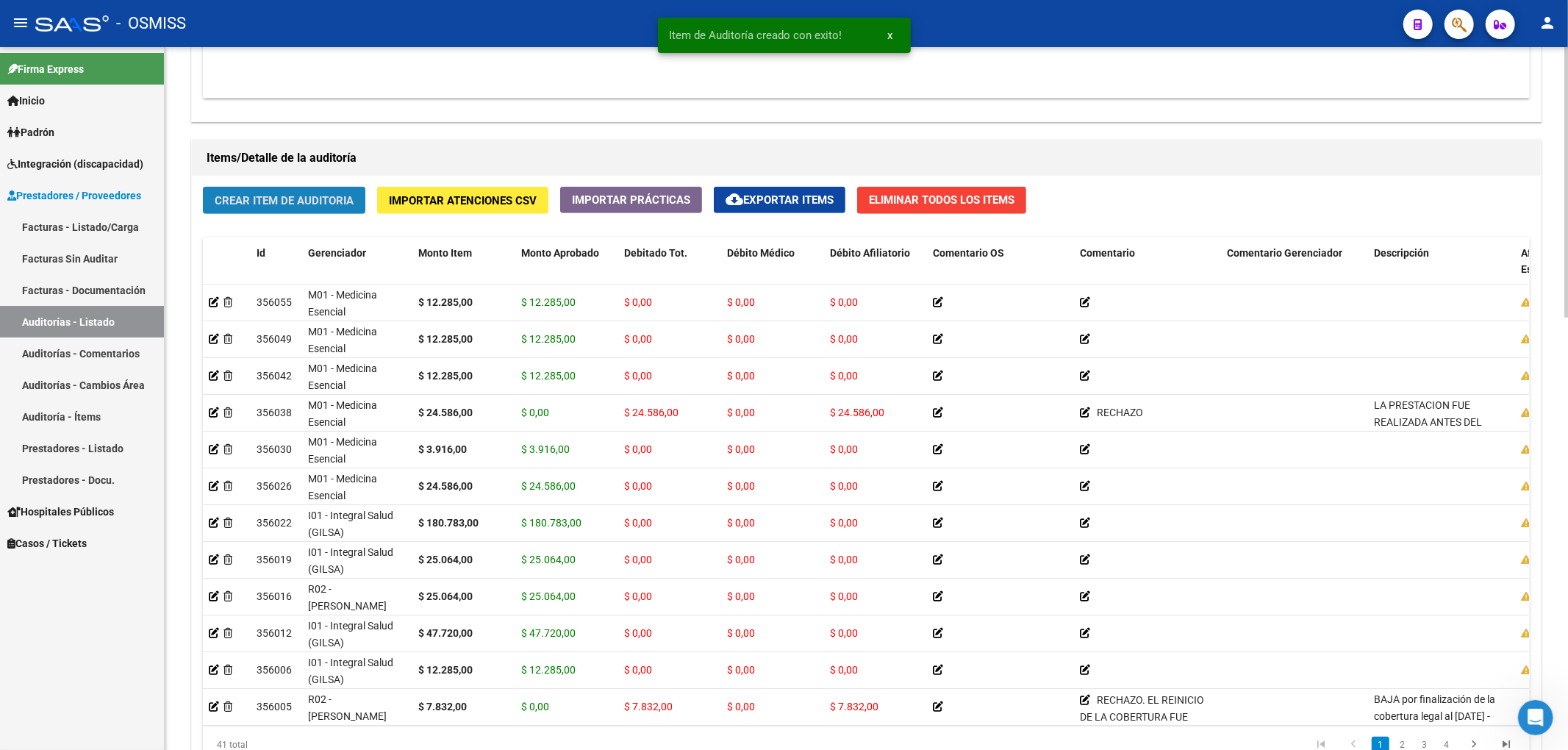
click at [283, 207] on span "Crear Item de Auditoria" at bounding box center [284, 201] width 139 height 13
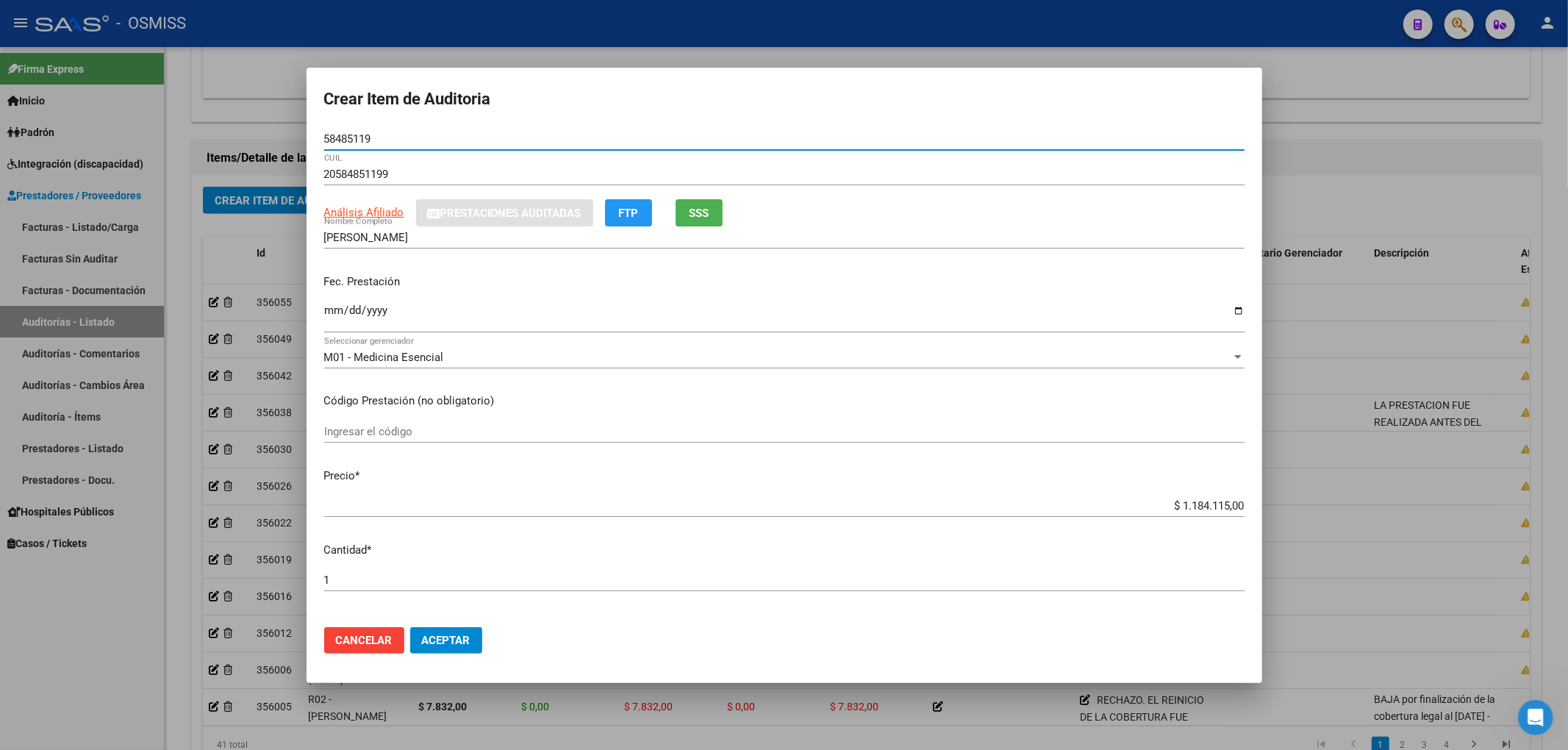
click at [330, 313] on input "Ingresar la fecha" at bounding box center [784, 315] width 920 height 23
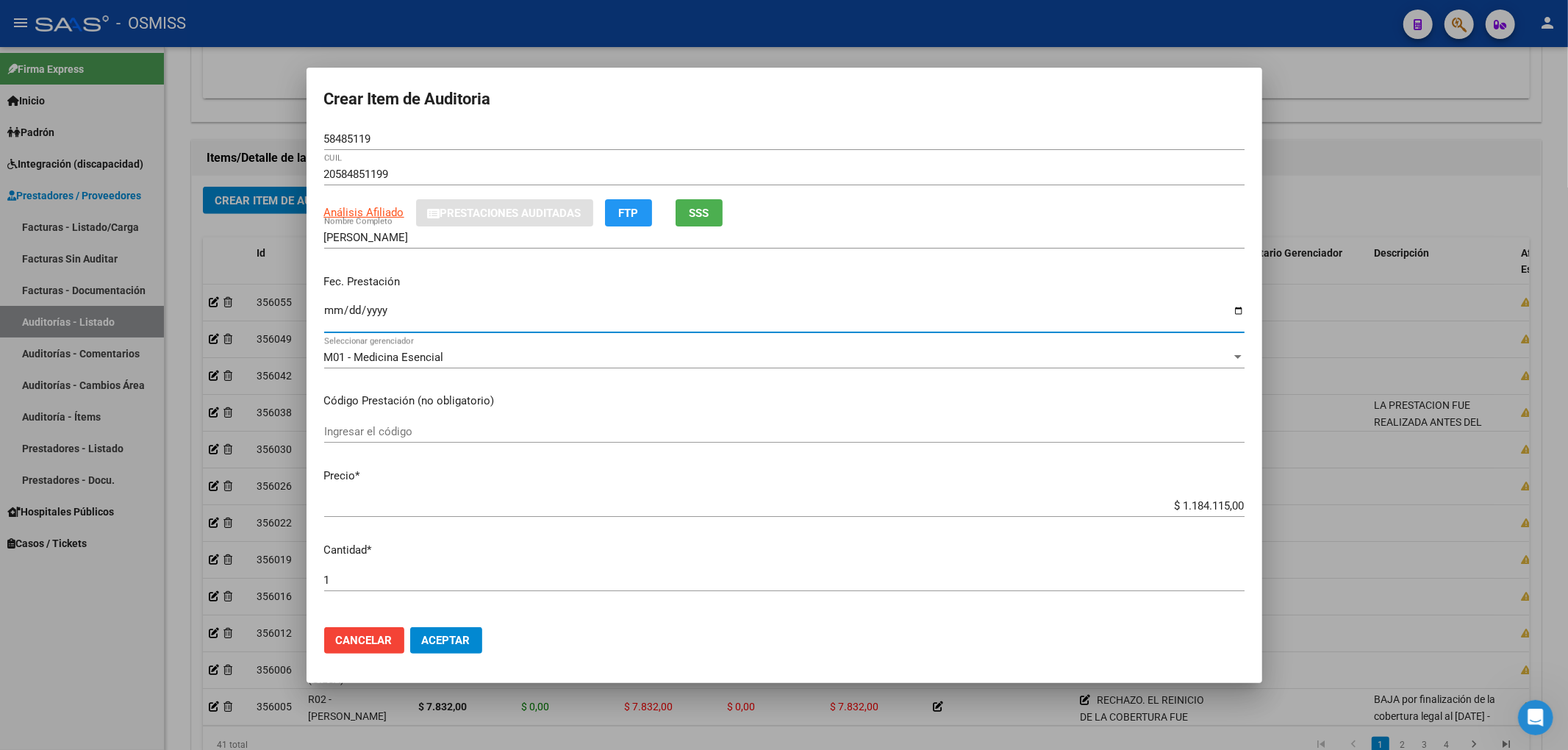
drag, startPoint x: 1168, startPoint y: 507, endPoint x: 1382, endPoint y: 521, distance: 214.5
click at [1382, 521] on div "Crear Item de Auditoria 58485119 Nro Documento 20584851199 CUIL Análisis Afilia…" at bounding box center [784, 375] width 1568 height 750
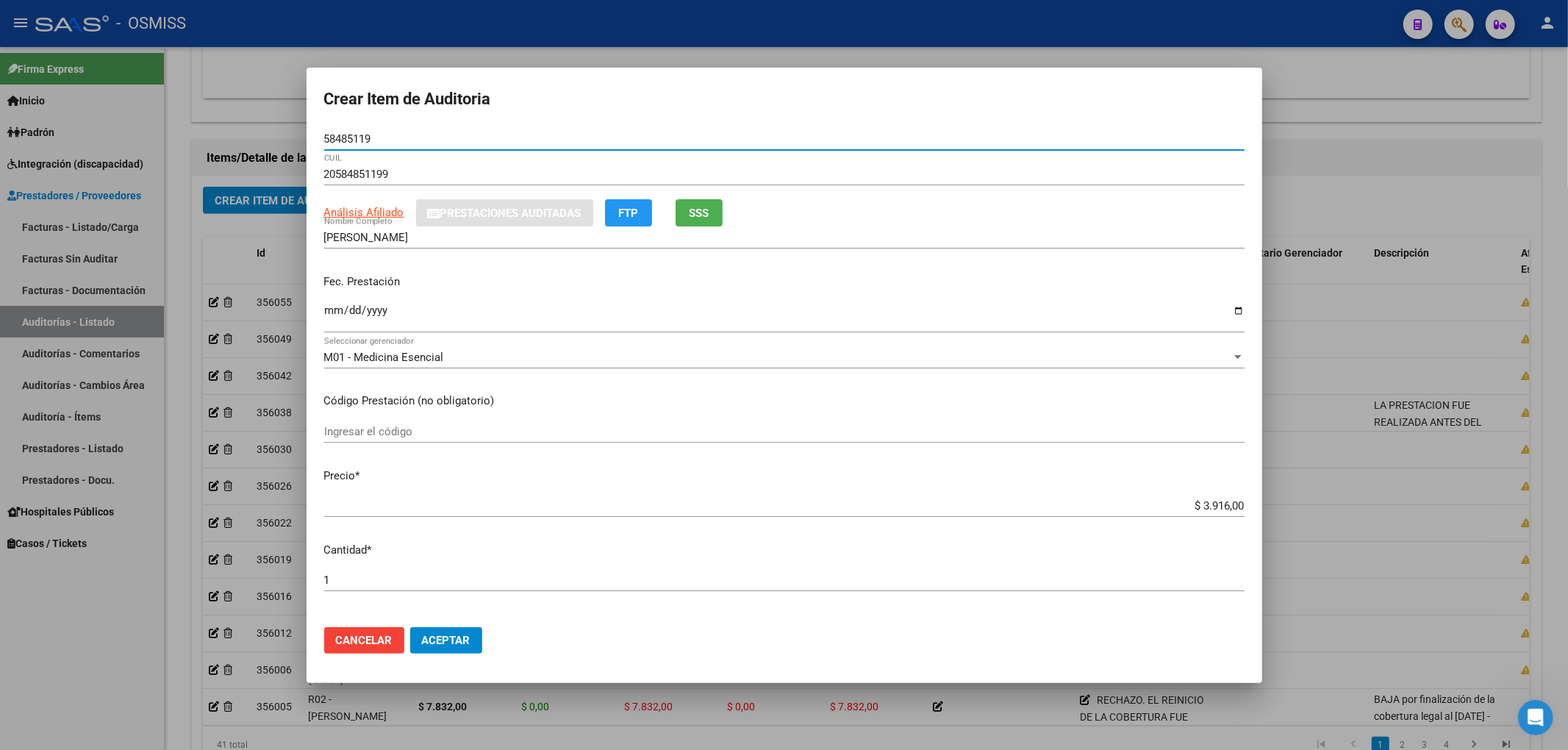
drag, startPoint x: 391, startPoint y: 142, endPoint x: 129, endPoint y: 116, distance: 263.3
click at [148, 107] on div "Crear Item de Auditoria 58485119 Nro Documento 20584851199 CUIL Análisis Afilia…" at bounding box center [784, 375] width 1568 height 750
click at [1104, 286] on p "Fec. Prestación" at bounding box center [784, 282] width 920 height 17
click at [465, 641] on span "Aceptar" at bounding box center [446, 640] width 48 height 13
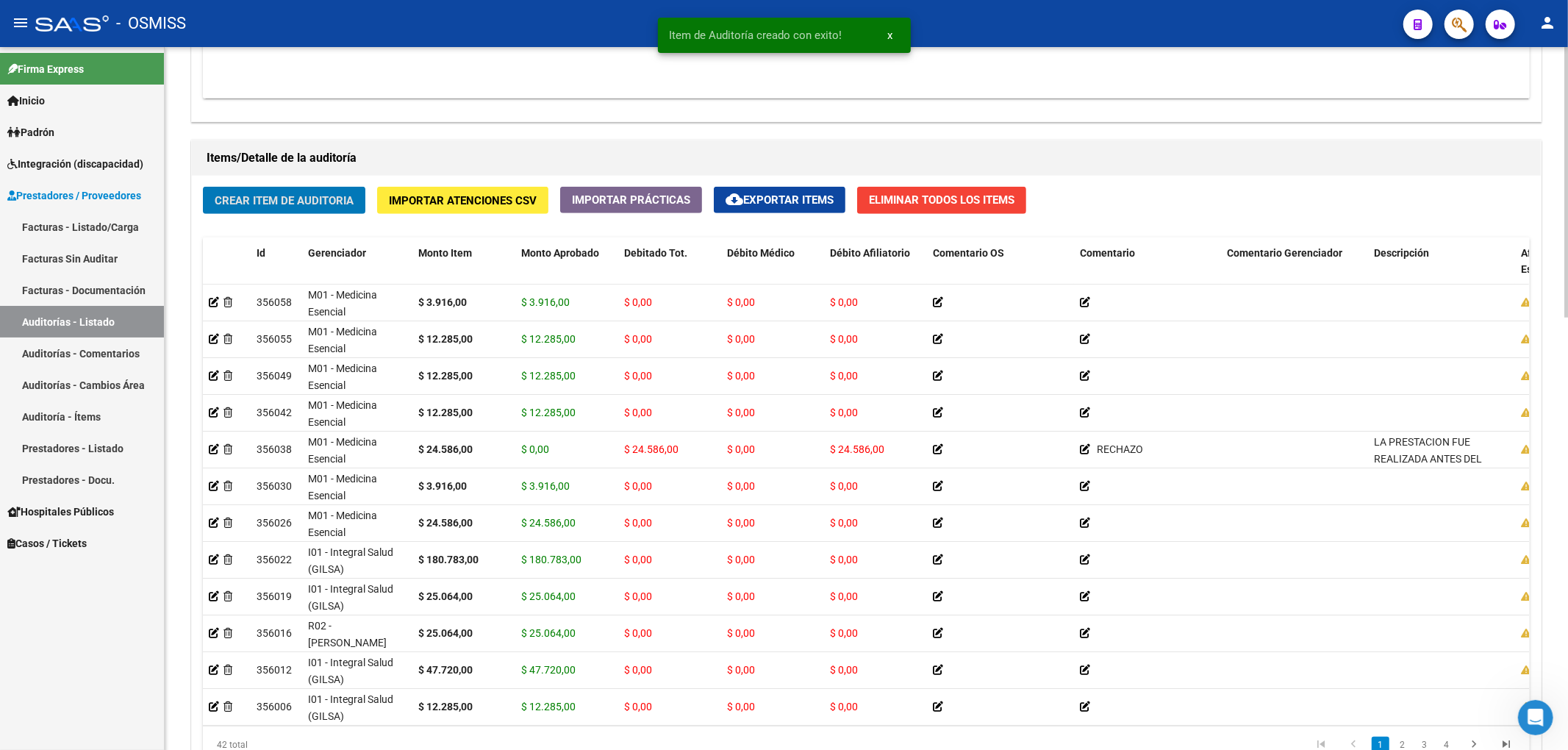
click at [291, 198] on span "Crear Item de Auditoria" at bounding box center [284, 201] width 139 height 13
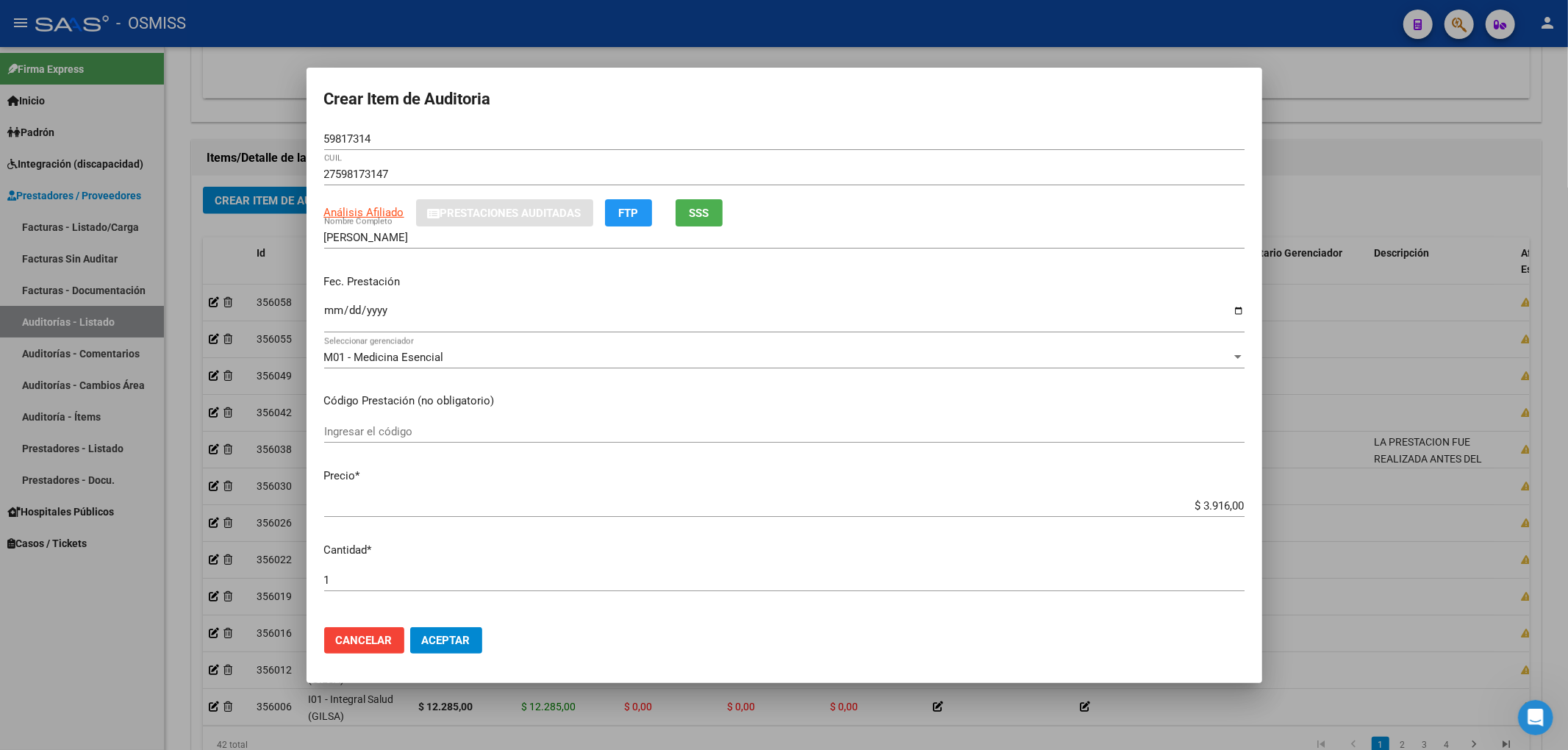
click at [452, 654] on mat-dialog-actions "Cancelar Aceptar" at bounding box center [784, 640] width 920 height 50
click at [448, 651] on button "Aceptar" at bounding box center [446, 640] width 72 height 26
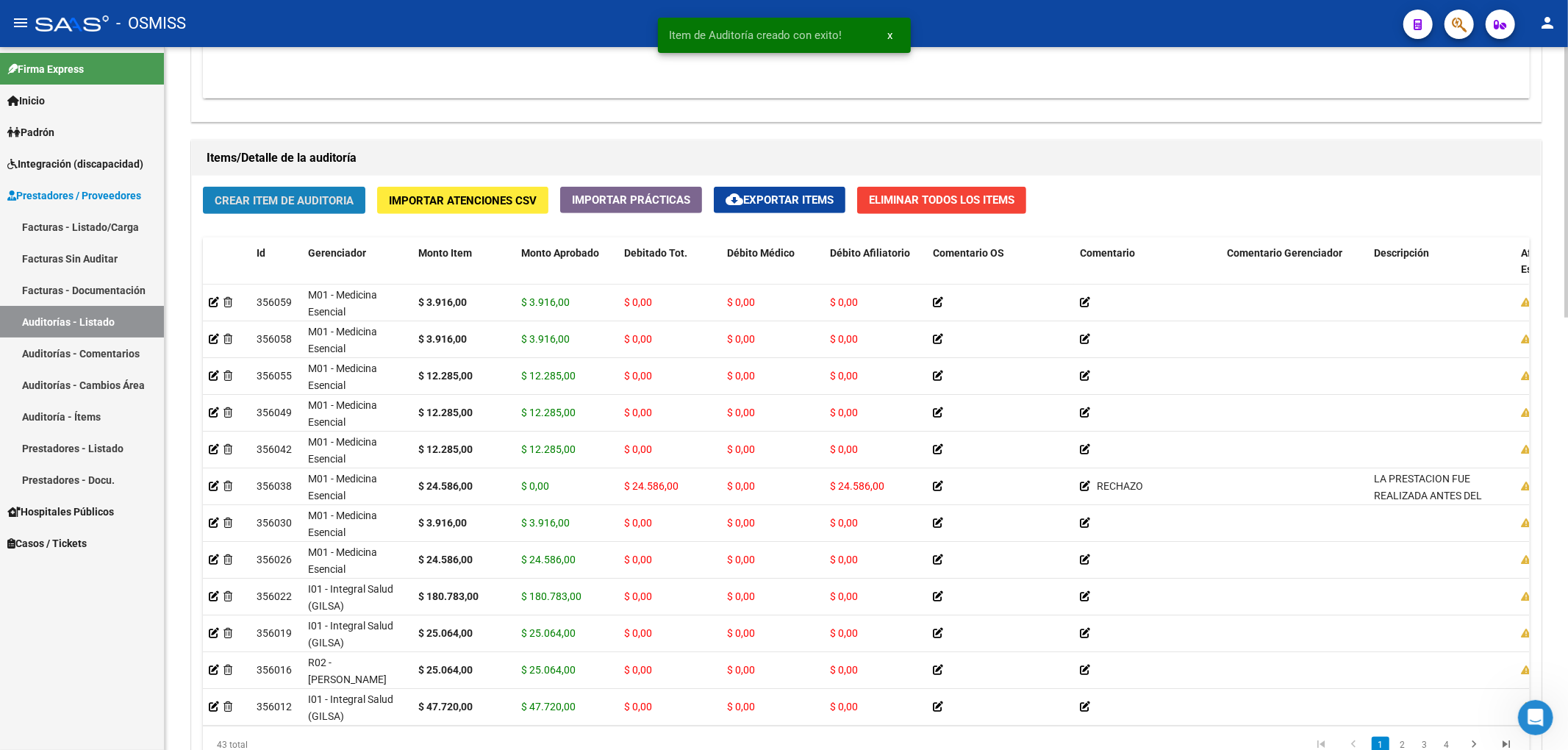
click at [274, 197] on span "Crear Item de Auditoria" at bounding box center [284, 201] width 139 height 13
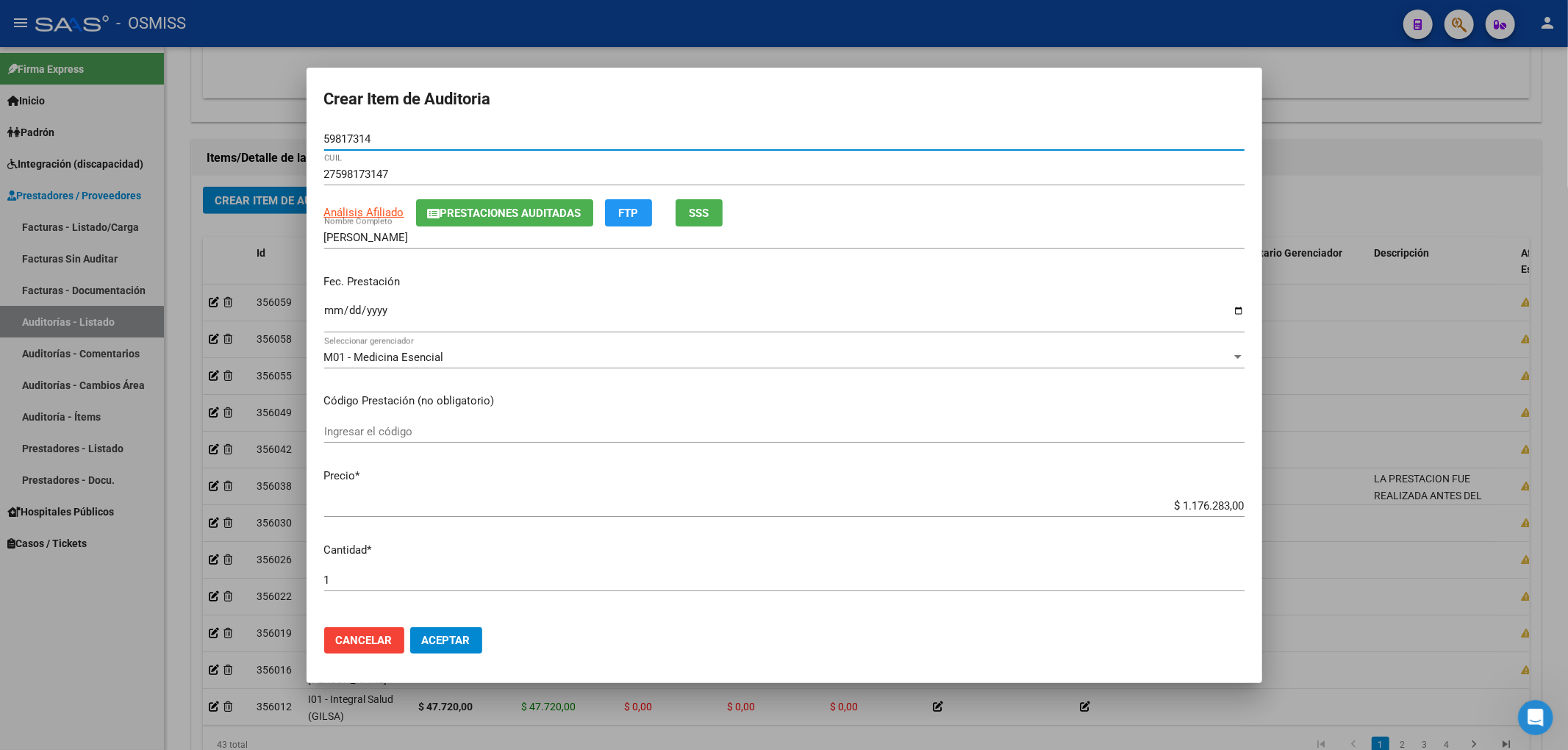
click at [332, 310] on input "Ingresar la fecha" at bounding box center [784, 315] width 920 height 23
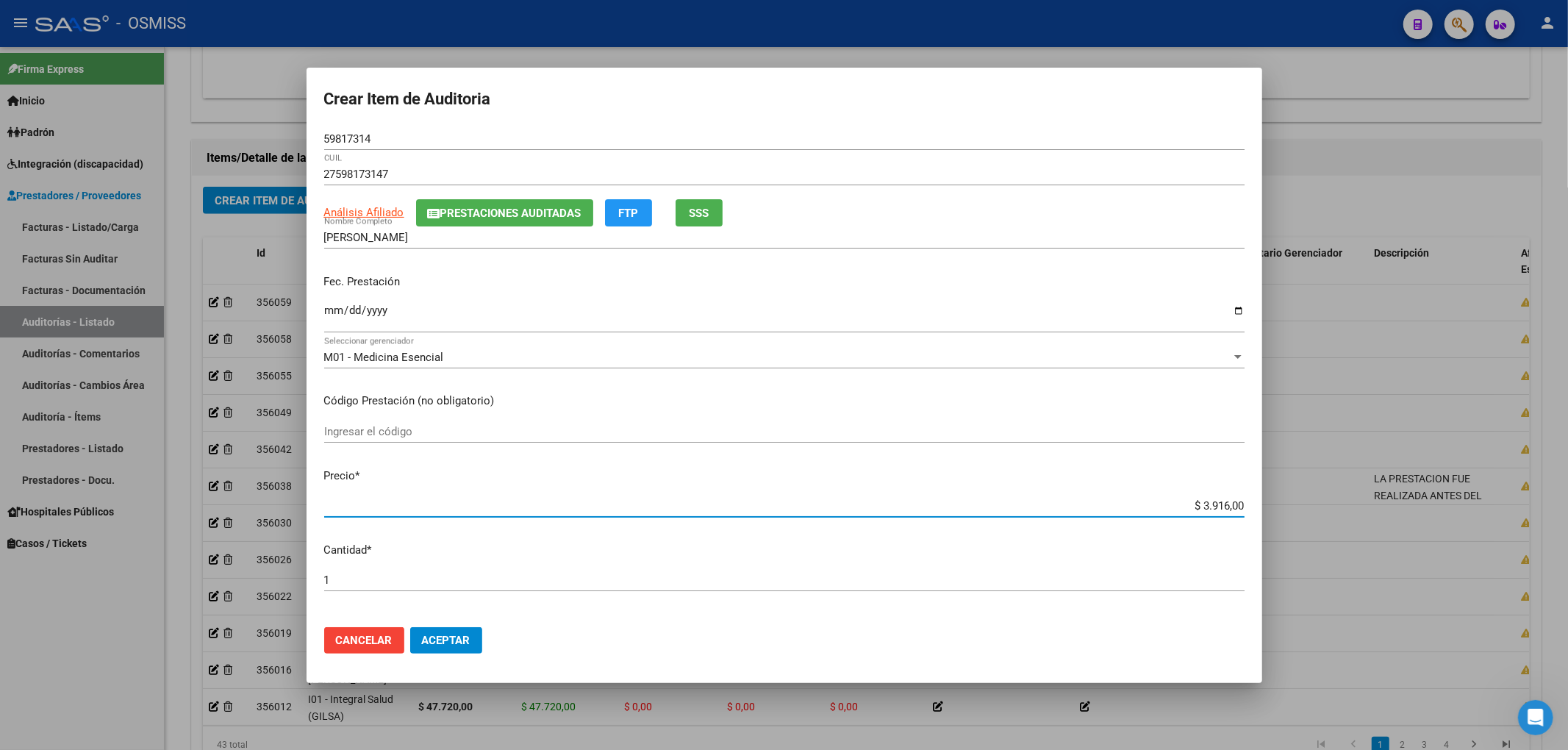
click at [440, 639] on span "Aceptar" at bounding box center [446, 640] width 48 height 13
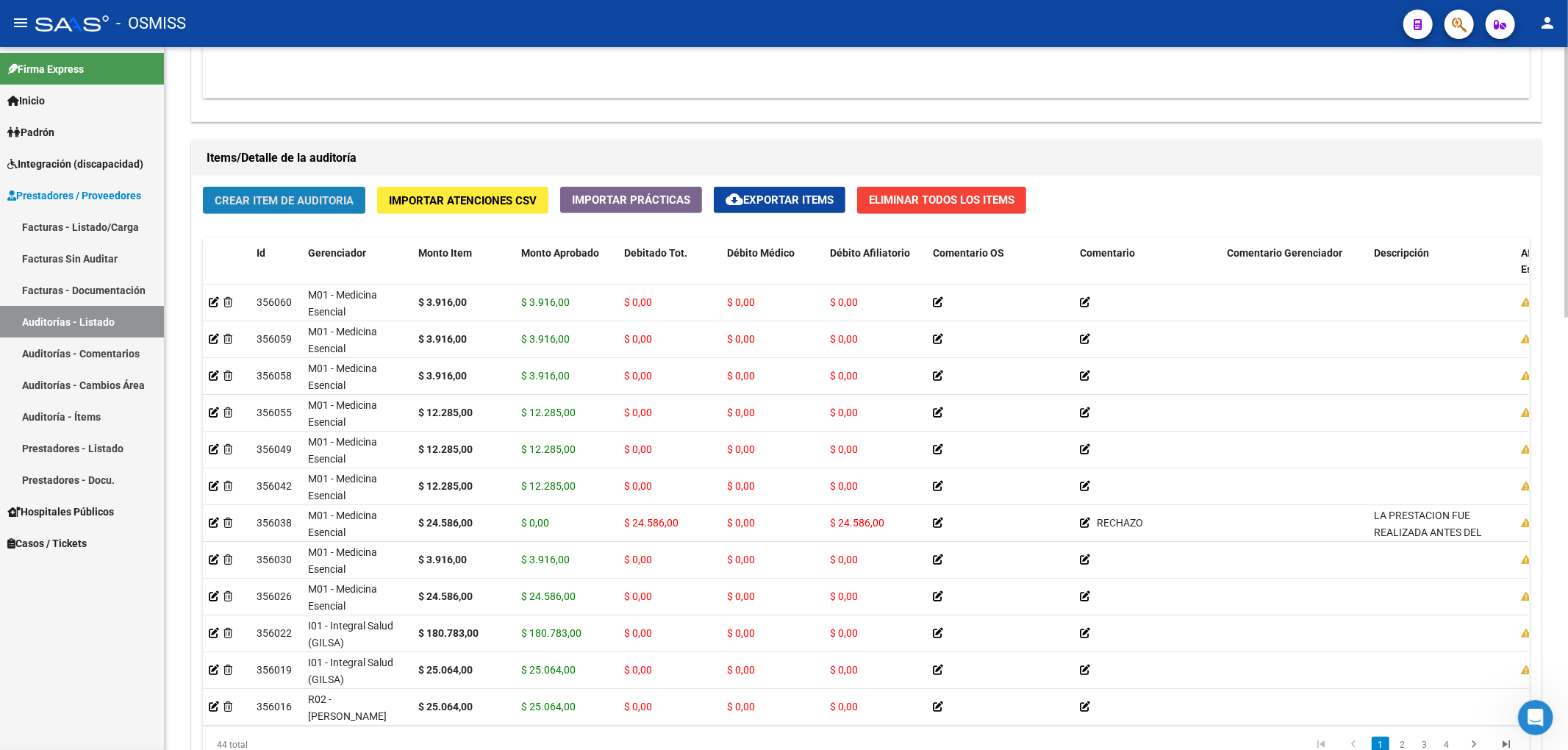
click at [294, 191] on button "Crear Item de Auditoria" at bounding box center [284, 201] width 163 height 27
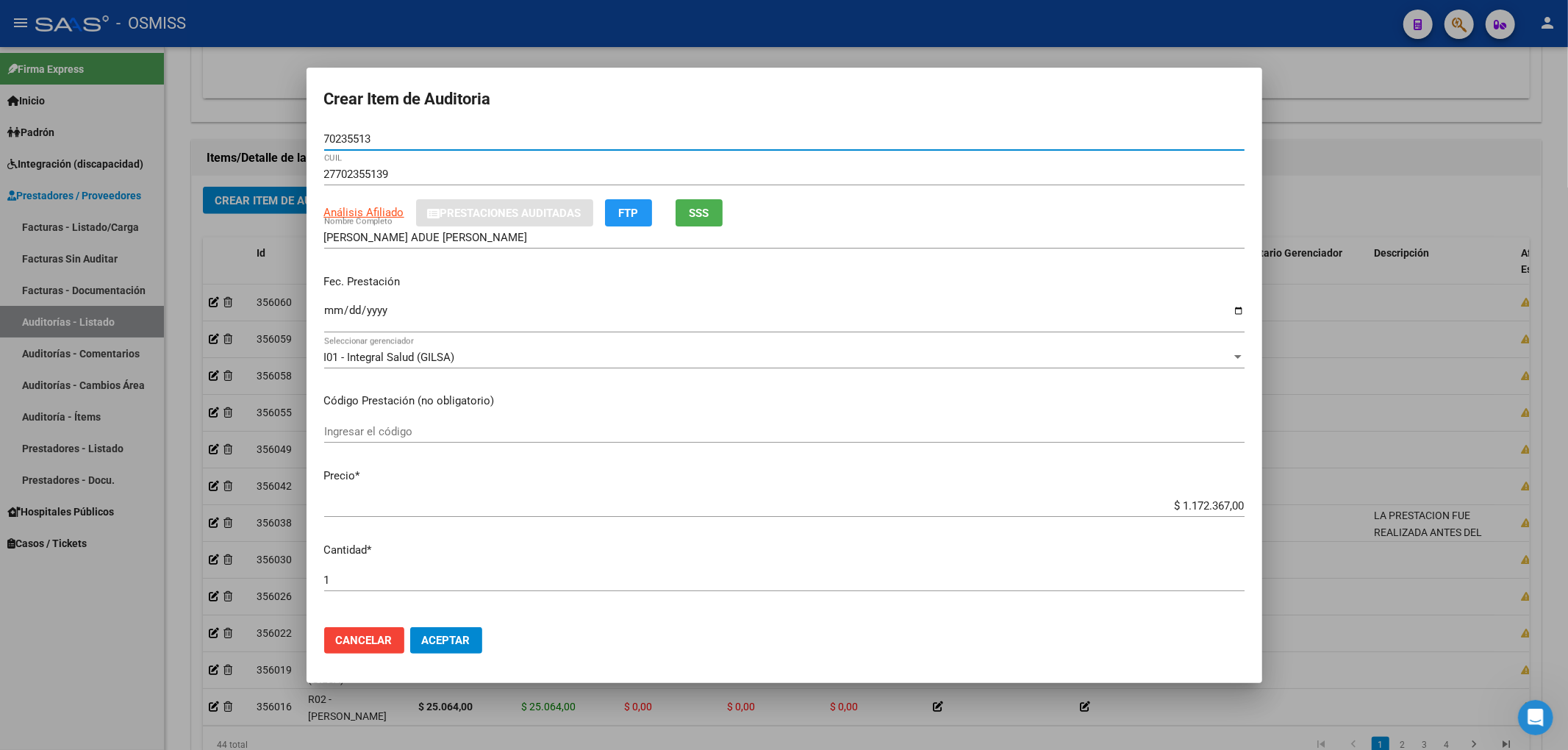
click at [339, 303] on div "Ingresar la fecha" at bounding box center [784, 316] width 920 height 31
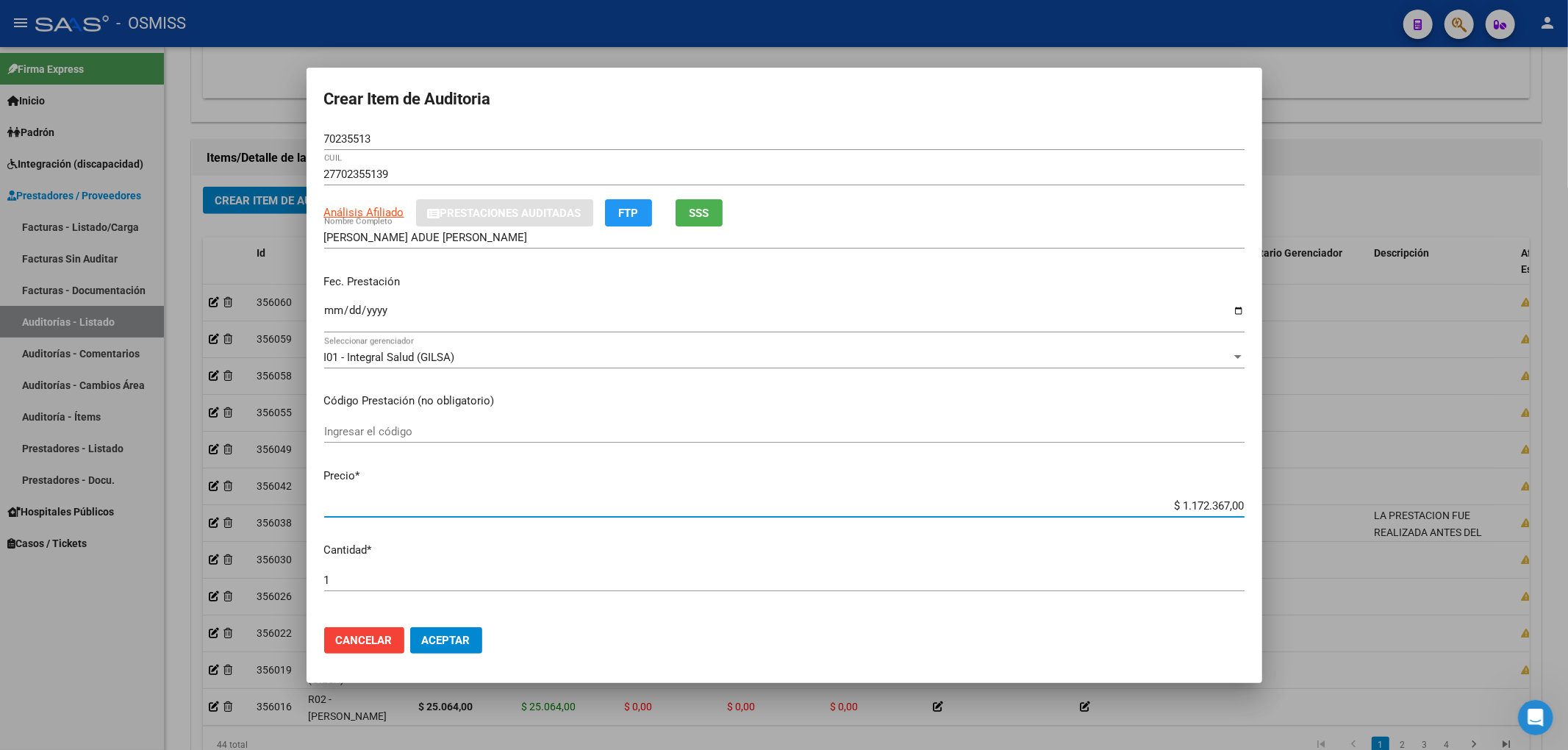
drag, startPoint x: 1138, startPoint y: 513, endPoint x: 1281, endPoint y: 501, distance: 143.5
click at [1281, 501] on div "Crear Item de Auditoria 70235513 Nro Documento 27702355139 CUIL Análisis Afilia…" at bounding box center [784, 375] width 1568 height 750
click at [1185, 505] on input "$ 1.172.367,00" at bounding box center [784, 505] width 920 height 13
drag, startPoint x: 1156, startPoint y: 505, endPoint x: 1338, endPoint y: 501, distance: 182.0
click at [1338, 501] on div "Crear Item de Auditoria 70235513 Nro Documento 27702355139 CUIL Análisis Afilia…" at bounding box center [784, 375] width 1568 height 750
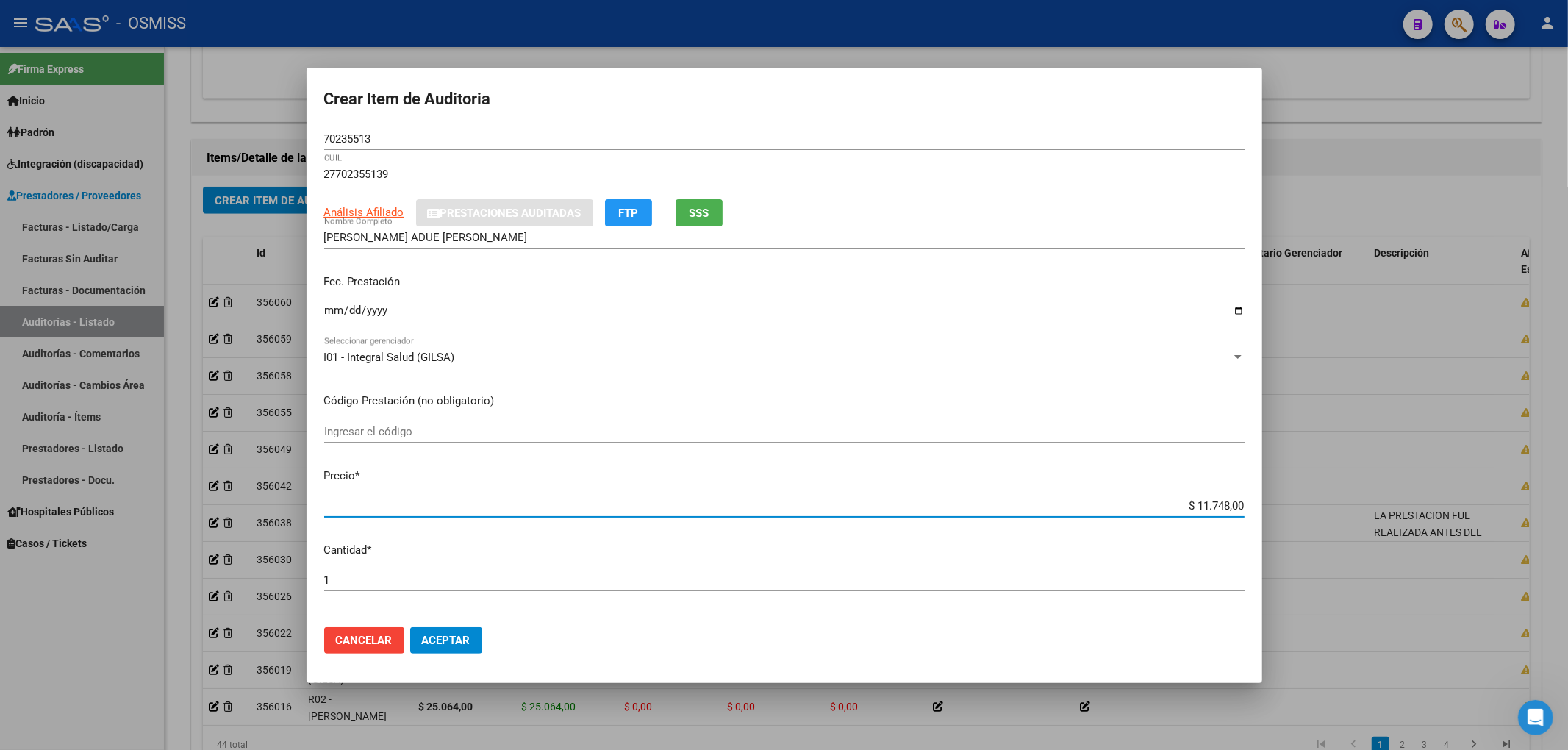
drag, startPoint x: 383, startPoint y: 138, endPoint x: 101, endPoint y: 124, distance: 282.3
click at [183, 107] on div "Crear Item de Auditoria 70235513 Nro Documento 27702355139 CUIL Análisis Afilia…" at bounding box center [784, 375] width 1568 height 750
click at [1060, 310] on input "[DATE]" at bounding box center [784, 315] width 920 height 23
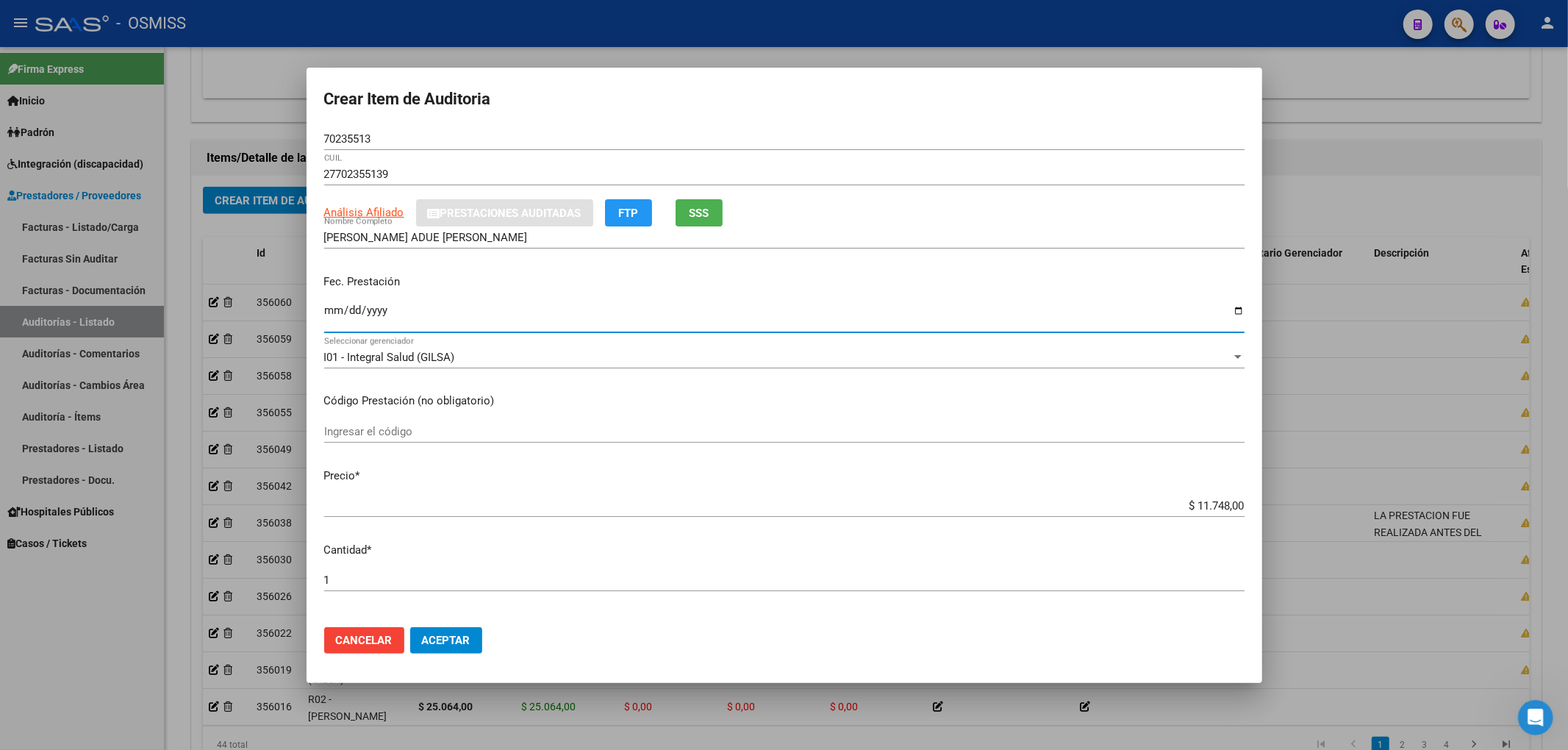
click at [468, 637] on span "Aceptar" at bounding box center [446, 640] width 48 height 13
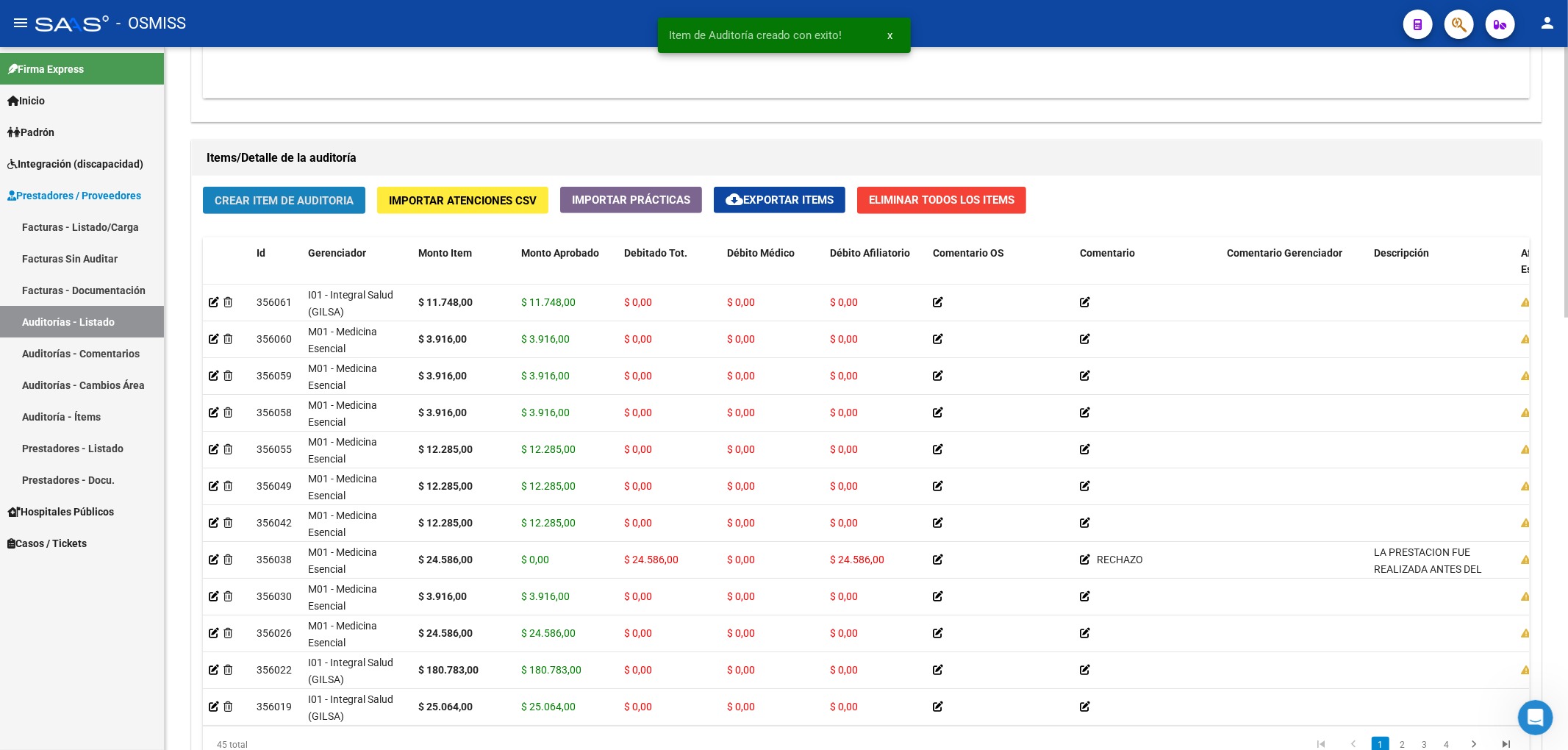
click at [262, 203] on span "Crear Item de Auditoria" at bounding box center [284, 201] width 139 height 13
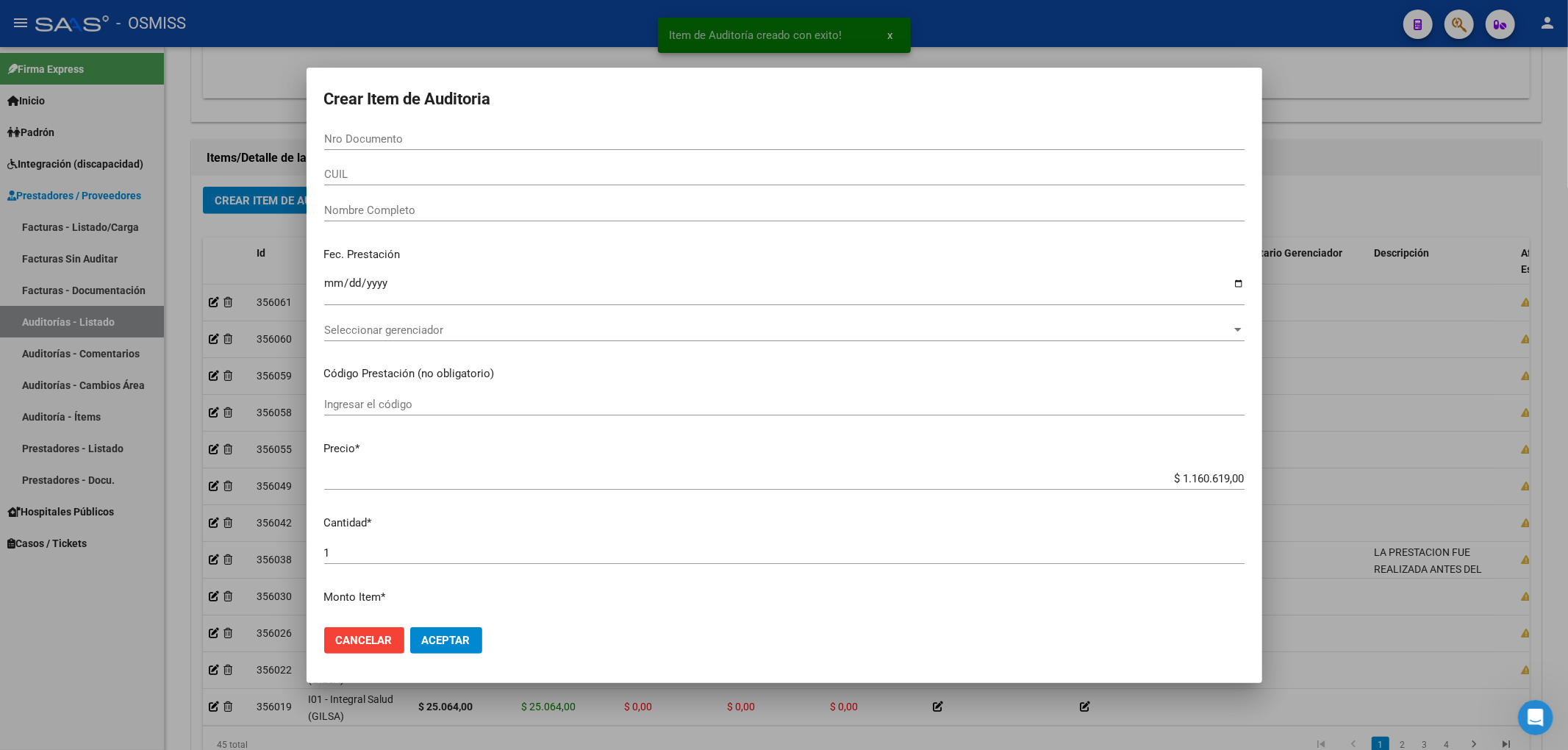
click at [141, 339] on div at bounding box center [784, 375] width 1568 height 750
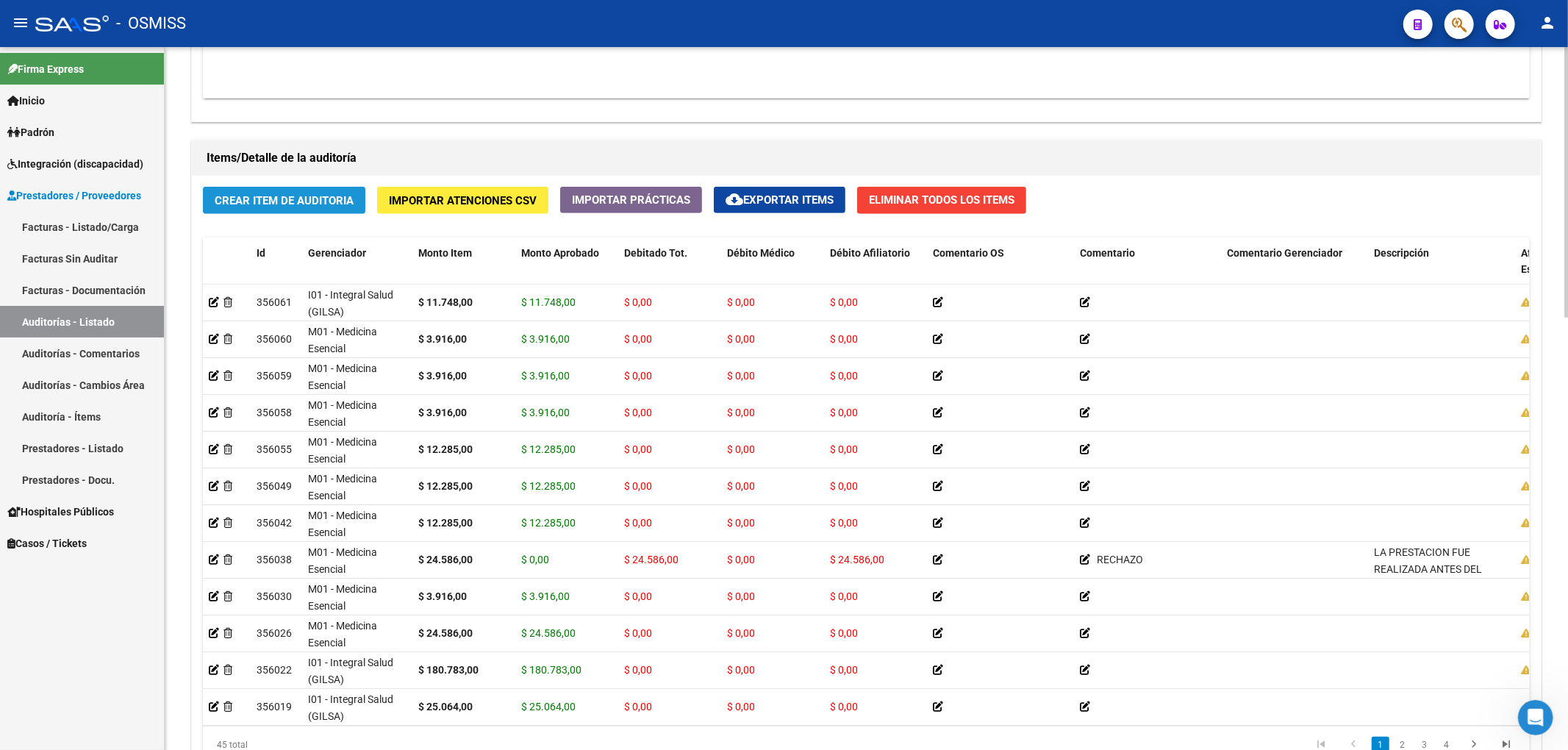
click at [281, 200] on span "Crear Item de Auditoria" at bounding box center [284, 201] width 139 height 13
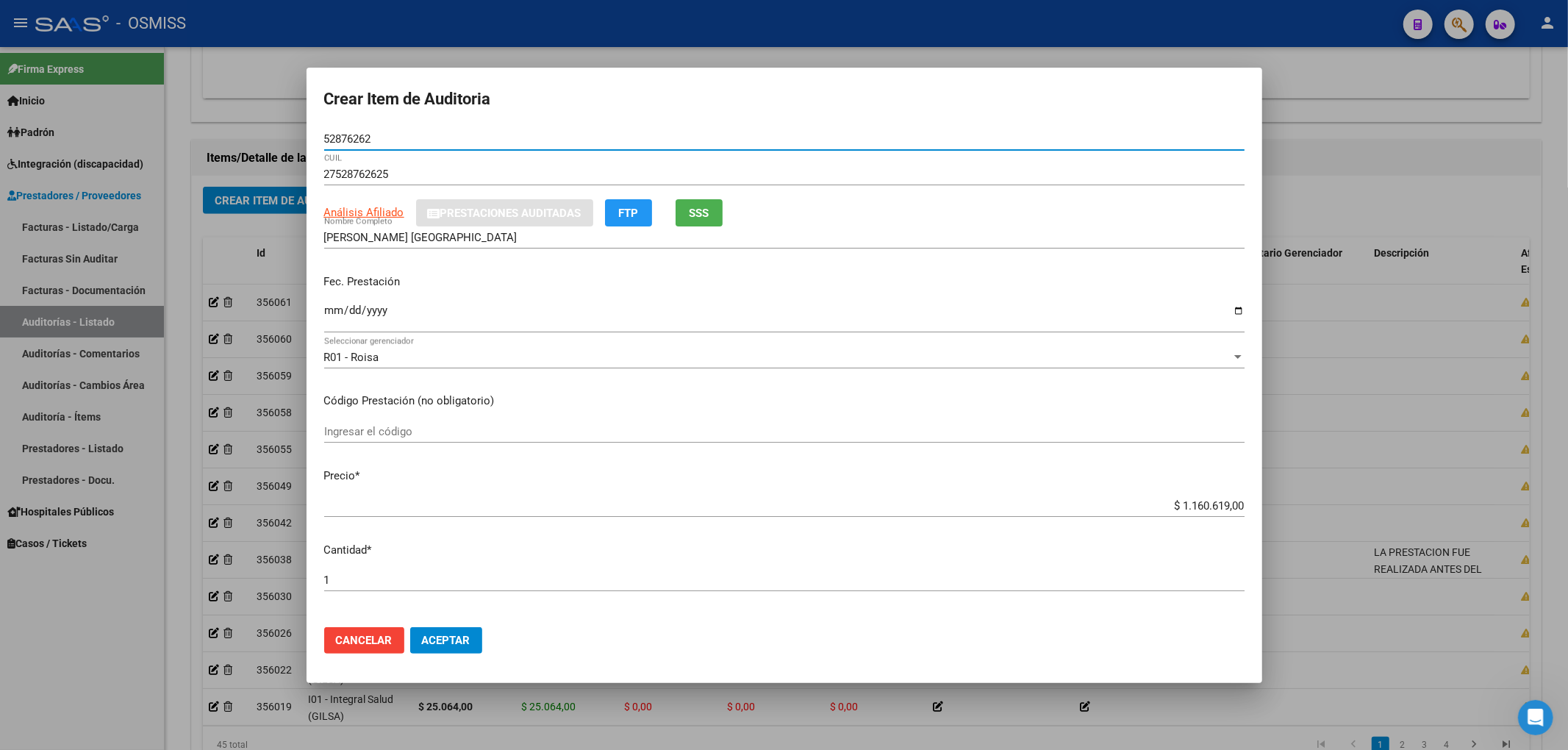
click at [335, 310] on input "Ingresar la fecha" at bounding box center [784, 315] width 920 height 23
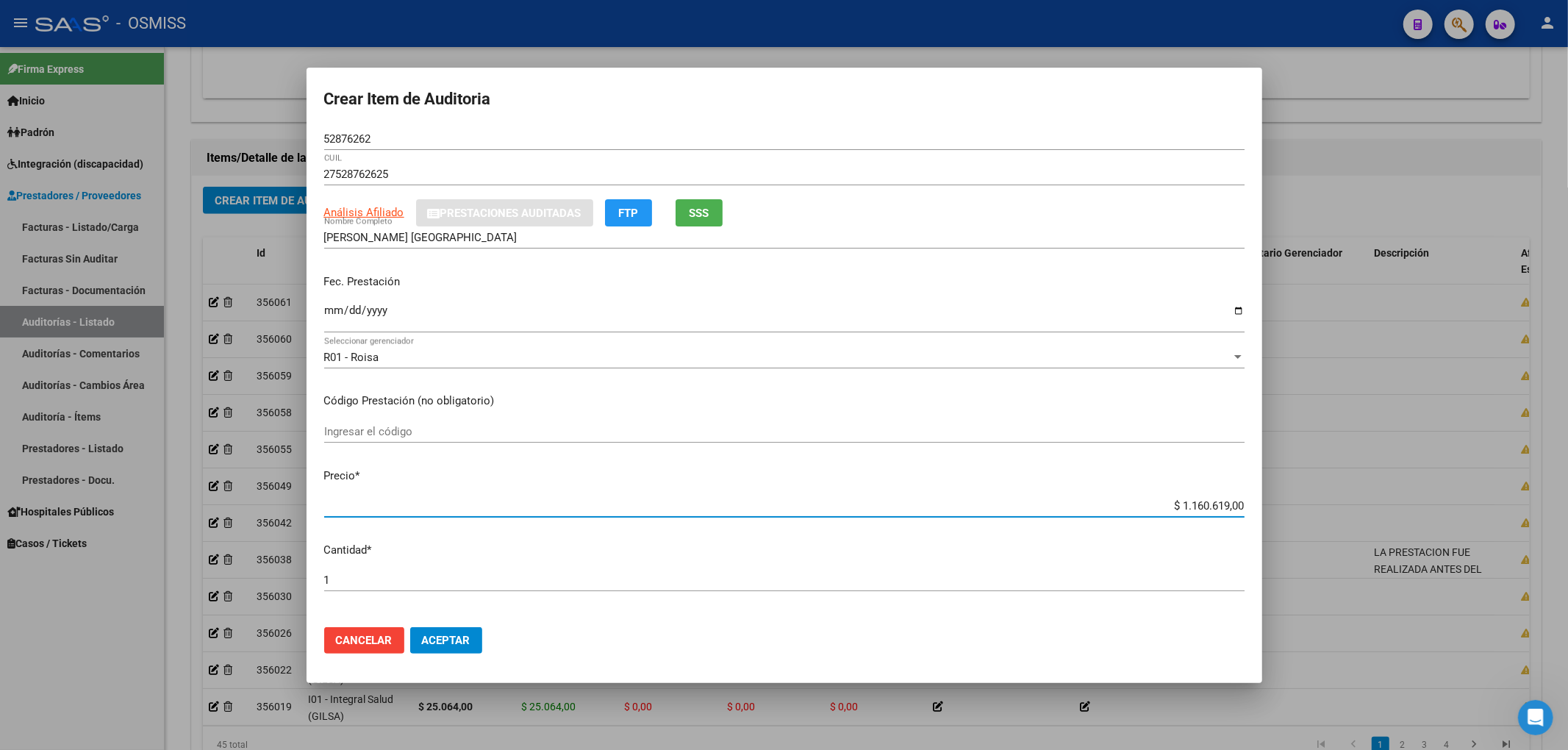
drag, startPoint x: 1140, startPoint y: 513, endPoint x: 1530, endPoint y: 542, distance: 391.1
click at [1530, 542] on div "Crear Item de Auditoria 52876262 Nro Documento 27528762625 CUIL Análisis Afilia…" at bounding box center [784, 375] width 1568 height 750
drag, startPoint x: 1159, startPoint y: 506, endPoint x: 1327, endPoint y: 506, distance: 168.0
click at [1327, 506] on div "Crear Item de Auditoria 52876262 Nro Documento 27528762625 CUIL Análisis Afilia…" at bounding box center [784, 375] width 1568 height 750
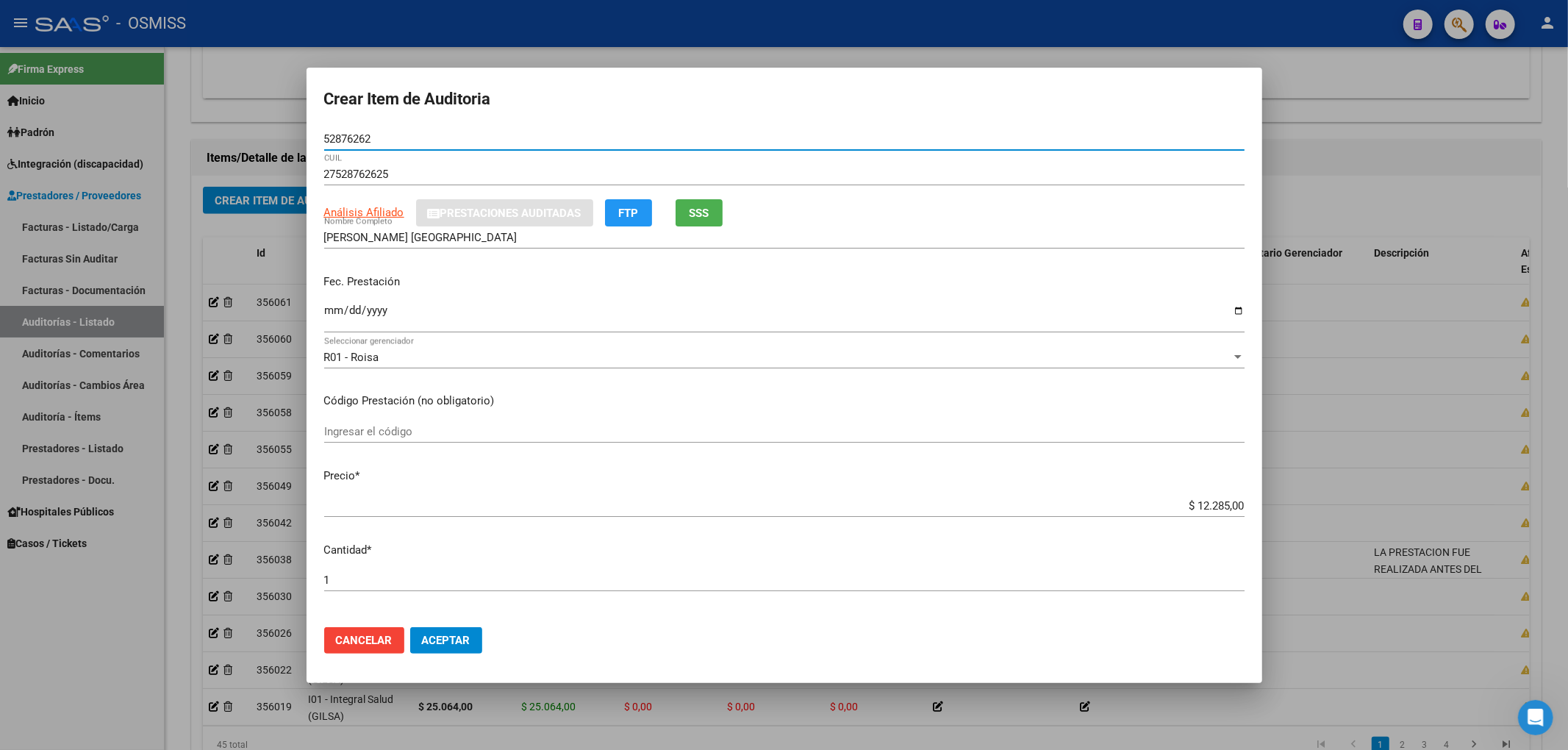
drag, startPoint x: 394, startPoint y: 136, endPoint x: 129, endPoint y: 136, distance: 265.0
click at [134, 136] on div "Crear Item de Auditoria 52876262 Nro Documento 27528762625 CUIL Análisis Afilia…" at bounding box center [784, 375] width 1568 height 750
click at [1176, 344] on div "2025-05-30 Ingresar la fecha" at bounding box center [784, 323] width 920 height 45
click at [452, 622] on mat-dialog-actions "Cancelar Aceptar" at bounding box center [784, 640] width 920 height 50
click at [460, 630] on button "Aceptar" at bounding box center [446, 640] width 72 height 26
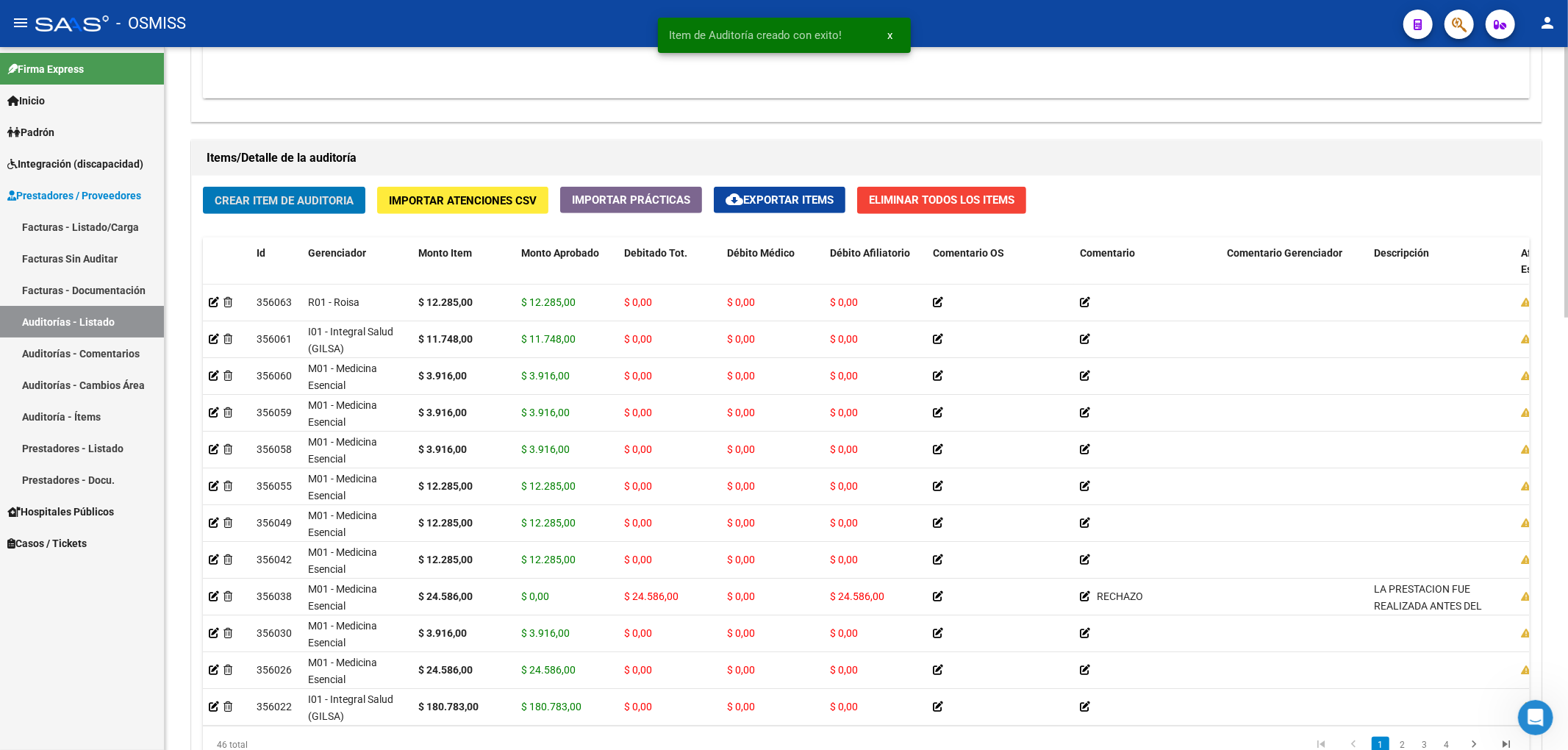
click at [307, 205] on span "Crear Item de Auditoria" at bounding box center [284, 201] width 139 height 13
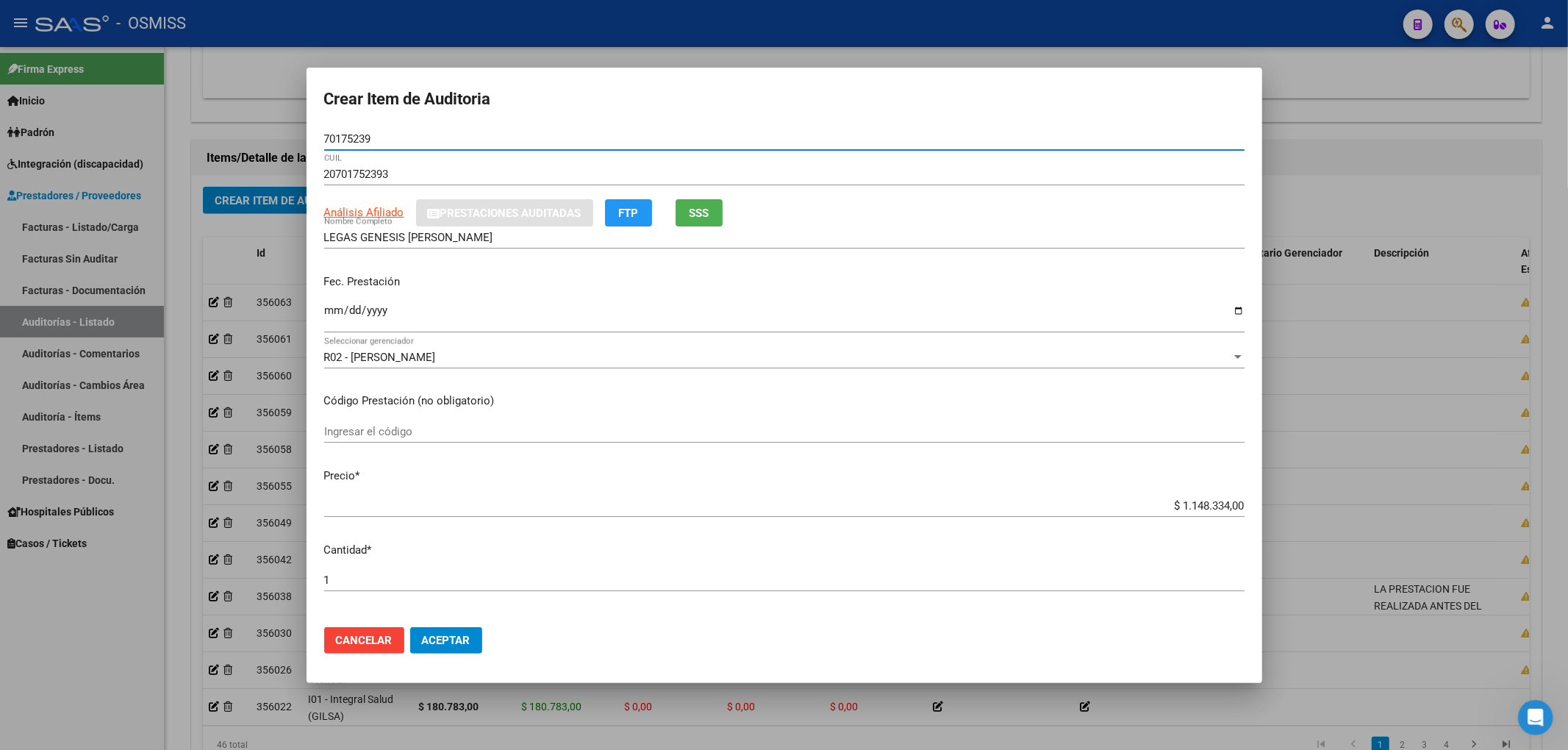
click at [330, 310] on input "Ingresar la fecha" at bounding box center [784, 315] width 920 height 23
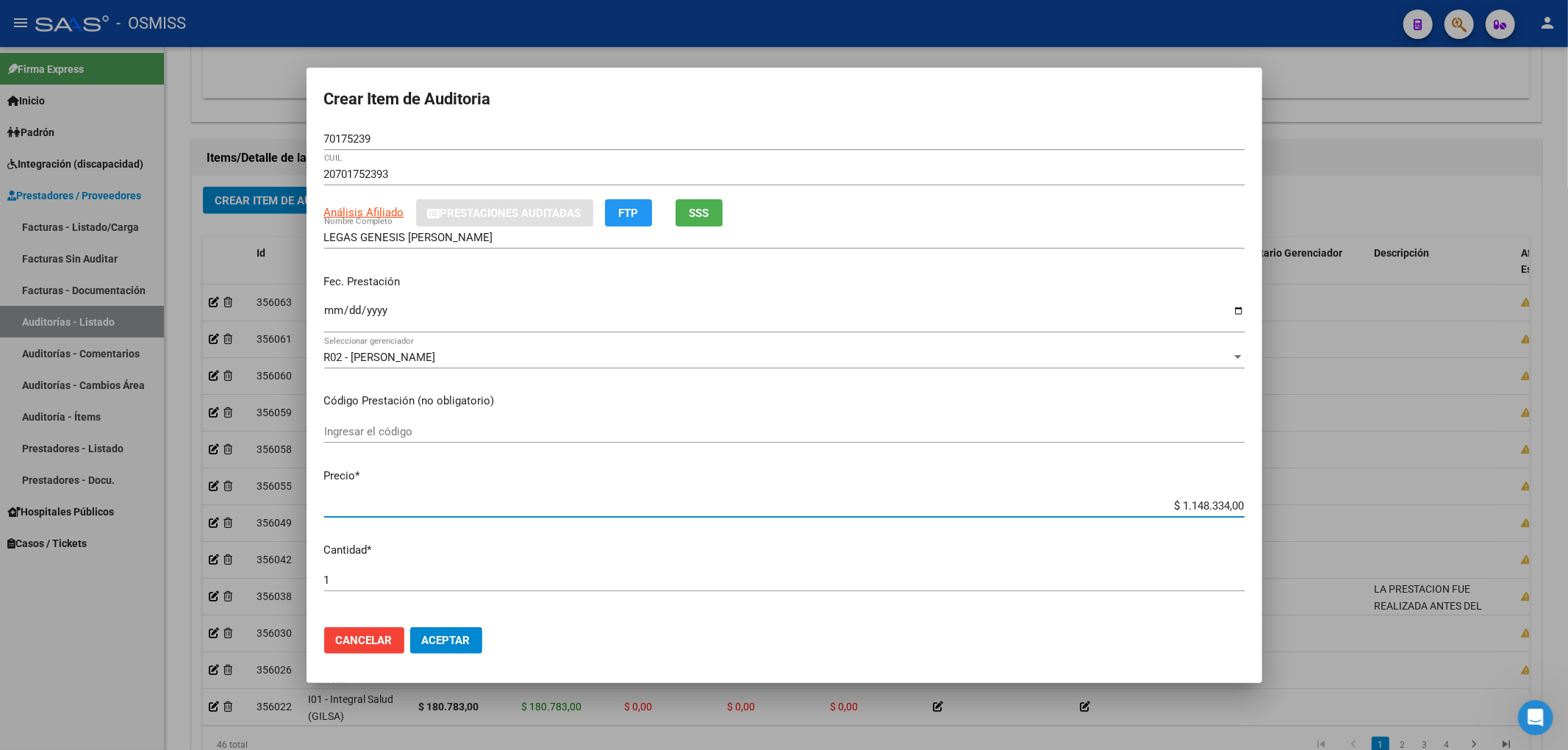
drag, startPoint x: 1218, startPoint y: 503, endPoint x: 1457, endPoint y: 518, distance: 239.5
click at [1457, 518] on div "Crear Item de Auditoria 70175239 Nro Documento 20701752393 CUIL Análisis Afilia…" at bounding box center [784, 375] width 1568 height 750
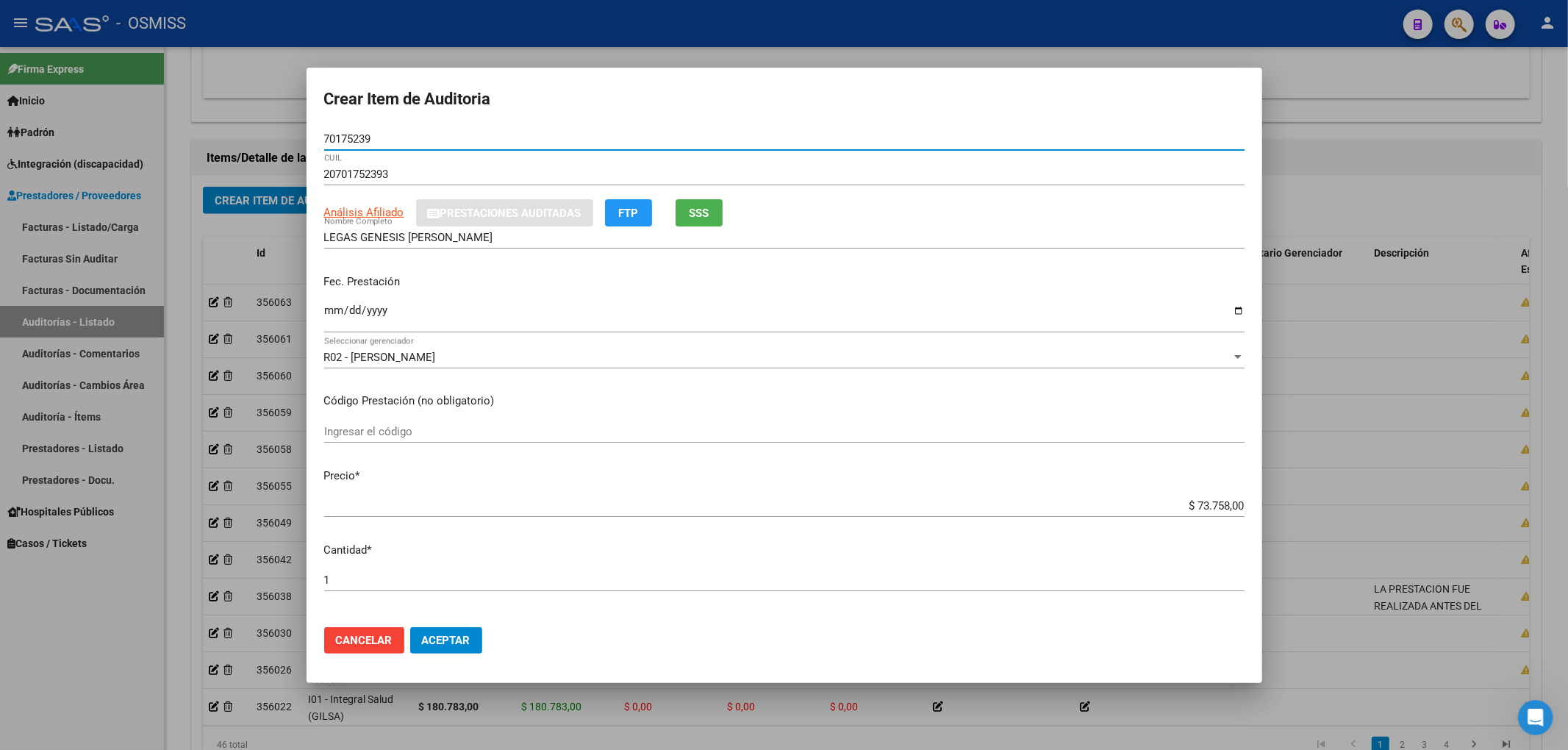
drag, startPoint x: 406, startPoint y: 142, endPoint x: 166, endPoint y: 136, distance: 240.1
click at [180, 122] on div "Crear Item de Auditoria 70175239 Nro Documento 20701752393 CUIL Análisis Afilia…" at bounding box center [784, 375] width 1568 height 750
click at [1036, 257] on div "LEGAS GENESIS ABIGAIL Nombre Completo" at bounding box center [784, 244] width 920 height 36
click at [466, 634] on span "Aceptar" at bounding box center [446, 640] width 48 height 13
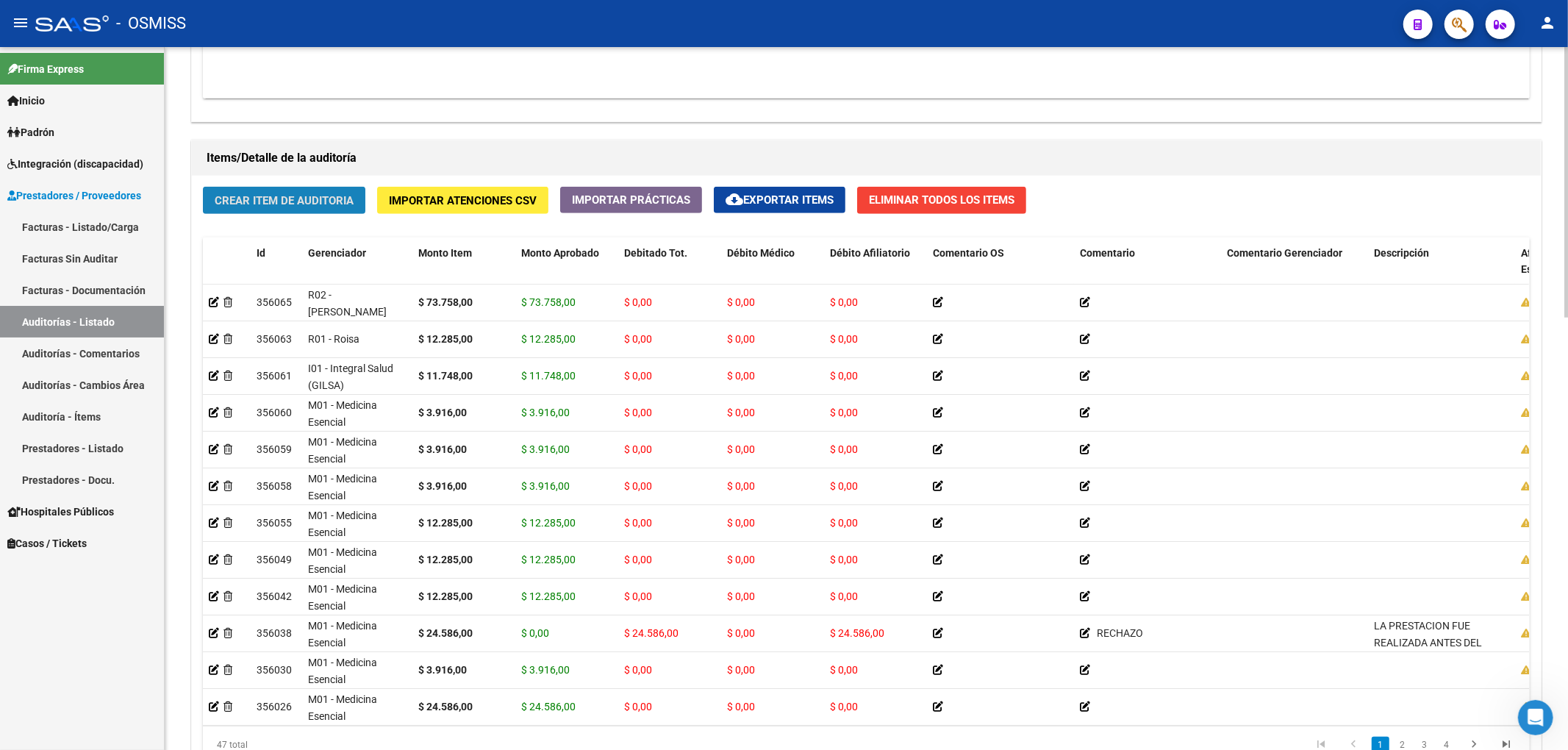
click at [306, 201] on span "Crear Item de Auditoria" at bounding box center [284, 201] width 139 height 13
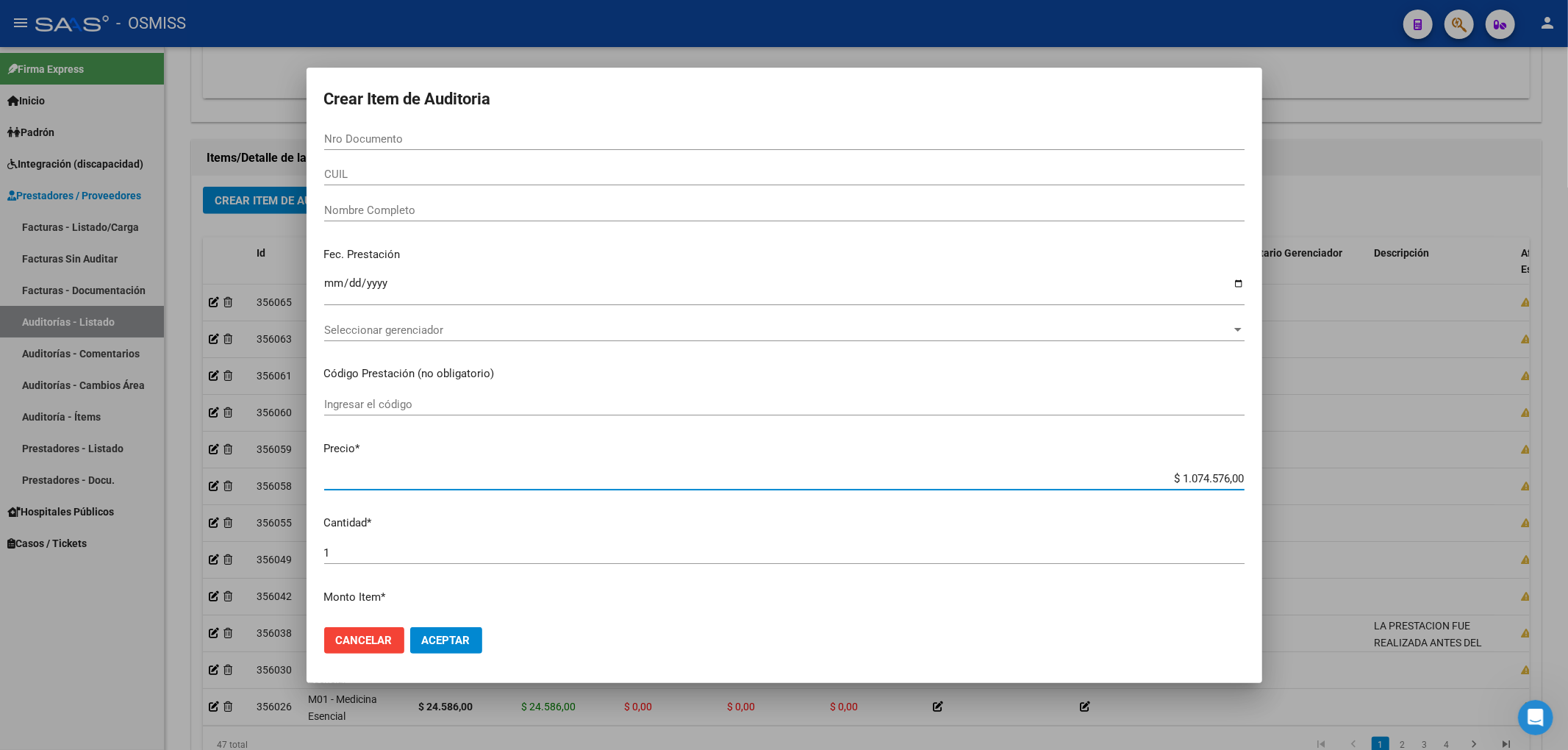
drag, startPoint x: 1132, startPoint y: 482, endPoint x: 1141, endPoint y: 480, distance: 9.2
click at [1141, 480] on input "$ 1.074.576,00" at bounding box center [784, 478] width 920 height 13
drag, startPoint x: 1145, startPoint y: 480, endPoint x: 1334, endPoint y: 493, distance: 189.4
click at [1331, 496] on div "Crear Item de Auditoria Nro Documento CUIL Nombre Completo Fec. Prestación Ingr…" at bounding box center [784, 375] width 1568 height 750
click at [395, 136] on input "Nro Documento" at bounding box center [784, 139] width 920 height 13
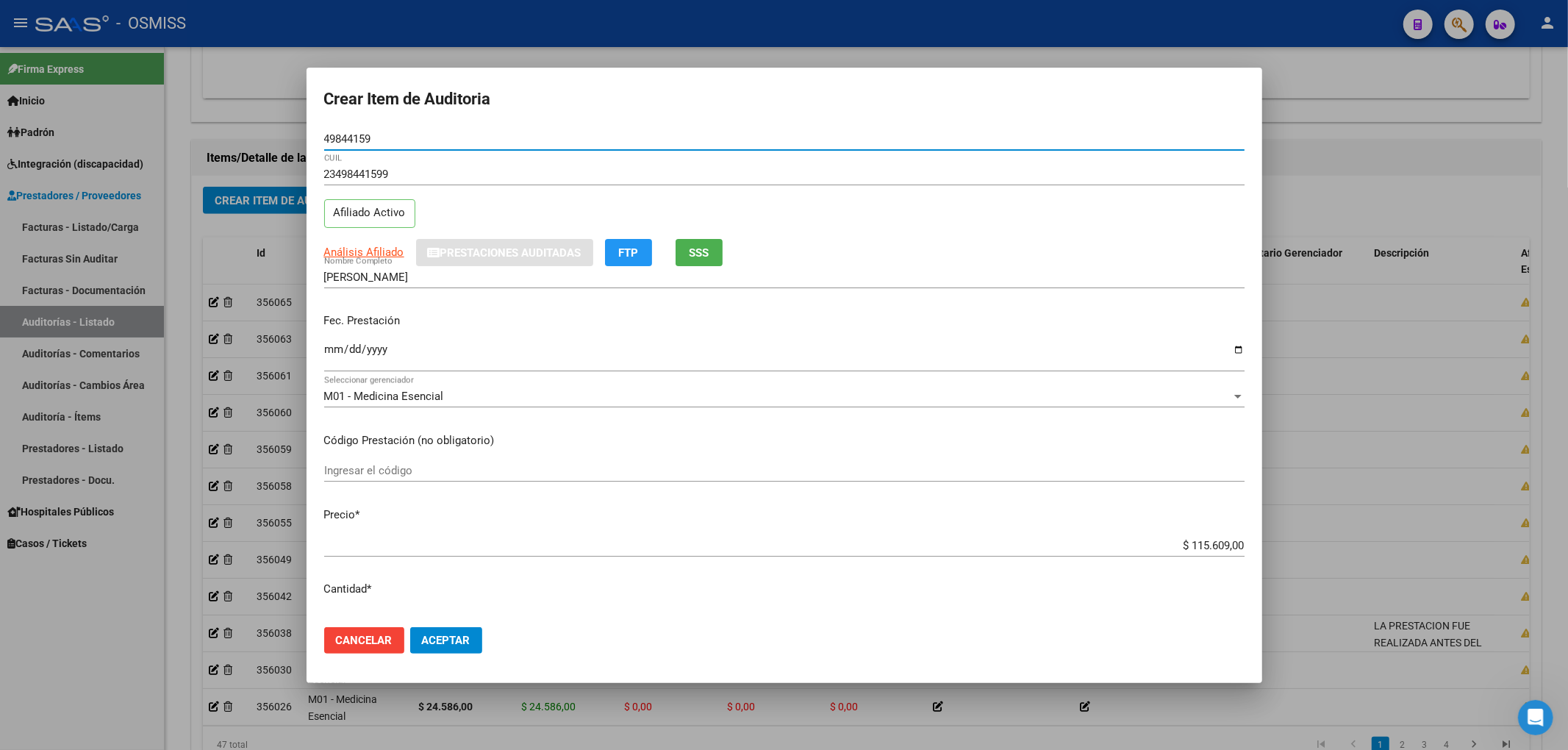
click at [337, 356] on input "Ingresar la fecha" at bounding box center [784, 355] width 920 height 23
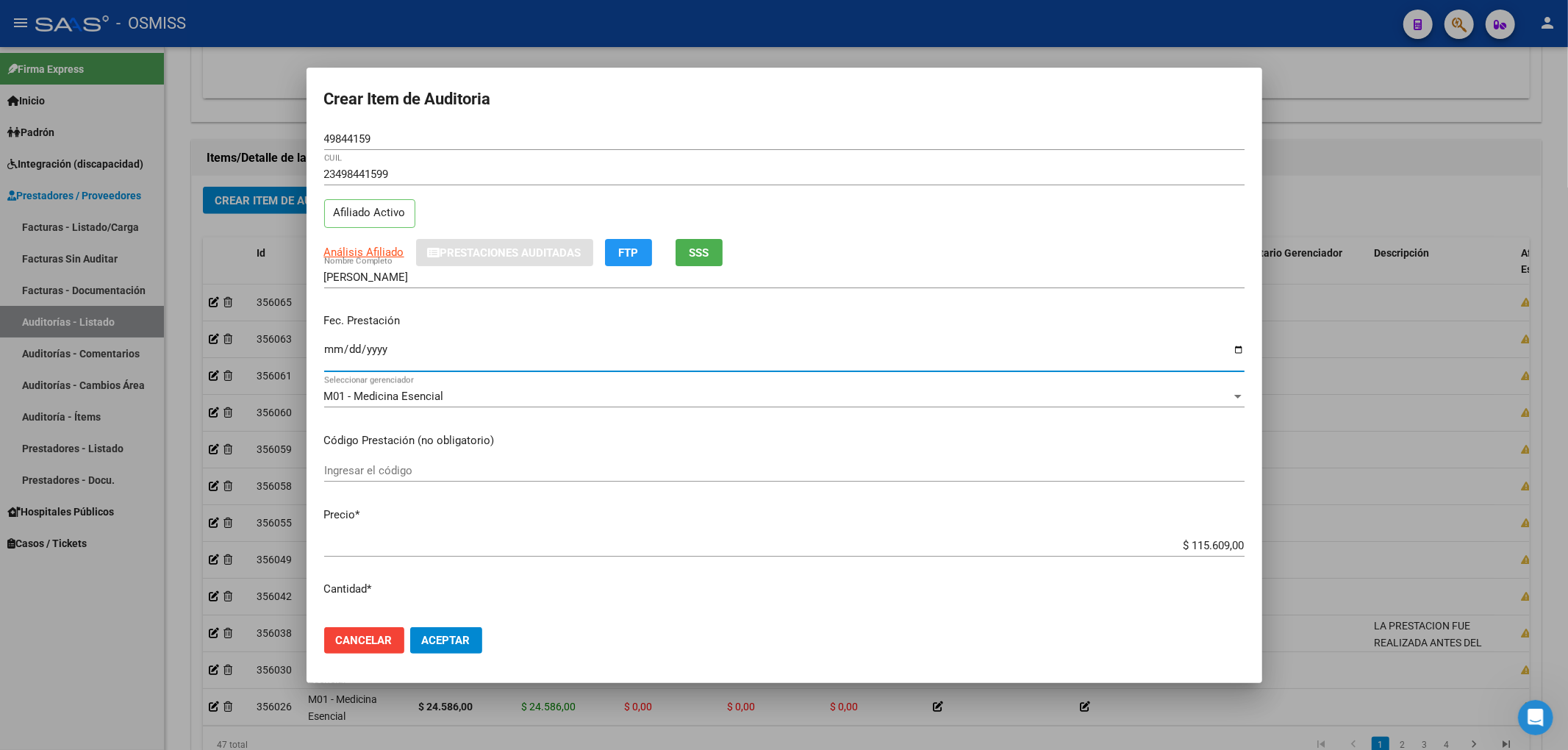
drag, startPoint x: 381, startPoint y: 144, endPoint x: 154, endPoint y: 145, distance: 227.0
click at [207, 134] on div "Crear Item de Auditoria 49844159 Nro Documento 23498441599 CUIL Afiliado Activo…" at bounding box center [784, 375] width 1568 height 750
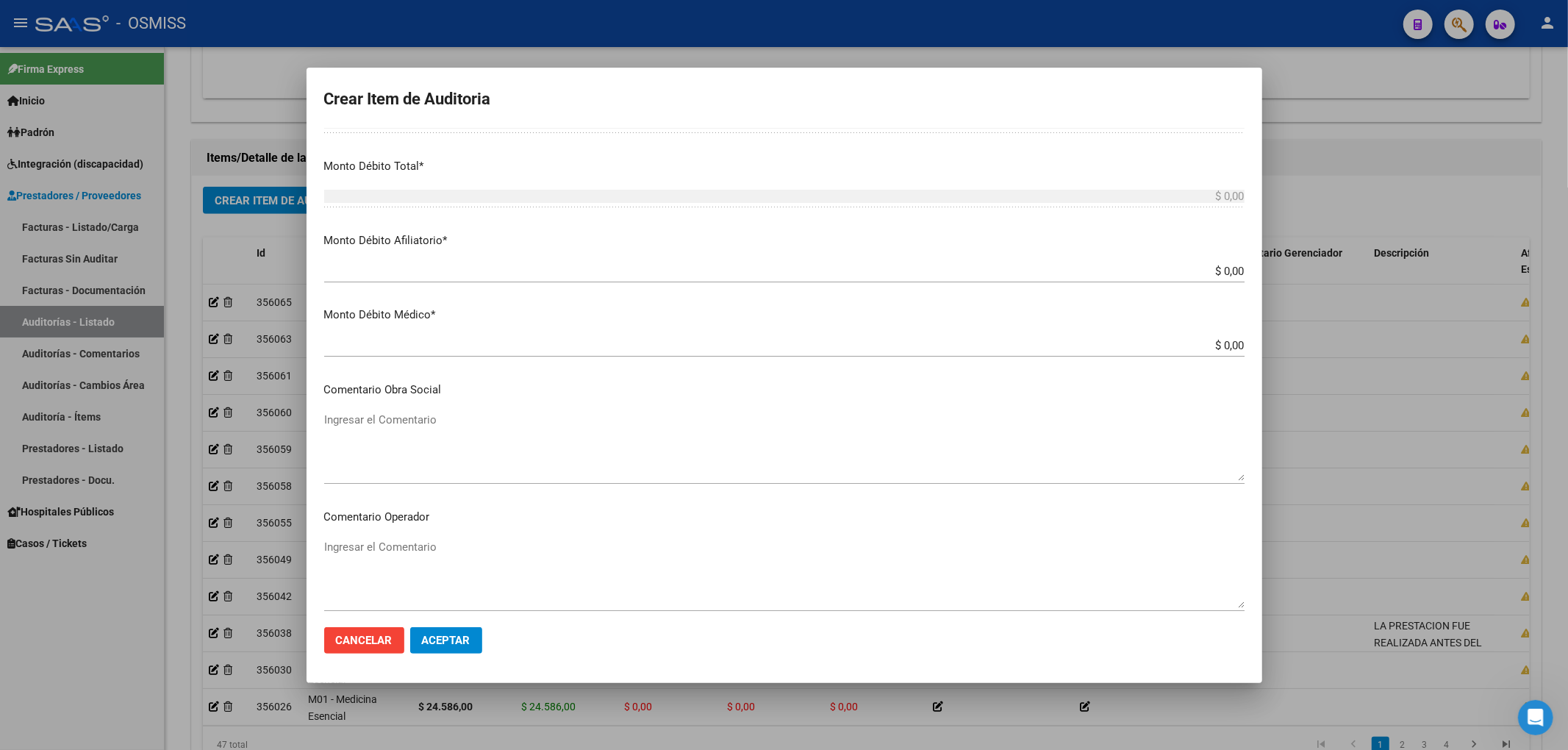
scroll to position [588, 0]
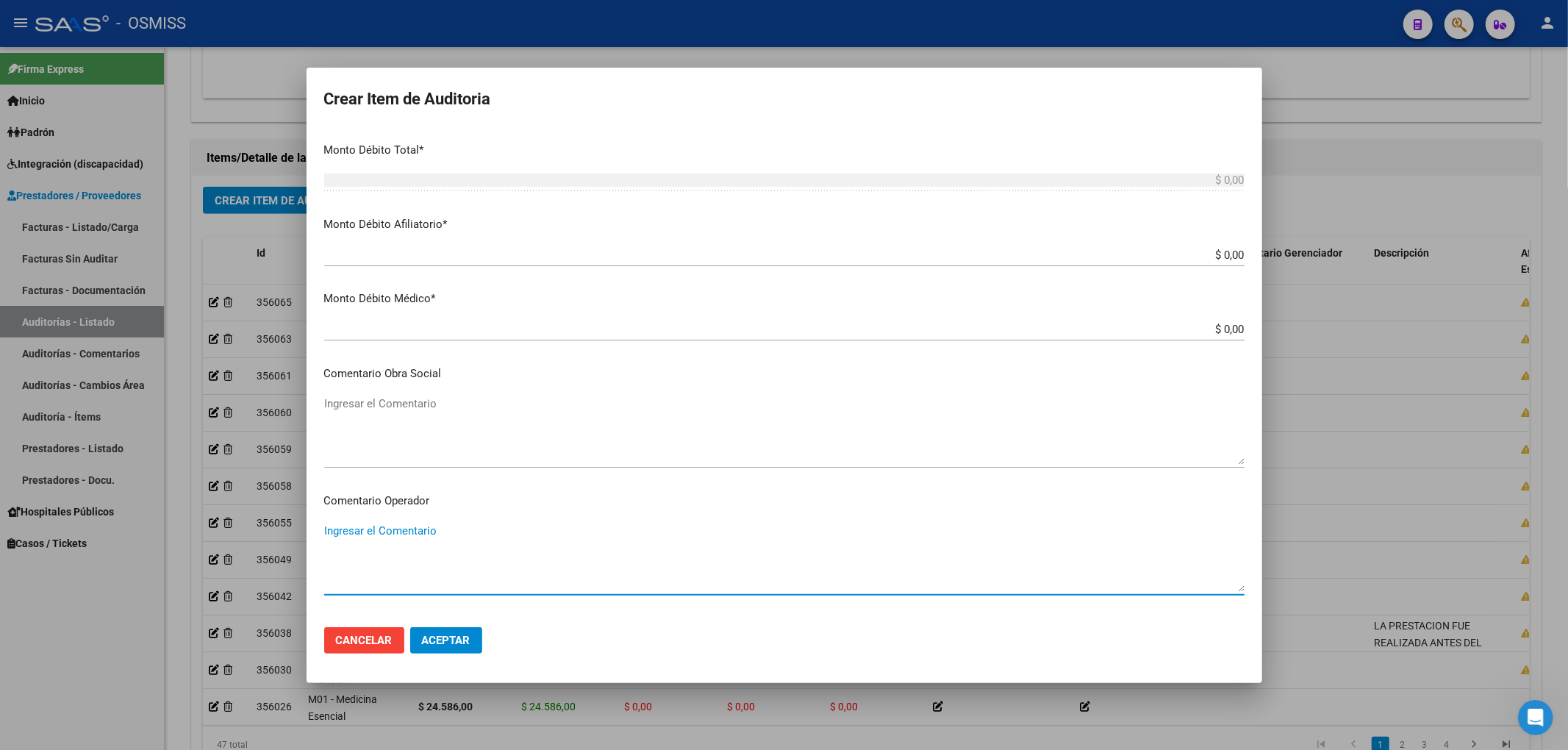
click at [400, 541] on textarea "Ingresar el Comentario" at bounding box center [784, 557] width 920 height 69
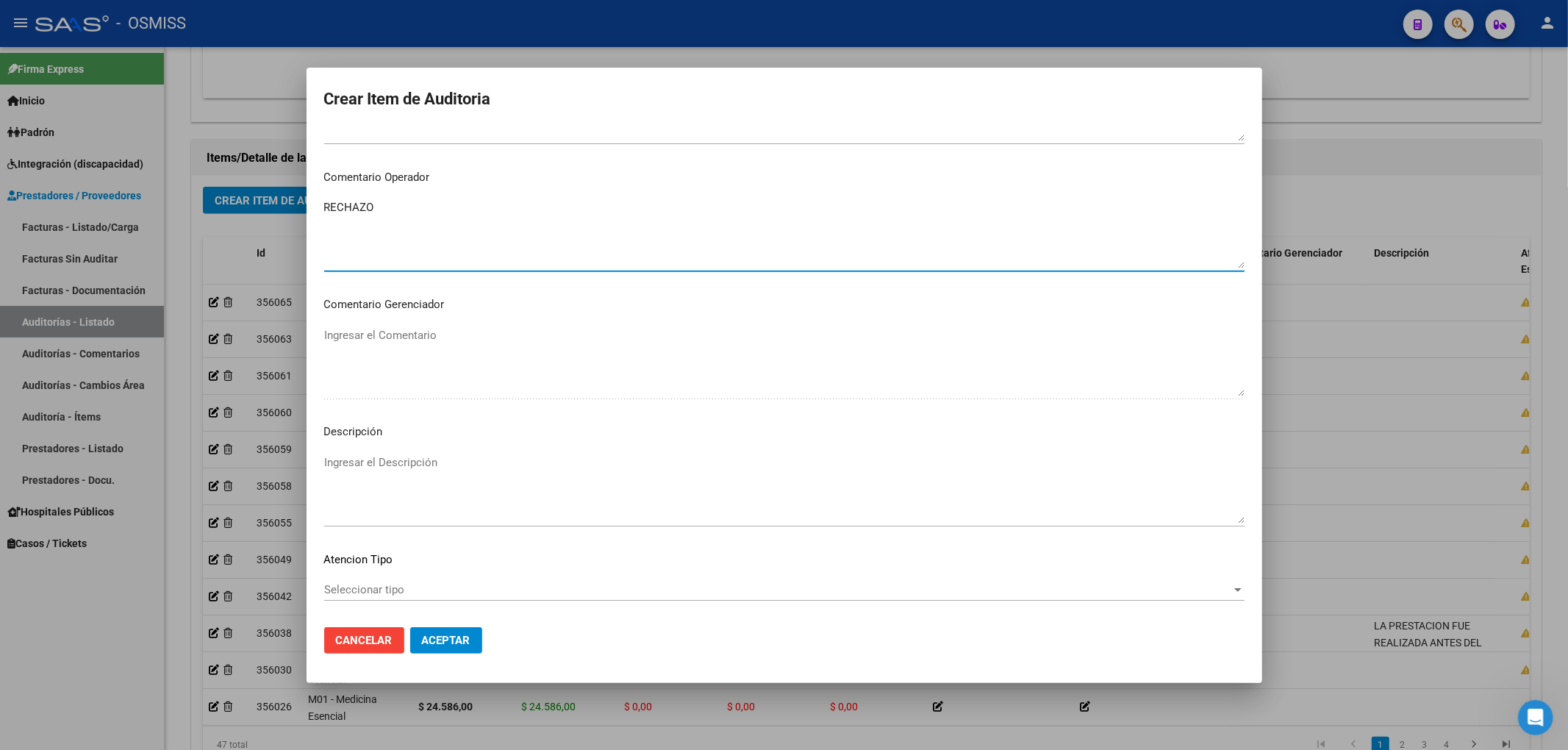
scroll to position [980, 0]
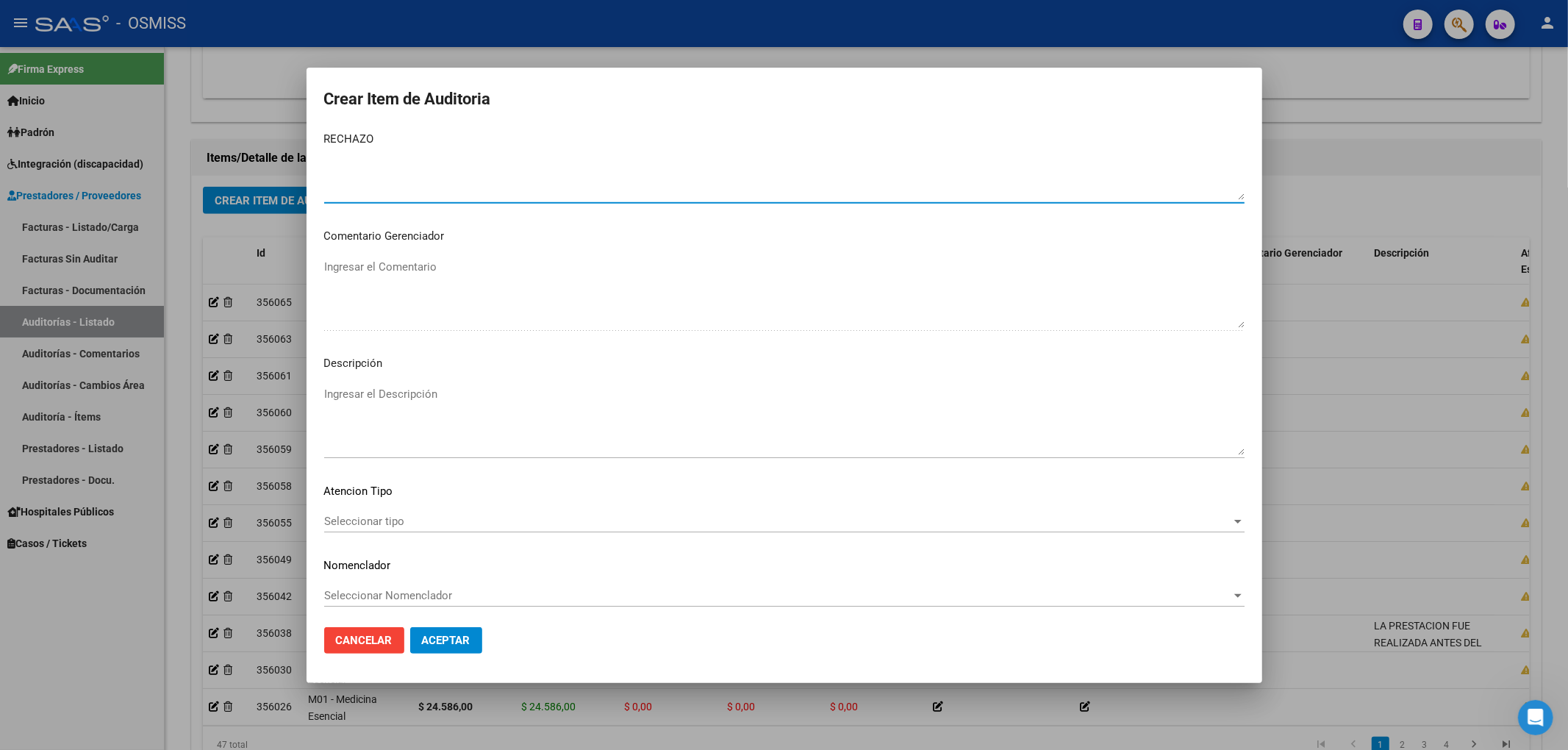
click at [392, 403] on textarea "Ingresar el Descripción" at bounding box center [784, 420] width 920 height 69
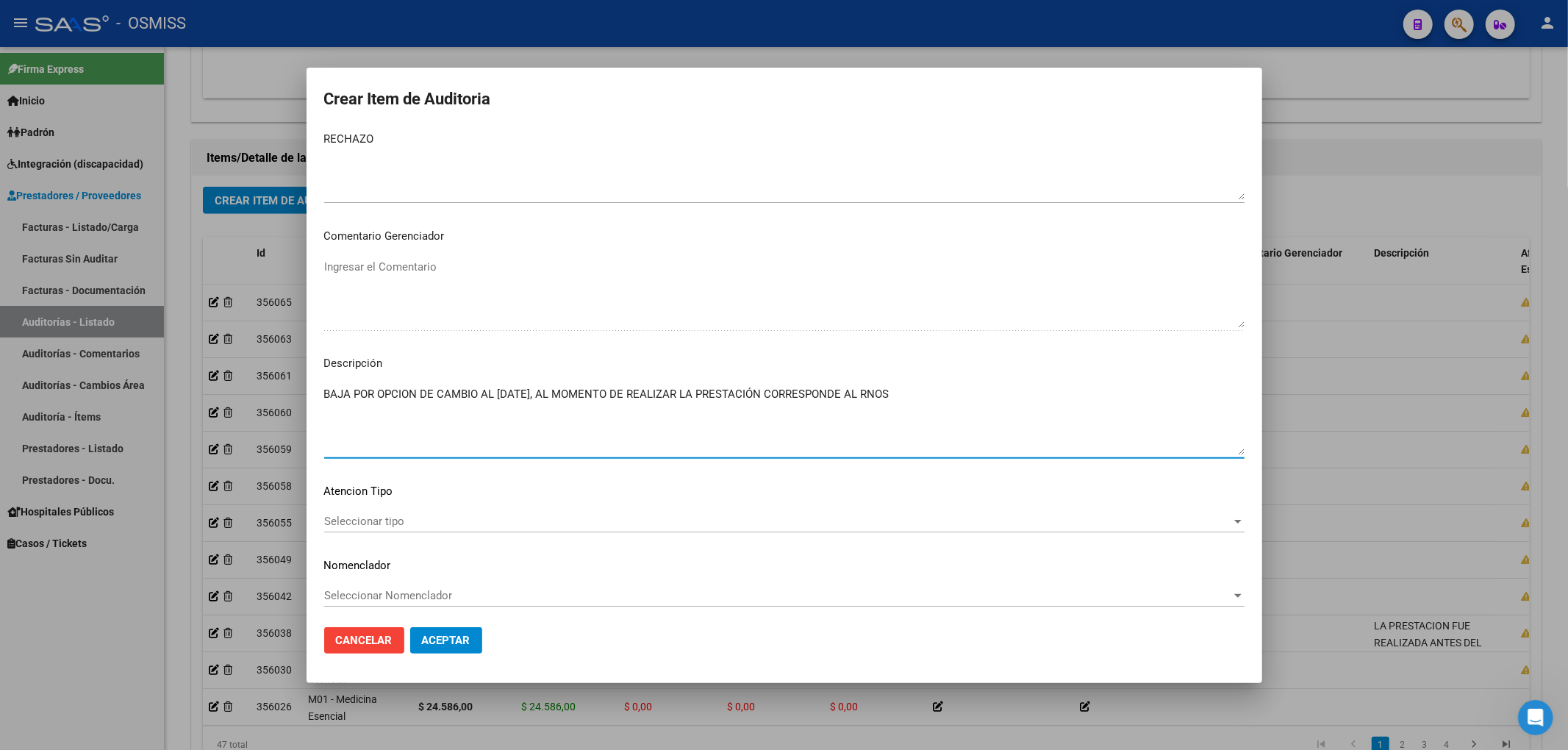
paste textarea "1-0060-1"
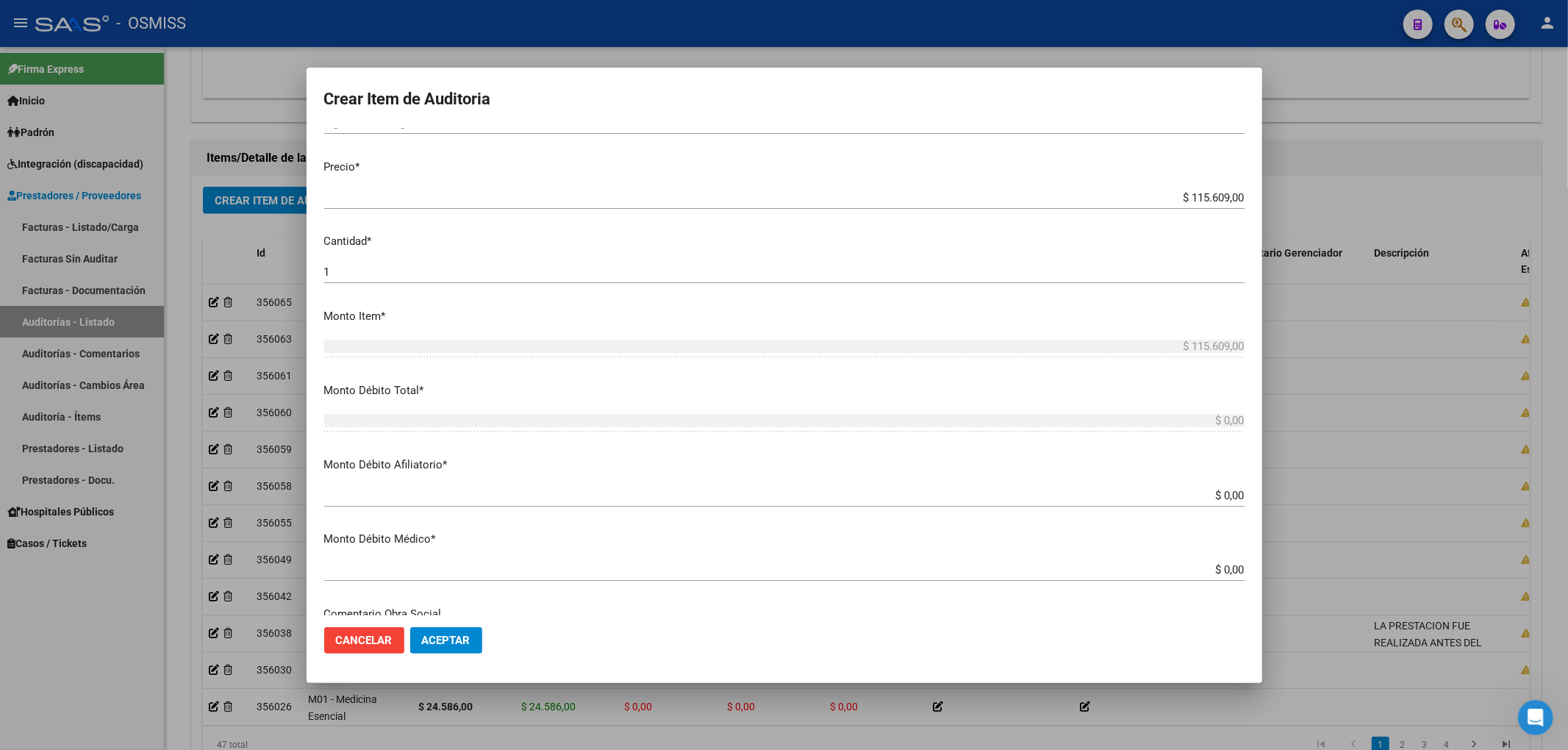
scroll to position [882, 0]
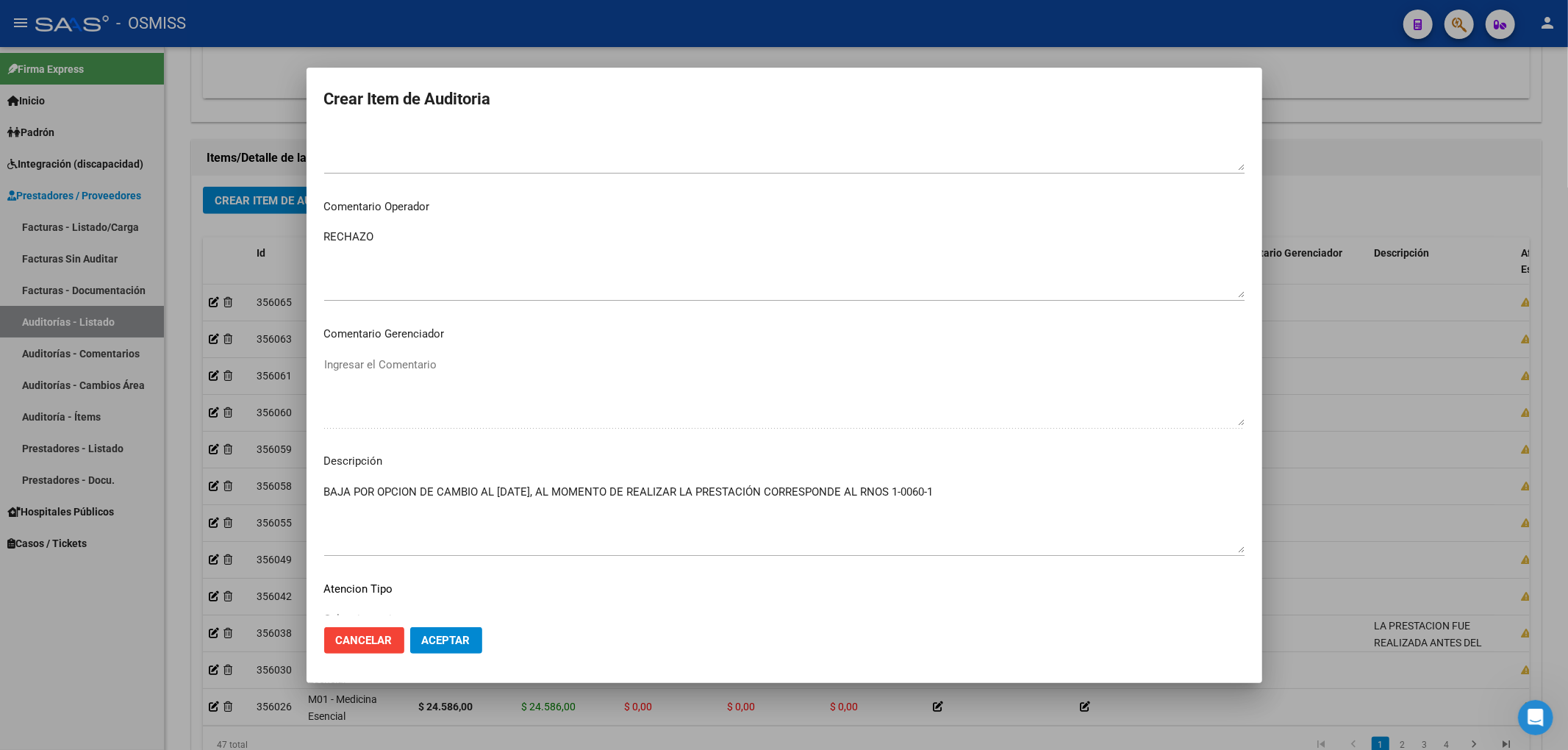
drag, startPoint x: 322, startPoint y: 489, endPoint x: 568, endPoint y: 497, distance: 246.1
click at [565, 496] on mat-dialog-content "49844159 Nro Documento 23498441599 CUIL Afiliado Activo Análisis Afiliado Prest…" at bounding box center [784, 371] width 955 height 488
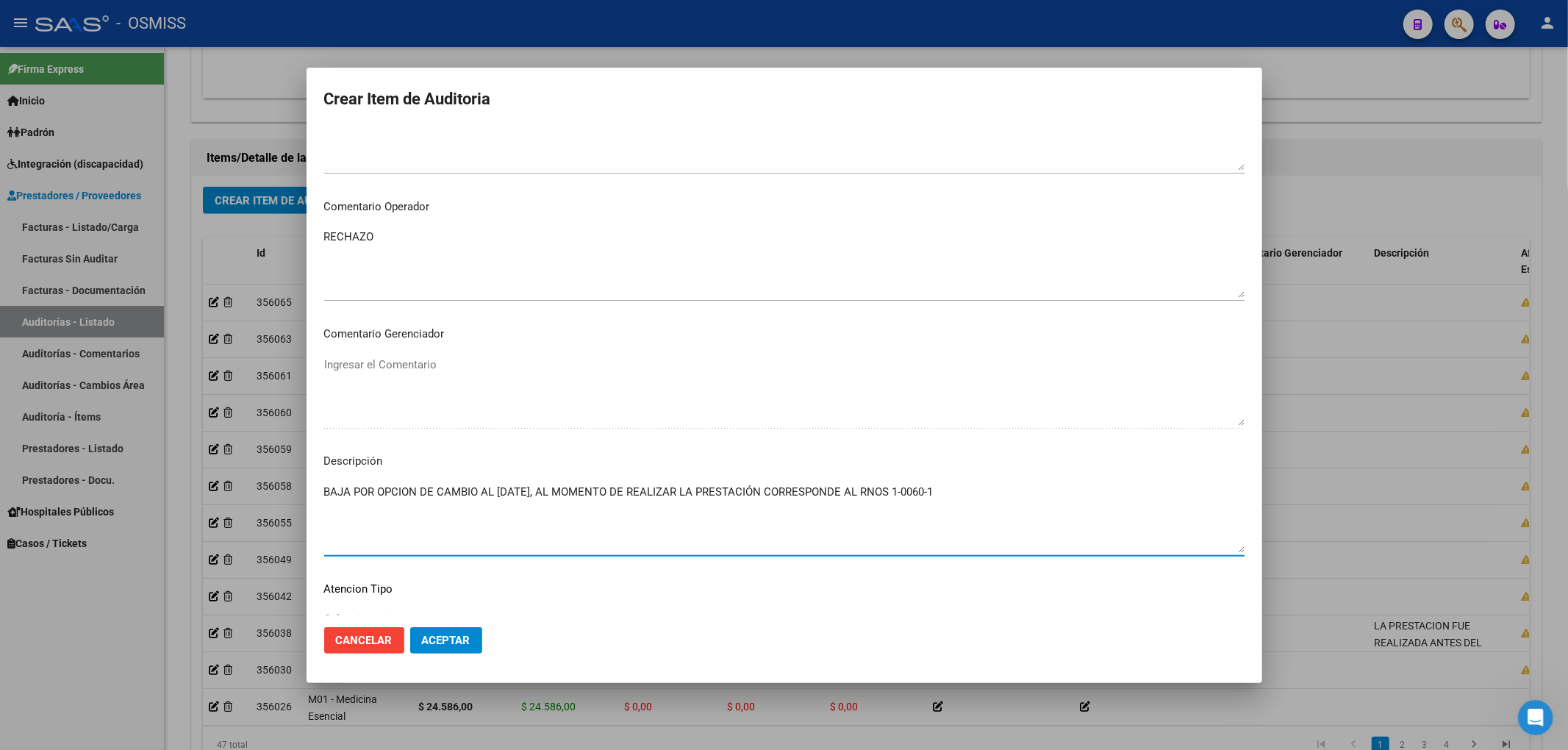
drag, startPoint x: 964, startPoint y: 493, endPoint x: 315, endPoint y: 484, distance: 649.1
click at [315, 484] on mat-dialog-content "49844159 Nro Documento 23498441599 CUIL Afiliado Activo Análisis Afiliado Prest…" at bounding box center [784, 371] width 955 height 488
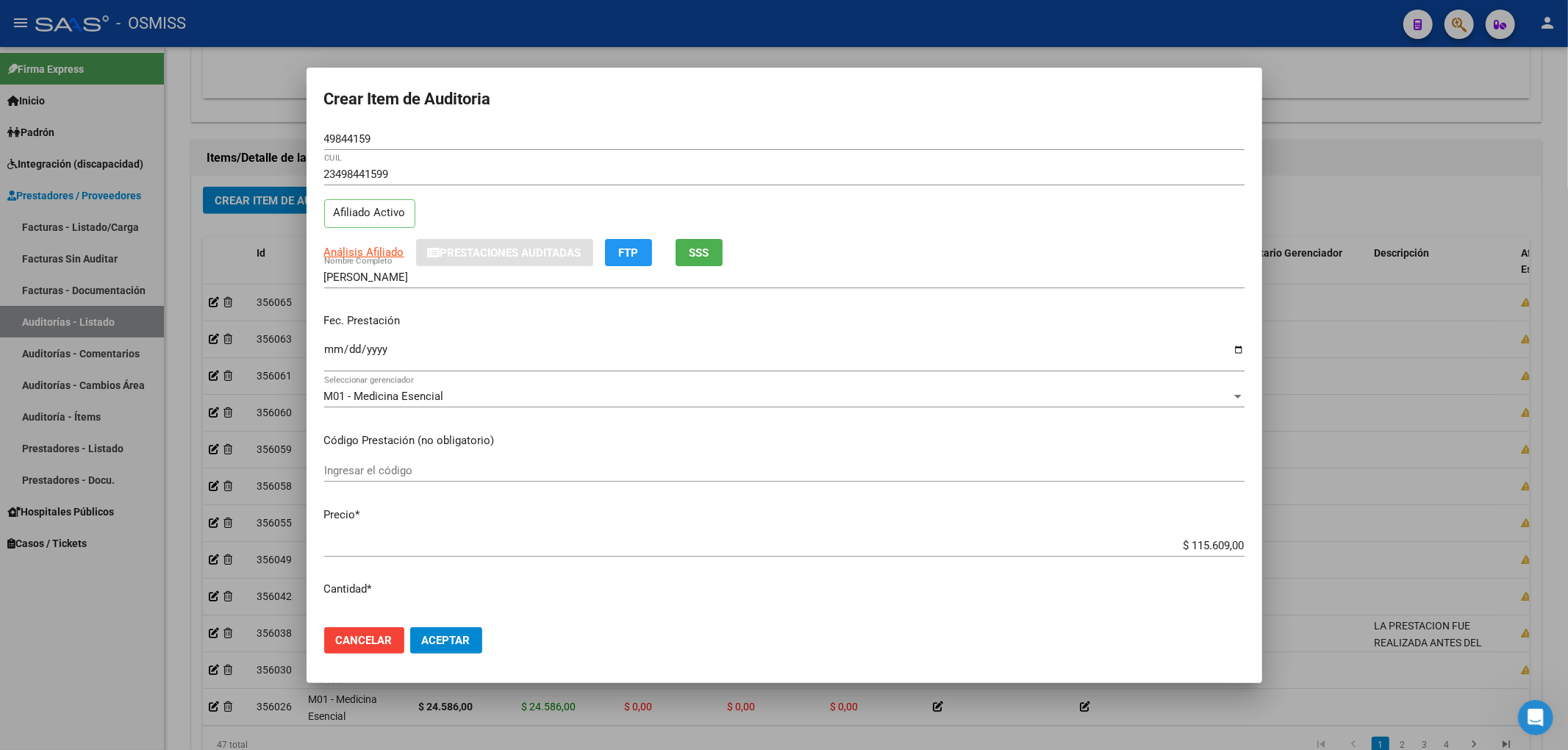
scroll to position [391, 0]
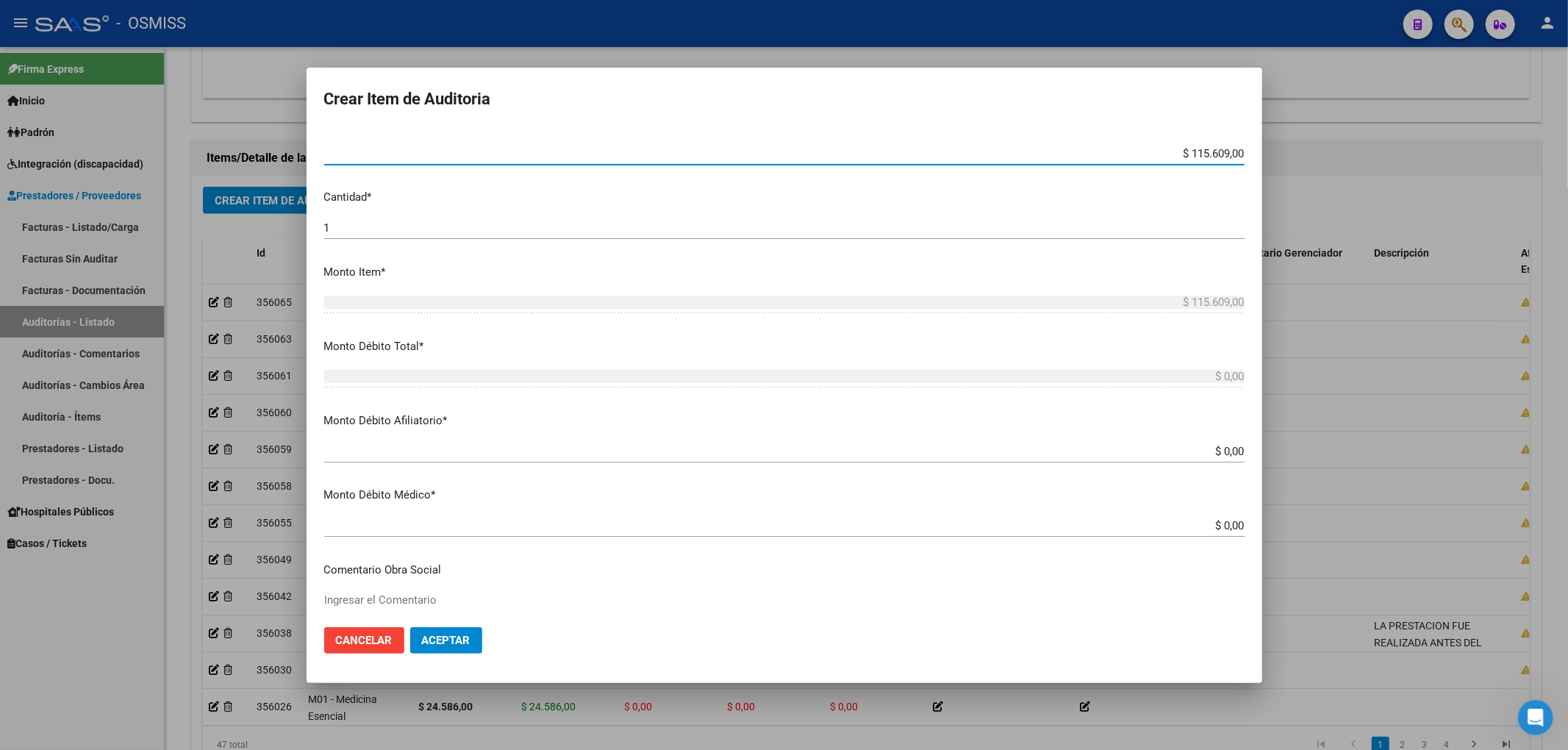
drag, startPoint x: 1168, startPoint y: 152, endPoint x: 1286, endPoint y: 156, distance: 118.1
click at [1286, 156] on div "Crear Item de Auditoria 49844159 Nro Documento 23498441599 CUIL Afiliado Activo…" at bounding box center [784, 375] width 1568 height 750
click at [1233, 451] on app-form-text-field "Monto Débito Afiliatorio * $ 0,00 Ingresar el monto Afiliatorio" at bounding box center [790, 435] width 932 height 46
click at [1230, 451] on input "$ 0,00" at bounding box center [784, 451] width 920 height 13
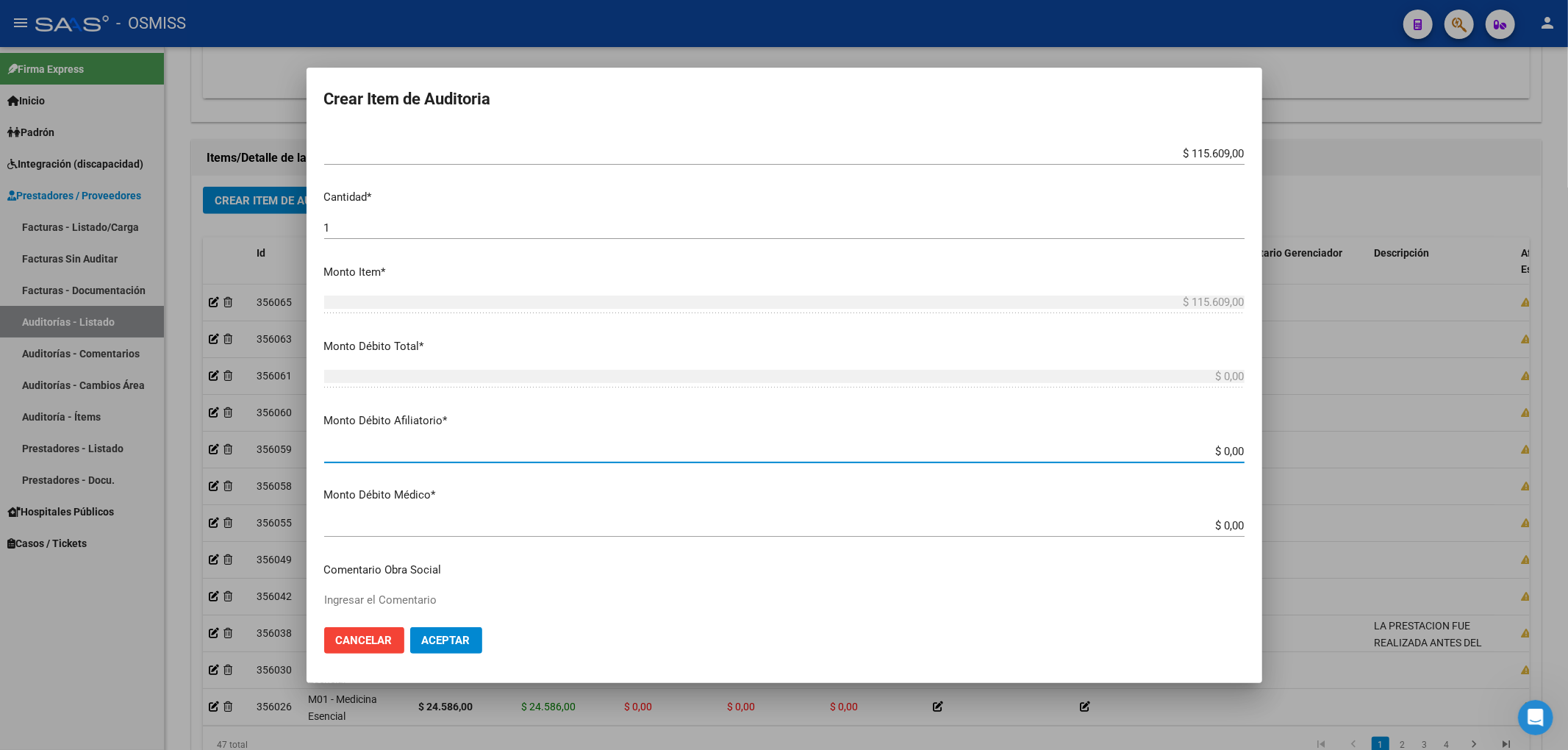
paste input "$ 115.609,00"
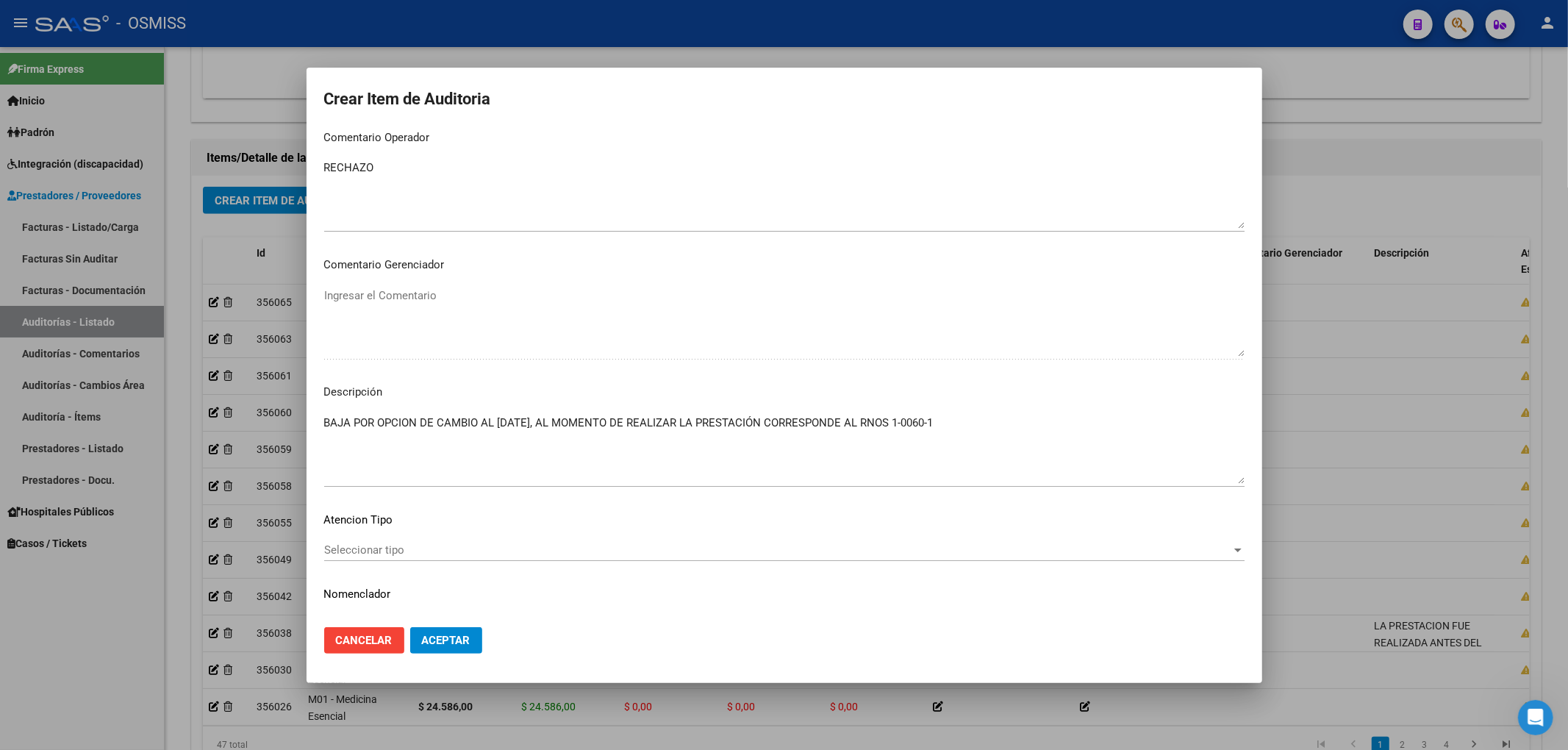
scroll to position [980, 0]
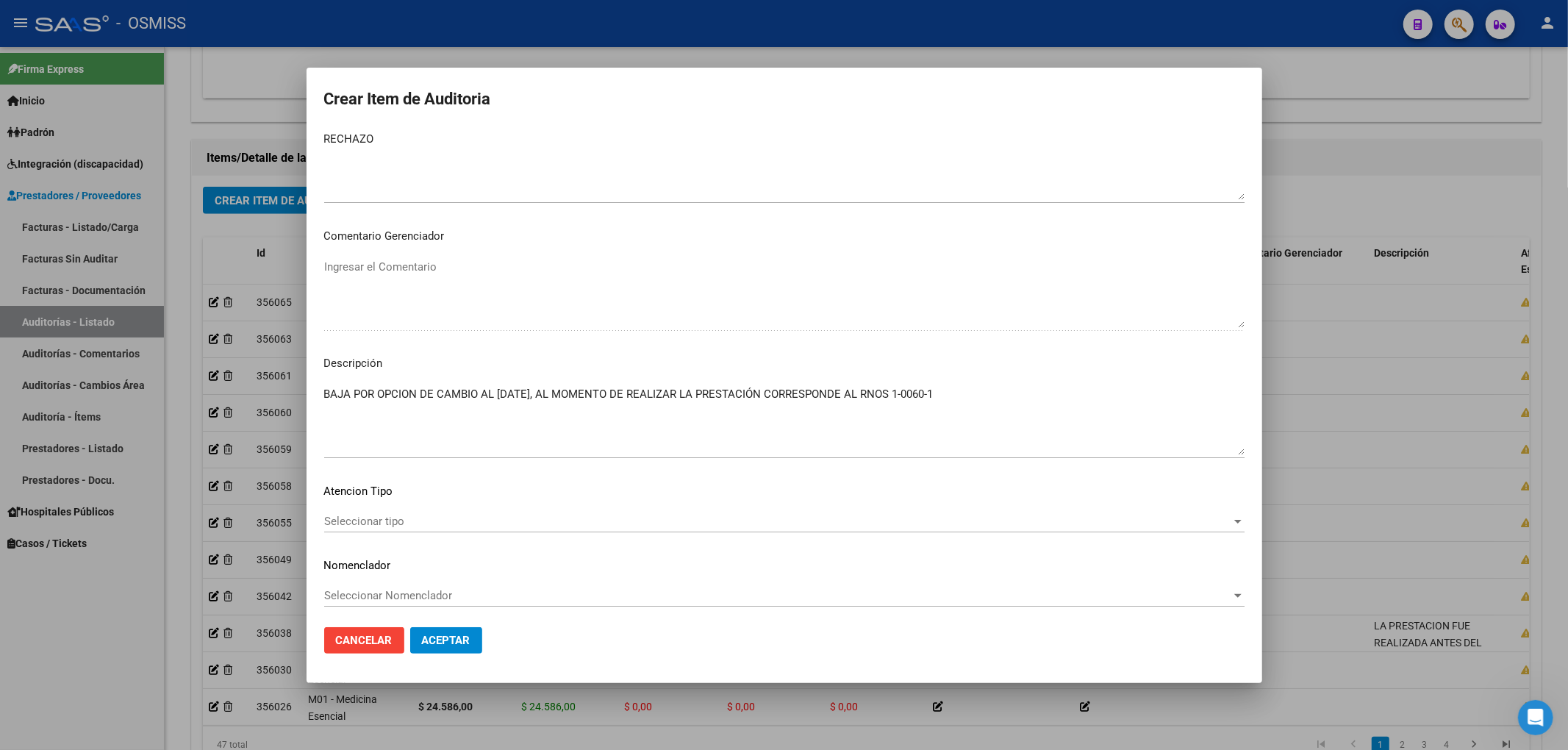
click at [462, 636] on span "Aceptar" at bounding box center [446, 640] width 48 height 13
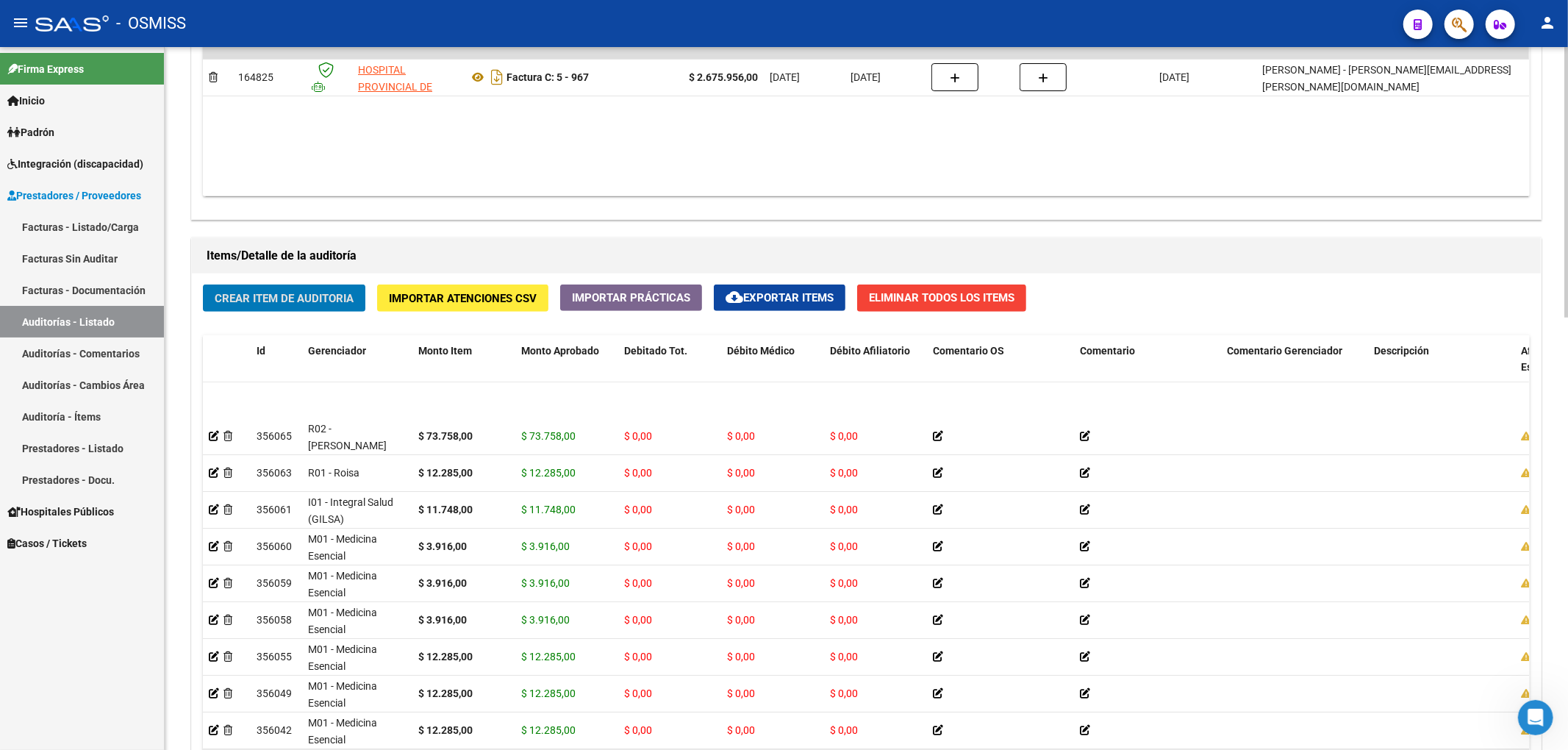
scroll to position [0, 0]
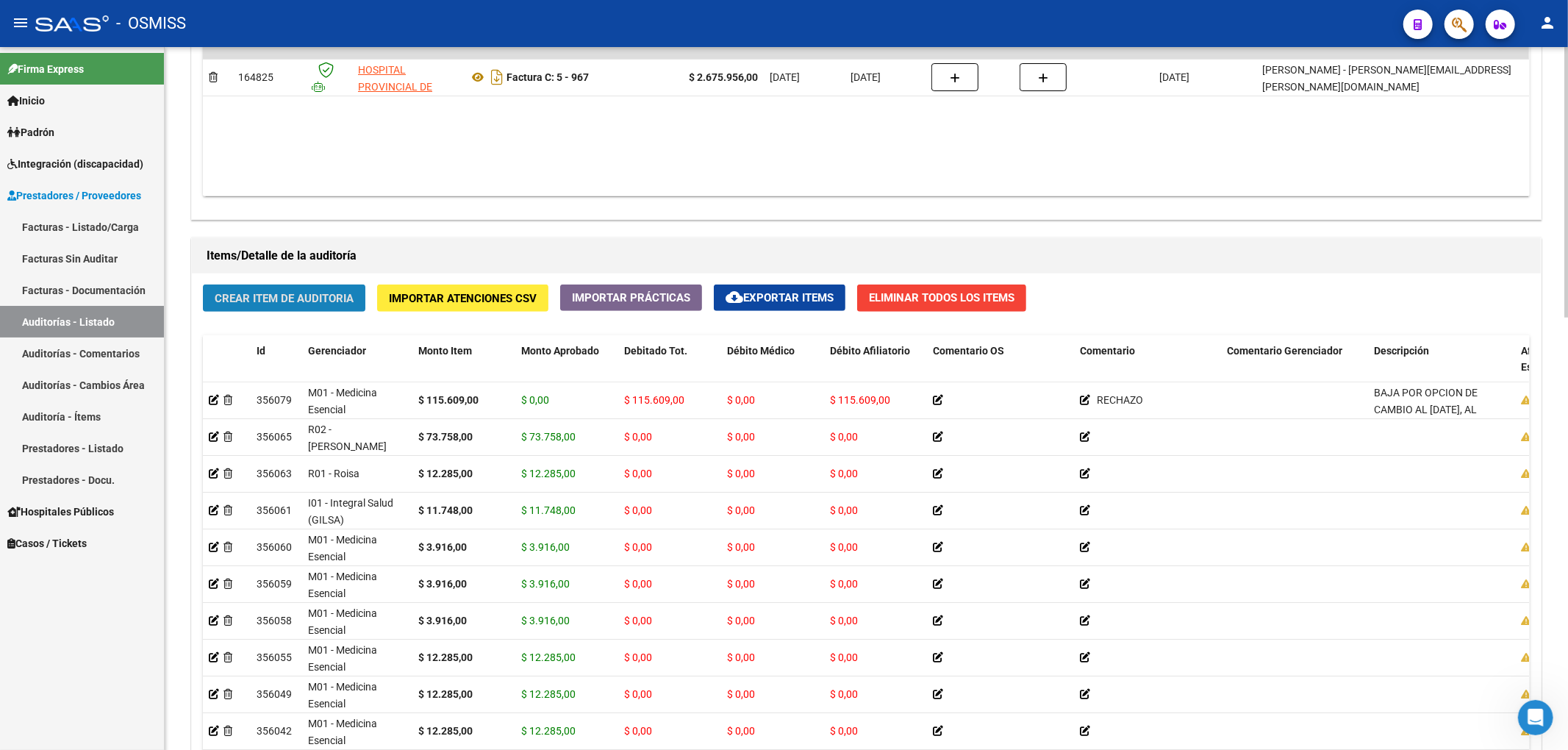
click at [303, 300] on span "Crear Item de Auditoria" at bounding box center [284, 298] width 139 height 13
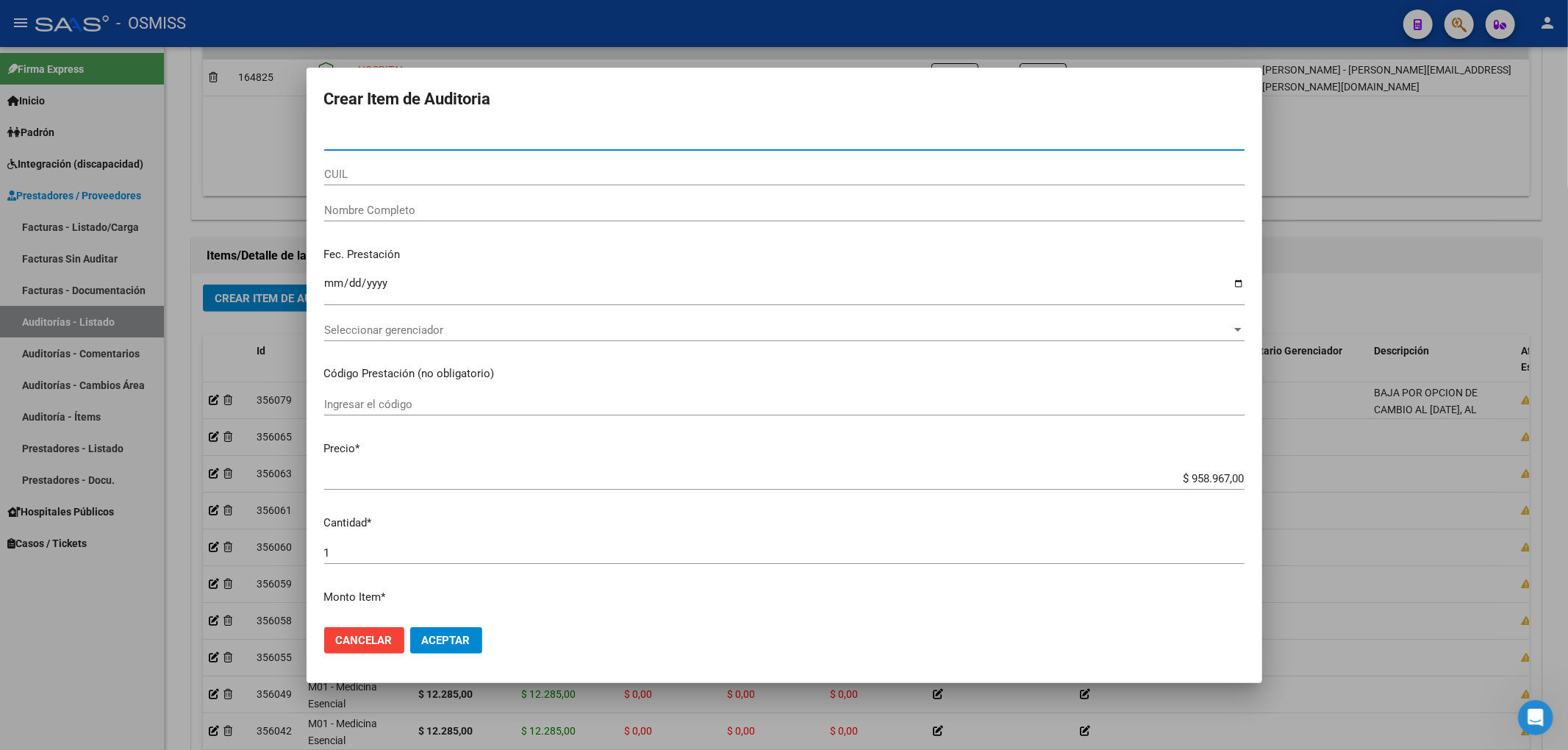
click at [403, 139] on input "Nro Documento" at bounding box center [784, 139] width 920 height 13
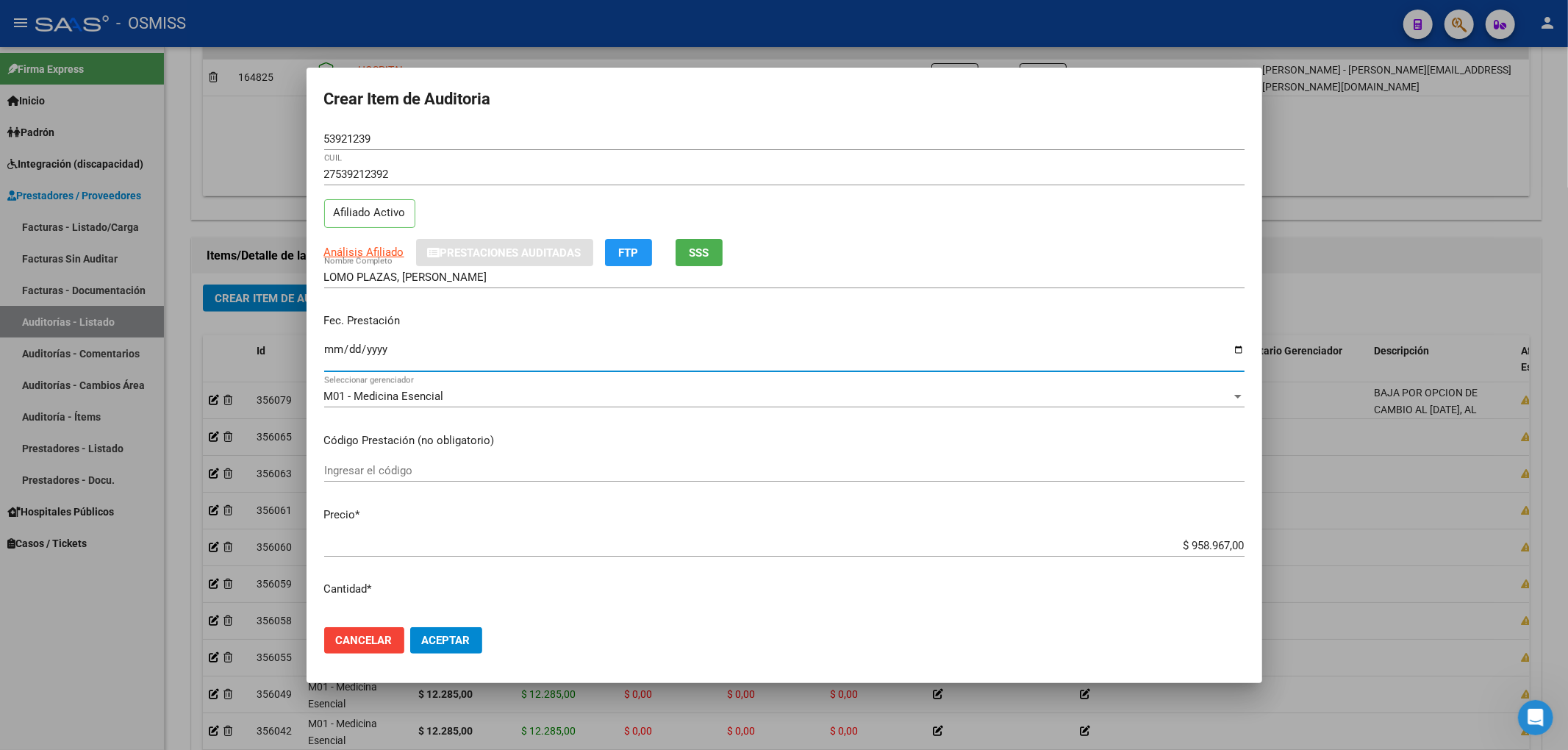
click at [333, 356] on input "Ingresar la fecha" at bounding box center [784, 355] width 920 height 23
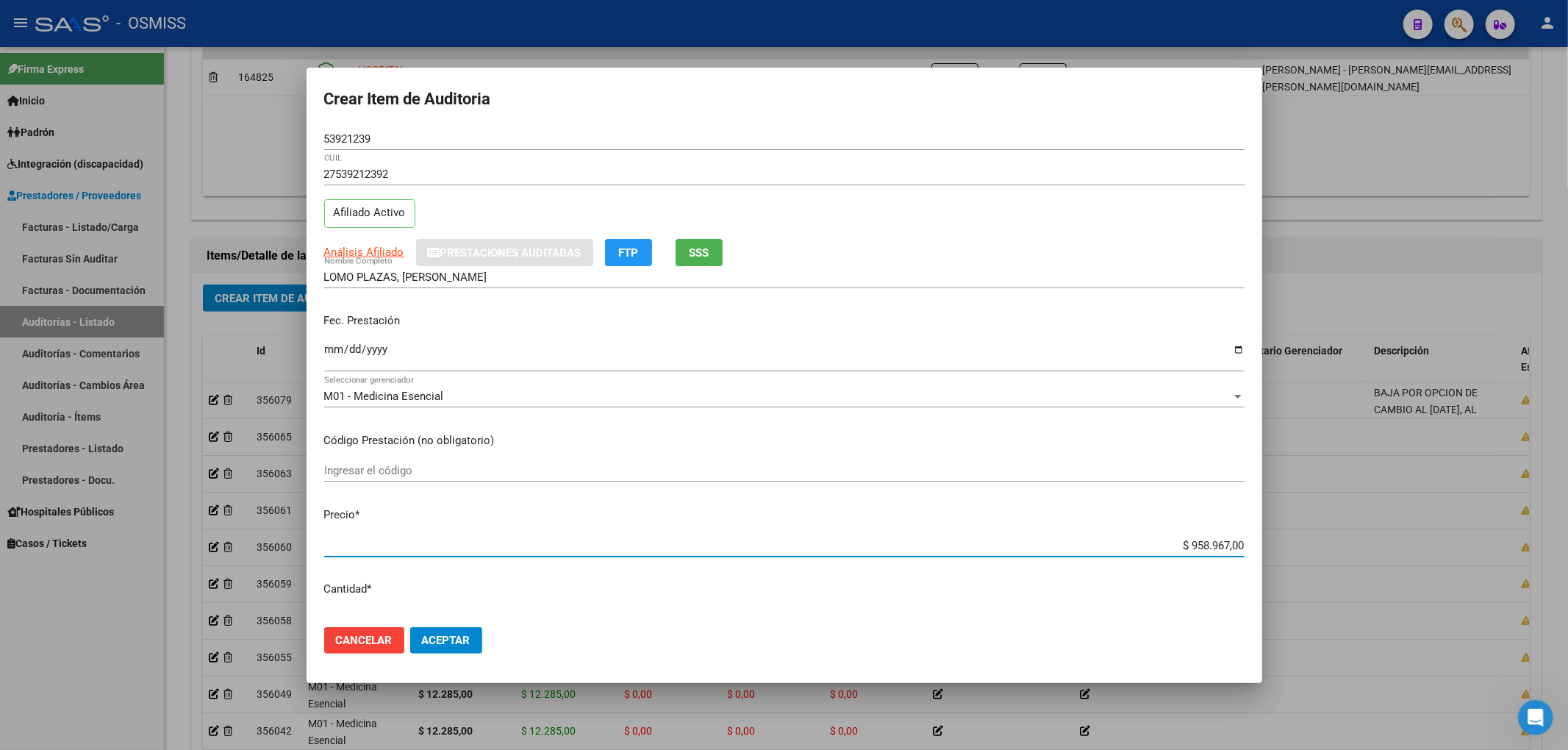
drag, startPoint x: 1162, startPoint y: 547, endPoint x: 1278, endPoint y: 550, distance: 116.0
click at [1277, 550] on div "Crear Item de Auditoria 53921239 Nro Documento 27539212392 CUIL Afiliado Activo…" at bounding box center [784, 375] width 1568 height 750
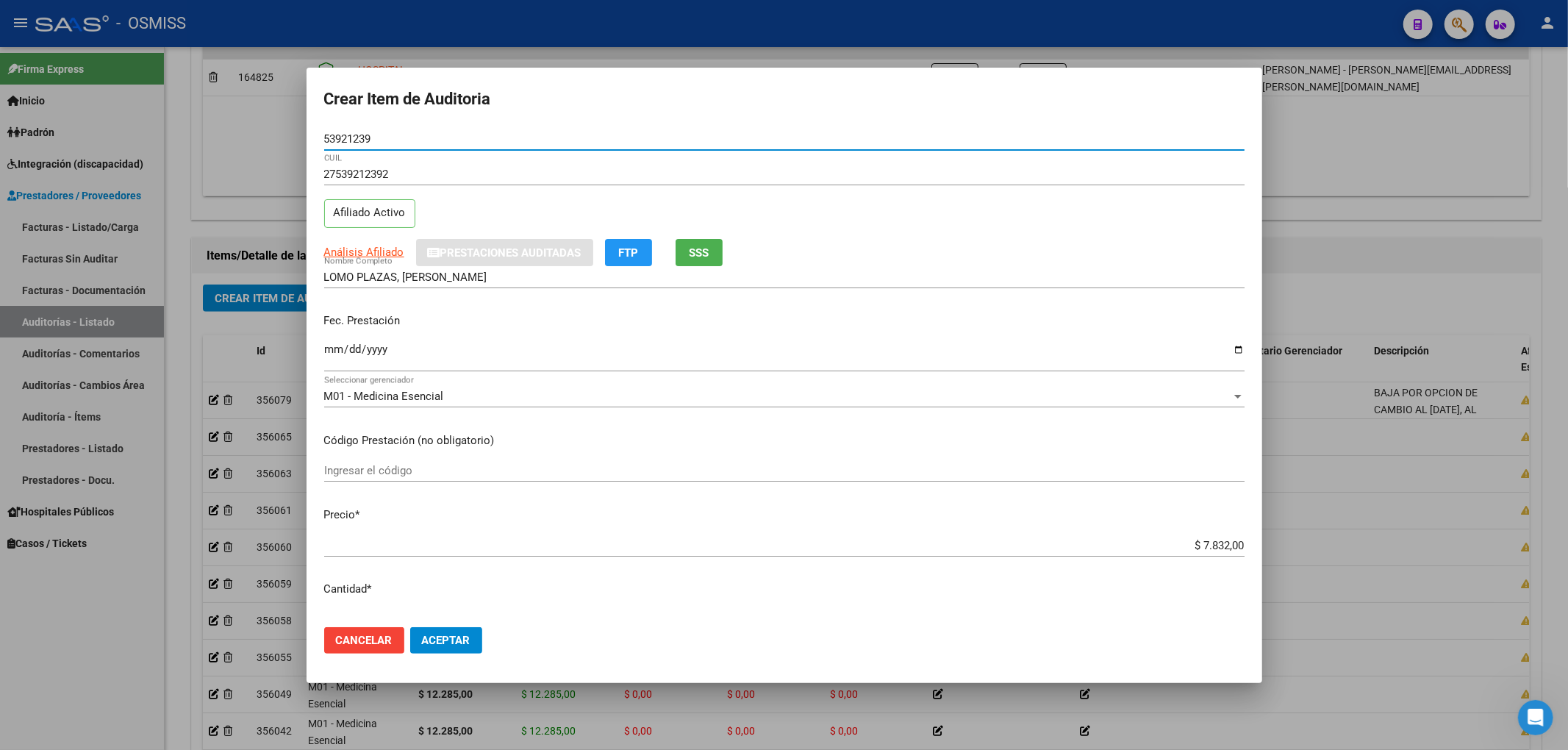
drag, startPoint x: 374, startPoint y: 140, endPoint x: 245, endPoint y: 147, distance: 129.2
click at [298, 140] on div "Crear Item de Auditoria 53921239 Nro Documento 27539212392 CUIL Afiliado Activo…" at bounding box center [784, 375] width 1568 height 750
click at [1013, 310] on div "Fec. Prestación 2025-05-21 Ingresar la fecha" at bounding box center [784, 343] width 920 height 83
click at [462, 630] on button "Aceptar" at bounding box center [446, 640] width 72 height 26
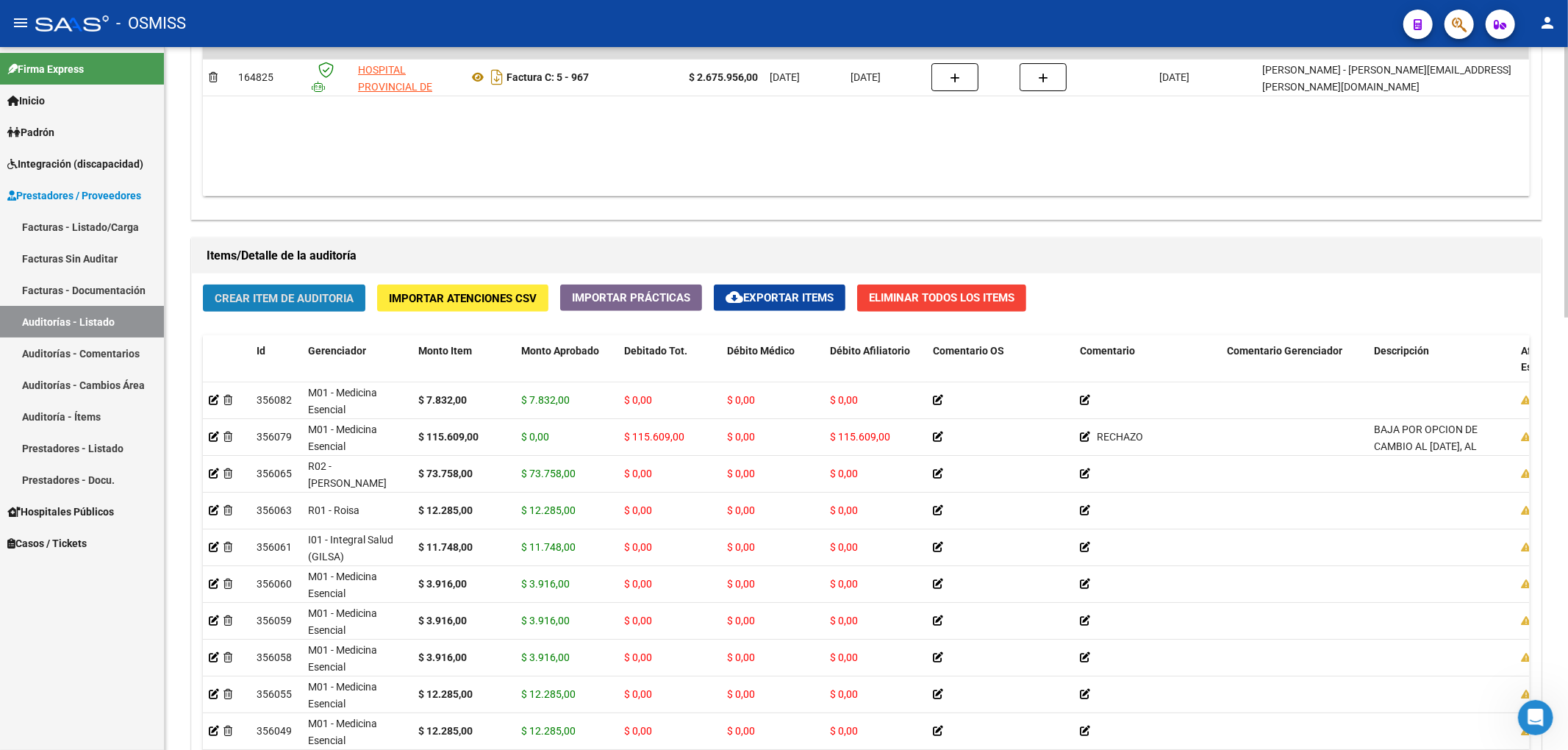
click at [330, 294] on span "Crear Item de Auditoria" at bounding box center [284, 298] width 139 height 13
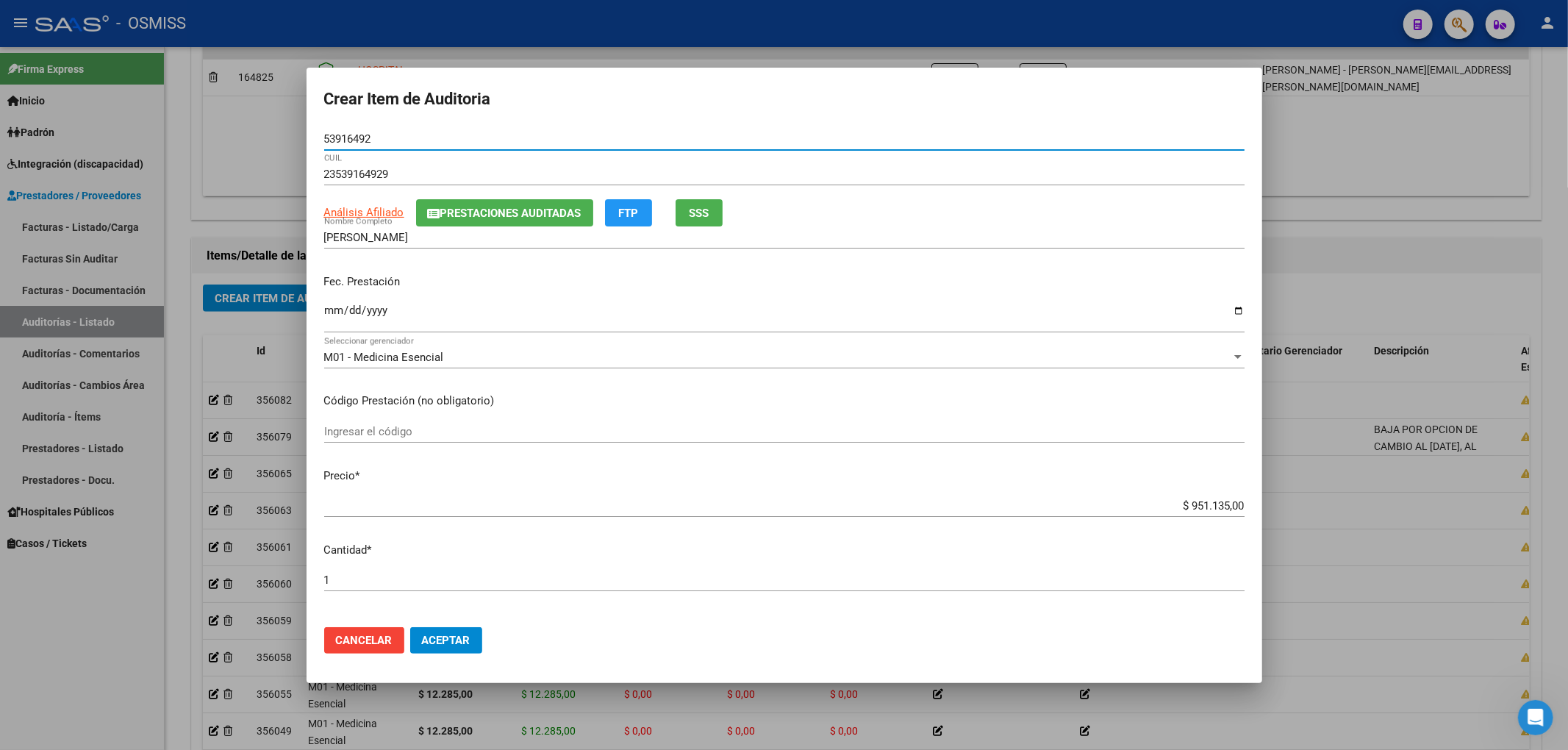
click at [477, 221] on button "Prestaciones Auditadas" at bounding box center [504, 213] width 177 height 27
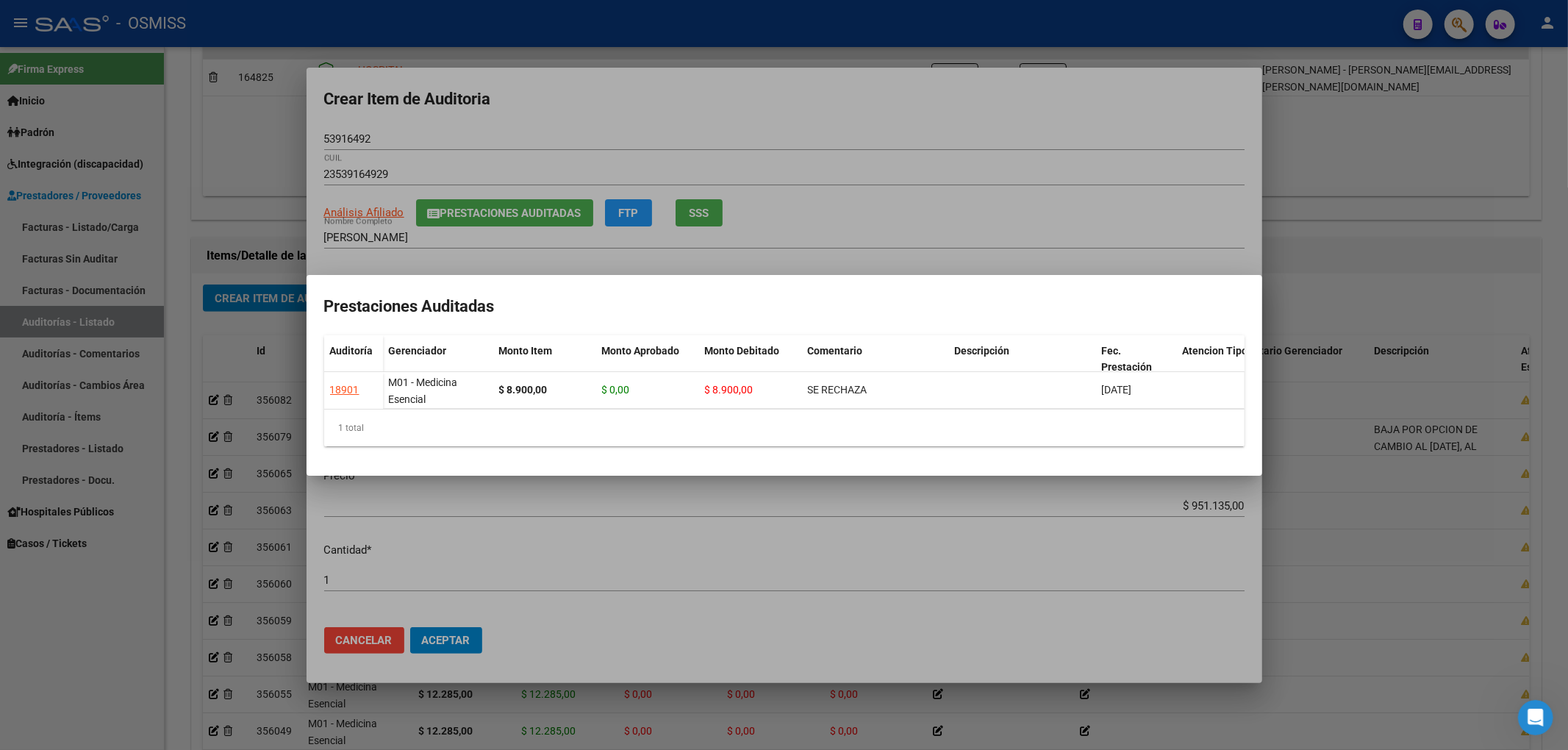
click at [672, 97] on div at bounding box center [784, 375] width 1568 height 750
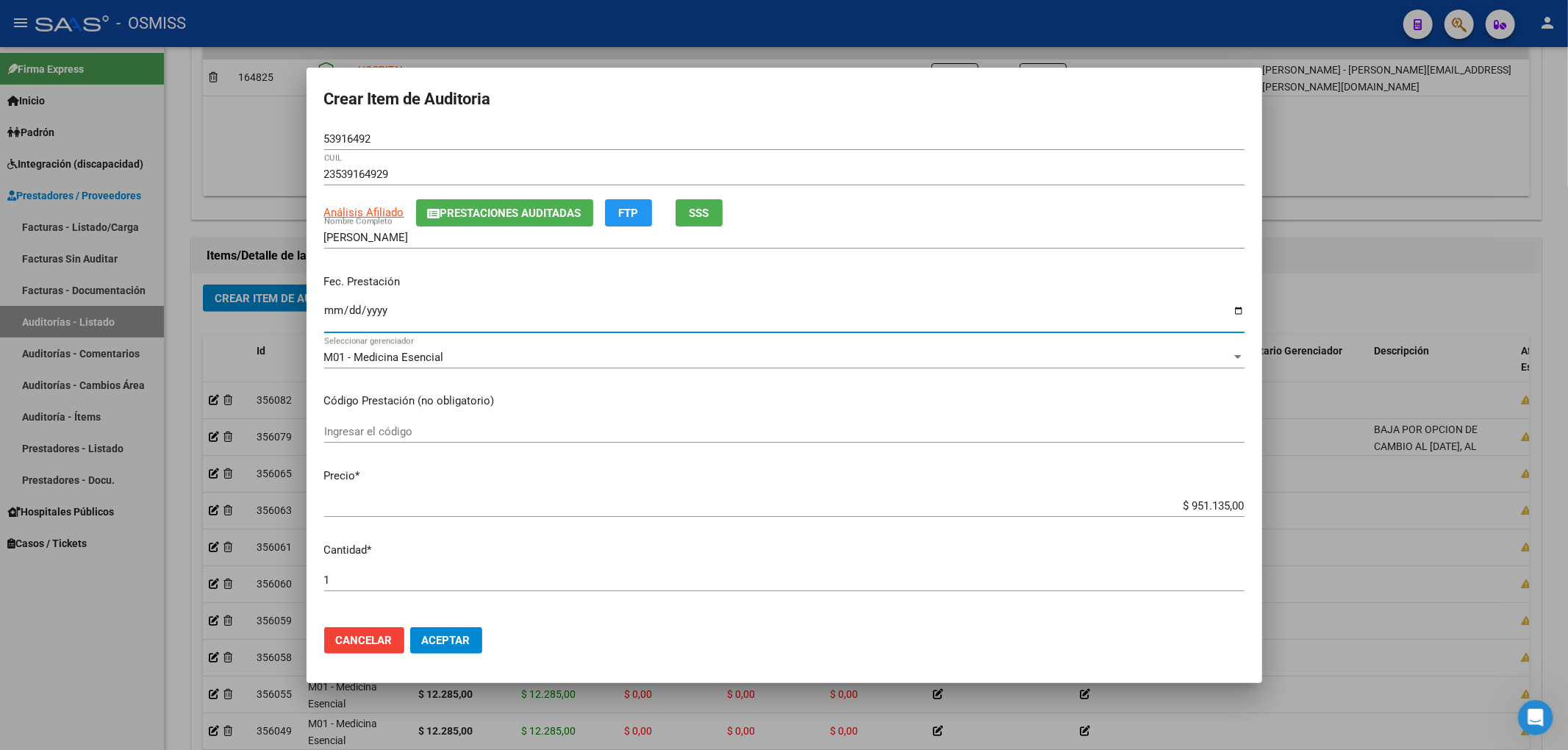
click at [344, 304] on input "Ingresar la fecha" at bounding box center [784, 315] width 920 height 23
click at [333, 306] on input "Ingresar la fecha" at bounding box center [784, 315] width 920 height 23
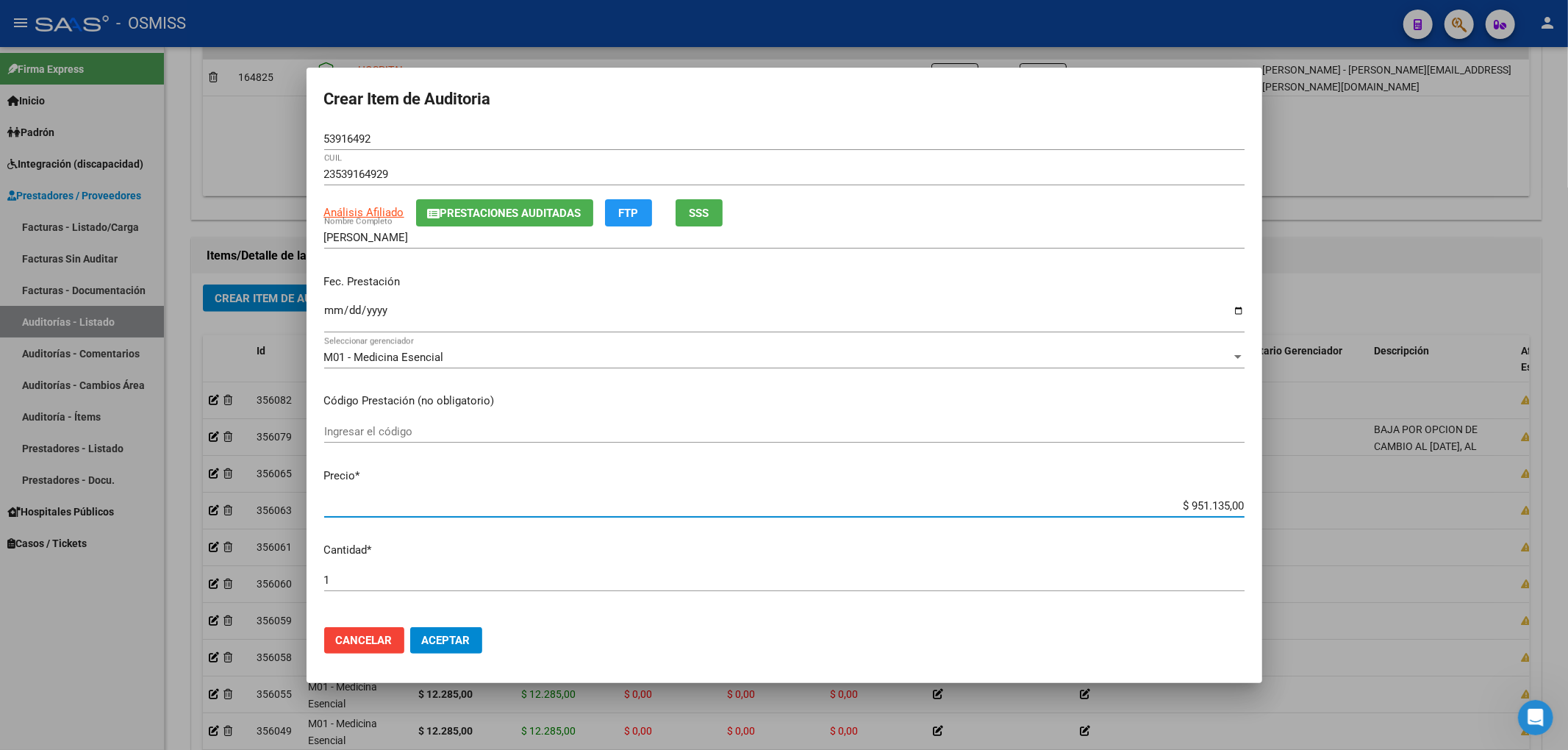
drag, startPoint x: 1176, startPoint y: 505, endPoint x: 1364, endPoint y: 497, distance: 188.2
click at [1335, 501] on div "Crear Item de Auditoria 53916492 Nro Documento 23539164929 CUIL Análisis Afilia…" at bounding box center [784, 375] width 1568 height 750
click at [257, 134] on div "Crear Item de Auditoria 53916492 Nro Documento 23539164929 CUIL Análisis Afilia…" at bounding box center [784, 375] width 1568 height 750
click at [1044, 319] on input "[DATE]" at bounding box center [784, 315] width 920 height 23
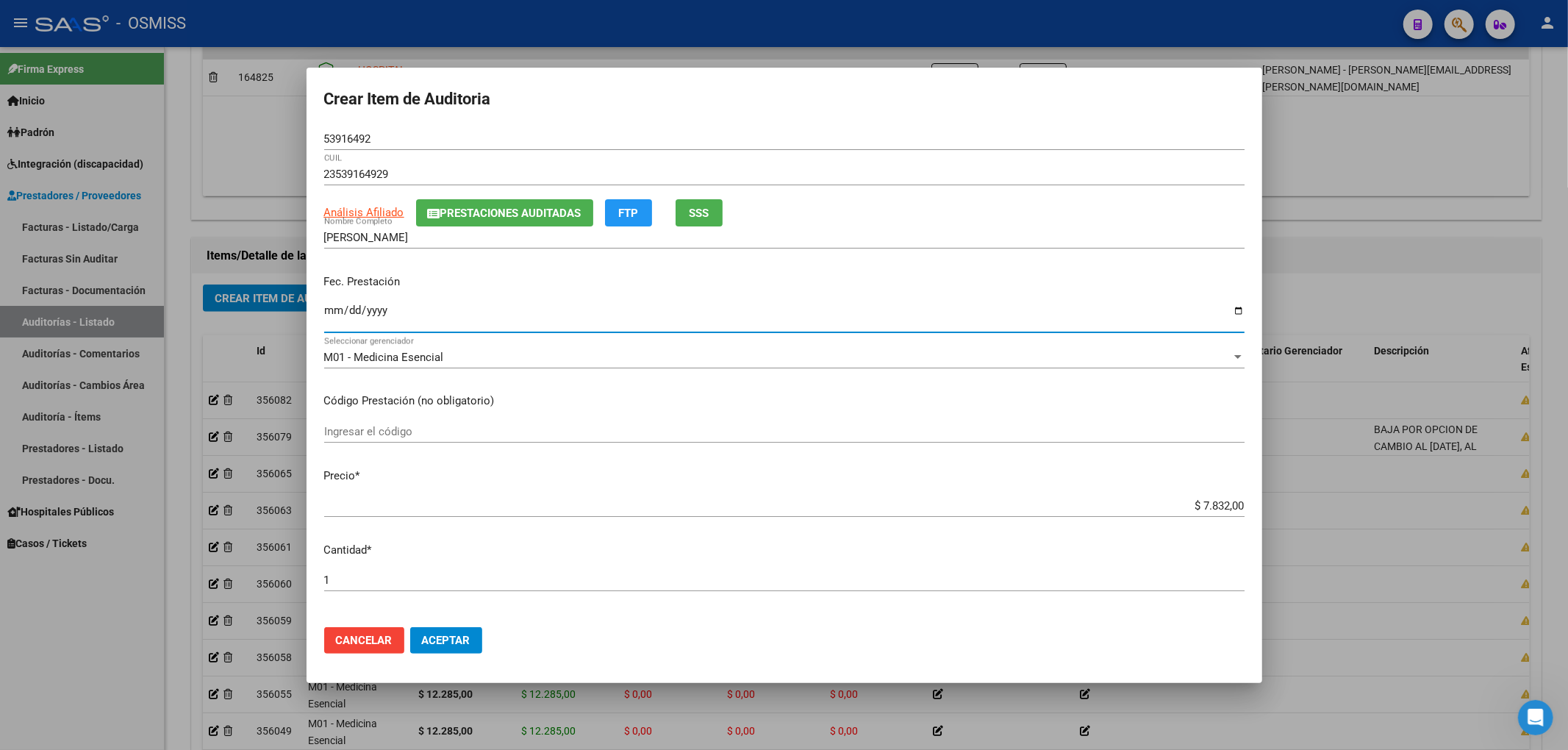
click at [440, 634] on span "Aceptar" at bounding box center [446, 640] width 48 height 13
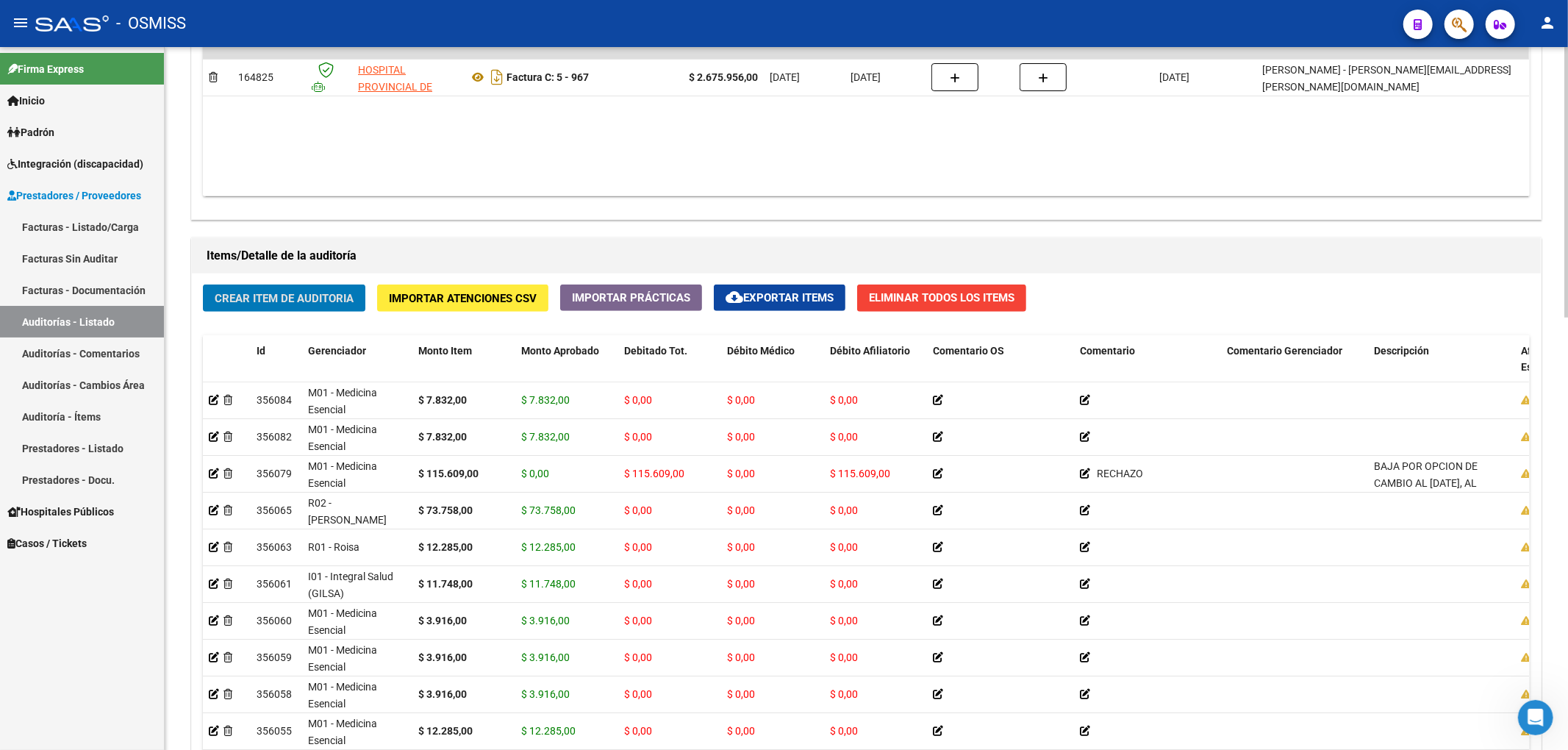
click at [1066, 225] on div "Información del área Cambiar de área a esta auditoría Area * Hospitales de Auto…" at bounding box center [866, 256] width 1356 height 1358
click at [286, 301] on span "Crear Item de Auditoria" at bounding box center [284, 298] width 139 height 13
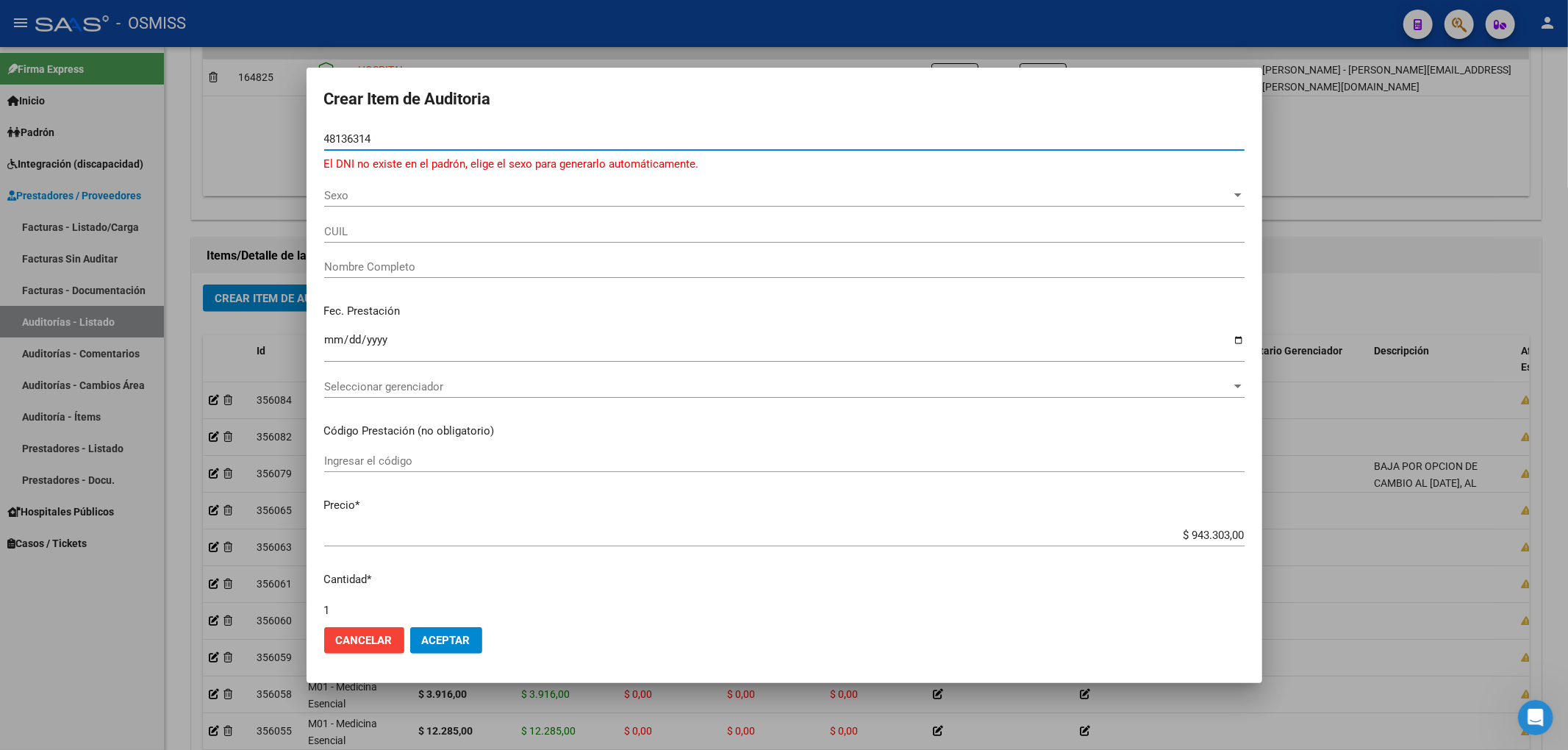
drag, startPoint x: 375, startPoint y: 136, endPoint x: 133, endPoint y: 134, distance: 242.0
click at [168, 134] on div "Crear Item de Auditoria 48136314 Nro Documento El DNI no existe en el padrón, e…" at bounding box center [784, 375] width 1568 height 750
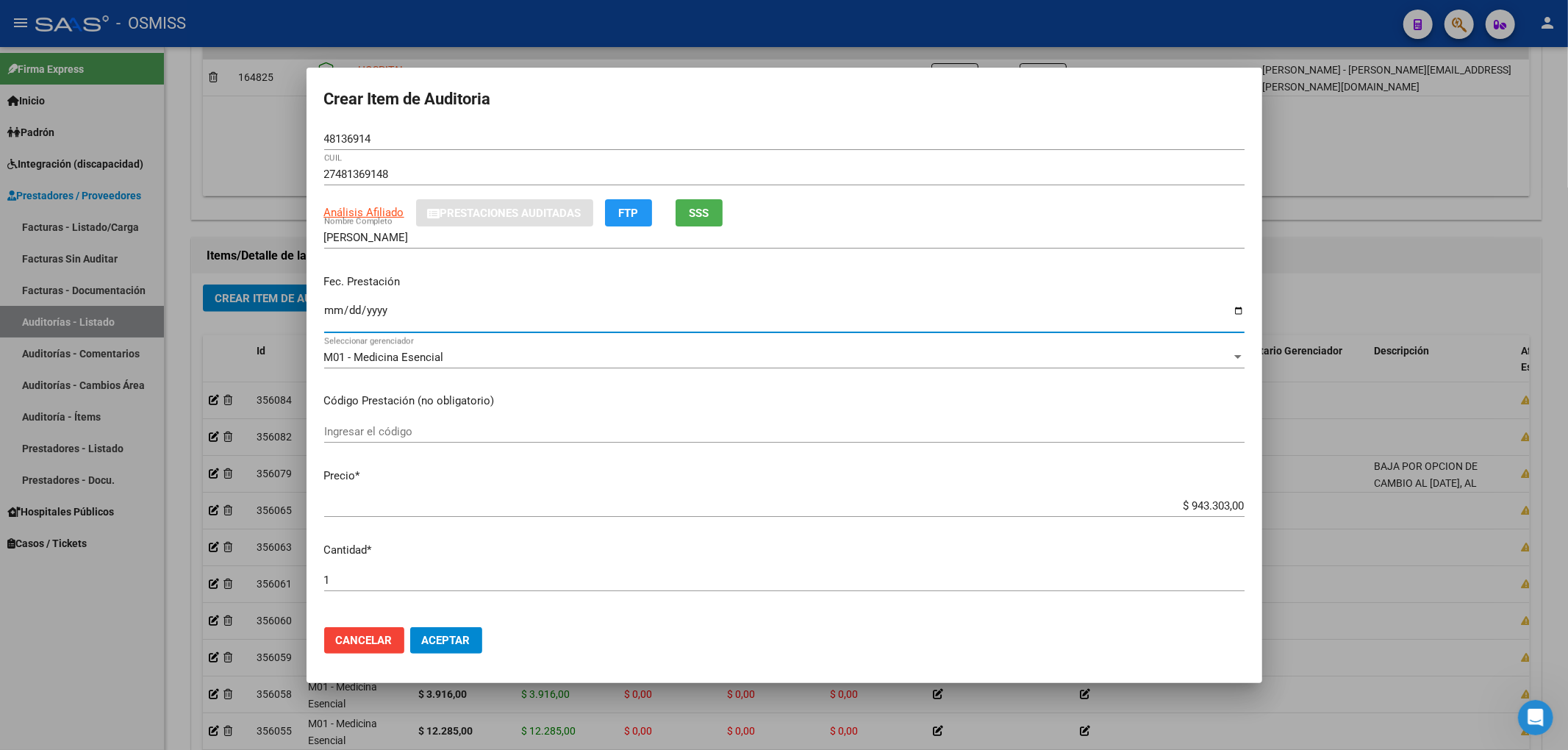
click at [330, 310] on input "Ingresar la fecha" at bounding box center [784, 315] width 920 height 23
drag, startPoint x: 1169, startPoint y: 497, endPoint x: 1311, endPoint y: 503, distance: 142.1
click at [1311, 503] on div "Crear Item de Auditoria 48136914 Nro Documento 27481369148 CUIL Análisis Afilia…" at bounding box center [784, 375] width 1568 height 750
click at [1226, 510] on input "$ 943.303,00" at bounding box center [784, 505] width 920 height 13
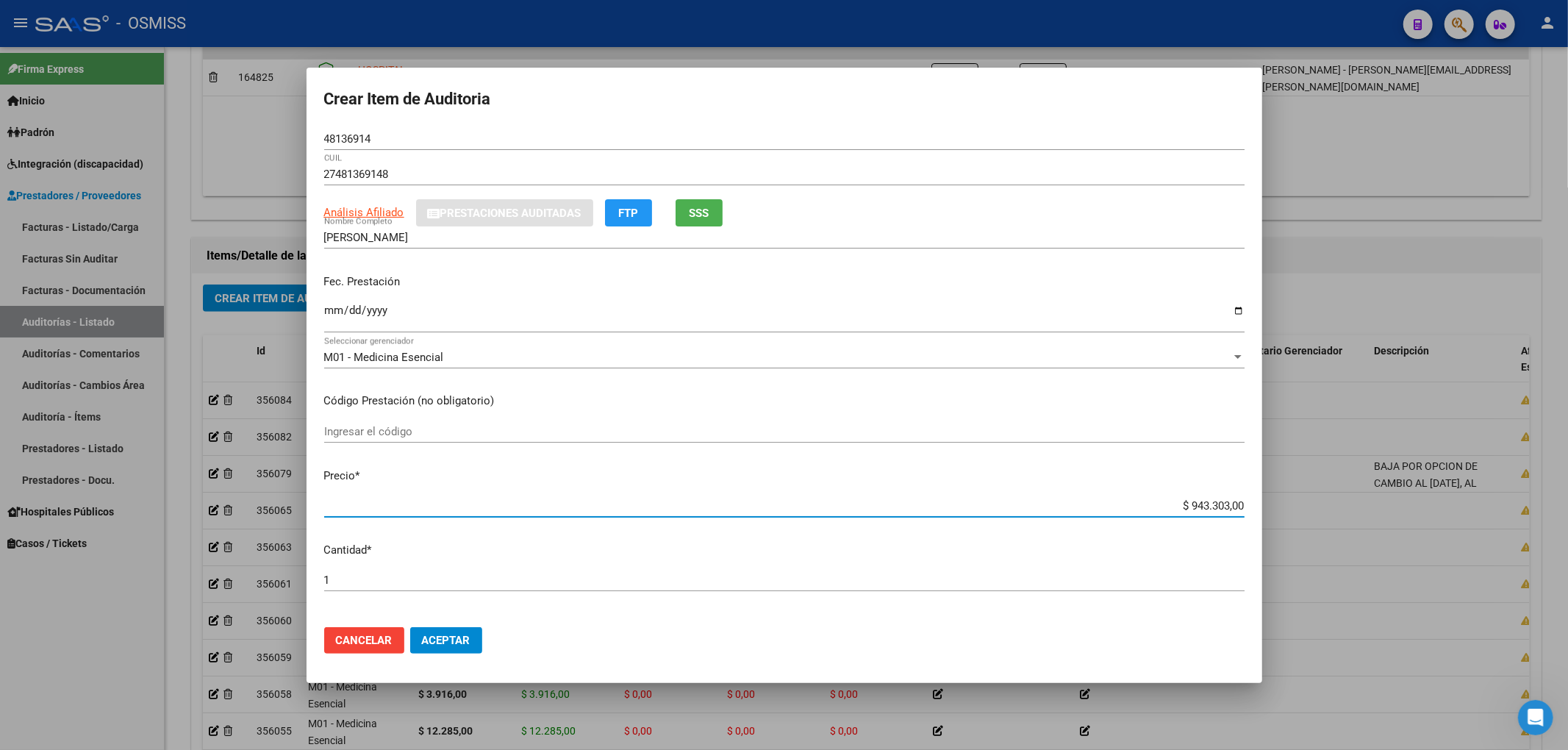
drag, startPoint x: 1168, startPoint y: 506, endPoint x: 1263, endPoint y: 507, distance: 95.0
click at [1263, 507] on div "Crear Item de Auditoria 48136914 Nro Documento 27481369148 CUIL Análisis Afilia…" at bounding box center [784, 375] width 1568 height 750
click at [464, 642] on span "Aceptar" at bounding box center [446, 640] width 48 height 13
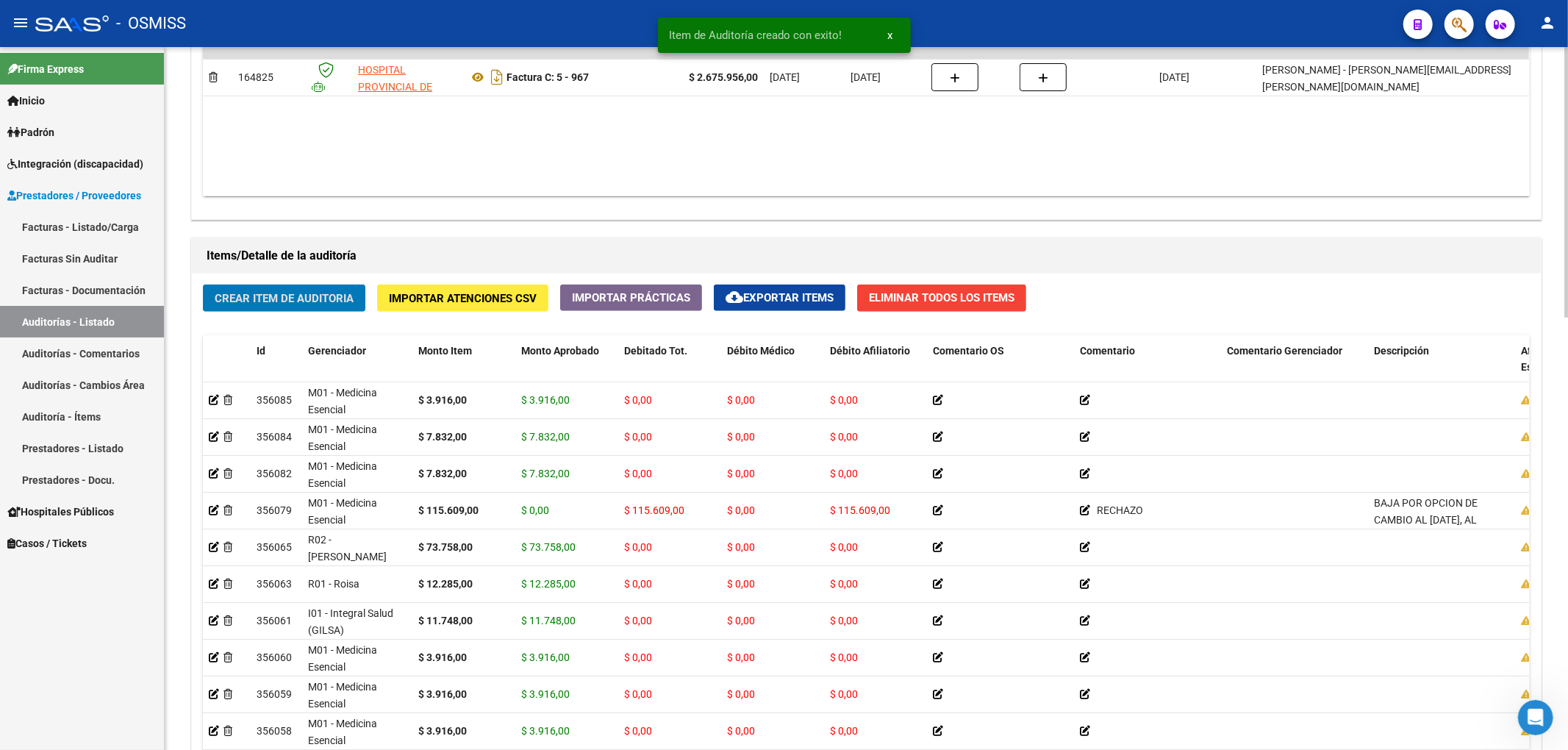
click at [266, 300] on span "Crear Item de Auditoria" at bounding box center [284, 298] width 139 height 13
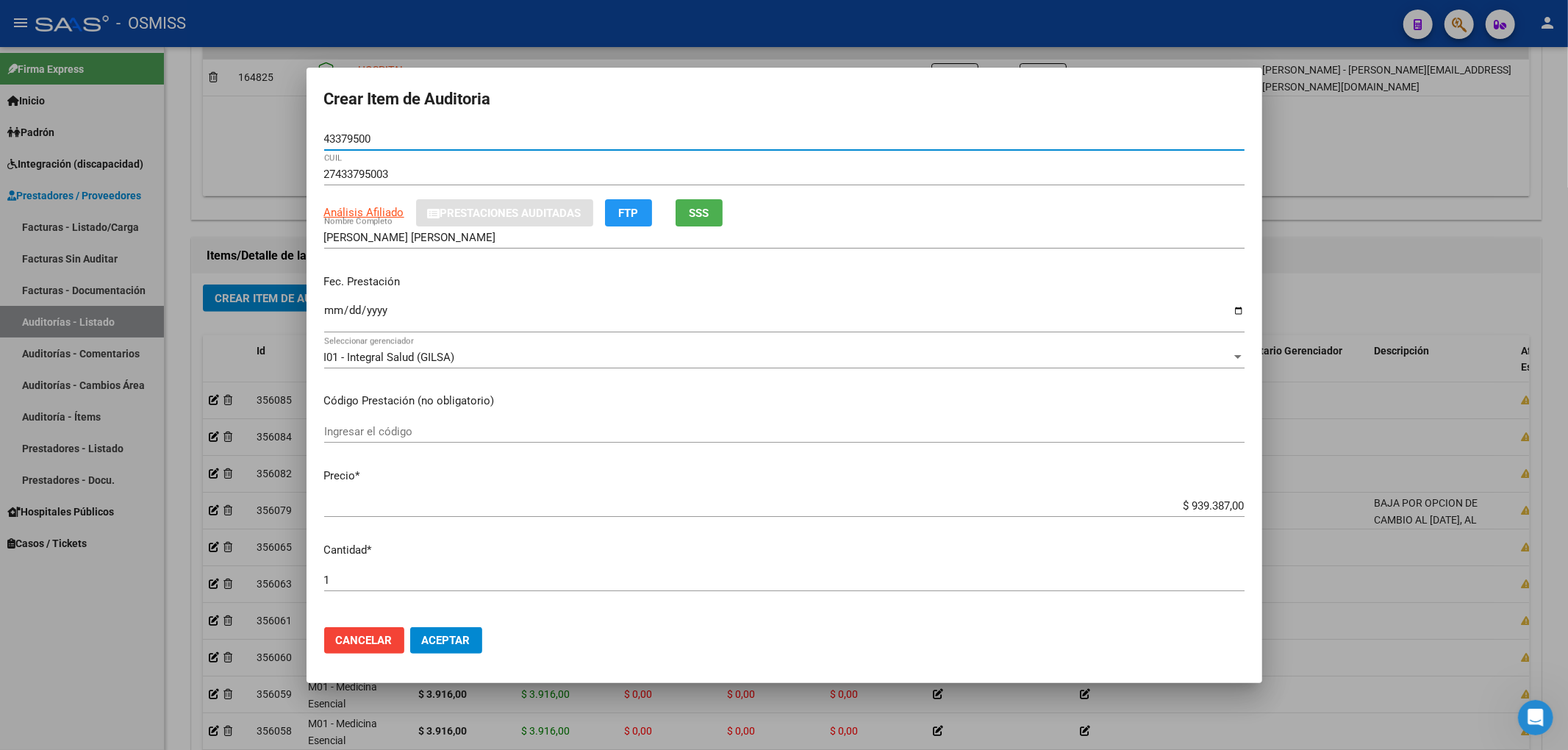
click at [325, 310] on input "Ingresar la fecha" at bounding box center [784, 315] width 920 height 23
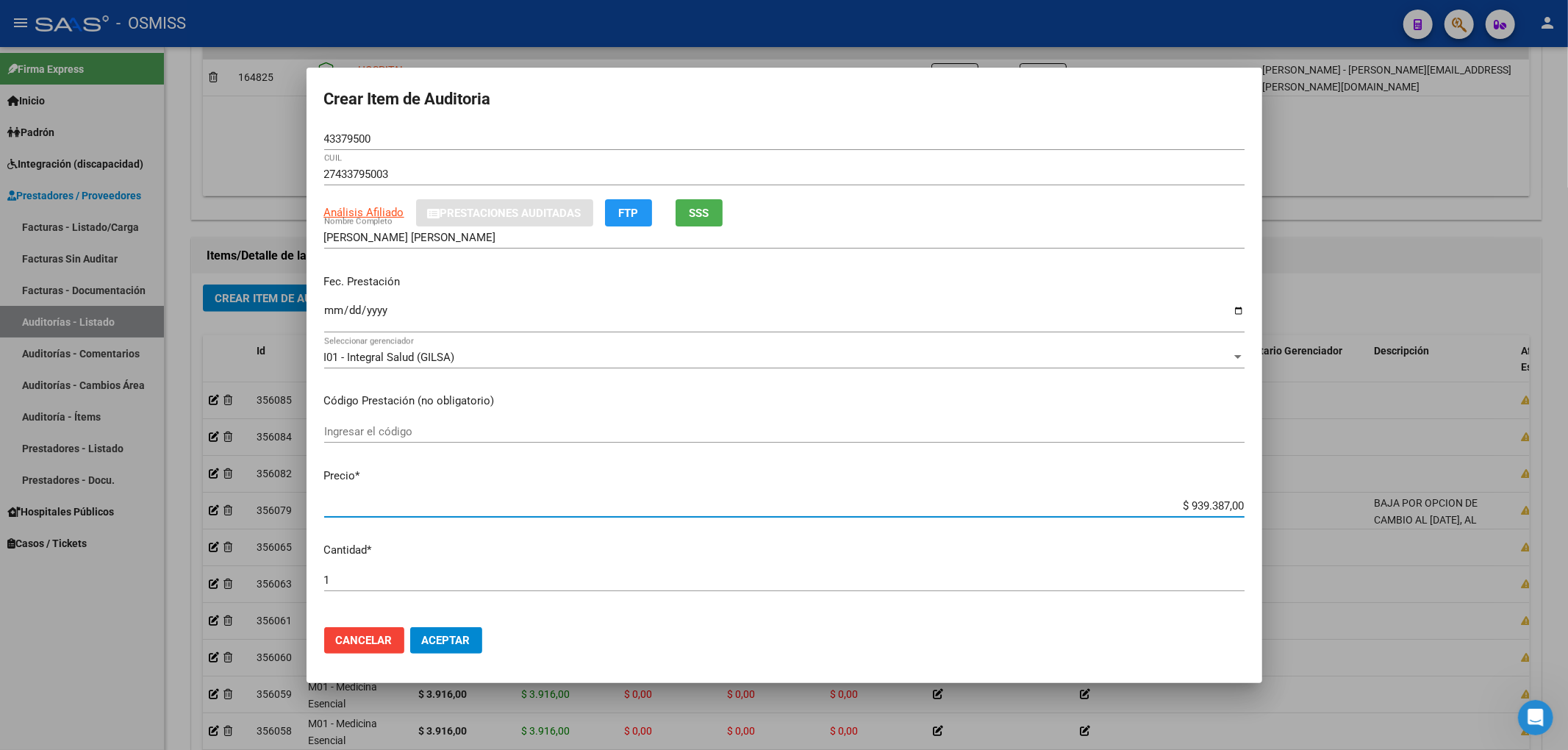
drag, startPoint x: 1165, startPoint y: 507, endPoint x: 1320, endPoint y: 516, distance: 155.3
click at [1311, 515] on div "Crear Item de Auditoria 43379500 Nro Documento 27433795003 CUIL Análisis Afilia…" at bounding box center [784, 375] width 1568 height 750
drag, startPoint x: 372, startPoint y: 136, endPoint x: 286, endPoint y: 136, distance: 86.0
click at [286, 136] on div "Crear Item de Auditoria 43379500 Nro Documento 27433795003 CUIL Análisis Afilia…" at bounding box center [784, 375] width 1568 height 750
click at [1007, 240] on input "LOPEZ SASHA JENIFER" at bounding box center [784, 237] width 920 height 13
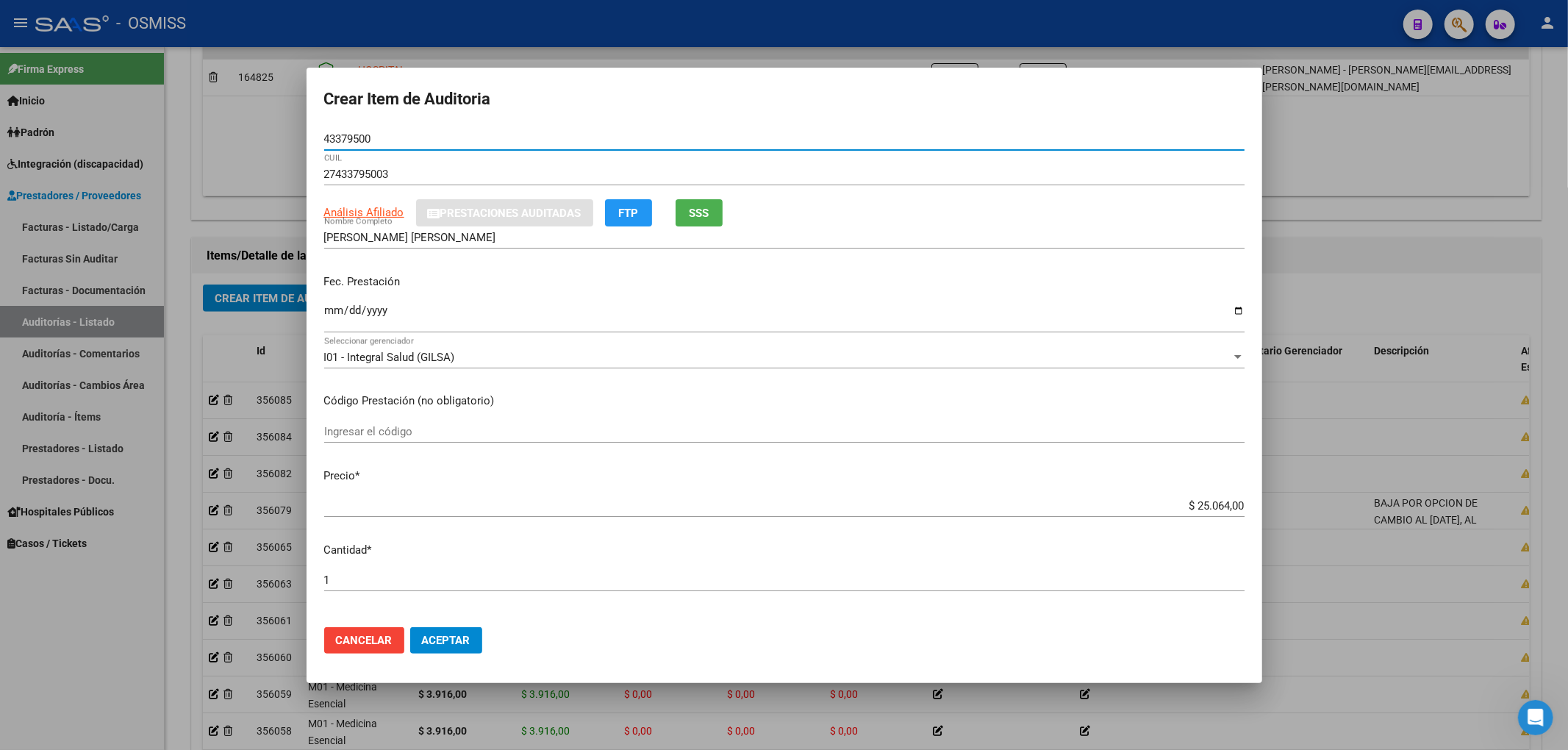
drag, startPoint x: 377, startPoint y: 138, endPoint x: 194, endPoint y: 145, distance: 183.1
click at [196, 145] on div "Crear Item de Auditoria 43379500 Nro Documento 27433795003 CUIL Análisis Afilia…" at bounding box center [784, 375] width 1568 height 750
click at [988, 286] on p "Fec. Prestación" at bounding box center [784, 282] width 920 height 17
click at [468, 634] on span "Aceptar" at bounding box center [446, 640] width 48 height 13
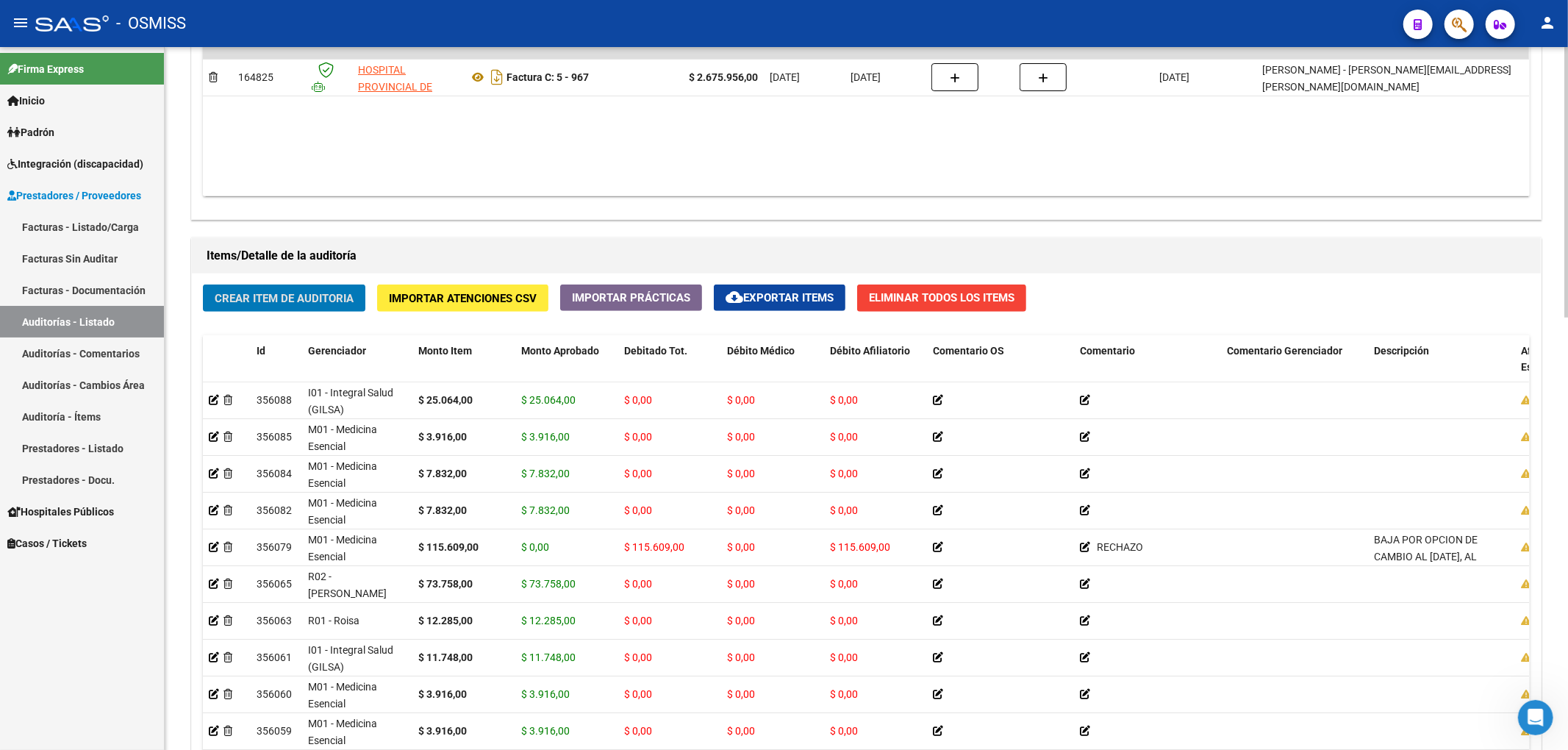
click at [306, 298] on span "Crear Item de Auditoria" at bounding box center [284, 298] width 139 height 13
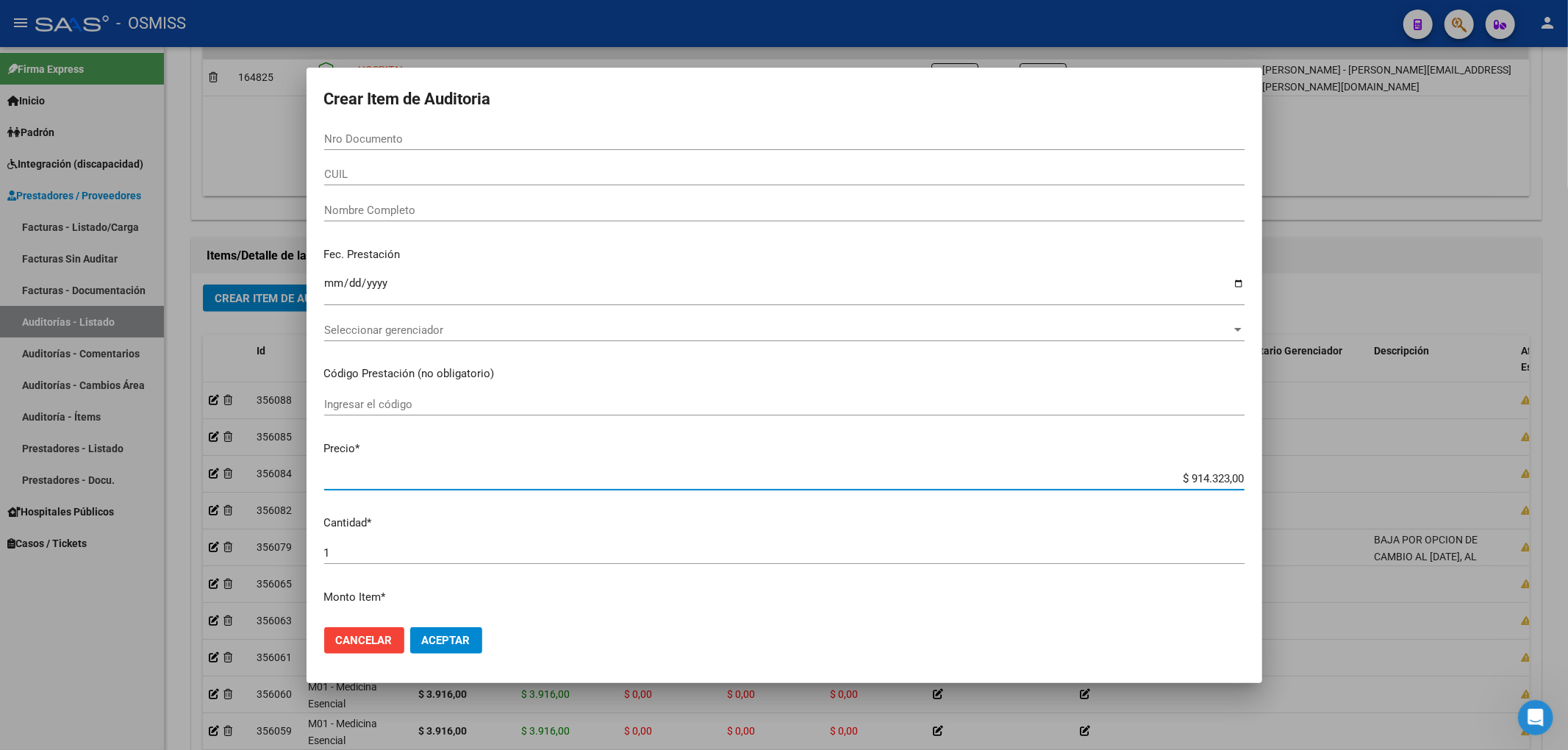
drag, startPoint x: 1160, startPoint y: 477, endPoint x: 1285, endPoint y: 483, distance: 125.1
click at [1285, 483] on div "Crear Item de Auditoria Nro Documento CUIL Nombre Completo Fec. Prestación Ingr…" at bounding box center [784, 375] width 1568 height 750
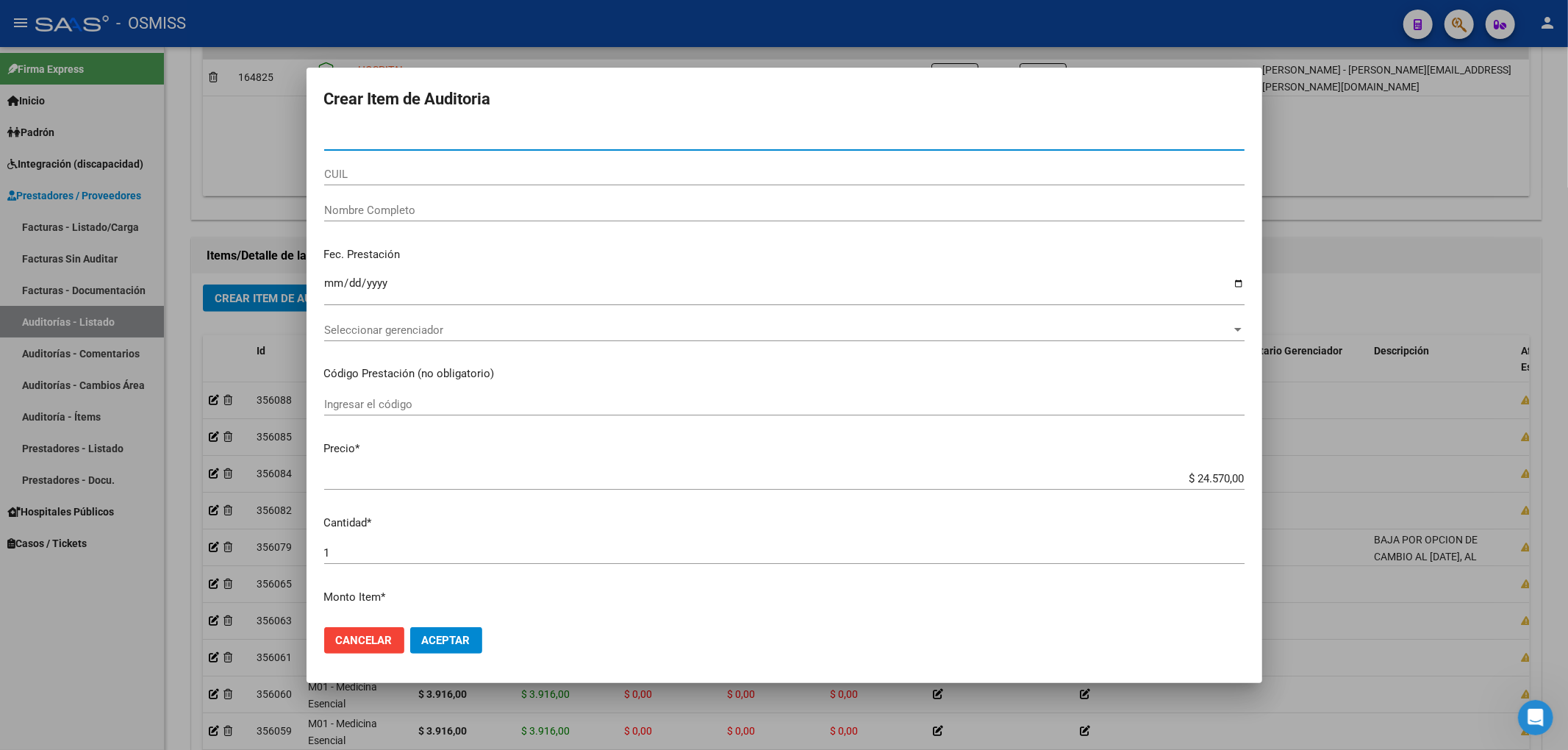
click at [462, 141] on input "Nro Documento" at bounding box center [784, 139] width 920 height 13
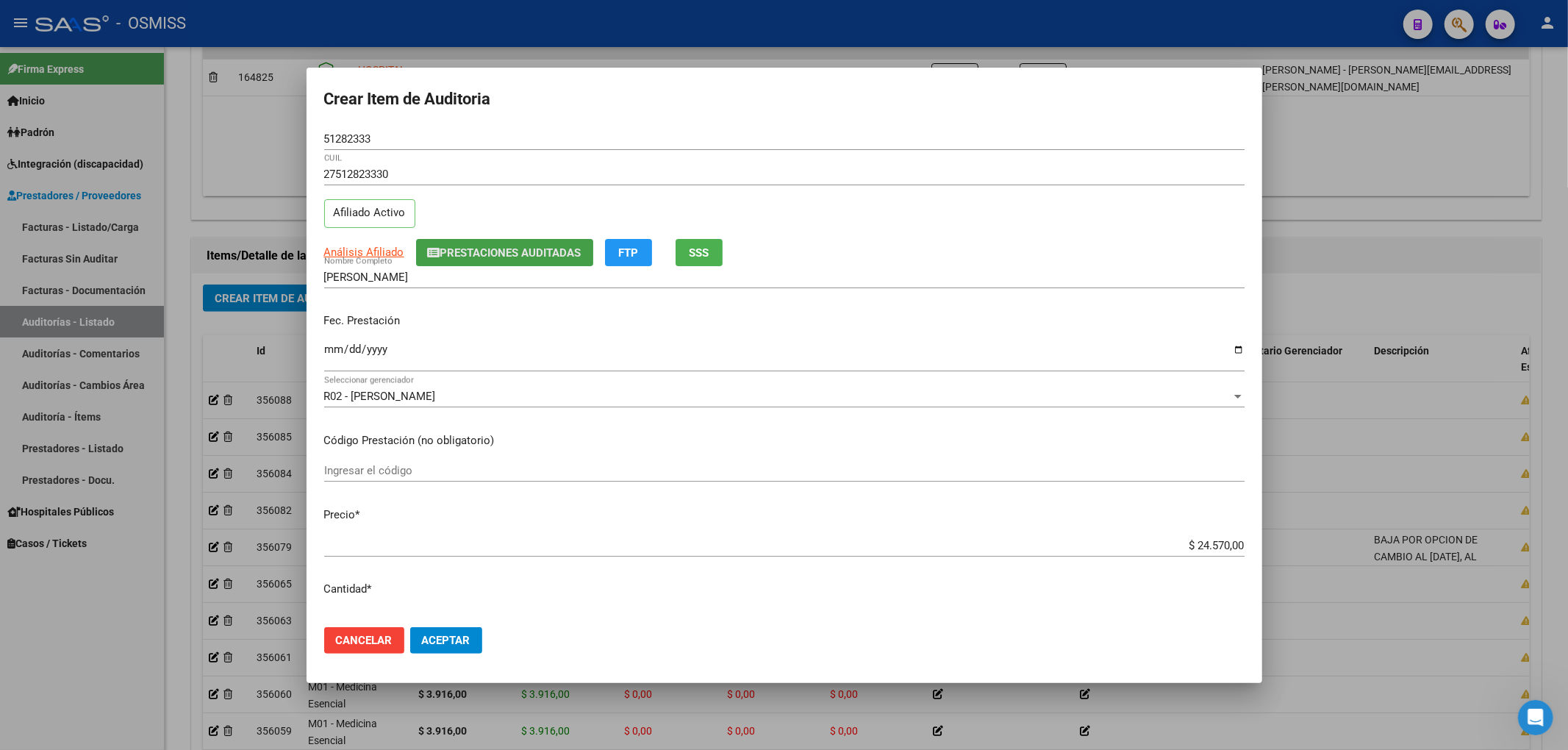
click at [492, 253] on span "Prestaciones Auditadas" at bounding box center [511, 253] width 141 height 13
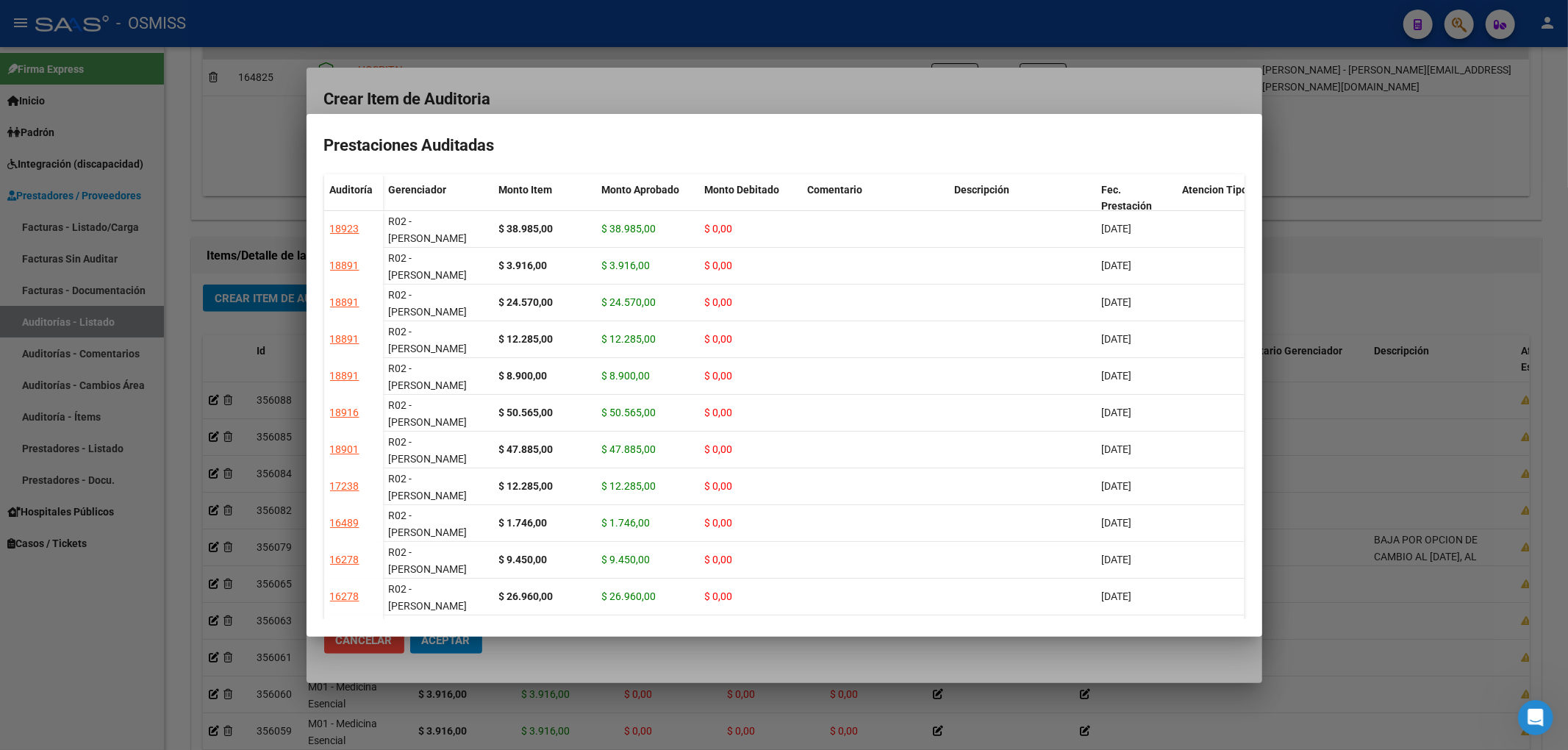
click at [676, 83] on div at bounding box center [784, 375] width 1568 height 750
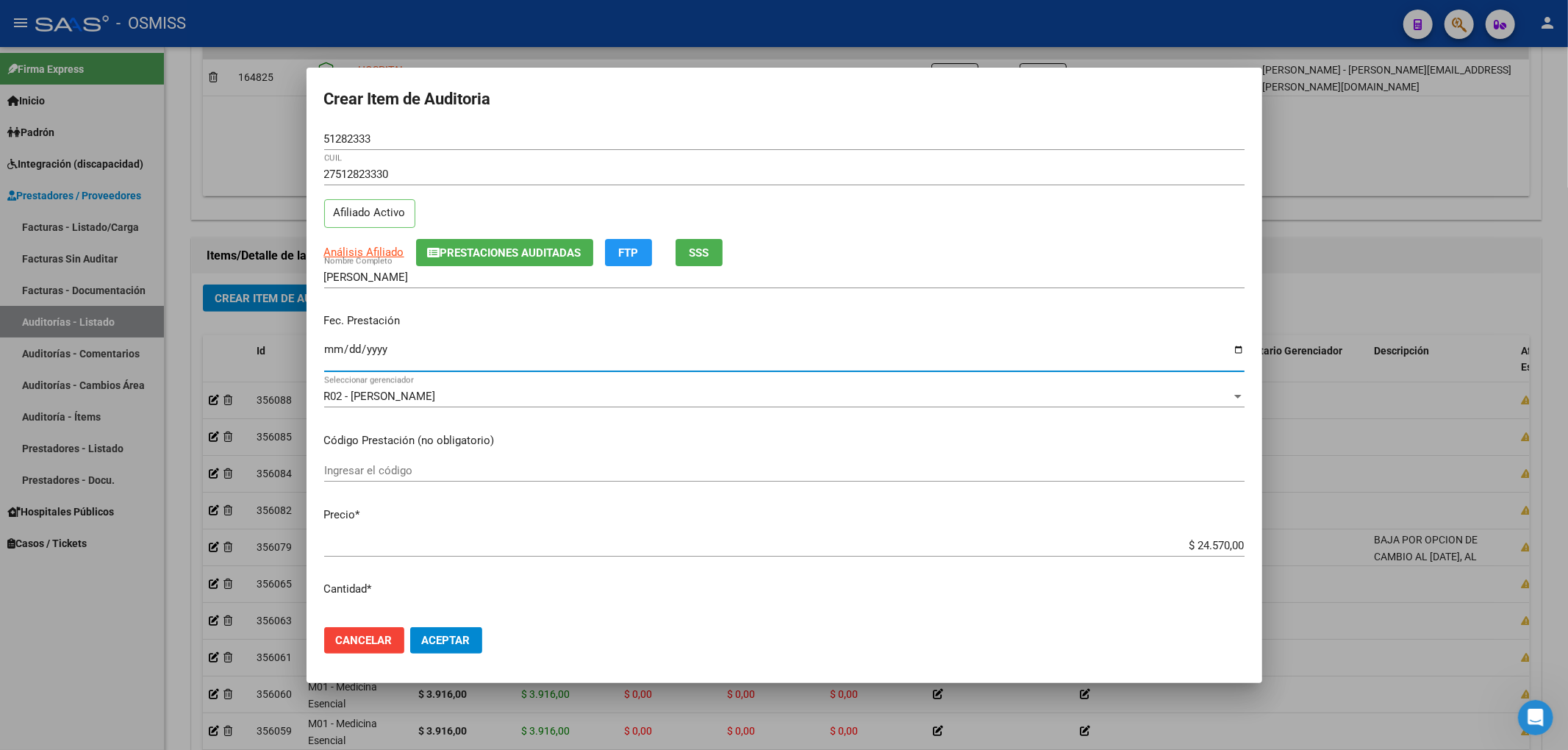
click at [330, 353] on input "Ingresar la fecha" at bounding box center [784, 355] width 920 height 23
drag, startPoint x: 374, startPoint y: 144, endPoint x: 334, endPoint y: 131, distance: 42.1
click at [334, 132] on input "51282333" at bounding box center [784, 139] width 920 height 13
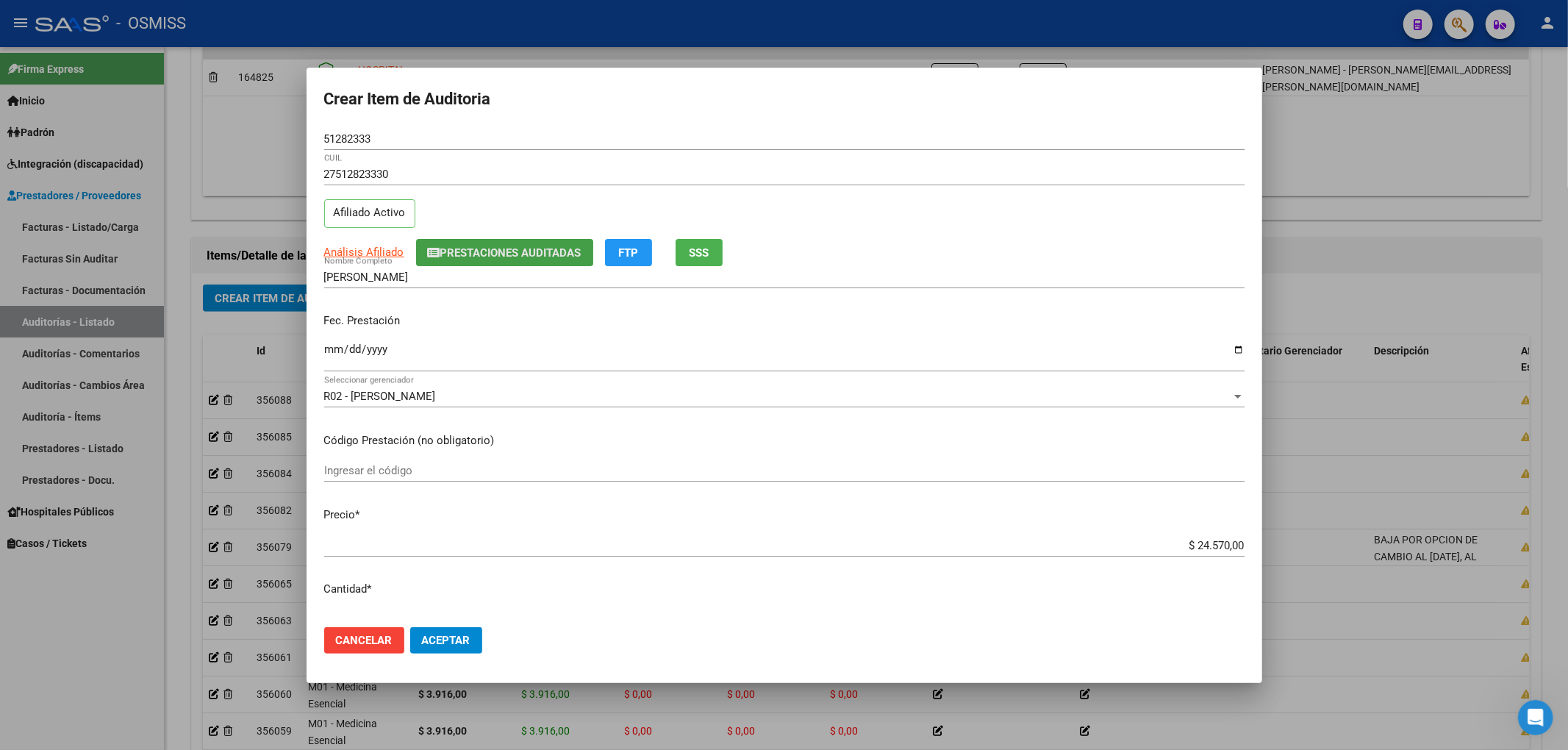
click at [522, 253] on span "Prestaciones Auditadas" at bounding box center [511, 253] width 141 height 13
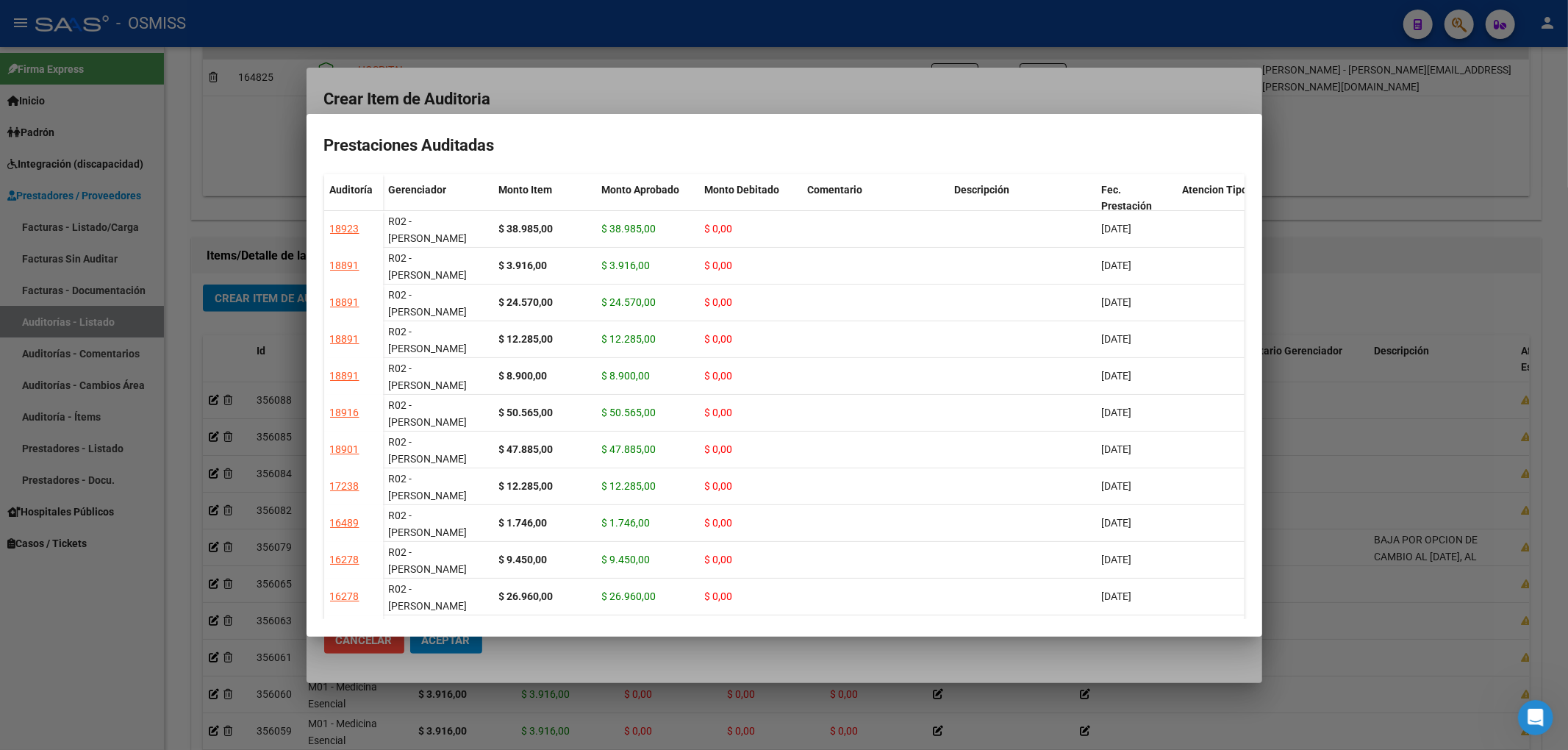
click at [530, 92] on div at bounding box center [784, 375] width 1568 height 750
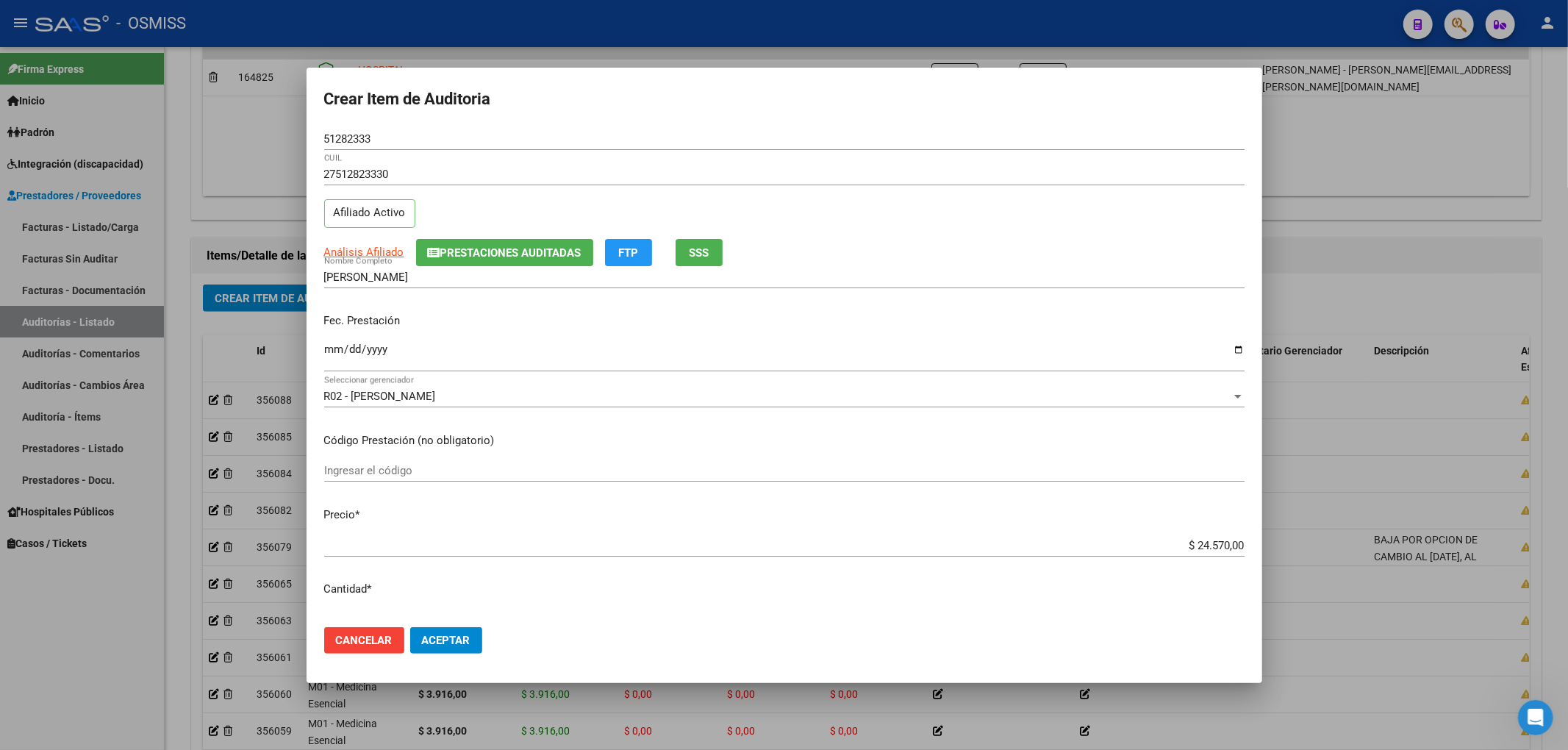
click at [463, 641] on span "Aceptar" at bounding box center [446, 640] width 48 height 13
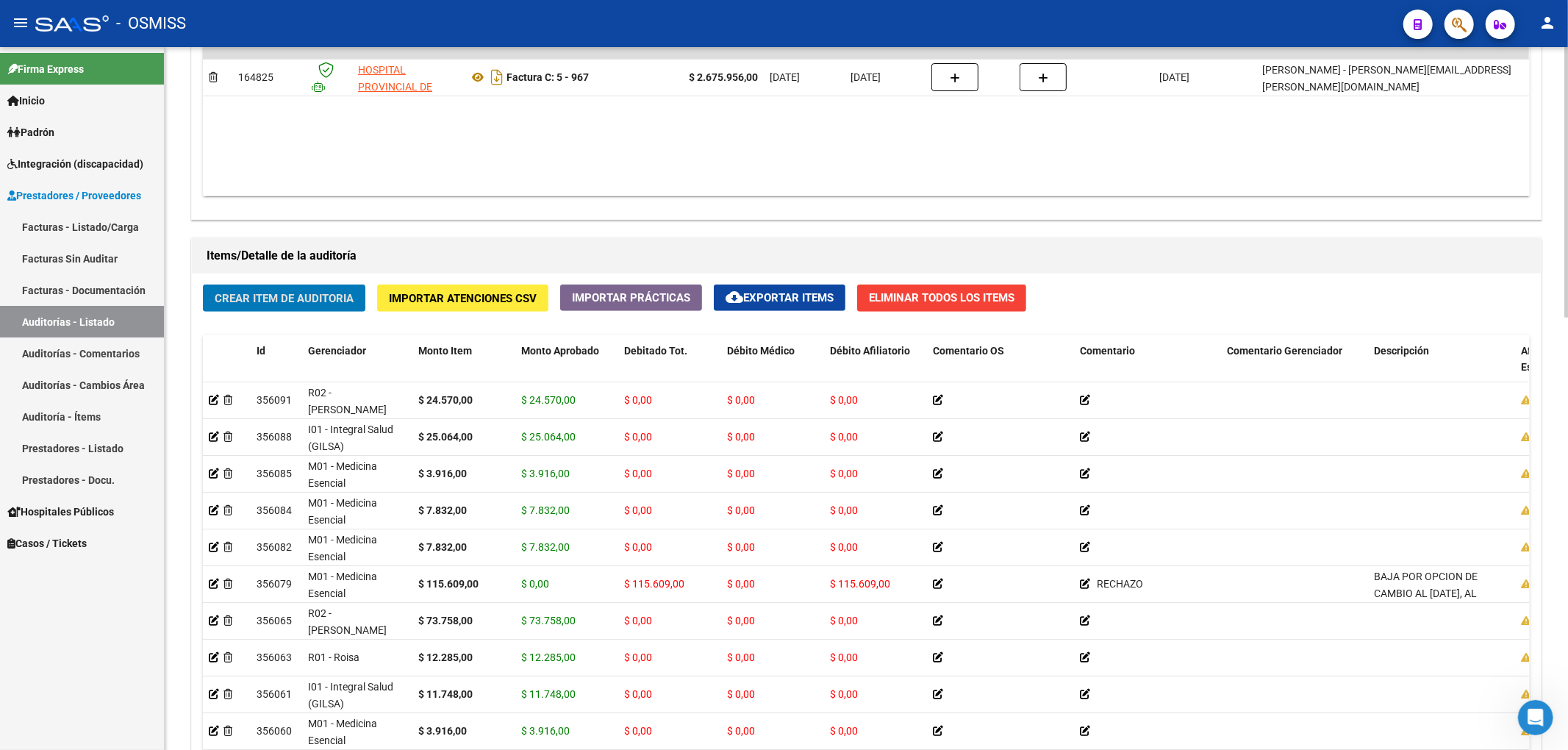
click at [282, 293] on span "Crear Item de Auditoria" at bounding box center [284, 298] width 139 height 13
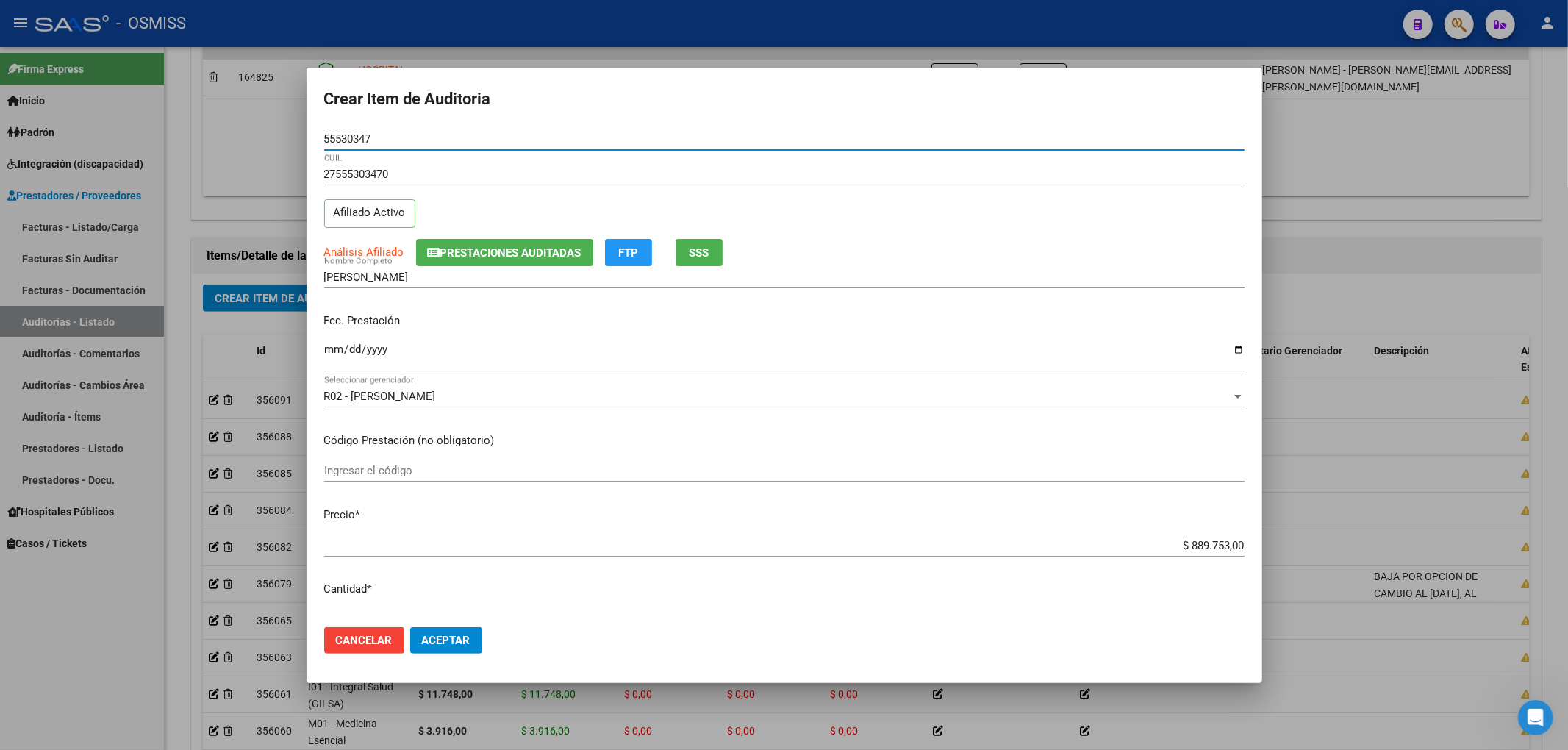
click at [445, 246] on span "Prestaciones Auditadas" at bounding box center [511, 253] width 141 height 13
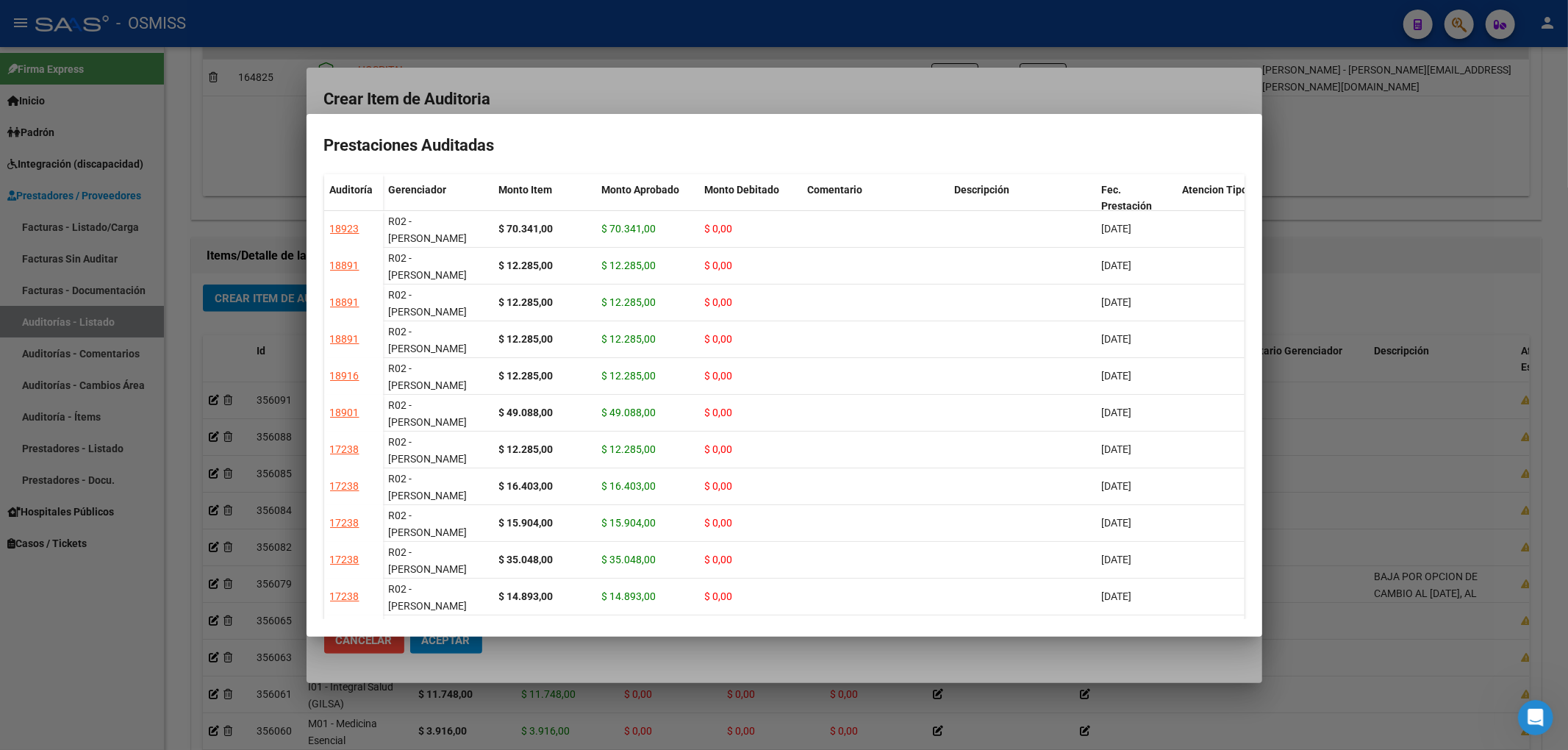
click at [571, 88] on div at bounding box center [784, 375] width 1568 height 750
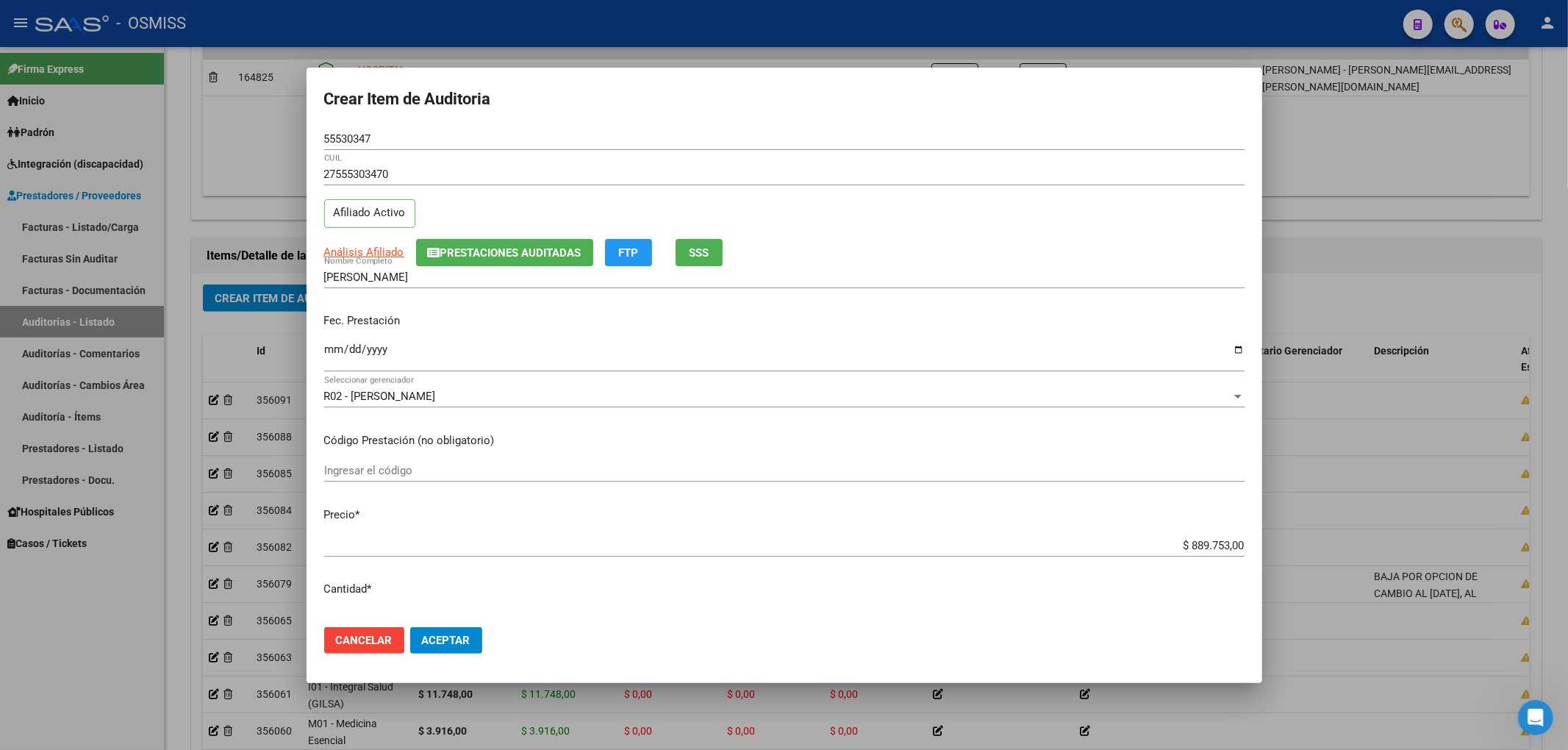
click at [327, 354] on input "Ingresar la fecha" at bounding box center [784, 355] width 920 height 23
drag, startPoint x: 385, startPoint y: 142, endPoint x: 238, endPoint y: 140, distance: 147.0
click at [257, 124] on div "Crear Item de Auditoria 55530347 Nro Documento 27555303470 CUIL Afiliado Activo…" at bounding box center [784, 375] width 1568 height 750
click at [991, 253] on div "Análisis Afiliado Prestaciones Auditadas FTP SSS" at bounding box center [784, 253] width 920 height 27
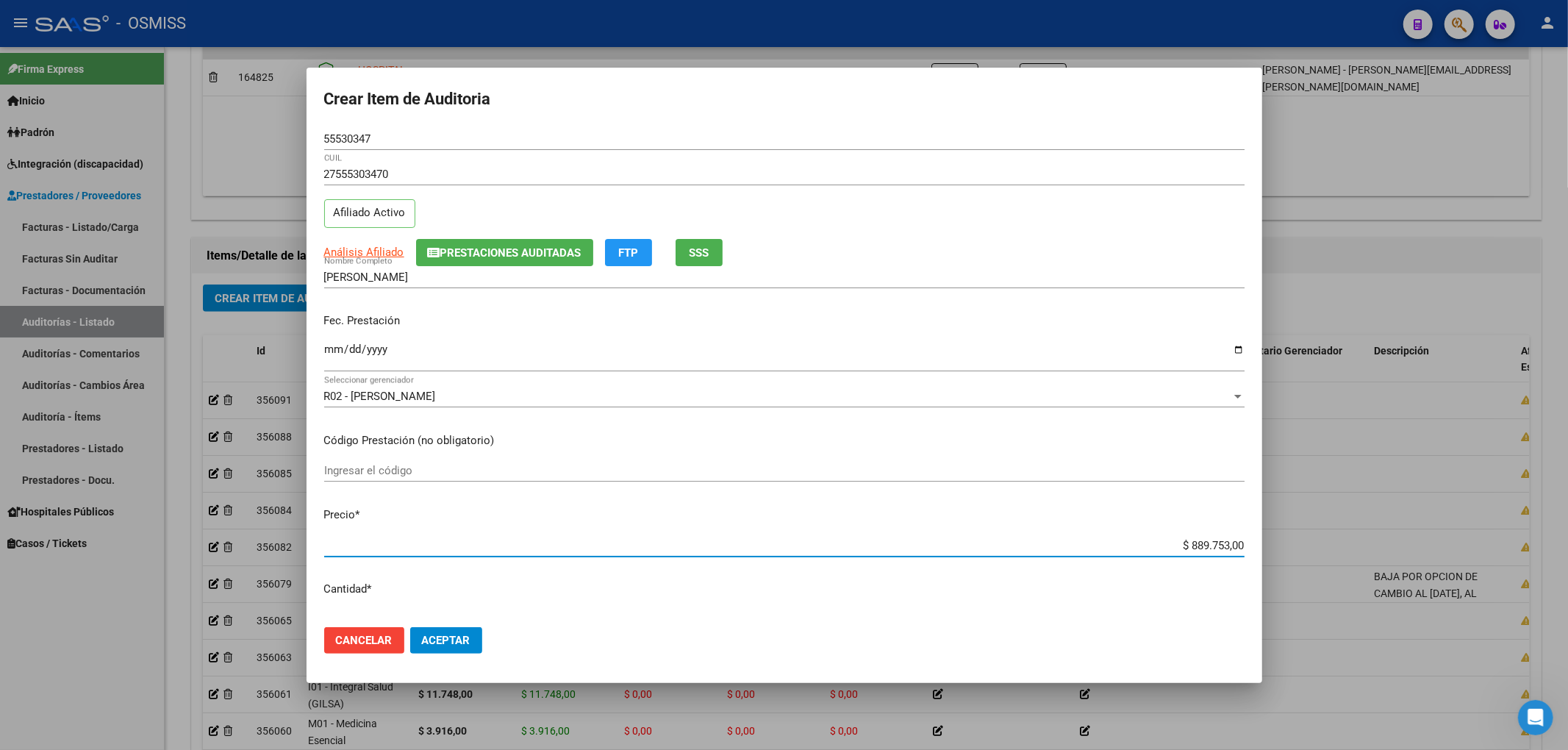
drag, startPoint x: 1159, startPoint y: 545, endPoint x: 1325, endPoint y: 542, distance: 166.0
click at [1326, 545] on div "Crear Item de Auditoria 55530347 Nro Documento 27555303470 CUIL Afiliado Activo…" at bounding box center [784, 375] width 1568 height 750
click at [468, 641] on span "Aceptar" at bounding box center [446, 640] width 48 height 13
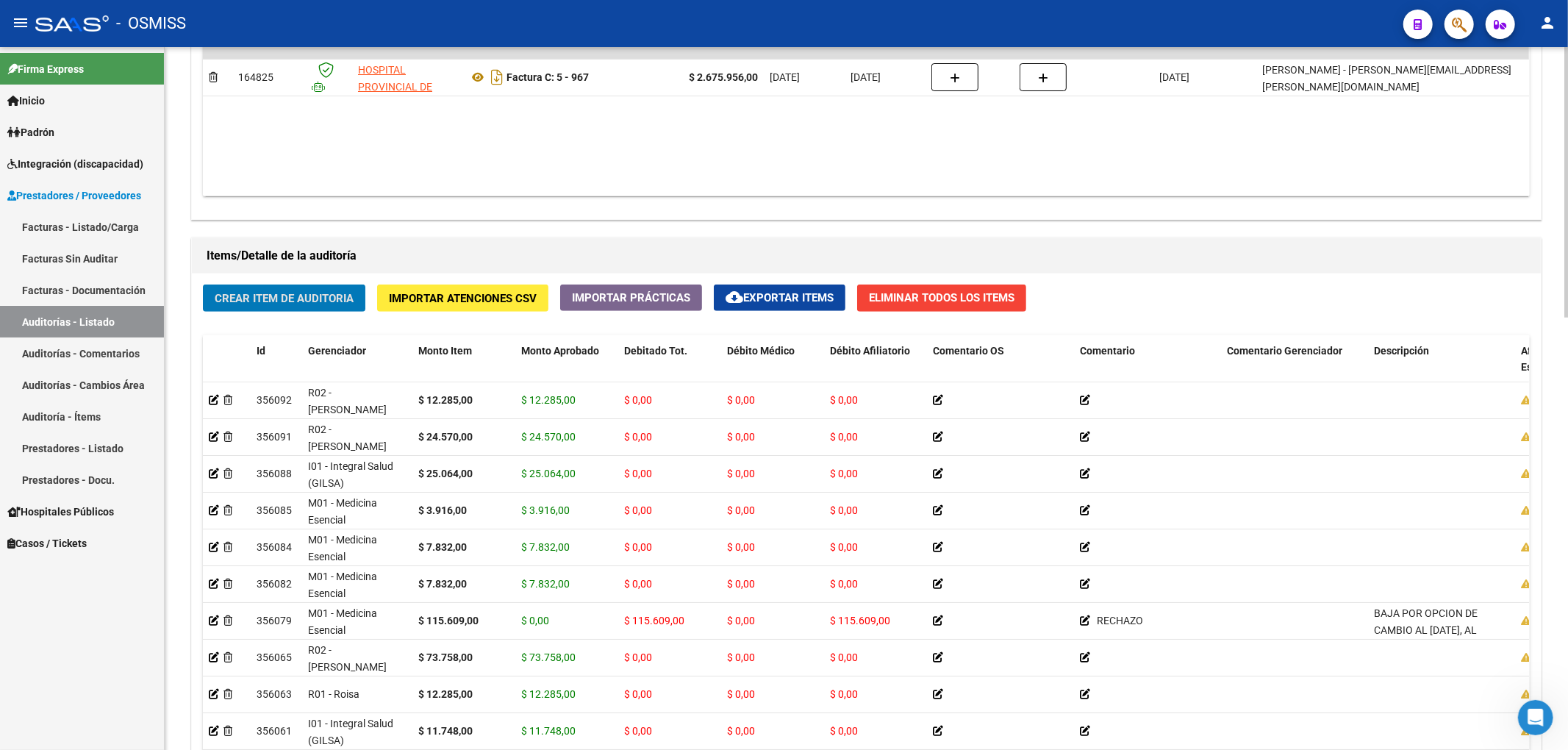
click at [313, 307] on button "Crear Item de Auditoria" at bounding box center [284, 298] width 163 height 27
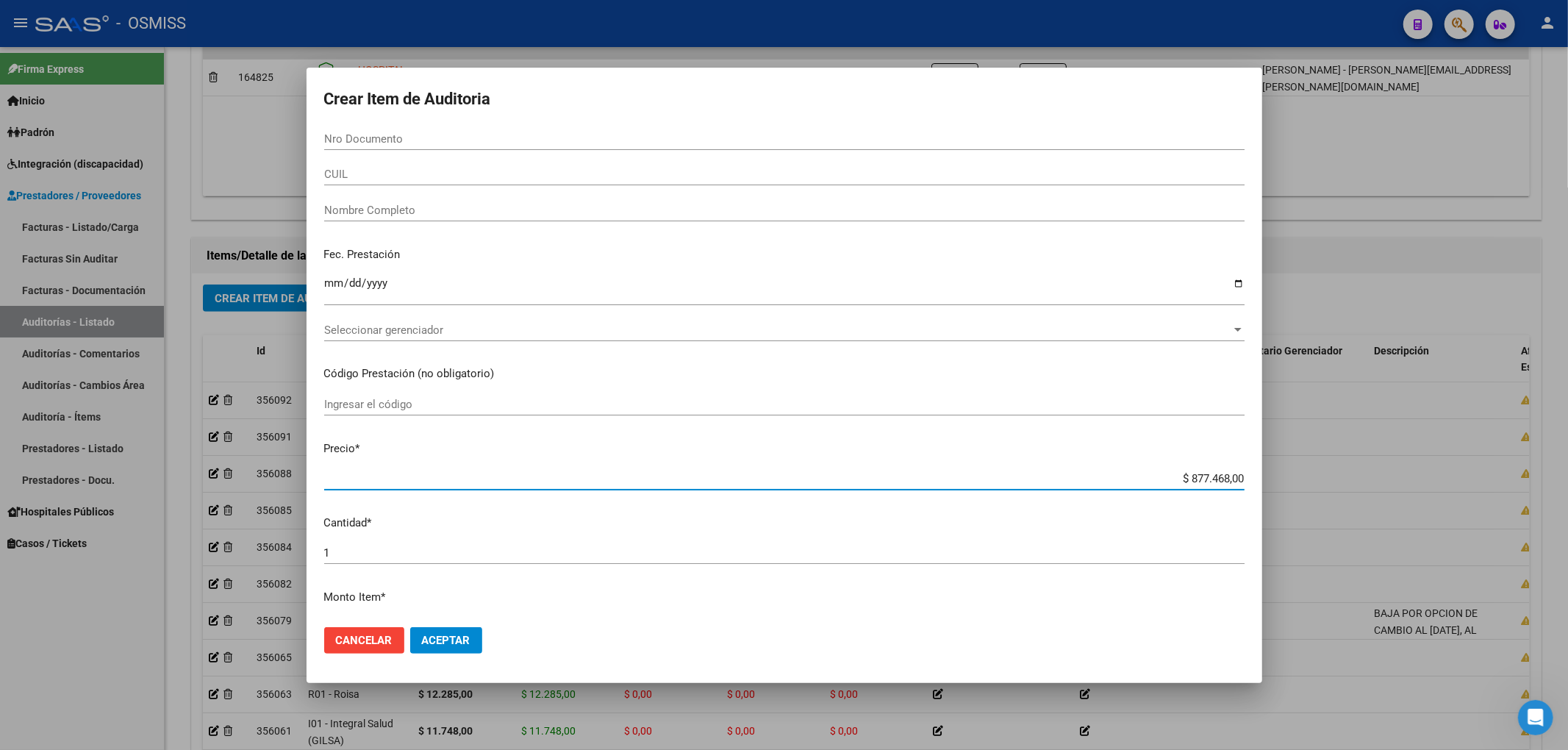
drag, startPoint x: 1165, startPoint y: 476, endPoint x: 1254, endPoint y: 484, distance: 89.4
click at [1283, 473] on div "Crear Item de Auditoria Nro Documento CUIL Nombre Completo Fec. Prestación Ingr…" at bounding box center [784, 375] width 1568 height 750
click at [419, 144] on input "Nro Documento" at bounding box center [784, 139] width 920 height 13
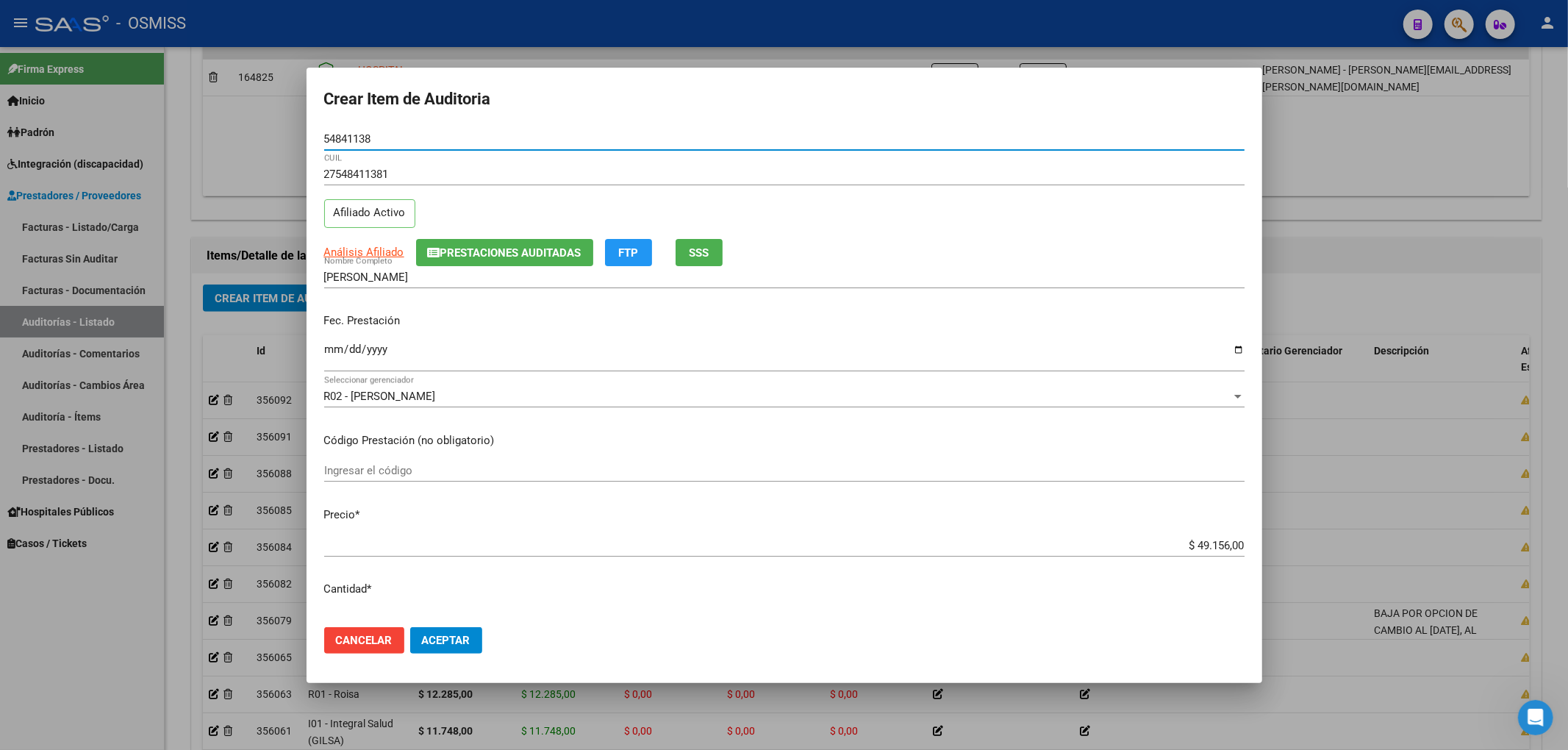
click at [441, 260] on button "Prestaciones Auditadas" at bounding box center [504, 253] width 177 height 27
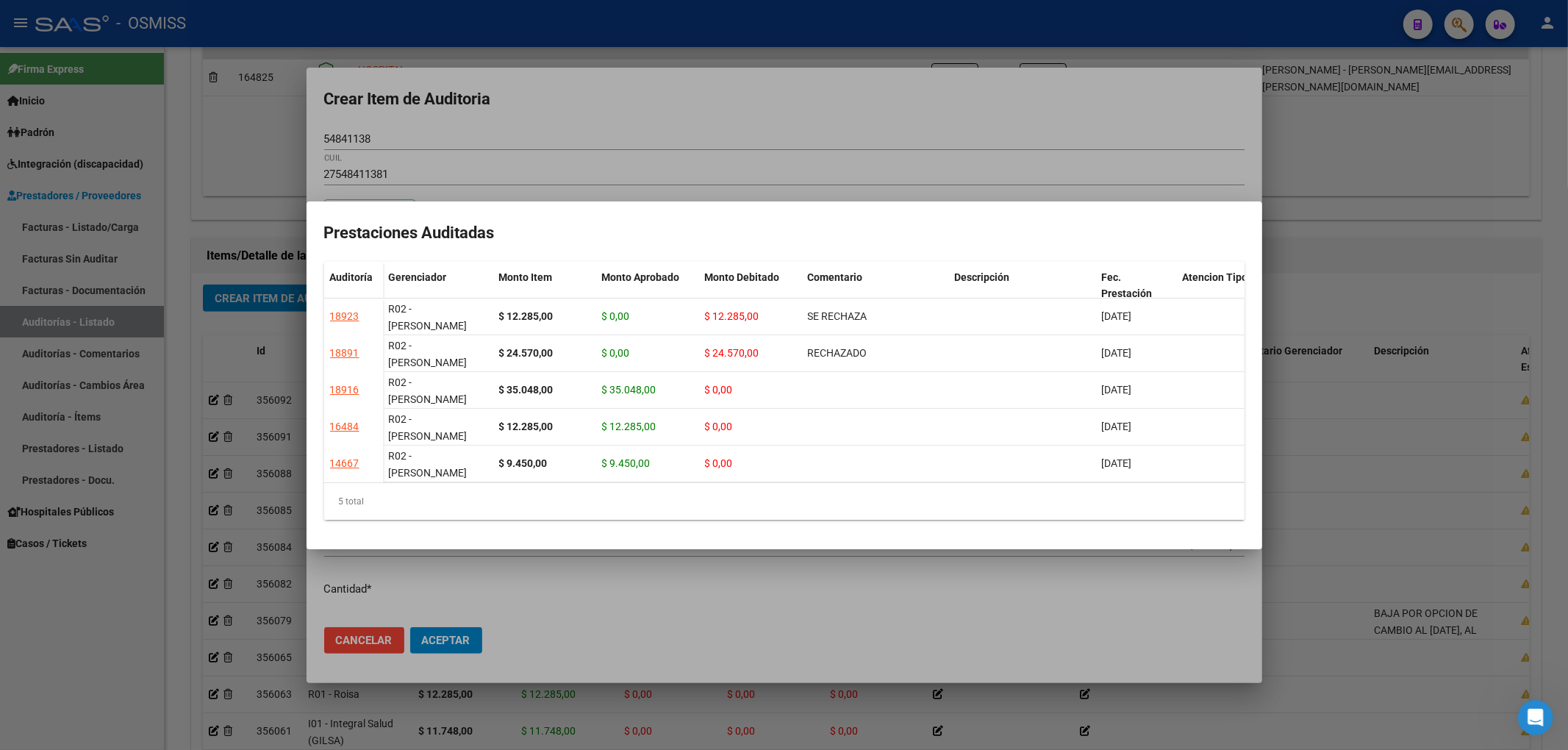
click at [581, 51] on div at bounding box center [784, 375] width 1568 height 750
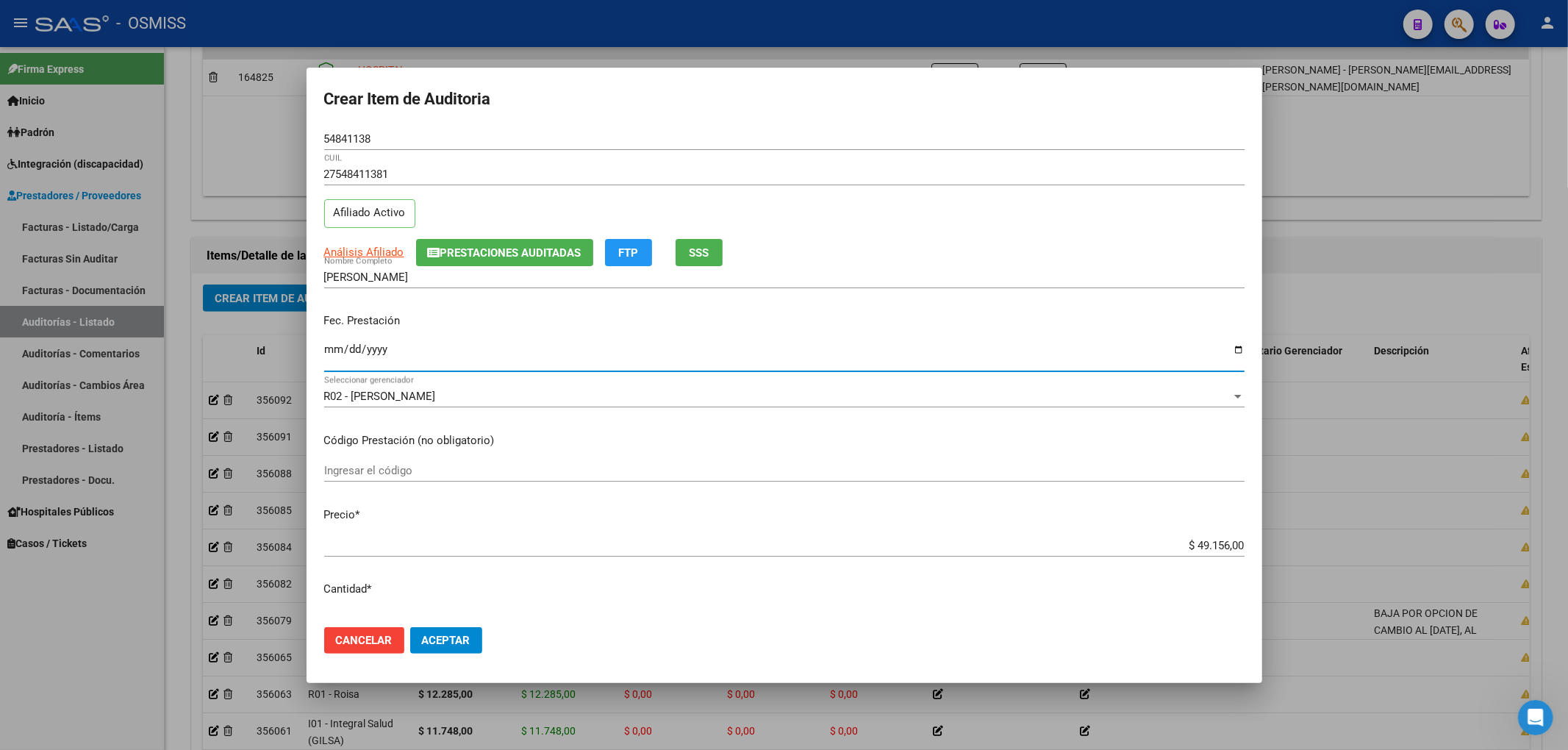
click at [326, 357] on input "Ingresar la fecha" at bounding box center [784, 355] width 920 height 23
drag, startPoint x: 312, startPoint y: 125, endPoint x: 271, endPoint y: 125, distance: 41.0
click at [277, 125] on div "Crear Item de Auditoria 54841138 Nro Documento 27548411381 CUIL Afiliado Activo…" at bounding box center [784, 375] width 1568 height 750
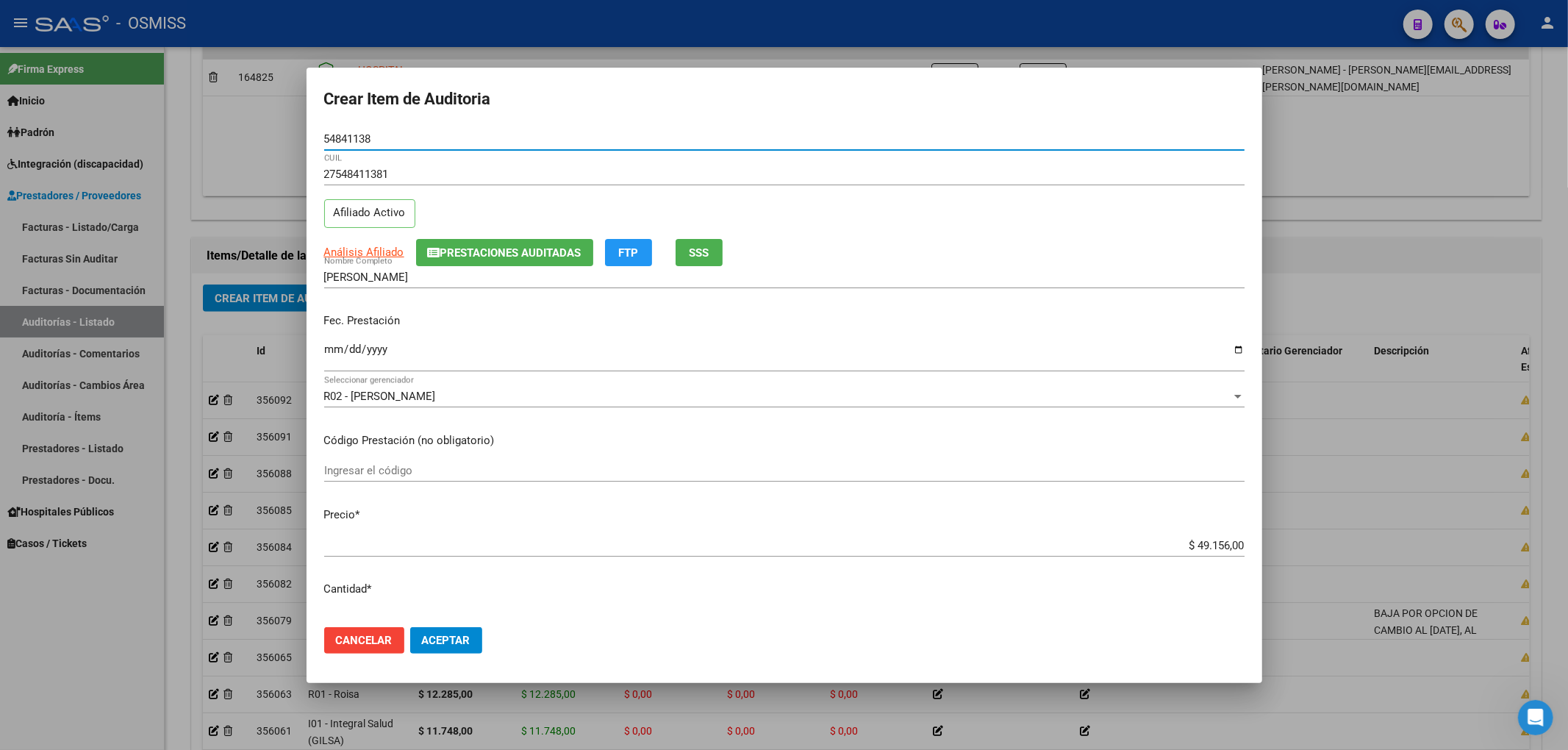
click at [365, 141] on input "54841138" at bounding box center [784, 139] width 920 height 13
drag, startPoint x: 321, startPoint y: 130, endPoint x: 275, endPoint y: 128, distance: 46.0
click at [278, 128] on div "Crear Item de Auditoria 54841138 Nro Documento 27548411381 CUIL Afiliado Activo…" at bounding box center [784, 375] width 1568 height 750
click at [539, 246] on span "Prestaciones Auditadas" at bounding box center [511, 253] width 141 height 13
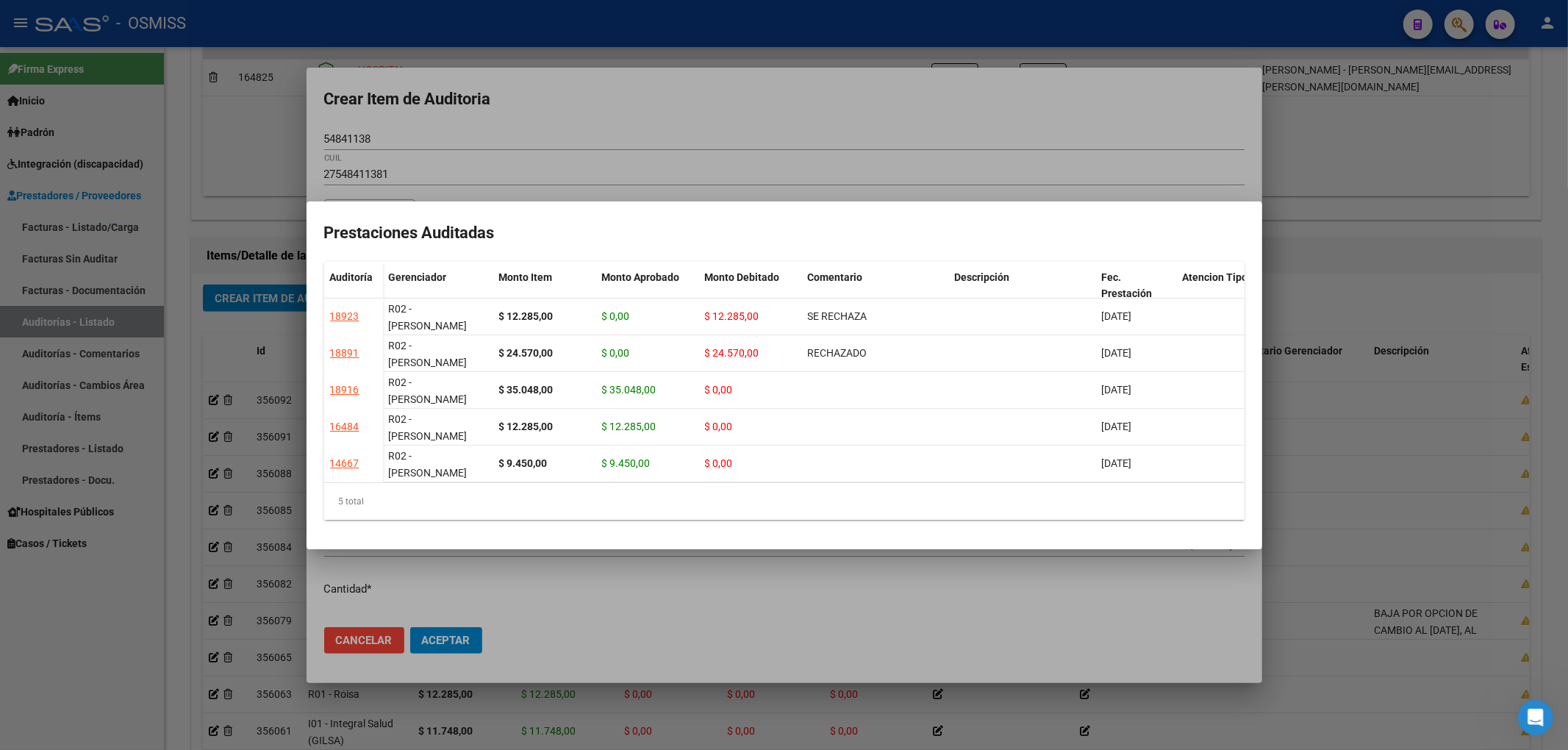
click at [743, 134] on div at bounding box center [784, 375] width 1568 height 750
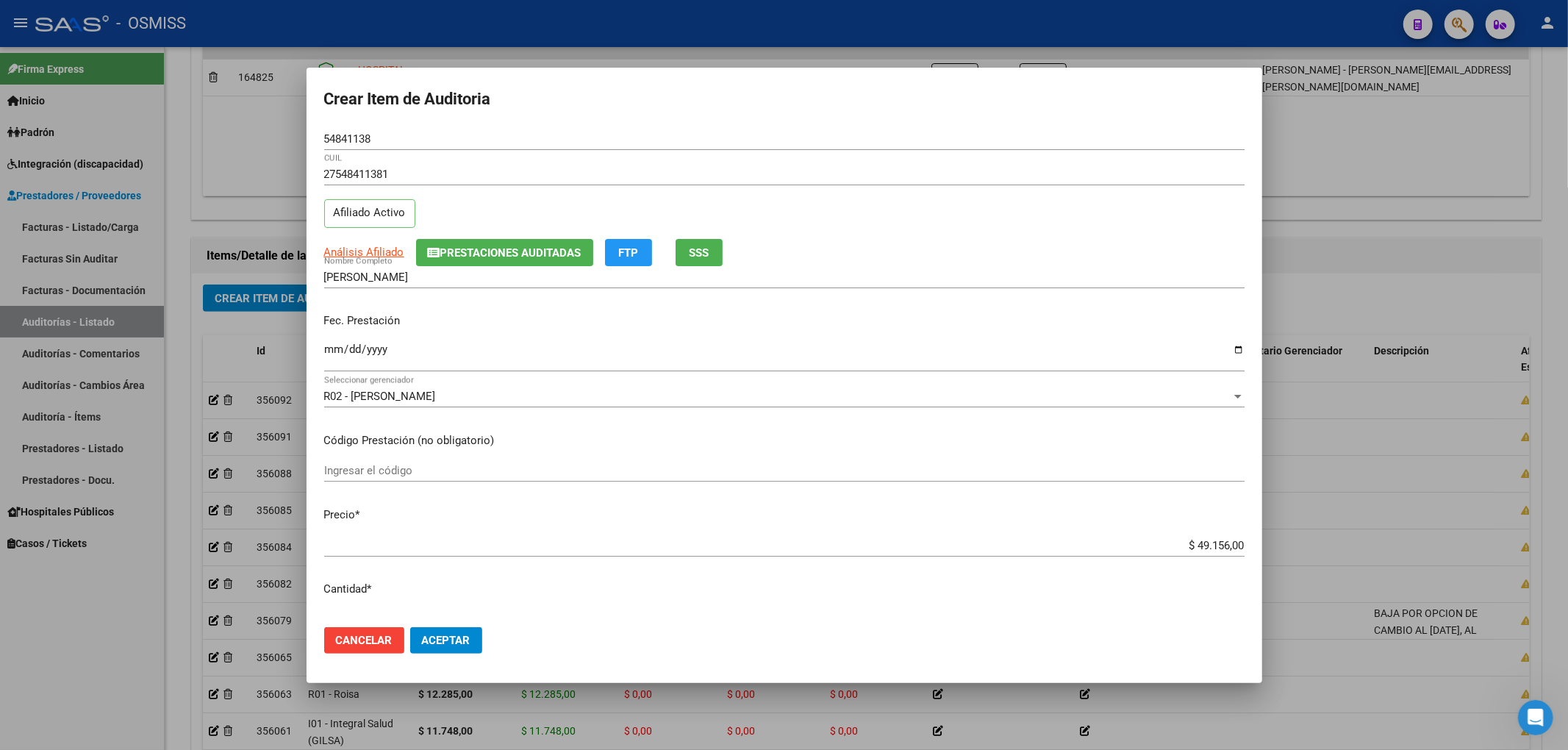
drag, startPoint x: 1001, startPoint y: 301, endPoint x: 983, endPoint y: 360, distance: 61.7
click at [1001, 301] on div "MACIEL MELANIE MAGALI Nombre Completo" at bounding box center [784, 284] width 920 height 36
click at [448, 645] on span "Aceptar" at bounding box center [446, 640] width 48 height 13
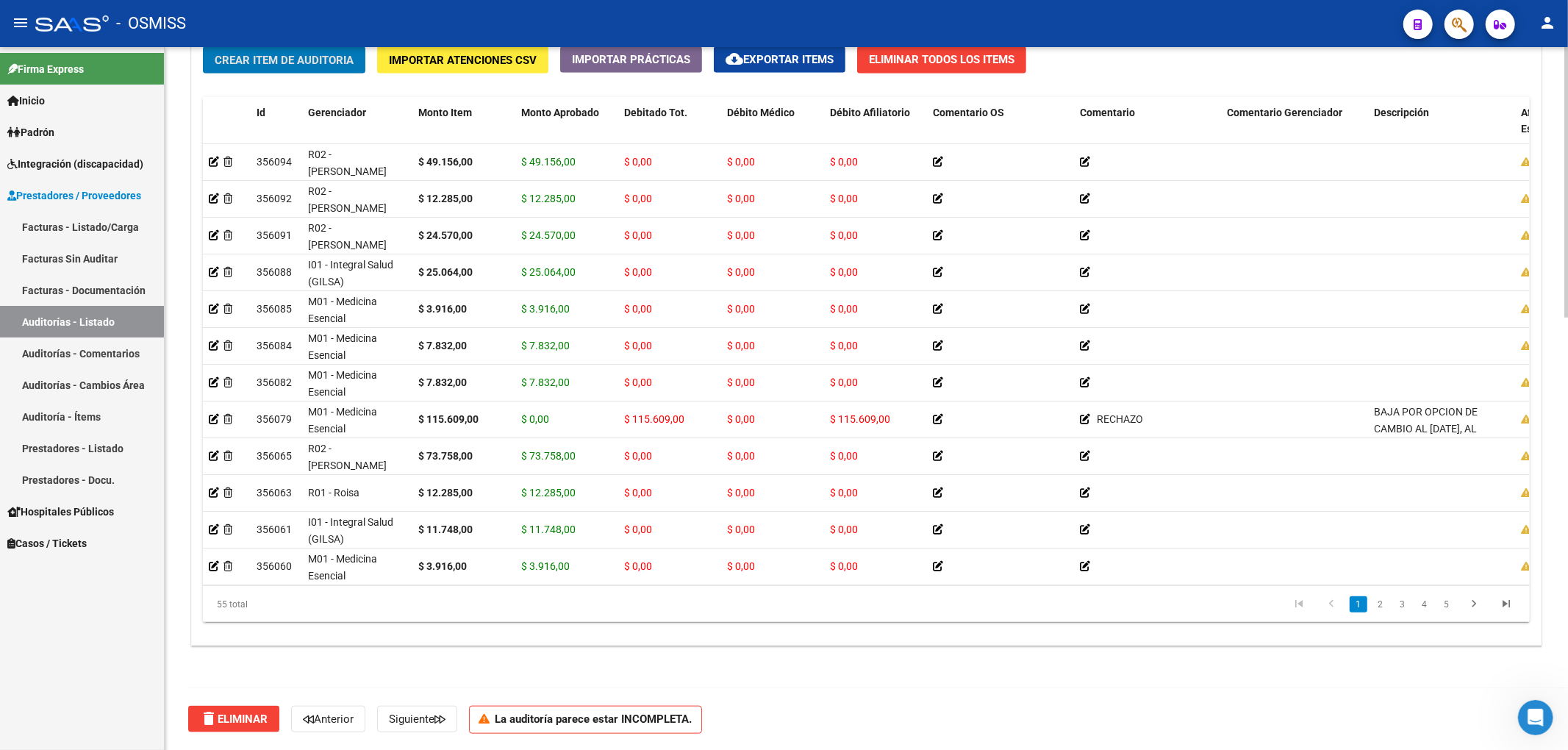
click at [302, 63] on span "Crear Item de Auditoria" at bounding box center [284, 60] width 139 height 13
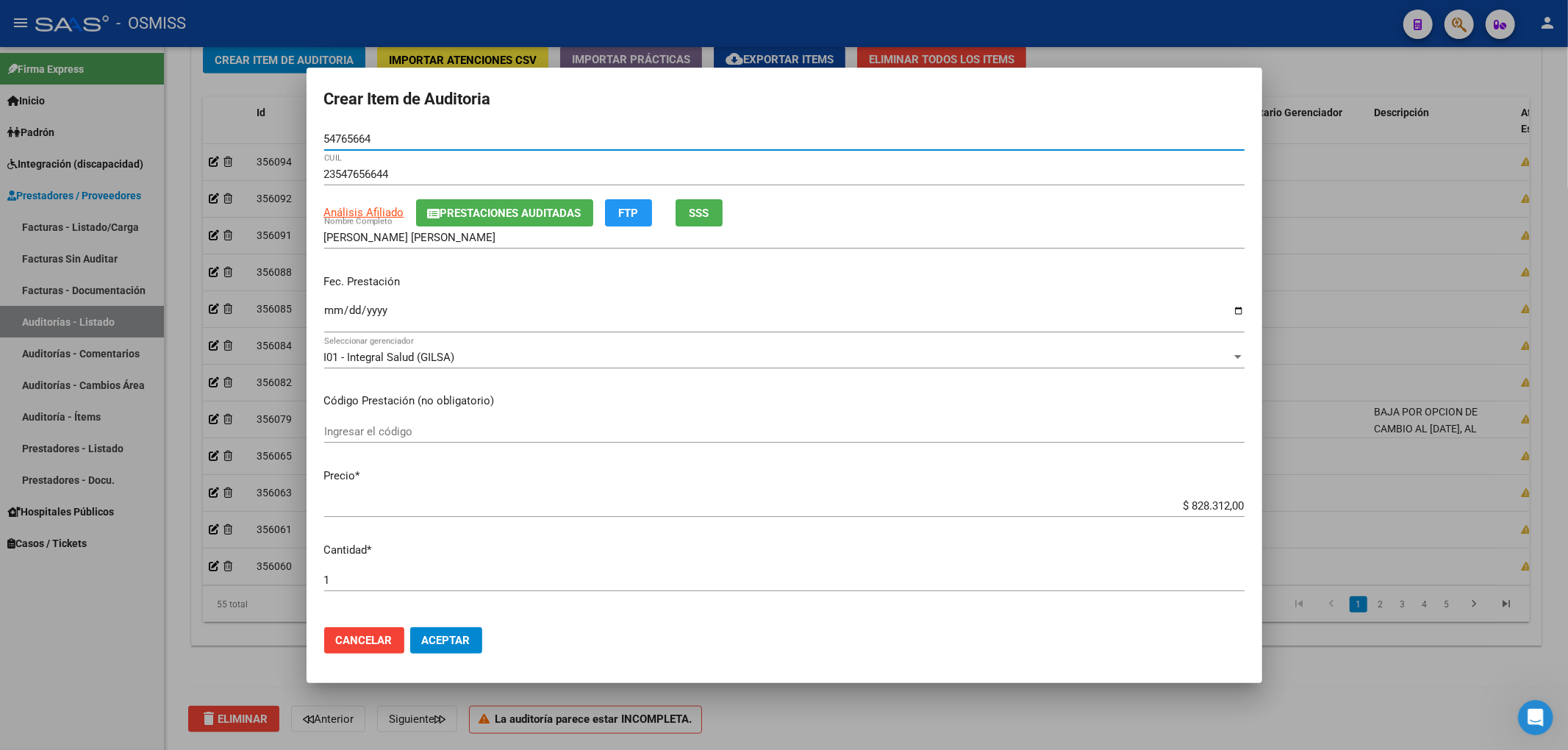
click at [337, 313] on input "Ingresar la fecha" at bounding box center [784, 315] width 920 height 23
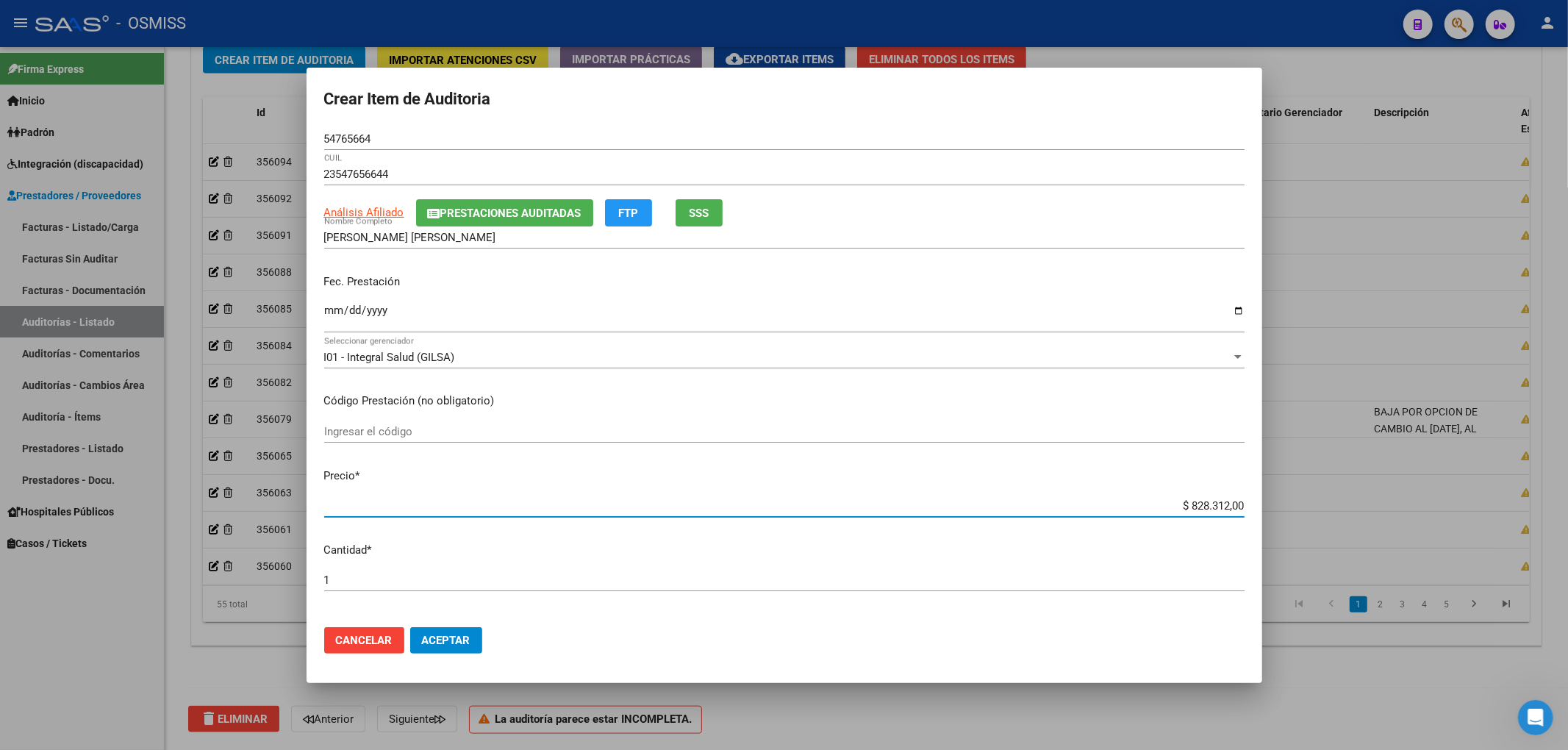
drag, startPoint x: 1171, startPoint y: 500, endPoint x: 1327, endPoint y: 506, distance: 156.1
click at [1327, 506] on div "Crear Item de Auditoria 54765664 Nro Documento 23547656644 CUIL Análisis Afilia…" at bounding box center [784, 375] width 1568 height 750
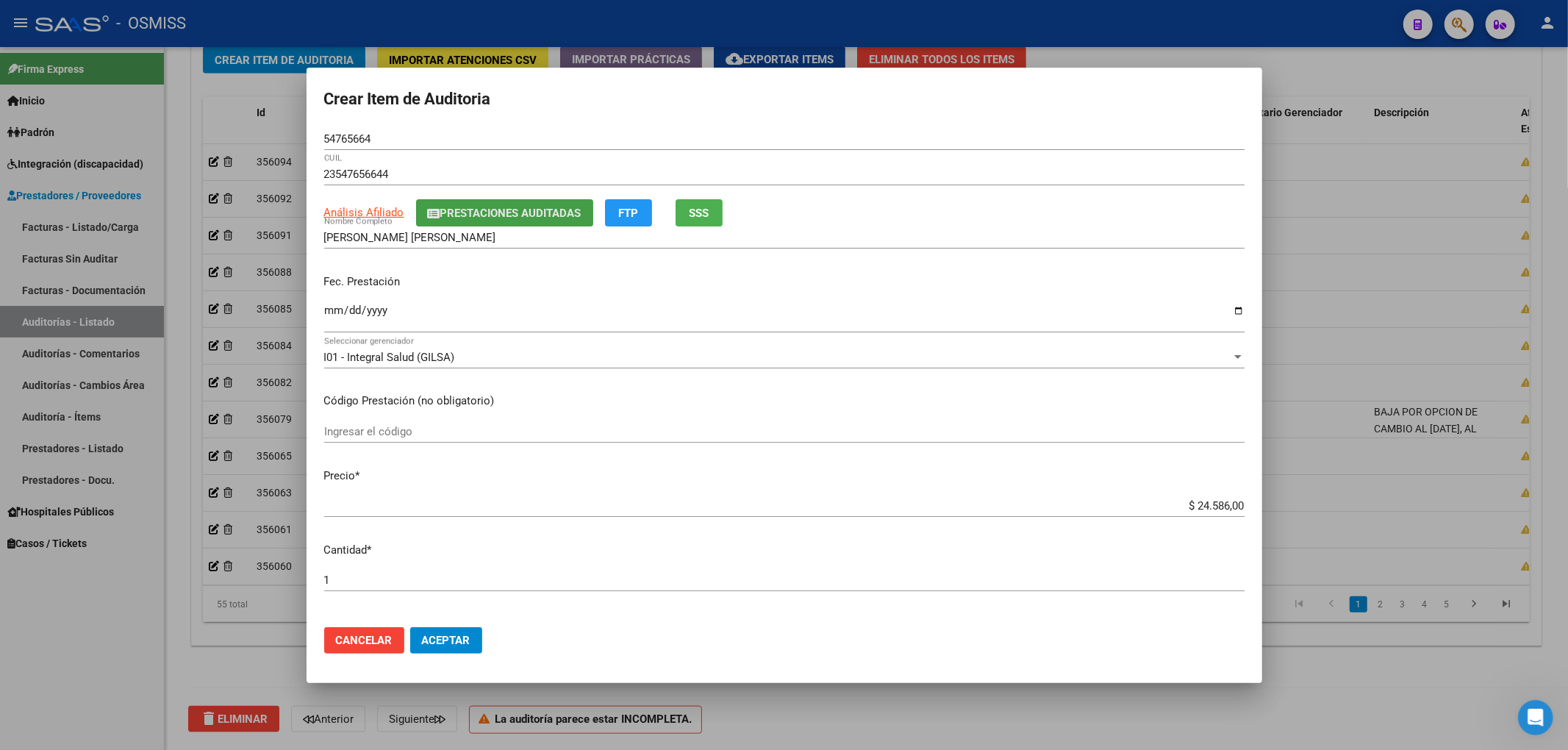
click at [448, 207] on span "Prestaciones Auditadas" at bounding box center [511, 213] width 141 height 13
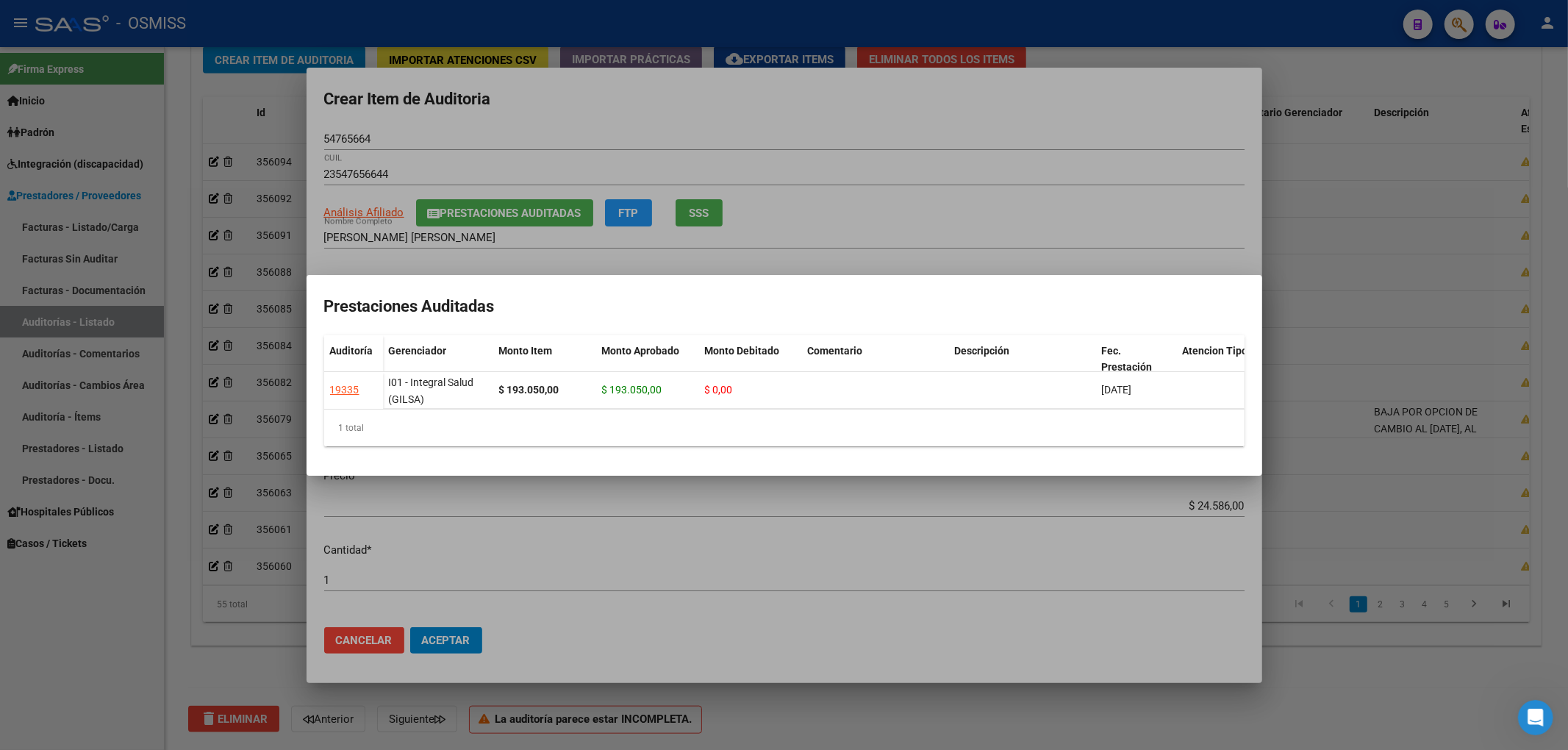
click at [451, 124] on div at bounding box center [784, 375] width 1568 height 750
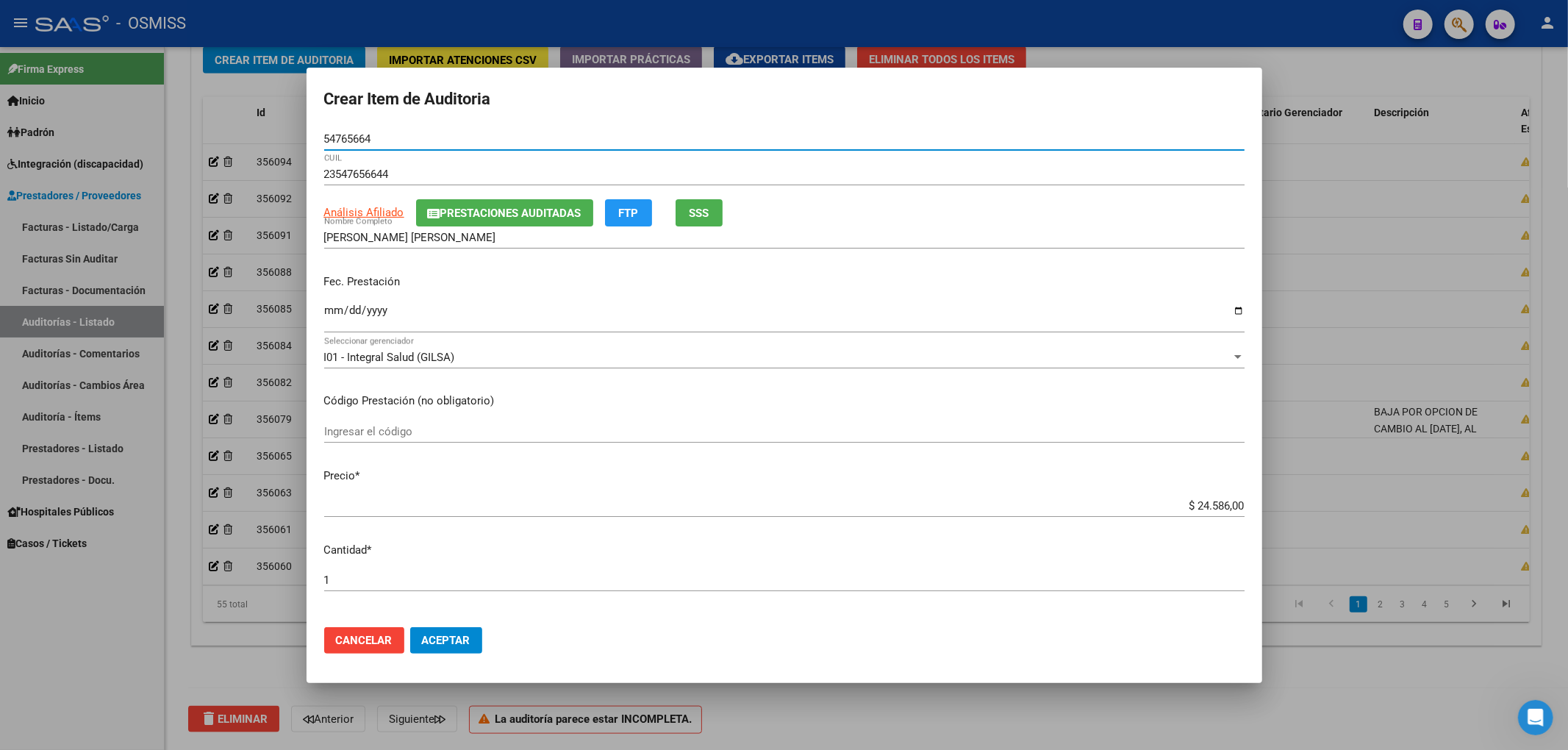
drag, startPoint x: 376, startPoint y: 140, endPoint x: 183, endPoint y: 151, distance: 193.3
click at [189, 140] on div "Crear Item de Auditoria 54765664 Nro Documento 23547656644 CUIL Análisis Afilia…" at bounding box center [784, 375] width 1568 height 750
click at [944, 306] on input "[DATE]" at bounding box center [784, 315] width 920 height 23
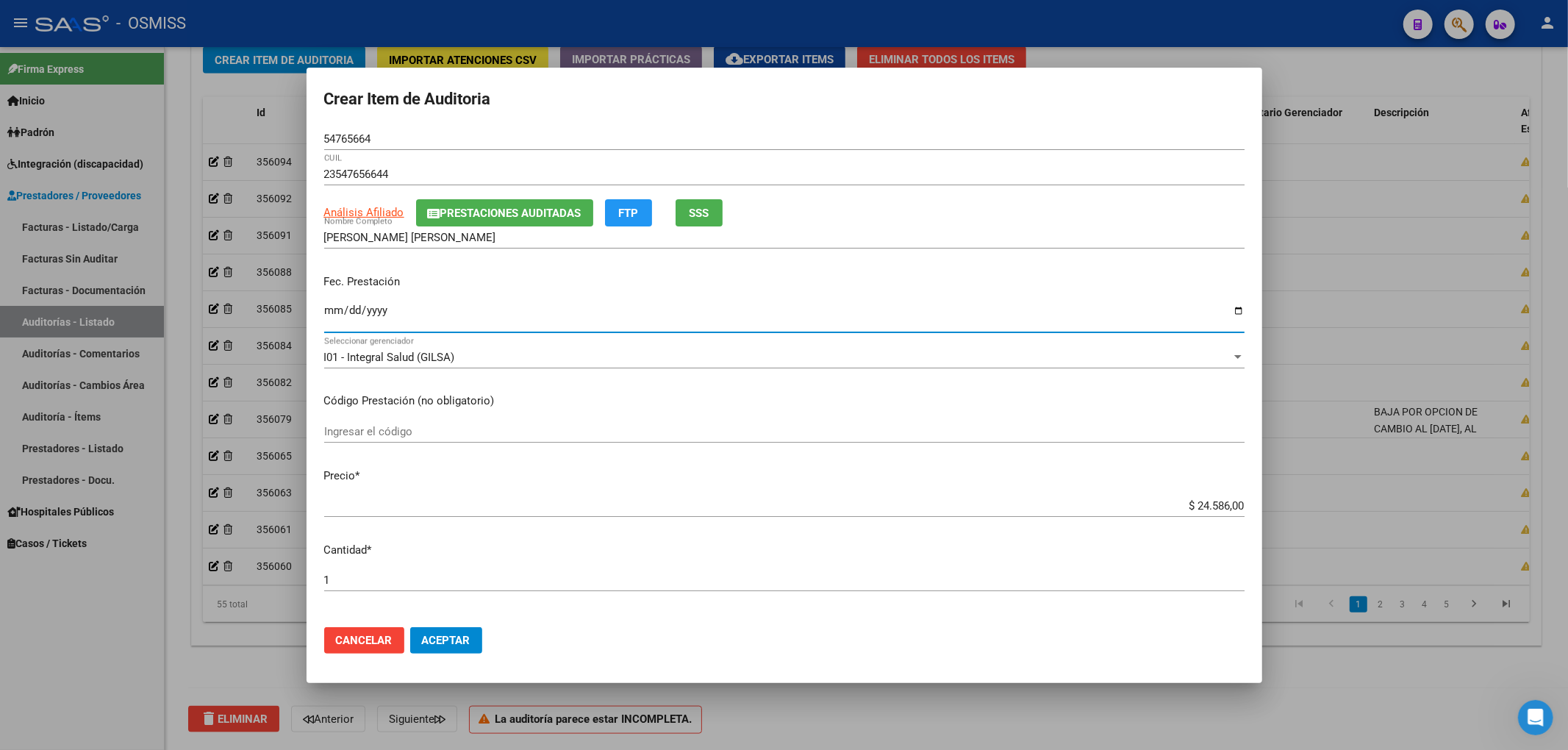
click at [460, 637] on span "Aceptar" at bounding box center [446, 640] width 48 height 13
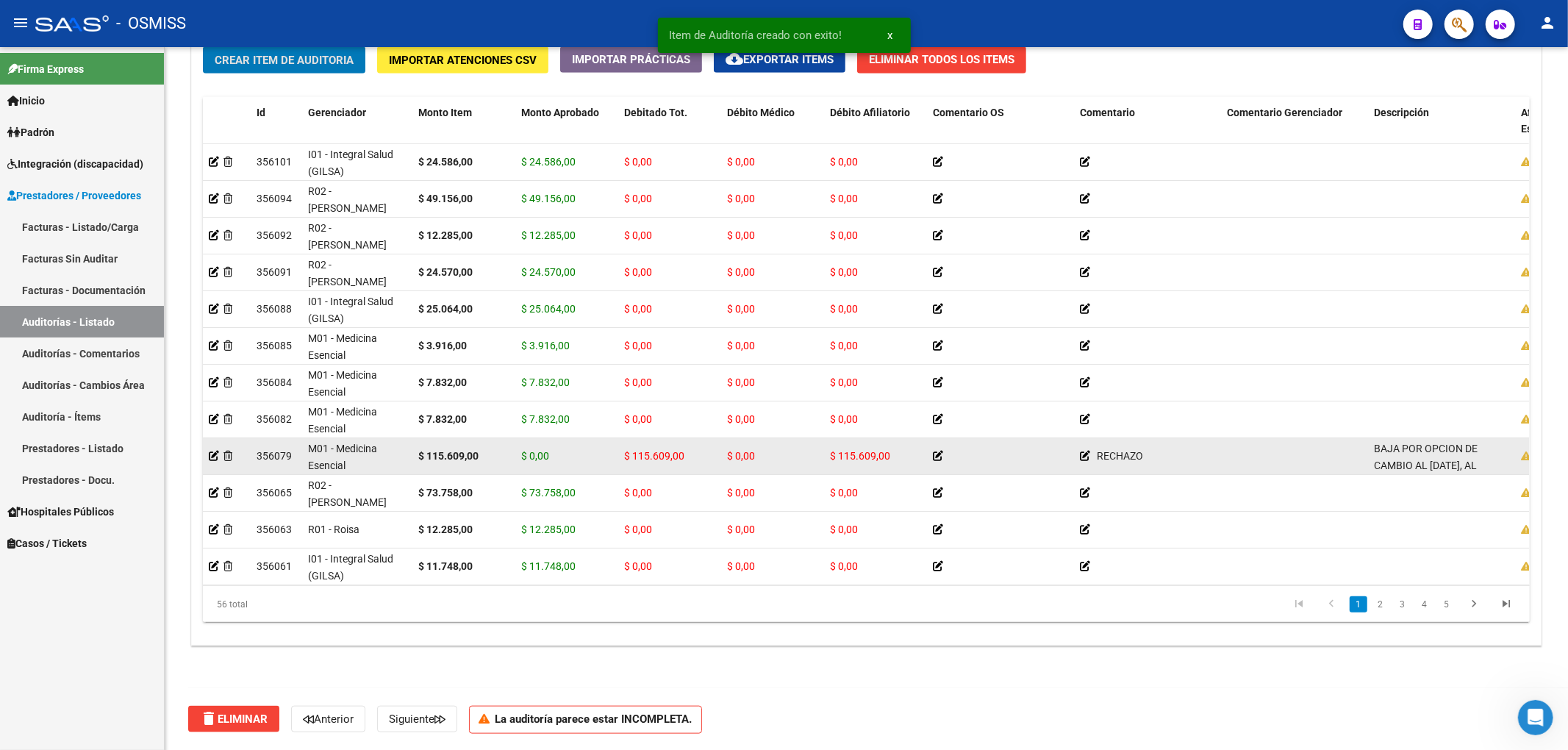
scroll to position [1121, 0]
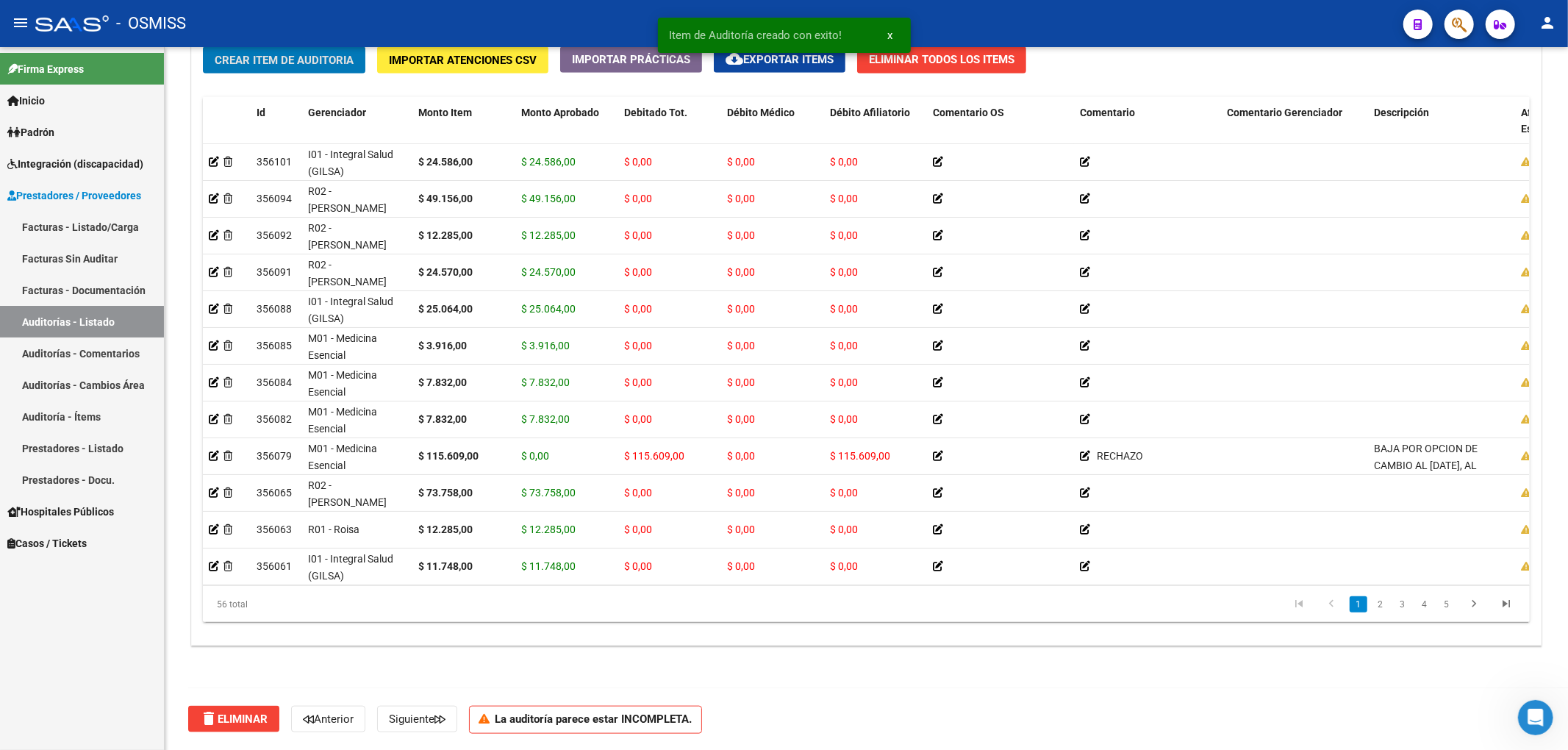
click at [295, 57] on span "Crear Item de Auditoria" at bounding box center [284, 60] width 139 height 13
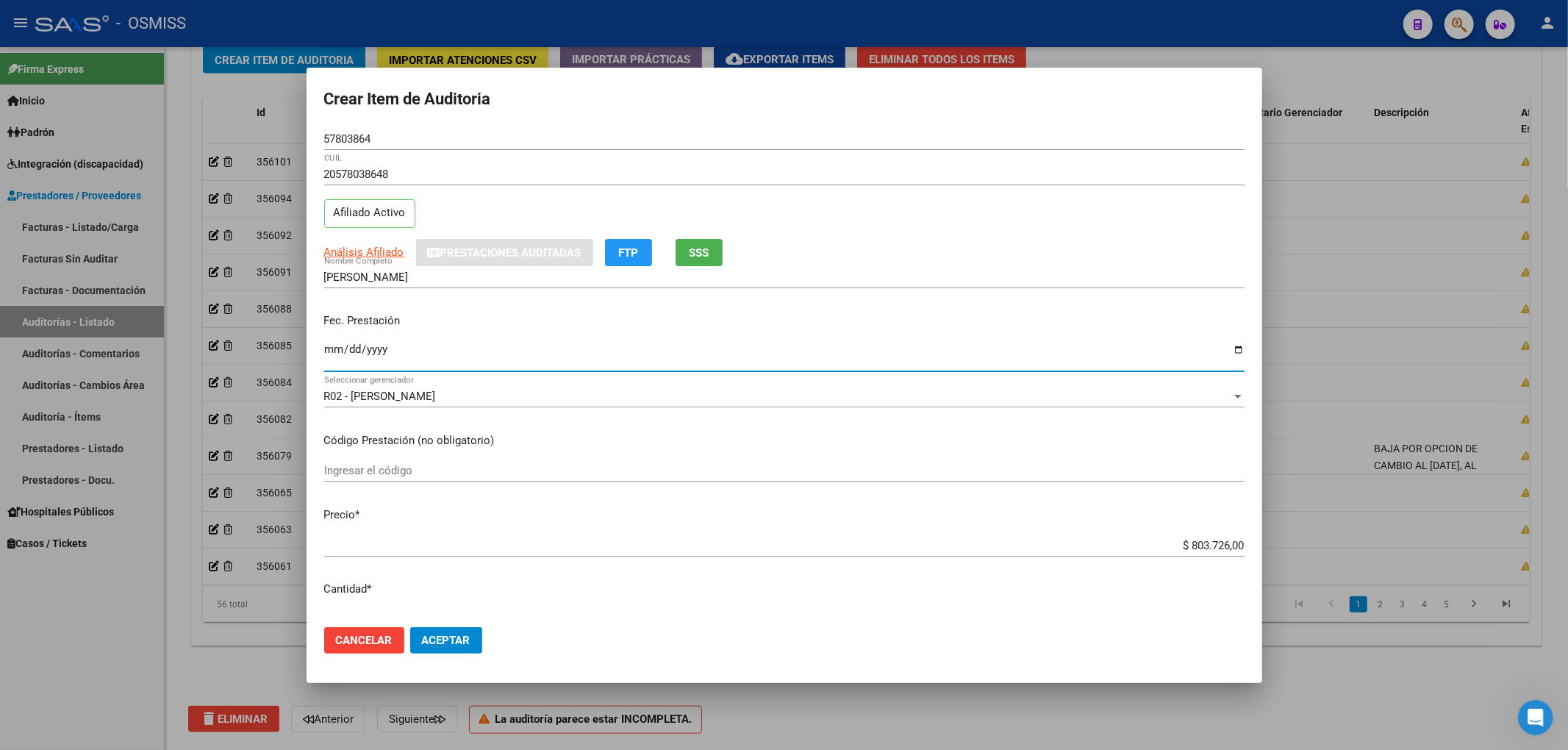
click at [326, 351] on input "Ingresar la fecha" at bounding box center [784, 355] width 920 height 23
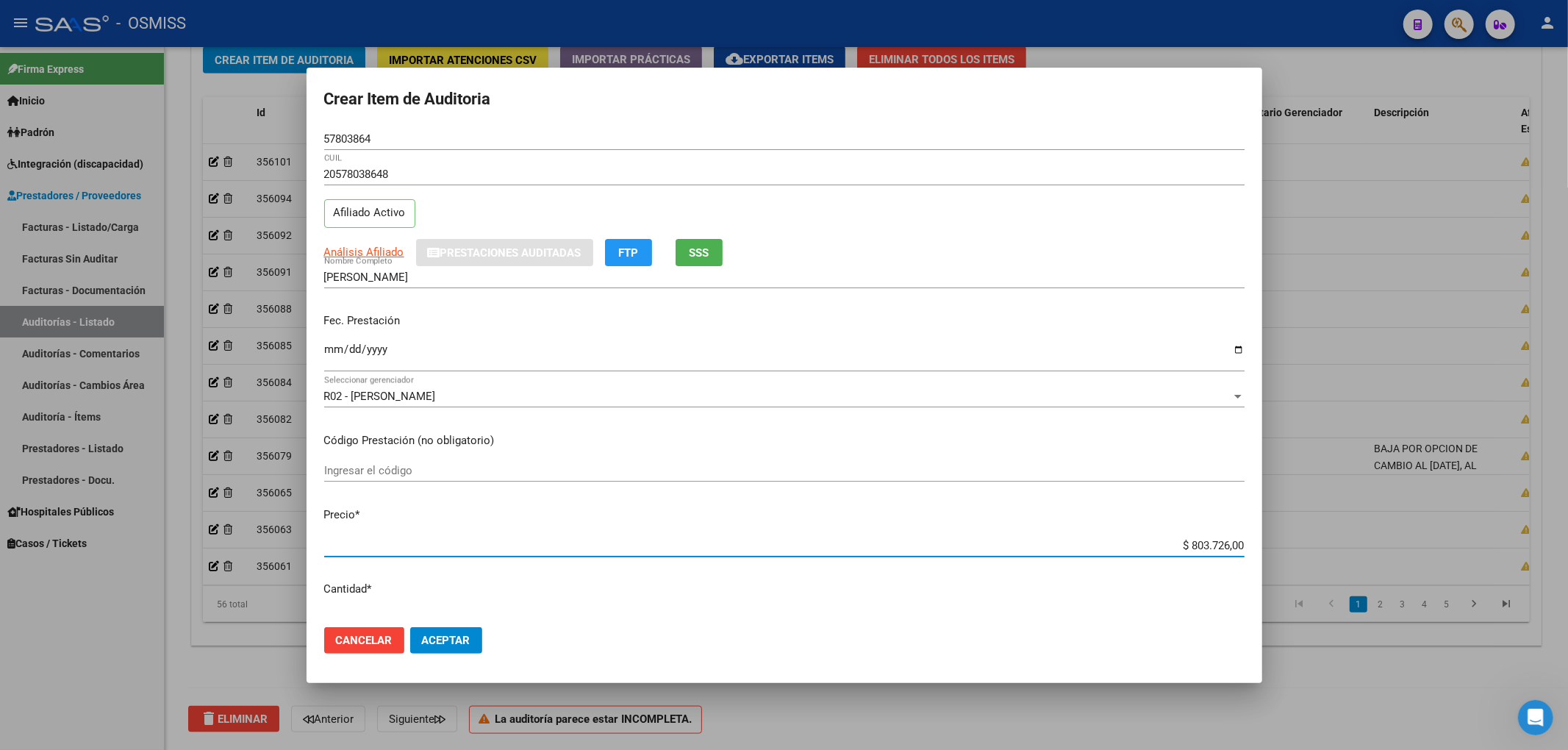
drag, startPoint x: 1163, startPoint y: 542, endPoint x: 1316, endPoint y: 535, distance: 153.2
click at [1316, 535] on div "Crear Item de Auditoria 57803864 Nro Documento 20578038648 CUIL Afiliado Activo…" at bounding box center [784, 375] width 1568 height 750
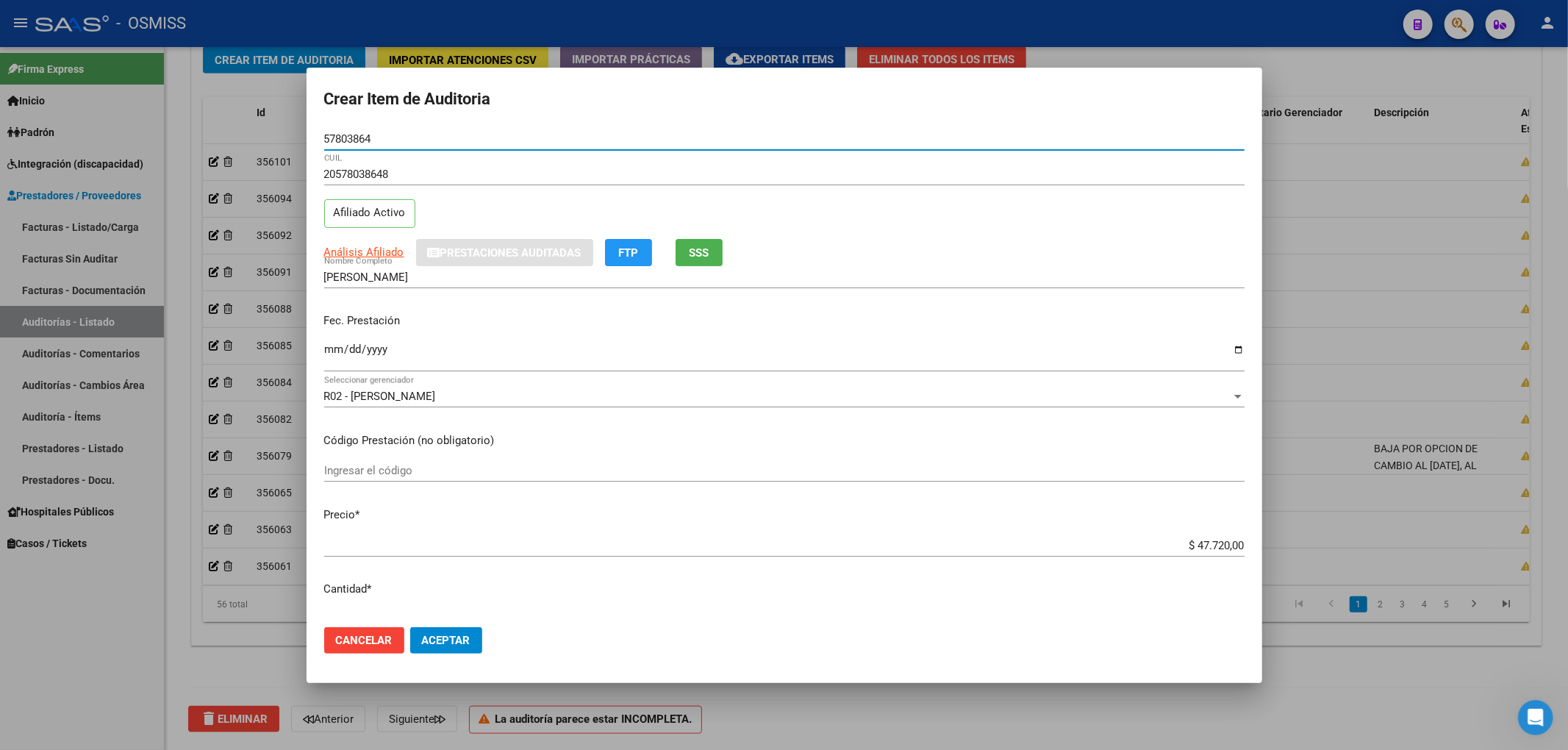
drag, startPoint x: 387, startPoint y: 136, endPoint x: 213, endPoint y: 160, distance: 175.6
click at [247, 140] on div "Crear Item de Auditoria 57803864 Nro Documento 20578038648 CUIL Afiliado Activo…" at bounding box center [784, 375] width 1568 height 750
click at [1064, 341] on div "2025-05-11 Ingresar la fecha" at bounding box center [784, 355] width 920 height 31
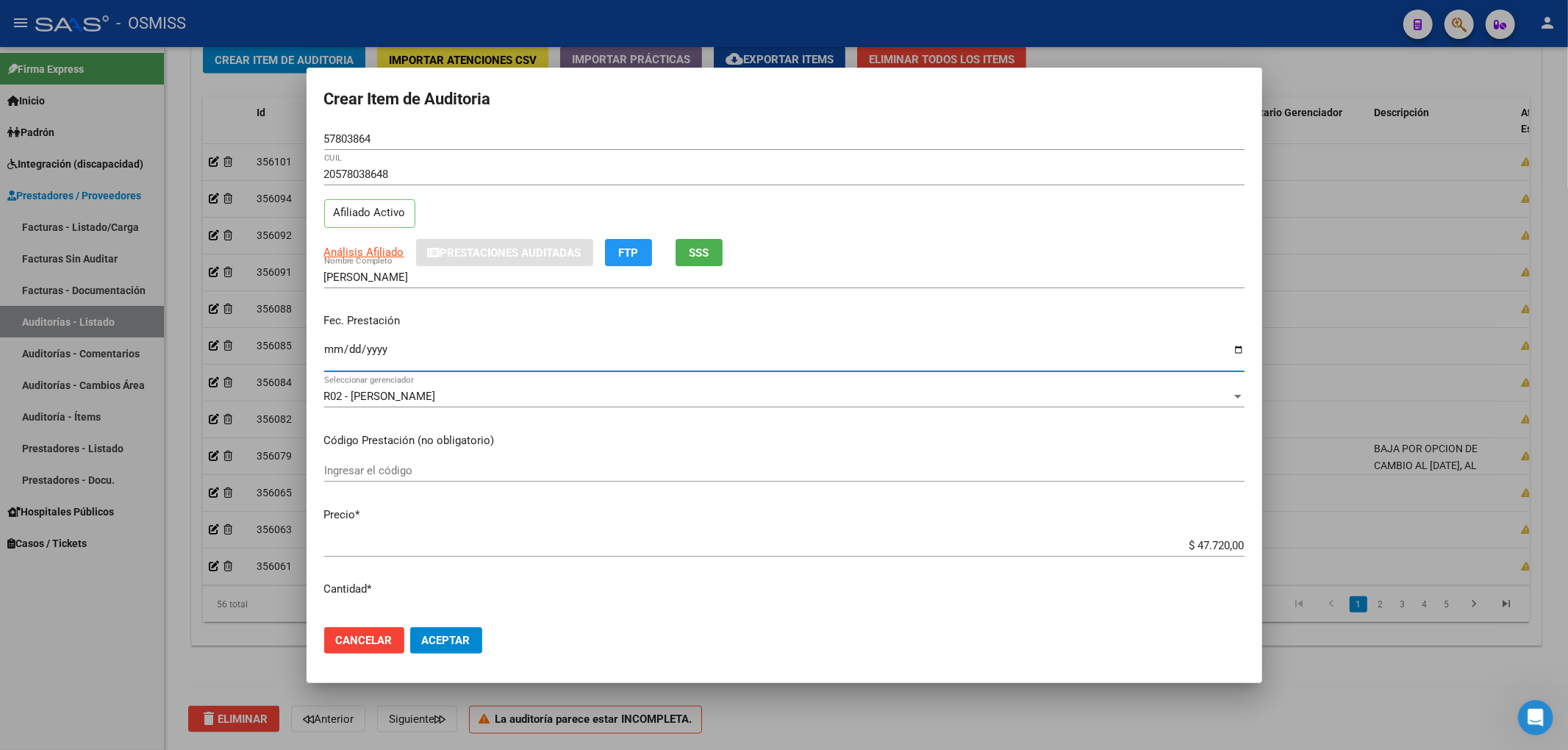
click at [453, 636] on span "Aceptar" at bounding box center [446, 640] width 48 height 13
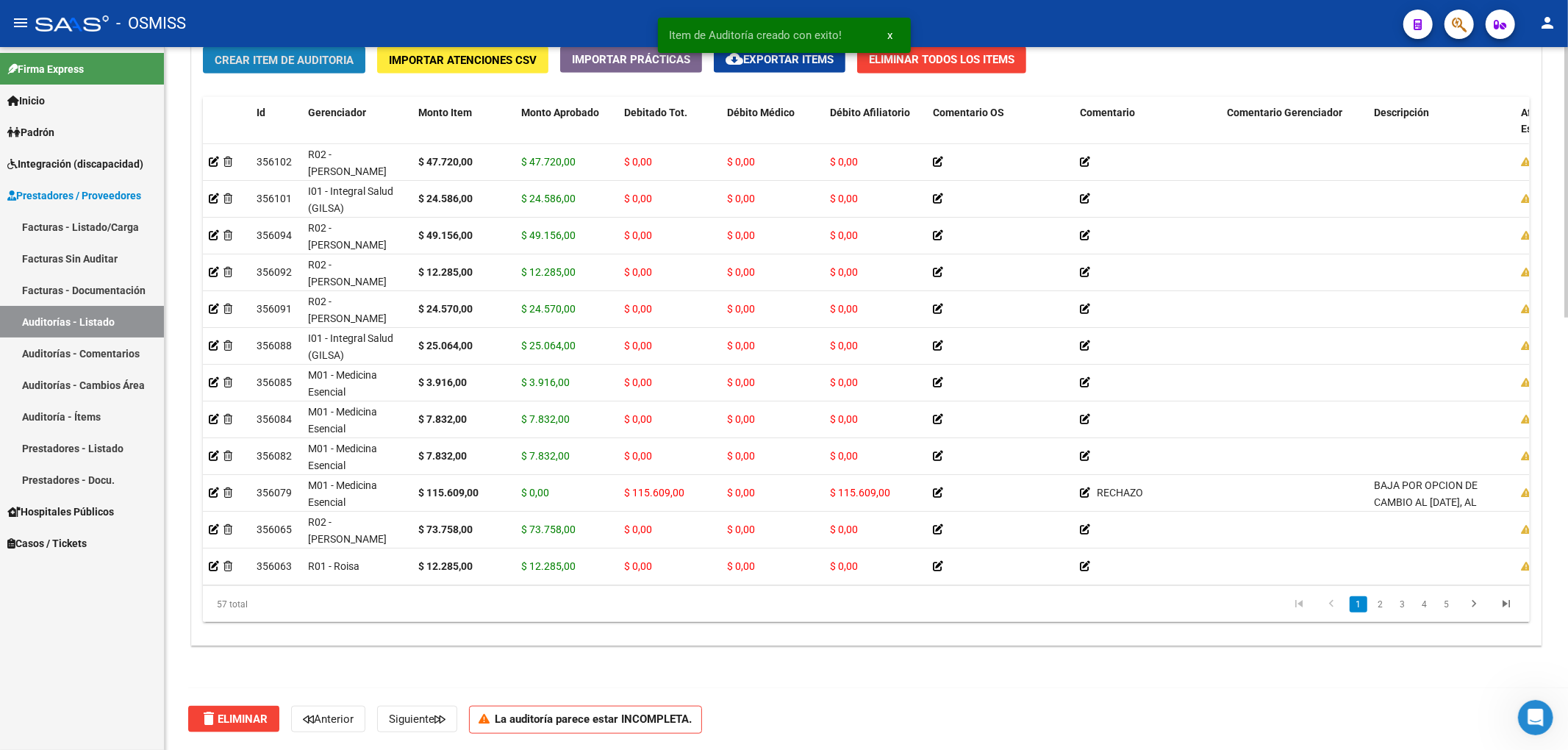
click at [291, 60] on span "Crear Item de Auditoria" at bounding box center [284, 60] width 139 height 13
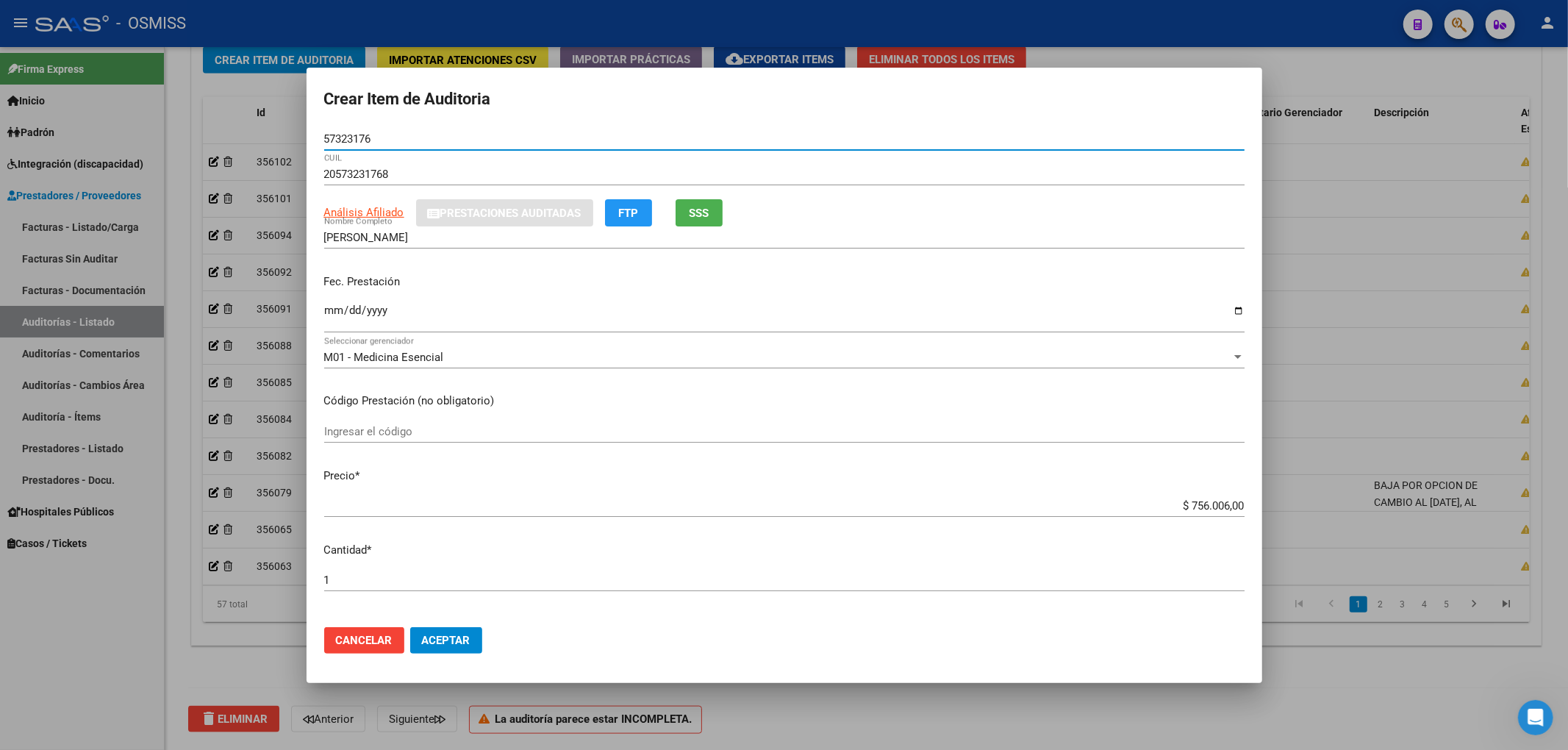
click at [324, 307] on input "Ingresar la fecha" at bounding box center [784, 315] width 920 height 23
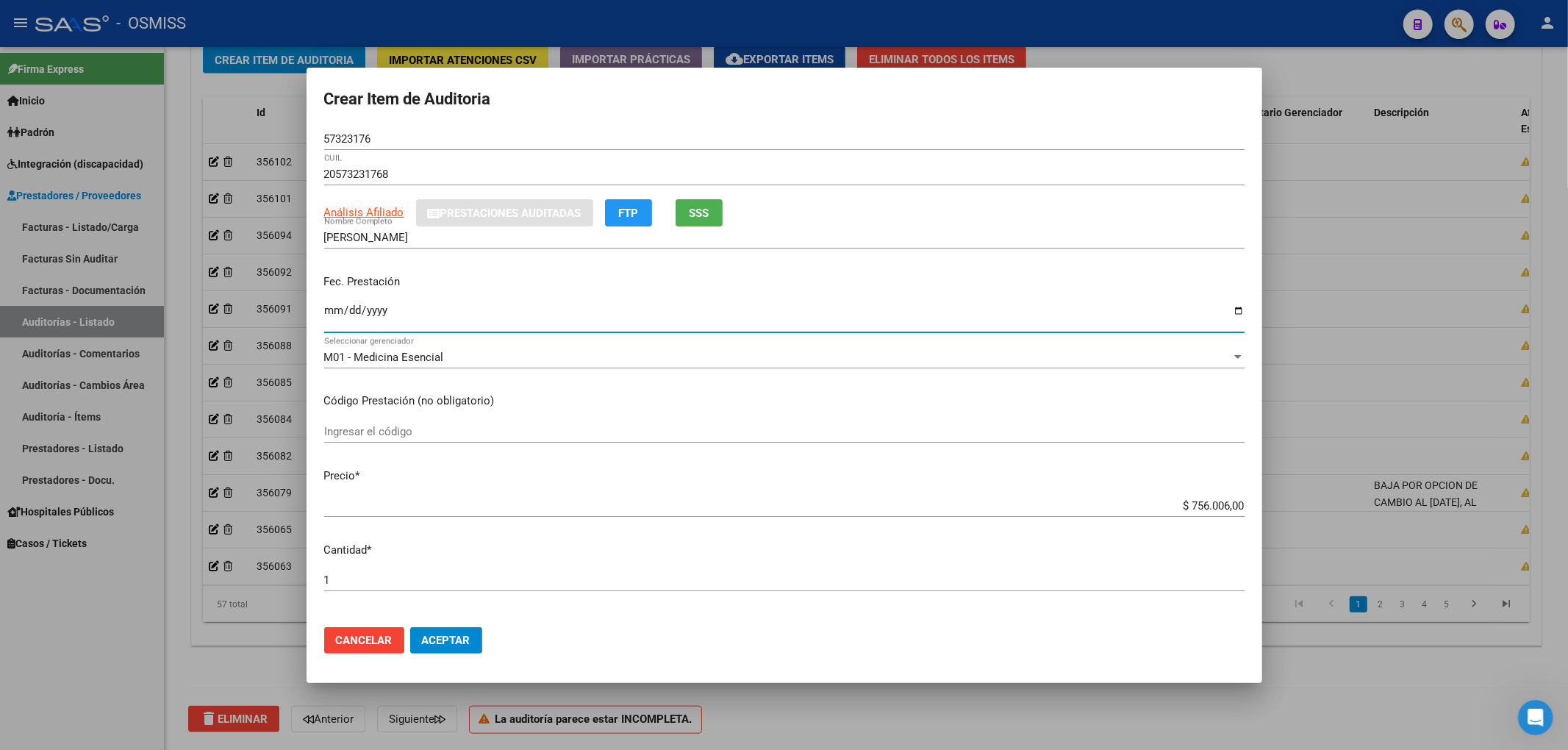
drag, startPoint x: 1166, startPoint y: 509, endPoint x: 1547, endPoint y: 518, distance: 381.1
click at [1547, 518] on div "Crear Item de Auditoria 57323176 Nro Documento 20573231768 CUIL Análisis Afilia…" at bounding box center [784, 375] width 1568 height 750
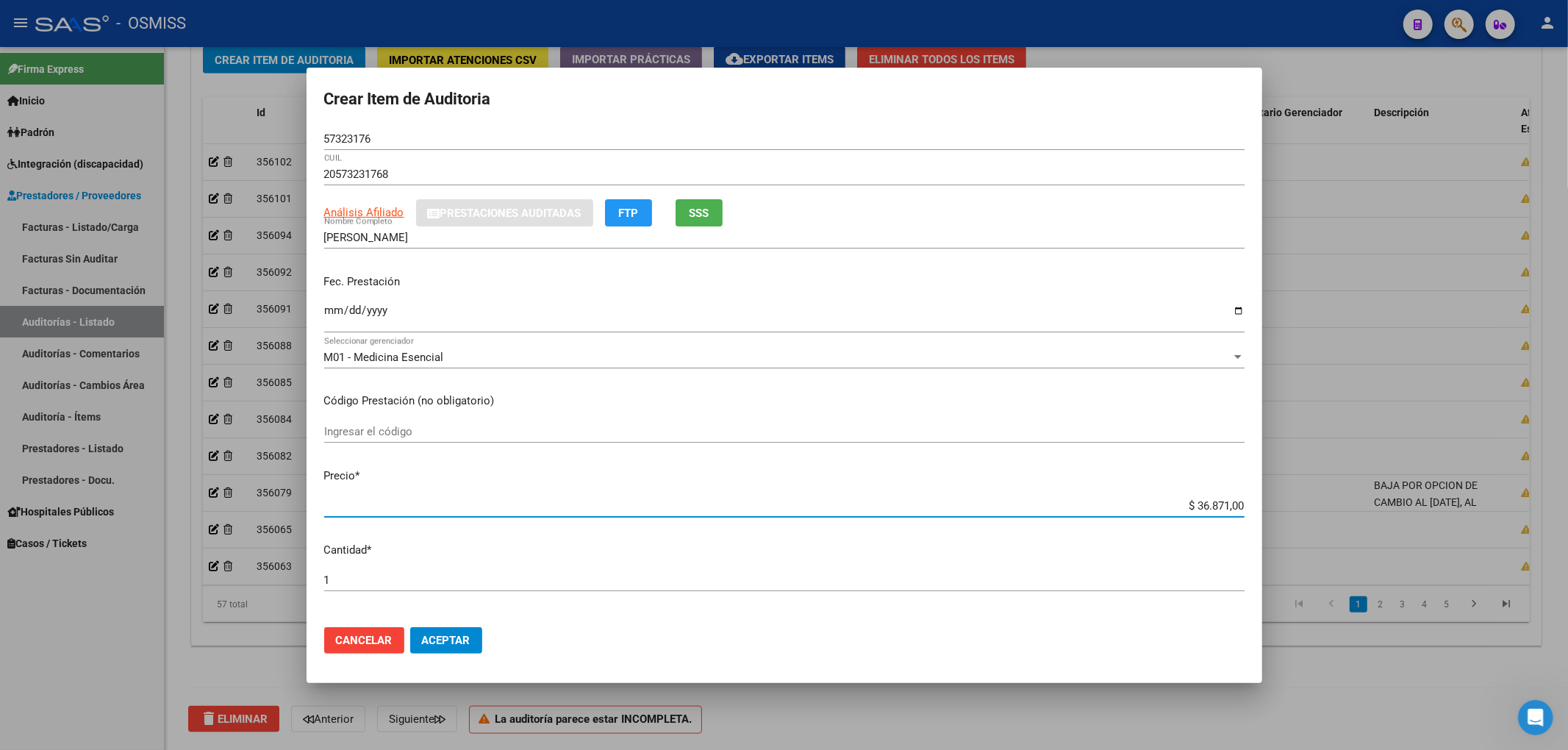
click at [689, 265] on div "Fec. Prestación 2025-05-30 Ingresar la fecha" at bounding box center [784, 304] width 920 height 83
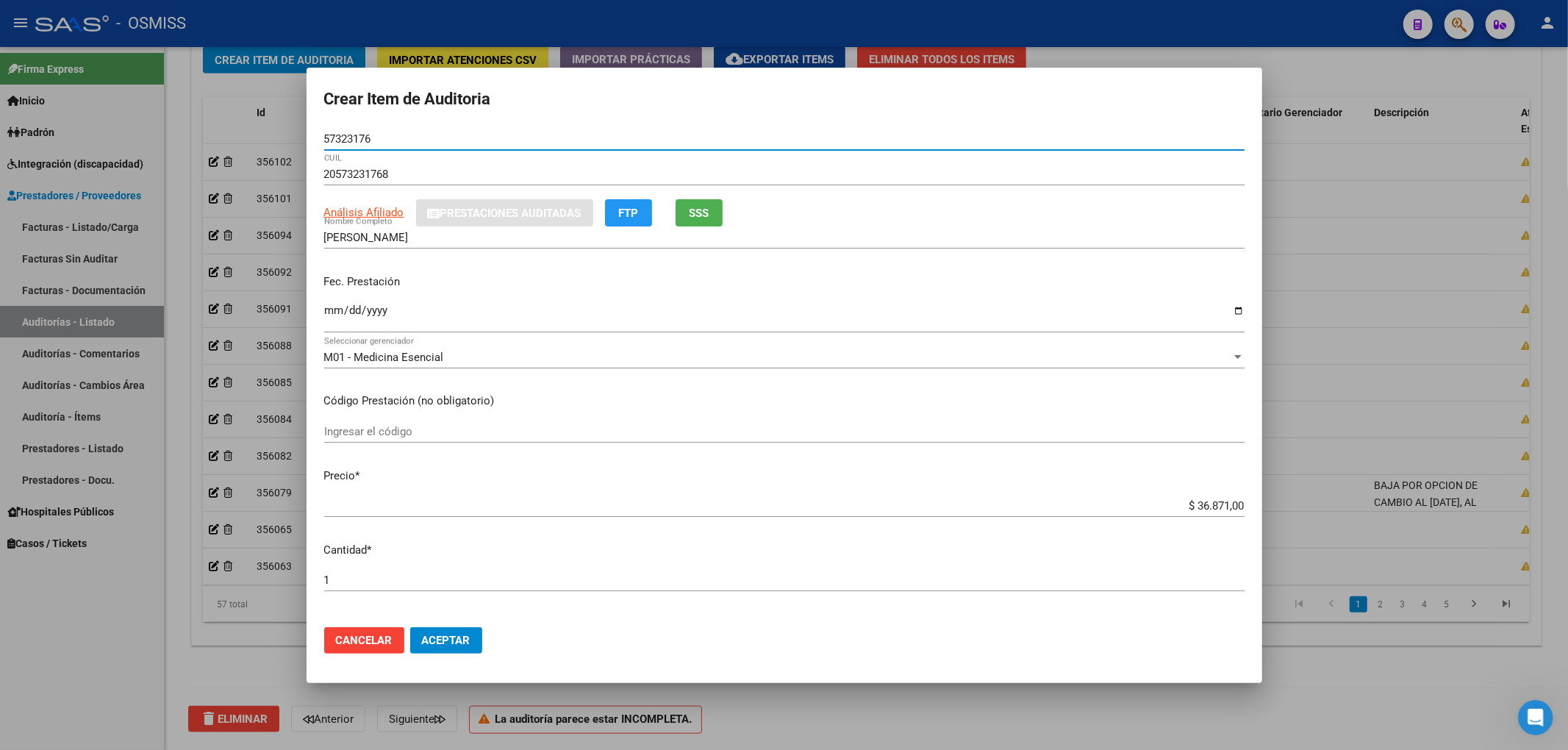
drag, startPoint x: 383, startPoint y: 139, endPoint x: 369, endPoint y: 132, distance: 15.7
click at [372, 134] on input "57323176" at bounding box center [784, 139] width 920 height 13
drag, startPoint x: 378, startPoint y: 136, endPoint x: 233, endPoint y: 136, distance: 145.0
click at [239, 138] on div "Crear Item de Auditoria 57323176 Nro Documento 20573231768 CUIL Análisis Afilia…" at bounding box center [784, 375] width 1568 height 750
click at [1094, 395] on p "Código Prestación (no obligatorio)" at bounding box center [784, 400] width 920 height 17
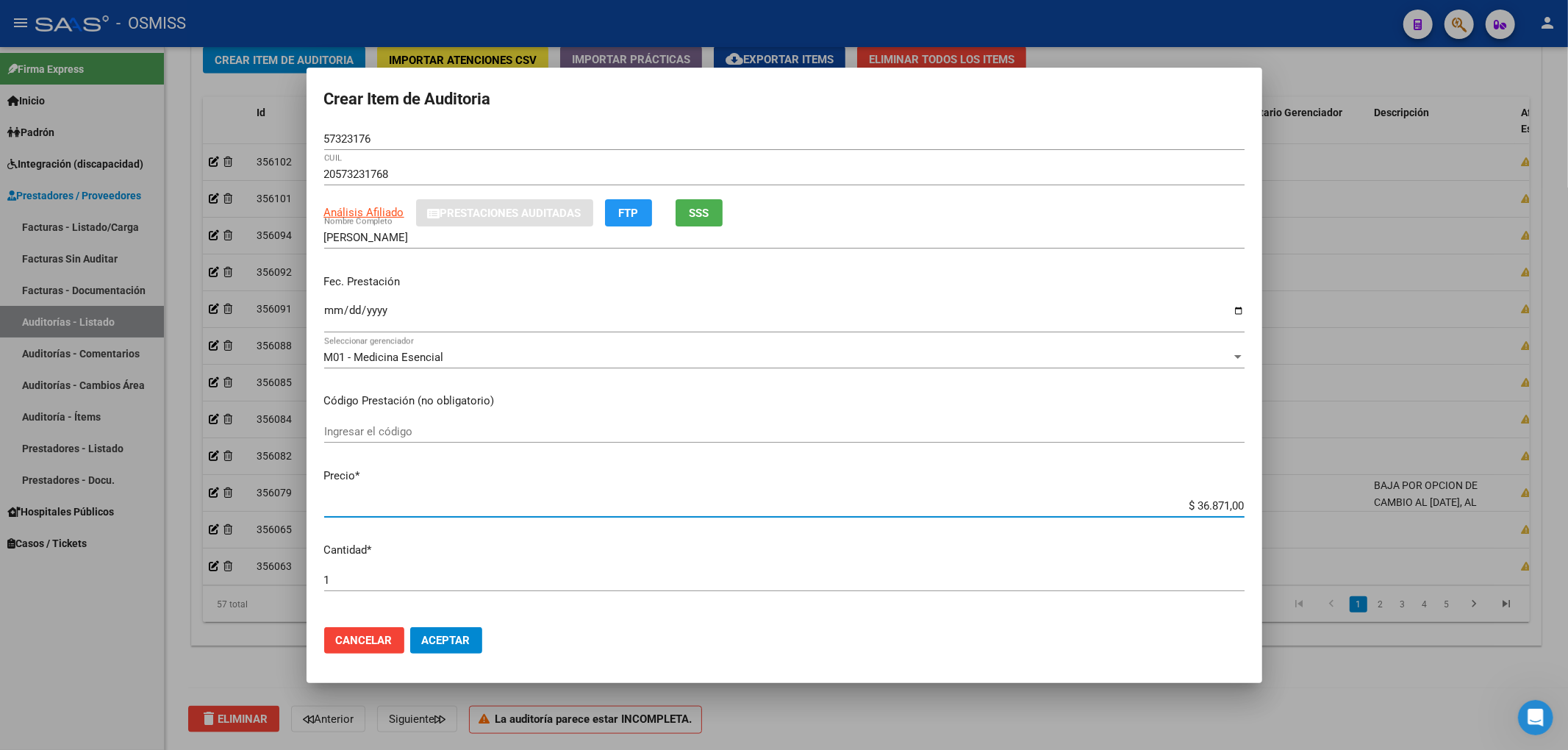
drag, startPoint x: 1165, startPoint y: 501, endPoint x: 1260, endPoint y: 509, distance: 95.3
click at [1260, 509] on mat-dialog-content "57323176 Nro Documento 20573231768 CUIL Análisis Afiliado Prestaciones Auditada…" at bounding box center [784, 371] width 955 height 488
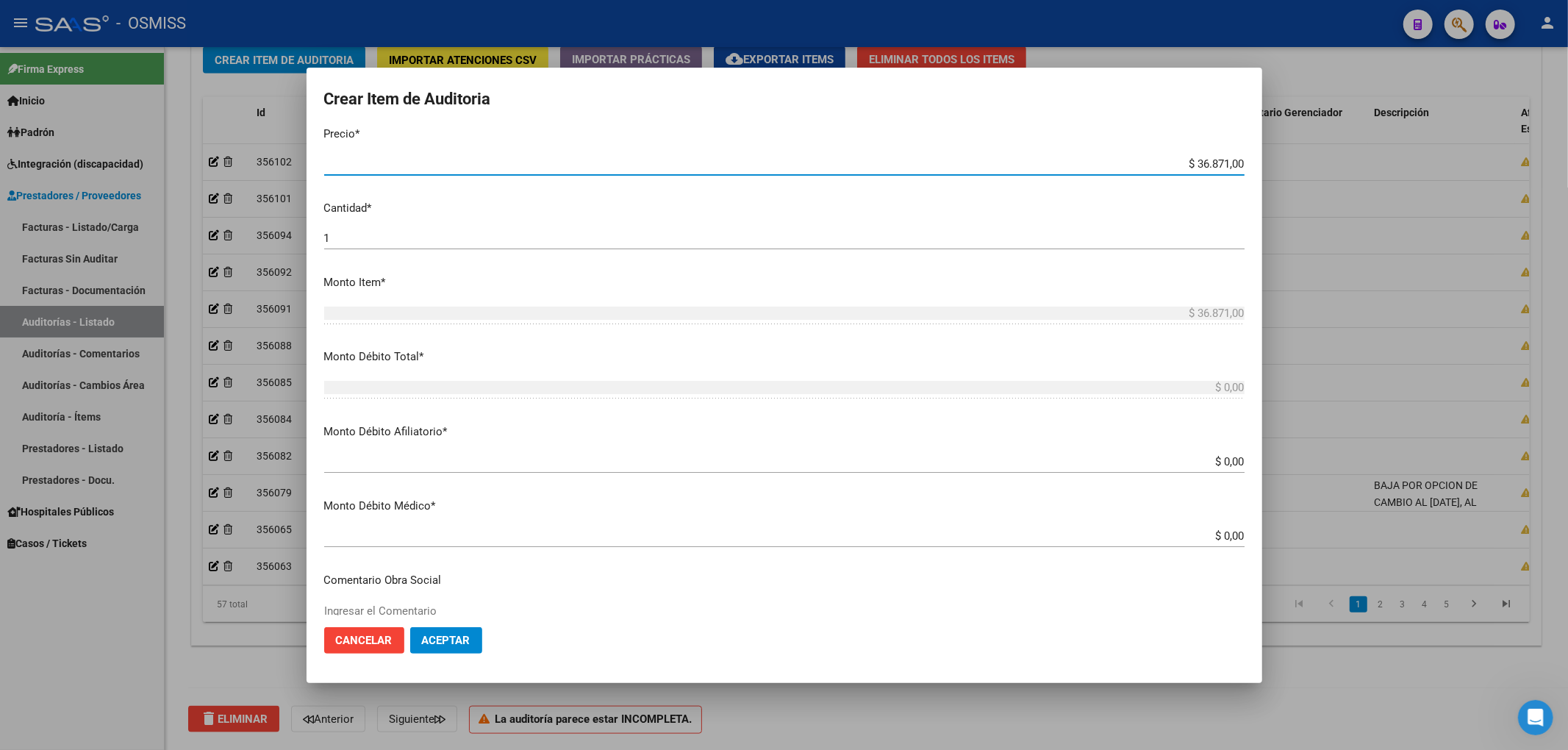
scroll to position [391, 0]
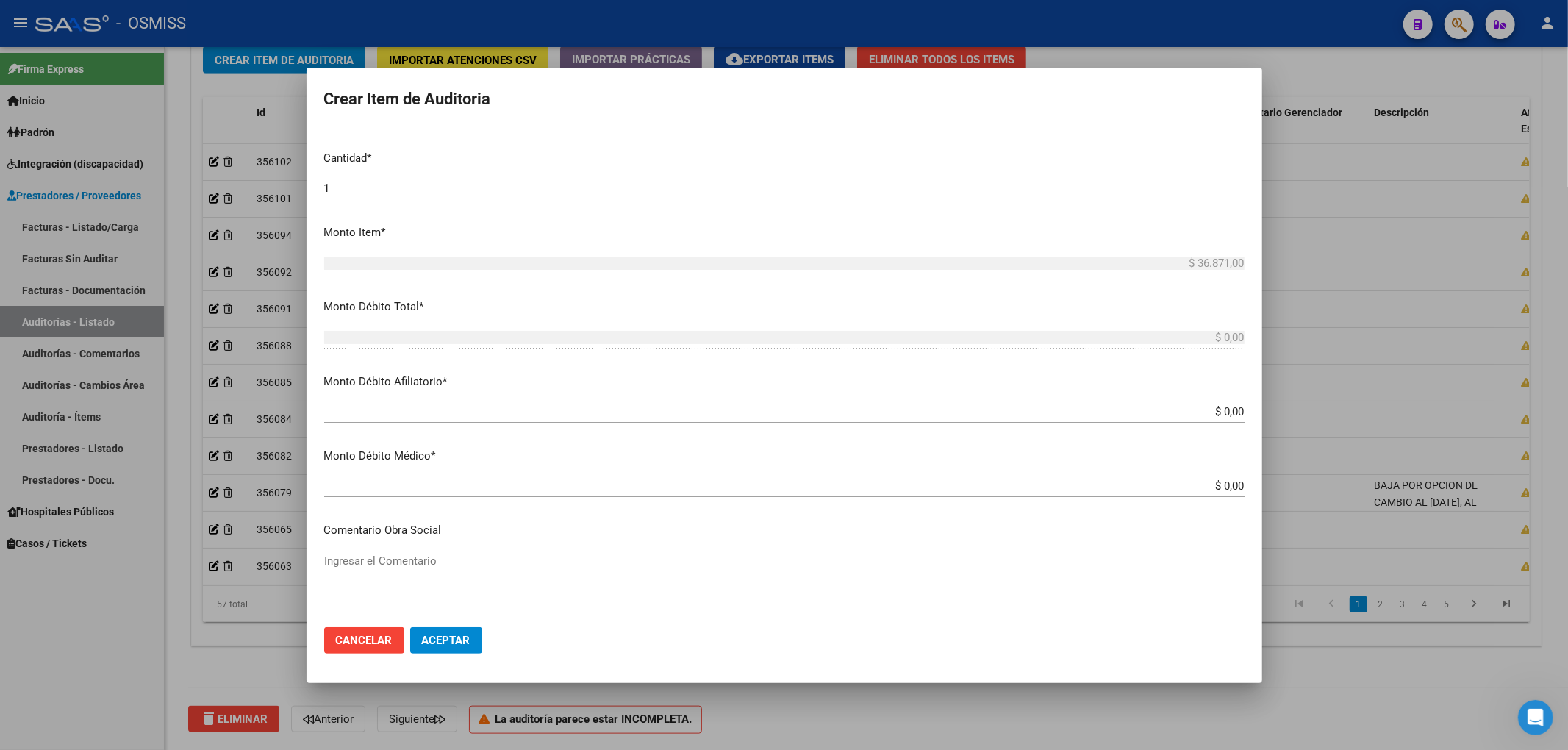
drag, startPoint x: 1209, startPoint y: 407, endPoint x: 1244, endPoint y: 409, distance: 35.1
click at [1244, 409] on mat-dialog-content "57323176 Nro Documento 20573231768 CUIL Análisis Afiliado Prestaciones Auditada…" at bounding box center [784, 371] width 955 height 488
paste input "$ 36.871"
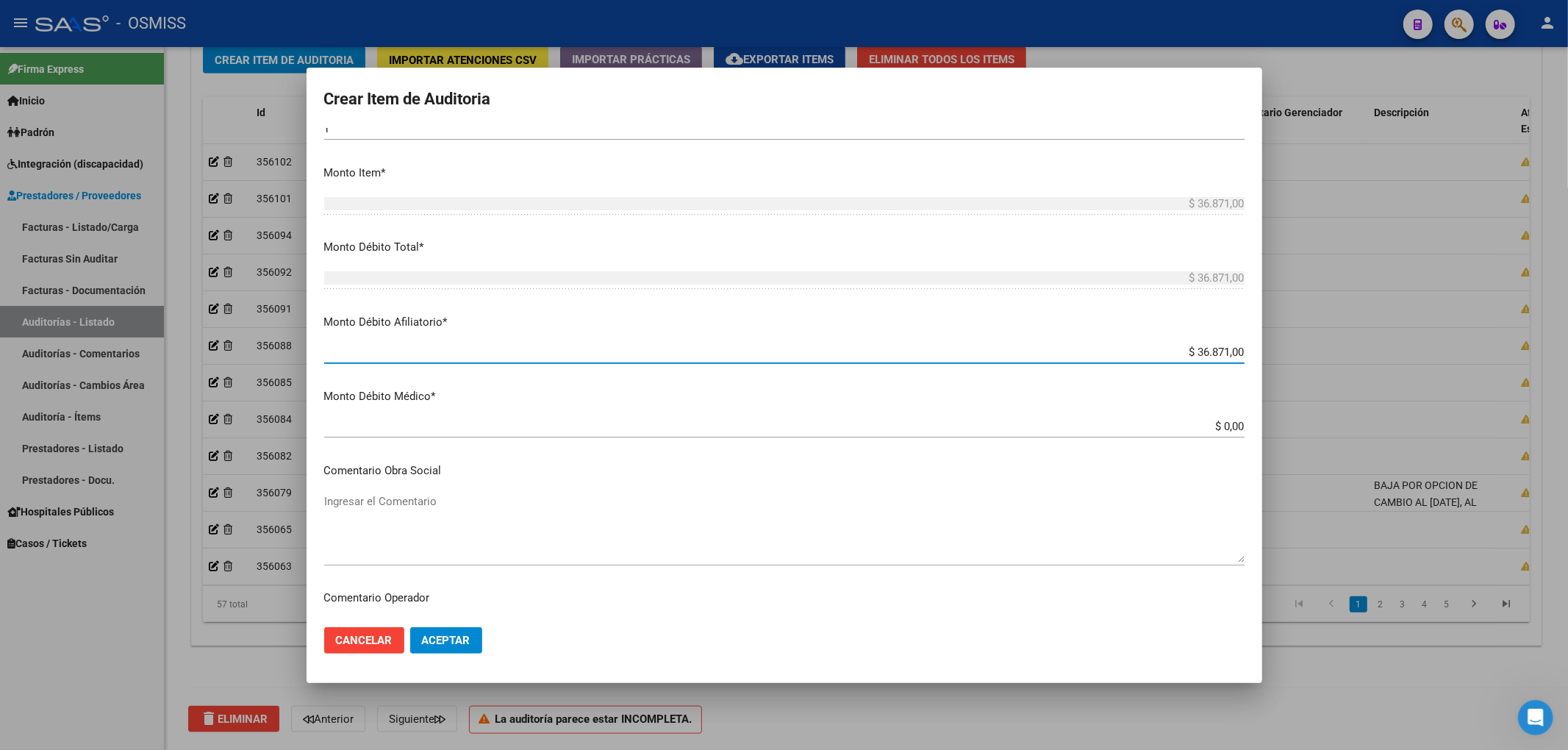
scroll to position [588, 0]
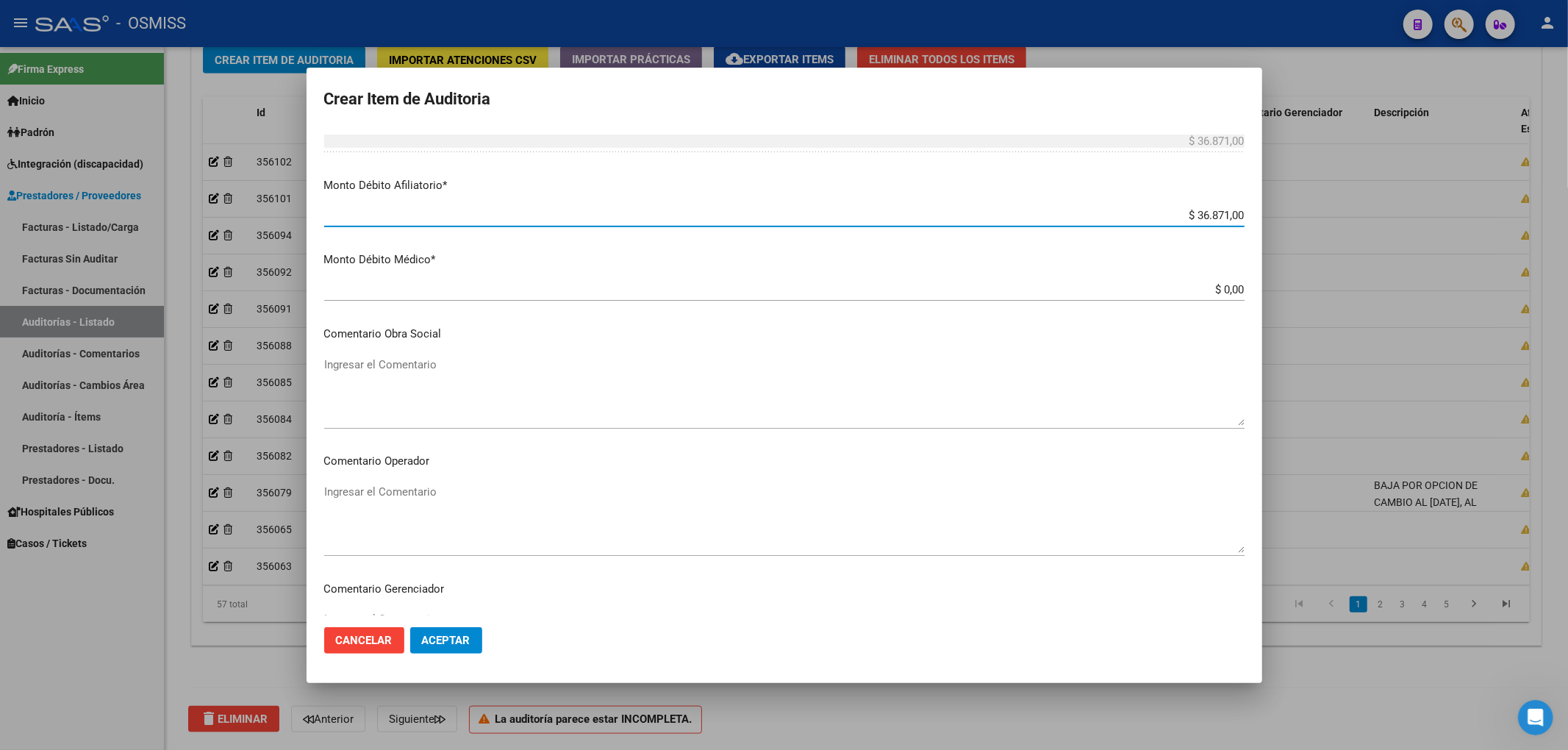
click at [390, 365] on textarea "Ingresar el Comentario" at bounding box center [784, 391] width 920 height 69
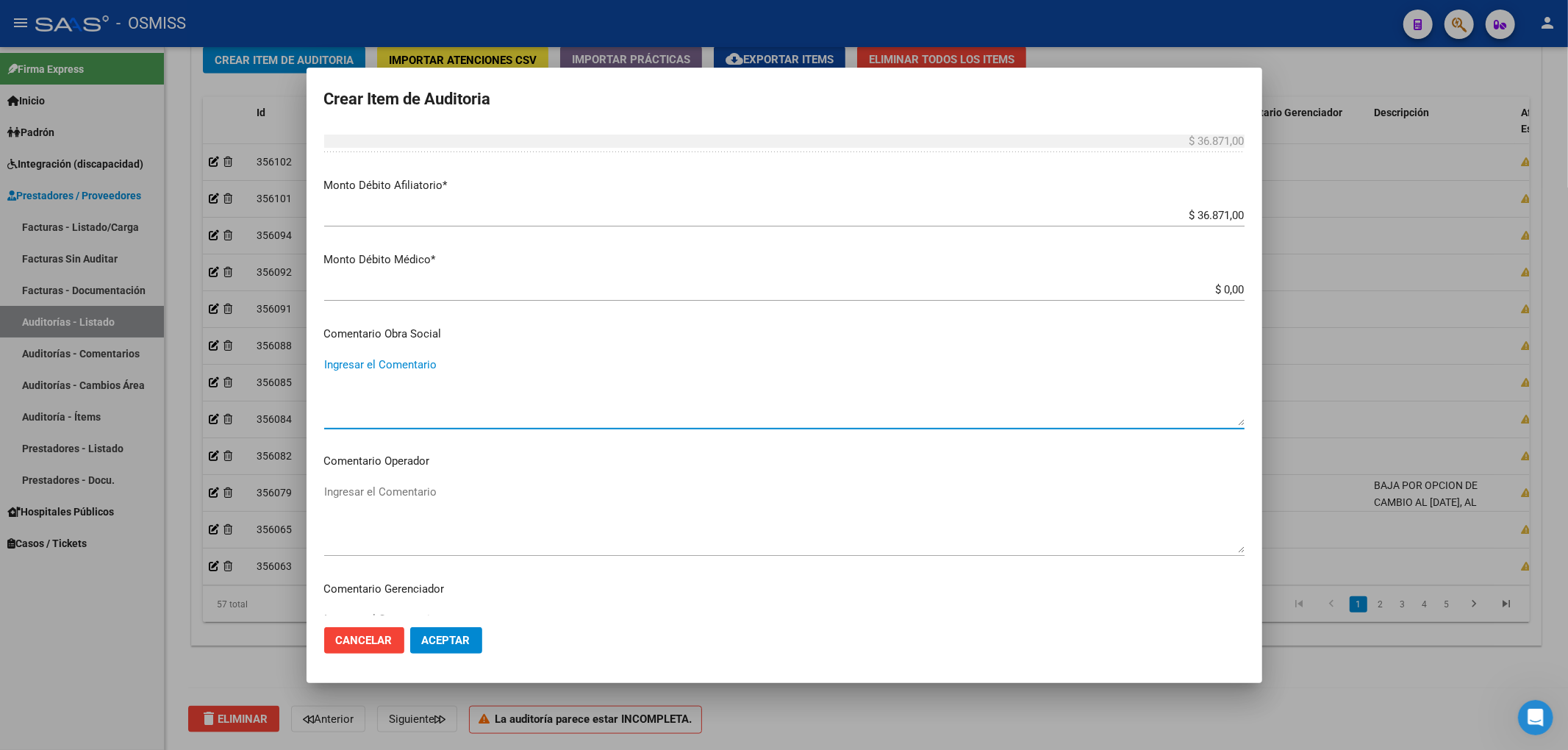
click at [400, 491] on textarea "Ingresar el Comentario" at bounding box center [784, 518] width 920 height 69
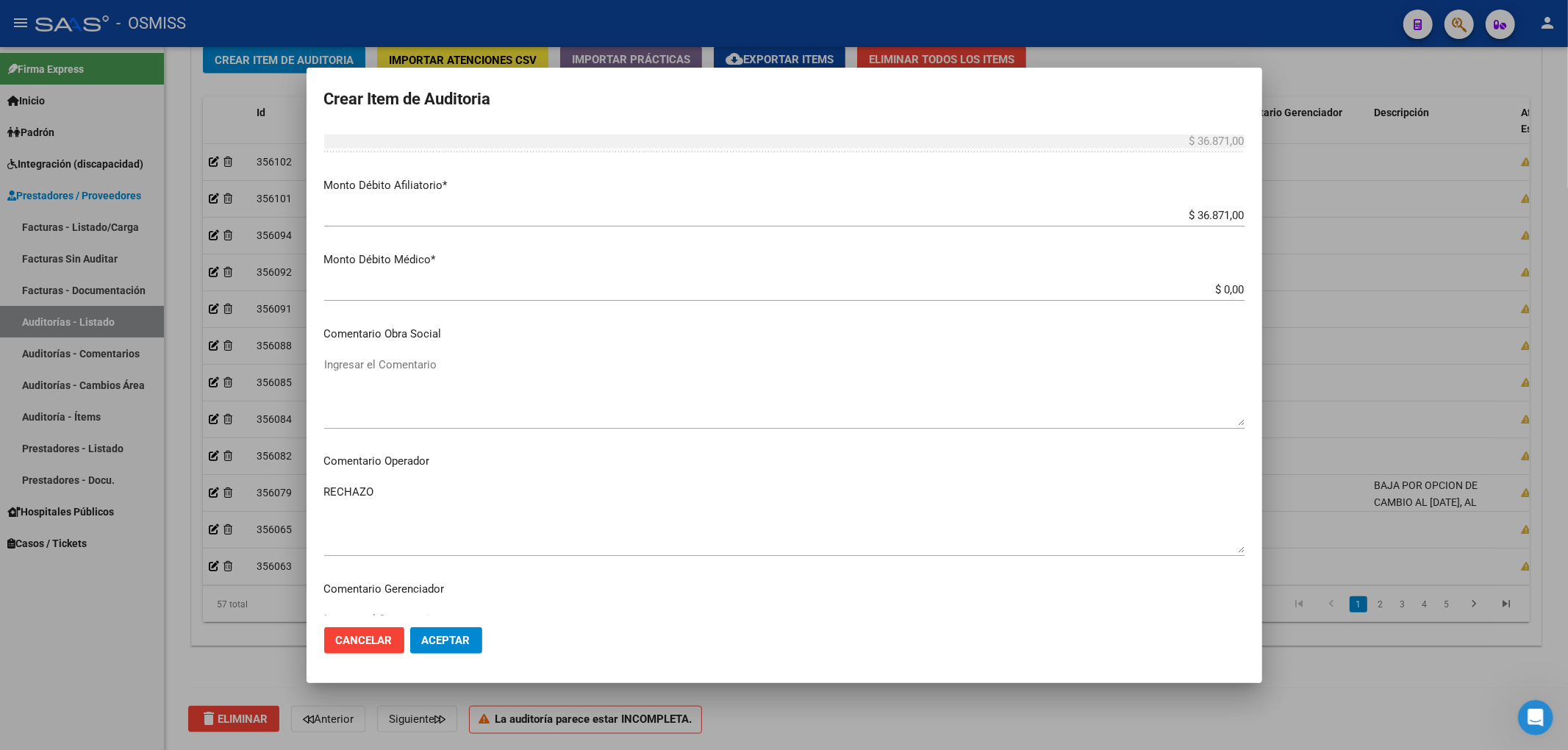
scroll to position [946, 0]
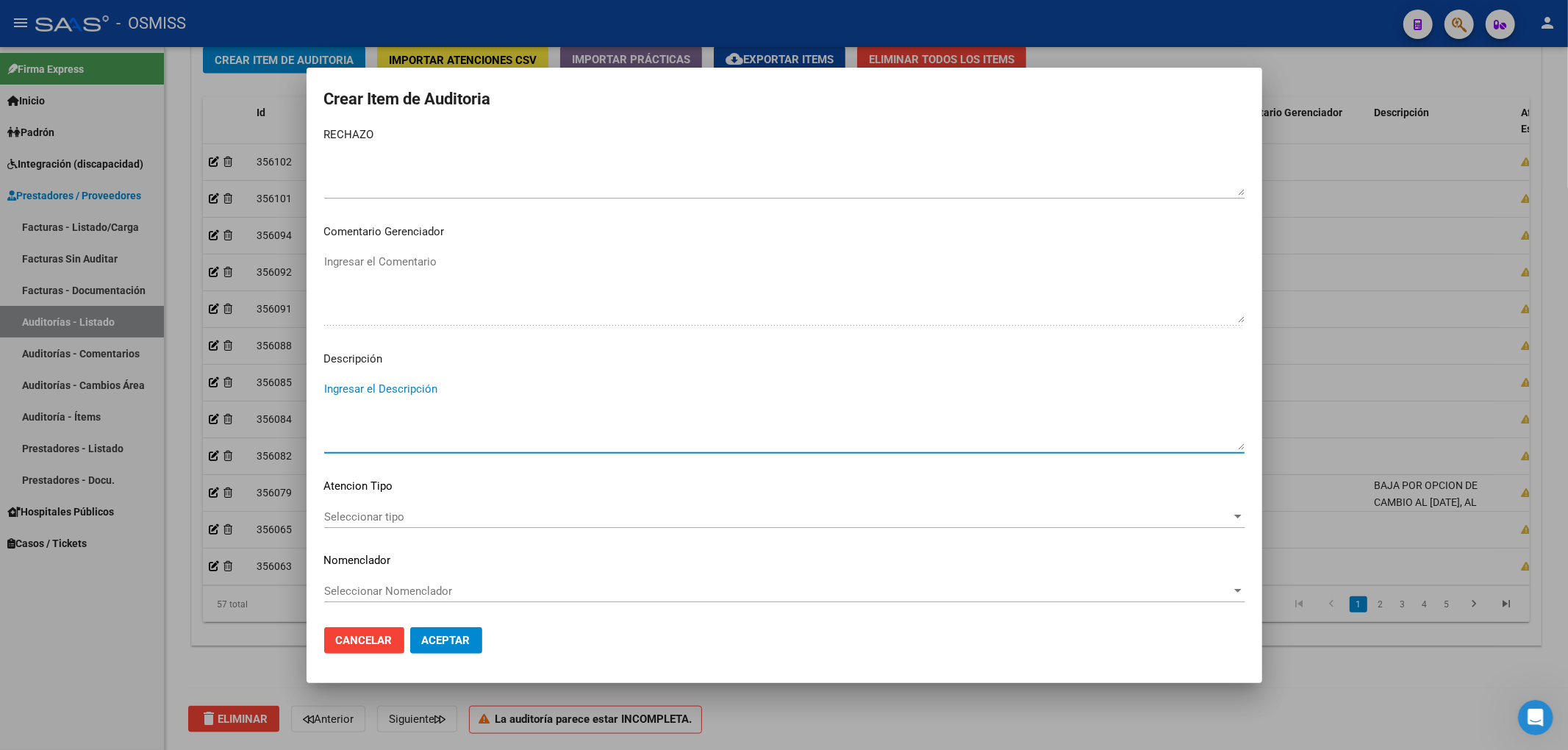
click at [411, 394] on textarea "Ingresar el Descripción" at bounding box center [784, 416] width 920 height 69
paste textarea "BAJA POR OPCION DE CAMBIO AL 31/03/2023, AL MOMENTO DE REALIZAR LA PRESTACIÓN C…"
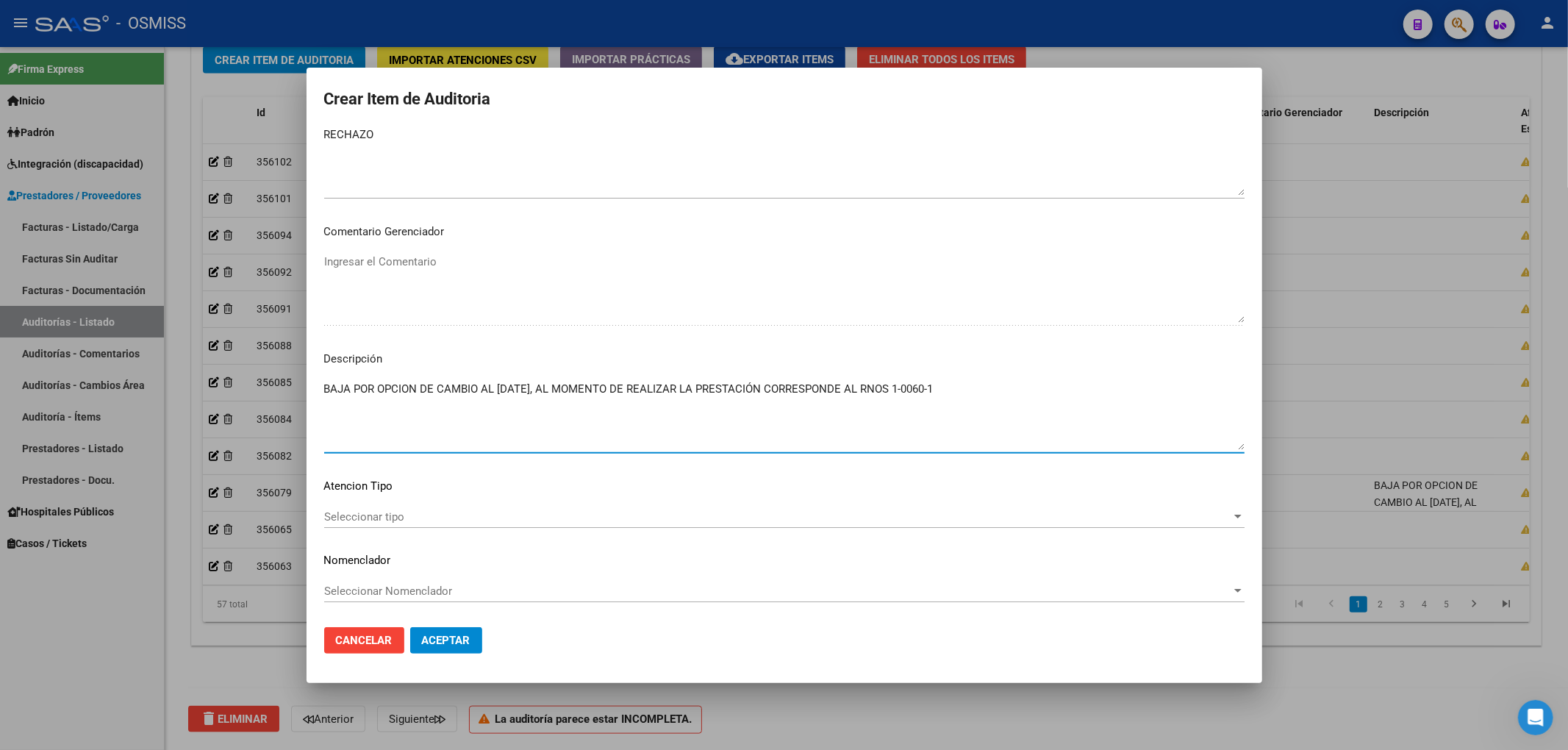
drag, startPoint x: 557, startPoint y: 387, endPoint x: 513, endPoint y: 387, distance: 44.0
click at [513, 387] on textarea "BAJA POR OPCION DE CAMBIO AL 31/03/2023, AL MOMENTO DE REALIZAR LA PRESTACIÓN C…" at bounding box center [784, 416] width 920 height 69
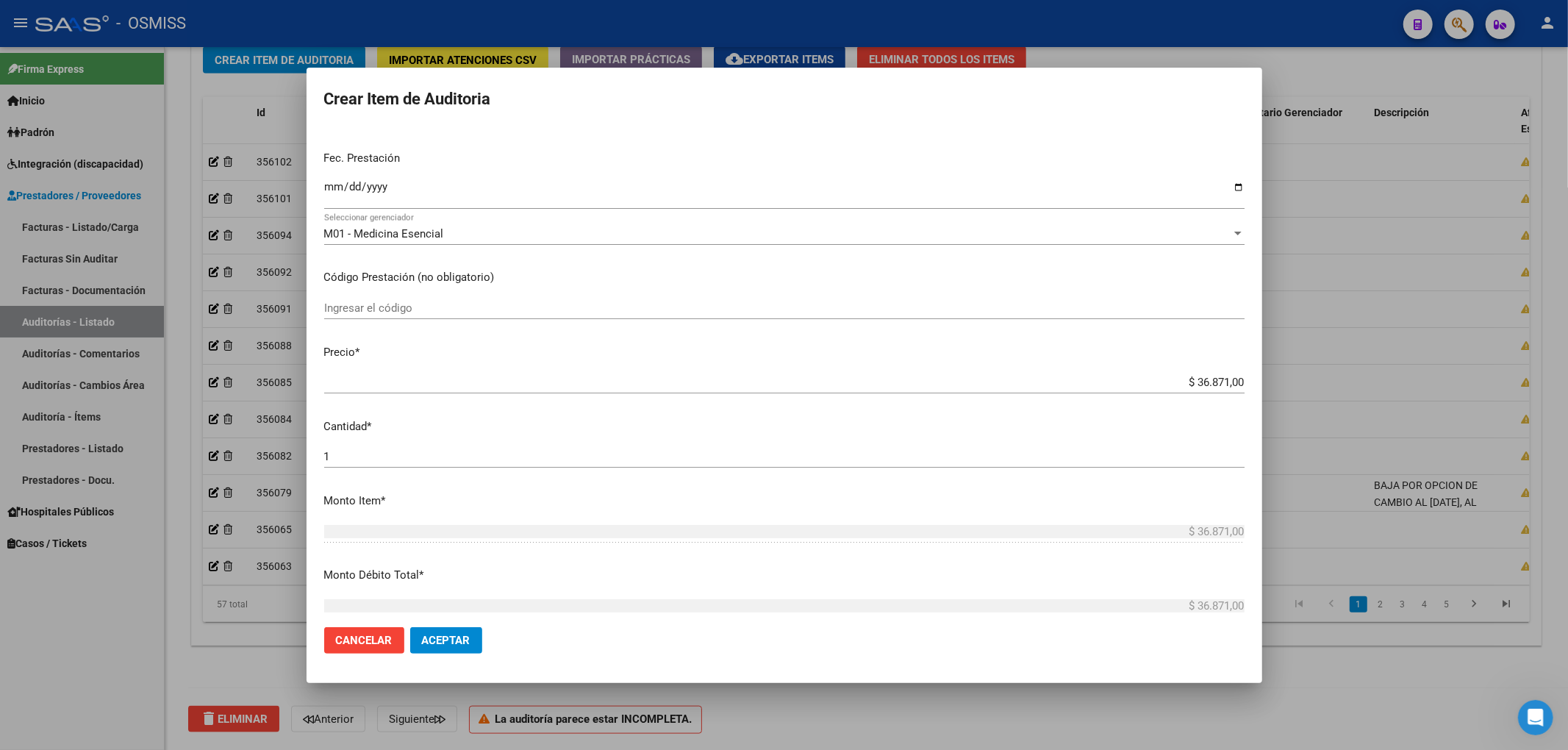
scroll to position [0, 0]
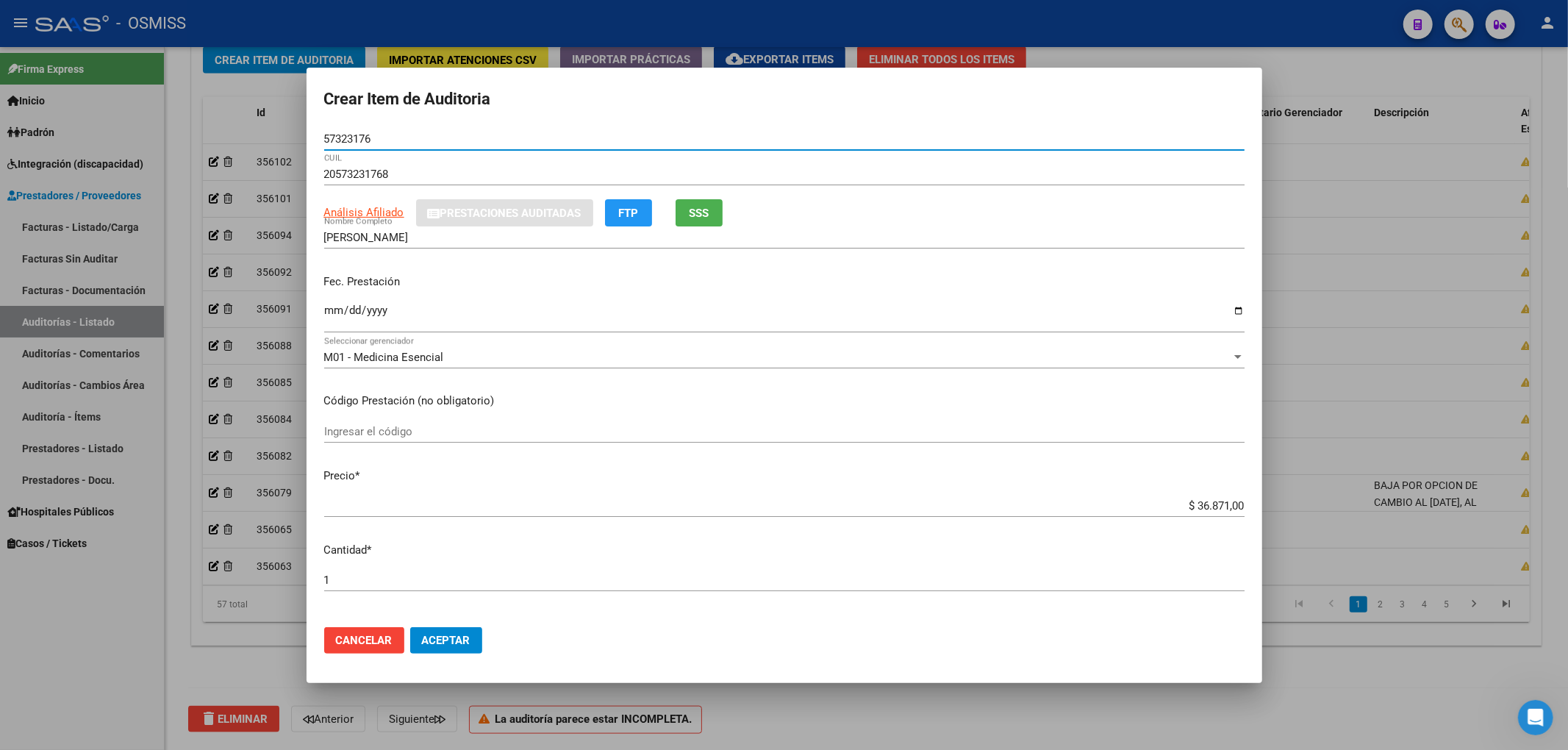
drag, startPoint x: 318, startPoint y: 140, endPoint x: 293, endPoint y: 139, distance: 25.0
click at [293, 139] on div "Crear Item de Auditoria 57323176 Nro Documento 20573231768 CUIL Análisis Afilia…" at bounding box center [784, 375] width 1568 height 750
drag, startPoint x: 1051, startPoint y: 288, endPoint x: 1039, endPoint y: 290, distance: 12.2
click at [1051, 288] on p "Fec. Prestación" at bounding box center [784, 282] width 920 height 17
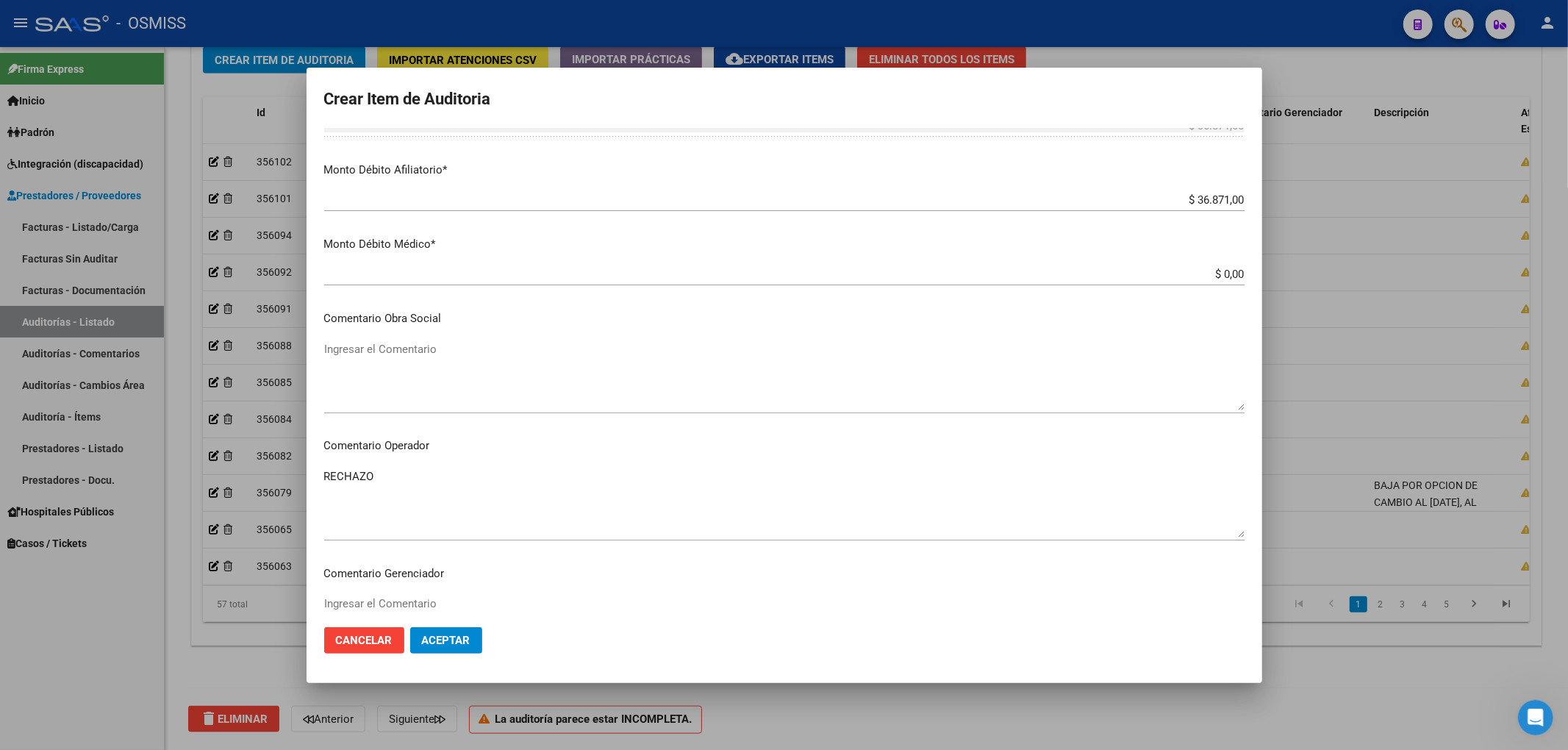
scroll to position [784, 0]
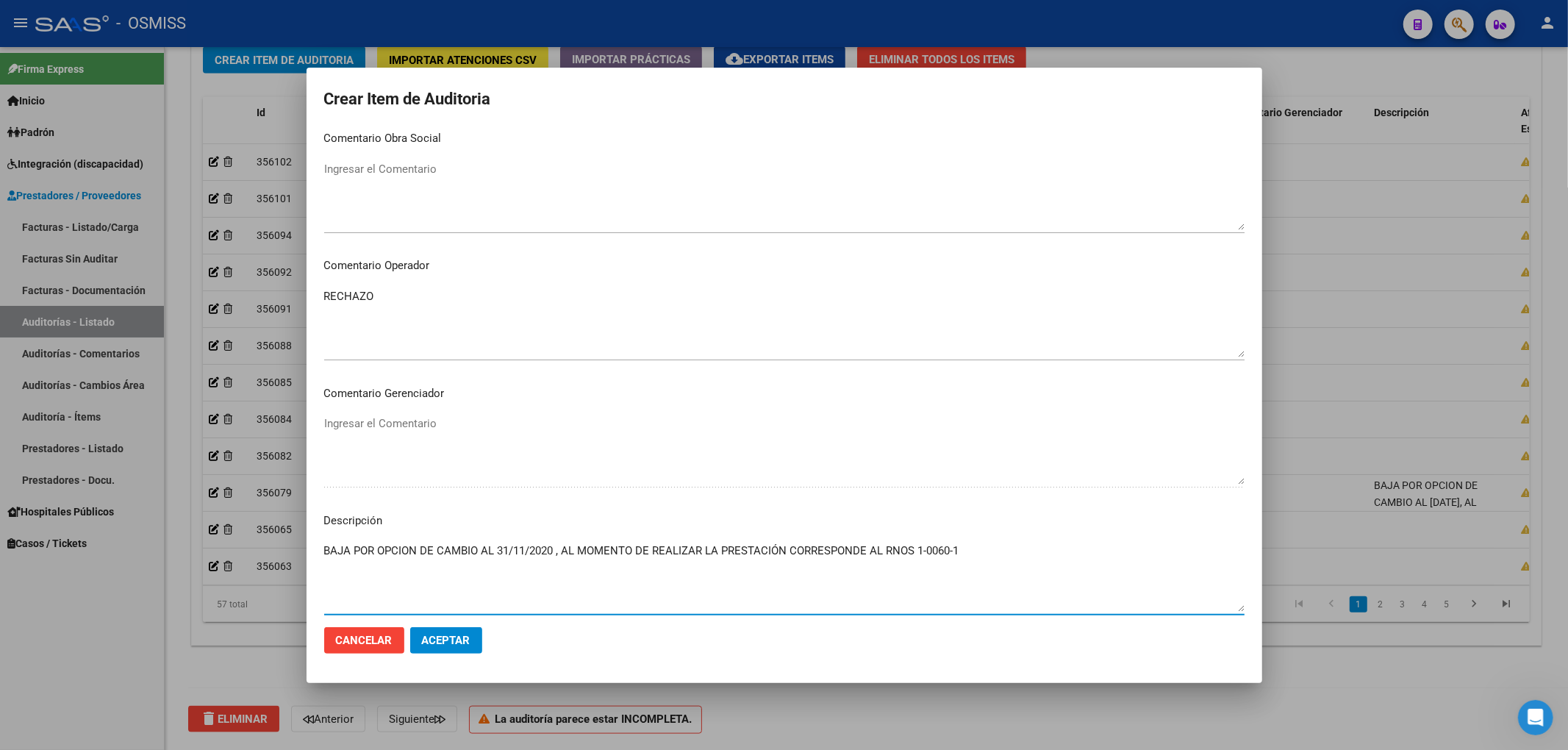
drag, startPoint x: 962, startPoint y: 550, endPoint x: 916, endPoint y: 553, distance: 46.1
click at [916, 553] on textarea "BAJA POR OPCION DE CAMBIO AL 31/11/2020 , AL MOMENTO DE REALIZAR LA PRESTACIÓN …" at bounding box center [784, 577] width 920 height 69
paste textarea "1450-5"
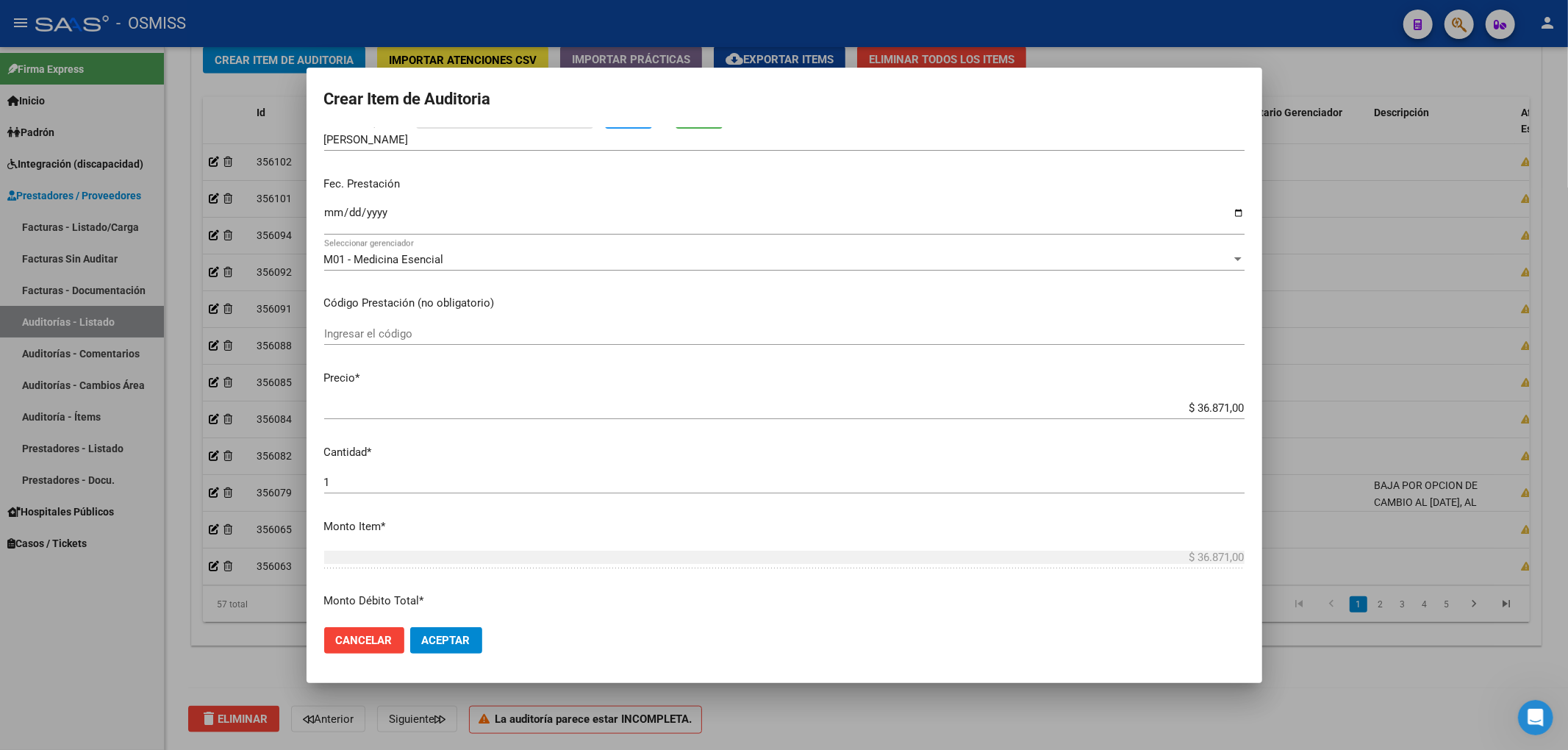
scroll to position [0, 0]
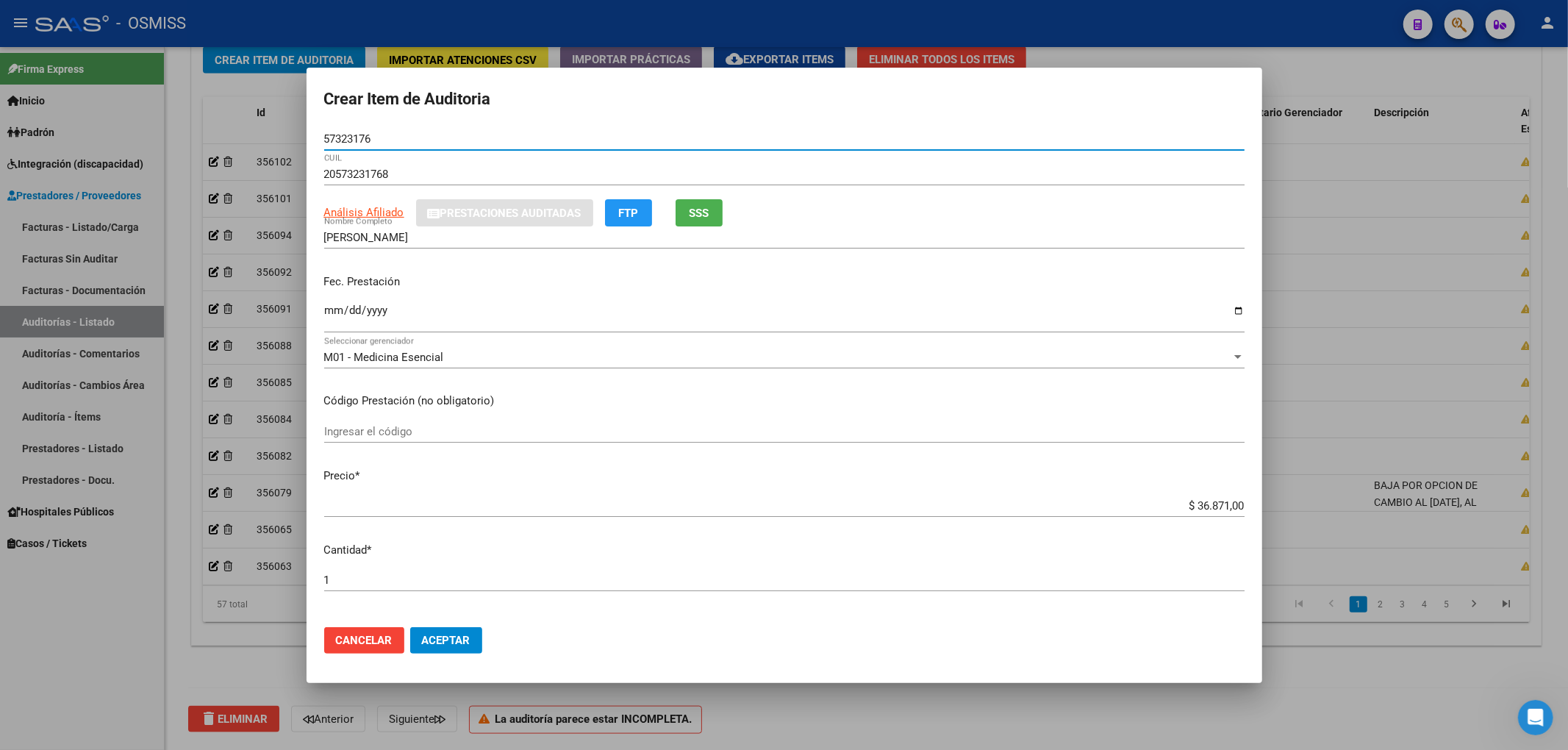
drag, startPoint x: 354, startPoint y: 139, endPoint x: 289, endPoint y: 136, distance: 65.1
click at [289, 136] on div "Crear Item de Auditoria 57323176 Nro Documento 20573231768 CUIL Análisis Afilia…" at bounding box center [784, 375] width 1568 height 750
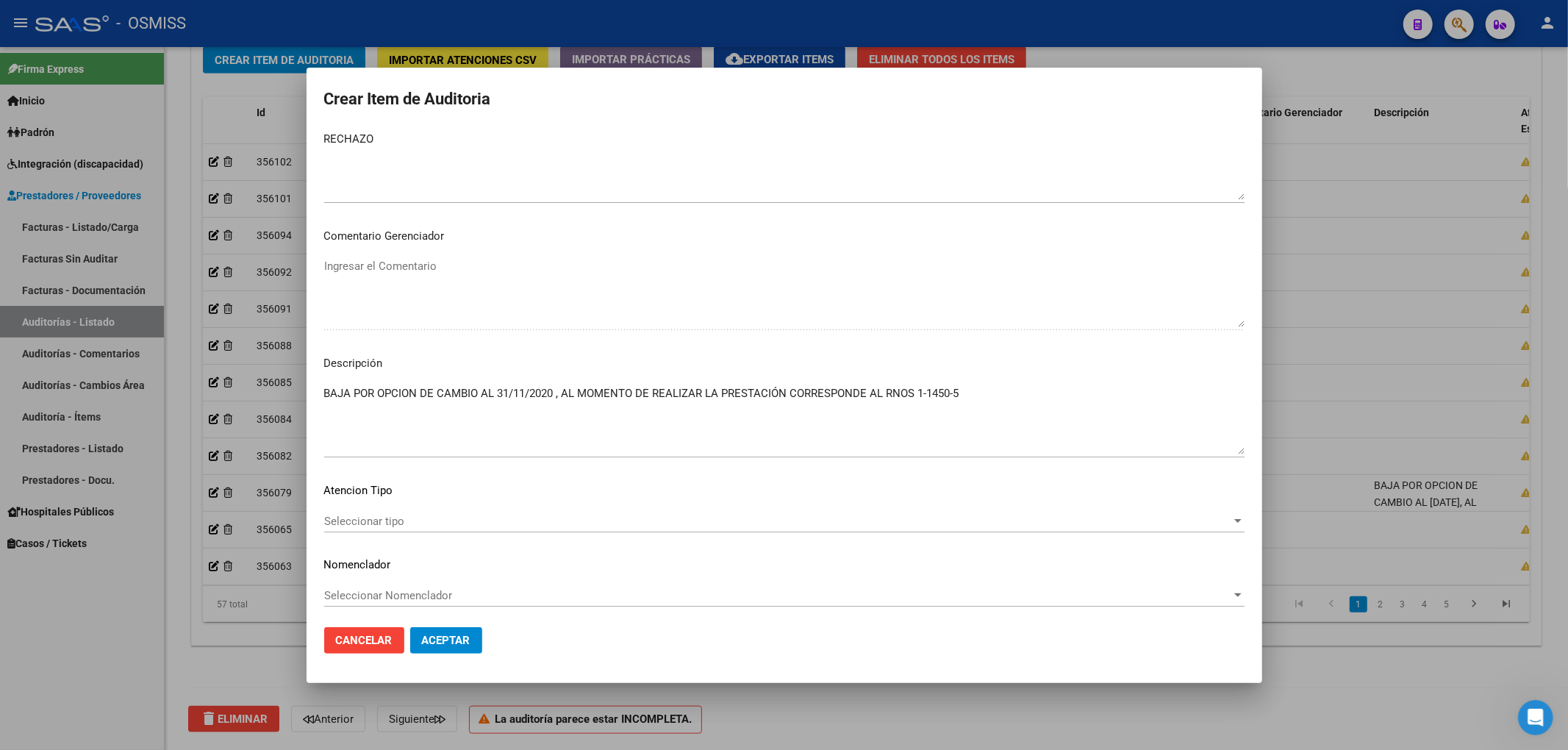
scroll to position [946, 0]
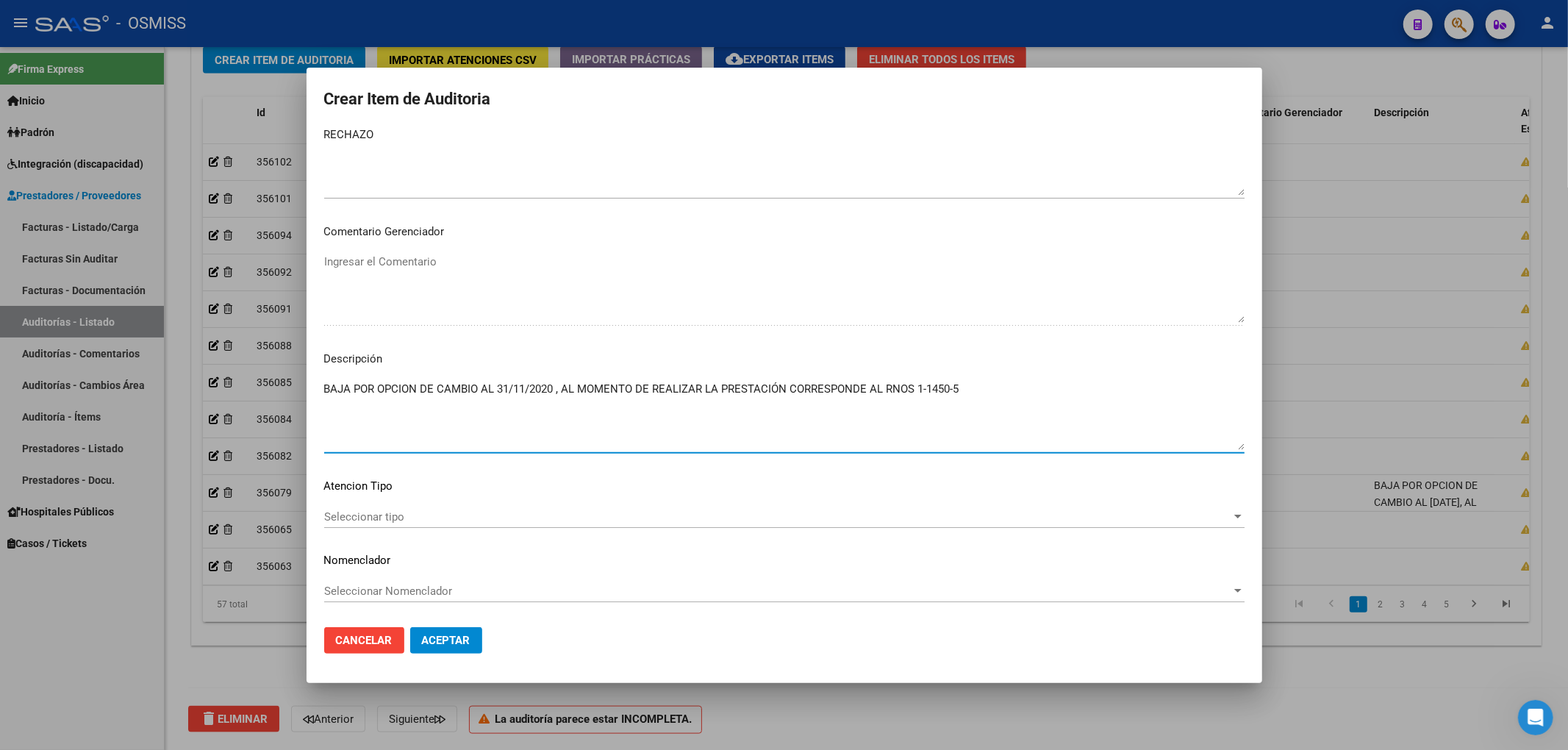
drag, startPoint x: 964, startPoint y: 385, endPoint x: 251, endPoint y: 387, distance: 713.0
click at [251, 387] on div "Crear Item de Auditoria 57323176 Nro Documento 20573231768 CUIL Análisis Afilia…" at bounding box center [784, 375] width 1568 height 750
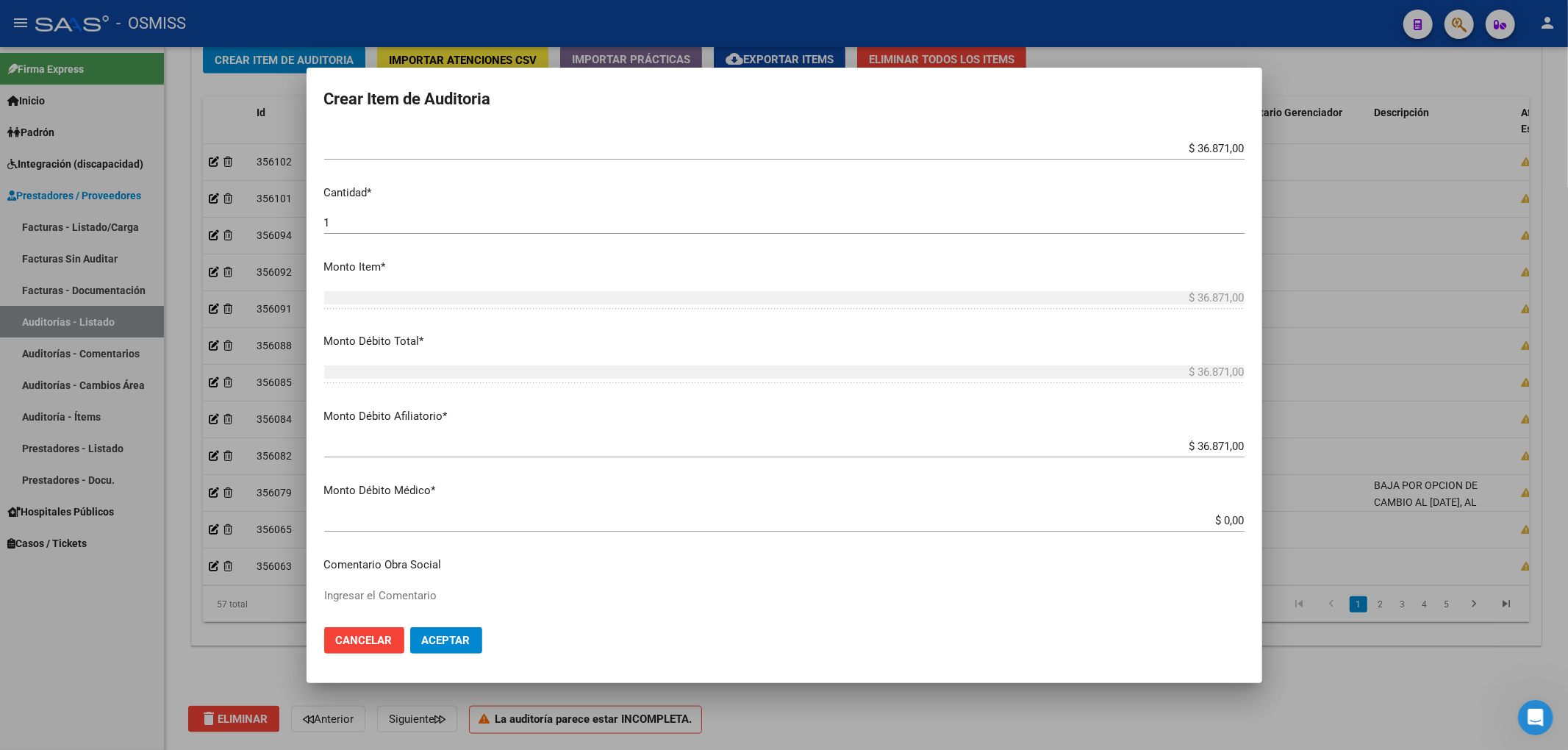
scroll to position [0, 0]
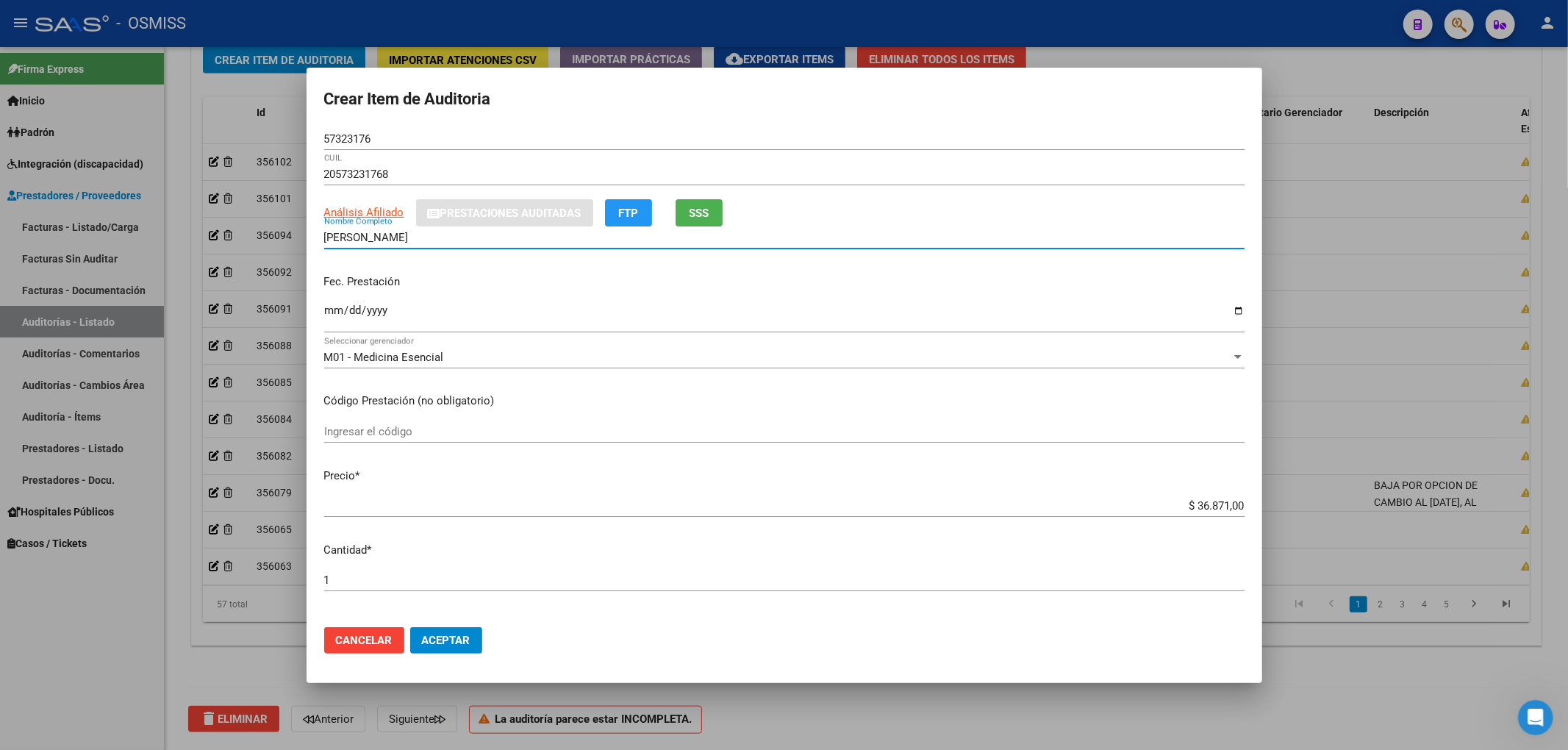
drag, startPoint x: 454, startPoint y: 239, endPoint x: 319, endPoint y: 238, distance: 135.0
click at [319, 238] on mat-dialog-content "57323176 Nro Documento 20573231768 CUIL Análisis Afiliado Prestaciones Auditada…" at bounding box center [784, 371] width 955 height 488
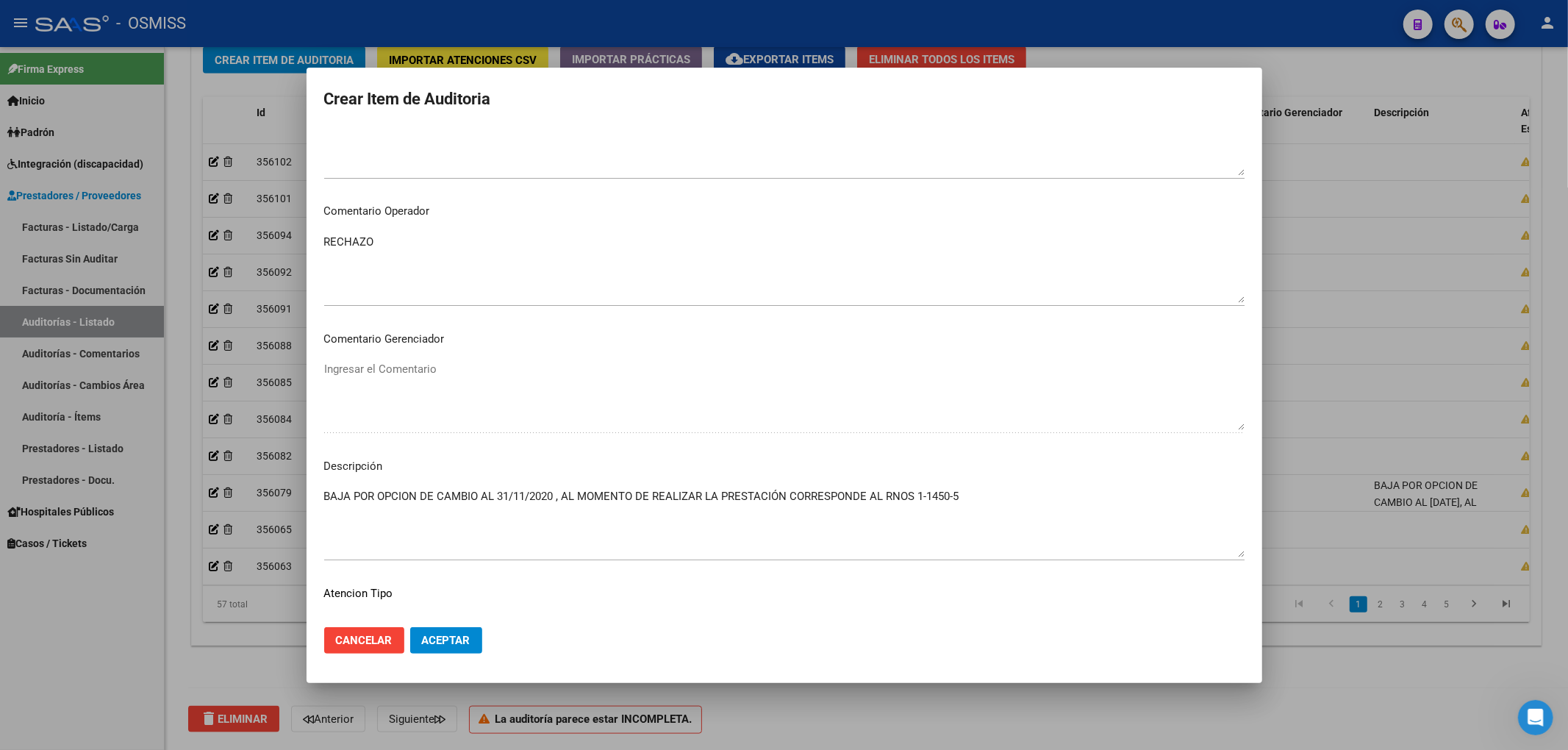
scroll to position [946, 0]
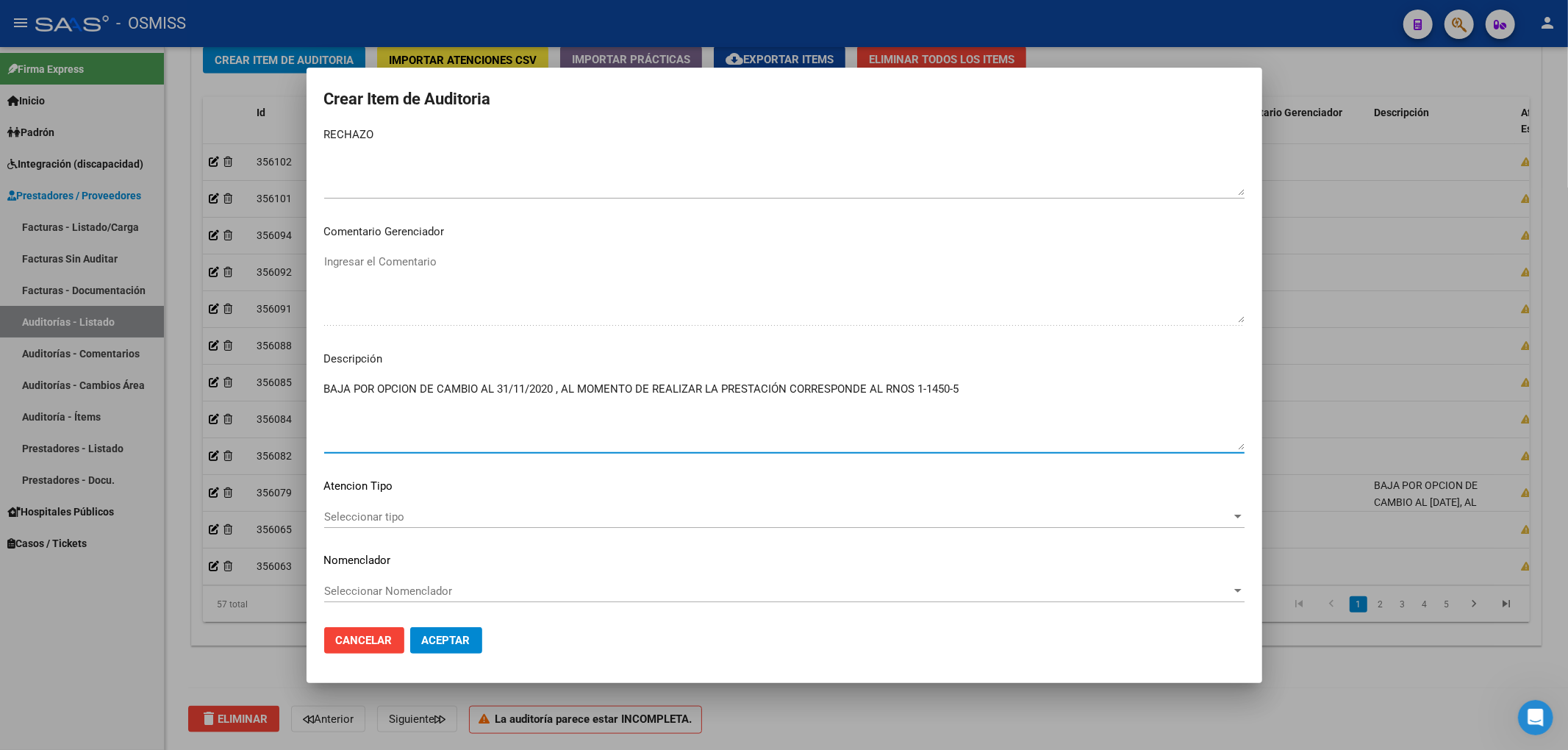
drag, startPoint x: 377, startPoint y: 389, endPoint x: 965, endPoint y: 410, distance: 588.4
click at [965, 410] on textarea "BAJA POR OPCION DE CAMBIO AL 31/11/2020 , AL MOMENTO DE REALIZAR LA PRESTACIÓN …" at bounding box center [784, 416] width 920 height 69
click at [448, 647] on button "Aceptar" at bounding box center [446, 640] width 72 height 26
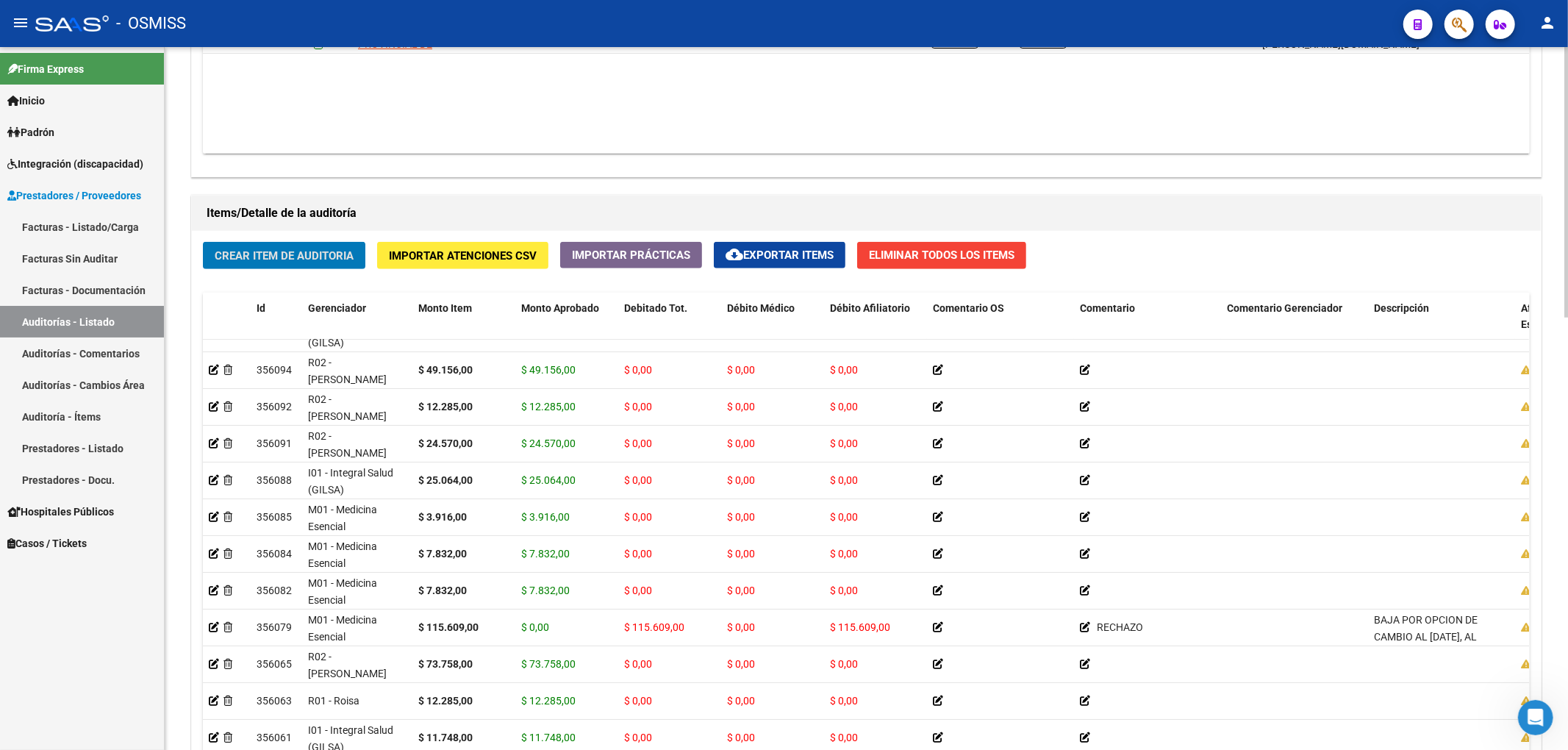
scroll to position [0, 0]
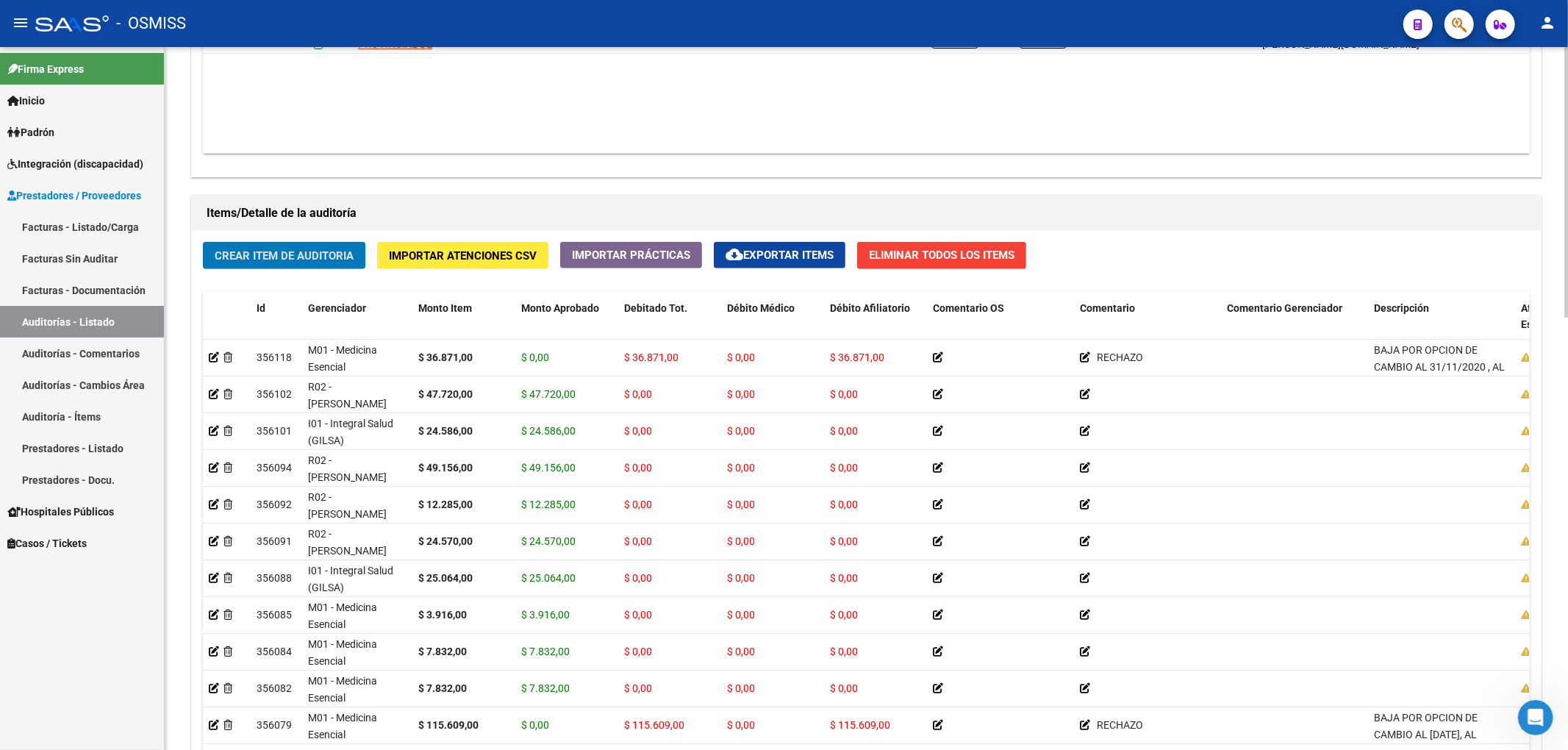
click at [322, 263] on button "Crear Item de Auditoria" at bounding box center [284, 256] width 163 height 27
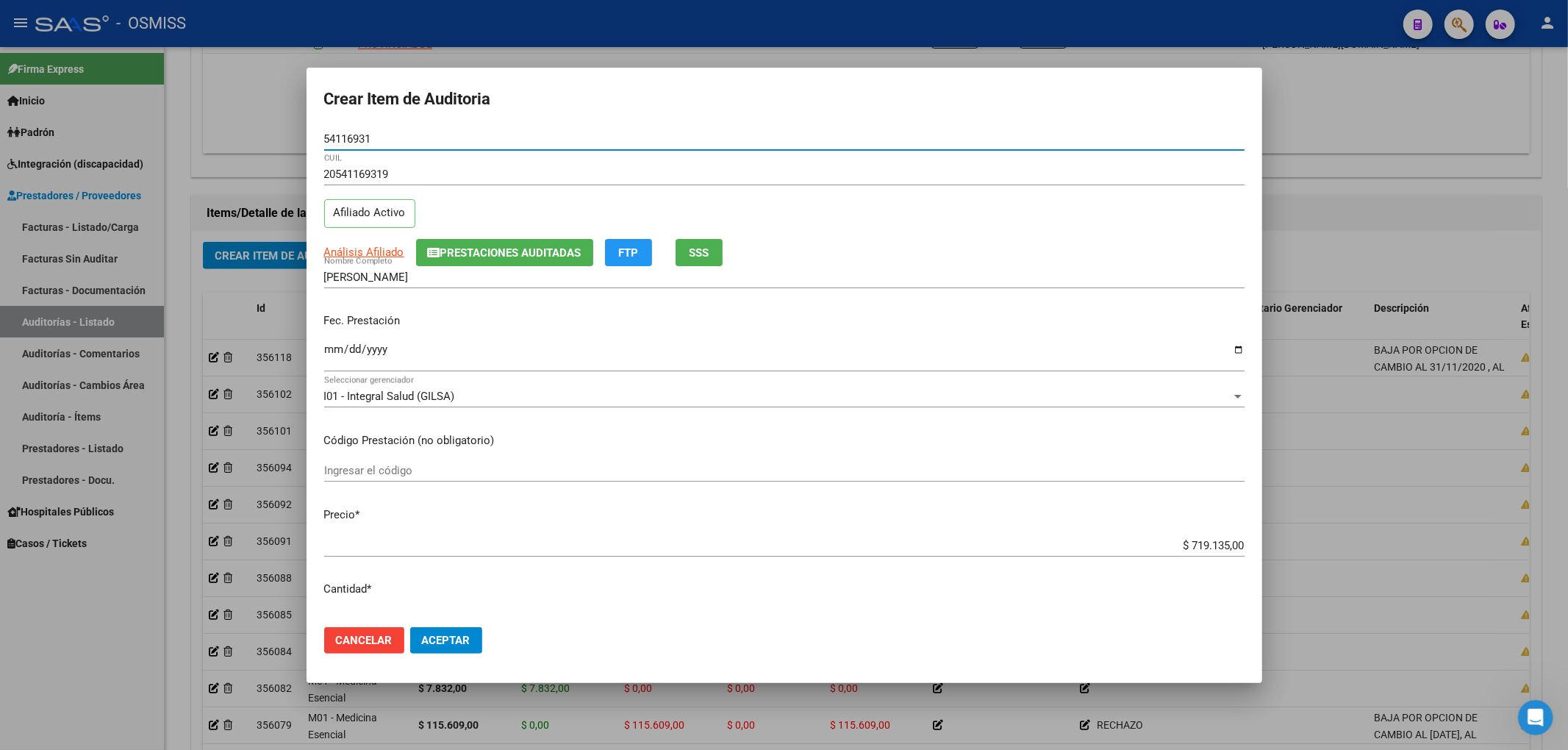
click at [474, 253] on span "Prestaciones Auditadas" at bounding box center [511, 253] width 141 height 13
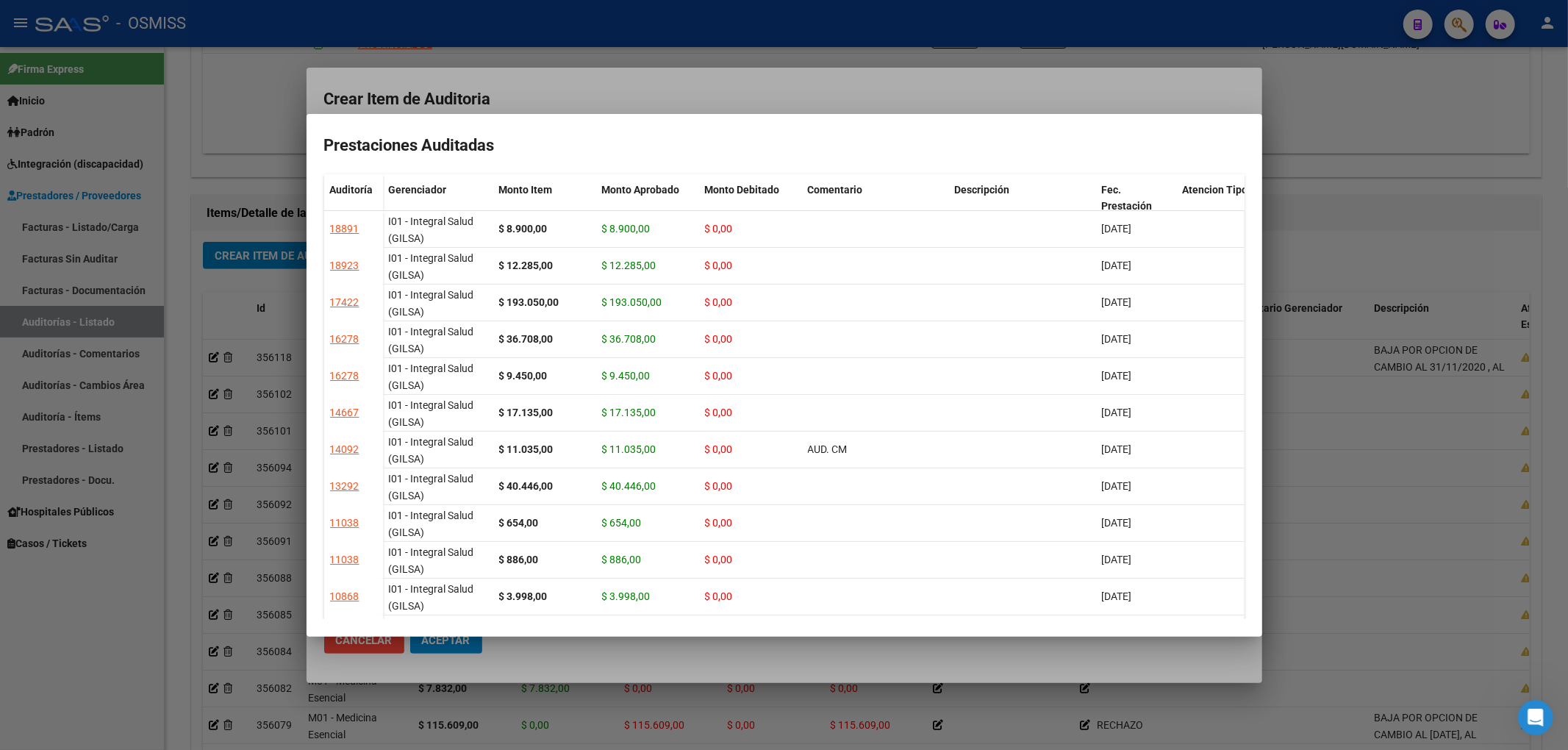
click at [559, 99] on div at bounding box center [784, 375] width 1568 height 750
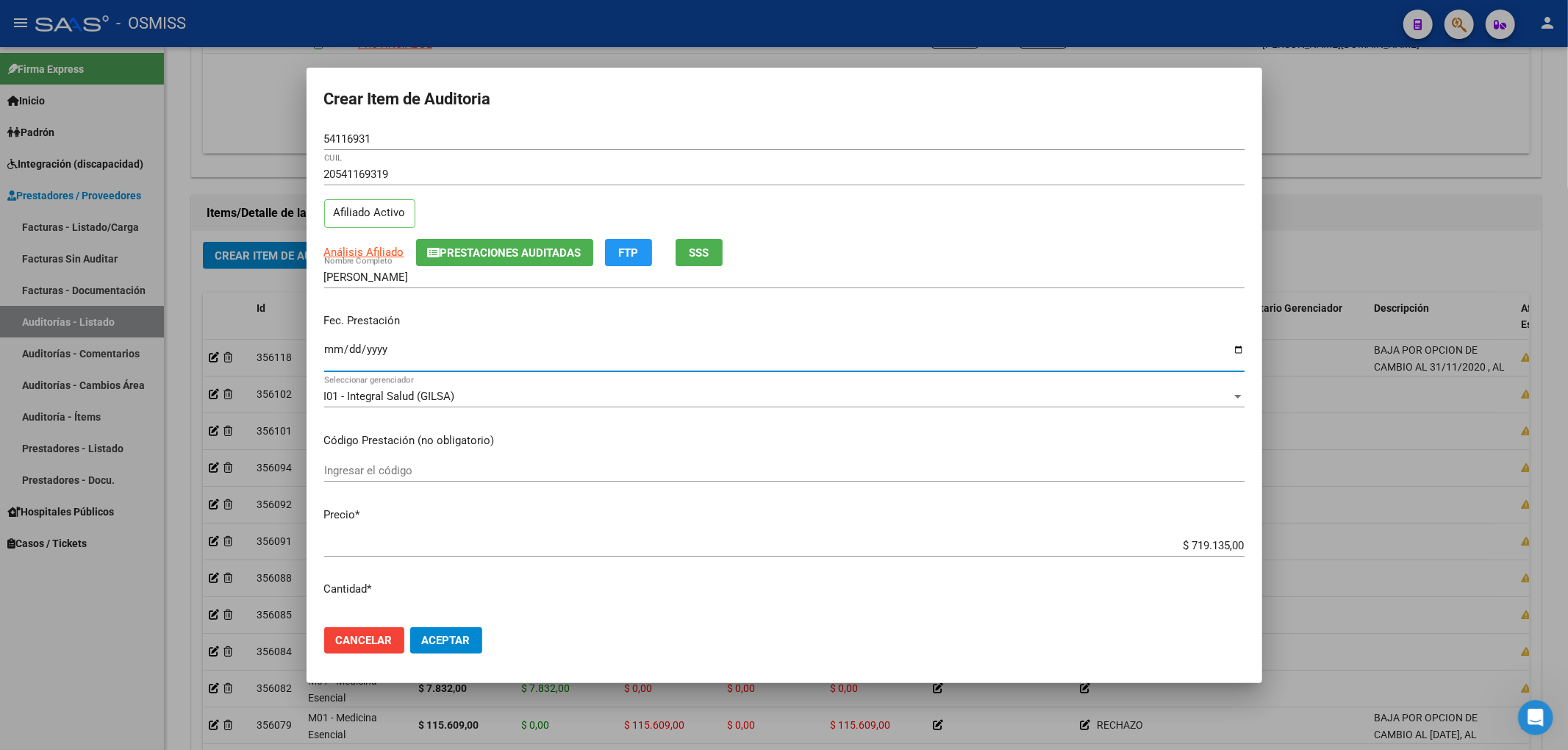
click at [327, 357] on input "Ingresar la fecha" at bounding box center [784, 355] width 920 height 23
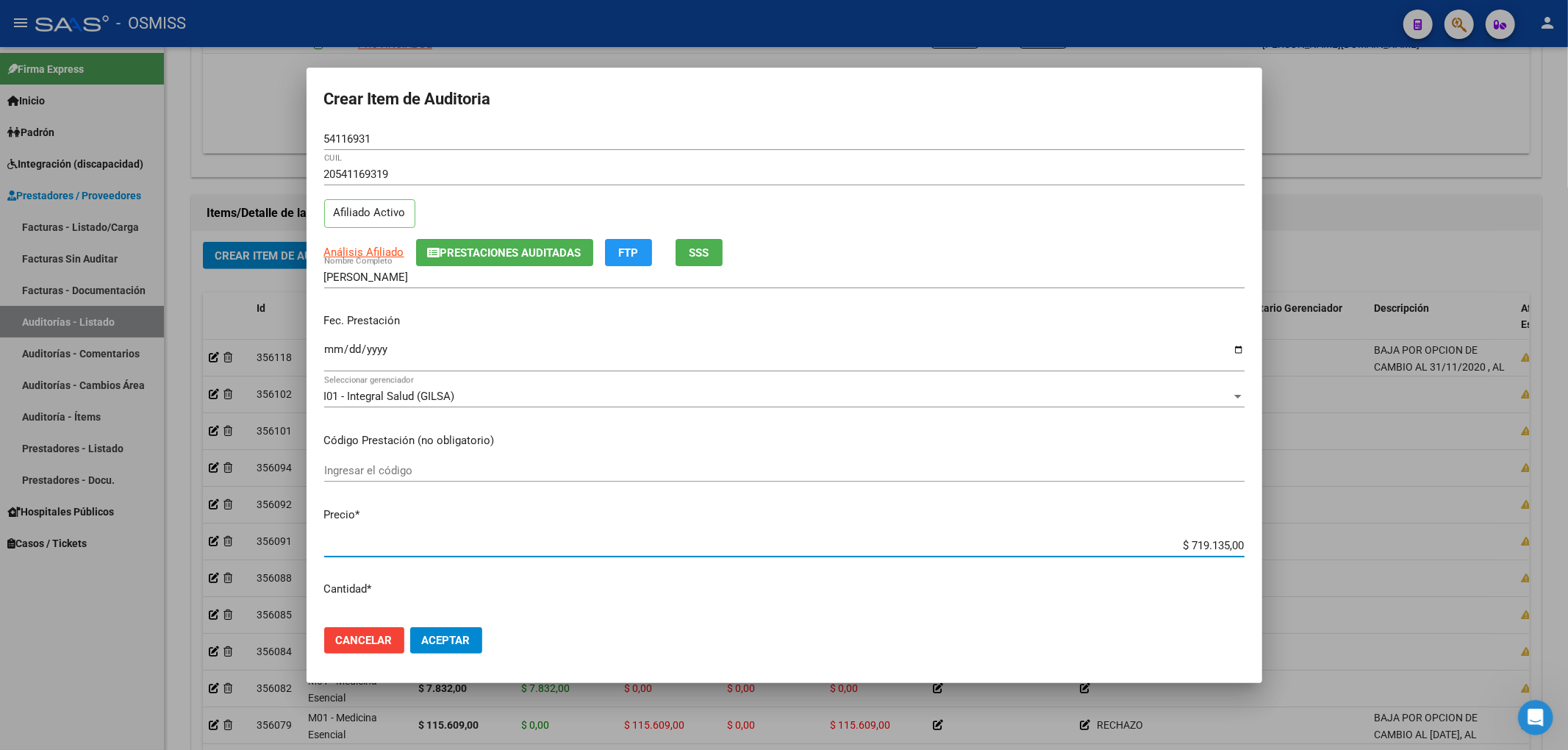
drag, startPoint x: 1150, startPoint y: 541, endPoint x: 1341, endPoint y: 559, distance: 191.8
click at [1335, 553] on div "Crear Item de Auditoria 54116931 Nro Documento 20541169319 CUIL Afiliado Activo…" at bounding box center [784, 375] width 1568 height 750
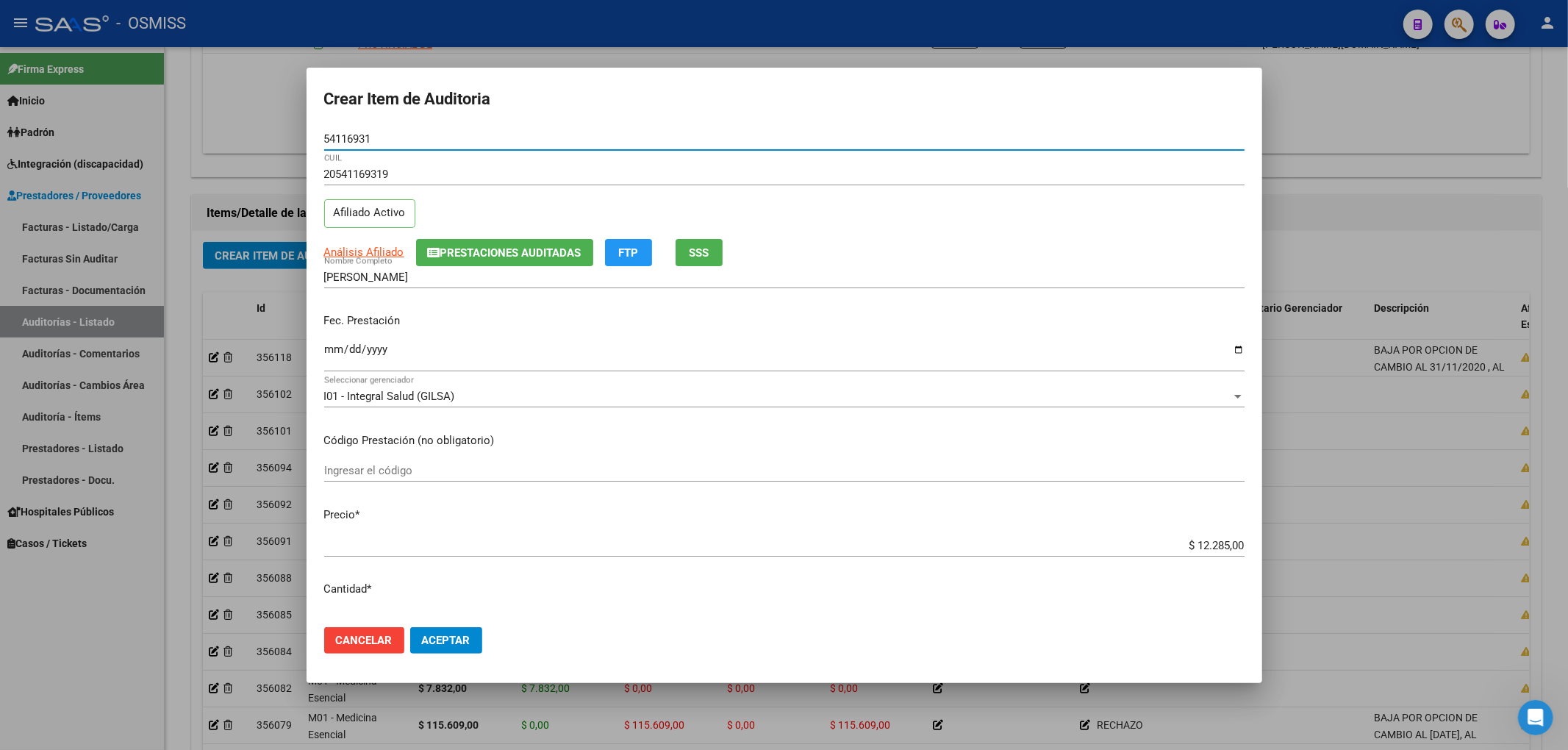
drag, startPoint x: 377, startPoint y: 141, endPoint x: 286, endPoint y: 141, distance: 91.0
click at [286, 141] on div "Crear Item de Auditoria 54116931 Nro Documento 20541169319 CUIL Afiliado Activo…" at bounding box center [784, 375] width 1568 height 750
drag, startPoint x: 950, startPoint y: 306, endPoint x: 804, endPoint y: 411, distance: 179.8
click at [951, 306] on div "Fec. Prestación 2025-05-23 Ingresar la fecha" at bounding box center [784, 343] width 920 height 83
click at [411, 634] on button "Aceptar" at bounding box center [446, 640] width 72 height 26
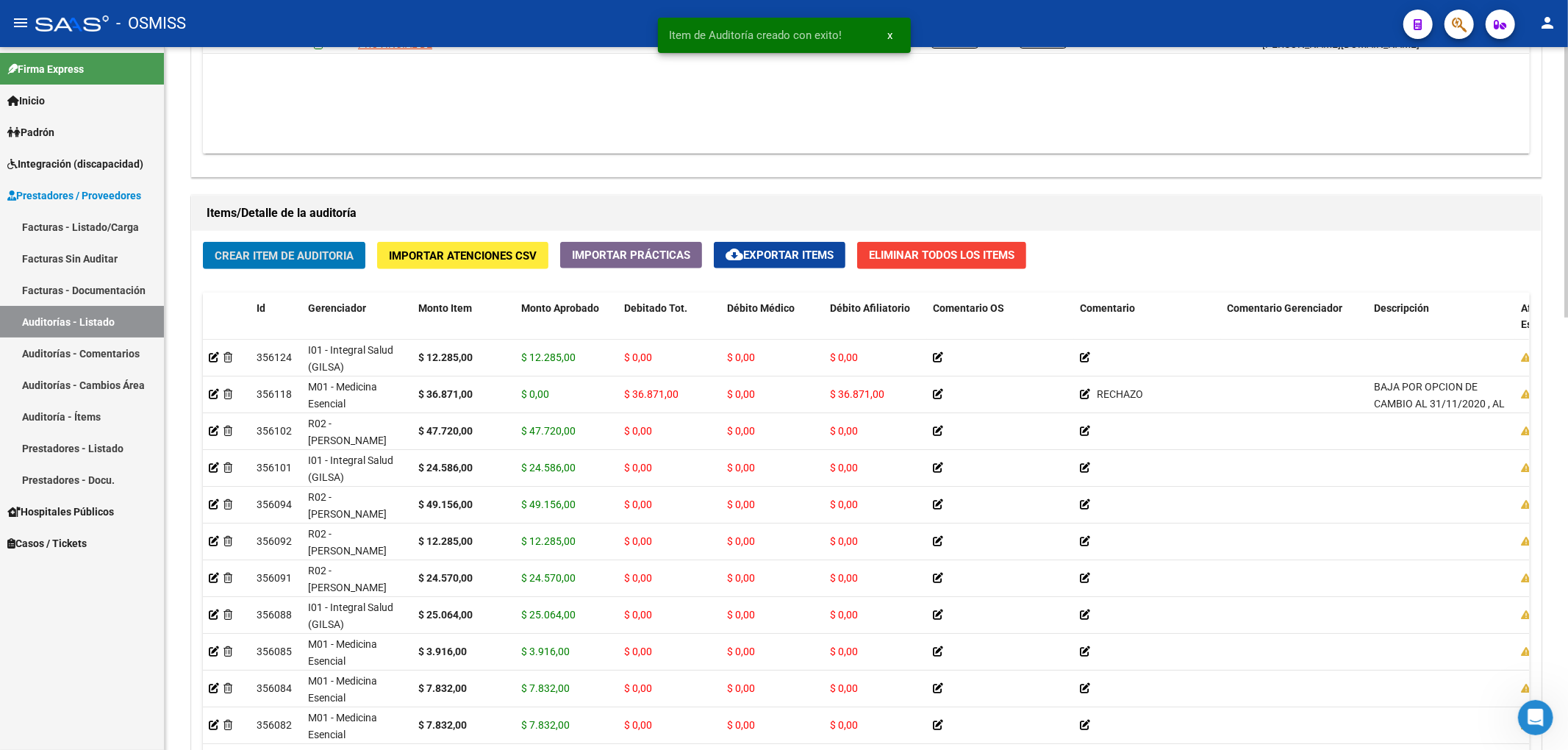
click at [282, 242] on button "Crear Item de Auditoria" at bounding box center [284, 256] width 163 height 27
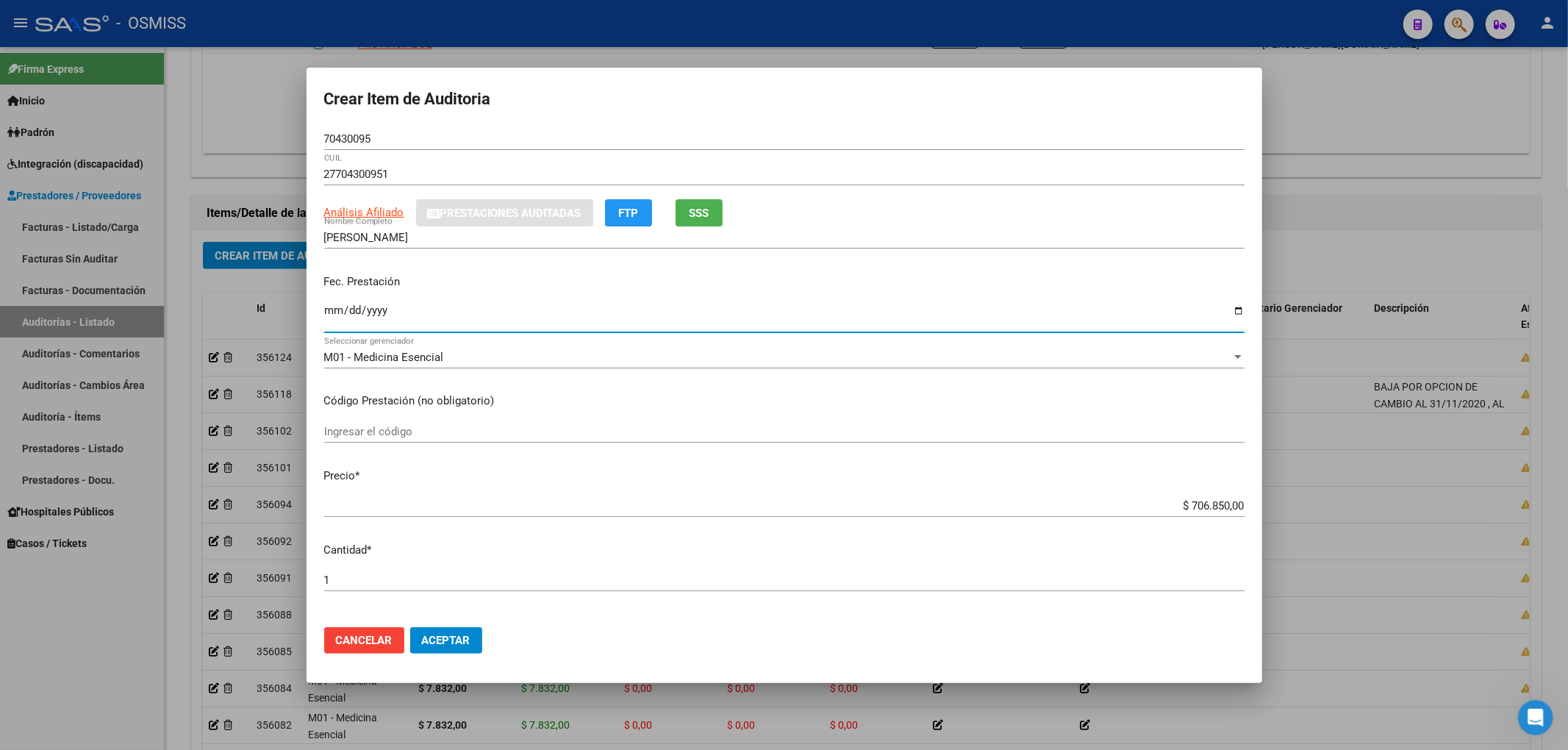
click at [336, 310] on input "Ingresar la fecha" at bounding box center [784, 315] width 920 height 23
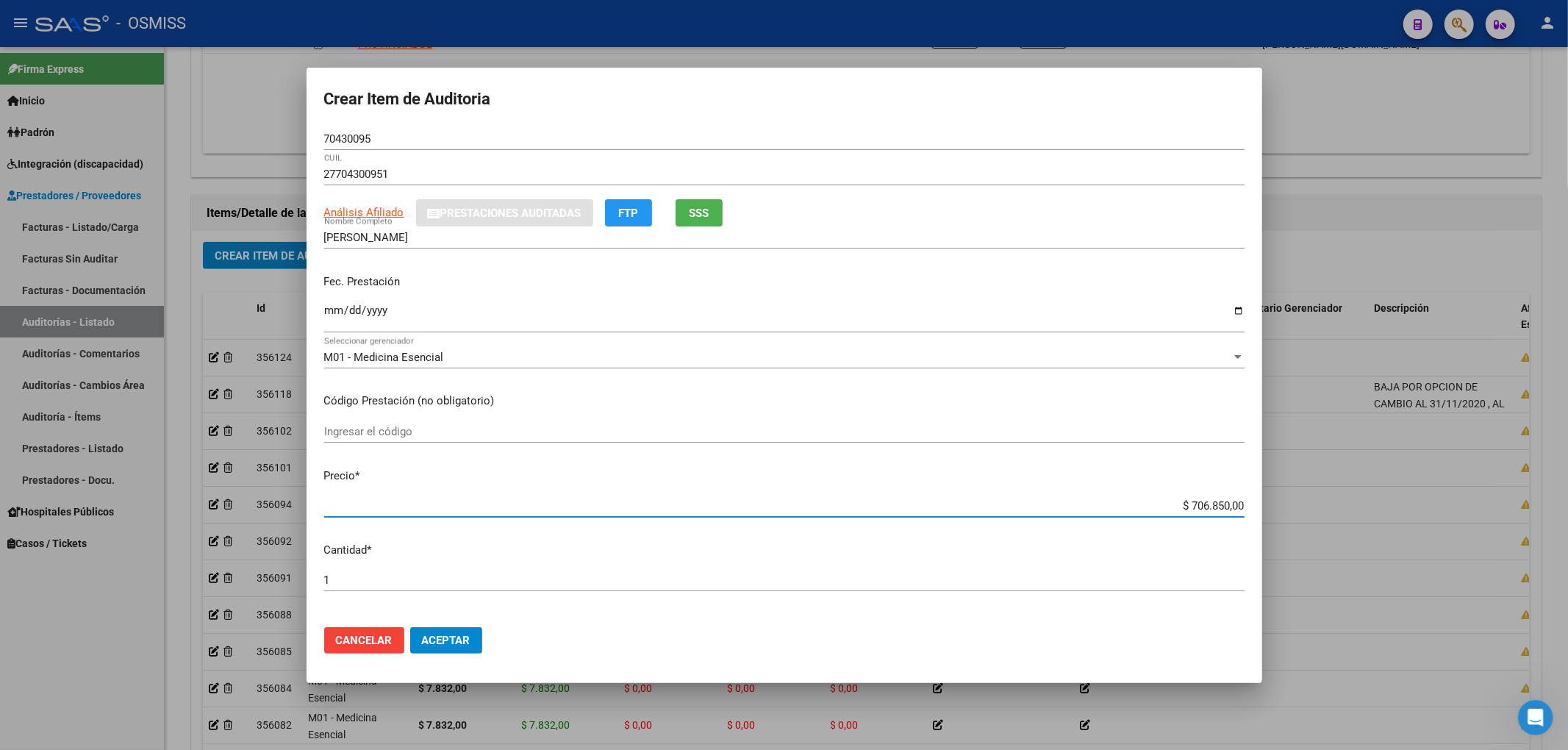
drag, startPoint x: 1145, startPoint y: 510, endPoint x: 1317, endPoint y: 529, distance: 173.0
click at [1313, 533] on div "Crear Item de Auditoria 70430095 Nro Documento 27704300951 CUIL Análisis Afilia…" at bounding box center [784, 375] width 1568 height 750
click at [363, 133] on input "70430095" at bounding box center [784, 139] width 920 height 13
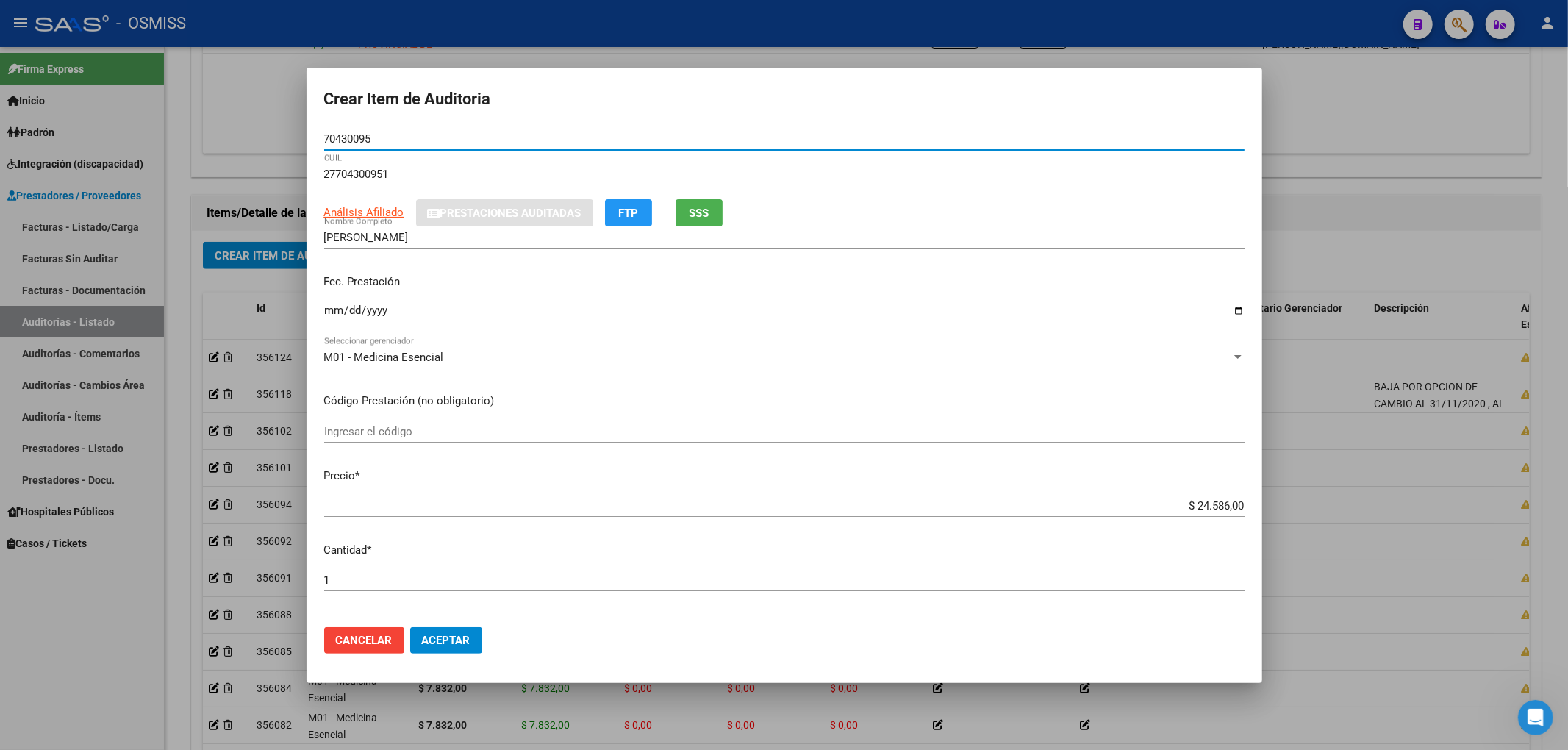
drag, startPoint x: 389, startPoint y: 136, endPoint x: 245, endPoint y: 122, distance: 144.7
click at [270, 122] on div "Crear Item de Auditoria 70430095 Nro Documento 27704300951 CUIL Análisis Afilia…" at bounding box center [784, 375] width 1568 height 750
click at [951, 289] on p "Fec. Prestación" at bounding box center [784, 282] width 920 height 17
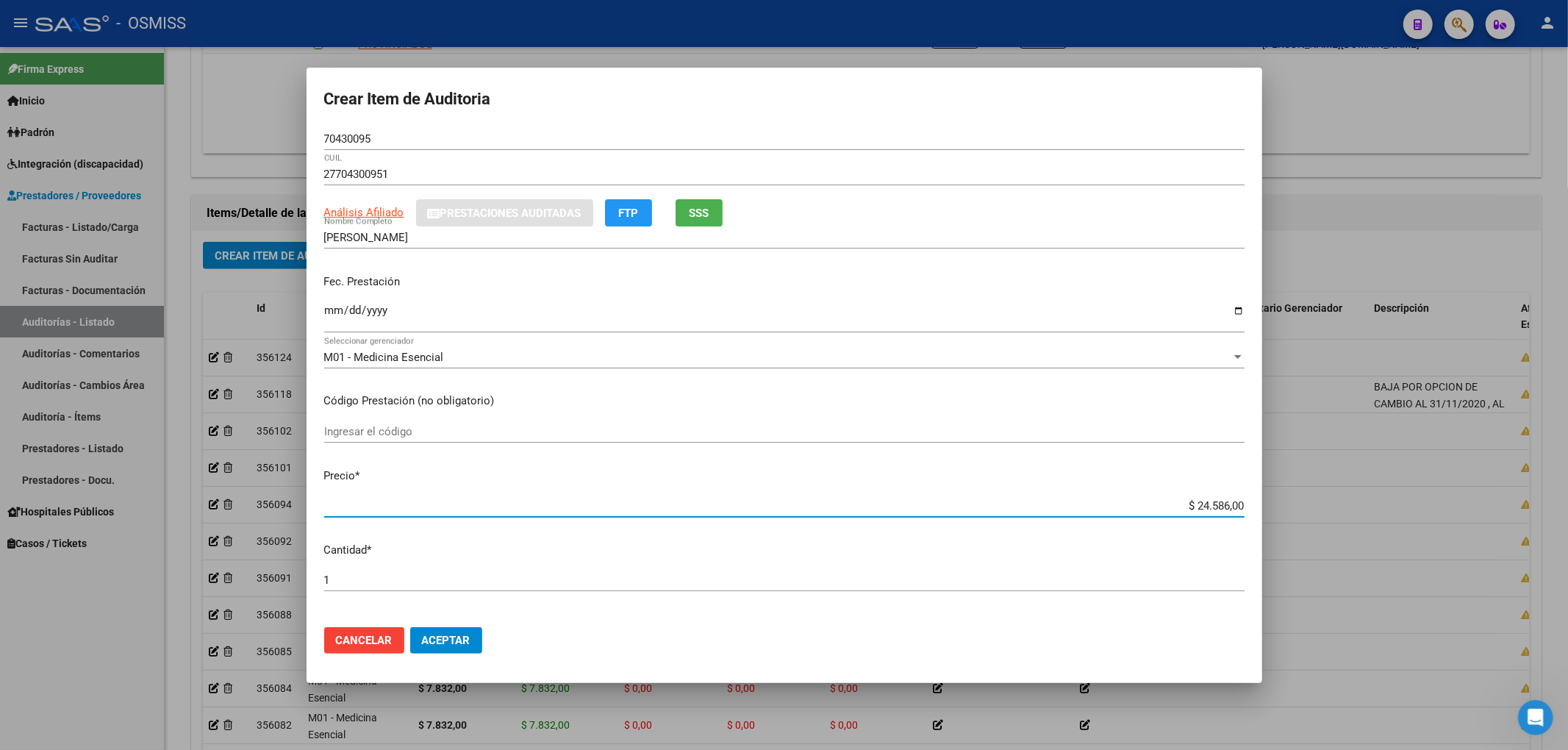
drag, startPoint x: 1171, startPoint y: 505, endPoint x: 1286, endPoint y: 518, distance: 115.7
click at [1286, 518] on div "Crear Item de Auditoria 70430095 Nro Documento 27704300951 CUIL Análisis Afilia…" at bounding box center [784, 375] width 1568 height 750
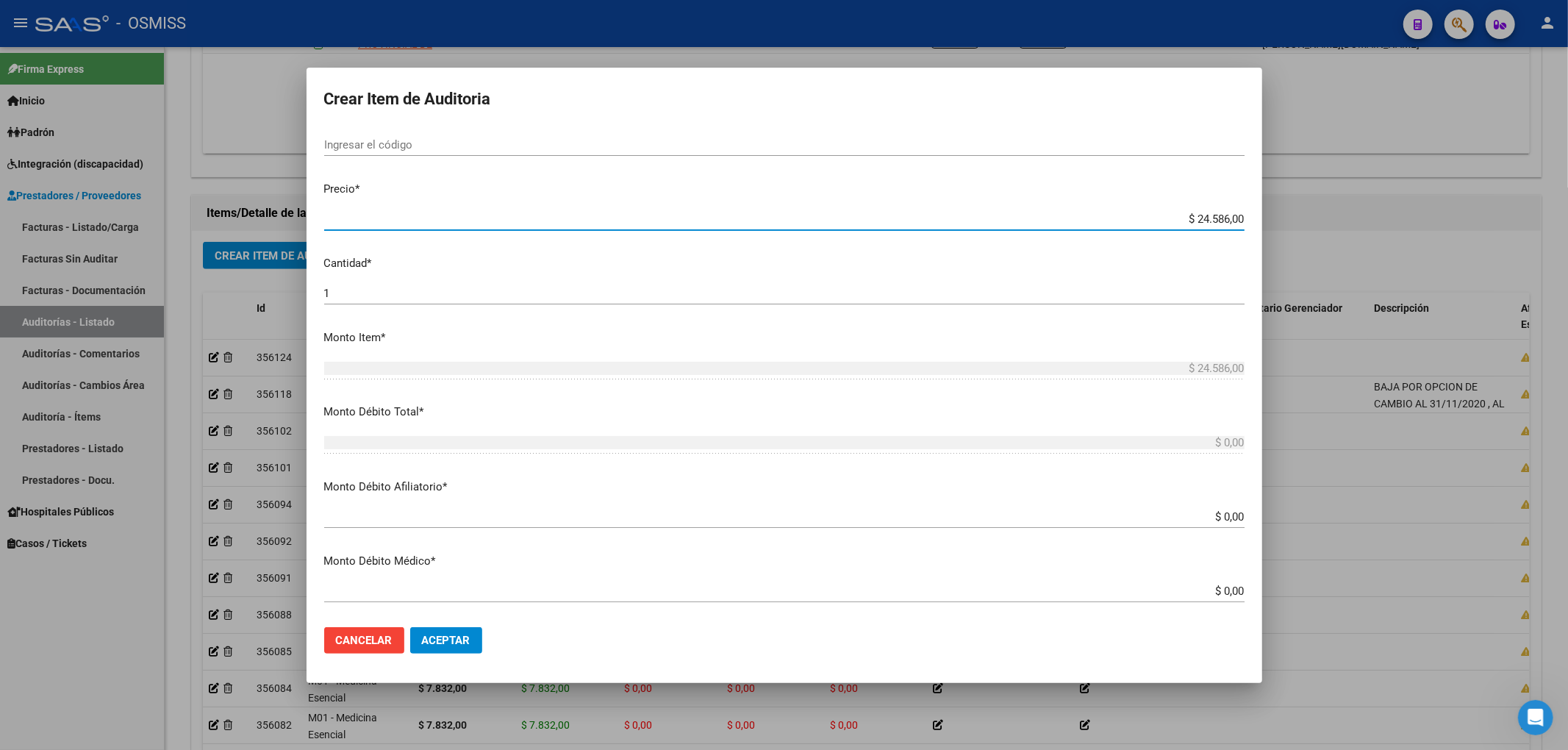
scroll to position [294, 0]
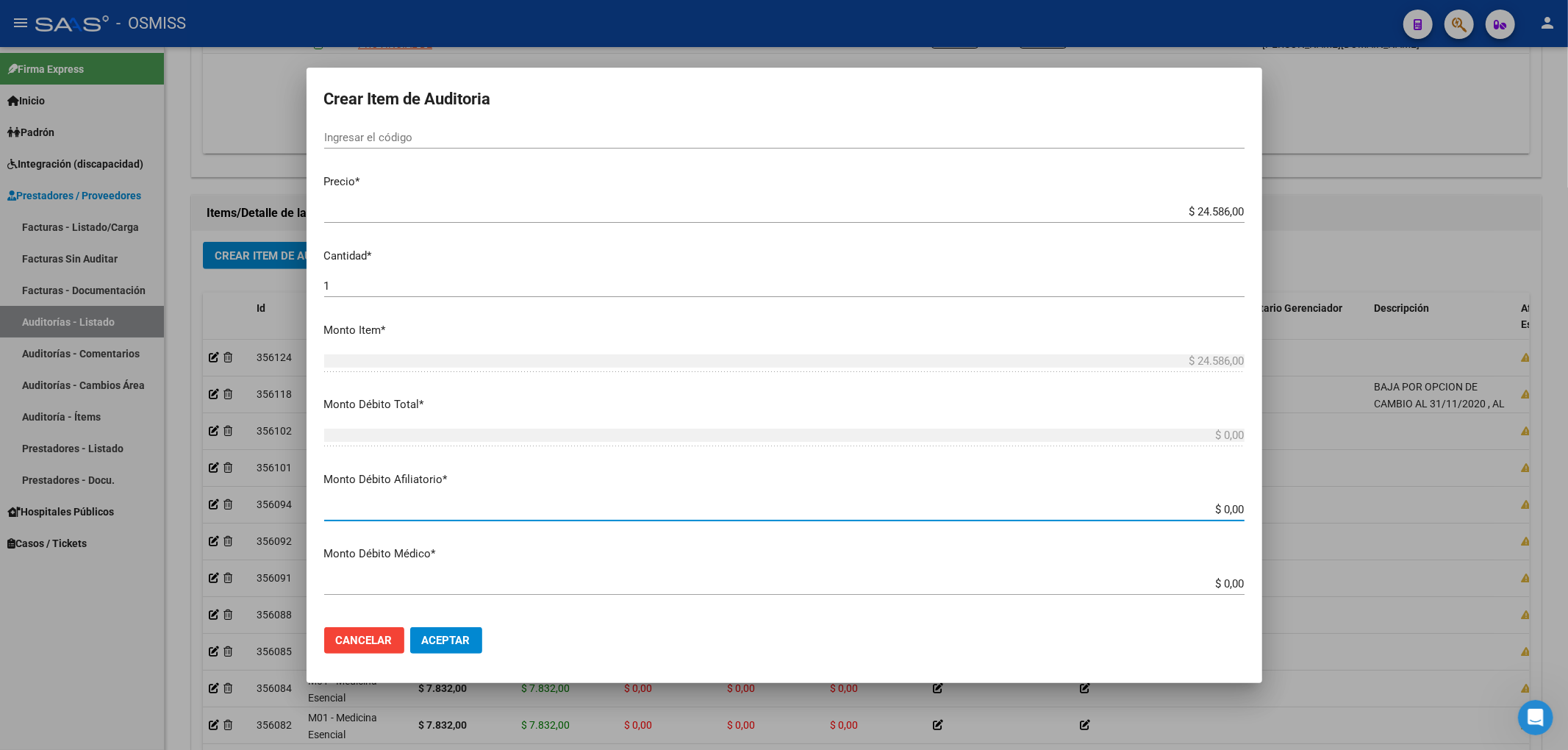
click at [1232, 509] on input "$ 0,00" at bounding box center [784, 509] width 920 height 13
paste input "$ 24.586,00"
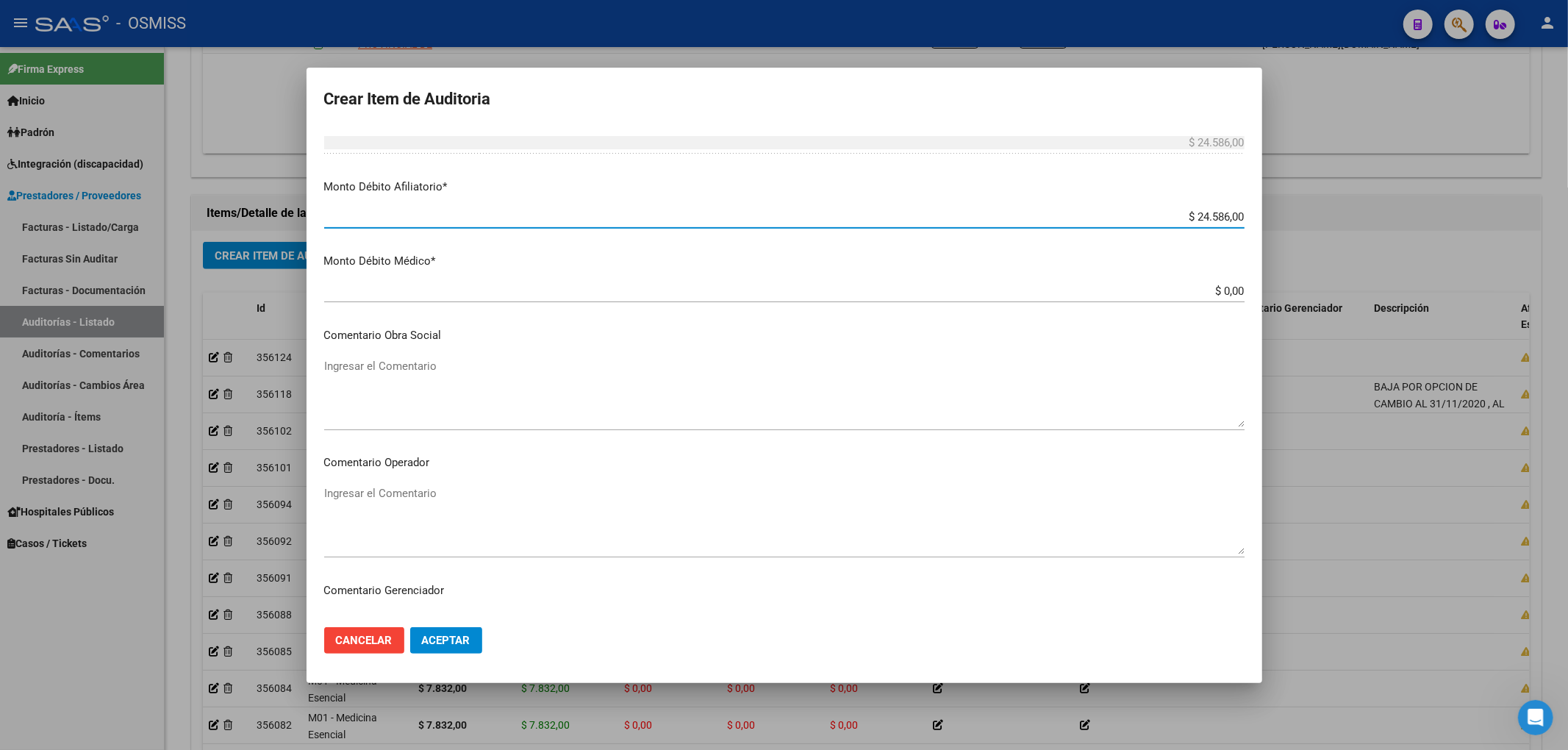
scroll to position [588, 0]
click at [448, 497] on textarea "Ingresar el Comentario" at bounding box center [784, 518] width 920 height 69
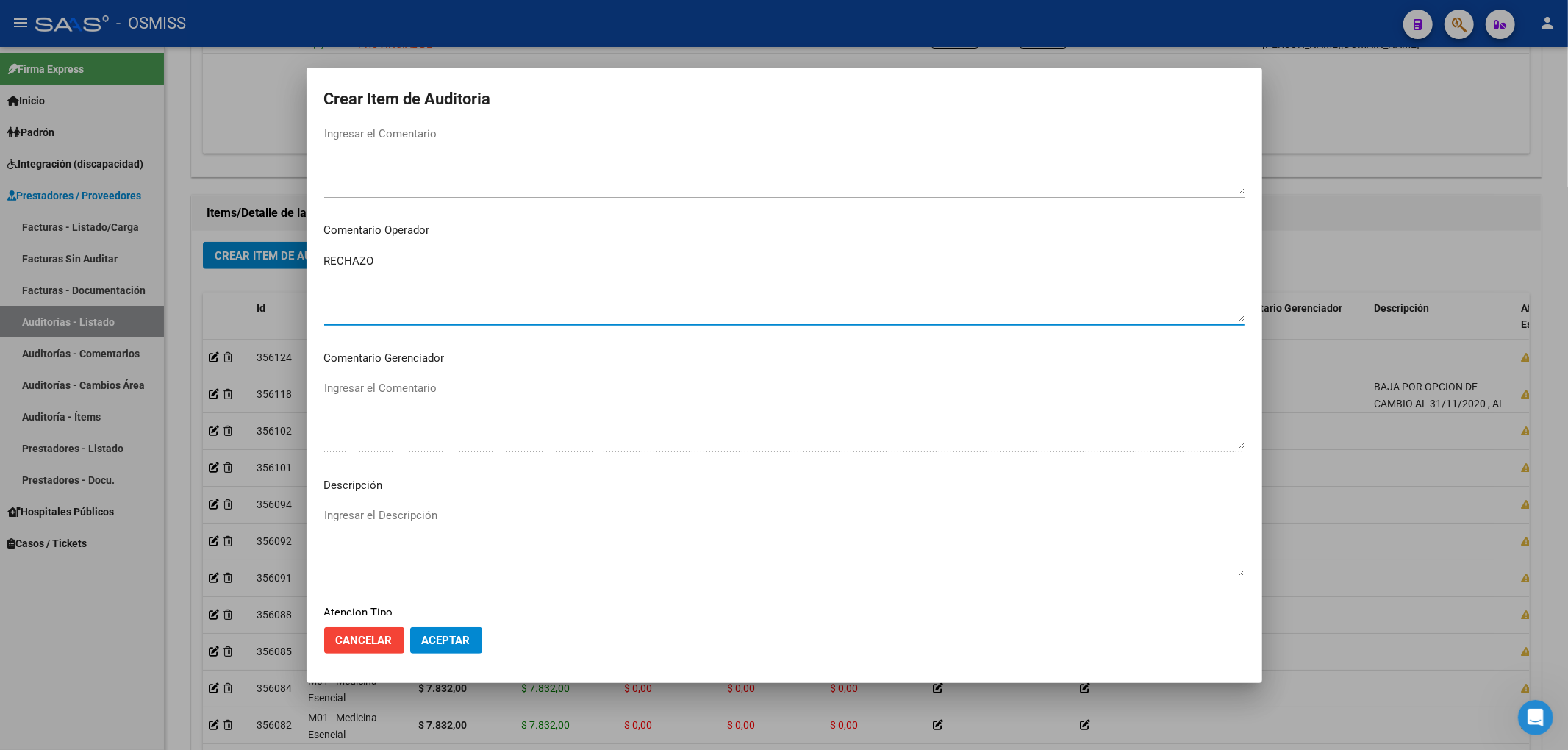
scroll to position [882, 0]
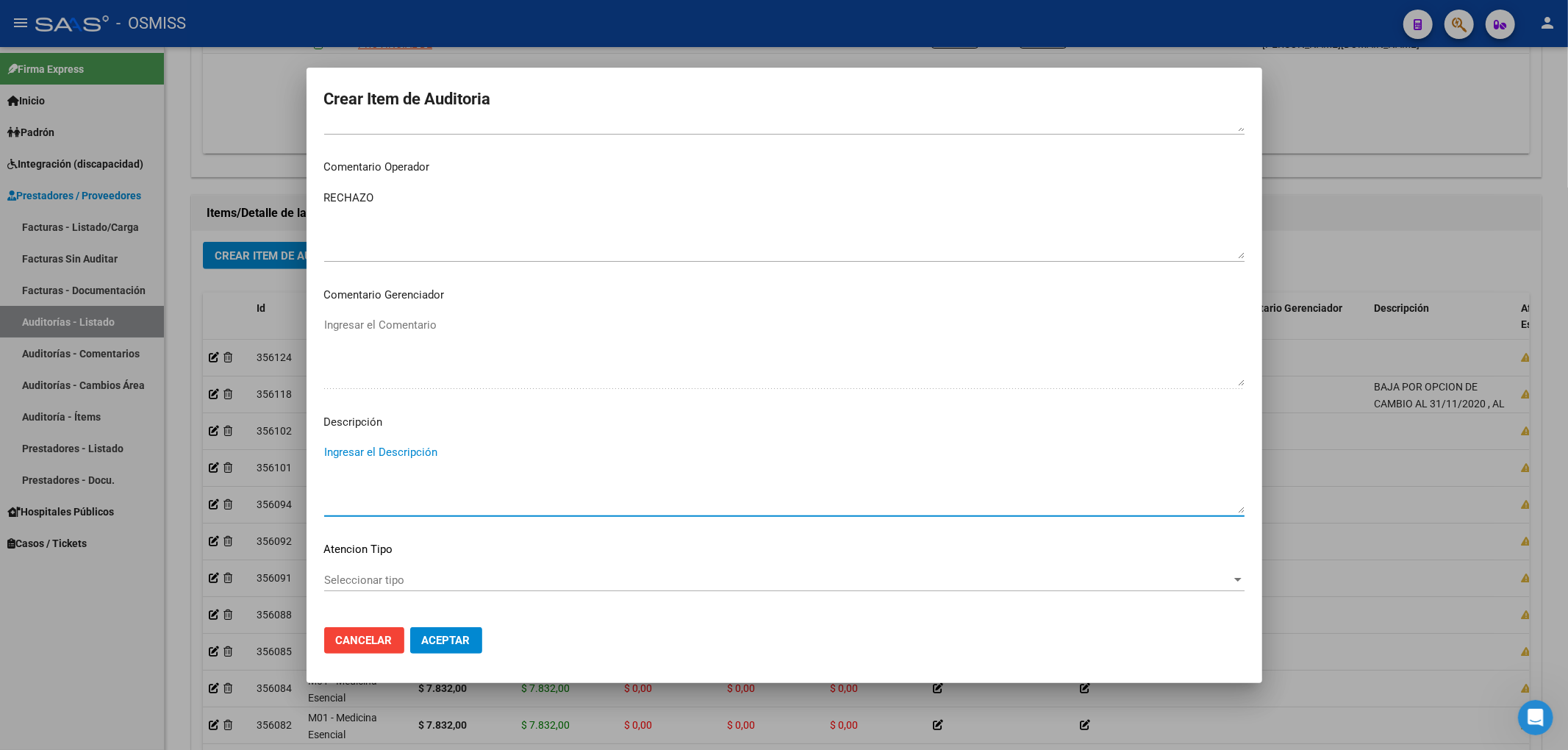
click at [452, 453] on textarea "Ingresar el Descripción" at bounding box center [784, 479] width 920 height 69
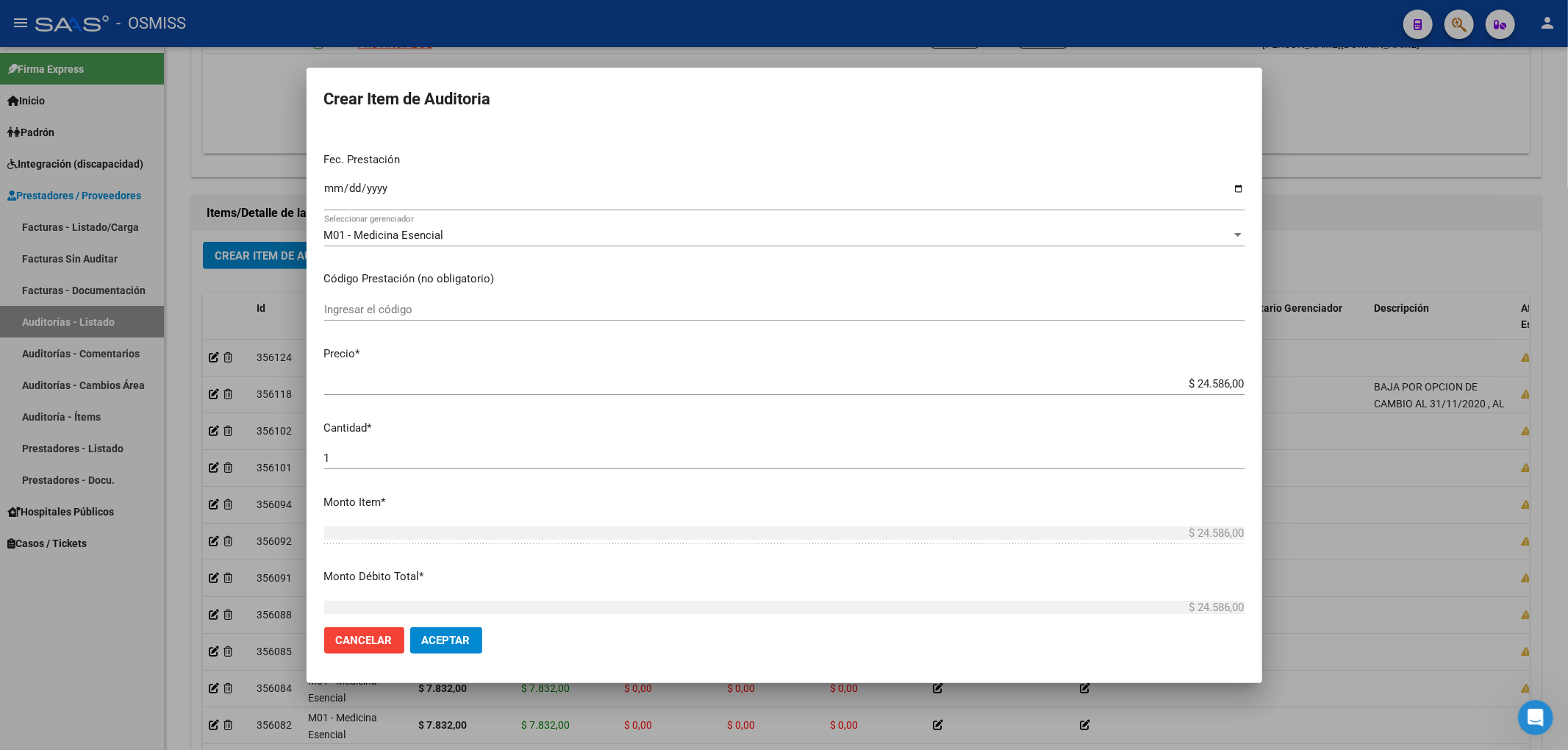
scroll to position [0, 0]
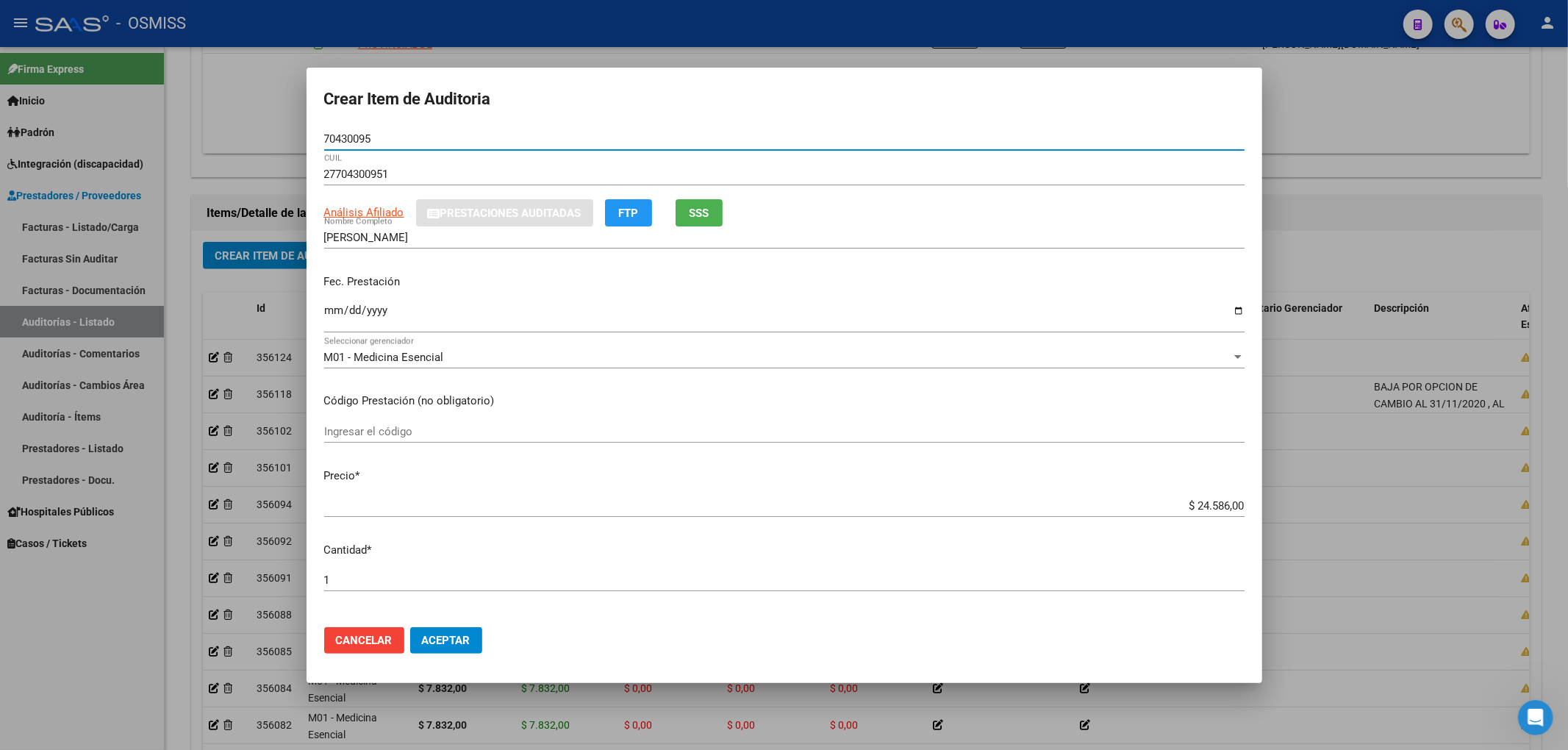
drag, startPoint x: 409, startPoint y: 136, endPoint x: 236, endPoint y: 128, distance: 173.2
click at [245, 124] on div "Crear Item de Auditoria 70430095 Nro Documento 27704300951 CUIL Análisis Afilia…" at bounding box center [784, 375] width 1568 height 750
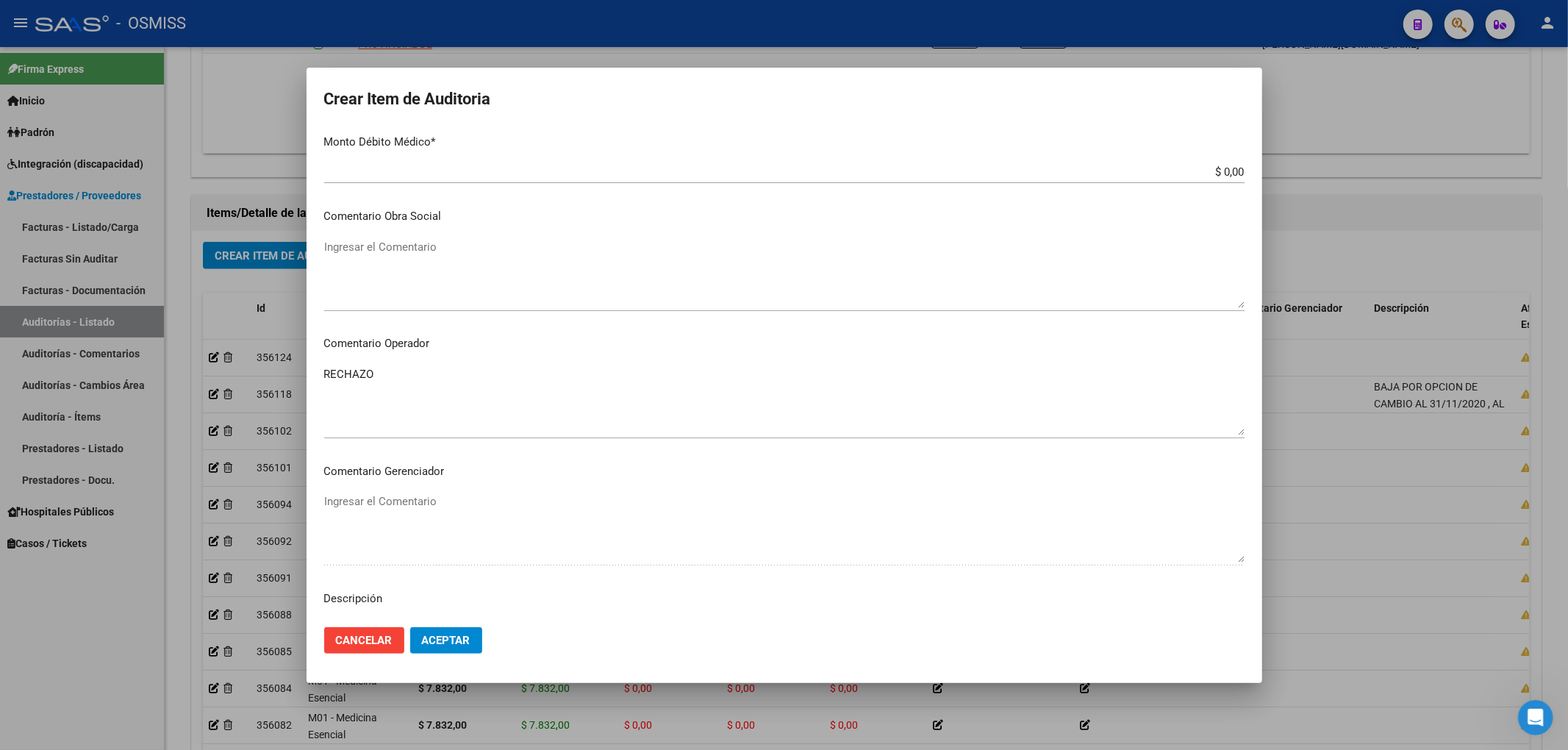
scroll to position [784, 0]
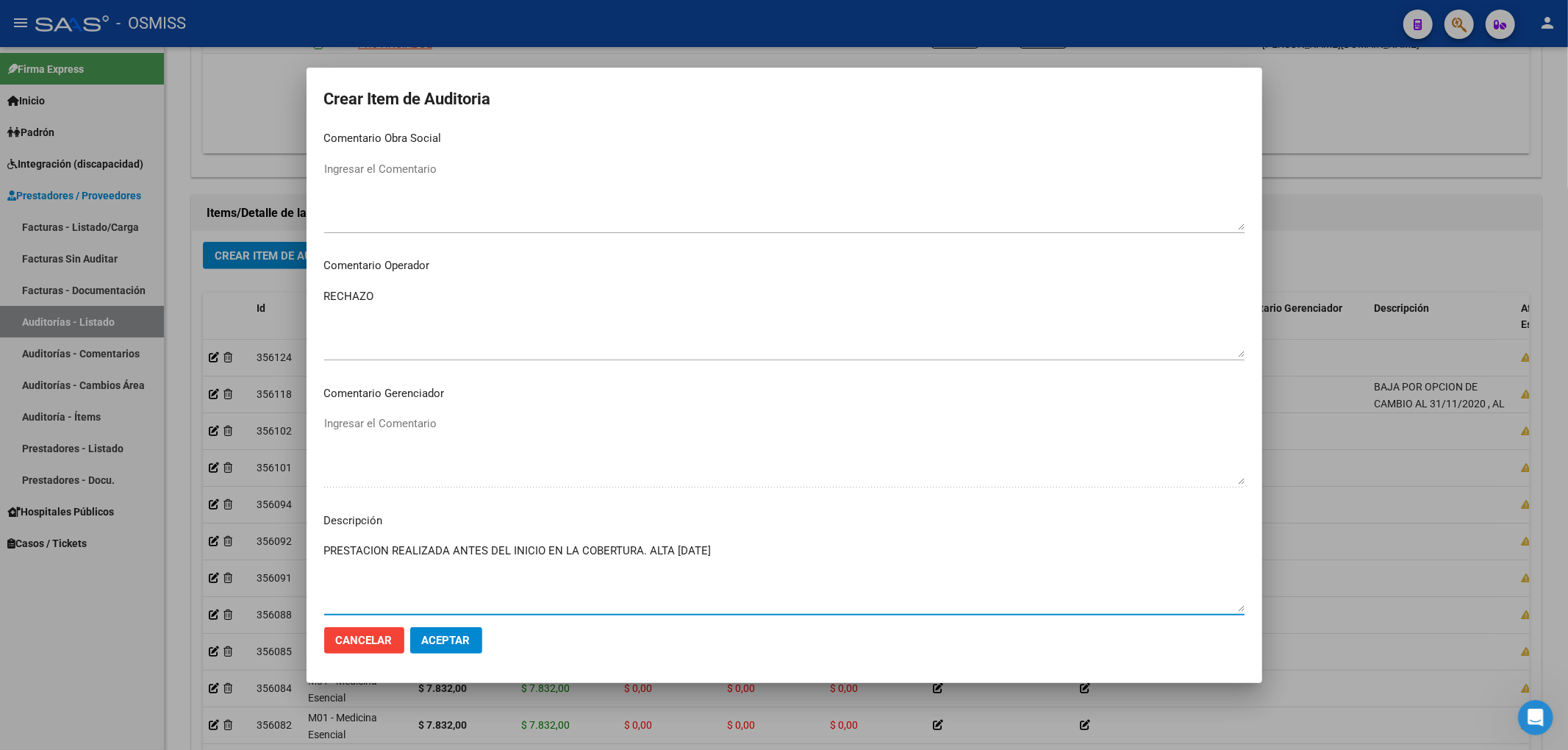
drag, startPoint x: 751, startPoint y: 551, endPoint x: 254, endPoint y: 559, distance: 497.1
click at [254, 559] on div "Crear Item de Auditoria 70430095 Nro Documento 27704300951 CUIL Análisis Afilia…" at bounding box center [784, 375] width 1568 height 750
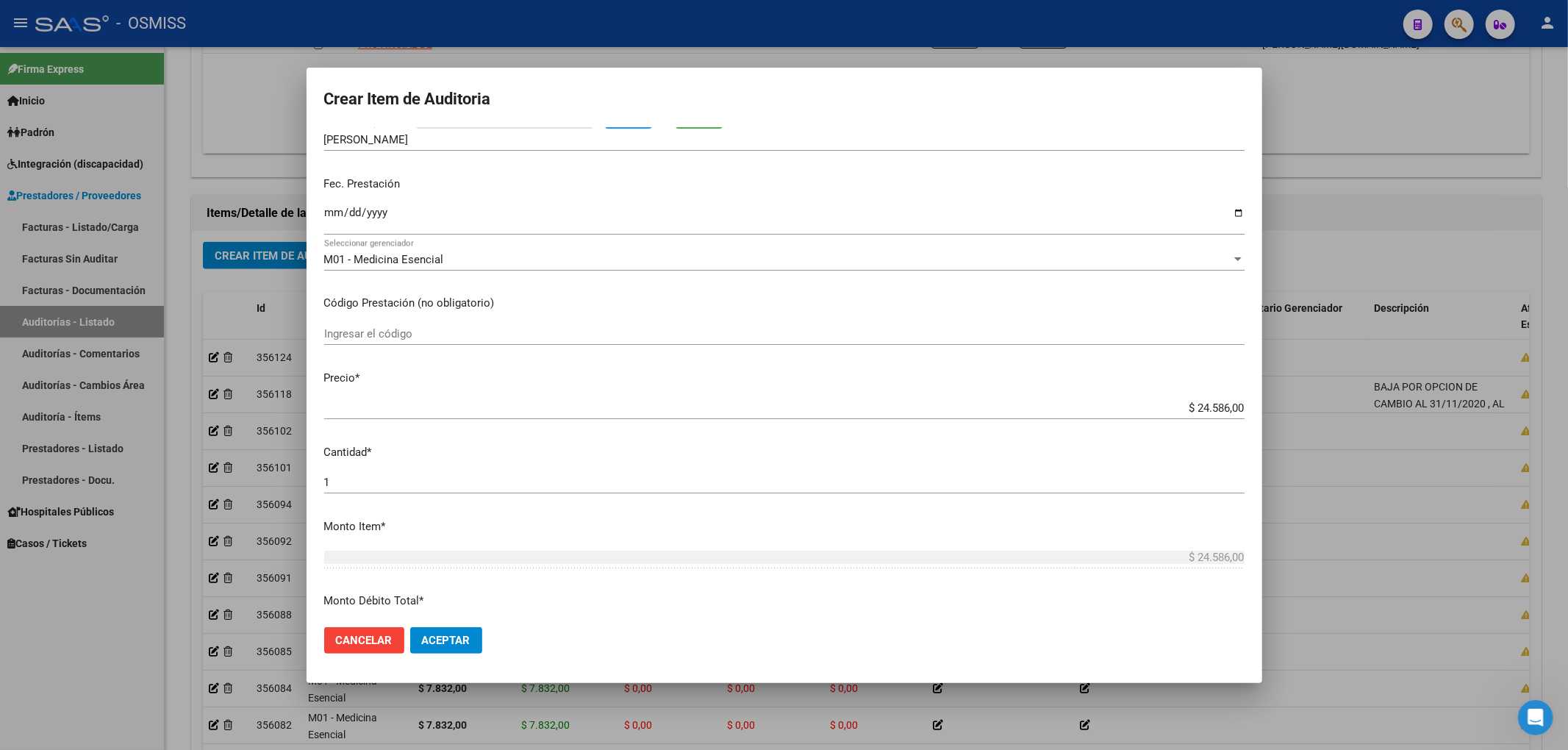
scroll to position [0, 0]
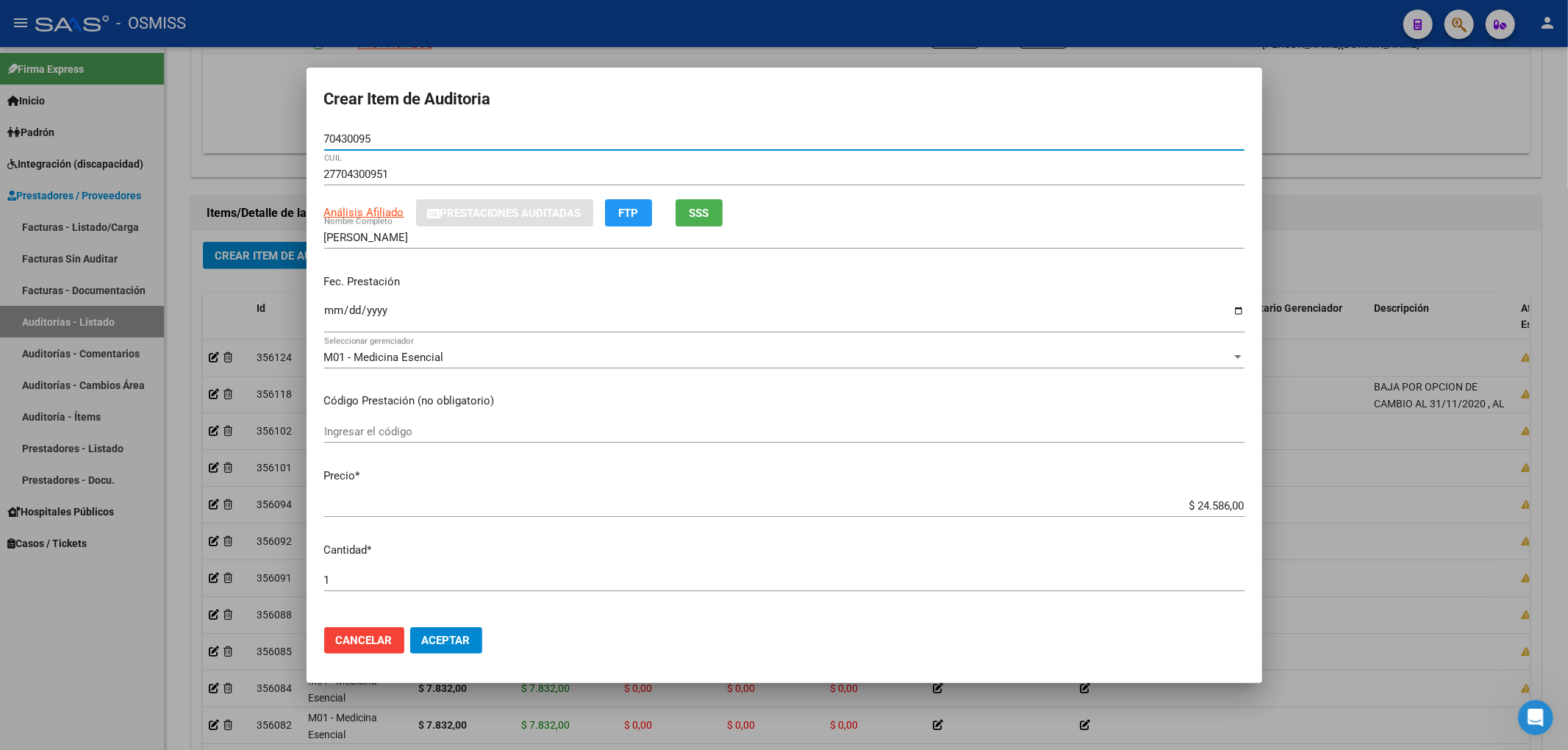
drag, startPoint x: 407, startPoint y: 138, endPoint x: 204, endPoint y: 139, distance: 203.0
click at [245, 132] on div "Crear Item de Auditoria 70430095 Nro Documento 27704300951 CUIL Análisis Afilia…" at bounding box center [784, 375] width 1568 height 750
click at [443, 634] on span "Aceptar" at bounding box center [446, 640] width 48 height 13
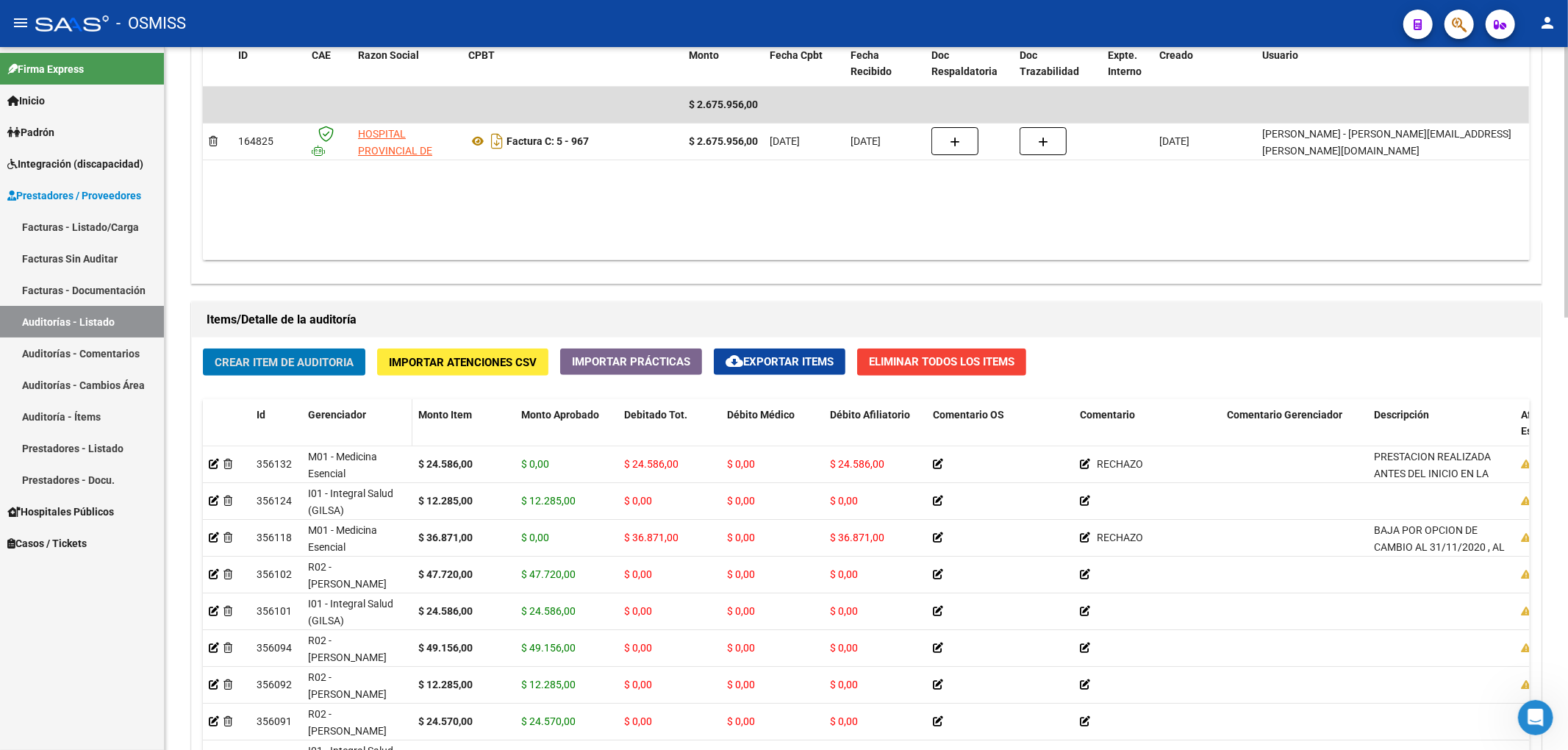
scroll to position [828, 0]
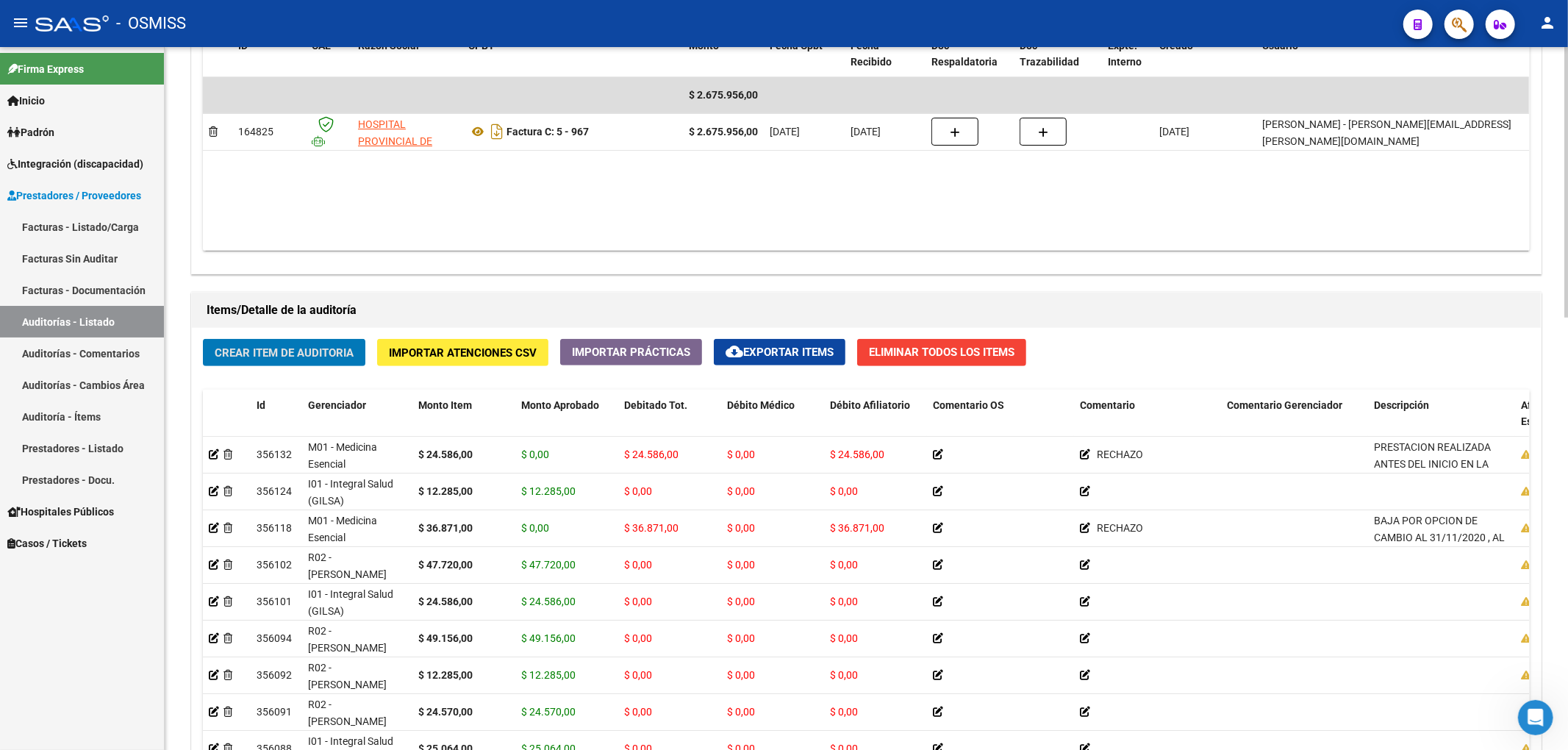
click at [342, 355] on span "Crear Item de Auditoria" at bounding box center [284, 353] width 139 height 13
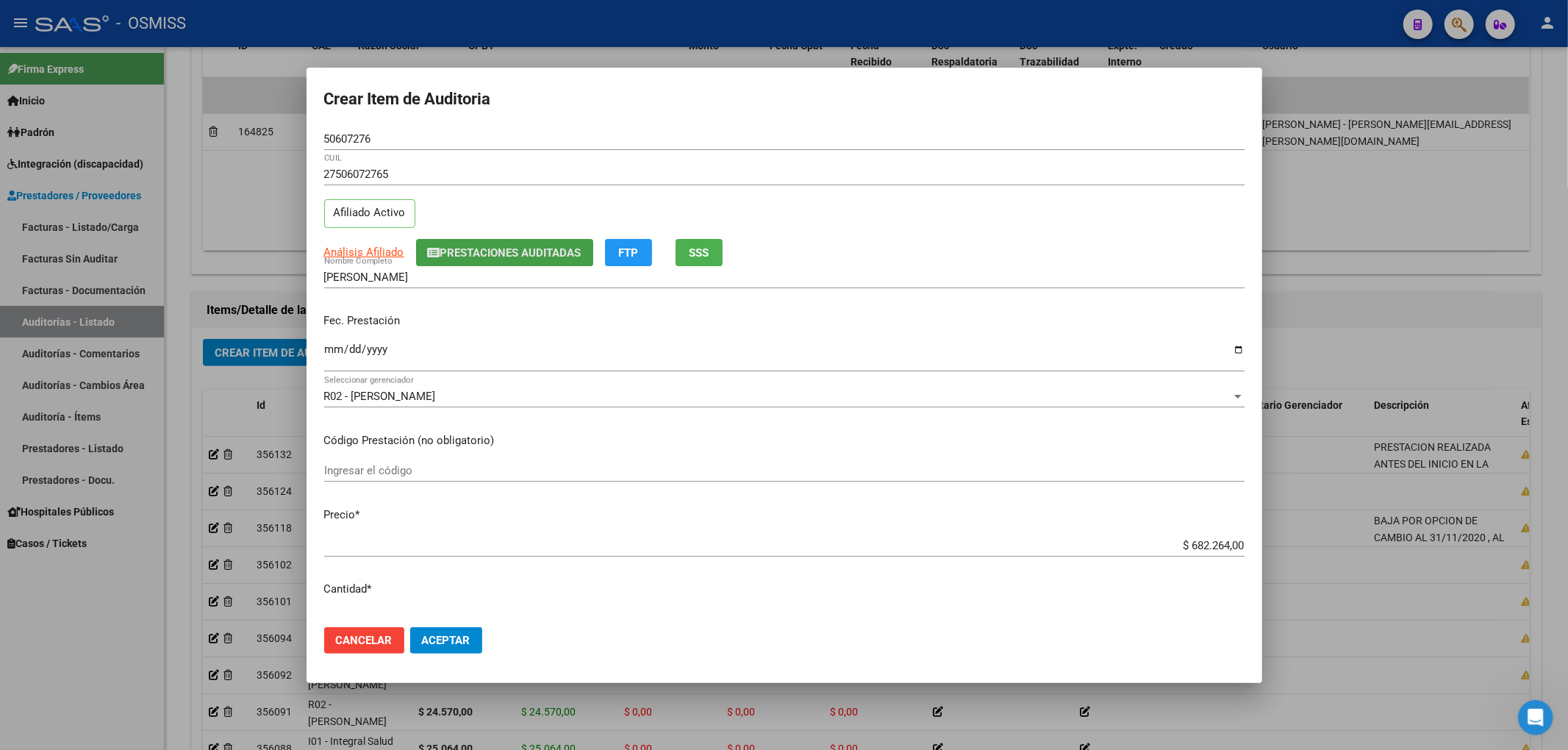
click at [491, 256] on span "Prestaciones Auditadas" at bounding box center [511, 253] width 141 height 13
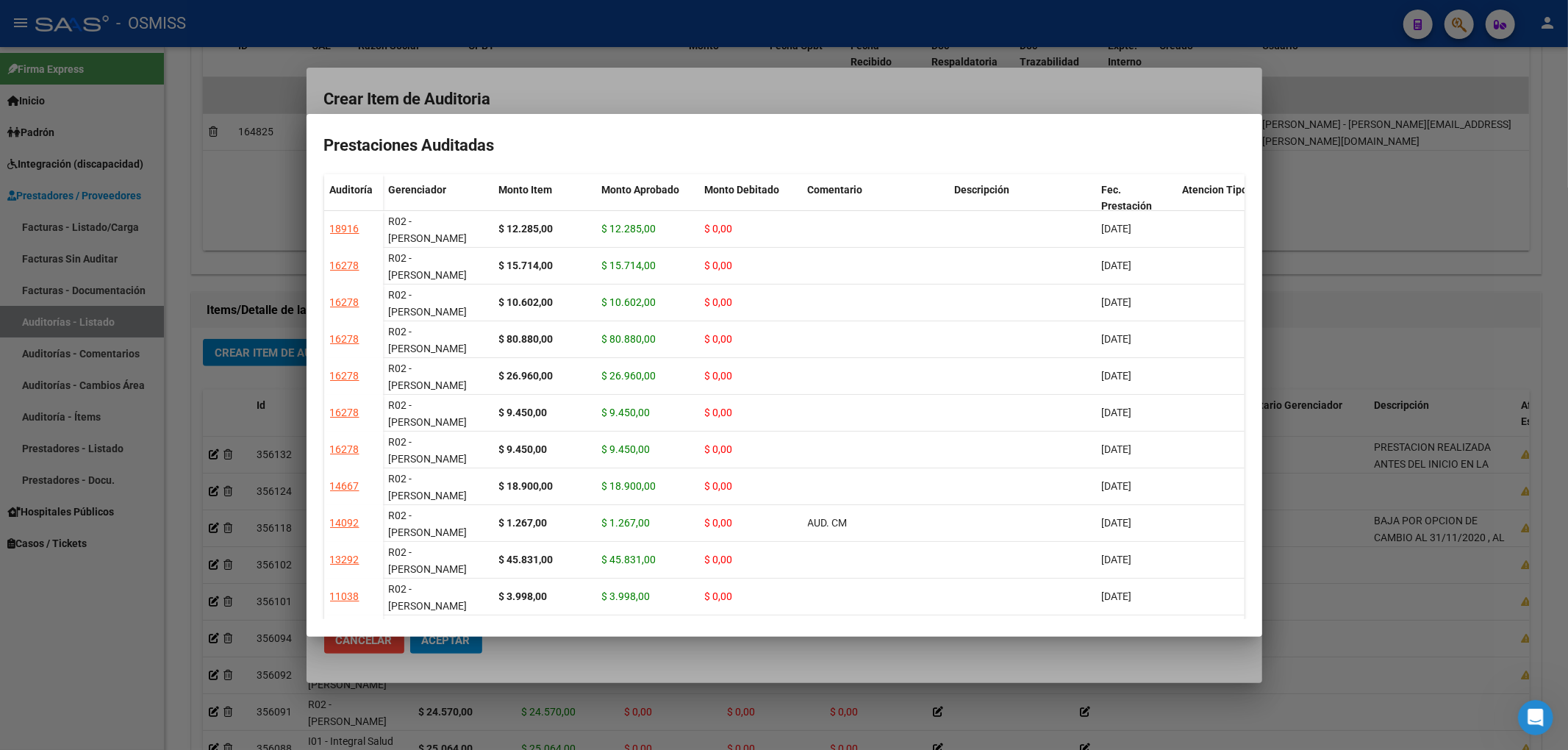
click at [598, 98] on div at bounding box center [784, 375] width 1568 height 750
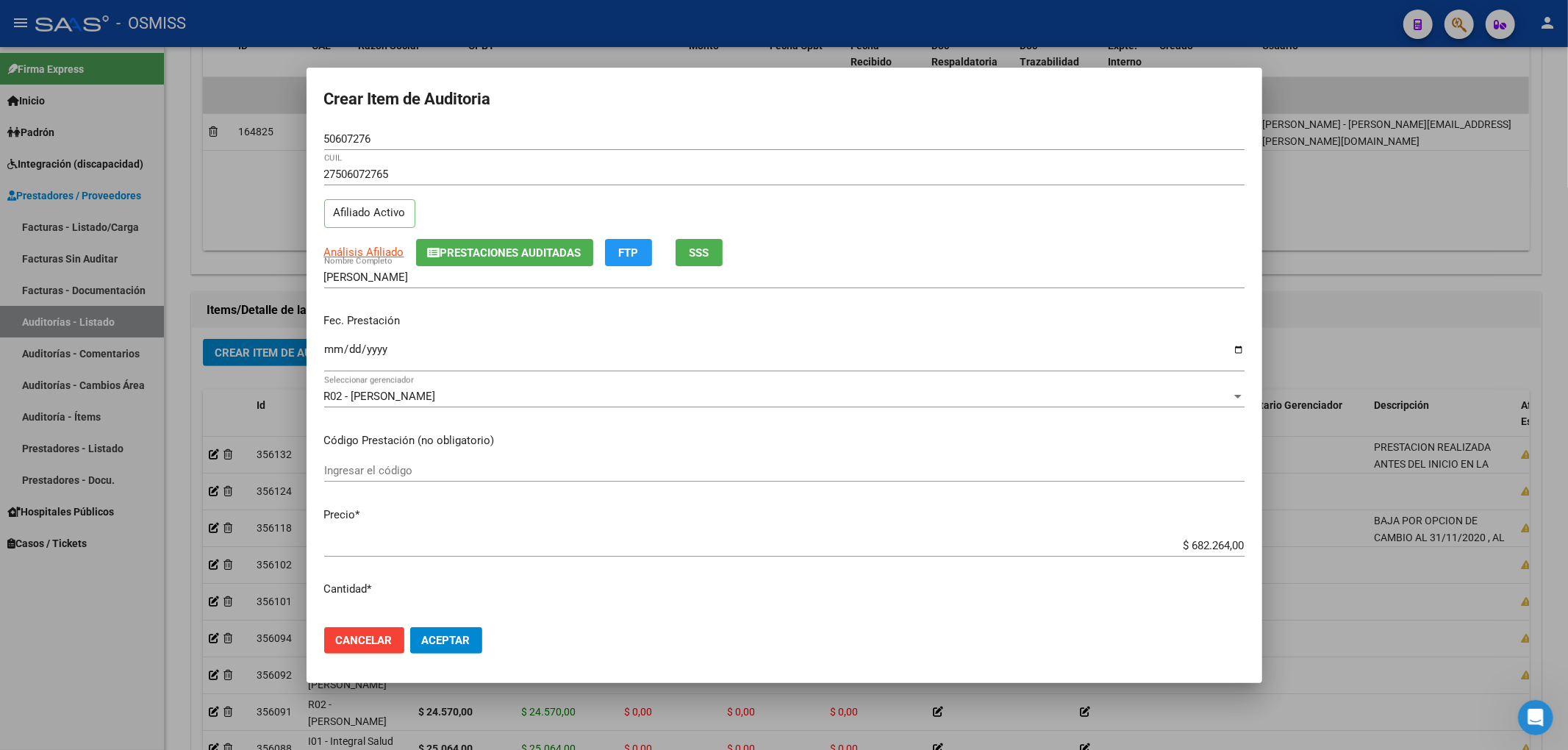
click at [327, 356] on input "Ingresar la fecha" at bounding box center [784, 355] width 920 height 23
drag, startPoint x: 1169, startPoint y: 541, endPoint x: 1303, endPoint y: 541, distance: 134.0
click at [1303, 541] on div "Crear Item de Auditoria 50607276 Nro Documento 27506072765 CUIL Afiliado Activo…" at bounding box center [784, 375] width 1568 height 750
drag, startPoint x: 369, startPoint y: 139, endPoint x: 253, endPoint y: 132, distance: 116.2
click at [279, 130] on div "Crear Item de Auditoria 50607276 Nro Documento 27506072765 CUIL Afiliado Activo…" at bounding box center [784, 375] width 1568 height 750
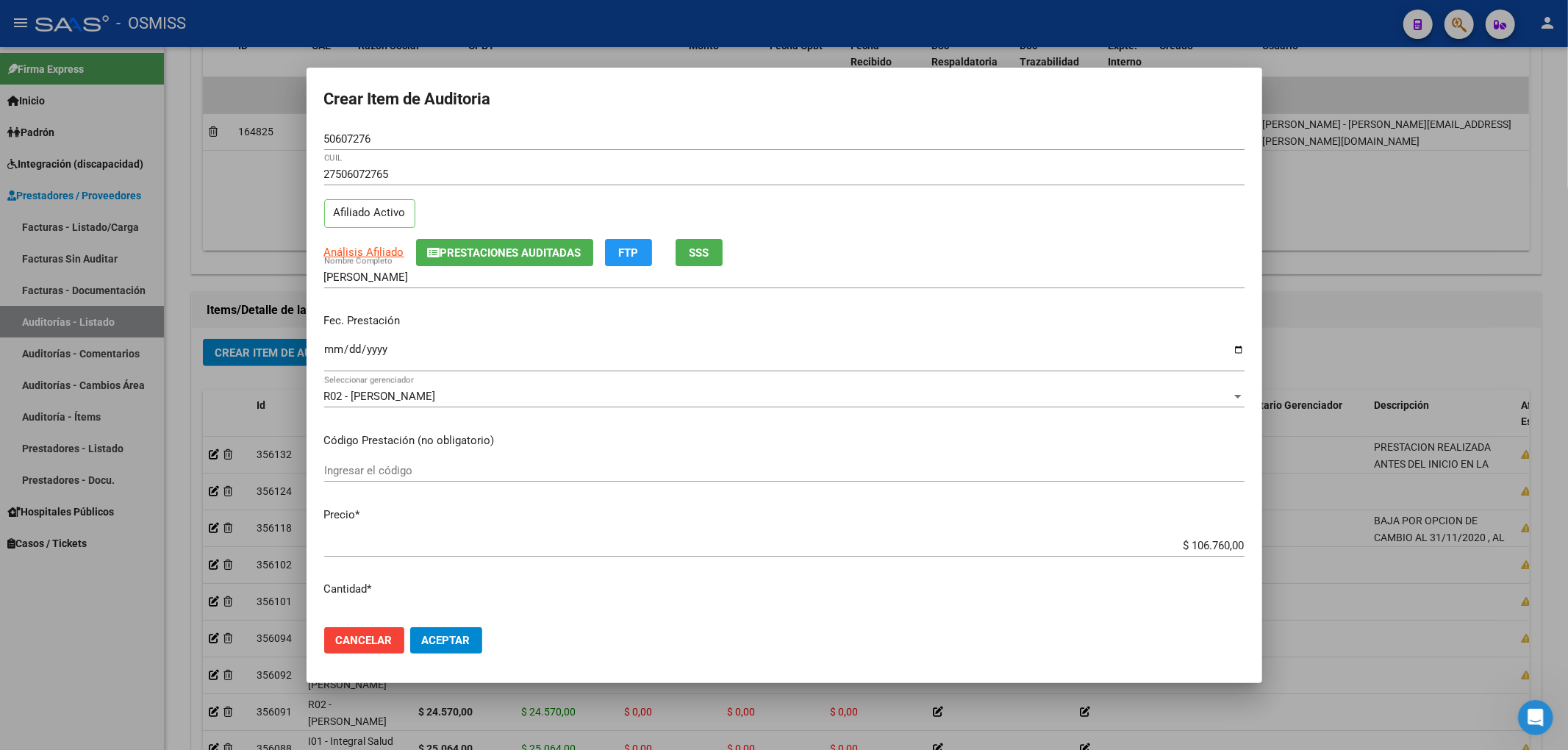
click at [1062, 260] on div "Análisis Afiliado Prestaciones Auditadas FTP SSS" at bounding box center [784, 253] width 920 height 27
click at [973, 343] on input "[DATE]" at bounding box center [784, 355] width 920 height 23
click at [448, 634] on span "Aceptar" at bounding box center [446, 640] width 48 height 13
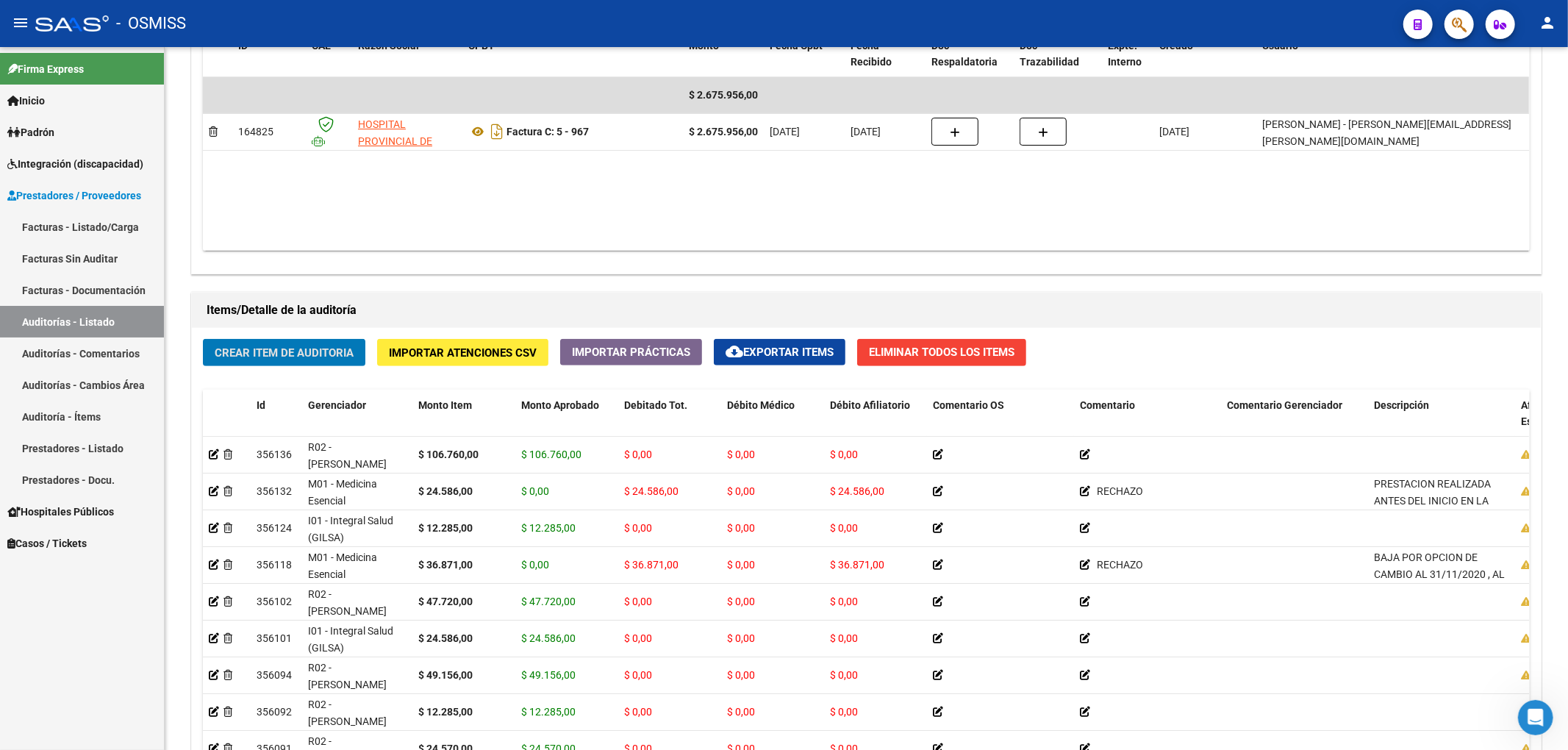
click at [203, 339] on button "Crear Item de Auditoria" at bounding box center [284, 353] width 163 height 27
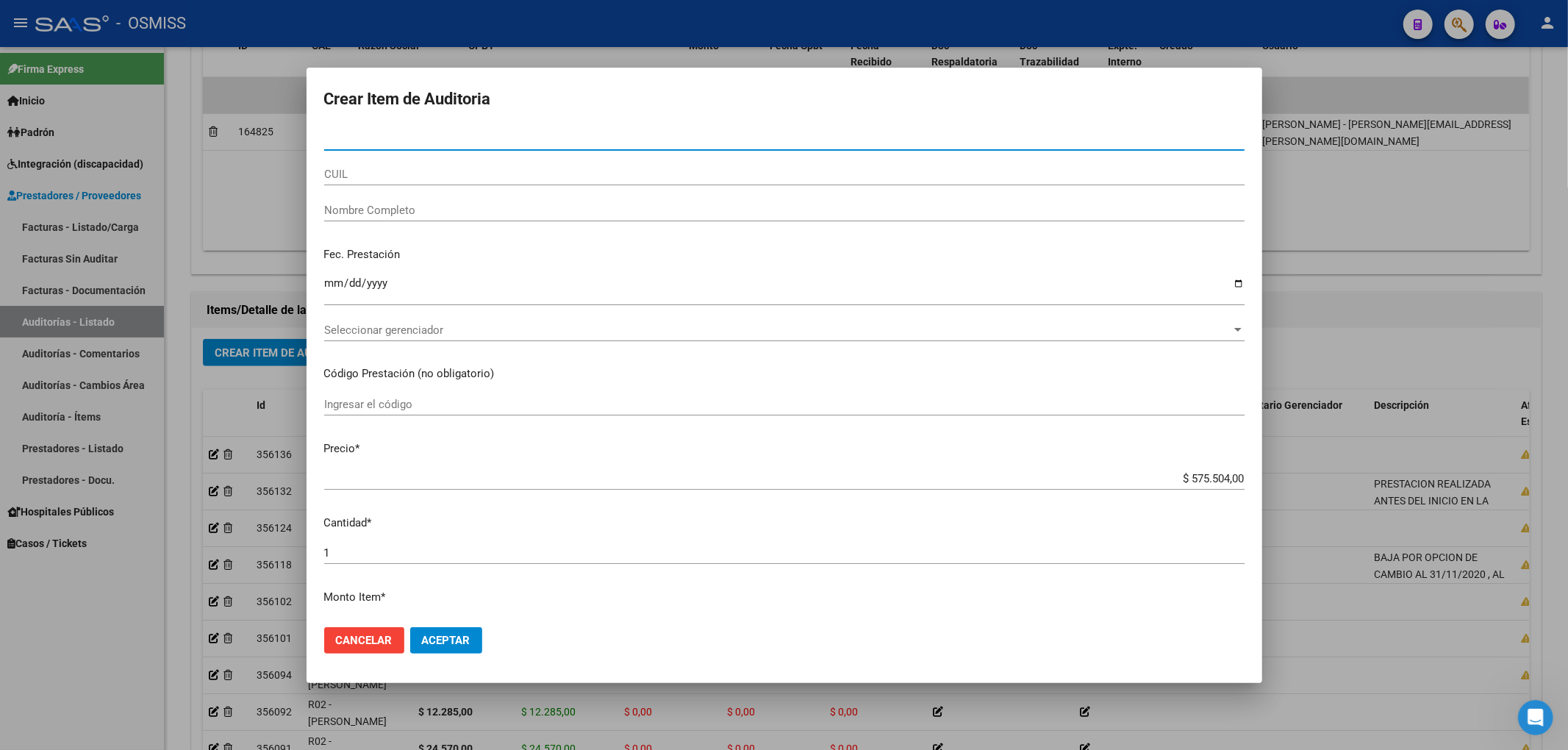
click at [1472, 347] on div at bounding box center [784, 375] width 1568 height 750
